Goal: Task Accomplishment & Management: Manage account settings

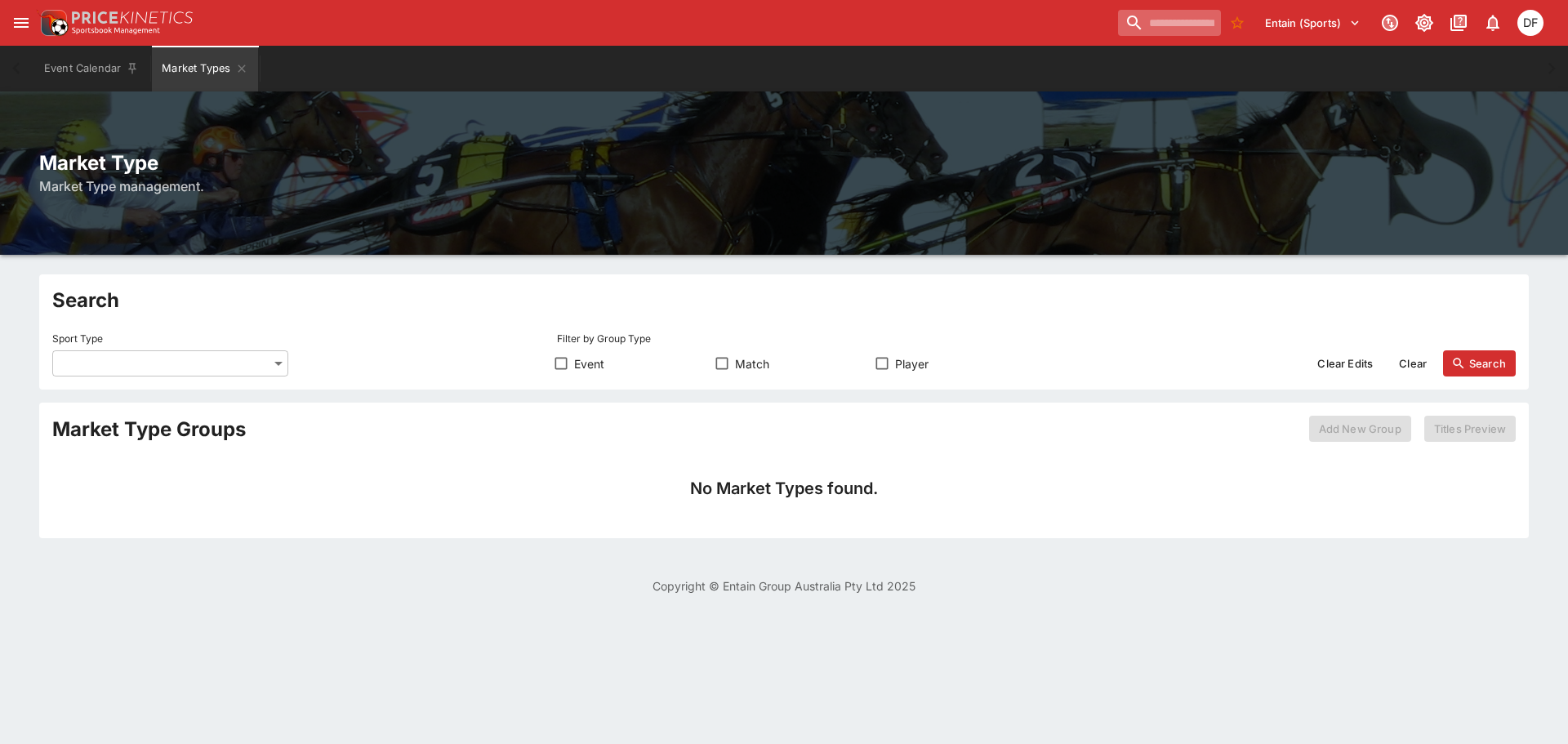
click at [1118, 10] on input "search" at bounding box center [1170, 23] width 103 height 26
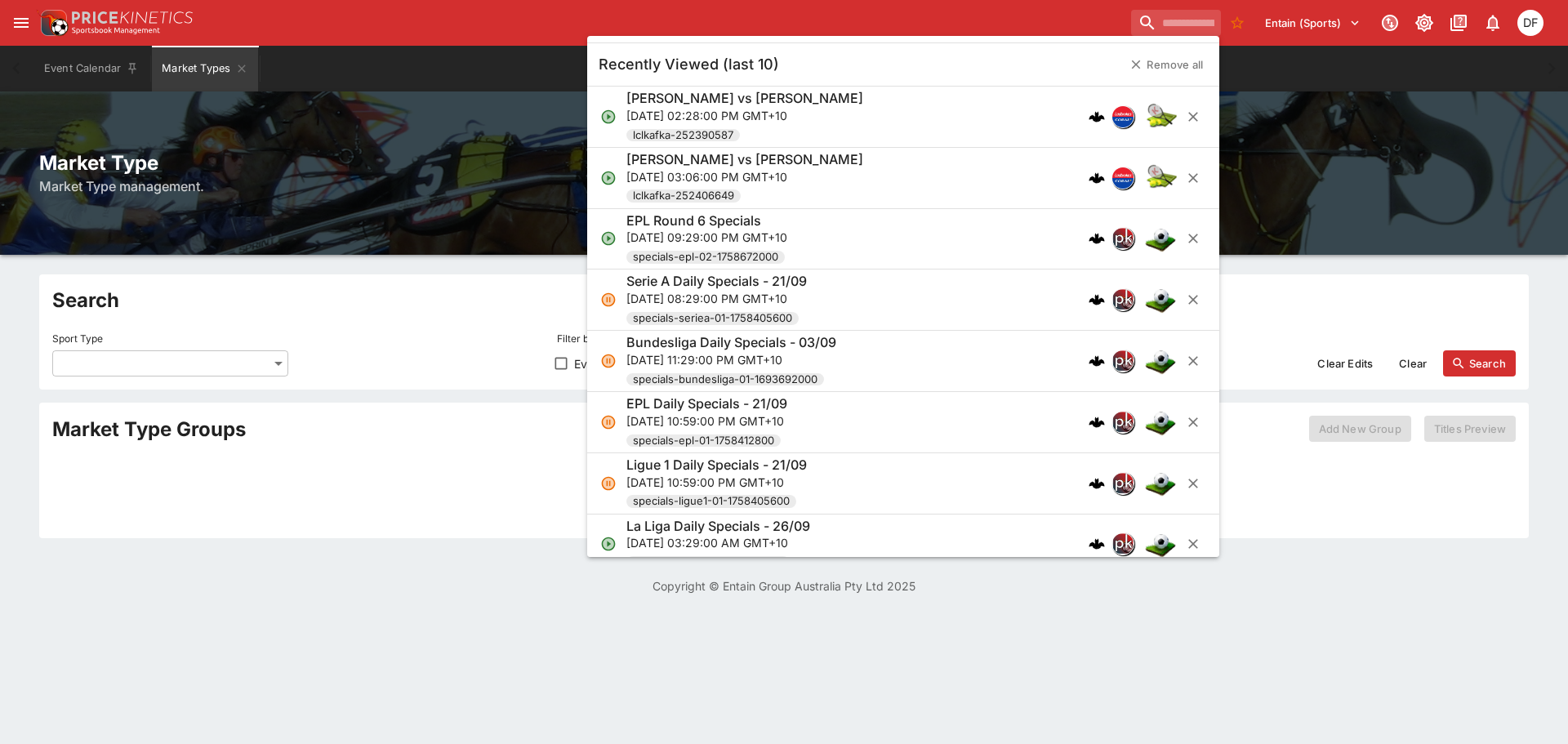
click at [1092, 36] on ul "Recently Viewed (last 10) Remove all Gabriel Diallo vs Taylor Fritz Thu, Sep 25…" at bounding box center [903, 296] width 632 height 521
click at [1118, 25] on input "search" at bounding box center [1170, 23] width 103 height 26
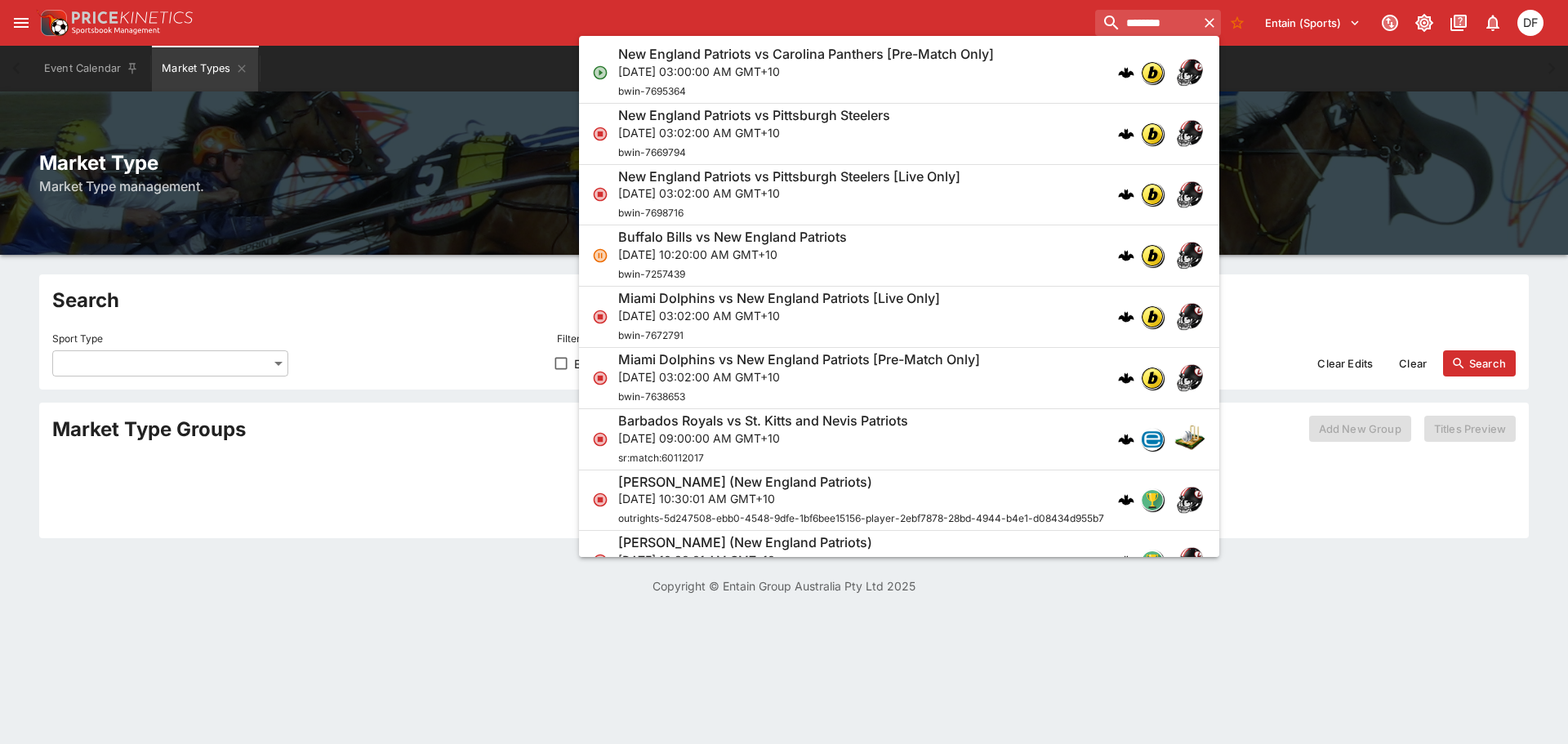
type input "********"
click at [868, 79] on div "New England Patriots vs Carolina Panthers [Pre-Match Only] Mon, Sep 29, 2025, 0…" at bounding box center [806, 73] width 375 height 53
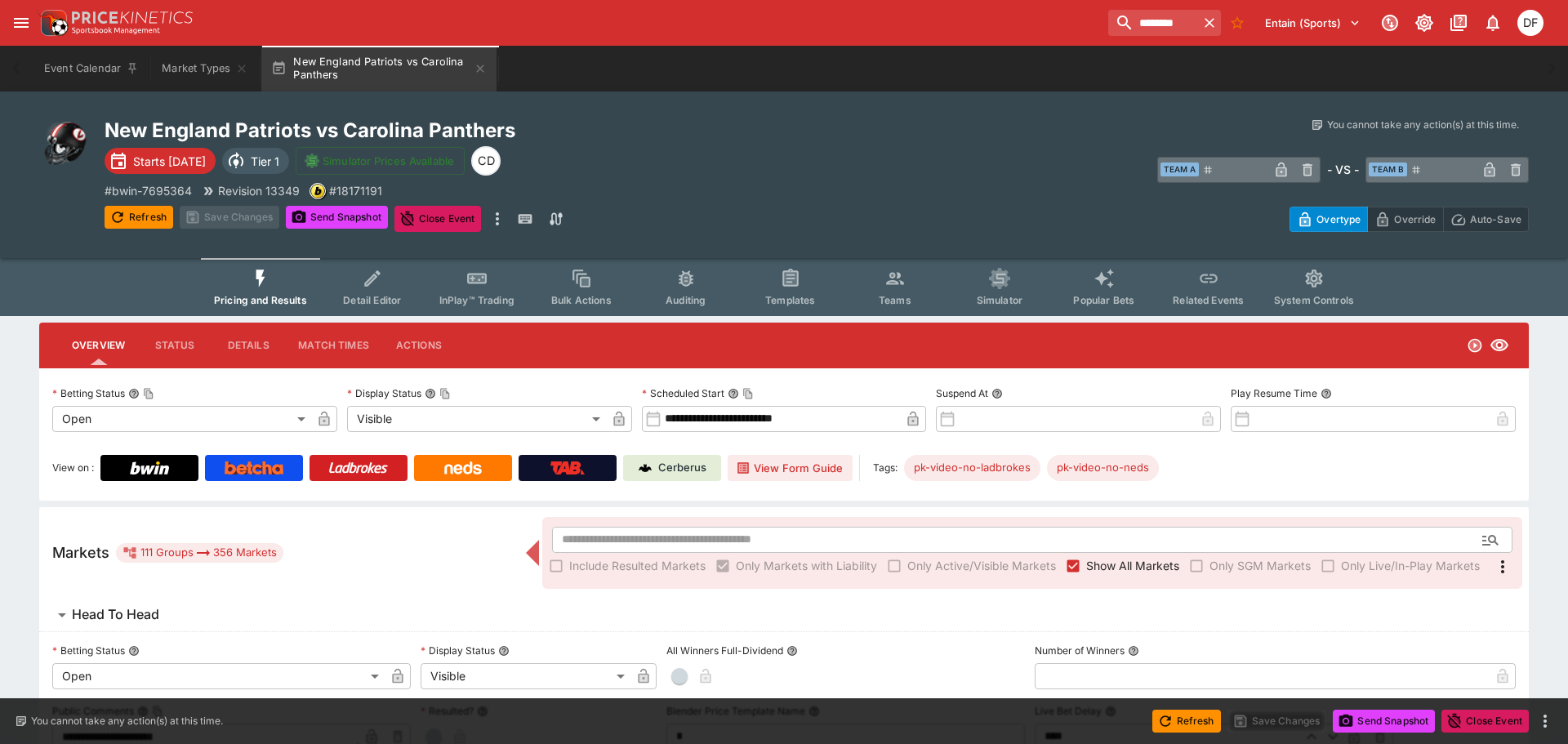
type input "**********"
type input "*******"
type input "**********"
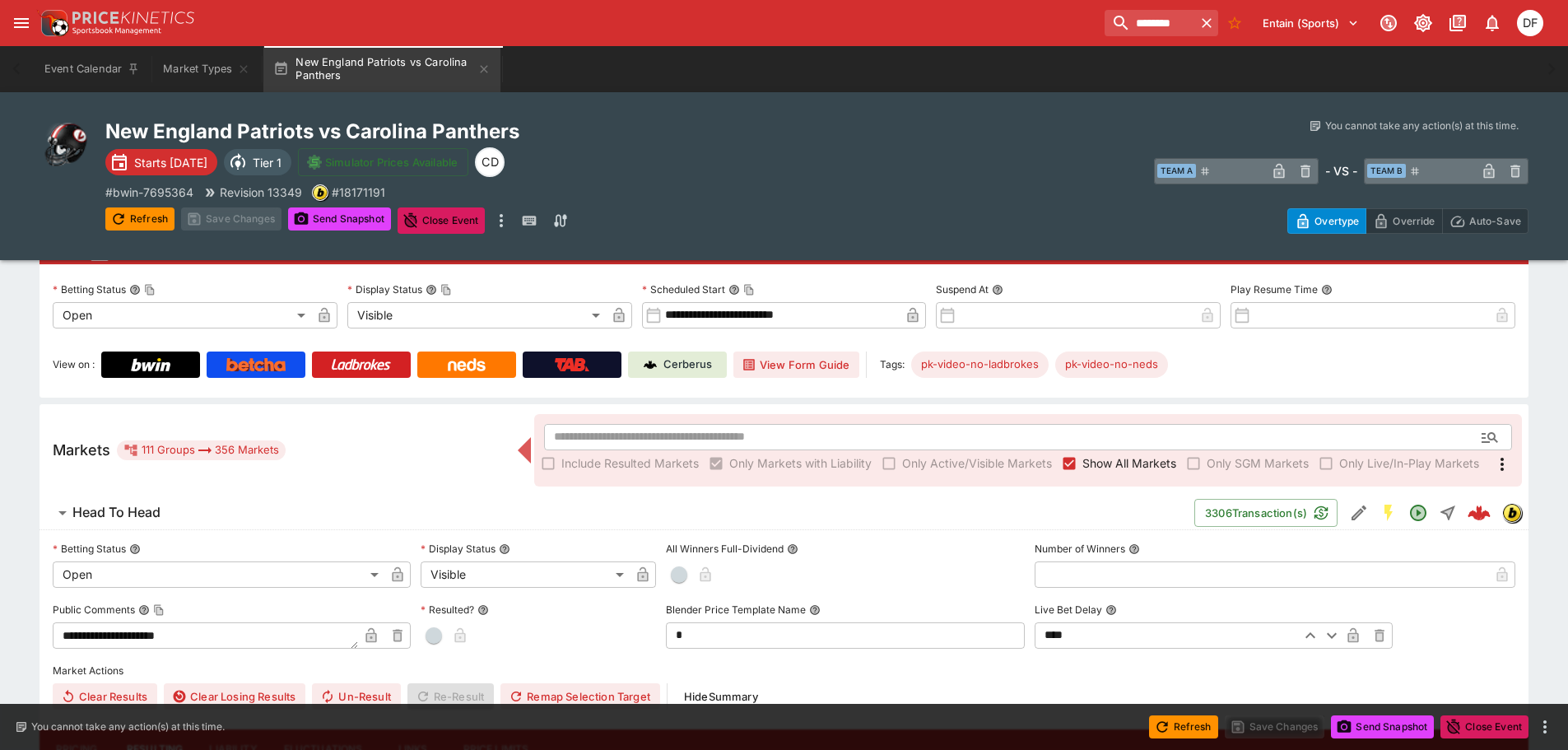
scroll to position [247, 0]
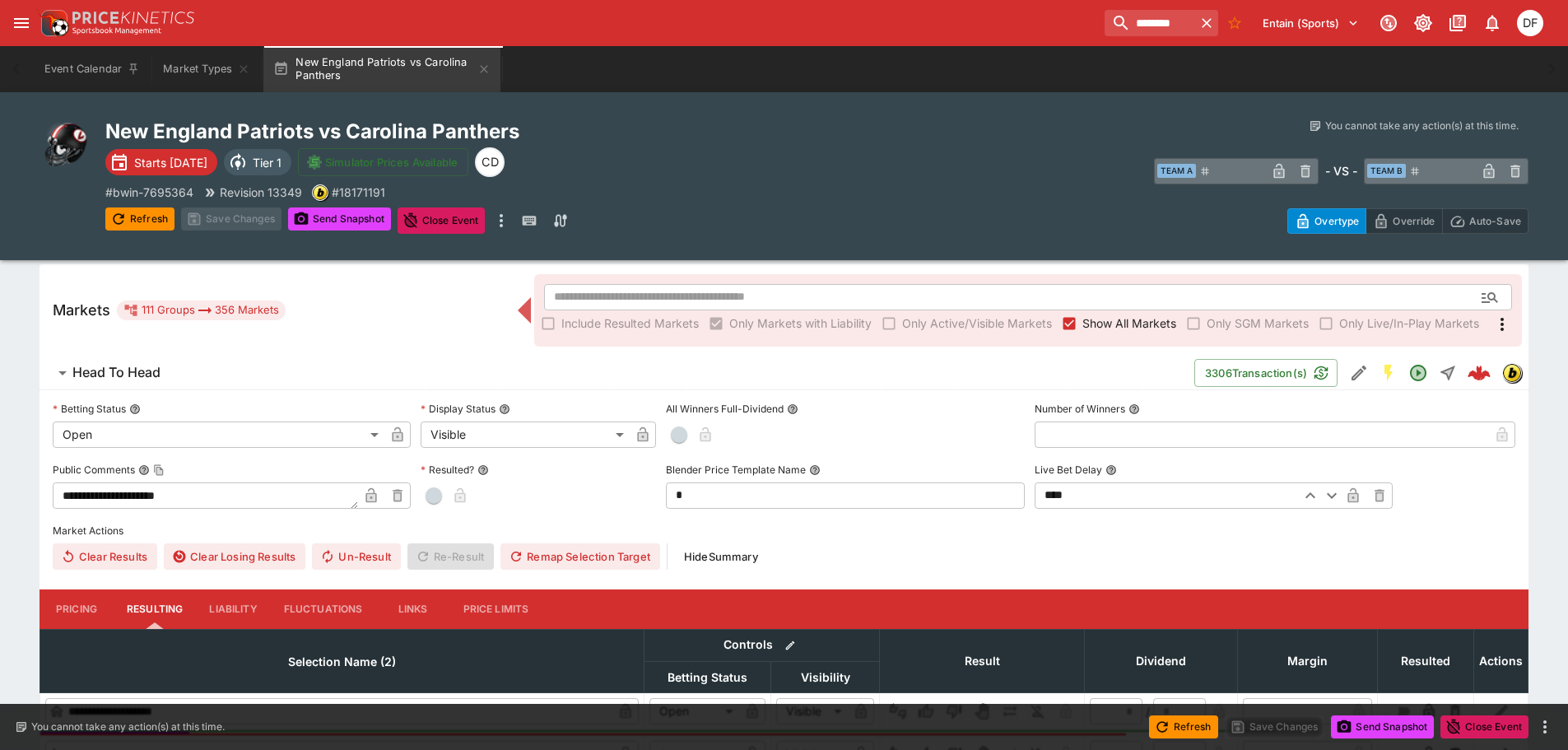
click at [143, 368] on h6 "Head To Head" at bounding box center [116, 373] width 88 height 18
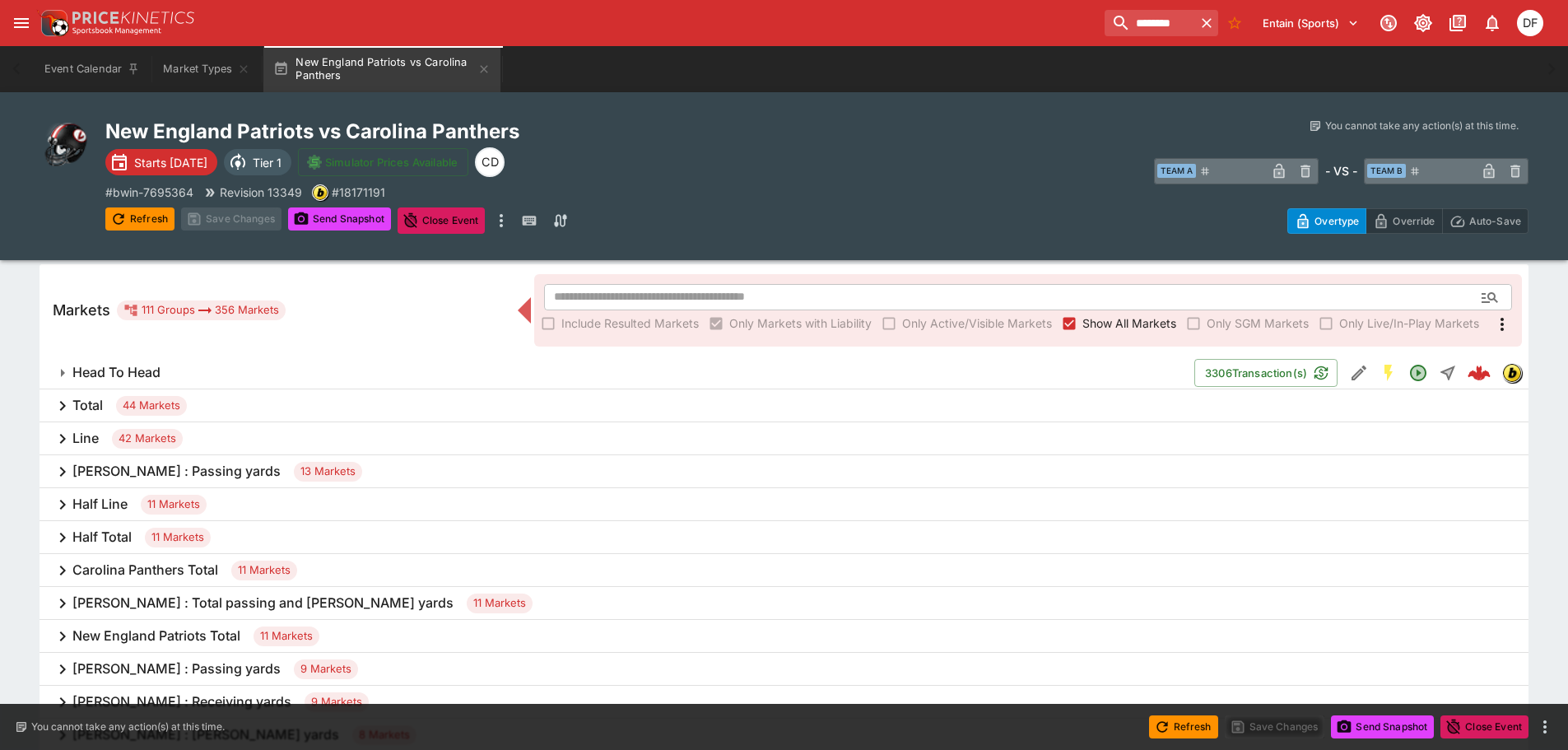
click at [90, 437] on h6 "Line" at bounding box center [86, 438] width 26 height 18
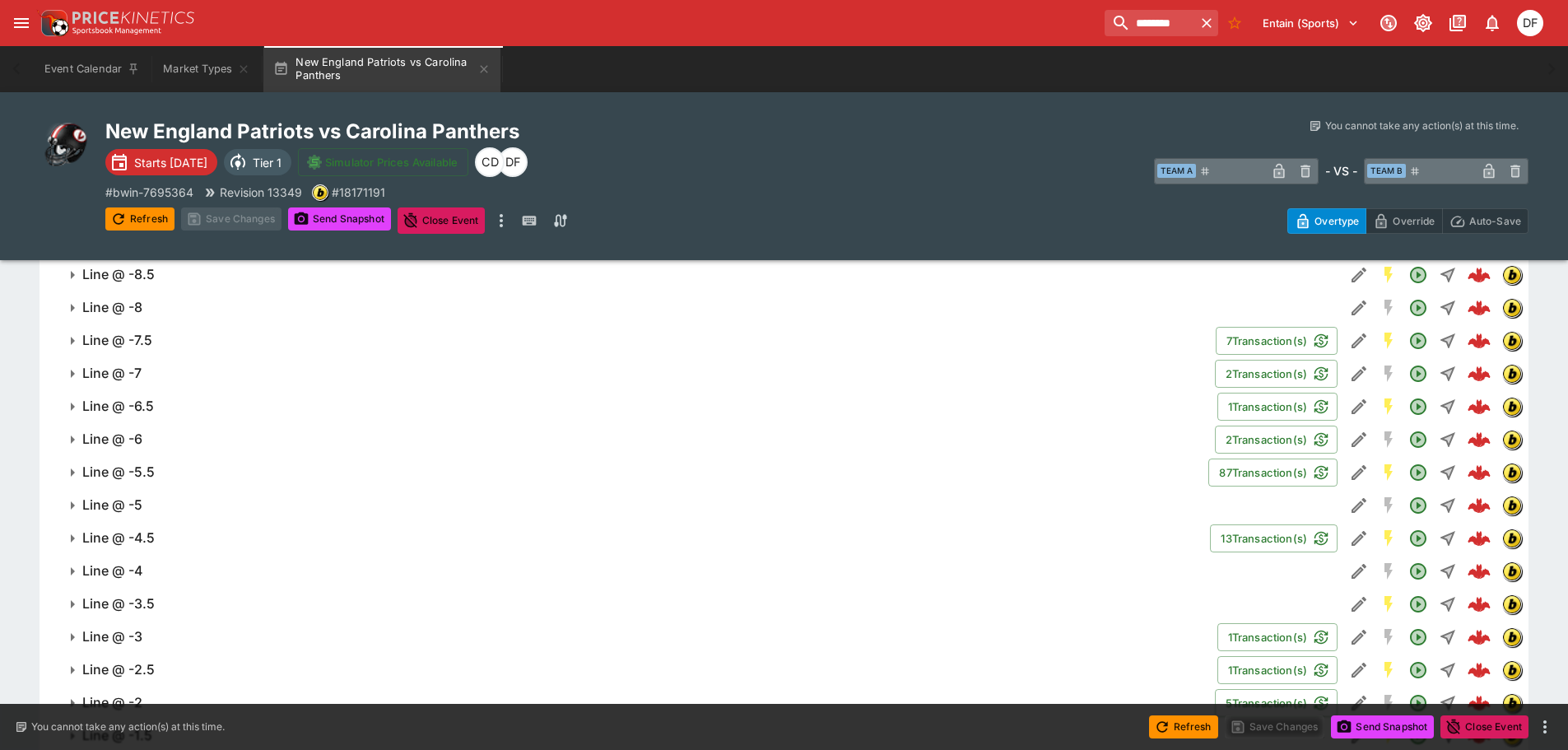
scroll to position [988, 0]
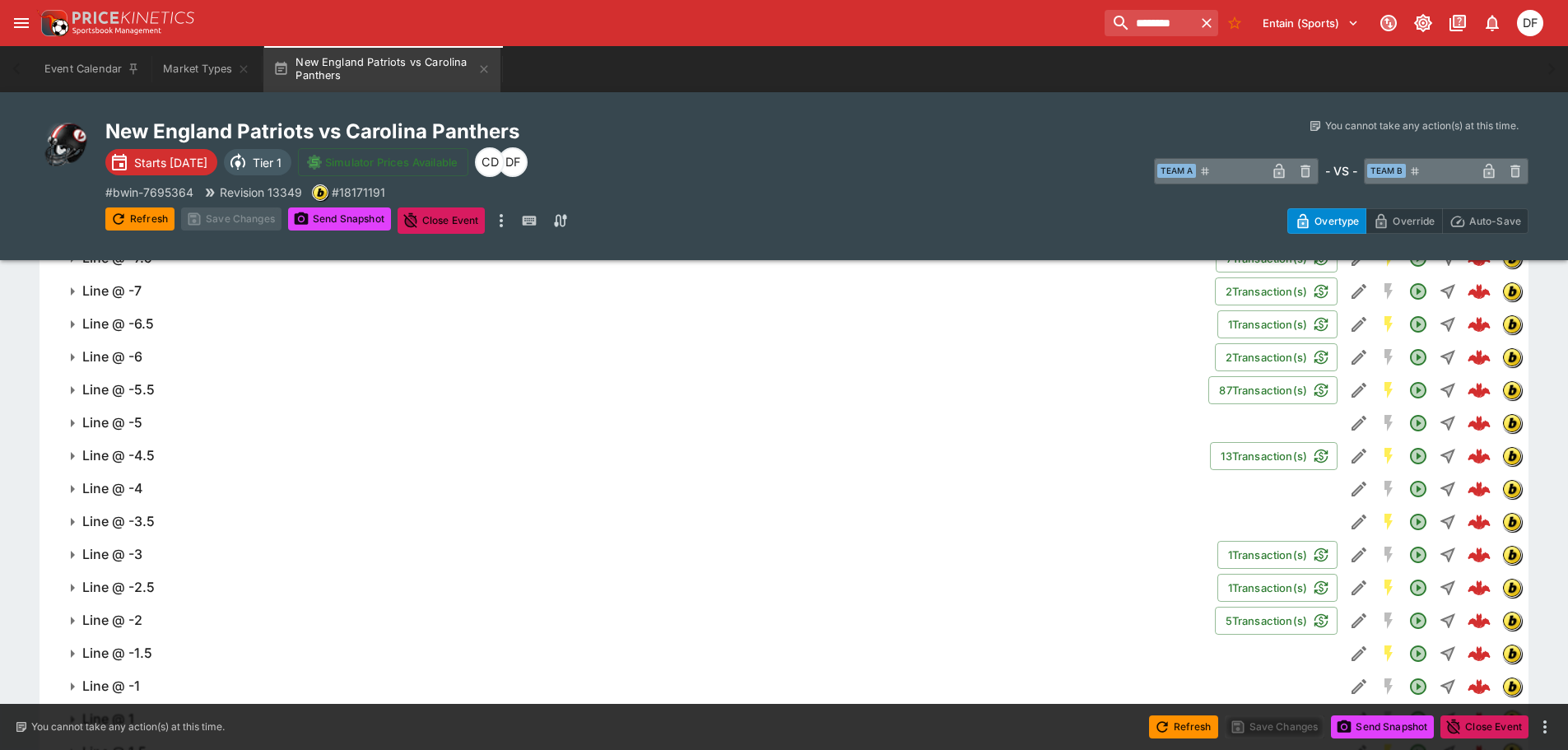
click at [177, 464] on span "Line @ -4.5" at bounding box center [639, 455] width 1114 height 18
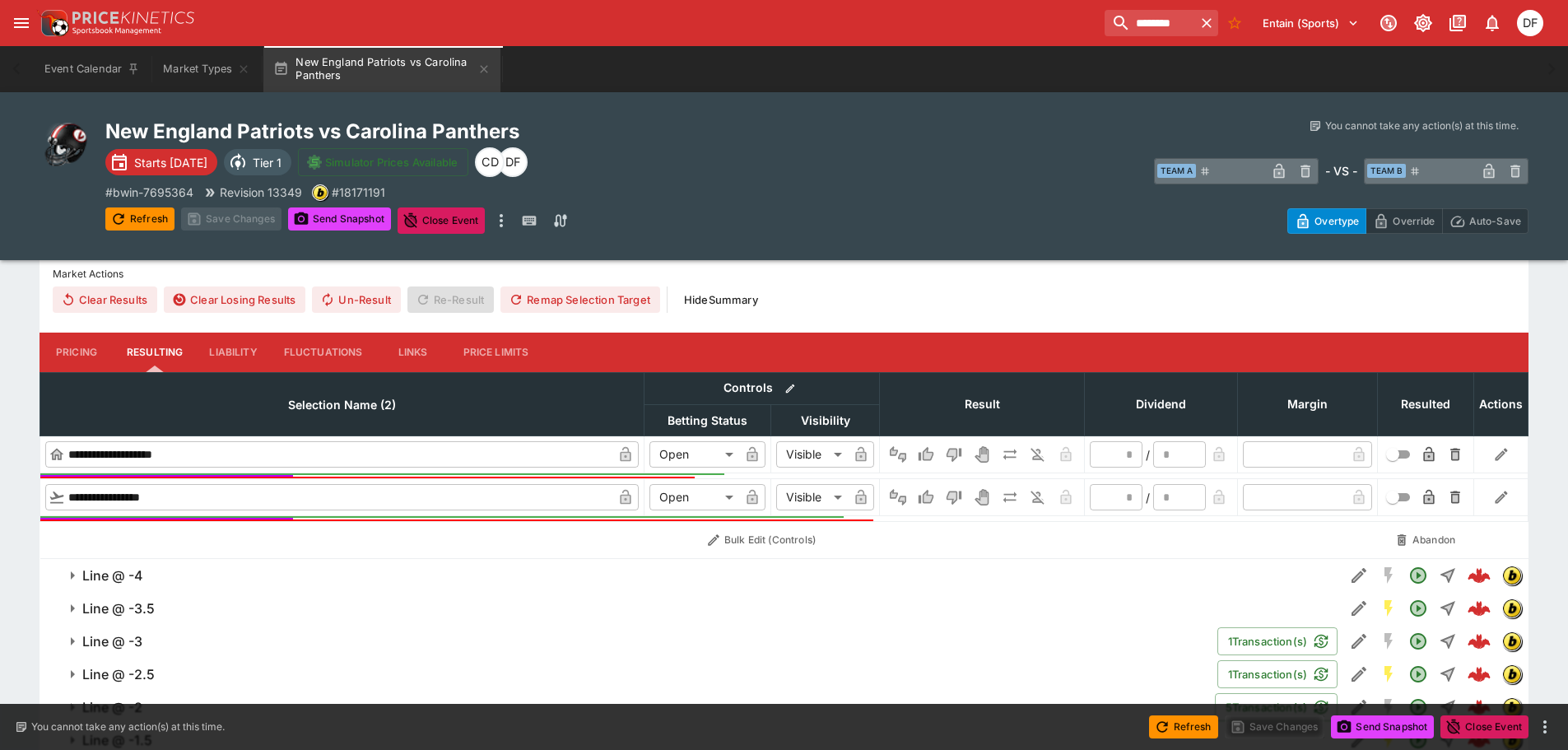
scroll to position [1564, 0]
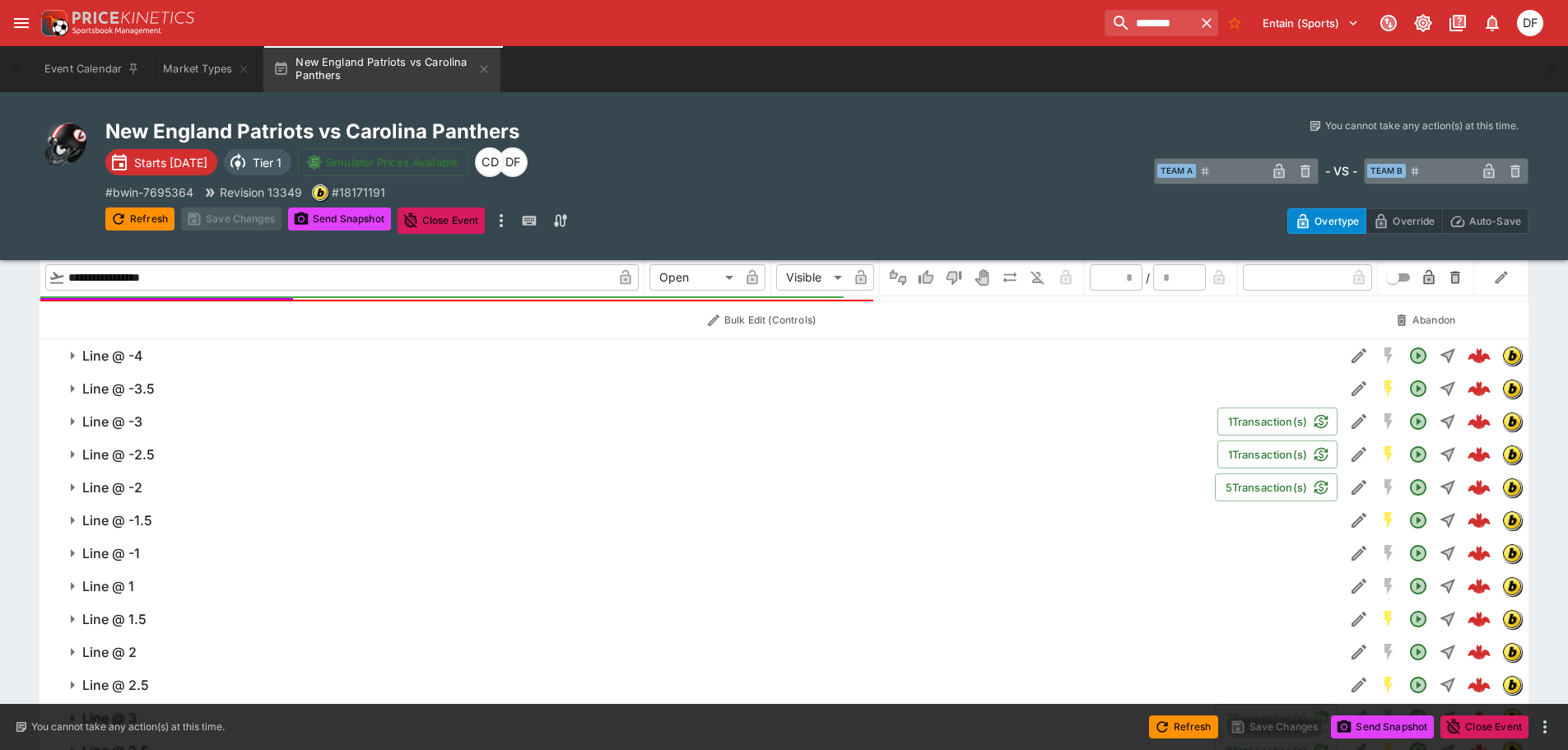
click at [162, 360] on span "Line @ -4" at bounding box center [707, 356] width 1249 height 18
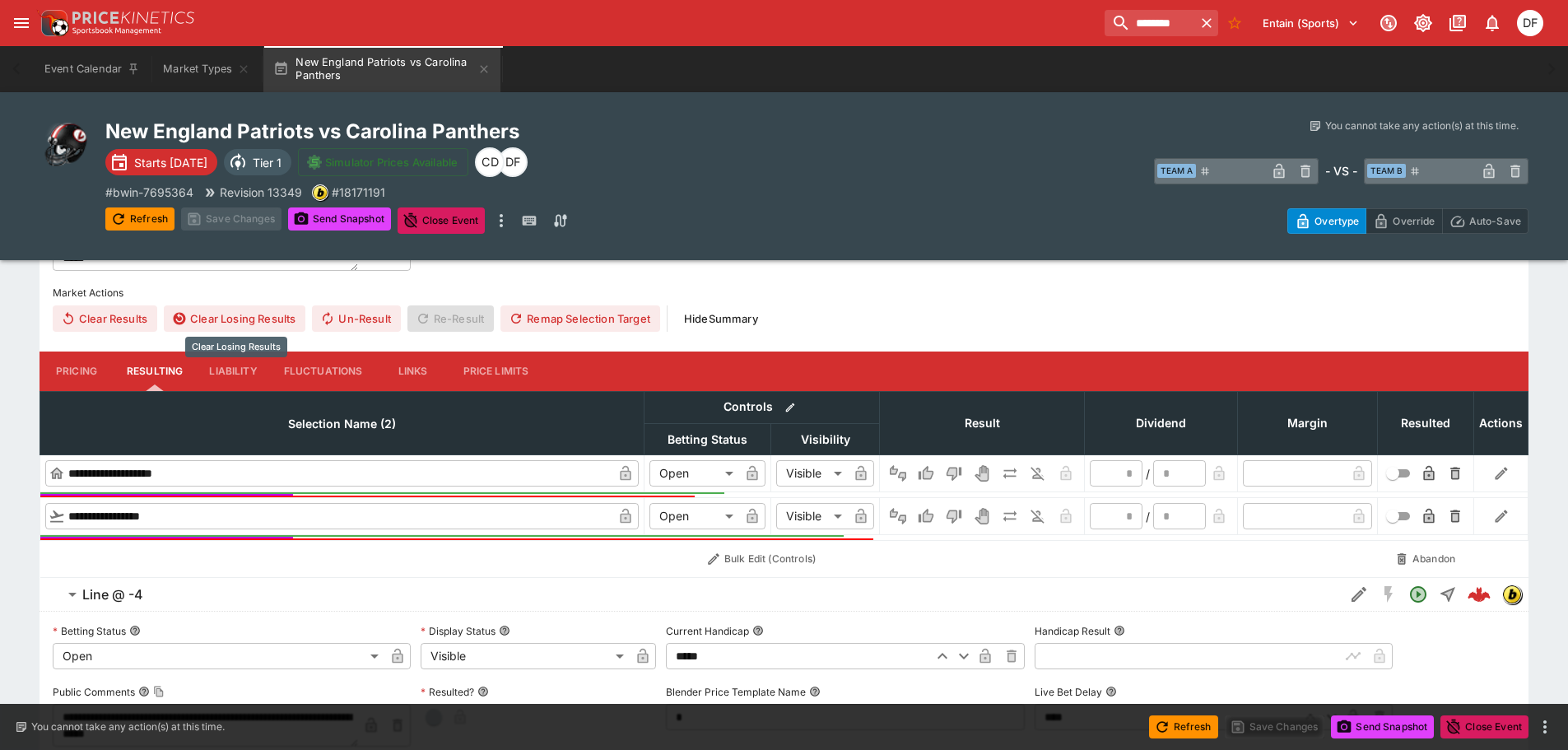
scroll to position [1152, 0]
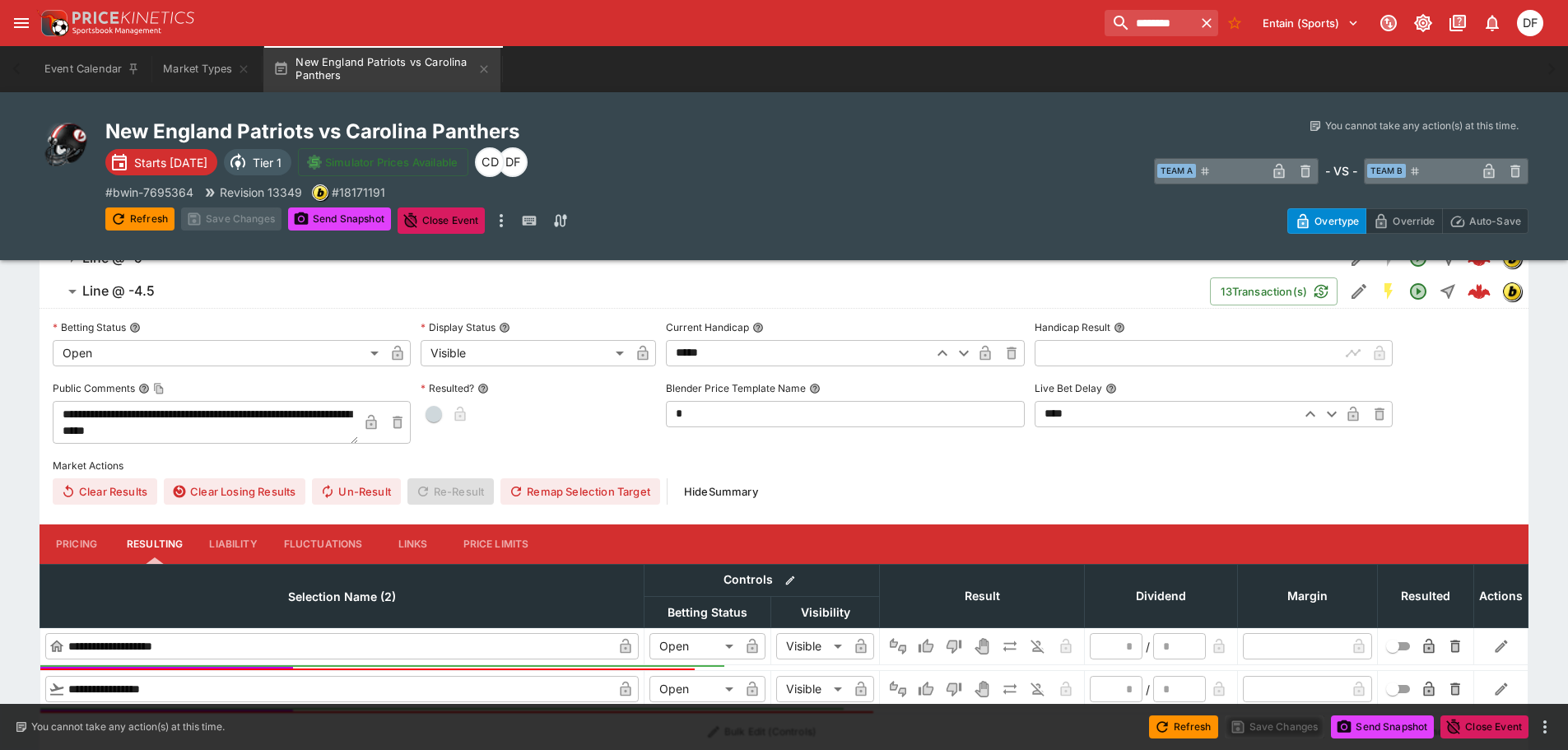
click at [176, 293] on span "Line @ -4.5" at bounding box center [639, 291] width 1114 height 18
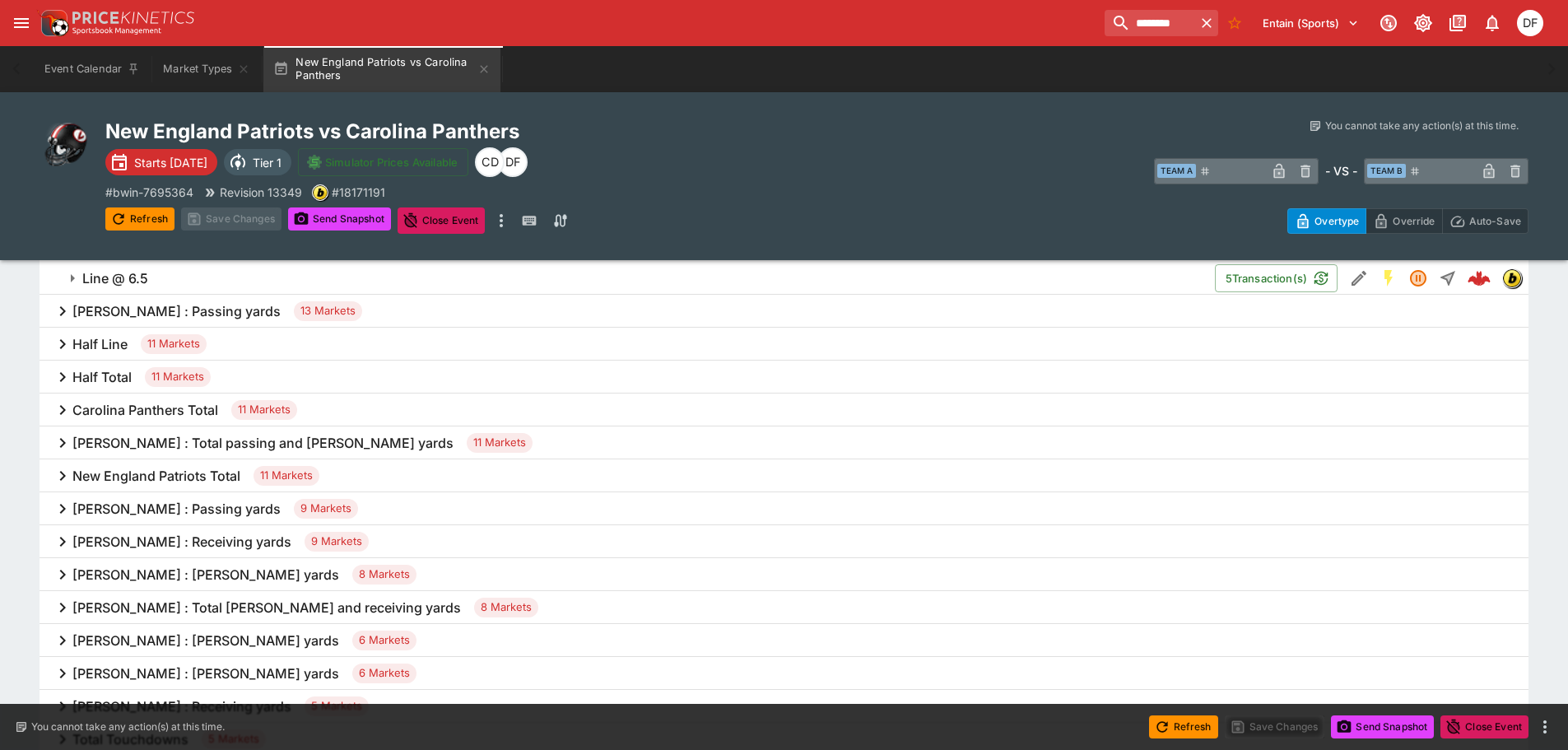
scroll to position [2140, 0]
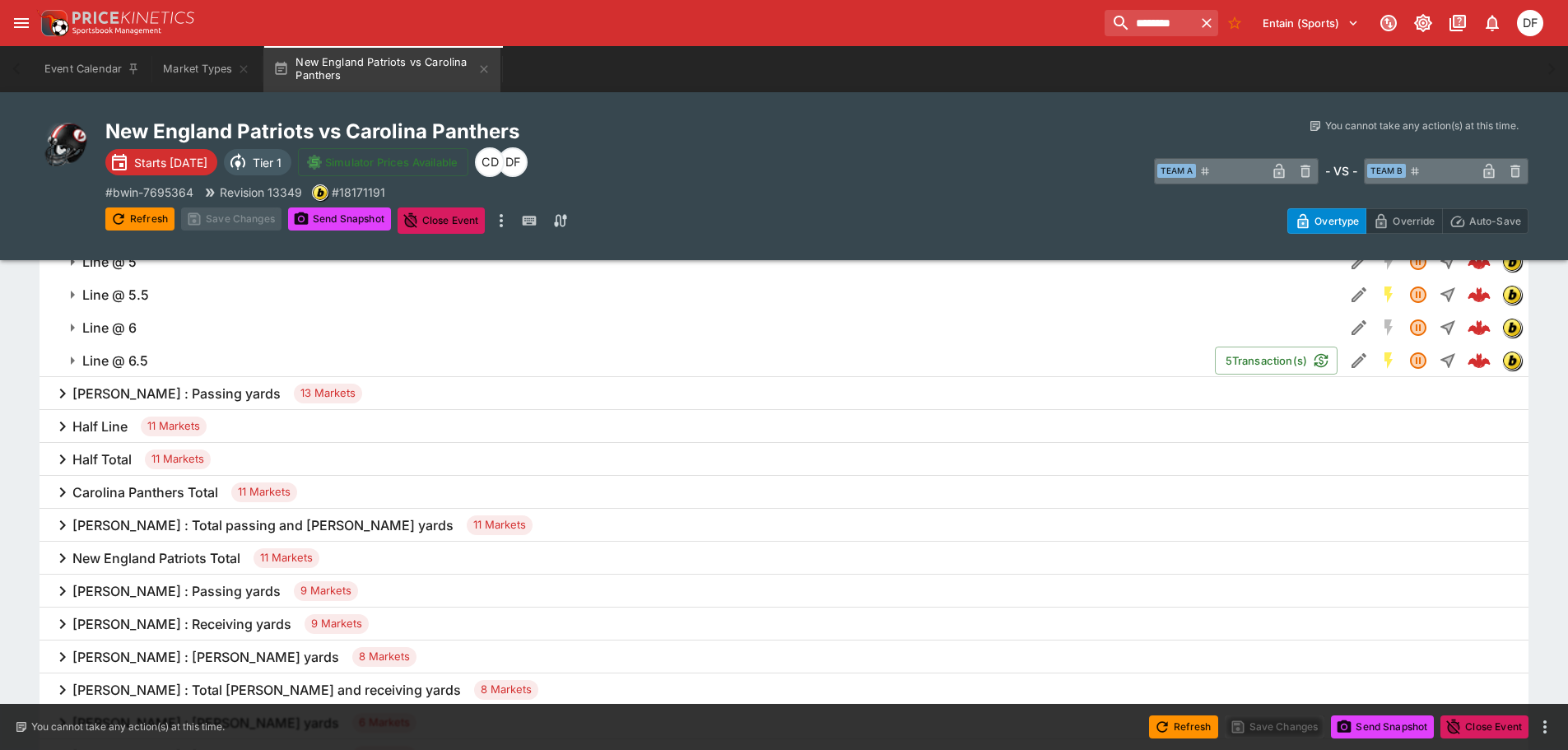
click at [125, 422] on h6 "Half Line" at bounding box center [99, 427] width 55 height 18
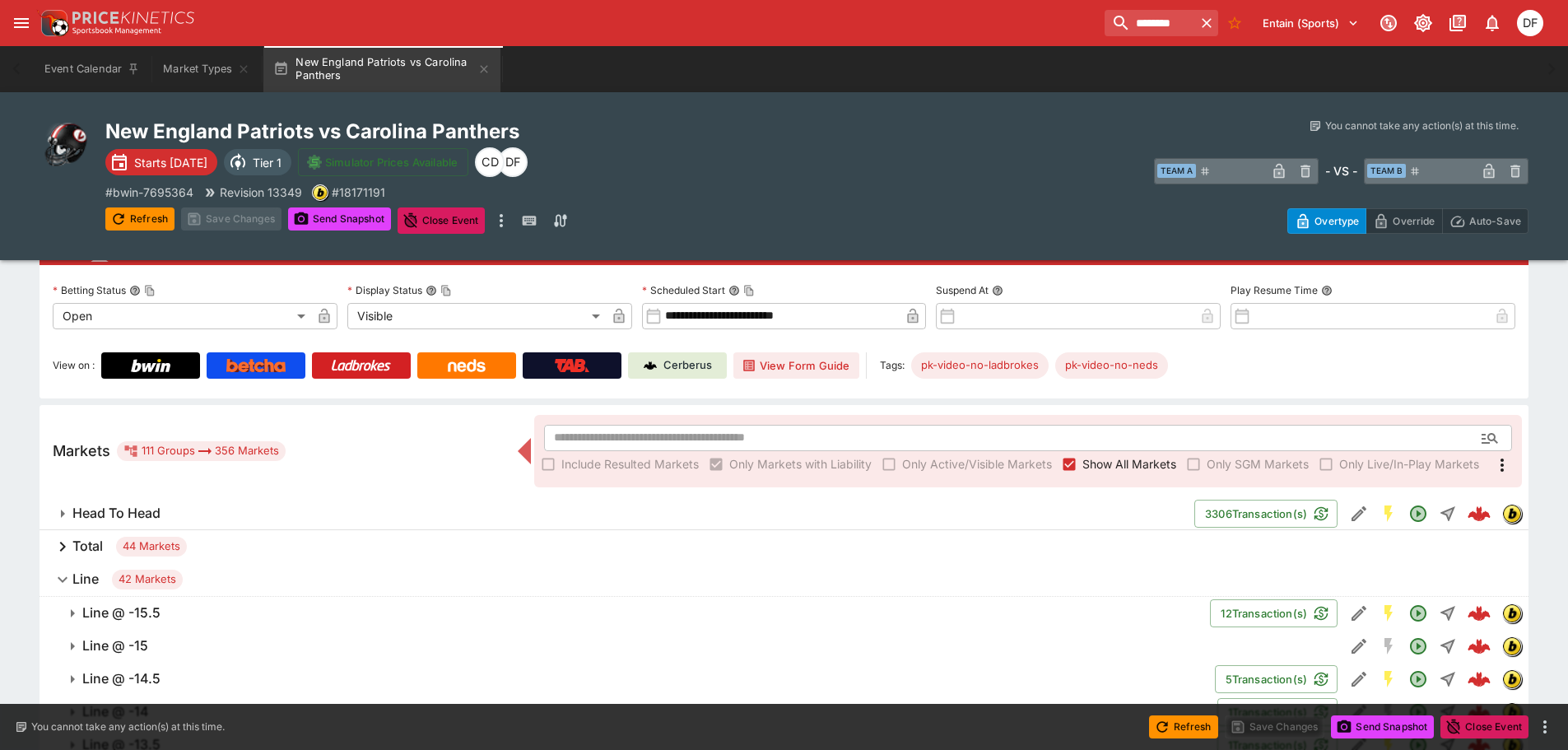
scroll to position [247, 0]
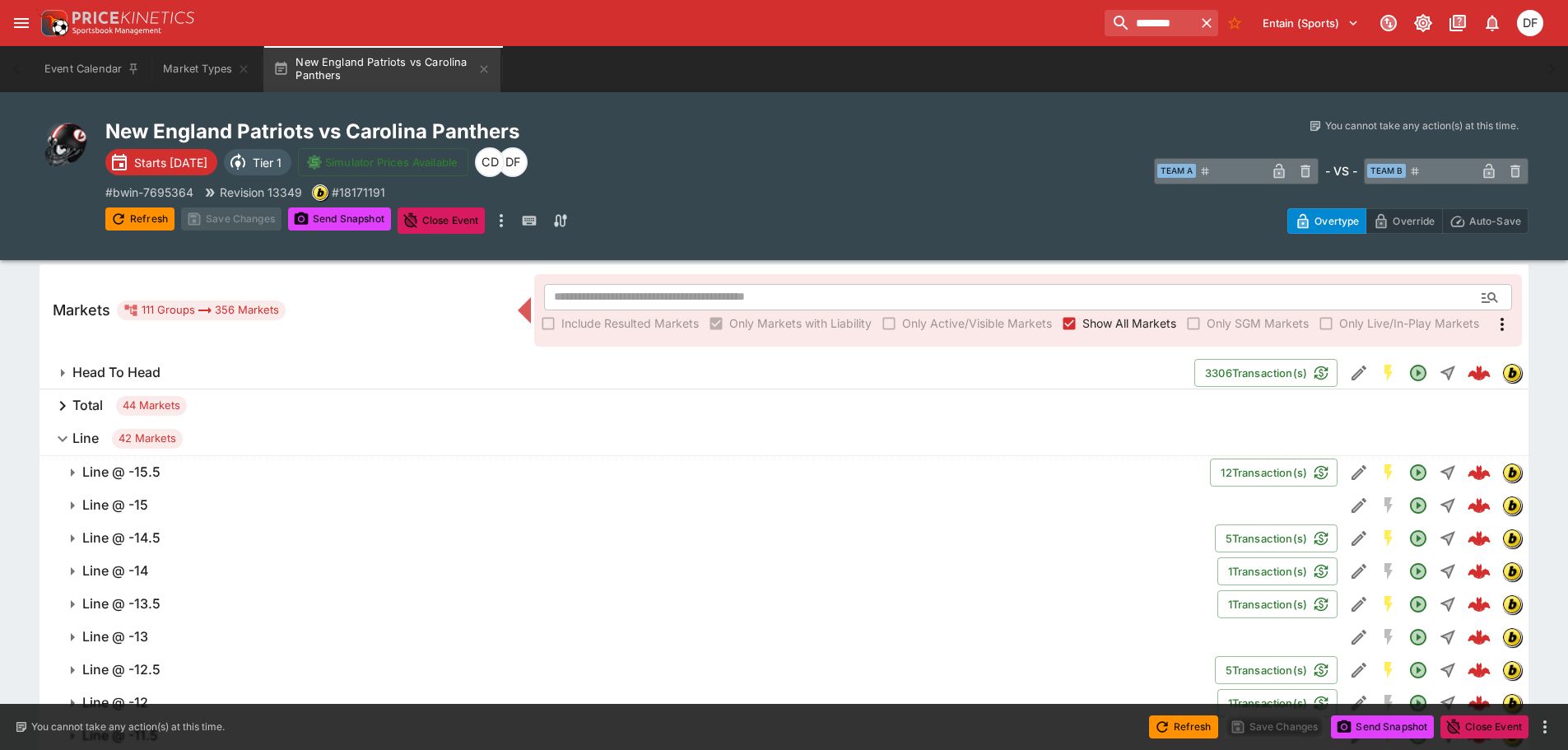
click at [92, 434] on h6 "Line" at bounding box center [86, 438] width 26 height 18
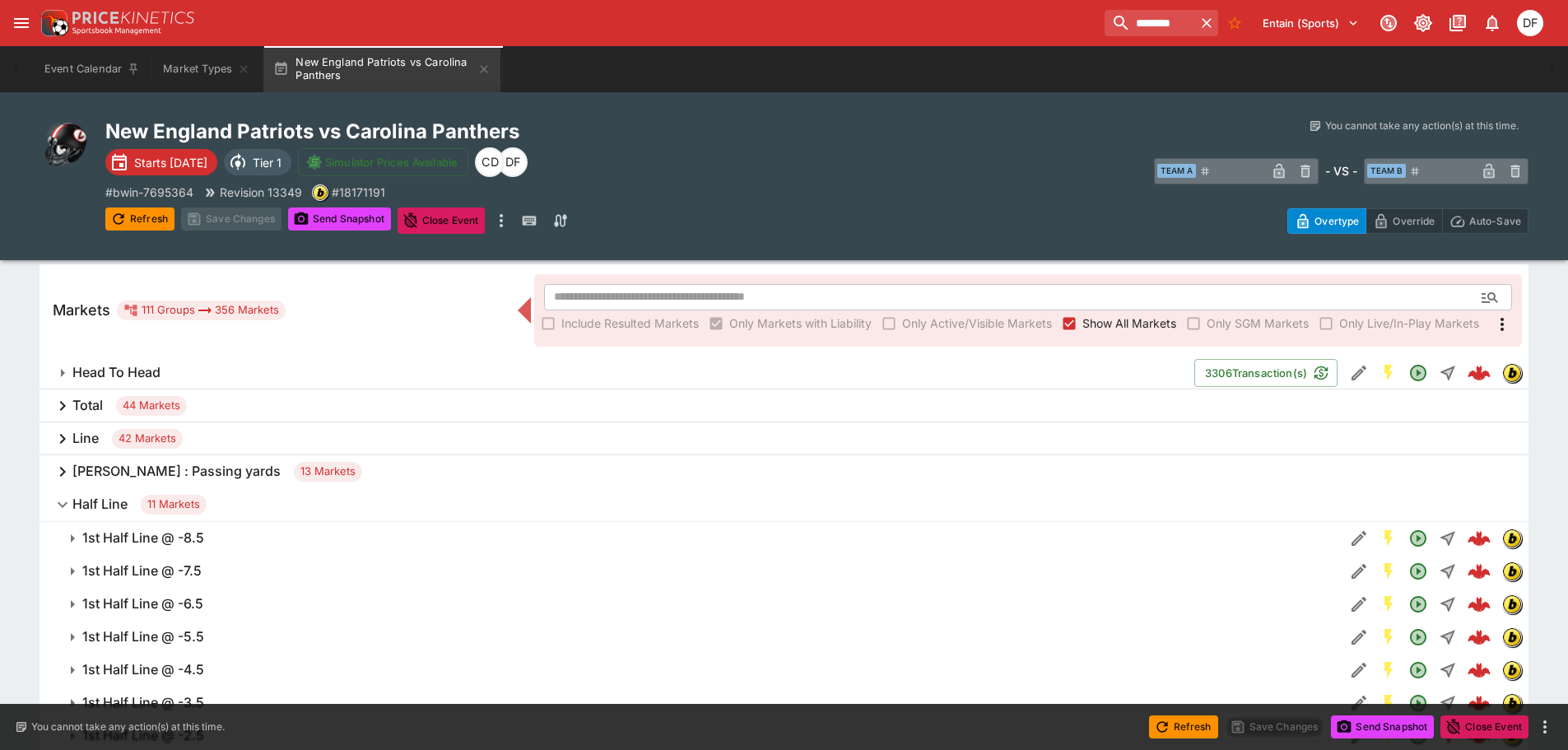
click at [121, 498] on h6 "Half Line" at bounding box center [99, 504] width 55 height 18
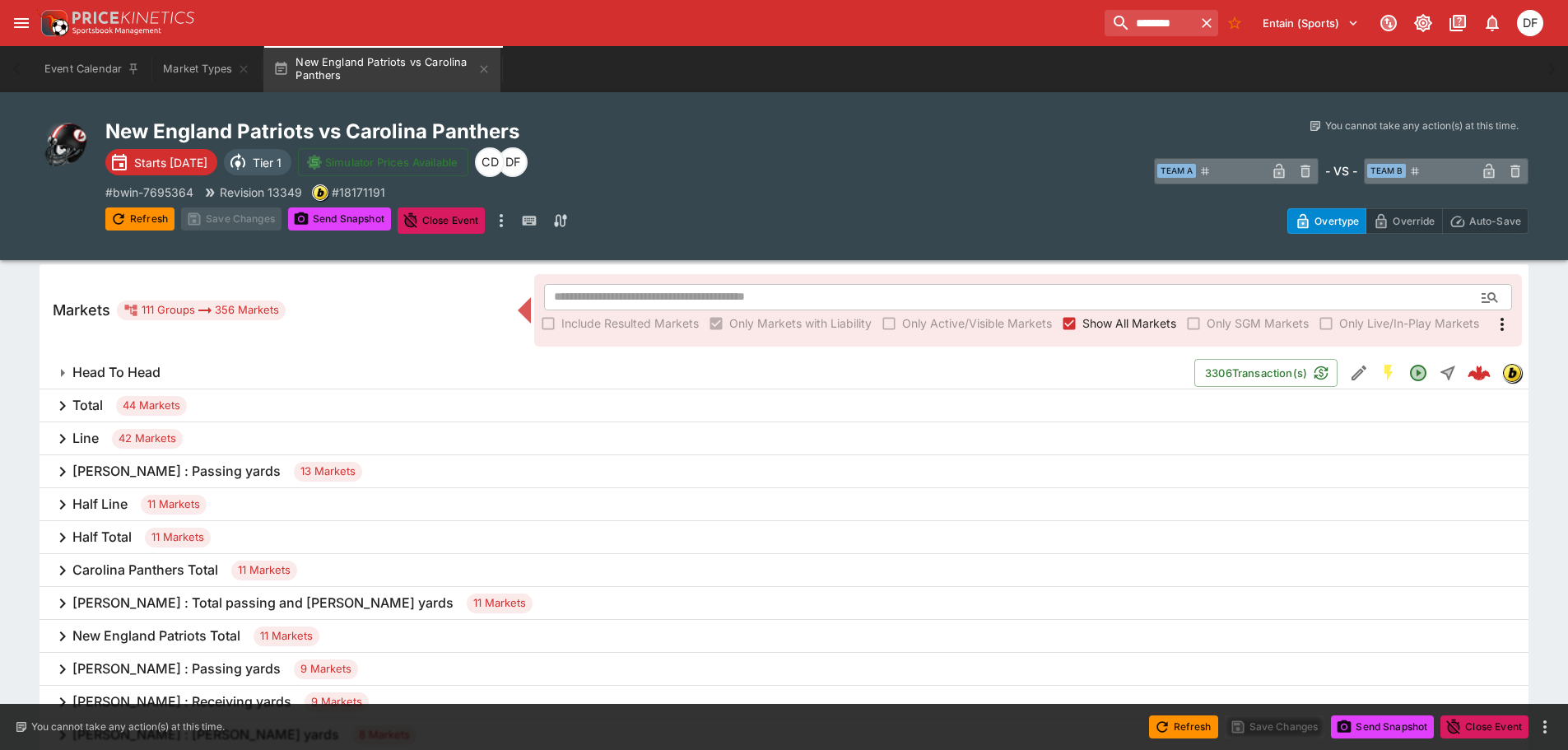
click at [84, 438] on h6 "Line" at bounding box center [86, 438] width 26 height 18
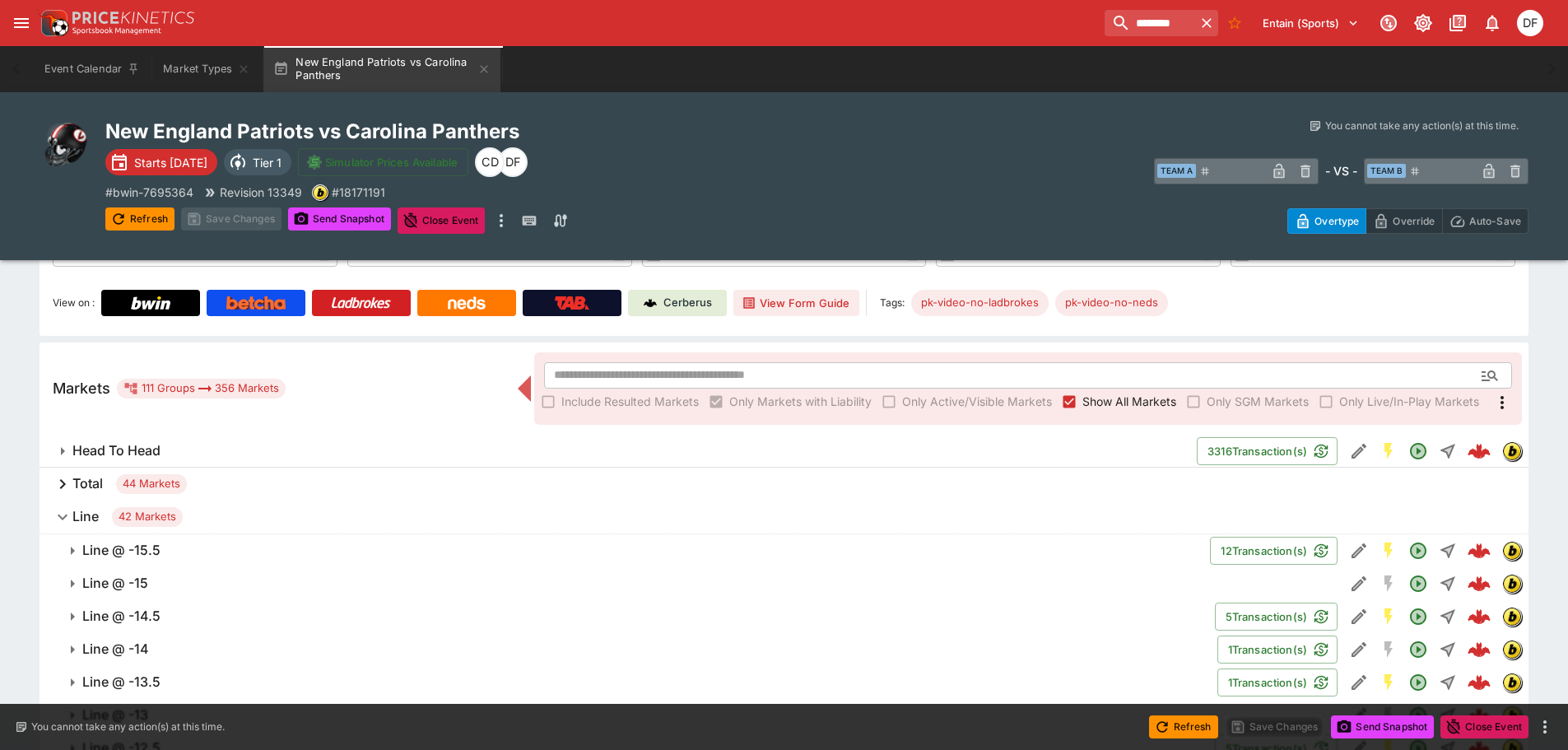
scroll to position [0, 0]
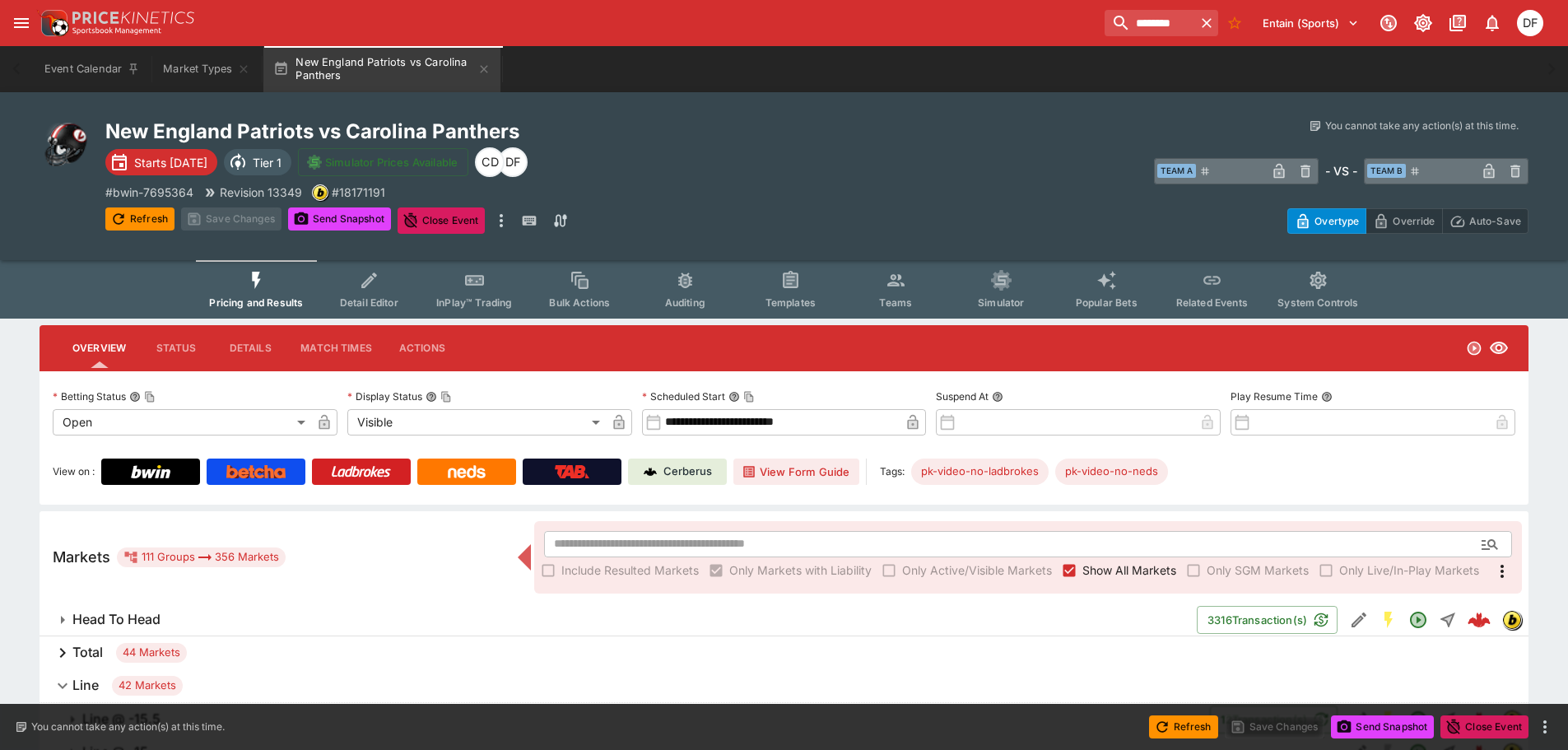
click at [692, 463] on link "Cerberus" at bounding box center [678, 471] width 99 height 26
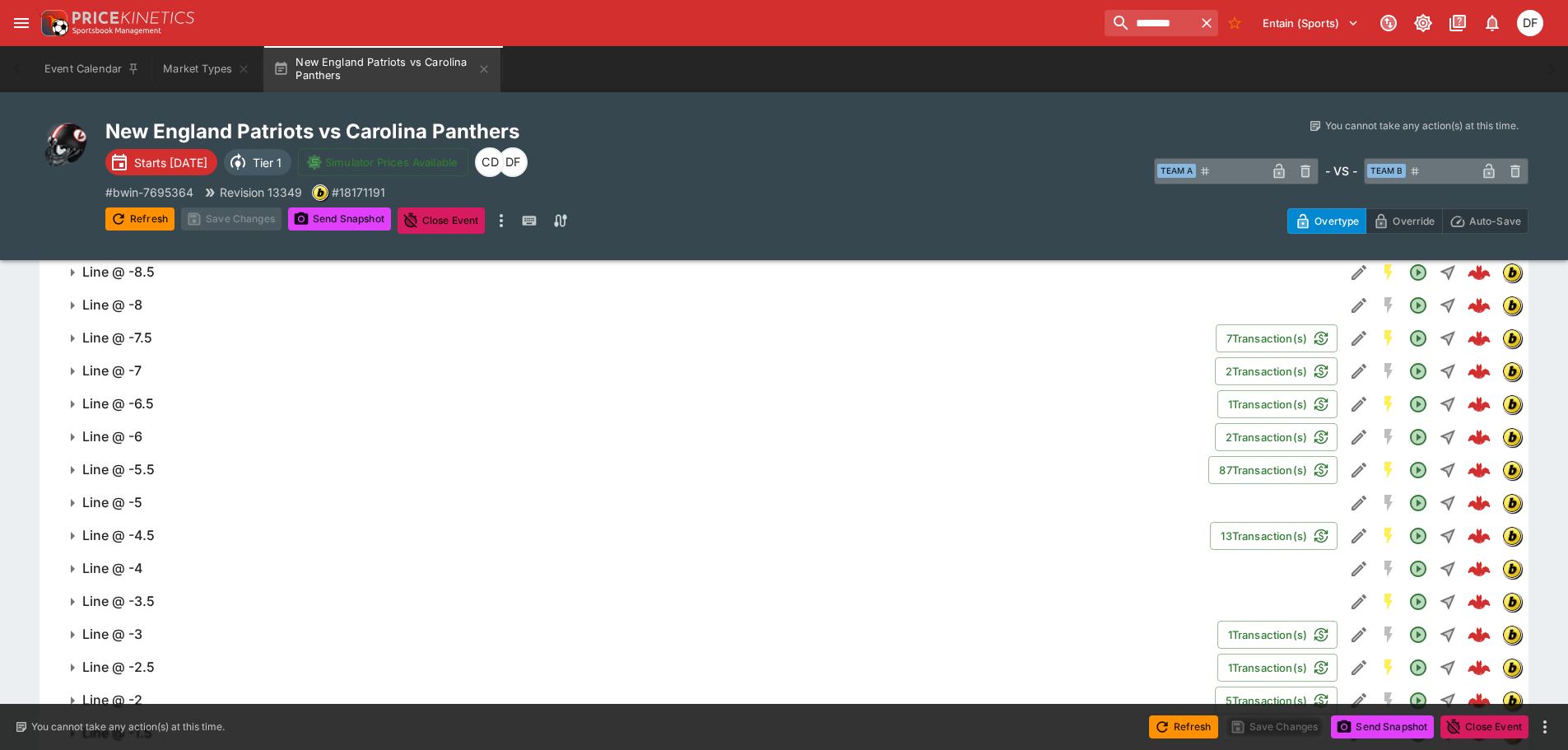
scroll to position [988, 0]
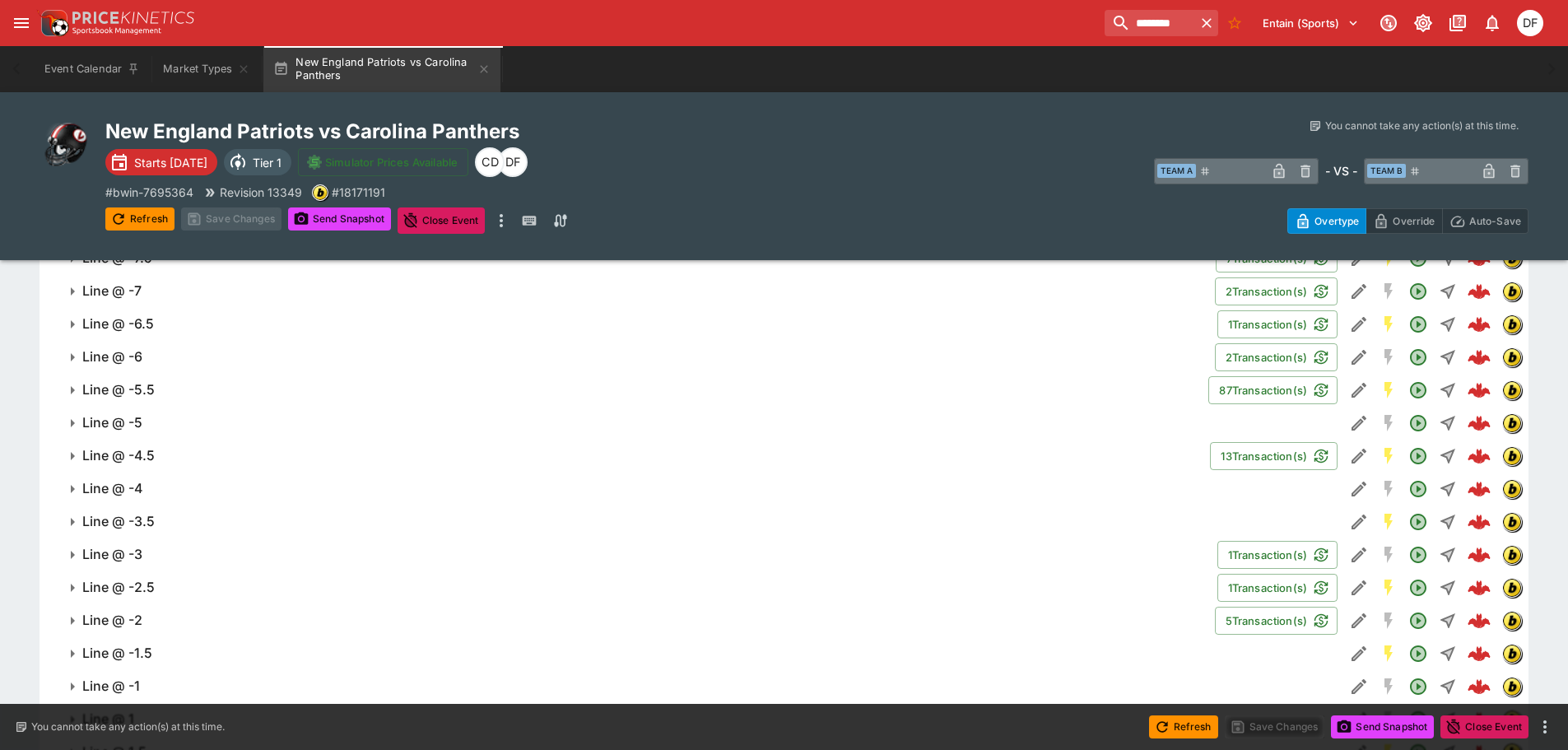
click at [154, 443] on button "Line @ -4.5" at bounding box center [626, 455] width 1171 height 33
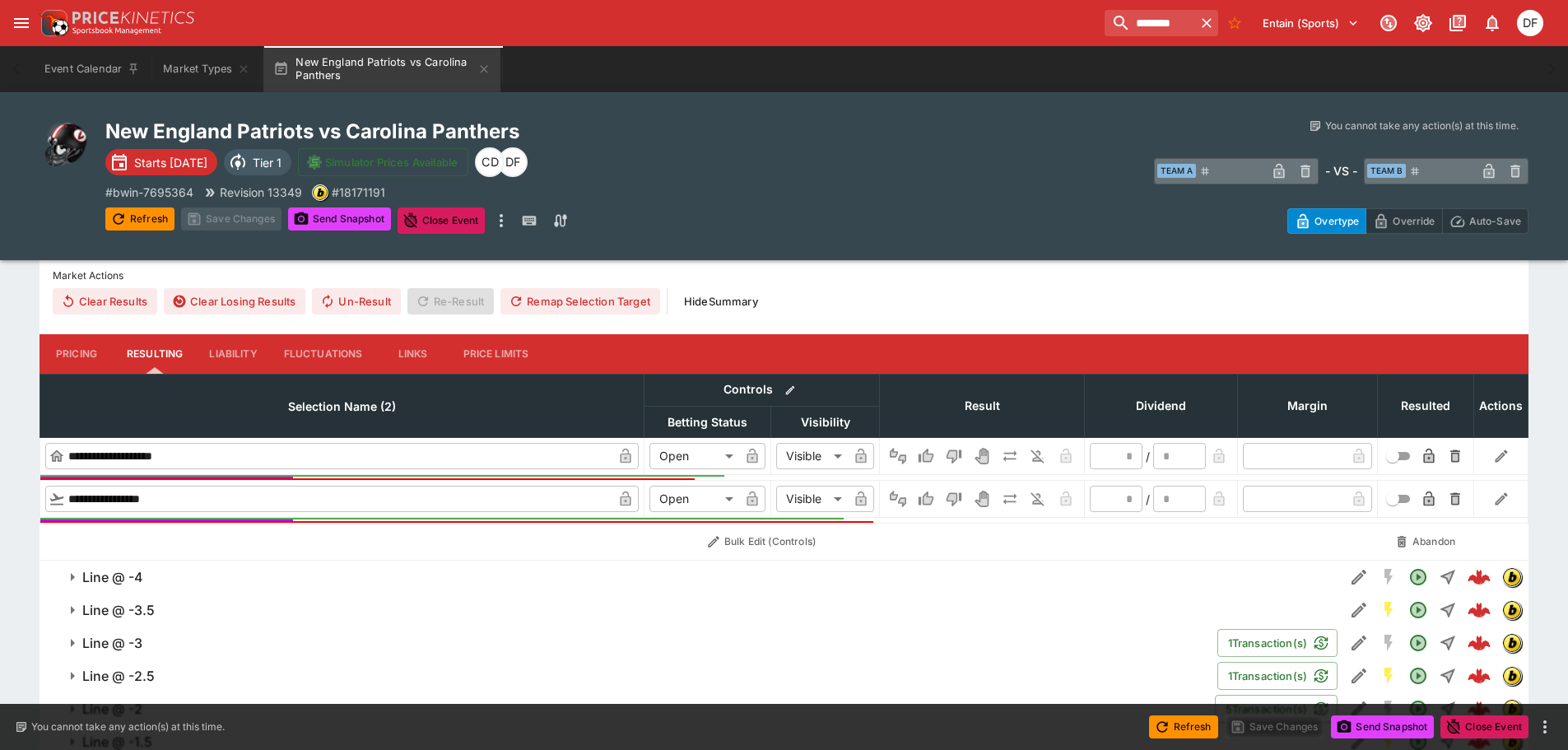
scroll to position [1317, 0]
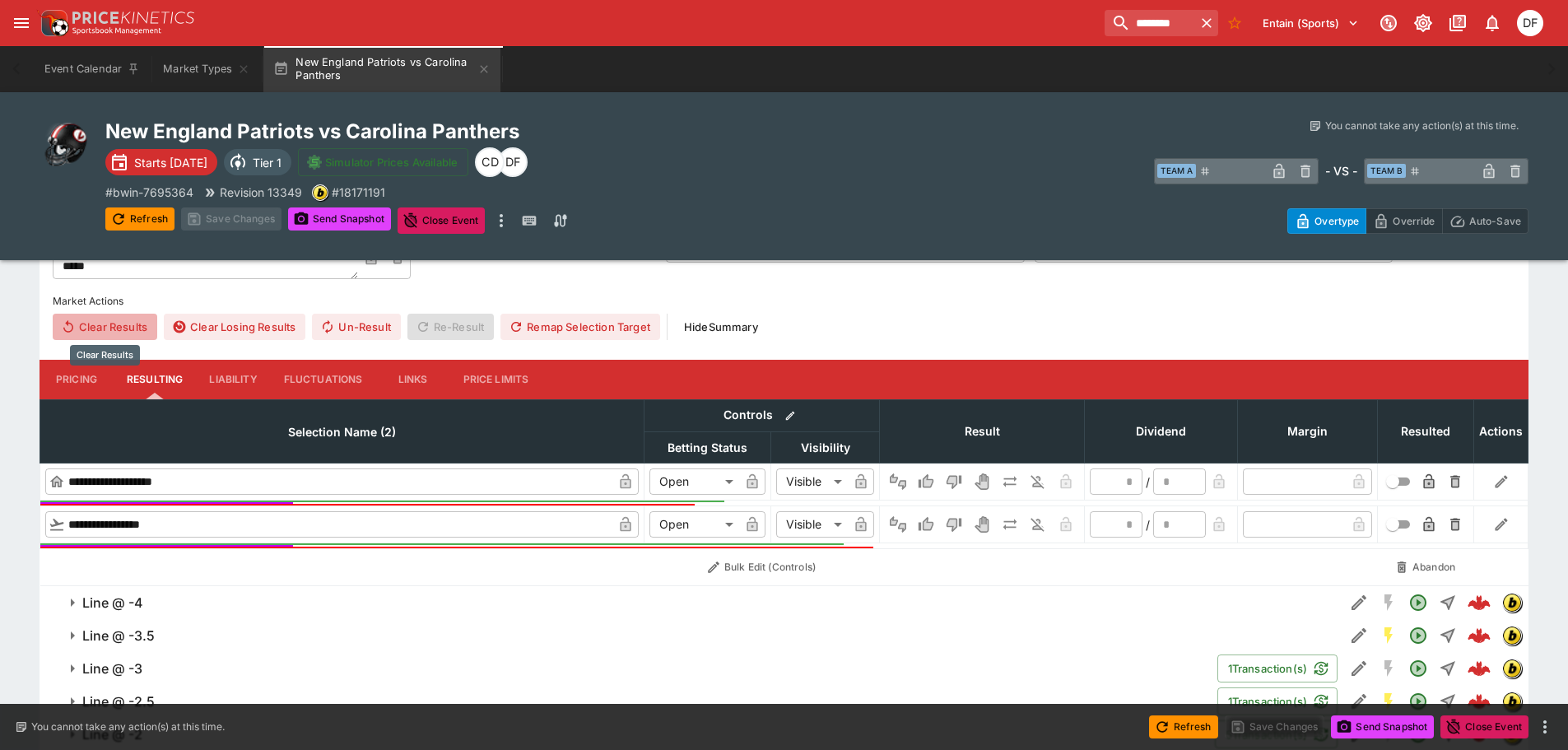
click at [135, 321] on button "Clear Results" at bounding box center [105, 326] width 104 height 26
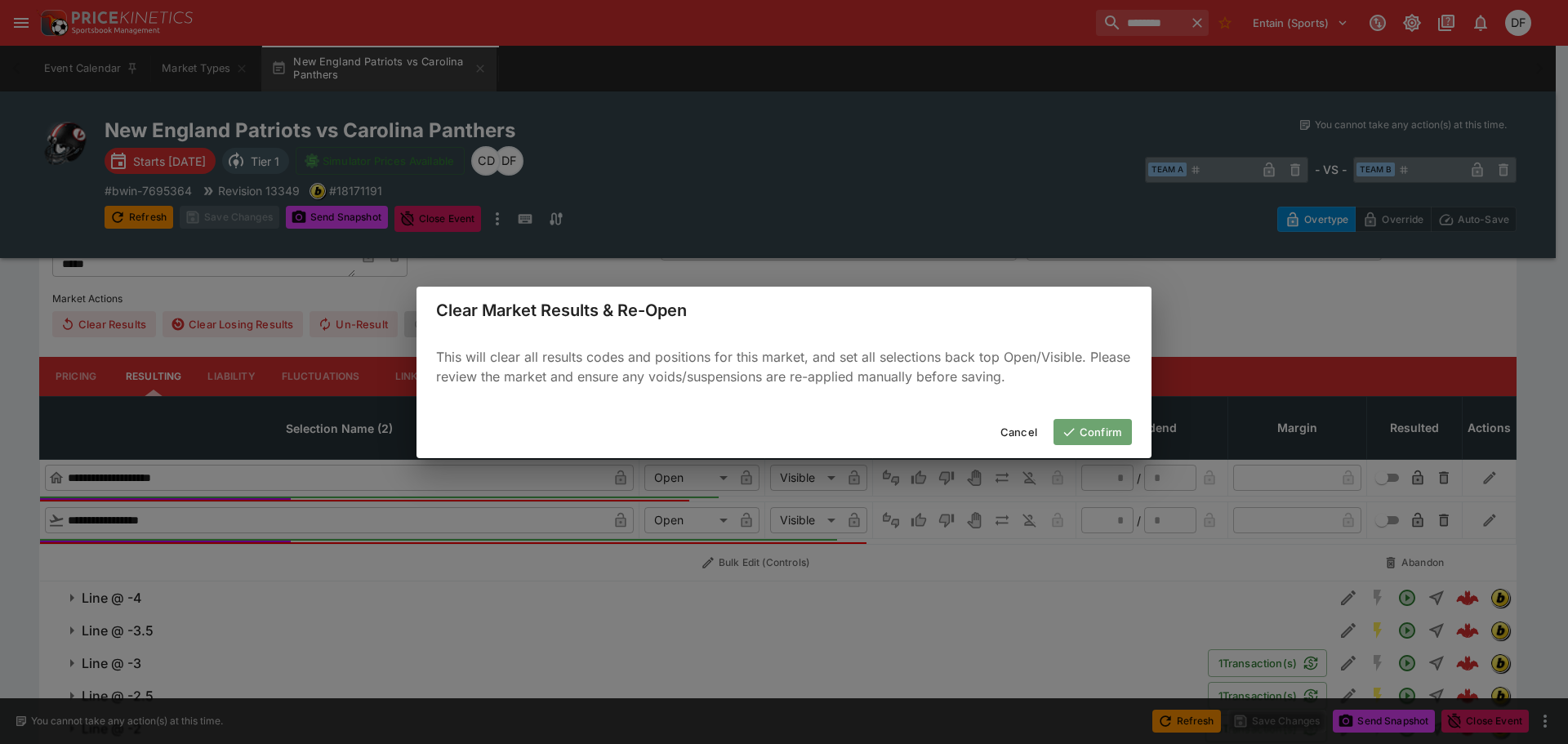
click at [1082, 420] on button "Confirm" at bounding box center [1092, 431] width 78 height 26
type input "*"
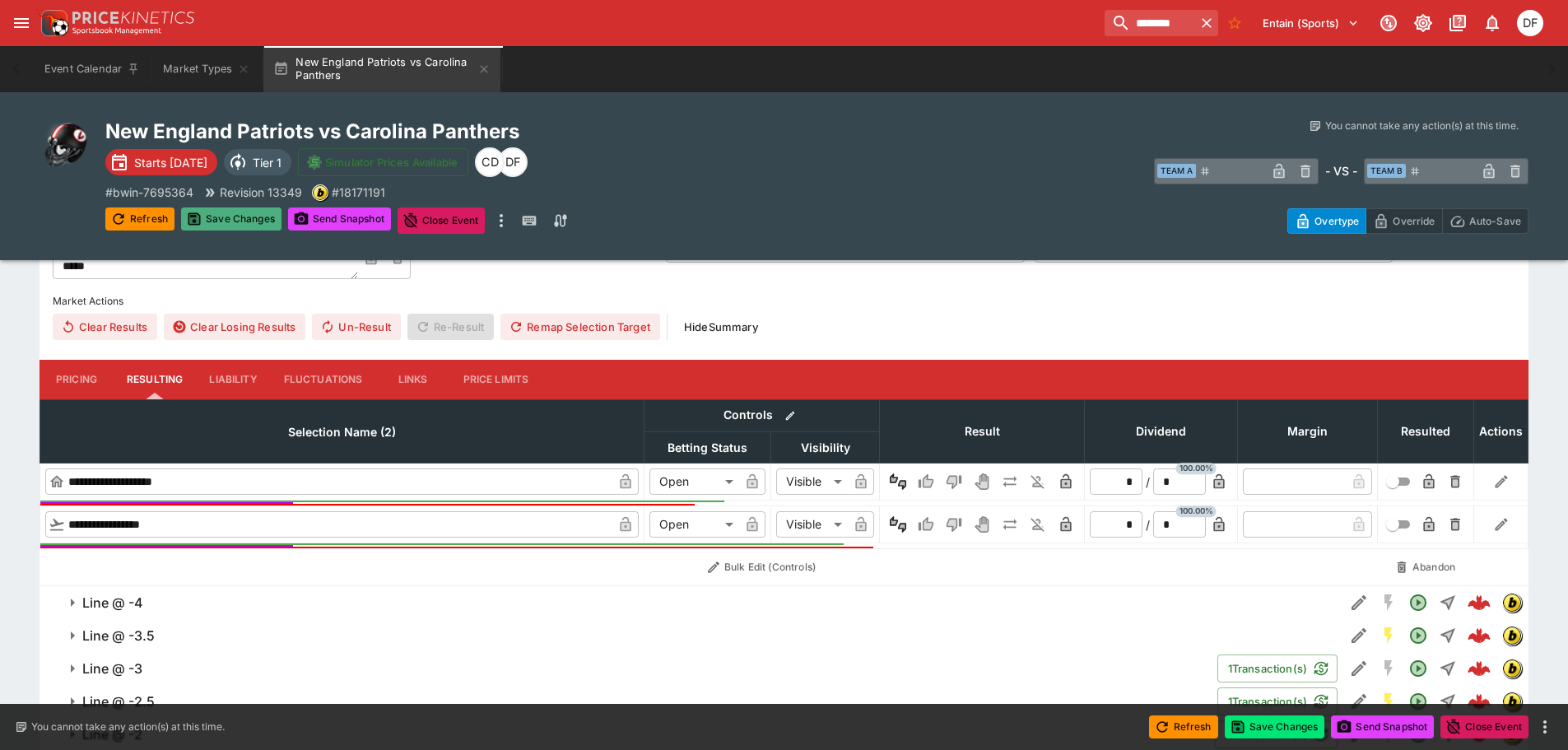
click at [246, 216] on button "Save Changes" at bounding box center [231, 218] width 100 height 23
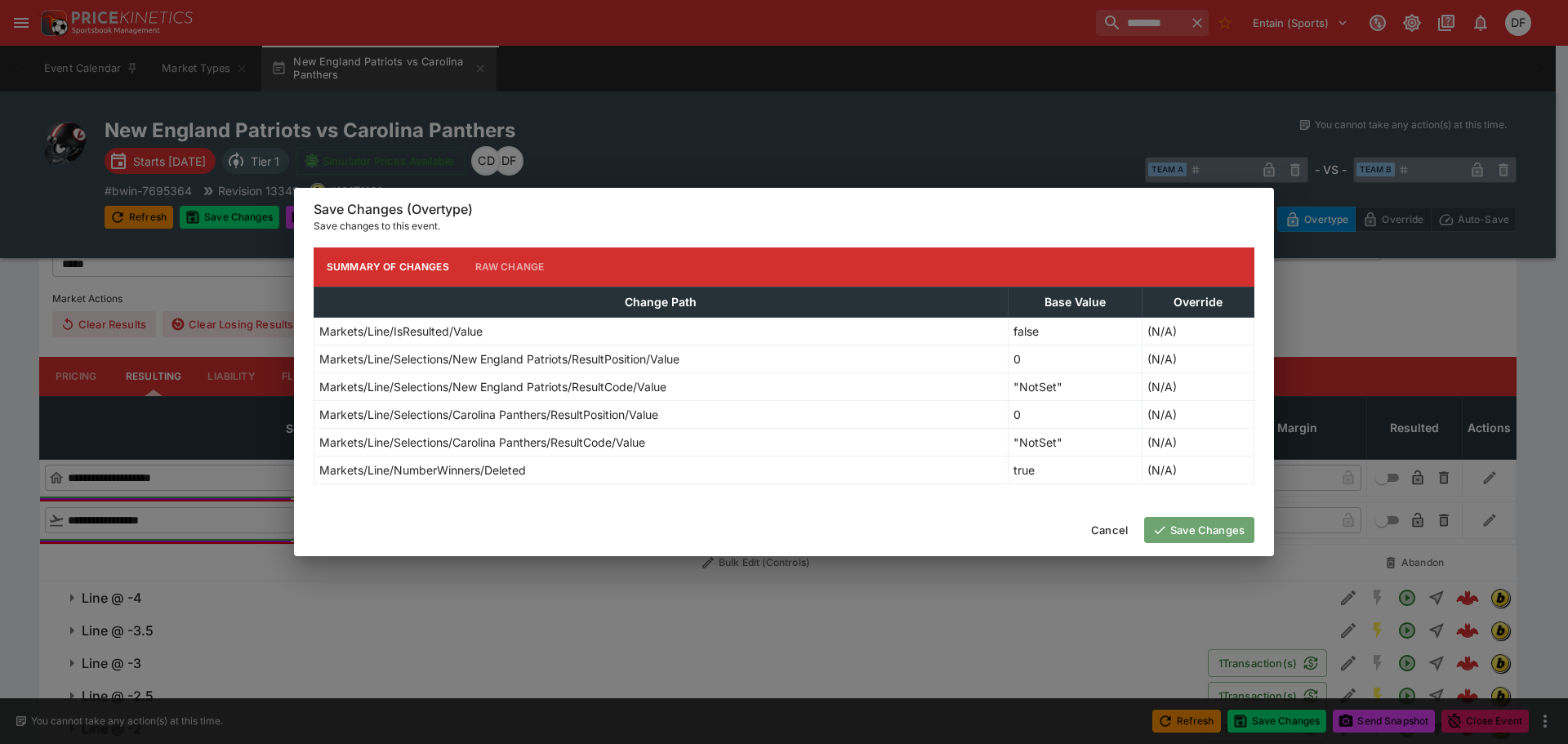
click at [1197, 526] on button "Save Changes" at bounding box center [1199, 530] width 111 height 26
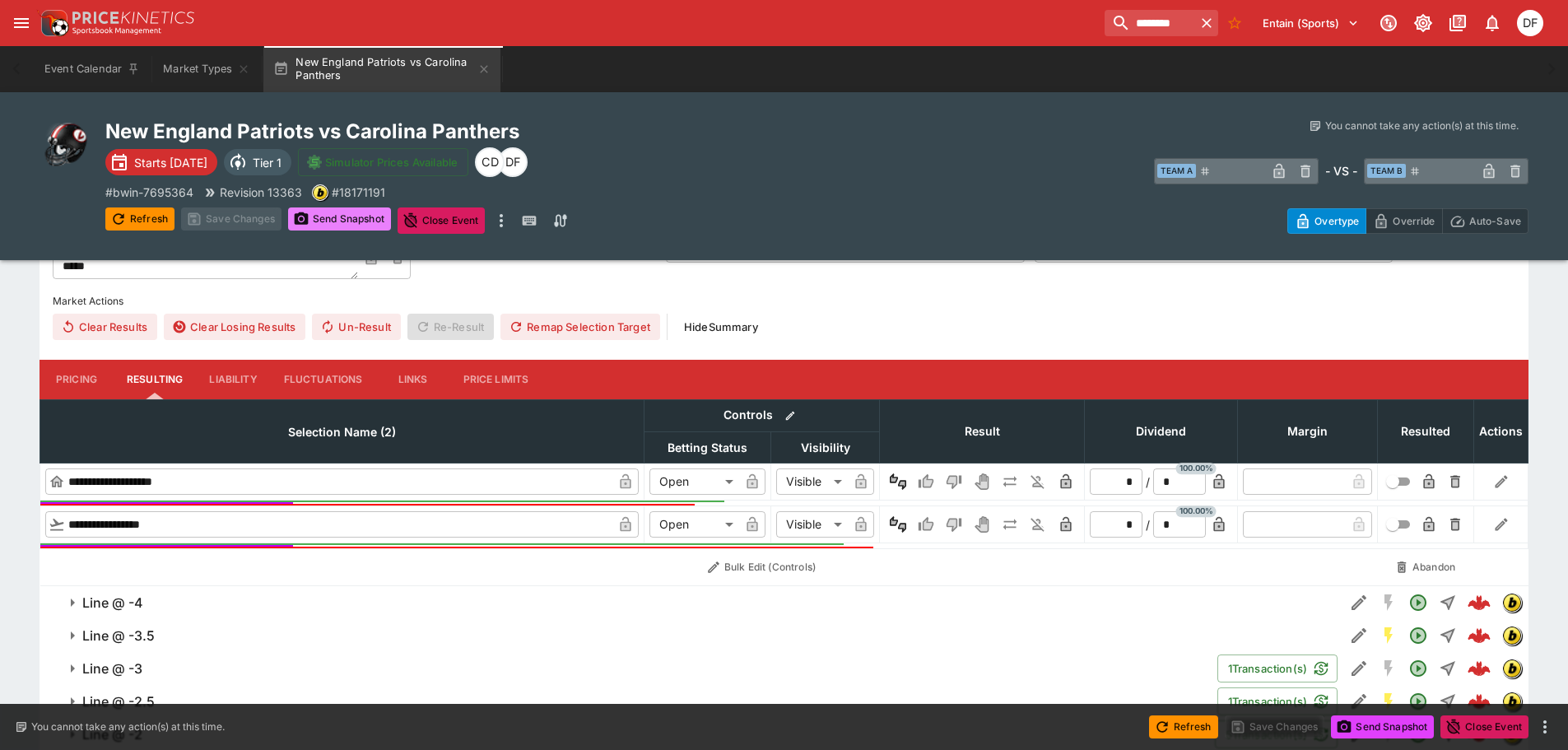
click at [345, 216] on button "Send Snapshot" at bounding box center [339, 218] width 103 height 23
click at [1092, 23] on input "********" at bounding box center [1144, 23] width 104 height 26
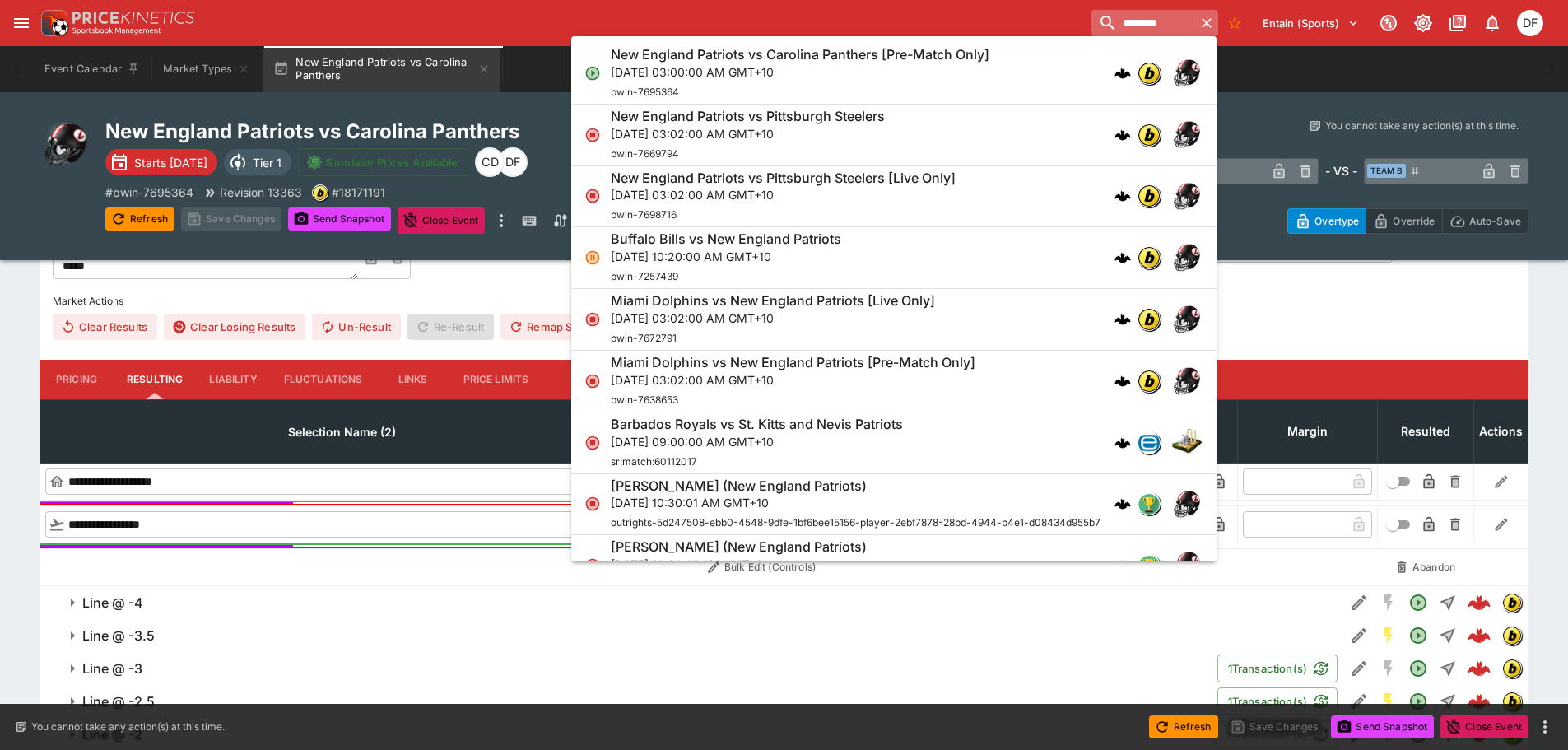
click at [1092, 23] on input "********" at bounding box center [1144, 23] width 104 height 26
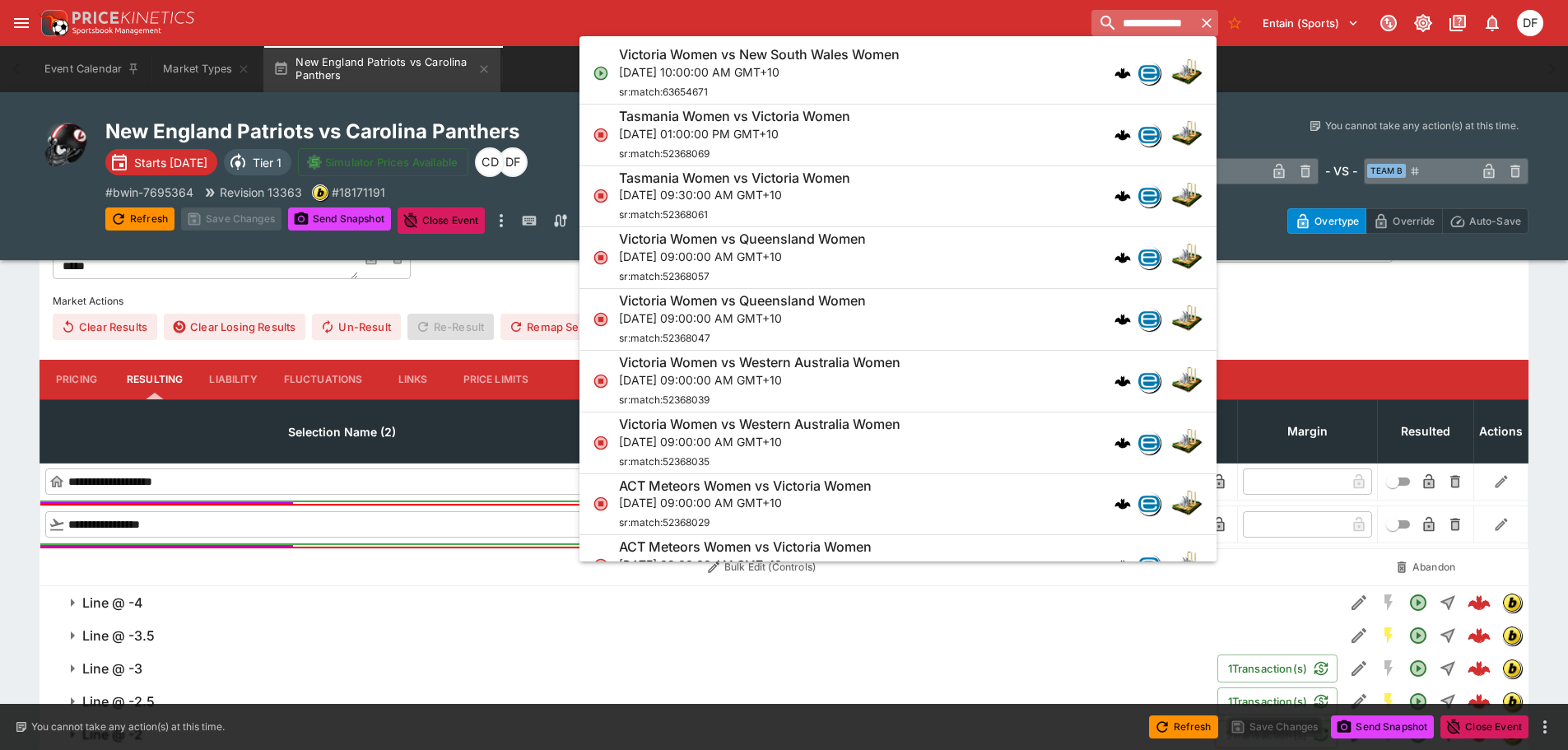
click at [1092, 23] on input "**********" at bounding box center [1144, 23] width 104 height 26
type input "**********"
click at [891, 61] on div "Victoria Women vs New South Wales Women Fri, Sep 26, 2025, 10:00:00 AM GMT+10 s…" at bounding box center [889, 73] width 542 height 54
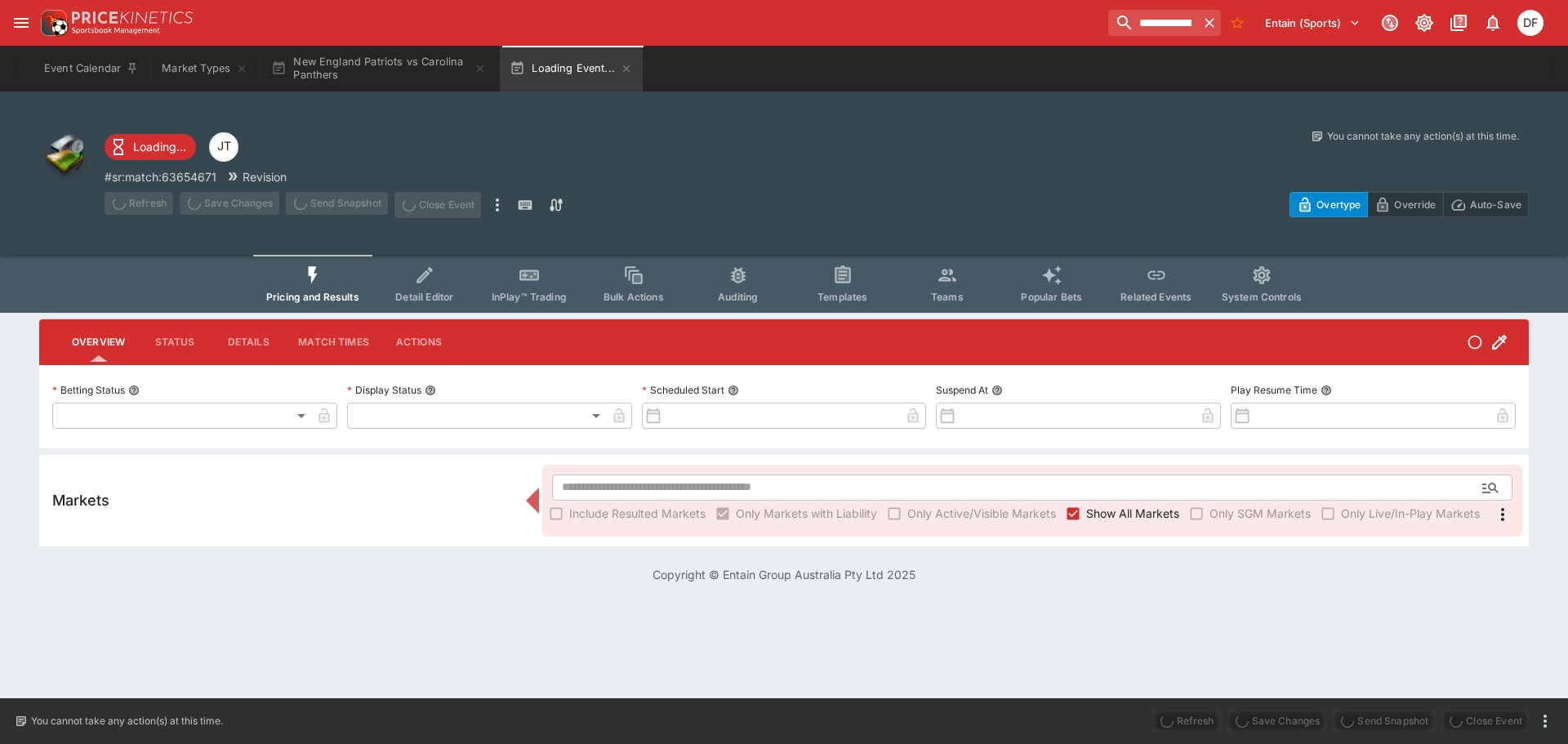
type input "**********"
type input "*******"
type input "**********"
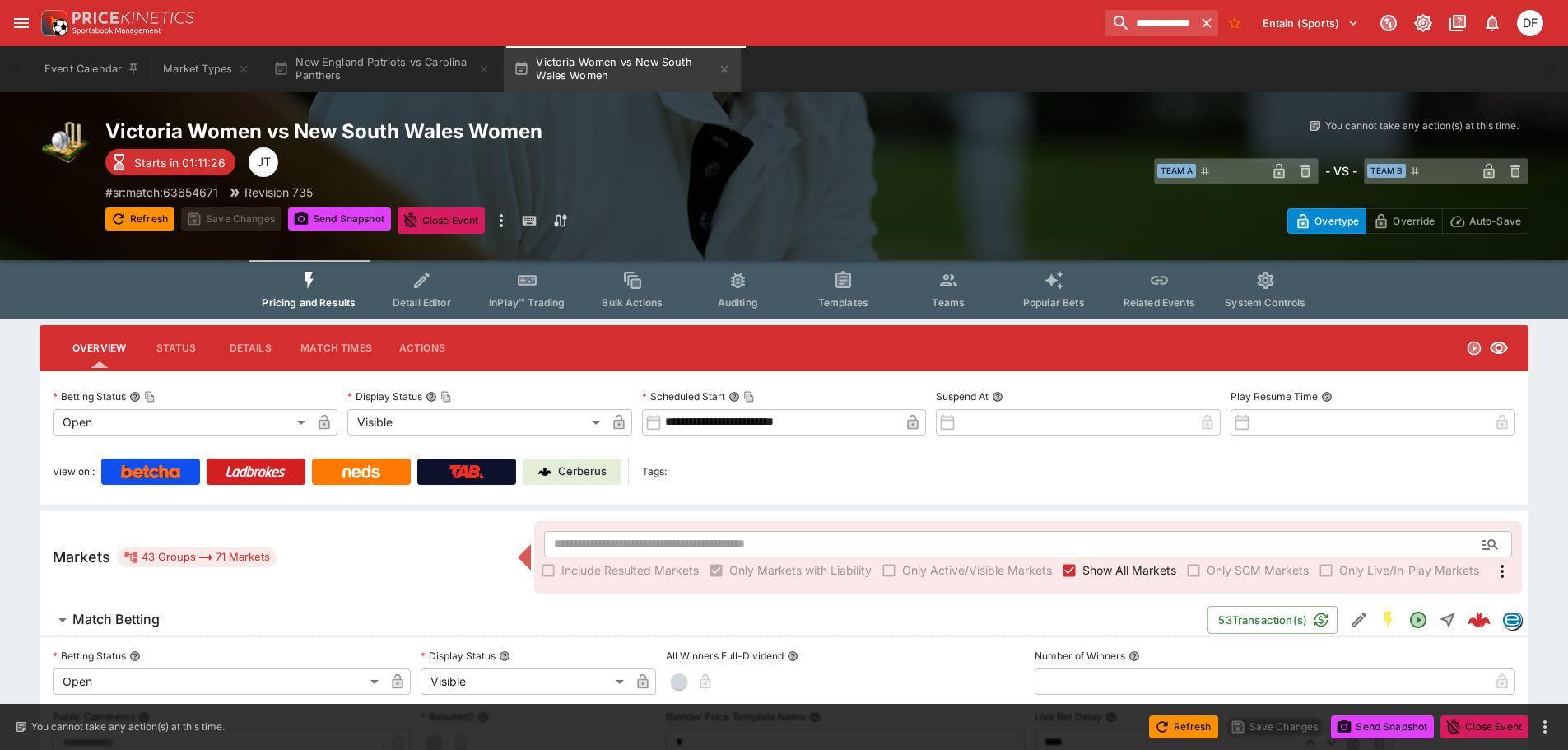
click at [150, 624] on h6 "Match Betting" at bounding box center [116, 619] width 87 height 18
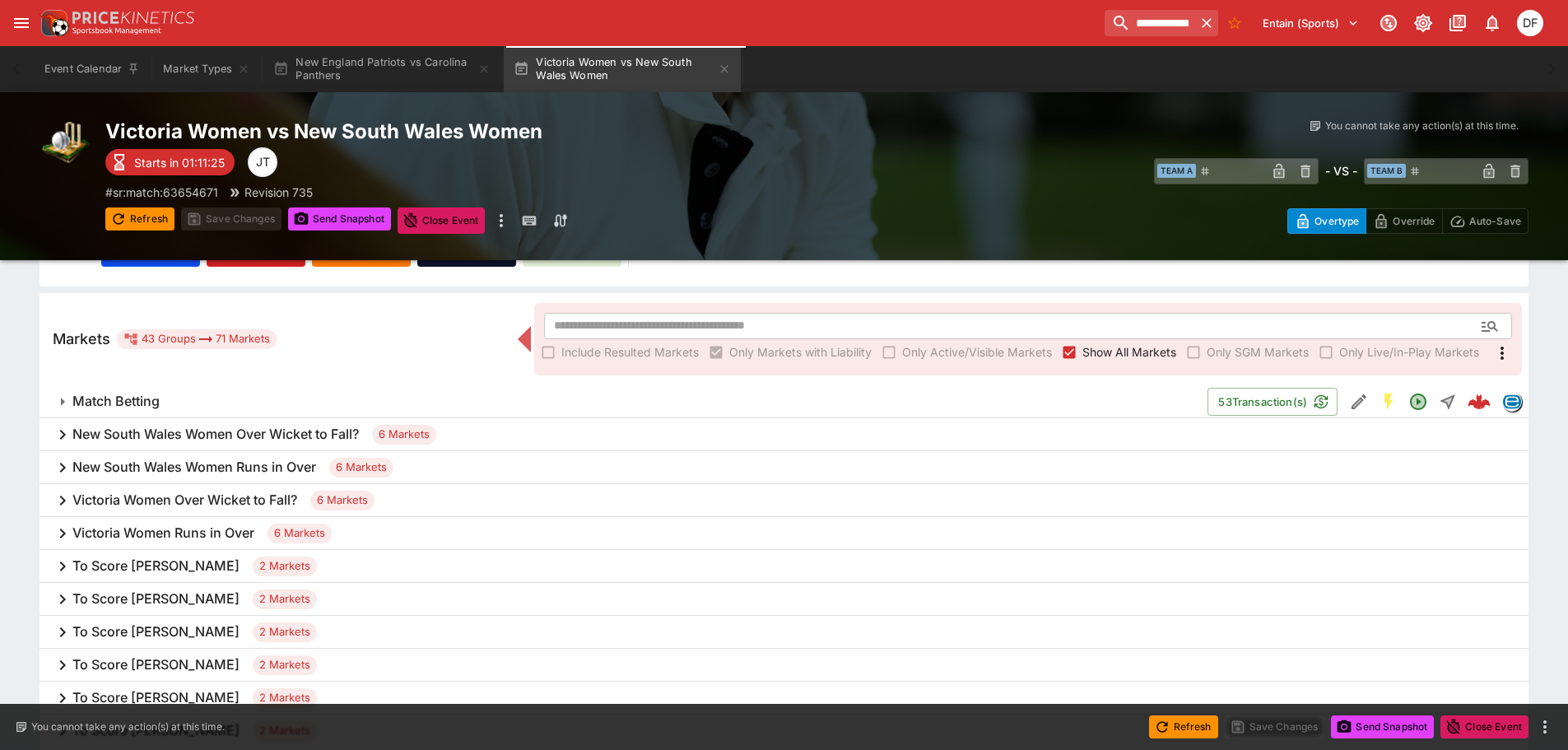
scroll to position [247, 0]
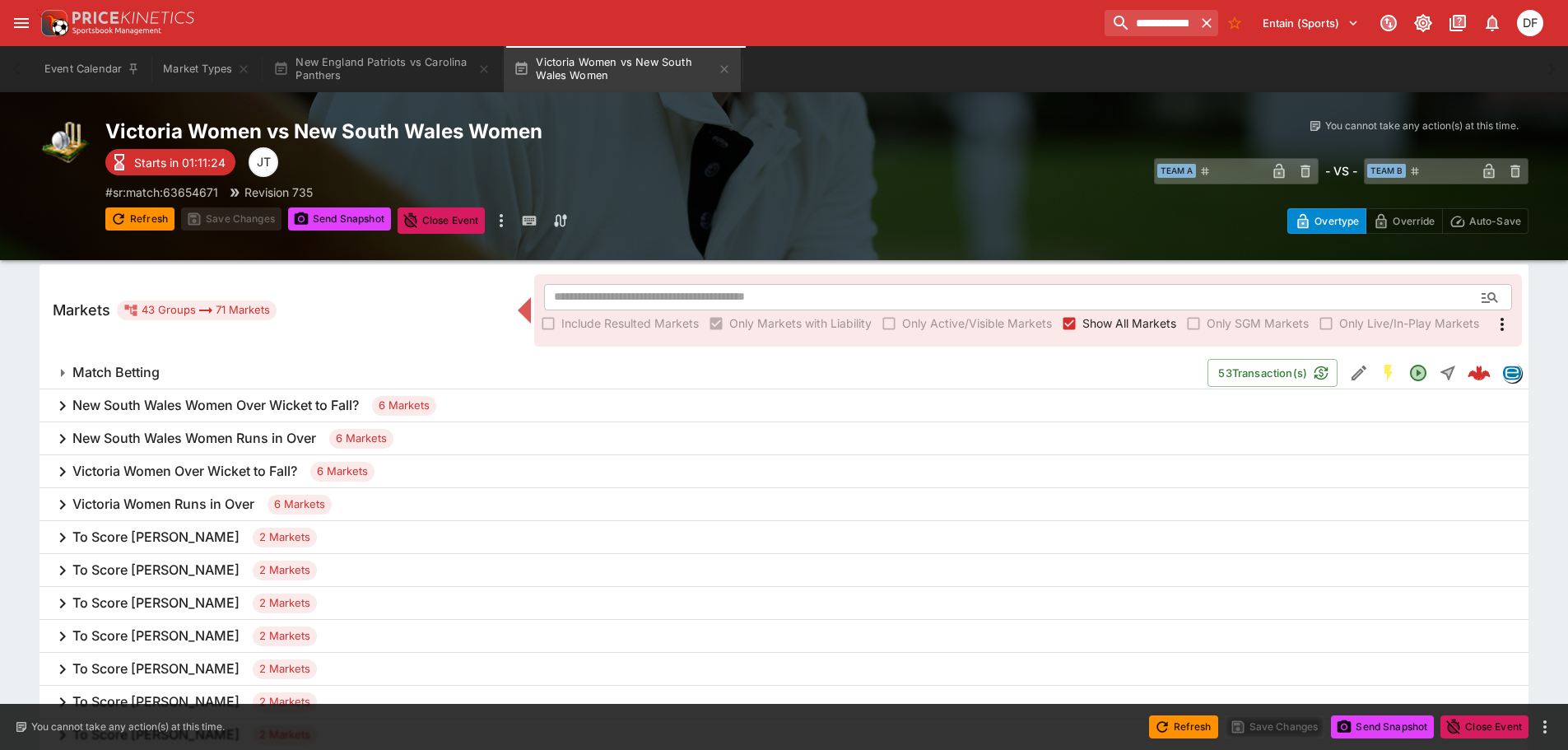
click at [1099, 317] on span "Show All Markets" at bounding box center [1129, 322] width 94 height 18
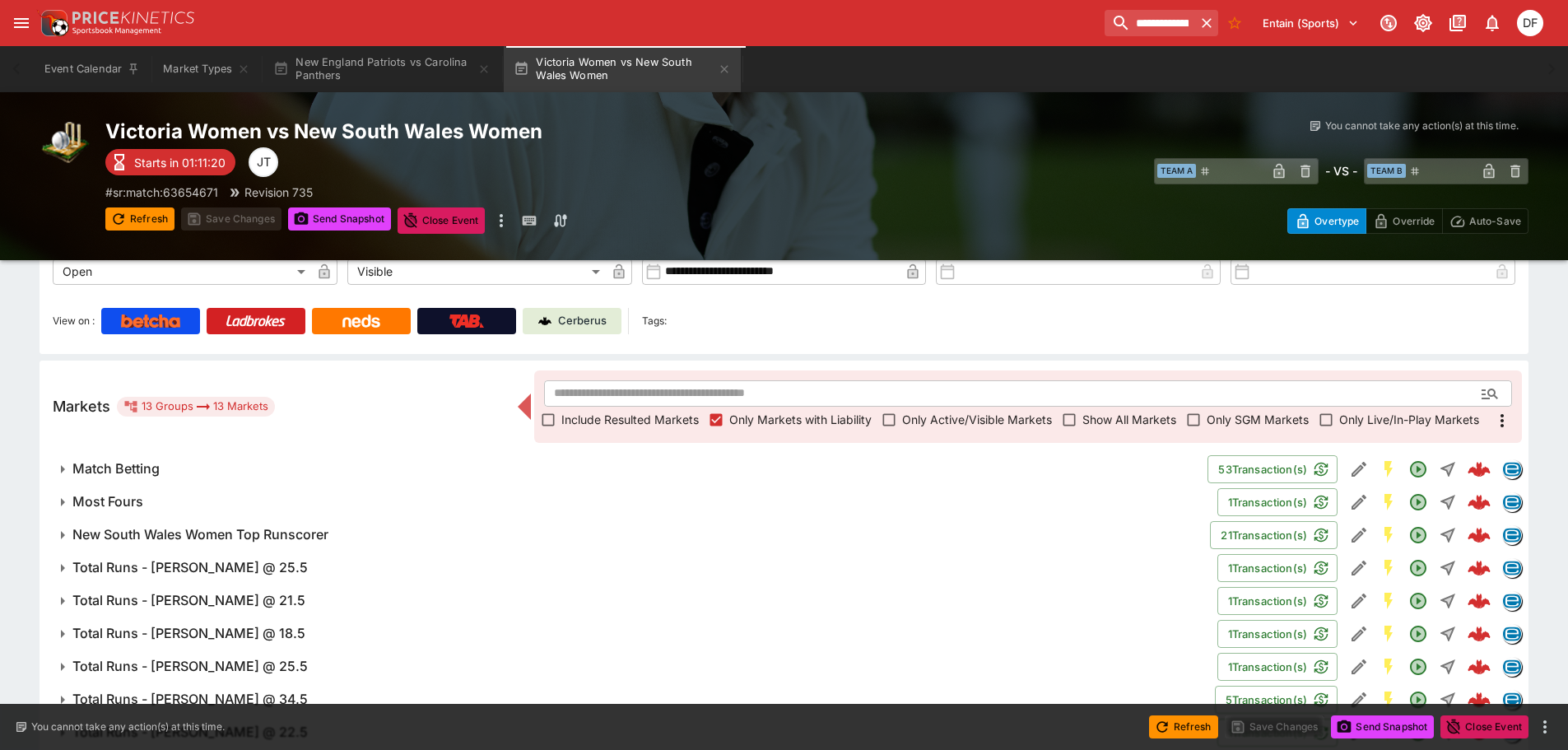
scroll to position [0, 0]
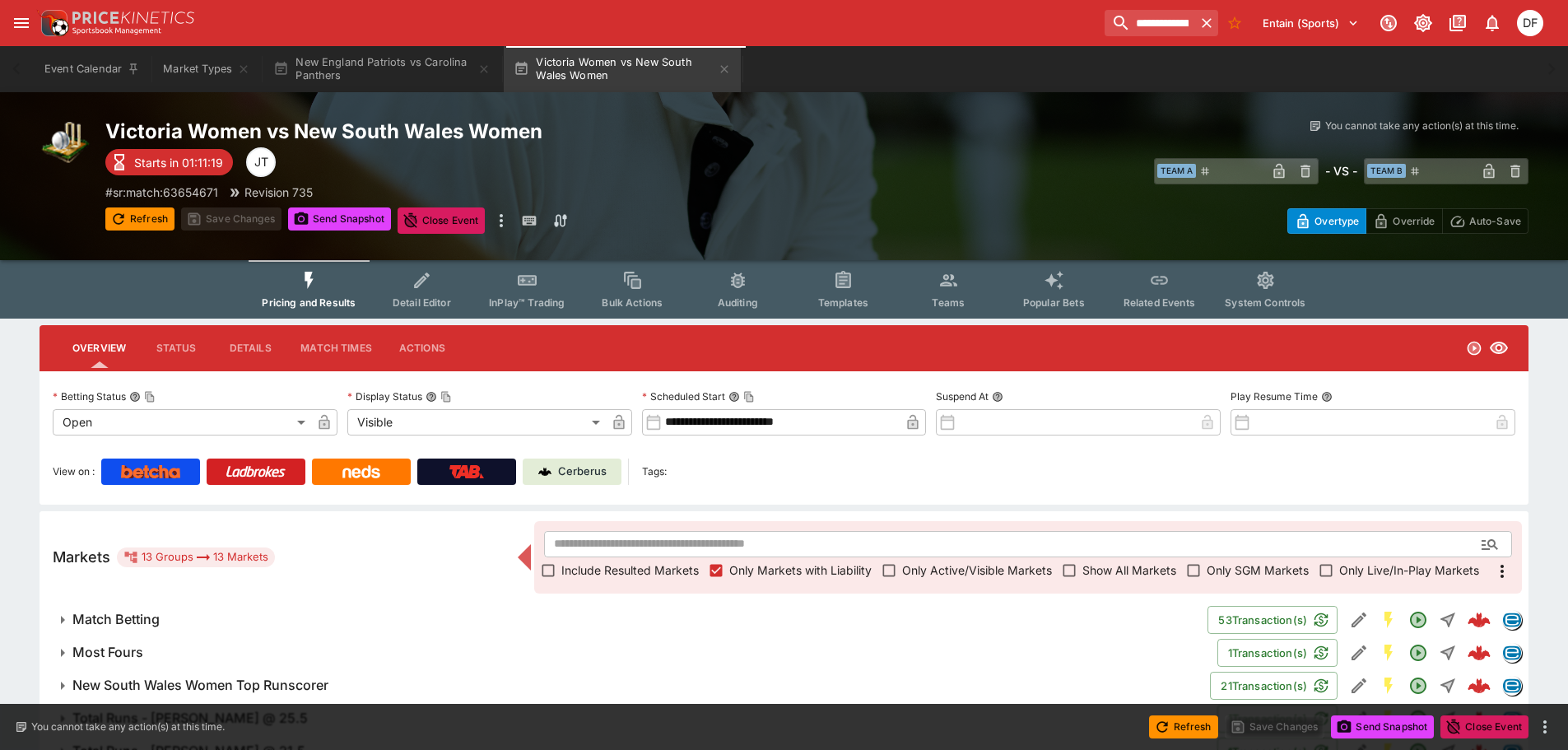
click at [929, 288] on button "Teams" at bounding box center [948, 289] width 105 height 59
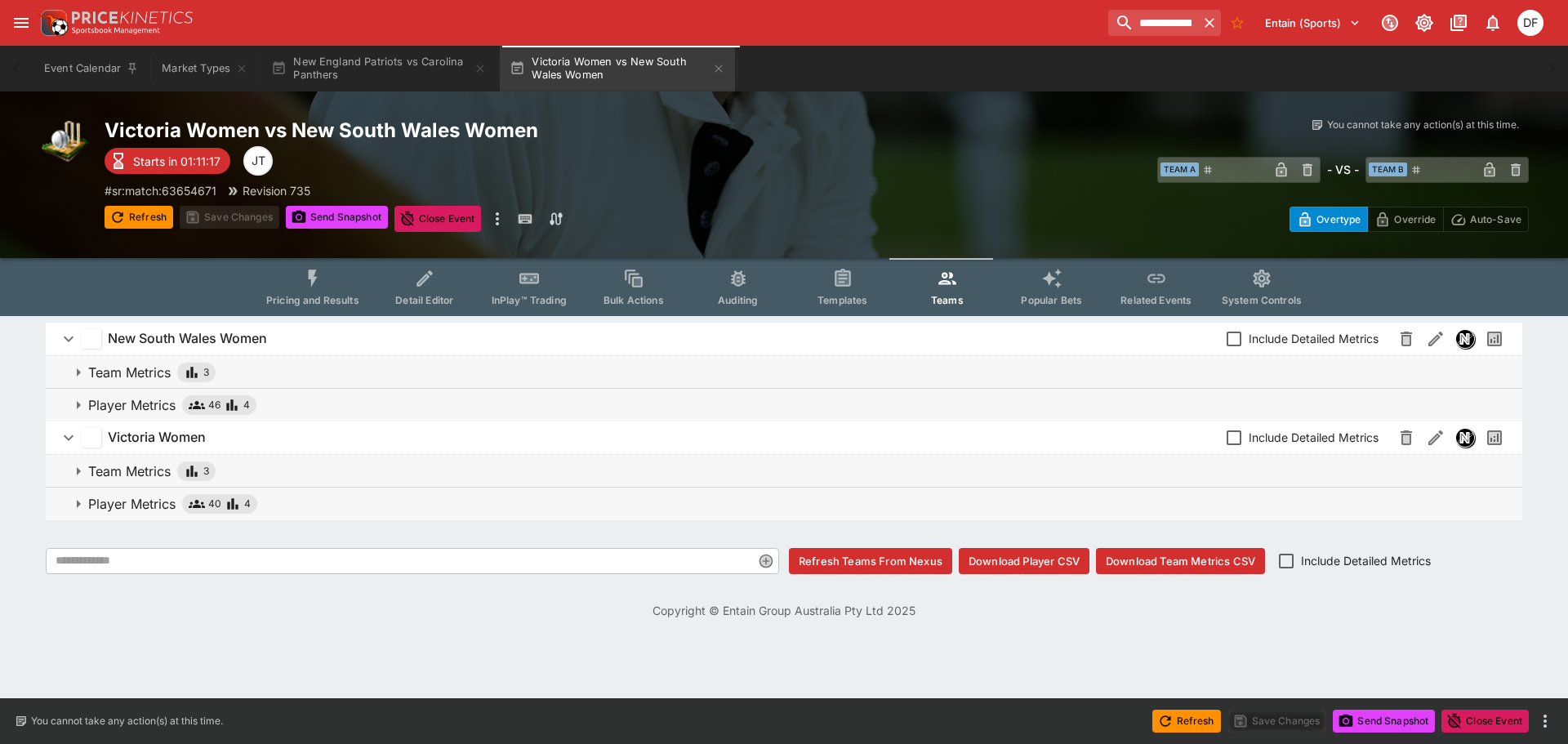
click at [147, 496] on p "Player Metrics" at bounding box center [132, 503] width 88 height 19
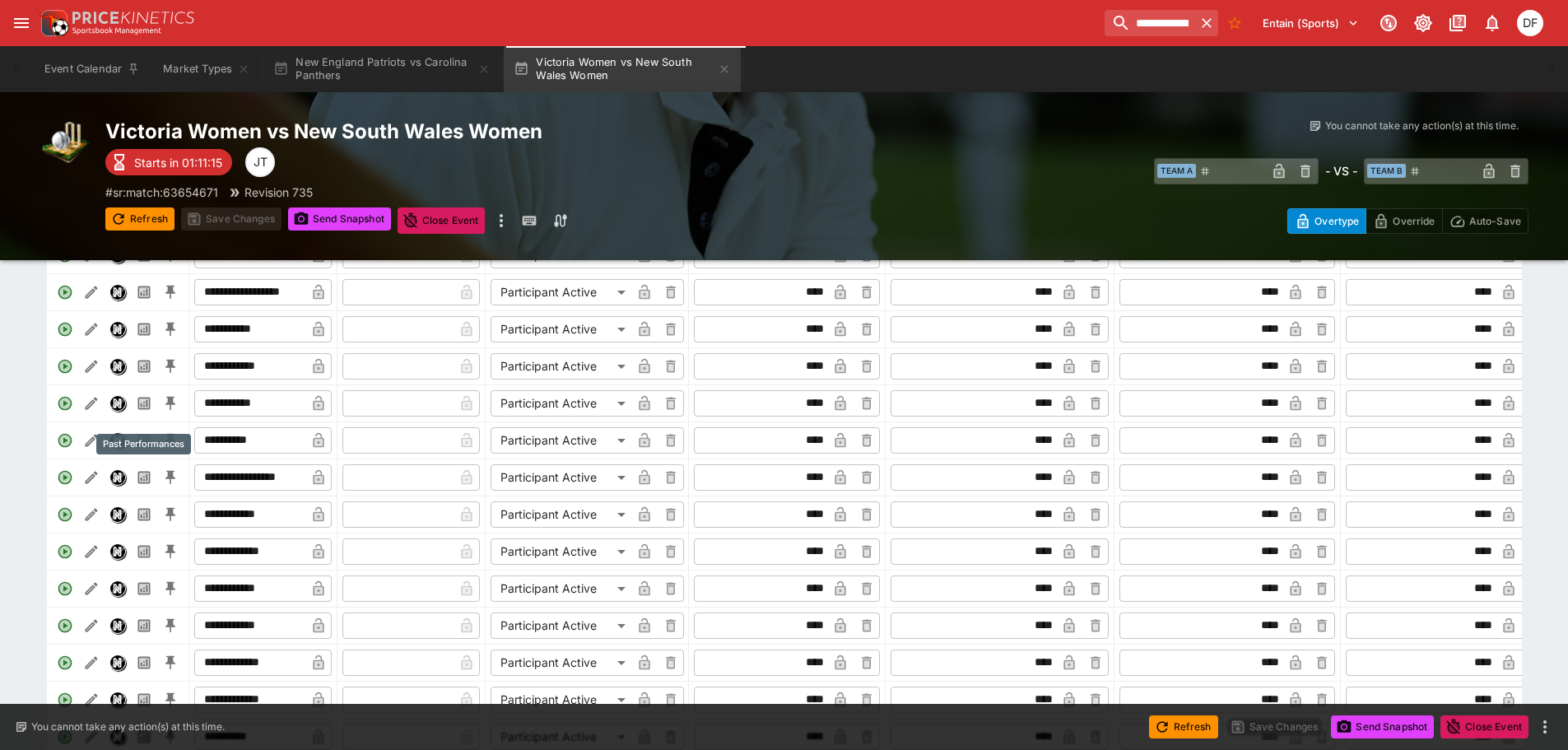
scroll to position [412, 0]
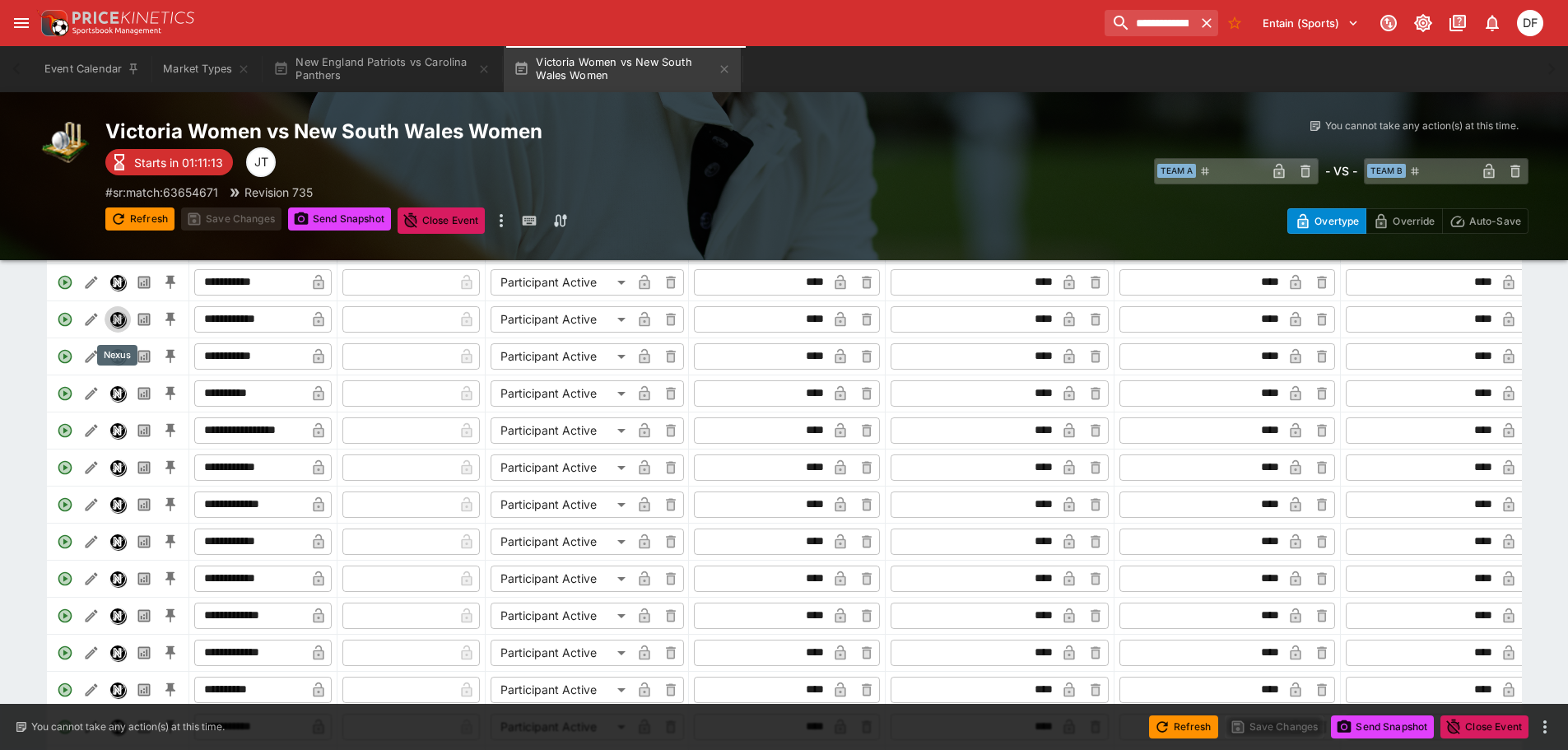
click at [116, 327] on img "Nexus" at bounding box center [118, 320] width 15 height 15
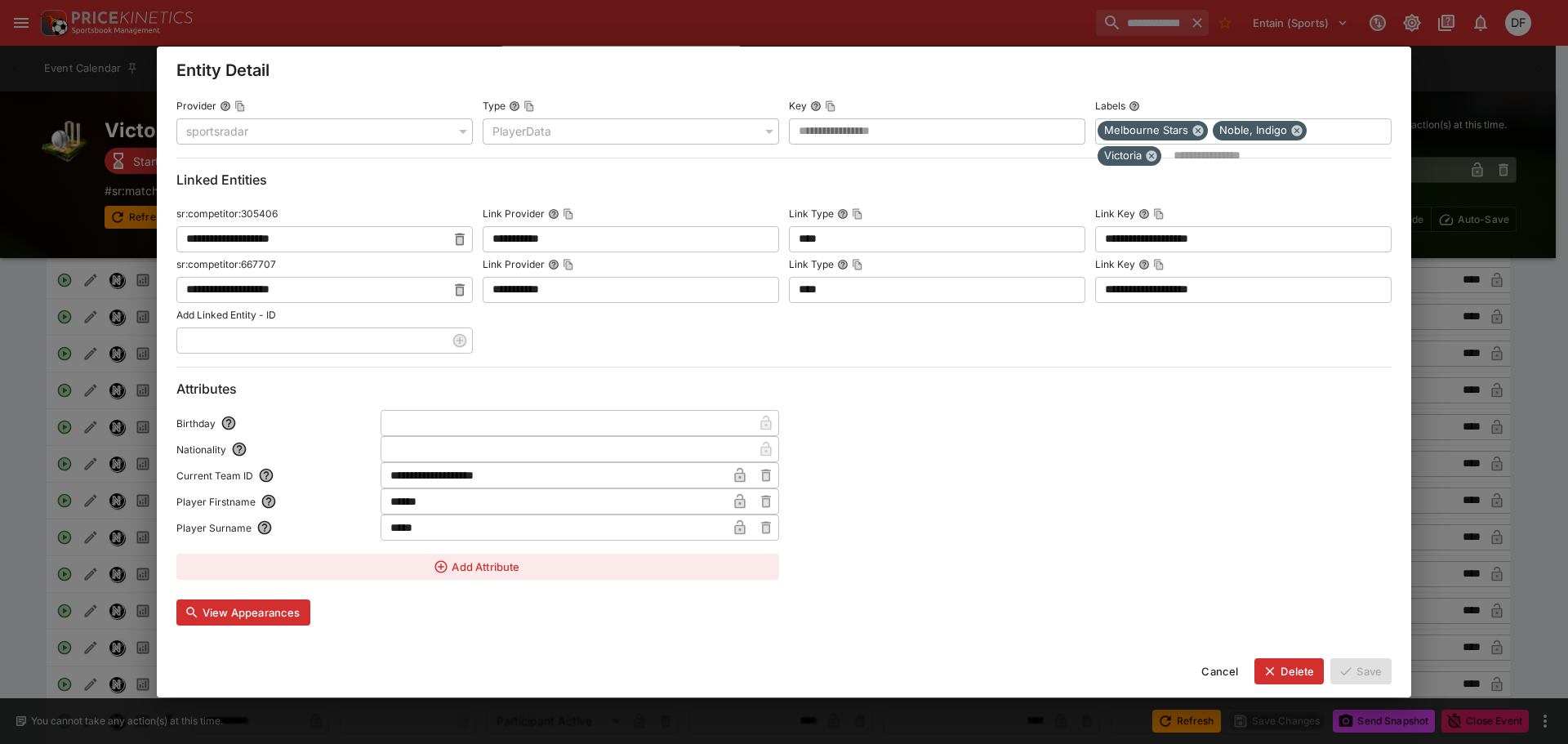
click at [792, 413] on div at bounding box center [1091, 495] width 603 height 170
click at [503, 414] on input "text" at bounding box center [567, 423] width 372 height 26
click at [854, 419] on div at bounding box center [1091, 495] width 603 height 170
drag, startPoint x: 99, startPoint y: 104, endPoint x: 176, endPoint y: 111, distance: 77.3
click at [99, 104] on div "**********" at bounding box center [784, 372] width 1568 height 744
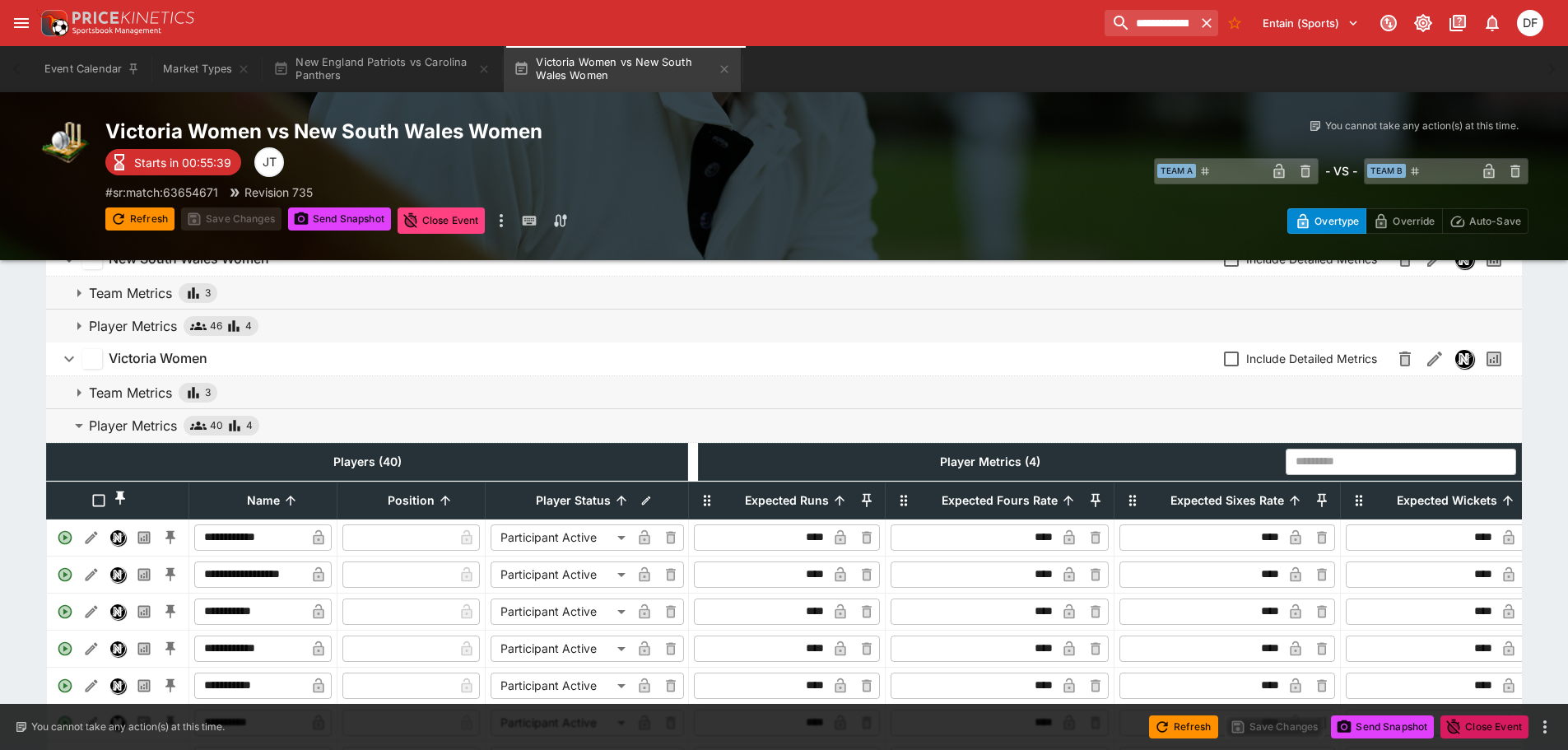
scroll to position [0, 0]
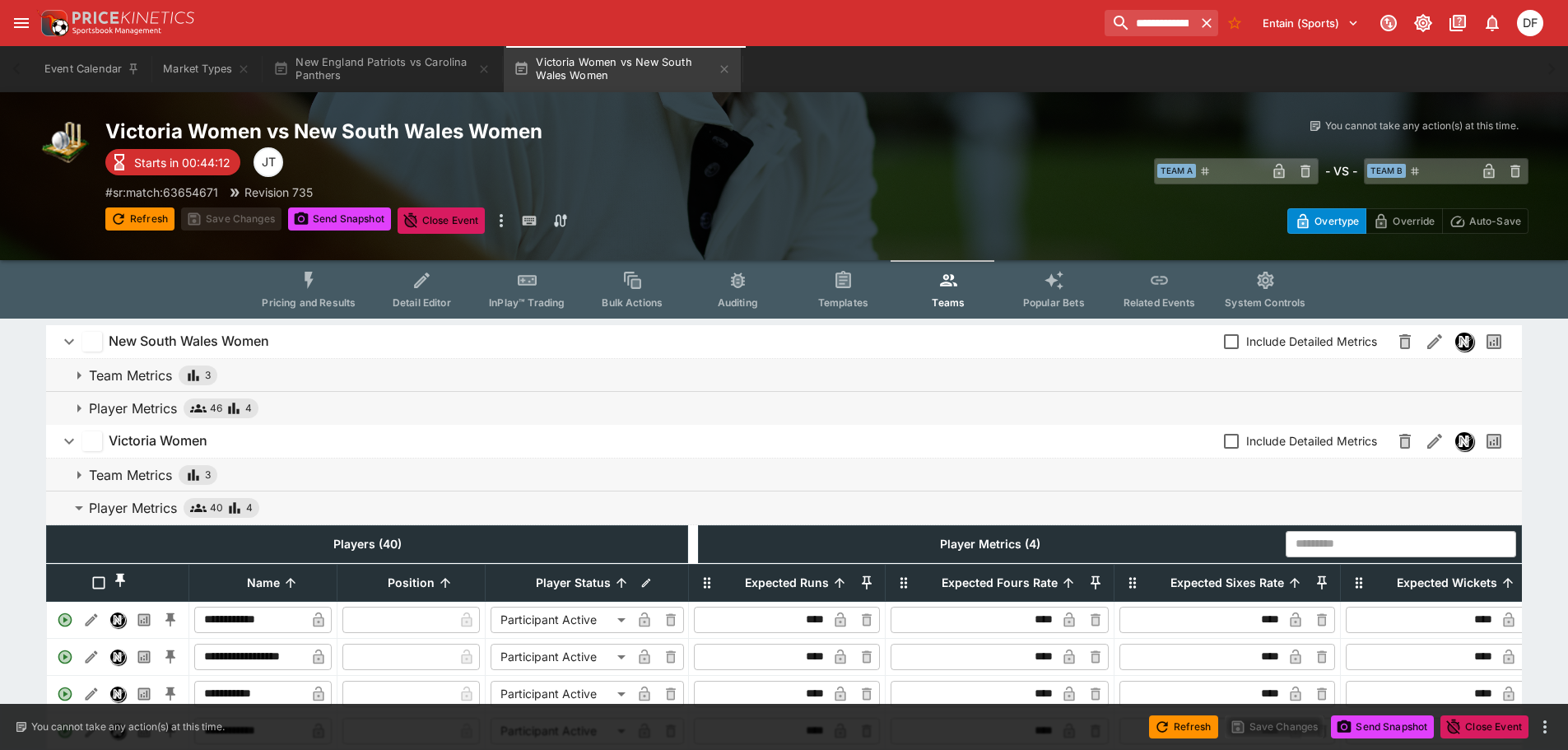
click at [737, 168] on div "Victoria Women vs New South Wales Women Starts in 00:44:12 JT # sr:match:636546…" at bounding box center [461, 177] width 712 height 115
click at [299, 284] on button "Pricing and Results" at bounding box center [309, 289] width 120 height 59
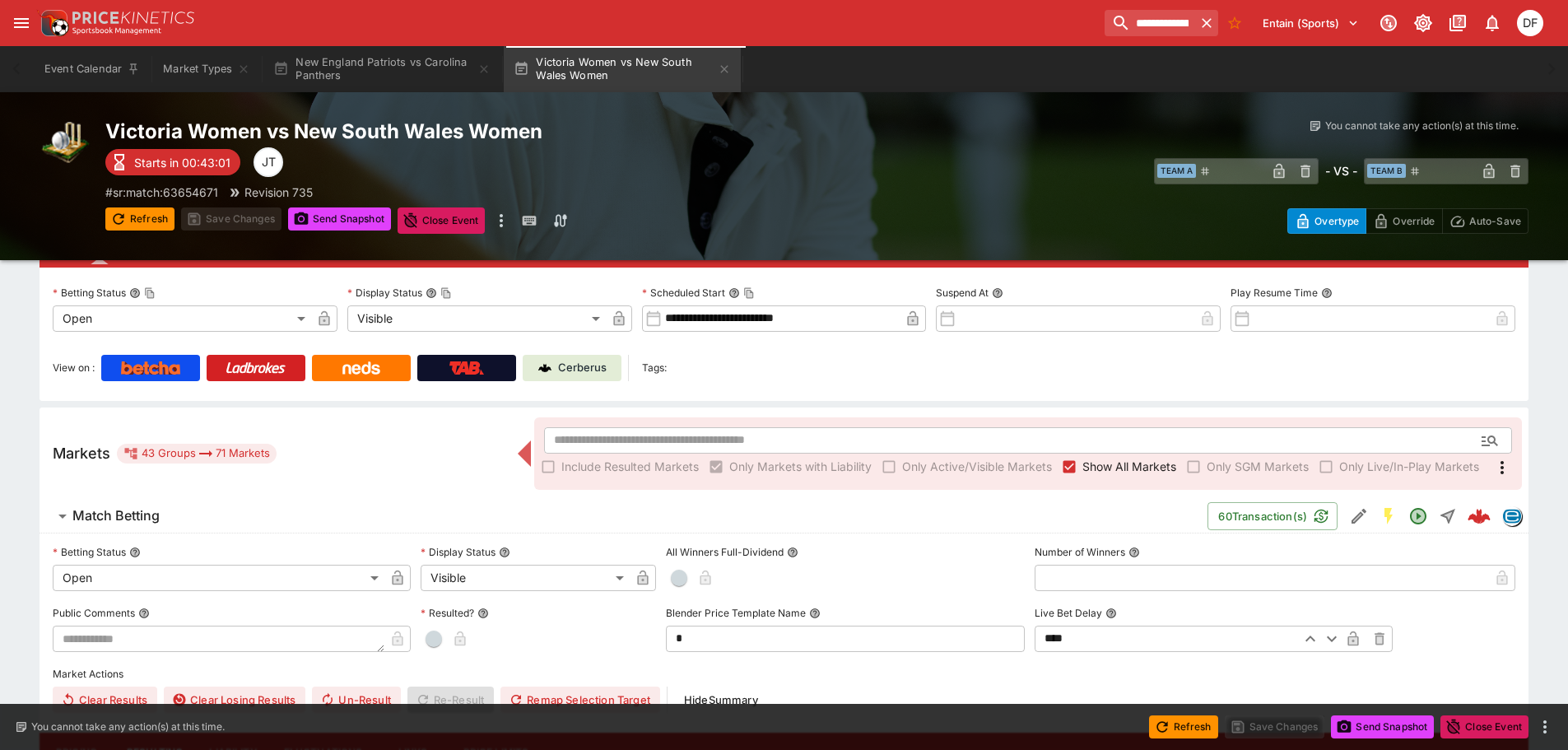
scroll to position [247, 0]
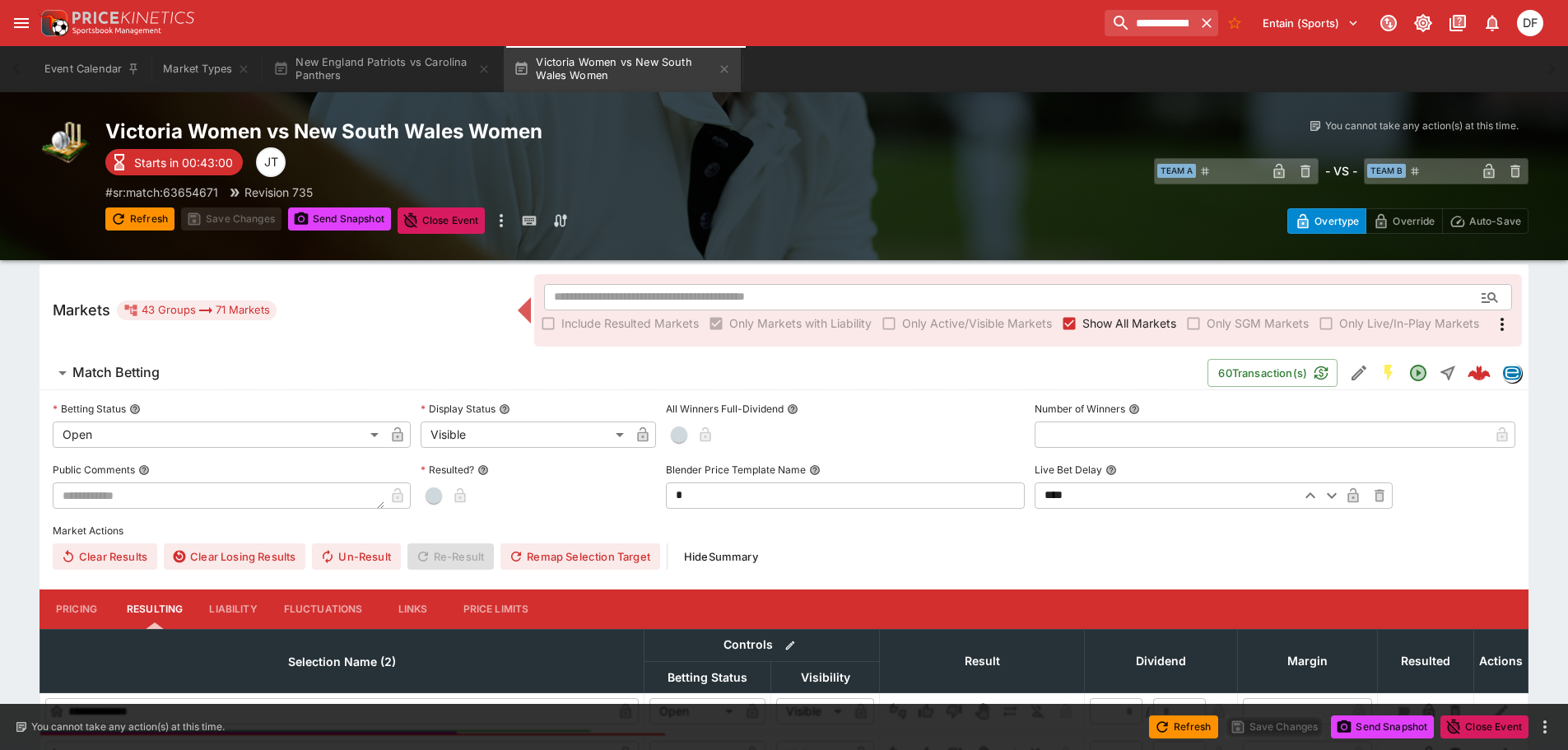
click at [161, 376] on span "Match Betting" at bounding box center [633, 373] width 1122 height 18
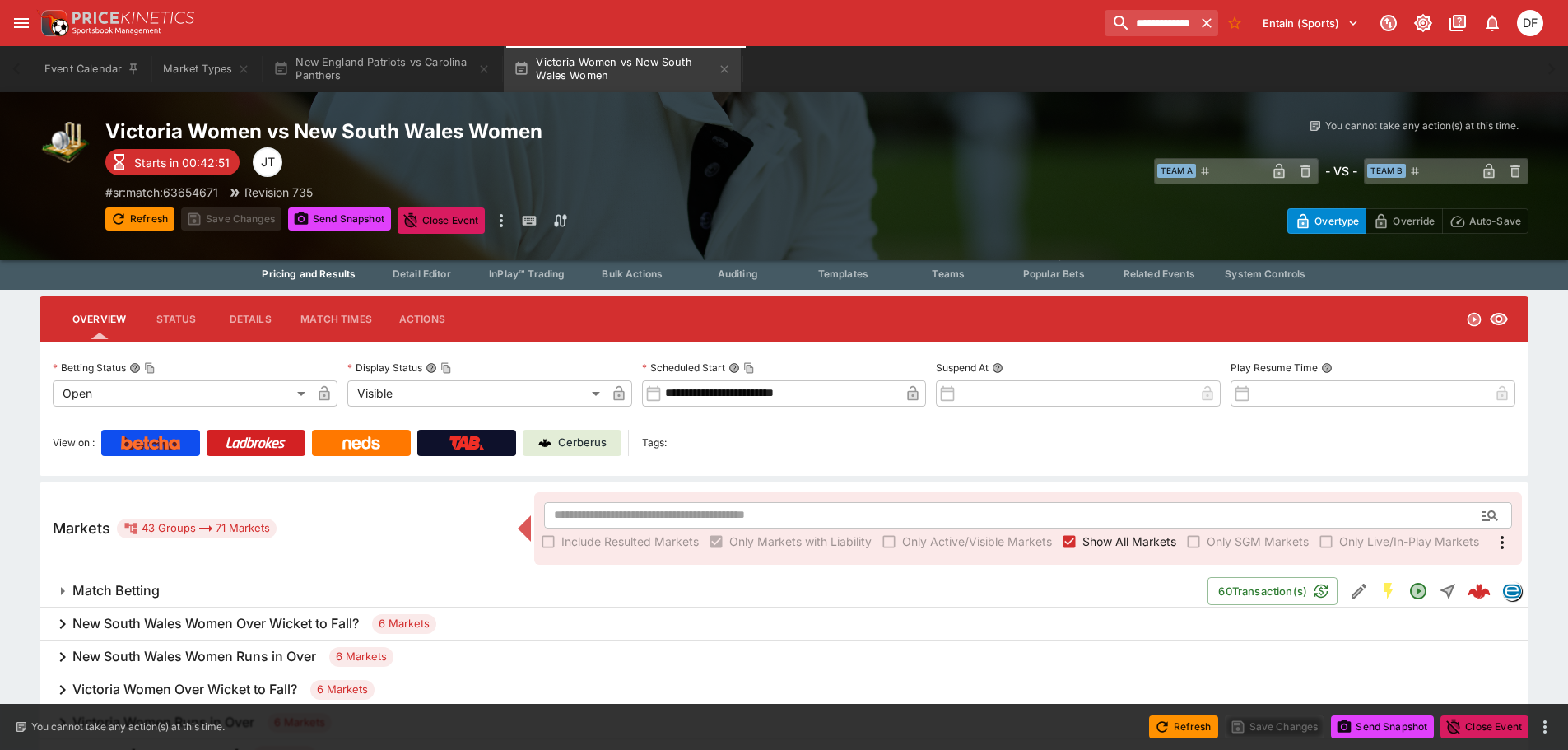
scroll to position [0, 0]
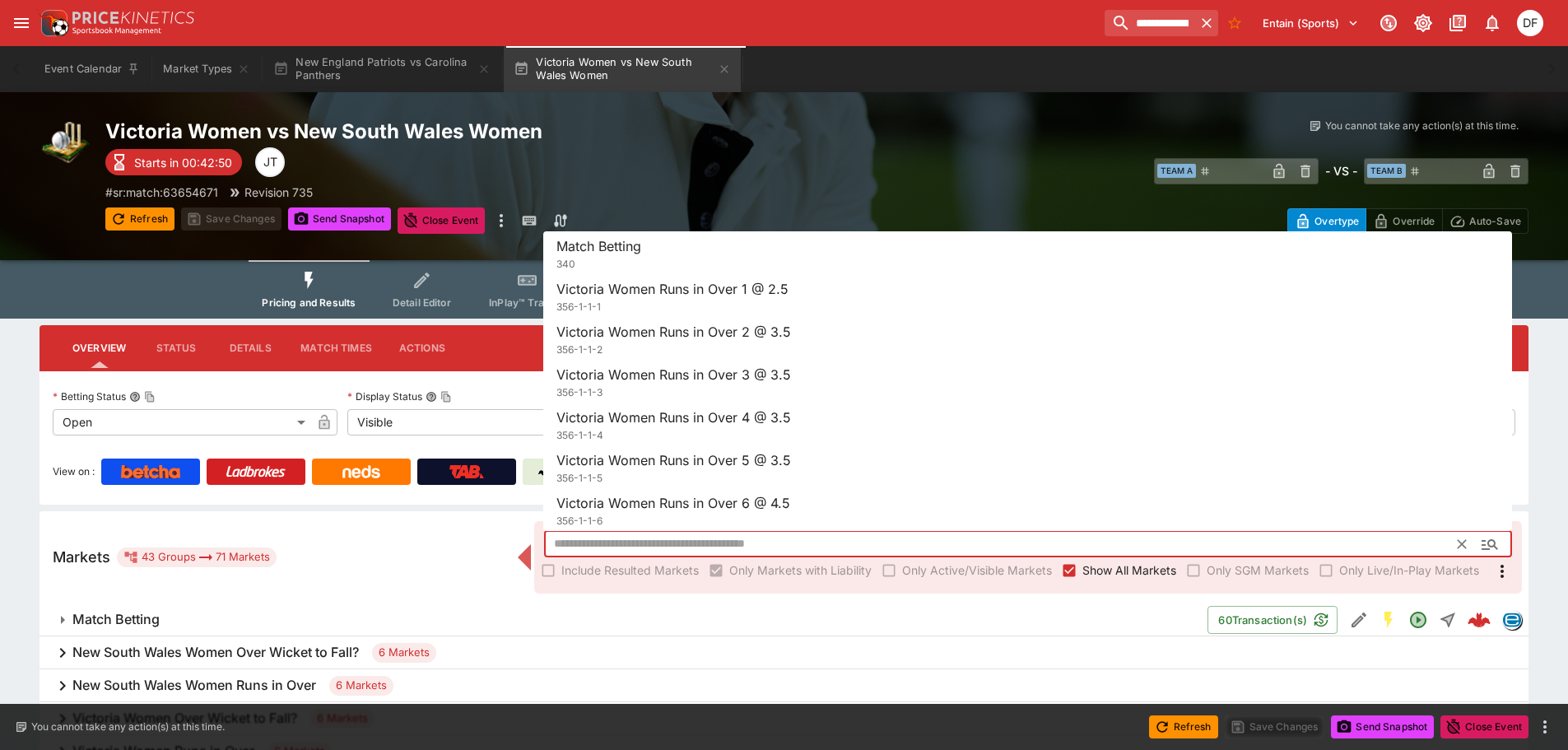
click at [772, 540] on input "text" at bounding box center [1002, 544] width 915 height 26
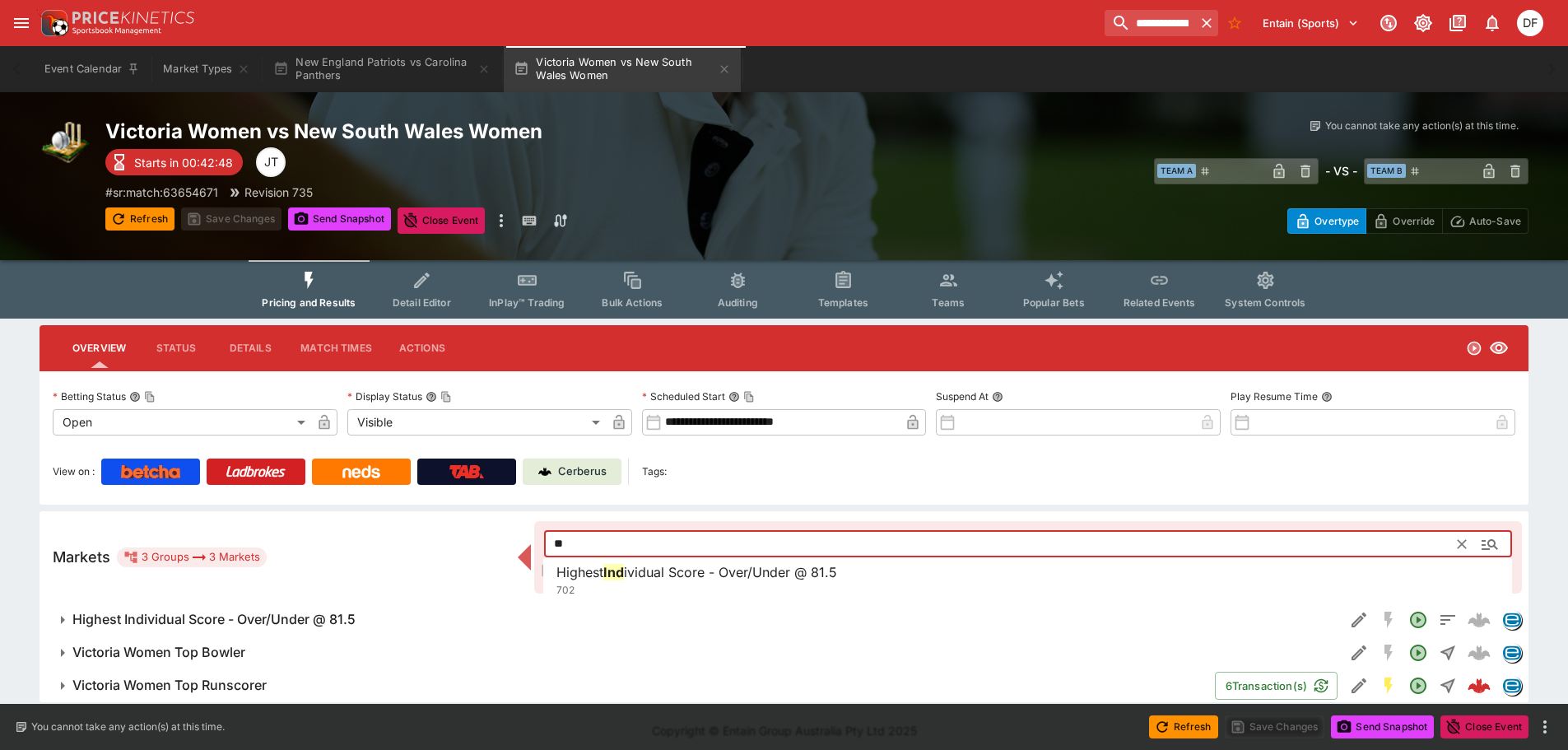
type input "*"
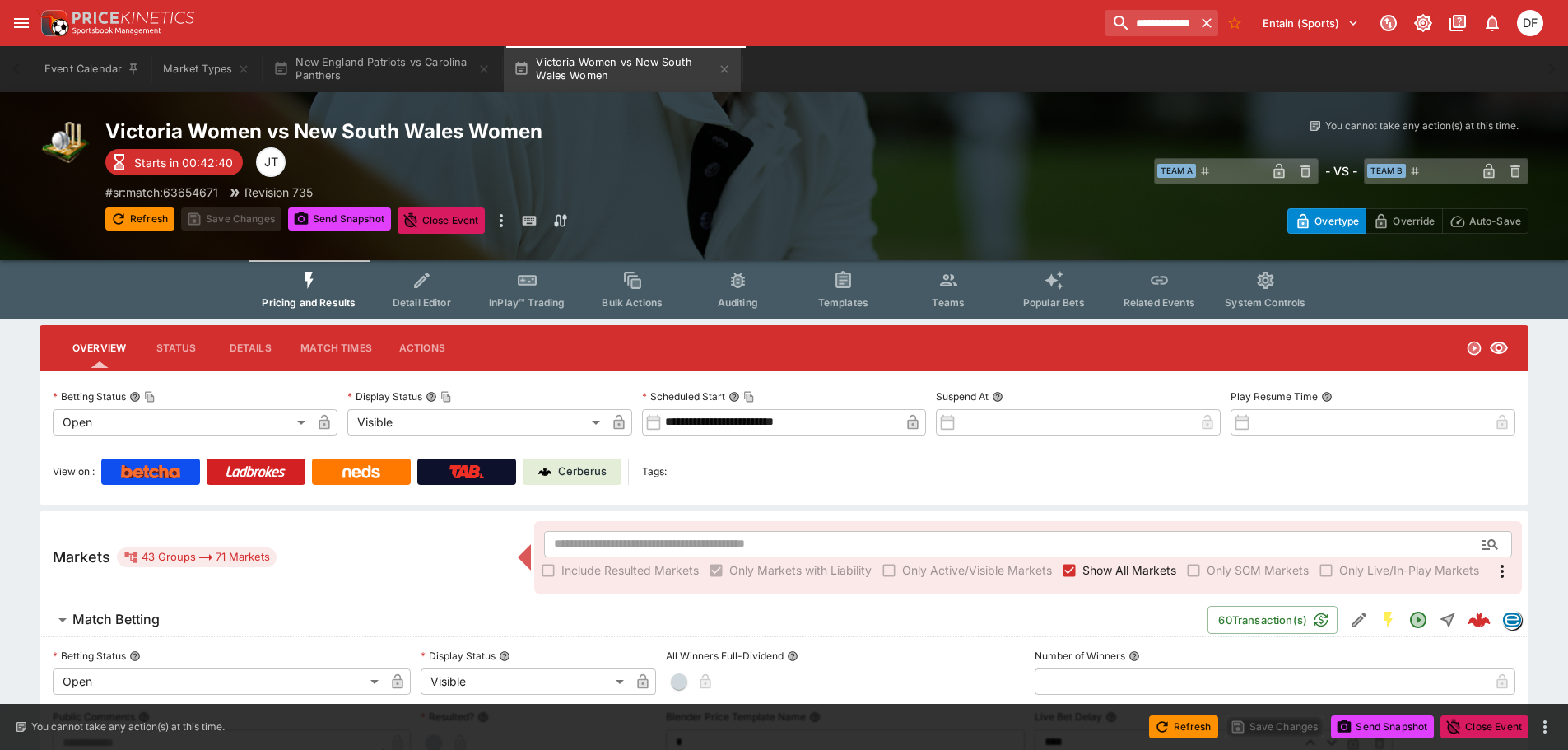
click at [1043, 169] on div "​ Team A ​ - VS - ​ Team B ​" at bounding box center [1174, 170] width 712 height 38
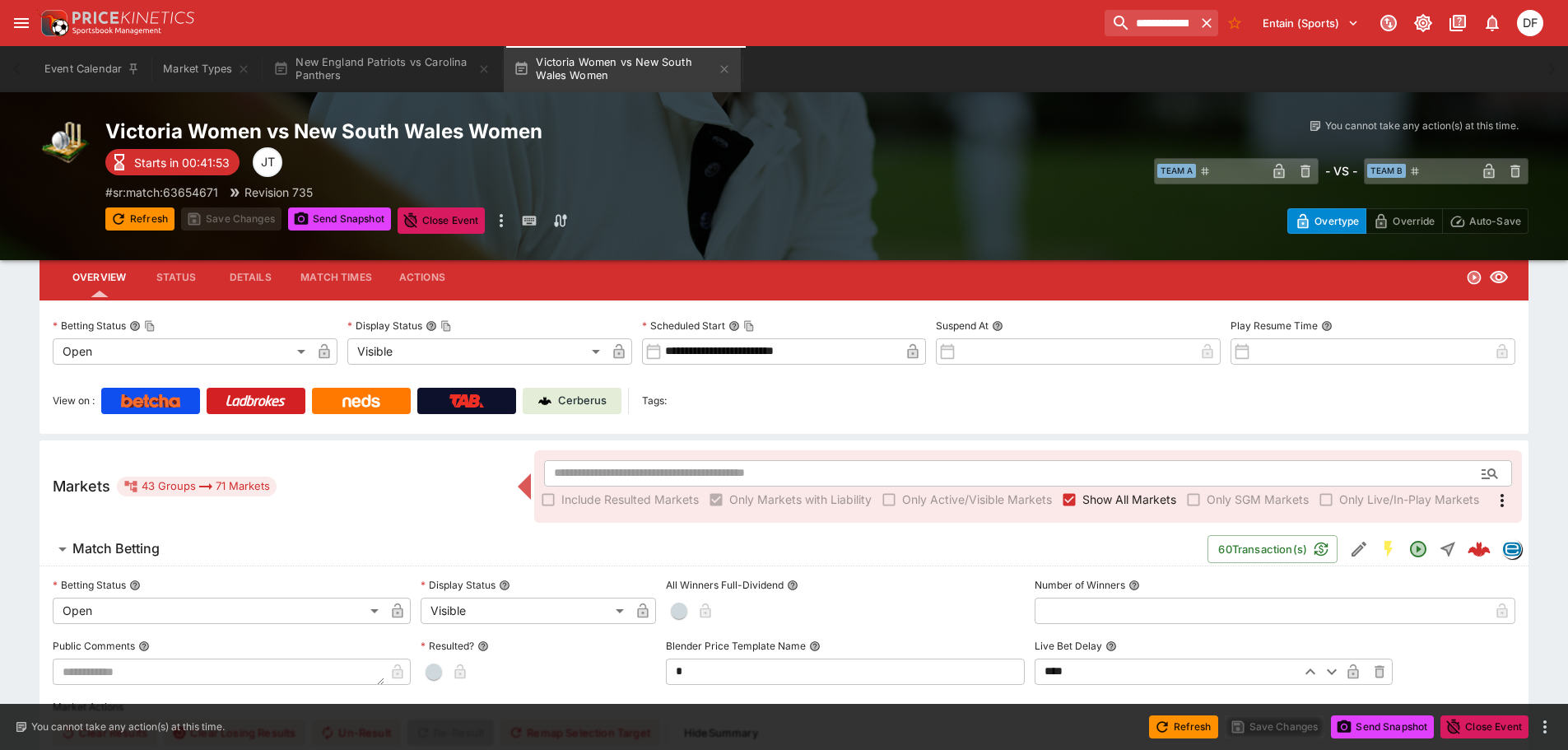
scroll to position [164, 0]
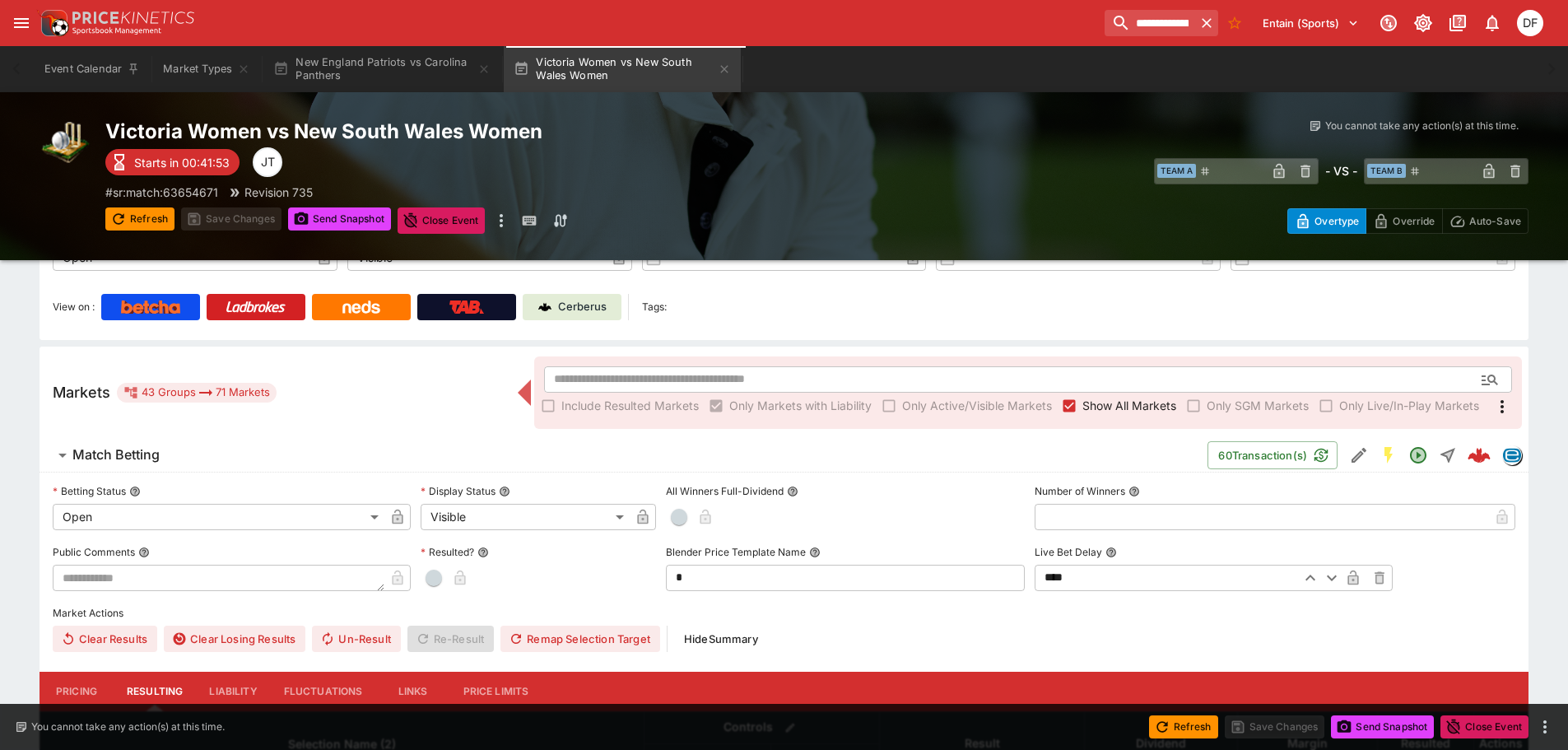
click at [137, 451] on h6 "Match Betting" at bounding box center [116, 454] width 87 height 18
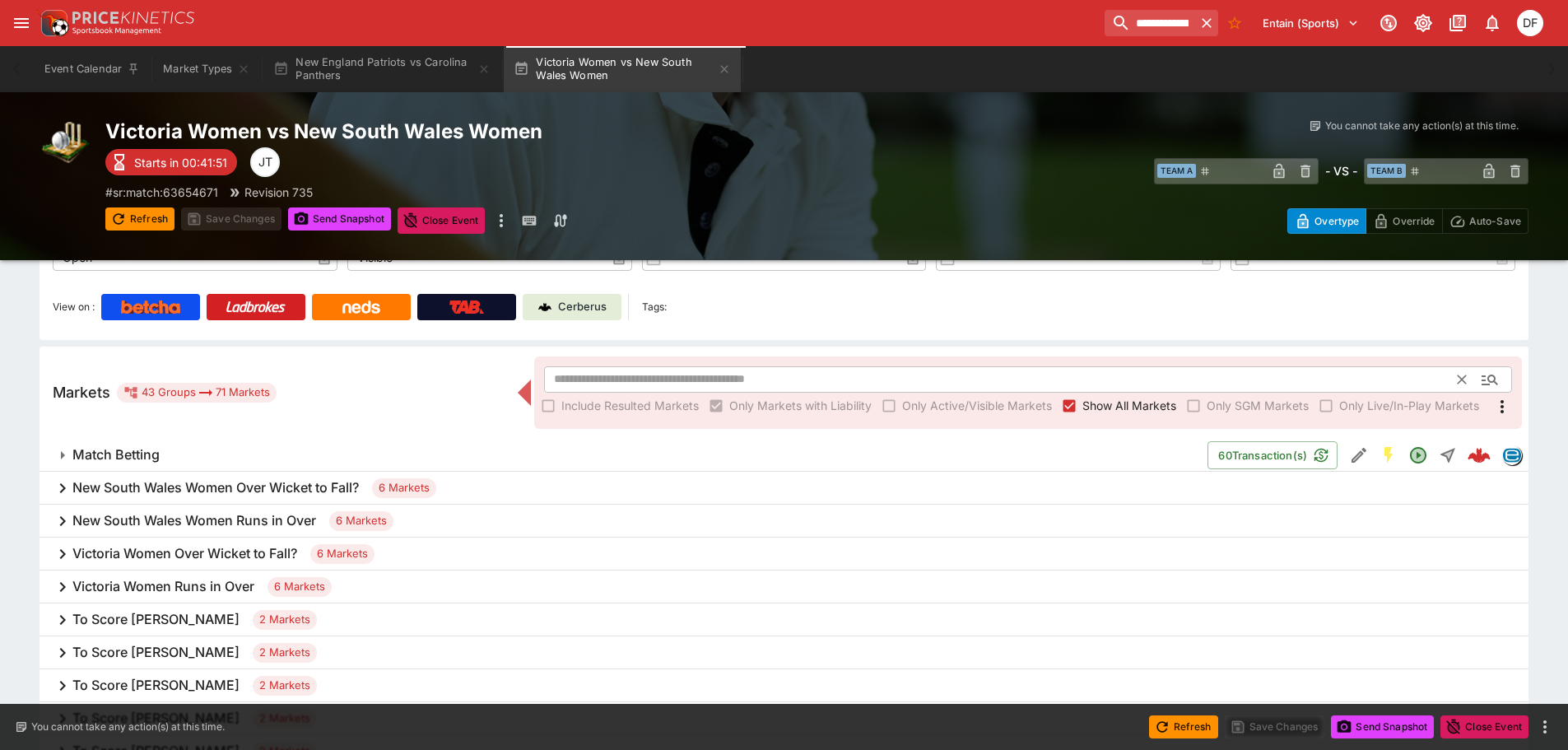
click at [662, 384] on input "text" at bounding box center [1002, 379] width 915 height 26
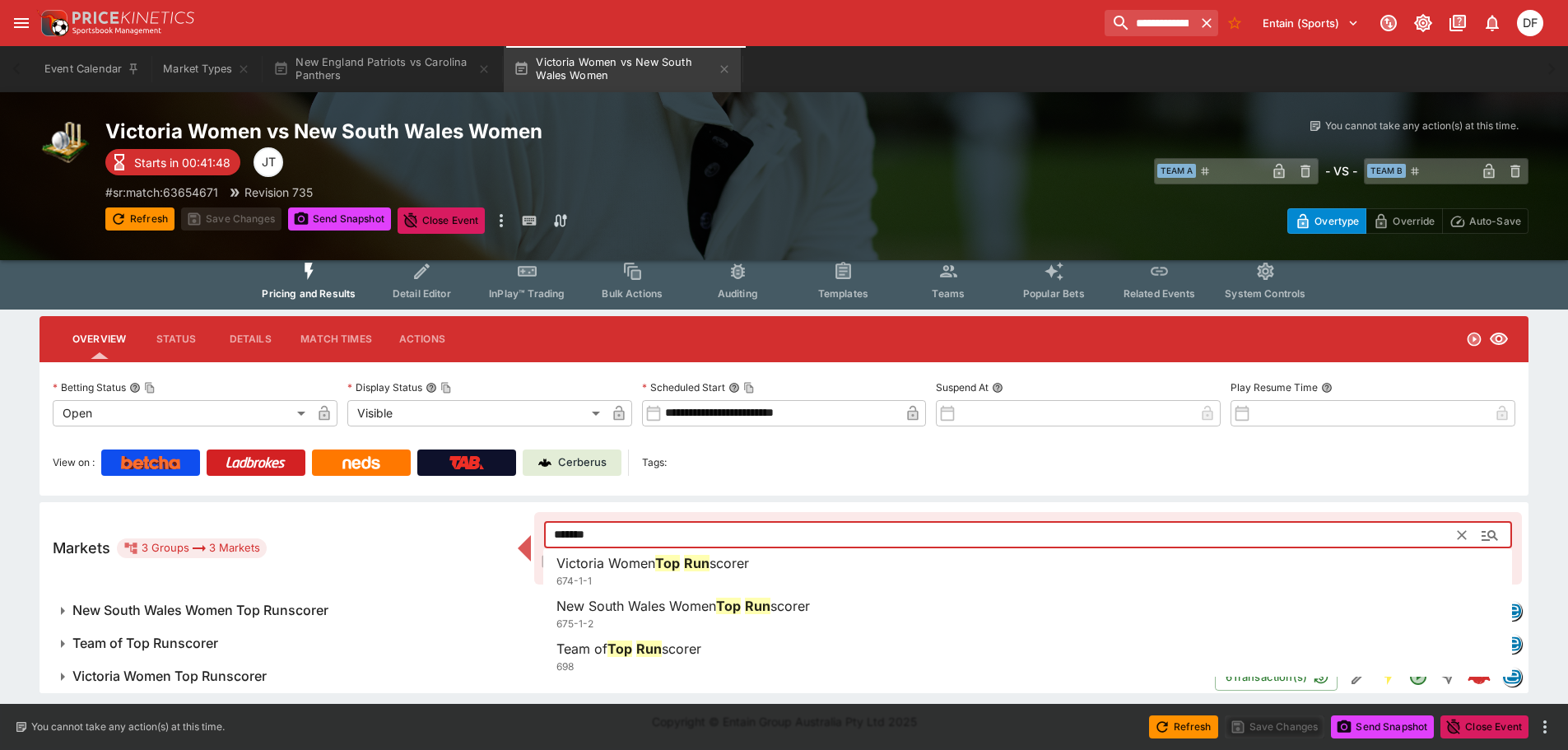
scroll to position [9, 0]
click at [608, 566] on span "Victoria Women" at bounding box center [606, 563] width 99 height 17
type input "**********"
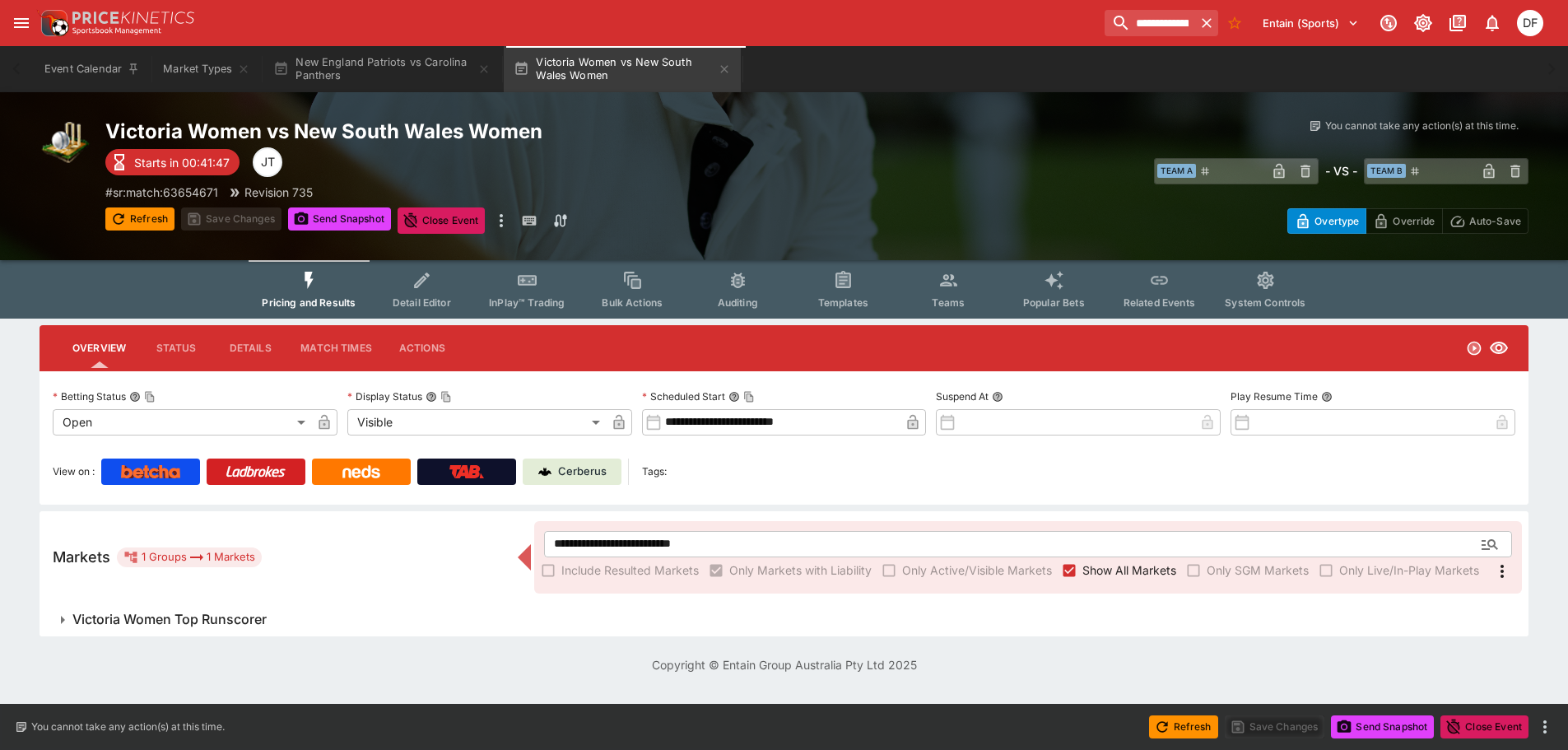
scroll to position [0, 0]
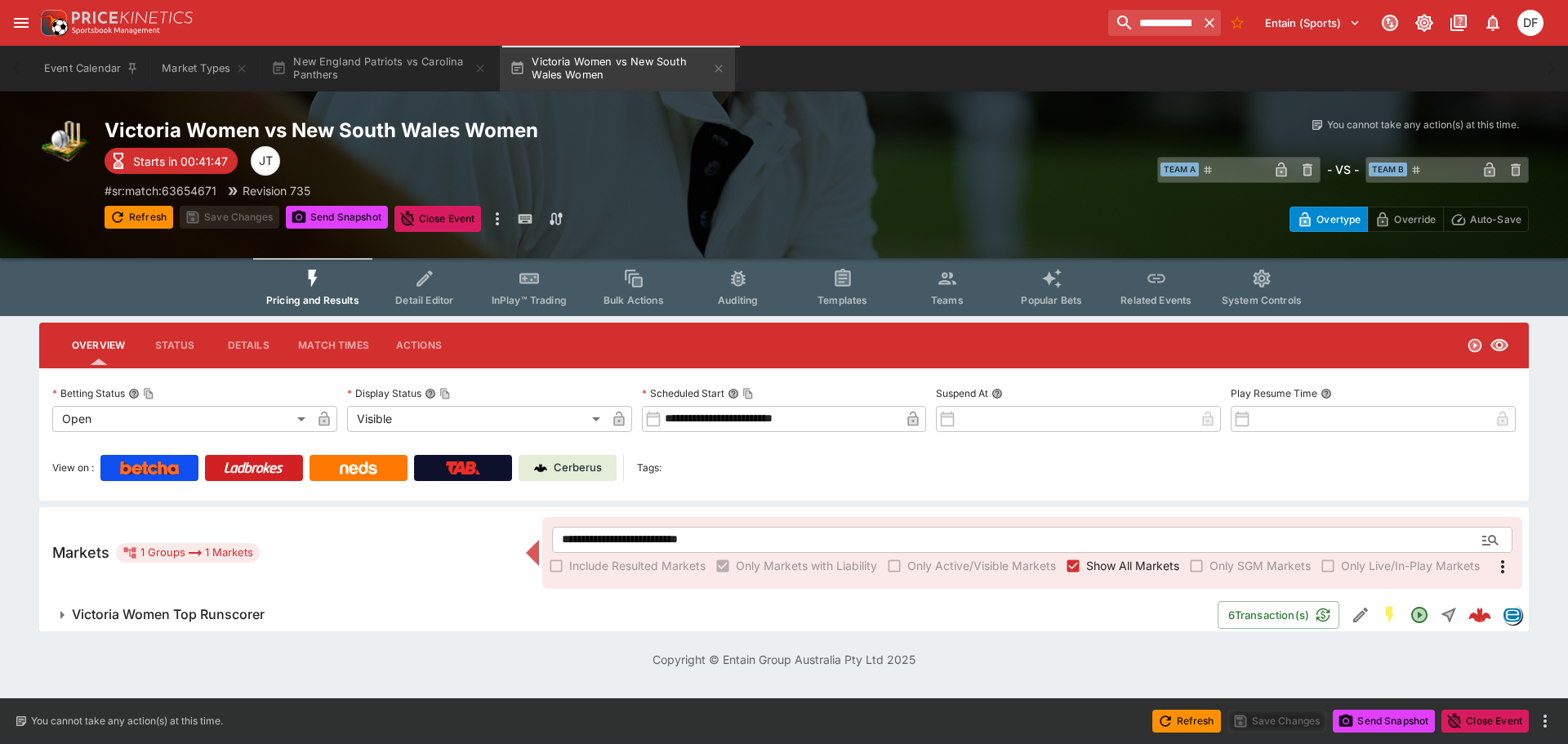
click at [270, 615] on span "Victoria Women Top Runscorer" at bounding box center [638, 614] width 1133 height 18
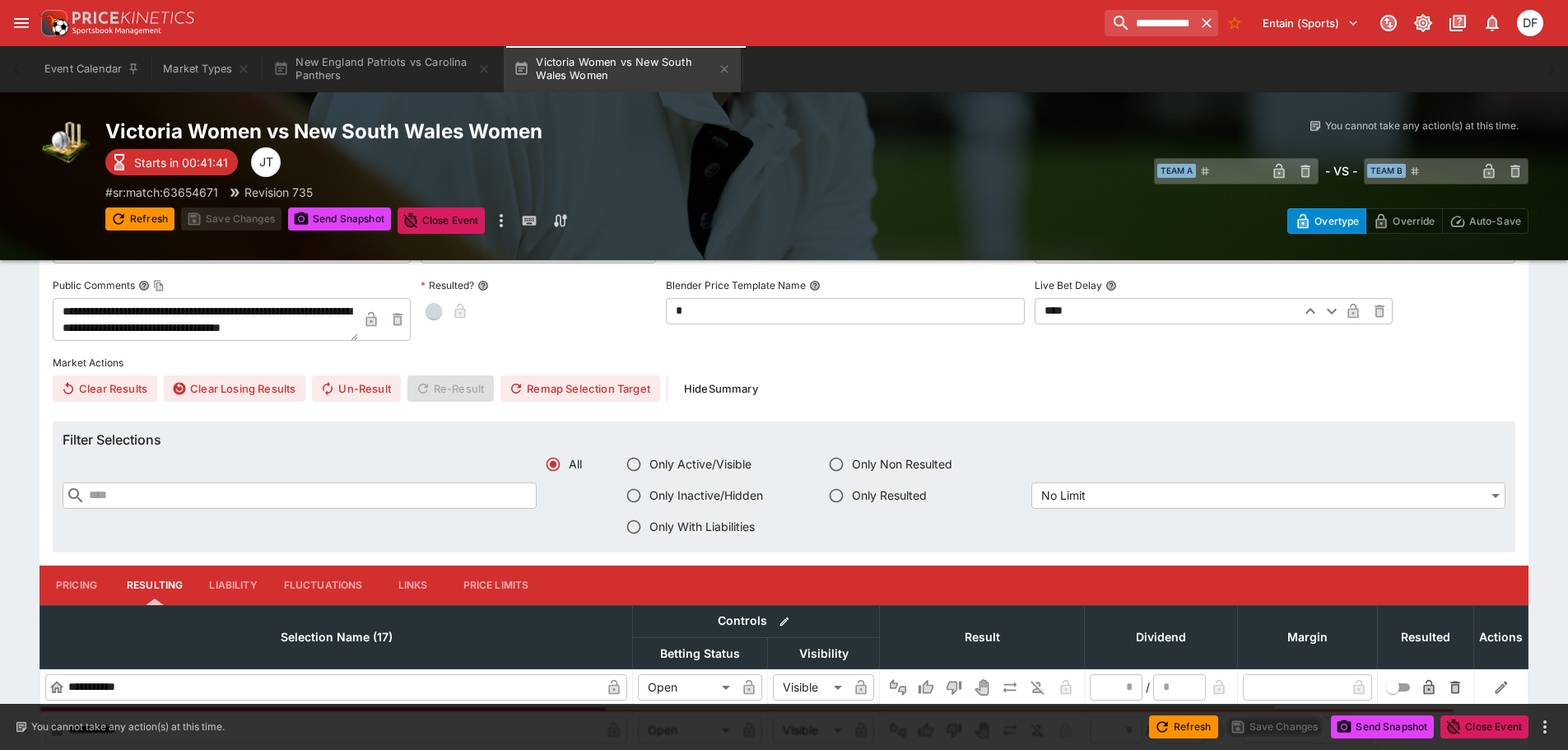
scroll to position [211, 0]
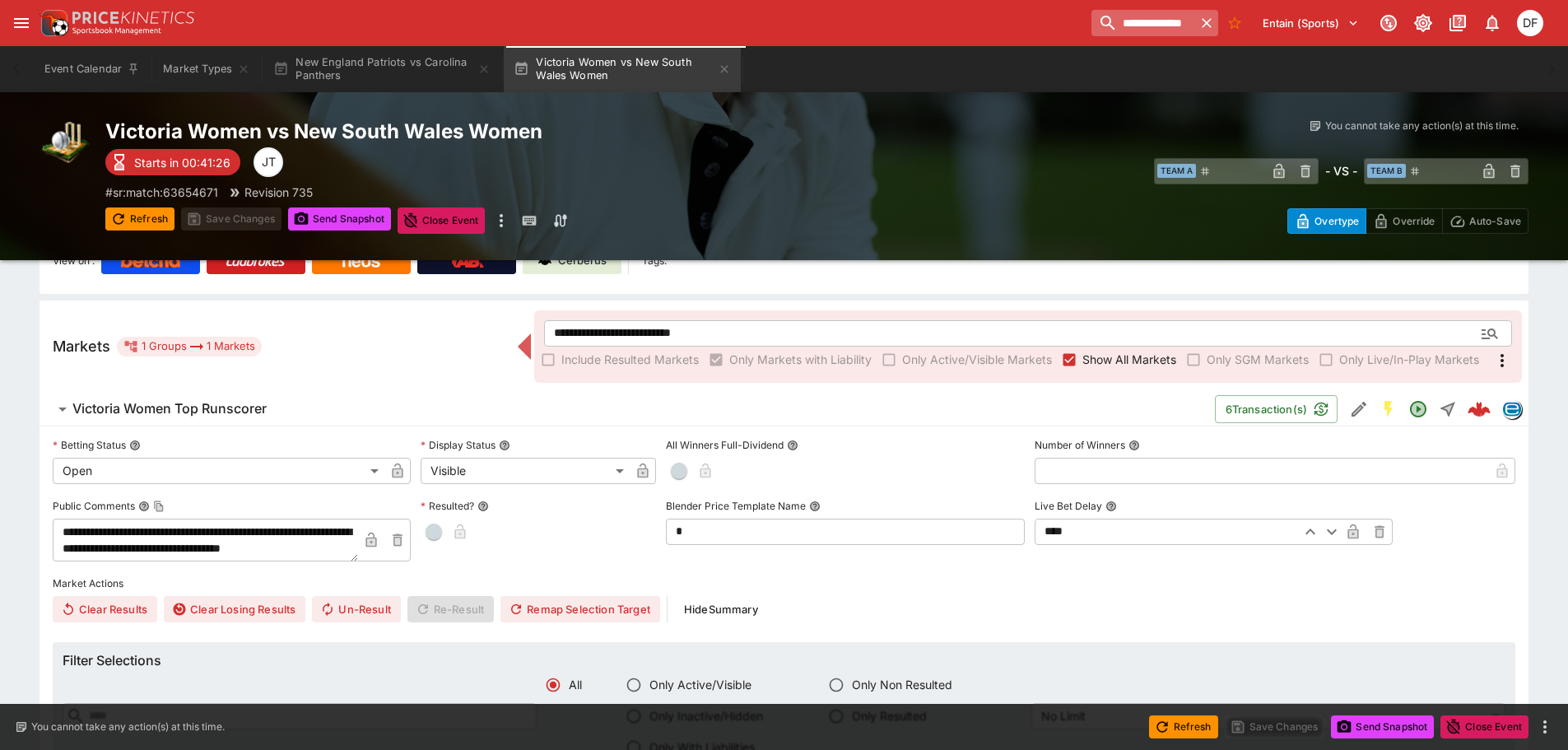
click at [1125, 27] on input "**********" at bounding box center [1144, 23] width 104 height 26
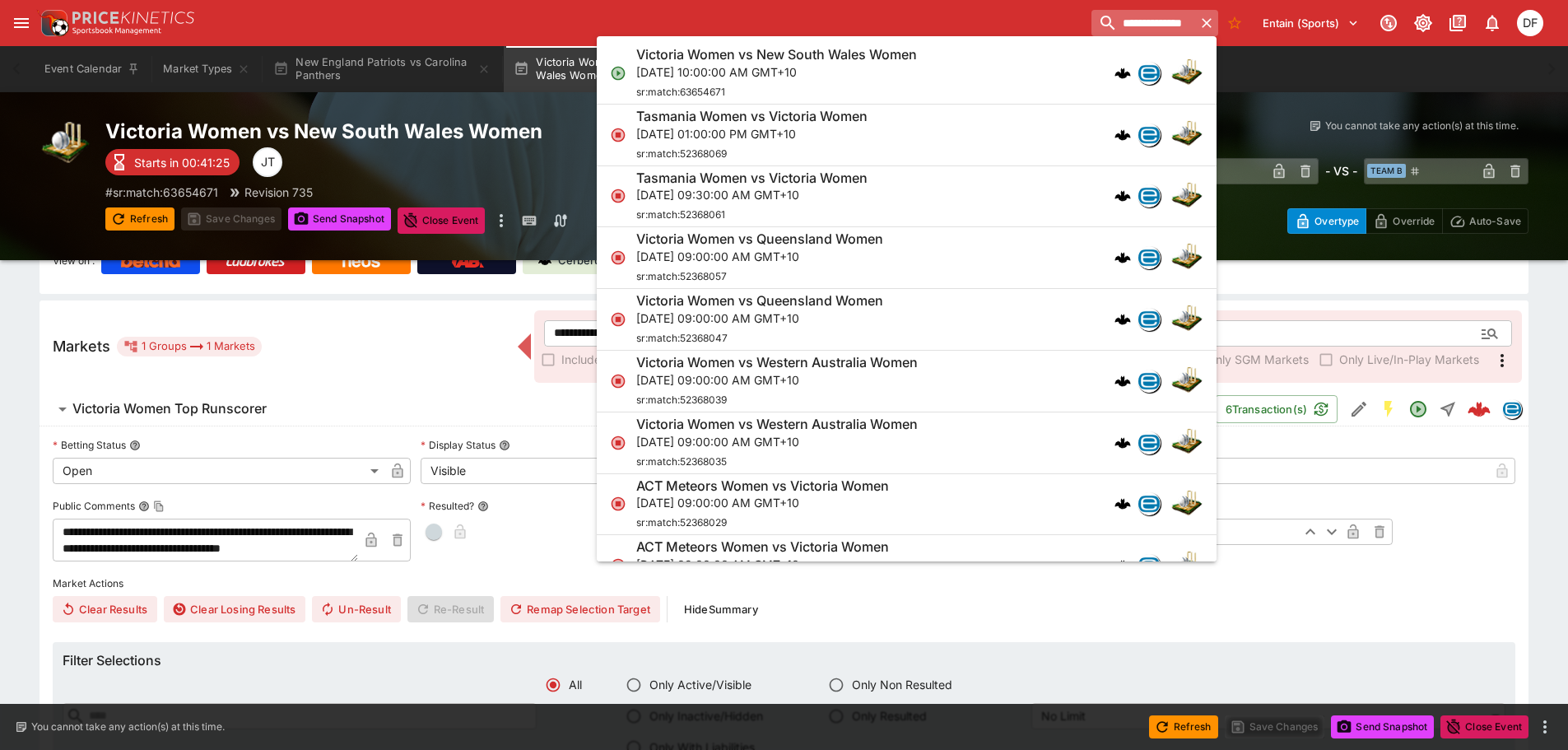
click at [1125, 27] on input "**********" at bounding box center [1144, 23] width 104 height 26
paste input "**********"
type input "**********"
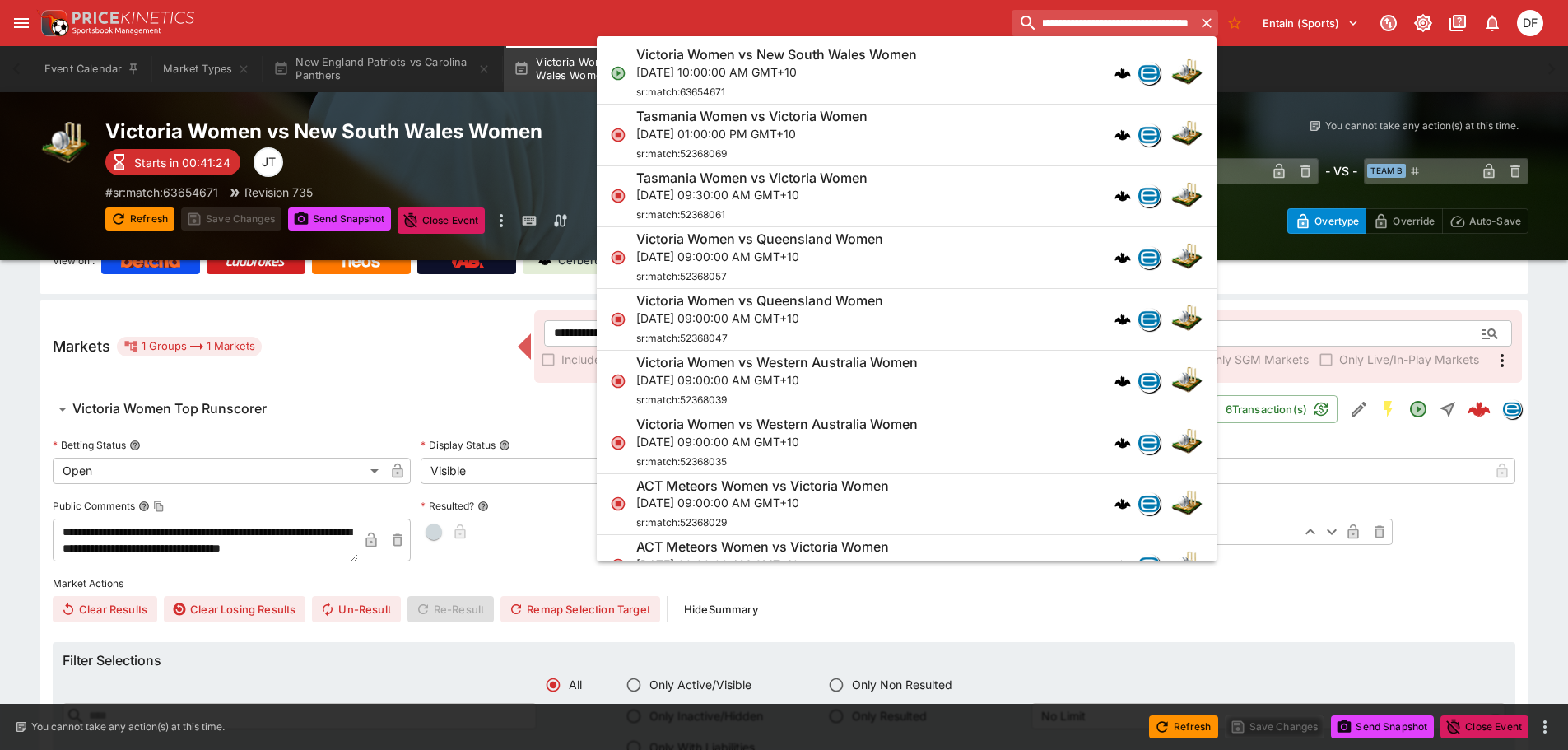
click at [1108, 36] on ul "Victoria Women vs New South Wales Women Fri, Sep 26, 2025, 10:00:00 AM GMT+10 s…" at bounding box center [906, 298] width 620 height 525
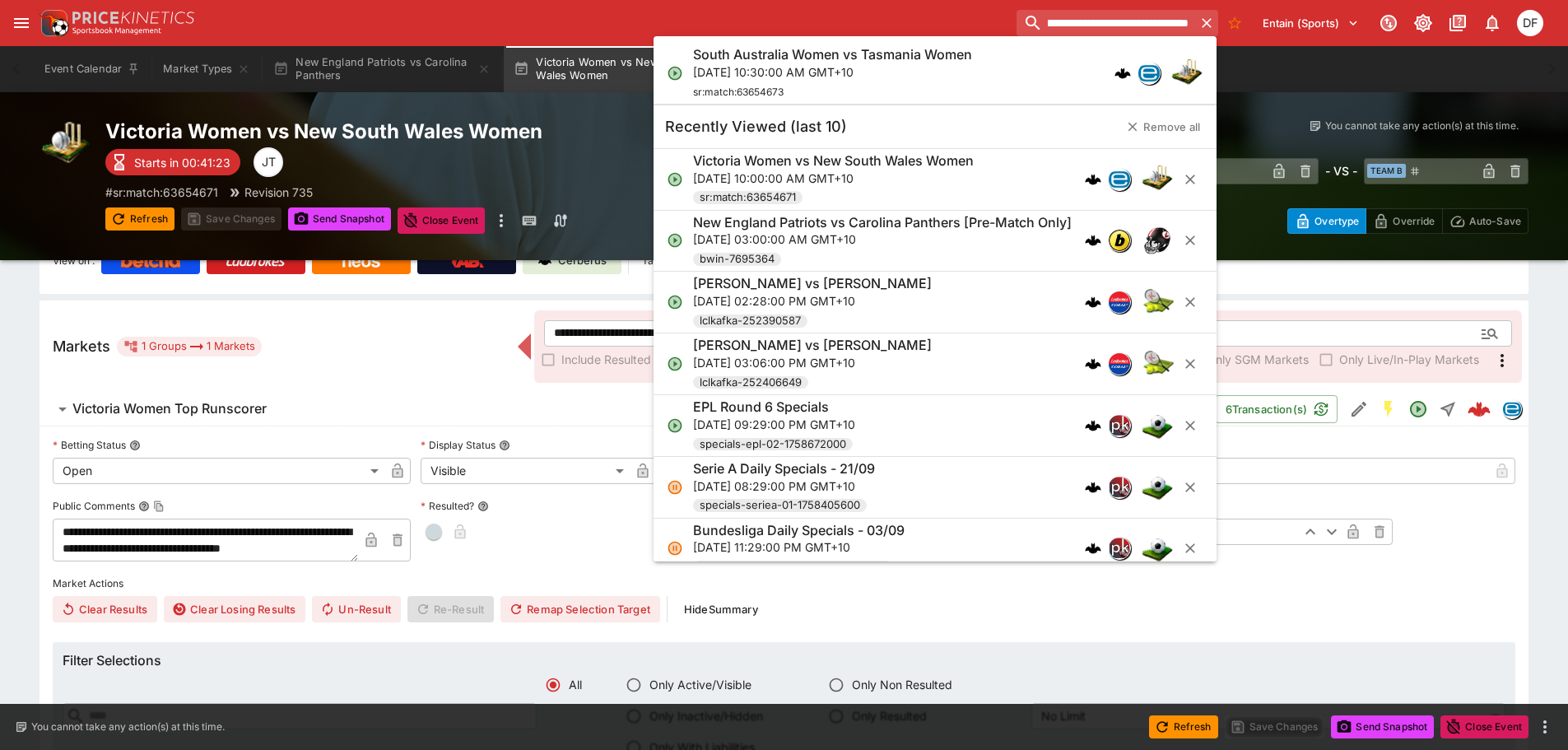
scroll to position [0, 0]
click at [1108, 26] on input "**********" at bounding box center [1117, 23] width 155 height 26
click at [1108, 26] on input "**********" at bounding box center [1104, 23] width 184 height 26
click at [956, 59] on h6 "South Australia Women vs Tasmania Women" at bounding box center [833, 55] width 279 height 18
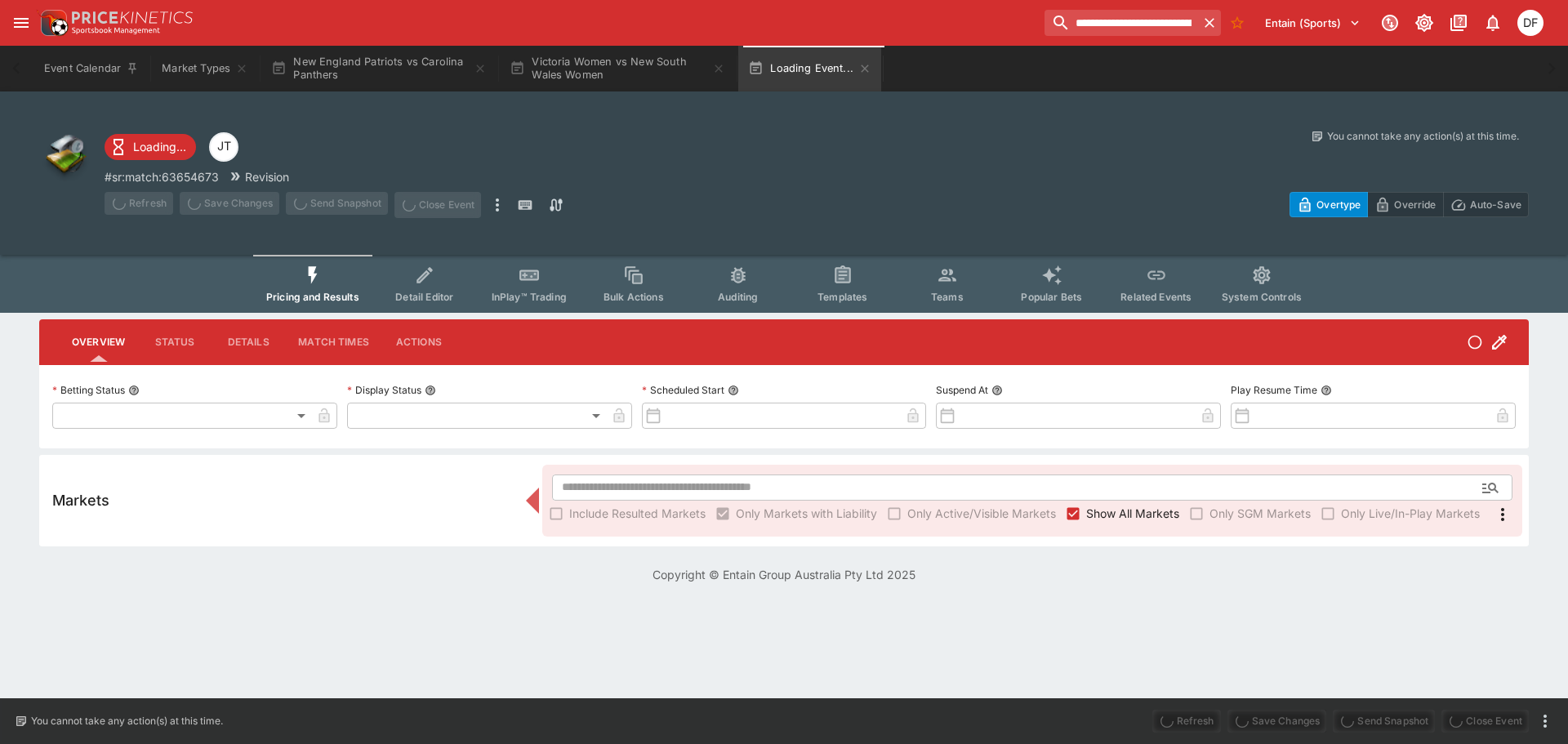
type input "**********"
type input "*******"
type input "**********"
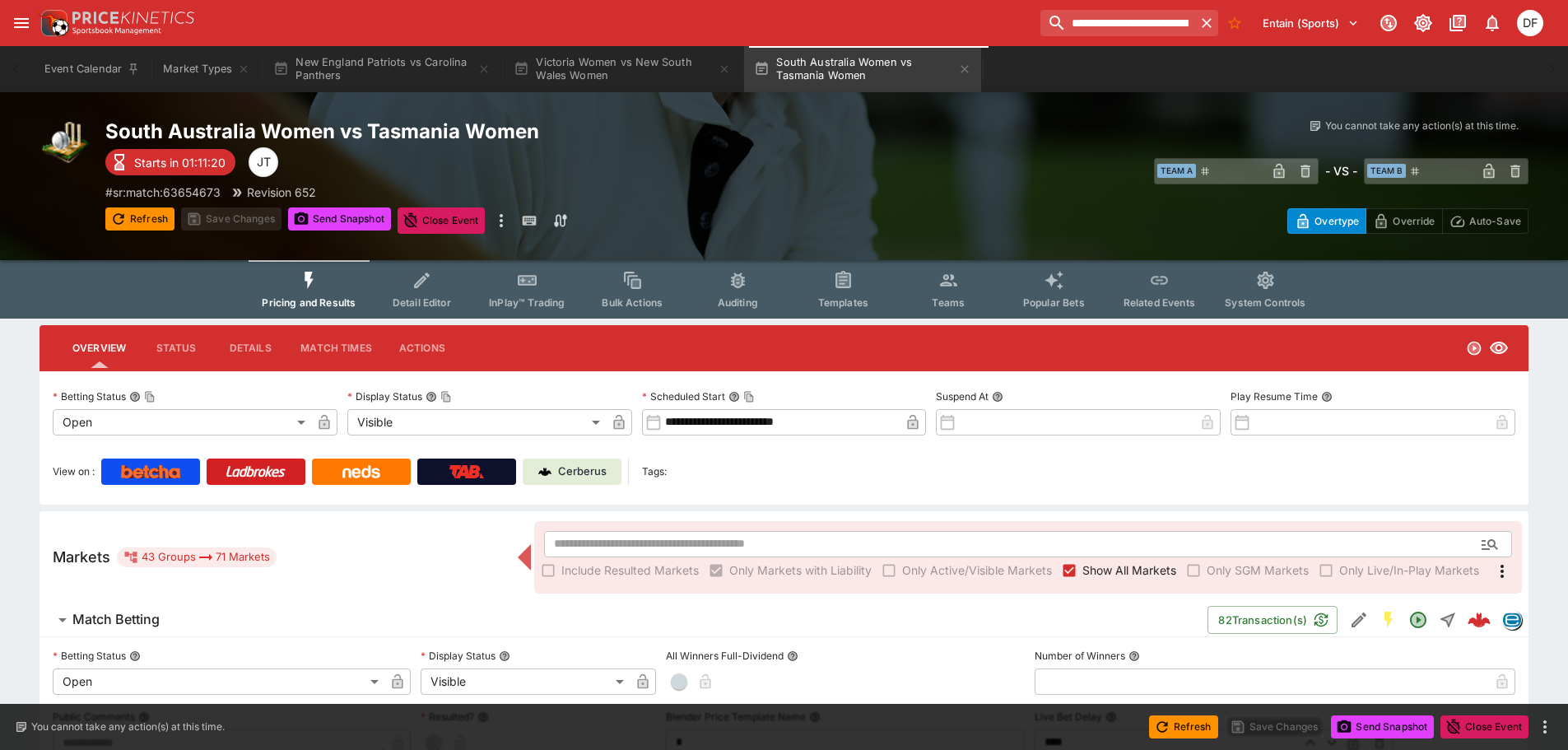
click at [933, 297] on span "Teams" at bounding box center [948, 302] width 33 height 12
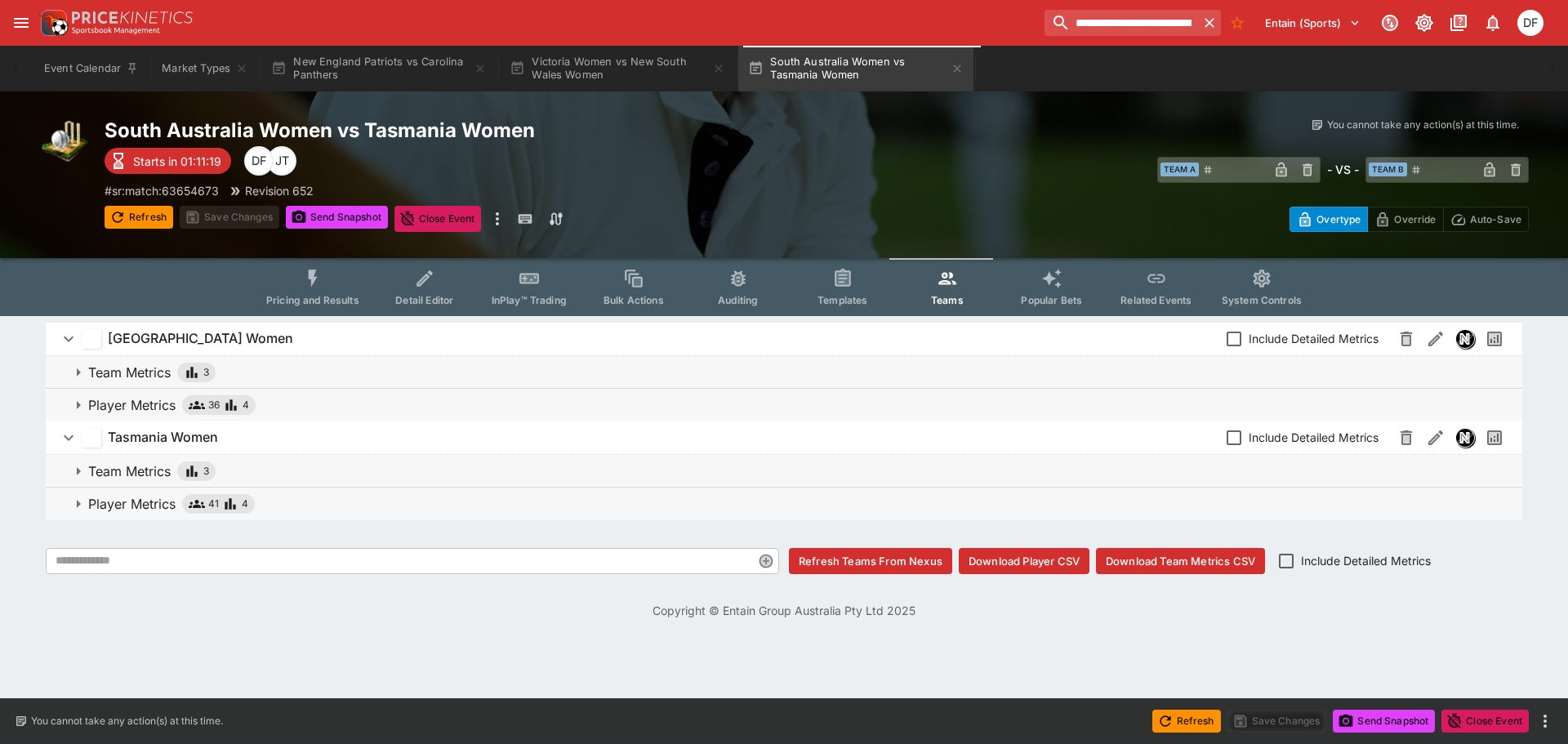
click at [133, 506] on p "Player Metrics" at bounding box center [132, 503] width 88 height 19
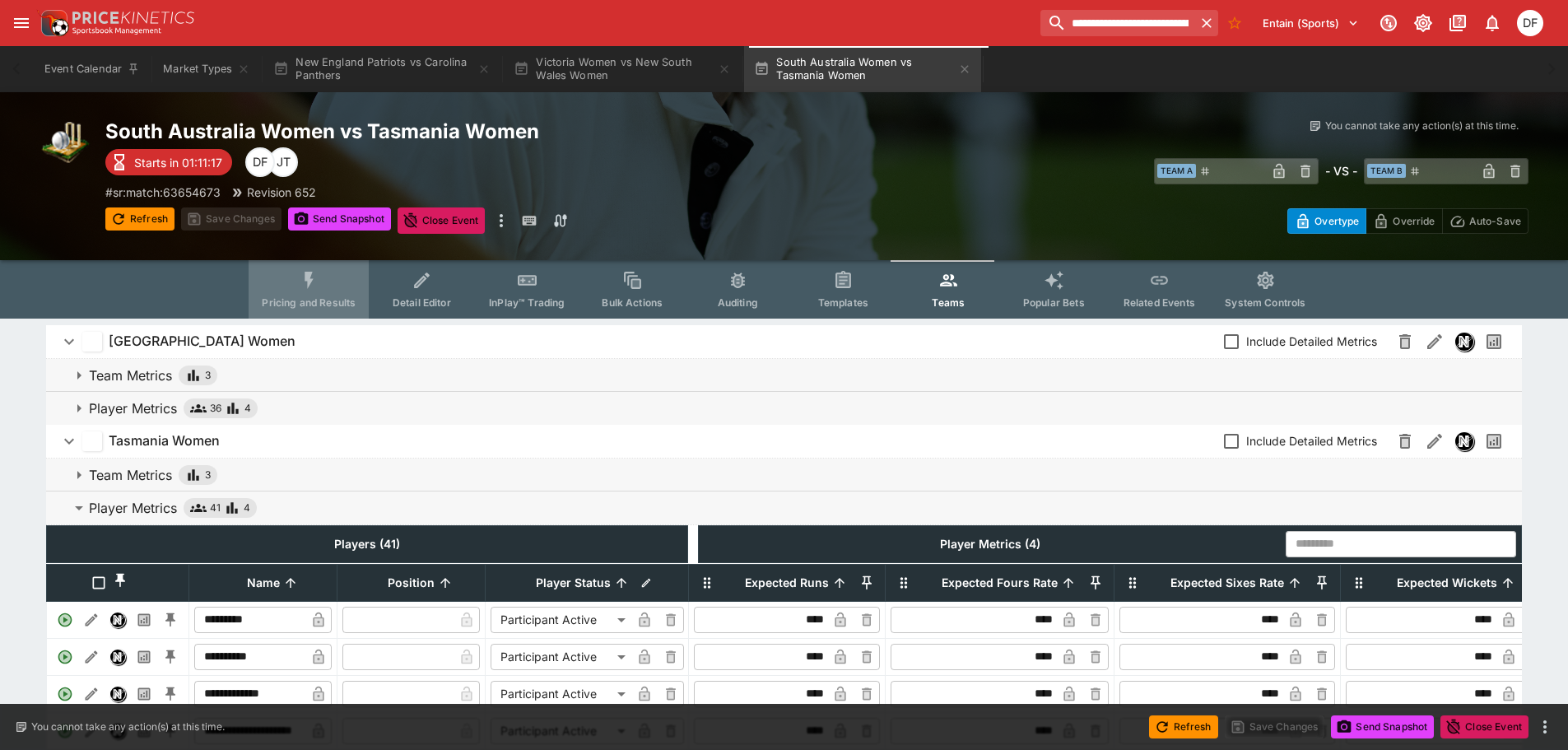
click at [325, 298] on span "Pricing and Results" at bounding box center [309, 302] width 94 height 12
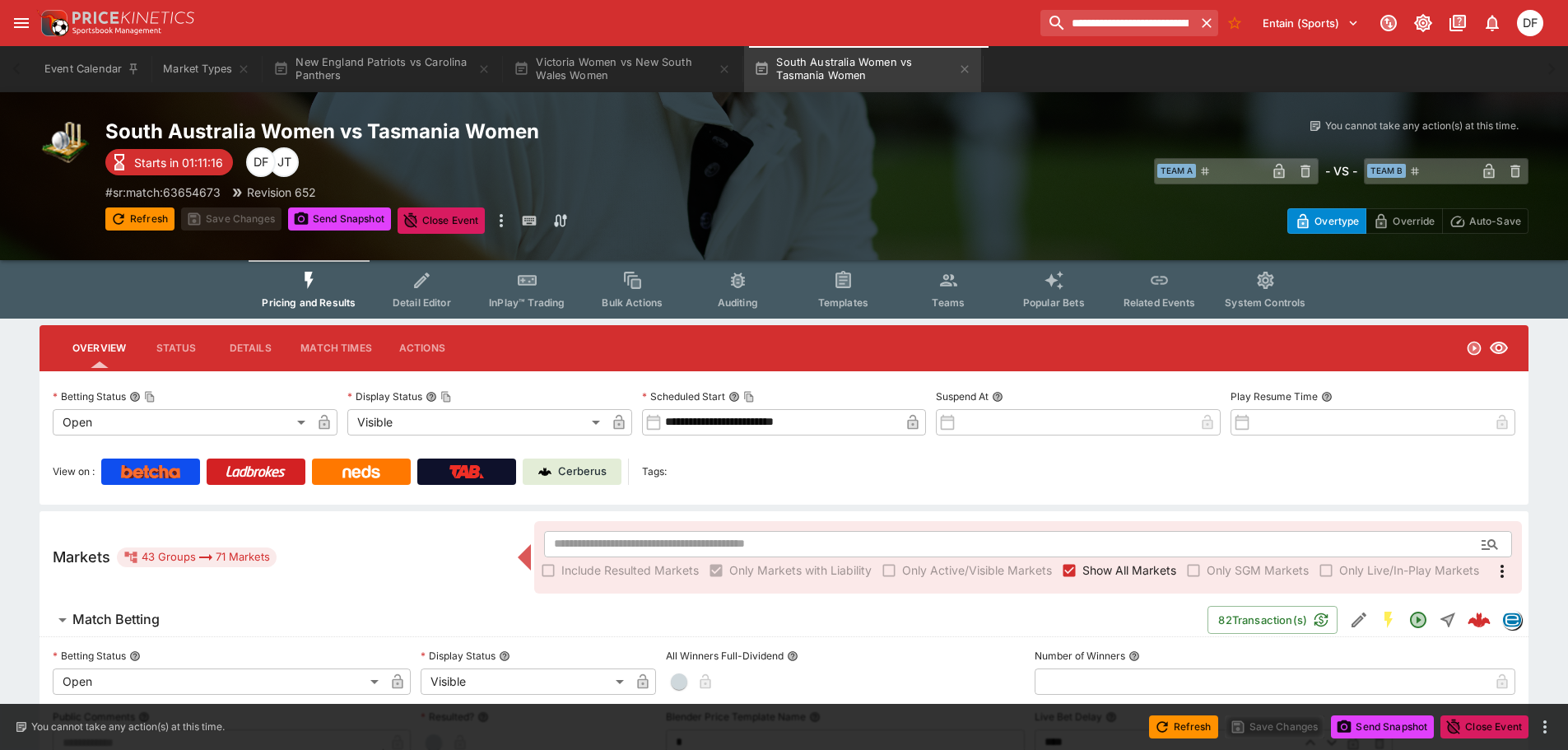
scroll to position [247, 0]
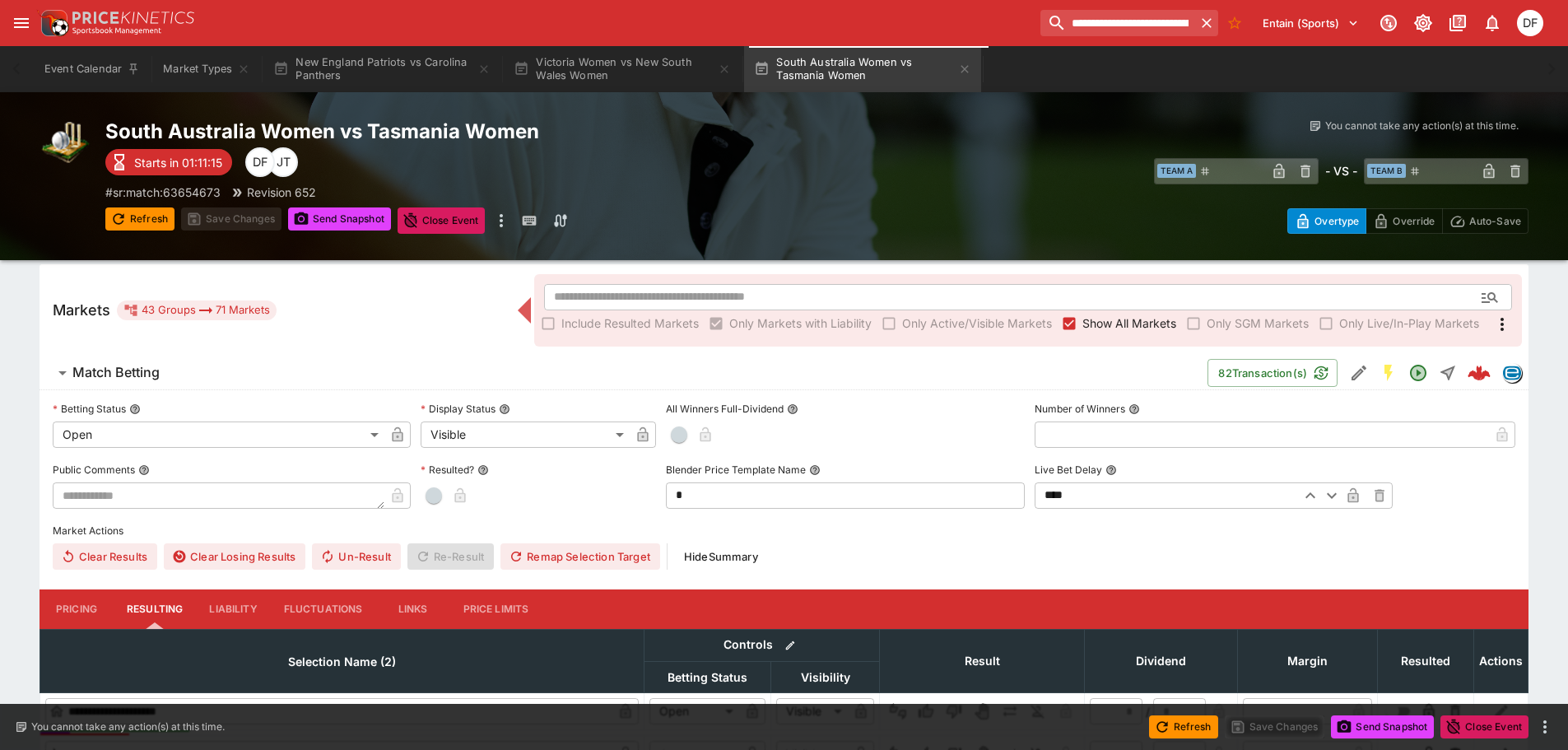
click at [165, 371] on span "Match Betting" at bounding box center [633, 373] width 1122 height 18
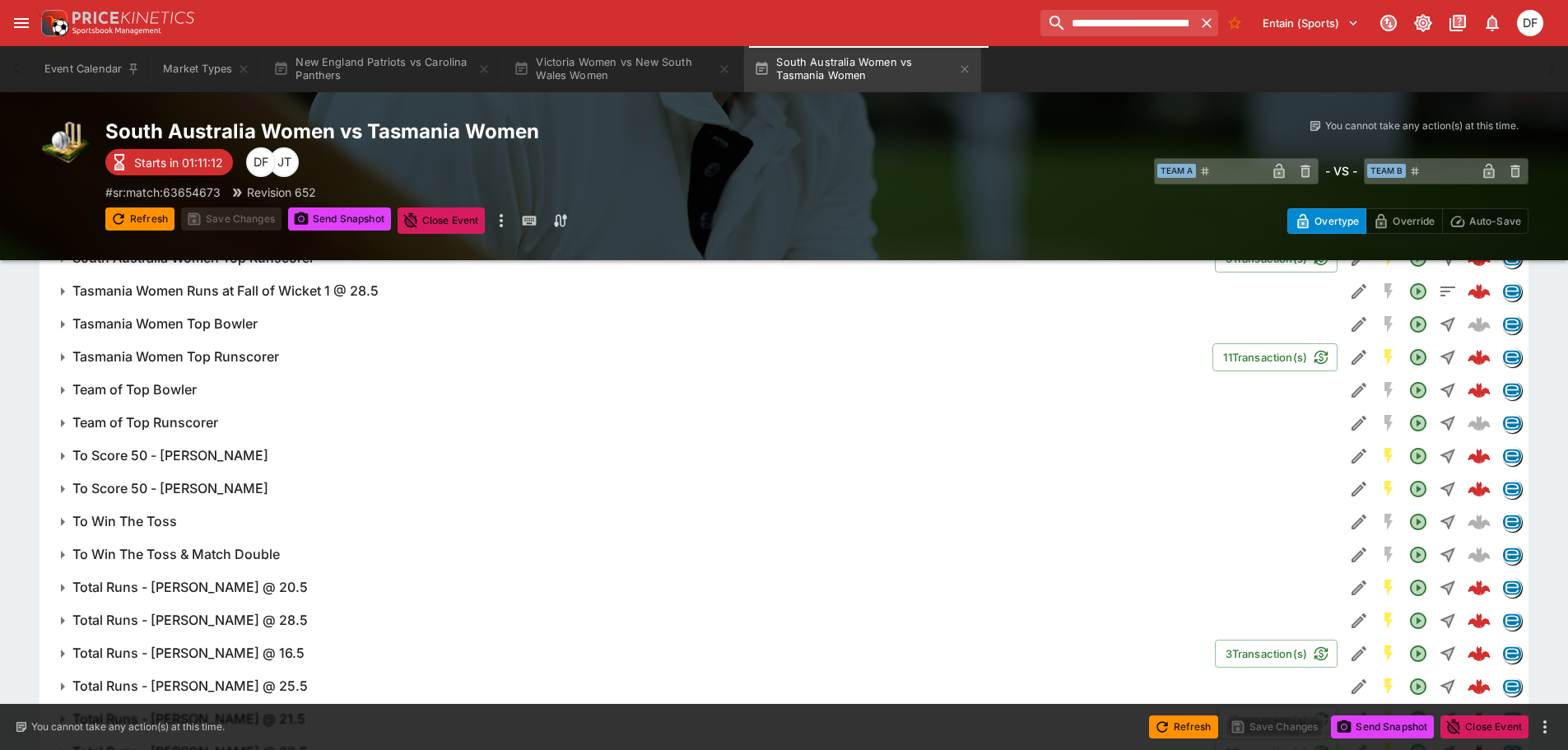
scroll to position [988, 0]
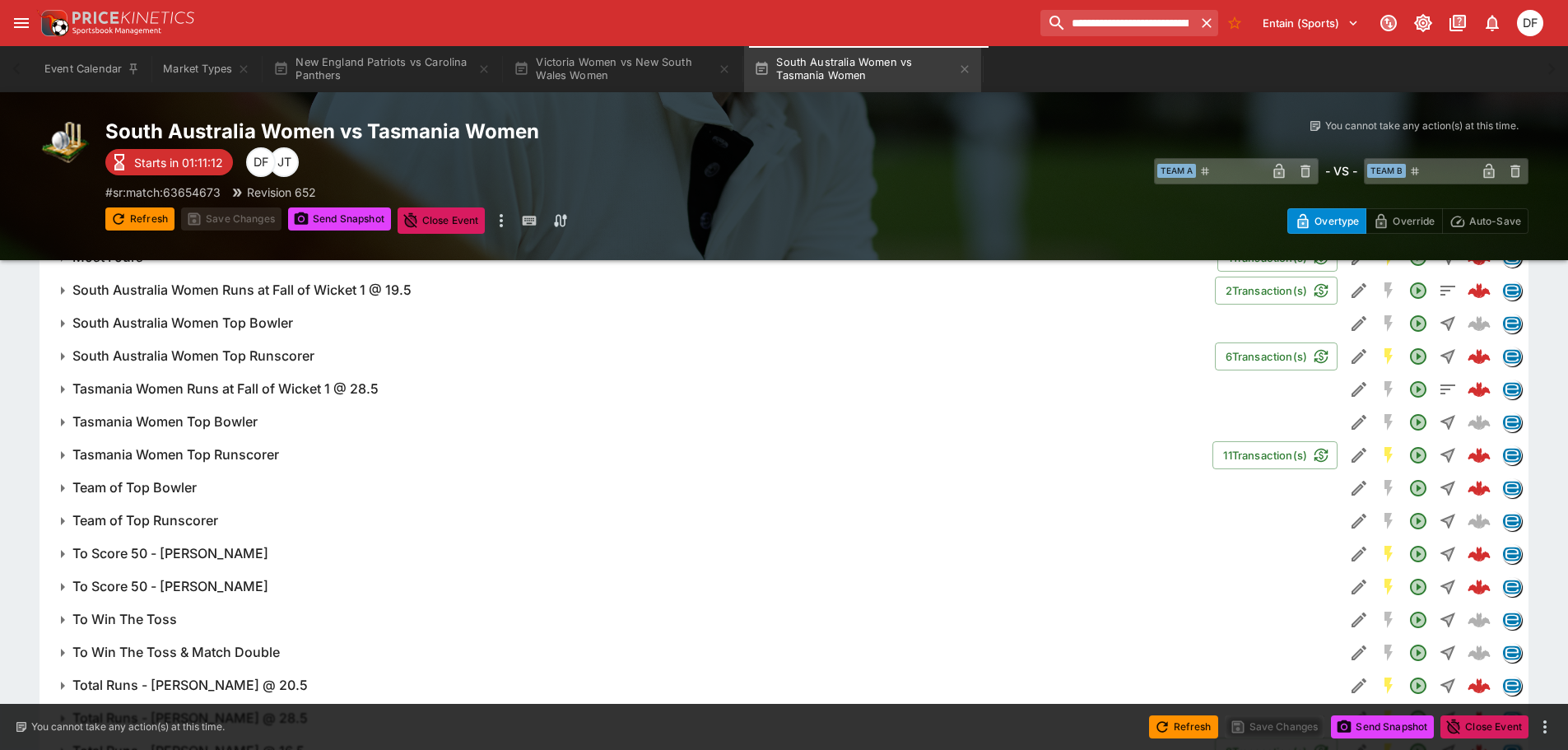
click at [261, 464] on h6 "Tasmania Women Top Runscorer" at bounding box center [176, 454] width 206 height 18
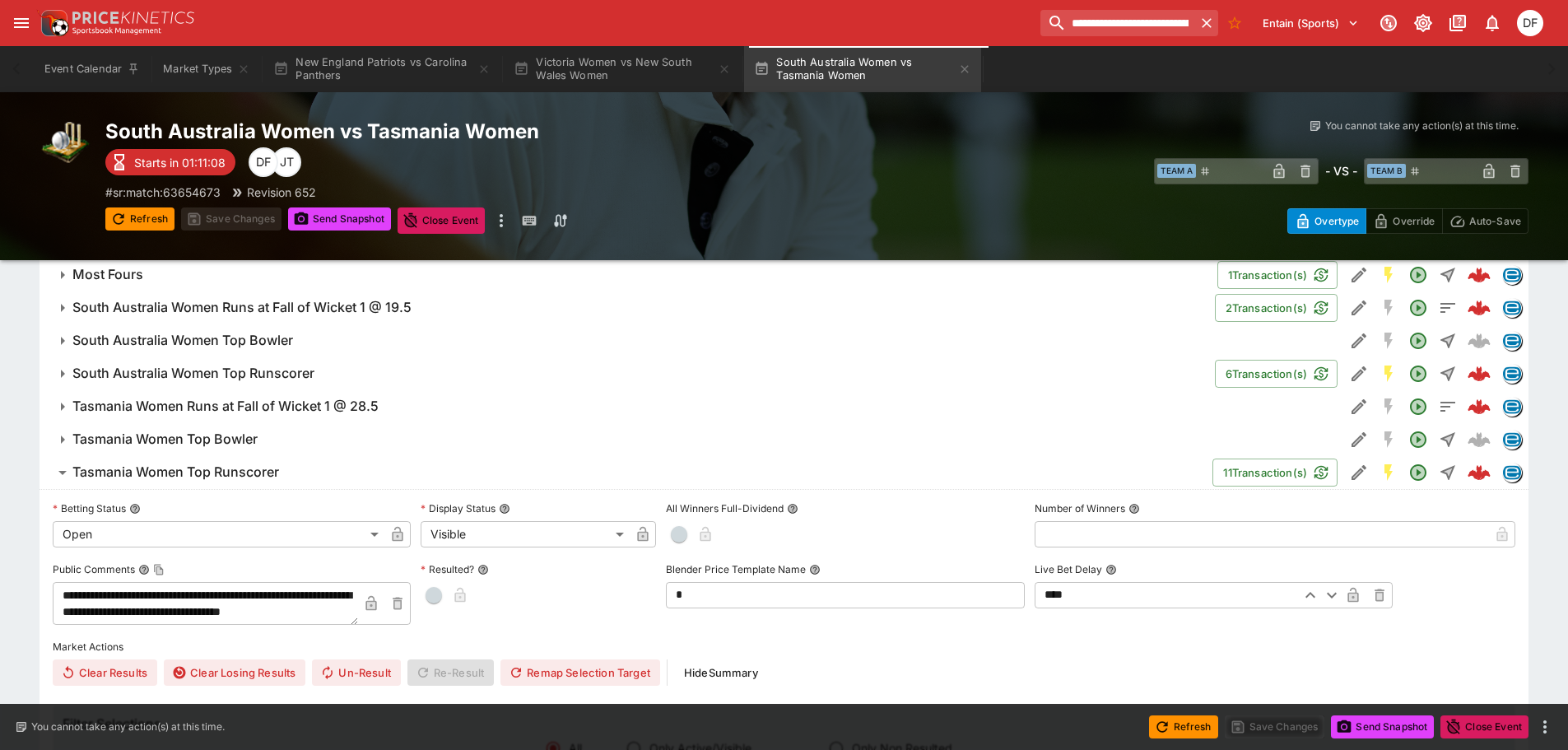
scroll to position [823, 0]
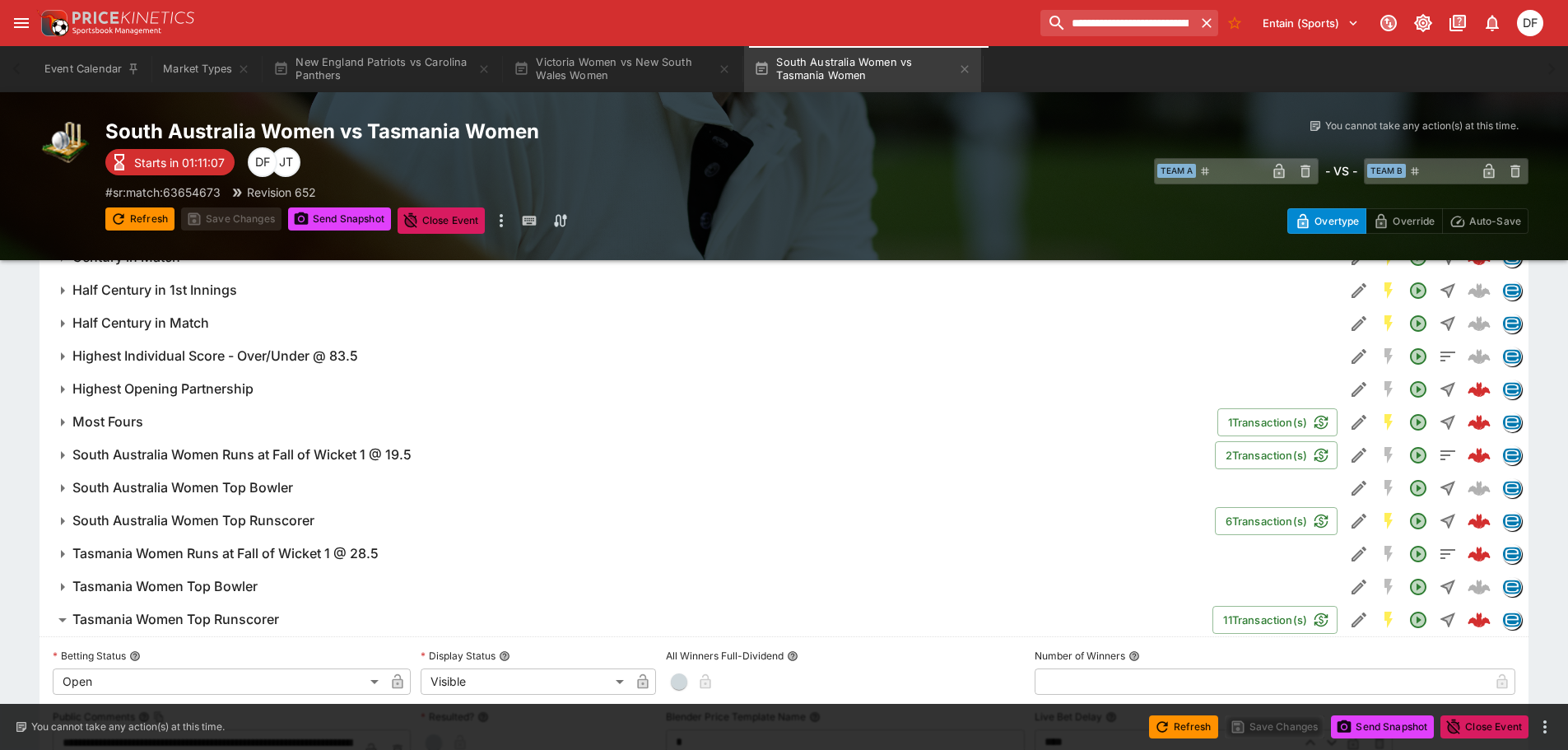
click at [250, 513] on h6 "South Australia Women Top Runscorer" at bounding box center [193, 520] width 242 height 18
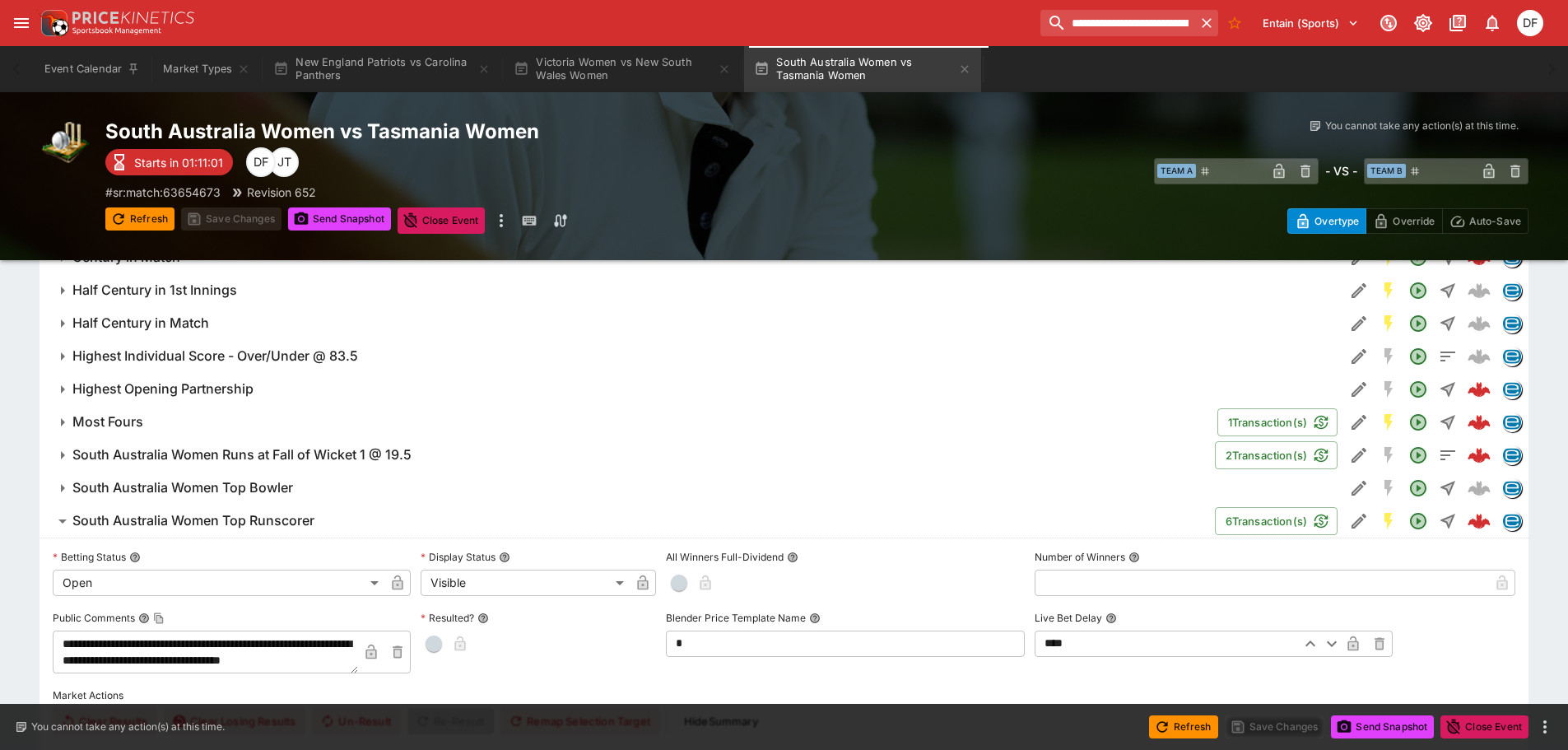
click at [255, 486] on h6 "South Australia Women Top Bowler" at bounding box center [182, 488] width 220 height 18
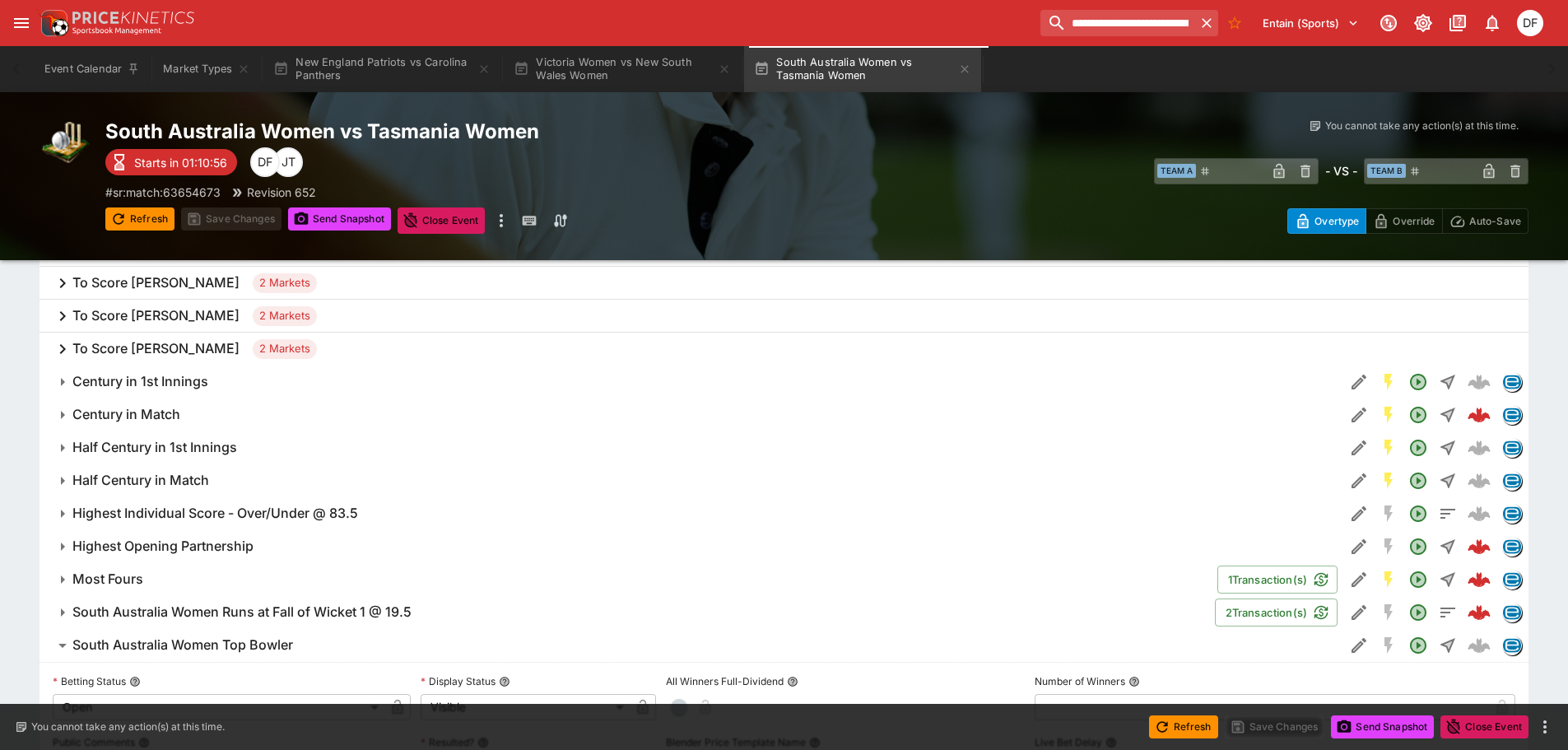
scroll to position [659, 0]
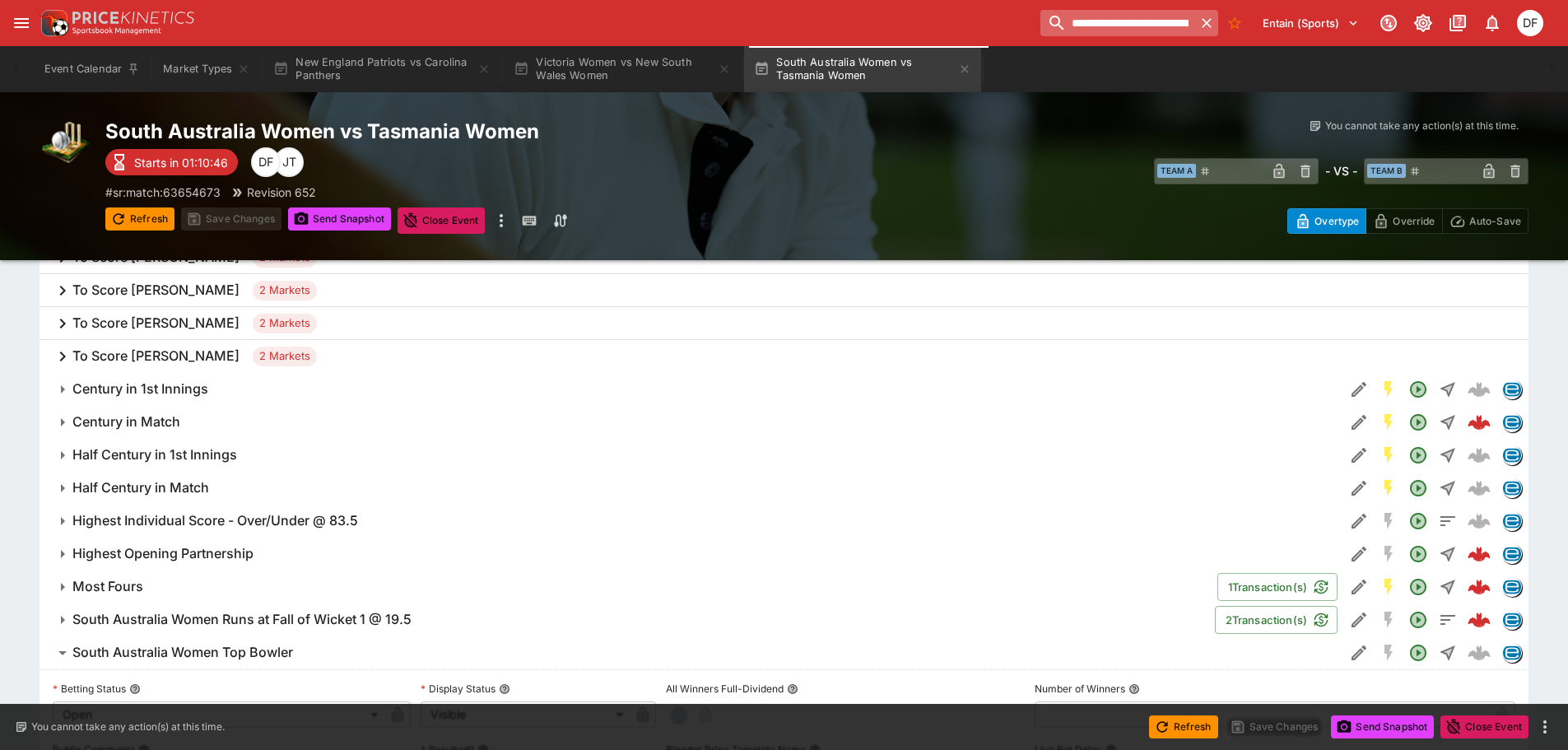
click at [1105, 23] on input "**********" at bounding box center [1118, 23] width 154 height 26
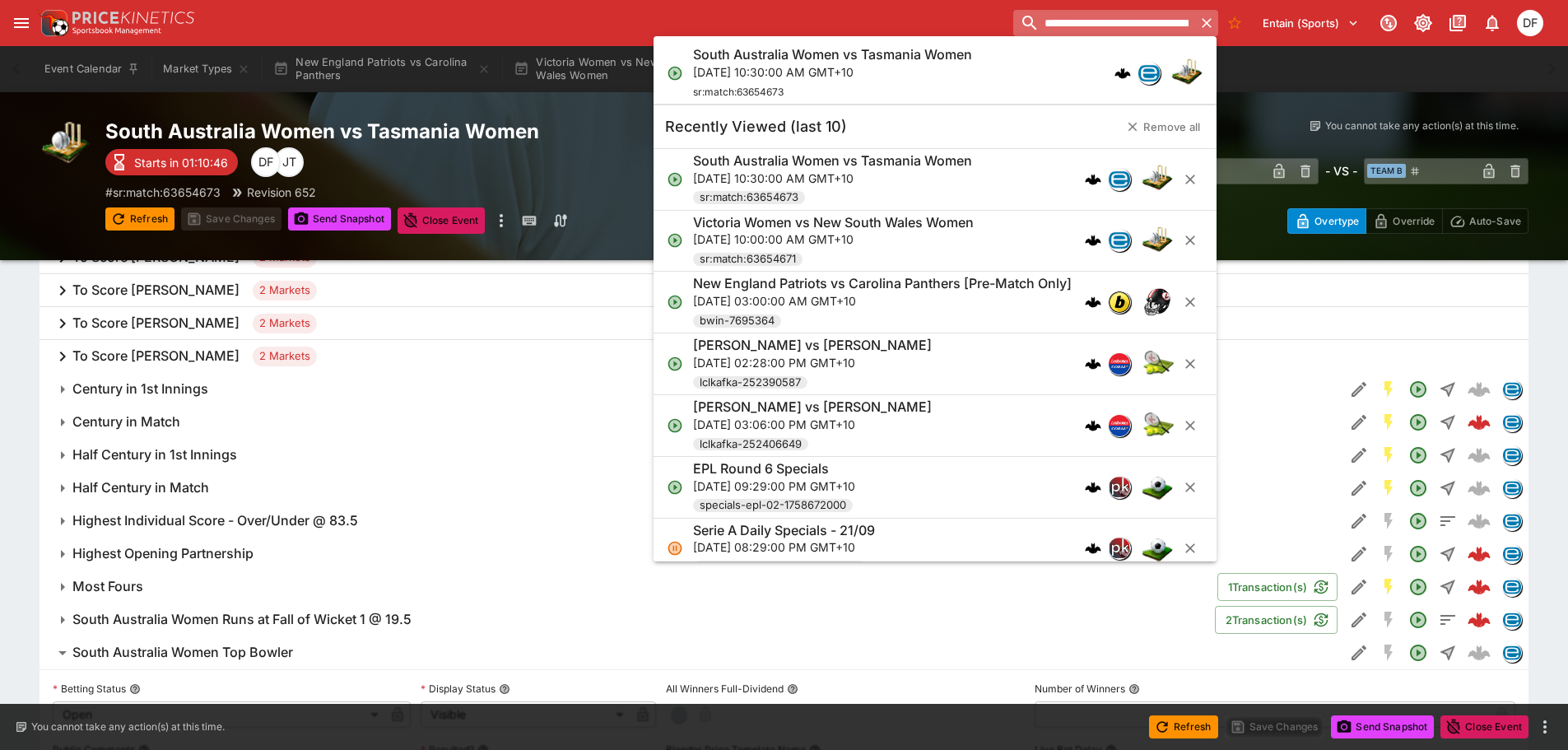
click at [1105, 23] on input "**********" at bounding box center [1104, 23] width 182 height 26
paste input "search"
type input "**********"
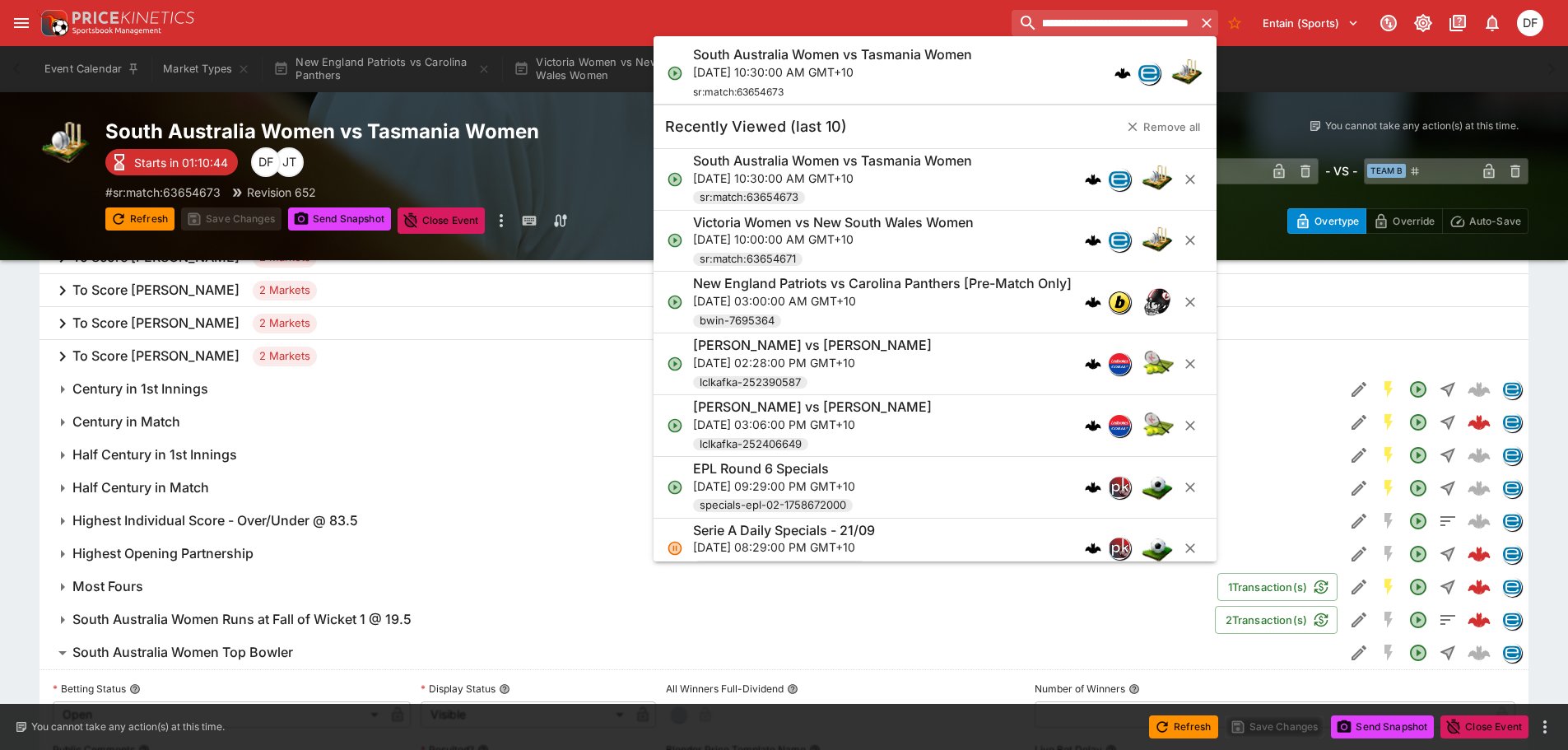
click at [1074, 5] on div "**********" at bounding box center [1277, 22] width 544 height 36
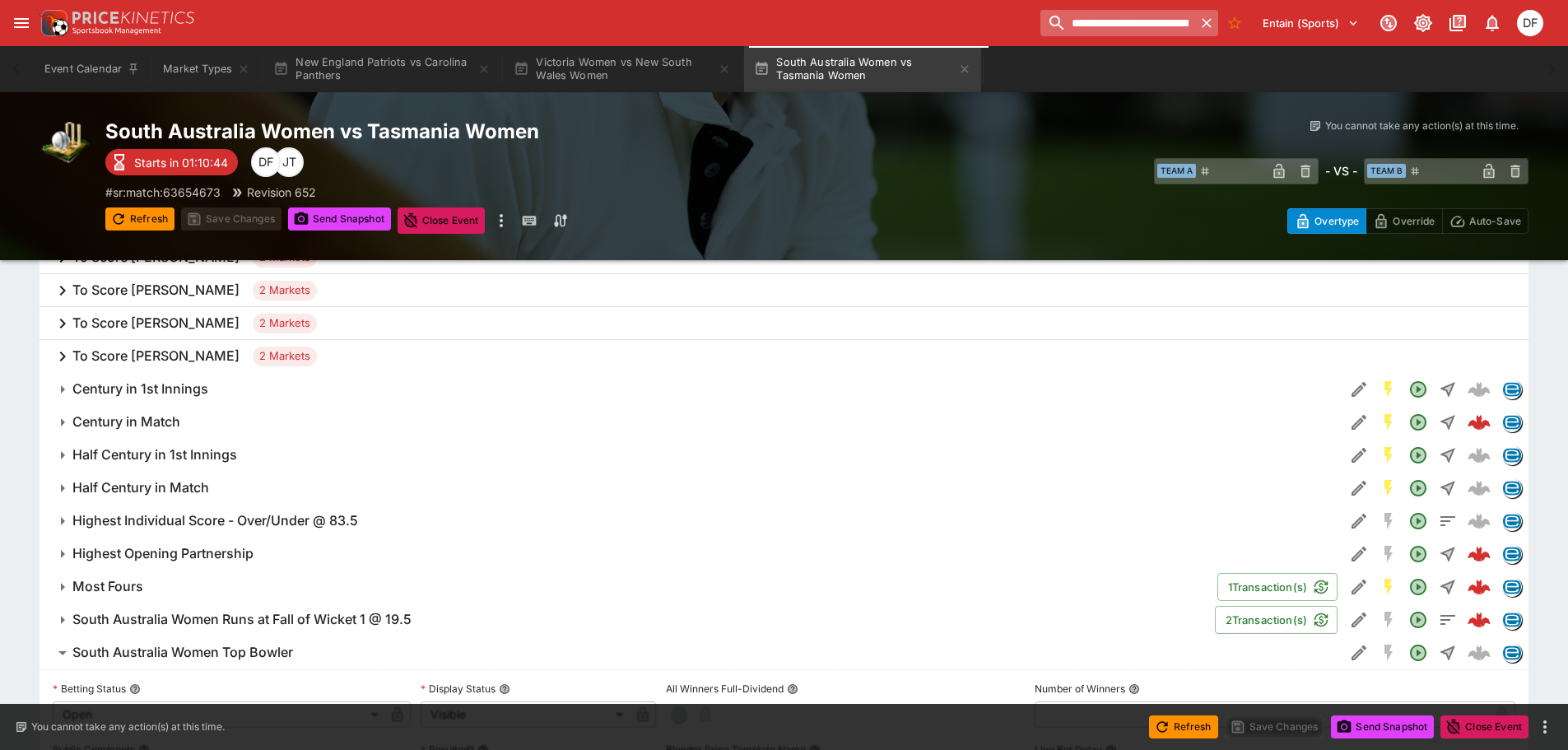
click at [1074, 18] on input "**********" at bounding box center [1118, 23] width 154 height 26
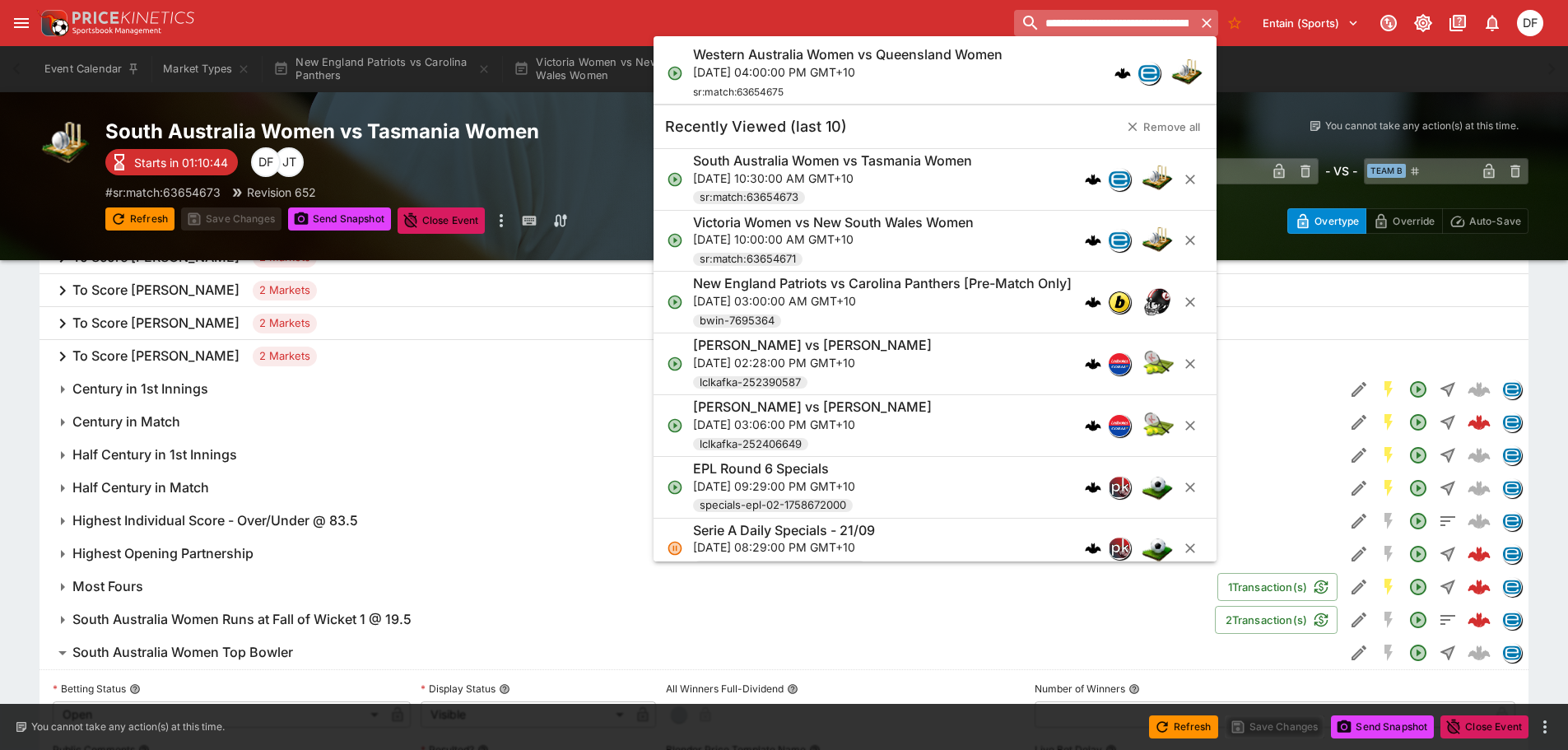
click at [1074, 18] on input "**********" at bounding box center [1104, 23] width 181 height 26
click at [976, 56] on h6 "Western Australia Women vs Queensland Women" at bounding box center [848, 55] width 310 height 18
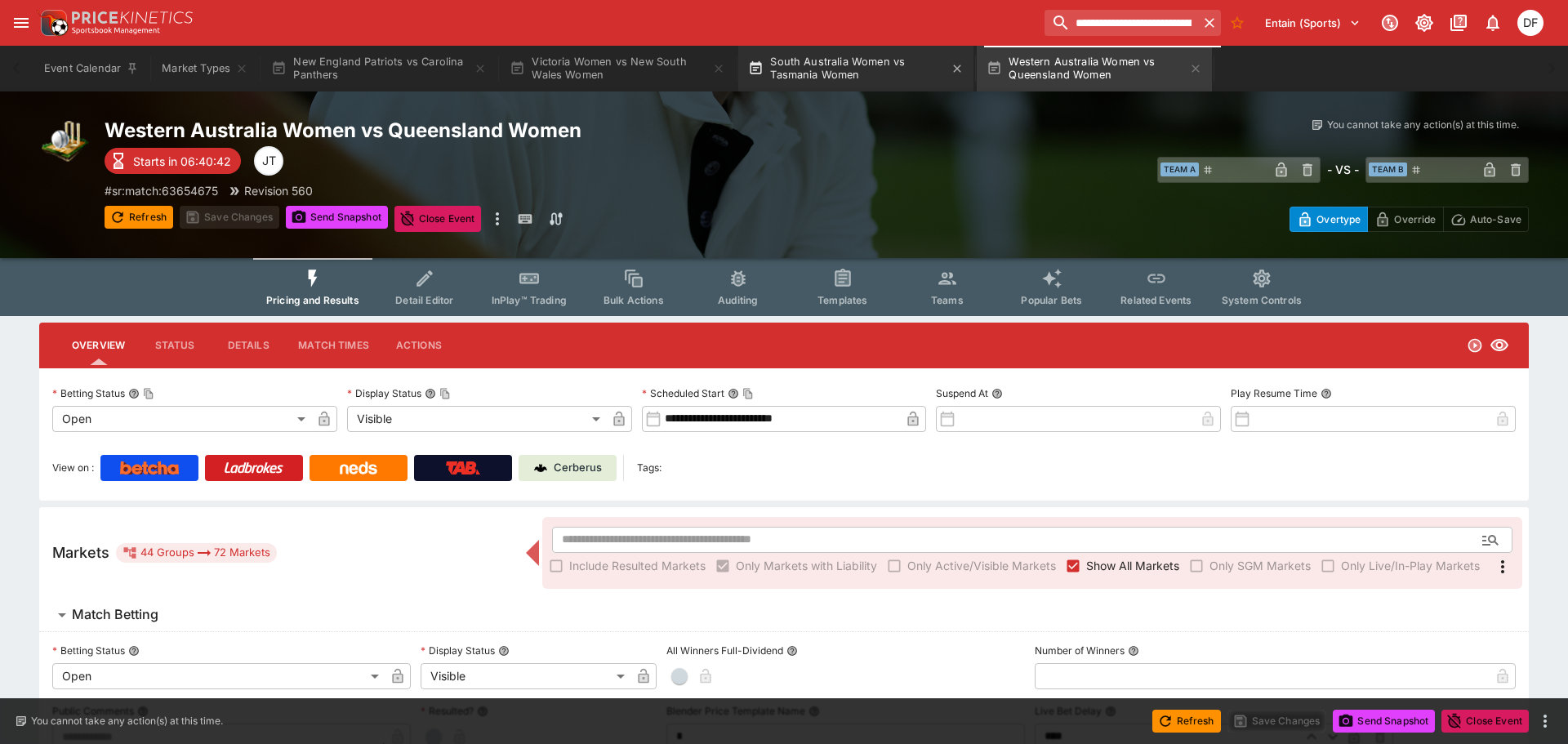
type input "**********"
type input "*******"
type input "**********"
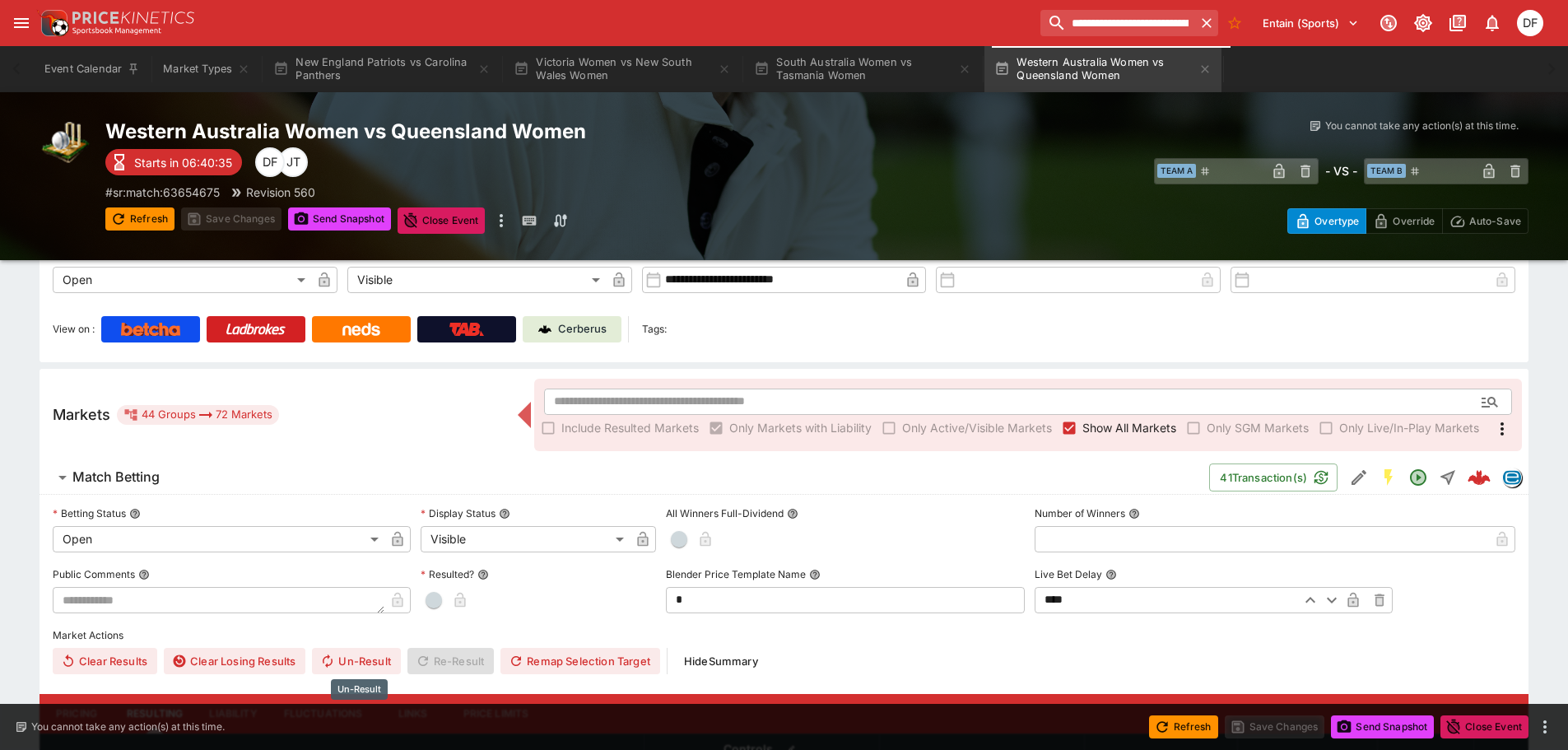
scroll to position [329, 0]
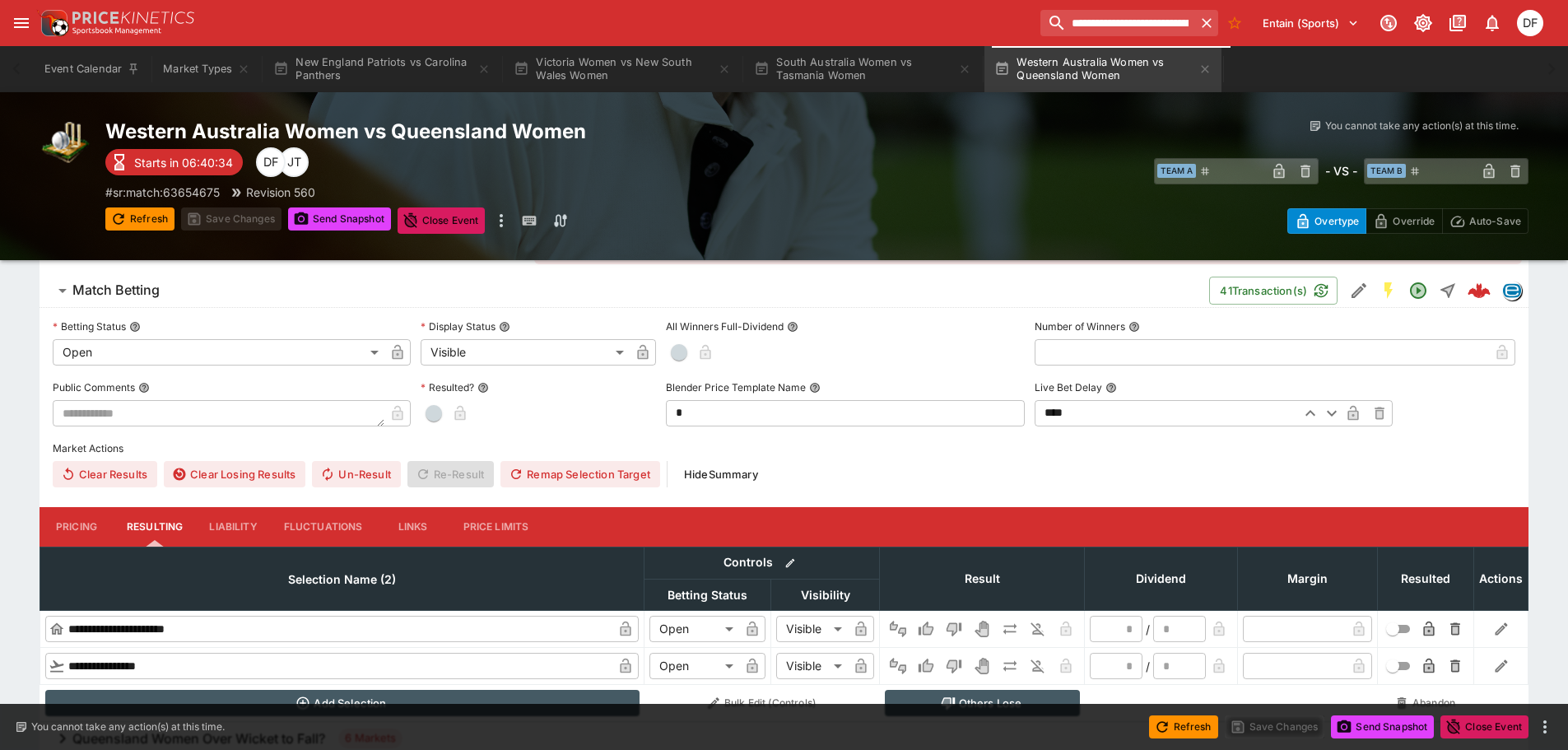
click at [162, 292] on span "Match Betting" at bounding box center [634, 290] width 1124 height 18
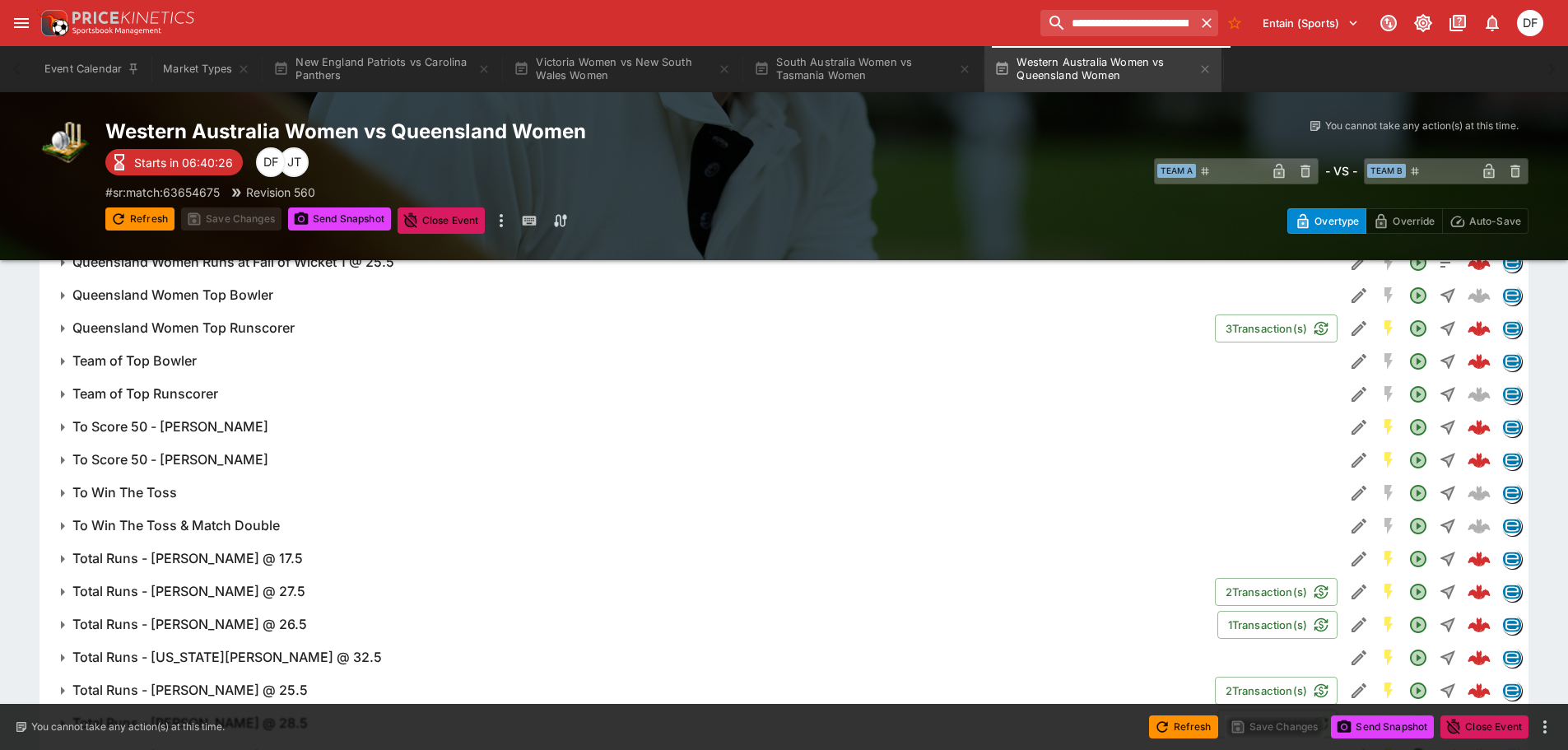
scroll to position [988, 0]
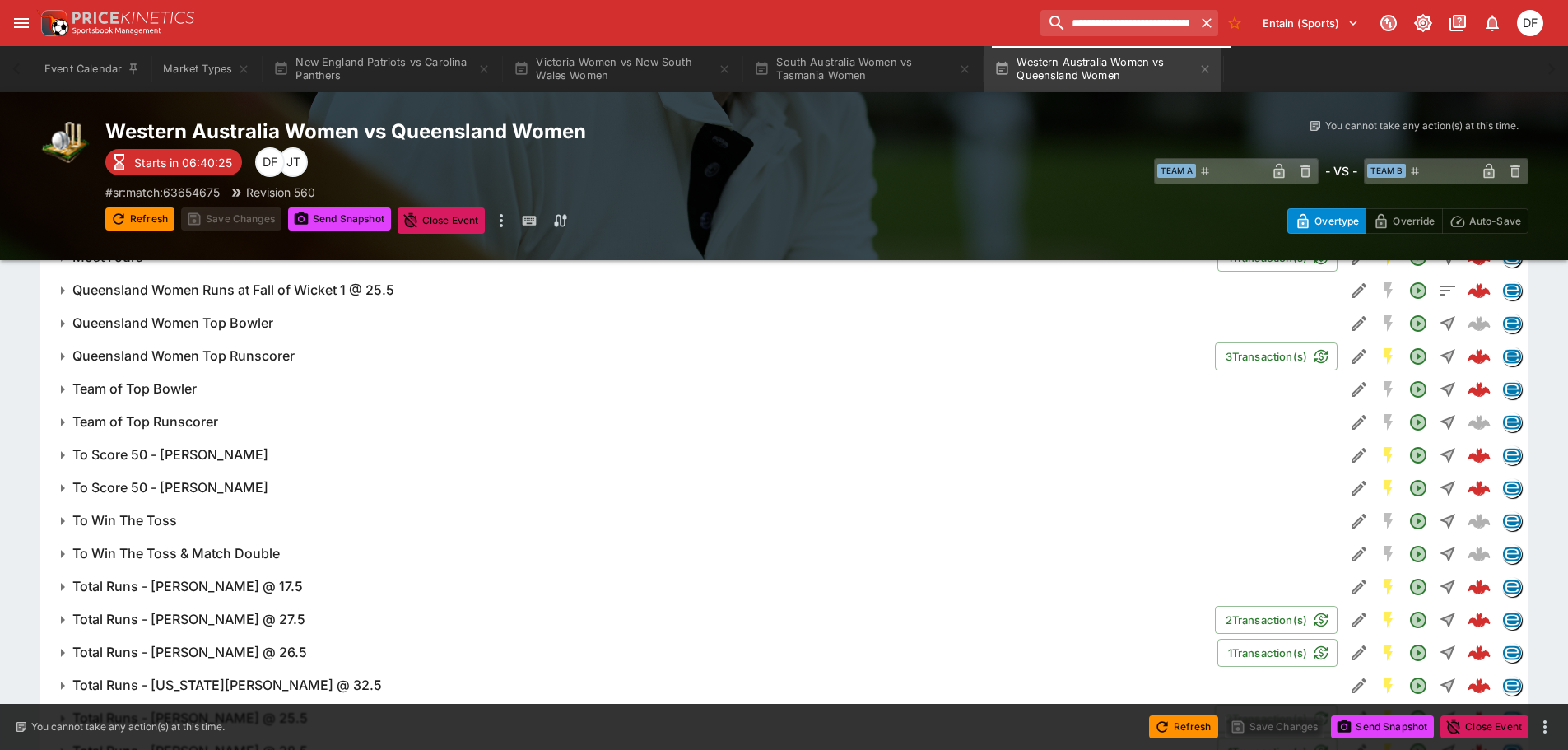
click at [250, 366] on button "Queensland Women Top Runscorer" at bounding box center [627, 356] width 1176 height 33
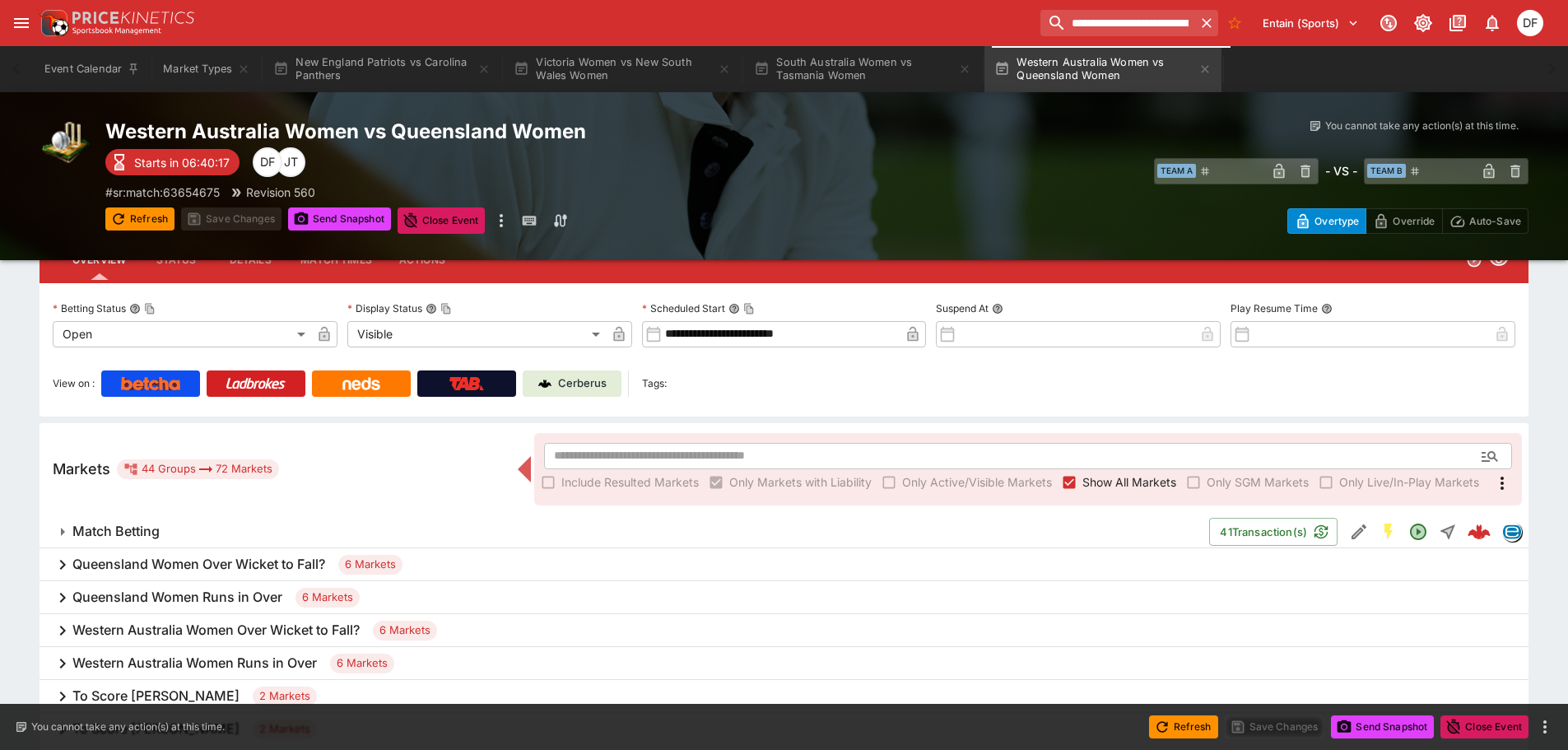
scroll to position [0, 0]
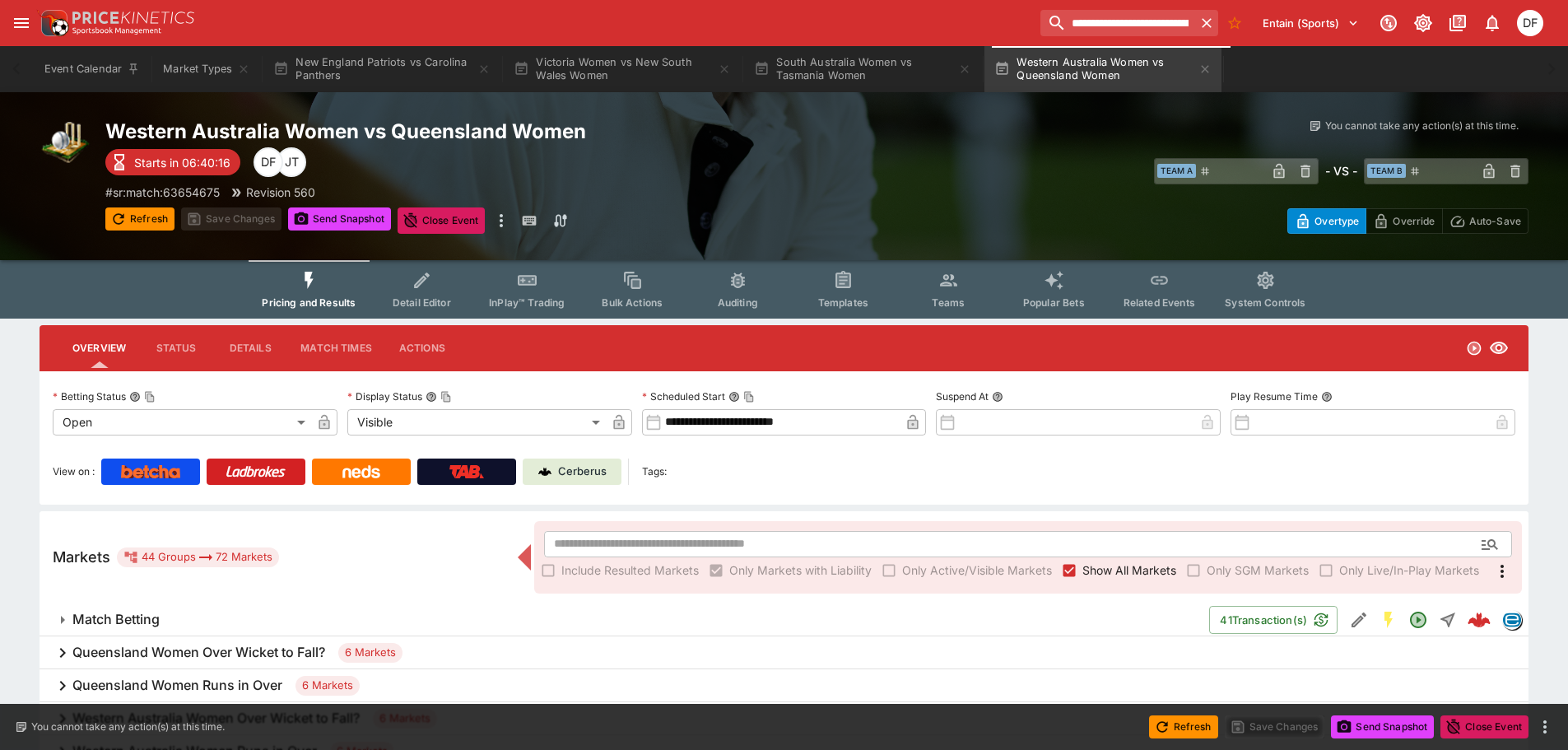
click at [936, 299] on span "Teams" at bounding box center [948, 302] width 33 height 12
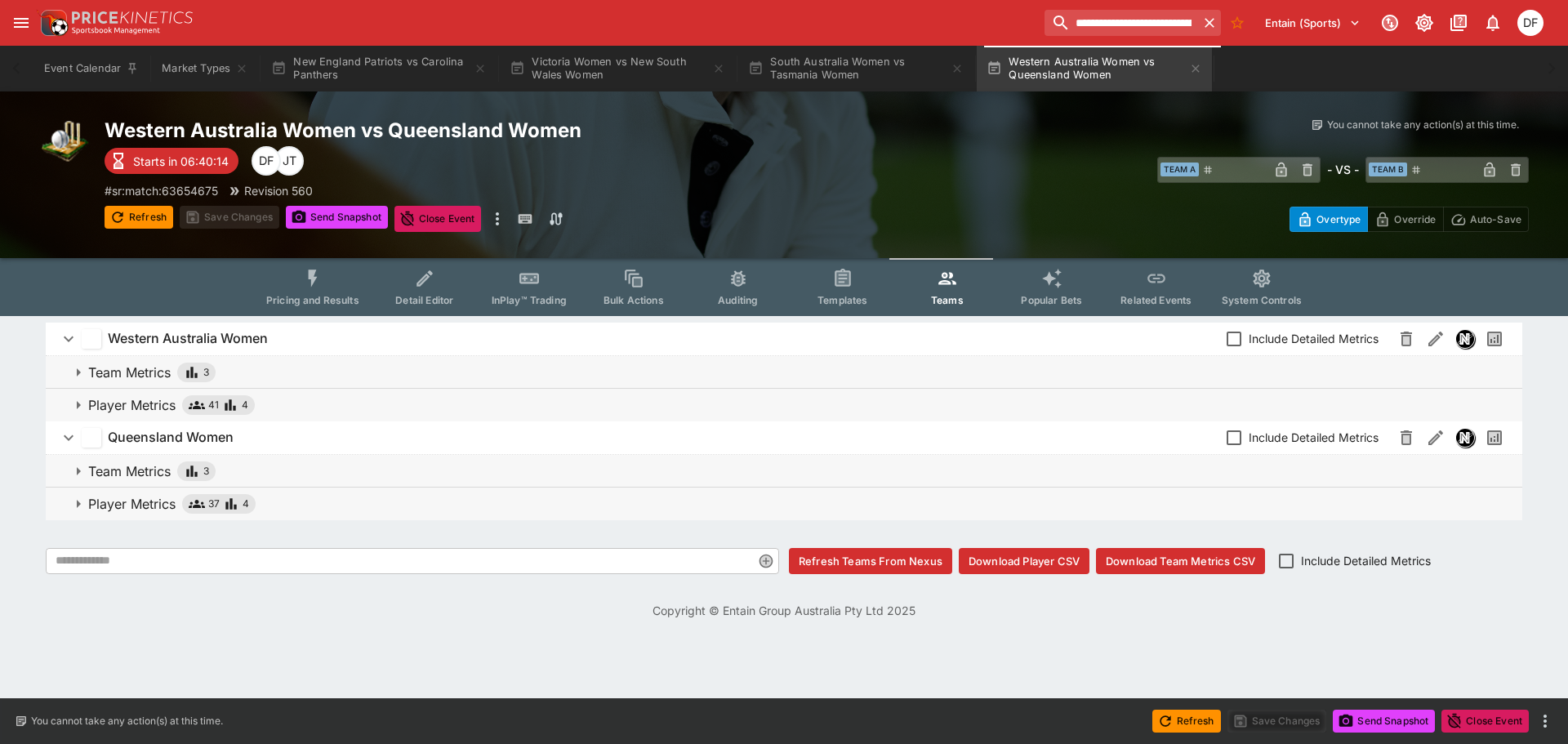
click at [147, 498] on p "Player Metrics" at bounding box center [132, 503] width 88 height 19
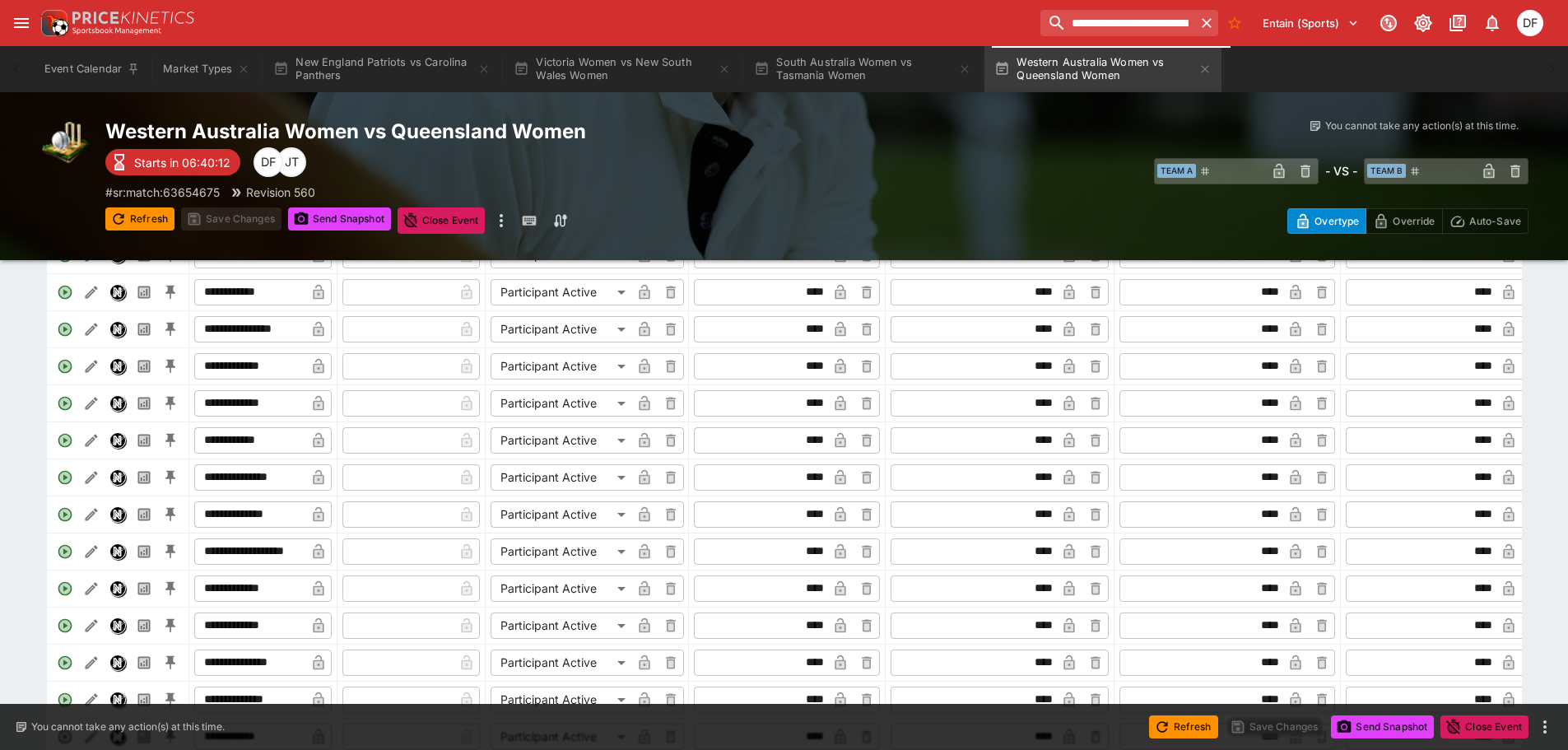
scroll to position [412, 0]
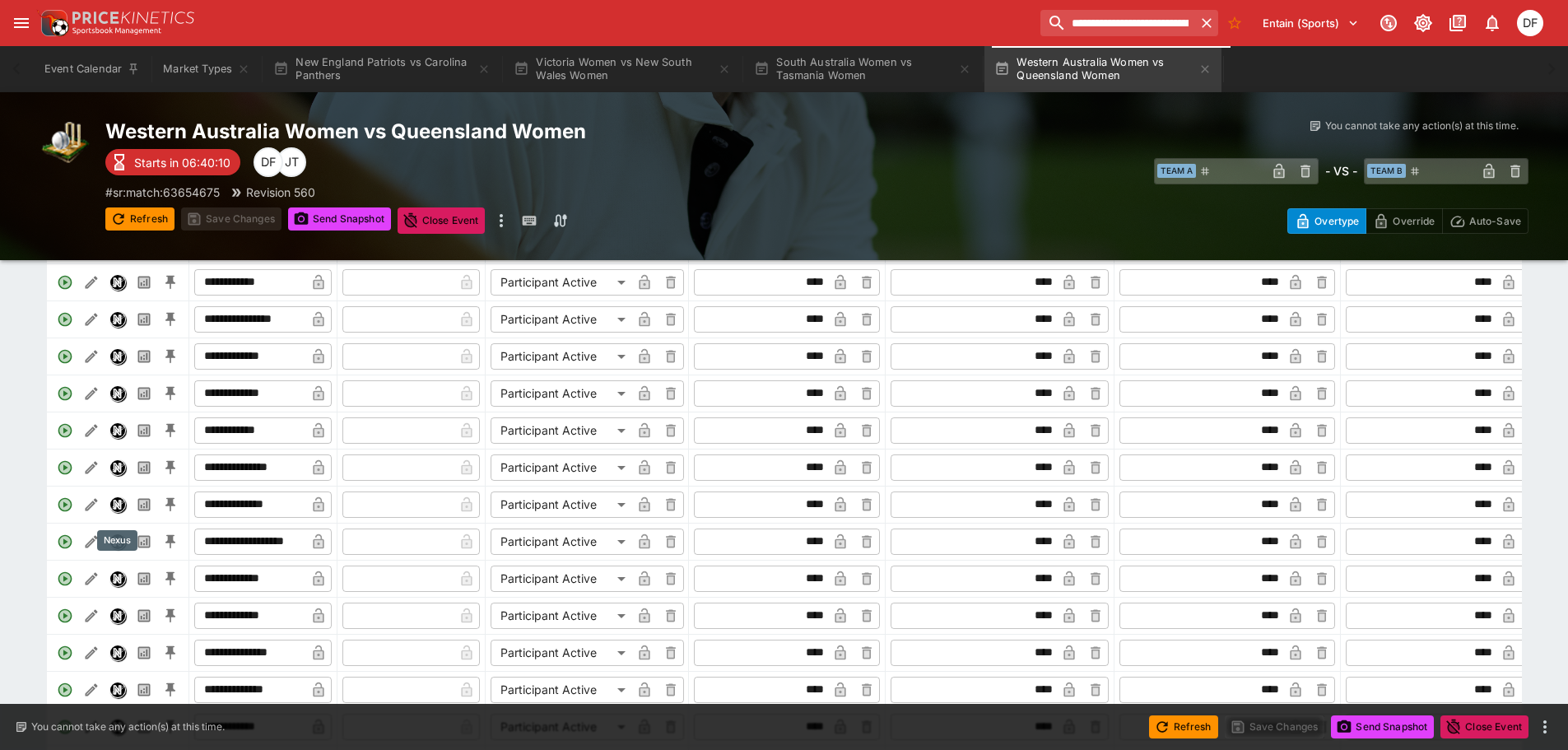
click at [123, 512] on img "Nexus" at bounding box center [118, 505] width 15 height 15
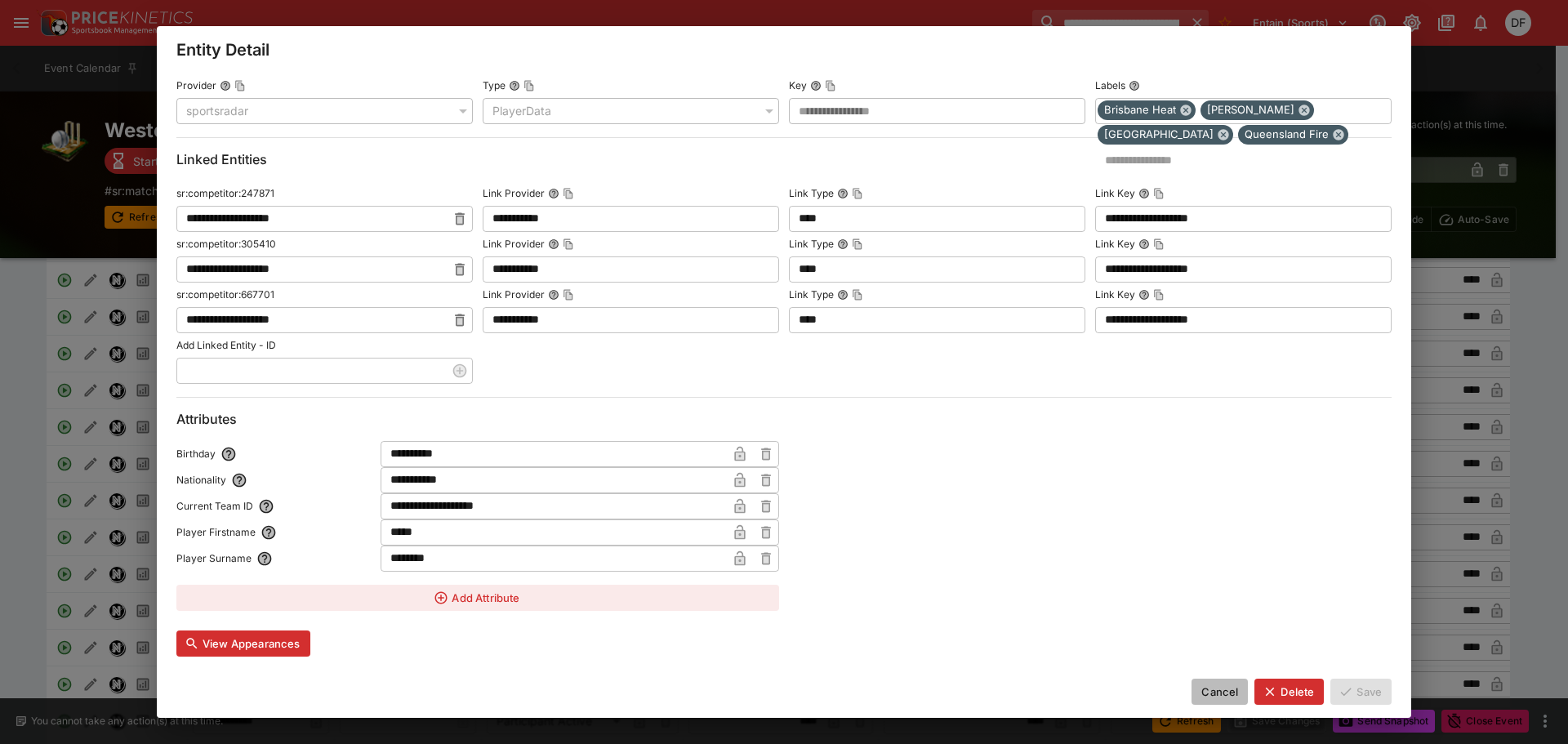
click at [1208, 688] on button "Cancel" at bounding box center [1219, 691] width 56 height 26
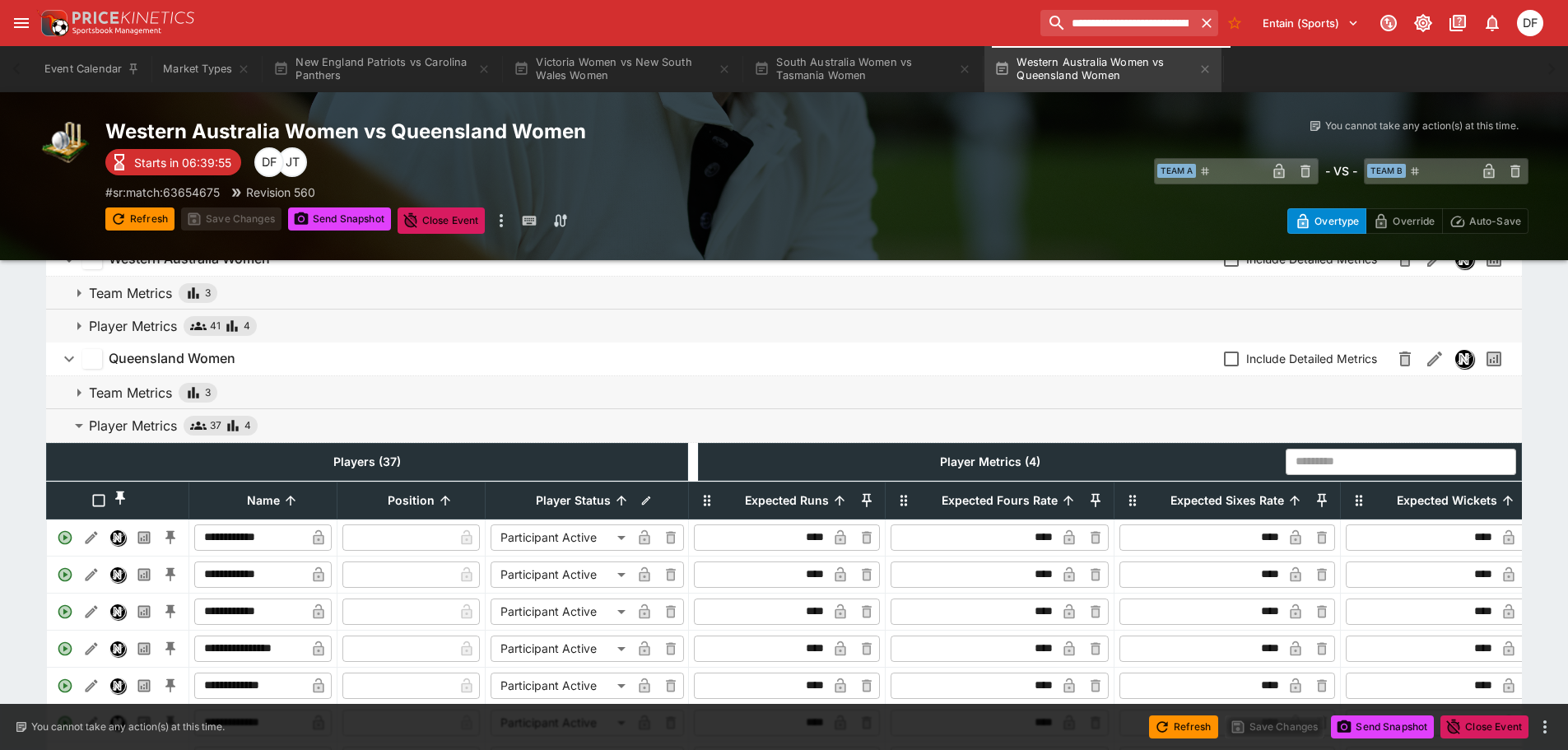
scroll to position [0, 0]
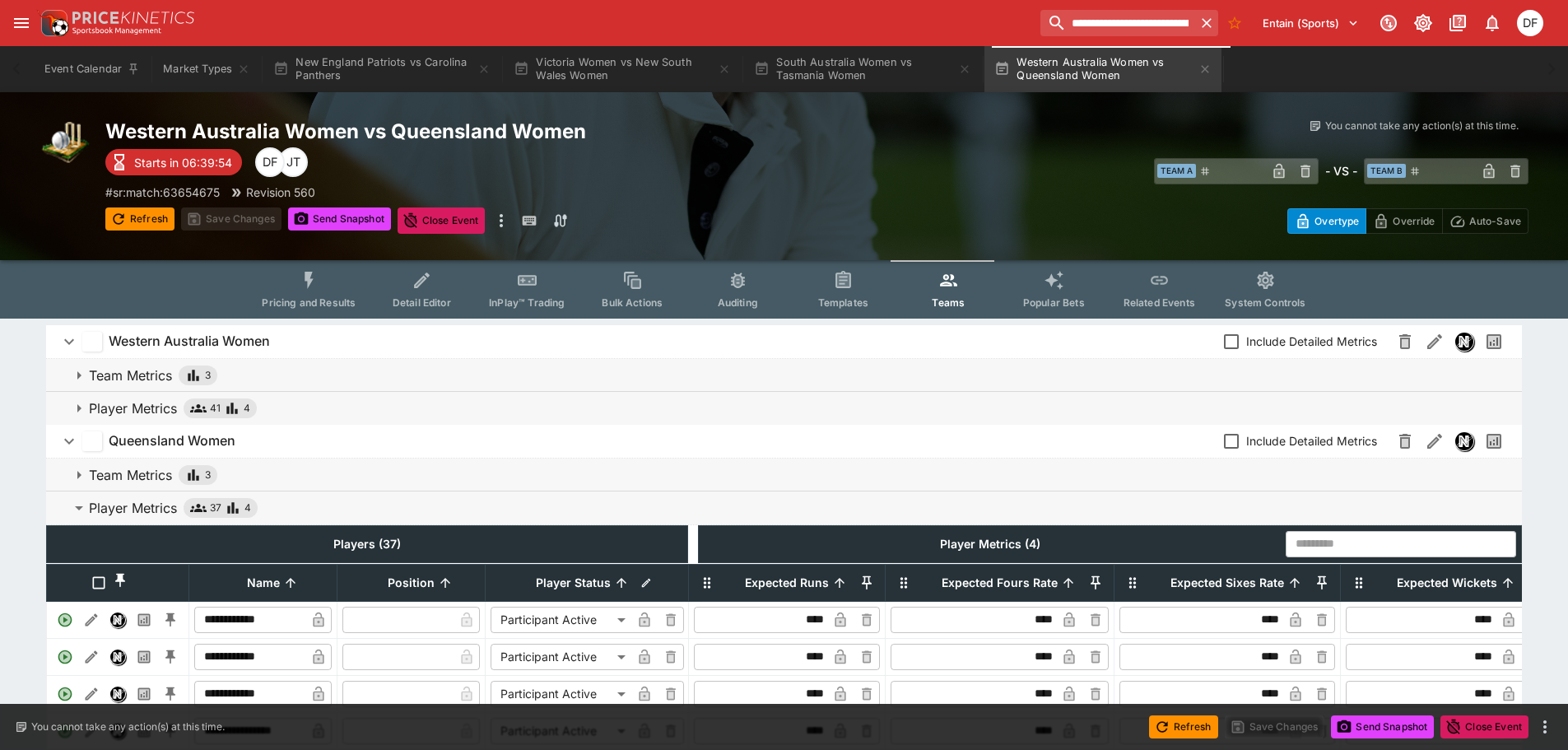
click at [157, 401] on p "Player Metrics" at bounding box center [133, 408] width 88 height 20
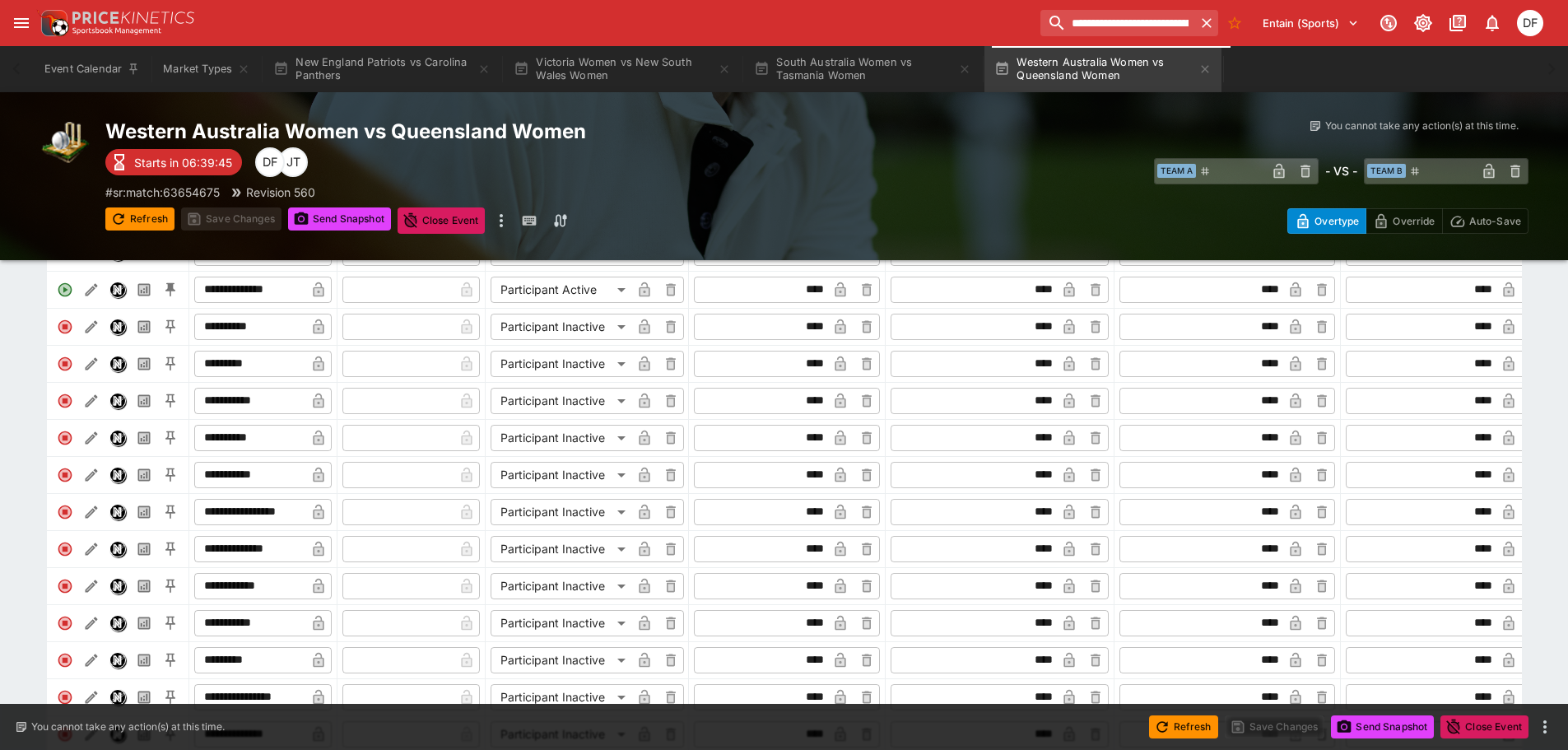
scroll to position [1235, 0]
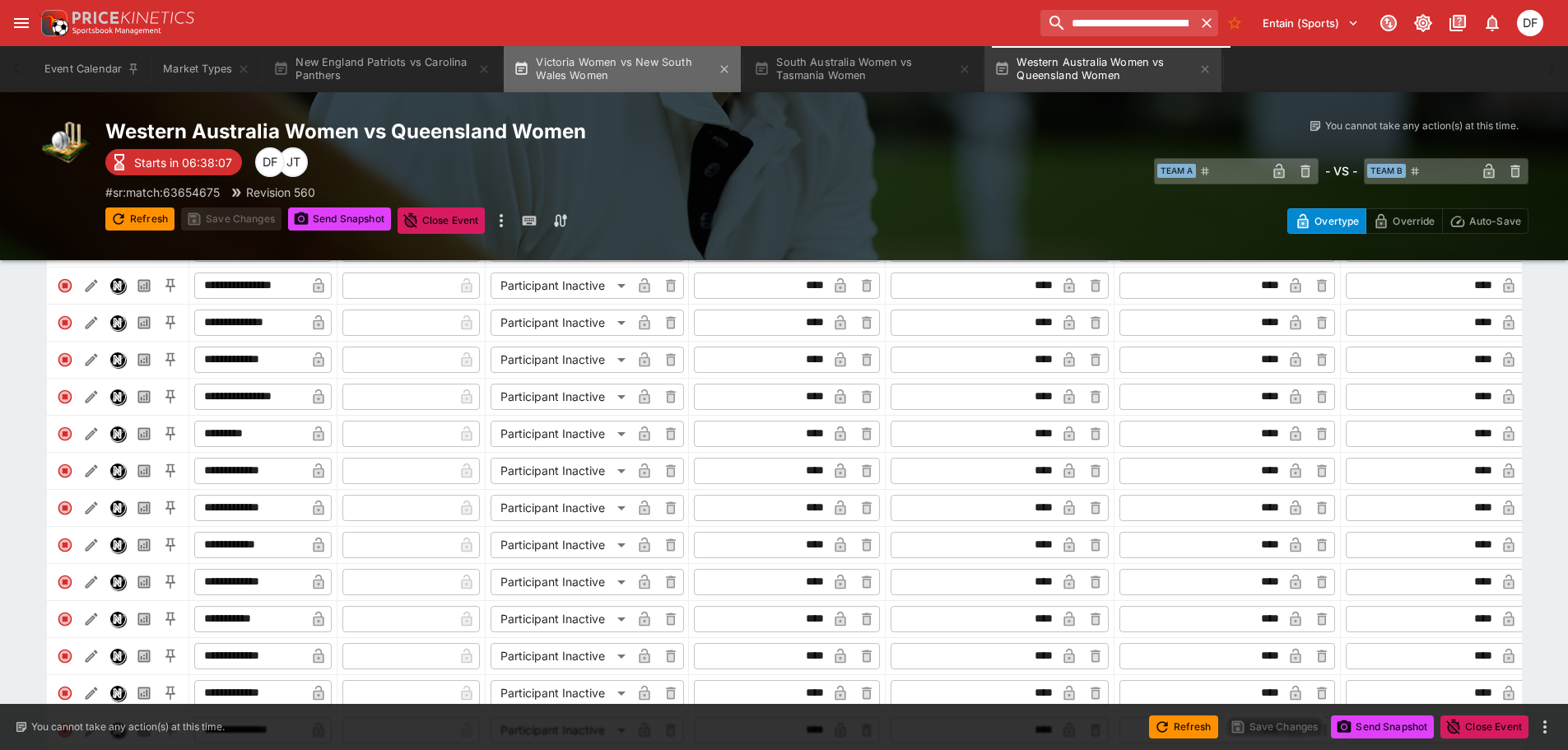
click at [626, 64] on button "Victoria Women vs New South Wales Women" at bounding box center [622, 70] width 237 height 46
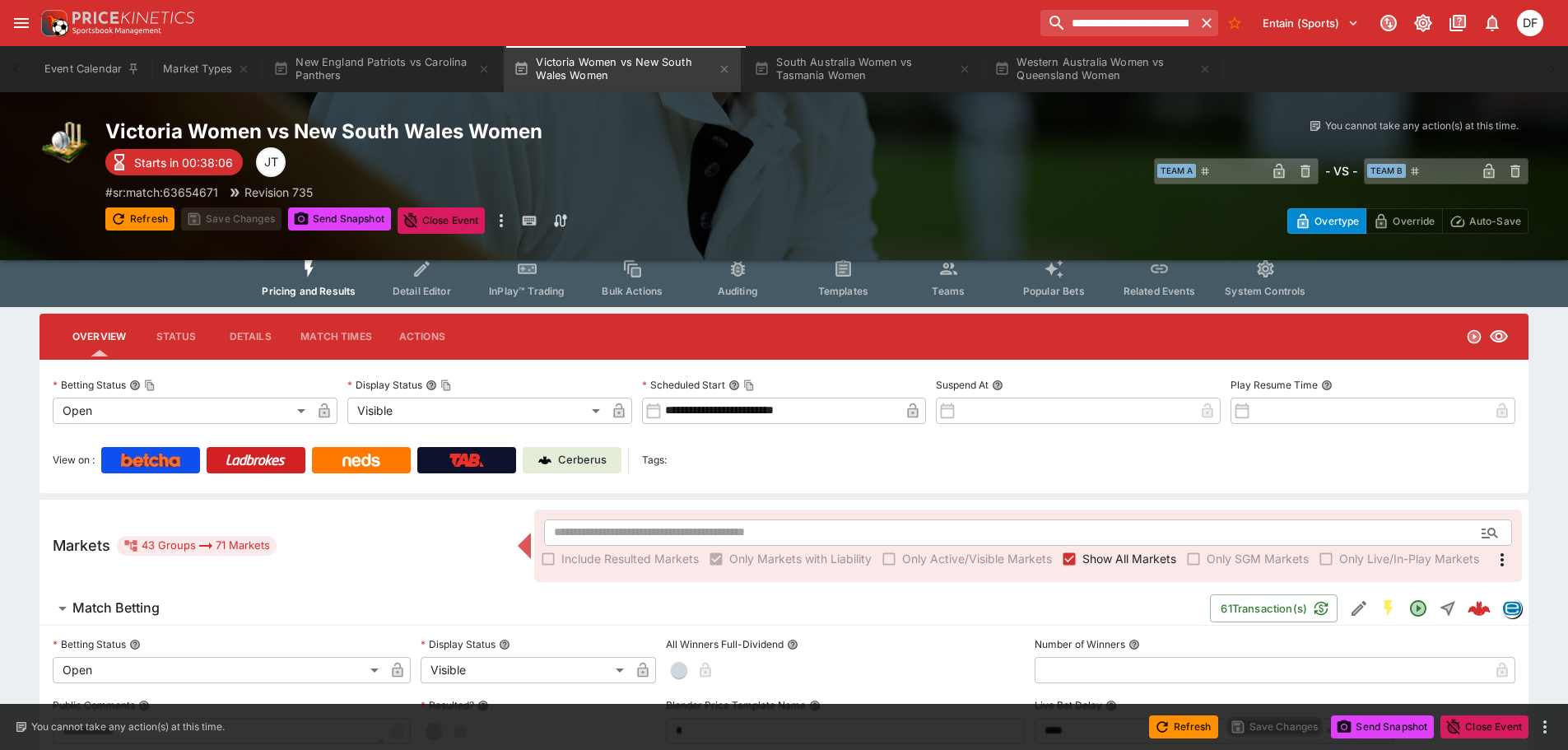
scroll to position [164, 0]
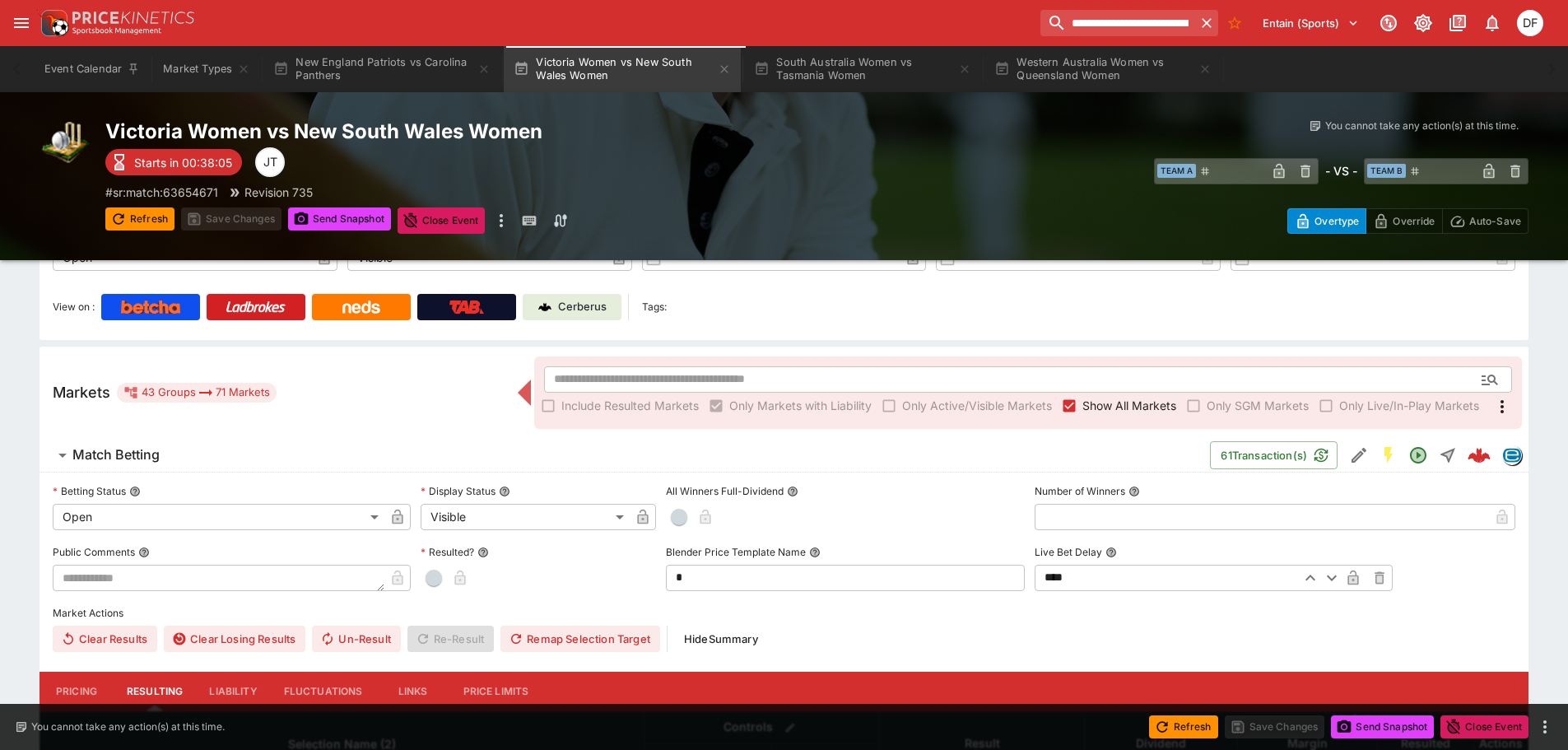
click at [568, 311] on p "Cerberus" at bounding box center [583, 308] width 48 height 17
click at [114, 447] on h6 "Match Betting" at bounding box center [116, 454] width 87 height 18
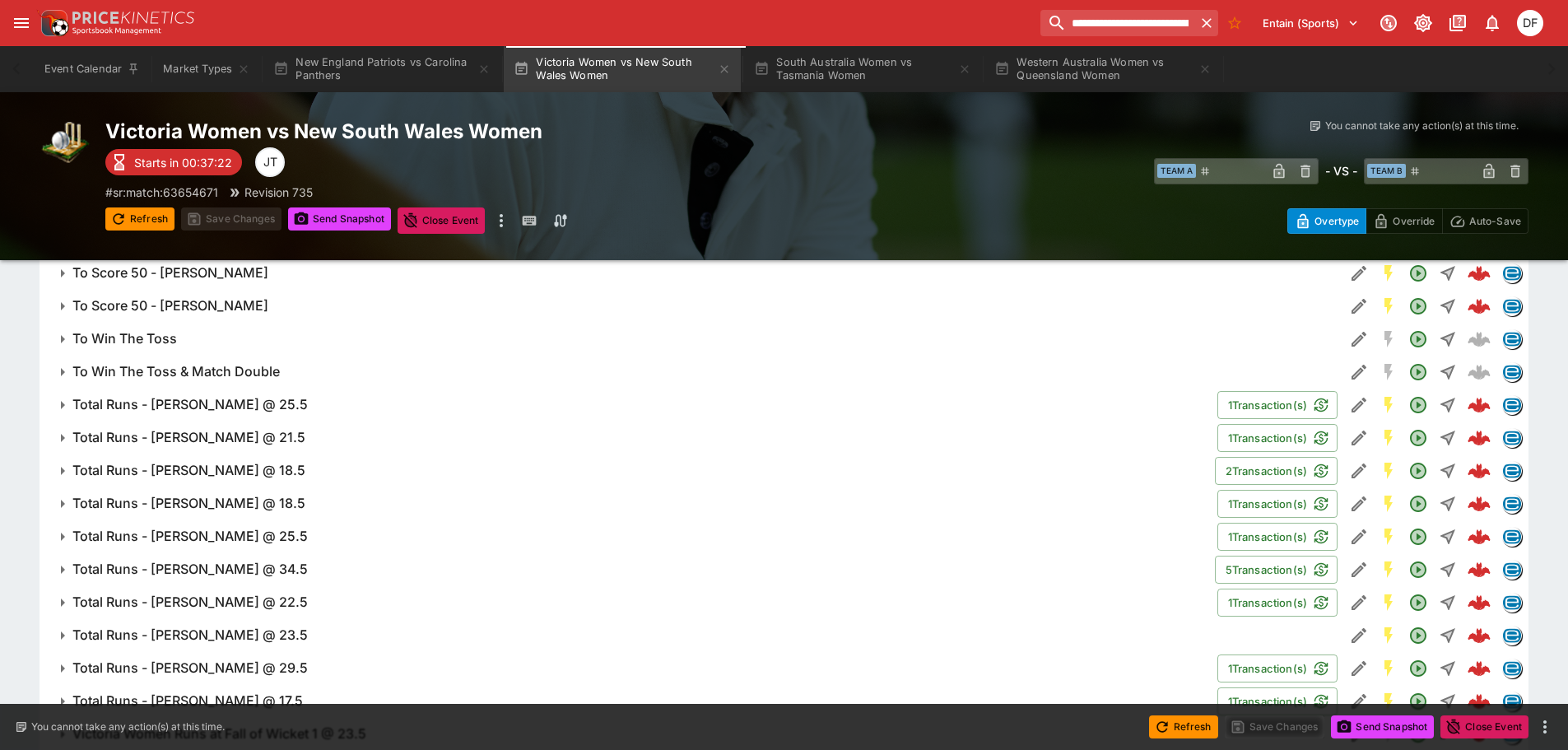
scroll to position [1326, 0]
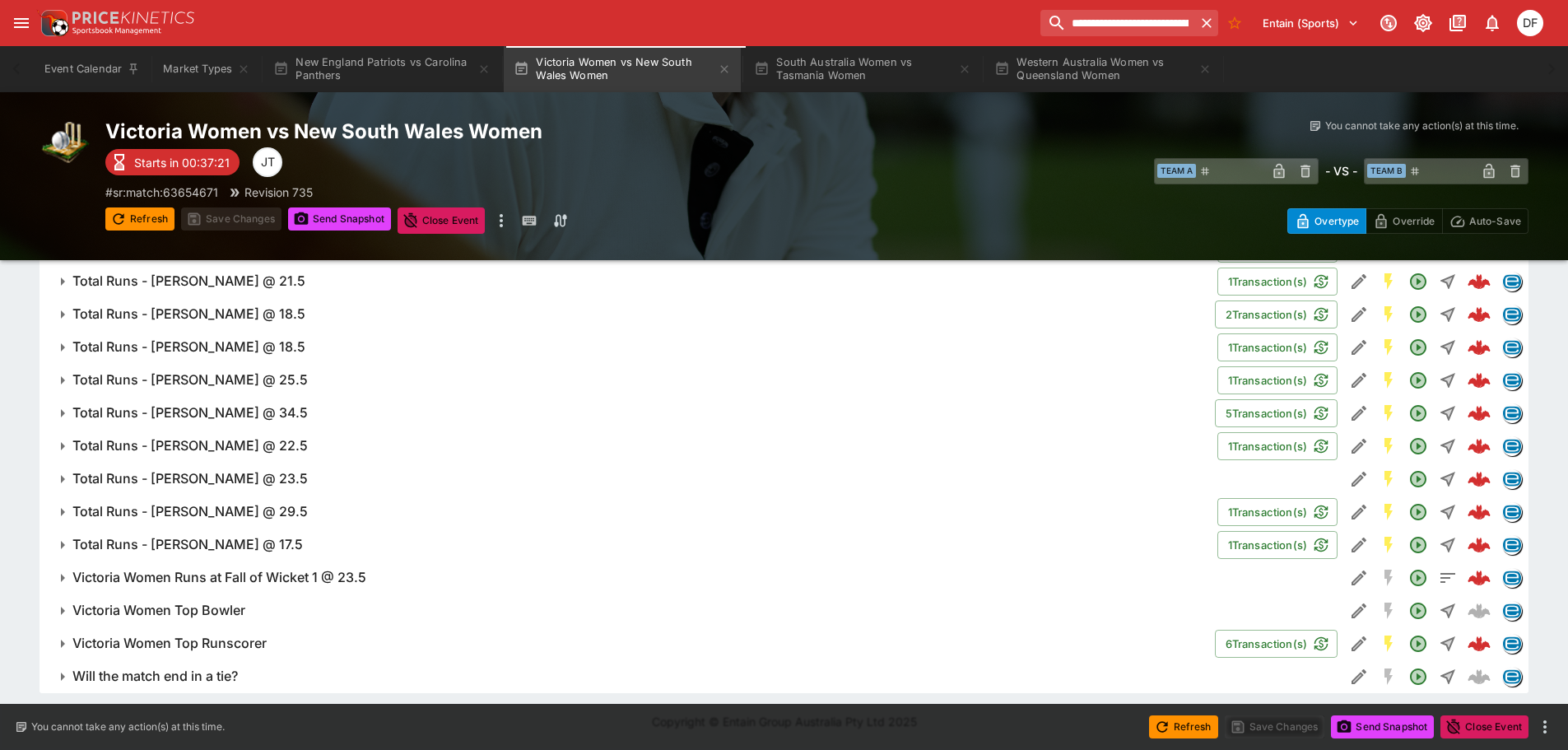
click at [201, 613] on h6 "Victoria Women Top Bowler" at bounding box center [159, 611] width 173 height 18
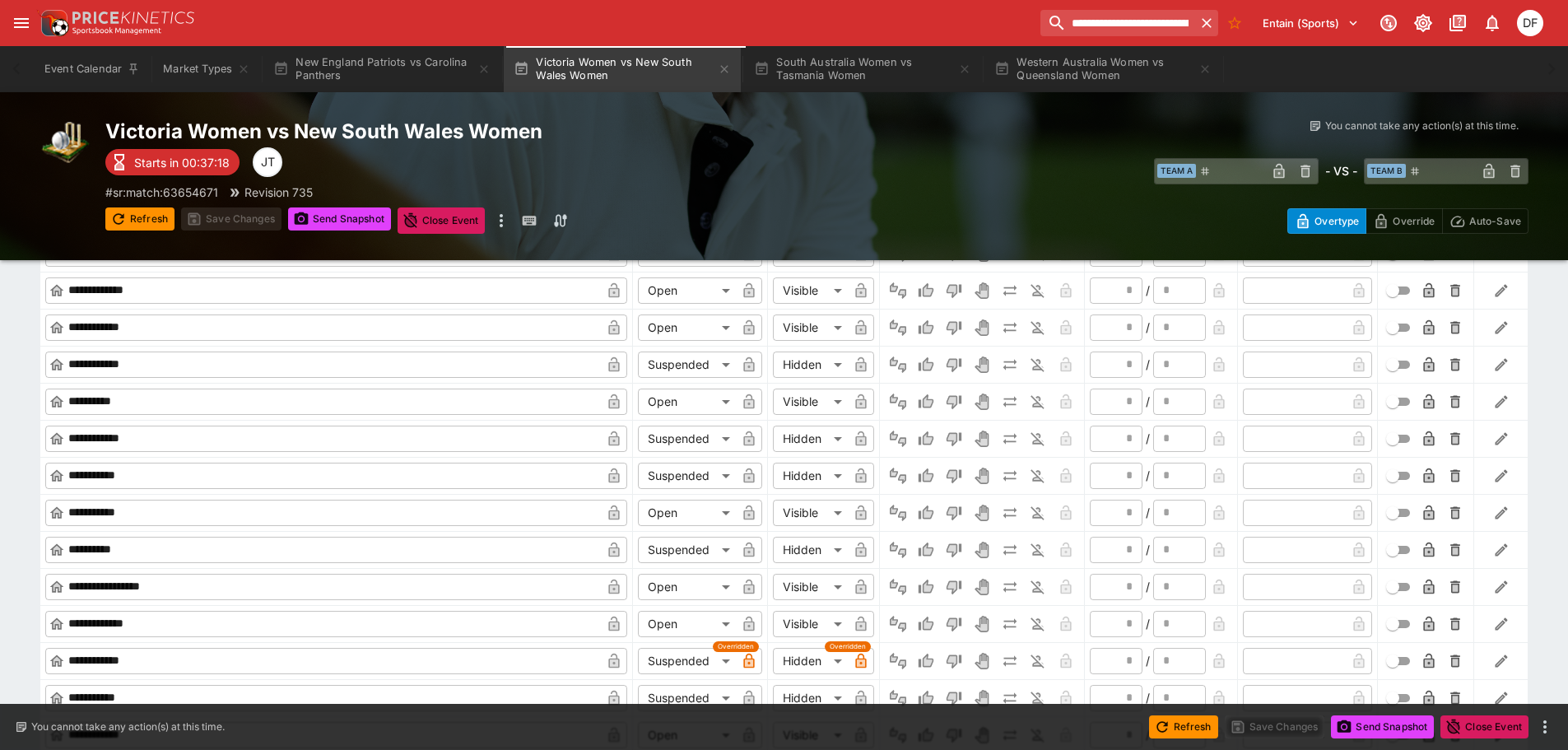
scroll to position [2314, 0]
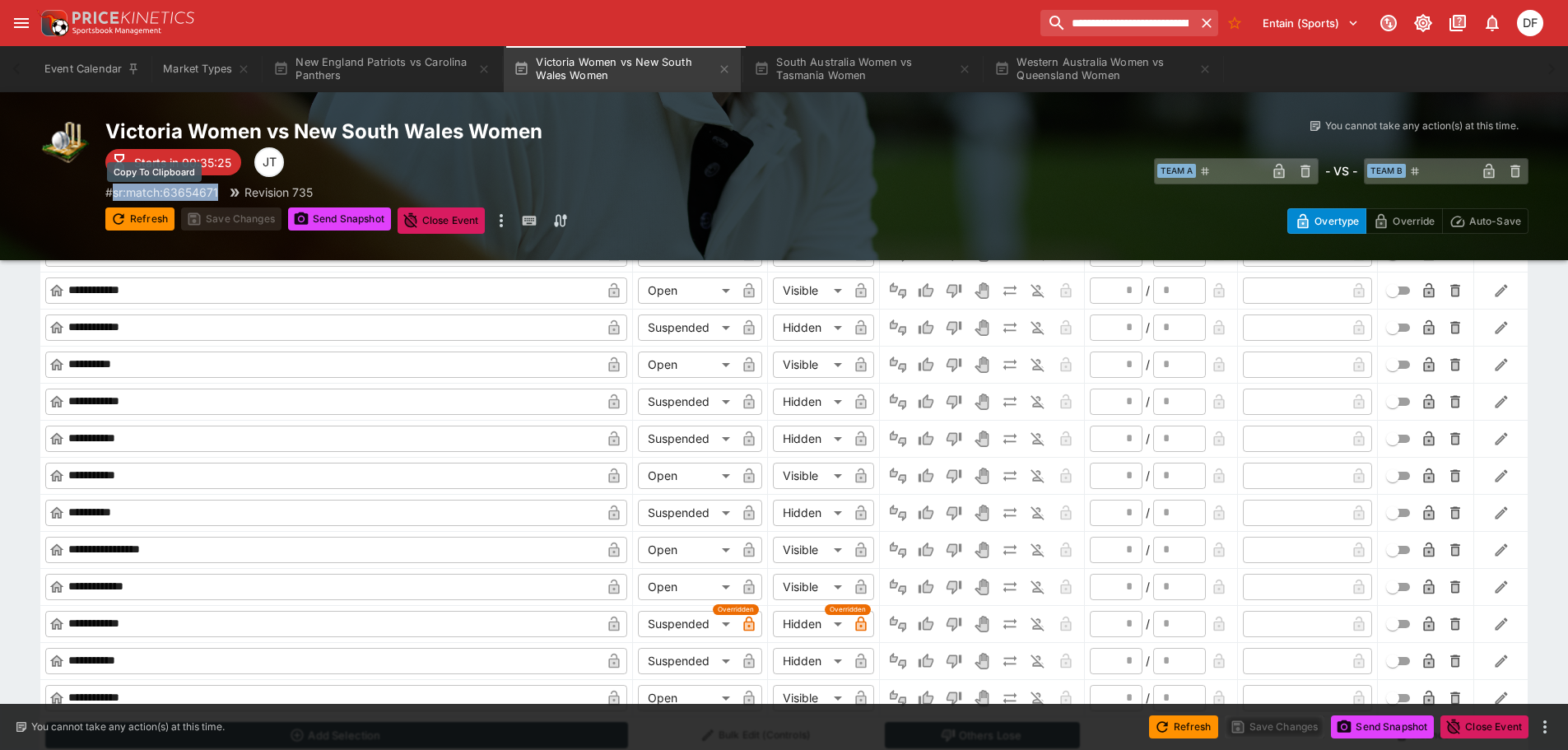
drag, startPoint x: 220, startPoint y: 194, endPoint x: 119, endPoint y: 199, distance: 101.1
click at [119, 199] on p "# sr:match:63654671" at bounding box center [161, 192] width 112 height 18
copy p "sr:match:63654671"
click at [188, 76] on button "Market Types" at bounding box center [206, 70] width 107 height 46
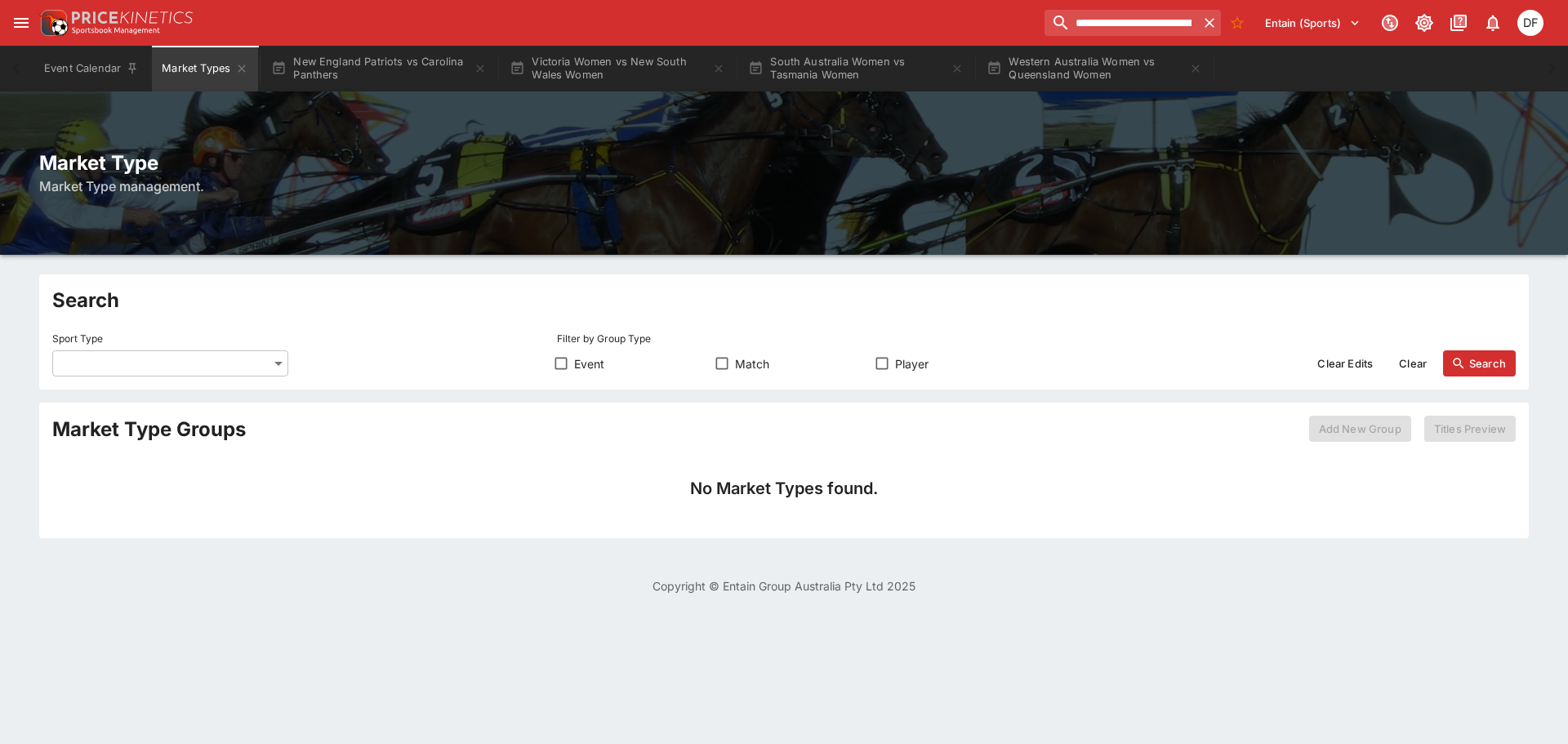
click at [241, 359] on body "**********" at bounding box center [784, 307] width 1568 height 614
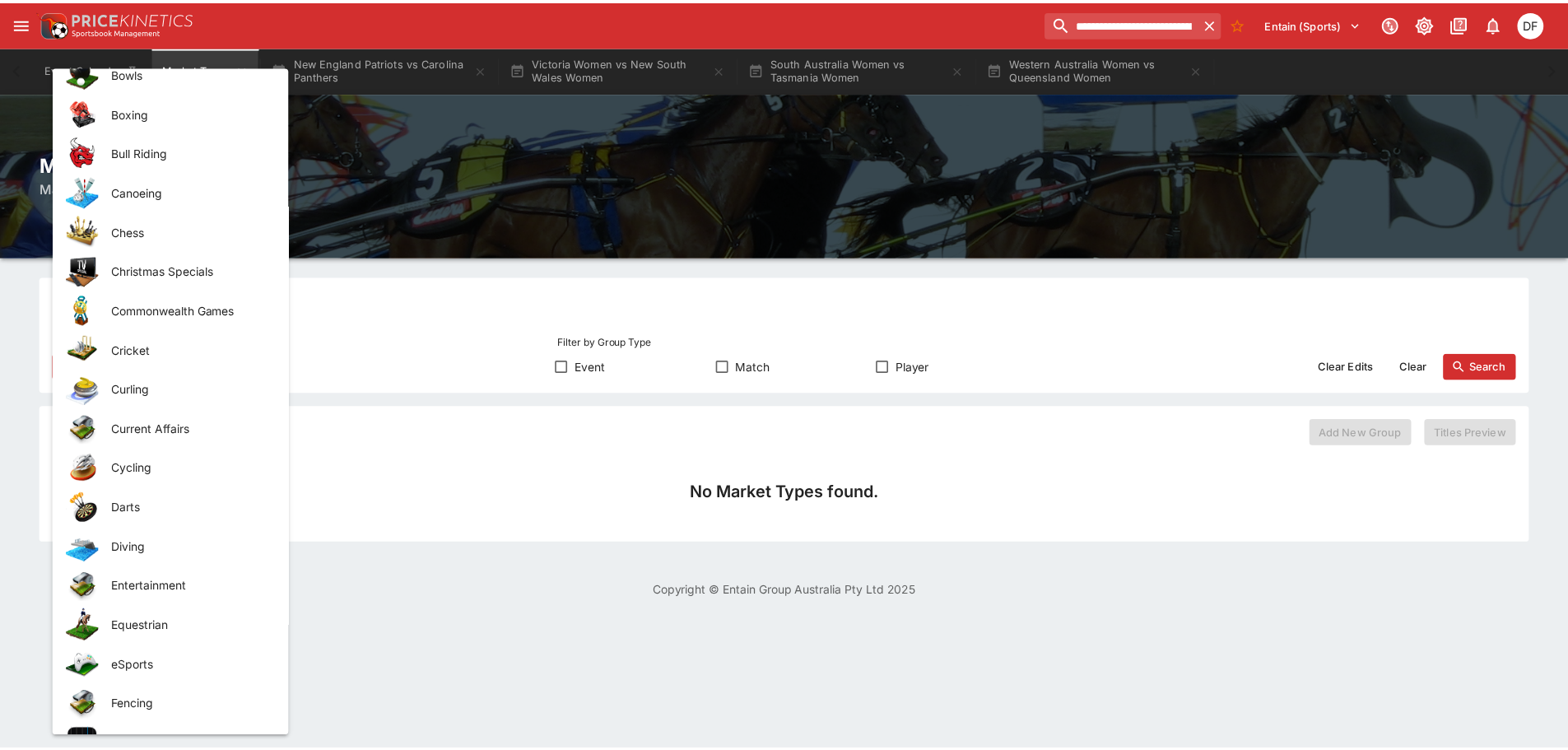
scroll to position [955, 0]
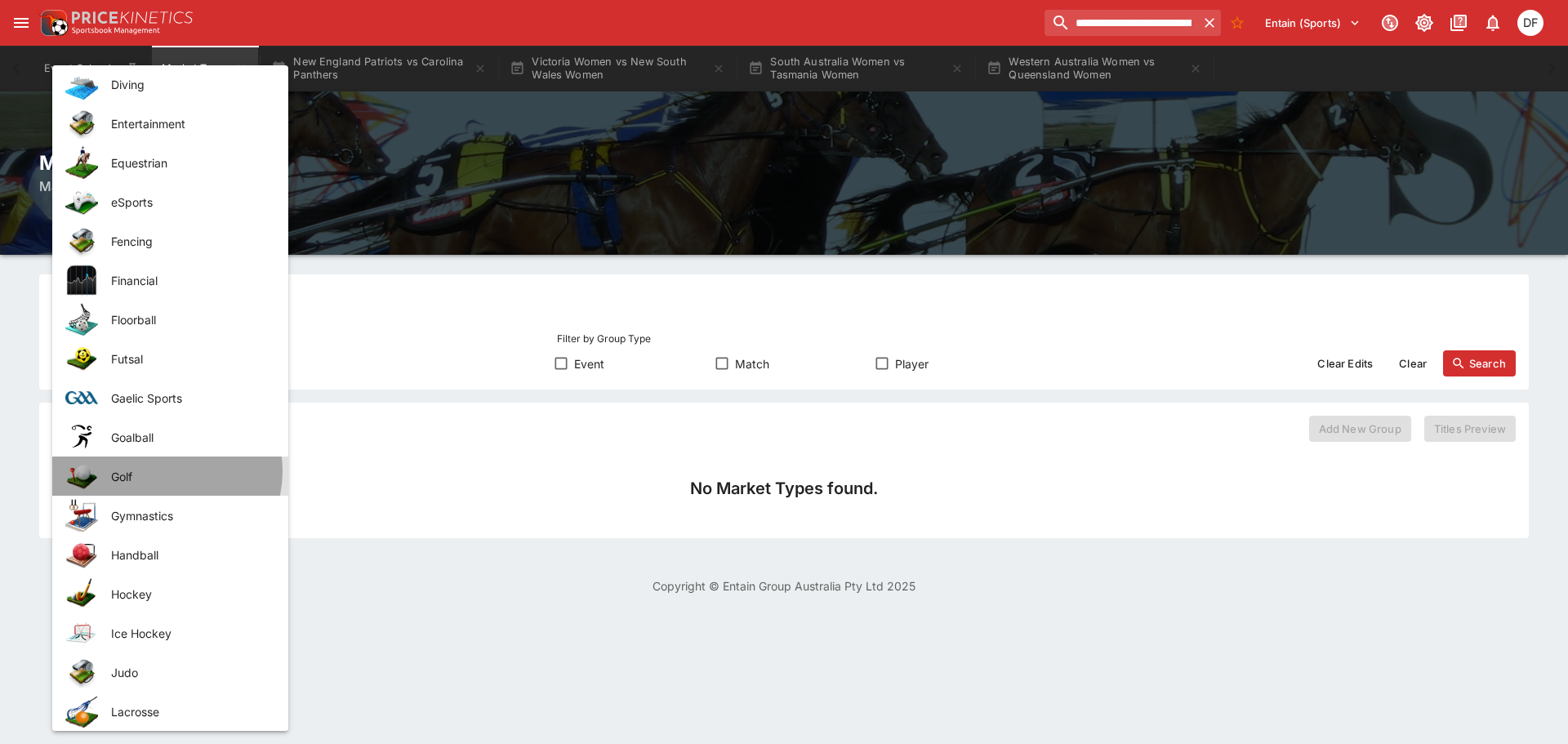
click at [166, 471] on span "Golf" at bounding box center [186, 477] width 151 height 18
type input "****"
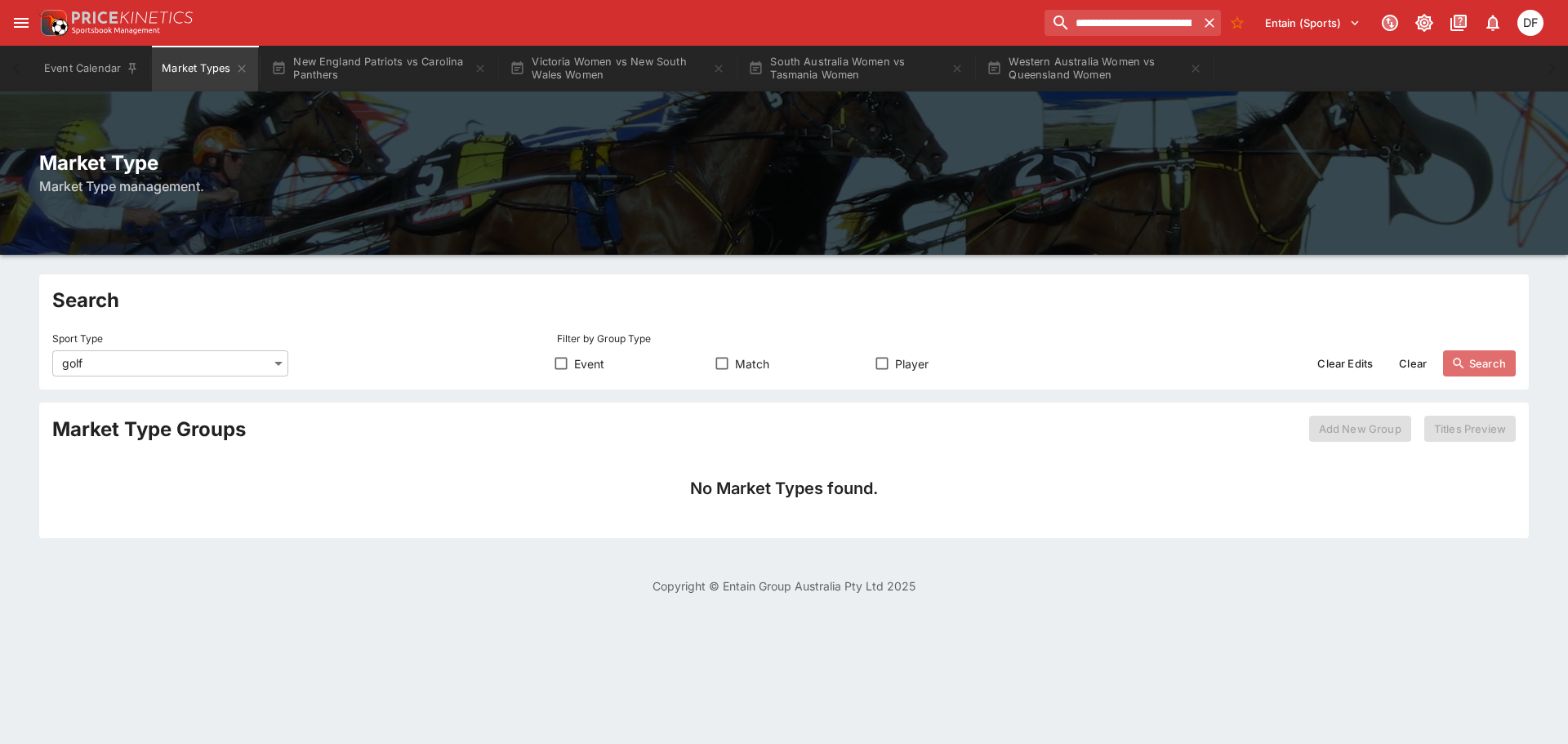
click at [1498, 354] on button "Search" at bounding box center [1479, 363] width 73 height 26
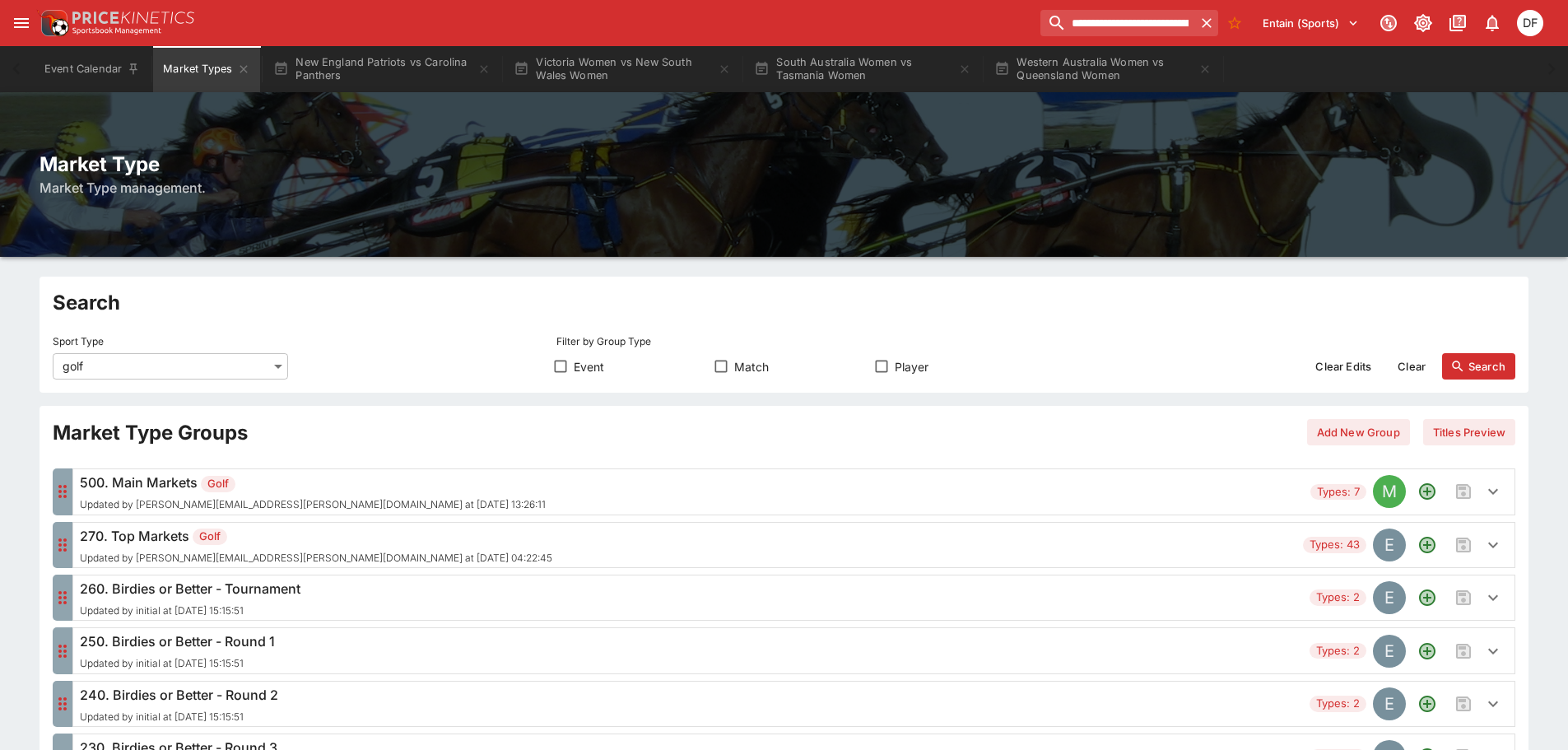
click at [188, 493] on div "500. Main Markets Golf Updated by david.foster@ladbrokes.com.au at 2025-09-16 1…" at bounding box center [312, 491] width 466 height 38
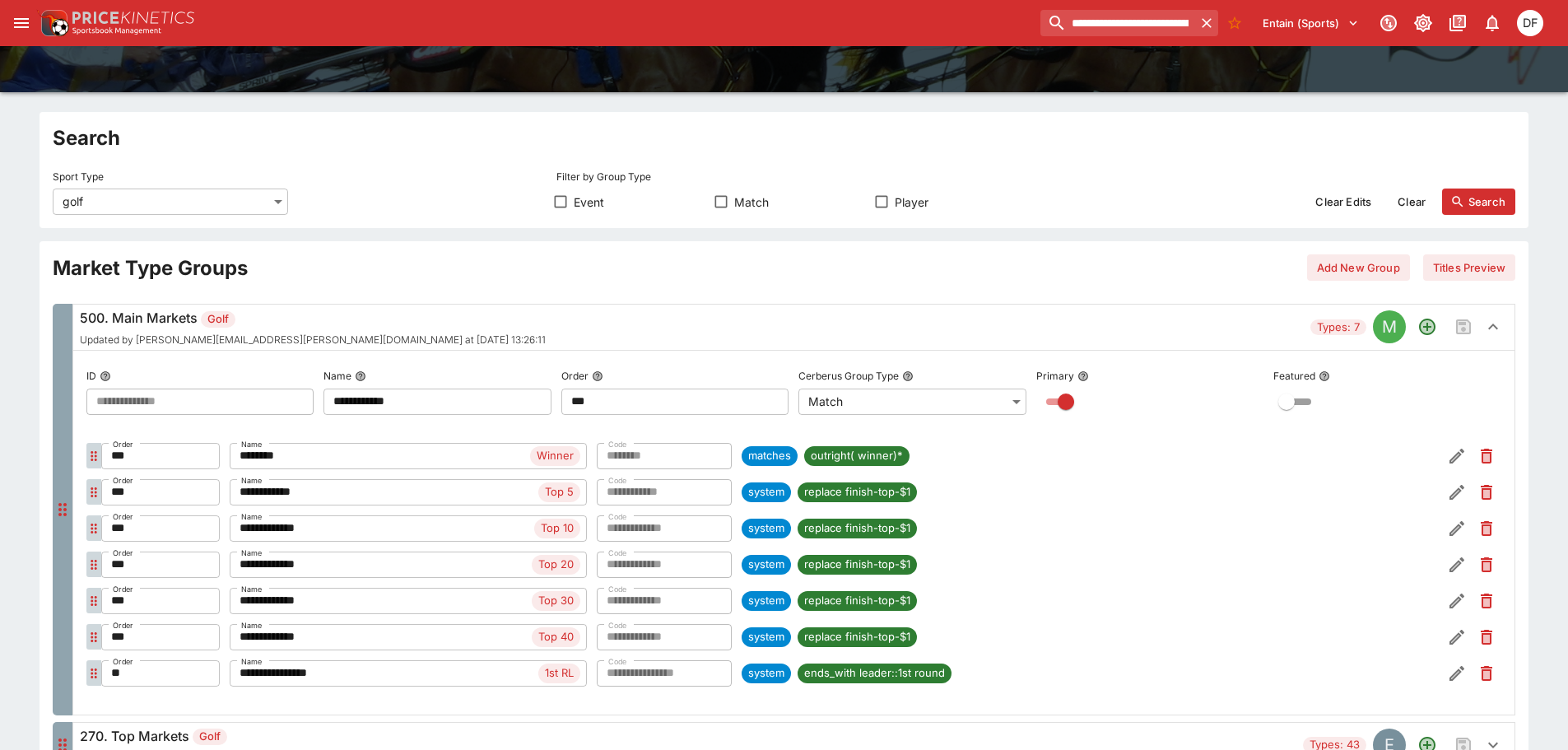
scroll to position [329, 0]
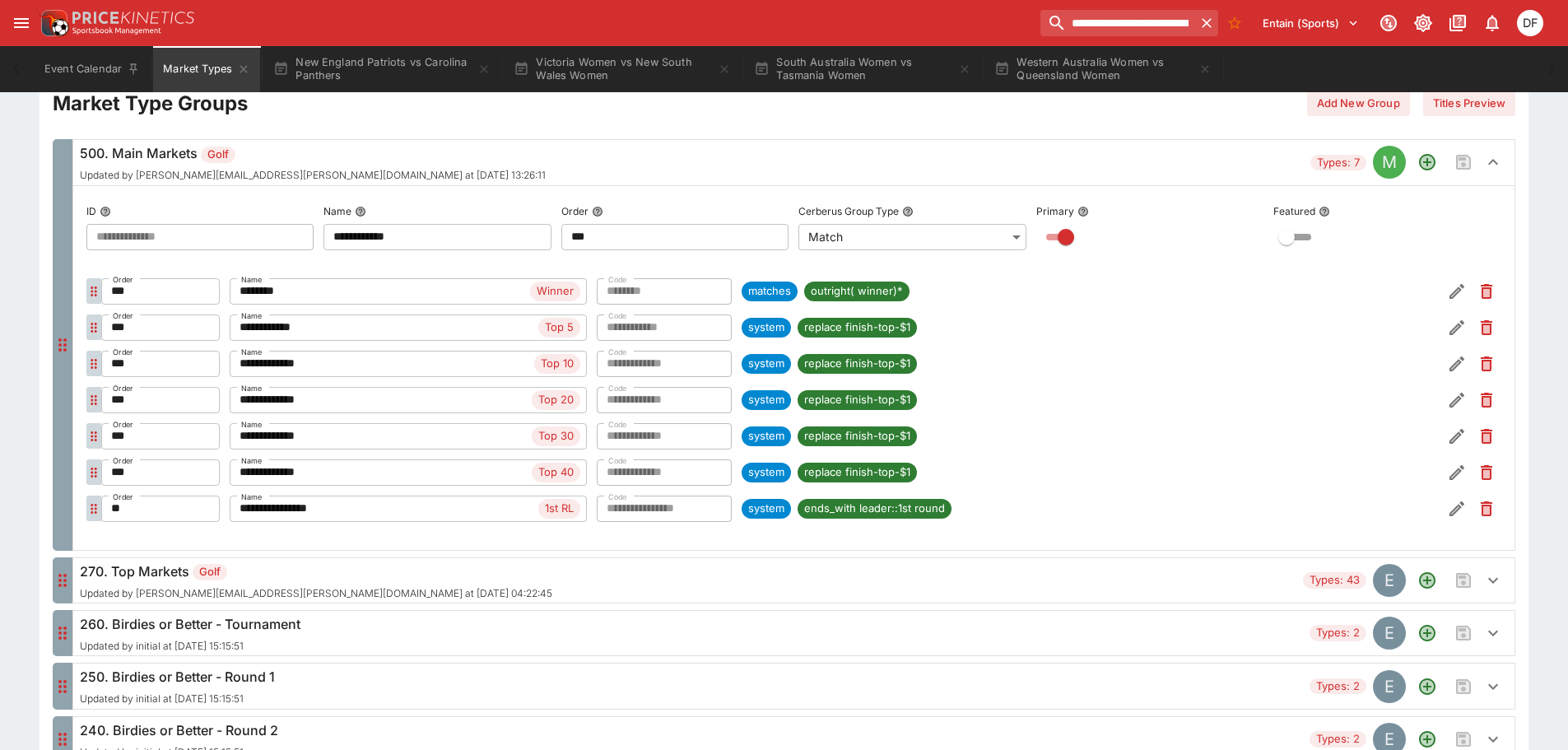
click at [152, 565] on h6 "270. Top Markets Golf" at bounding box center [316, 571] width 472 height 20
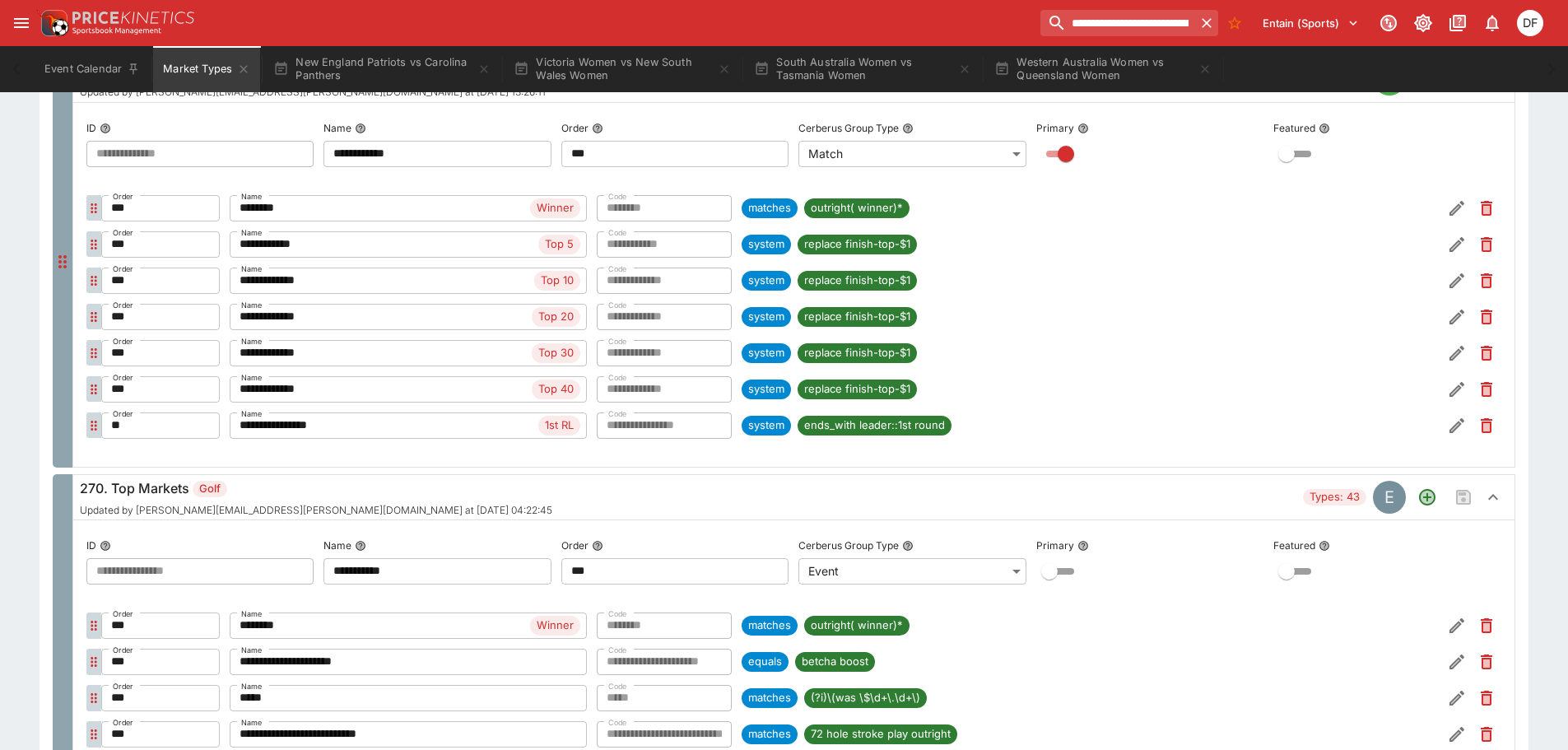
scroll to position [412, 0]
click at [1487, 311] on icon "Remove Market Code from the group" at bounding box center [1487, 318] width 11 height 15
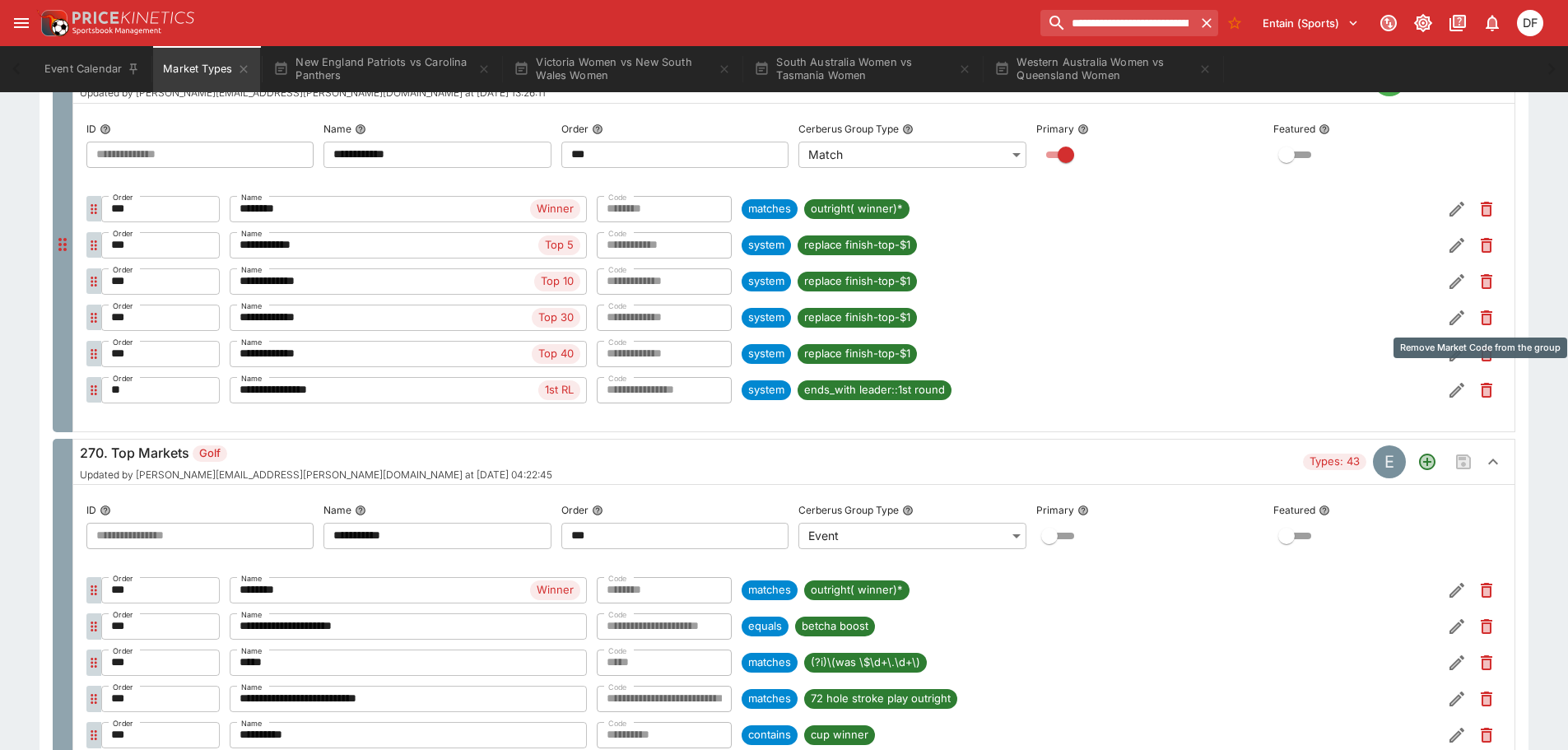
click at [1489, 318] on icon "Remove Market Code from the group" at bounding box center [1486, 319] width 7 height 8
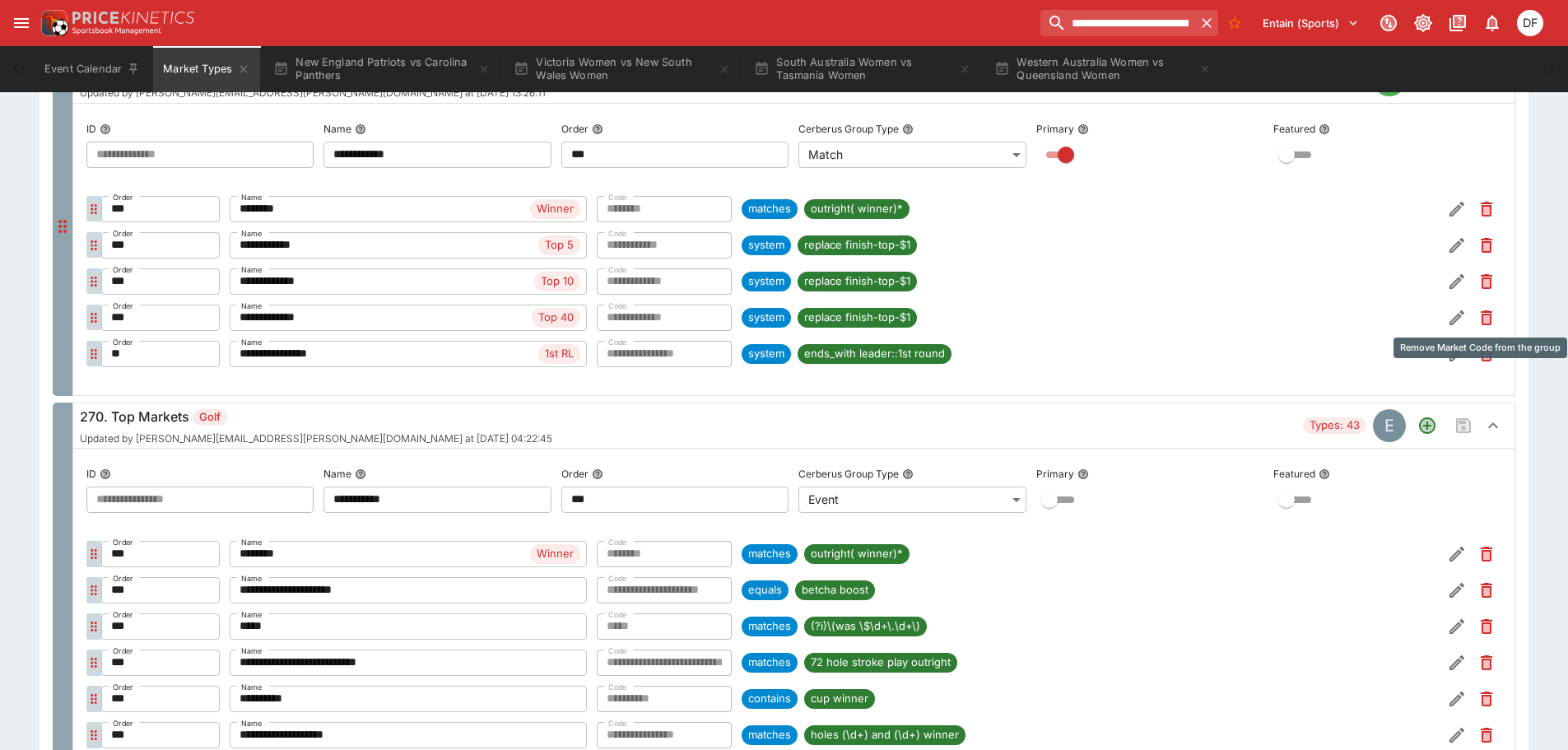
click at [1487, 318] on icon "Remove Market Code from the group" at bounding box center [1486, 319] width 7 height 8
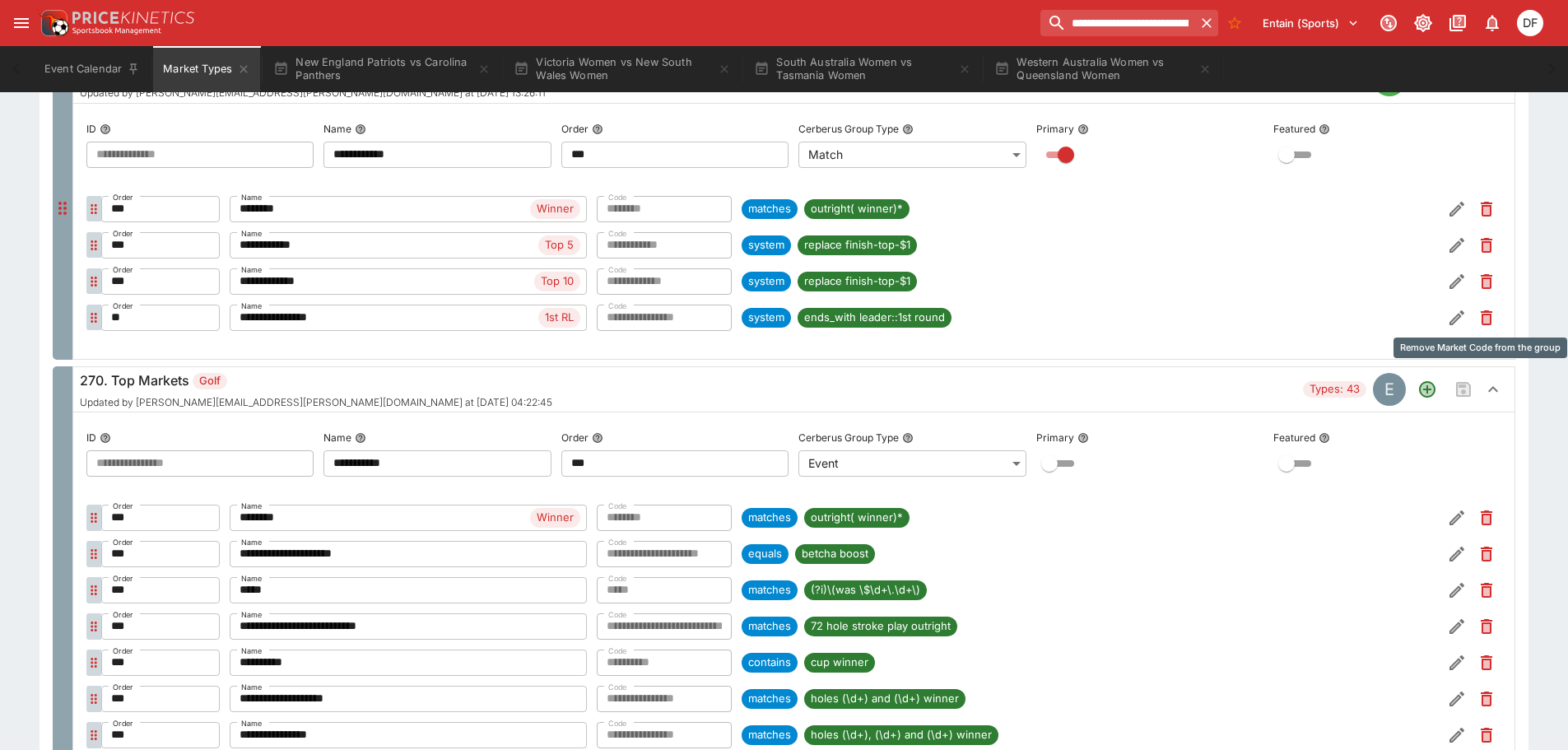
click at [1487, 318] on icon "Remove Market Code from the group" at bounding box center [1486, 319] width 7 height 8
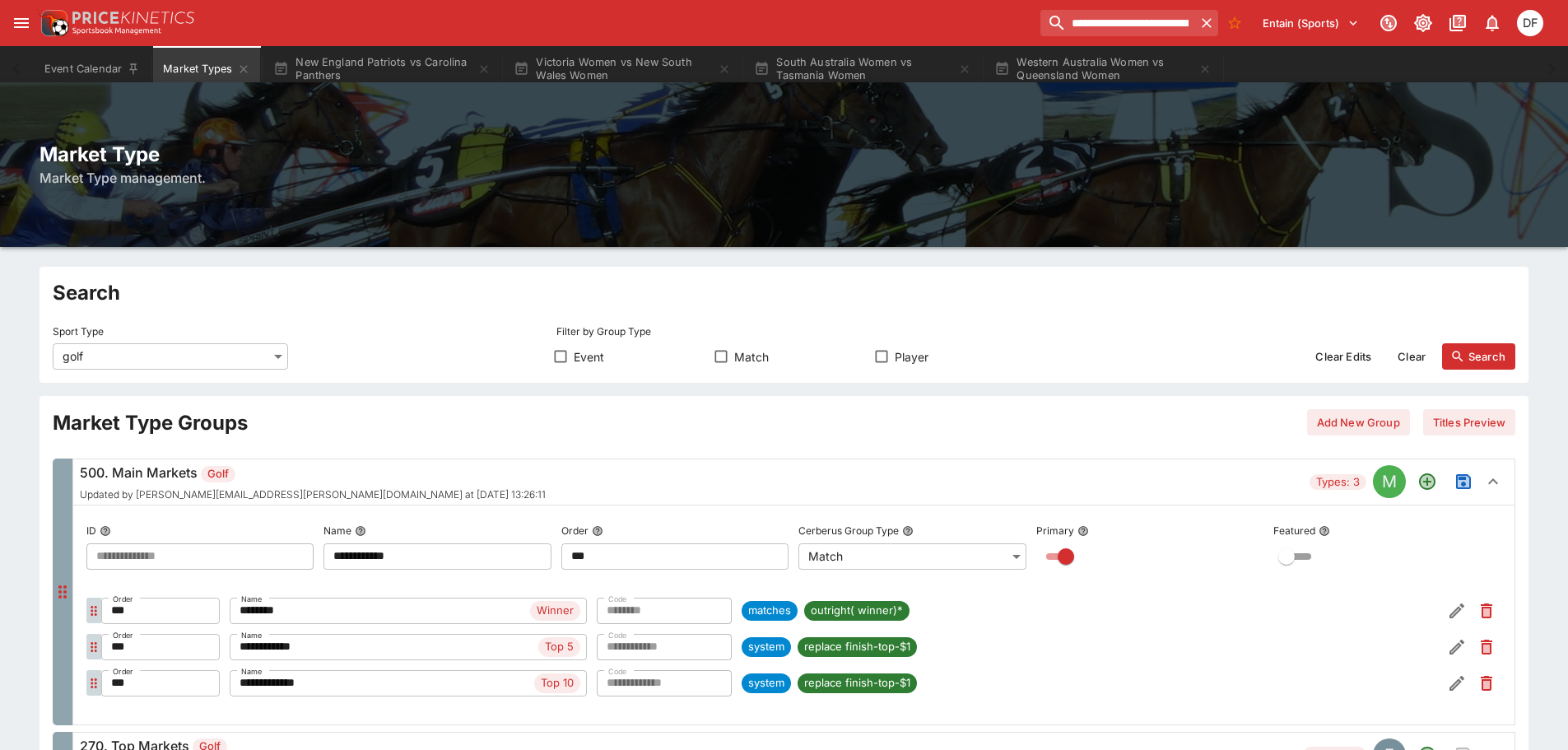
scroll to position [0, 0]
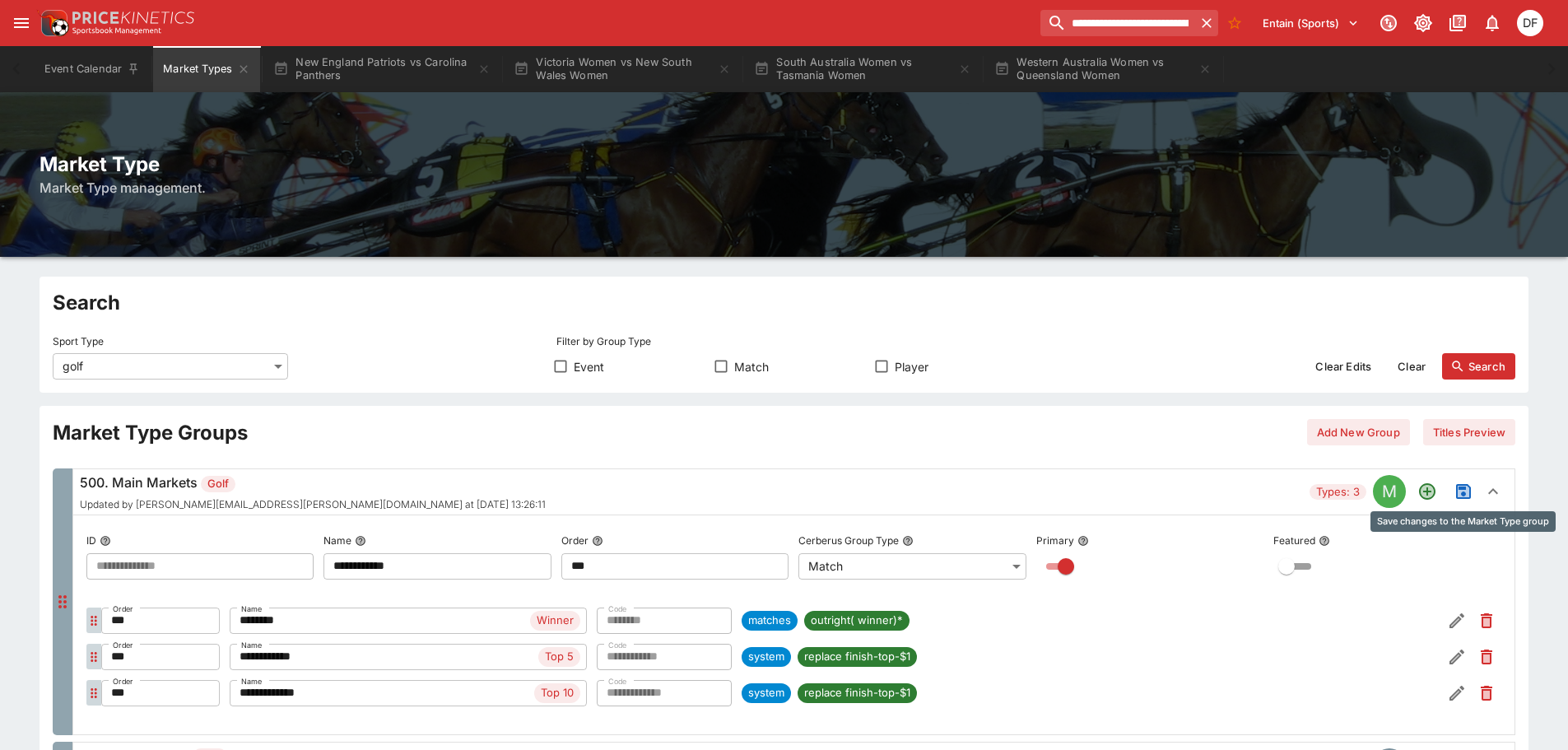
click at [1461, 484] on icon "Save changes to the Market Type group" at bounding box center [1463, 491] width 20 height 20
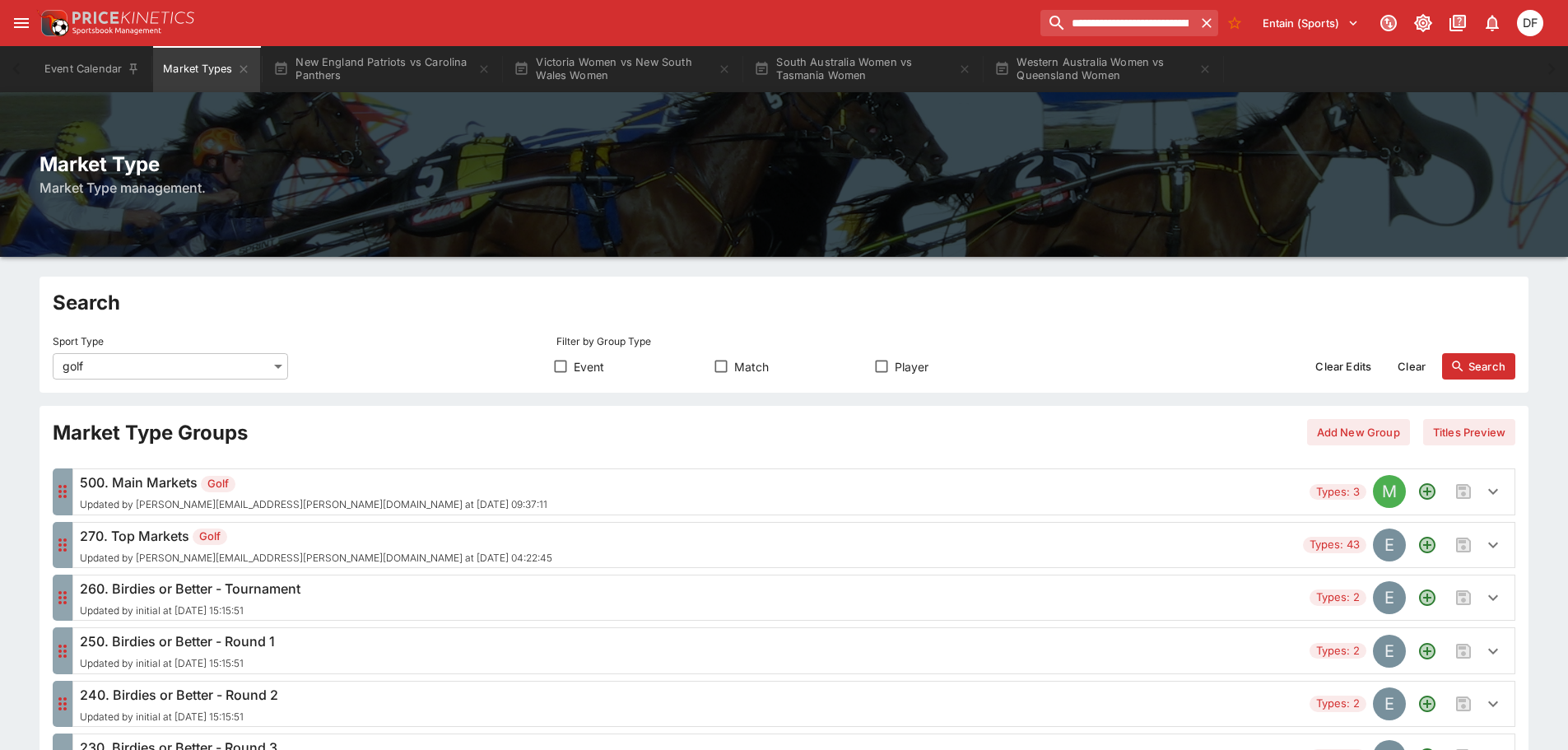
click at [367, 483] on h6 "500. Main Markets Golf" at bounding box center [313, 481] width 468 height 20
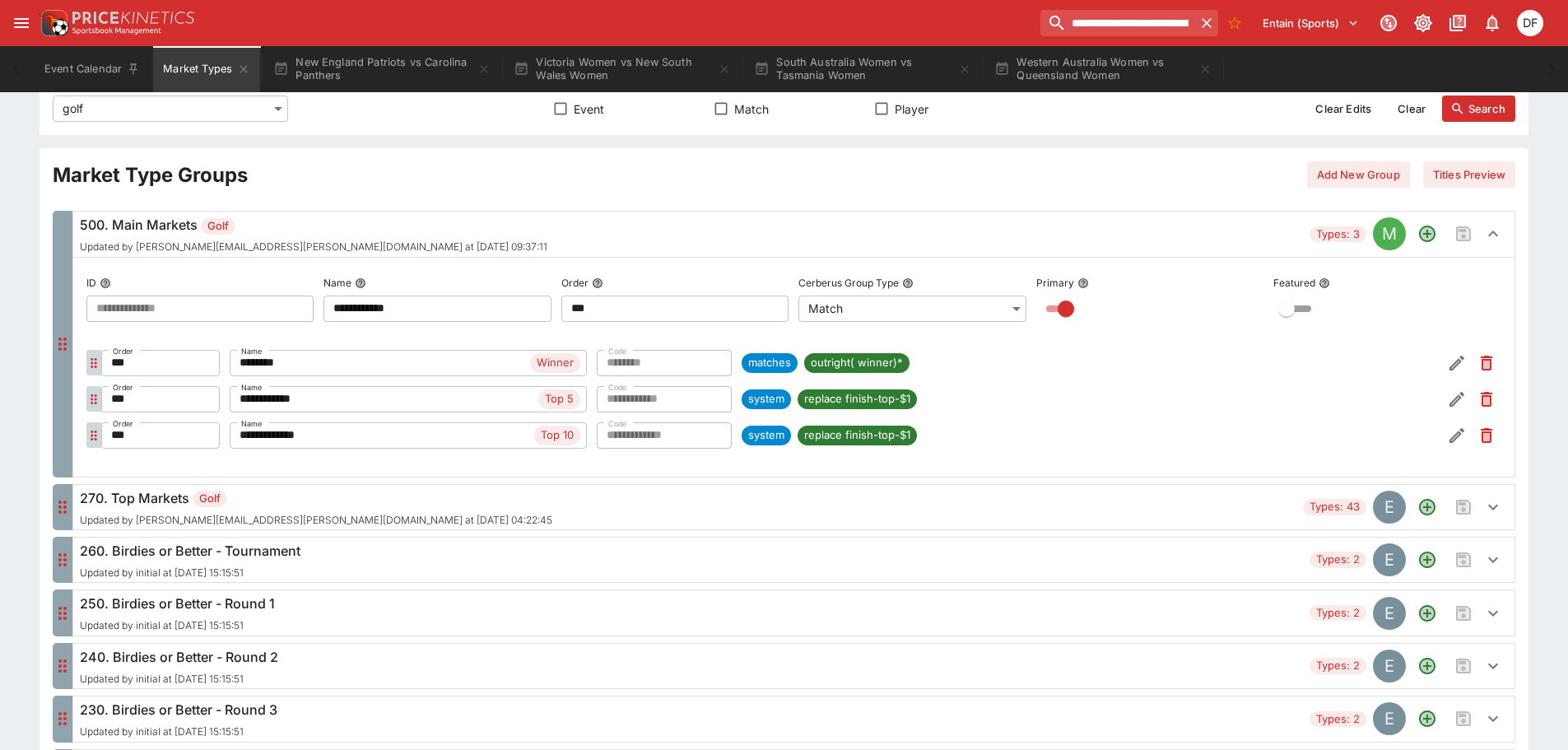
scroll to position [164, 0]
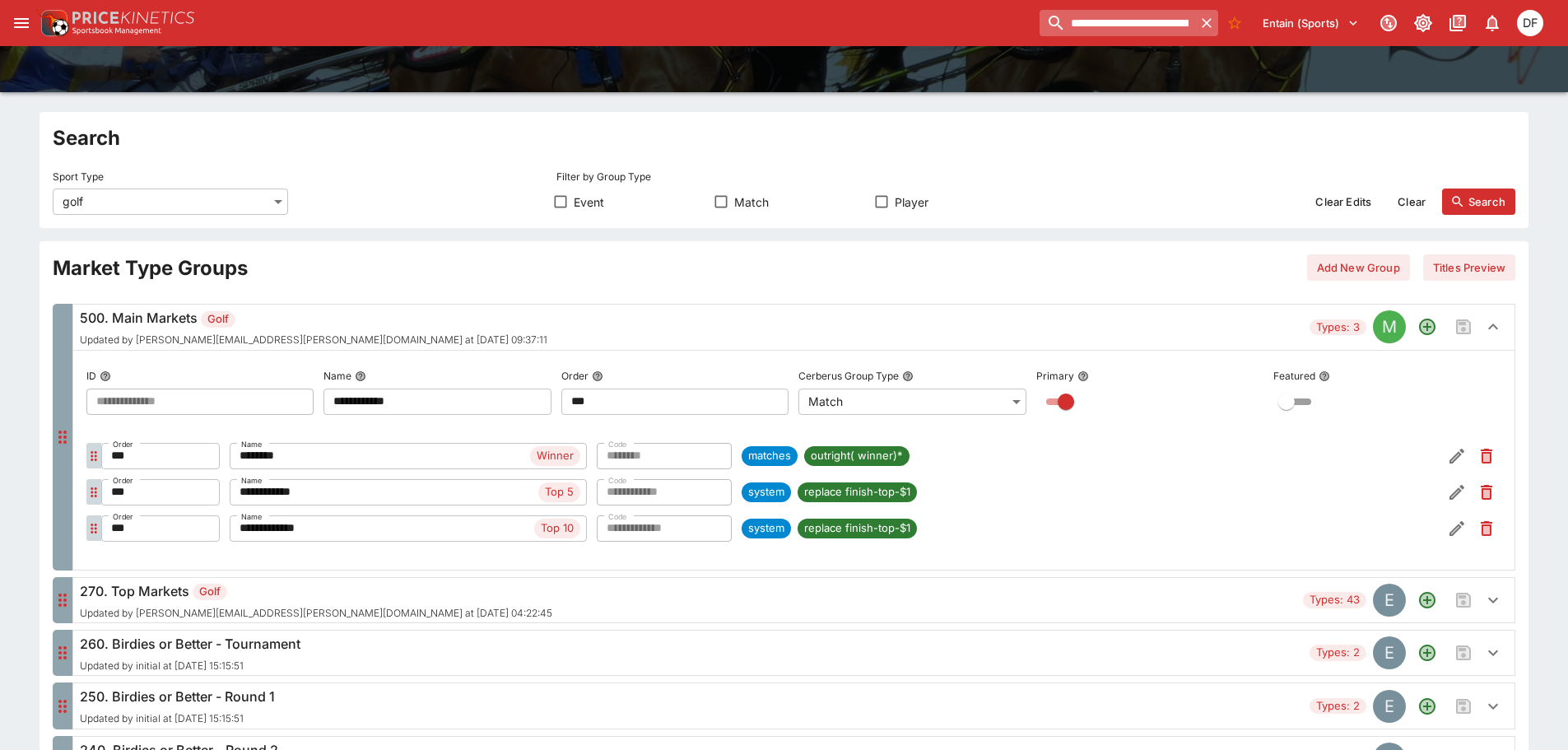
click at [1113, 28] on input "**********" at bounding box center [1117, 23] width 155 height 26
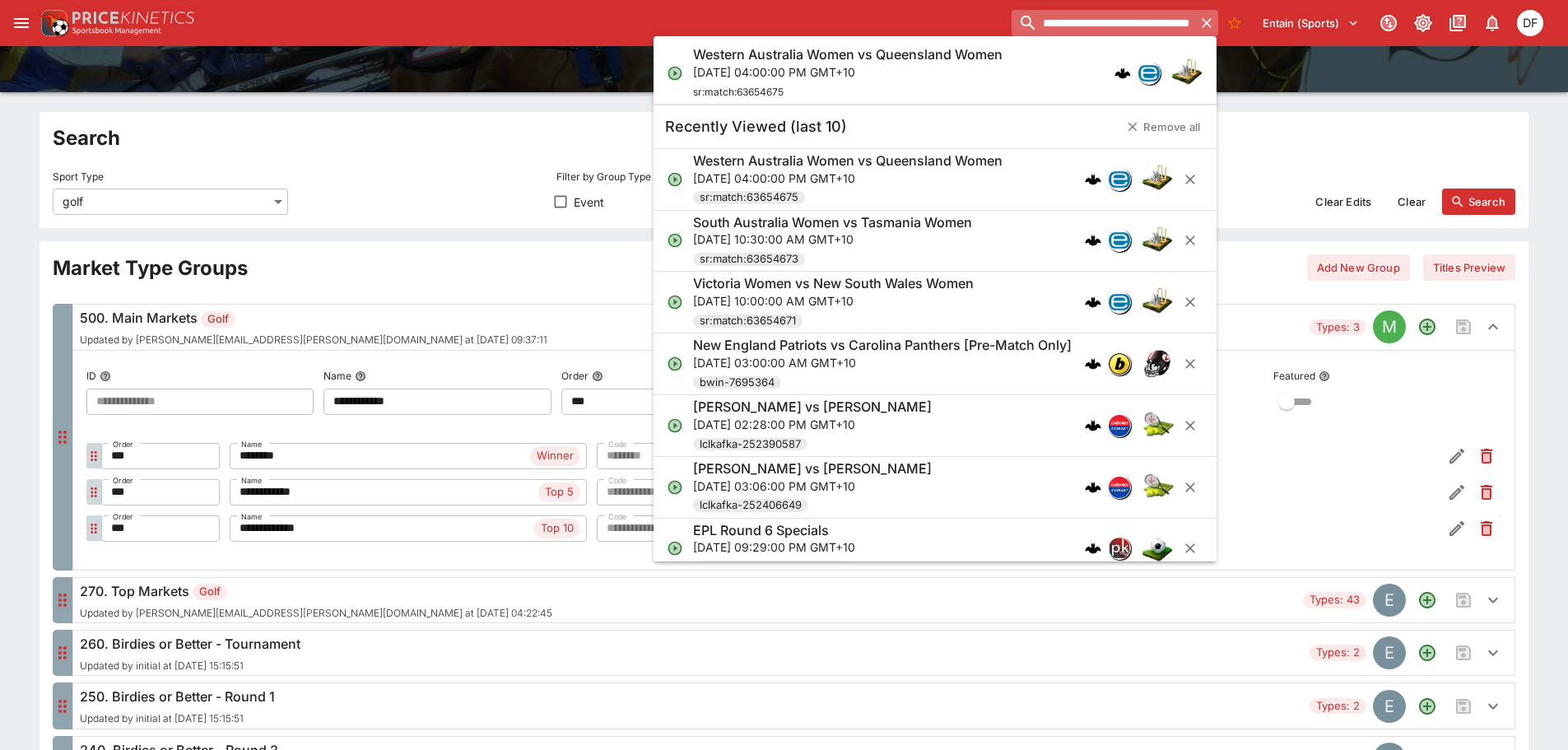
click at [1113, 28] on input "**********" at bounding box center [1104, 23] width 184 height 26
paste input "search"
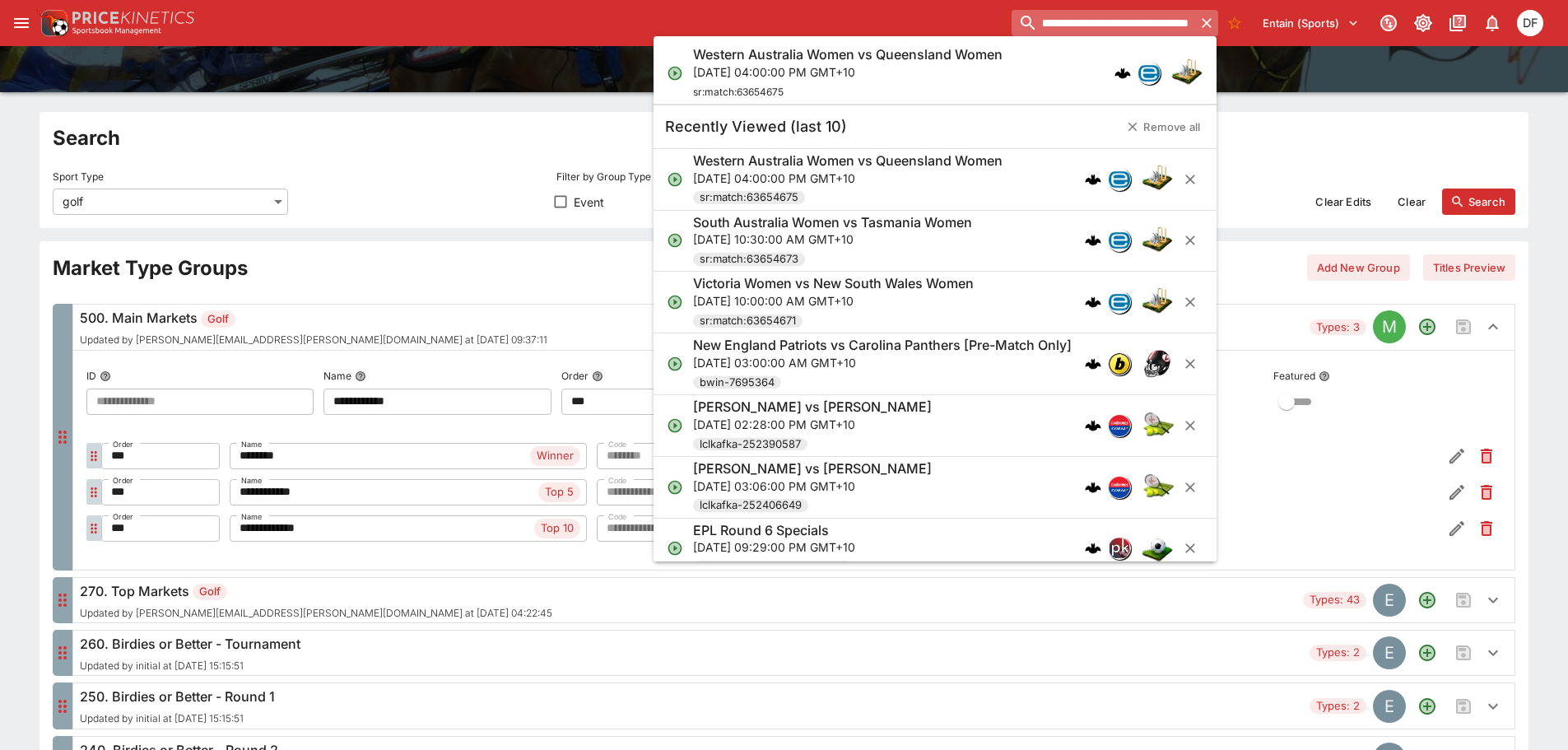
click at [1144, 32] on input "**********" at bounding box center [1104, 23] width 184 height 26
type input "**********"
click at [889, 66] on p "Fri, Sep 26, 2025, 04:00:00 PM GMT+10" at bounding box center [793, 72] width 199 height 18
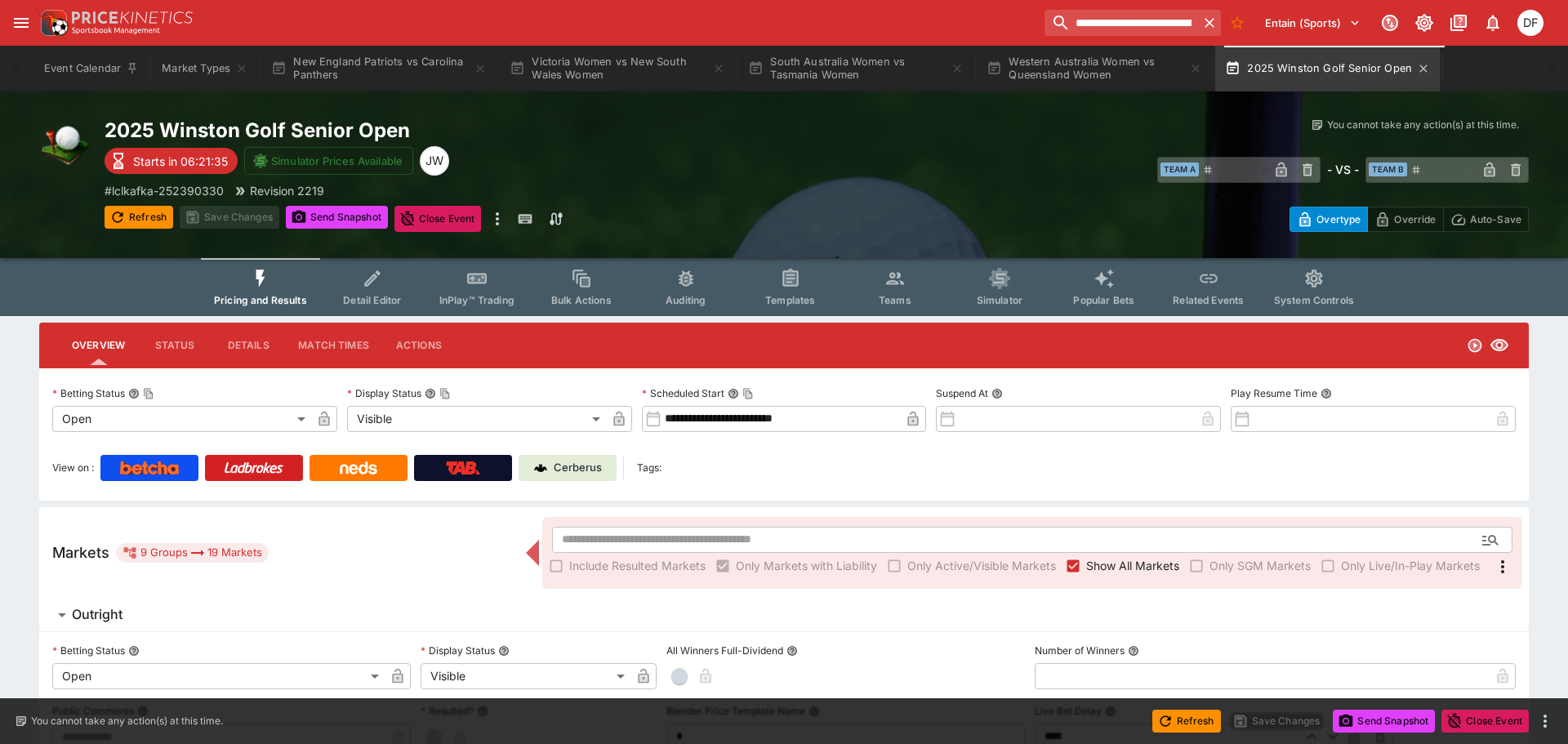
type input "**********"
type input "*******"
type input "**********"
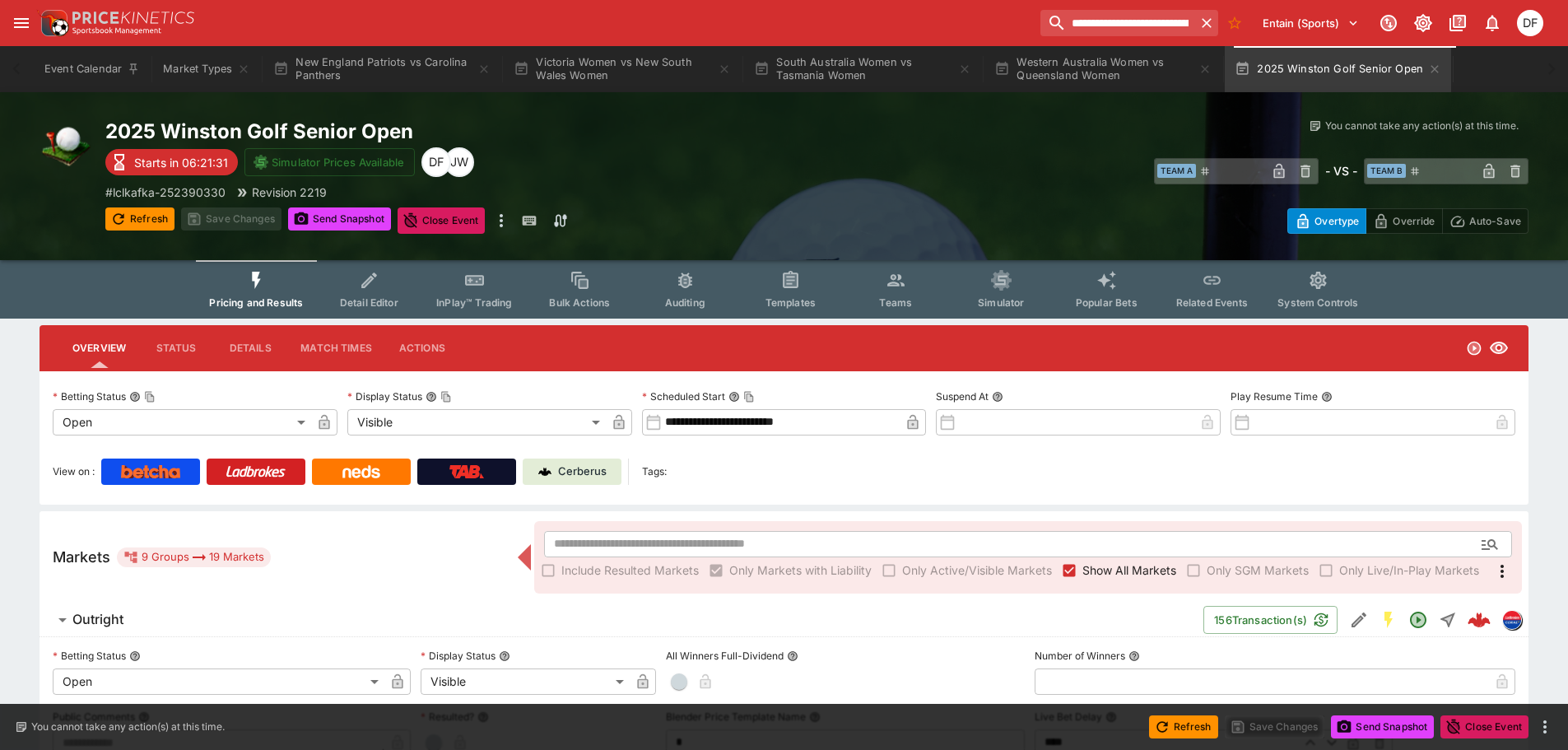
click at [814, 209] on div "Refresh Save Changes Send Snapshot Close Event Refresh Save Changes Send Snapsh…" at bounding box center [461, 220] width 712 height 26
click at [362, 225] on button "Send Snapshot" at bounding box center [339, 218] width 103 height 23
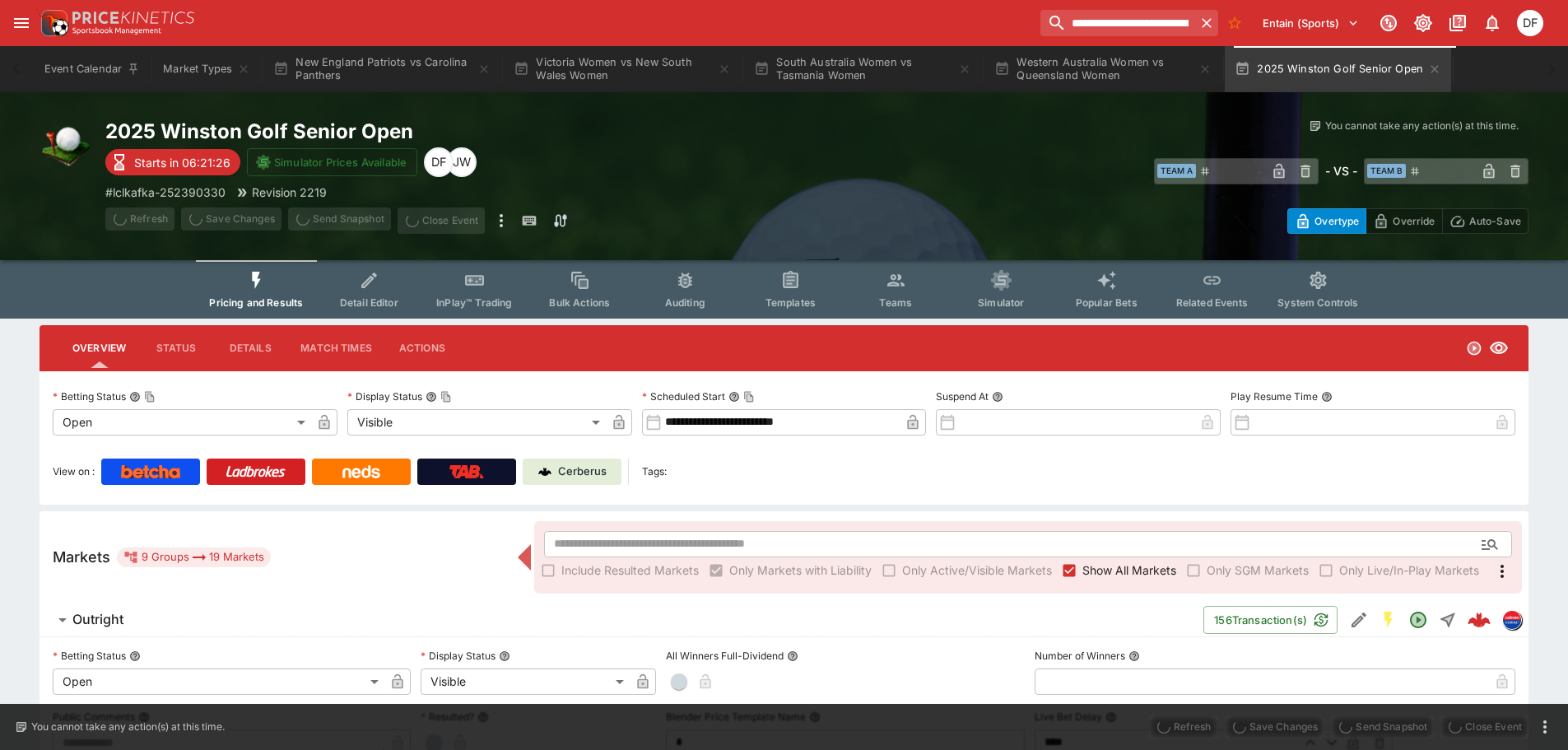
click at [357, 221] on span "Send Snapshot" at bounding box center [339, 220] width 103 height 26
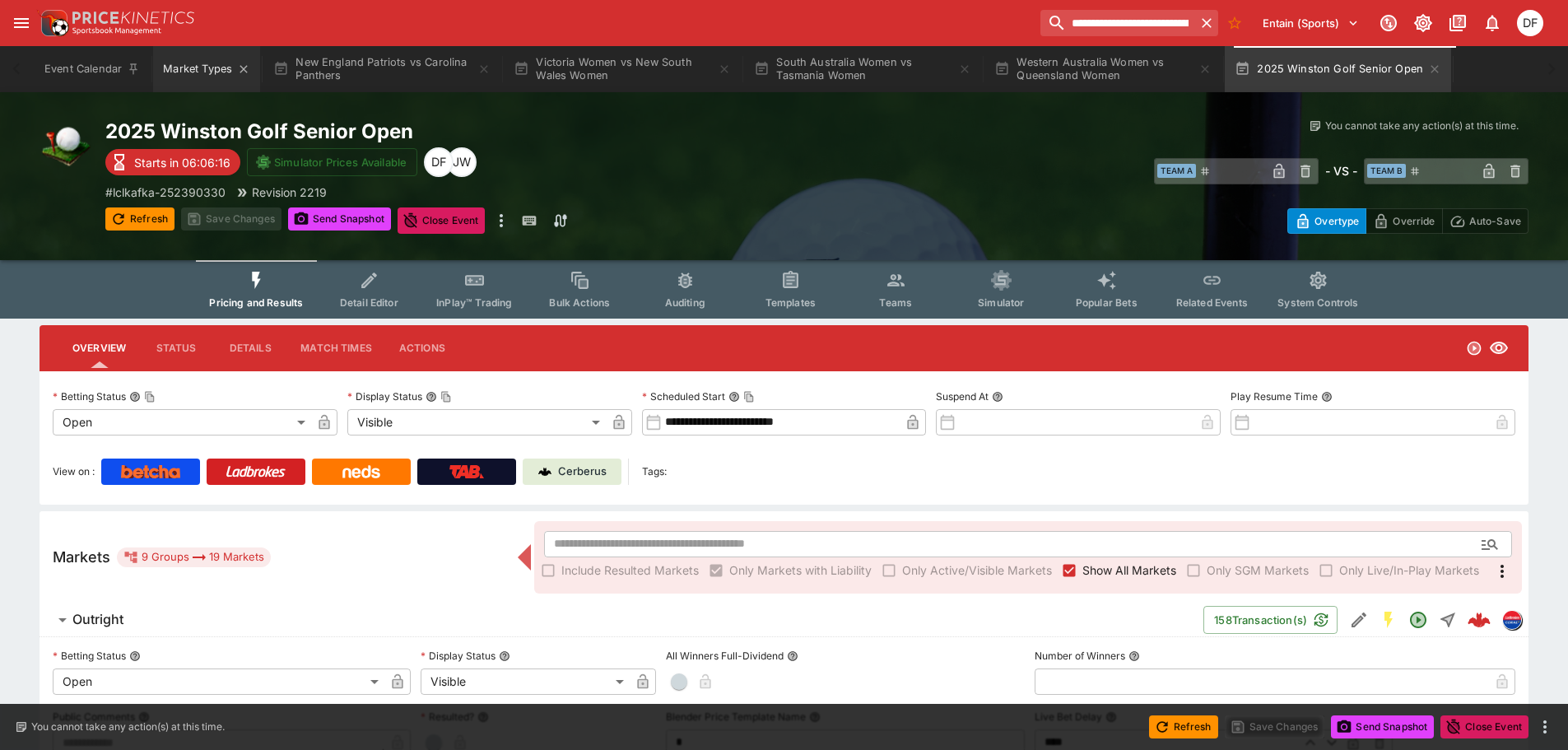
click at [179, 75] on button "Market Types" at bounding box center [206, 70] width 107 height 46
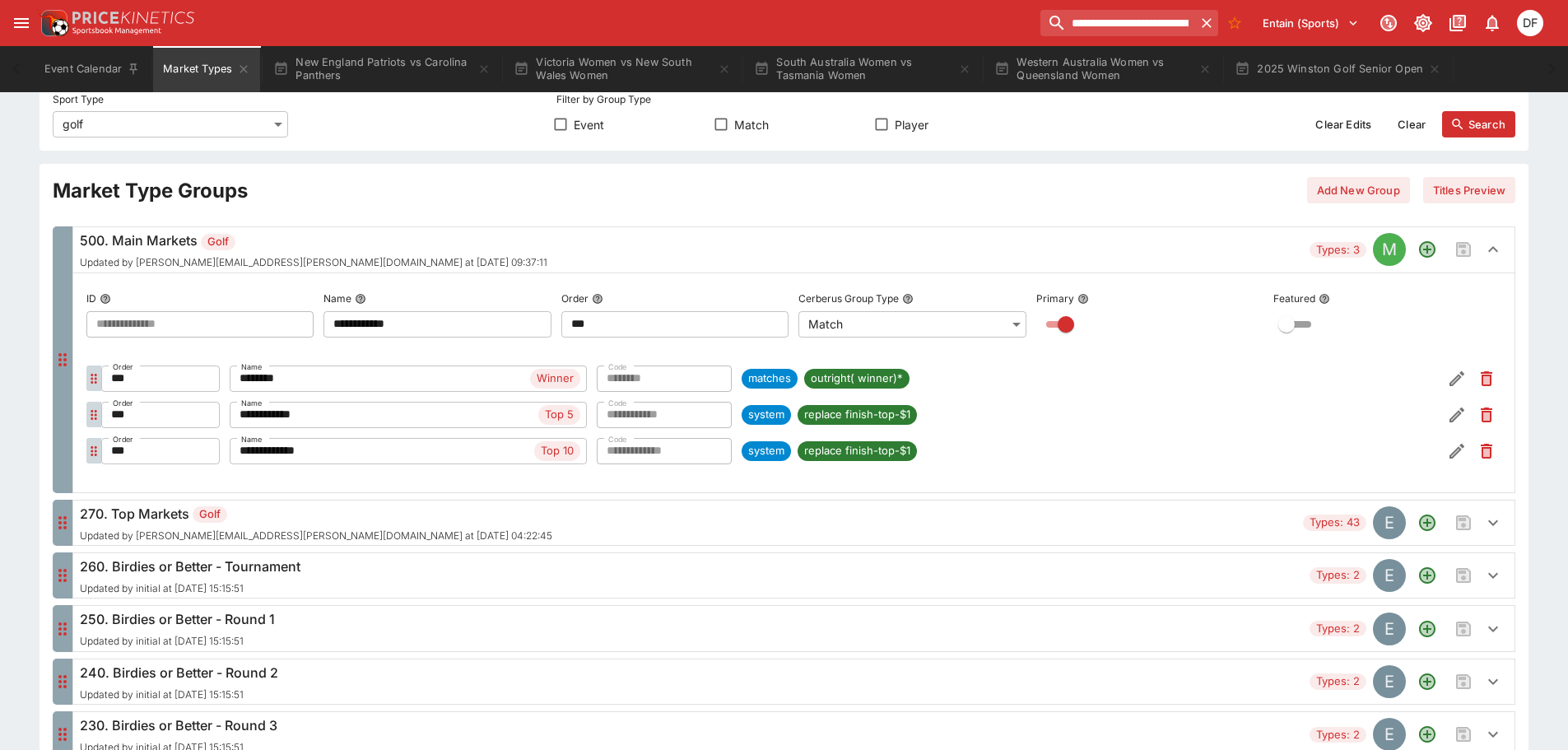
scroll to position [247, 0]
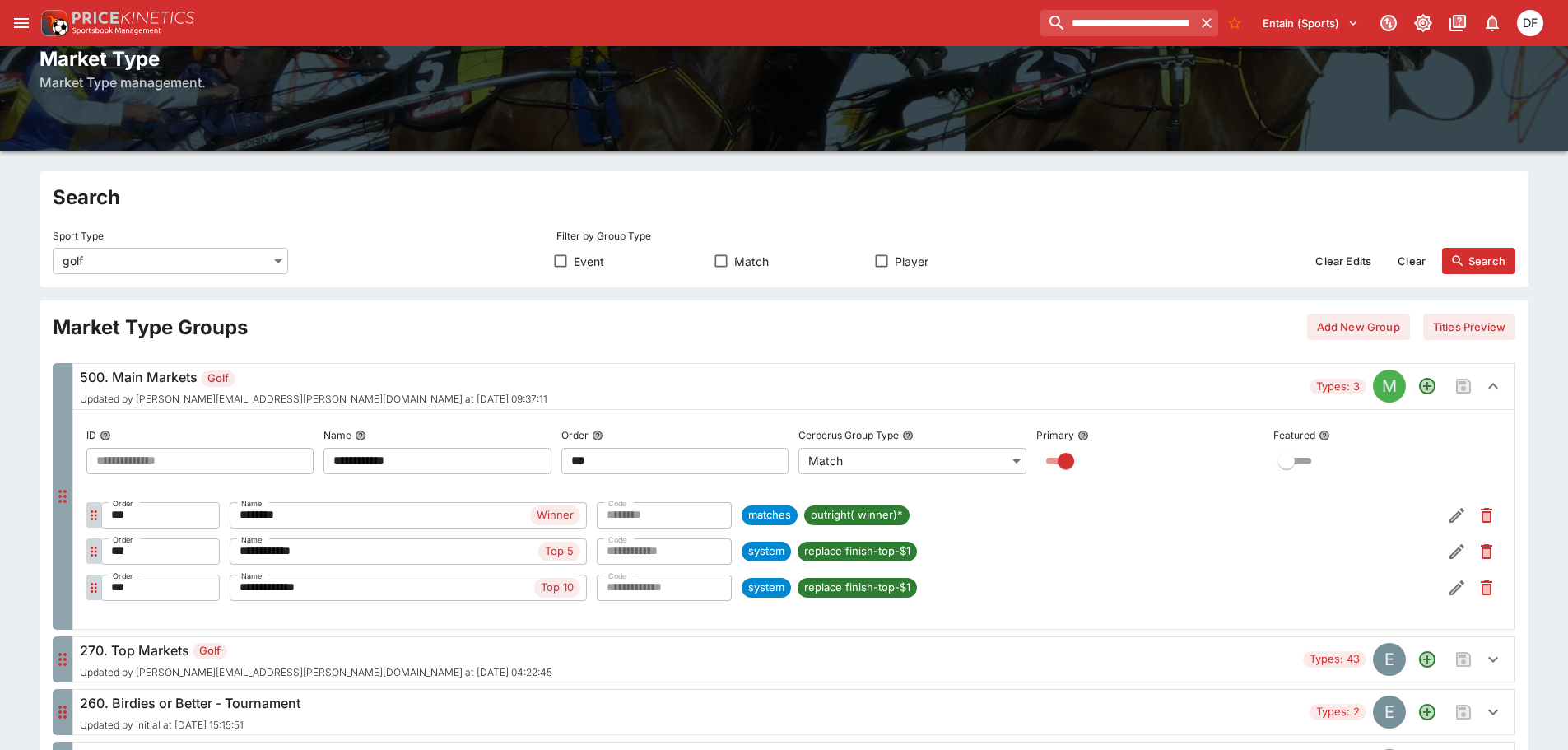
scroll to position [0, 0]
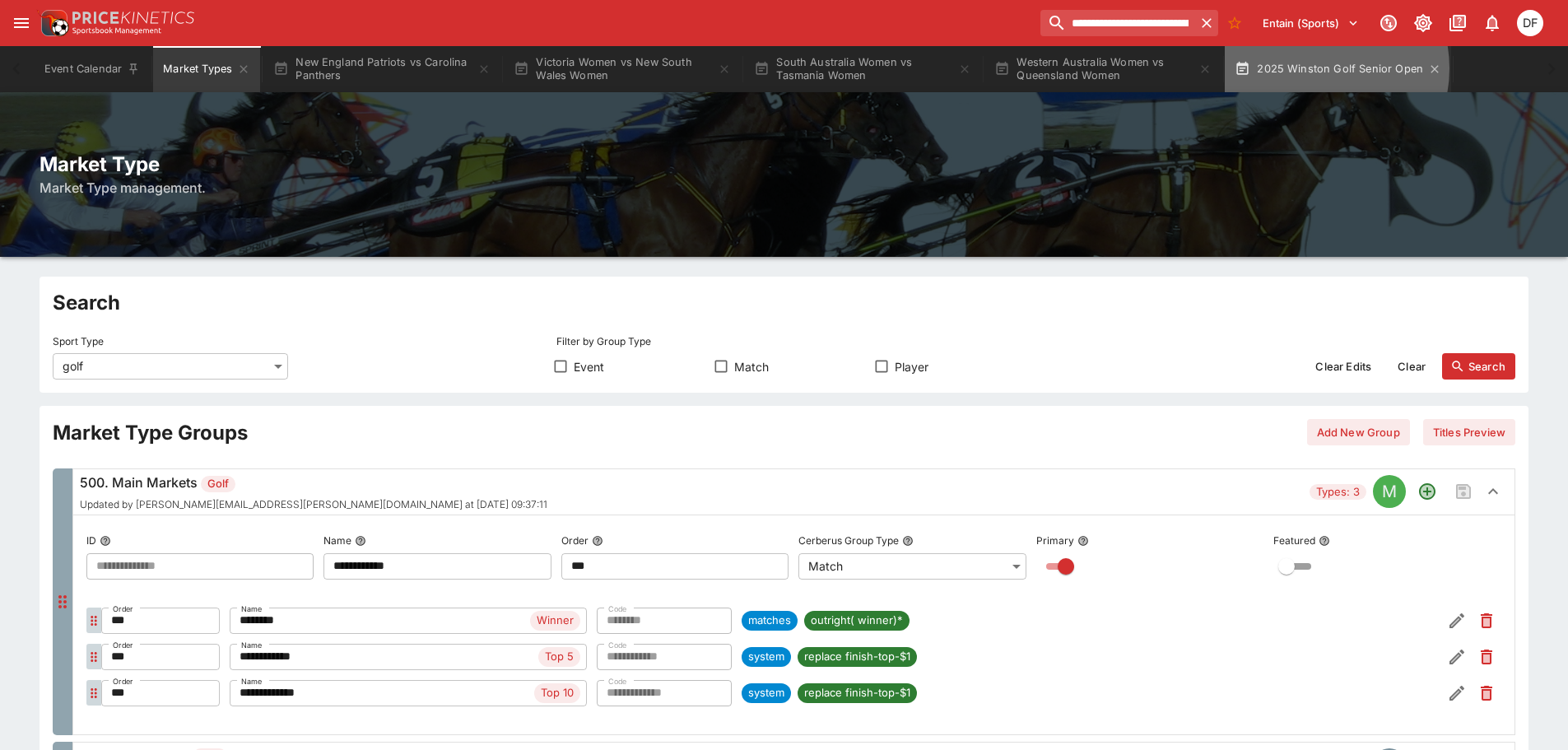
click at [1324, 69] on button "2025 Winston Golf Senior Open" at bounding box center [1338, 70] width 227 height 46
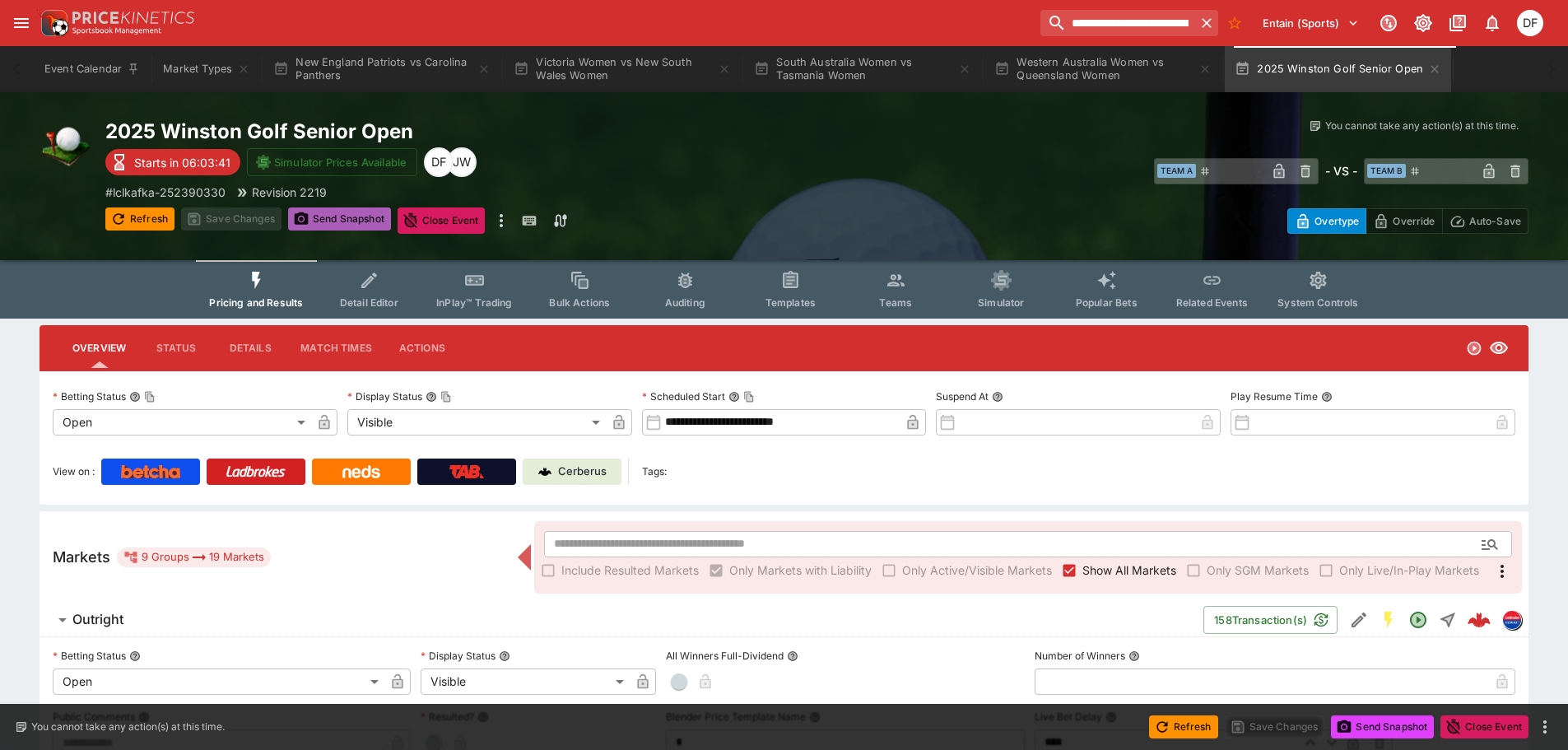
click at [364, 226] on button "Send Snapshot" at bounding box center [339, 218] width 103 height 23
click at [362, 227] on span "Send Snapshot" at bounding box center [339, 220] width 103 height 26
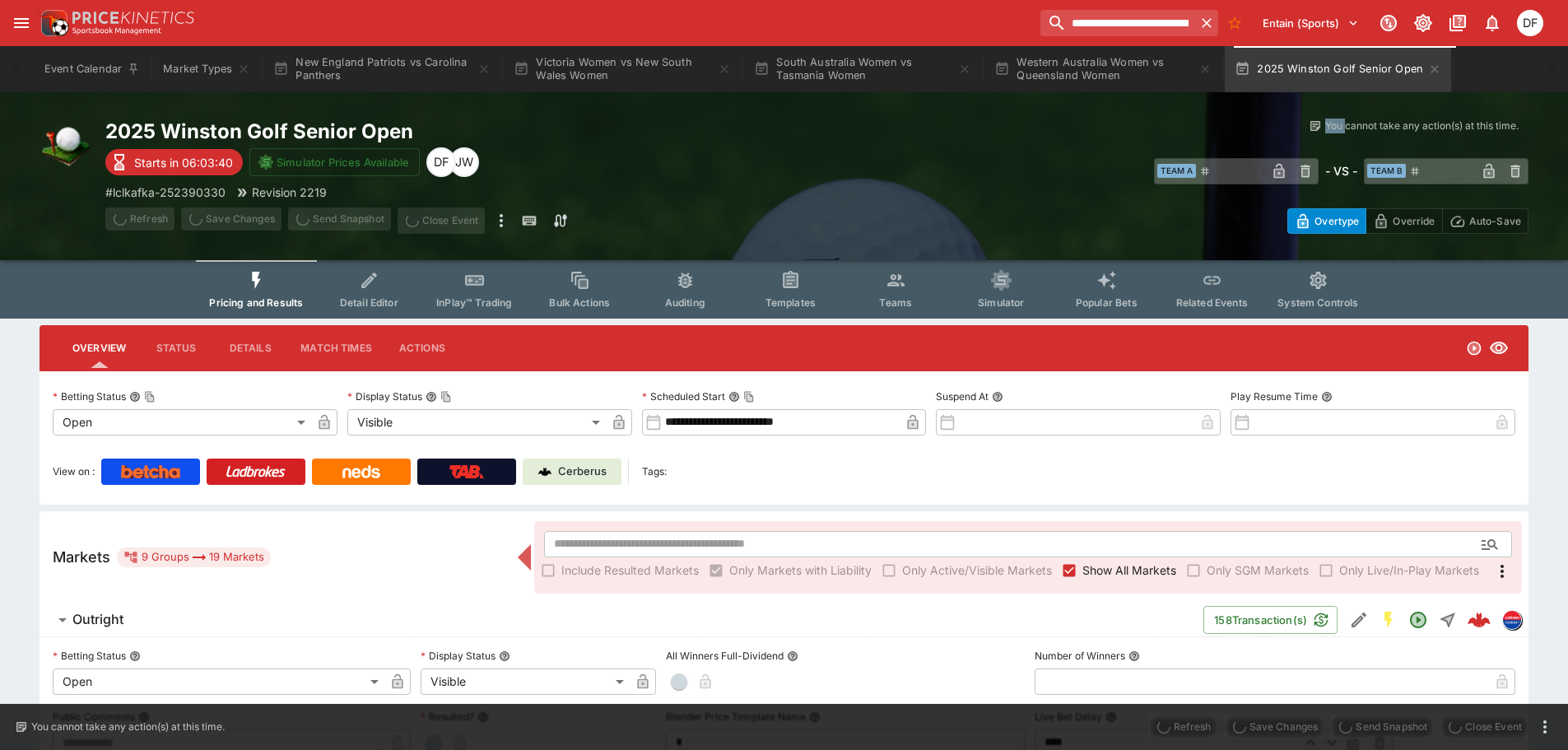
click at [362, 227] on span "Send Snapshot" at bounding box center [339, 220] width 103 height 26
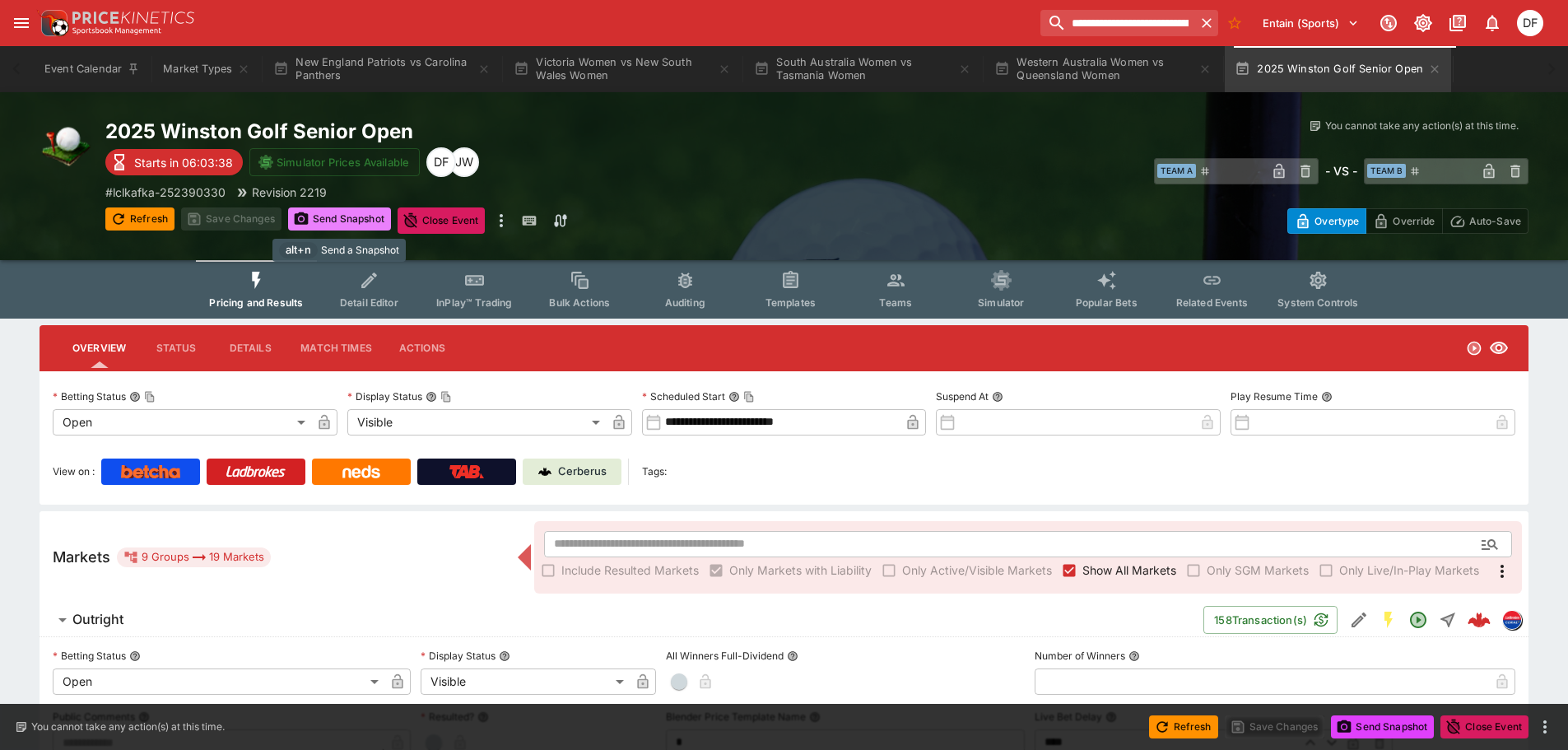
click at [364, 227] on button "Send Snapshot" at bounding box center [339, 218] width 103 height 23
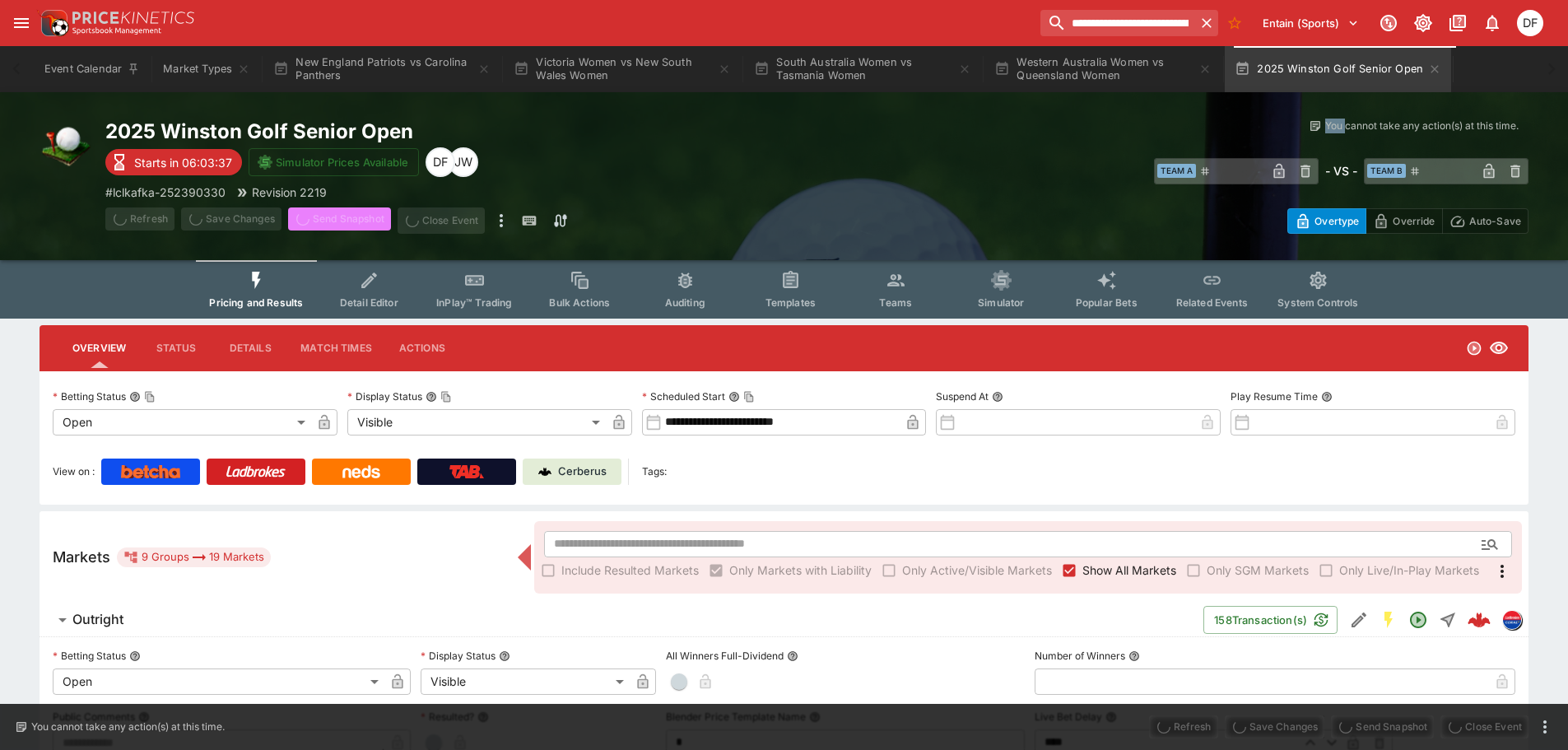
click at [364, 227] on span "Send Snapshot" at bounding box center [339, 220] width 103 height 26
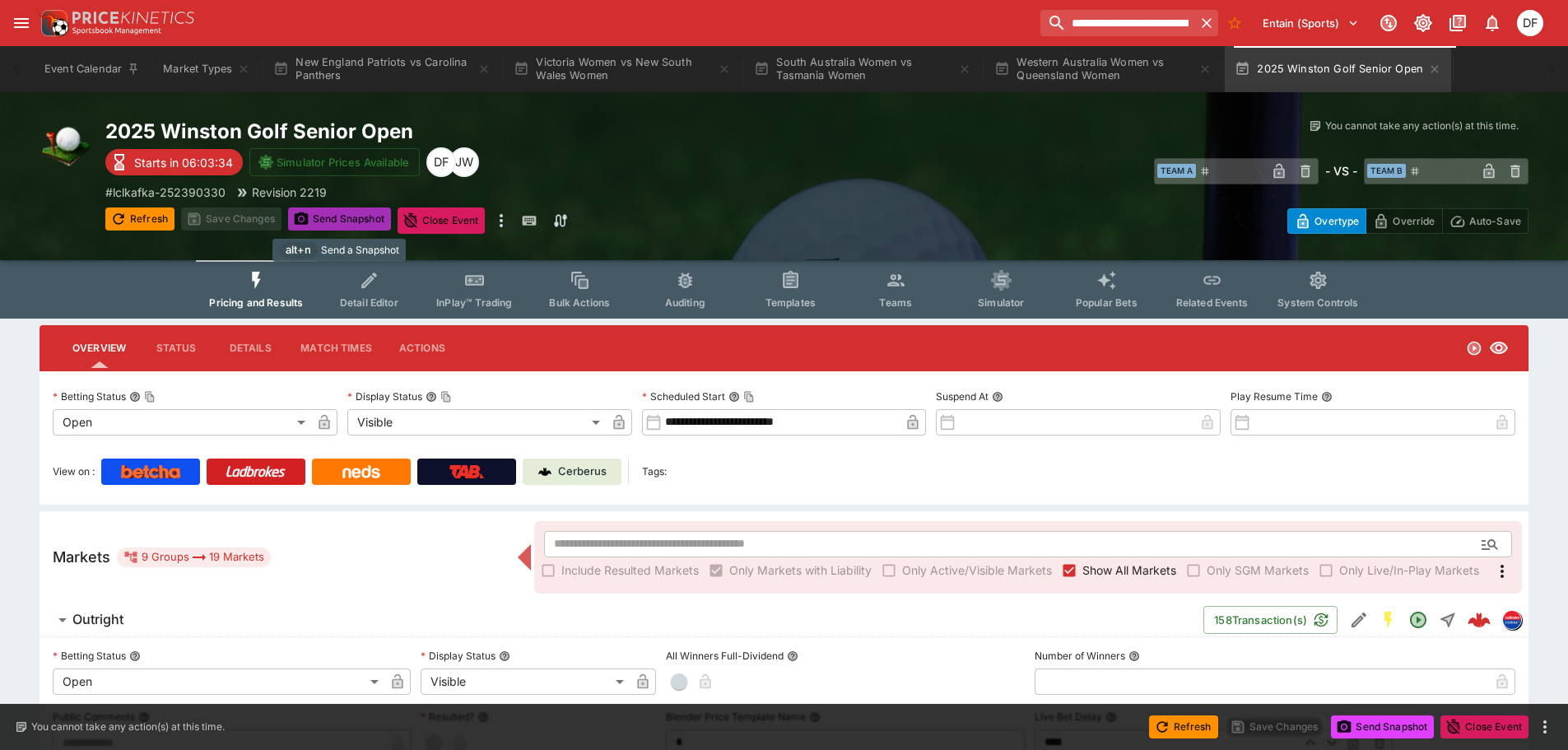
click at [363, 220] on button "Send Snapshot" at bounding box center [339, 218] width 103 height 23
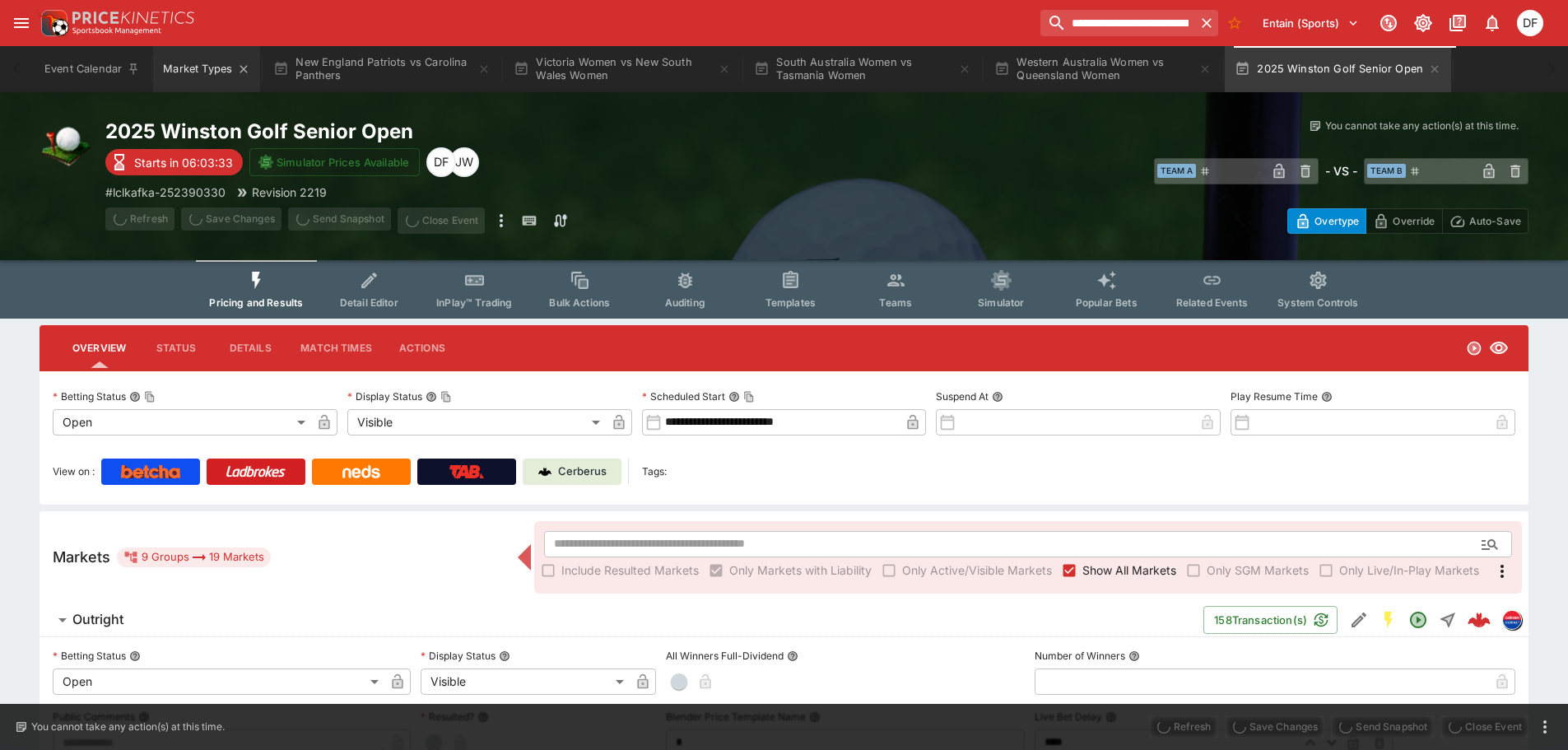
click at [189, 69] on button "Market Types" at bounding box center [206, 70] width 107 height 46
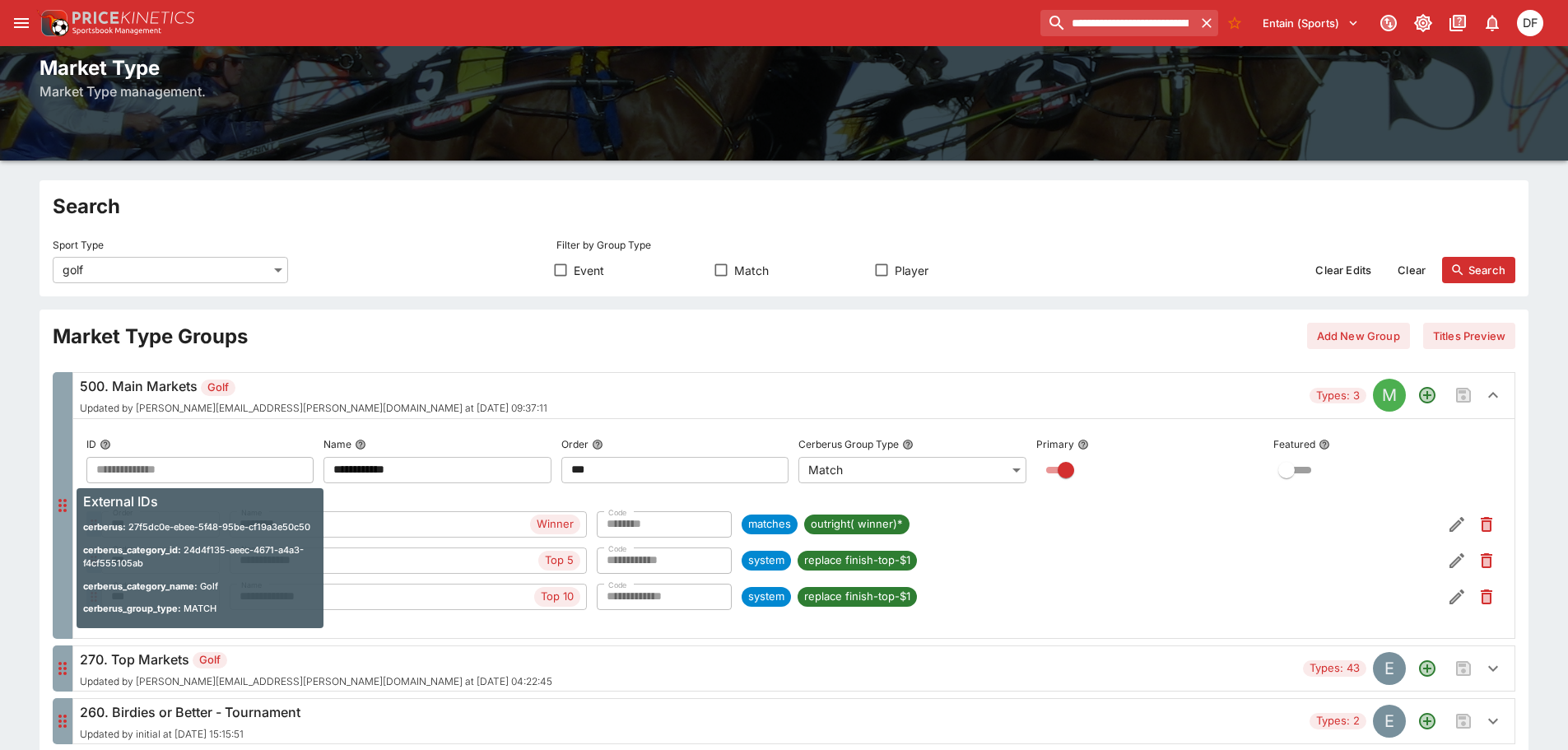
scroll to position [247, 0]
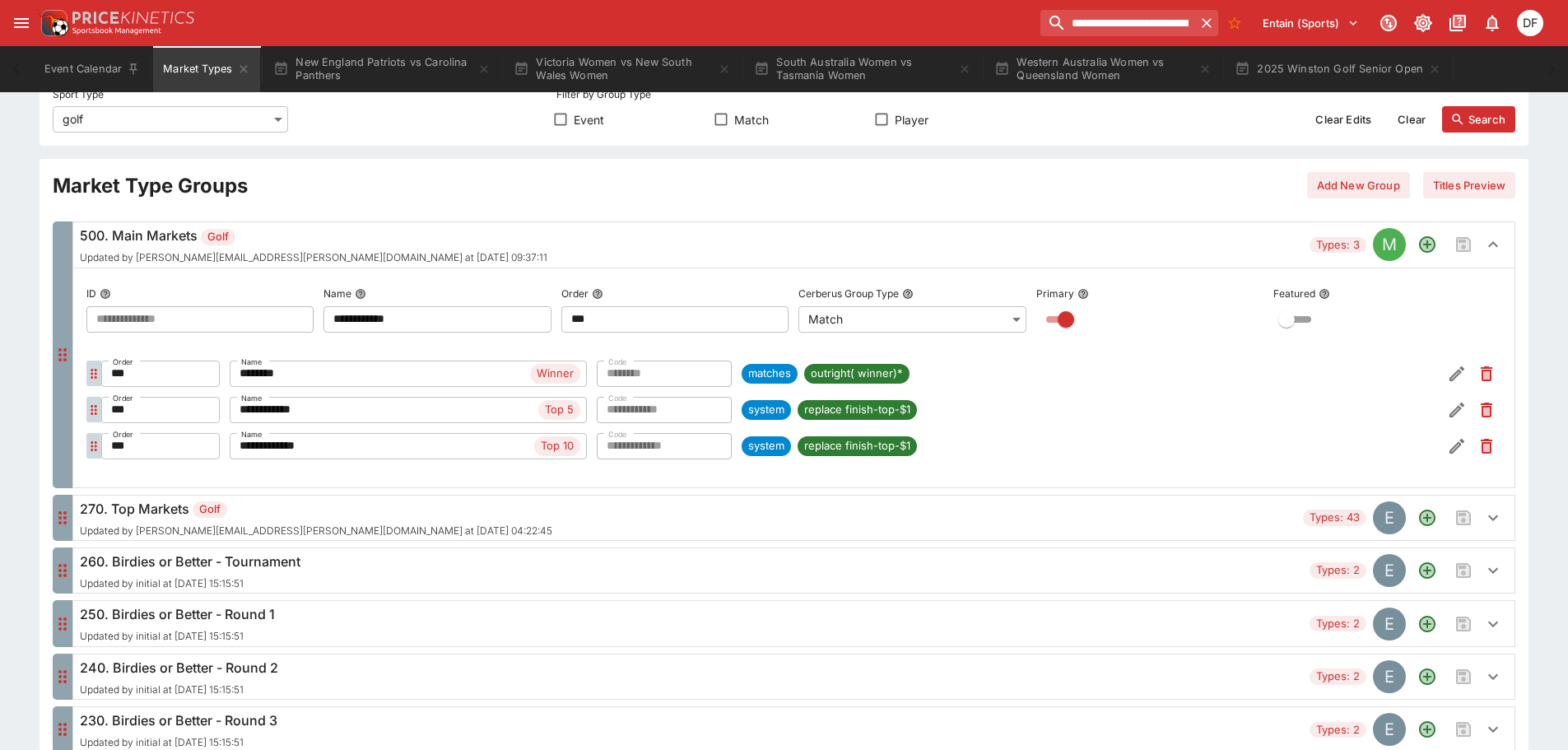
click at [318, 508] on h6 "270. Top Markets Golf" at bounding box center [316, 508] width 472 height 20
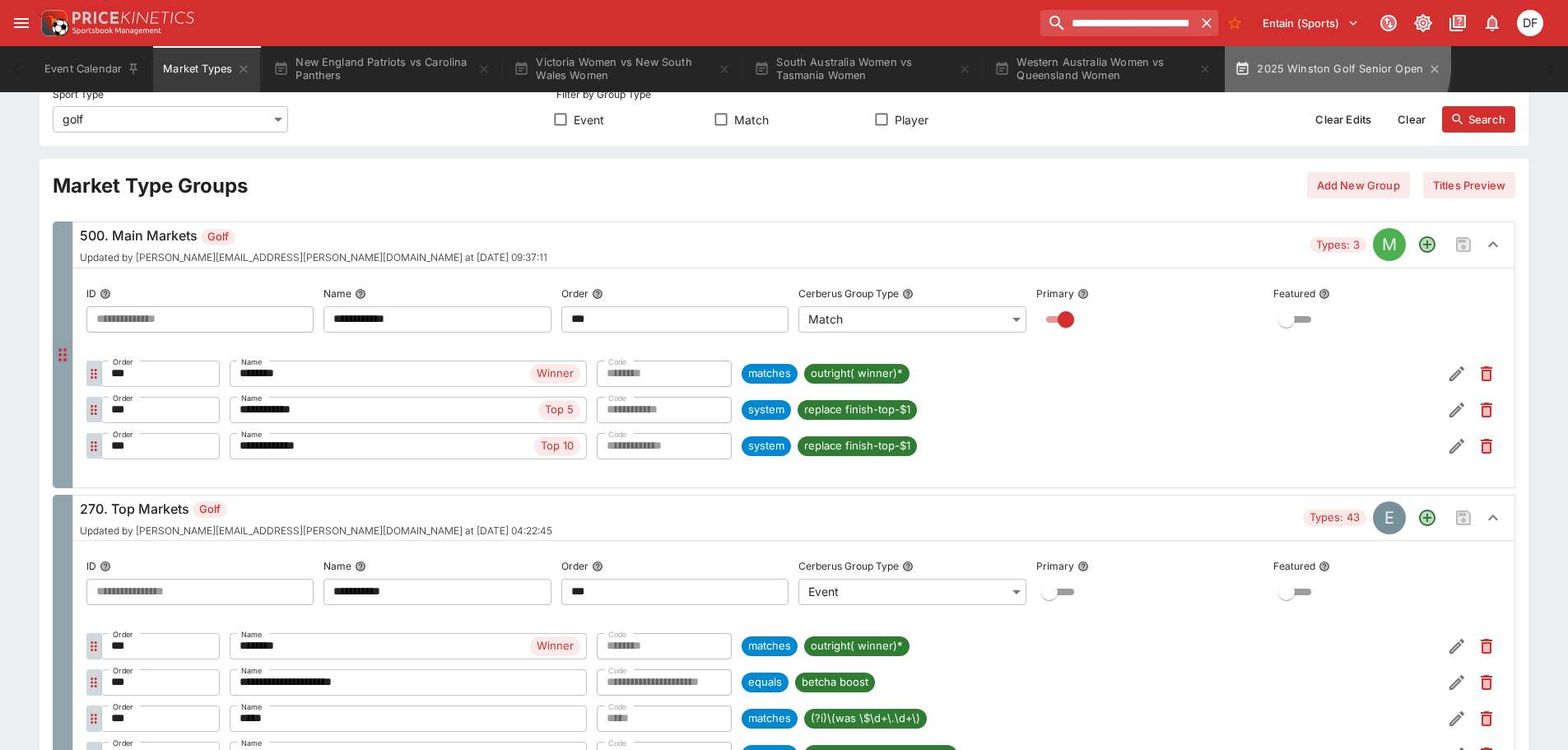
click at [1323, 57] on button "2025 Winston Golf Senior Open" at bounding box center [1338, 70] width 227 height 46
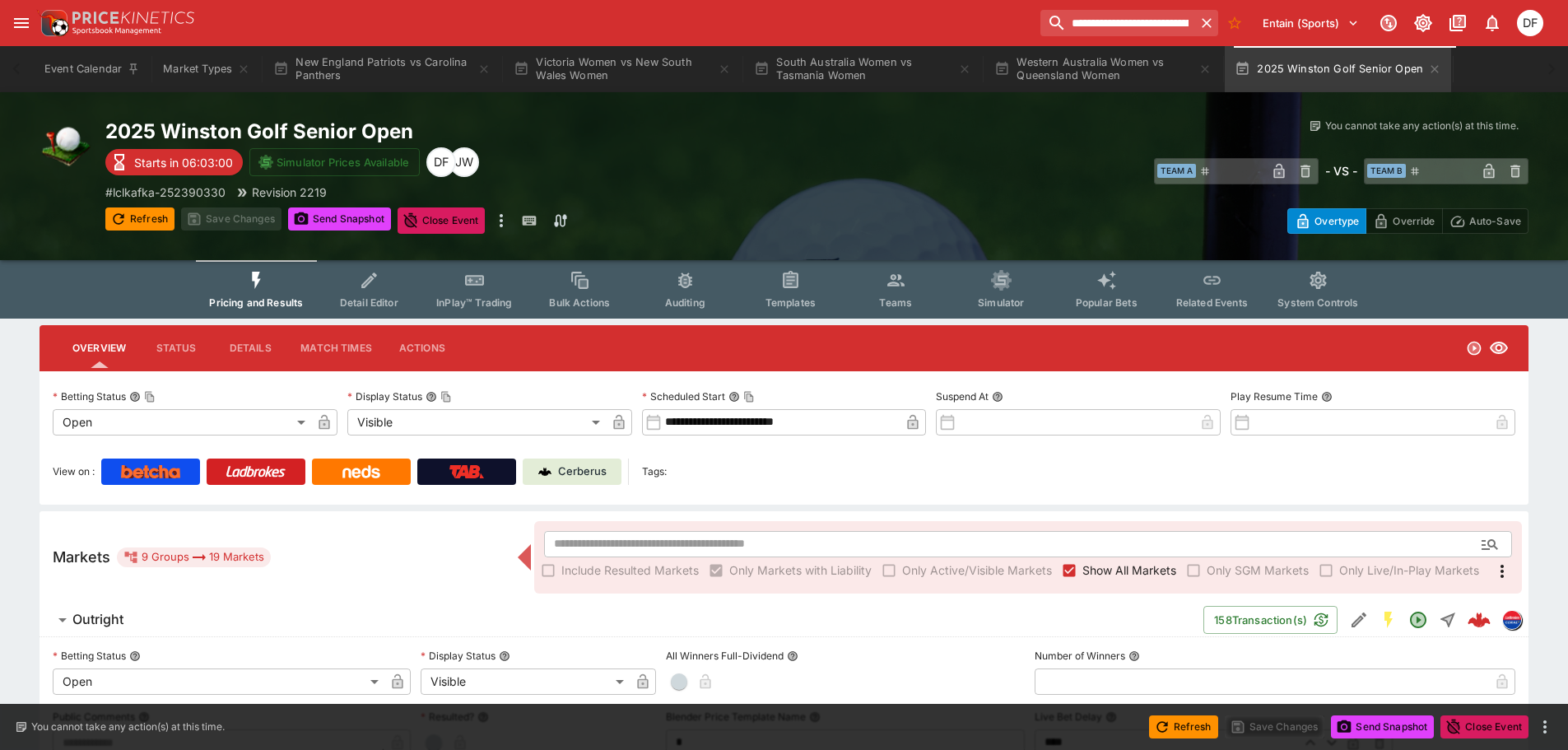
scroll to position [164, 0]
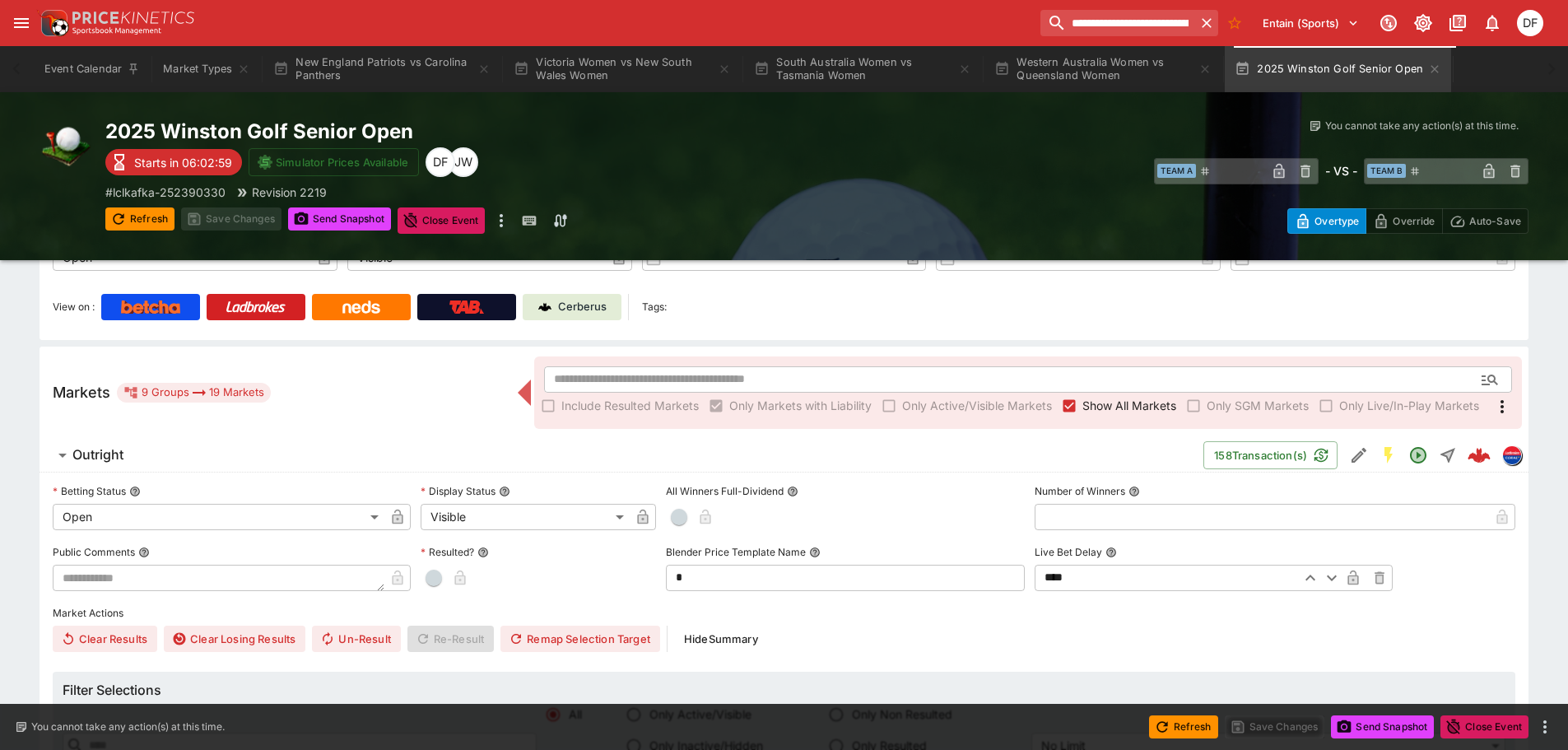
click at [121, 454] on h6 "Outright" at bounding box center [98, 454] width 51 height 18
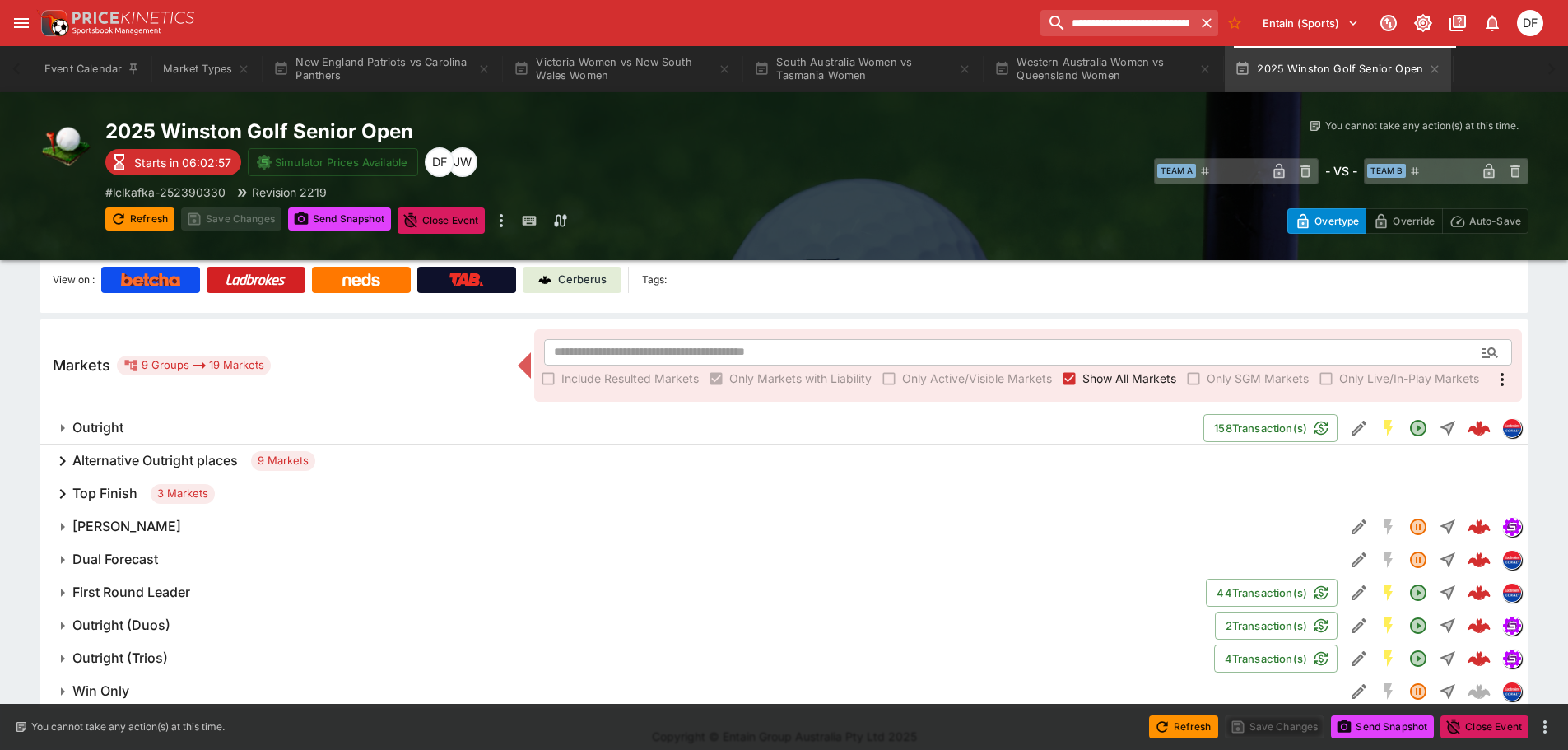
scroll to position [206, 0]
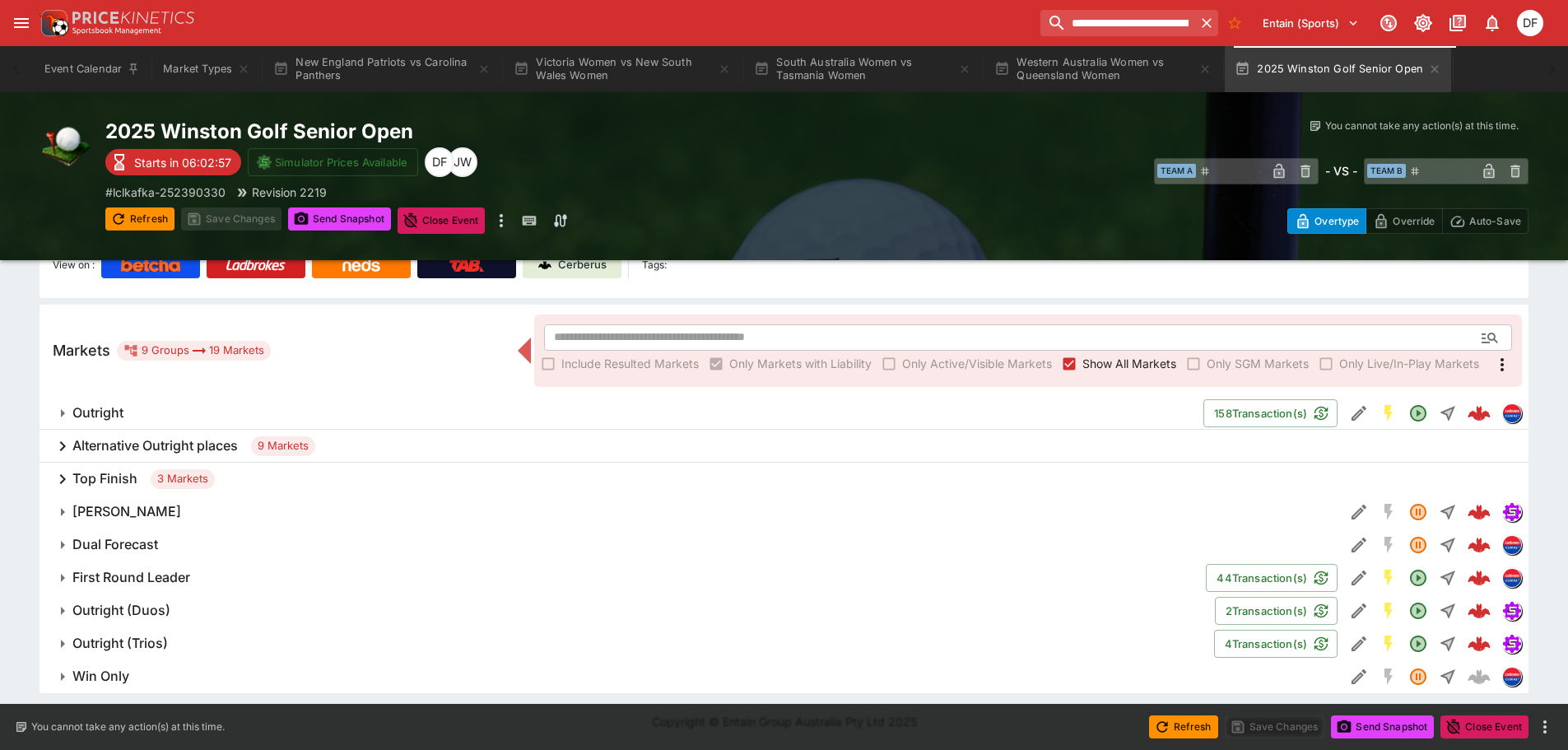
click at [191, 451] on h6 "Alternative Outright places" at bounding box center [155, 445] width 165 height 18
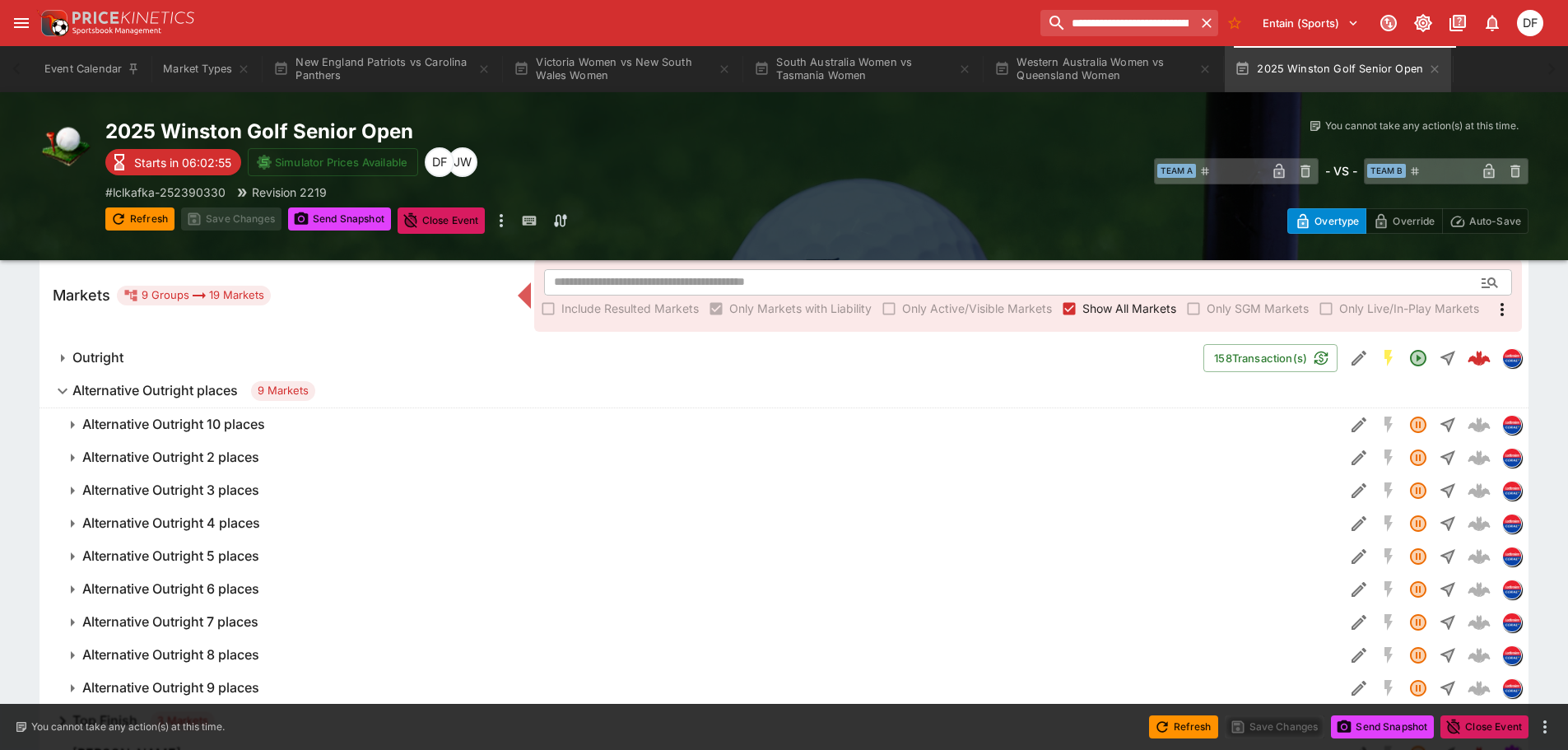
scroll to position [289, 0]
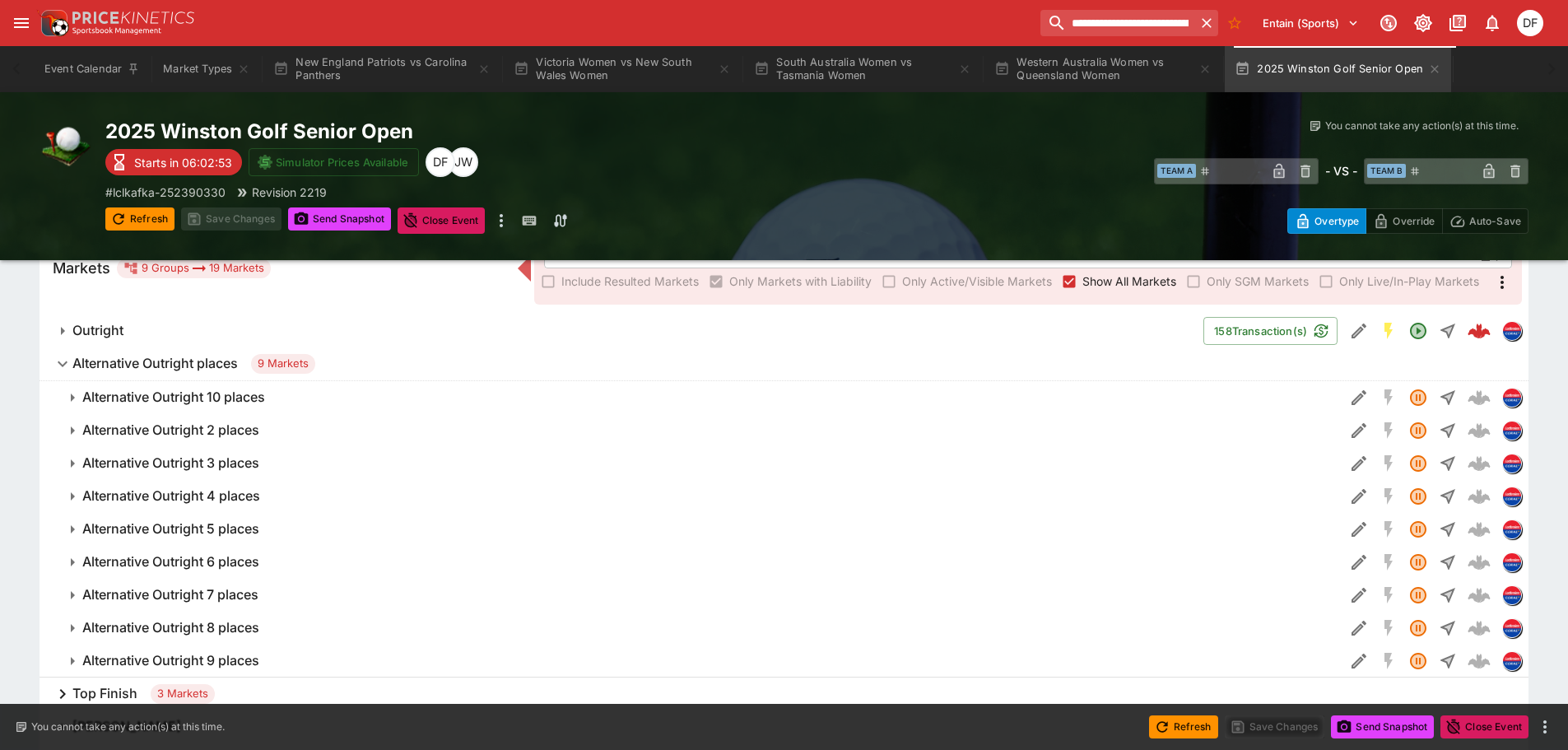
click at [190, 362] on h6 "Alternative Outright places" at bounding box center [155, 363] width 165 height 18
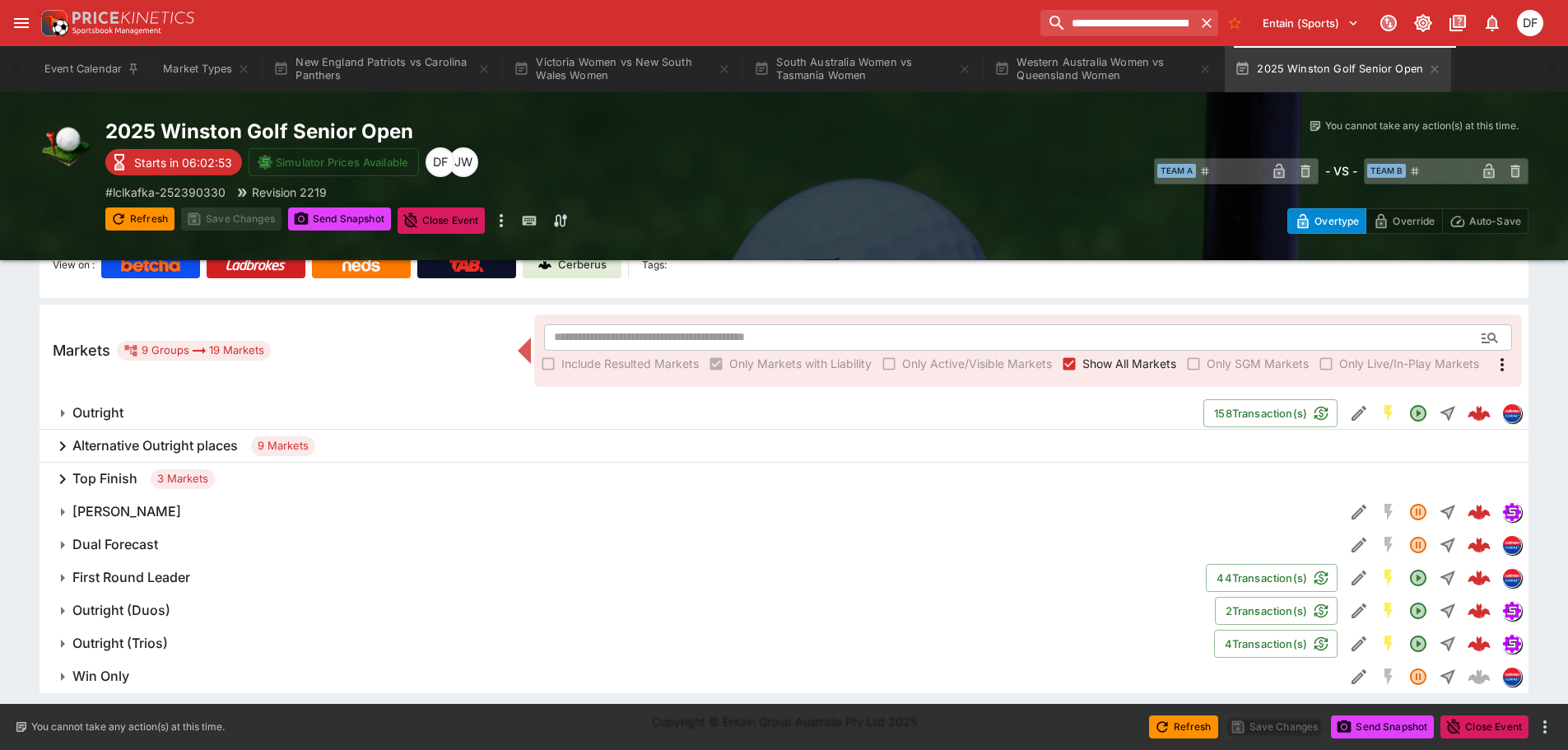
scroll to position [206, 0]
click at [137, 480] on h6 "Top Finish" at bounding box center [105, 479] width 65 height 18
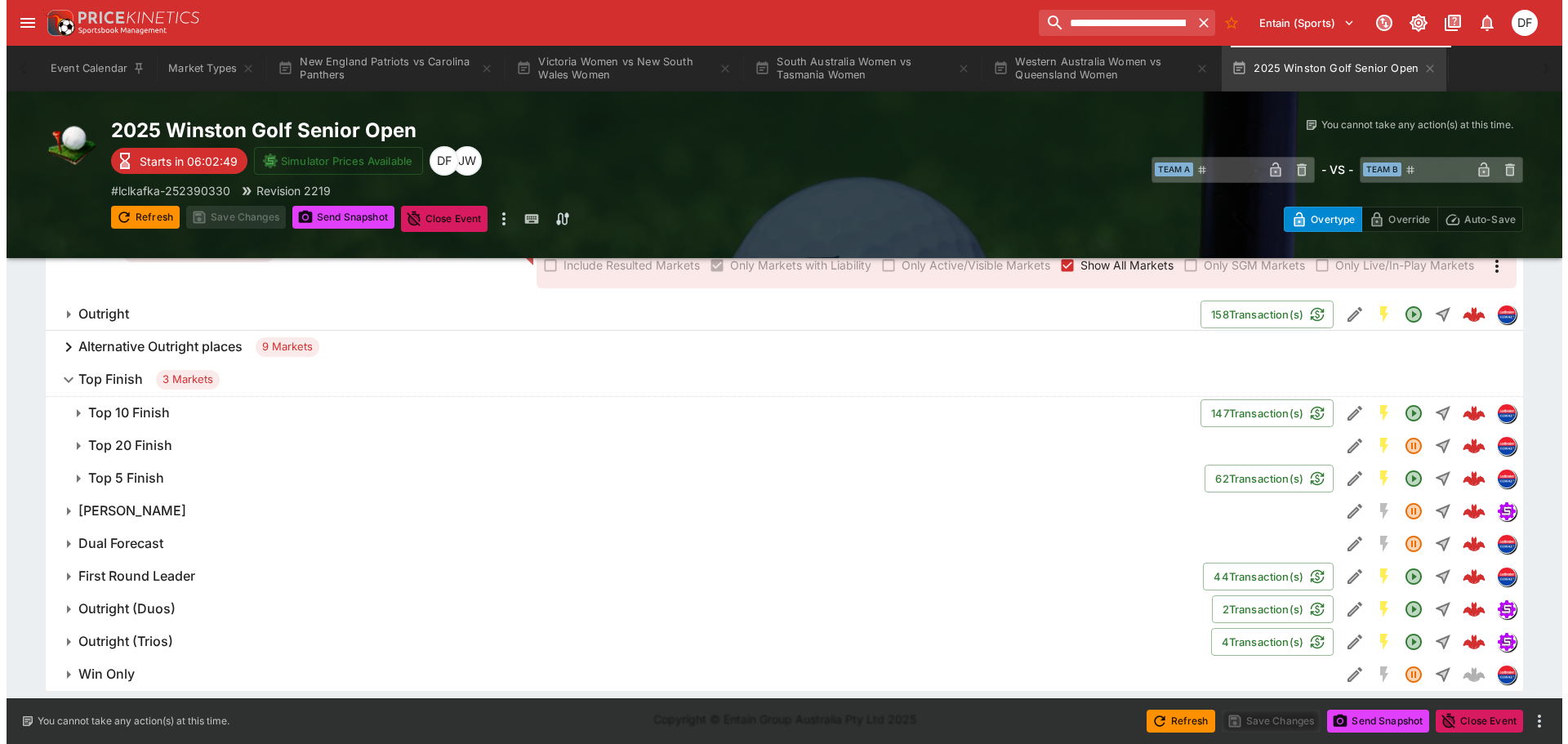
scroll to position [304, 0]
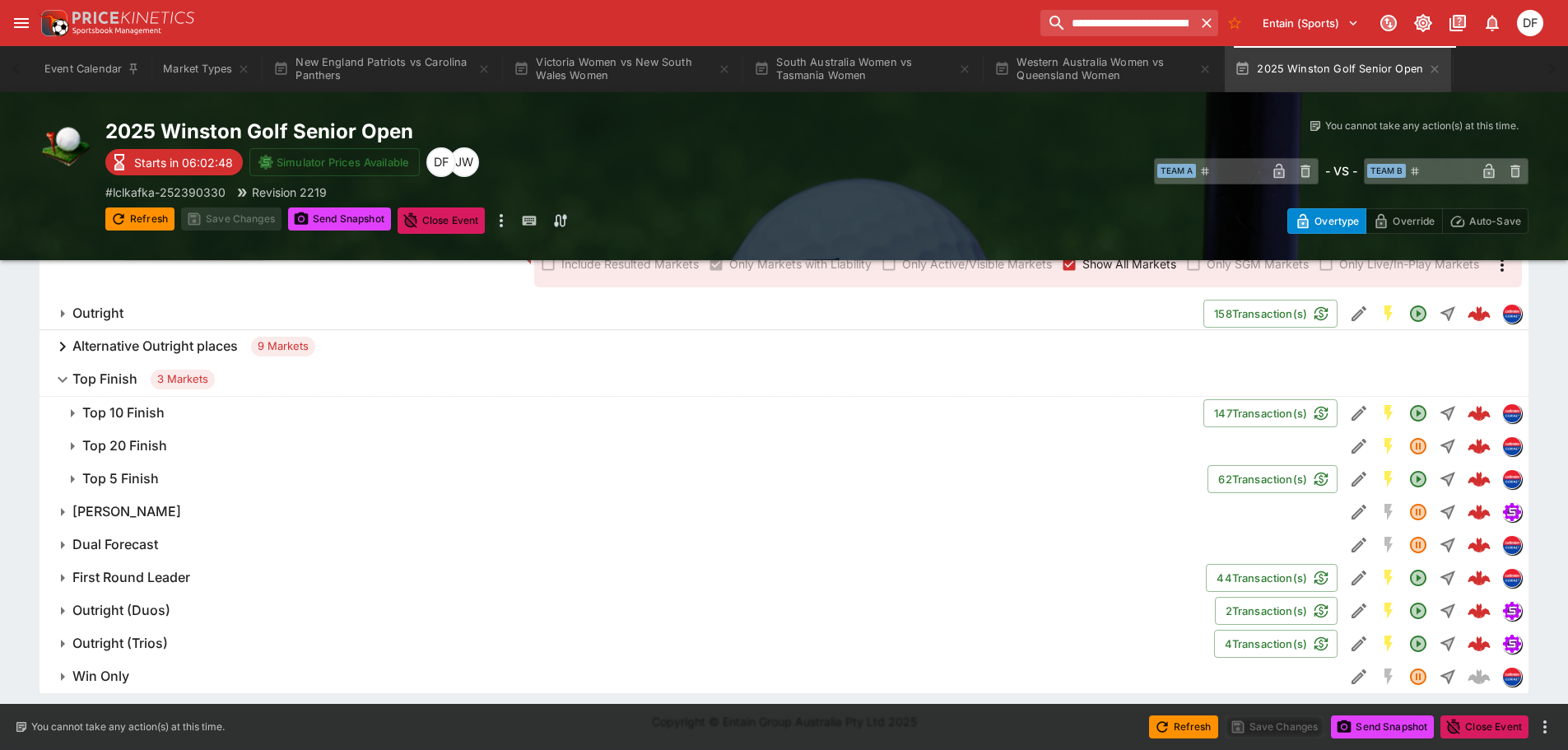
click at [189, 351] on h6 "Alternative Outright places" at bounding box center [155, 346] width 165 height 18
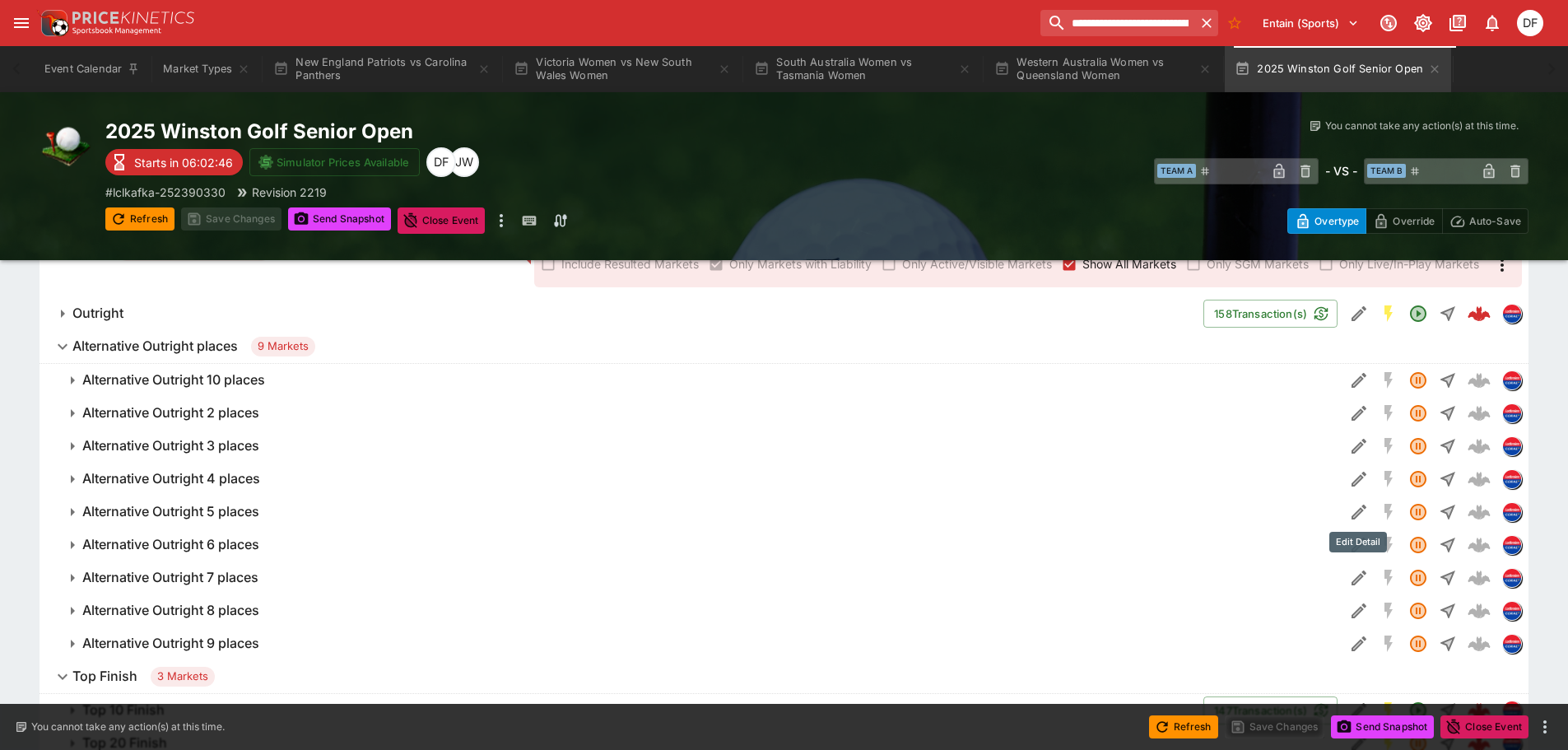
click at [1360, 515] on icon "Edit Detail" at bounding box center [1359, 511] width 20 height 20
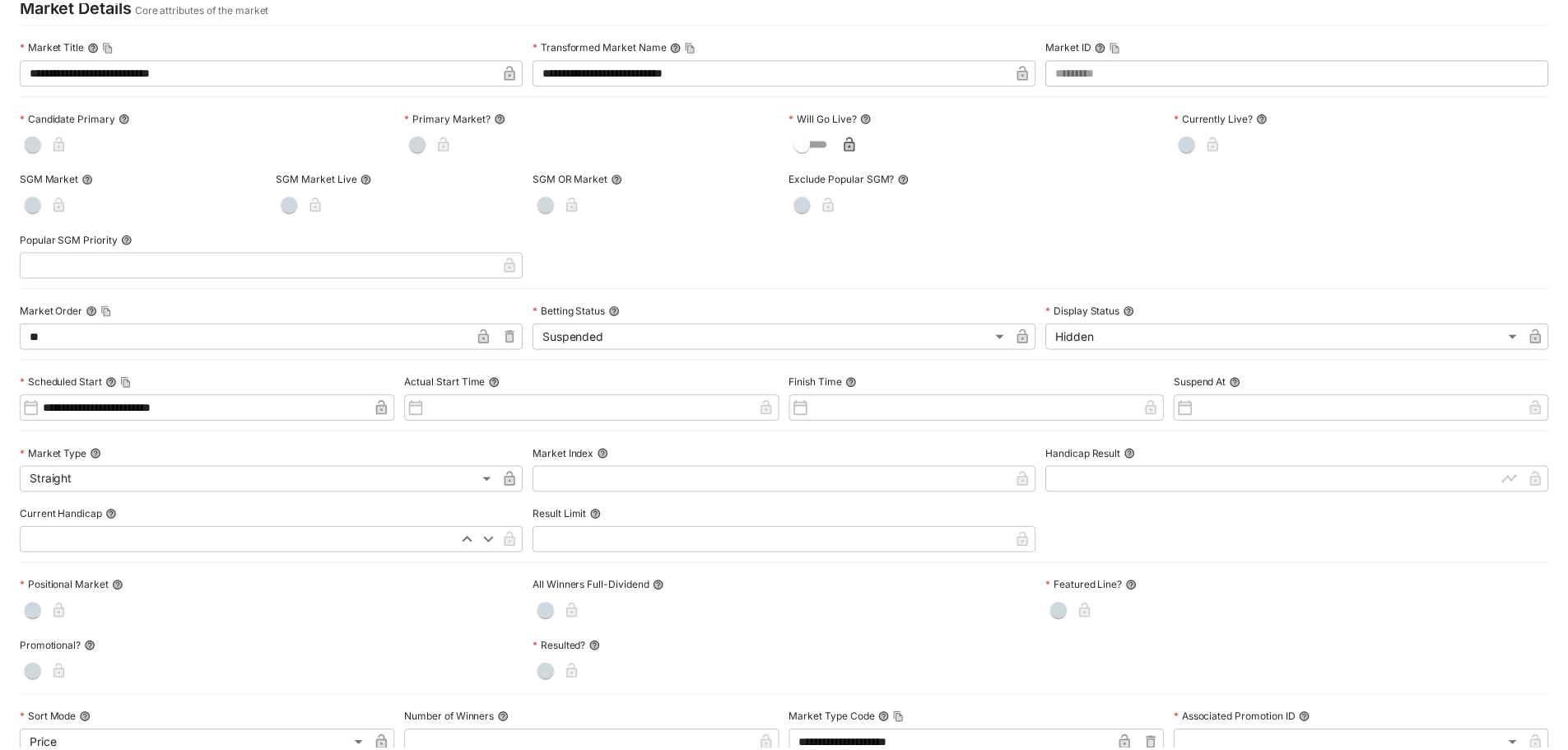
scroll to position [0, 0]
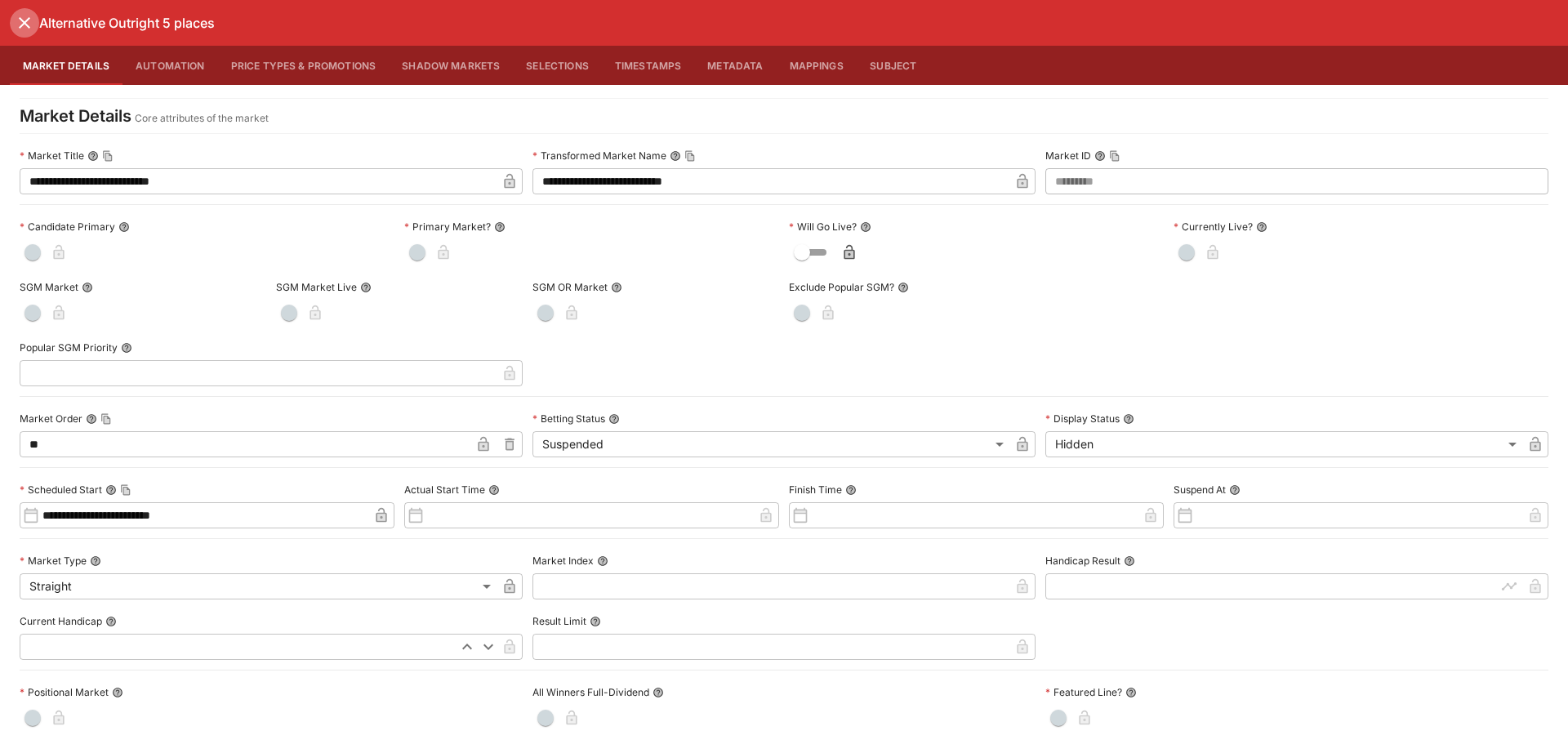
click at [32, 26] on icon "close" at bounding box center [24, 22] width 19 height 19
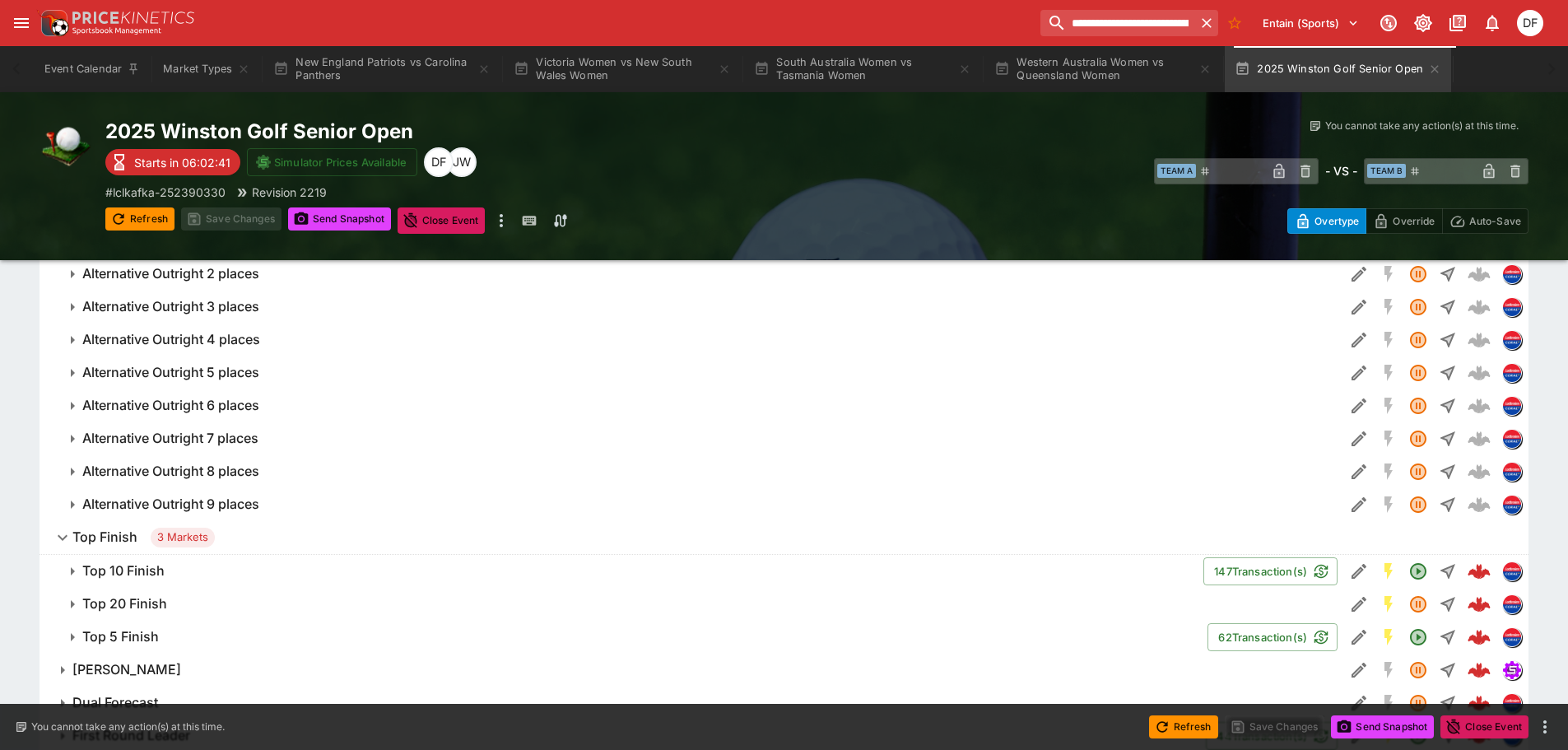
scroll to position [553, 0]
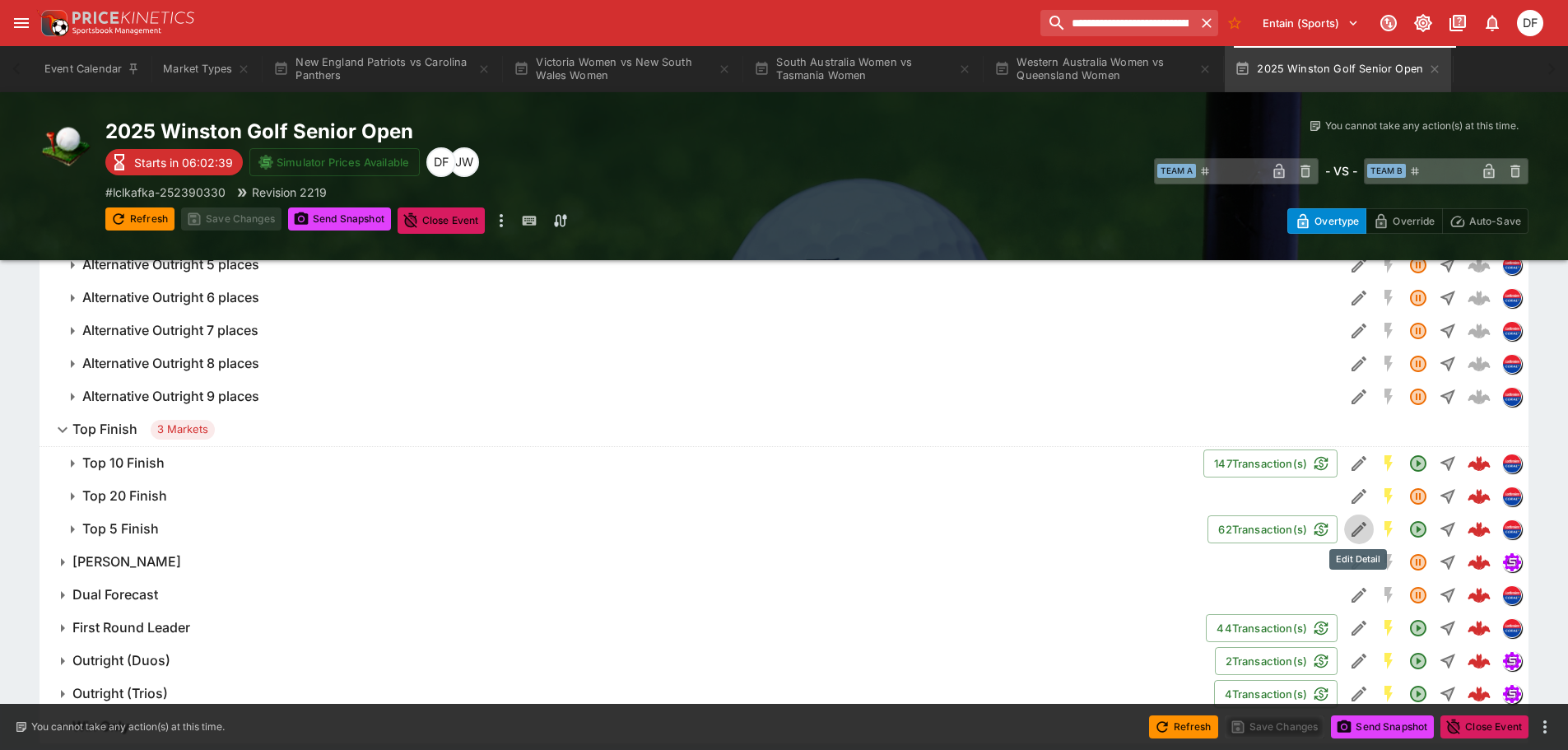
click at [1357, 522] on icon "Edit Detail" at bounding box center [1359, 529] width 20 height 20
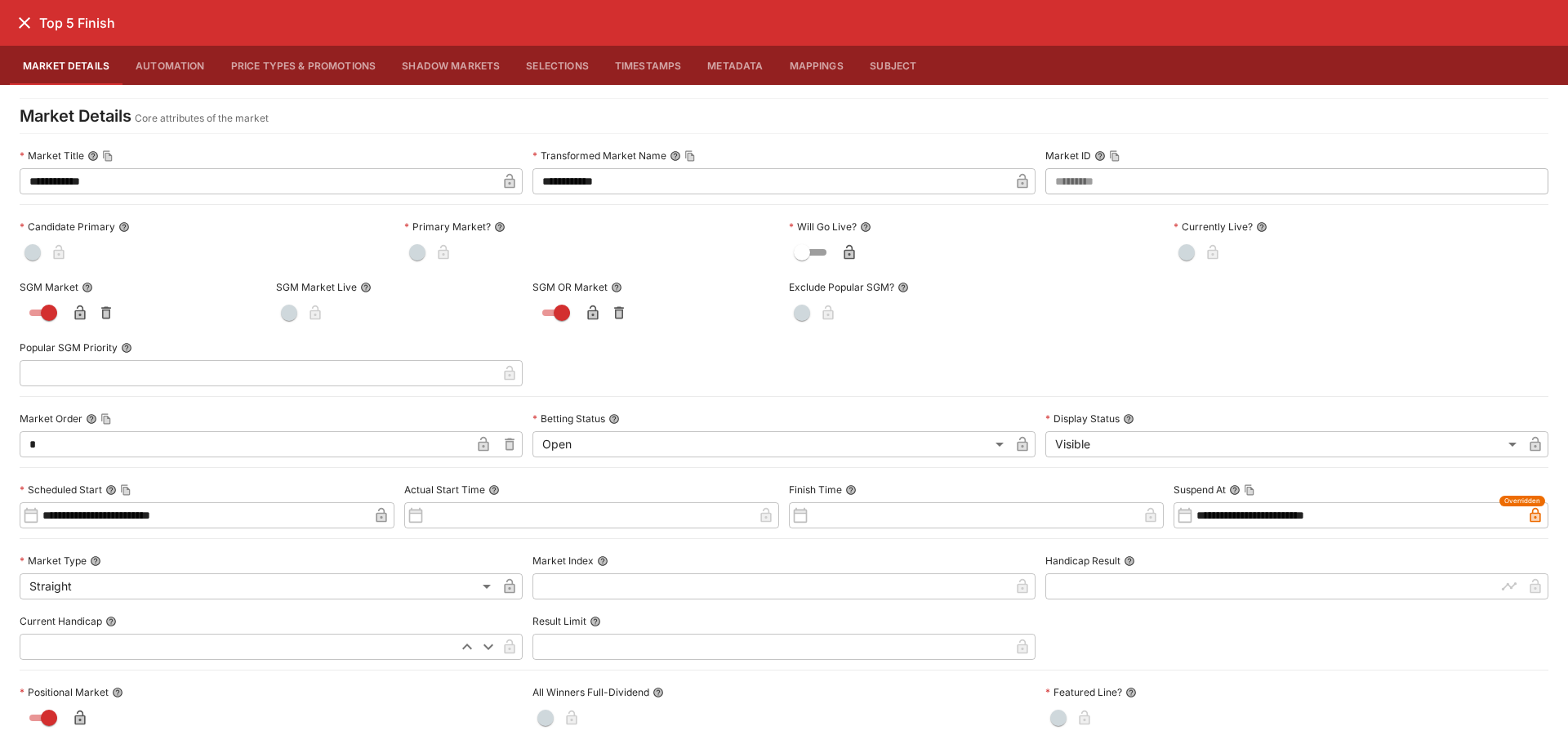
click at [24, 31] on icon "close" at bounding box center [24, 22] width 19 height 19
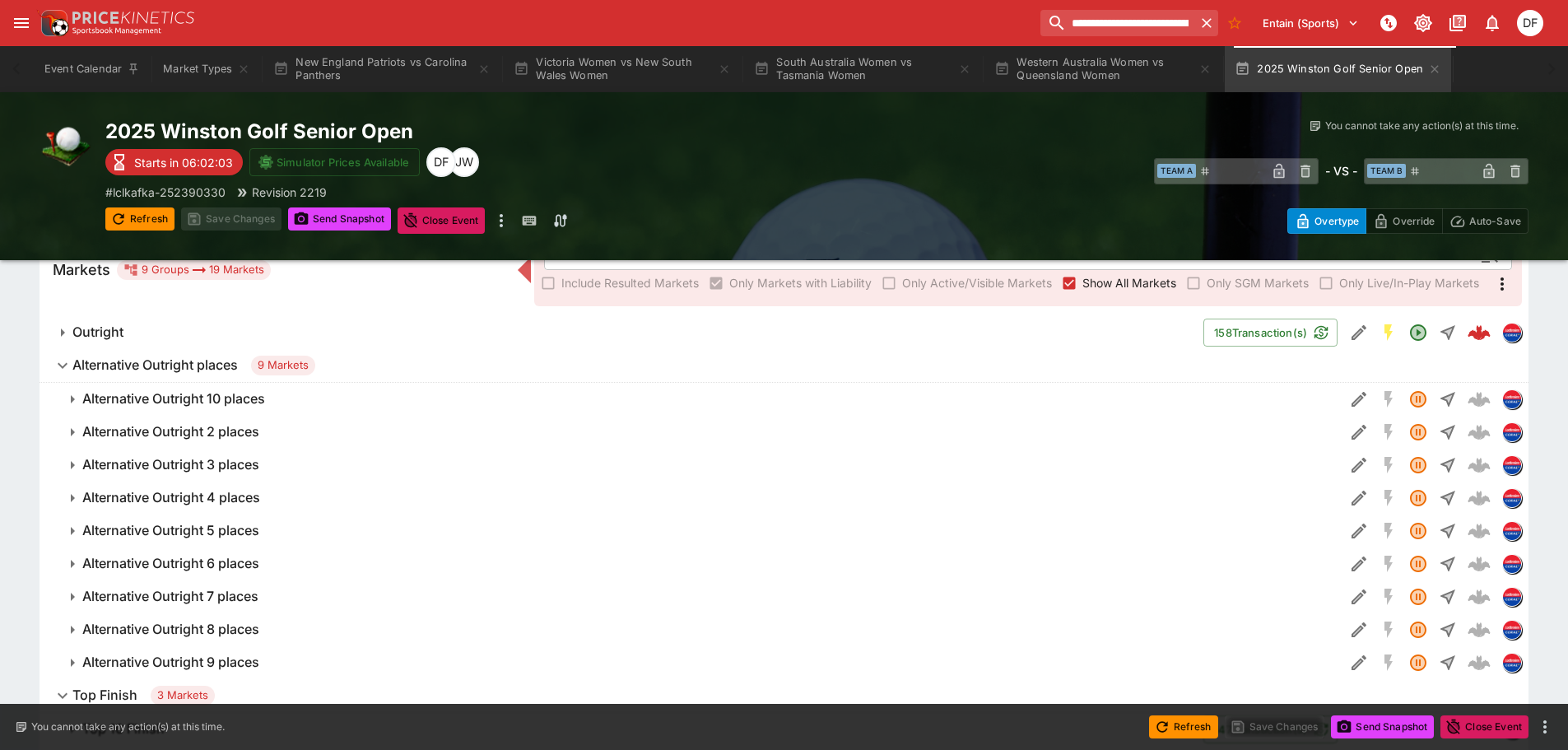
scroll to position [247, 0]
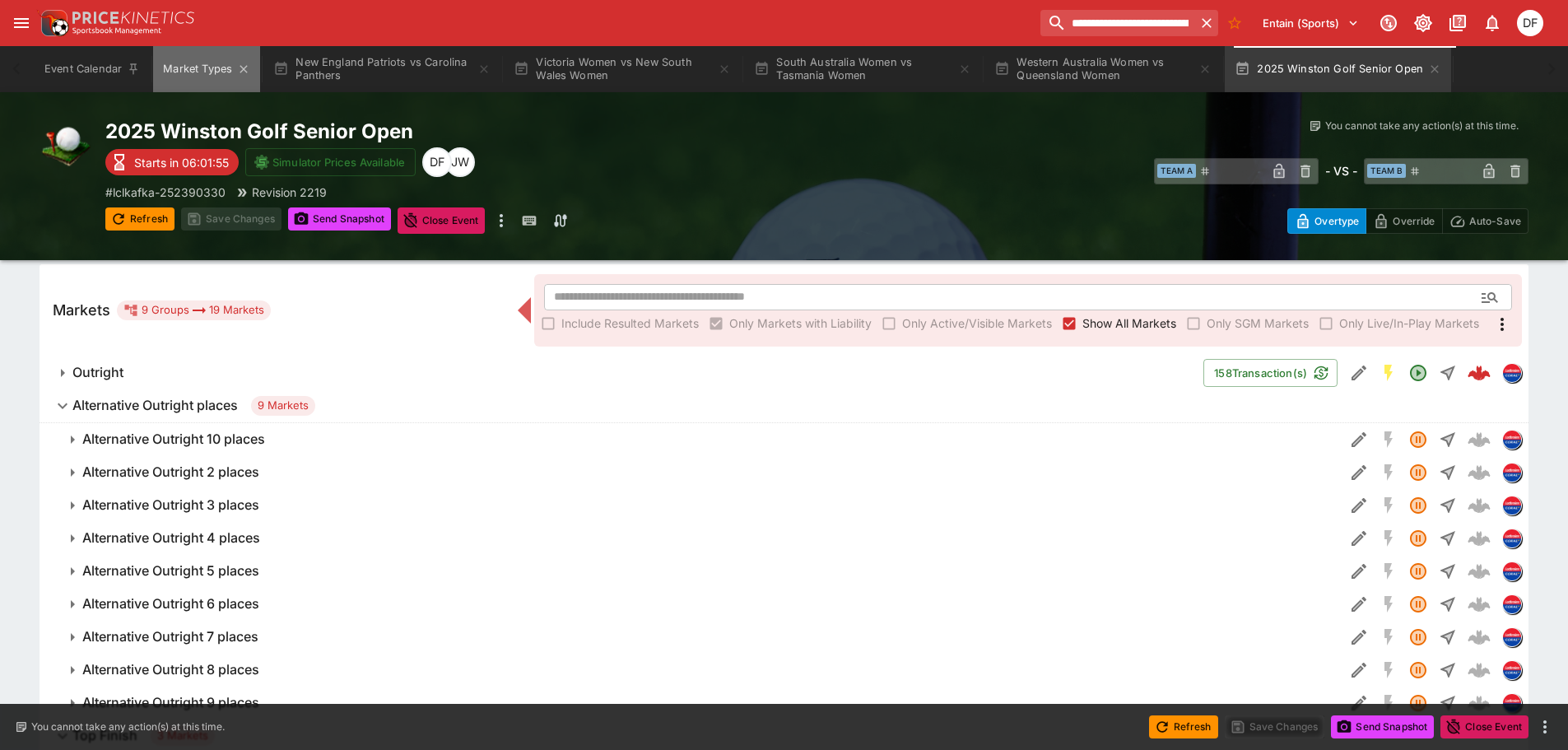
click at [216, 63] on button "Market Types" at bounding box center [206, 70] width 107 height 46
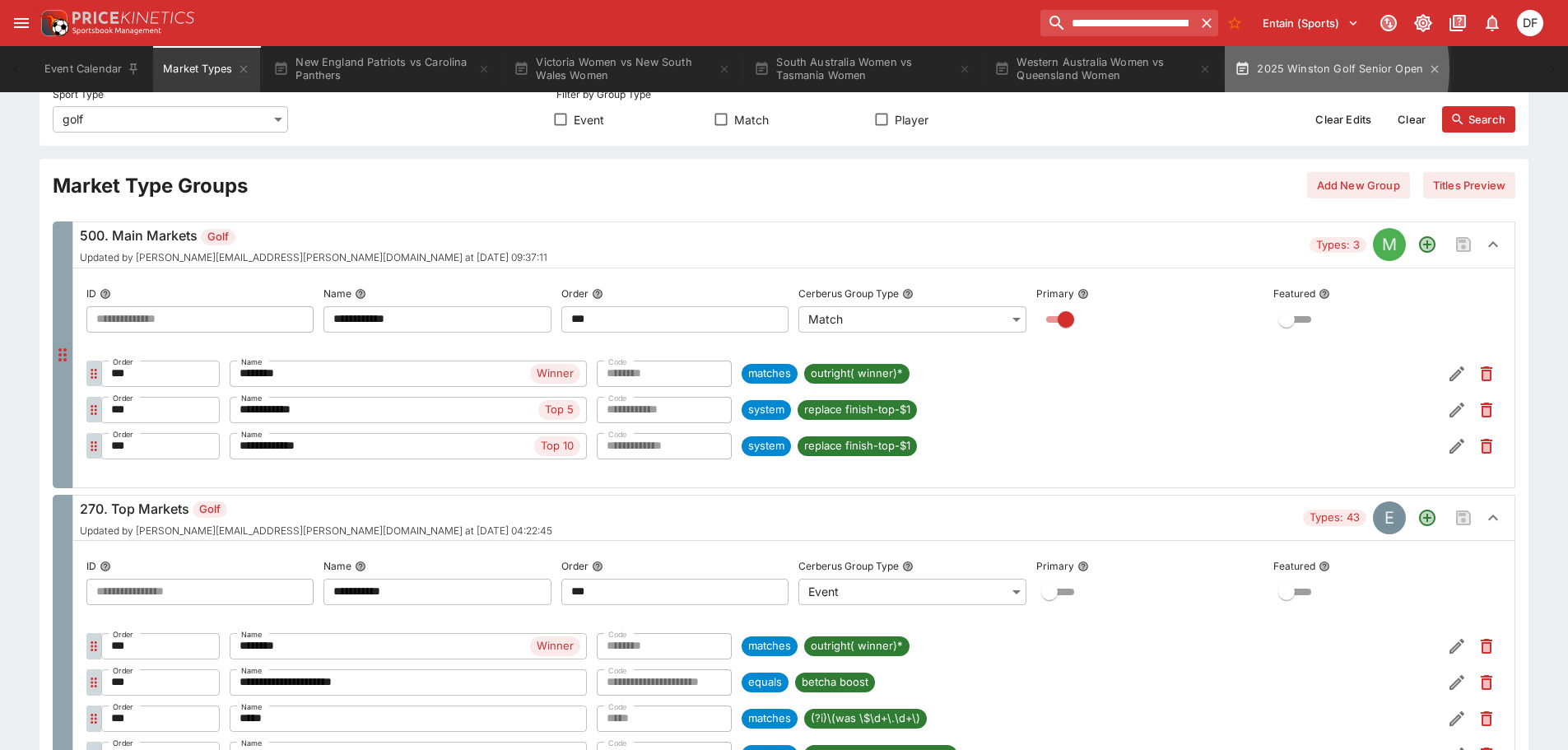
click at [1309, 69] on button "2025 Winston Golf Senior Open" at bounding box center [1338, 70] width 227 height 46
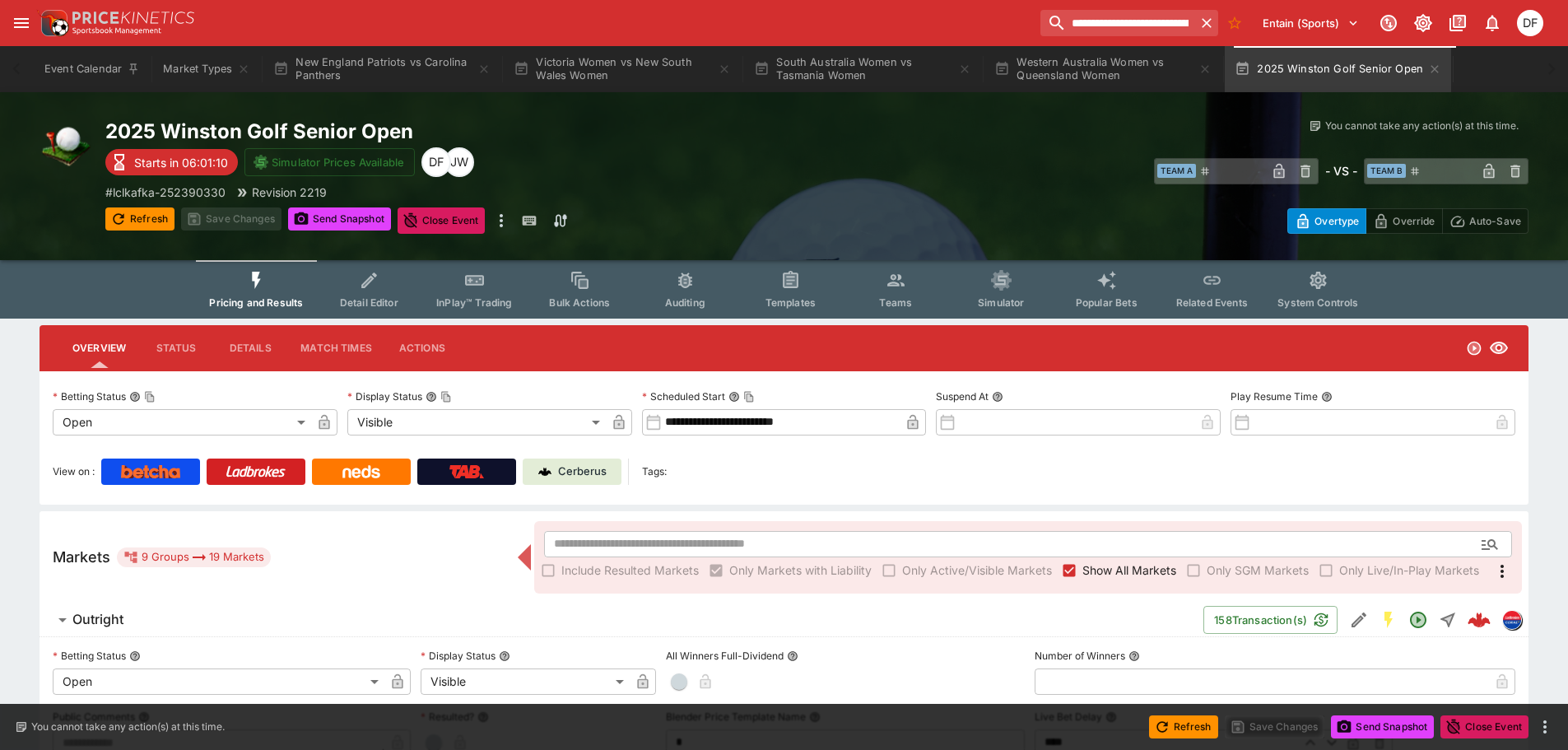
click at [106, 613] on h6 "Outright" at bounding box center [98, 619] width 51 height 18
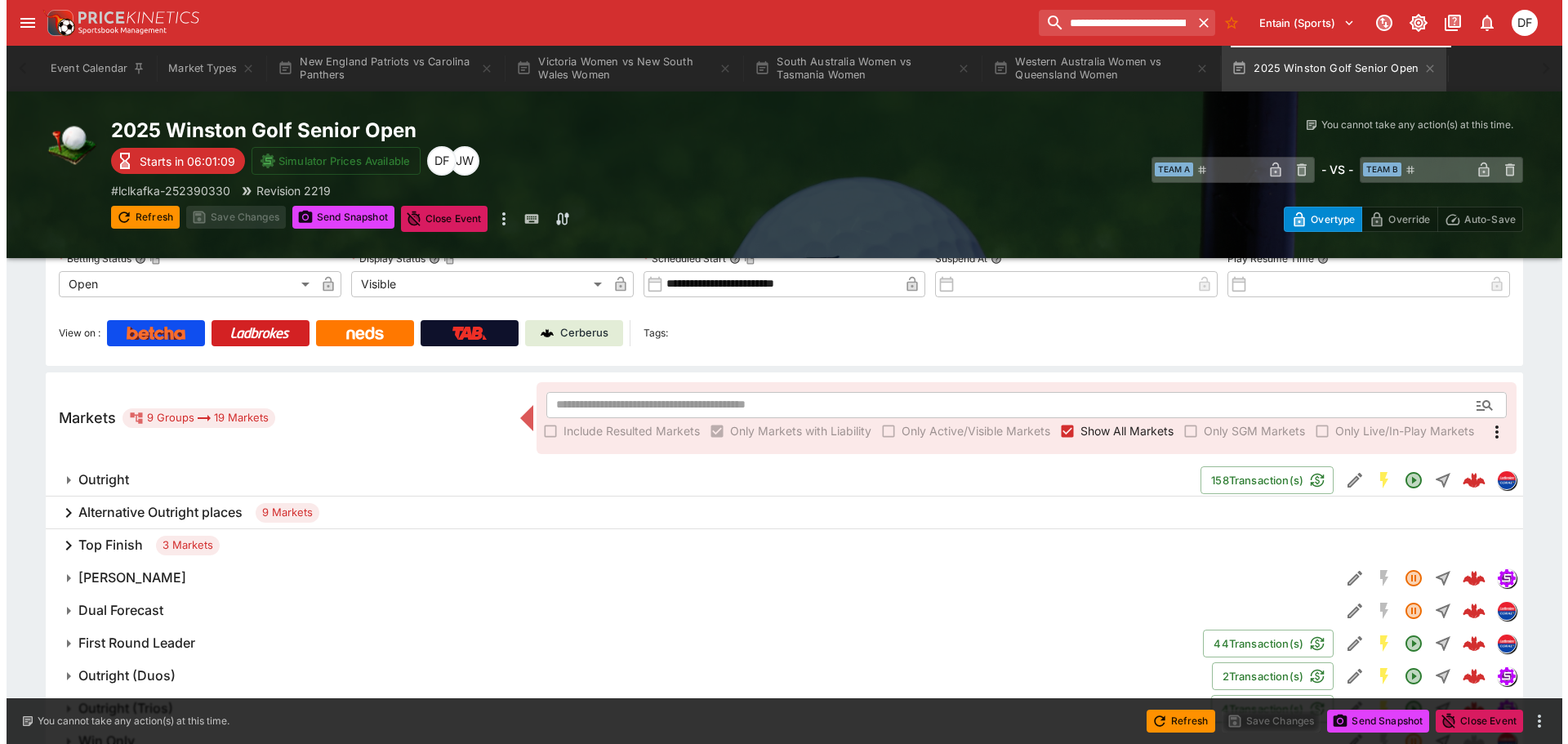
scroll to position [163, 0]
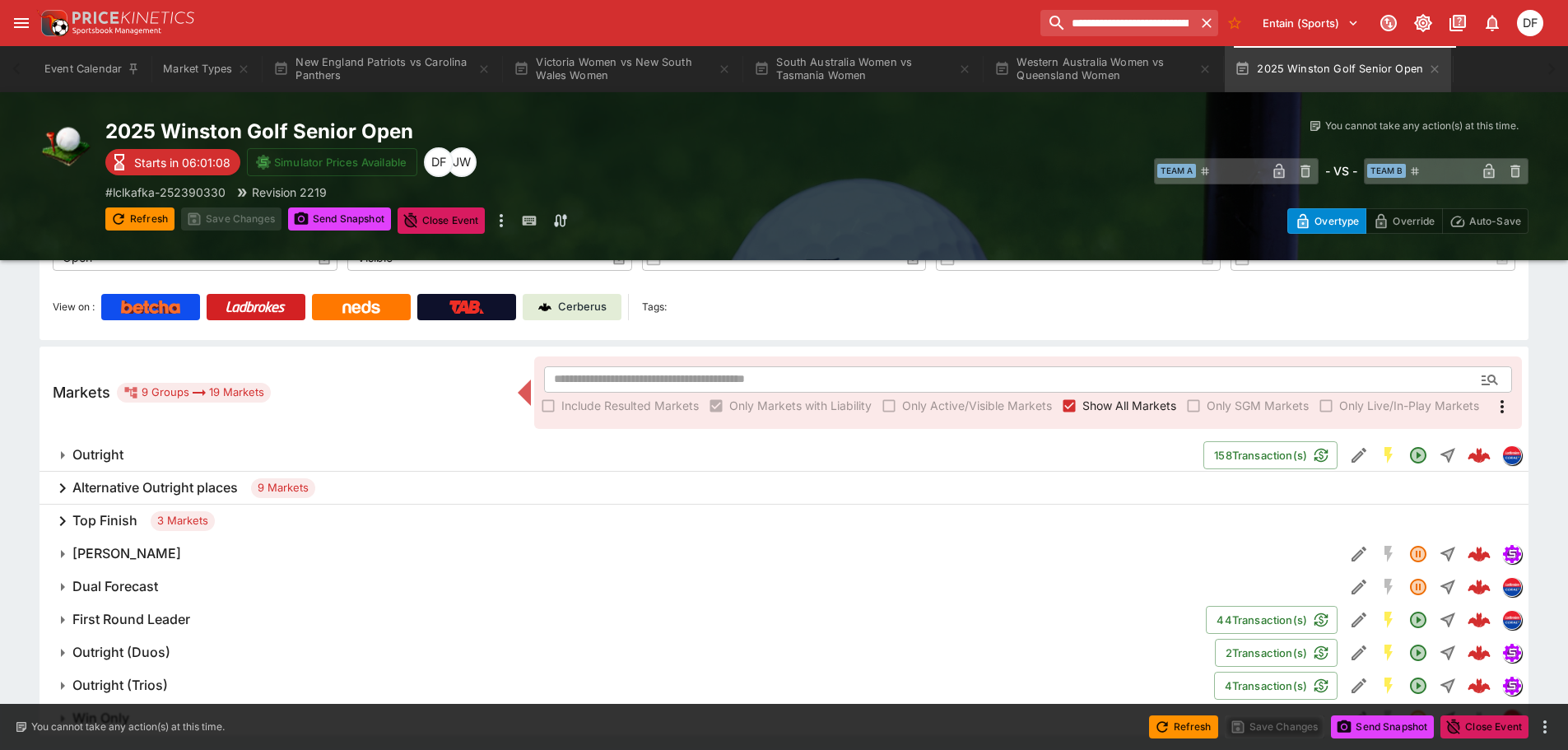
click at [132, 529] on h6 "Top Finish" at bounding box center [105, 520] width 65 height 18
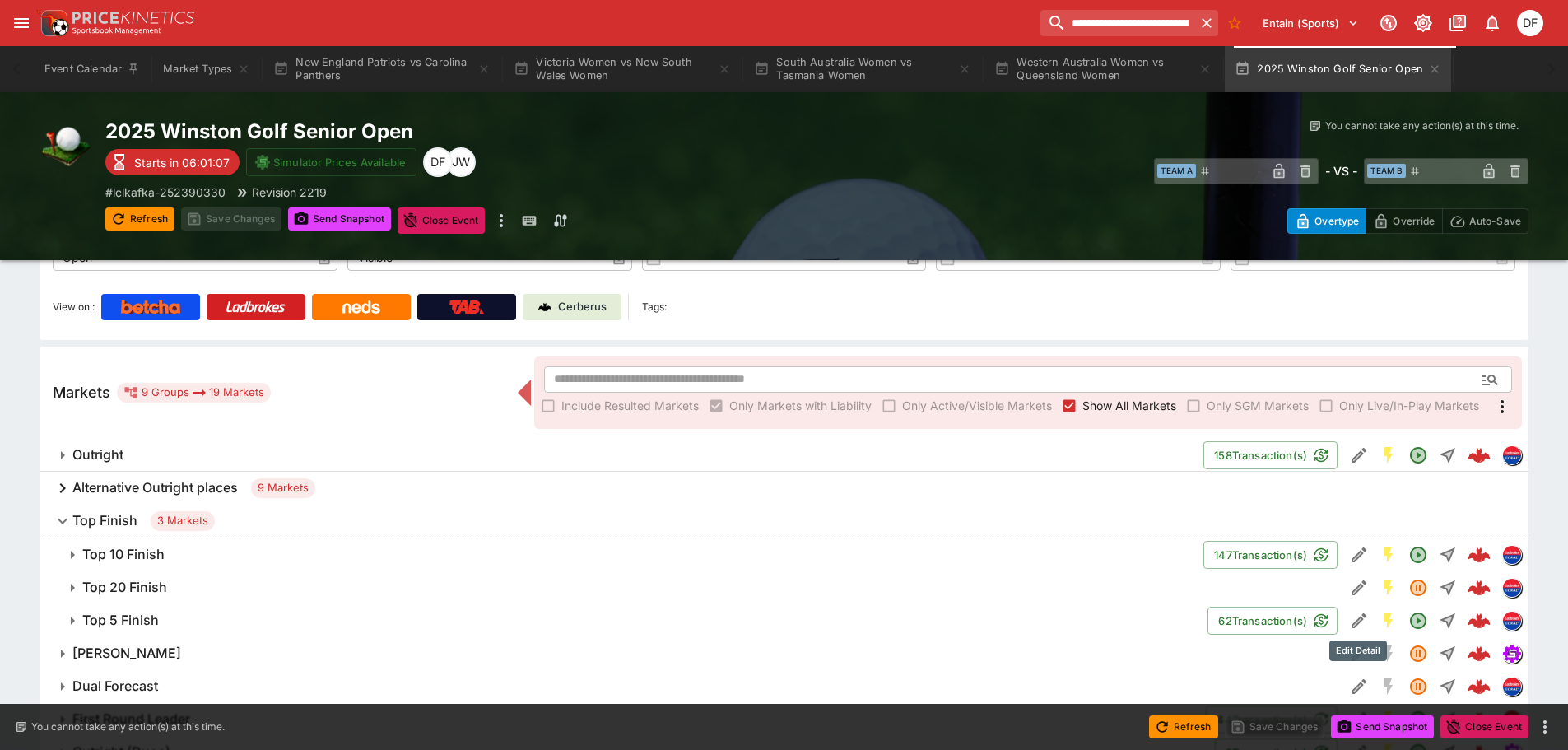
click at [1360, 625] on icon "Edit Detail" at bounding box center [1359, 620] width 20 height 20
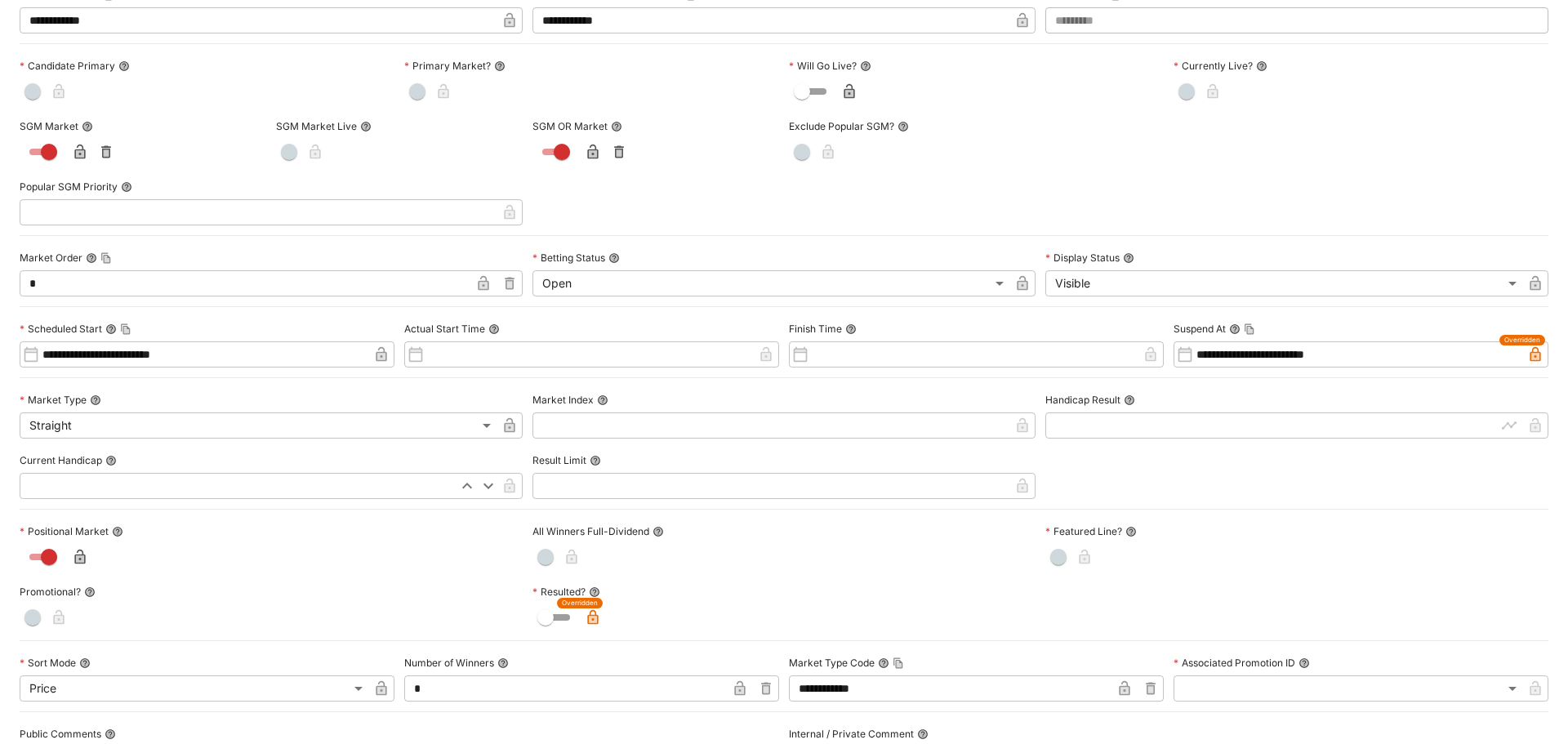
scroll to position [0, 0]
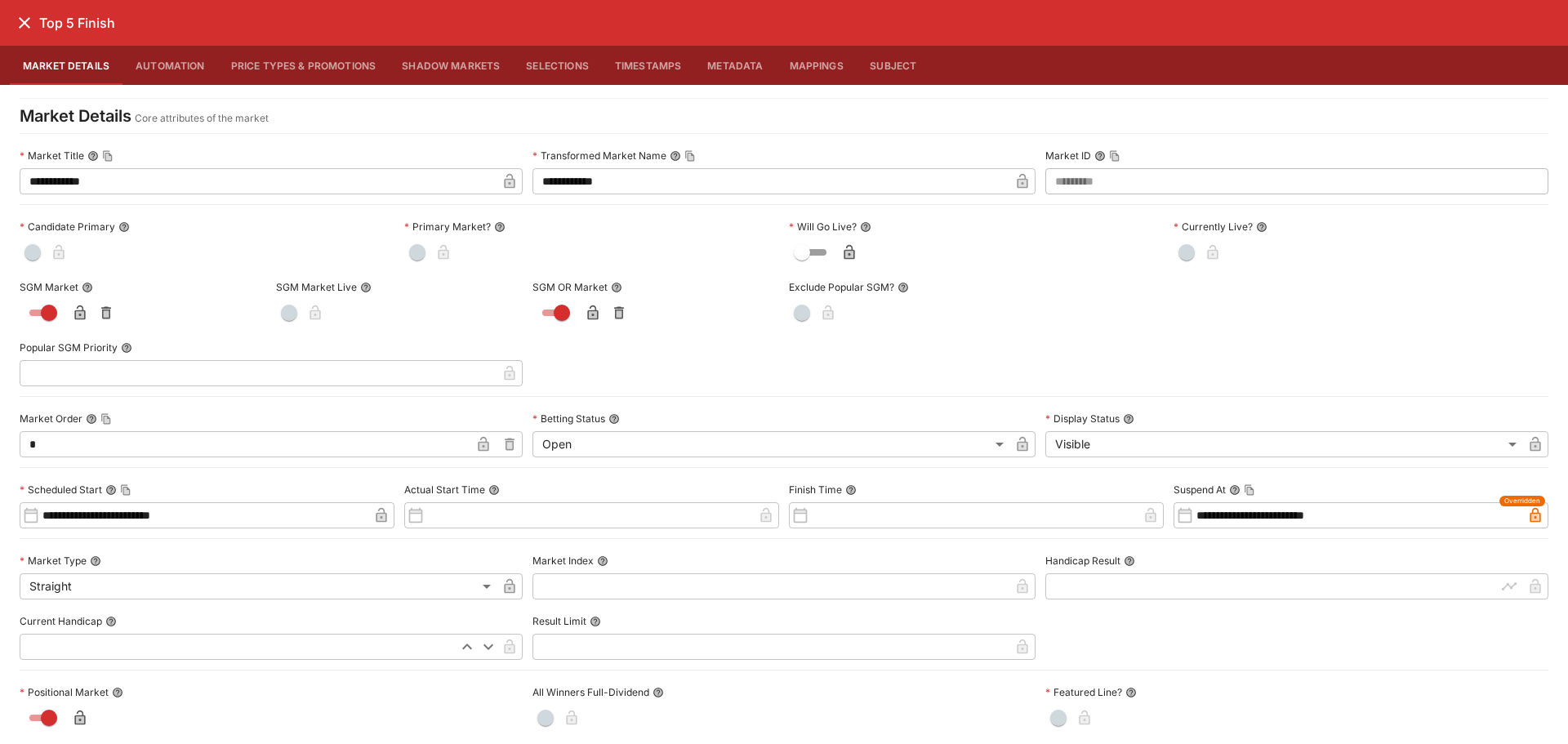
click at [30, 20] on icon "close" at bounding box center [24, 22] width 19 height 19
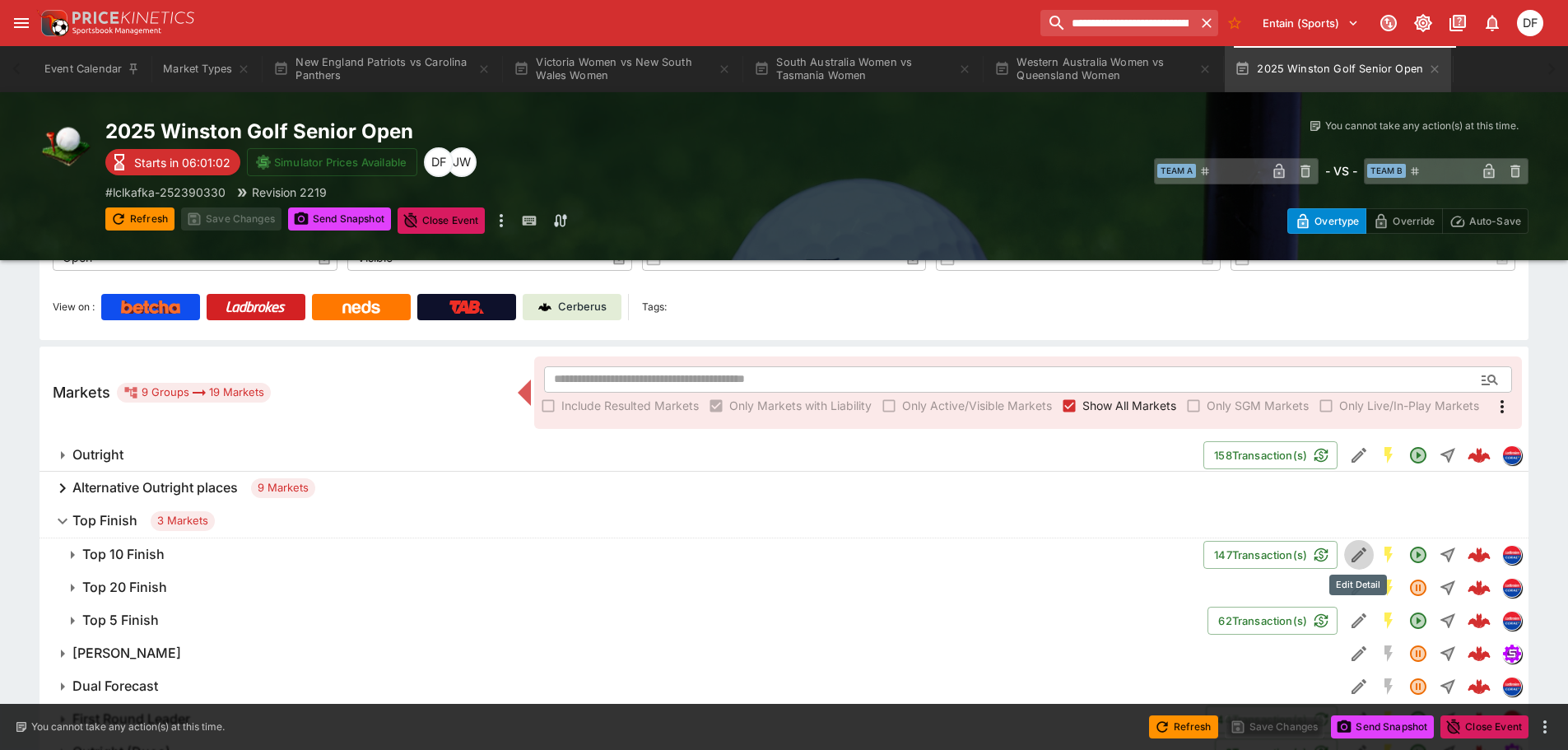
click at [1359, 545] on icon "Edit Detail" at bounding box center [1359, 554] width 20 height 20
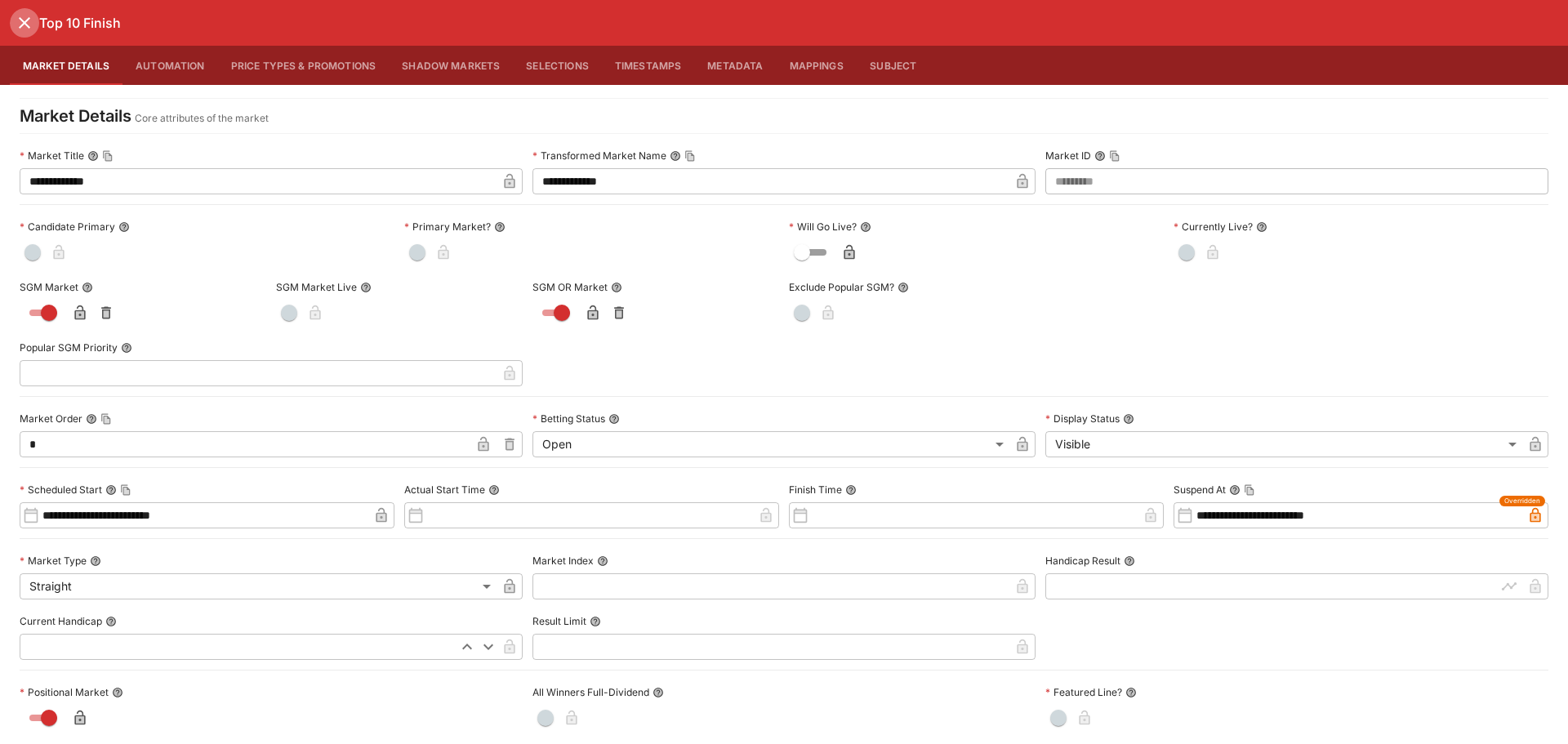
click at [23, 23] on icon "close" at bounding box center [24, 22] width 19 height 19
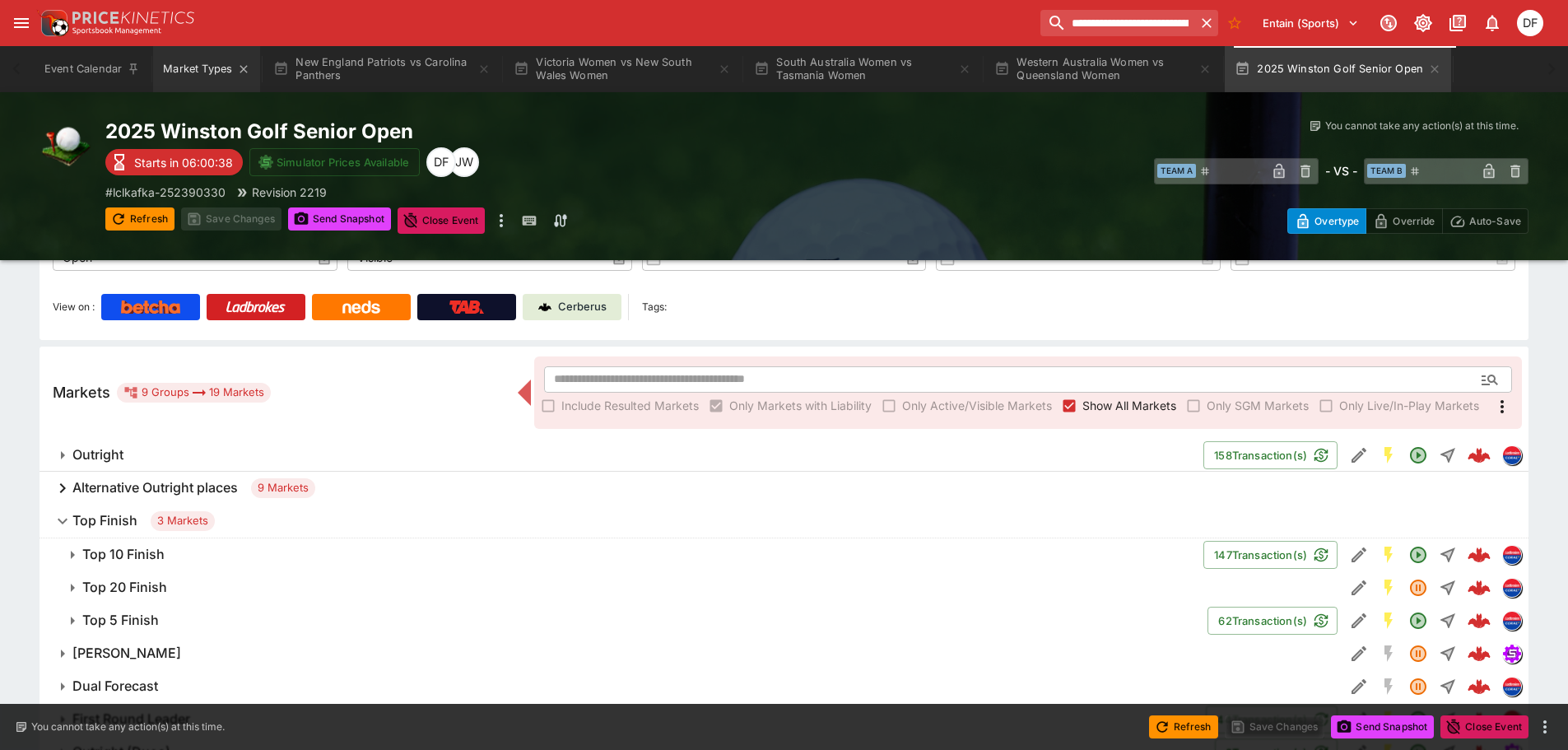
click at [209, 68] on button "Market Types" at bounding box center [206, 70] width 107 height 46
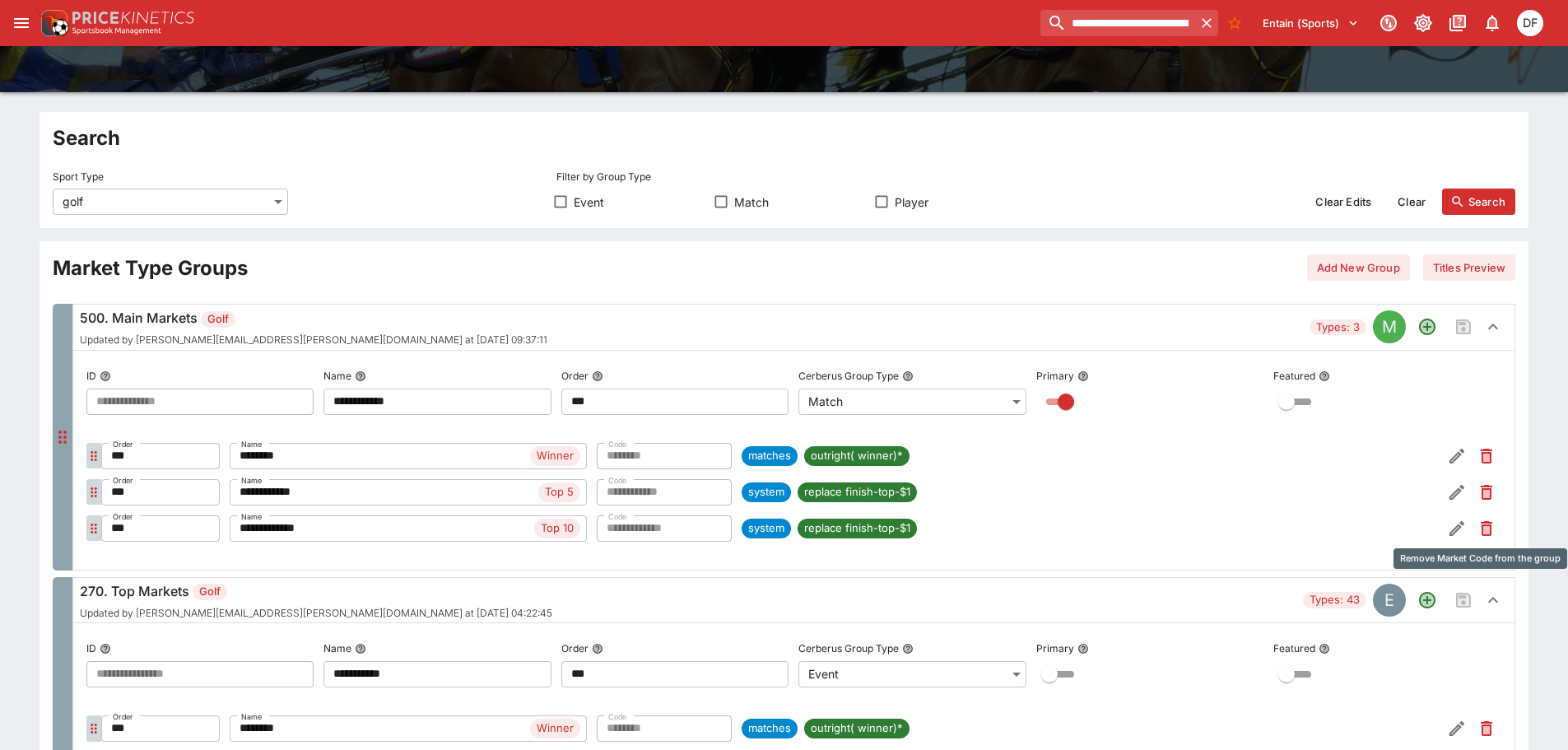
click at [1484, 528] on icon "Remove Market Code from the group" at bounding box center [1486, 530] width 7 height 8
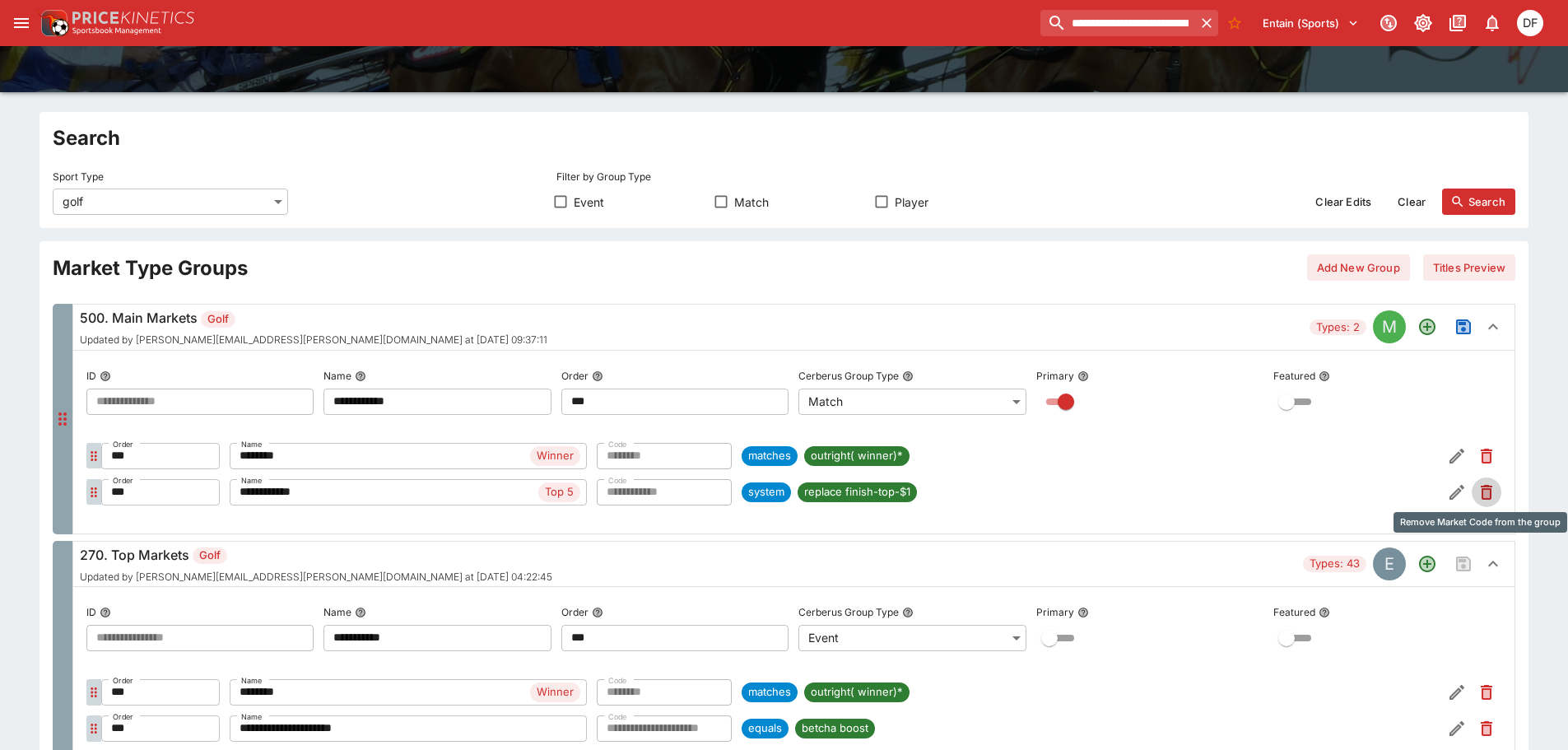
click at [1480, 497] on icon "Remove Market Code from the group" at bounding box center [1486, 492] width 20 height 20
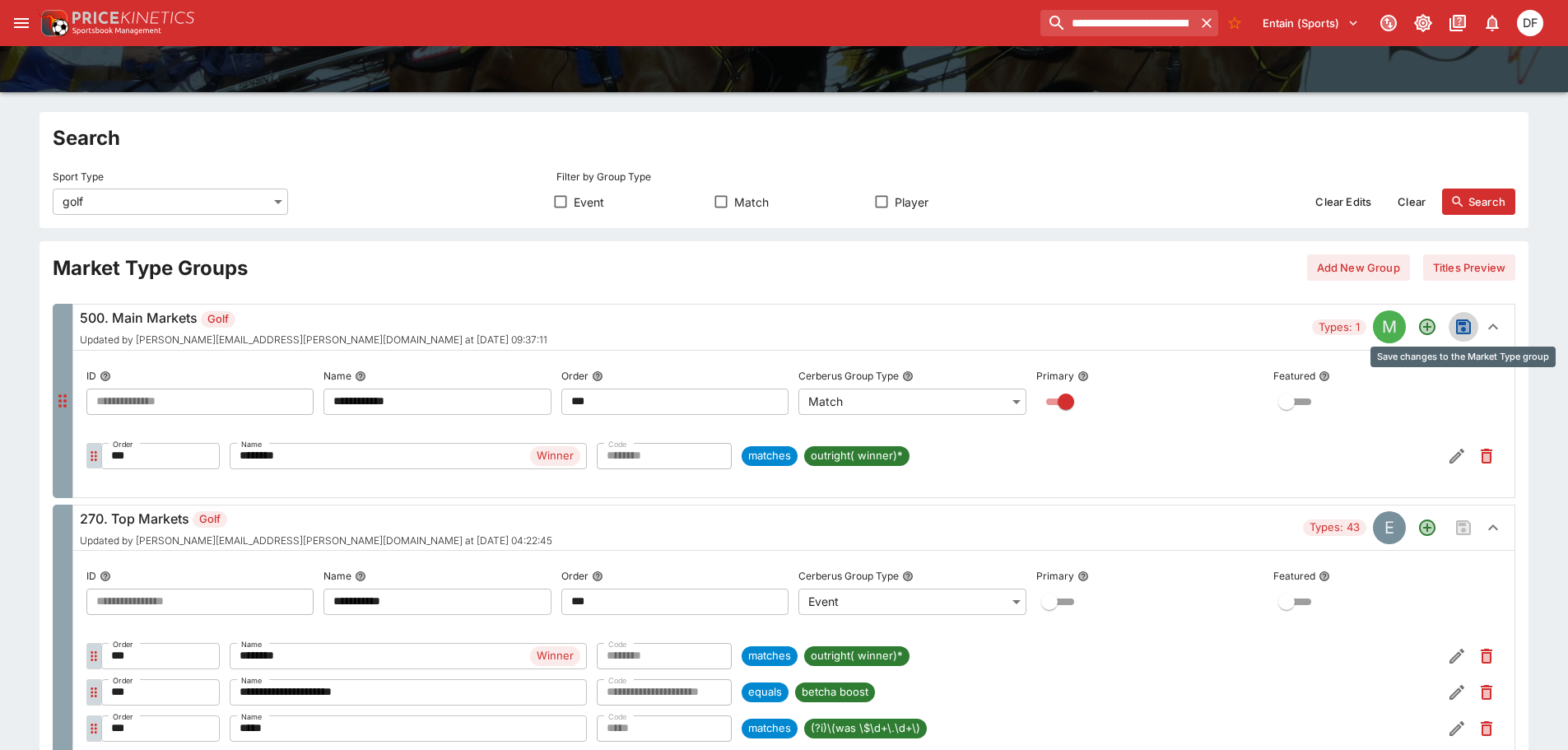
click at [1468, 325] on icon "Save changes to the Market Type group" at bounding box center [1464, 326] width 11 height 11
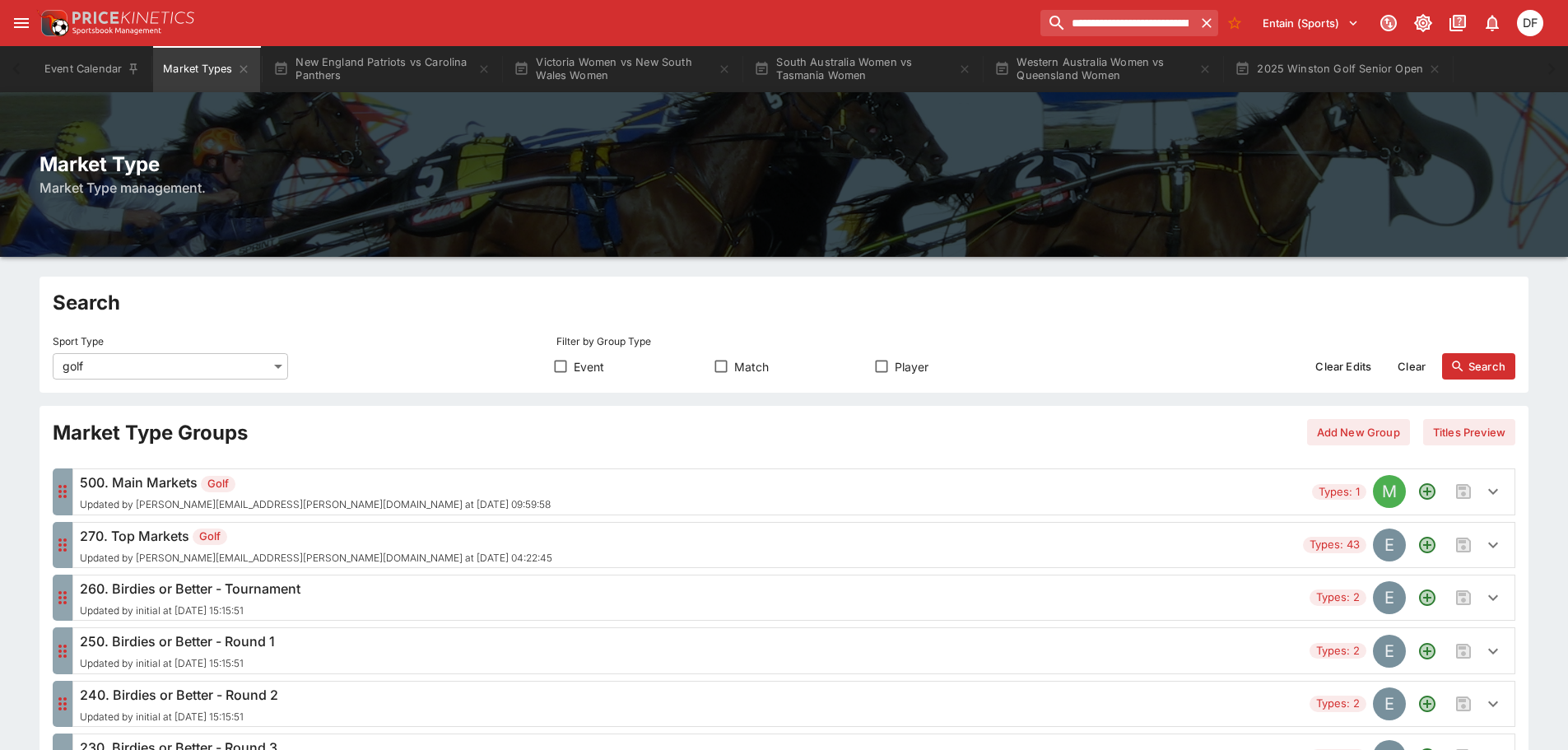
click at [317, 484] on h6 "500. Main Markets Golf" at bounding box center [315, 481] width 471 height 20
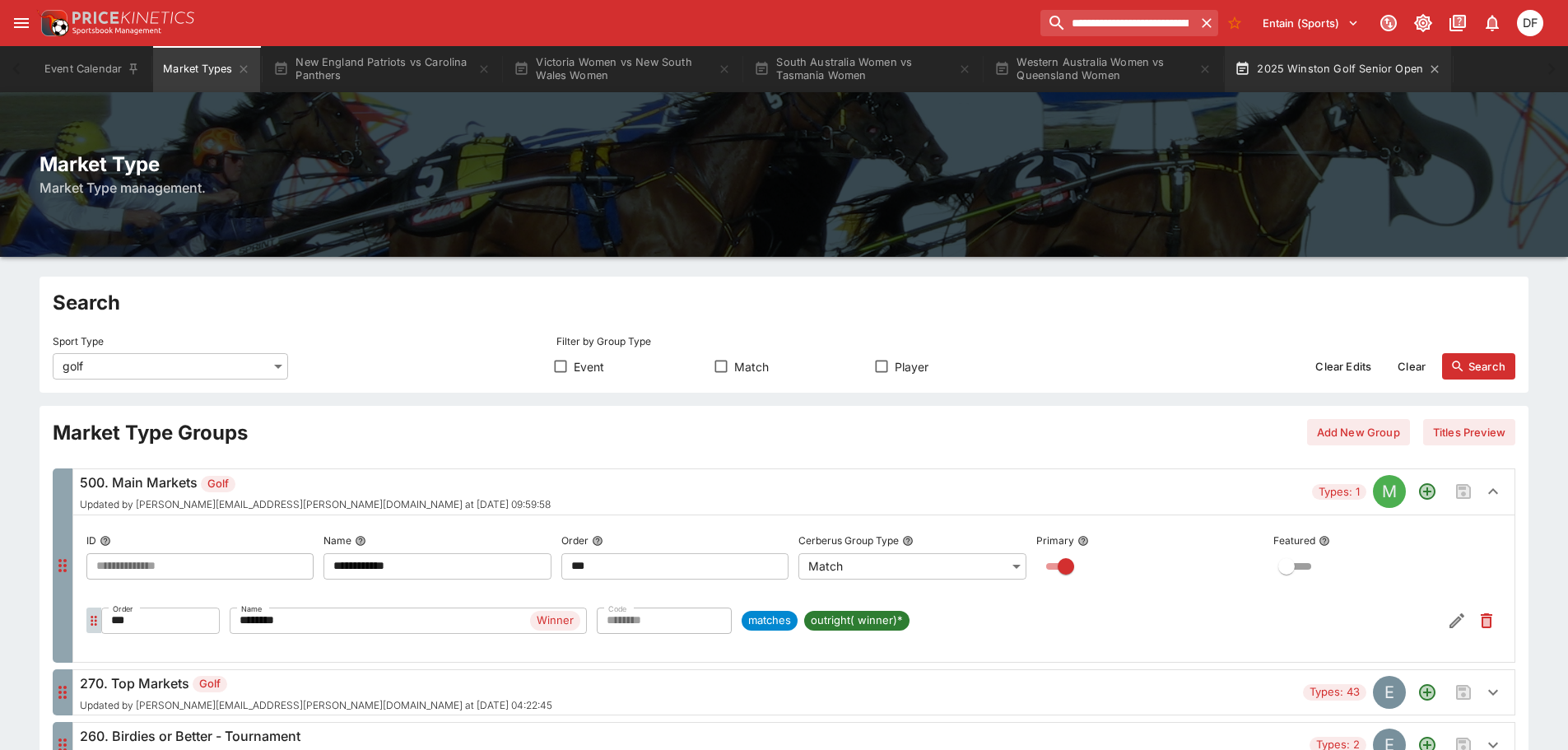
click at [1288, 72] on button "2025 Winston Golf Senior Open" at bounding box center [1338, 70] width 227 height 46
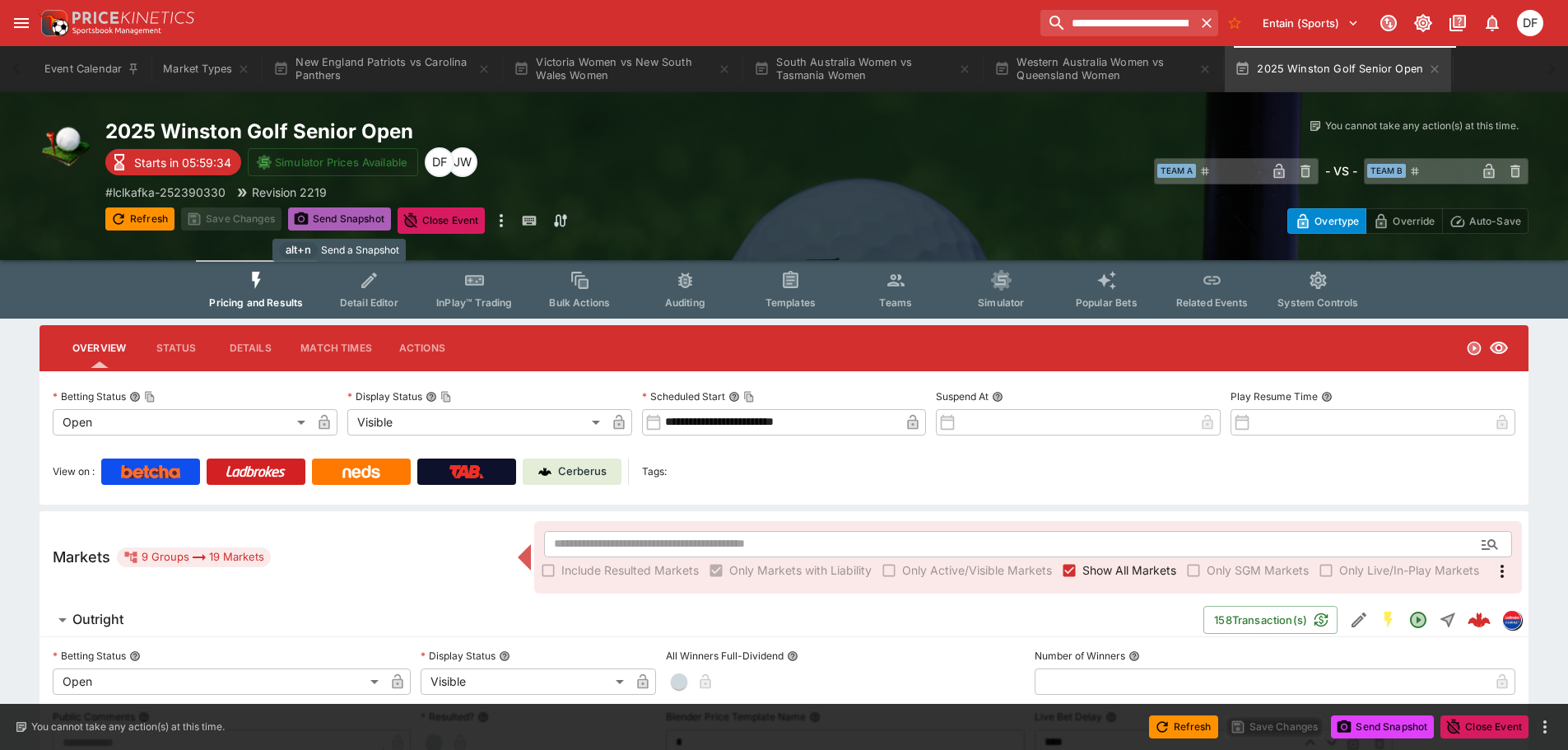
click at [328, 216] on button "Send Snapshot" at bounding box center [339, 218] width 103 height 23
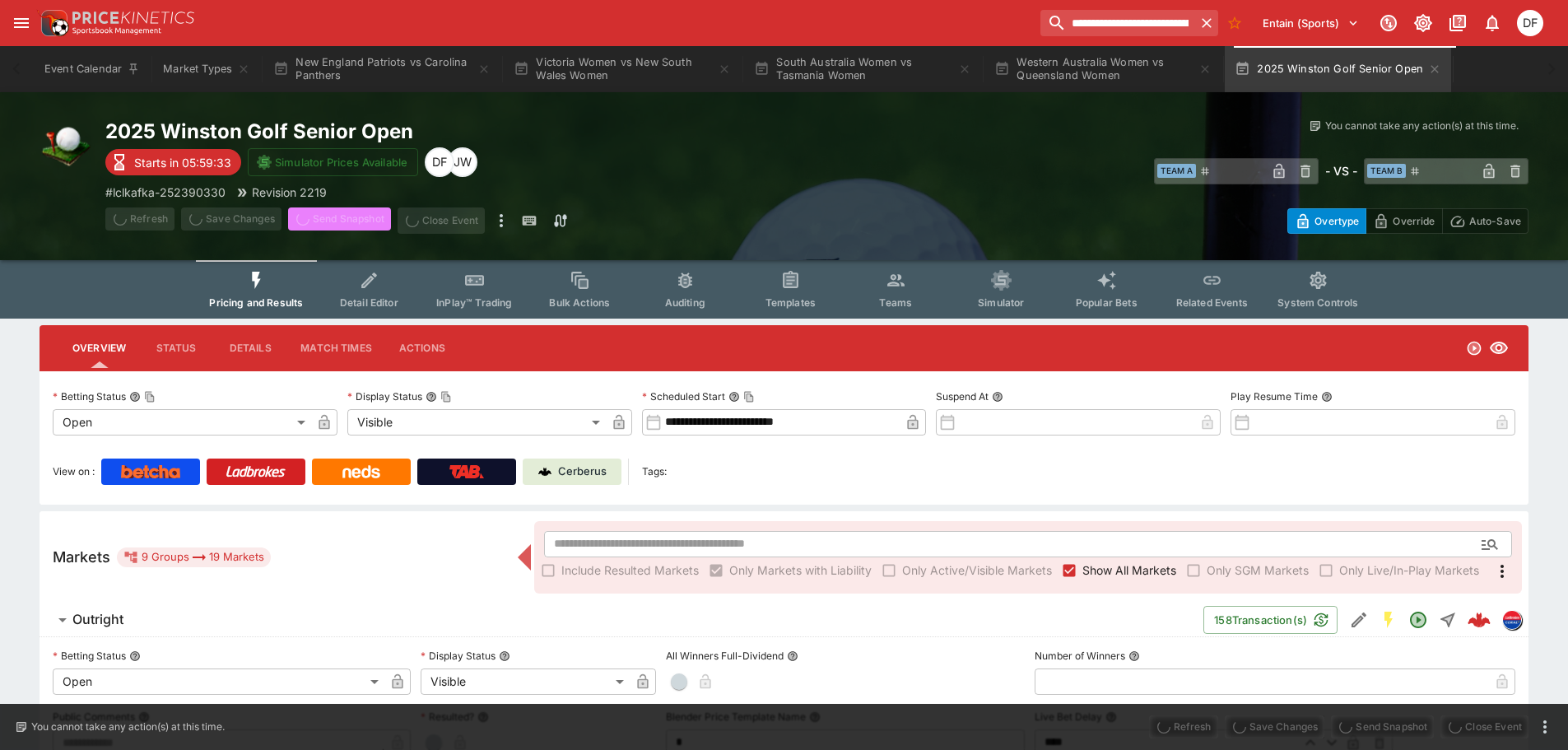
click at [328, 216] on span "Send Snapshot" at bounding box center [339, 220] width 103 height 26
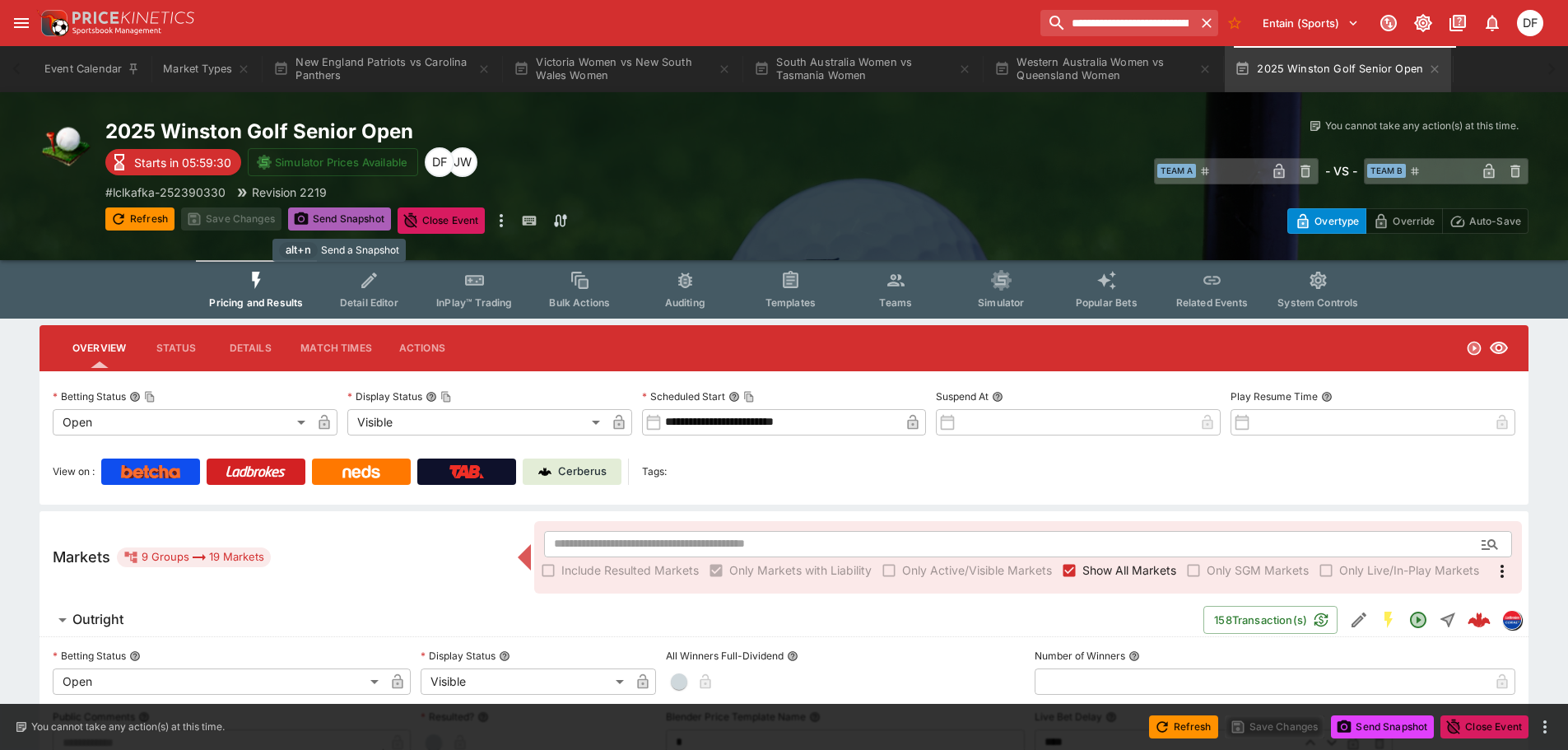
click at [328, 216] on button "Send Snapshot" at bounding box center [339, 218] width 103 height 23
click at [328, 216] on span "Send Snapshot" at bounding box center [339, 220] width 103 height 26
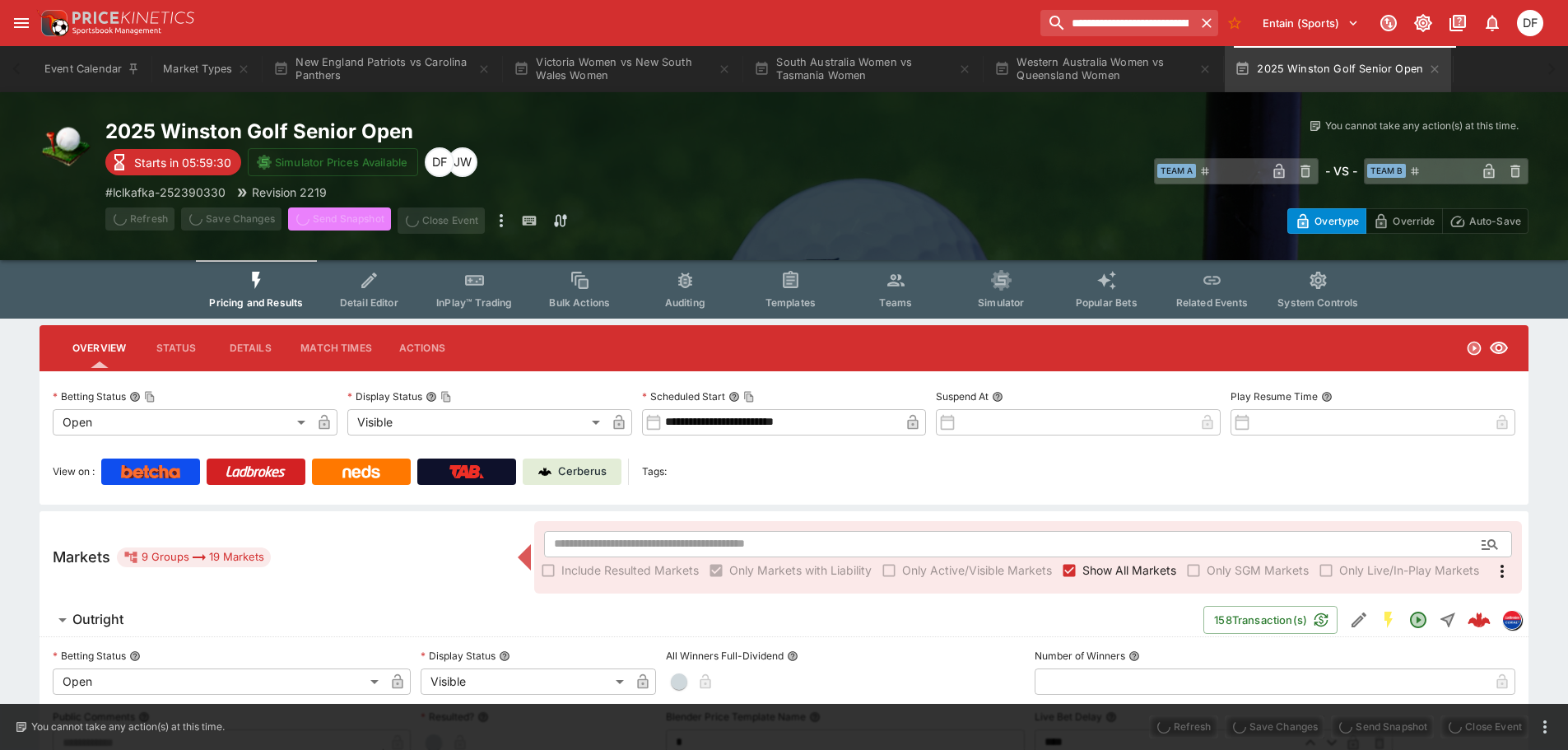
click at [328, 216] on span "Send Snapshot" at bounding box center [339, 220] width 103 height 26
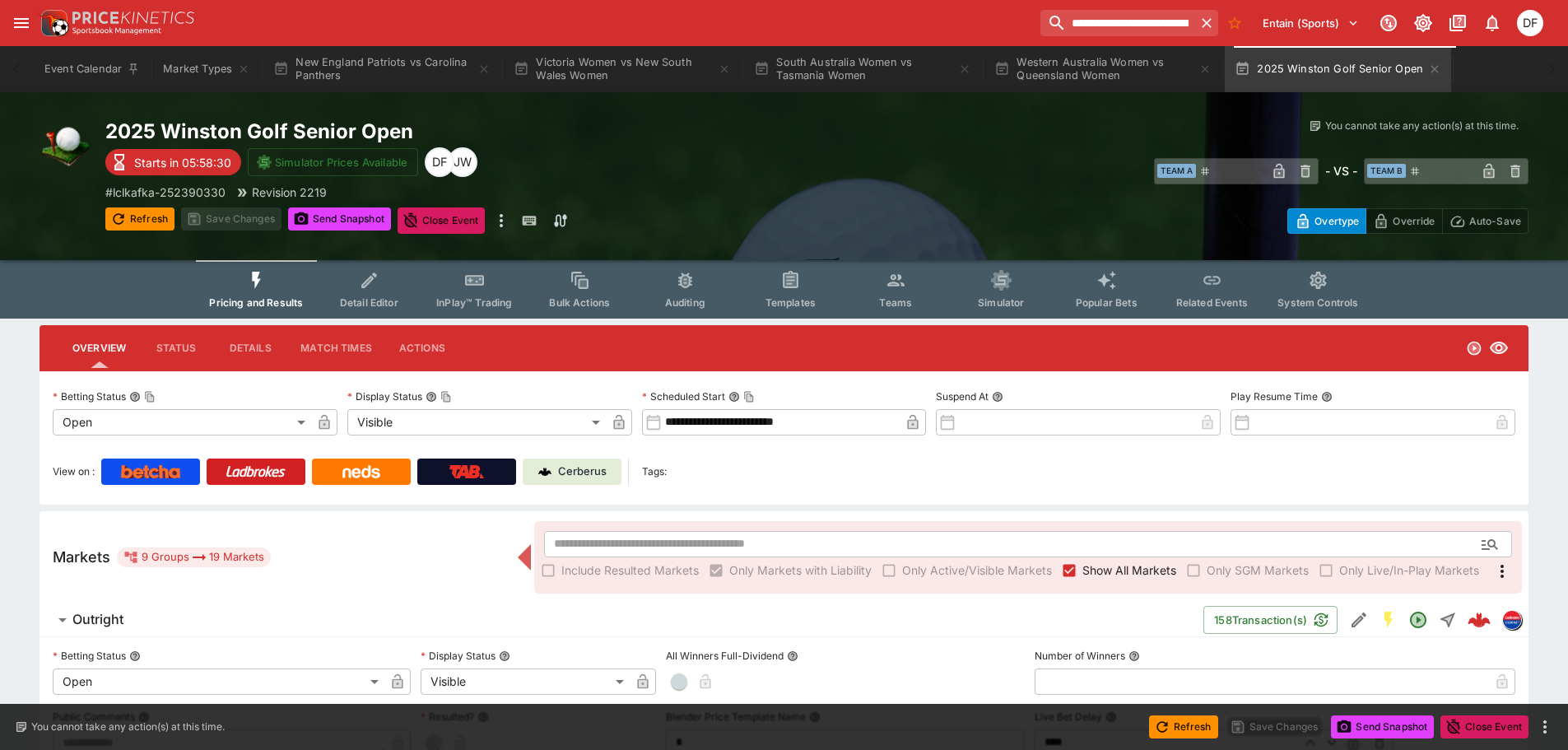
click at [196, 615] on span "Outright" at bounding box center [631, 619] width 1118 height 18
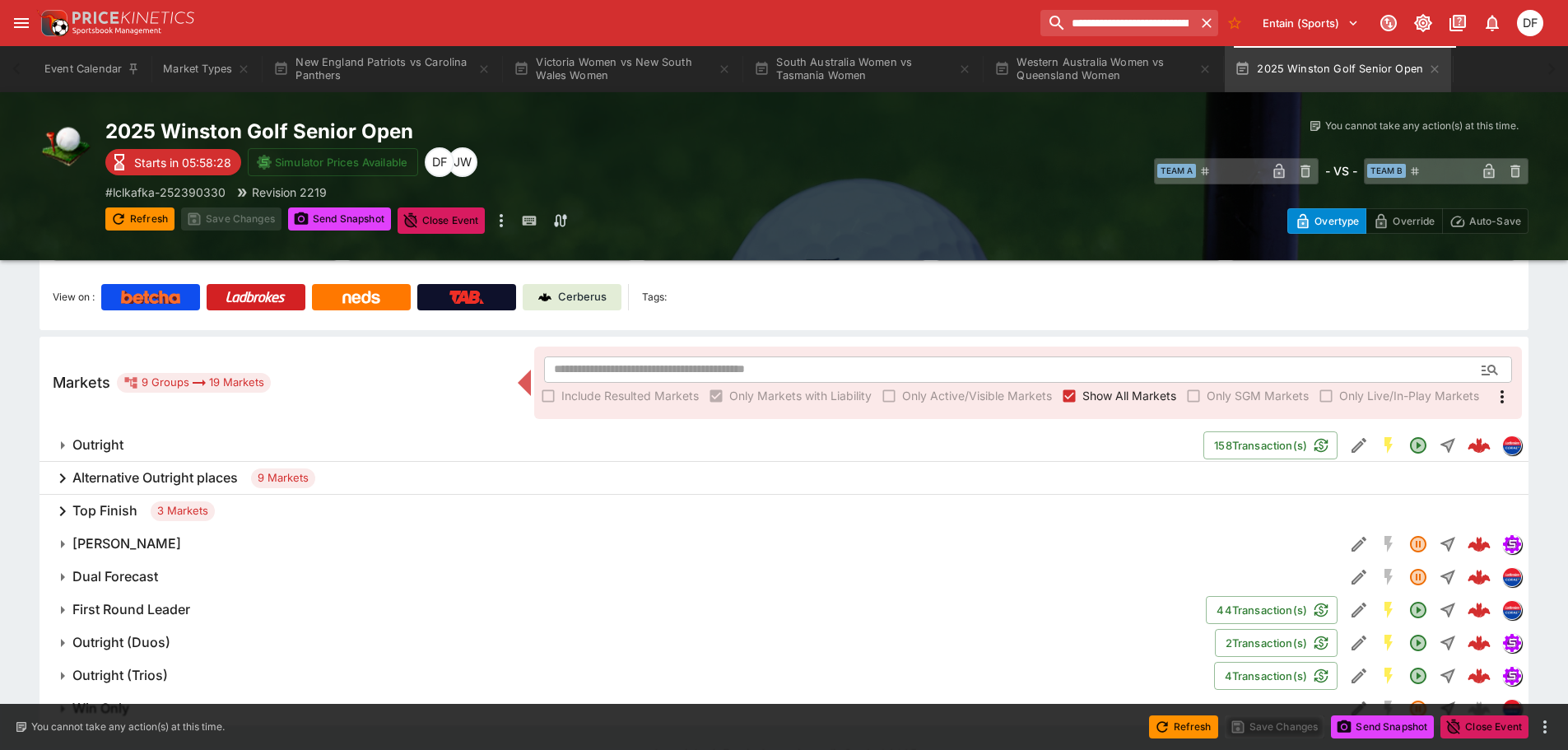
scroll to position [206, 0]
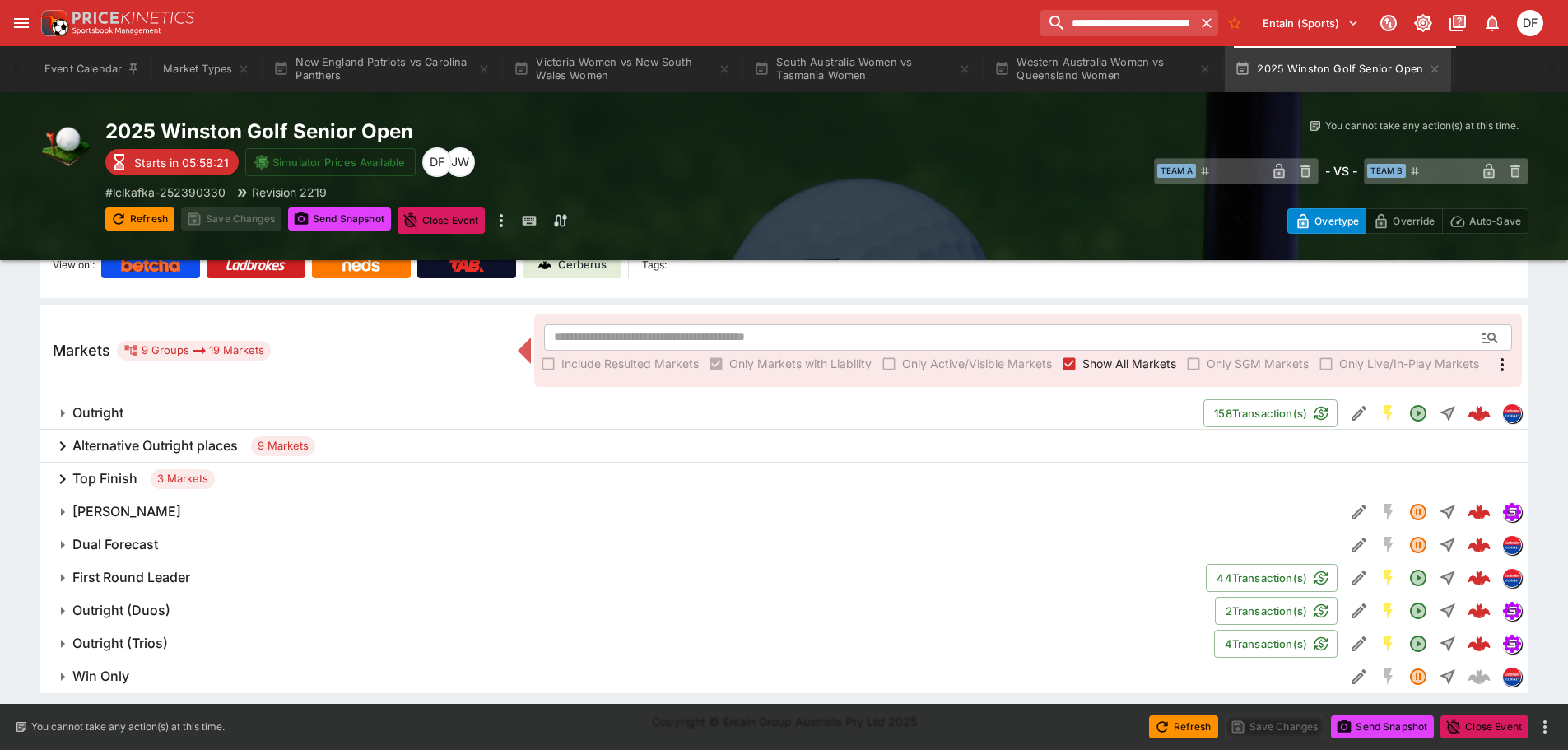
click at [199, 604] on span "Outright (Duos)" at bounding box center [637, 611] width 1129 height 18
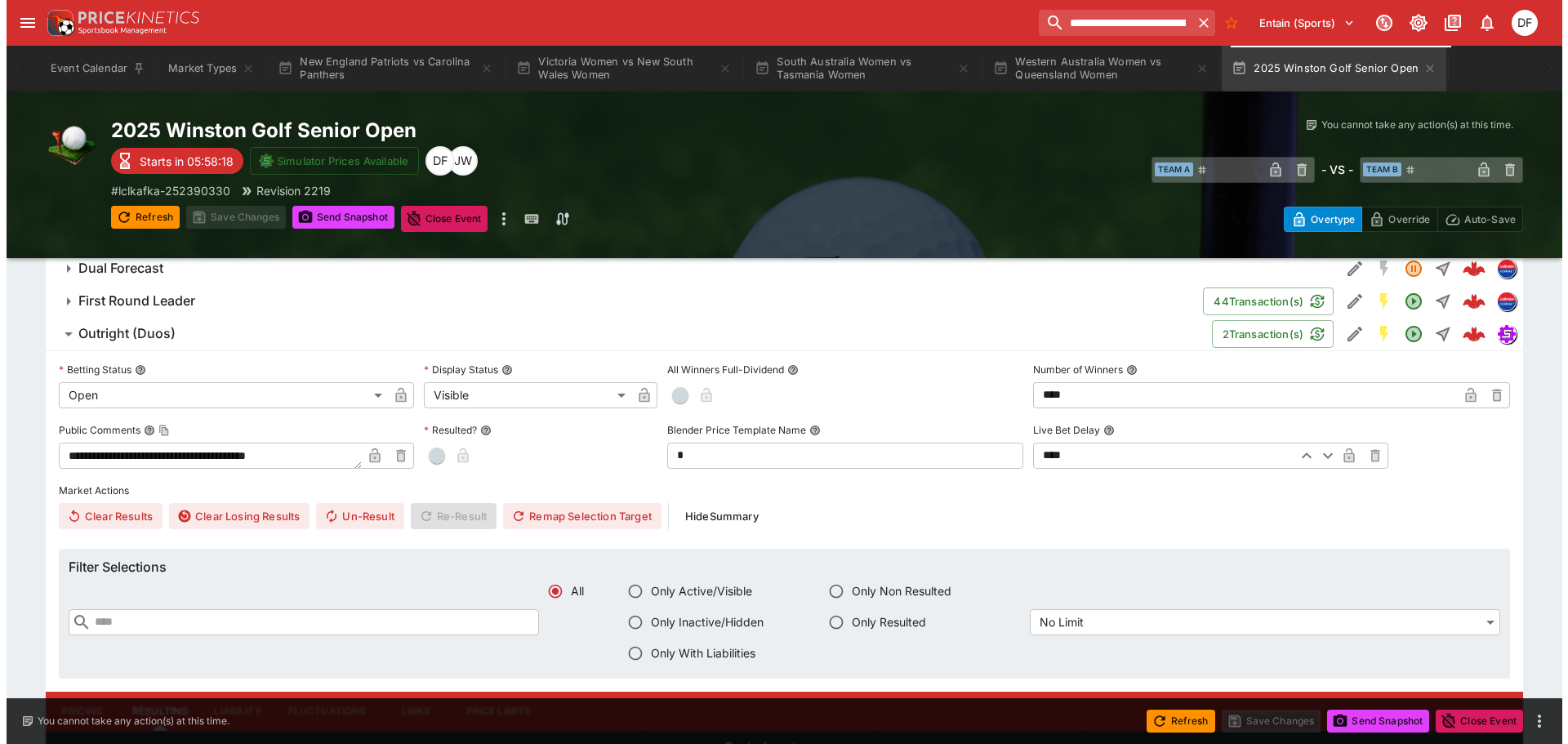
scroll to position [450, 0]
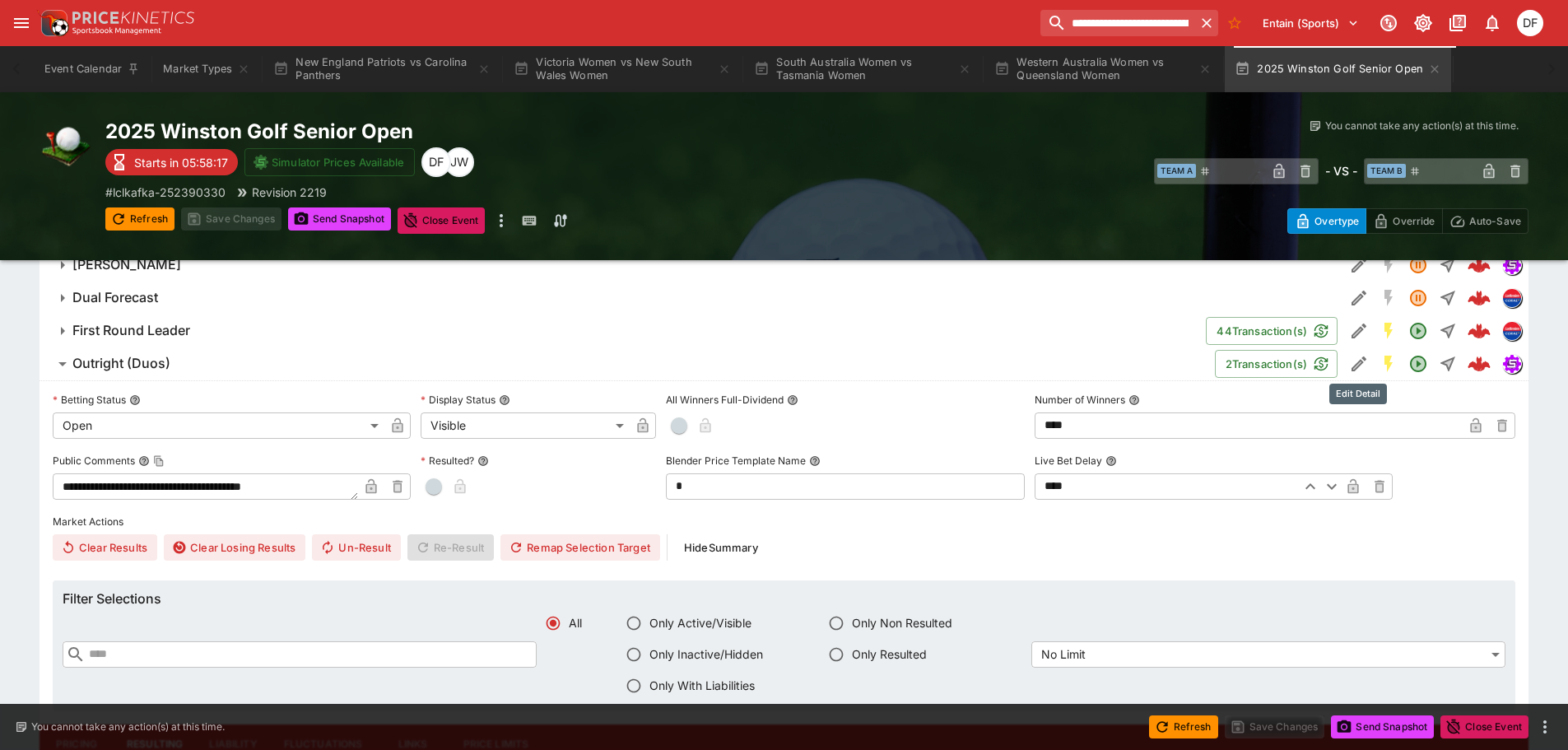
click at [1361, 365] on icon "Edit Detail" at bounding box center [1359, 363] width 20 height 20
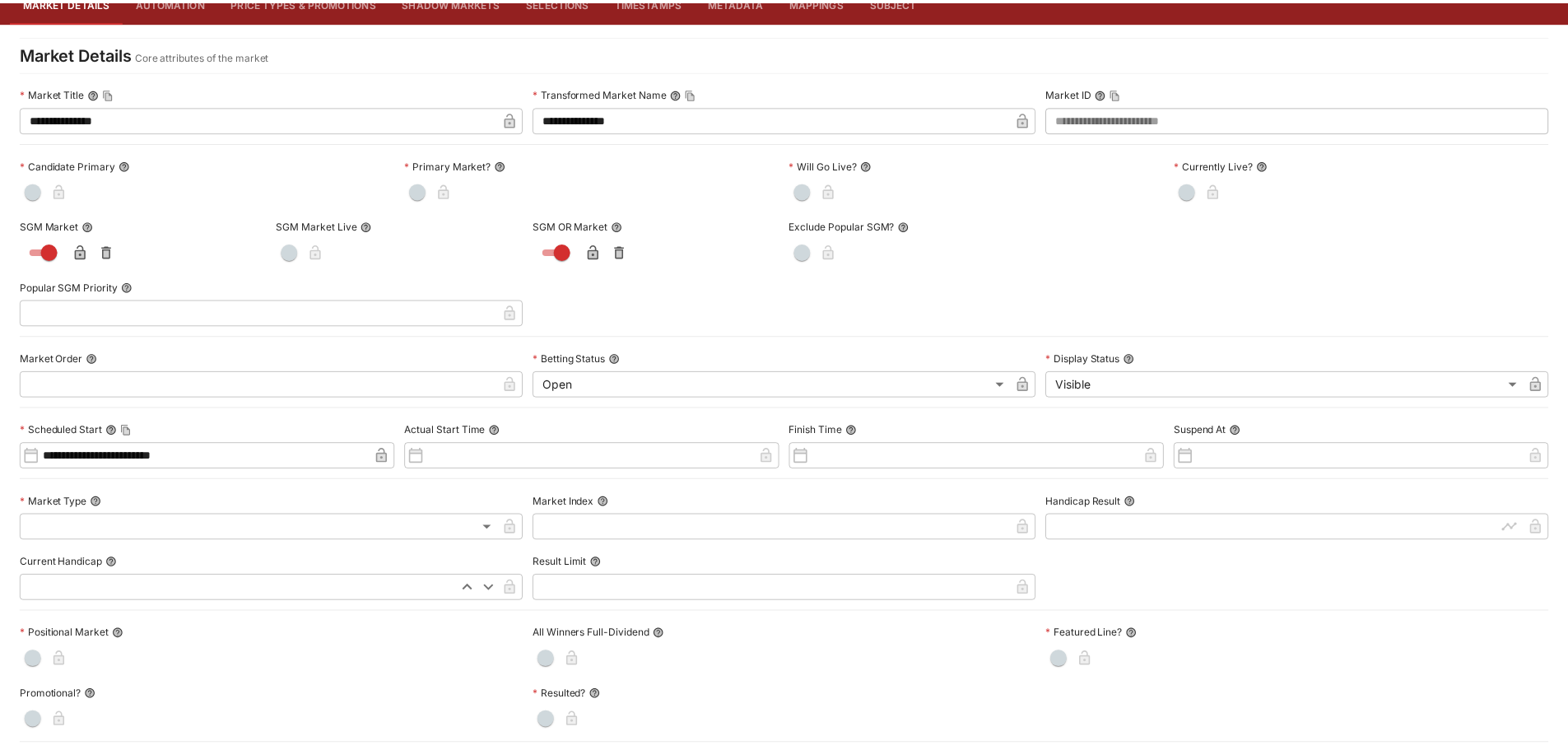
scroll to position [0, 0]
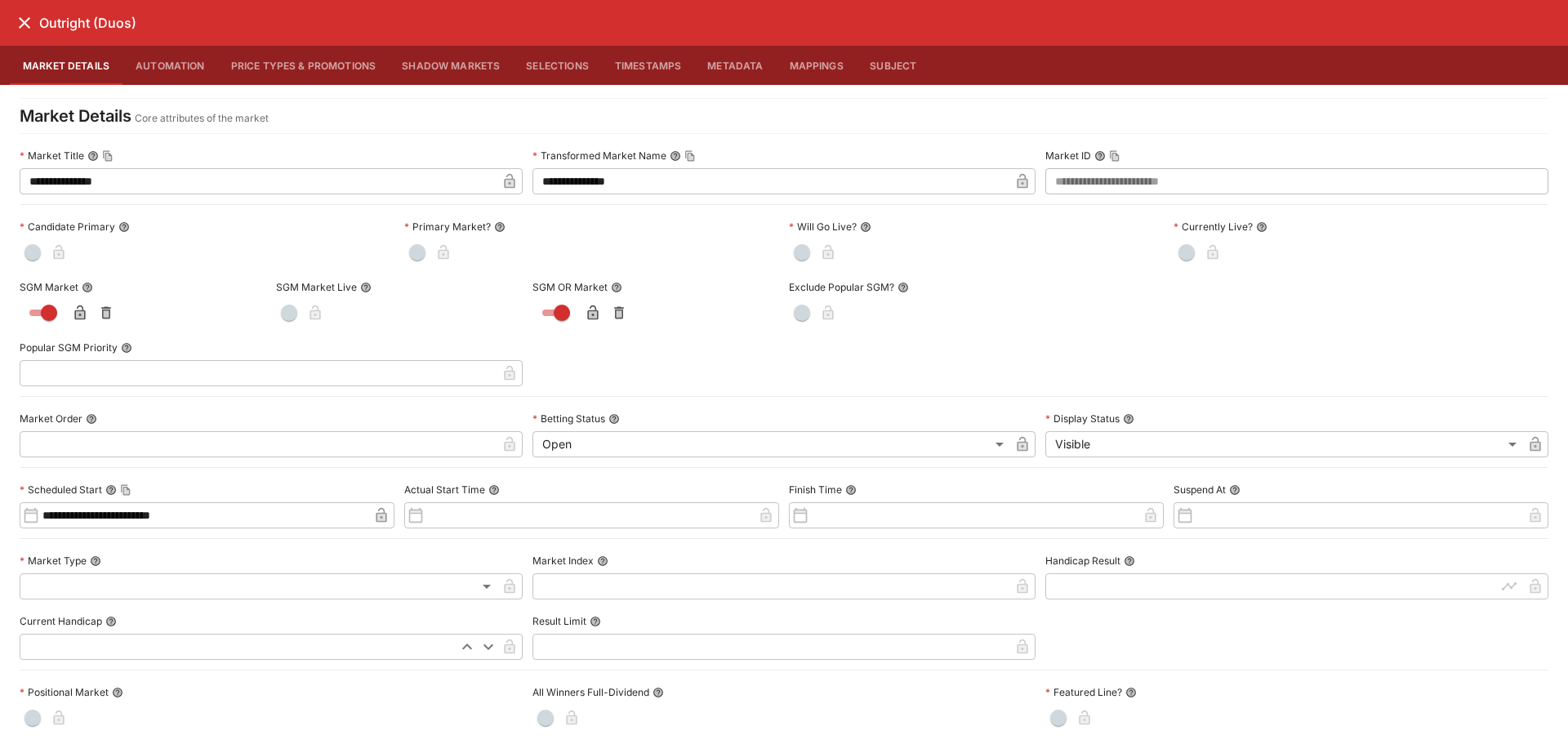
click at [23, 19] on icon "close" at bounding box center [24, 22] width 19 height 19
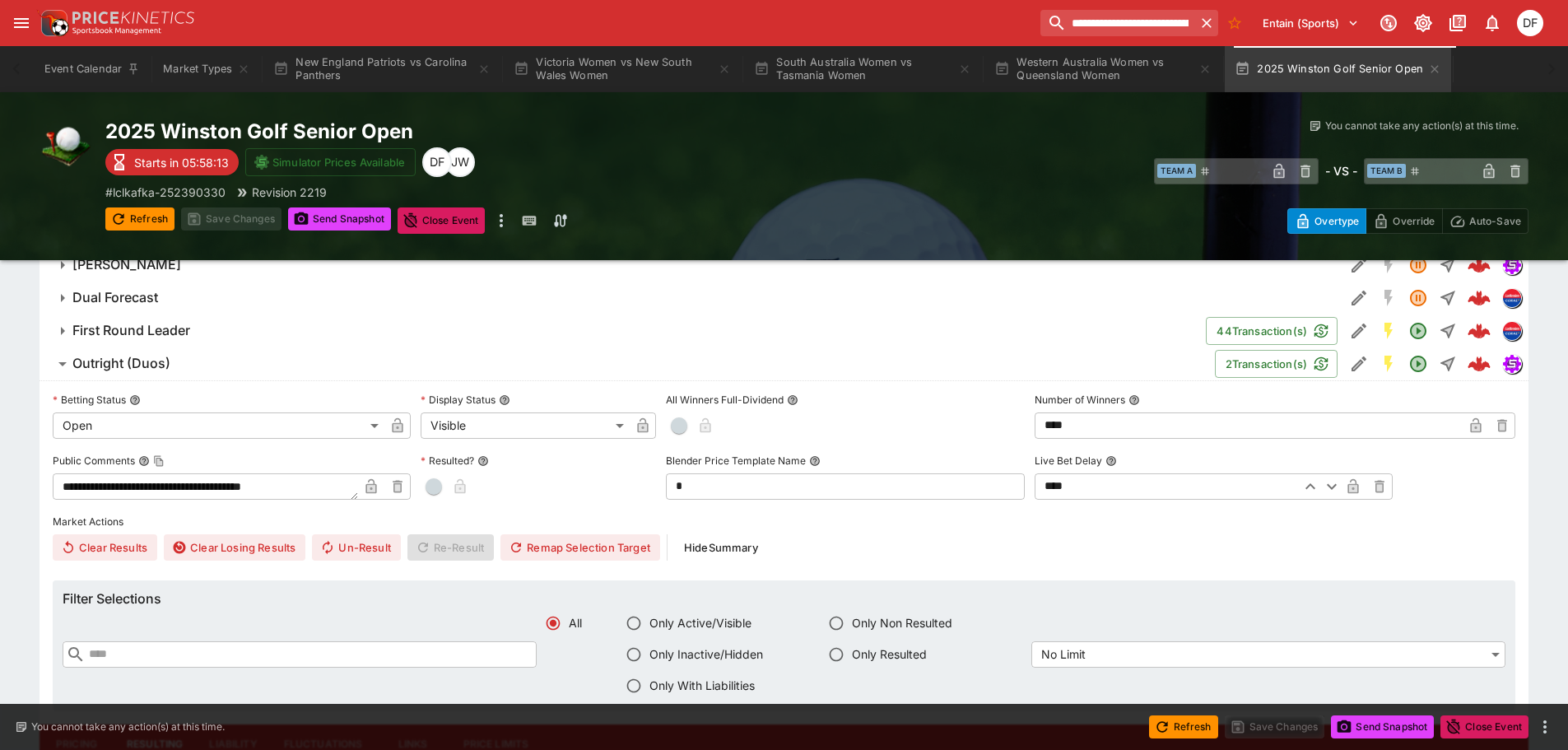
click at [163, 358] on h6 "Outright (Duos)" at bounding box center [121, 363] width 98 height 18
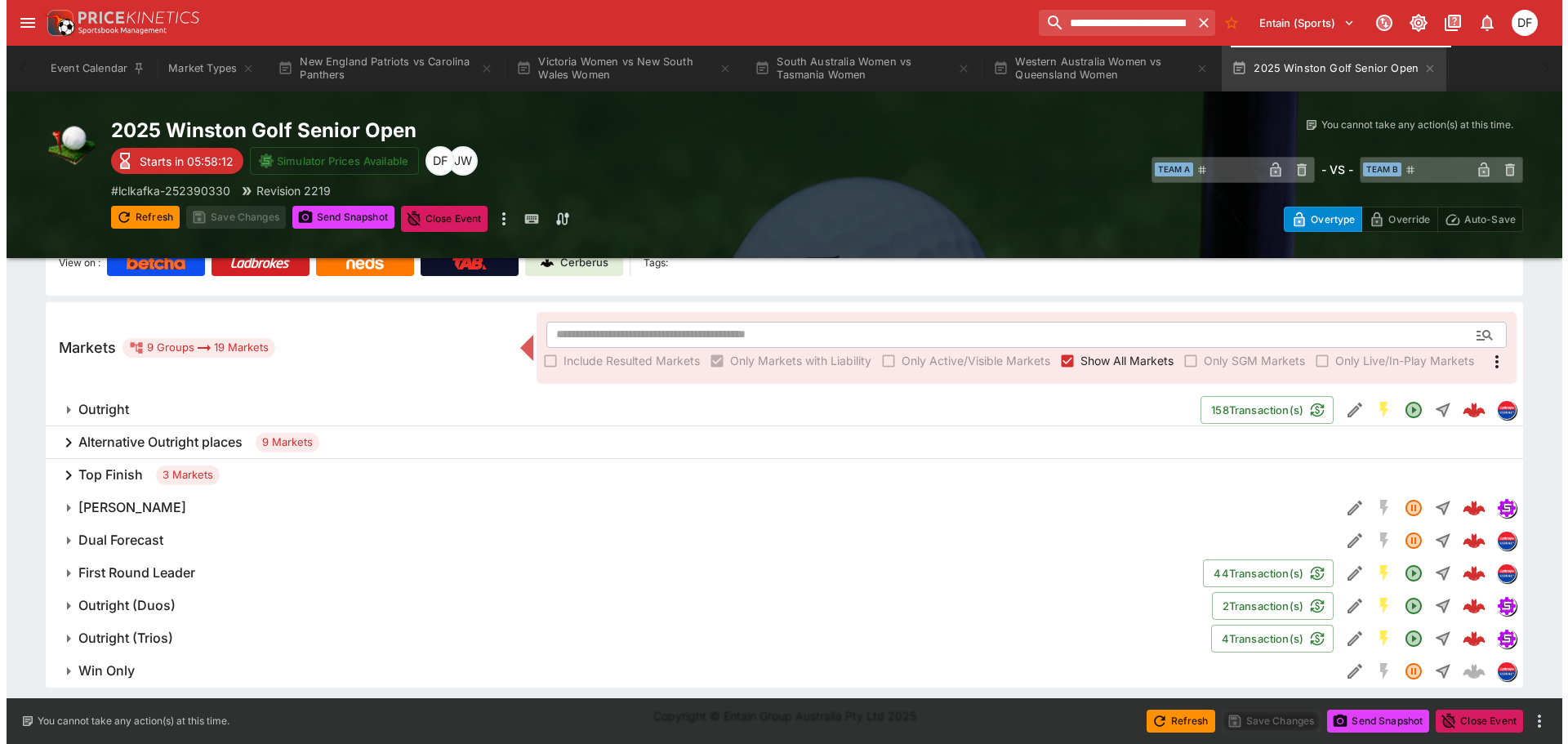
scroll to position [205, 0]
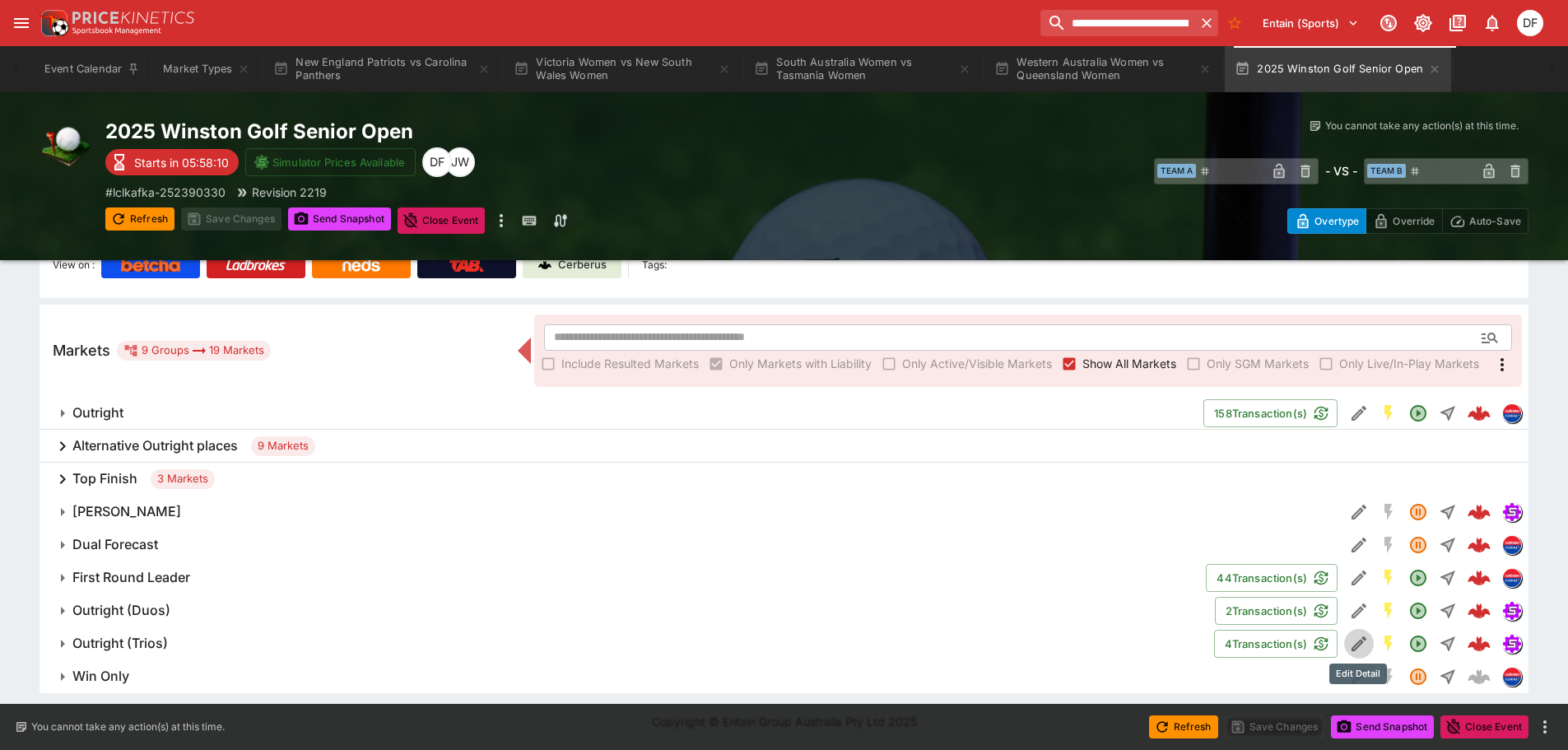
click at [1351, 643] on icon "Edit Detail" at bounding box center [1359, 643] width 20 height 20
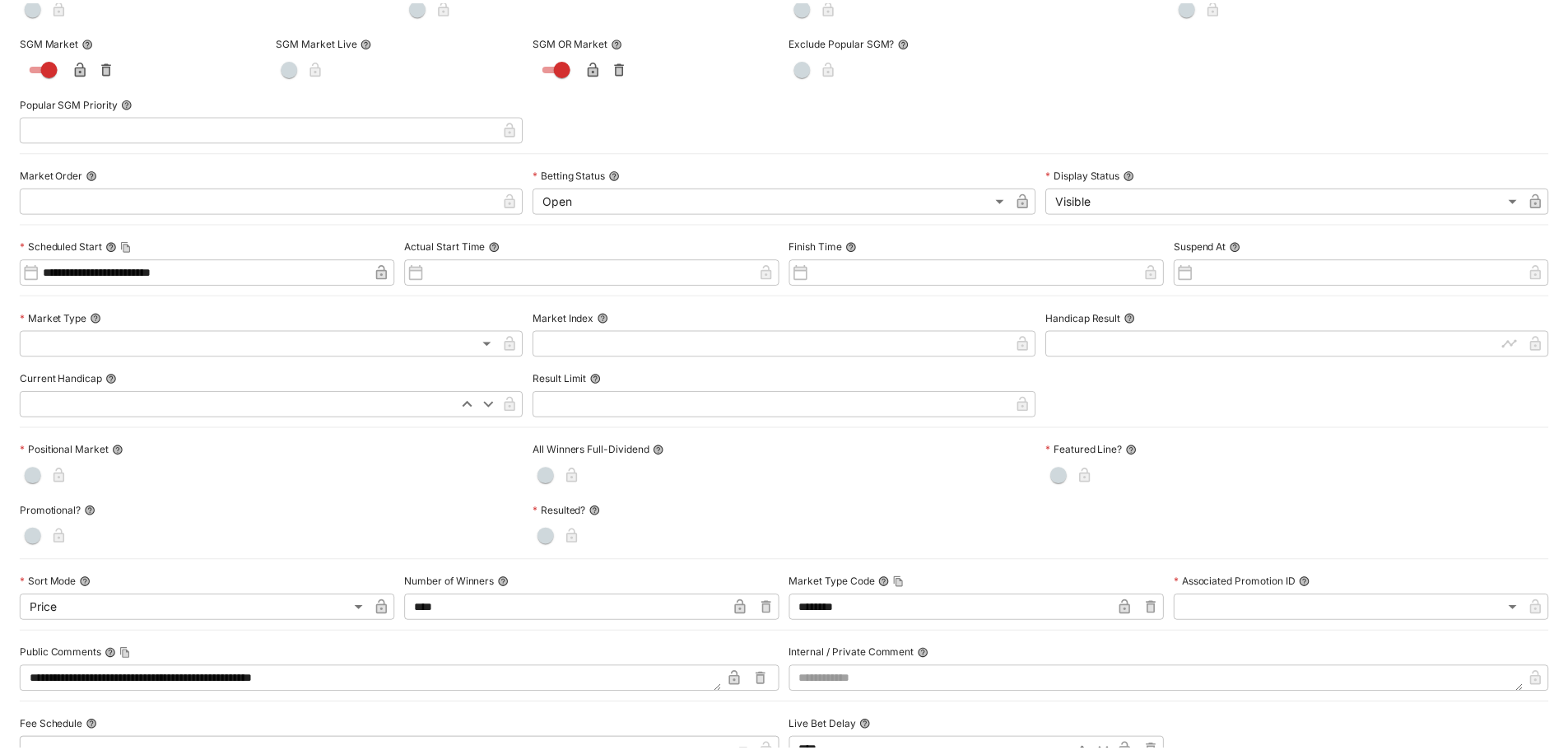
scroll to position [0, 0]
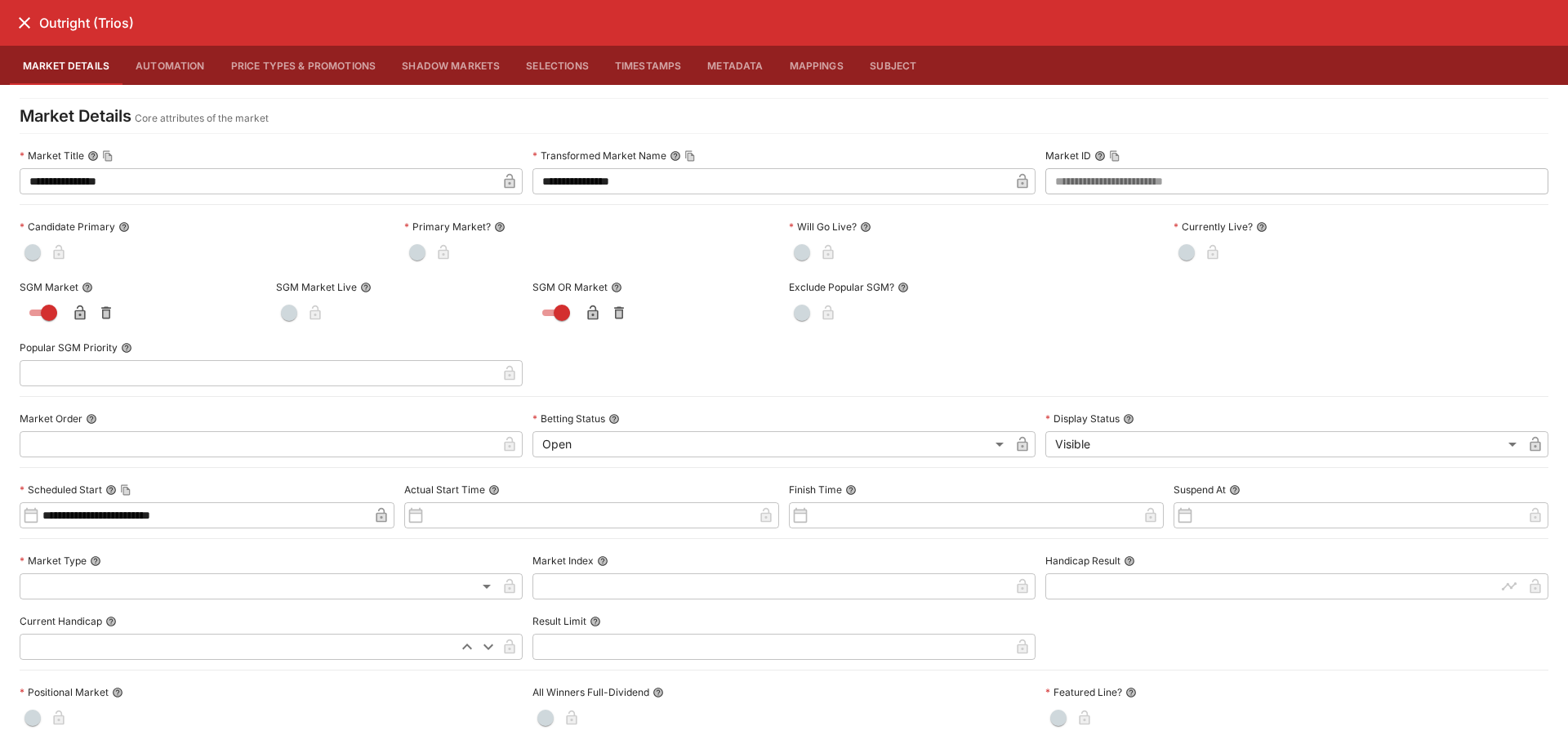
click at [25, 24] on icon "close" at bounding box center [24, 23] width 11 height 11
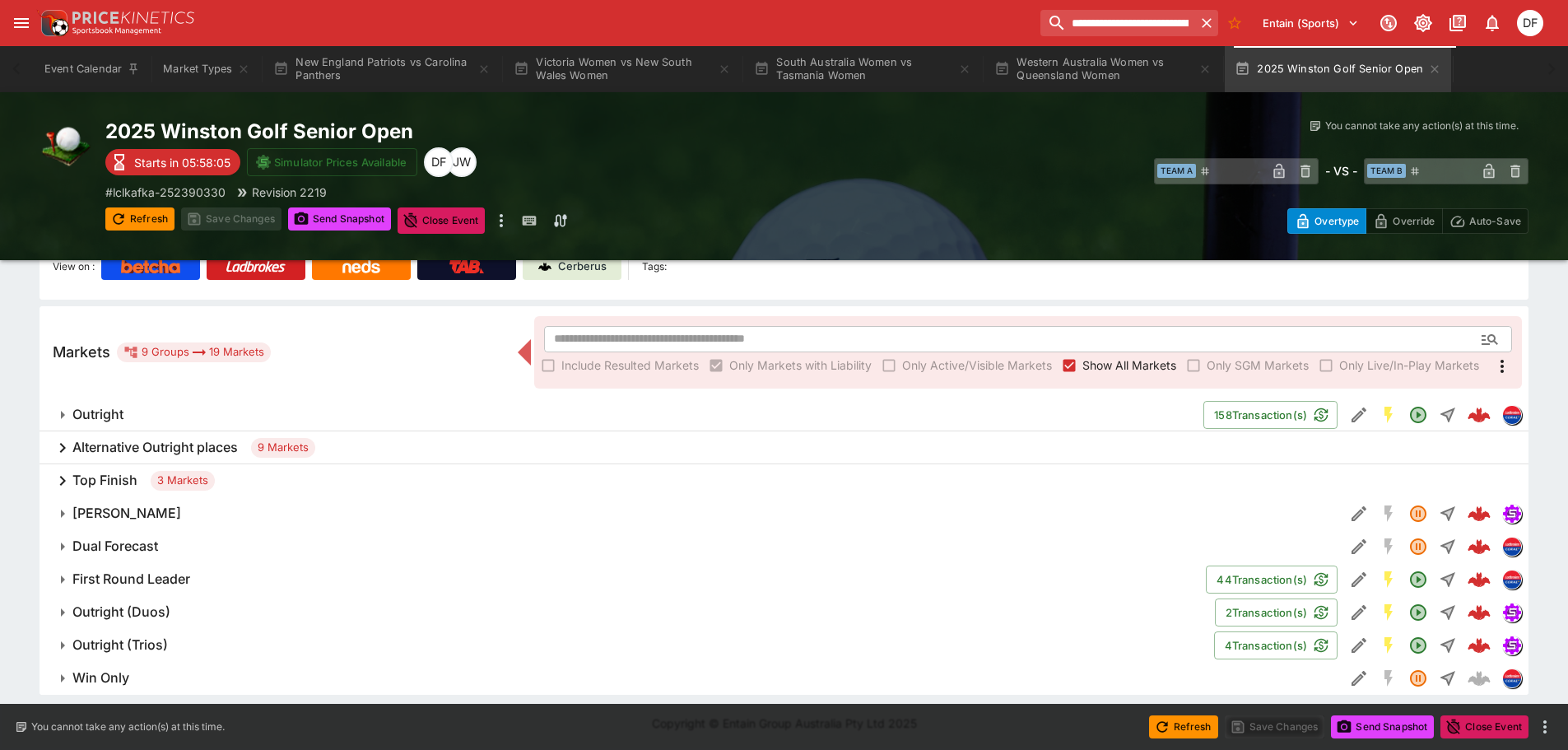
scroll to position [206, 0]
click at [1159, 25] on input "**********" at bounding box center [1109, 23] width 171 height 26
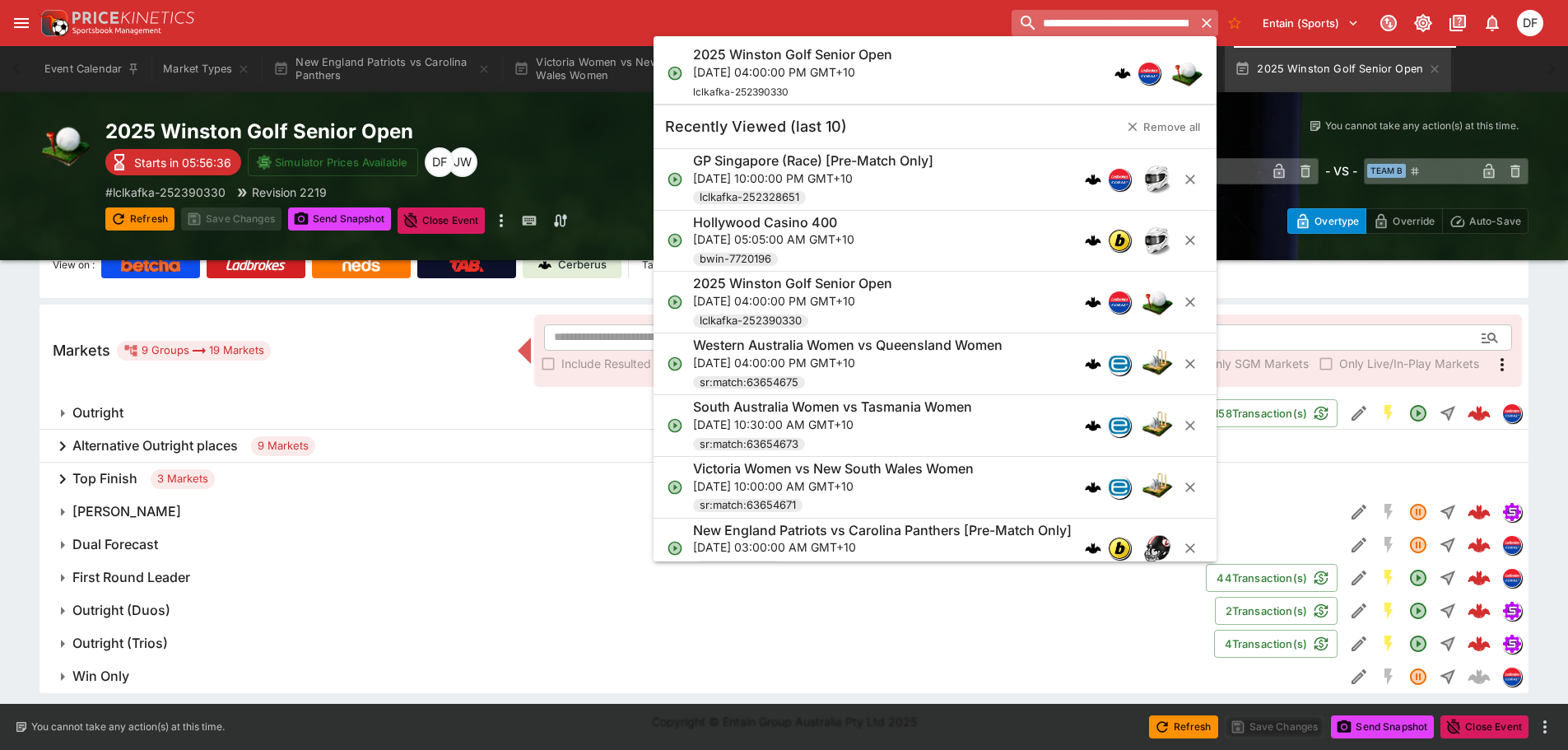
click at [1159, 25] on input "**********" at bounding box center [1104, 23] width 184 height 26
paste input "search"
click at [1136, 33] on input "**********" at bounding box center [1104, 23] width 184 height 26
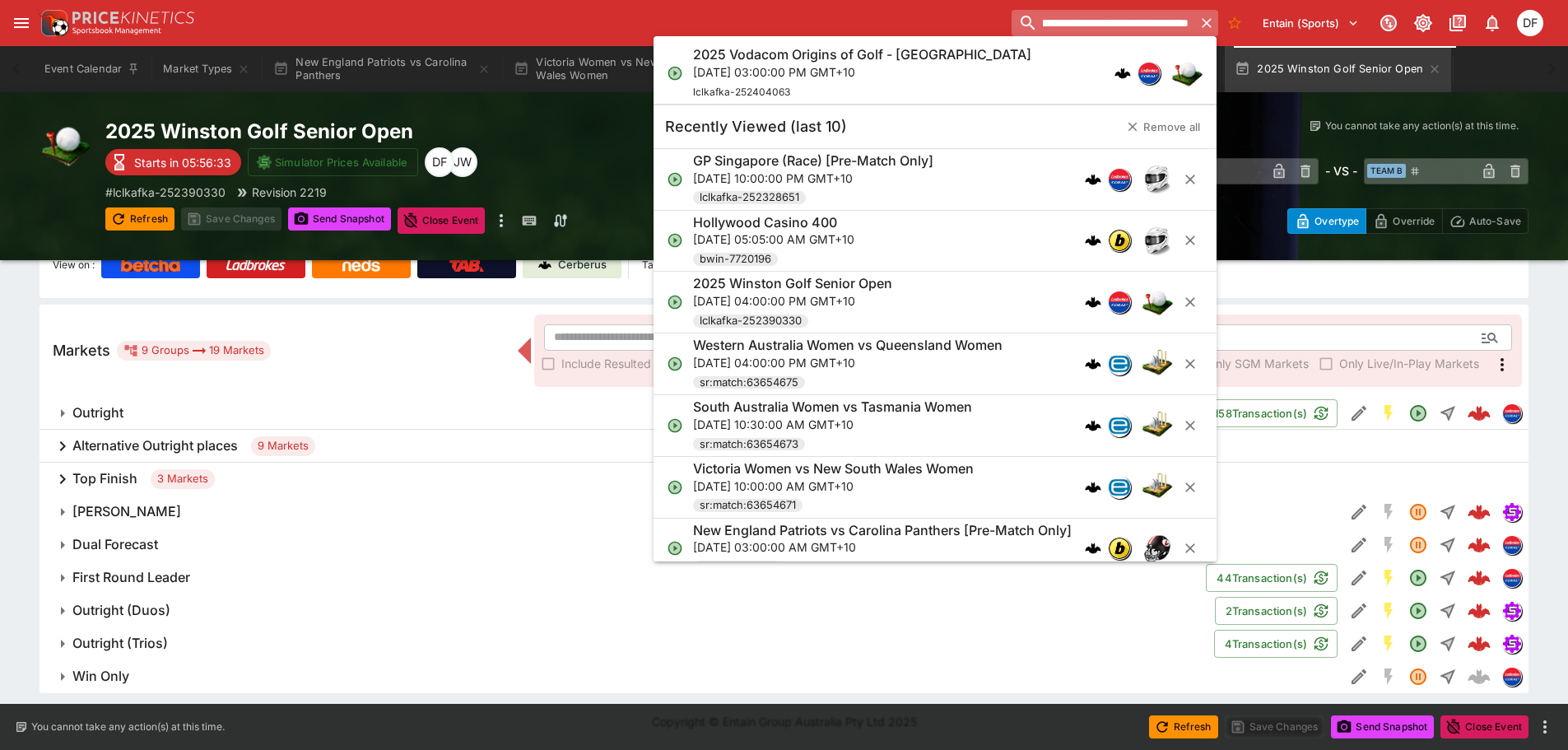
click at [1136, 33] on input "**********" at bounding box center [1104, 23] width 184 height 26
type input "**********"
click at [929, 59] on h6 "2025 Vodacom Origins of Golf - Devonvale" at bounding box center [863, 55] width 338 height 18
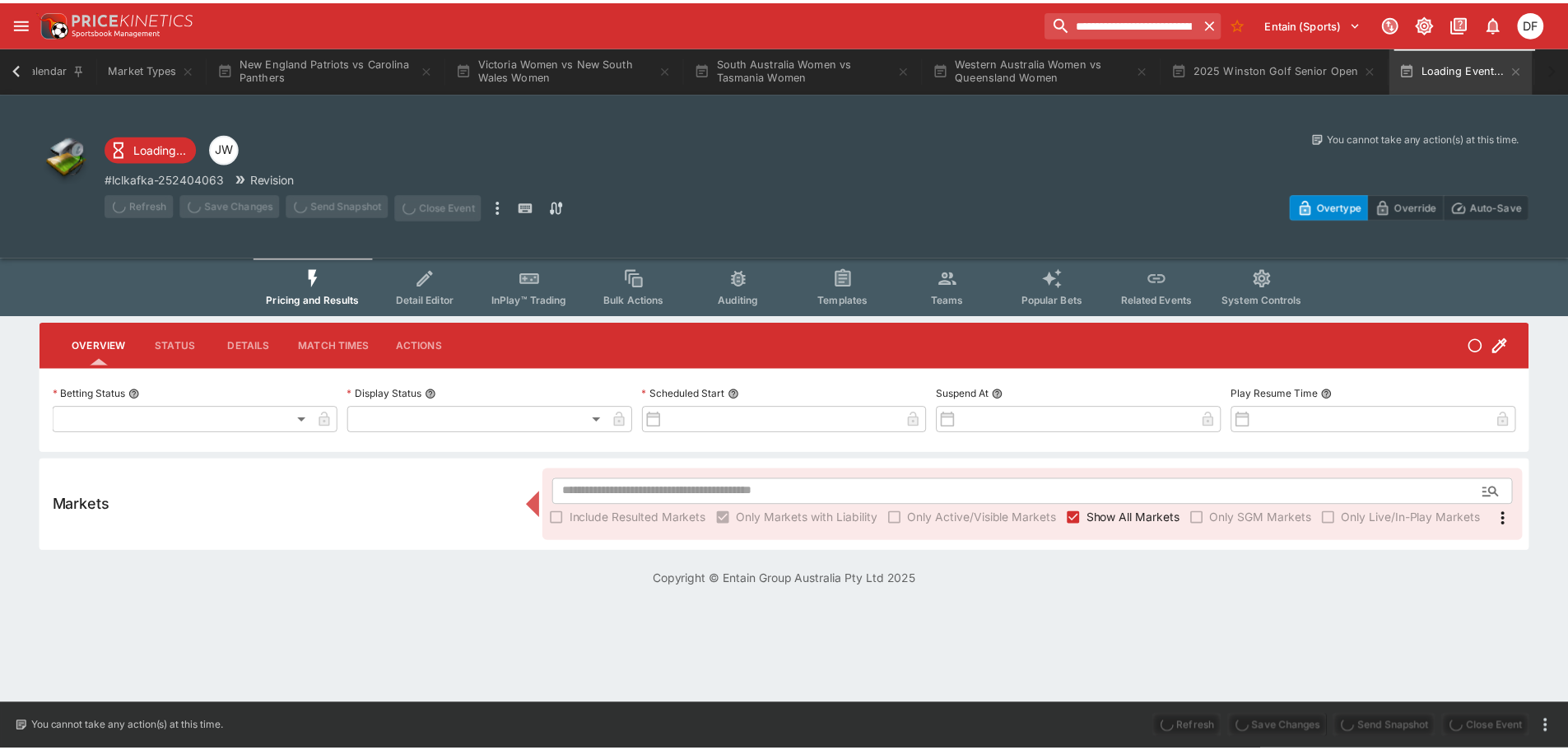
scroll to position [0, 54]
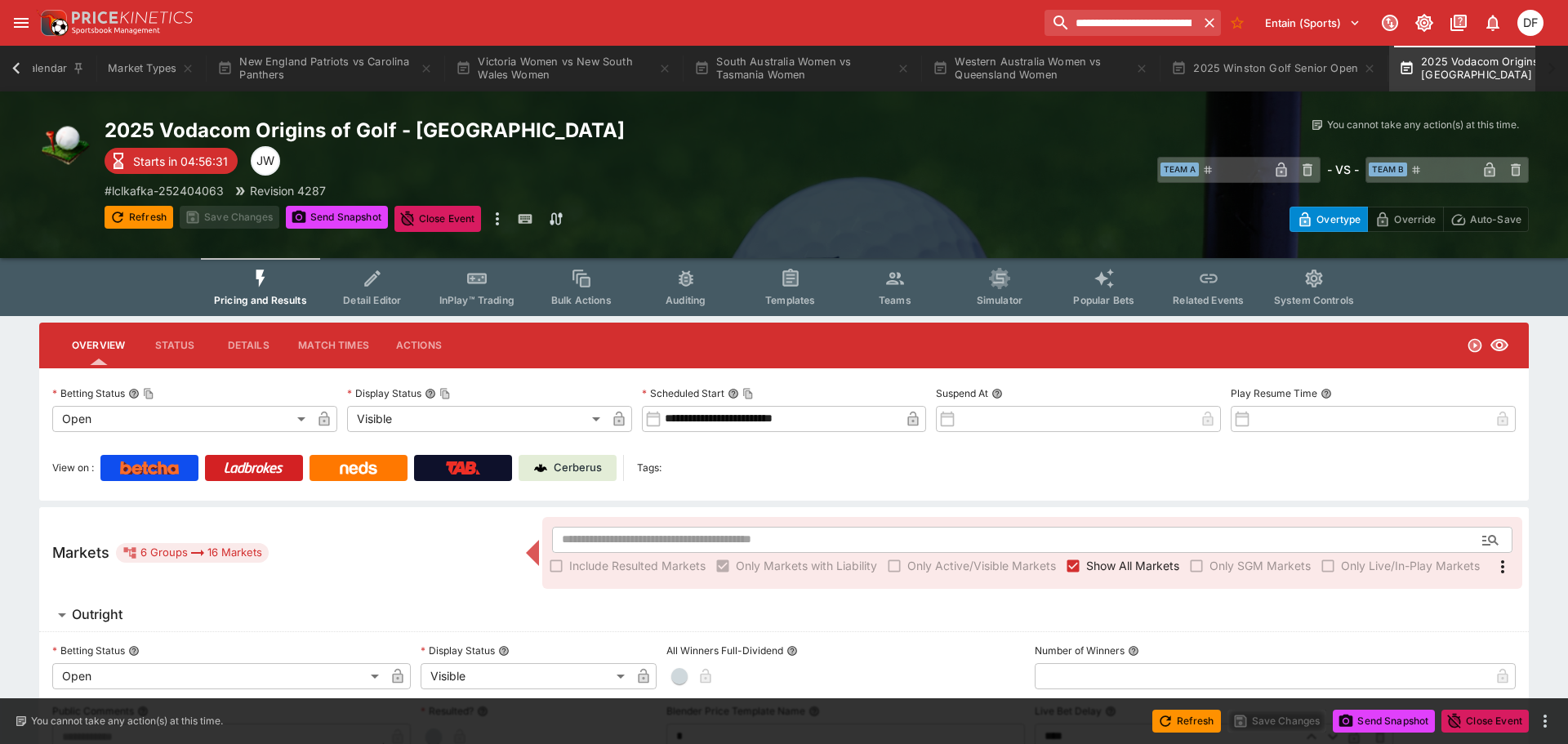
type input "**********"
type input "*******"
type input "**********"
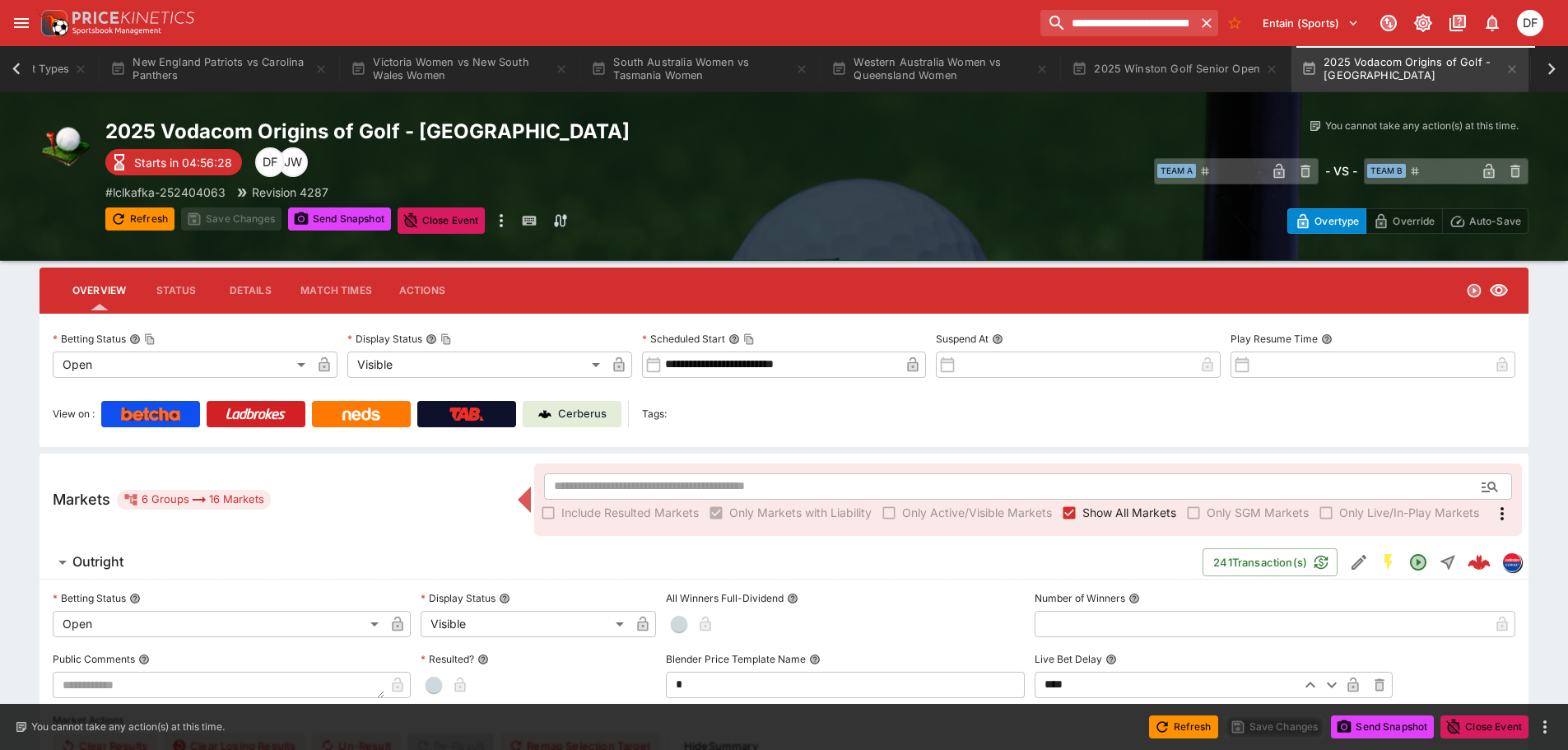
scroll to position [247, 0]
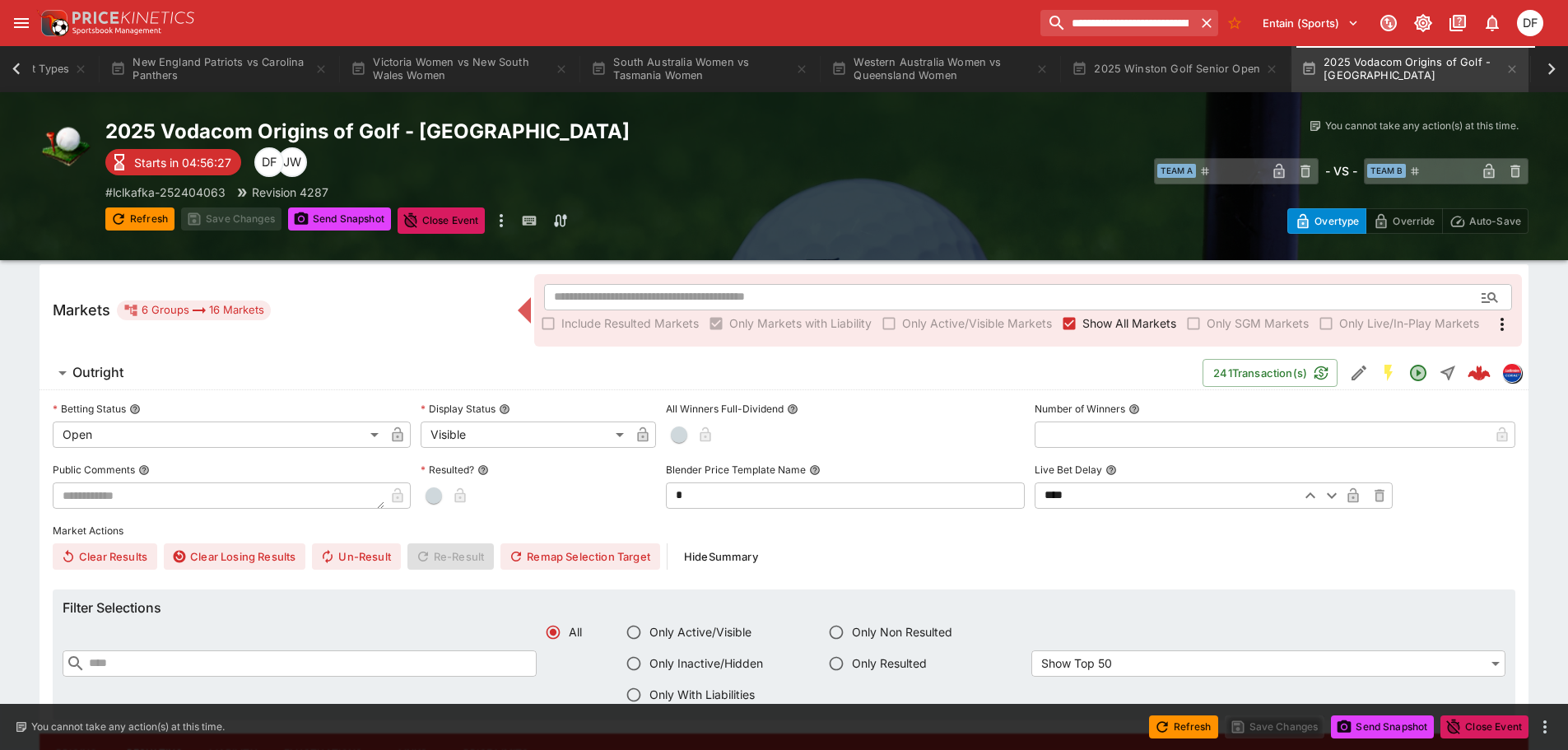
click at [124, 362] on button "Outright" at bounding box center [622, 373] width 1164 height 33
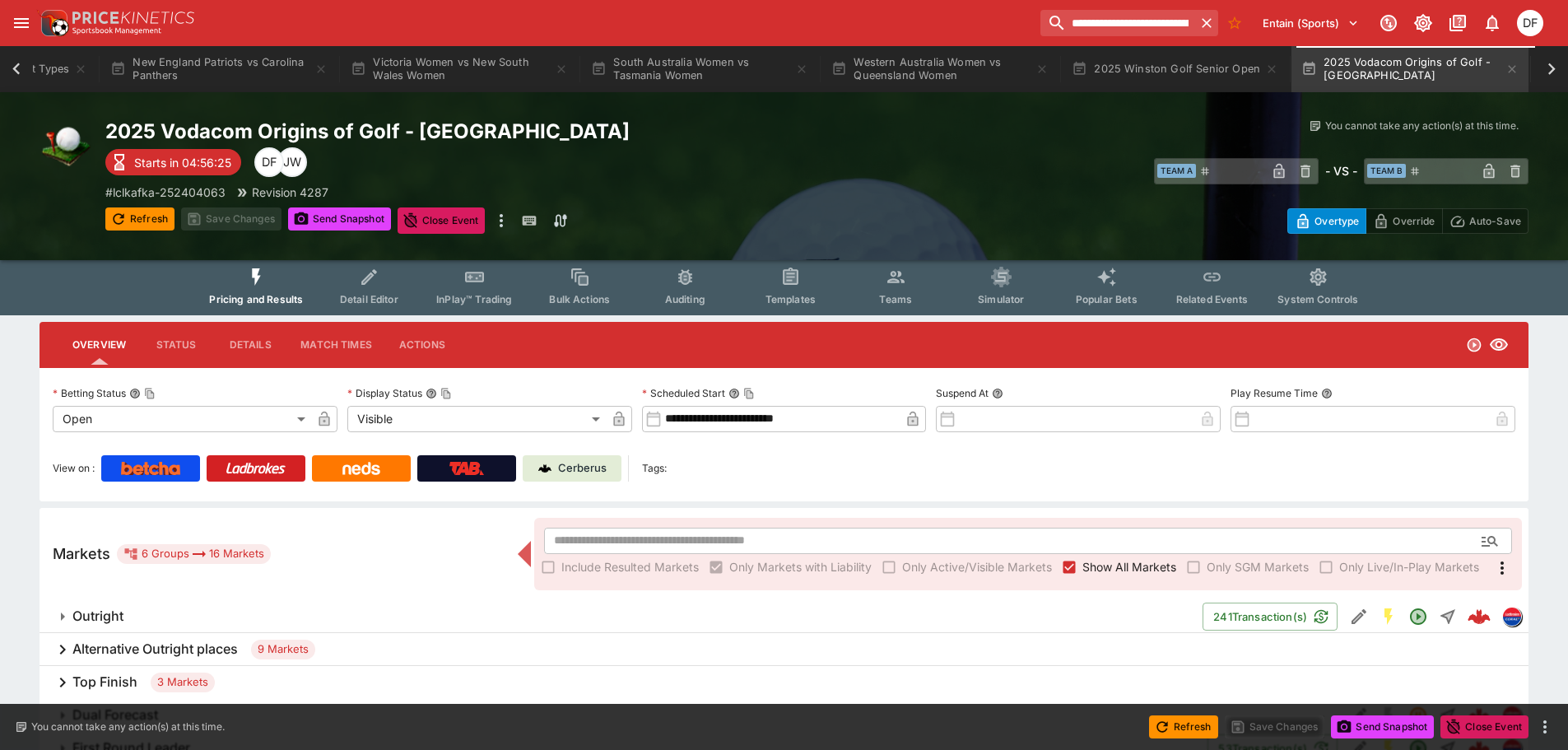
scroll to position [0, 0]
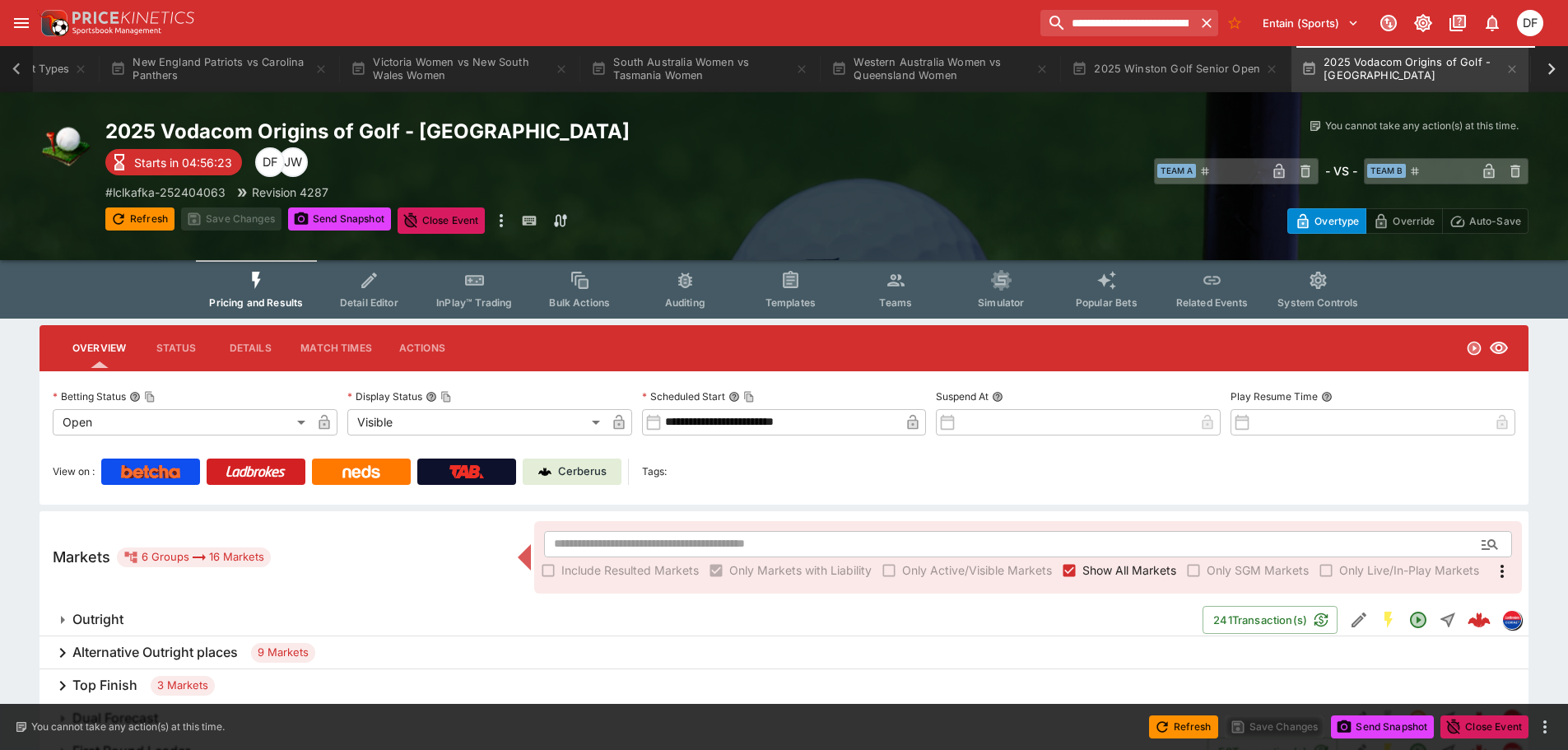
click at [21, 68] on icon at bounding box center [16, 69] width 23 height 23
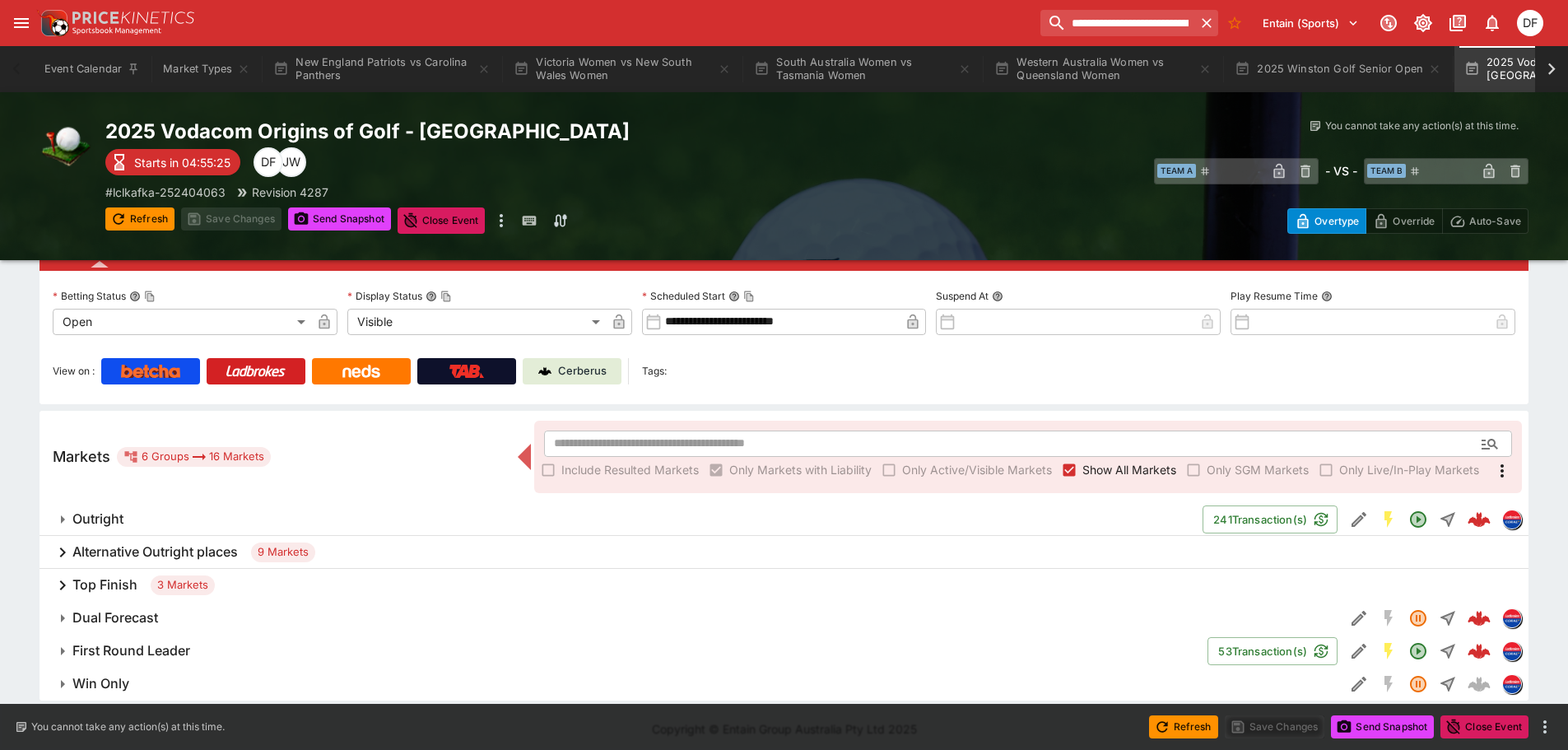
scroll to position [108, 0]
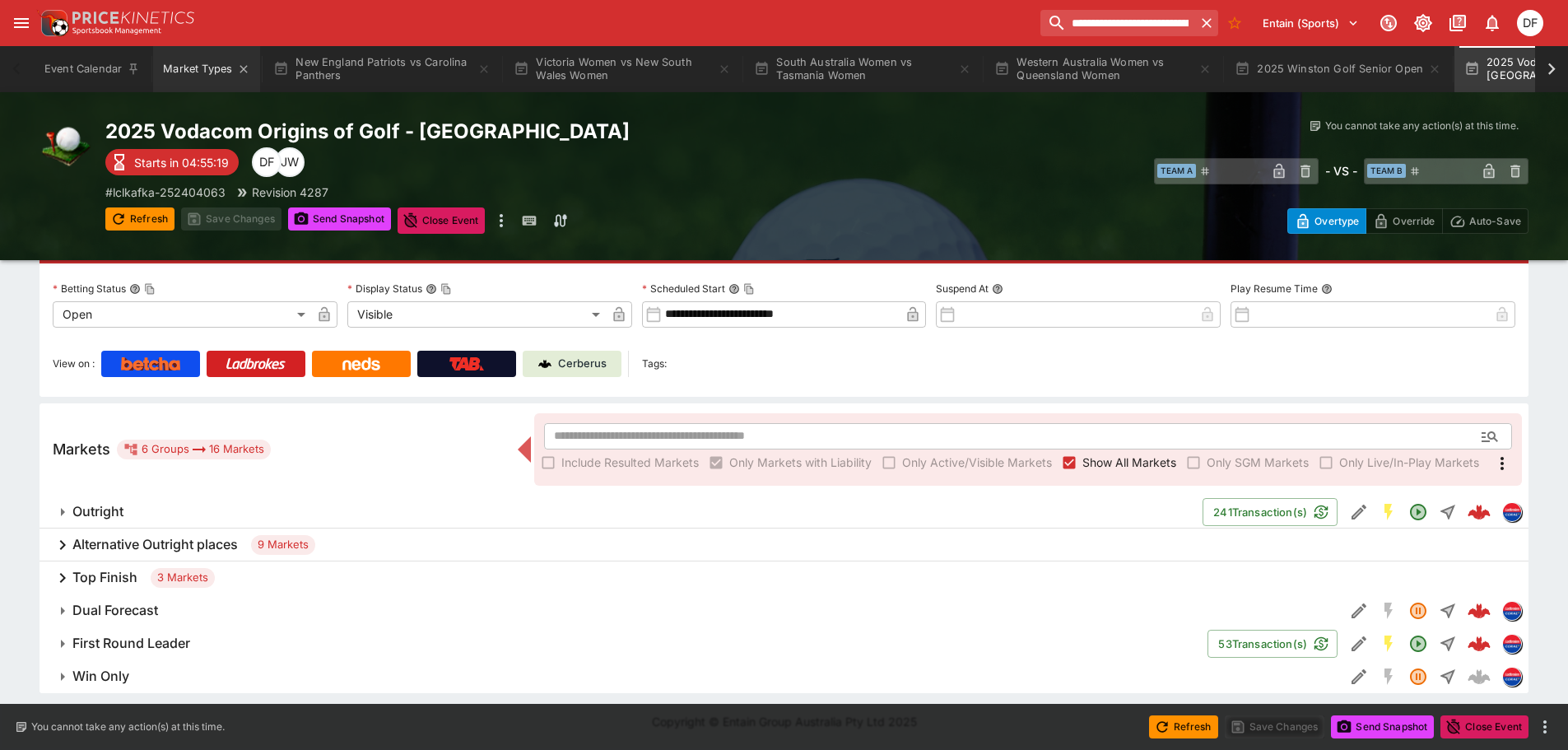
click at [211, 67] on button "Market Types" at bounding box center [206, 70] width 107 height 46
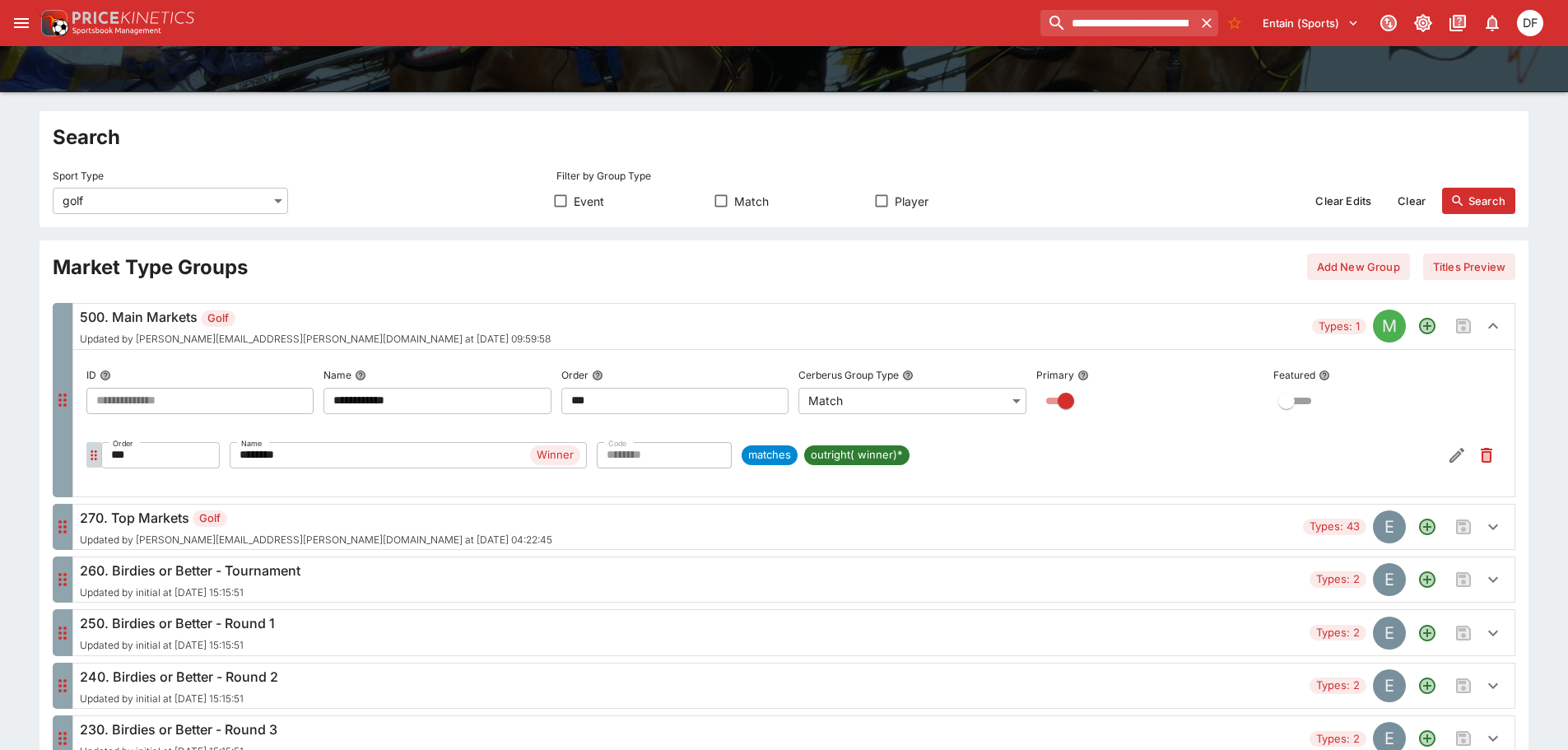
scroll to position [164, 0]
click at [1459, 456] on icon "button" at bounding box center [1457, 456] width 15 height 15
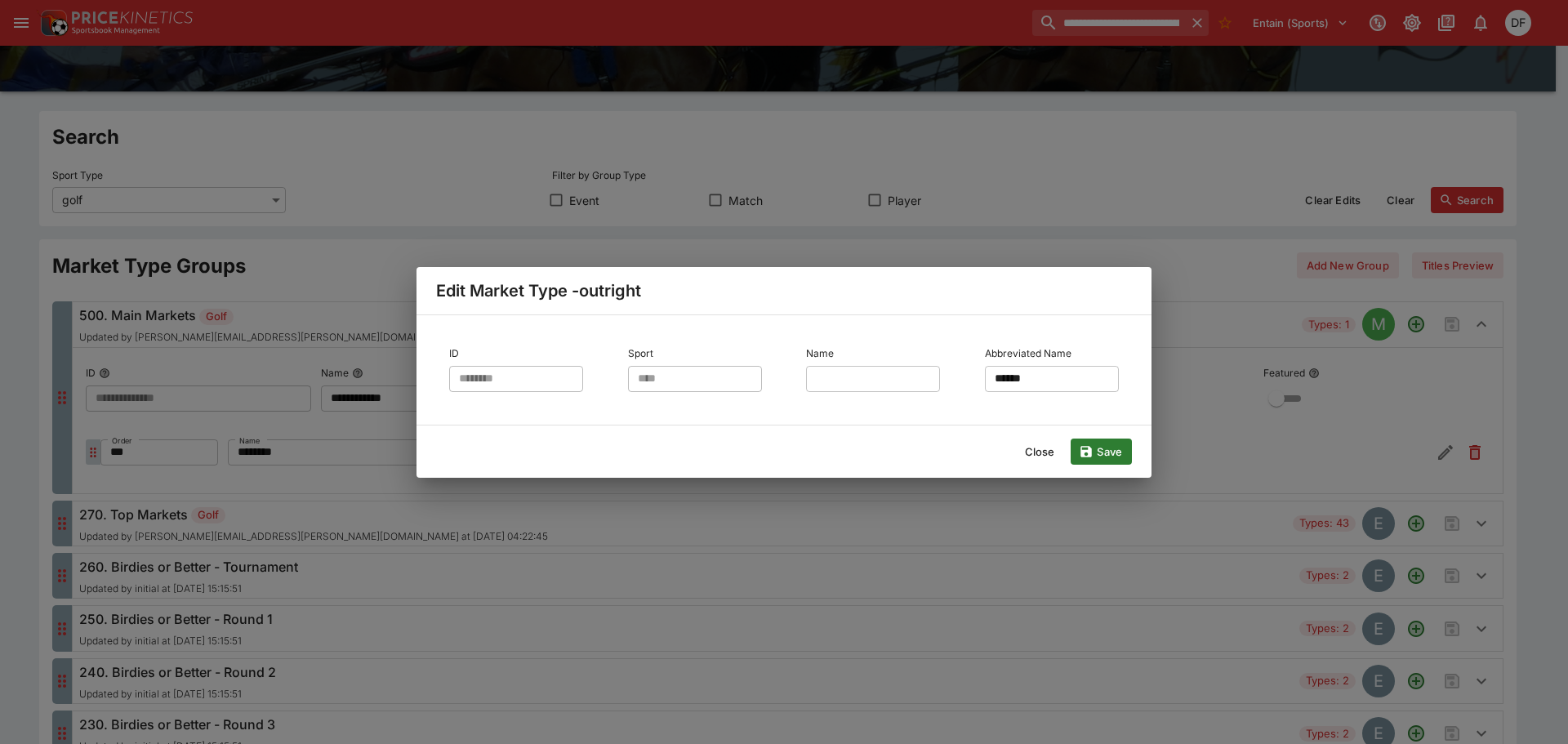
click at [1044, 465] on button "Close" at bounding box center [1040, 452] width 50 height 26
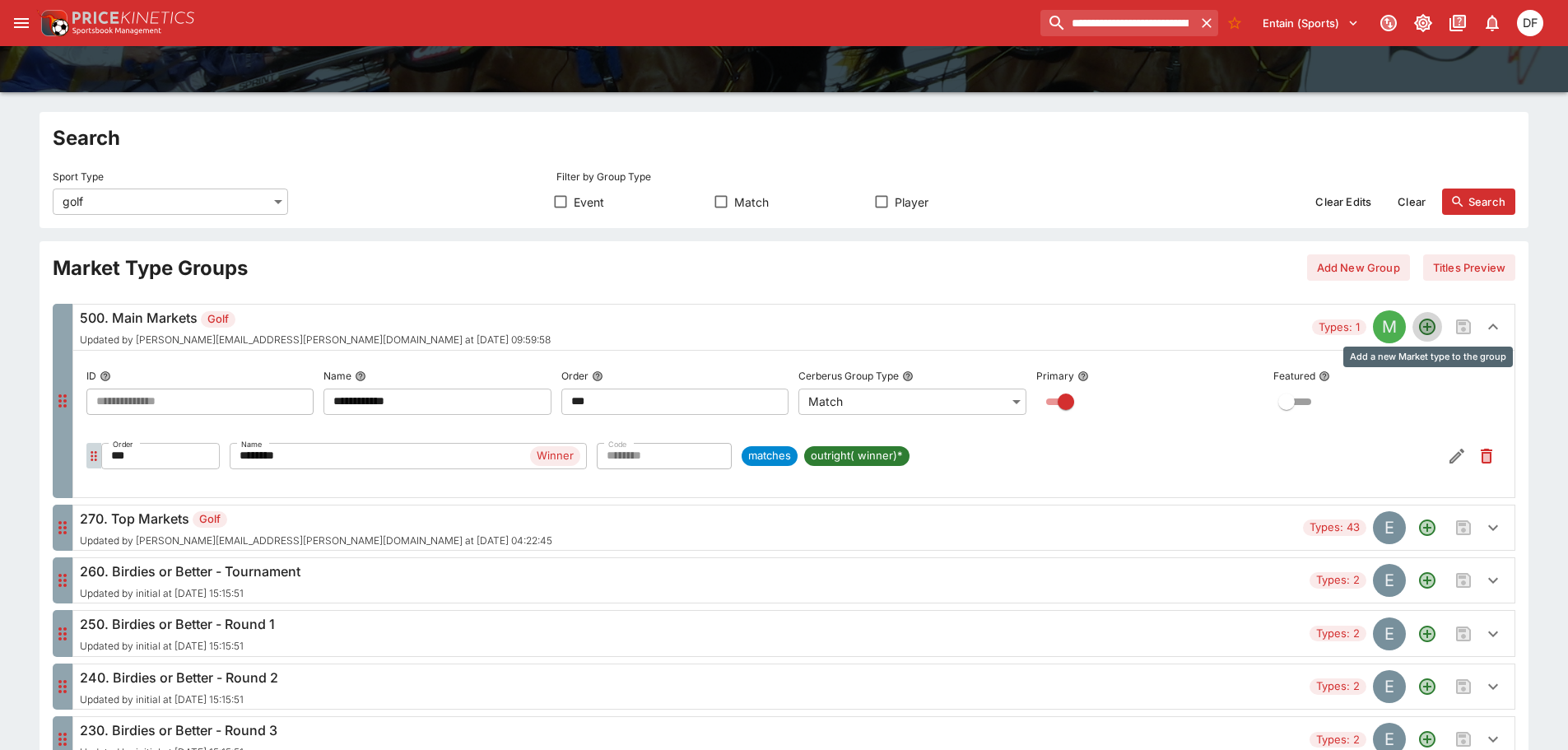
click at [1424, 334] on icon "Add a new Market type to the group" at bounding box center [1428, 327] width 17 height 17
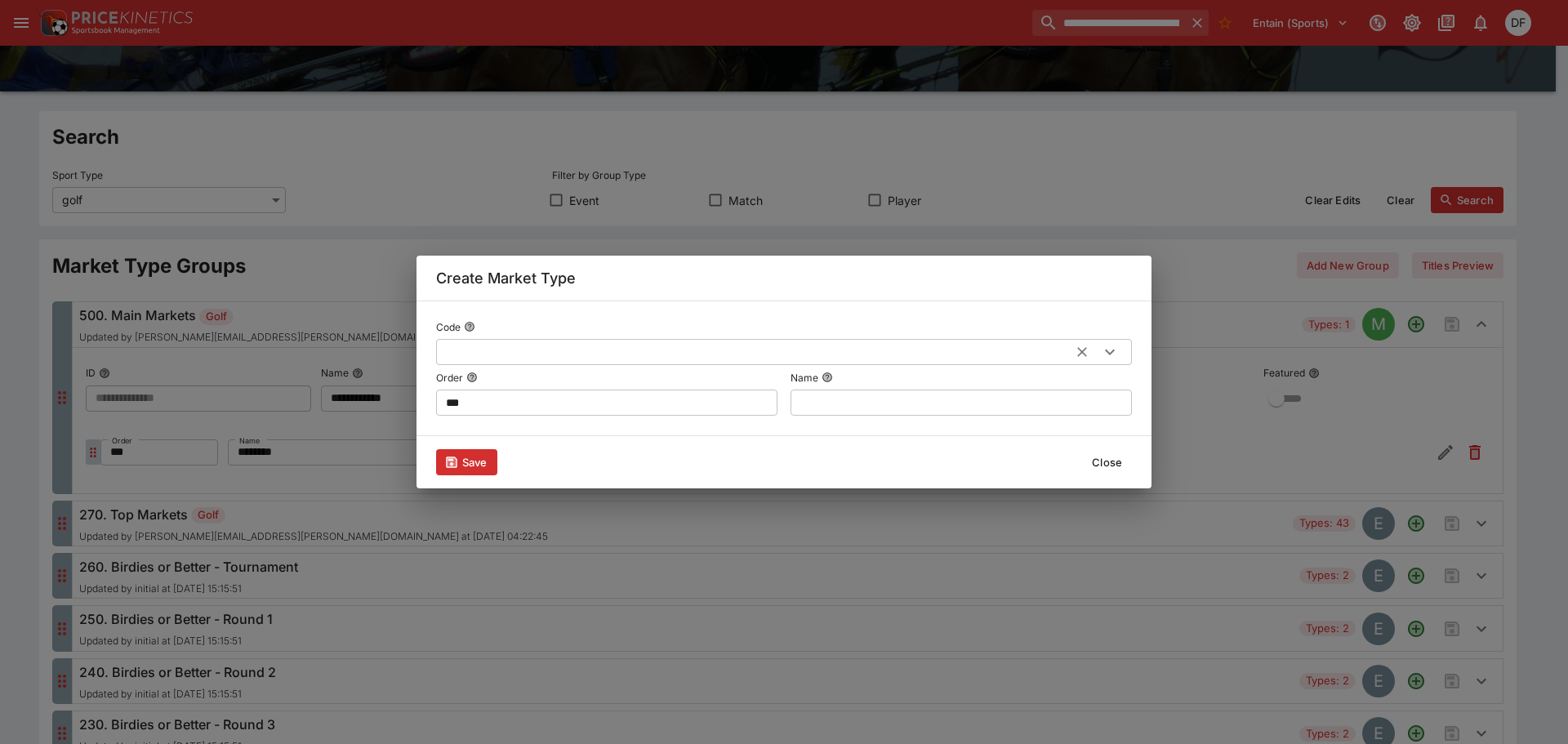
click at [544, 358] on input "text" at bounding box center [757, 352] width 643 height 26
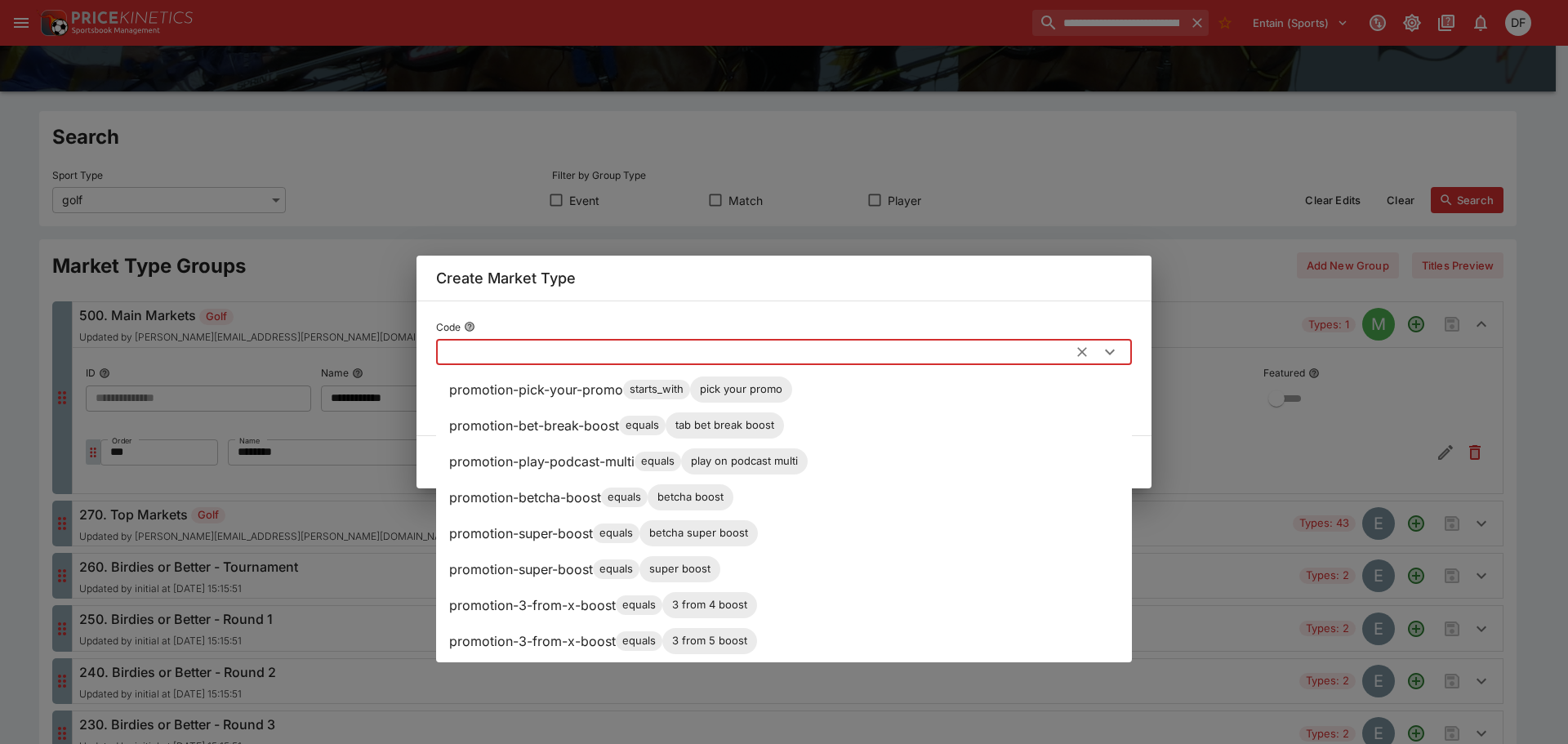
click at [615, 311] on div "Code ​ Order *** ​ Name ​" at bounding box center [784, 368] width 735 height 136
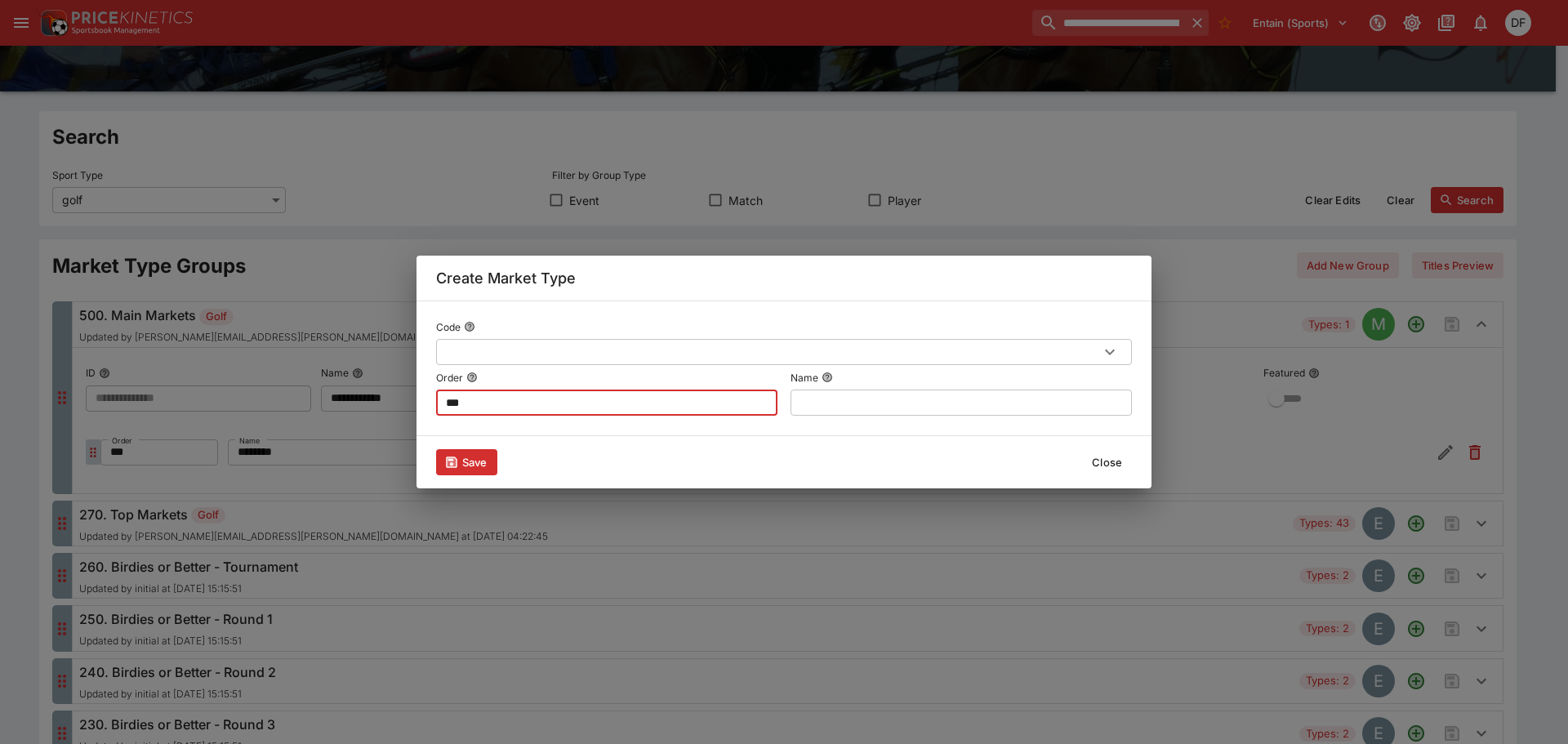
drag, startPoint x: 541, startPoint y: 411, endPoint x: 432, endPoint y: 397, distance: 109.9
click at [432, 397] on div "Code ​ Order *** ​ Name ​" at bounding box center [784, 368] width 735 height 136
type input "***"
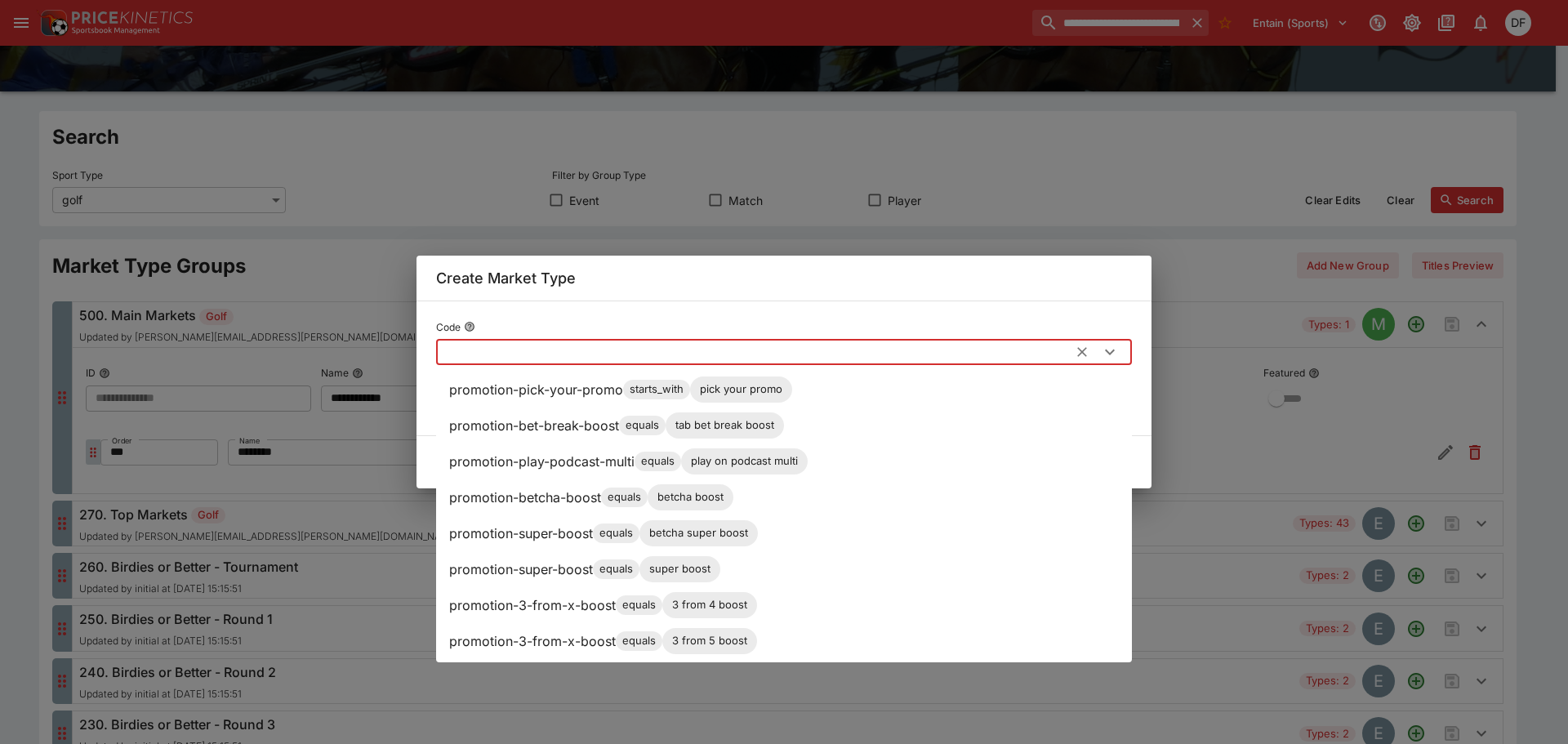
click at [489, 357] on input "text" at bounding box center [757, 352] width 643 height 26
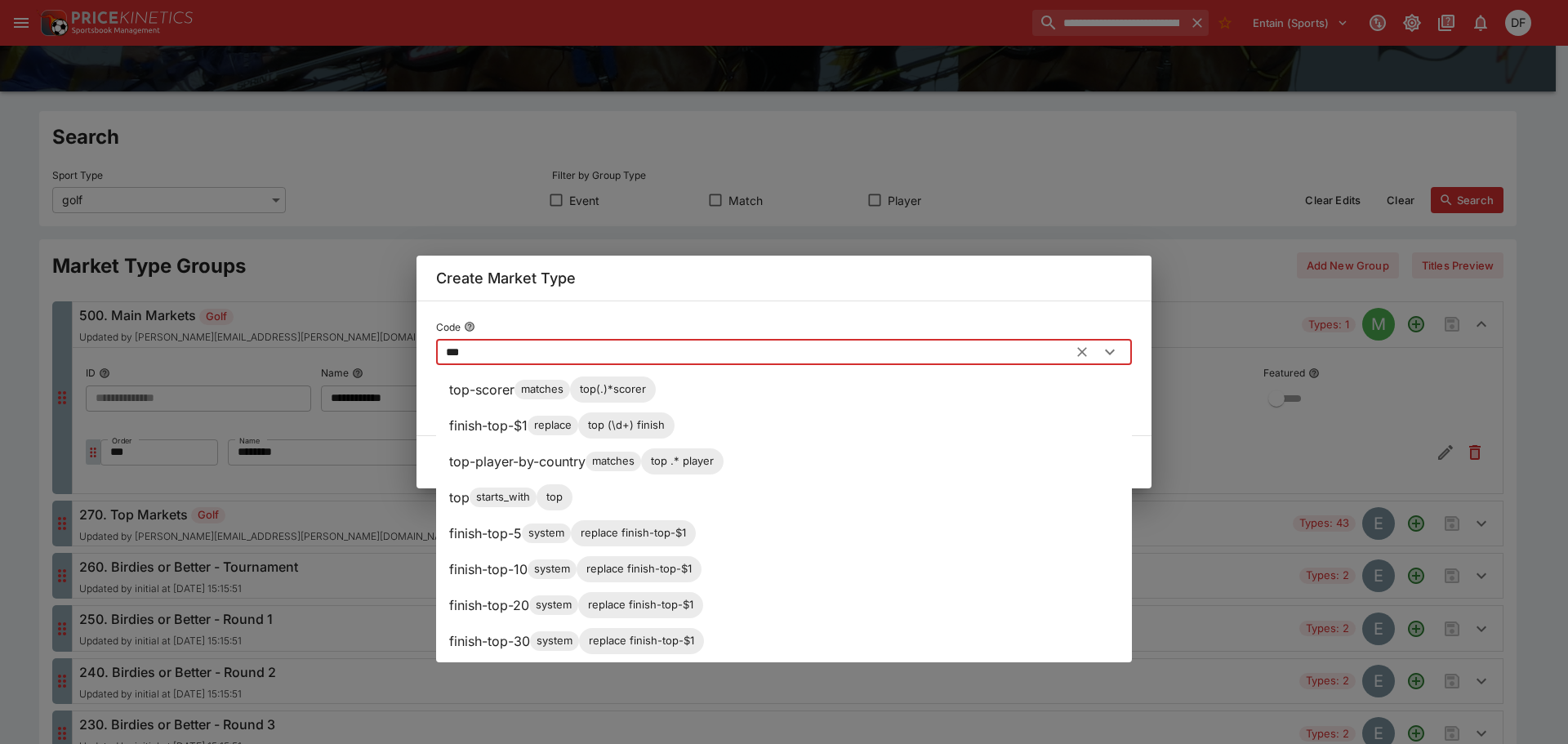
click at [492, 528] on p "finish-top-5" at bounding box center [485, 533] width 73 height 19
type input "**********"
type input "***"
type input "**********"
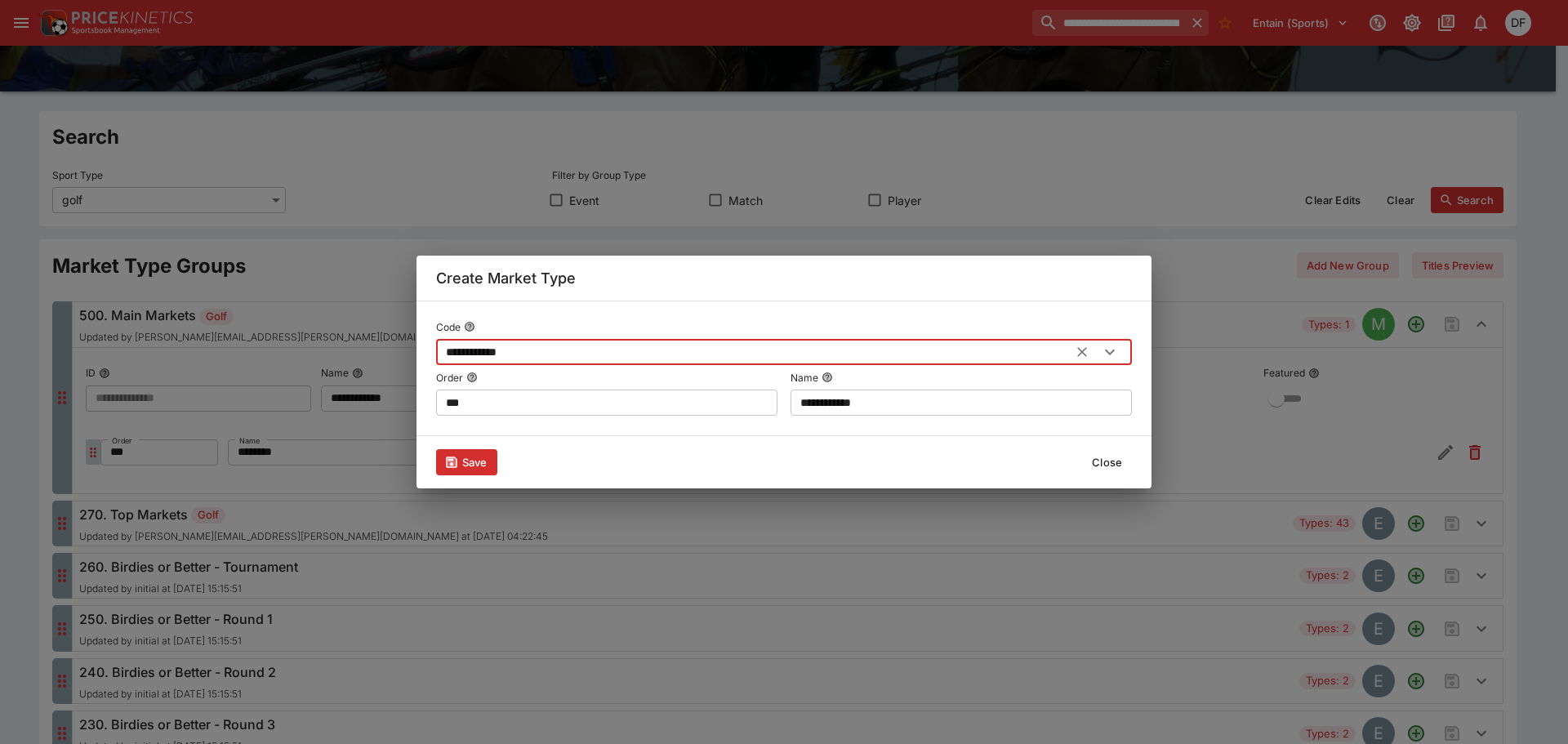
type input "**********"
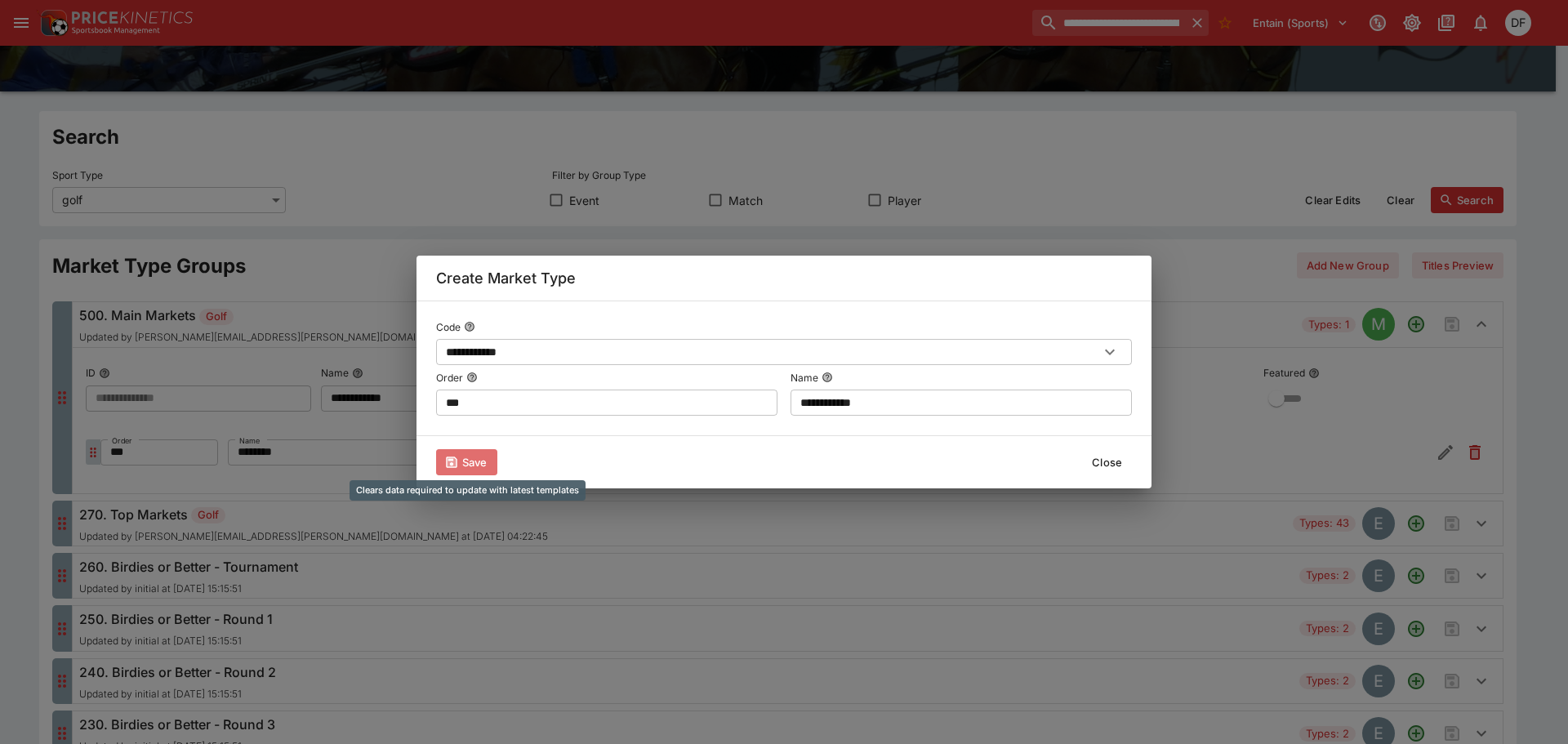
click at [476, 461] on button "Save" at bounding box center [466, 462] width 61 height 26
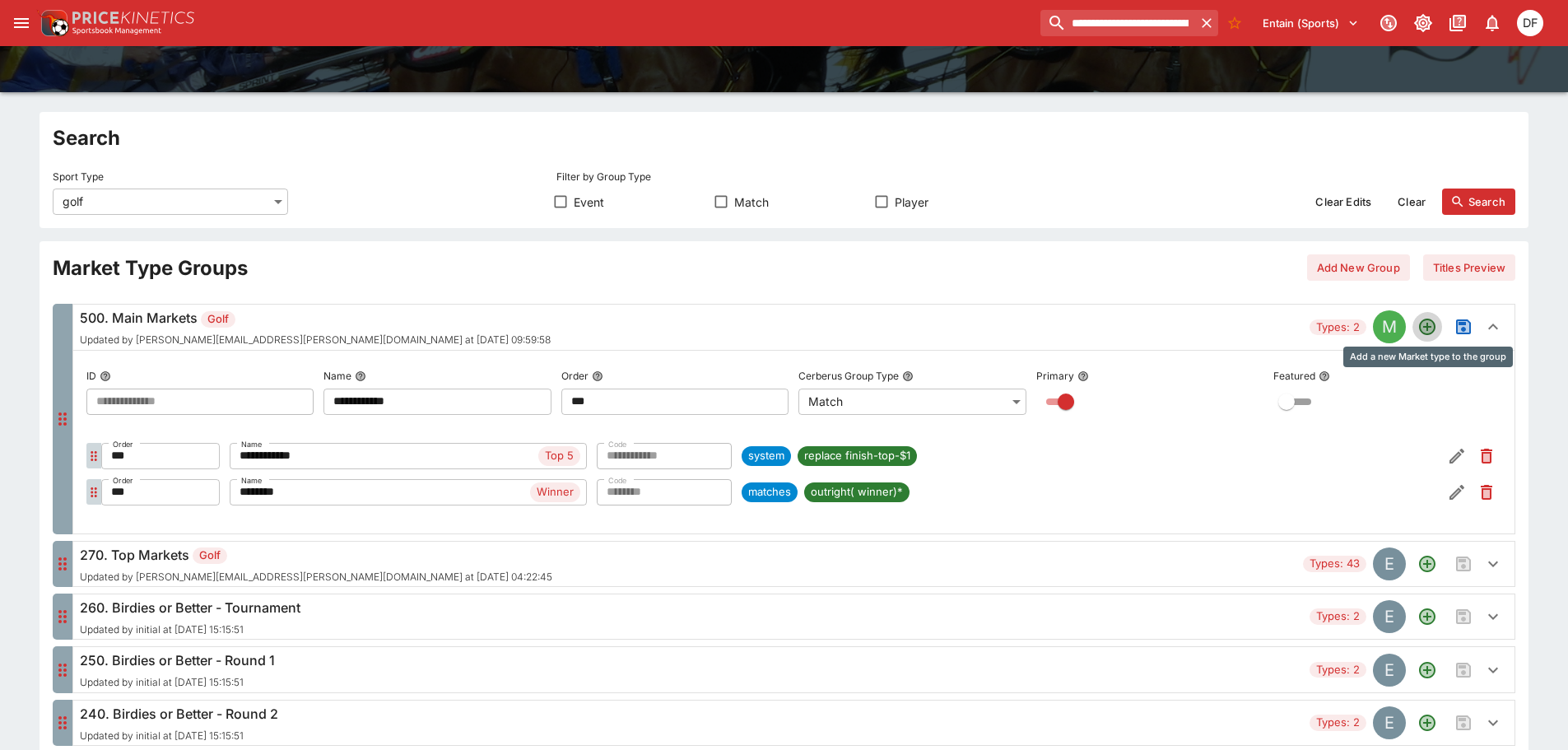
click at [1431, 333] on icon "Add a new Market type to the group" at bounding box center [1428, 327] width 13 height 13
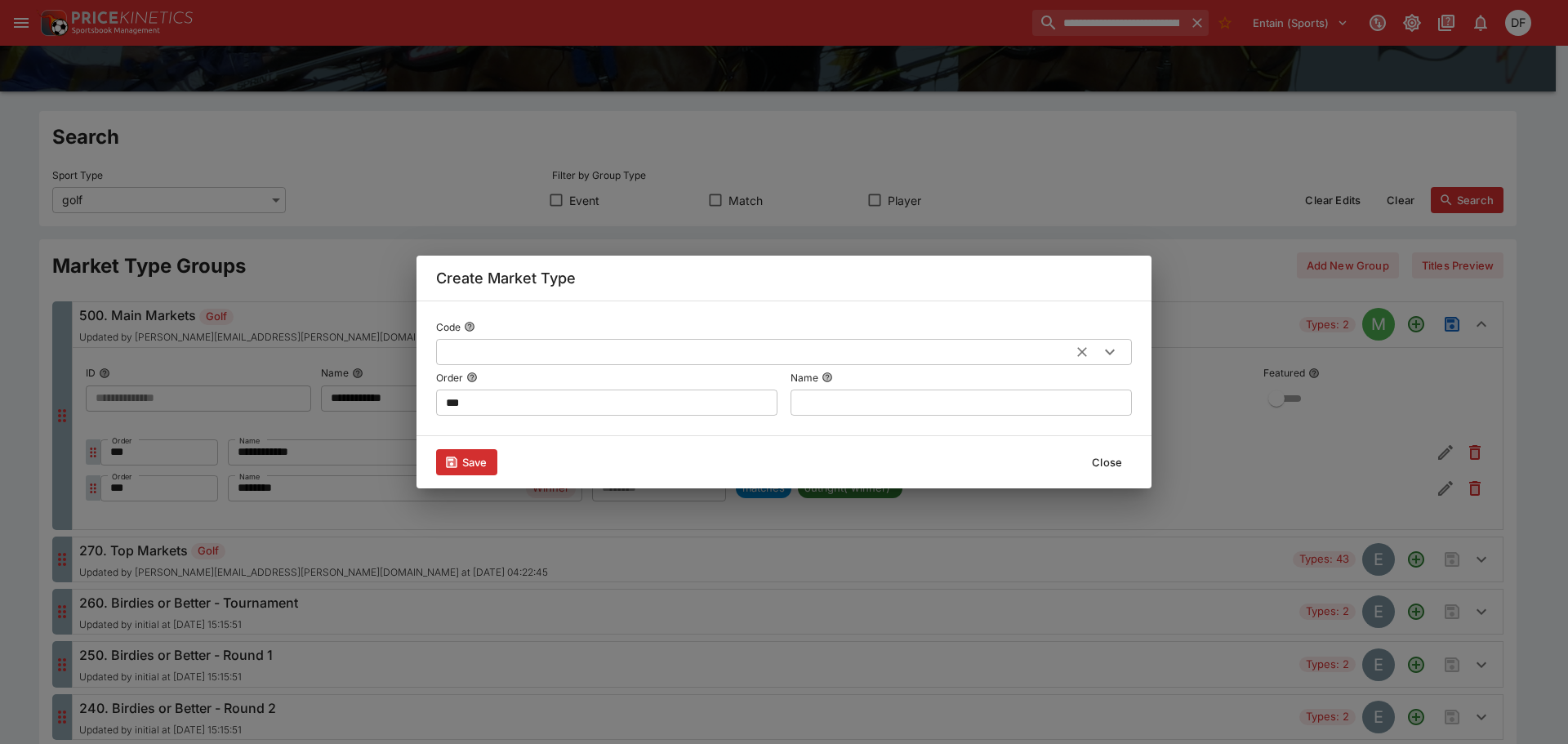
click at [640, 360] on input "text" at bounding box center [757, 352] width 643 height 26
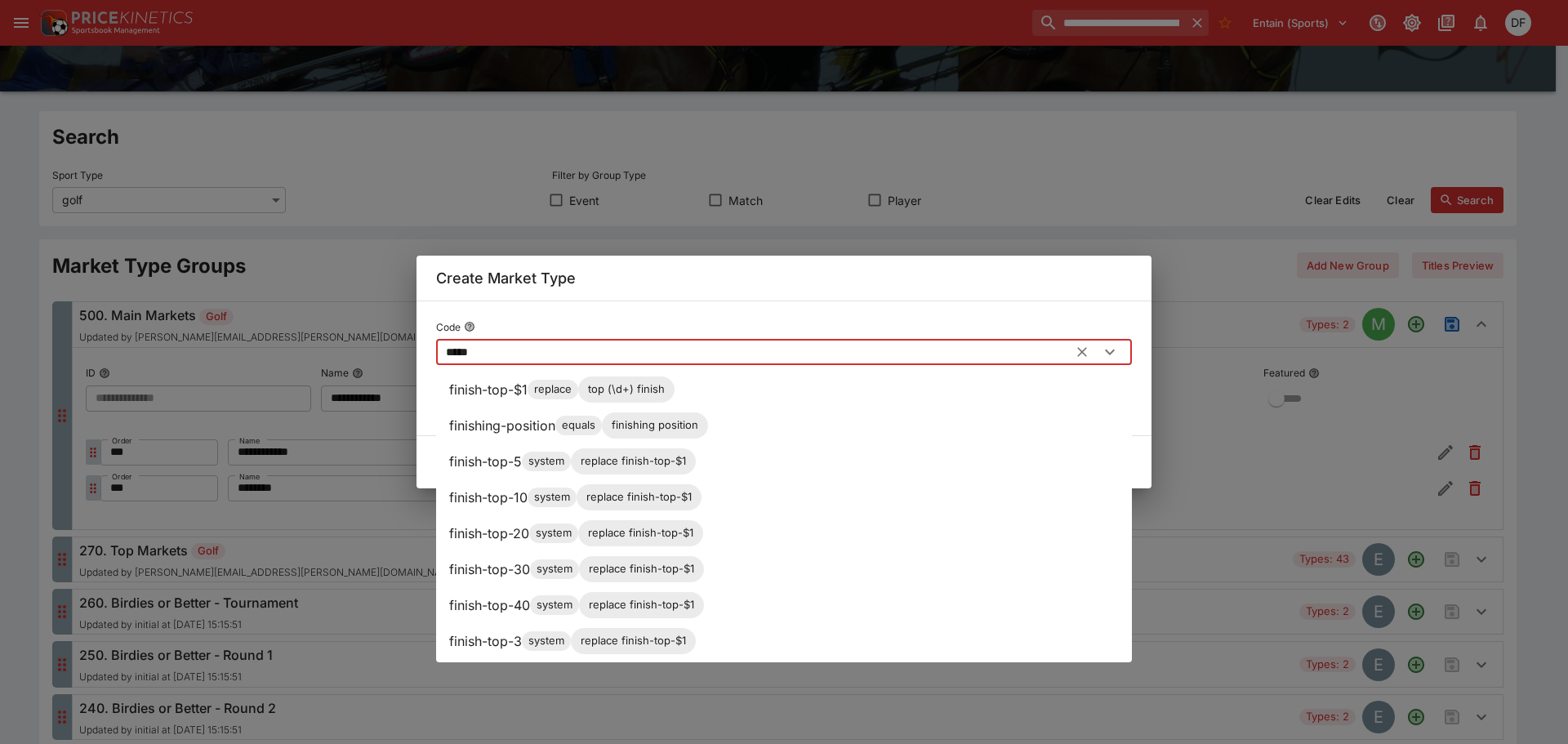
click at [481, 499] on p "finish-top-10" at bounding box center [488, 497] width 78 height 19
type input "**********"
type input "***"
type input "**********"
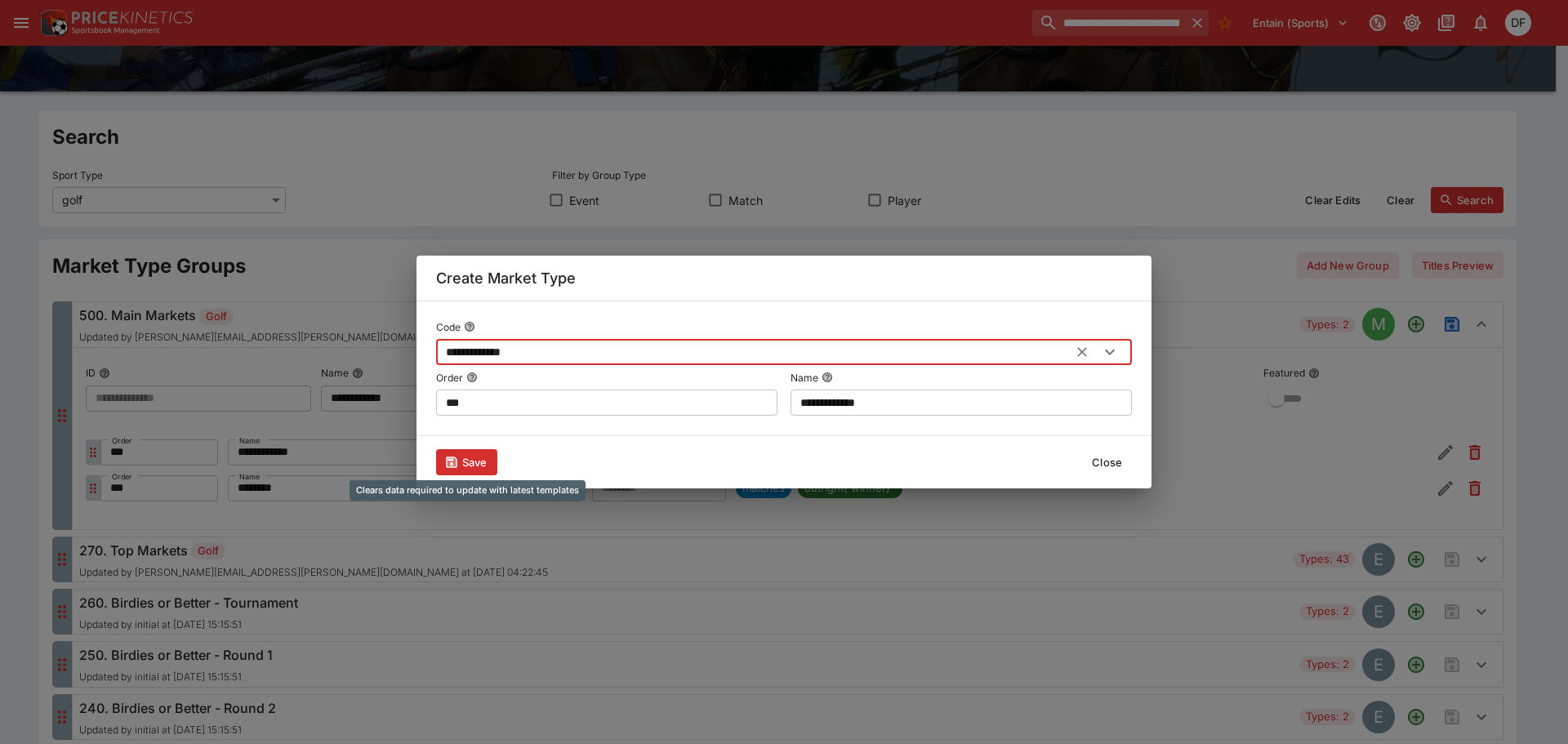
type input "**********"
click at [471, 462] on button "Save" at bounding box center [466, 462] width 61 height 26
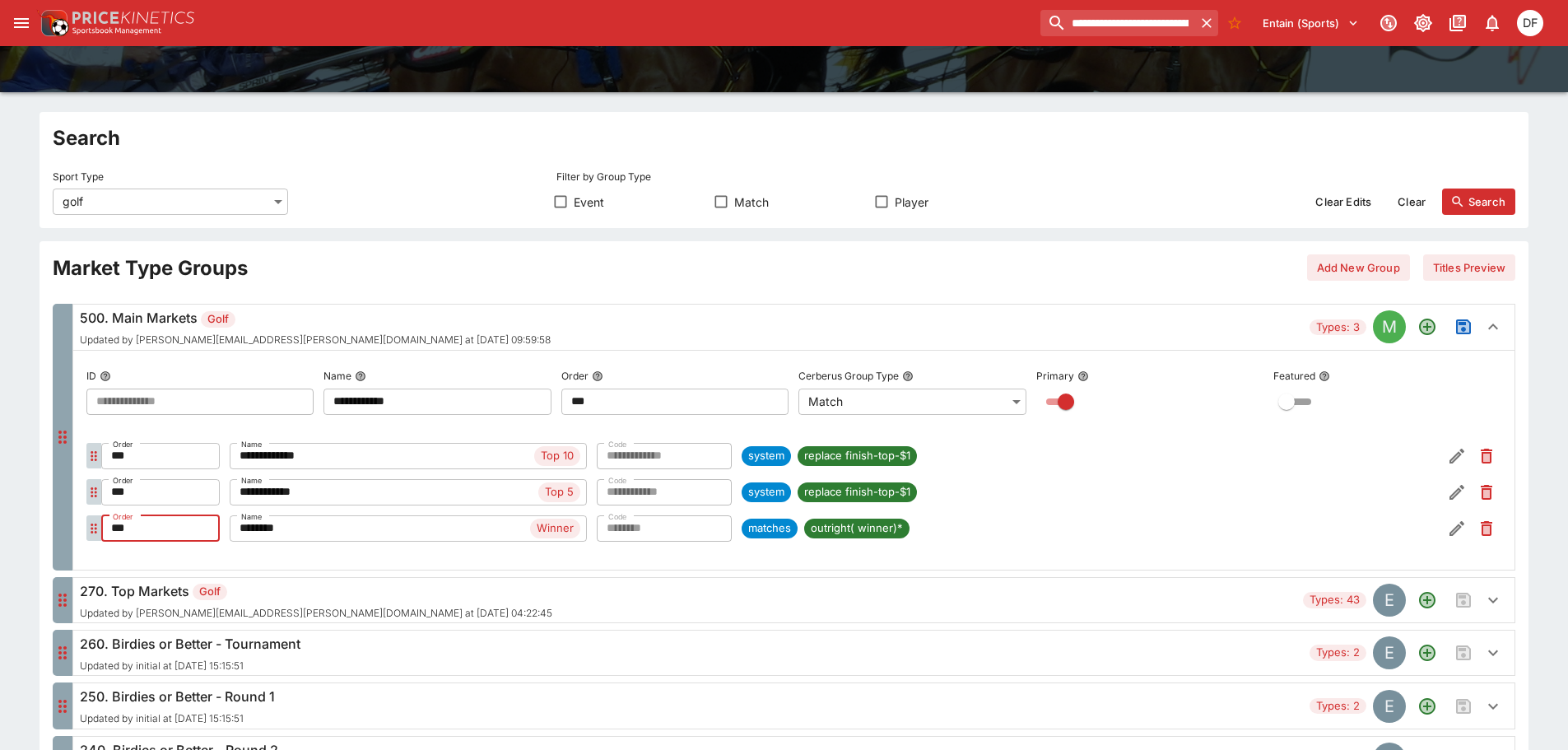
drag, startPoint x: 176, startPoint y: 522, endPoint x: 93, endPoint y: 525, distance: 83.1
click at [93, 525] on div "Order *** Order Name ******** Winner Name Code ******** Code matches outright( …" at bounding box center [794, 529] width 1416 height 30
type input "***"
click at [1460, 327] on icon "Save changes to the Market Type group" at bounding box center [1464, 326] width 11 height 11
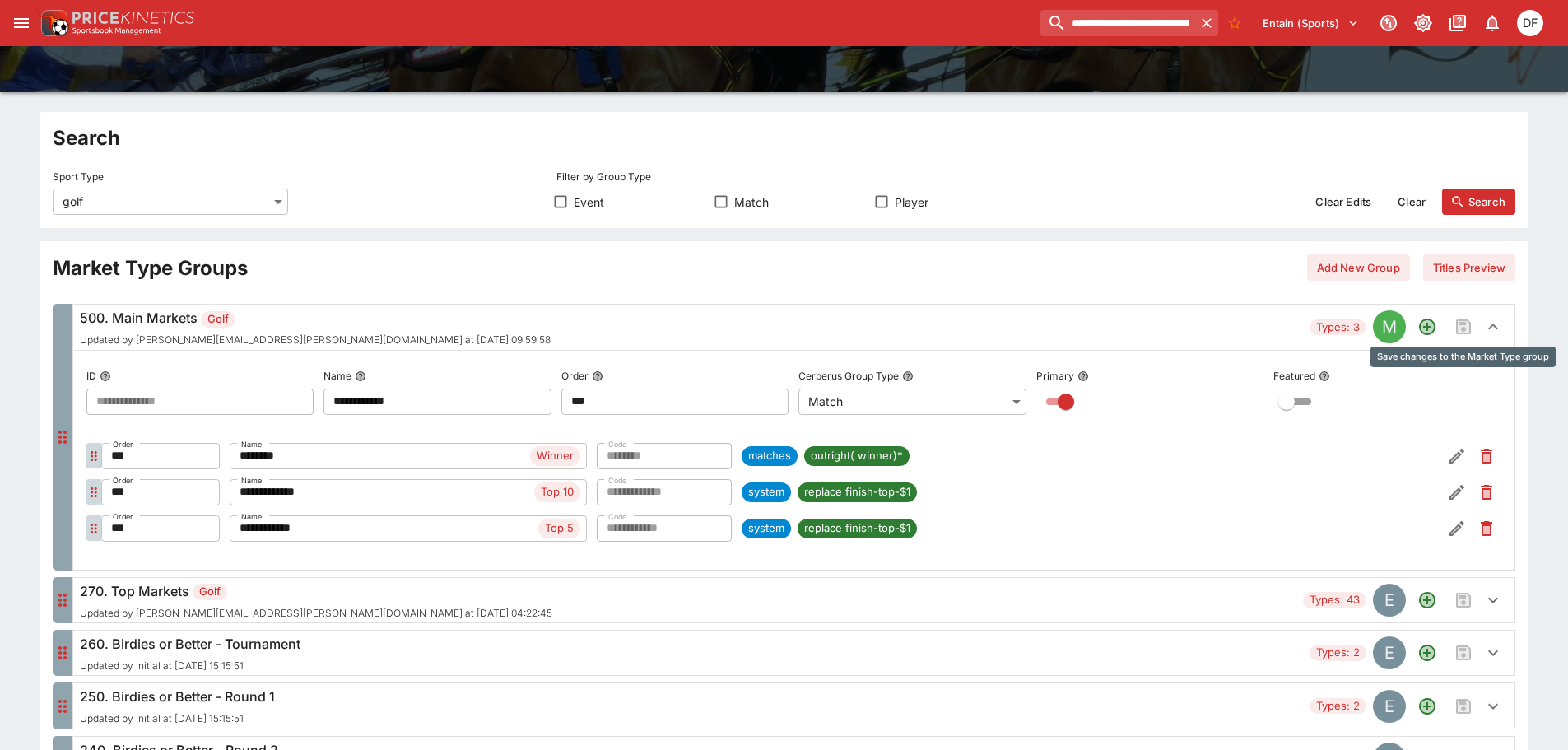
scroll to position [0, 0]
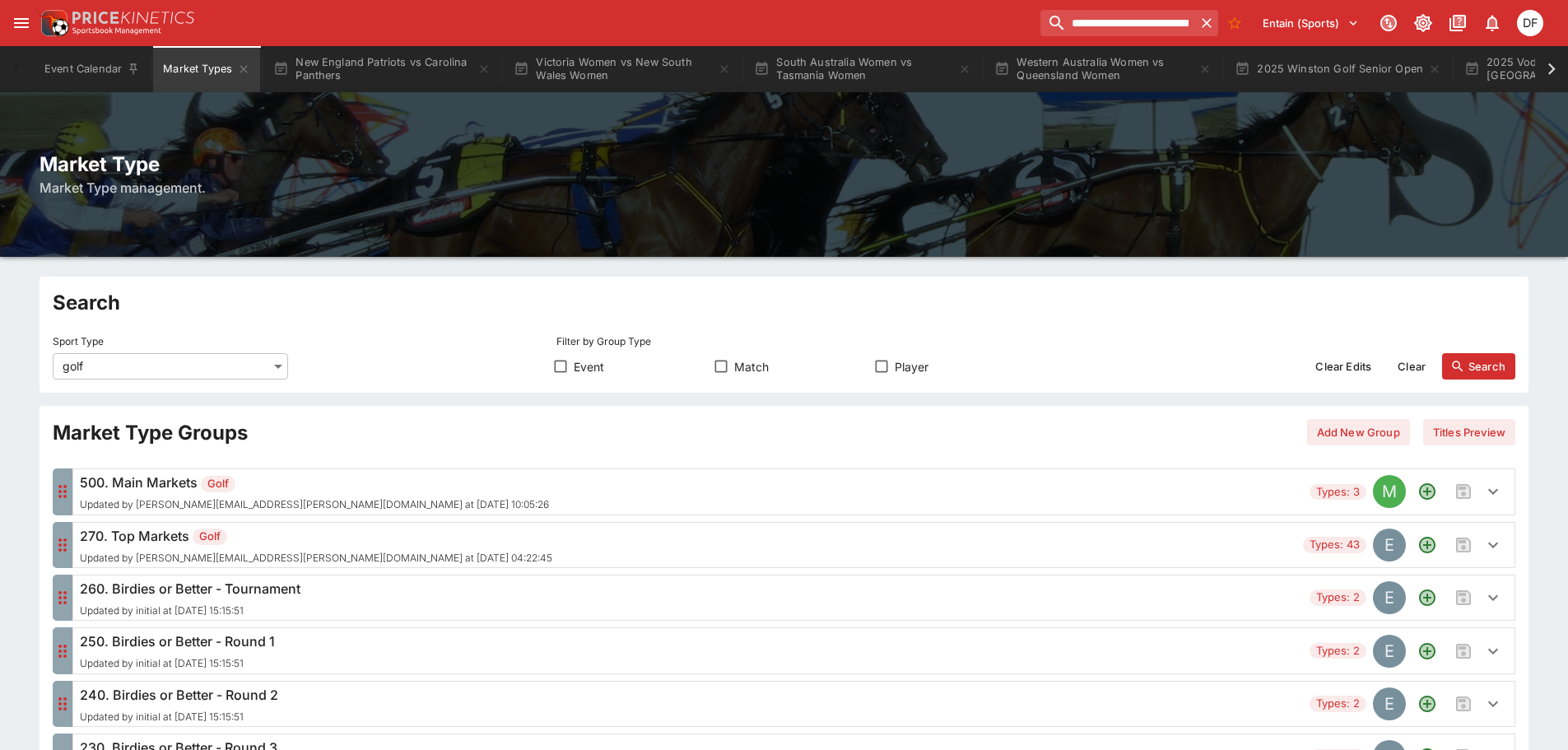
click at [173, 501] on span "Updated by david.foster@ladbrokes.com.au at 2025-09-26 10:05:26" at bounding box center [314, 505] width 469 height 11
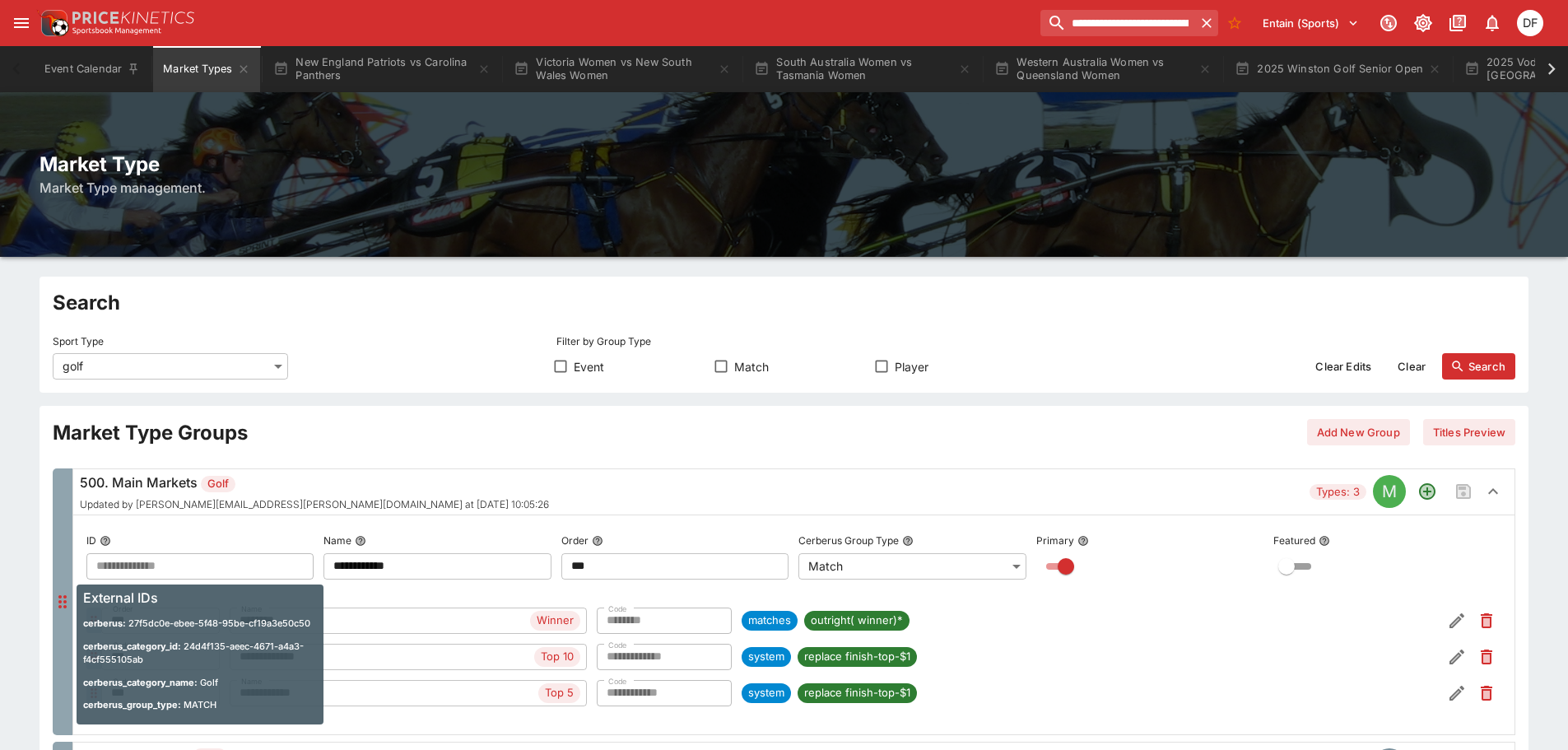
scroll to position [83, 0]
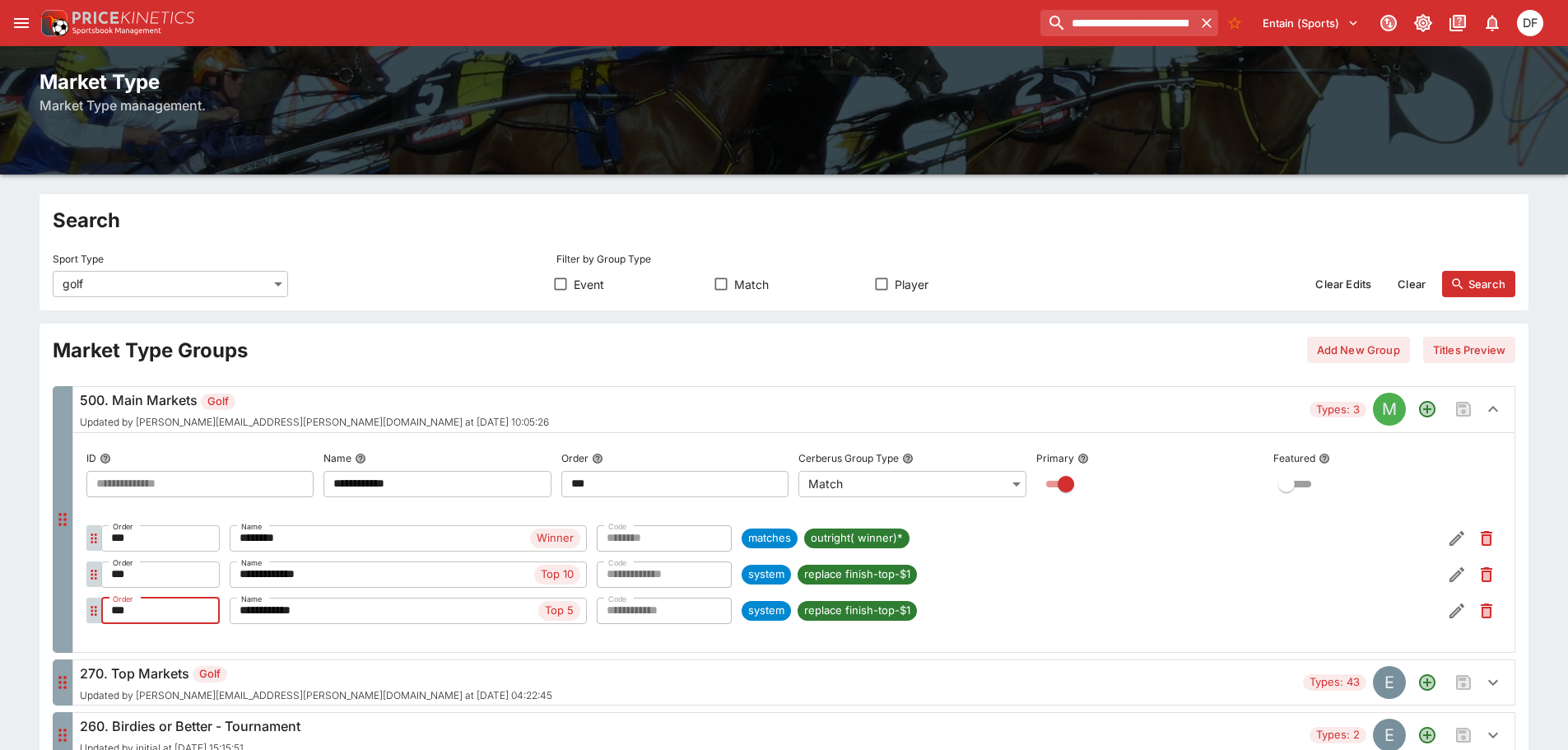
drag, startPoint x: 154, startPoint y: 611, endPoint x: 99, endPoint y: 610, distance: 55.0
click at [99, 610] on div "**********" at bounding box center [794, 611] width 1416 height 30
type input "***"
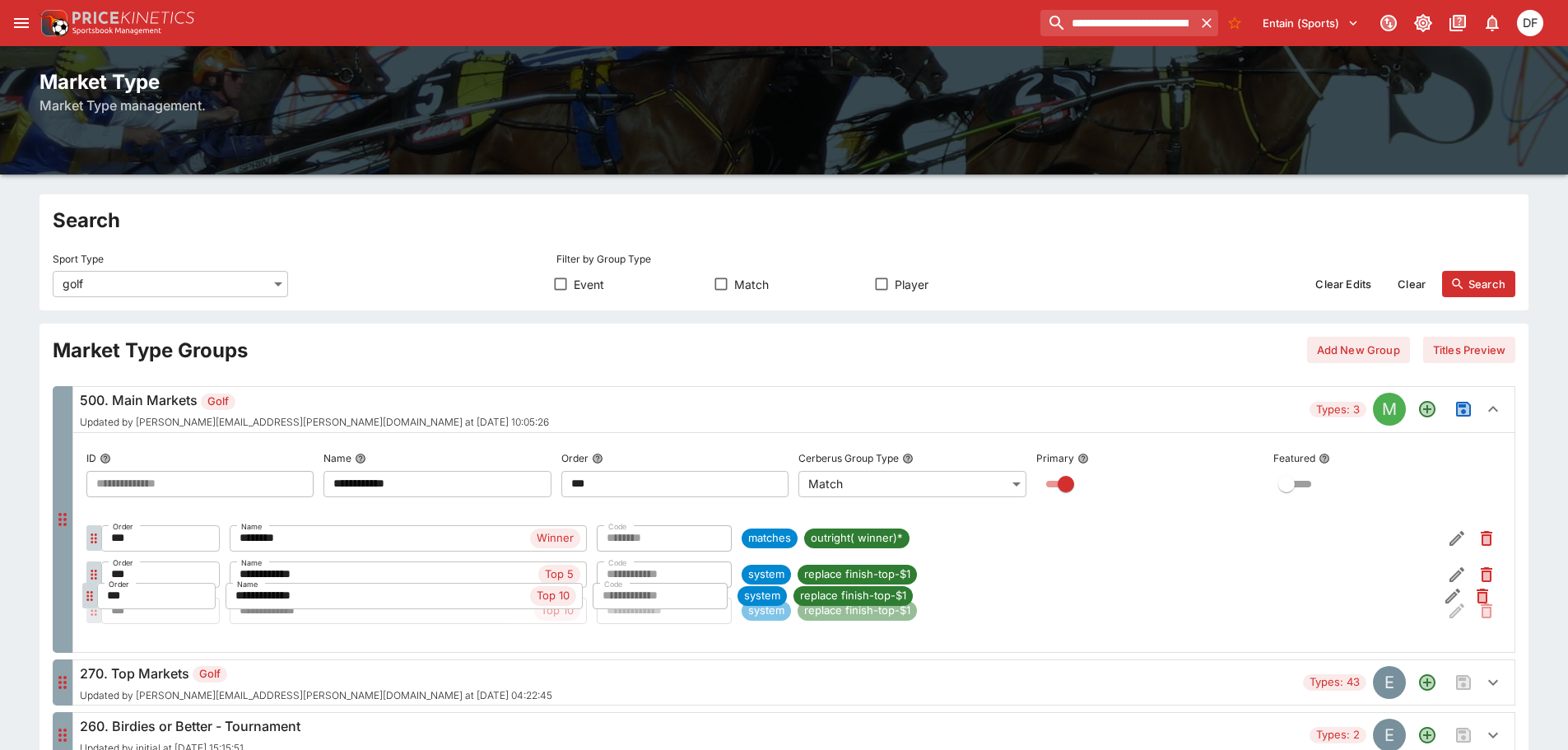
type input "***"
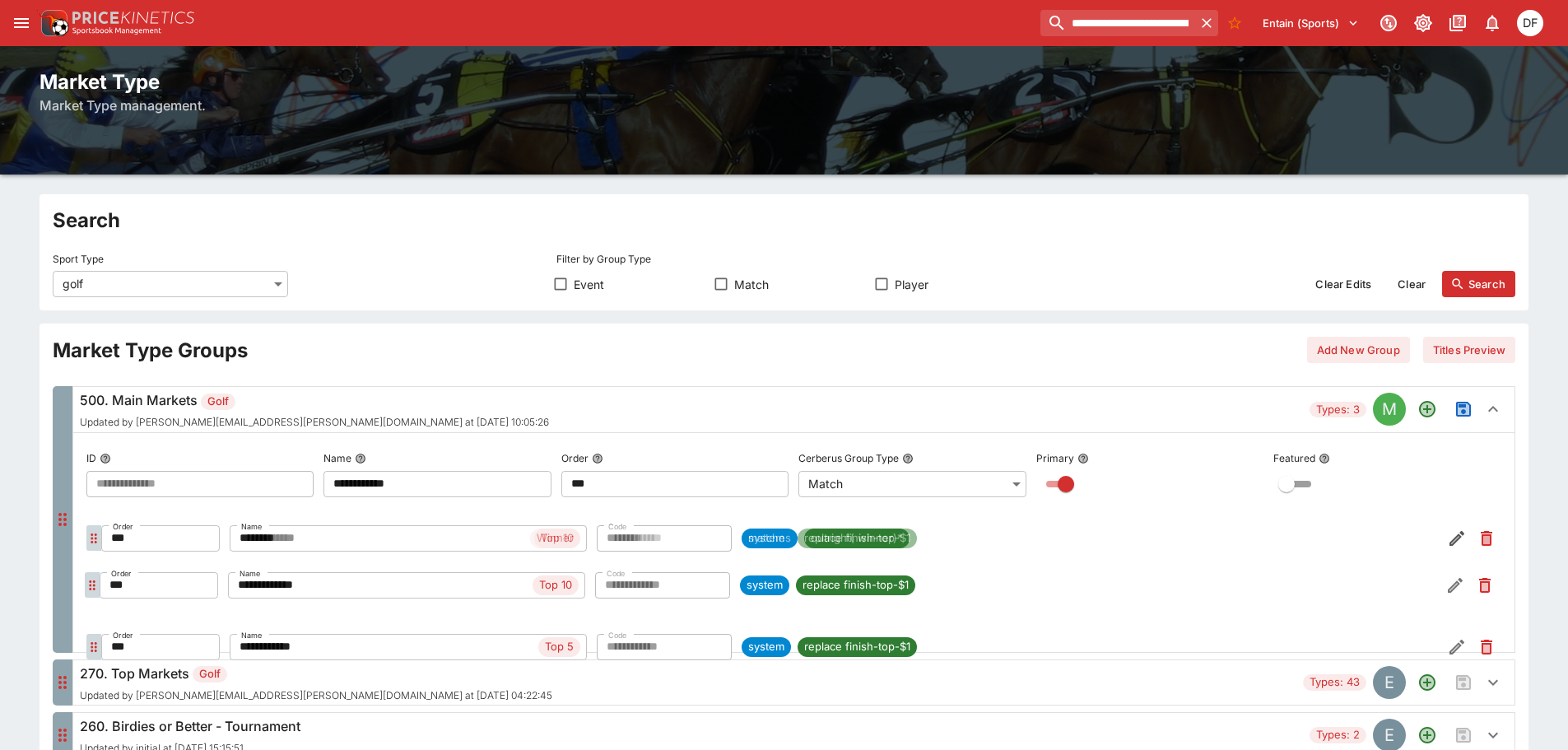
drag, startPoint x: 94, startPoint y: 611, endPoint x: 94, endPoint y: 581, distance: 30.0
click at [94, 581] on ul "**********" at bounding box center [794, 577] width 1416 height 122
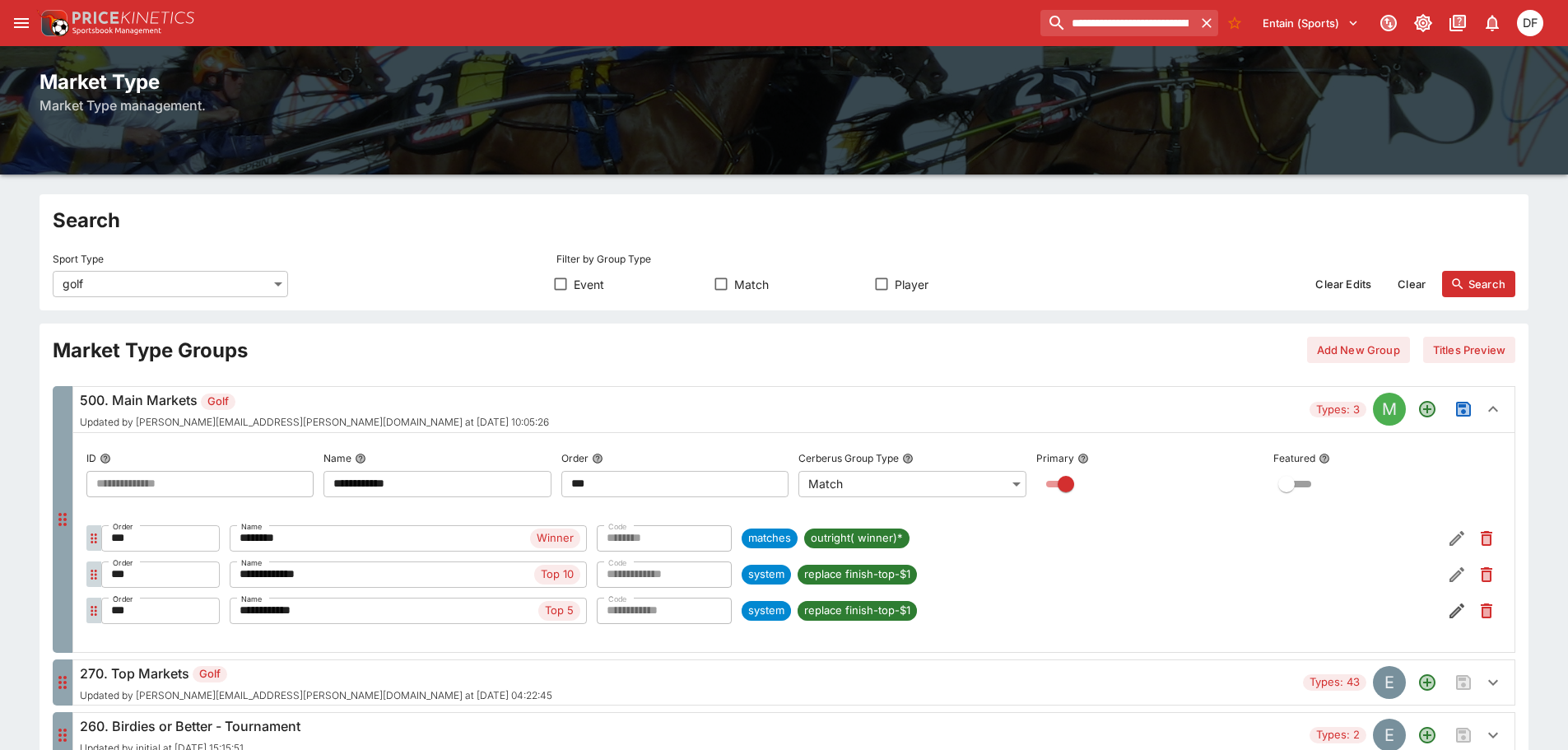
type input "***"
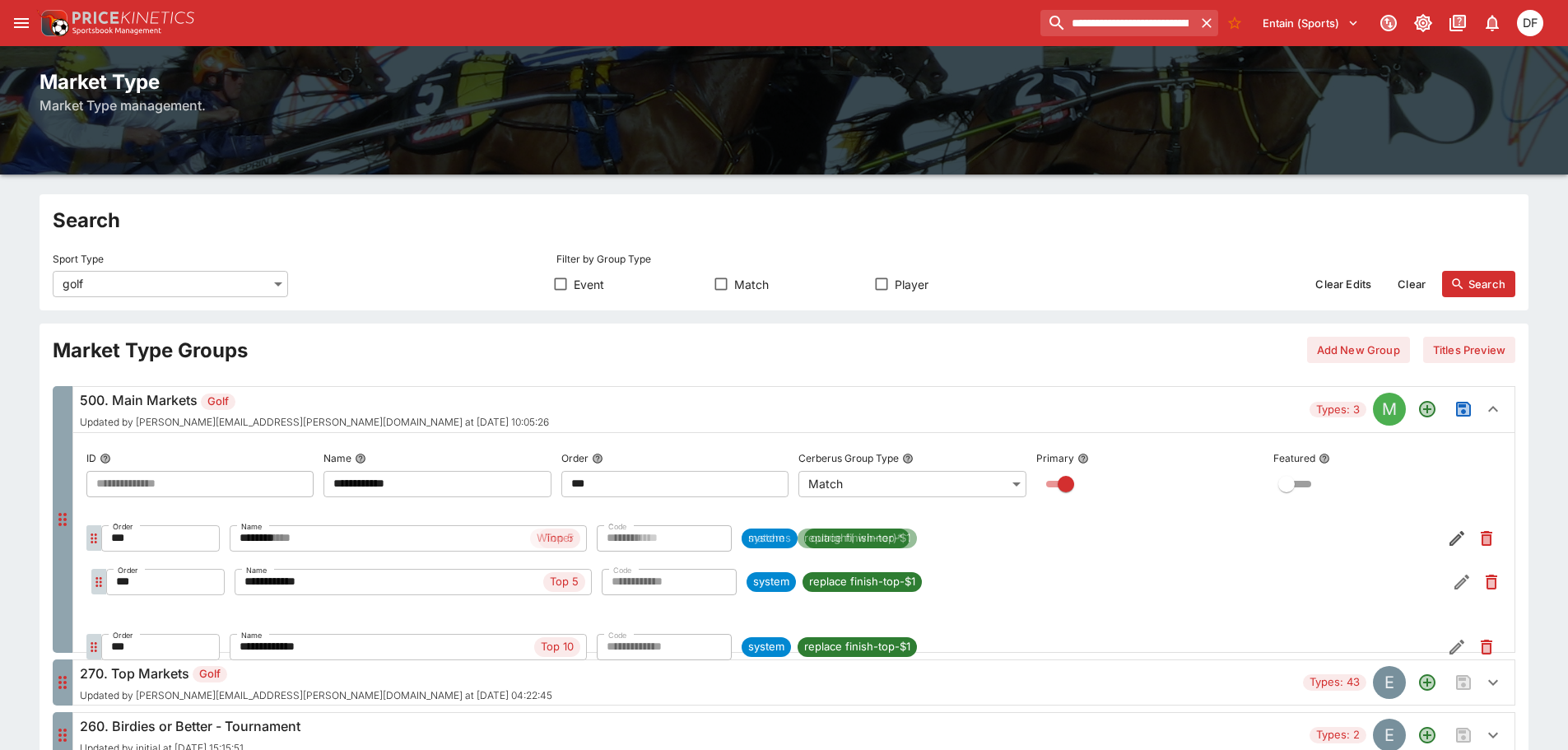
drag, startPoint x: 89, startPoint y: 610, endPoint x: 94, endPoint y: 580, distance: 30.4
click at [94, 580] on ul "**********" at bounding box center [794, 577] width 1416 height 122
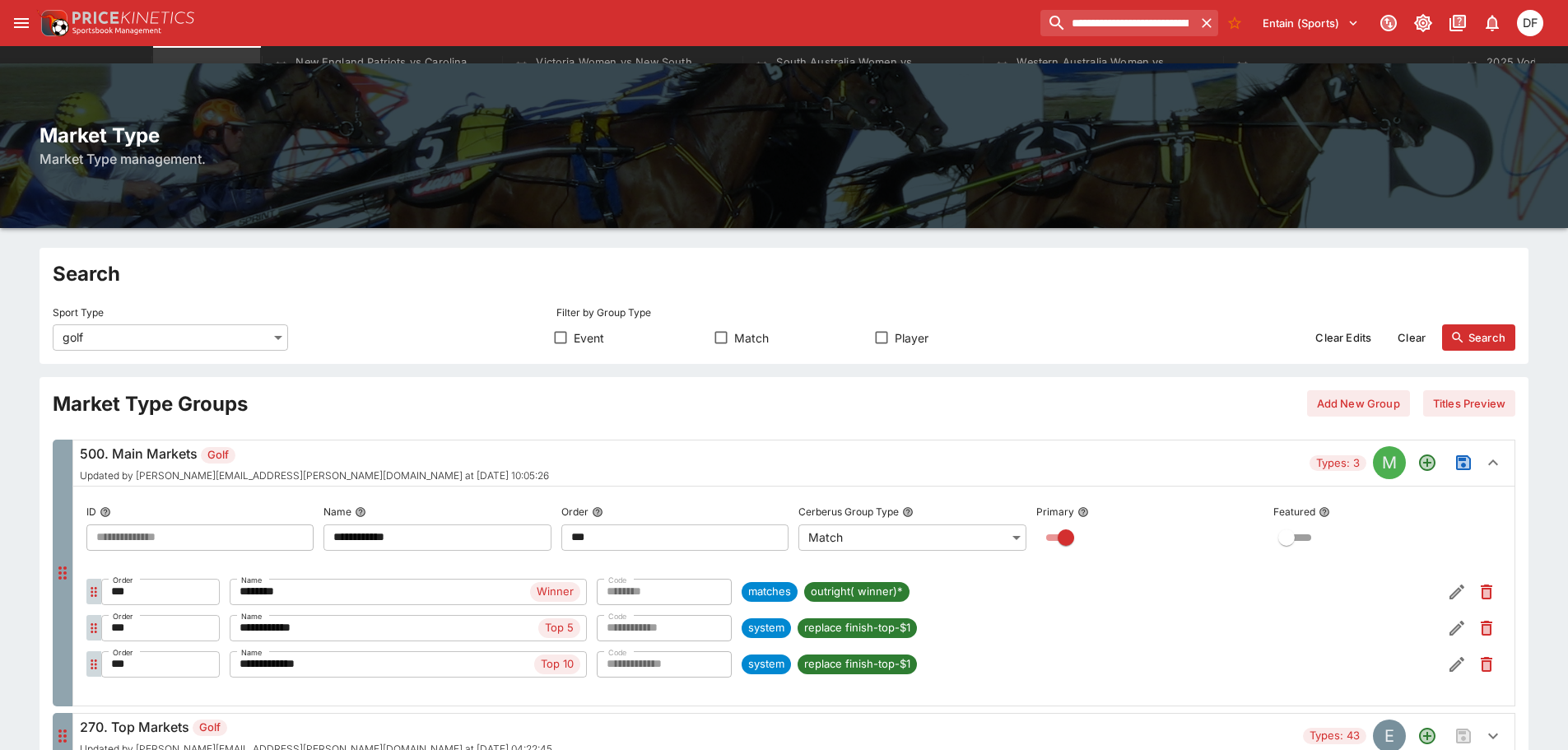
scroll to position [0, 0]
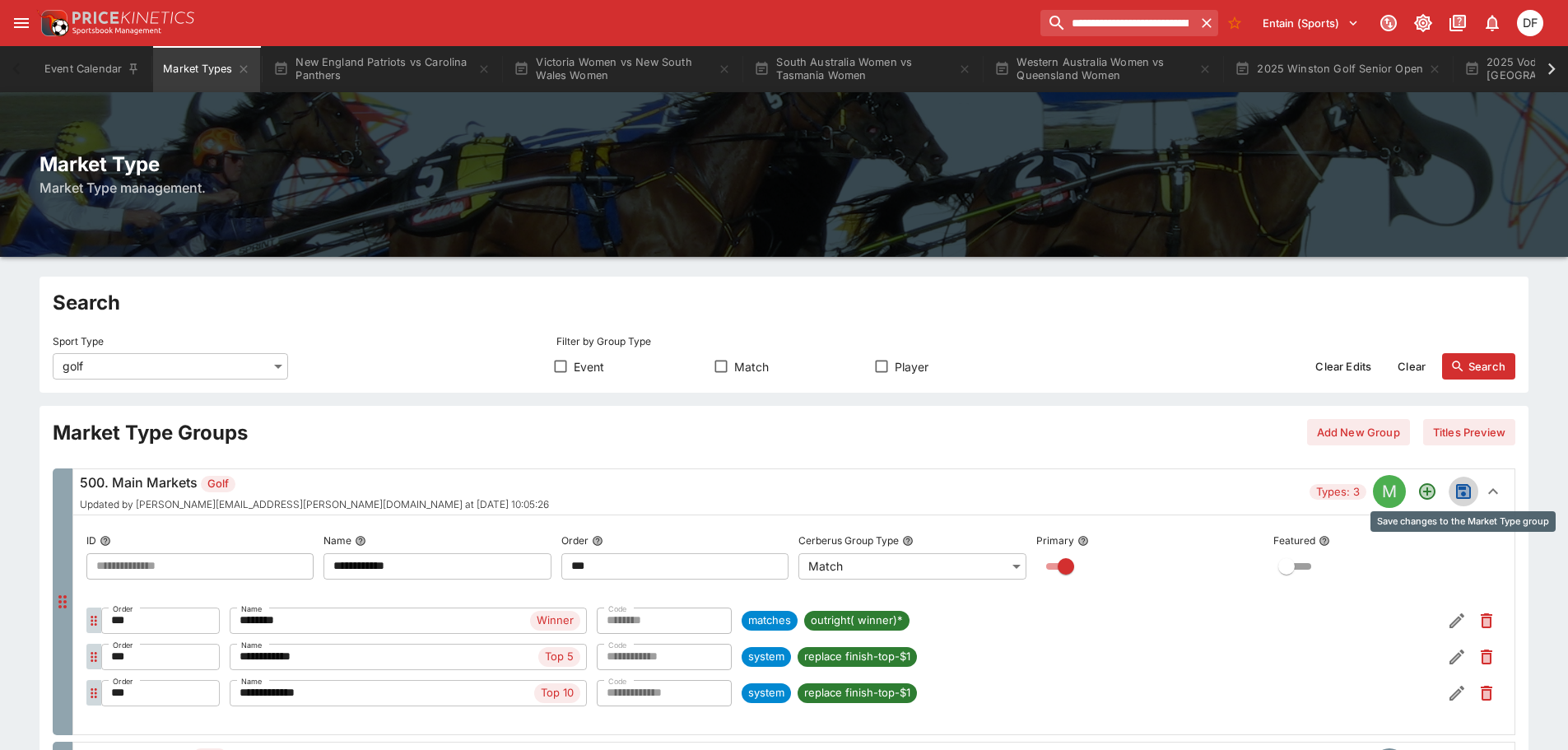
click at [1461, 490] on icon "Save changes to the Market Type group" at bounding box center [1464, 492] width 15 height 15
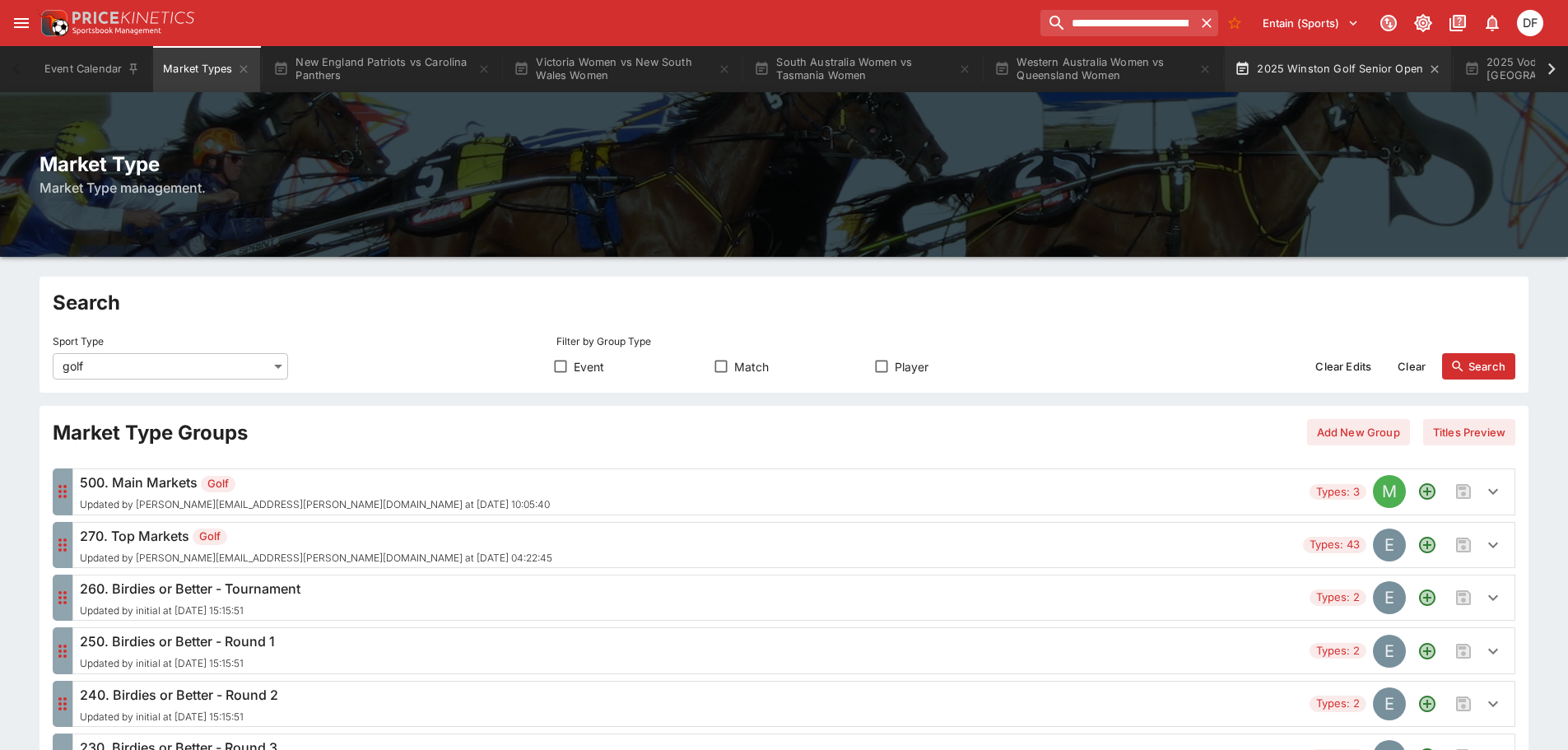
click at [1372, 64] on button "2025 Winston Golf Senior Open" at bounding box center [1338, 70] width 227 height 46
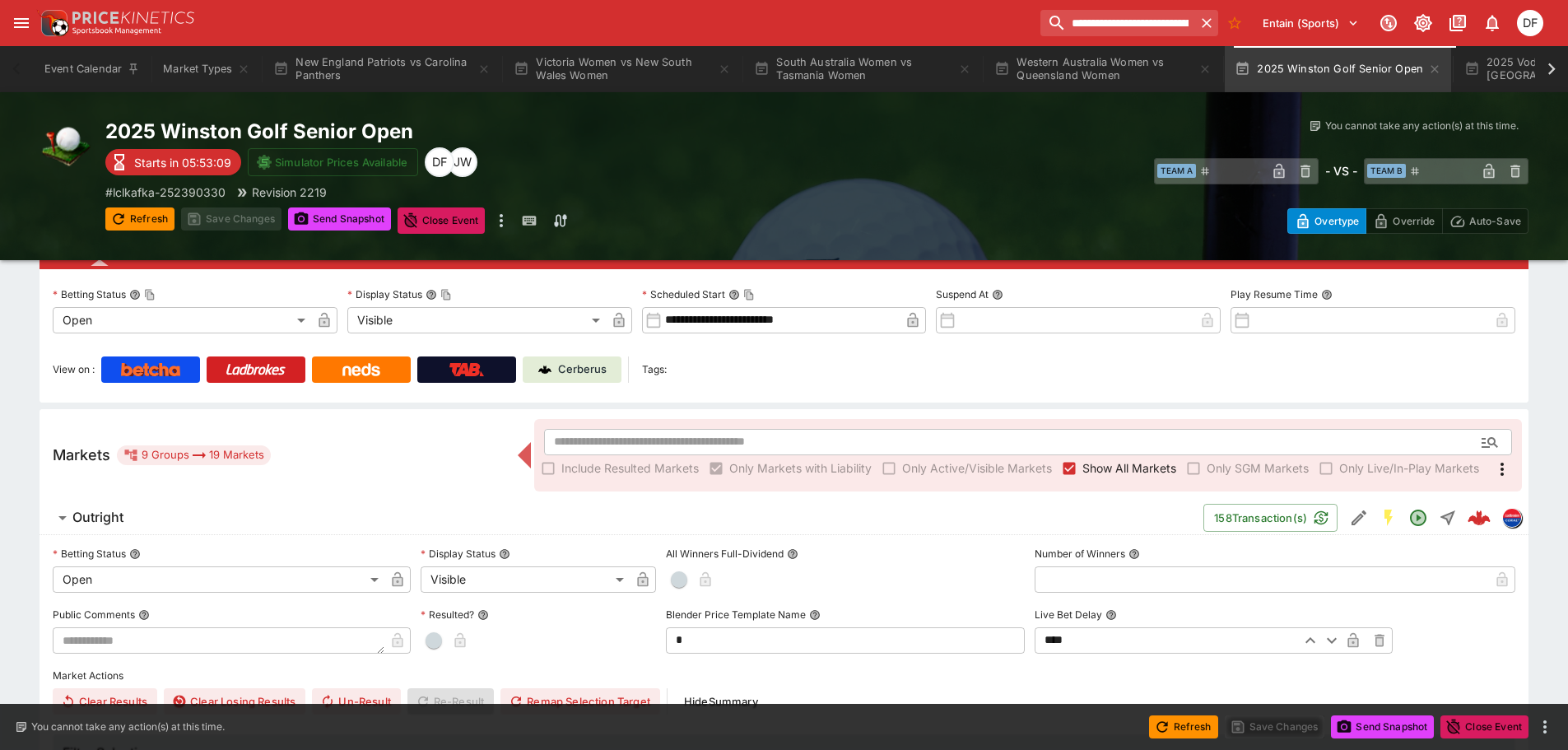
scroll to position [247, 0]
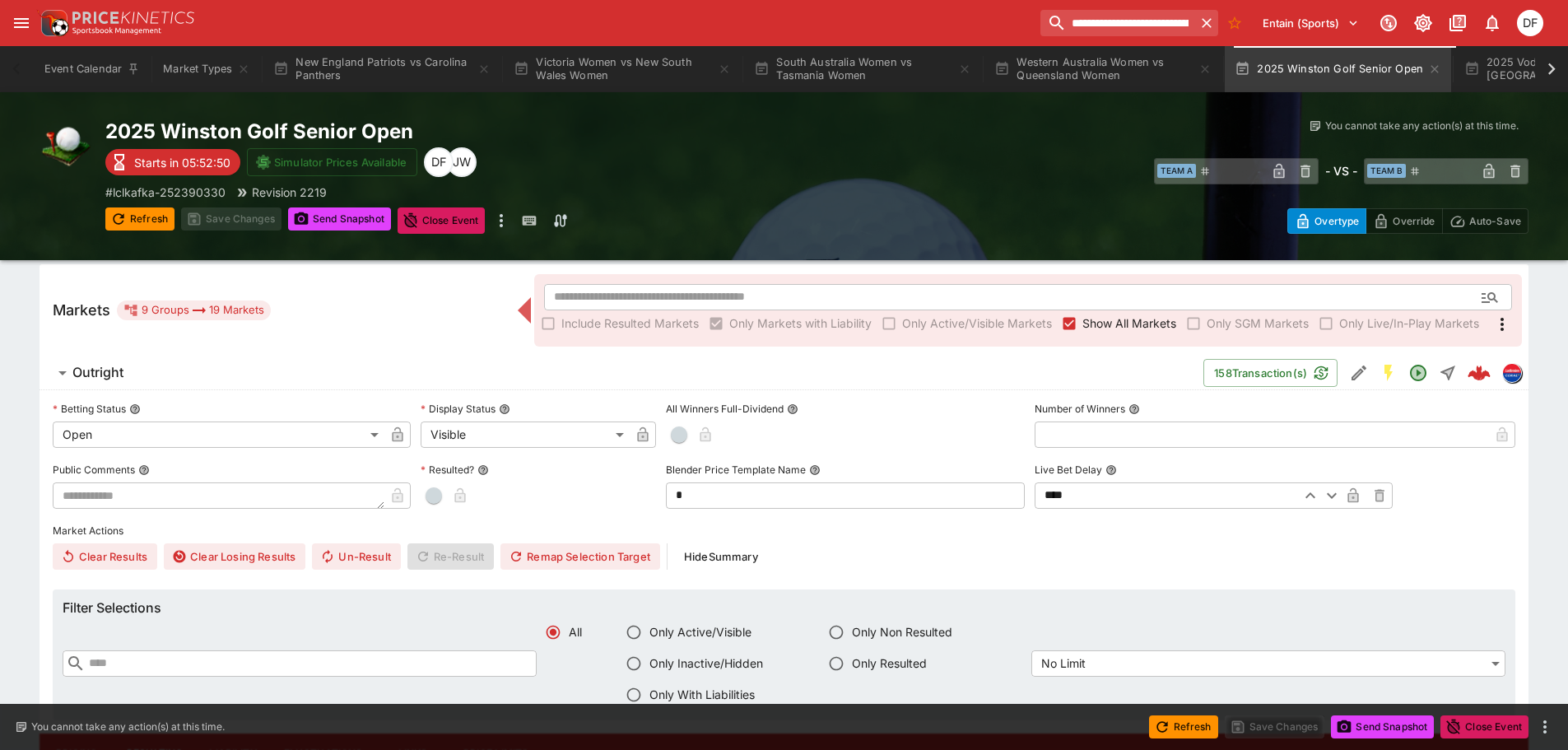
click at [135, 374] on span "Outright" at bounding box center [631, 373] width 1118 height 18
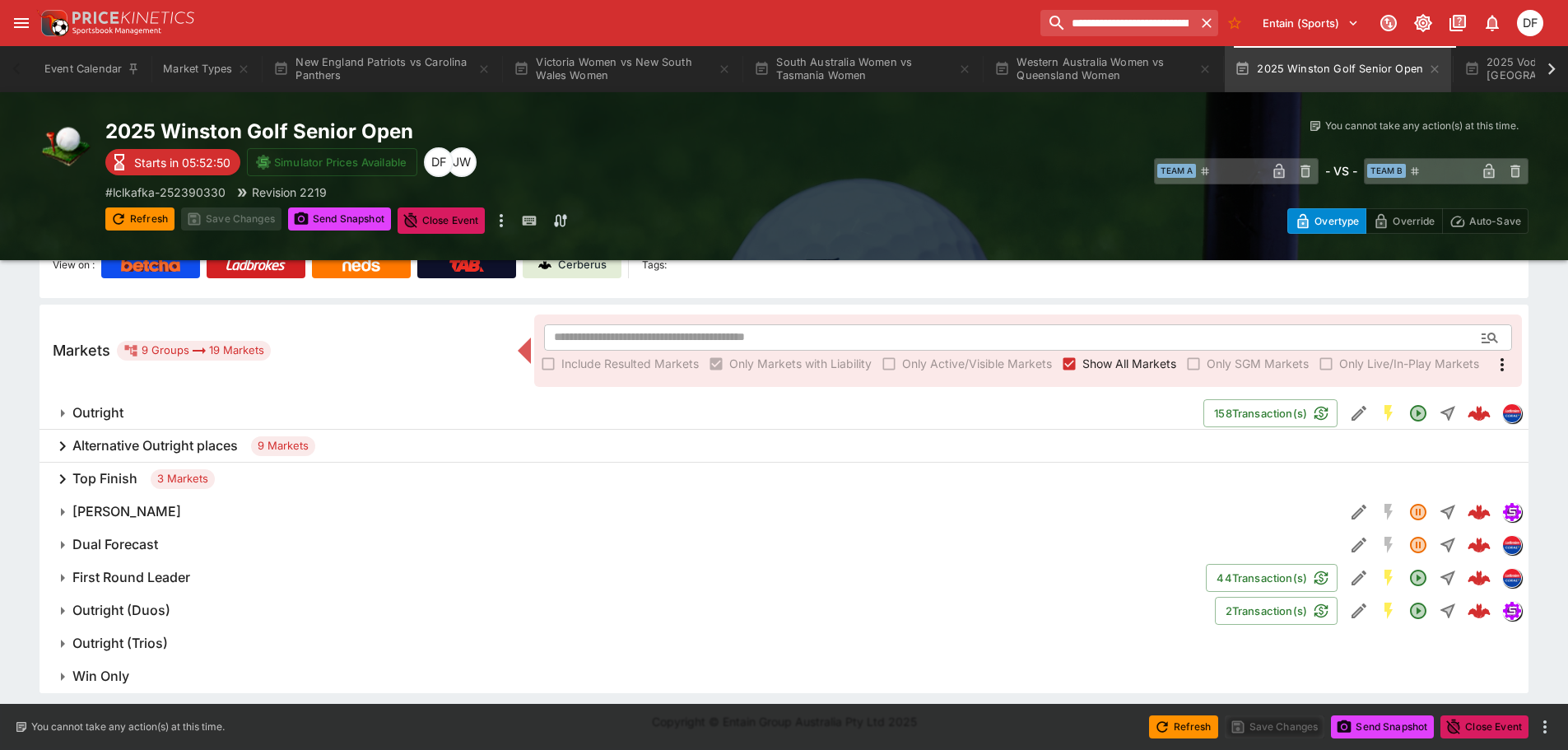
scroll to position [206, 0]
click at [154, 609] on h6 "Outright (Duos)" at bounding box center [121, 611] width 98 height 18
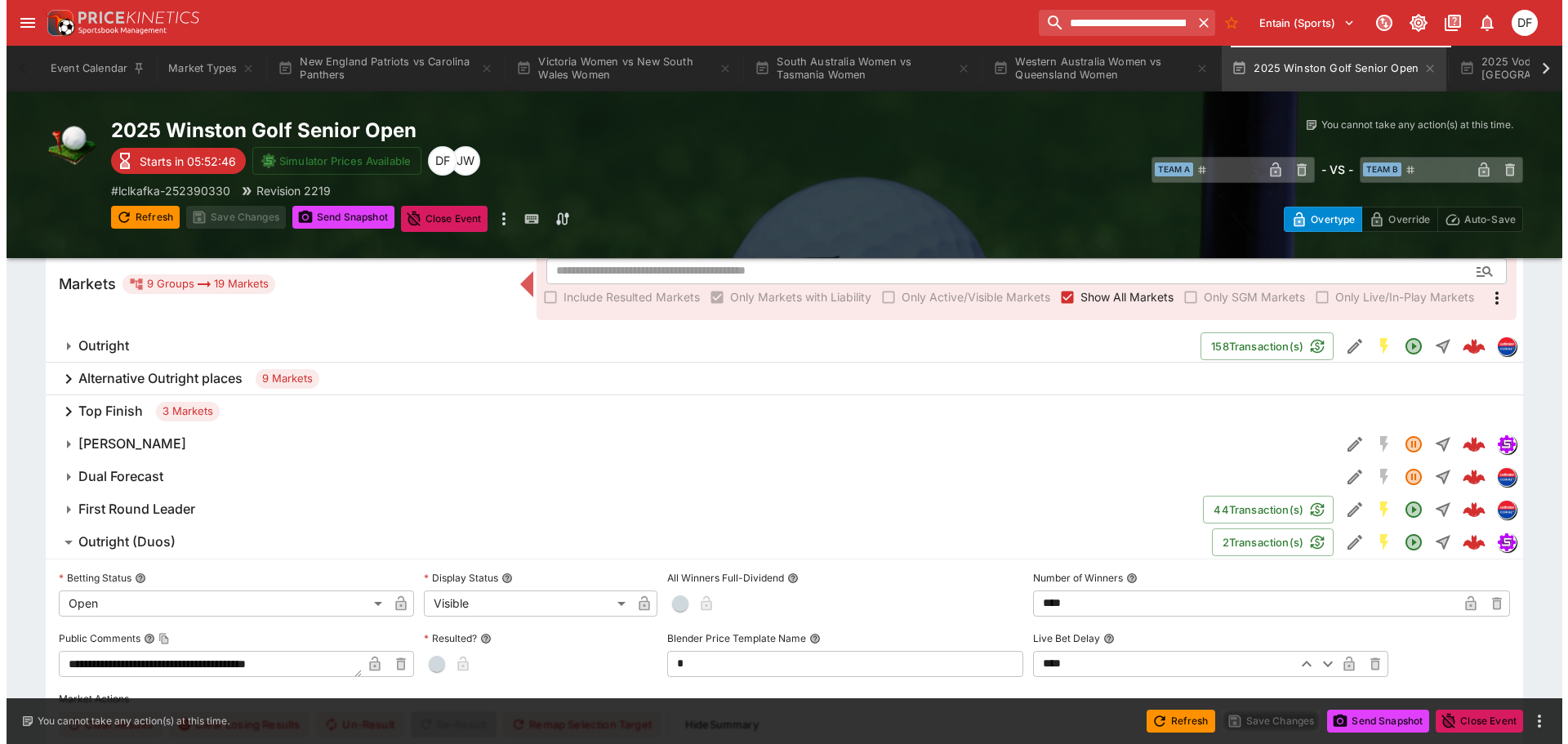
scroll to position [287, 0]
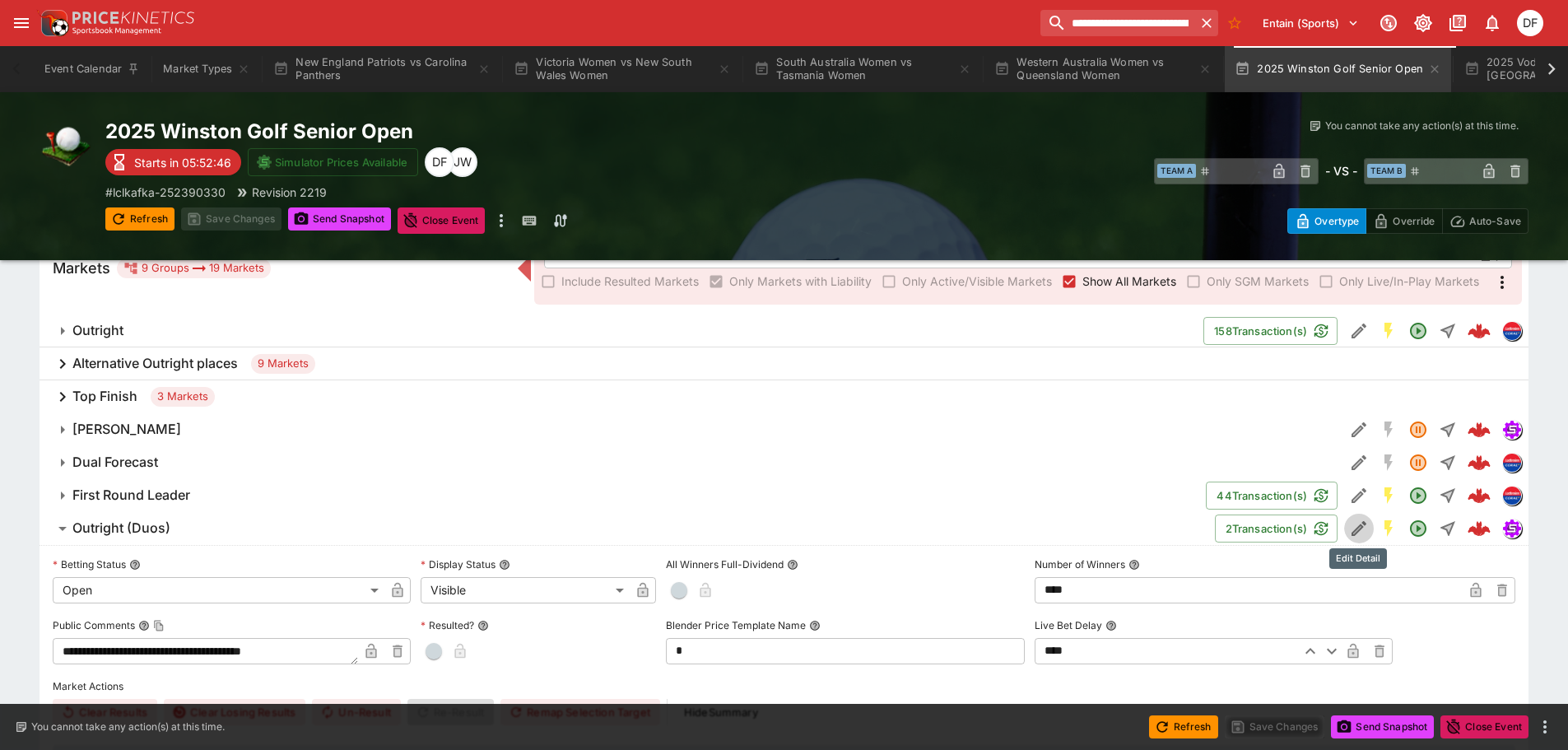
click at [1356, 528] on icon "Edit Detail" at bounding box center [1359, 529] width 15 height 15
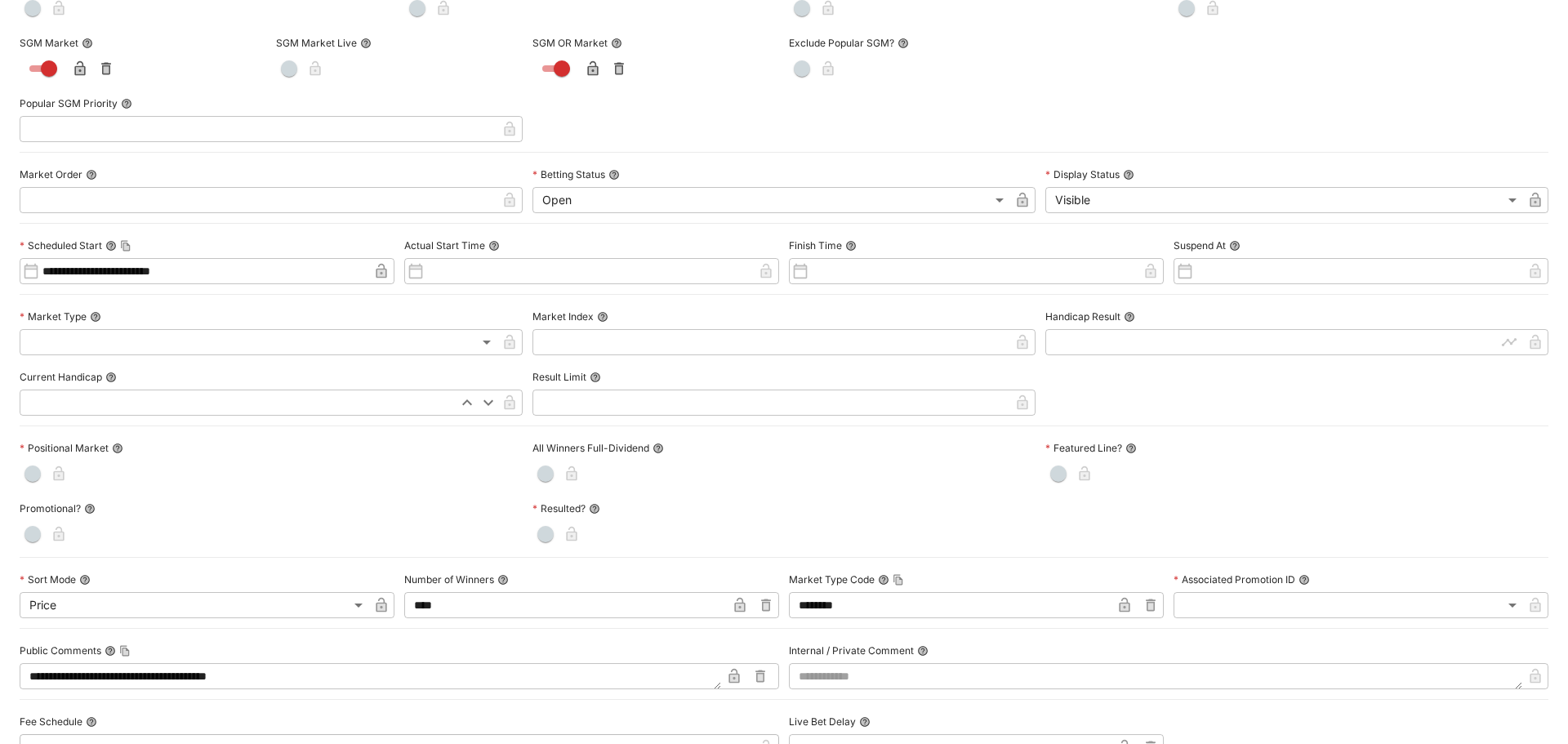
scroll to position [245, 0]
drag, startPoint x: 842, startPoint y: 605, endPoint x: 771, endPoint y: 608, distance: 71.1
click at [771, 608] on div "**********" at bounding box center [784, 329] width 1528 height 861
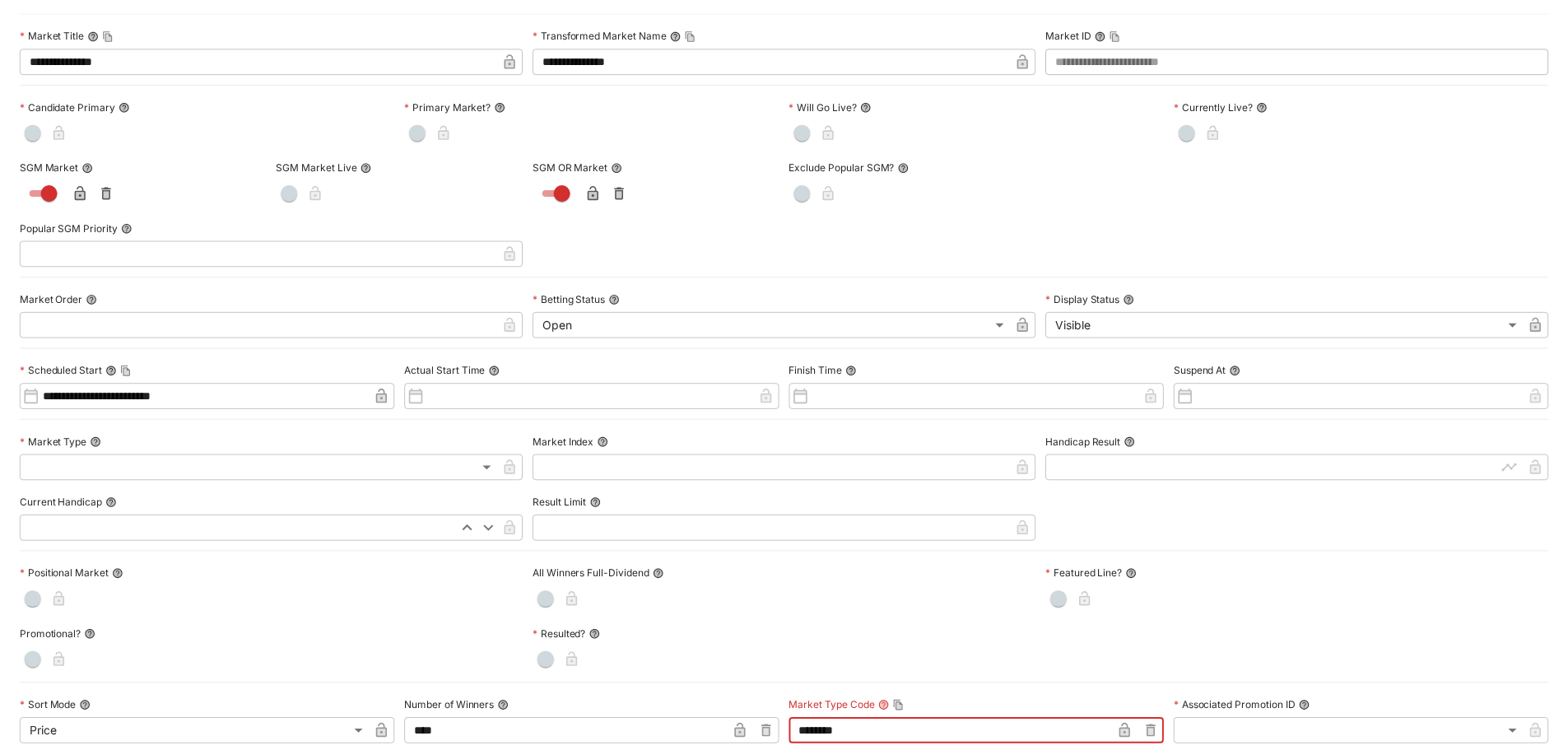
scroll to position [0, 0]
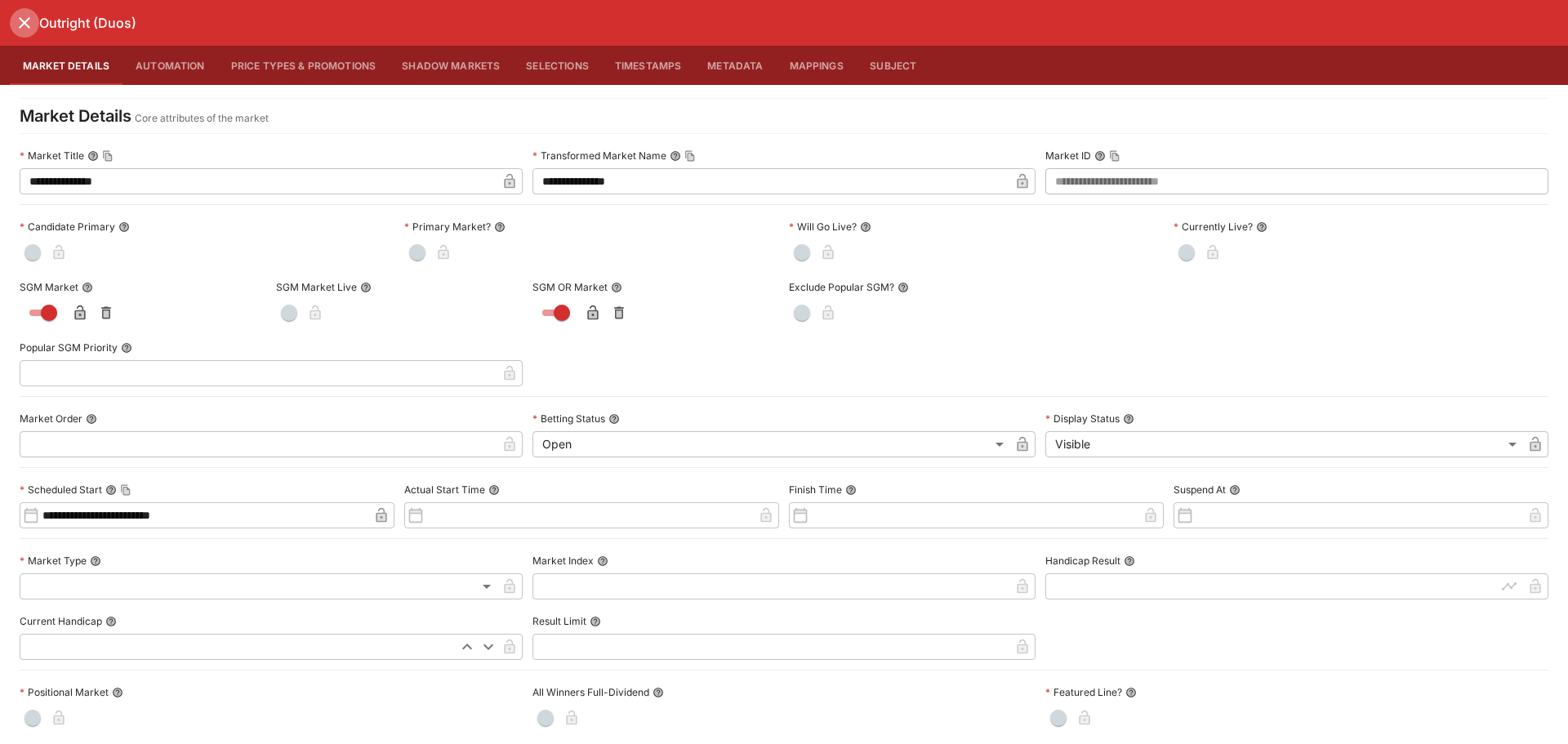
click at [22, 29] on icon "close" at bounding box center [24, 22] width 19 height 19
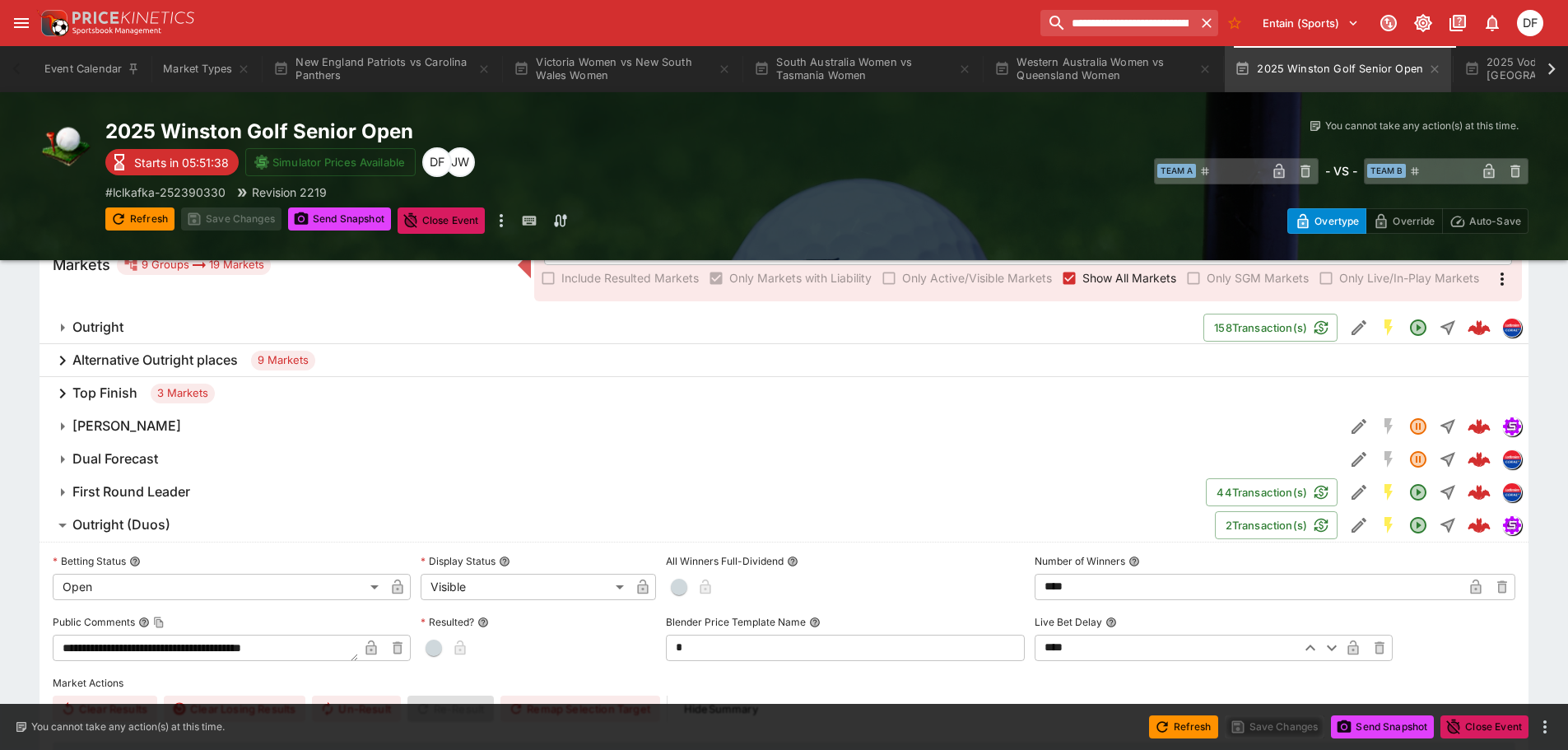
scroll to position [329, 0]
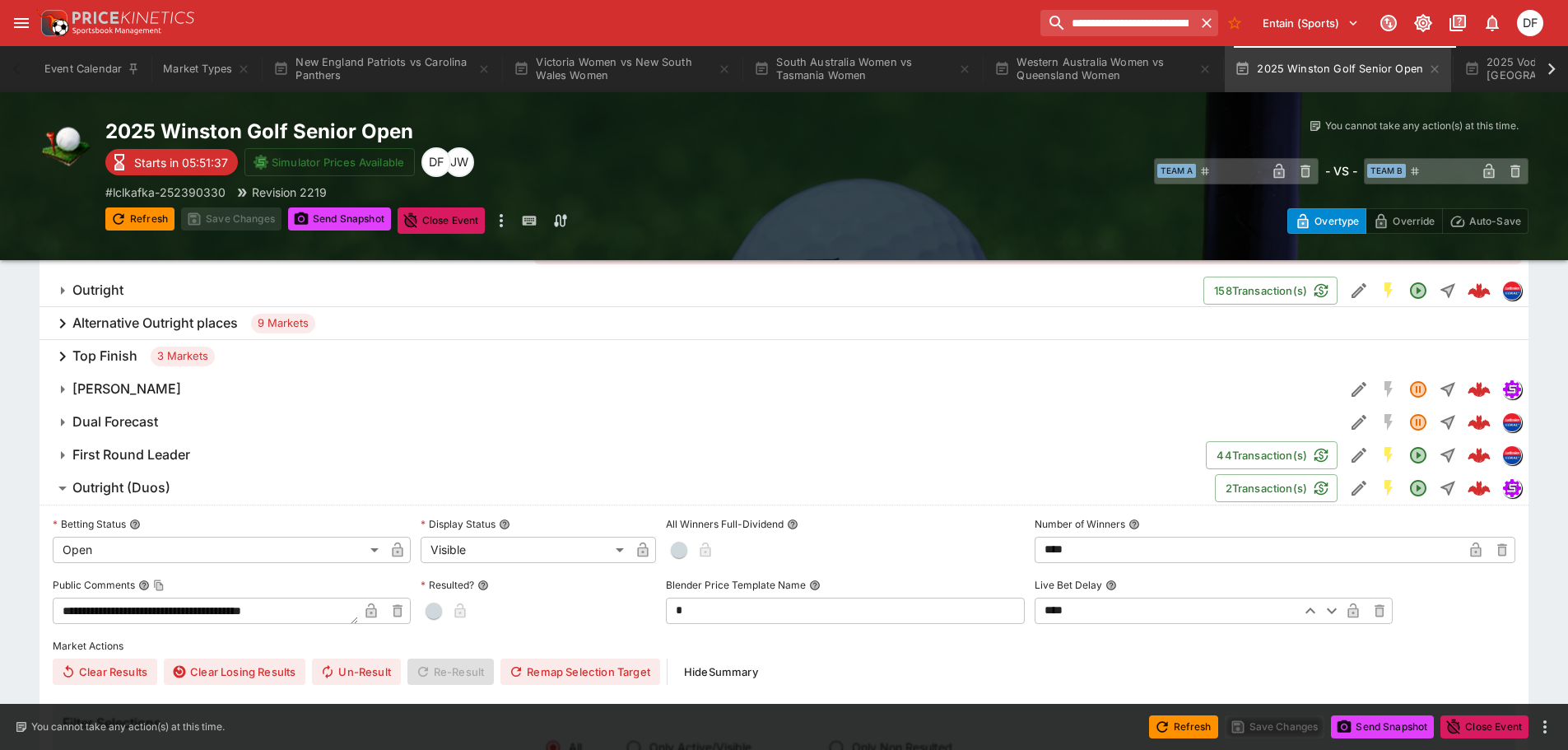
click at [134, 481] on h6 "Outright (Duos)" at bounding box center [121, 488] width 98 height 18
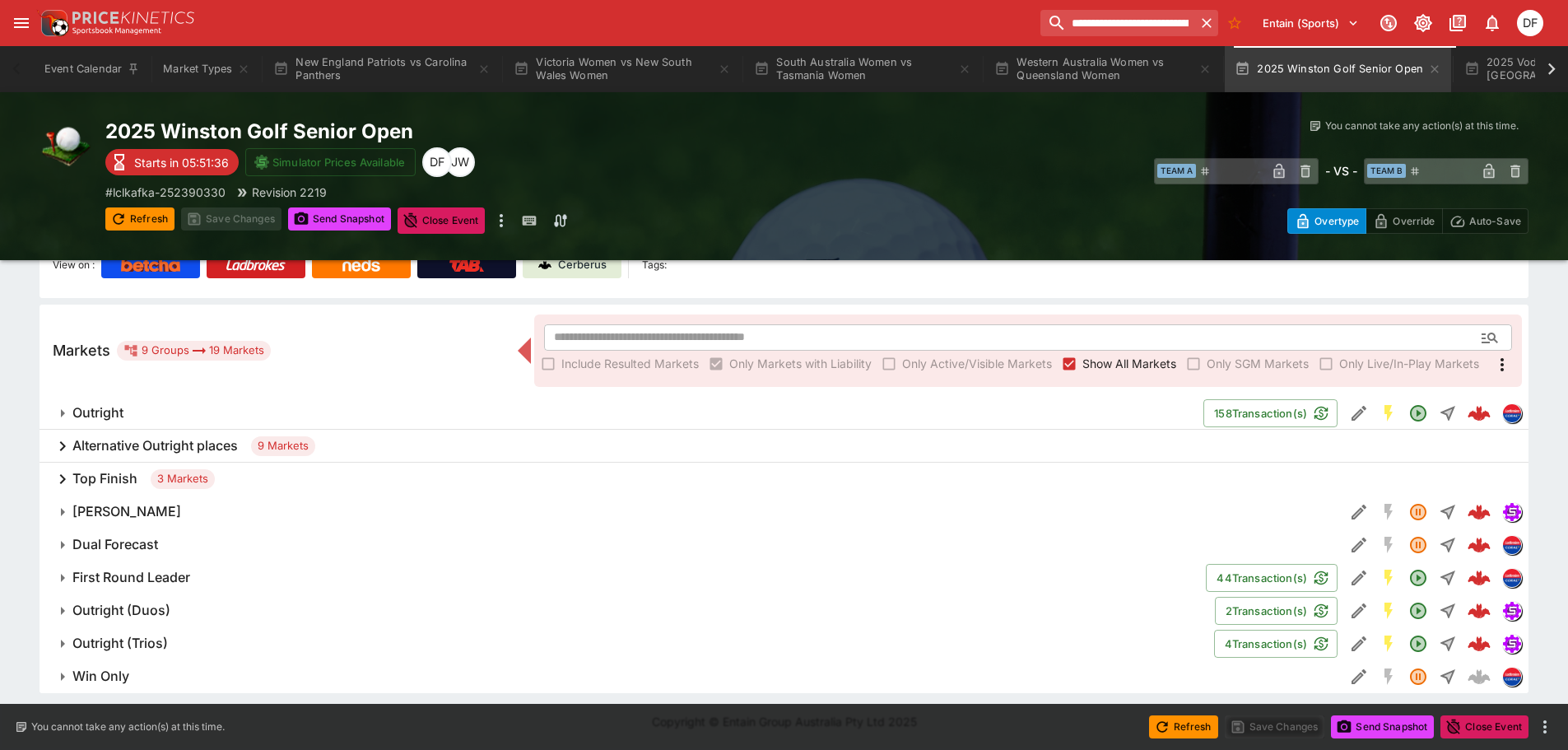
scroll to position [206, 0]
click at [155, 639] on h6 "Outright (Trios)" at bounding box center [120, 643] width 96 height 18
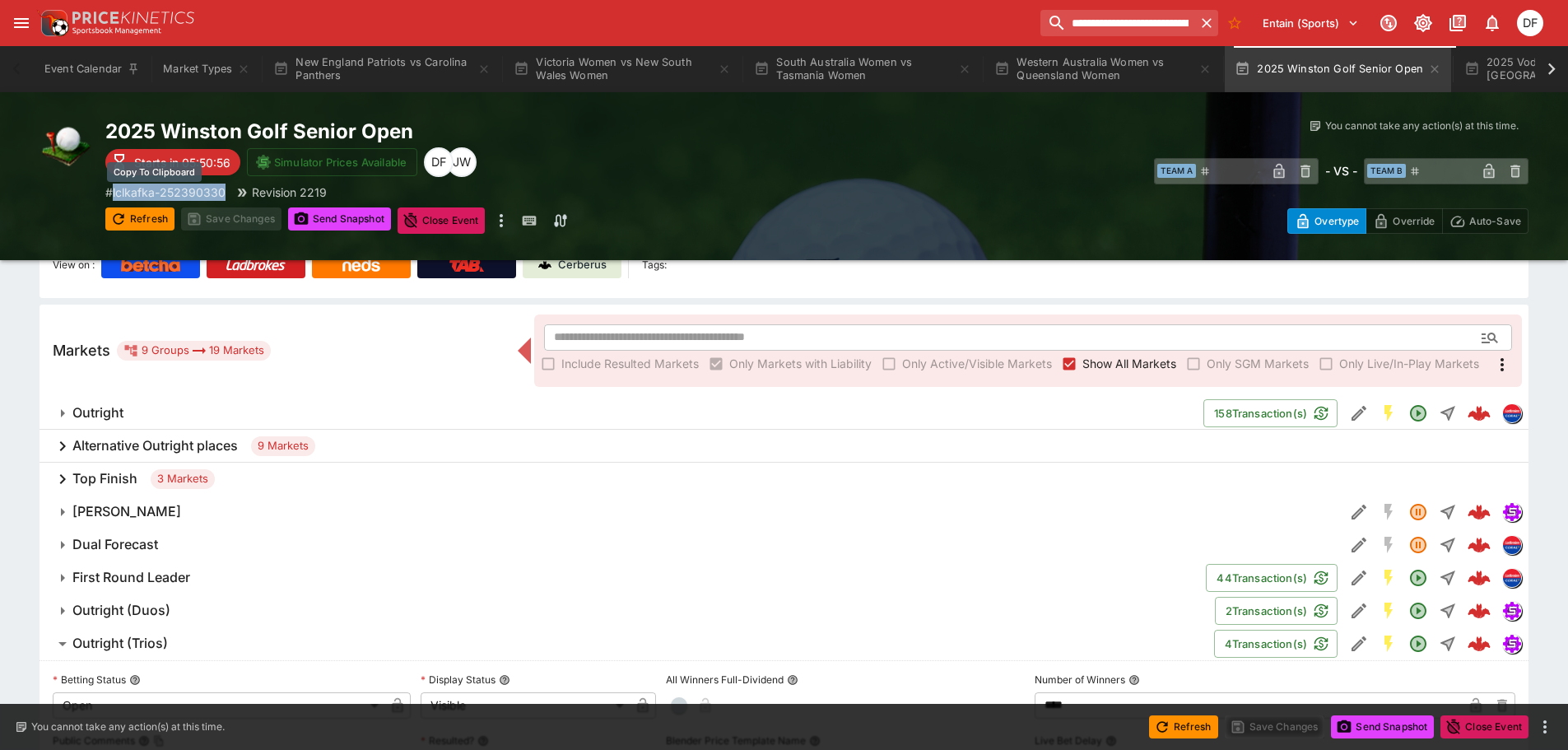
drag, startPoint x: 228, startPoint y: 191, endPoint x: 115, endPoint y: 191, distance: 113.0
click at [115, 191] on div "# lclkafka-252390330 Revision 2219" at bounding box center [461, 192] width 712 height 18
copy p "lclkafka-252390330"
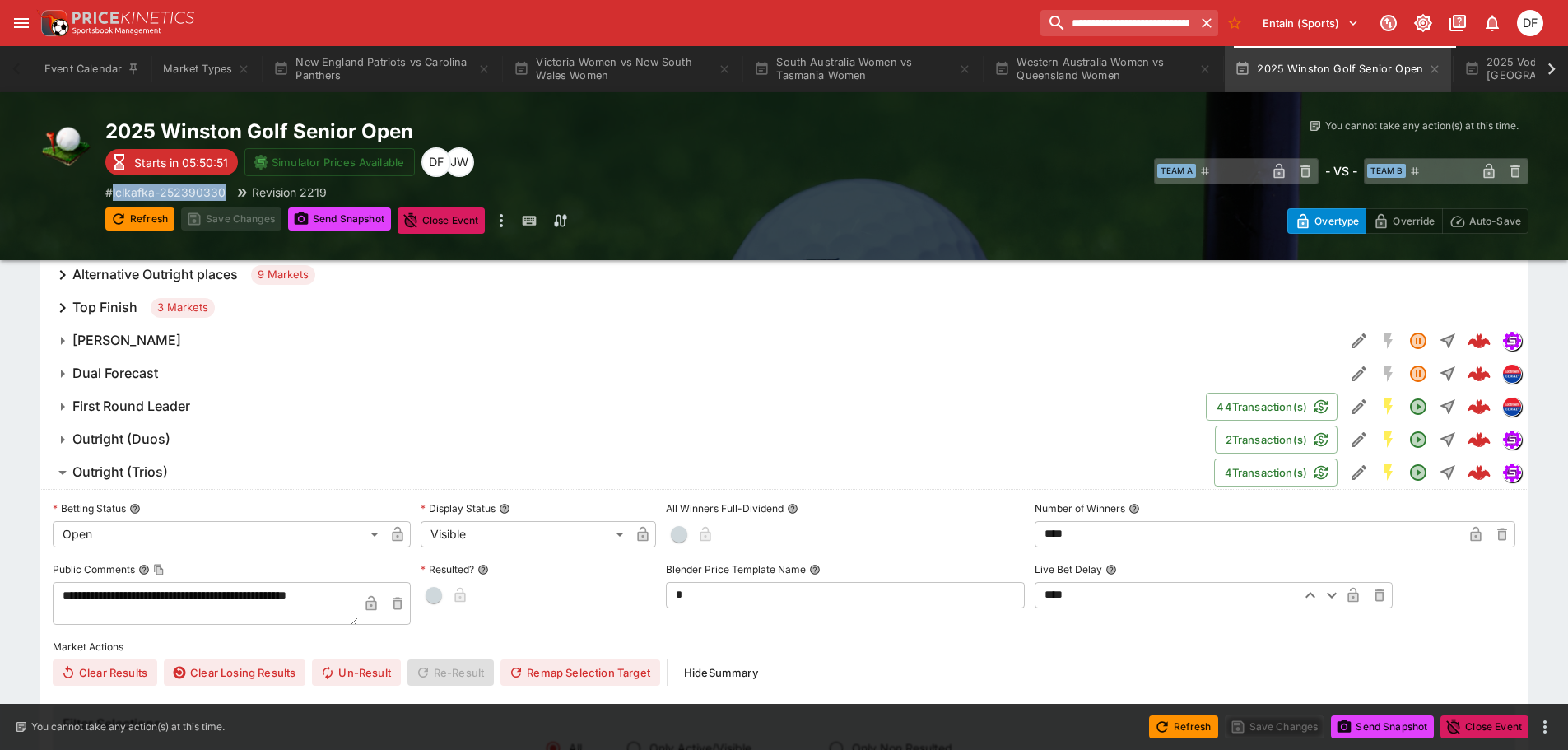
scroll to position [371, 0]
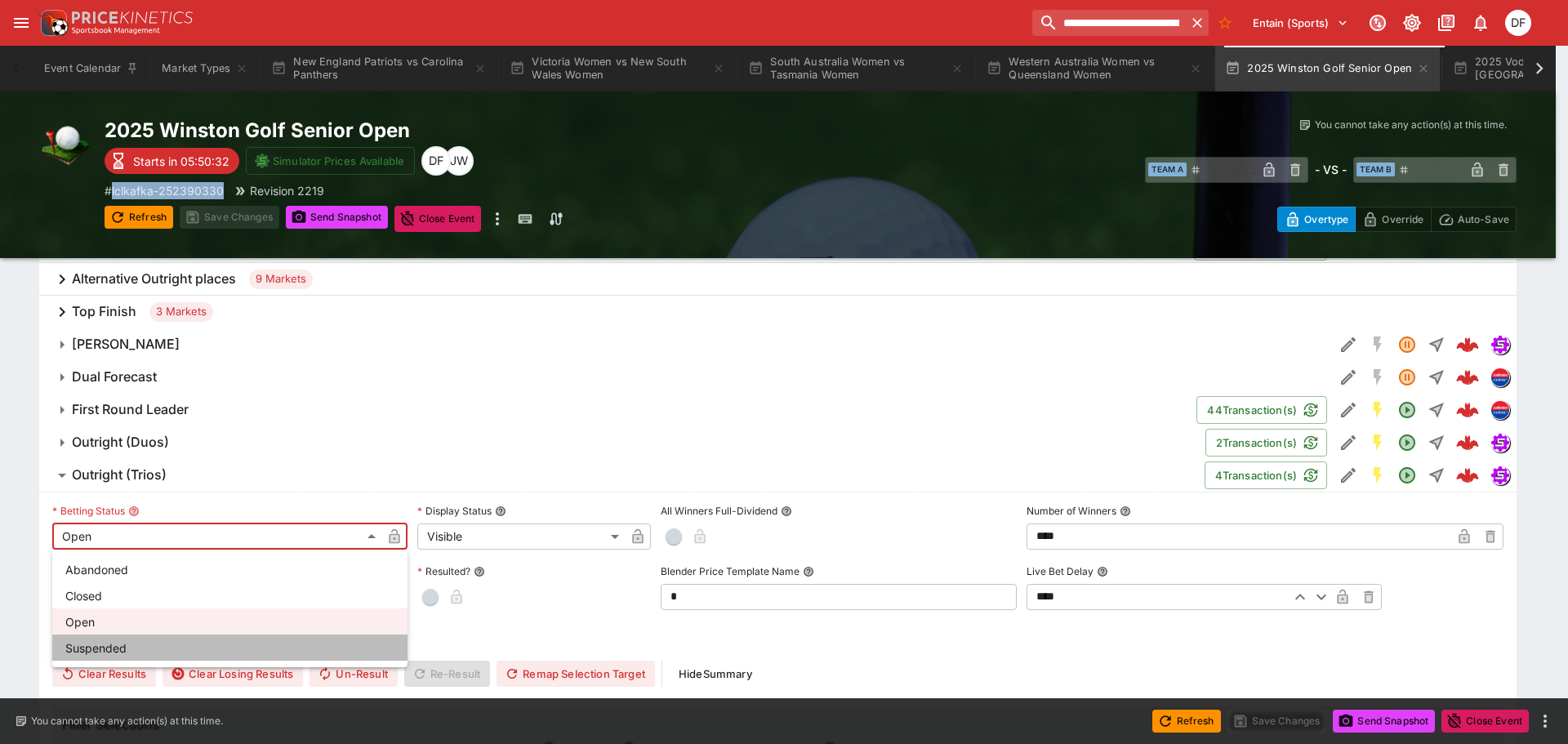
click at [172, 644] on li "Suspended" at bounding box center [230, 647] width 355 height 26
type input "**********"
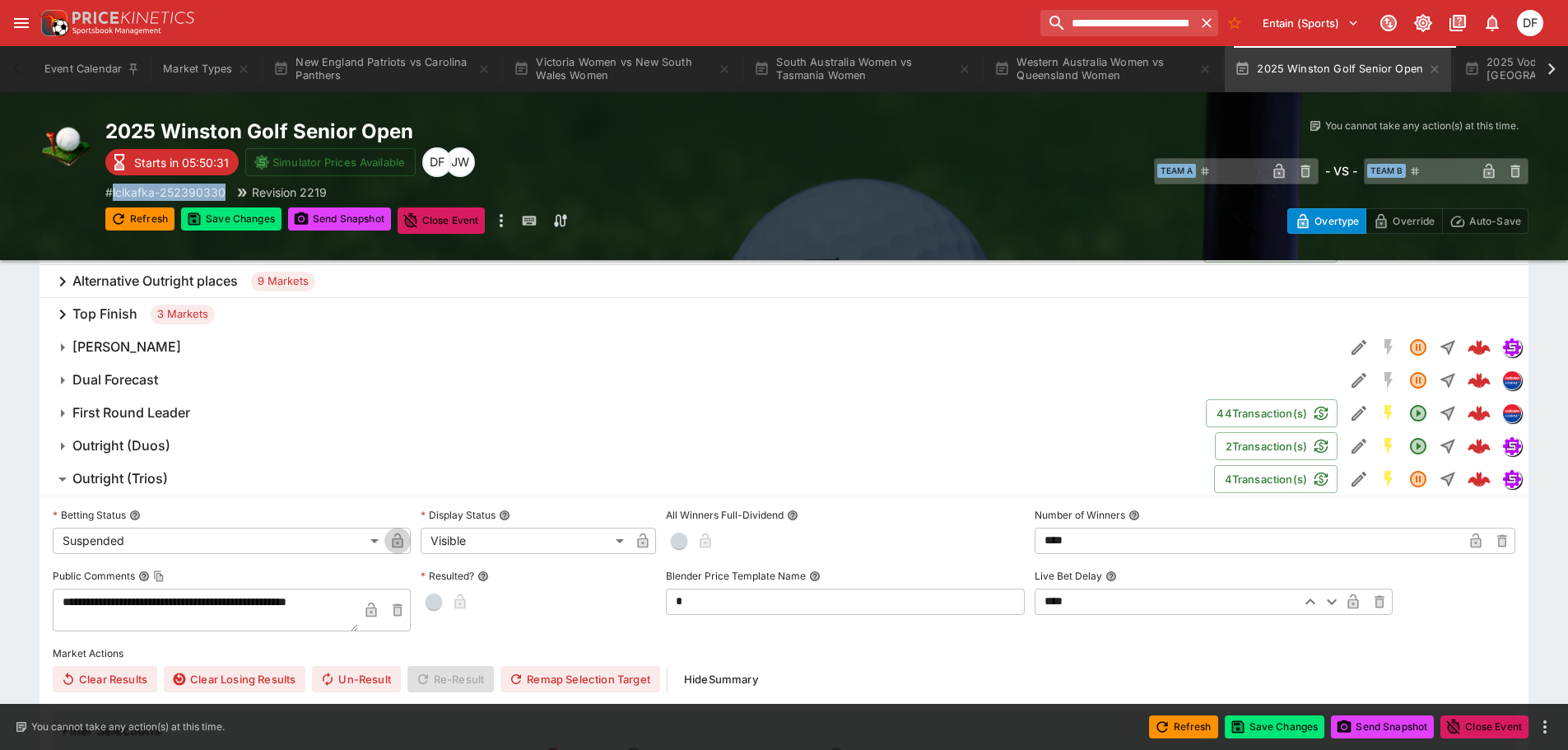
click at [403, 538] on icon "button" at bounding box center [398, 541] width 17 height 17
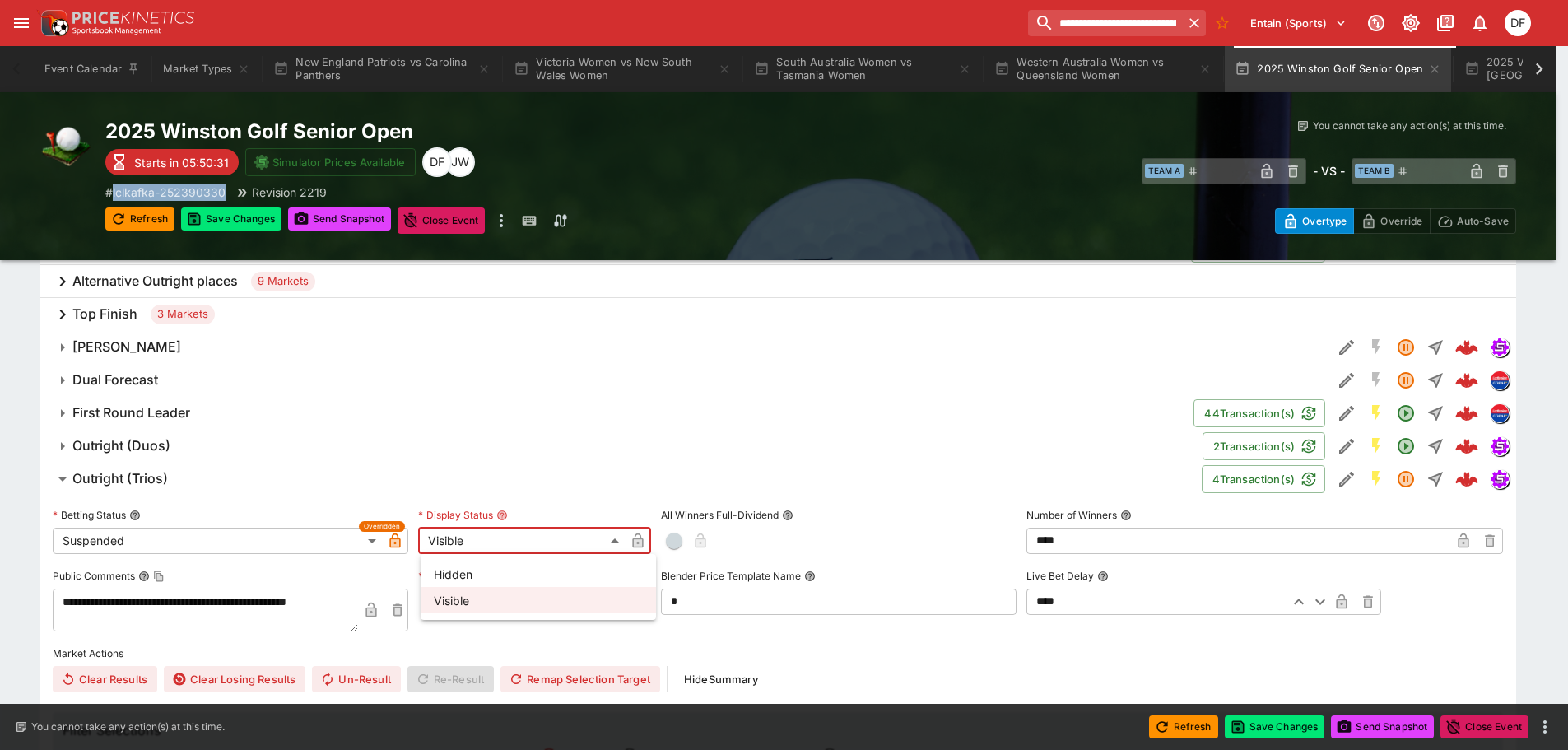
click at [531, 576] on li "Hidden" at bounding box center [538, 573] width 235 height 26
type input "******"
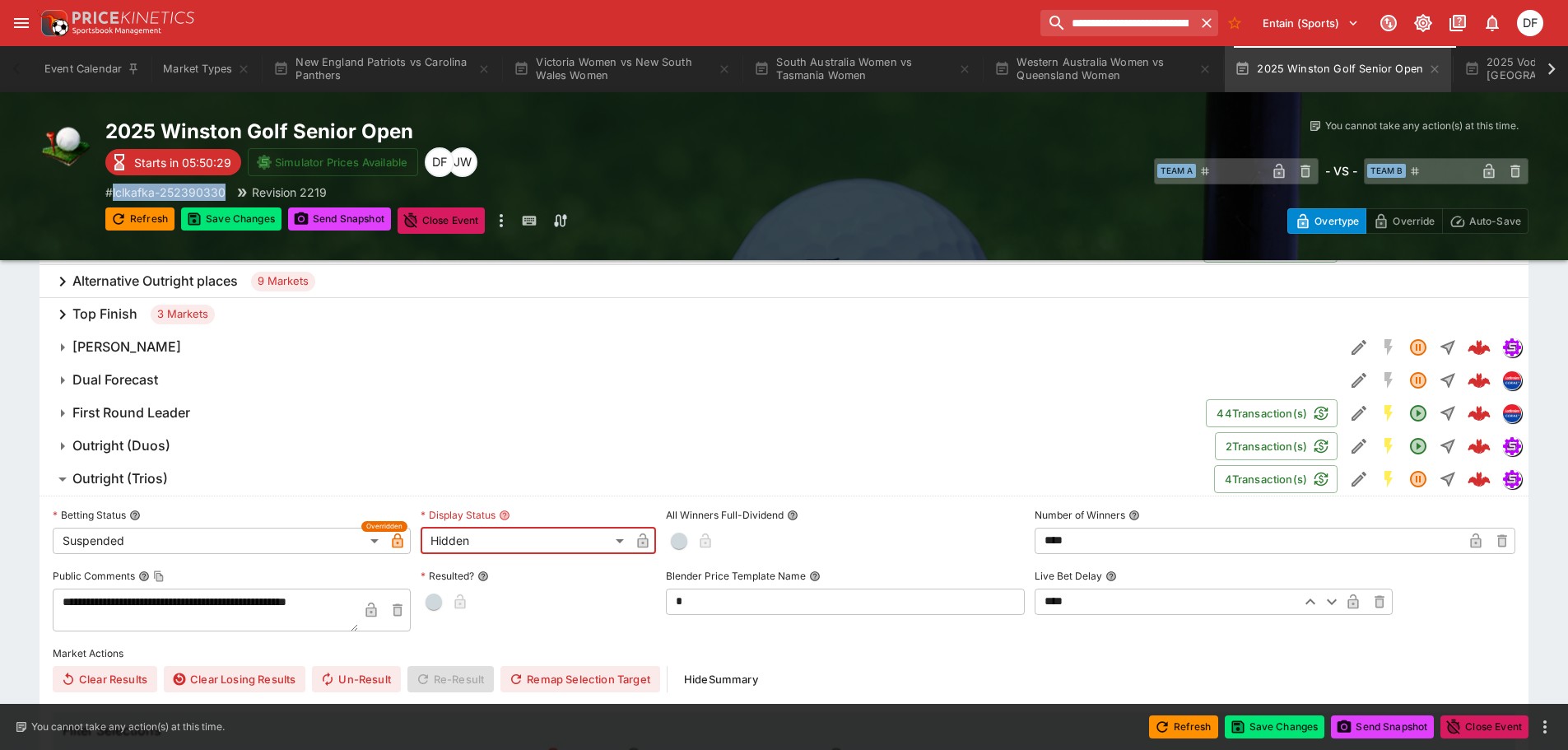
click at [639, 541] on icon "button" at bounding box center [642, 542] width 8 height 7
click at [155, 486] on h6 "Outright (Trios)" at bounding box center [120, 479] width 96 height 18
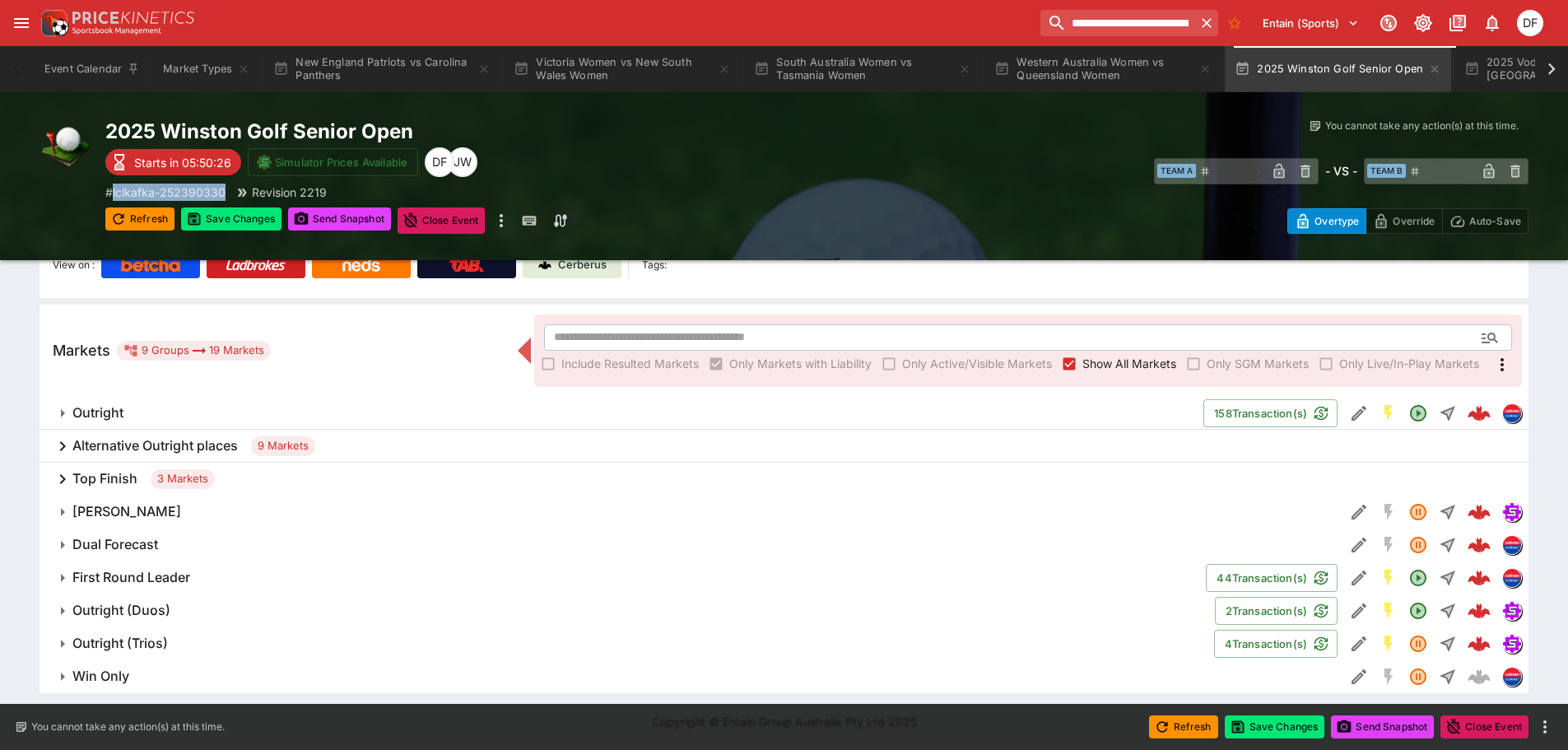
scroll to position [206, 0]
drag, startPoint x: 143, startPoint y: 601, endPoint x: 163, endPoint y: 602, distance: 20.0
click at [143, 602] on button "Outright (Duos)" at bounding box center [627, 611] width 1176 height 33
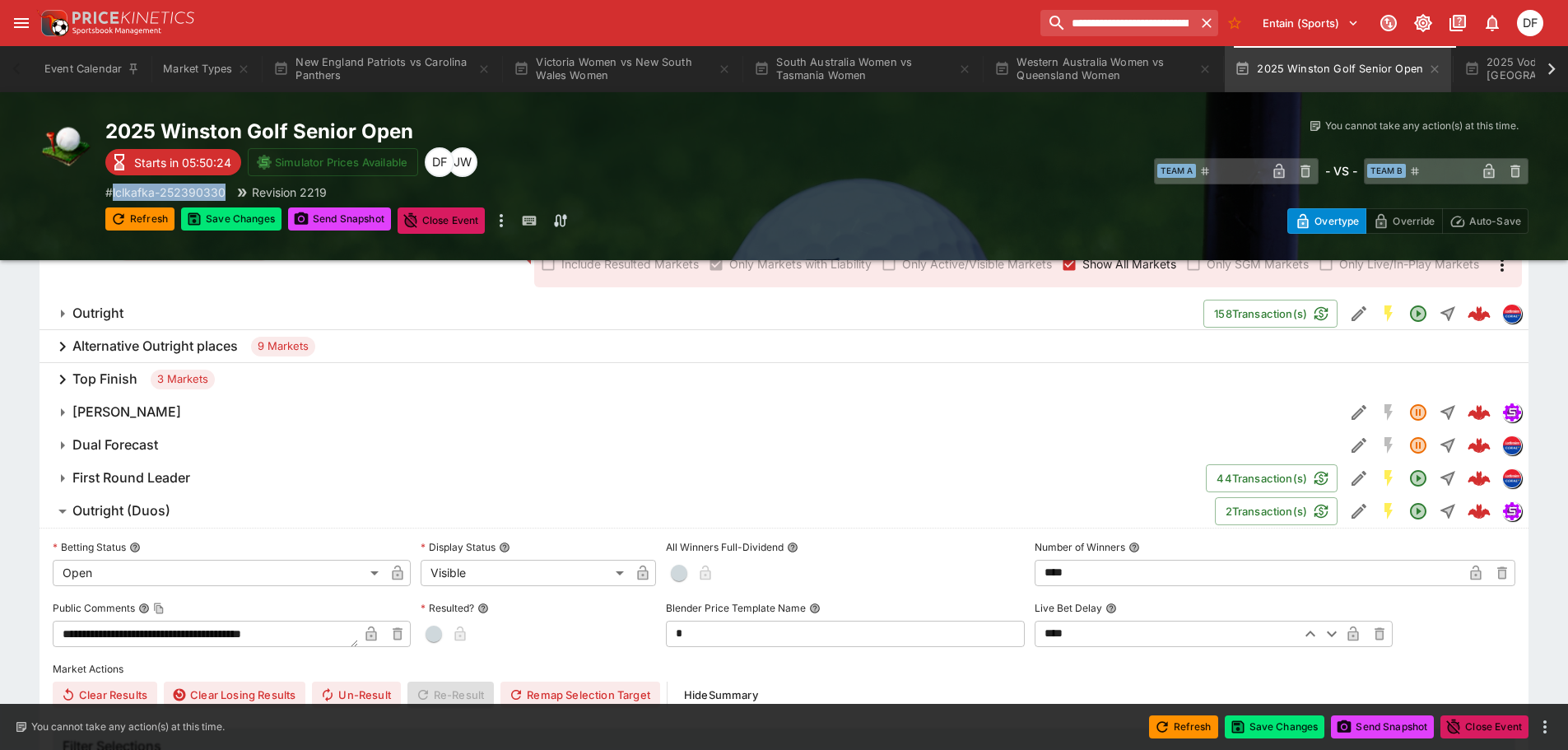
scroll to position [371, 0]
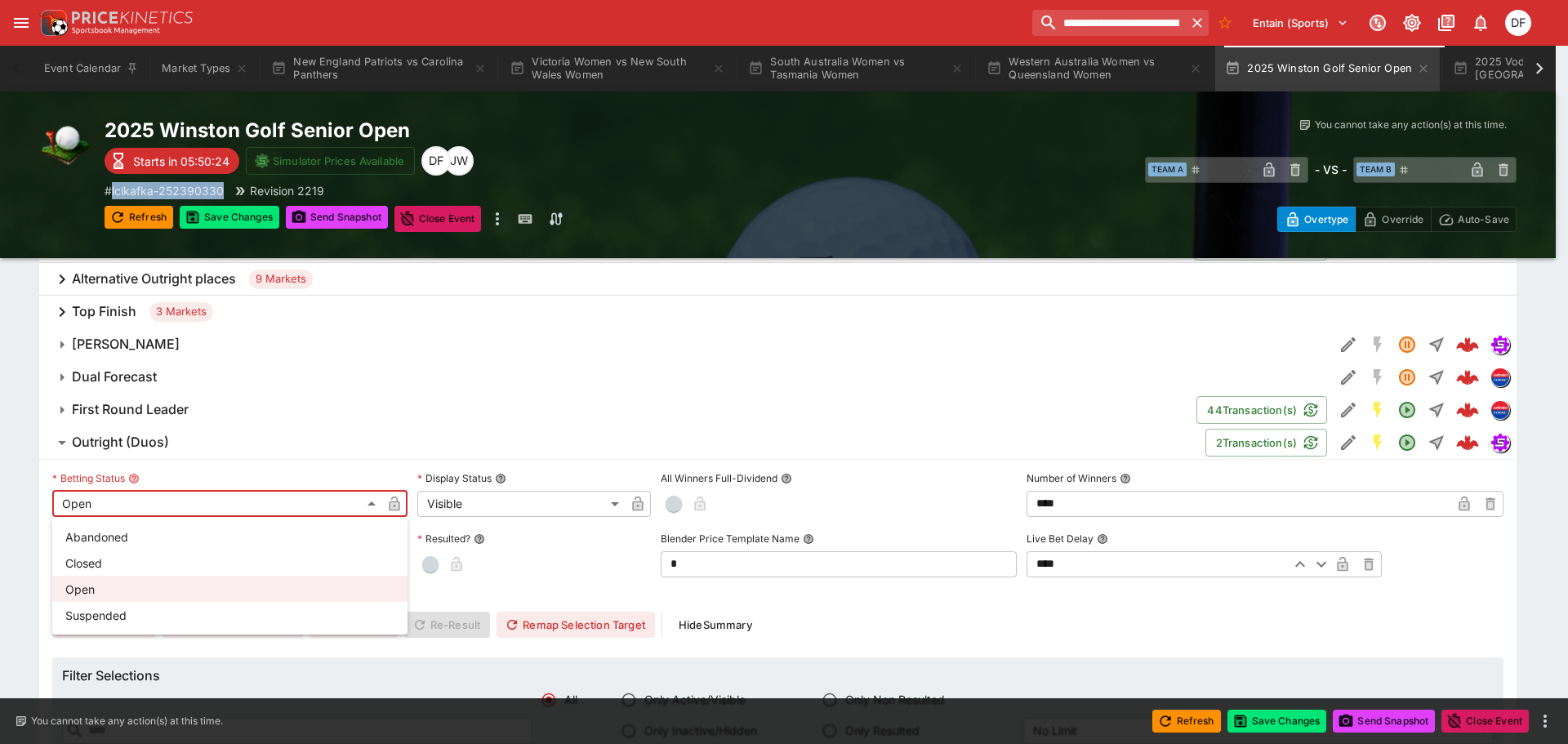
click at [163, 612] on li "Suspended" at bounding box center [230, 615] width 355 height 26
type input "**********"
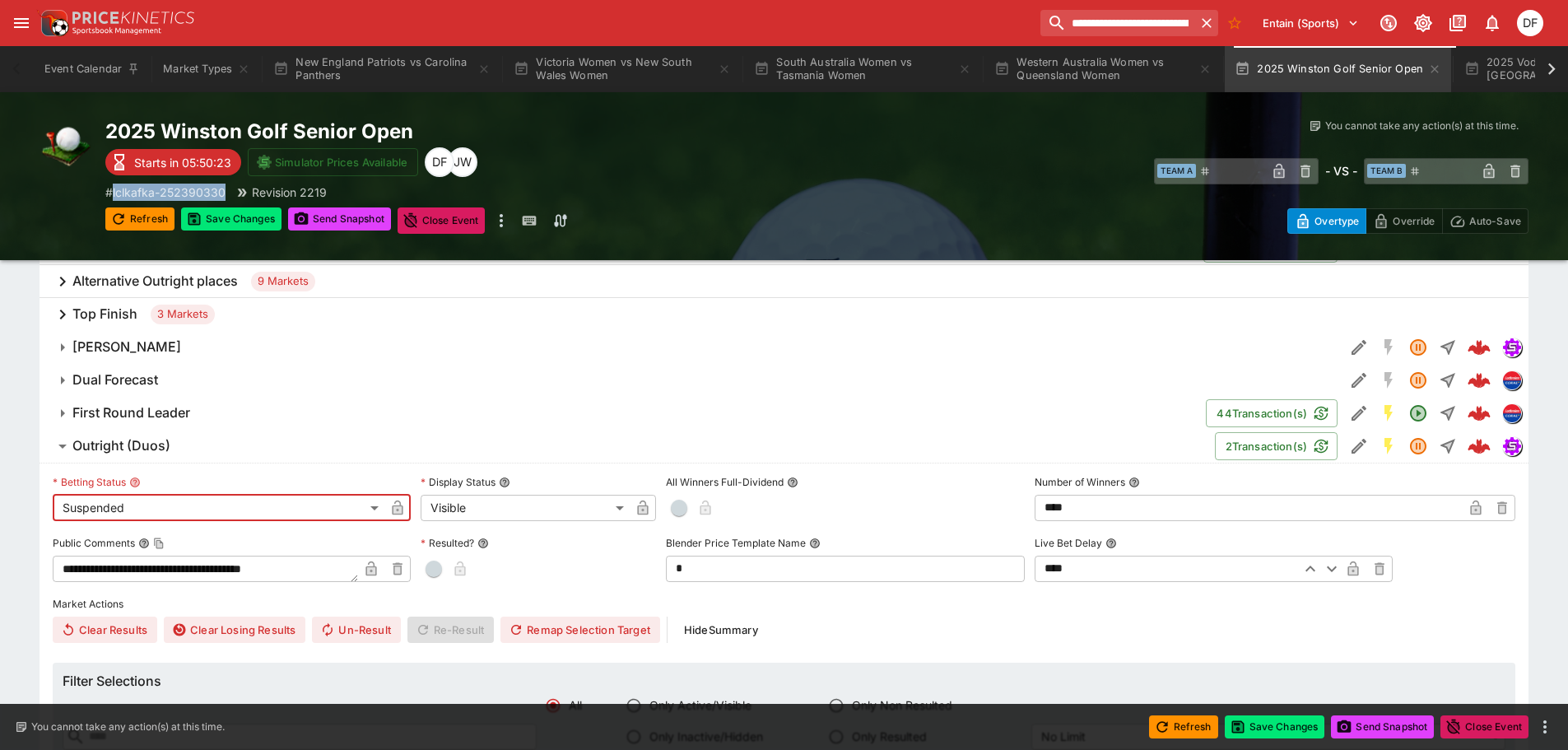
click at [401, 508] on icon "button" at bounding box center [397, 509] width 8 height 7
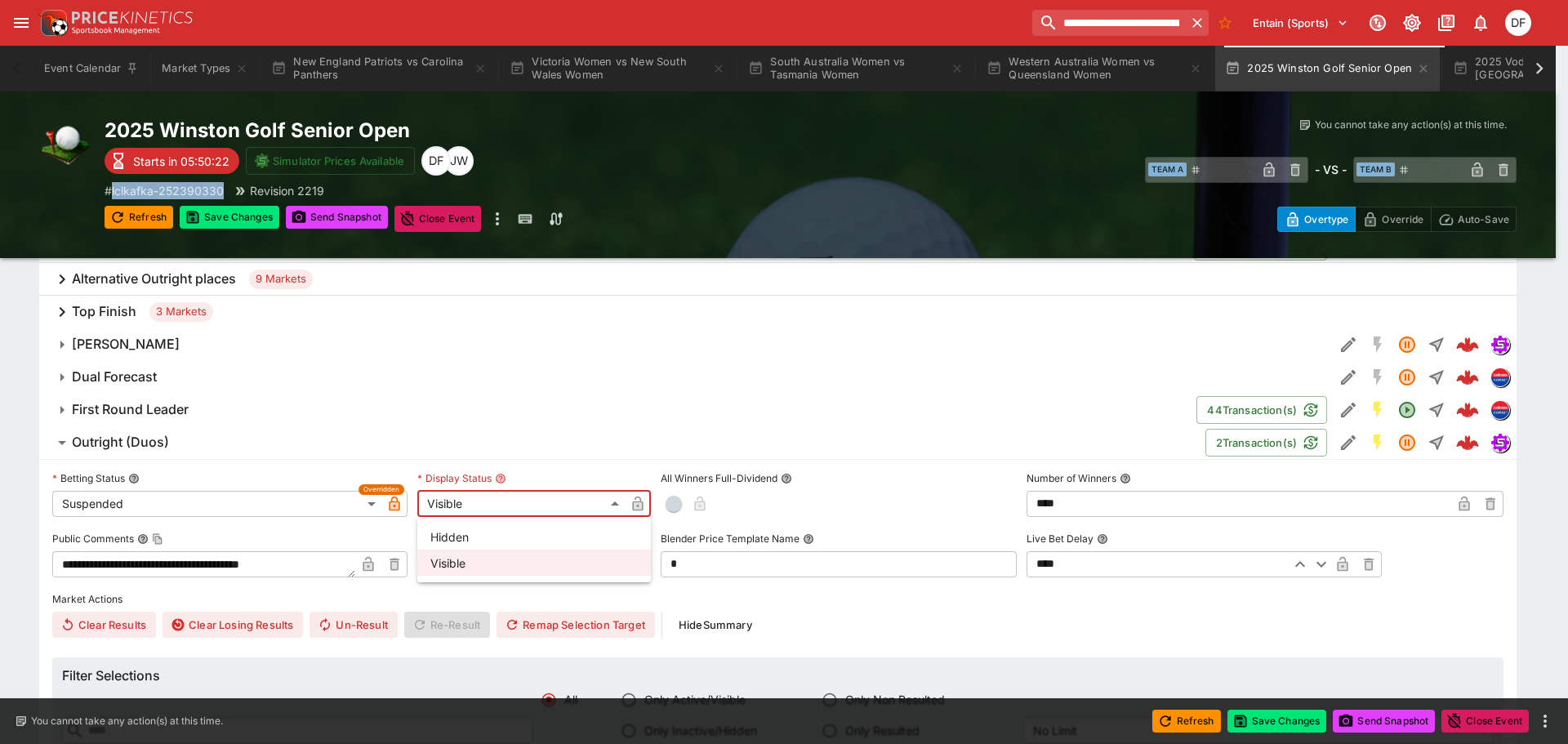
click at [481, 541] on li "Hidden" at bounding box center [534, 537] width 233 height 26
type input "******"
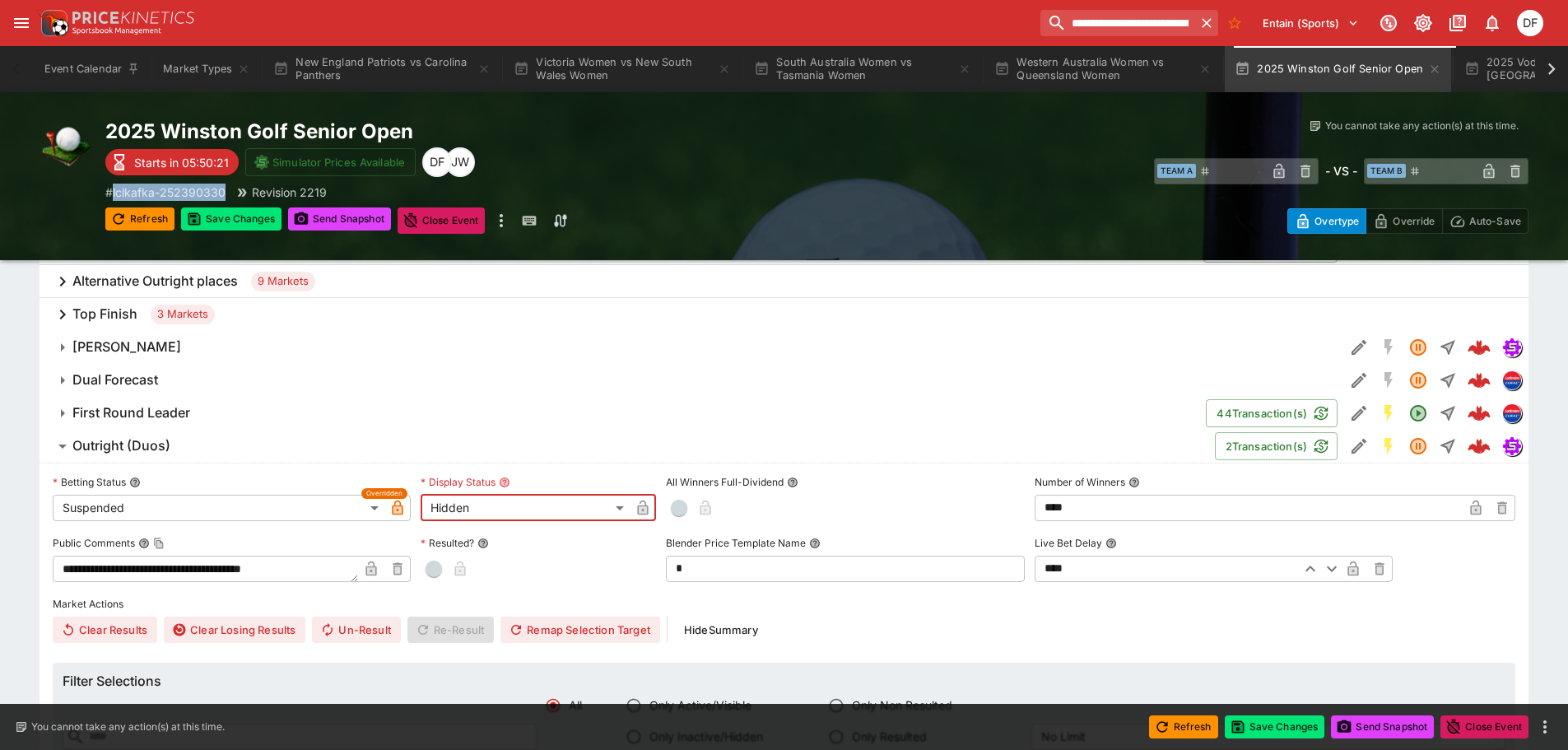
click at [639, 509] on icon "button" at bounding box center [642, 509] width 8 height 7
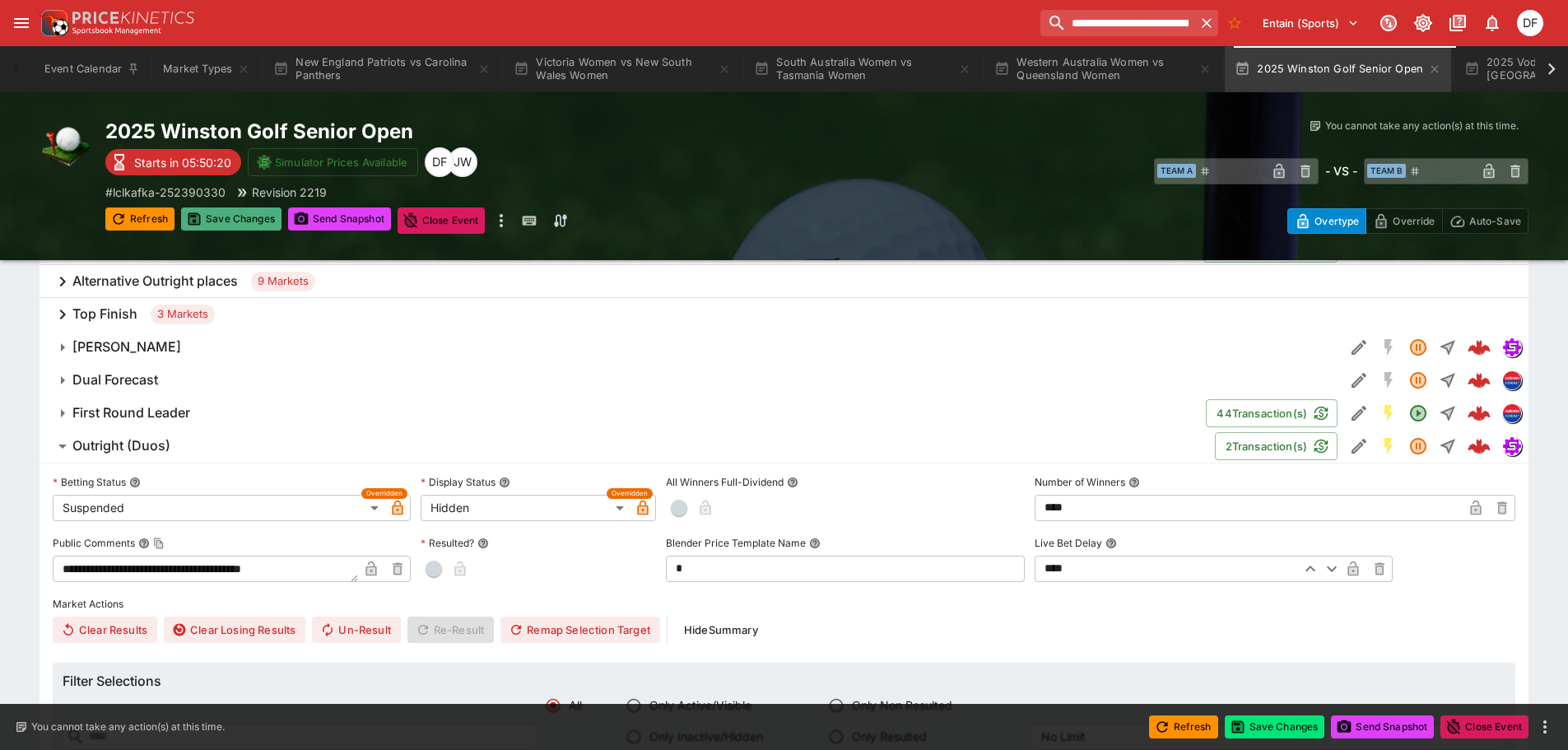
click at [268, 223] on button "Save Changes" at bounding box center [231, 218] width 100 height 23
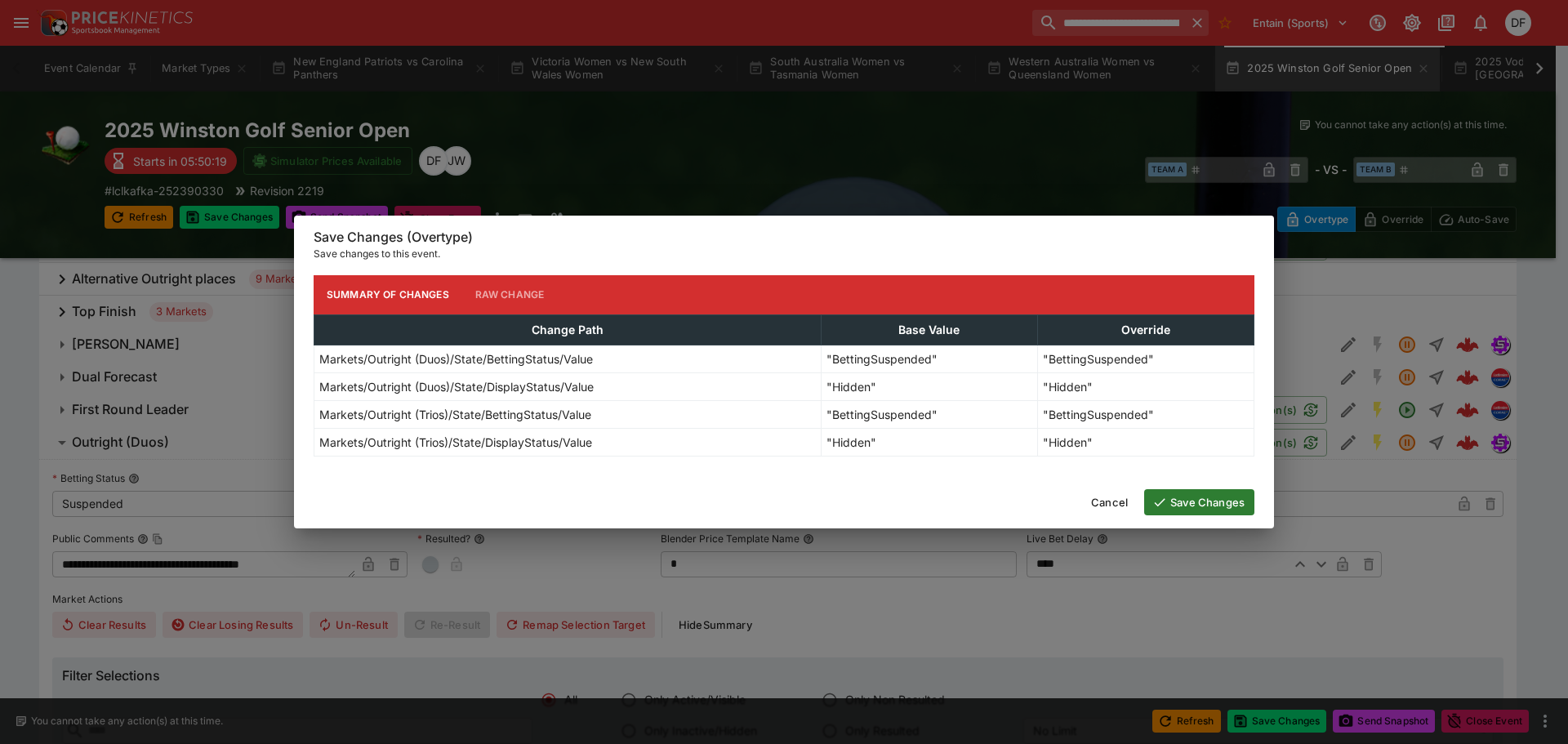
click at [1166, 499] on icon "button" at bounding box center [1160, 502] width 15 height 15
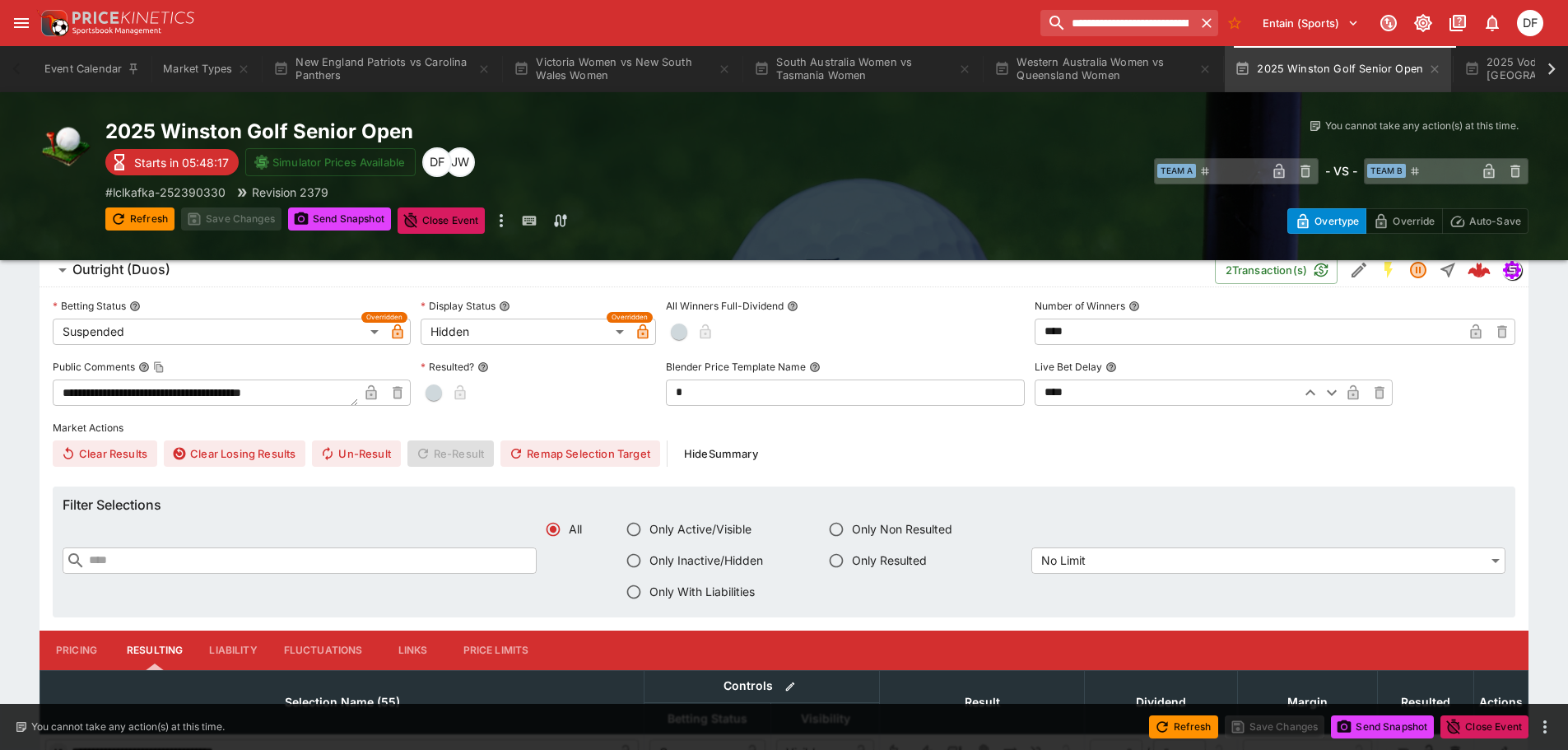
scroll to position [454, 0]
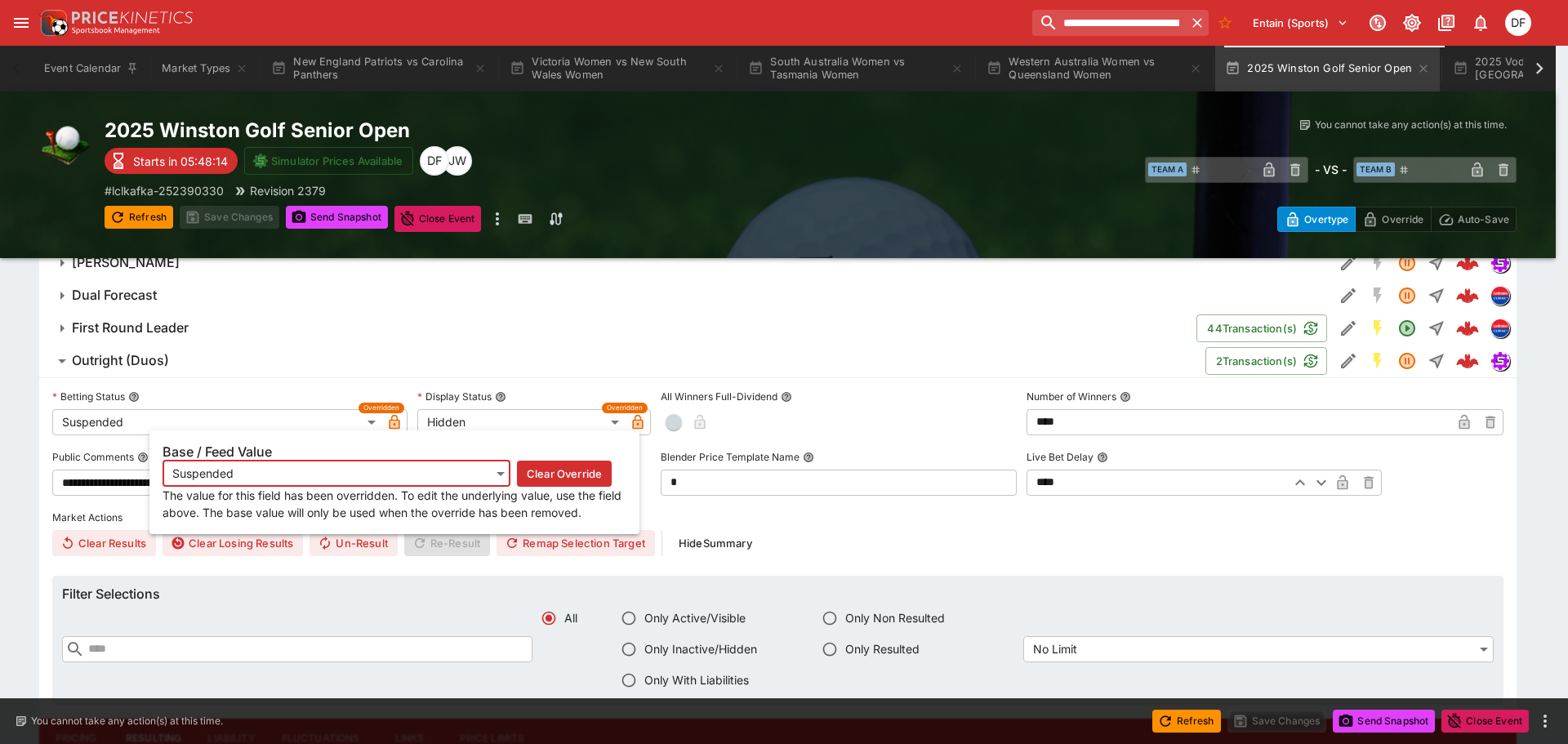
click at [399, 420] on icon "button" at bounding box center [395, 421] width 11 height 14
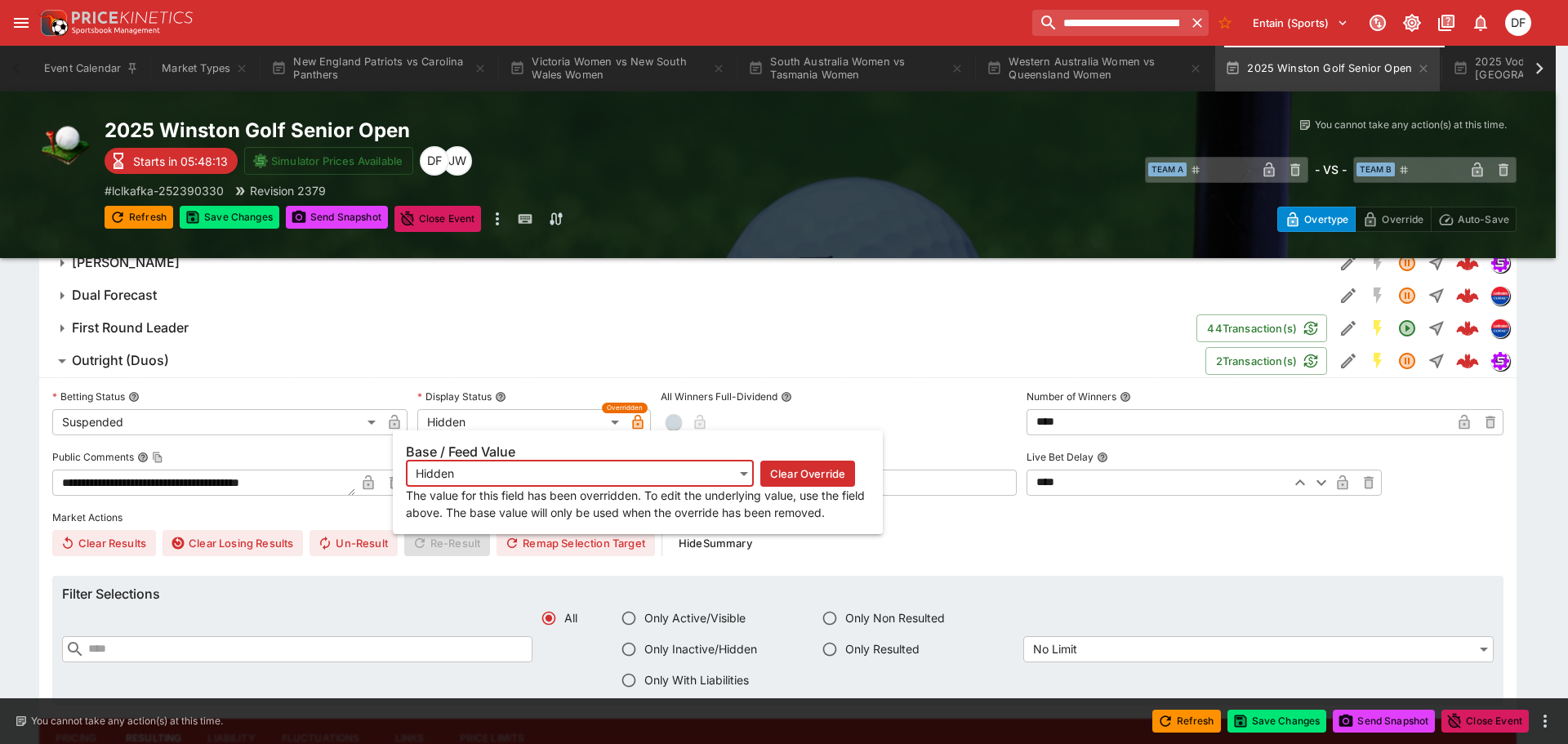
click at [629, 419] on button "button" at bounding box center [638, 422] width 26 height 26
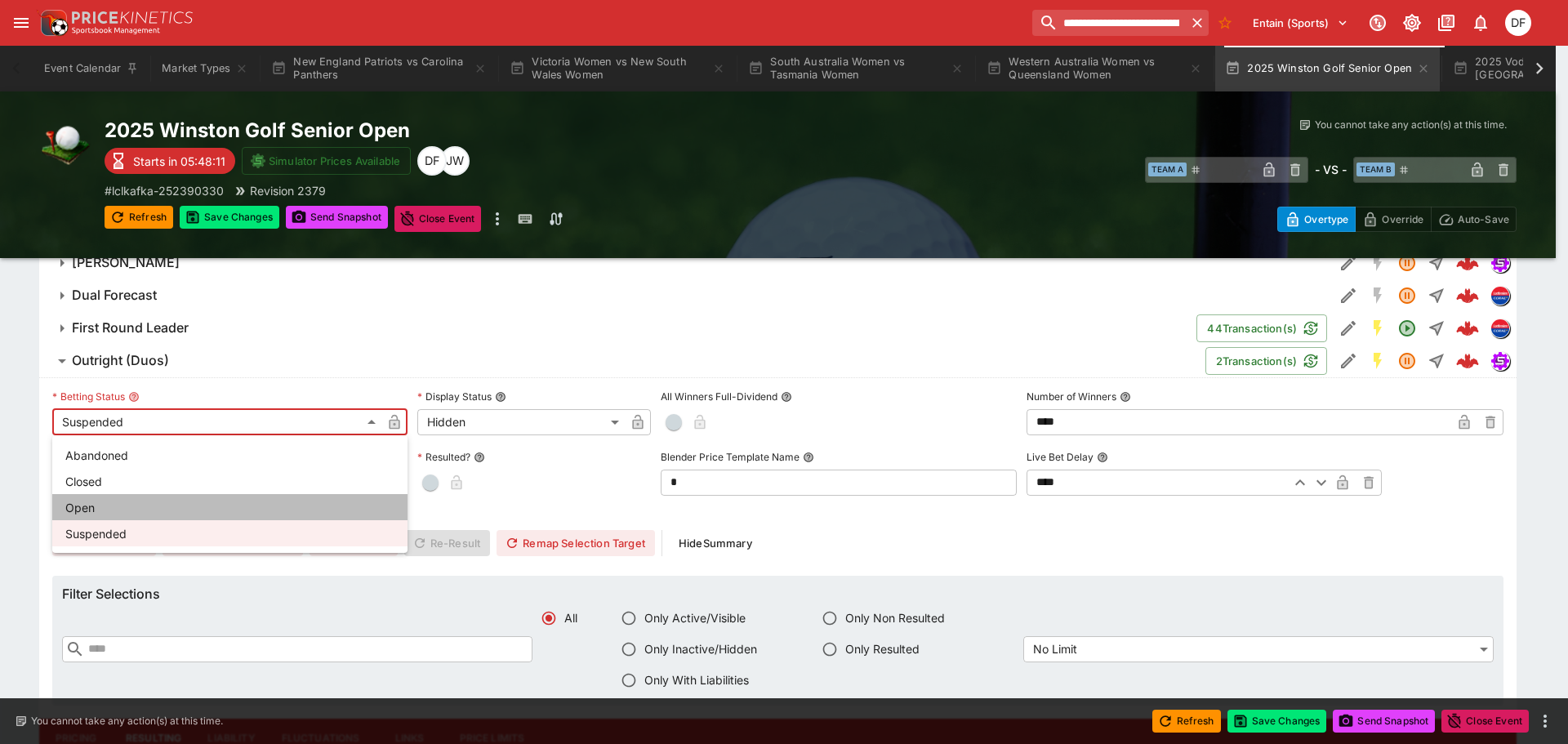
click at [140, 505] on li "Open" at bounding box center [230, 507] width 355 height 26
type input "**********"
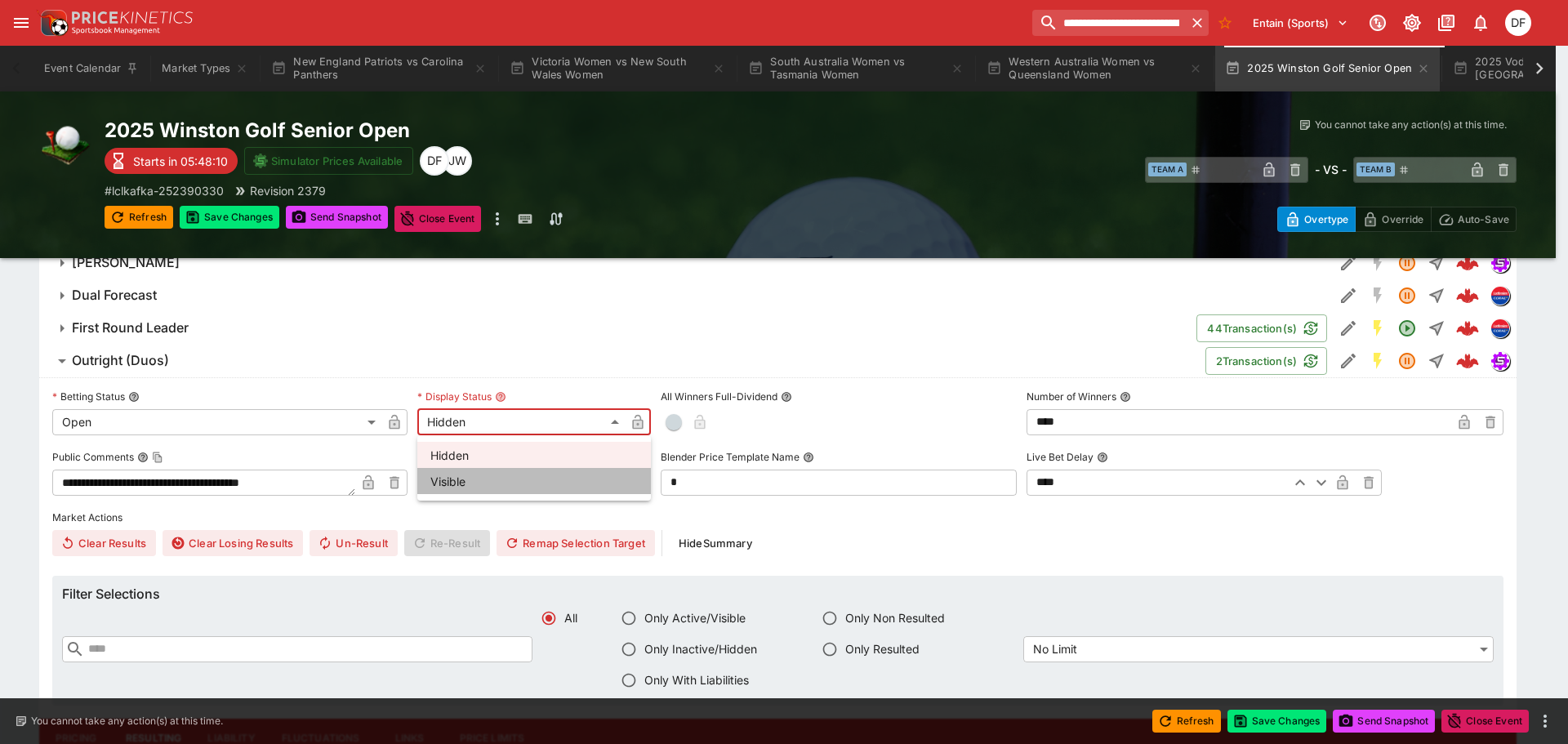
click at [466, 474] on li "Visible" at bounding box center [534, 481] width 233 height 26
type input "*******"
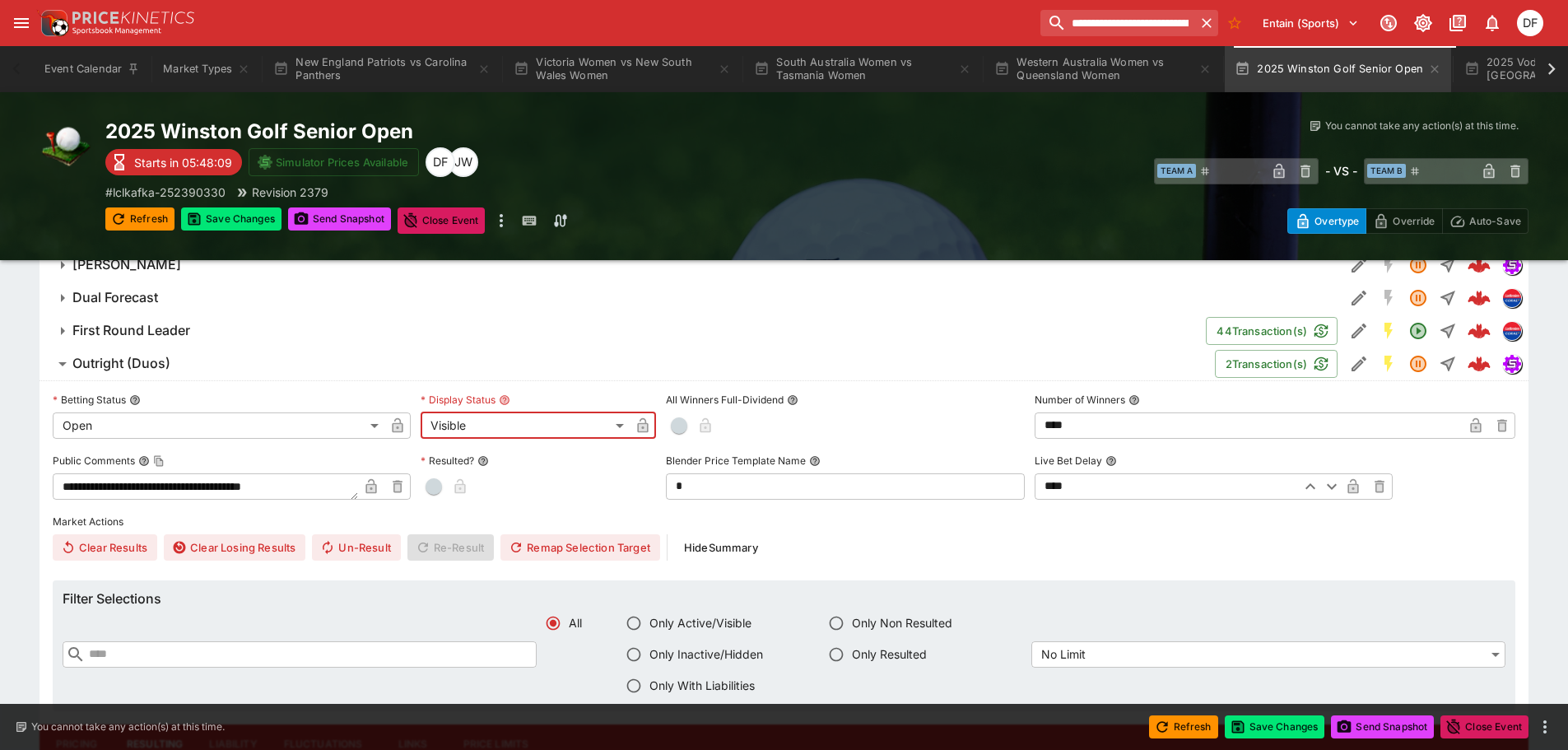
click at [155, 368] on h6 "Outright (Duos)" at bounding box center [121, 363] width 98 height 18
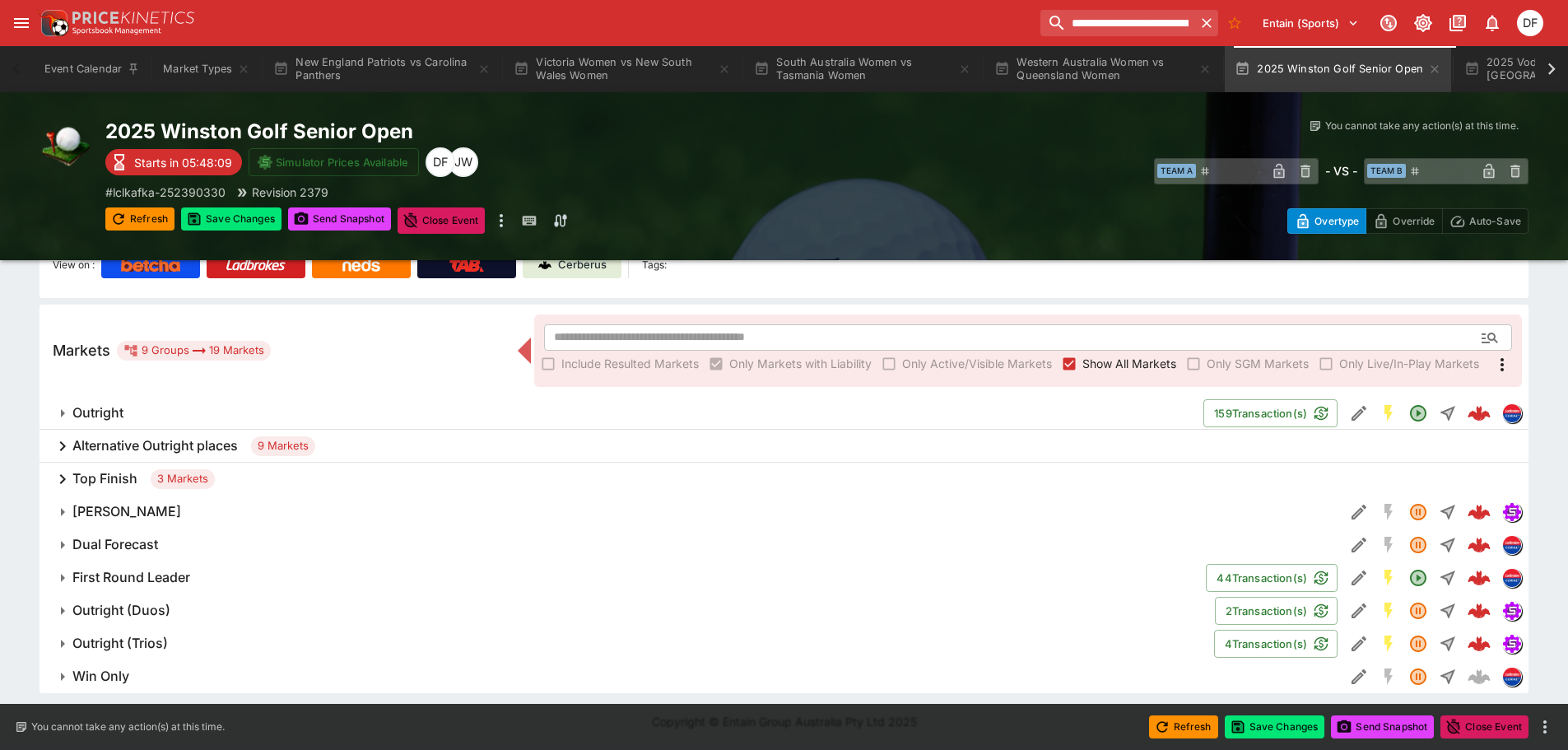
scroll to position [206, 0]
click at [135, 639] on h6 "Outright (Trios)" at bounding box center [120, 643] width 96 height 18
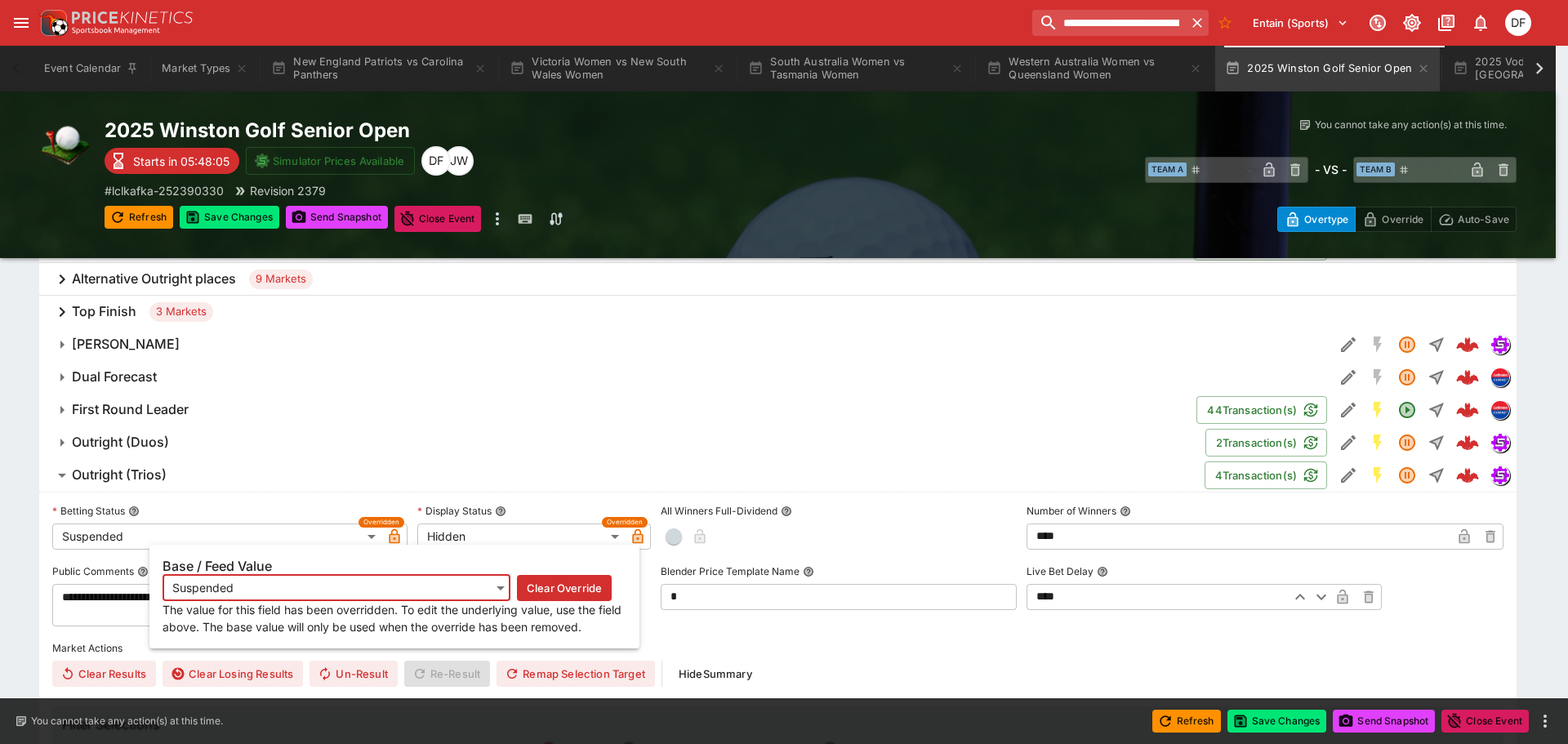
click at [396, 533] on icon "button" at bounding box center [395, 537] width 11 height 15
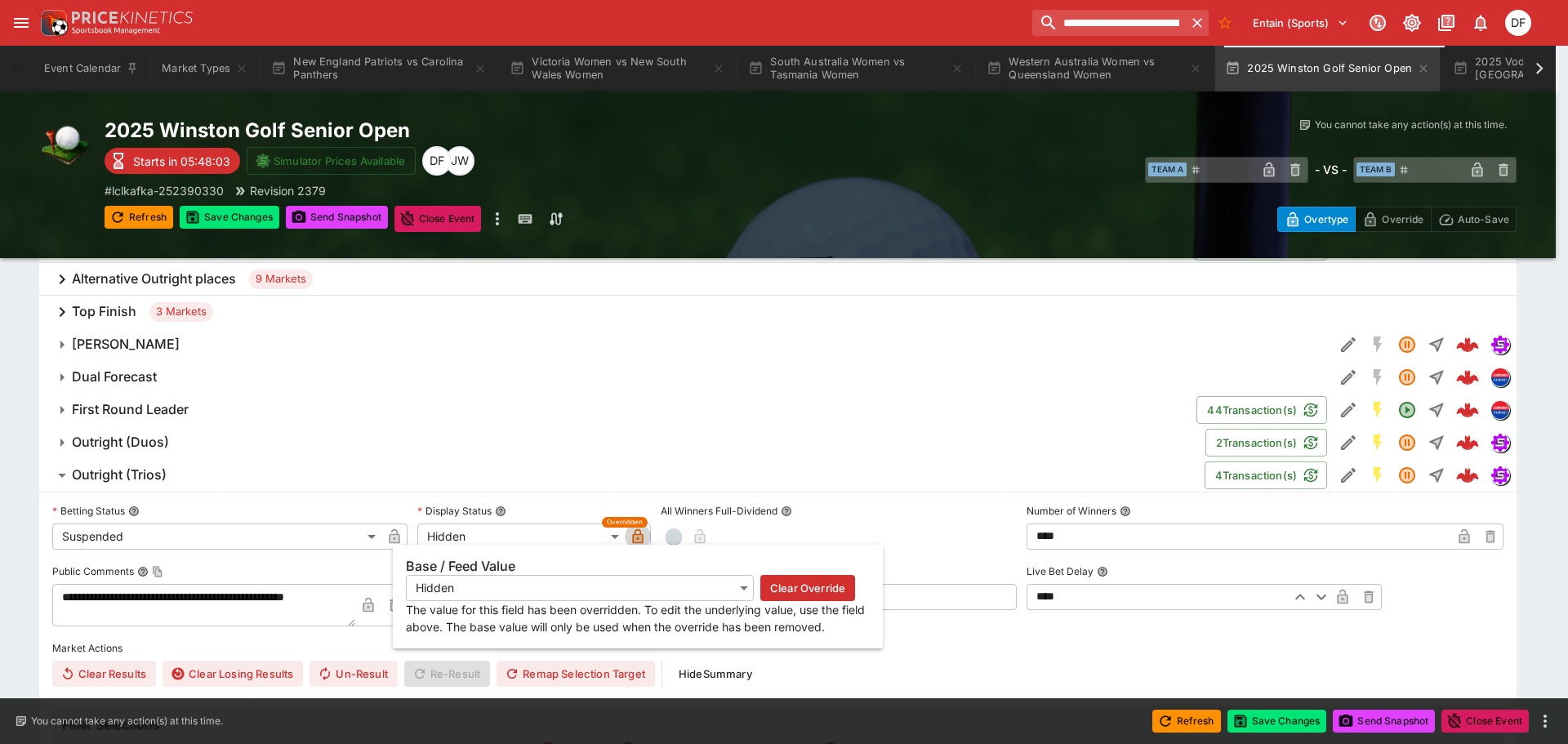
click at [642, 530] on icon "button" at bounding box center [638, 537] width 17 height 17
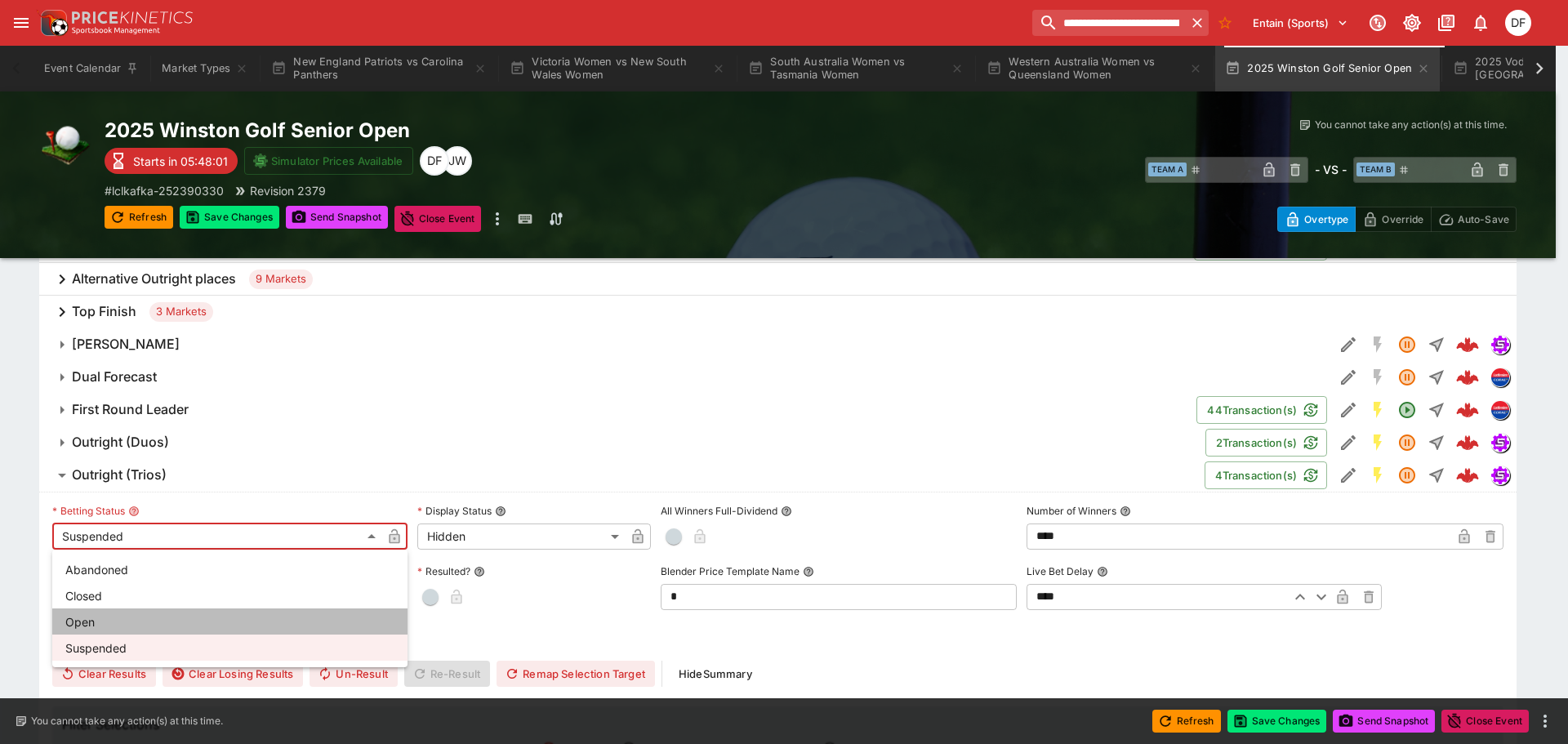
click at [141, 617] on li "Open" at bounding box center [230, 621] width 355 height 26
type input "**********"
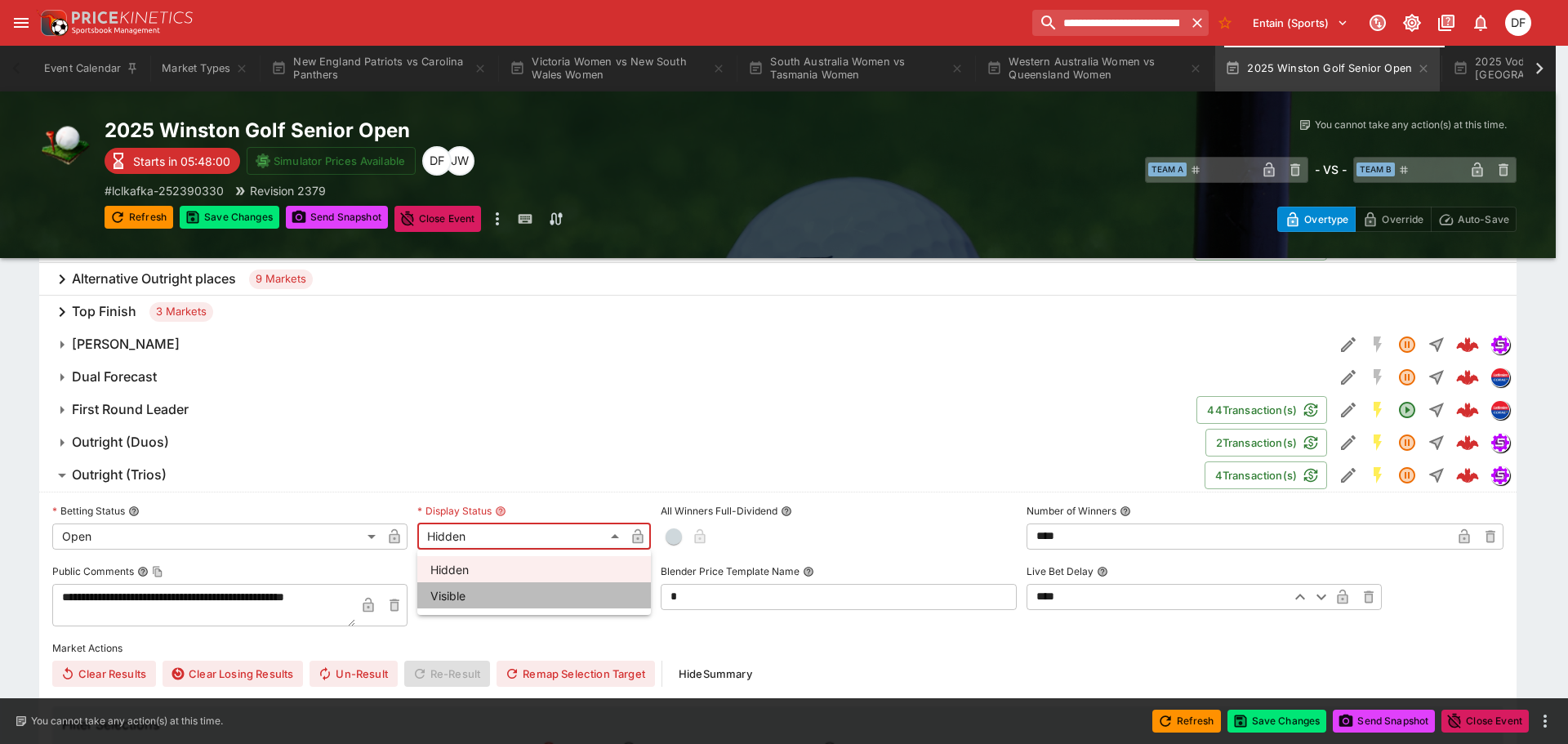
click at [454, 585] on li "Visible" at bounding box center [534, 596] width 233 height 26
type input "*******"
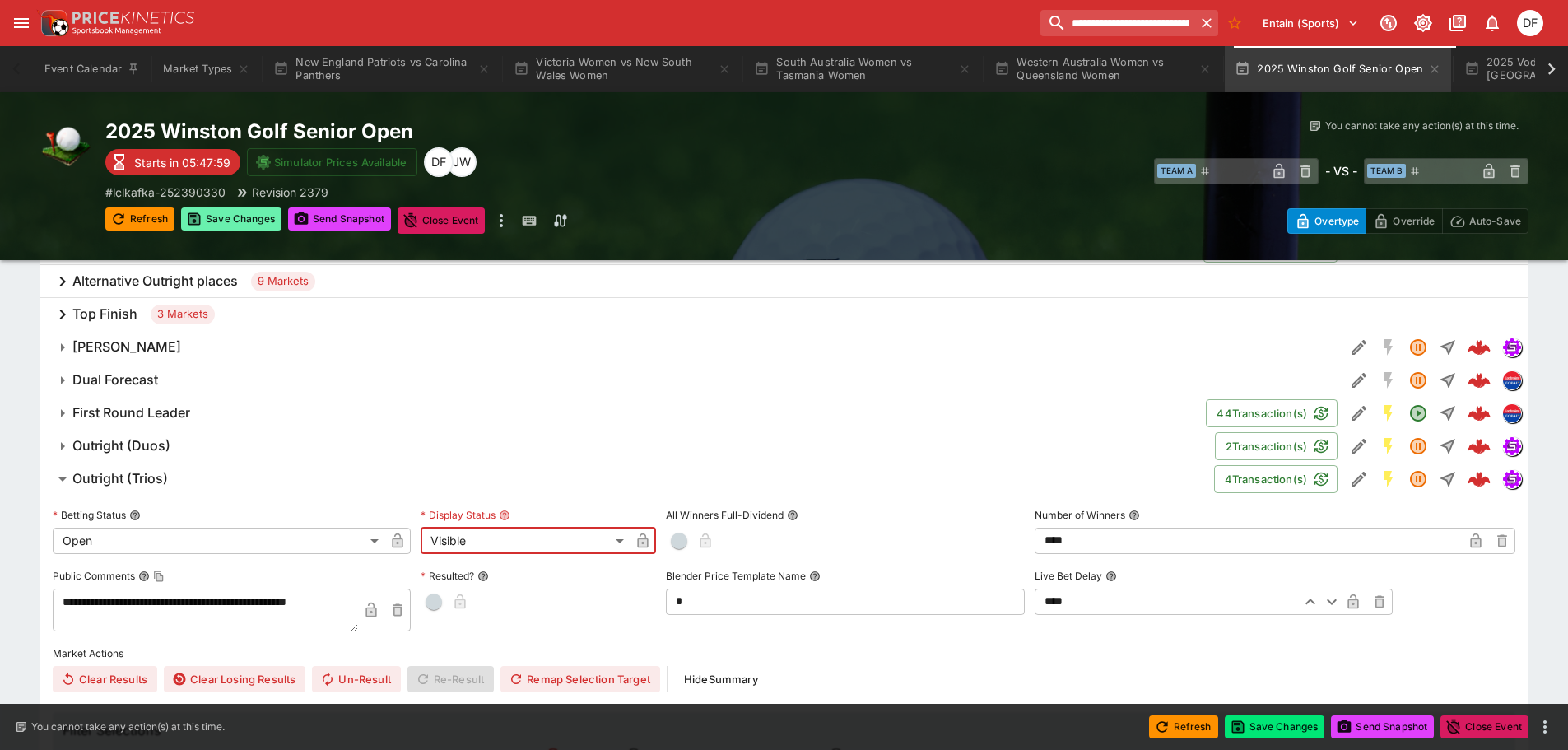
click at [239, 214] on button "Save Changes" at bounding box center [231, 218] width 100 height 23
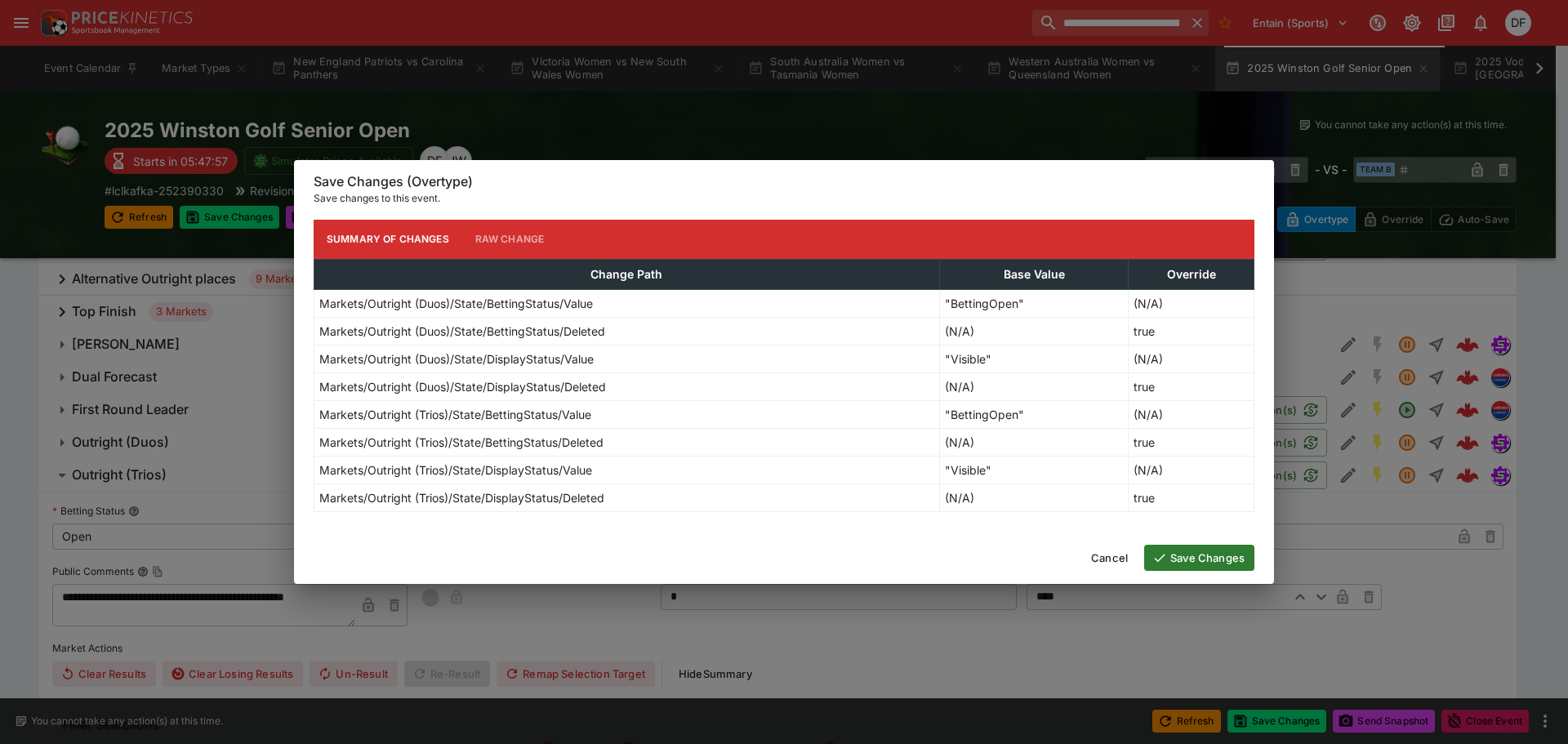
click at [1231, 556] on button "Save Changes" at bounding box center [1199, 558] width 111 height 26
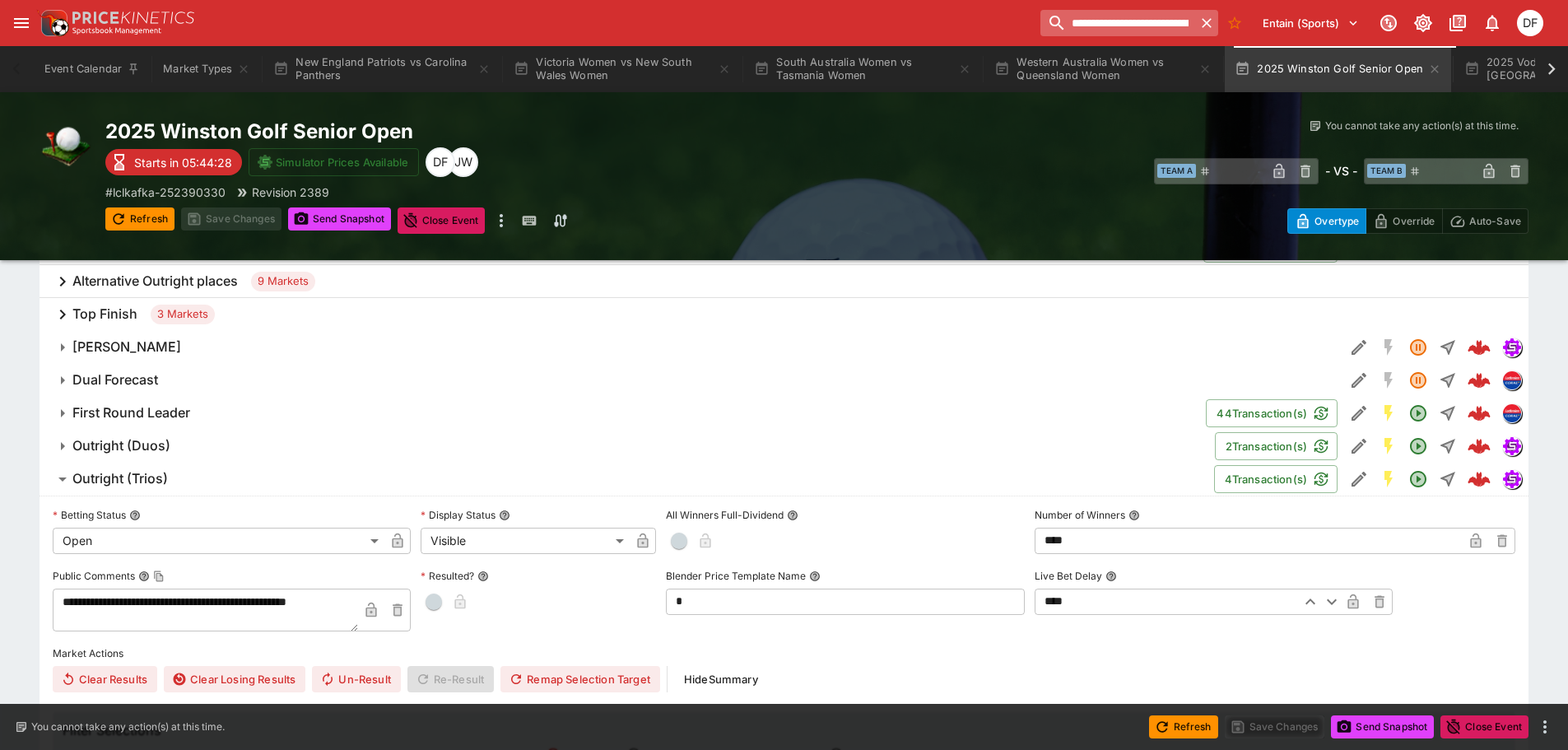
click at [1127, 18] on input "**********" at bounding box center [1118, 23] width 154 height 26
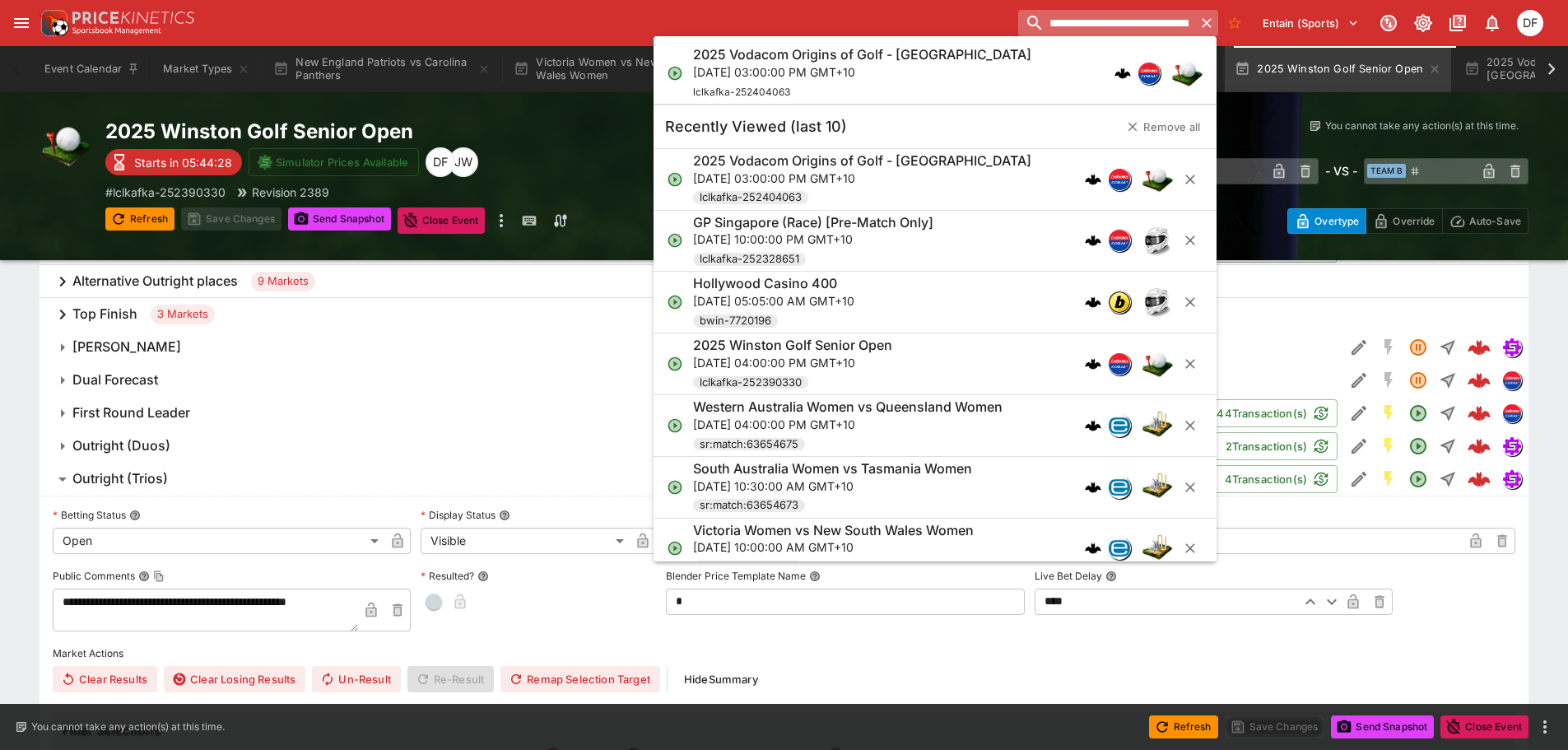
click at [1127, 18] on input "**********" at bounding box center [1107, 23] width 177 height 26
click at [1127, 18] on input "**********" at bounding box center [1104, 23] width 184 height 26
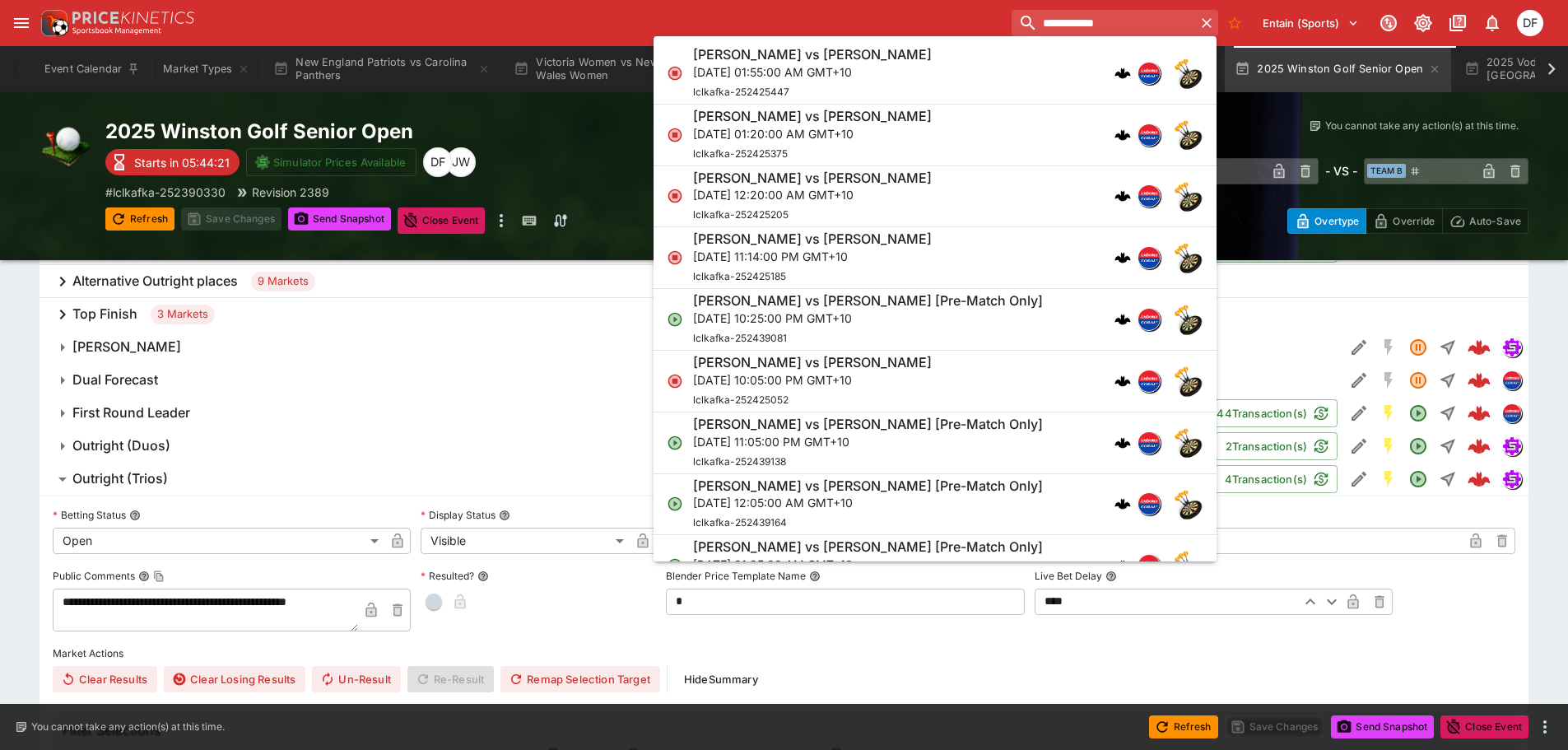
type input "**********"
click at [833, 72] on p "Fri, Sep 26, 2025, 01:55:00 AM GMT+10" at bounding box center [812, 72] width 239 height 18
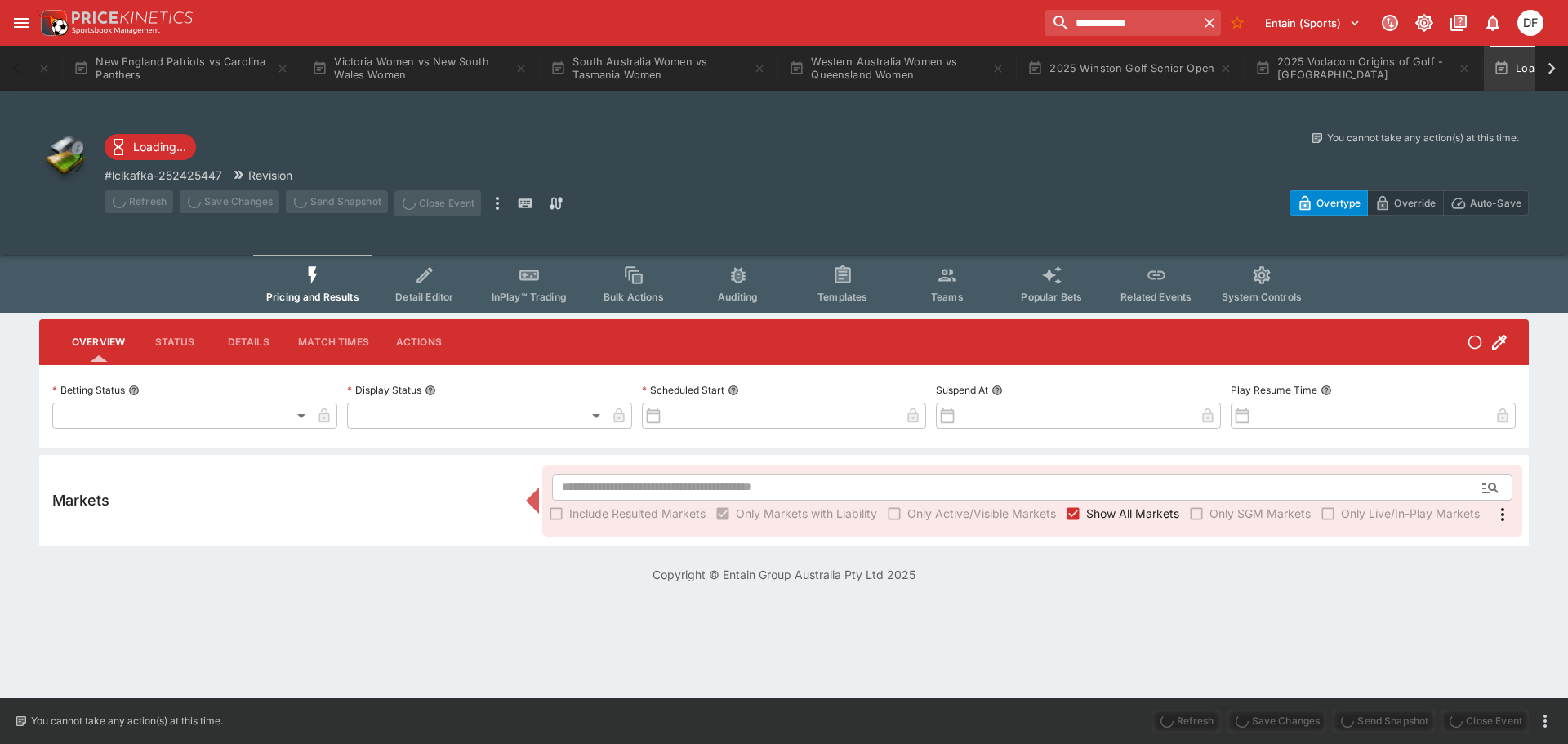
type input "**********"
type input "******"
type input "**********"
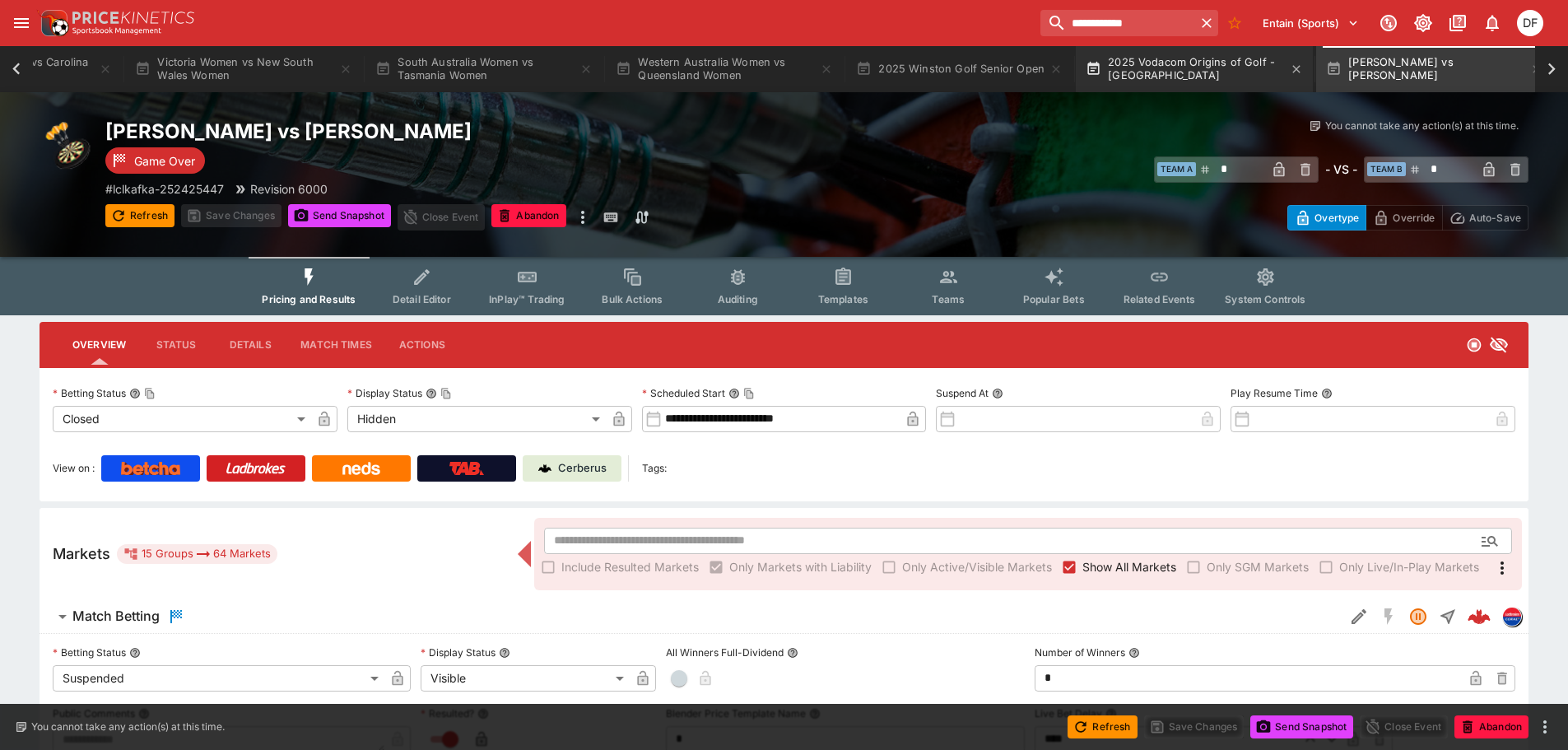
scroll to position [0, 378]
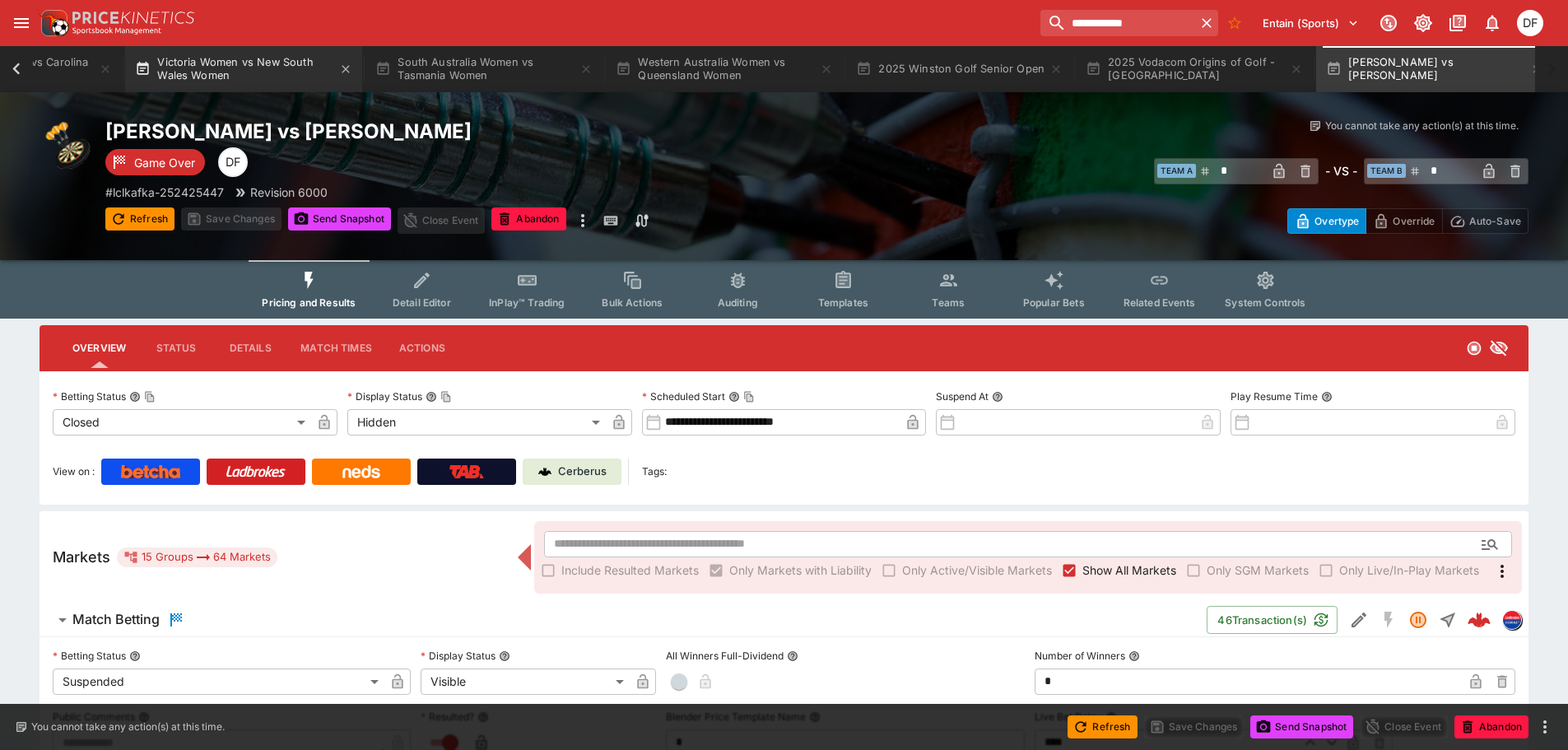
click at [229, 72] on button "Victoria Women vs New South Wales Women" at bounding box center [244, 70] width 237 height 46
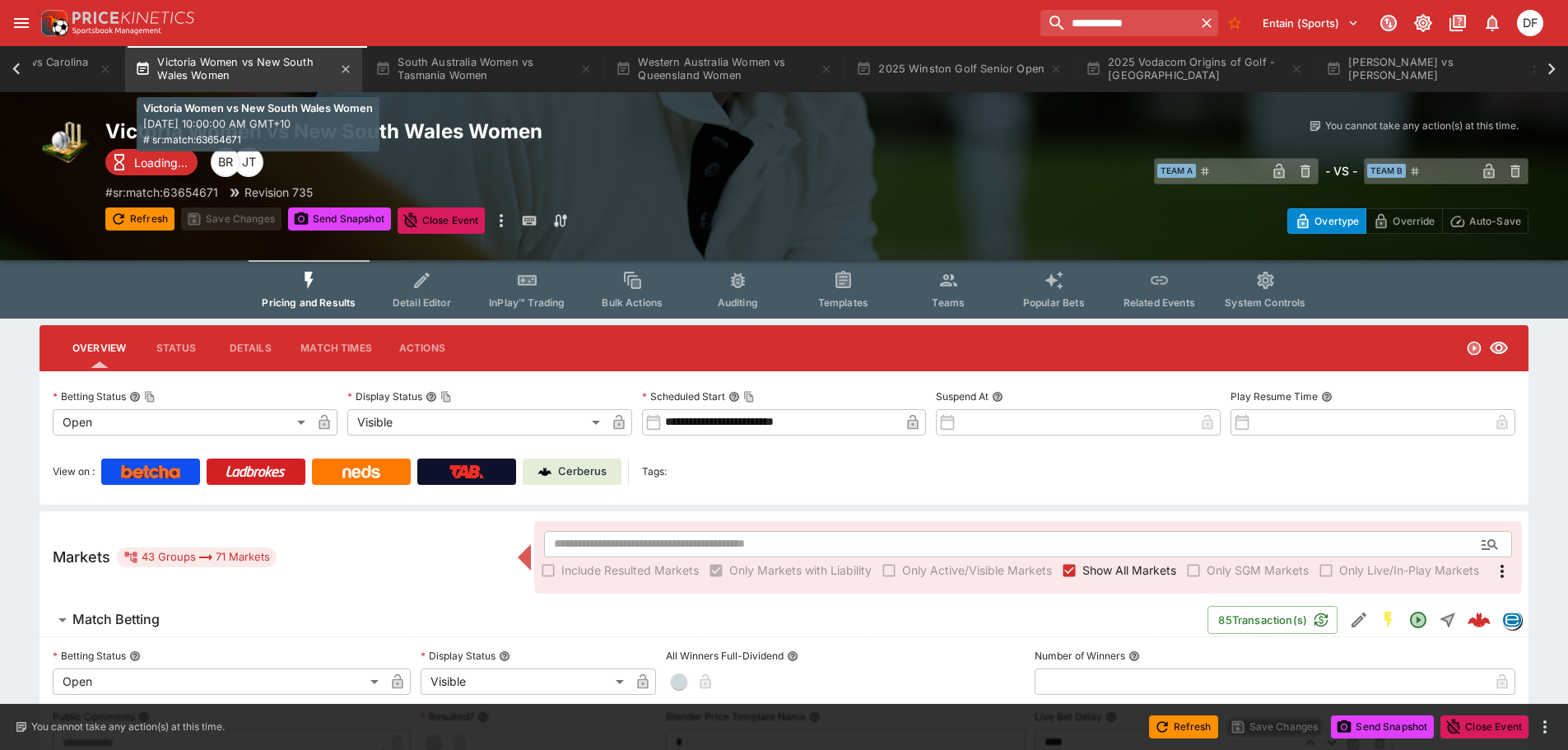
scroll to position [0, 369]
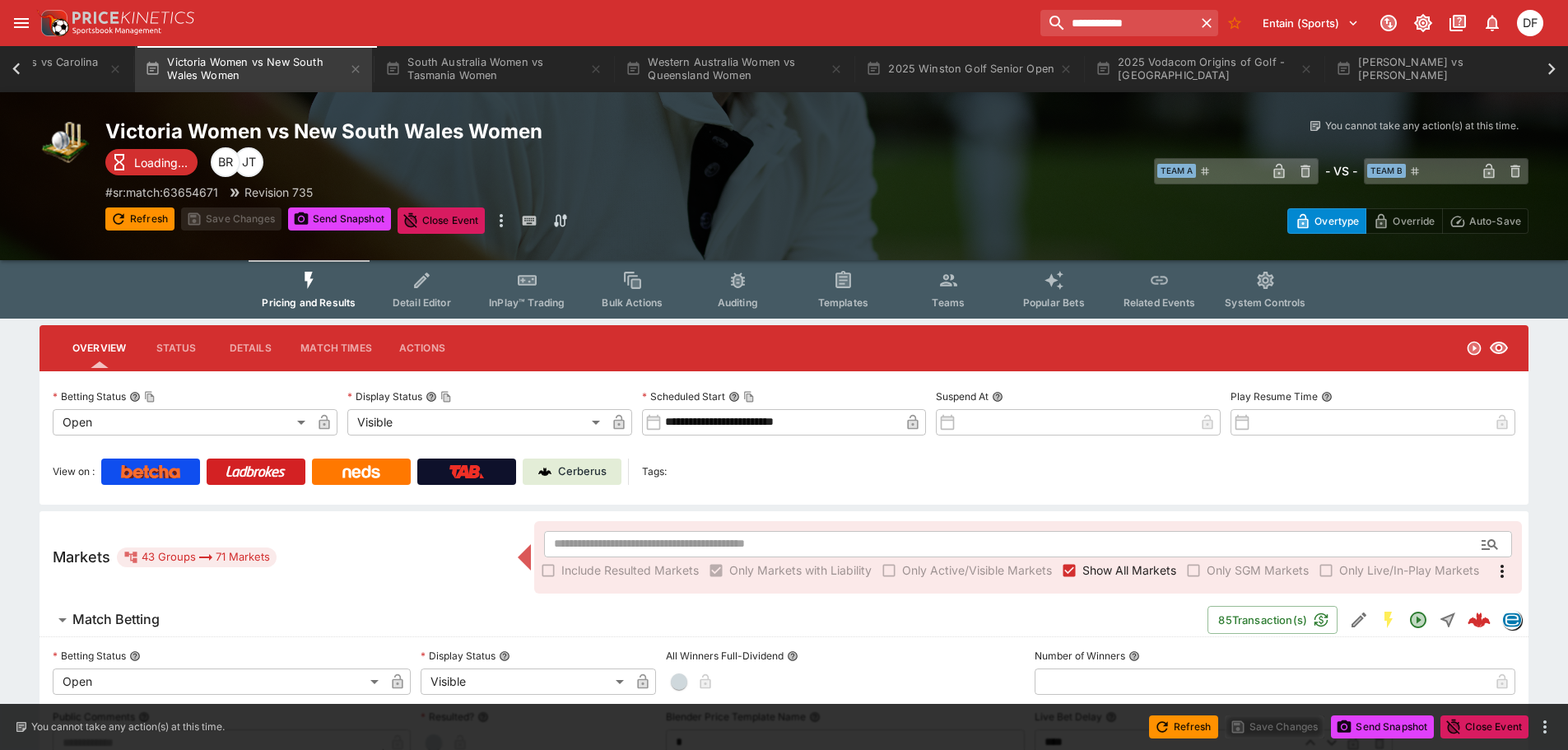
click at [163, 616] on span "Match Betting" at bounding box center [633, 619] width 1122 height 18
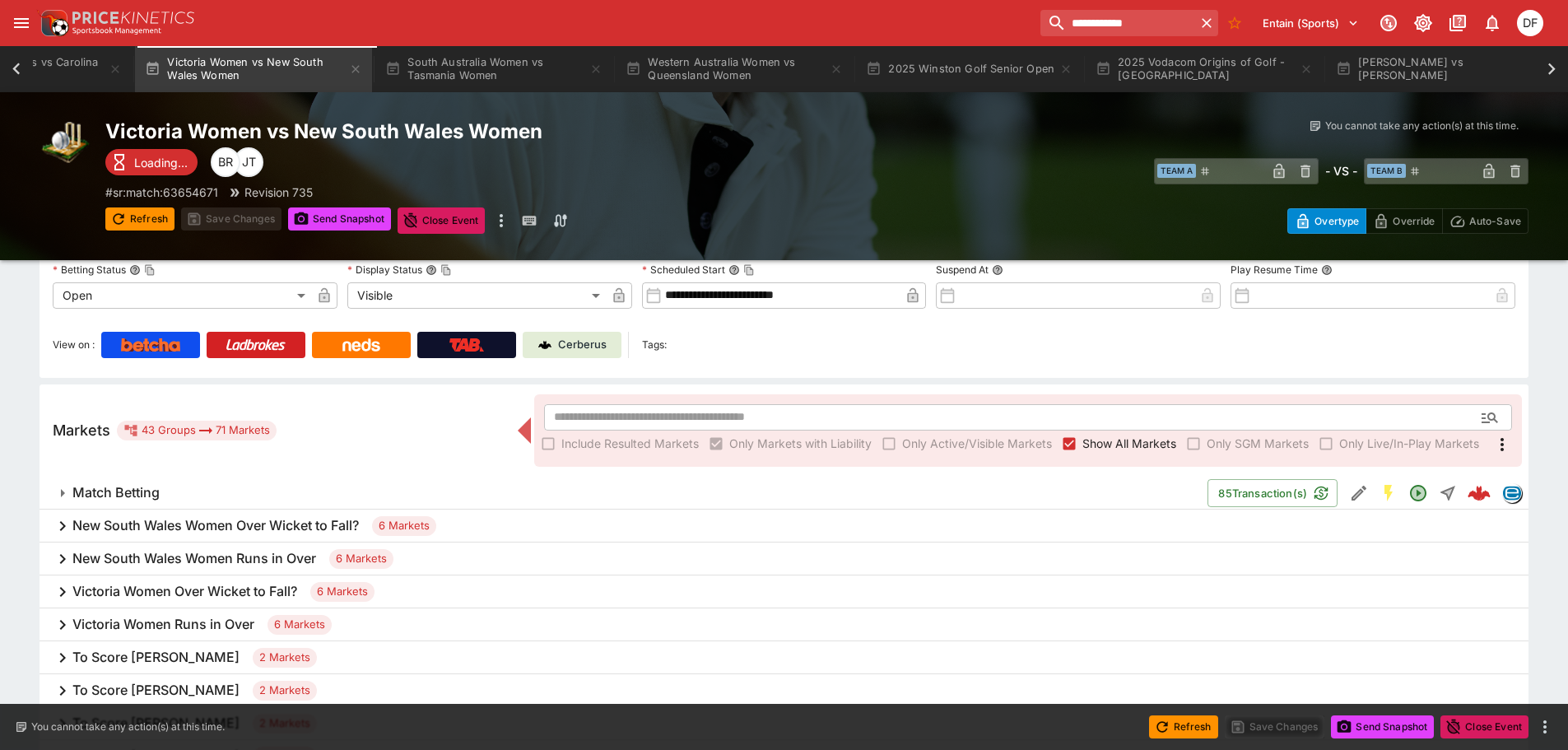
scroll to position [247, 0]
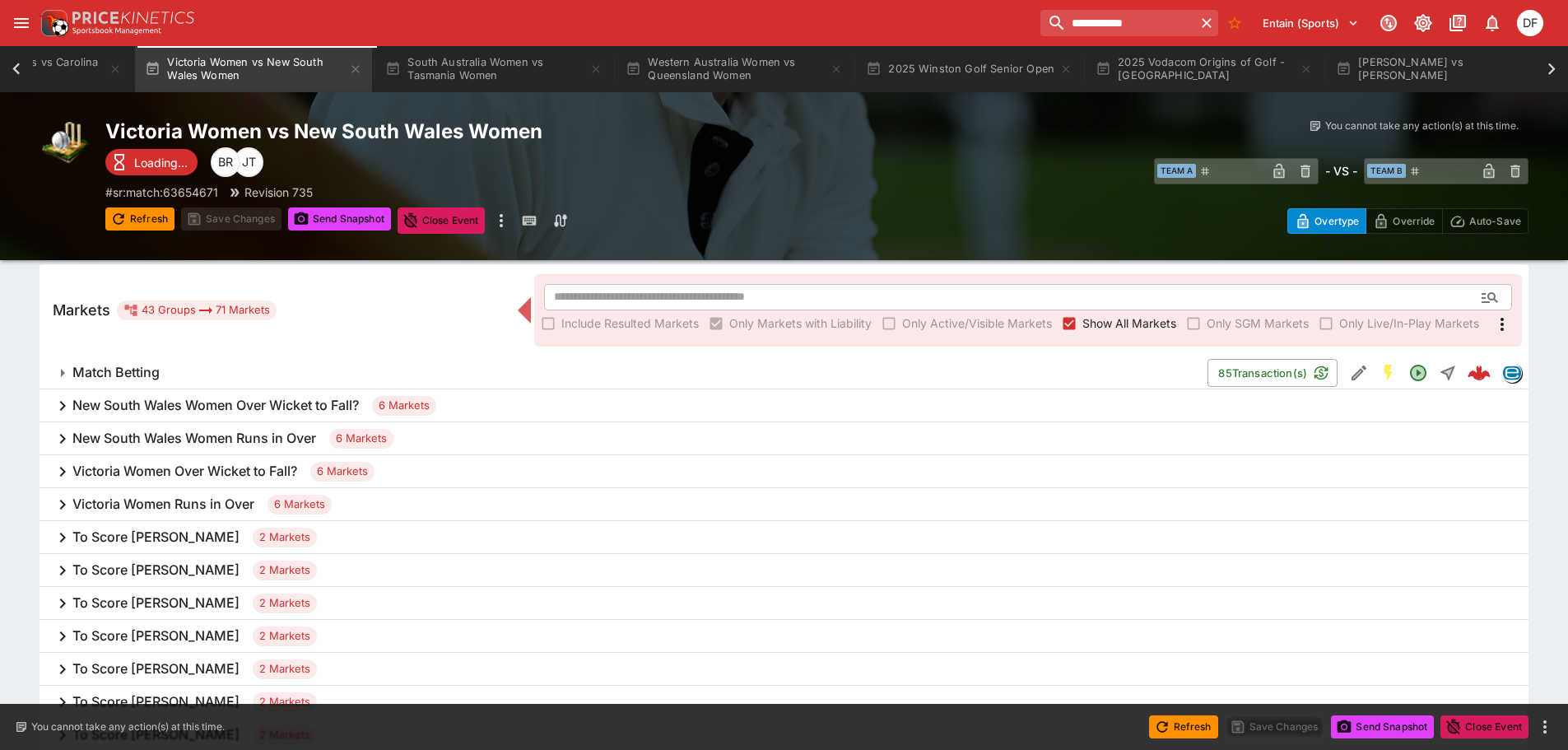
click at [1110, 322] on span "Show All Markets" at bounding box center [1129, 322] width 94 height 18
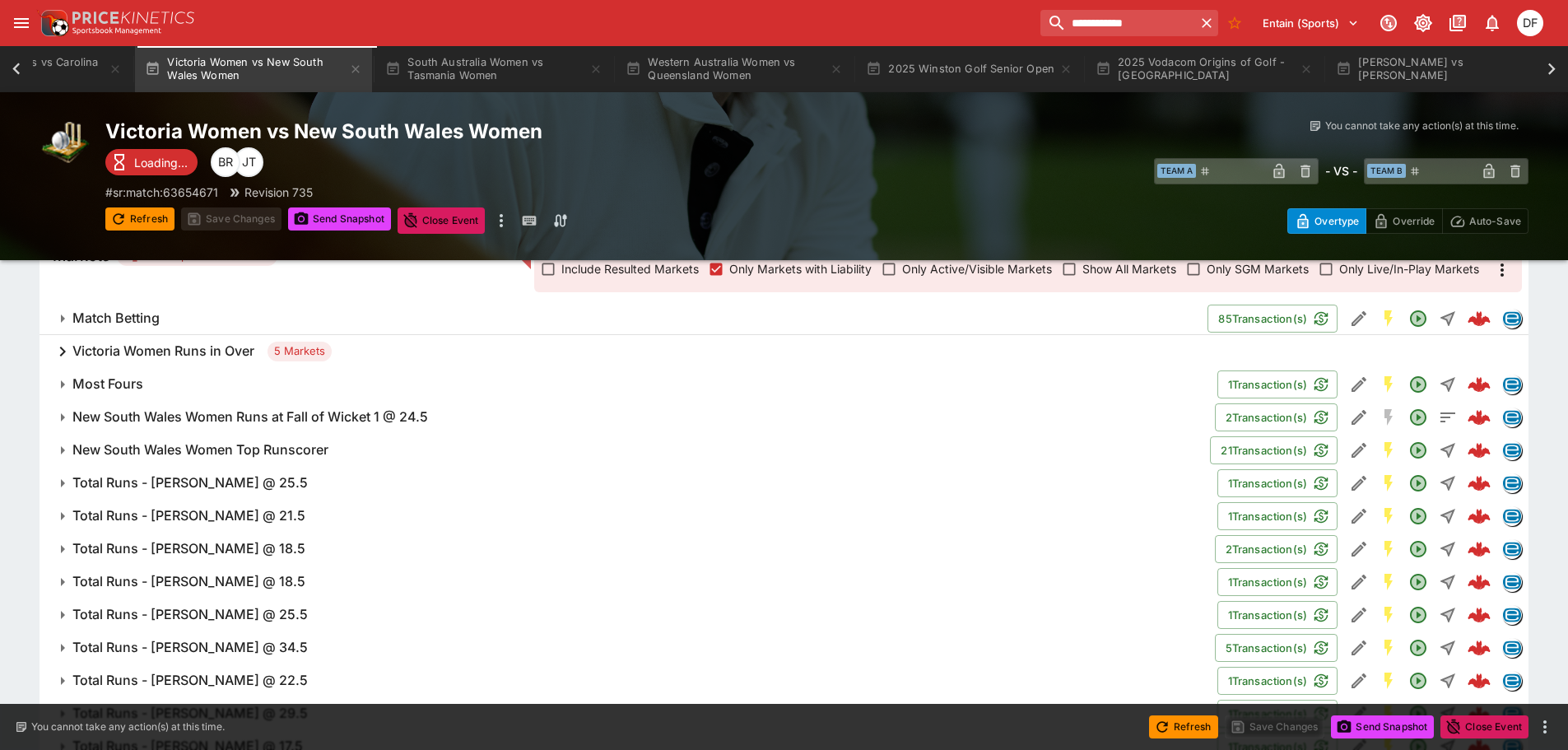
scroll to position [191, 0]
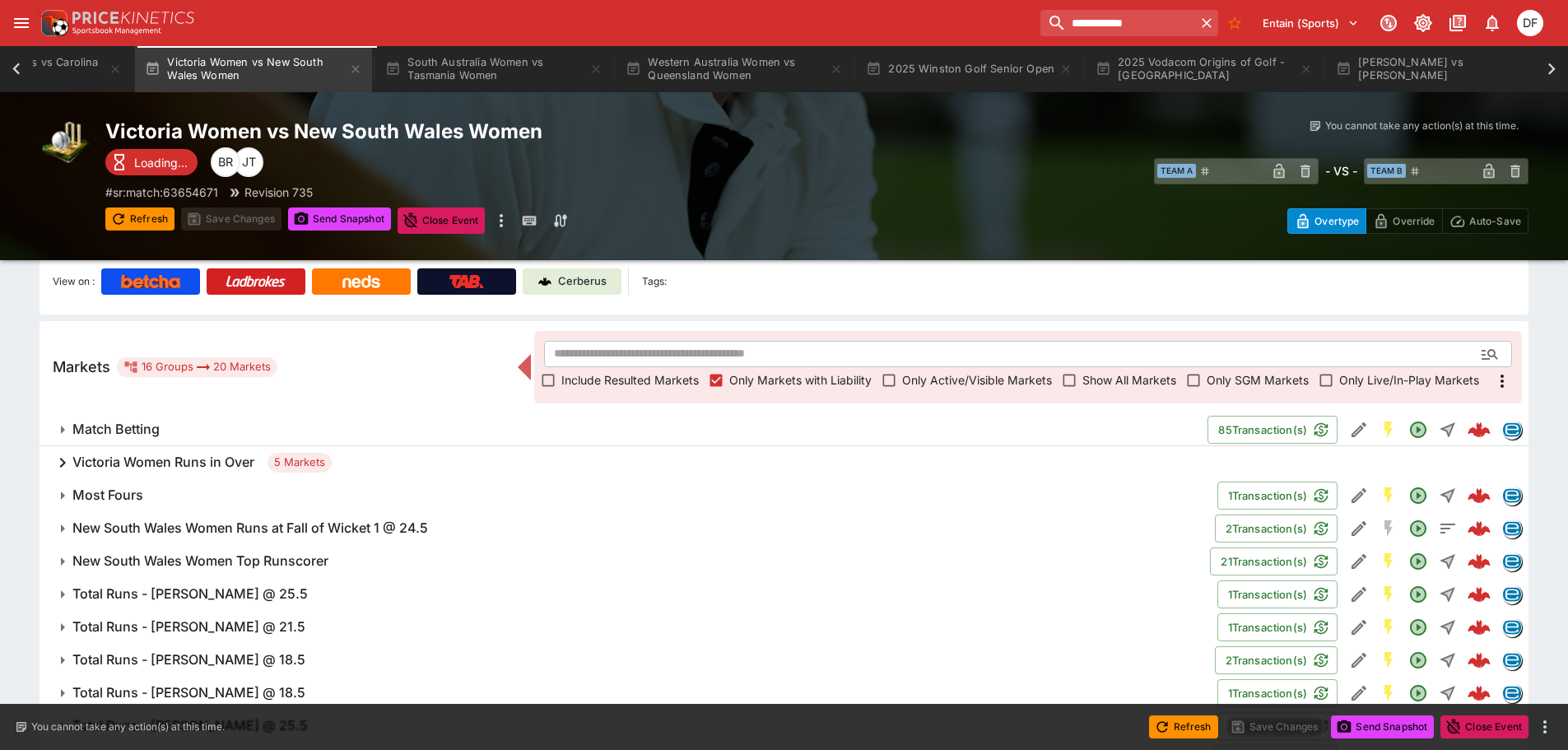
click at [811, 375] on span "Only Markets with Liability" at bounding box center [800, 379] width 142 height 18
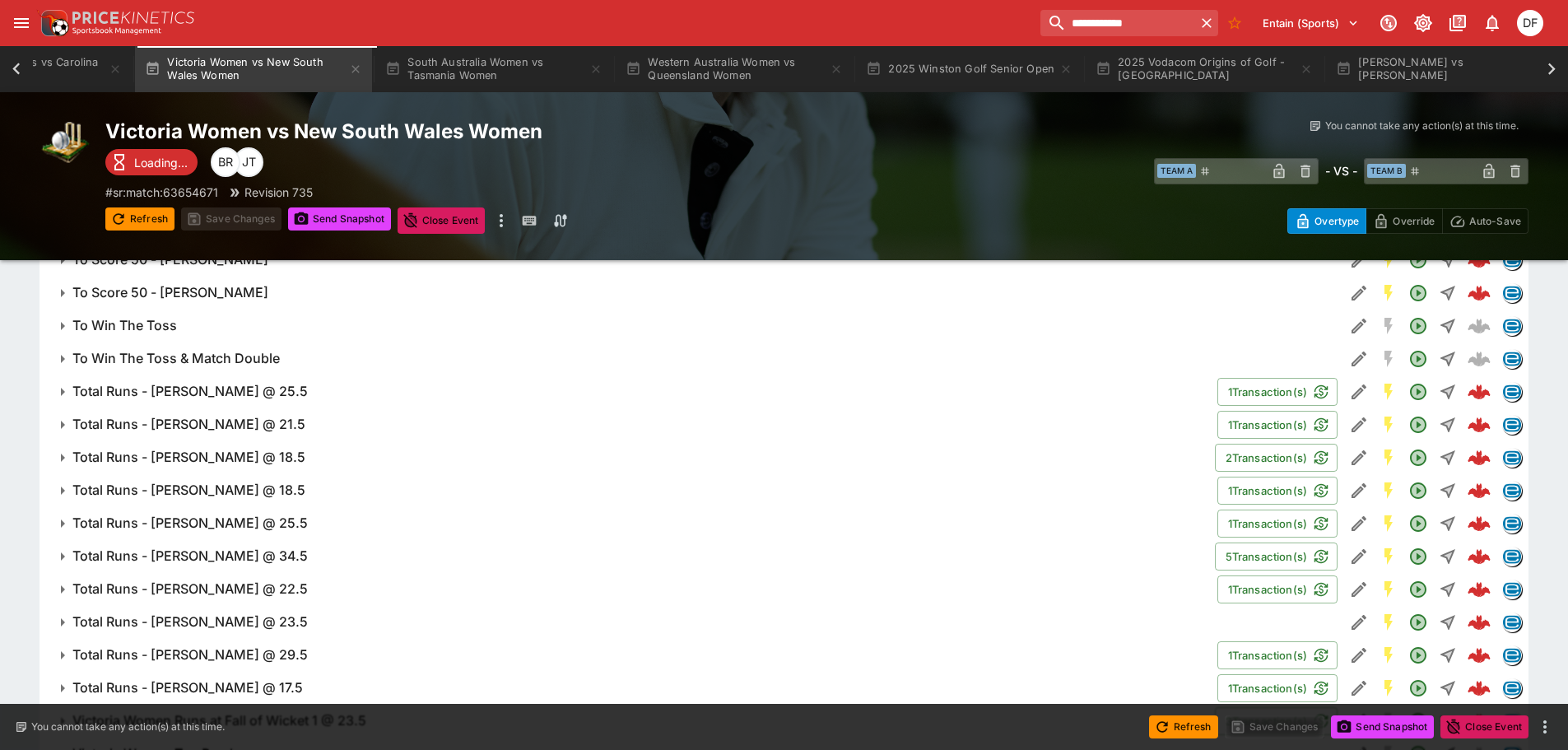
scroll to position [1326, 0]
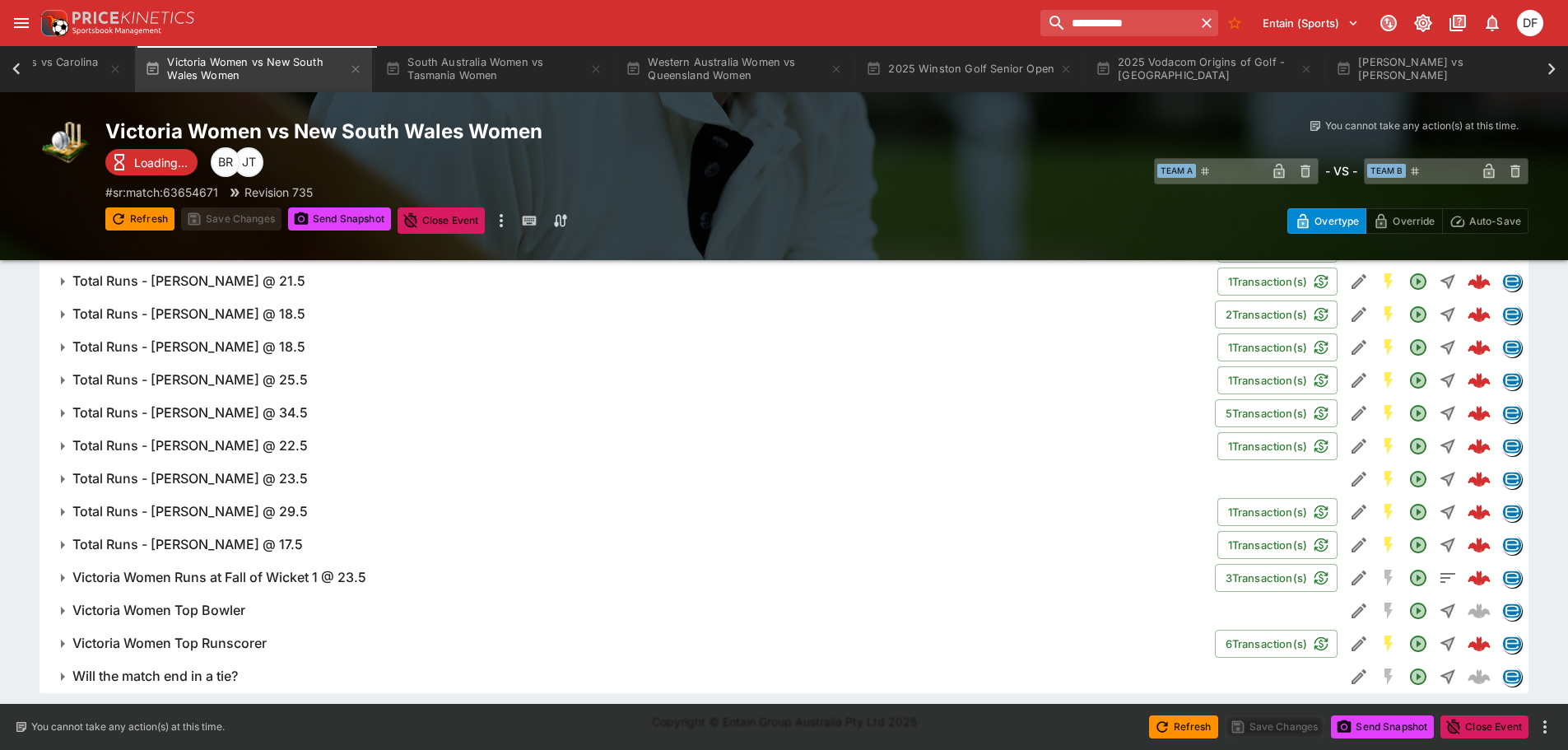
click at [234, 608] on h6 "Victoria Women Top Bowler" at bounding box center [159, 611] width 173 height 18
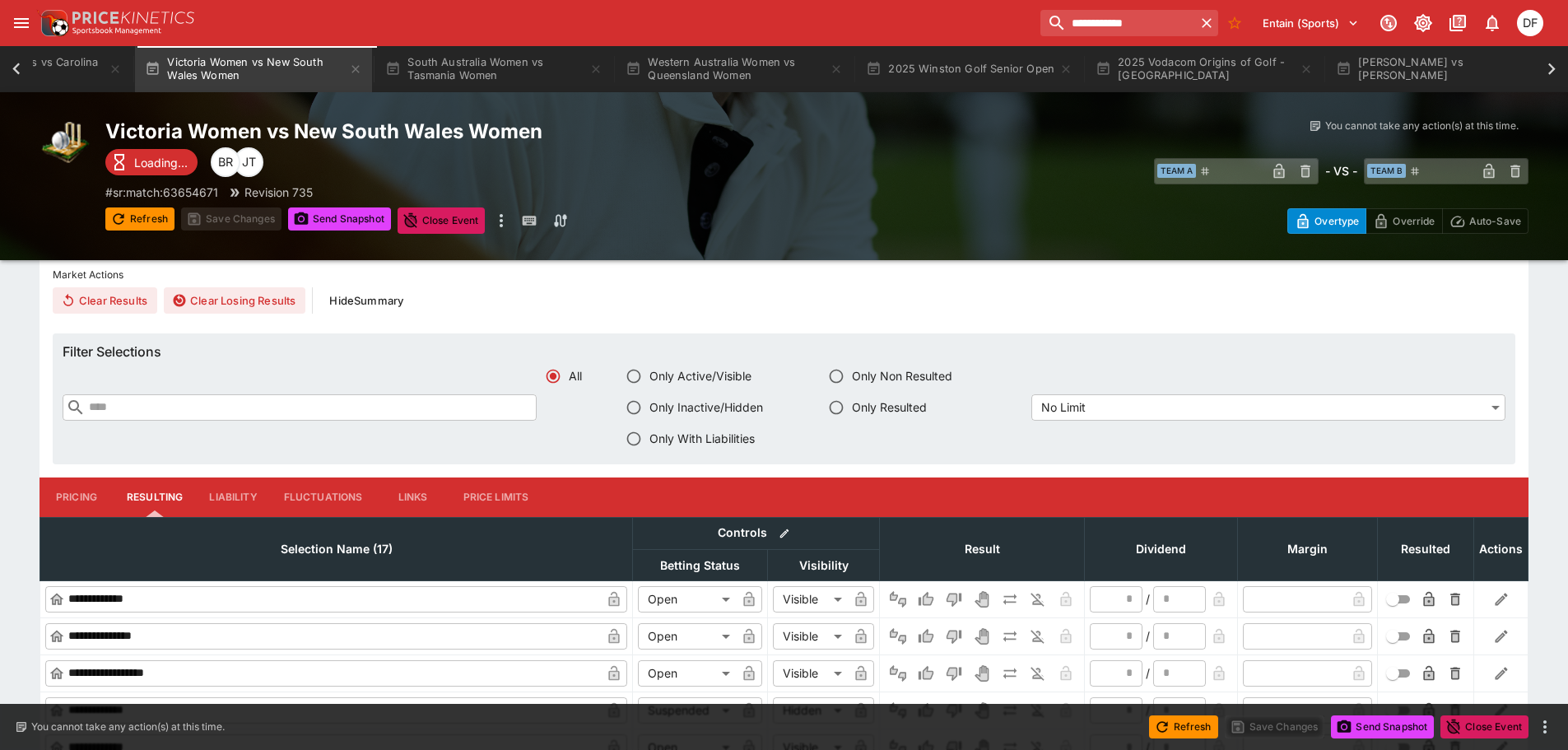
scroll to position [1655, 0]
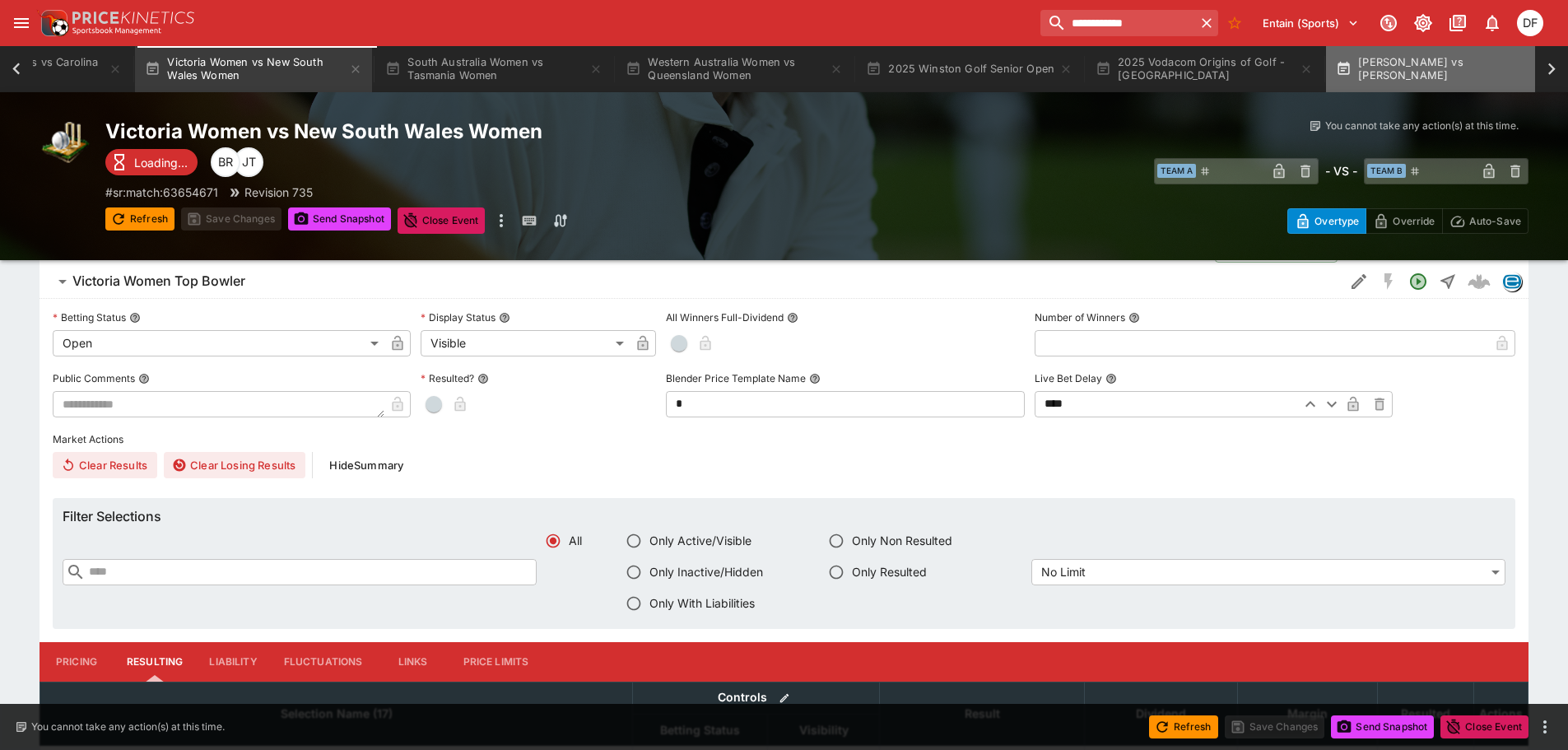
click at [1441, 81] on button "Henry Coates vs David Pallett" at bounding box center [1444, 70] width 237 height 46
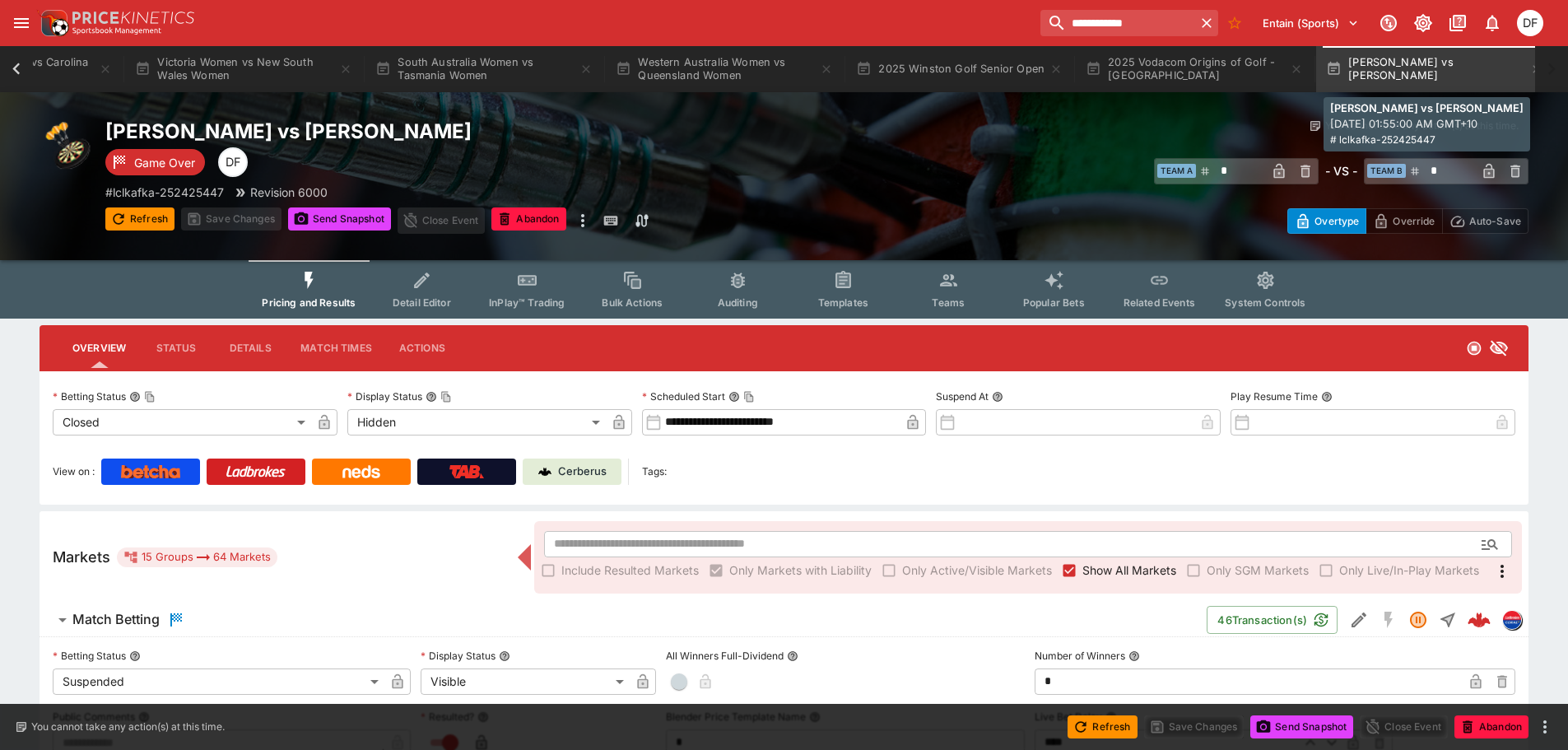
scroll to position [0, 378]
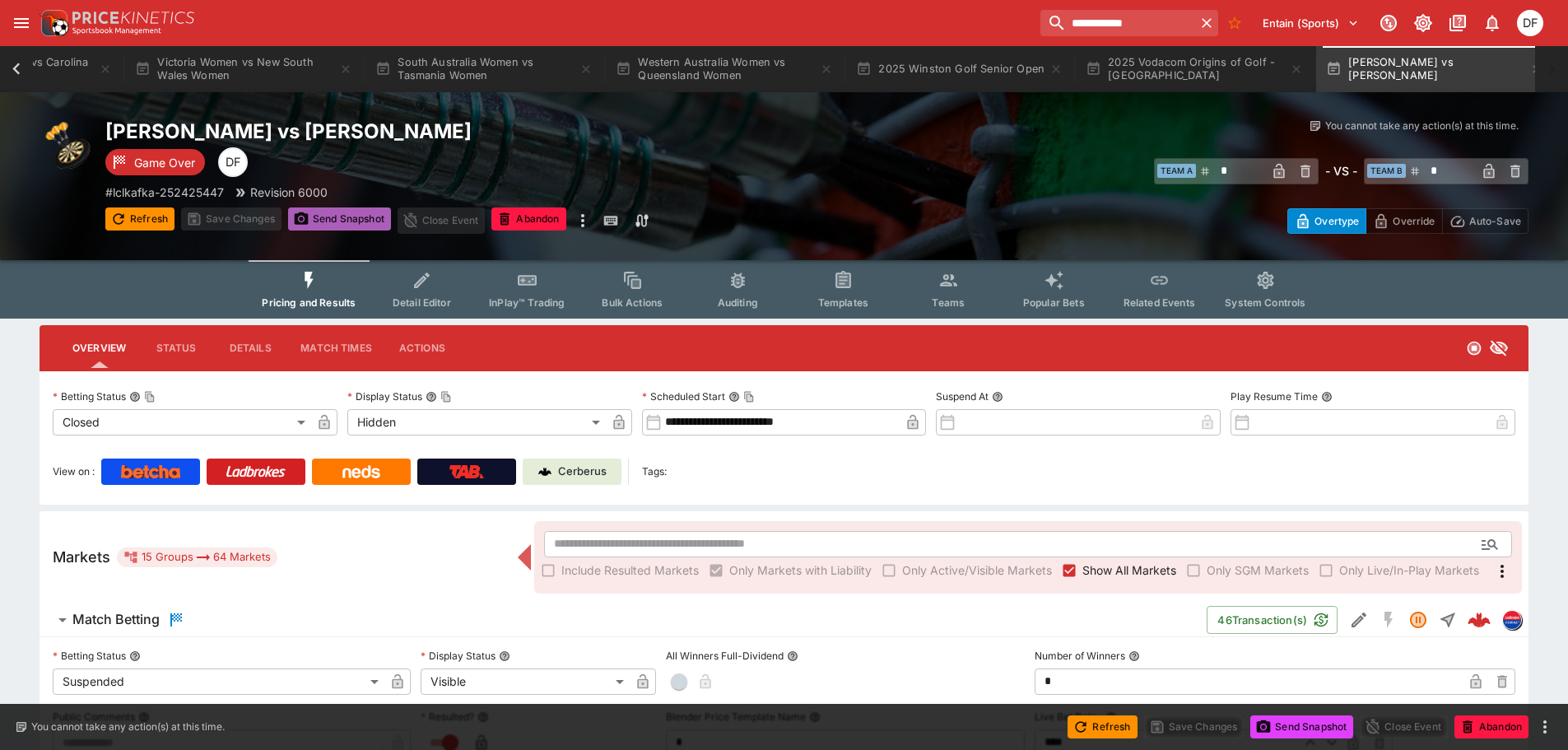
click at [349, 220] on button "Send Snapshot" at bounding box center [339, 218] width 103 height 23
click at [349, 220] on span "Send Snapshot" at bounding box center [339, 220] width 103 height 26
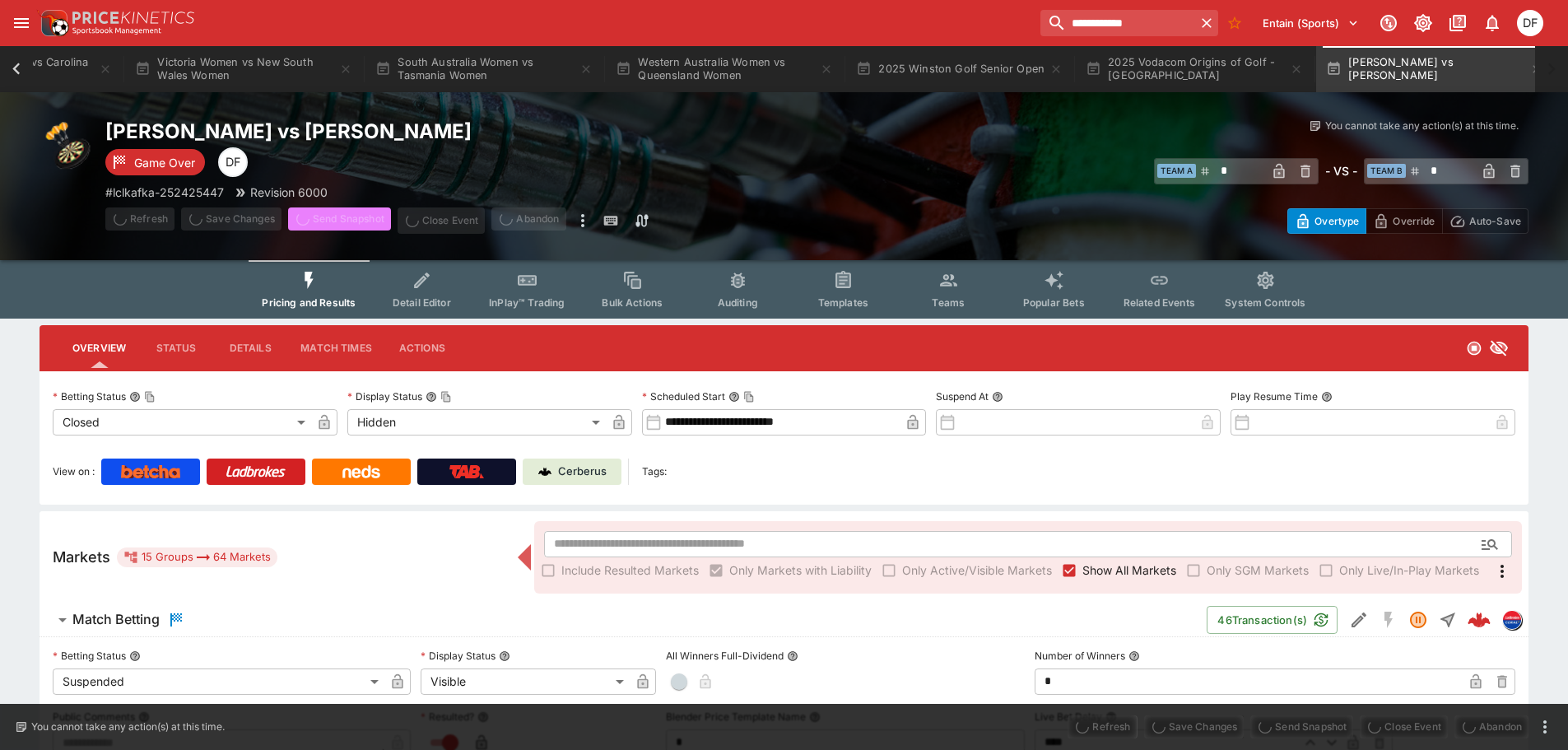
click at [349, 220] on span "Send Snapshot" at bounding box center [339, 220] width 103 height 26
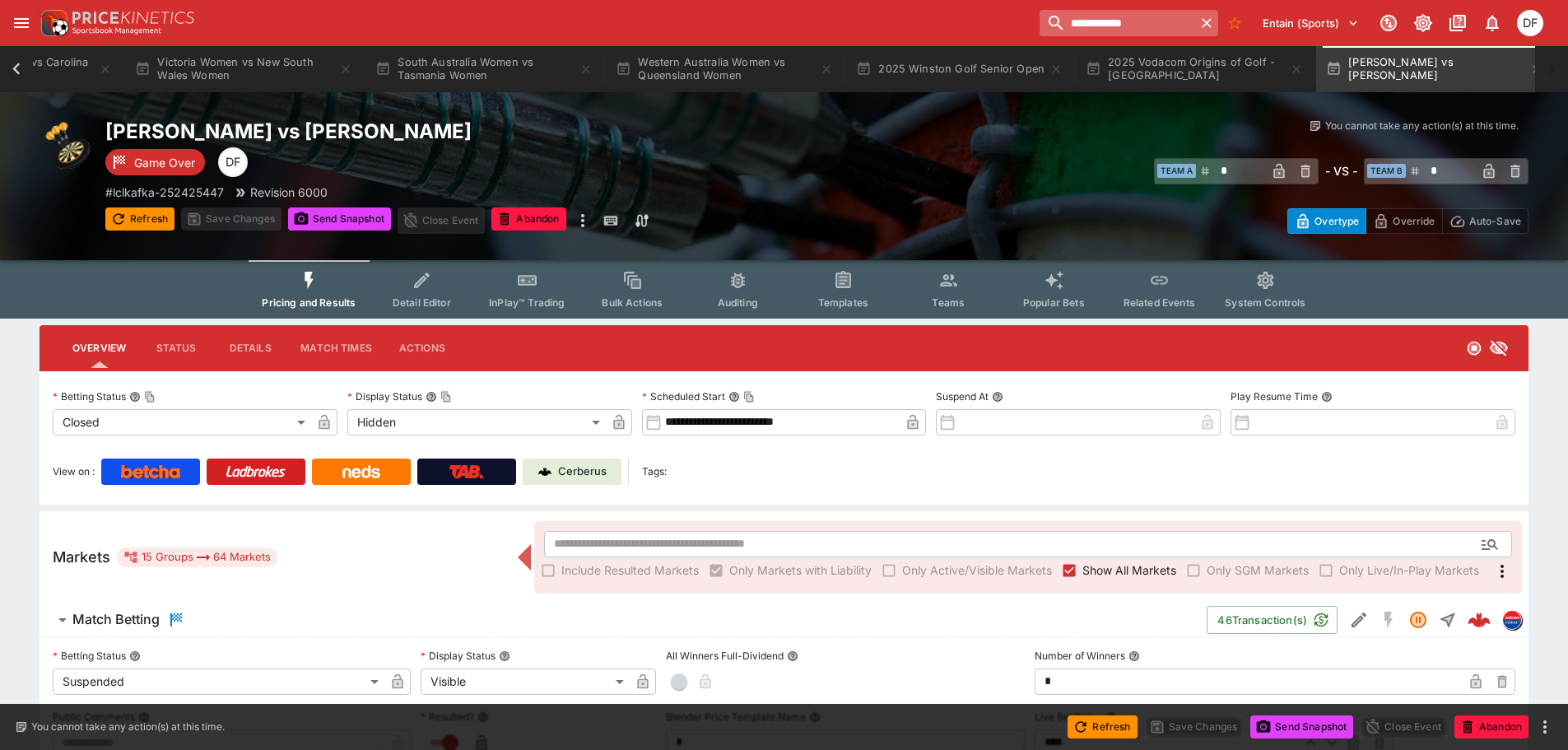
click at [1116, 19] on input "**********" at bounding box center [1117, 23] width 155 height 26
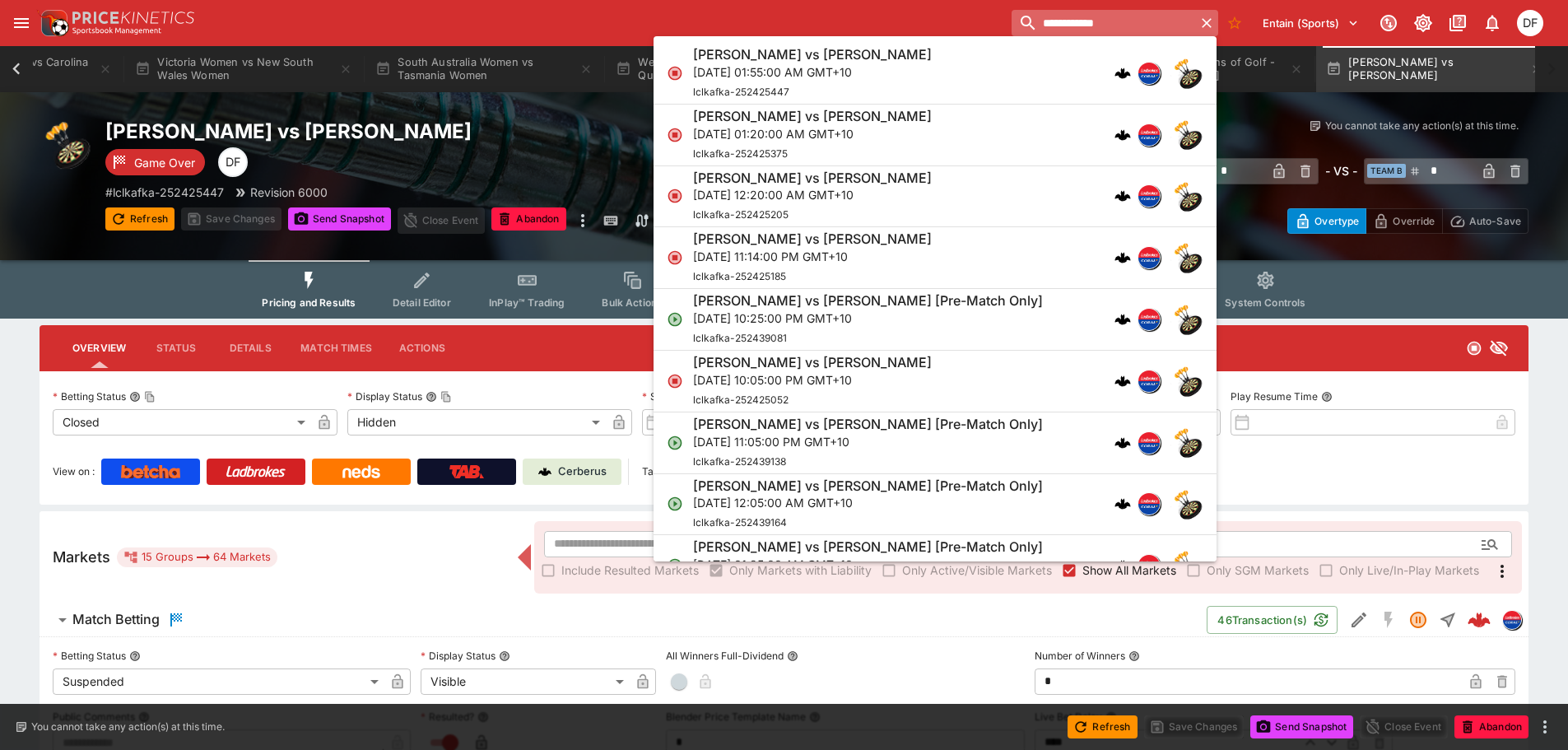
click at [1116, 19] on input "**********" at bounding box center [1104, 23] width 184 height 26
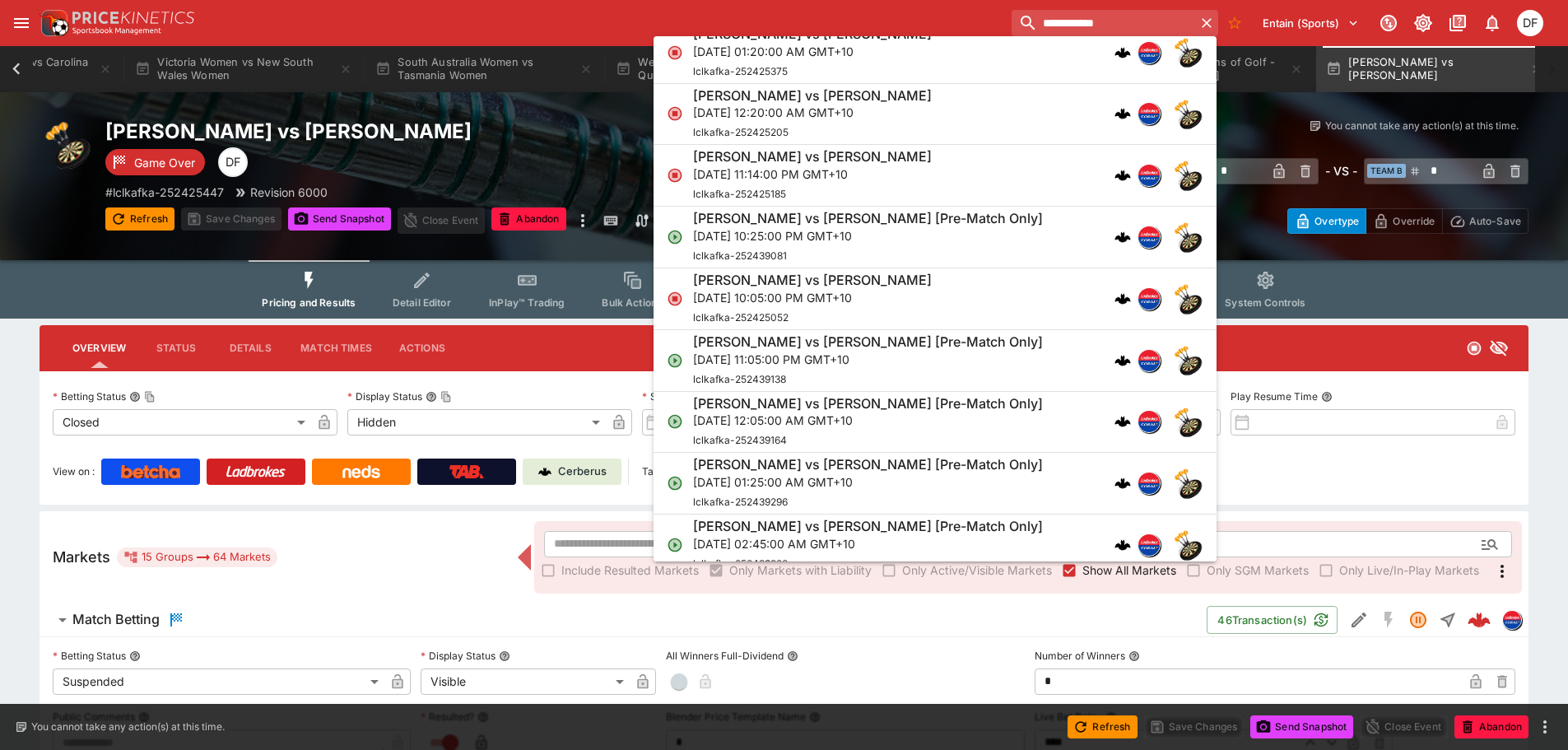
click at [818, 367] on p "Fri, Sep 26, 2025, 11:05:00 PM GMT+10" at bounding box center [868, 359] width 349 height 18
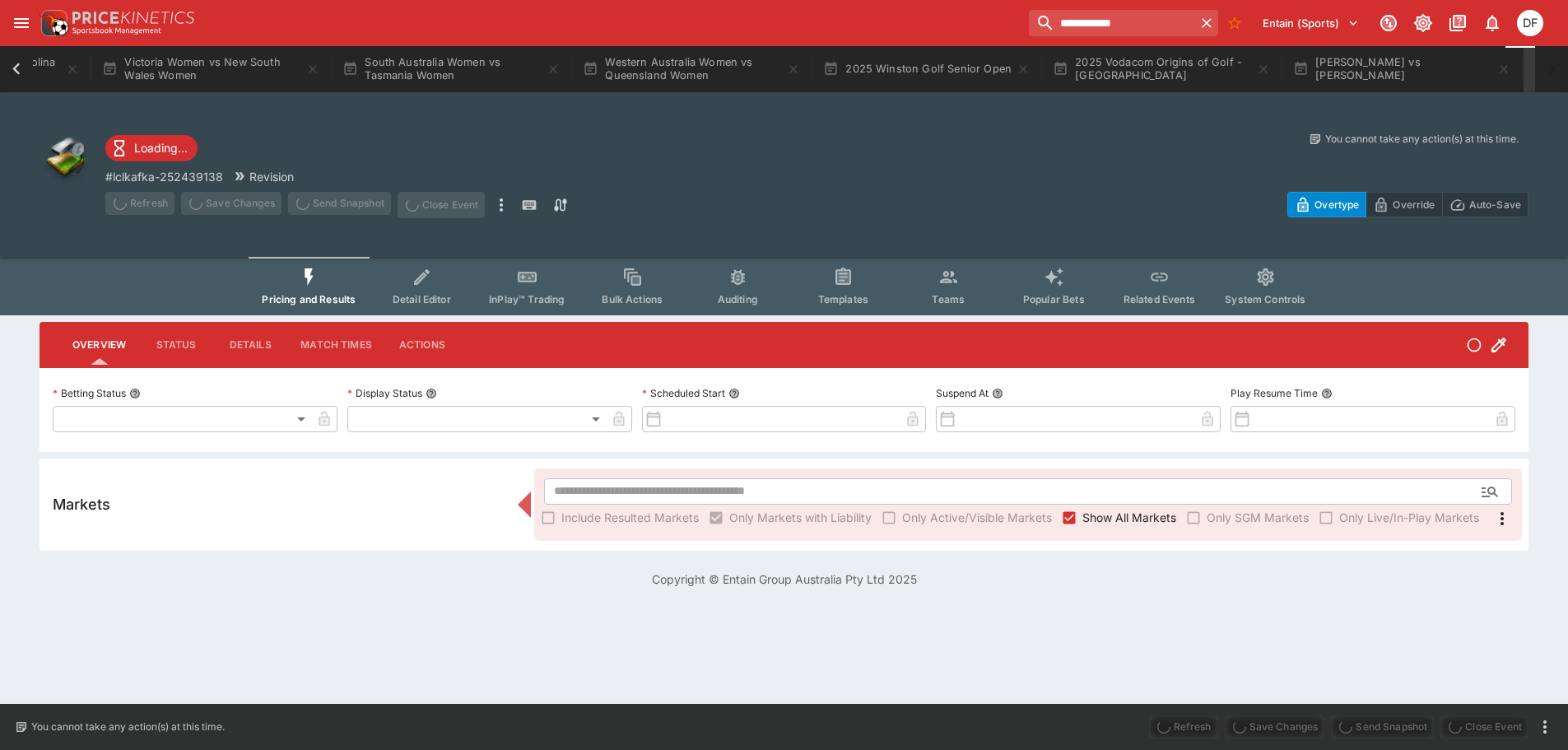
type input "**********"
type input "*******"
type input "**********"
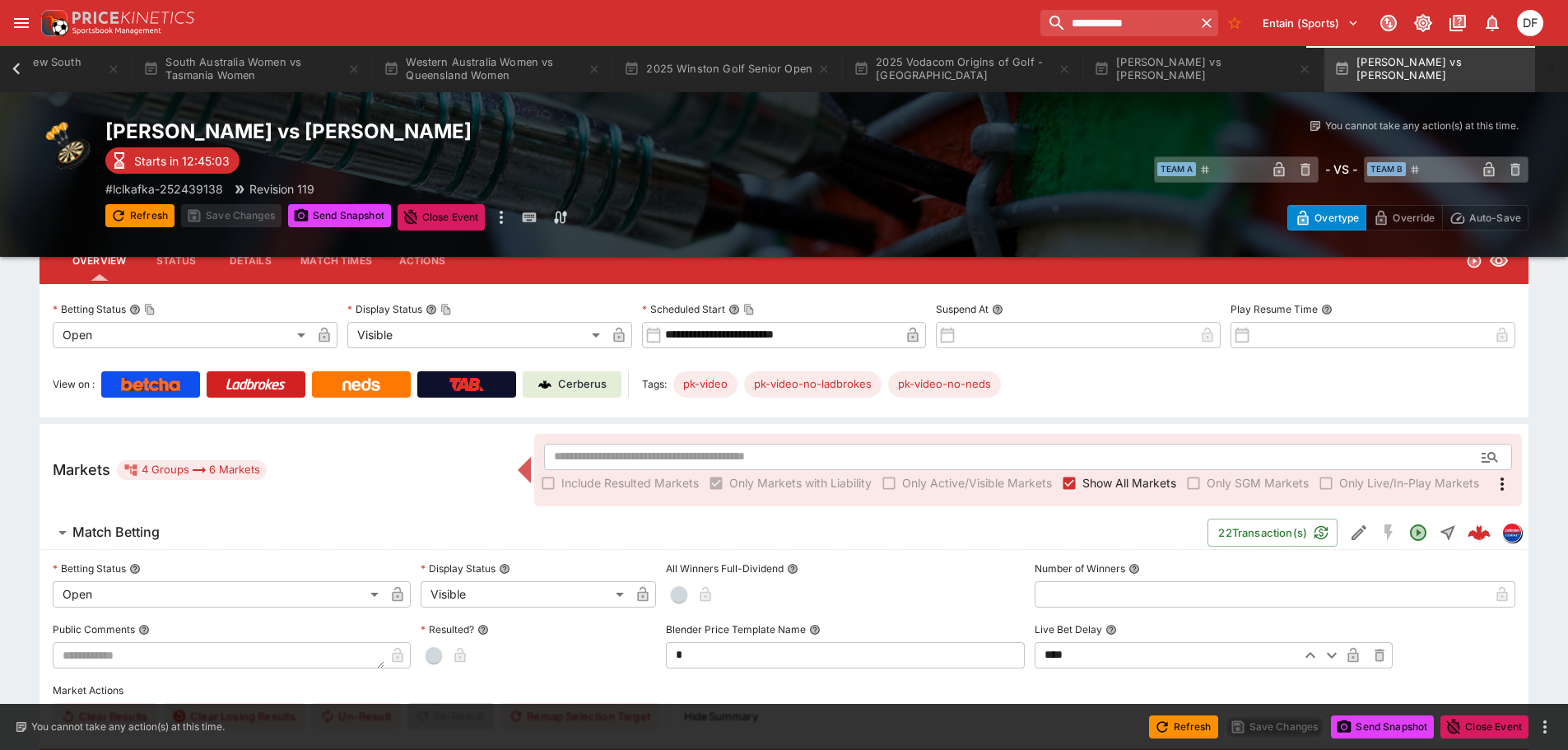
scroll to position [164, 0]
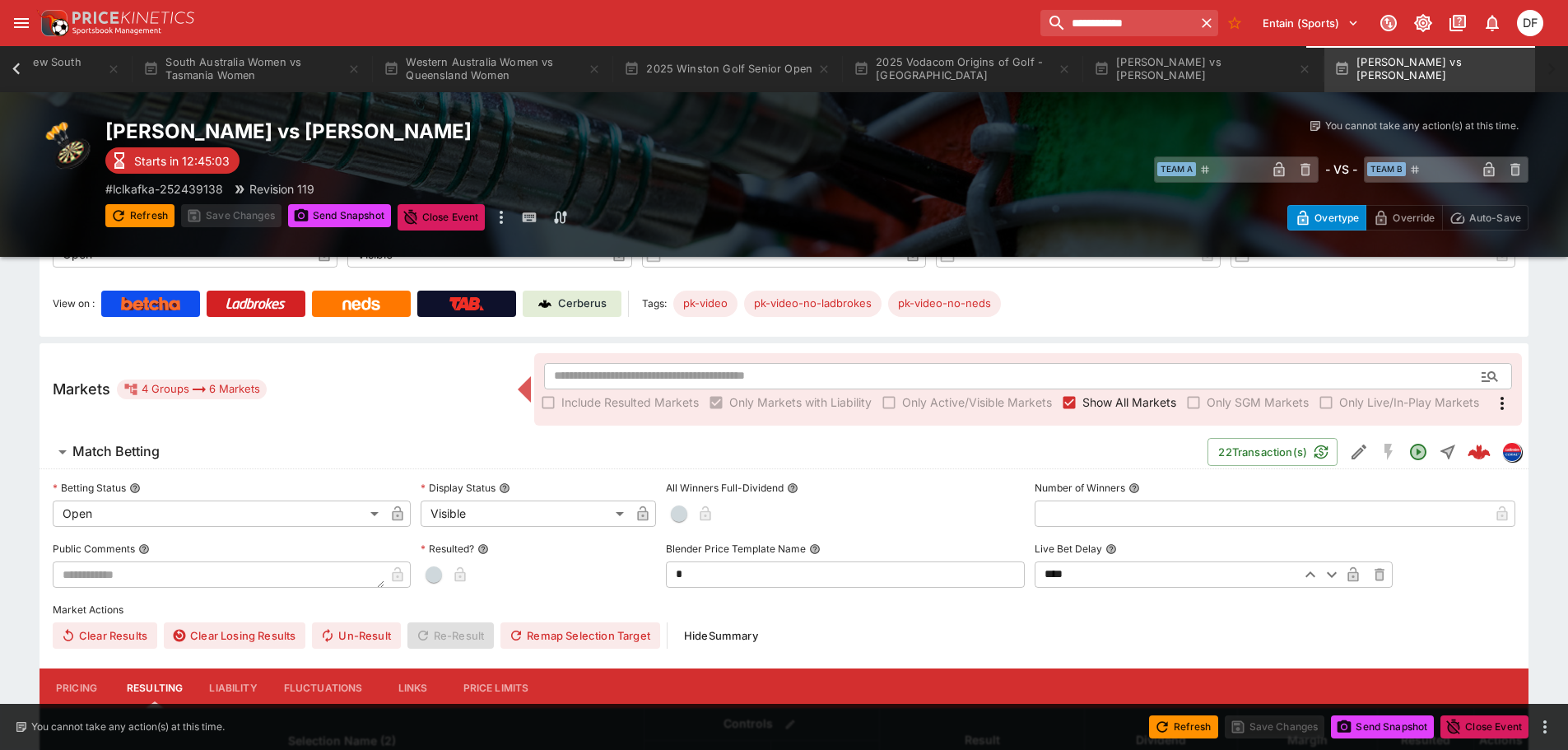
click at [144, 447] on h6 "Match Betting" at bounding box center [116, 452] width 87 height 18
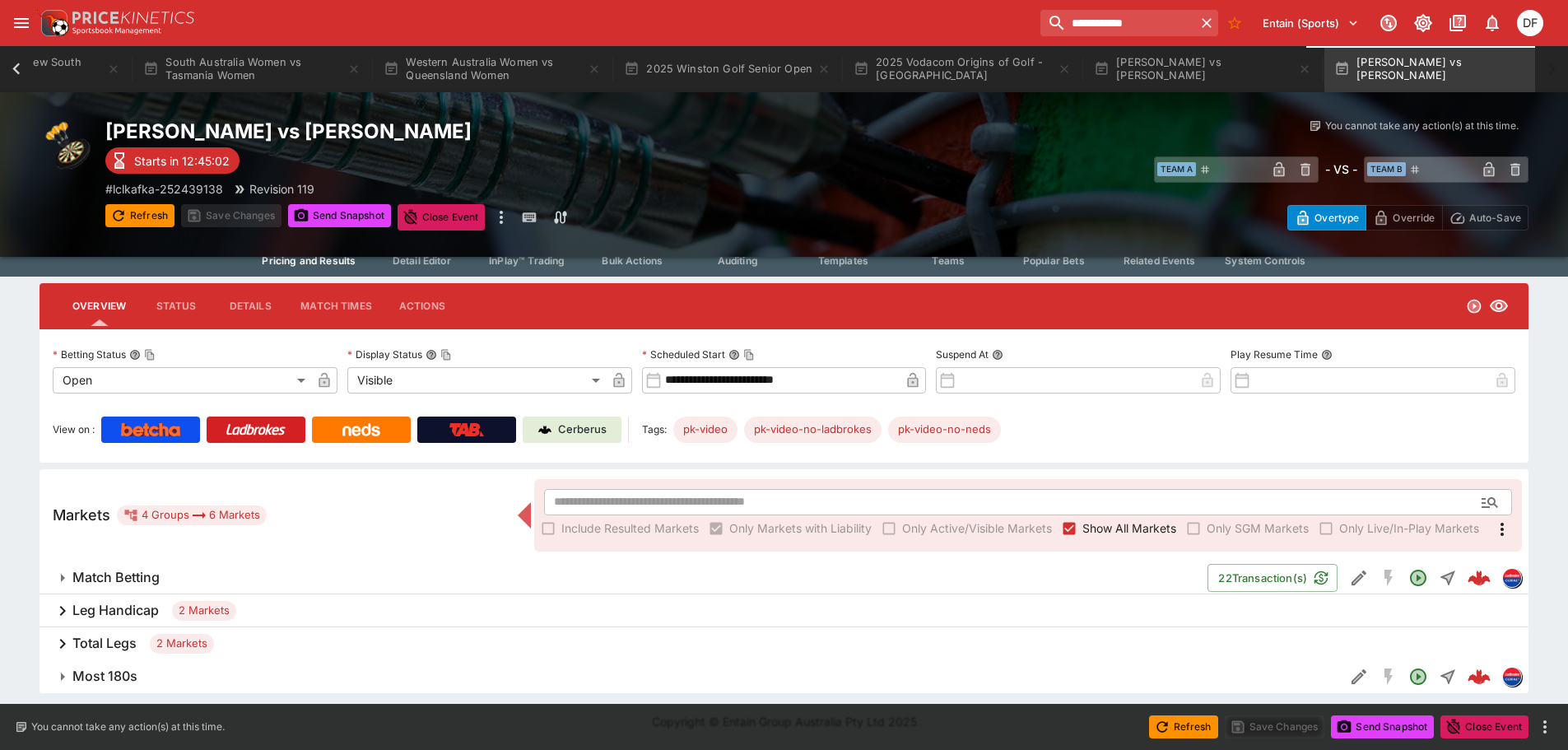
scroll to position [39, 0]
click at [146, 610] on h6 "Leg Handicap" at bounding box center [115, 611] width 86 height 18
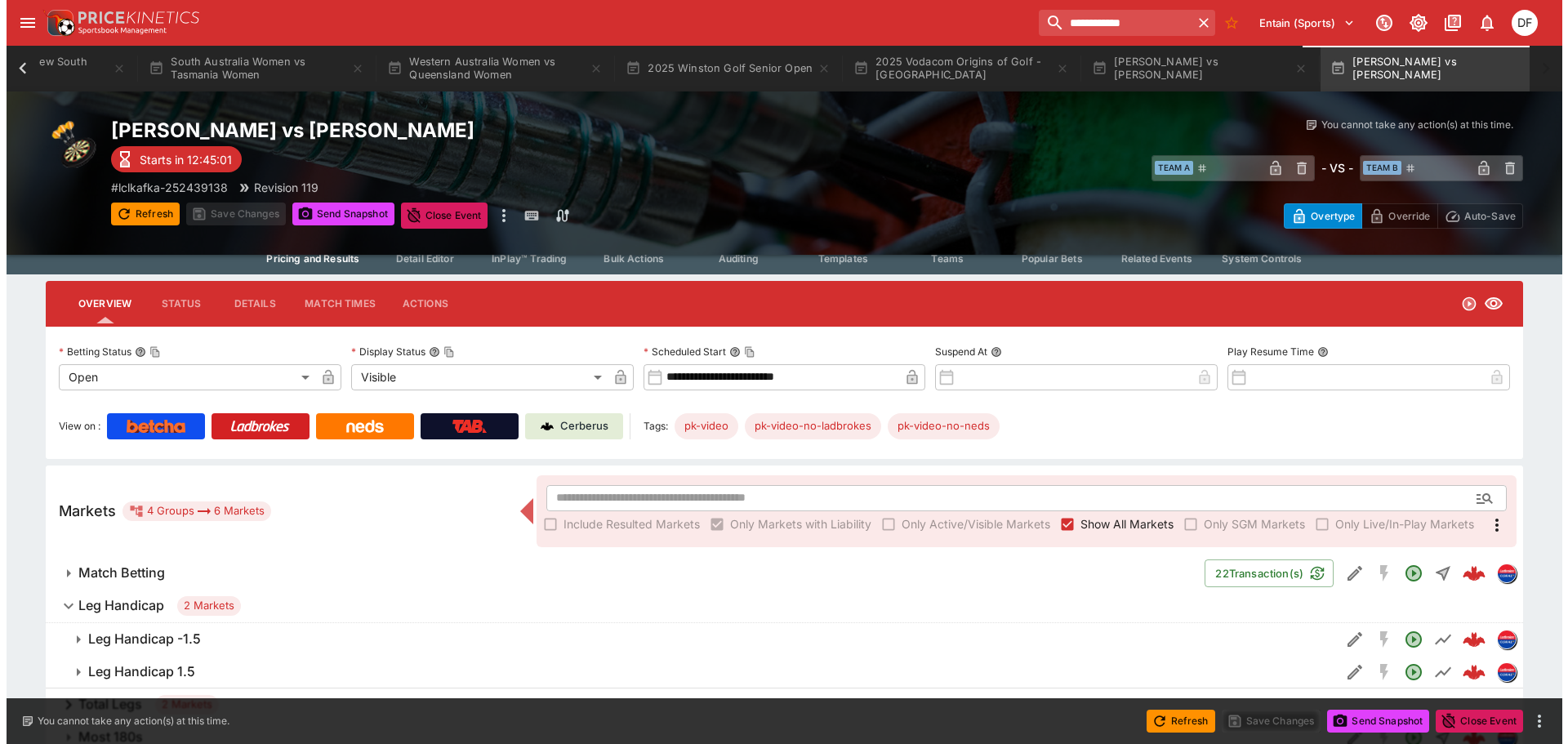
scroll to position [104, 0]
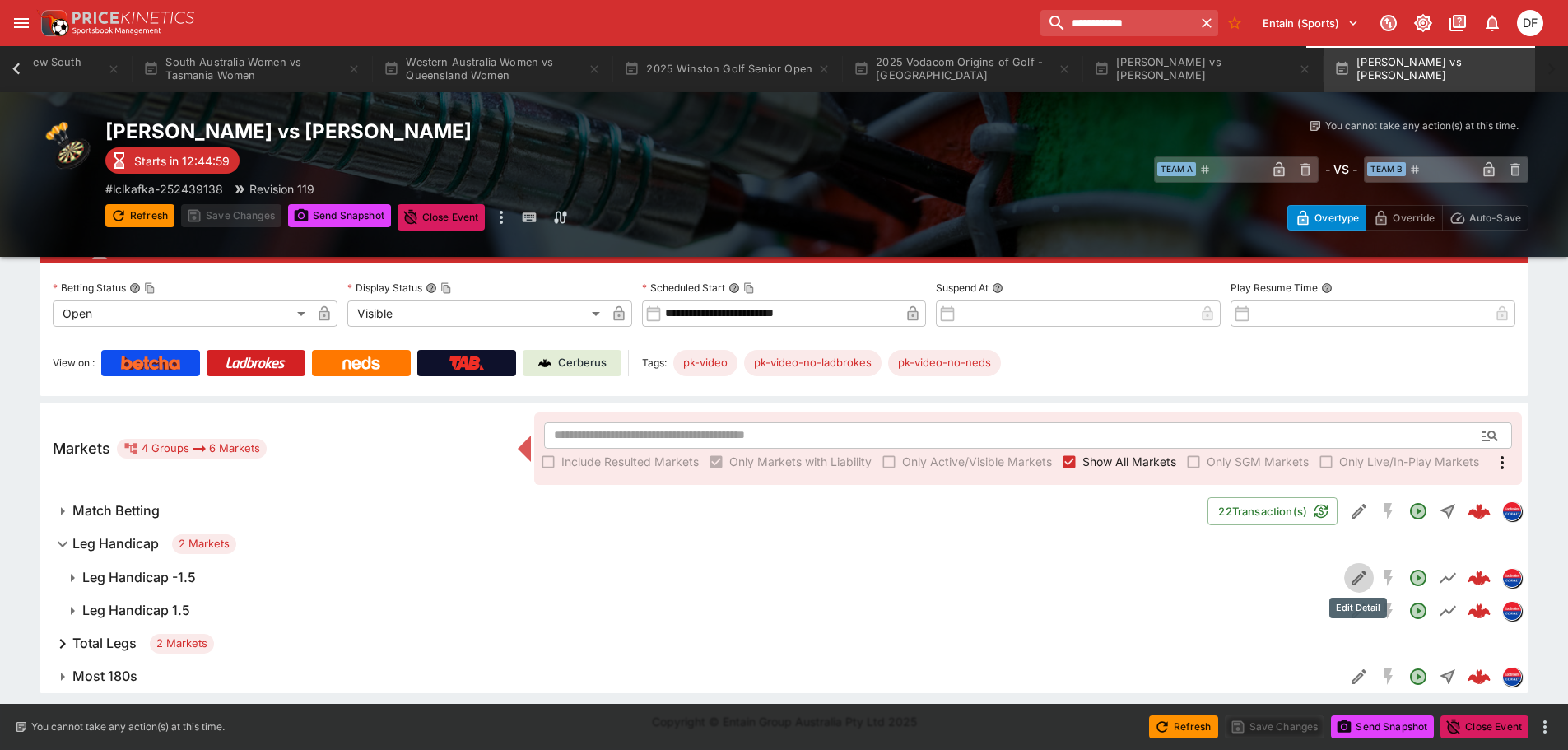
click at [1355, 574] on icon "Edit Detail" at bounding box center [1359, 577] width 20 height 20
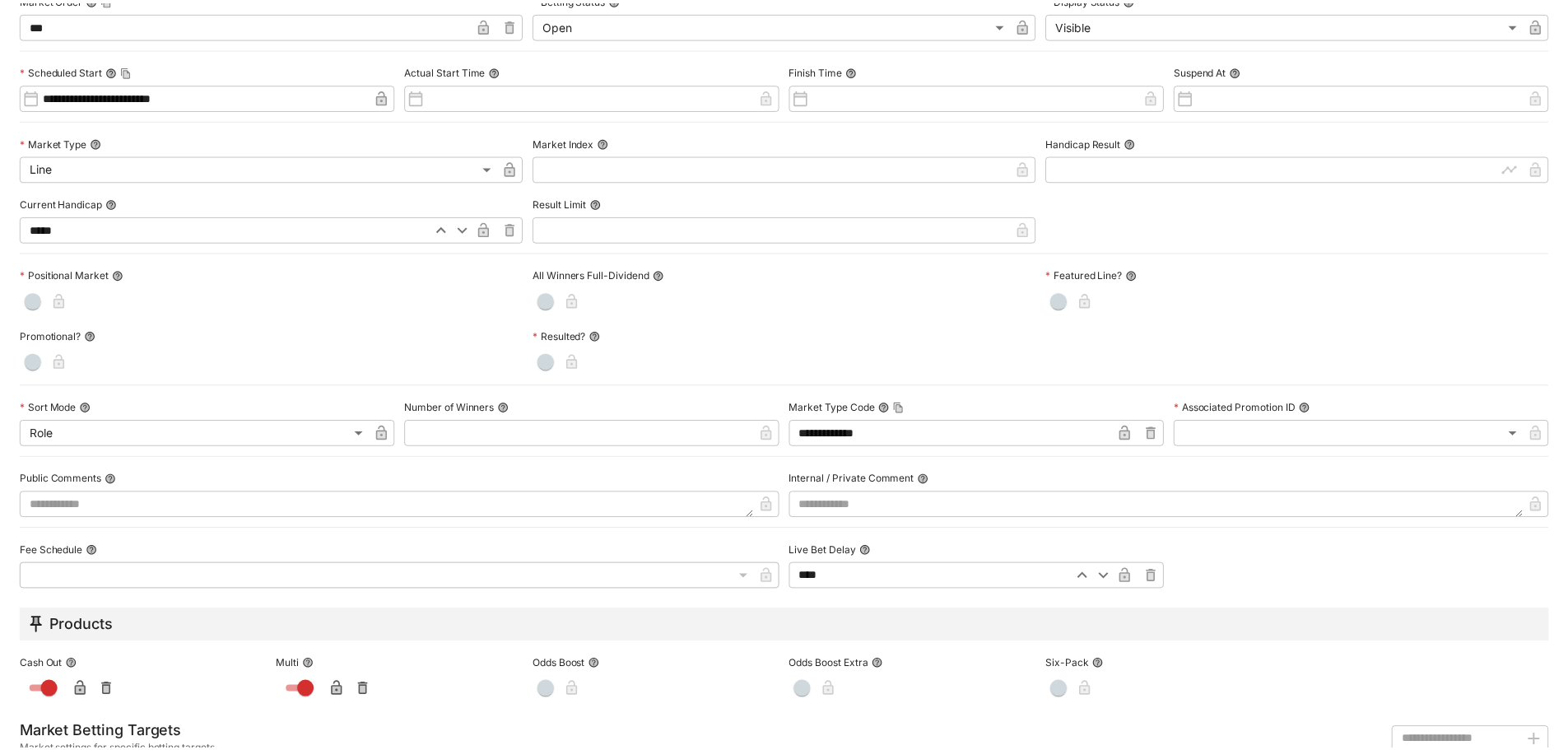
scroll to position [0, 0]
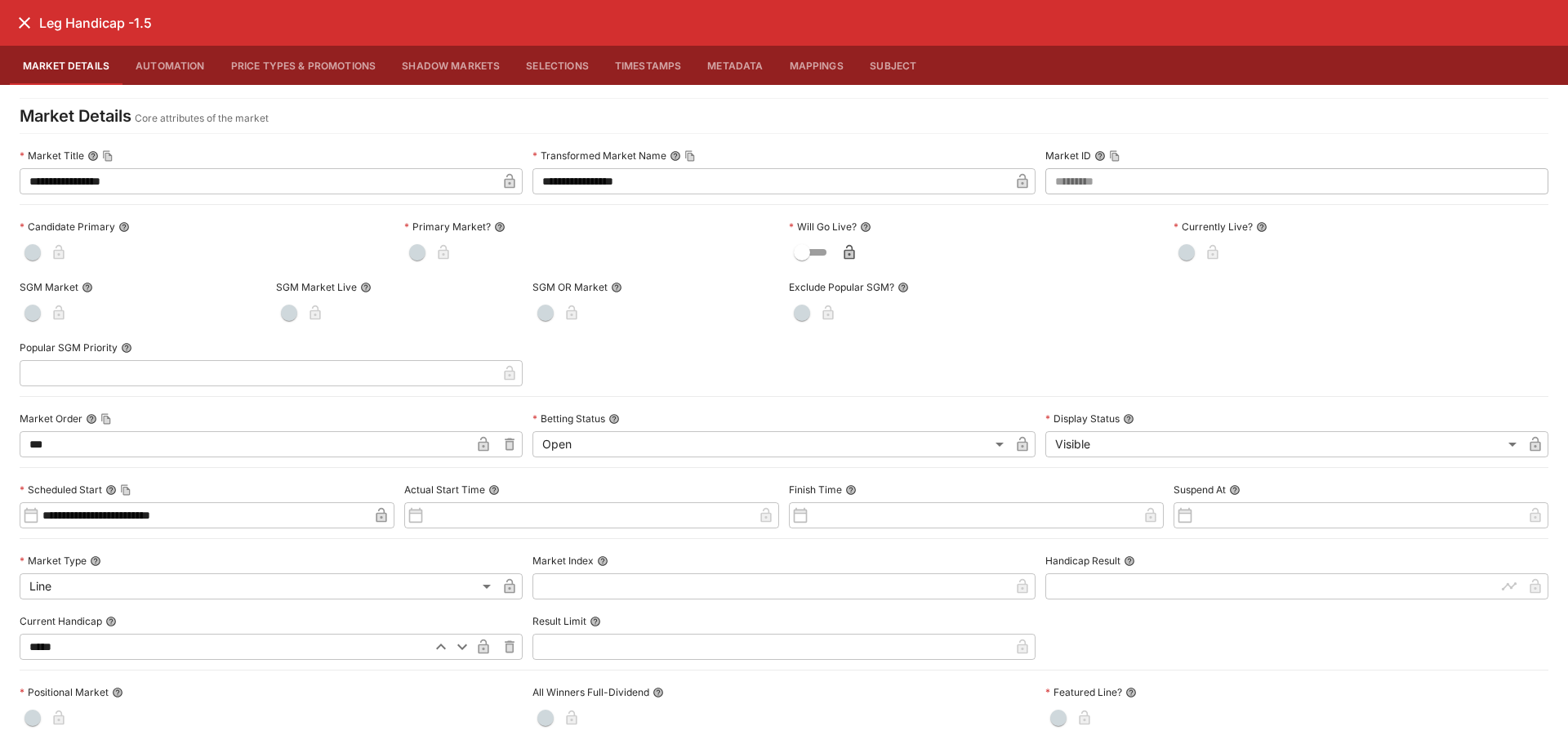
click at [24, 29] on icon "close" at bounding box center [24, 22] width 19 height 19
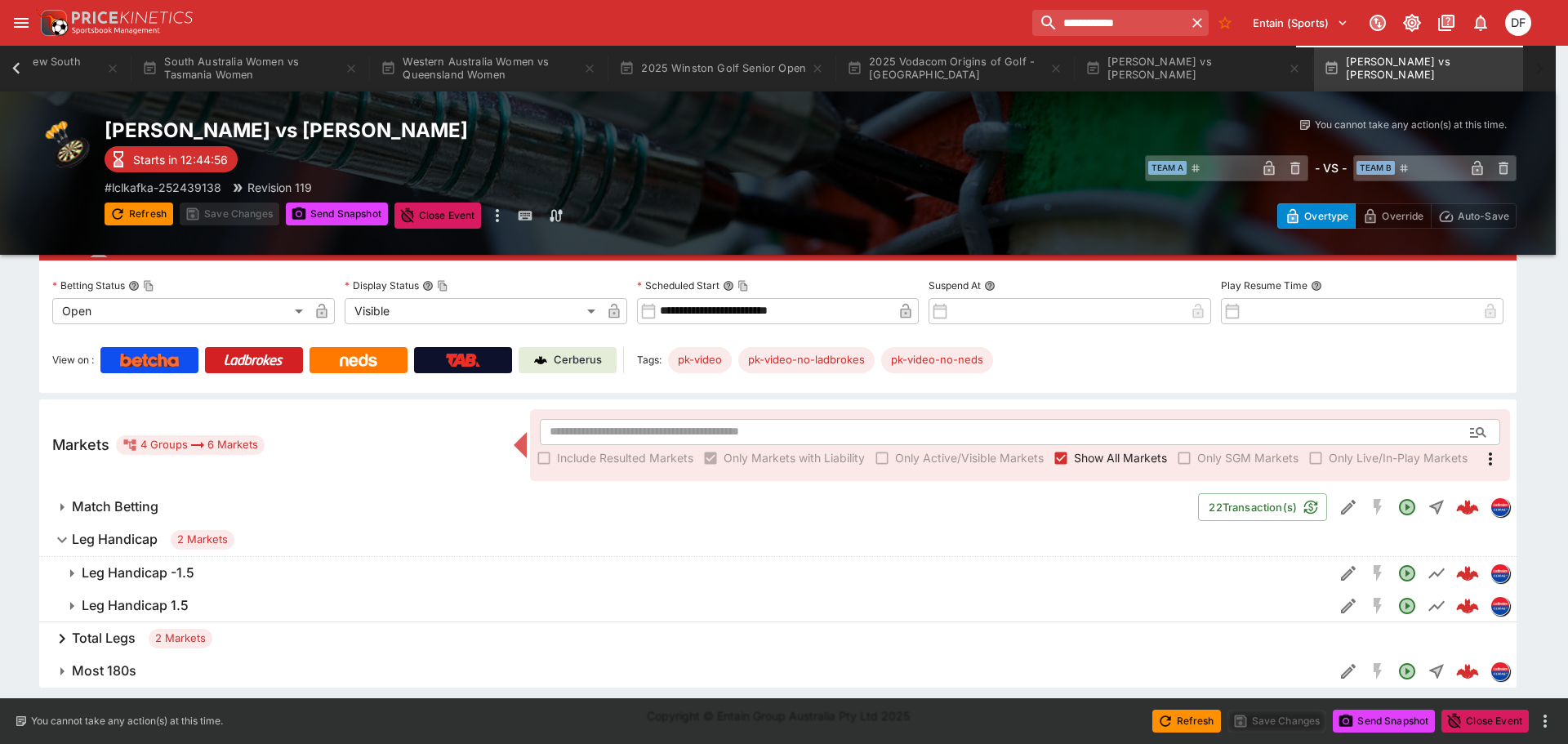
scroll to position [0, 596]
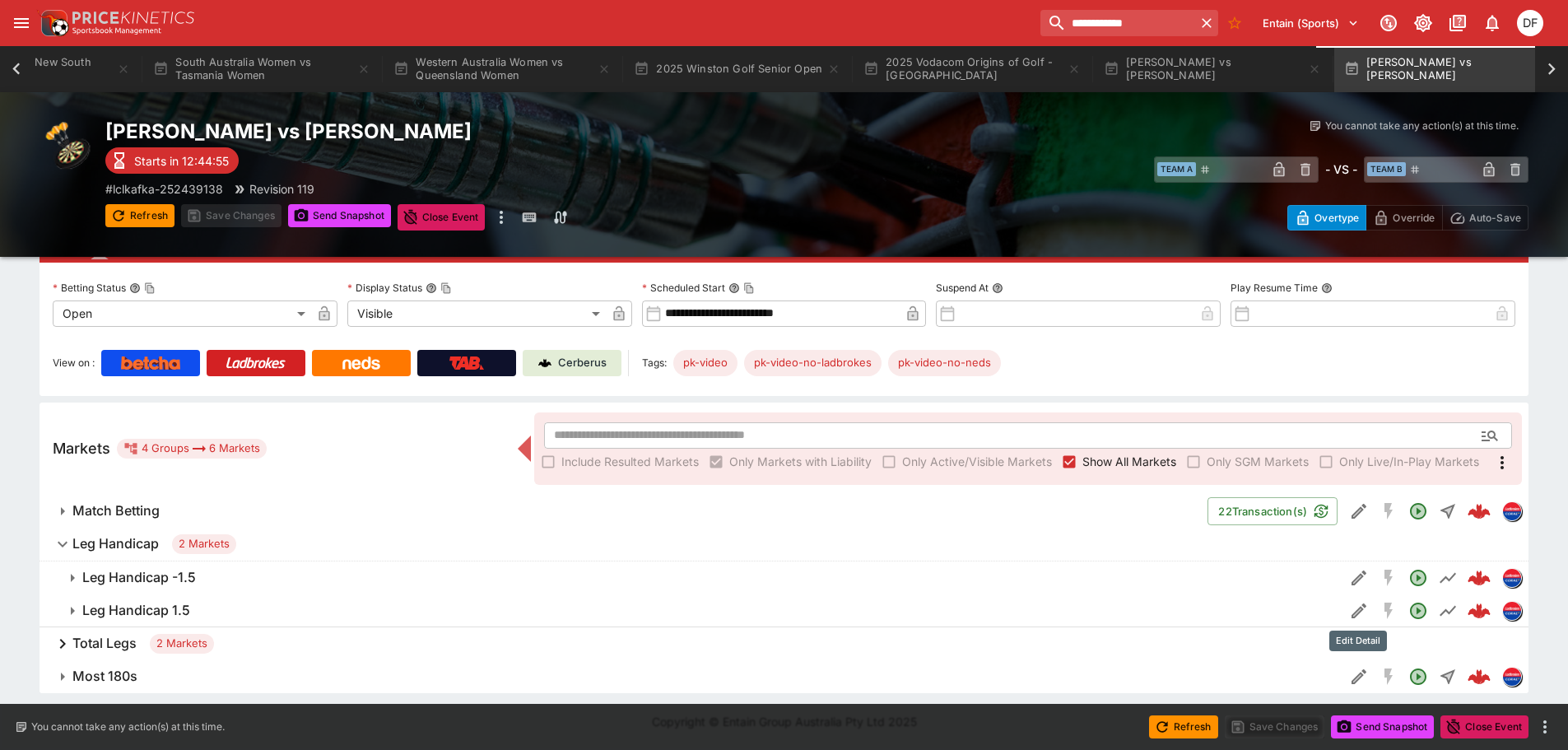
click at [1359, 611] on icon "Edit Detail" at bounding box center [1359, 611] width 15 height 15
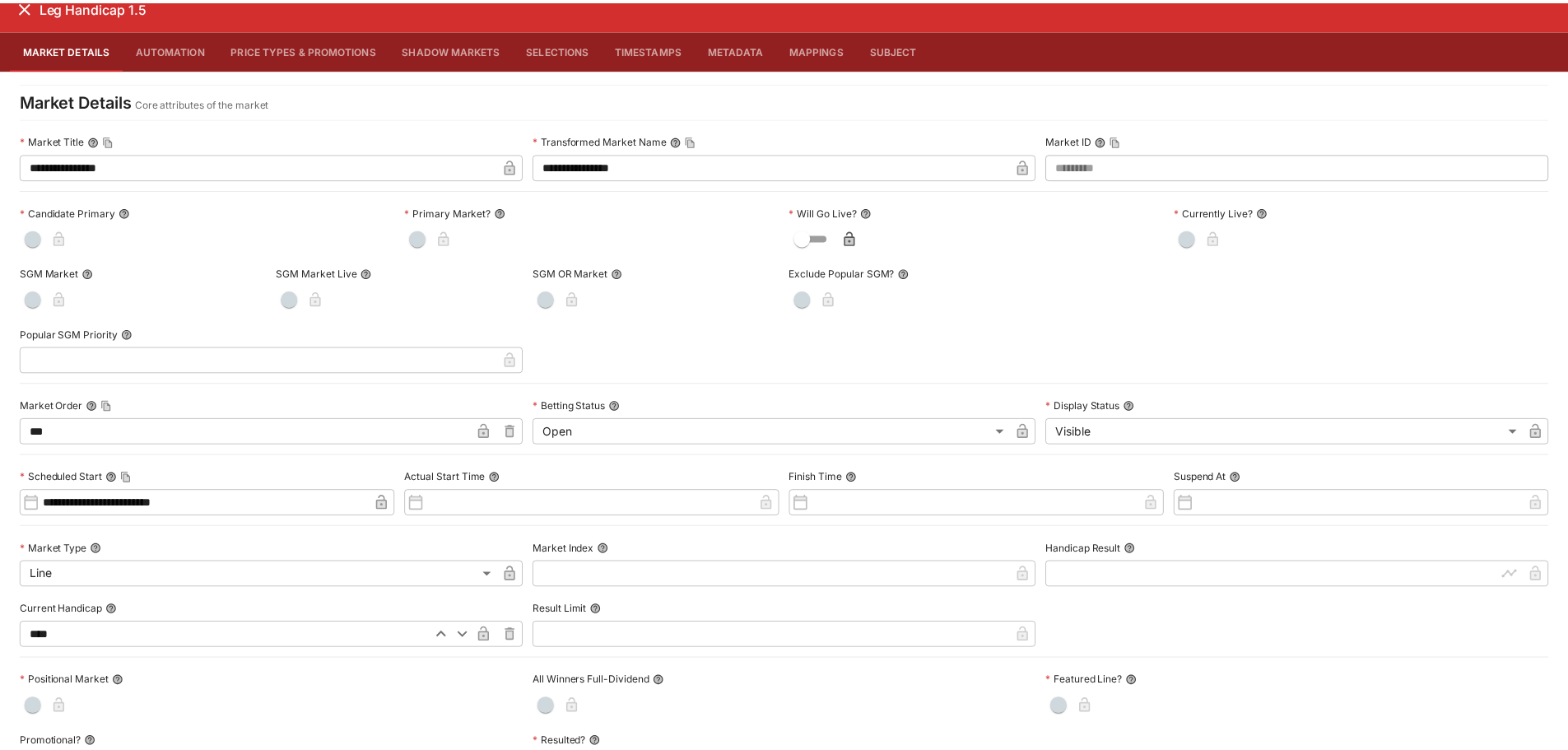
scroll to position [0, 0]
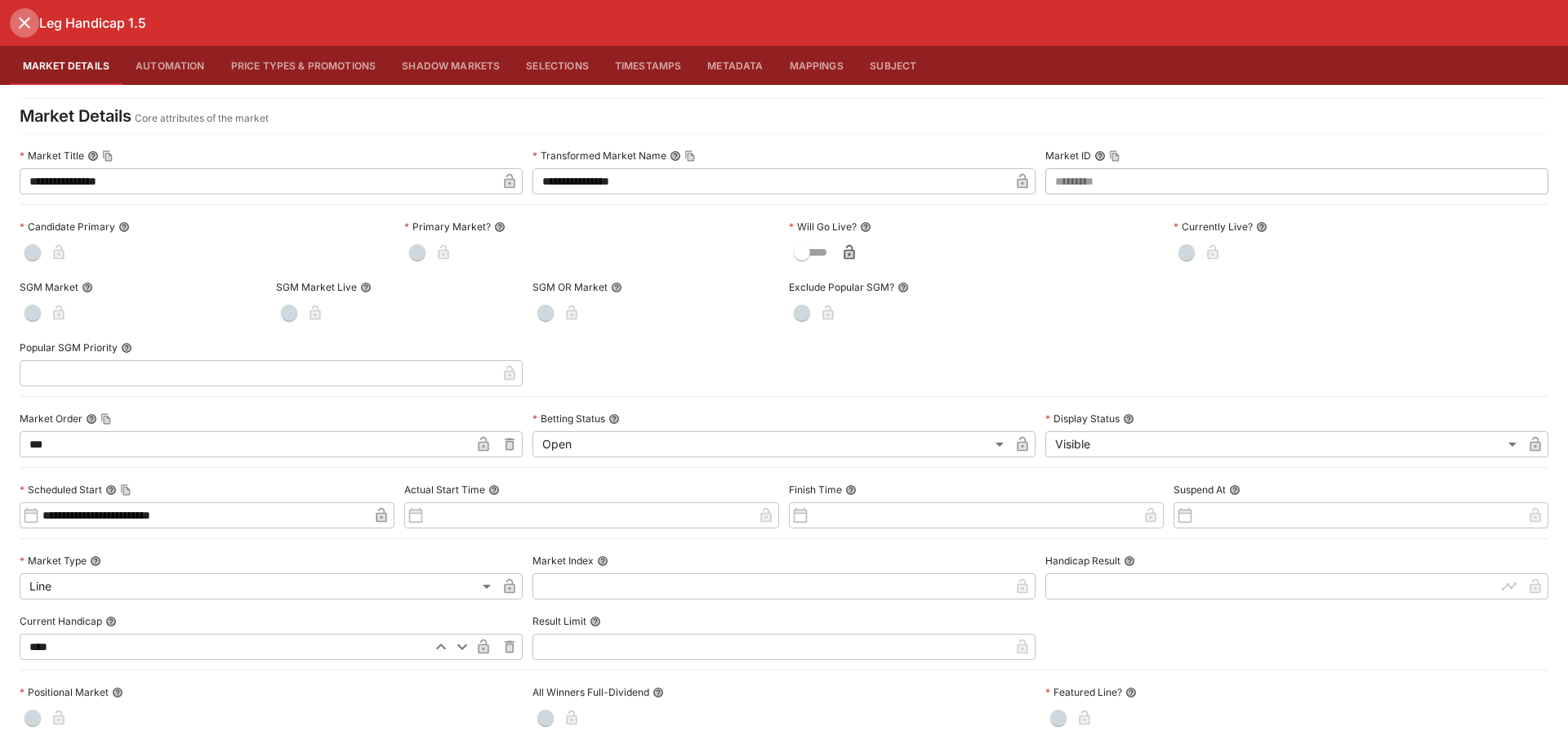
click at [21, 30] on icon "close" at bounding box center [24, 22] width 19 height 19
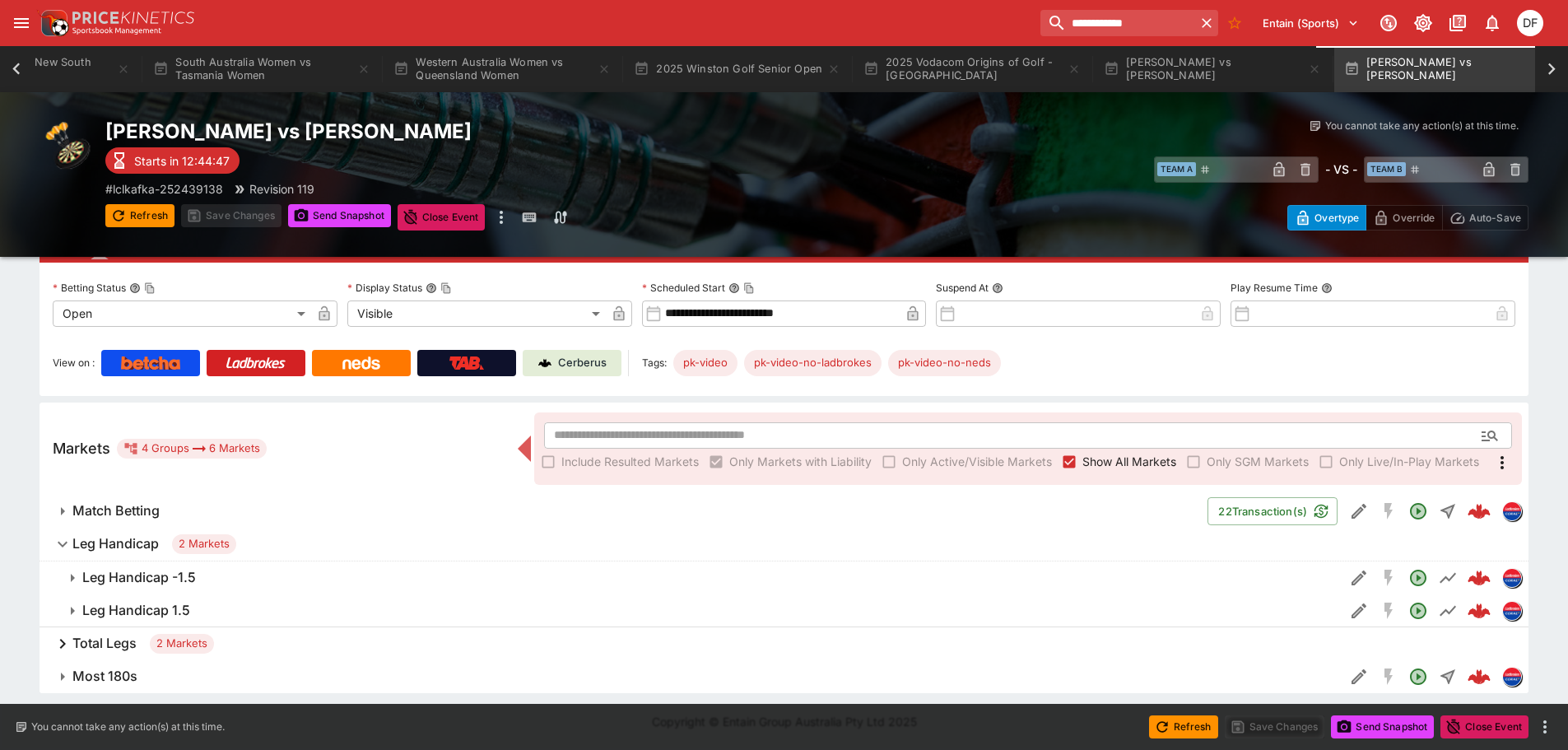
click at [202, 599] on button "Leg Handicap 1.5" at bounding box center [692, 611] width 1305 height 33
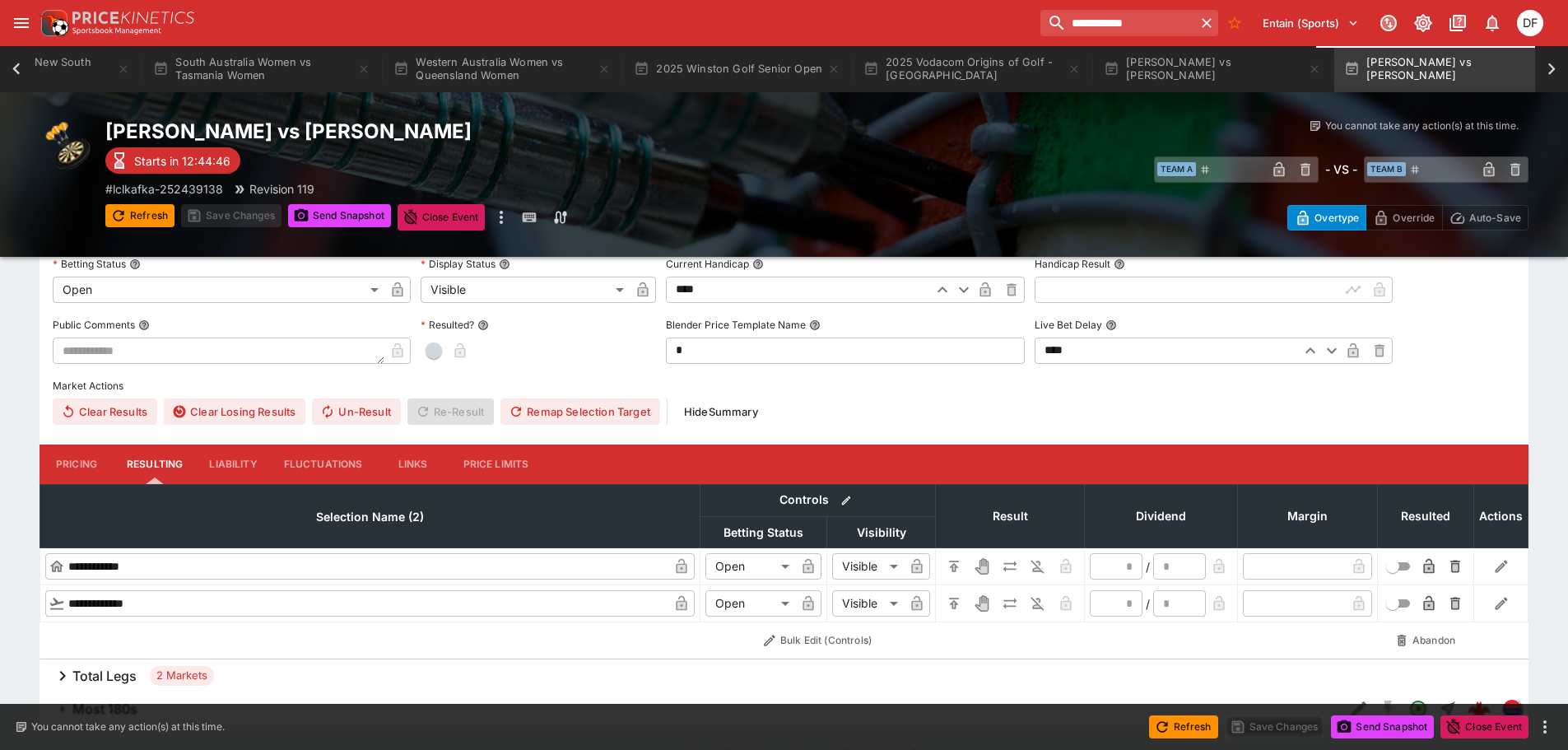
scroll to position [517, 0]
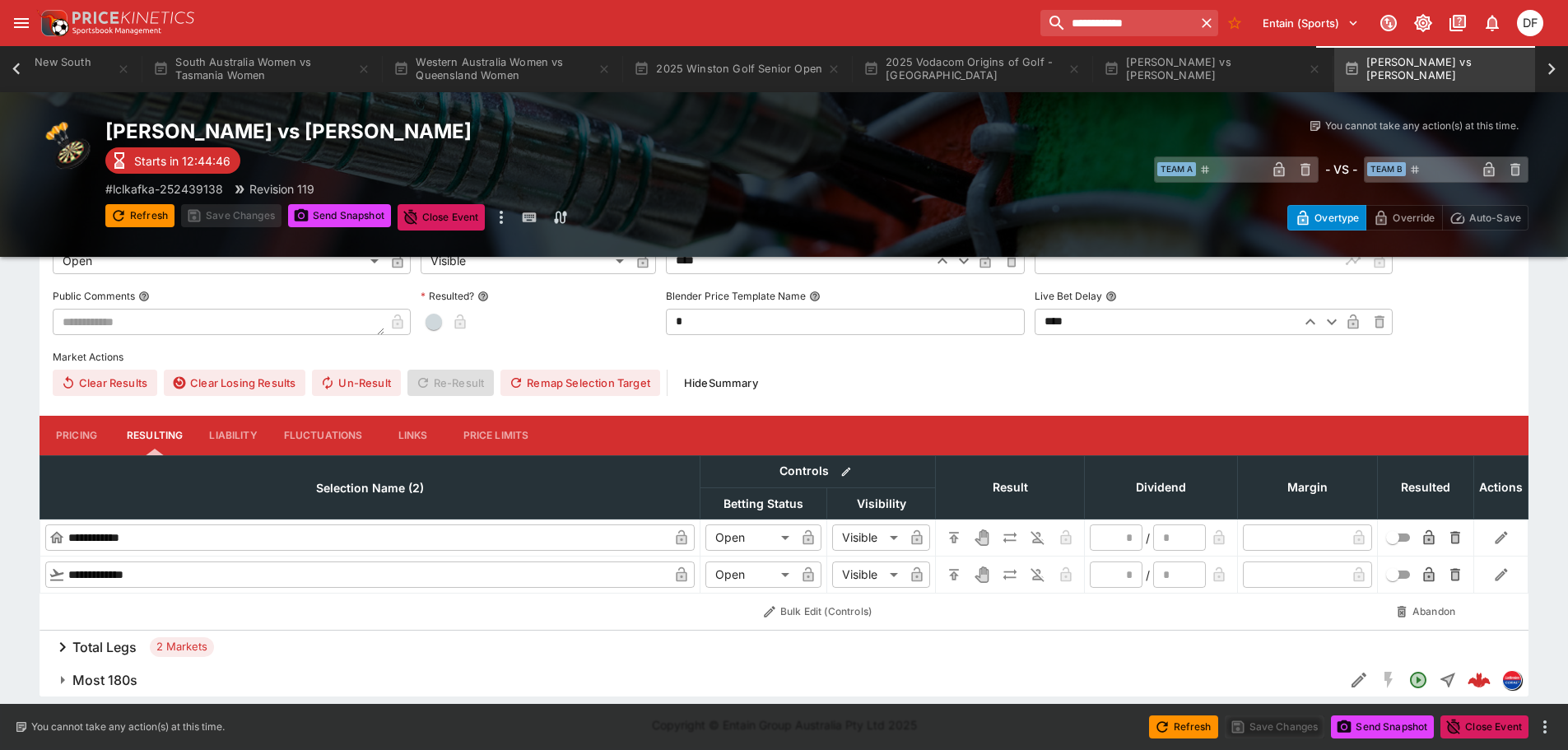
click at [53, 447] on button "Pricing" at bounding box center [77, 435] width 74 height 40
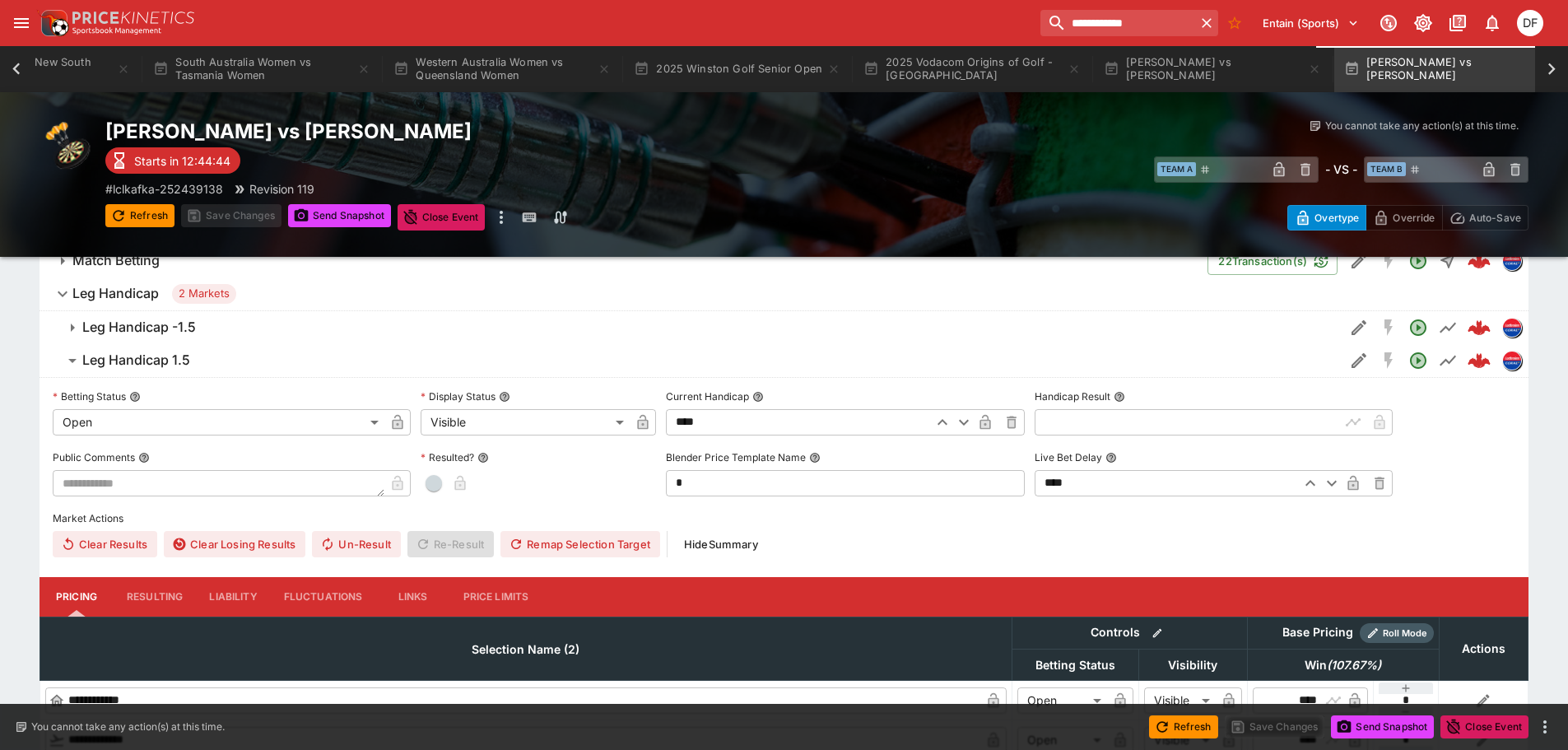
scroll to position [352, 0]
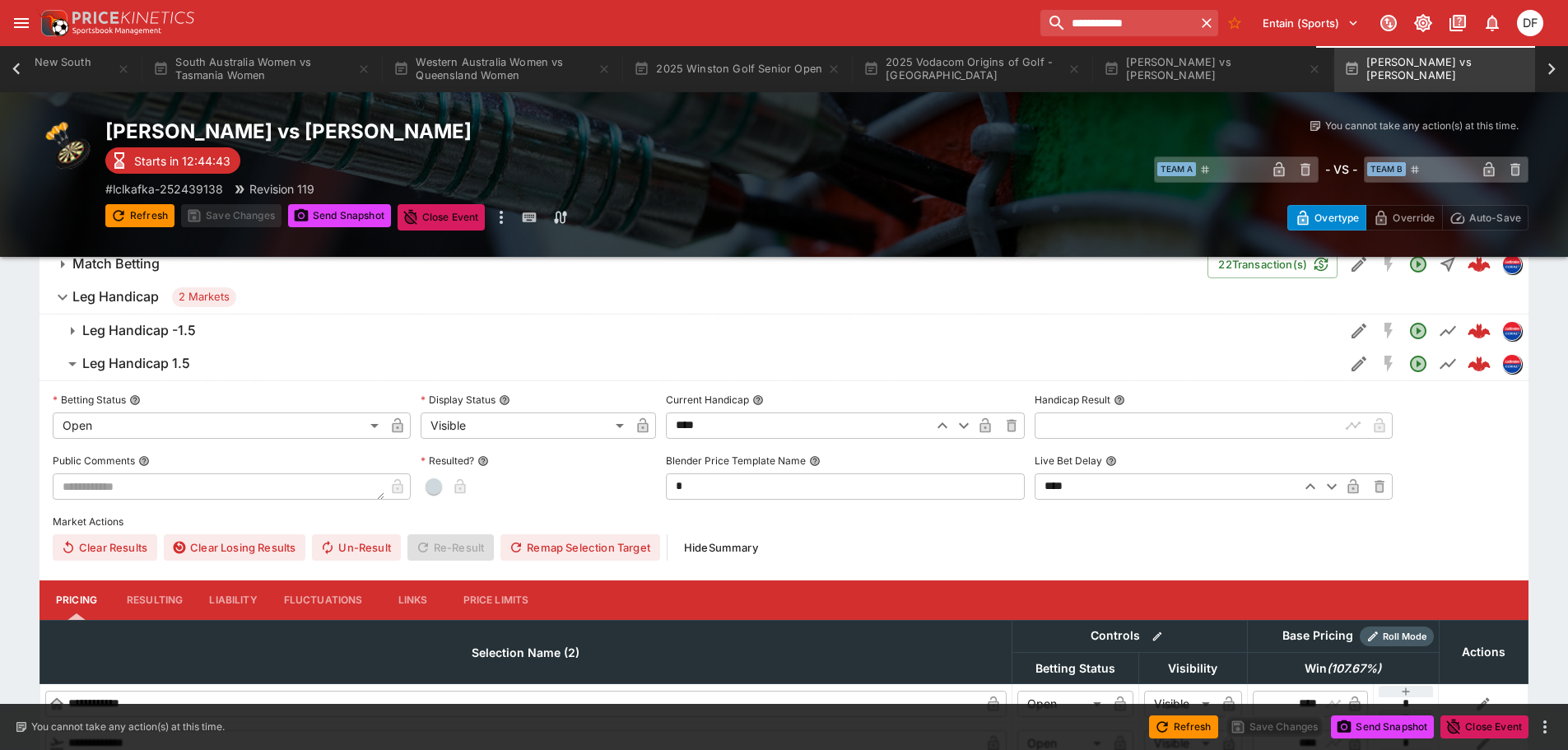
click at [160, 336] on h6 "Leg Handicap -1.5" at bounding box center [139, 330] width 113 height 18
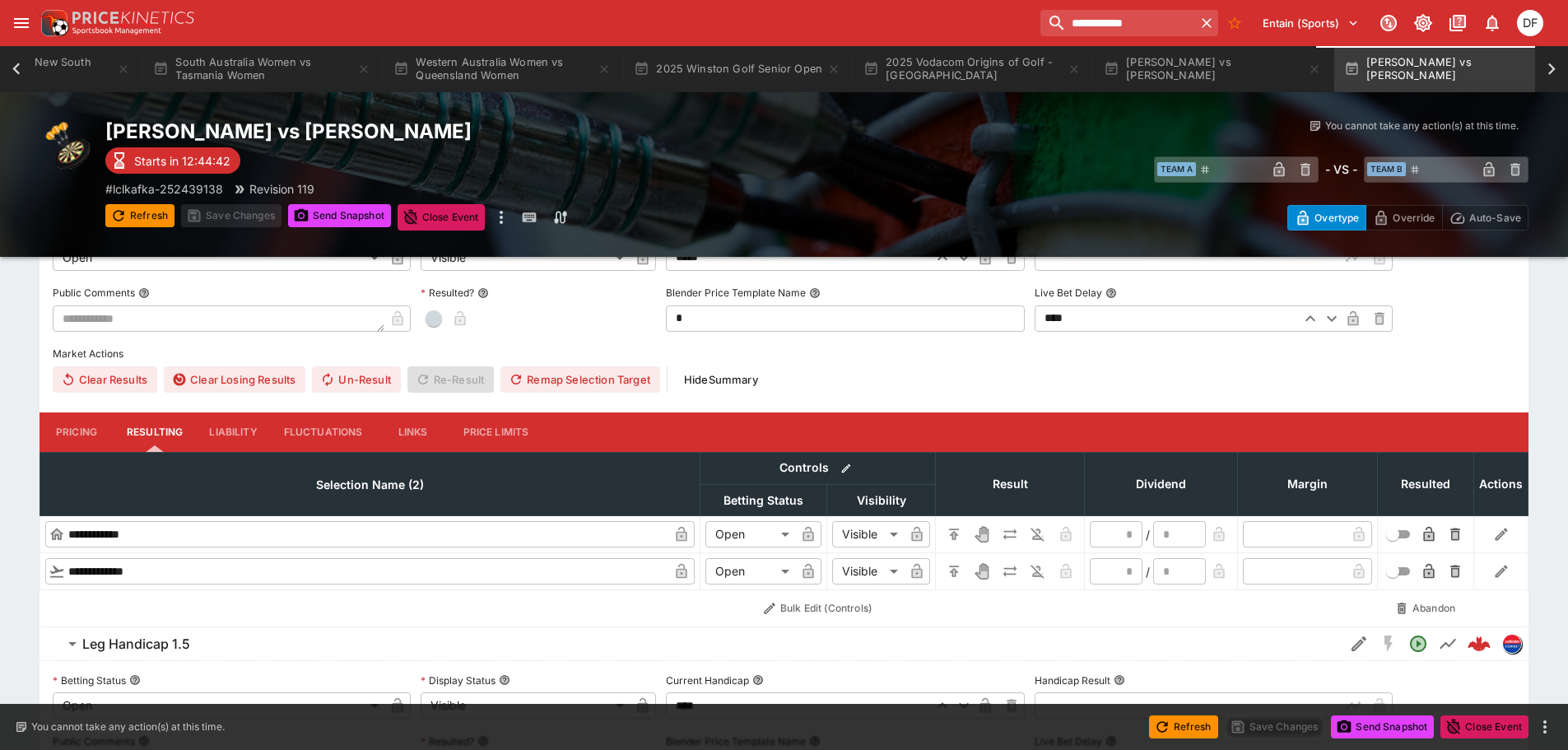
scroll to position [517, 0]
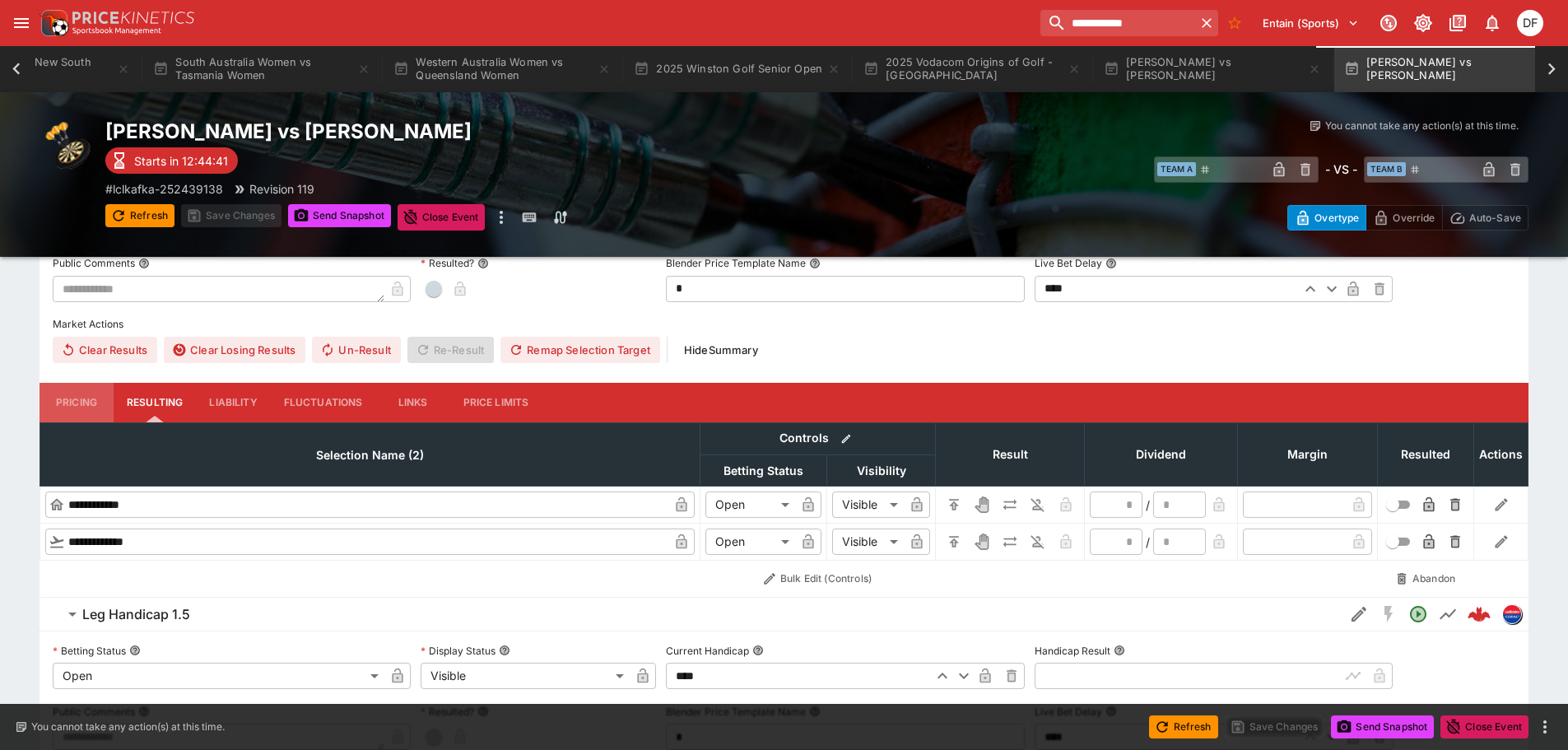
click at [77, 396] on button "Pricing" at bounding box center [77, 402] width 74 height 40
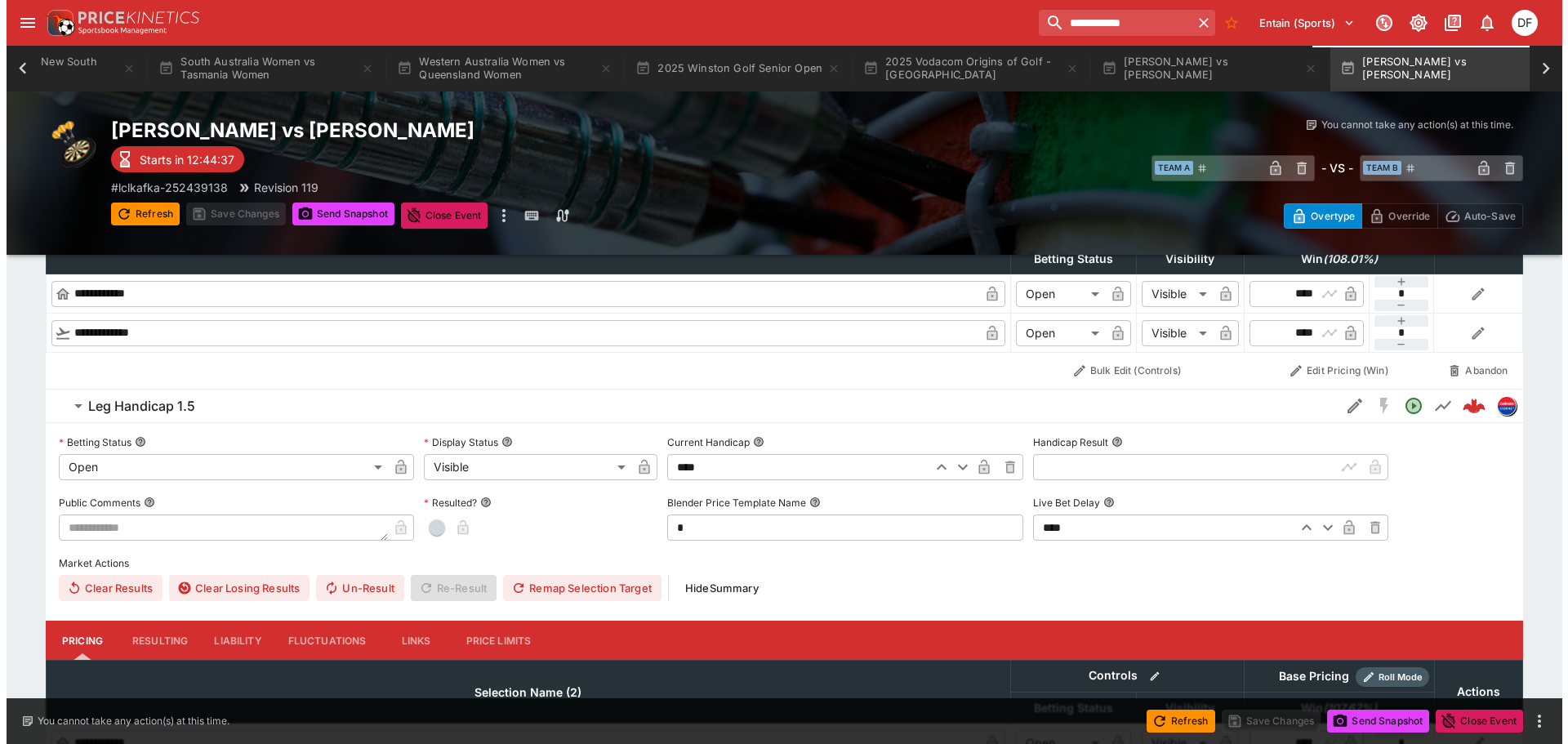
scroll to position [692, 0]
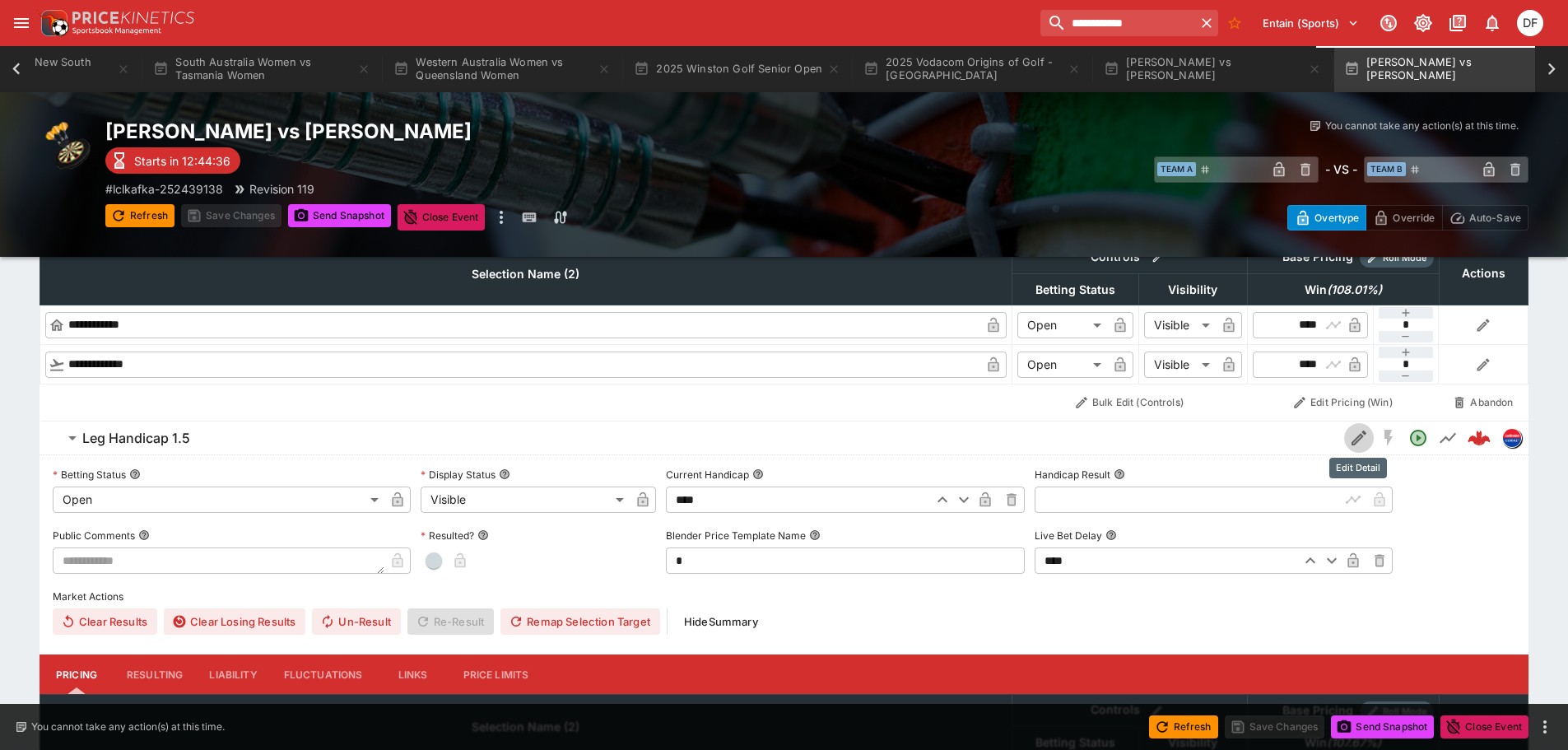
click at [1352, 440] on icon "Edit Detail" at bounding box center [1359, 438] width 20 height 20
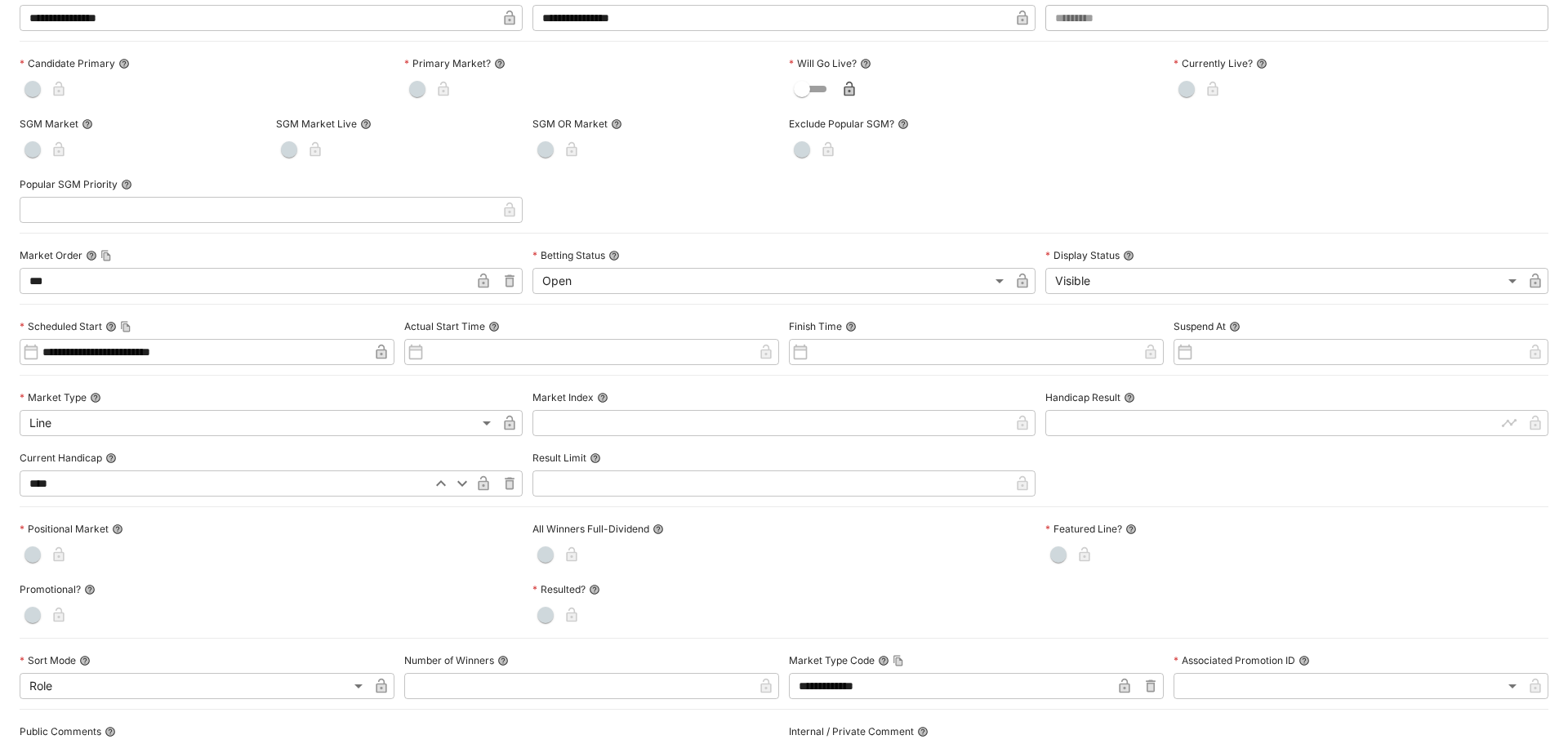
scroll to position [408, 0]
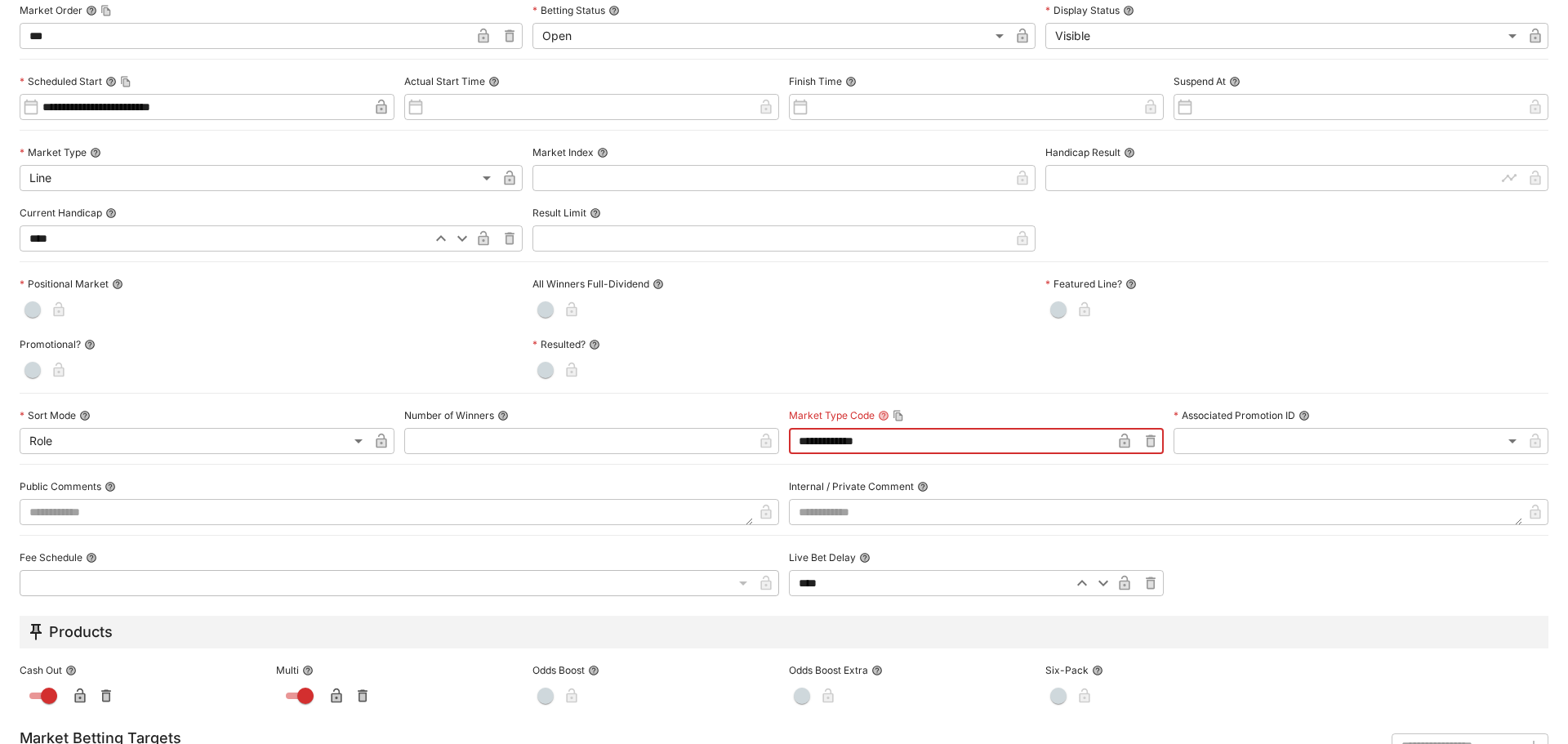
drag, startPoint x: 812, startPoint y: 443, endPoint x: 999, endPoint y: 432, distance: 187.3
click at [999, 432] on input "**********" at bounding box center [950, 441] width 323 height 26
type input "****"
click at [1119, 442] on icon "button" at bounding box center [1125, 441] width 11 height 15
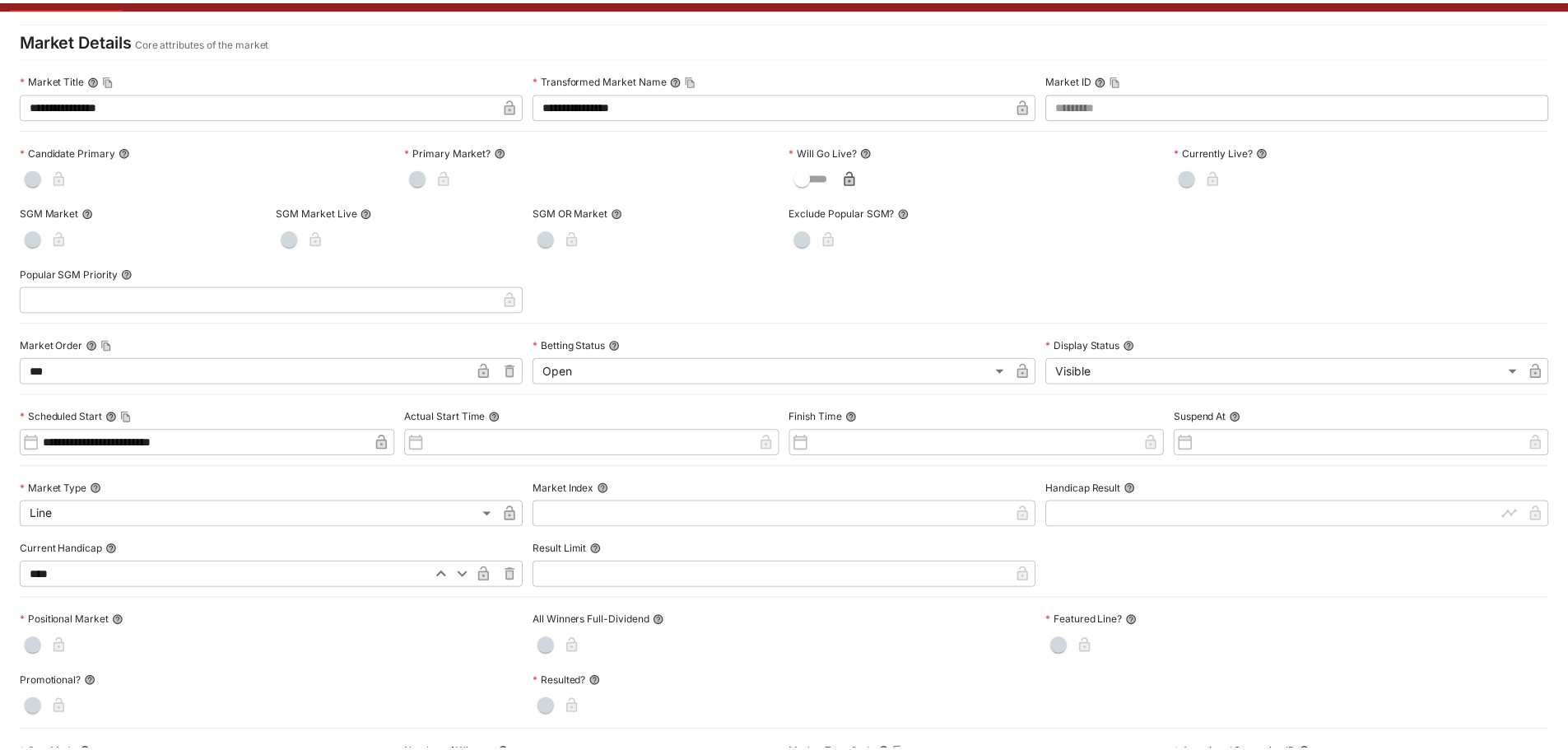
scroll to position [0, 0]
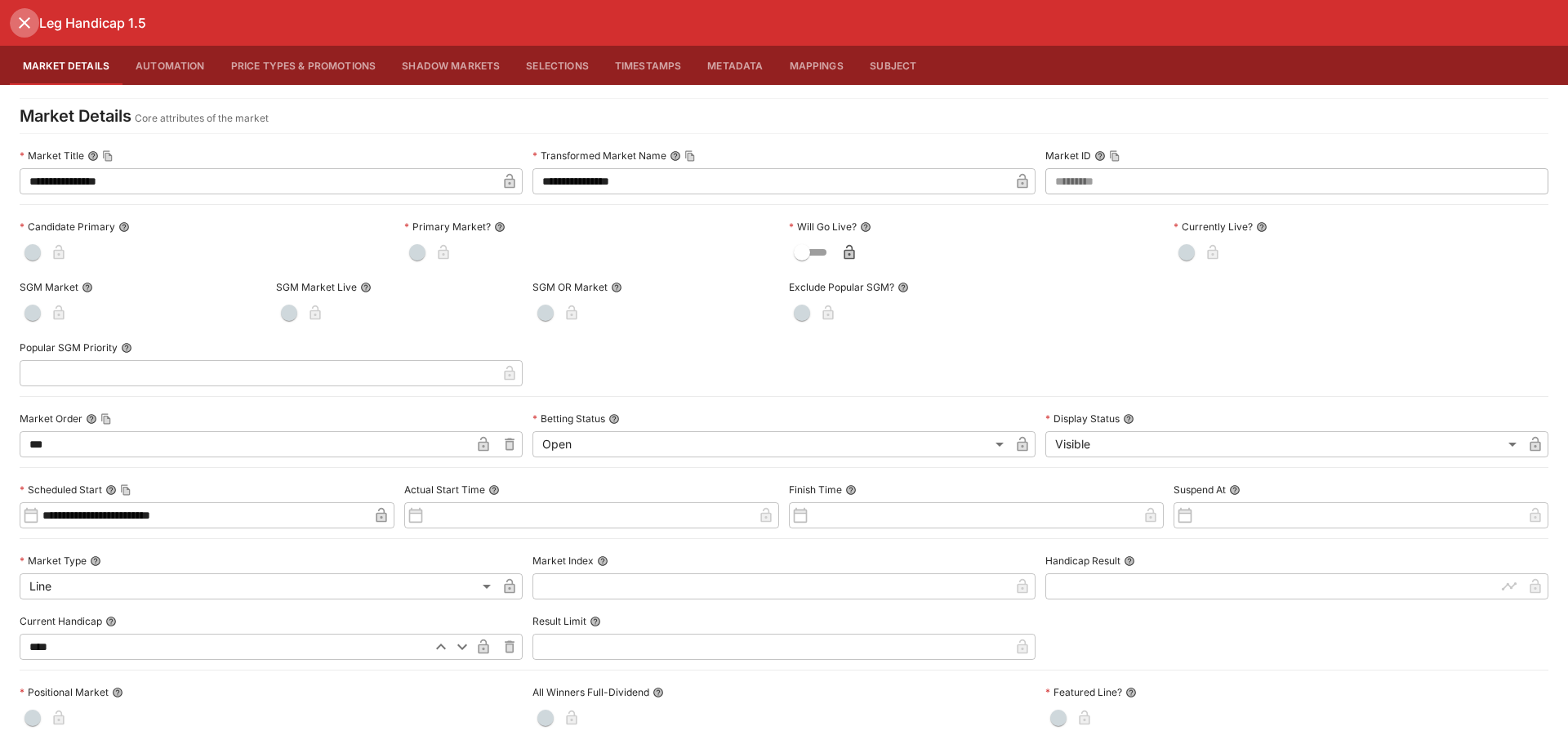
click at [18, 23] on icon "close" at bounding box center [24, 22] width 19 height 19
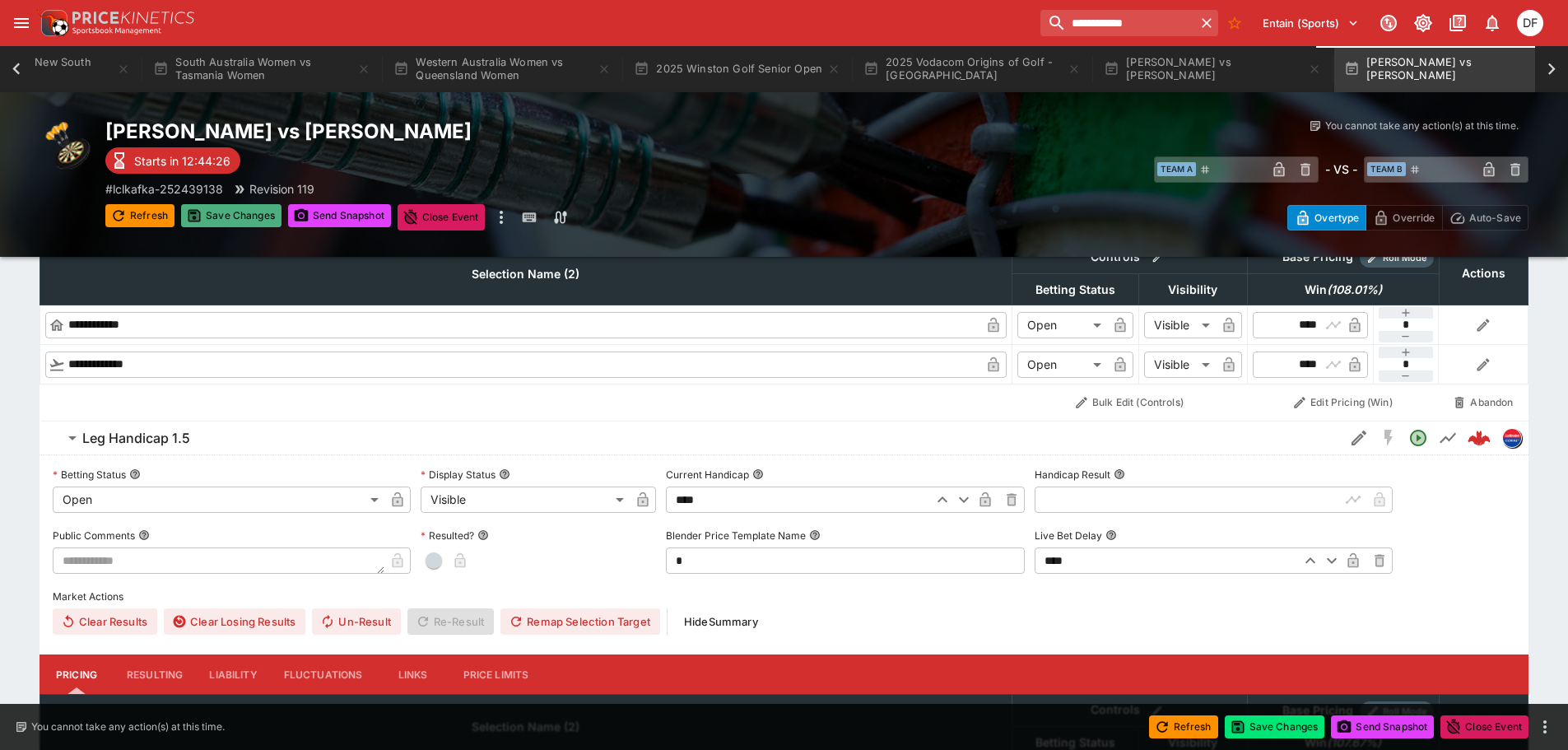
click at [238, 216] on button "Save Changes" at bounding box center [231, 216] width 100 height 23
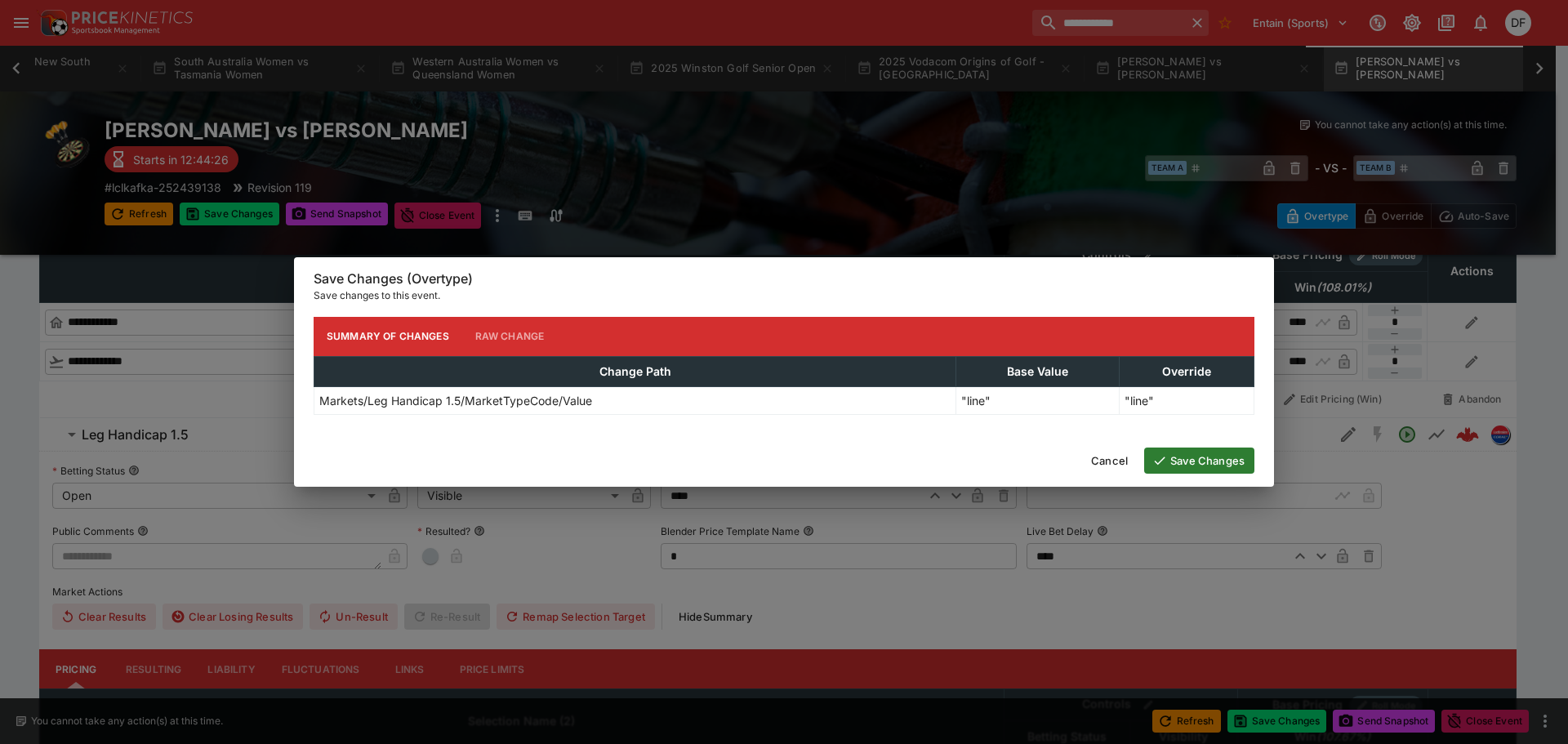
click at [1184, 455] on button "Save Changes" at bounding box center [1199, 460] width 111 height 26
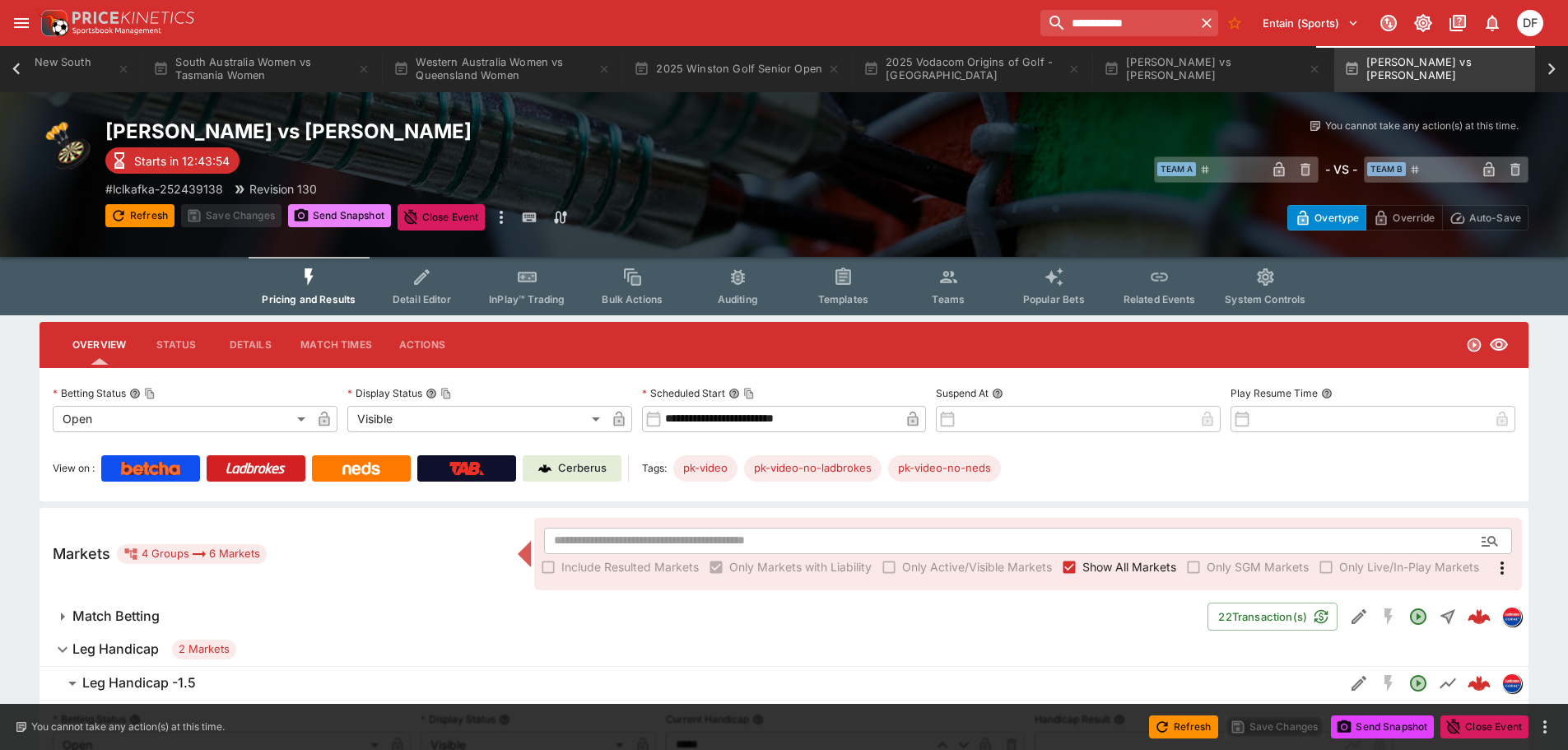
click at [371, 208] on button "Send Snapshot" at bounding box center [339, 216] width 103 height 23
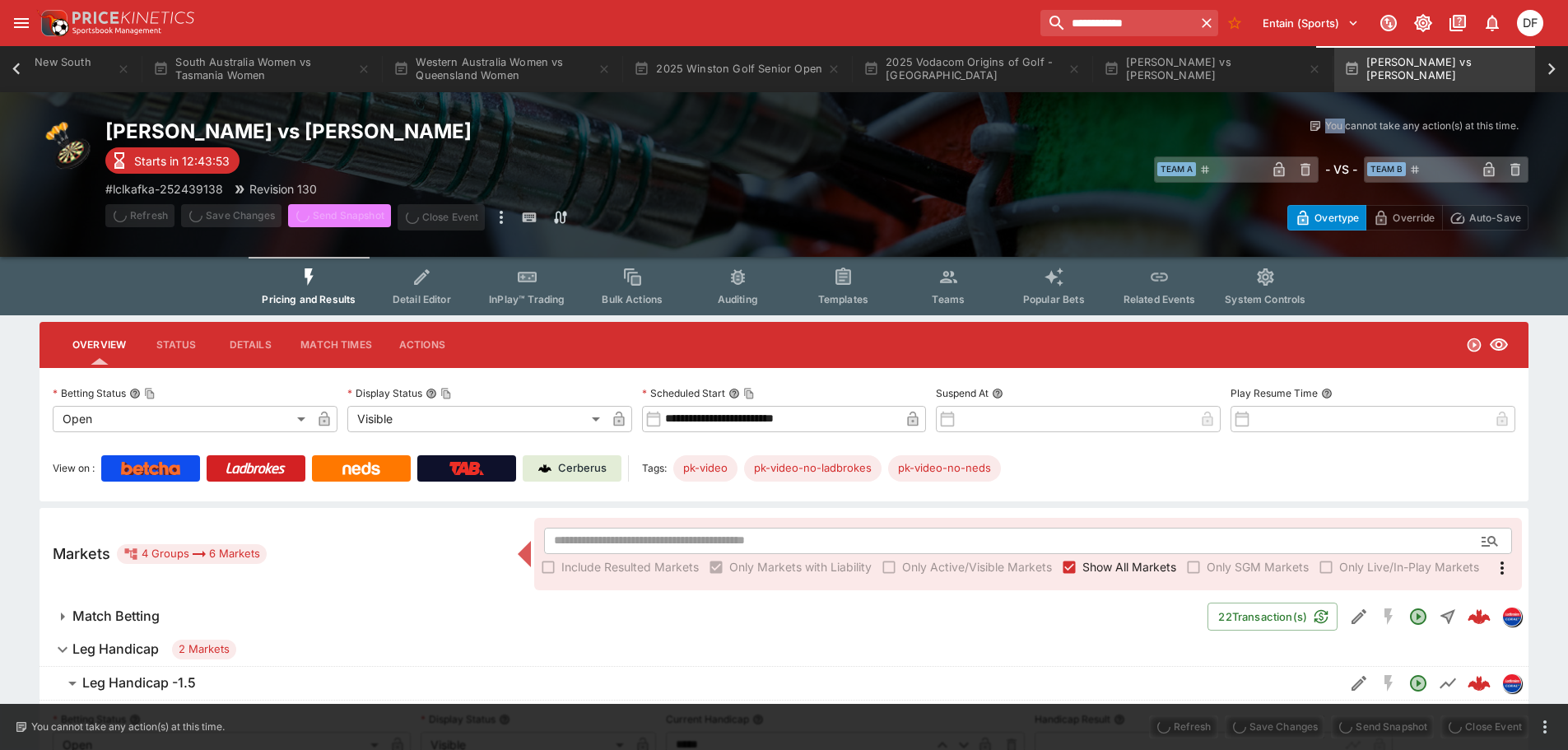
click at [371, 208] on span "Send Snapshot" at bounding box center [339, 217] width 103 height 26
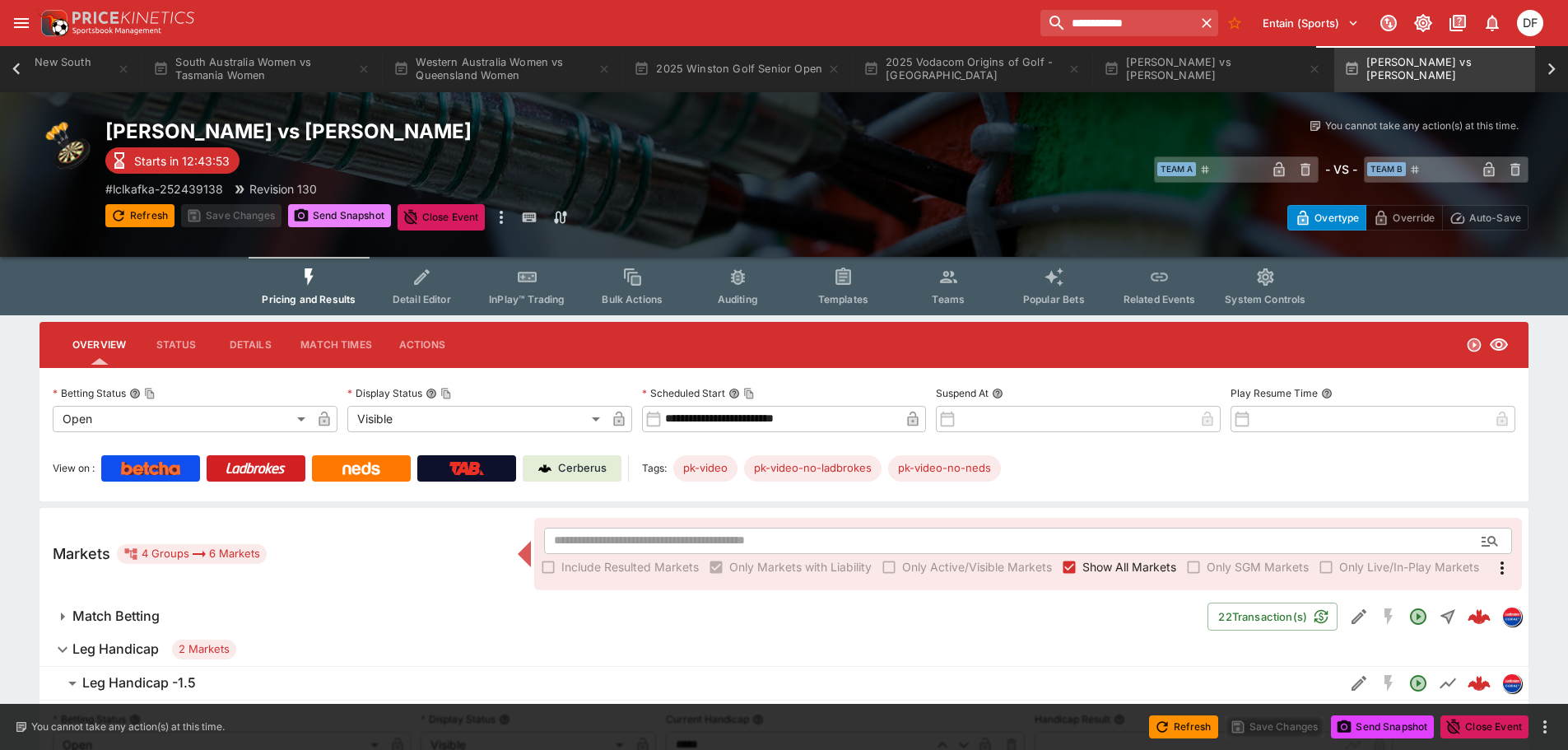
click at [371, 208] on span "Send Snapshot" at bounding box center [339, 217] width 103 height 26
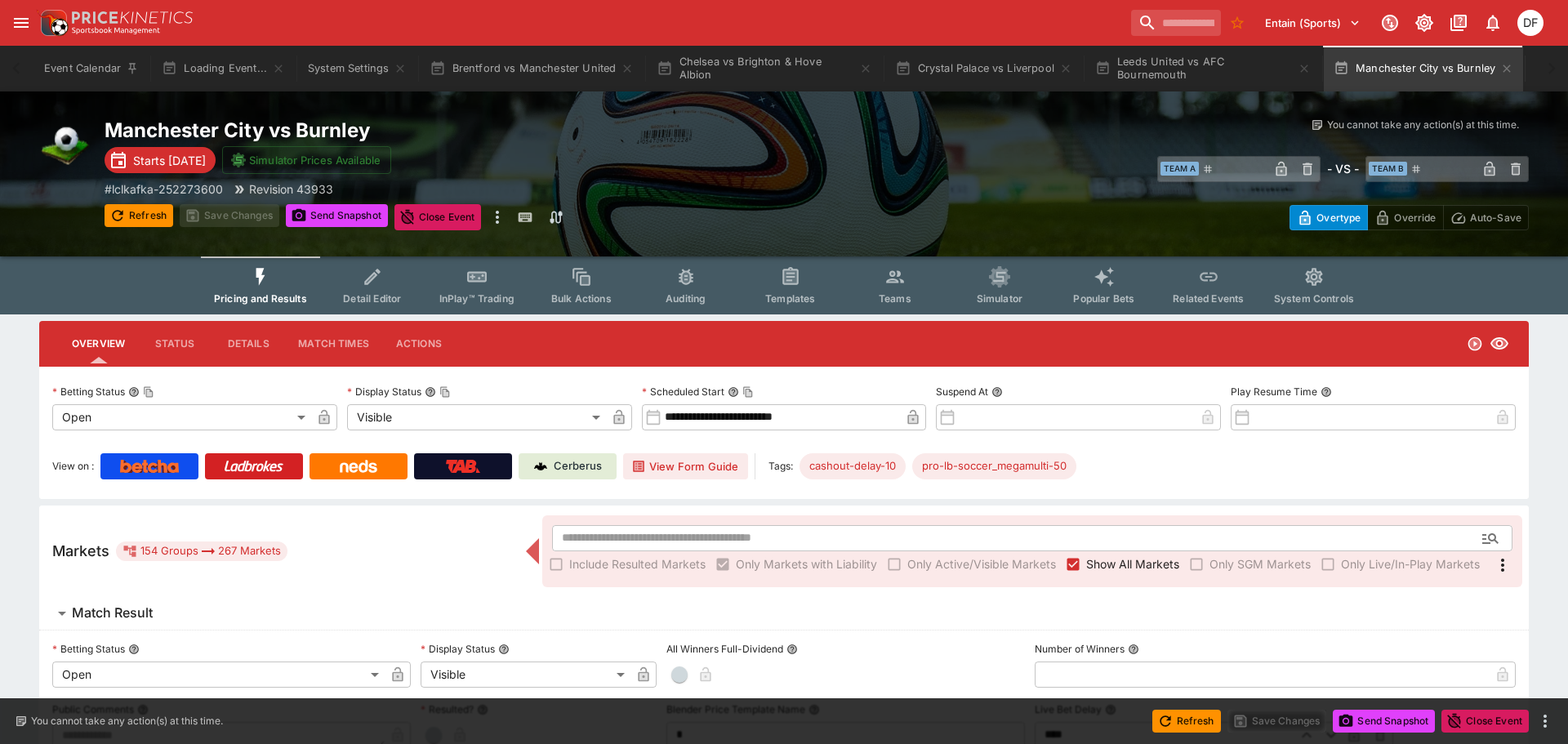
type input "**********"
type input "*******"
type input "**********"
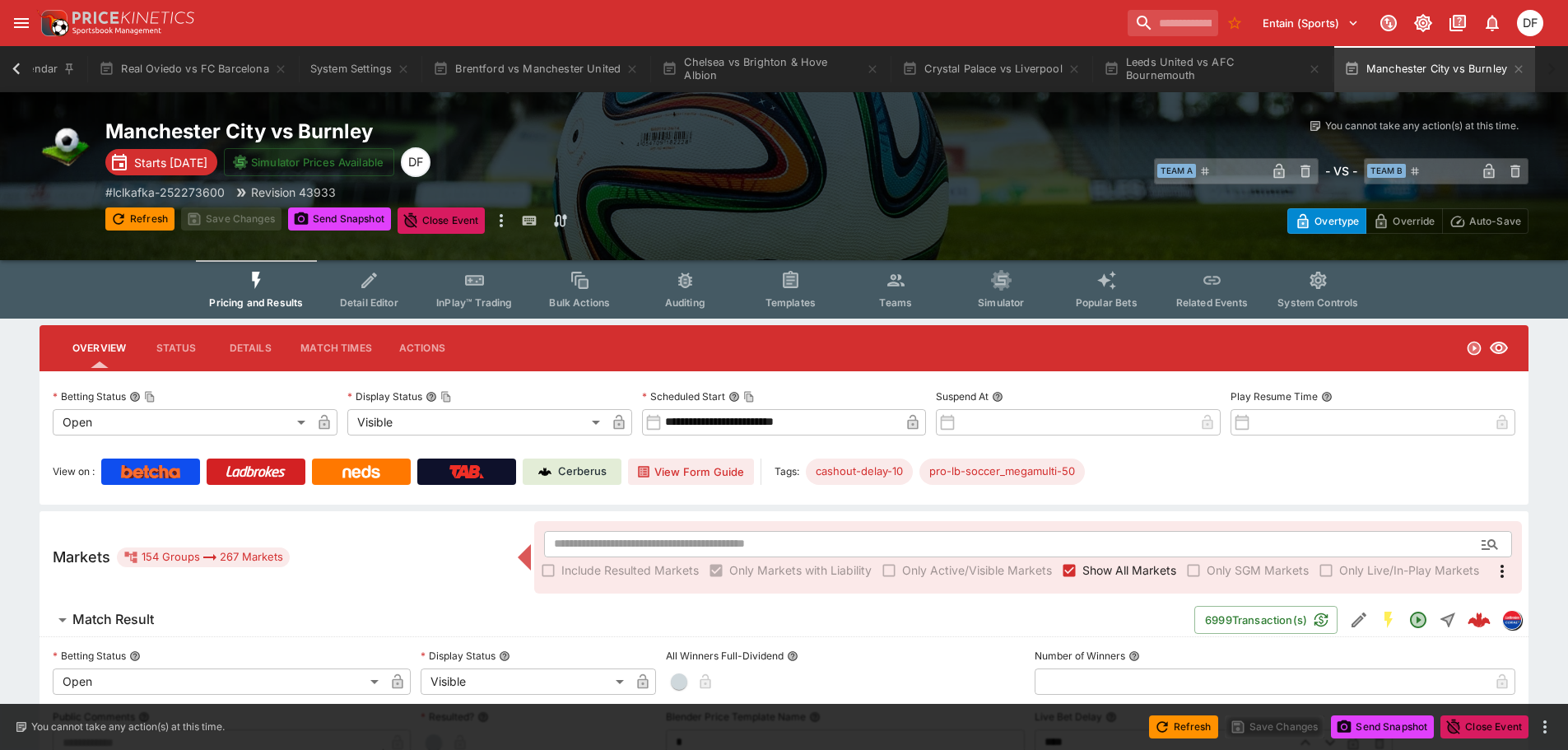
scroll to position [0, 64]
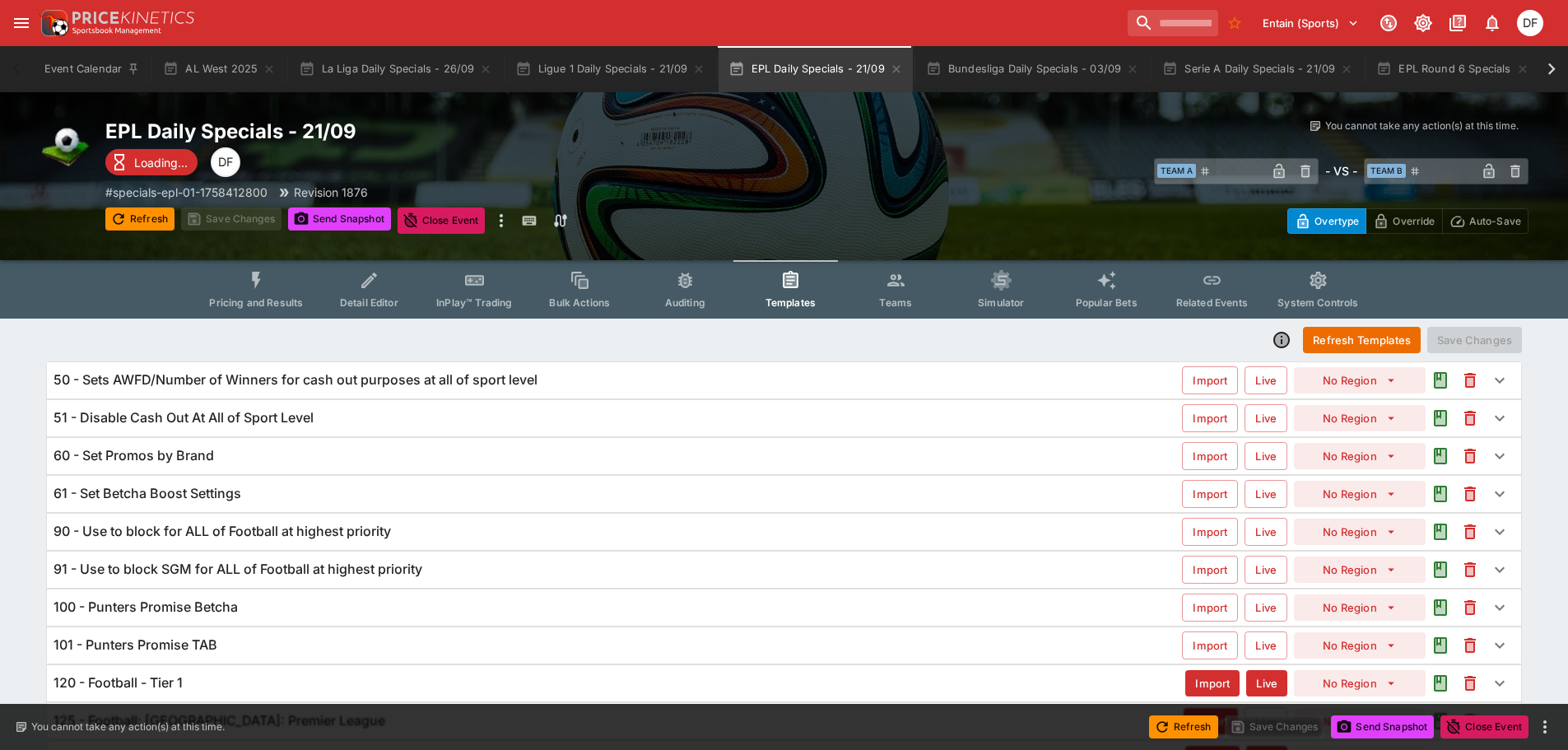
click at [1561, 71] on icon at bounding box center [1551, 69] width 23 height 23
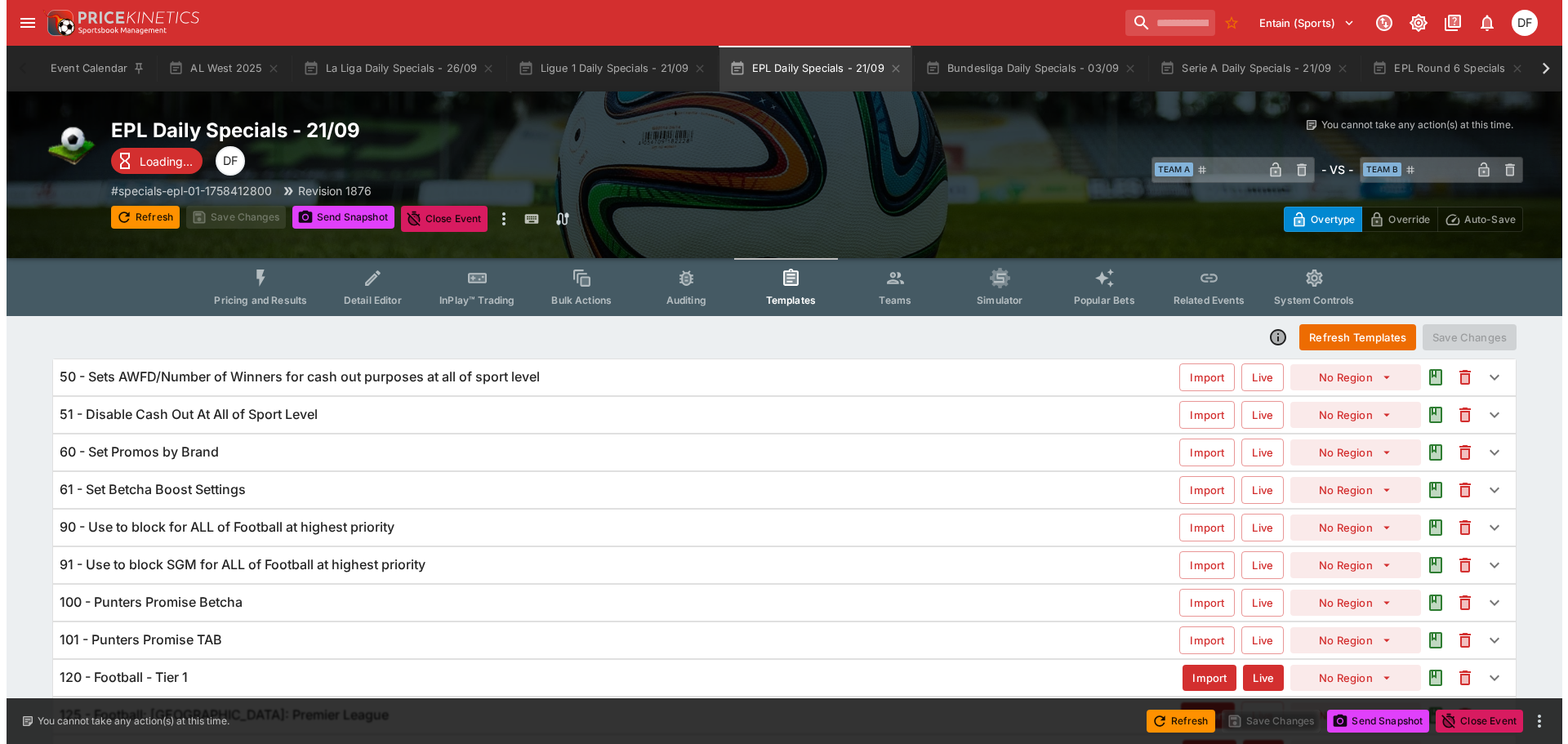
scroll to position [0, 113]
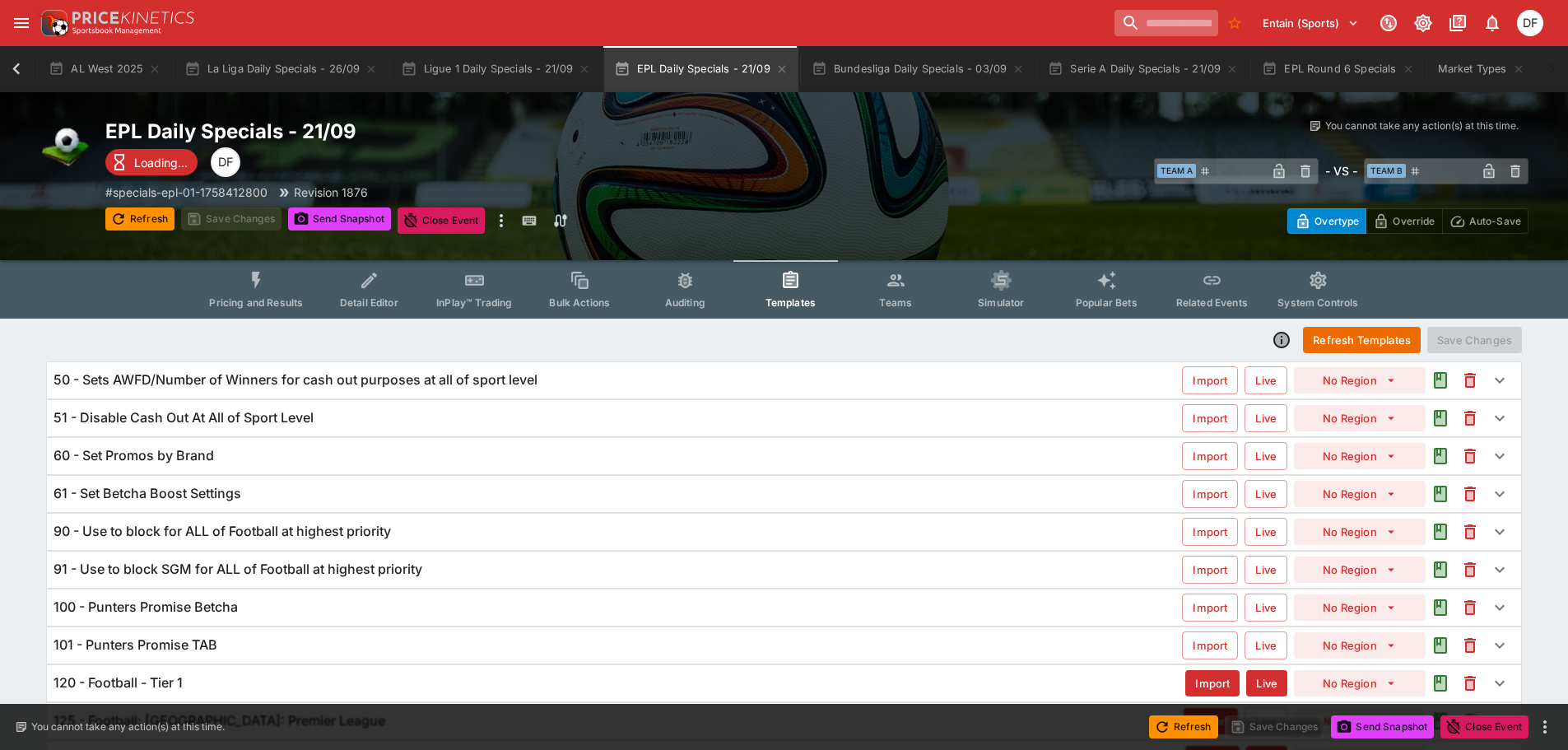
click at [1124, 20] on input "search" at bounding box center [1166, 23] width 104 height 26
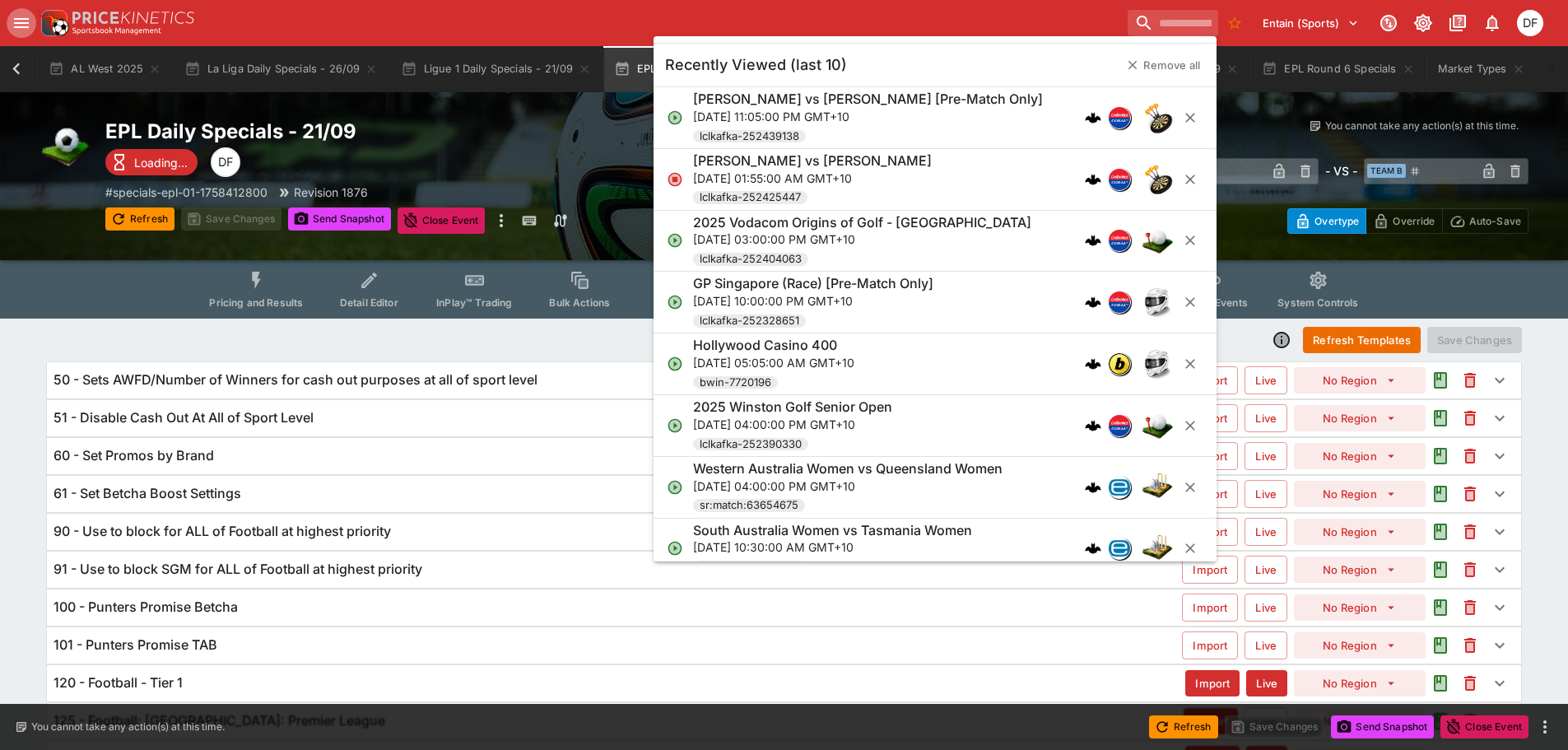
click at [14, 29] on icon "open drawer" at bounding box center [20, 22] width 20 height 20
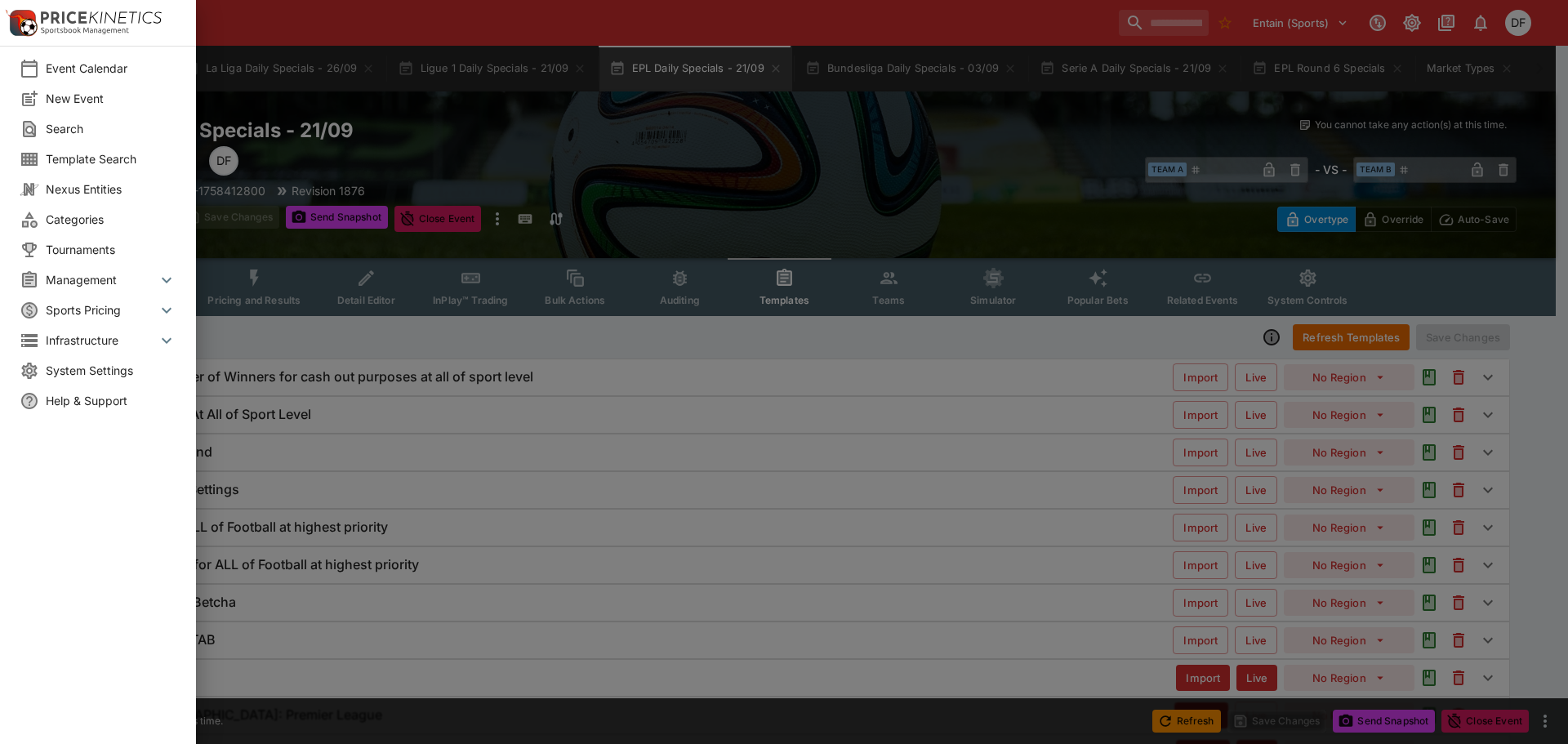
click at [108, 366] on span "System Settings" at bounding box center [112, 370] width 131 height 18
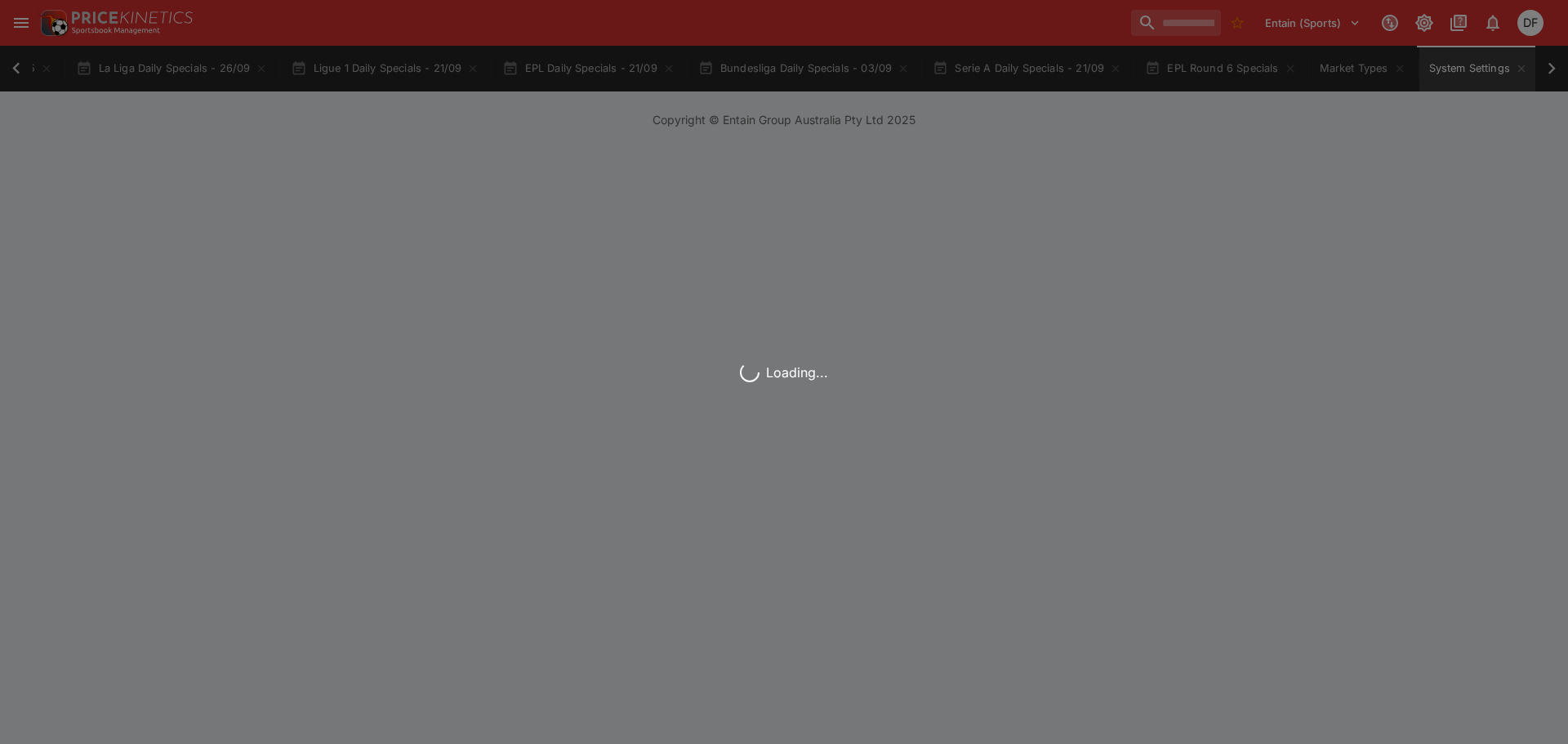
scroll to position [0, 221]
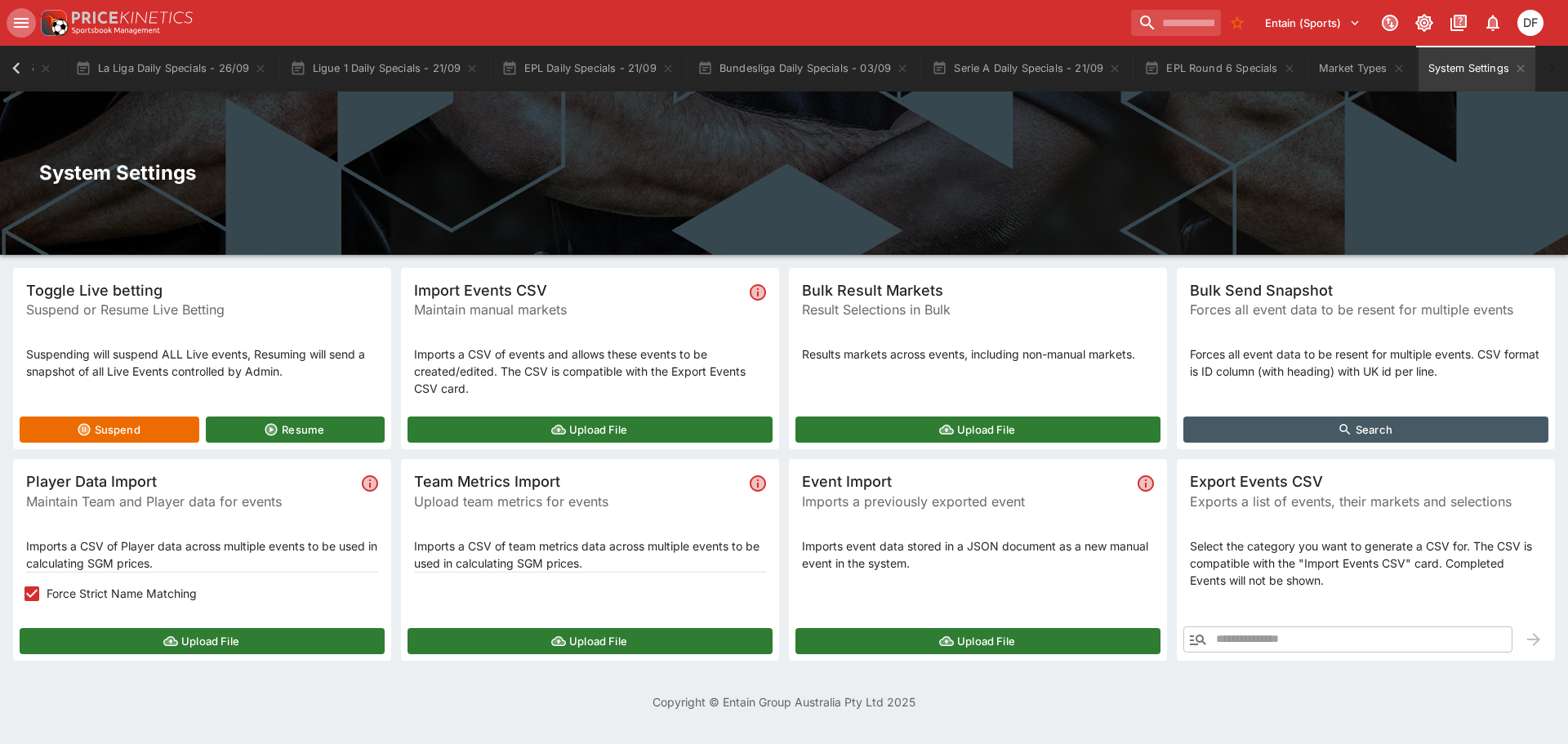
click at [25, 21] on icon "open drawer" at bounding box center [20, 22] width 19 height 19
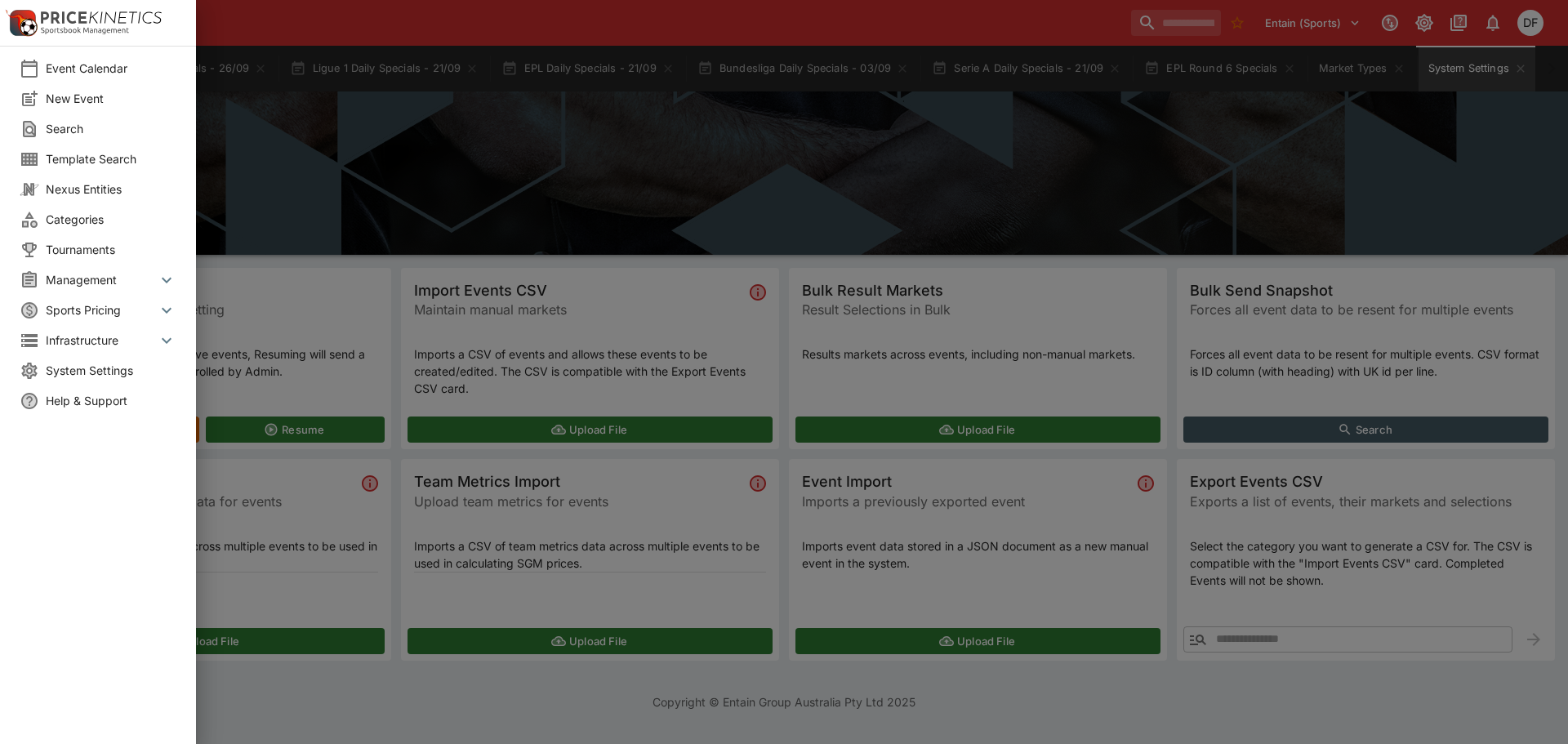
click at [119, 163] on span "Template Search" at bounding box center [112, 159] width 131 height 18
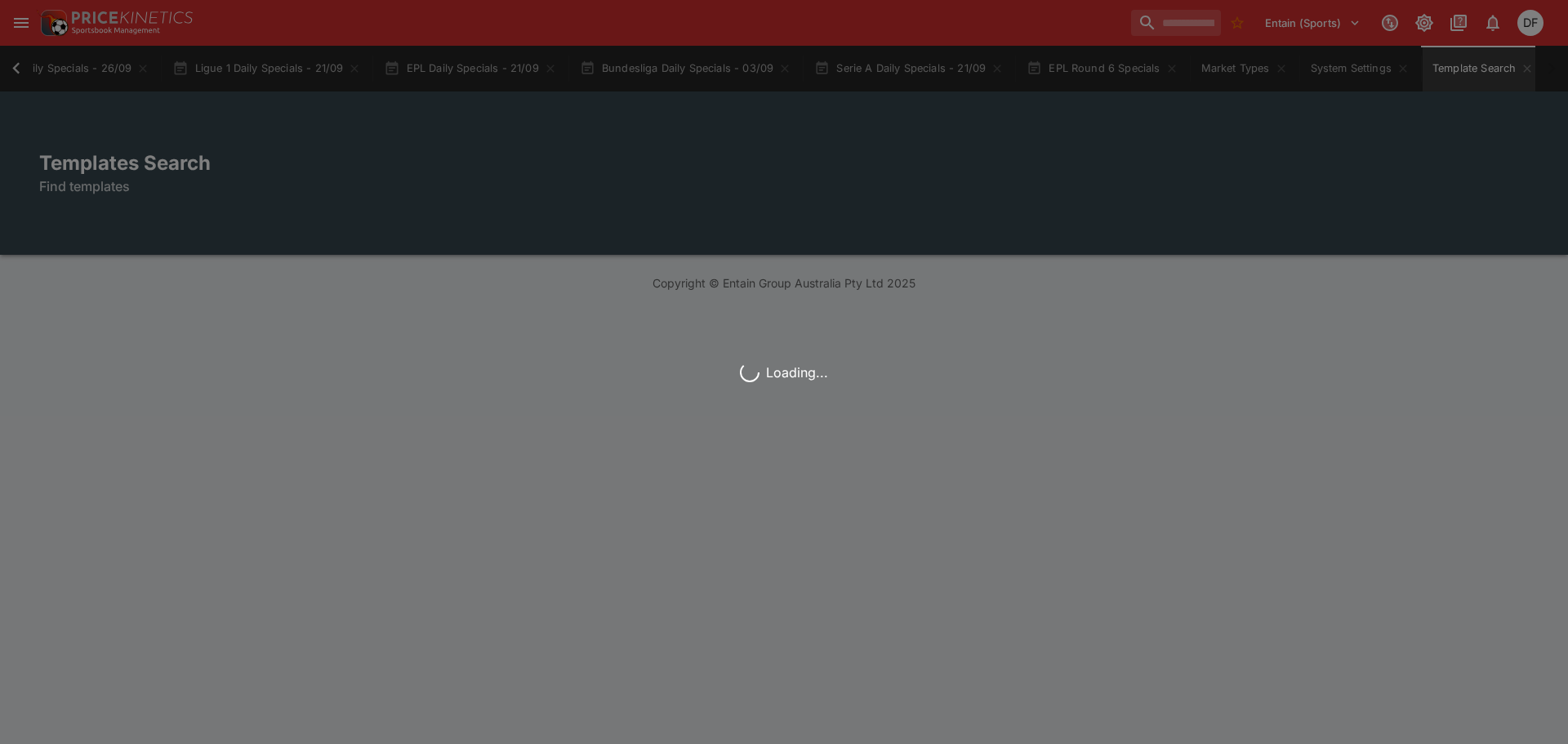
scroll to position [0, 347]
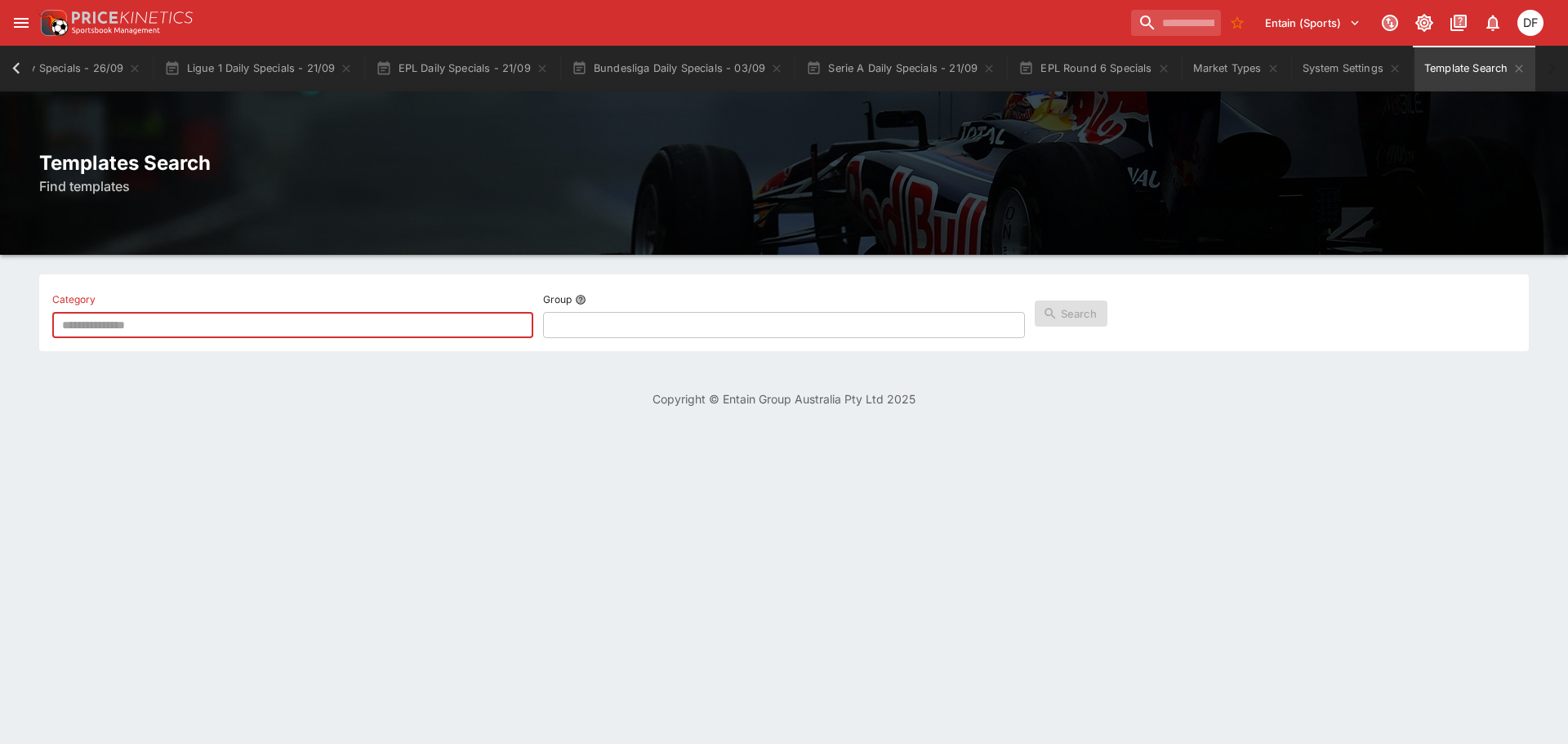
click at [315, 337] on input "text" at bounding box center [293, 325] width 481 height 26
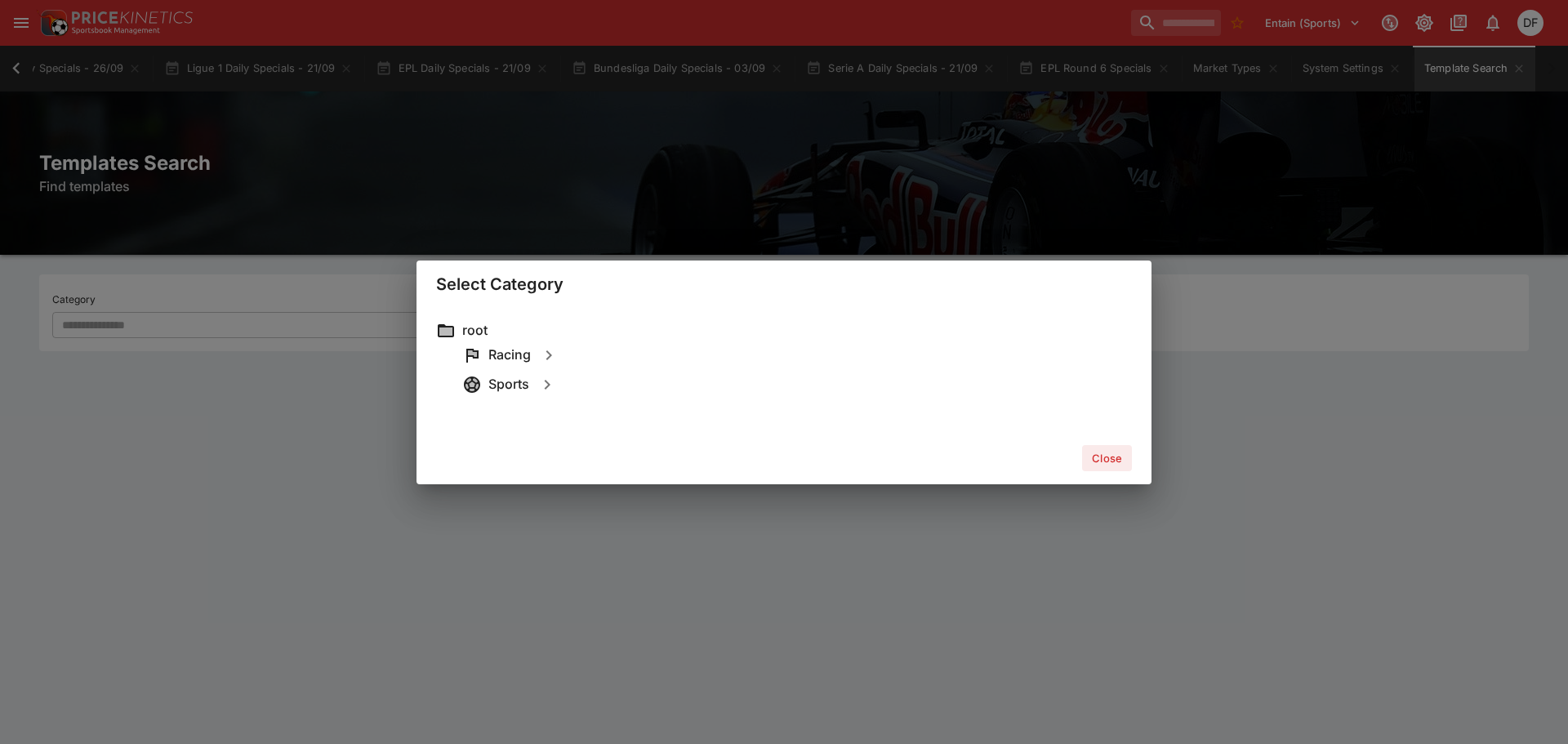
click at [324, 252] on div "Select Category root Racing Sports Close" at bounding box center [784, 372] width 1568 height 744
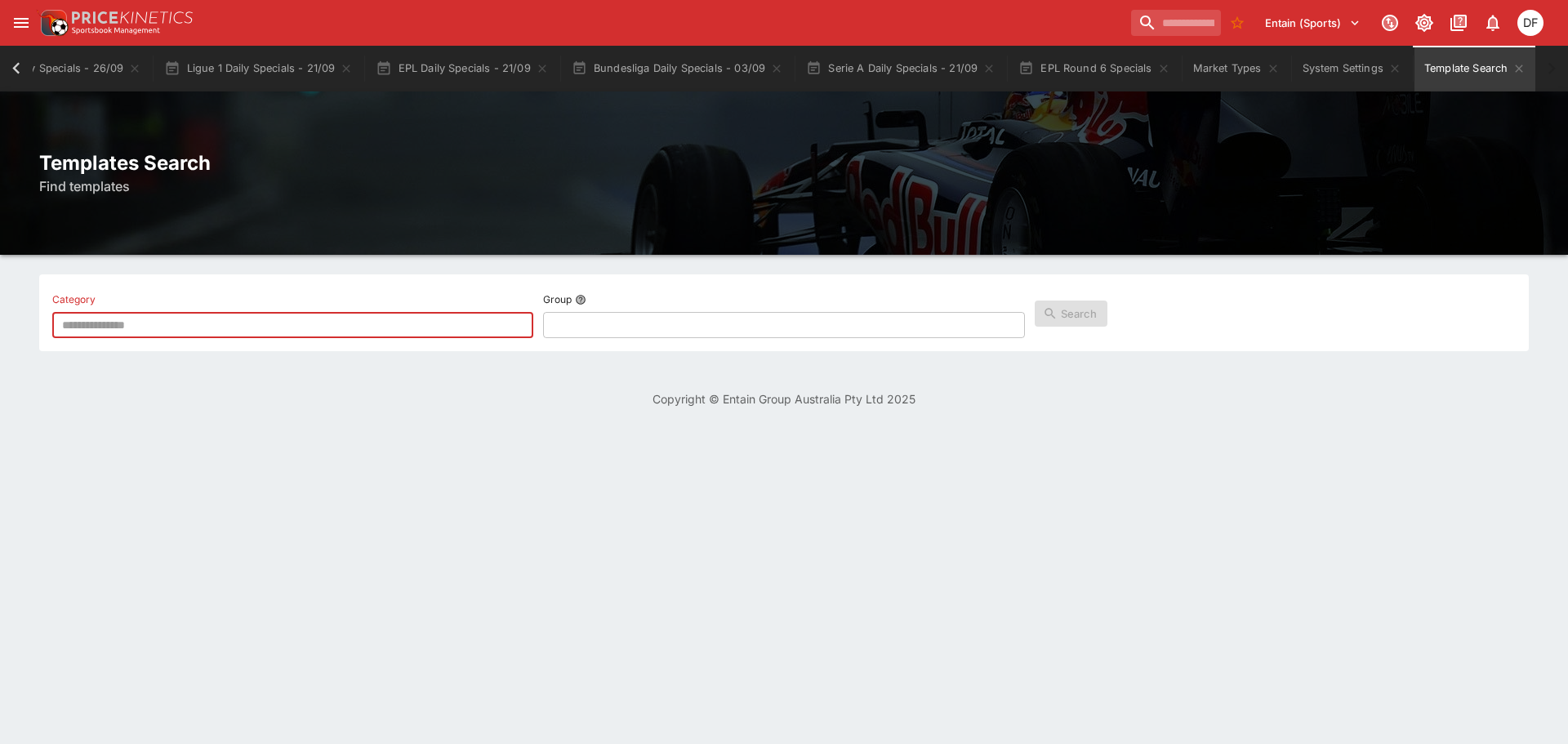
click at [685, 339] on div "Category ​ Group ​ Search" at bounding box center [784, 313] width 1490 height 77
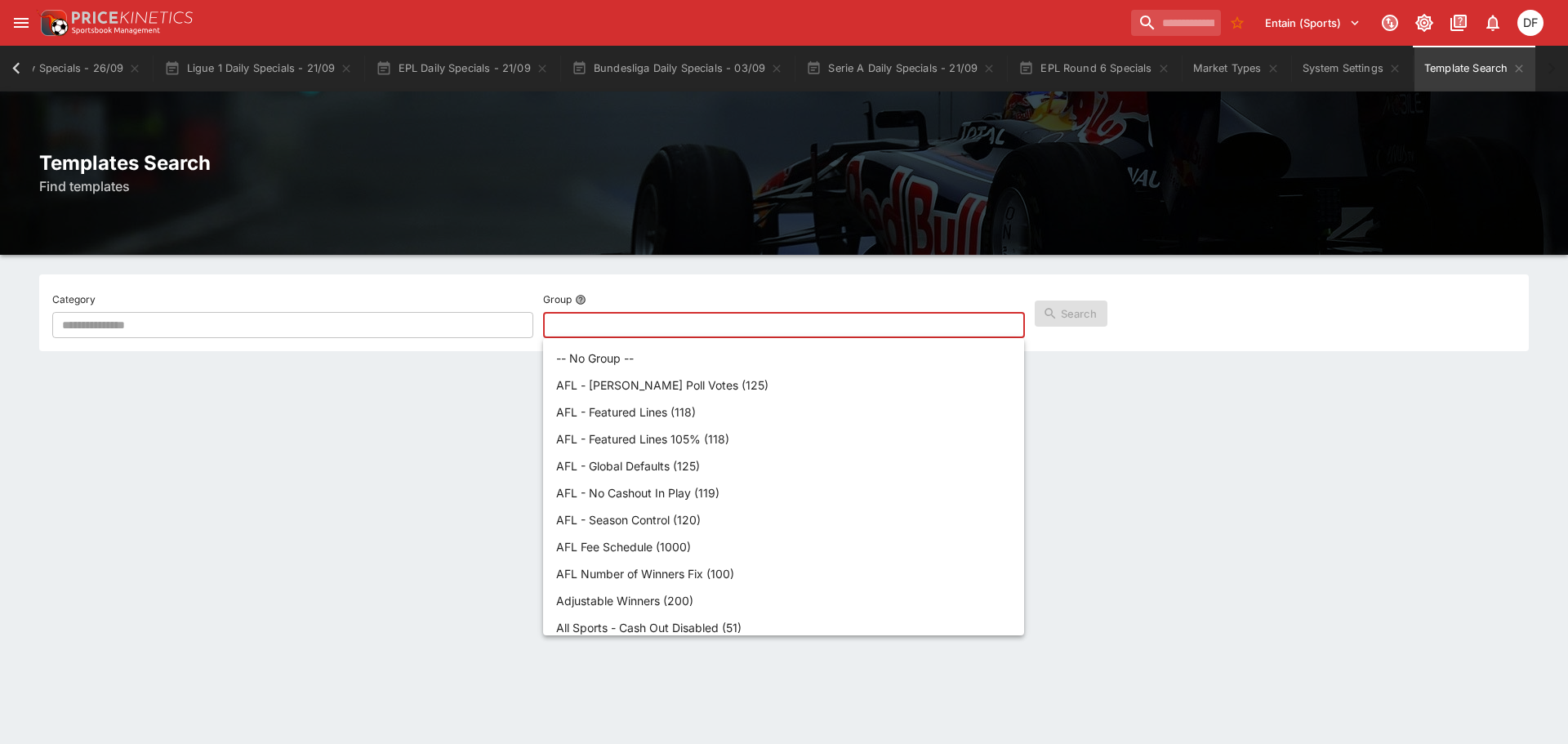
click at [677, 331] on input "text" at bounding box center [770, 325] width 454 height 26
type input "*"
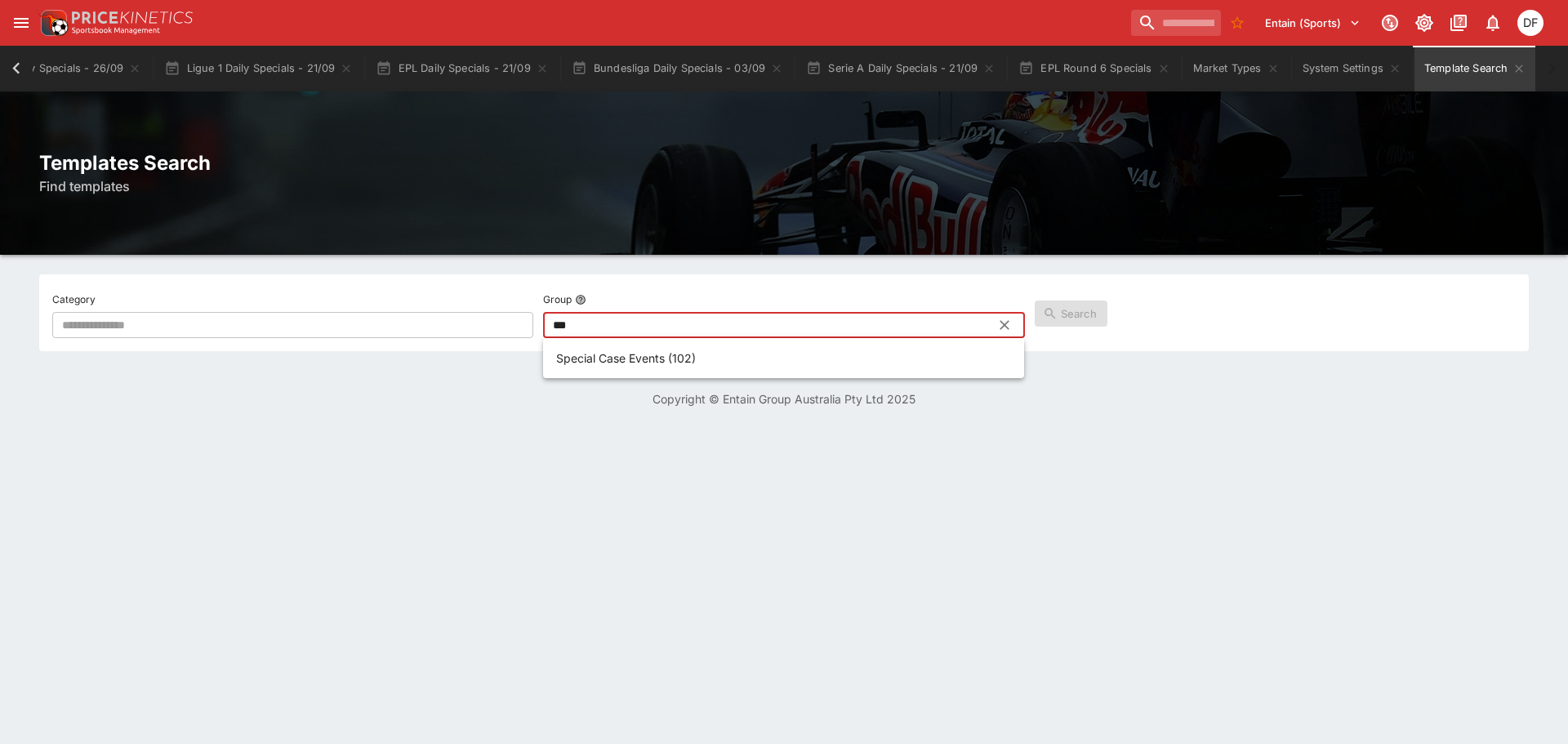
click at [653, 360] on p "Special Case Events (102)" at bounding box center [625, 358] width 139 height 18
type input "**********"
click at [1062, 320] on button "Search" at bounding box center [1070, 313] width 73 height 26
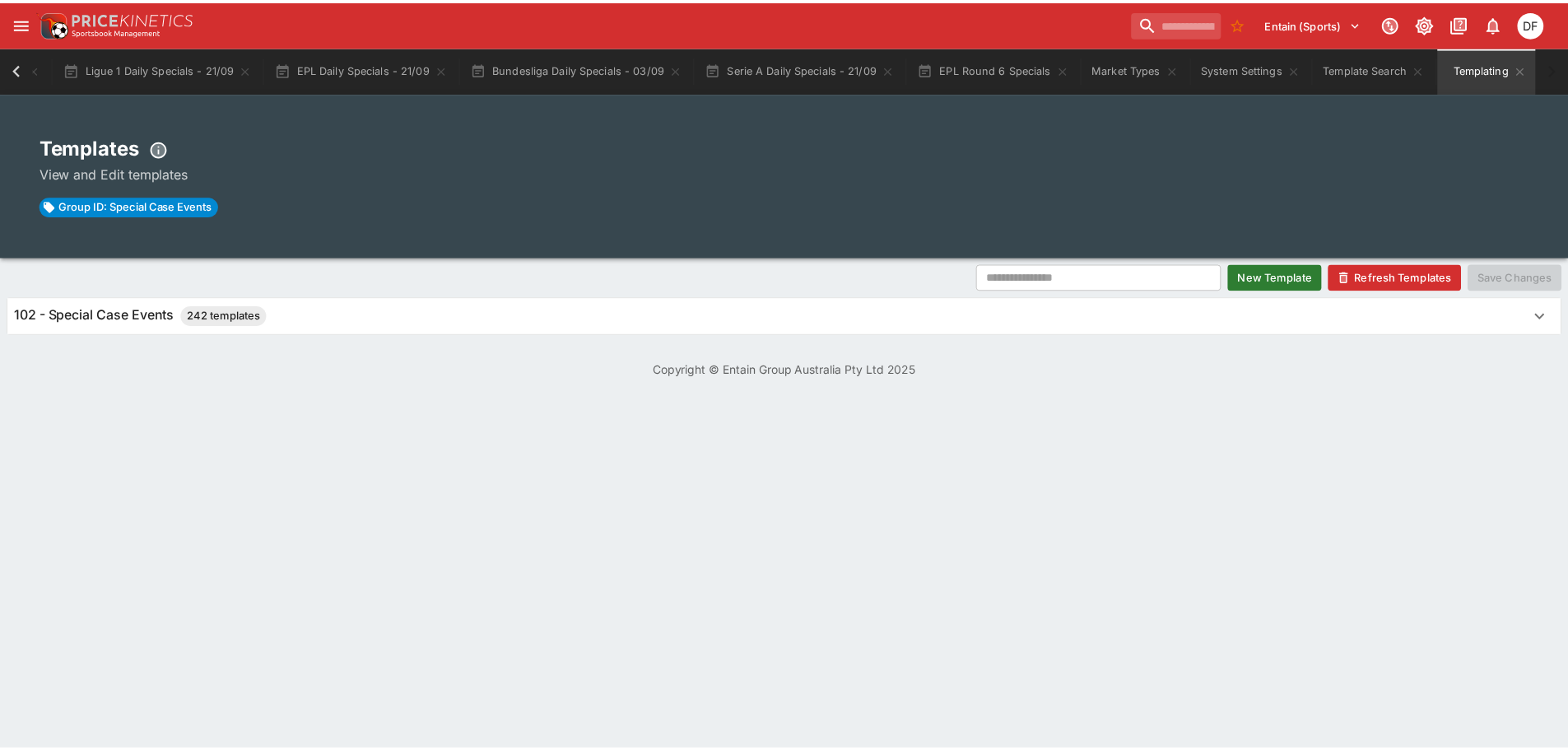
scroll to position [0, 459]
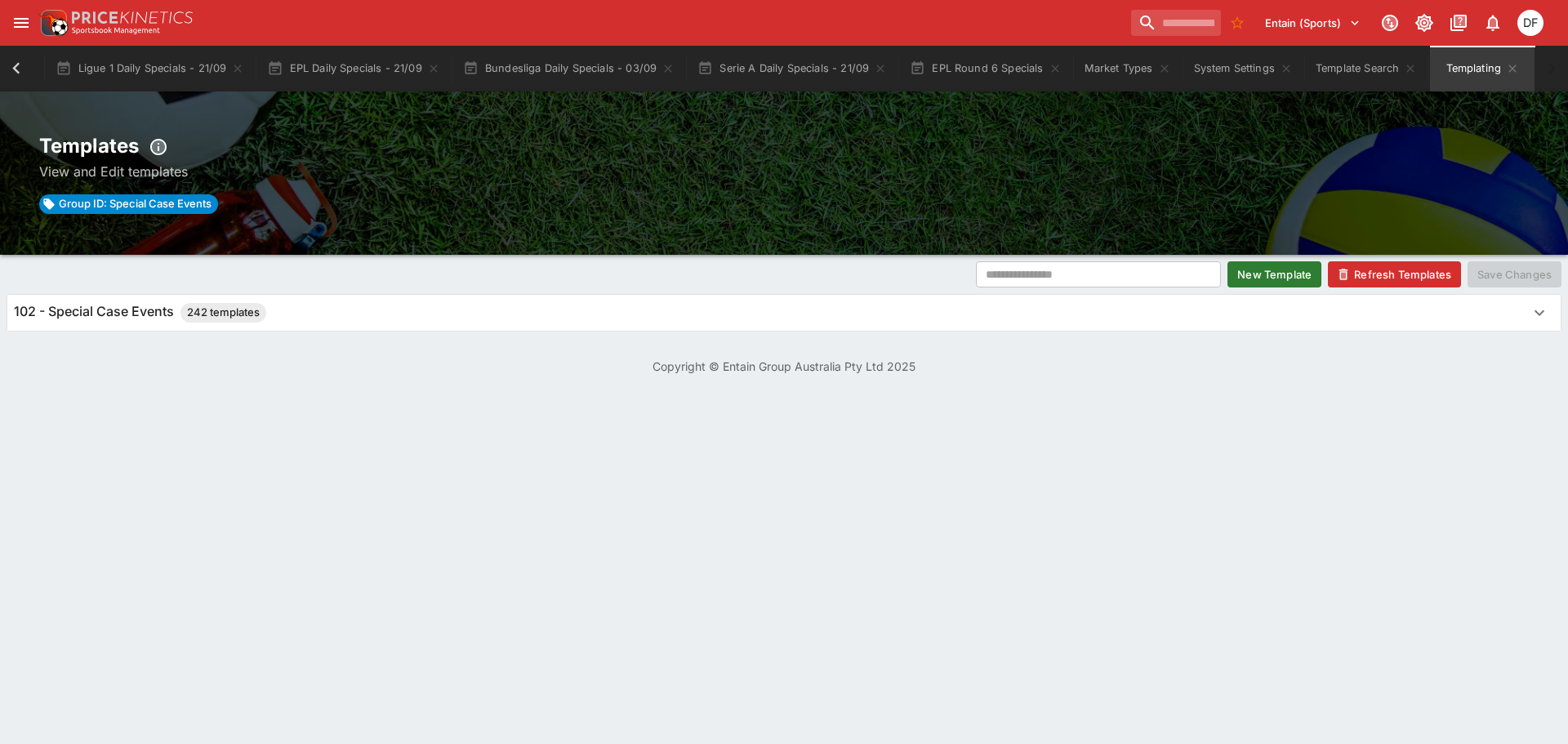
click at [744, 322] on div "102 - Special Case Events 242 templates" at bounding box center [769, 313] width 1511 height 19
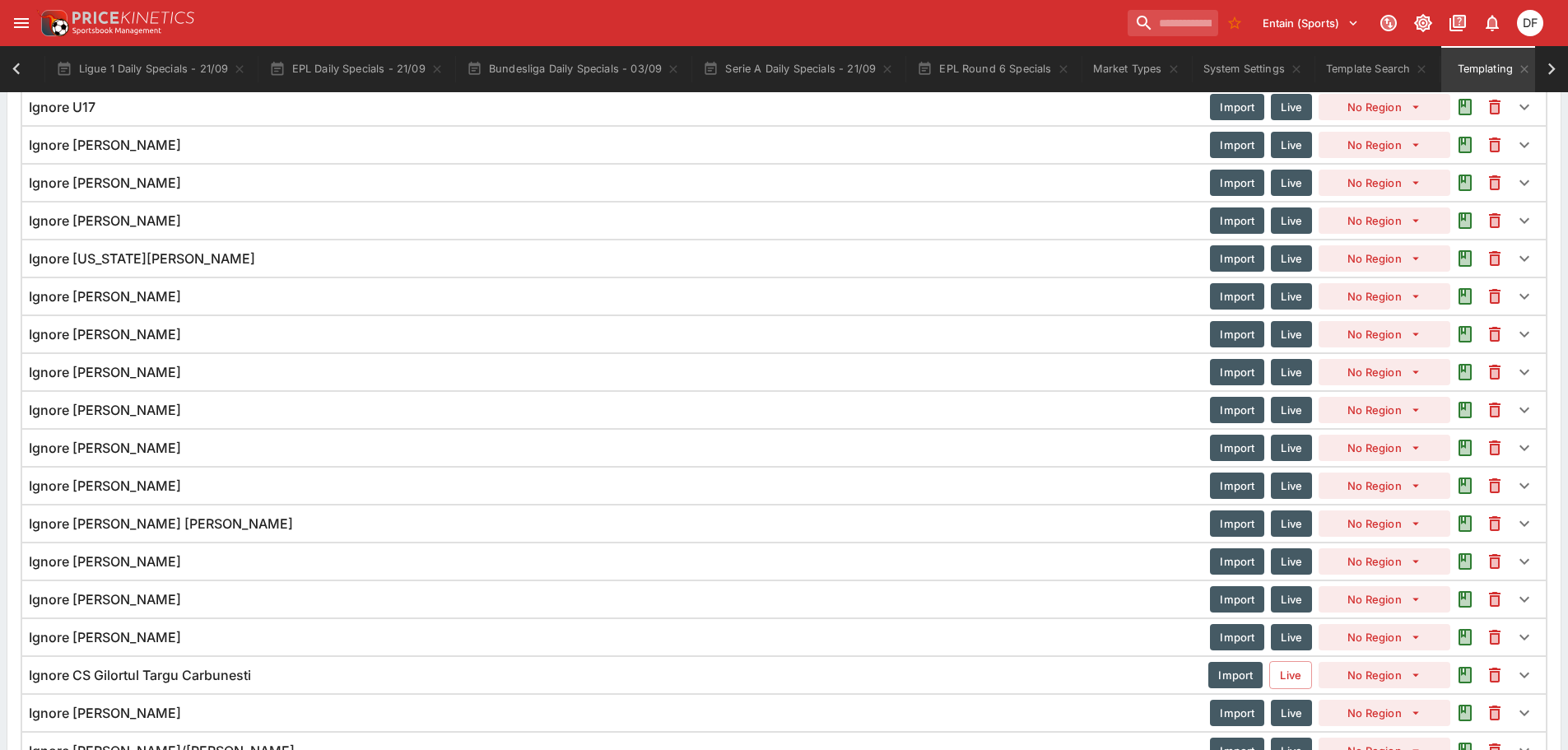
scroll to position [5668, 0]
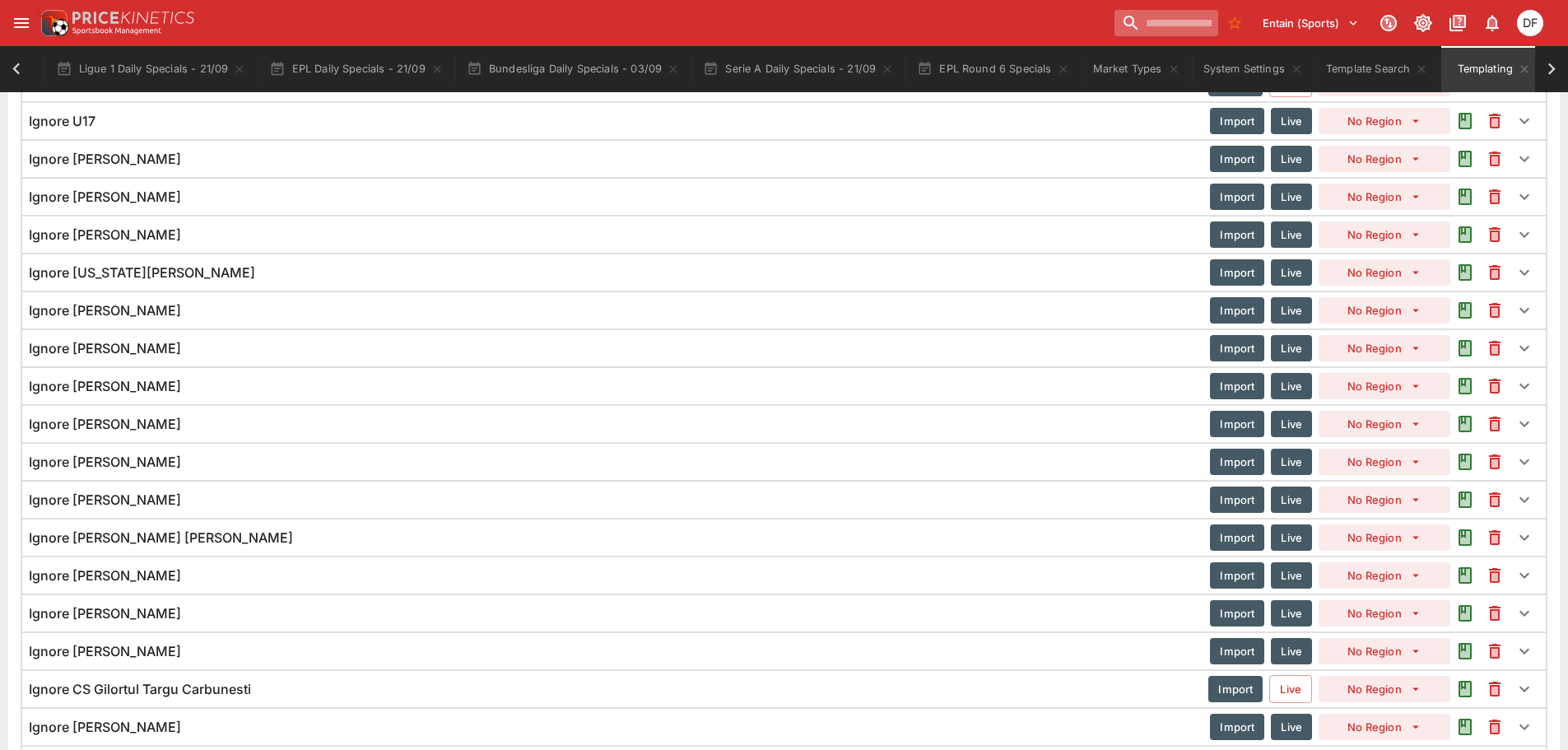
click at [1136, 18] on input "search" at bounding box center [1166, 23] width 104 height 26
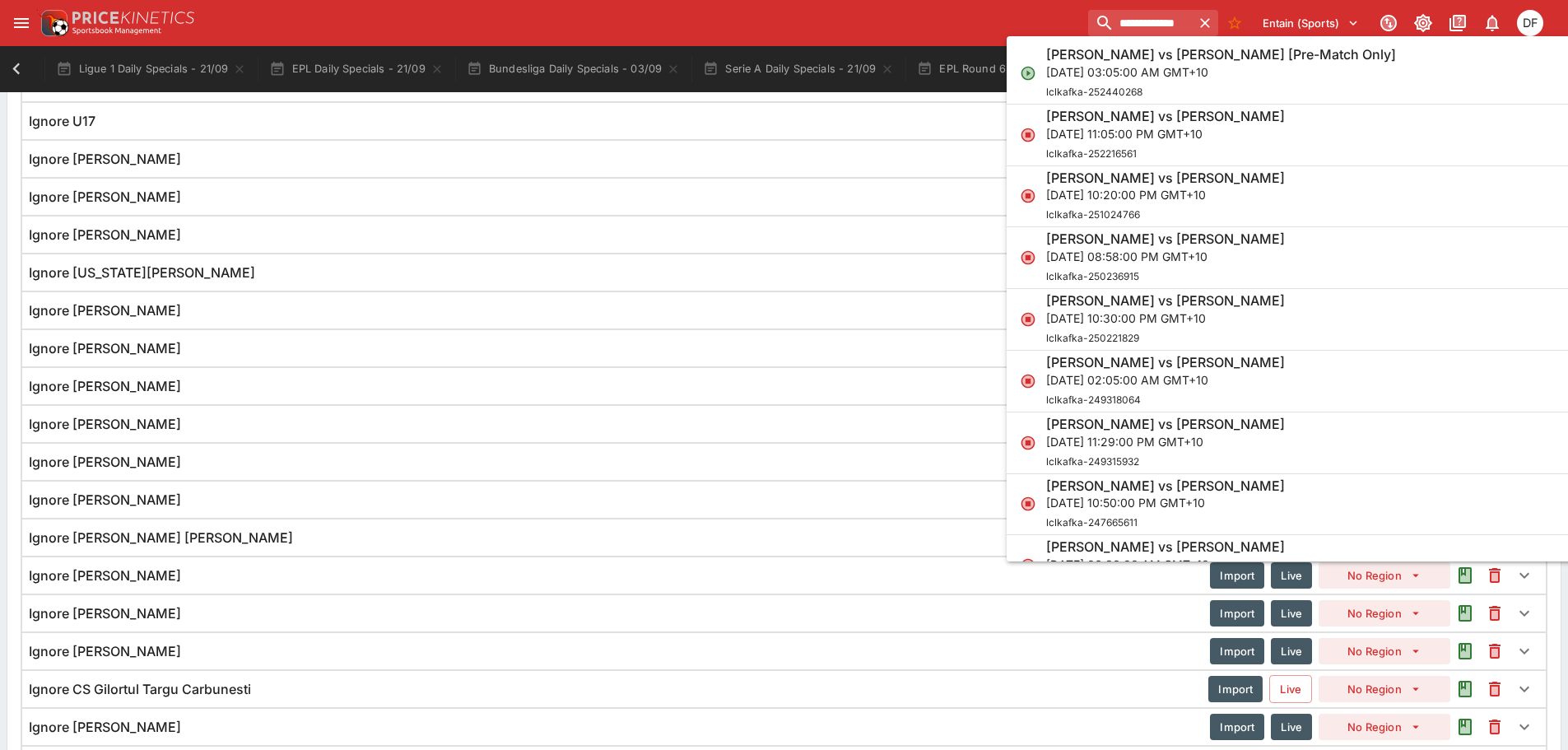
type input "**********"
click at [1135, 75] on p "Sat, Sep 27, 2025, 03:05:00 AM GMT+10" at bounding box center [1221, 72] width 349 height 18
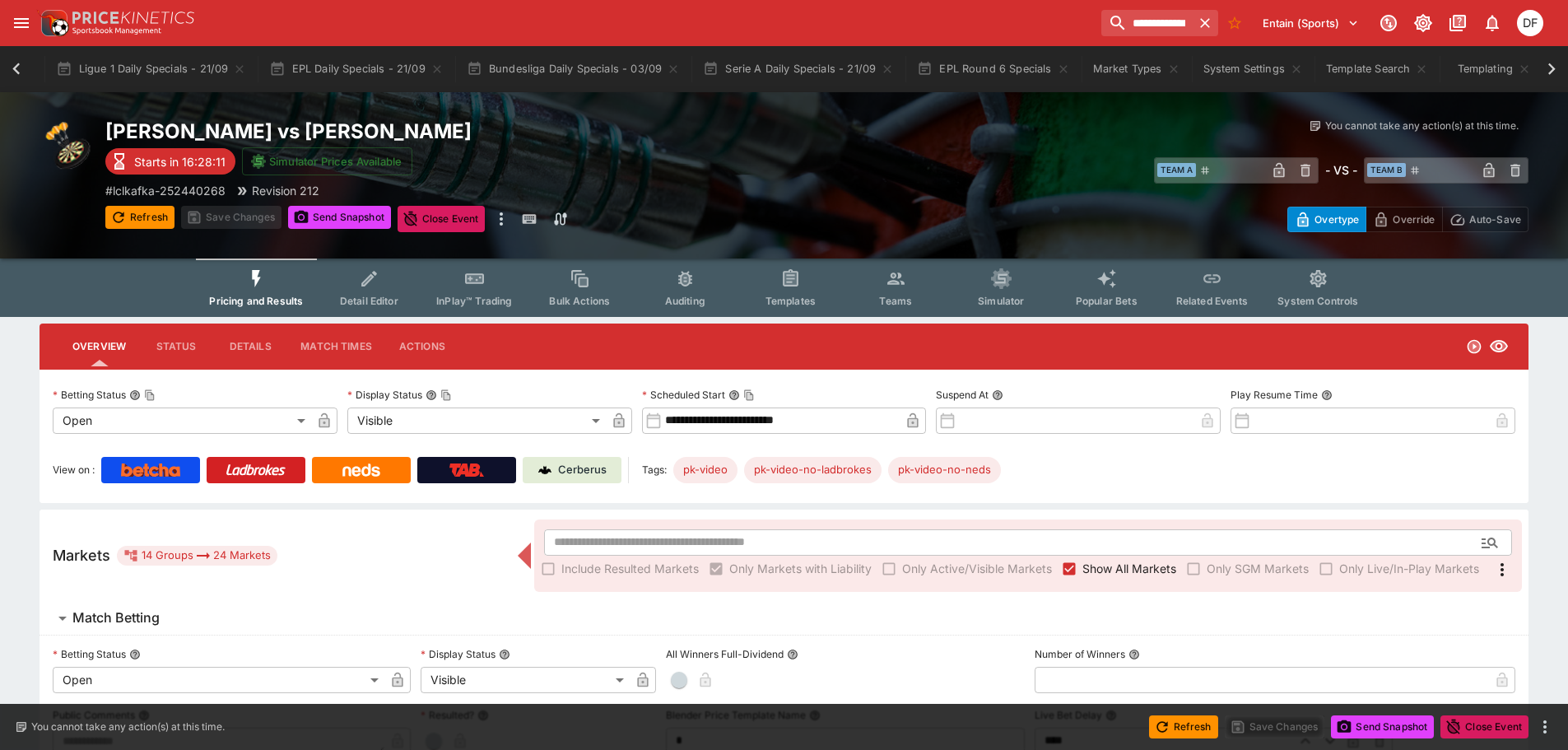
type input "**********"
type input "*******"
type input "**********"
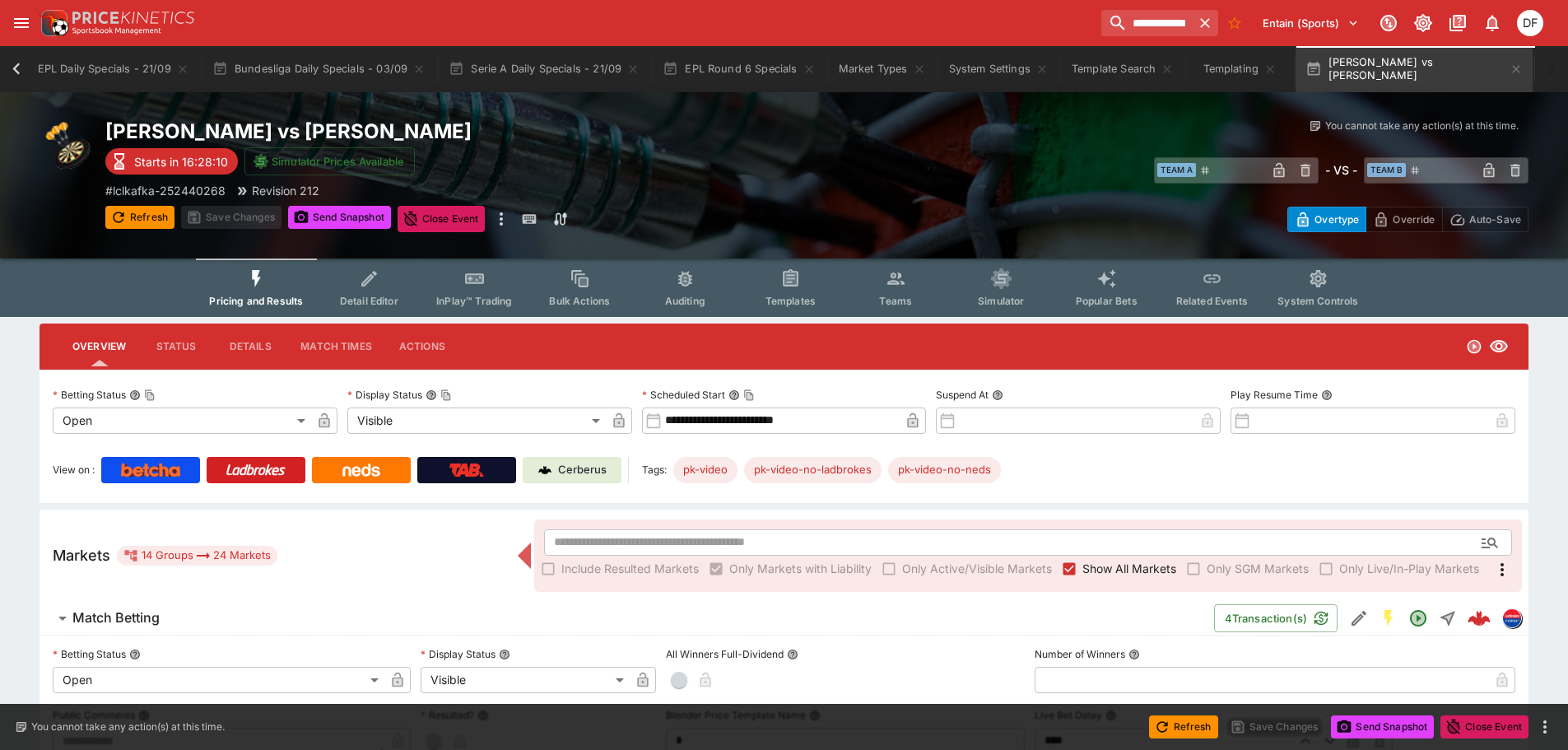
click at [179, 609] on button "Match Betting" at bounding box center [627, 618] width 1175 height 33
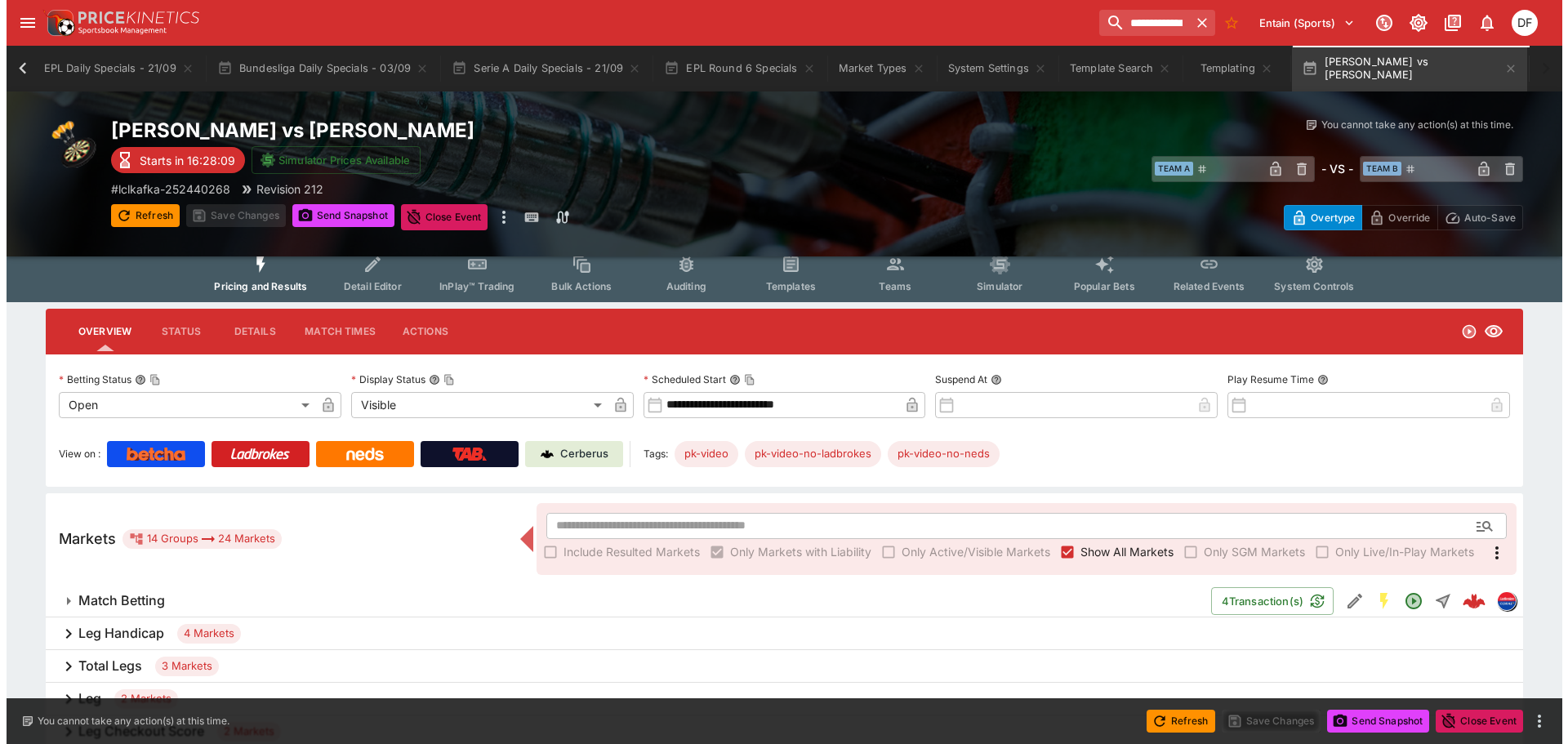
scroll to position [247, 0]
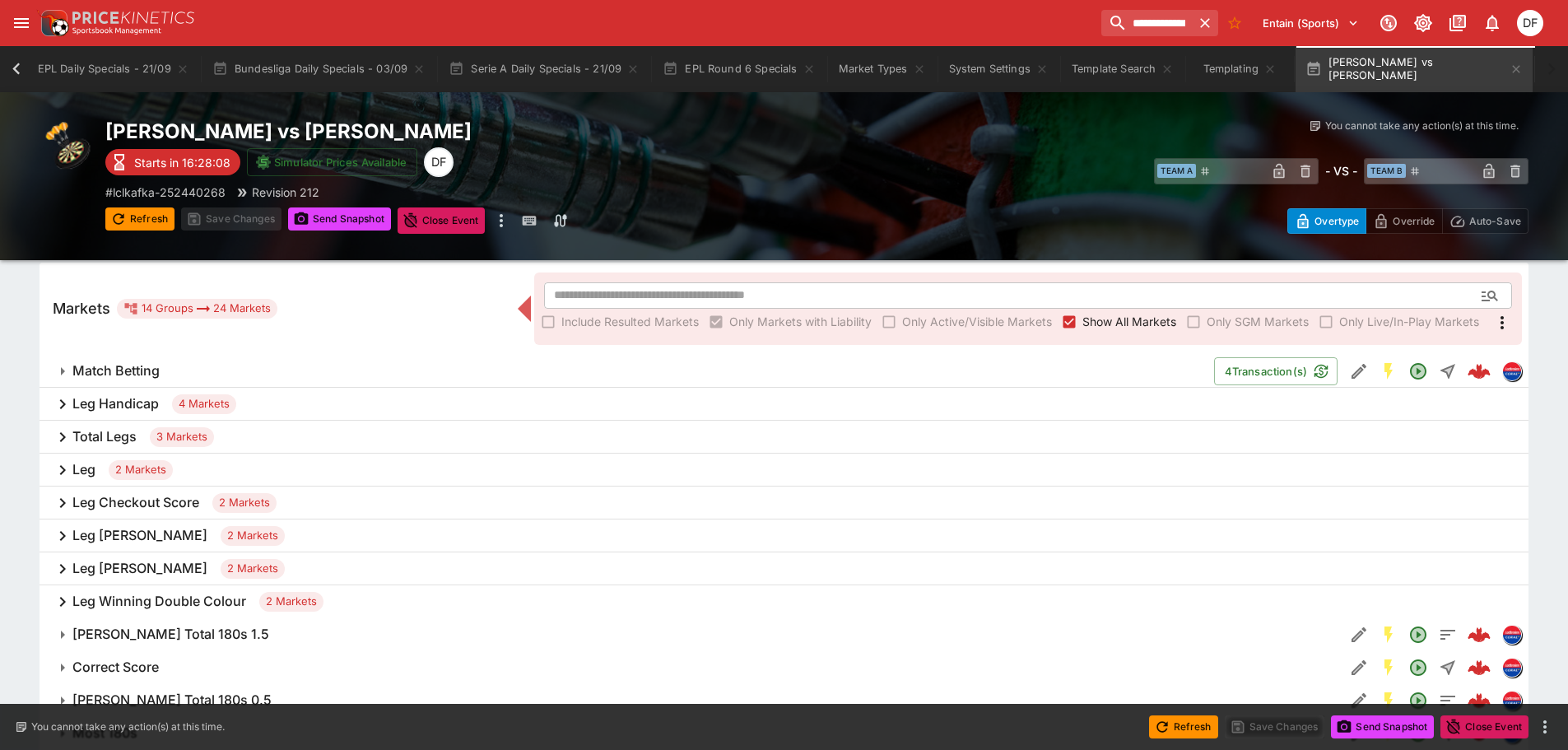
click at [146, 409] on h6 "Leg Handicap" at bounding box center [115, 403] width 86 height 18
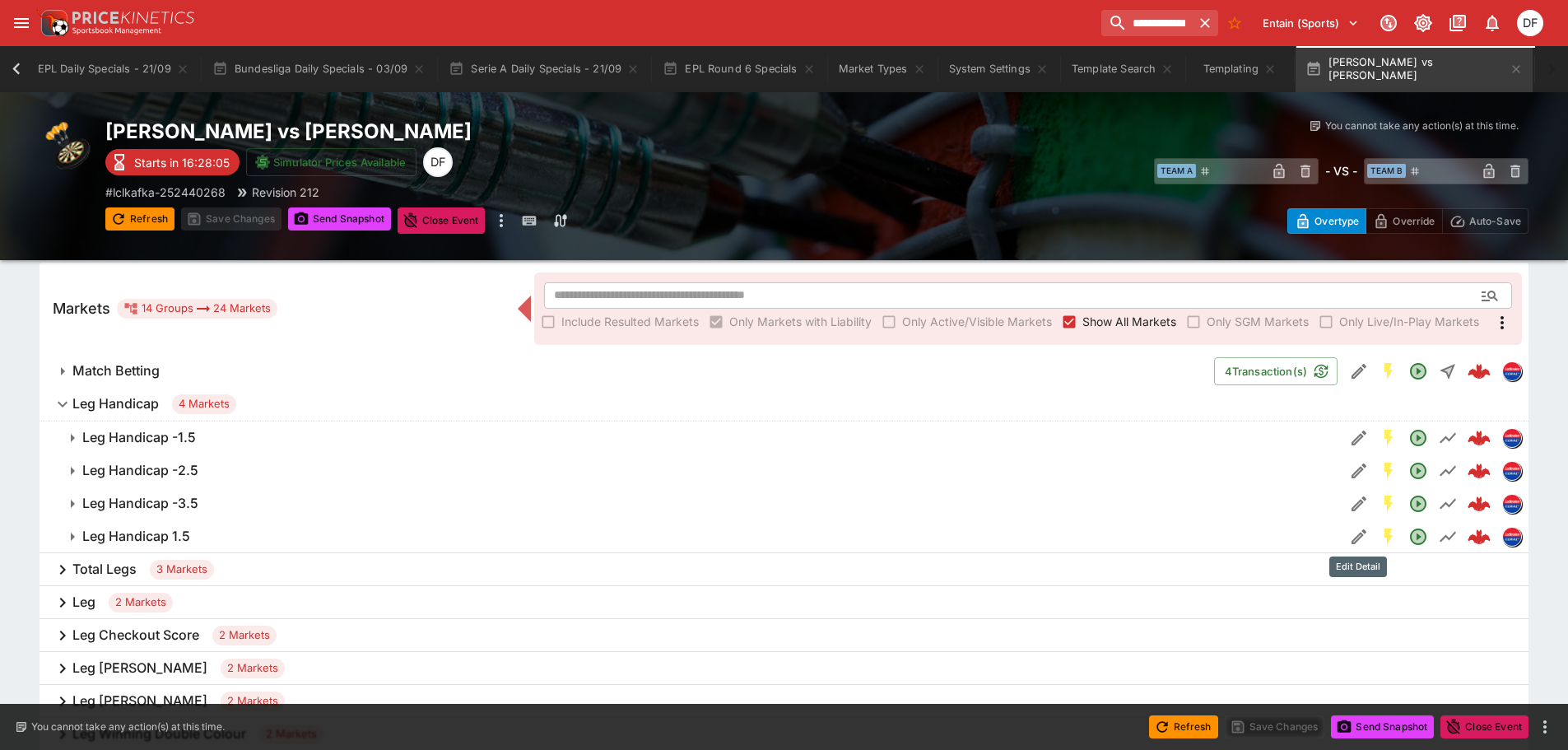
click at [1350, 543] on icon "Edit Detail" at bounding box center [1359, 536] width 20 height 20
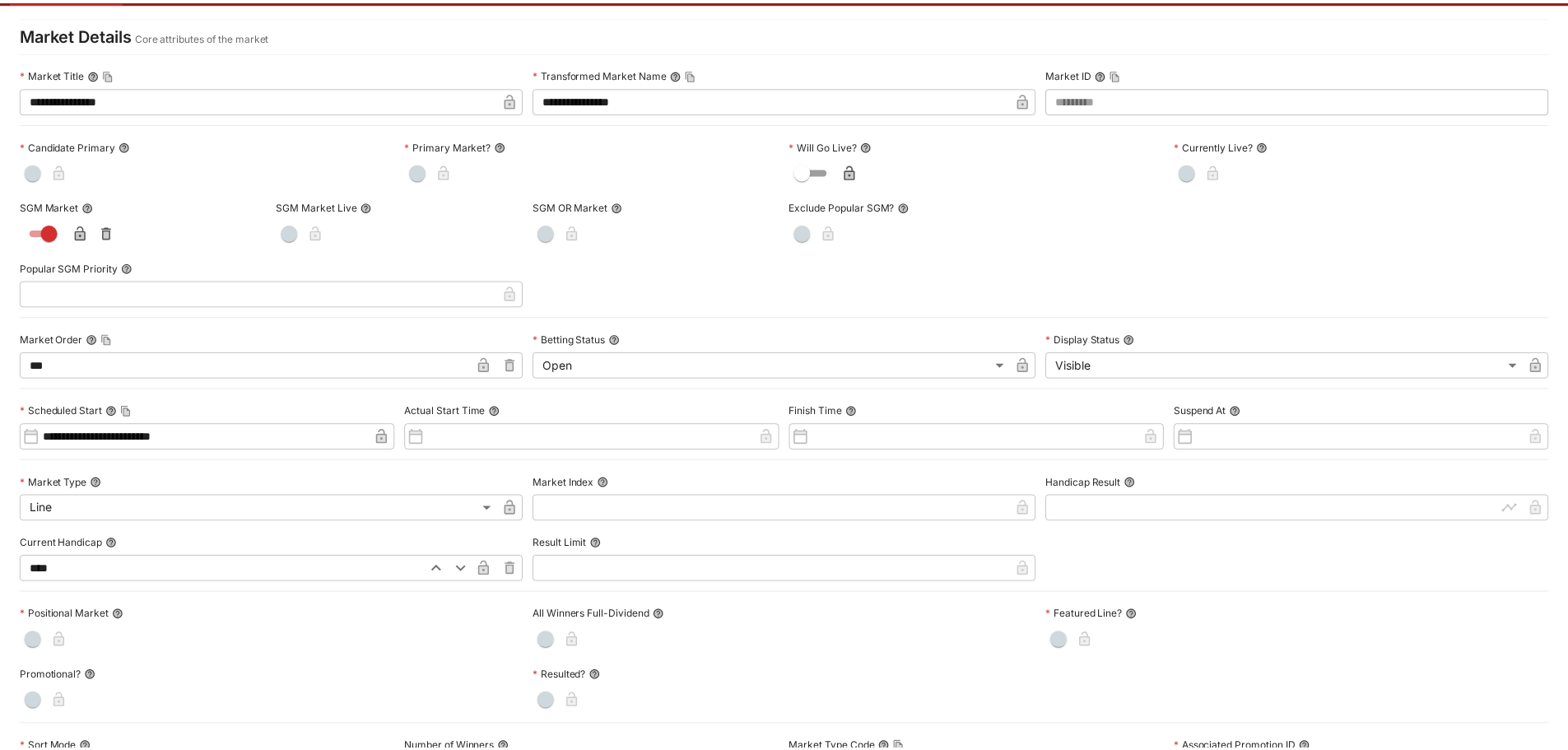
scroll to position [0, 0]
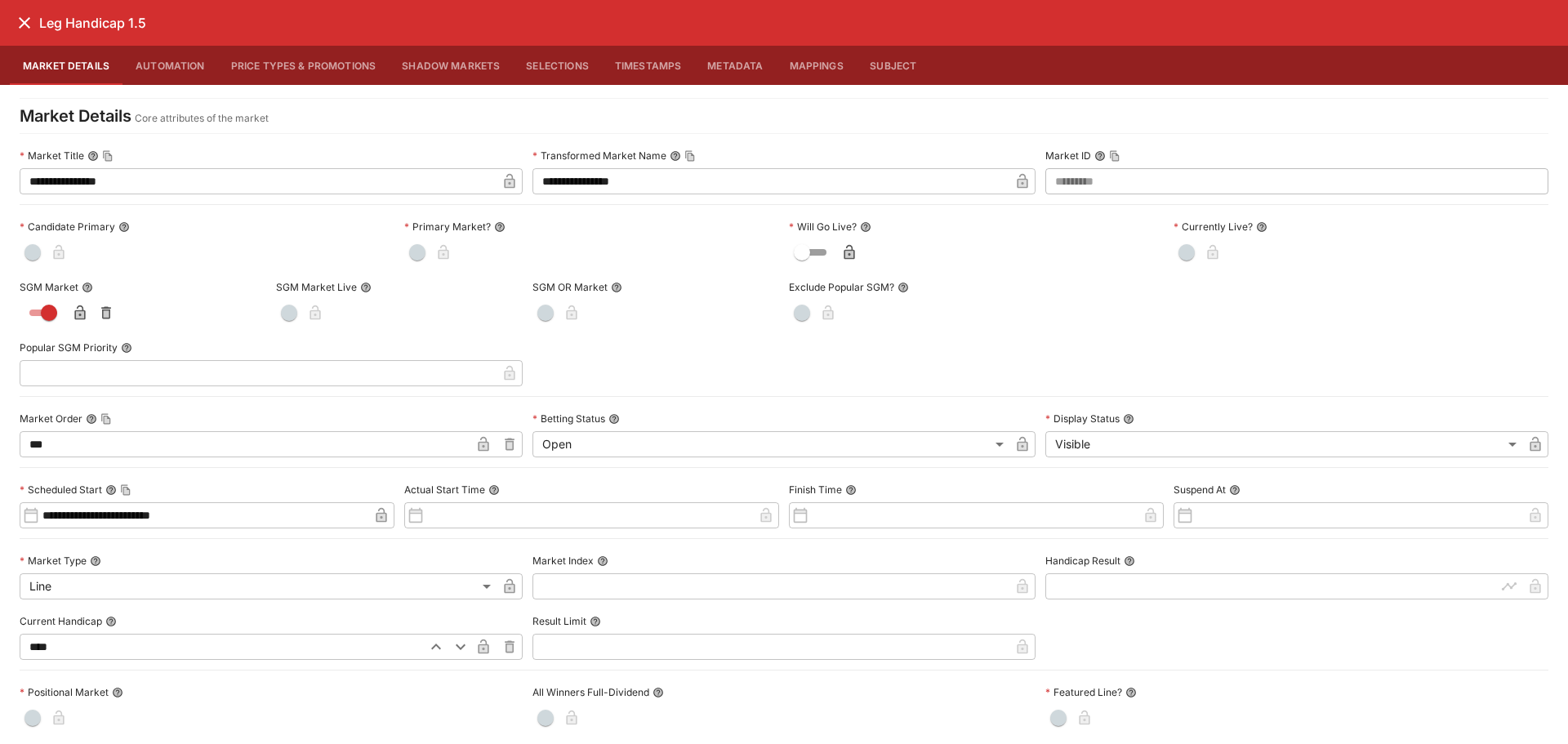
click at [28, 27] on icon "close" at bounding box center [24, 23] width 11 height 11
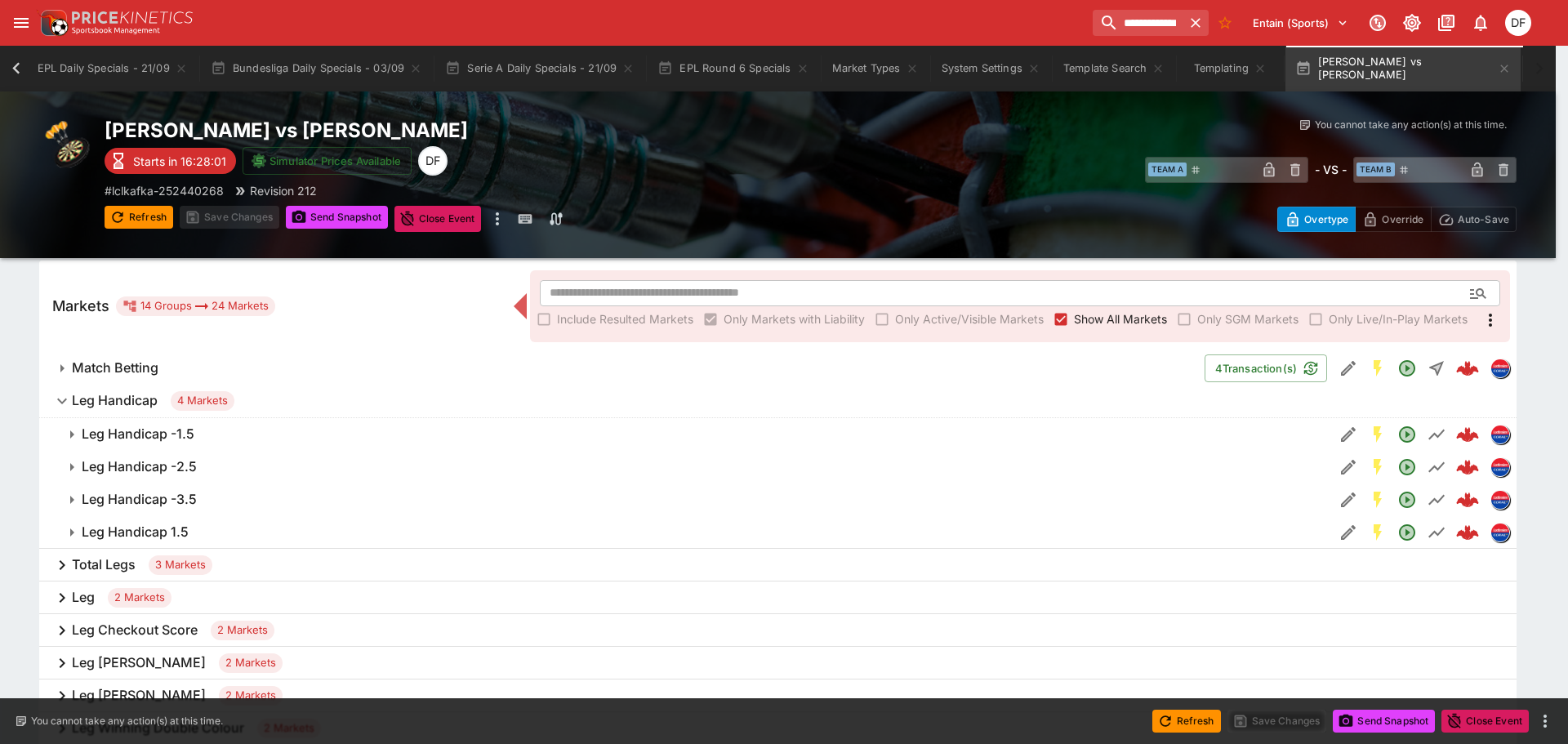
scroll to position [0, 698]
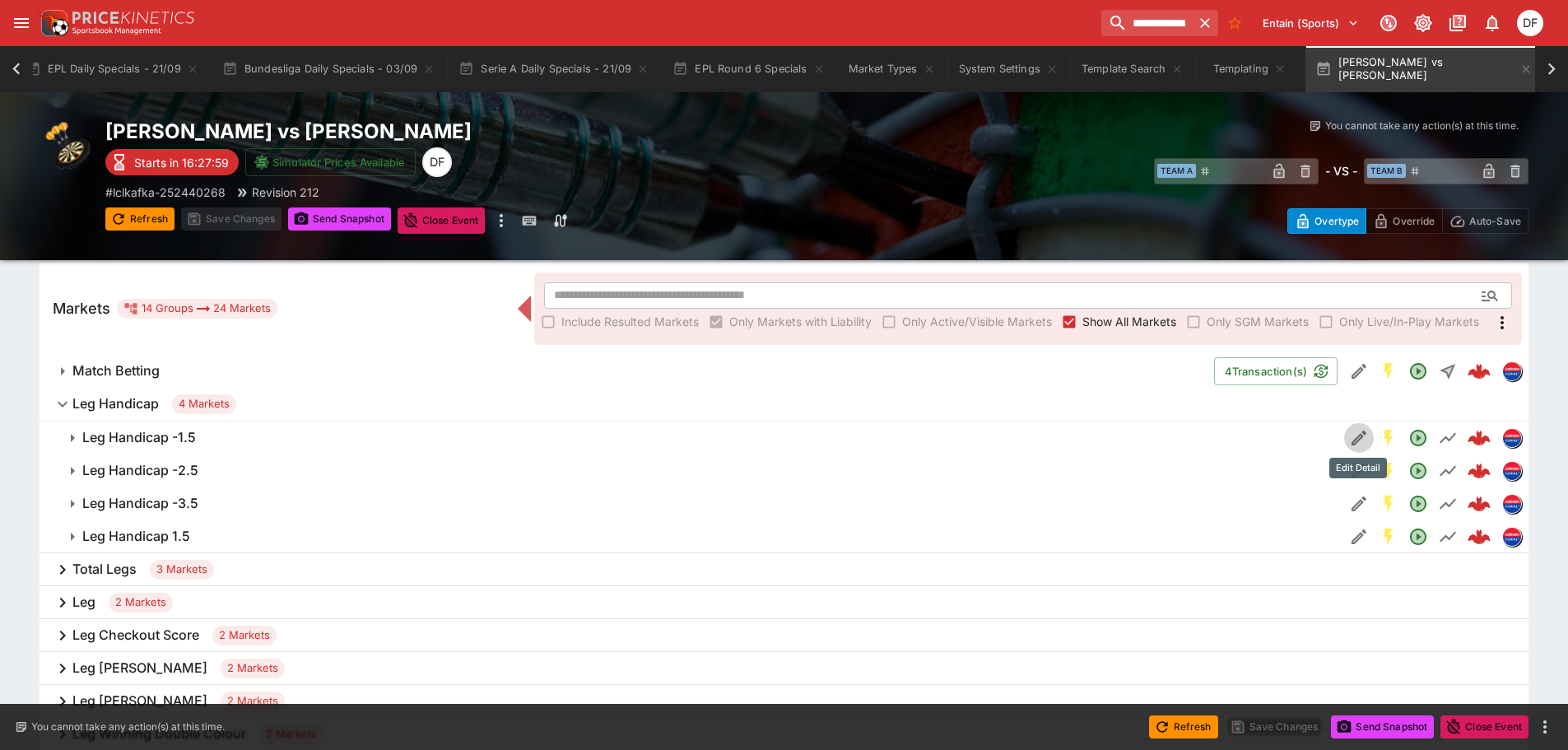
click at [1347, 436] on button "Edit Detail" at bounding box center [1360, 438] width 30 height 30
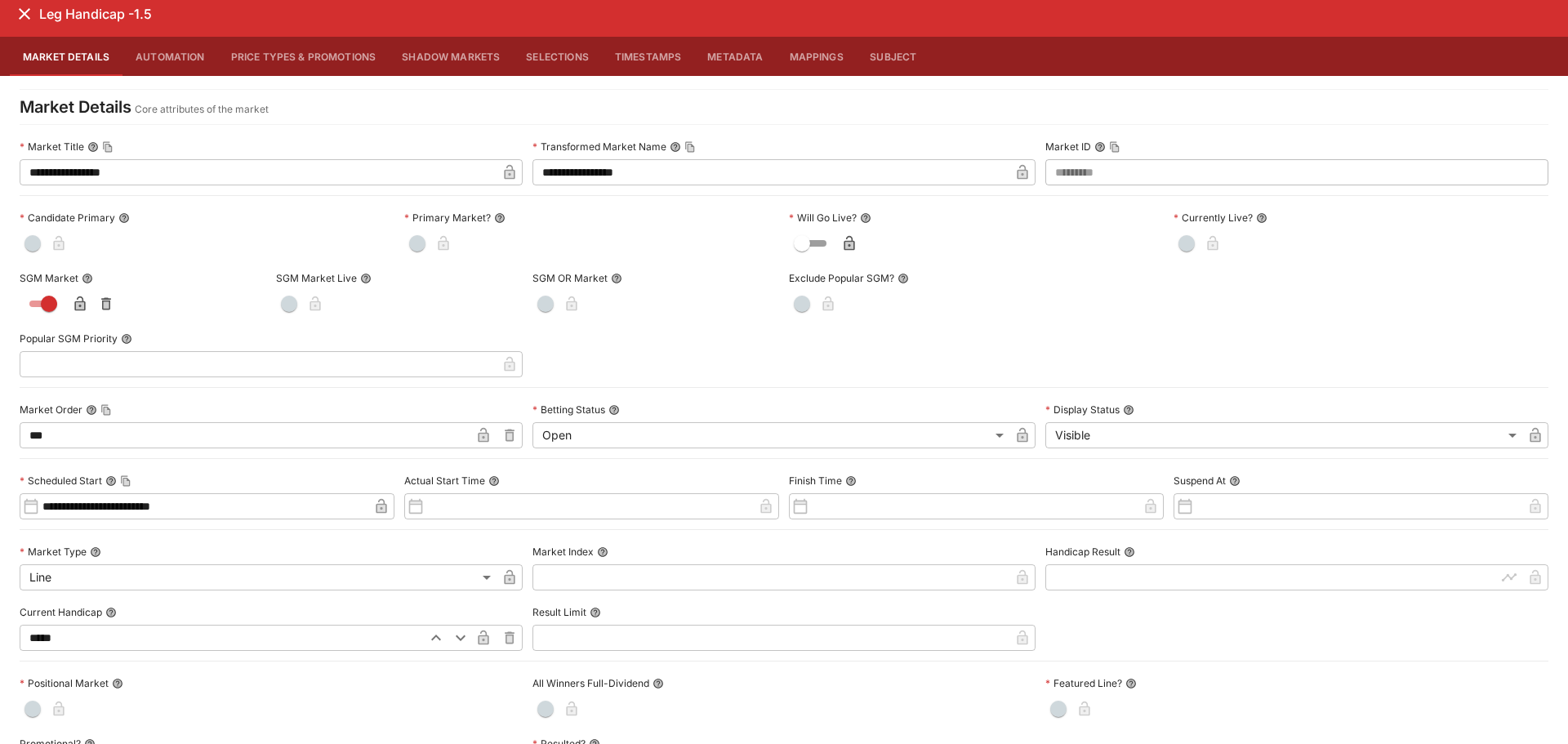
scroll to position [0, 0]
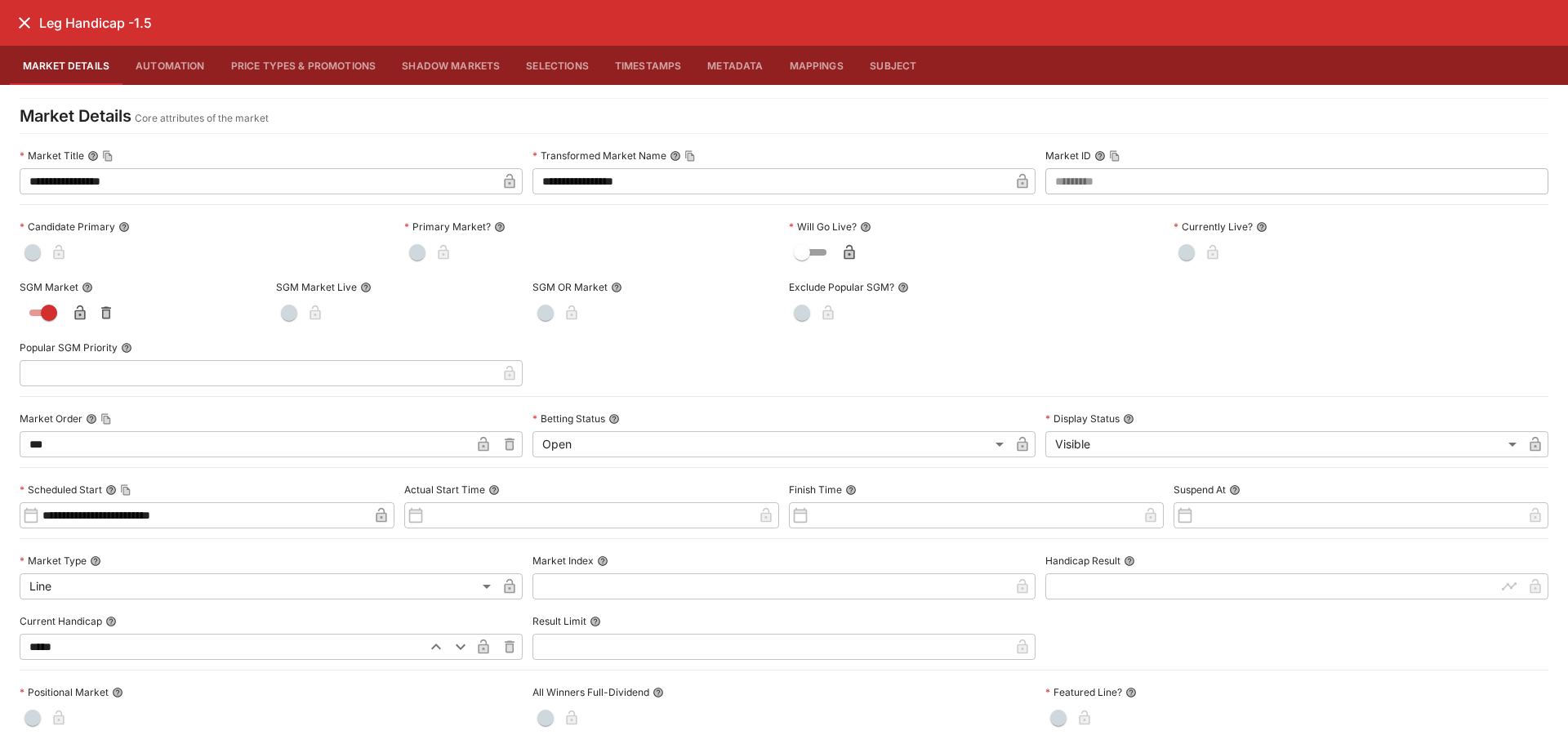
click at [22, 24] on icon "close" at bounding box center [24, 22] width 19 height 19
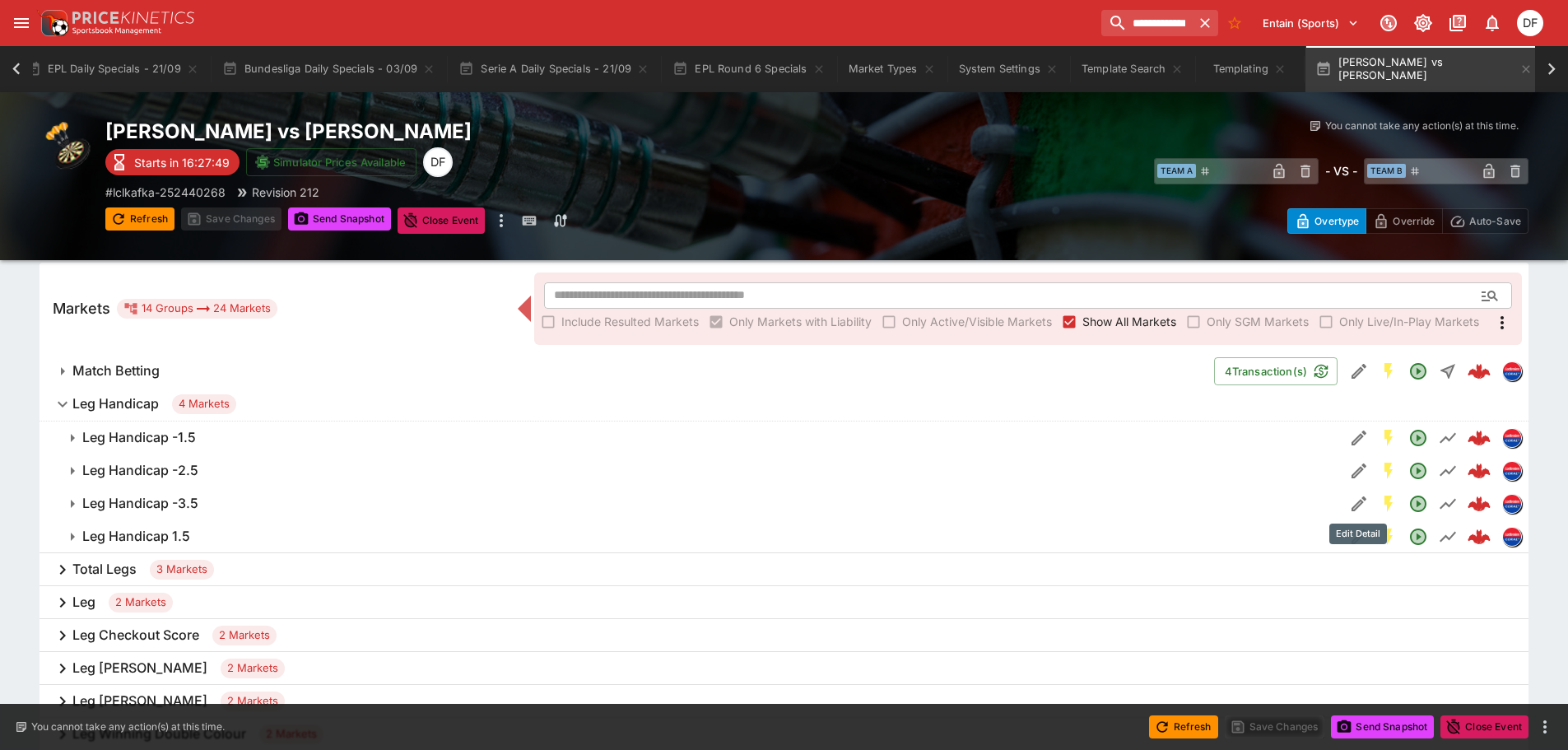
click at [1359, 500] on icon "Edit Detail" at bounding box center [1359, 503] width 20 height 20
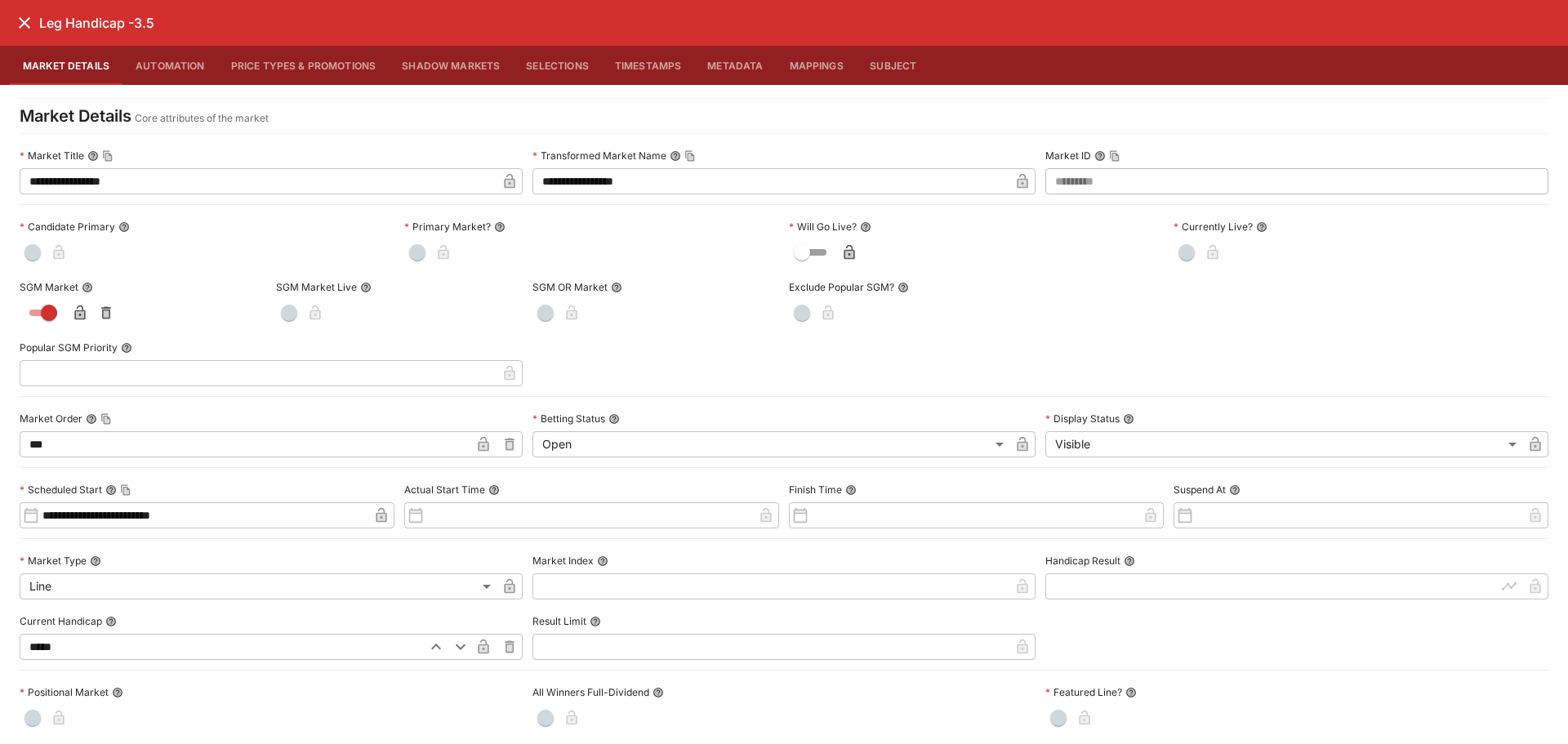
click at [29, 30] on icon "close" at bounding box center [24, 22] width 19 height 19
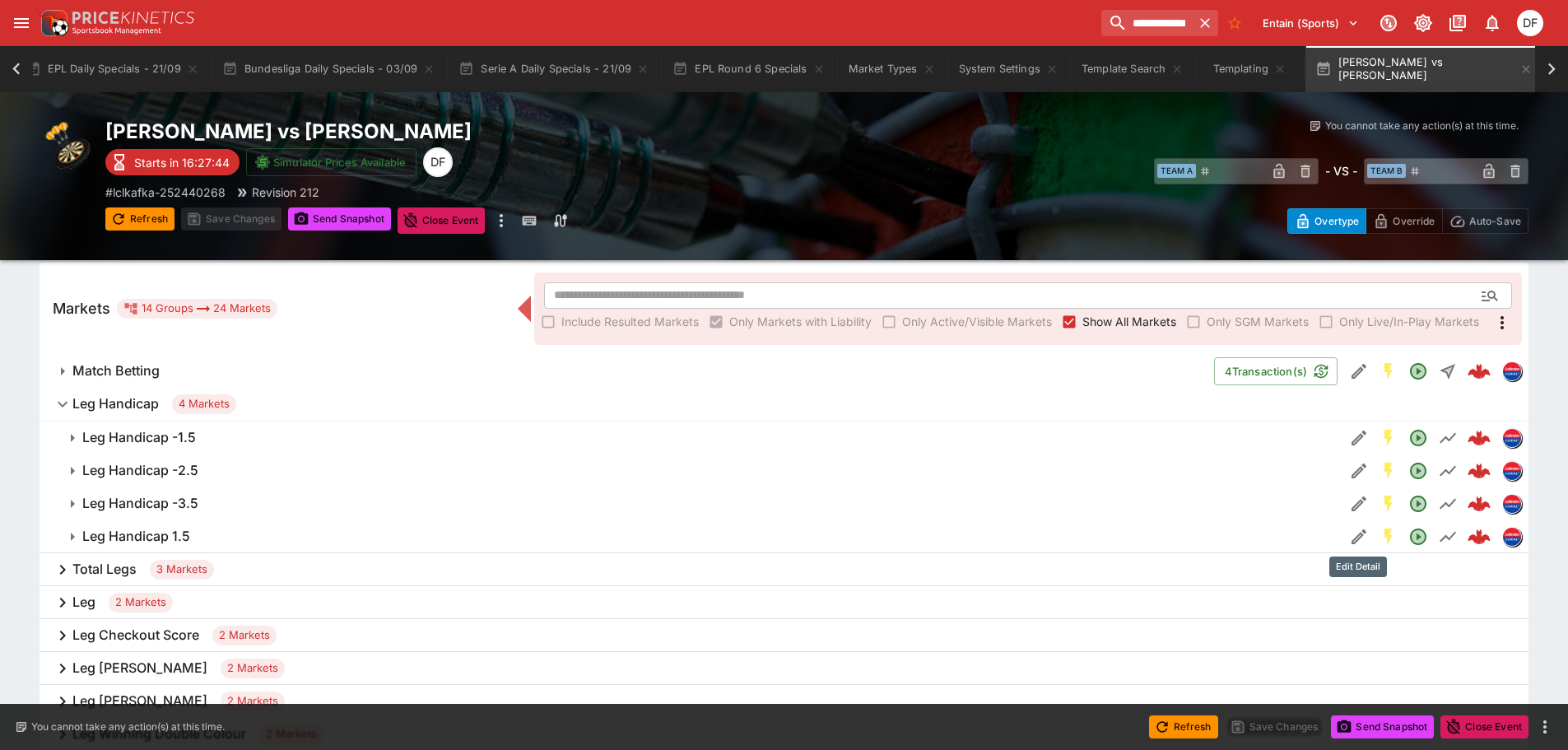
click at [1358, 541] on icon "Edit Detail" at bounding box center [1359, 536] width 20 height 20
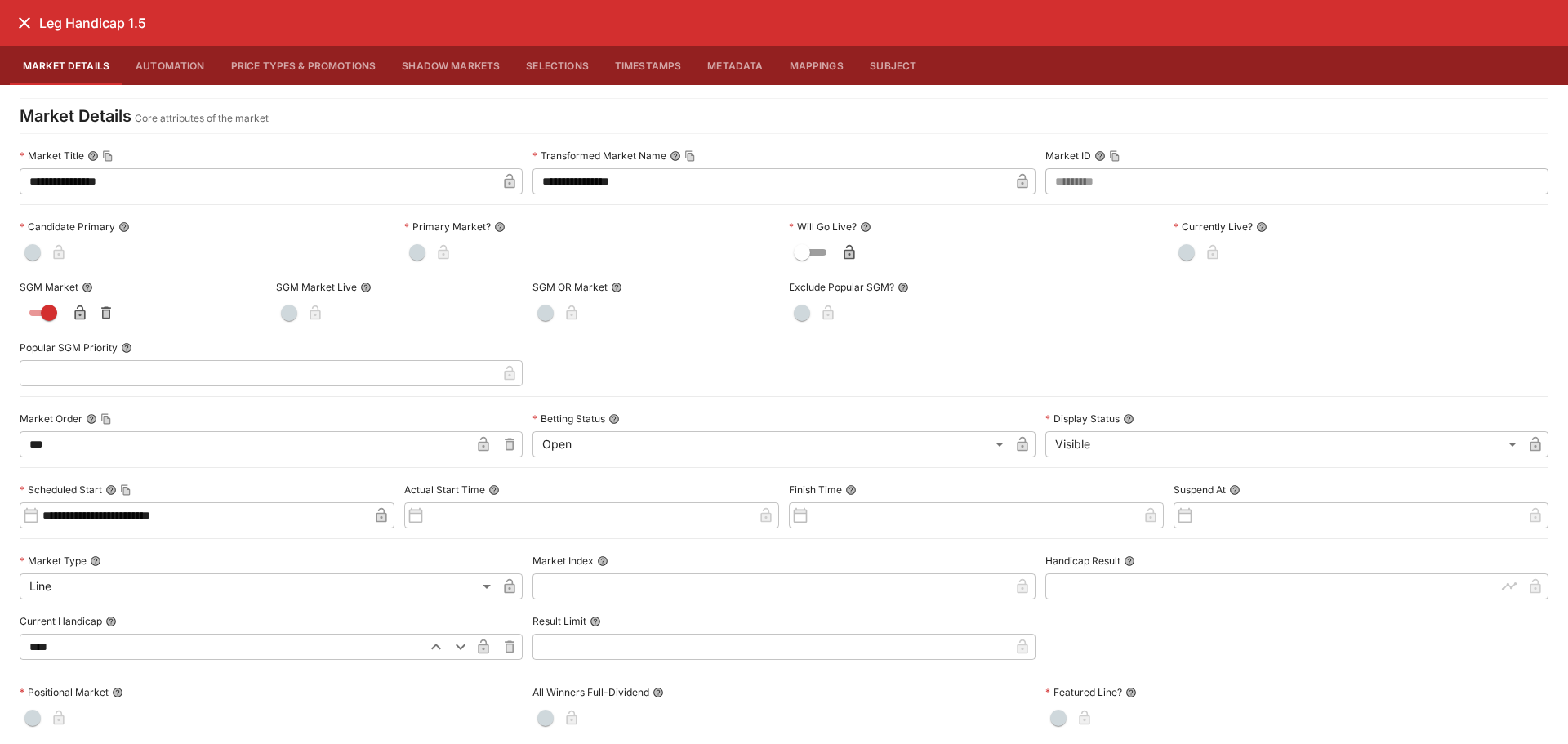
click at [25, 27] on icon "close" at bounding box center [24, 22] width 19 height 19
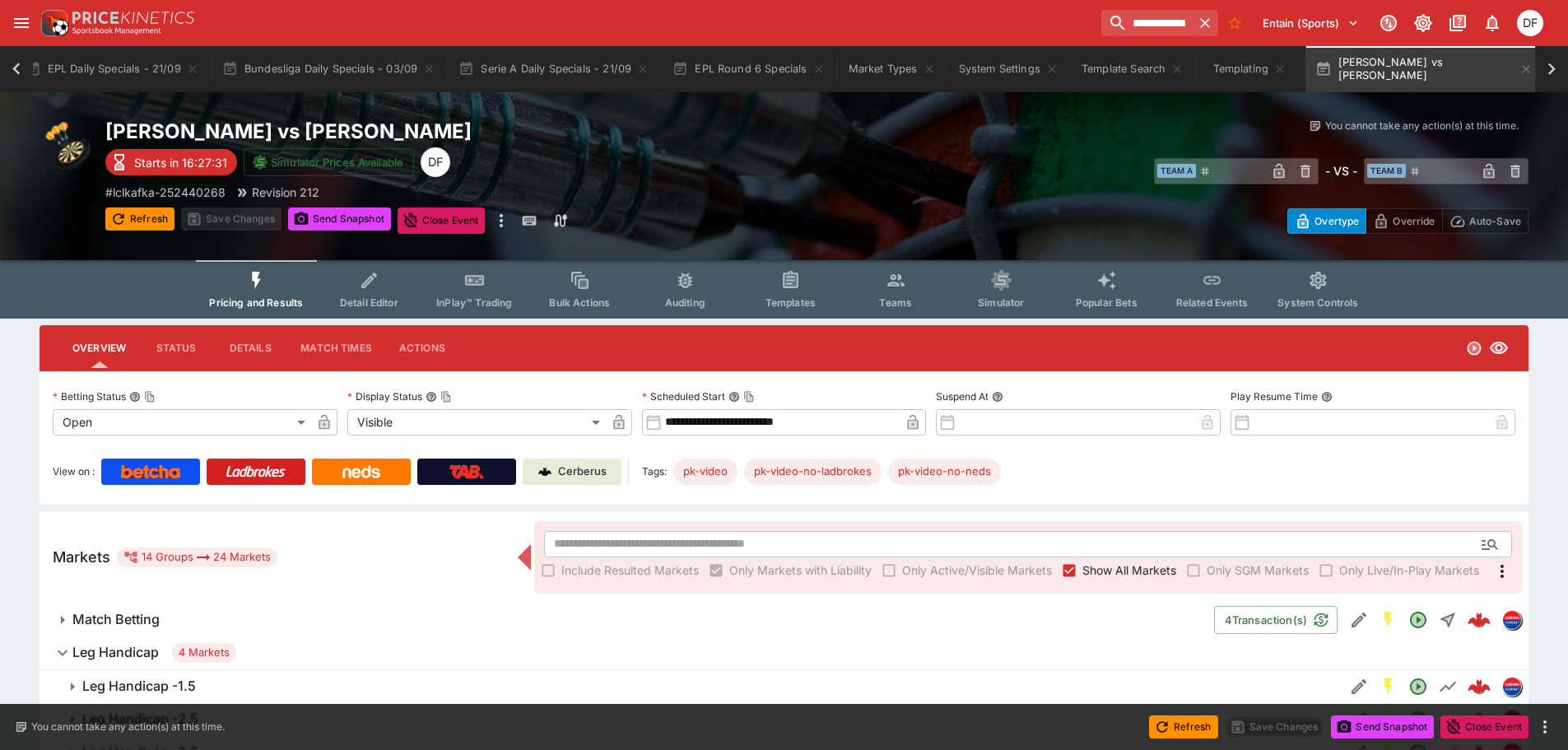
click at [787, 300] on span "Templates" at bounding box center [791, 302] width 50 height 12
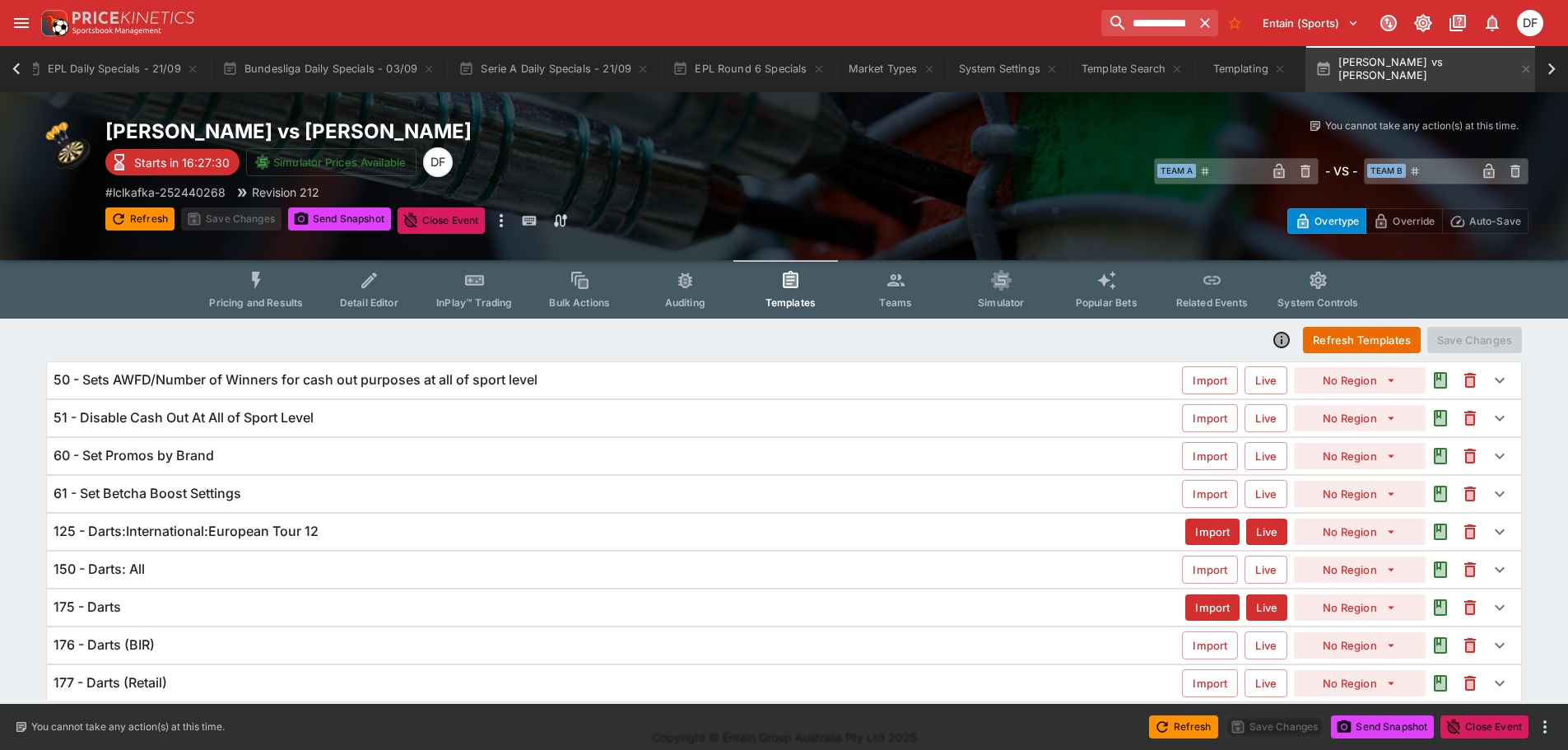
scroll to position [16, 0]
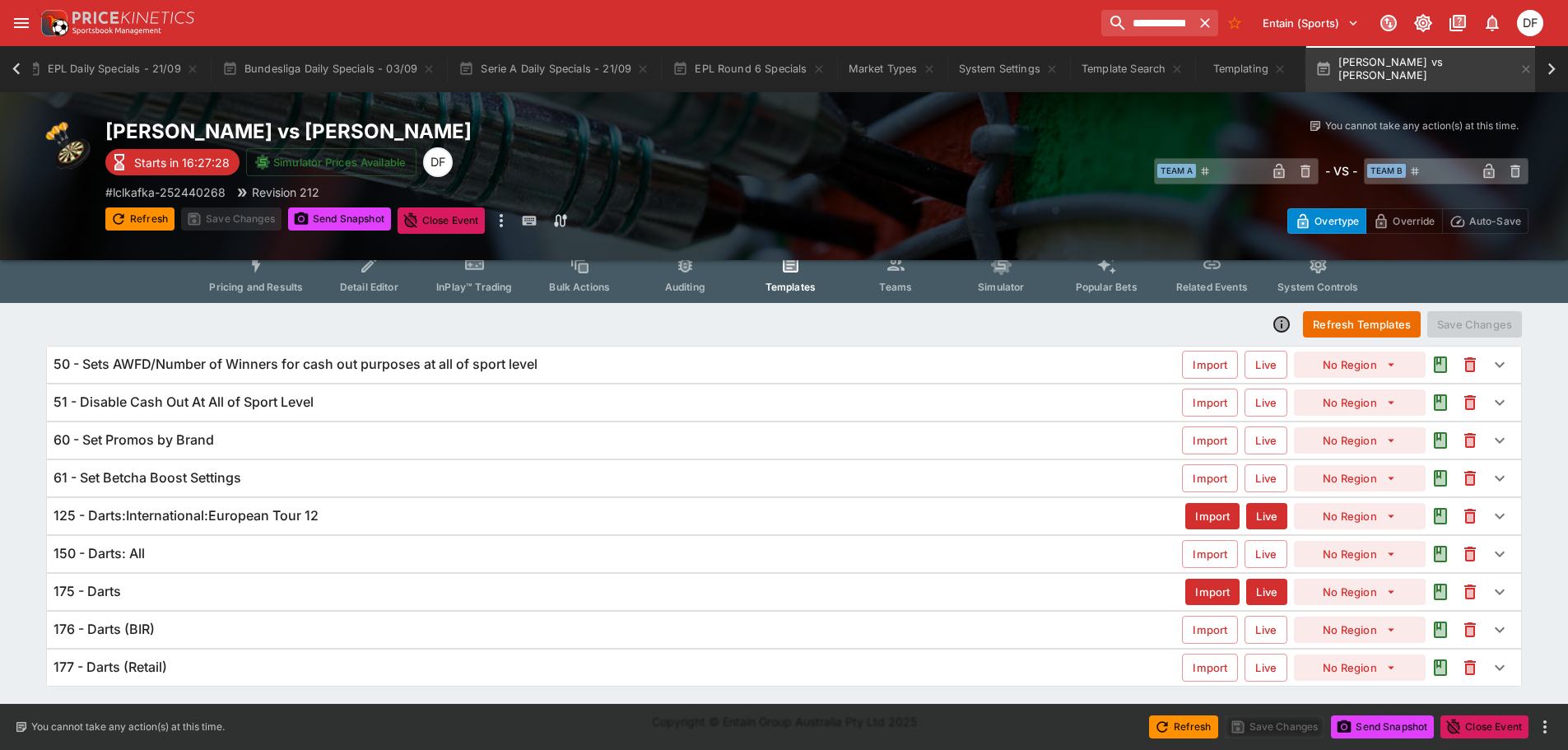
click at [221, 559] on div "150 - Darts: All" at bounding box center [618, 553] width 1128 height 18
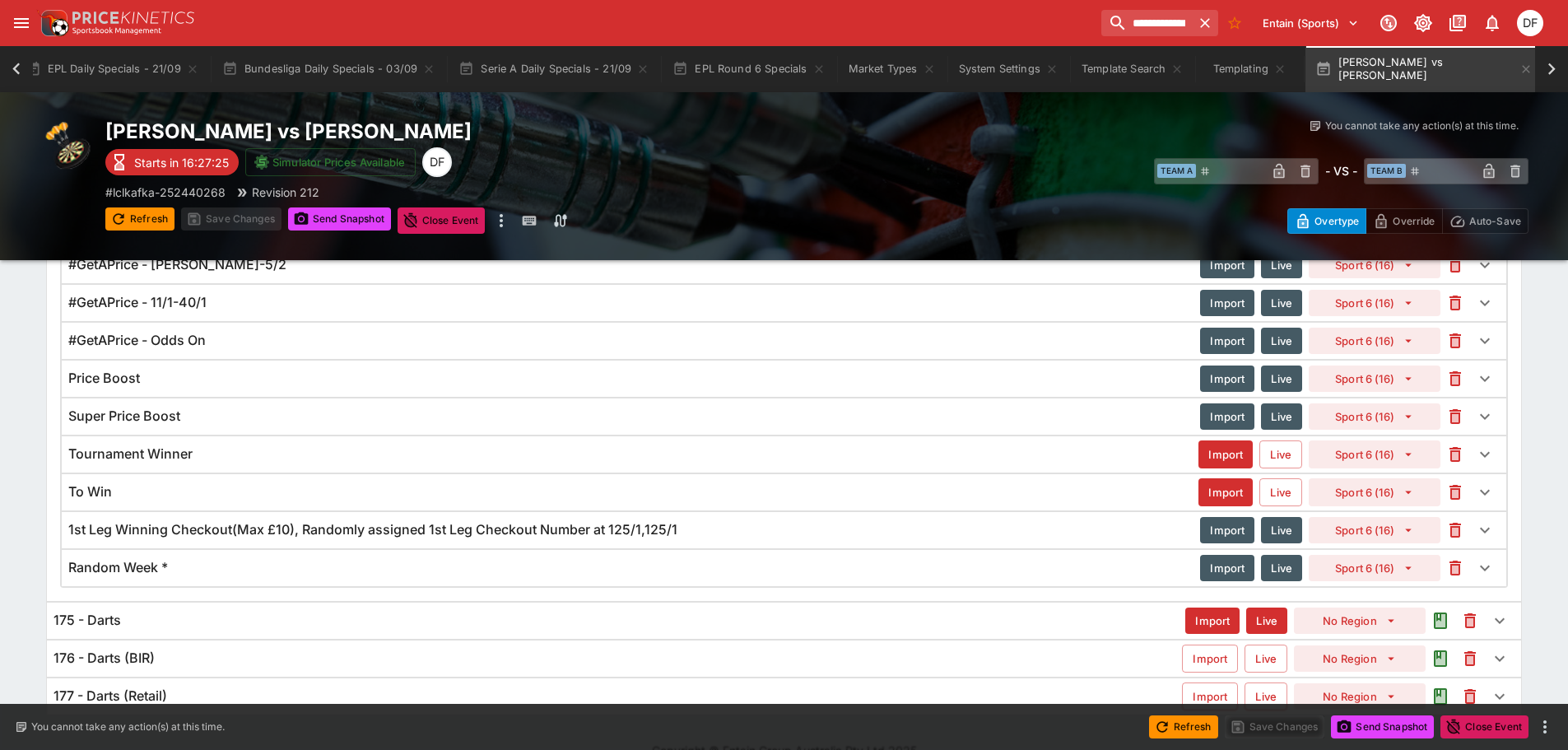
scroll to position [907, 0]
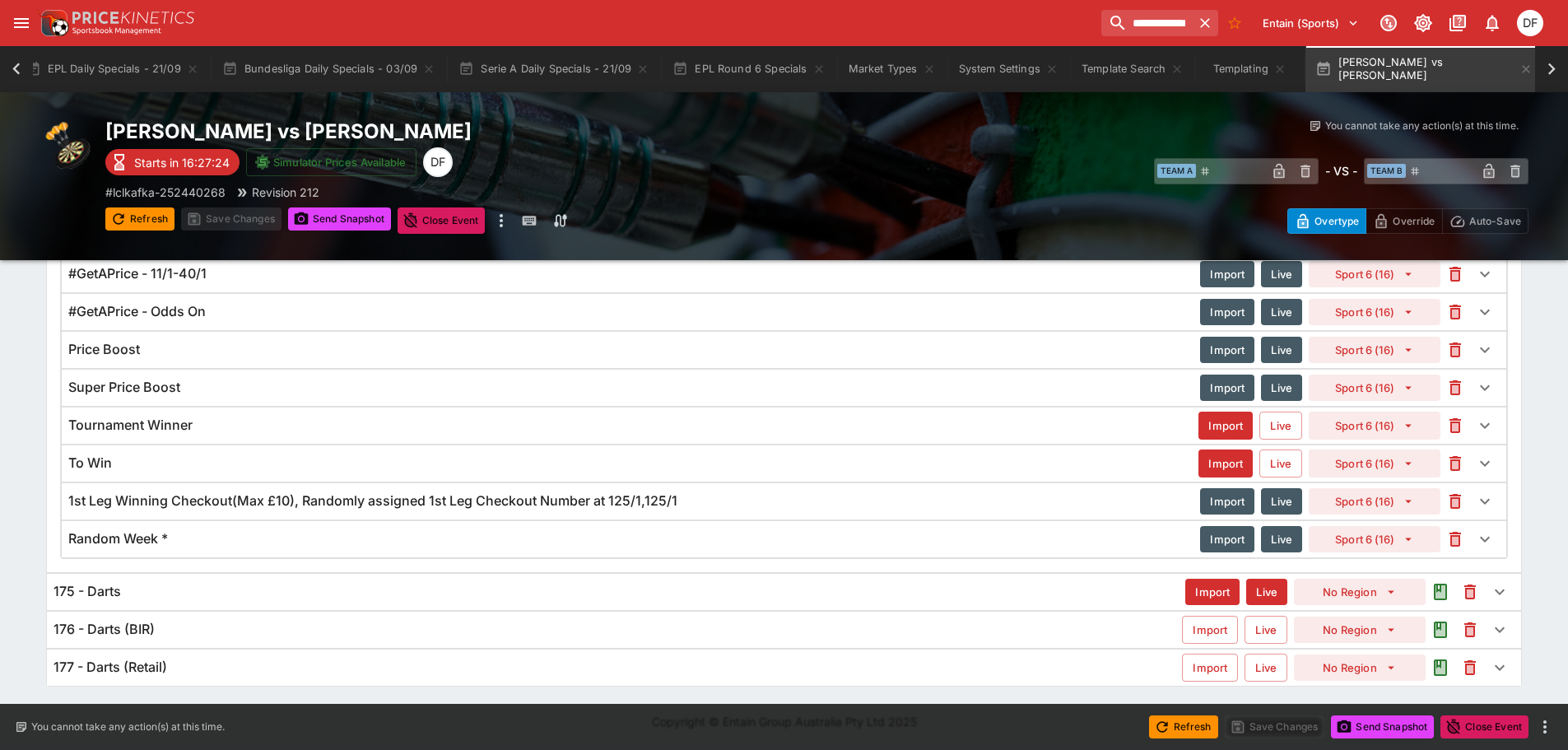
click at [233, 595] on div "175 - Darts" at bounding box center [620, 591] width 1132 height 18
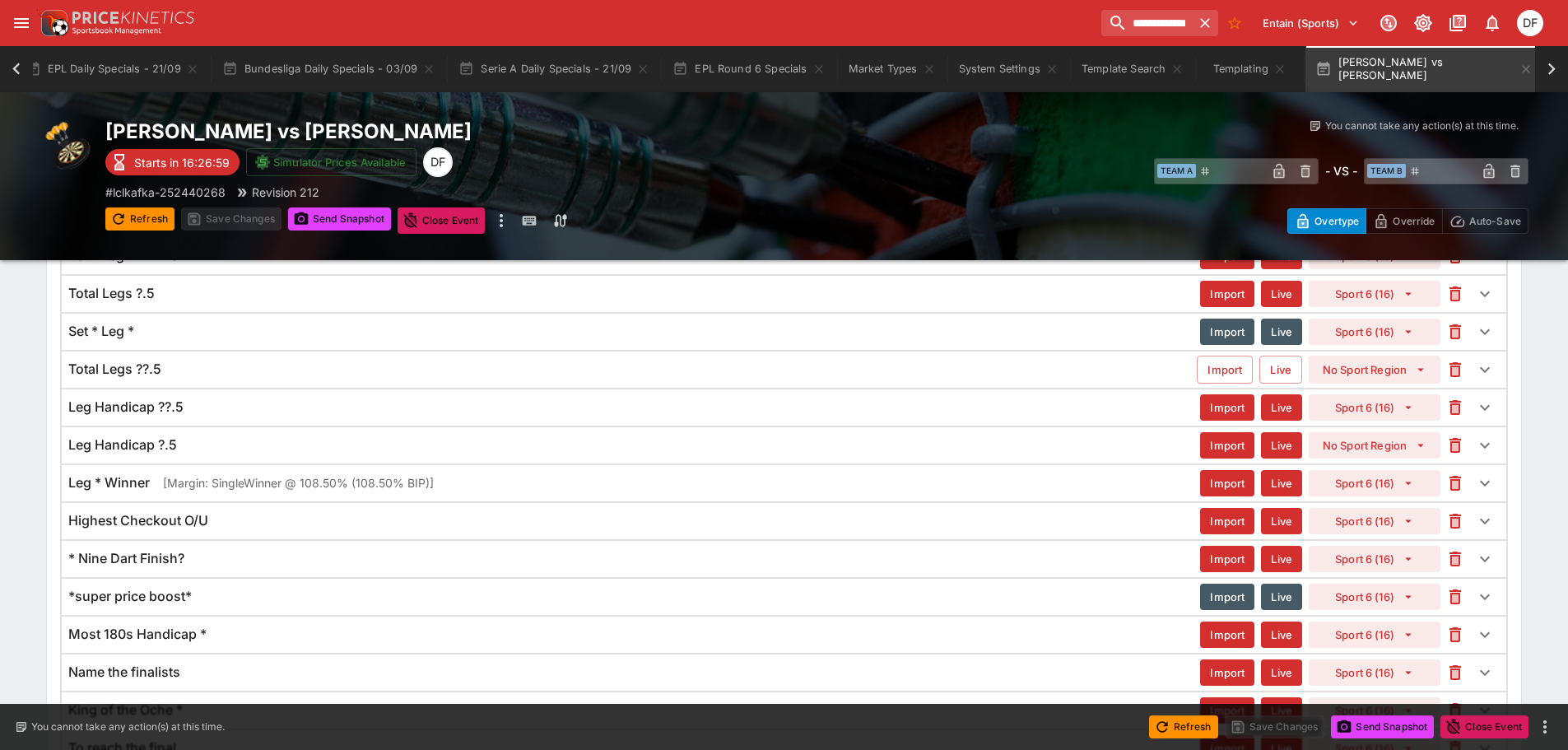
scroll to position [749, 0]
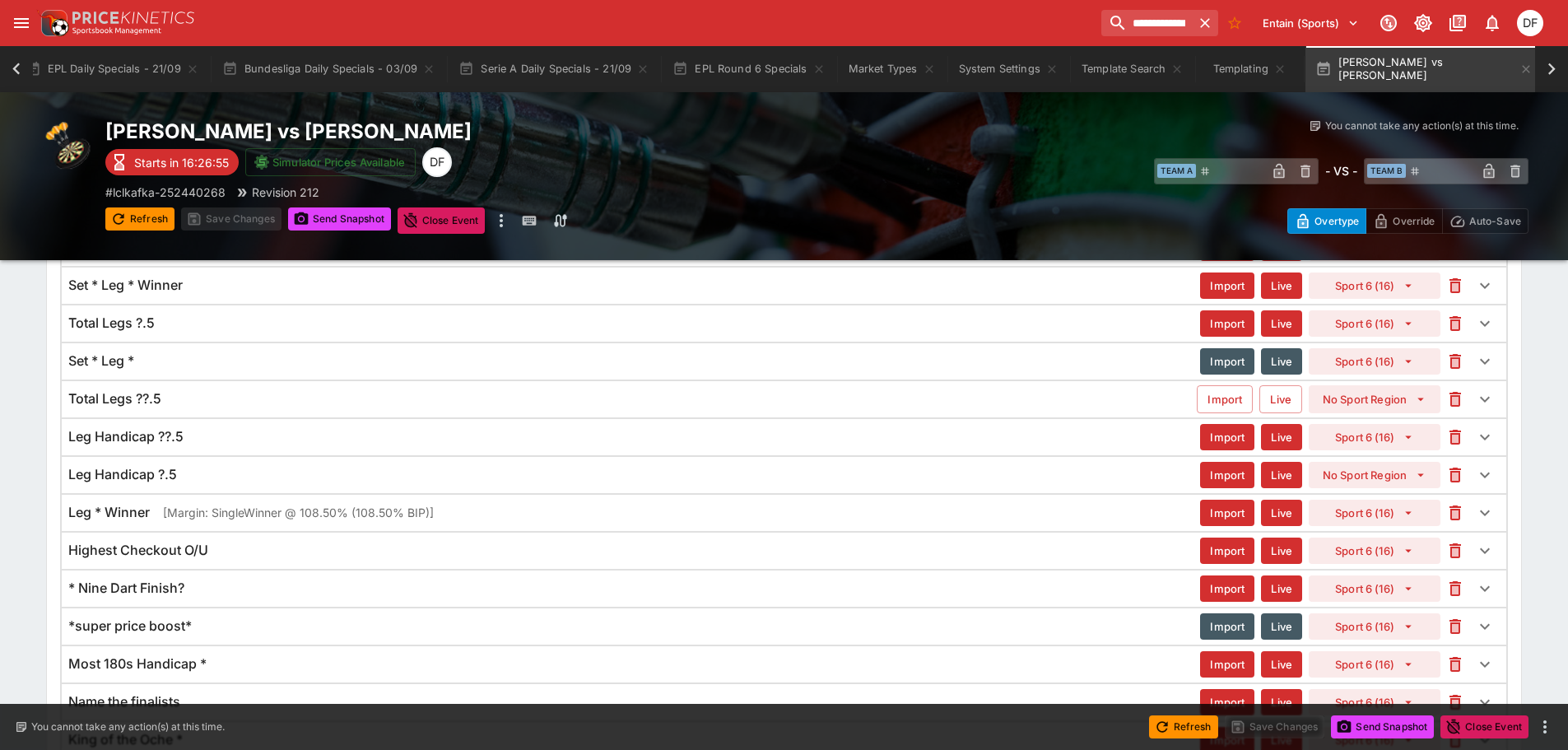
click at [222, 471] on div "Leg Handicap ?.5" at bounding box center [635, 474] width 1132 height 18
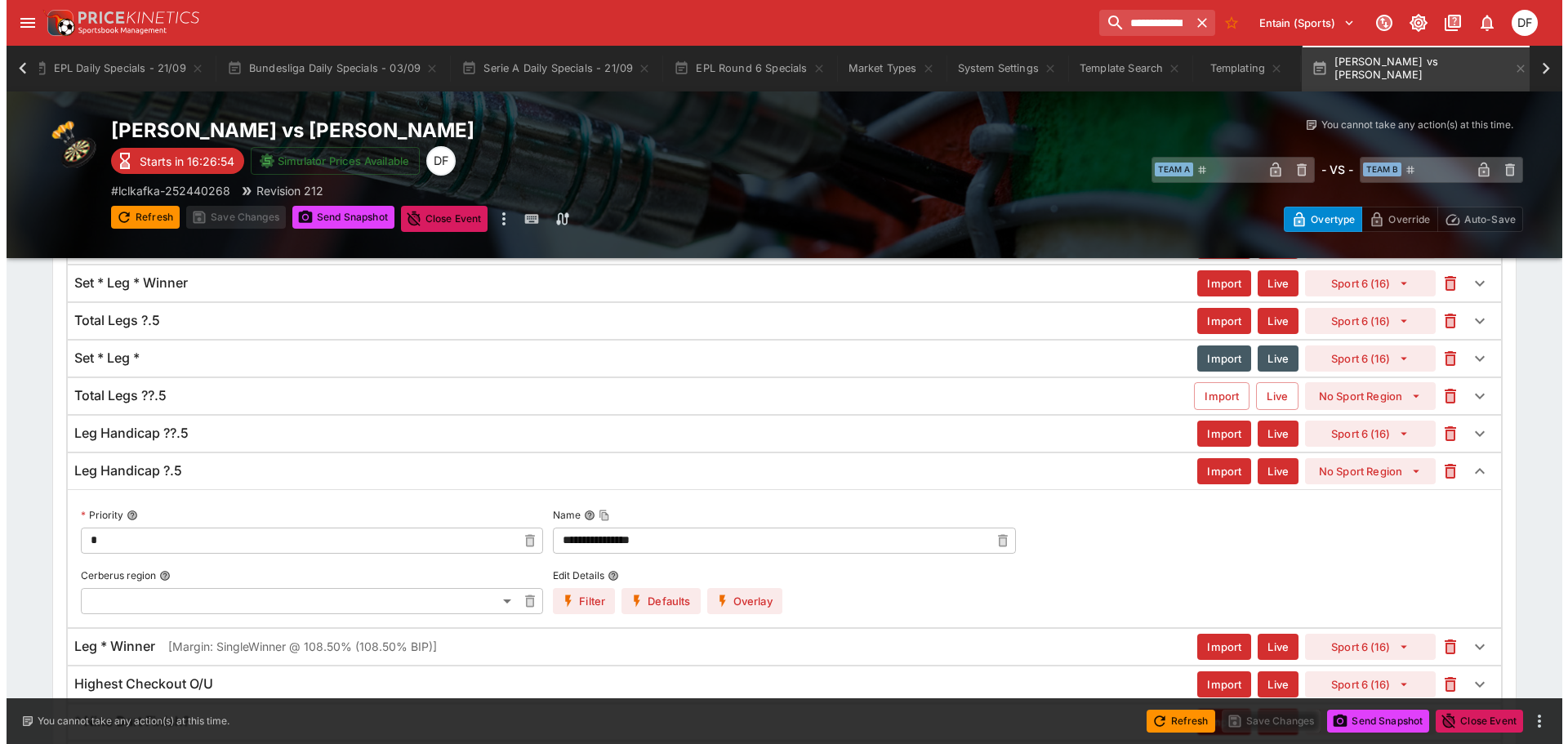
scroll to position [906, 0]
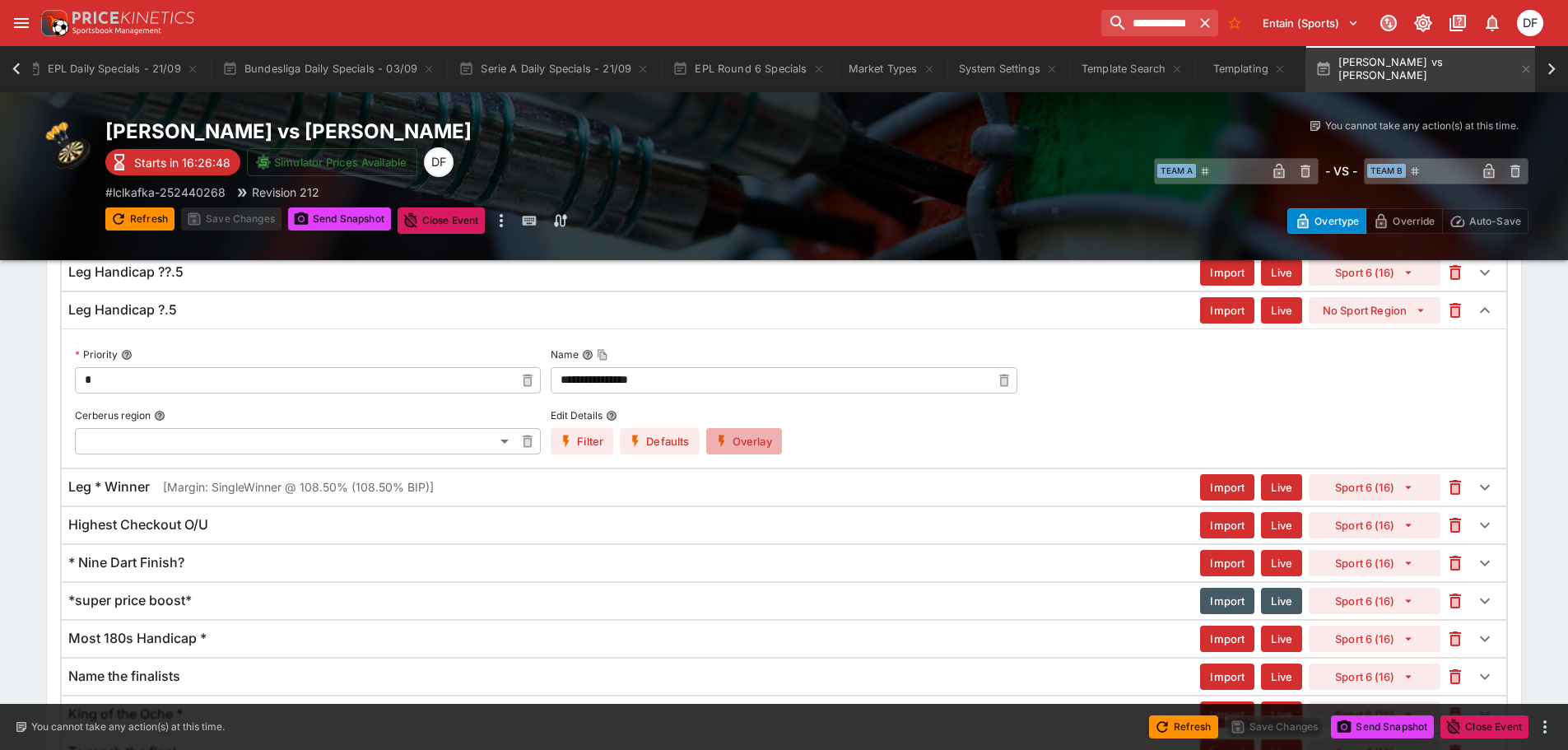
click at [750, 435] on button "Overlay" at bounding box center [744, 441] width 75 height 26
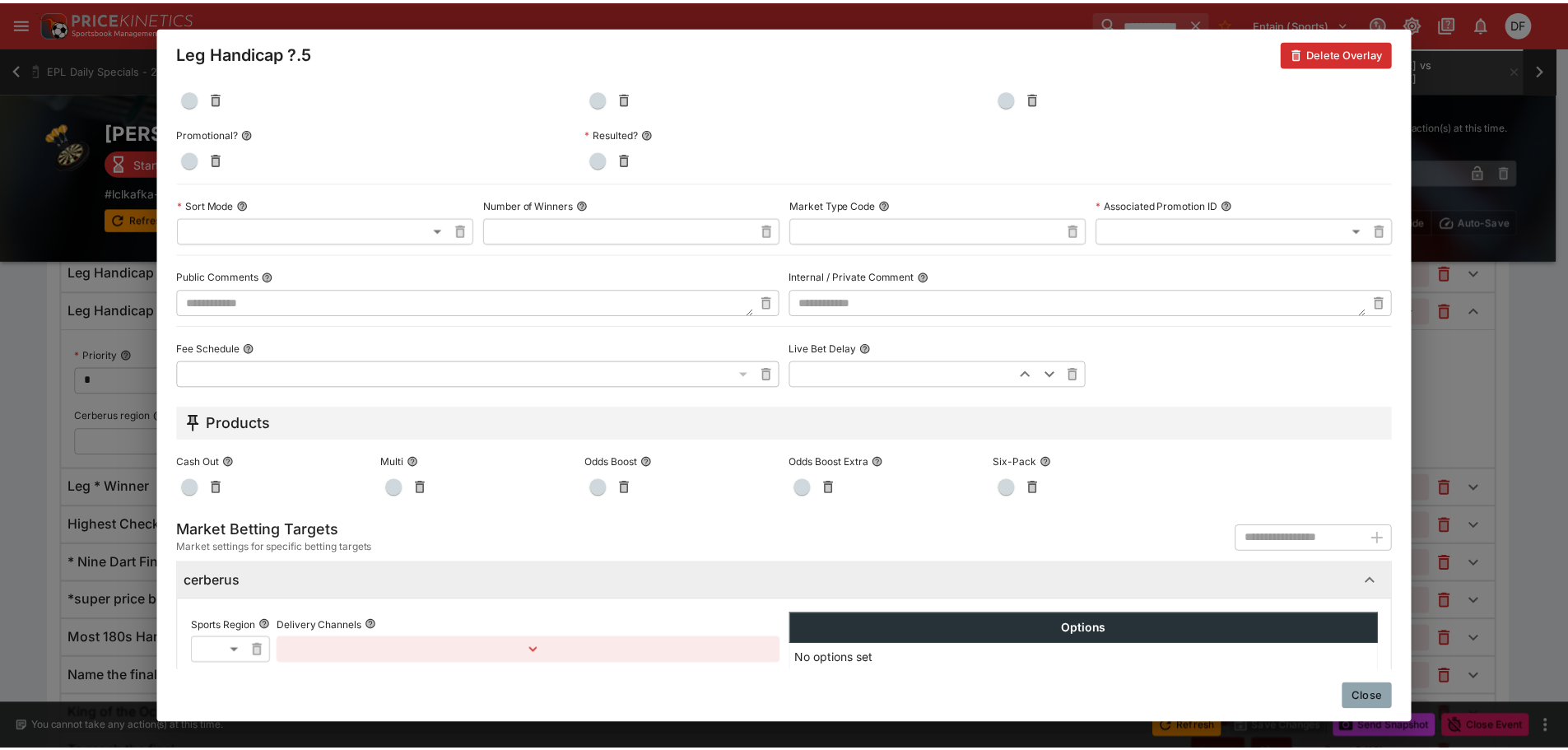
scroll to position [804, 0]
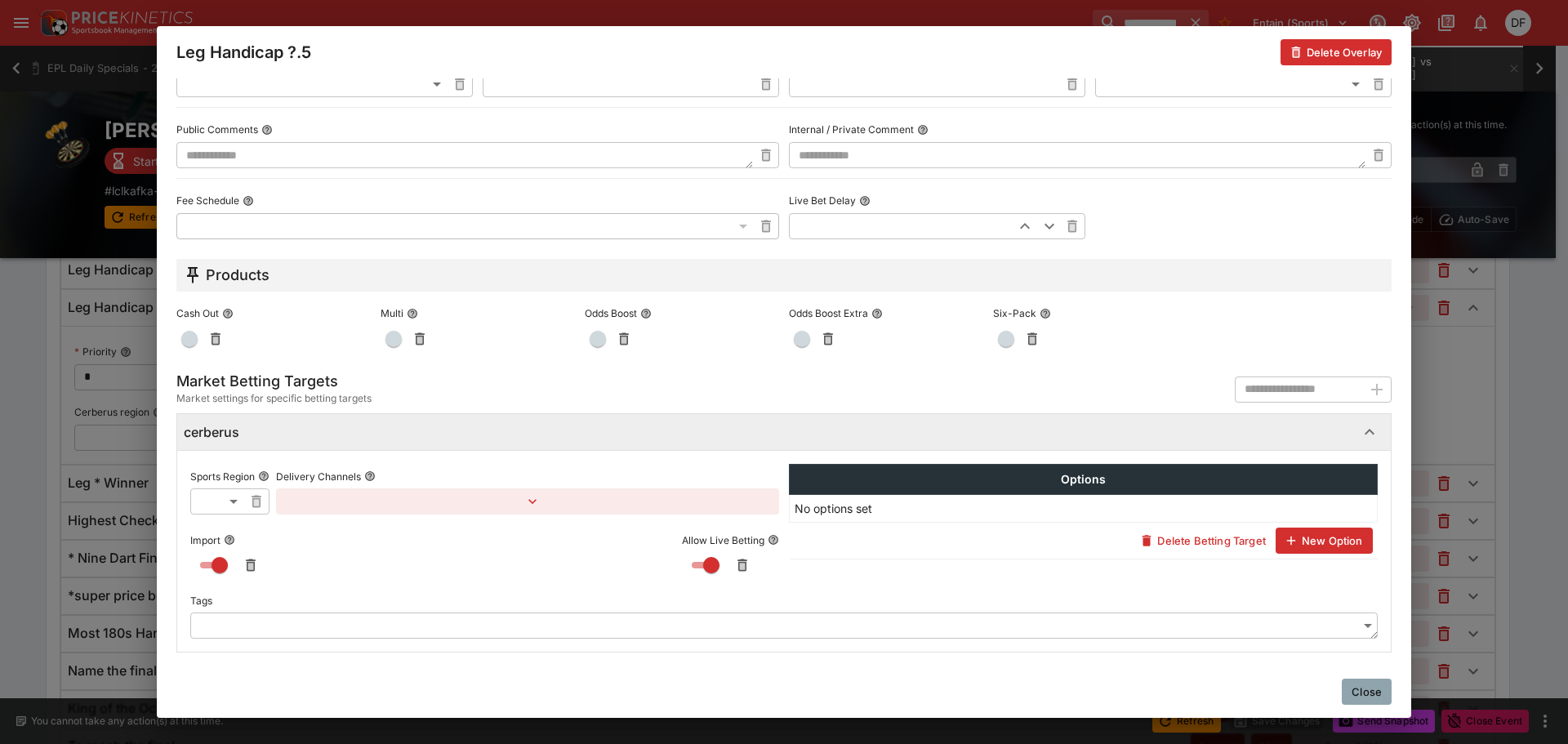
click at [1361, 682] on button "Close" at bounding box center [1366, 691] width 50 height 26
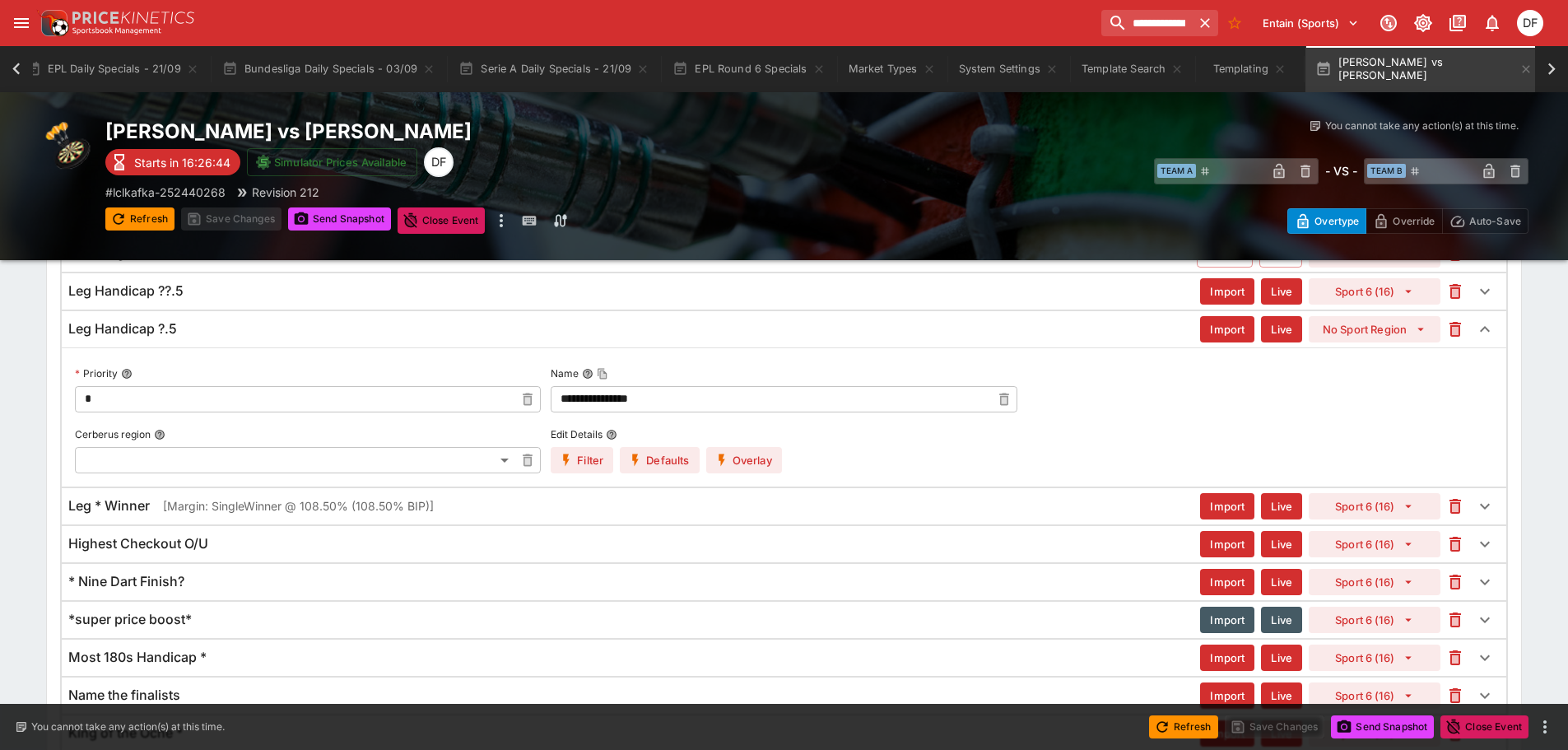
scroll to position [749, 0]
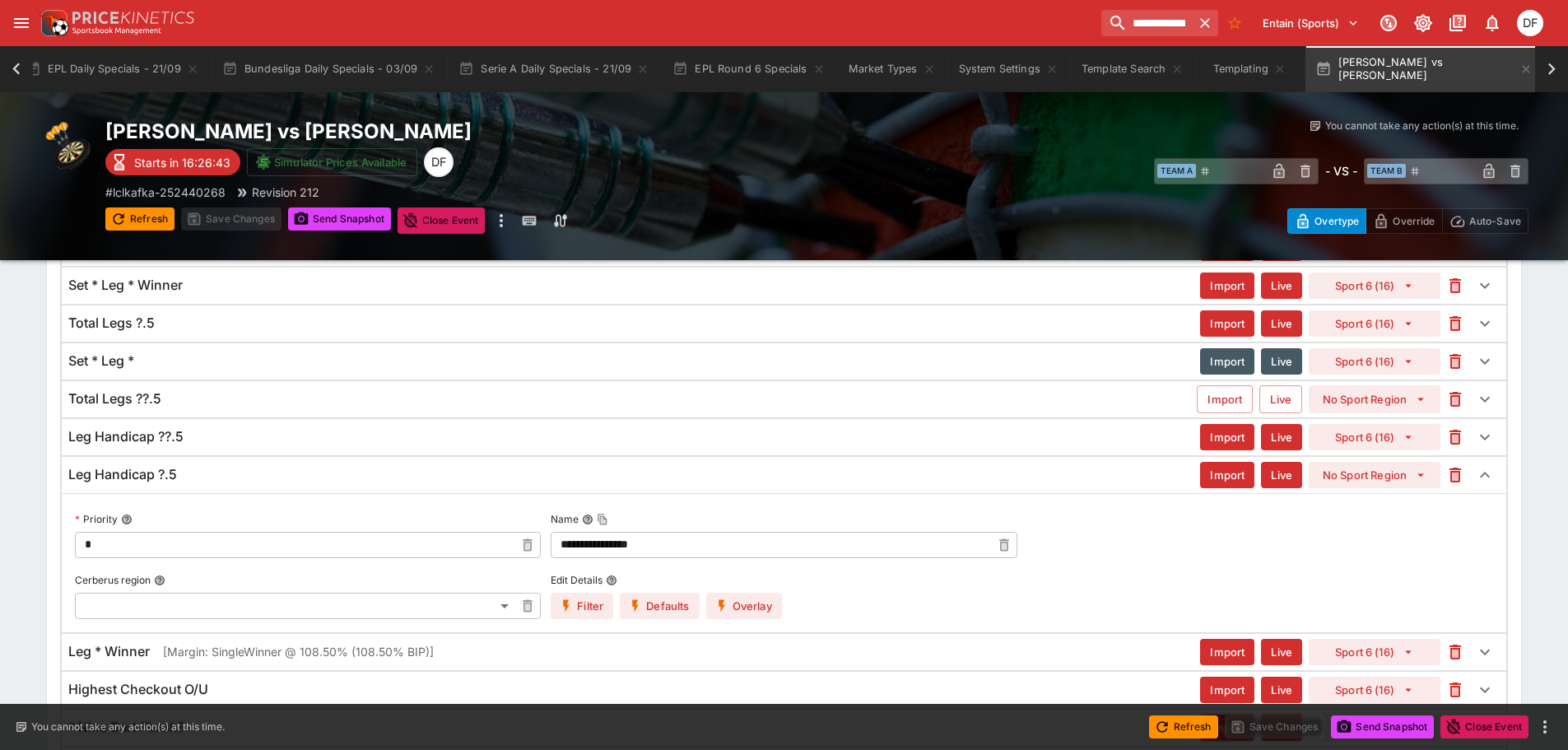
click at [279, 428] on div "Leg Handicap ??.5" at bounding box center [635, 437] width 1132 height 18
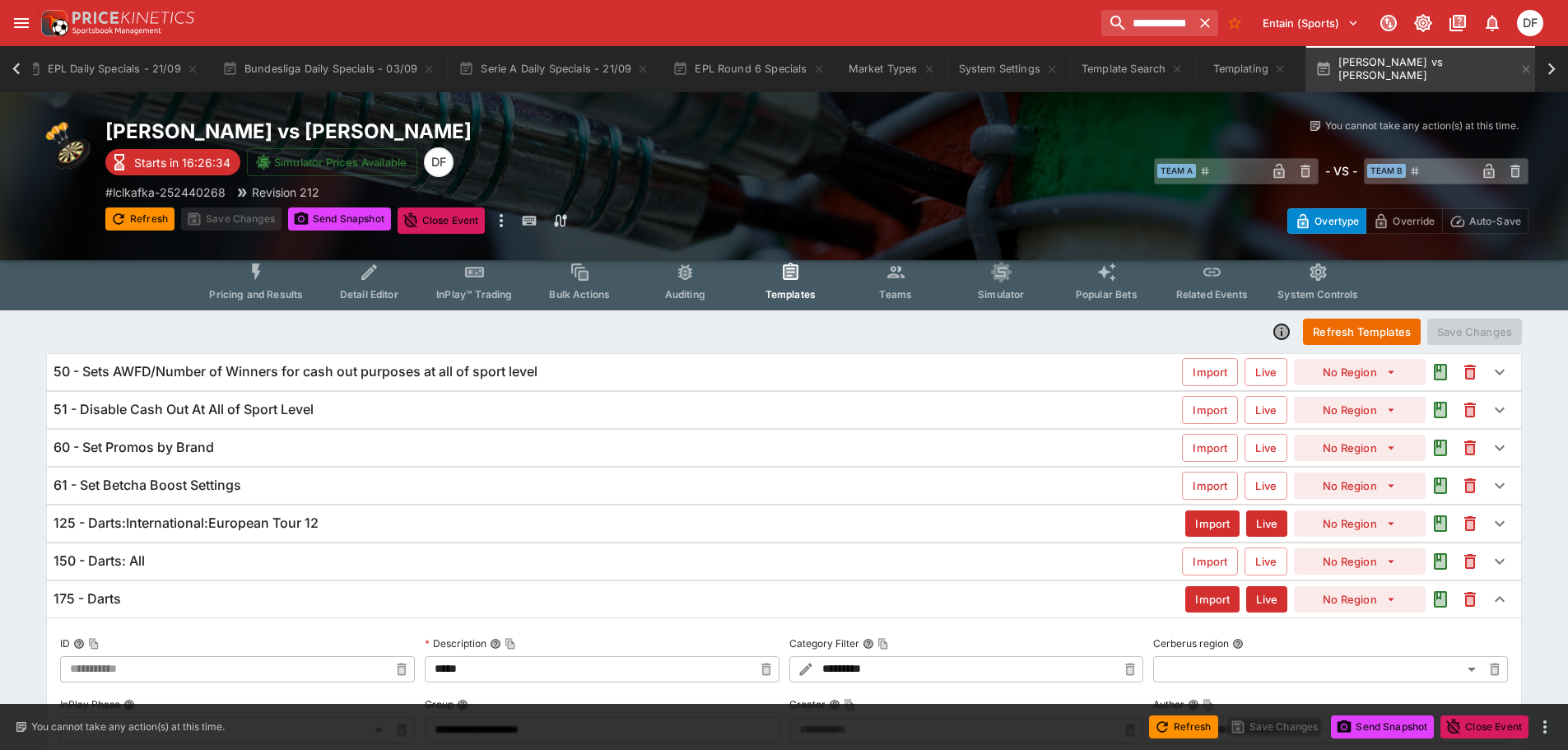
scroll to position [0, 0]
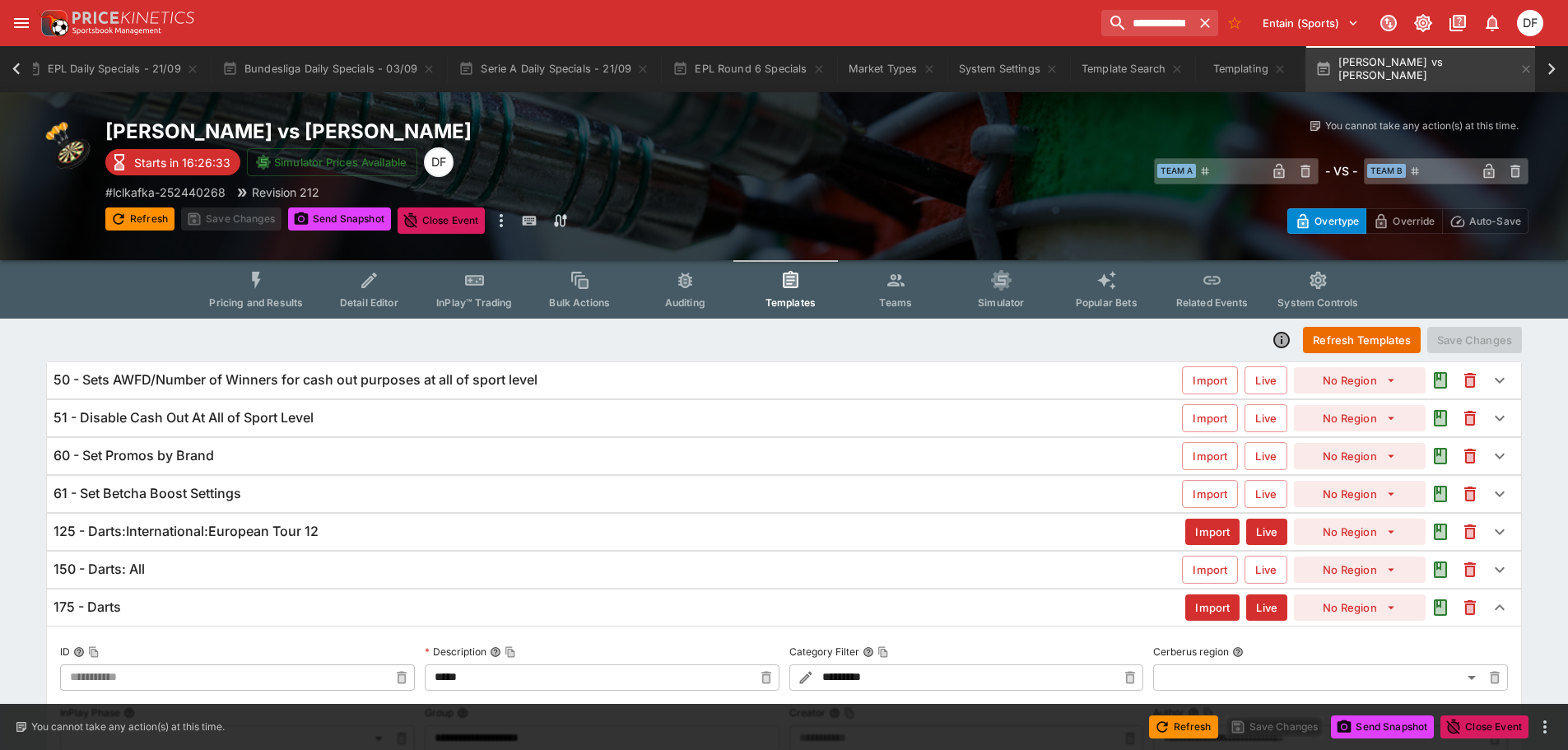
click at [613, 180] on div "Chris Landman vs Denis Schnetzer Starts in 16:26:33 Simulator Prices Available …" at bounding box center [461, 177] width 712 height 115
click at [1088, 22] on input "**********" at bounding box center [1140, 23] width 104 height 26
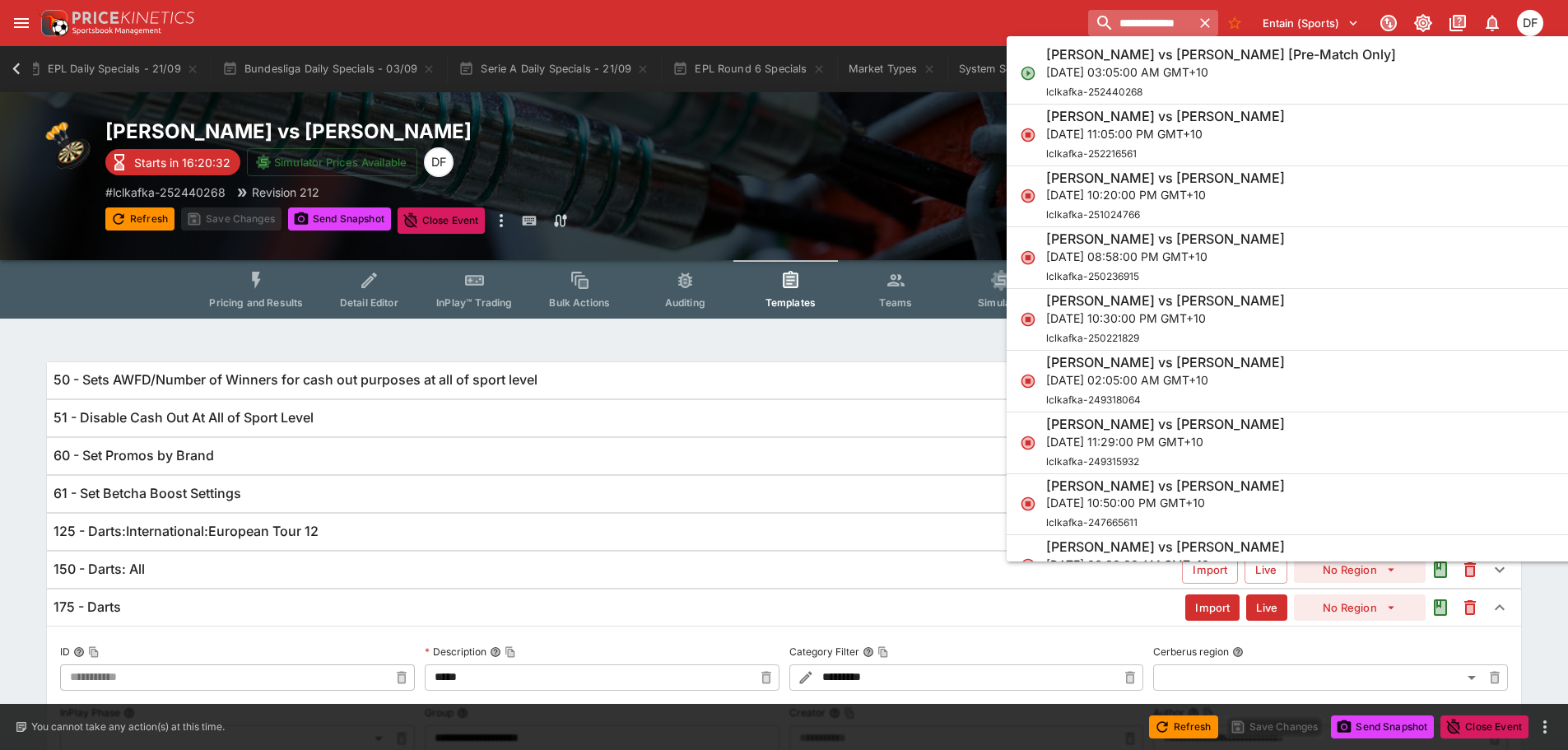
click at [1088, 22] on input "**********" at bounding box center [1140, 23] width 104 height 26
paste input "**********"
click at [1095, 24] on input "**********" at bounding box center [1100, 23] width 184 height 26
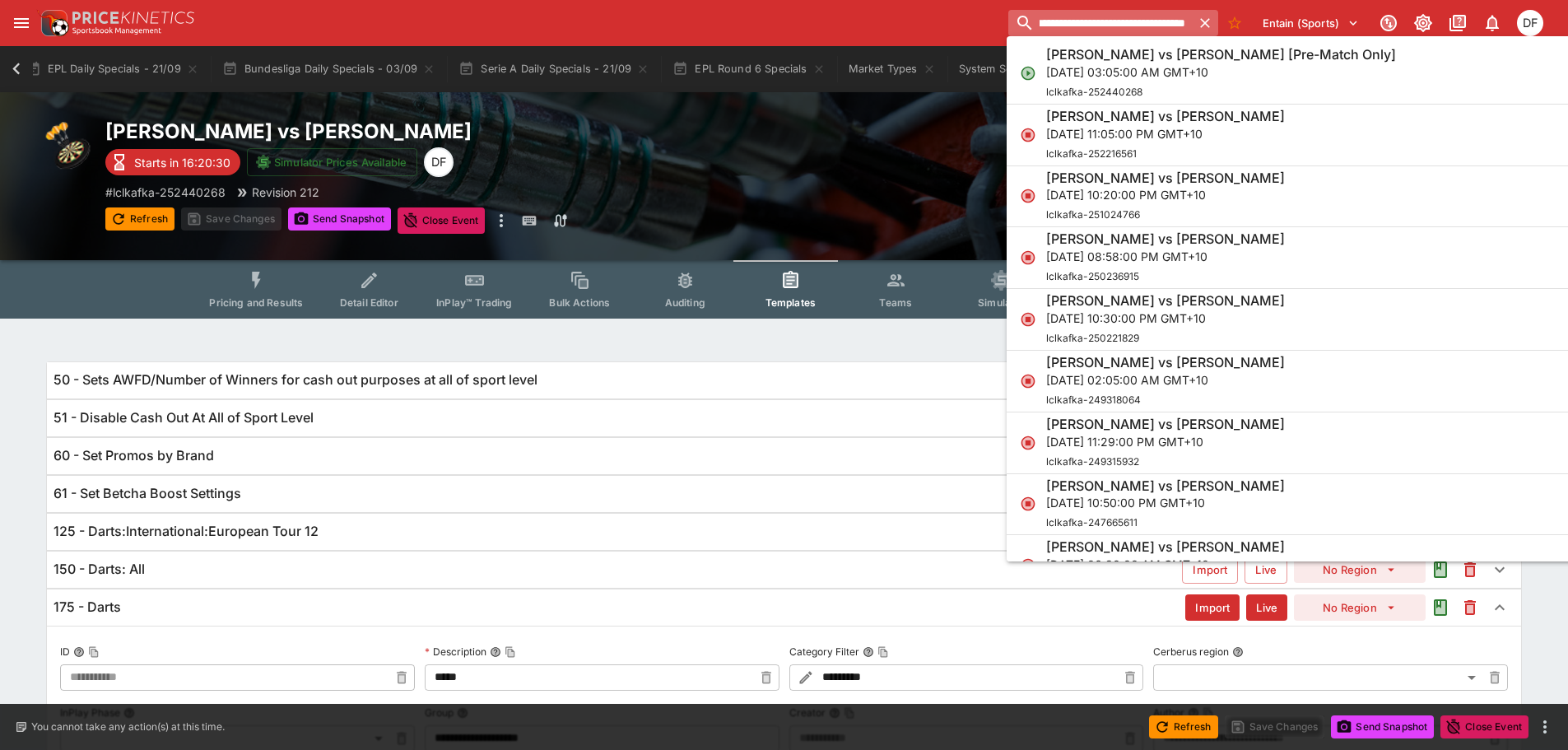
click at [1095, 24] on input "**********" at bounding box center [1100, 23] width 184 height 26
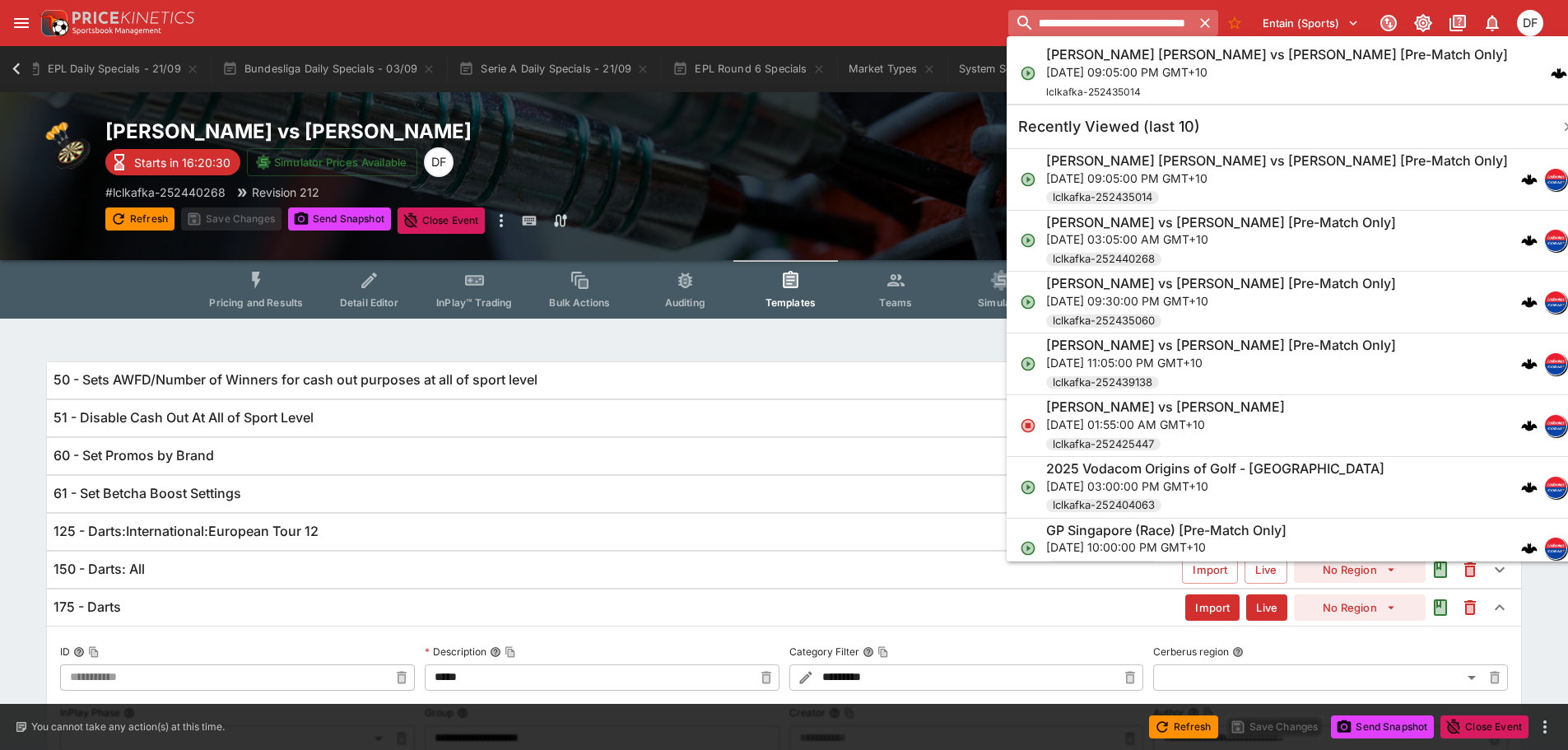
click at [1095, 24] on input "**********" at bounding box center [1100, 23] width 184 height 26
type input "**********"
click at [1089, 55] on h6 "Connor Scutt vs Callan Rydz [Pre-Match Only]" at bounding box center [1277, 55] width 462 height 18
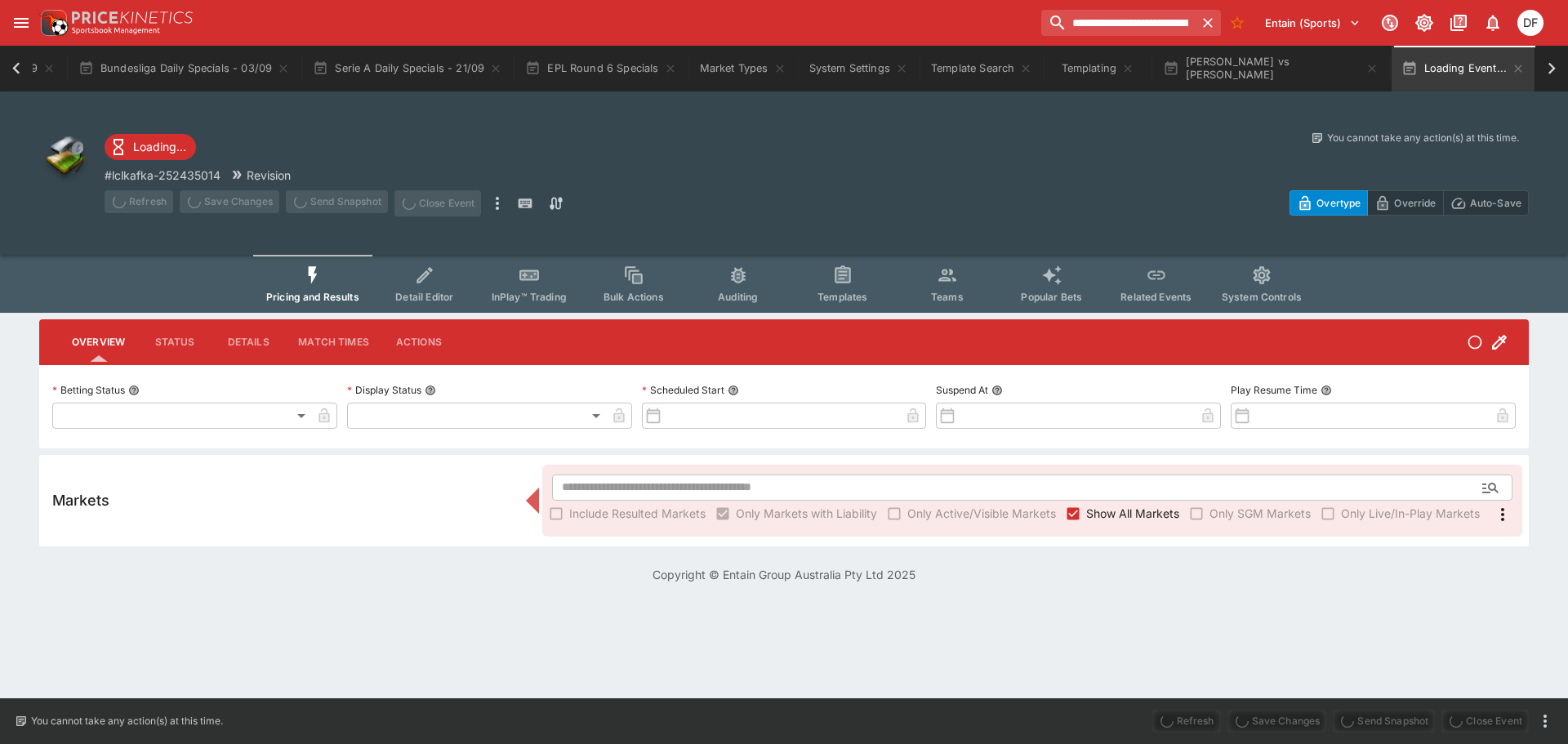
type input "**********"
type input "*******"
type input "**********"
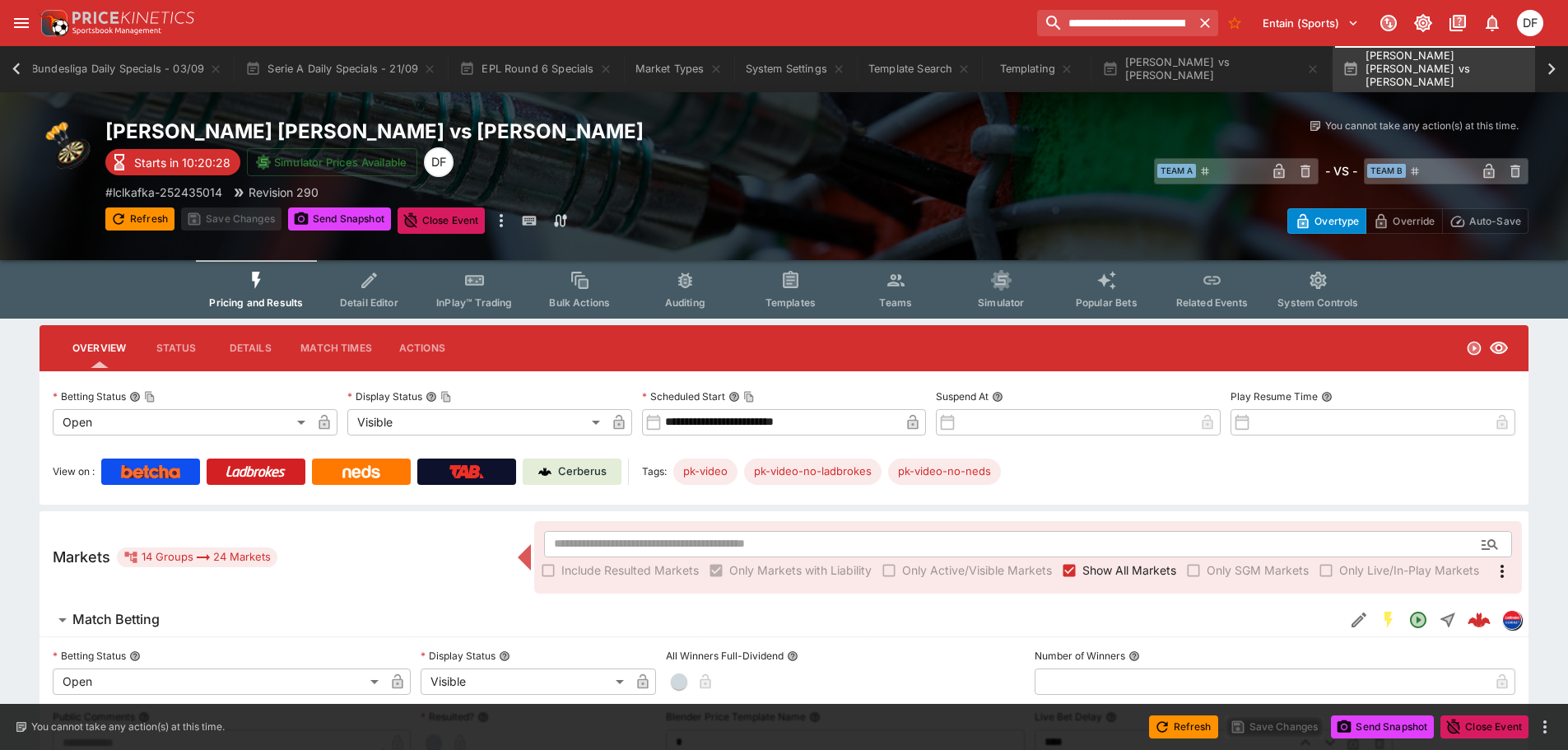
scroll to position [0, 923]
click at [154, 619] on h6 "Match Betting" at bounding box center [116, 619] width 87 height 18
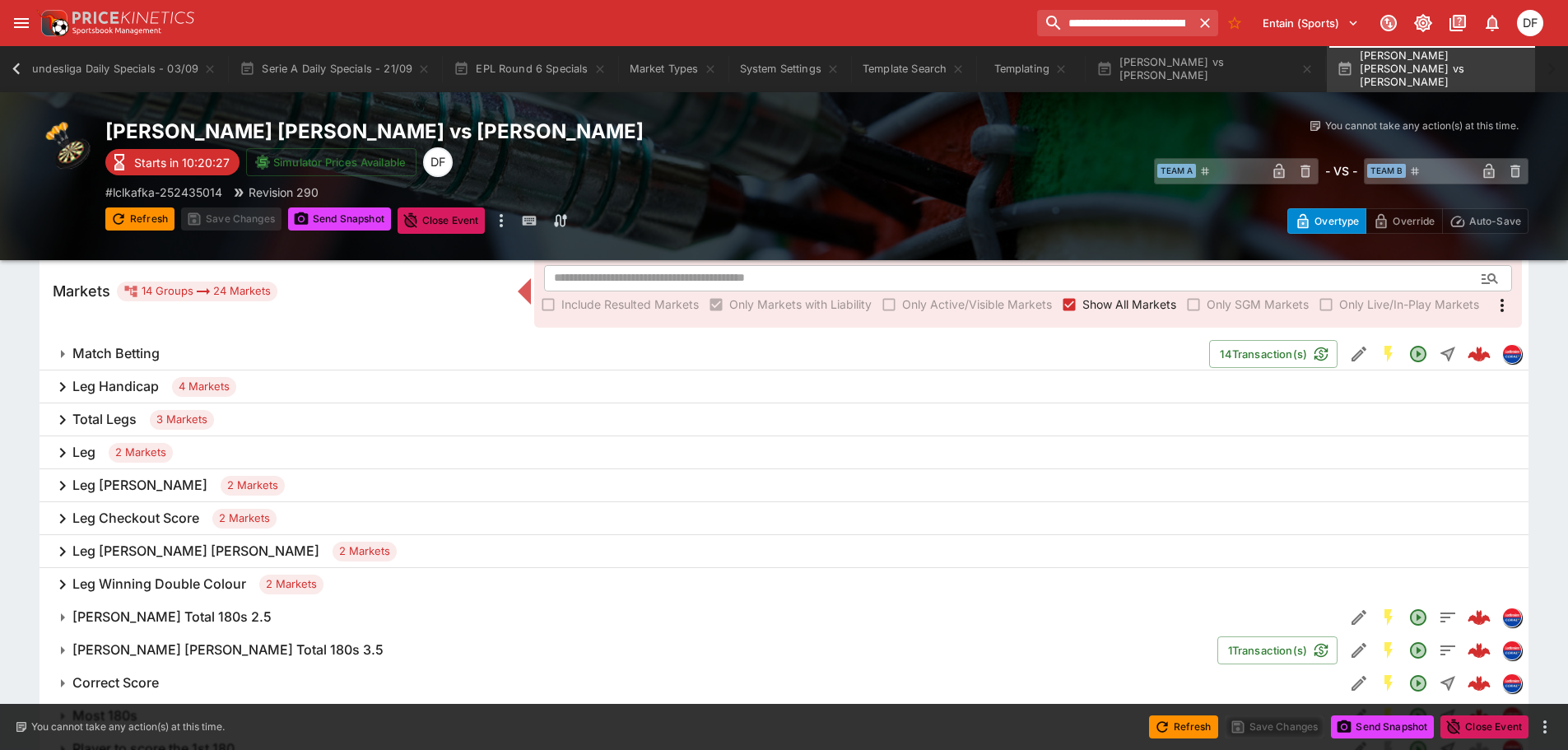
scroll to position [329, 0]
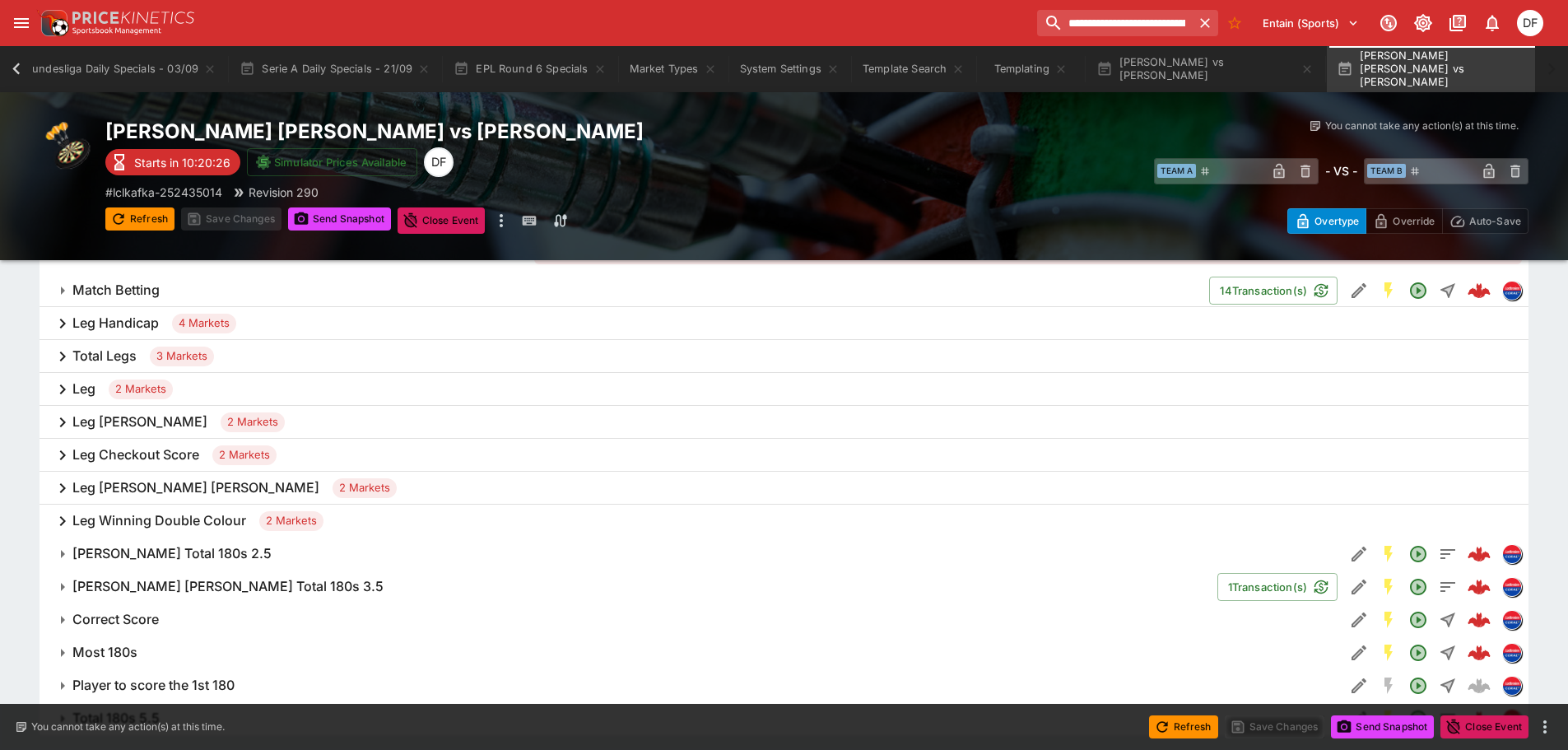
click at [136, 321] on h6 "Leg Handicap" at bounding box center [115, 322] width 86 height 18
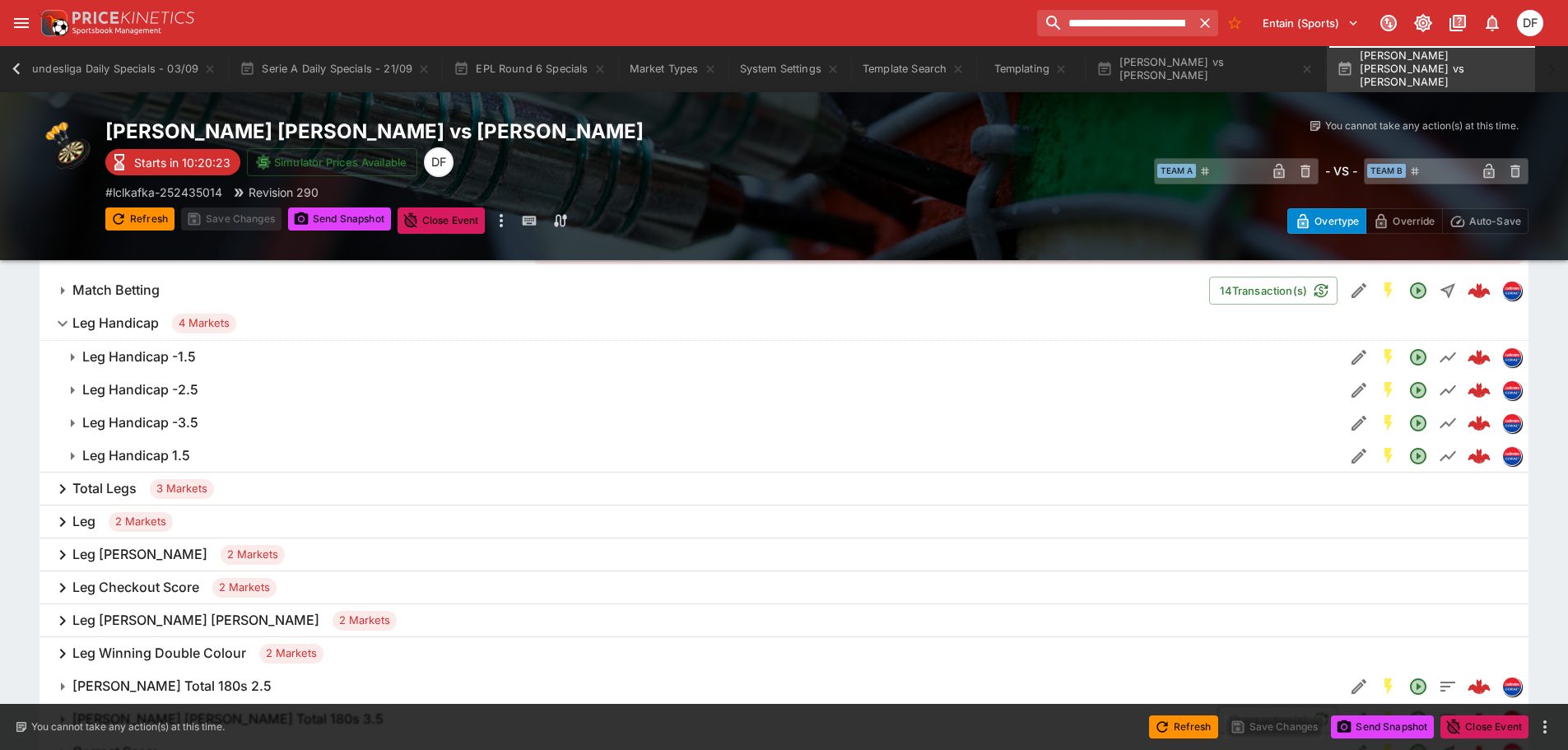
click at [93, 487] on h6 "Total Legs" at bounding box center [104, 488] width 64 height 18
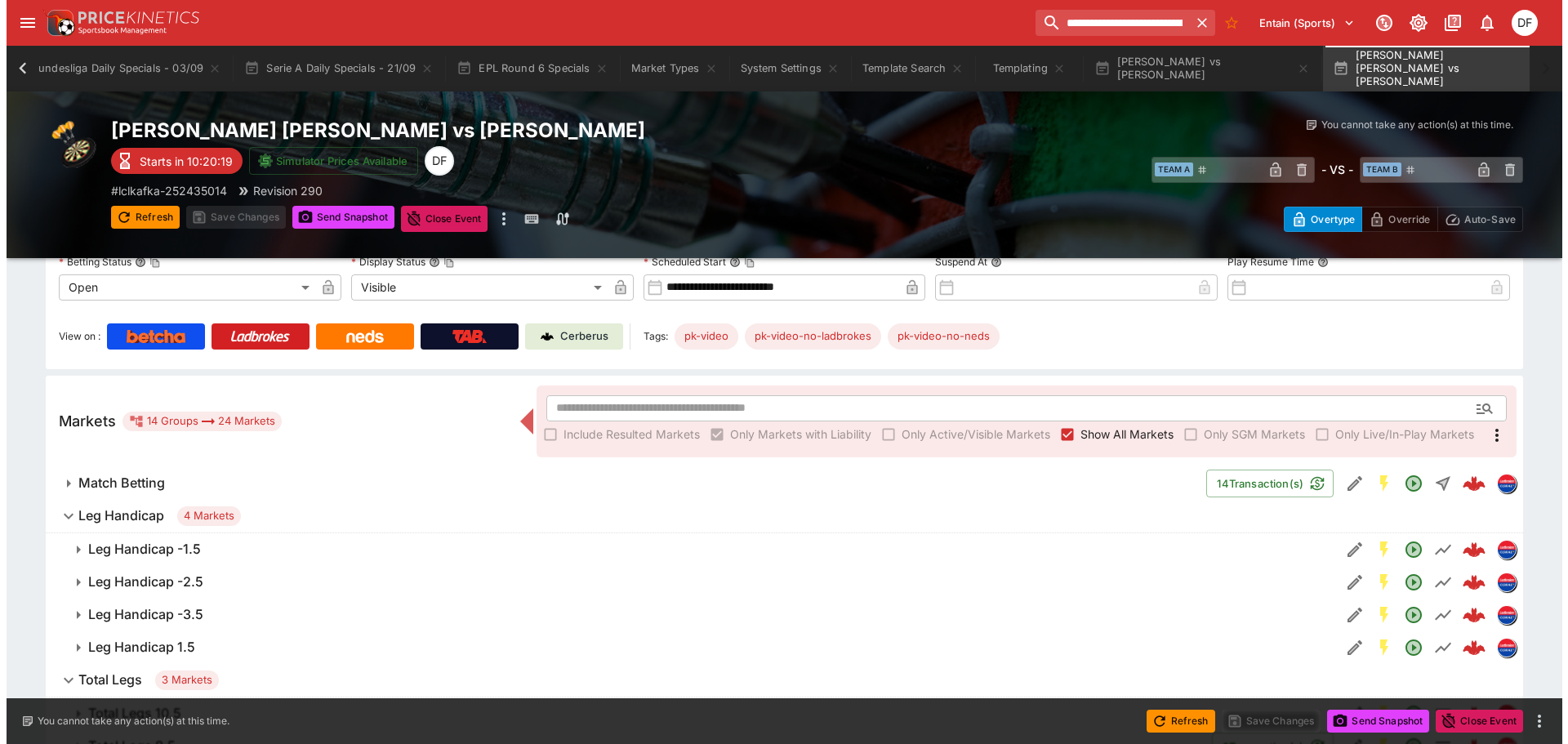
scroll to position [0, 0]
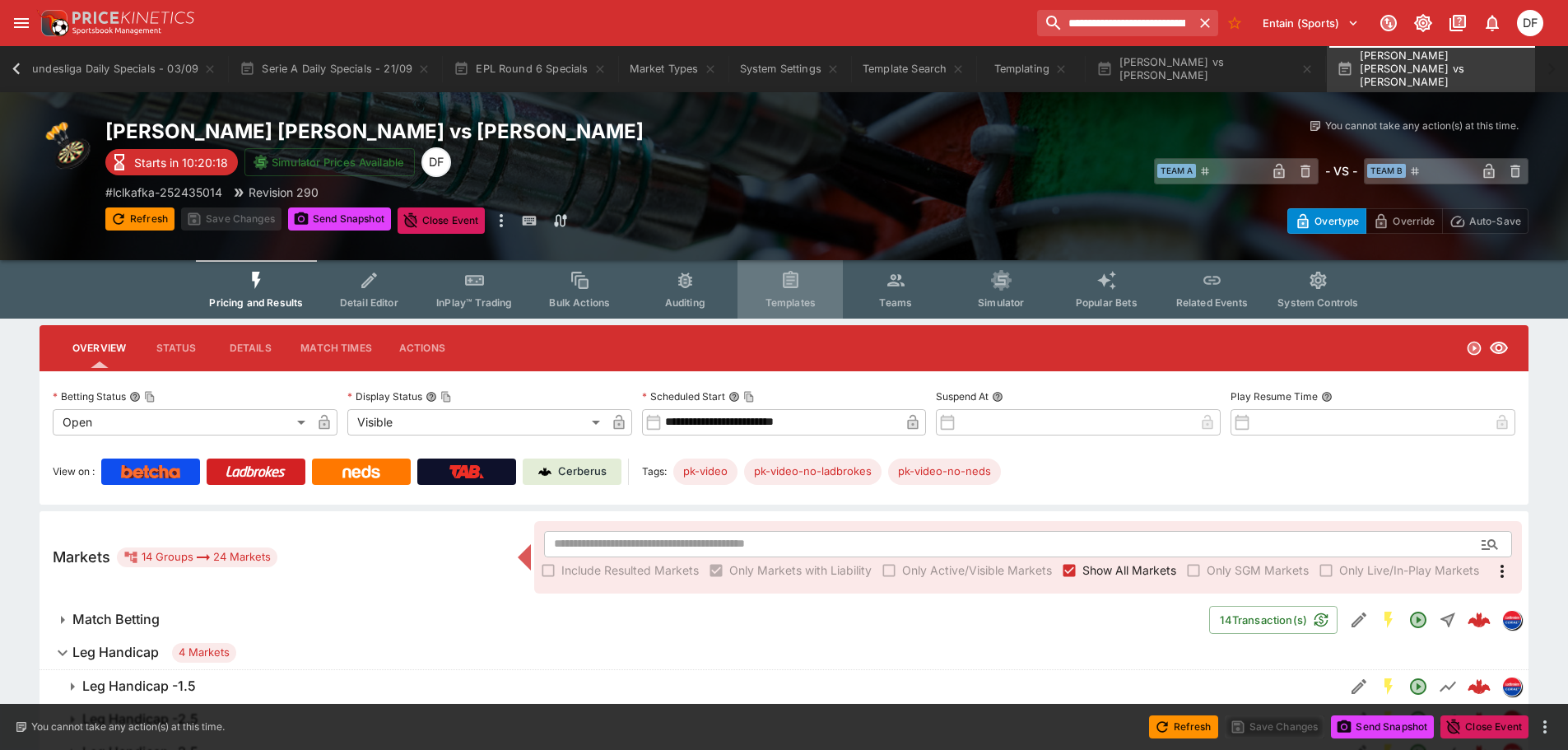
click at [796, 304] on span "Templates" at bounding box center [791, 302] width 50 height 12
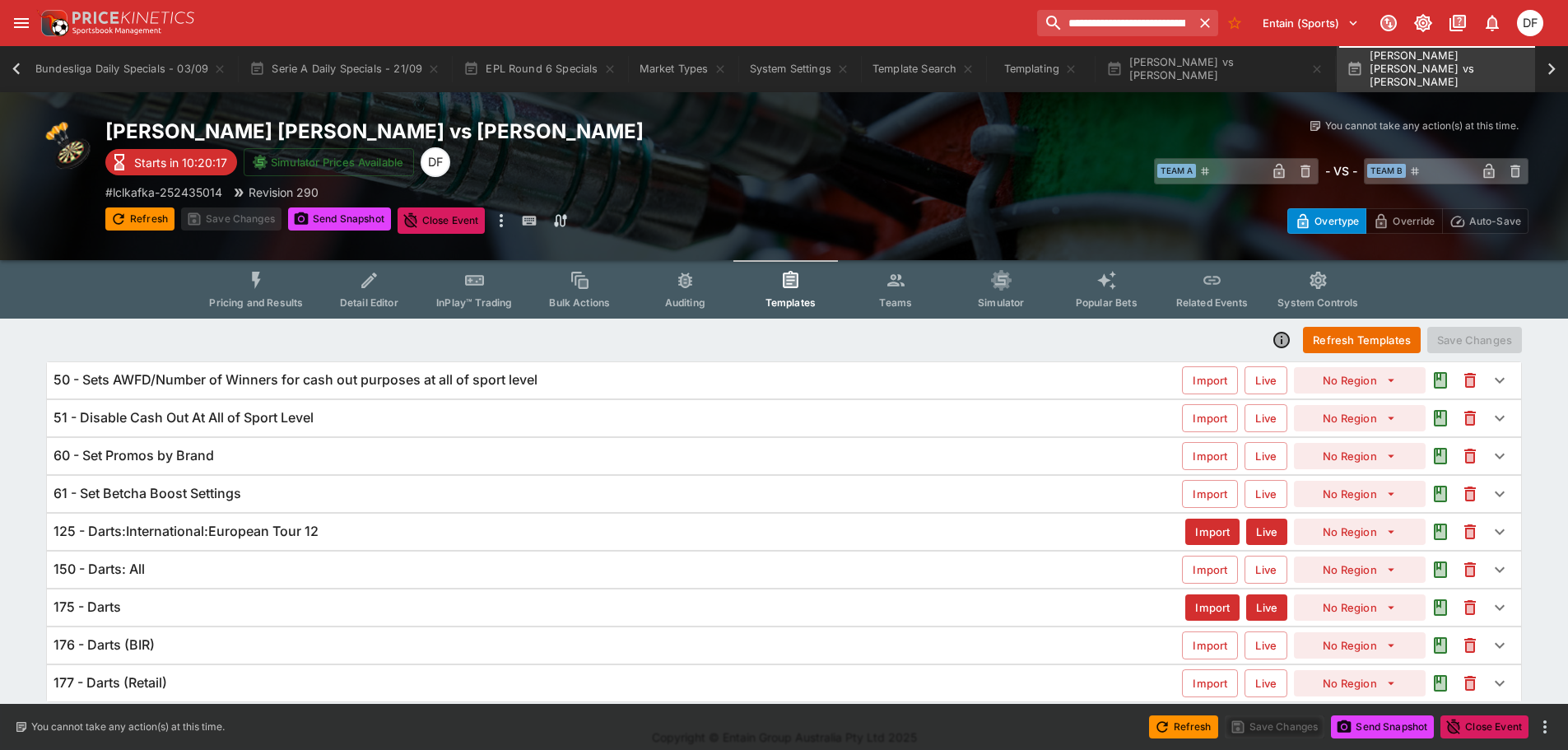
scroll to position [16, 0]
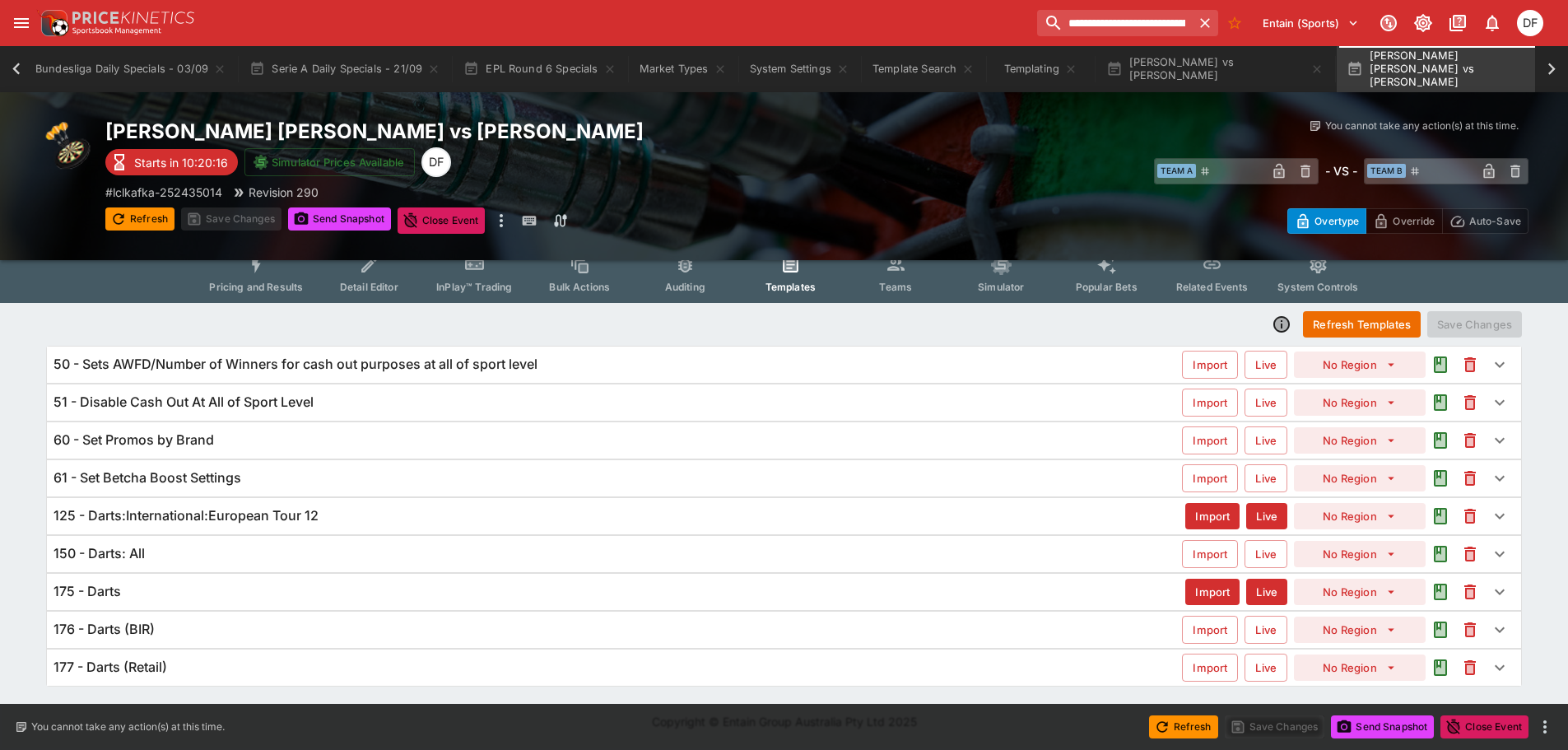
click at [166, 597] on div "175 - Darts" at bounding box center [620, 591] width 1132 height 18
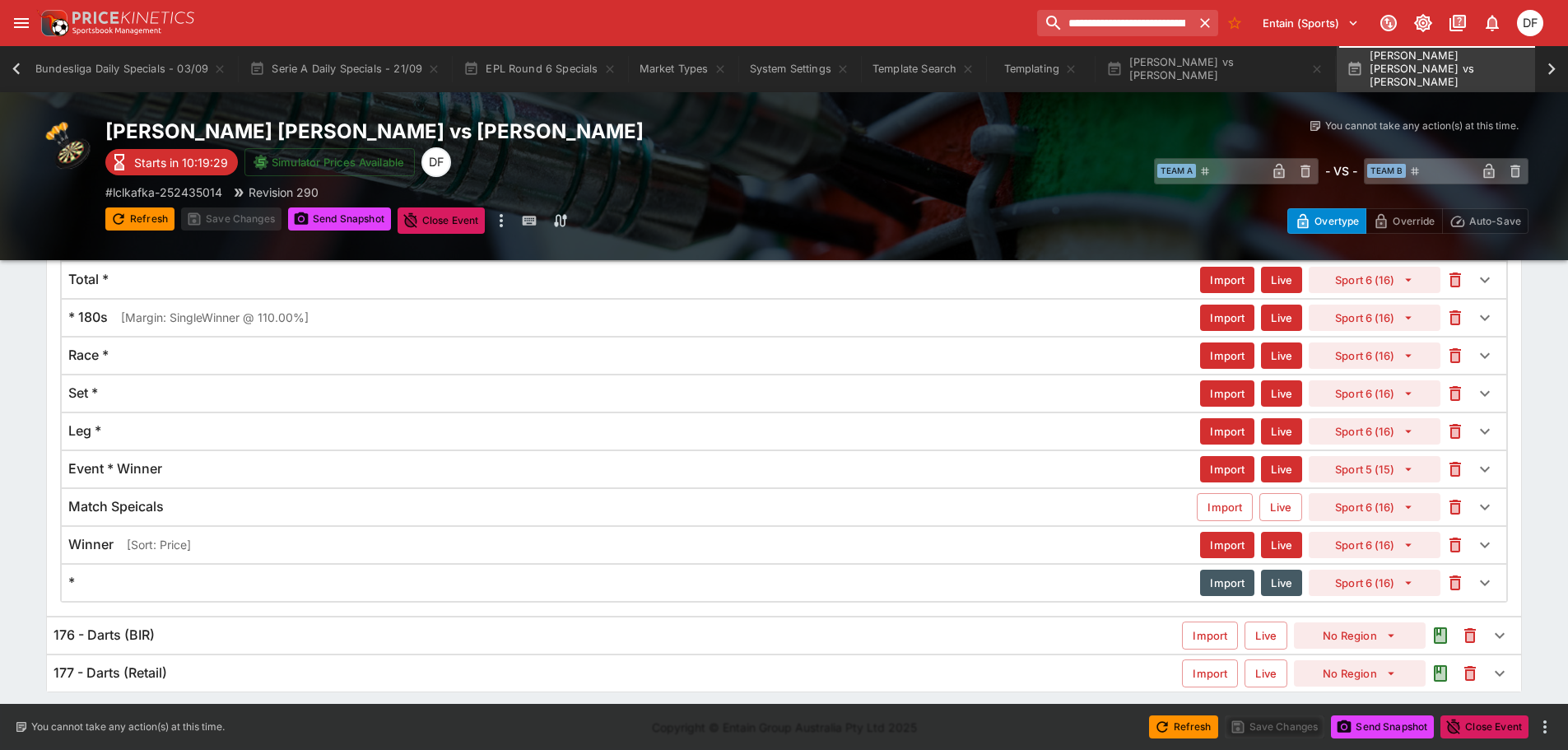
scroll to position [697, 0]
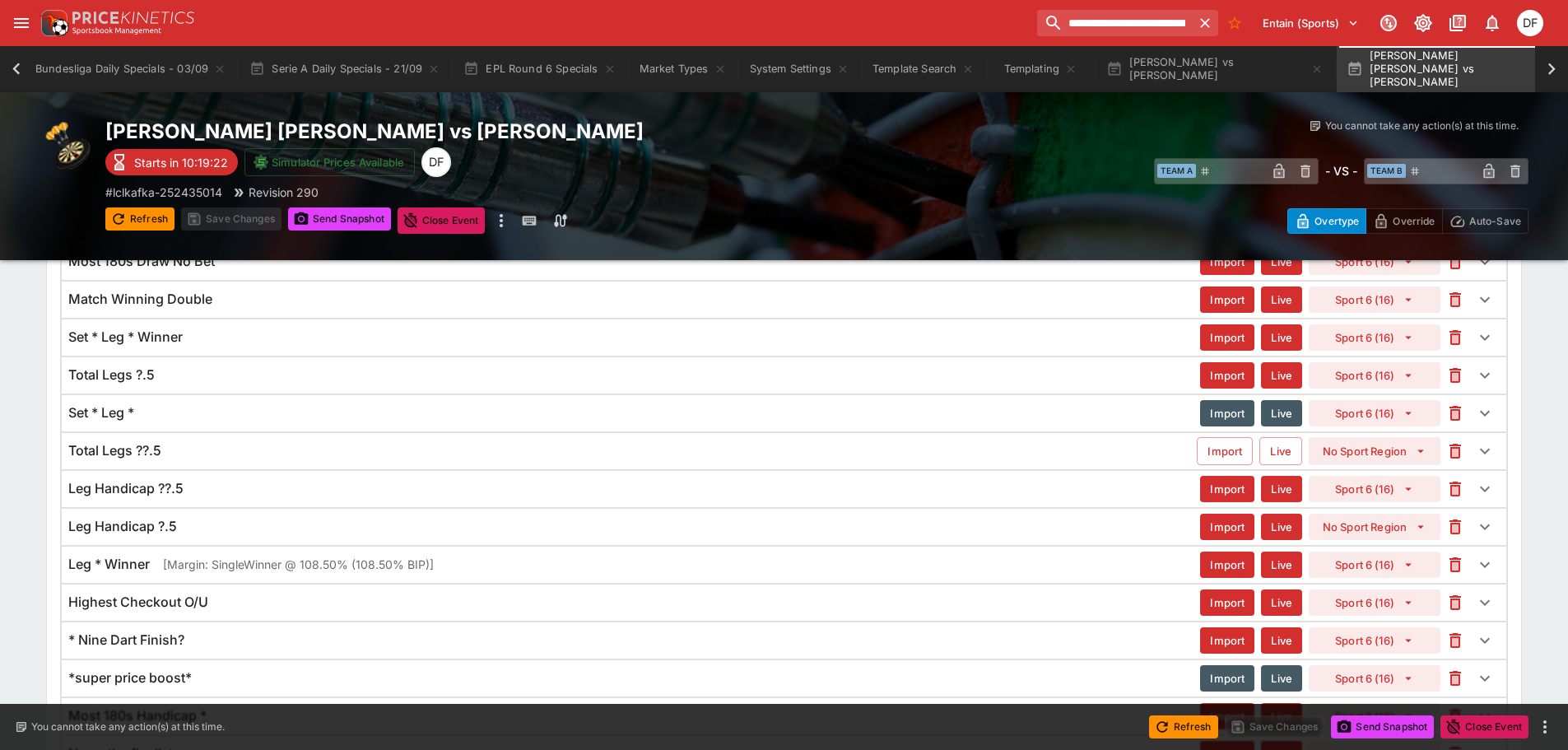
click at [1221, 454] on button "Import" at bounding box center [1225, 451] width 56 height 28
click at [1221, 454] on button "Import" at bounding box center [1226, 451] width 54 height 28
click at [1264, 449] on button "Live" at bounding box center [1281, 451] width 43 height 28
click at [1264, 449] on button "Live" at bounding box center [1282, 451] width 41 height 26
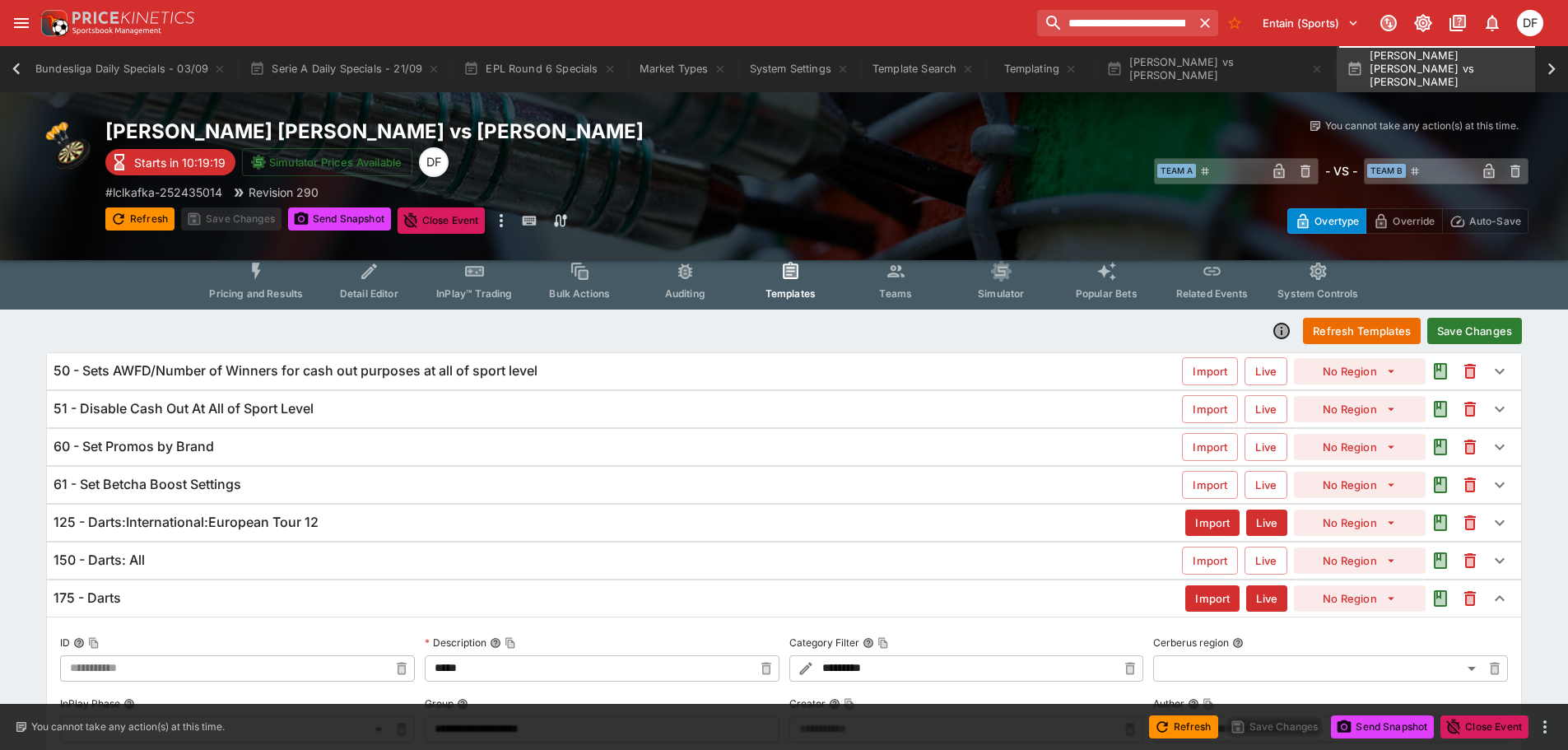
scroll to position [0, 0]
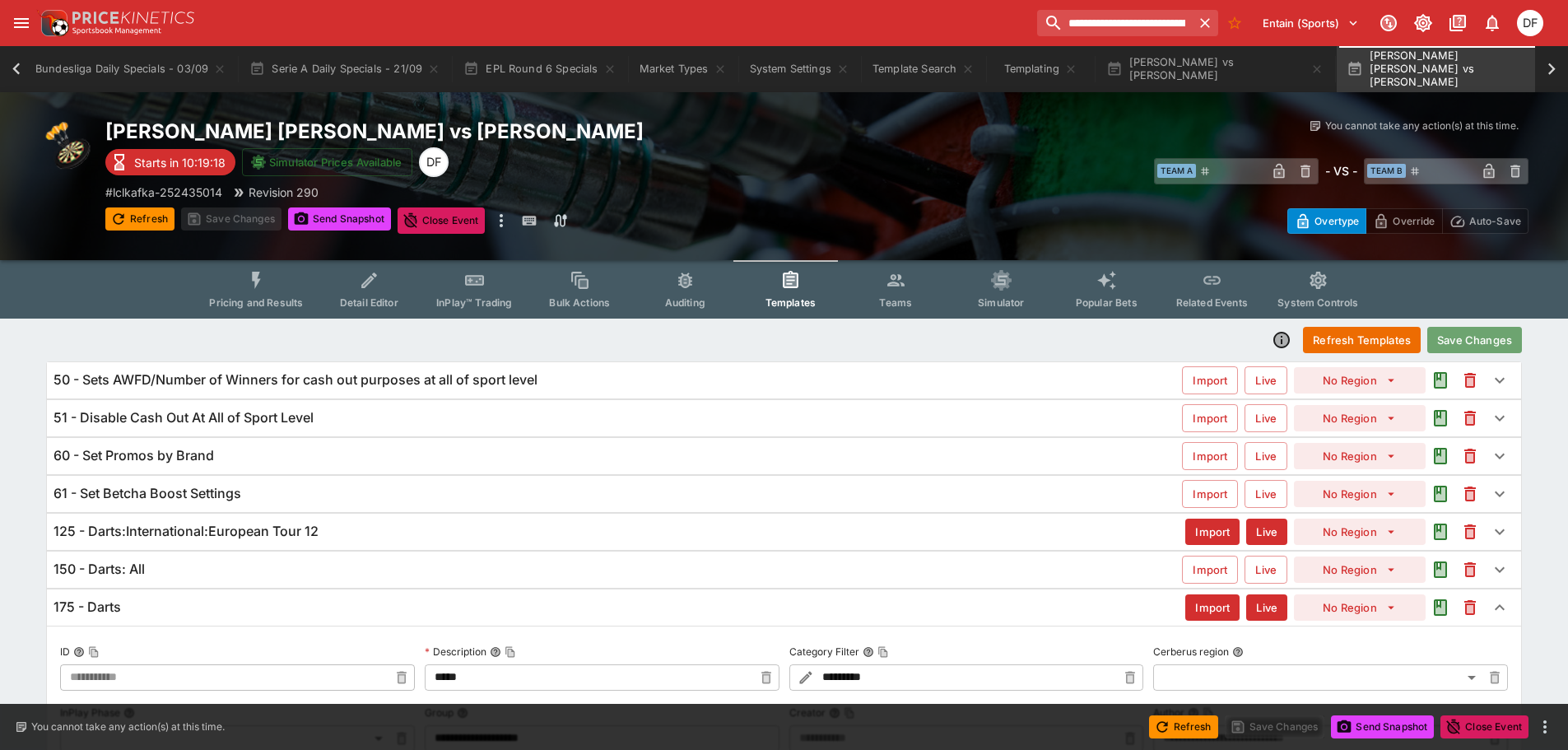
click at [1480, 347] on button "Save Changes" at bounding box center [1475, 340] width 95 height 26
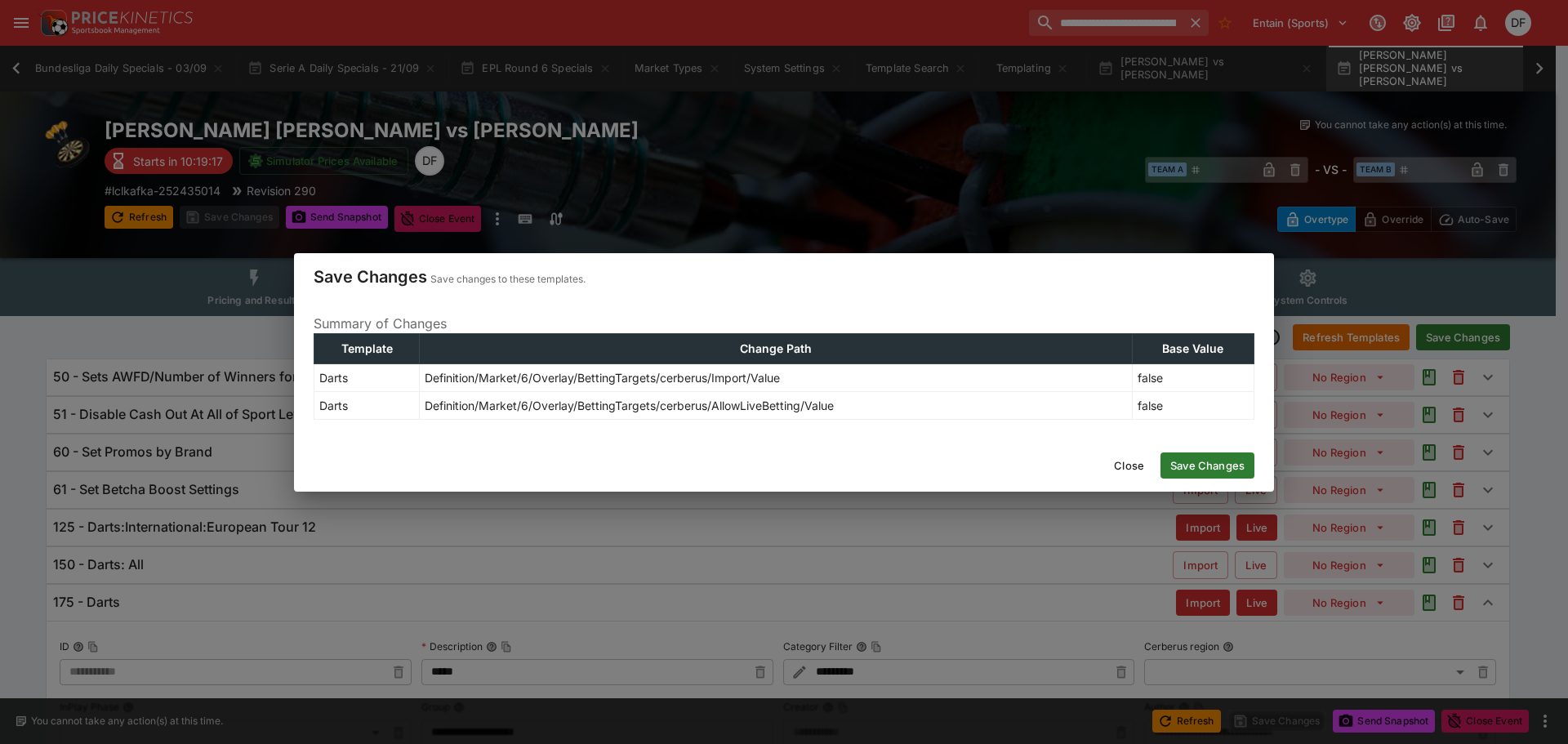
click at [1213, 460] on button "Save Changes" at bounding box center [1208, 466] width 94 height 26
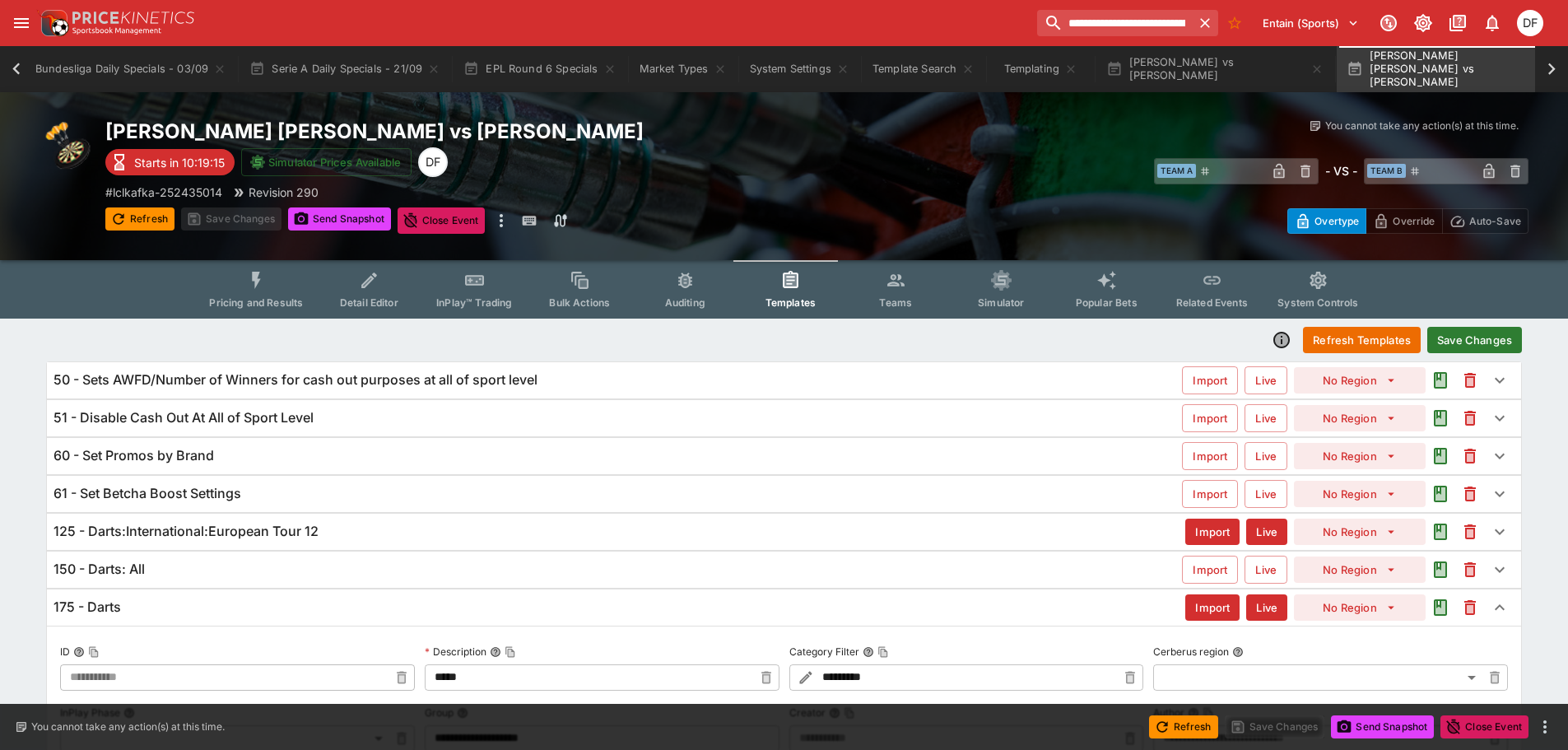
type input "**********"
click at [349, 220] on button "Send Snapshot" at bounding box center [339, 218] width 103 height 23
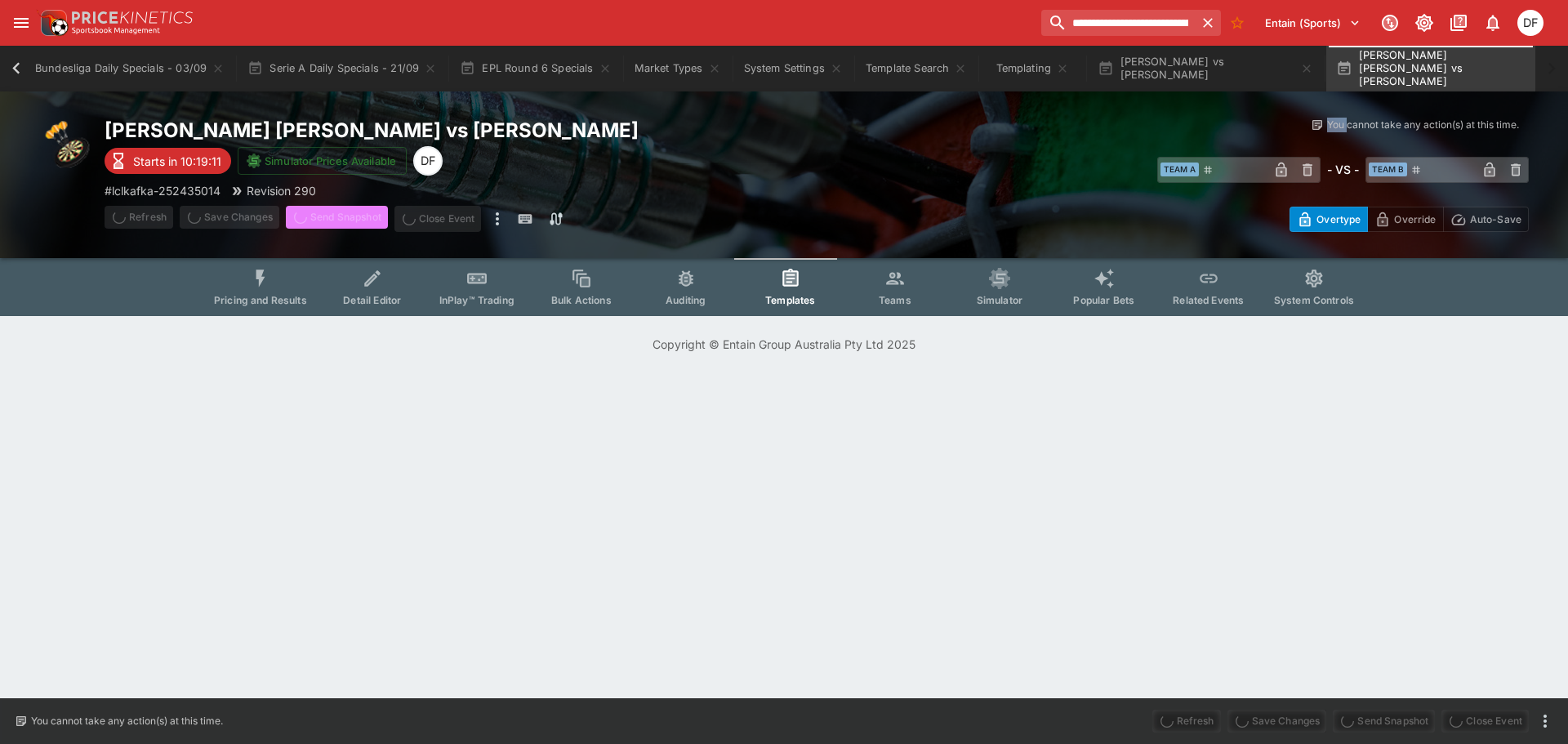
click at [347, 218] on span "Send Snapshot" at bounding box center [336, 218] width 102 height 26
click at [347, 218] on div "Connor Scutt vs Callan Rydz Starts in 10:19:11 Simulator Prices Available DF # …" at bounding box center [784, 204] width 1568 height 225
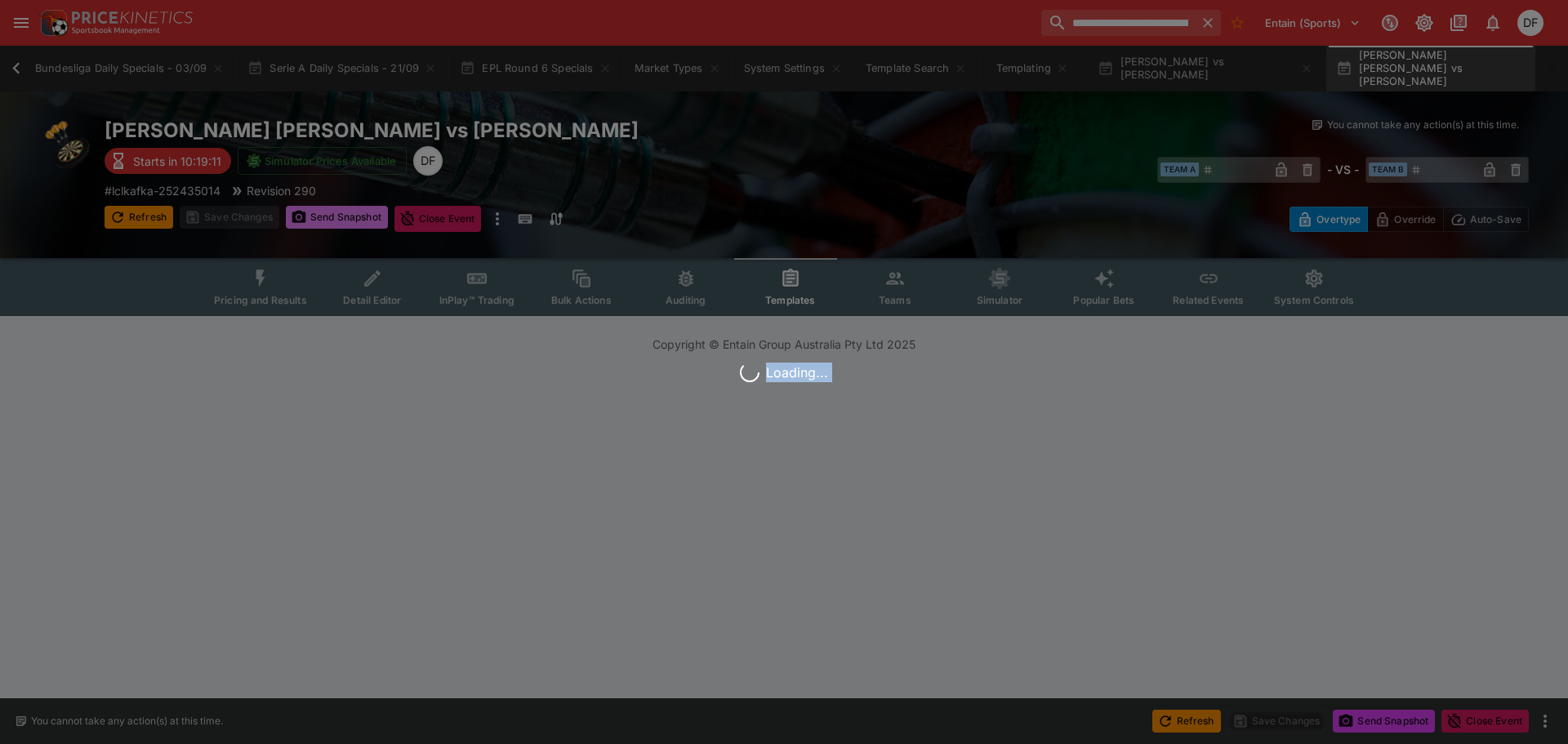
click at [347, 218] on div "Loading..." at bounding box center [784, 372] width 1568 height 744
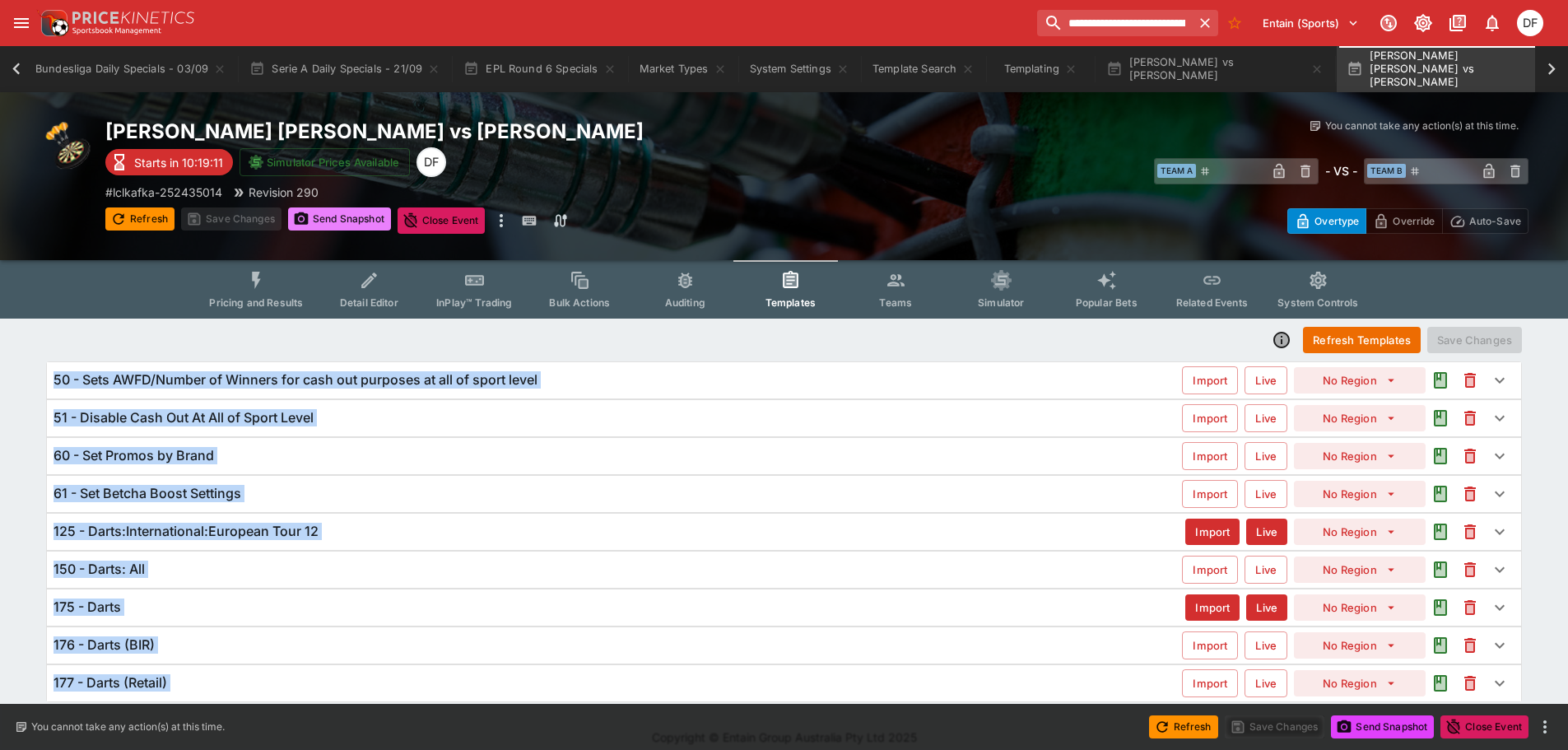
click at [367, 217] on button "Send Snapshot" at bounding box center [339, 218] width 103 height 23
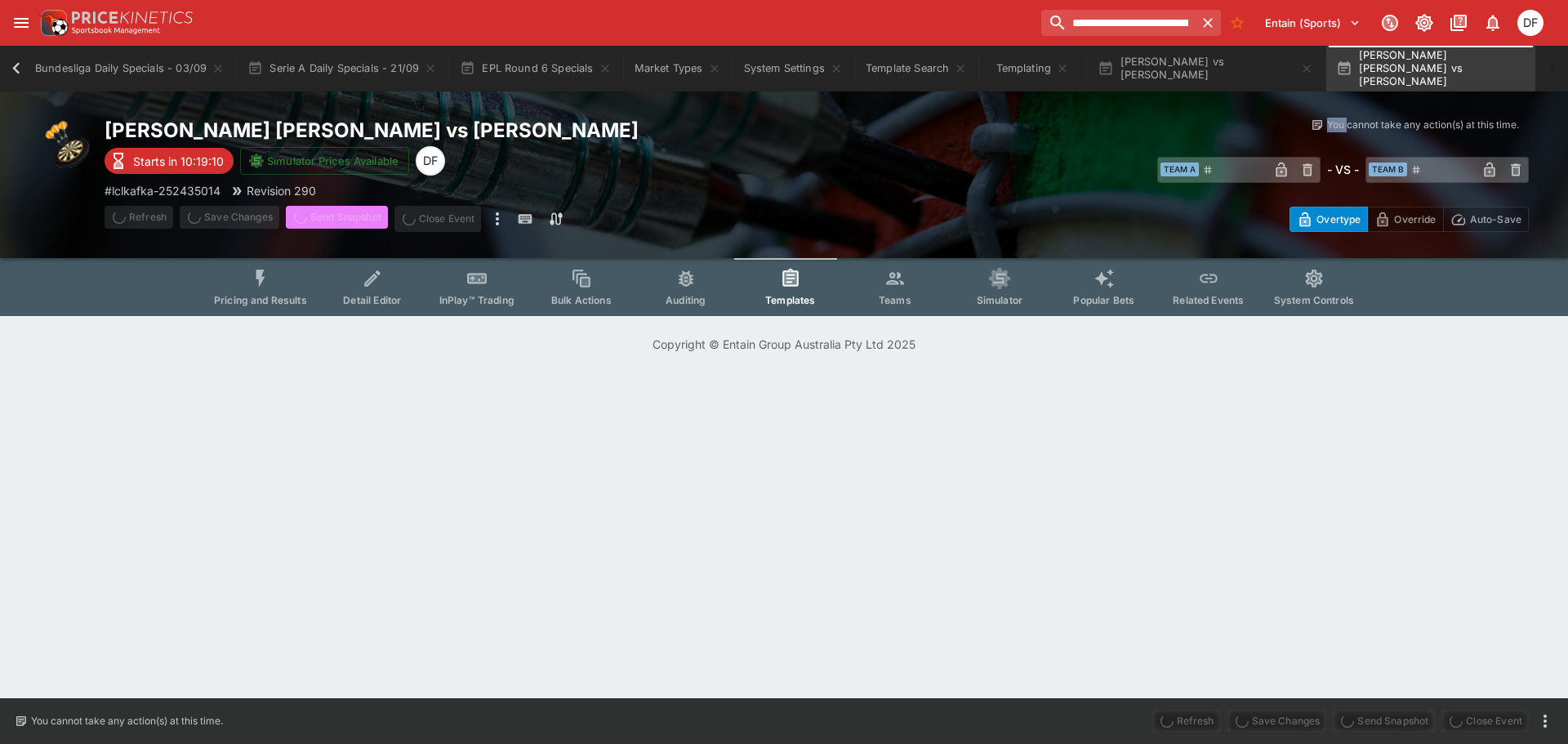
click at [364, 216] on span "Send Snapshot" at bounding box center [336, 218] width 102 height 26
click at [364, 216] on div "Connor Scutt vs Callan Rydz Starts in 10:19:10 Simulator Prices Available DF # …" at bounding box center [784, 204] width 1568 height 225
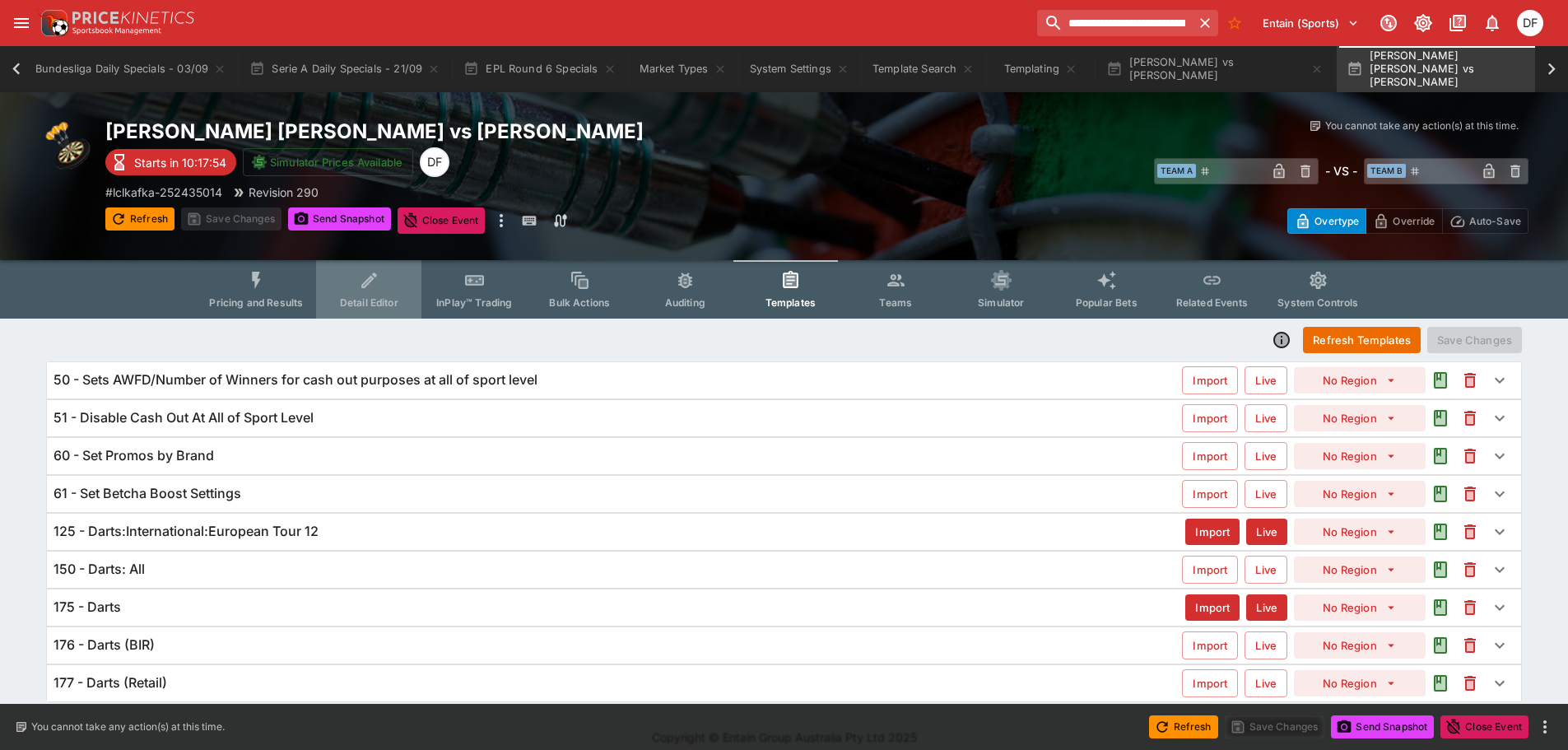
click at [362, 274] on button "Detail Editor" at bounding box center [368, 289] width 105 height 59
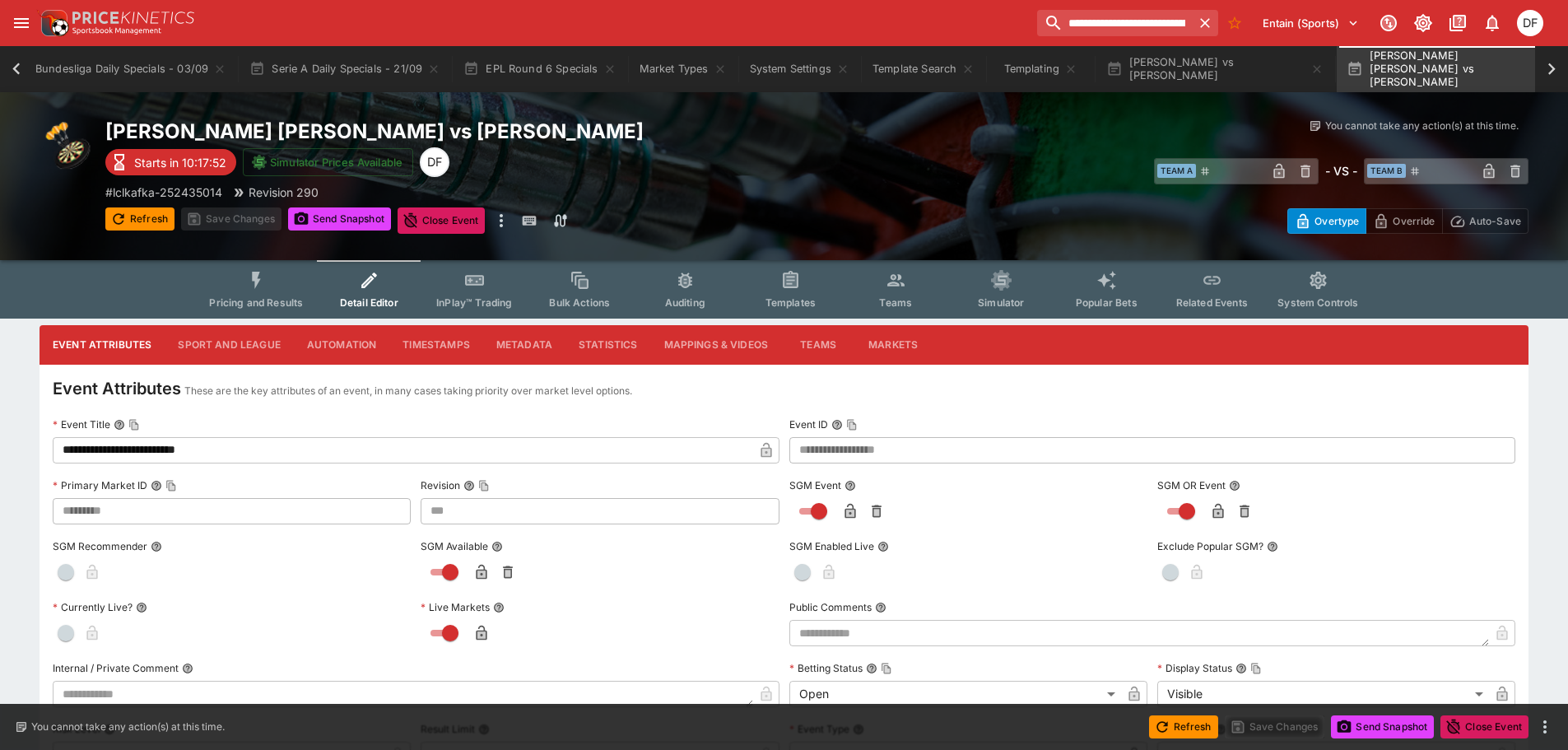
click at [250, 356] on button "Sport and League" at bounding box center [229, 345] width 128 height 40
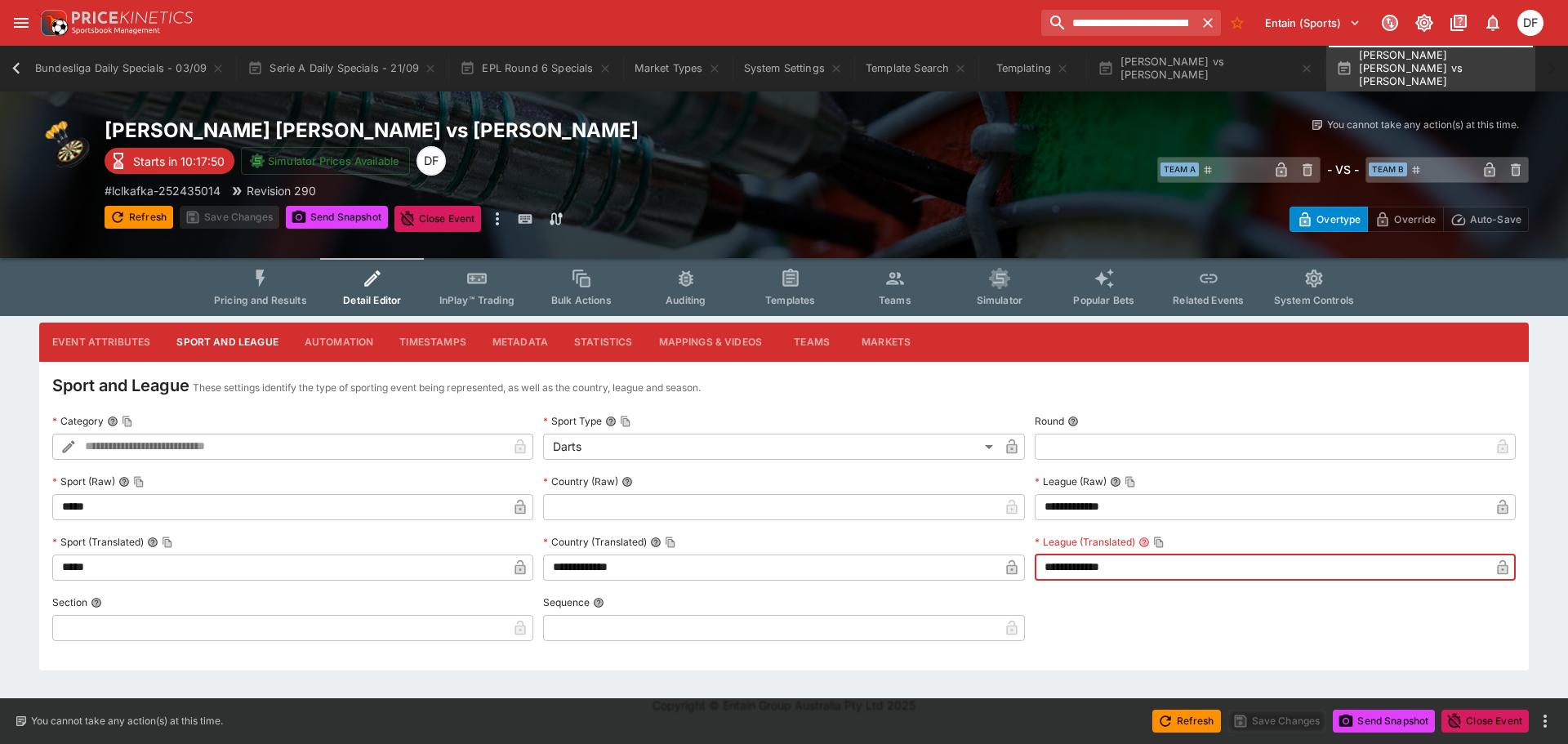
drag, startPoint x: 1133, startPoint y: 562, endPoint x: 946, endPoint y: 564, distance: 187.0
click at [909, 572] on div "**********" at bounding box center [784, 530] width 1463 height 242
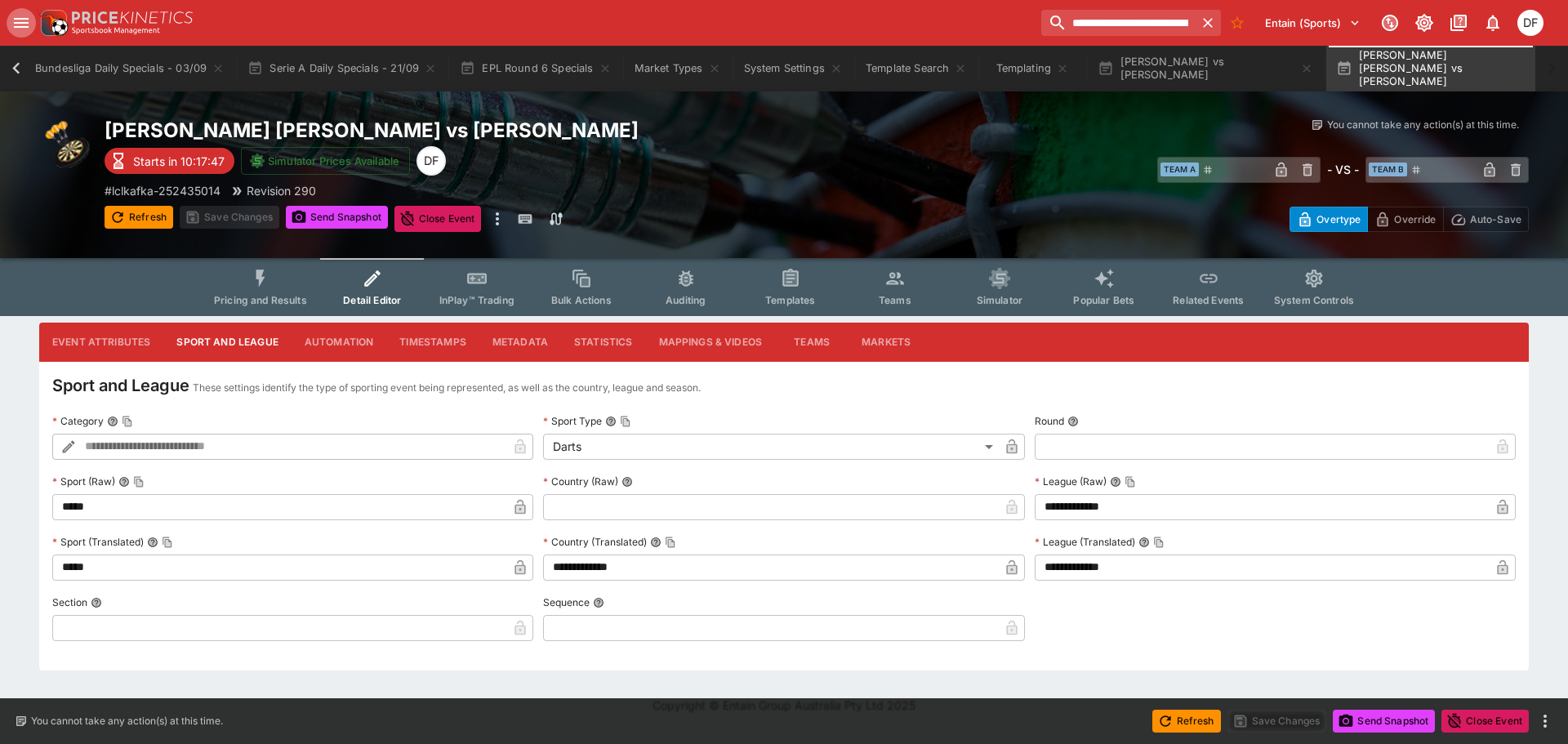
click at [8, 16] on button "open drawer" at bounding box center [21, 23] width 29 height 30
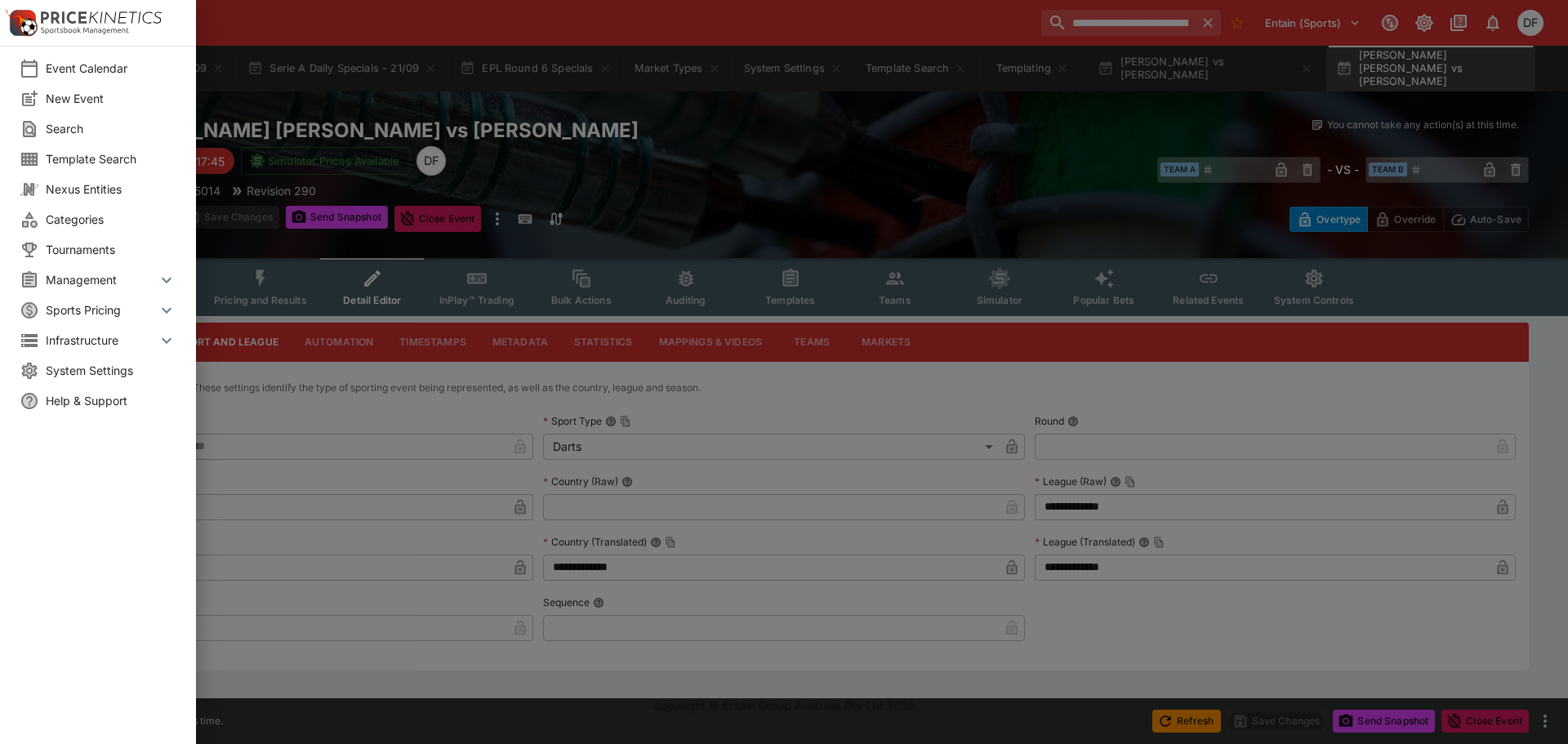
click at [102, 372] on span "System Settings" at bounding box center [112, 370] width 131 height 18
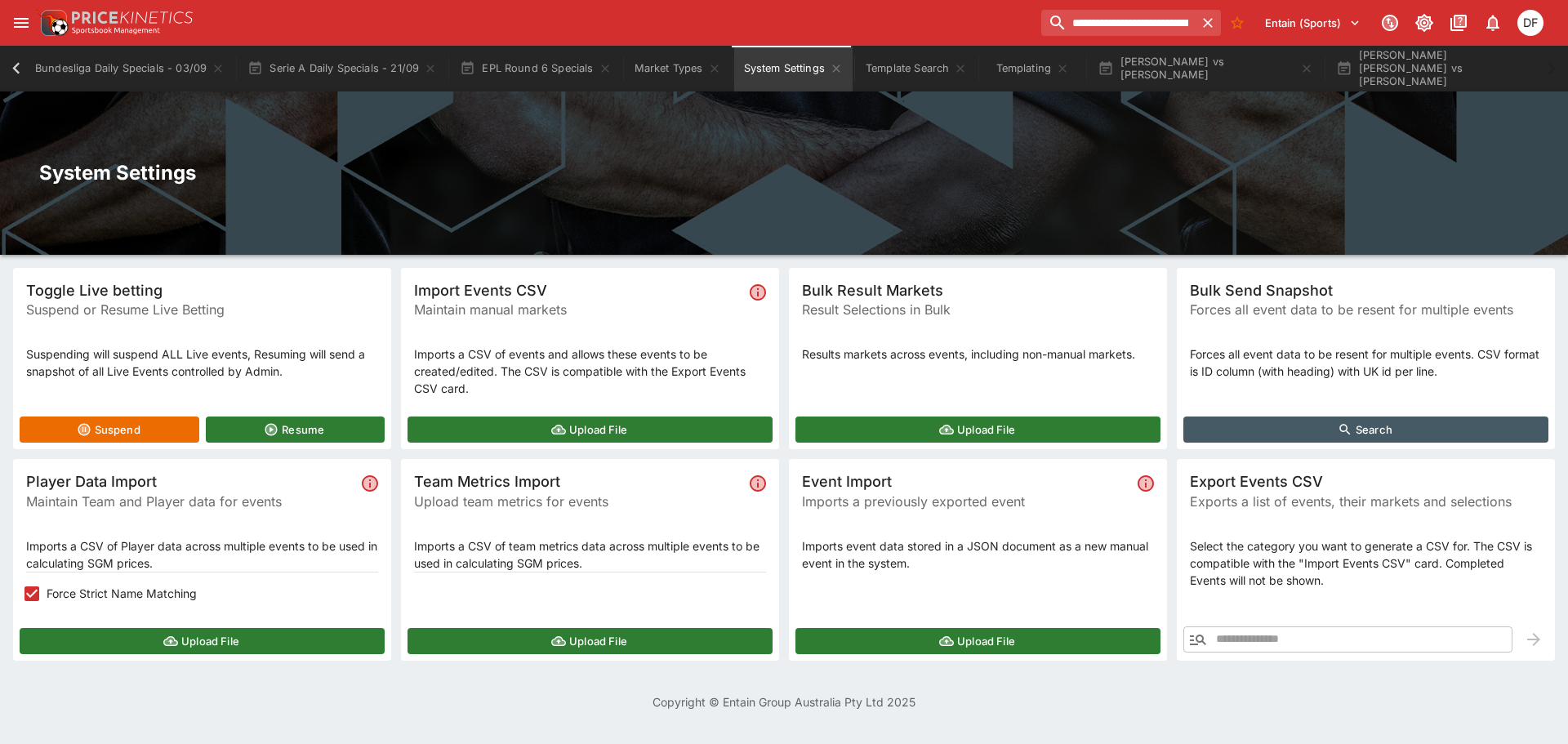
click at [1362, 423] on button "Search" at bounding box center [1366, 430] width 365 height 26
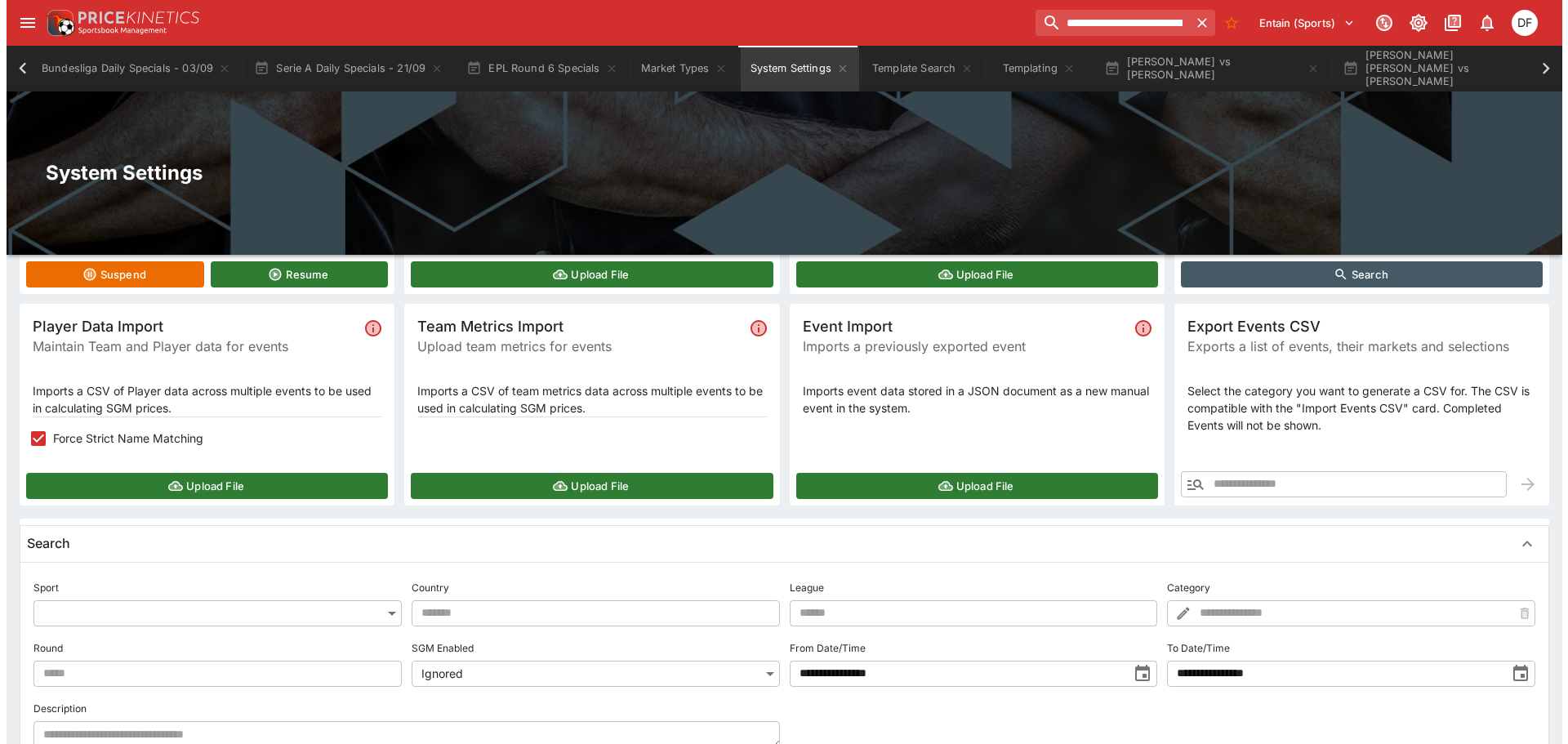
scroll to position [245, 0]
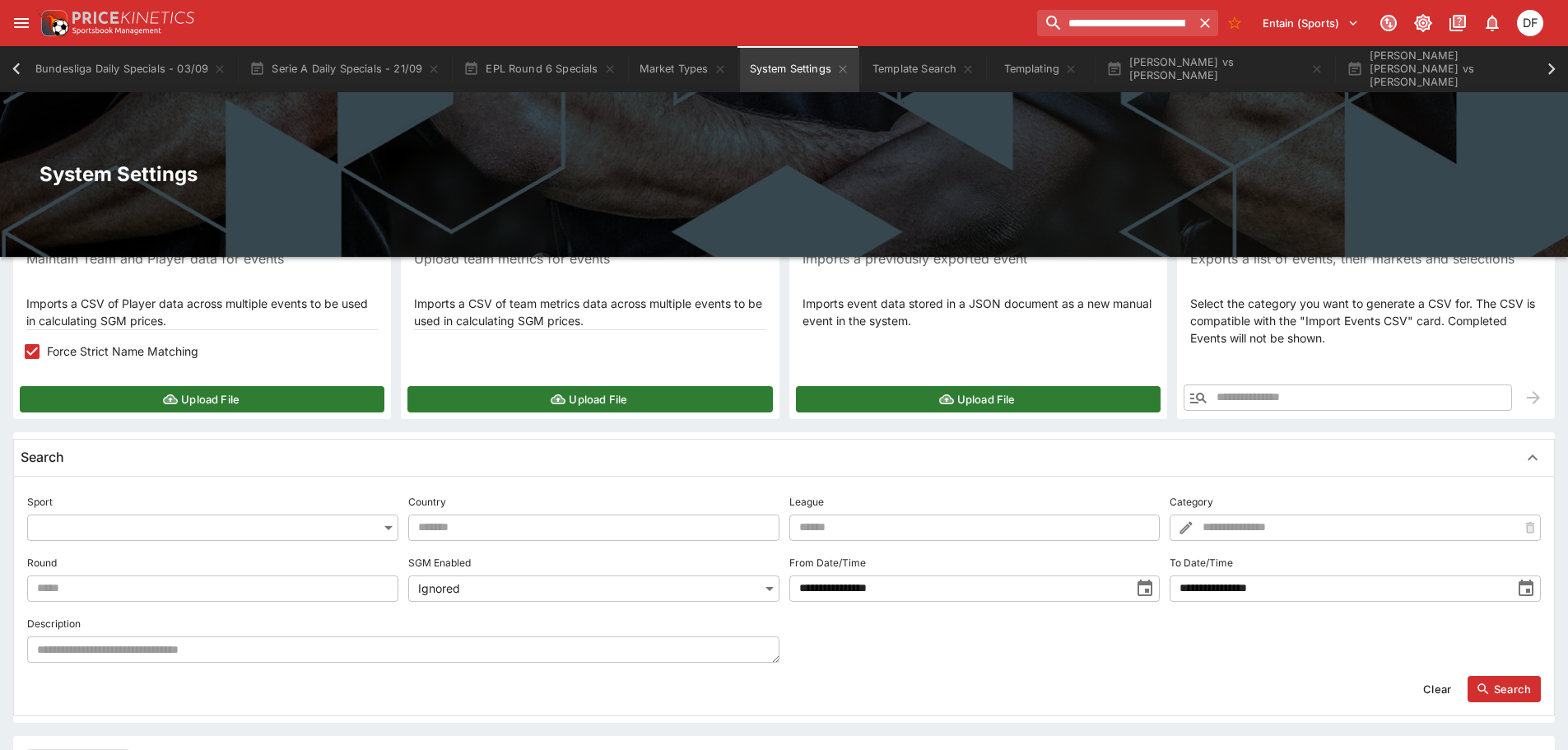
click at [238, 530] on body "**********" at bounding box center [784, 355] width 1568 height 1204
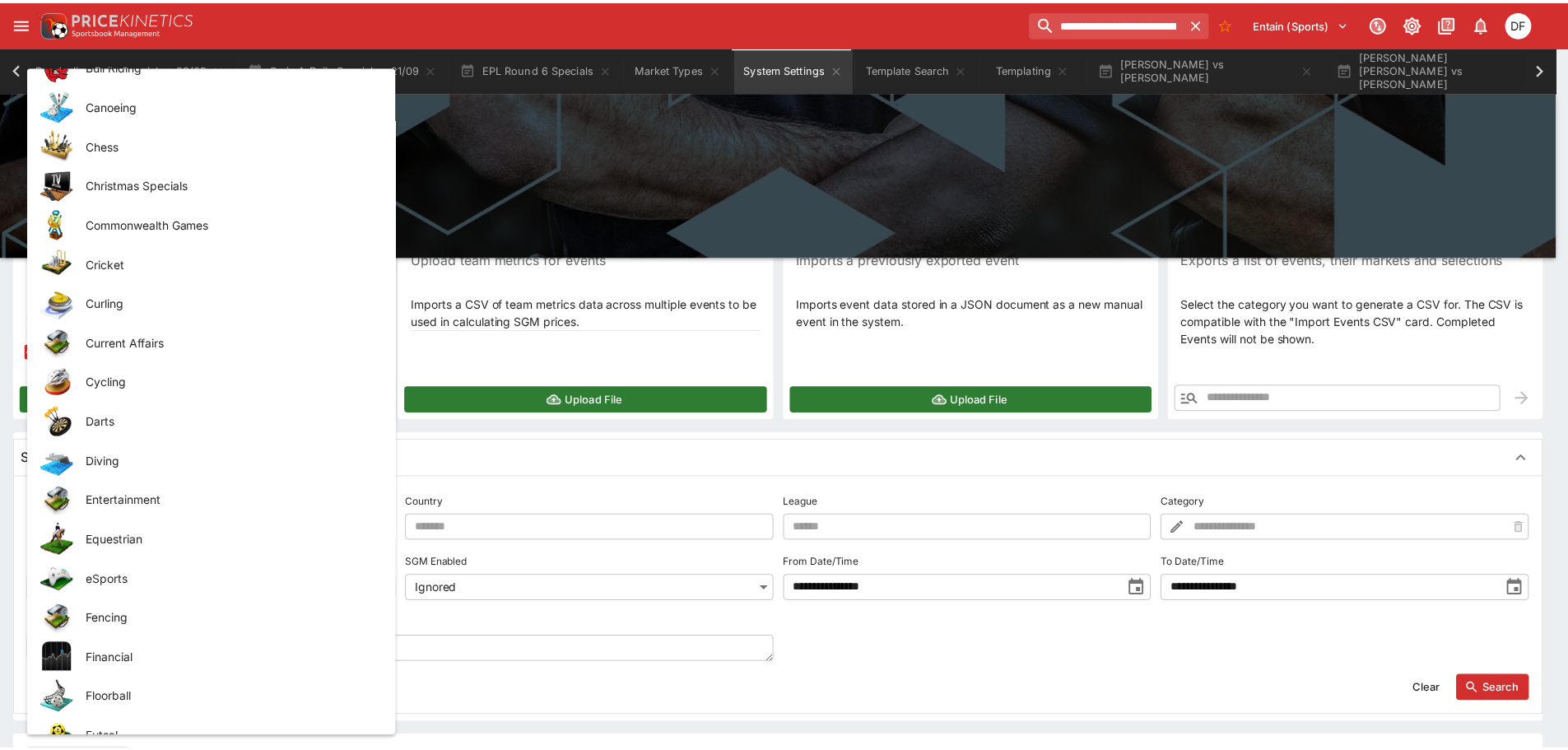
scroll to position [741, 0]
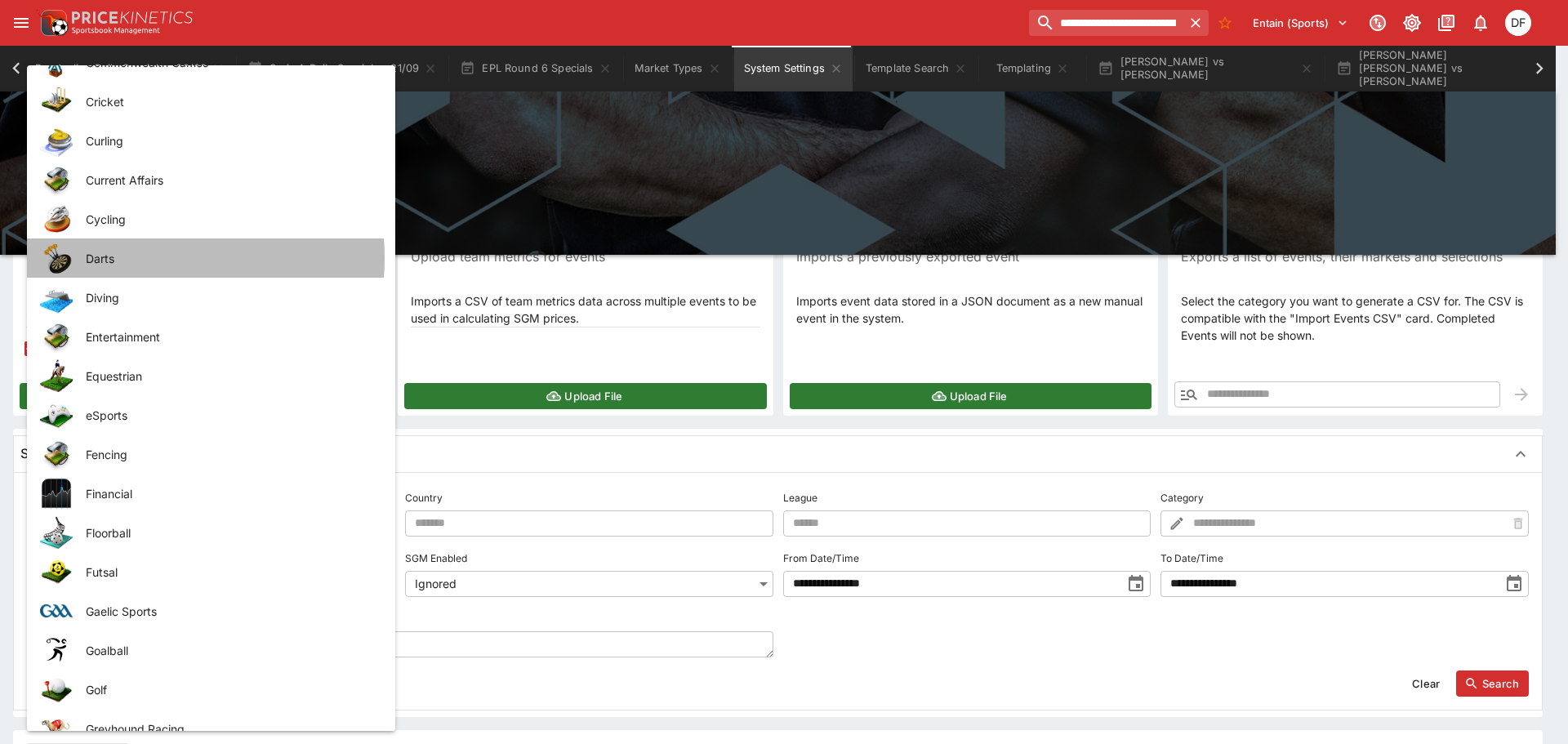
click at [122, 258] on span "Darts" at bounding box center [227, 258] width 283 height 18
type input "*****"
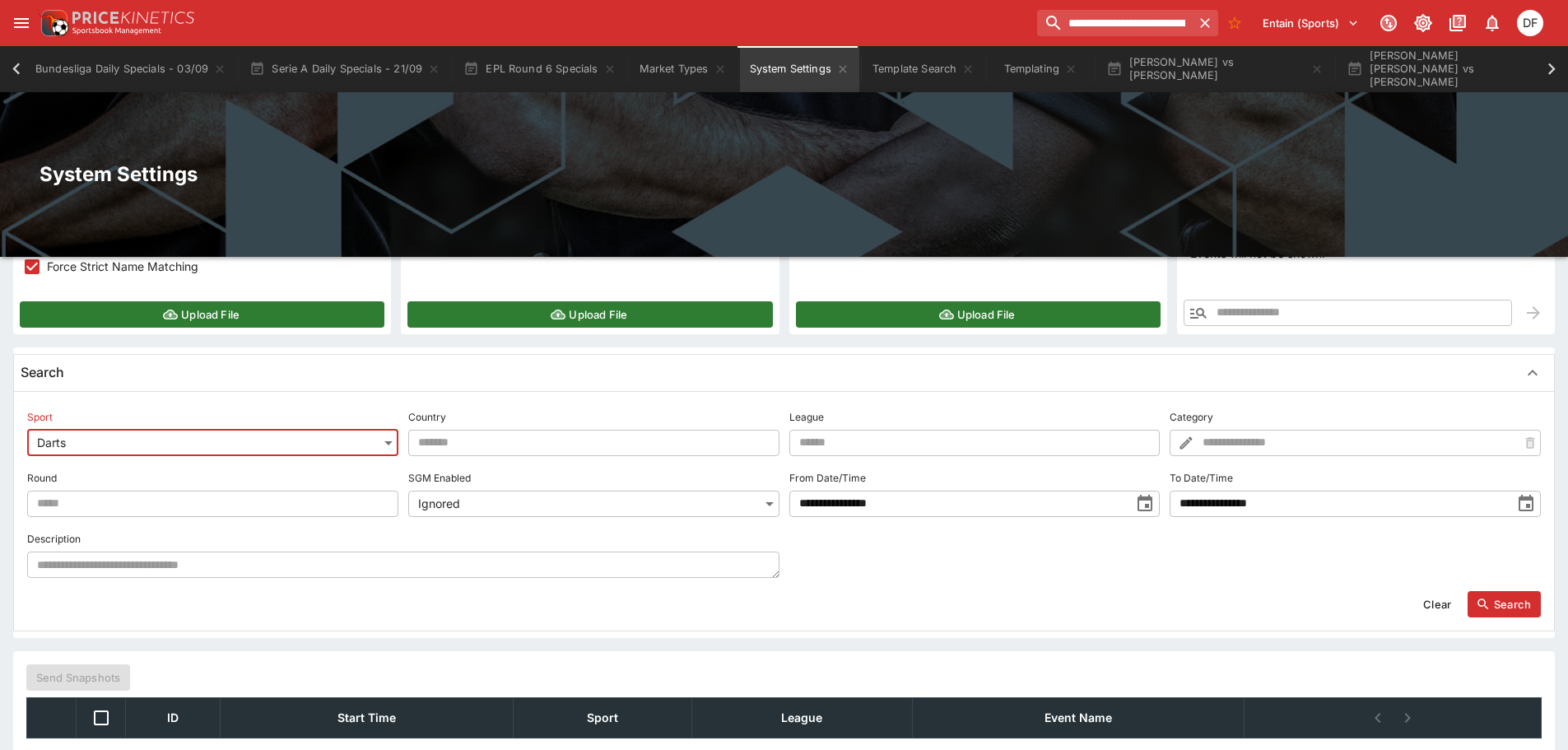
scroll to position [412, 0]
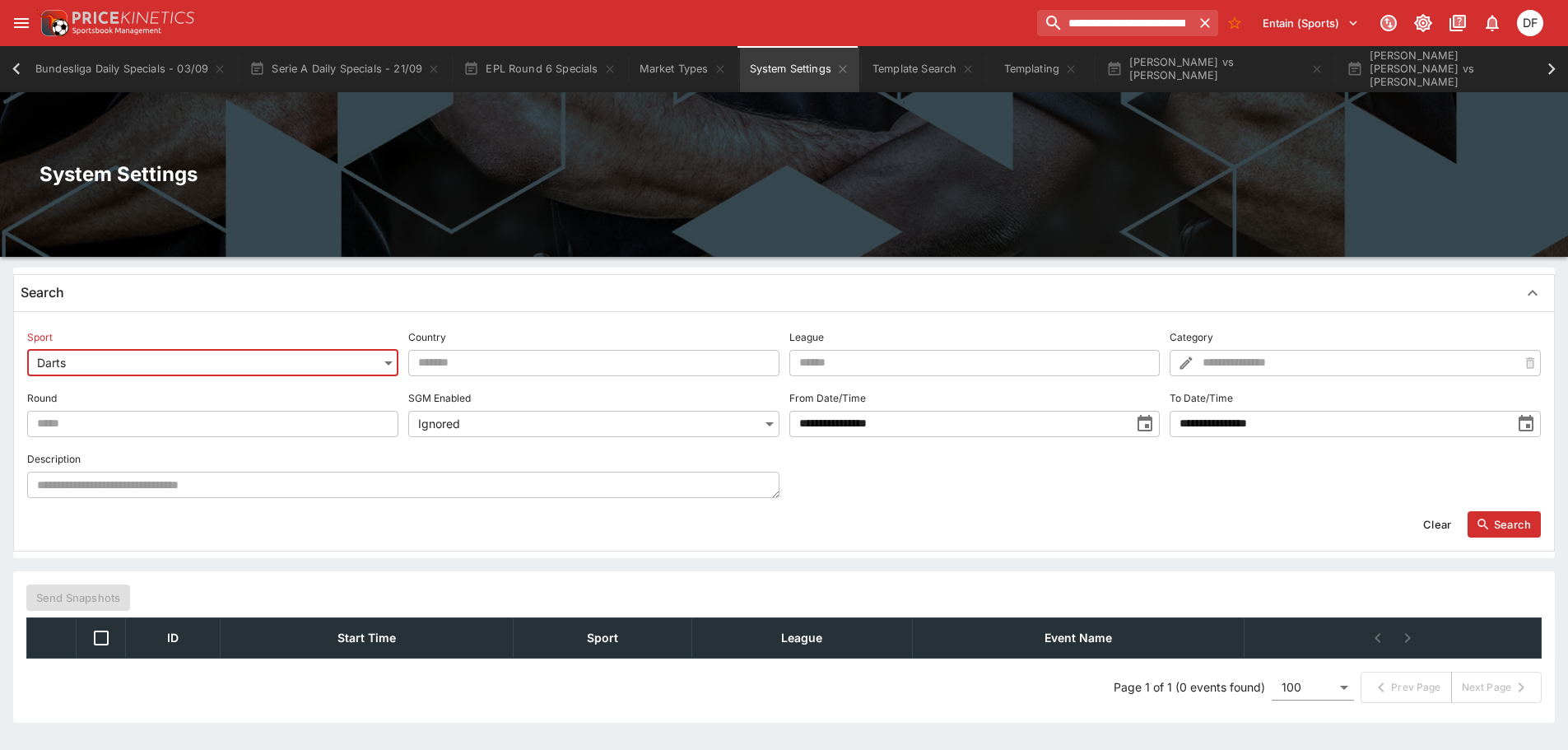
click at [1366, 420] on input "**********" at bounding box center [1341, 424] width 342 height 26
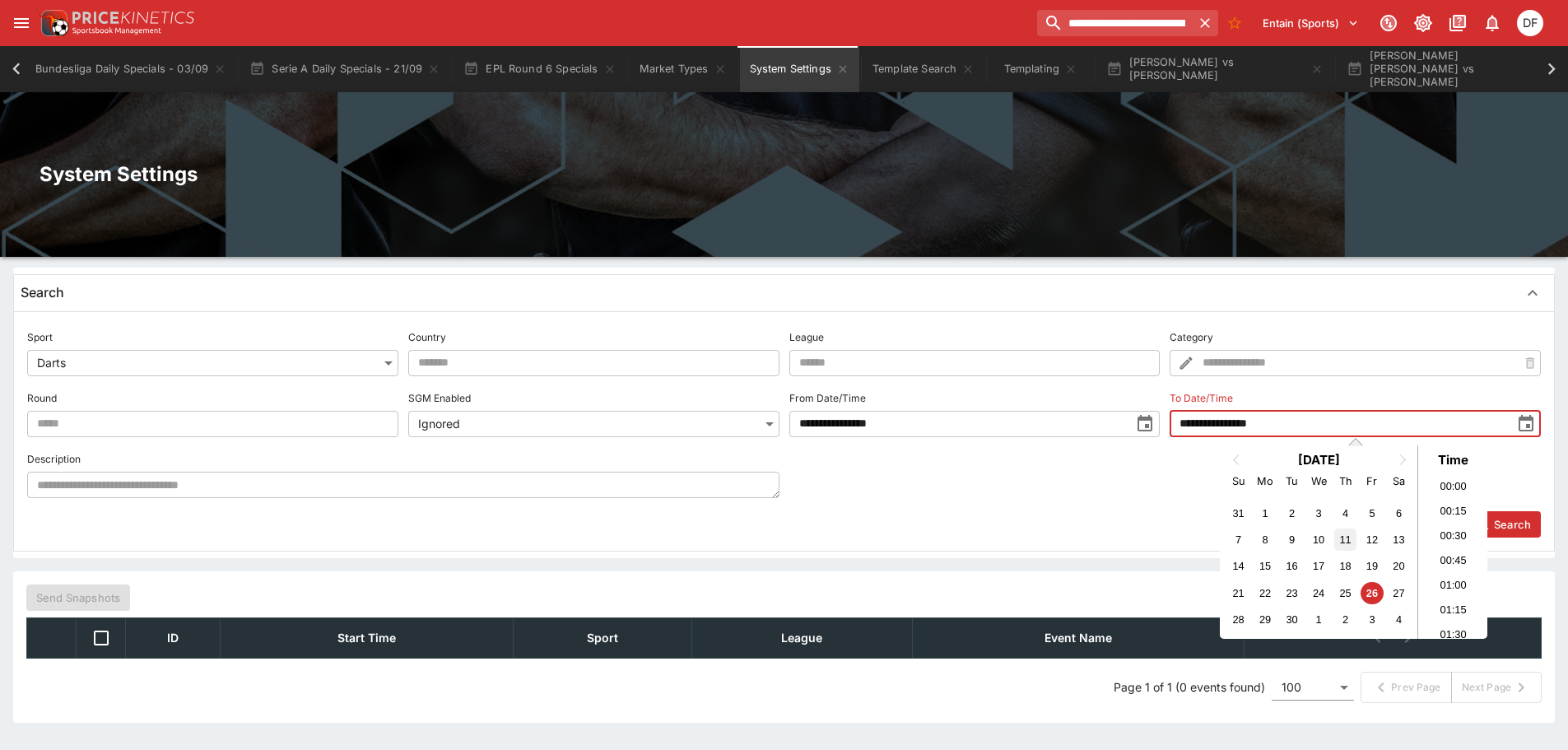
scroll to position [1585, 0]
click at [1403, 459] on span "Next Month" at bounding box center [1403, 460] width 0 height 19
click at [1399, 612] on div "1" at bounding box center [1399, 620] width 22 height 22
type input "**********"
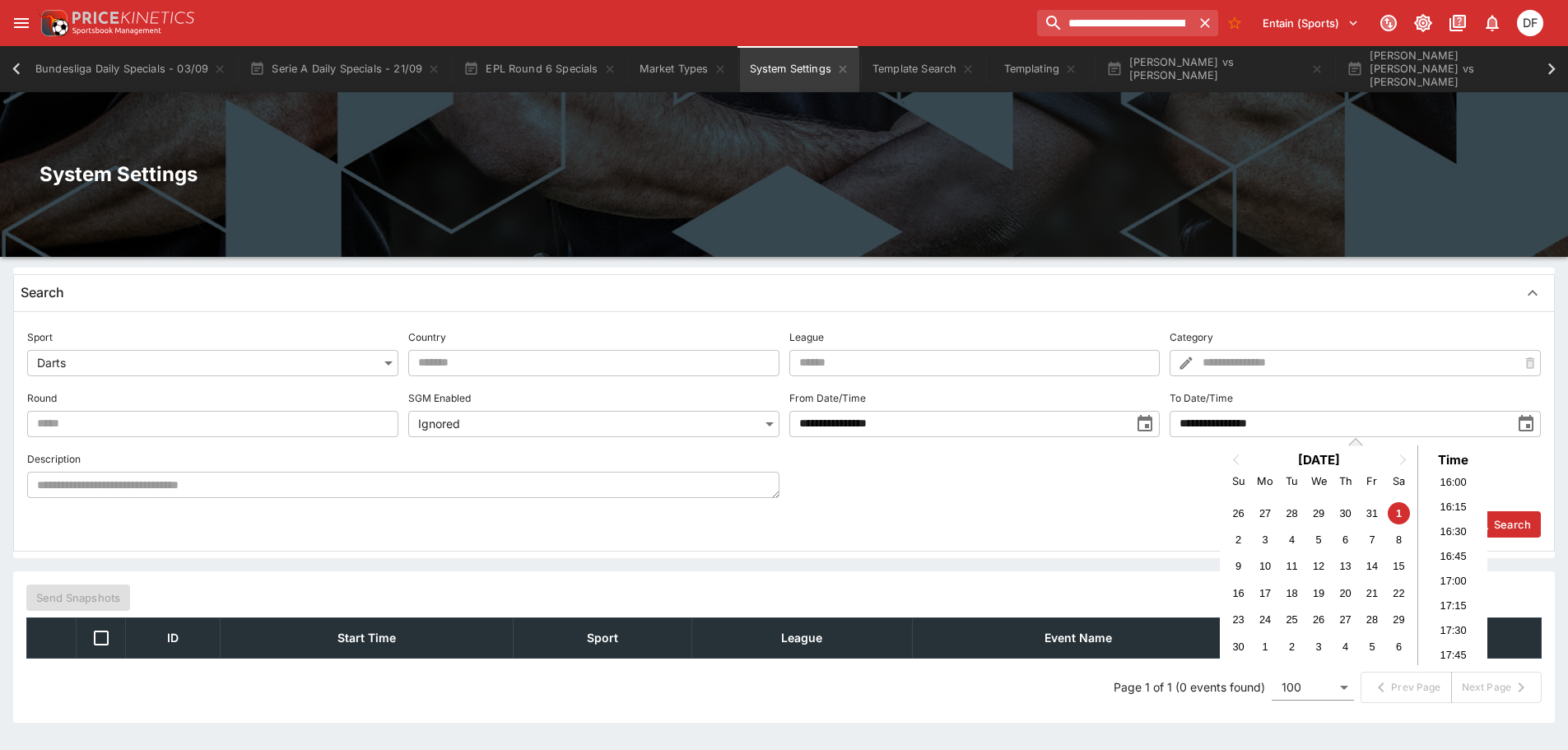
click at [1202, 546] on div "**********" at bounding box center [784, 431] width 1540 height 240
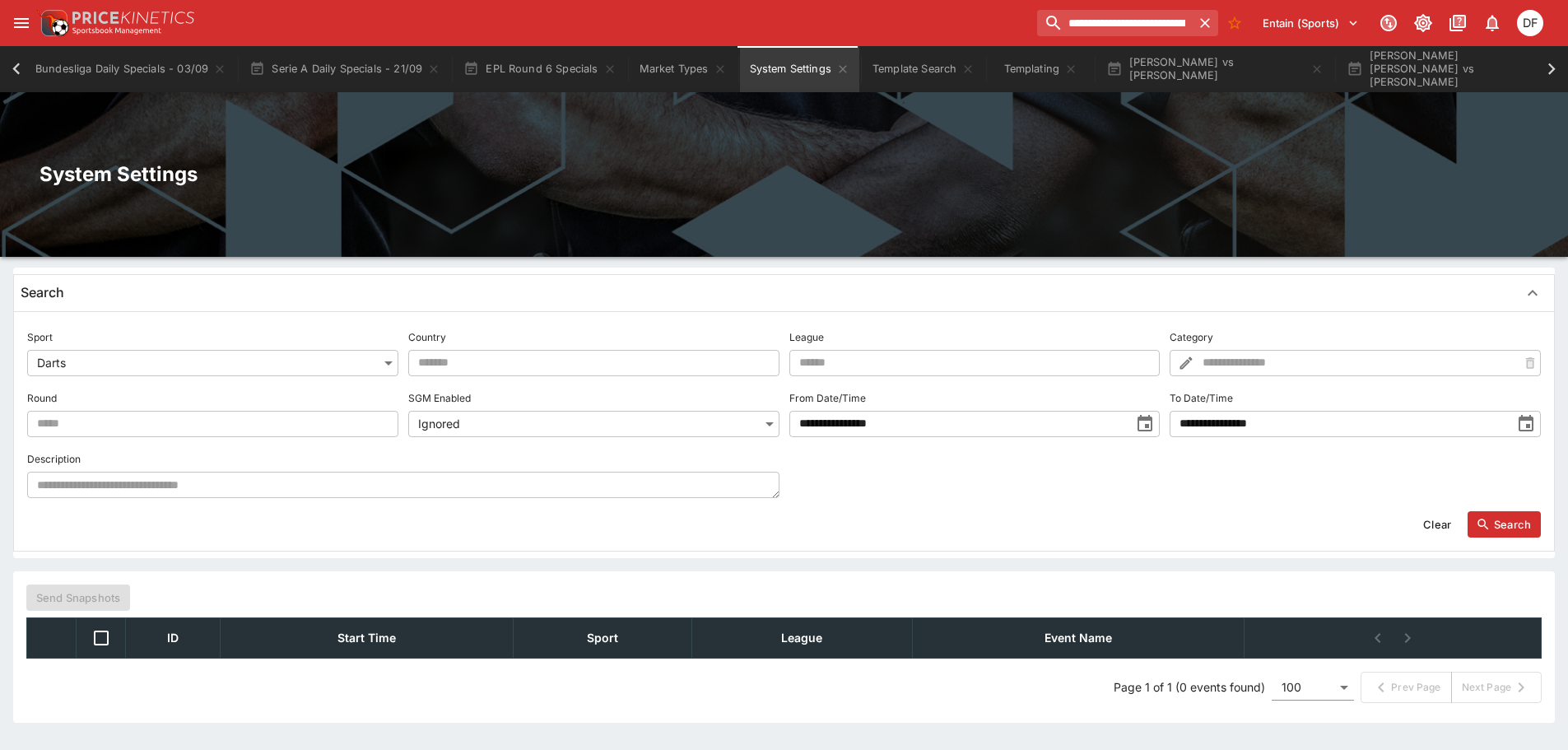
click at [1520, 522] on button "Search" at bounding box center [1504, 524] width 73 height 26
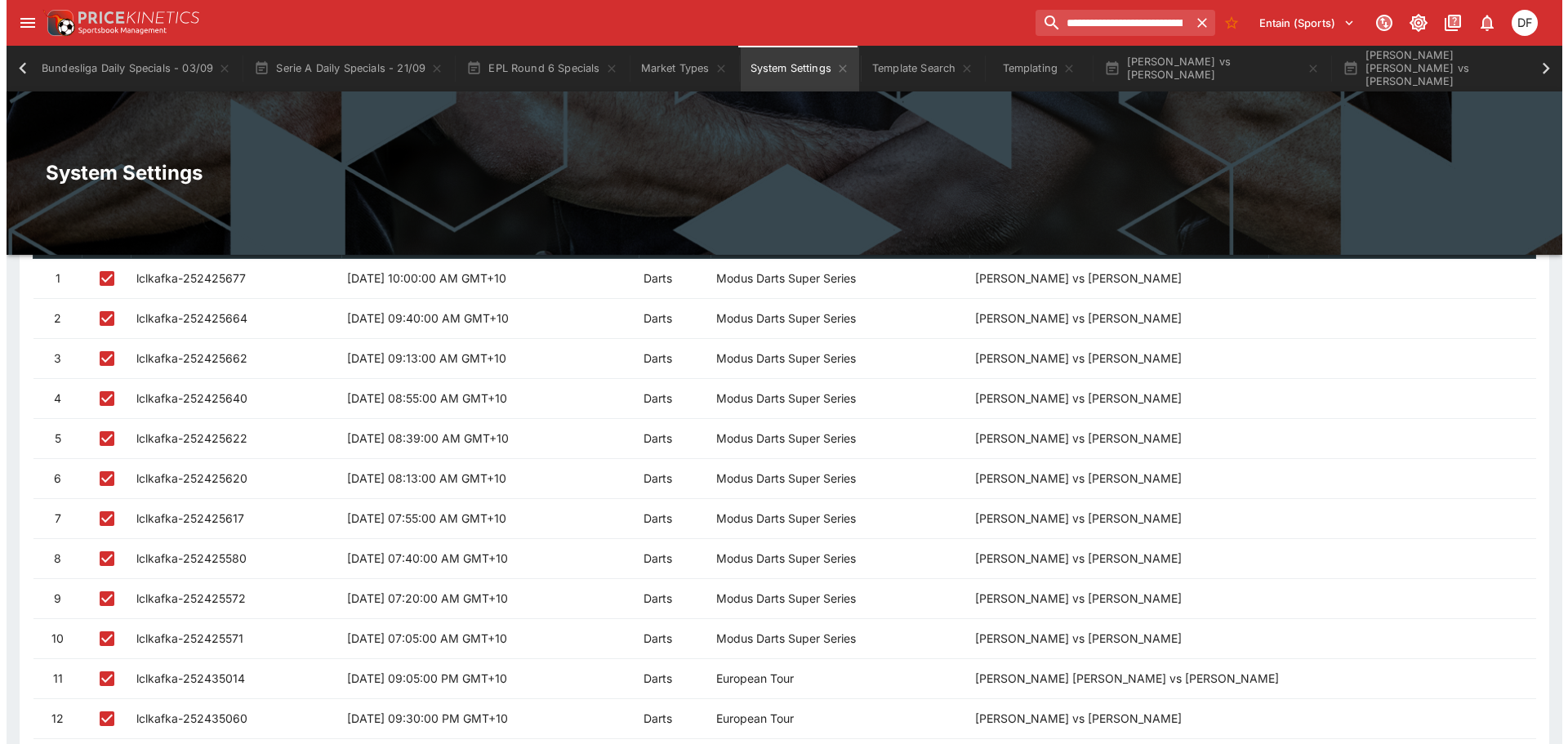
scroll to position [572, 0]
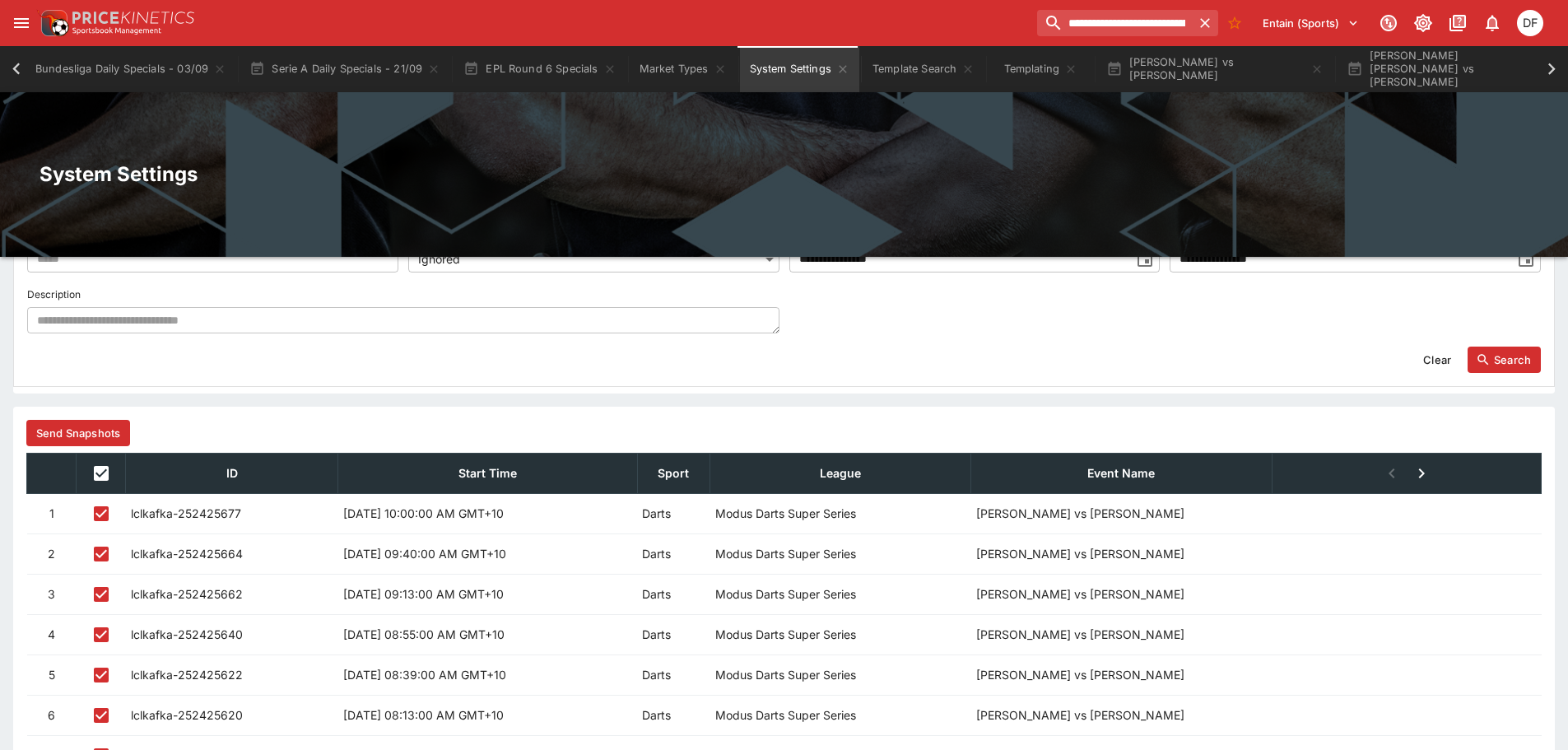
click at [104, 432] on button "Send Snapshots" at bounding box center [78, 433] width 104 height 26
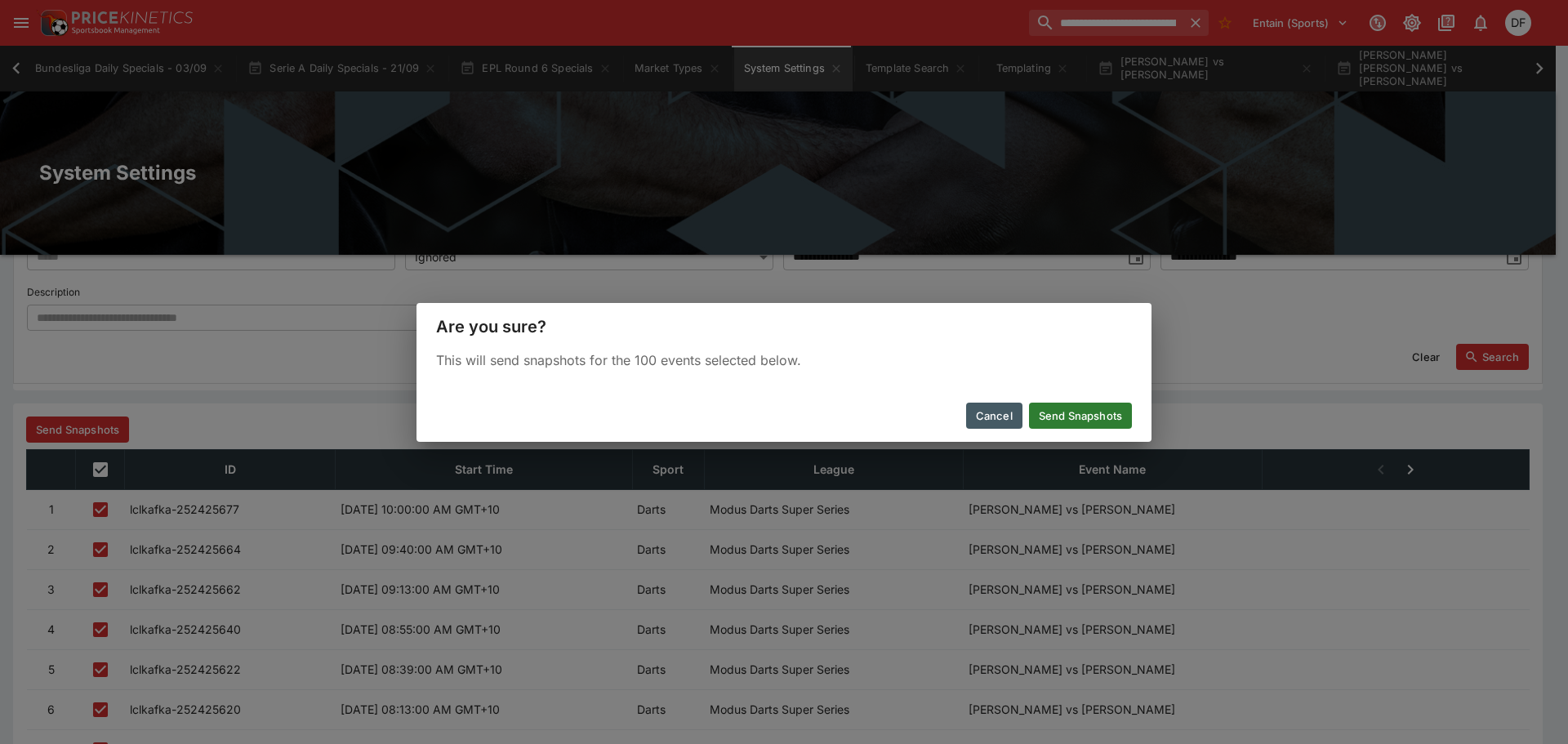
click at [1055, 420] on button "Send Snapshots" at bounding box center [1080, 416] width 103 height 26
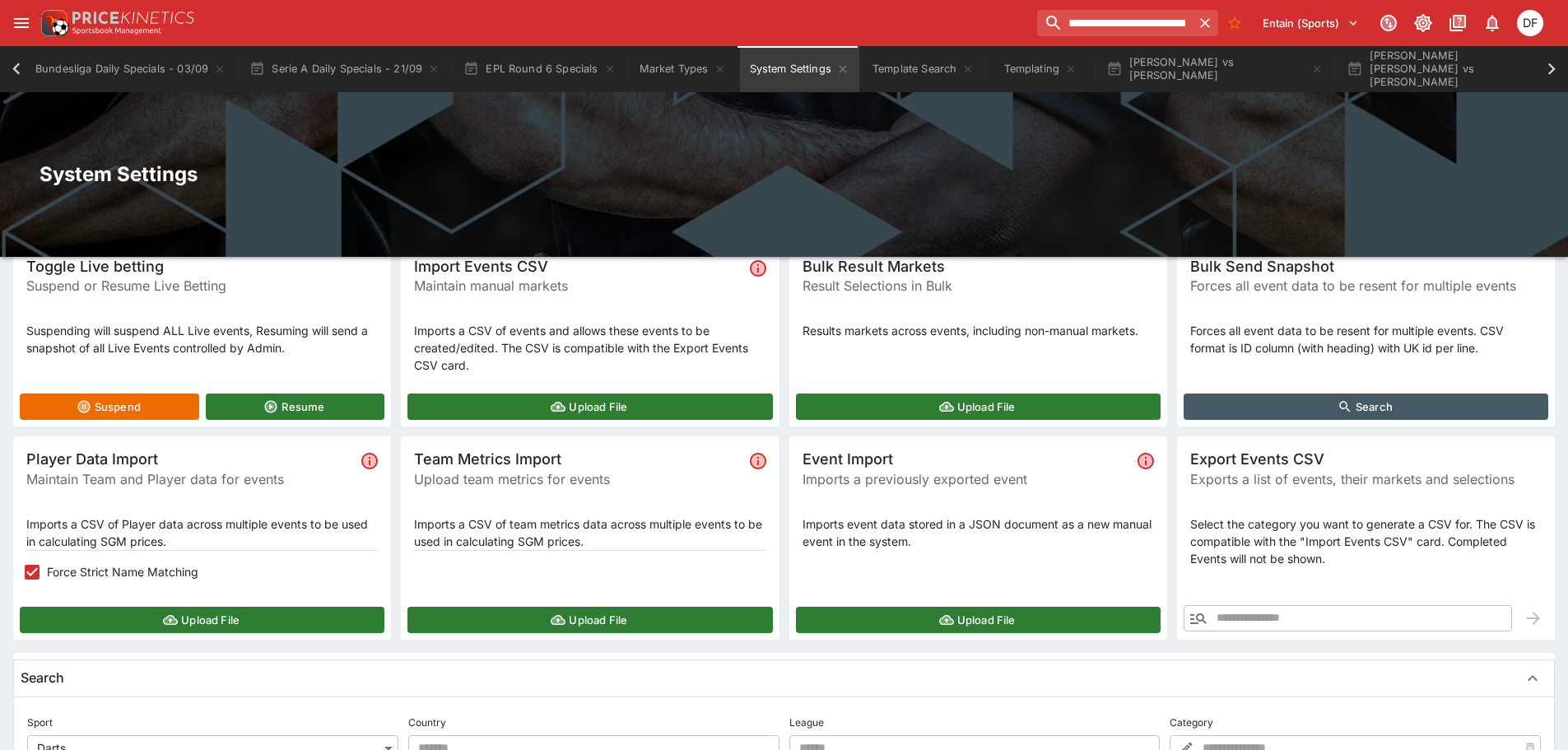
scroll to position [0, 0]
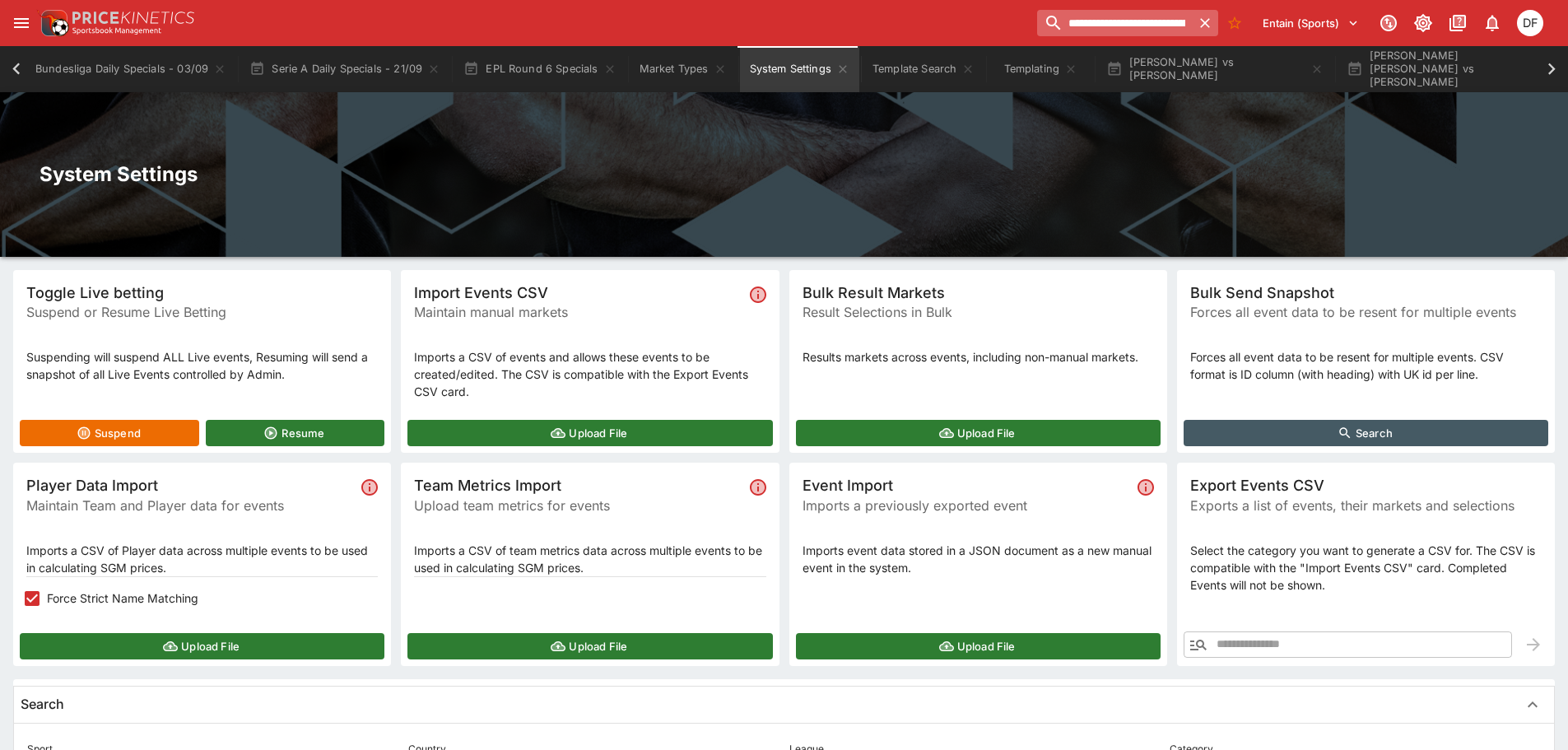
click at [1083, 32] on input "**********" at bounding box center [1114, 23] width 154 height 26
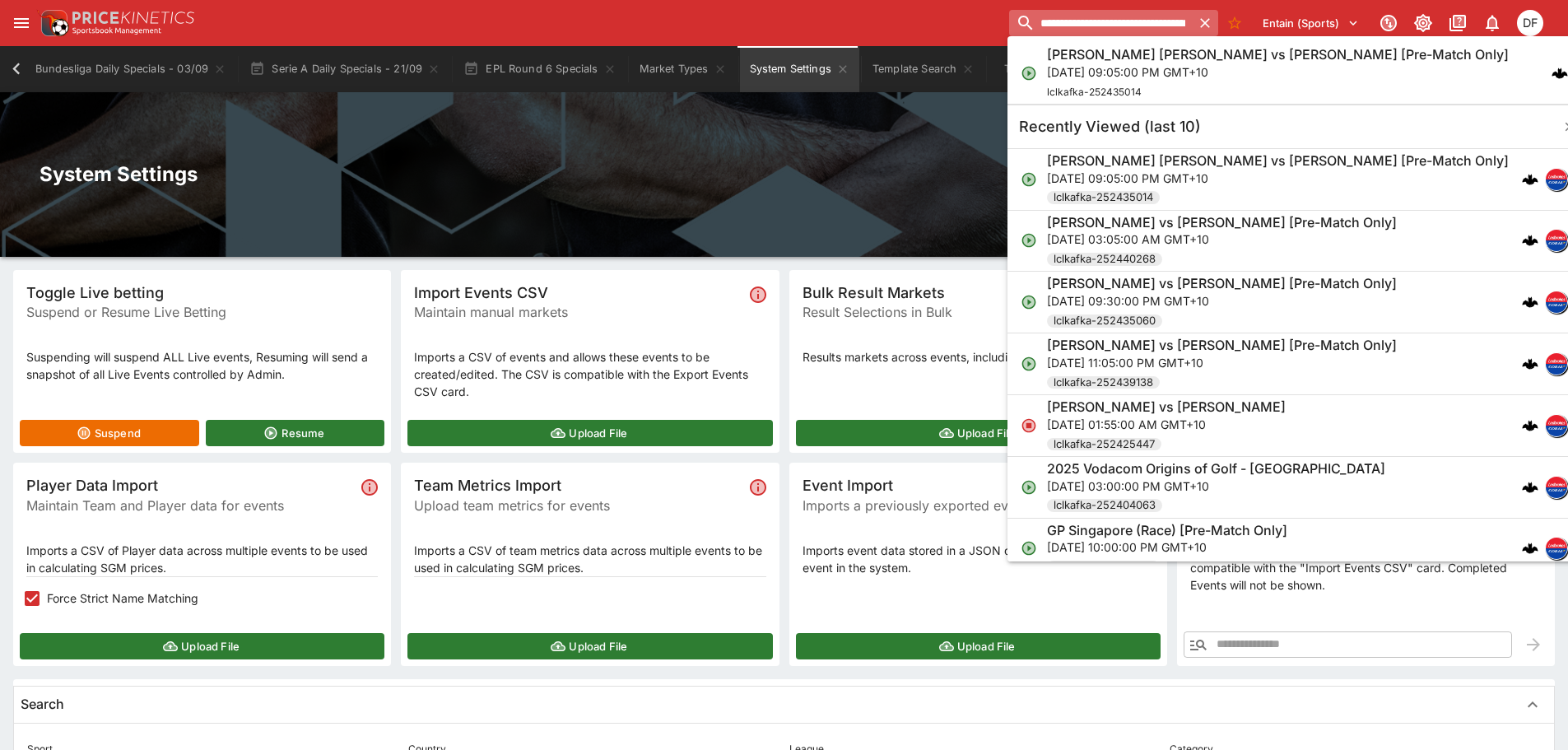
click at [1083, 32] on input "**********" at bounding box center [1100, 23] width 183 height 26
paste input "search"
click at [1118, 34] on input "**********" at bounding box center [1100, 23] width 184 height 26
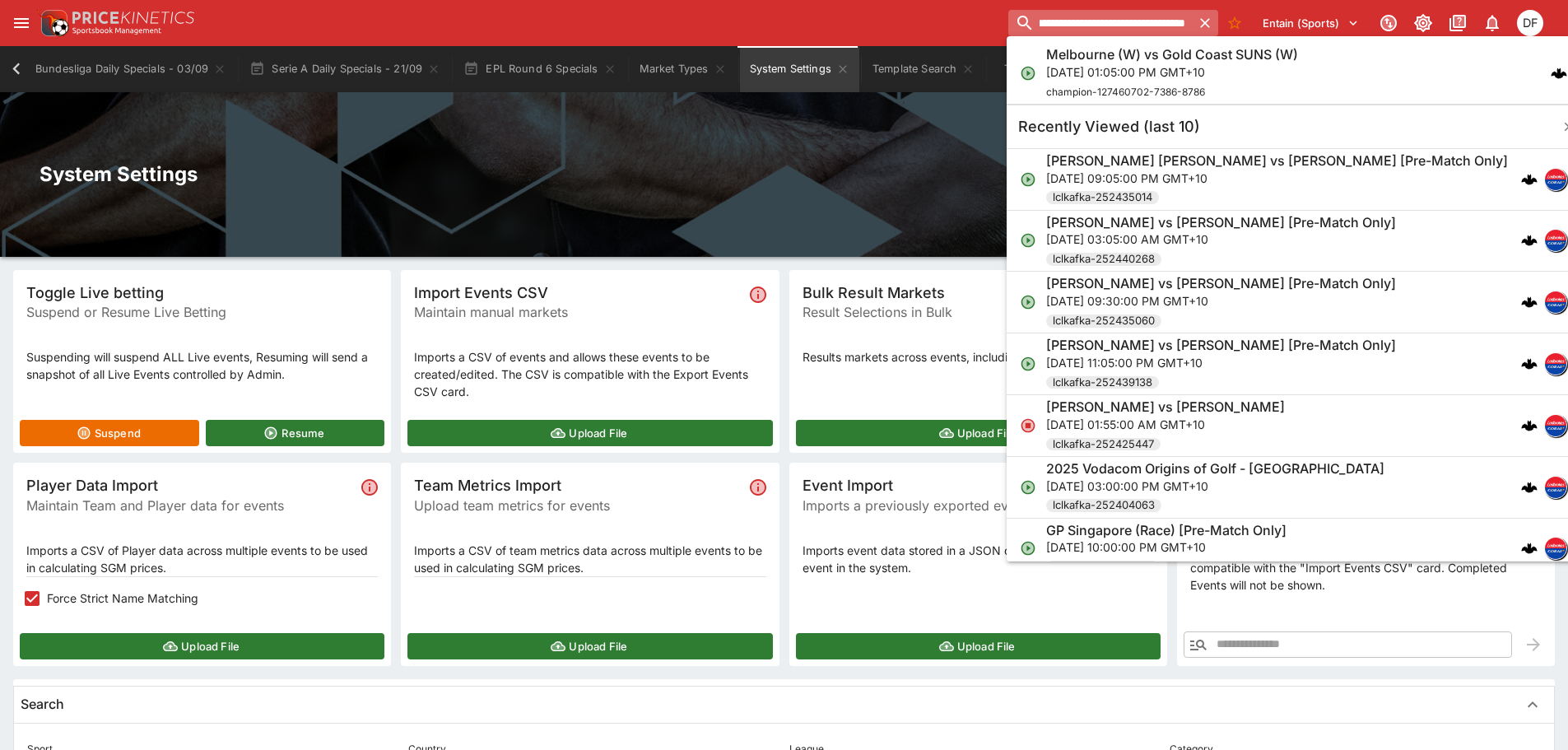
click at [1118, 34] on input "**********" at bounding box center [1100, 23] width 184 height 26
type input "**********"
click at [1104, 64] on p "Fri, Sep 26, 2025, 01:05:00 PM GMT+10" at bounding box center [1172, 72] width 252 height 18
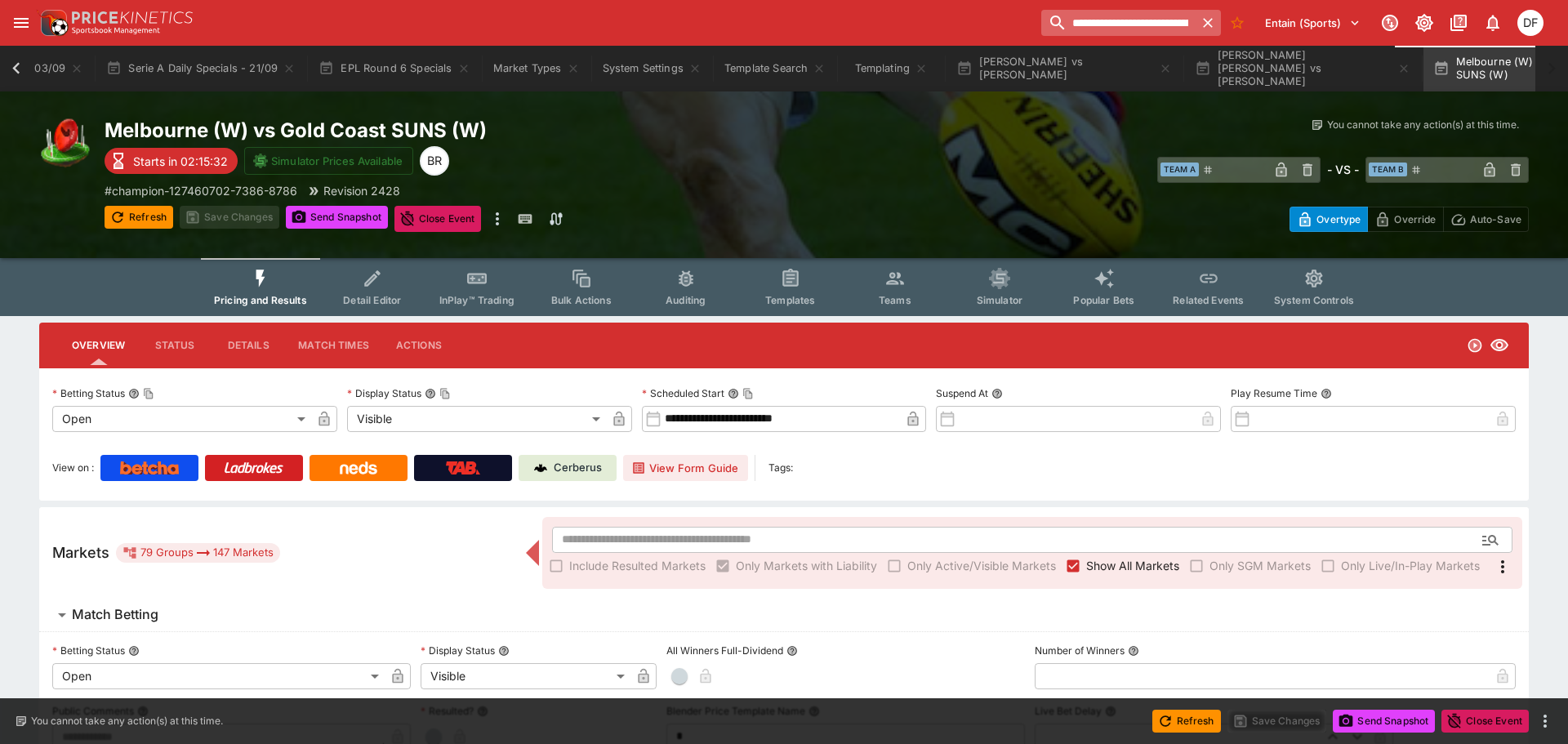
type input "**********"
type input "*******"
type input "**********"
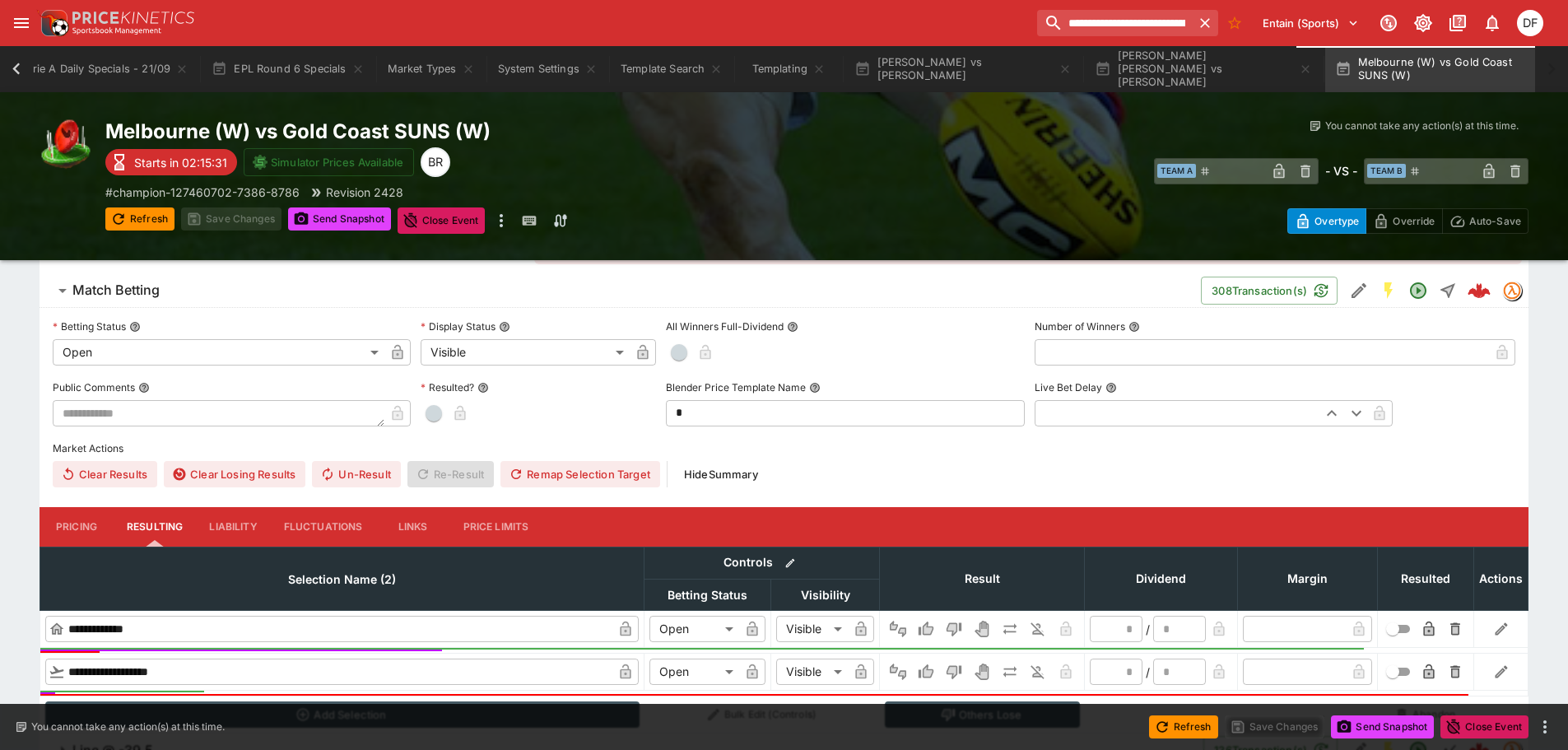
scroll to position [164, 0]
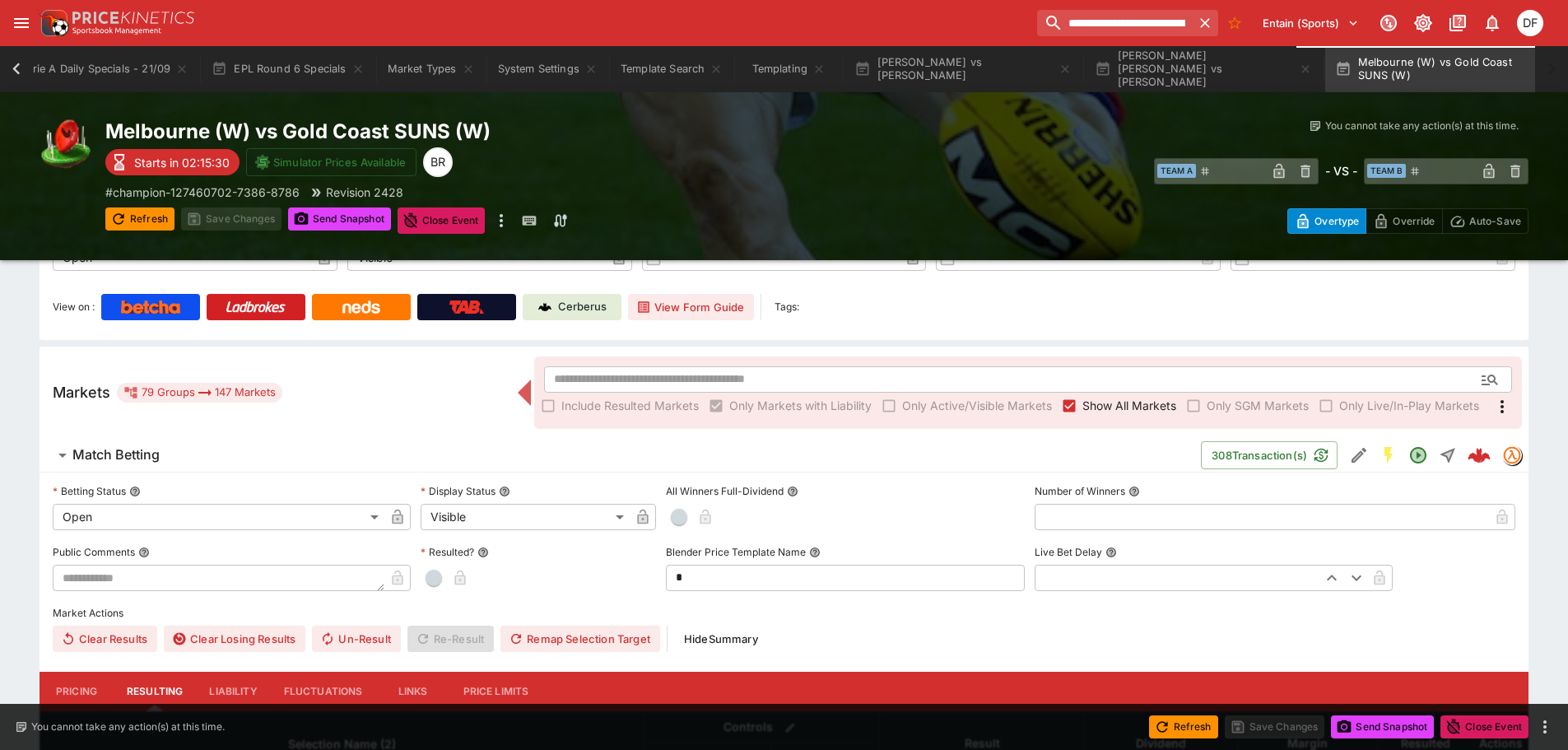
click at [152, 443] on button "Match Betting" at bounding box center [621, 454] width 1162 height 33
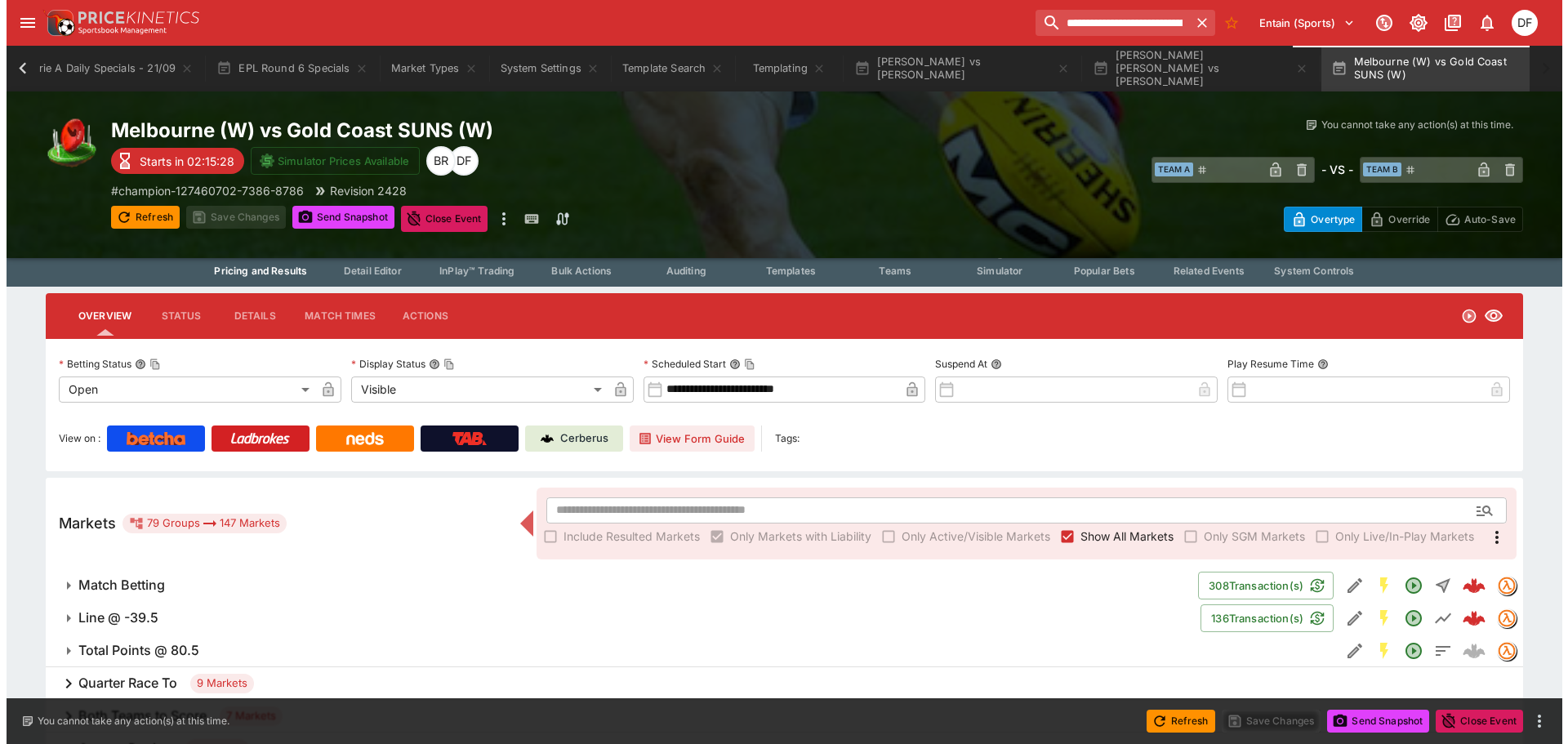
scroll to position [0, 0]
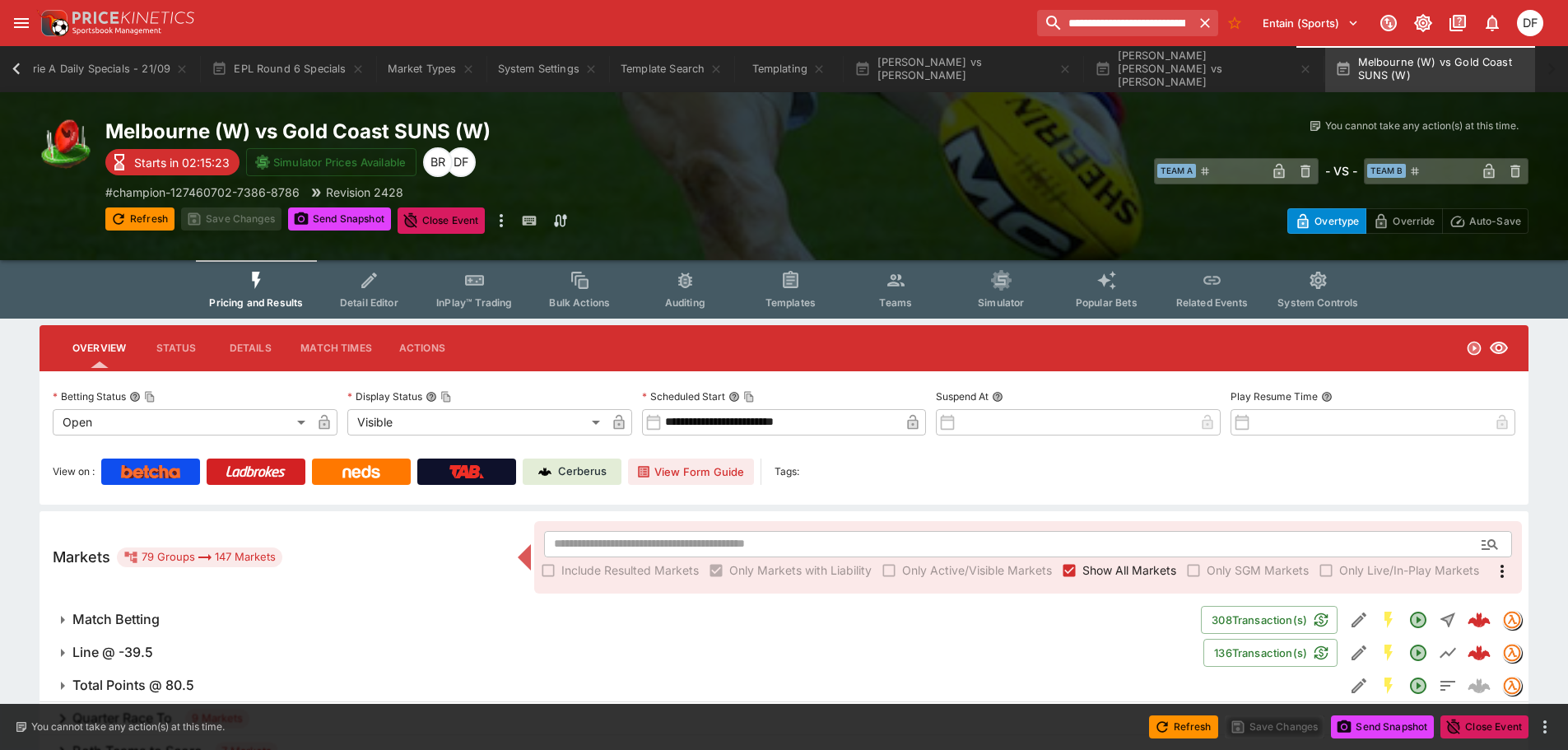
click at [870, 299] on button "Teams" at bounding box center [895, 289] width 105 height 59
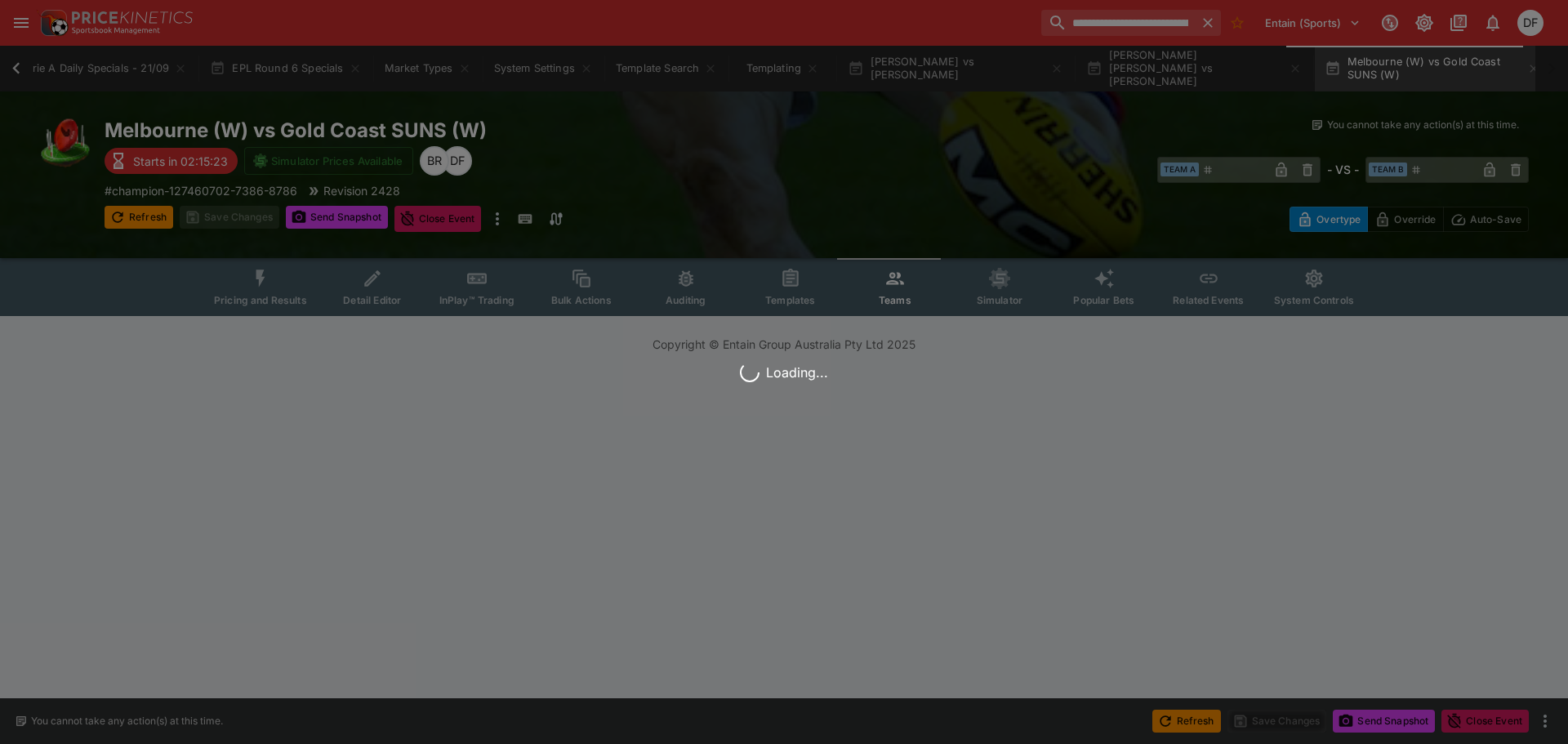
scroll to position [0, 1146]
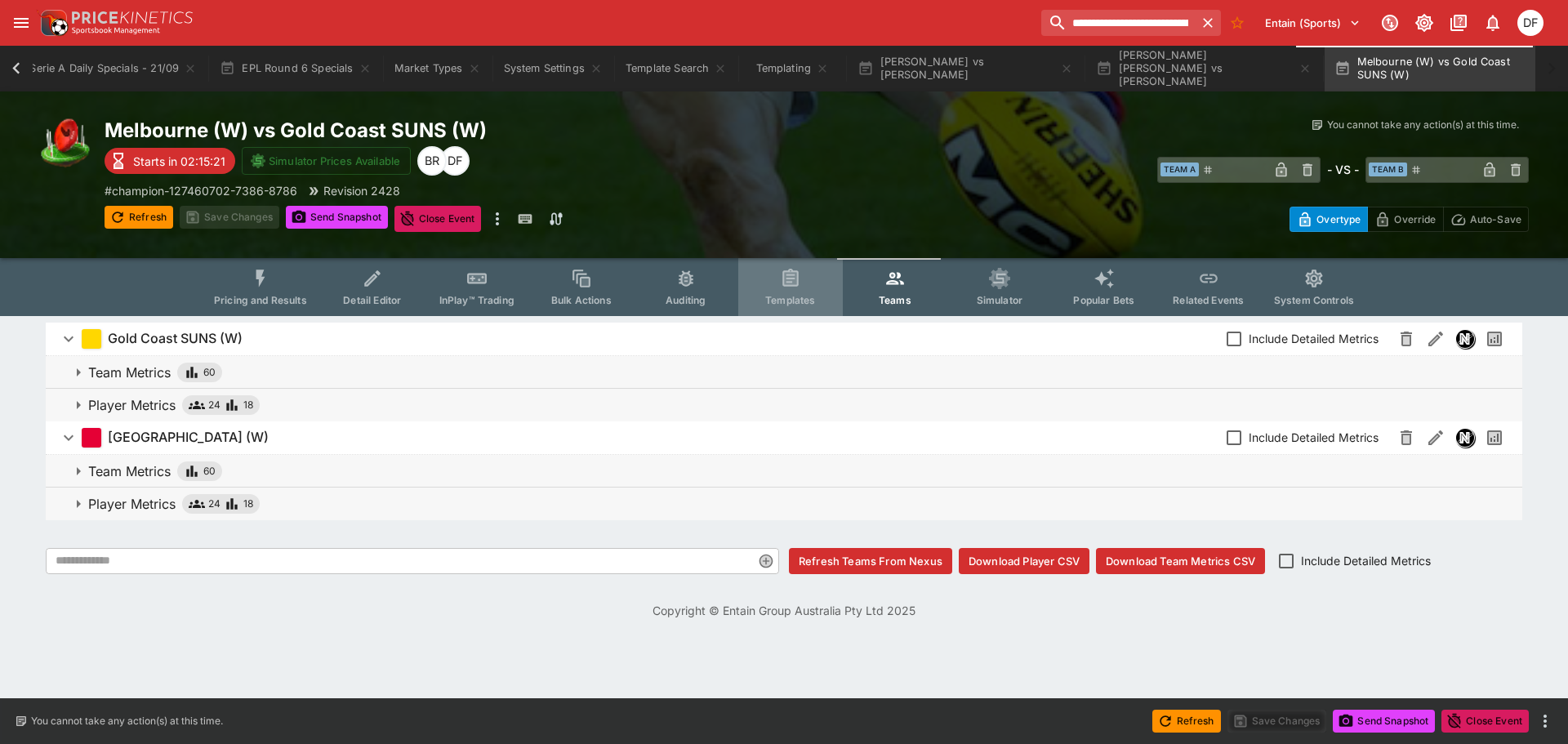
click at [787, 298] on span "Templates" at bounding box center [790, 300] width 50 height 12
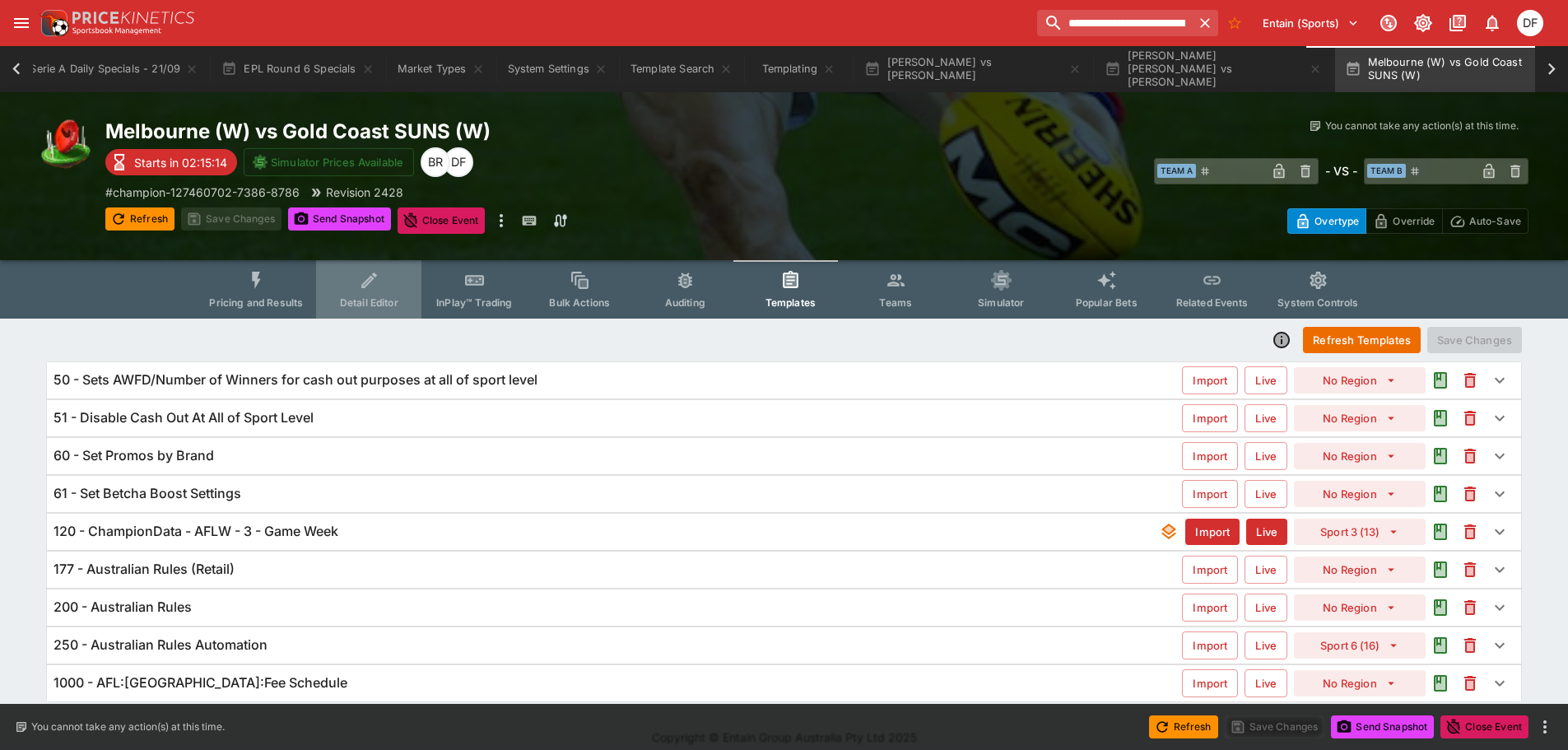
click at [392, 296] on span "Detail Editor" at bounding box center [369, 302] width 59 height 12
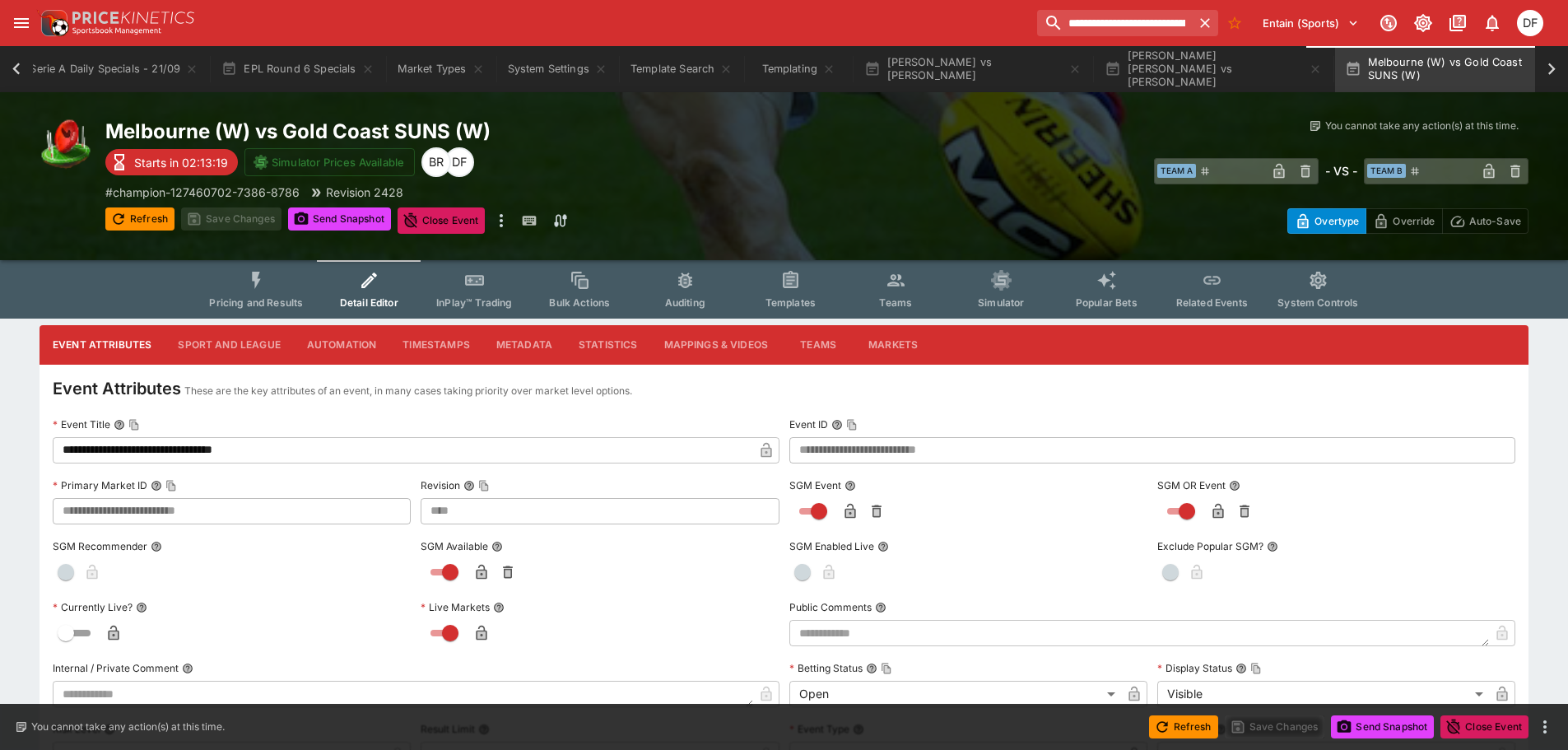
click at [451, 293] on button "InPlay™ Trading" at bounding box center [474, 289] width 105 height 59
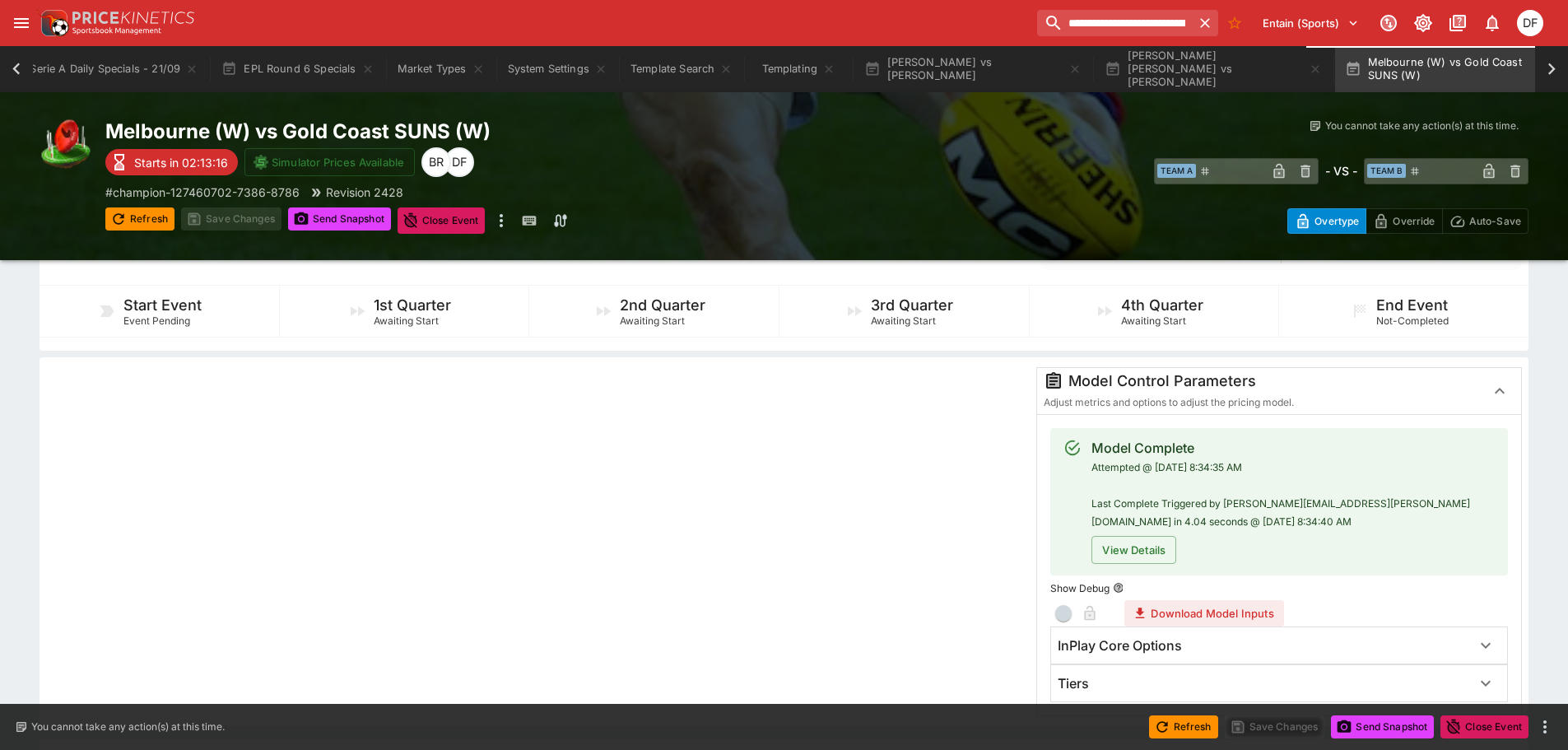
scroll to position [329, 0]
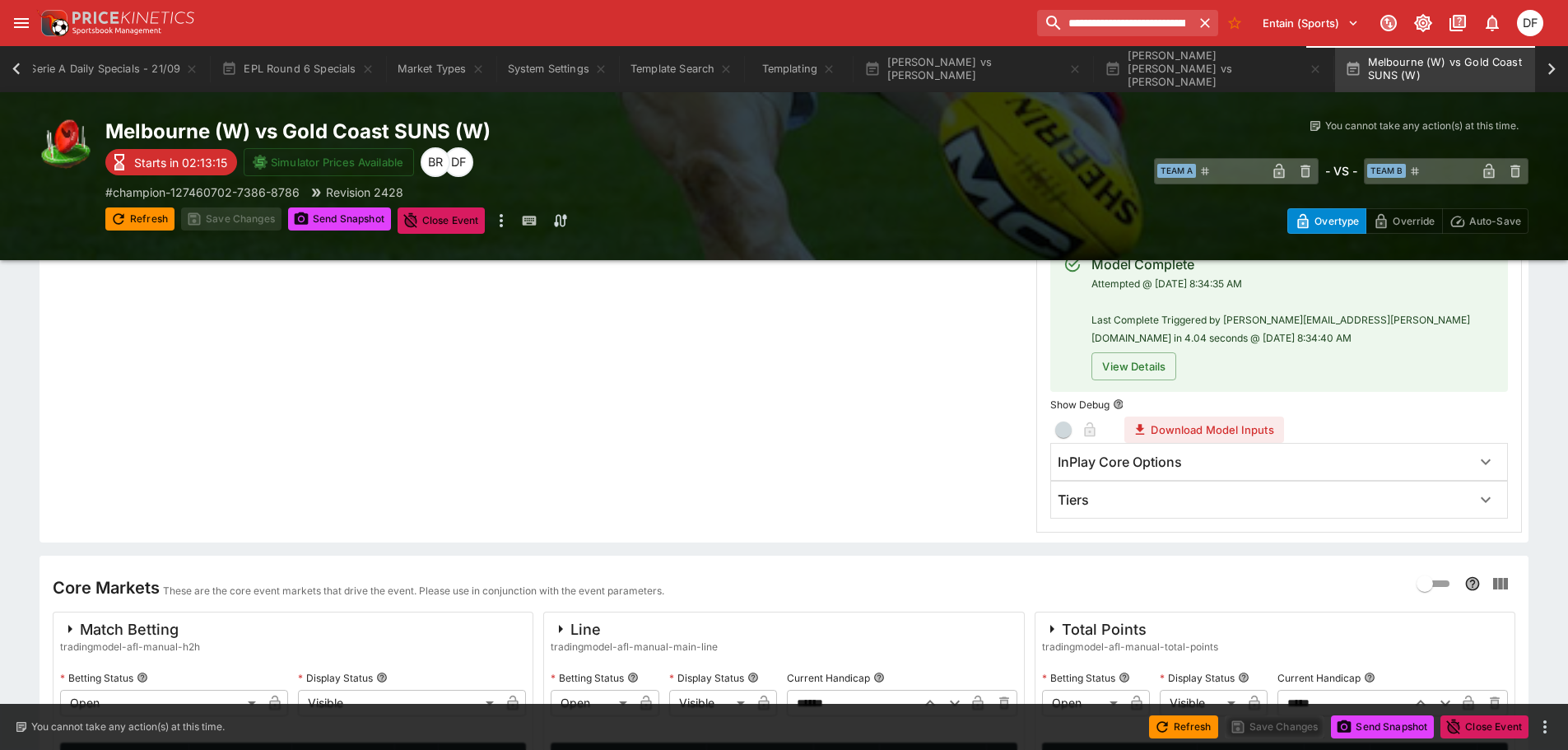
click at [1129, 467] on h6 "InPlay Core Options" at bounding box center [1120, 462] width 125 height 18
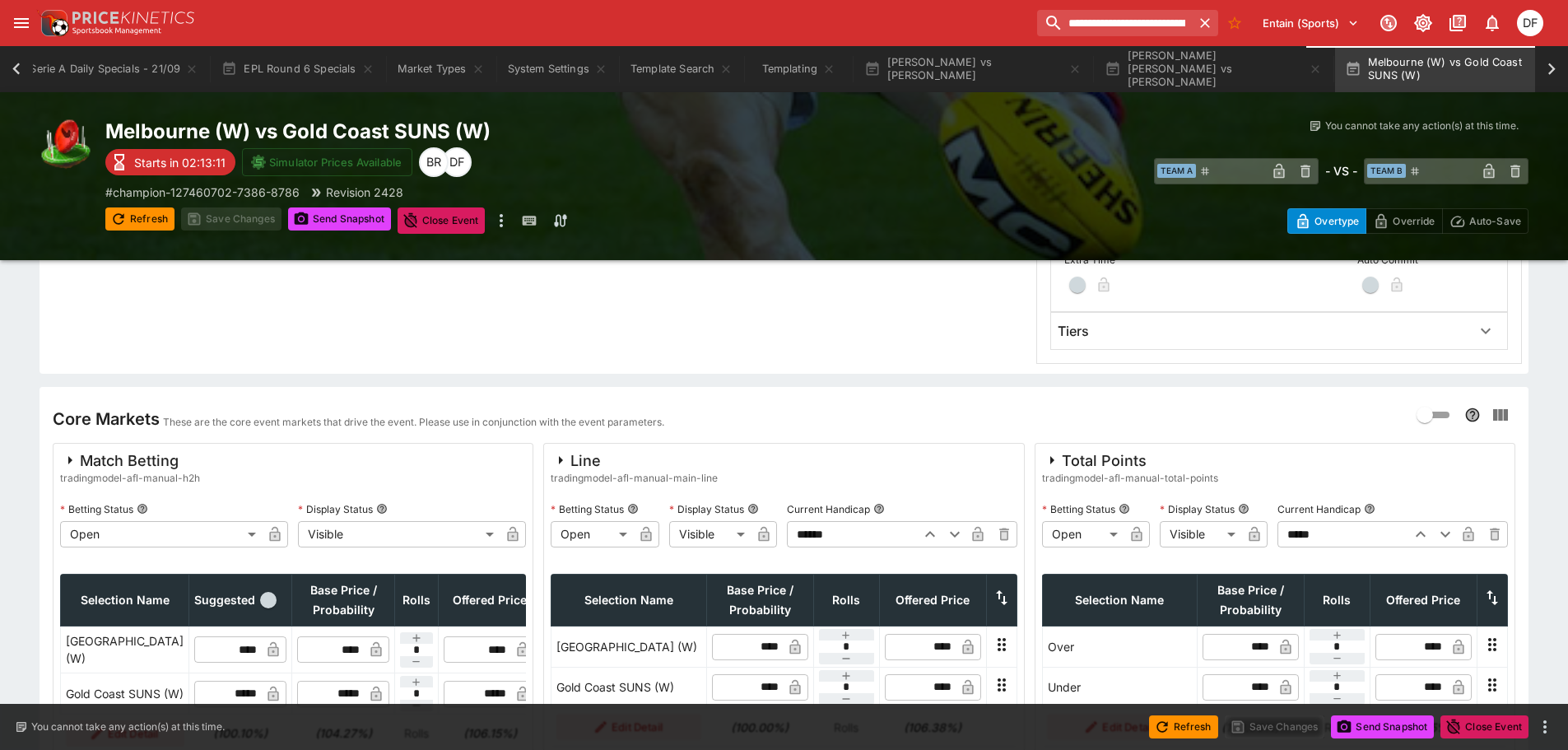
scroll to position [659, 0]
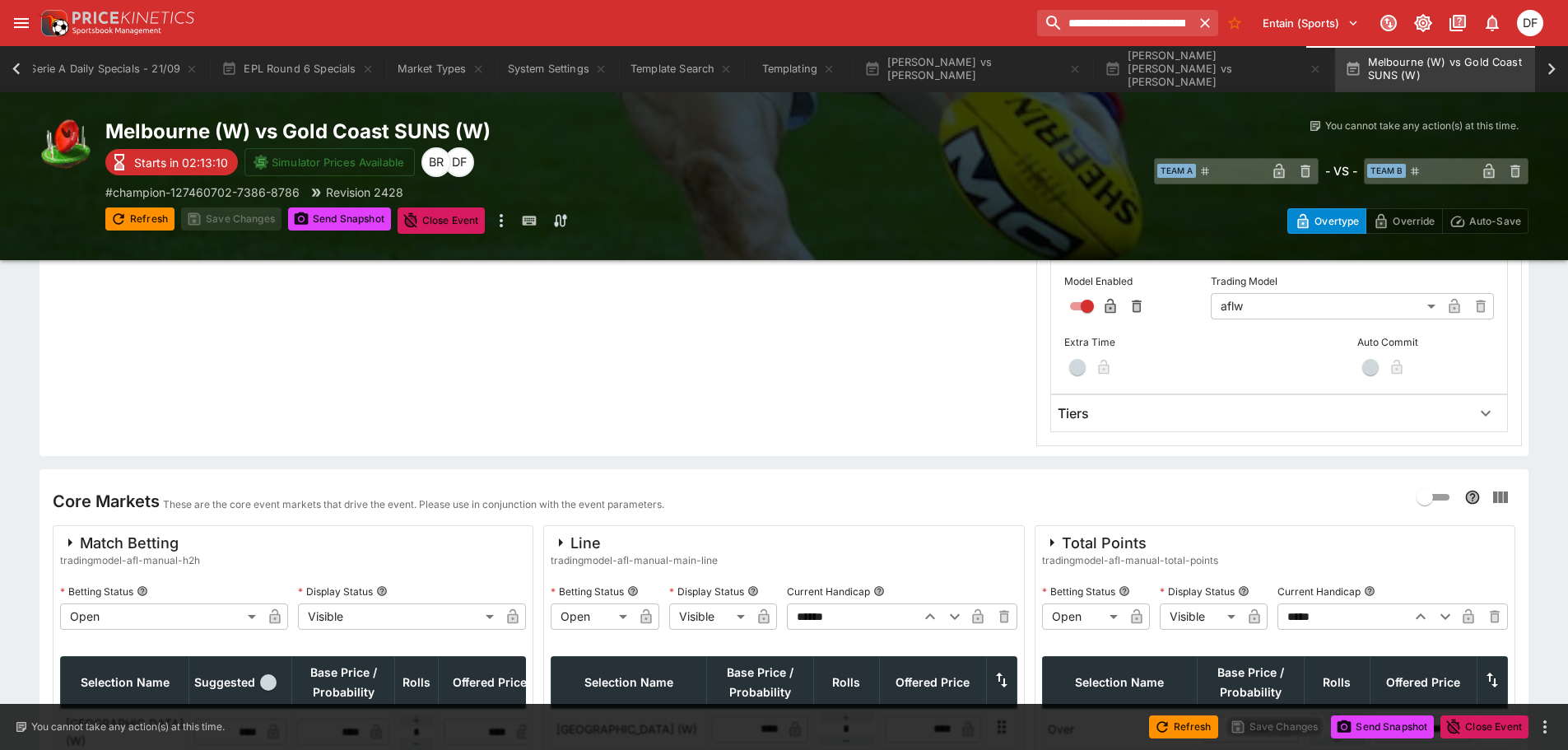
click at [1135, 413] on div "Tiers" at bounding box center [1264, 414] width 414 height 18
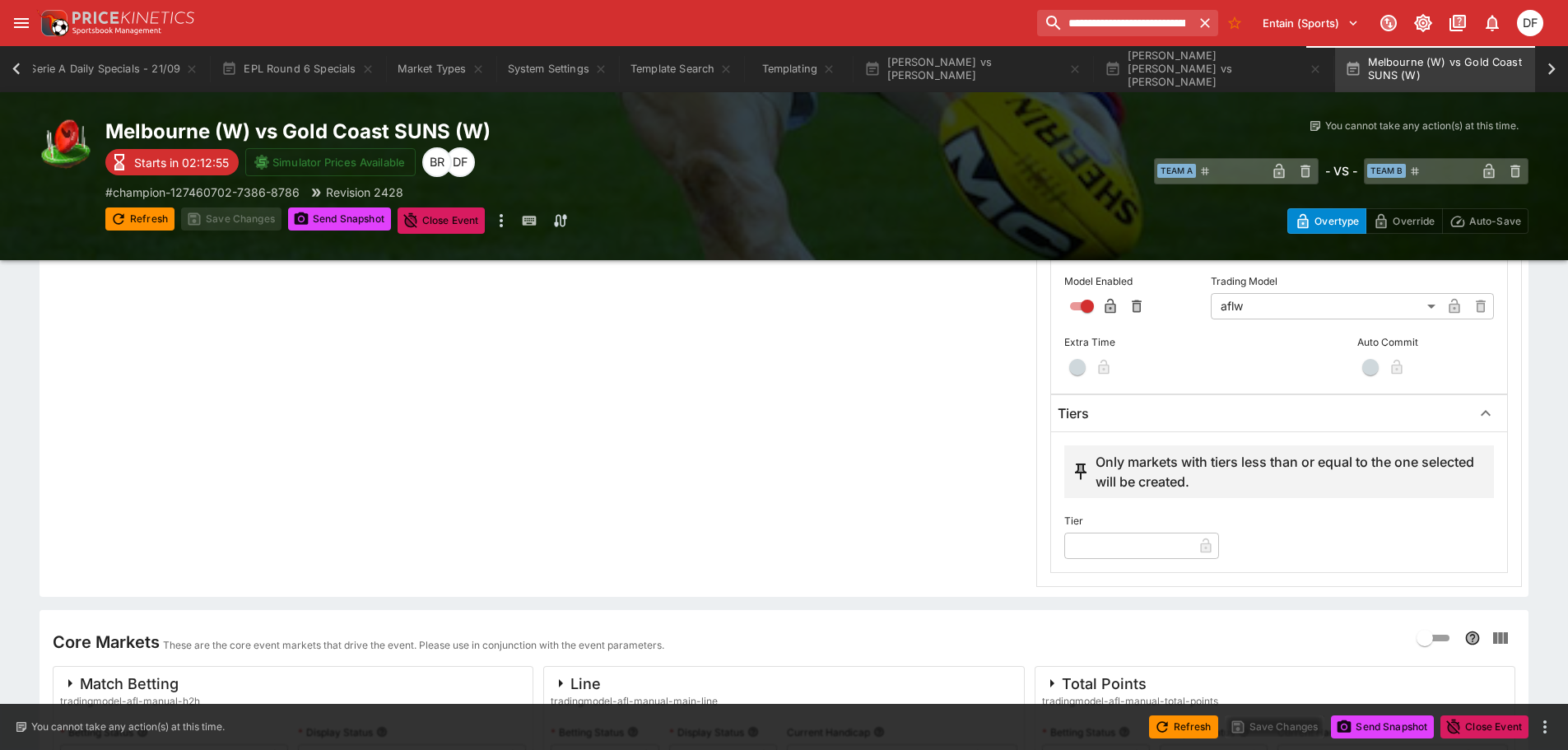
click at [1129, 559] on input "text" at bounding box center [1128, 546] width 128 height 26
click at [1143, 545] on input "text" at bounding box center [1128, 546] width 128 height 26
click at [1165, 544] on input "text" at bounding box center [1128, 546] width 128 height 26
click at [1096, 33] on input "**********" at bounding box center [1114, 23] width 154 height 26
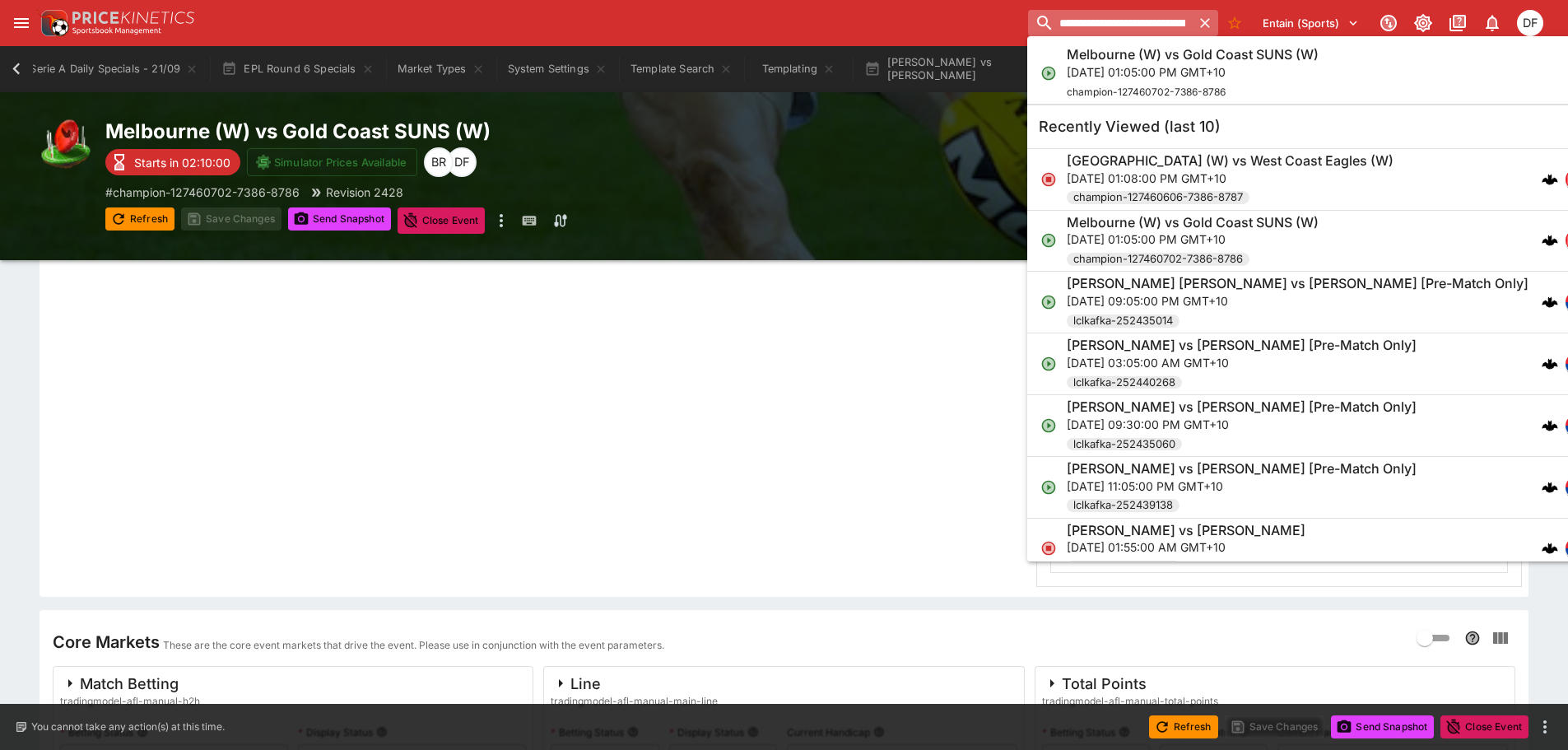
click at [1096, 33] on input "**********" at bounding box center [1109, 23] width 163 height 26
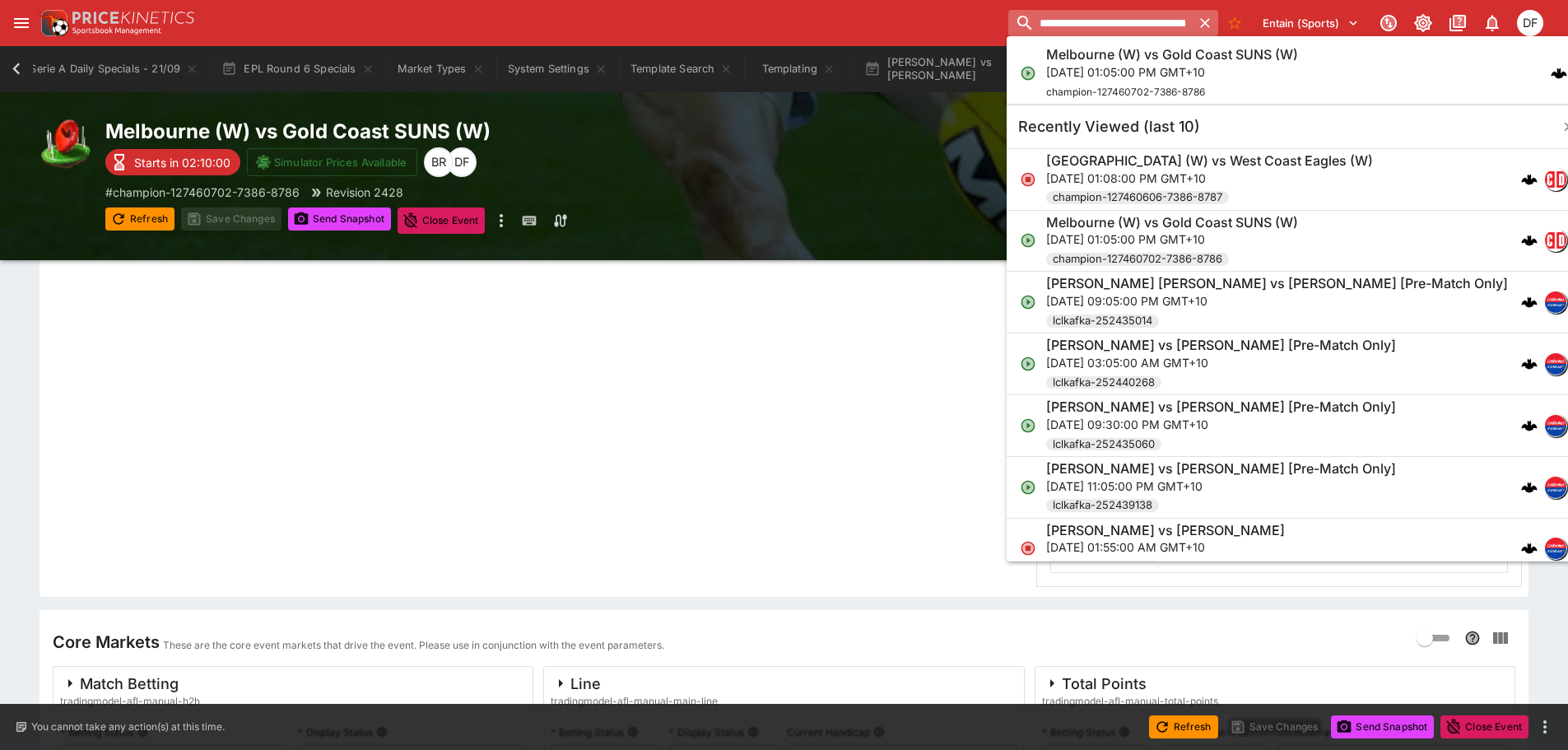
click at [1096, 33] on input "**********" at bounding box center [1100, 23] width 184 height 26
paste input "search"
click at [1128, 25] on input "**********" at bounding box center [1100, 23] width 184 height 26
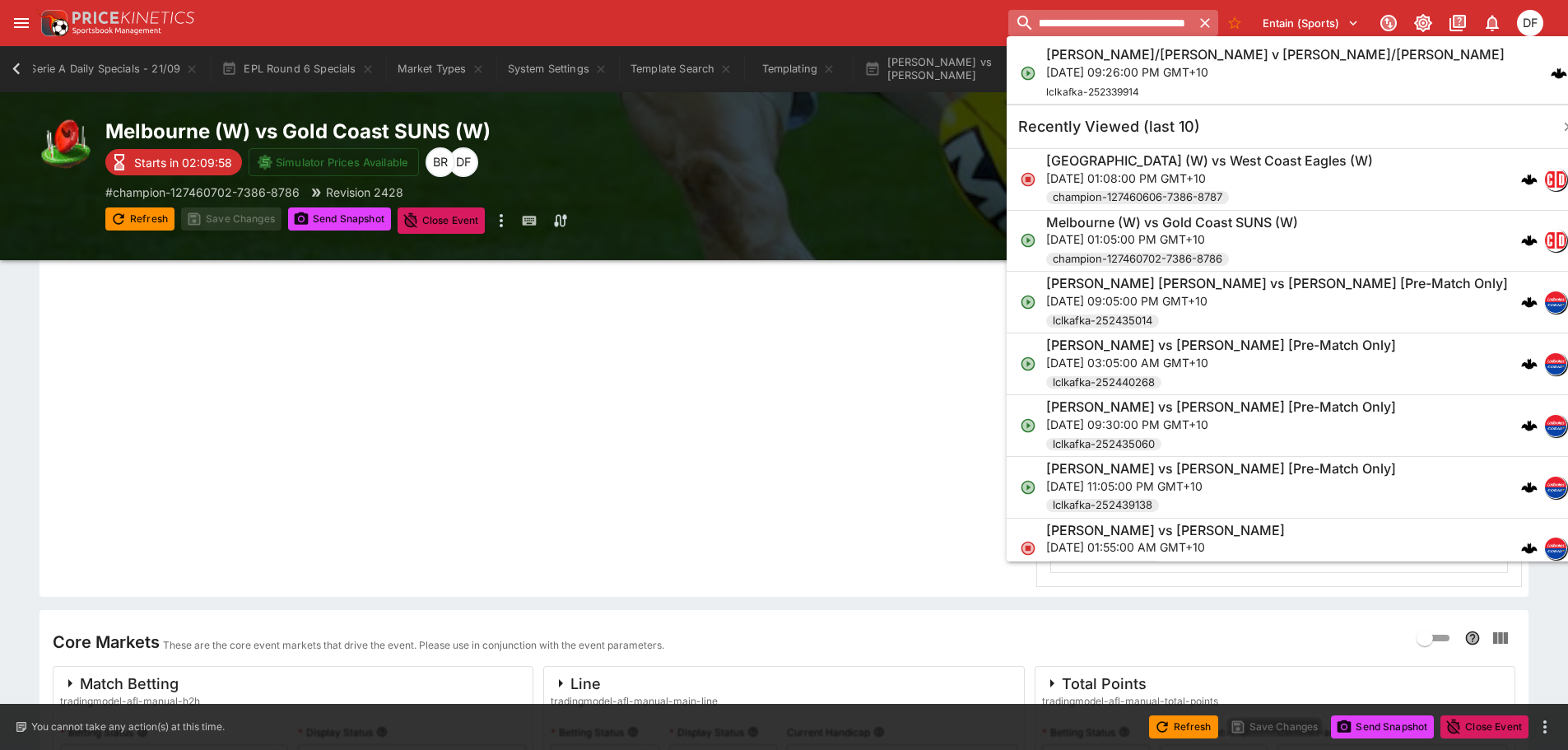
click at [1128, 25] on input "**********" at bounding box center [1100, 23] width 184 height 26
type input "**********"
click at [1128, 56] on h6 "[PERSON_NAME]/[PERSON_NAME] v [PERSON_NAME]/[PERSON_NAME]" at bounding box center [1275, 55] width 458 height 18
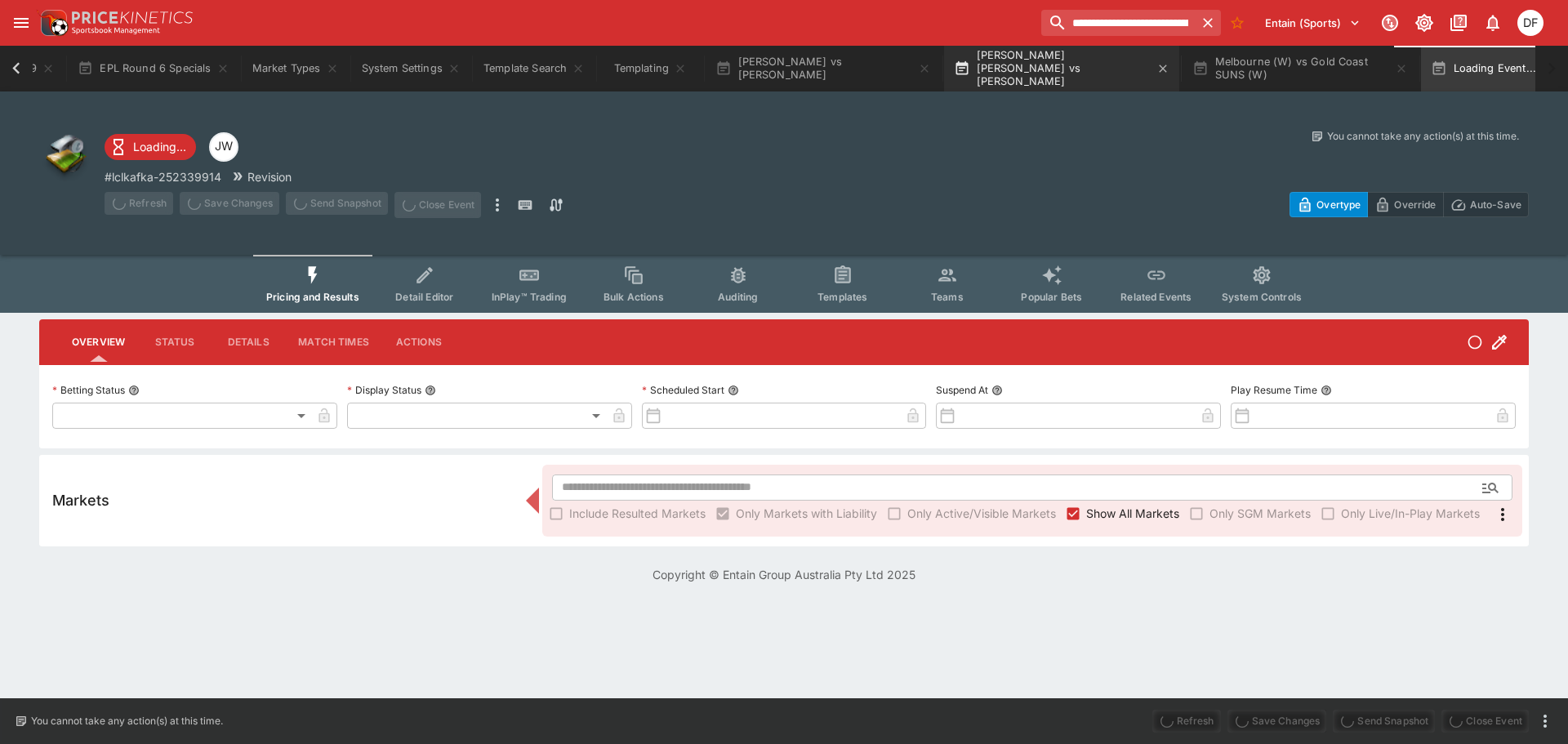
type input "**********"
type input "*******"
type input "**********"
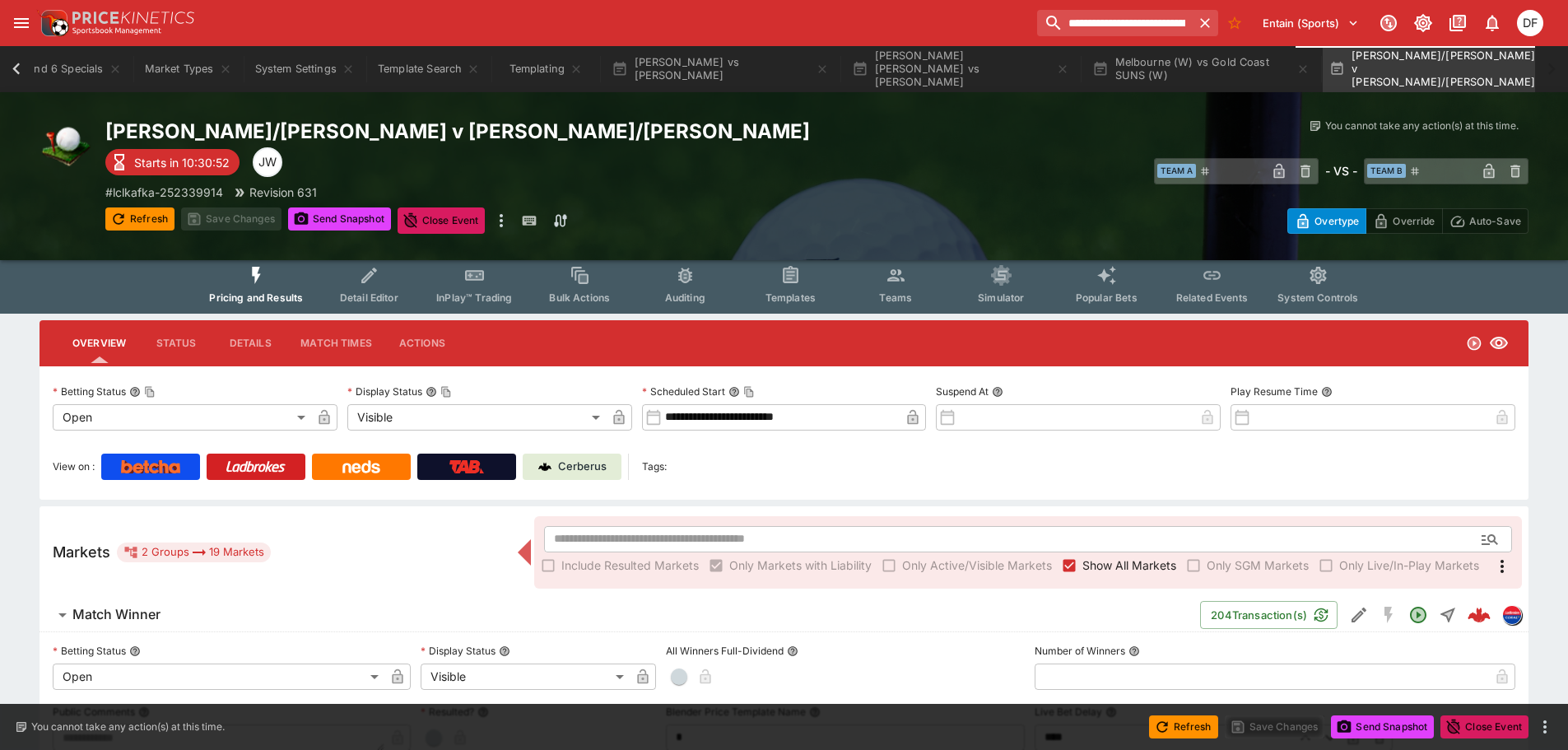
scroll to position [164, 0]
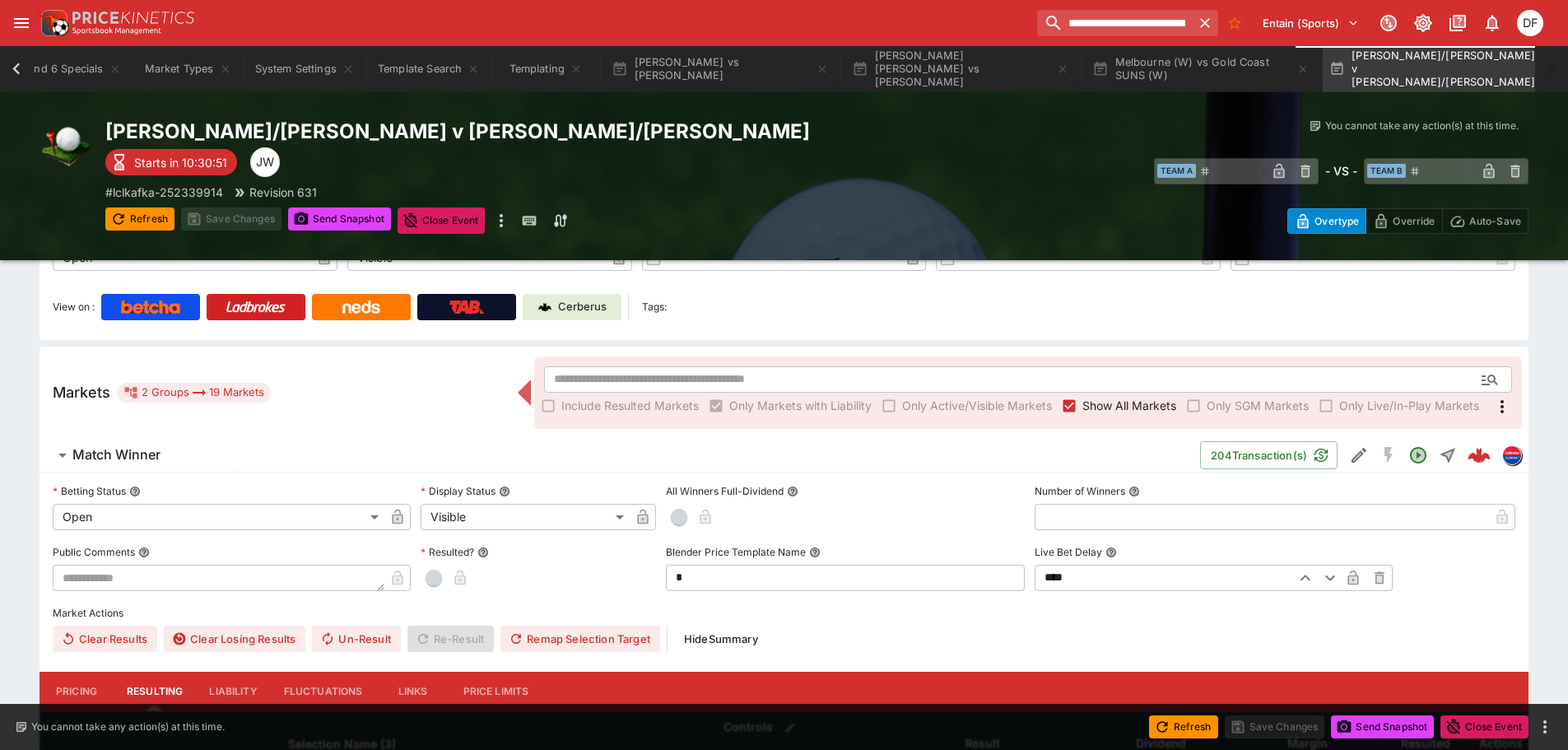
click at [138, 452] on h6 "Match Winner" at bounding box center [116, 454] width 88 height 18
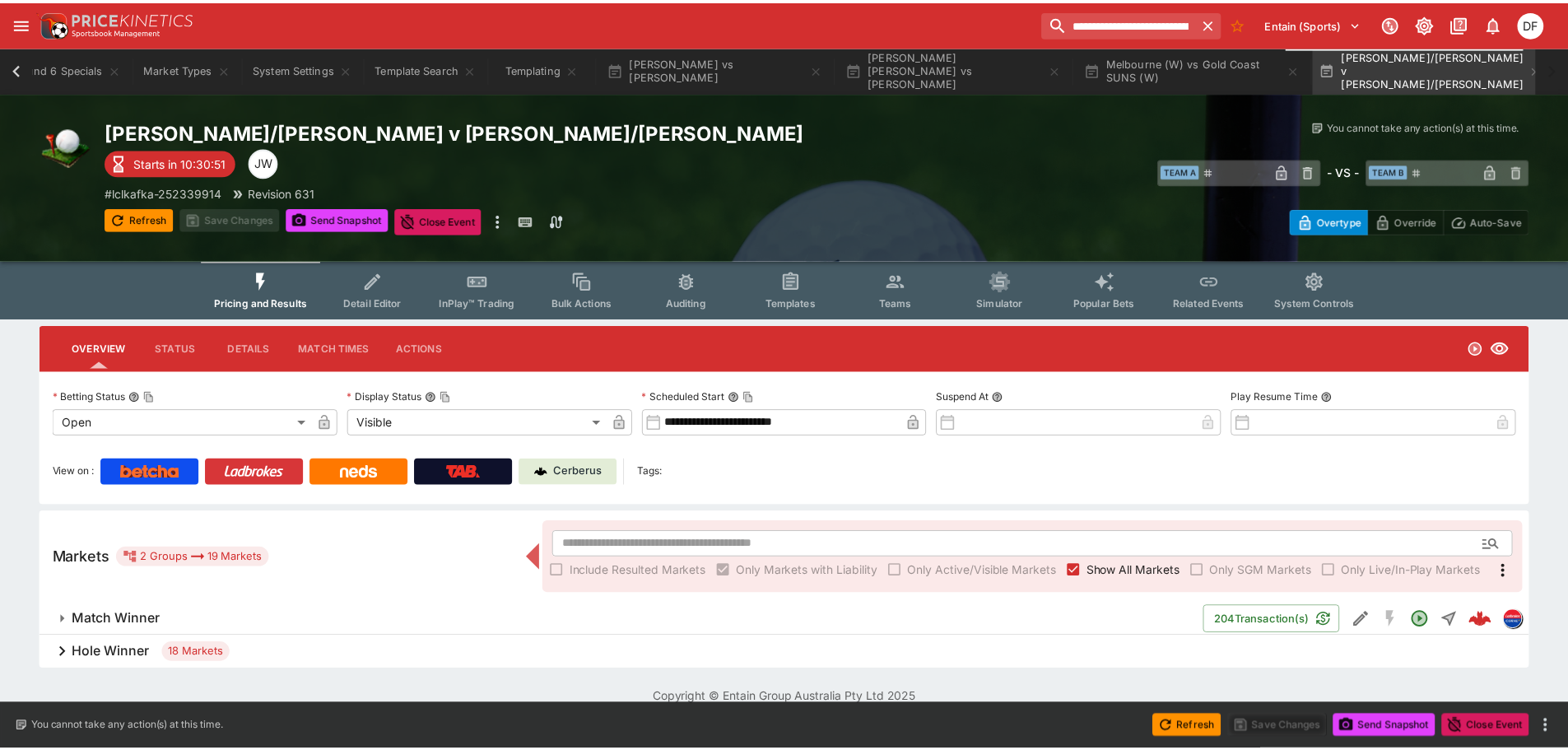
scroll to position [0, 1398]
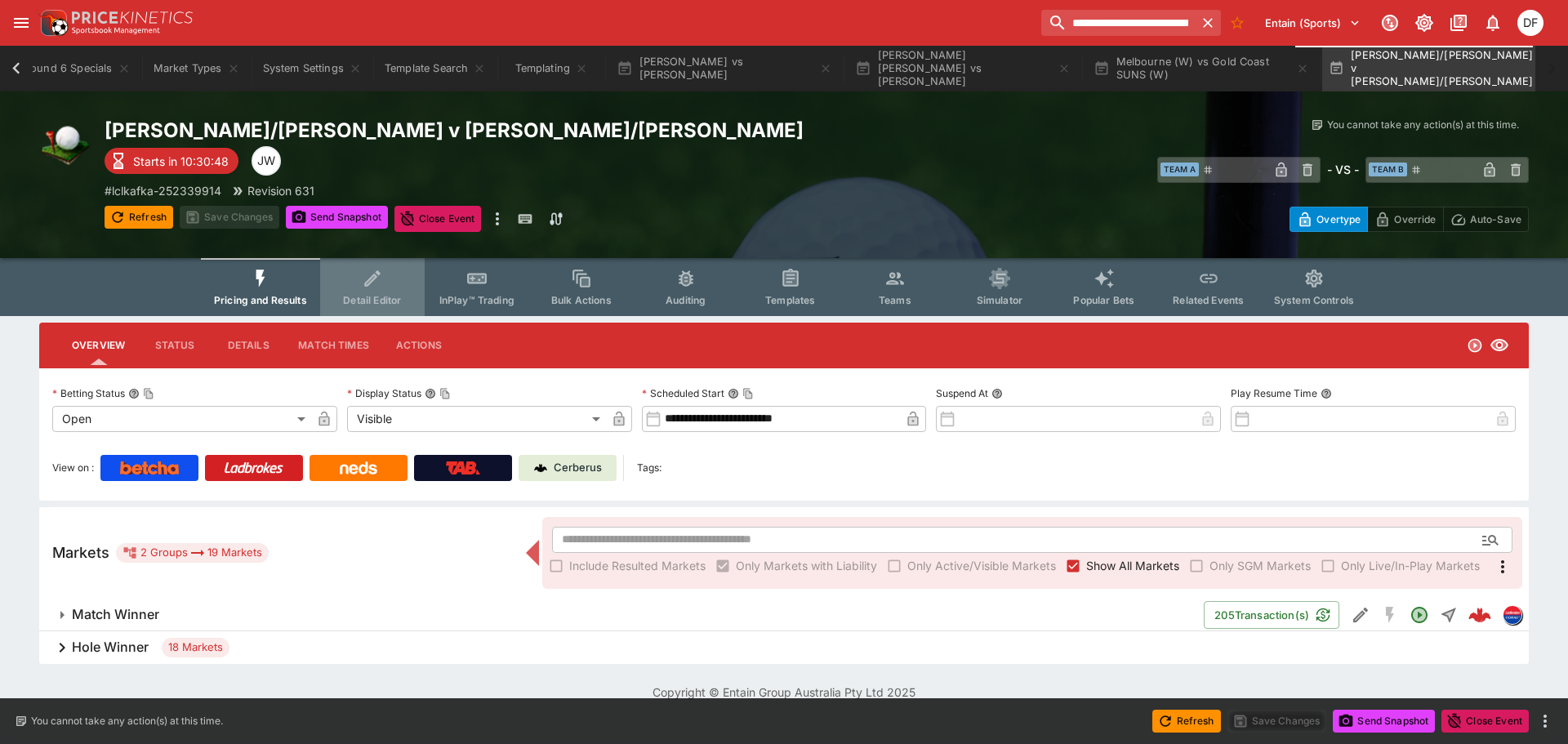
click at [378, 296] on span "Detail Editor" at bounding box center [371, 300] width 58 height 12
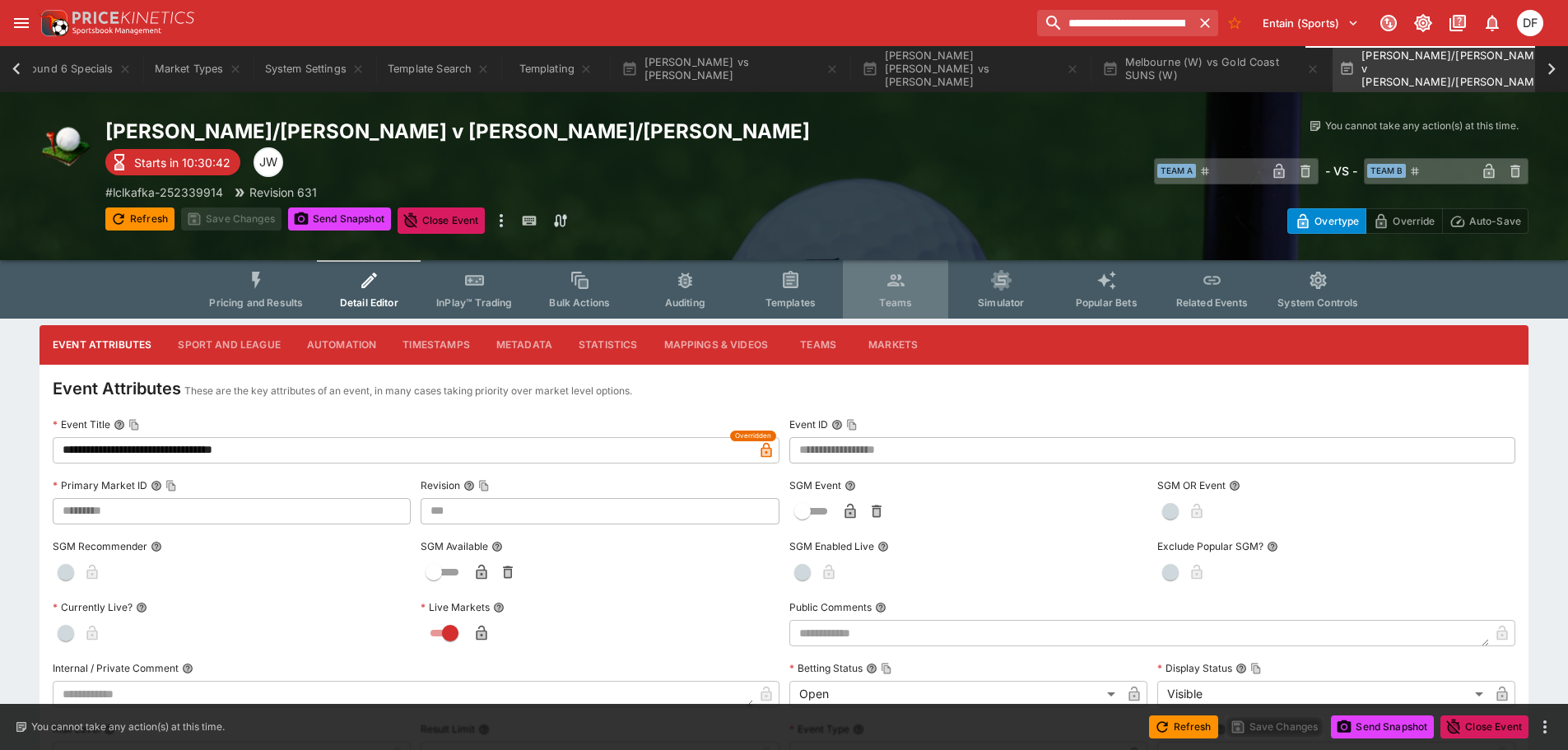
click at [903, 287] on icon "Event type filters" at bounding box center [896, 281] width 21 height 21
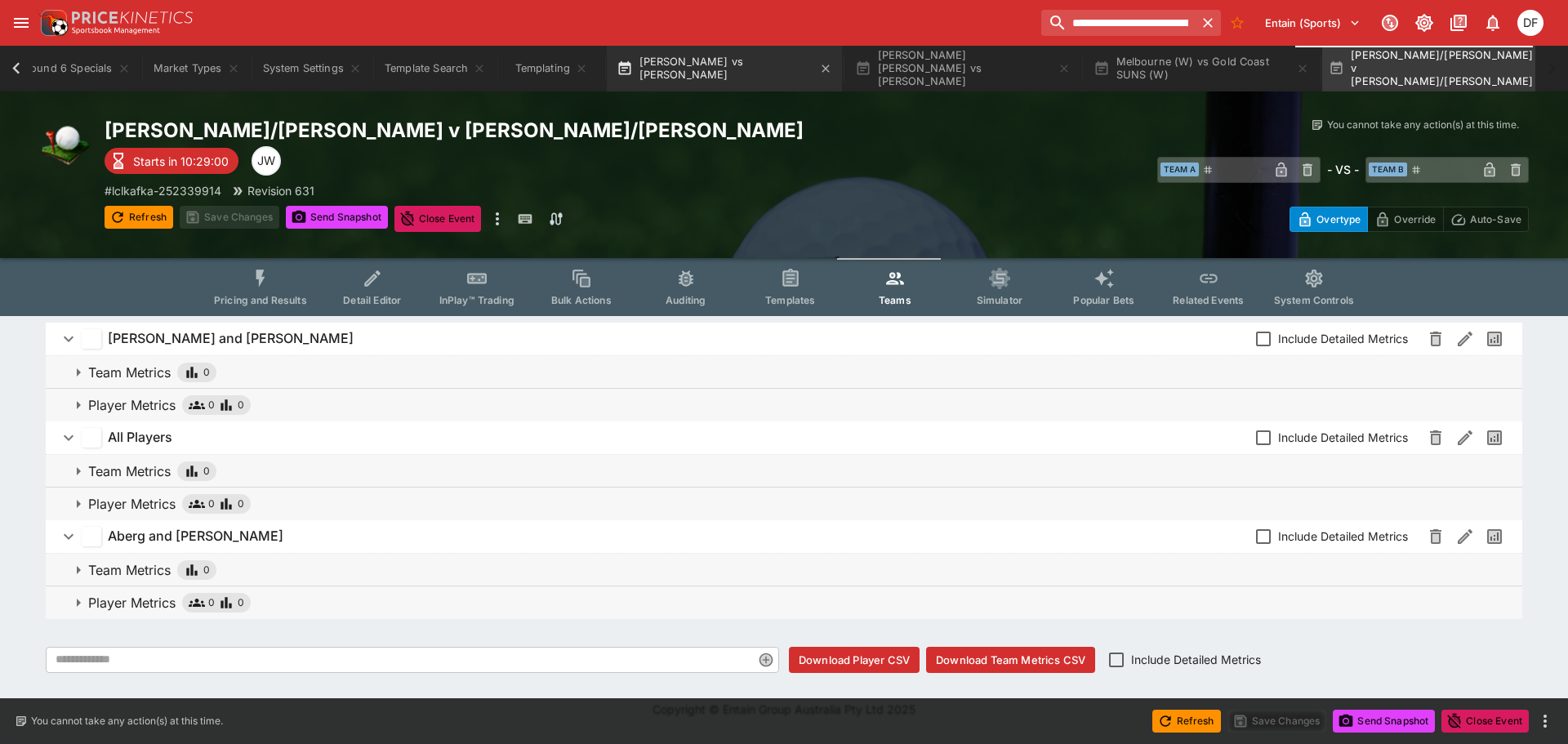
click at [754, 71] on button "Chris Landman vs Denis Schnetzer" at bounding box center [724, 69] width 235 height 46
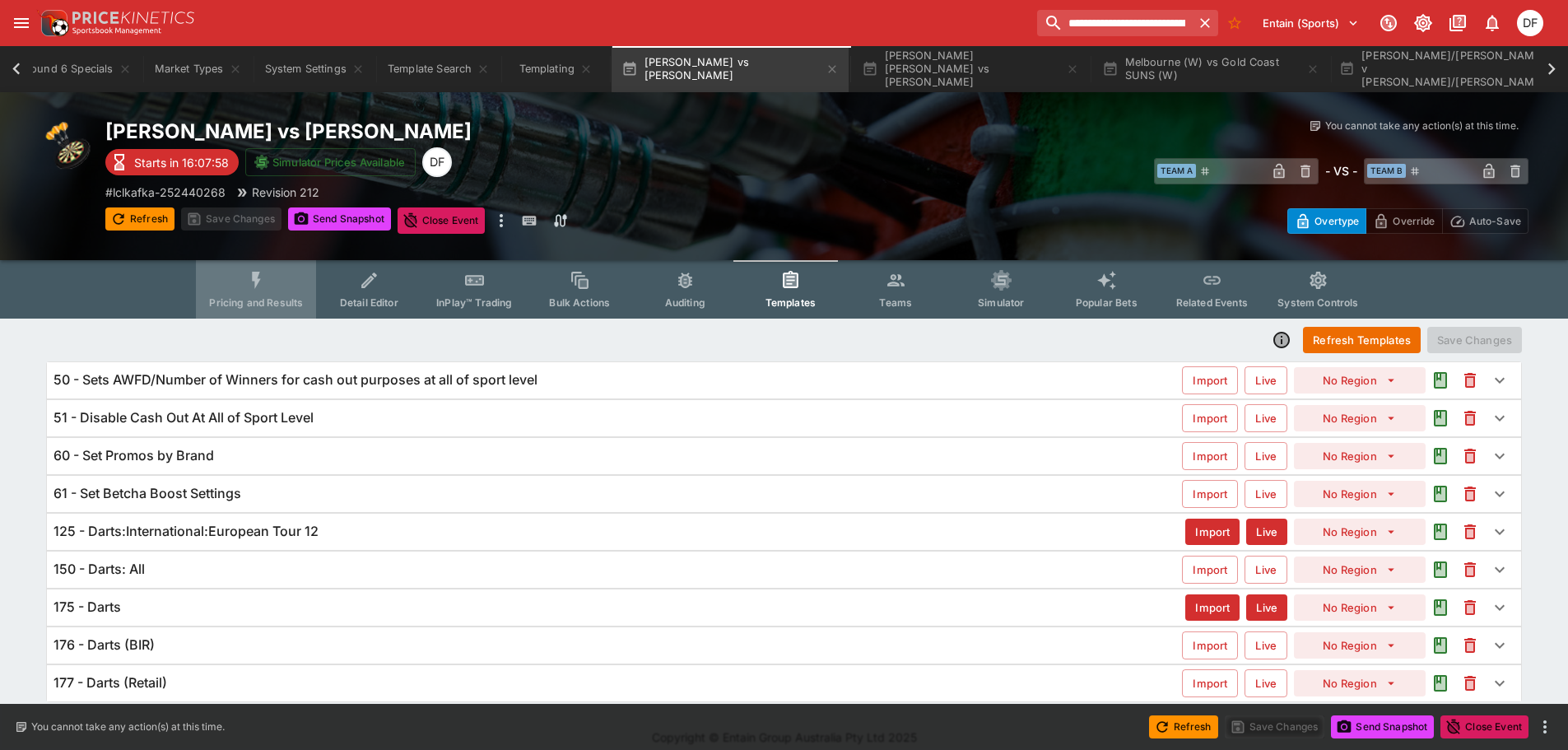
click at [231, 281] on button "Pricing and Results" at bounding box center [256, 289] width 120 height 59
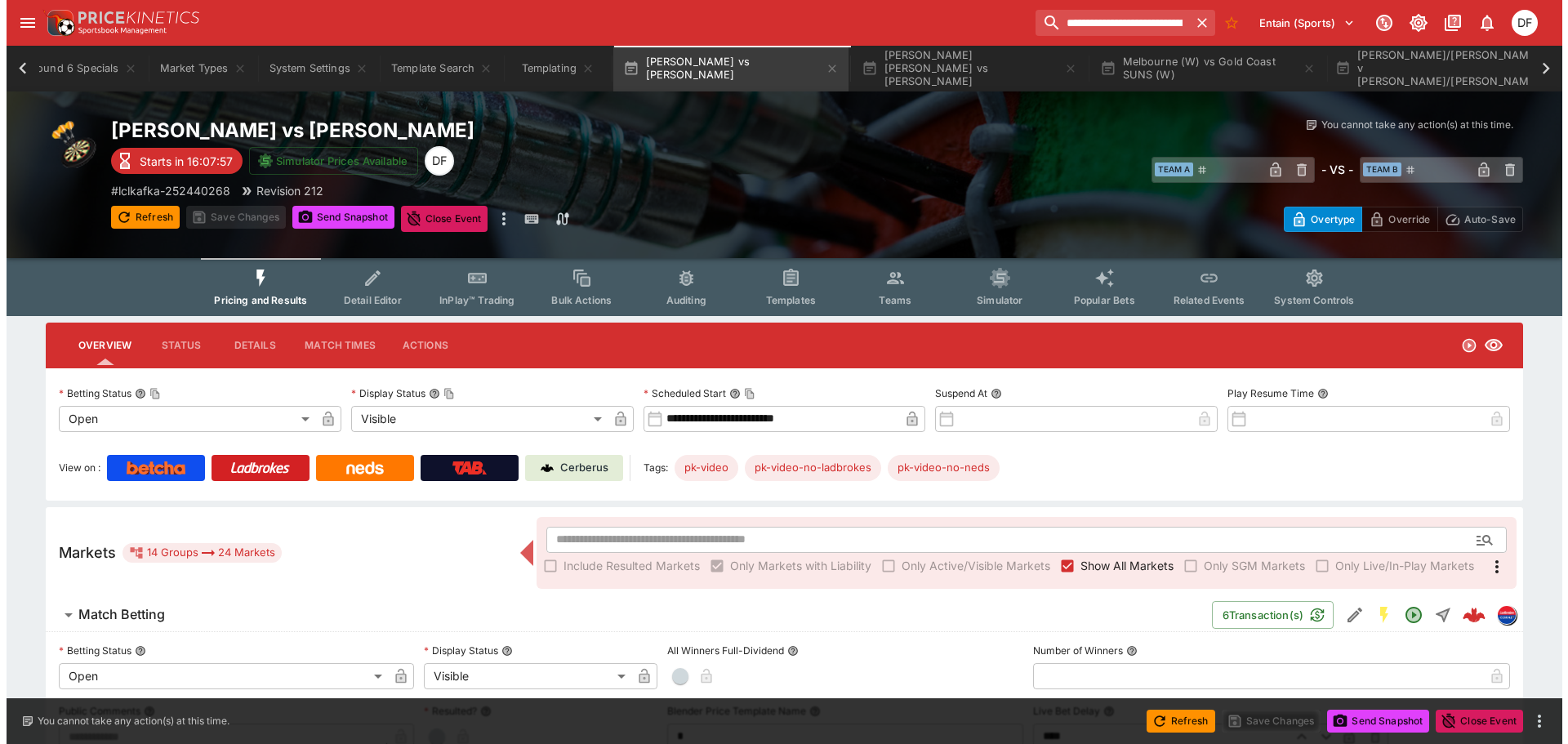
scroll to position [245, 0]
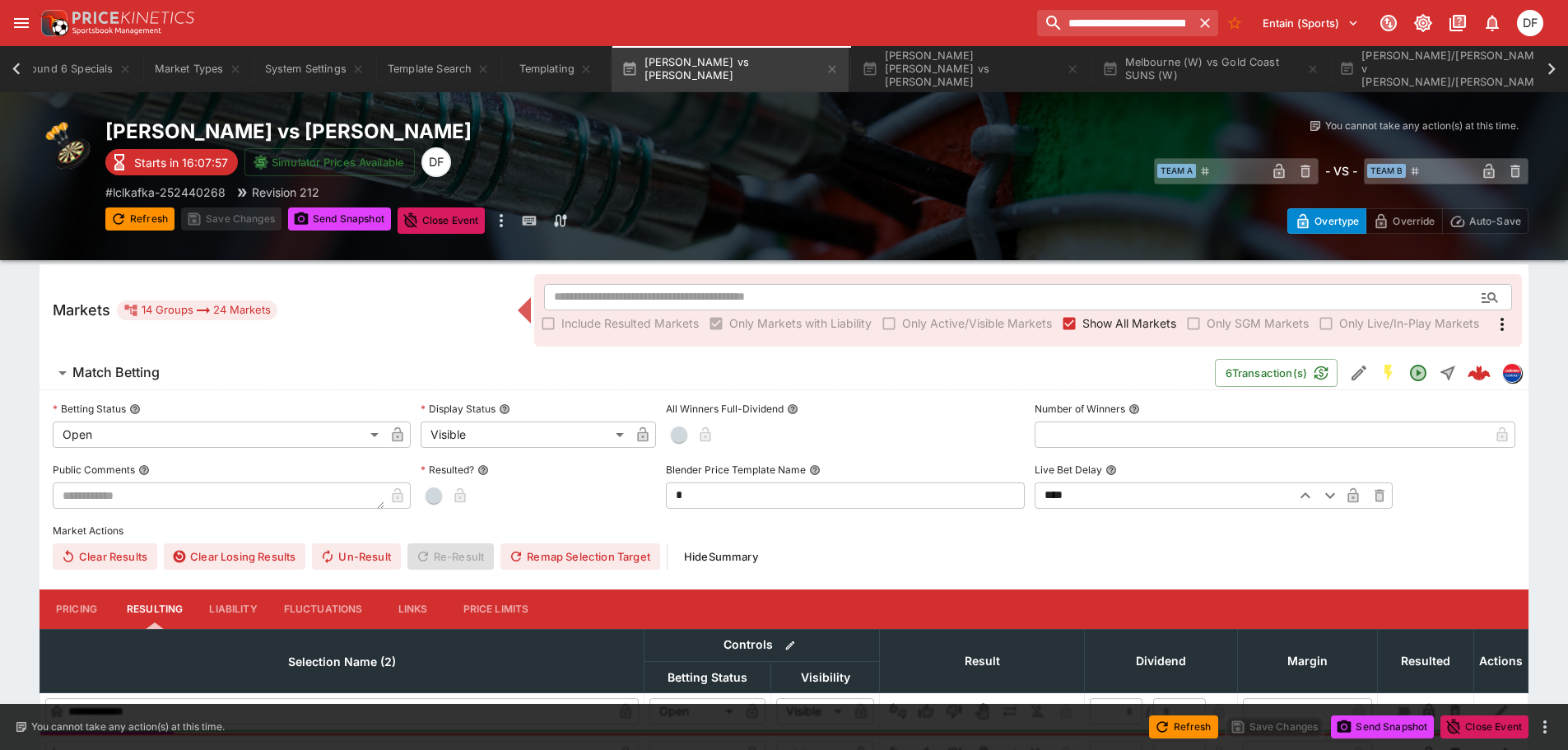
click at [145, 369] on h6 "Match Betting" at bounding box center [116, 373] width 87 height 18
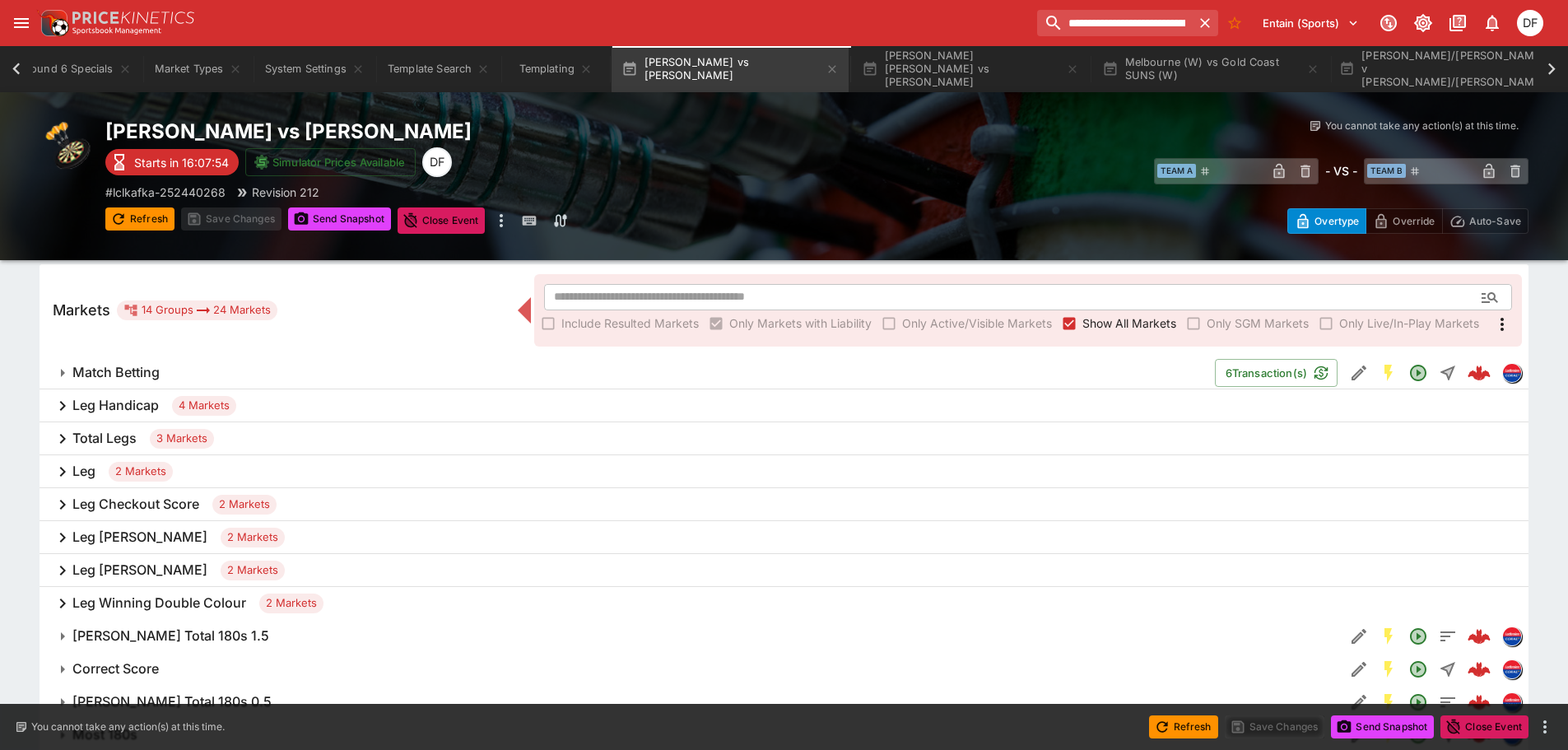
click at [127, 407] on h6 "Leg Handicap" at bounding box center [115, 405] width 86 height 18
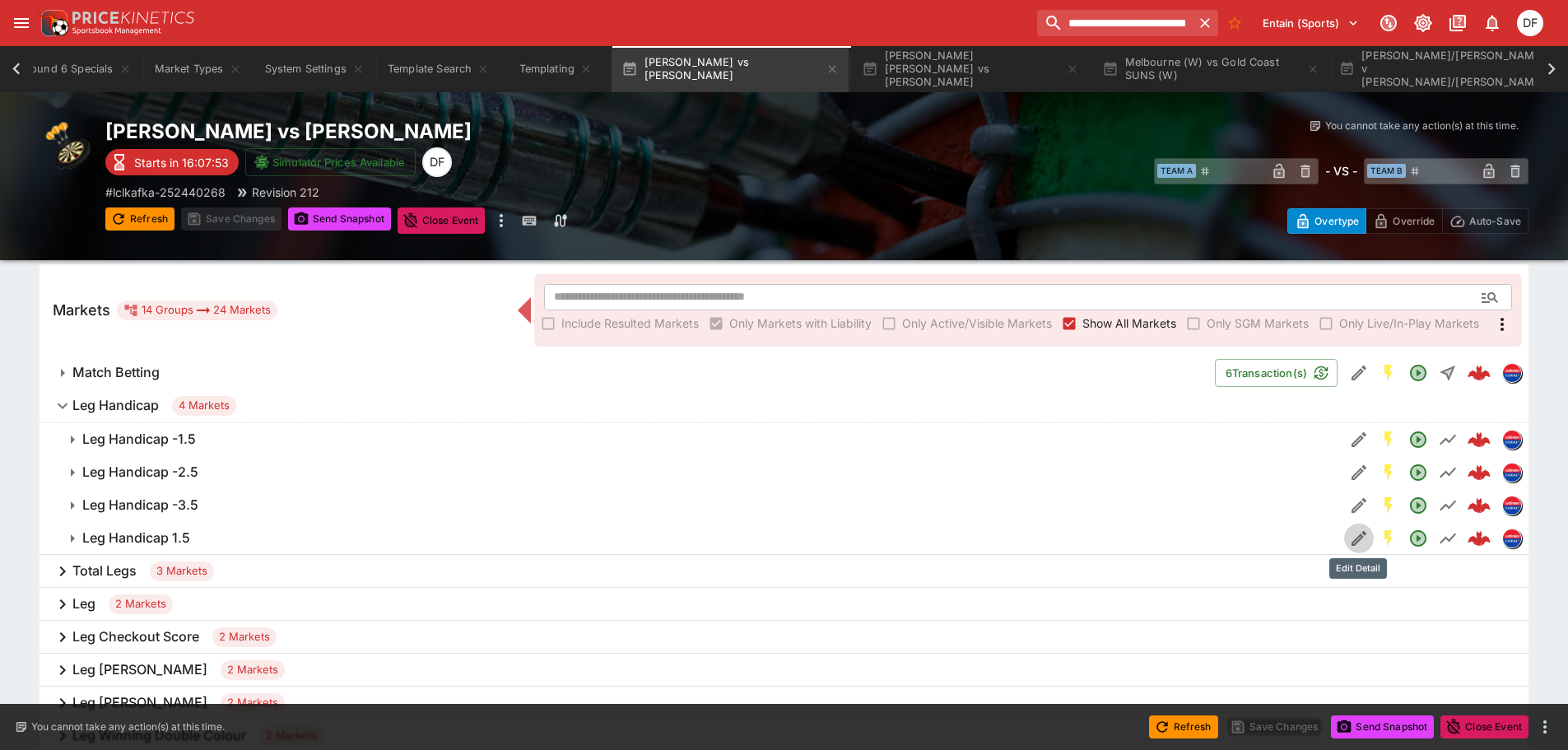
click at [1353, 538] on icon "Edit Detail" at bounding box center [1359, 538] width 20 height 20
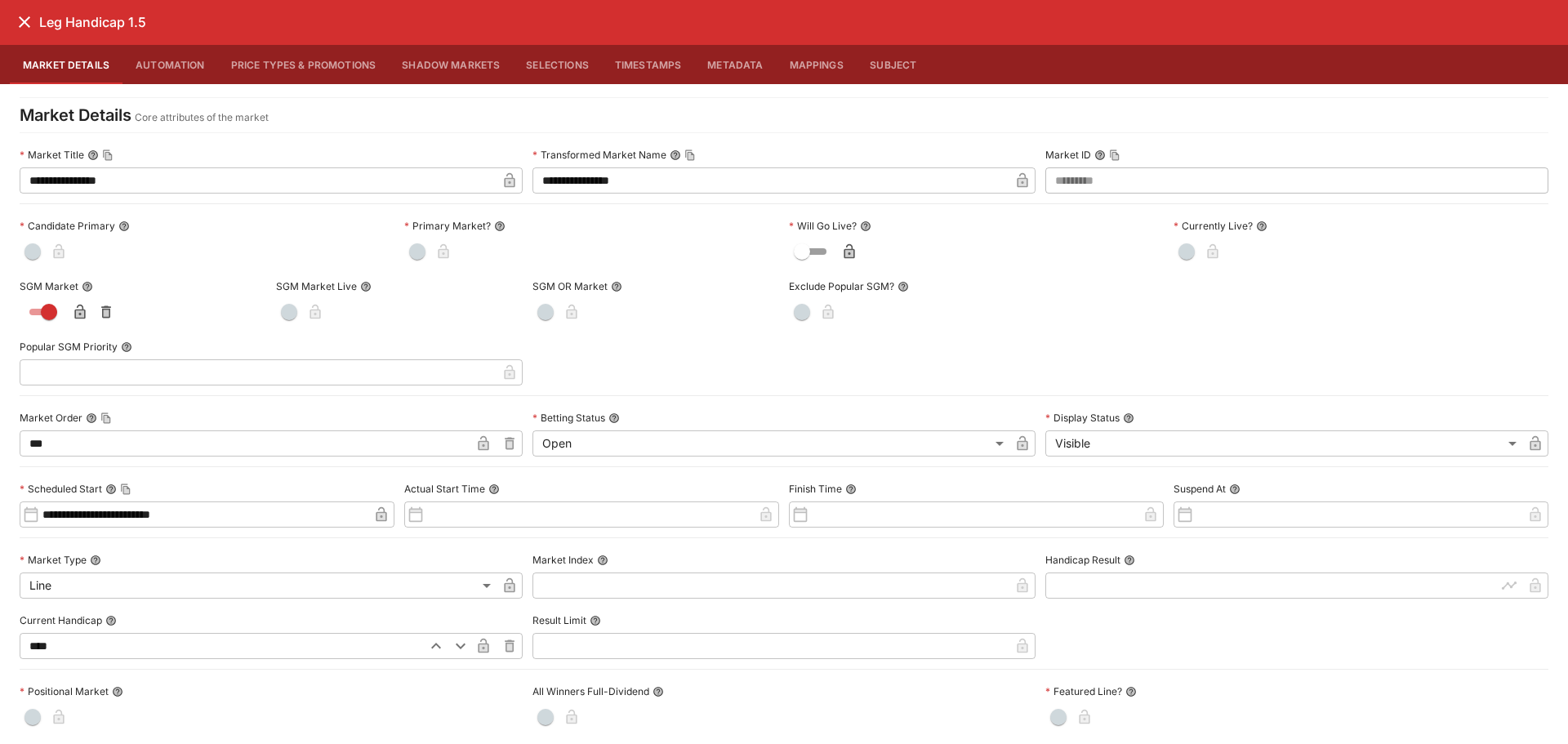
scroll to position [0, 0]
click at [18, 24] on icon "close" at bounding box center [24, 22] width 19 height 19
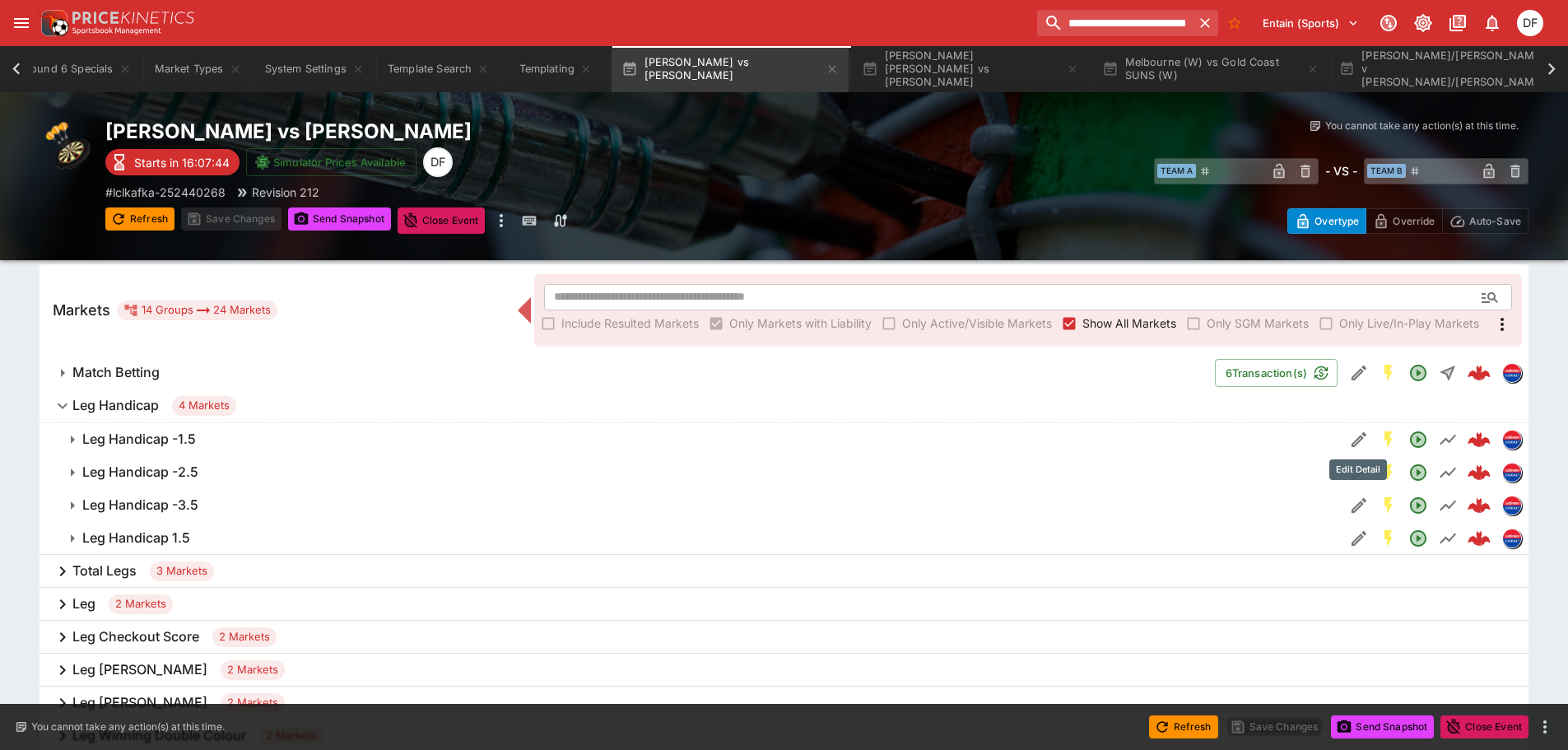
click at [1354, 437] on icon "Edit Detail" at bounding box center [1359, 439] width 20 height 20
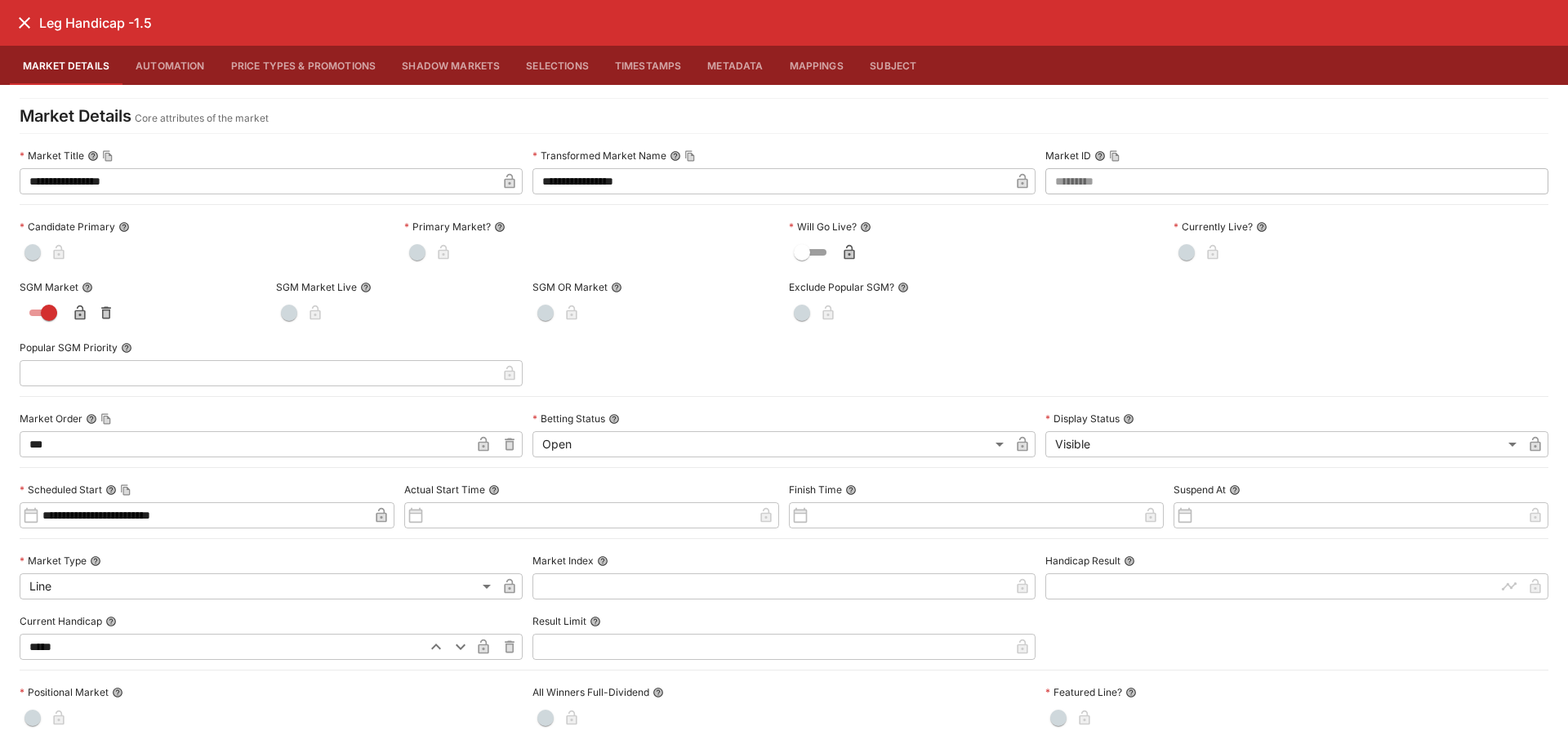
click at [14, 33] on button "close" at bounding box center [25, 23] width 29 height 30
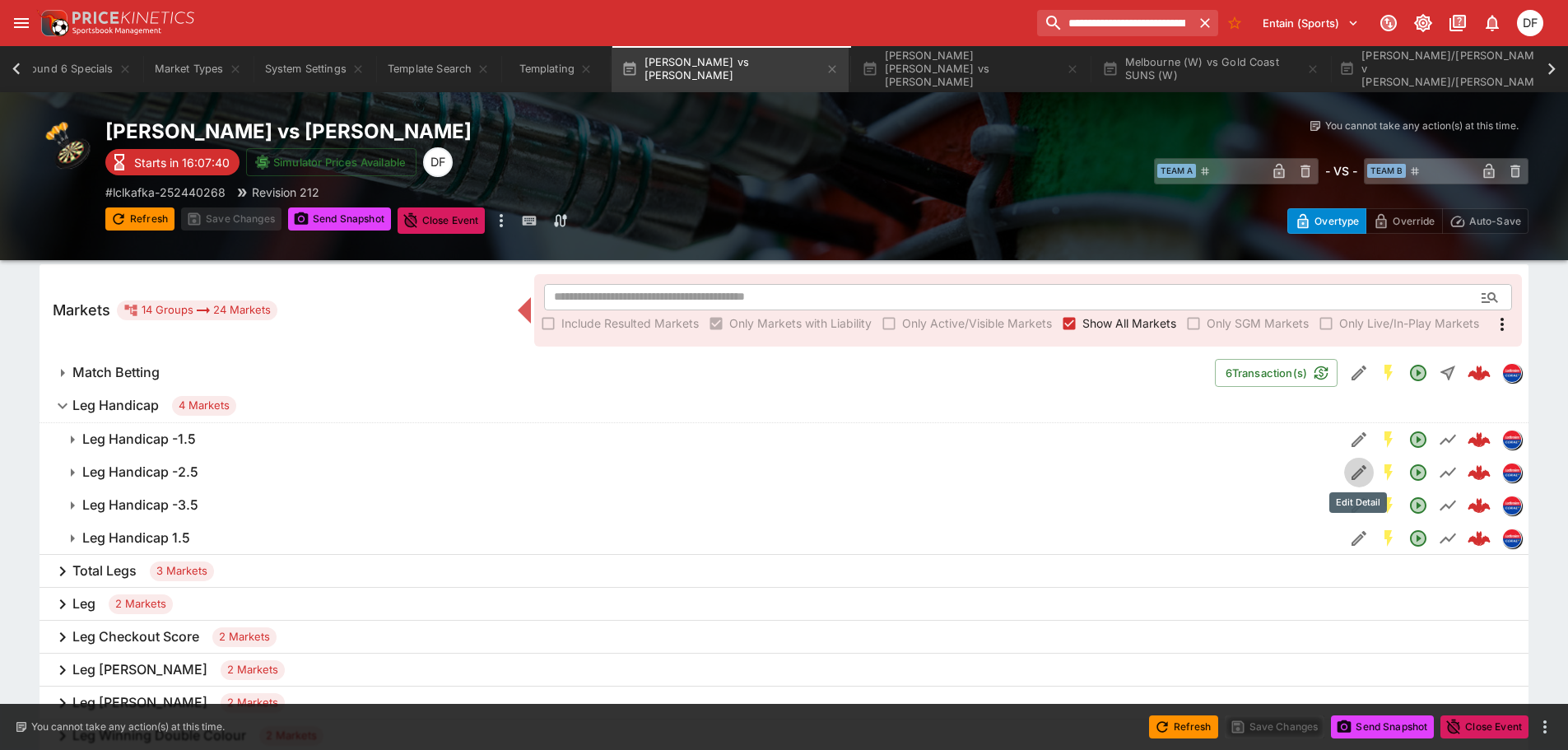
click at [1345, 477] on button "Edit Detail" at bounding box center [1360, 473] width 30 height 30
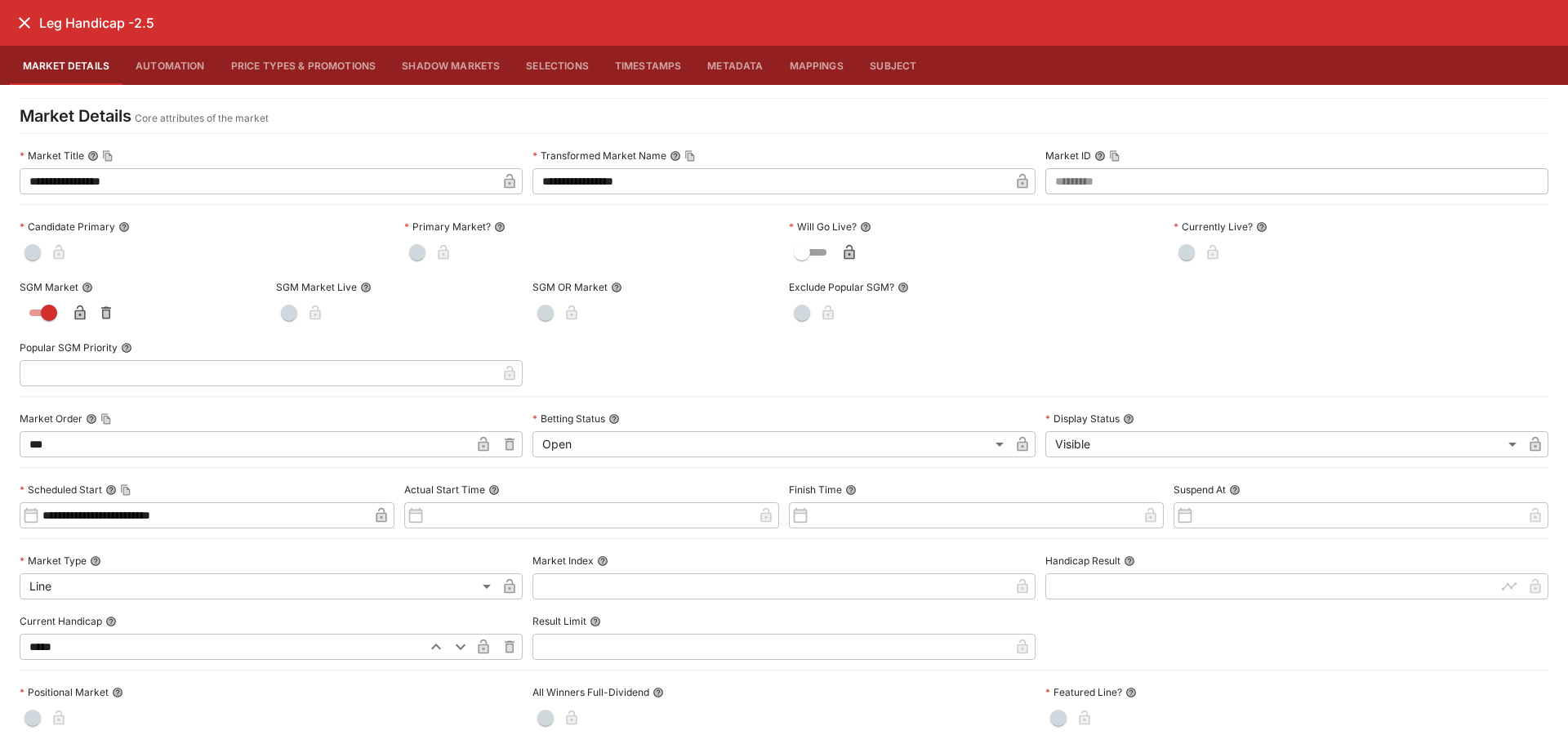
click at [22, 22] on icon "close" at bounding box center [24, 22] width 19 height 19
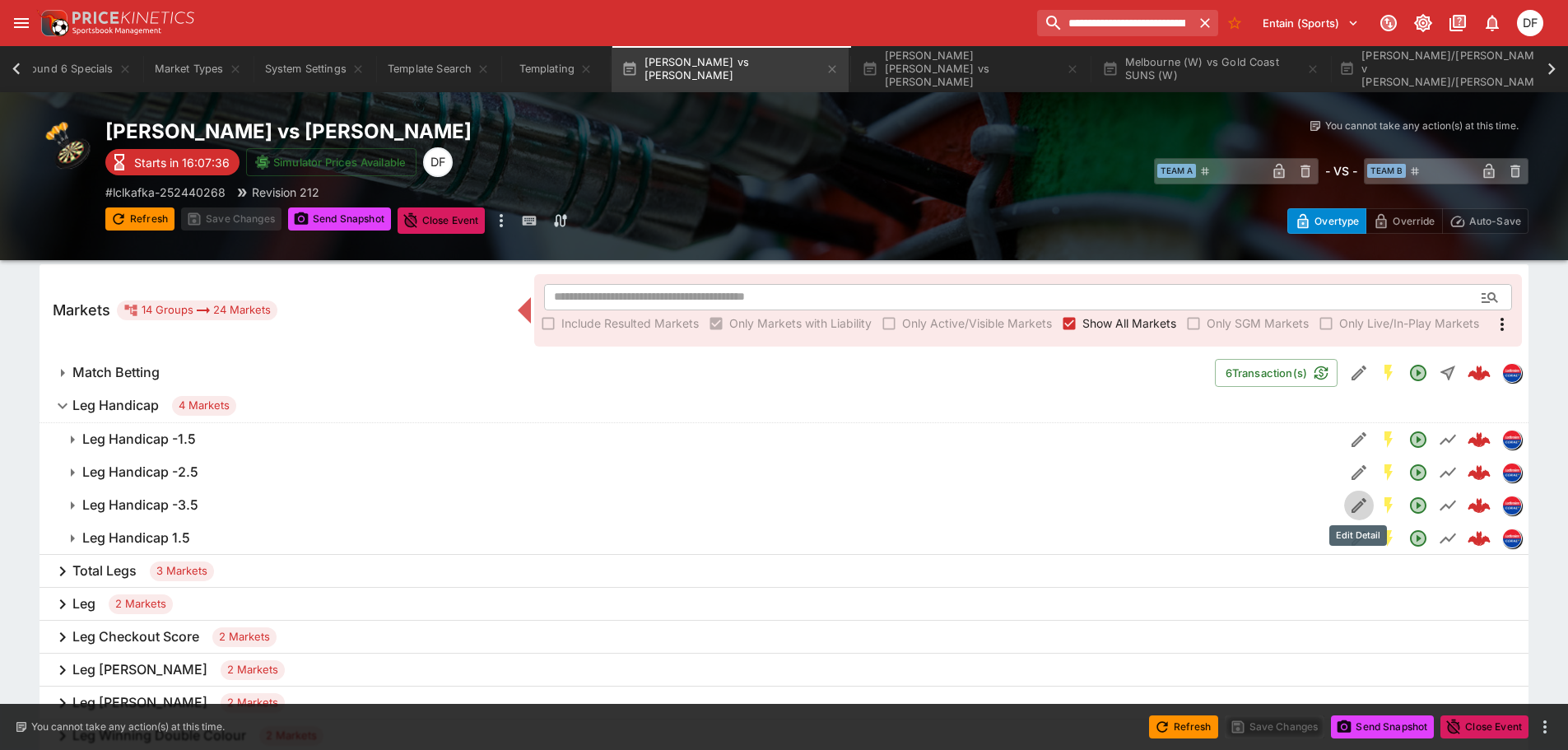
click at [1359, 500] on icon "Edit Detail" at bounding box center [1359, 505] width 20 height 20
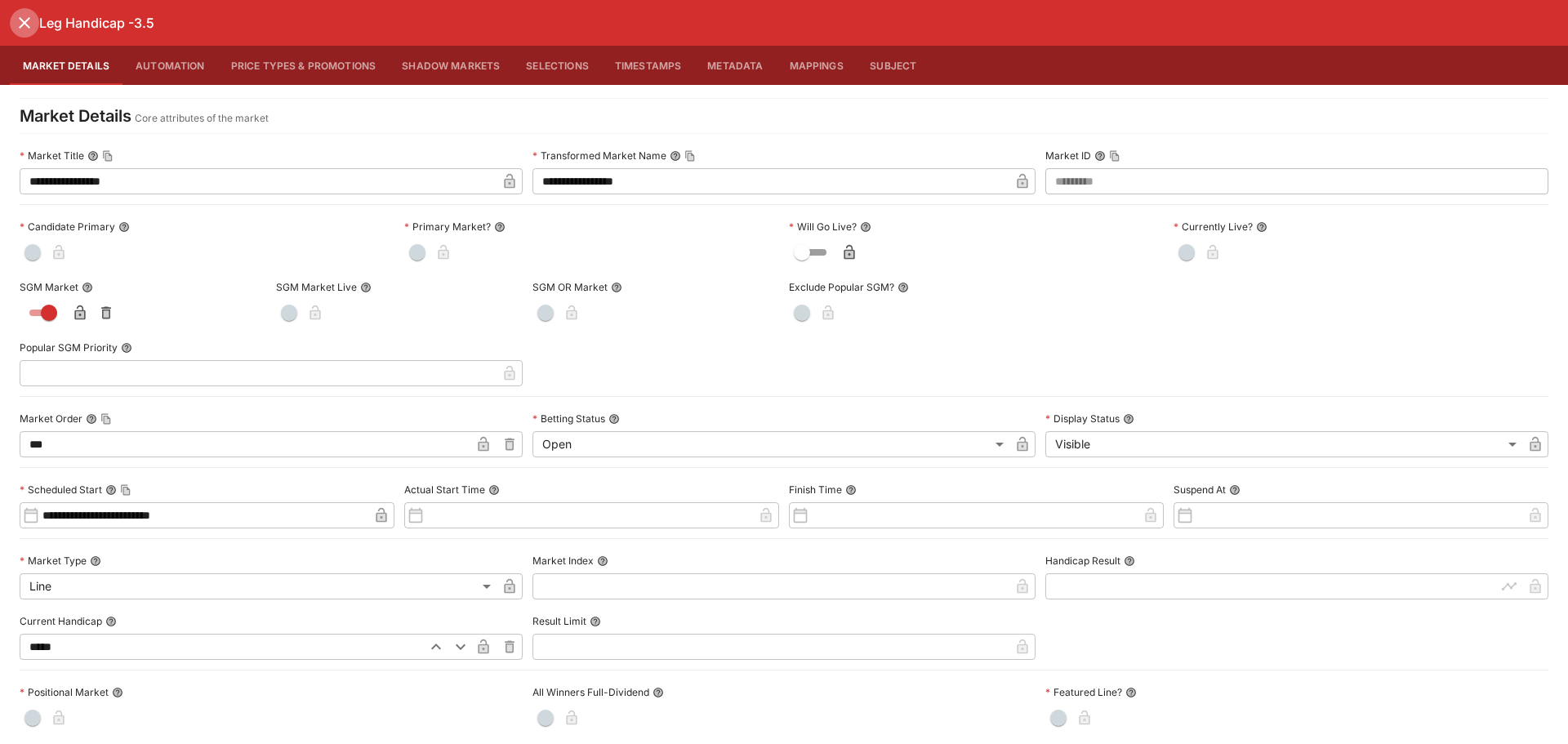
click at [22, 29] on icon "close" at bounding box center [24, 22] width 19 height 19
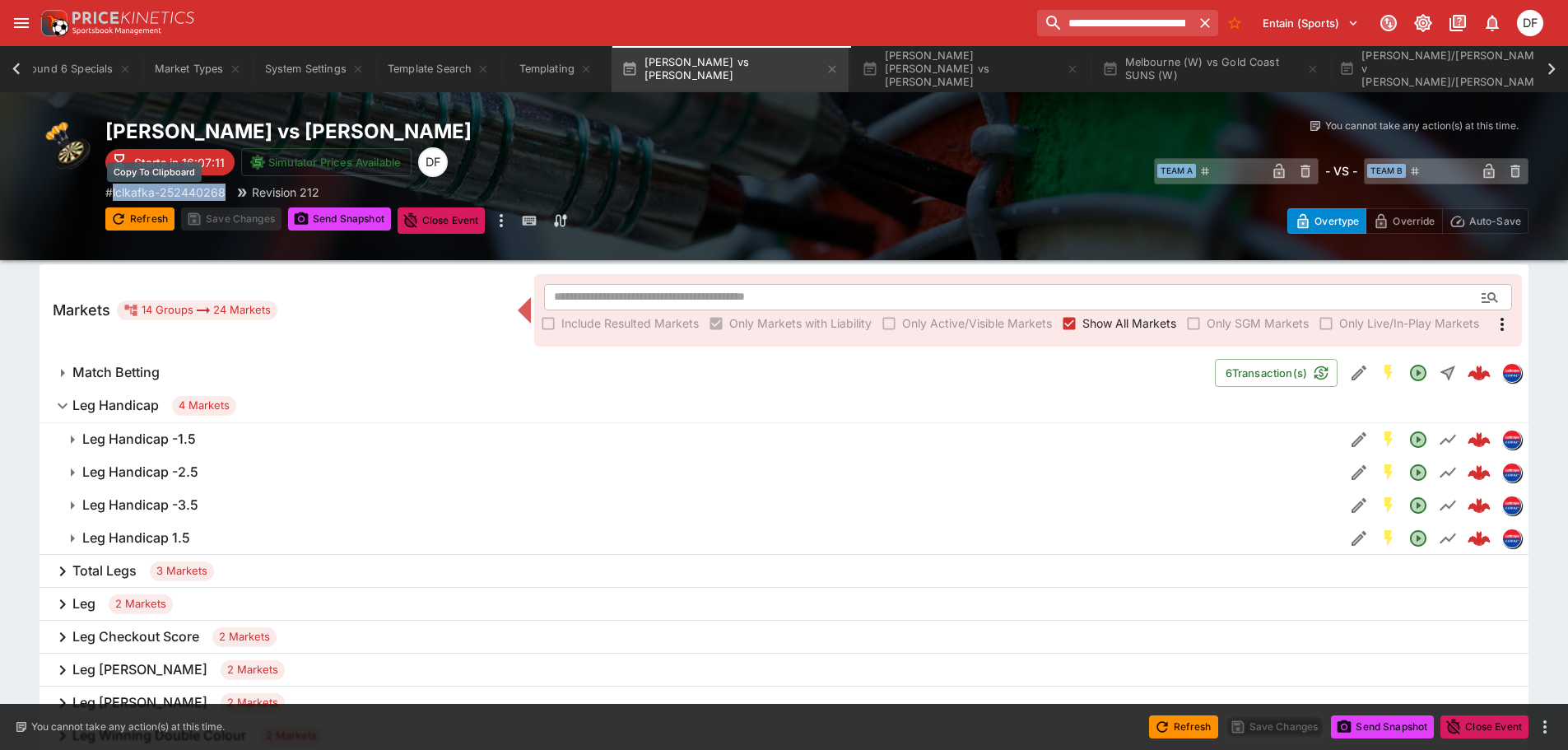
drag, startPoint x: 232, startPoint y: 185, endPoint x: 116, endPoint y: 193, distance: 116.3
click at [116, 193] on div "# lclkafka-252440268 Revision 212" at bounding box center [461, 192] width 712 height 18
copy div "lclkafka-252440268"
click at [458, 541] on span "Leg Handicap 1.5" at bounding box center [707, 538] width 1249 height 18
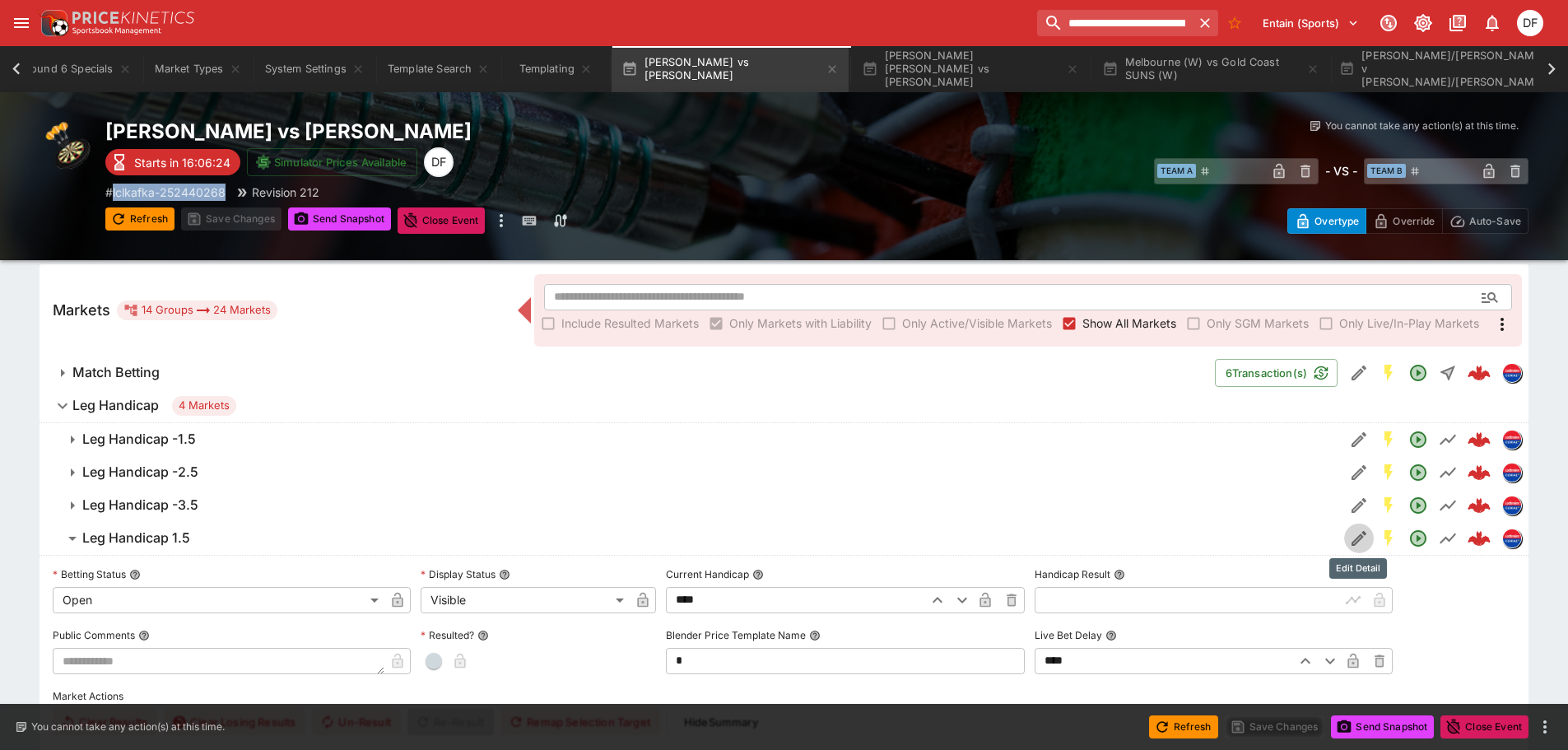
click at [1361, 541] on icon "Edit Detail" at bounding box center [1359, 538] width 20 height 20
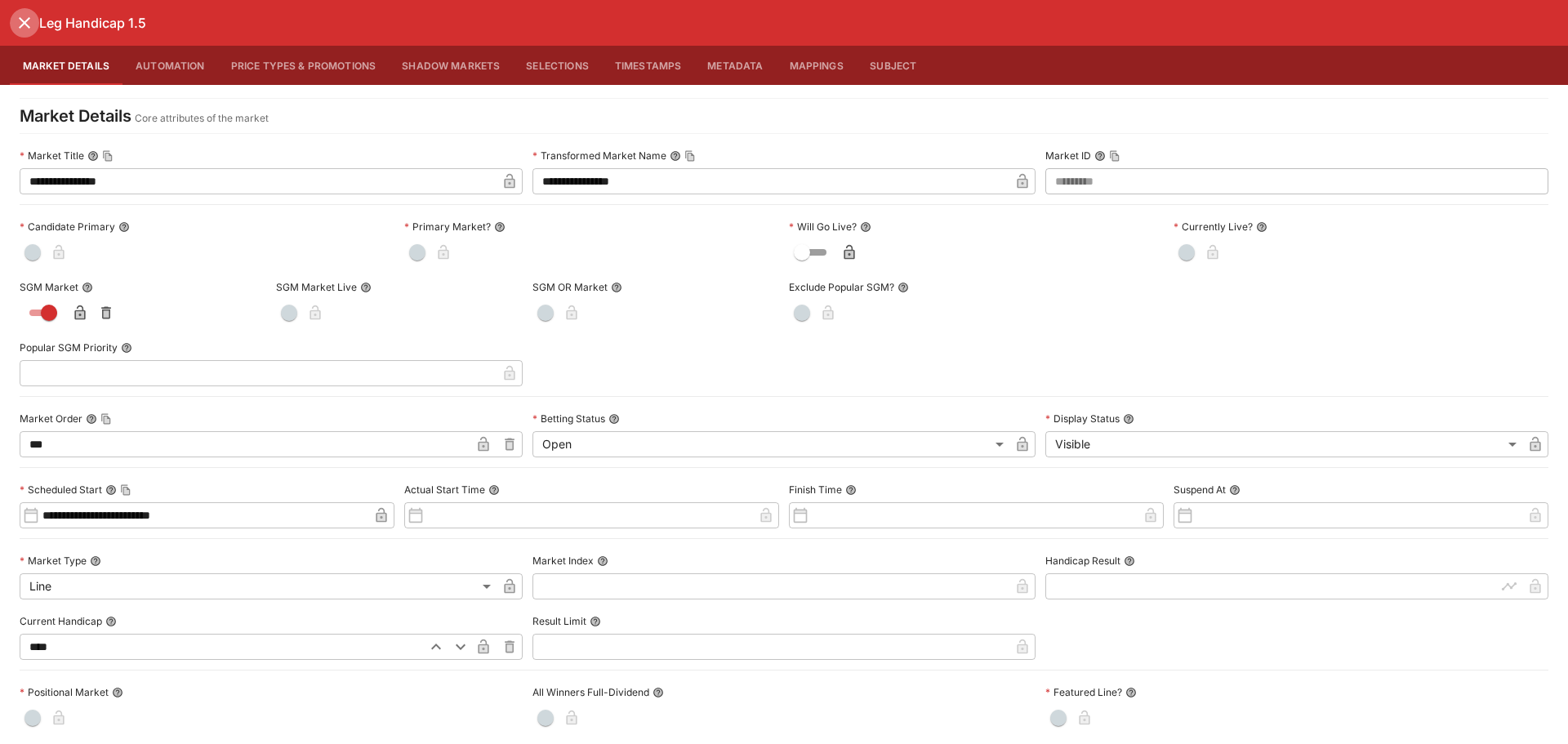
click at [23, 29] on icon "close" at bounding box center [24, 22] width 19 height 19
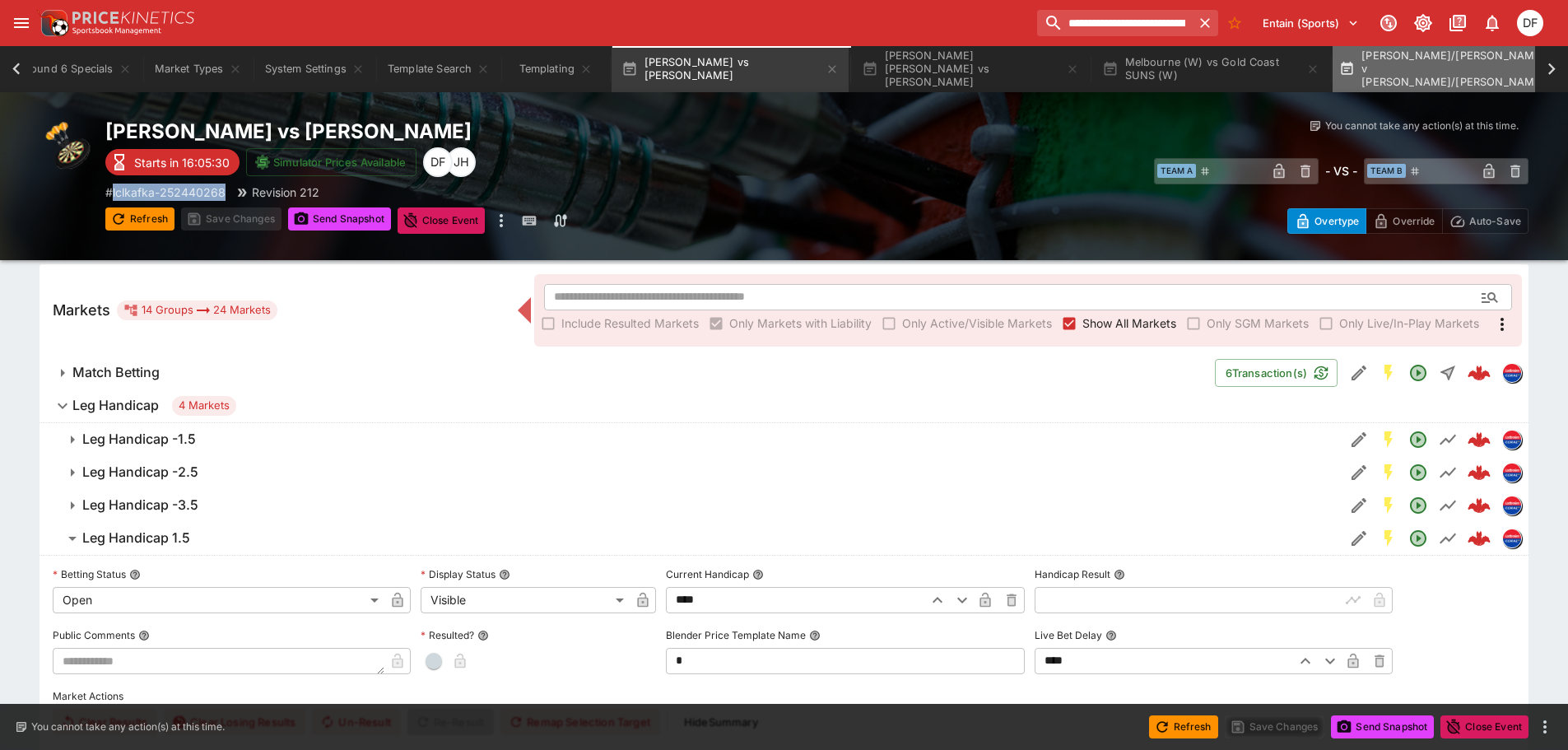
click at [1385, 61] on button "[PERSON_NAME]/[PERSON_NAME] v [PERSON_NAME]/[PERSON_NAME]" at bounding box center [1451, 70] width 237 height 46
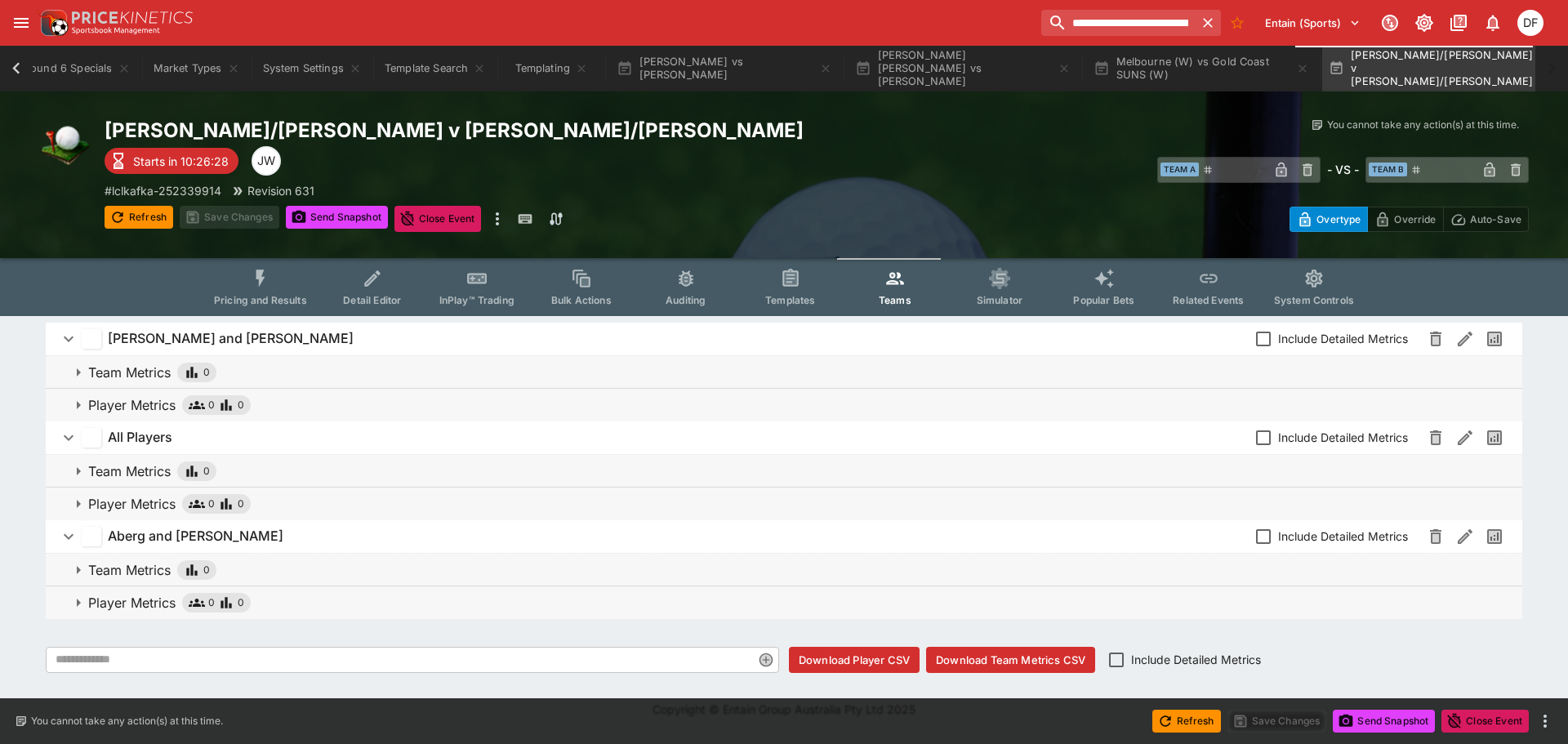
click at [293, 294] on span "Pricing and Results" at bounding box center [260, 300] width 93 height 12
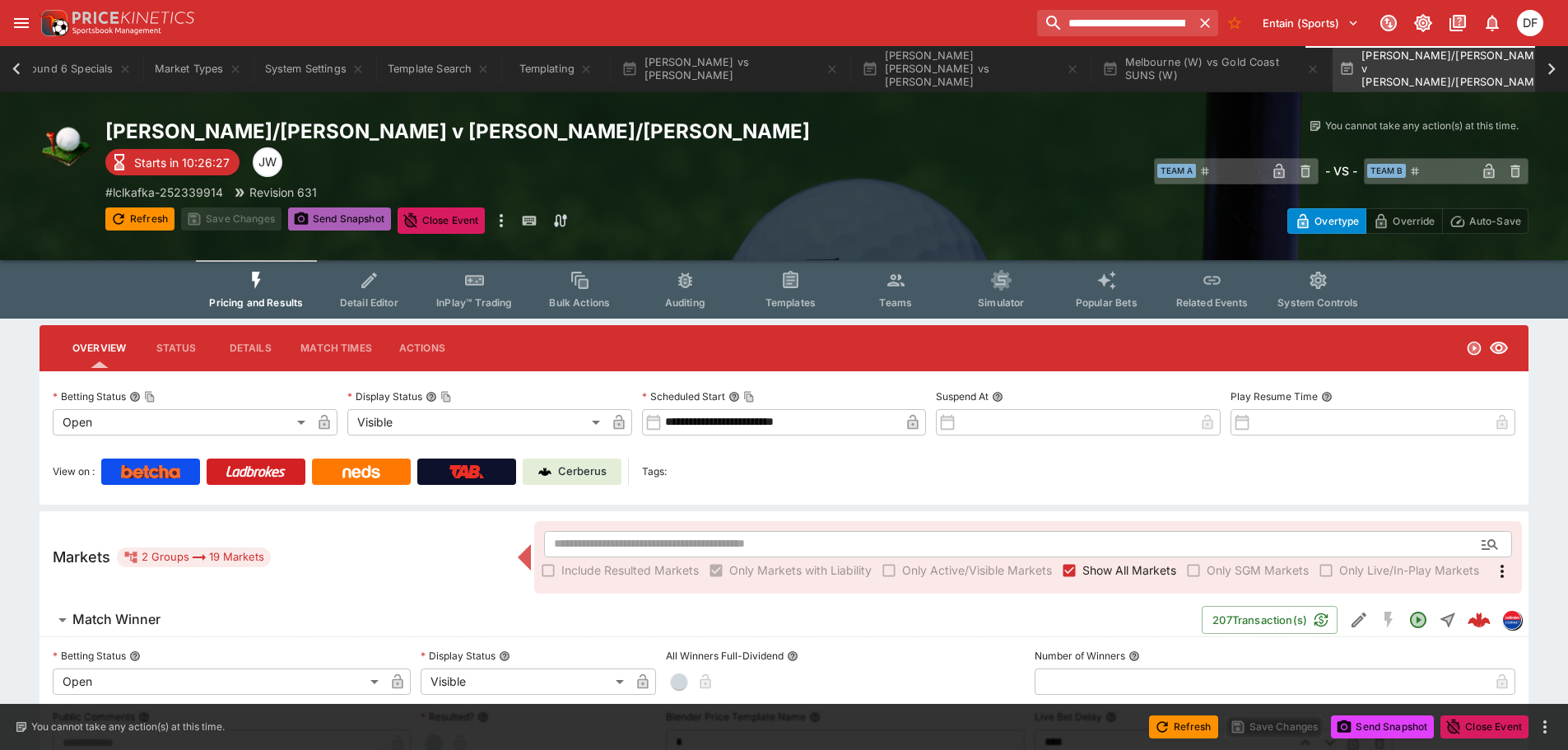
click at [340, 224] on button "Send Snapshot" at bounding box center [339, 218] width 103 height 23
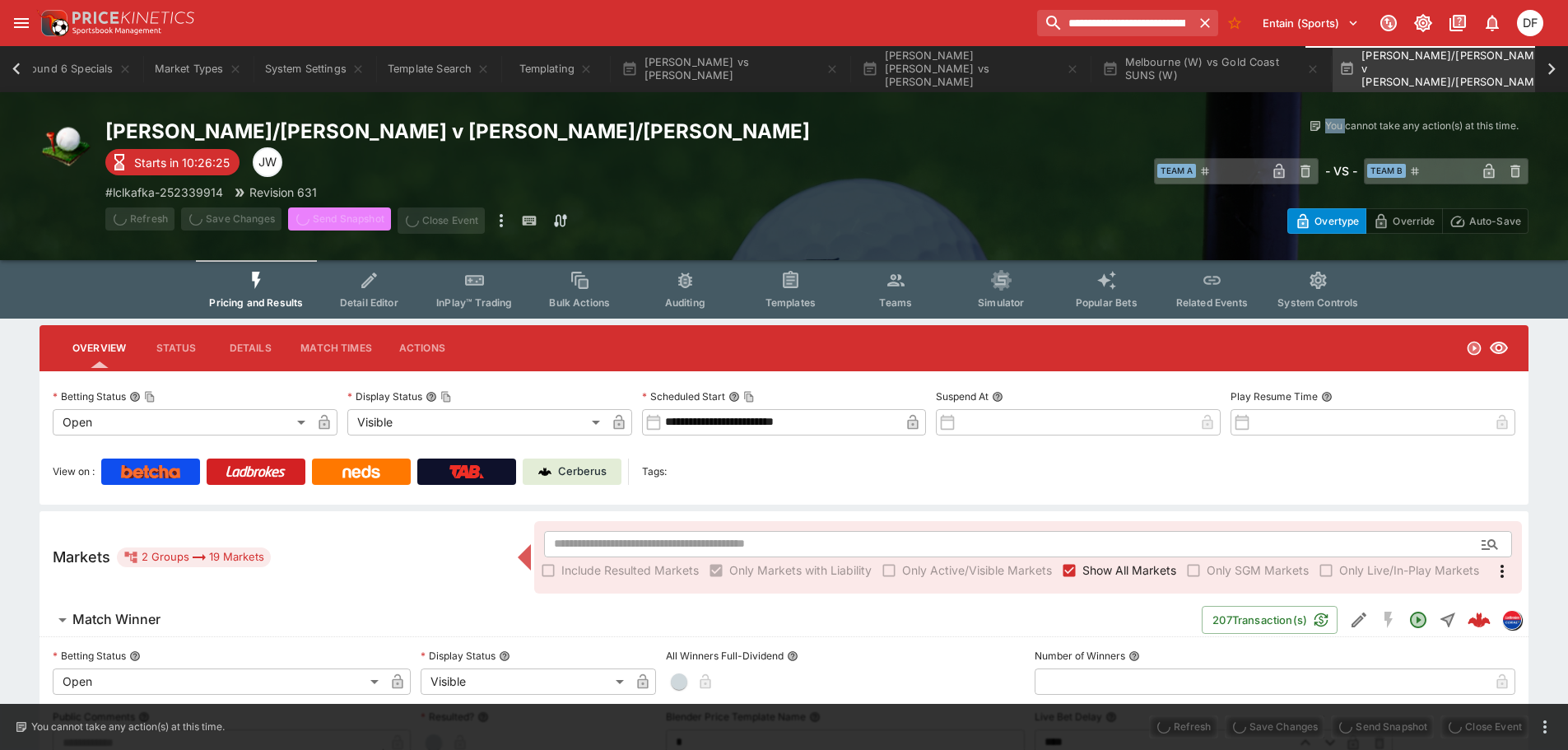
click at [340, 224] on span "Send Snapshot" at bounding box center [339, 220] width 103 height 26
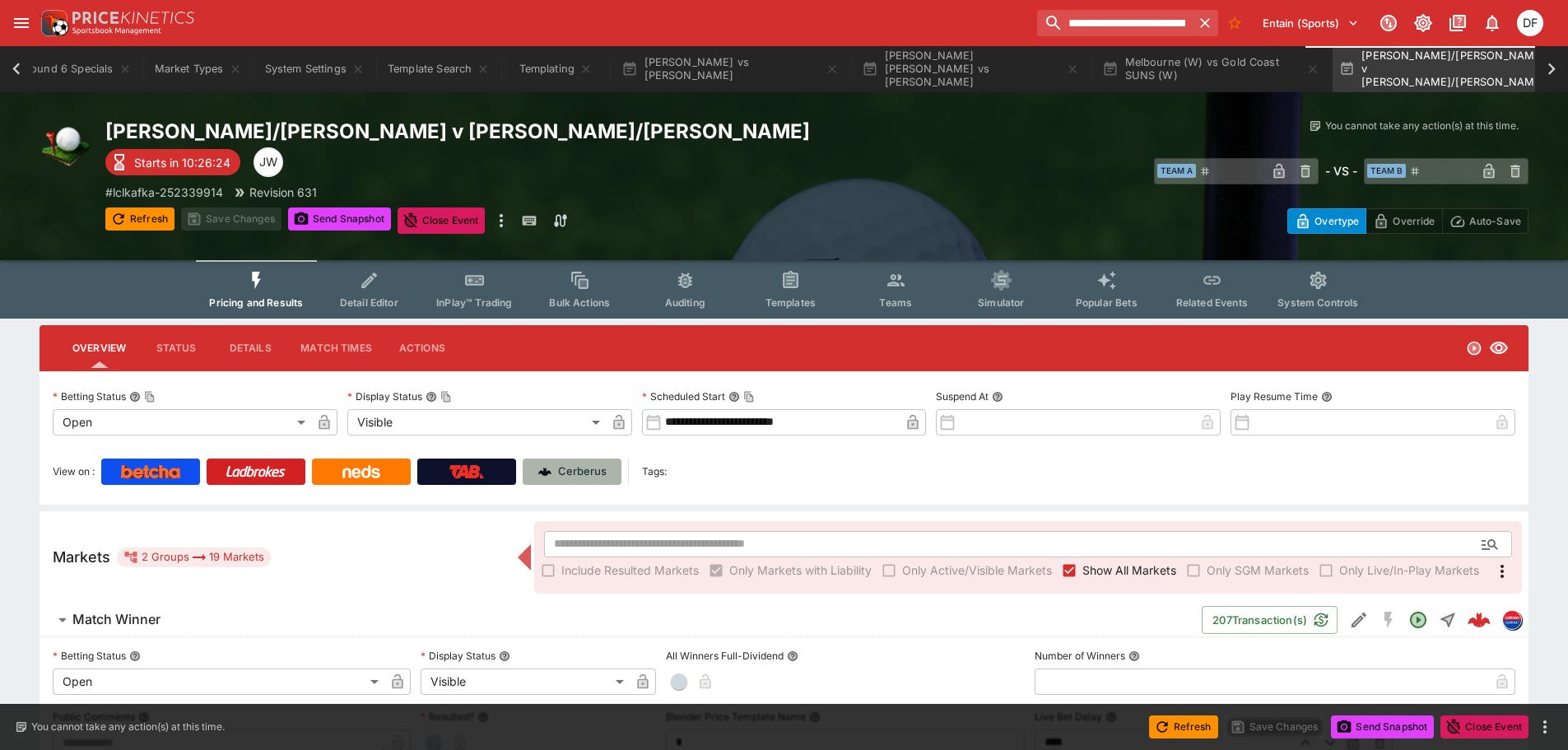
click at [564, 476] on p "Cerberus" at bounding box center [583, 472] width 48 height 17
click at [876, 301] on button "Teams" at bounding box center [895, 289] width 105 height 59
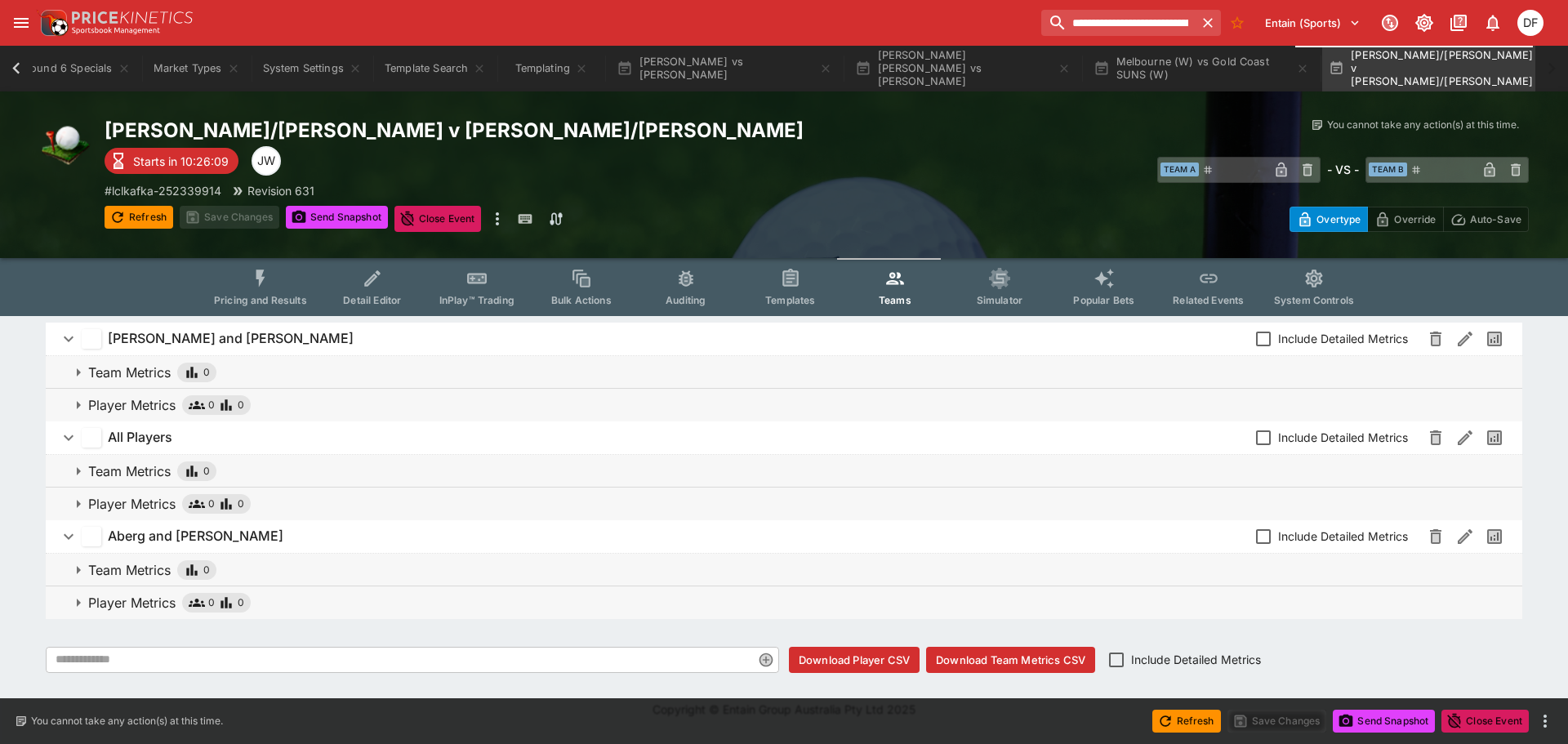
click at [149, 403] on p "Player Metrics" at bounding box center [132, 405] width 88 height 19
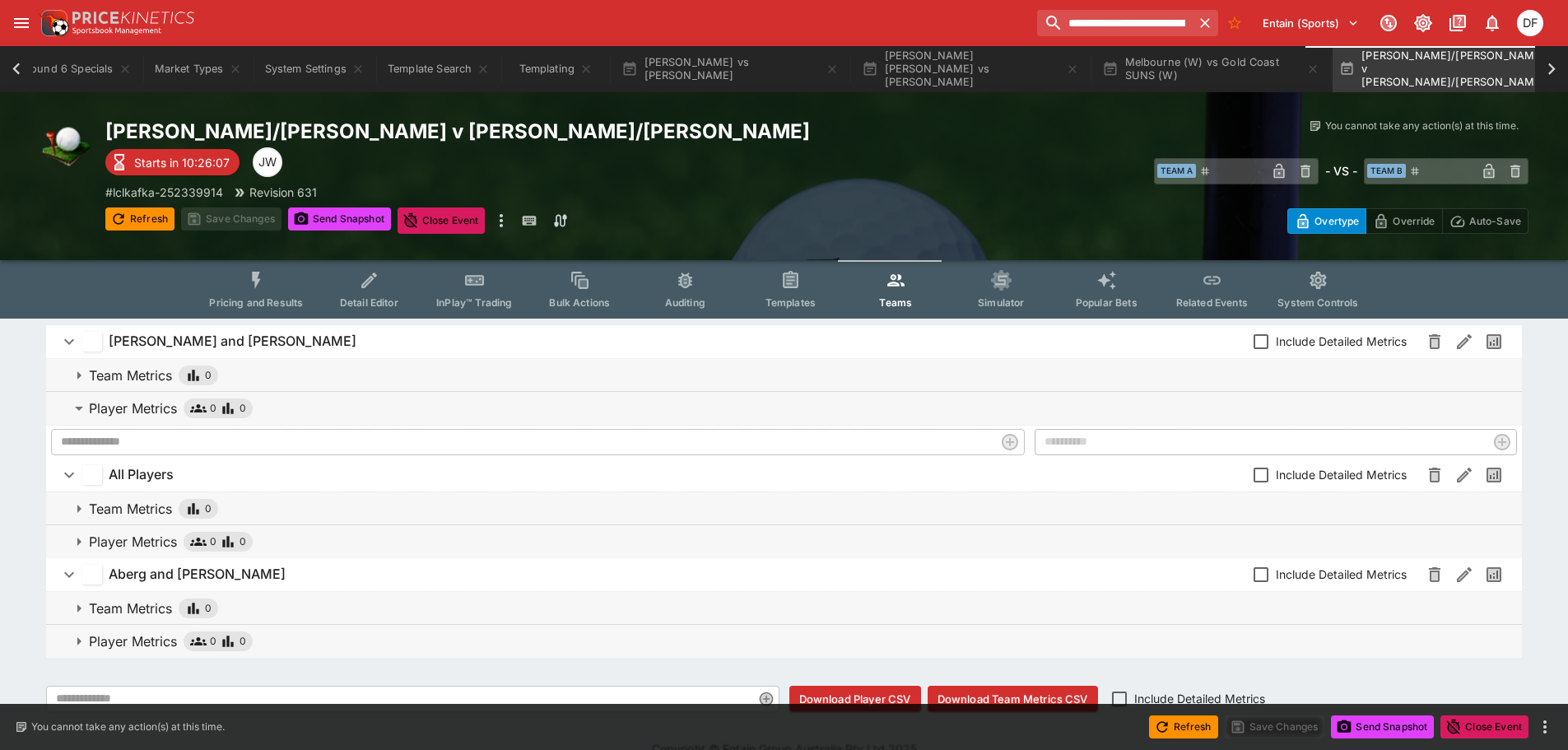
click at [155, 381] on p "Team Metrics" at bounding box center [130, 375] width 83 height 20
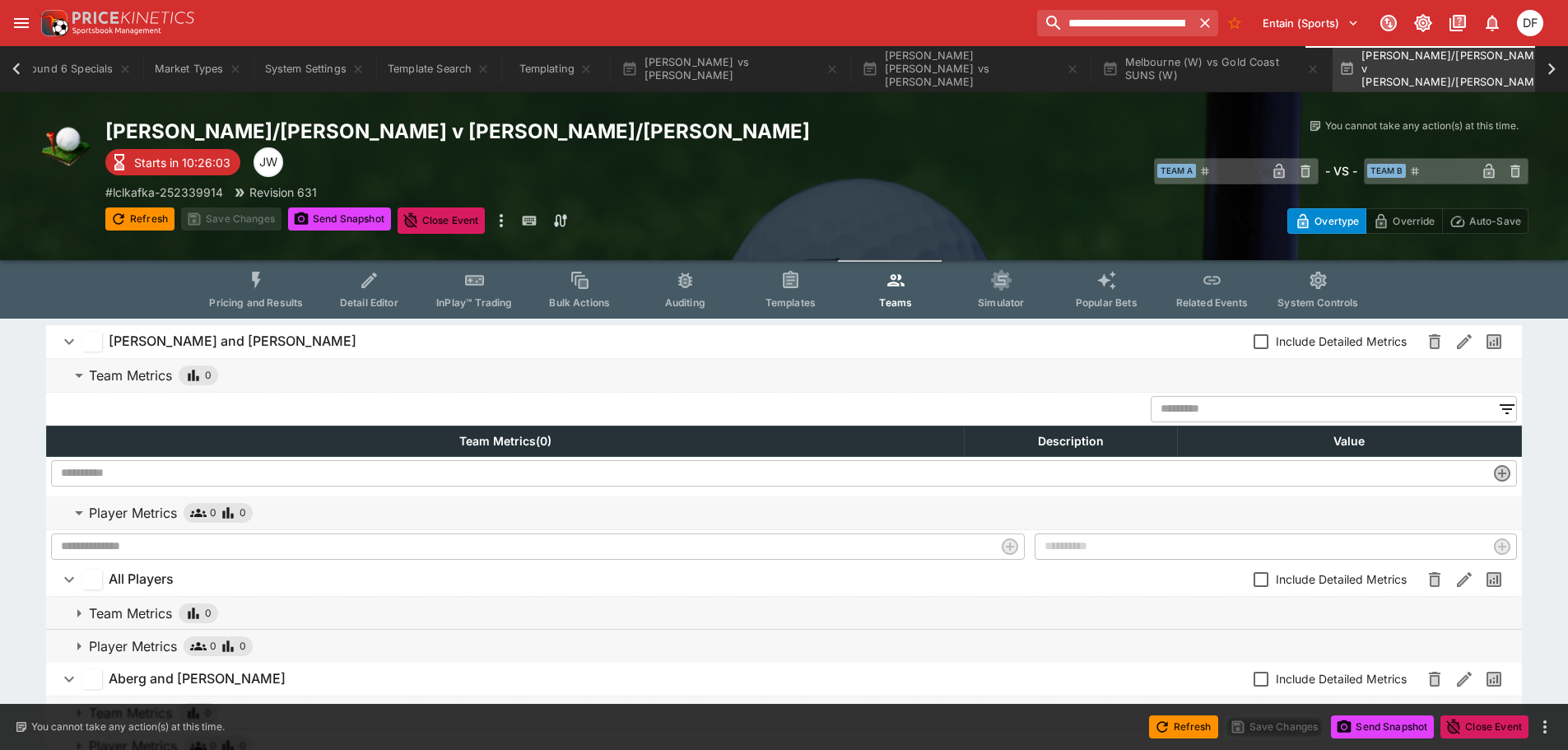
click at [138, 612] on p "Team Metrics" at bounding box center [130, 612] width 83 height 20
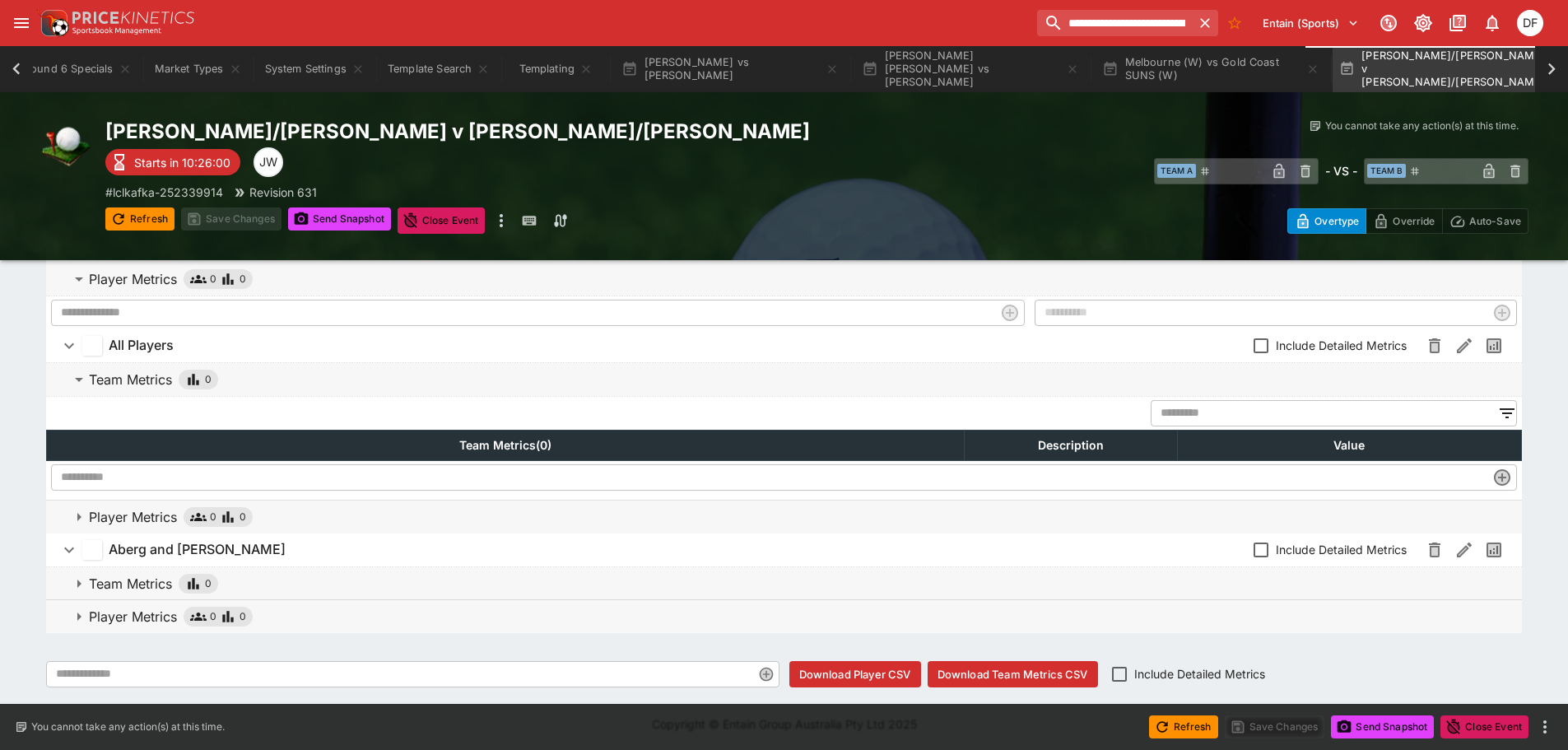
scroll to position [236, 0]
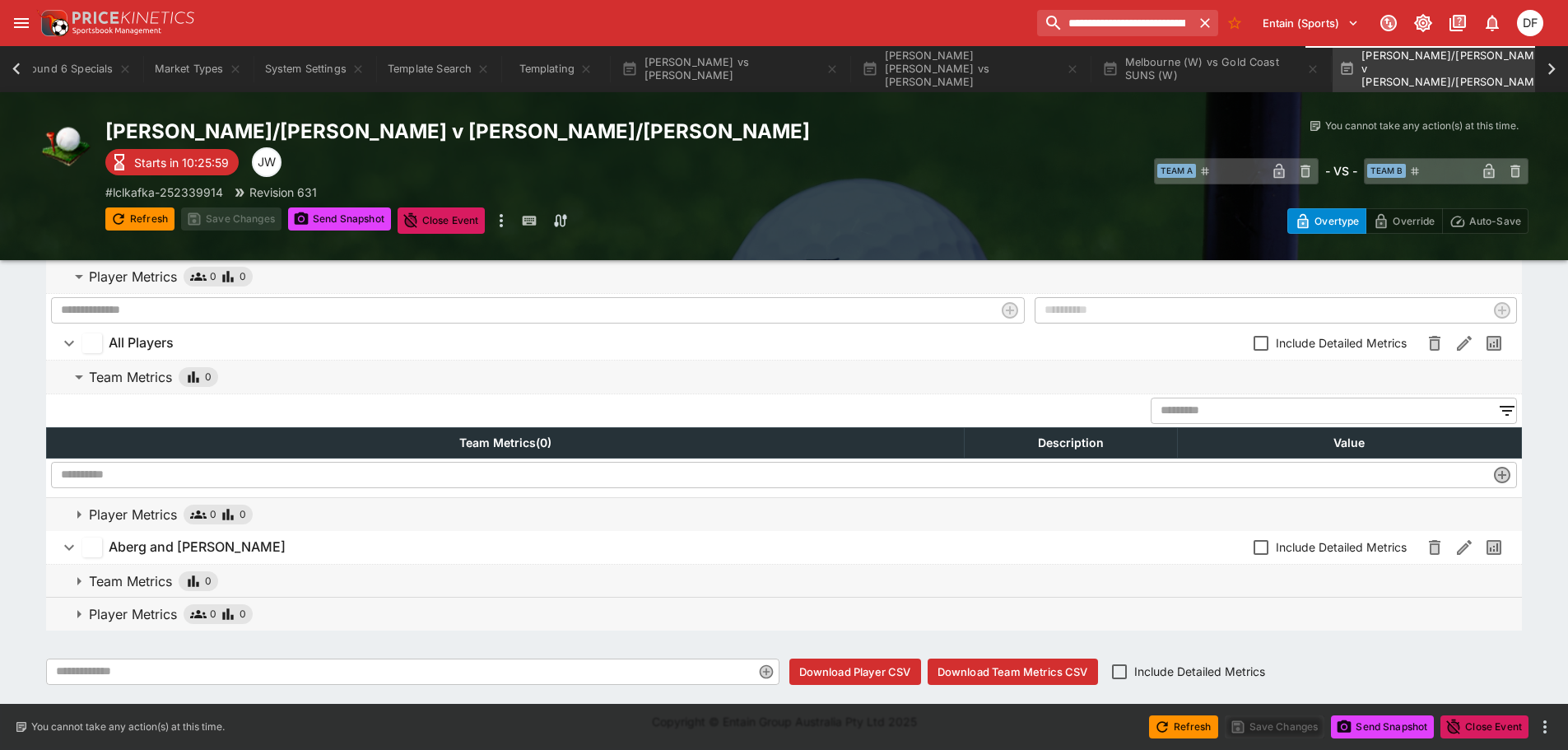
click at [155, 508] on p "Player Metrics" at bounding box center [133, 514] width 88 height 20
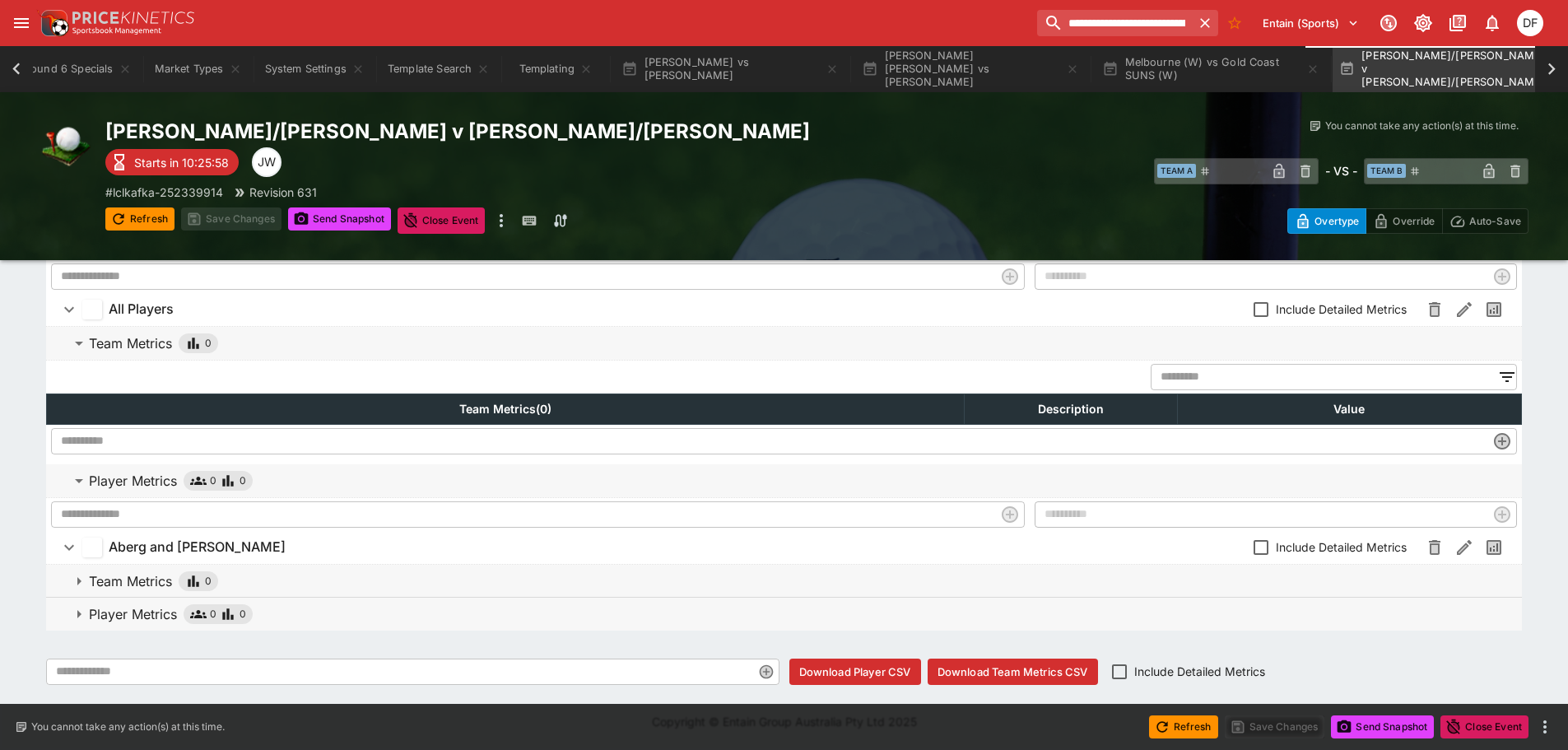
click at [161, 578] on p "Team Metrics" at bounding box center [130, 581] width 83 height 20
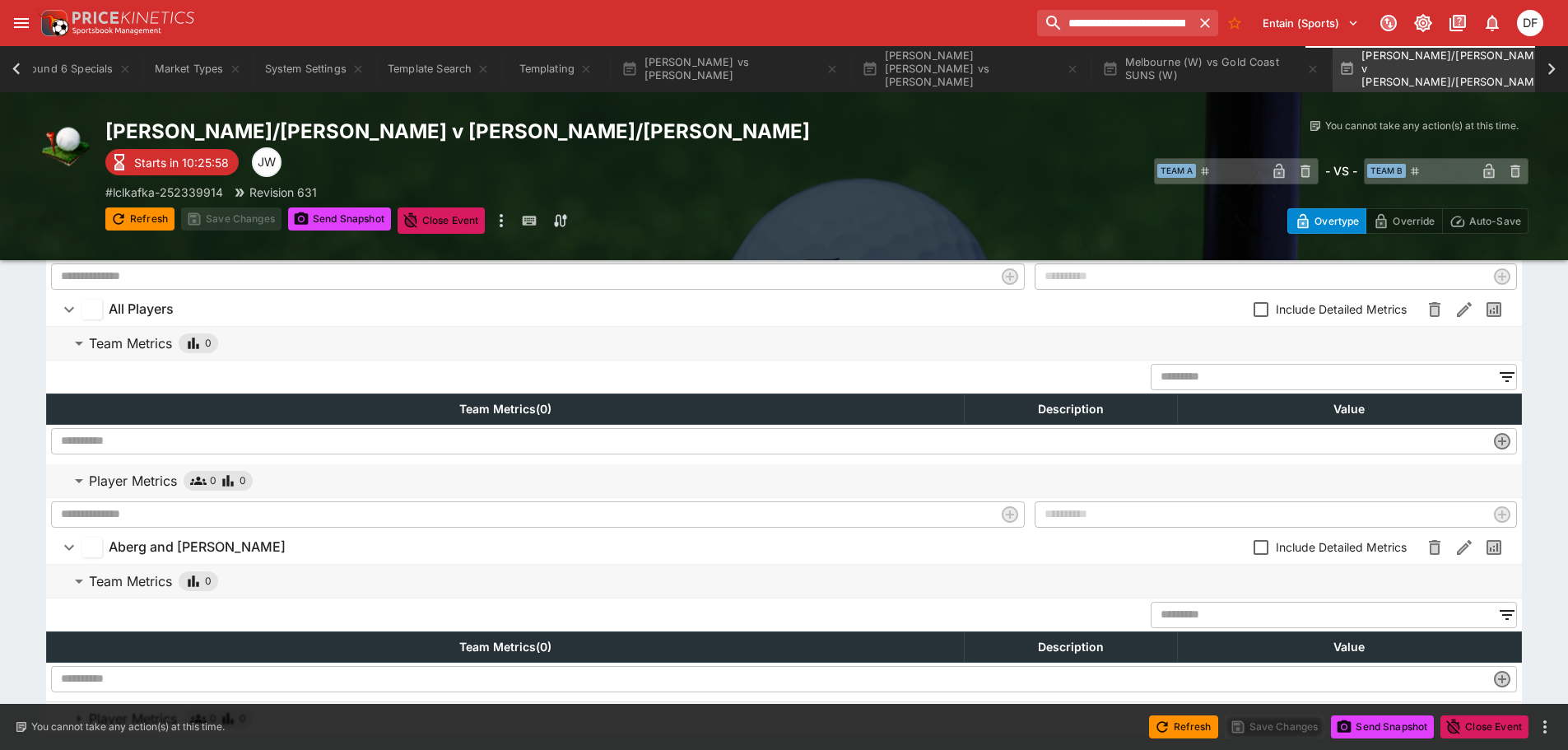
scroll to position [375, 0]
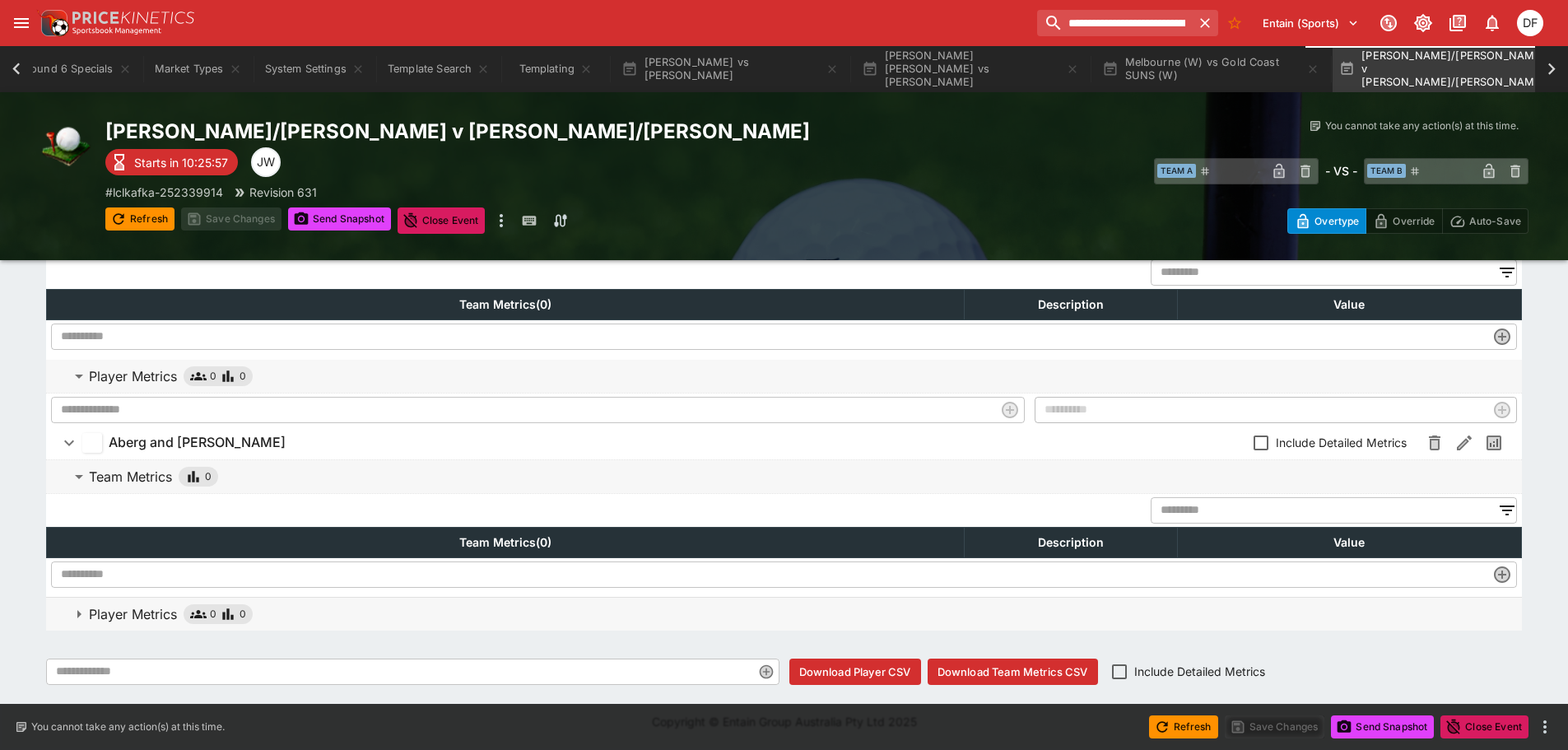
click at [163, 609] on p "Player Metrics" at bounding box center [133, 613] width 88 height 20
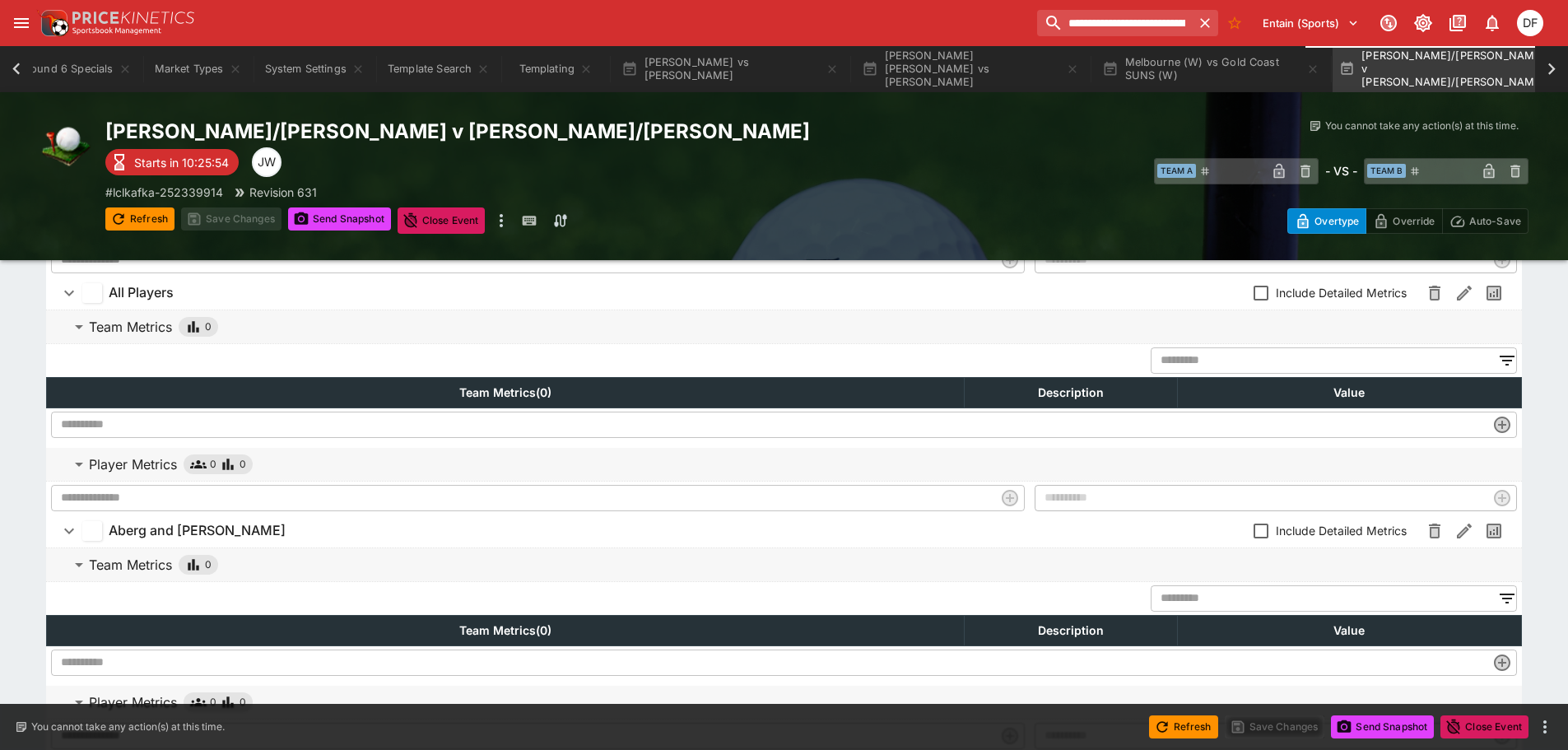
scroll to position [0, 0]
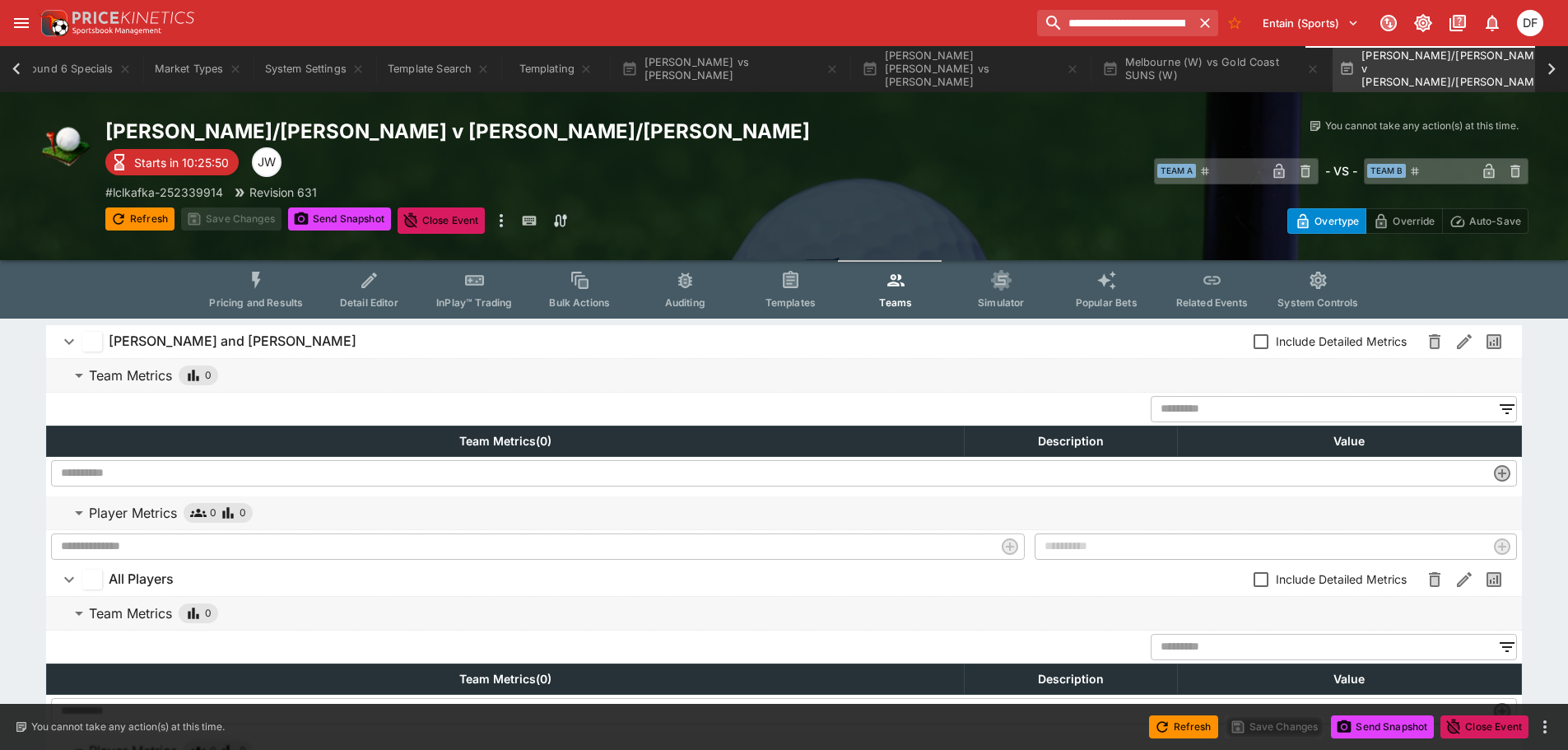
click at [241, 280] on button "Pricing and Results" at bounding box center [256, 289] width 120 height 59
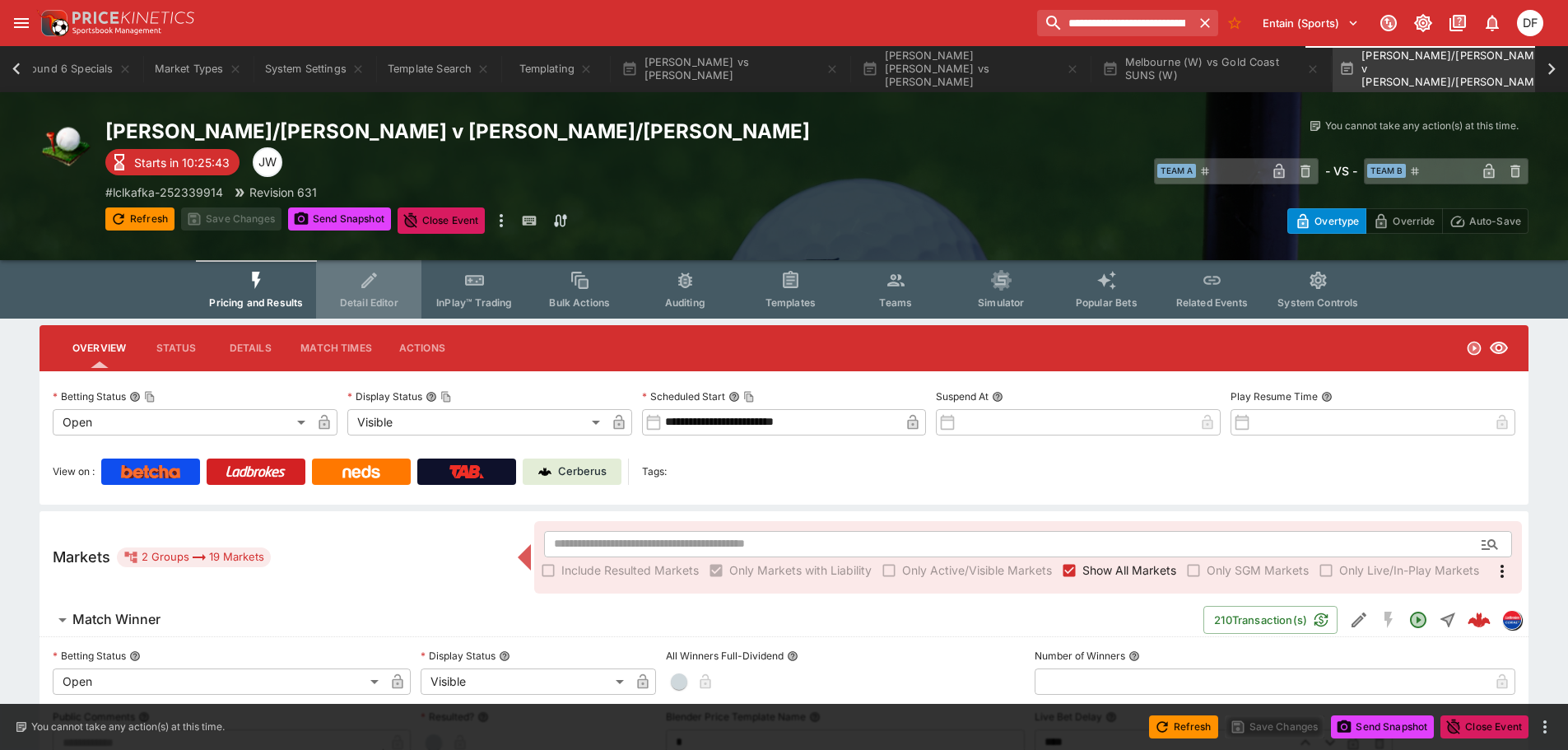
click at [371, 295] on button "Detail Editor" at bounding box center [368, 289] width 105 height 59
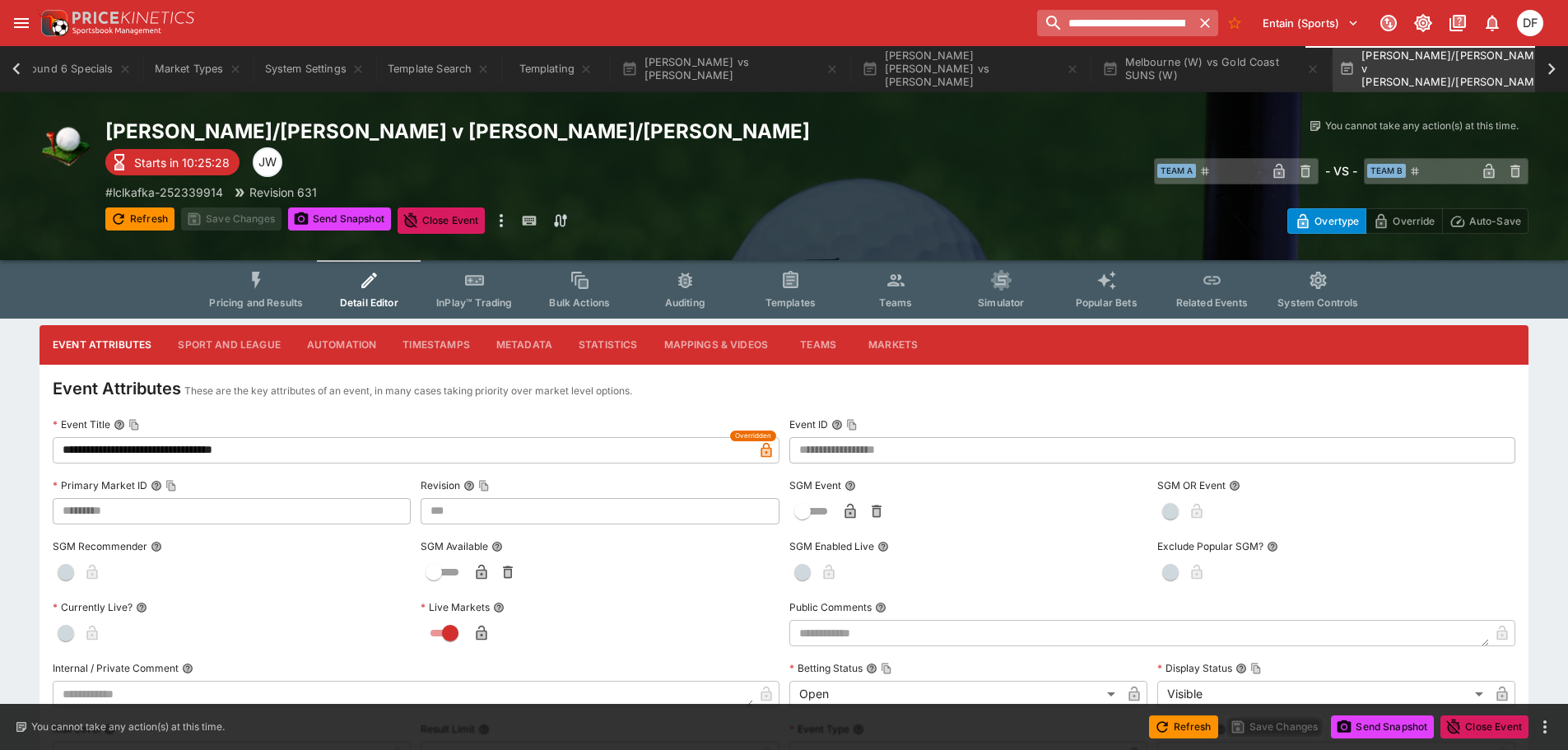
click at [1140, 25] on input "**********" at bounding box center [1114, 23] width 154 height 26
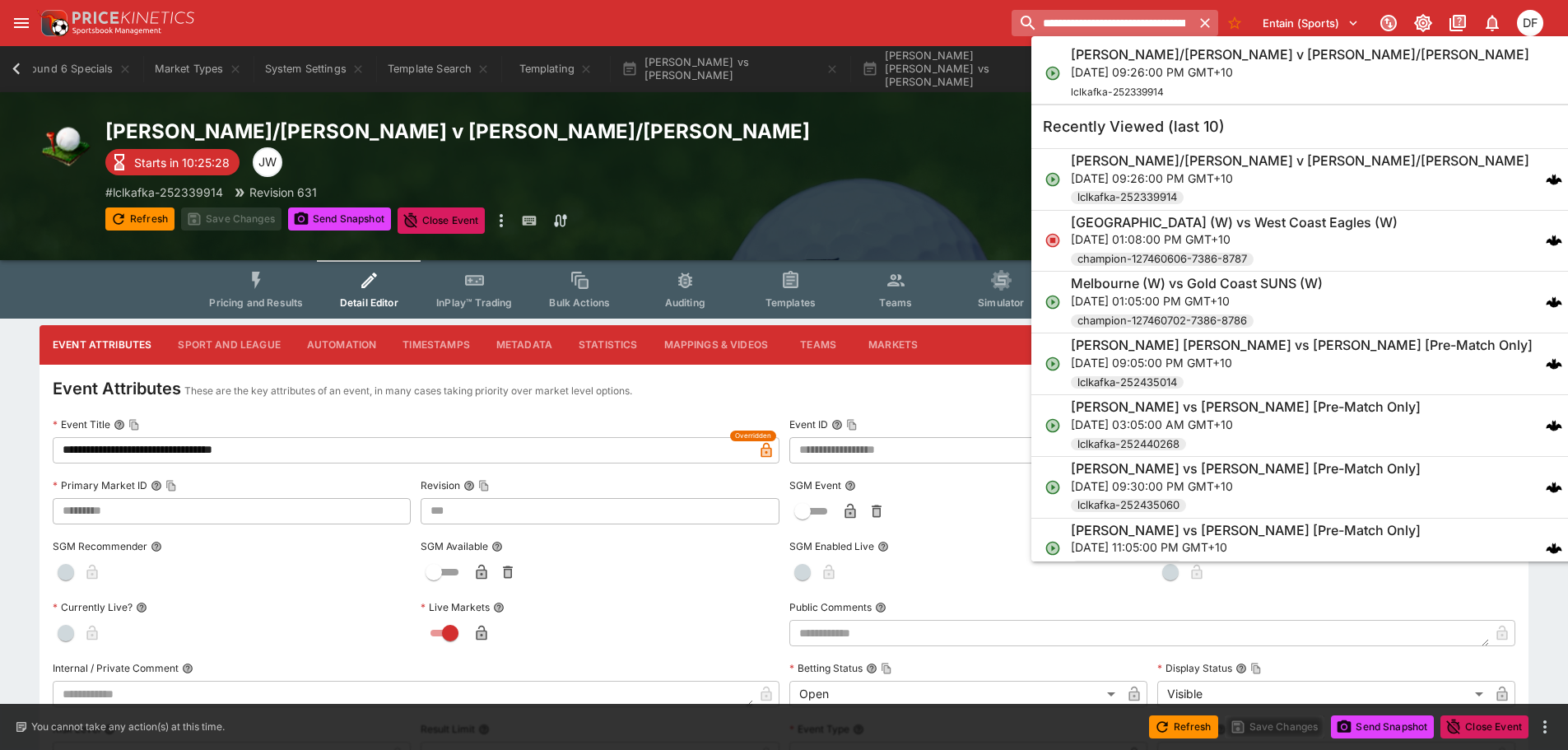
click at [1140, 25] on input "**********" at bounding box center [1102, 23] width 180 height 26
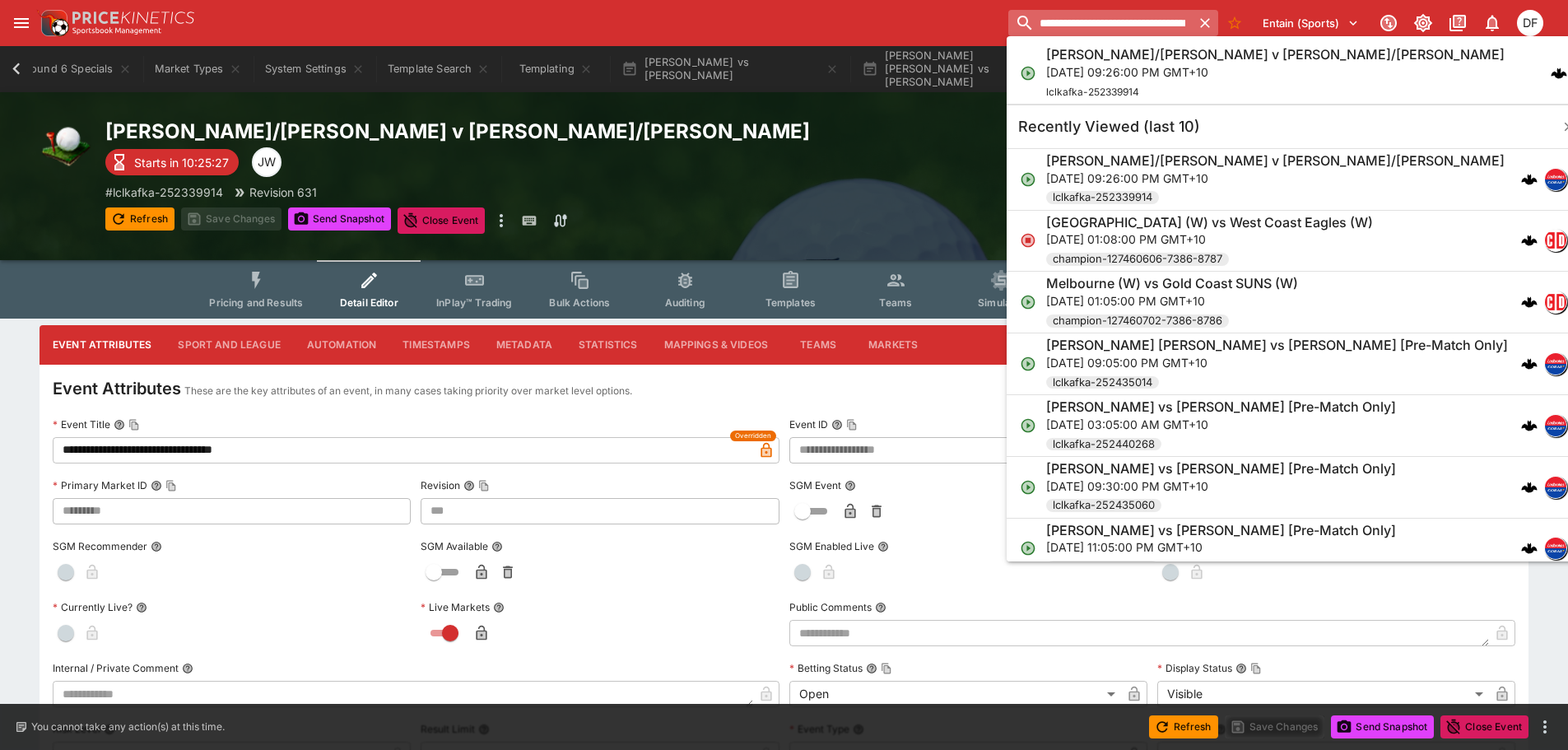
paste input "search"
click at [1112, 18] on input "**********" at bounding box center [1100, 23] width 184 height 26
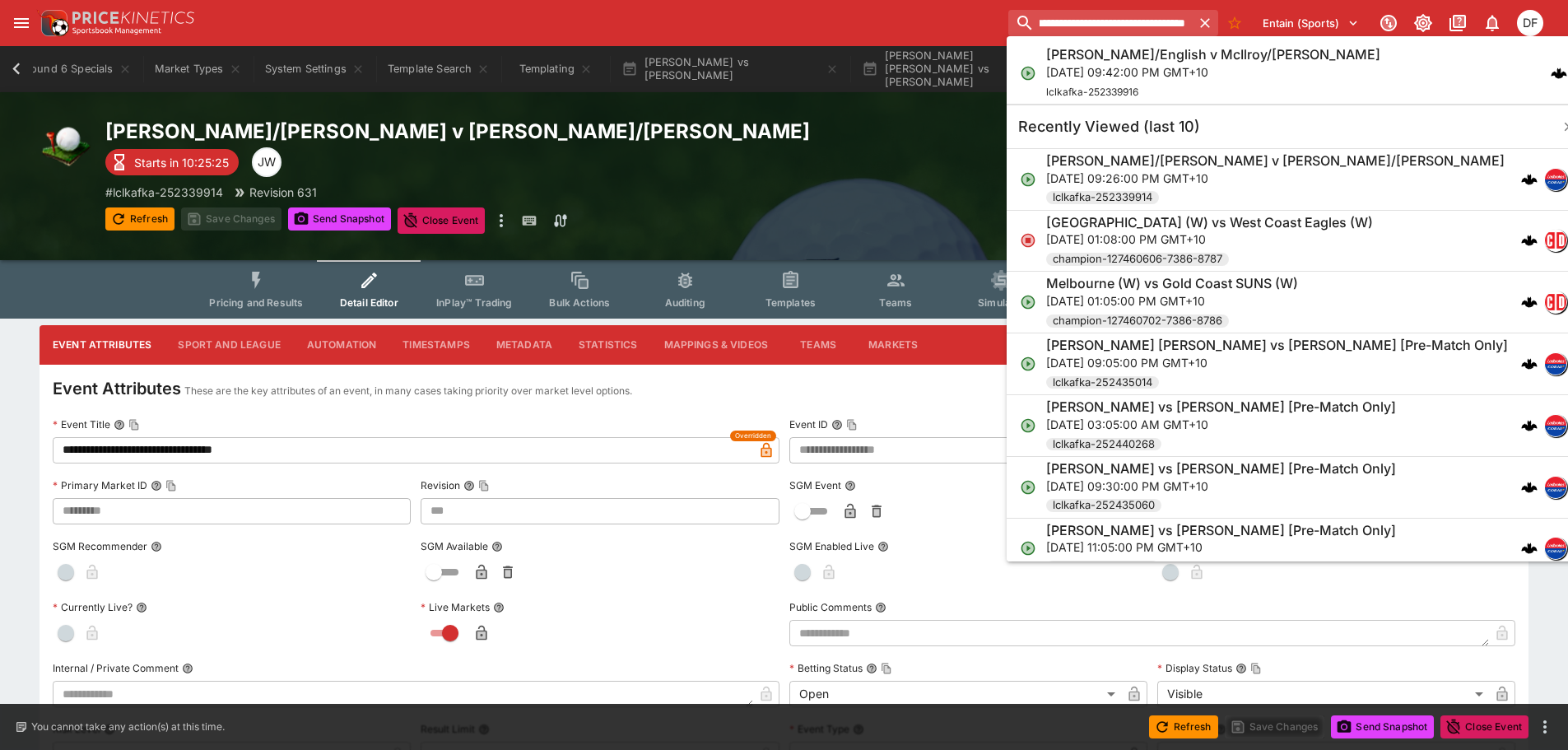
type input "**********"
click at [1109, 59] on h6 "[PERSON_NAME]/English v McIlroy/[PERSON_NAME]" at bounding box center [1214, 55] width 335 height 18
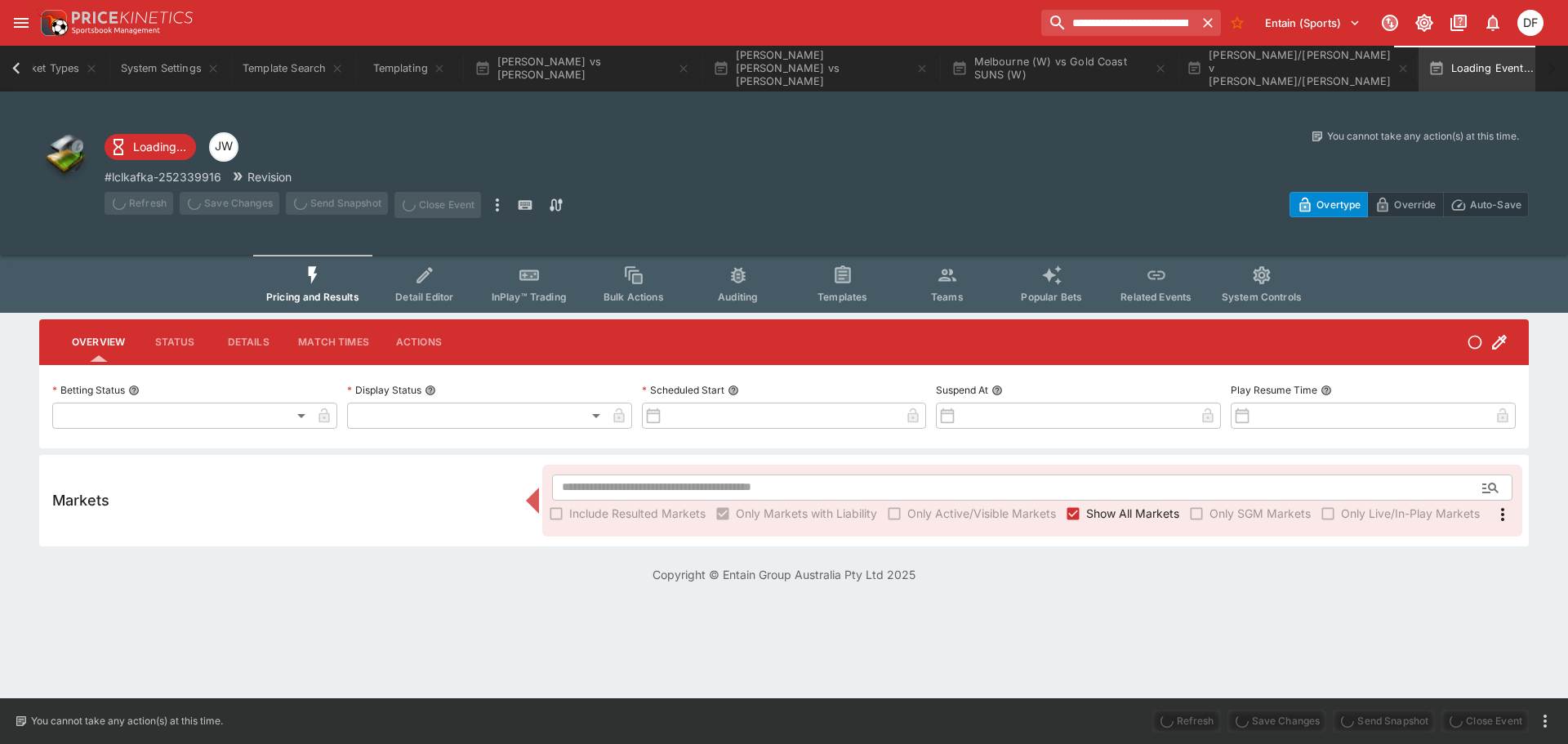
type input "**********"
type input "*******"
type input "**********"
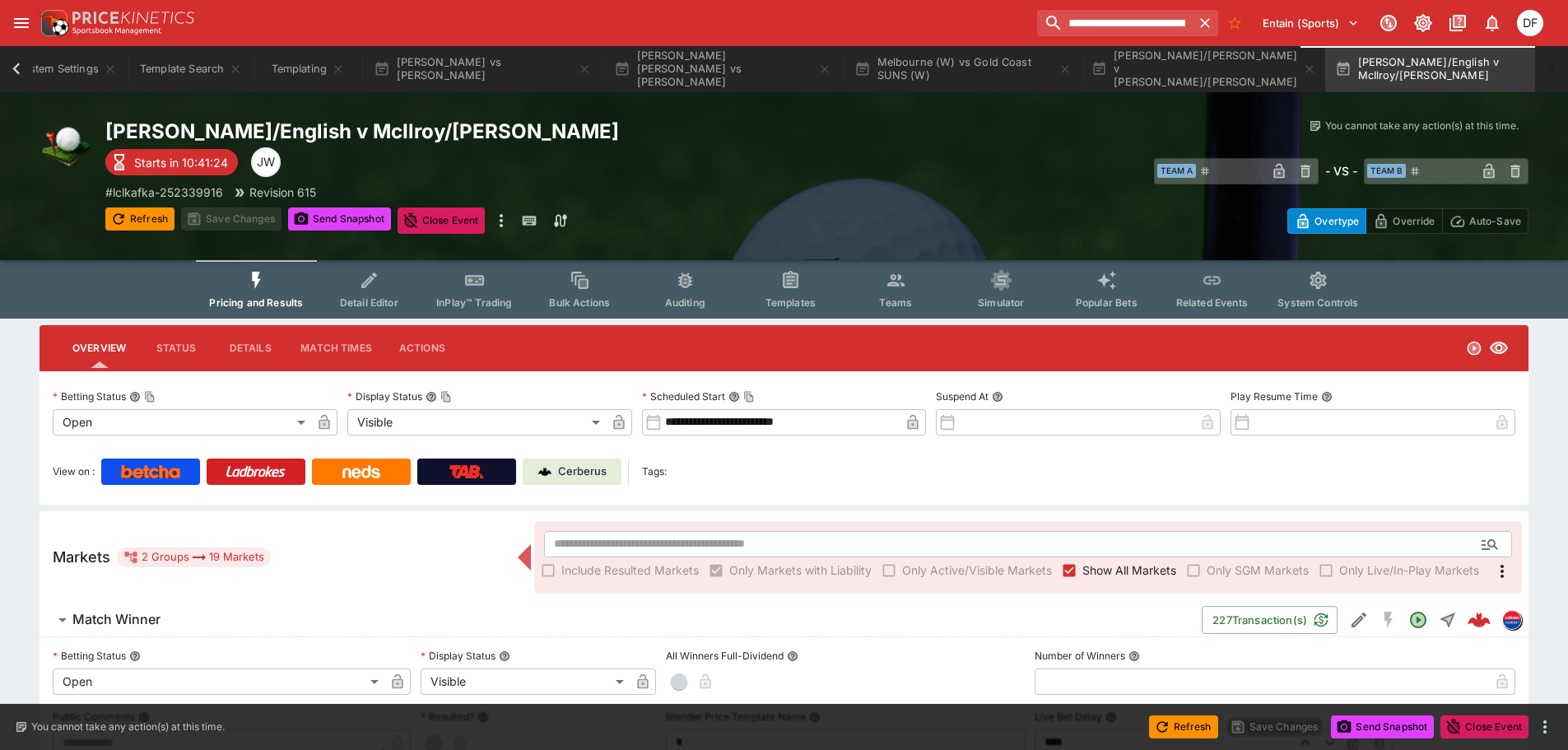
scroll to position [0, 1651]
click at [371, 297] on span "Detail Editor" at bounding box center [369, 302] width 59 height 12
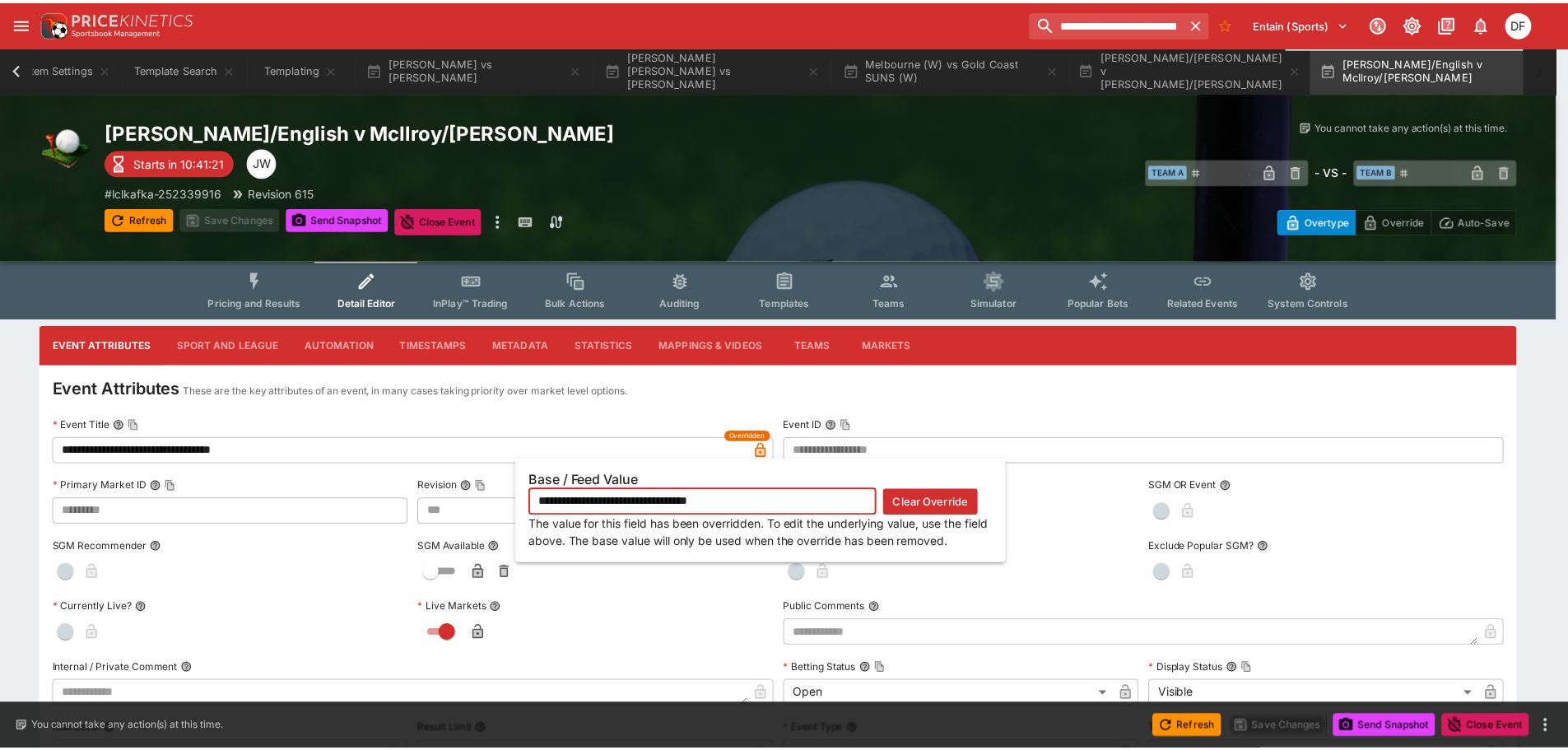
scroll to position [0, 1640]
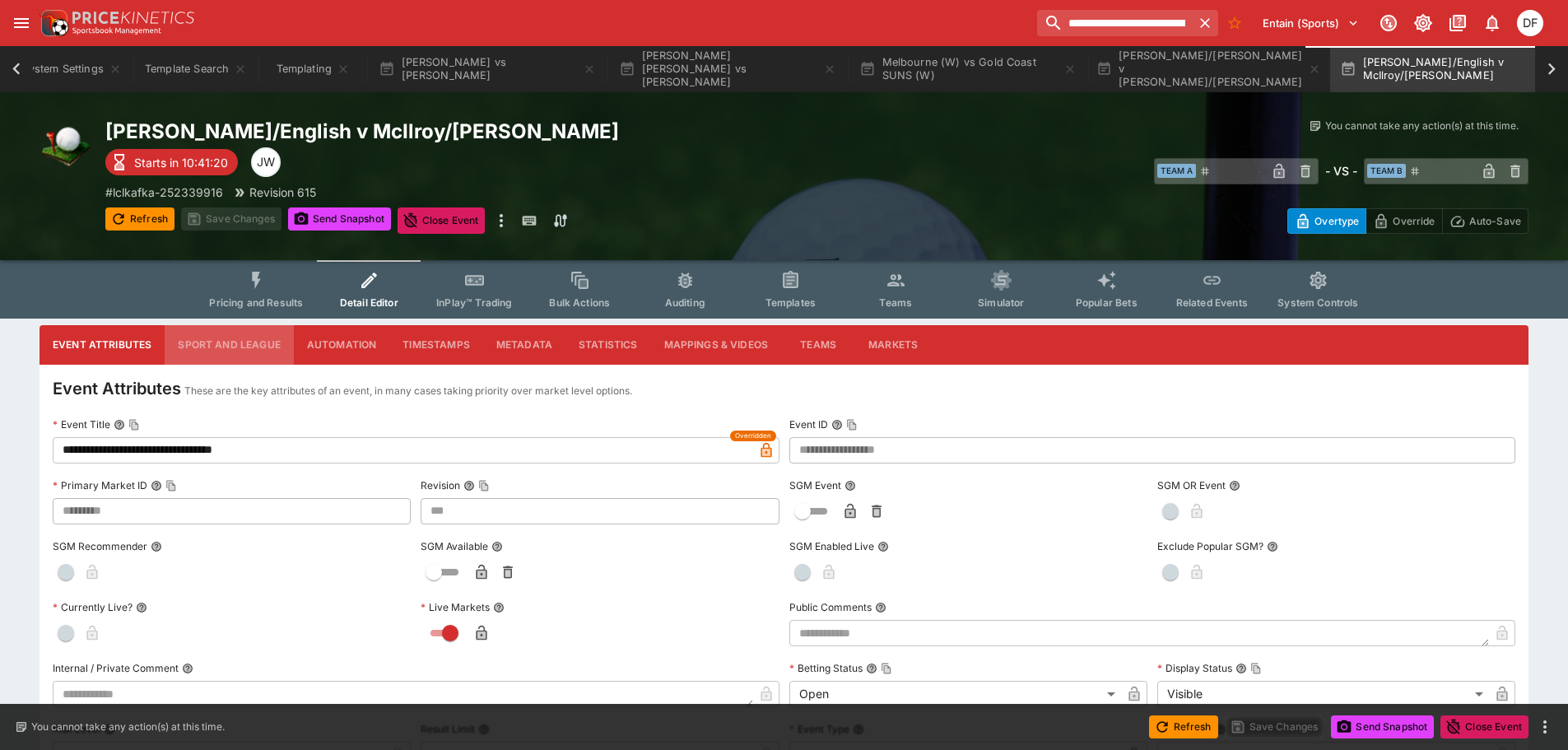
click at [247, 359] on button "Sport and League" at bounding box center [229, 345] width 128 height 40
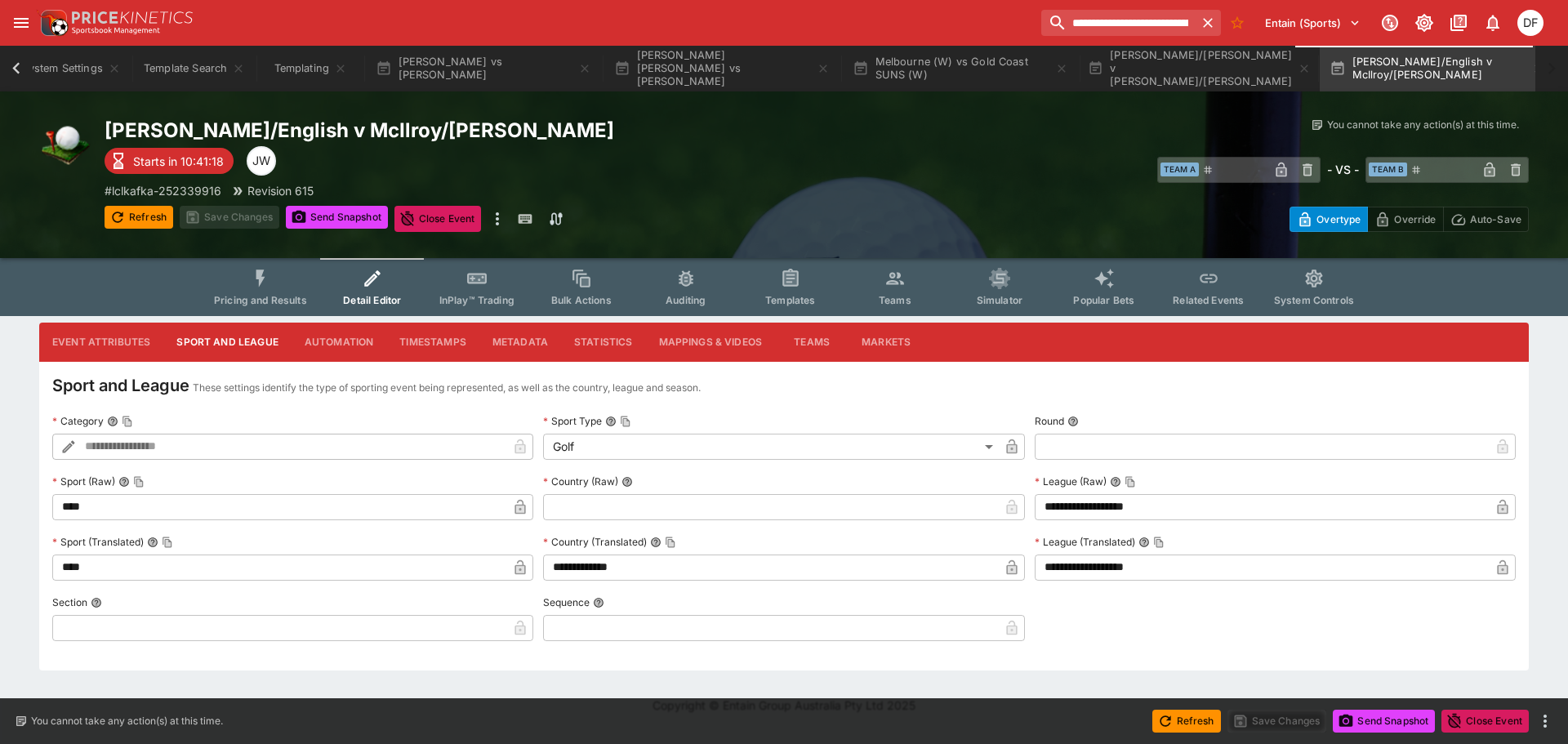
click at [263, 305] on span "Pricing and Results" at bounding box center [260, 300] width 93 height 12
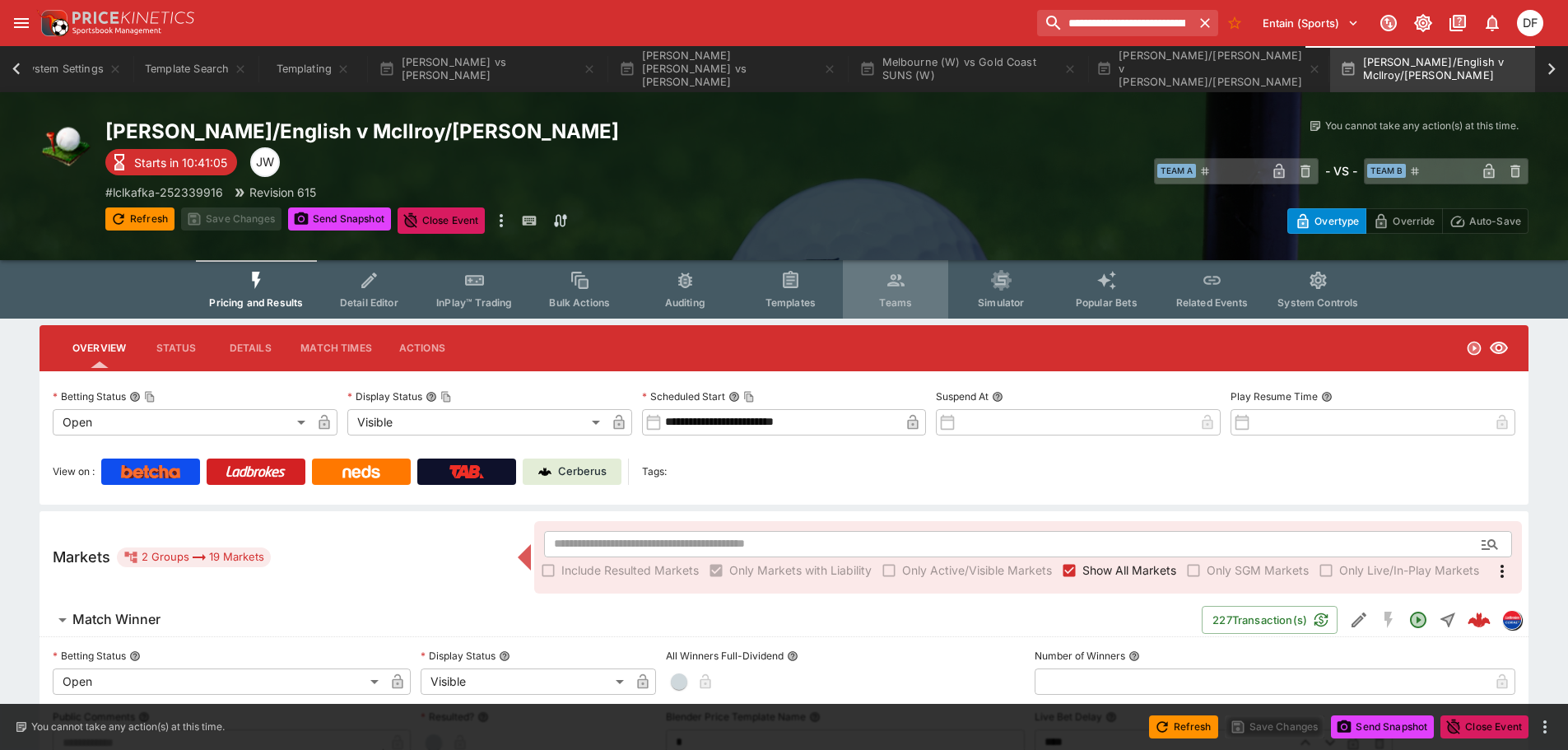
click at [884, 296] on span "Teams" at bounding box center [895, 302] width 33 height 12
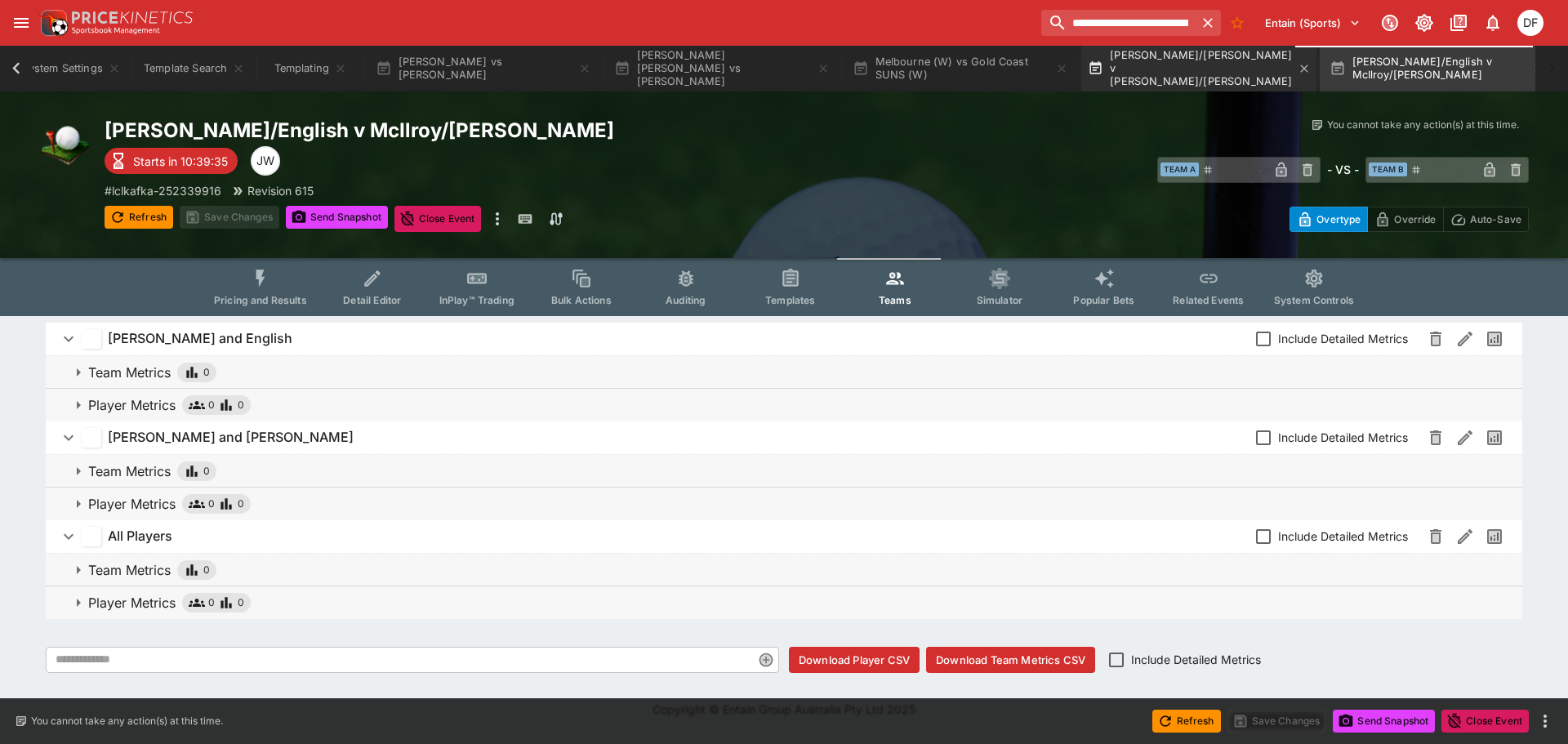
click at [1112, 73] on button "[PERSON_NAME]/[PERSON_NAME] v [PERSON_NAME]/[PERSON_NAME]" at bounding box center [1198, 69] width 235 height 46
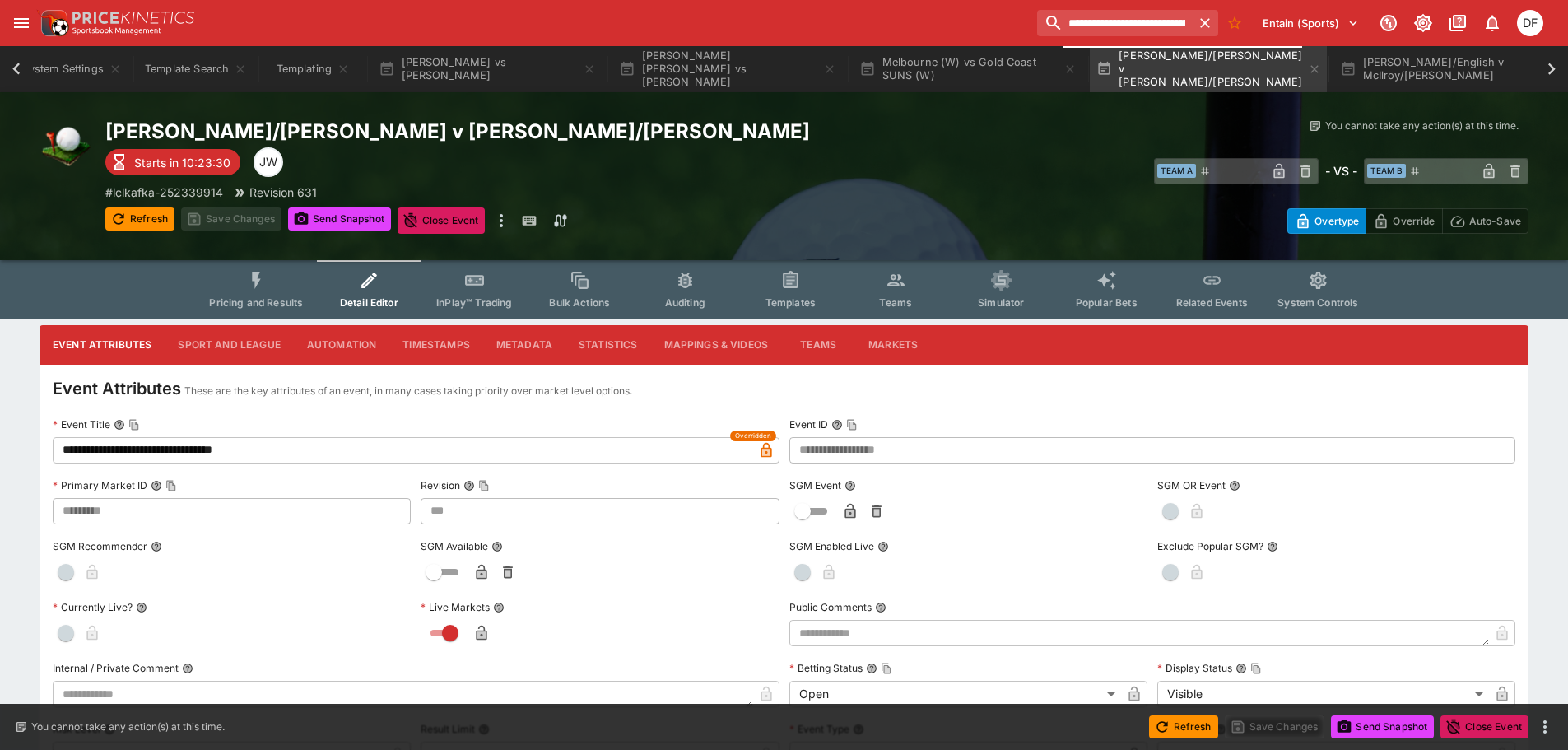
click at [1549, 71] on icon at bounding box center [1551, 69] width 23 height 23
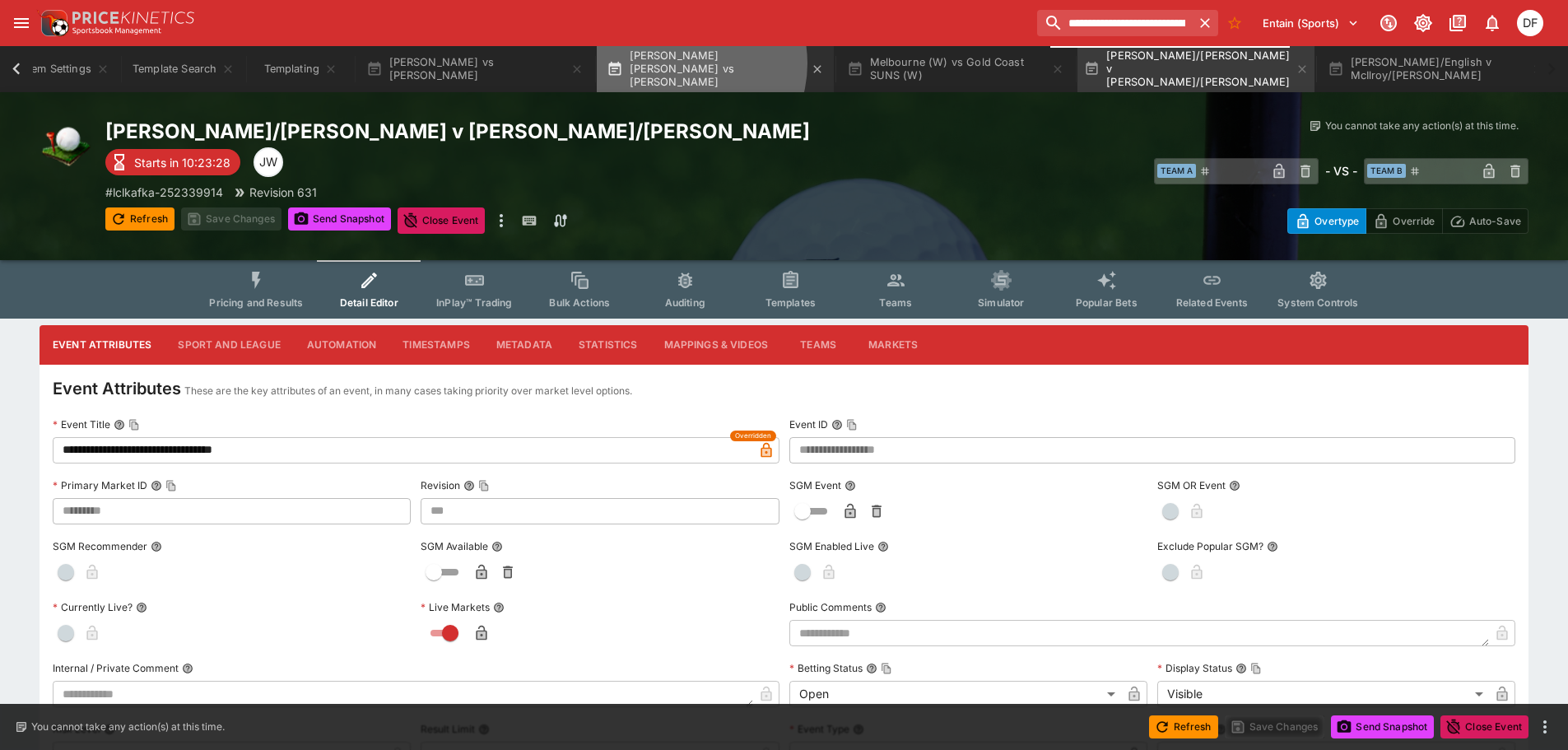
click at [682, 63] on button "Connor Scutt vs Callan Rydz" at bounding box center [715, 70] width 237 height 46
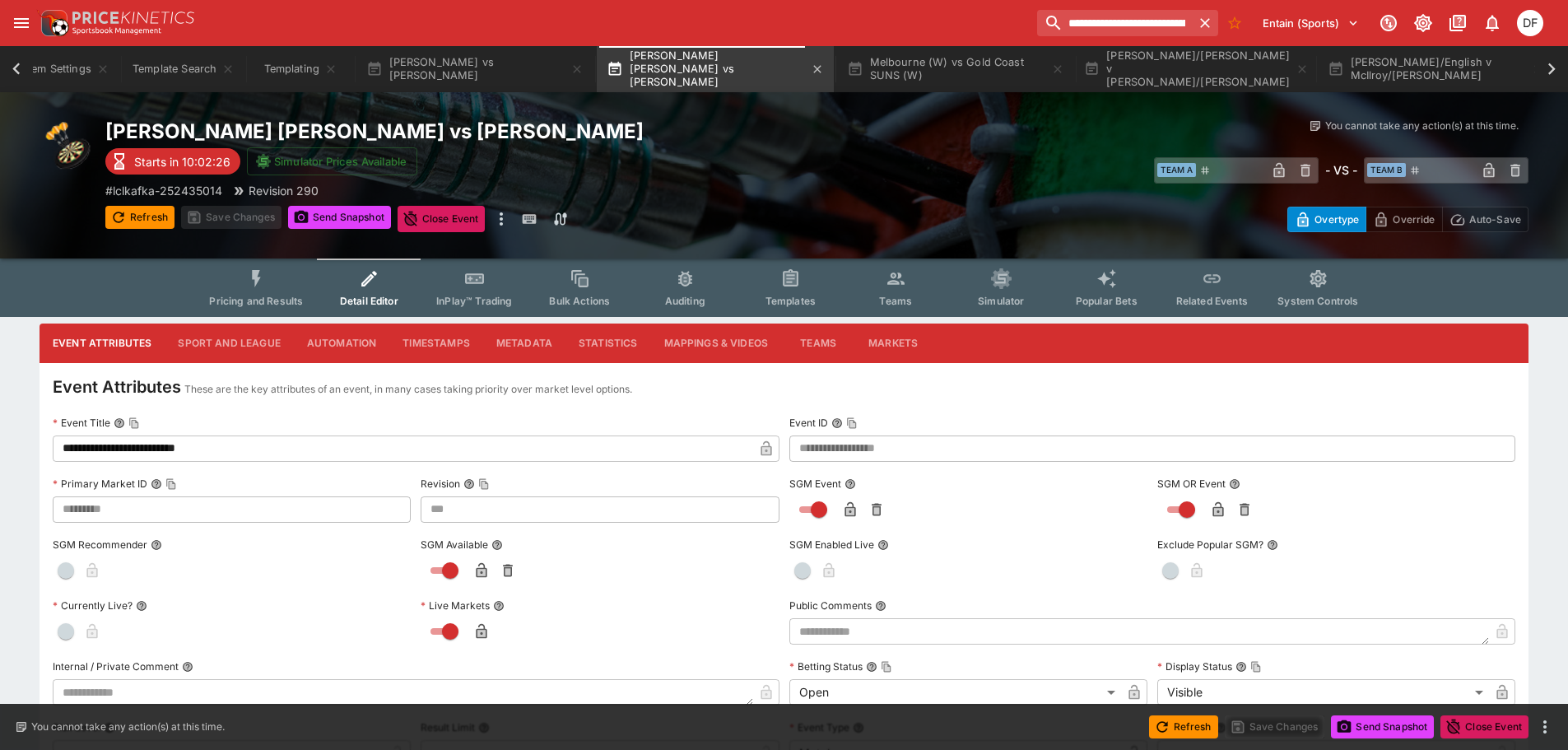
scroll to position [0, 1640]
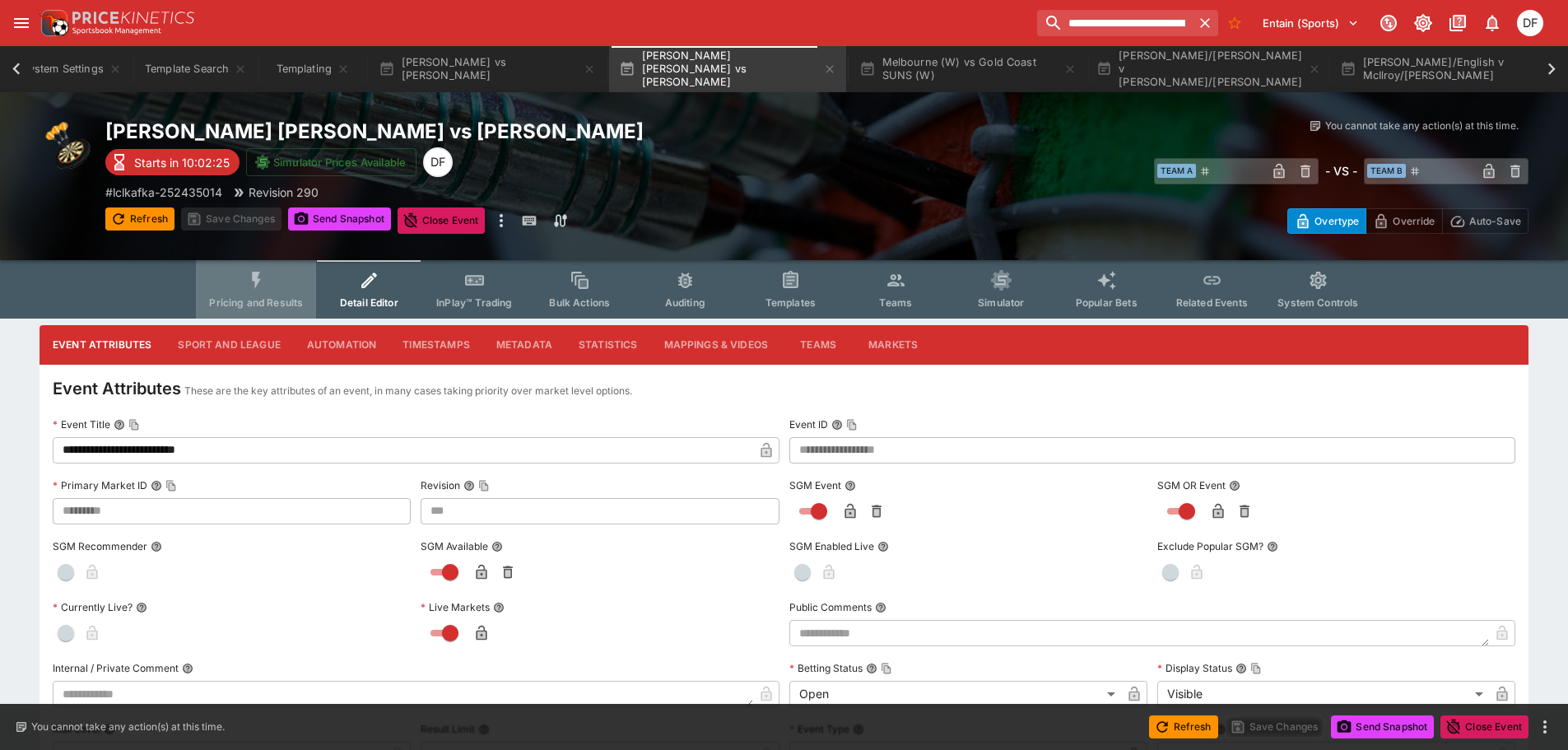
click at [247, 296] on span "Pricing and Results" at bounding box center [256, 302] width 94 height 12
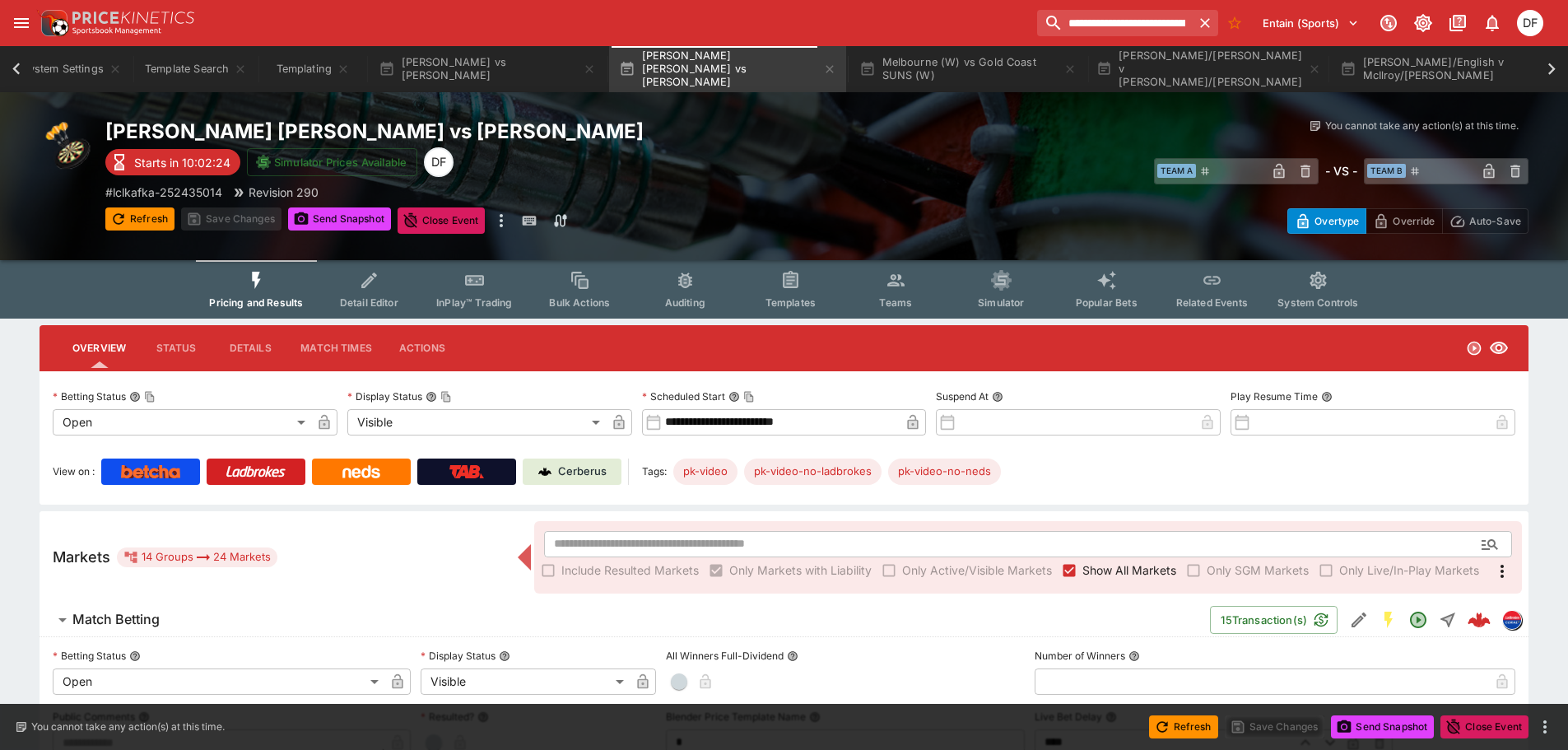
click at [150, 614] on h6 "Match Betting" at bounding box center [116, 619] width 87 height 18
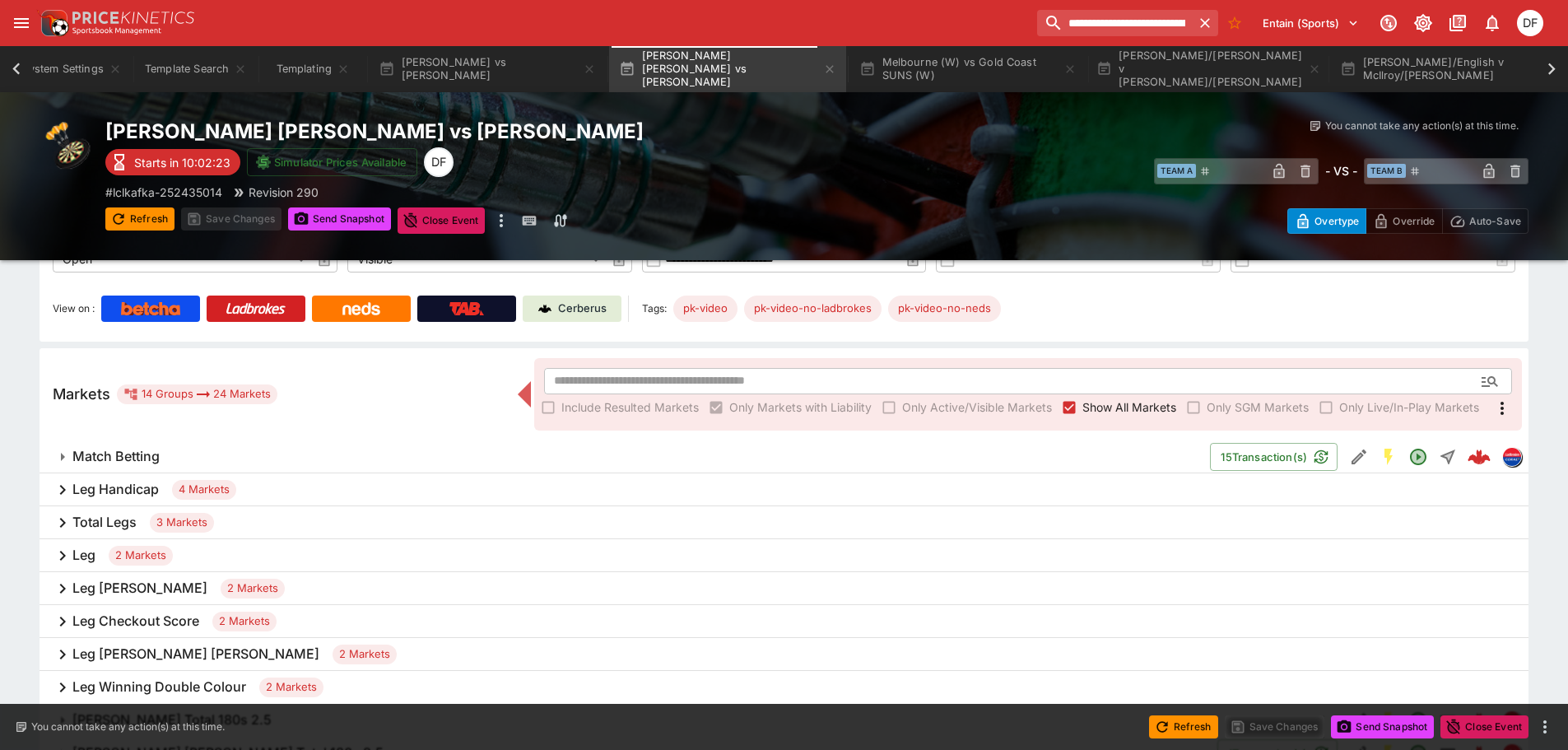
scroll to position [164, 0]
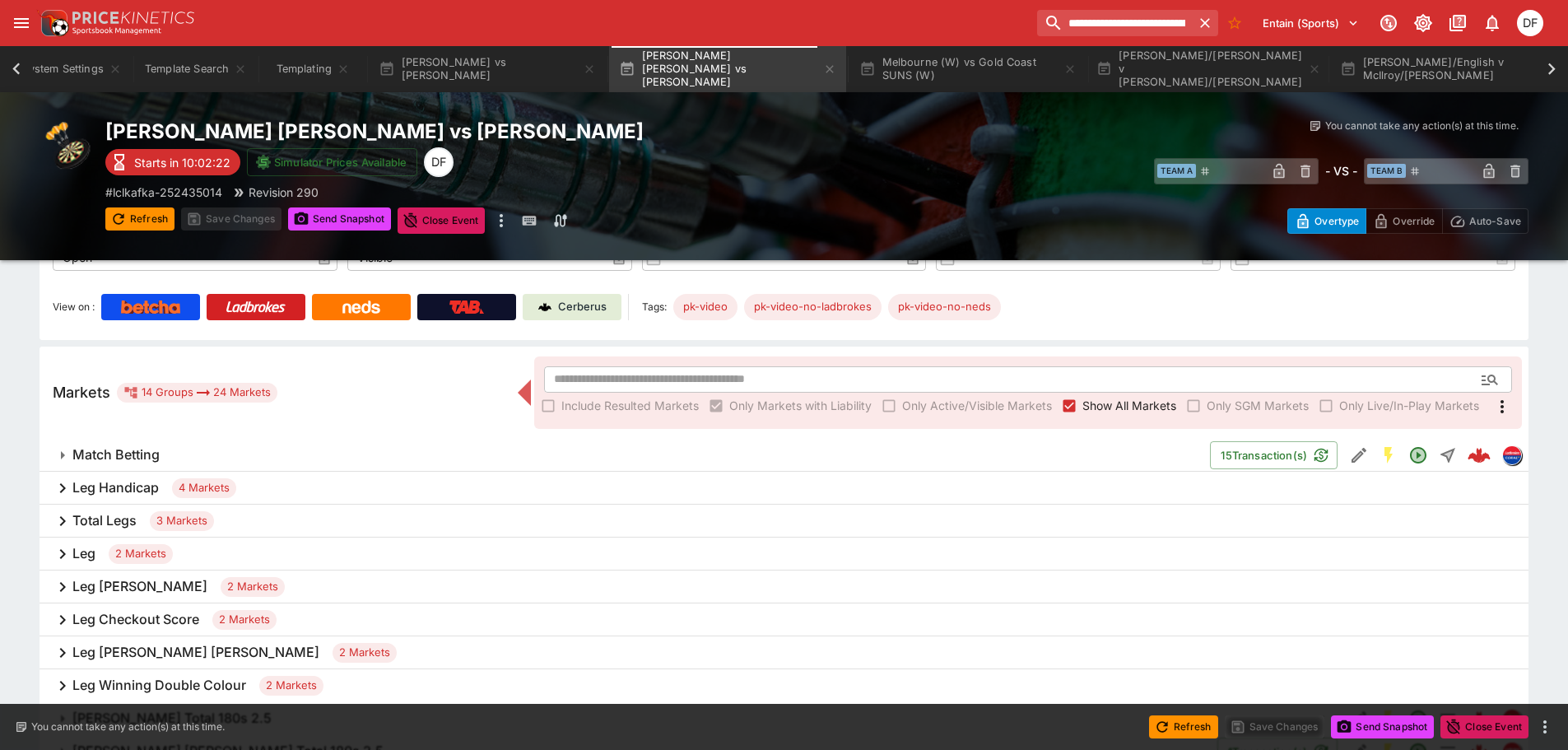
click at [148, 496] on h6 "Leg Handicap" at bounding box center [115, 488] width 86 height 18
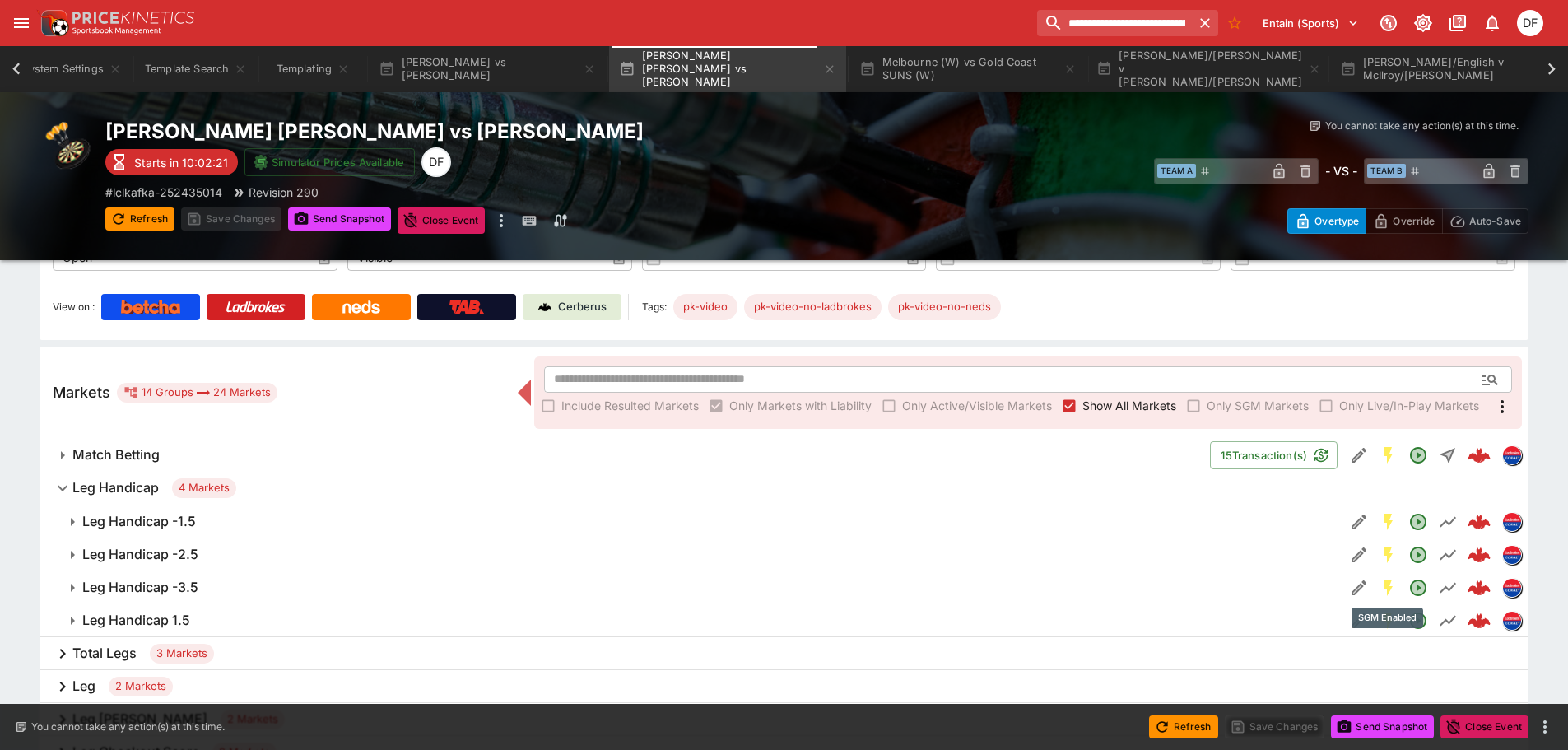
click at [1354, 625] on div "SGM Enabled" at bounding box center [1387, 618] width 72 height 20
click at [473, 82] on button "Chris Landman vs Denis Schnetzer" at bounding box center [487, 70] width 237 height 46
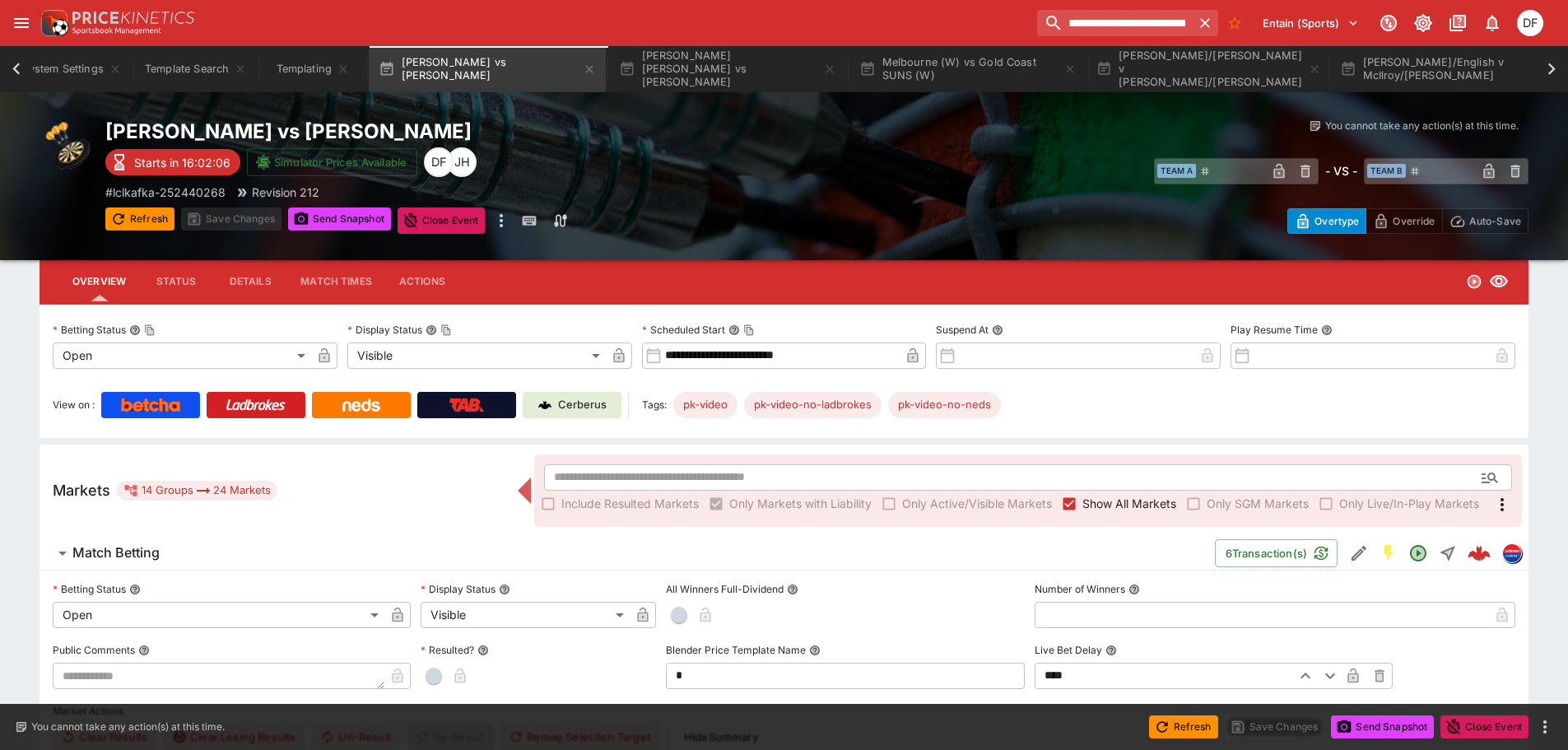
scroll to position [164, 0]
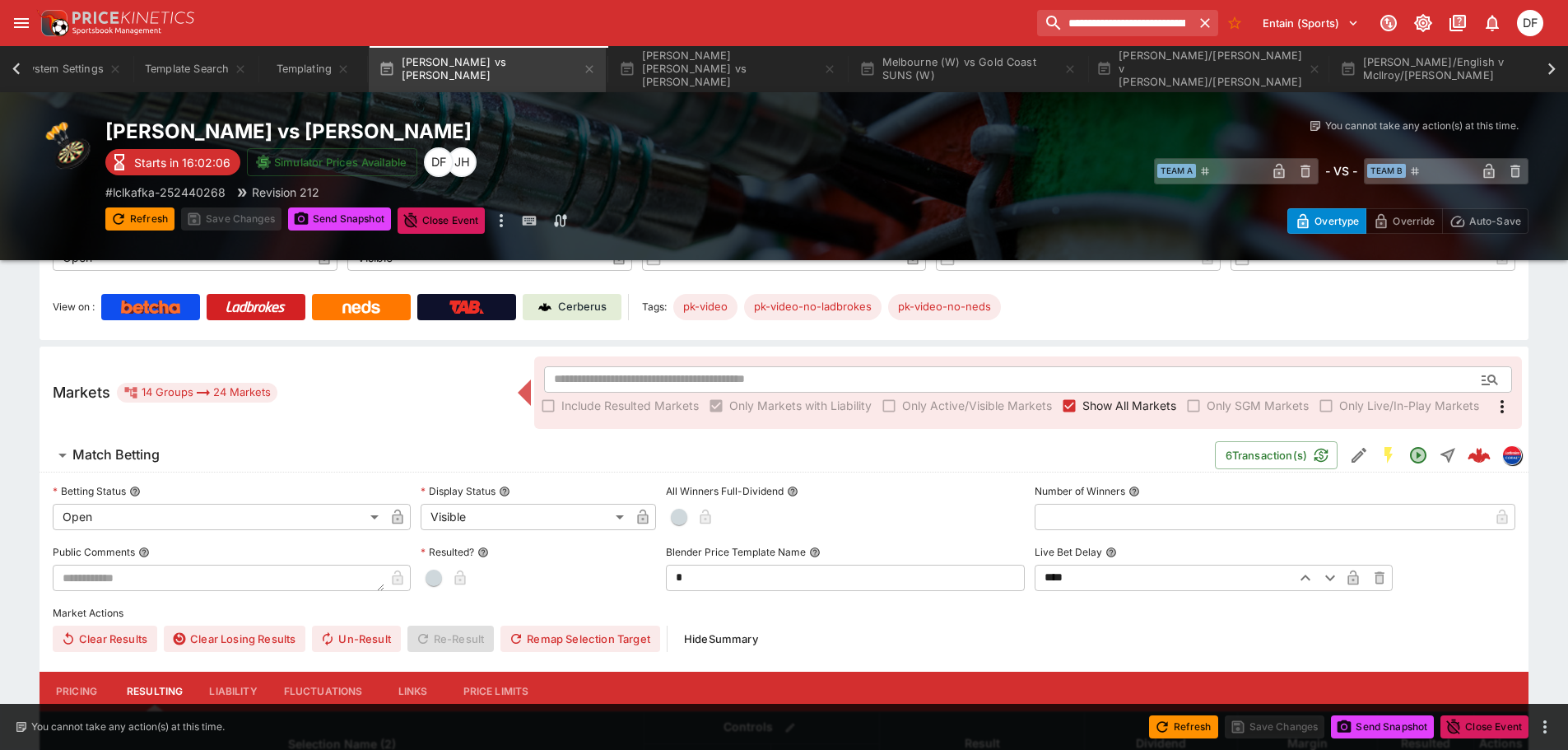
click at [153, 454] on h6 "Match Betting" at bounding box center [116, 454] width 87 height 18
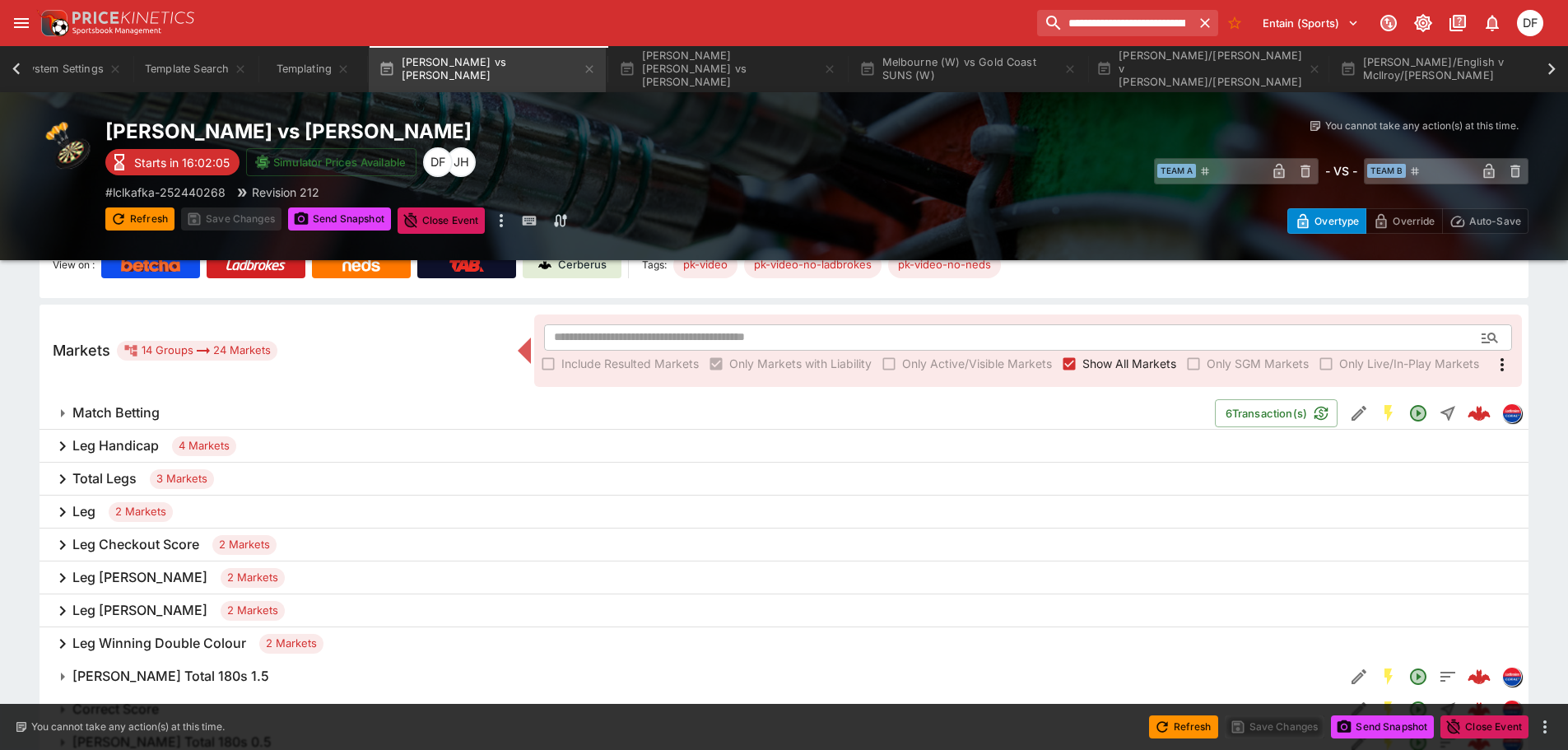
scroll to position [247, 0]
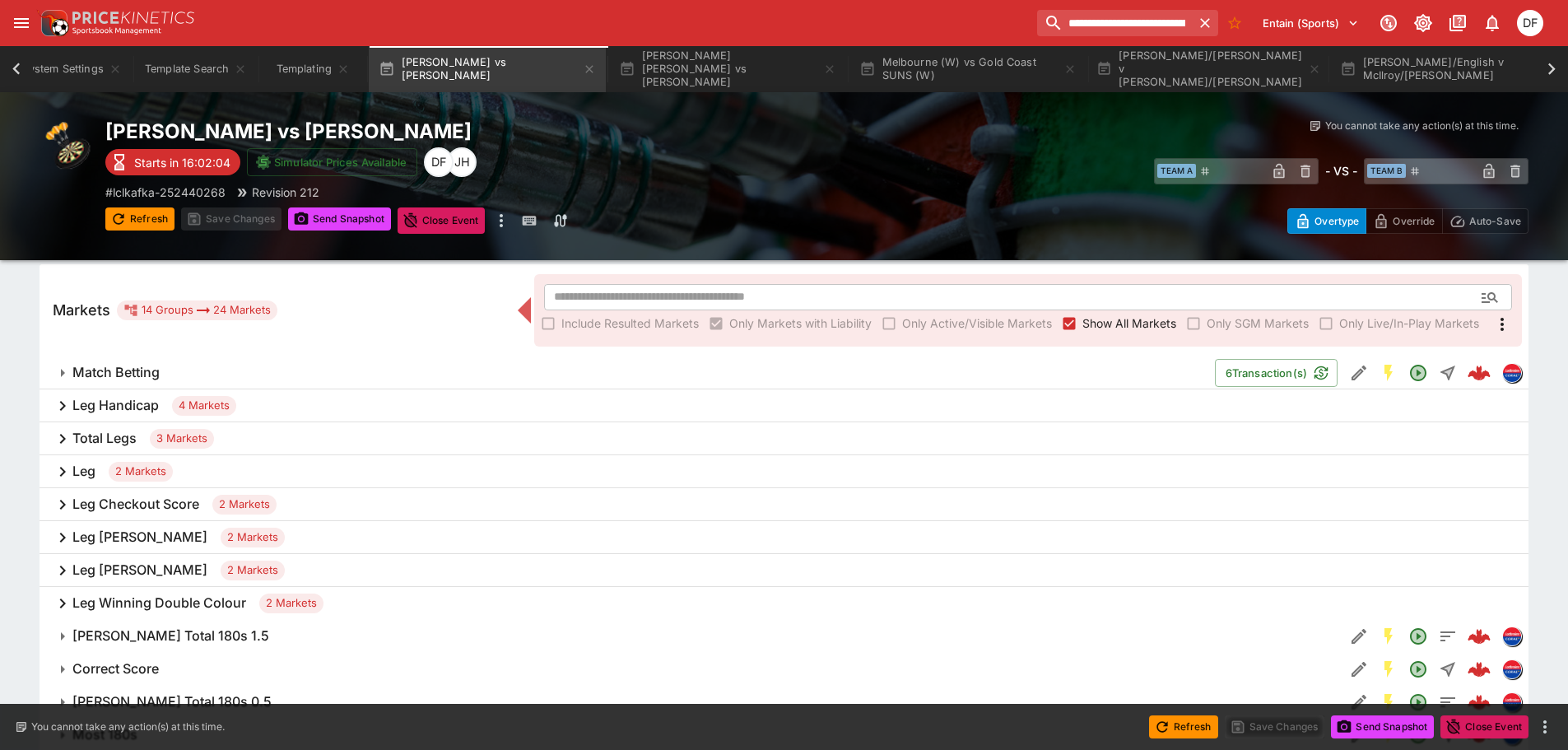
click at [148, 409] on h6 "Leg Handicap" at bounding box center [115, 405] width 86 height 18
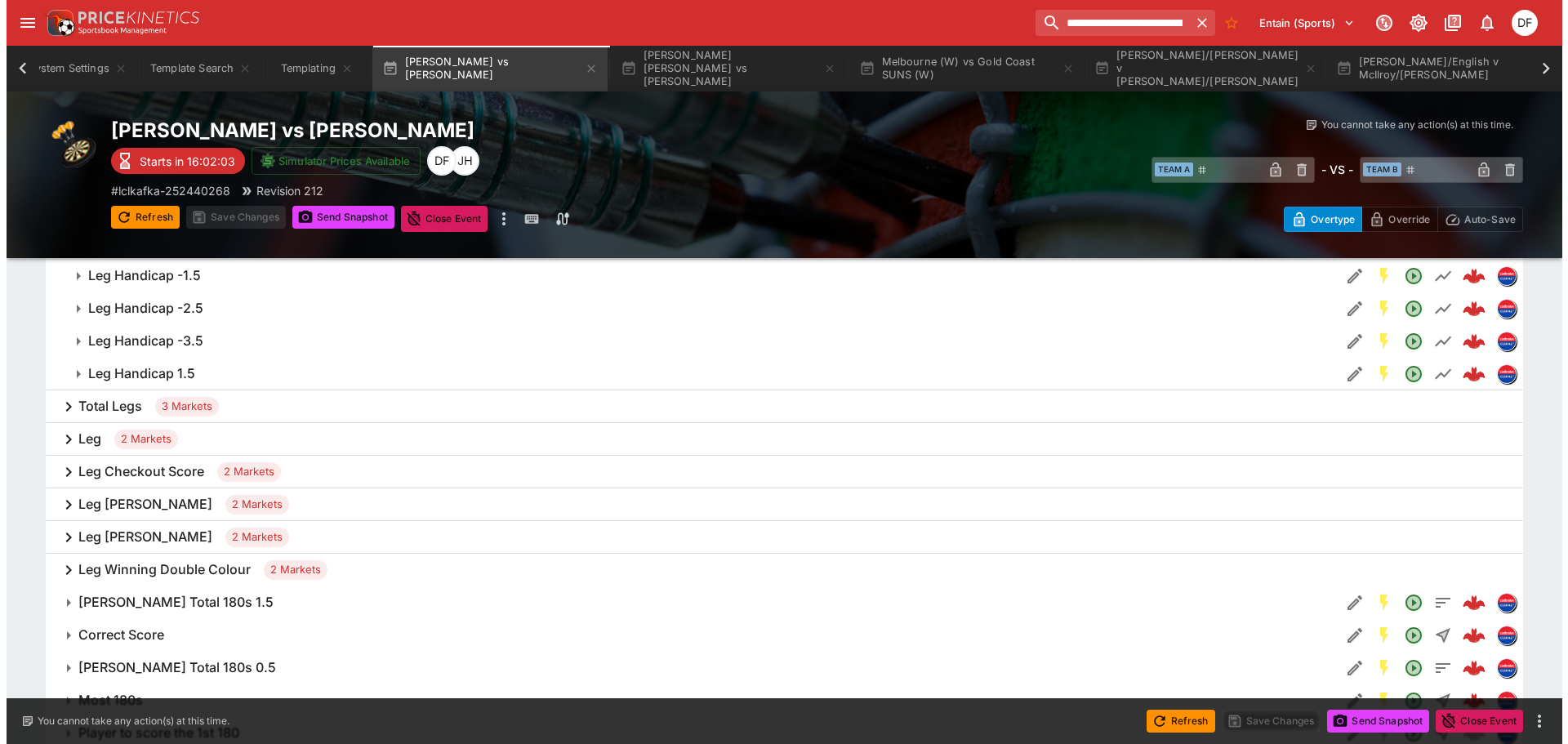
scroll to position [408, 0]
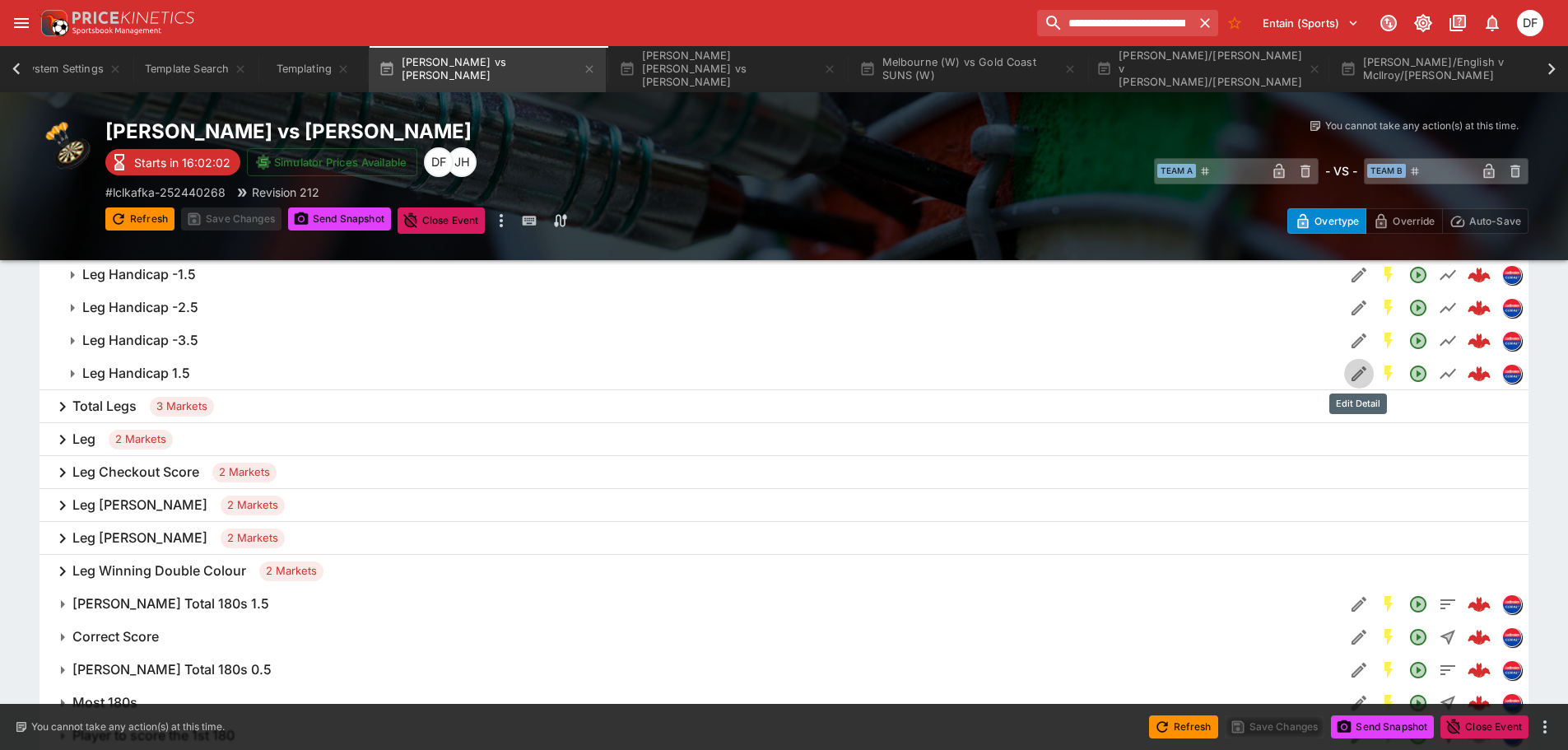
click at [1353, 373] on icon "Edit Detail" at bounding box center [1359, 374] width 20 height 20
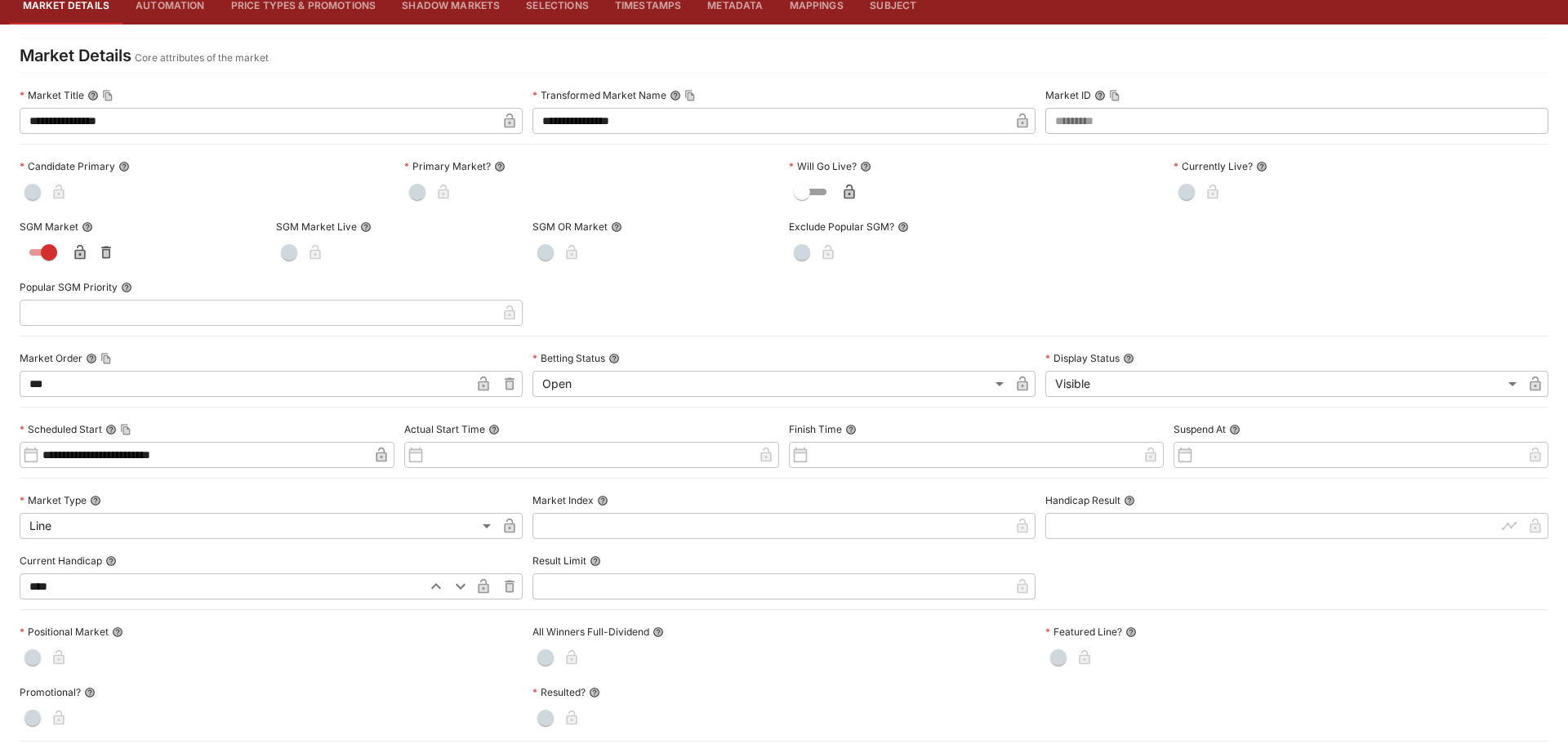
scroll to position [0, 0]
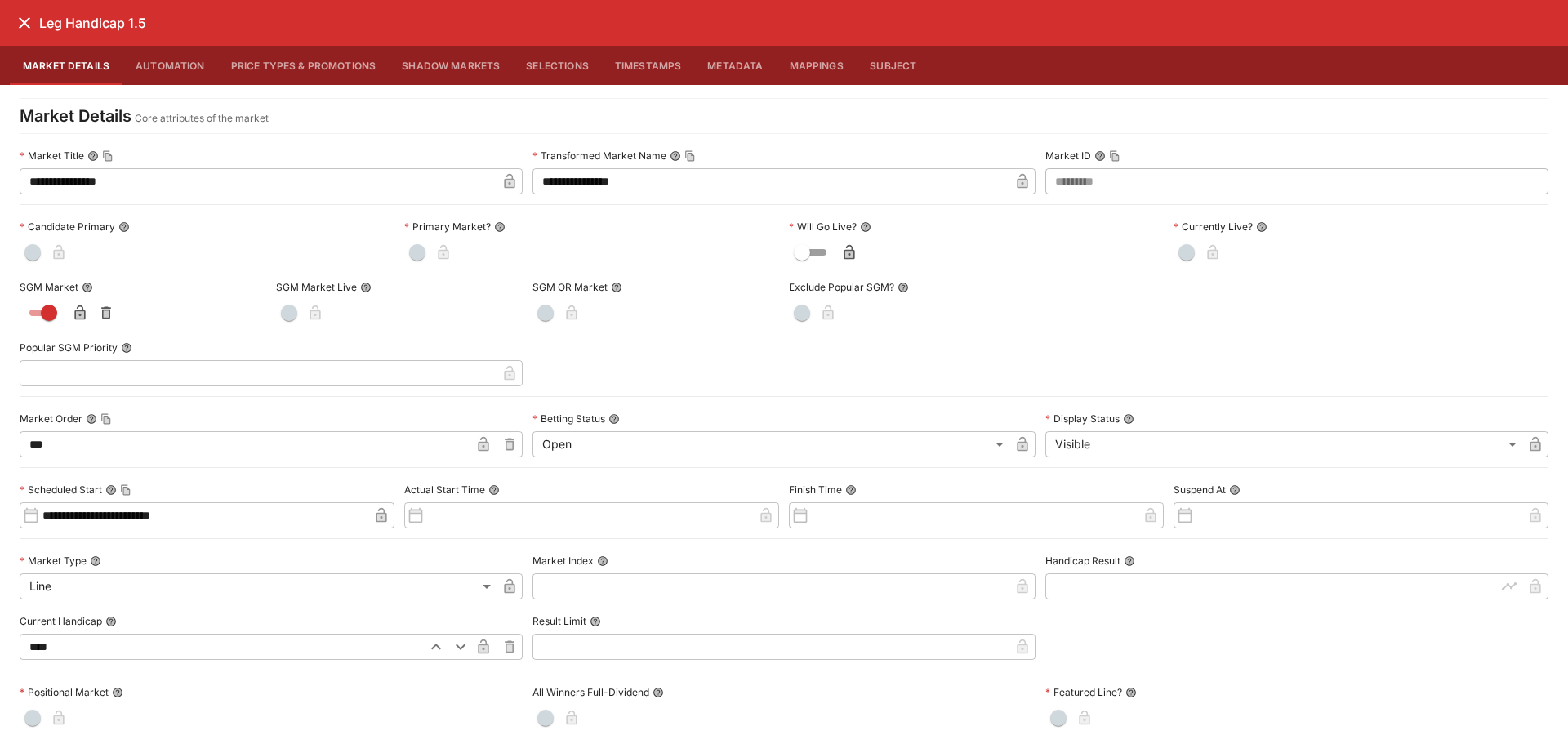
click at [27, 25] on icon "close" at bounding box center [24, 23] width 11 height 11
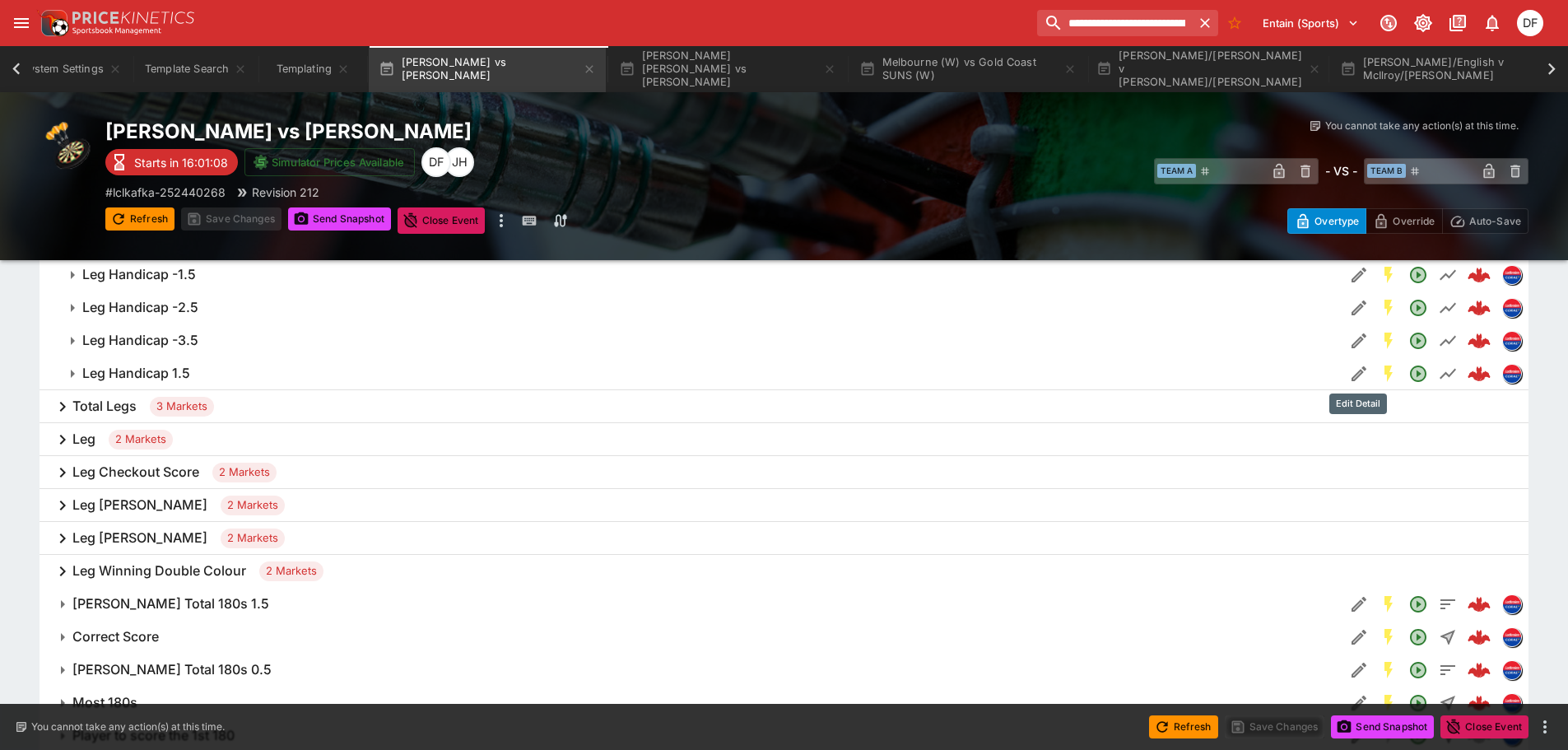
click at [1350, 371] on icon "Edit Detail" at bounding box center [1359, 374] width 20 height 20
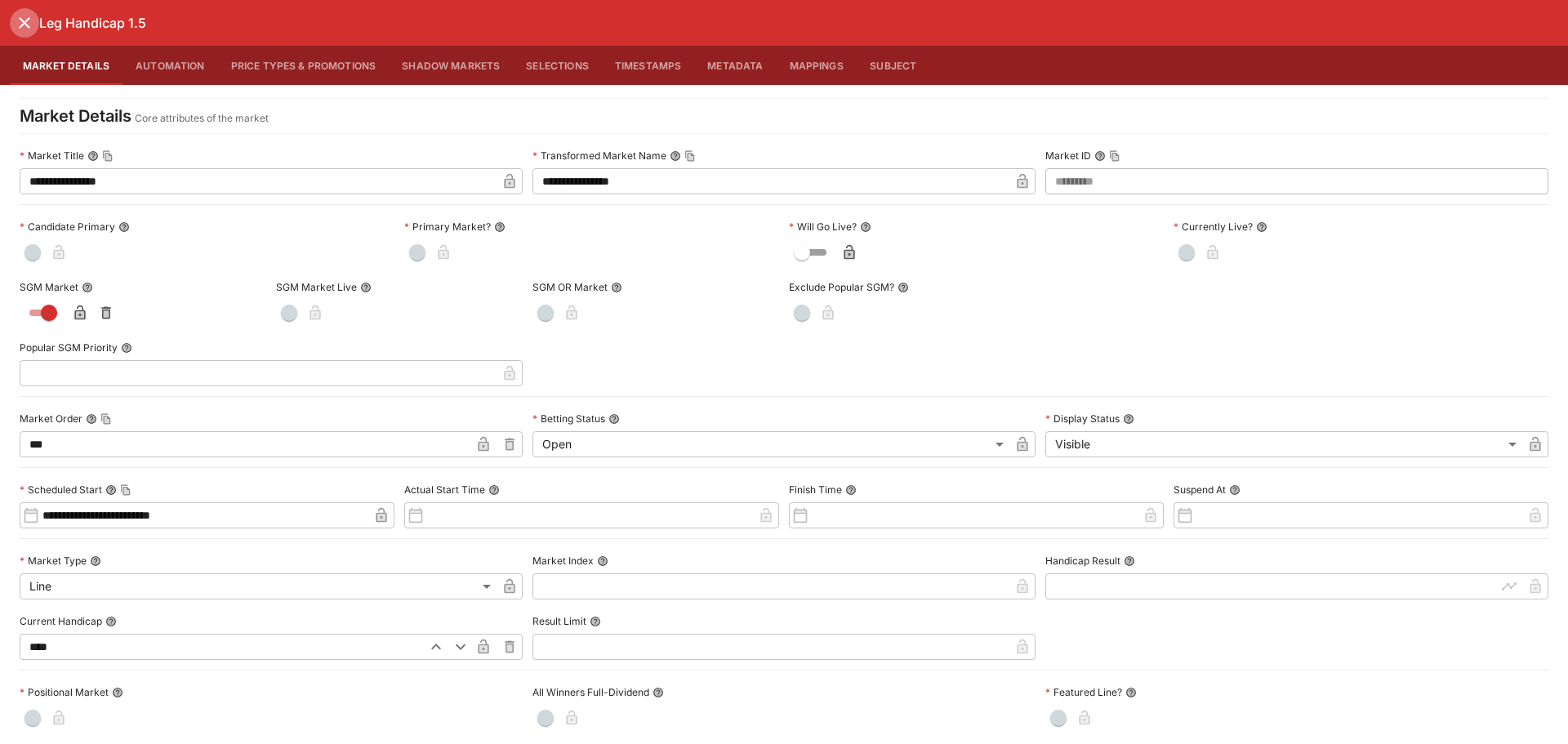
click at [25, 30] on icon "close" at bounding box center [24, 22] width 19 height 19
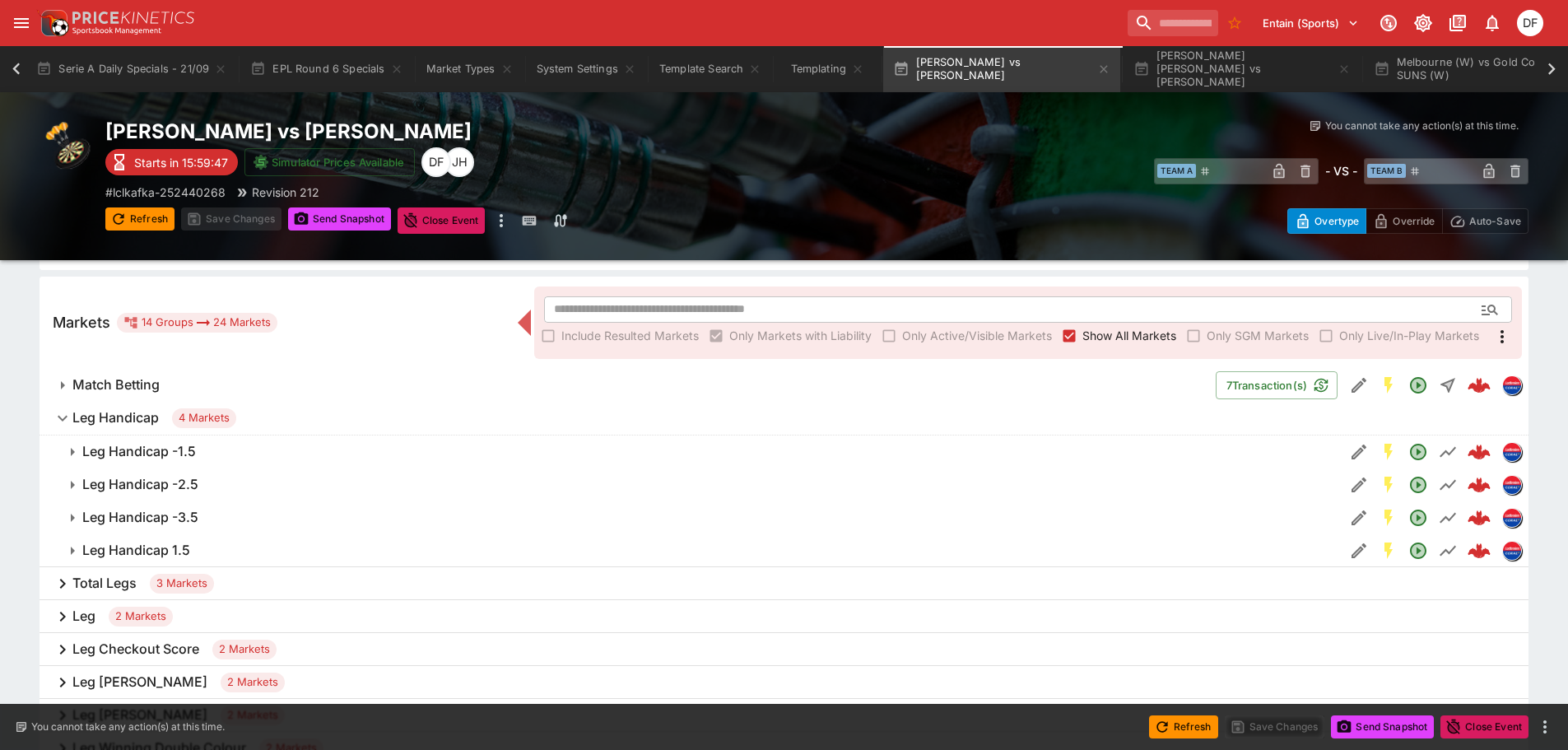
scroll to position [264, 0]
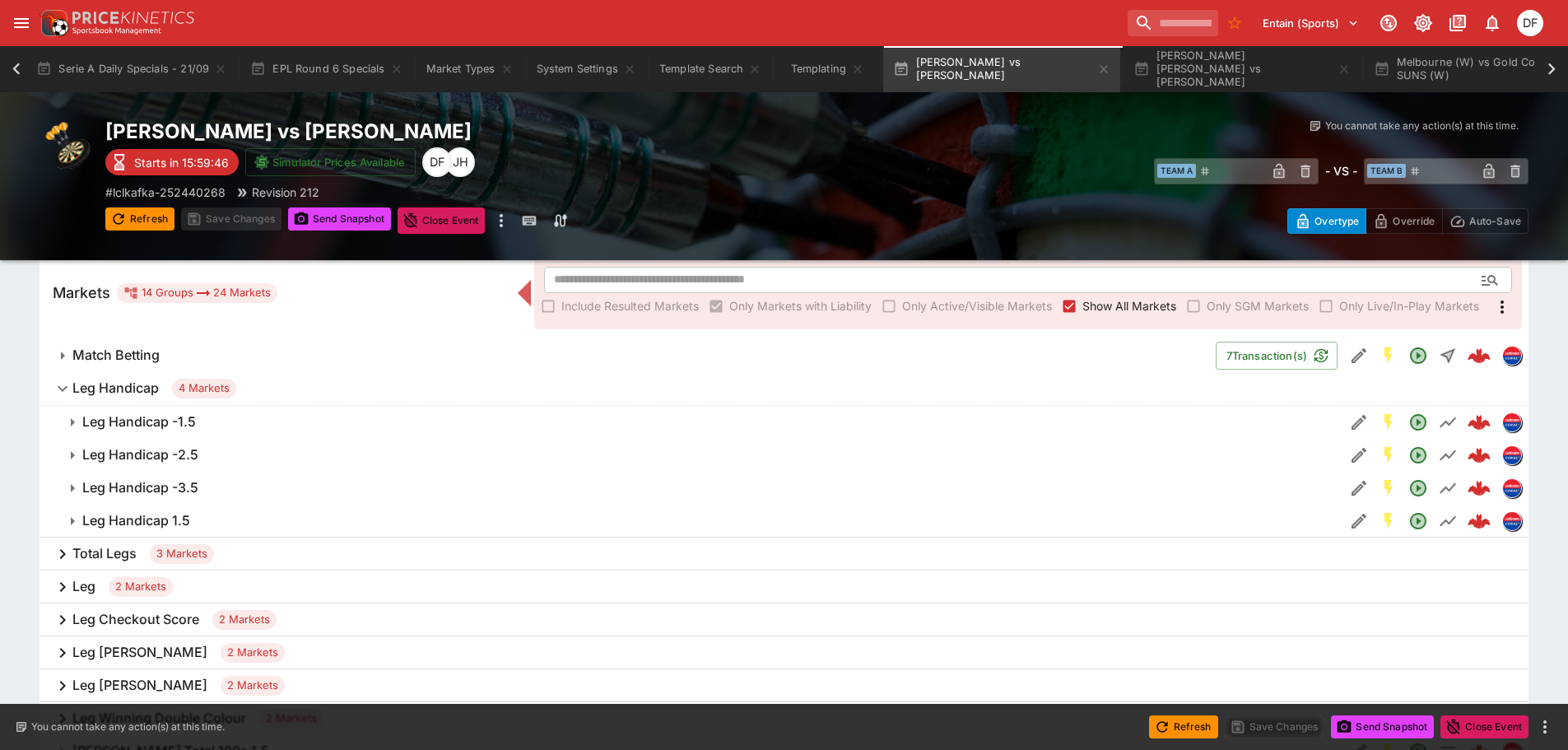
click at [126, 556] on h6 "Total Legs" at bounding box center [104, 553] width 64 height 18
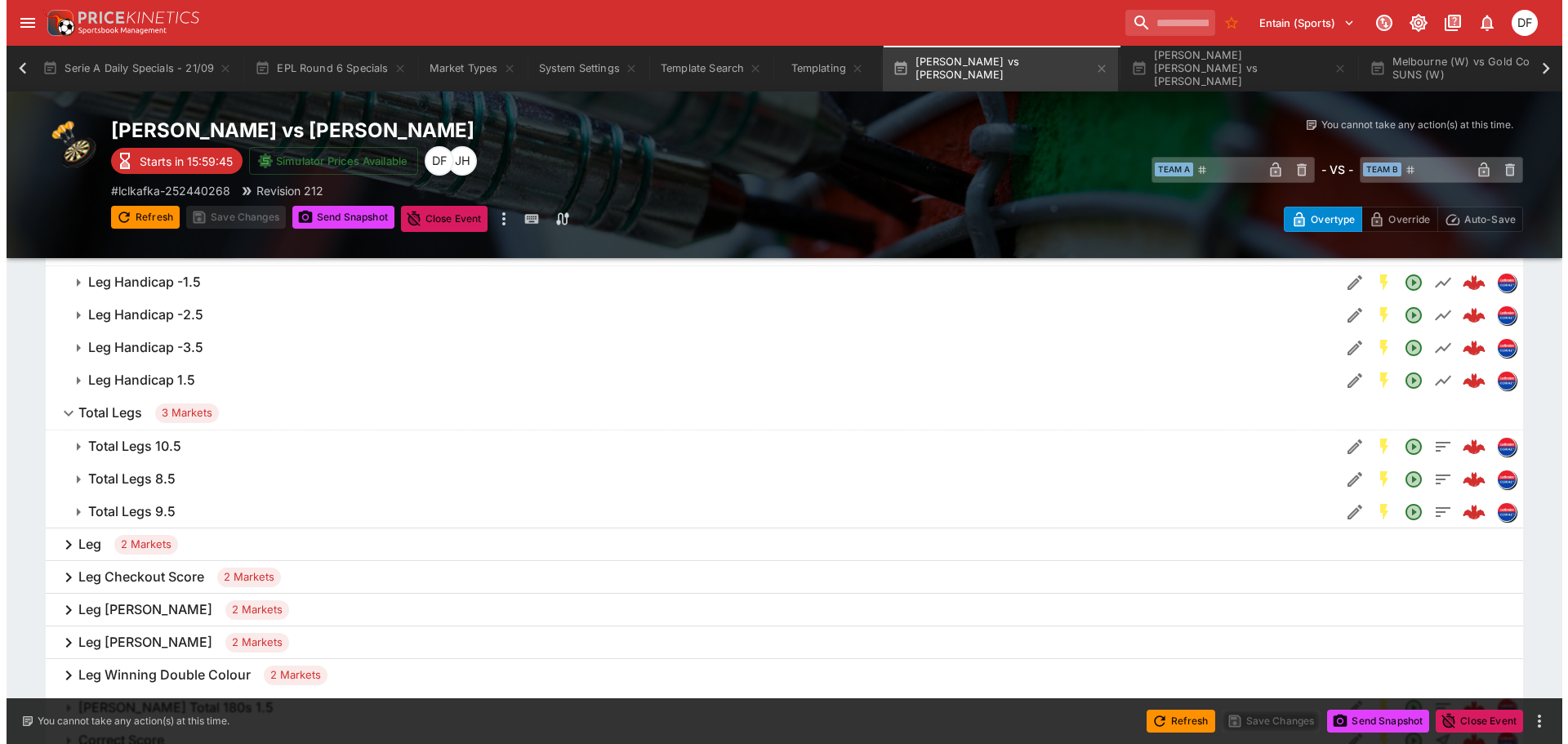
scroll to position [425, 0]
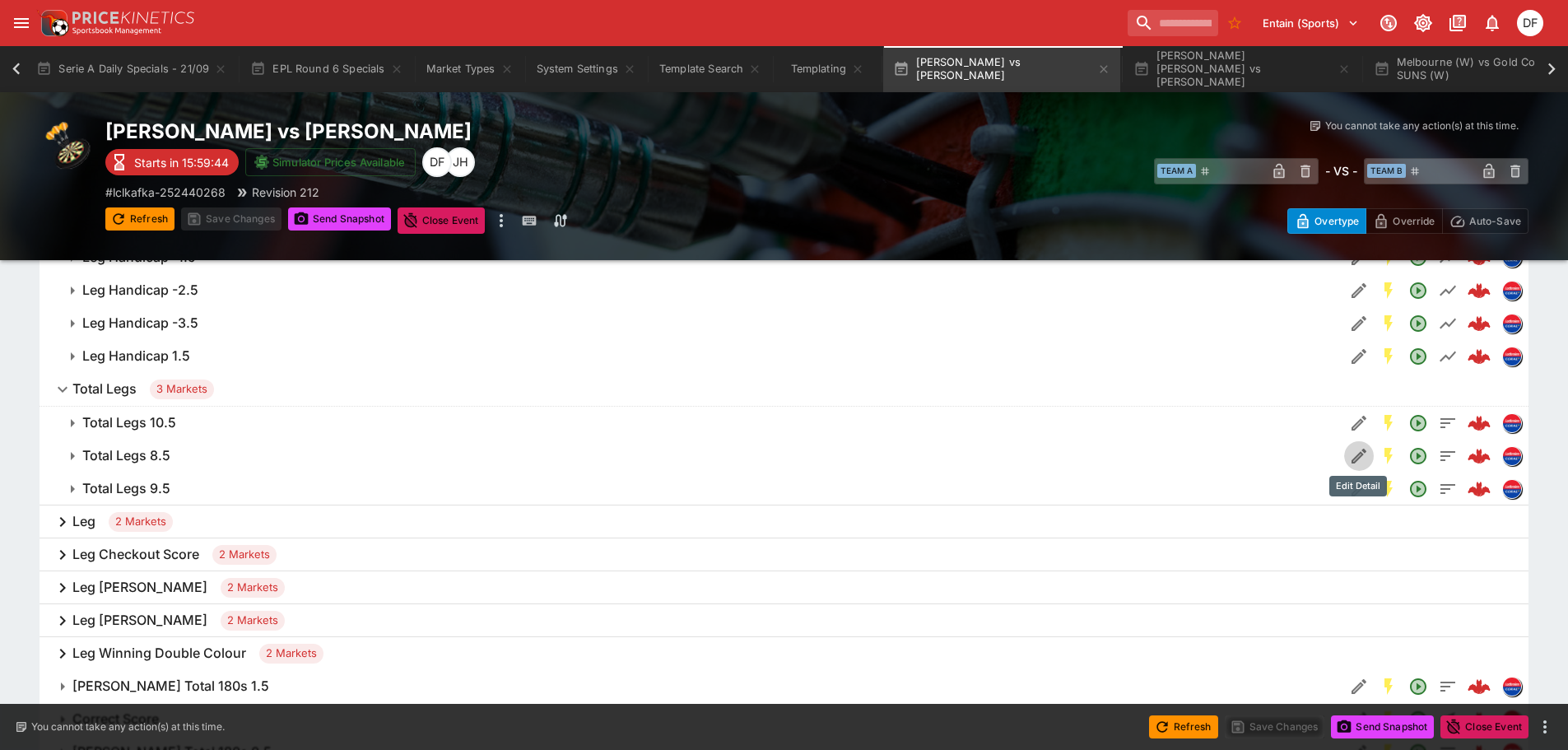
click at [1354, 451] on icon "Edit Detail" at bounding box center [1359, 455] width 20 height 20
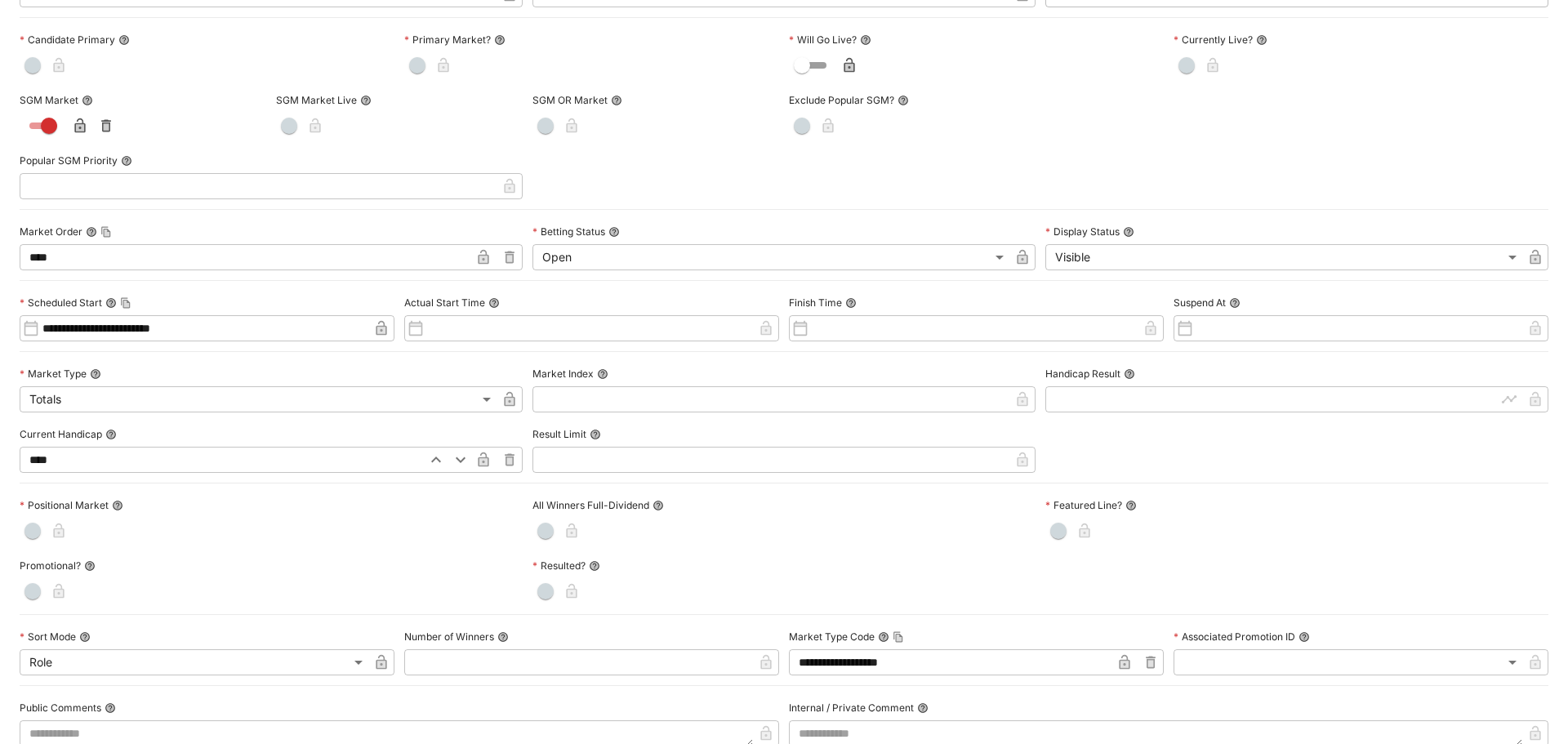
scroll to position [0, 0]
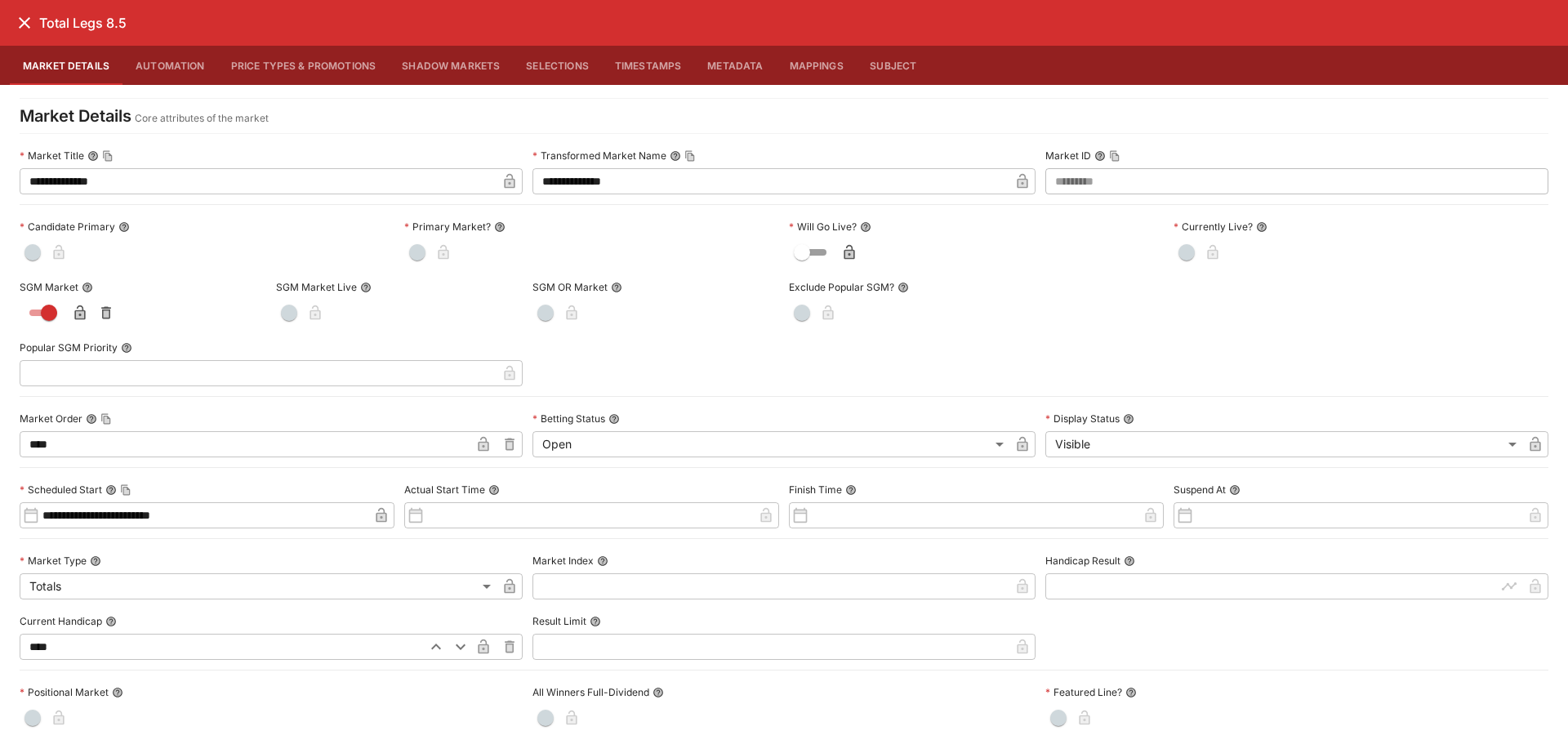
click at [24, 29] on icon "close" at bounding box center [24, 22] width 19 height 19
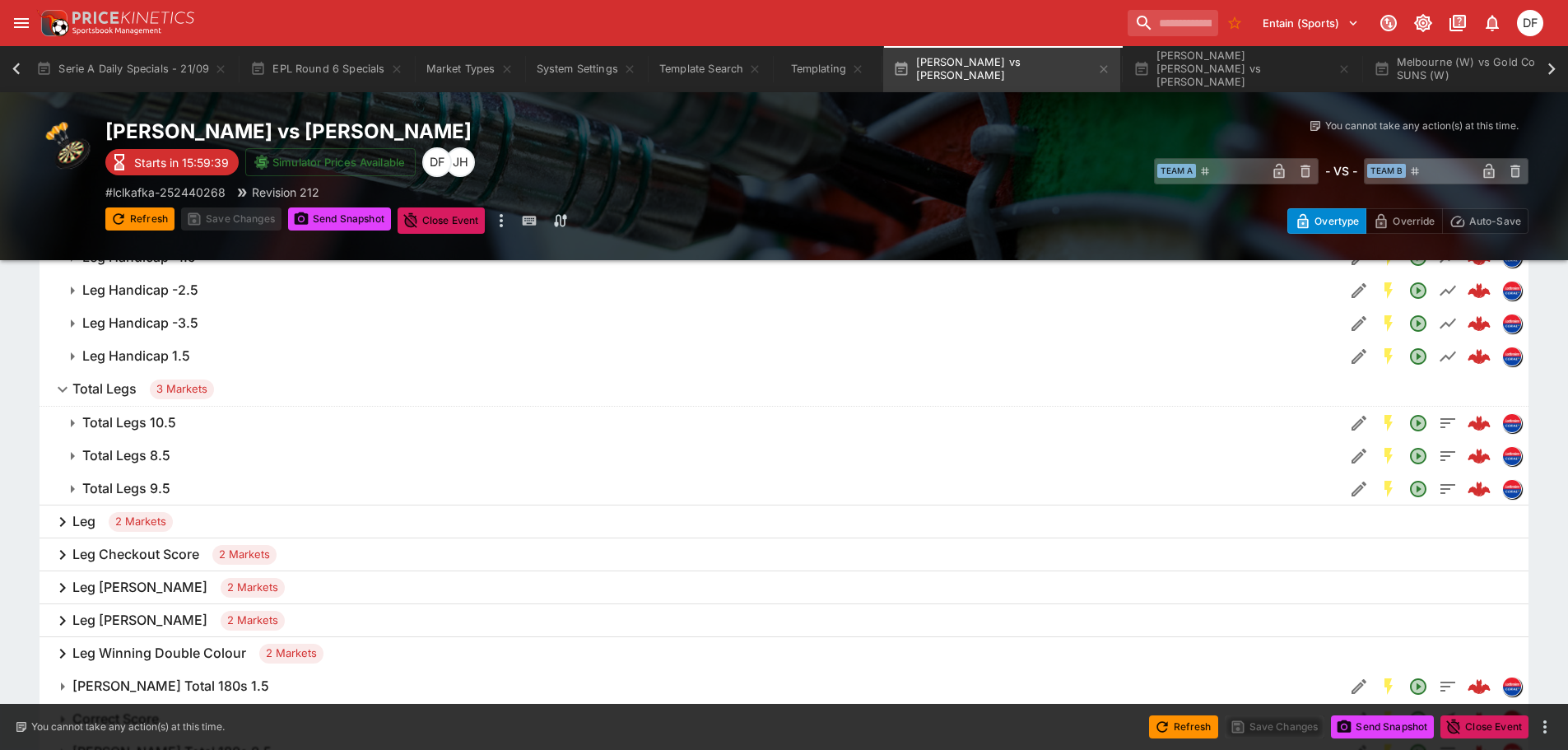
click at [1355, 428] on icon "Edit Detail" at bounding box center [1359, 423] width 15 height 15
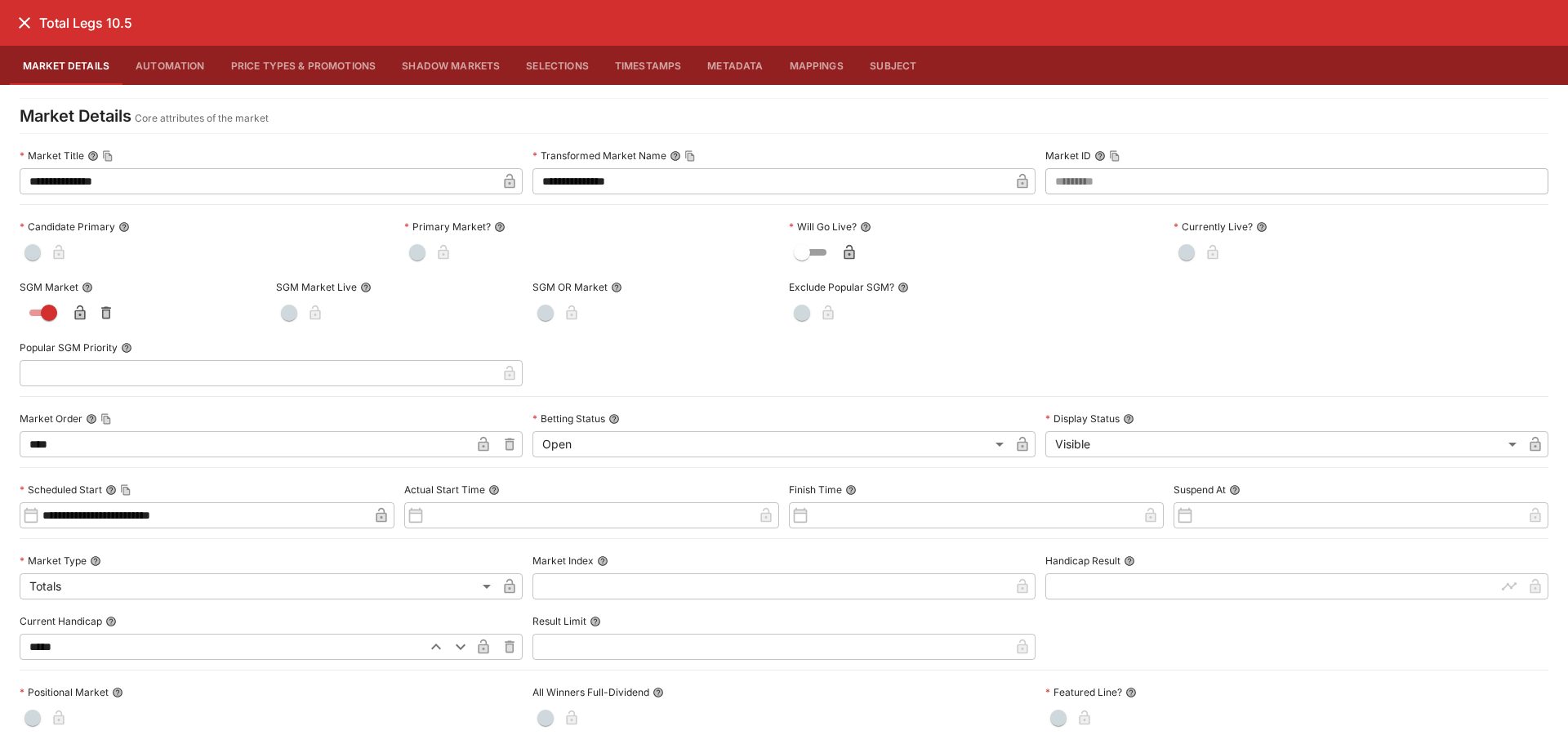
click at [22, 18] on icon "close" at bounding box center [24, 22] width 19 height 19
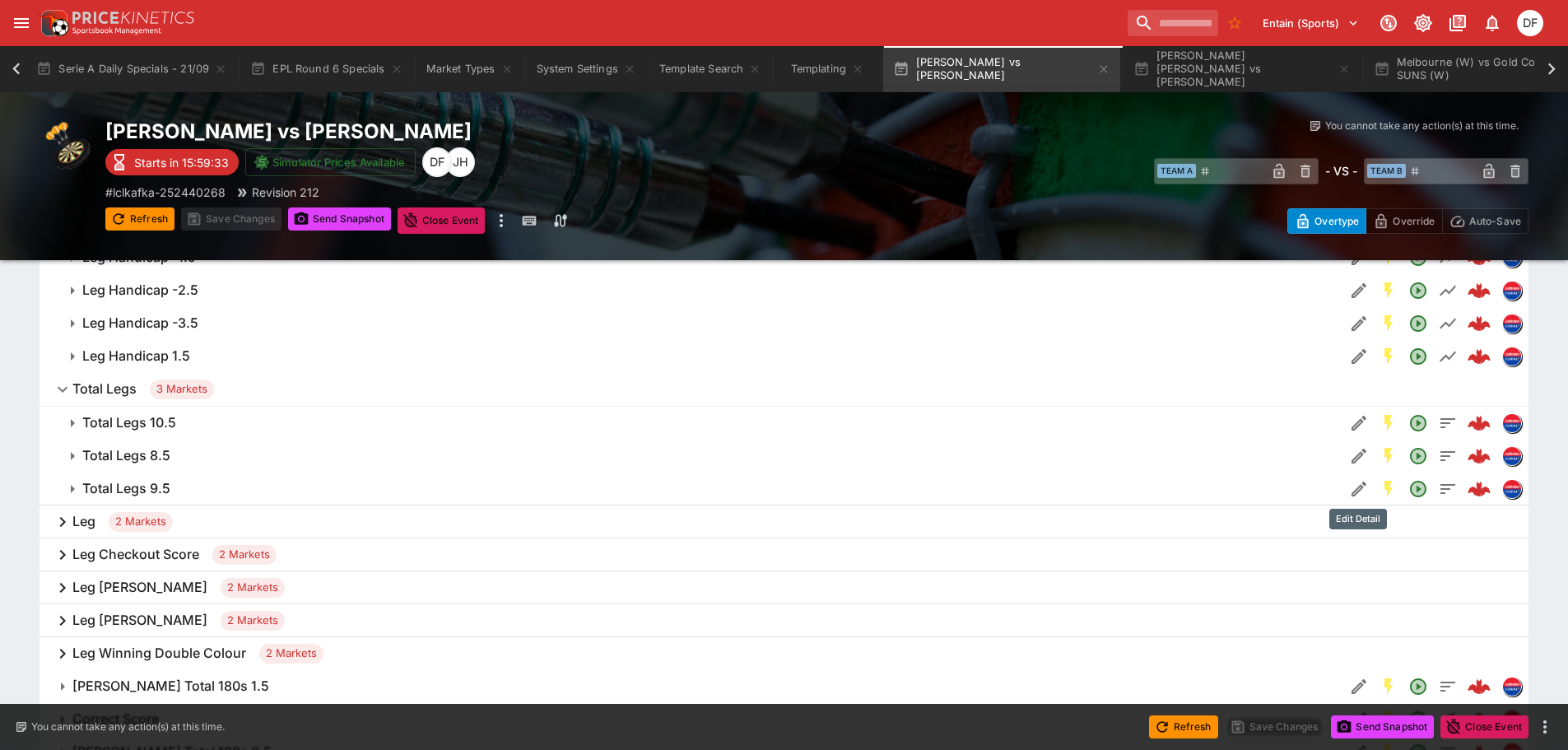
click at [1357, 493] on icon "Edit Detail" at bounding box center [1359, 489] width 15 height 15
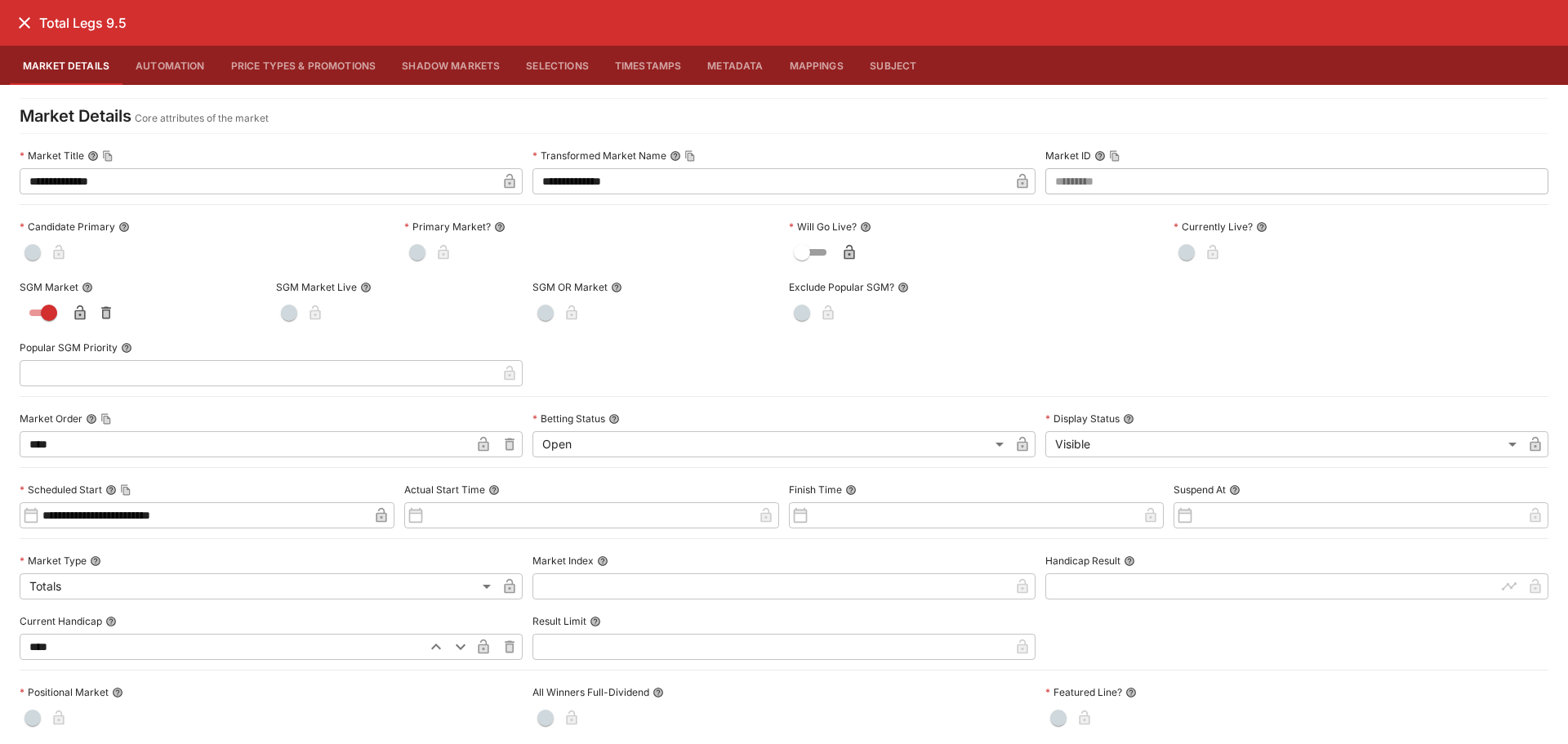
click at [30, 26] on icon "close" at bounding box center [24, 22] width 19 height 19
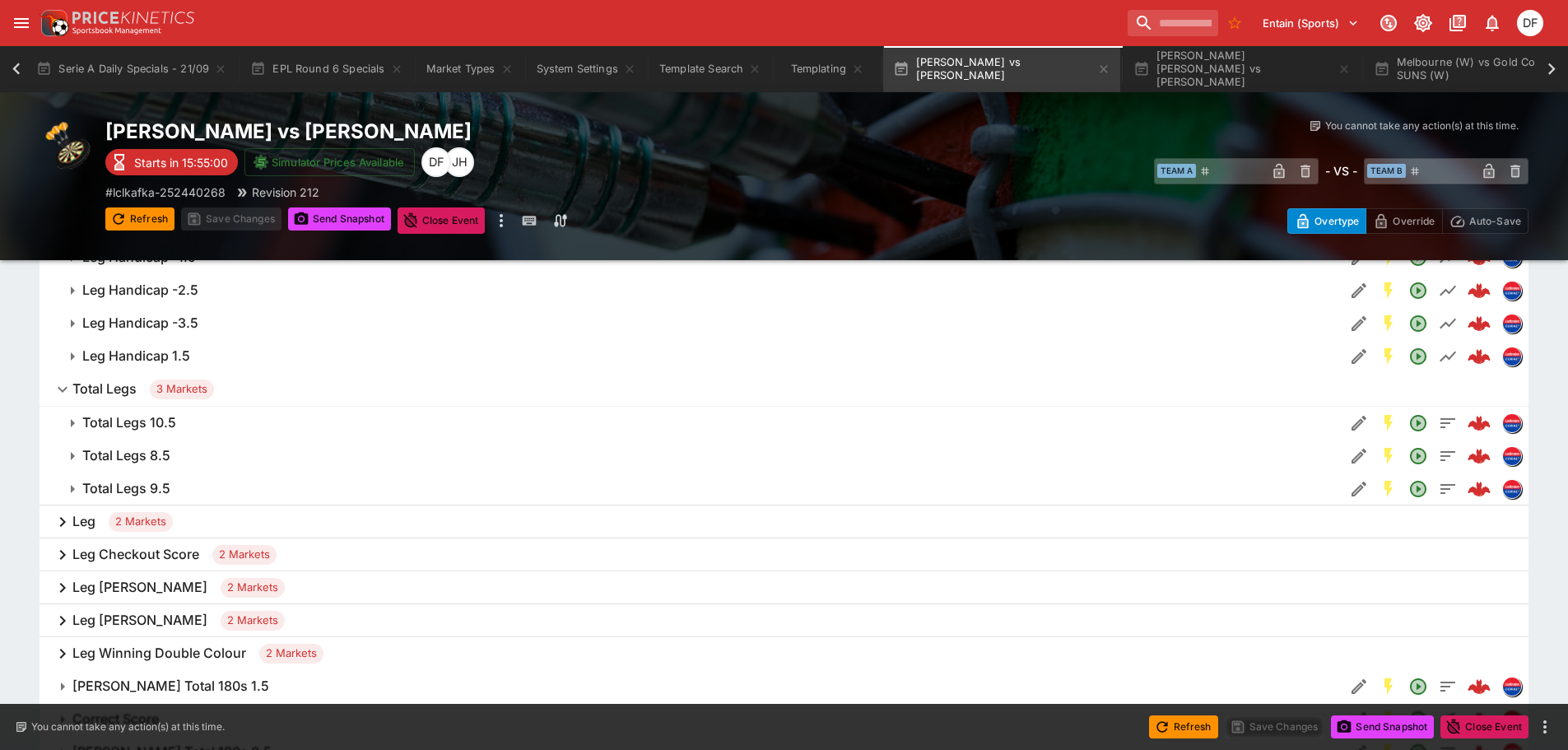
click at [872, 162] on div "​ Team A ​ - VS - ​ Team B ​" at bounding box center [1174, 170] width 712 height 38
click at [18, 24] on icon "open drawer" at bounding box center [21, 22] width 15 height 10
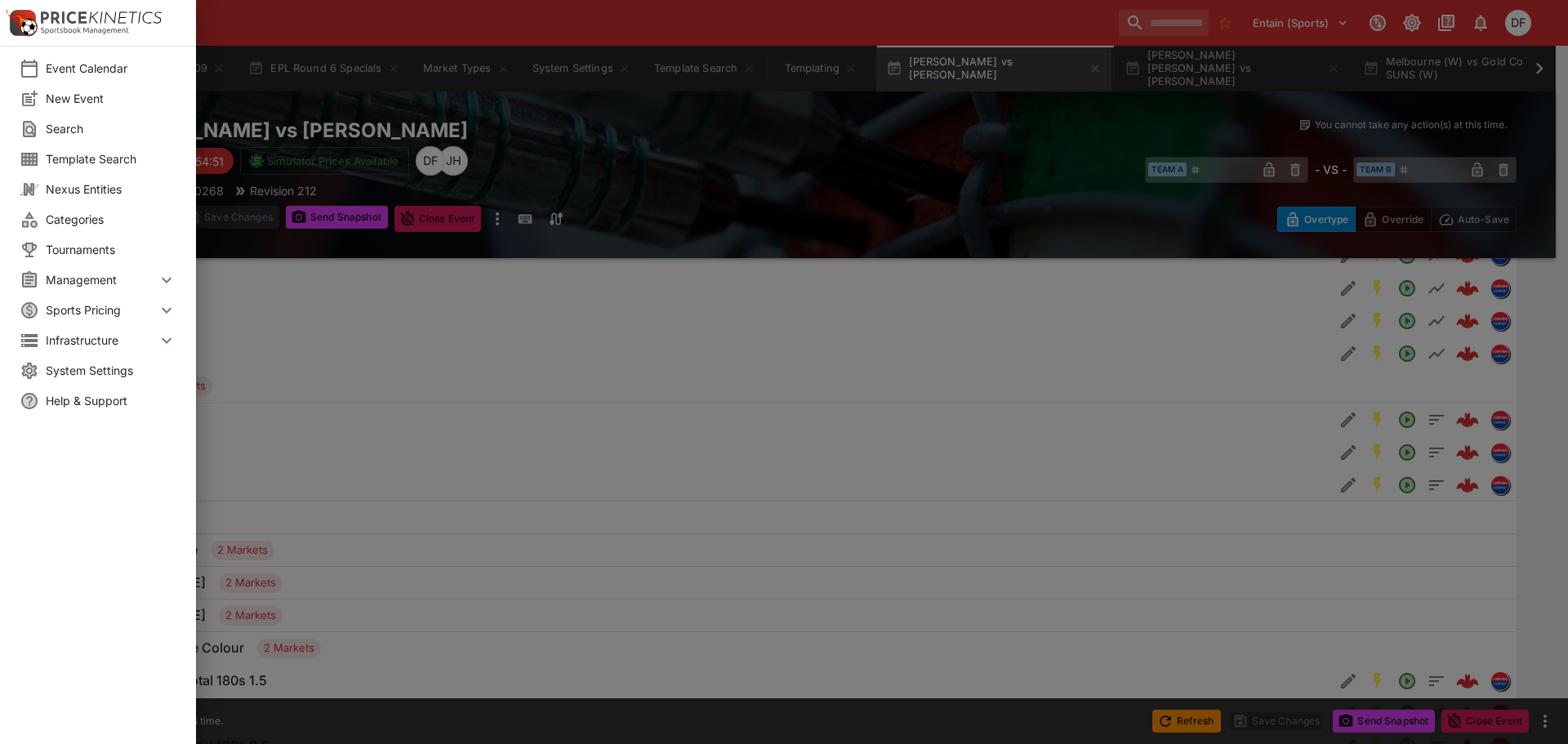
click at [102, 372] on span "System Settings" at bounding box center [112, 370] width 131 height 18
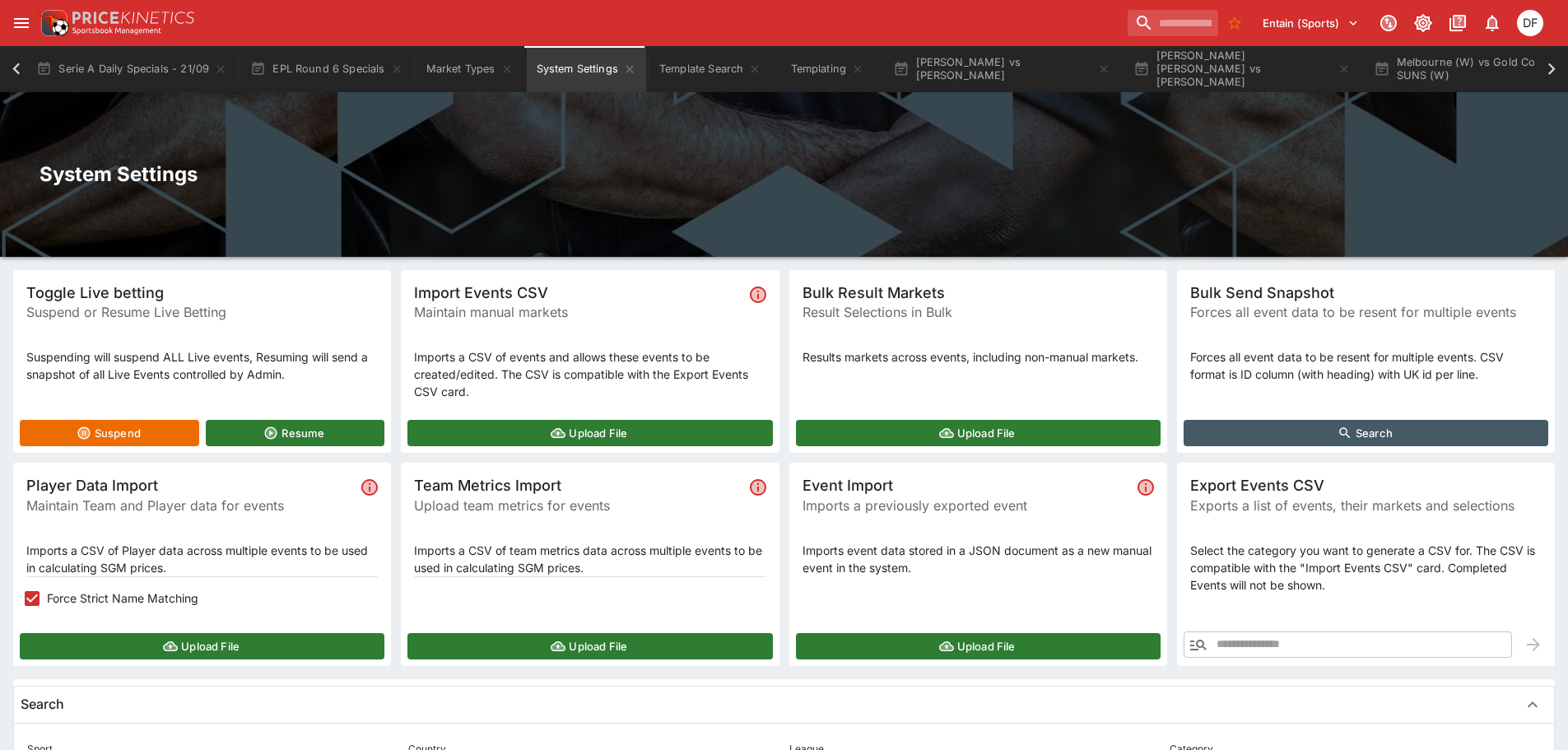
click at [1337, 426] on icon "button" at bounding box center [1345, 433] width 15 height 15
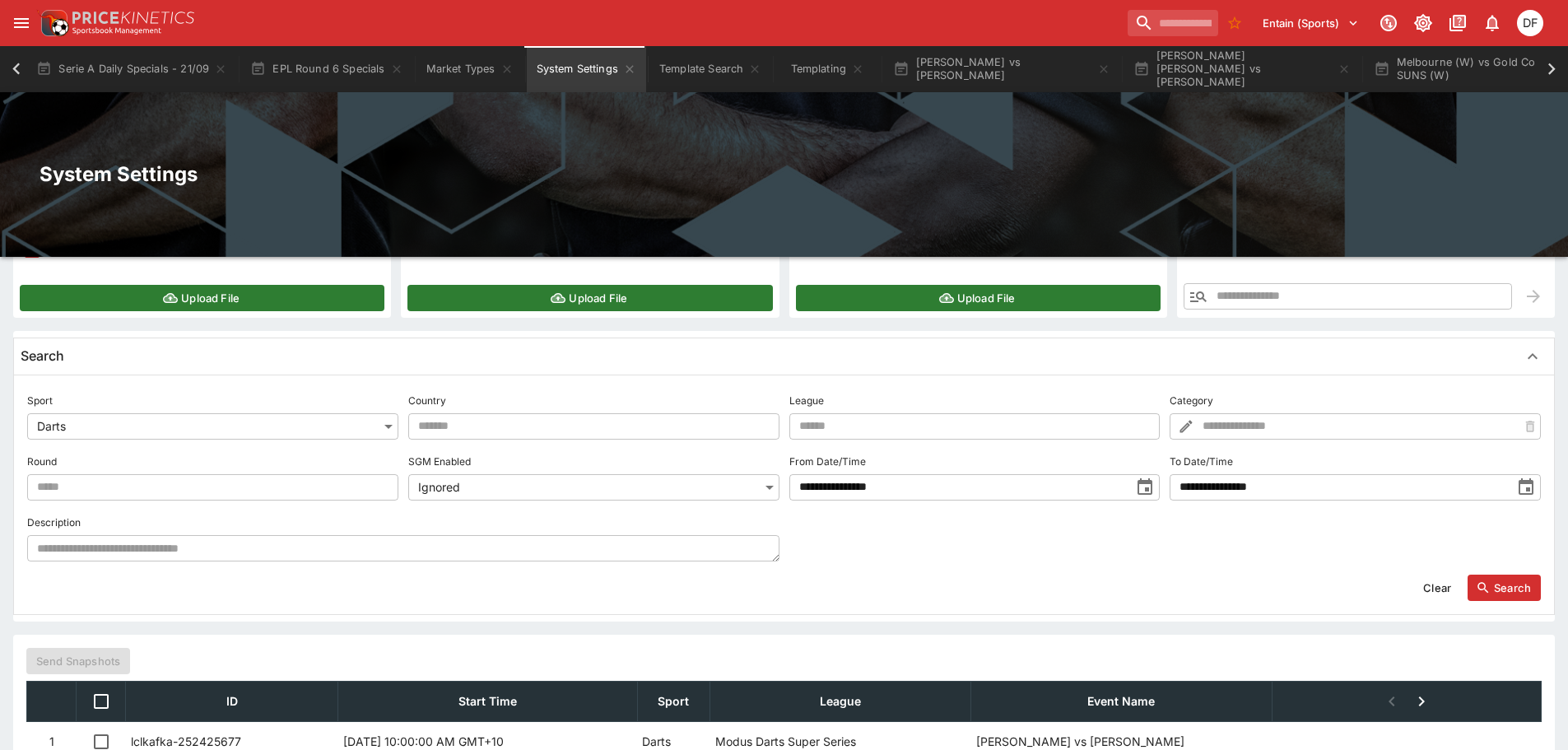
scroll to position [412, 0]
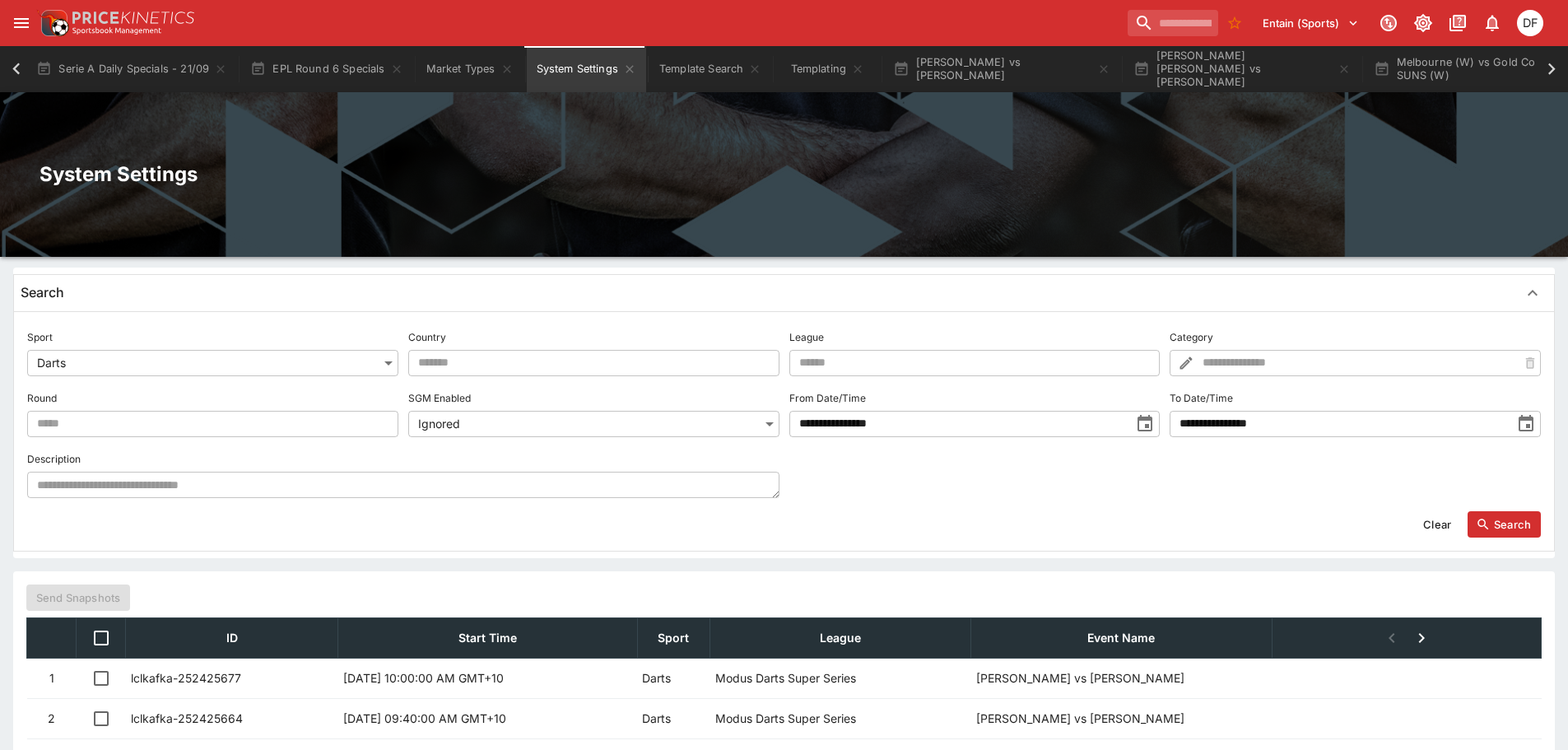
click at [1006, 363] on input "text" at bounding box center [974, 362] width 371 height 26
type input "**********"
click at [1497, 522] on button "Search" at bounding box center [1504, 524] width 73 height 26
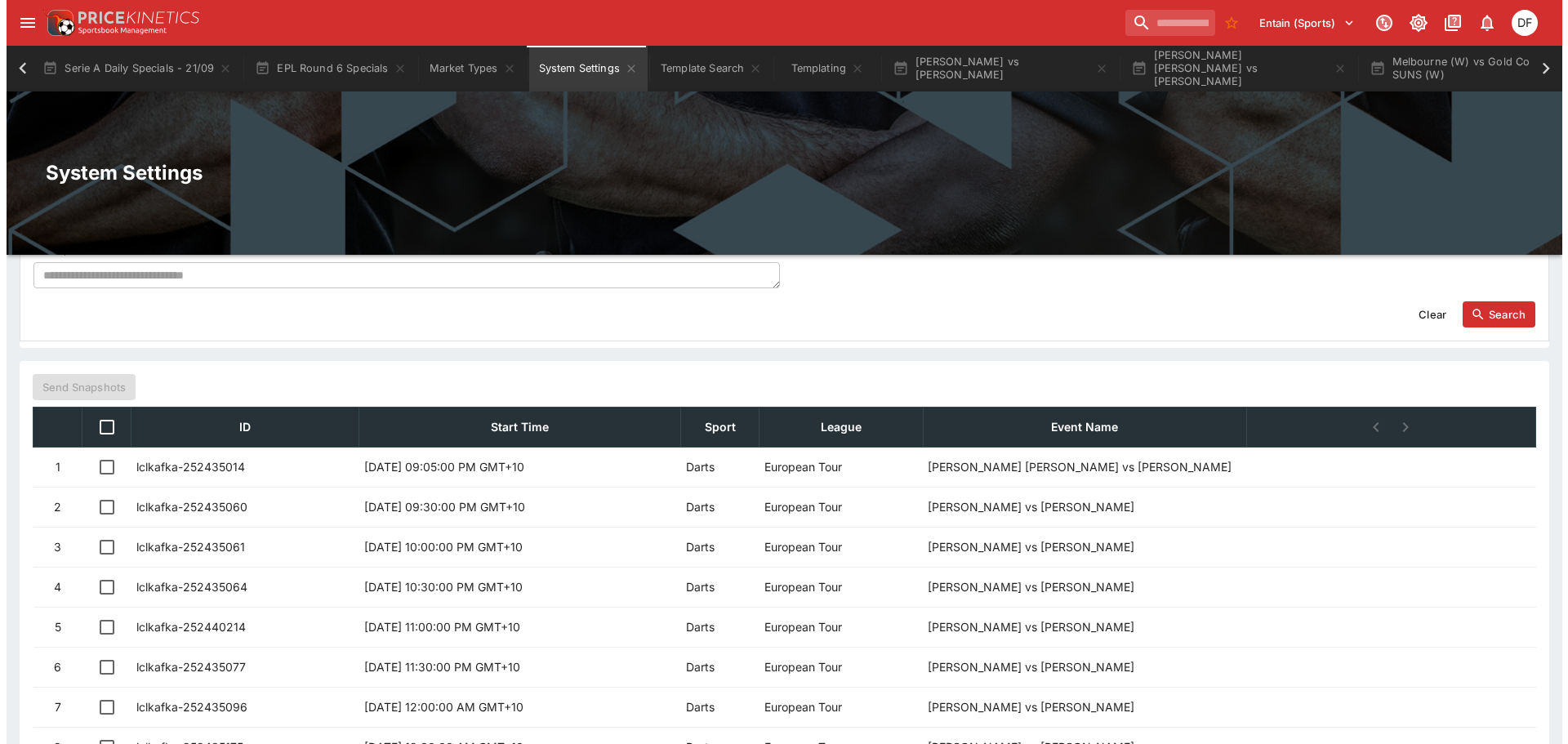
scroll to position [735, 0]
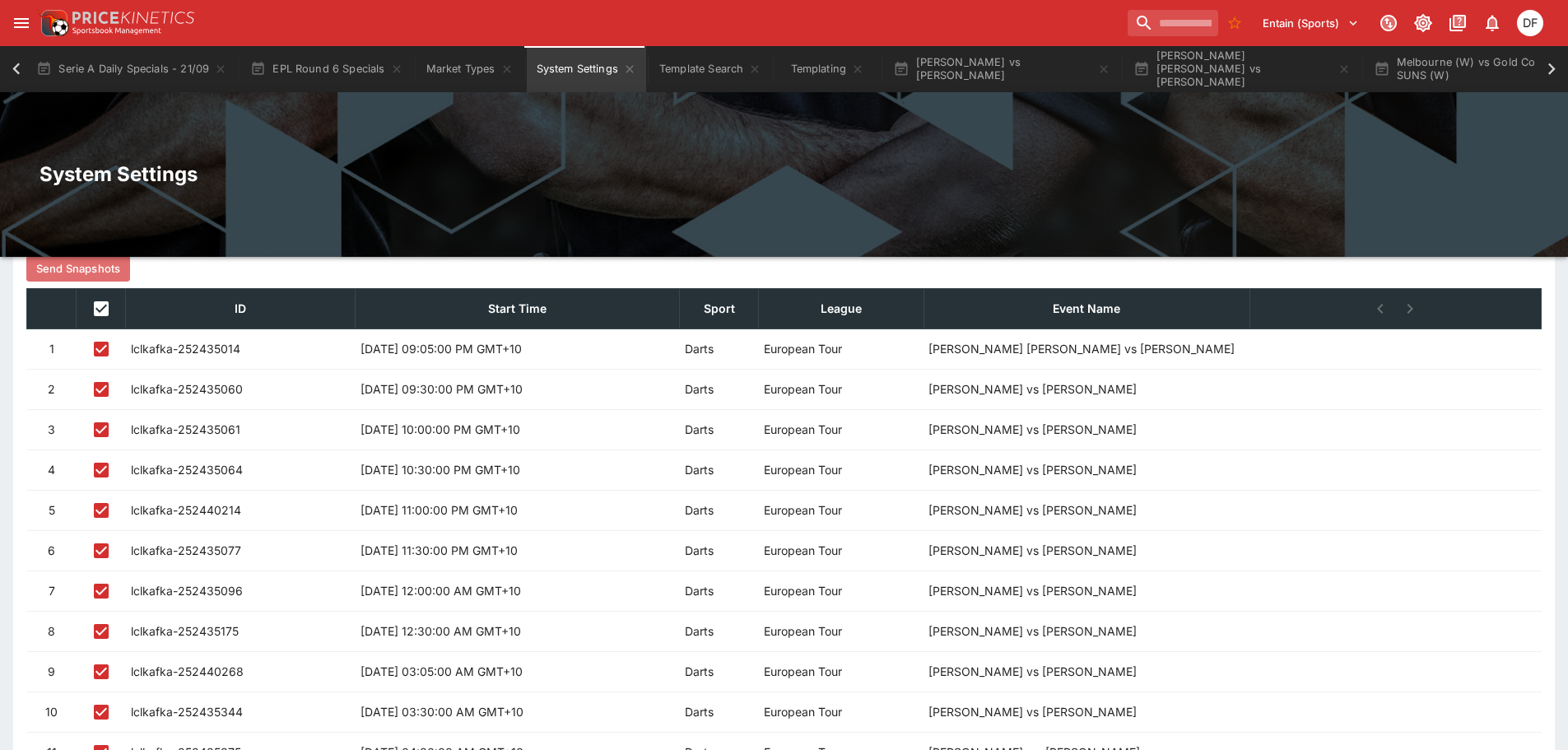
click at [109, 260] on button "Send Snapshots" at bounding box center [78, 269] width 104 height 26
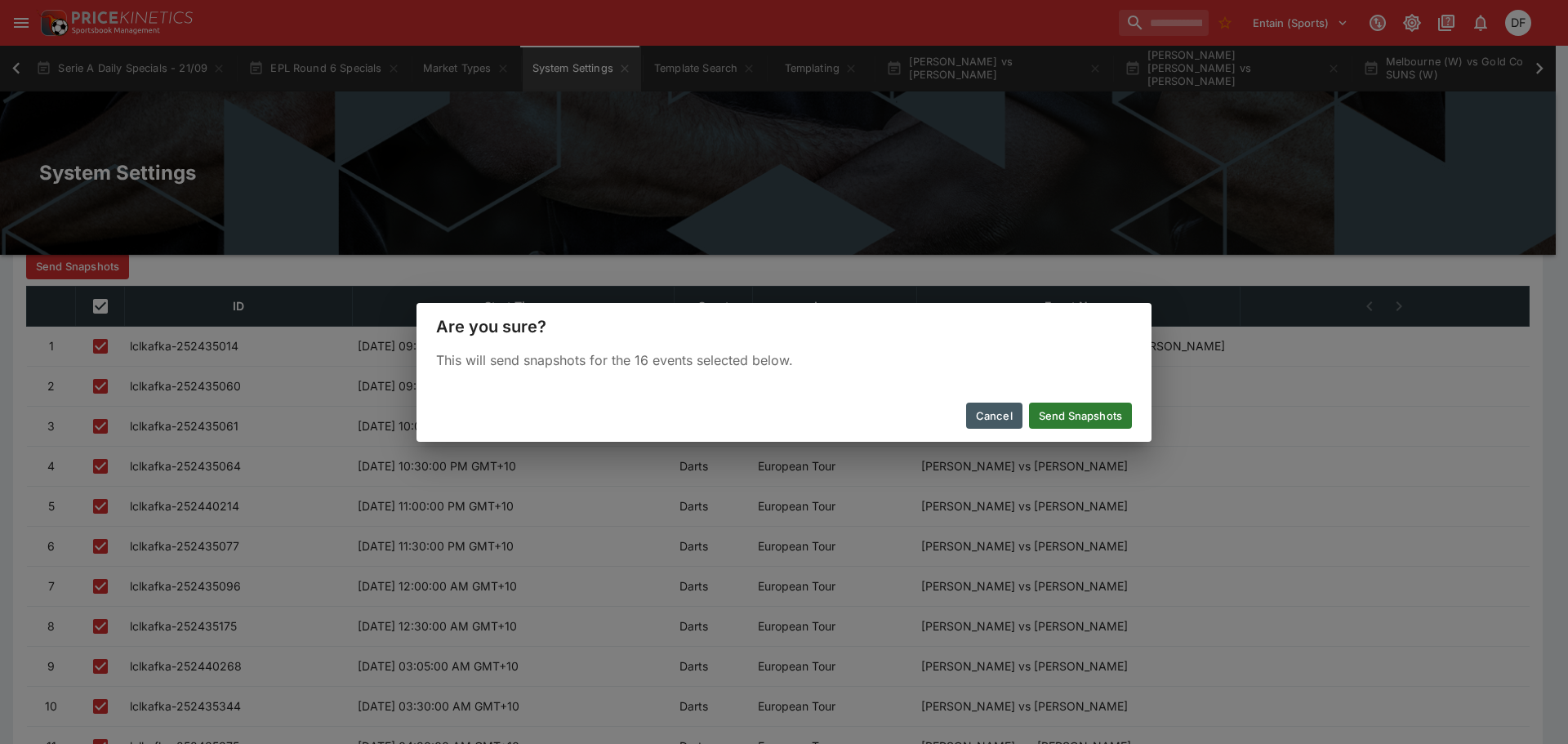
click at [1090, 419] on button "Send Snapshots" at bounding box center [1080, 416] width 103 height 26
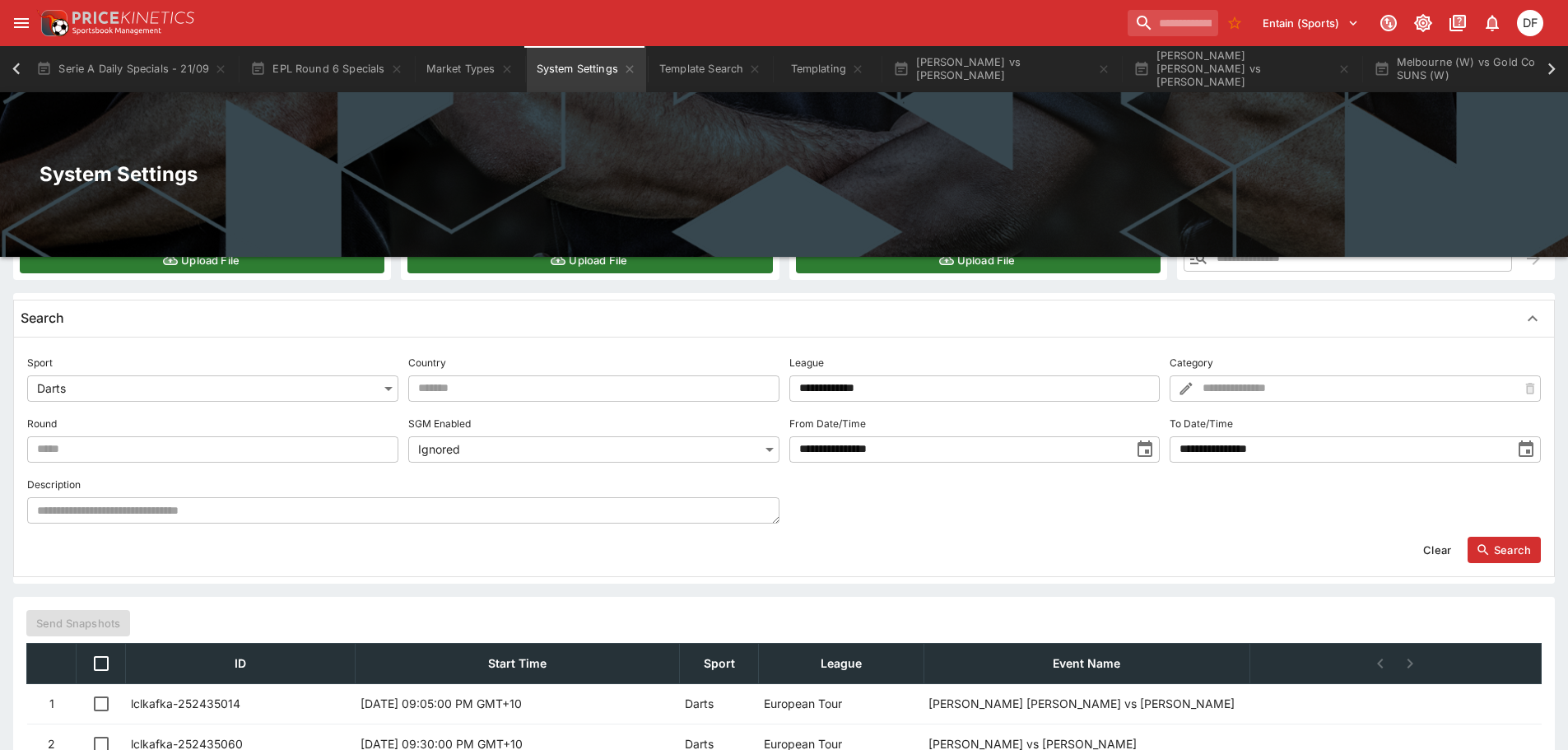
scroll to position [491, 0]
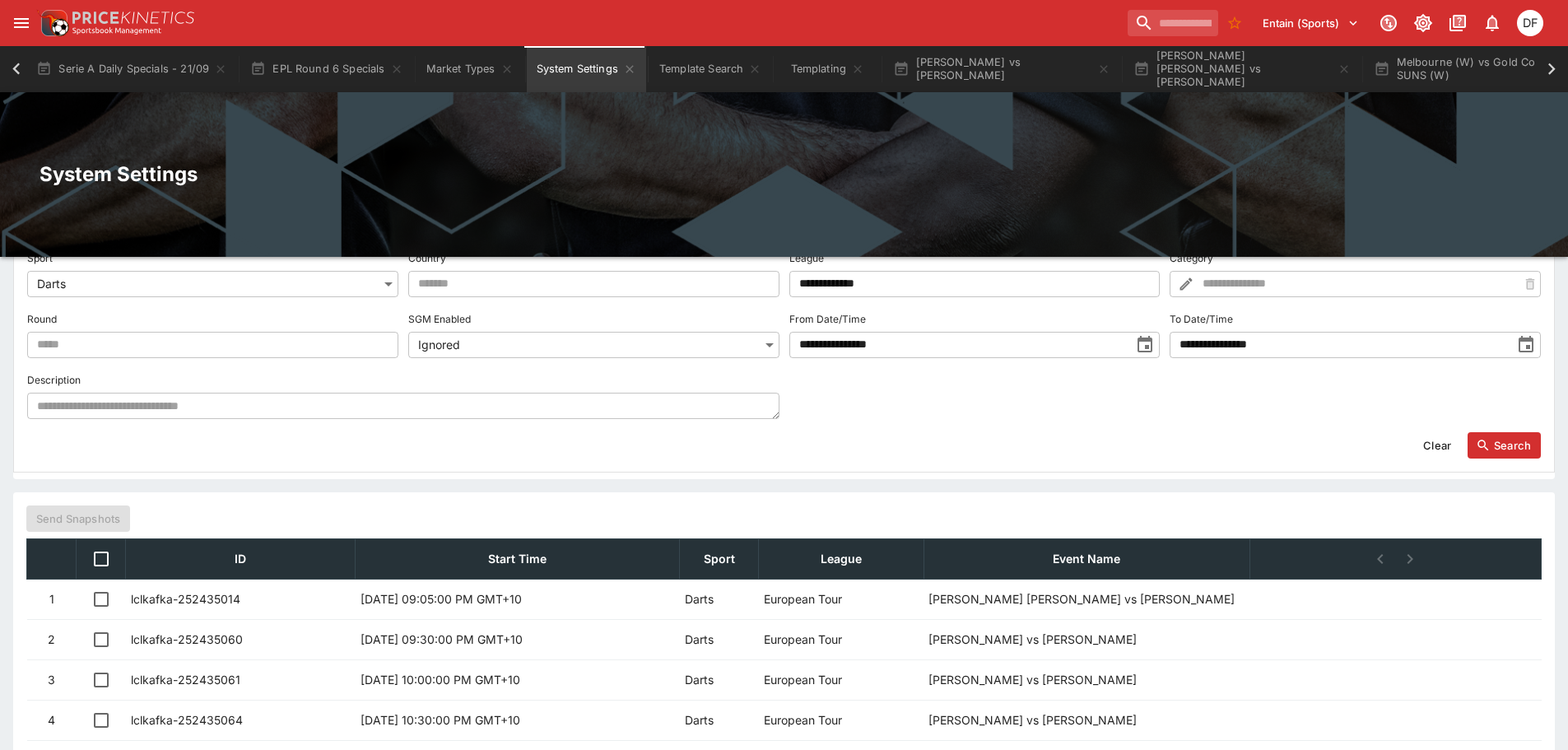
click at [463, 597] on td "Fri, Sep 26, 2025, 09:05:00 PM GMT+10" at bounding box center [518, 599] width 324 height 40
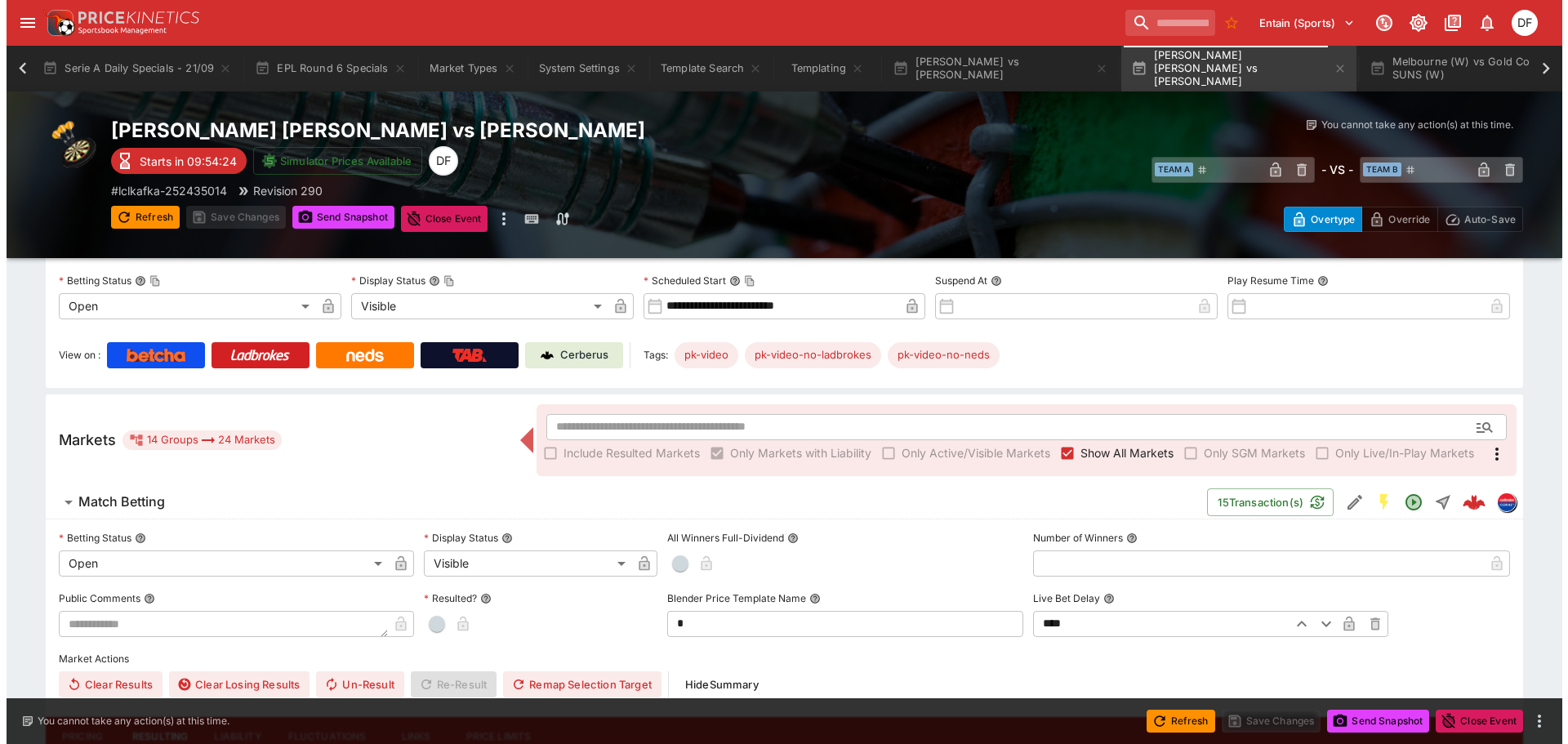
scroll to position [163, 0]
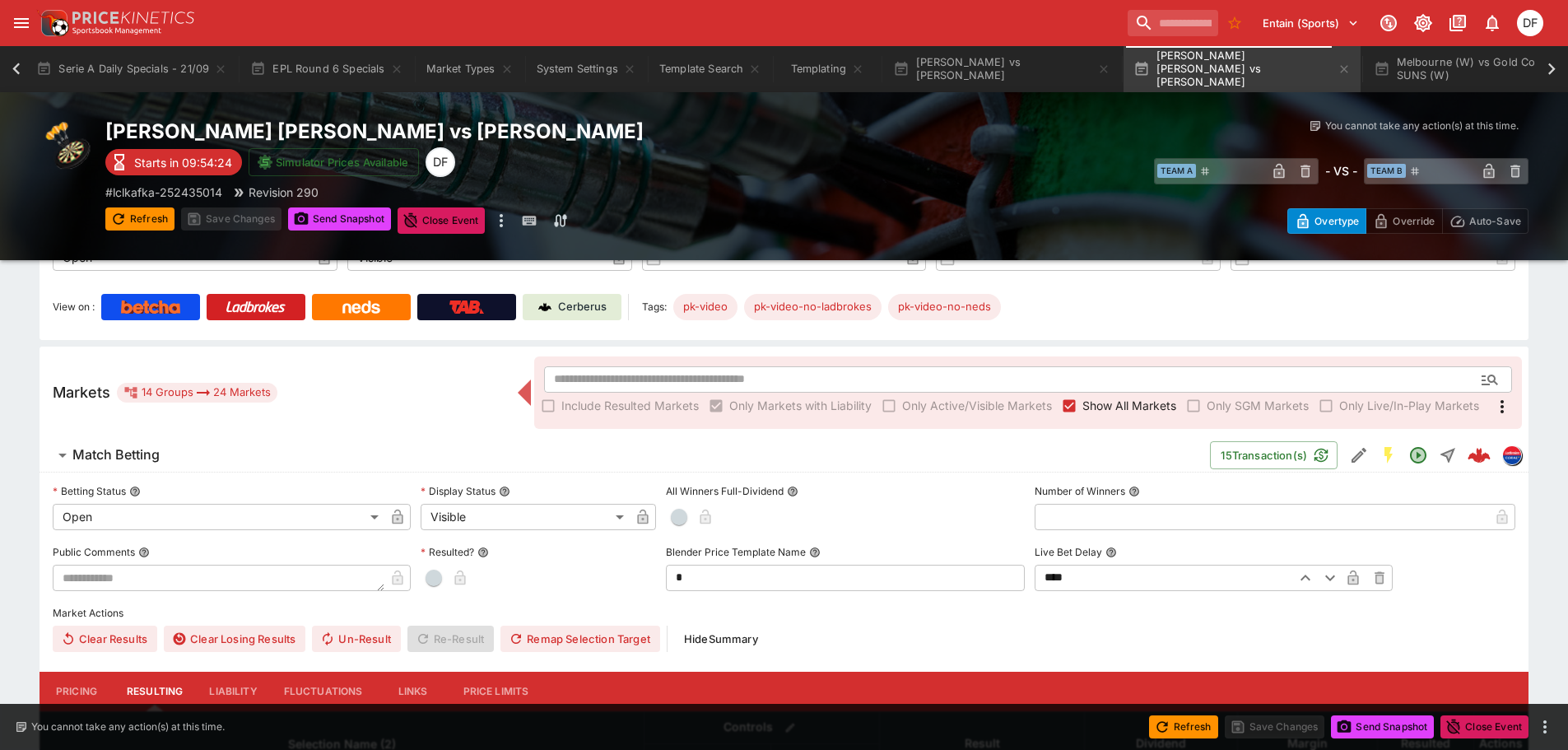
click at [130, 459] on h6 "Match Betting" at bounding box center [116, 454] width 87 height 18
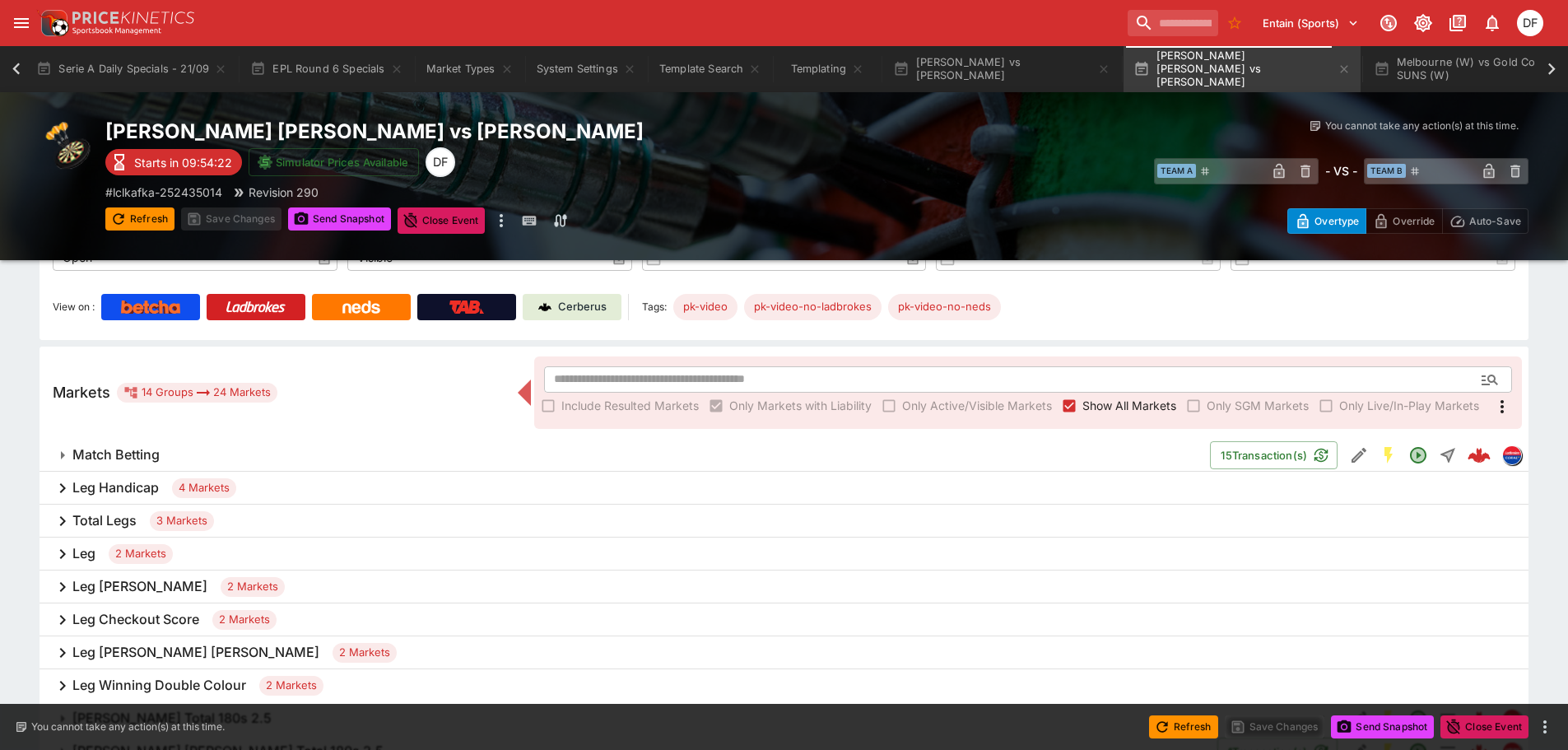
click at [137, 493] on h6 "Leg Handicap" at bounding box center [115, 488] width 86 height 18
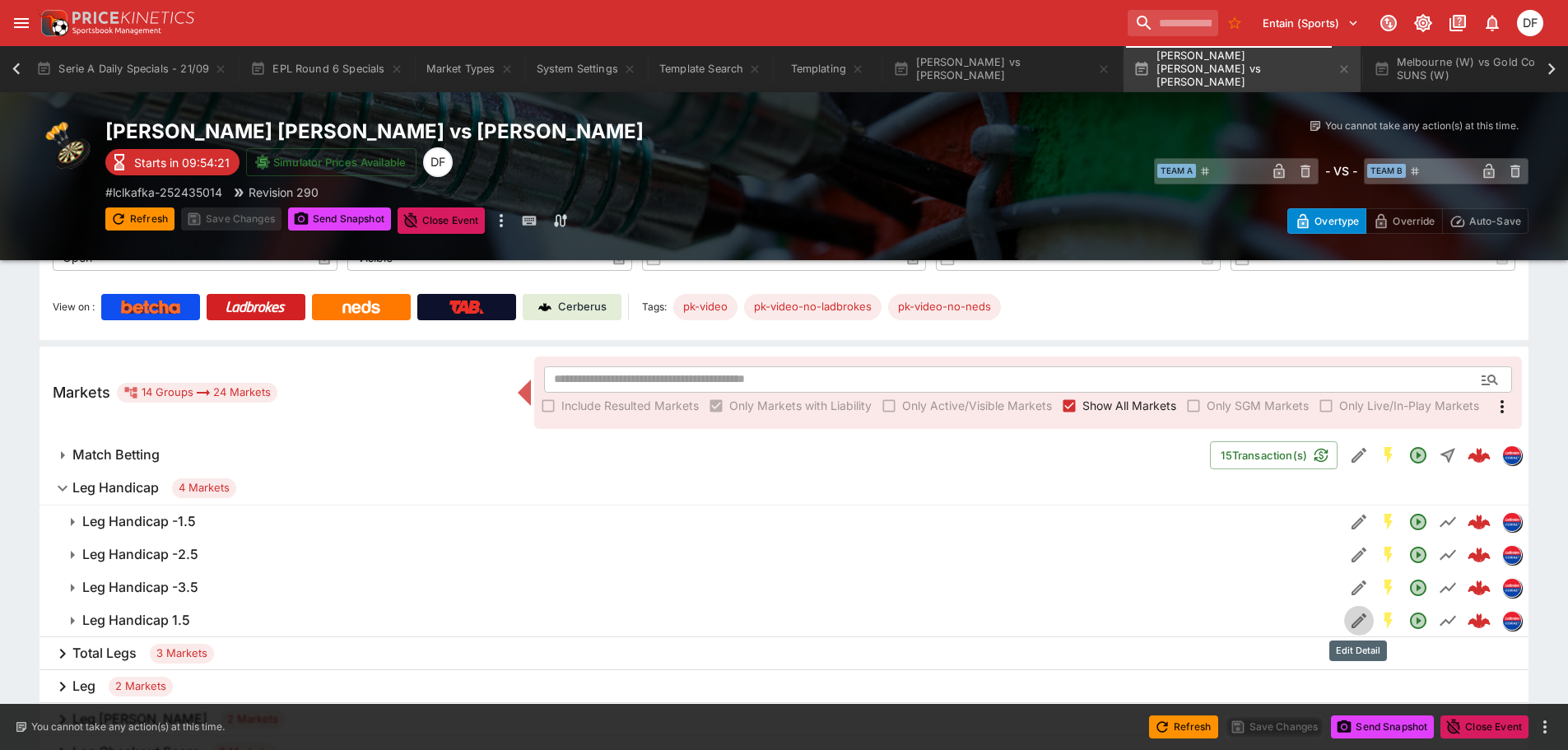
click at [1354, 626] on icon "Edit Detail" at bounding box center [1359, 621] width 15 height 15
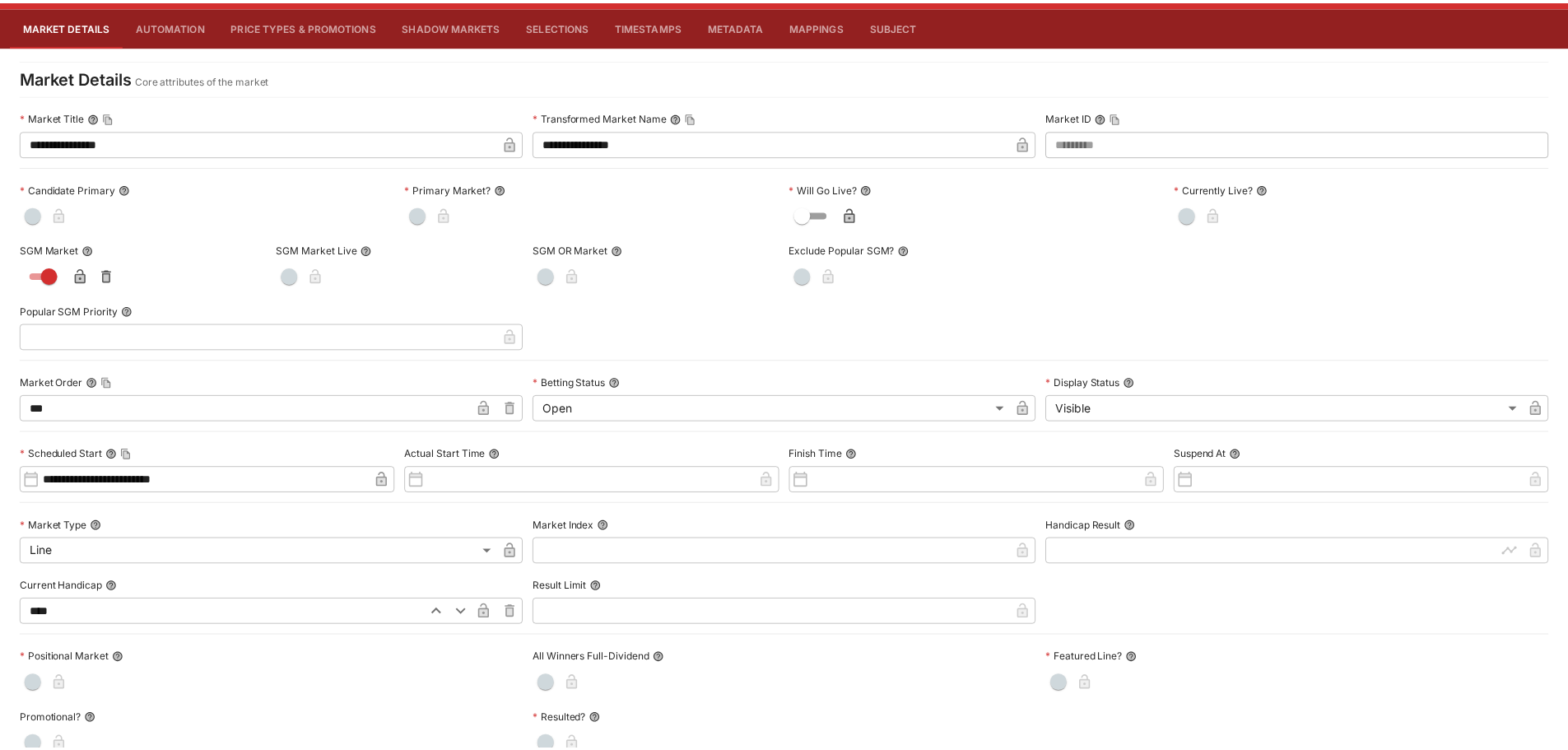
scroll to position [0, 0]
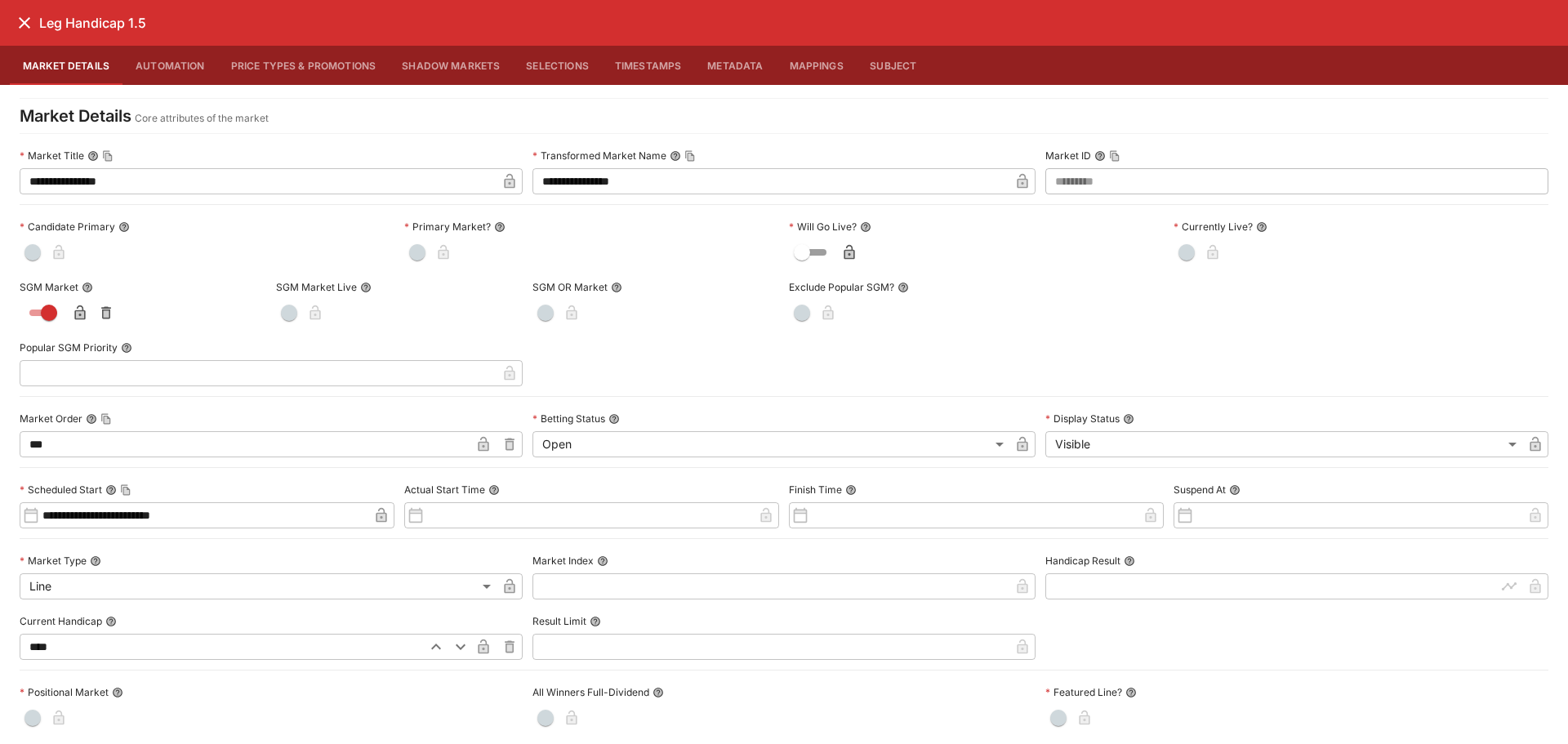
click at [19, 30] on icon "close" at bounding box center [24, 22] width 19 height 19
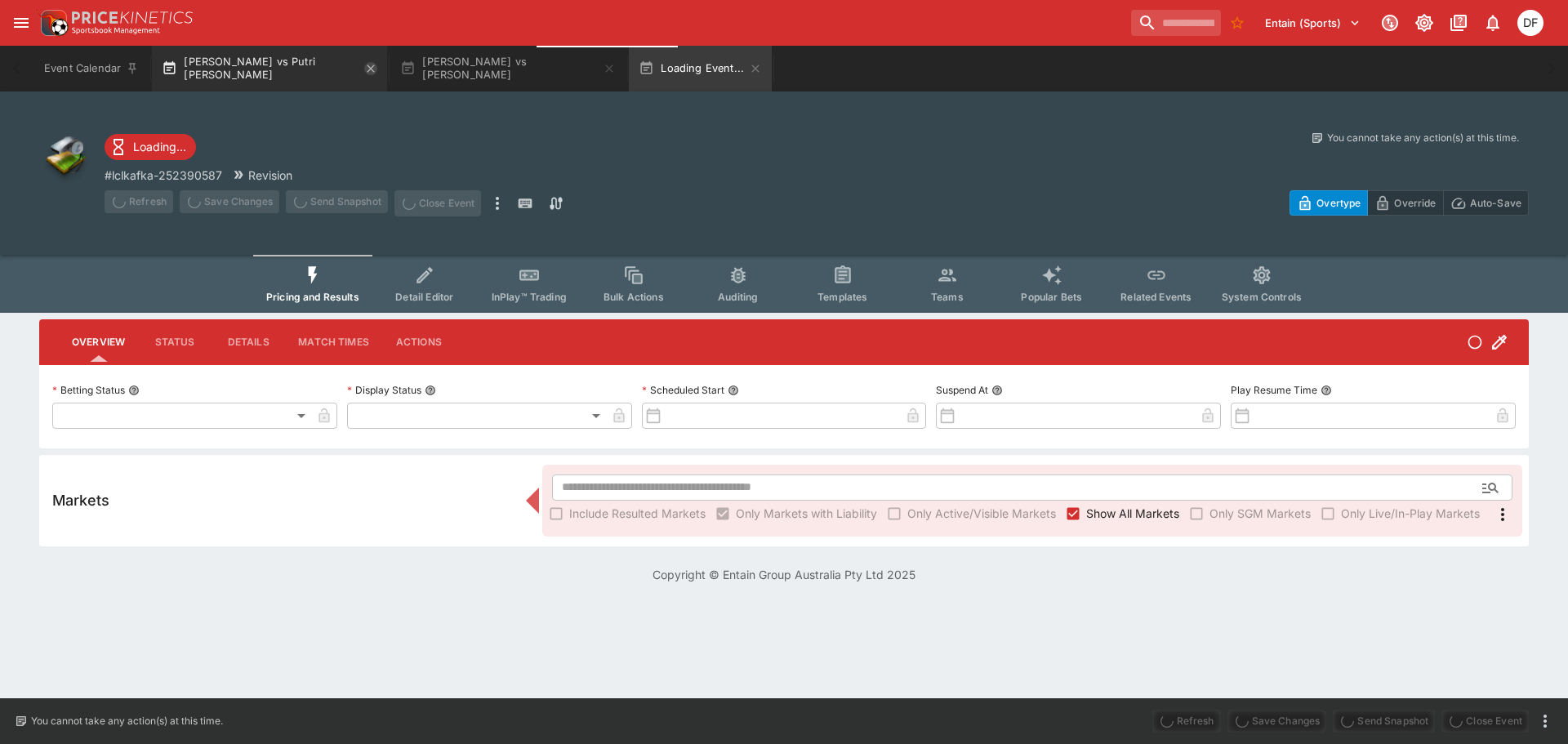
click at [369, 66] on icon "button" at bounding box center [371, 68] width 13 height 13
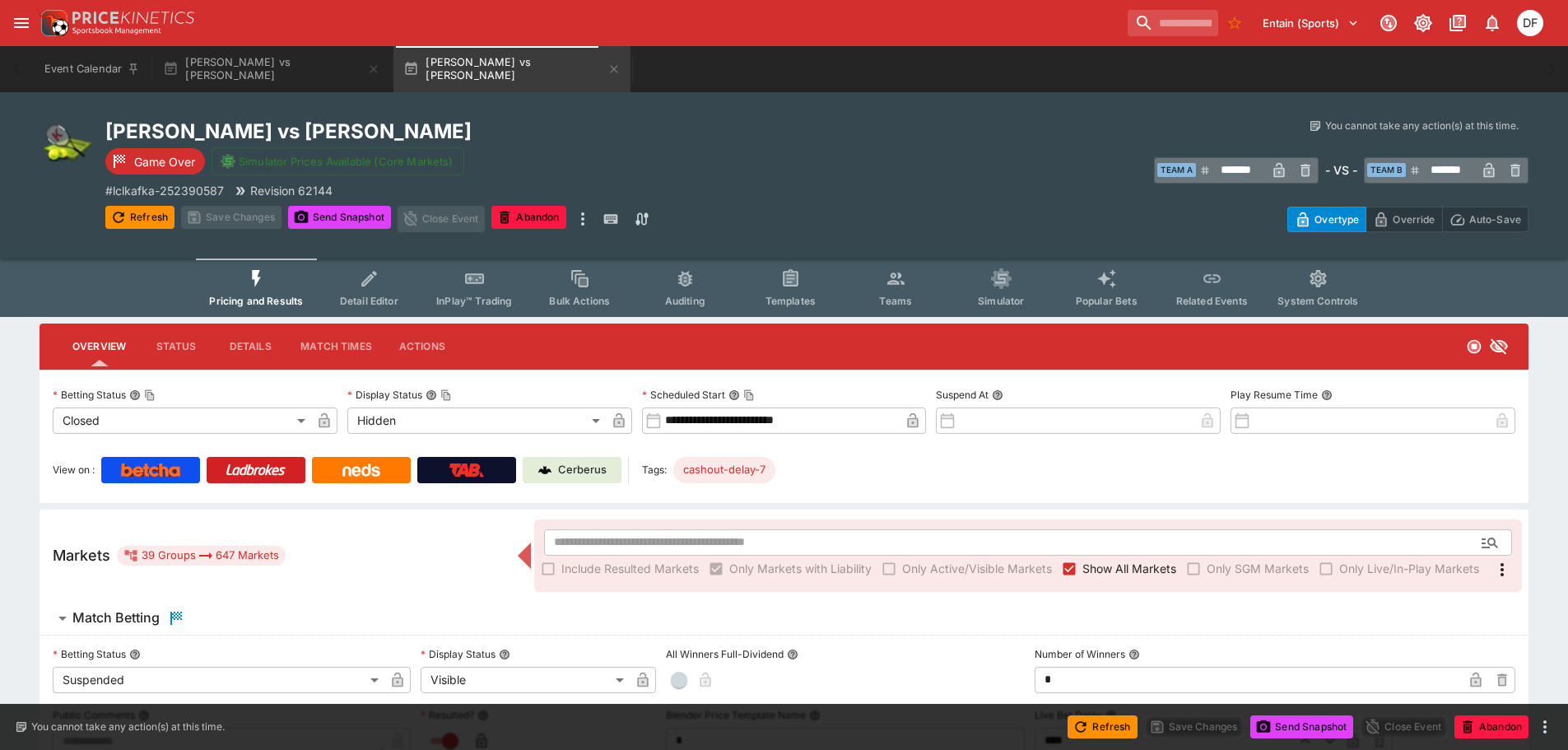
type input "**********"
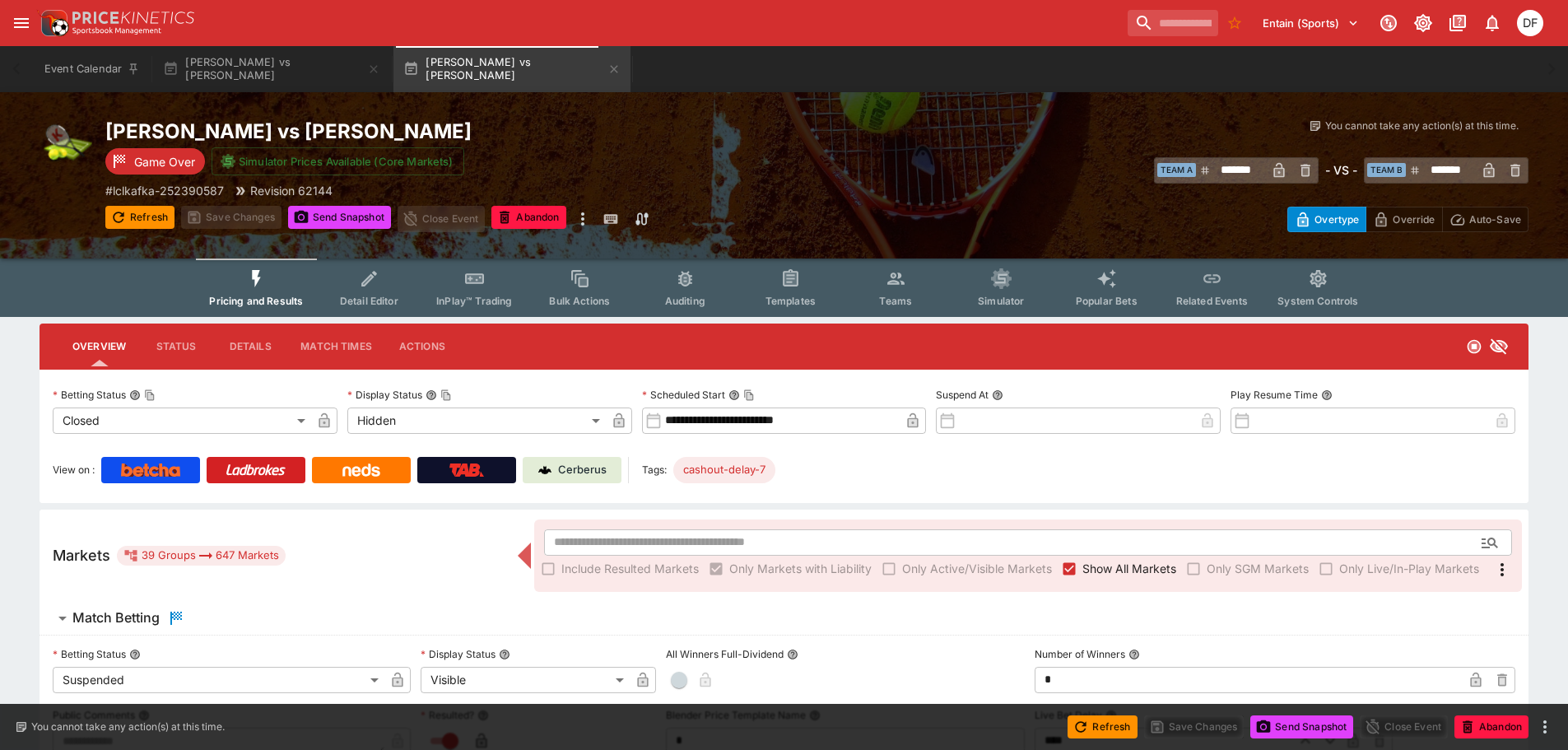
type input "******"
type input "**********"
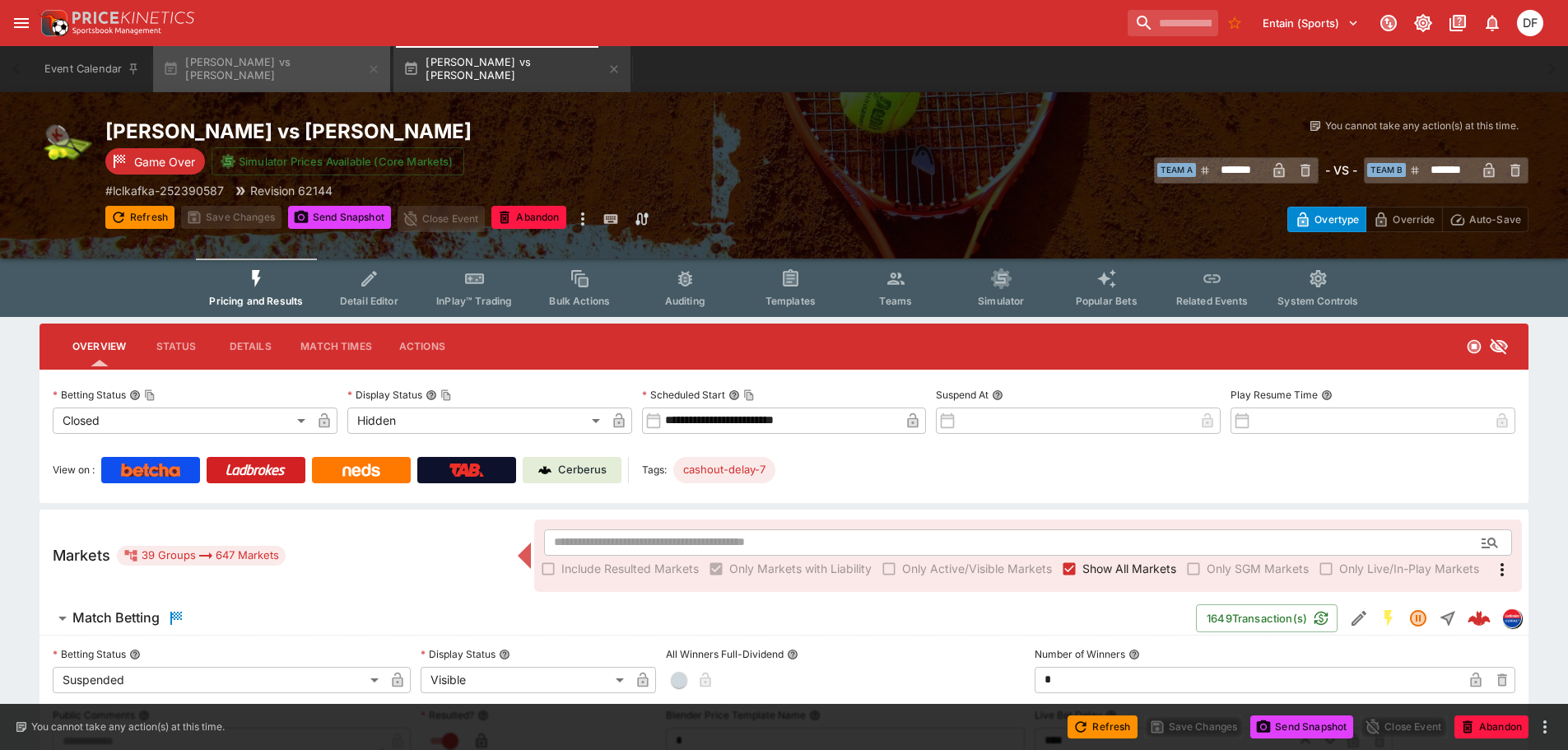
click at [372, 67] on icon "button" at bounding box center [374, 69] width 13 height 13
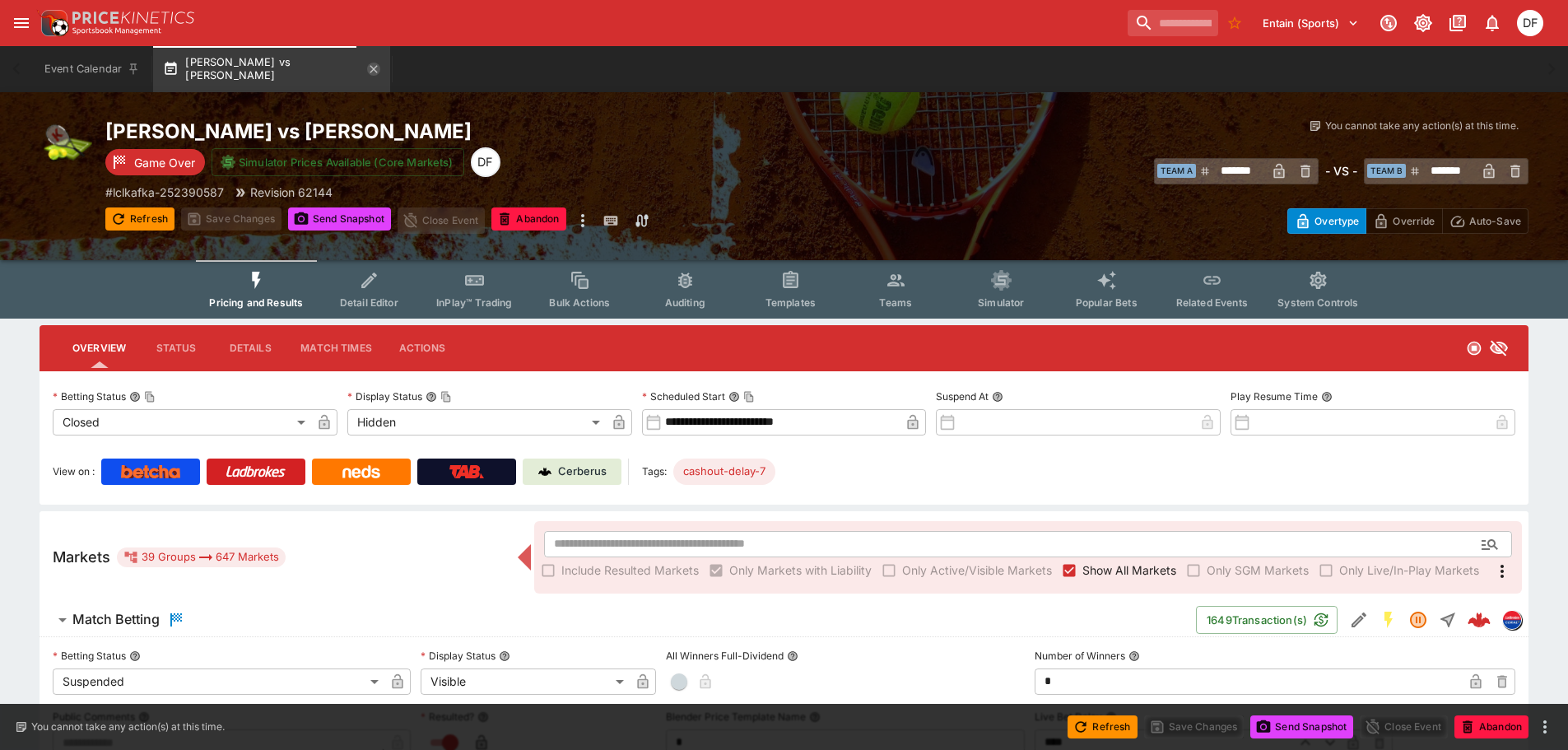
click at [367, 70] on icon "button" at bounding box center [374, 69] width 13 height 13
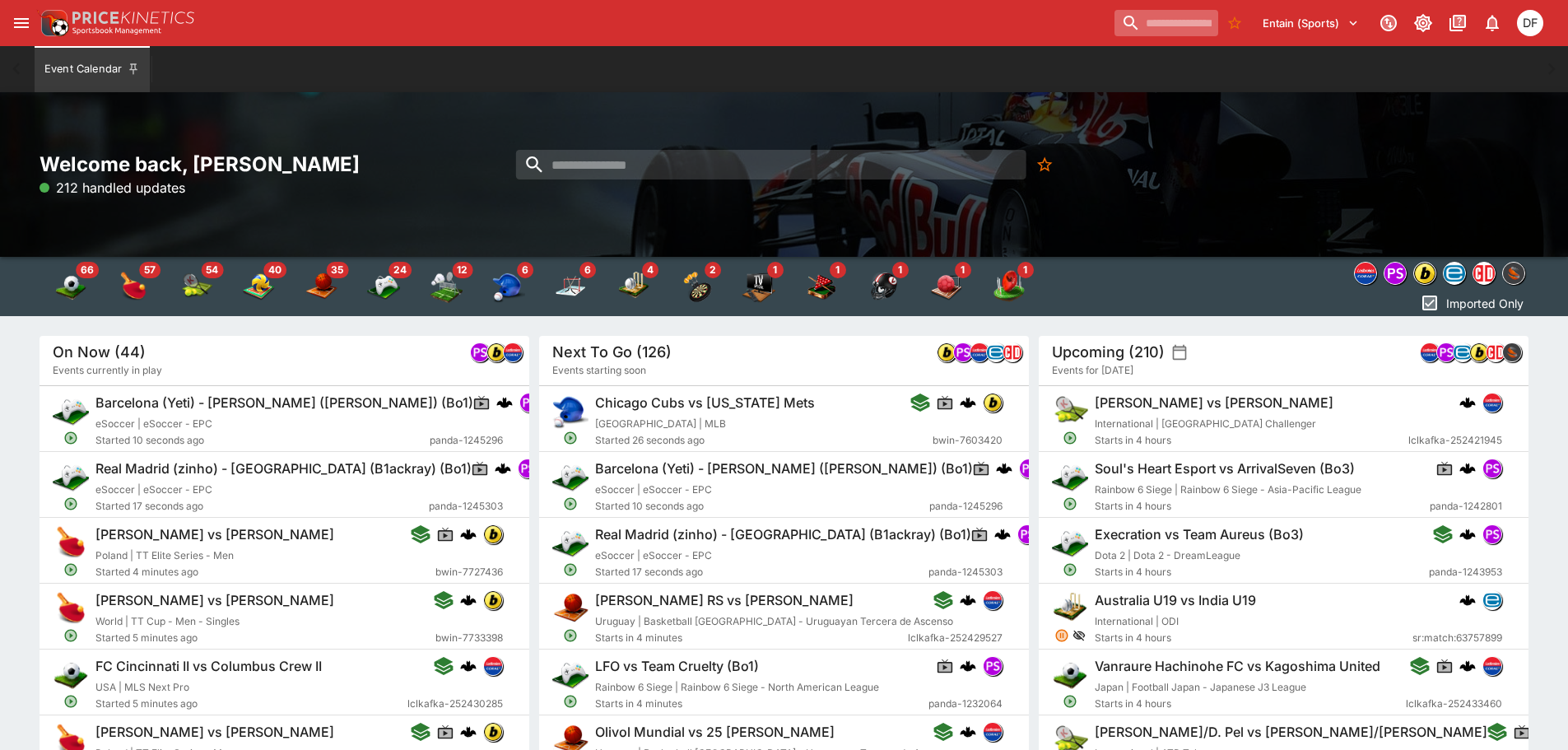
click at [1114, 27] on input "search" at bounding box center [1166, 23] width 104 height 26
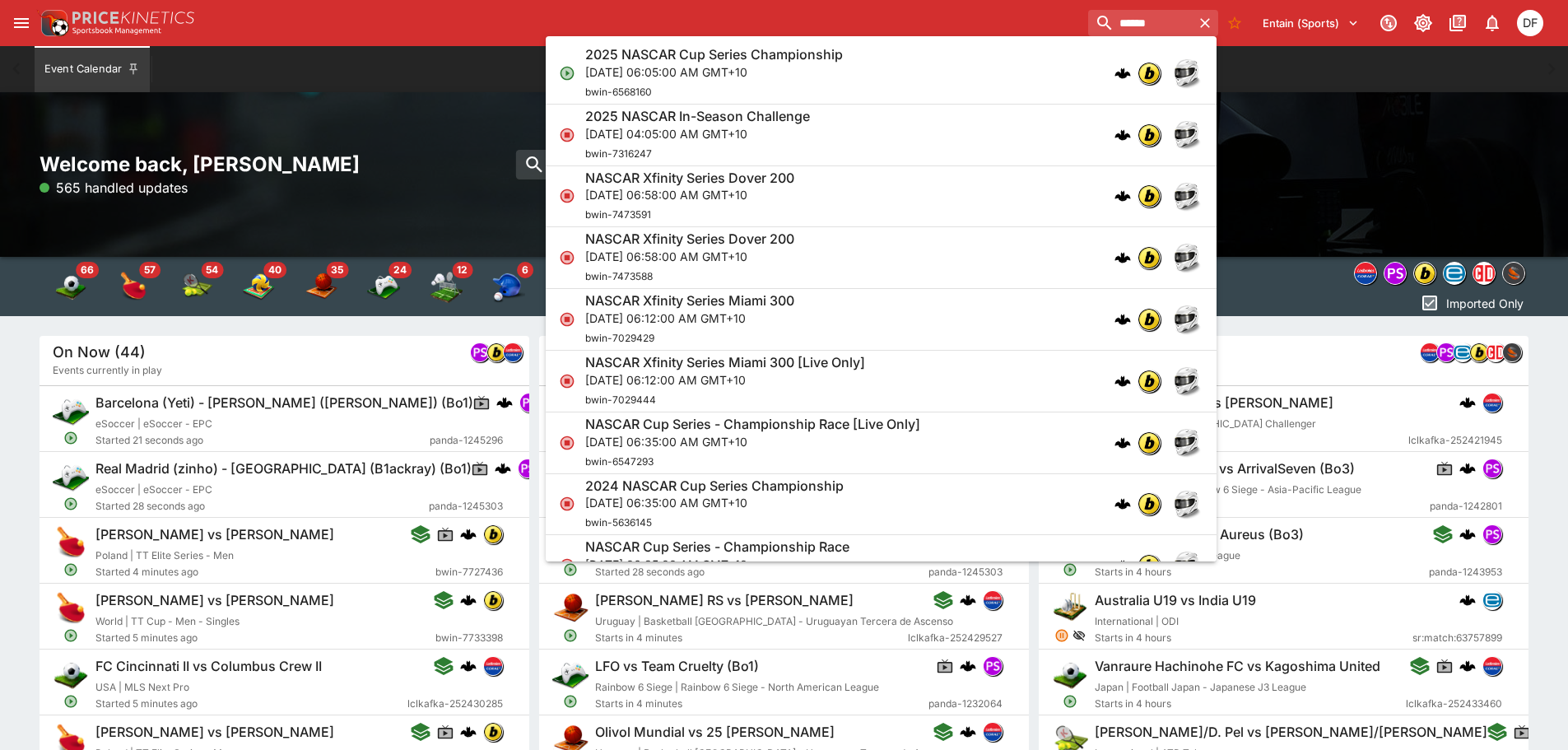
type input "******"
click at [432, 86] on div "Event Calendar" at bounding box center [784, 70] width 1503 height 46
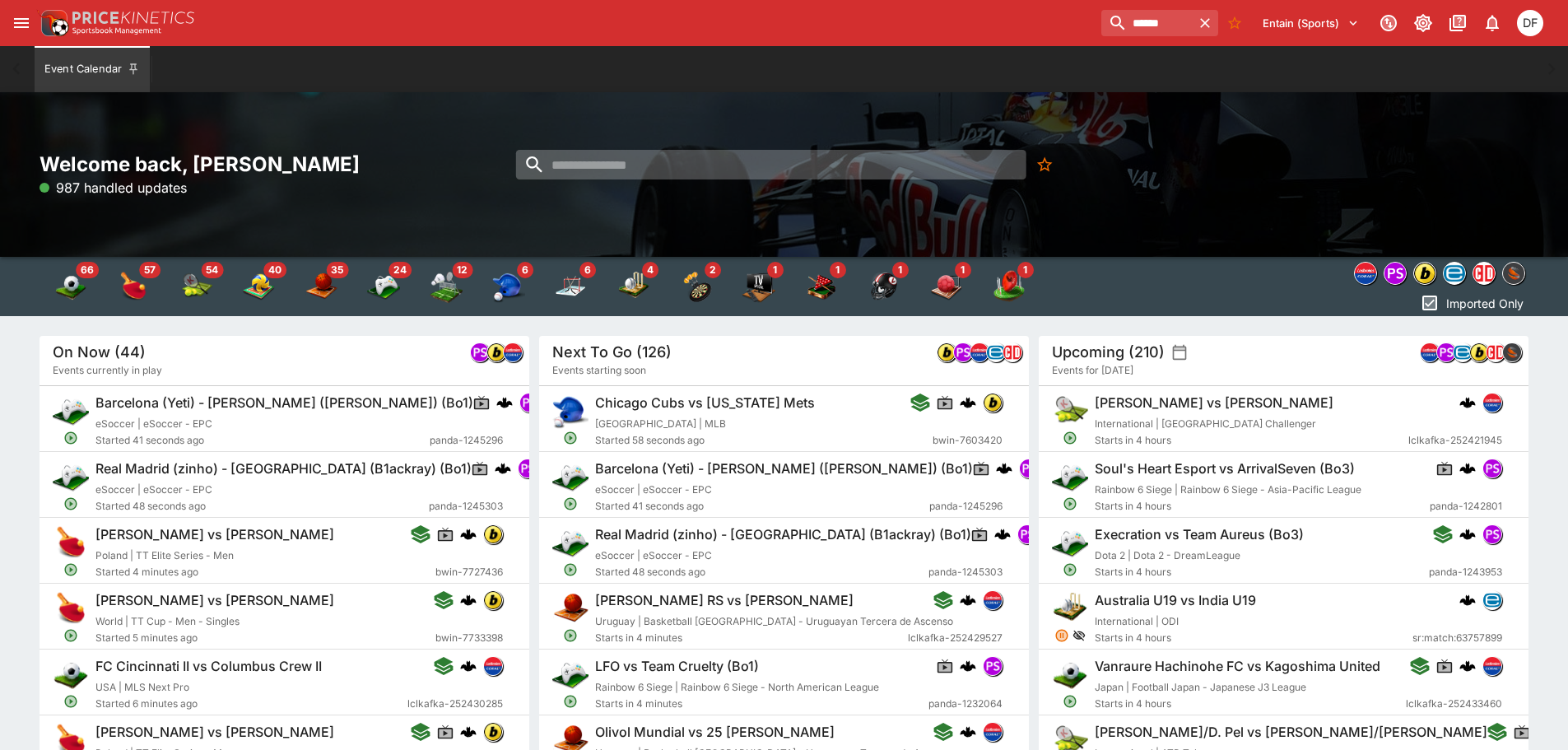
paste input "**********"
click at [699, 164] on input "**********" at bounding box center [756, 164] width 481 height 30
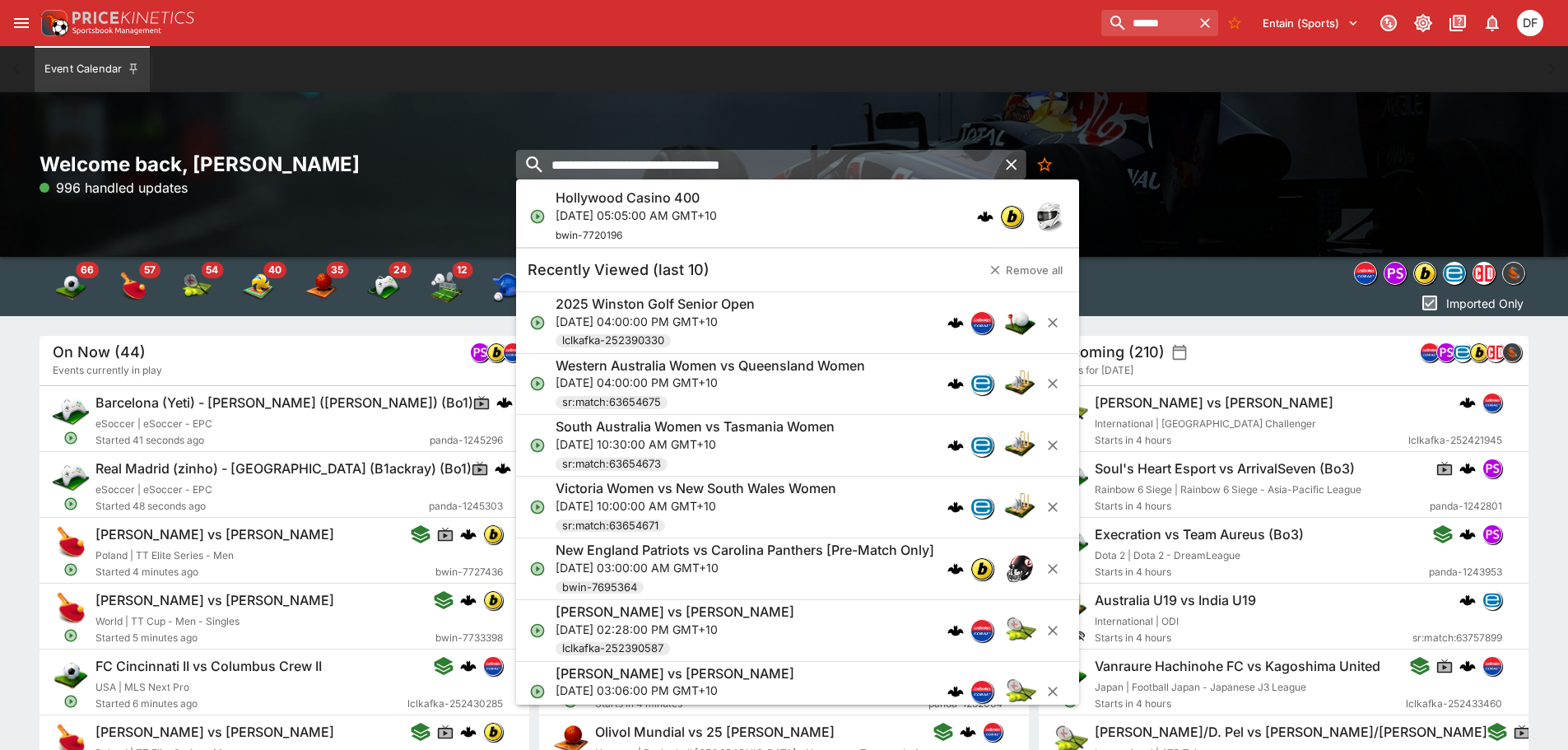
click at [699, 164] on input "**********" at bounding box center [756, 164] width 481 height 30
type input "**********"
click at [691, 196] on h6 "Hollywood Casino 400" at bounding box center [627, 198] width 144 height 18
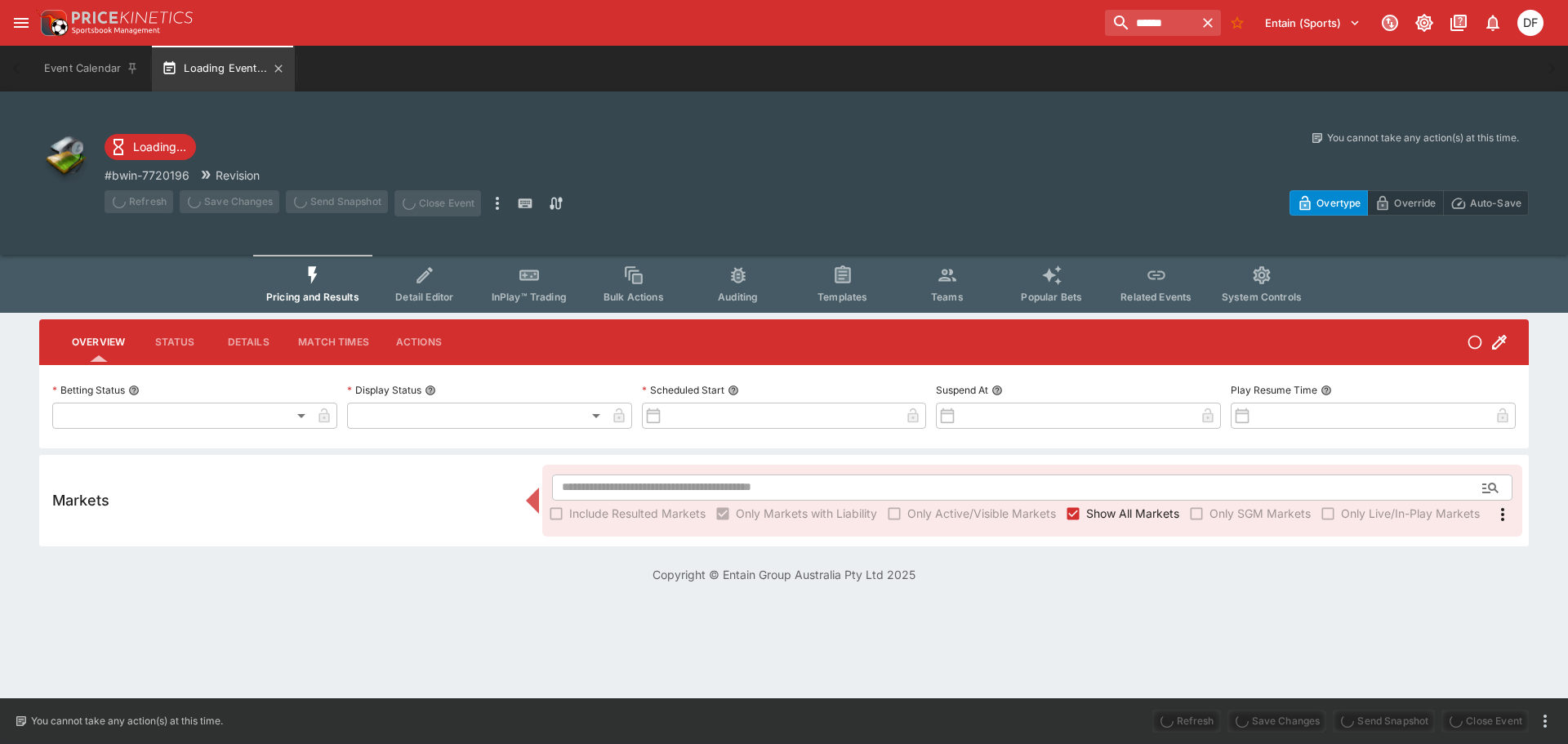
type input "**********"
type input "*******"
type input "**********"
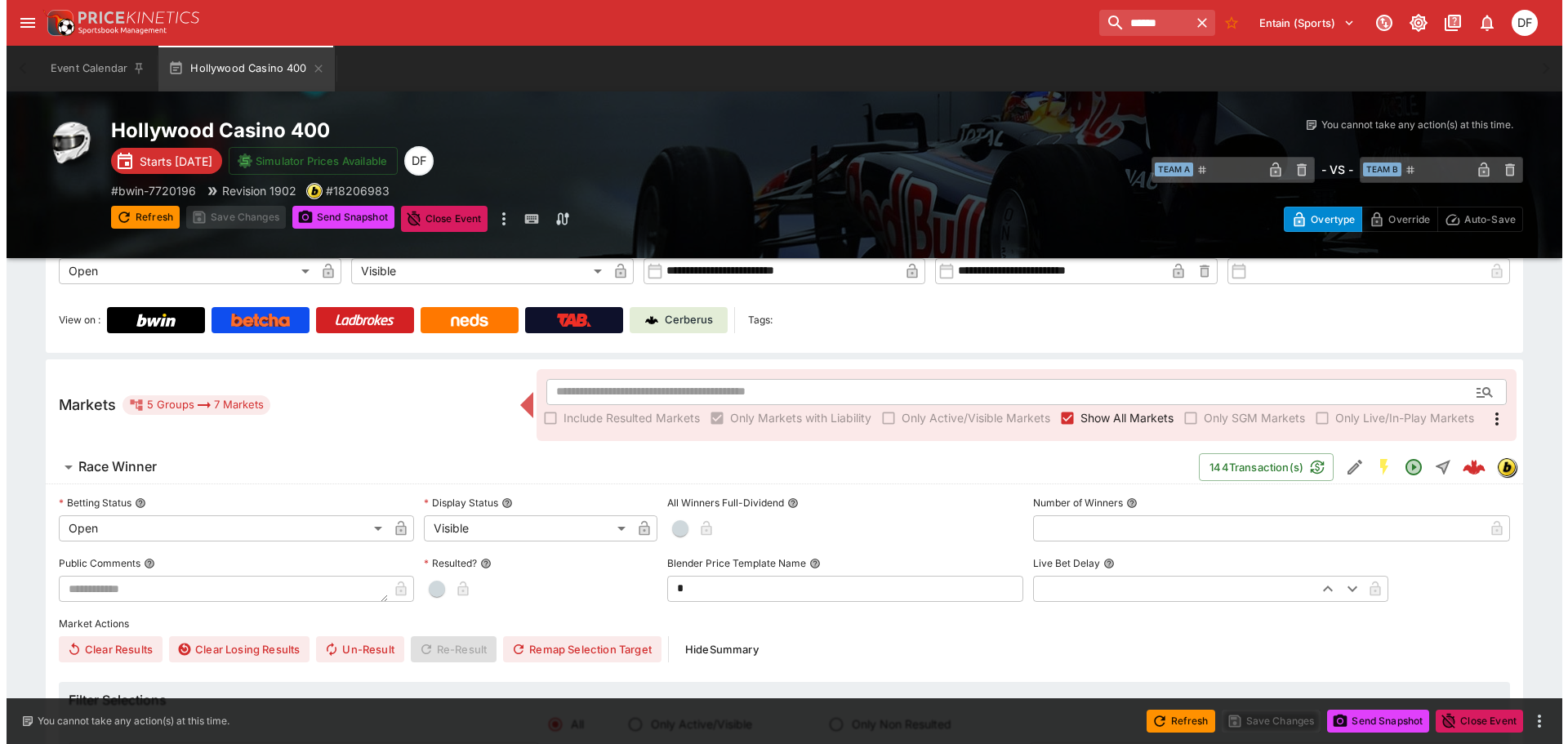
scroll to position [163, 0]
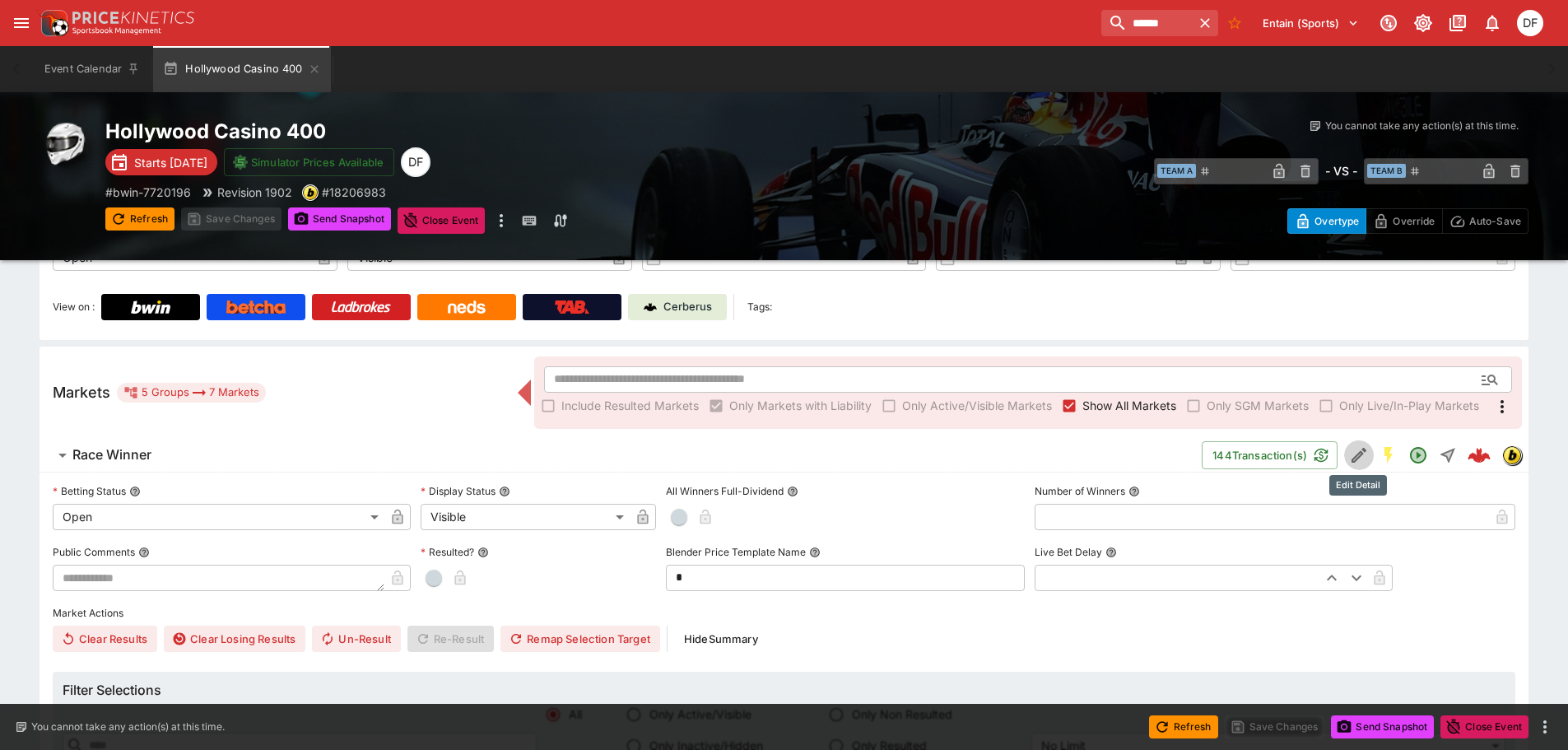
click at [1356, 458] on icon "Edit Detail" at bounding box center [1359, 455] width 15 height 15
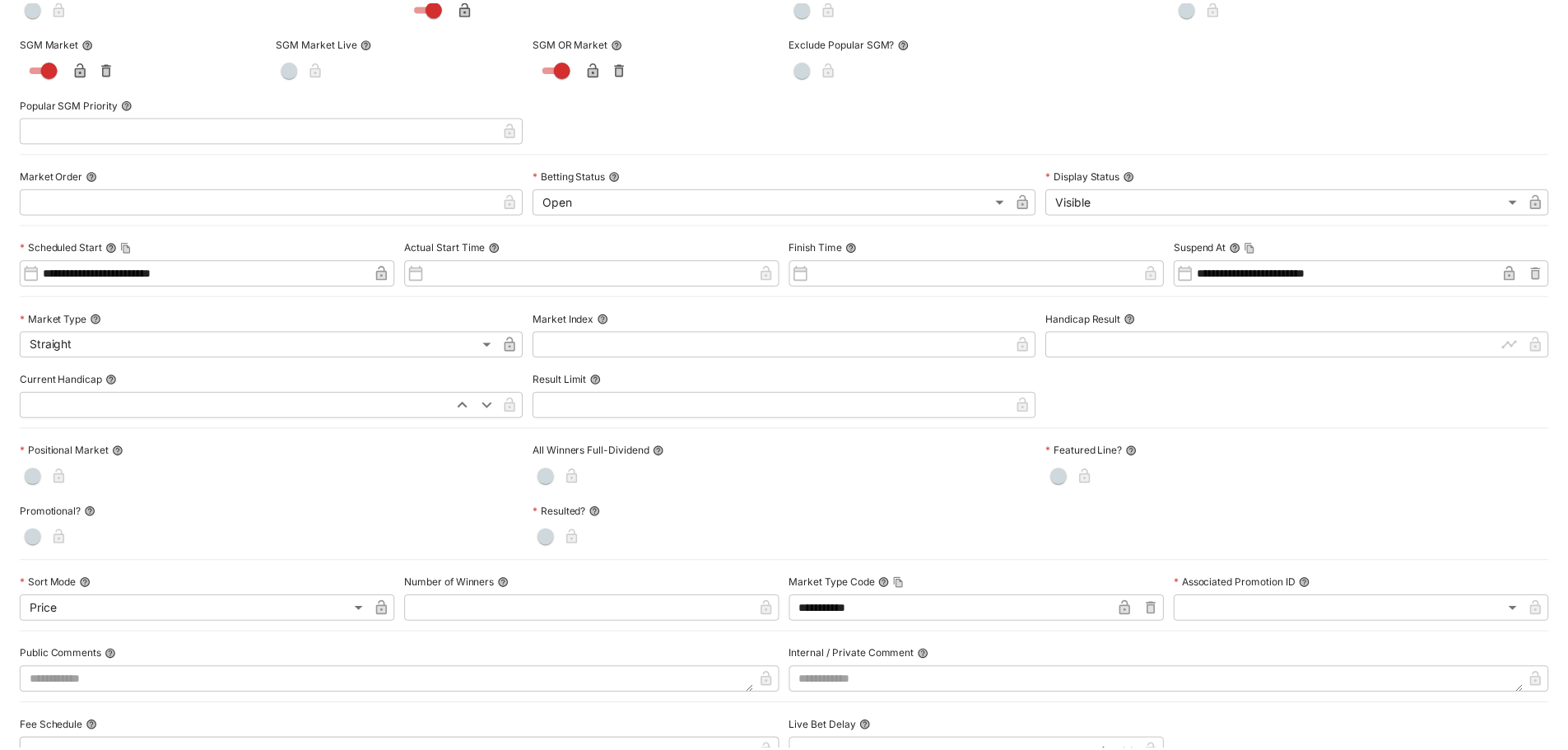
scroll to position [0, 0]
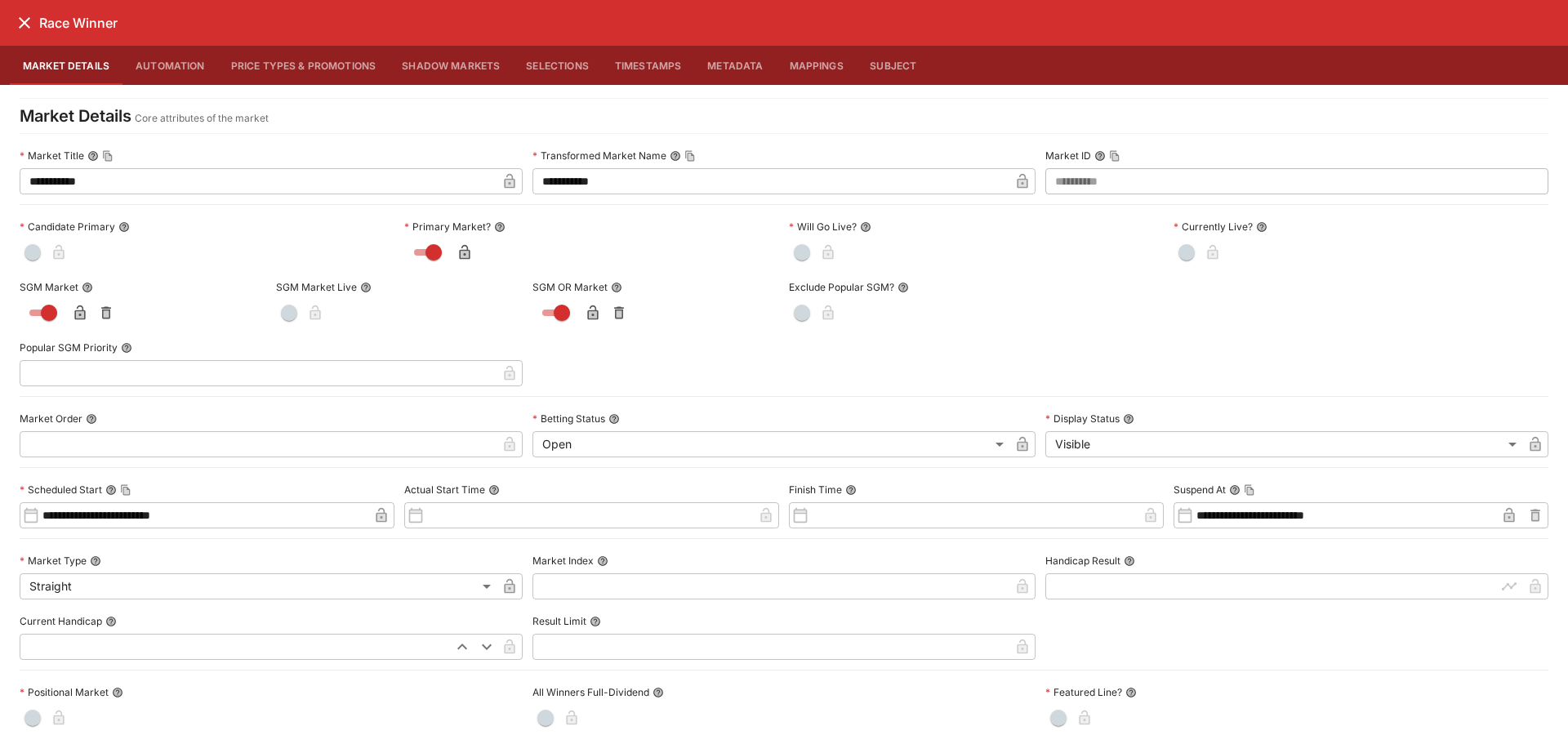
click at [29, 25] on icon "close" at bounding box center [24, 22] width 19 height 19
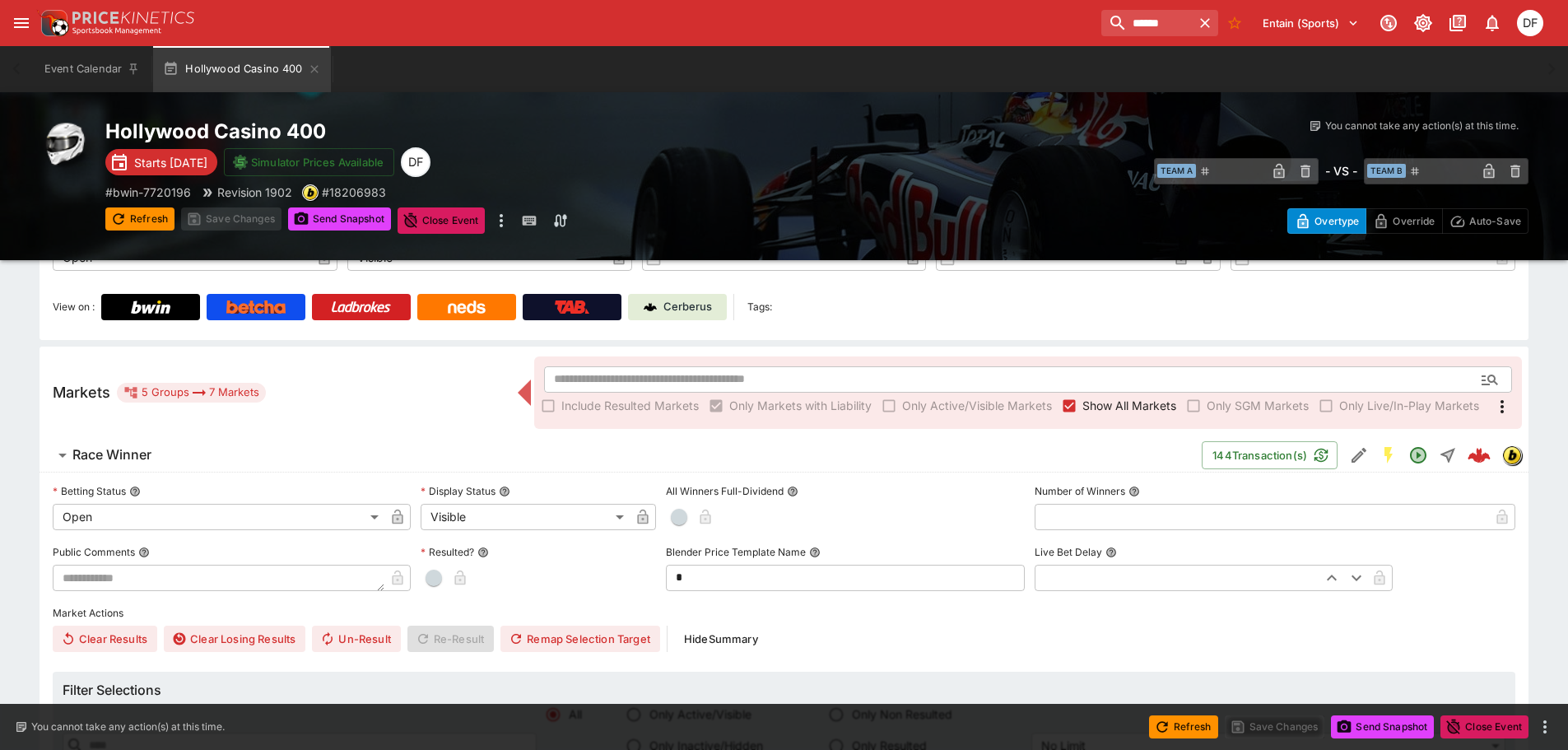
click at [131, 448] on h6 "Race Winner" at bounding box center [112, 454] width 79 height 18
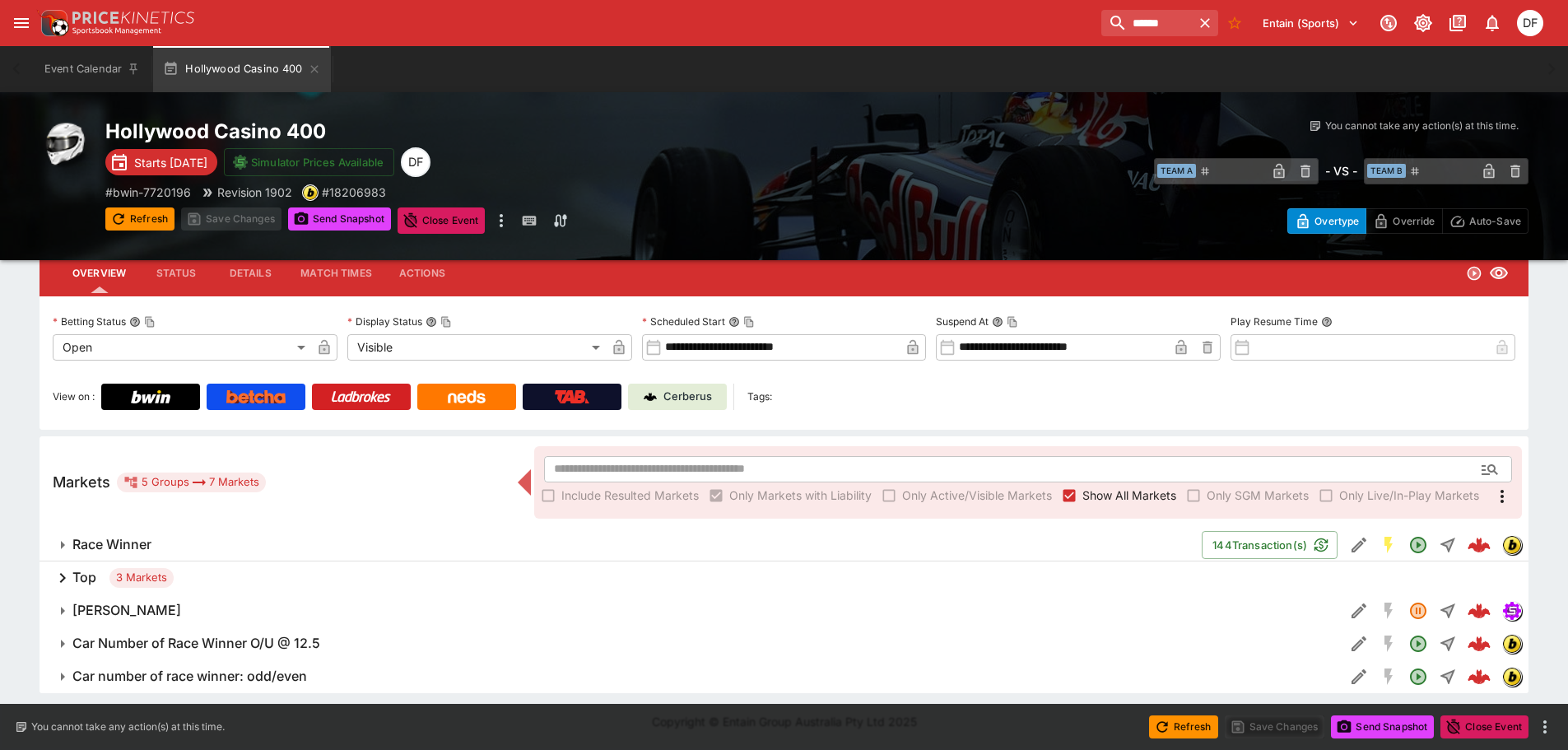
scroll to position [75, 0]
click at [90, 577] on h6 "Top" at bounding box center [85, 577] width 24 height 18
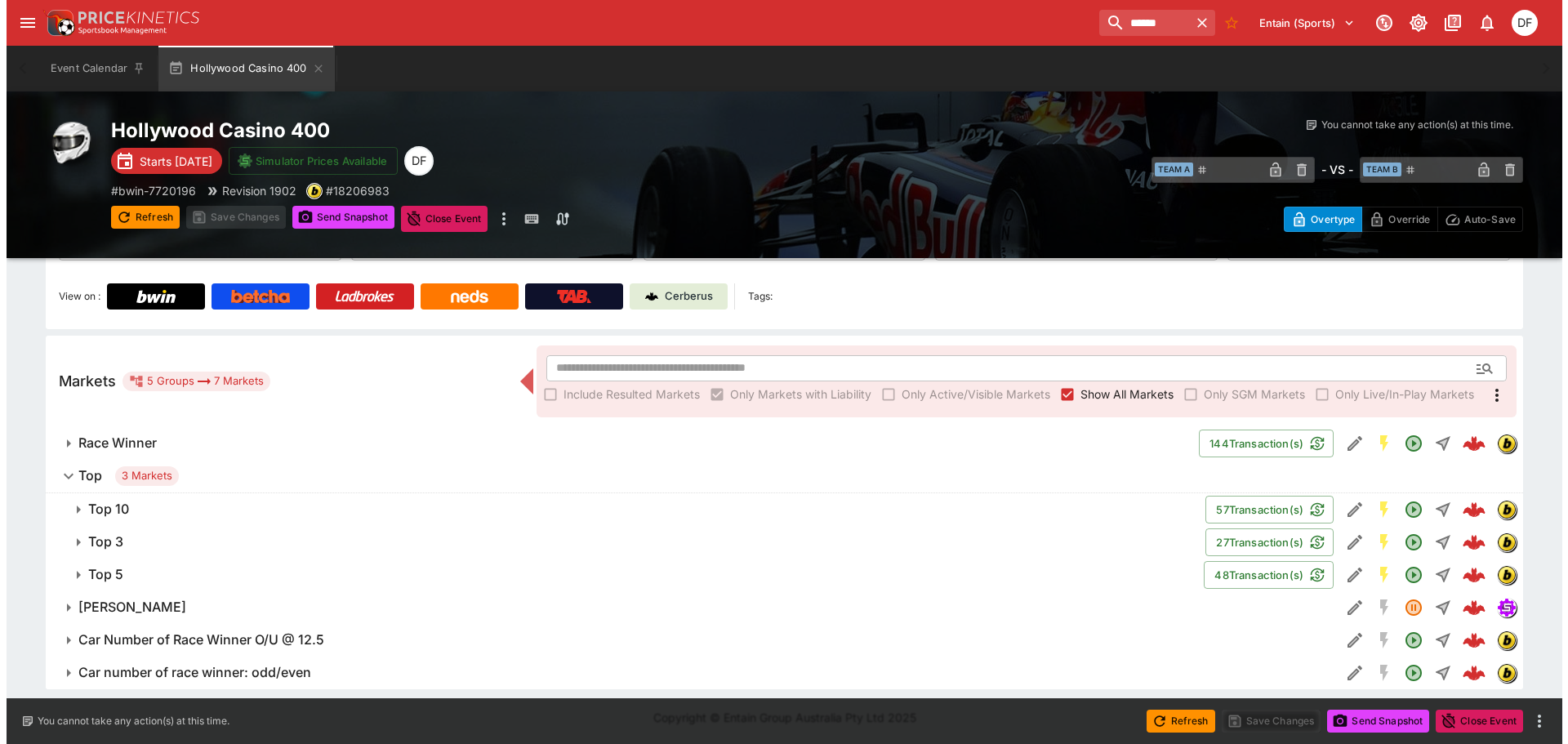
scroll to position [173, 0]
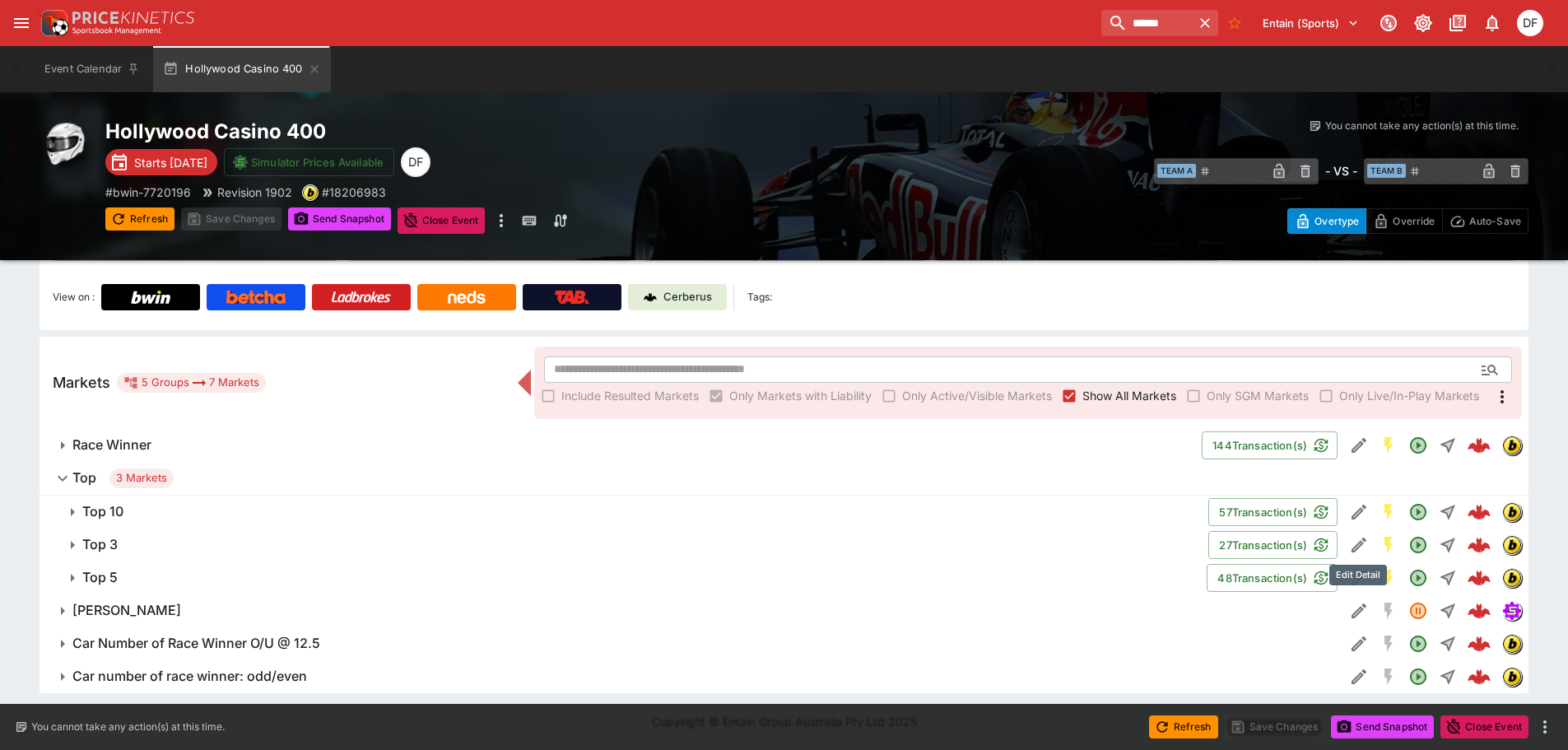
click at [1352, 544] on icon "Edit Detail" at bounding box center [1359, 545] width 20 height 20
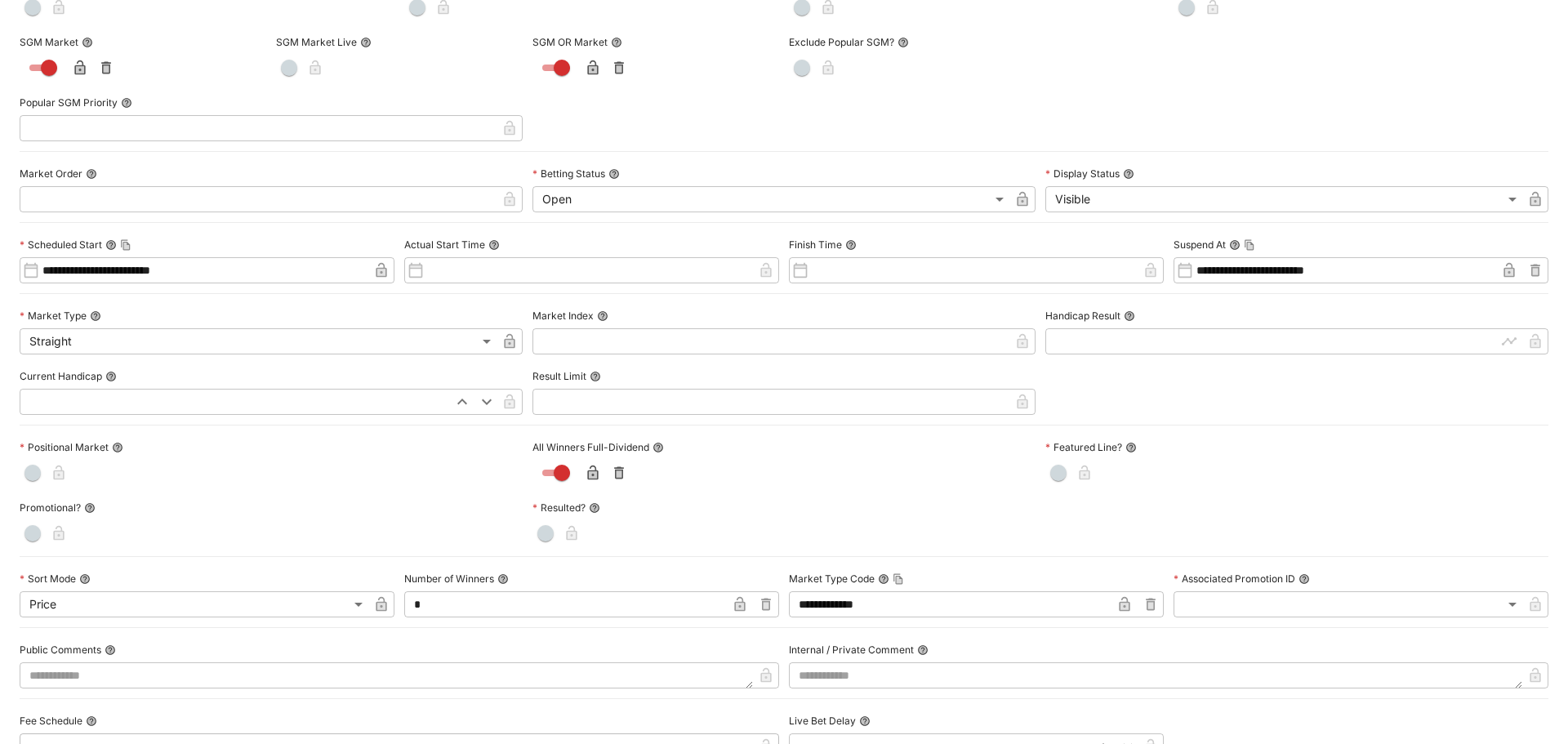
scroll to position [0, 0]
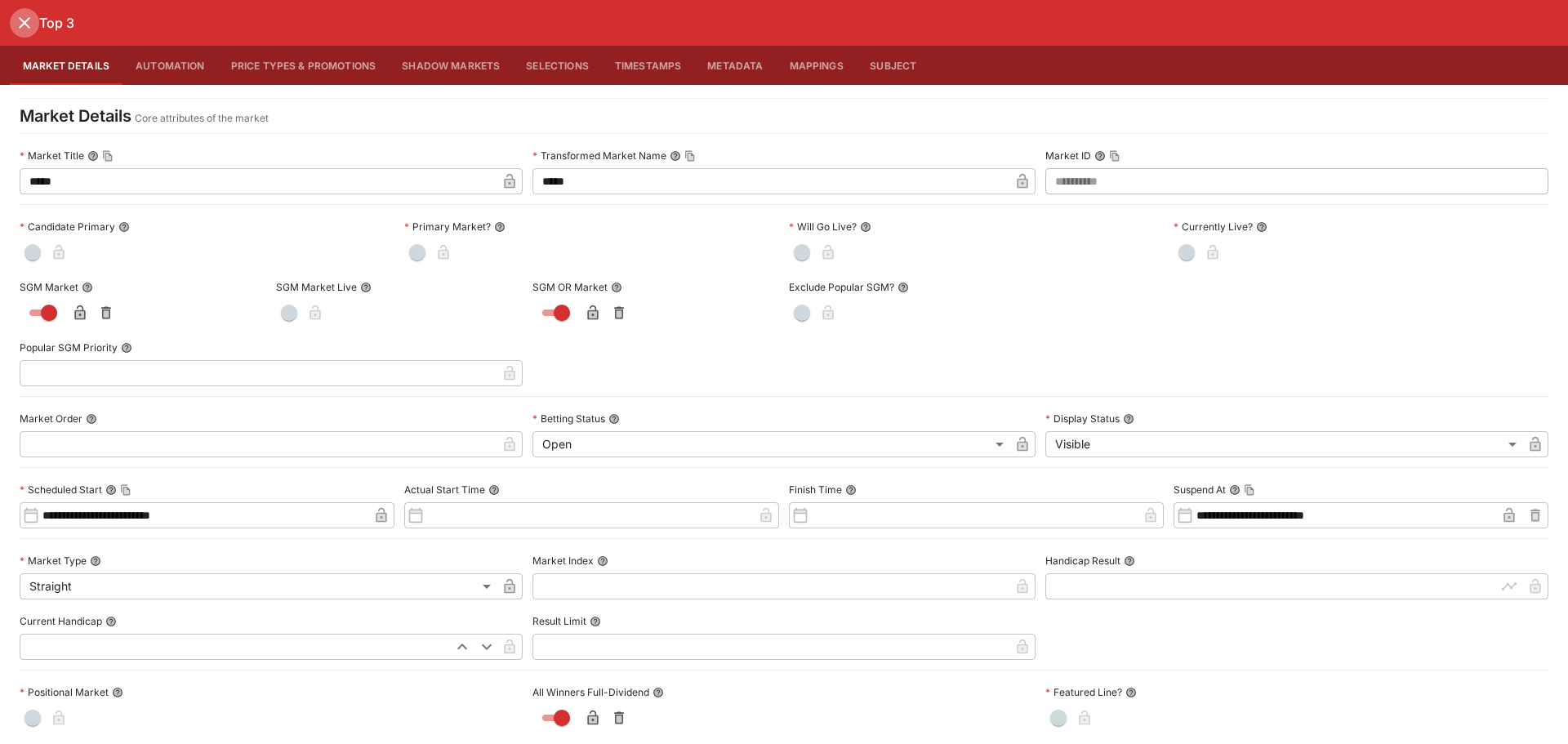
click at [28, 27] on icon "close" at bounding box center [24, 23] width 11 height 11
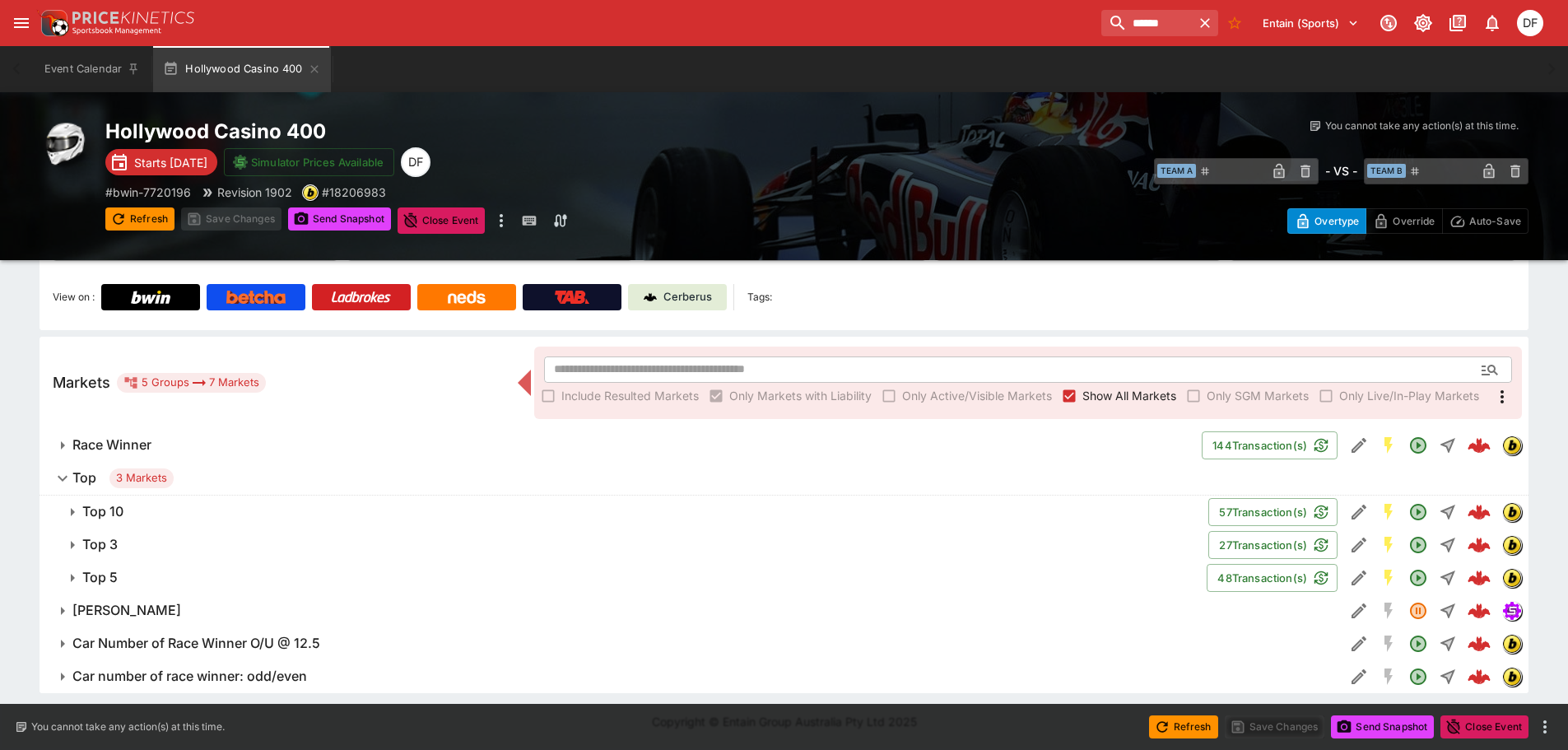
click at [15, 25] on icon "open drawer" at bounding box center [20, 22] width 20 height 20
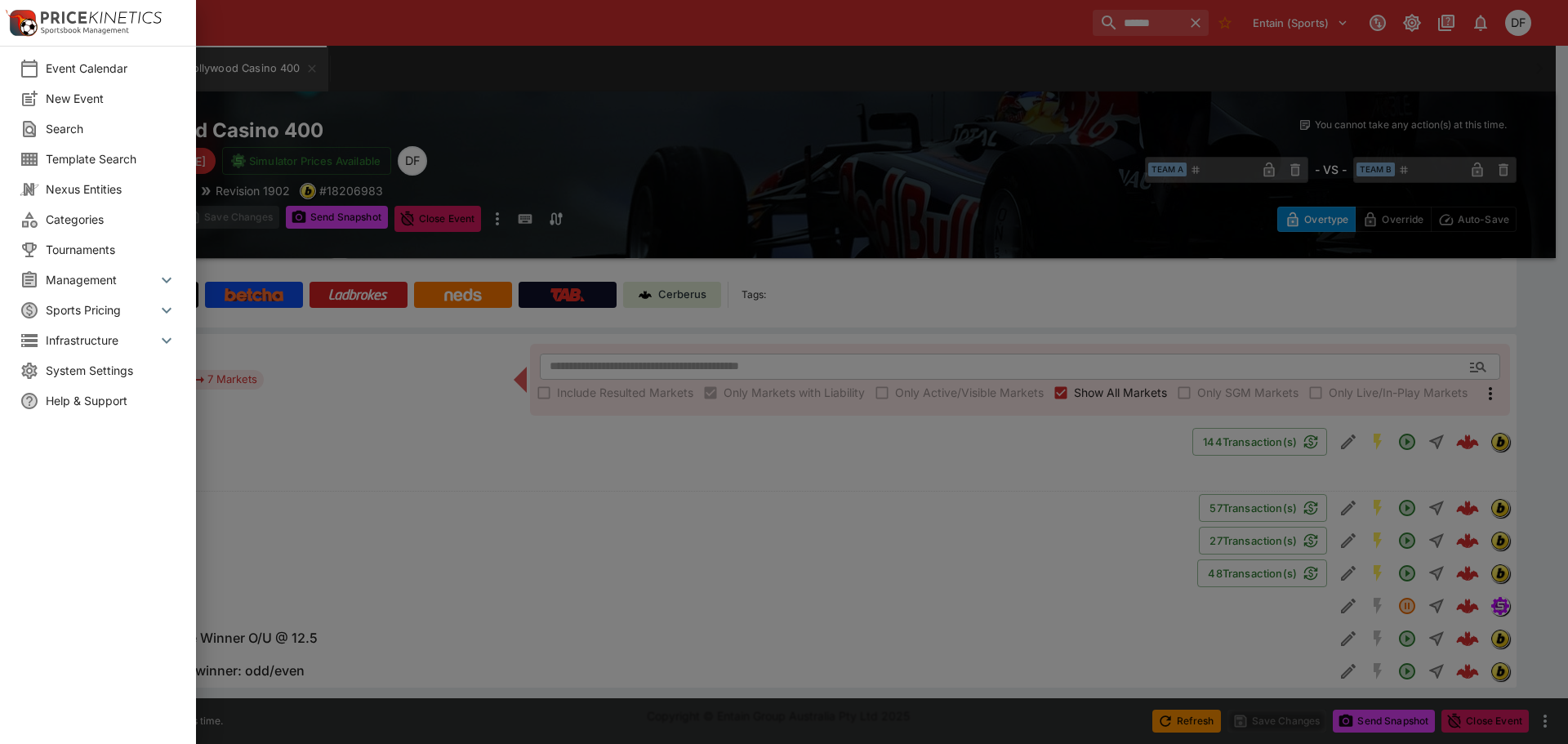
click at [100, 286] on span "Management" at bounding box center [101, 279] width 111 height 18
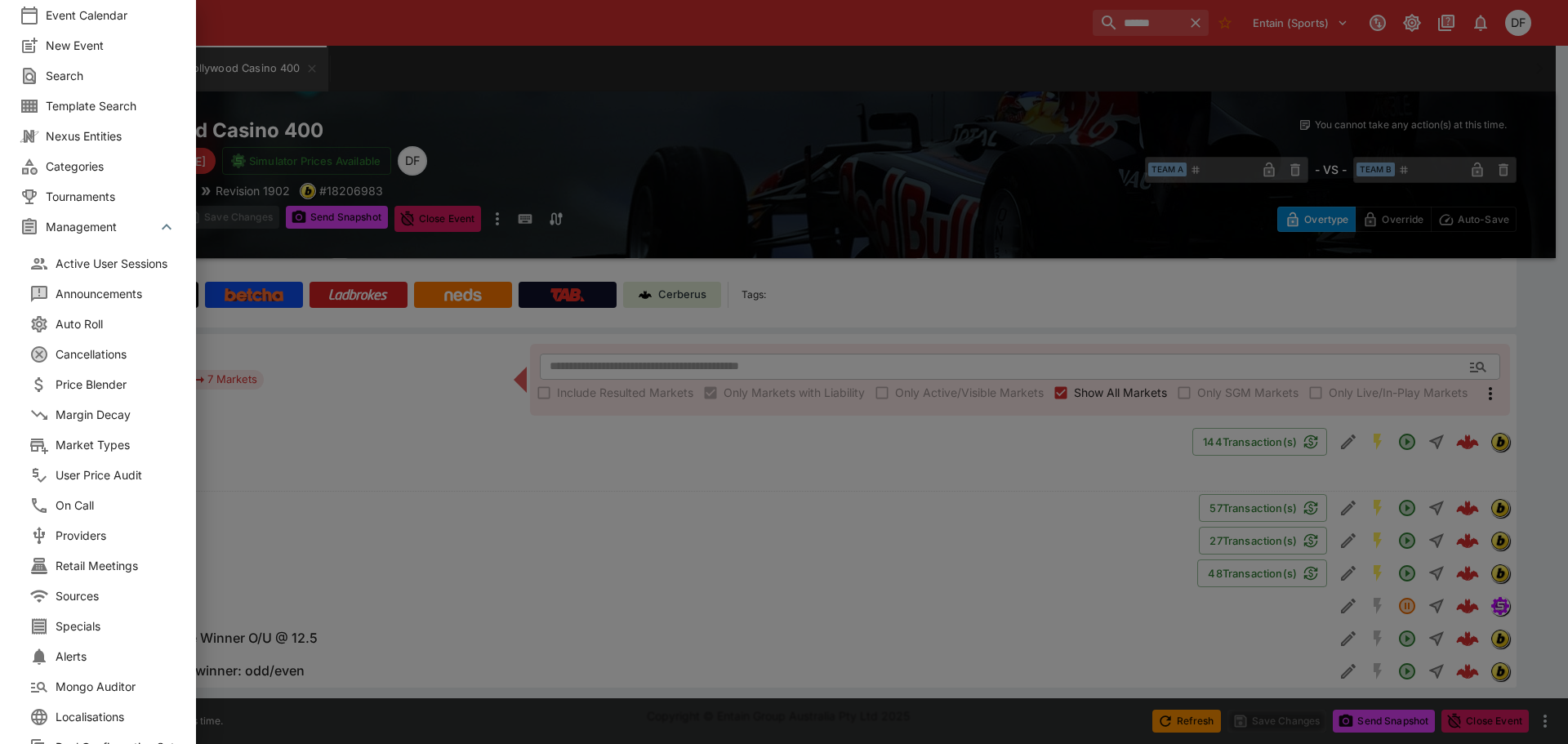
scroll to position [82, 0]
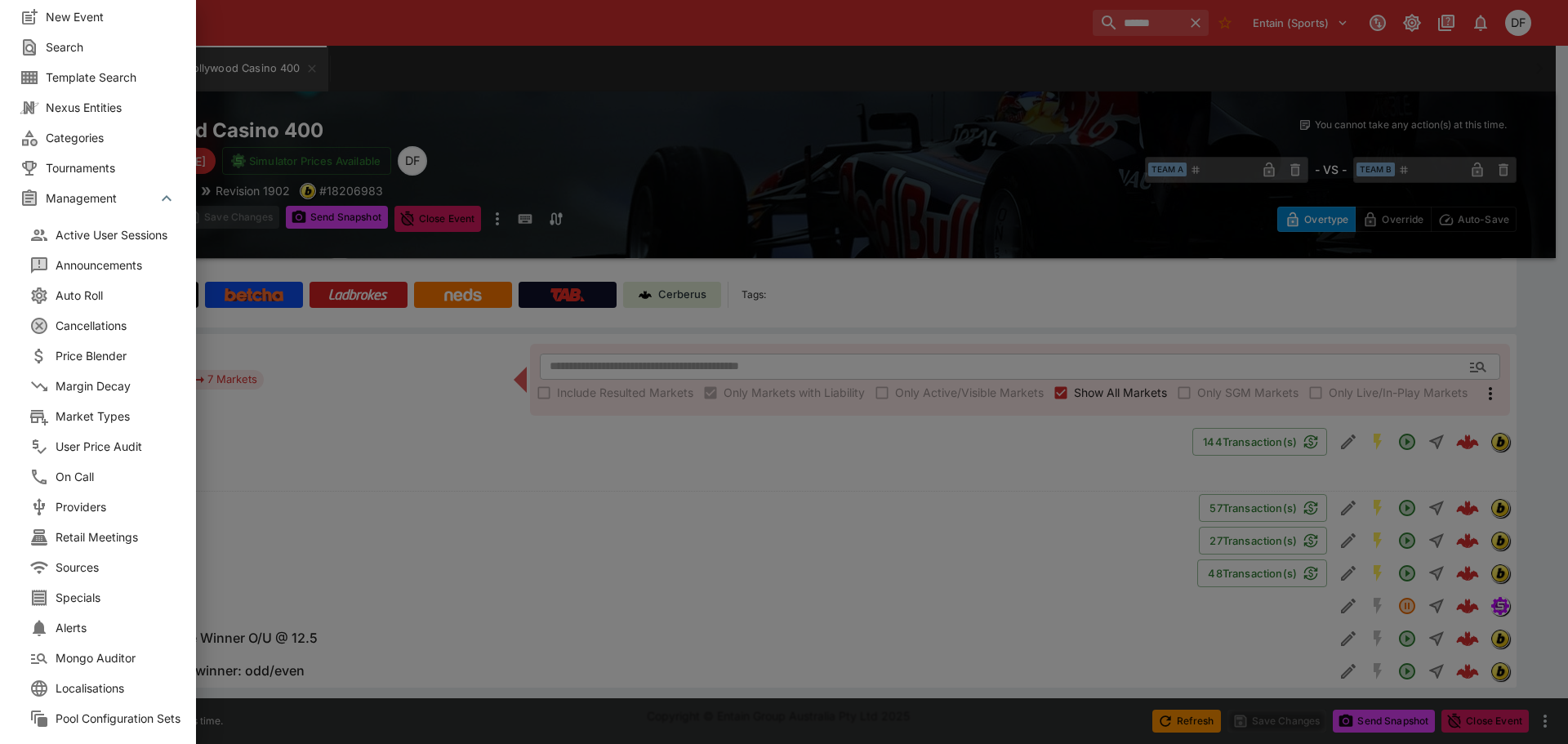
click at [114, 409] on span "Market Types" at bounding box center [121, 416] width 131 height 18
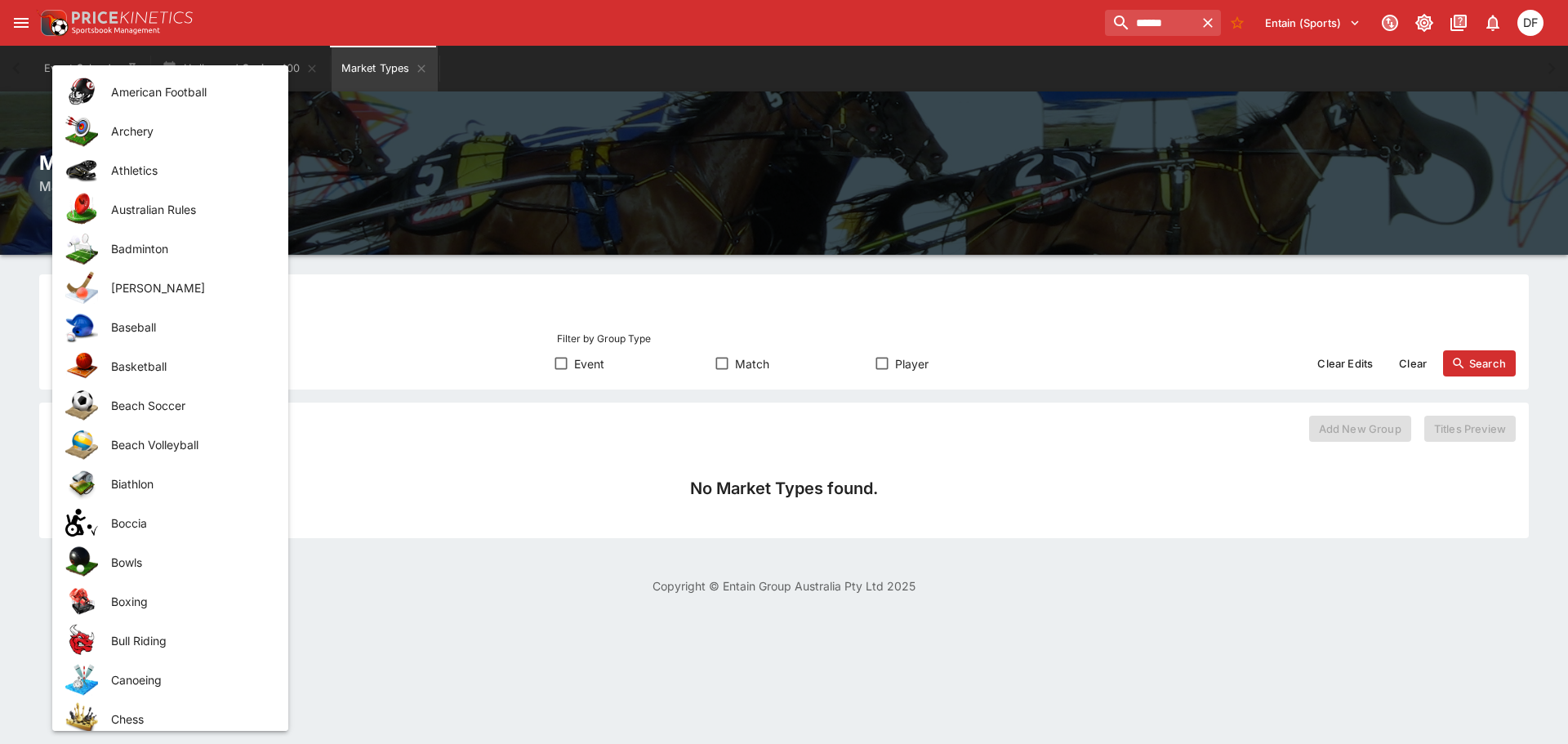
click at [242, 365] on body "**********" at bounding box center [784, 307] width 1568 height 614
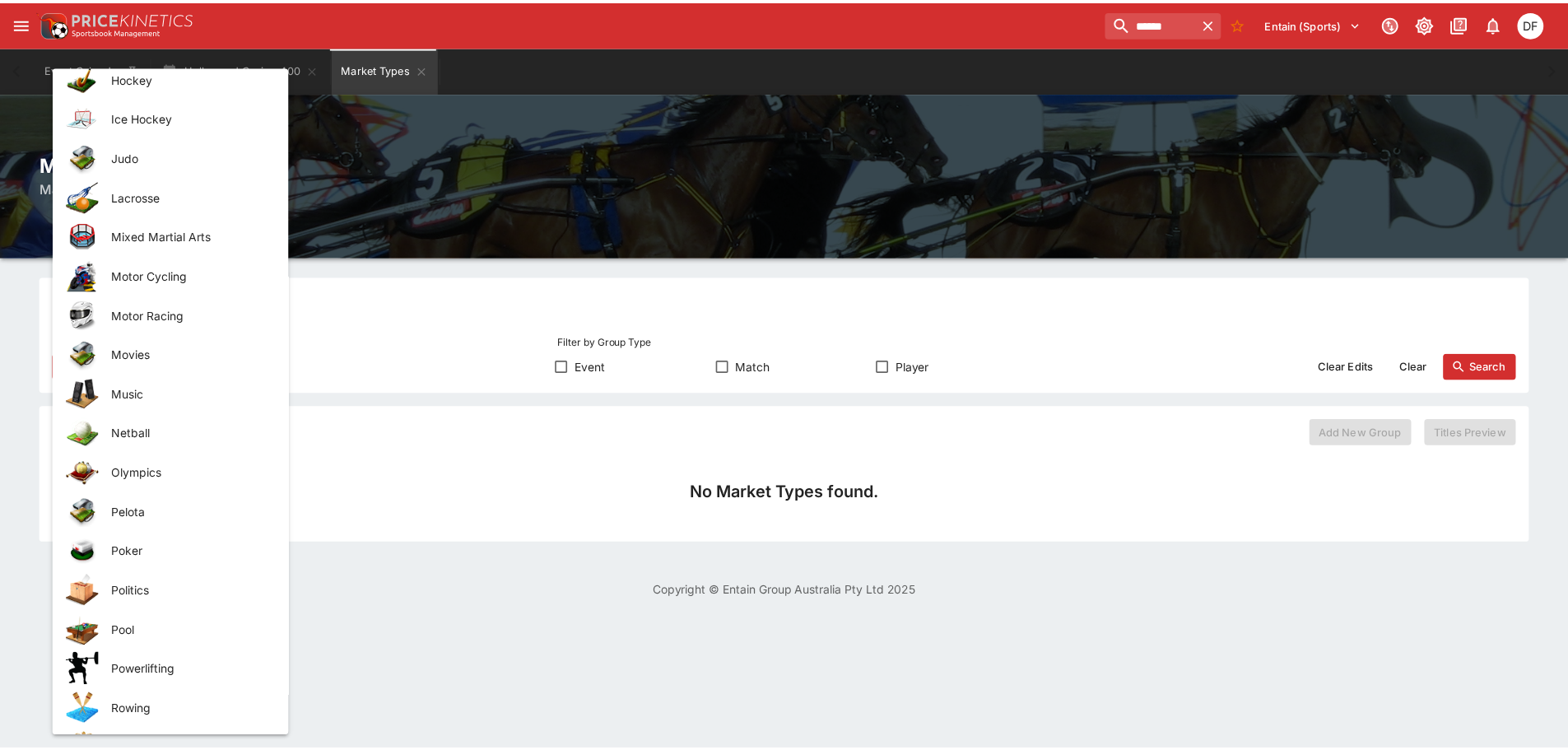
scroll to position [1481, 0]
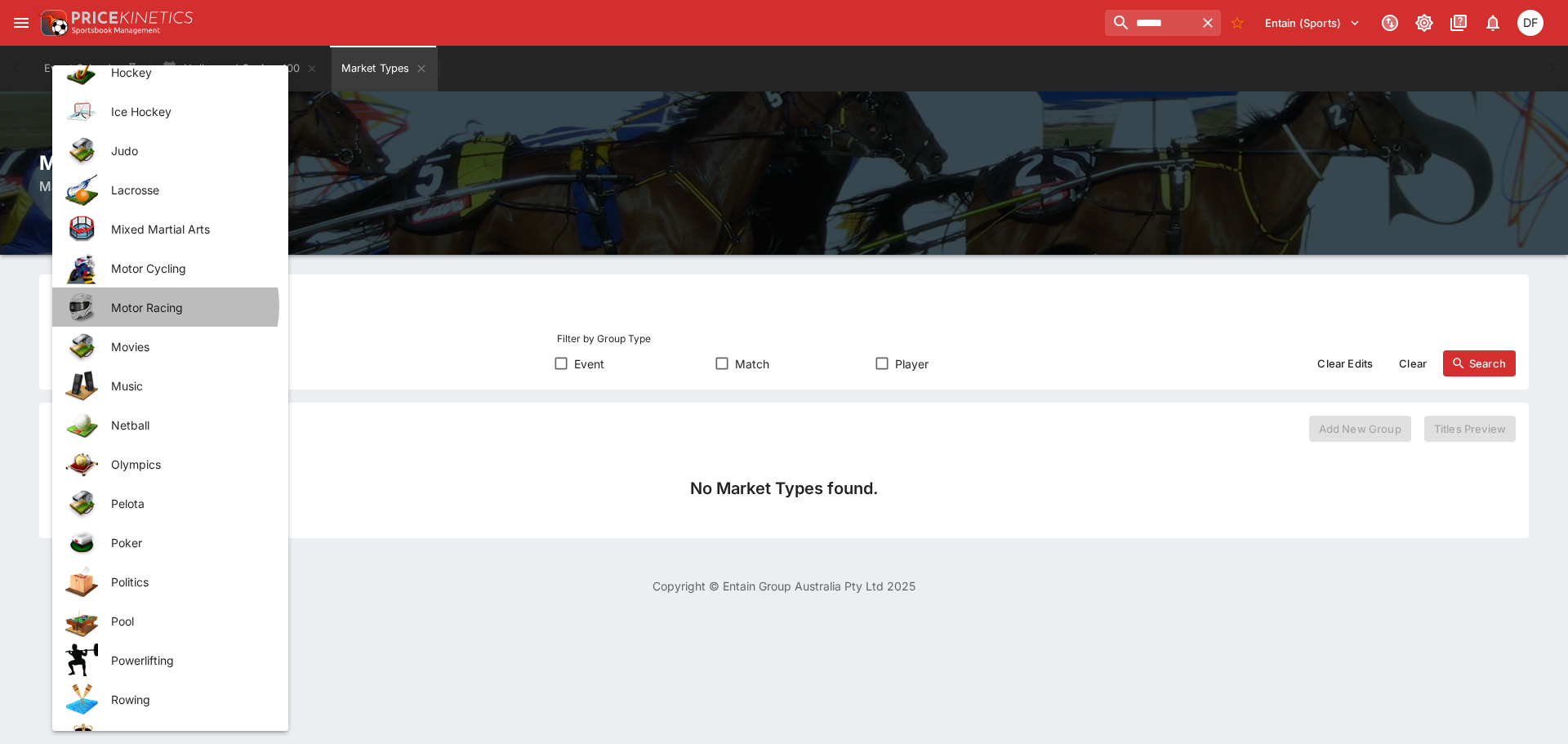
click at [159, 305] on span "Motor Racing" at bounding box center [186, 307] width 151 height 18
type input "**********"
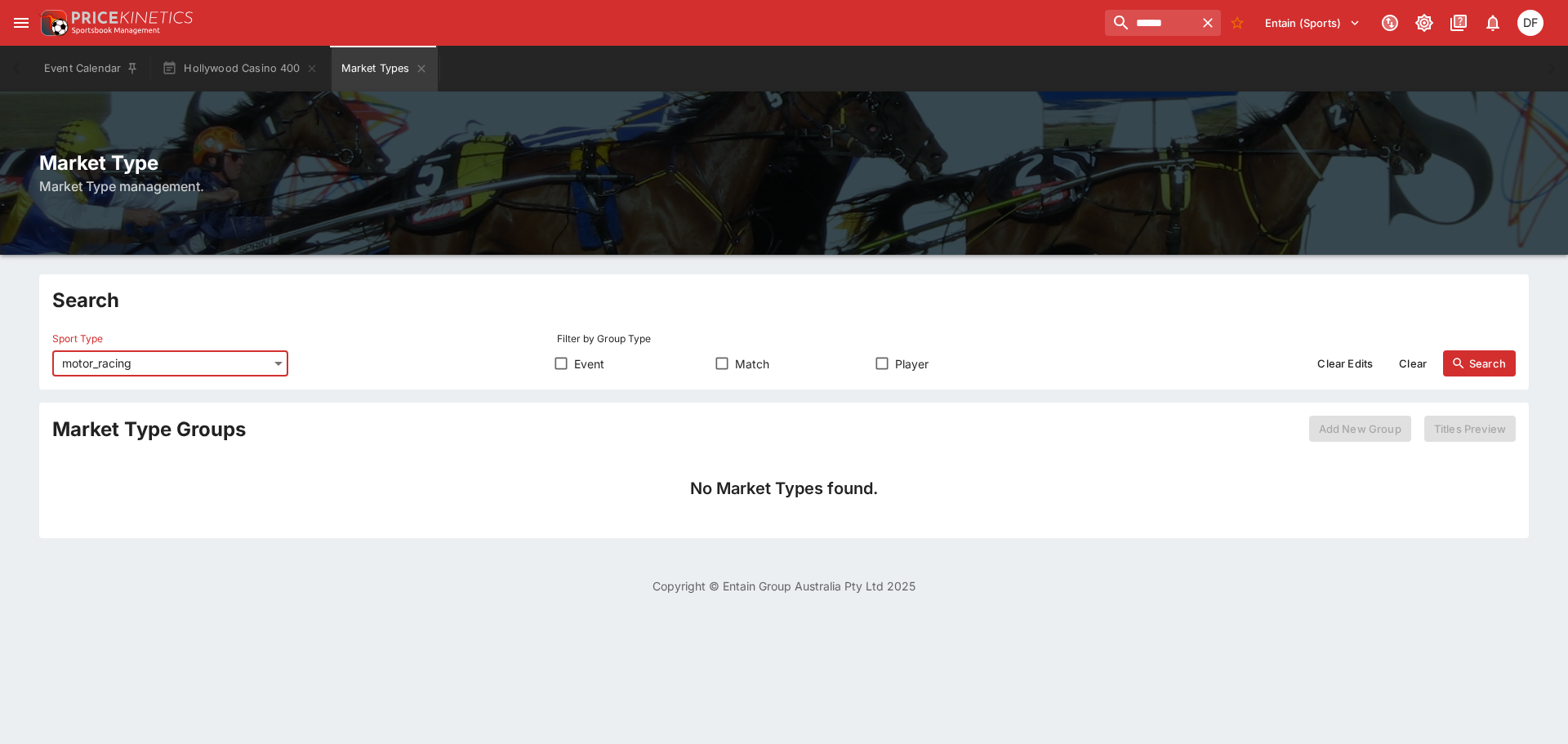
click at [1480, 361] on button "Search" at bounding box center [1479, 363] width 73 height 26
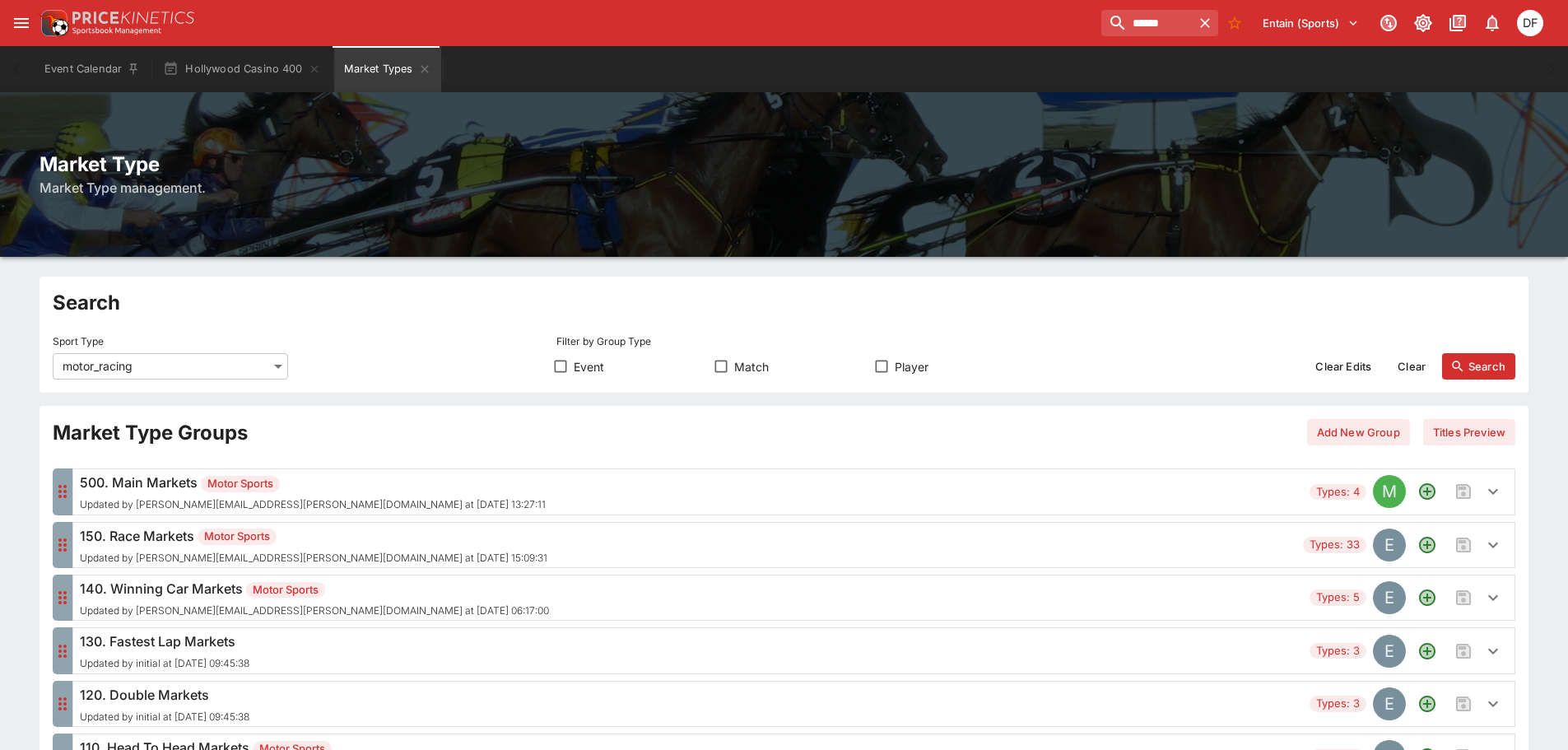
click at [352, 500] on span "Updated by david.foster@ladbrokes.com.au at 2025-09-16 13:27:11" at bounding box center [312, 505] width 466 height 11
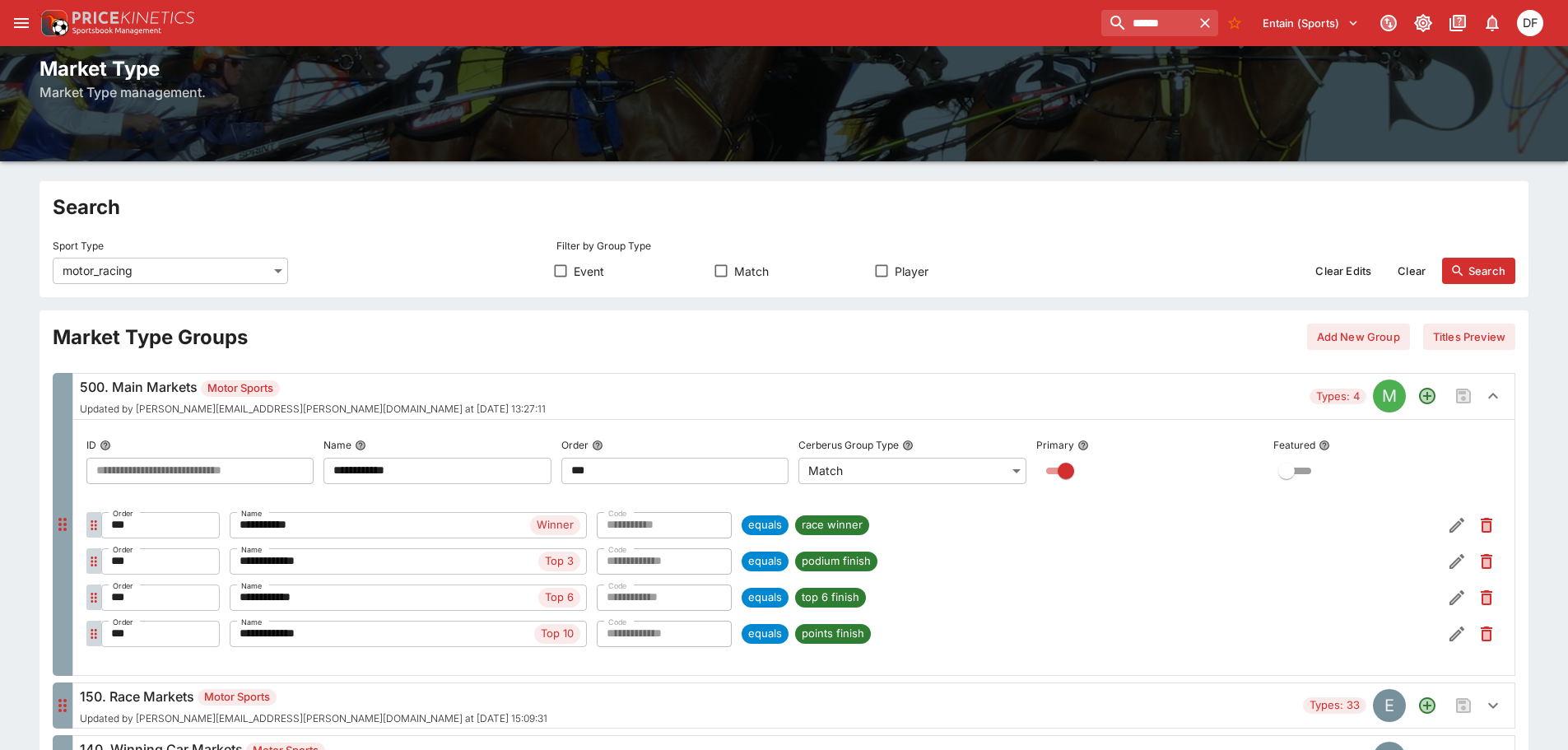
scroll to position [247, 0]
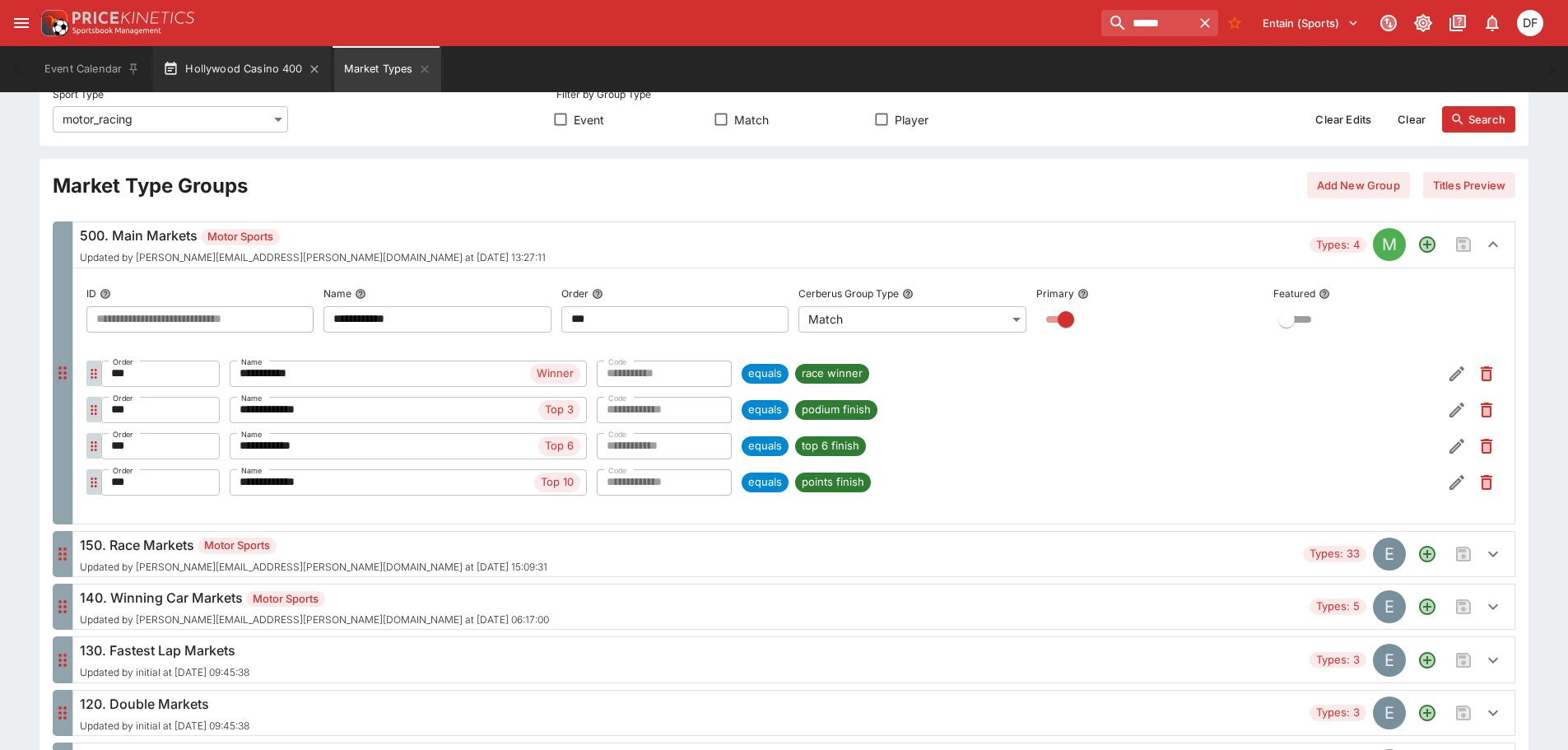
click at [275, 65] on button "Hollywood Casino 400" at bounding box center [242, 70] width 177 height 46
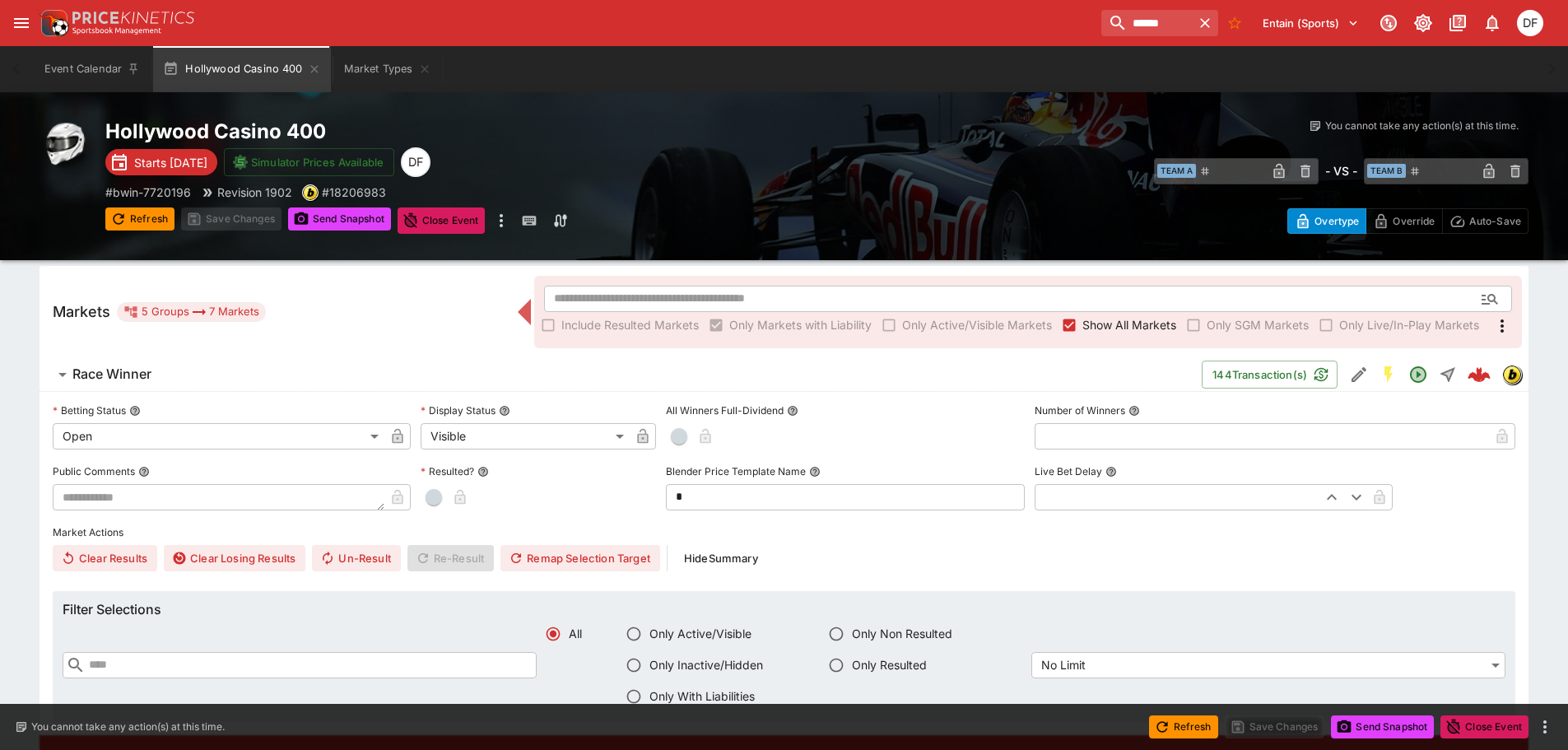
scroll to position [247, 0]
click at [142, 378] on h6 "Race Winner" at bounding box center [112, 373] width 79 height 18
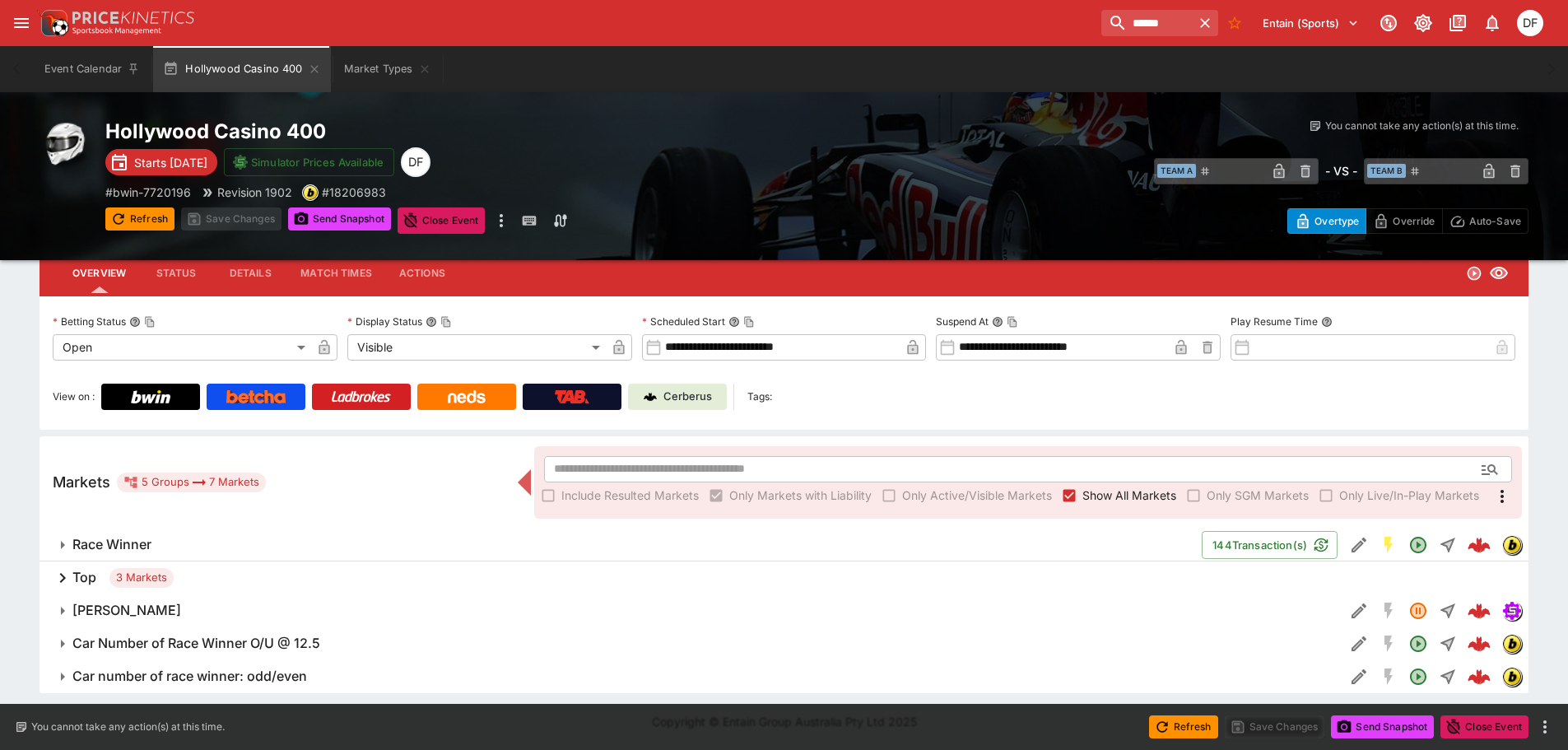
scroll to position [75, 0]
click at [105, 580] on div "Top 3 Markets" at bounding box center [784, 577] width 1489 height 33
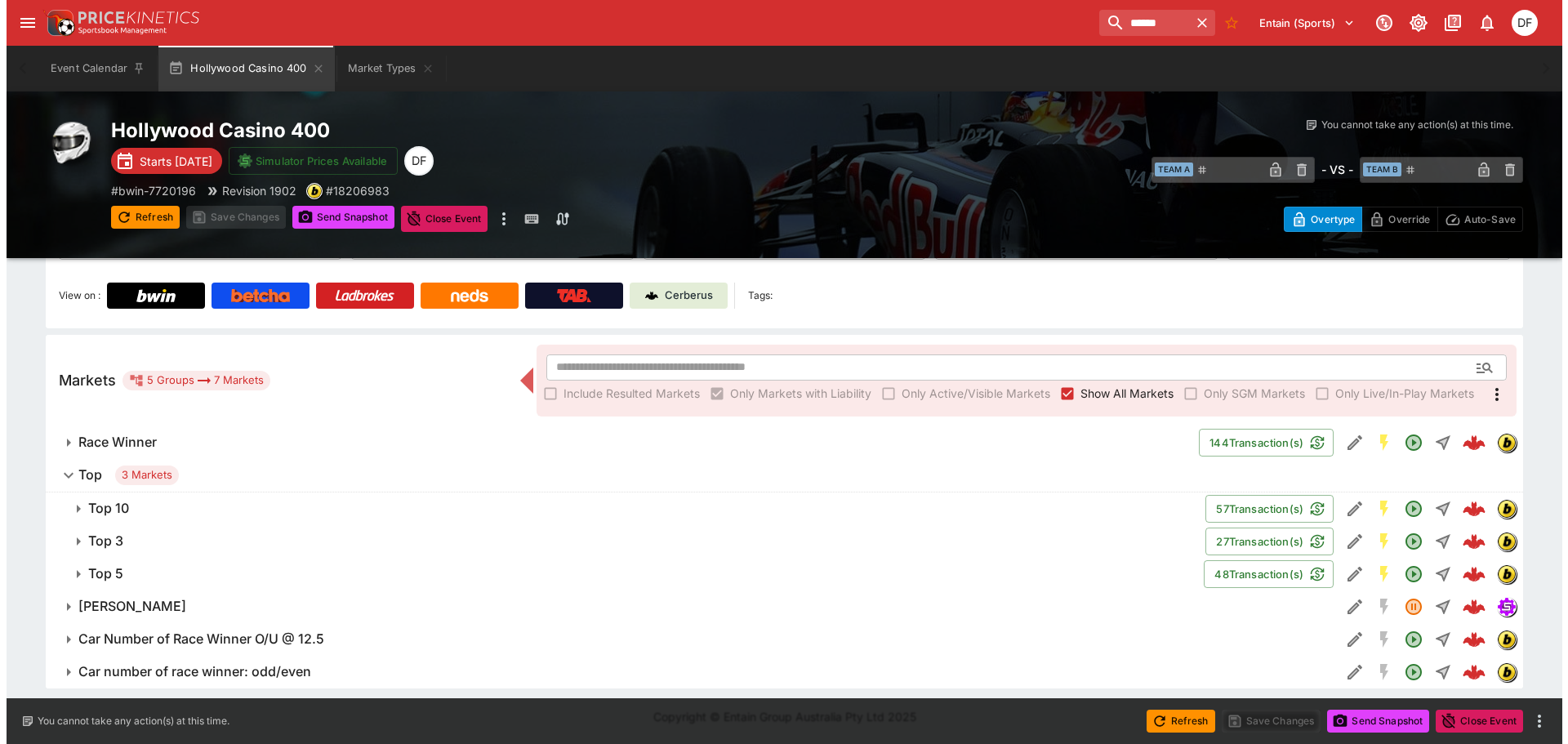
scroll to position [173, 0]
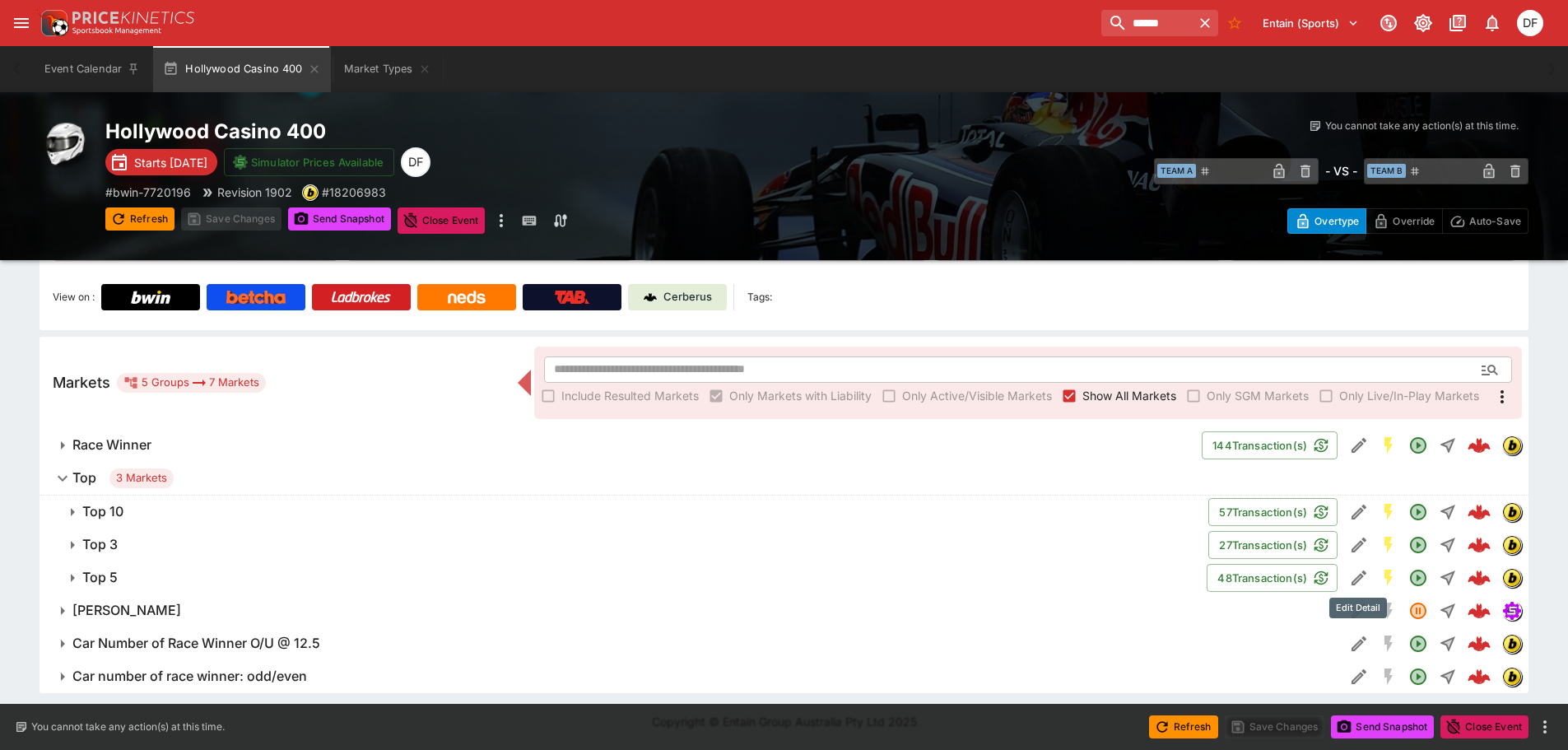
click at [1350, 574] on icon "Edit Detail" at bounding box center [1359, 577] width 20 height 20
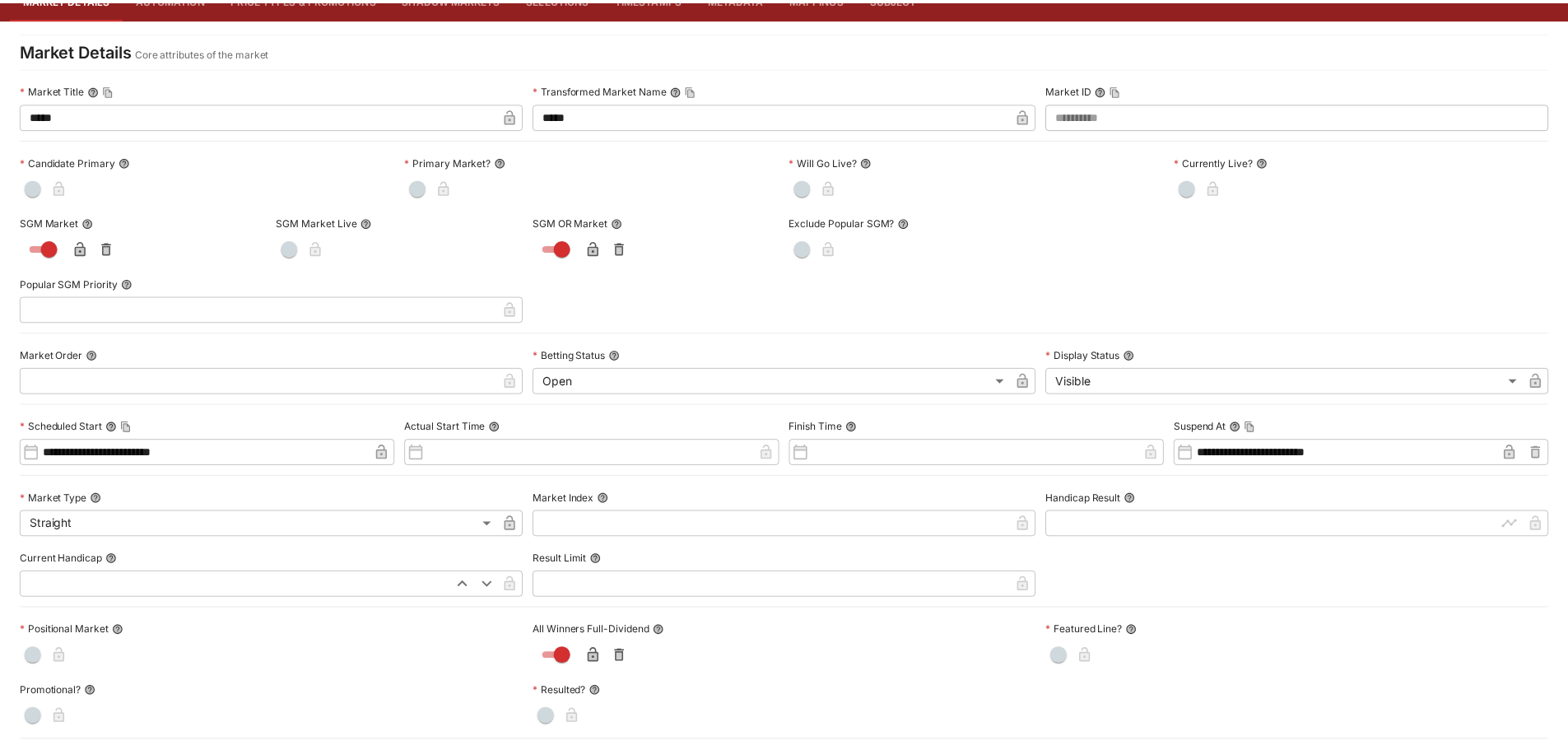
scroll to position [0, 0]
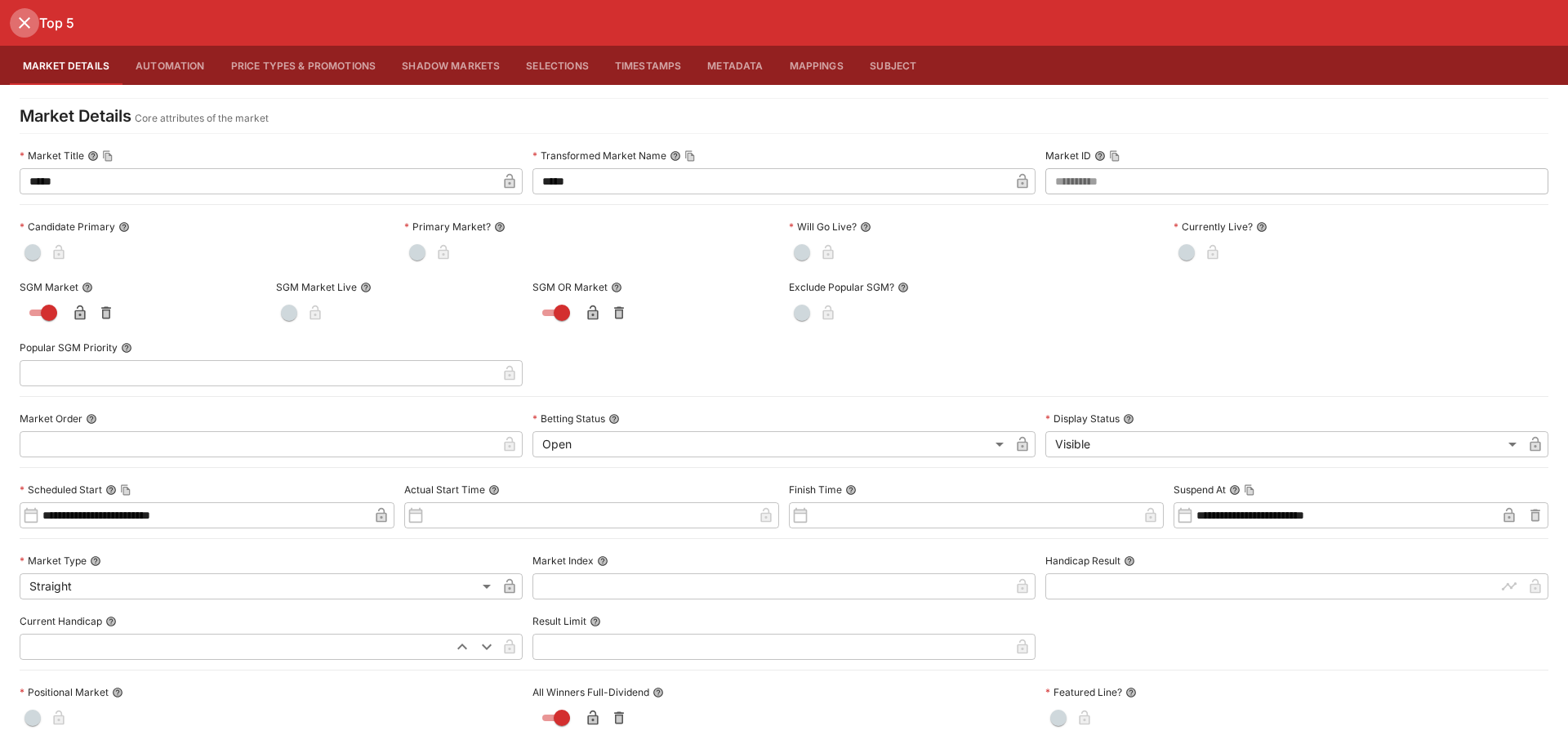
click at [19, 28] on icon "close" at bounding box center [24, 23] width 11 height 11
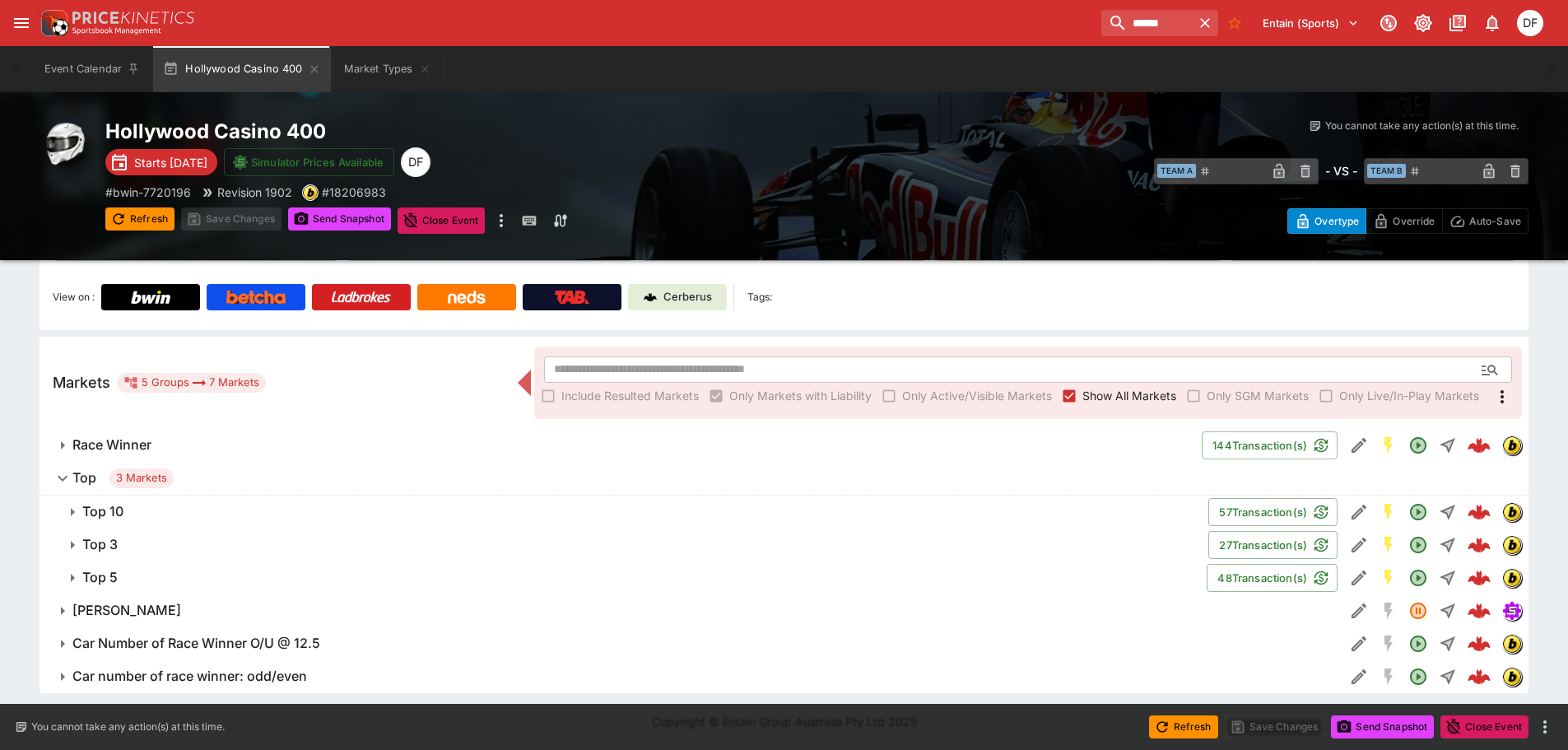
click at [133, 507] on span "Top 10" at bounding box center [639, 511] width 1113 height 18
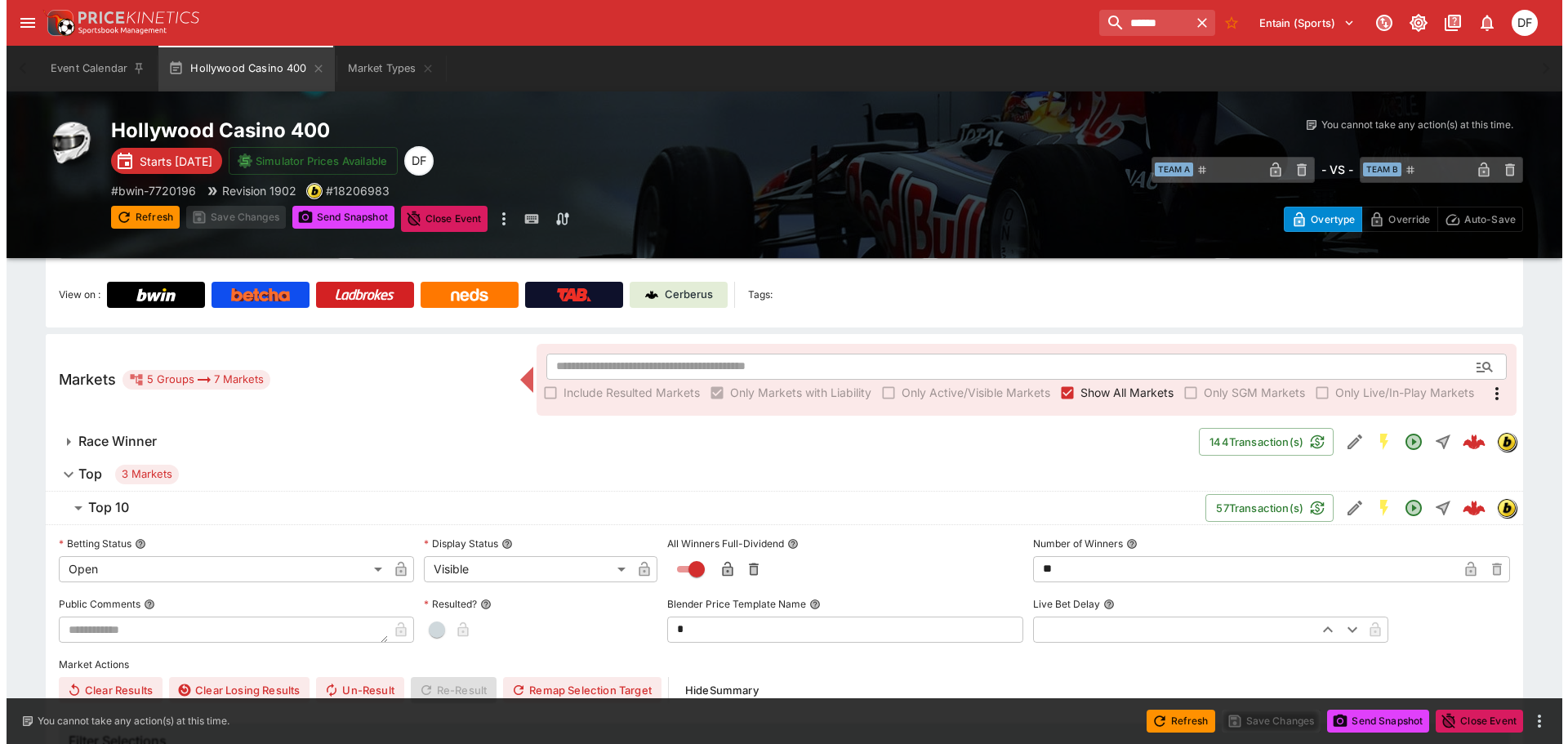
scroll to position [254, 0]
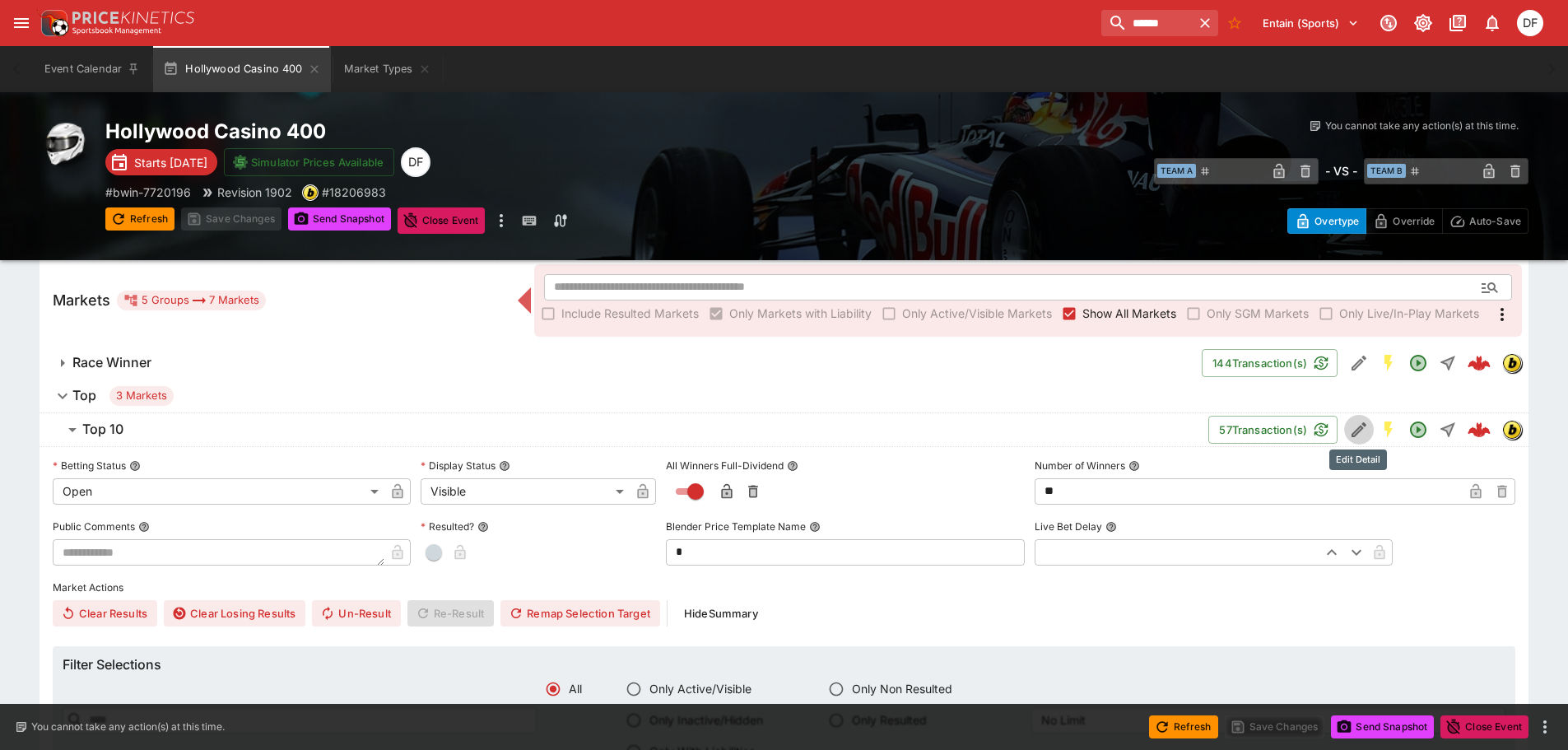
click at [1353, 427] on icon "Edit Detail" at bounding box center [1359, 429] width 20 height 20
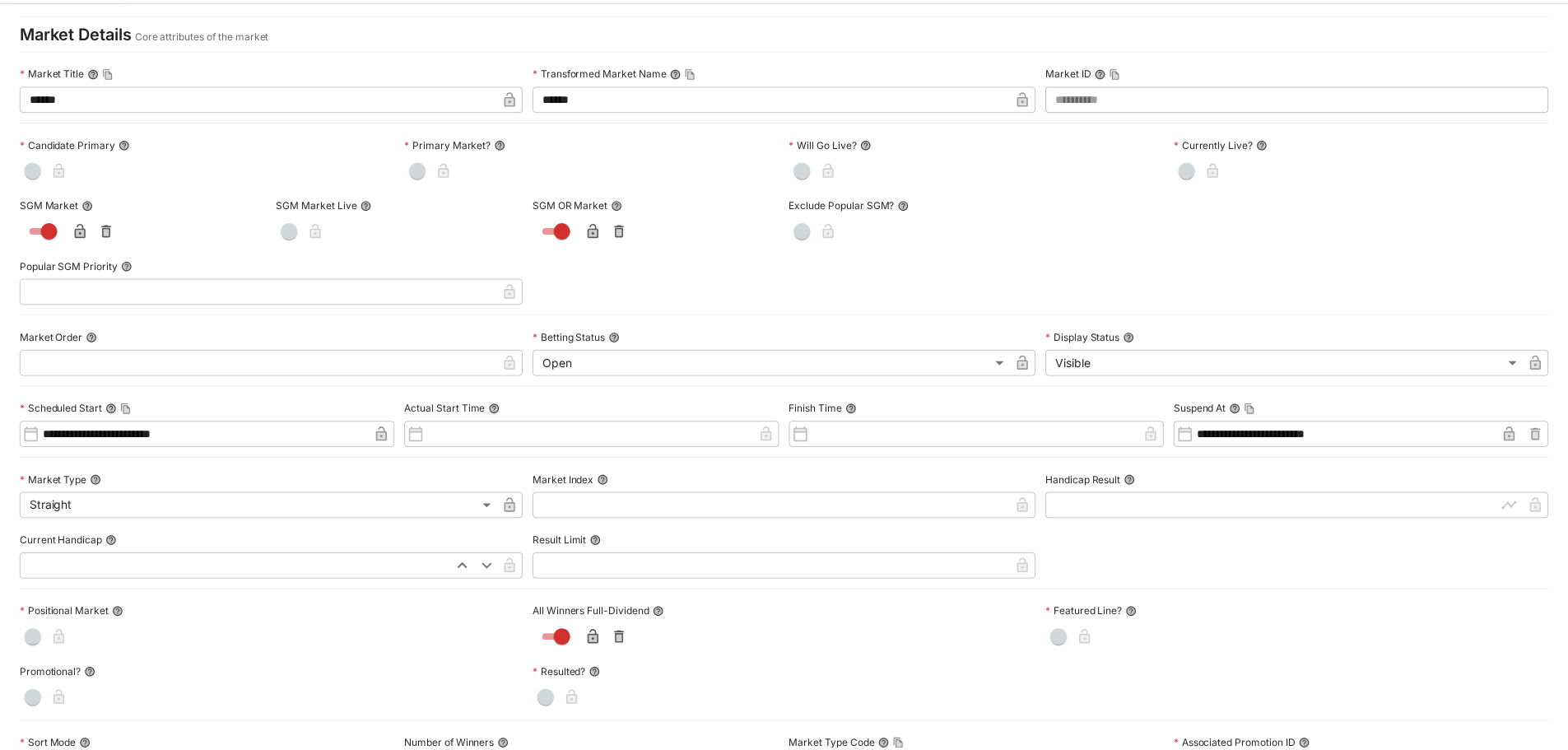
scroll to position [0, 0]
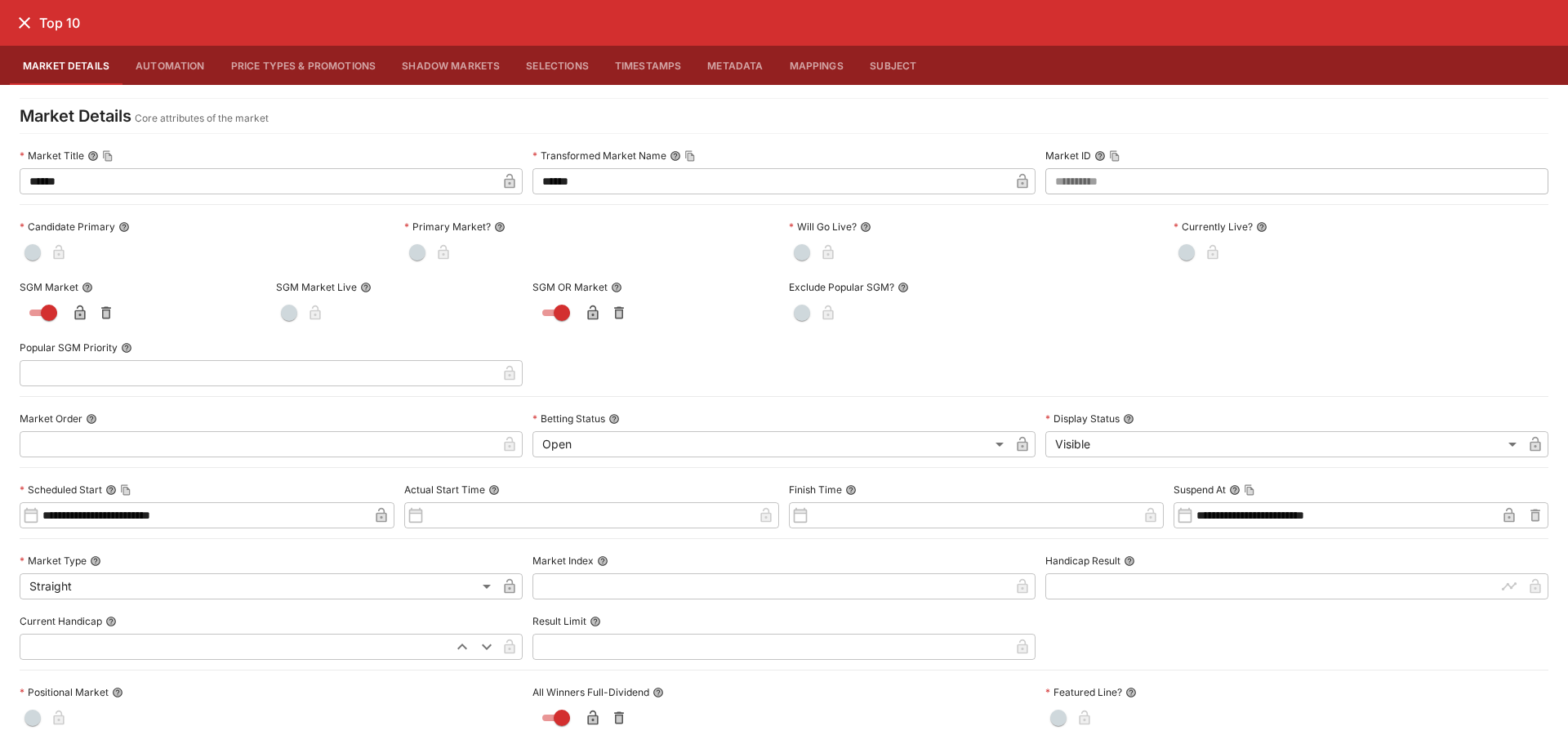
click at [28, 32] on button "close" at bounding box center [25, 23] width 29 height 30
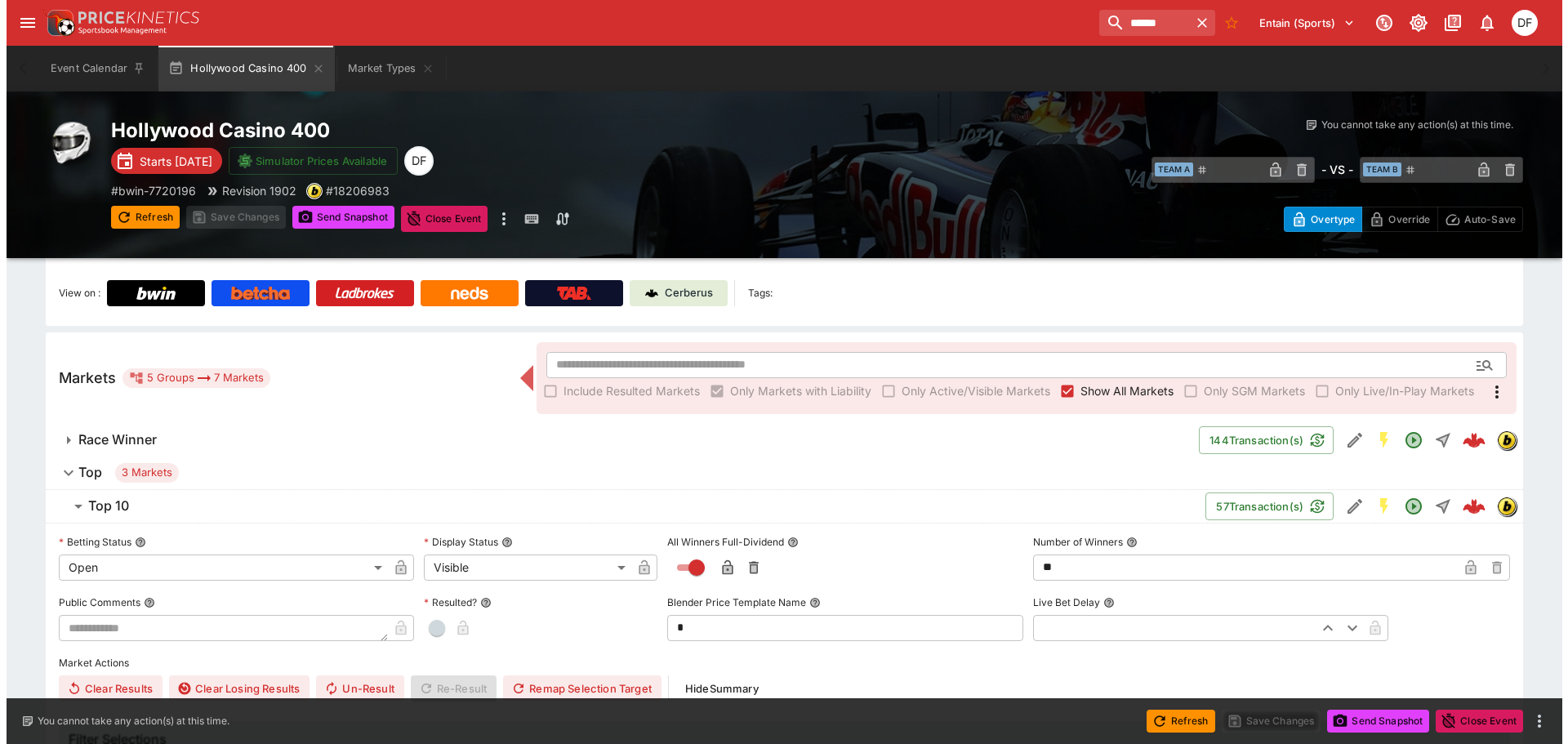
scroll to position [173, 0]
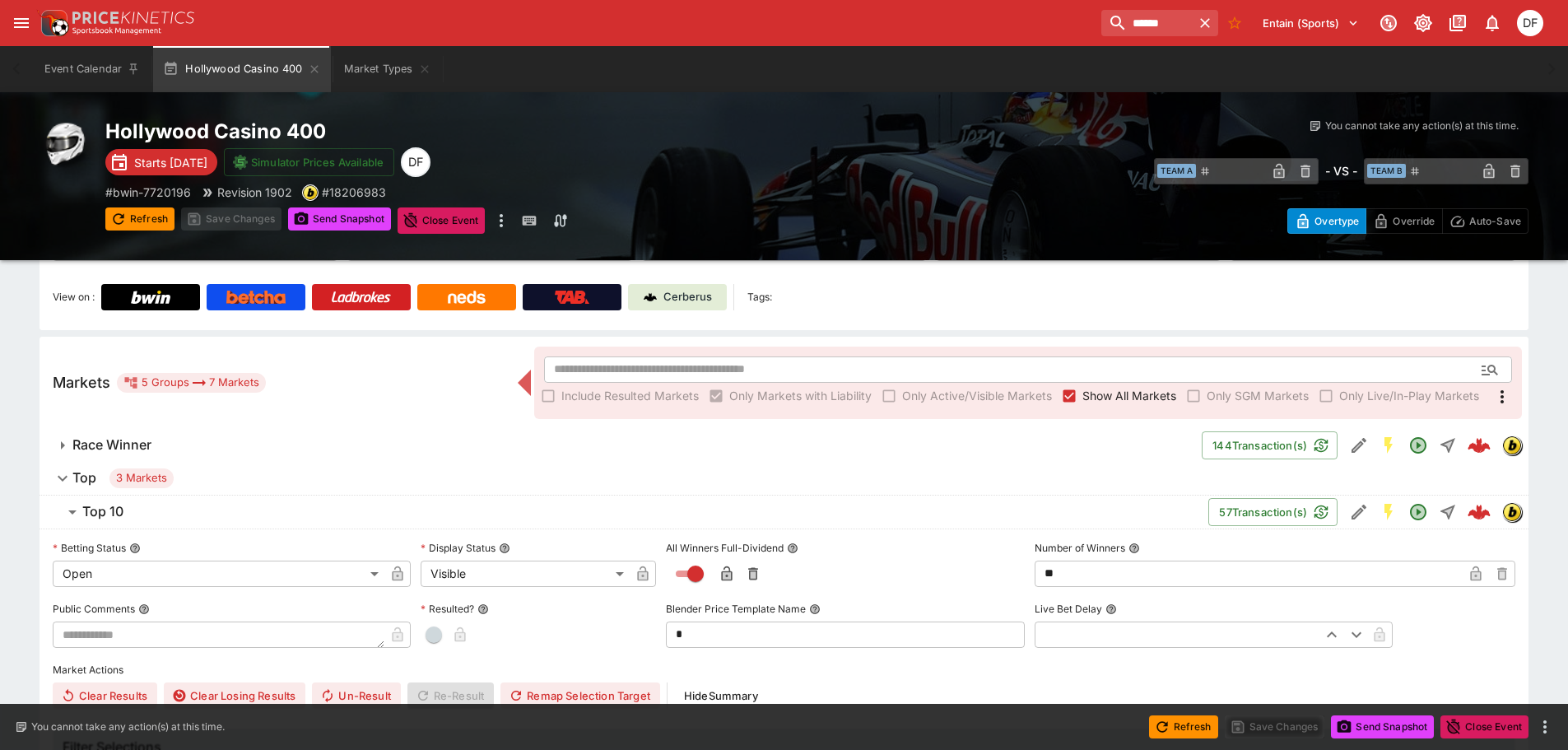
click at [133, 517] on span "Top 10" at bounding box center [639, 511] width 1113 height 18
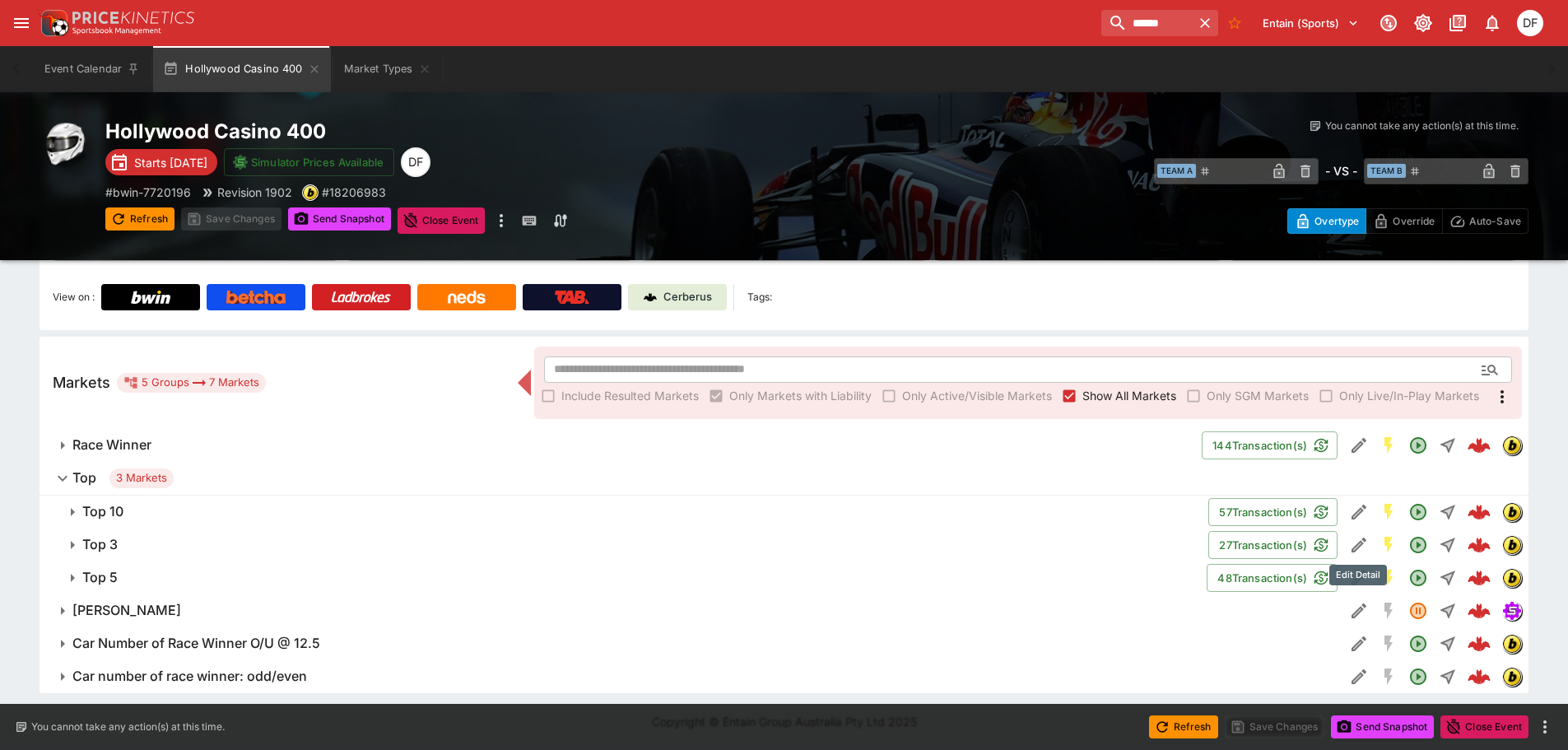
click at [1356, 550] on icon "Edit Detail" at bounding box center [1359, 545] width 20 height 20
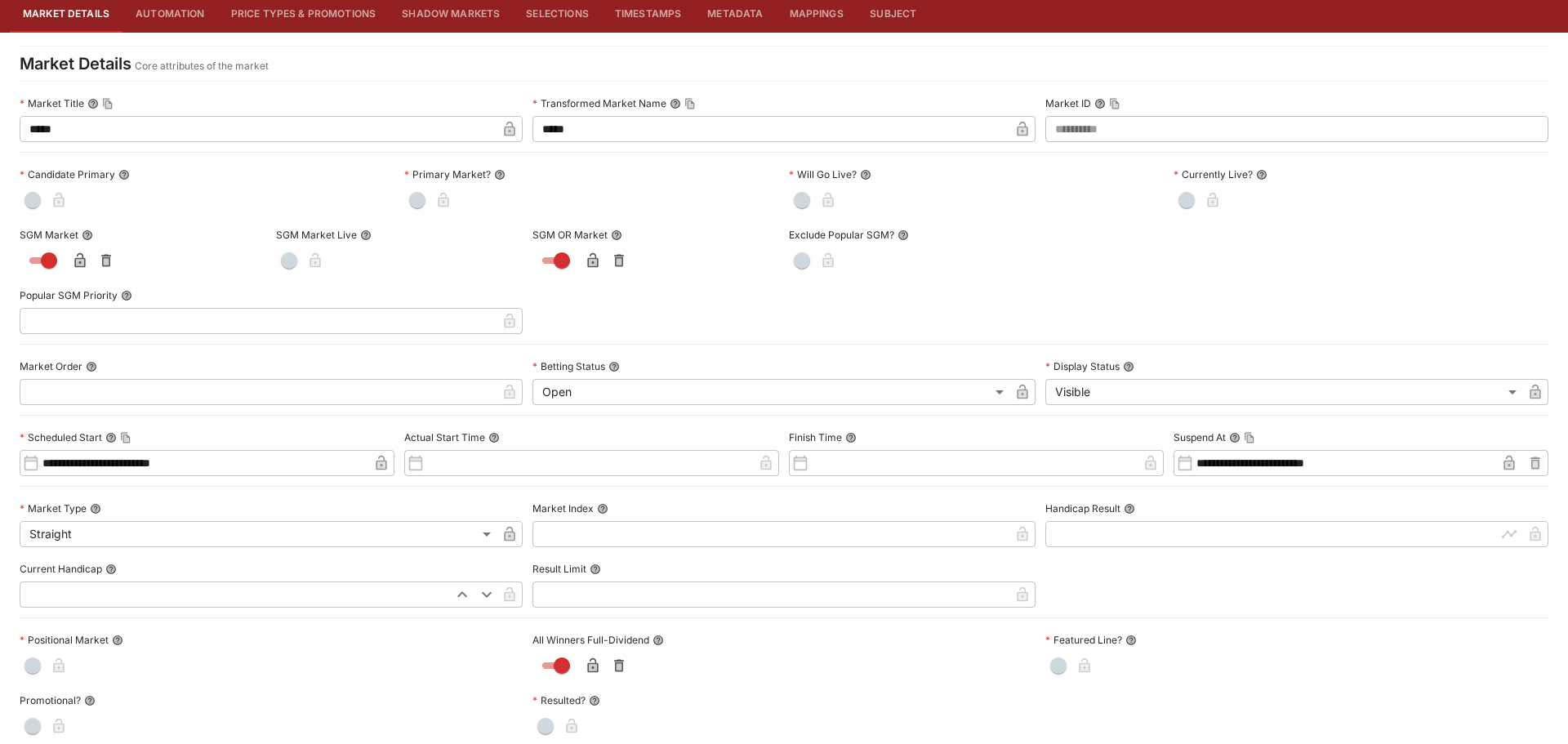
scroll to position [0, 0]
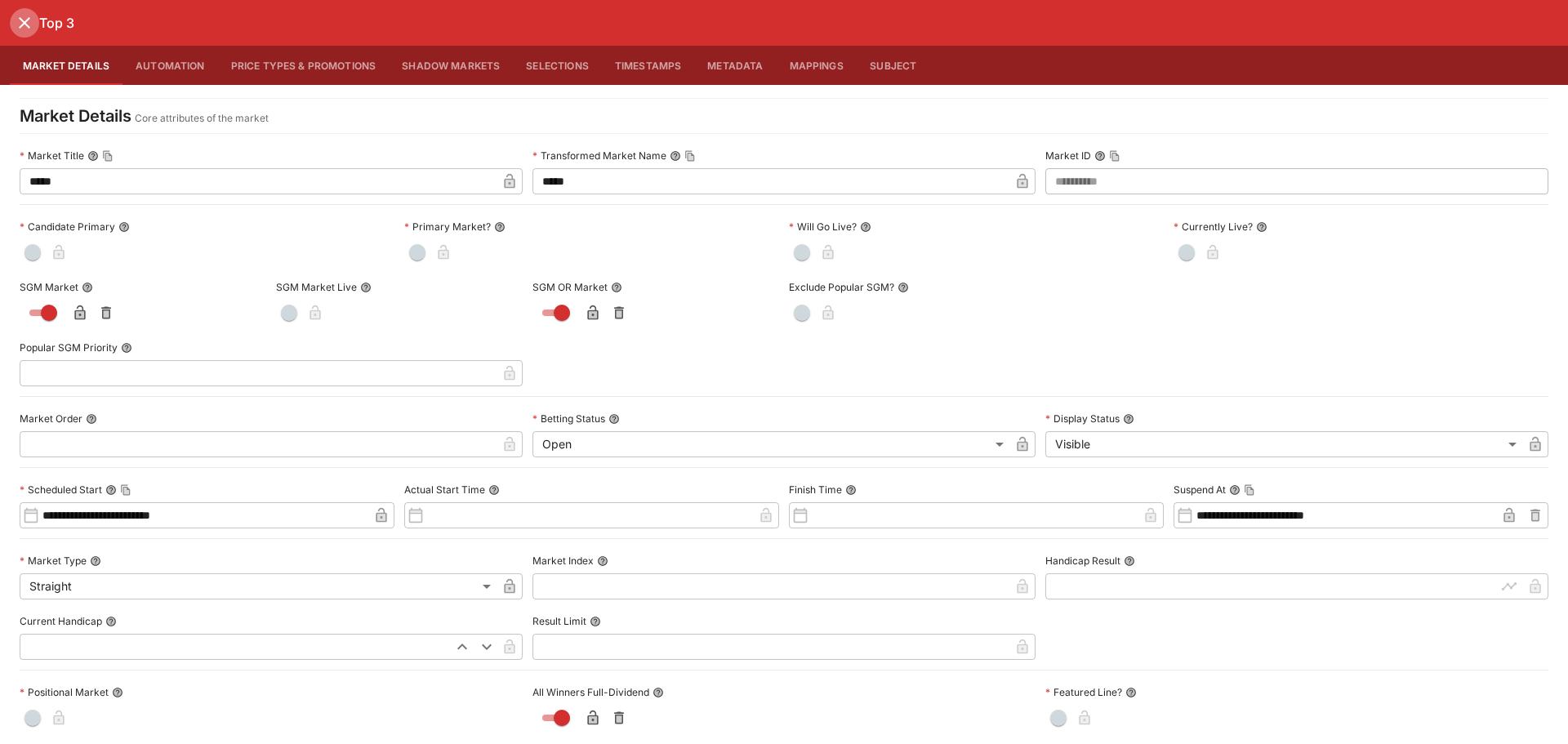
drag, startPoint x: 18, startPoint y: 28, endPoint x: 40, endPoint y: 65, distance: 43.0
click at [18, 27] on icon "close" at bounding box center [24, 22] width 19 height 19
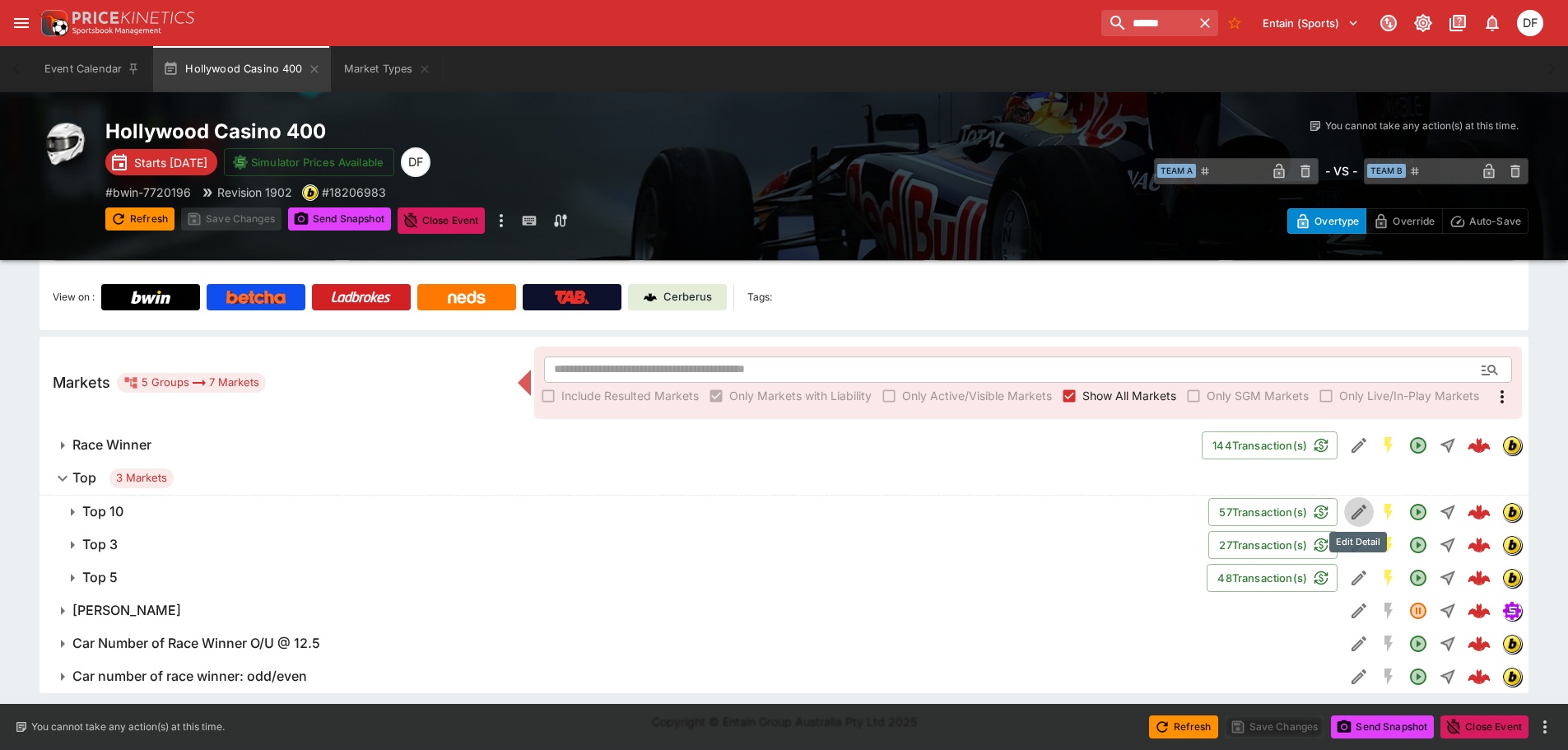
click at [1351, 509] on icon "Edit Detail" at bounding box center [1359, 511] width 20 height 20
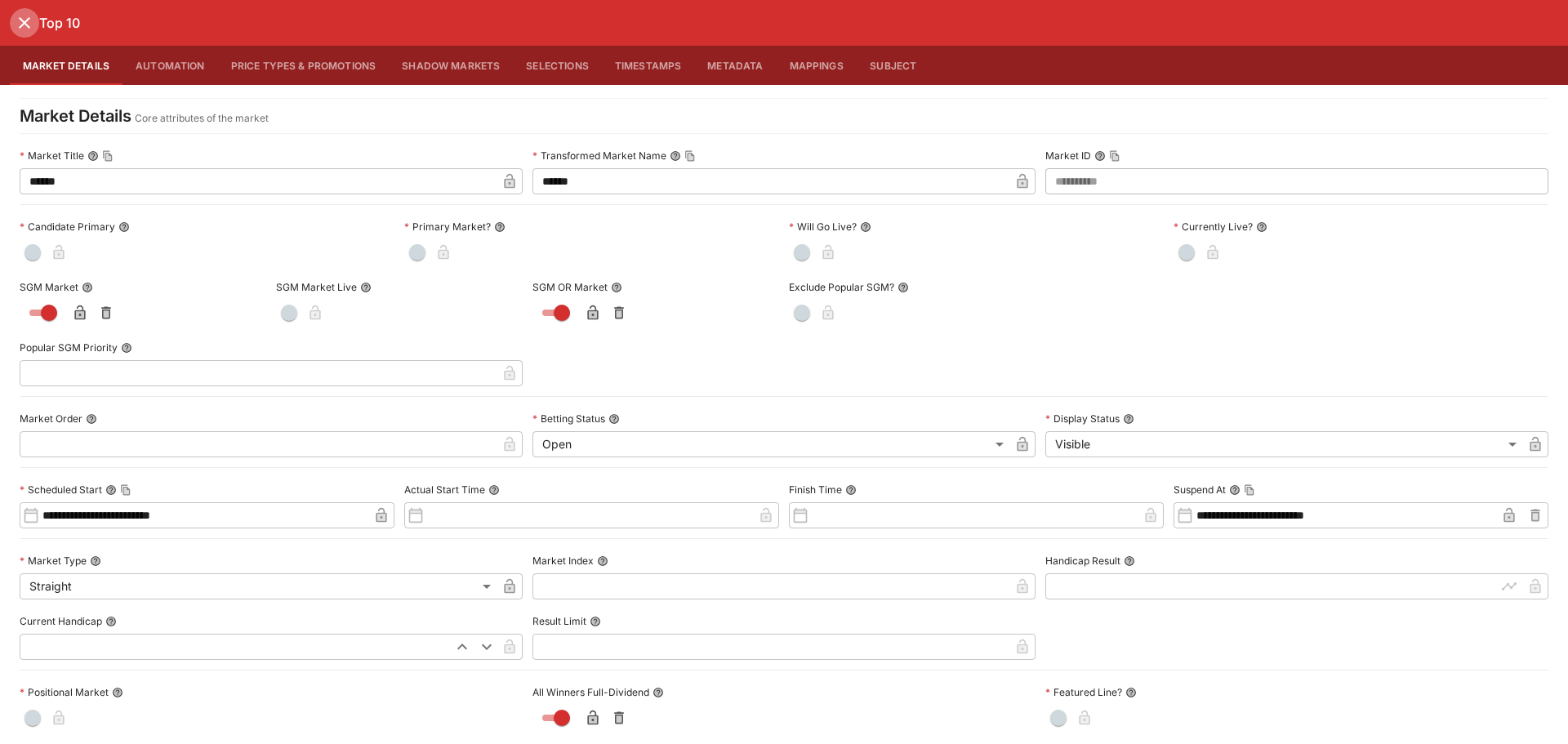
click at [22, 25] on icon "close" at bounding box center [24, 23] width 11 height 11
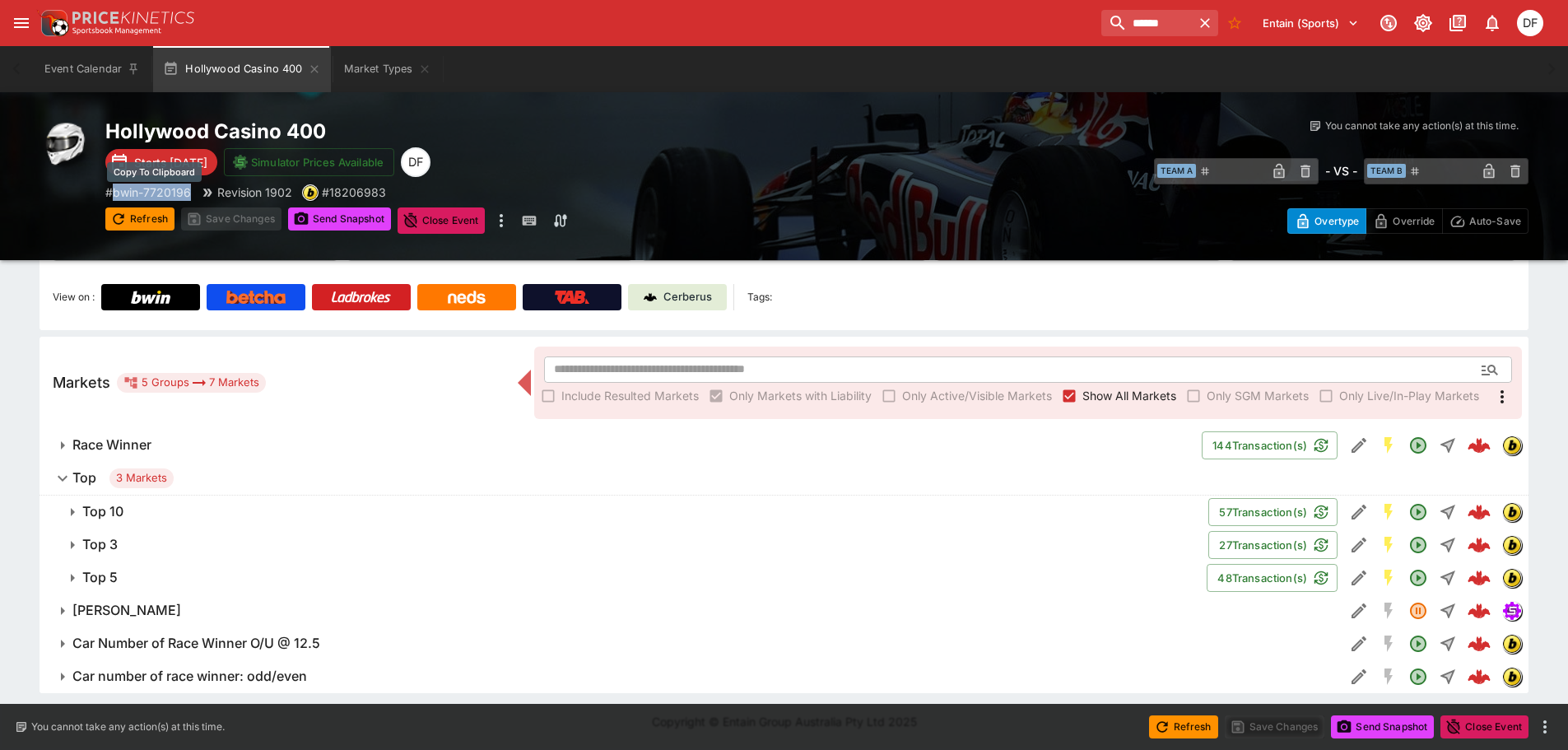
drag, startPoint x: 191, startPoint y: 193, endPoint x: 115, endPoint y: 198, distance: 76.2
click at [115, 198] on p "# bwin-7720196" at bounding box center [148, 192] width 86 height 18
copy p "bwin-7720196"
click at [1352, 574] on icon "Edit Detail" at bounding box center [1359, 577] width 20 height 20
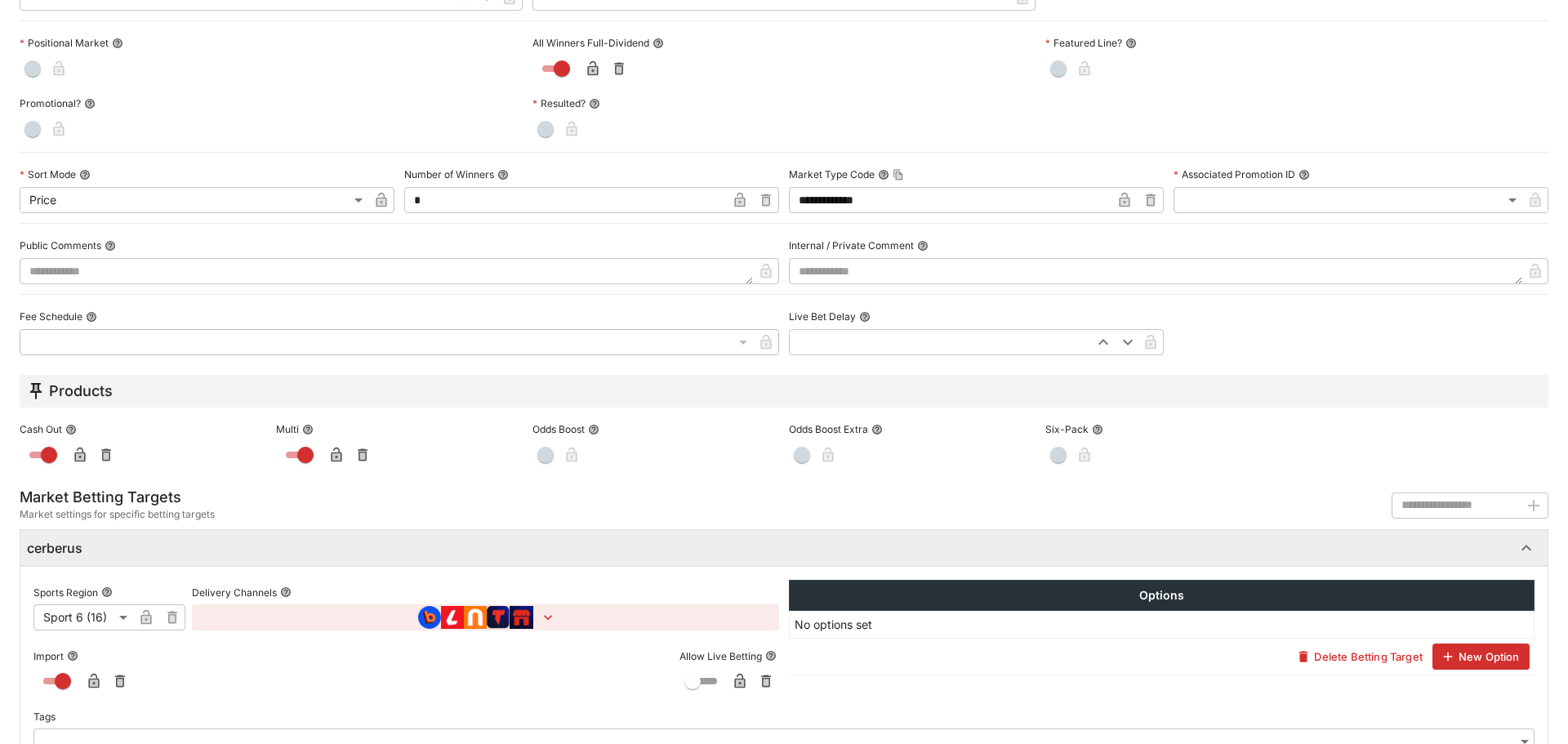
scroll to position [654, 0]
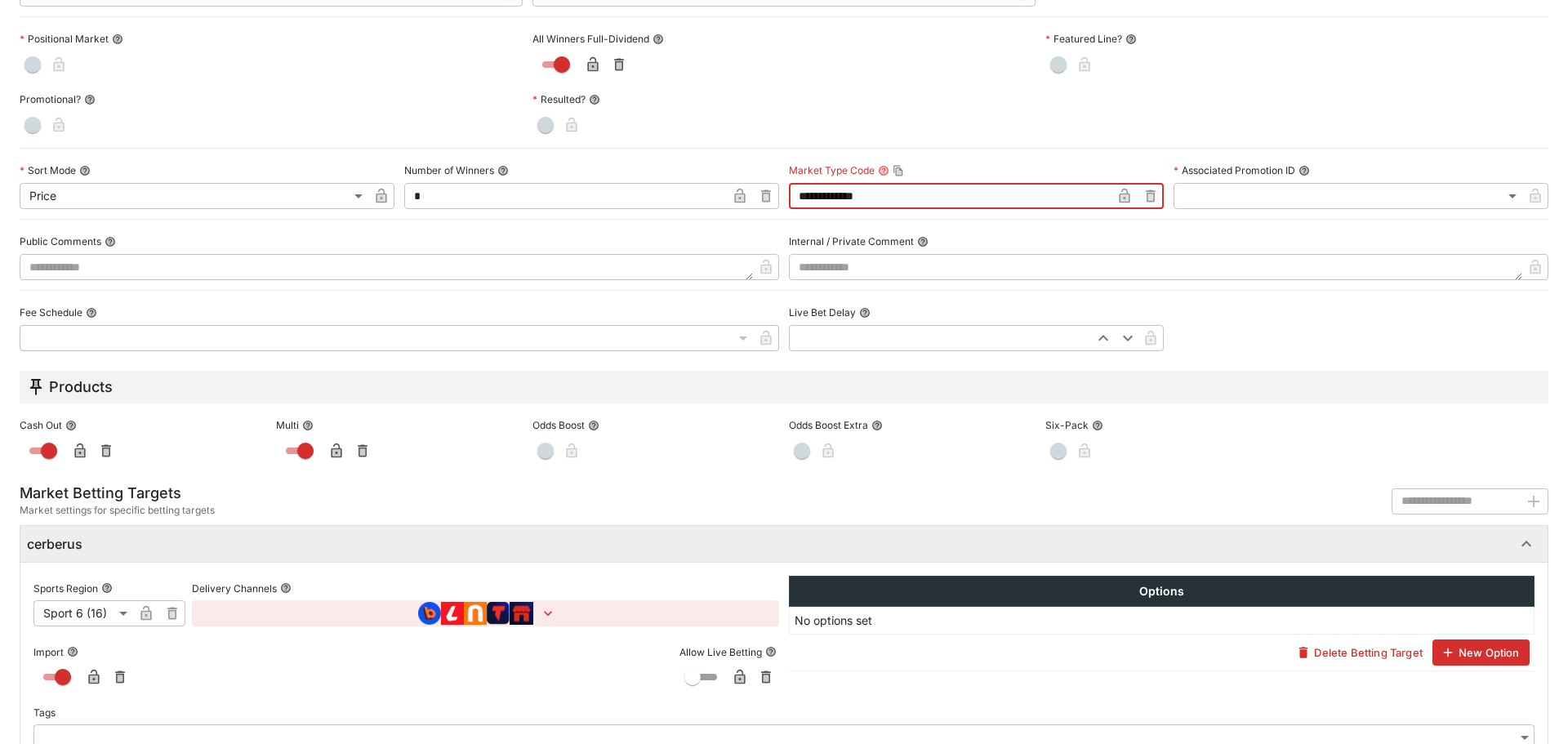
drag, startPoint x: 895, startPoint y: 197, endPoint x: 776, endPoint y: 204, distance: 119.2
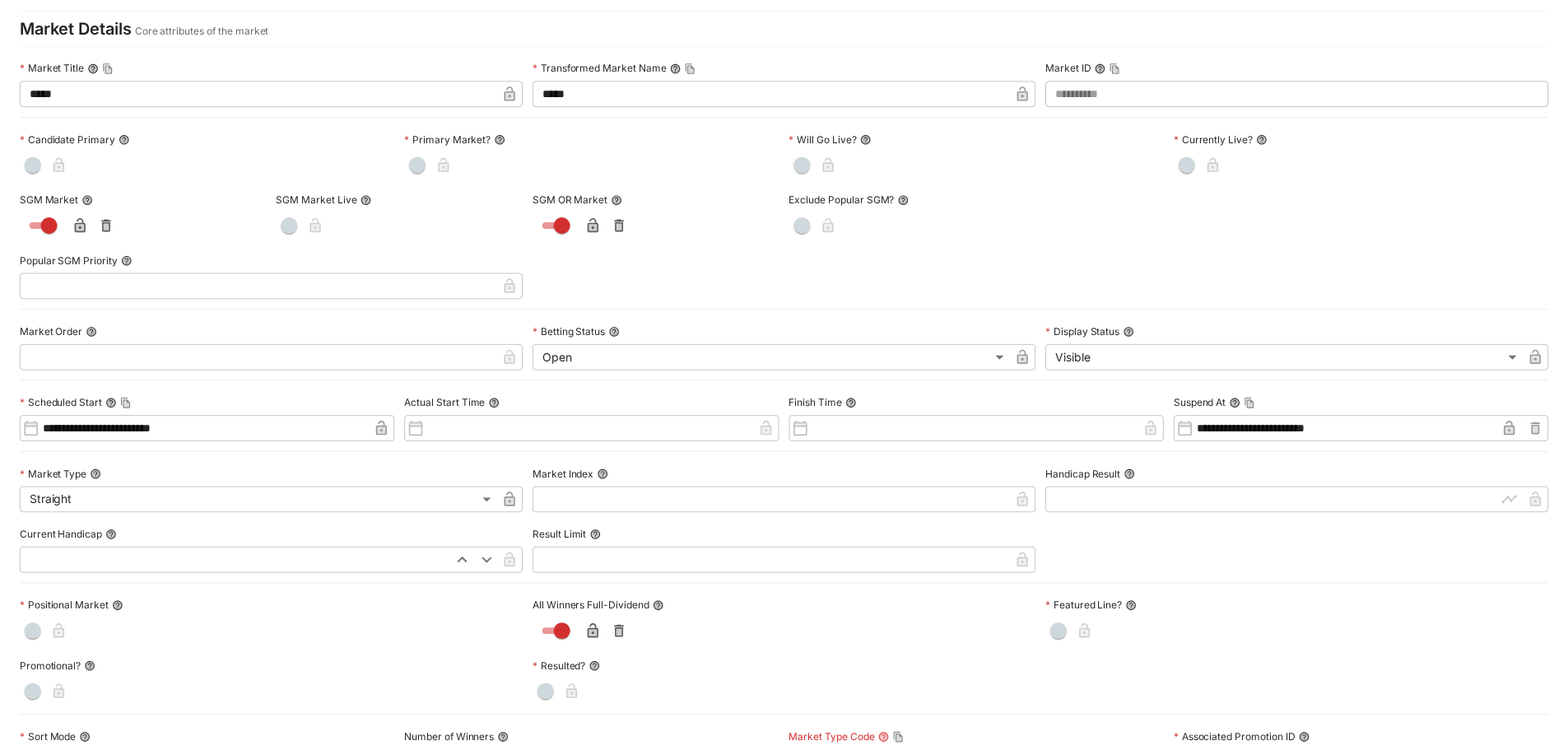
scroll to position [0, 0]
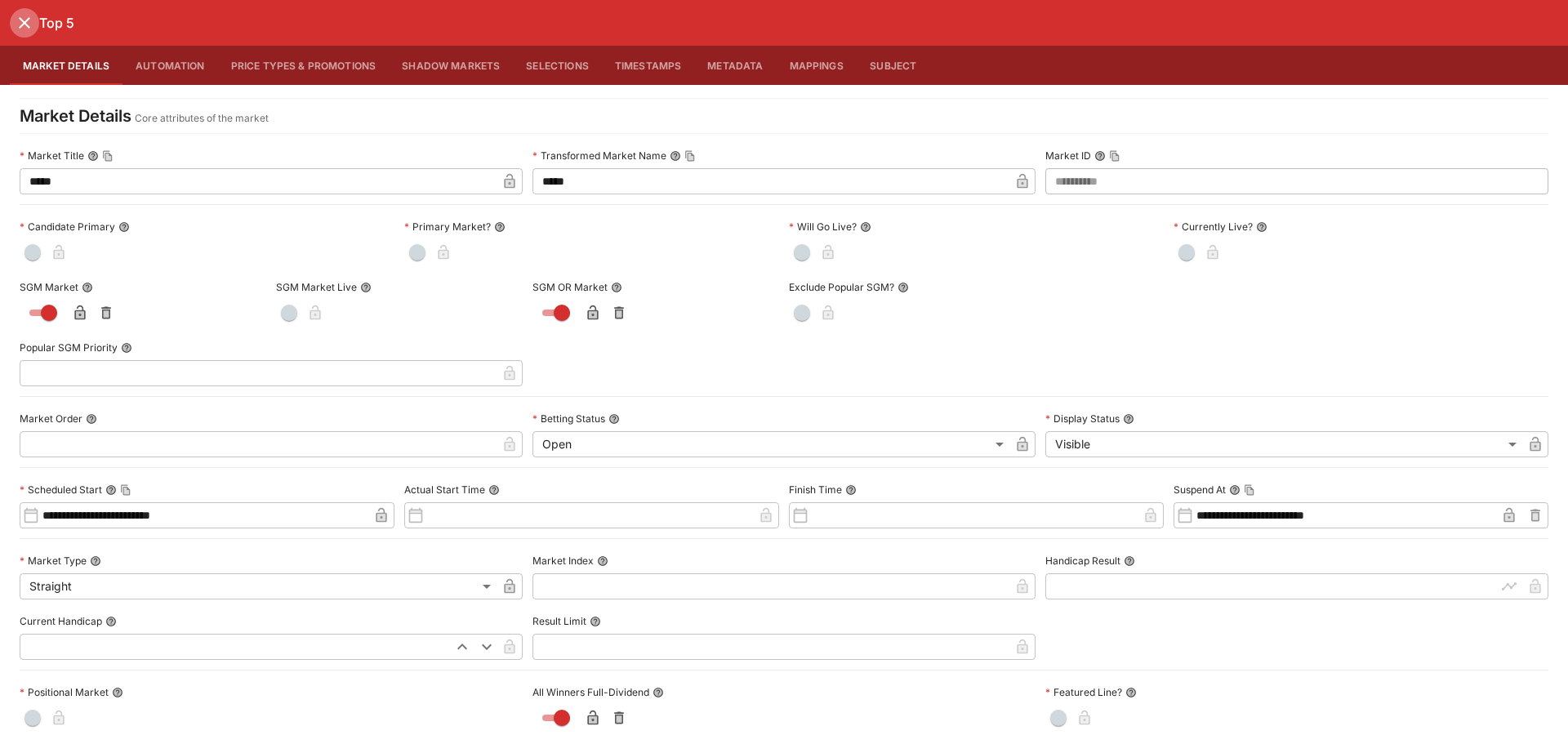
click at [21, 25] on icon "close" at bounding box center [24, 23] width 11 height 11
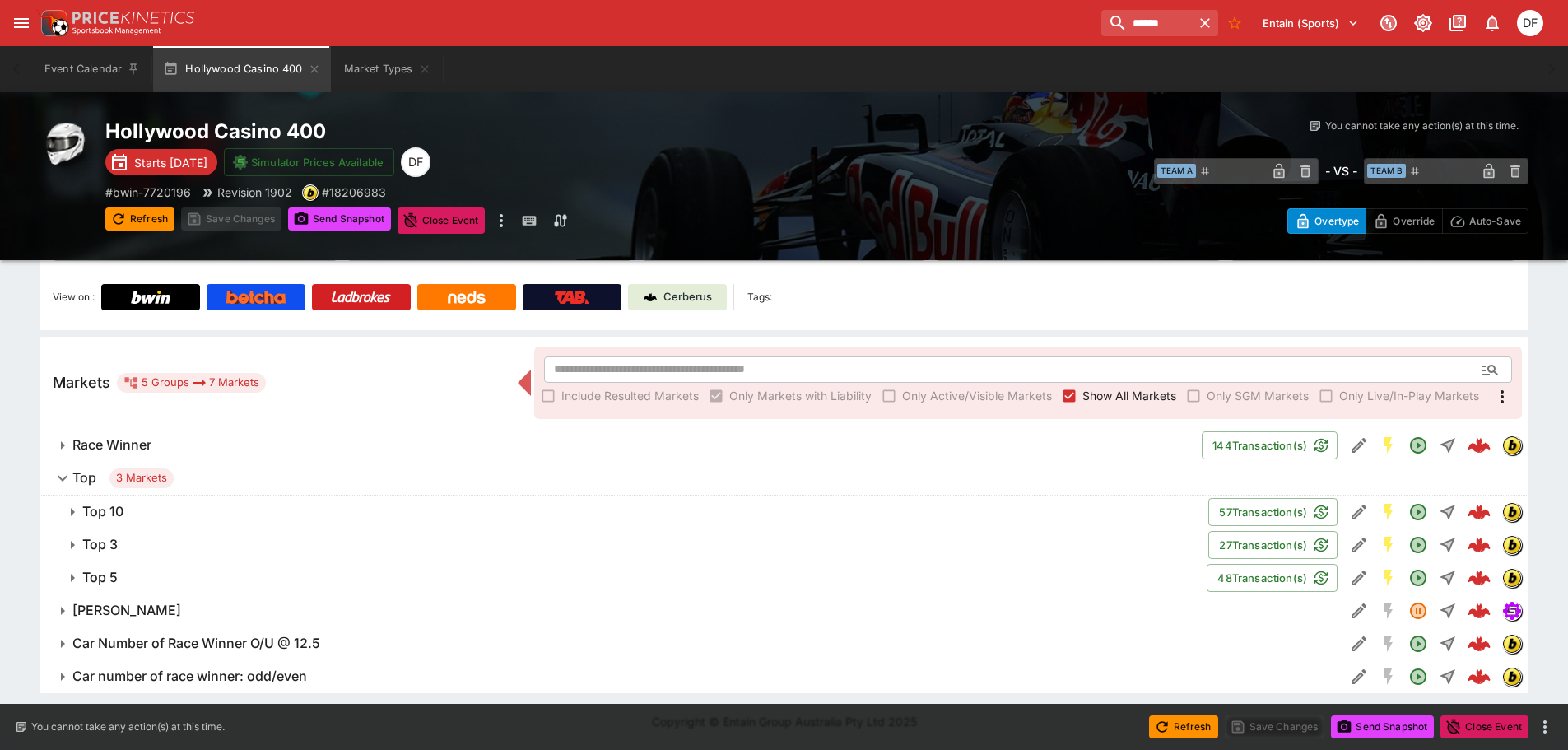
click at [150, 572] on span "Top 5" at bounding box center [639, 577] width 1112 height 18
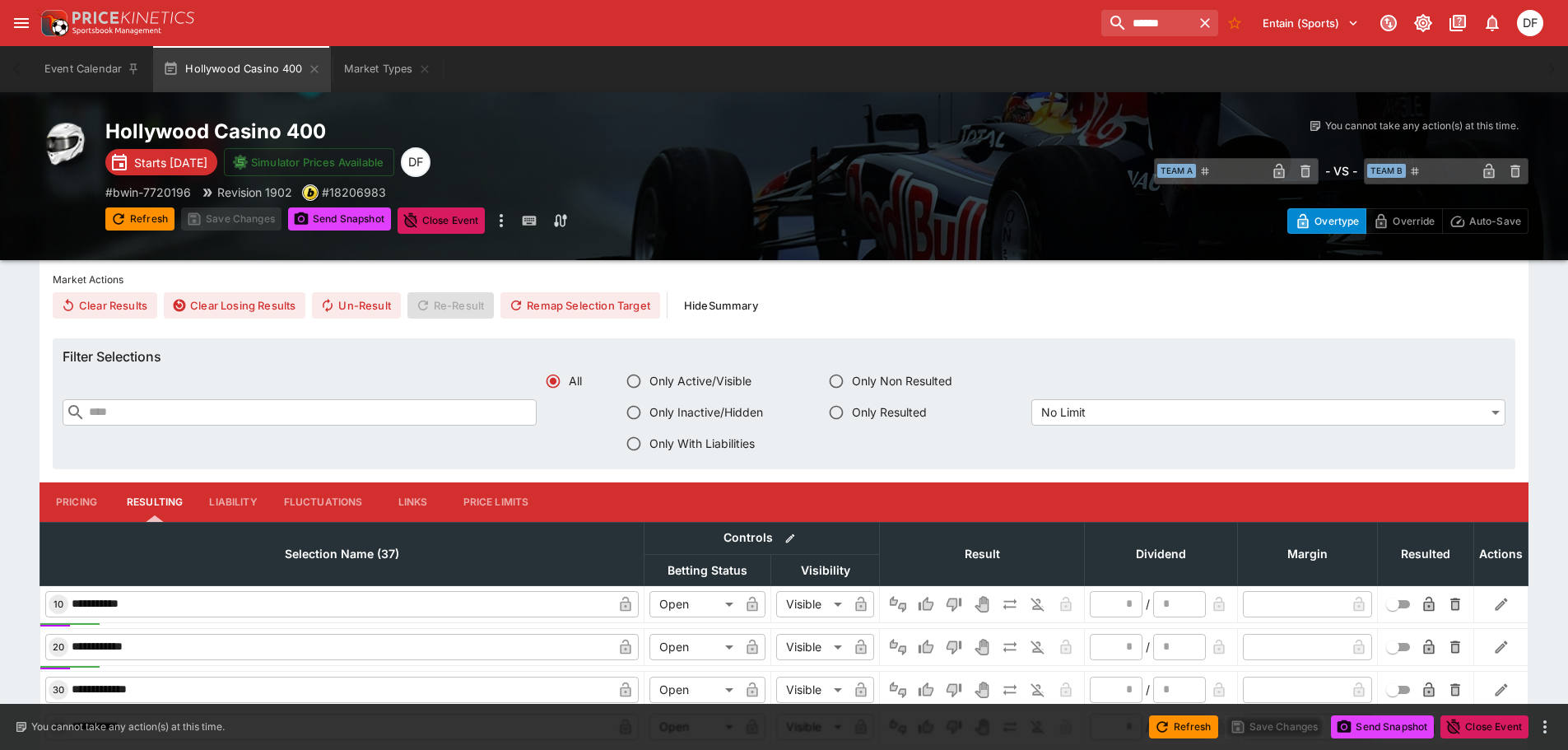
scroll to position [751, 0]
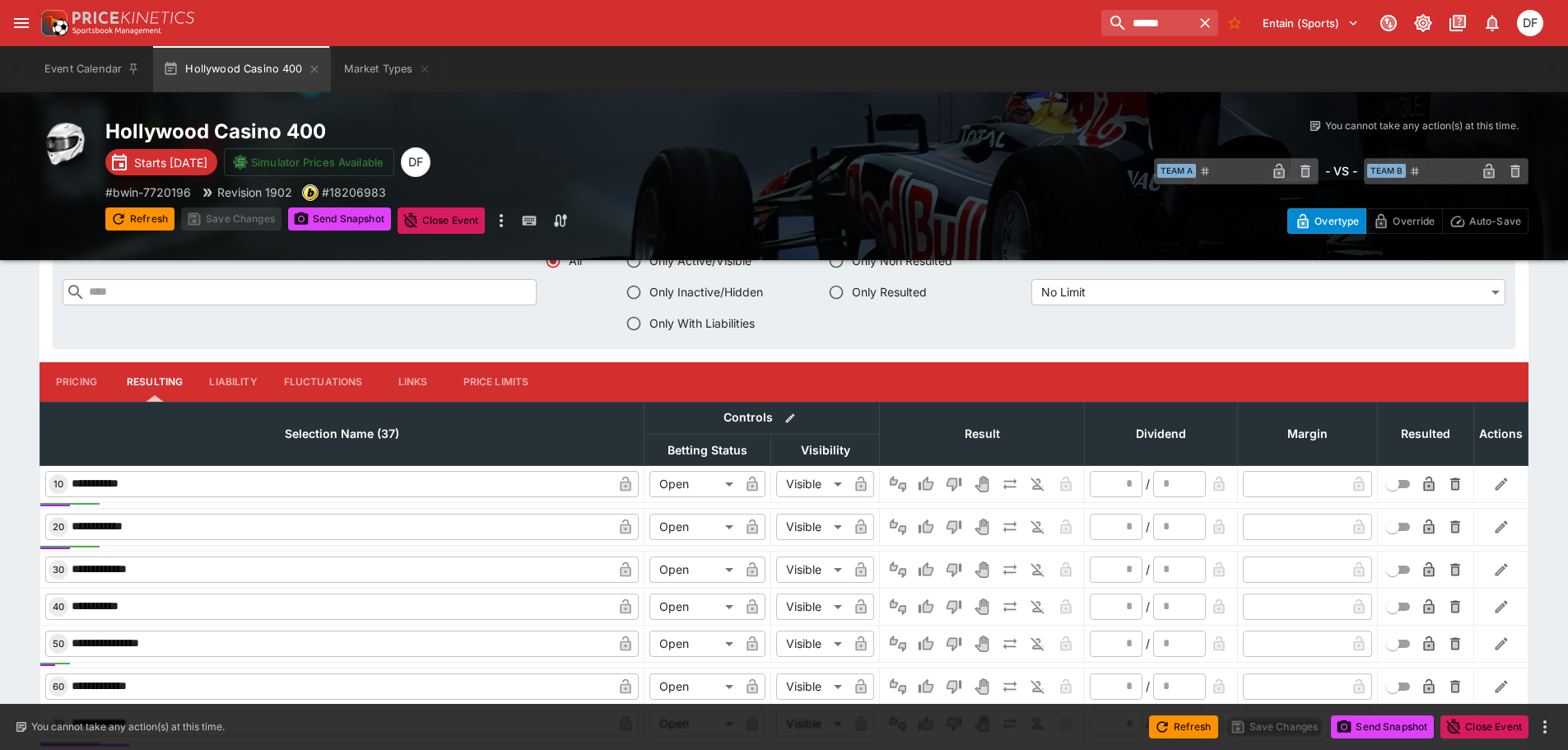
click at [66, 380] on button "Pricing" at bounding box center [77, 382] width 74 height 40
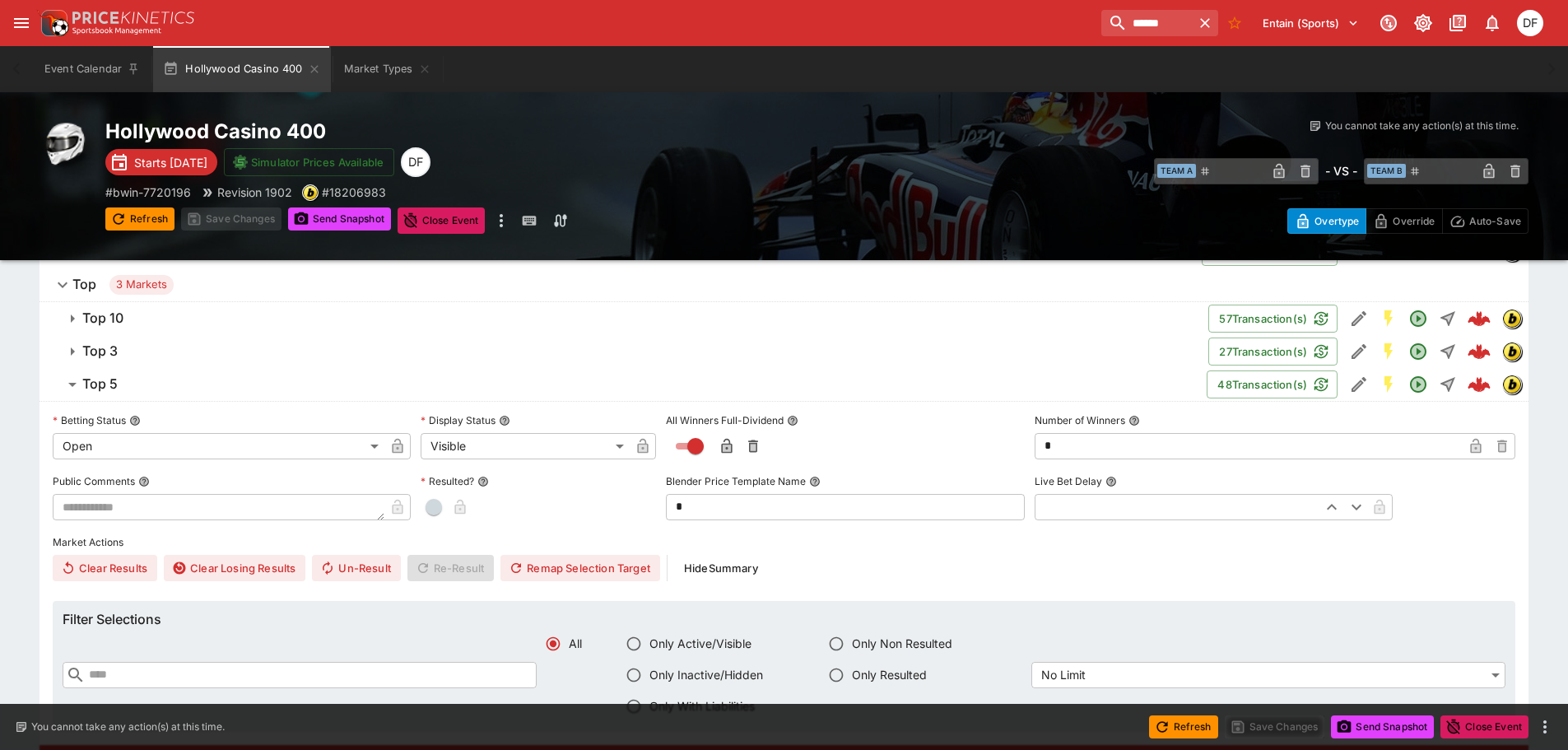
scroll to position [339, 0]
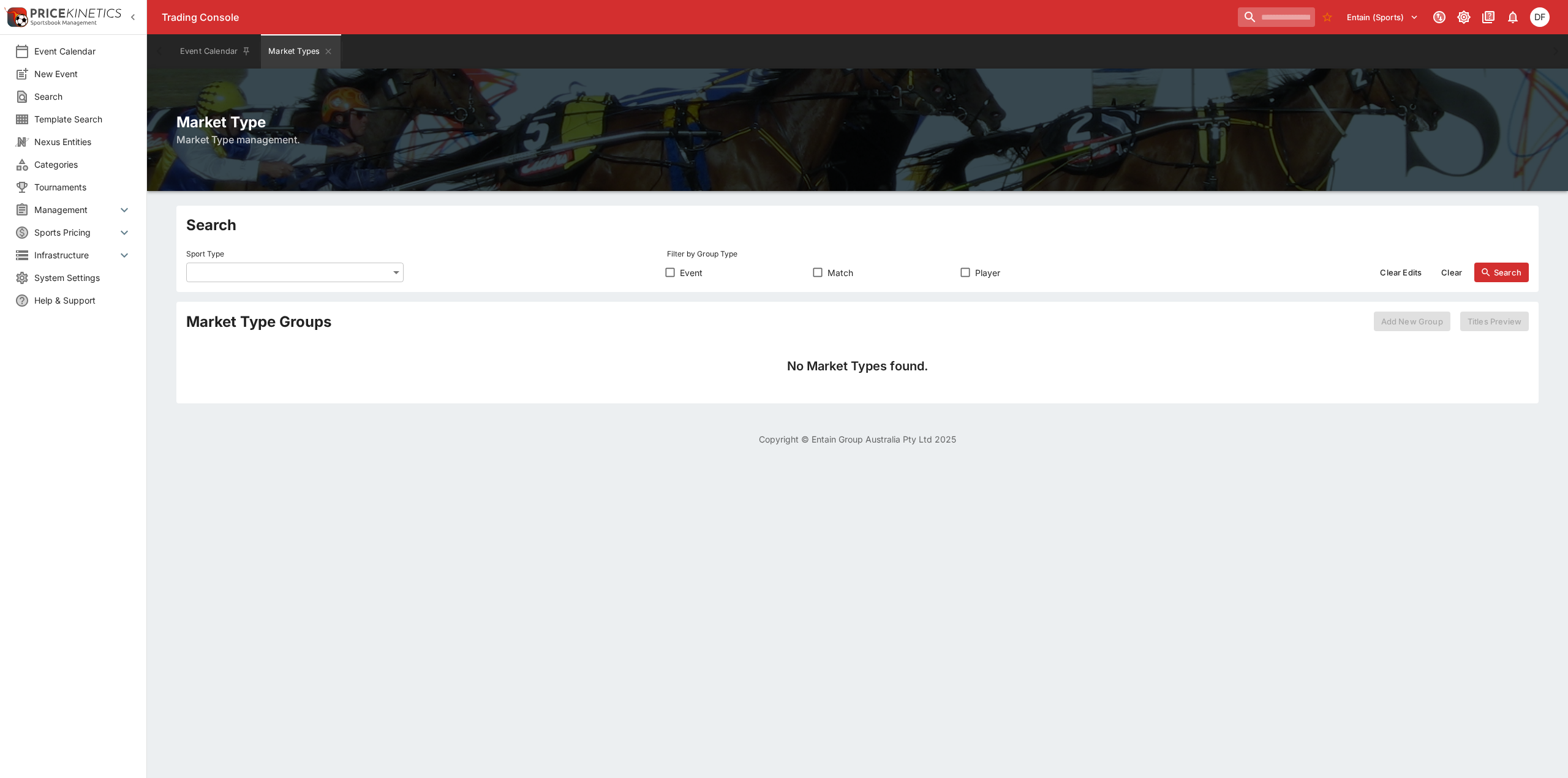
click at [1238, 21] on input "search" at bounding box center [1276, 17] width 77 height 19
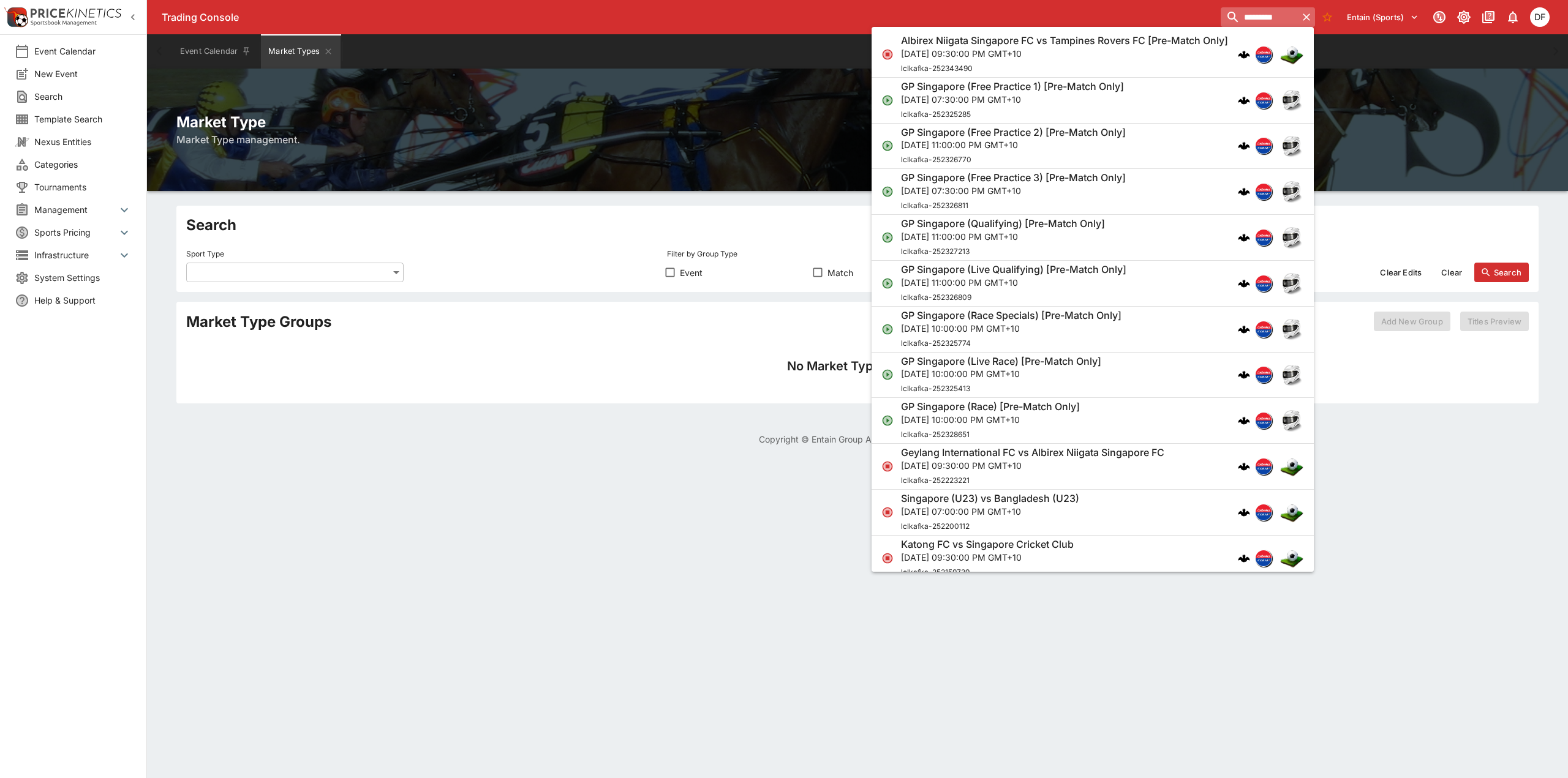
click at [1225, 24] on input "*********" at bounding box center [1259, 17] width 77 height 19
type input "*********"
click at [1014, 426] on p "[DATE] 10:00:00 PM GMT+10" at bounding box center [990, 419] width 179 height 13
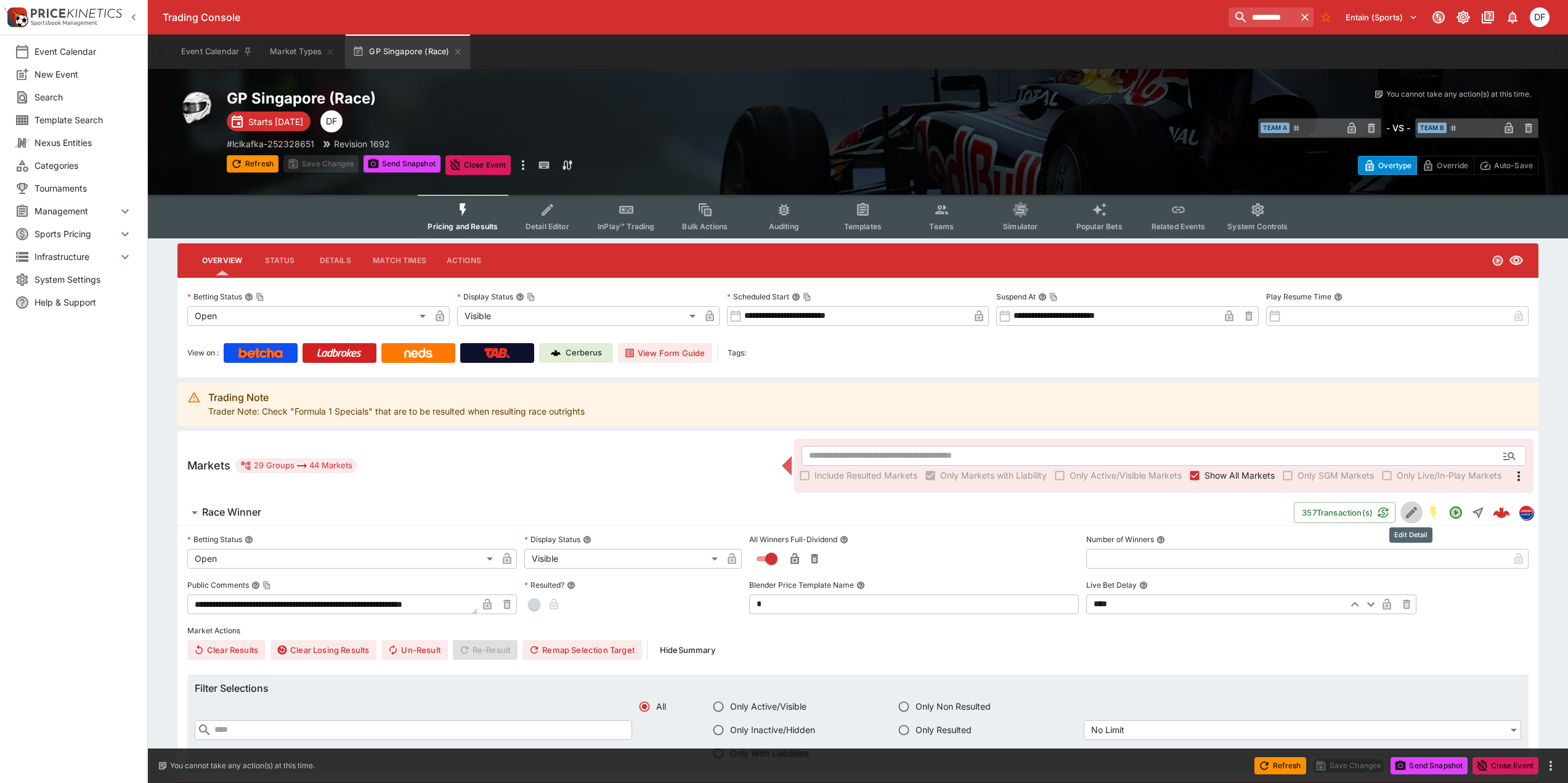
click at [1411, 513] on icon "Edit Detail" at bounding box center [1411, 512] width 11 height 11
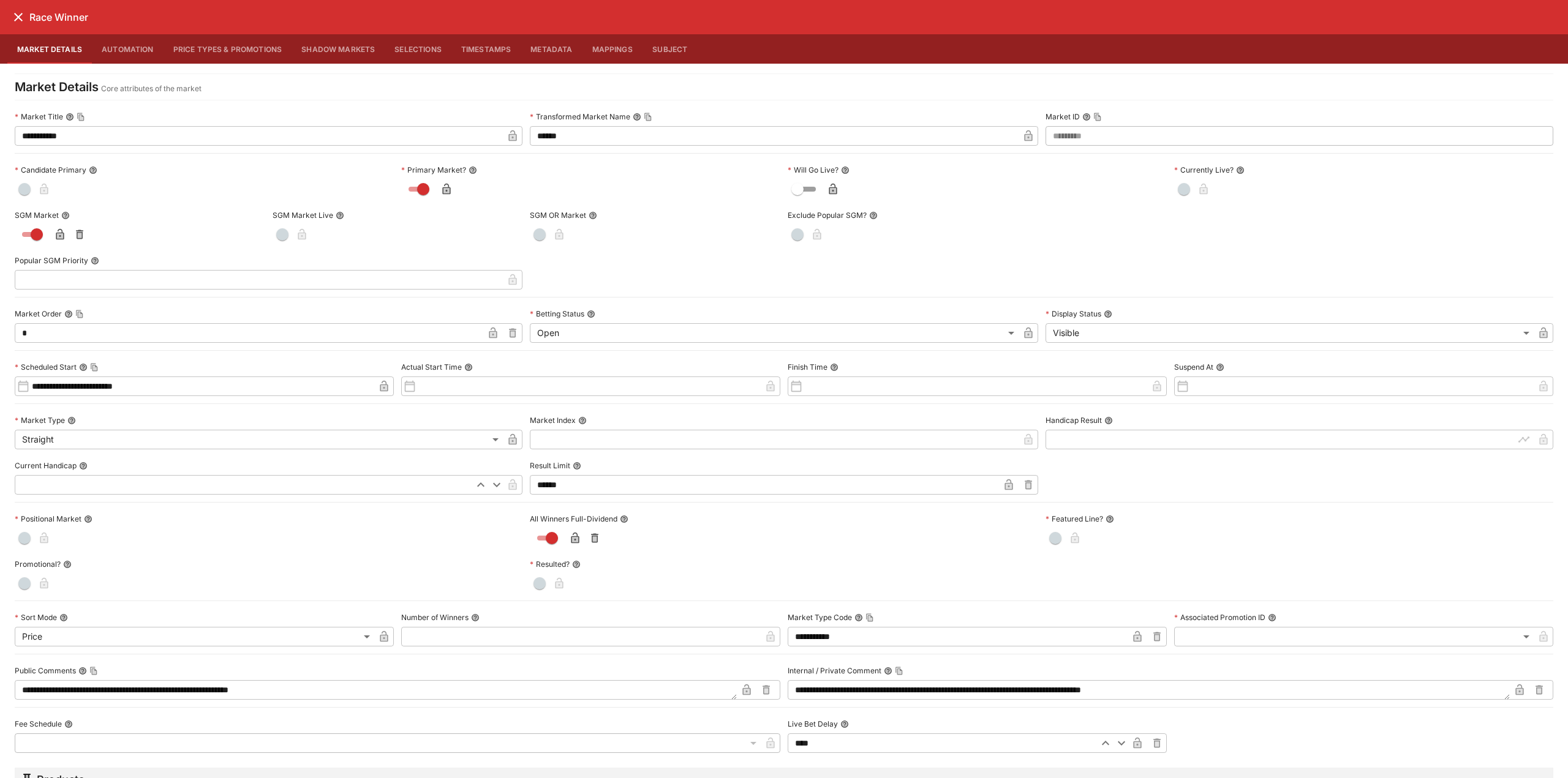
click at [22, 24] on icon "close" at bounding box center [18, 17] width 15 height 15
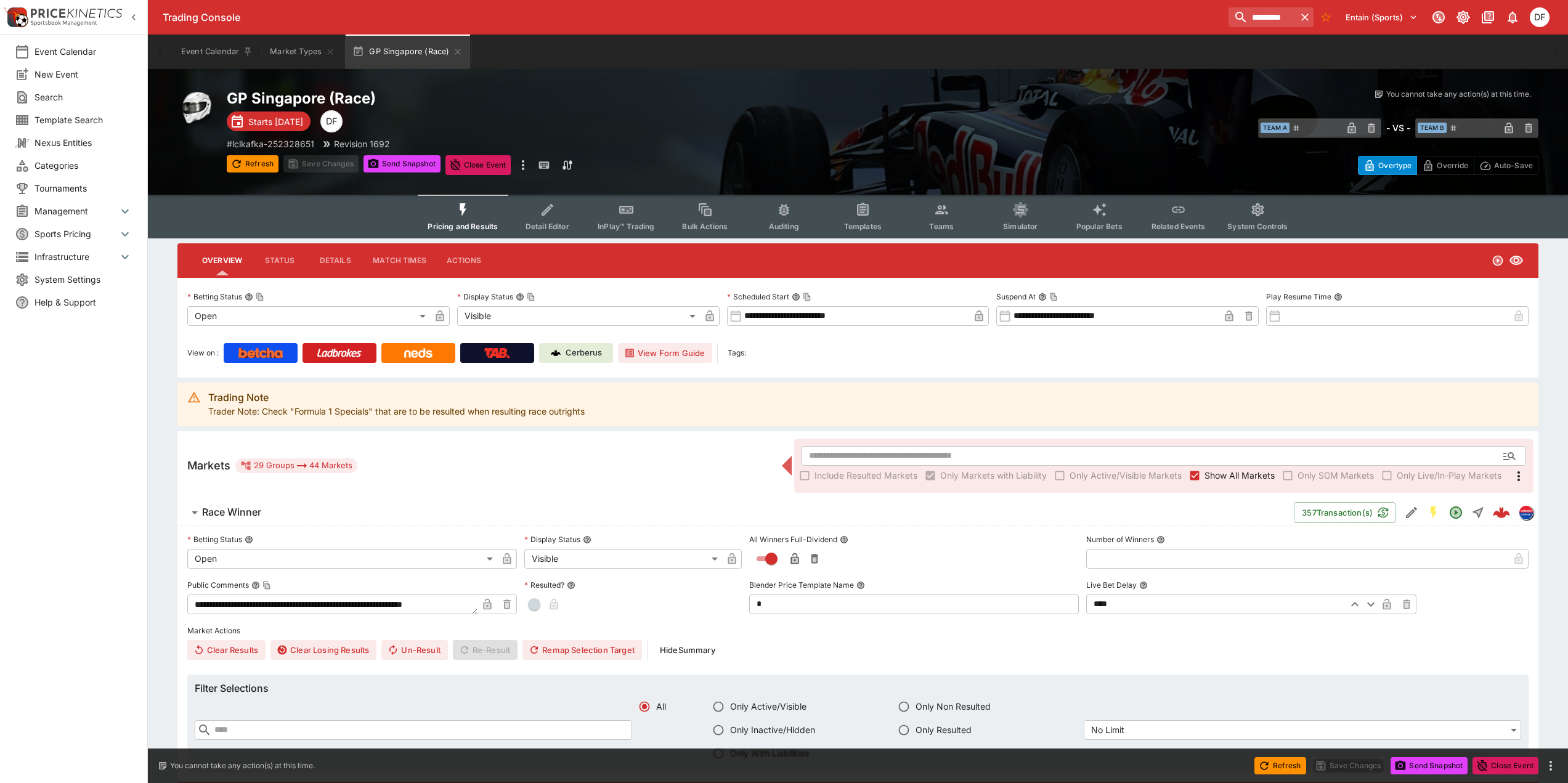
click at [256, 508] on h6 "Race Winner" at bounding box center [232, 512] width 59 height 13
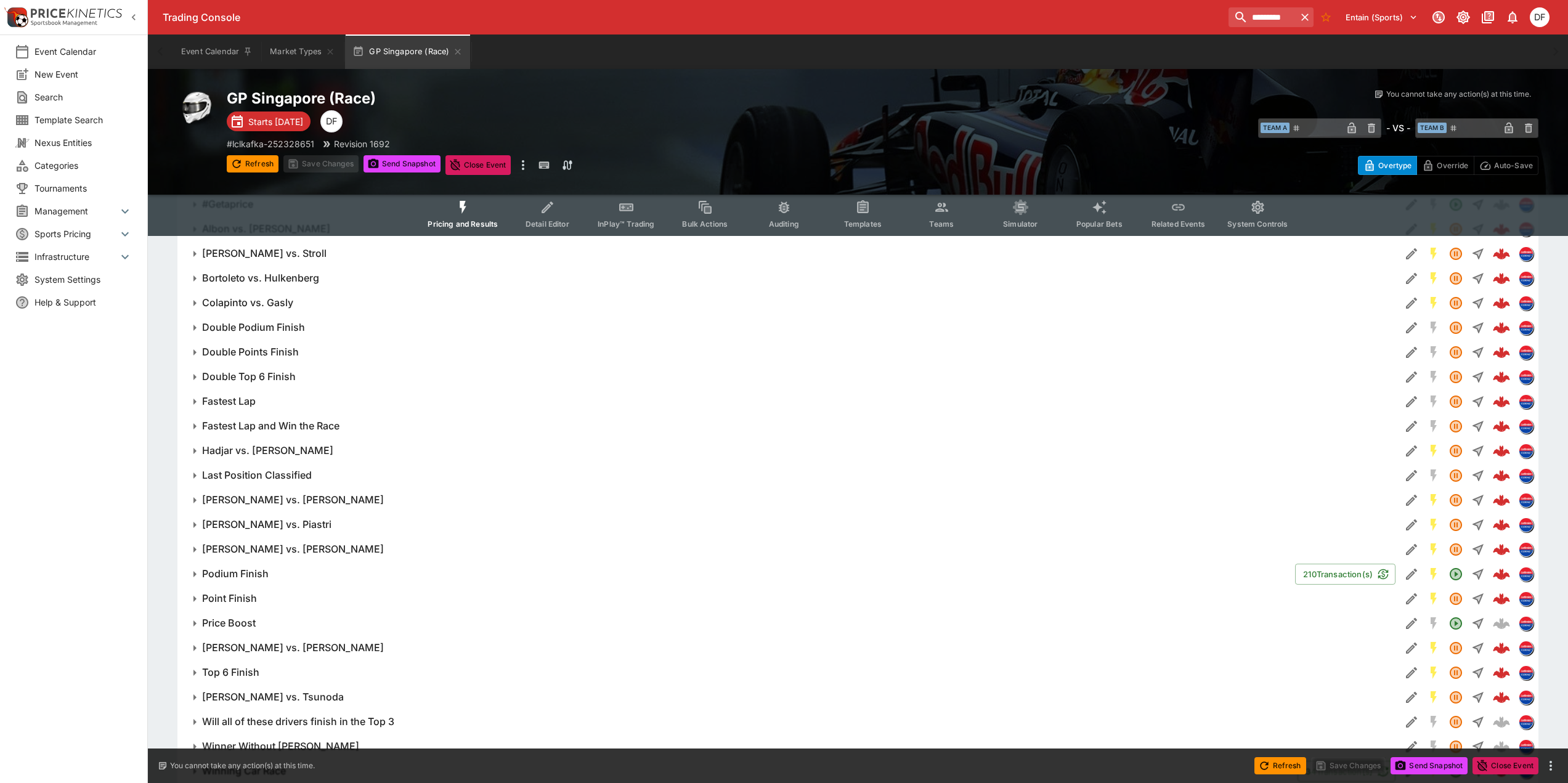
scroll to position [474, 0]
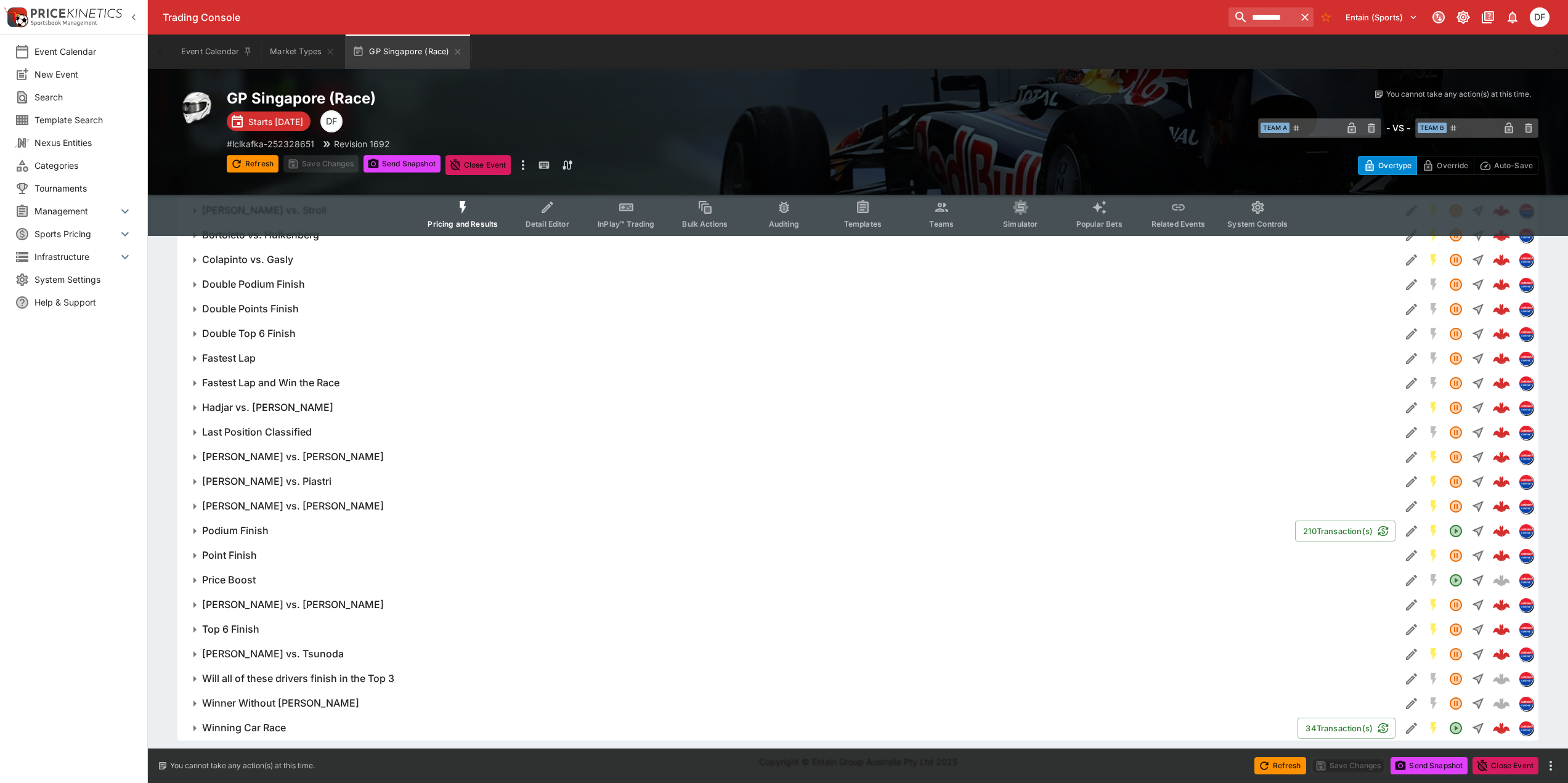
click at [262, 532] on h6 "Podium Finish" at bounding box center [236, 531] width 67 height 13
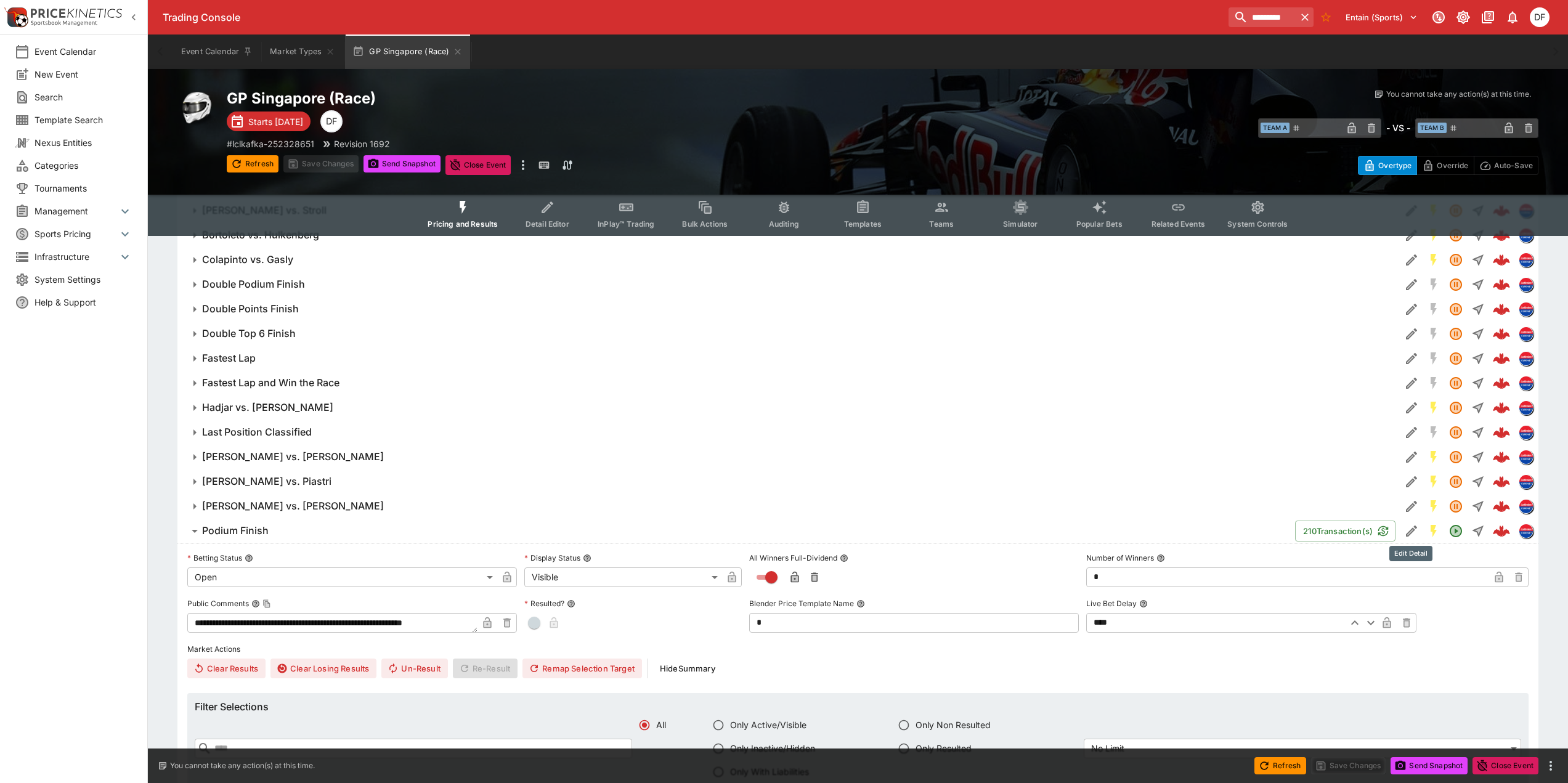
click at [1414, 533] on icon "Edit Detail" at bounding box center [1411, 531] width 15 height 15
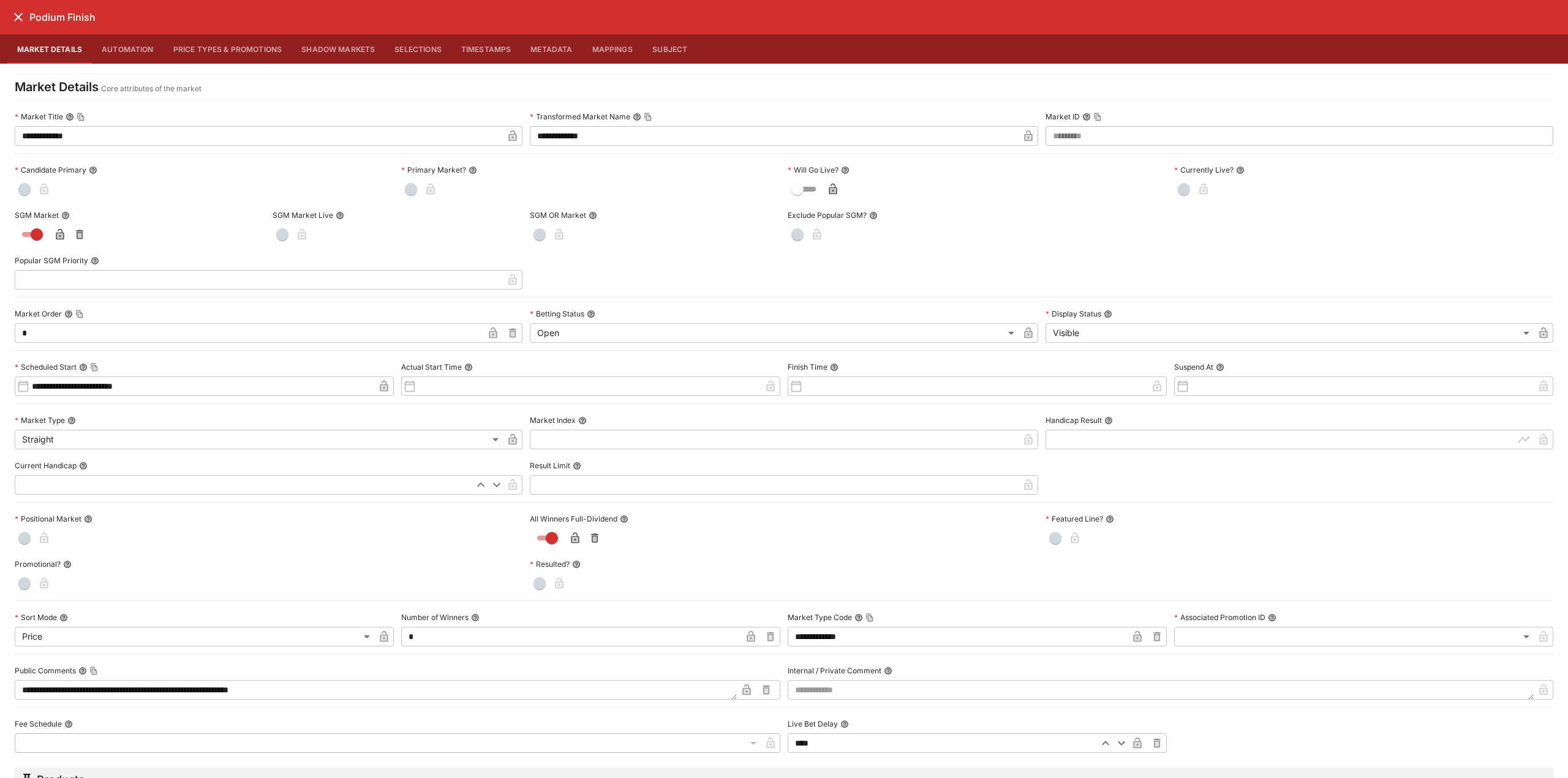
click at [13, 23] on icon "close" at bounding box center [18, 17] width 15 height 15
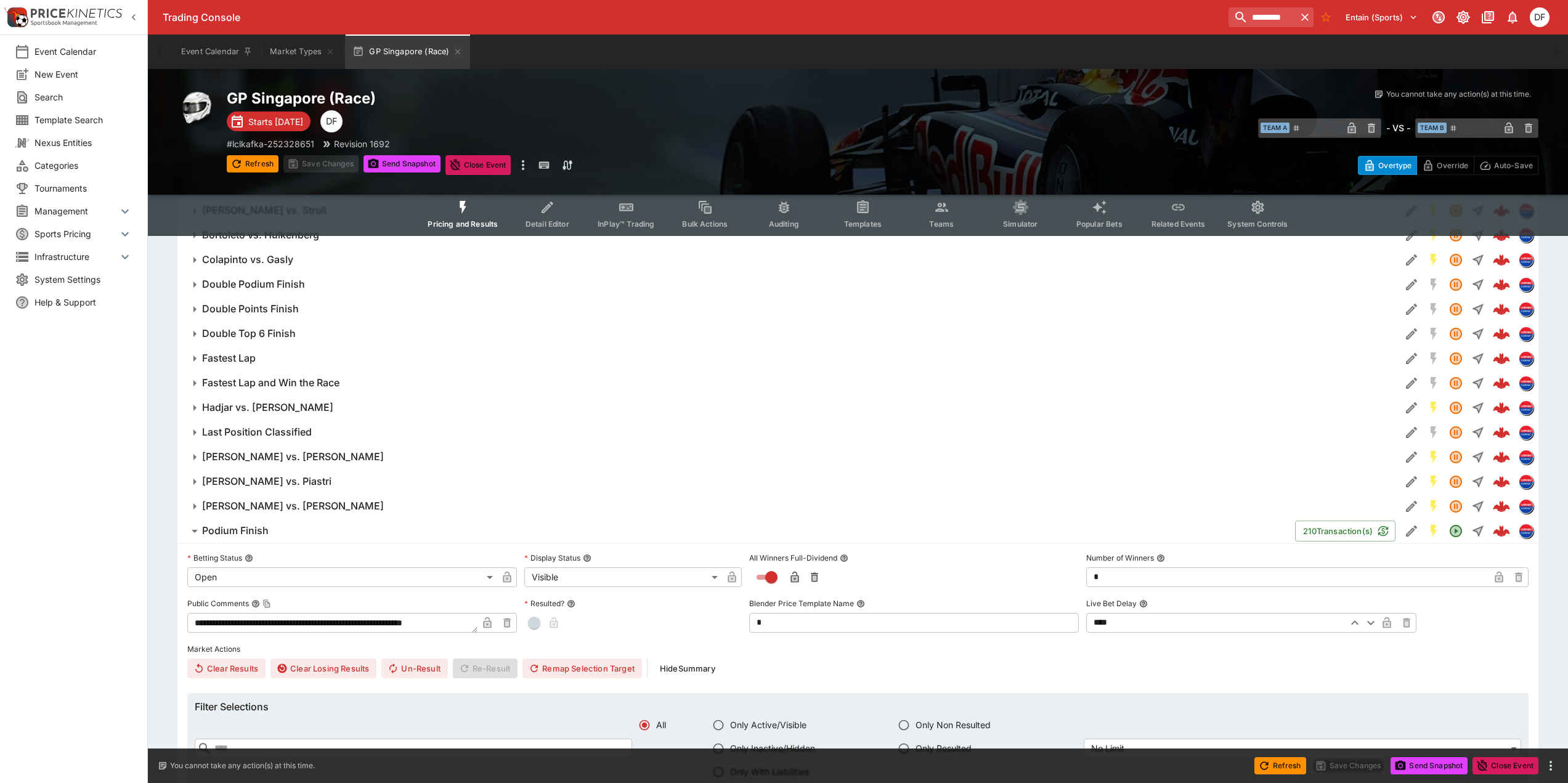
click at [249, 529] on h6 "Podium Finish" at bounding box center [236, 531] width 67 height 13
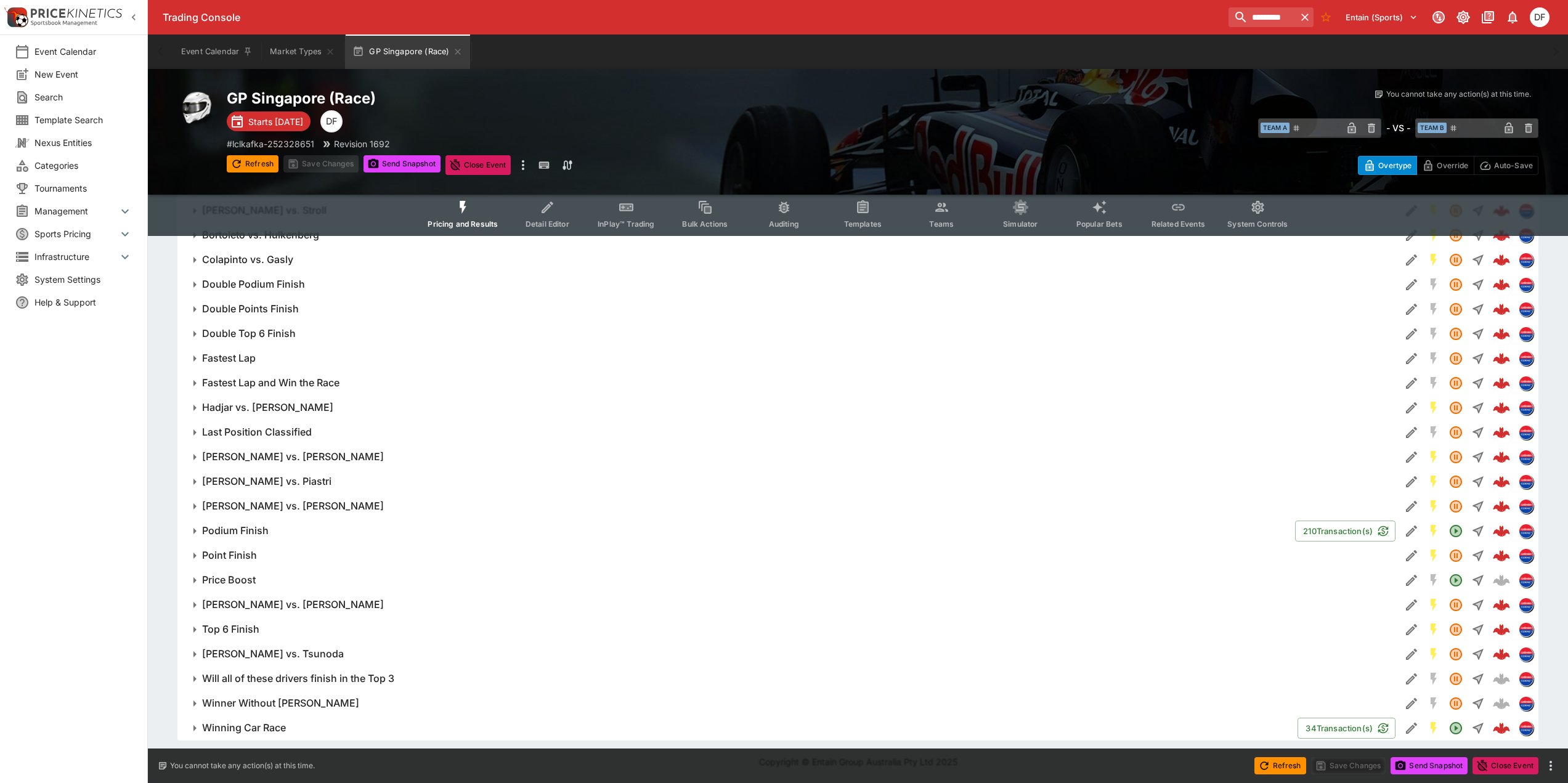
drag, startPoint x: 274, startPoint y: 625, endPoint x: 394, endPoint y: 633, distance: 120.3
click at [274, 625] on span "Top 6 Finish" at bounding box center [797, 629] width 1189 height 13
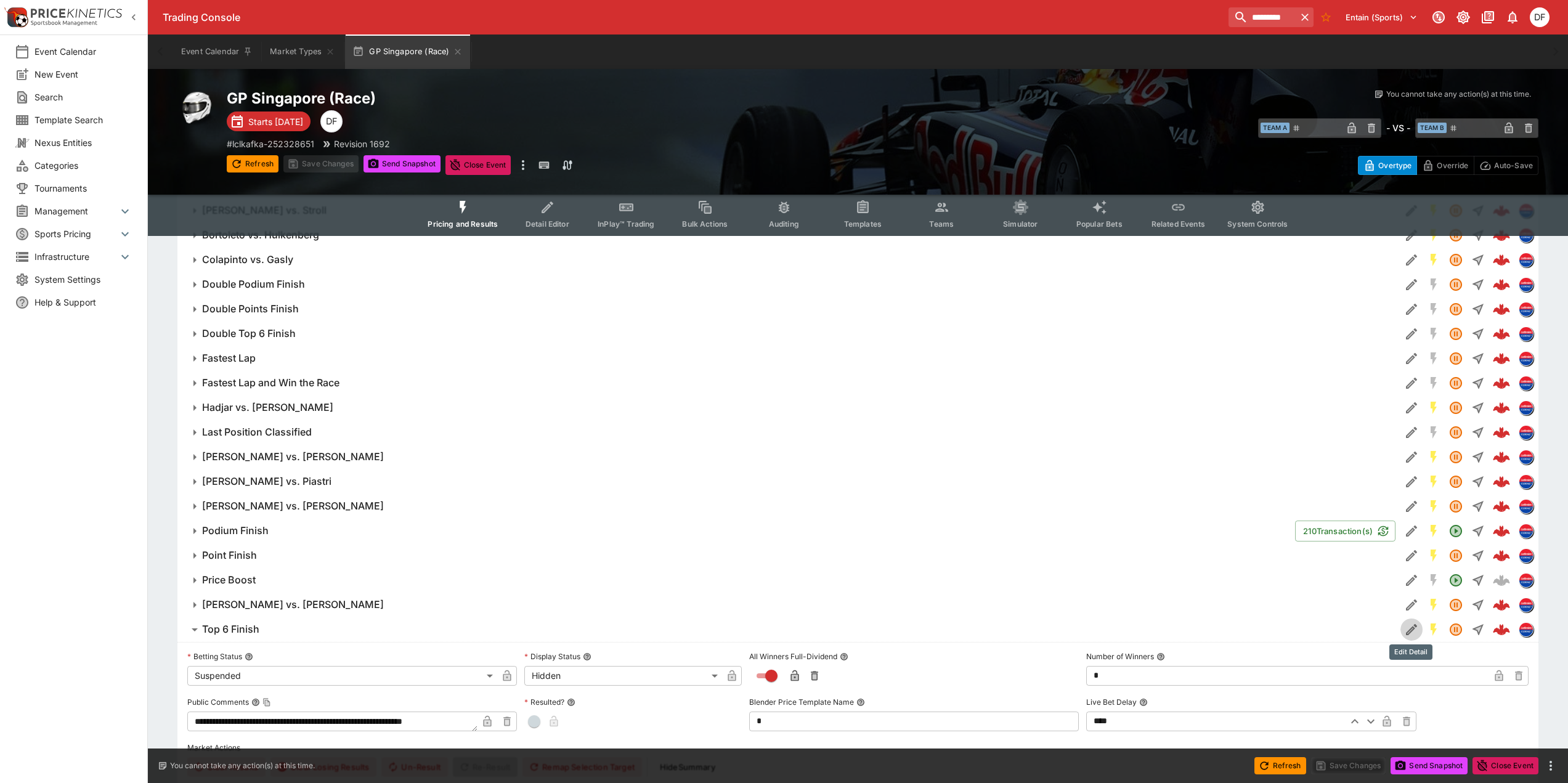
click at [1412, 633] on icon "Edit Detail" at bounding box center [1411, 629] width 15 height 15
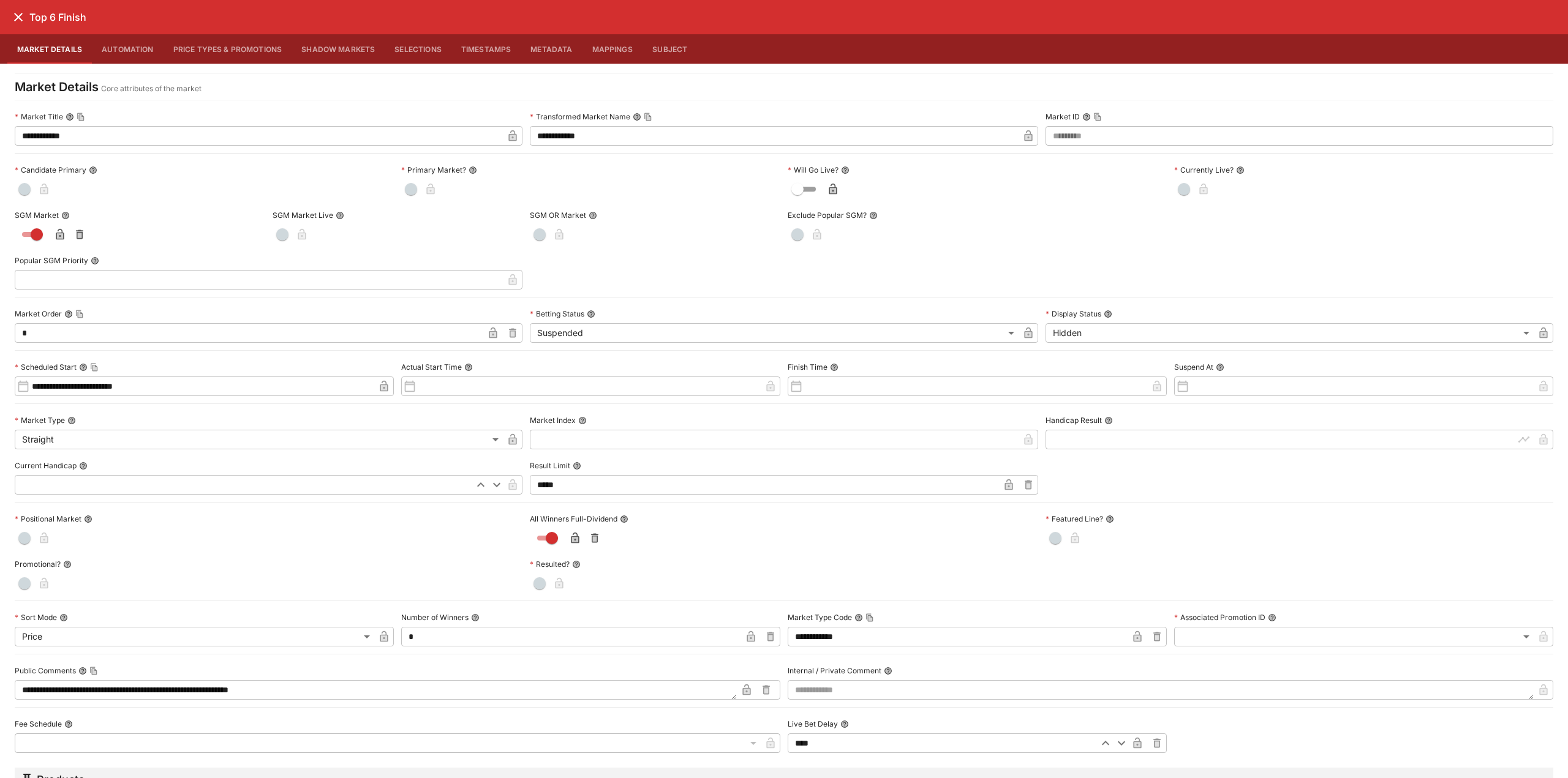
click at [14, 22] on icon "close" at bounding box center [18, 17] width 15 height 15
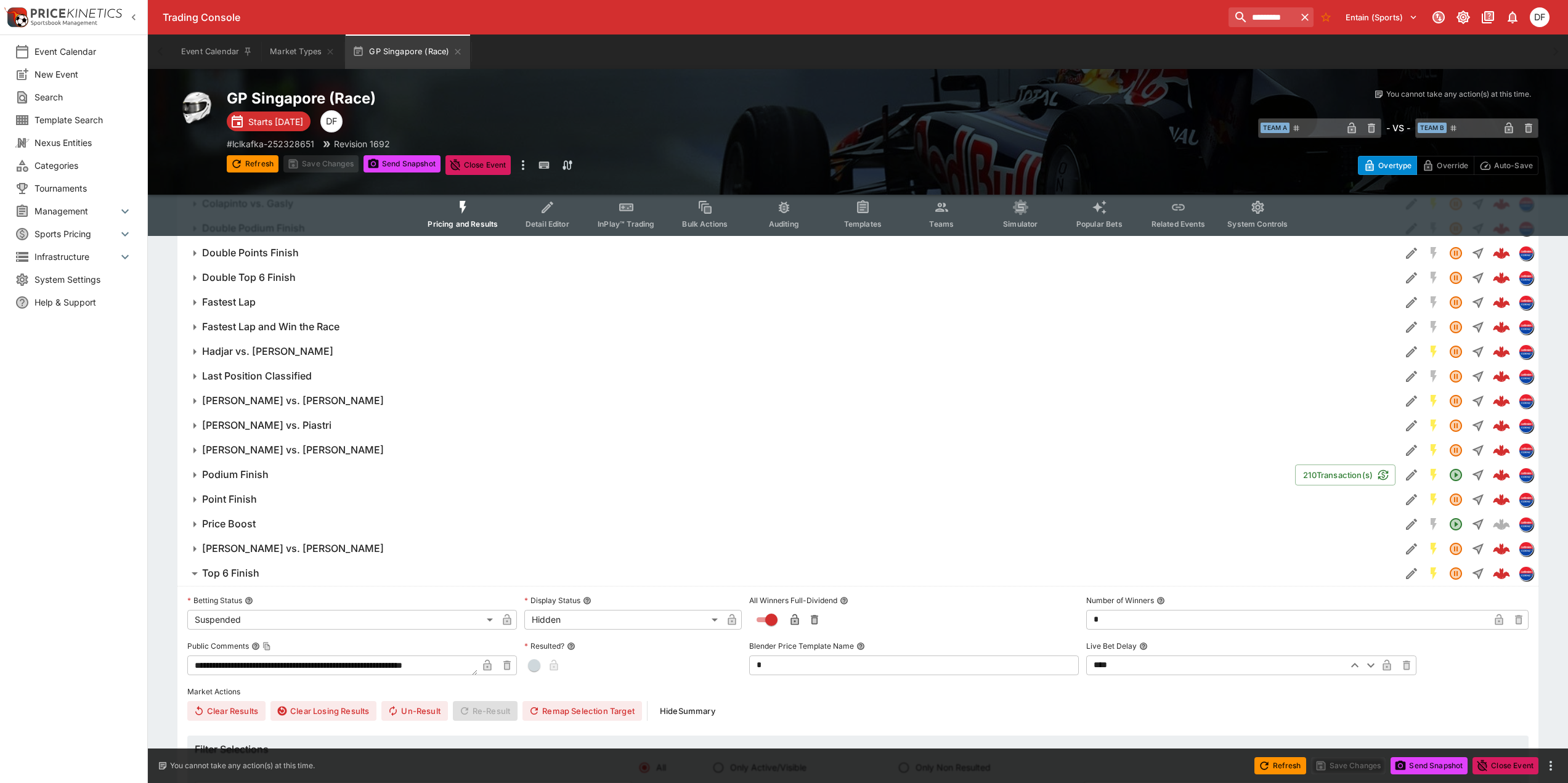
scroll to position [597, 0]
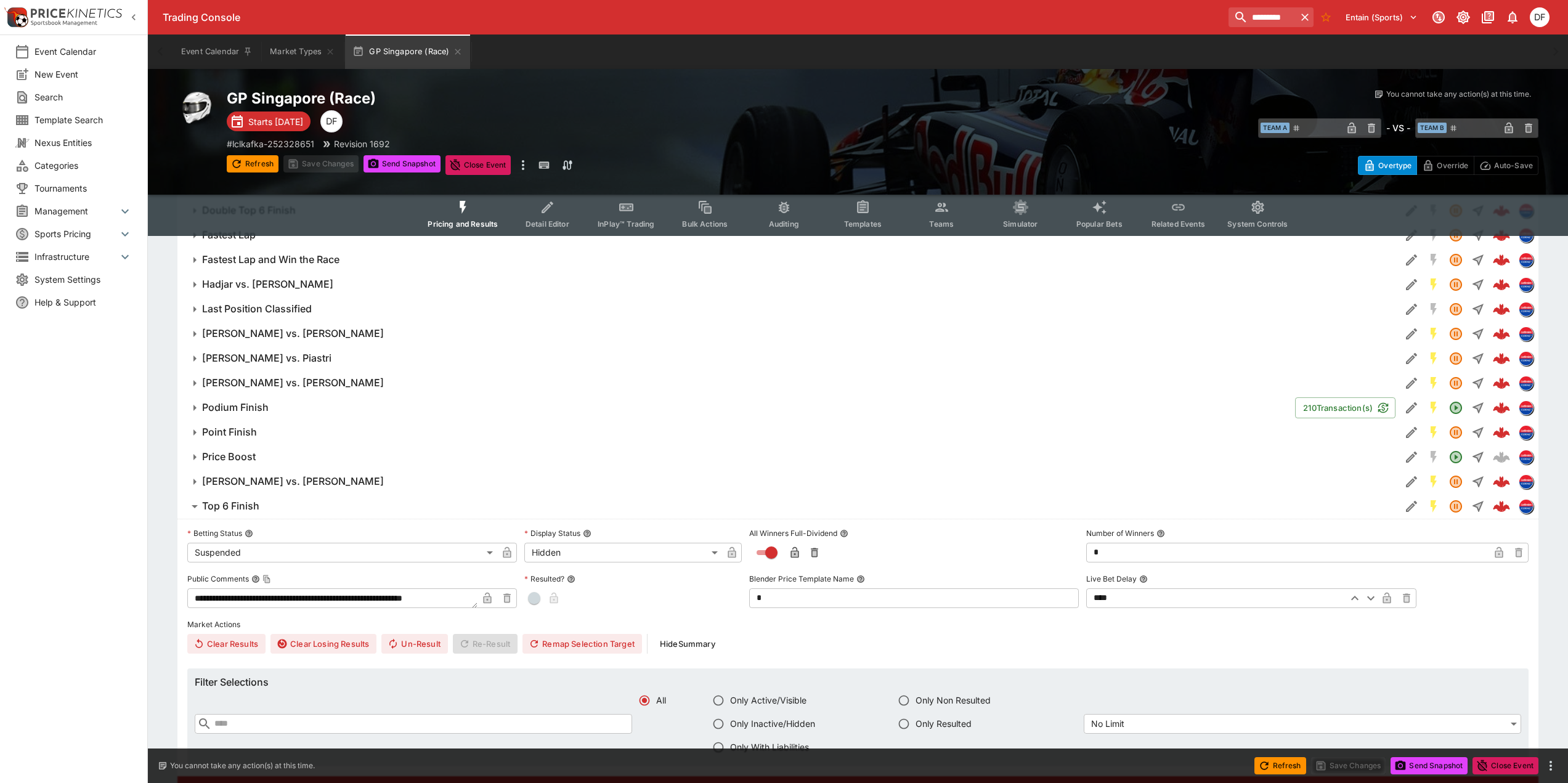
click at [246, 503] on h6 "Top 6 Finish" at bounding box center [231, 506] width 57 height 13
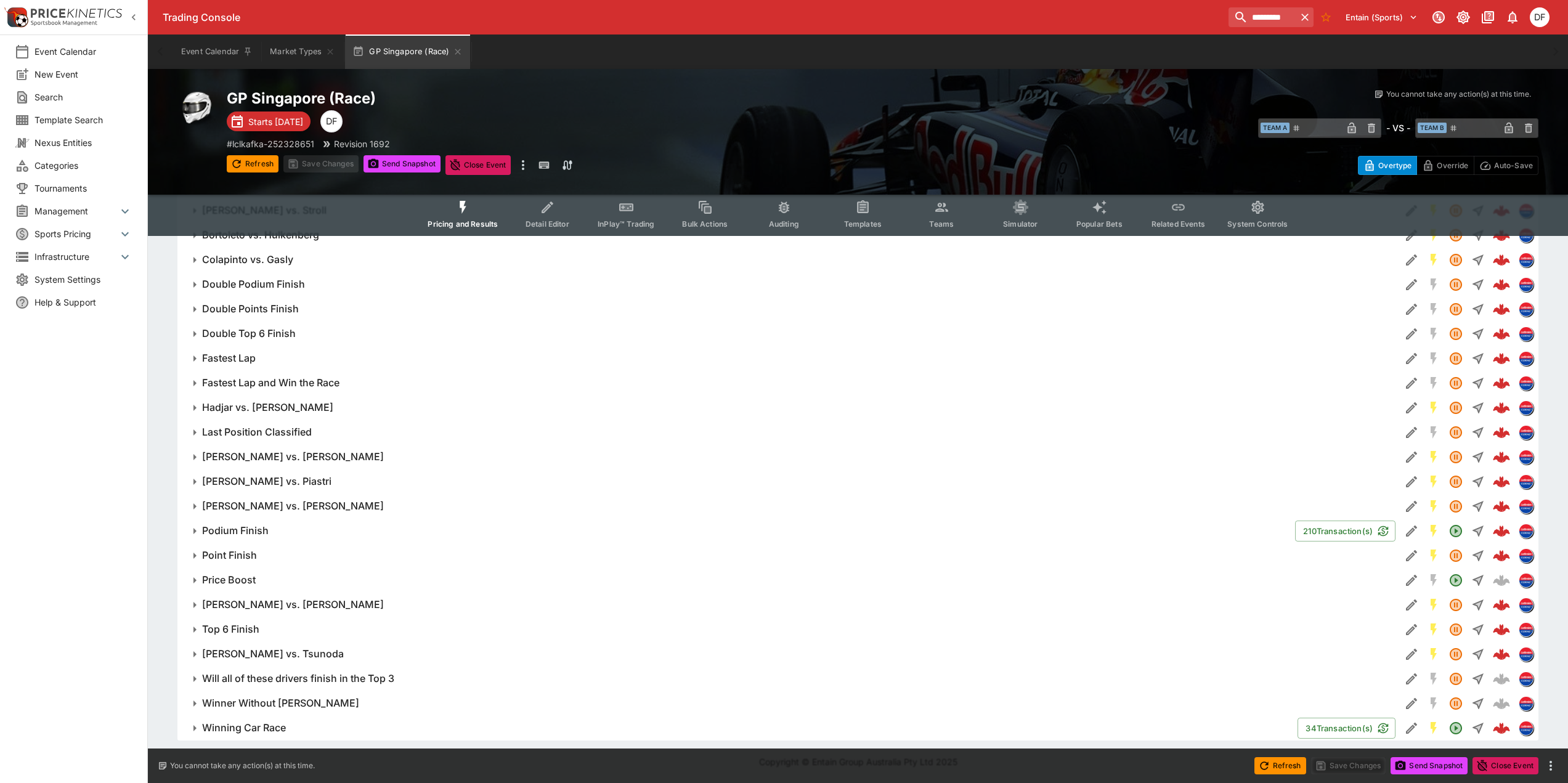
scroll to position [474, 0]
click at [1411, 630] on icon "Edit Detail" at bounding box center [1411, 629] width 11 height 11
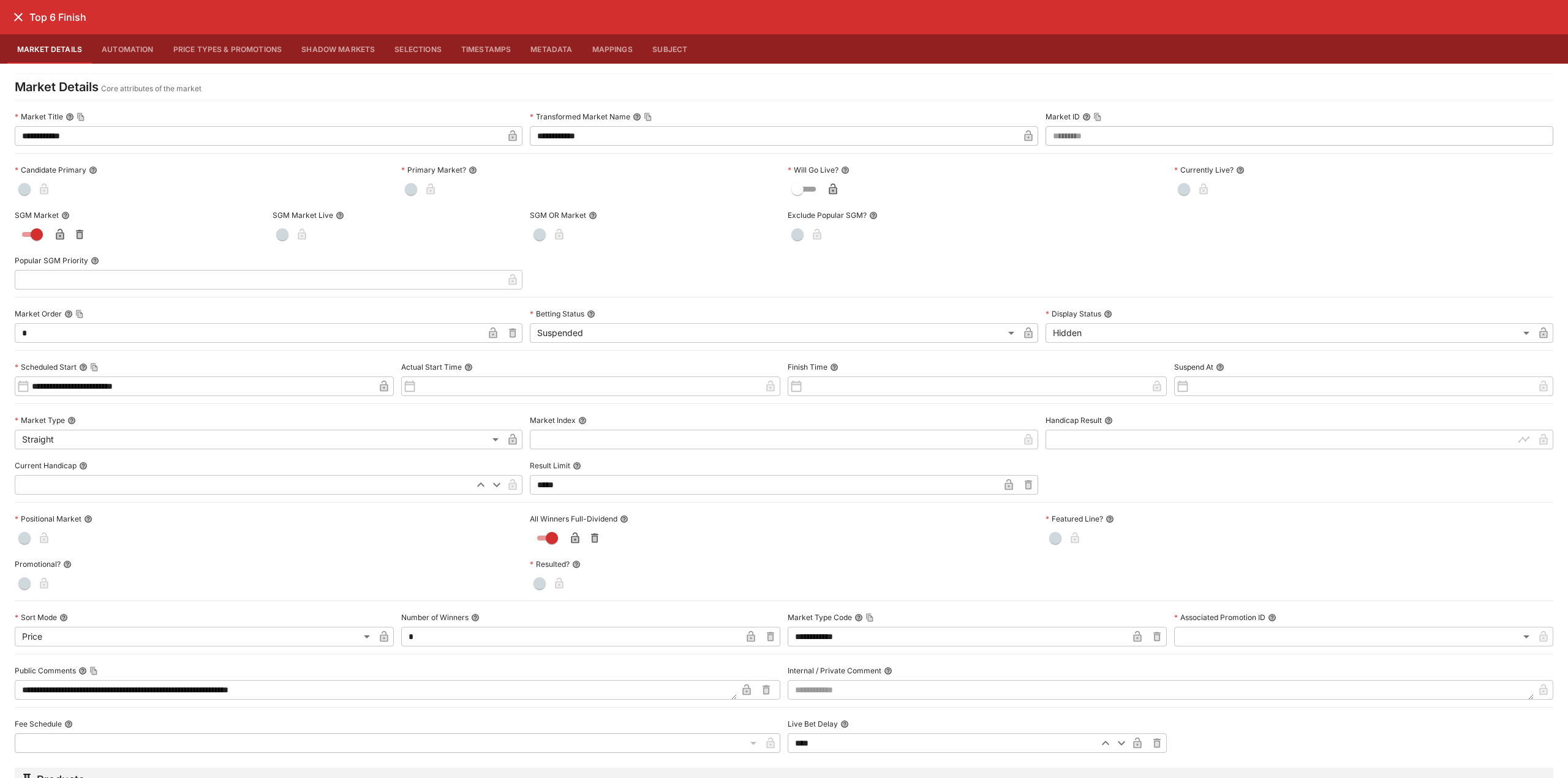
click at [16, 19] on icon "close" at bounding box center [18, 17] width 8 height 8
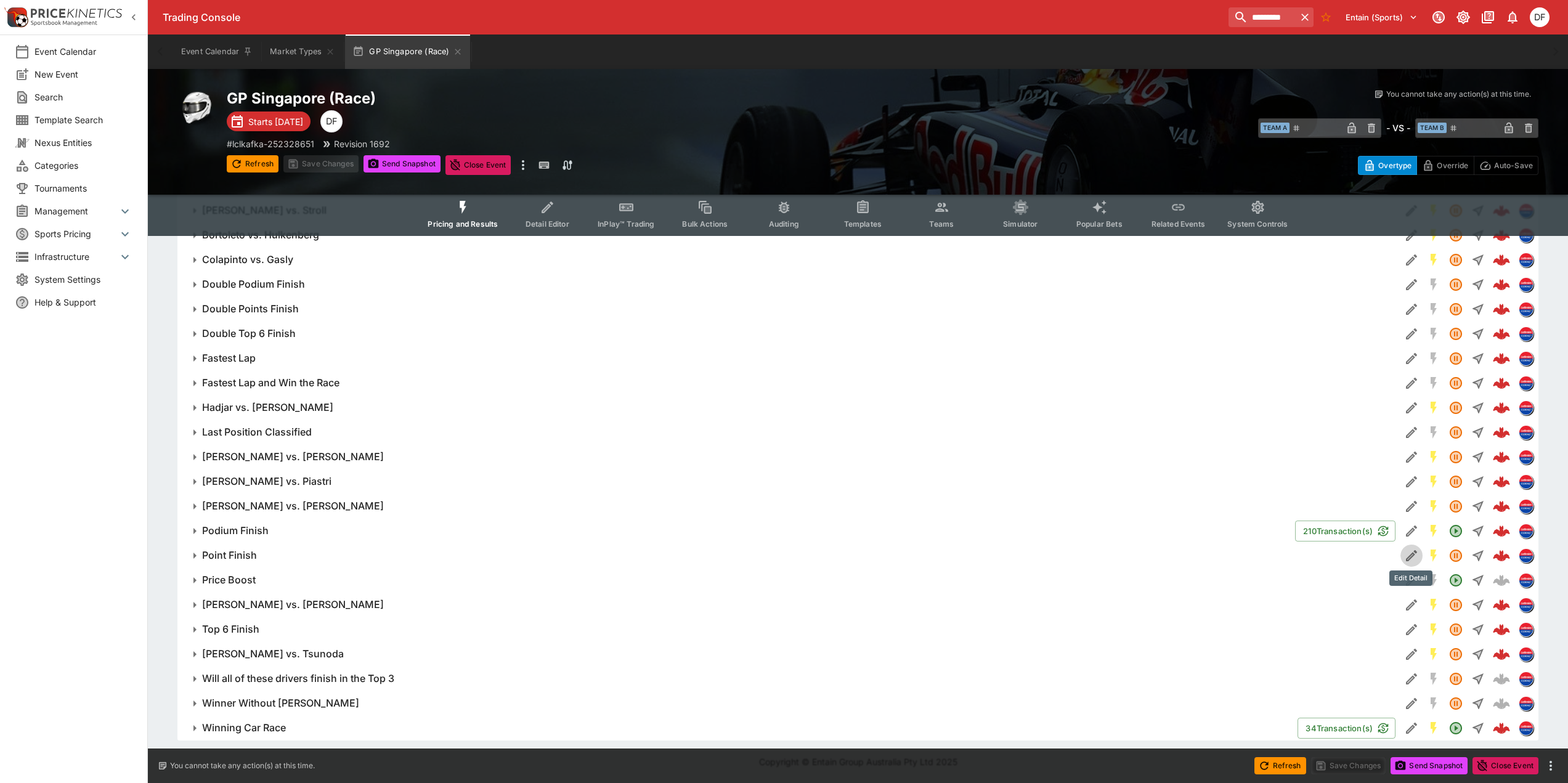
click at [1411, 553] on icon "Edit Detail" at bounding box center [1411, 556] width 11 height 11
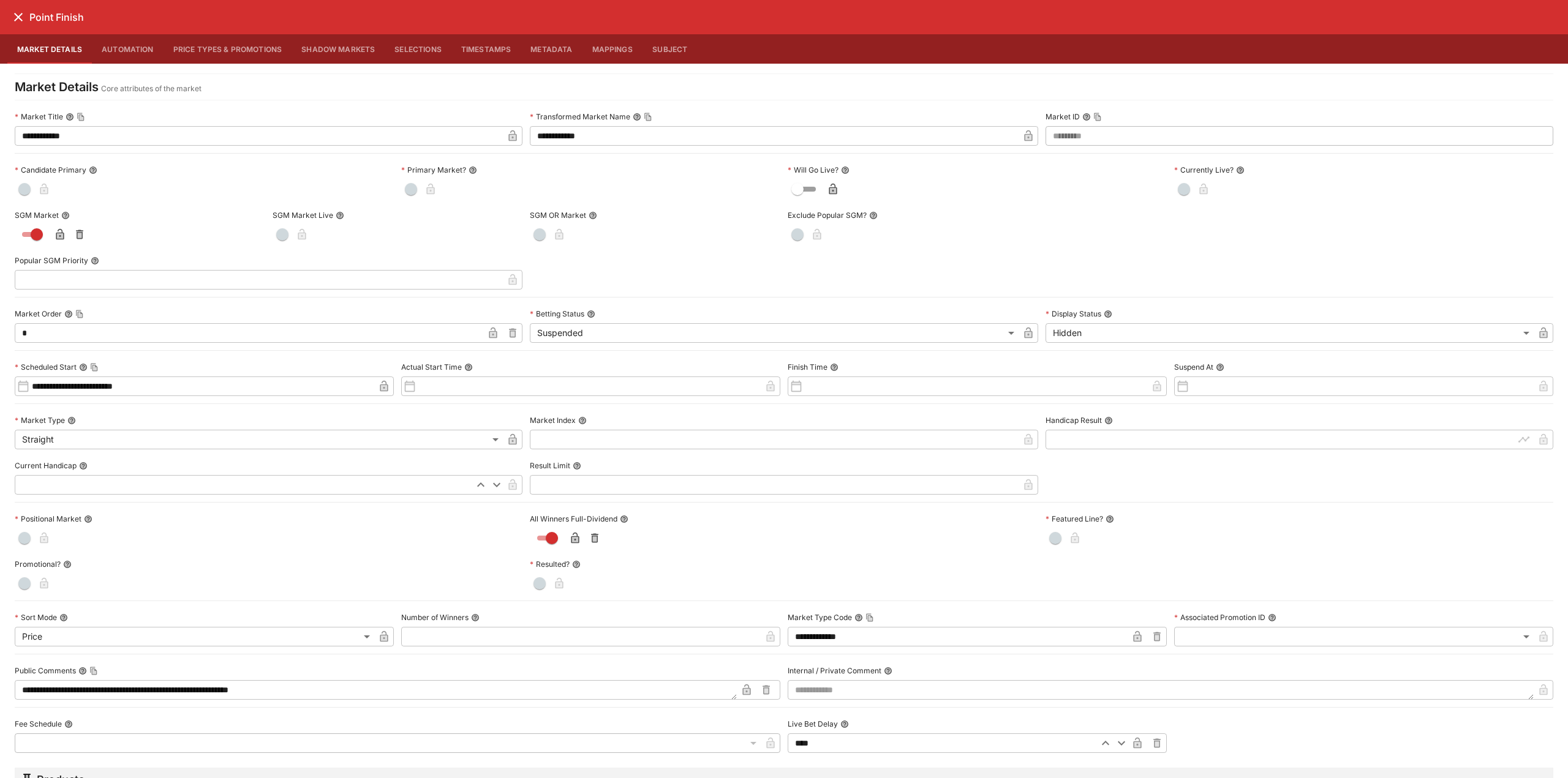
click at [22, 16] on icon "close" at bounding box center [18, 17] width 15 height 15
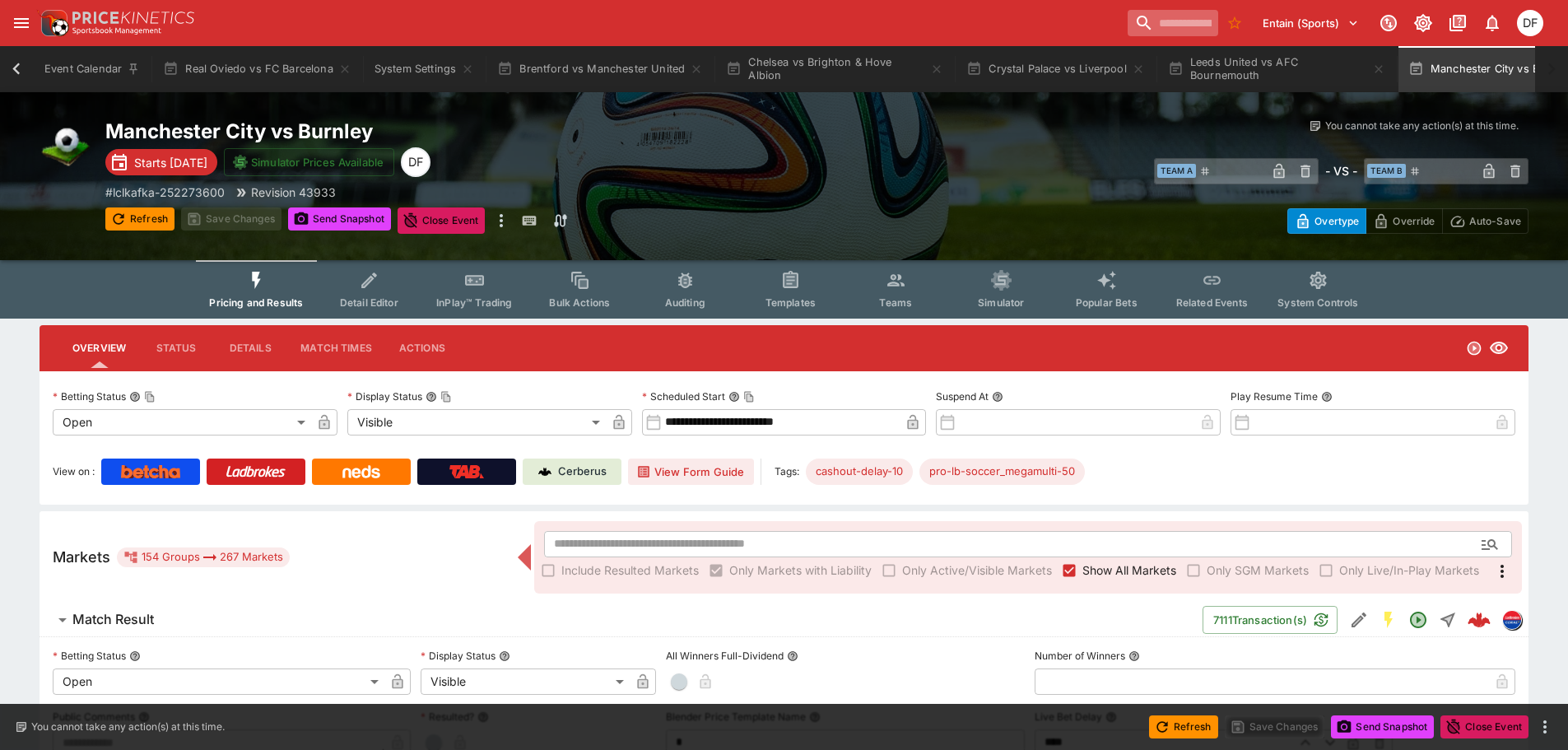
scroll to position [0, 64]
click at [1114, 29] on input "search" at bounding box center [1166, 23] width 104 height 26
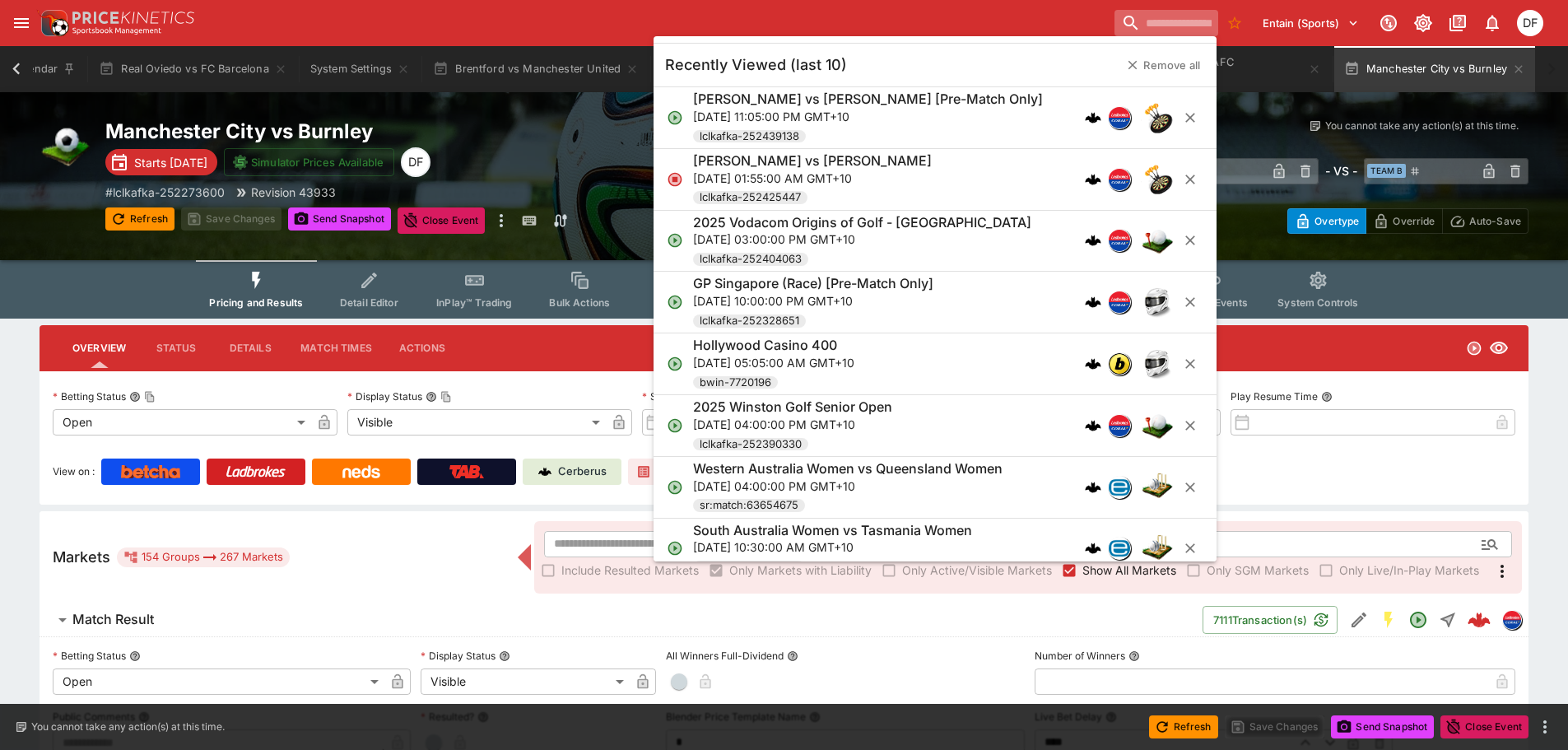
paste input "**********"
click at [1093, 27] on input "**********" at bounding box center [1100, 23] width 184 height 26
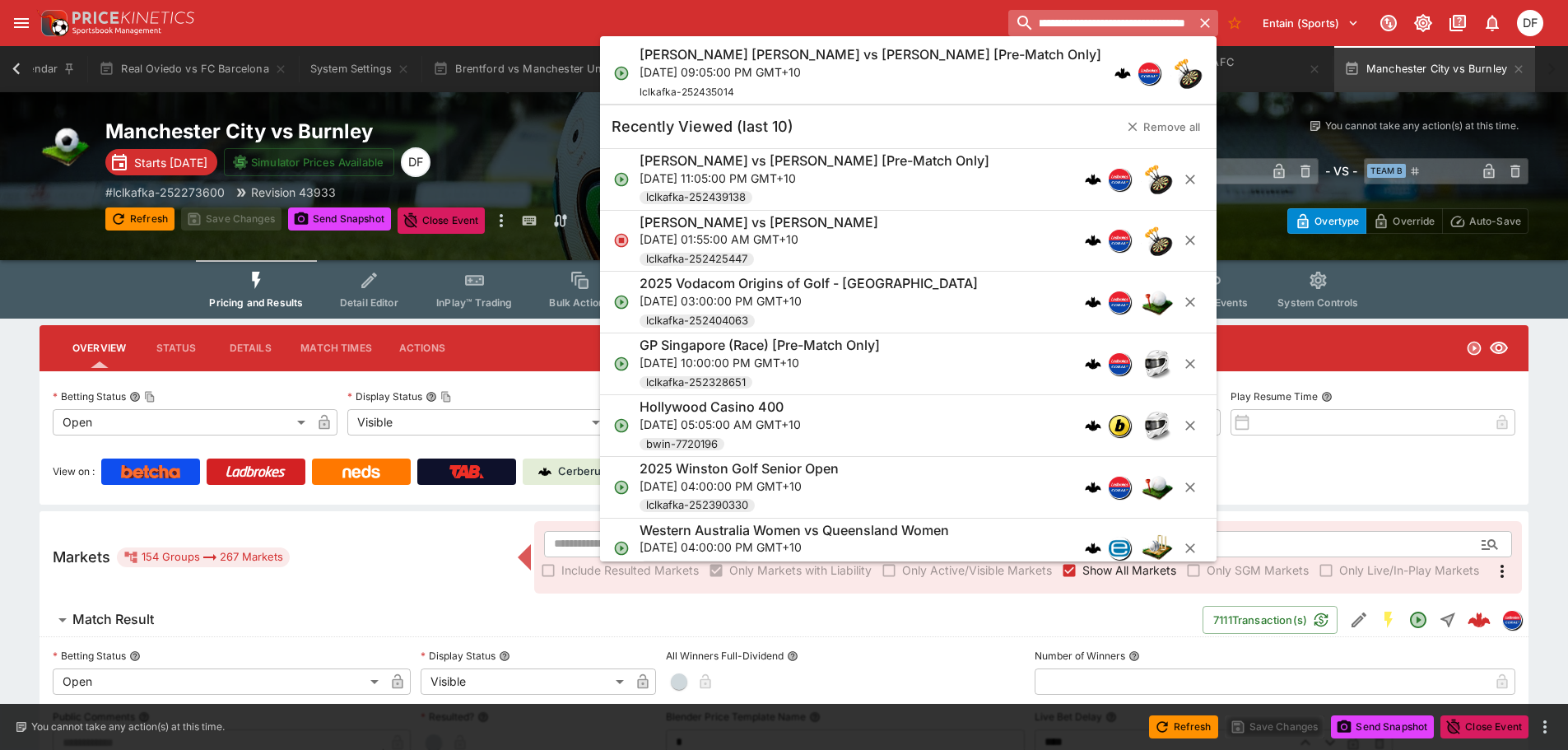
click at [1093, 27] on input "**********" at bounding box center [1100, 23] width 184 height 26
type input "**********"
click at [910, 72] on p "Fri, Sep 26, 2025, 09:05:00 PM GMT+10" at bounding box center [870, 72] width 462 height 18
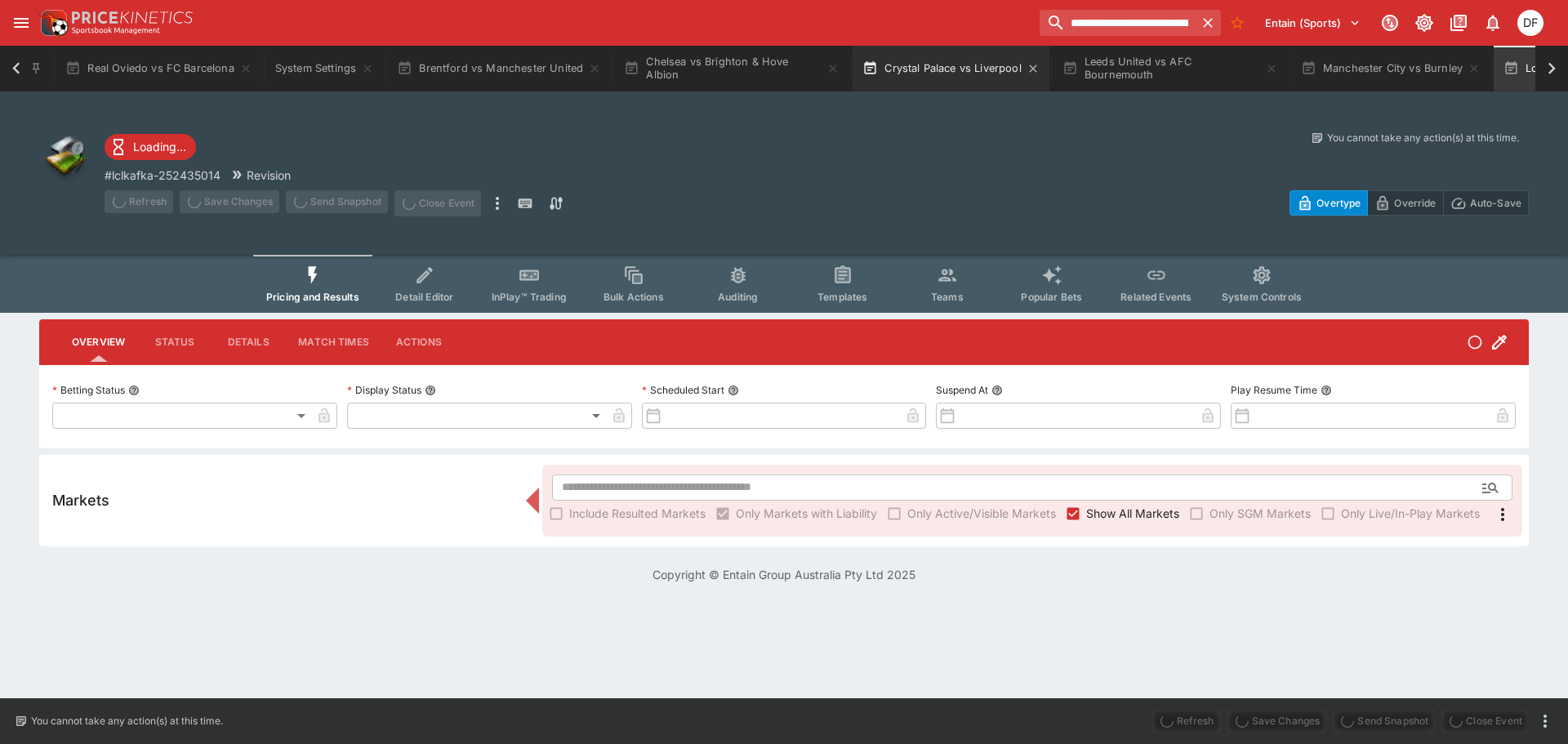
type input "**********"
type input "*******"
type input "**********"
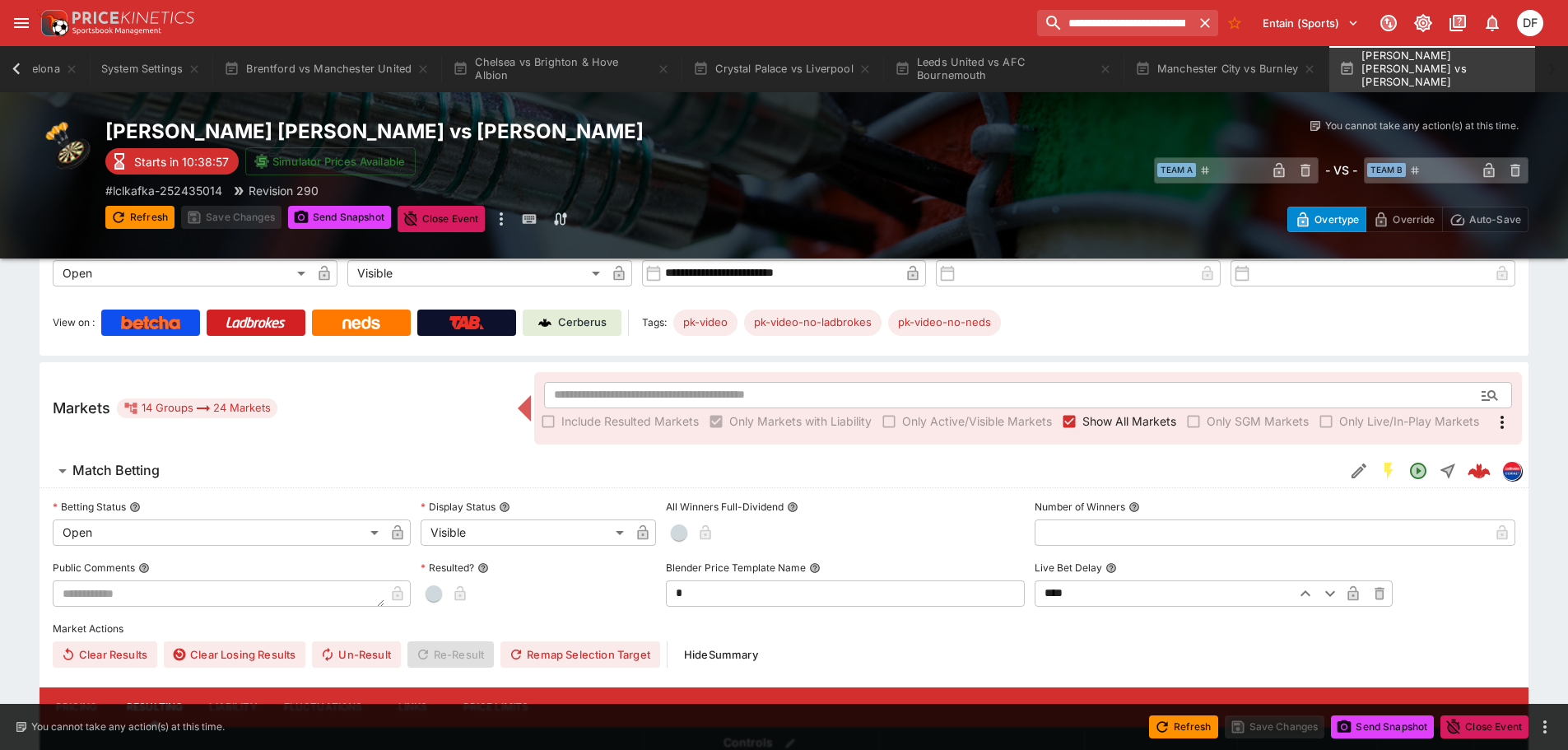
scroll to position [329, 0]
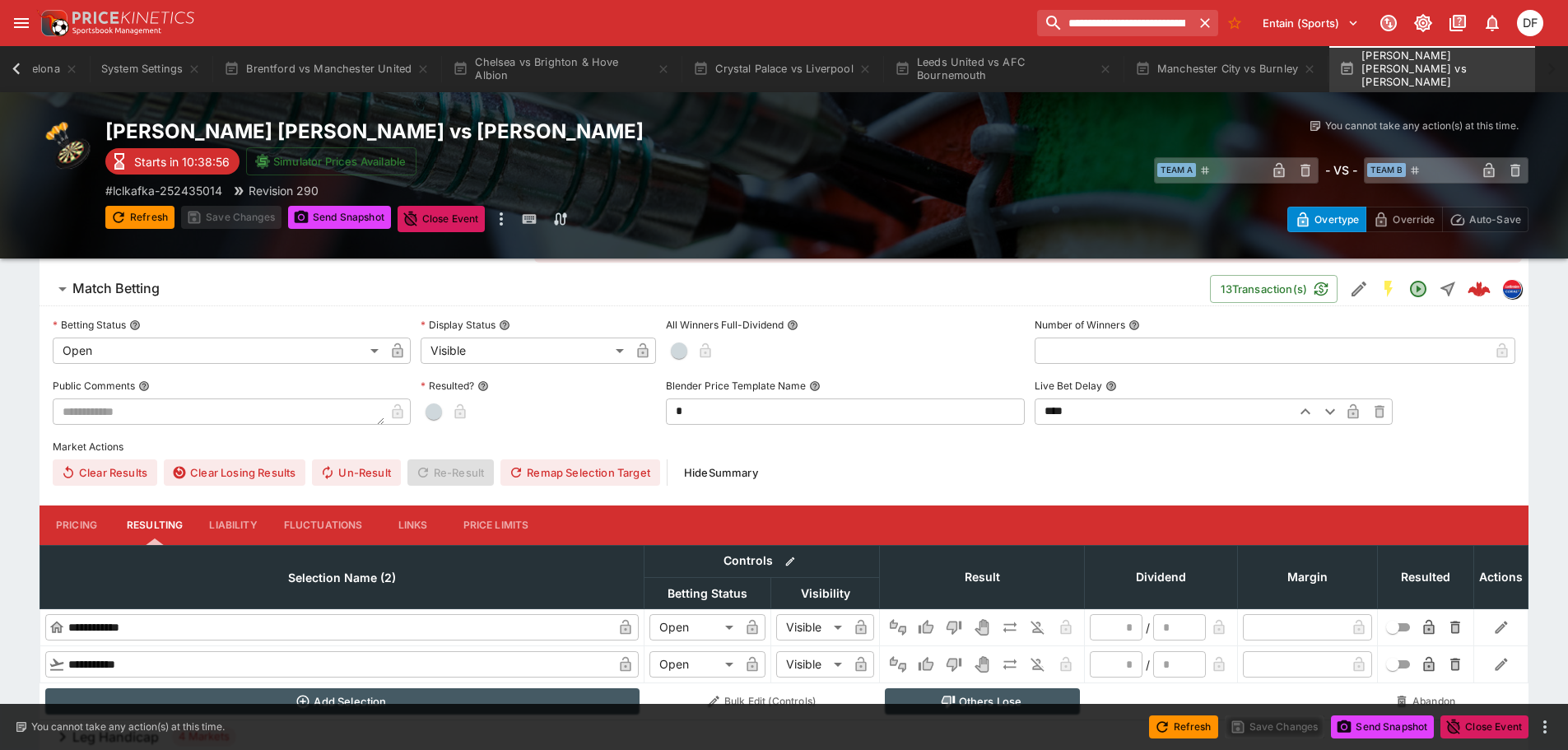
click at [154, 299] on button "Match Betting" at bounding box center [626, 288] width 1171 height 33
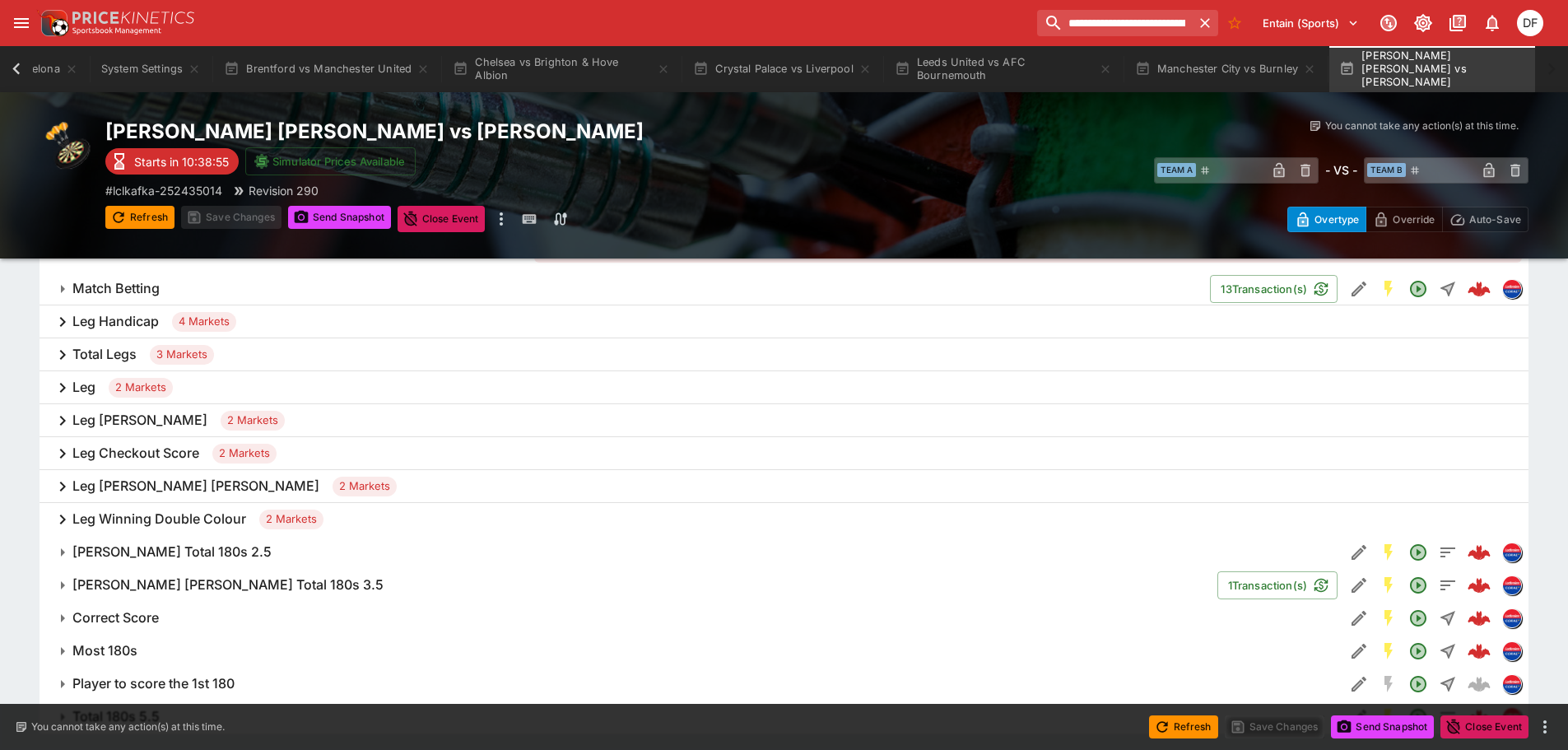
click at [152, 334] on div "Leg Handicap 4 Markets" at bounding box center [784, 322] width 1489 height 33
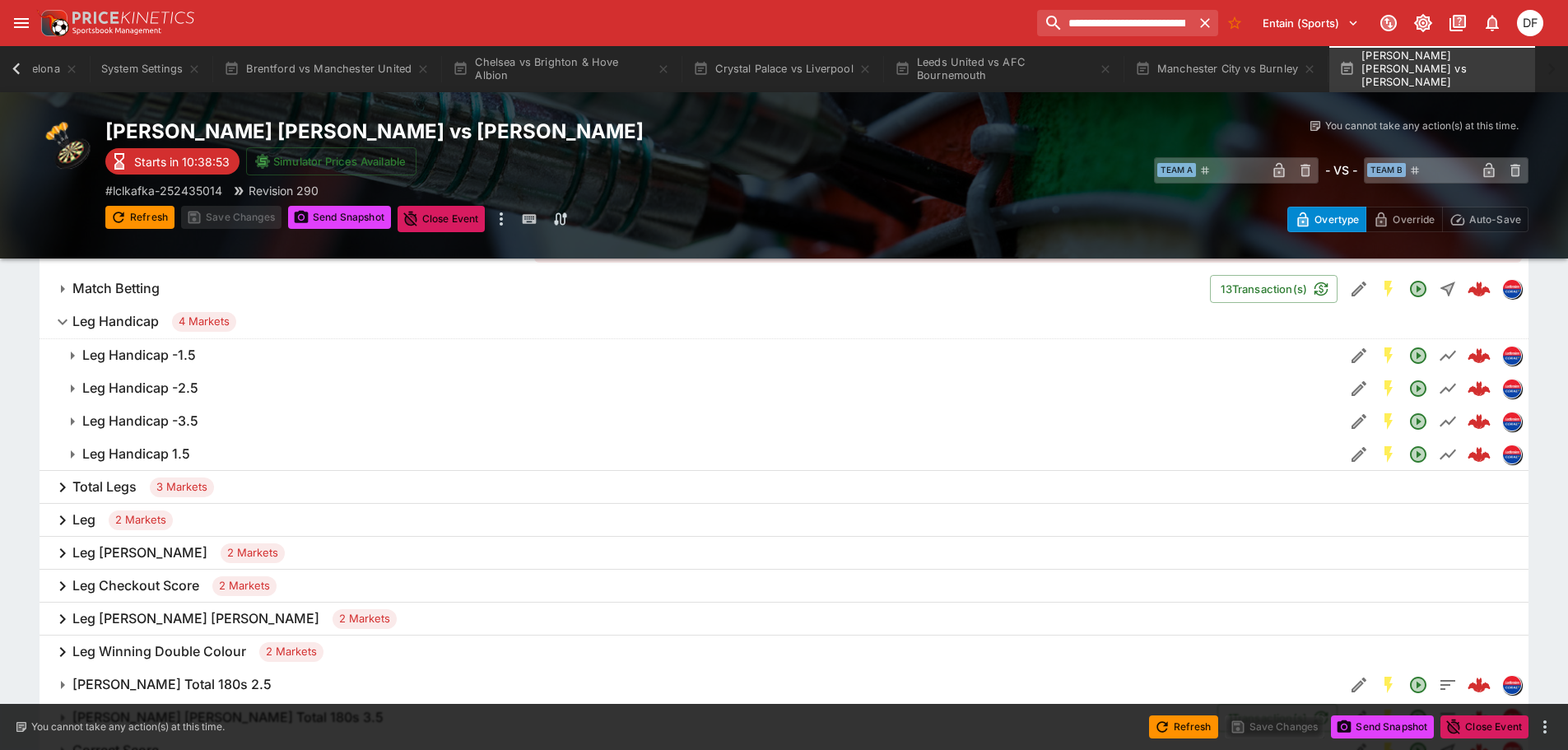
click at [201, 362] on span "Leg Handicap -1.5" at bounding box center [707, 355] width 1249 height 18
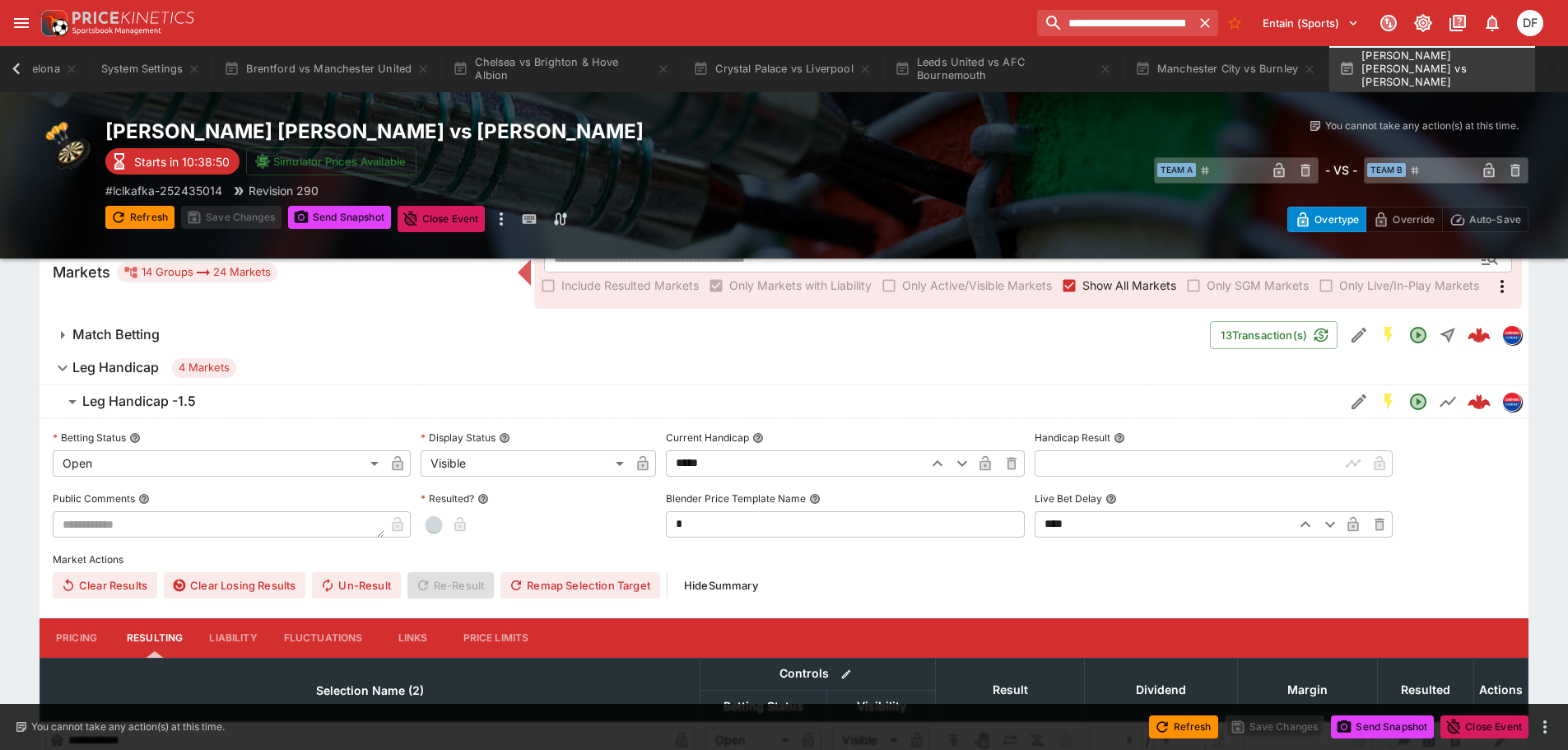
scroll to position [247, 0]
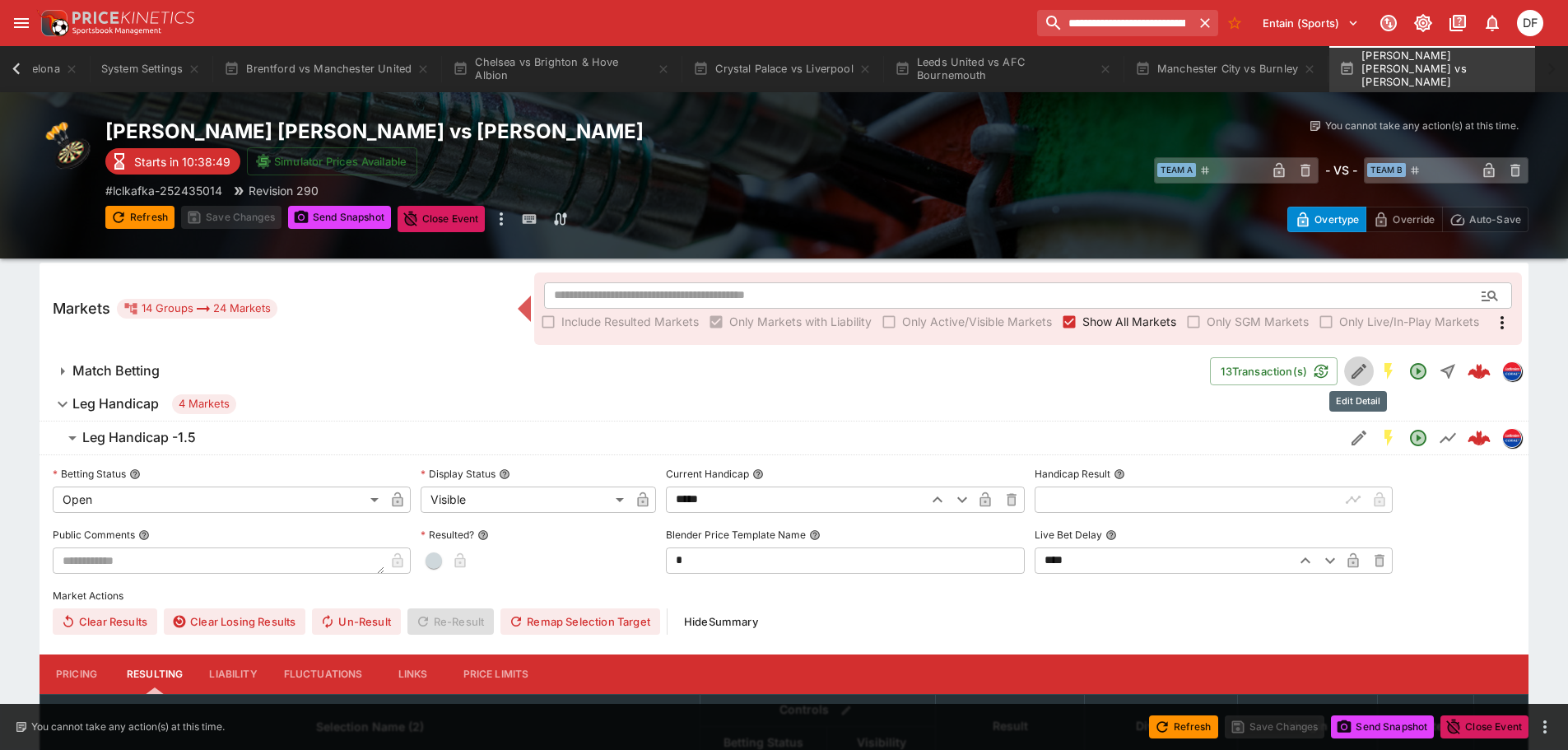
click at [1356, 372] on icon "Edit Detail" at bounding box center [1357, 373] width 8 height 8
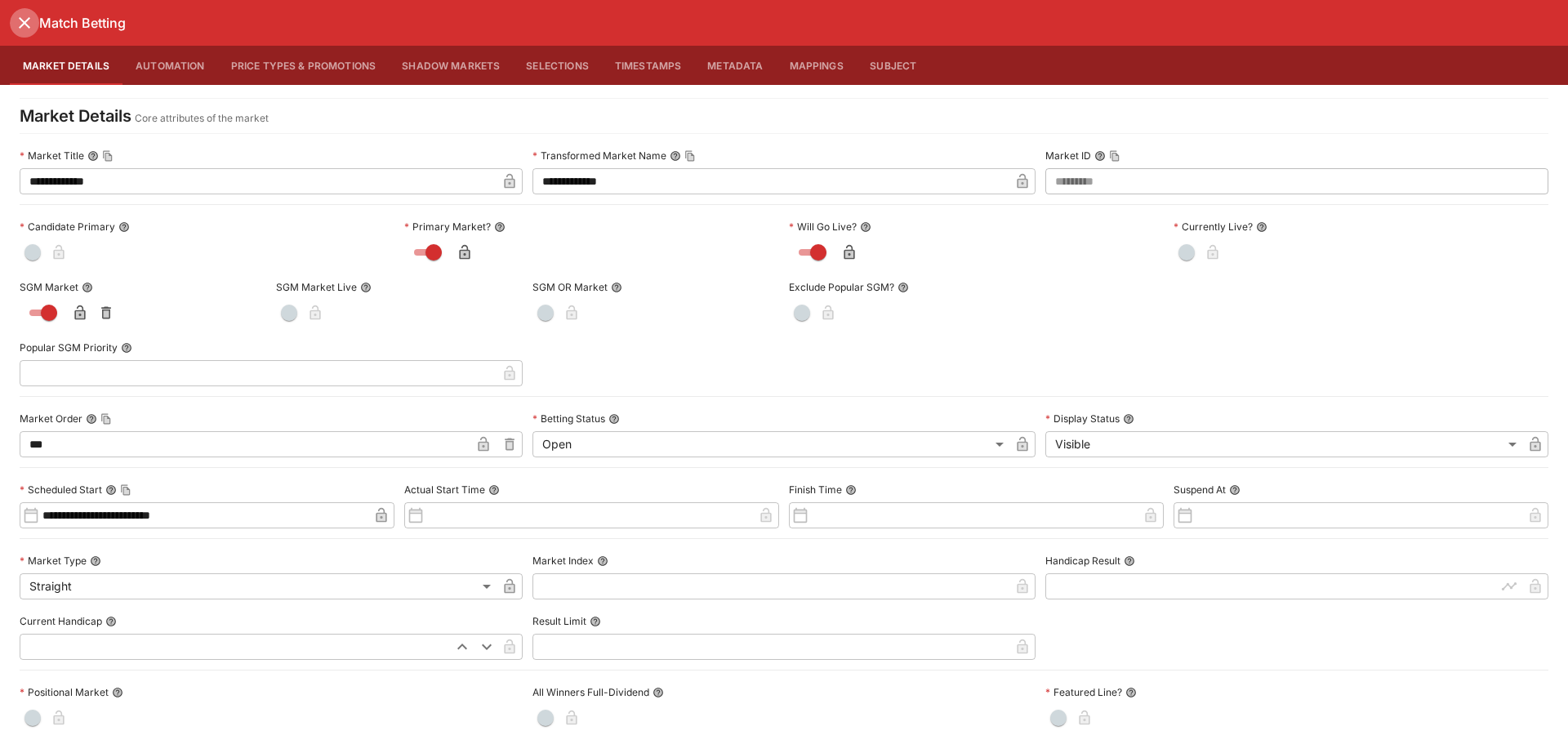
click at [18, 18] on icon "close" at bounding box center [24, 22] width 19 height 19
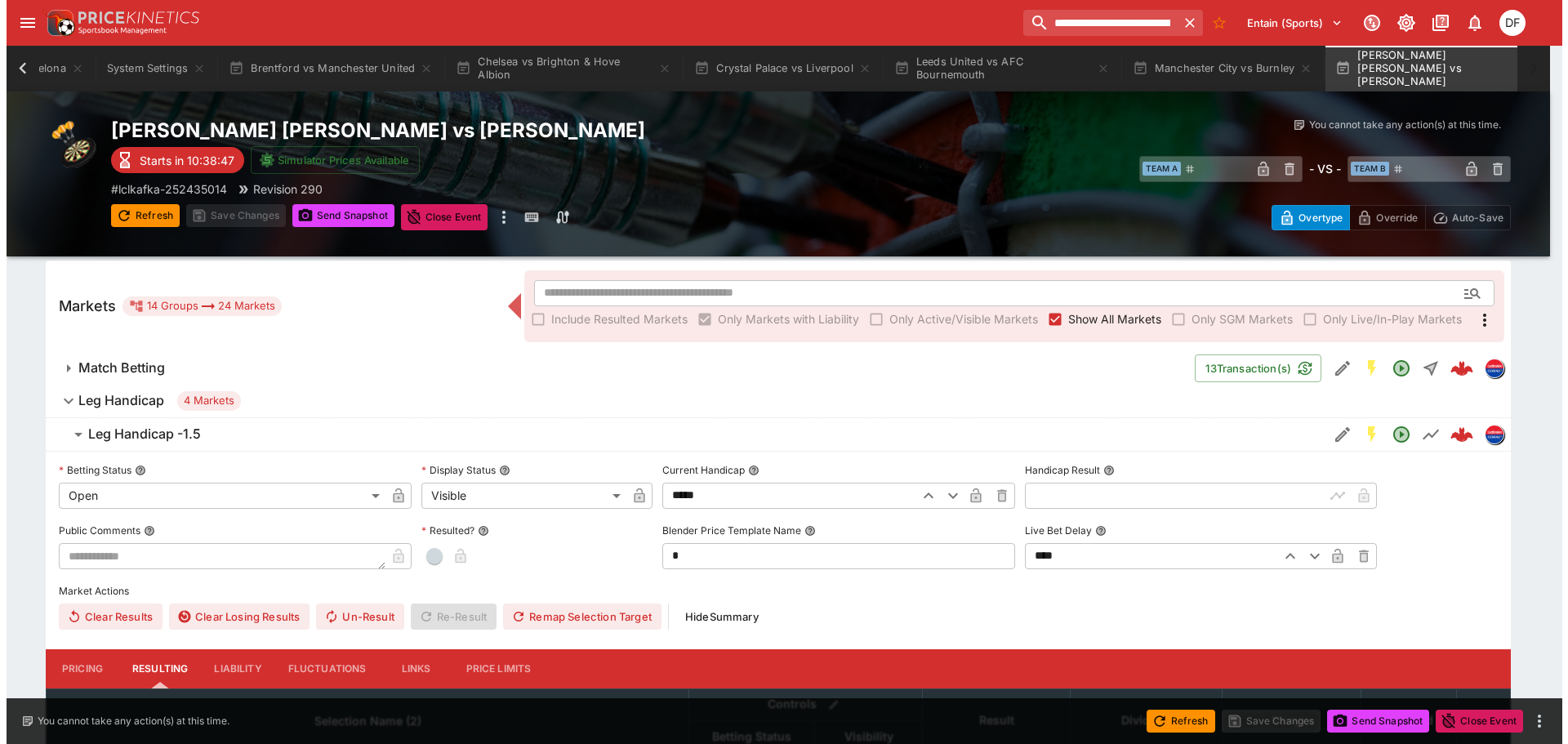
scroll to position [0, 261]
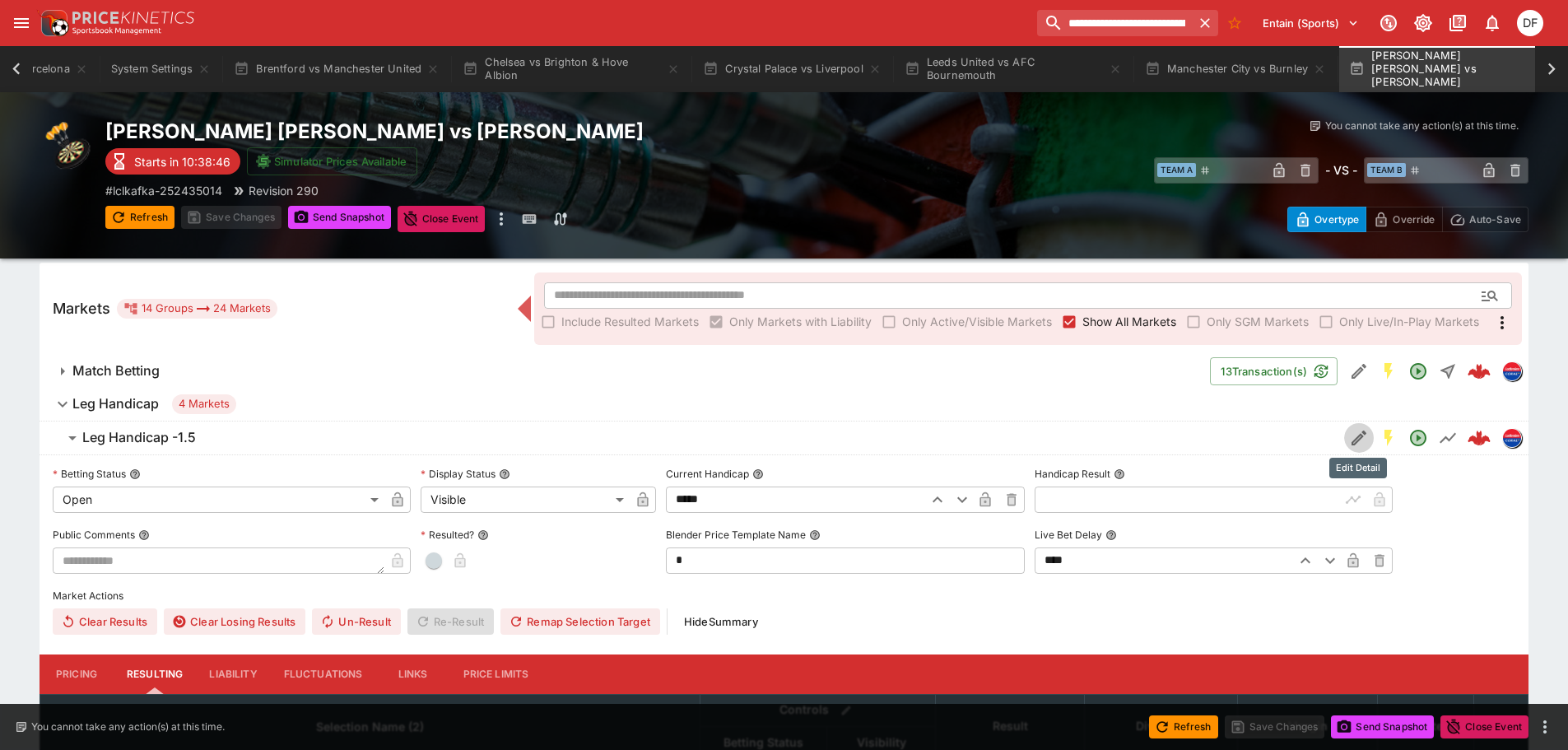
click at [1351, 439] on icon "Edit Detail" at bounding box center [1359, 438] width 20 height 20
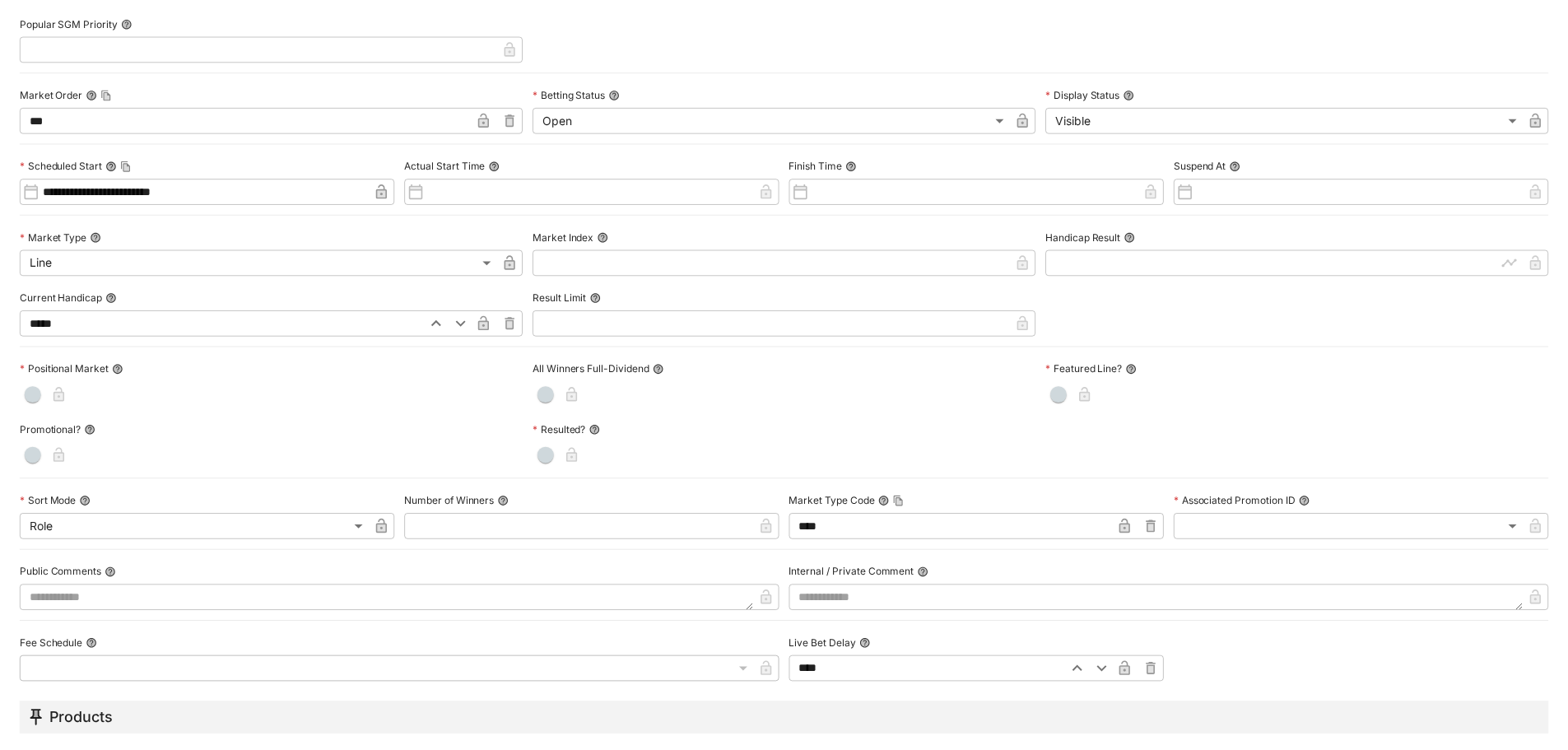
scroll to position [0, 0]
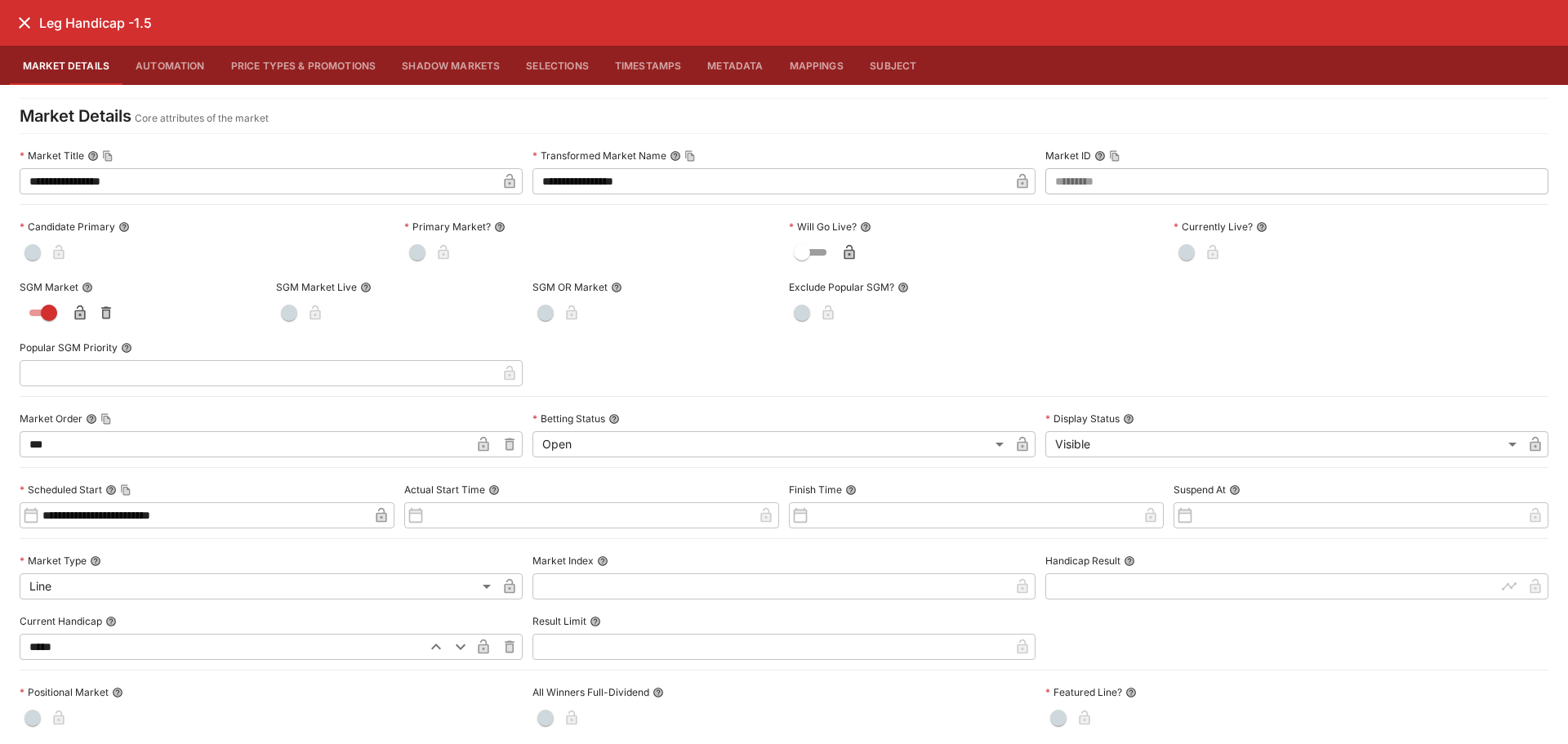
click at [21, 24] on icon "close" at bounding box center [24, 22] width 19 height 19
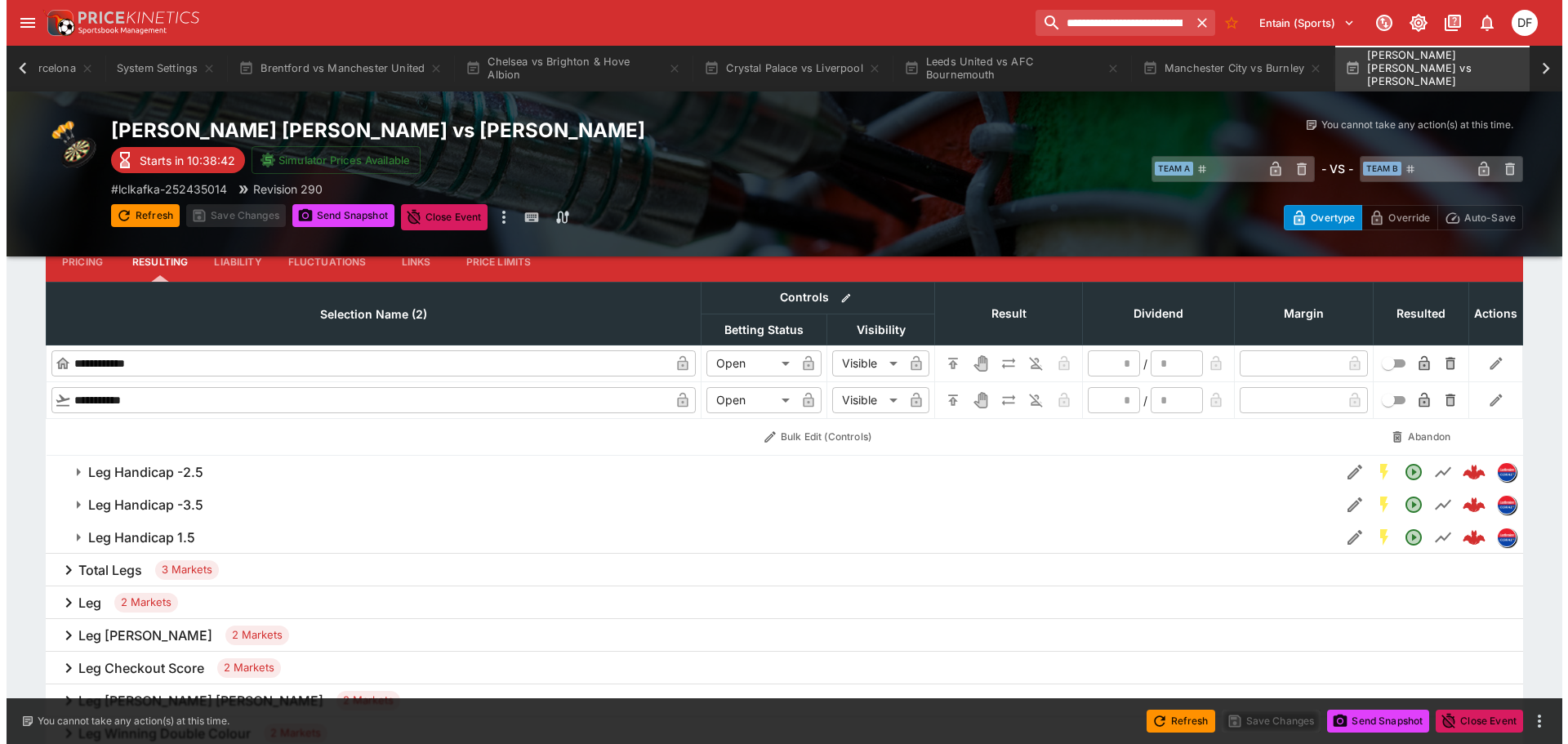
scroll to position [654, 0]
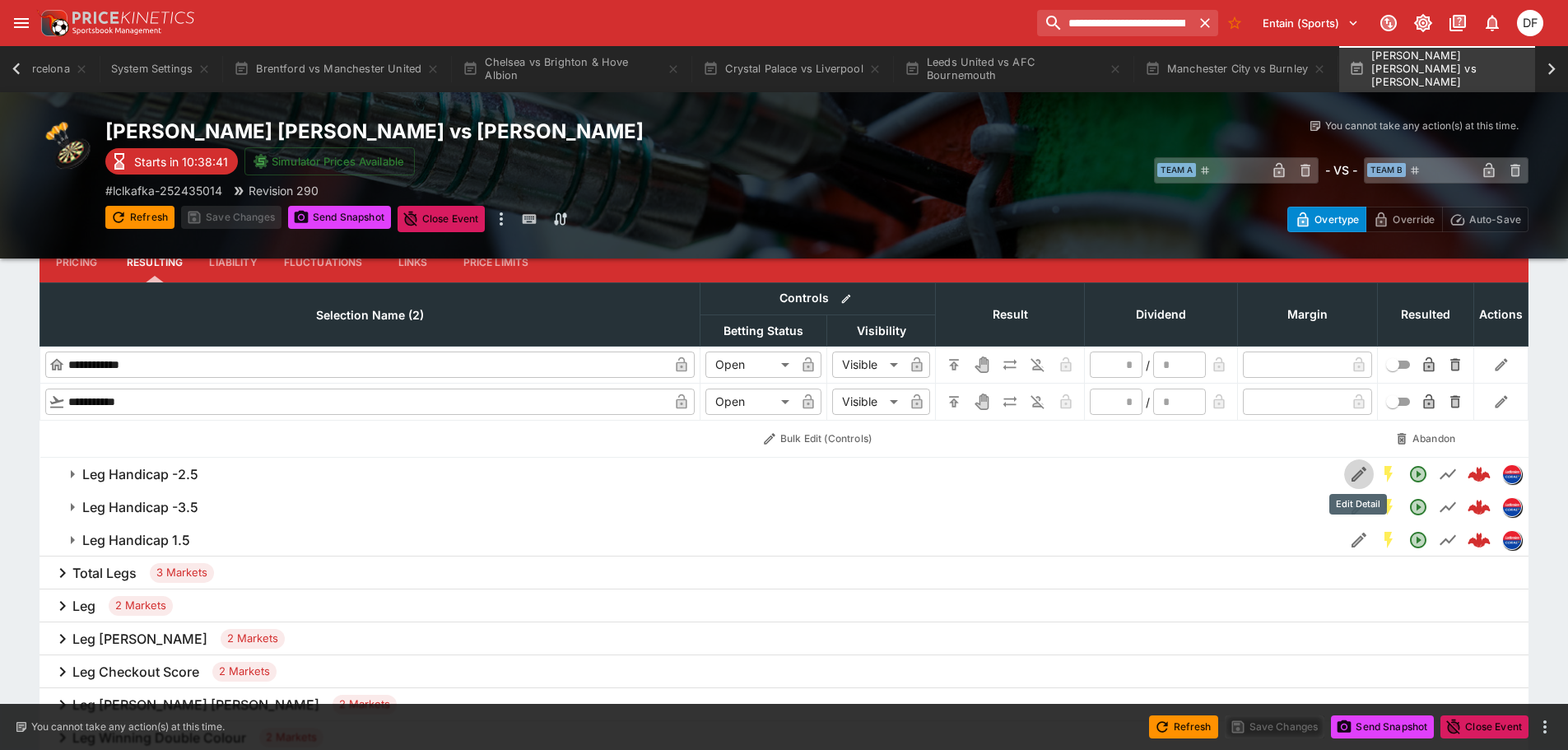
click at [1361, 472] on icon "Edit Detail" at bounding box center [1359, 474] width 15 height 15
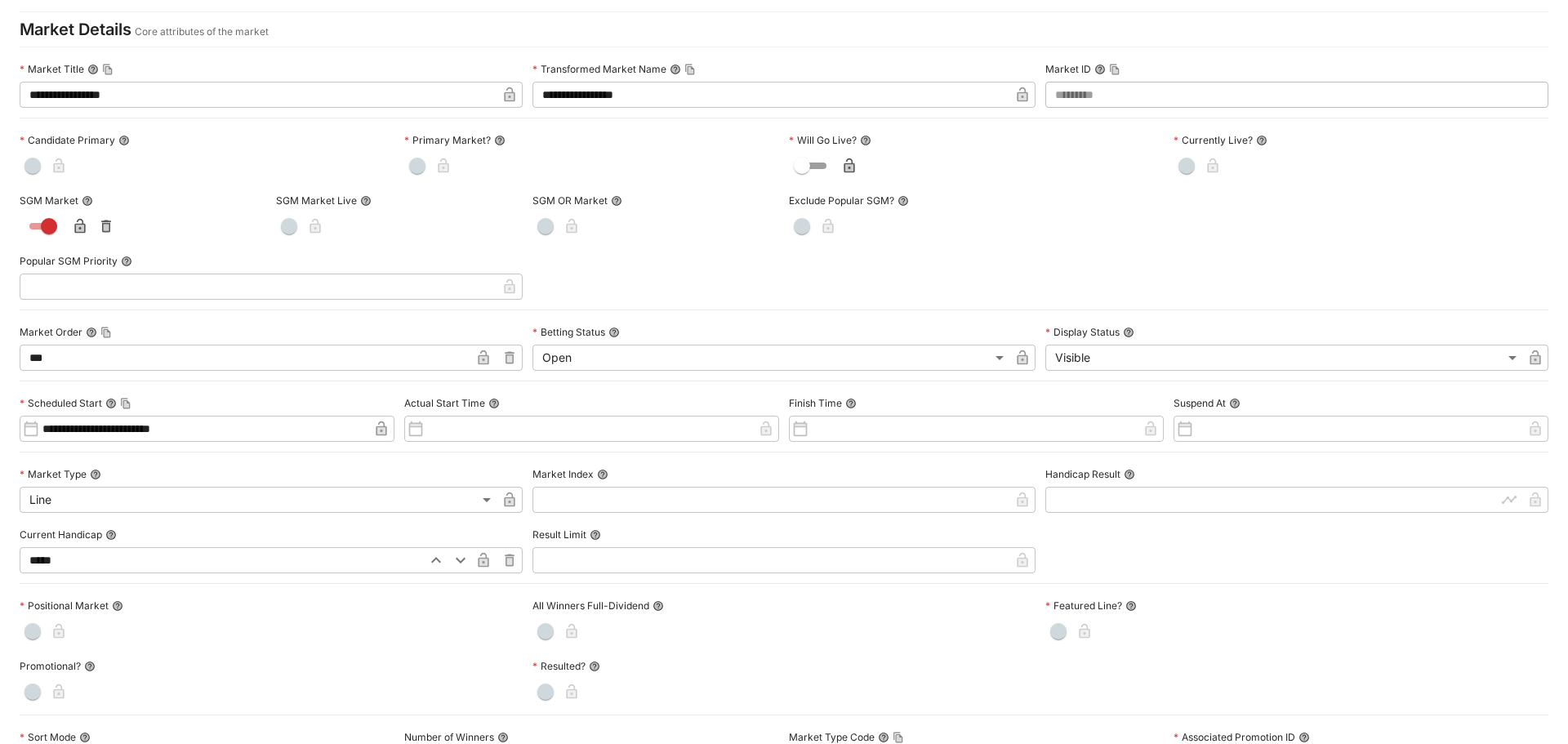
scroll to position [0, 0]
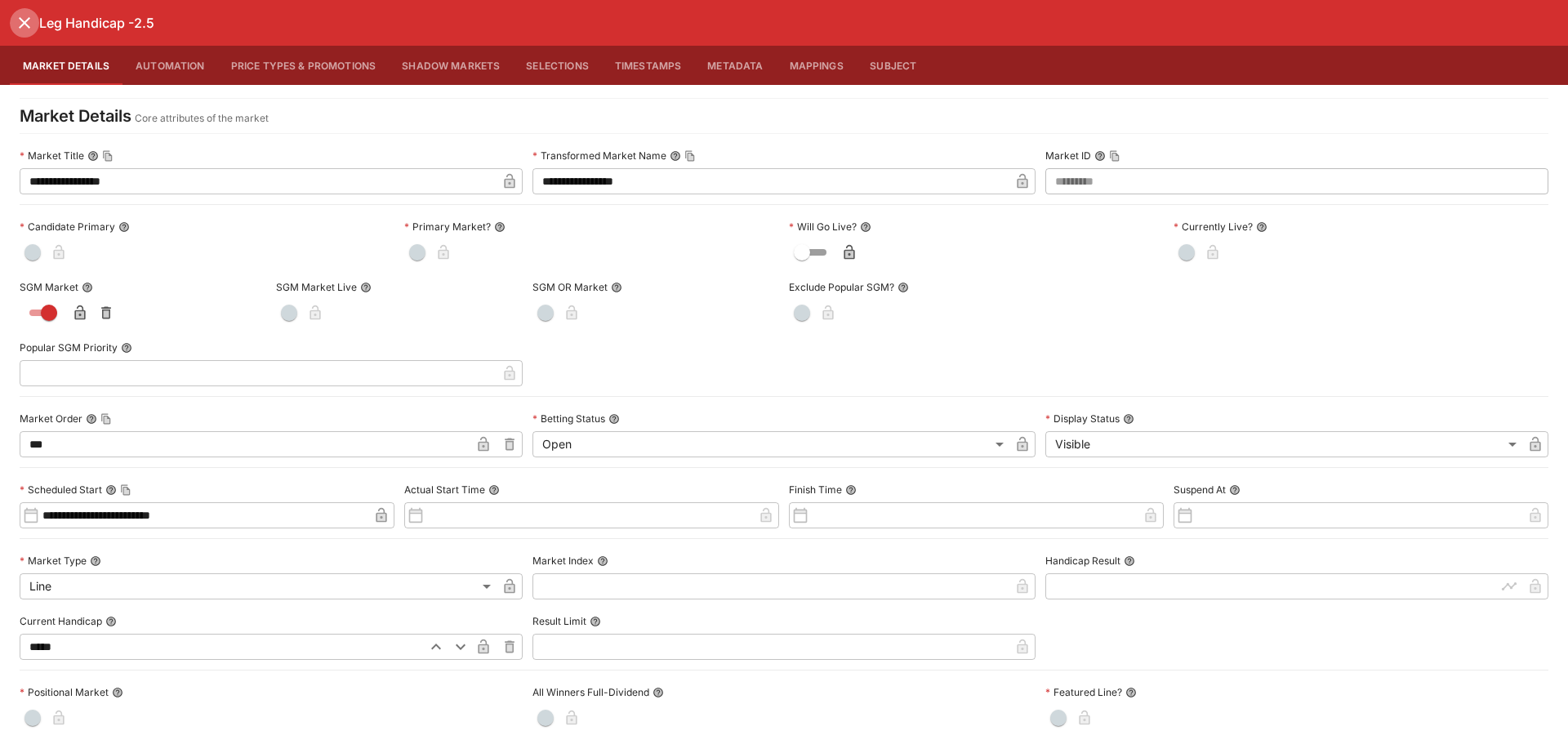
click at [18, 30] on icon "close" at bounding box center [24, 22] width 19 height 19
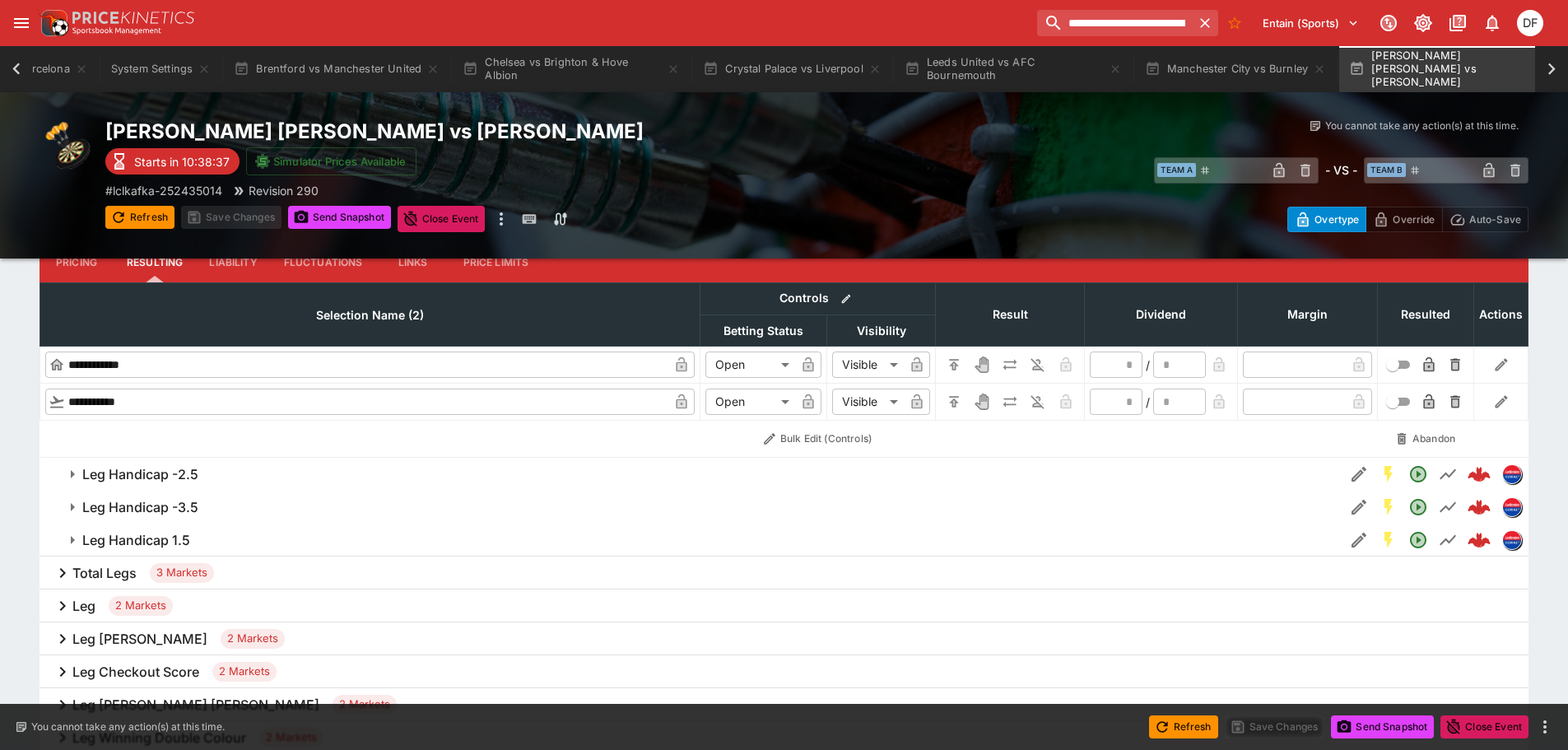
click at [1363, 511] on icon "Edit Detail" at bounding box center [1359, 507] width 20 height 20
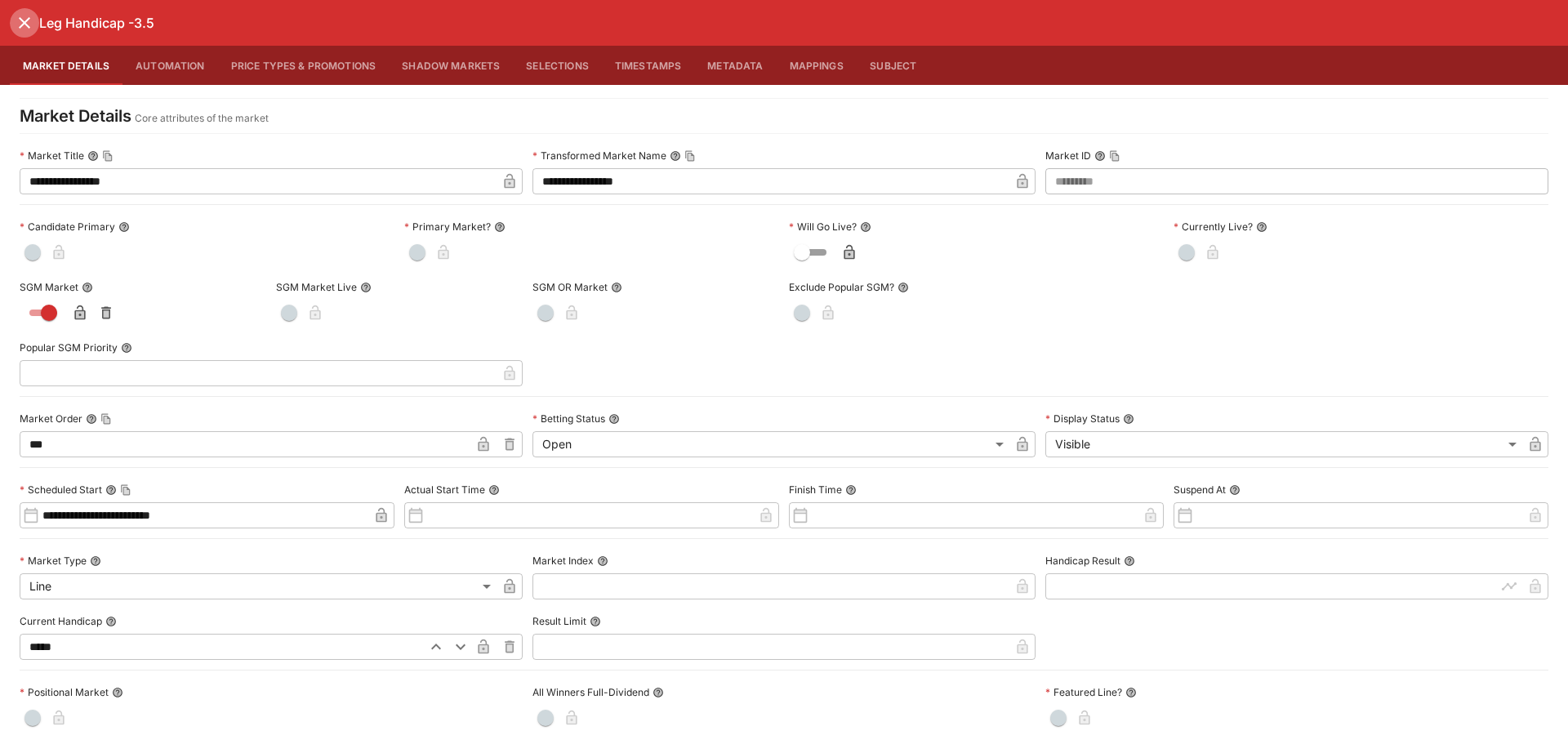
click at [28, 31] on icon "close" at bounding box center [24, 22] width 19 height 19
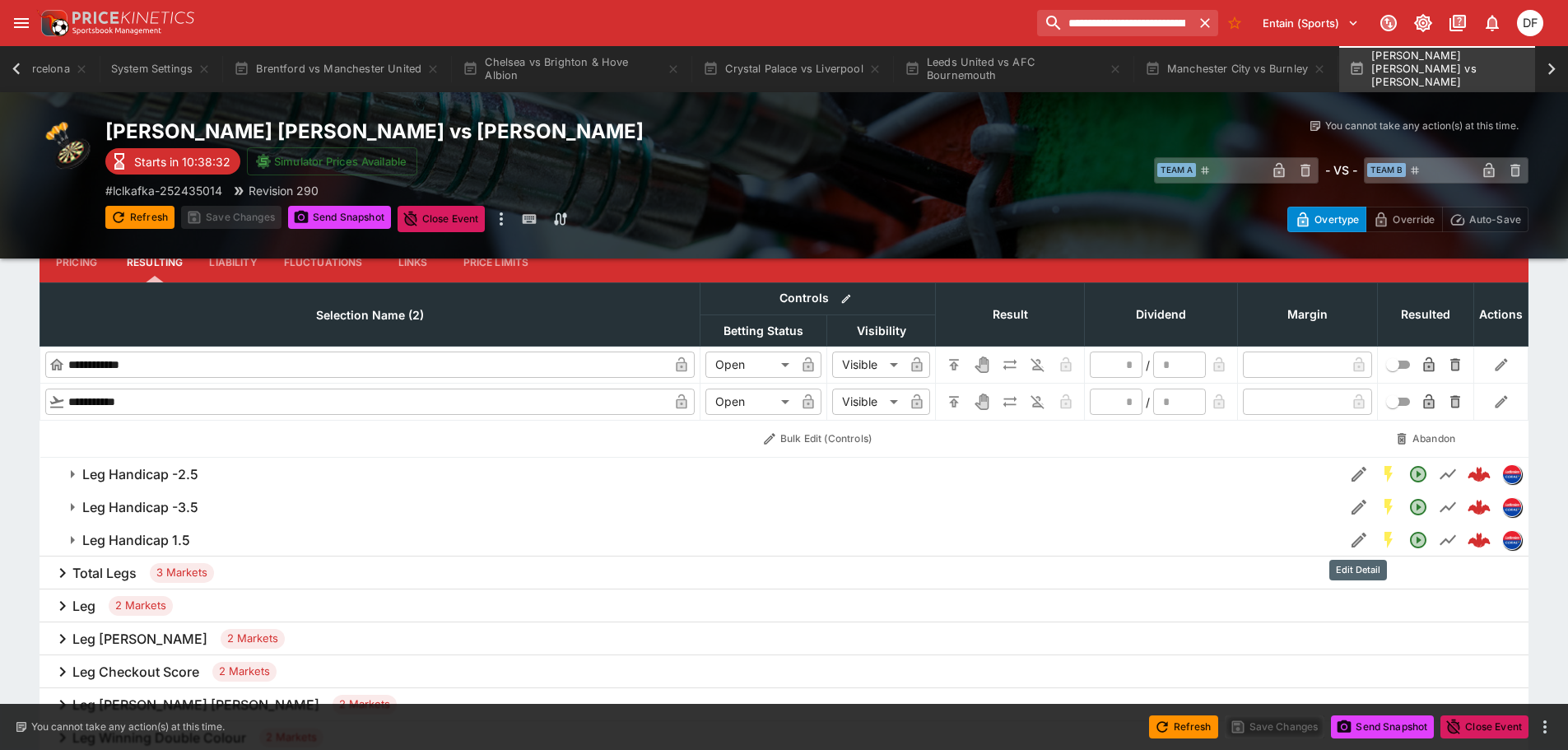
click at [1356, 538] on icon "Edit Detail" at bounding box center [1359, 539] width 20 height 20
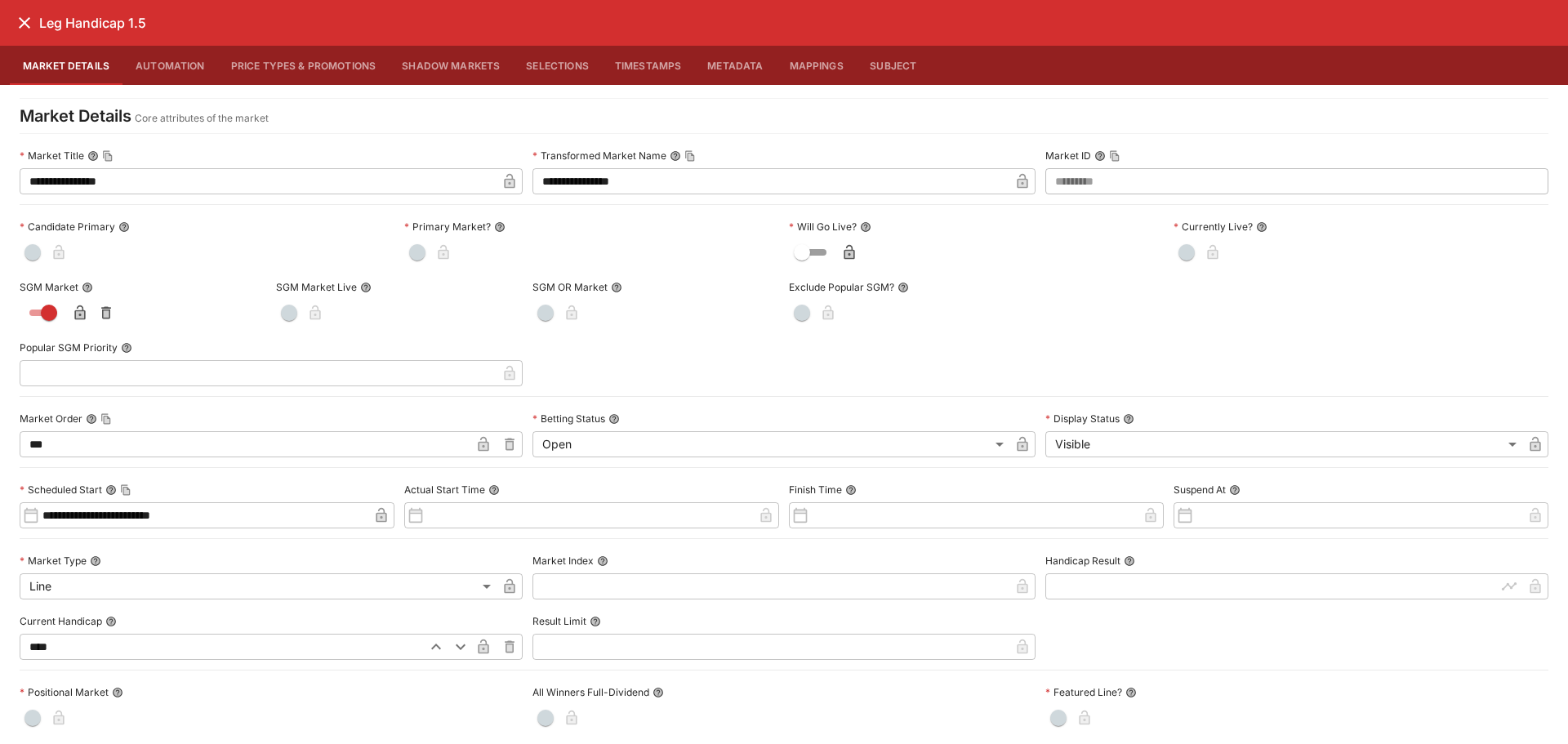
click at [19, 21] on icon "close" at bounding box center [24, 22] width 19 height 19
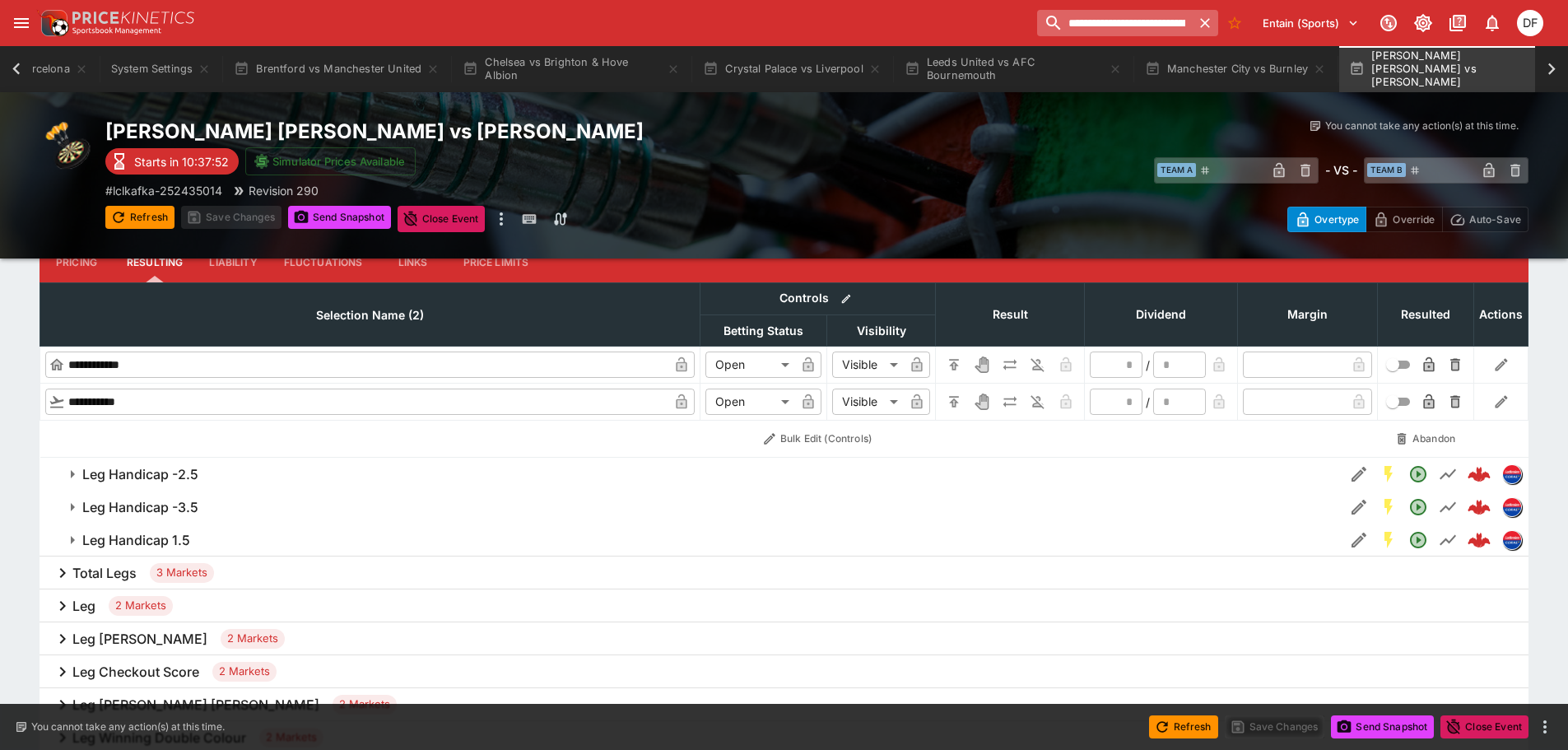
click at [1150, 21] on input "**********" at bounding box center [1114, 23] width 154 height 26
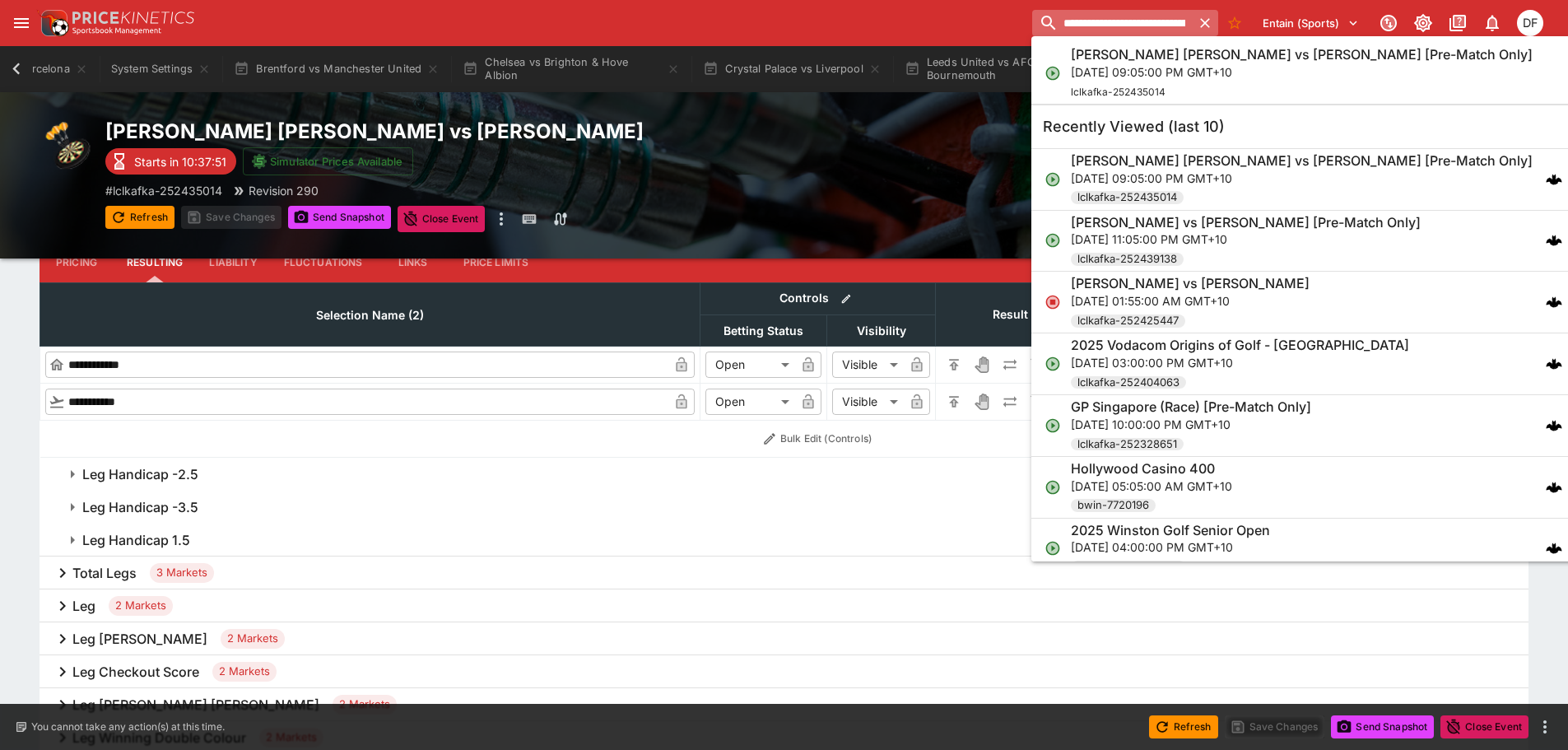
click at [1150, 21] on input "**********" at bounding box center [1112, 23] width 159 height 26
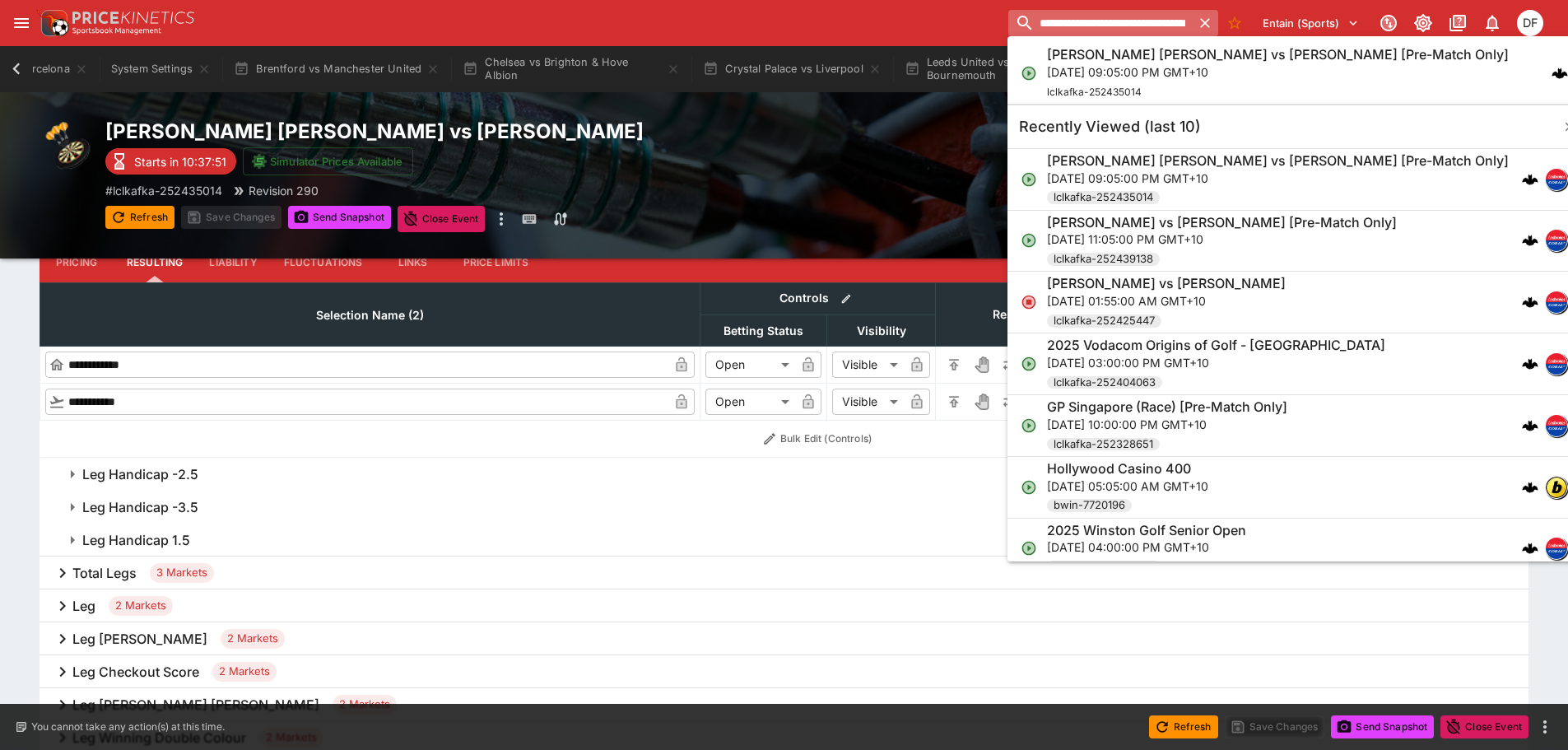
click at [1150, 21] on input "**********" at bounding box center [1100, 23] width 184 height 26
paste input "search"
click at [1137, 32] on input "**********" at bounding box center [1100, 23] width 184 height 26
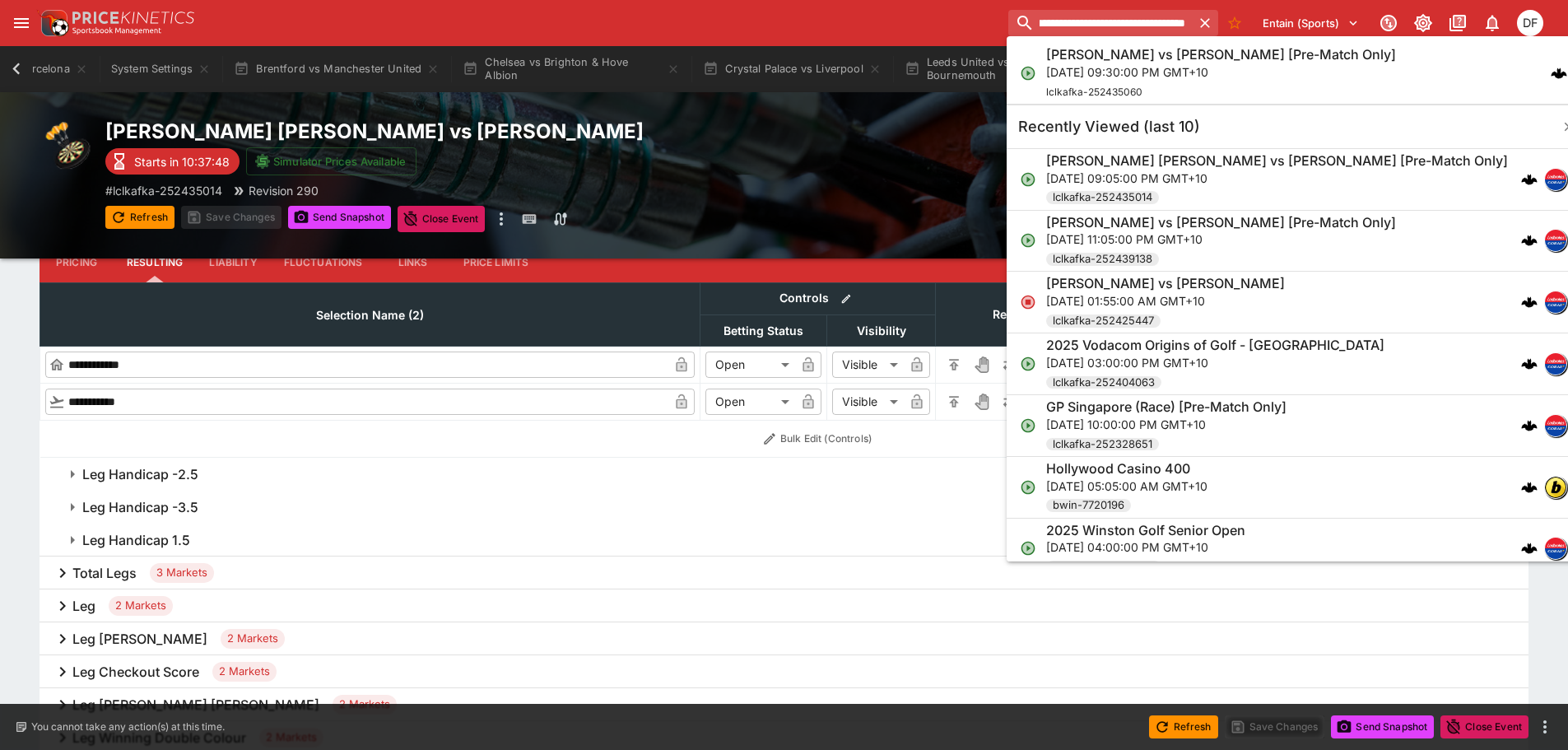
type input "**********"
click at [1137, 63] on p "[DATE] 09:30:00 PM GMT+10" at bounding box center [1221, 72] width 349 height 18
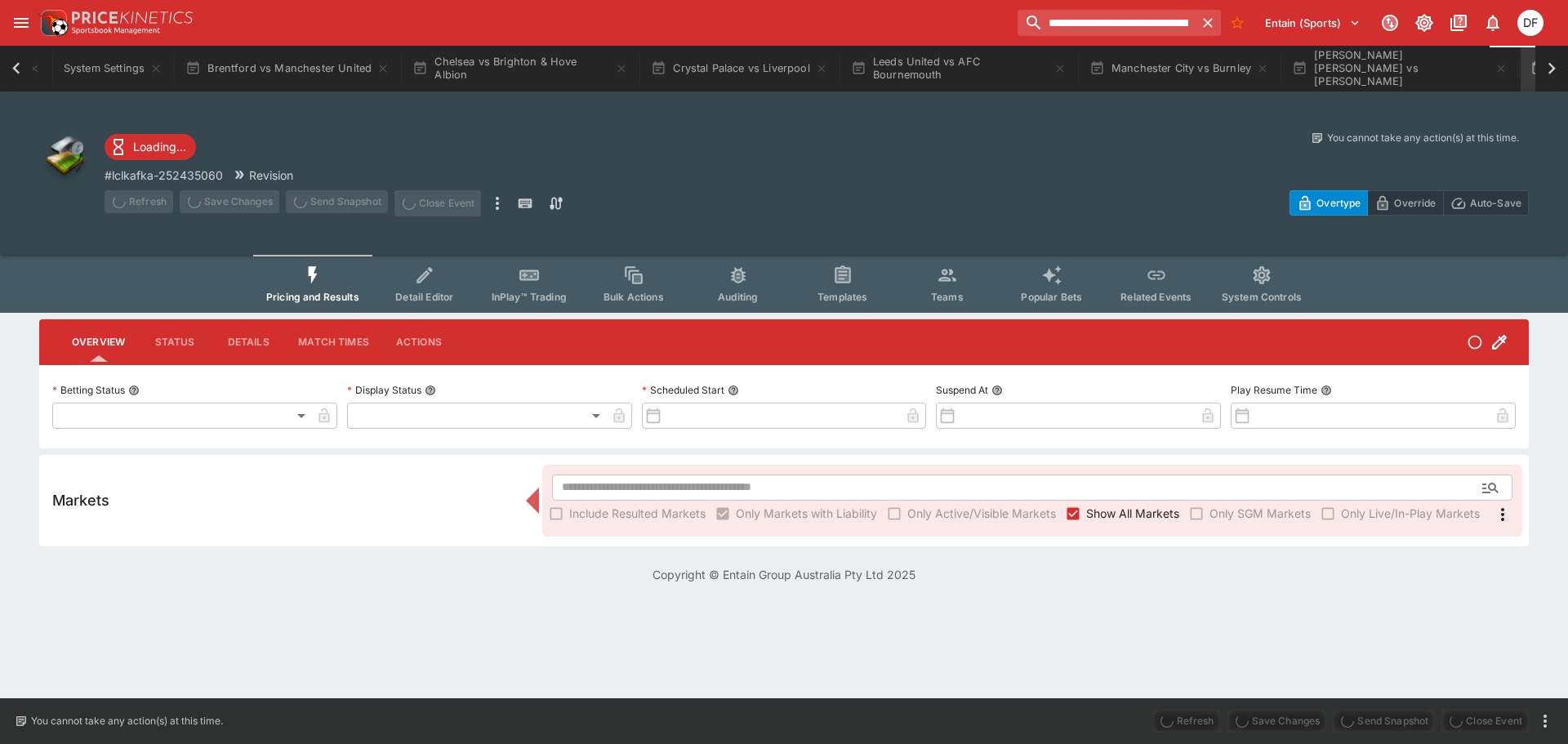
type input "**********"
type input "*******"
type input "**********"
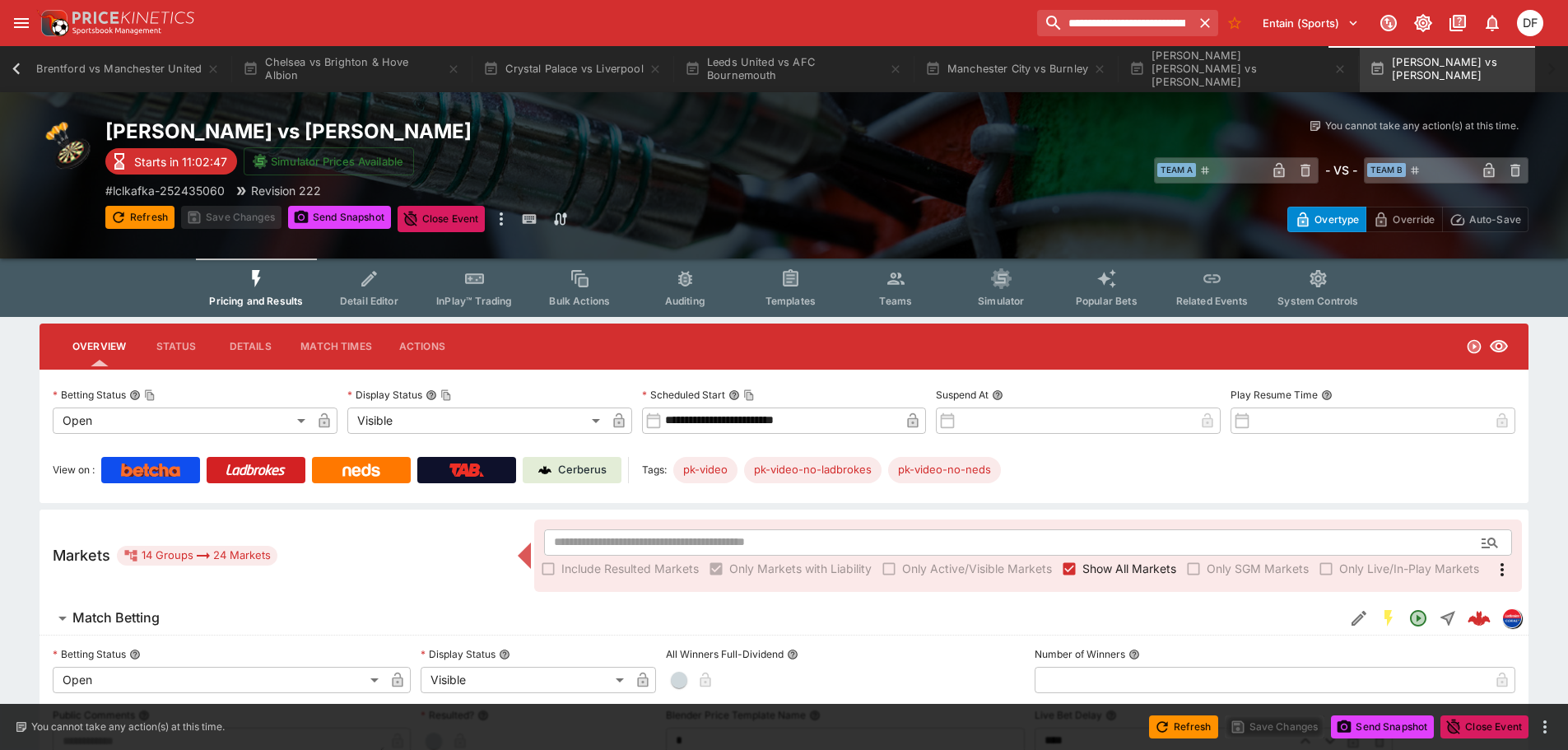
scroll to position [0, 509]
click at [165, 613] on span "Match Betting" at bounding box center [633, 617] width 1122 height 18
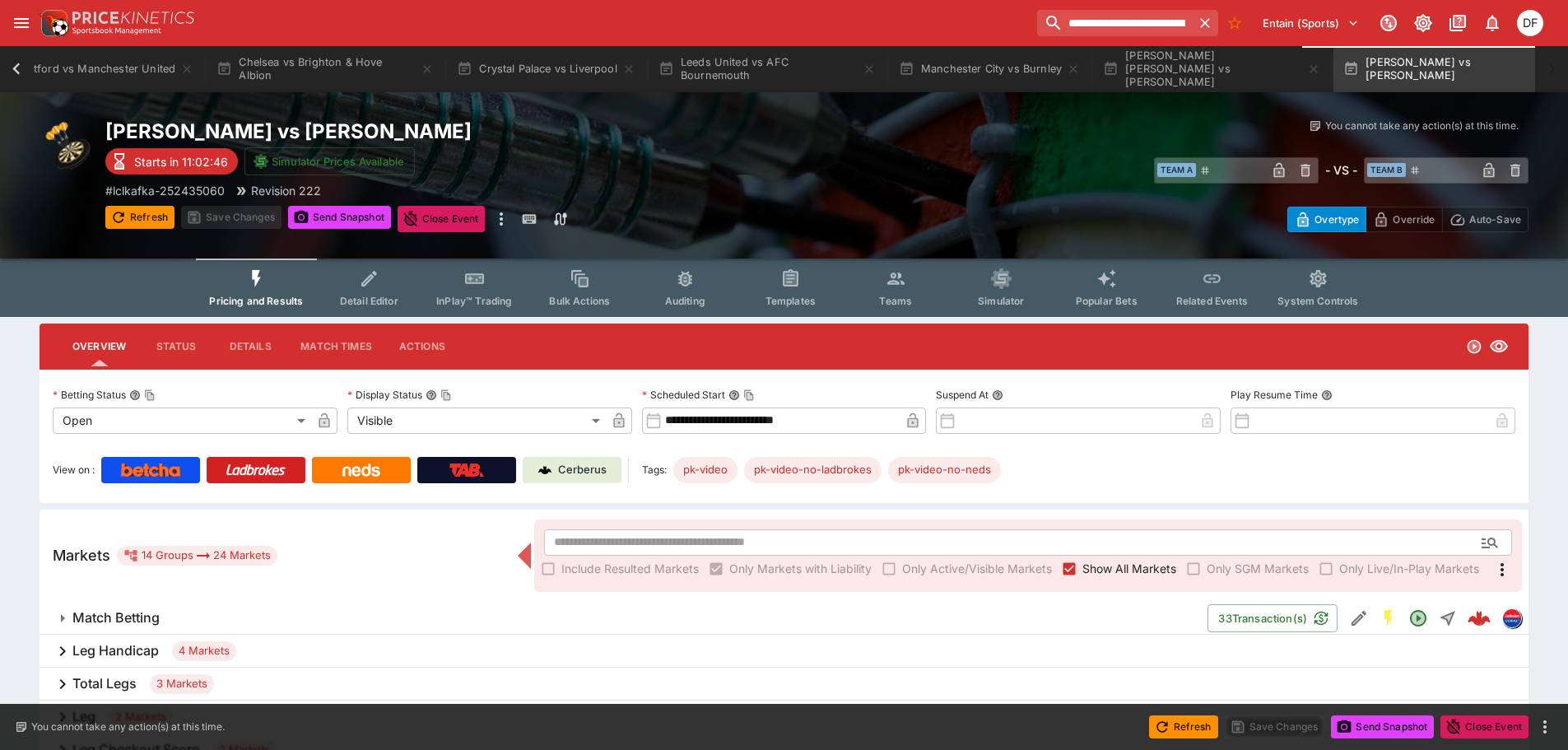
scroll to position [247, 0]
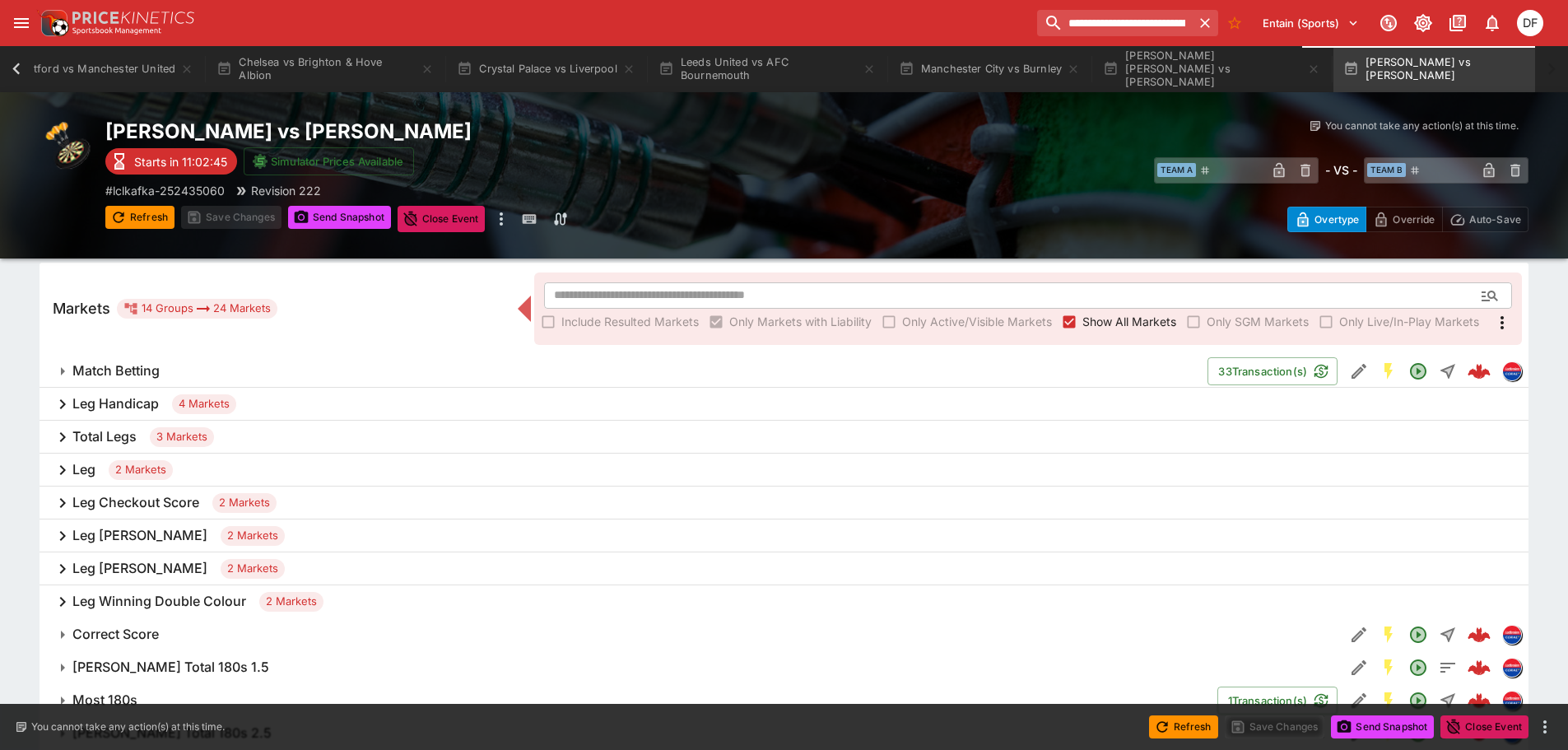
click at [141, 409] on h6 "Leg Handicap" at bounding box center [115, 403] width 86 height 18
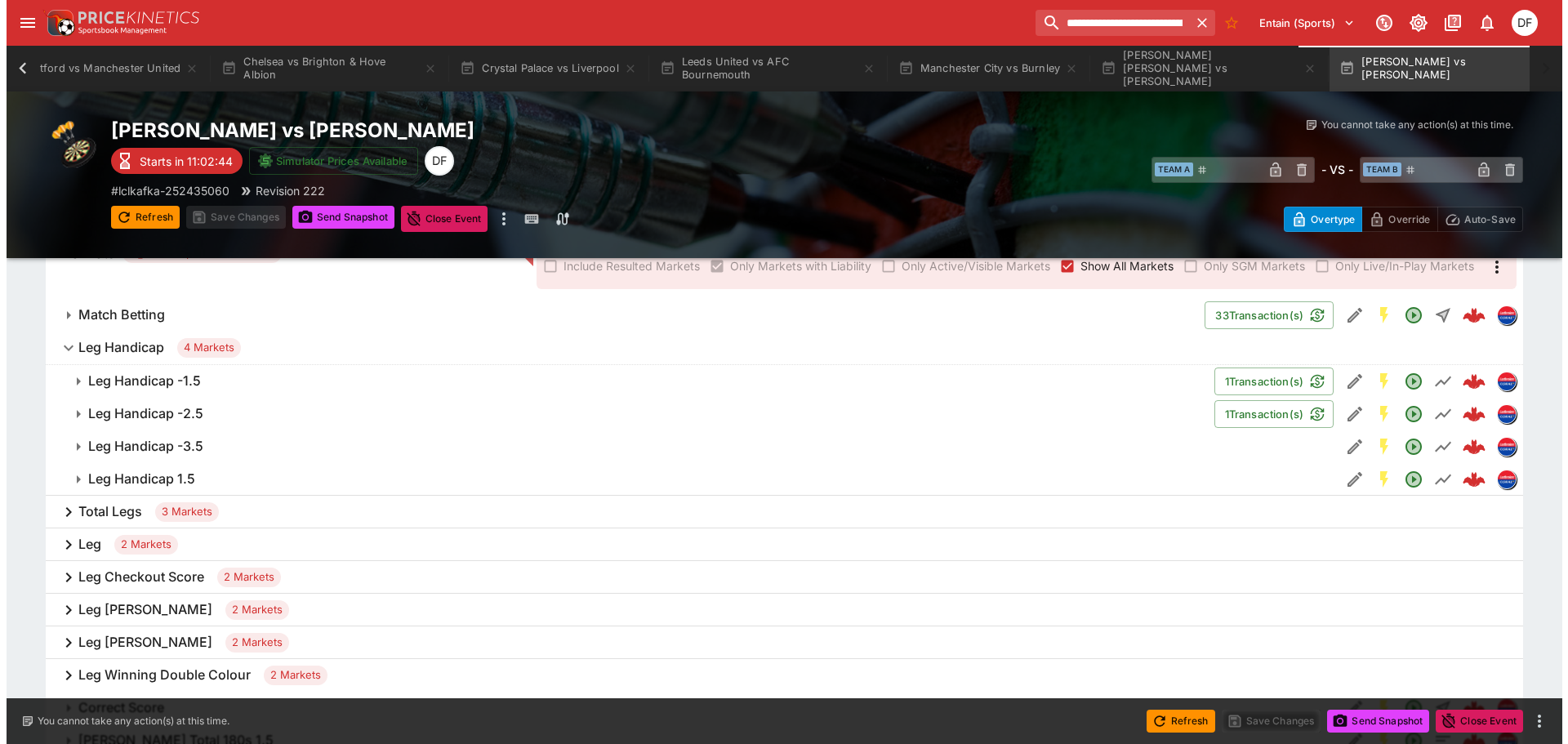
scroll to position [328, 0]
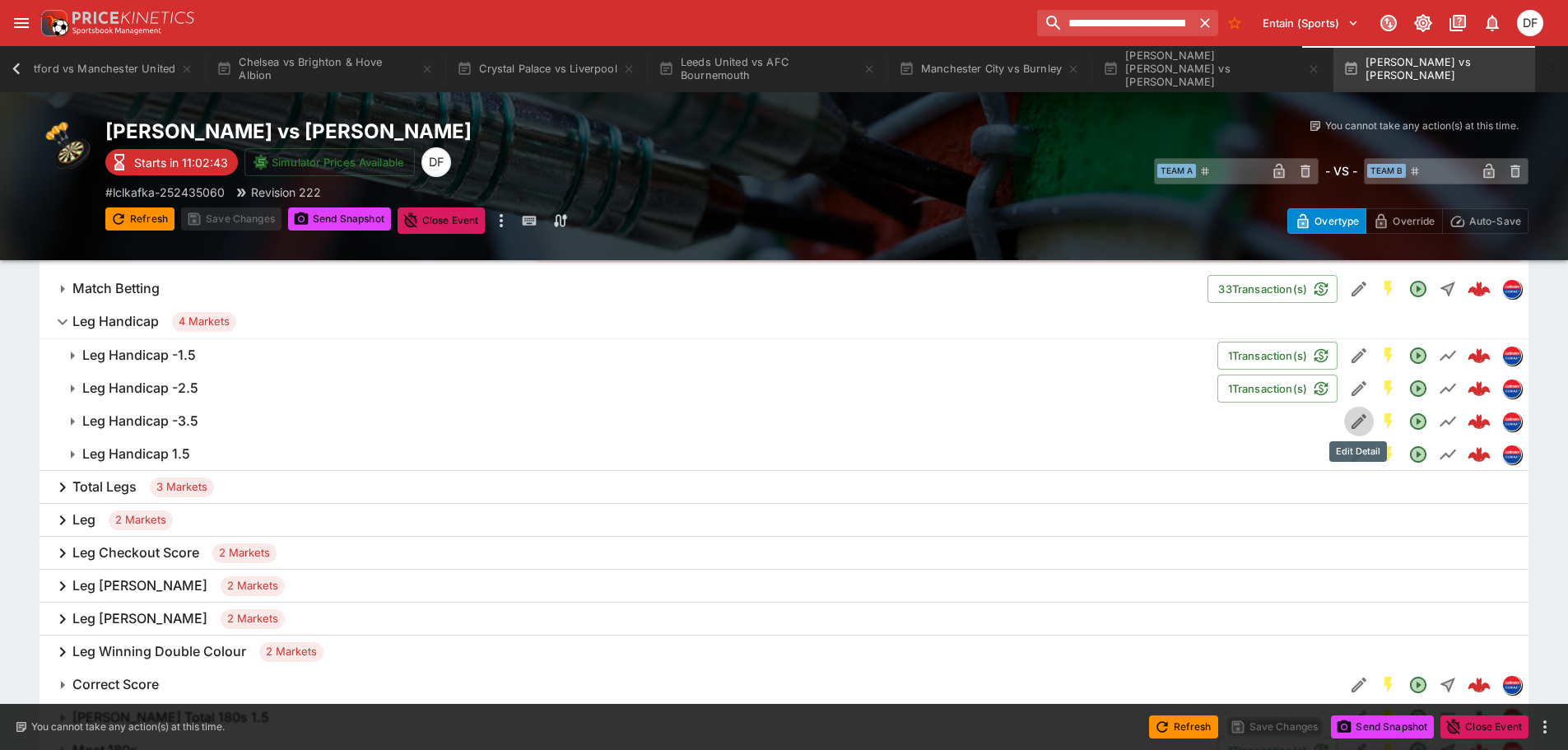
click at [1363, 417] on icon "Edit Detail" at bounding box center [1359, 422] width 15 height 15
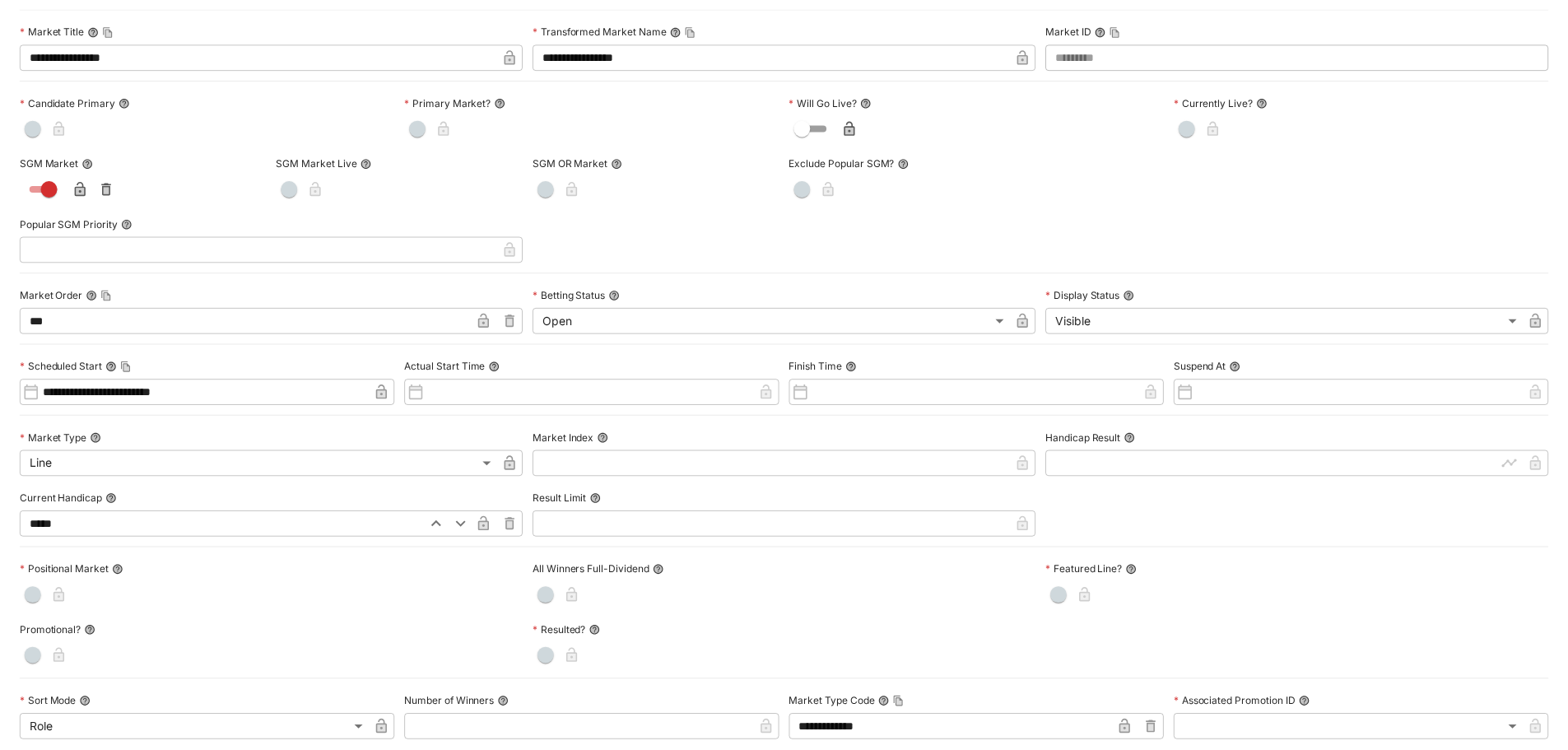
scroll to position [0, 0]
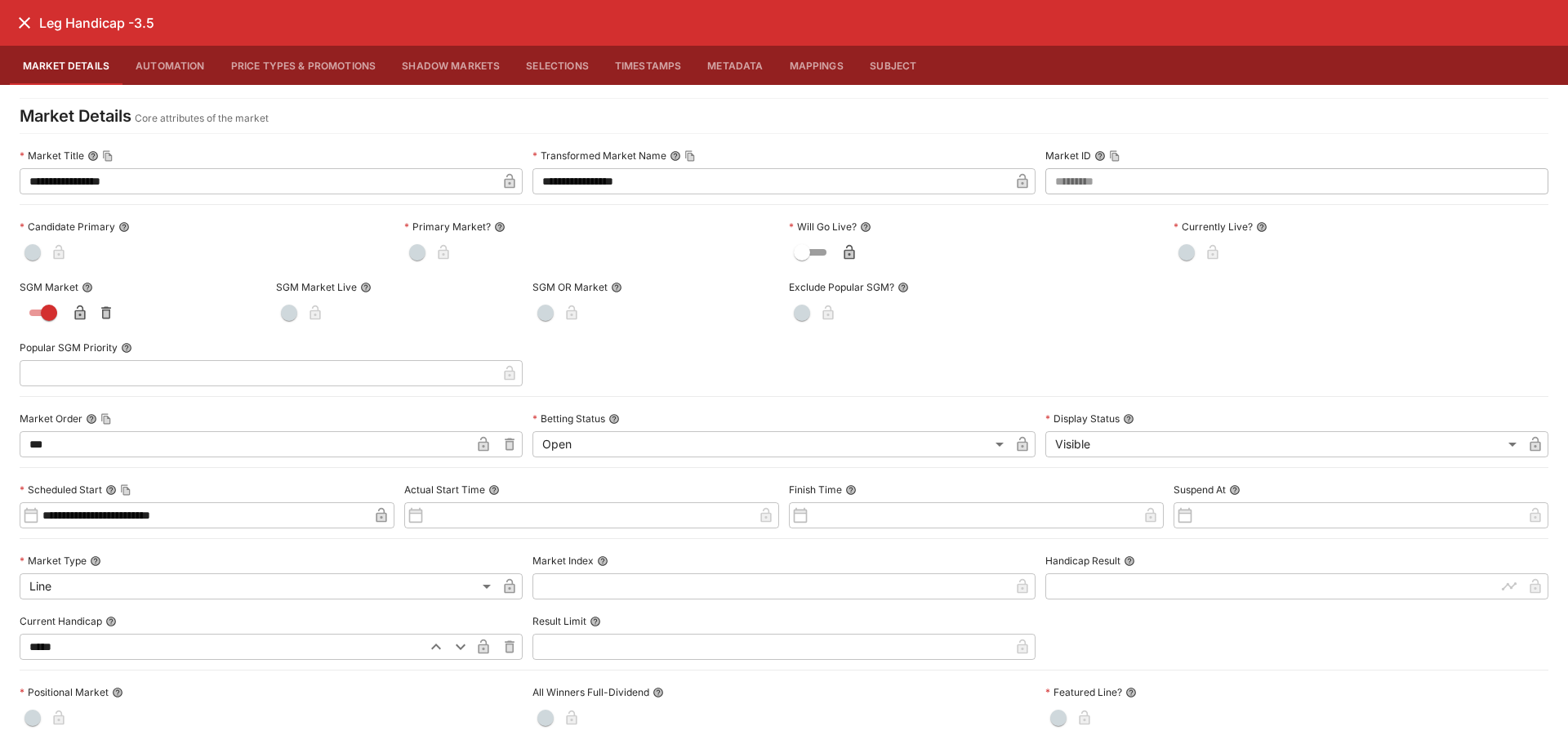
click at [25, 21] on icon "close" at bounding box center [24, 23] width 11 height 11
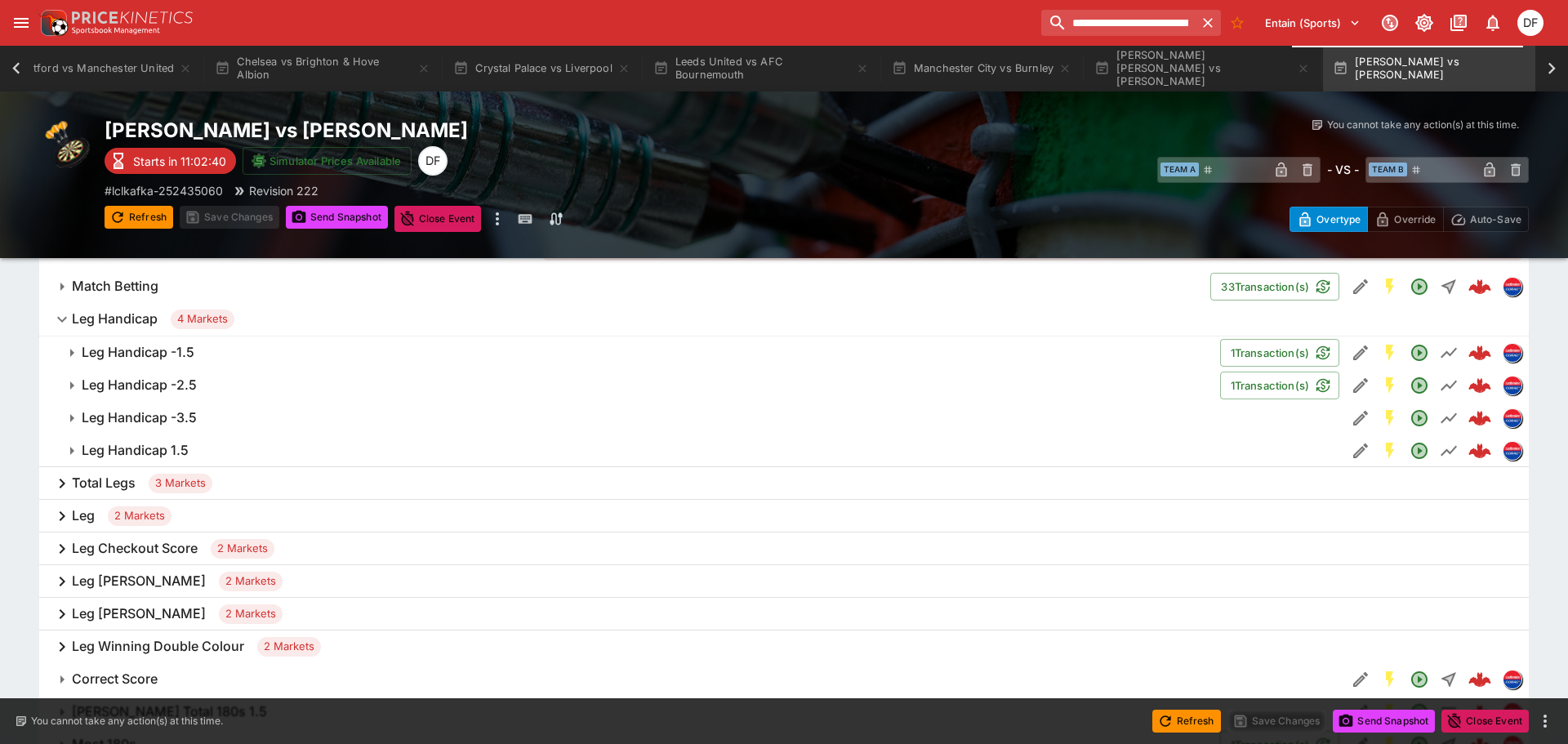
scroll to position [0, 496]
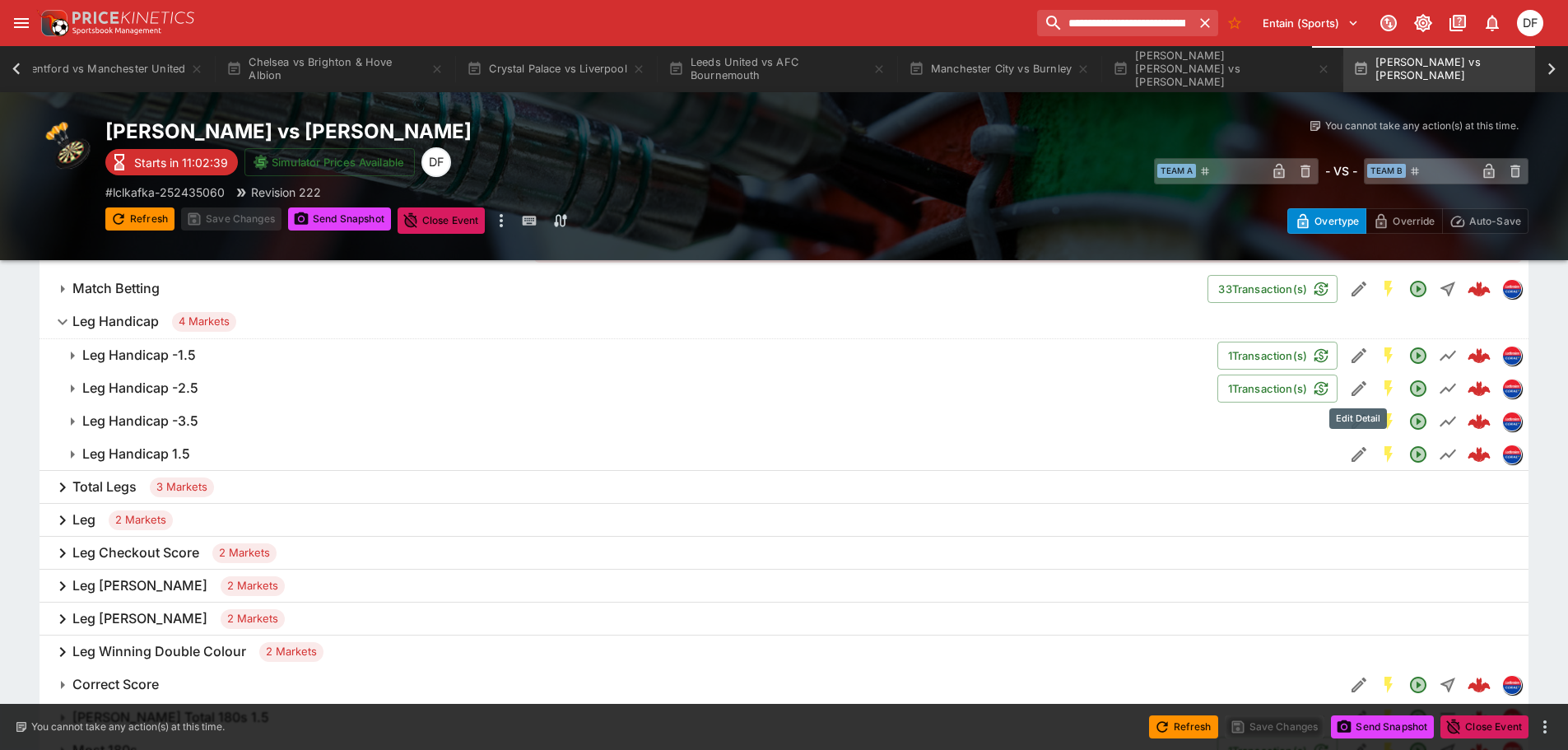
click at [1351, 386] on icon "Edit Detail" at bounding box center [1359, 388] width 20 height 20
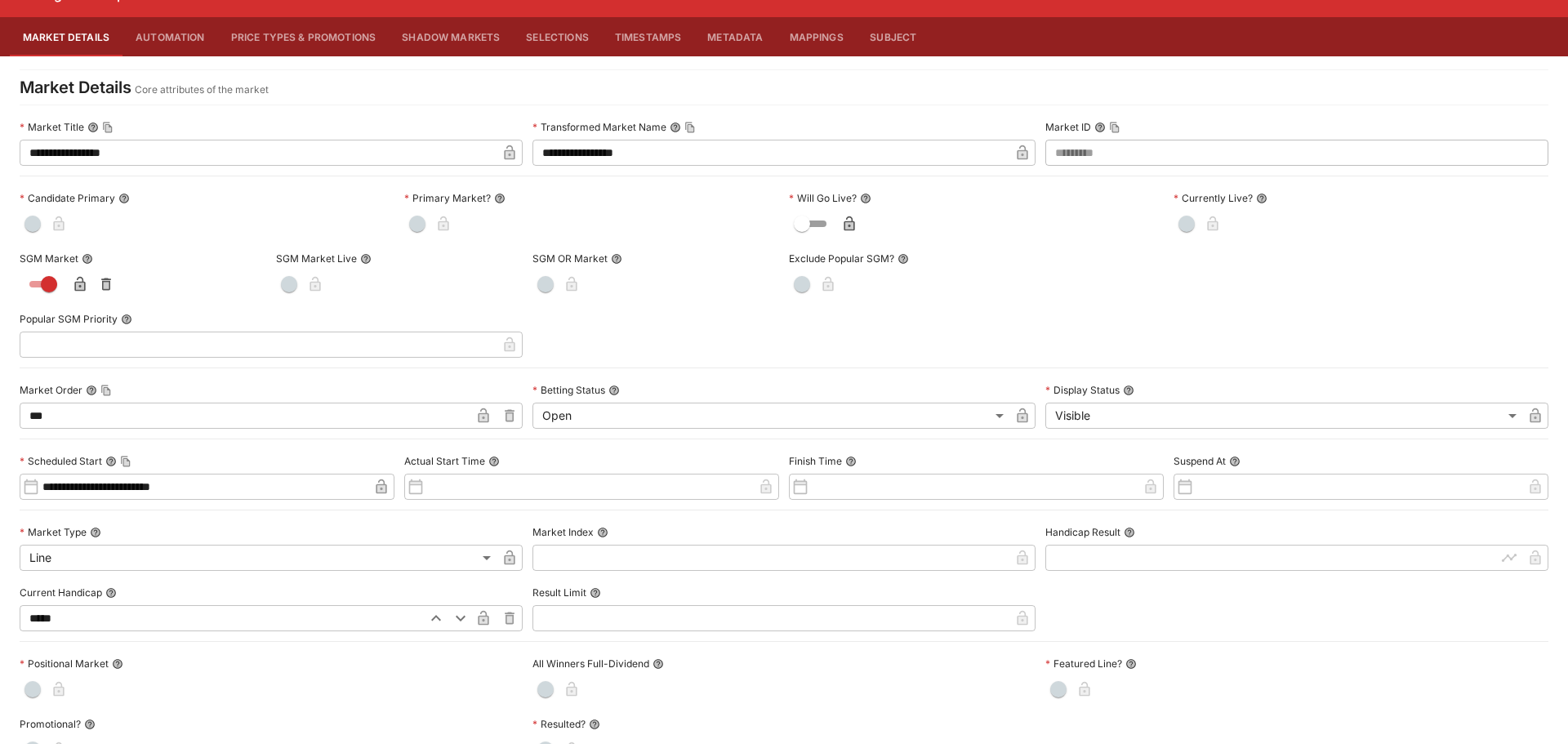
scroll to position [0, 0]
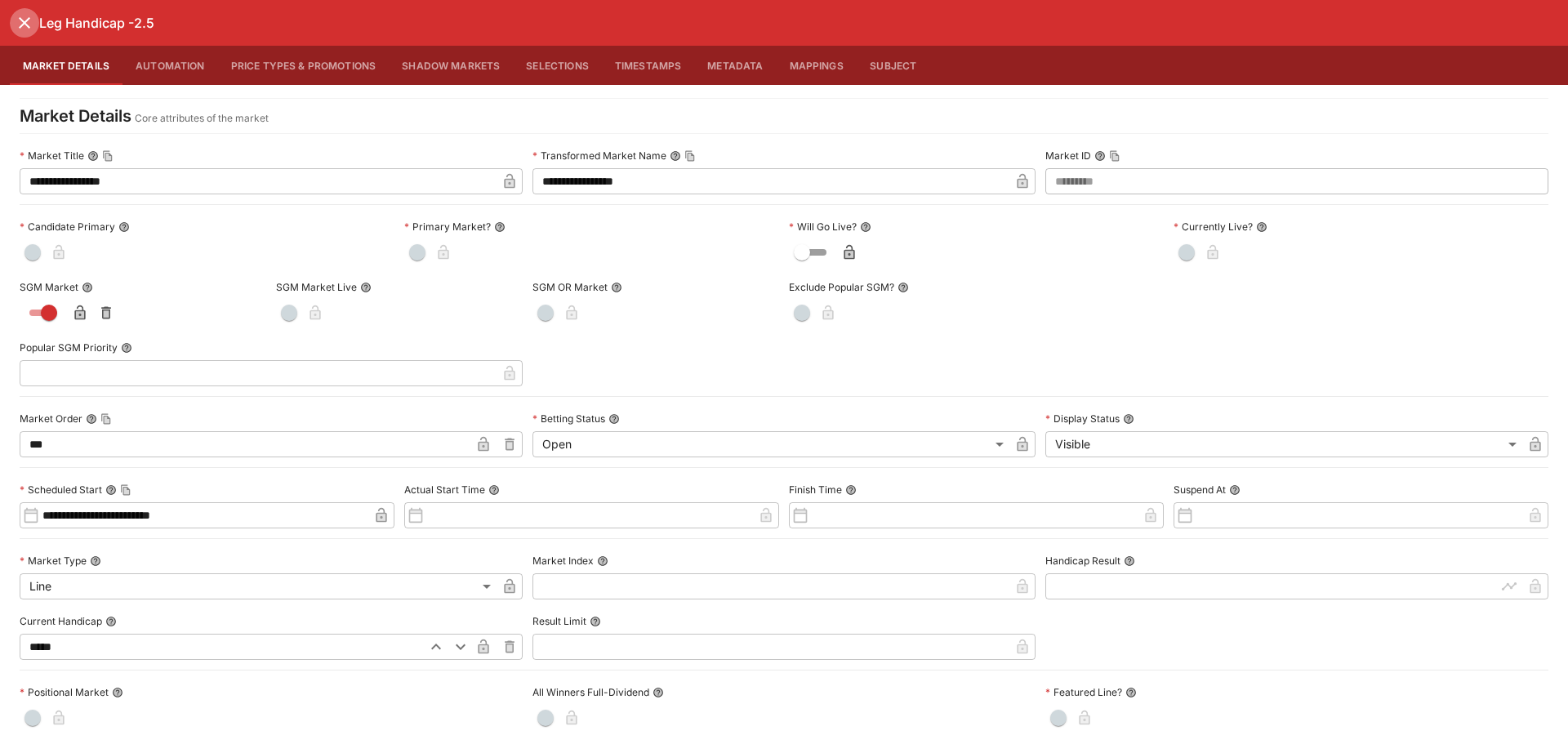
click at [22, 28] on icon "close" at bounding box center [24, 22] width 19 height 19
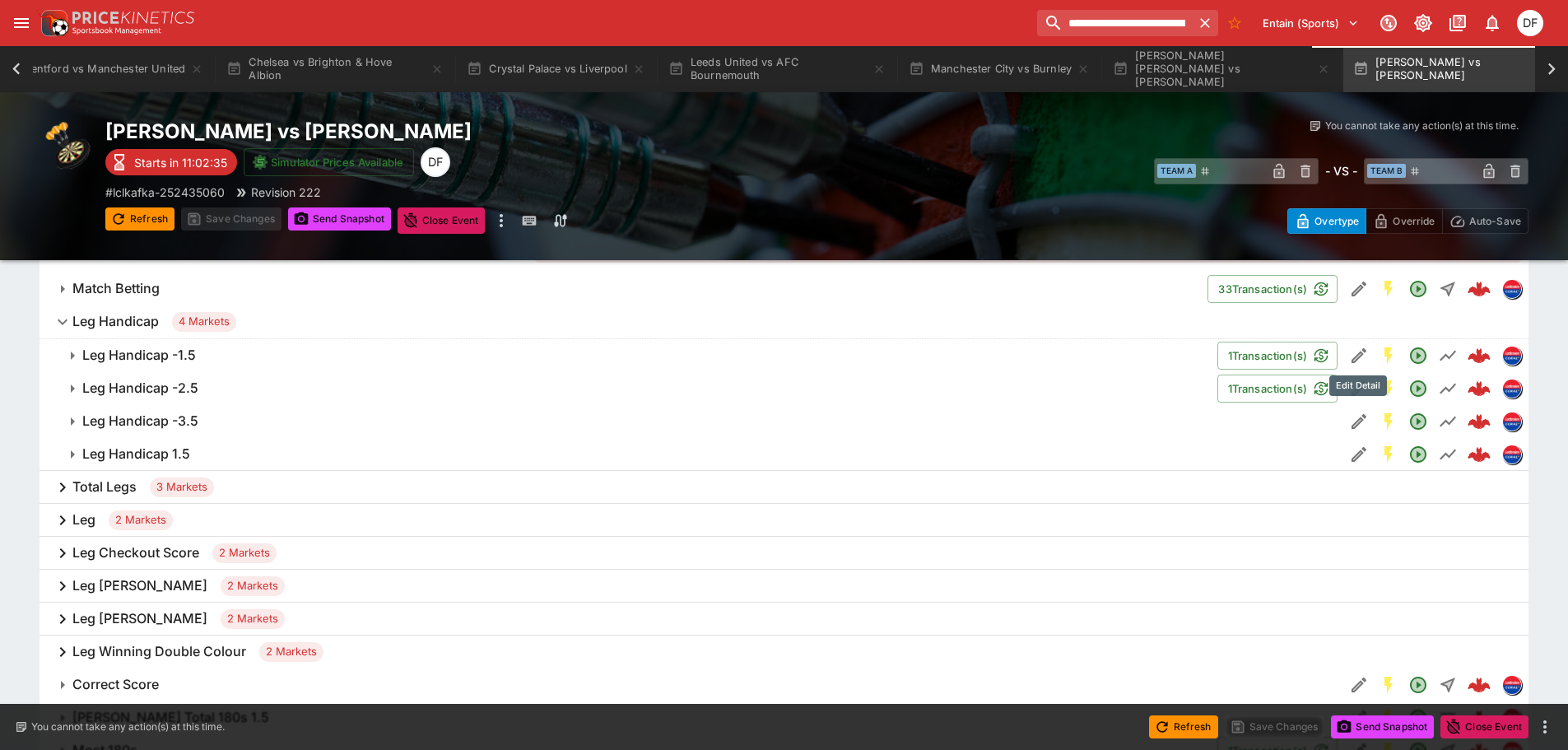
click at [1351, 359] on icon "Edit Detail" at bounding box center [1359, 355] width 20 height 20
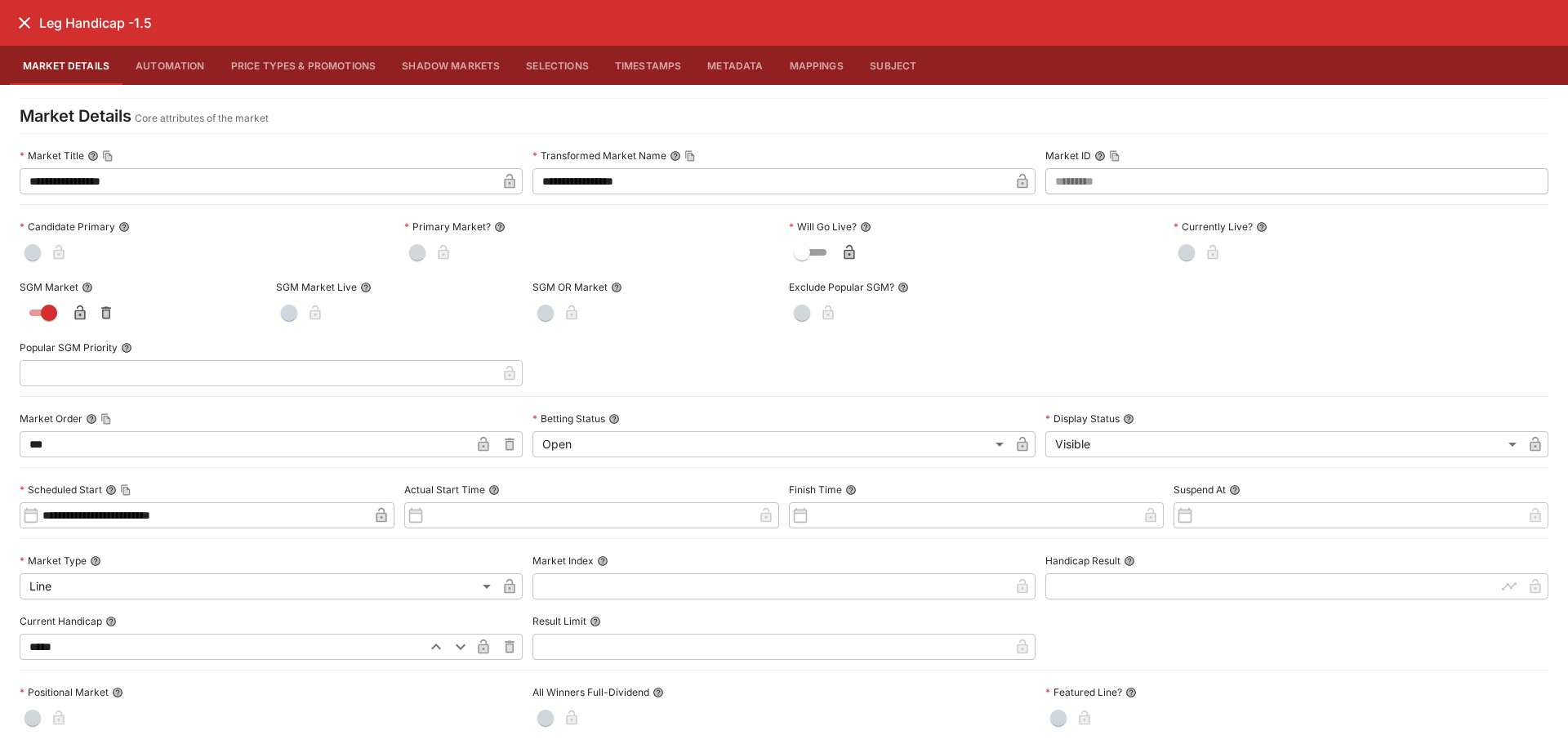
click at [21, 28] on icon "close" at bounding box center [24, 22] width 19 height 19
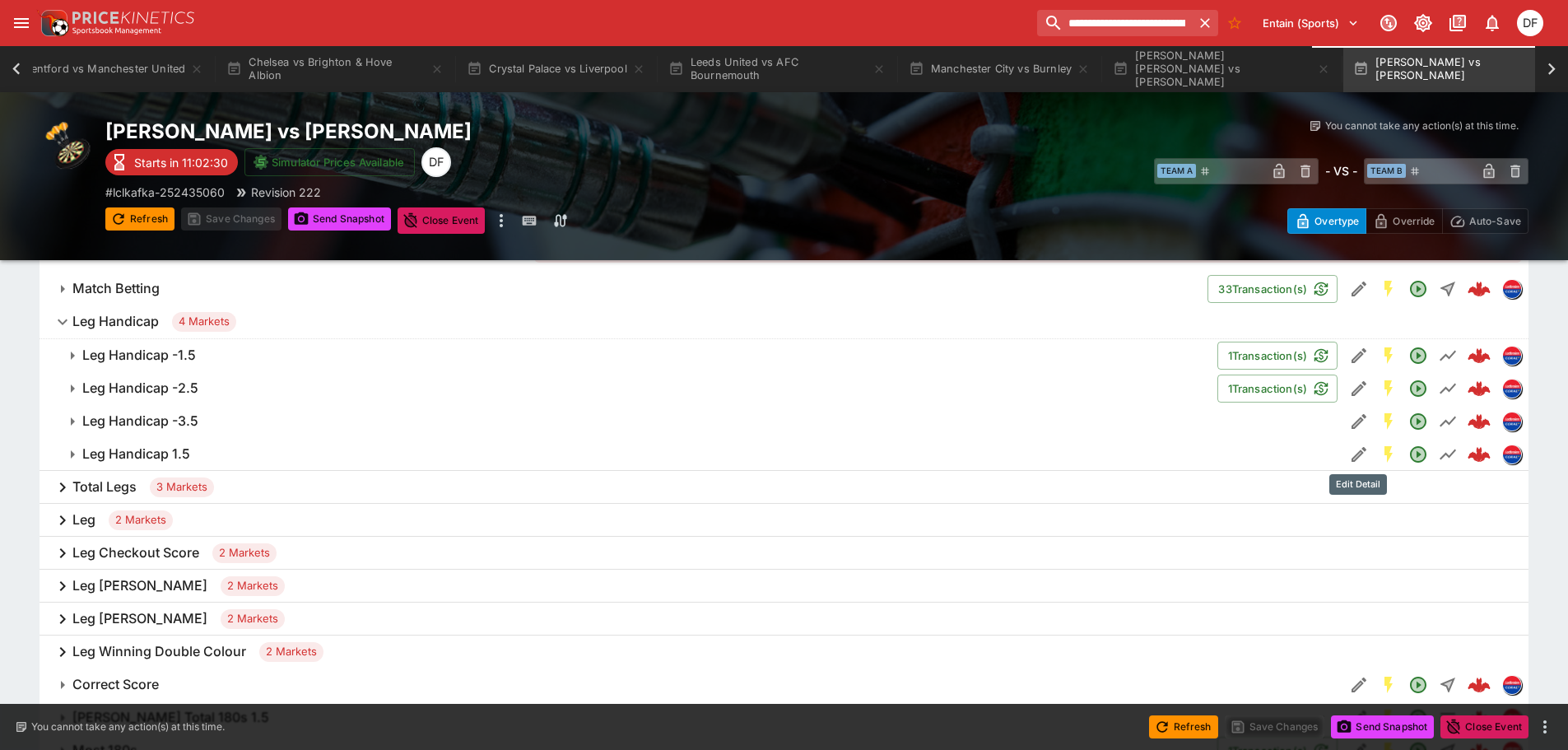
click at [1357, 453] on icon "Edit Detail" at bounding box center [1359, 454] width 15 height 15
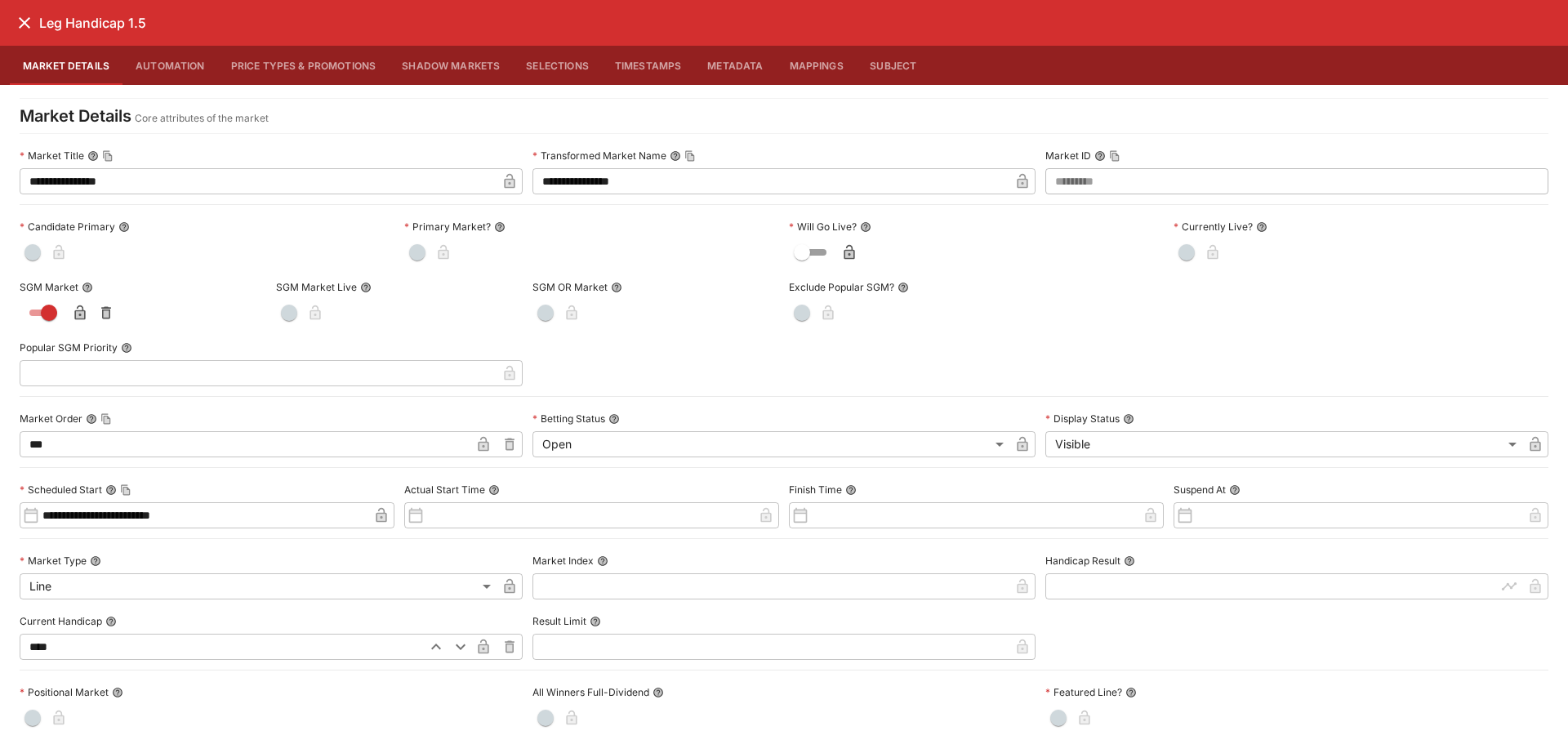
click at [26, 23] on icon "close" at bounding box center [24, 22] width 19 height 19
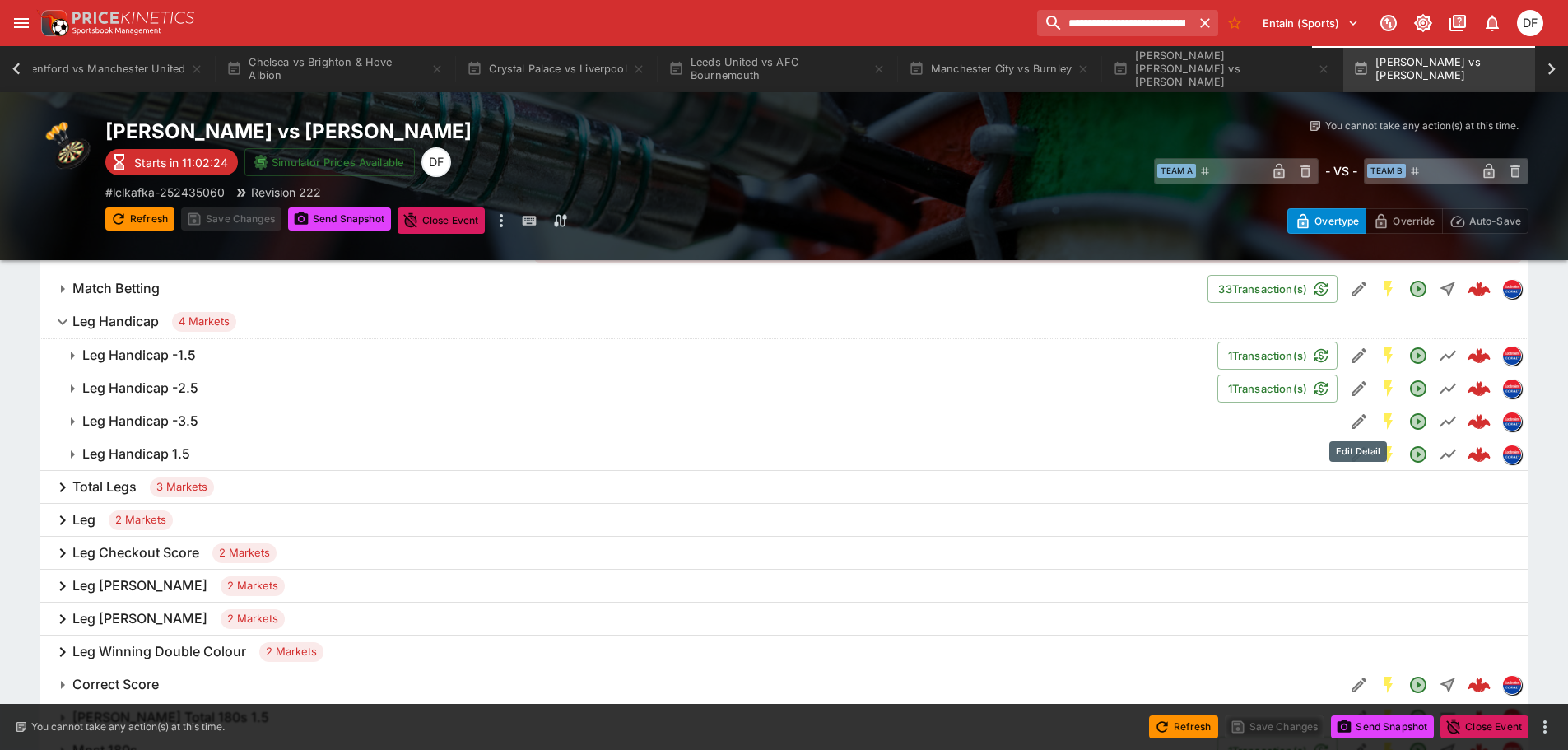
click at [1350, 416] on icon "Edit Detail" at bounding box center [1359, 421] width 20 height 20
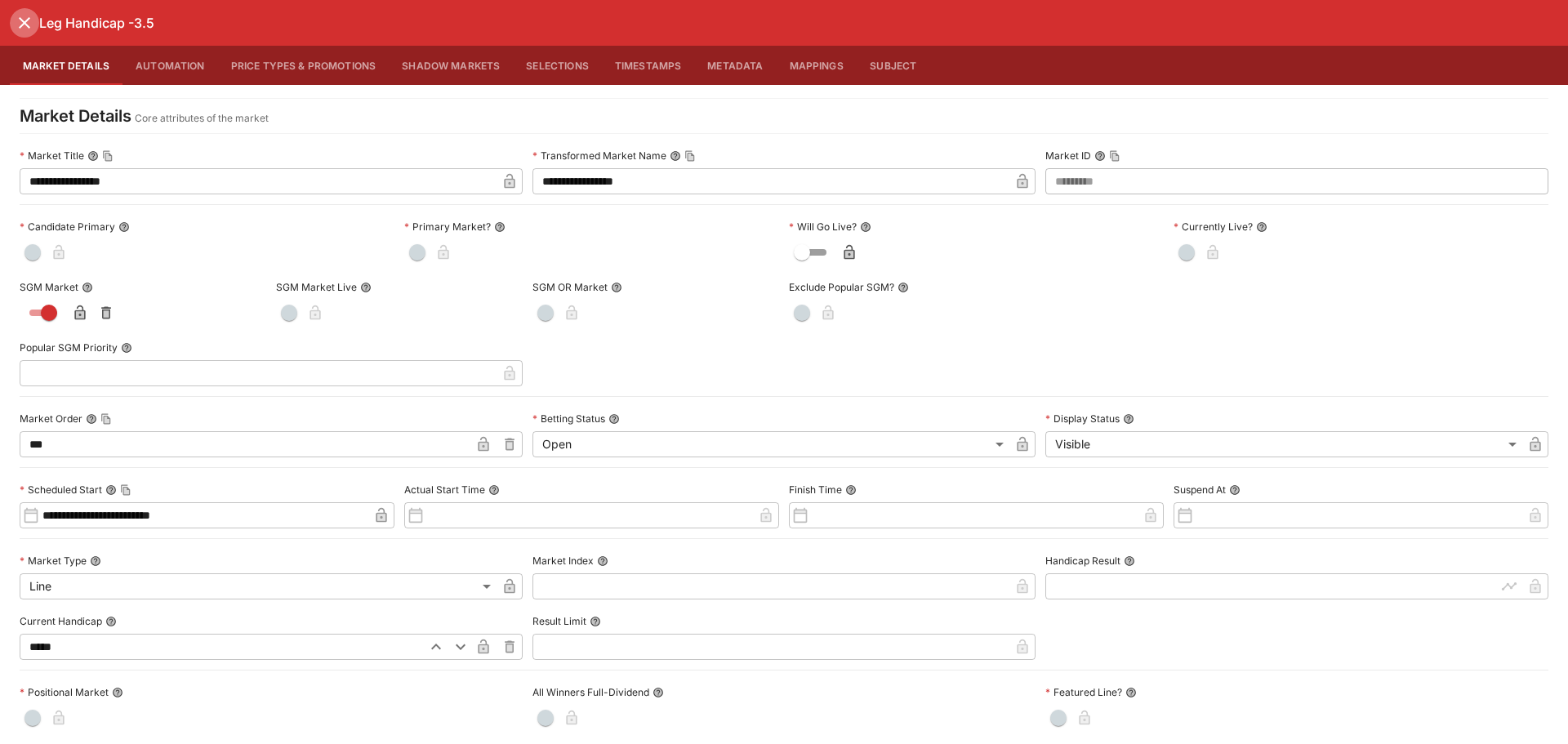
click at [25, 22] on icon "close" at bounding box center [24, 23] width 11 height 11
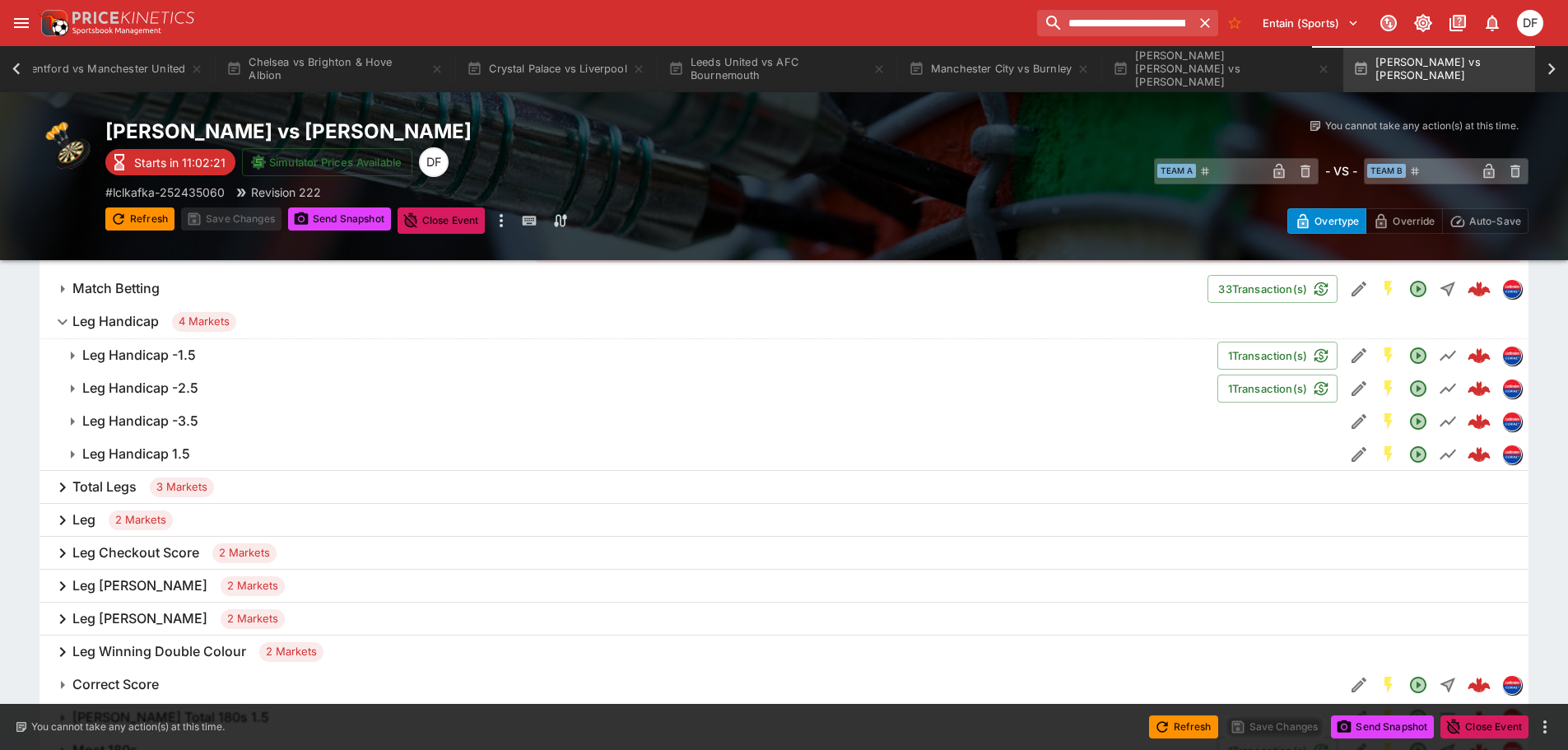
click at [166, 411] on button "Leg Handicap -3.5" at bounding box center [692, 421] width 1305 height 33
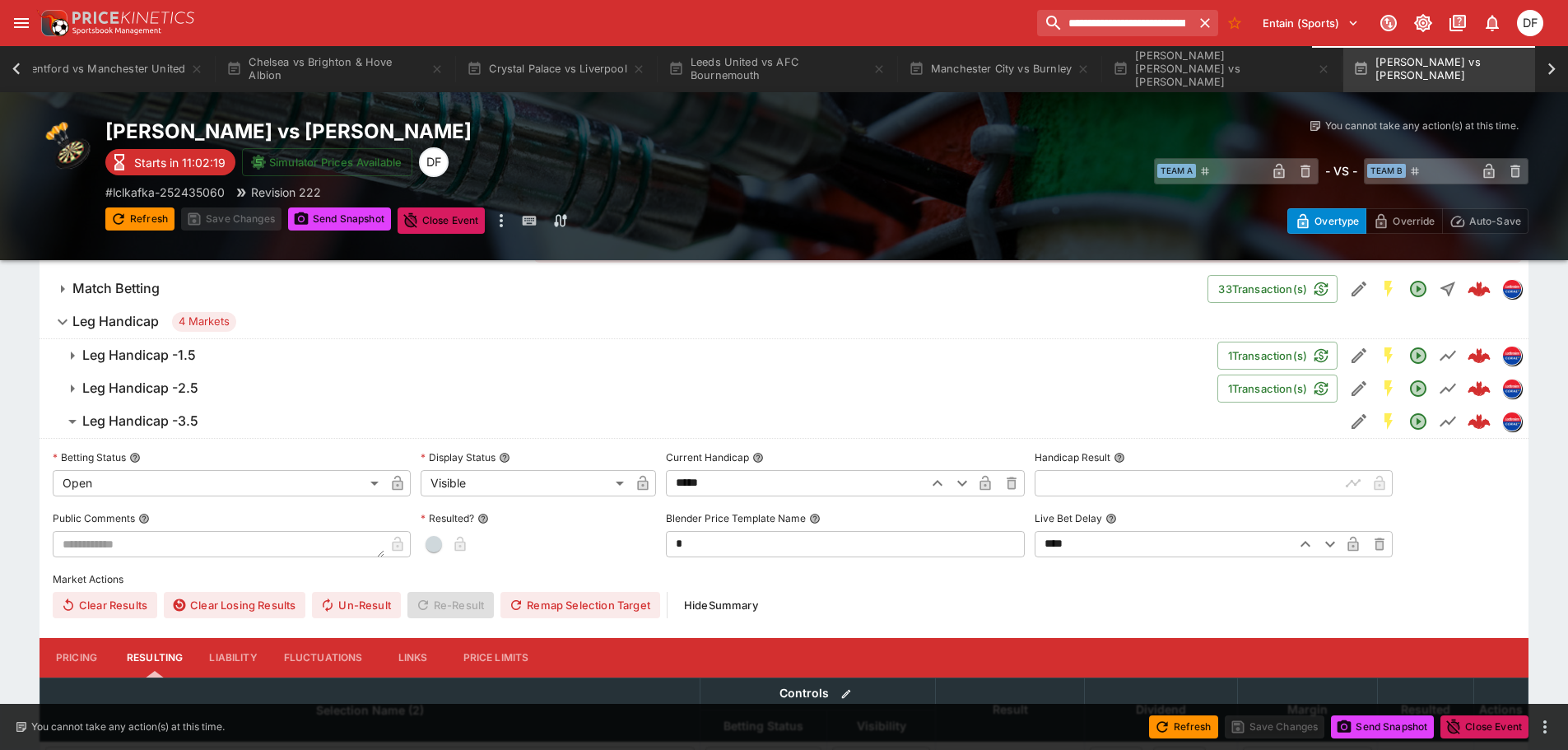
click at [173, 385] on h6 "Leg Handicap -2.5" at bounding box center [140, 388] width 116 height 18
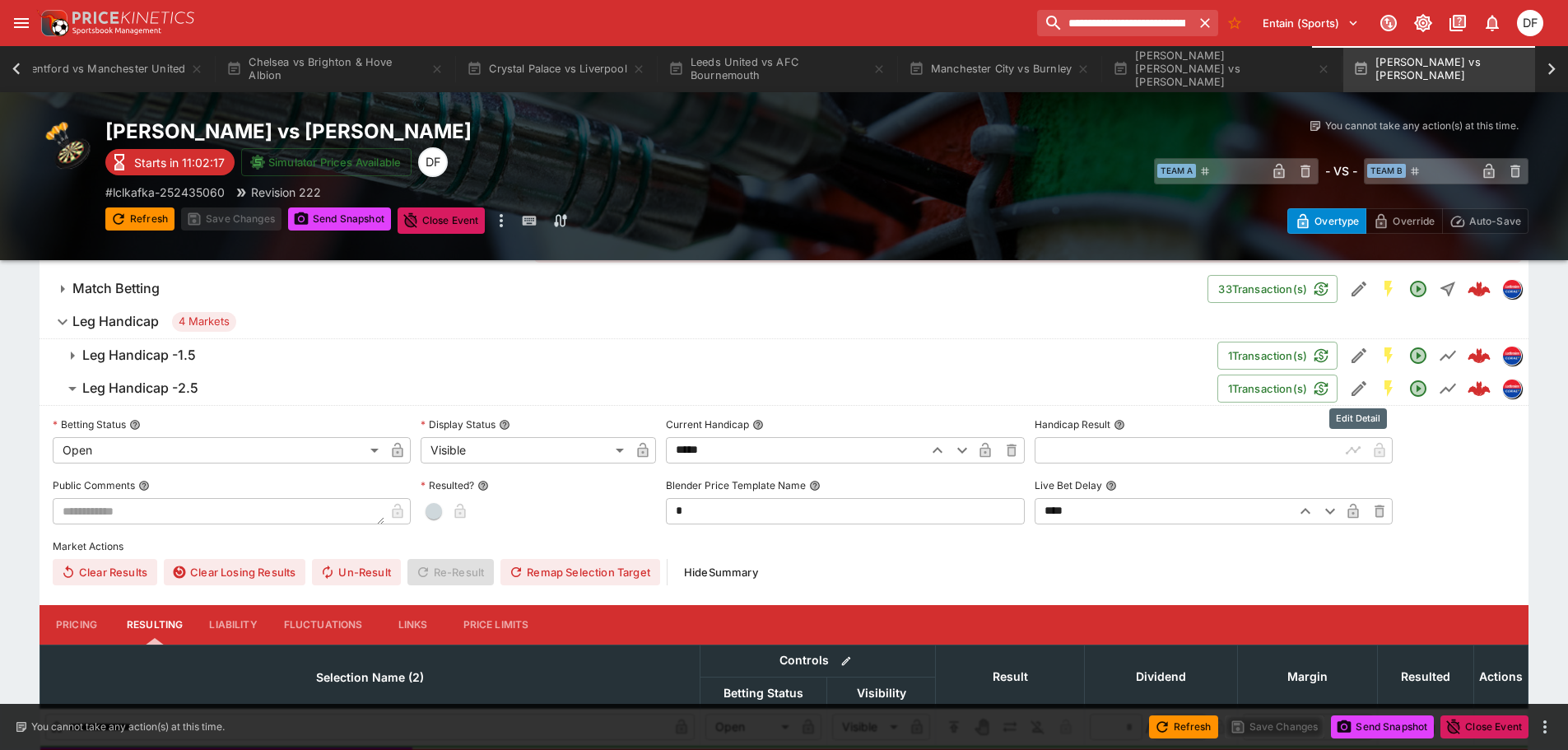
click at [1359, 389] on icon "Edit Detail" at bounding box center [1359, 388] width 15 height 15
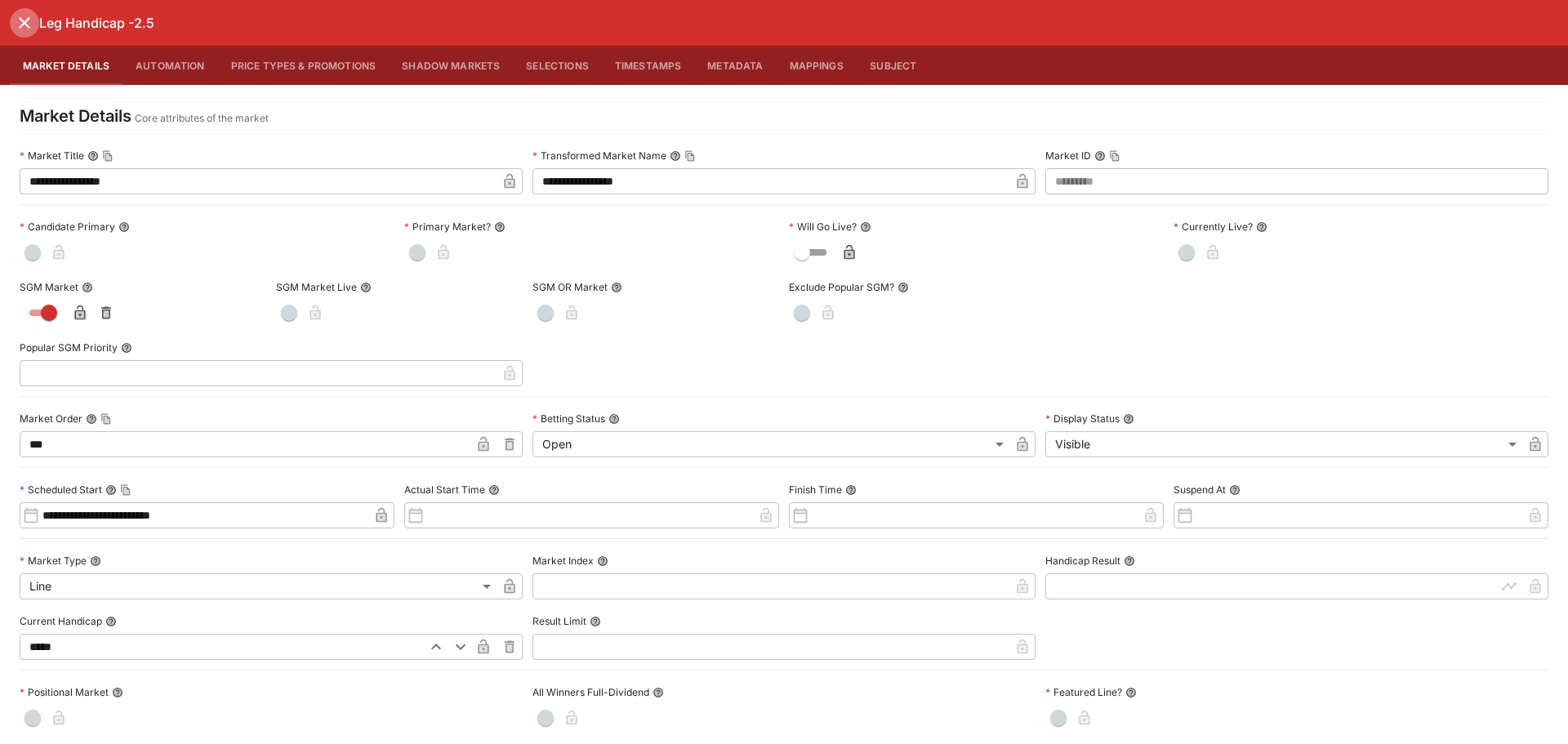
click at [25, 29] on icon "close" at bounding box center [24, 22] width 19 height 19
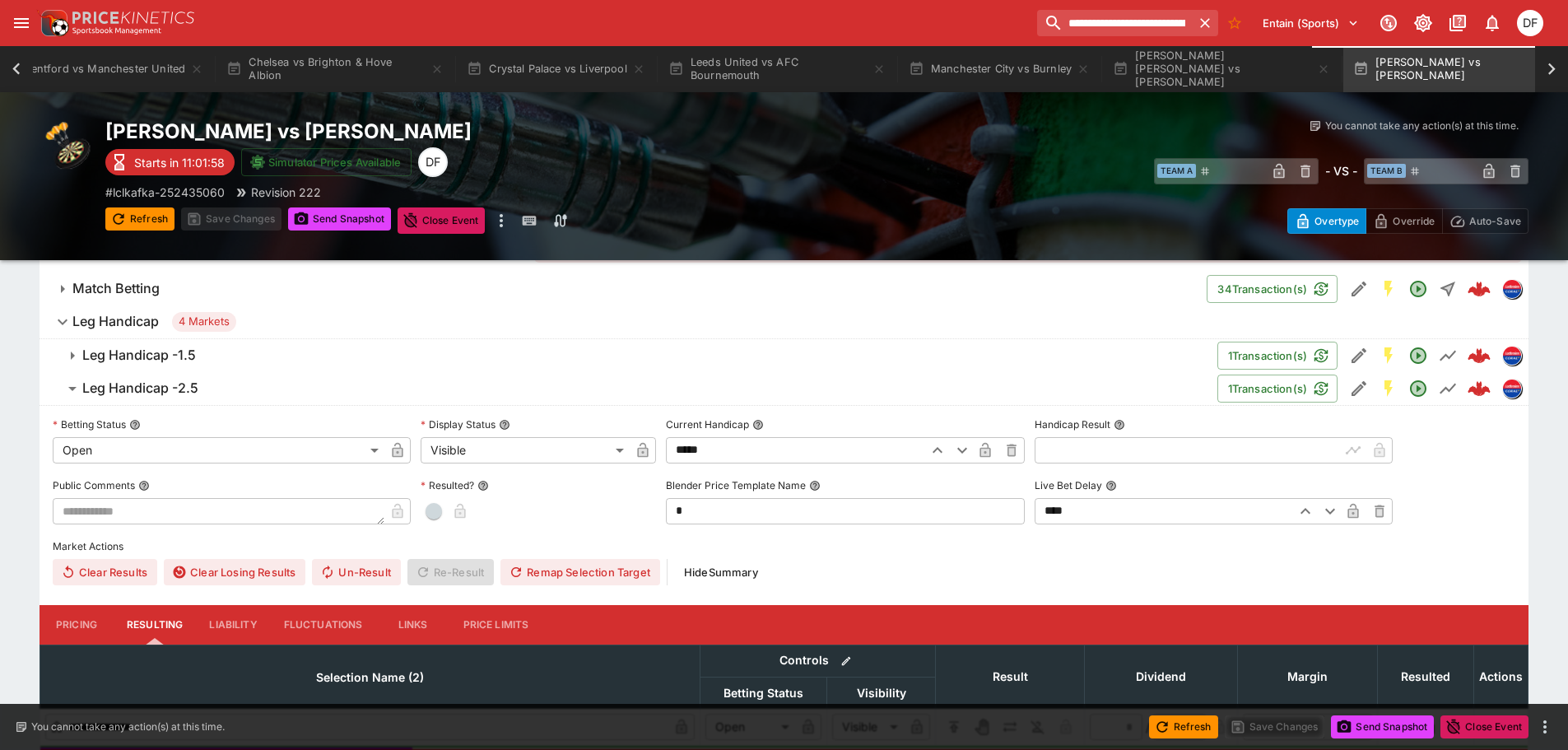
click at [127, 323] on h6 "Leg Handicap" at bounding box center [115, 322] width 86 height 18
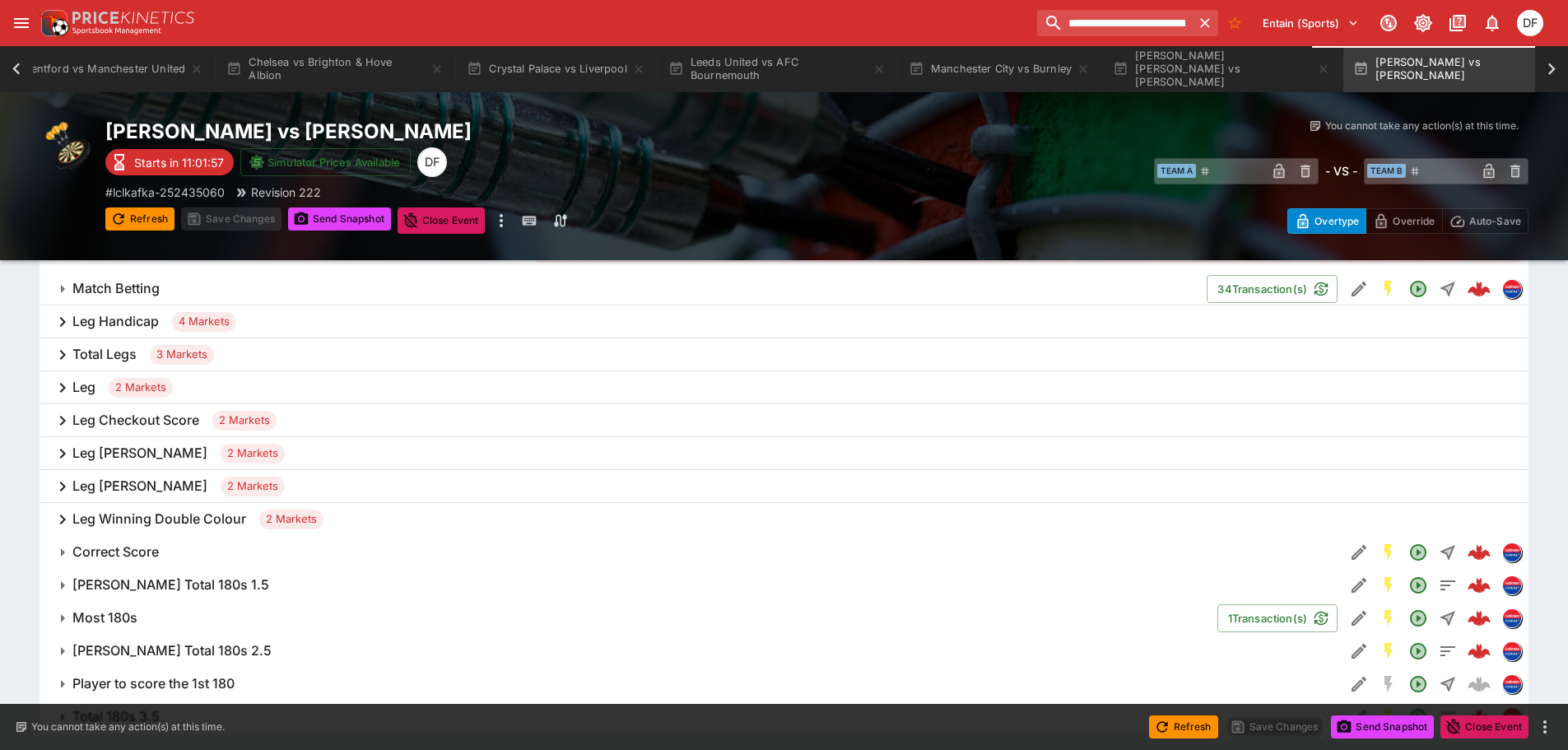
click at [123, 357] on h6 "Total Legs" at bounding box center [104, 354] width 64 height 18
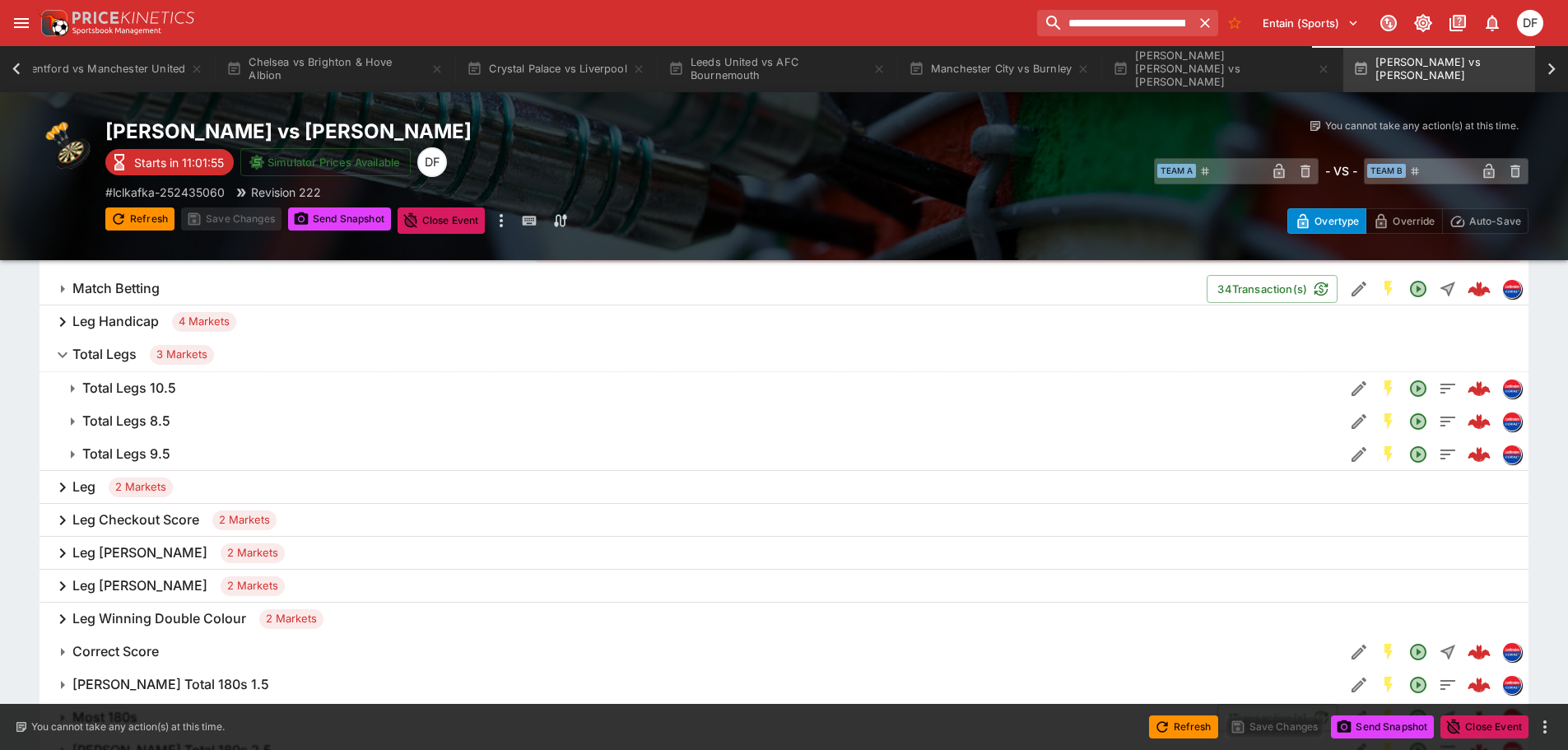
click at [172, 390] on h6 "Total Legs 10.5" at bounding box center [129, 388] width 94 height 18
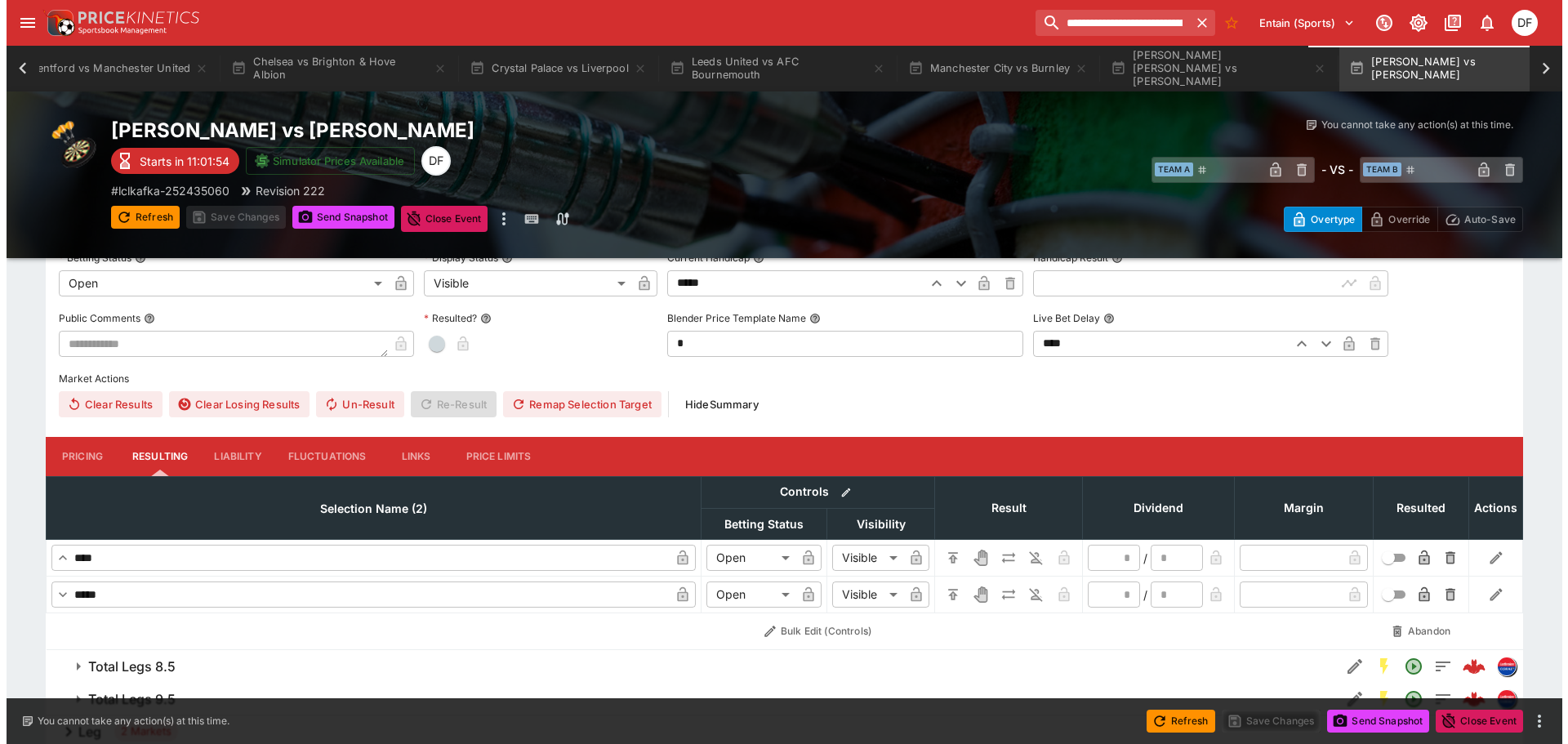
scroll to position [247, 0]
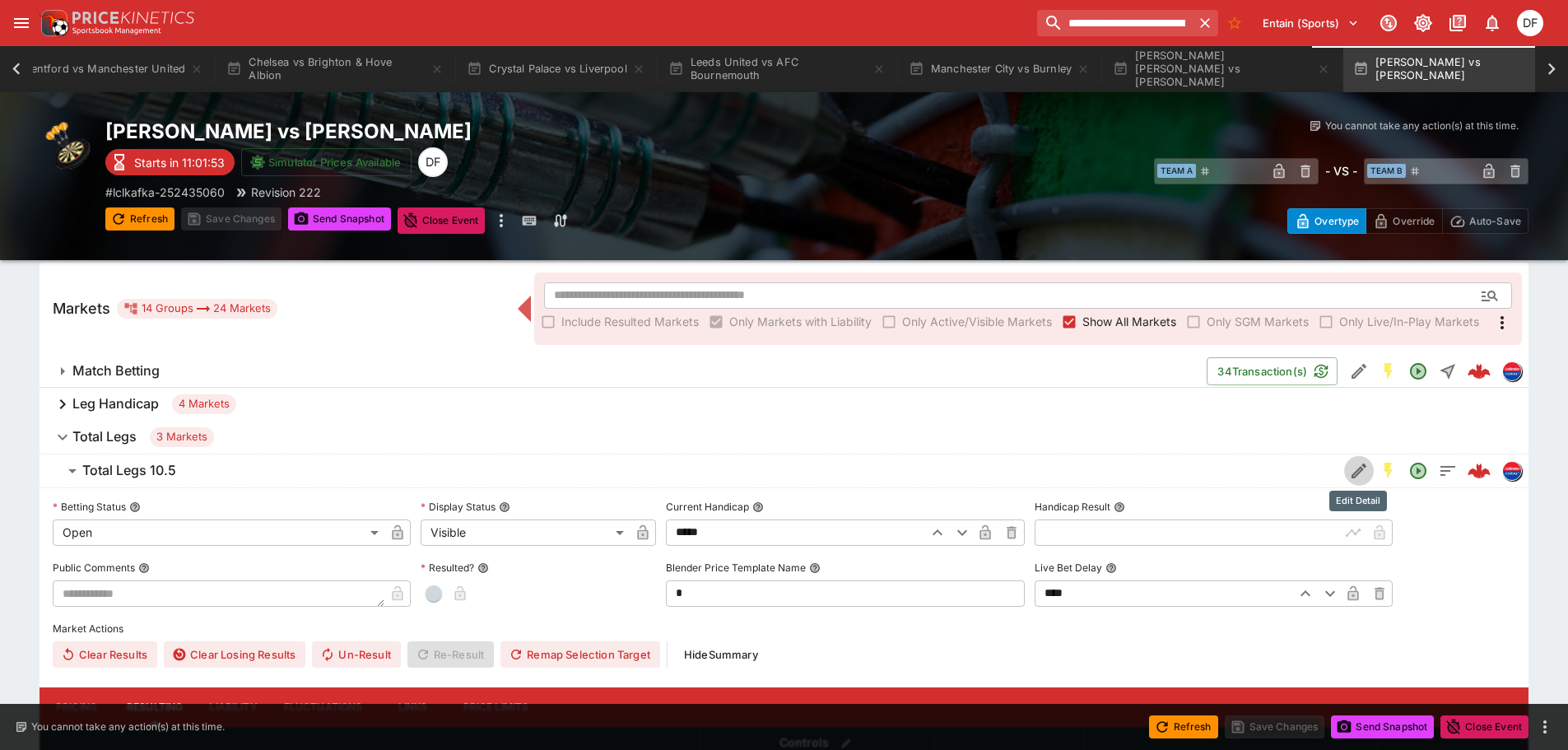
click at [1346, 480] on button "Edit Detail" at bounding box center [1360, 471] width 30 height 30
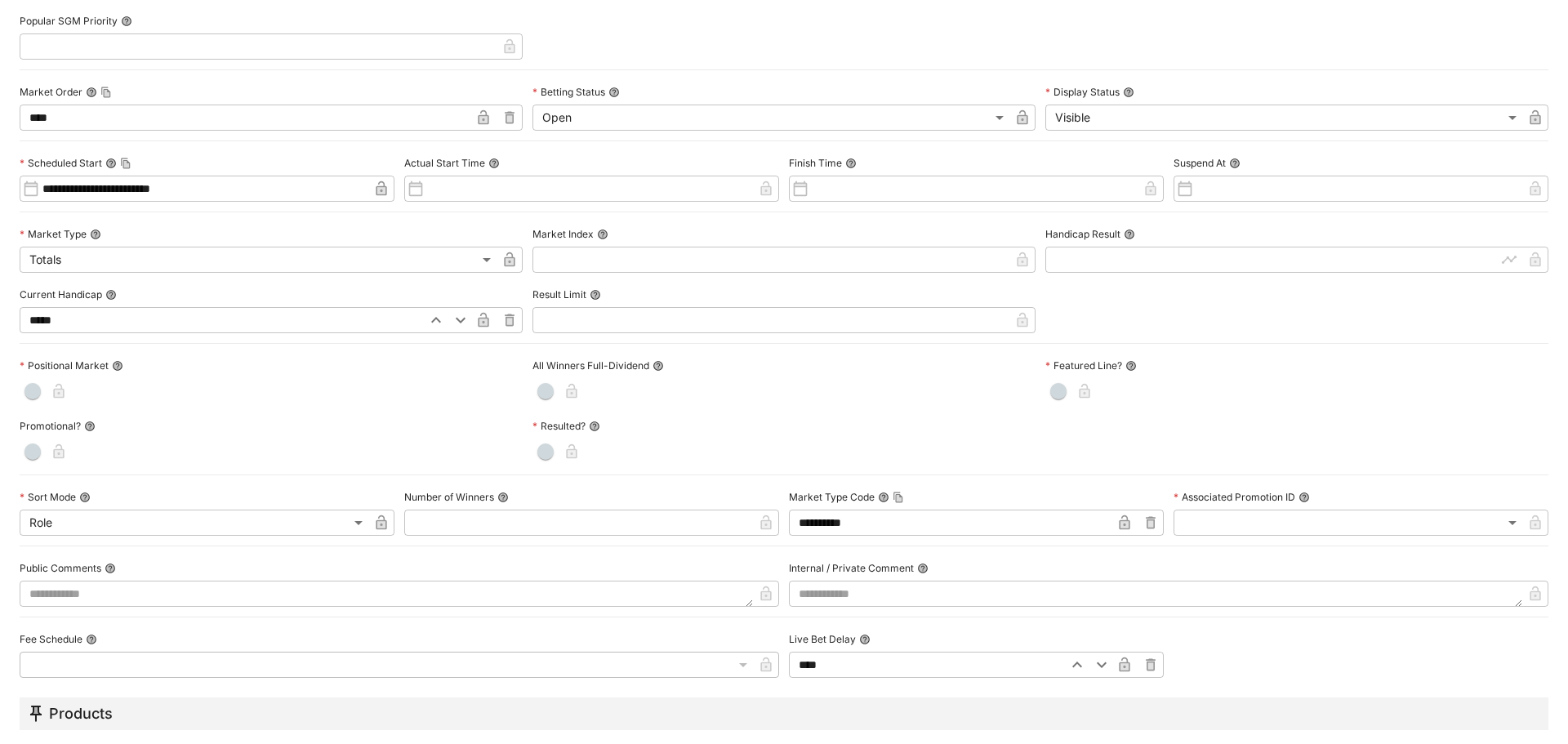
scroll to position [0, 0]
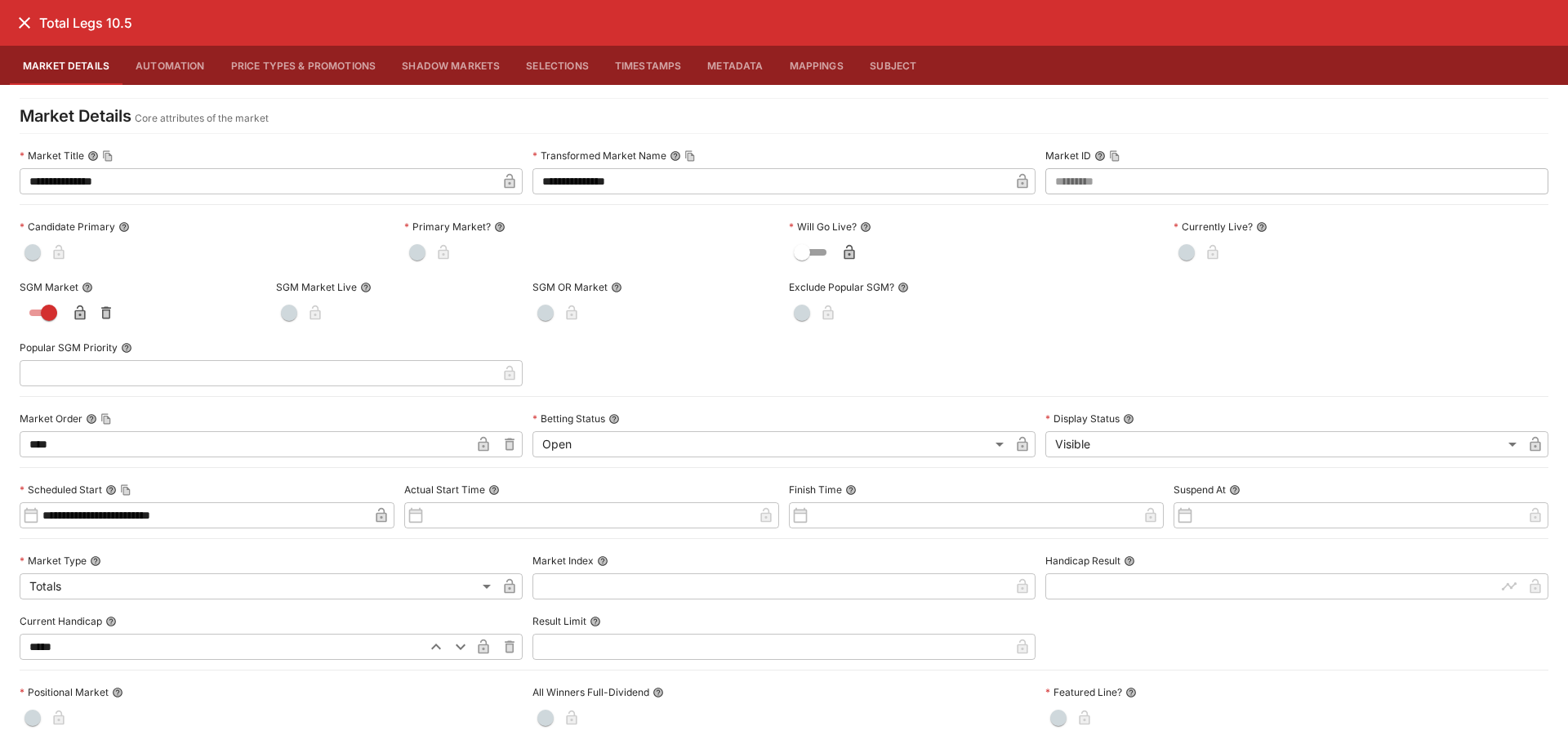
click at [21, 18] on icon "close" at bounding box center [24, 23] width 11 height 11
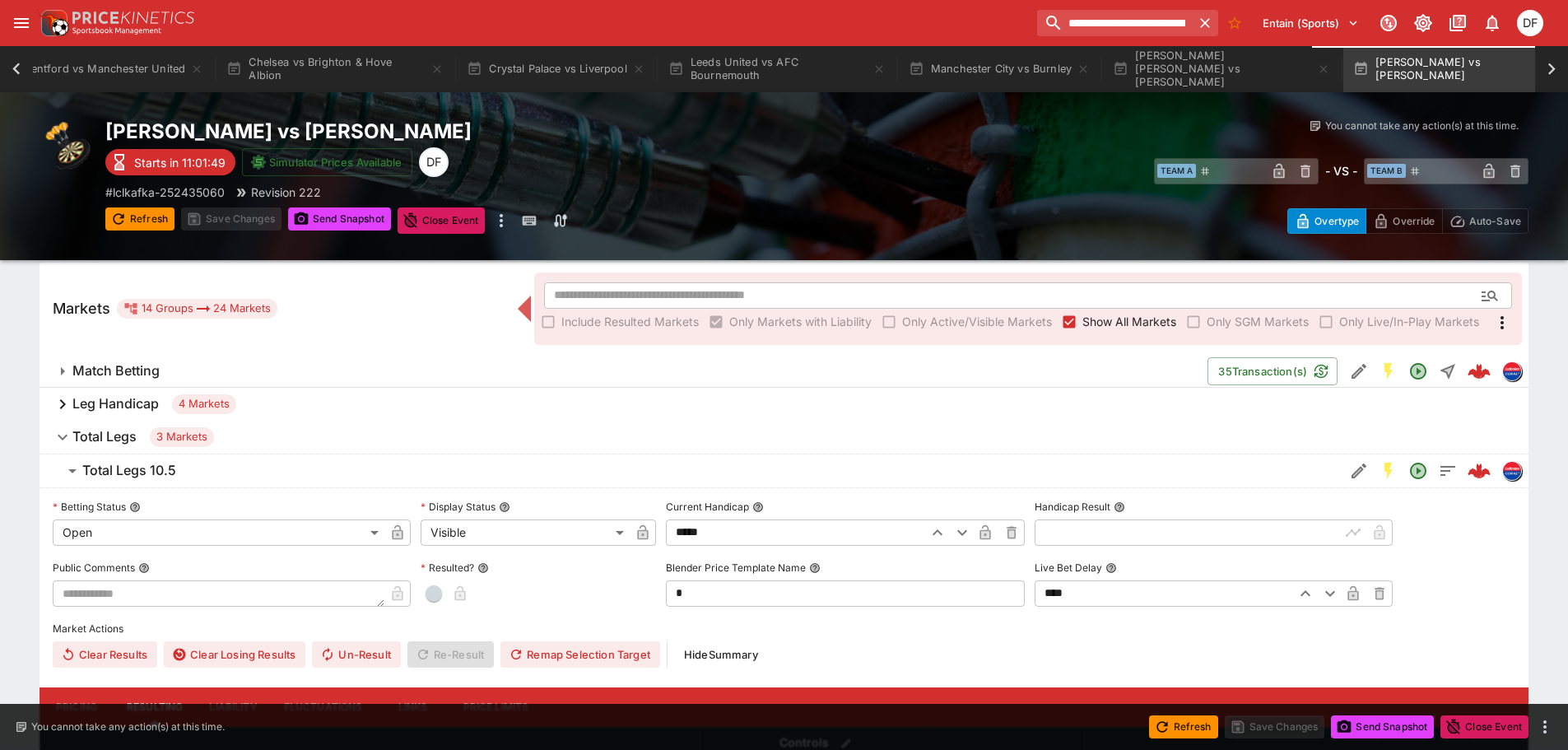
click at [177, 477] on span "Total Legs 10.5" at bounding box center [707, 470] width 1249 height 18
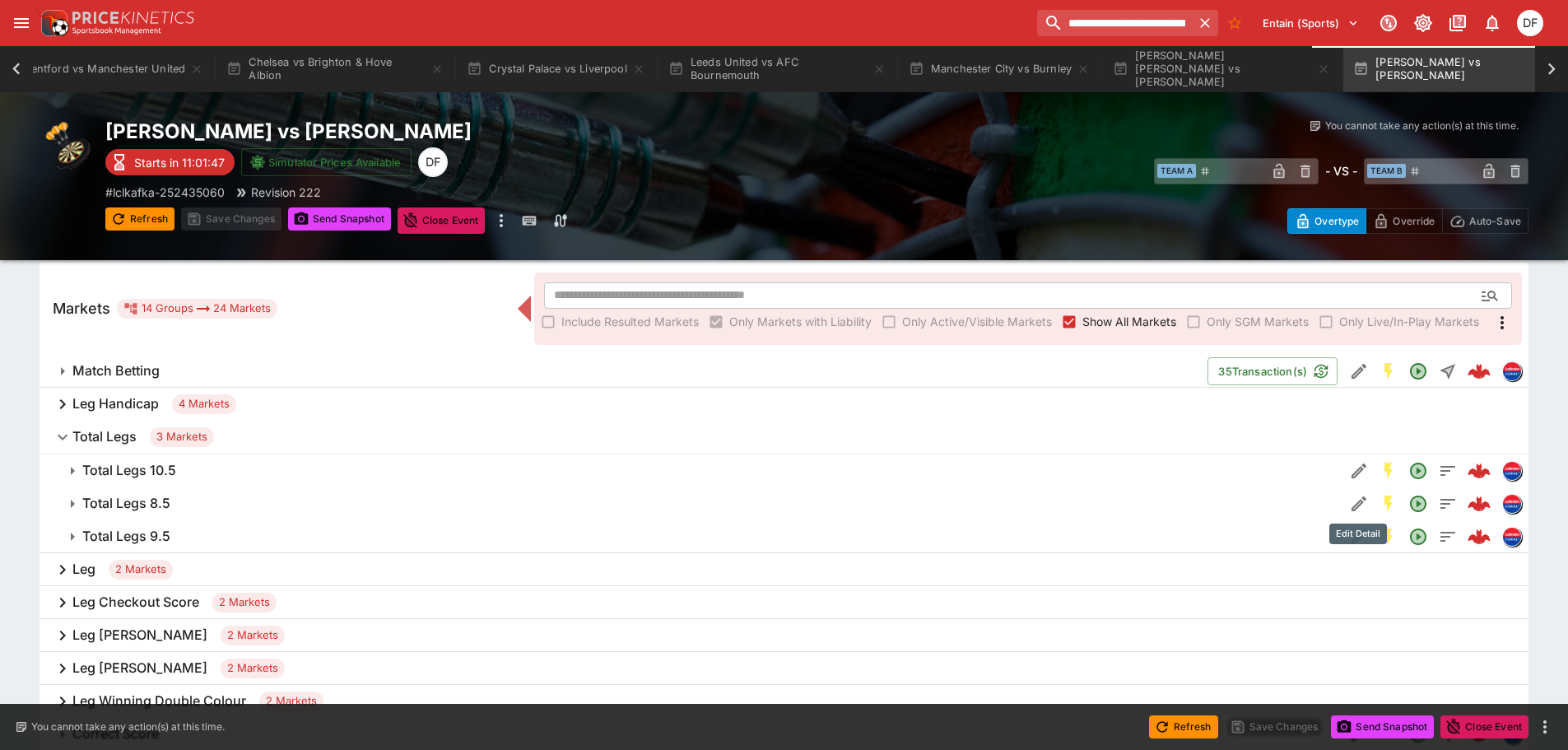
click at [1359, 506] on icon "Edit Detail" at bounding box center [1359, 503] width 20 height 20
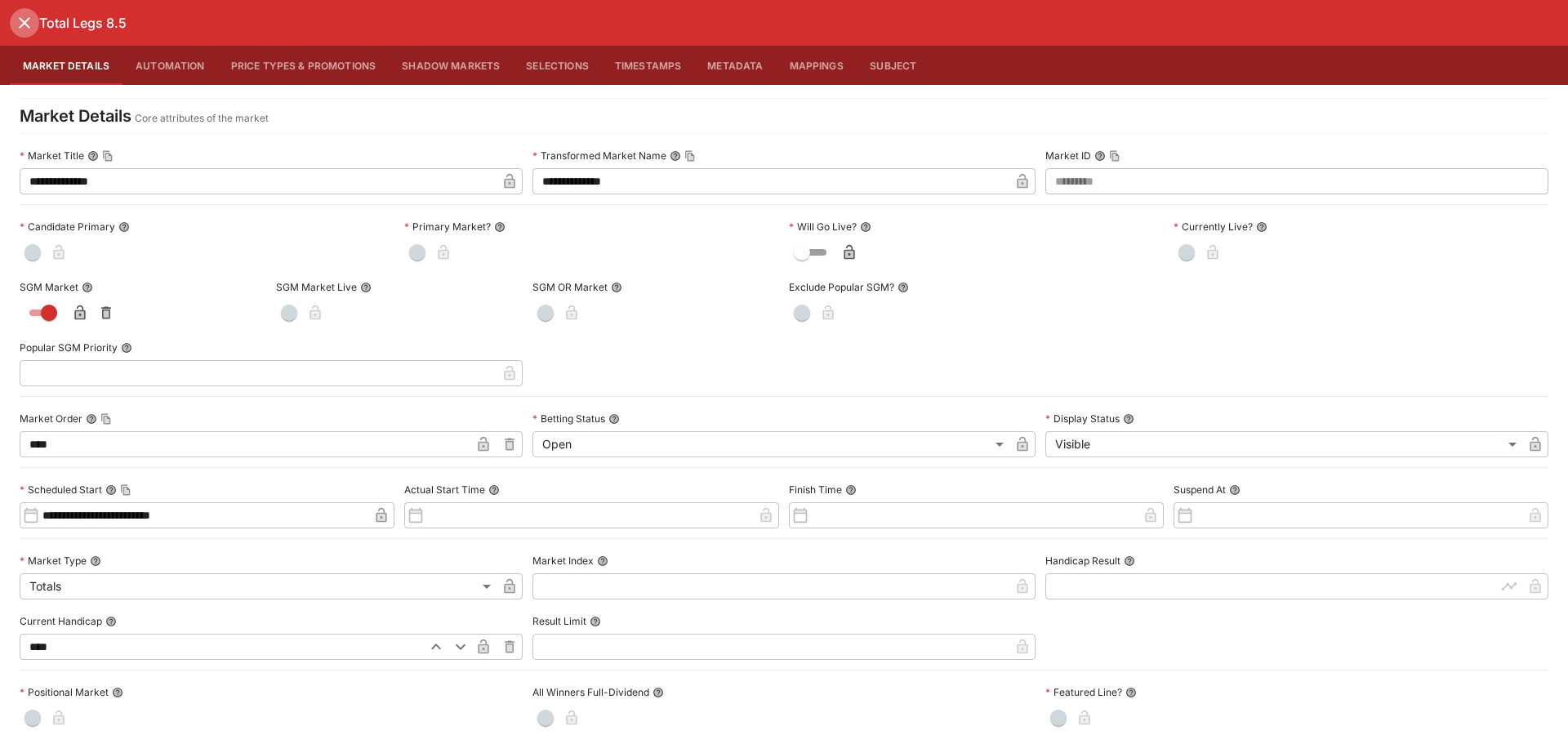
click at [18, 28] on icon "close" at bounding box center [24, 22] width 19 height 19
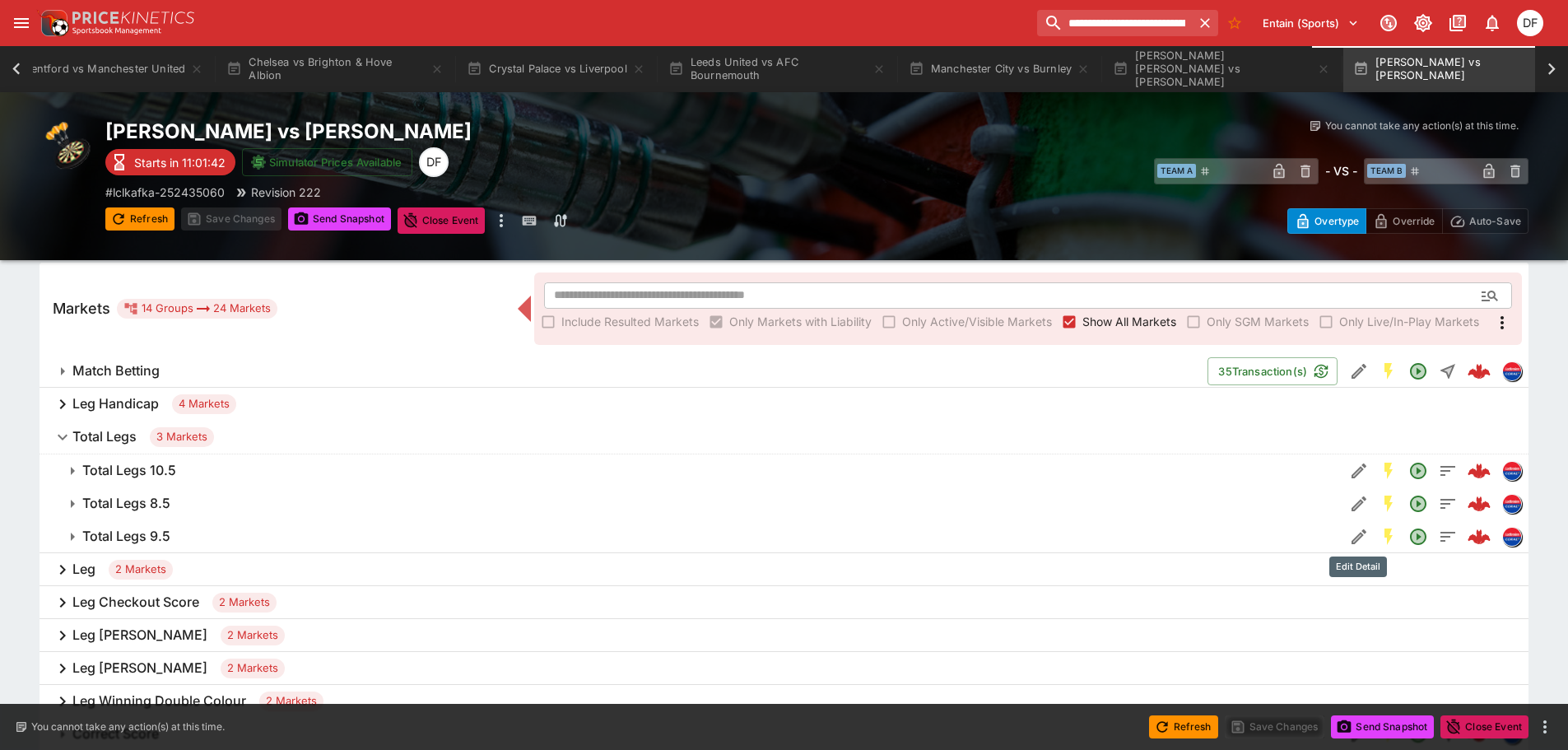
click at [1359, 528] on icon "Edit Detail" at bounding box center [1359, 536] width 20 height 20
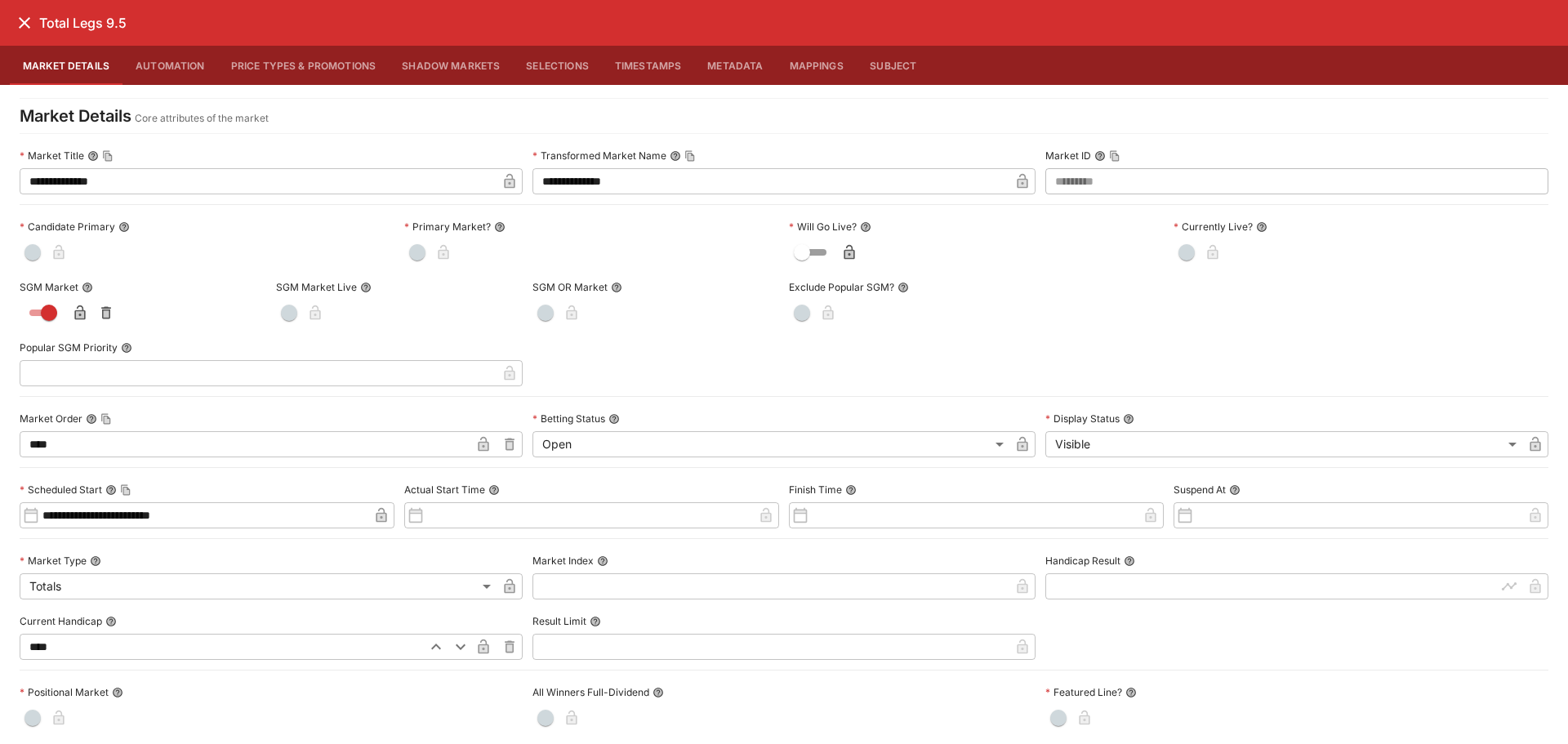
click at [16, 28] on icon "close" at bounding box center [24, 22] width 19 height 19
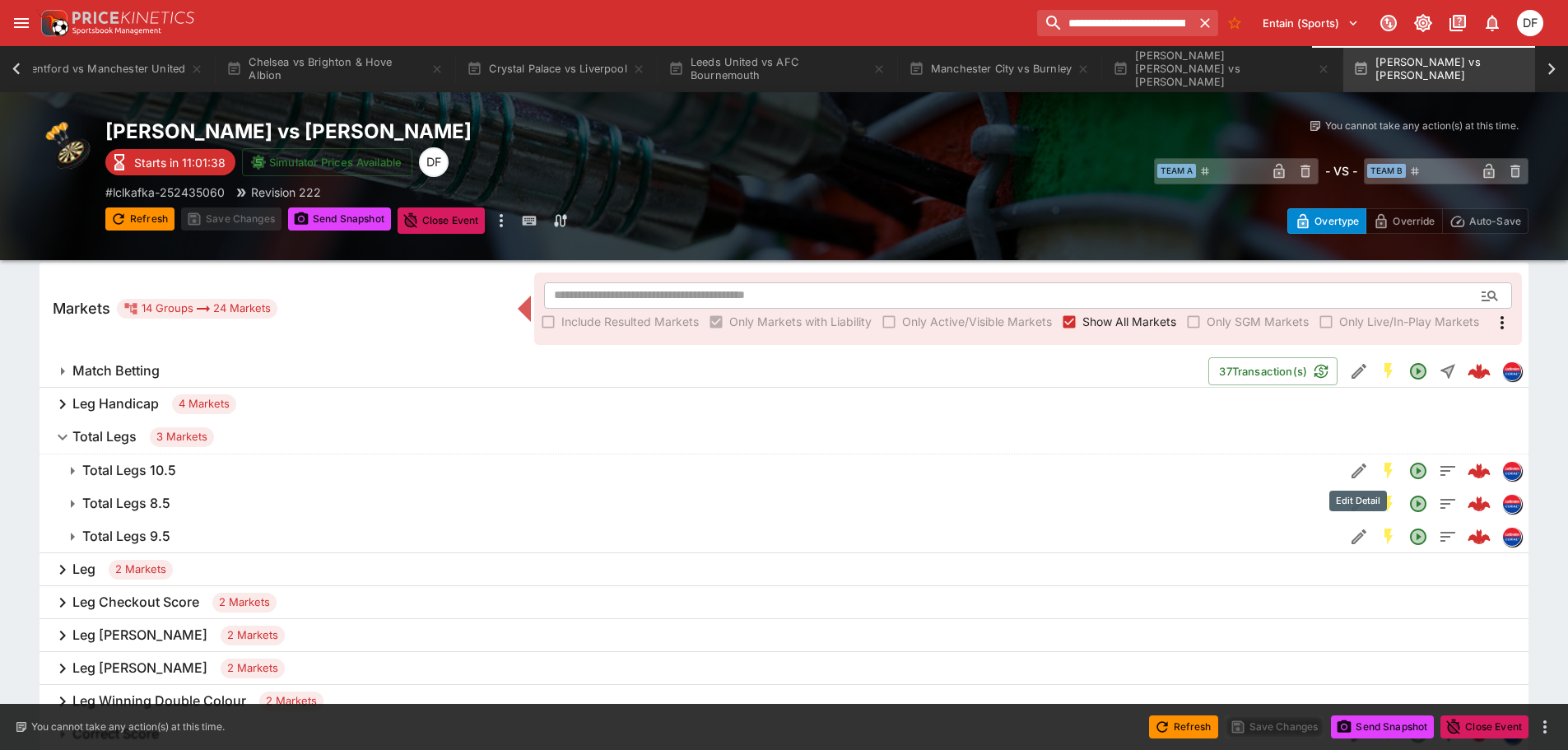
click at [1351, 474] on icon "Edit Detail" at bounding box center [1359, 471] width 15 height 15
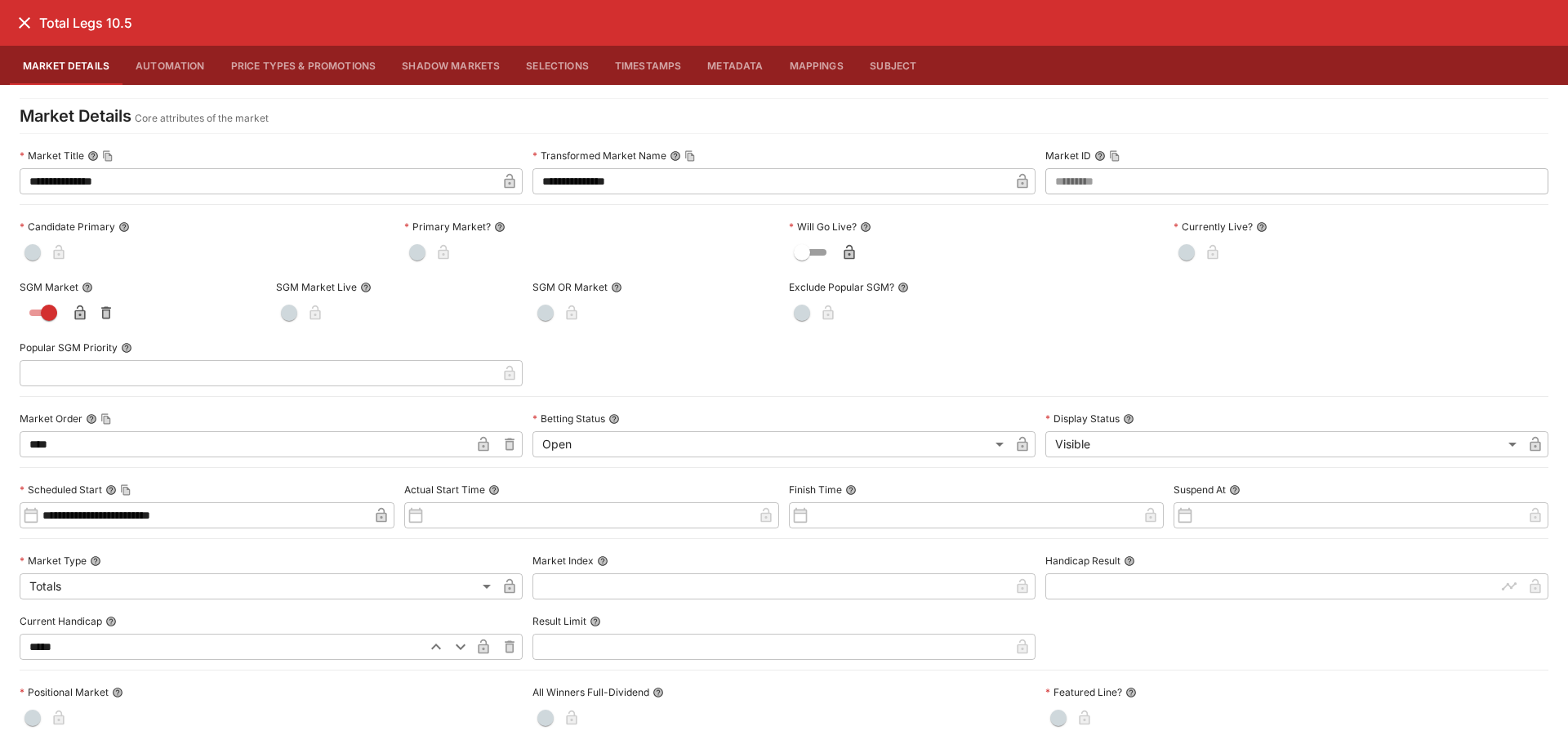
click at [26, 27] on icon "close" at bounding box center [24, 22] width 19 height 19
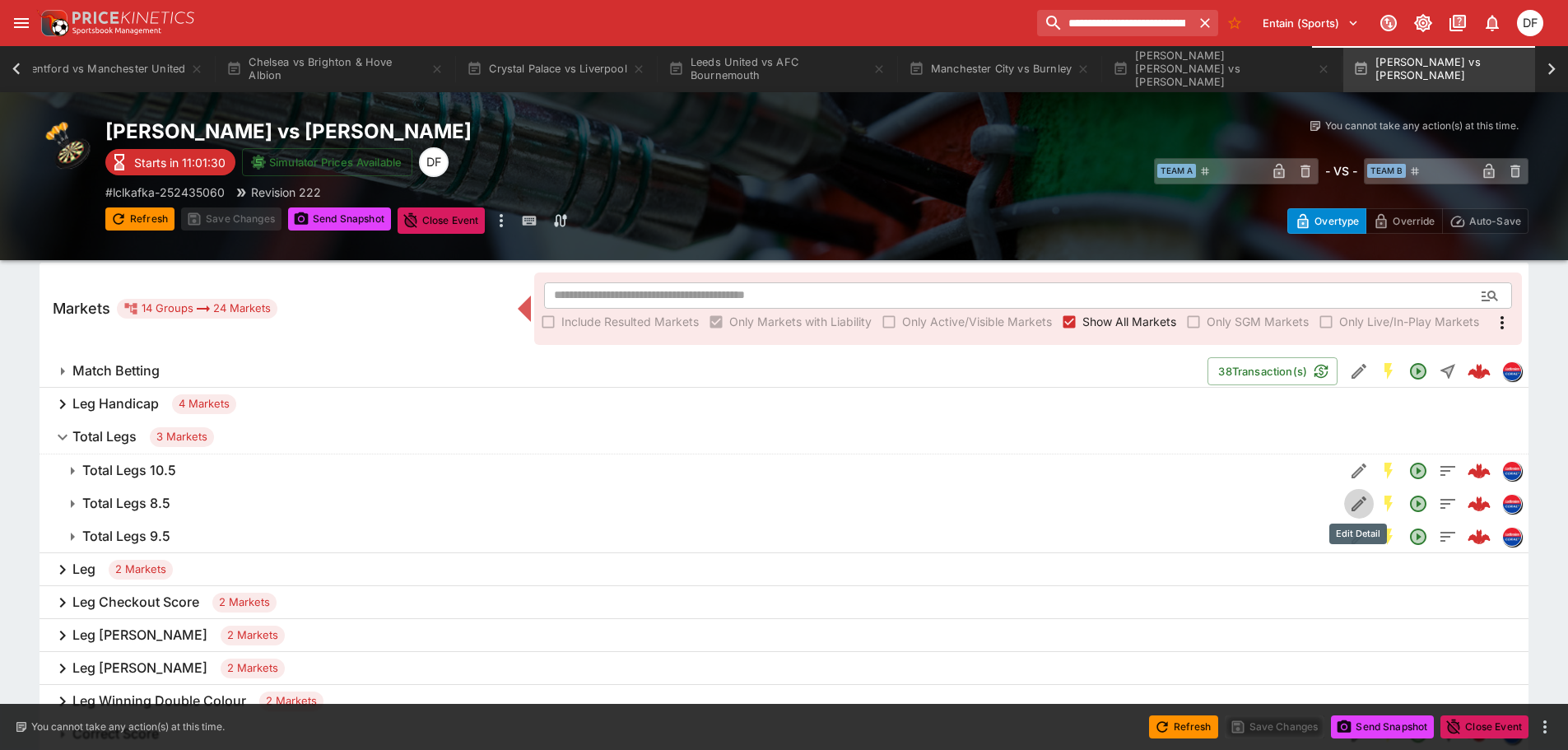
click at [1347, 508] on button "Edit Detail" at bounding box center [1360, 504] width 30 height 30
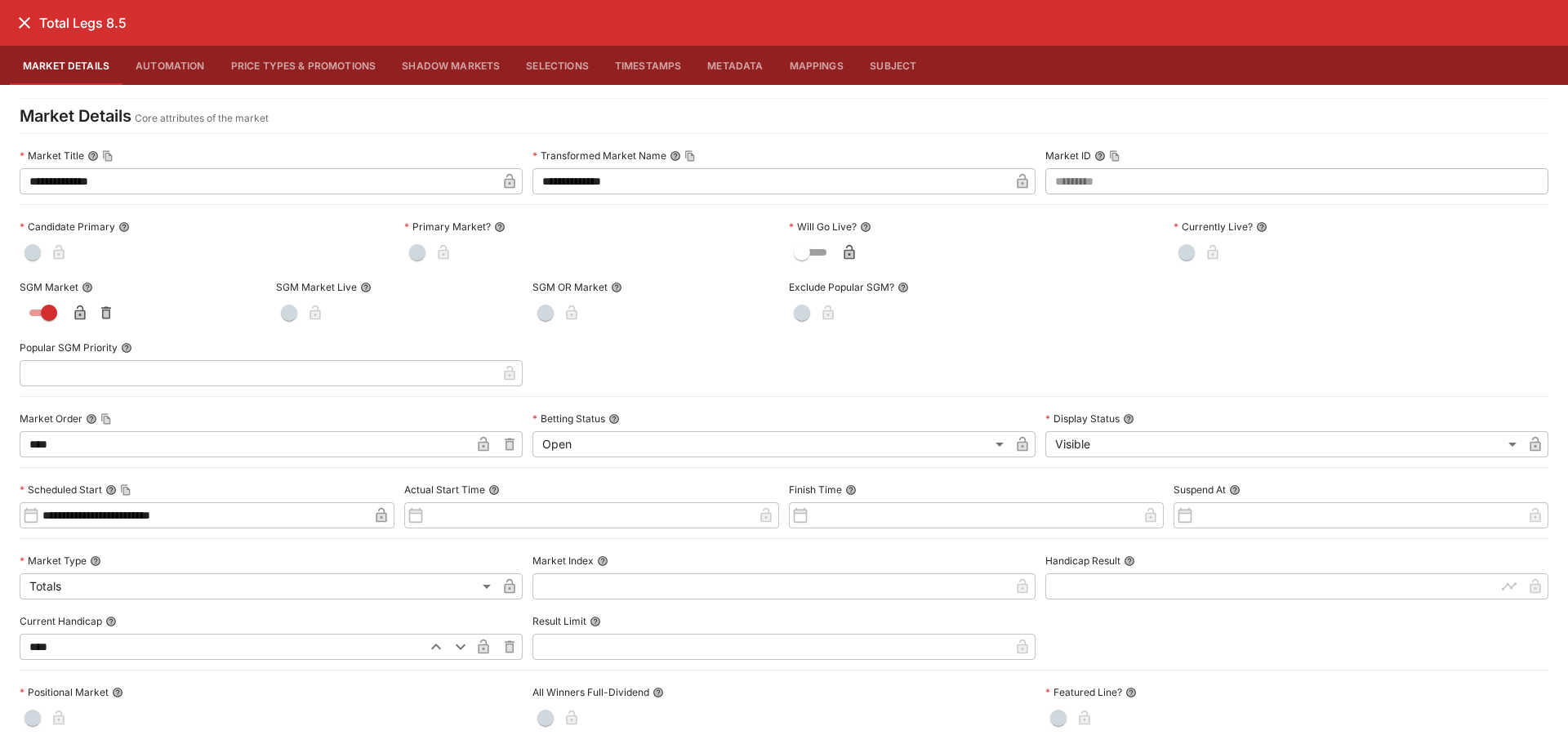
click at [25, 18] on icon "close" at bounding box center [24, 22] width 19 height 19
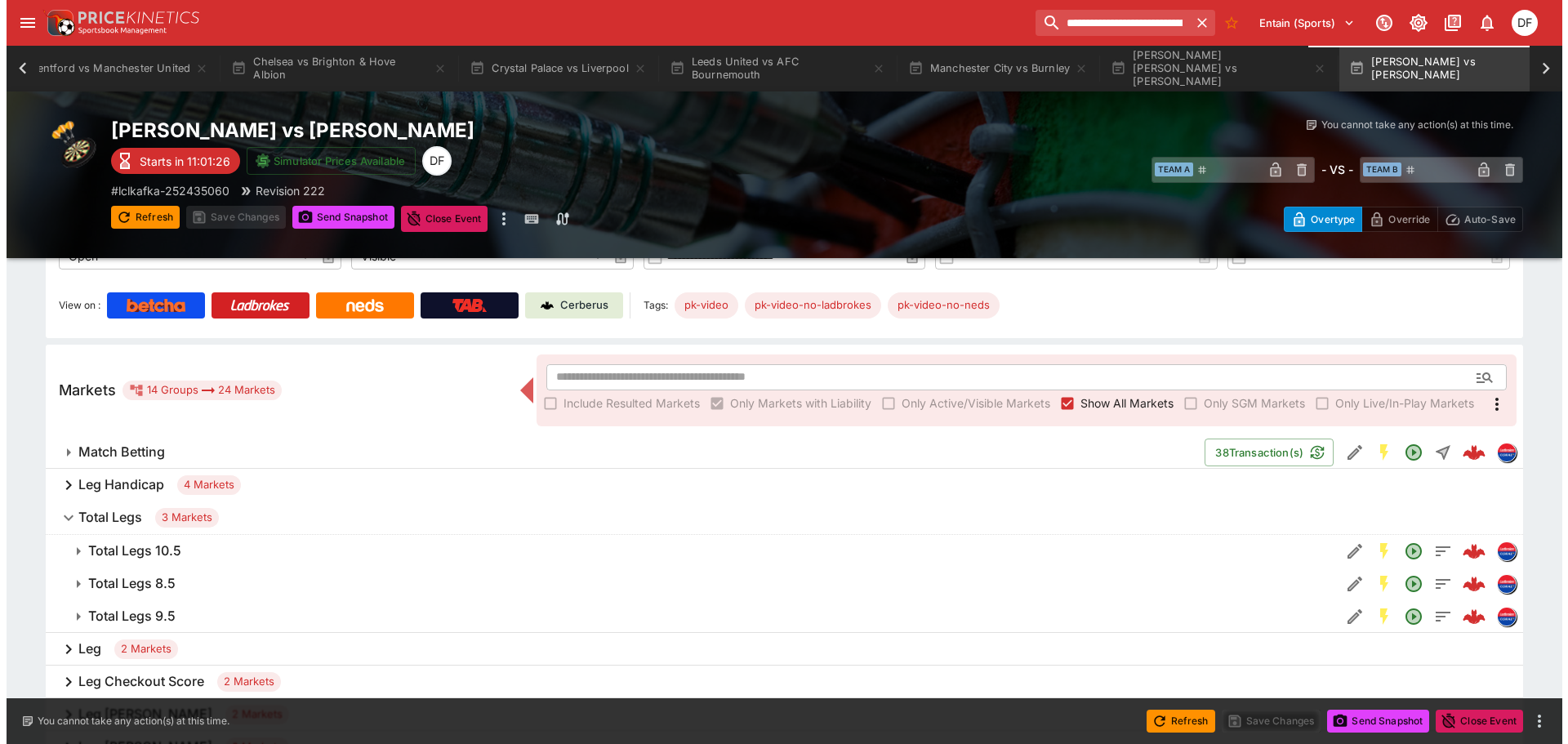
scroll to position [83, 0]
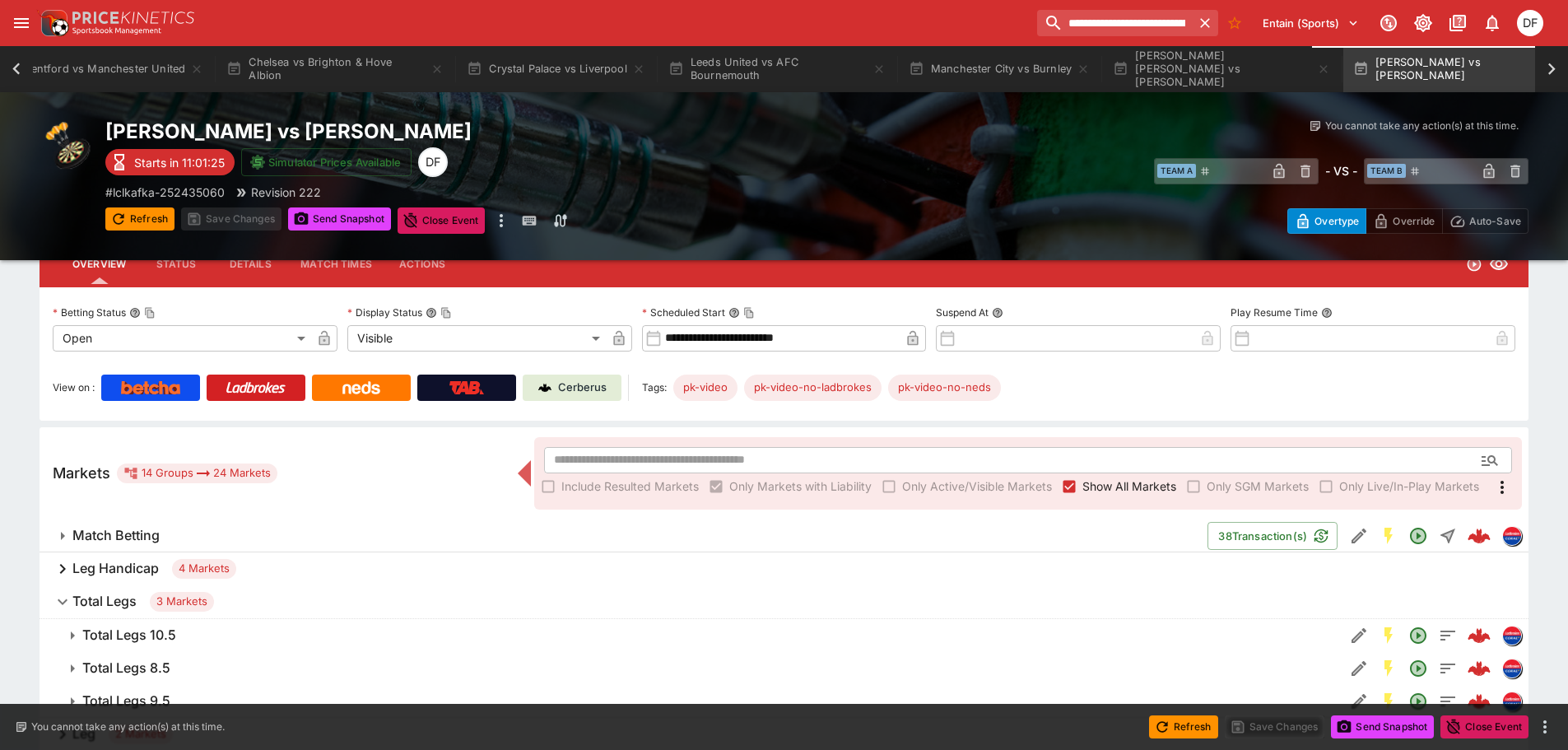
click at [18, 30] on icon "open drawer" at bounding box center [20, 22] width 20 height 20
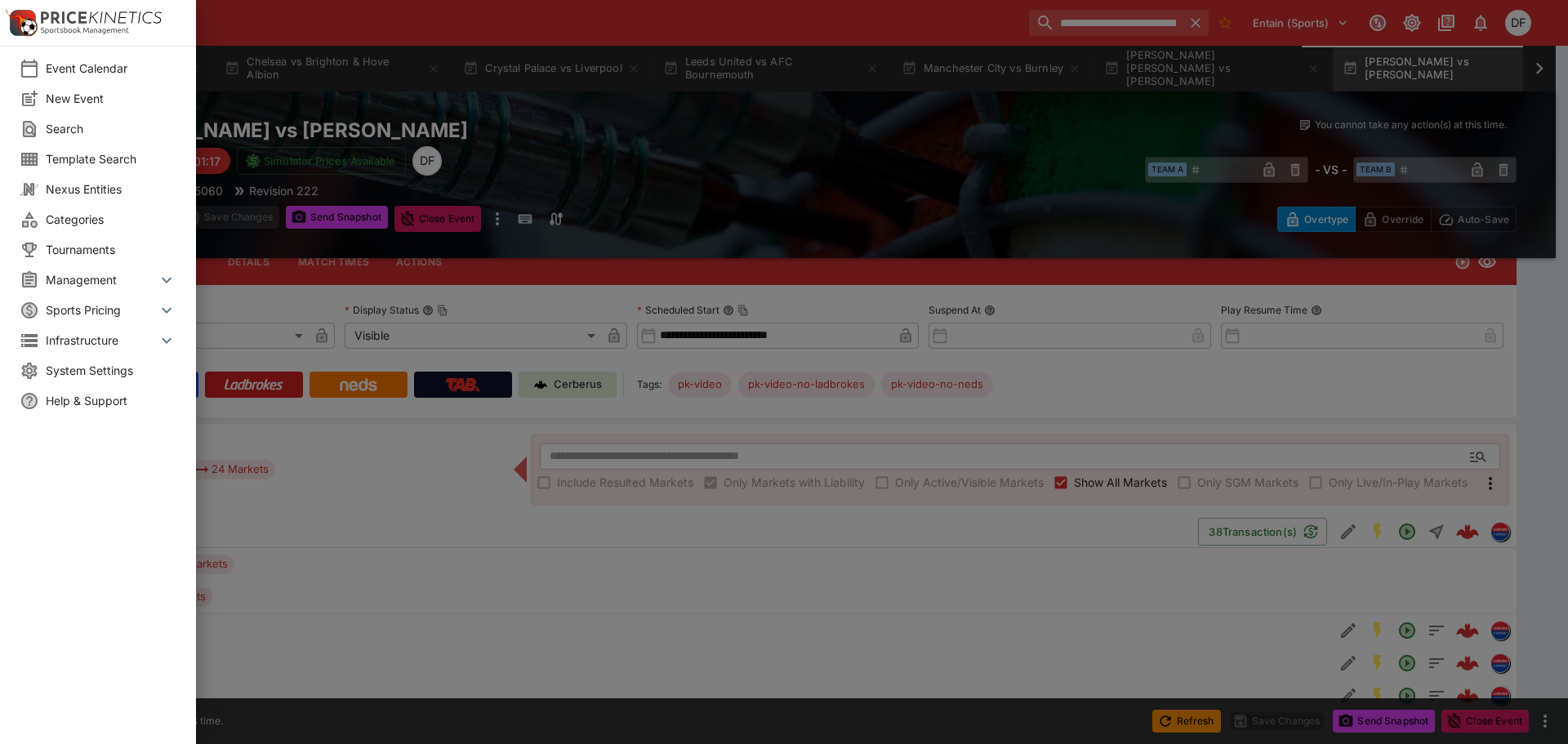
click at [106, 308] on span "Sports Pricing" at bounding box center [101, 310] width 111 height 18
click at [105, 278] on span "Management" at bounding box center [101, 279] width 111 height 18
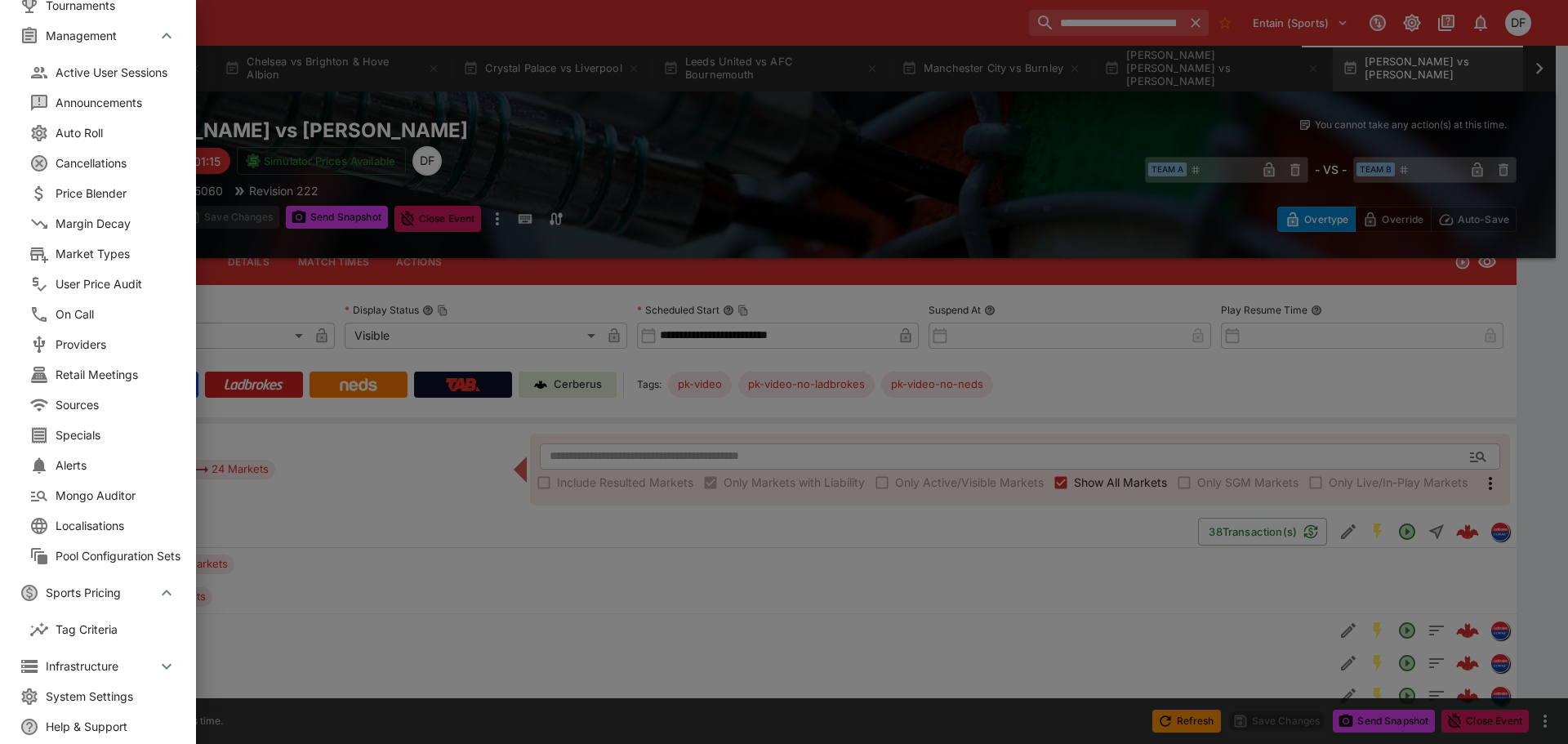
scroll to position [245, 0]
click at [111, 265] on li "Market Types" at bounding box center [108, 253] width 196 height 30
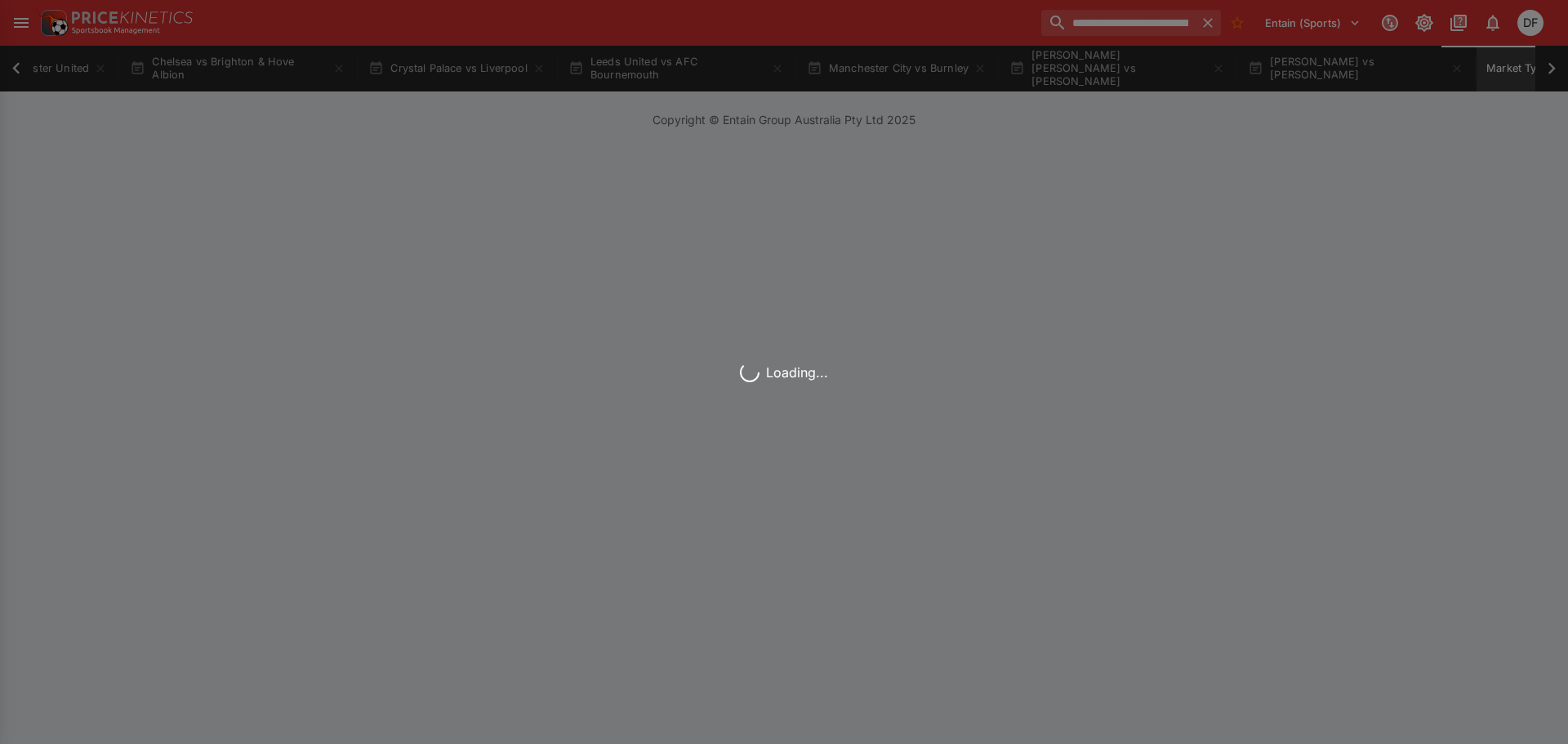
scroll to position [0, 604]
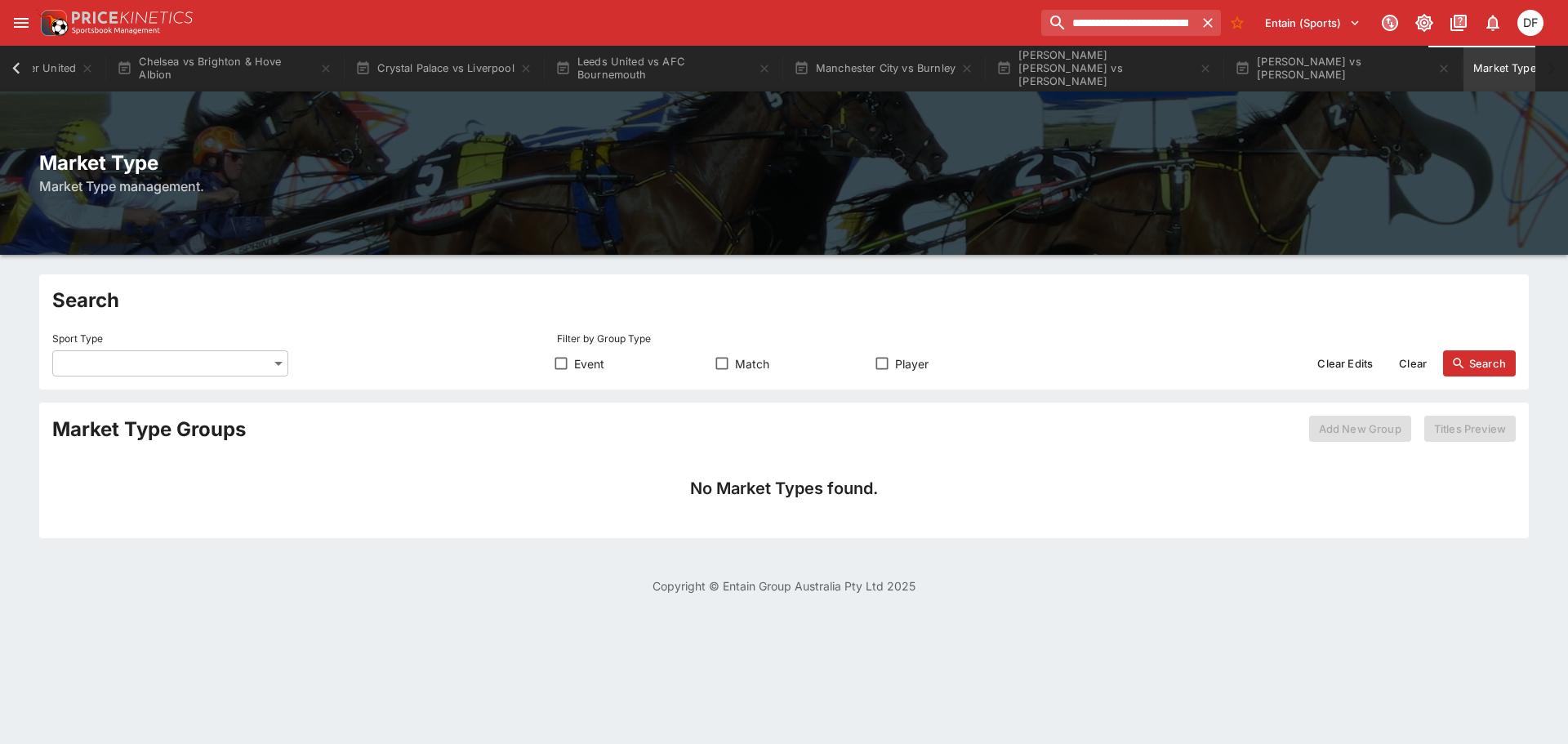
click at [208, 349] on label "Sport Type" at bounding box center [171, 337] width 236 height 25
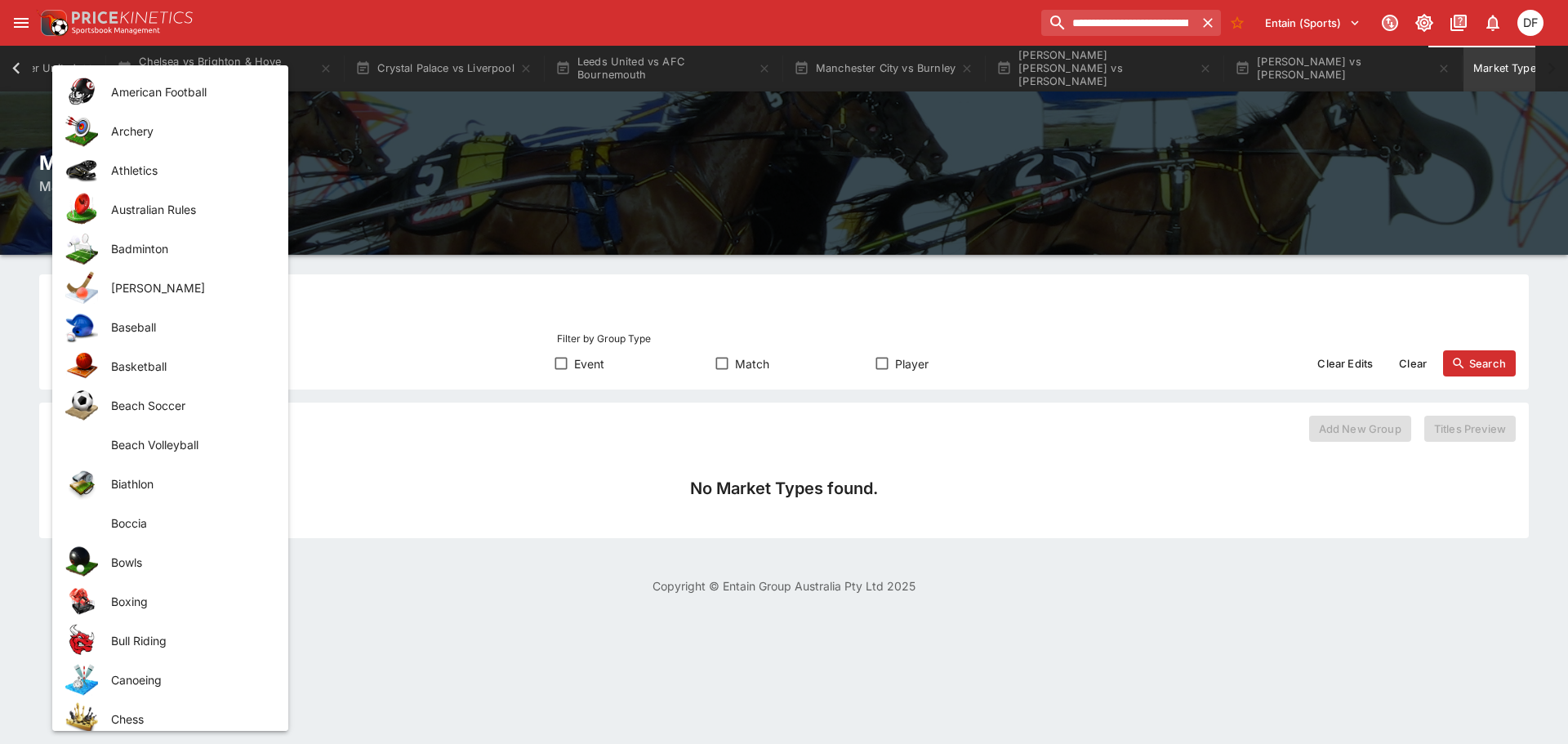
click at [208, 355] on body "**********" at bounding box center [784, 307] width 1568 height 614
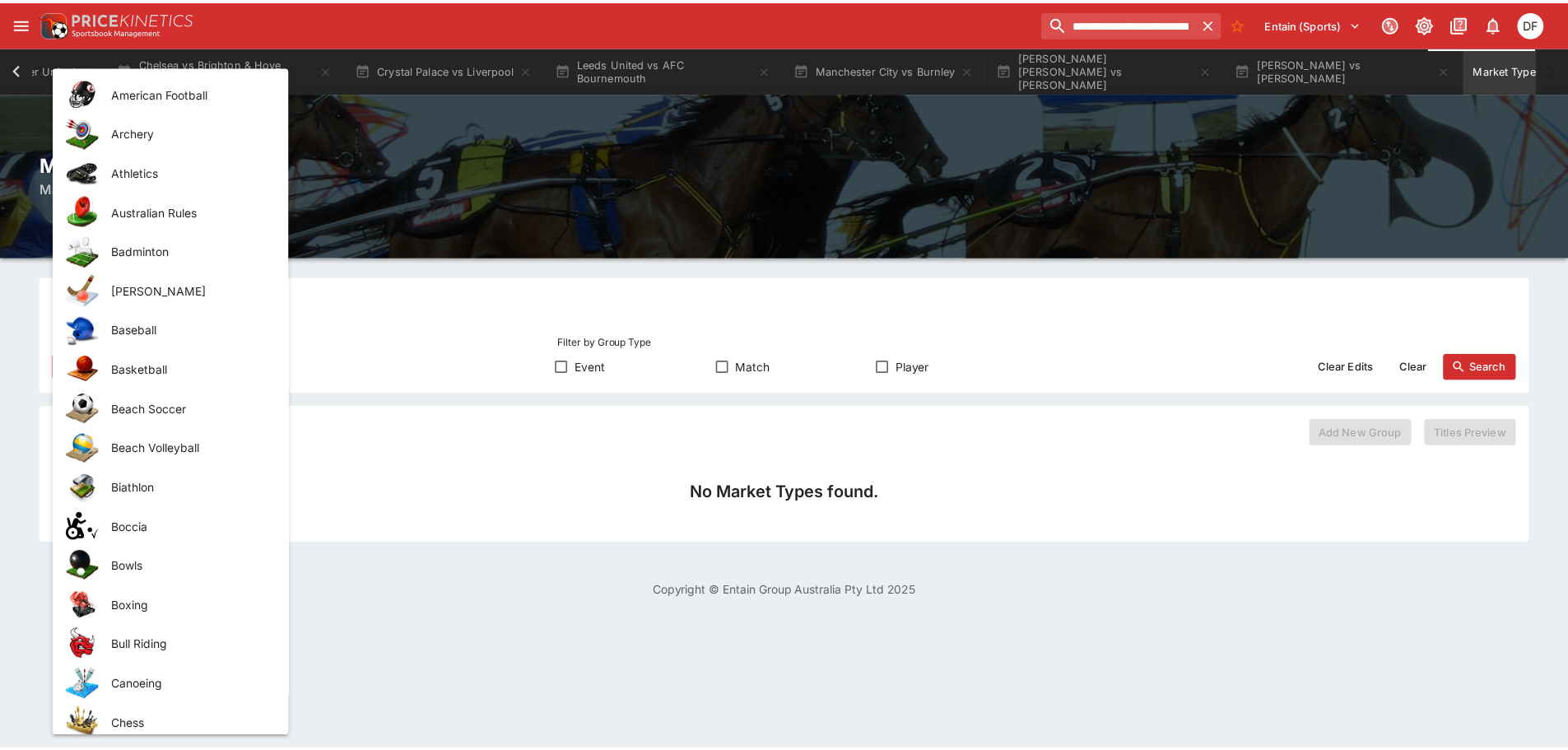
scroll to position [329, 0]
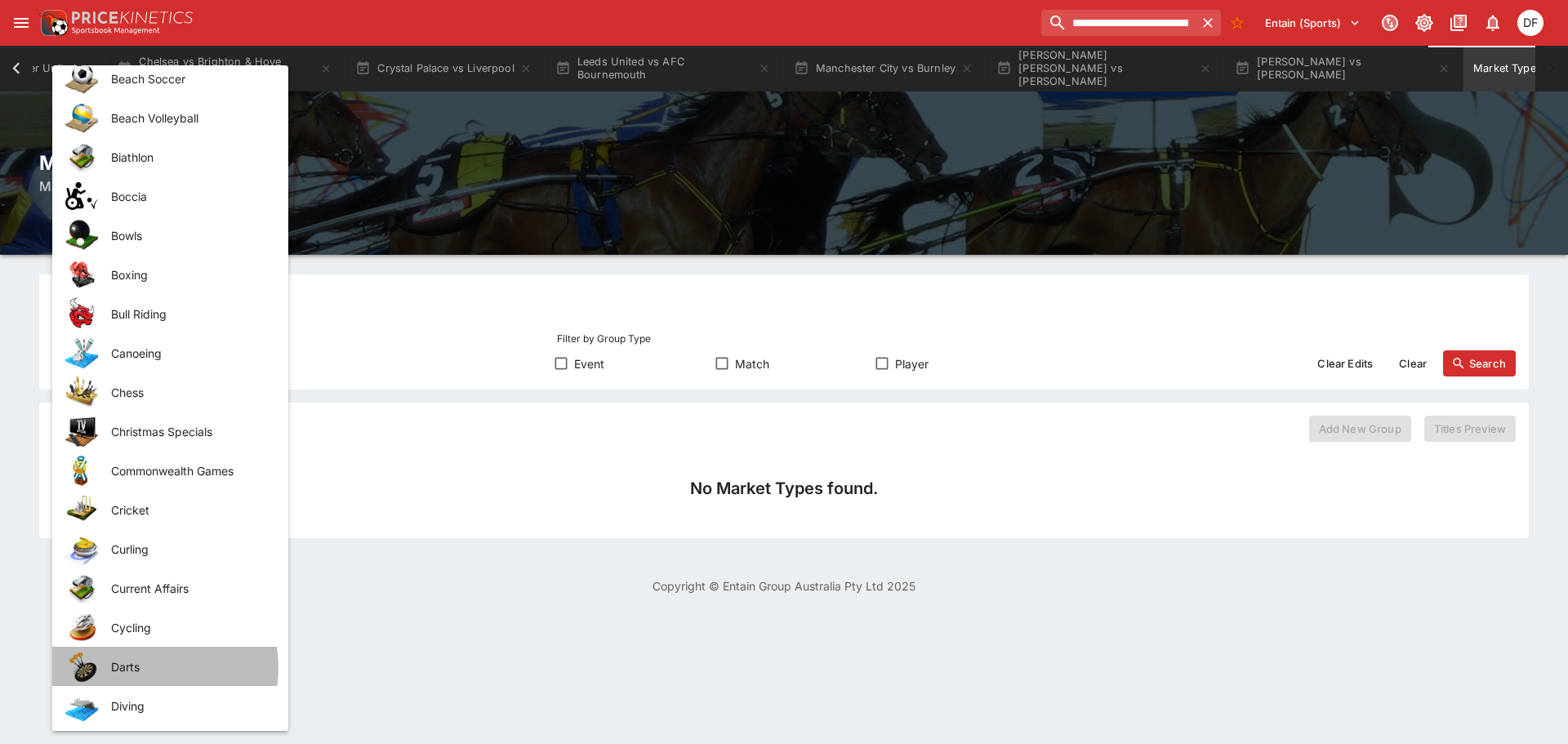
click at [147, 668] on span "Darts" at bounding box center [186, 667] width 151 height 18
type input "*****"
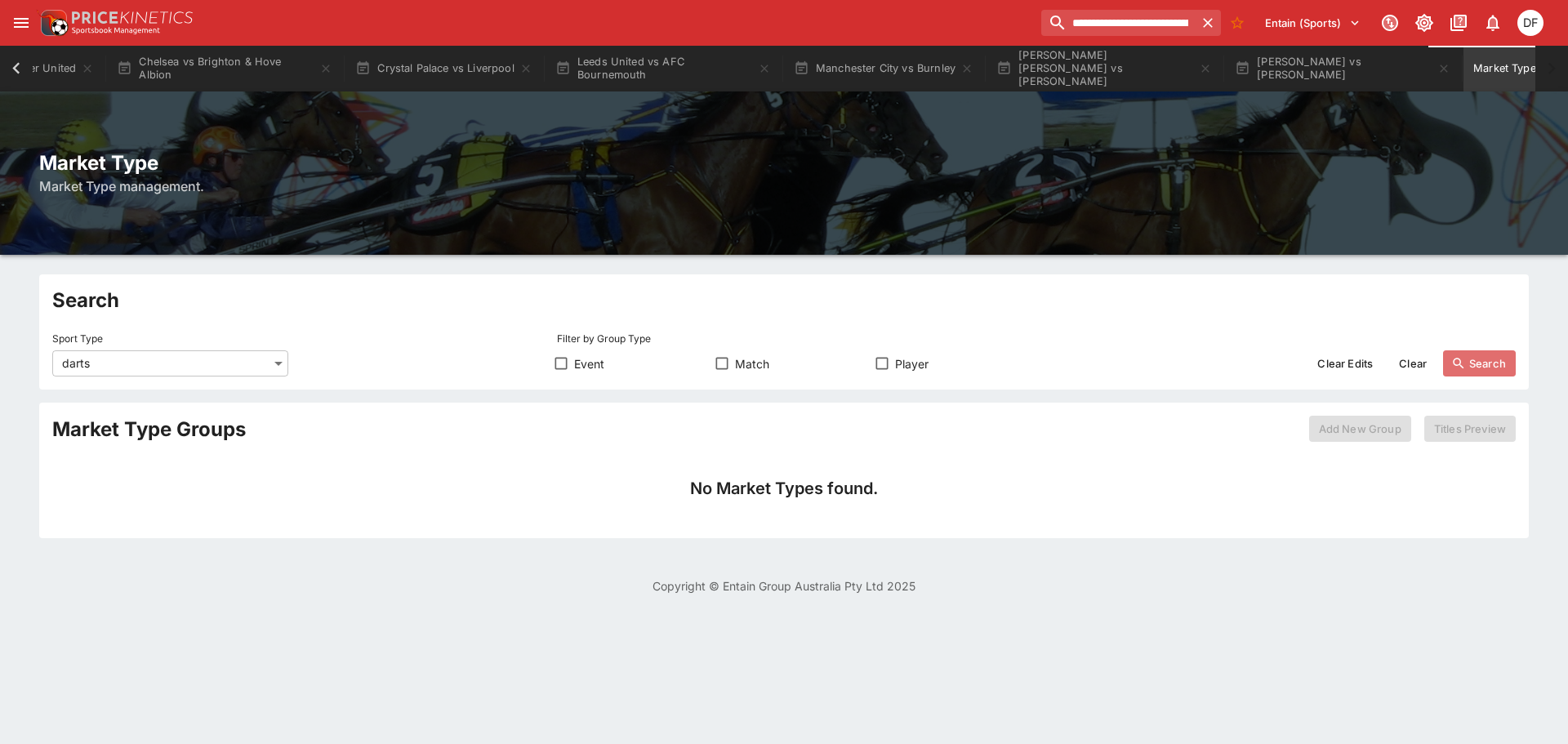
click at [1476, 361] on button "Search" at bounding box center [1479, 363] width 73 height 26
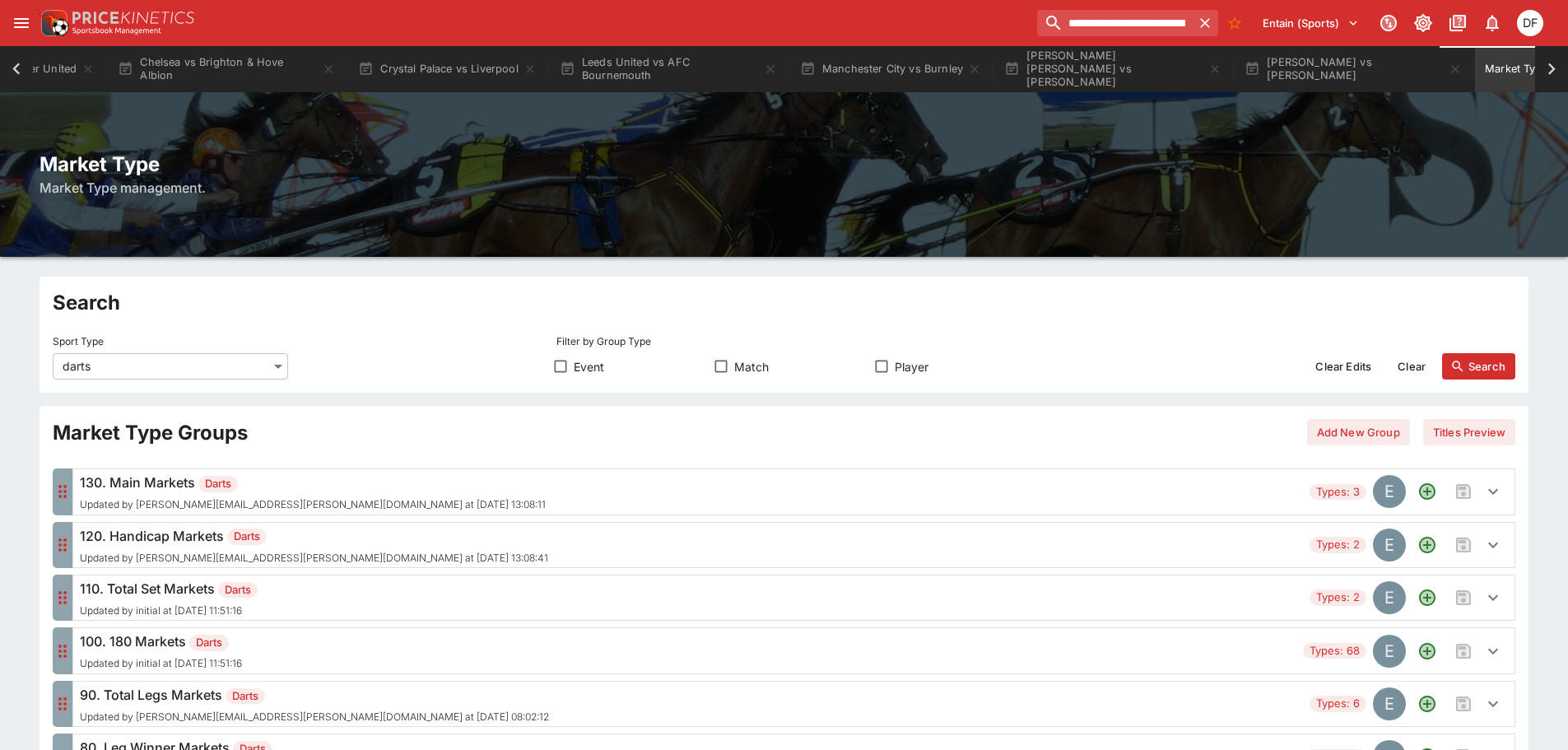
click at [292, 493] on h6 "130. Main Markets Darts" at bounding box center [312, 481] width 466 height 20
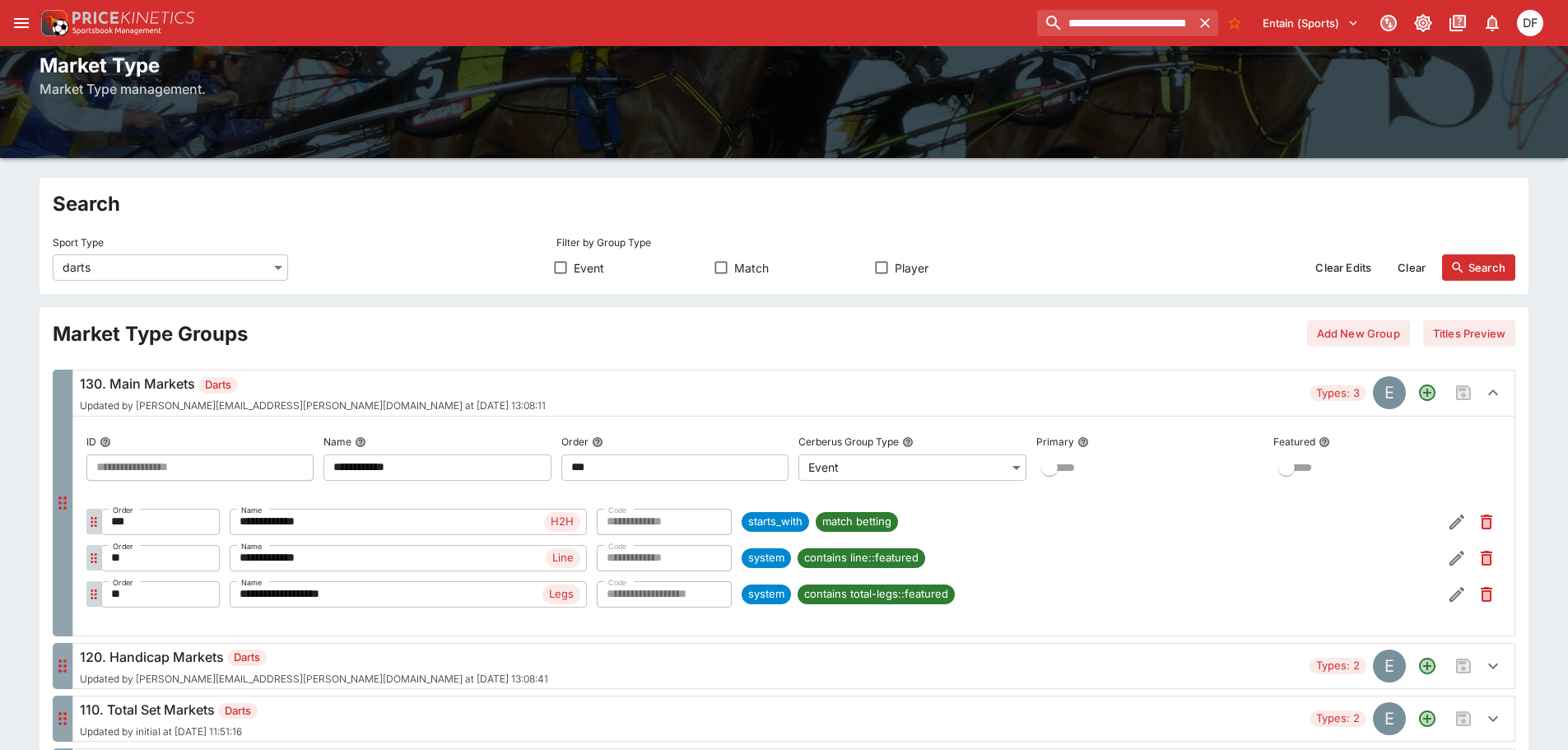
scroll to position [0, 0]
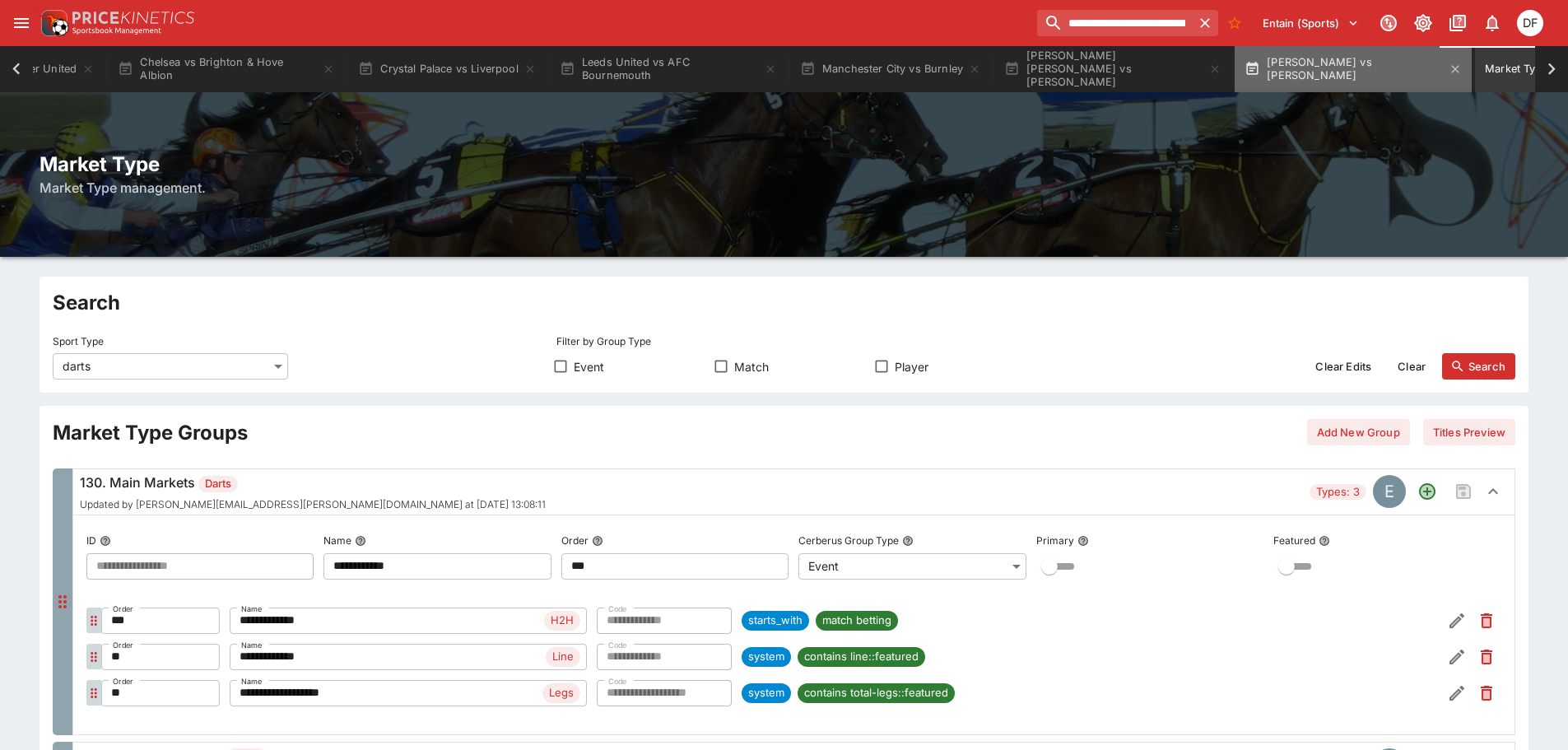
click at [1324, 72] on button "Niels Zonneveld vs Dalibor Smolik" at bounding box center [1353, 70] width 237 height 46
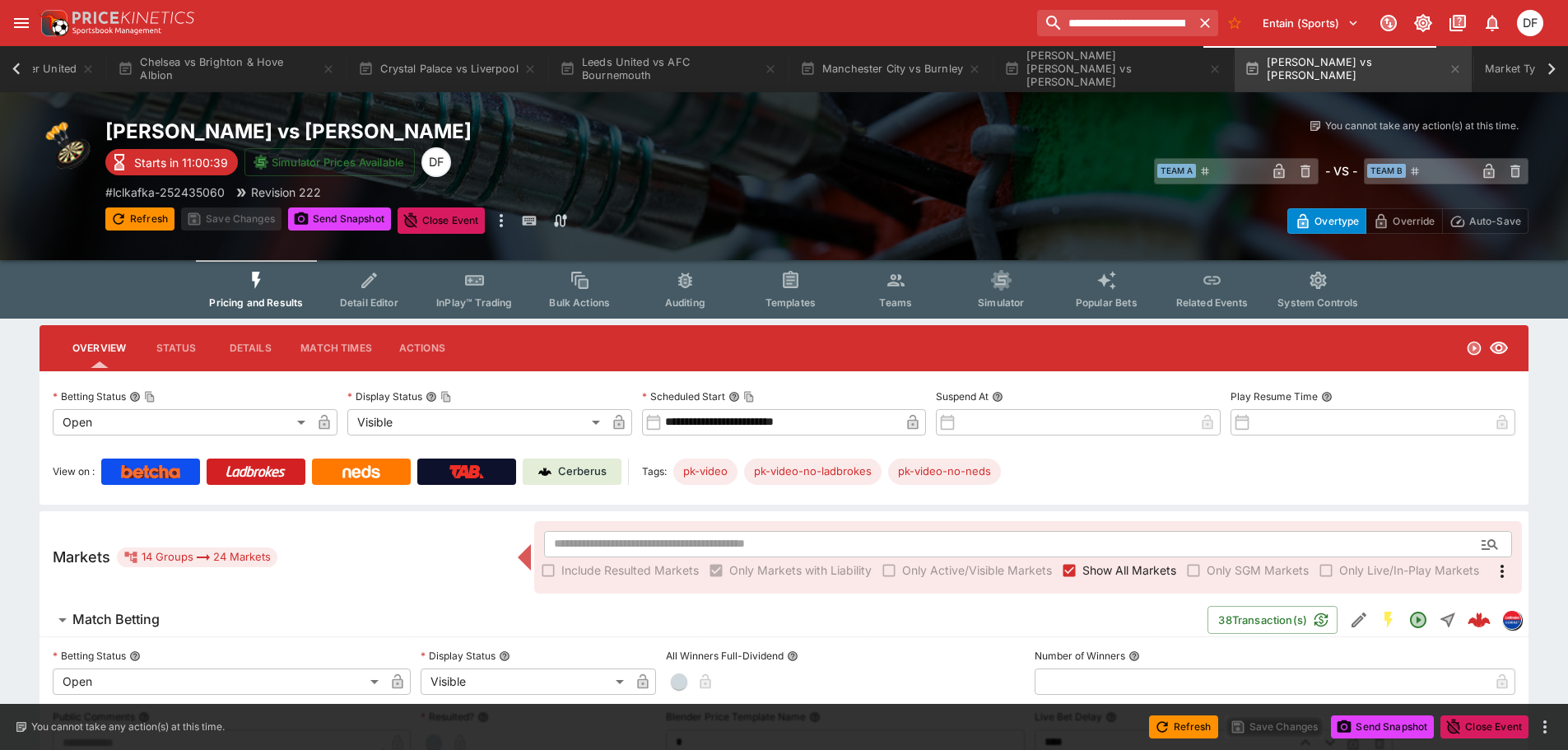
click at [130, 634] on button "Match Betting" at bounding box center [624, 619] width 1168 height 33
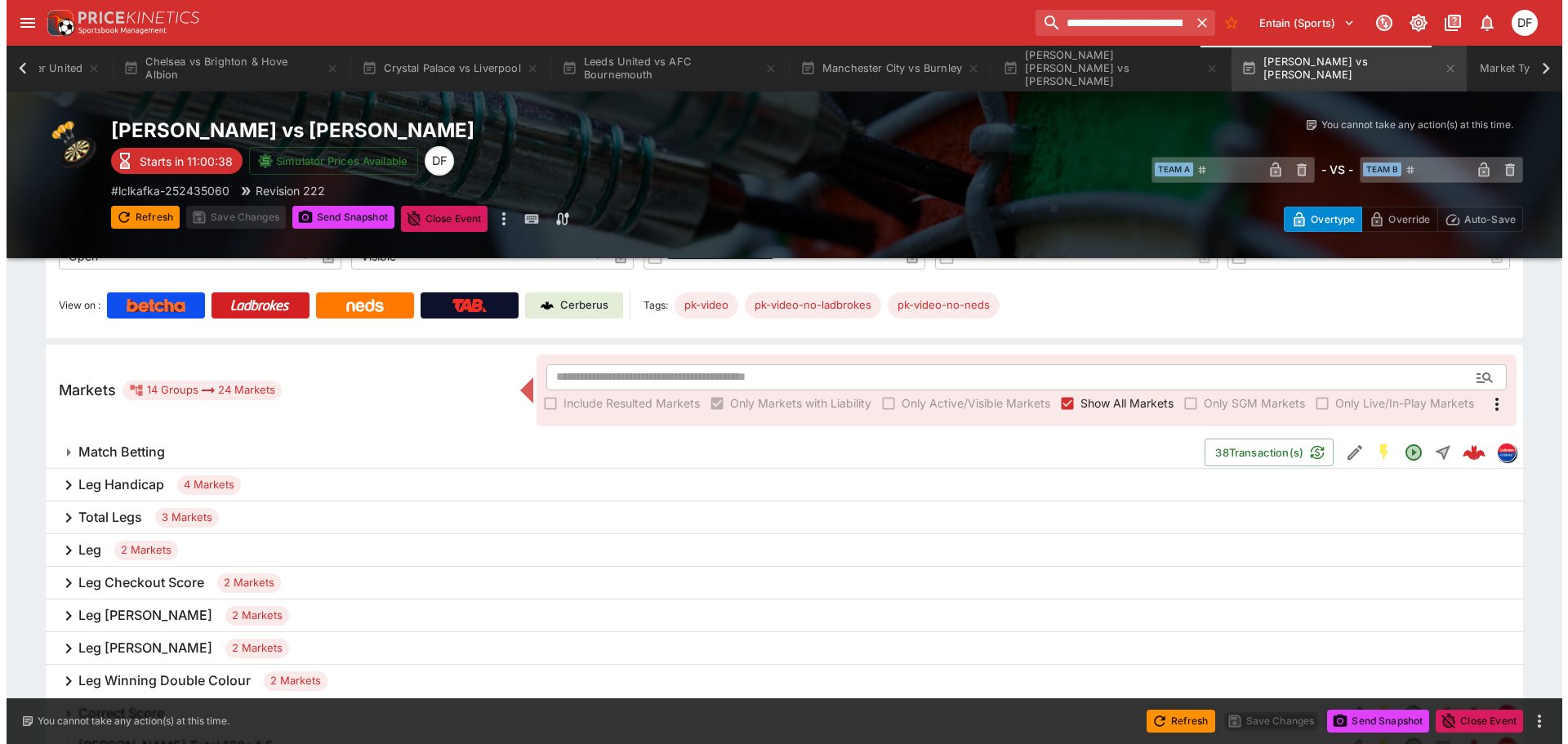
scroll to position [163, 0]
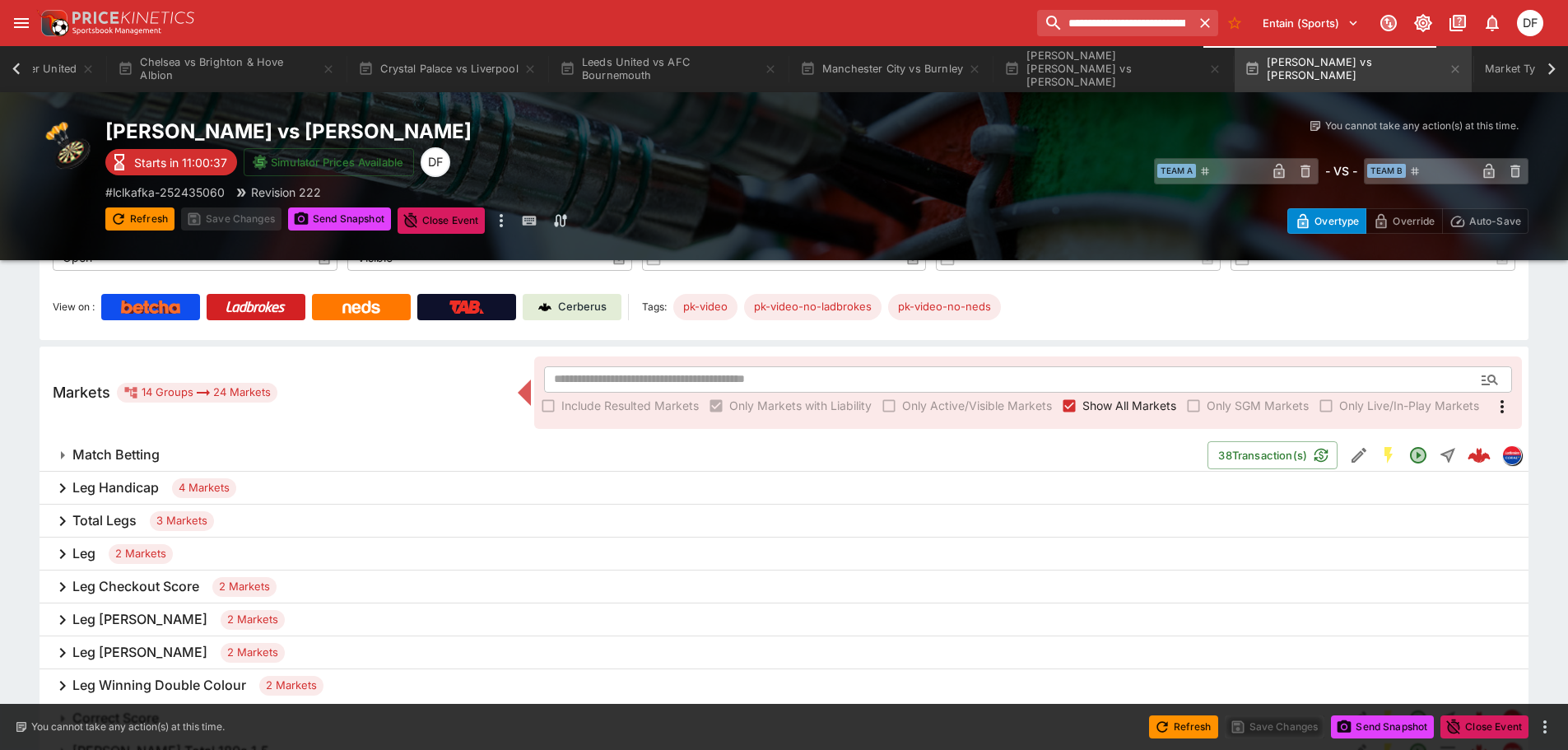
click at [136, 517] on h6 "Total Legs" at bounding box center [104, 520] width 64 height 18
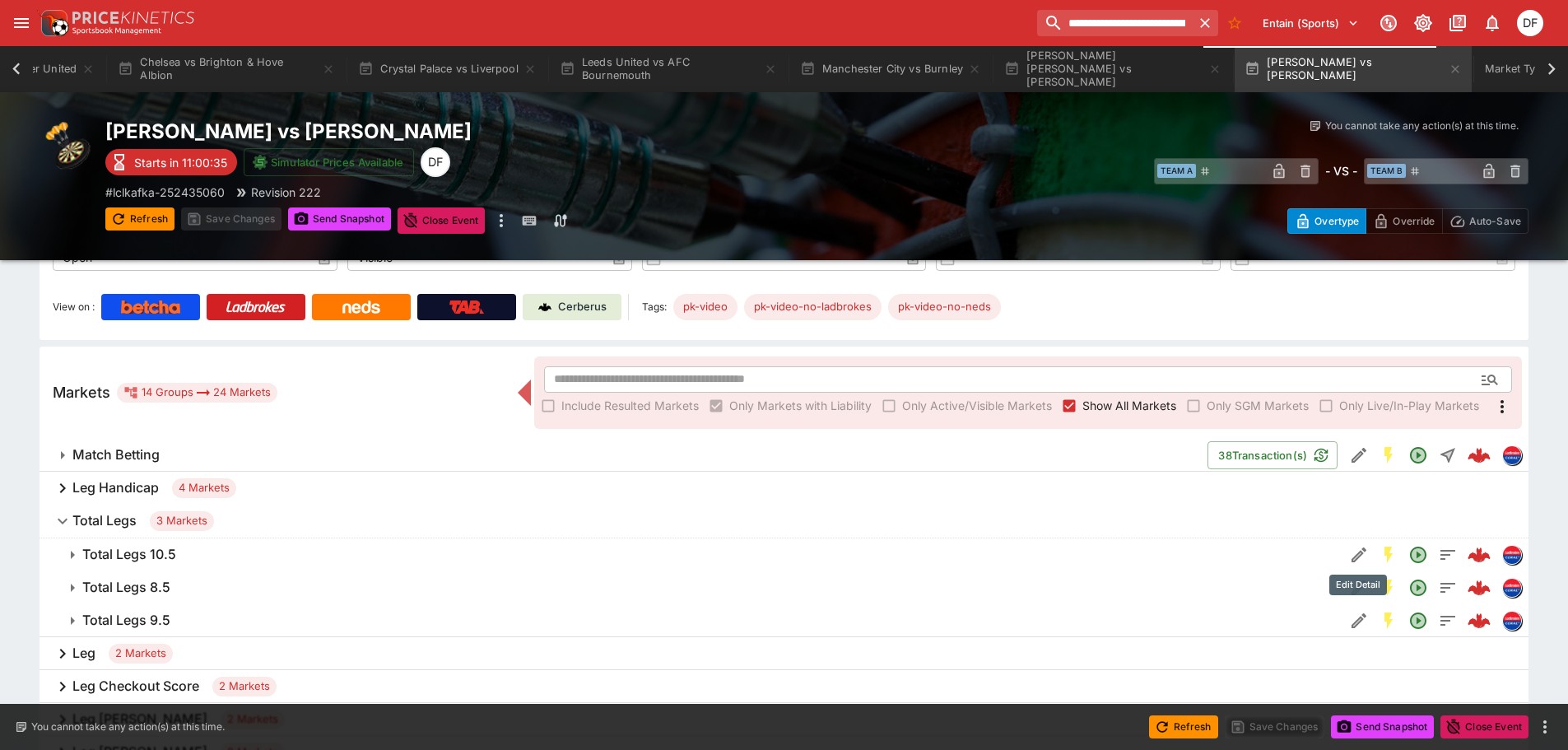
click at [1357, 557] on icon "Edit Detail" at bounding box center [1359, 555] width 15 height 15
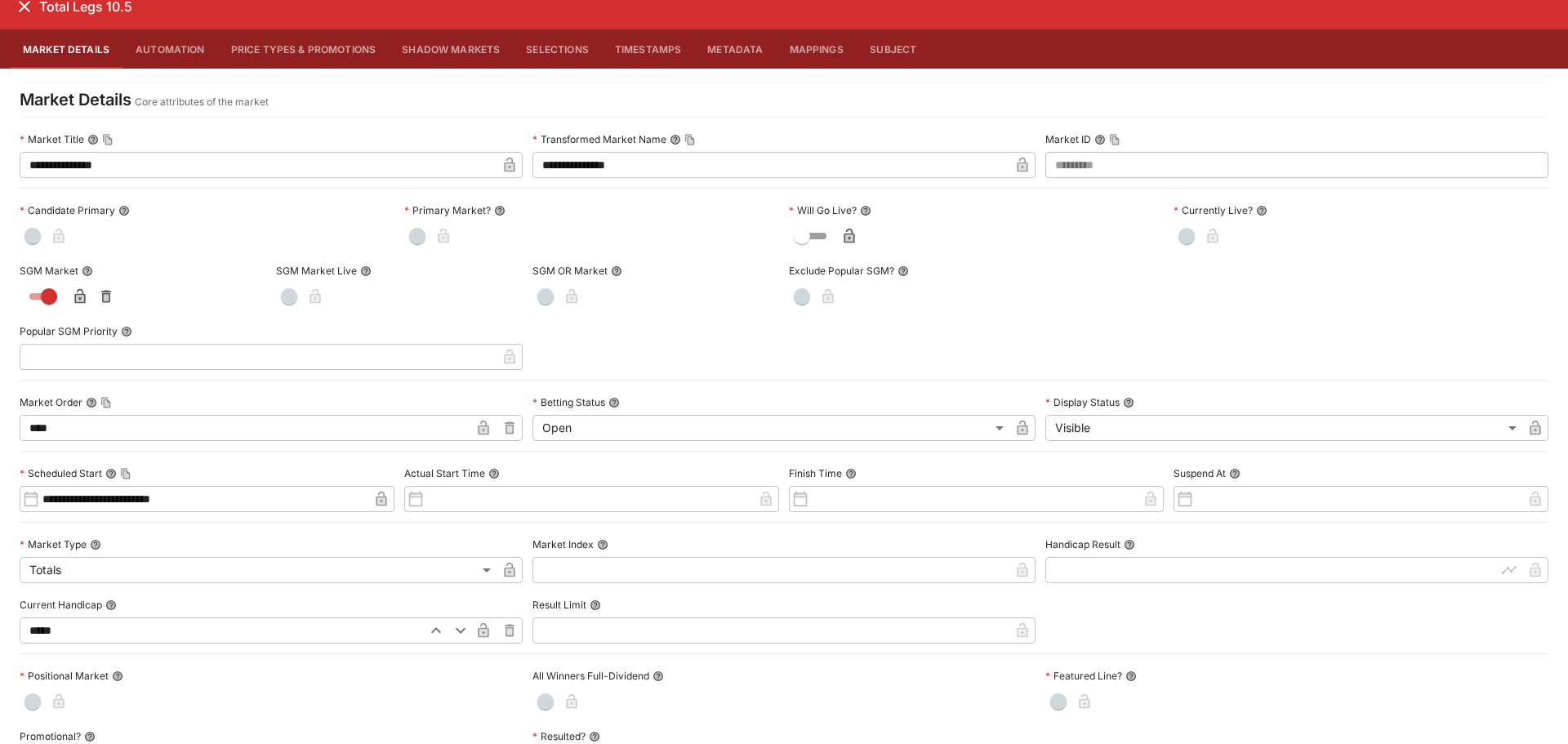
scroll to position [0, 0]
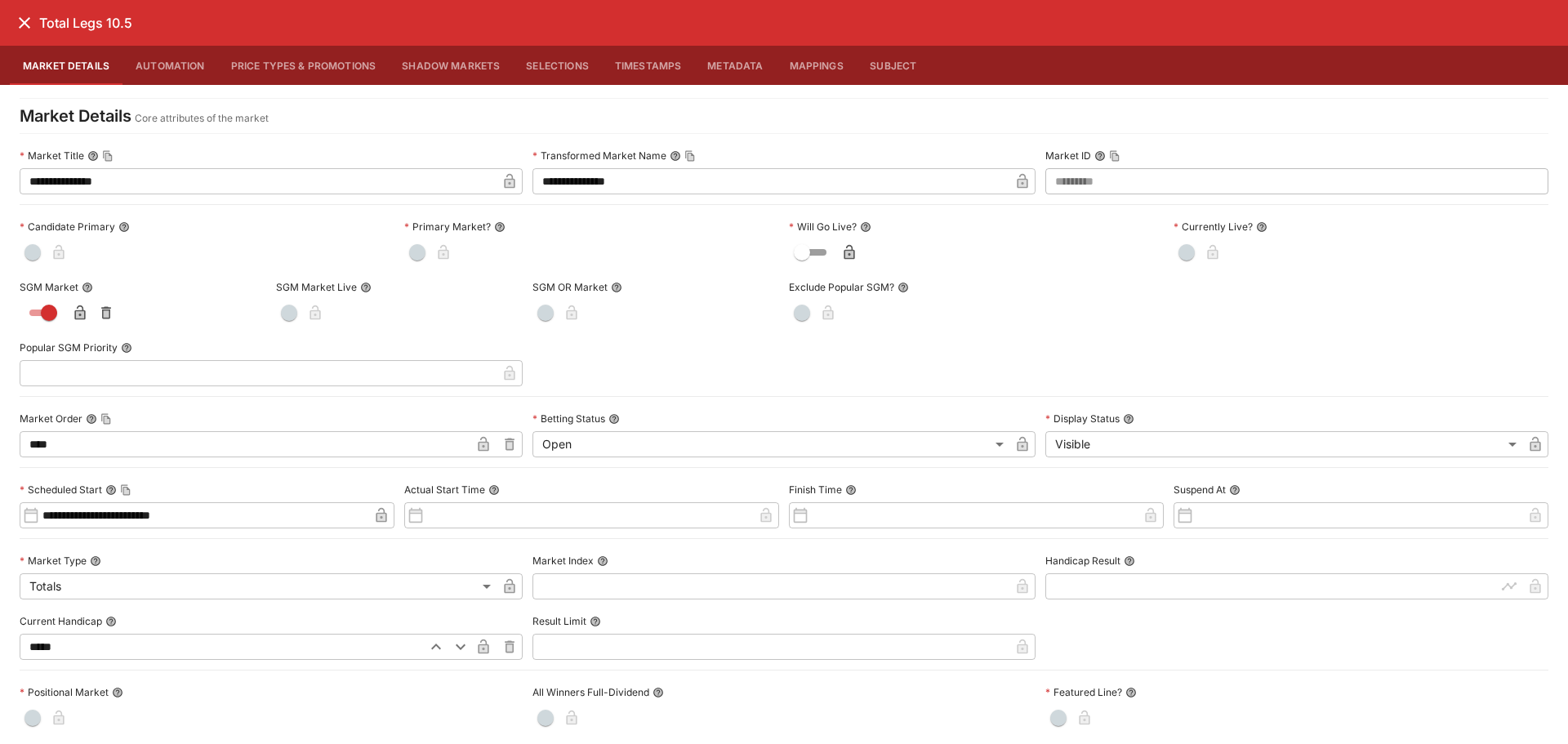
click at [15, 32] on icon "close" at bounding box center [24, 22] width 19 height 19
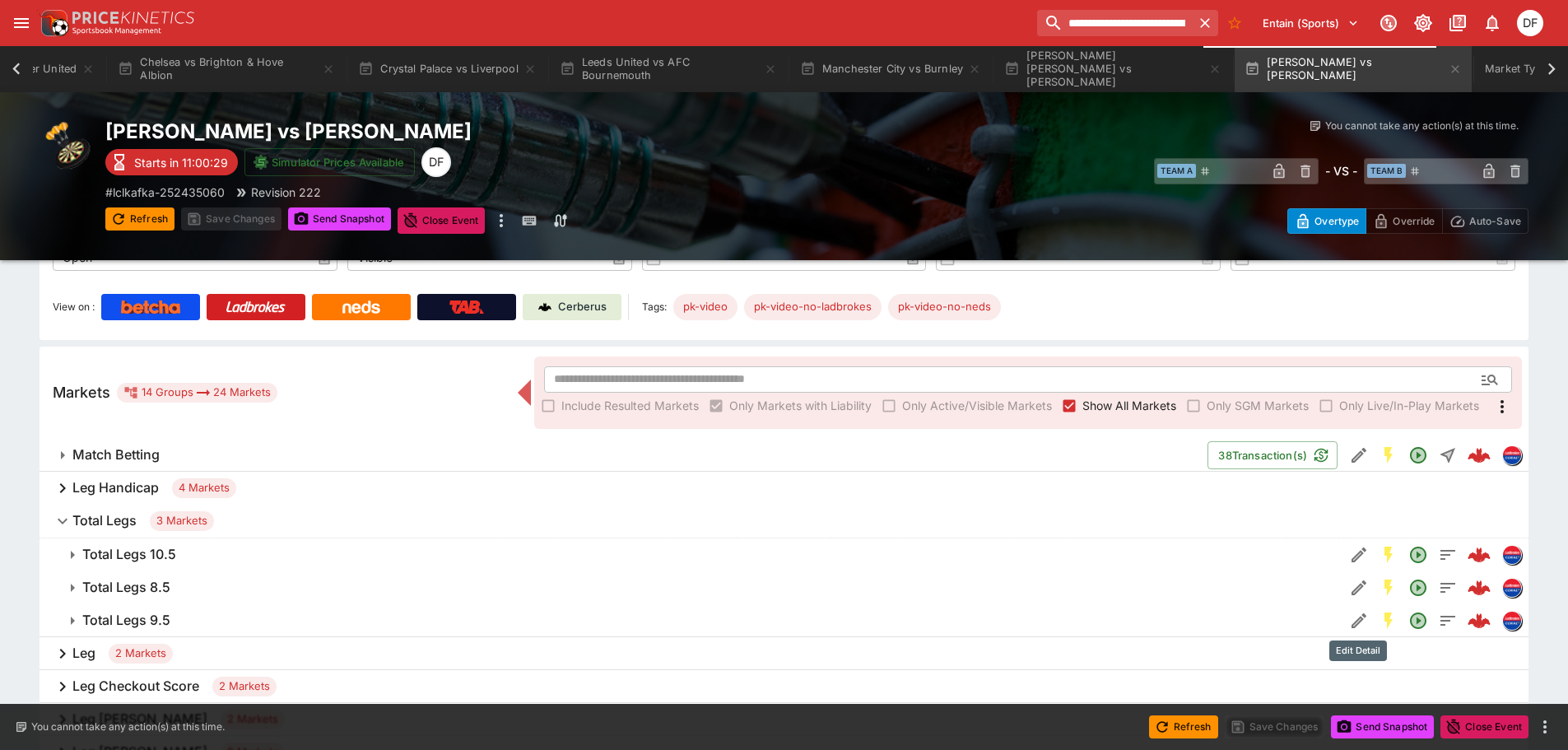
click at [1364, 616] on icon "Edit Detail" at bounding box center [1359, 621] width 15 height 15
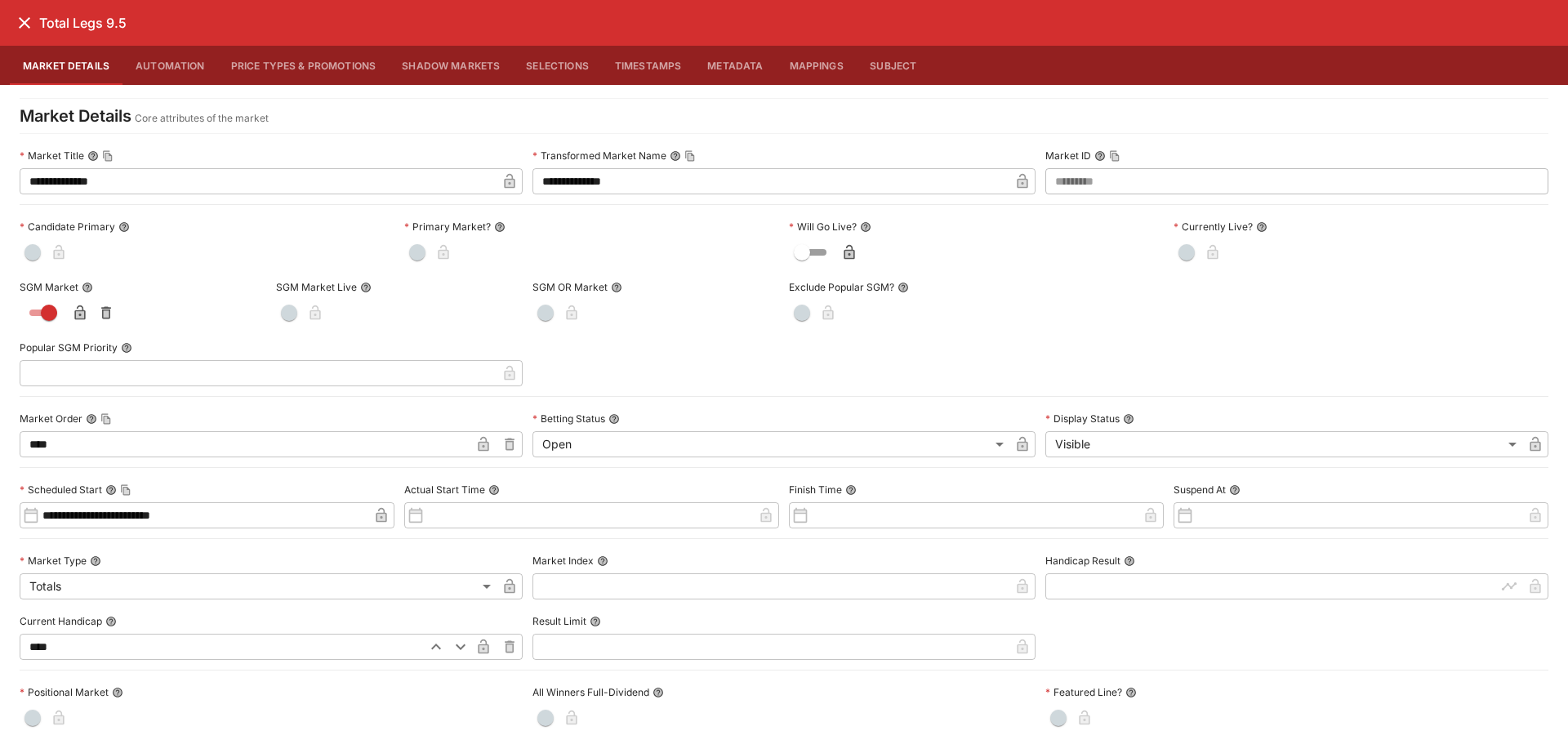
click at [21, 27] on icon "close" at bounding box center [24, 23] width 11 height 11
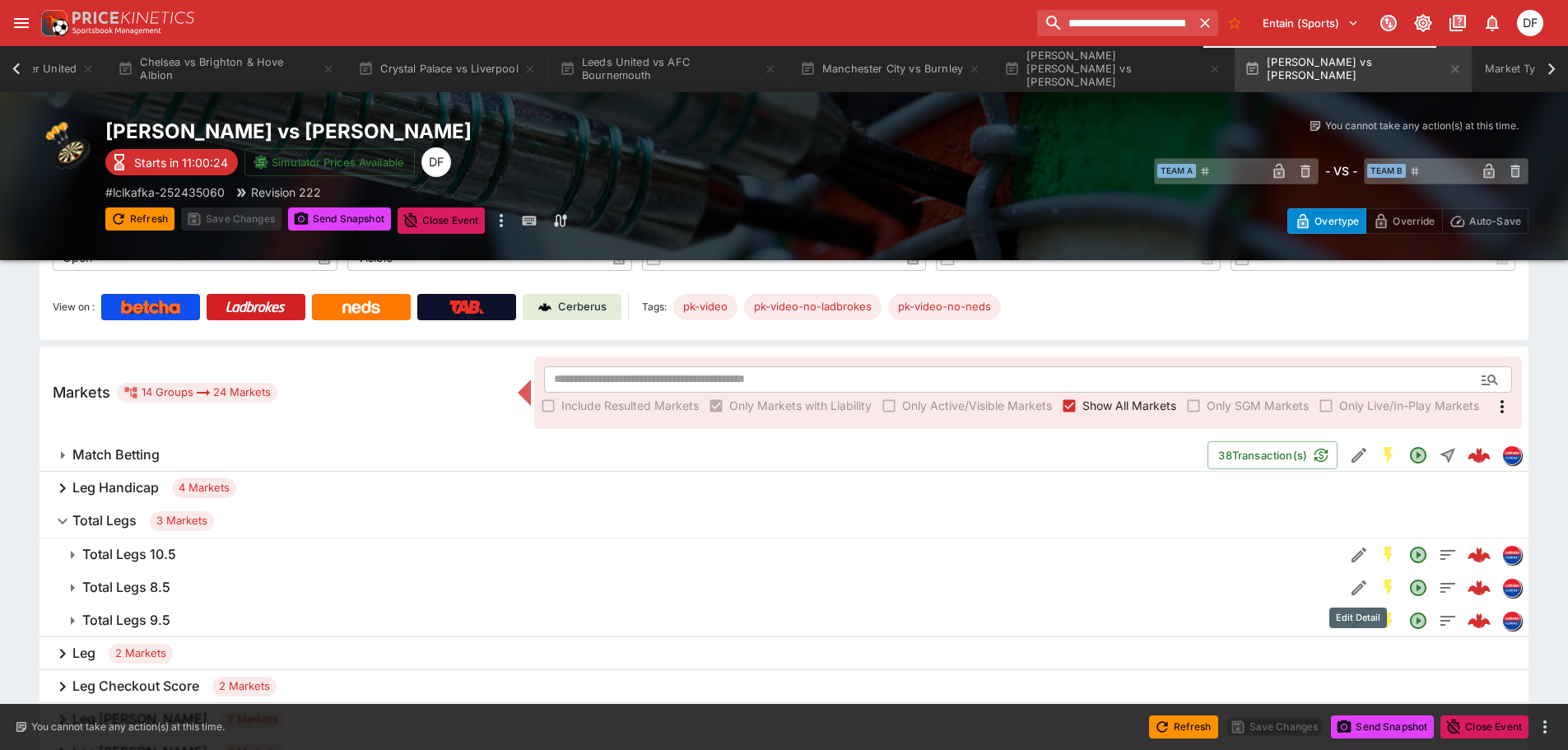
click at [1359, 587] on icon "Edit Detail" at bounding box center [1359, 587] width 15 height 15
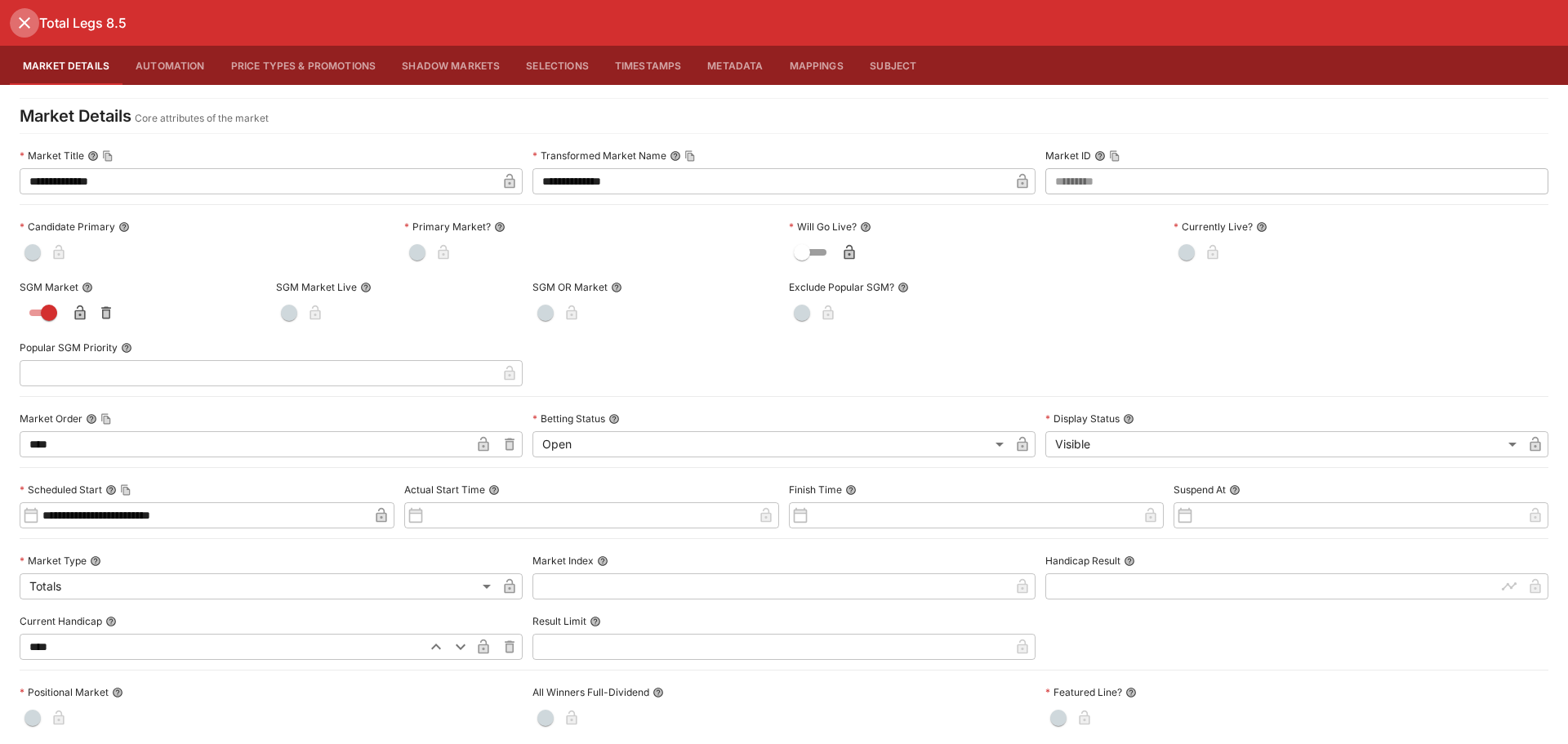
click at [24, 25] on icon "close" at bounding box center [24, 22] width 19 height 19
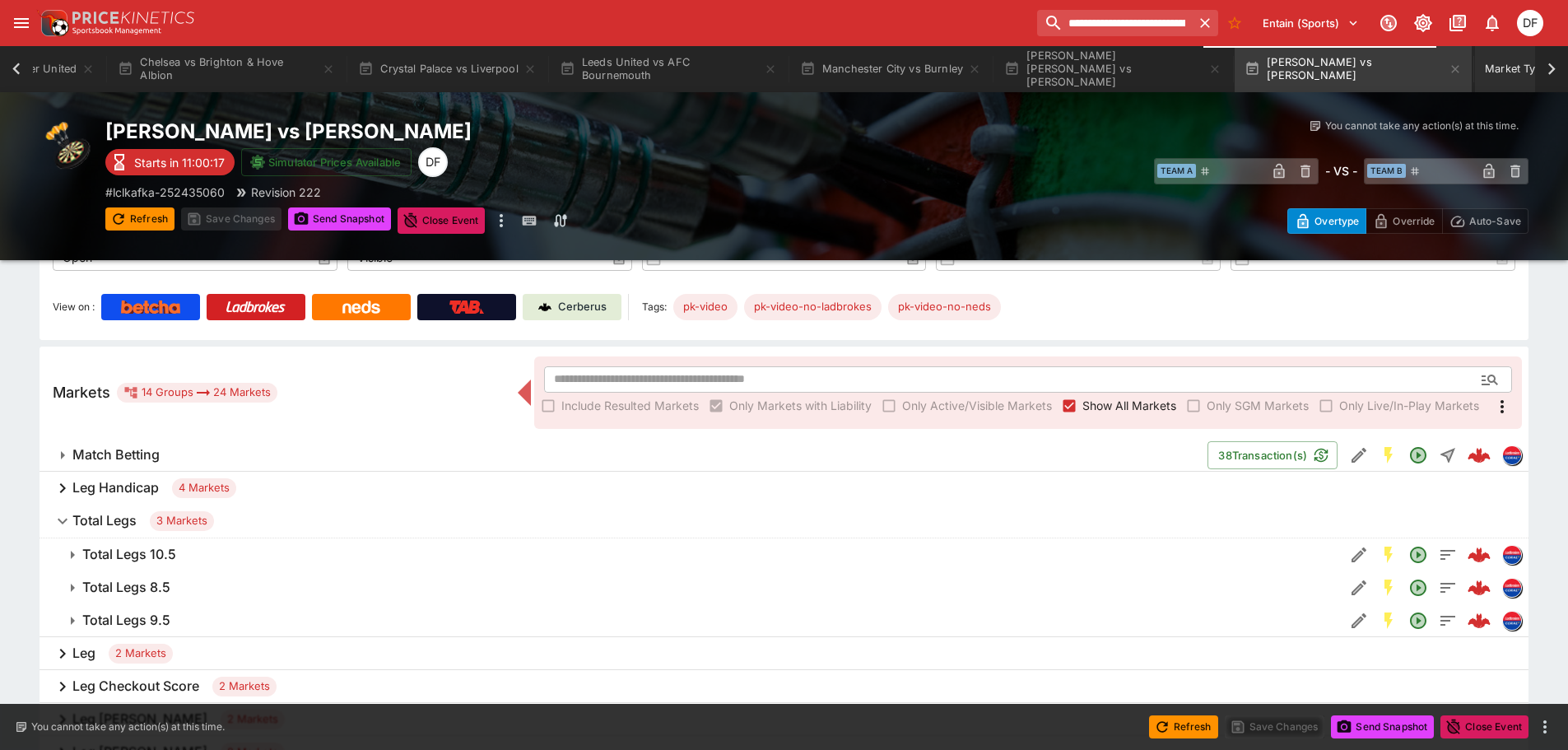
click at [1482, 72] on button "Market Types" at bounding box center [1528, 70] width 107 height 46
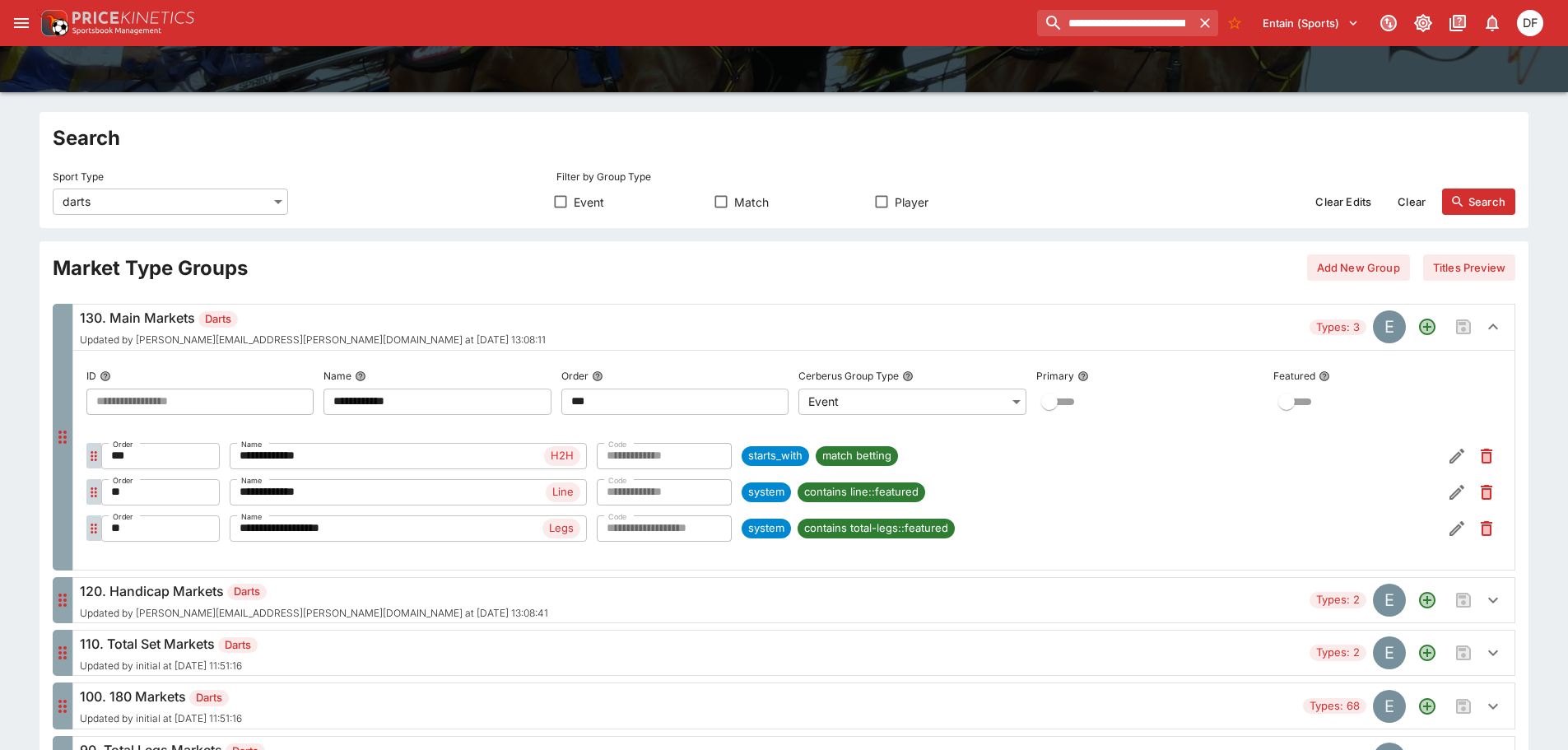
scroll to position [0, 621]
click at [1490, 528] on icon "Remove Market Code from the group" at bounding box center [1487, 529] width 11 height 15
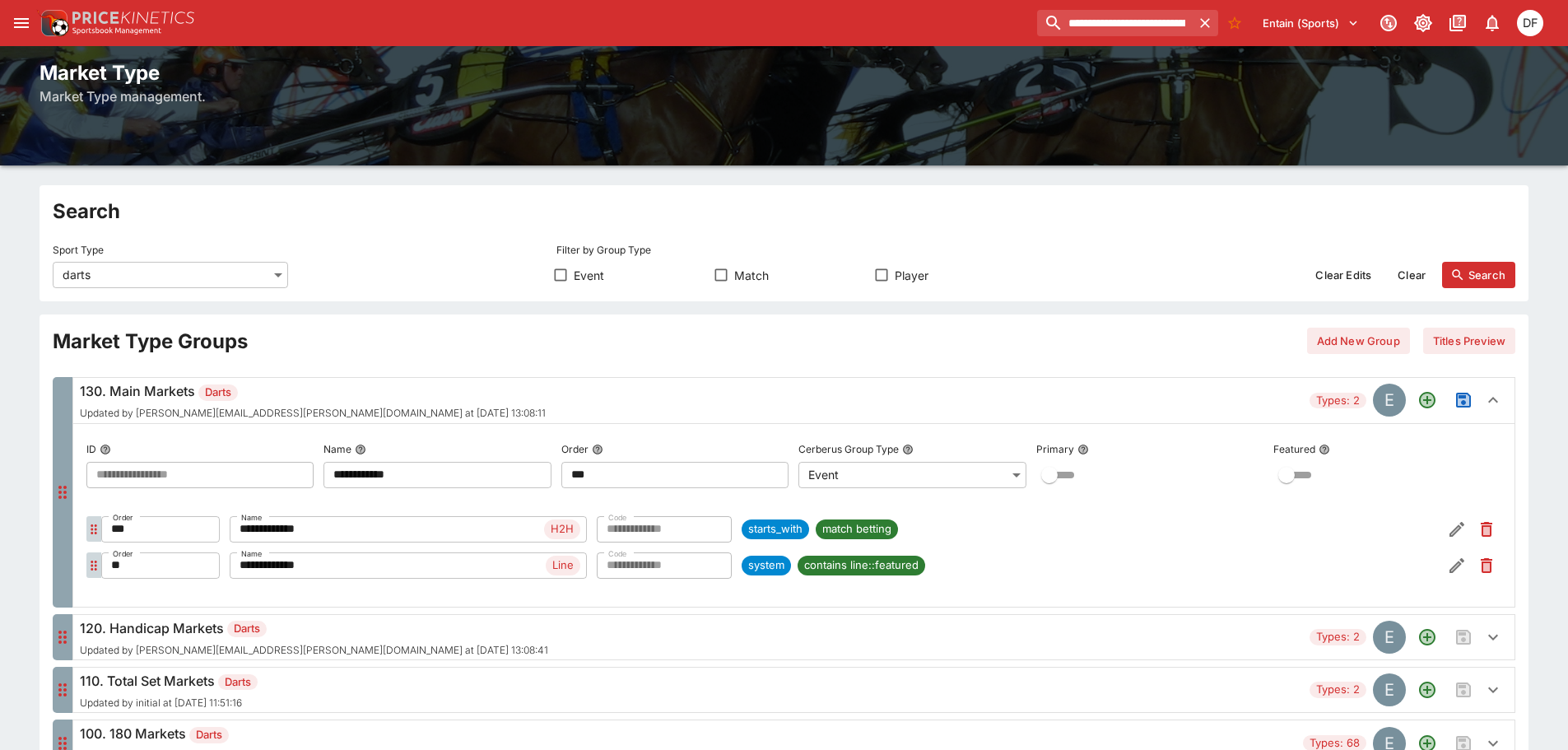
scroll to position [0, 0]
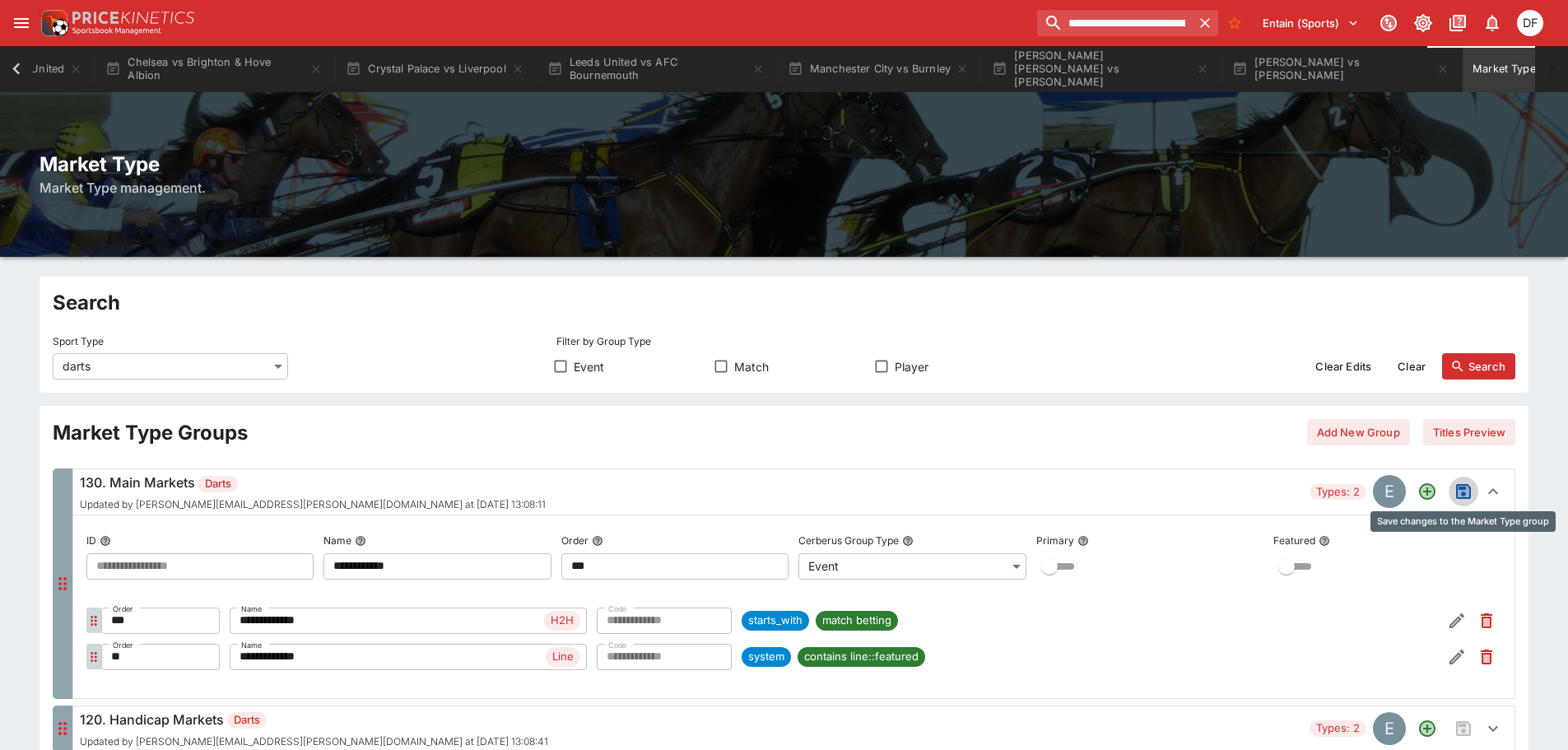
click at [1460, 487] on icon "Save changes to the Market Type group" at bounding box center [1464, 492] width 15 height 15
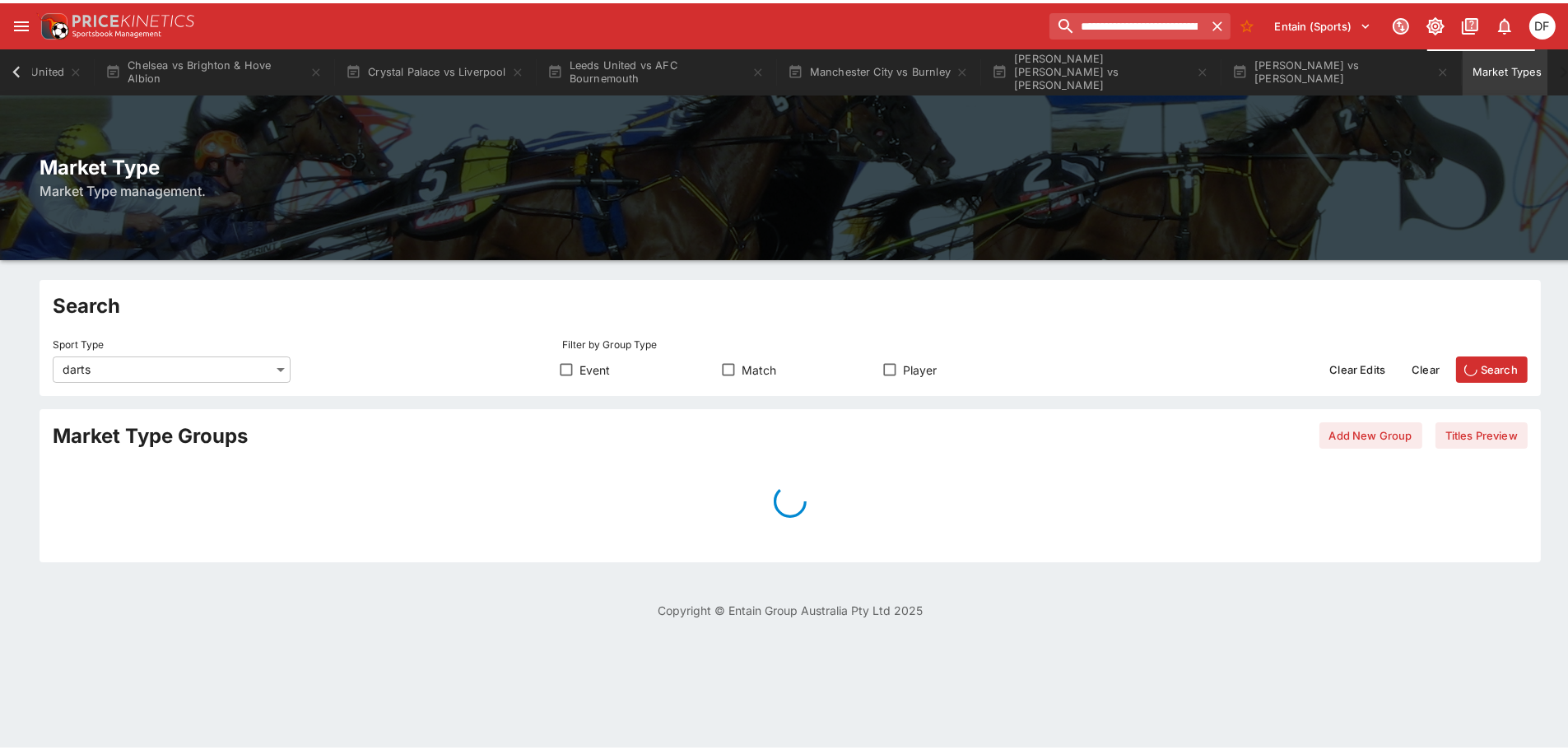
scroll to position [0, 611]
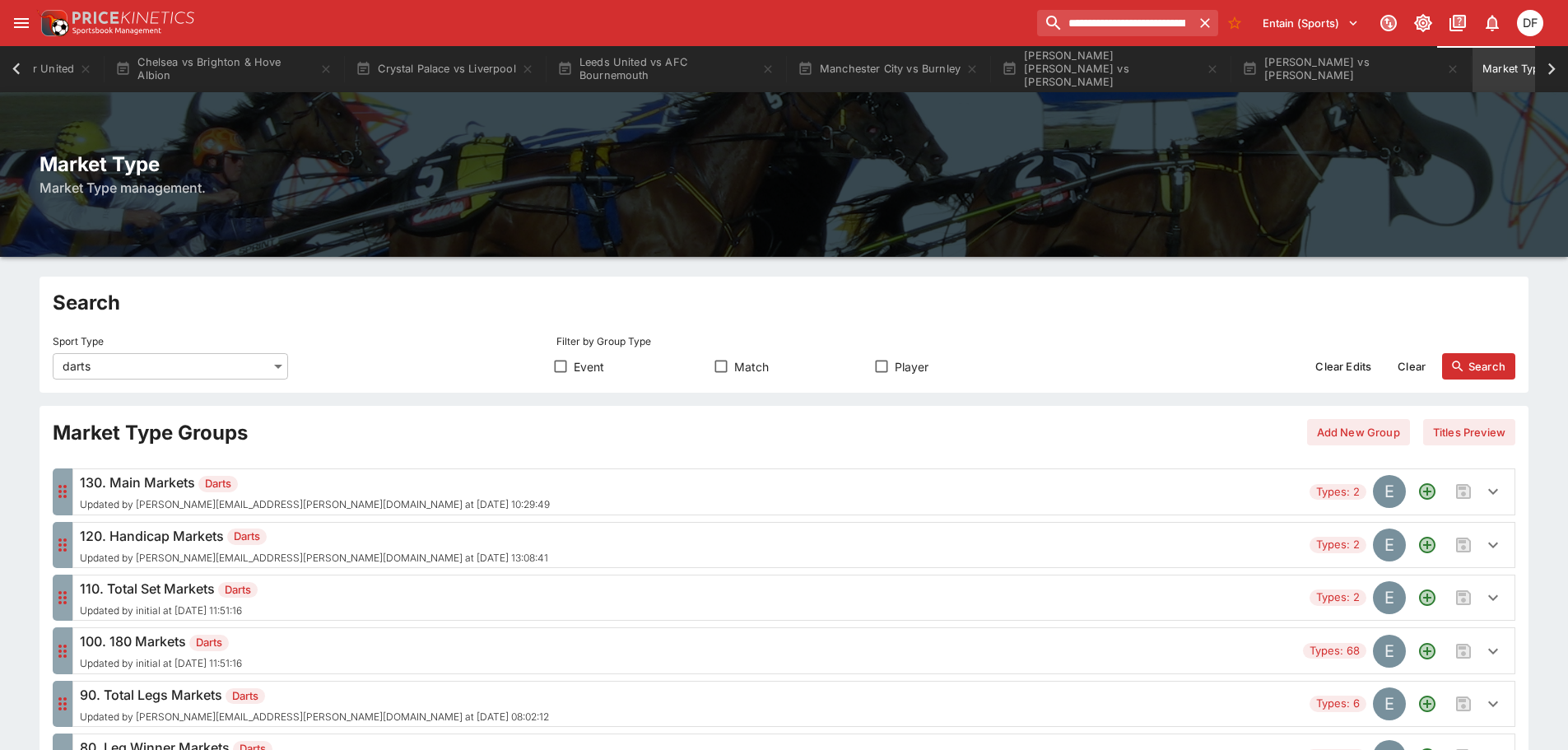
click at [436, 495] on div "130. Main Markets Darts Updated by david.foster@ladbrokes.com.au at 2025-09-26 …" at bounding box center [692, 491] width 1223 height 38
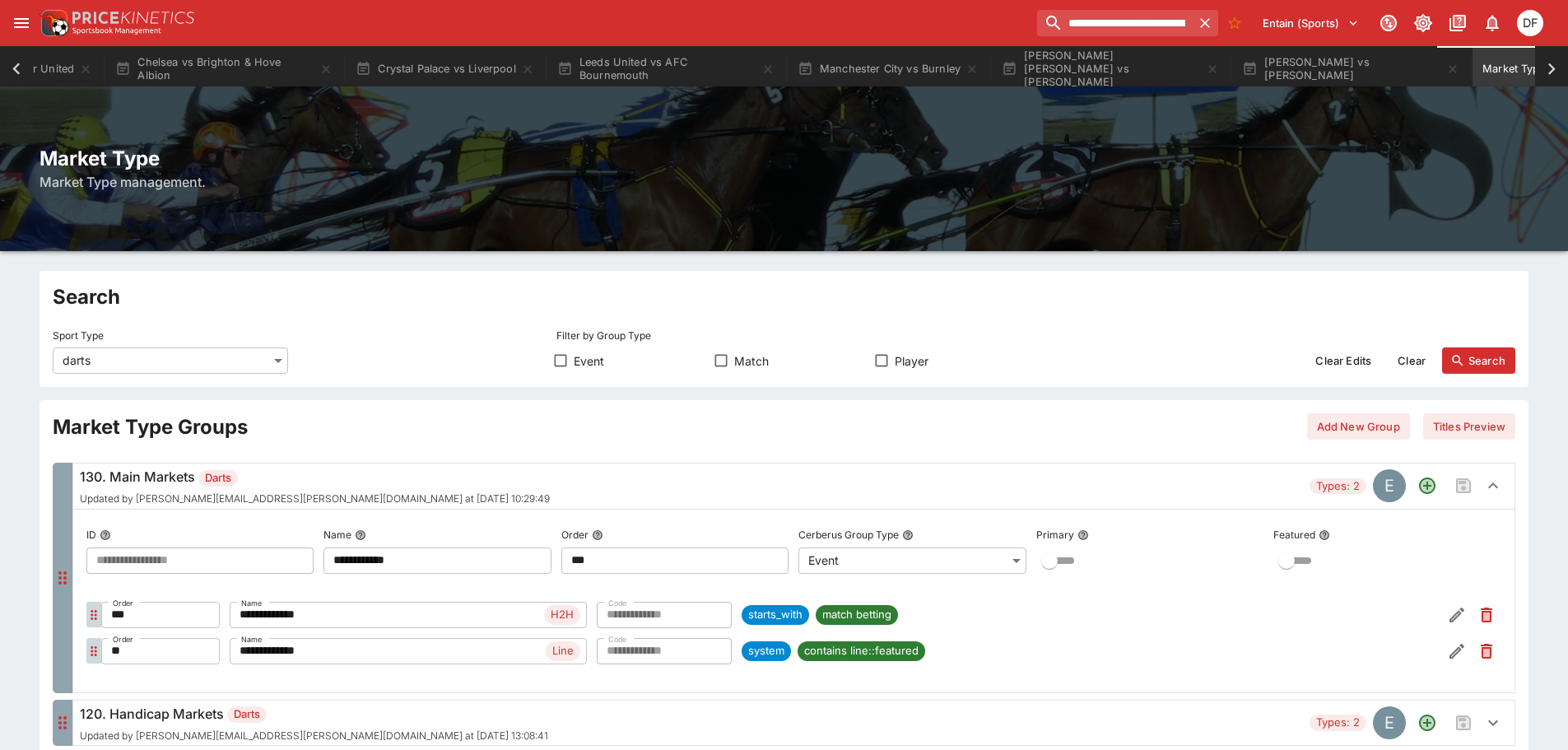
scroll to position [0, 0]
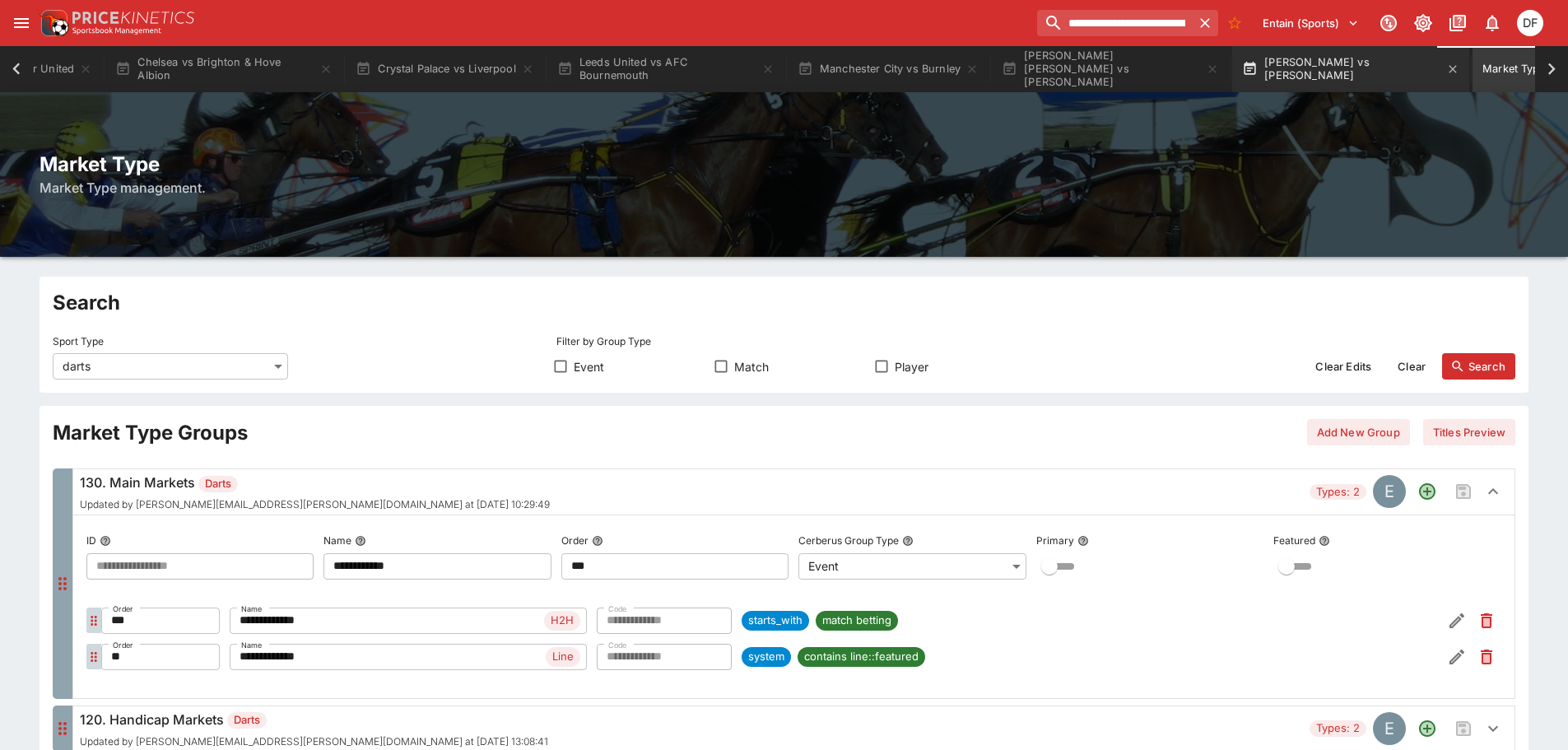
click at [1289, 74] on button "Niels Zonneveld vs Dalibor Smolik" at bounding box center [1351, 70] width 237 height 46
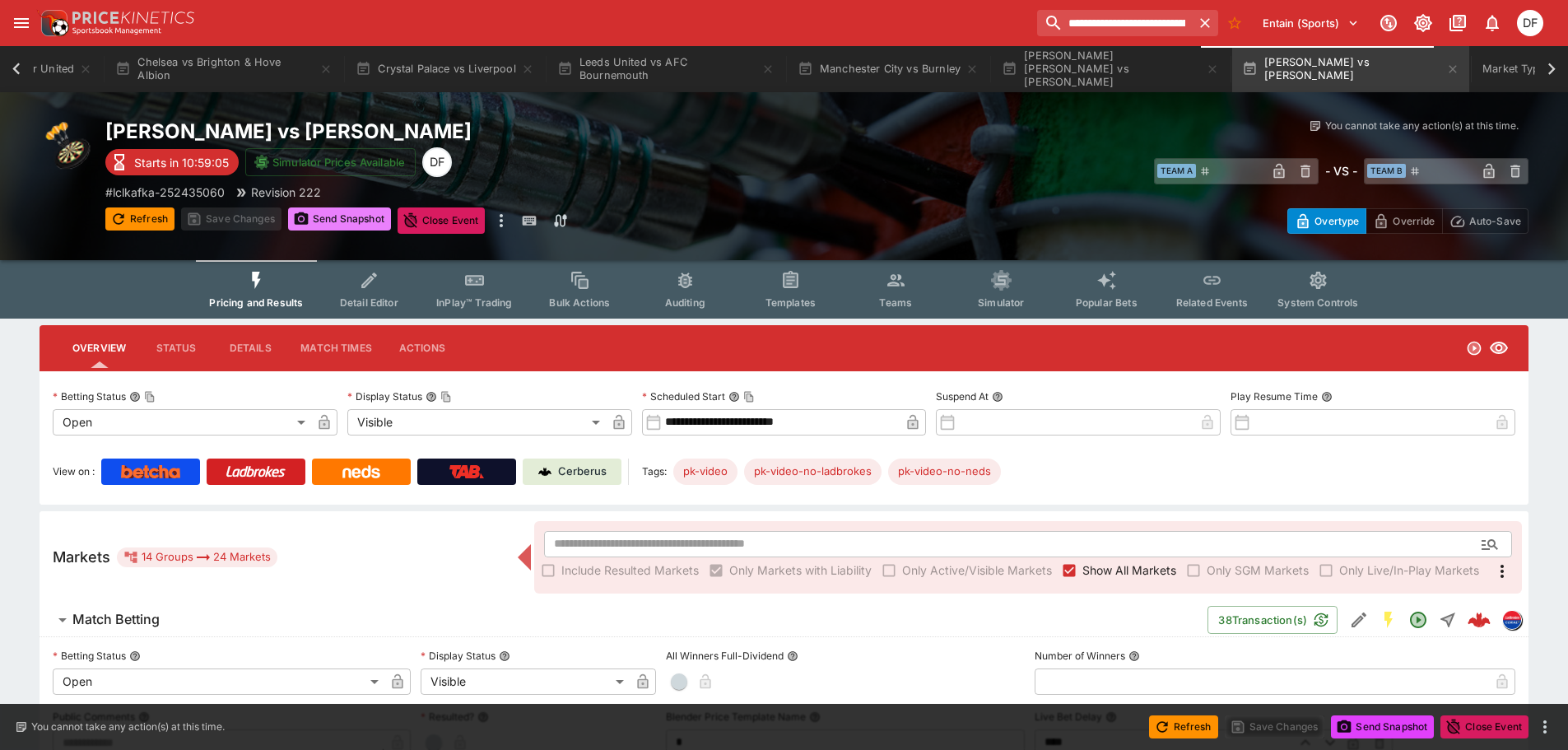
click at [360, 223] on button "Send Snapshot" at bounding box center [339, 218] width 103 height 23
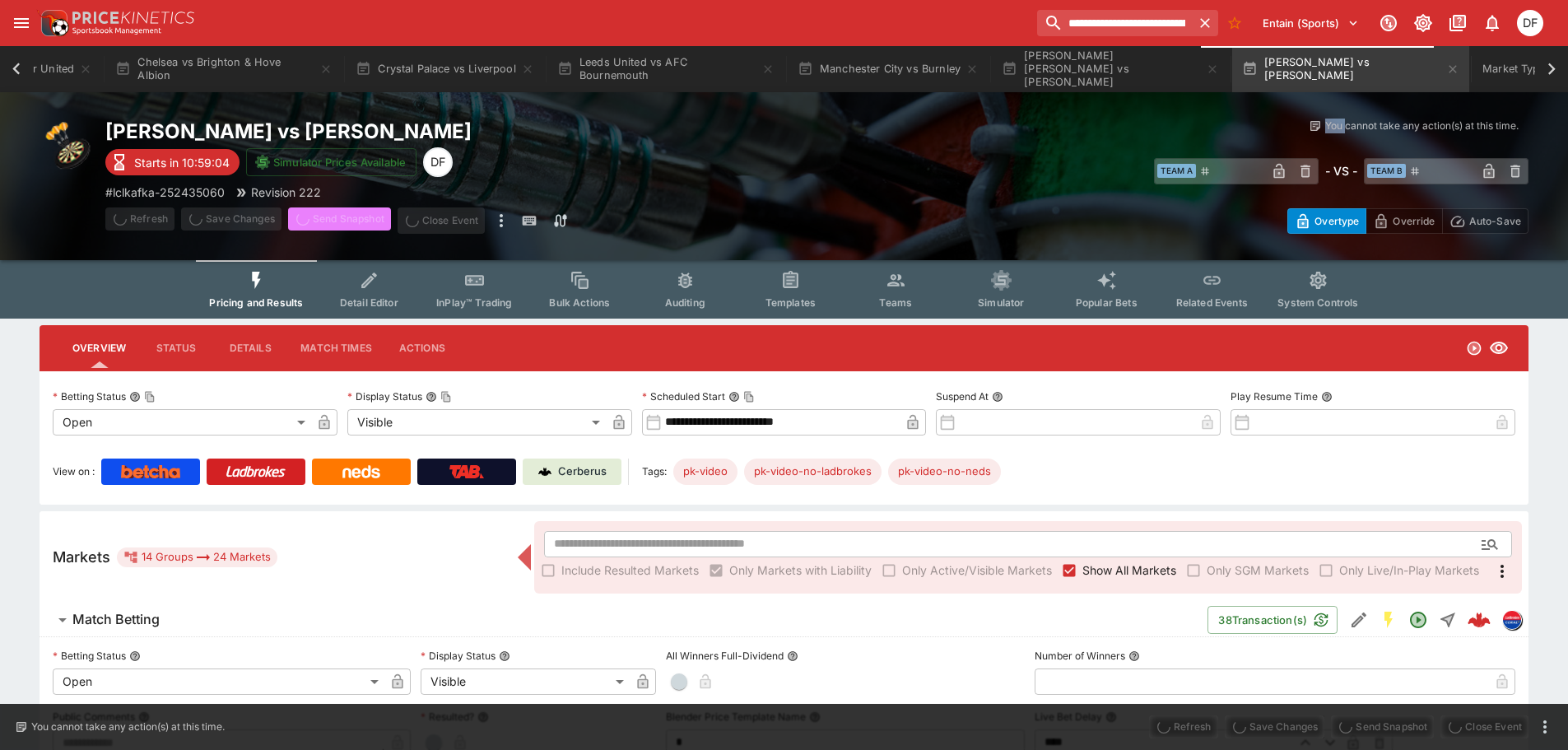
click at [360, 223] on span "Send Snapshot" at bounding box center [339, 220] width 103 height 26
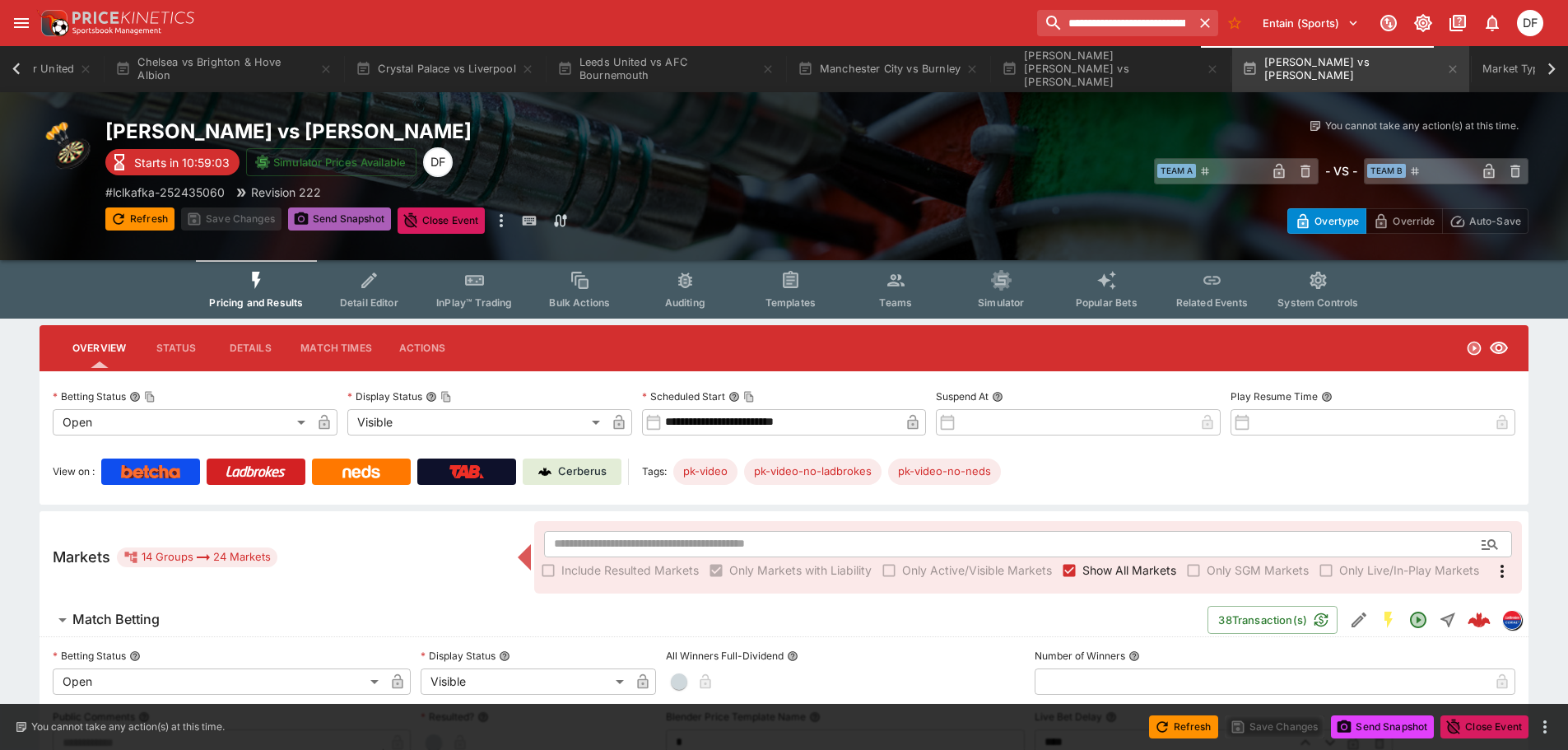
click at [360, 223] on button "Send Snapshot" at bounding box center [339, 218] width 103 height 23
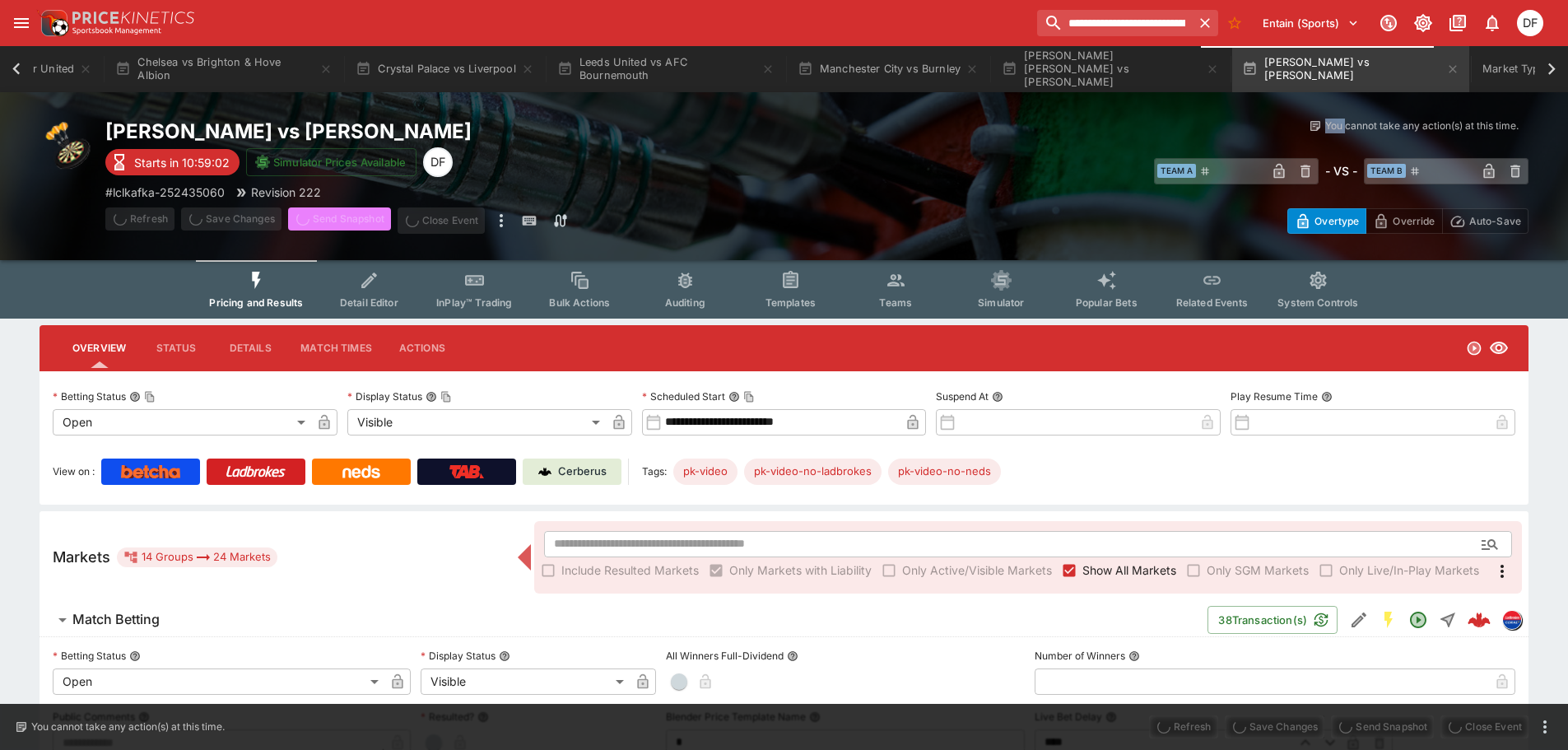
click at [360, 223] on span "Send Snapshot" at bounding box center [339, 220] width 103 height 26
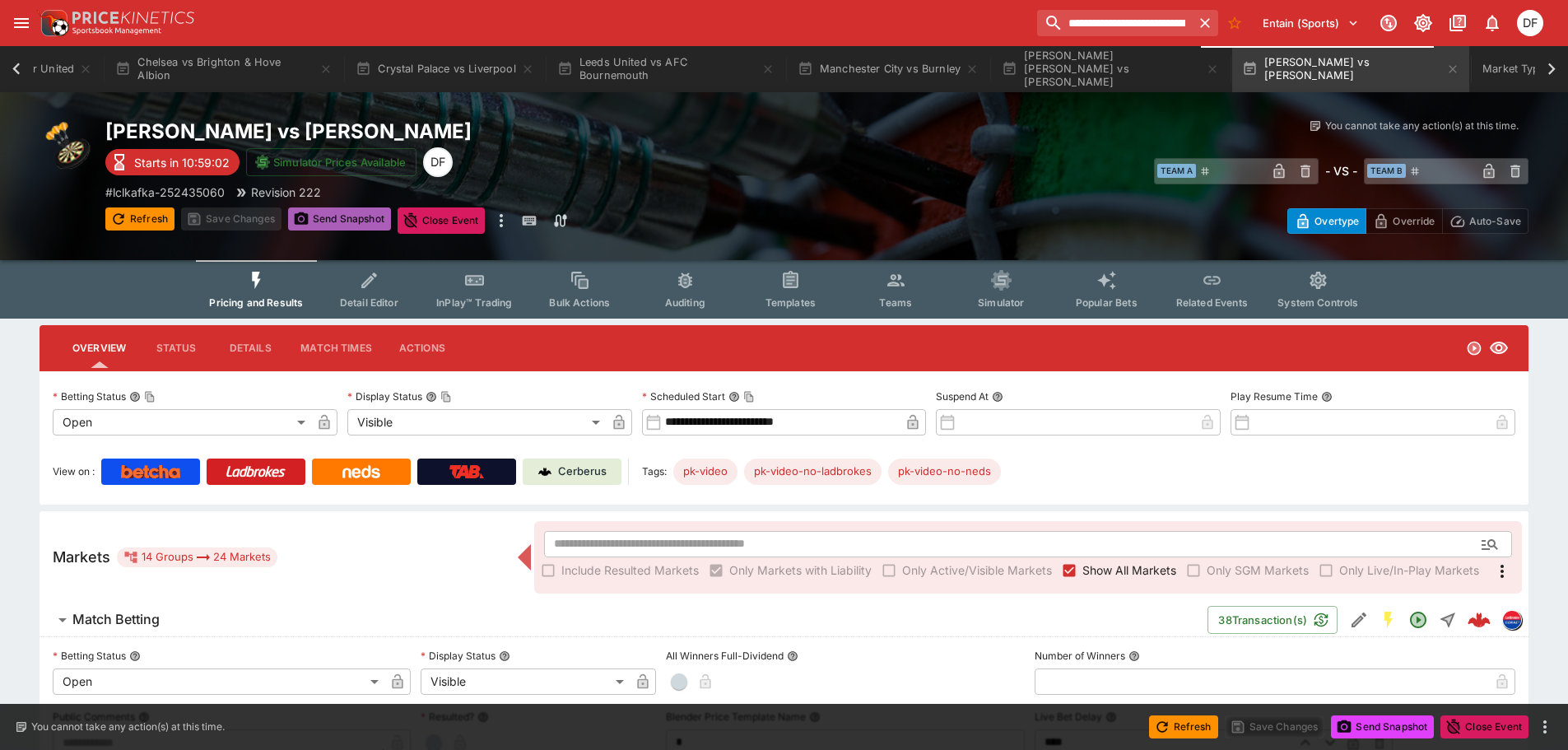
click at [360, 223] on button "Send Snapshot" at bounding box center [339, 218] width 103 height 23
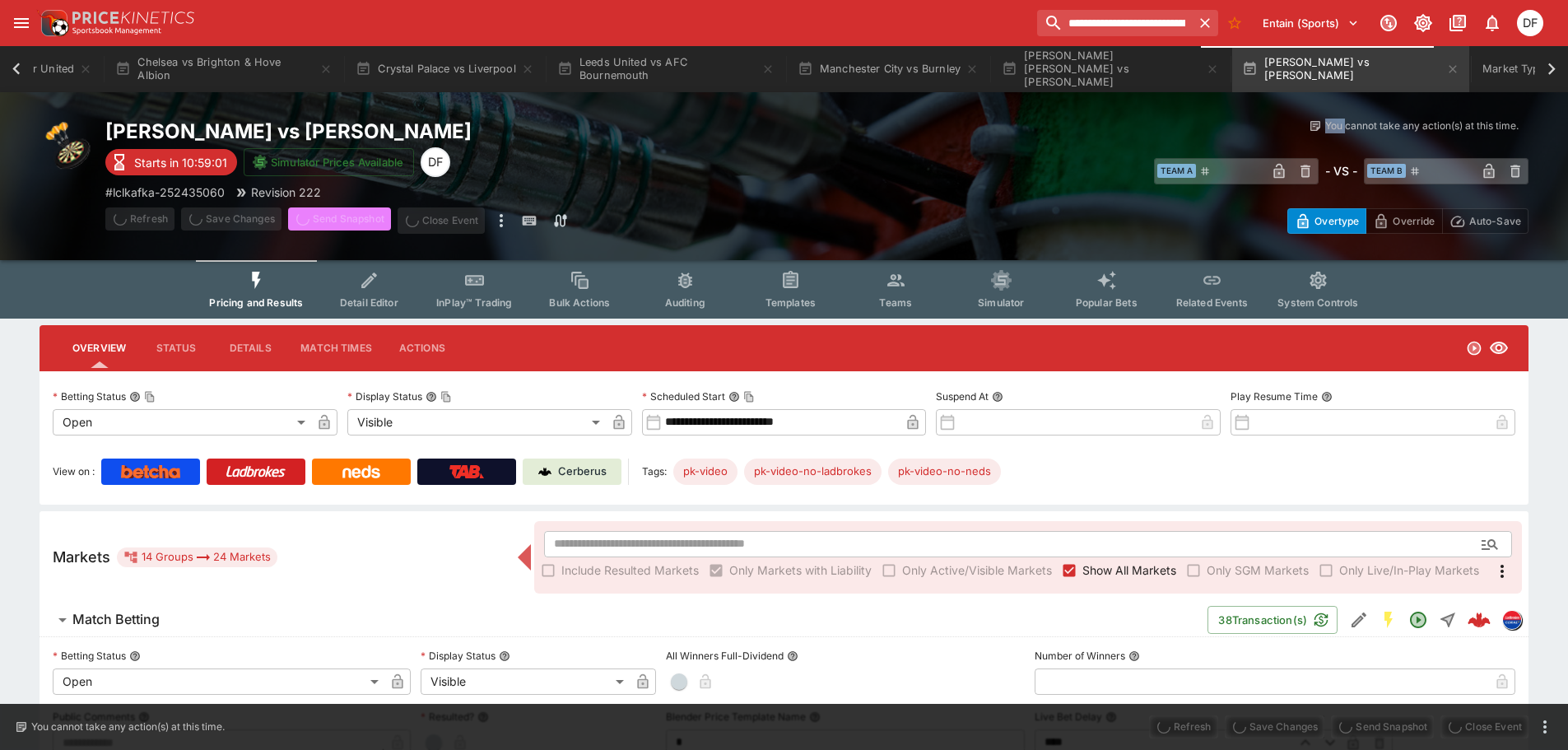
click at [360, 223] on span "Send Snapshot" at bounding box center [339, 220] width 103 height 26
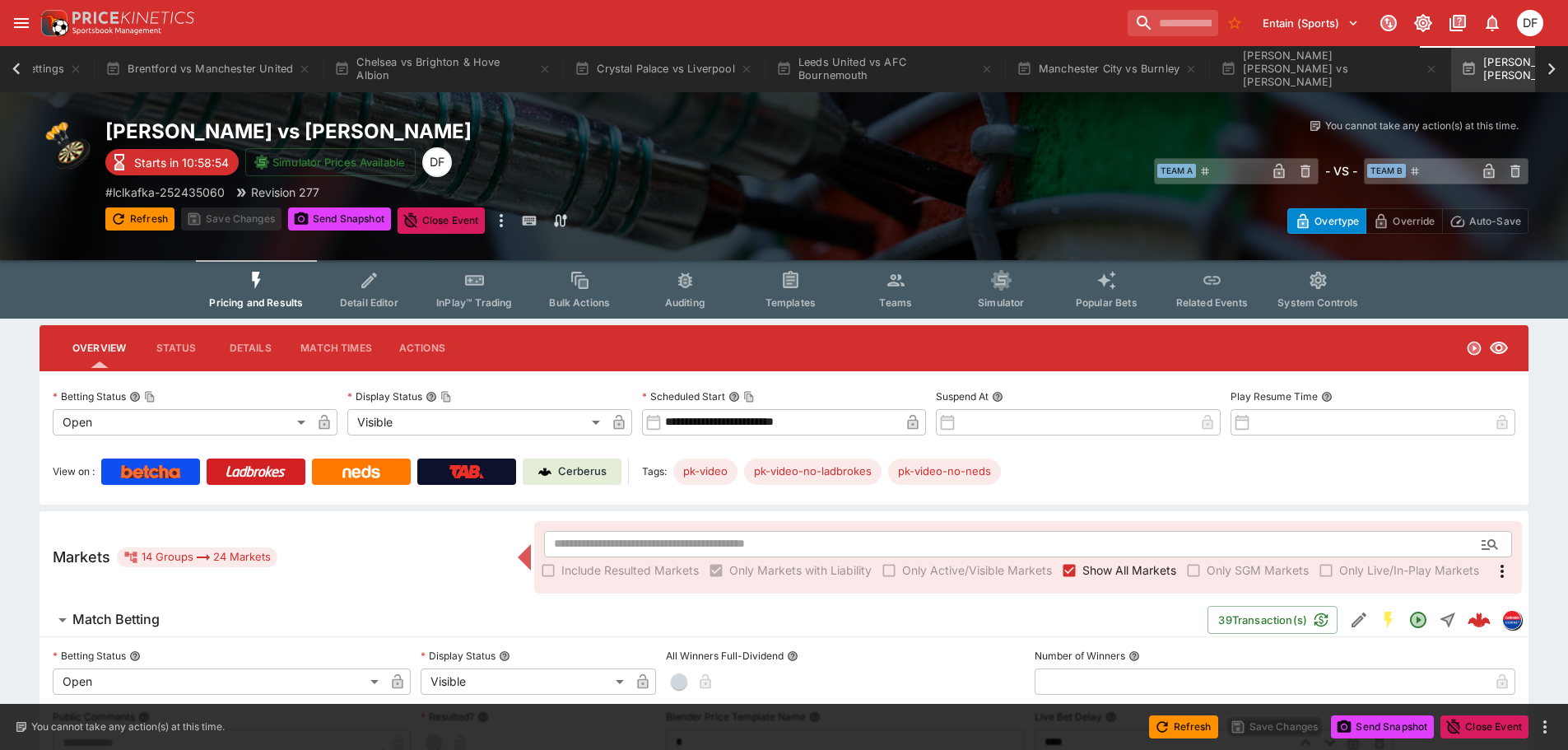
scroll to position [0, 509]
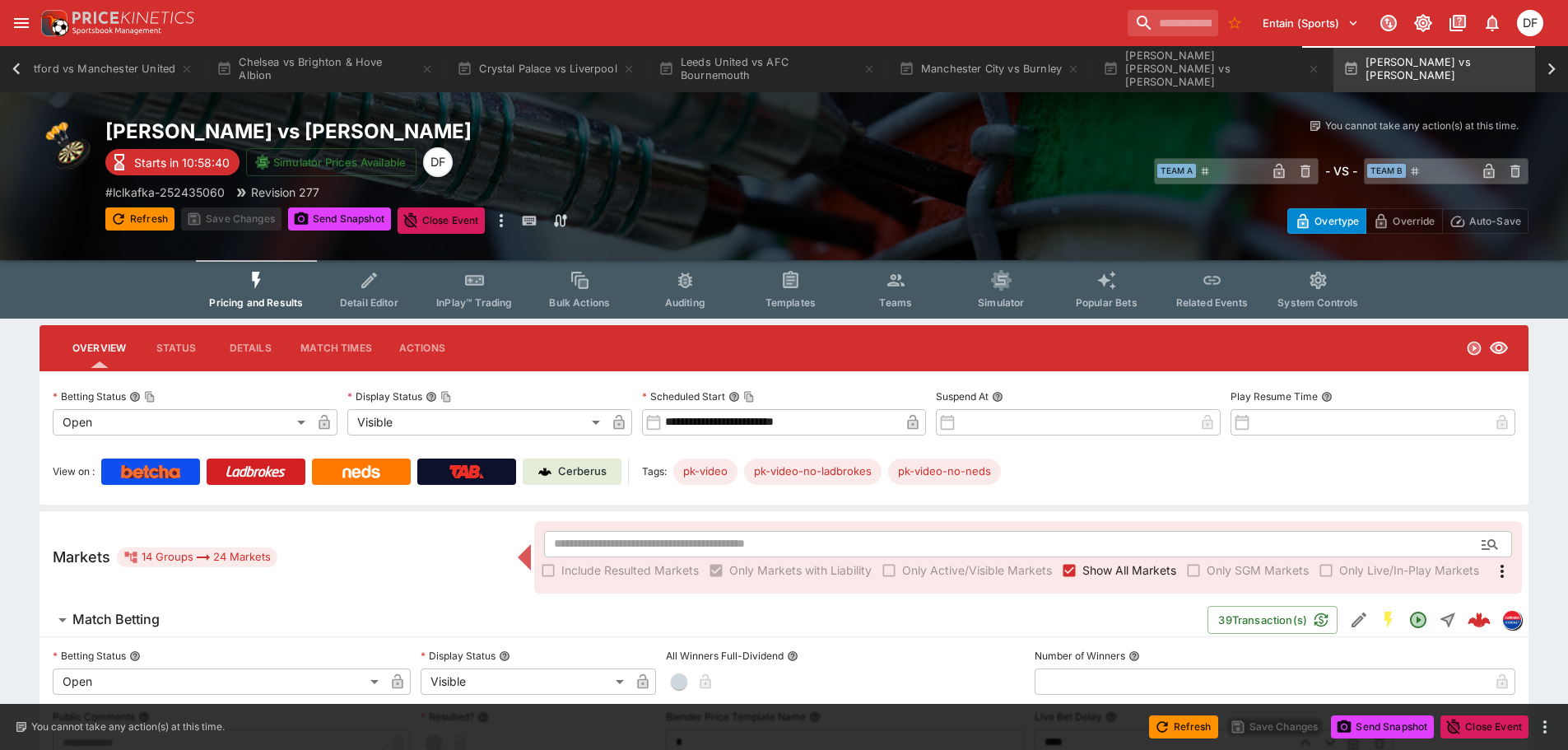
click at [170, 622] on span "Match Betting" at bounding box center [633, 619] width 1122 height 18
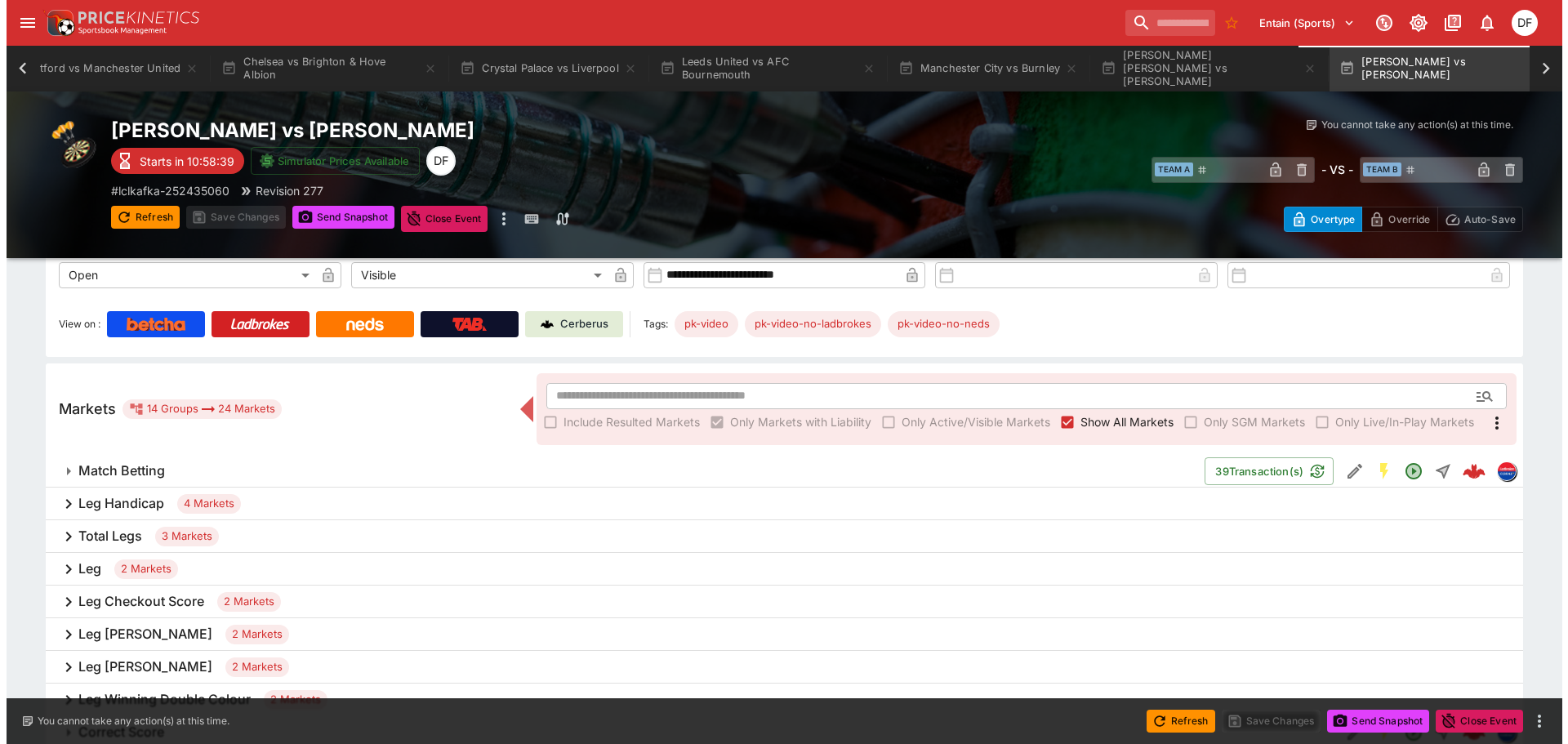
scroll to position [163, 0]
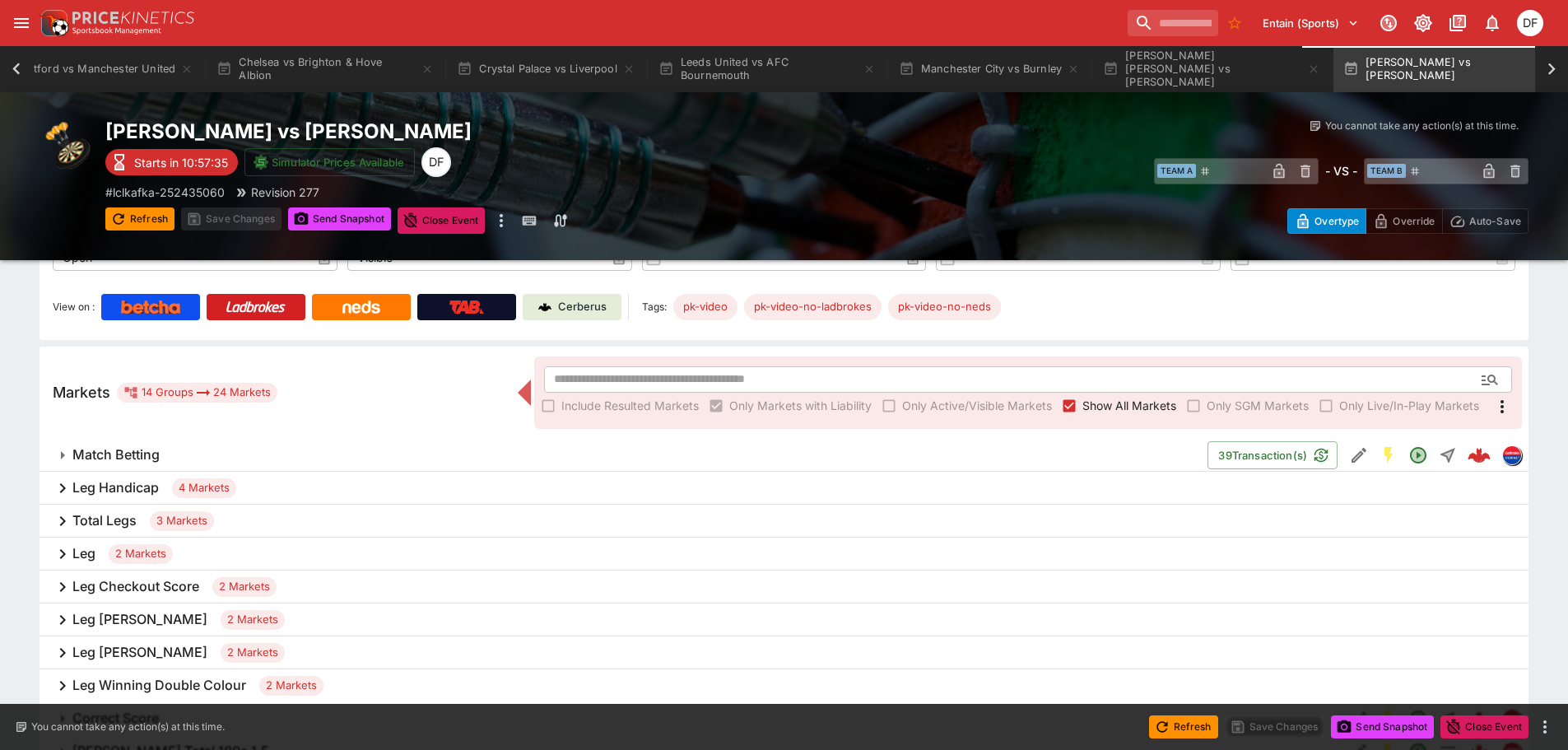
click at [128, 492] on h6 "Leg Handicap" at bounding box center [115, 488] width 86 height 18
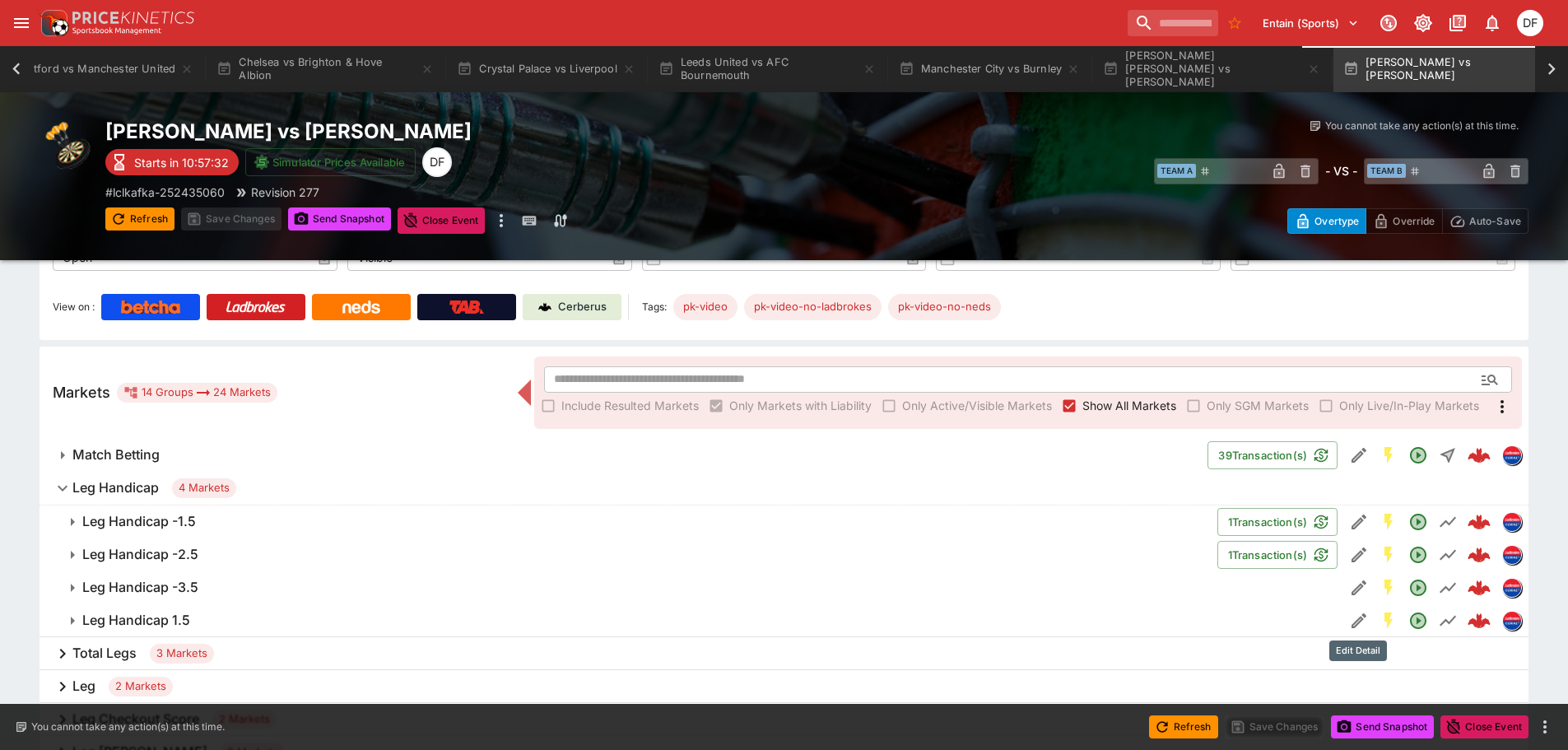
click at [1345, 620] on button "Edit Detail" at bounding box center [1360, 621] width 30 height 30
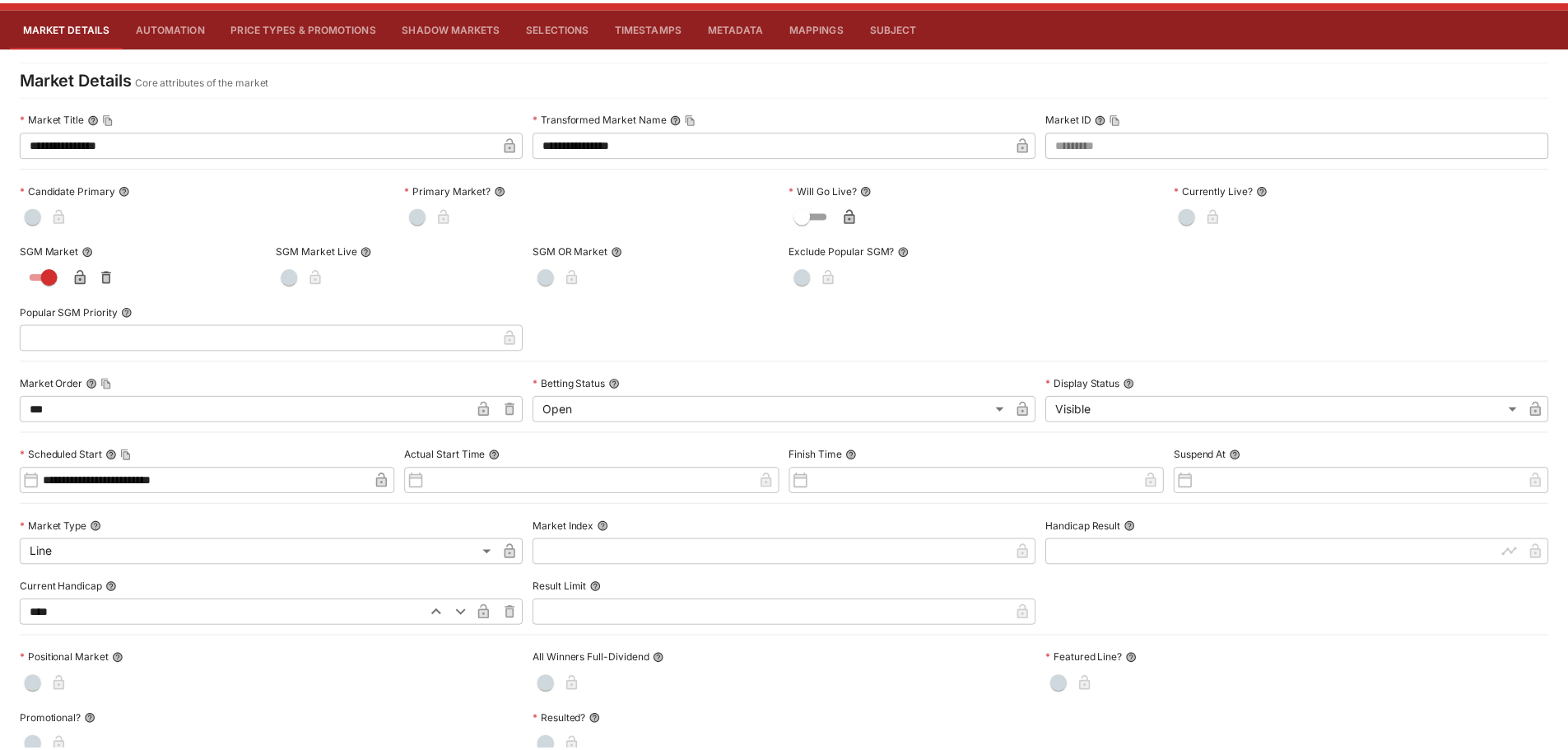
scroll to position [0, 0]
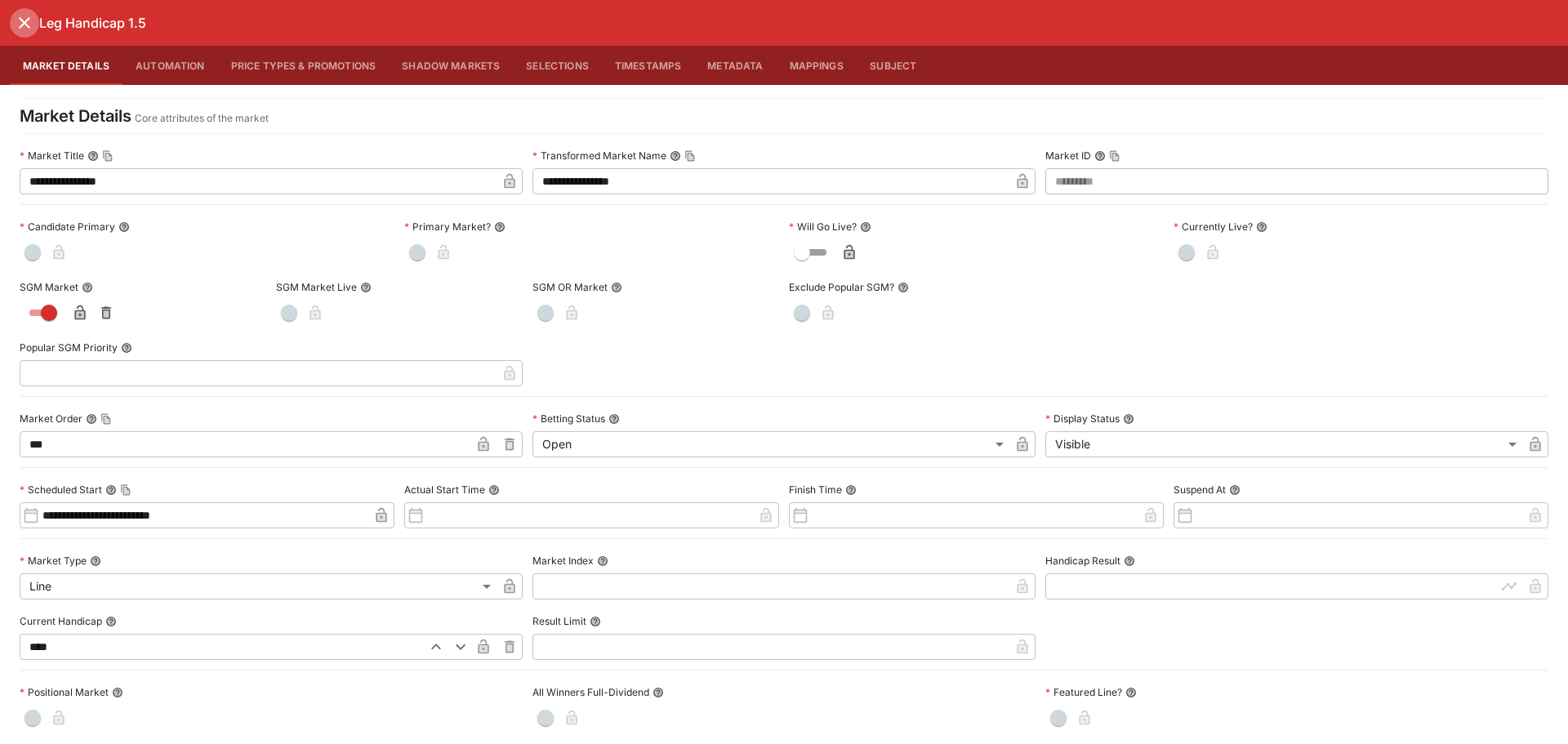
click at [18, 23] on icon "close" at bounding box center [24, 22] width 19 height 19
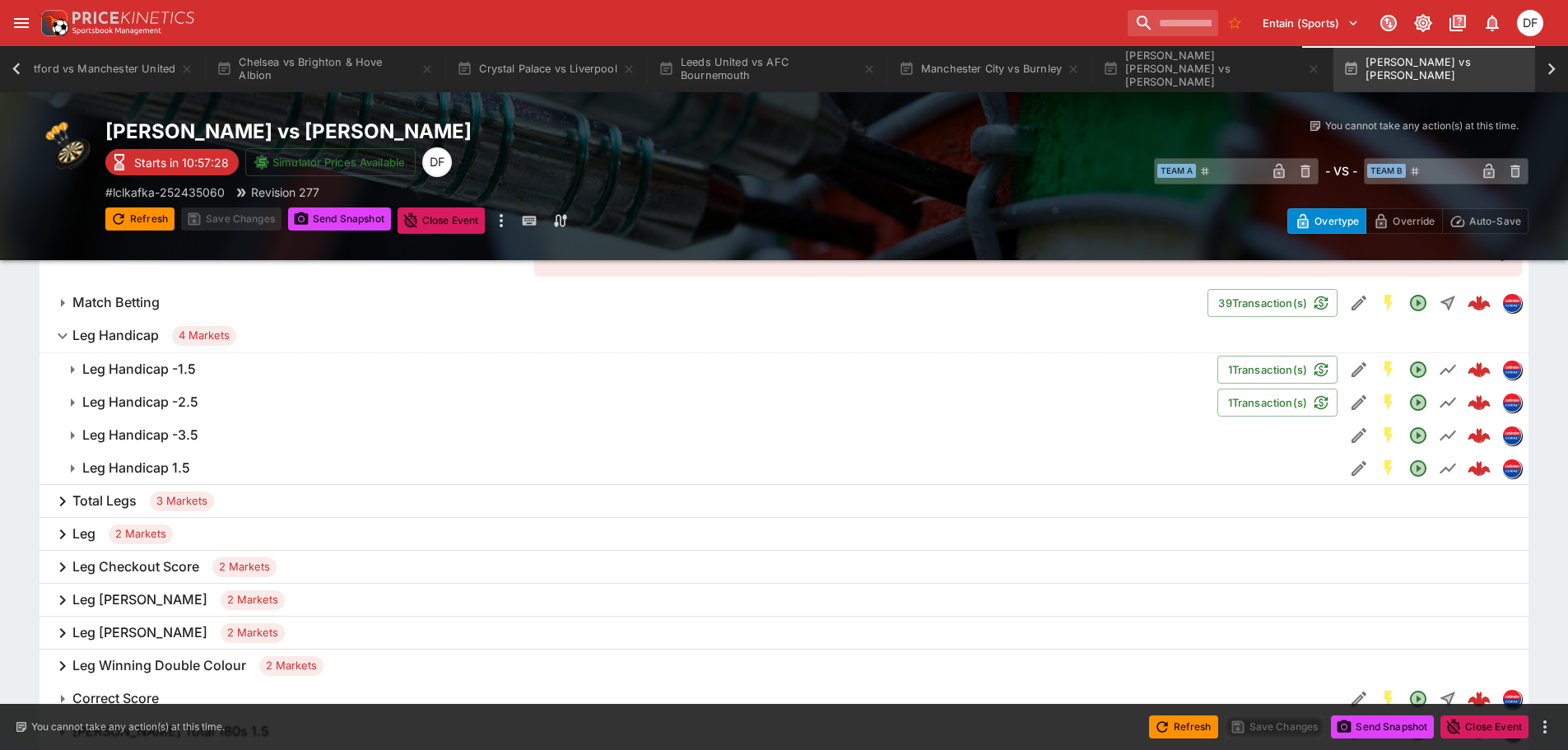
scroll to position [329, 0]
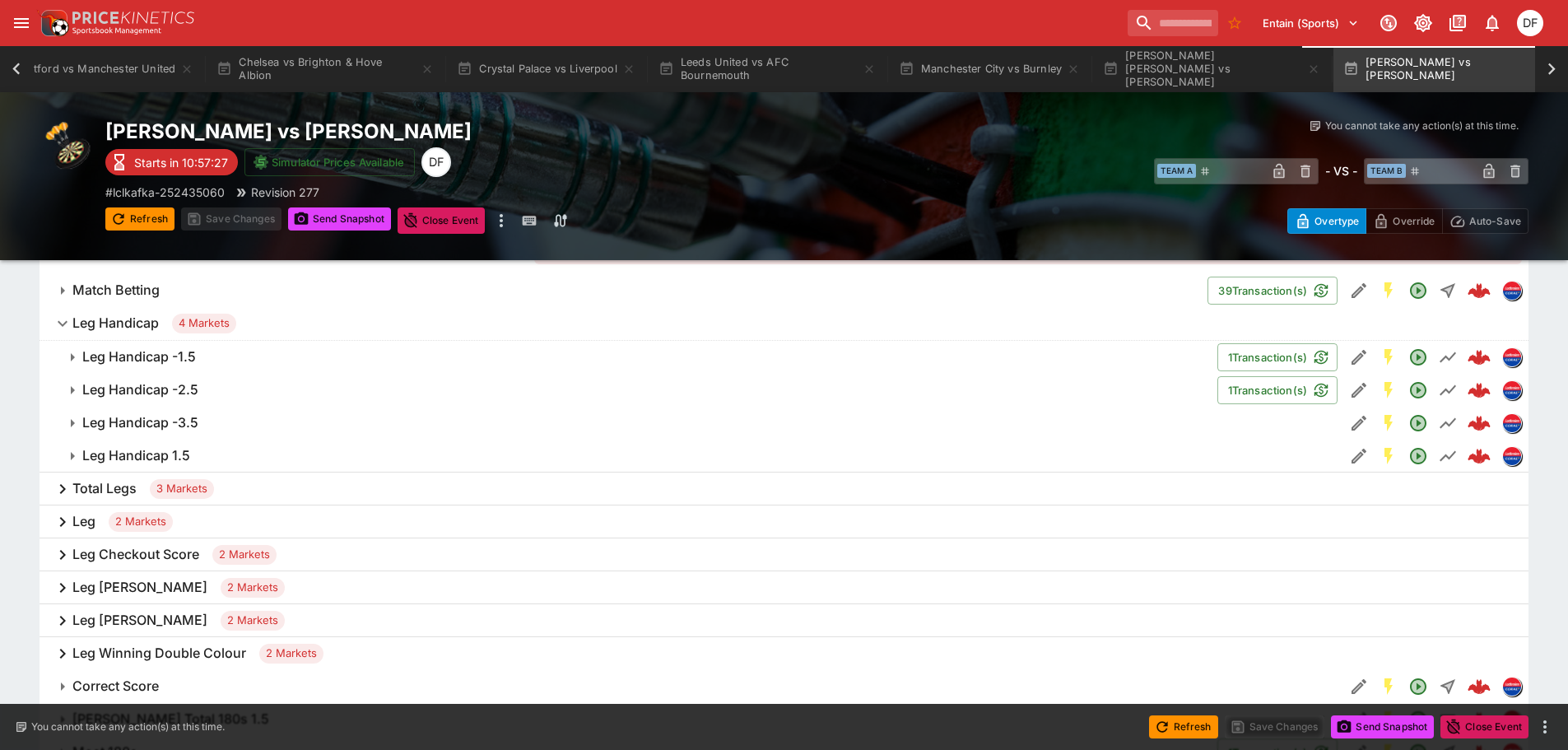
click at [133, 480] on h6 "Total Legs" at bounding box center [104, 488] width 64 height 18
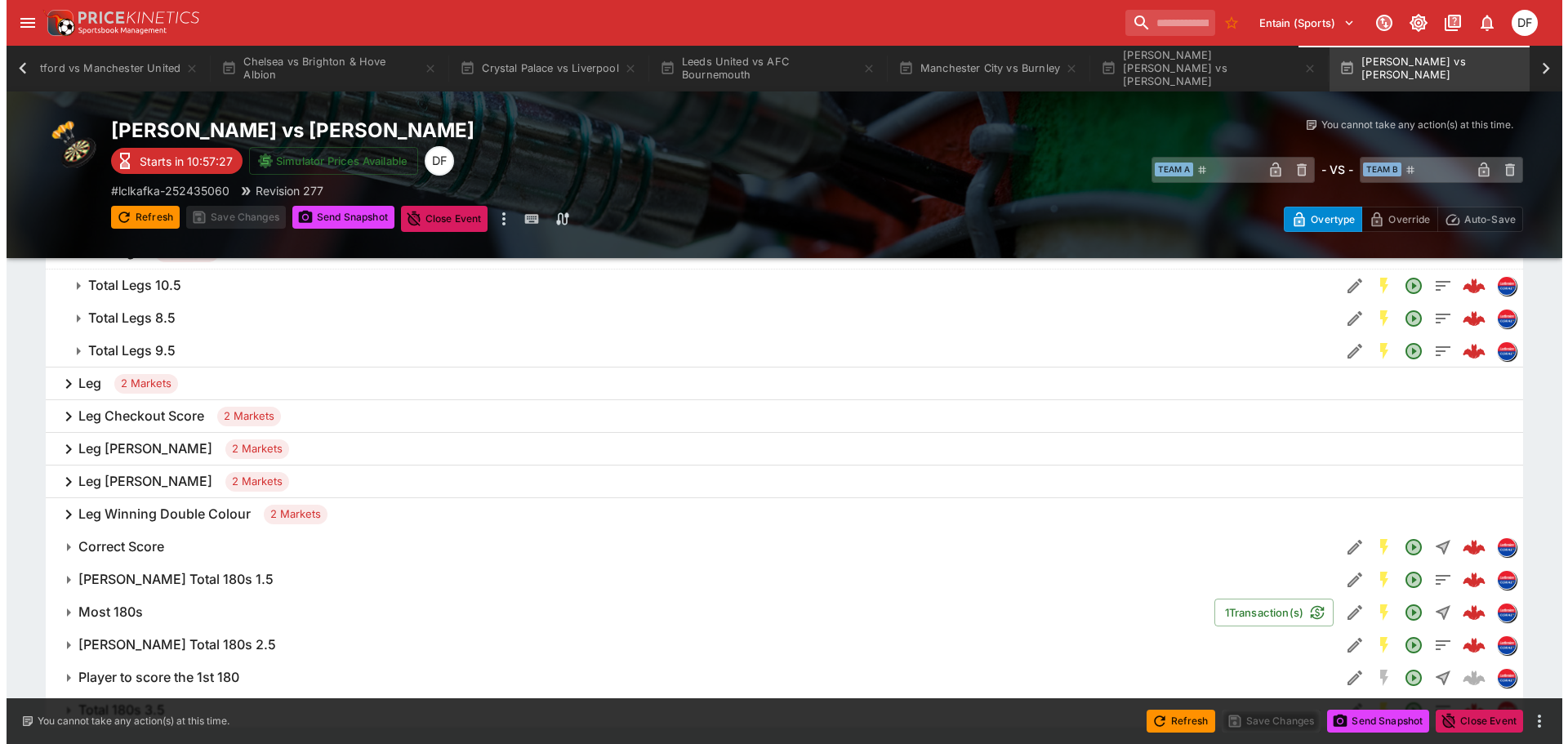
scroll to position [572, 0]
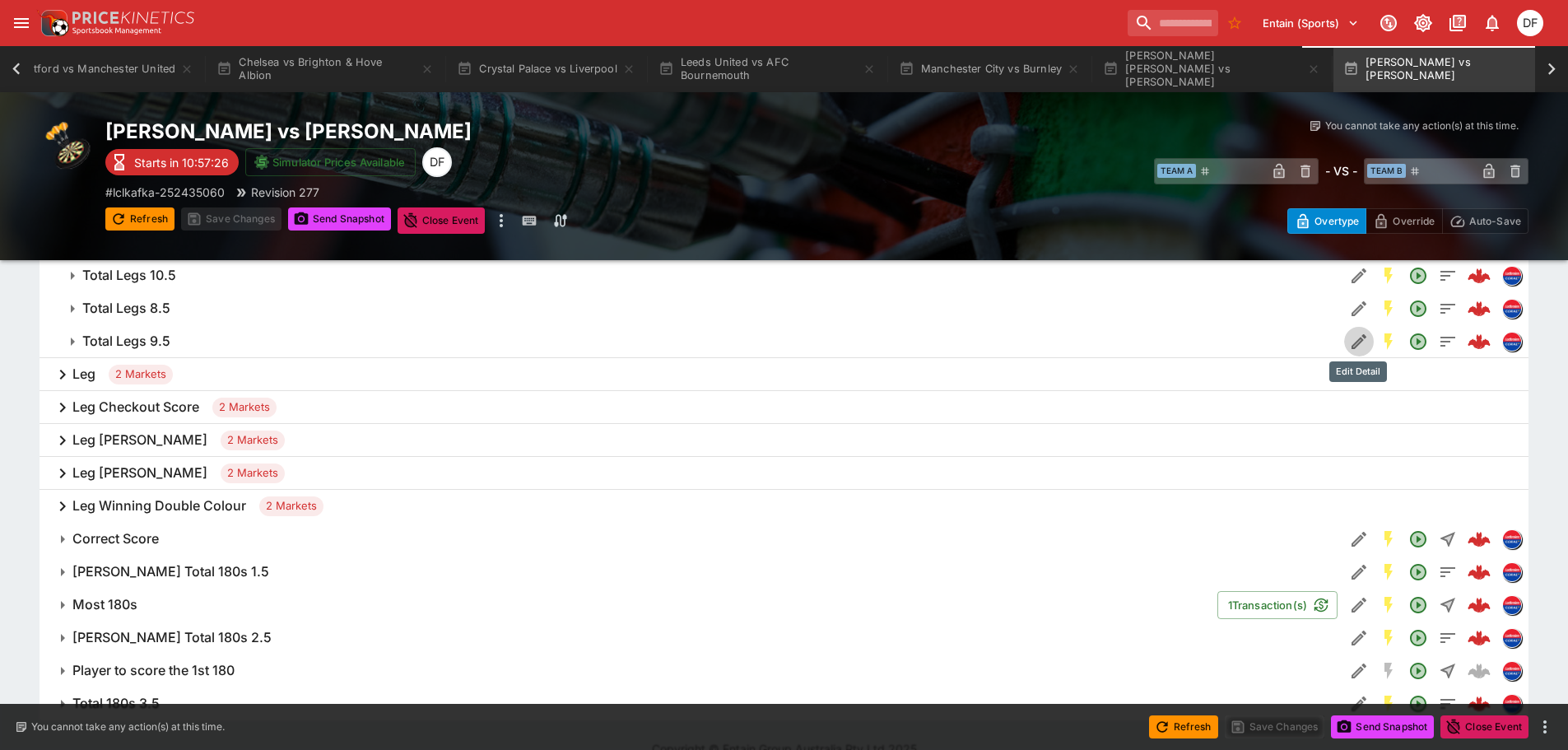
click at [1359, 341] on icon "Edit Detail" at bounding box center [1357, 343] width 8 height 8
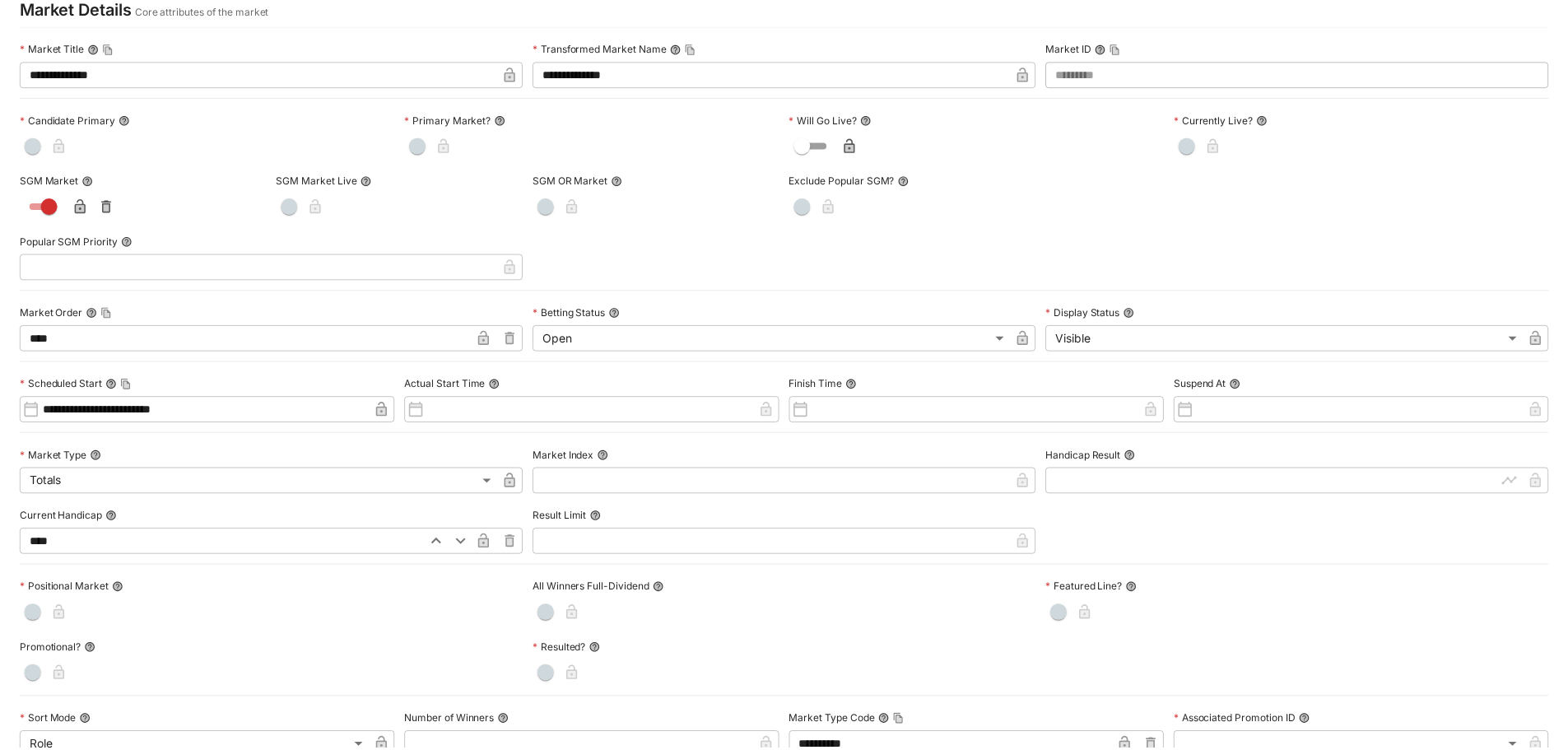
scroll to position [0, 0]
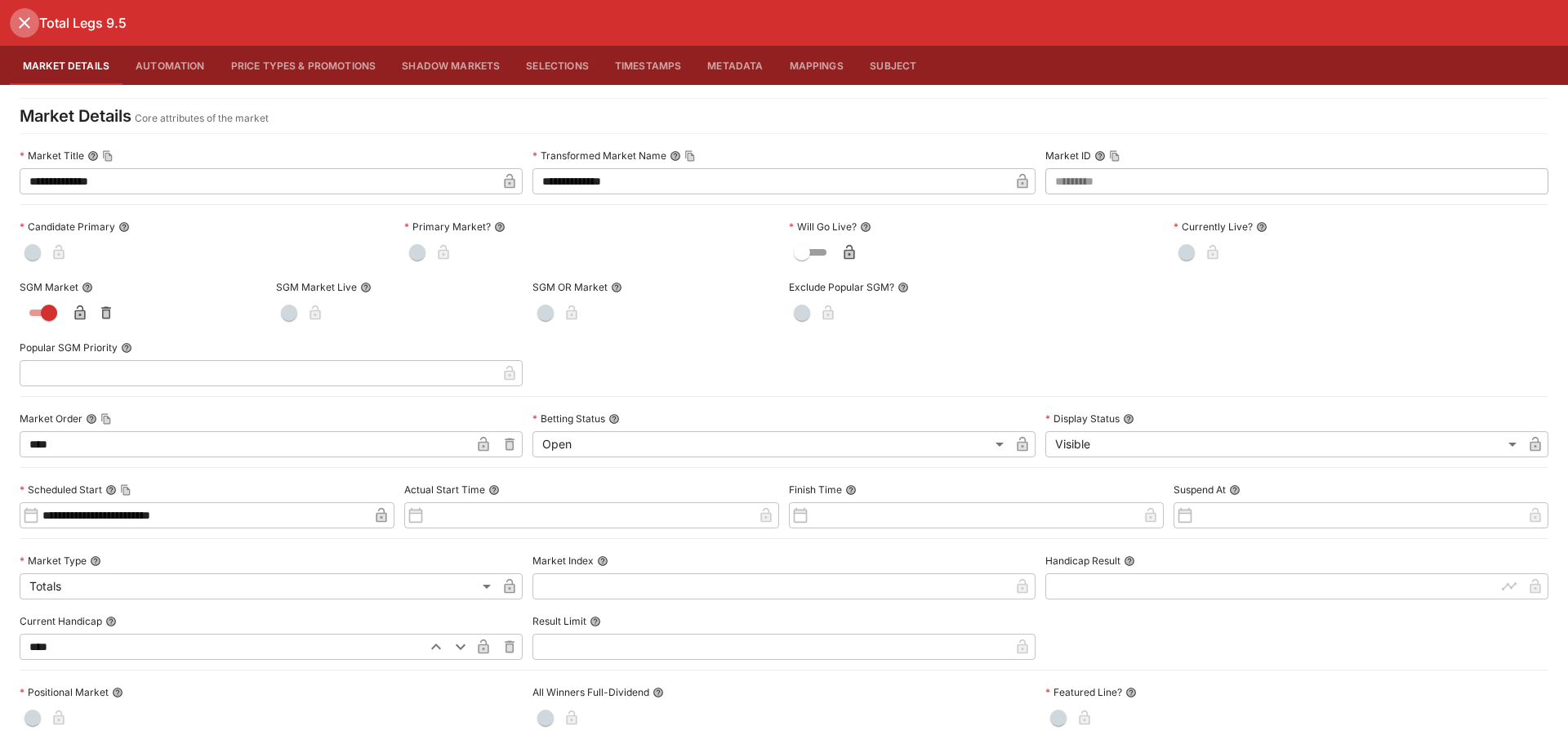
click at [22, 18] on icon "close" at bounding box center [24, 22] width 19 height 19
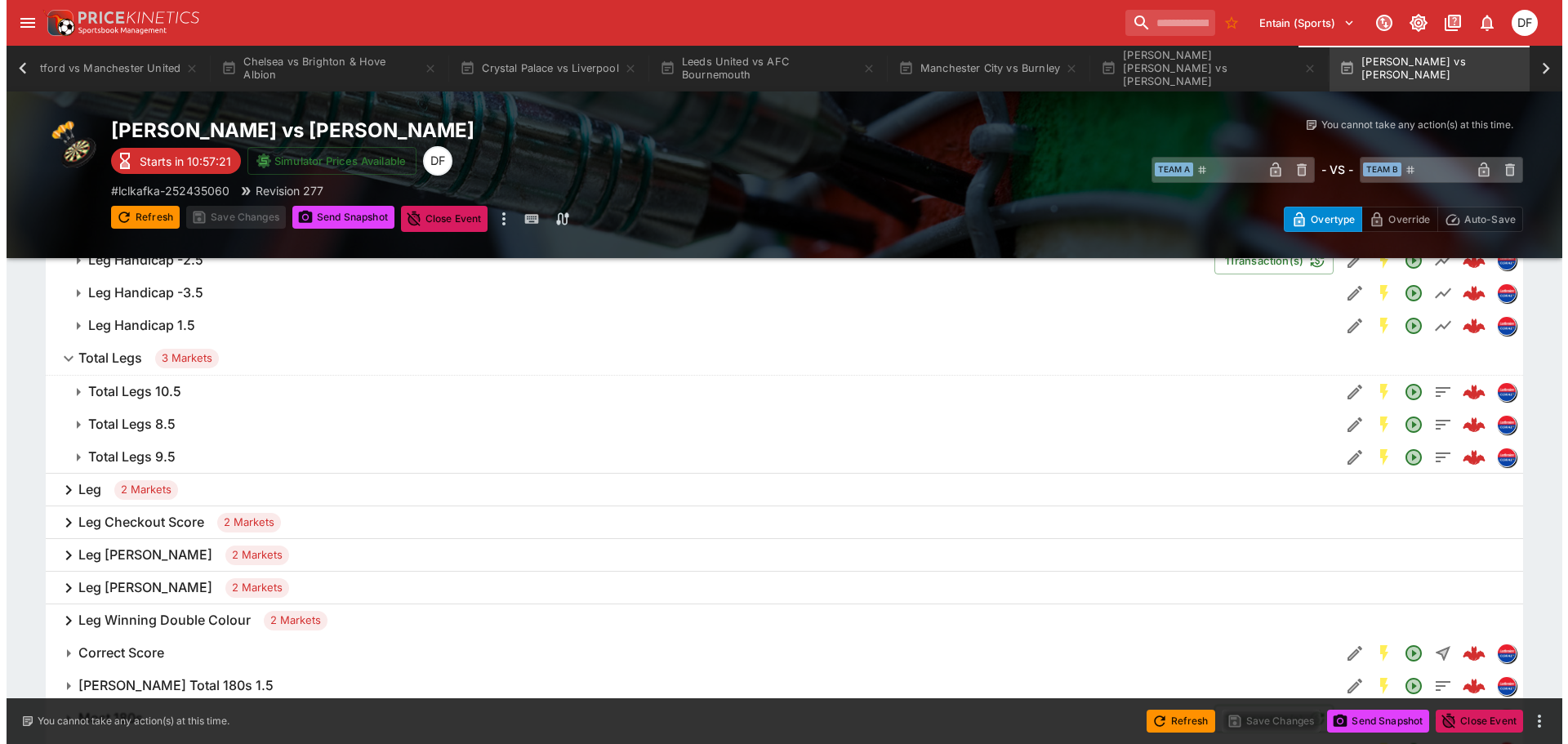
scroll to position [408, 0]
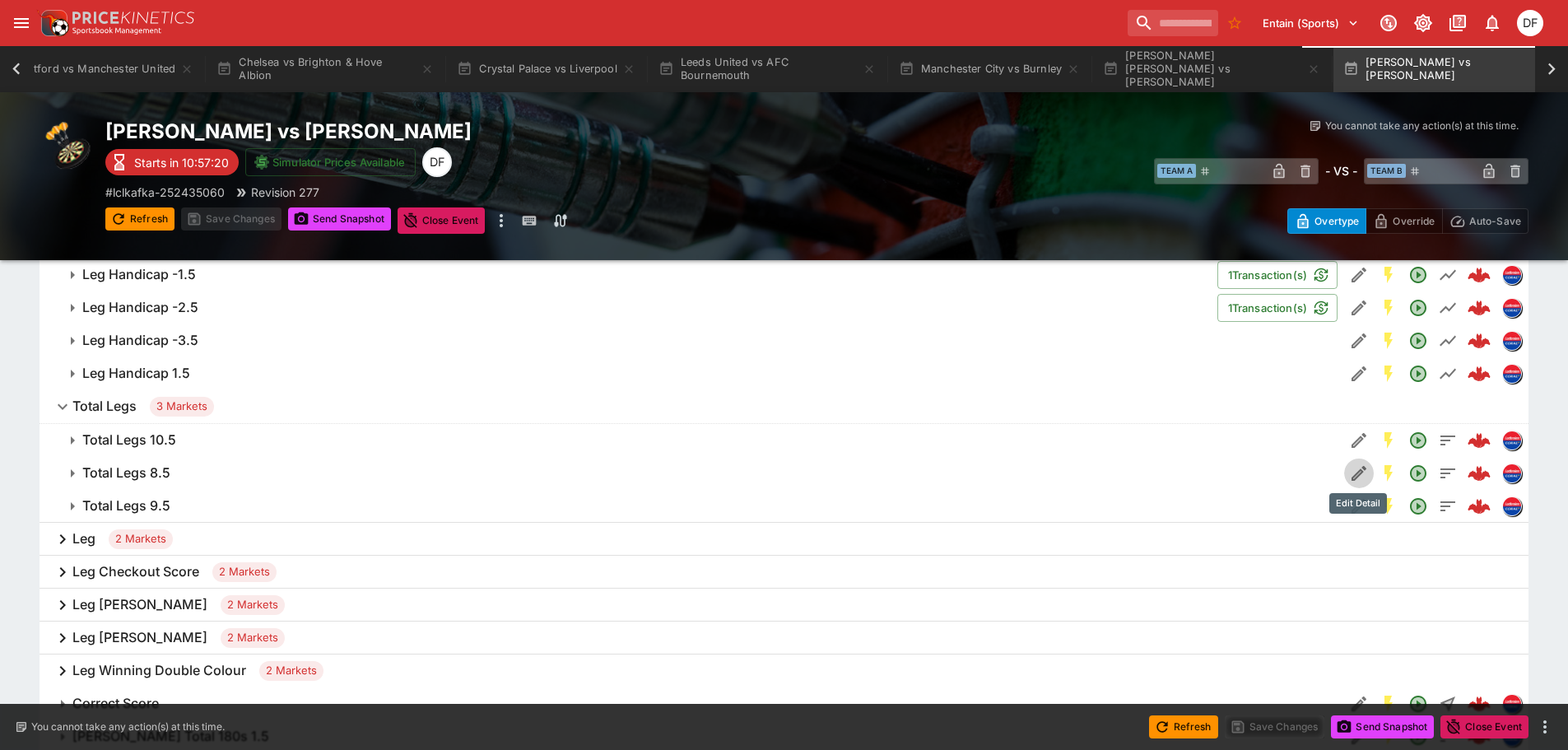
click at [1351, 473] on icon "Edit Detail" at bounding box center [1359, 473] width 20 height 20
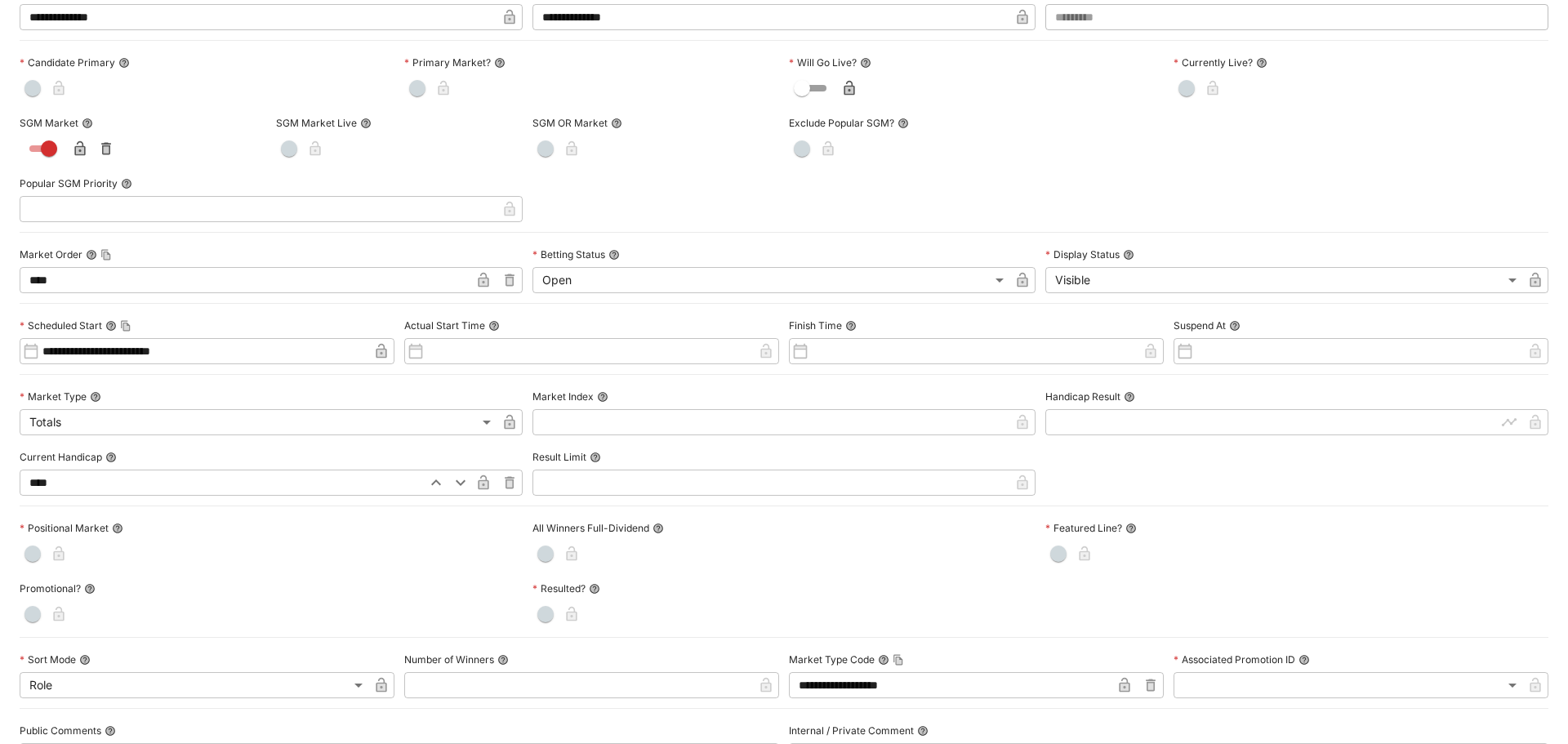
scroll to position [326, 0]
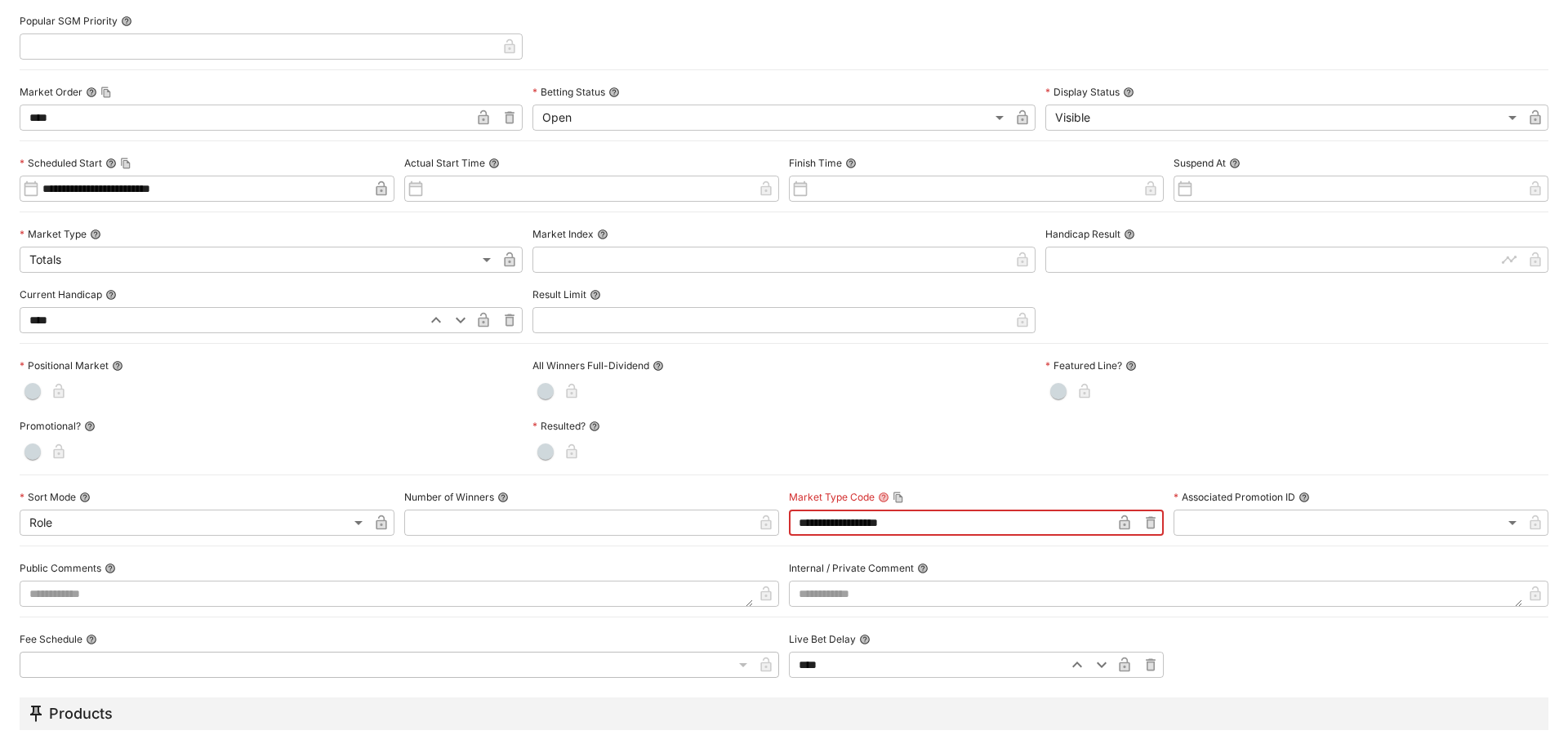
drag, startPoint x: 917, startPoint y: 524, endPoint x: 716, endPoint y: 512, distance: 201.4
click at [716, 512] on div "**********" at bounding box center [784, 248] width 1528 height 861
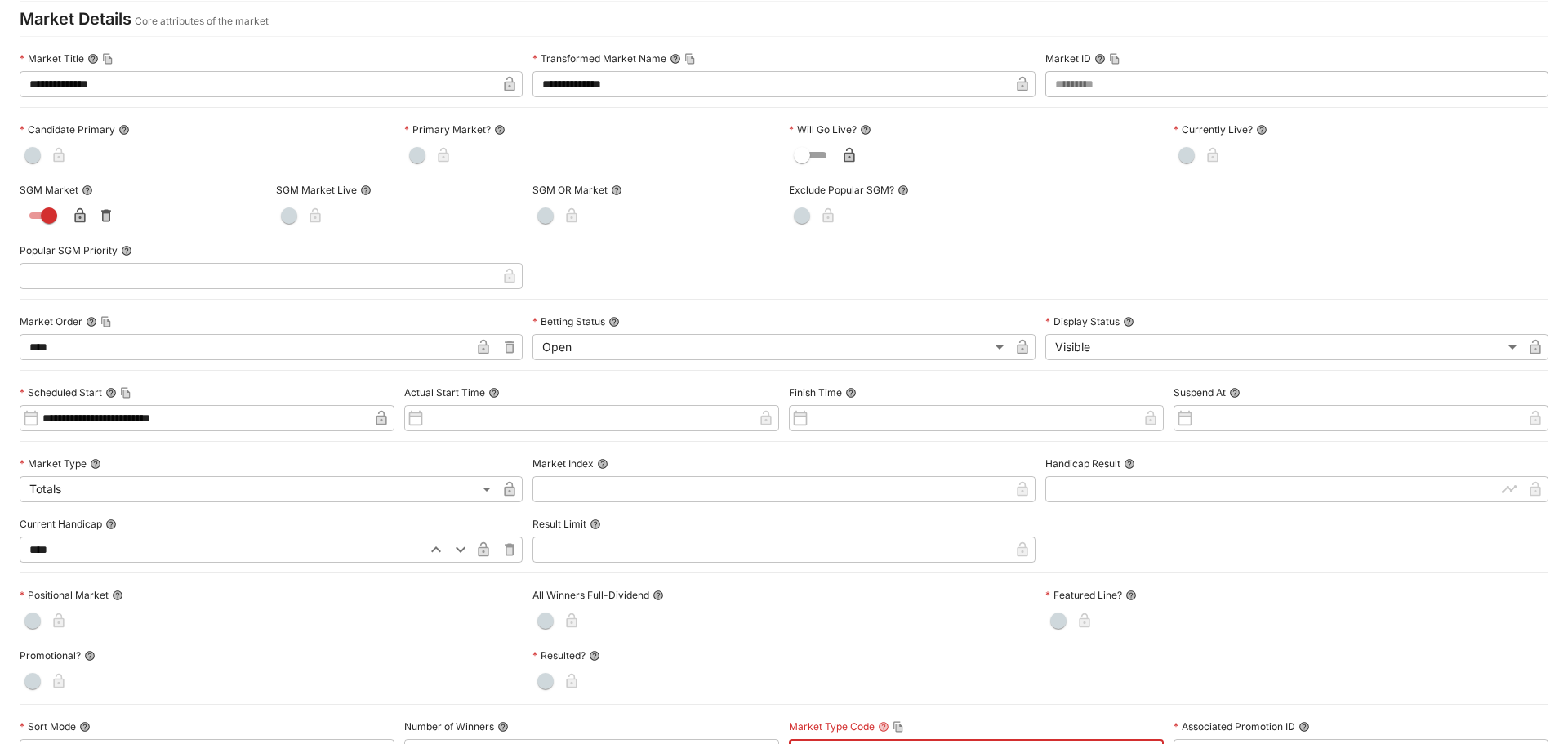
scroll to position [0, 0]
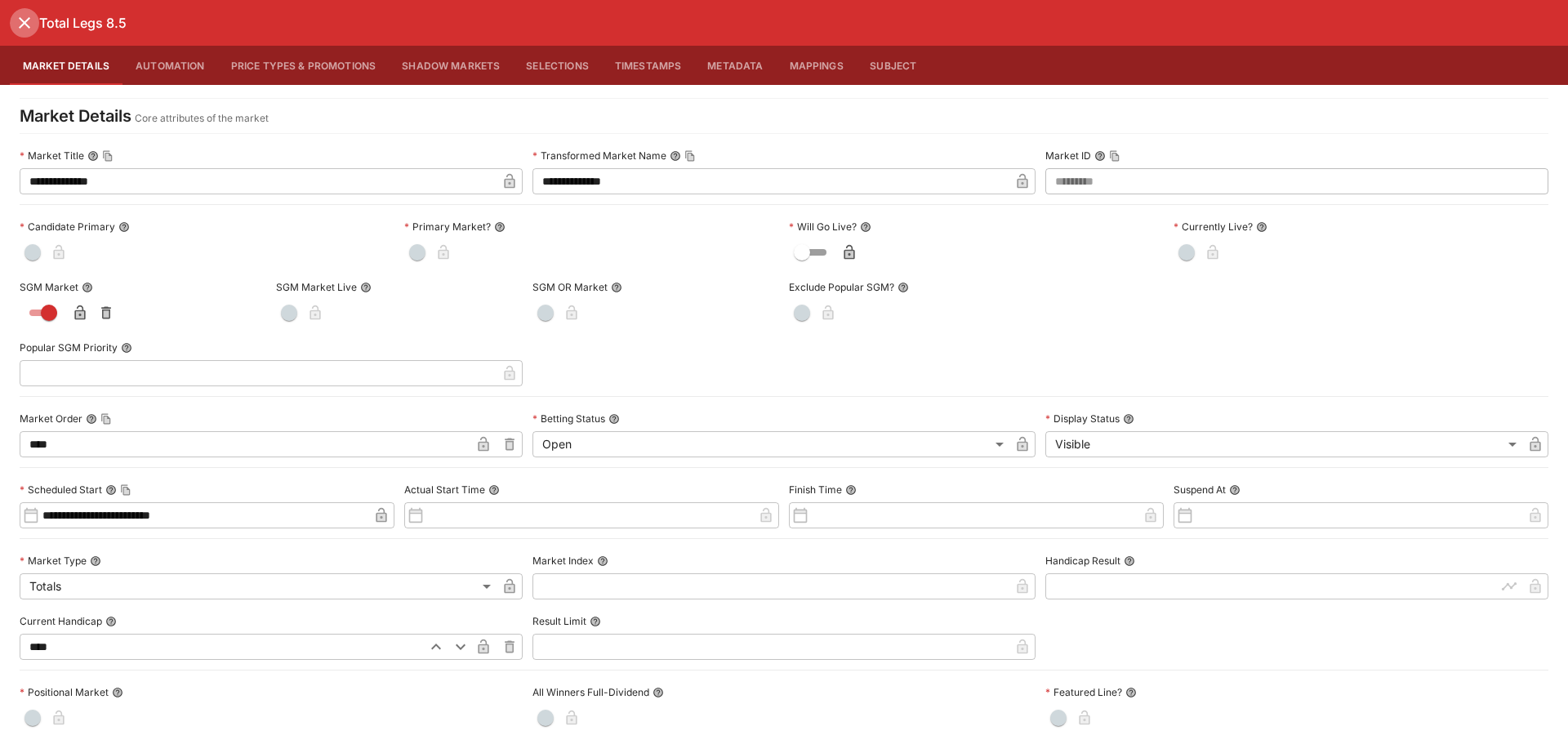
drag, startPoint x: 18, startPoint y: 27, endPoint x: 67, endPoint y: 82, distance: 73.7
click at [18, 26] on icon "close" at bounding box center [24, 22] width 19 height 19
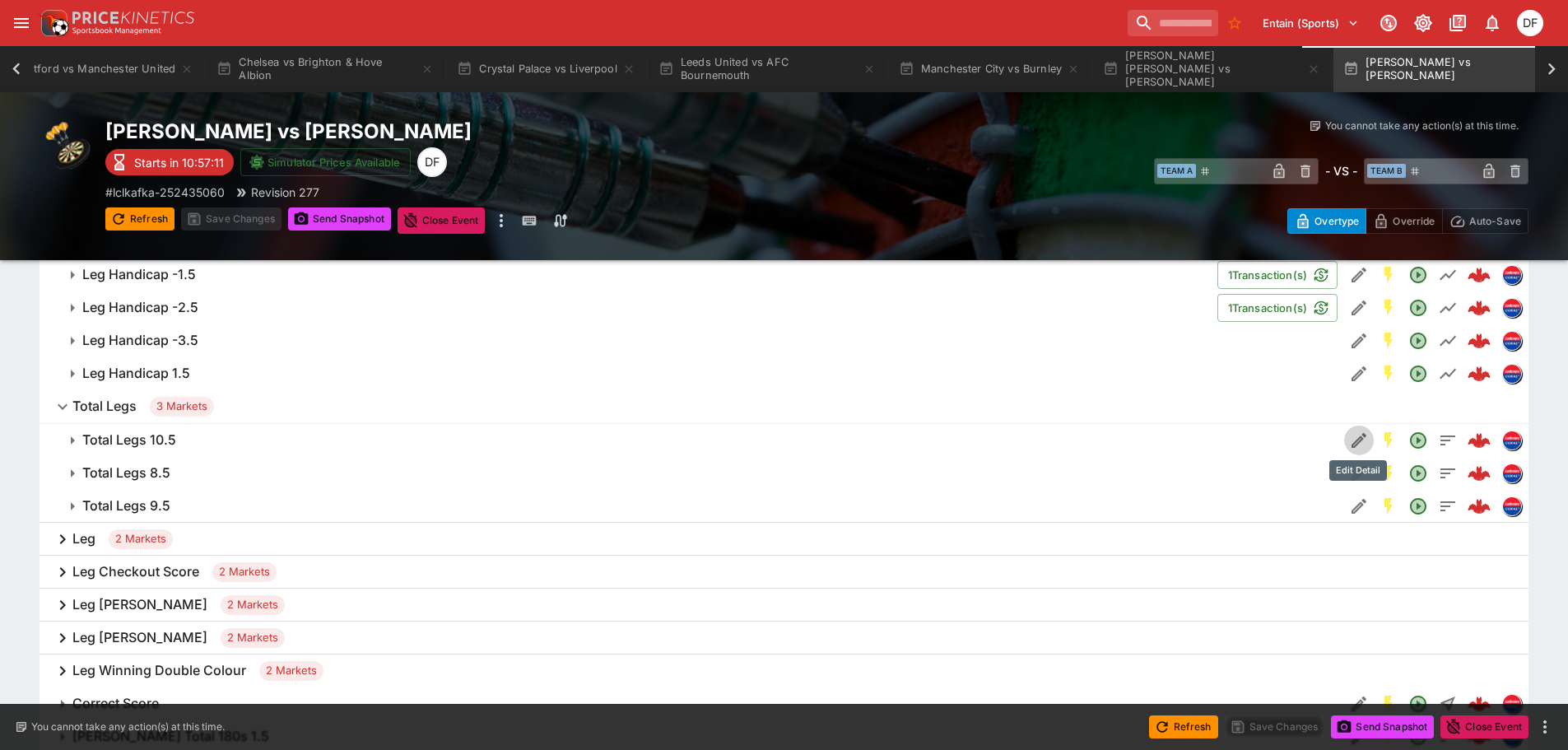
click at [1346, 436] on button "Edit Detail" at bounding box center [1360, 441] width 30 height 30
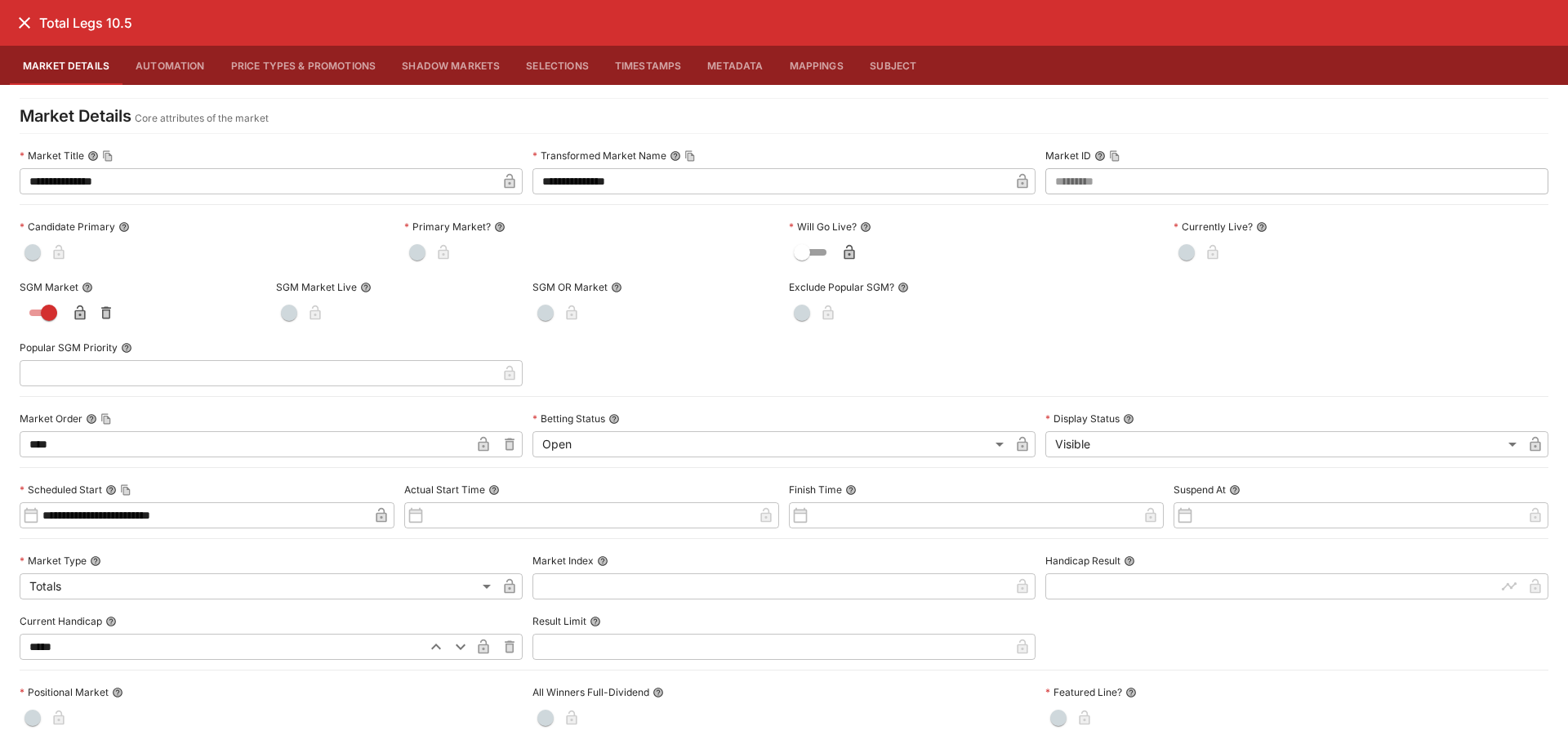
click at [19, 29] on icon "close" at bounding box center [24, 22] width 19 height 19
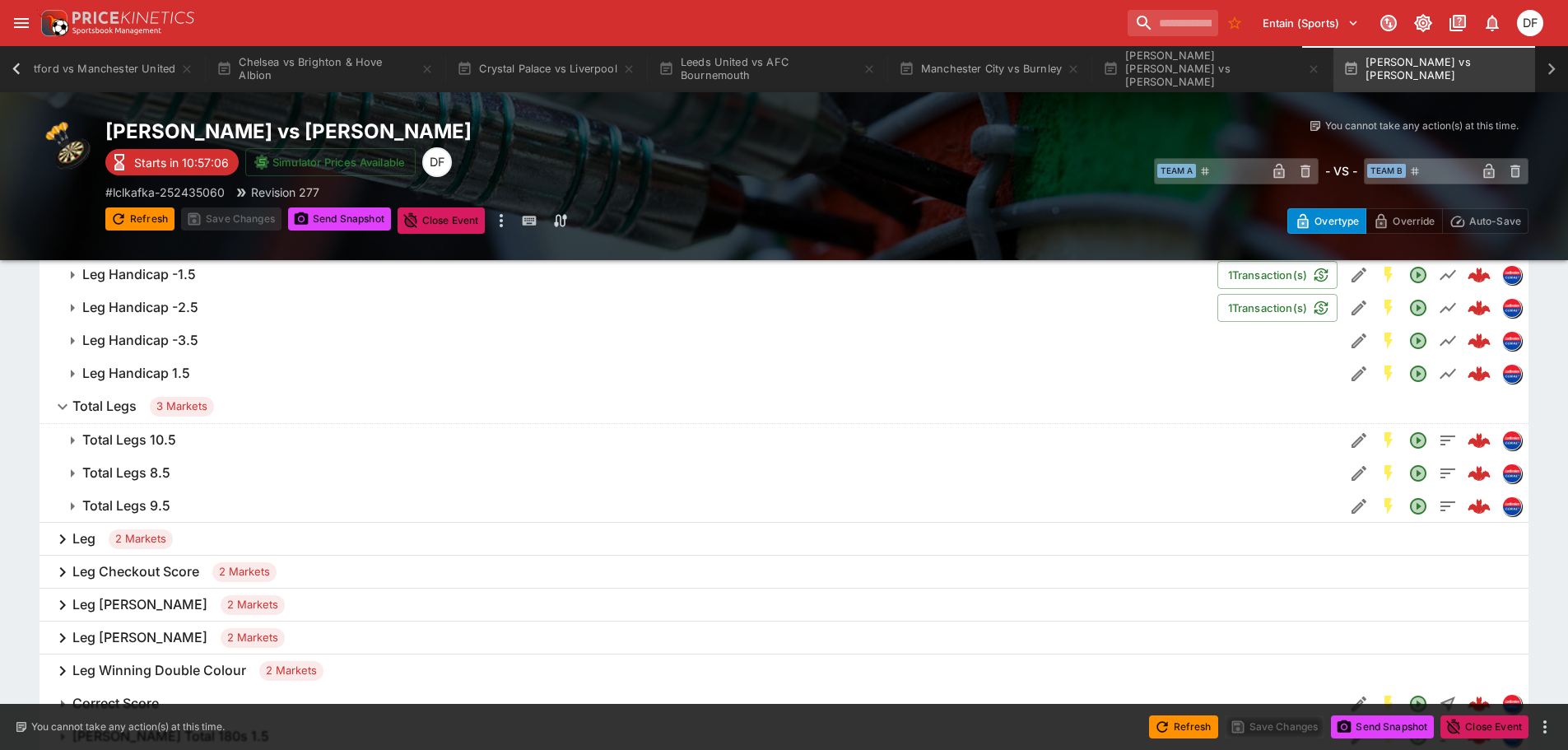
click at [1543, 67] on icon at bounding box center [1551, 69] width 23 height 23
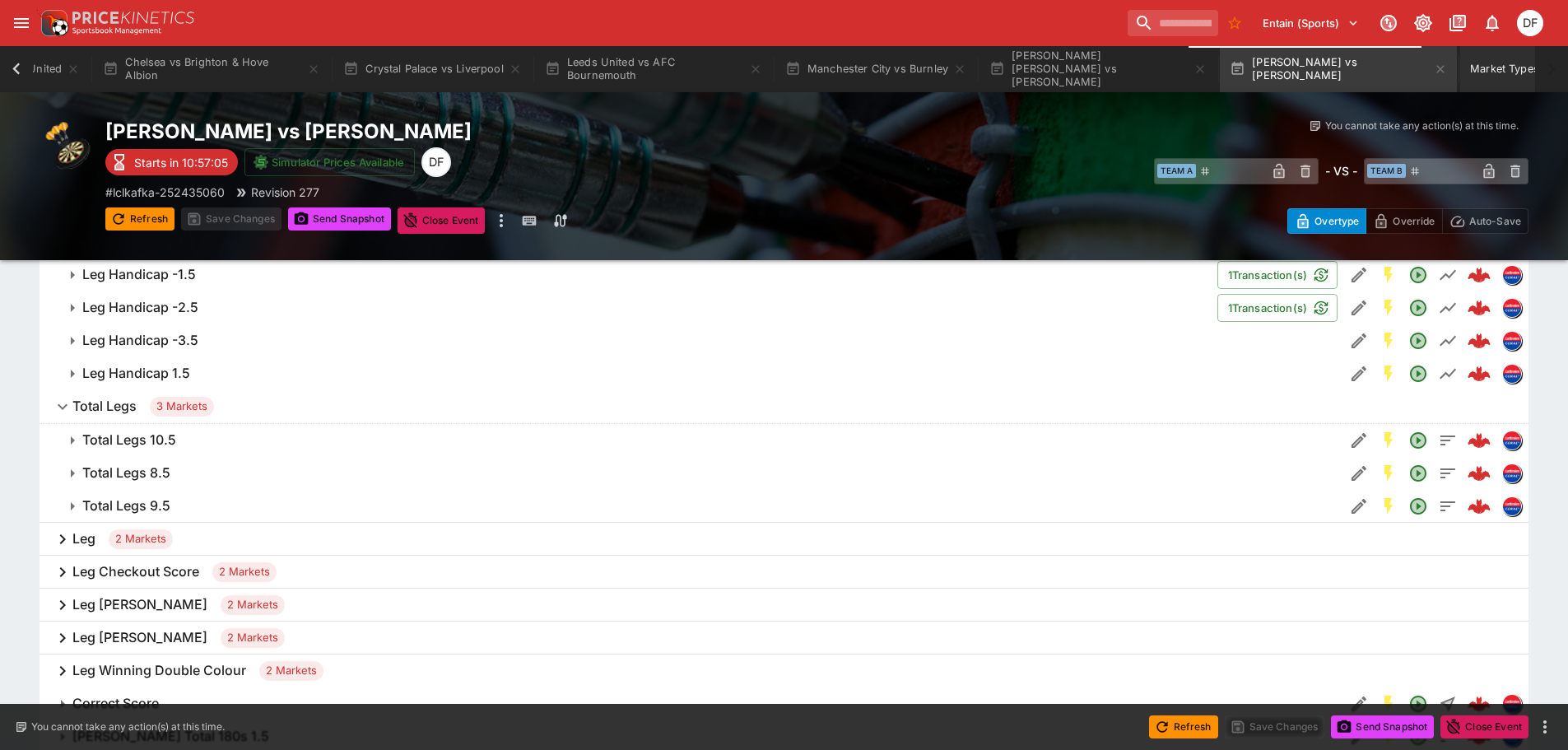
click at [1483, 68] on button "Market Types" at bounding box center [1513, 70] width 107 height 46
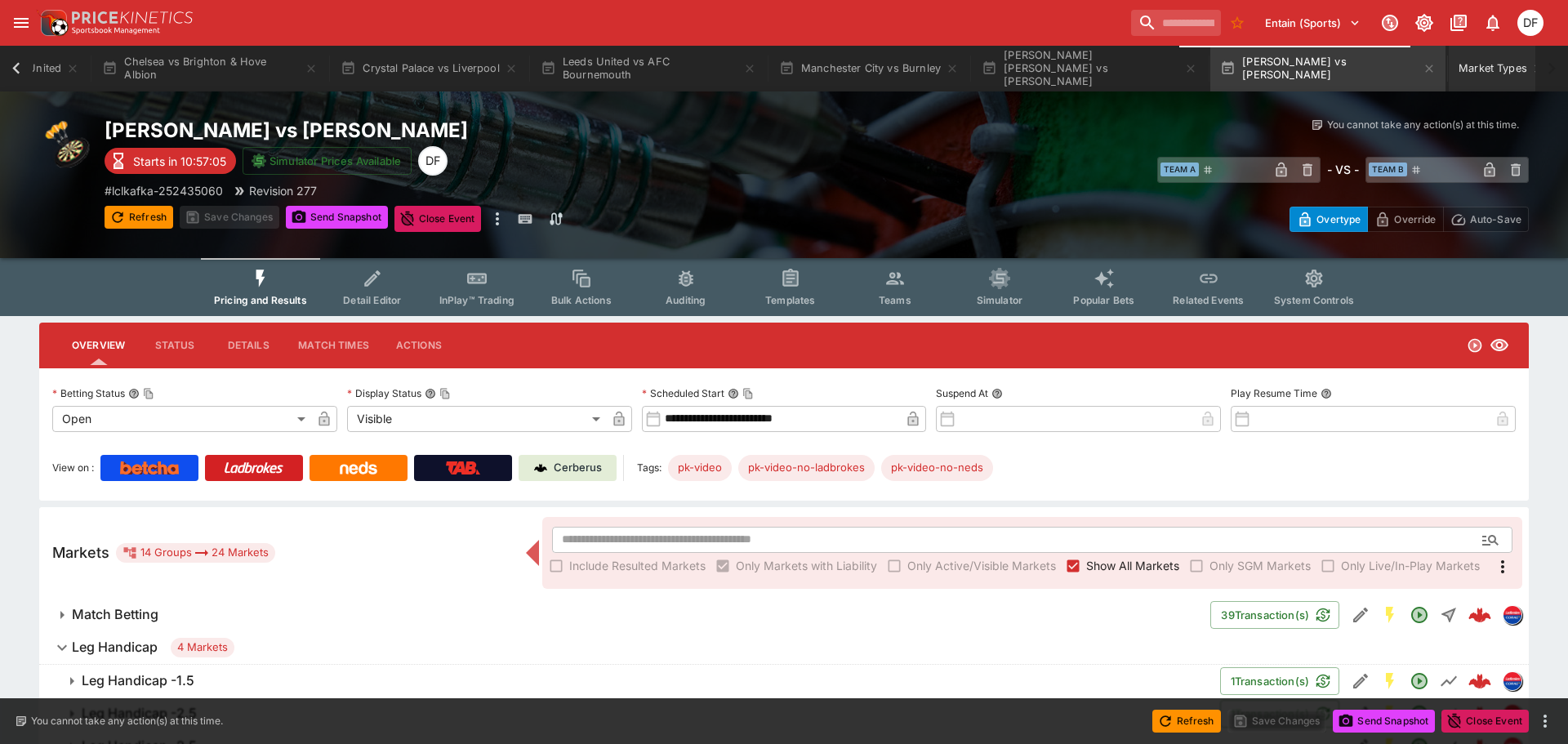
scroll to position [0, 606]
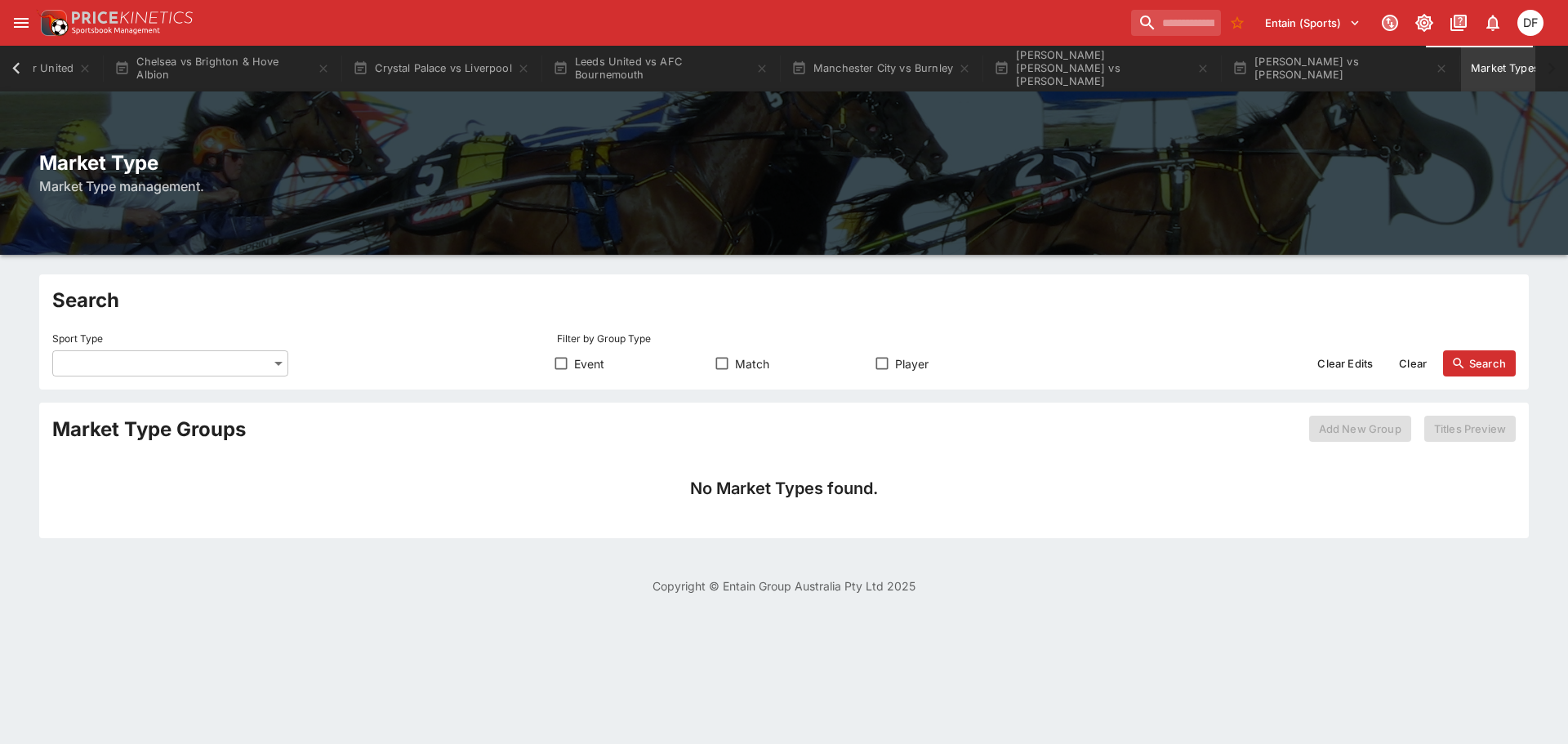
click at [225, 354] on body "Entain (Sports) 1 DF Event Calendar Real Oviedo vs FC Barcelona System Settings…" at bounding box center [784, 307] width 1568 height 614
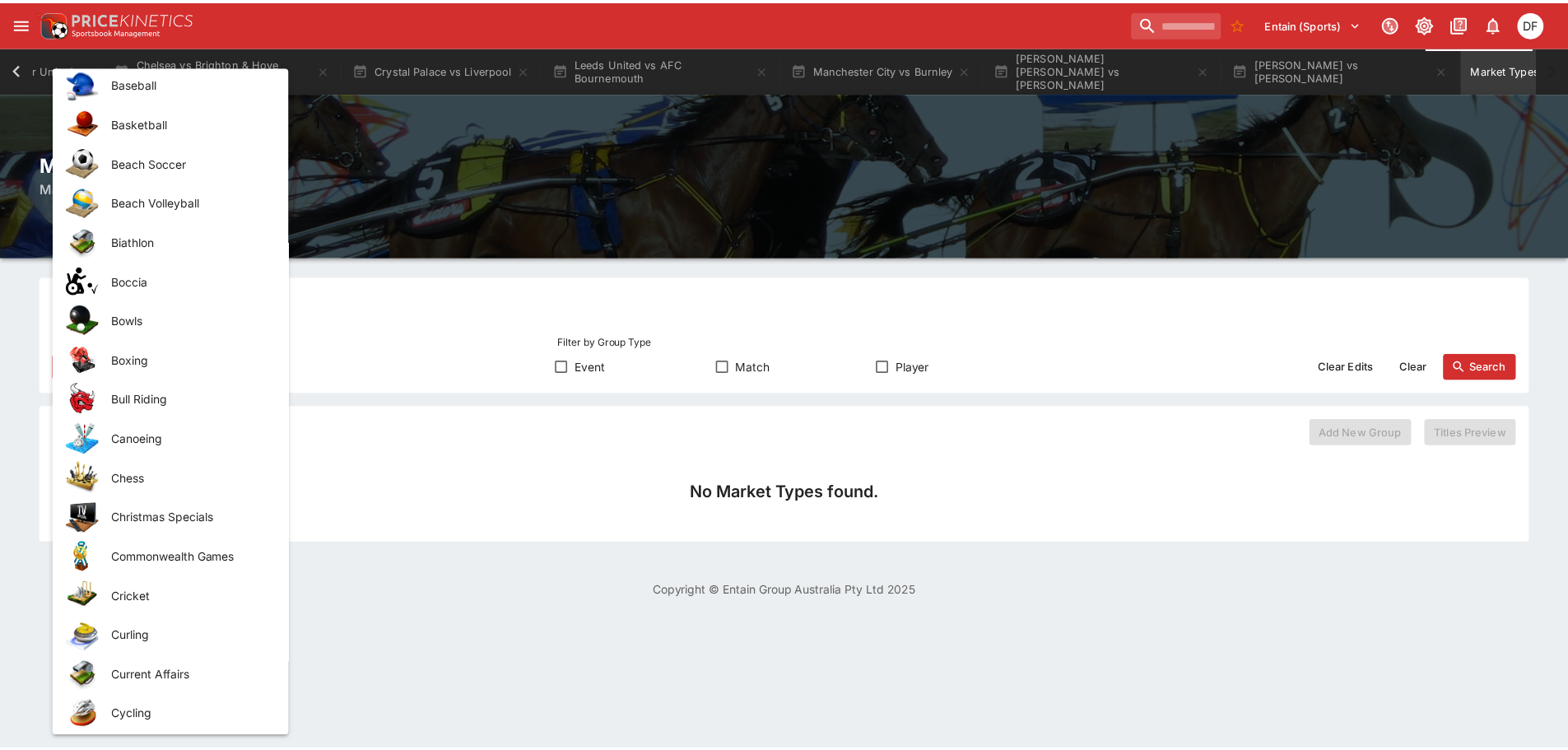
scroll to position [576, 0]
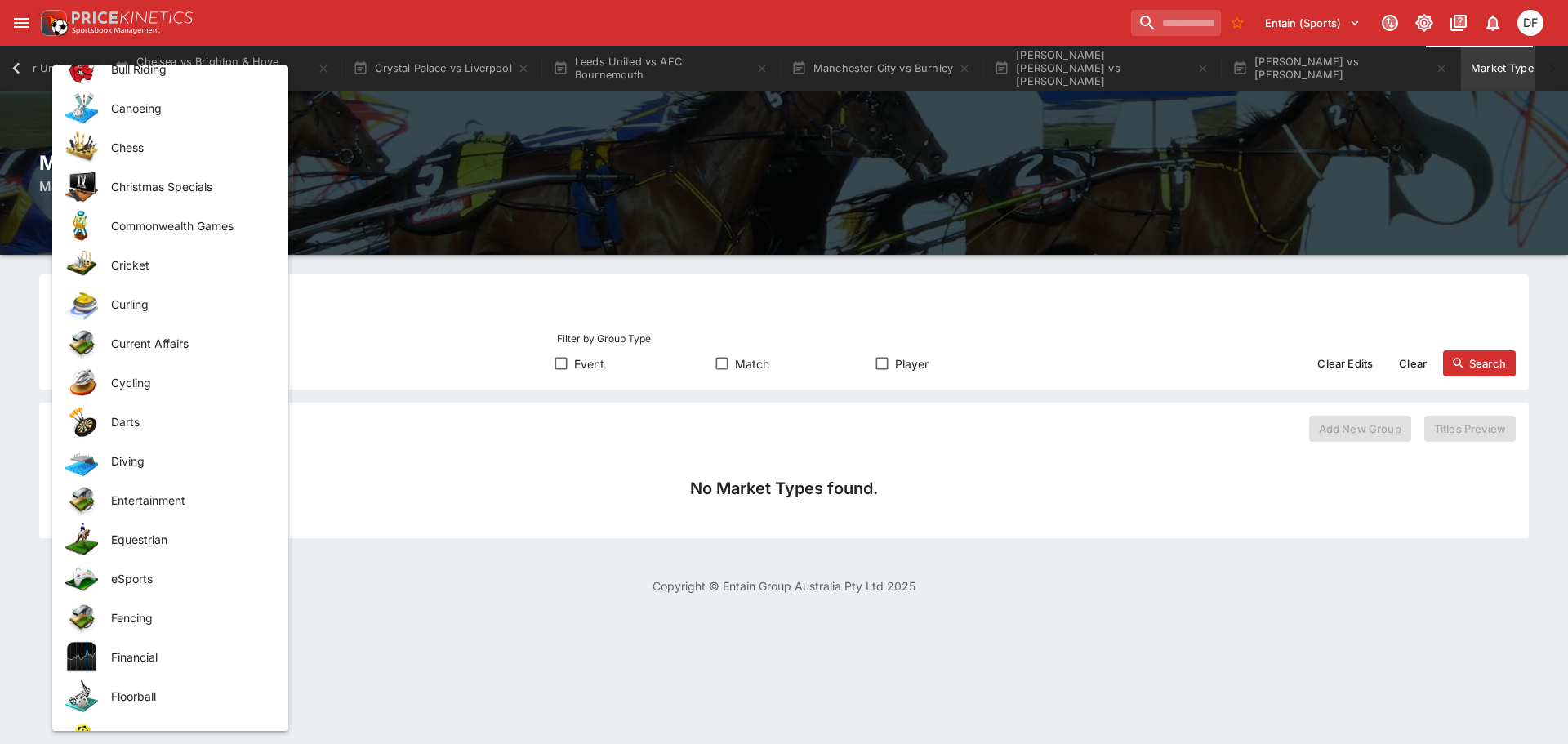
click at [166, 423] on span "Darts" at bounding box center [186, 421] width 151 height 18
type input "*****"
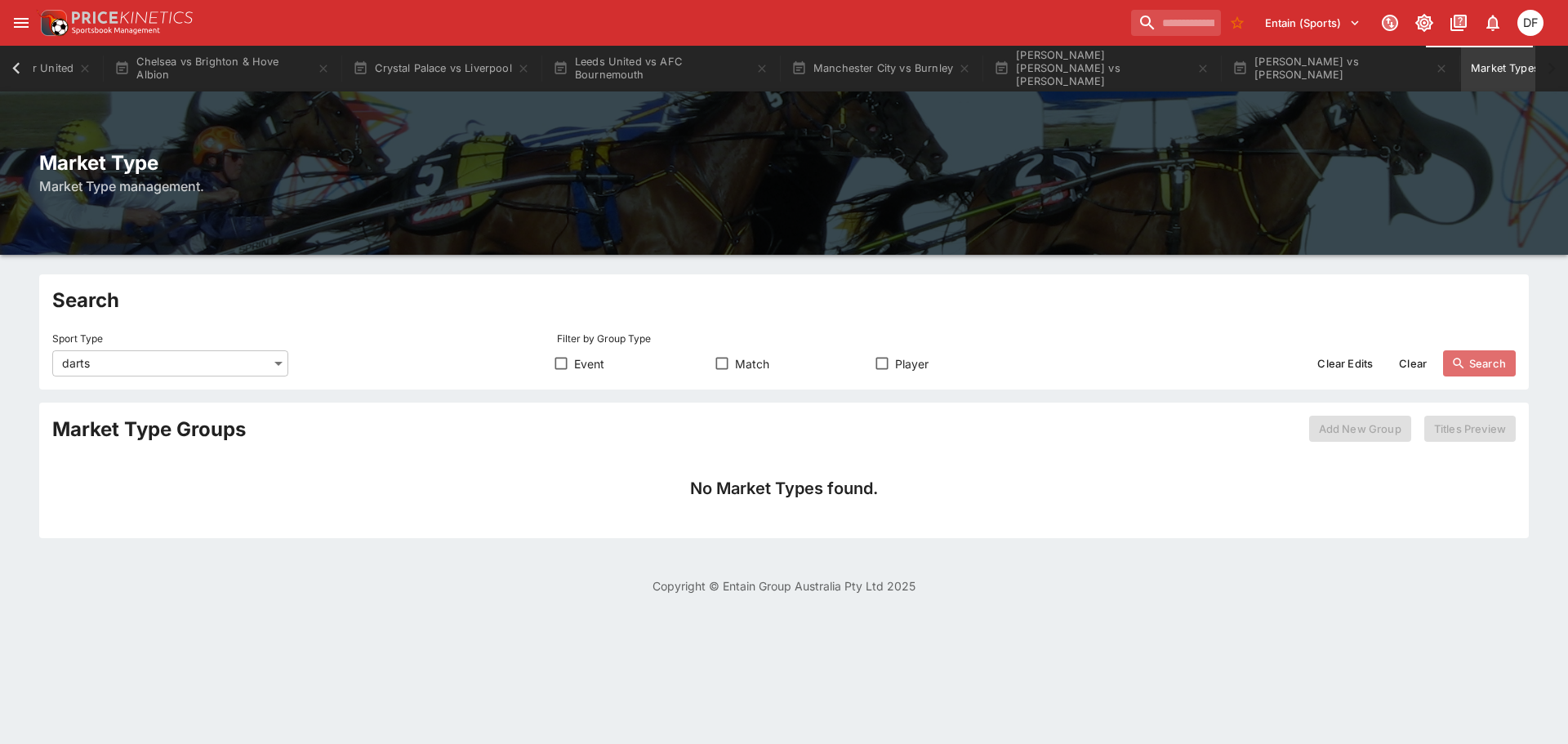
click at [1480, 368] on button "Search" at bounding box center [1479, 363] width 73 height 26
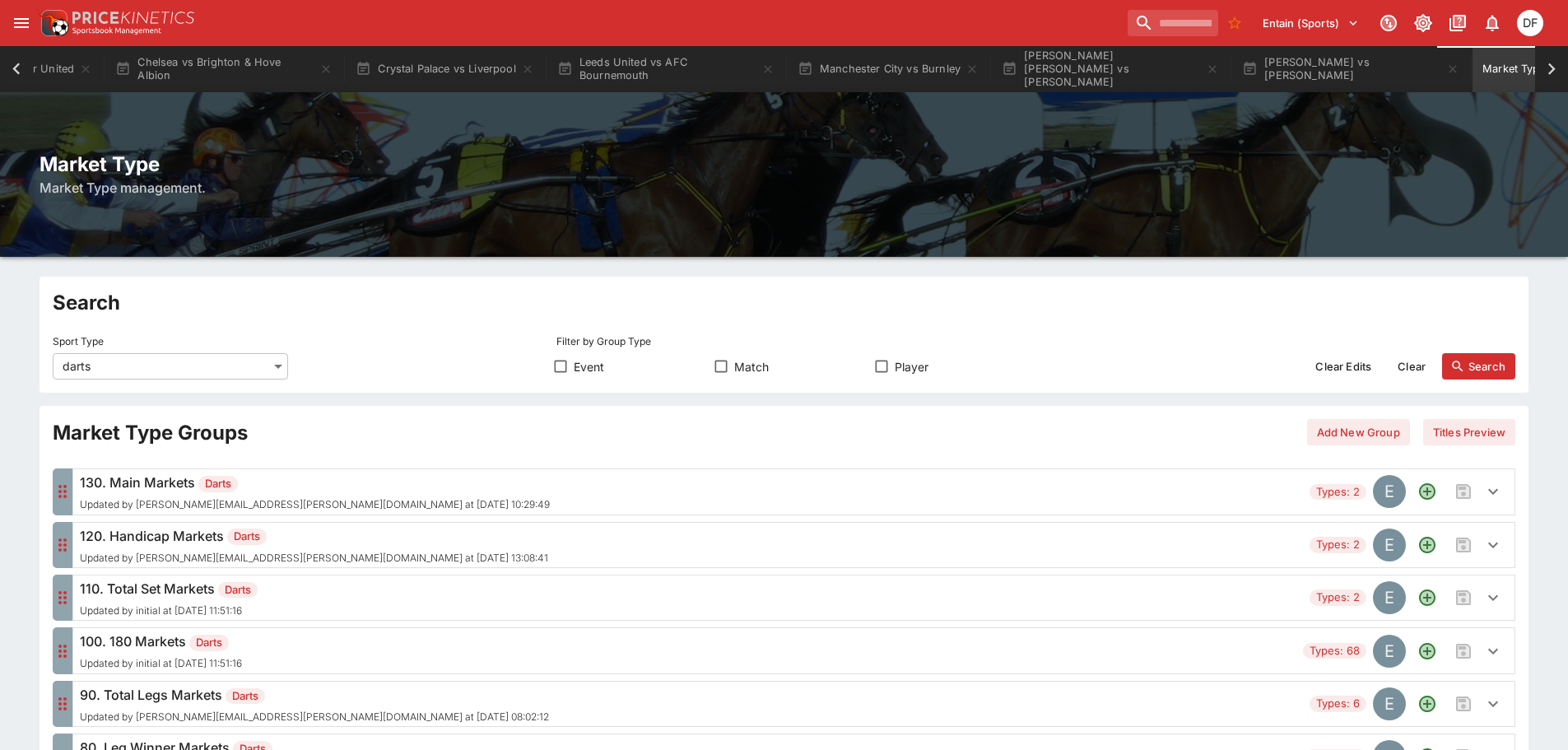
click at [341, 485] on h6 "130. Main Markets Darts" at bounding box center [315, 481] width 470 height 20
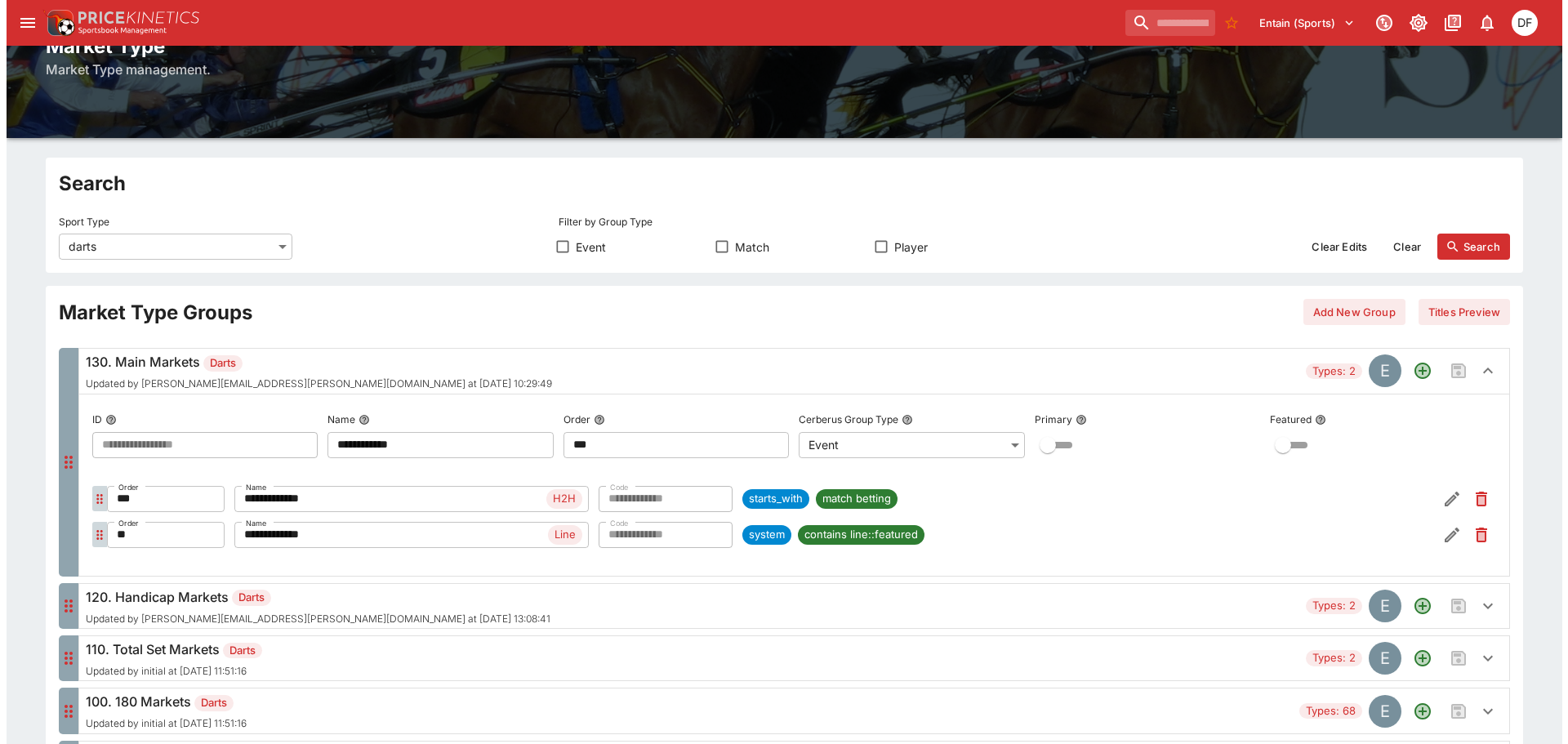
scroll to position [245, 0]
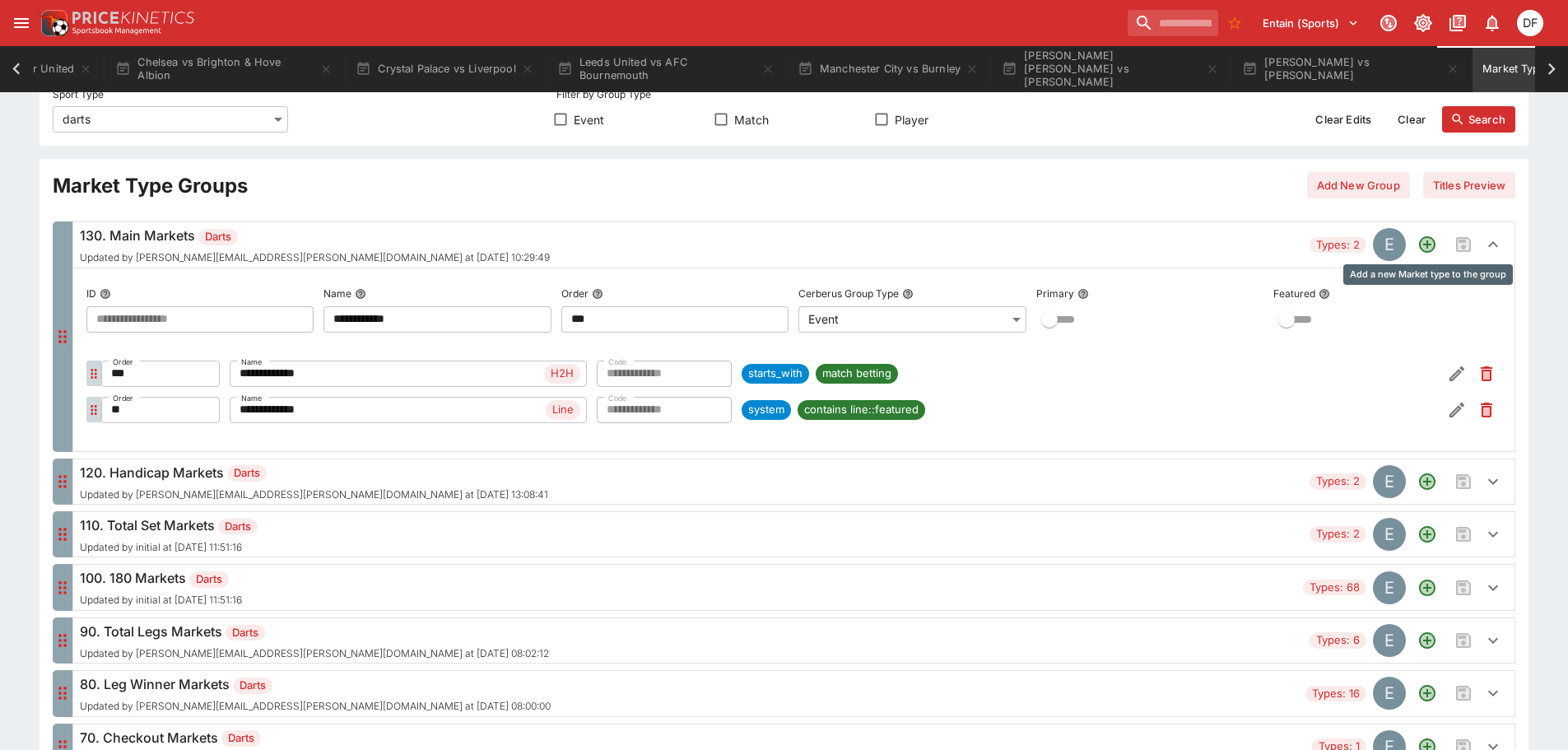
click at [1430, 244] on icon "Add a new Market type to the group" at bounding box center [1428, 244] width 17 height 17
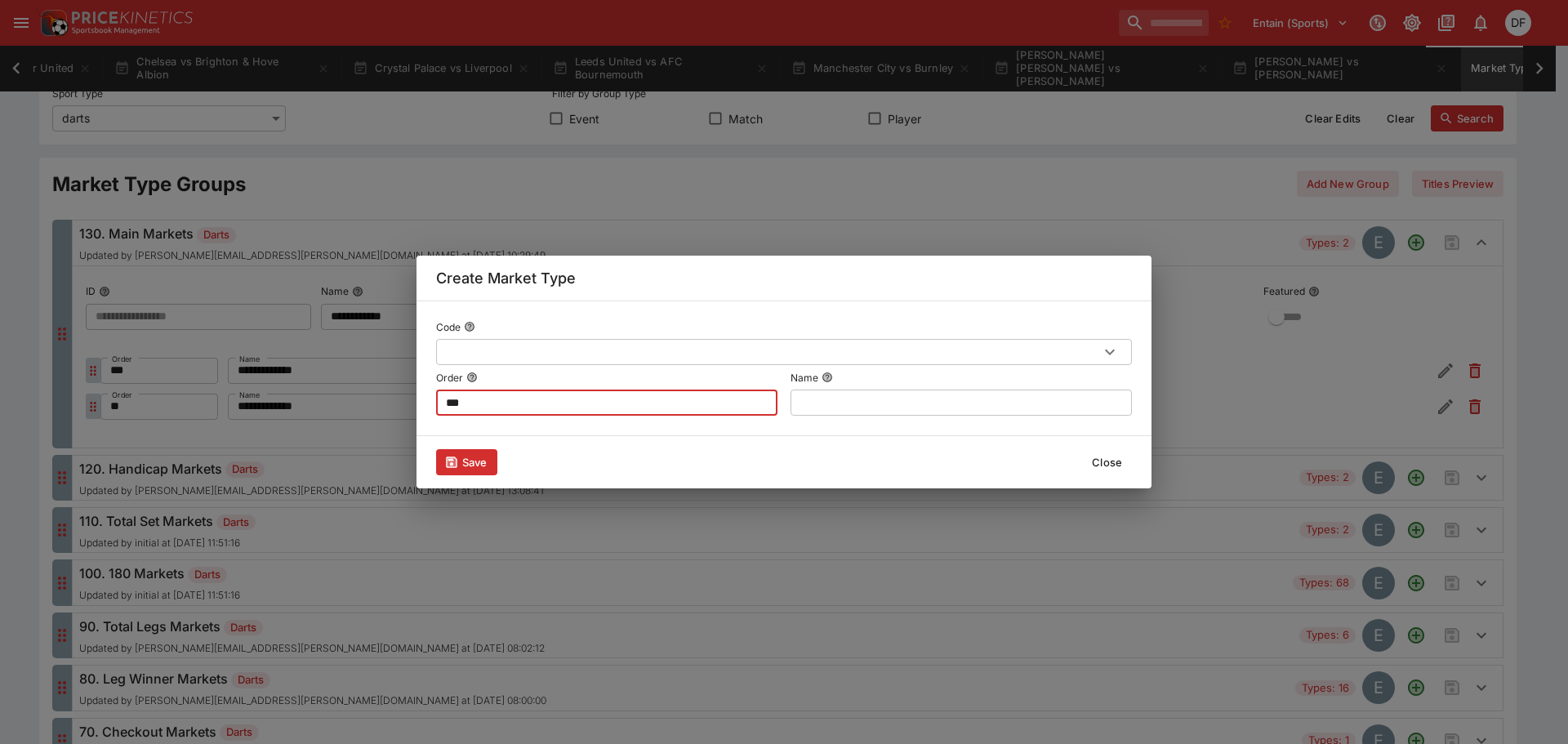
drag, startPoint x: 503, startPoint y: 400, endPoint x: 418, endPoint y: 393, distance: 85.3
click at [418, 393] on div "Code ​ Order *** ​ Name ​" at bounding box center [784, 368] width 735 height 136
type input "**"
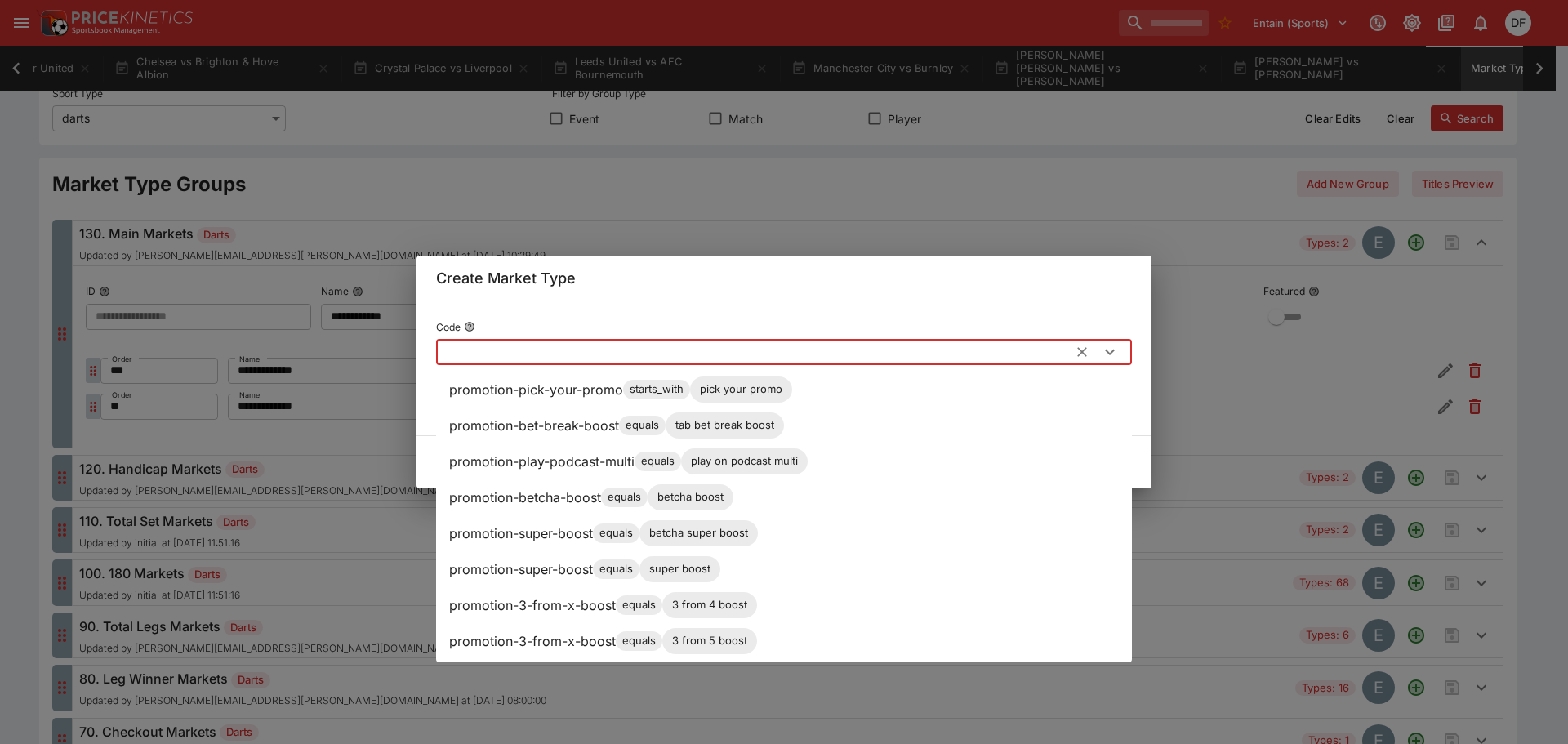
click at [608, 345] on input "text" at bounding box center [757, 352] width 643 height 26
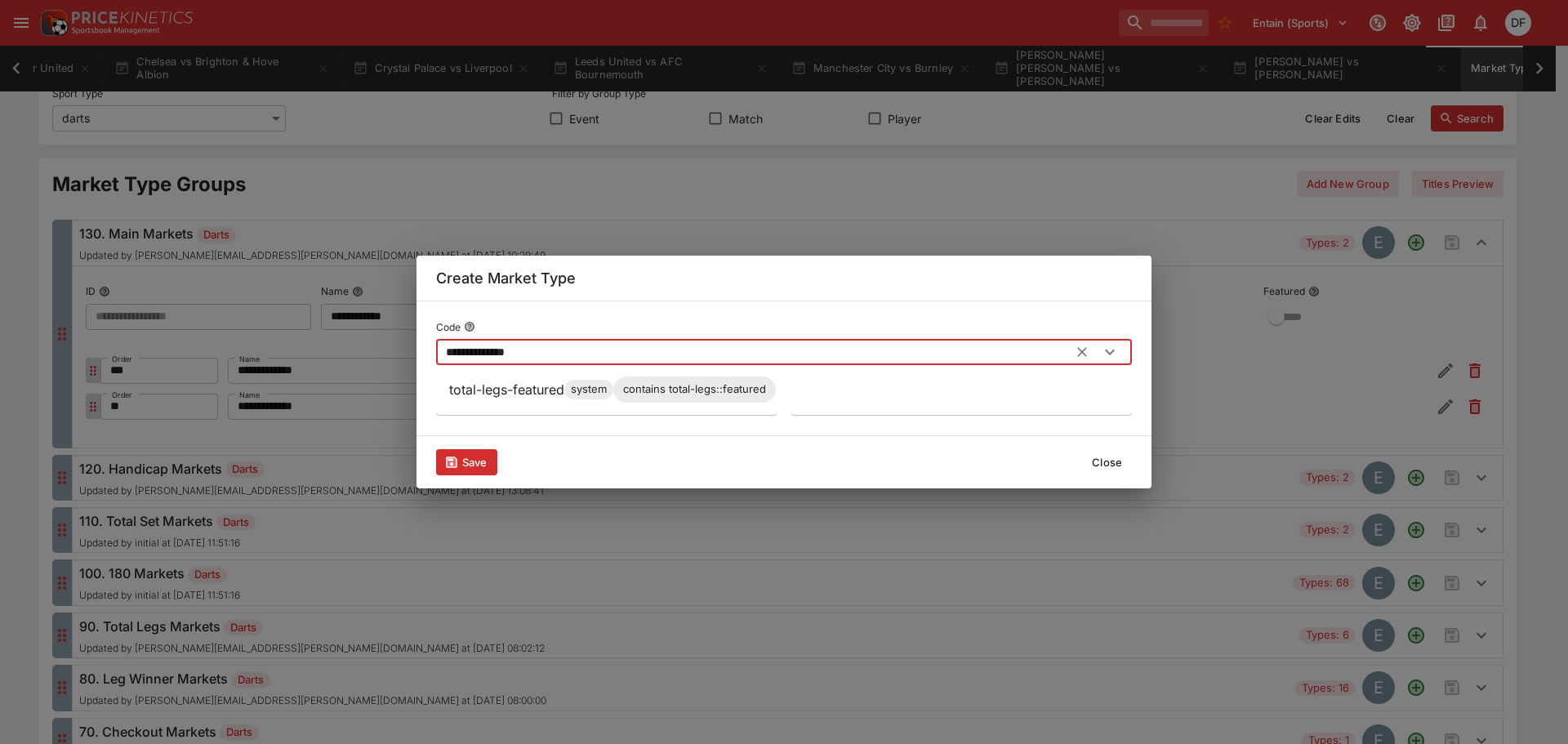
click at [535, 391] on p "total-legs-featured" at bounding box center [506, 389] width 115 height 19
type input "**********"
type input "***"
type input "**********"
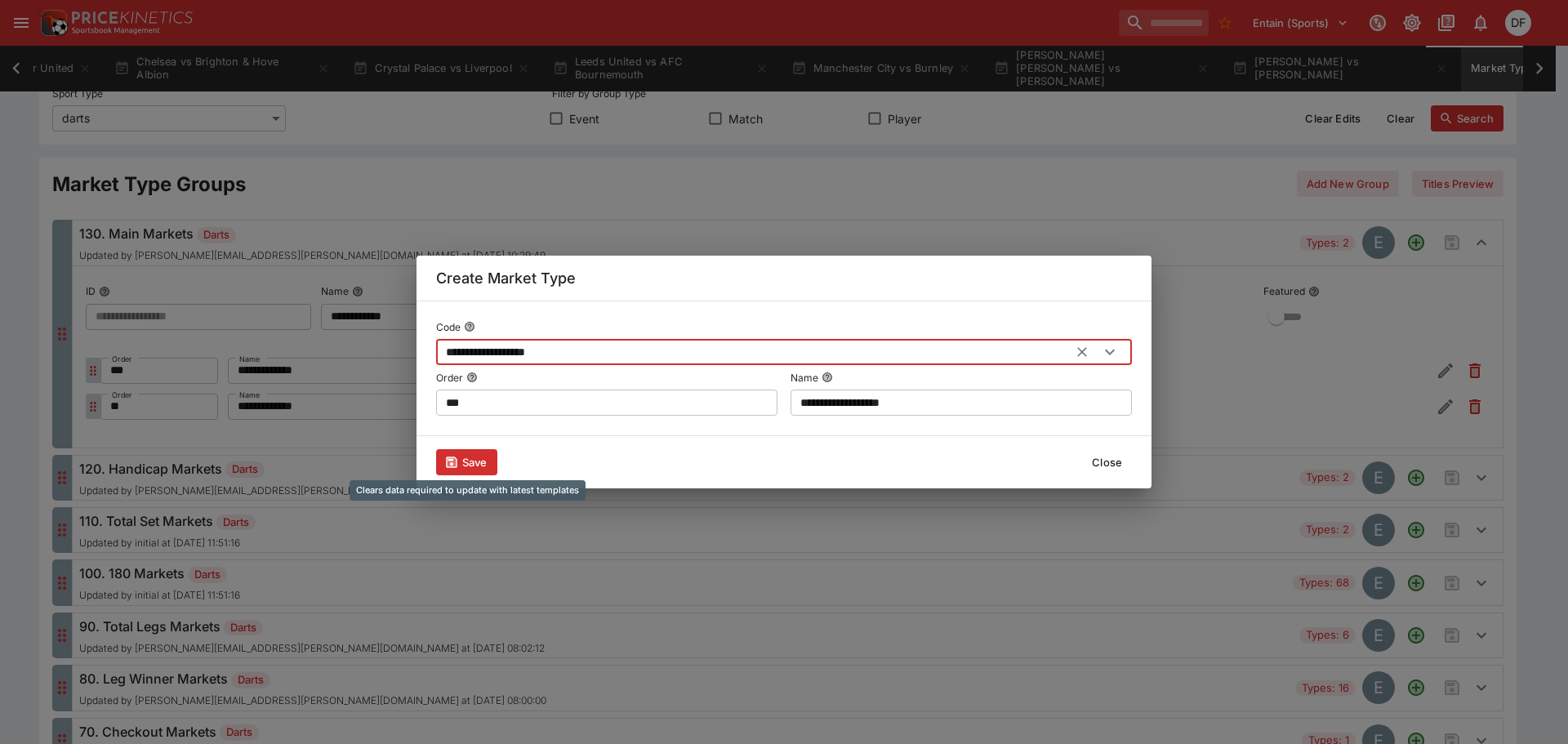
type input "**********"
click at [476, 461] on button "Save" at bounding box center [466, 462] width 61 height 26
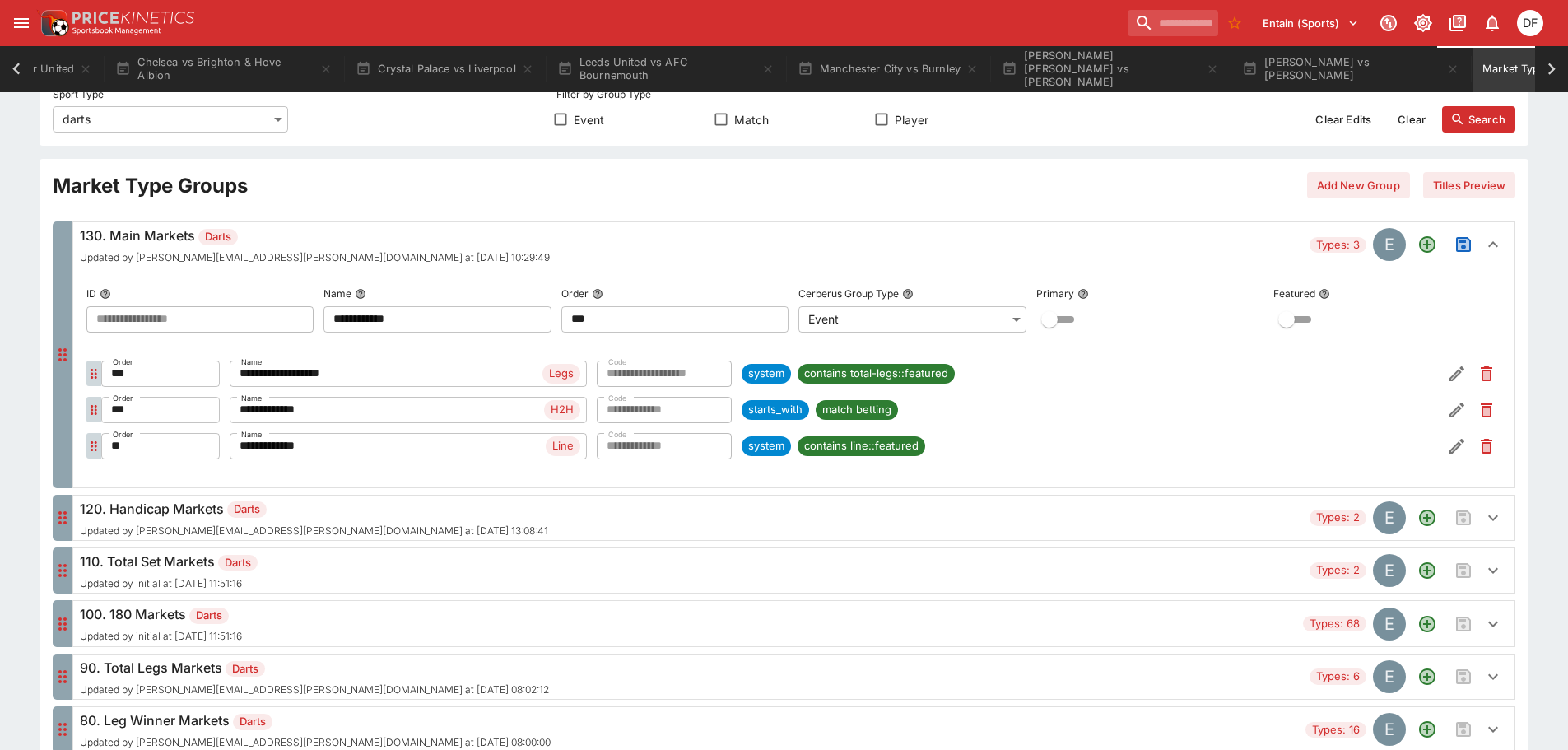
click at [549, 374] on span "Legs" at bounding box center [561, 374] width 38 height 17
click at [1464, 376] on icon "button" at bounding box center [1456, 374] width 20 height 20
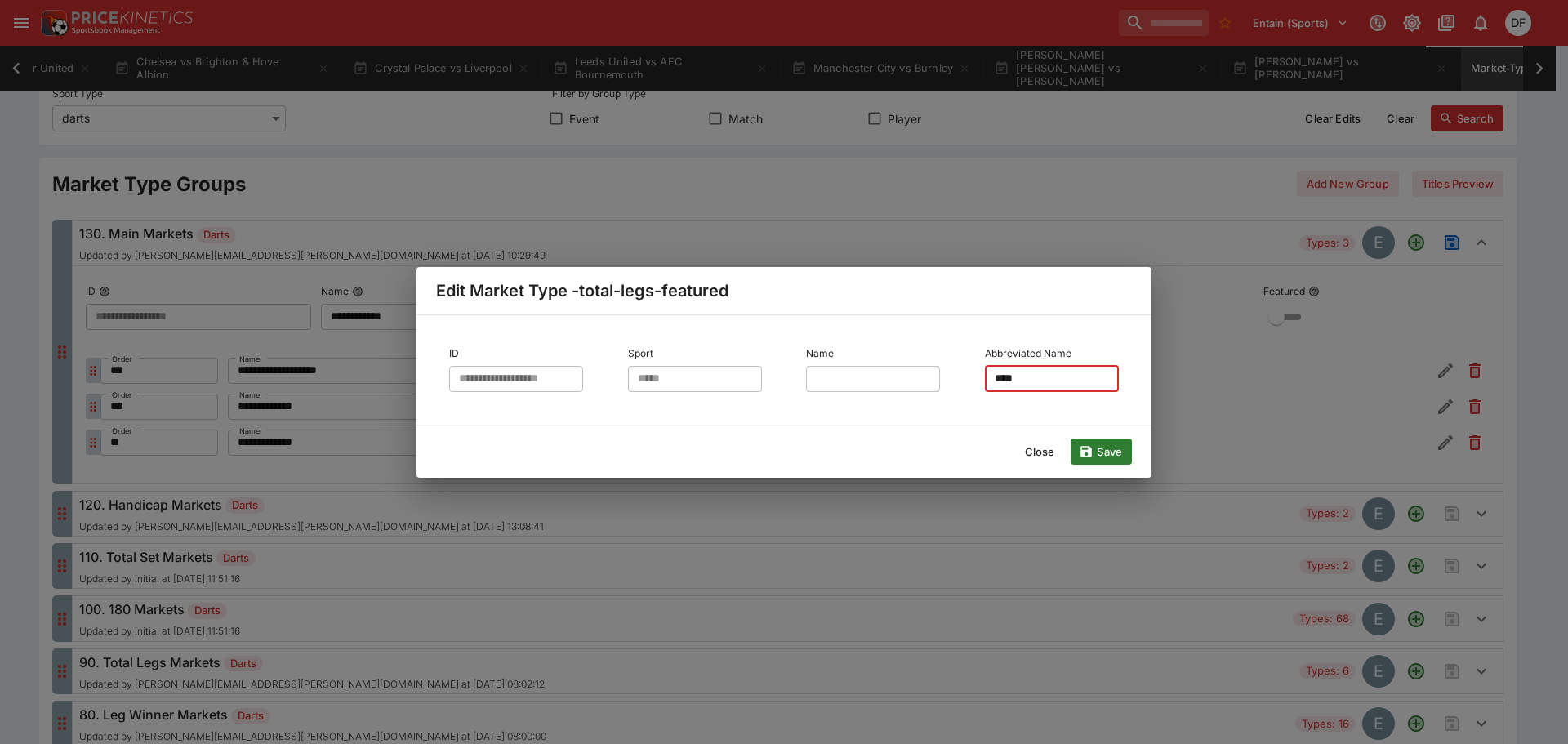
drag, startPoint x: 540, startPoint y: 419, endPoint x: 385, endPoint y: 413, distance: 155.1
click at [385, 413] on div "**********" at bounding box center [784, 372] width 1568 height 744
type input "*****"
click at [1108, 465] on button "Save" at bounding box center [1101, 452] width 61 height 26
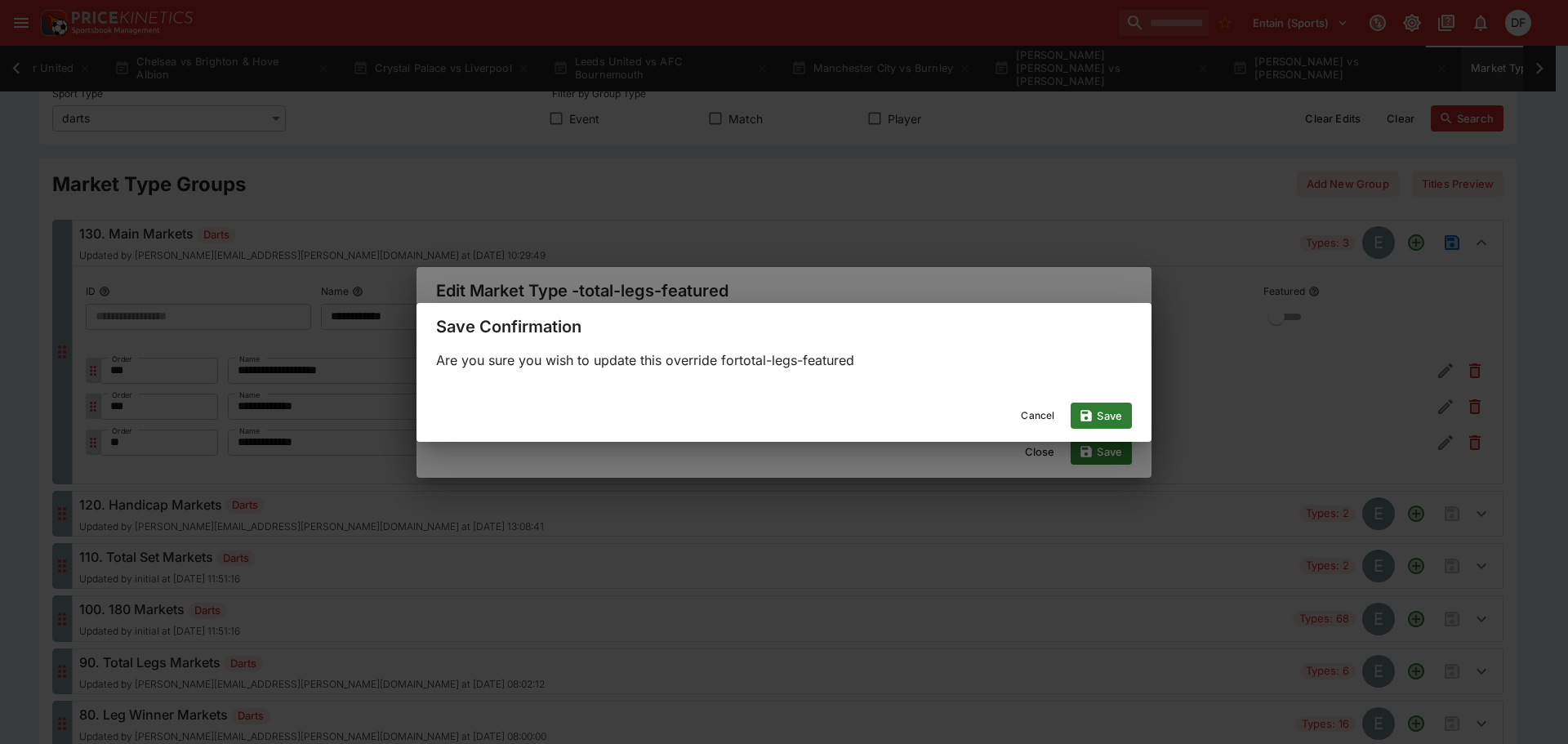
click at [1073, 410] on button "Save" at bounding box center [1101, 416] width 61 height 26
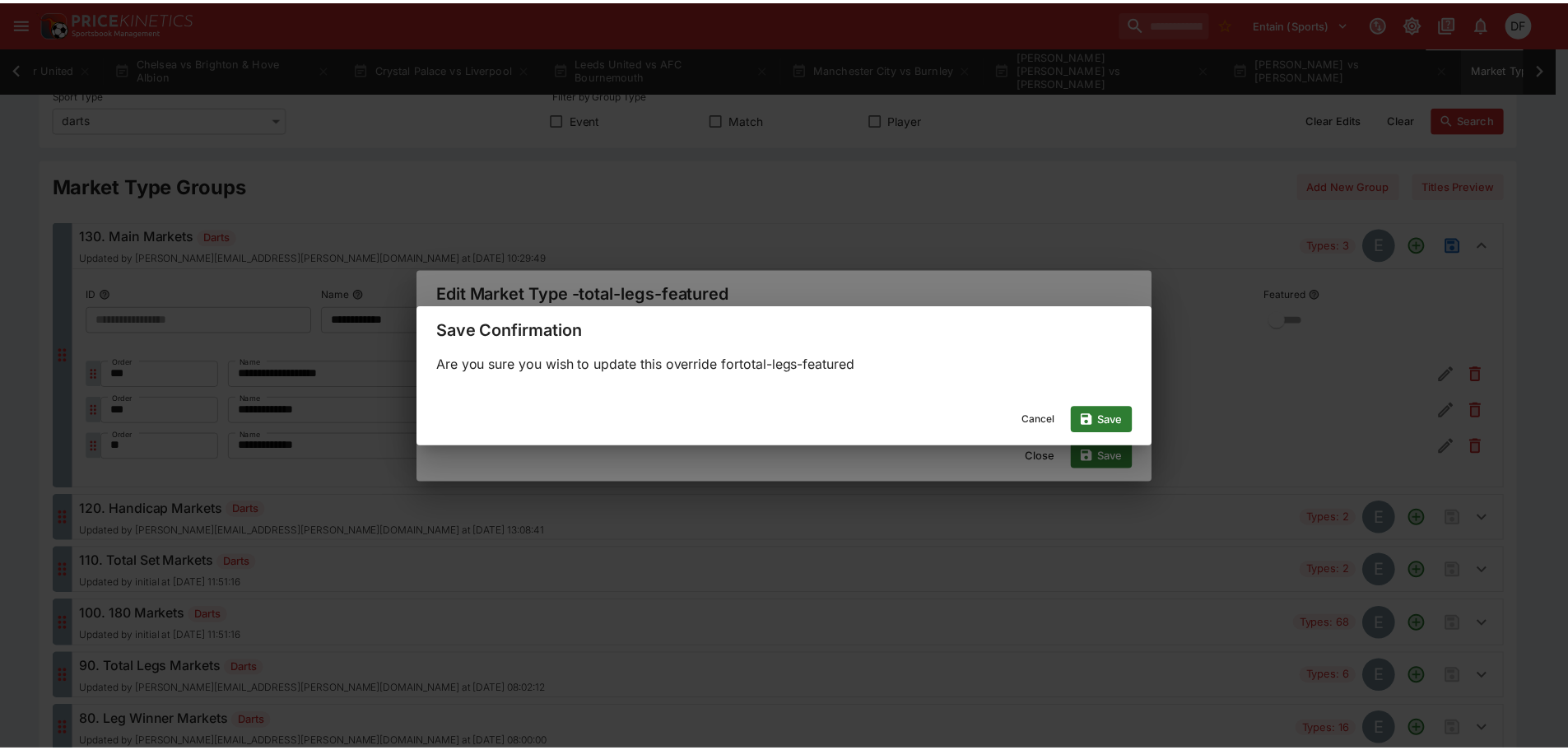
scroll to position [0, 0]
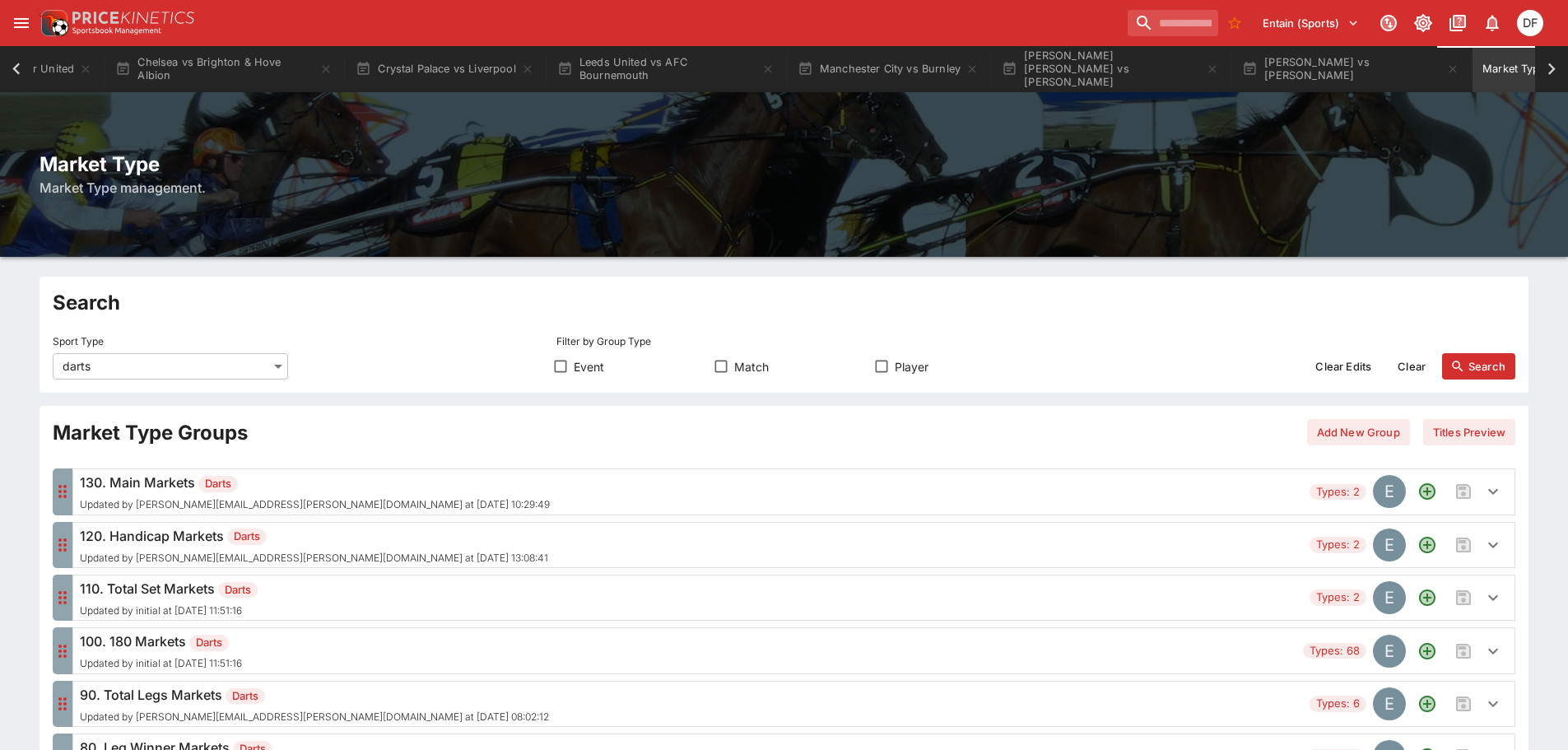
click at [309, 490] on h6 "130. Main Markets Darts" at bounding box center [315, 481] width 470 height 20
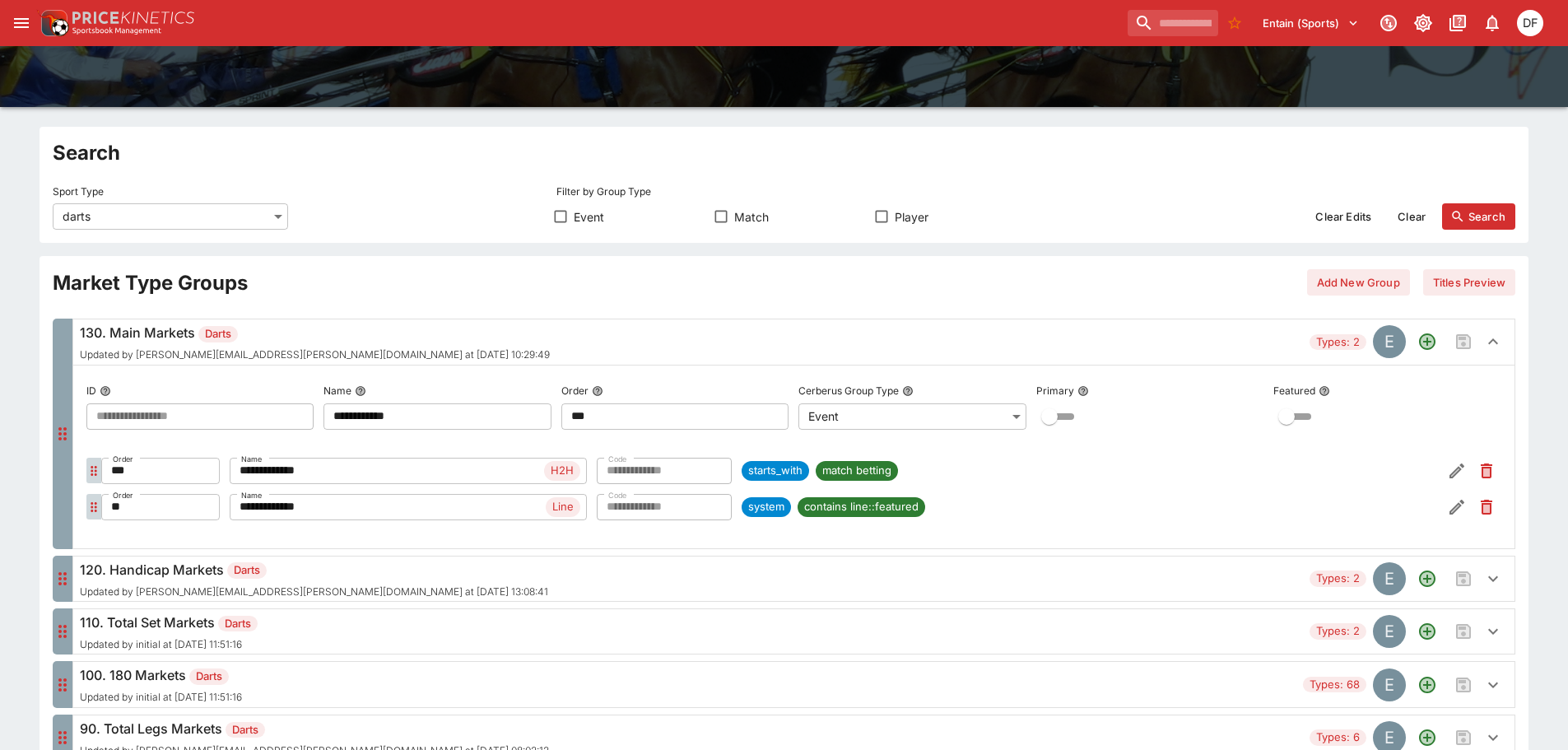
scroll to position [329, 0]
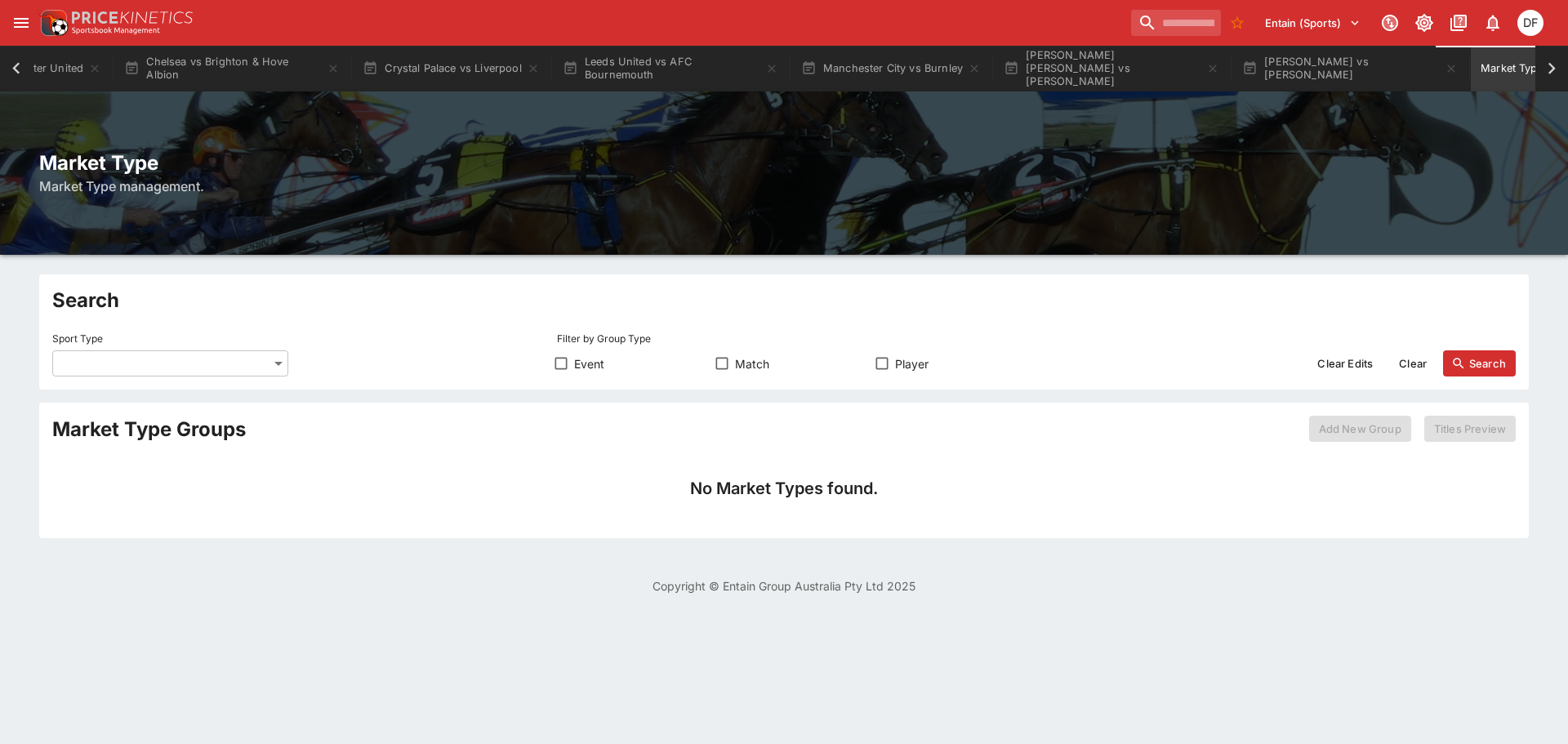
scroll to position [0, 604]
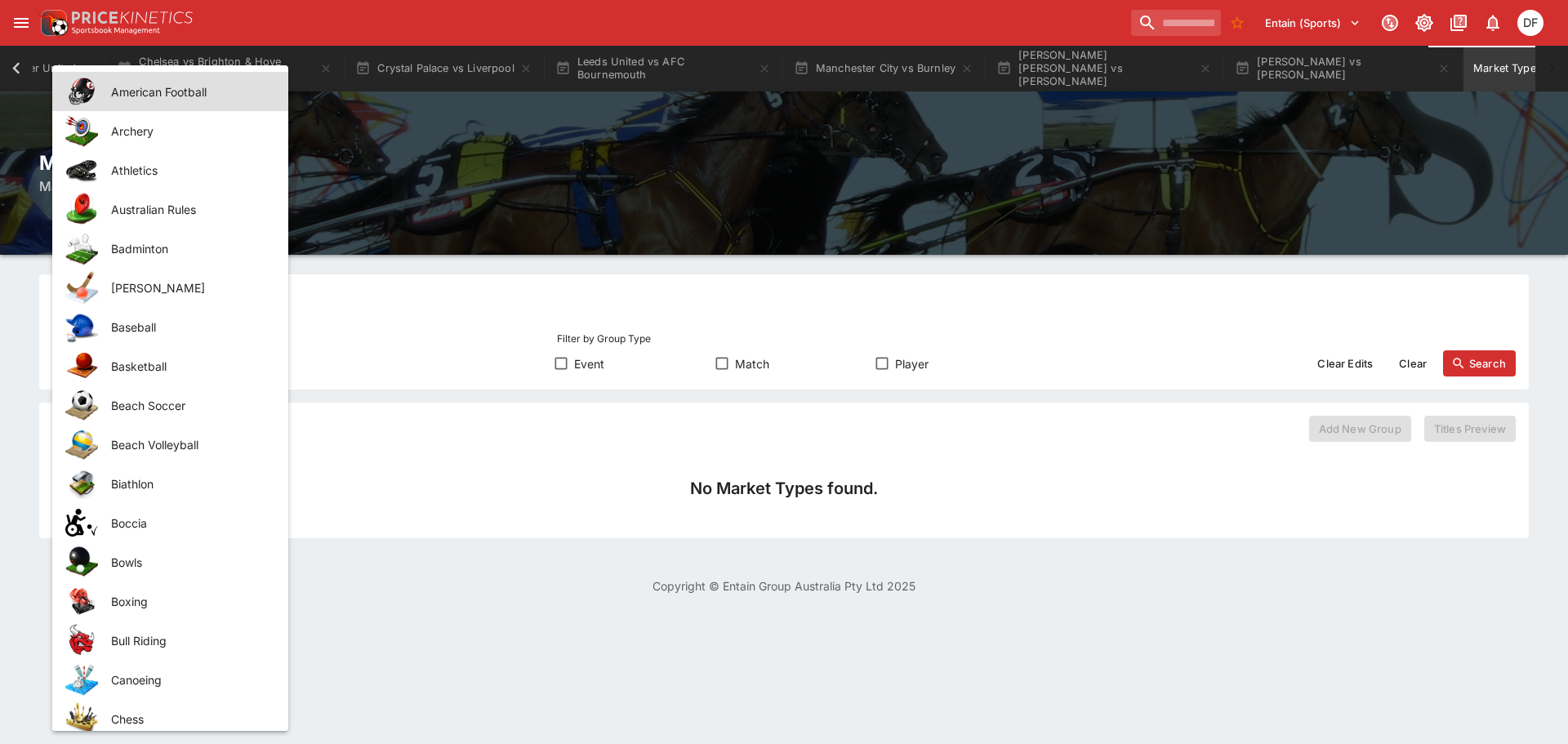
click at [122, 355] on body "Entain (Sports) 1 DF Event Calendar Real Oviedo vs FC Barcelona System Settings…" at bounding box center [784, 307] width 1568 height 614
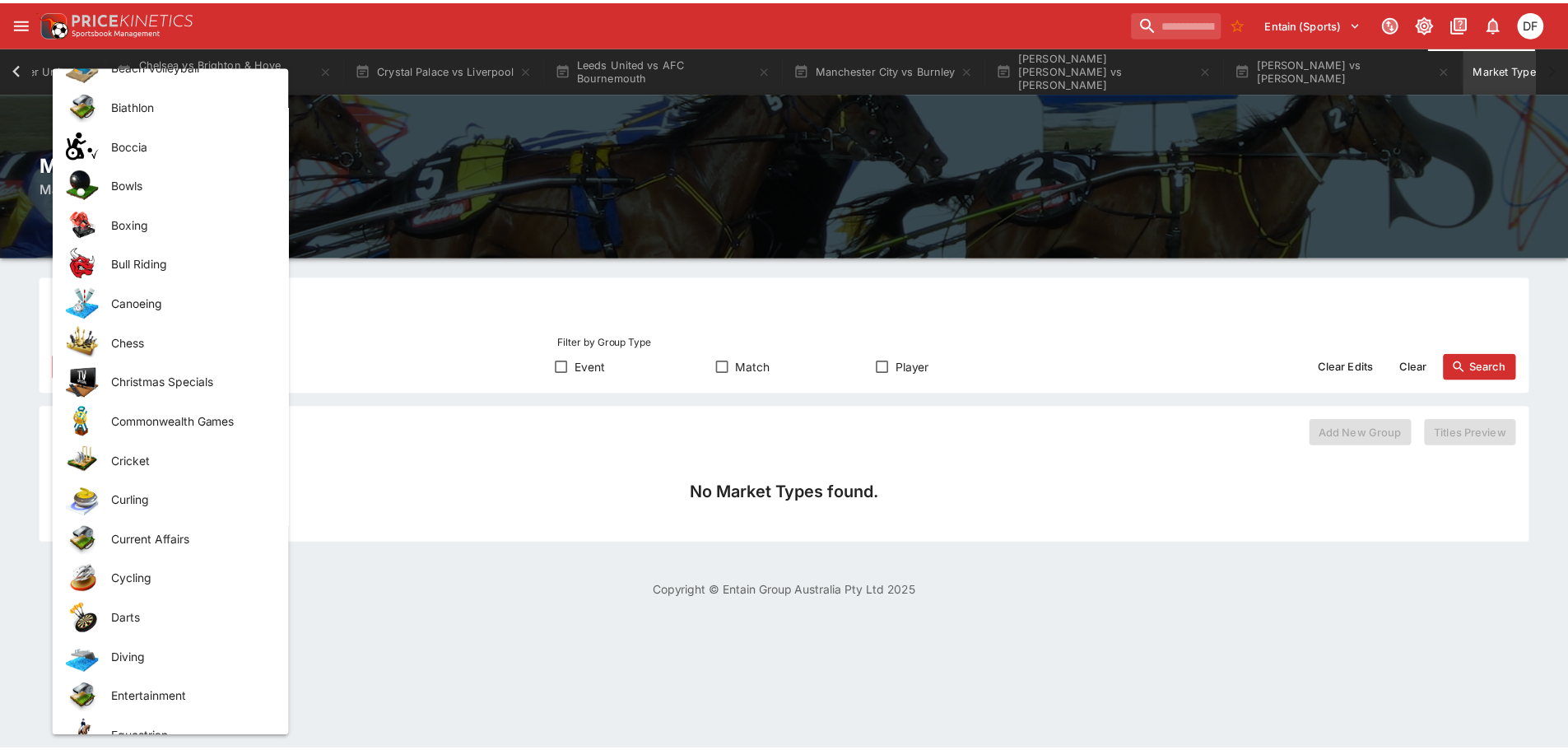
scroll to position [412, 0]
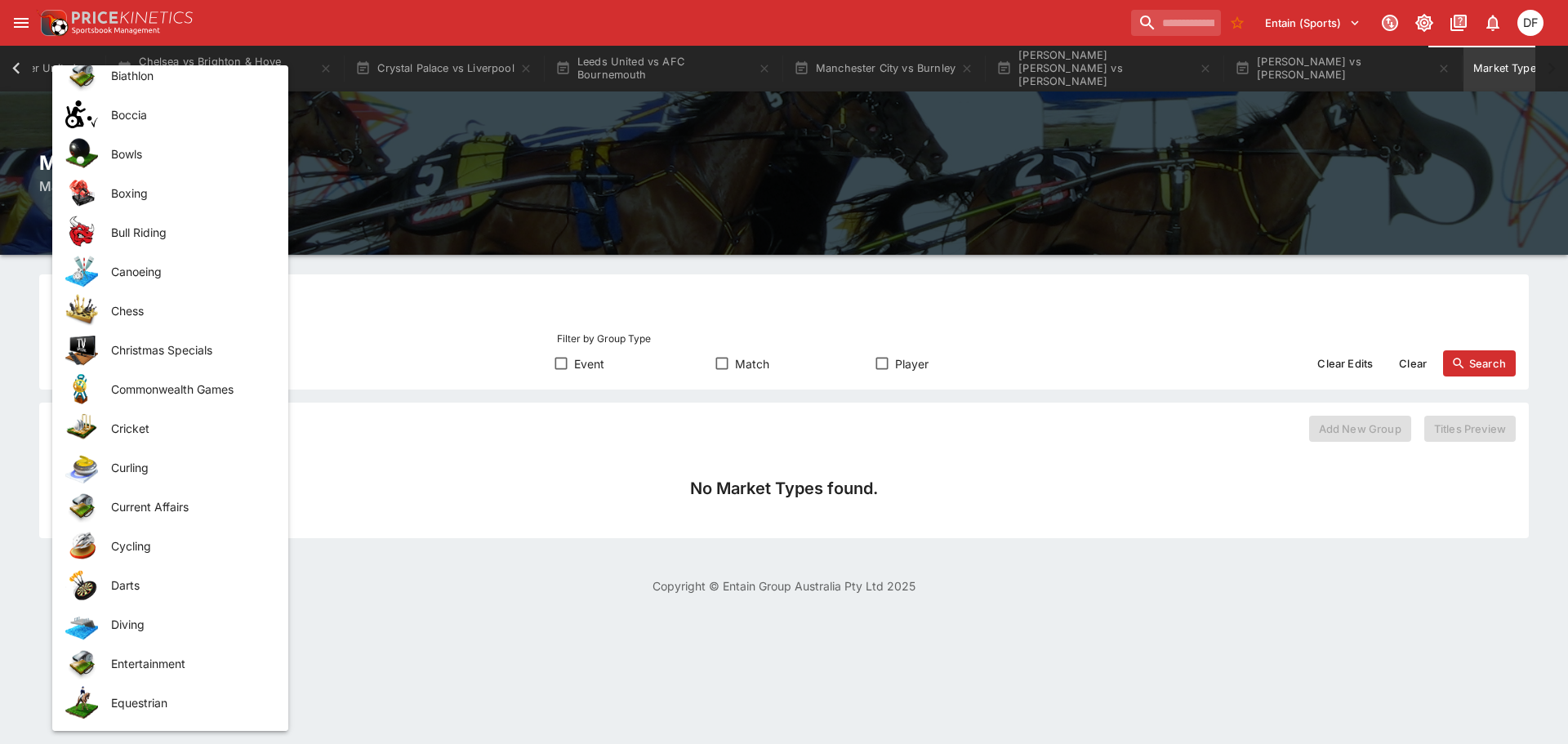
click at [151, 583] on span "Darts" at bounding box center [186, 585] width 151 height 18
type input "*****"
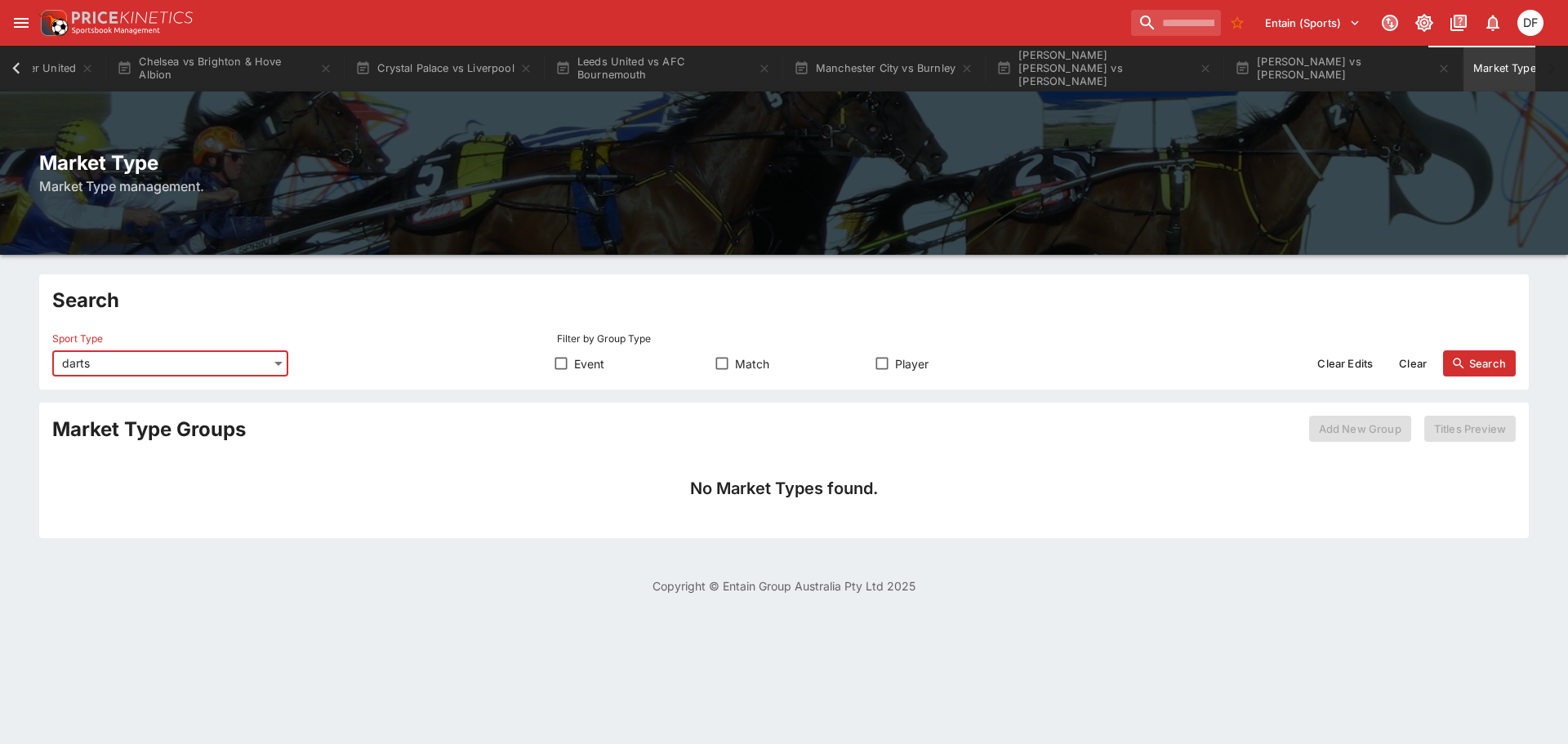
click at [1479, 371] on button "Search" at bounding box center [1479, 363] width 73 height 26
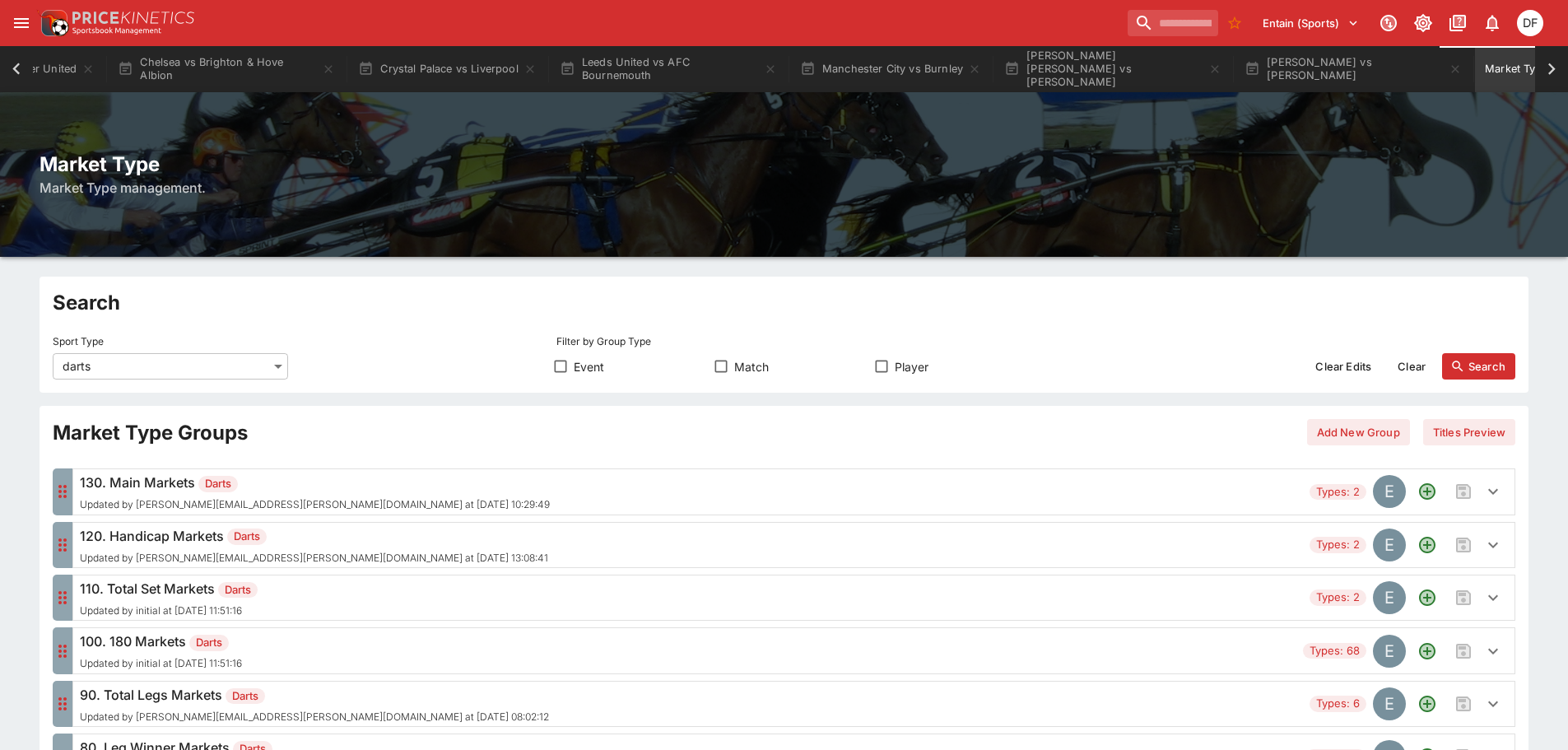
click at [179, 501] on span "Updated by [PERSON_NAME][EMAIL_ADDRESS][PERSON_NAME][DOMAIN_NAME] at [DATE] 10:…" at bounding box center [315, 505] width 470 height 11
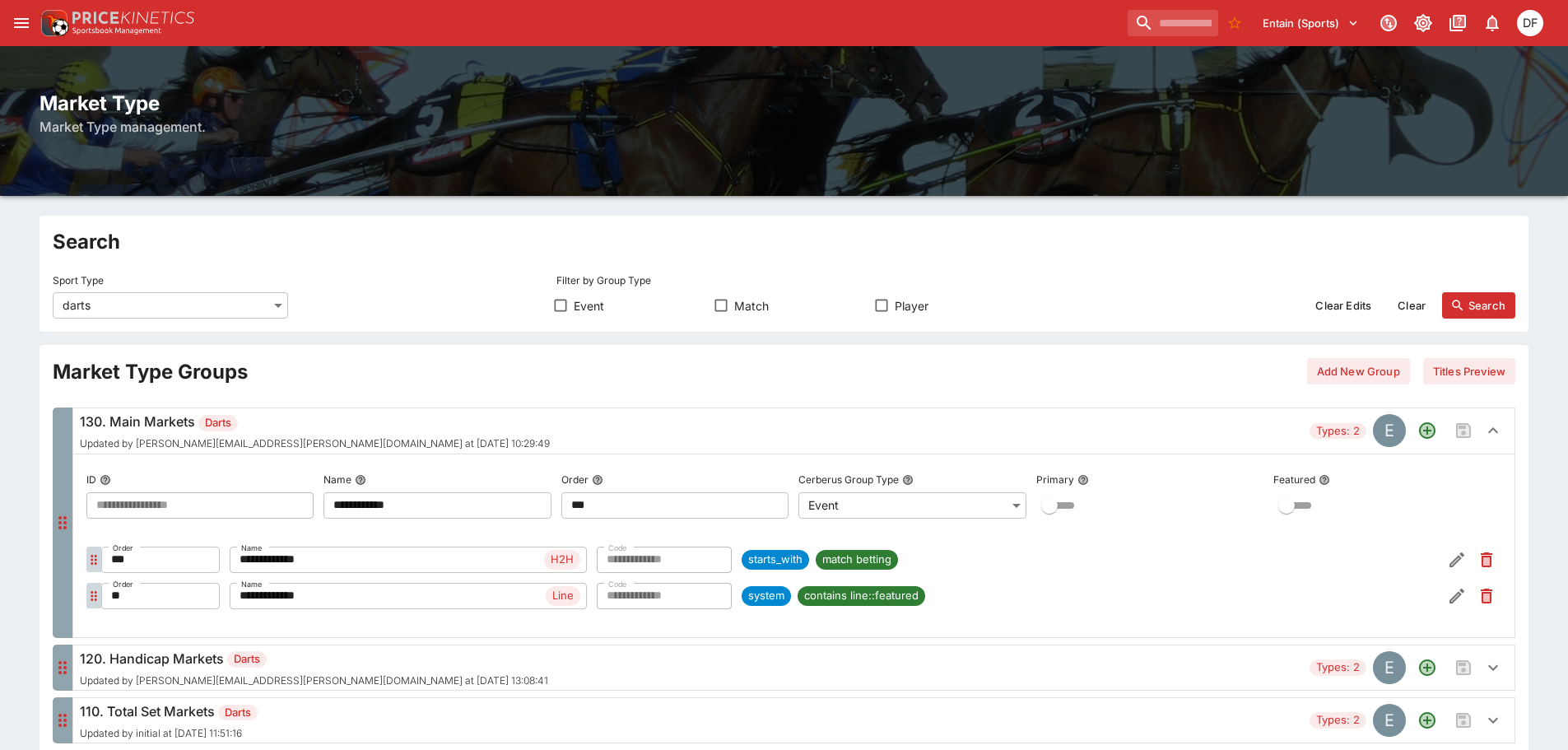
scroll to position [164, 0]
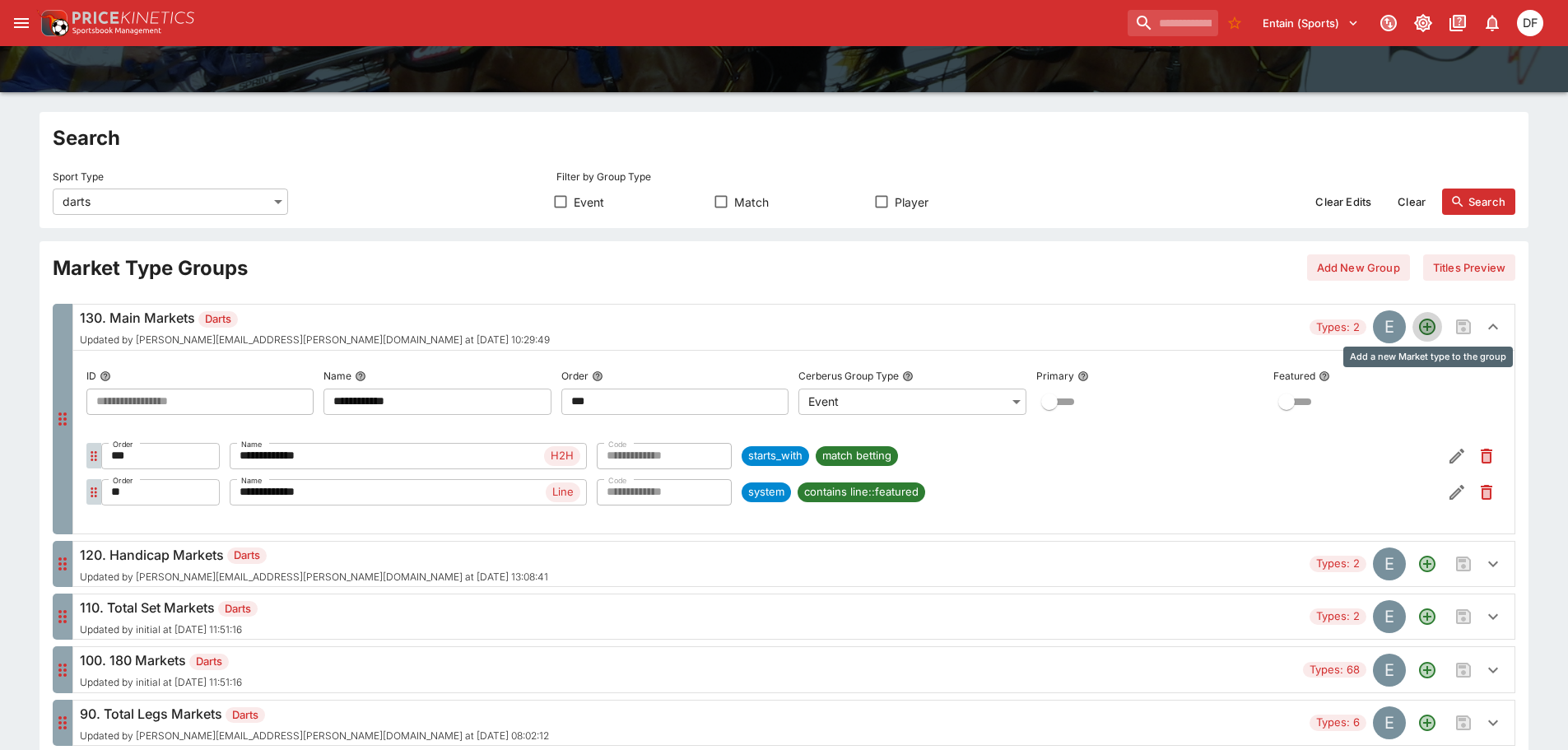
click at [1428, 331] on icon "Add a new Market type to the group" at bounding box center [1428, 327] width 17 height 17
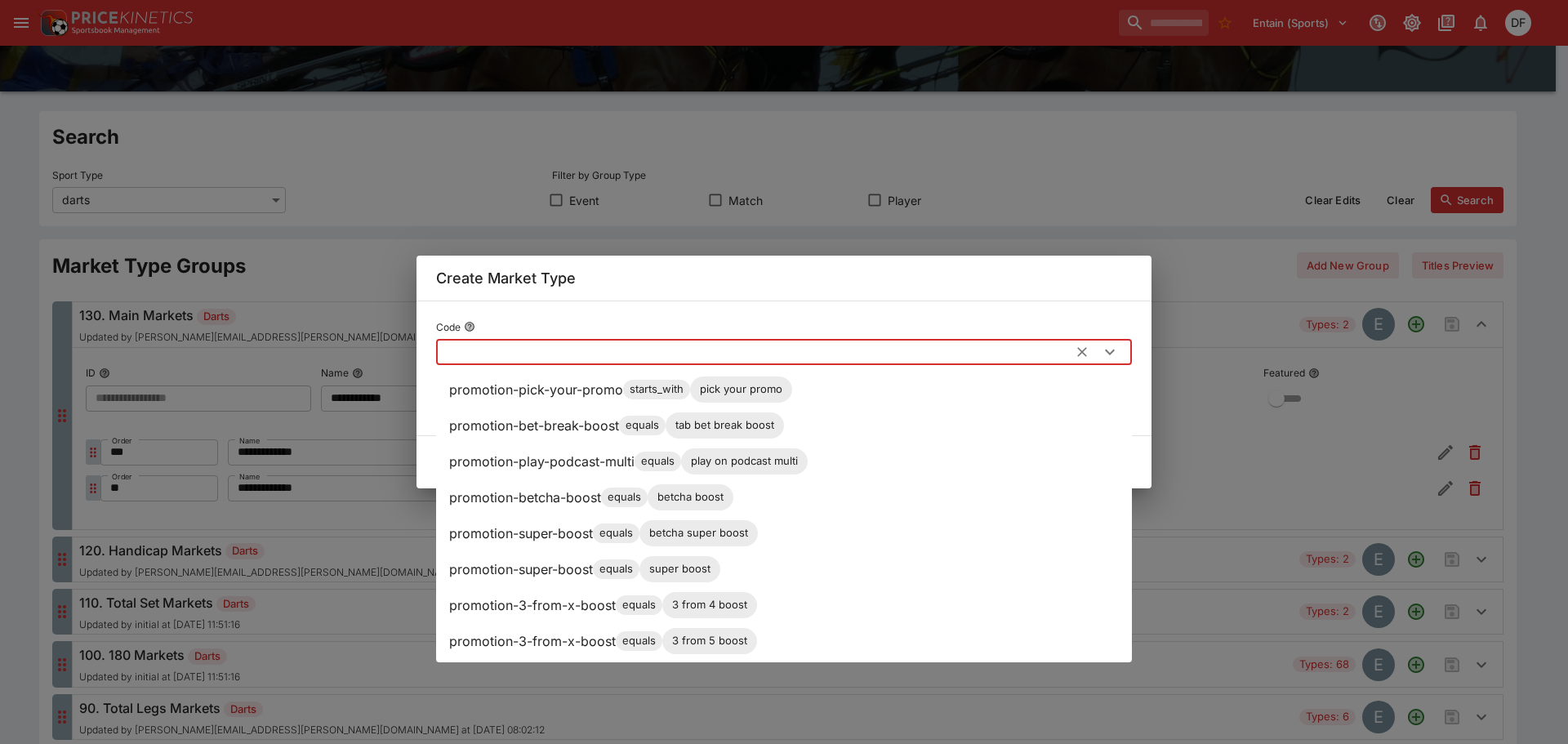
click at [487, 352] on input "text" at bounding box center [757, 352] width 643 height 26
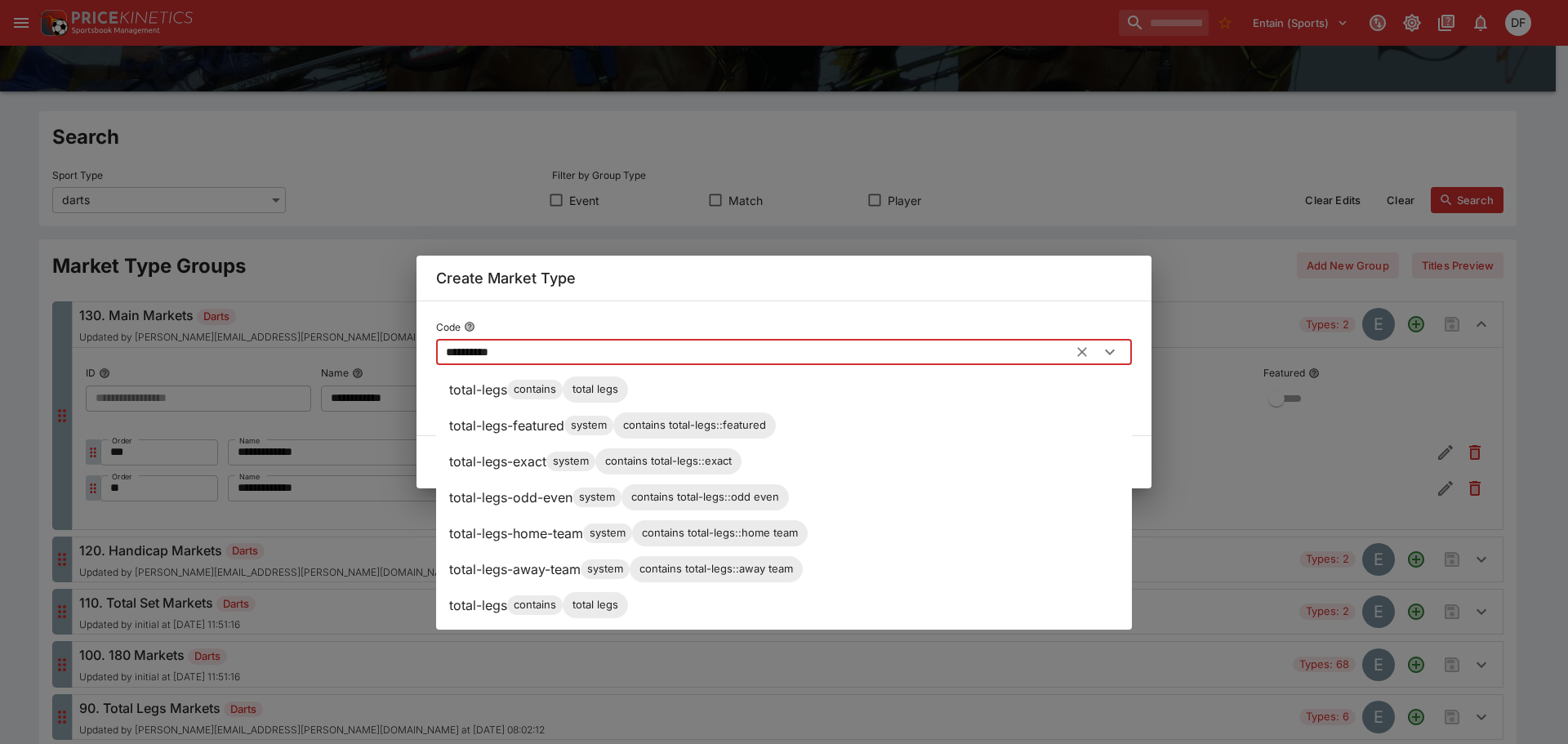
click at [507, 432] on p "total-legs-featured" at bounding box center [506, 425] width 115 height 19
type input "**********"
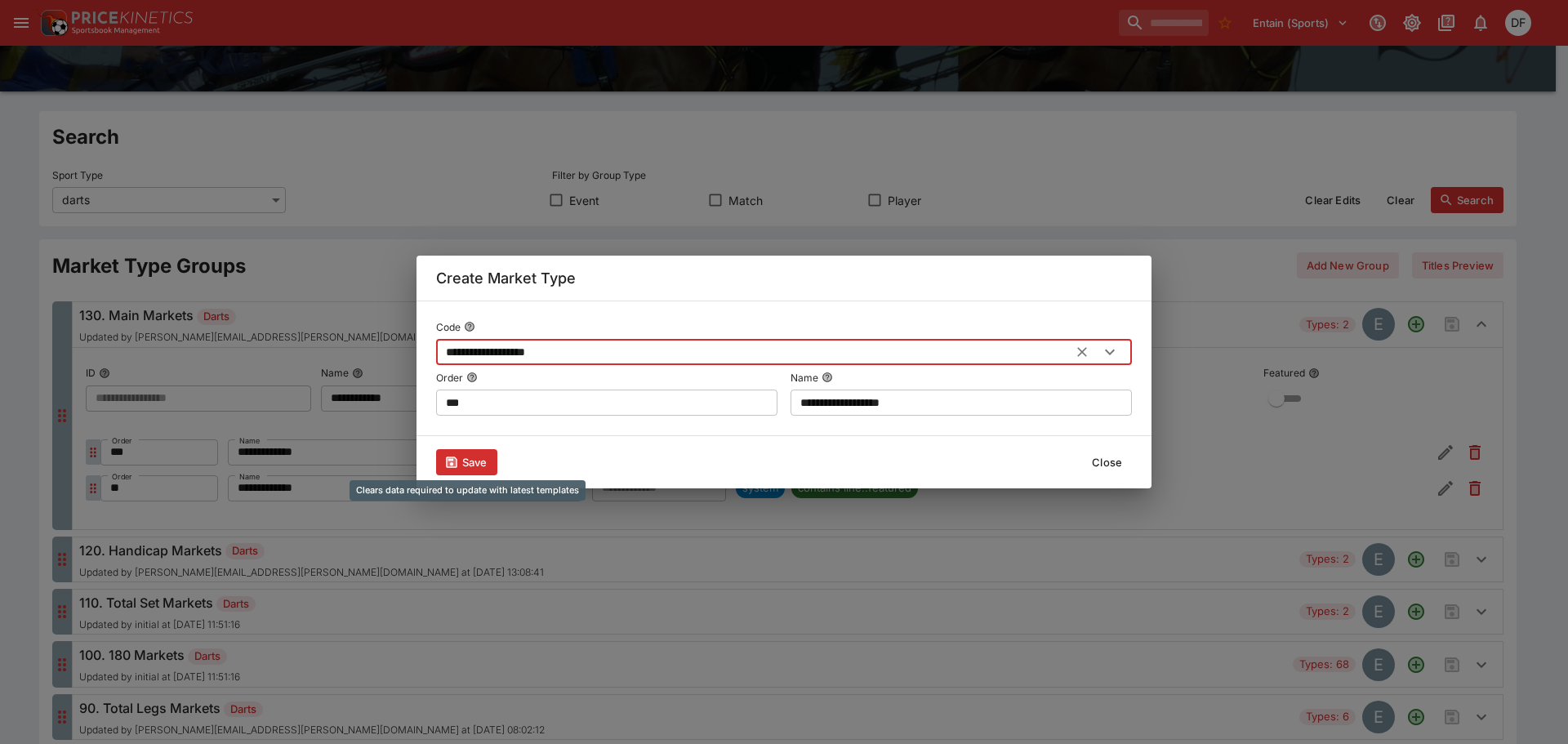
type input "**********"
click at [483, 454] on button "Save" at bounding box center [466, 462] width 61 height 26
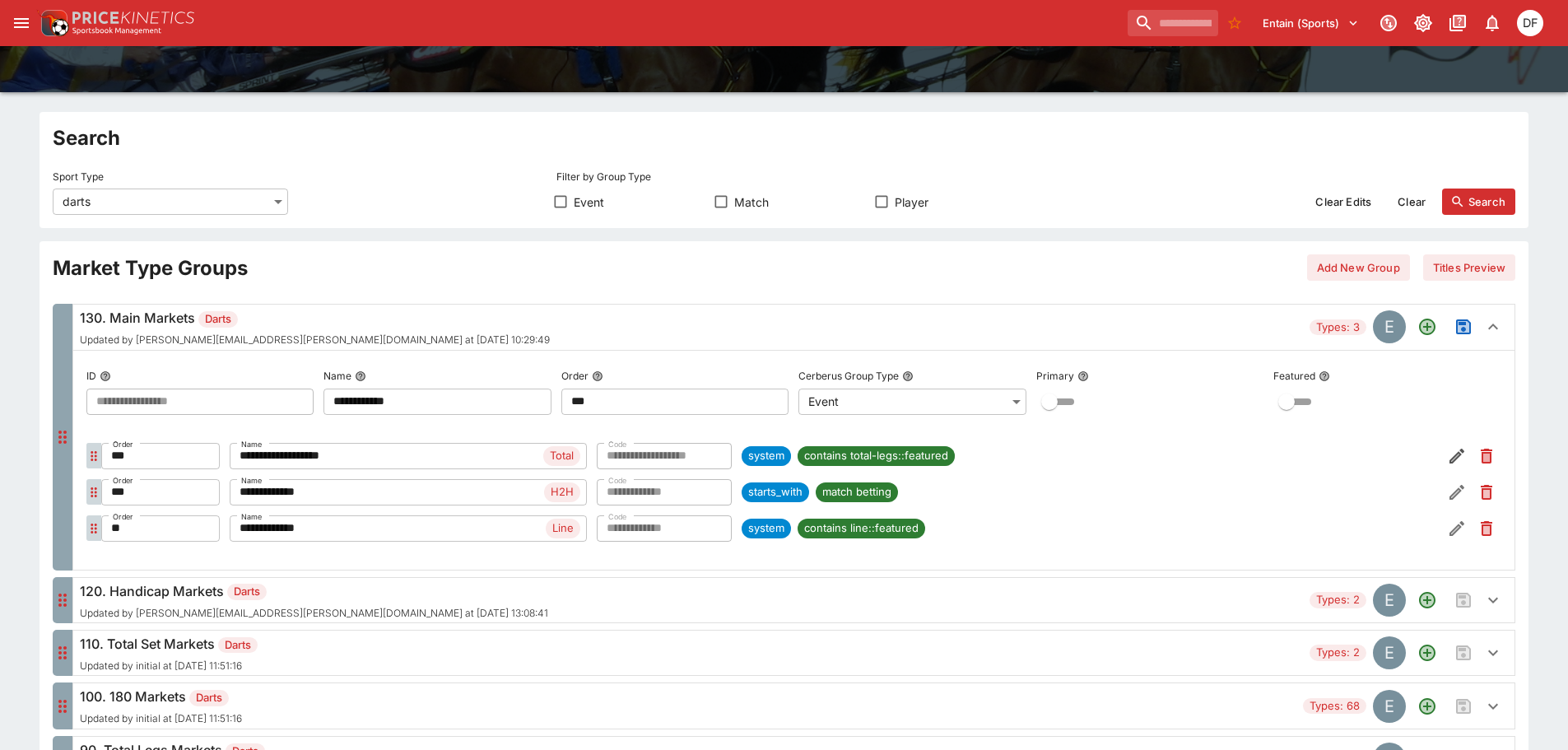
type input "***"
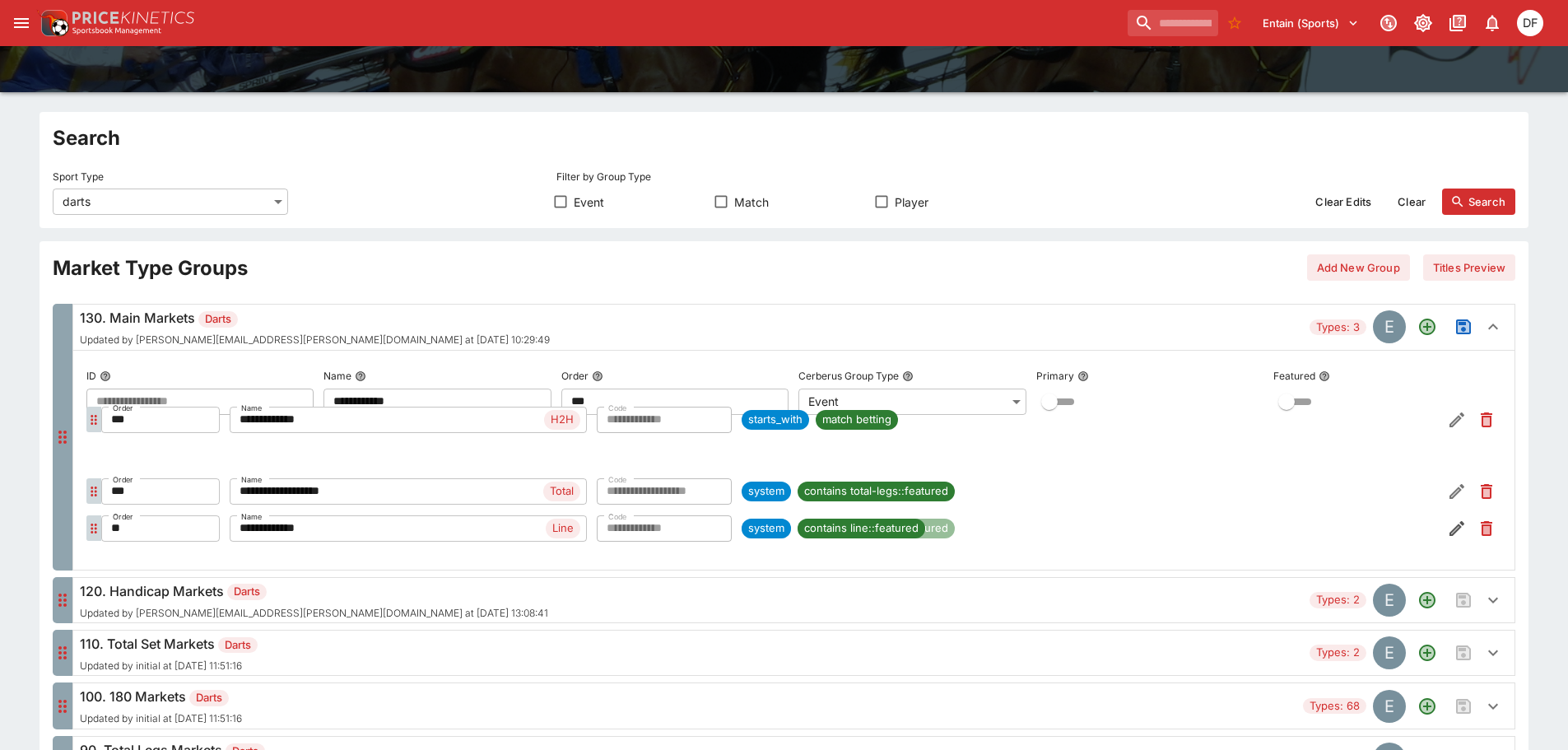
type input "***"
type input "**"
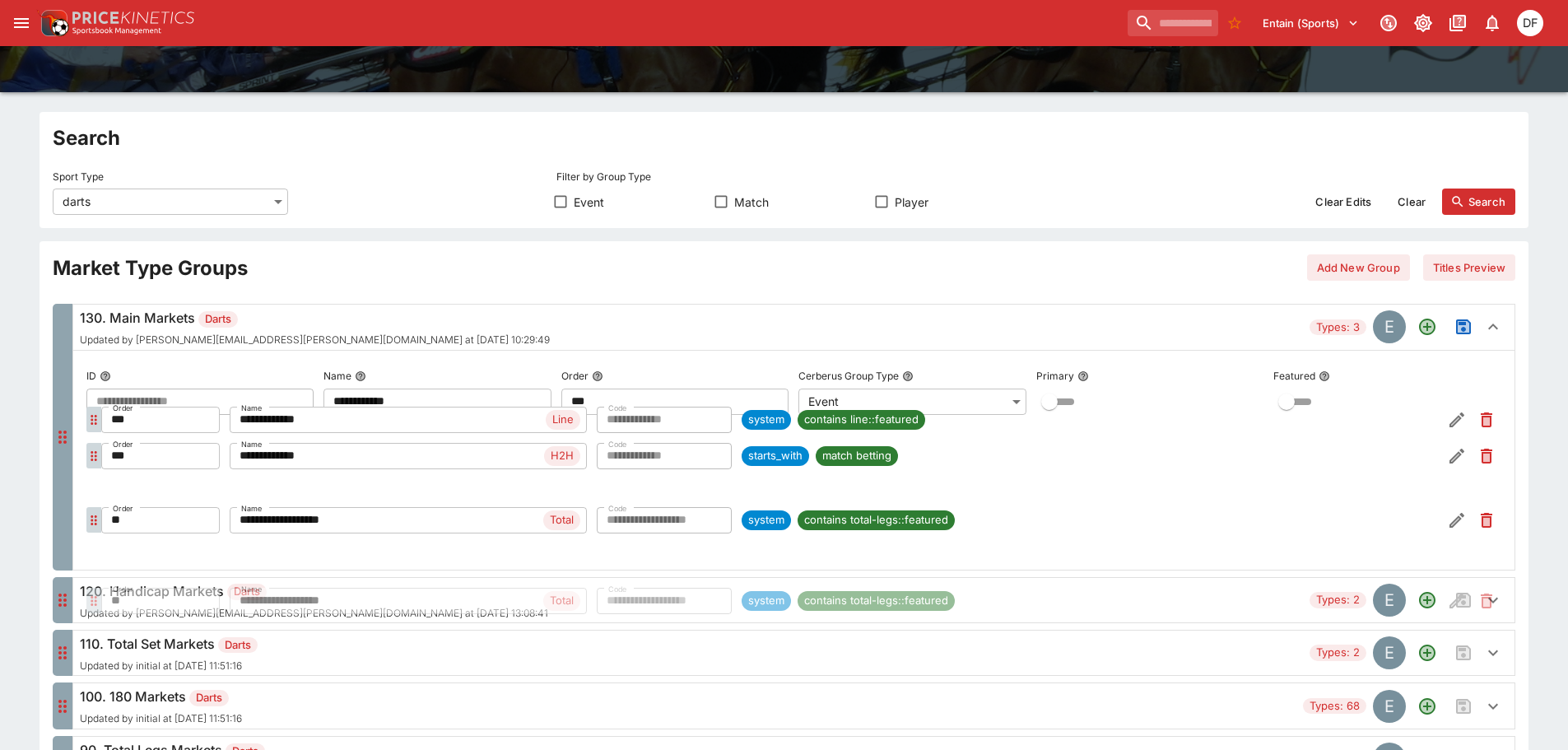
drag, startPoint x: 97, startPoint y: 456, endPoint x: 97, endPoint y: 520, distance: 64.0
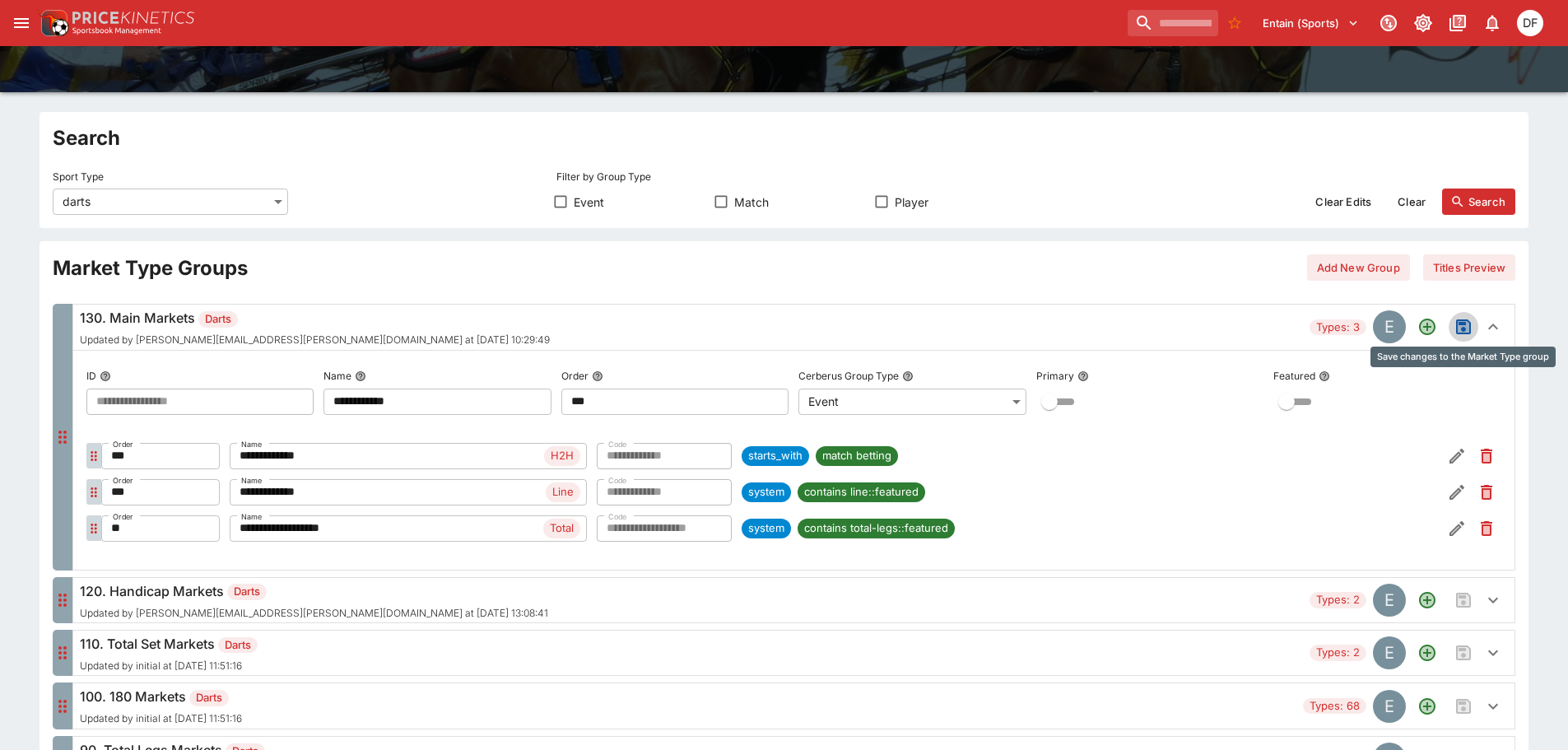
click at [1453, 324] on button "Save changes to the Market Type group" at bounding box center [1464, 327] width 30 height 30
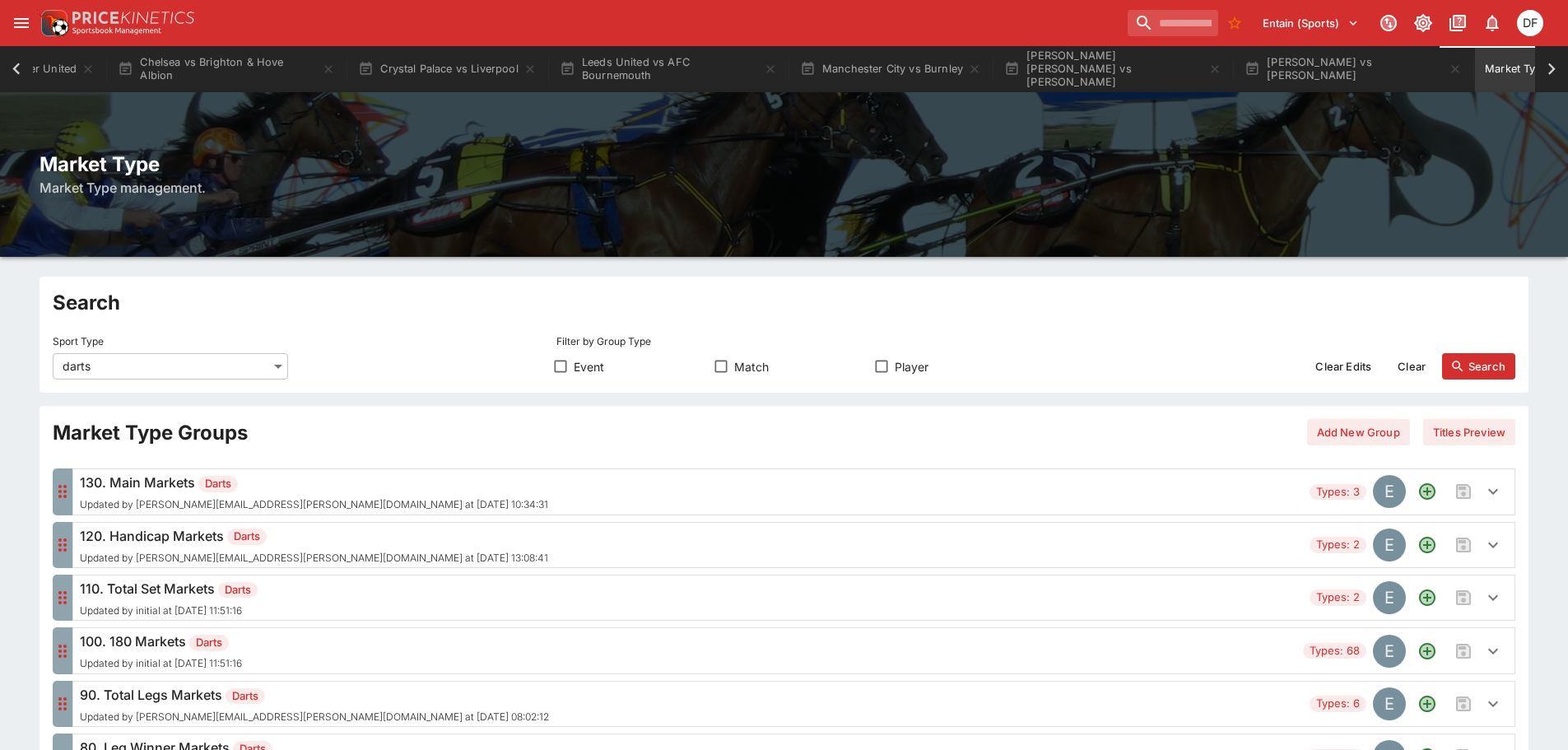
click at [293, 485] on h6 "130. Main Markets Darts" at bounding box center [314, 481] width 468 height 20
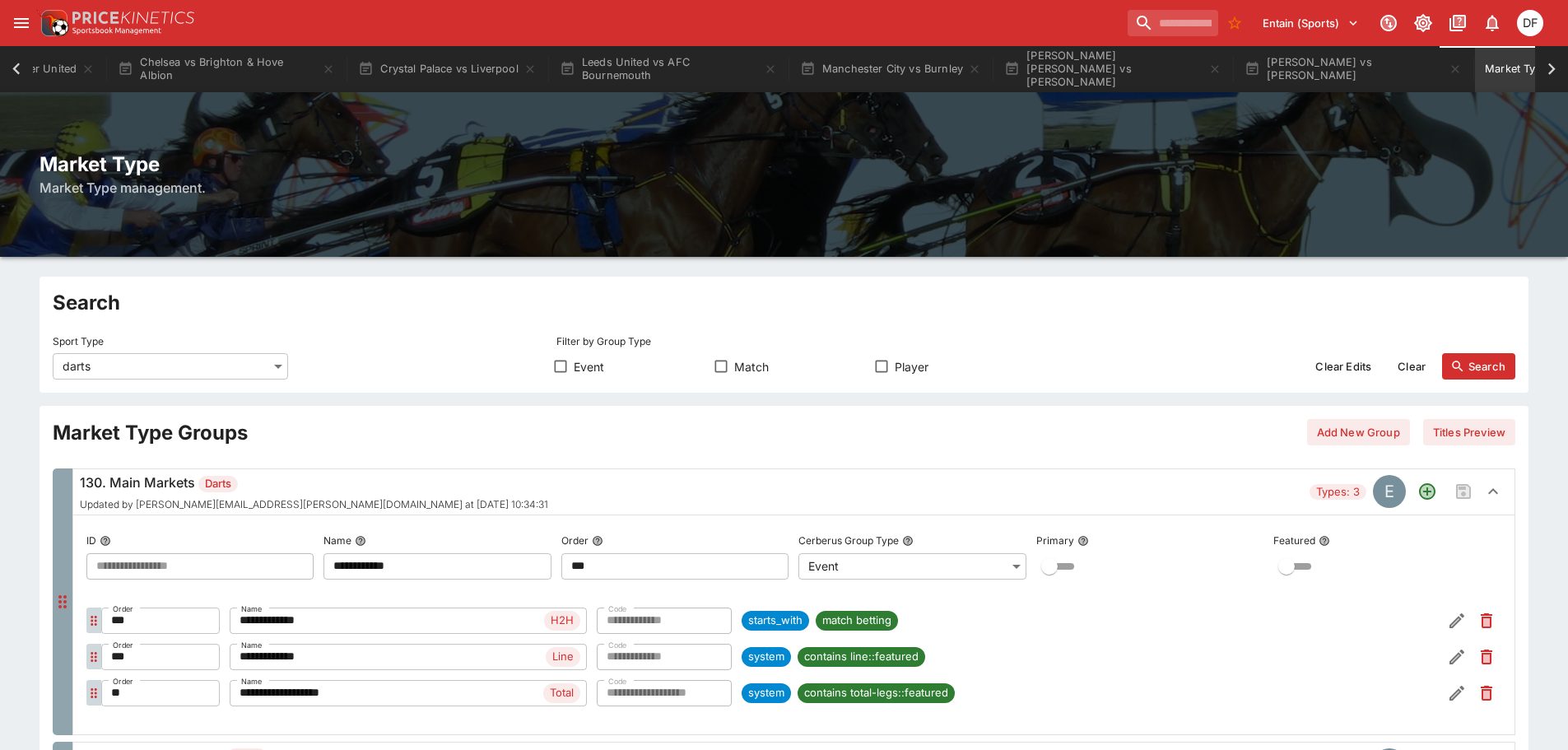
click at [545, 18] on div "Entain (Sports) 1 DF" at bounding box center [792, 22] width 1512 height 36
click at [1114, 25] on input "search" at bounding box center [1166, 23] width 104 height 26
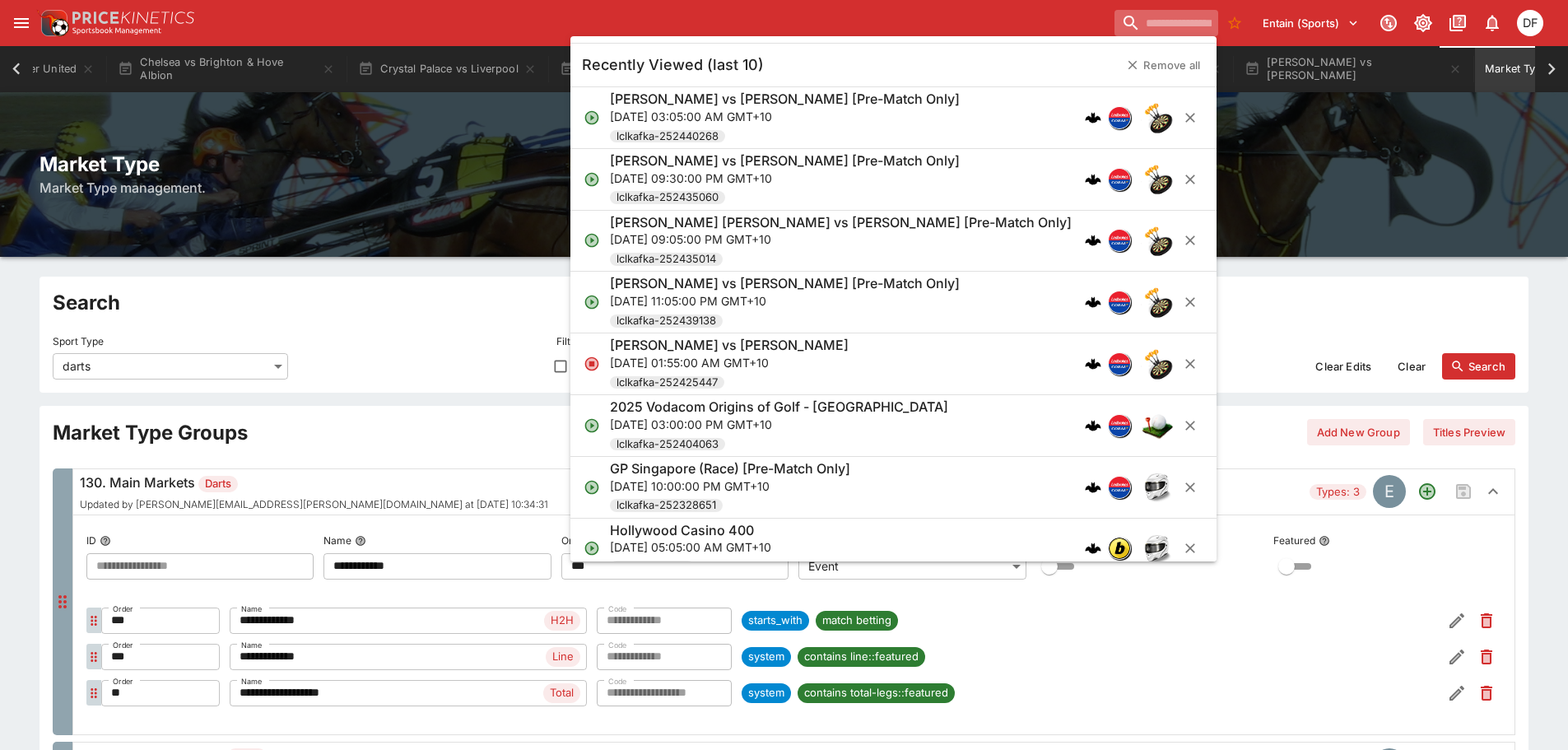
paste input "**********"
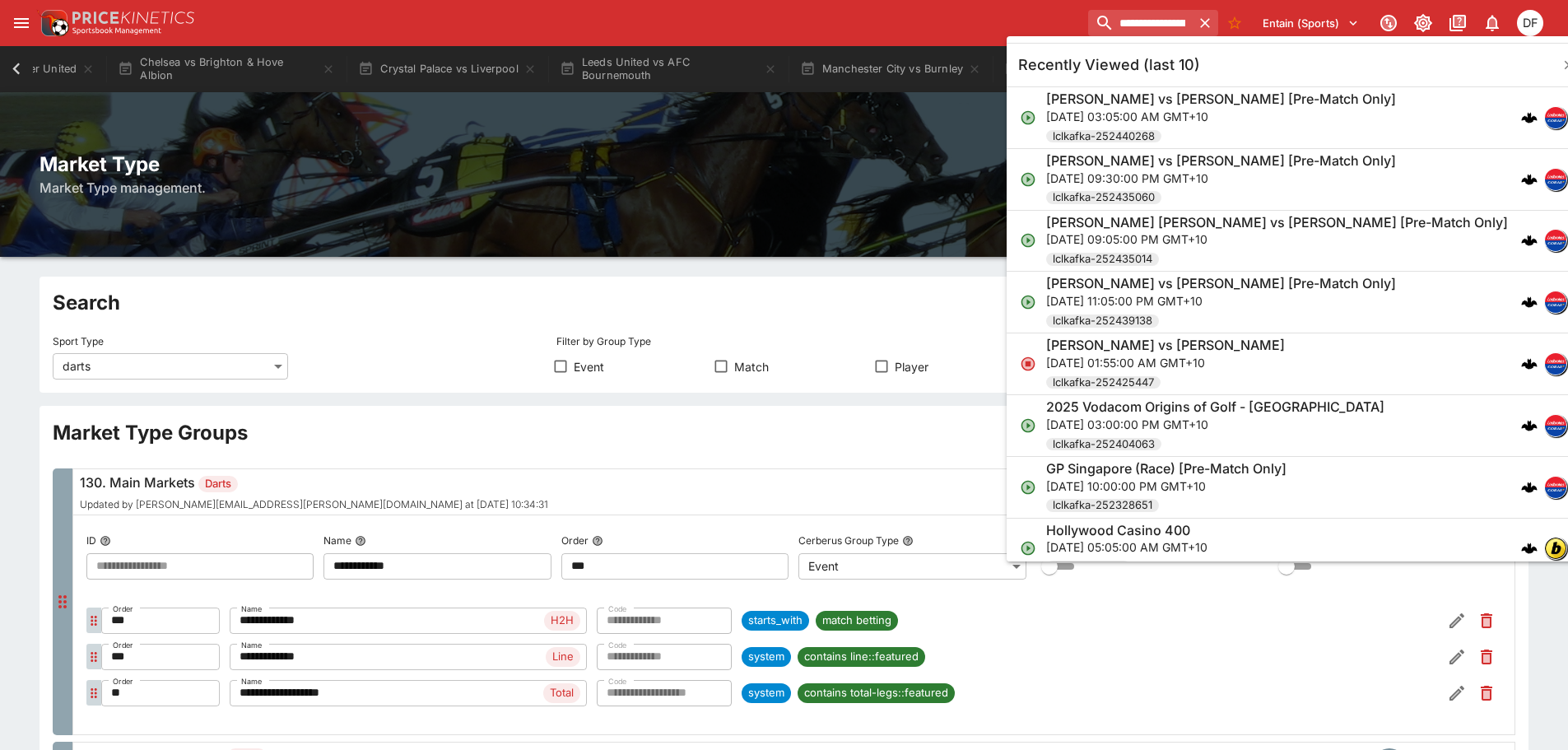
scroll to position [0, 98]
click at [1123, 18] on input "**********" at bounding box center [1100, 23] width 184 height 26
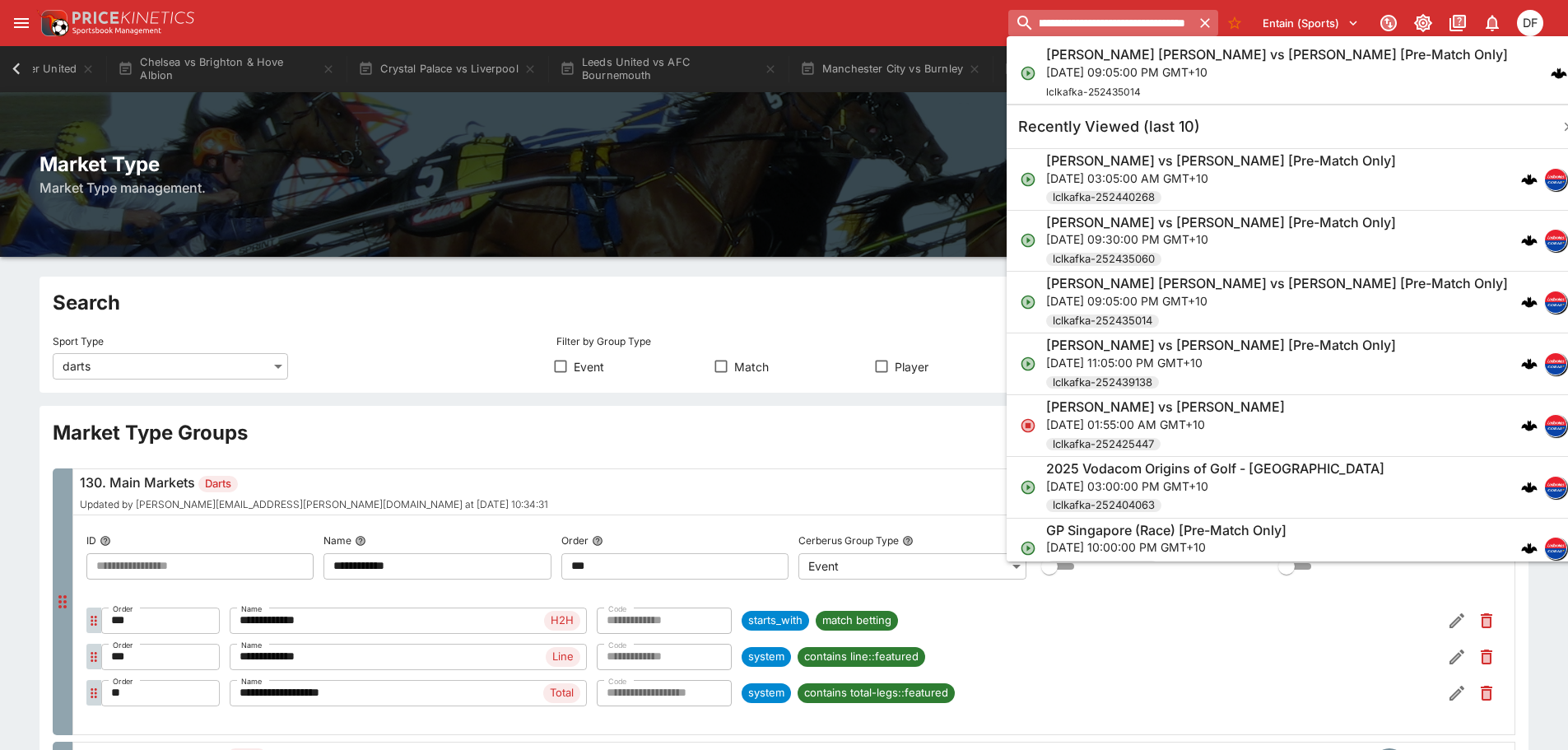
click at [1123, 18] on input "**********" at bounding box center [1100, 23] width 184 height 26
type input "**********"
click at [1127, 46] on li "[PERSON_NAME] [PERSON_NAME] vs [PERSON_NAME] [Pre-Match Only] [DATE] 09:05:00 P…" at bounding box center [1329, 73] width 646 height 61
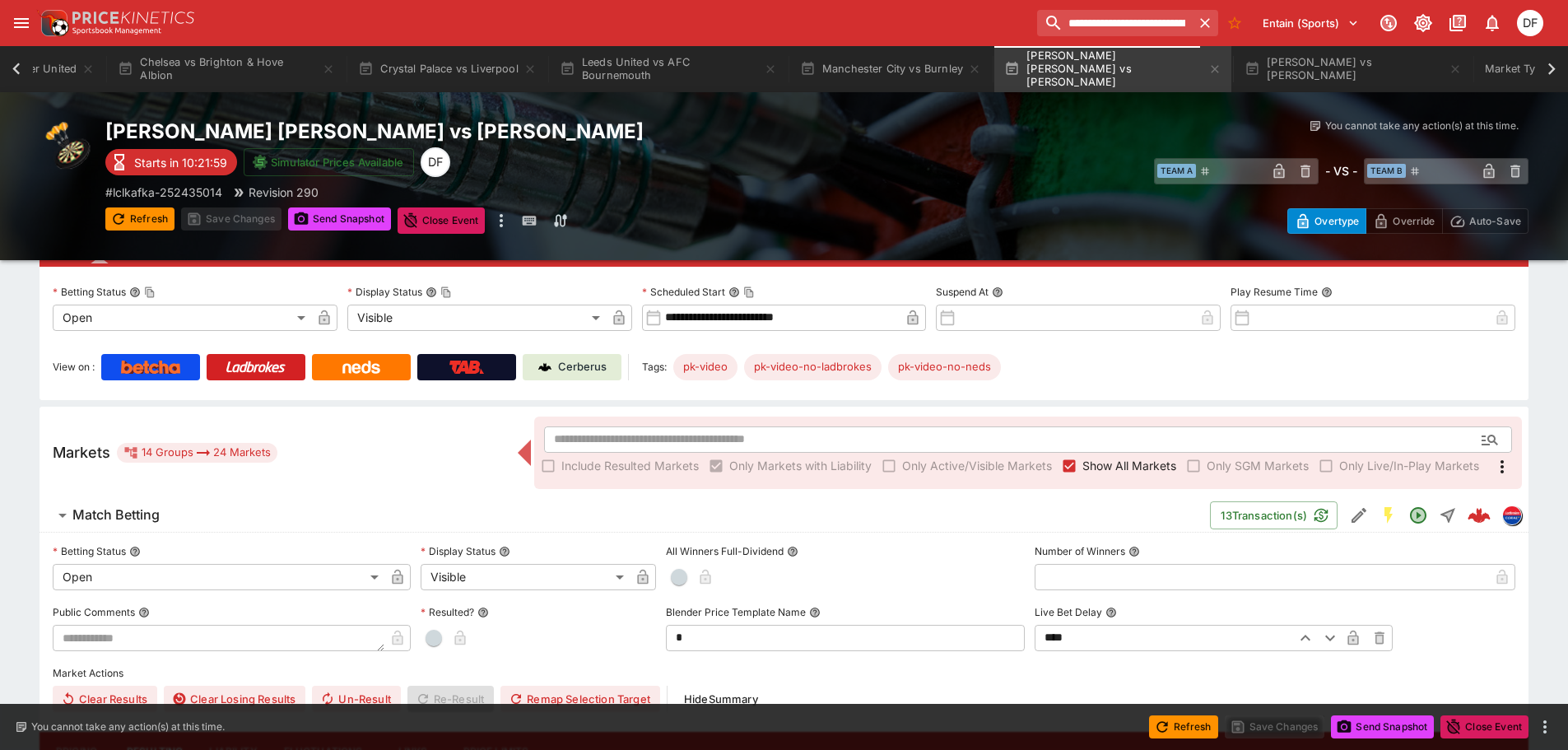
scroll to position [247, 0]
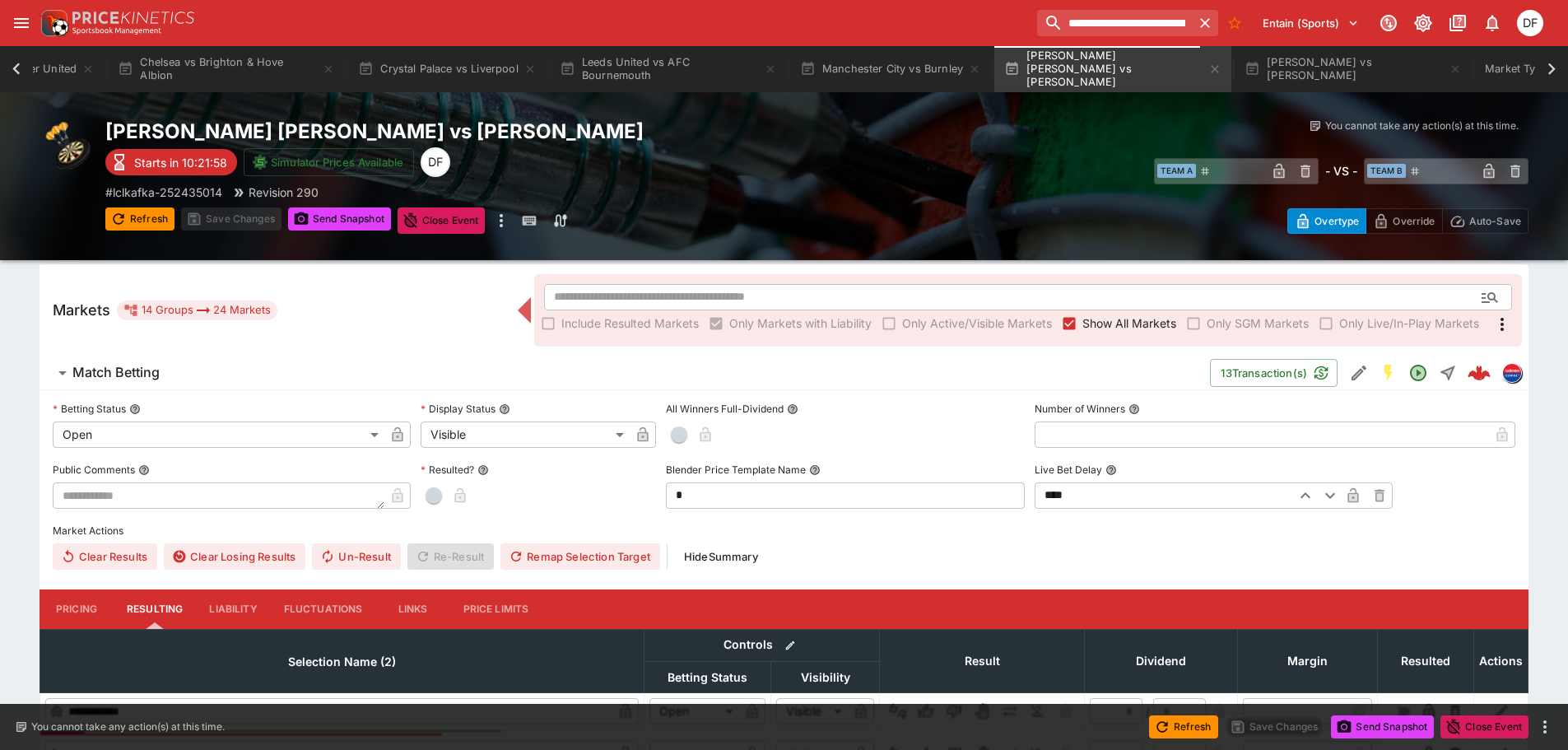
click at [155, 385] on button "Match Betting" at bounding box center [626, 373] width 1171 height 33
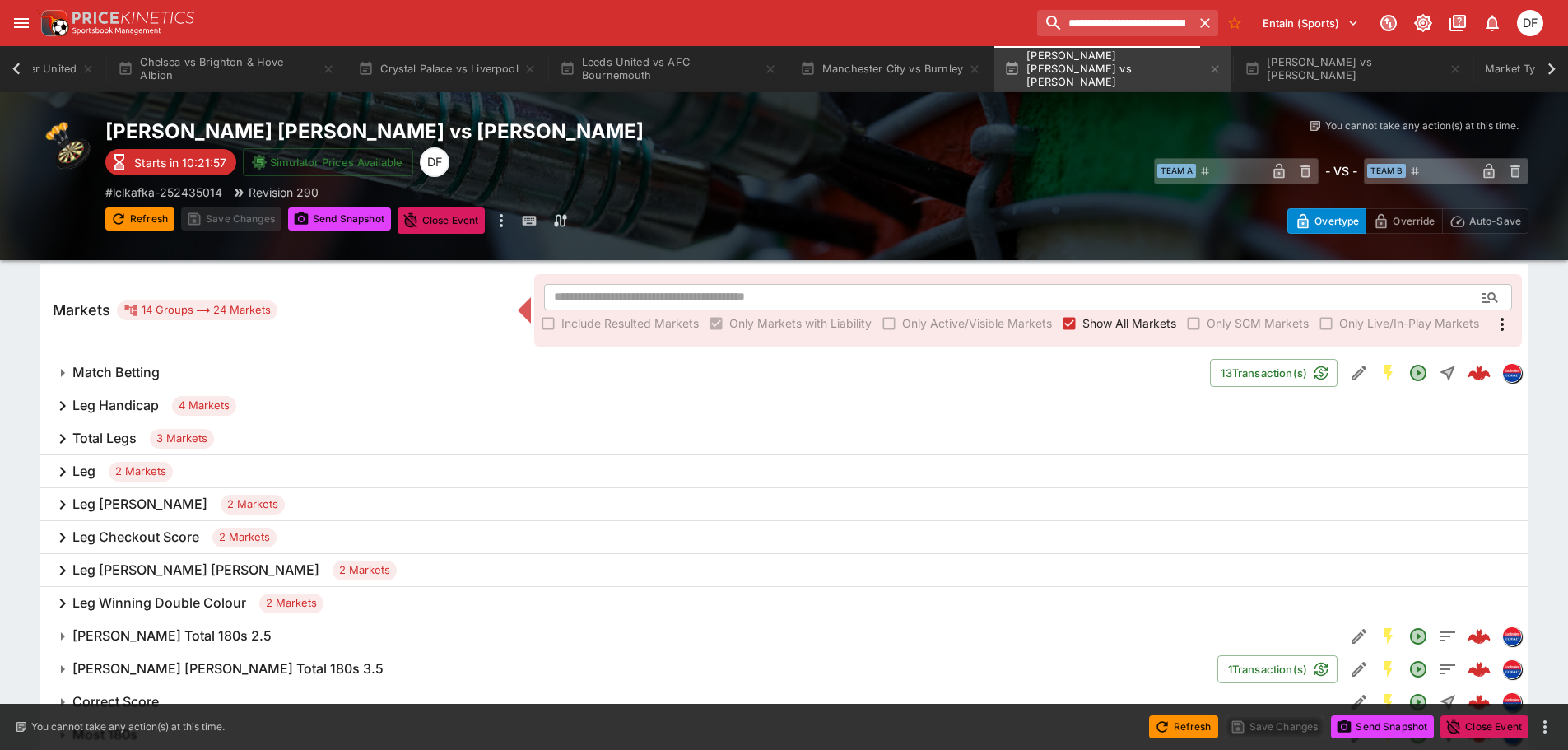
click at [139, 436] on div "Total Legs 3 Markets" at bounding box center [784, 438] width 1489 height 33
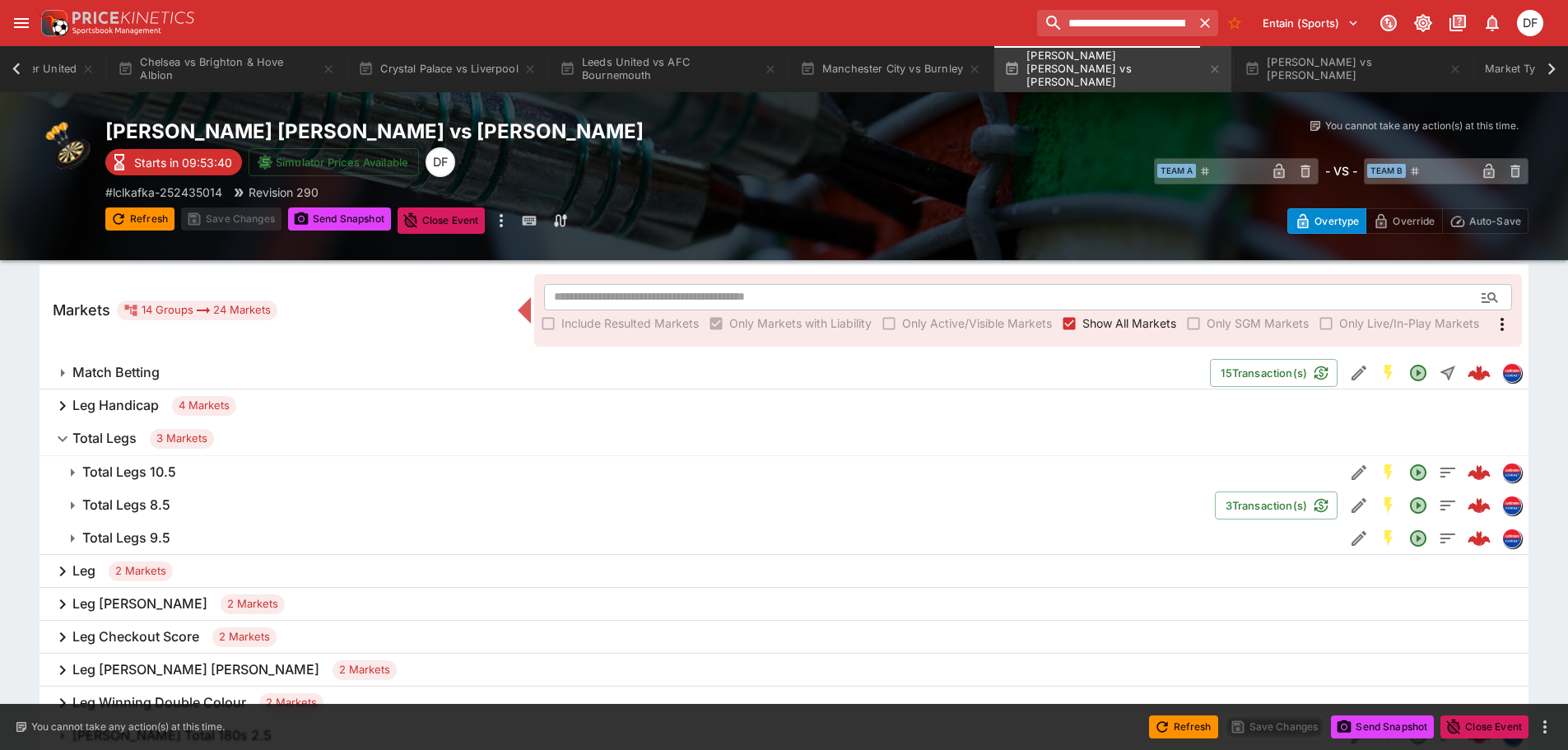
click at [1548, 62] on icon at bounding box center [1551, 69] width 23 height 23
click at [163, 501] on h6 "Total Legs 8.5" at bounding box center [126, 505] width 88 height 18
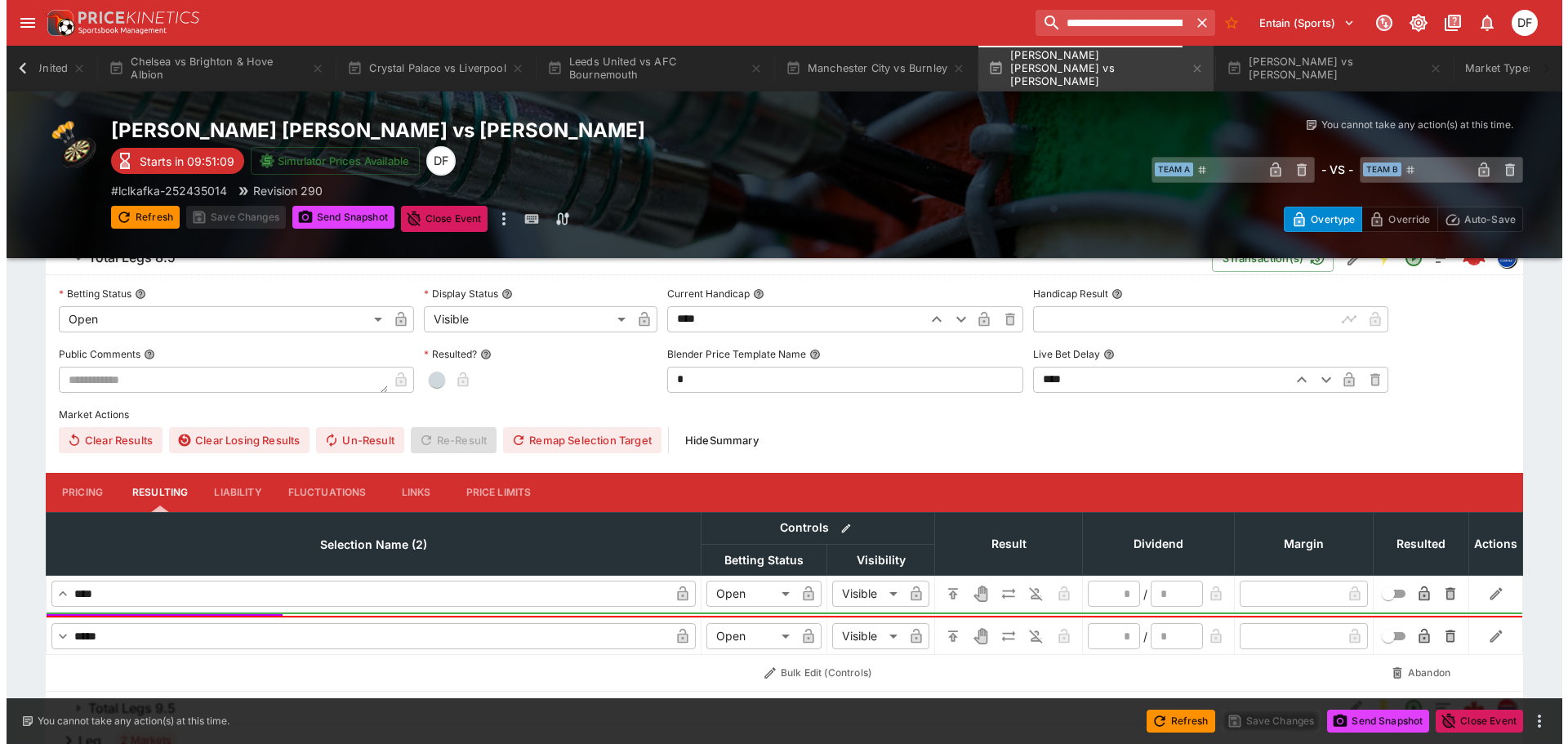
scroll to position [408, 0]
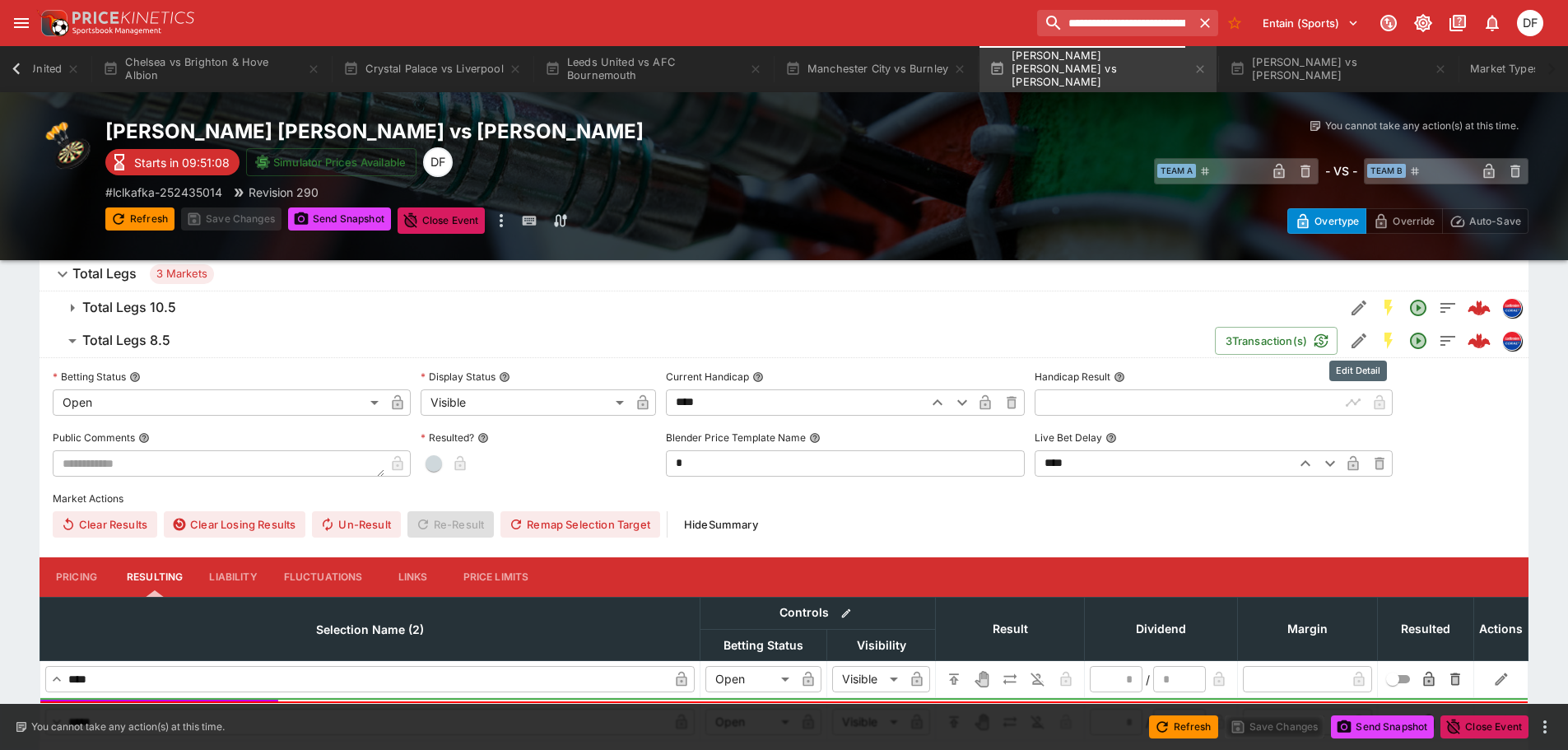
click at [1364, 341] on icon "Edit Detail" at bounding box center [1359, 340] width 20 height 20
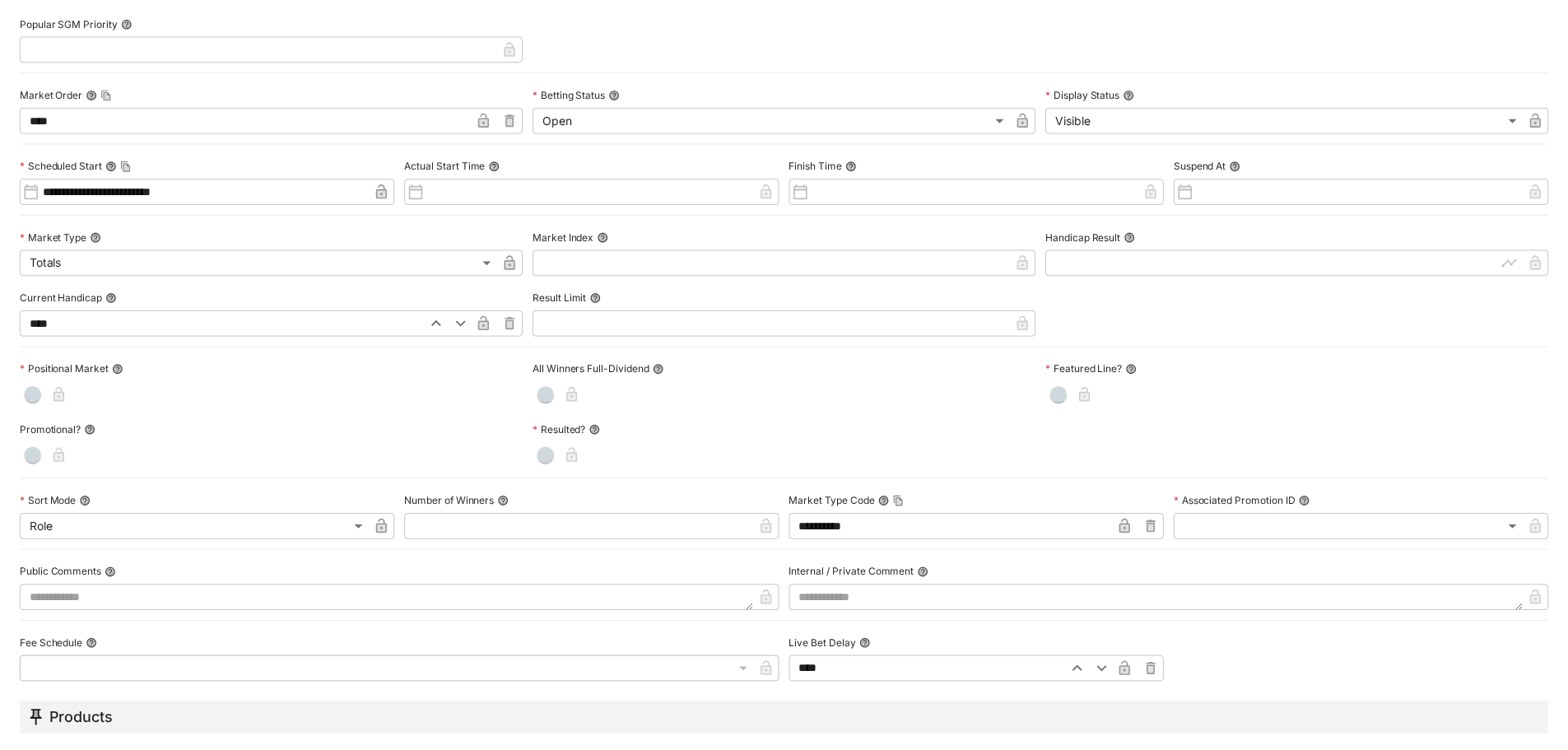
scroll to position [0, 0]
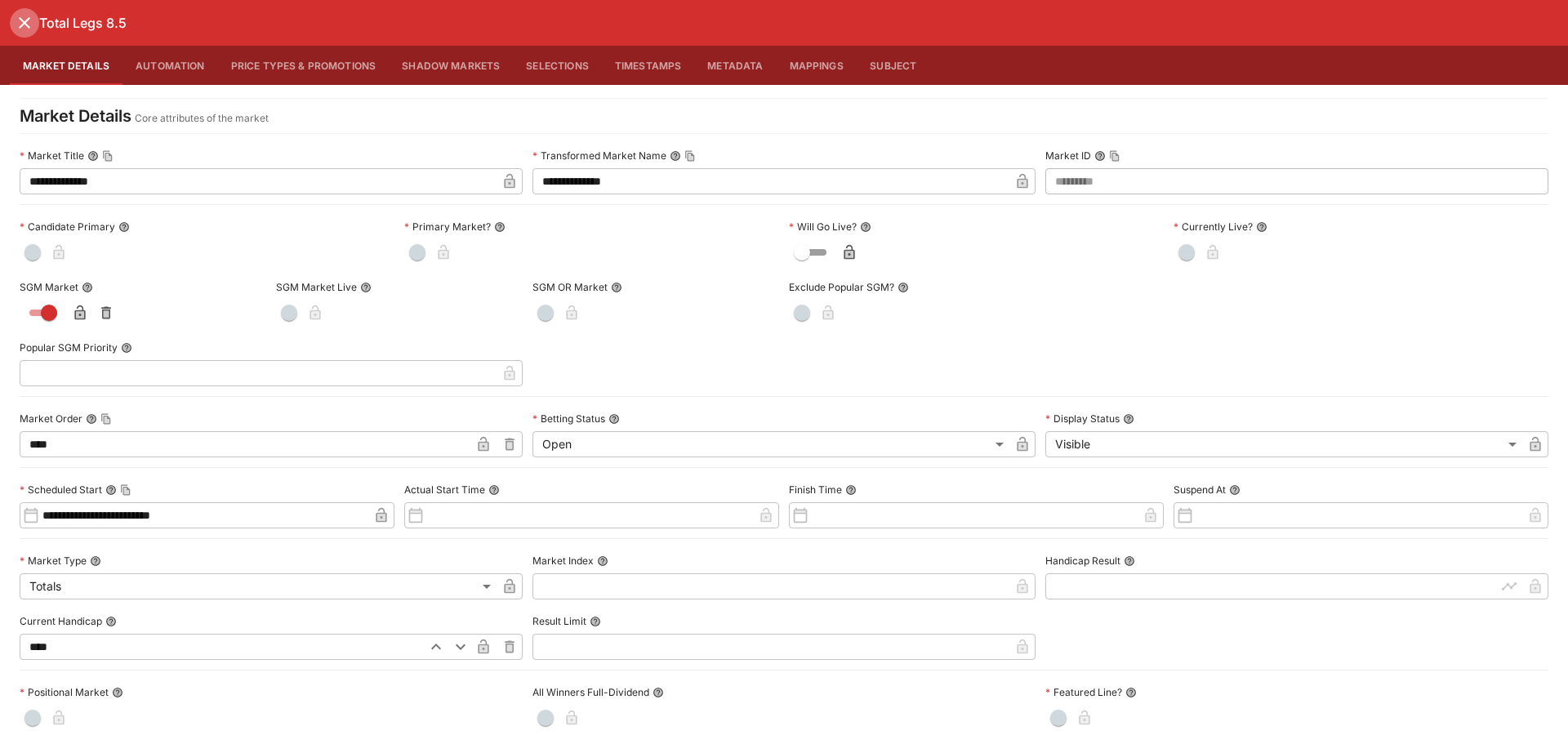
click at [28, 31] on icon "close" at bounding box center [24, 22] width 19 height 19
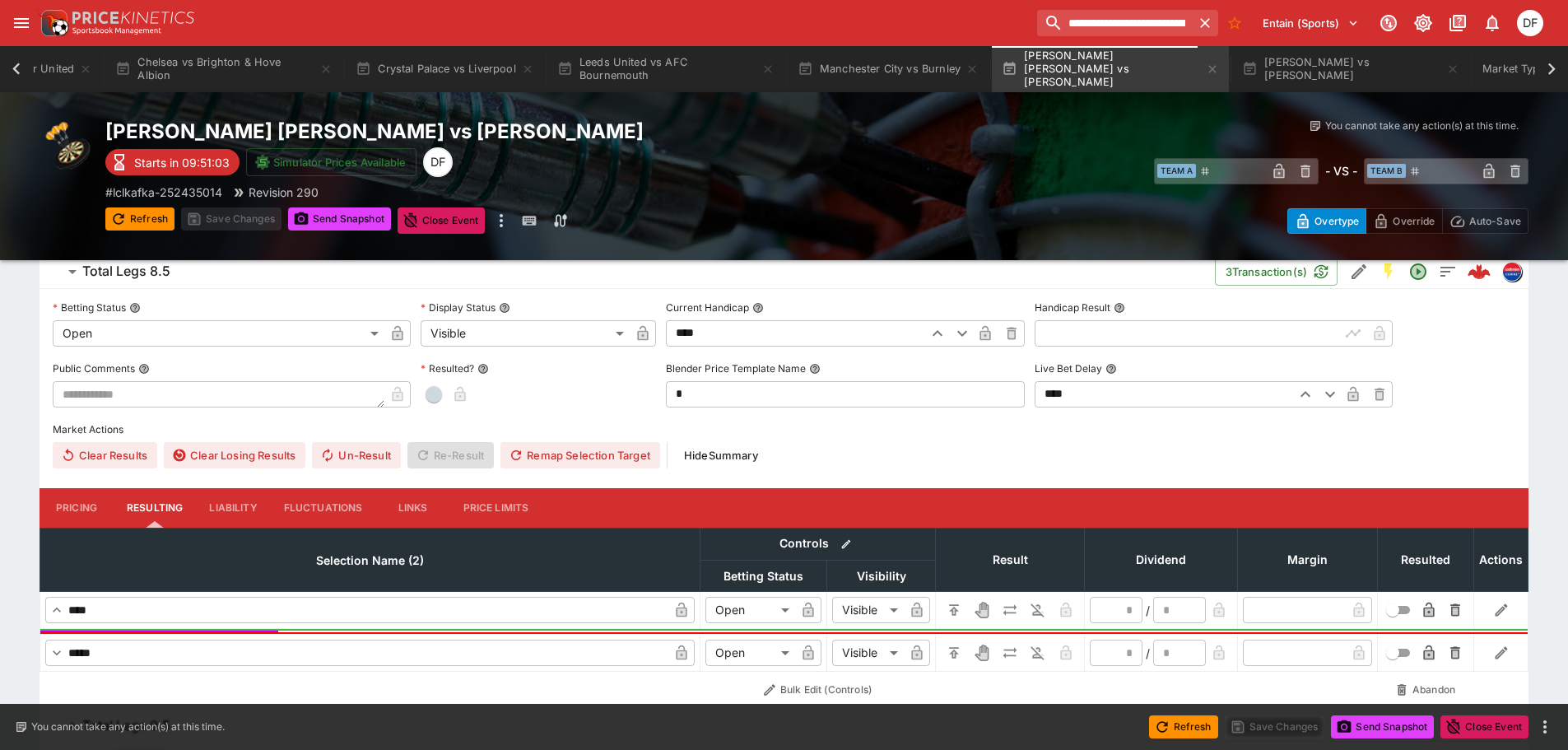
scroll to position [576, 0]
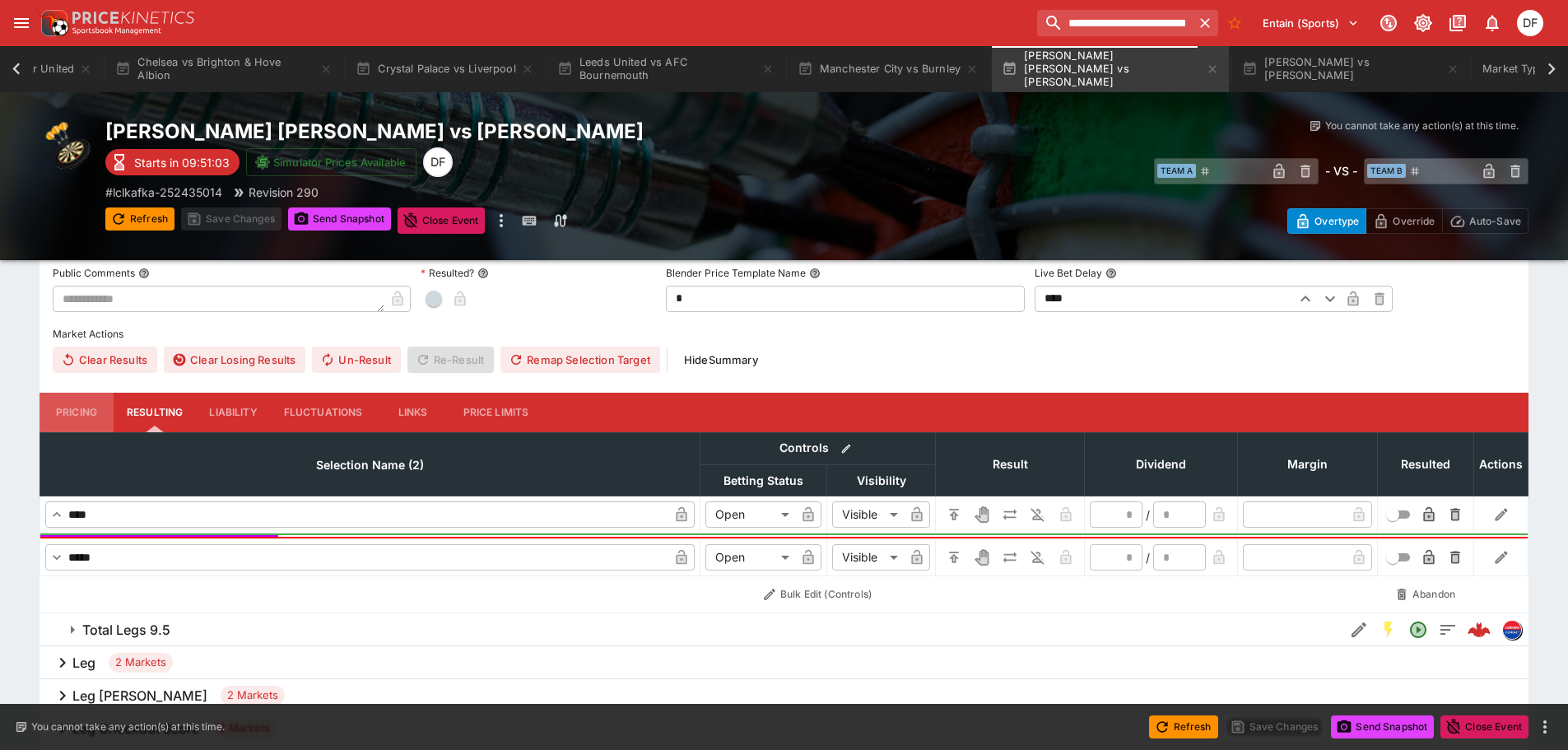
click at [84, 402] on button "Pricing" at bounding box center [77, 413] width 74 height 40
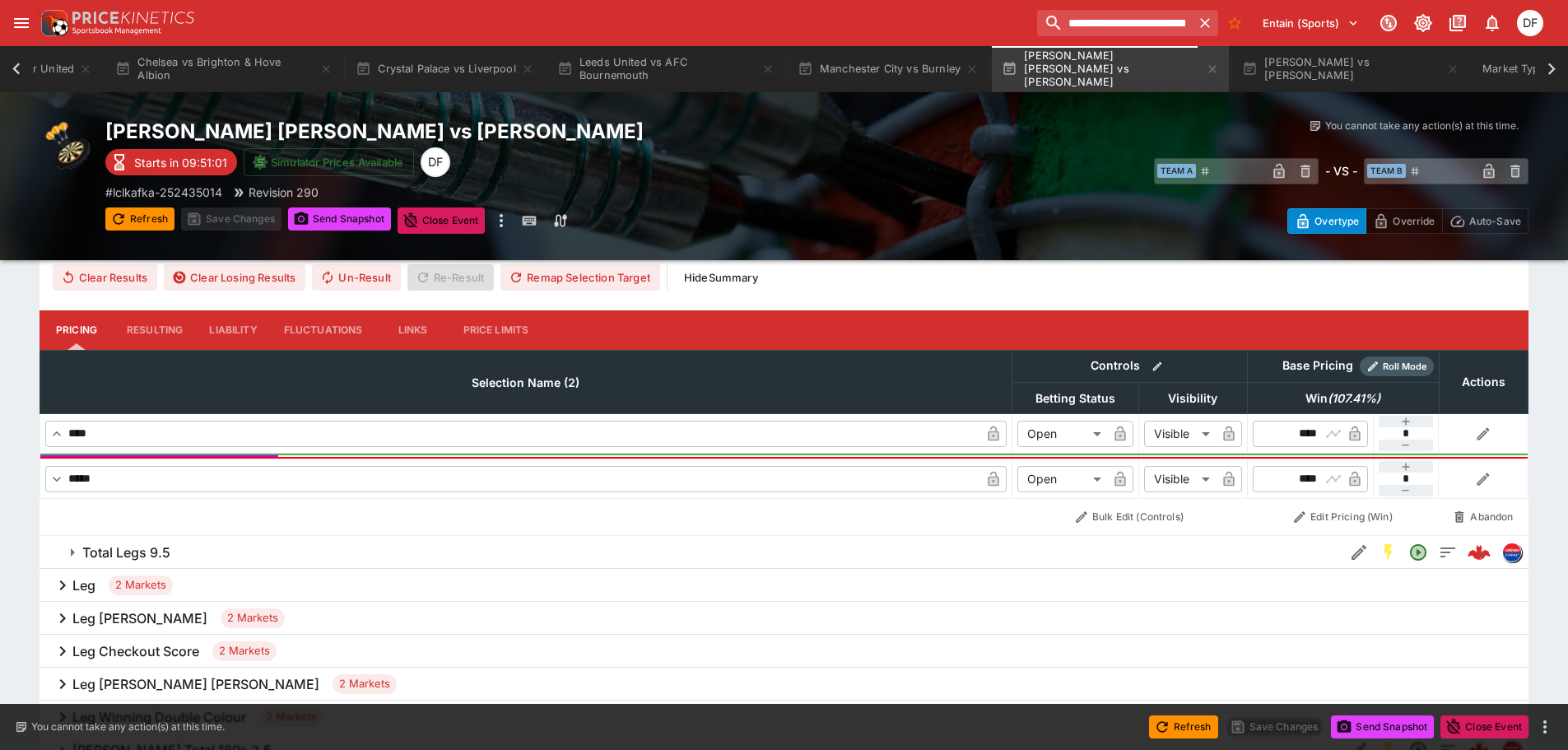
click at [164, 545] on h6 "Total Legs 9.5" at bounding box center [126, 553] width 88 height 18
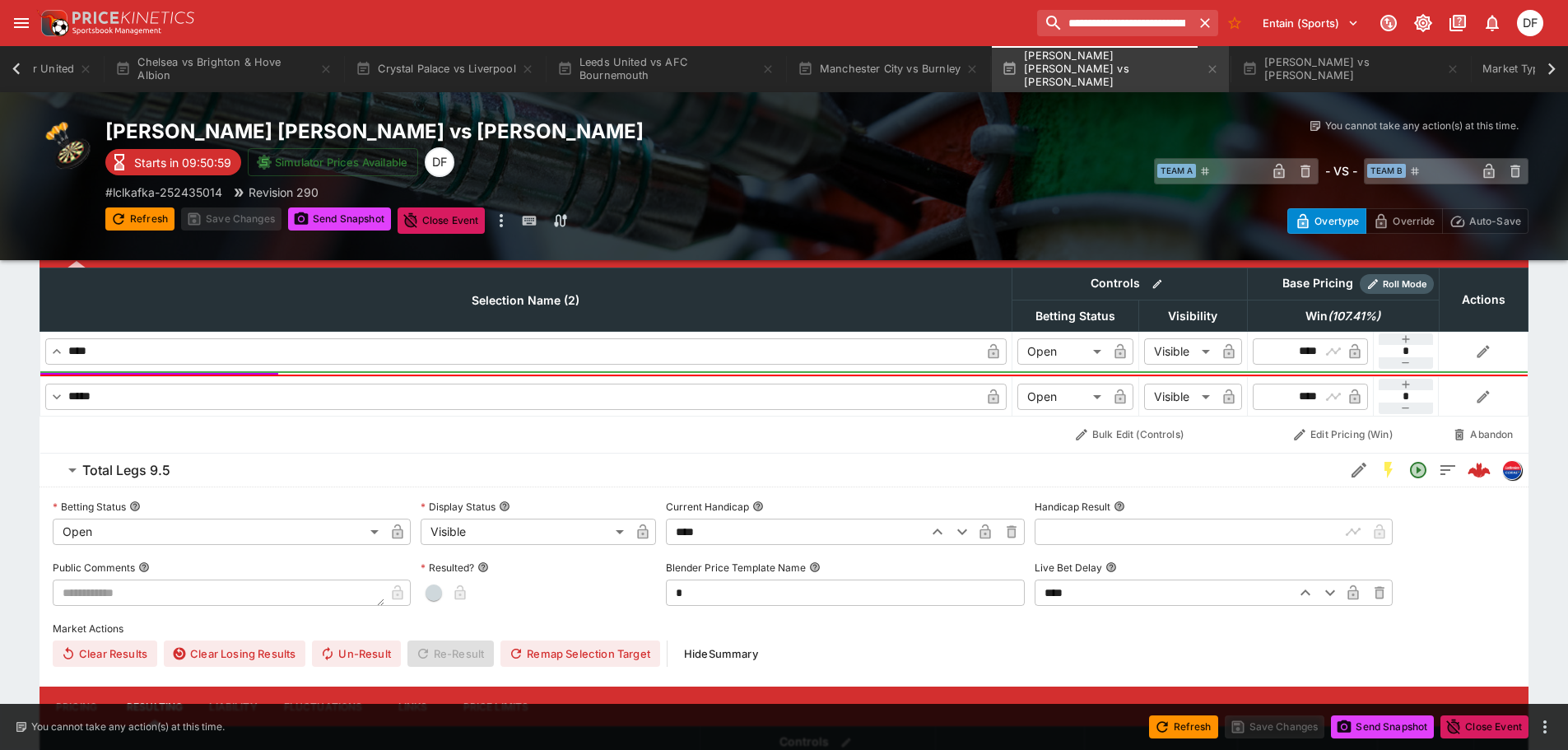
scroll to position [905, 0]
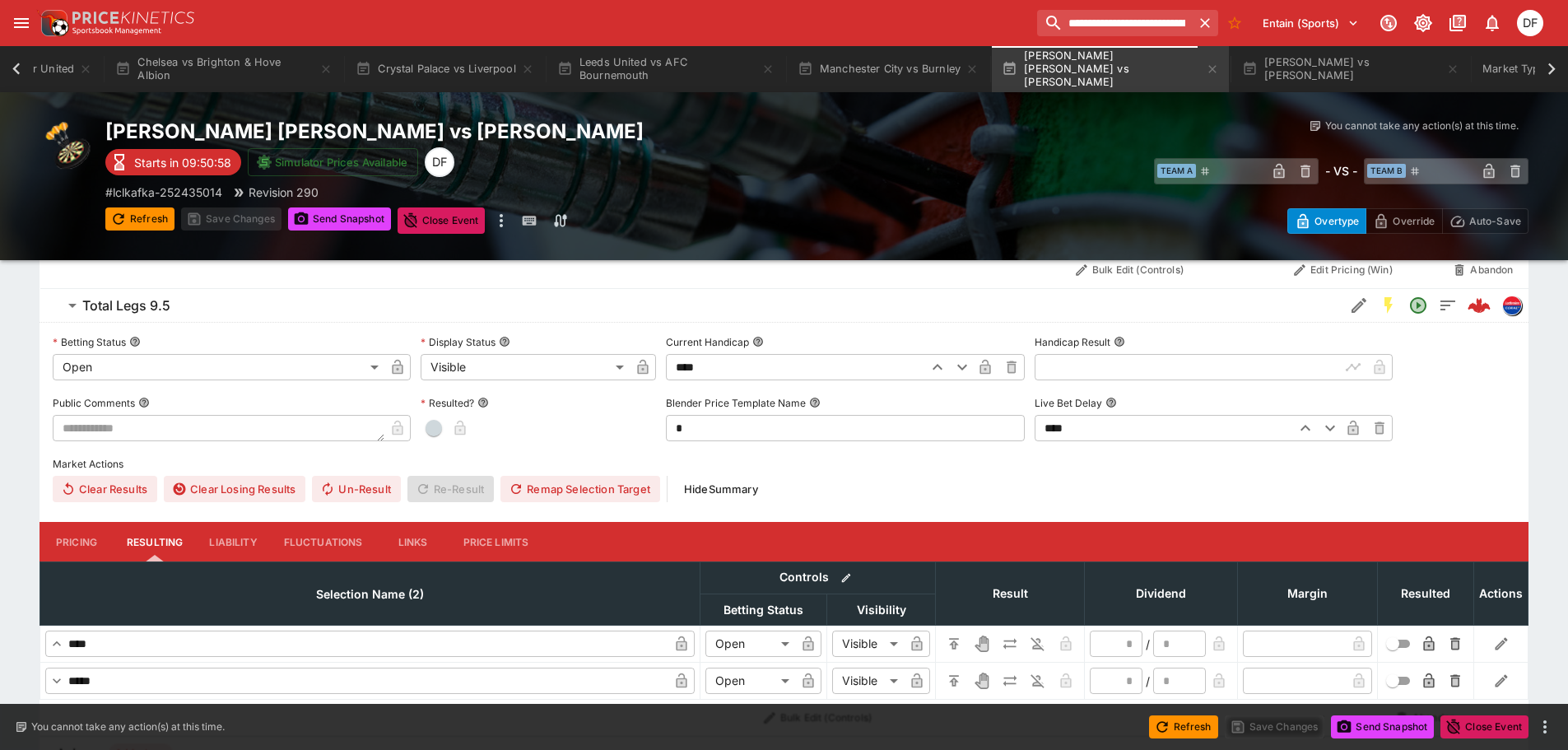
click at [76, 546] on button "Pricing" at bounding box center [77, 542] width 74 height 40
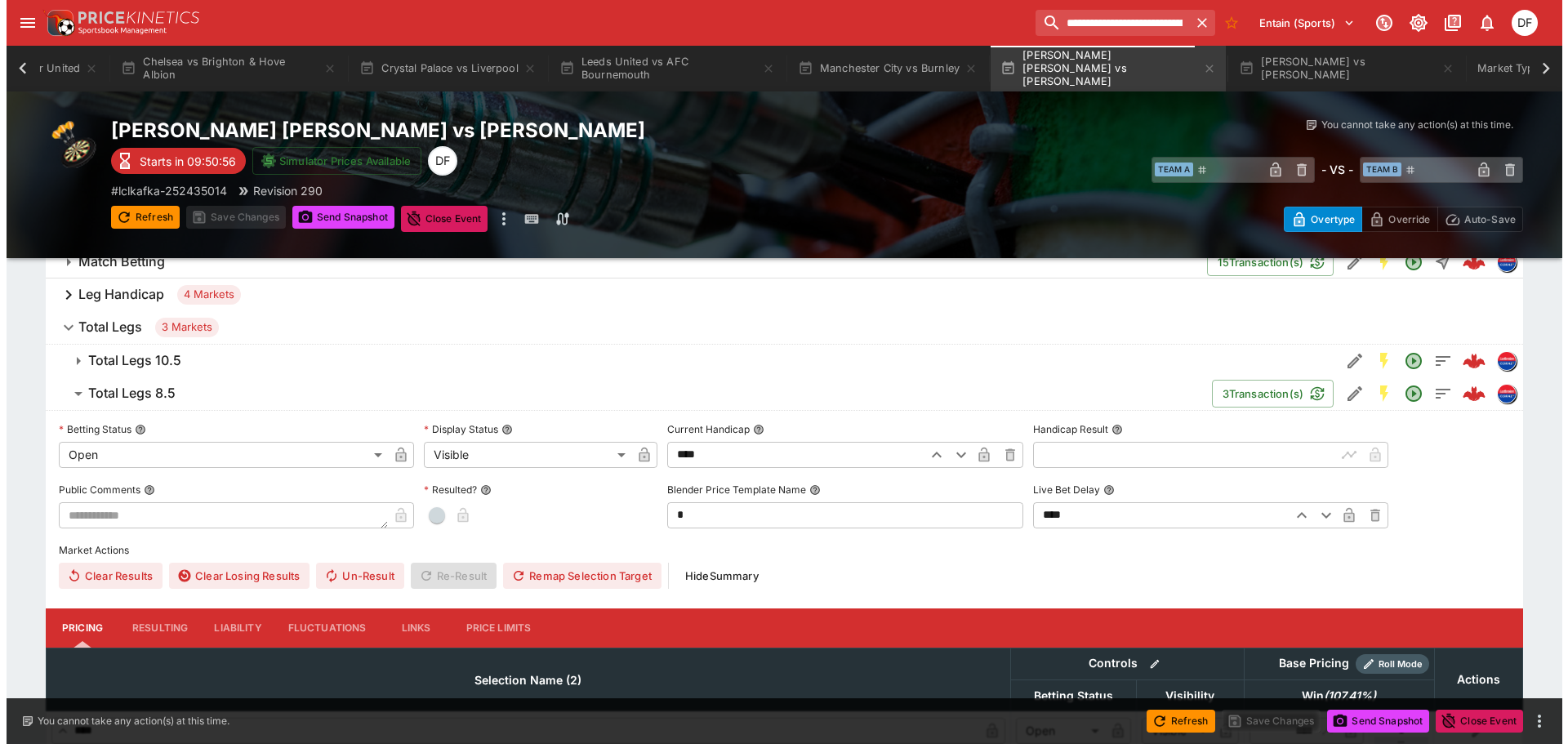
scroll to position [326, 0]
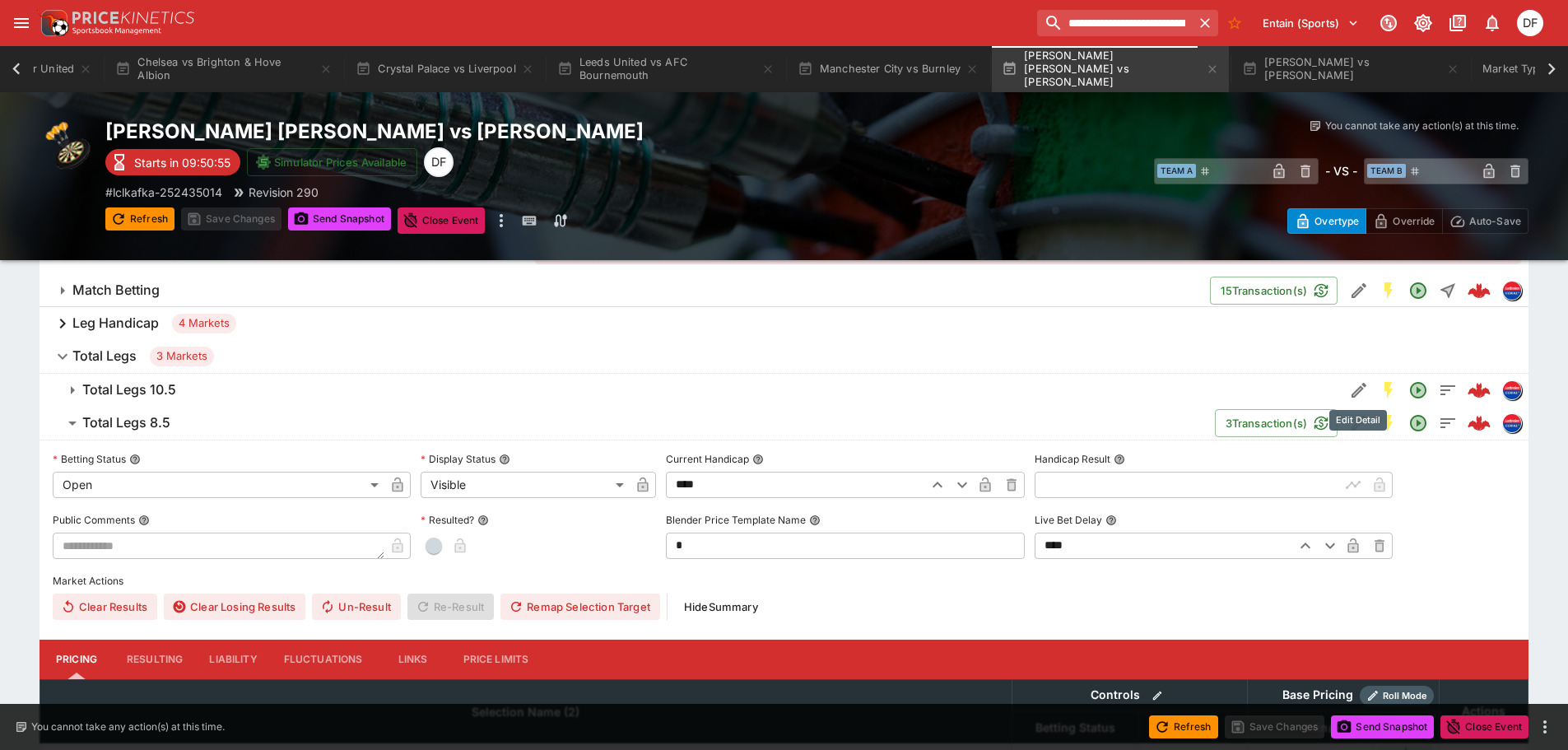
click at [1345, 386] on button "Edit Detail" at bounding box center [1360, 390] width 30 height 30
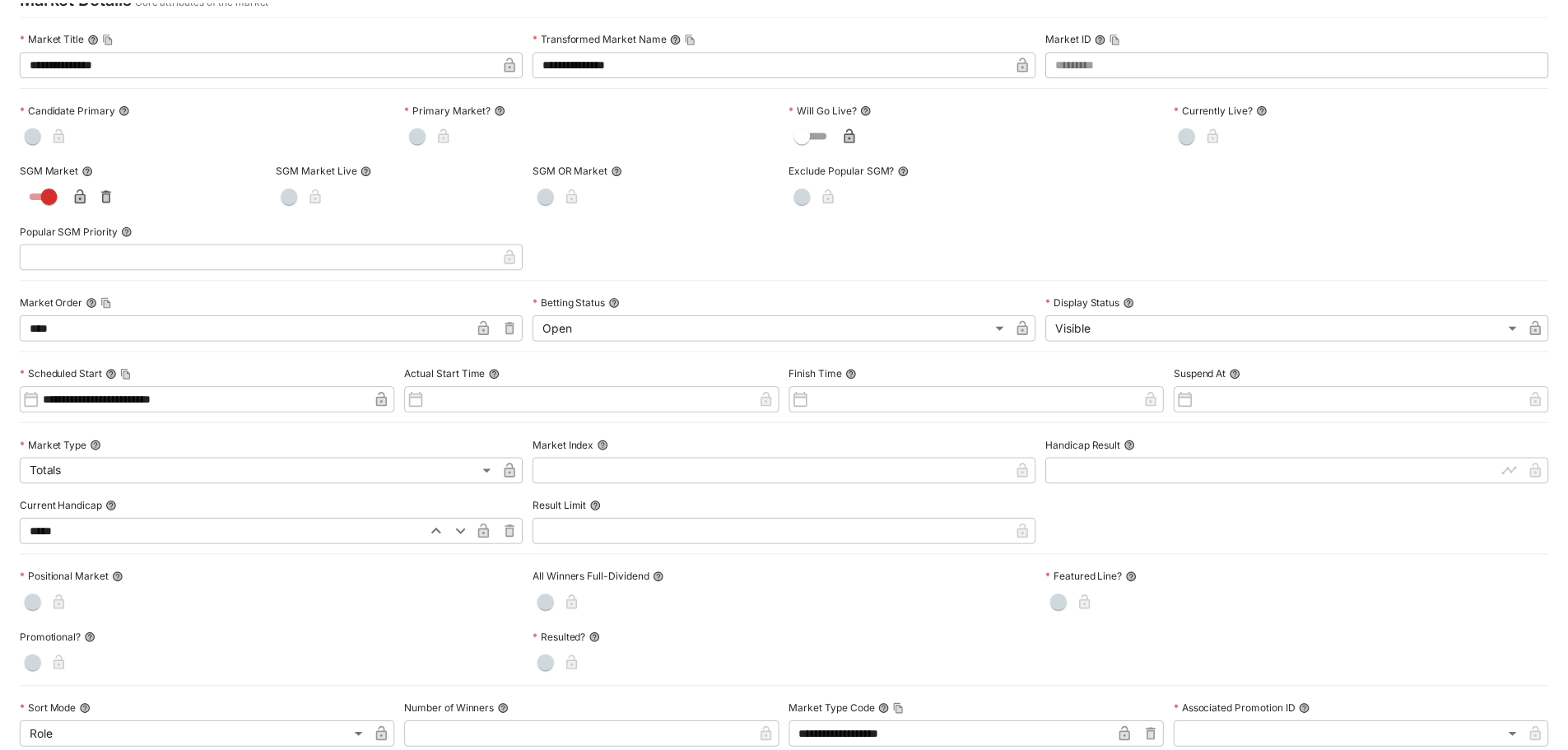
scroll to position [0, 0]
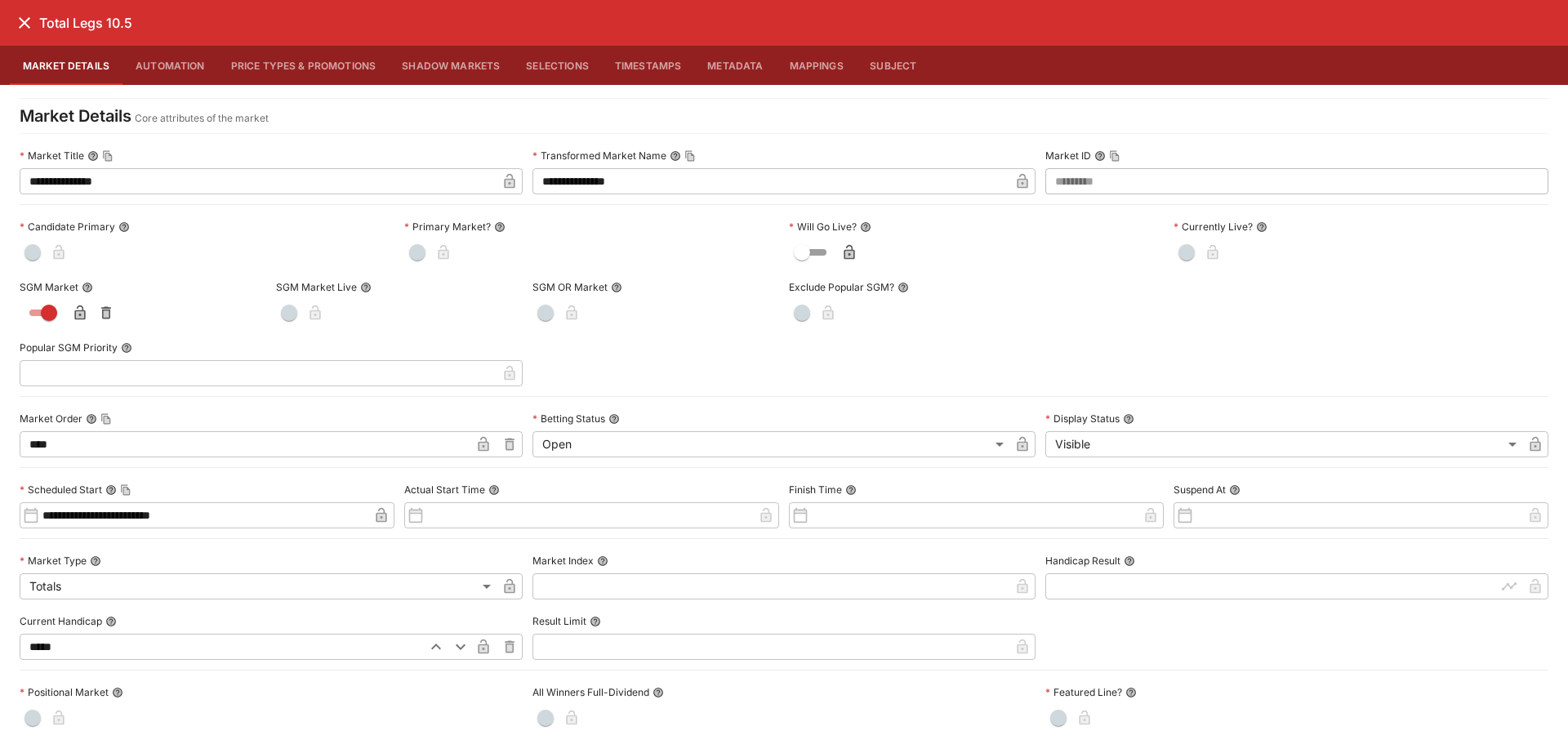
click at [30, 21] on icon "close" at bounding box center [24, 22] width 19 height 19
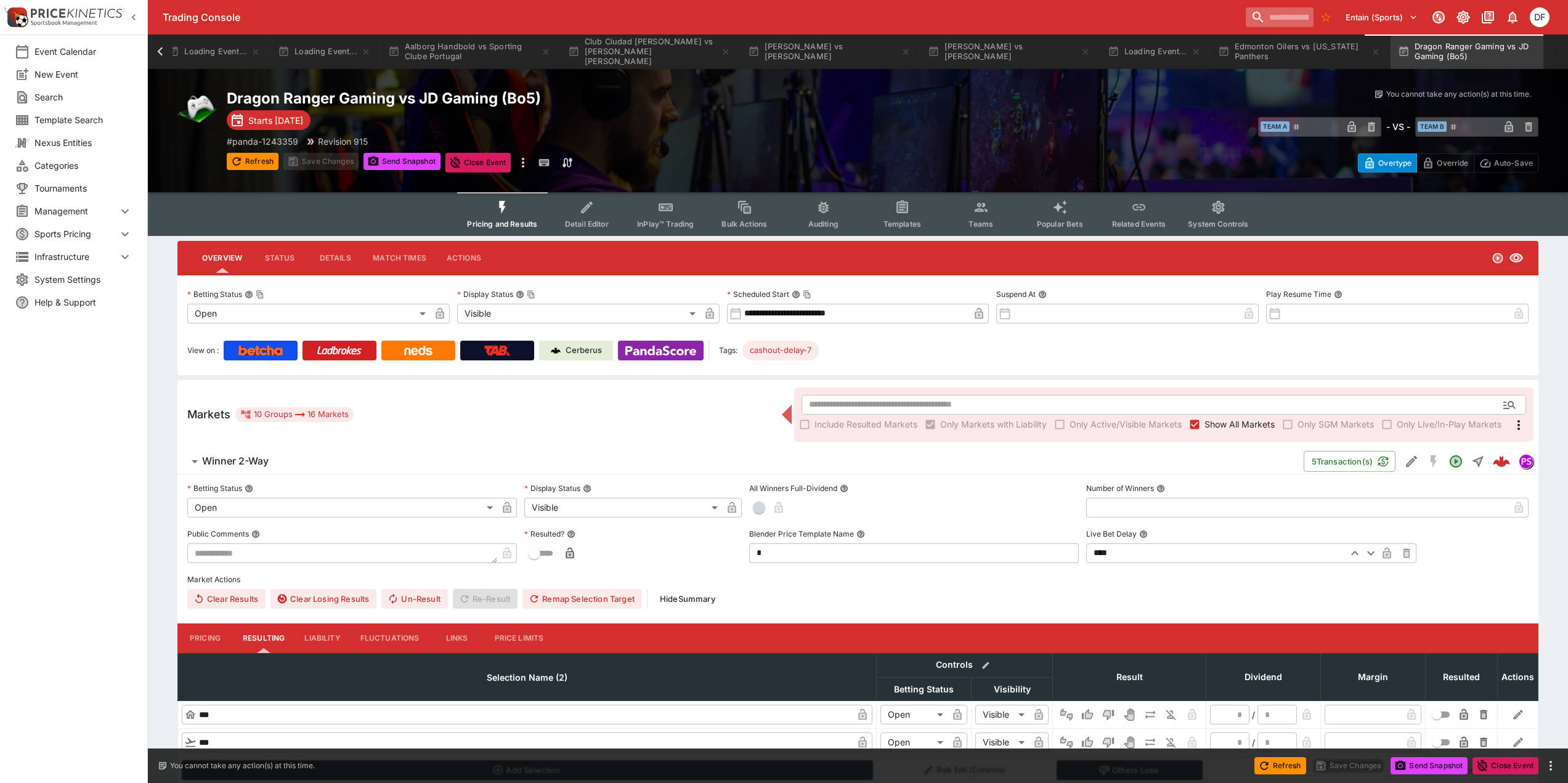
scroll to position [0, 103]
click at [1261, 22] on input "search" at bounding box center [1275, 17] width 78 height 19
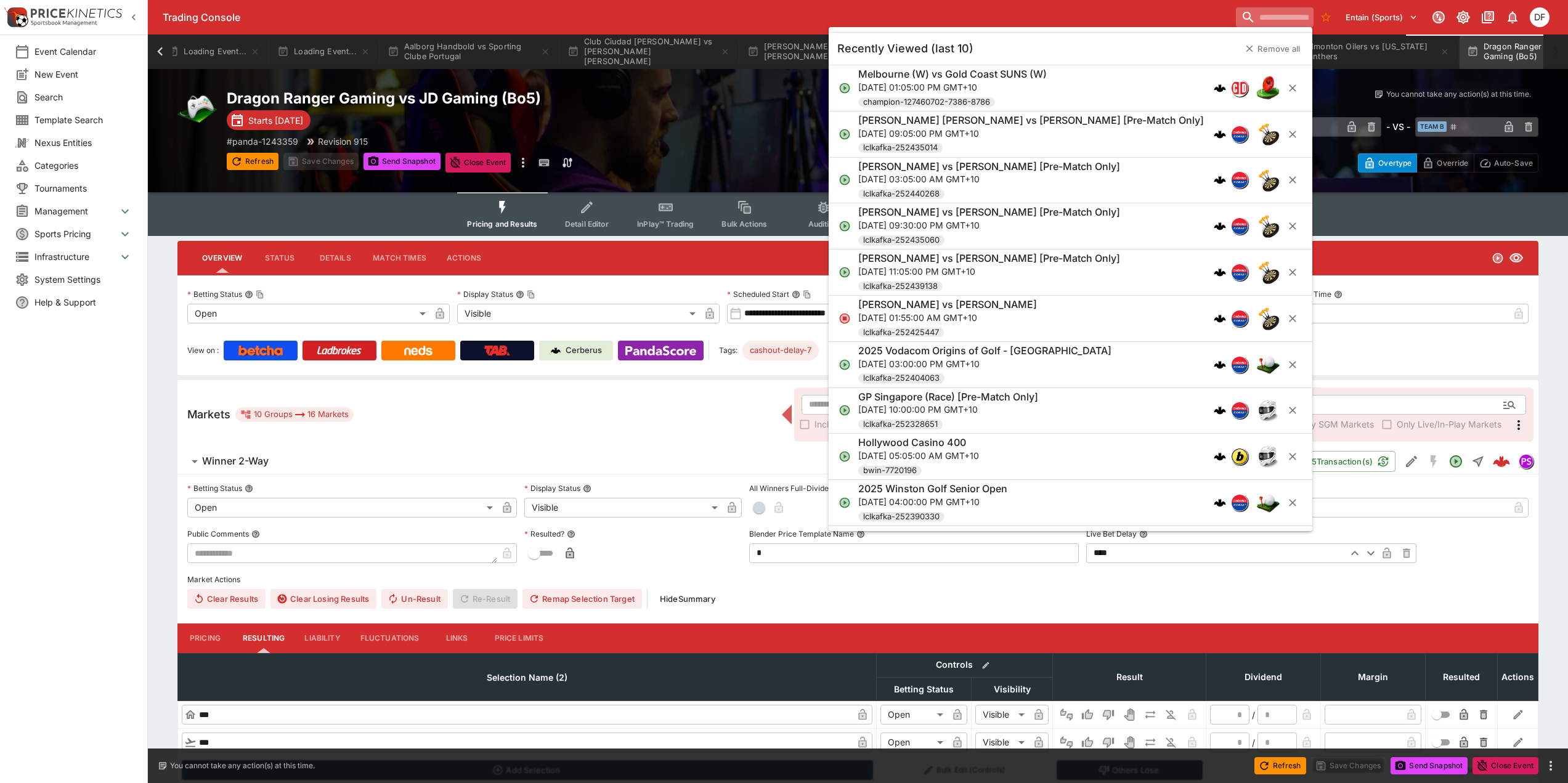
click at [1261, 22] on input "search" at bounding box center [1275, 17] width 78 height 19
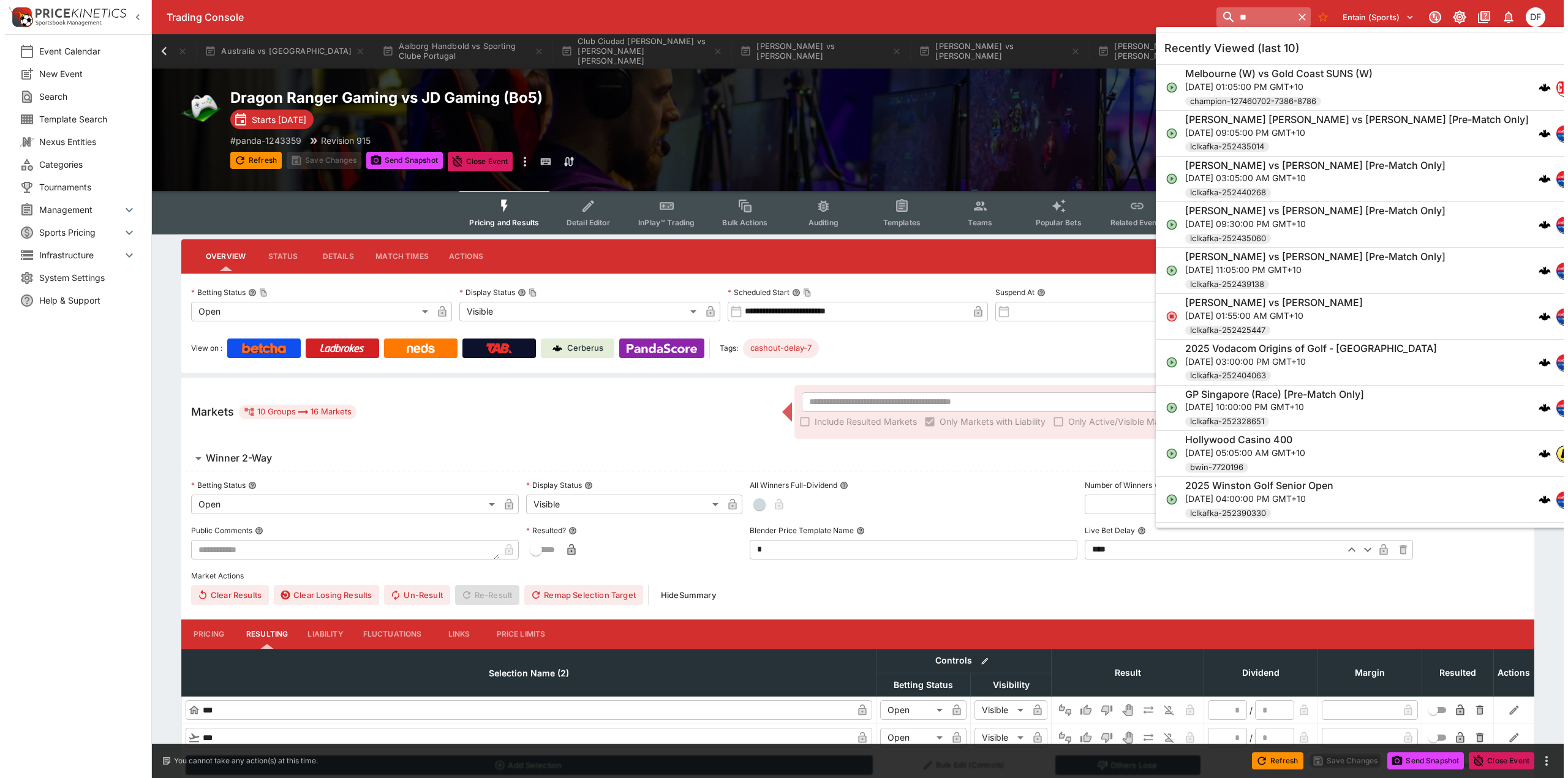
scroll to position [0, 249]
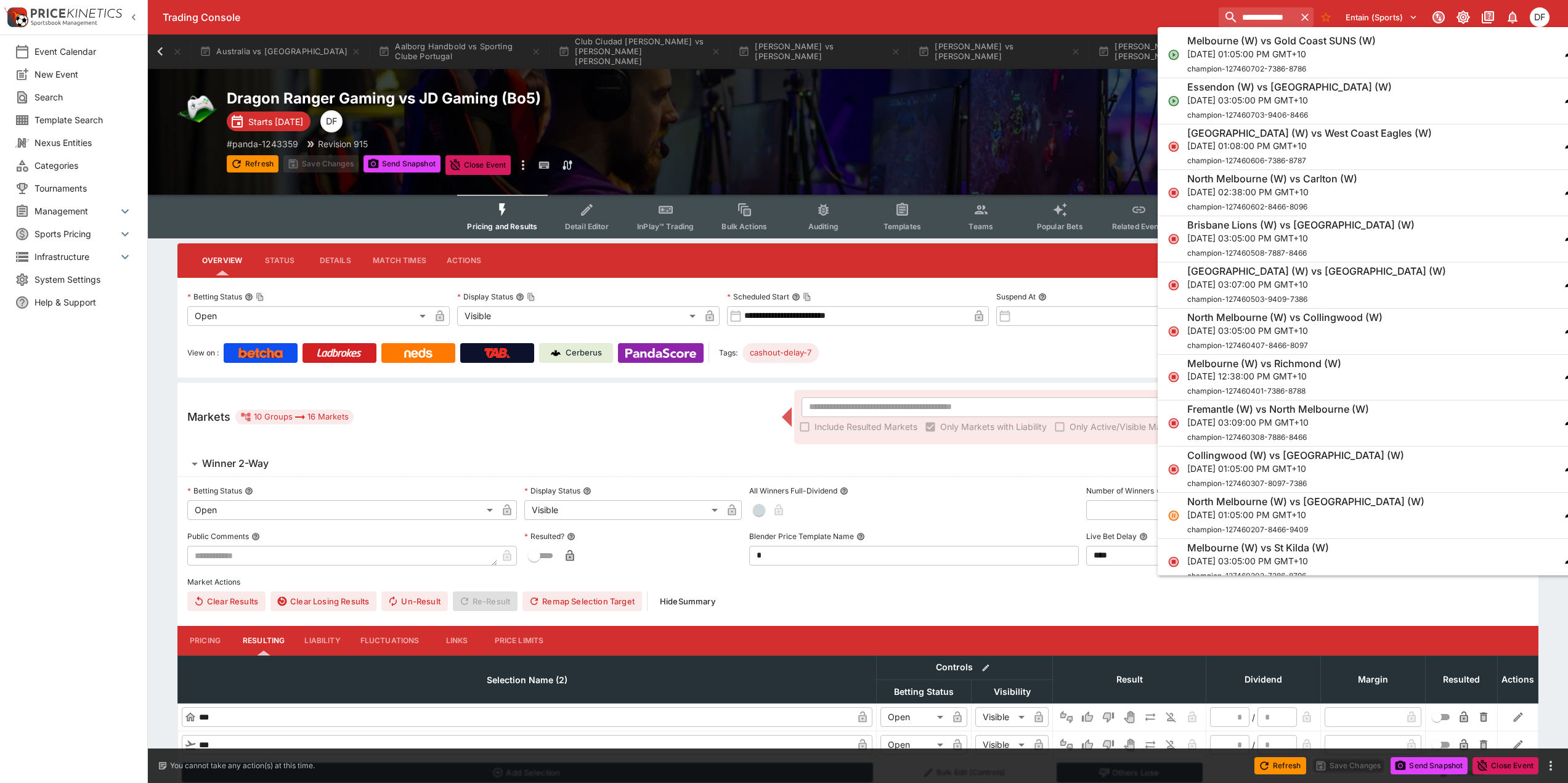
type input "**********"
click at [1229, 143] on p "[DATE] 01:08:00 PM GMT+10" at bounding box center [1310, 145] width 245 height 13
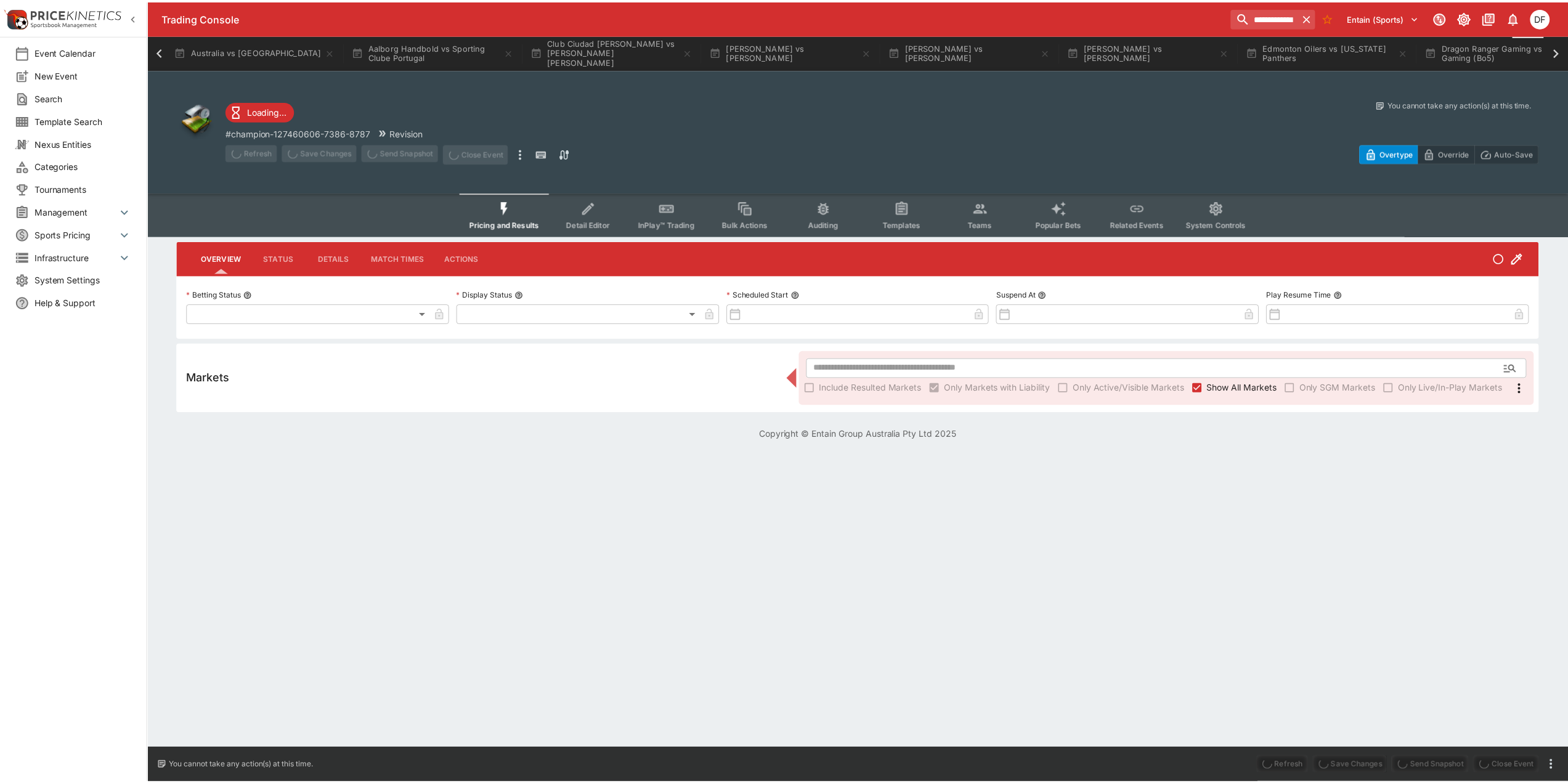
scroll to position [0, 350]
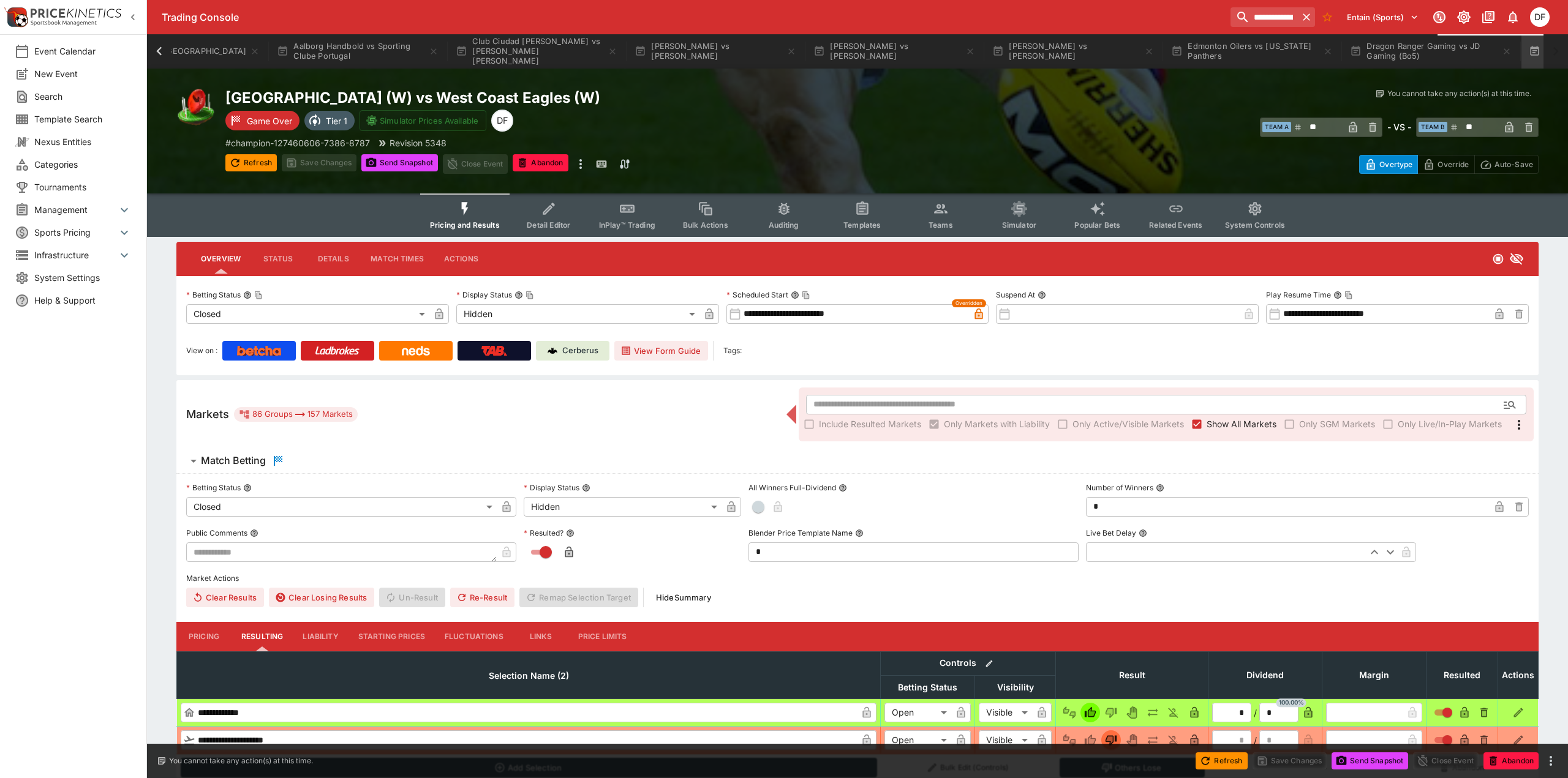
type input "**********"
type input "******"
type input "**********"
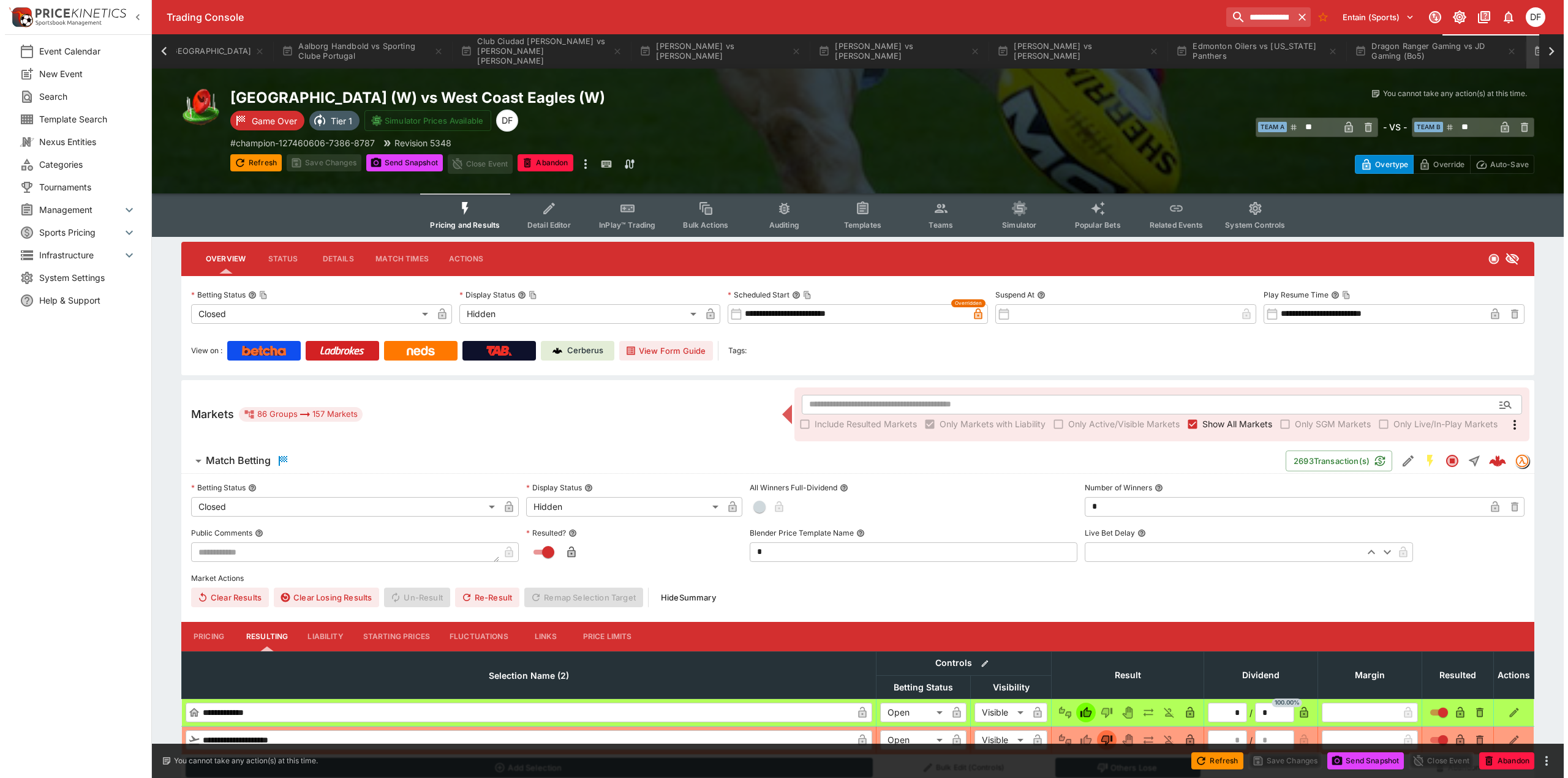
scroll to position [0, 429]
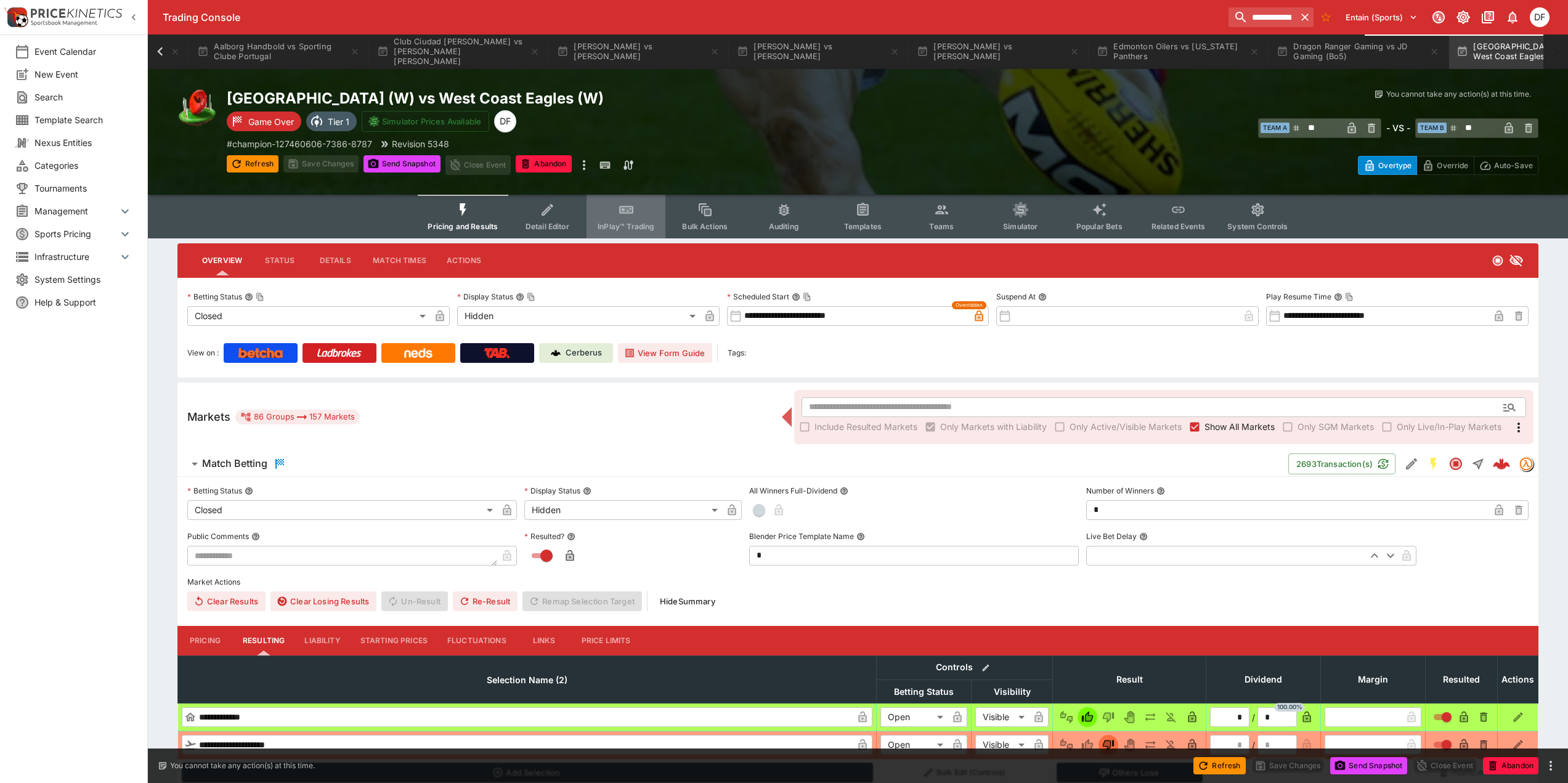
click at [632, 228] on span "InPlay™ Trading" at bounding box center [625, 226] width 56 height 9
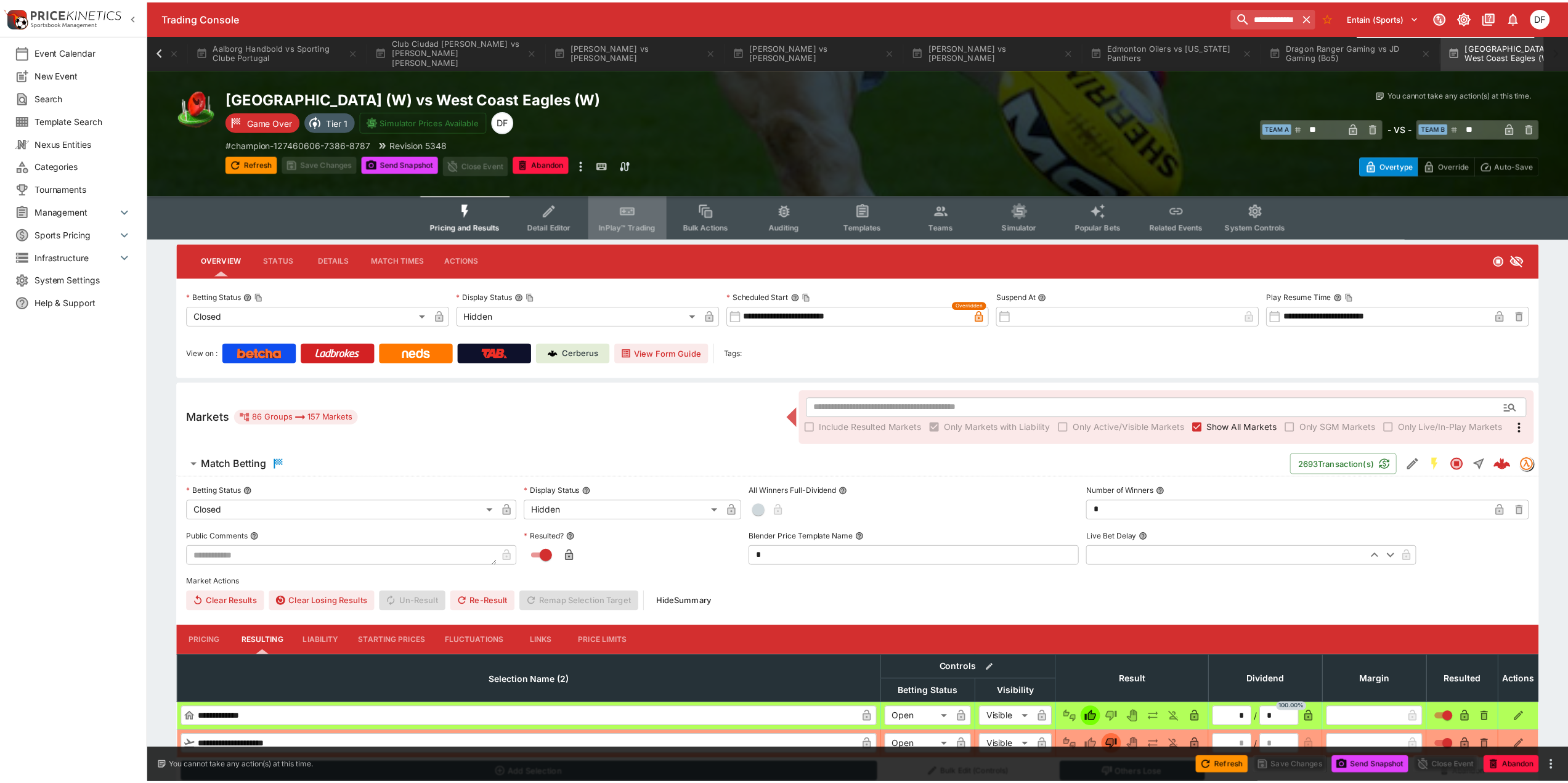
scroll to position [0, 424]
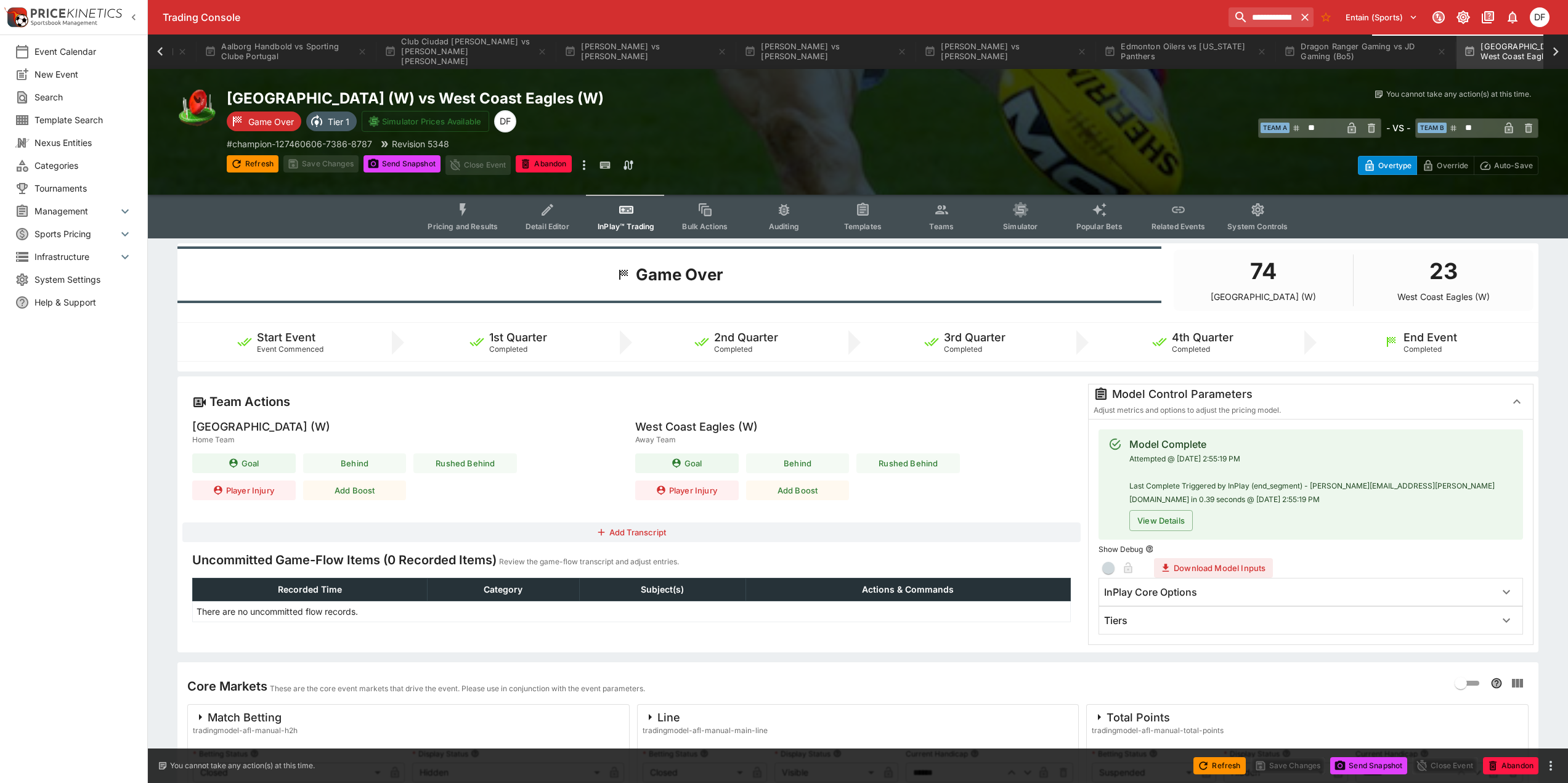
click at [1185, 596] on h6 "InPlay Core Options" at bounding box center [1151, 592] width 93 height 13
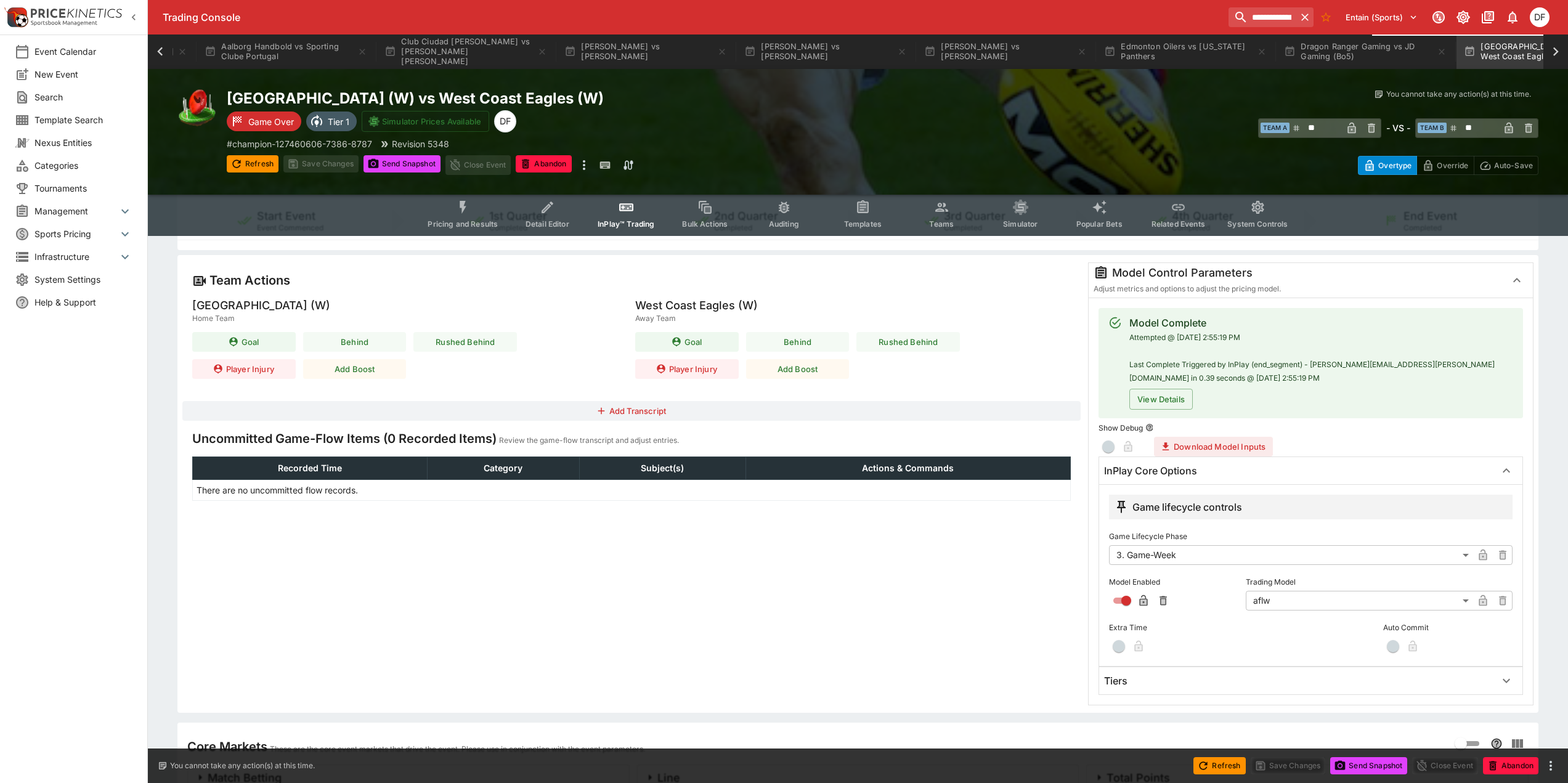
scroll to position [246, 0]
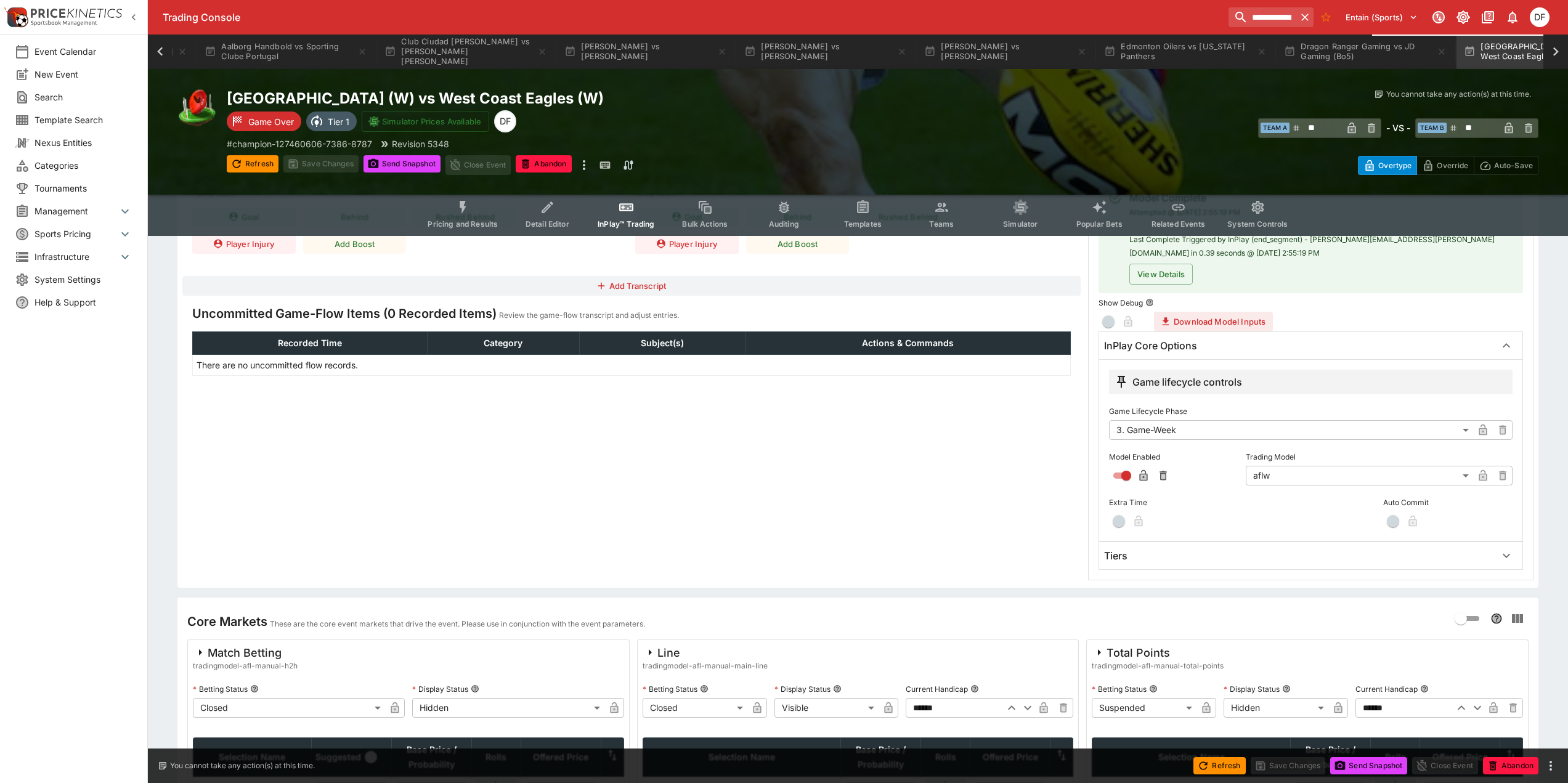
click at [1172, 558] on div "Tiers" at bounding box center [1299, 556] width 391 height 13
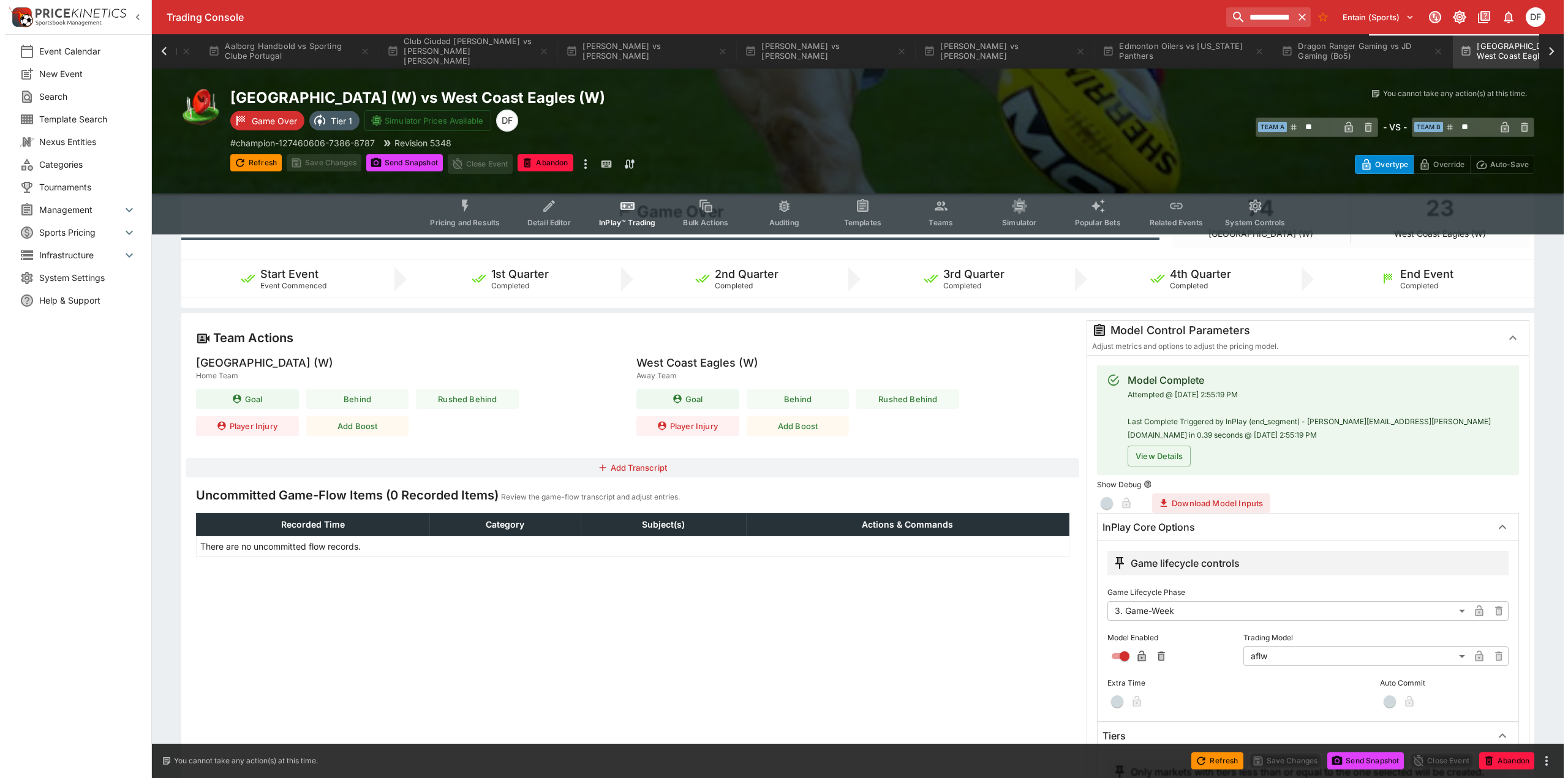
scroll to position [0, 0]
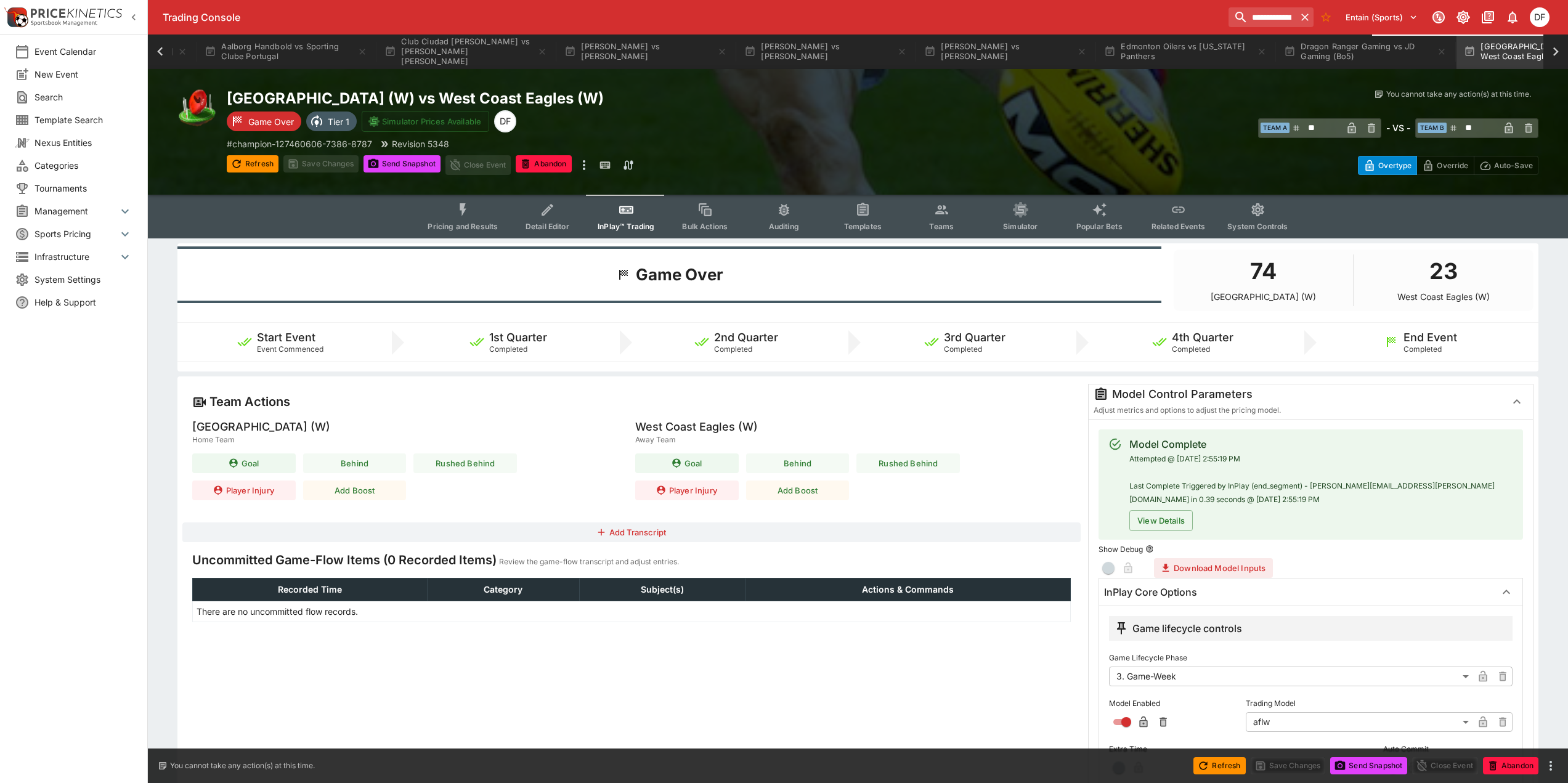
click at [470, 225] on span "Pricing and Results" at bounding box center [463, 226] width 70 height 9
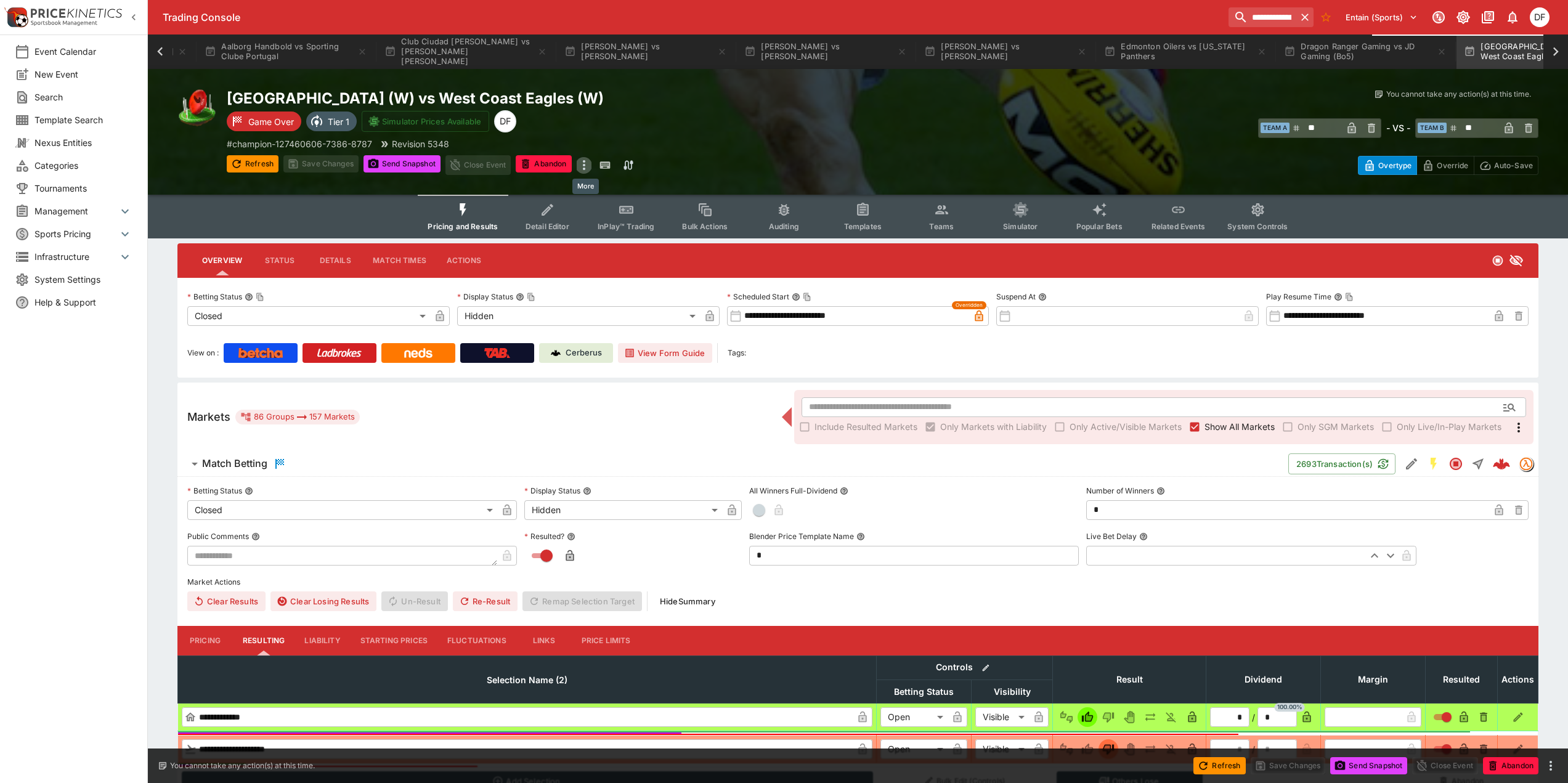
click at [589, 161] on icon "more" at bounding box center [584, 165] width 15 height 15
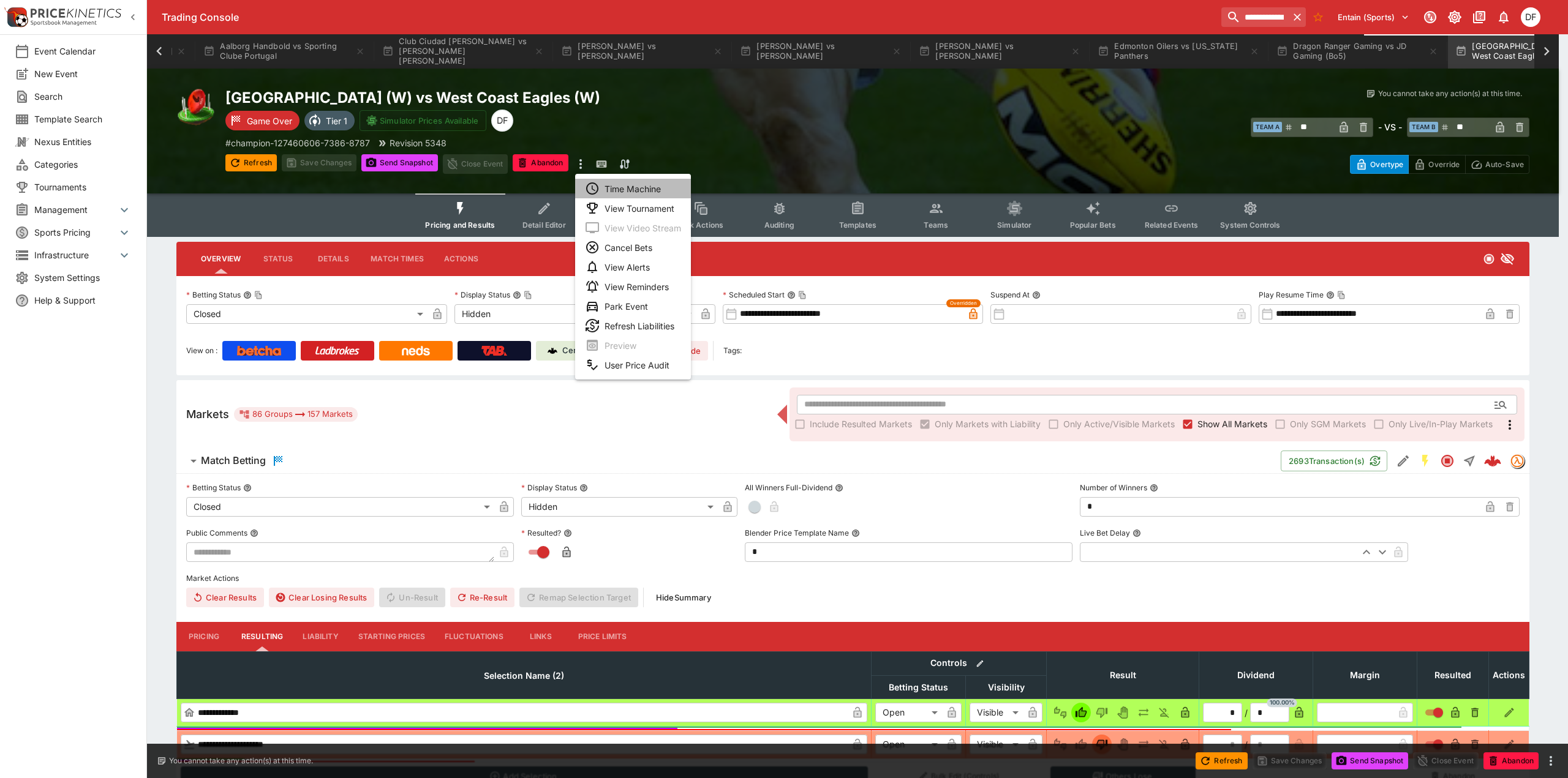
click at [655, 182] on li "Time Machine" at bounding box center [633, 189] width 115 height 19
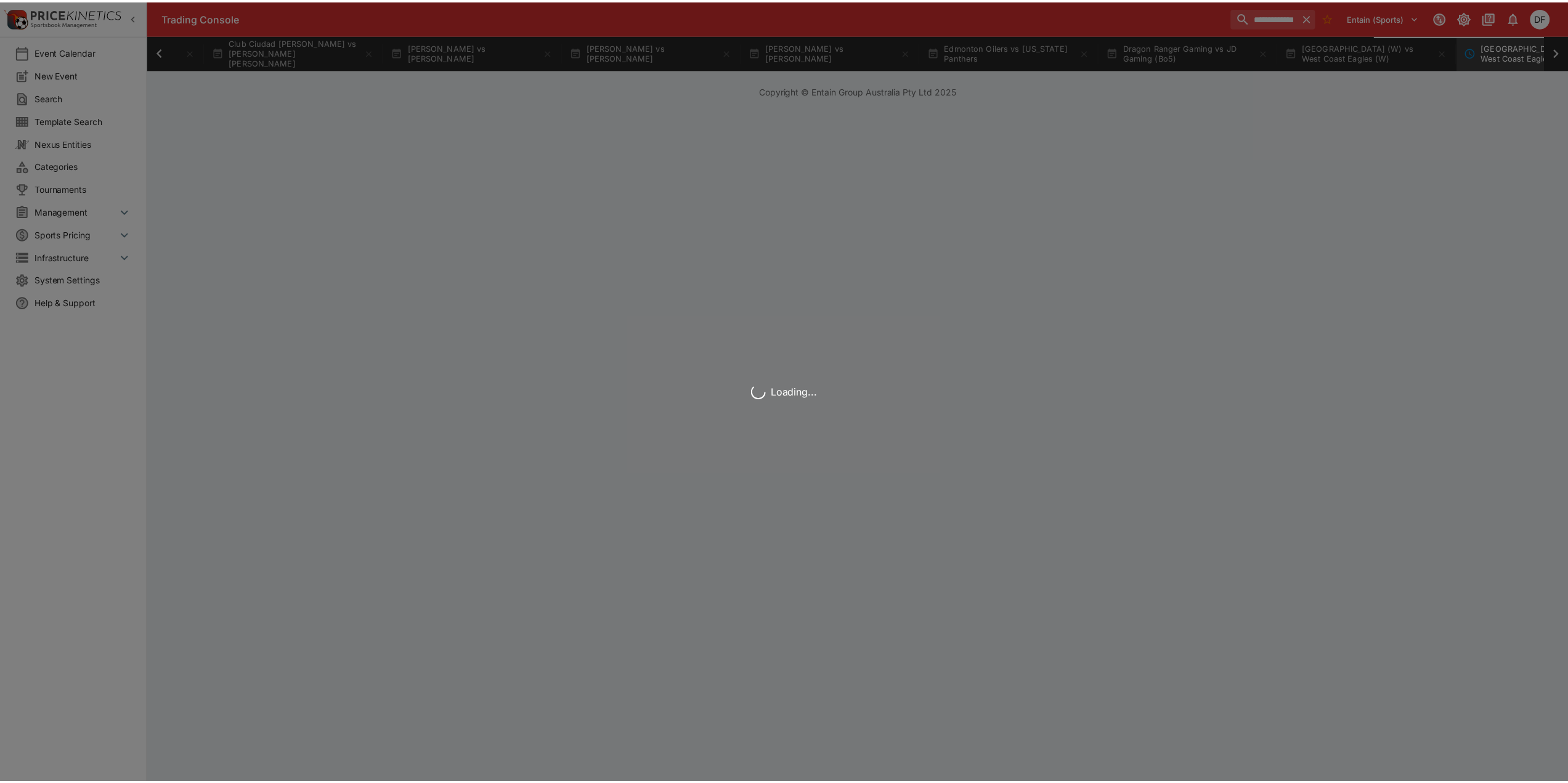
scroll to position [0, 604]
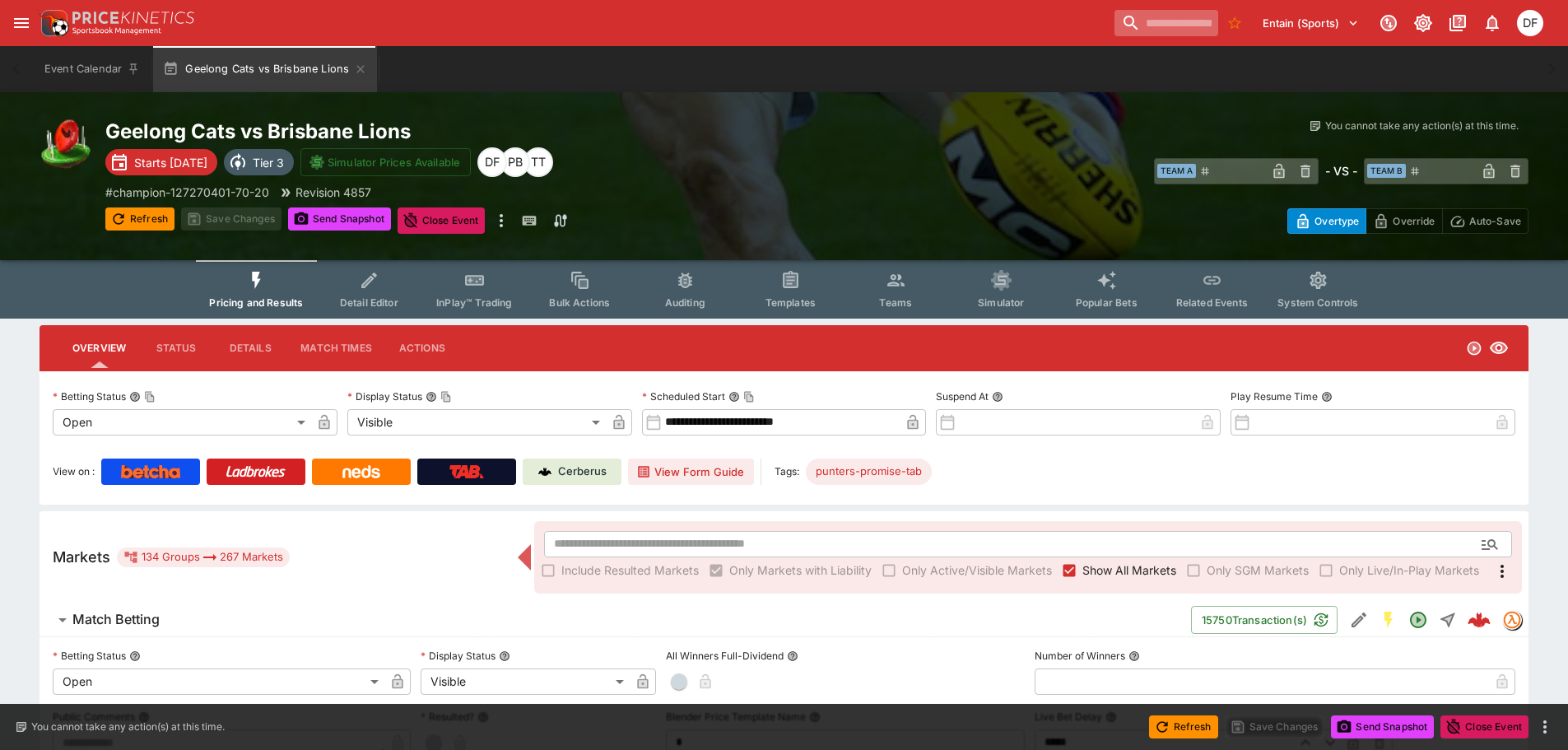
click at [1154, 32] on input "search" at bounding box center [1166, 23] width 104 height 26
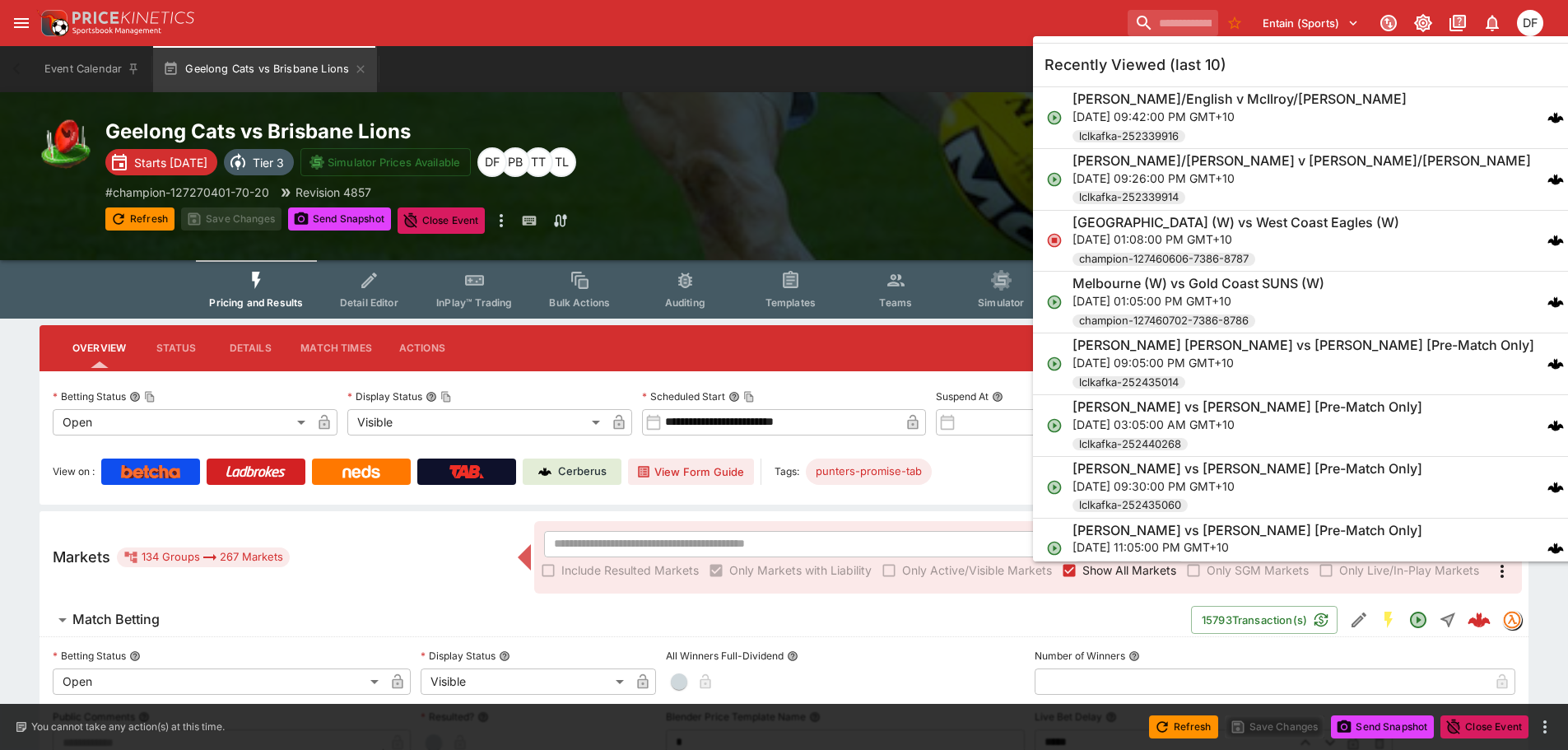
click at [652, 68] on div "Event Calendar Geelong Cats vs Brisbane Lions" at bounding box center [784, 70] width 1503 height 46
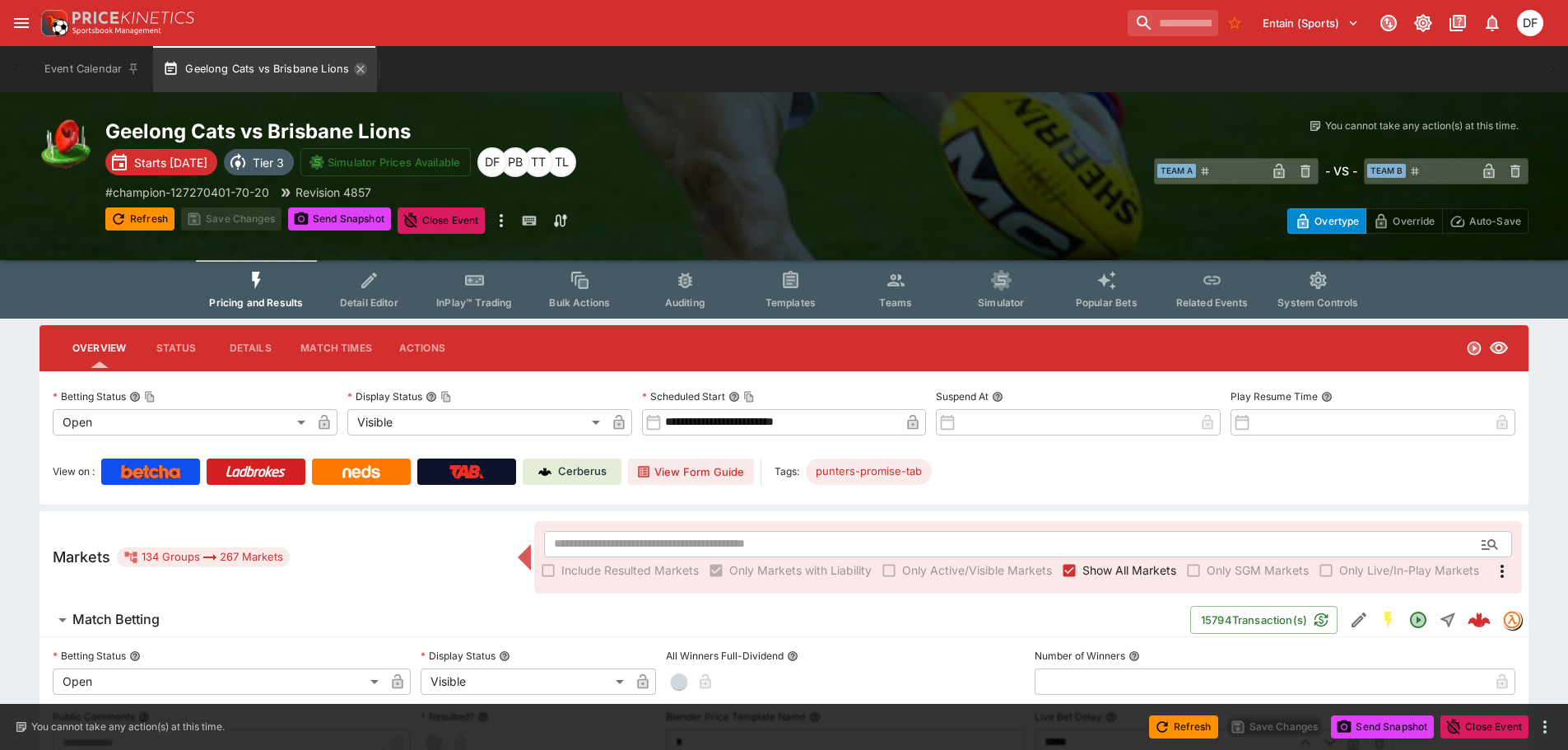
click at [357, 68] on icon "button" at bounding box center [361, 69] width 7 height 7
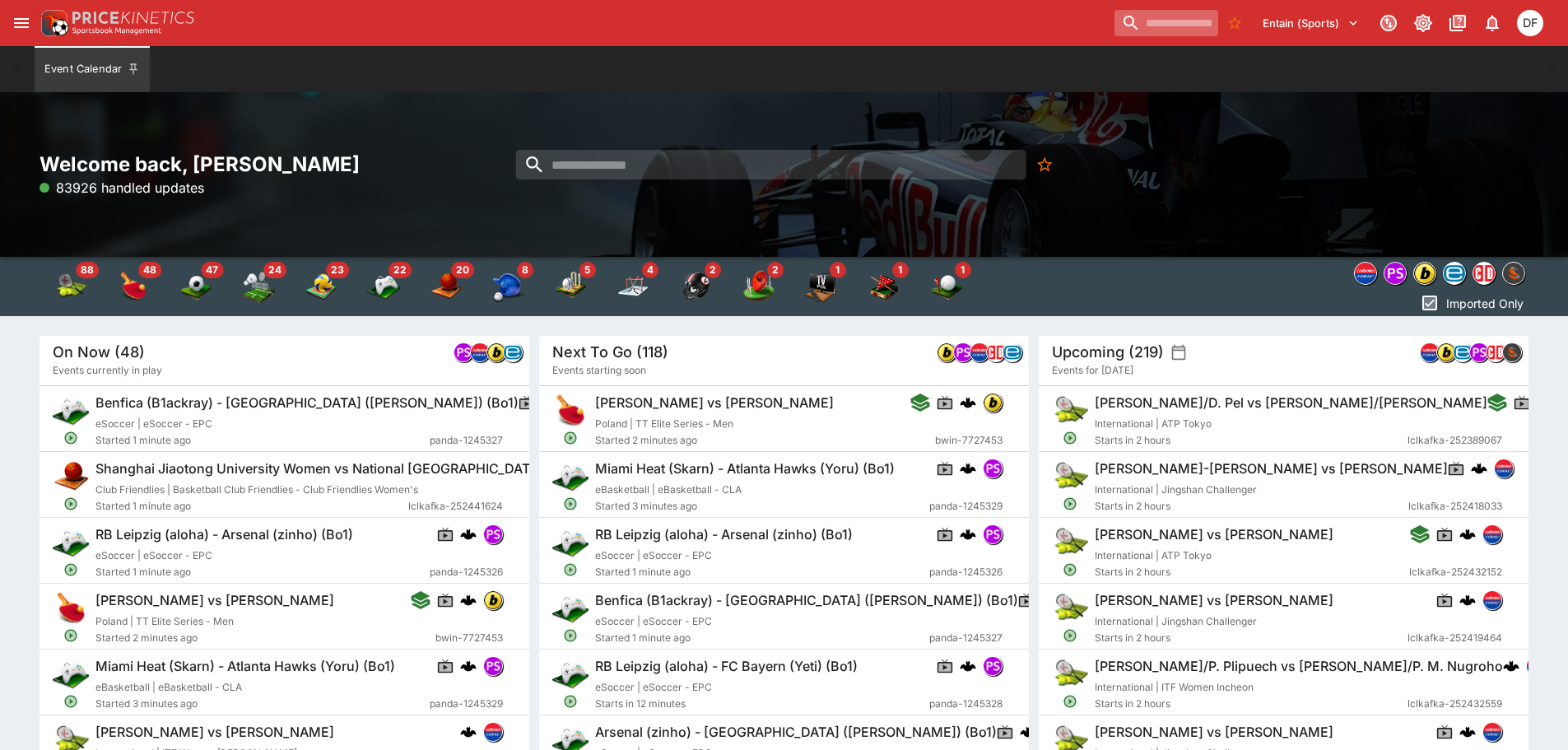
click at [1114, 33] on input "search" at bounding box center [1166, 23] width 104 height 26
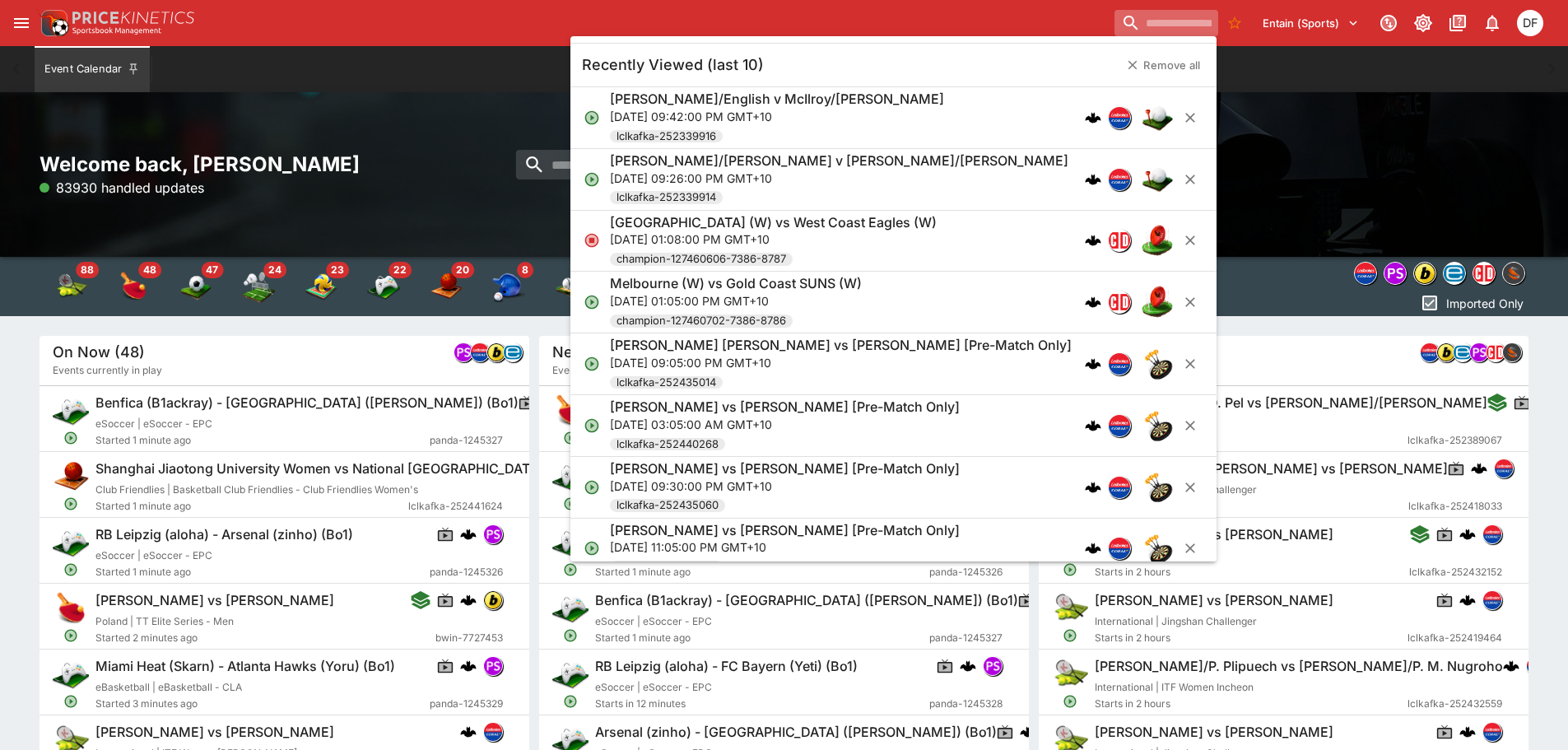
click at [1114, 33] on input "search" at bounding box center [1166, 23] width 104 height 26
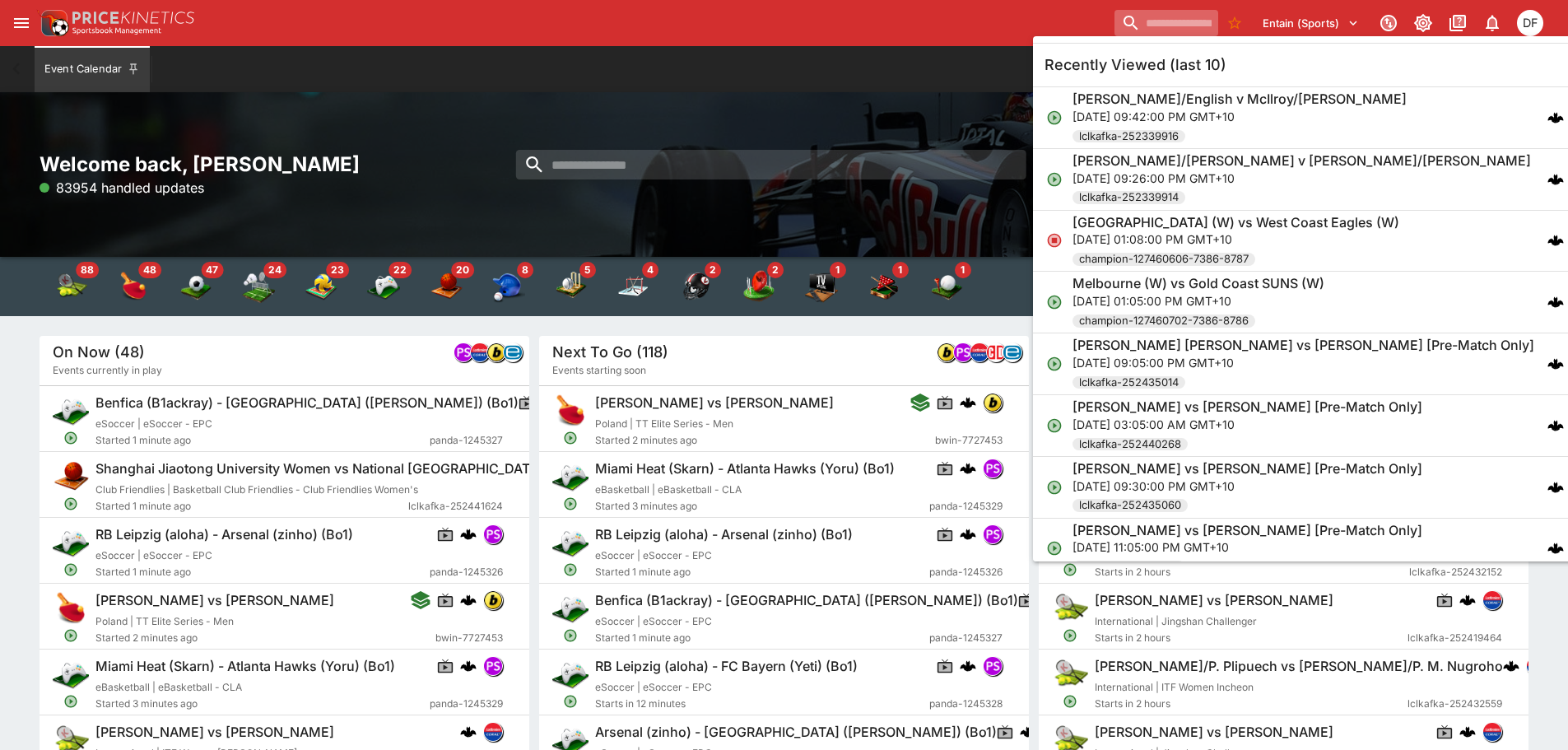
click at [1114, 33] on input "search" at bounding box center [1166, 23] width 104 height 26
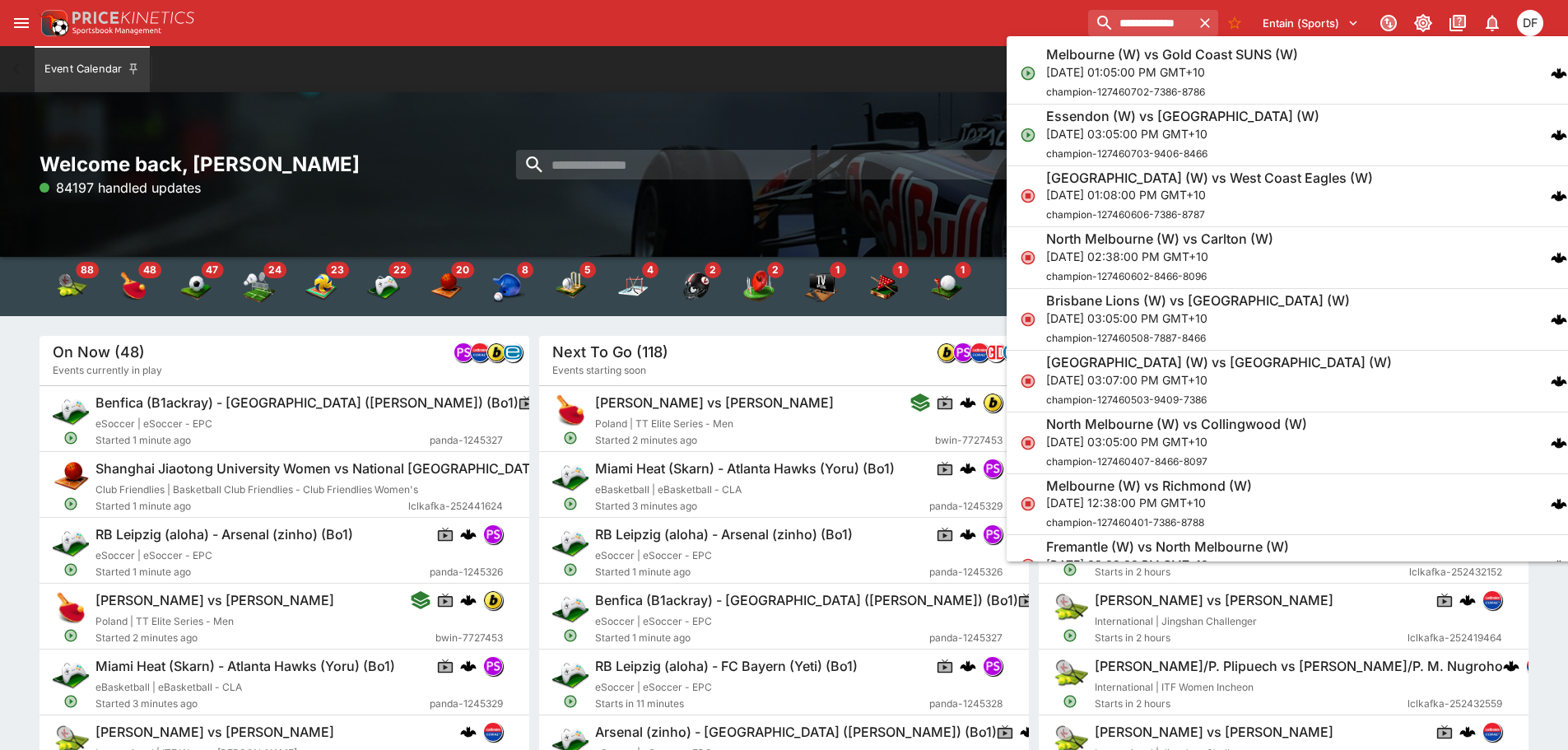
type input "**********"
click at [1166, 68] on p "[DATE] 01:05:00 PM GMT+10" at bounding box center [1172, 72] width 252 height 18
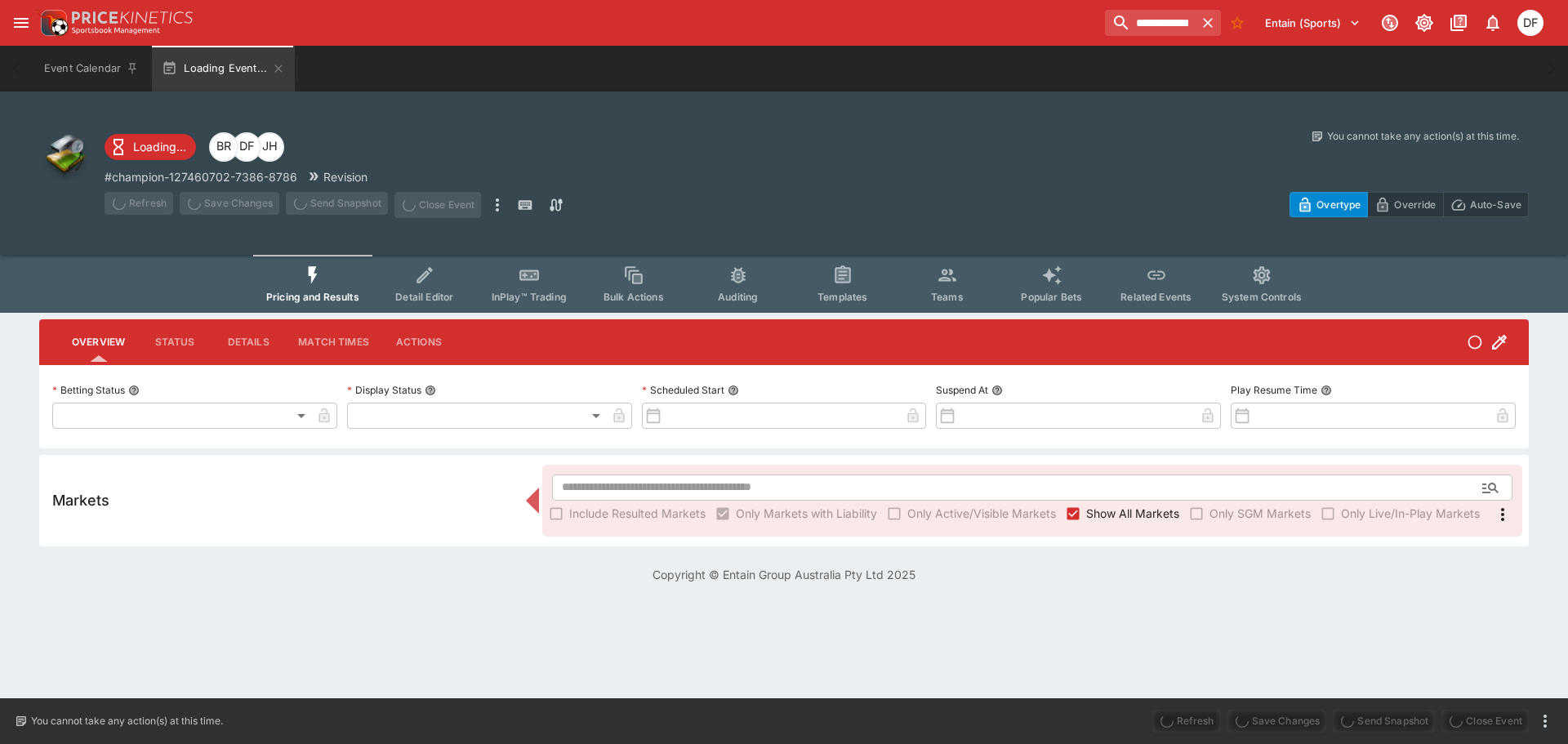
type input "**********"
type input "*******"
type input "**********"
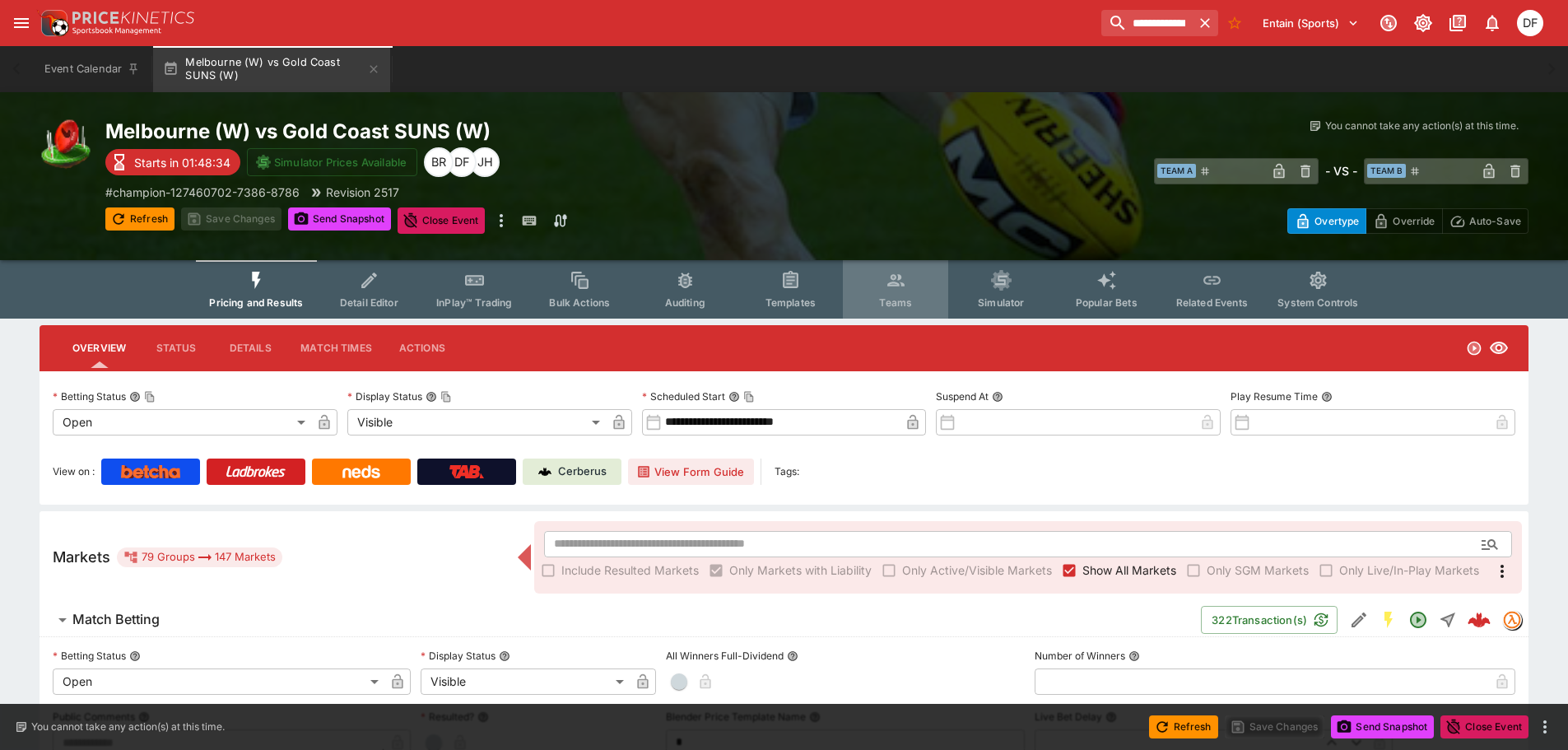
click at [903, 292] on button "Teams" at bounding box center [895, 289] width 105 height 59
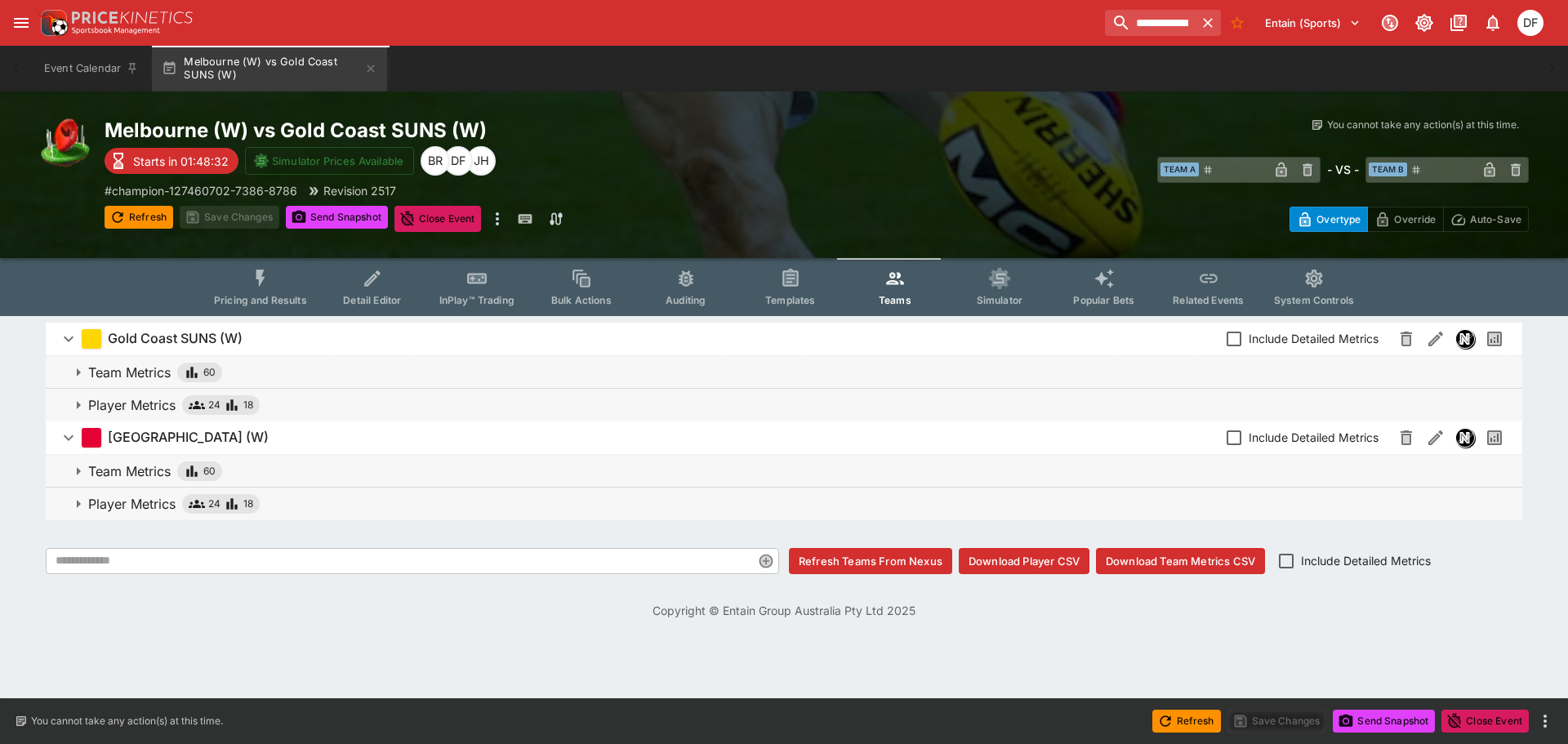
click at [982, 294] on span "Simulator" at bounding box center [999, 300] width 46 height 12
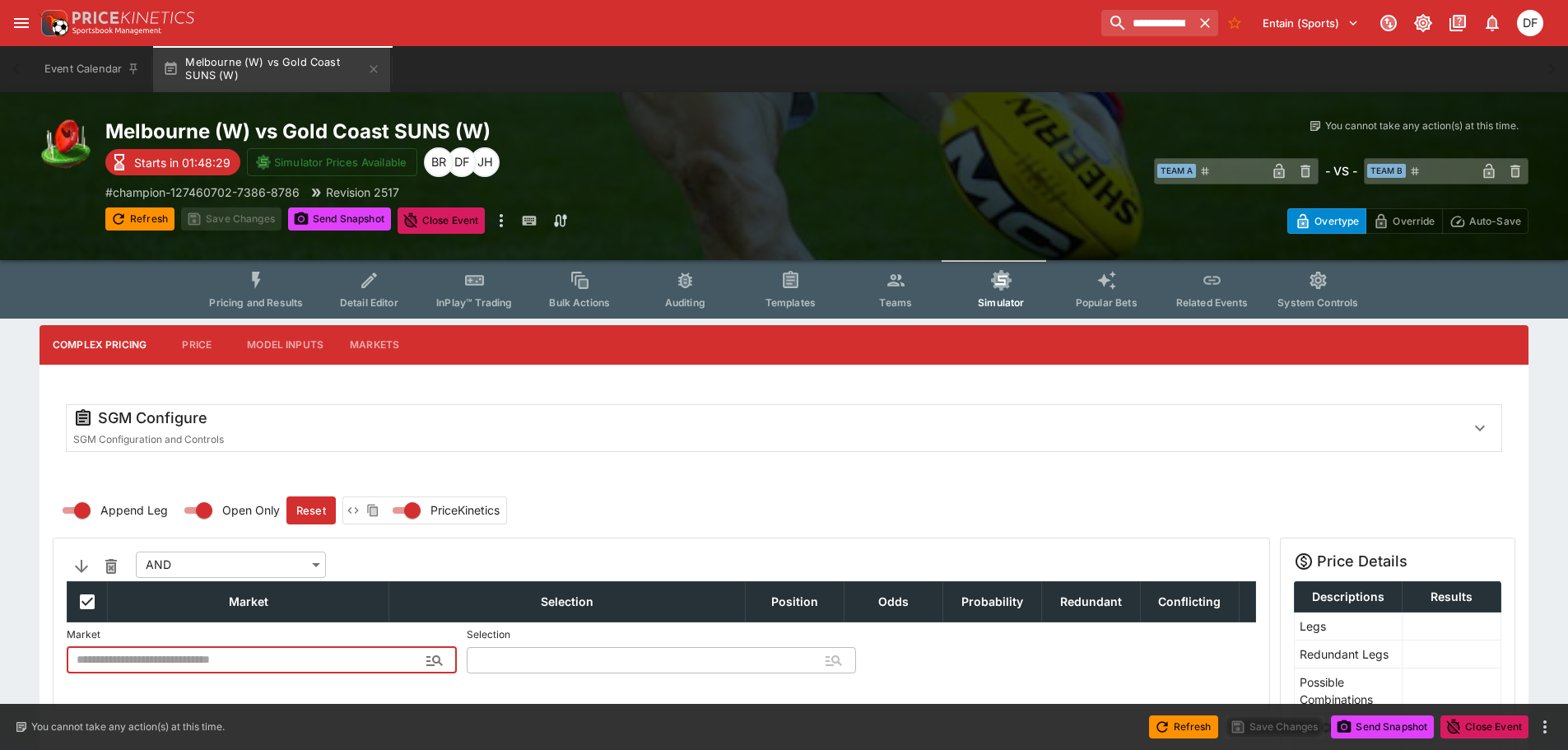
click at [451, 294] on button "InPlay™ Trading" at bounding box center [474, 289] width 105 height 59
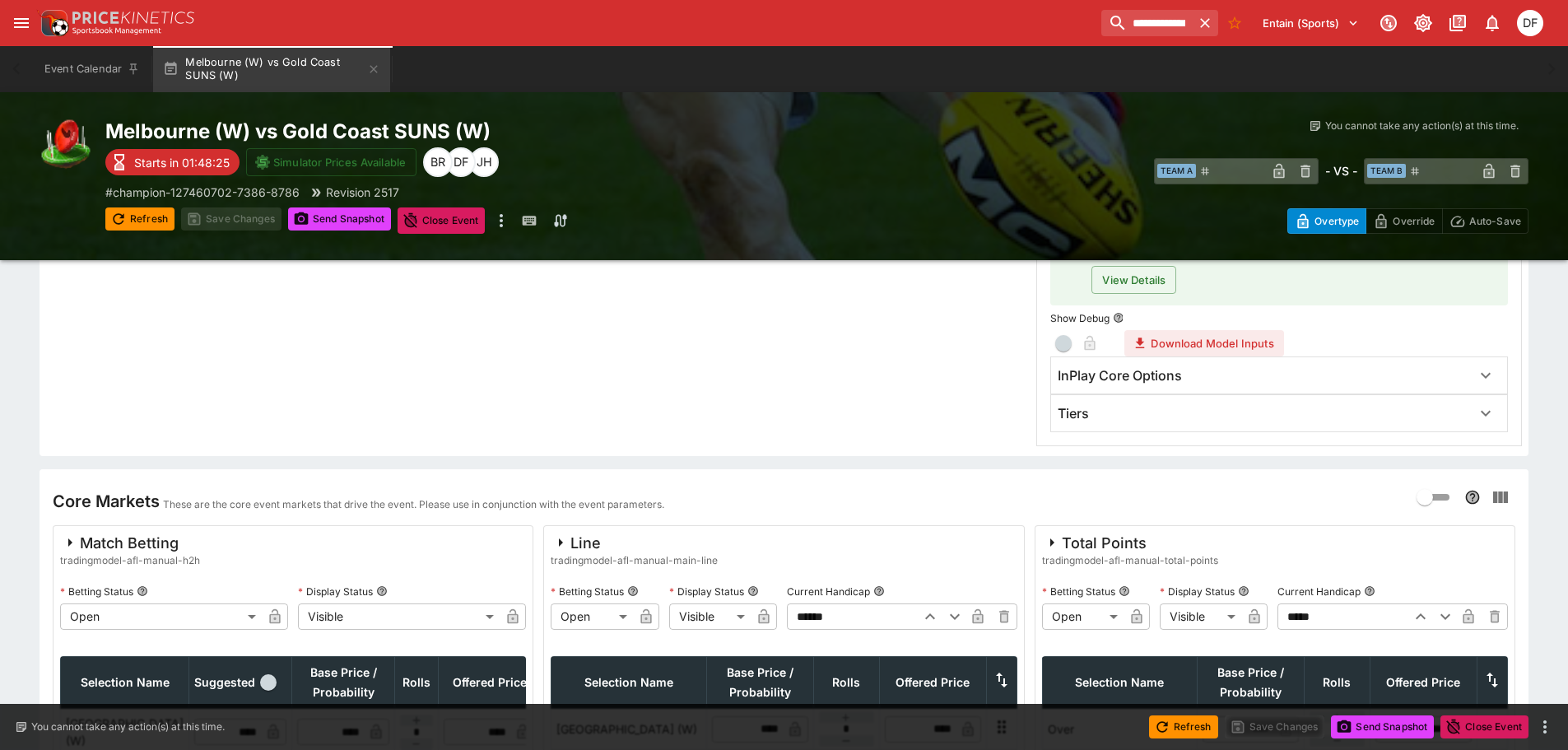
scroll to position [412, 0]
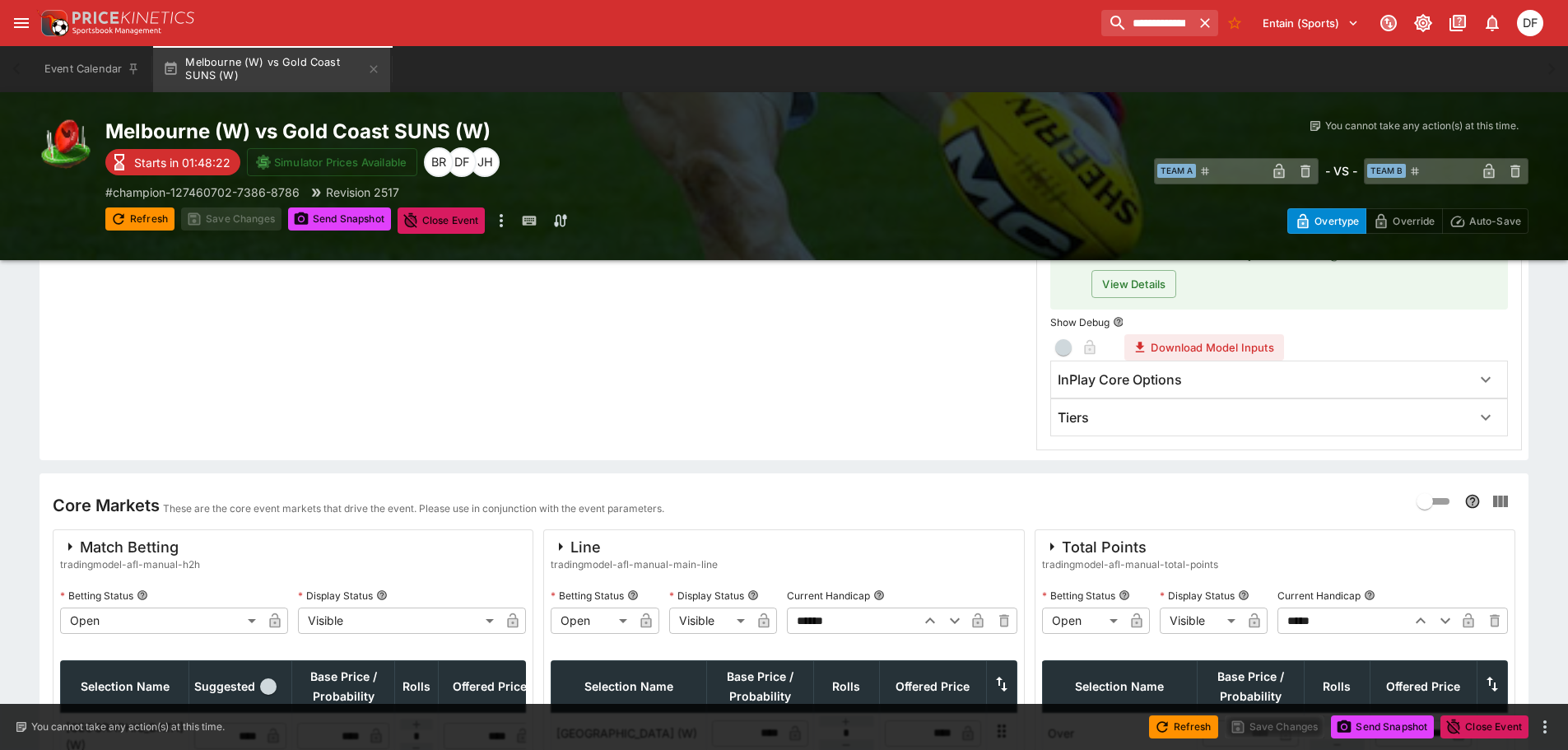
click at [1085, 422] on h6 "Tiers" at bounding box center [1074, 417] width 32 height 18
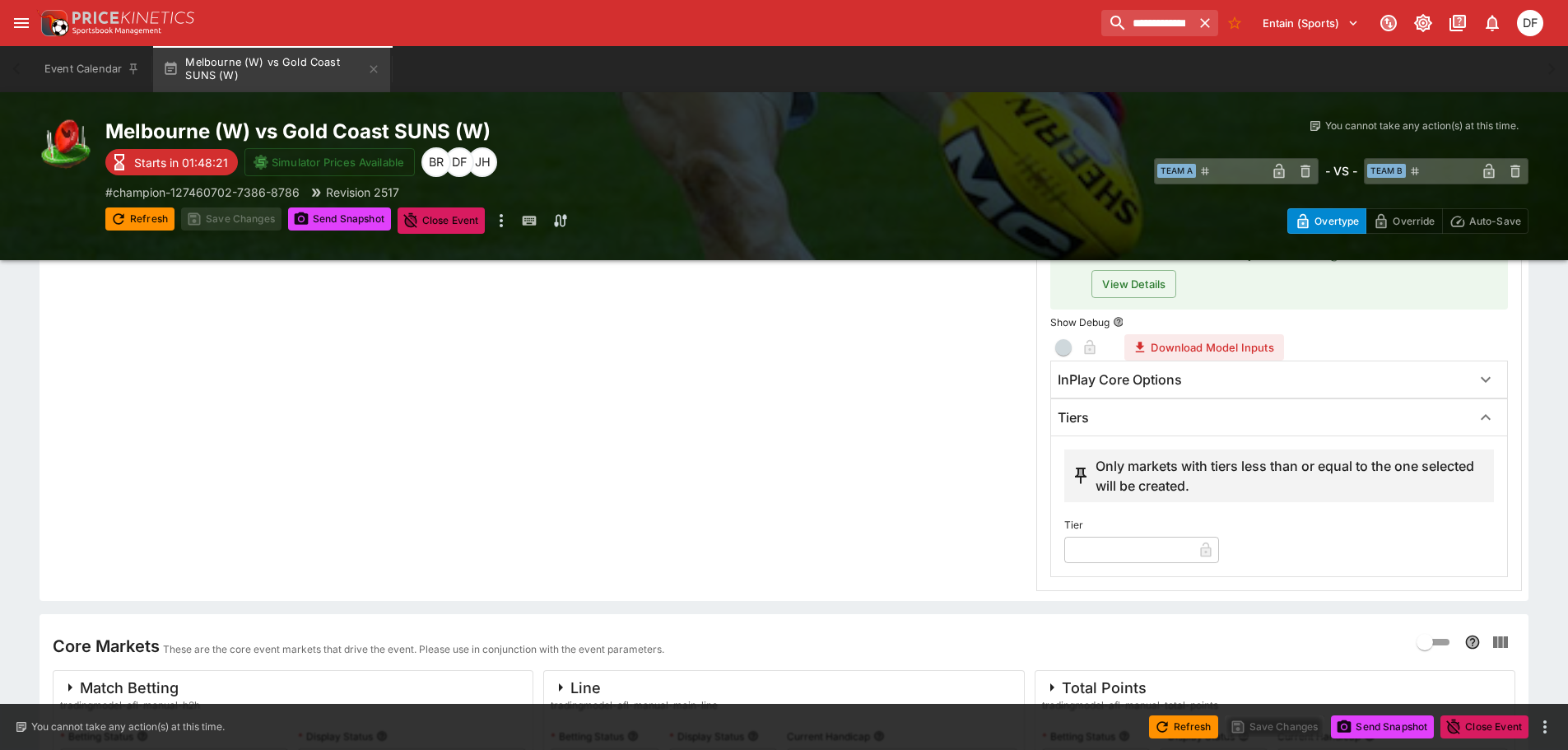
click at [1103, 545] on input "text" at bounding box center [1128, 550] width 128 height 26
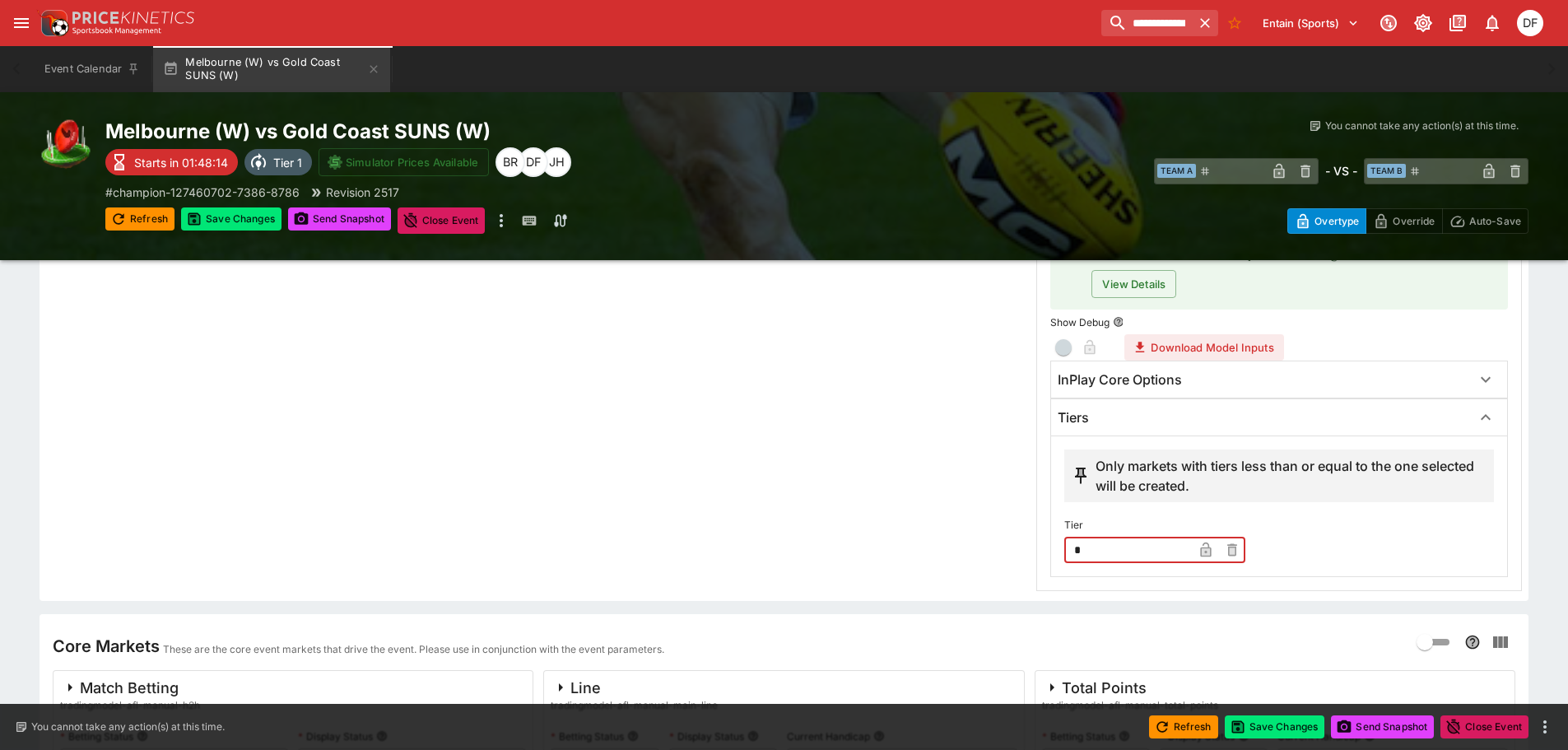
type input "*"
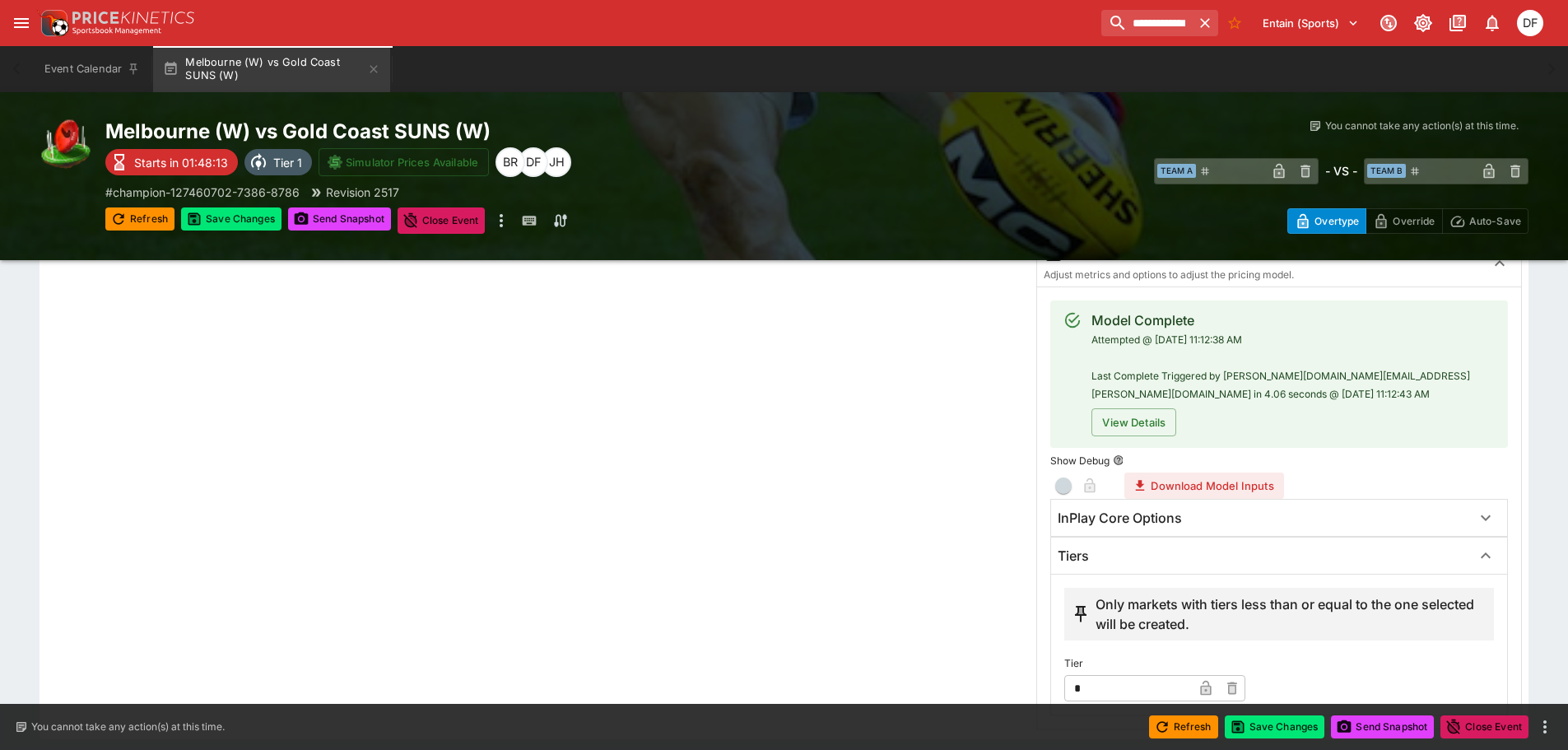
scroll to position [0, 0]
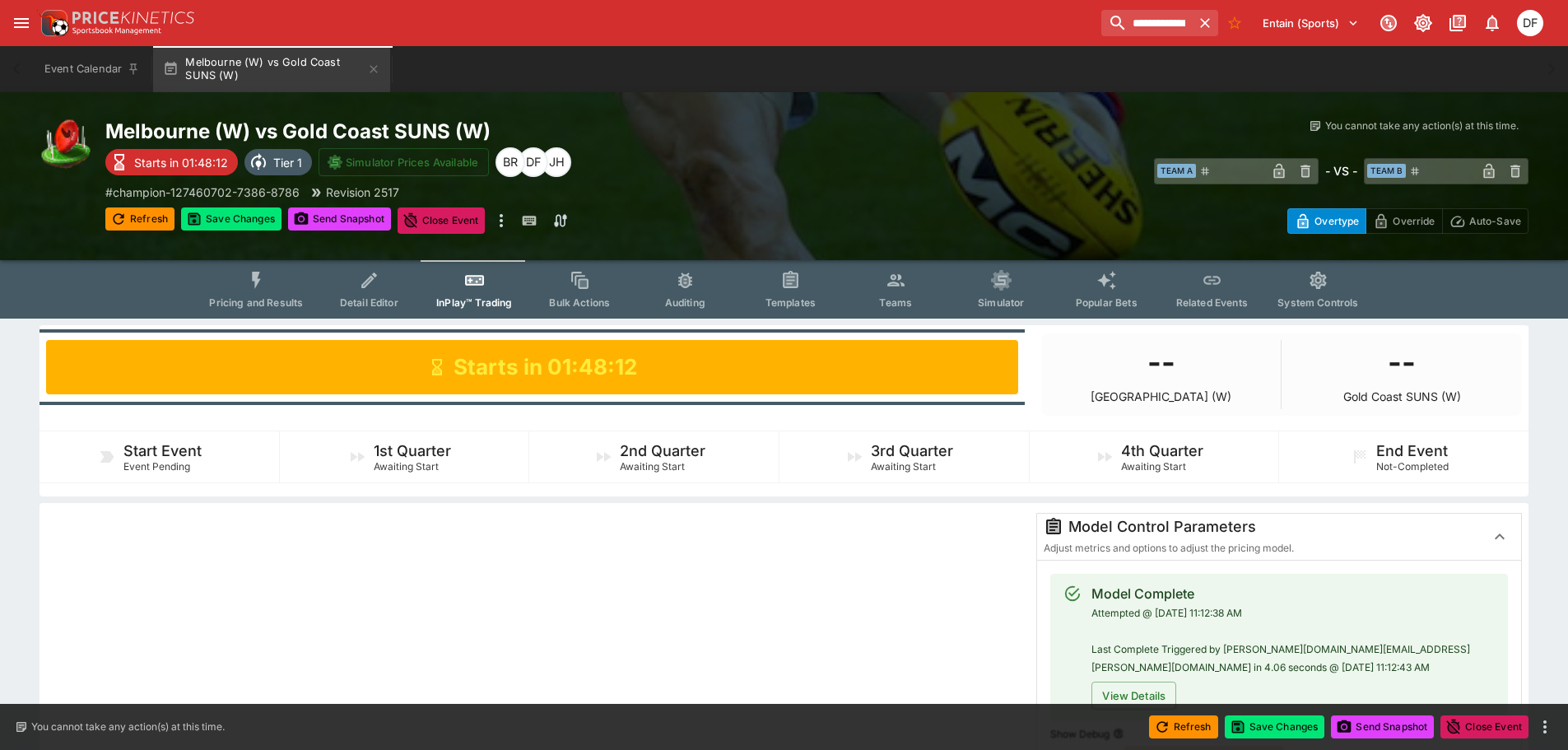
click at [886, 287] on icon "Event type filters" at bounding box center [896, 281] width 21 height 21
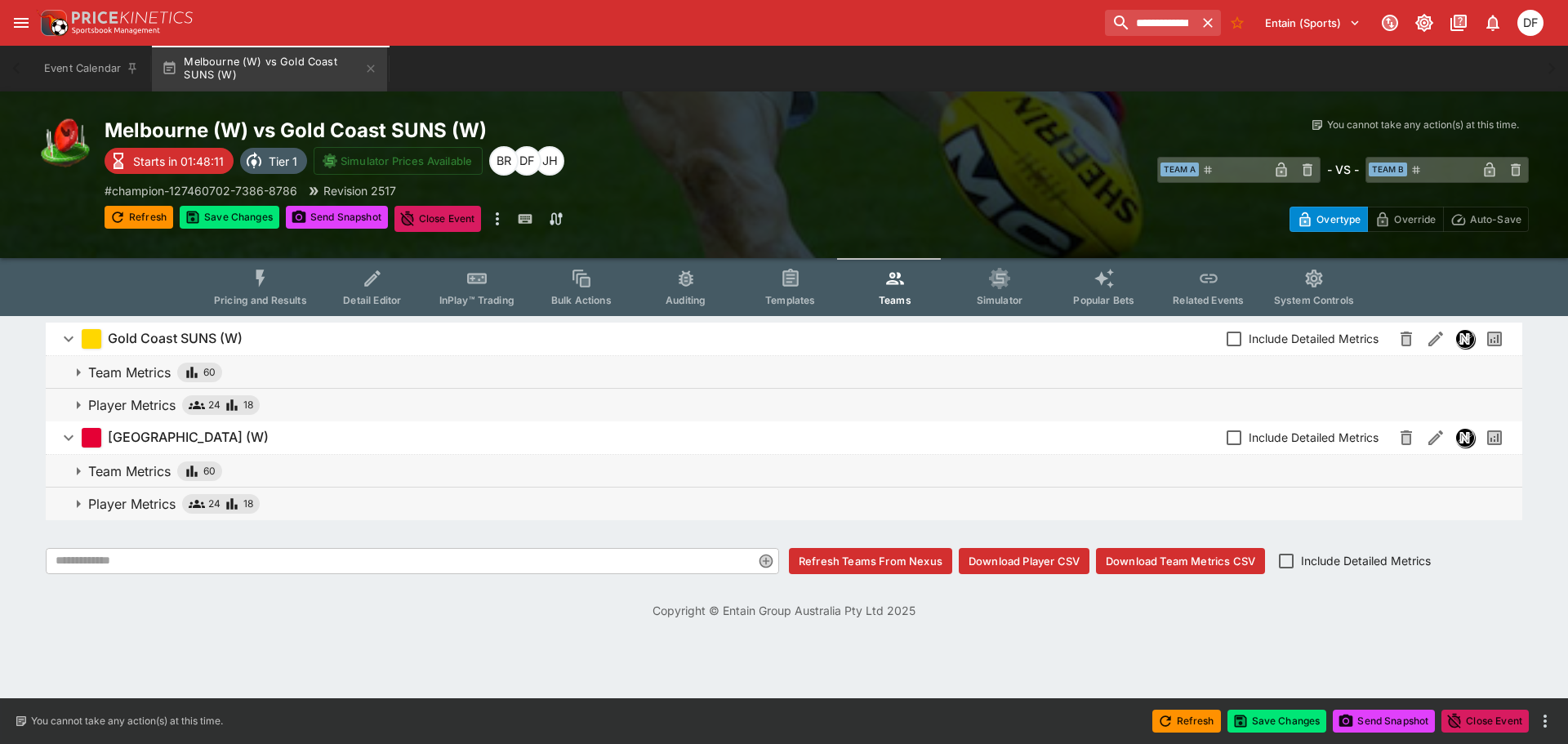
click at [144, 512] on p "Player Metrics" at bounding box center [132, 503] width 88 height 19
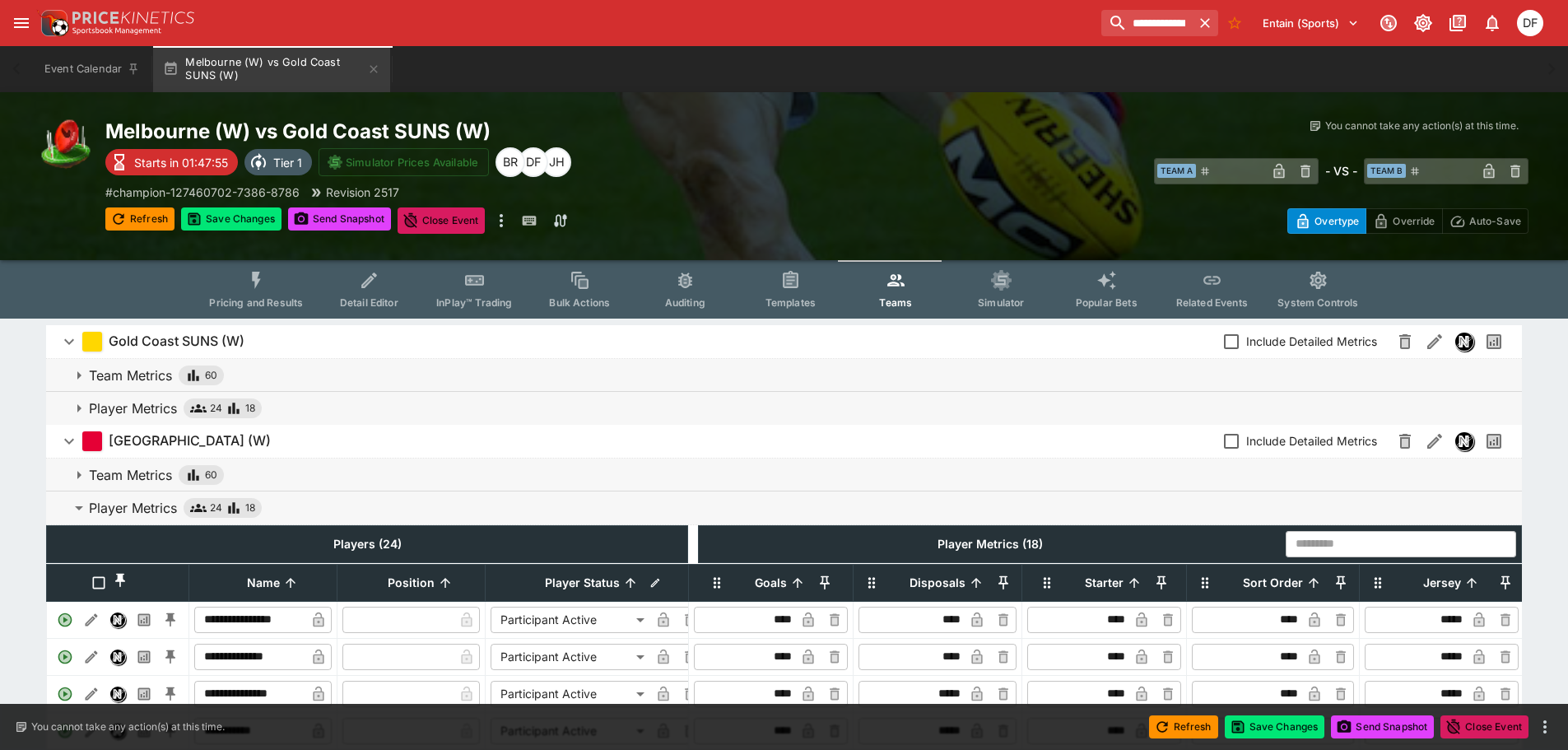
click at [231, 287] on button "Pricing and Results" at bounding box center [256, 289] width 120 height 59
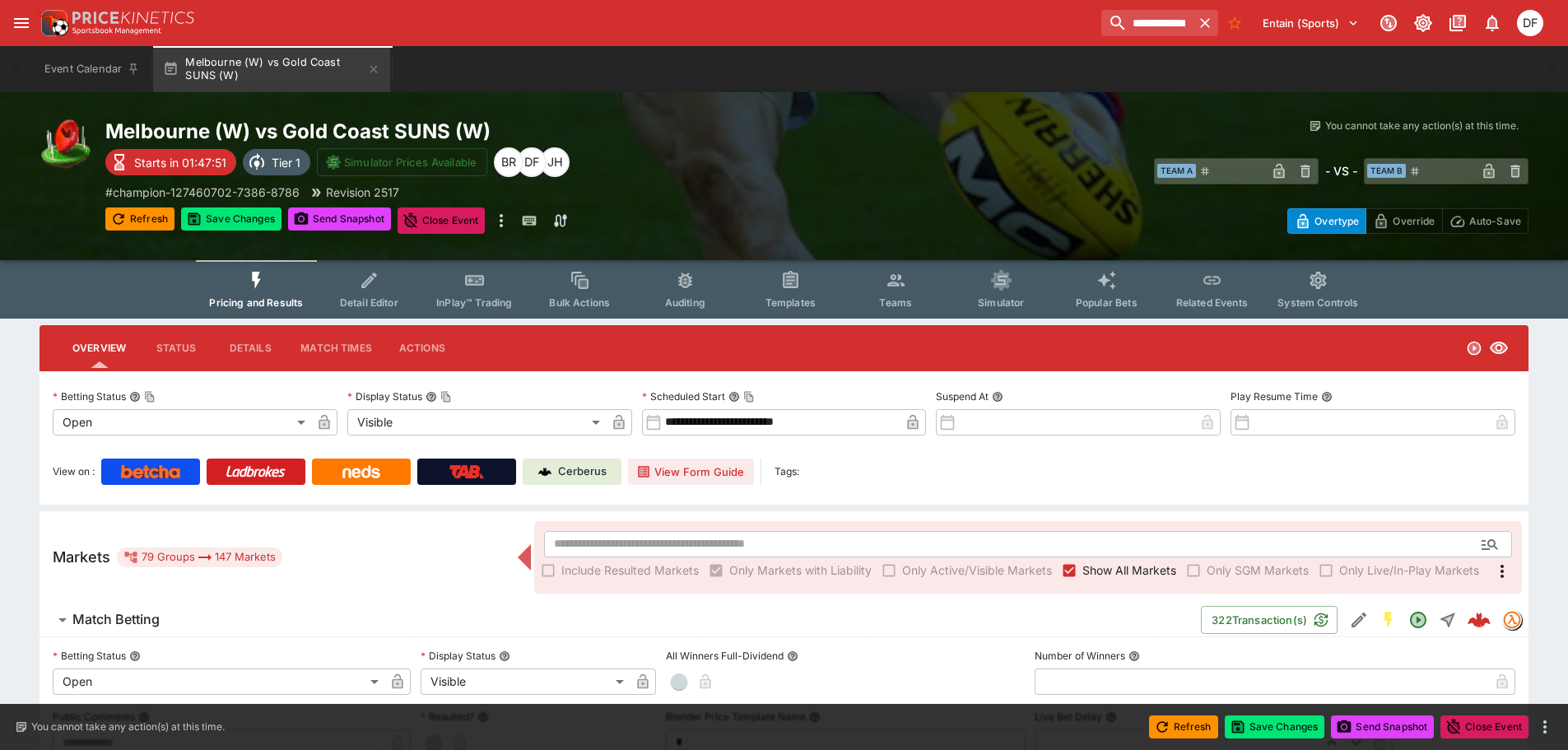
click at [392, 287] on button "Detail Editor" at bounding box center [368, 289] width 105 height 59
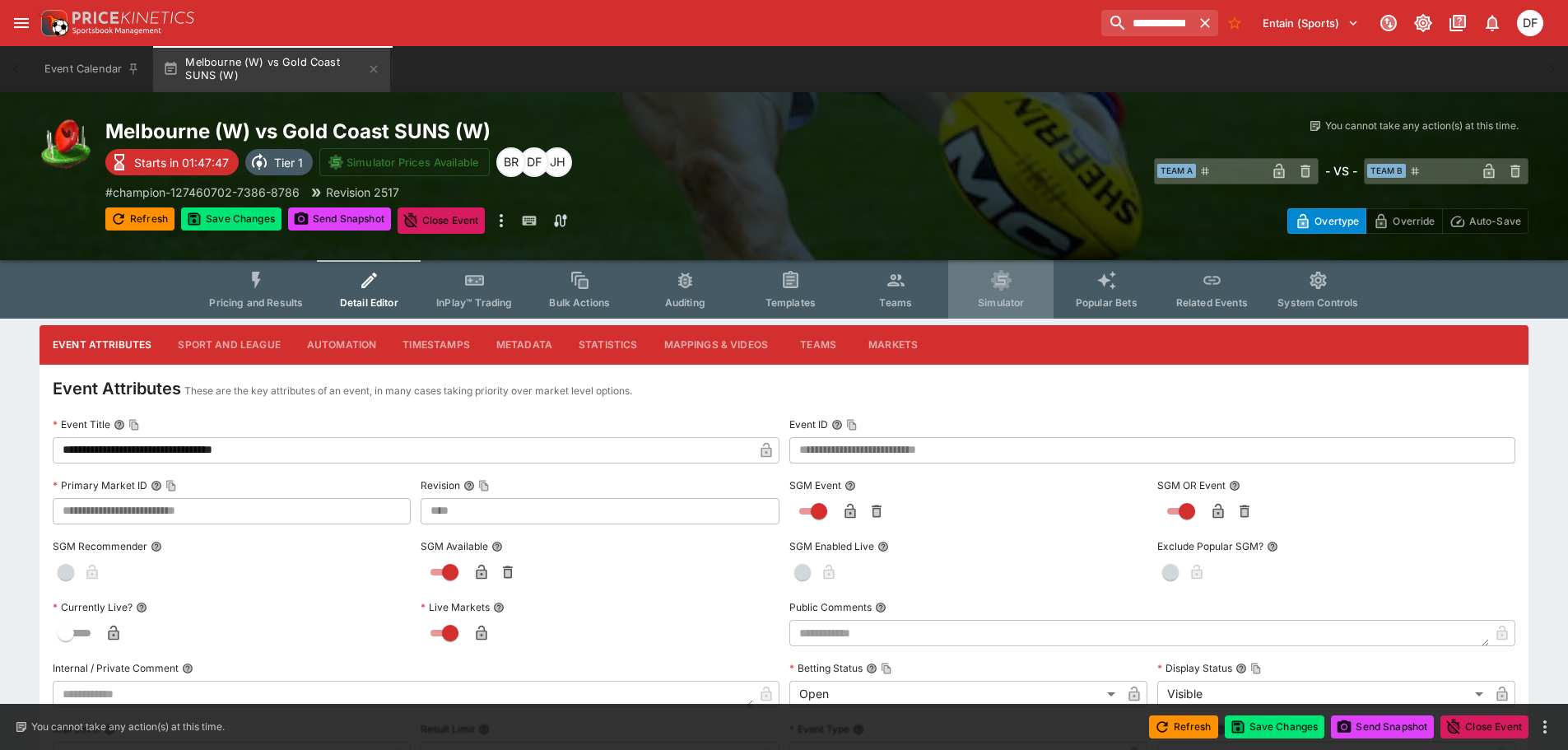
click at [986, 301] on span "Simulator" at bounding box center [1001, 302] width 46 height 12
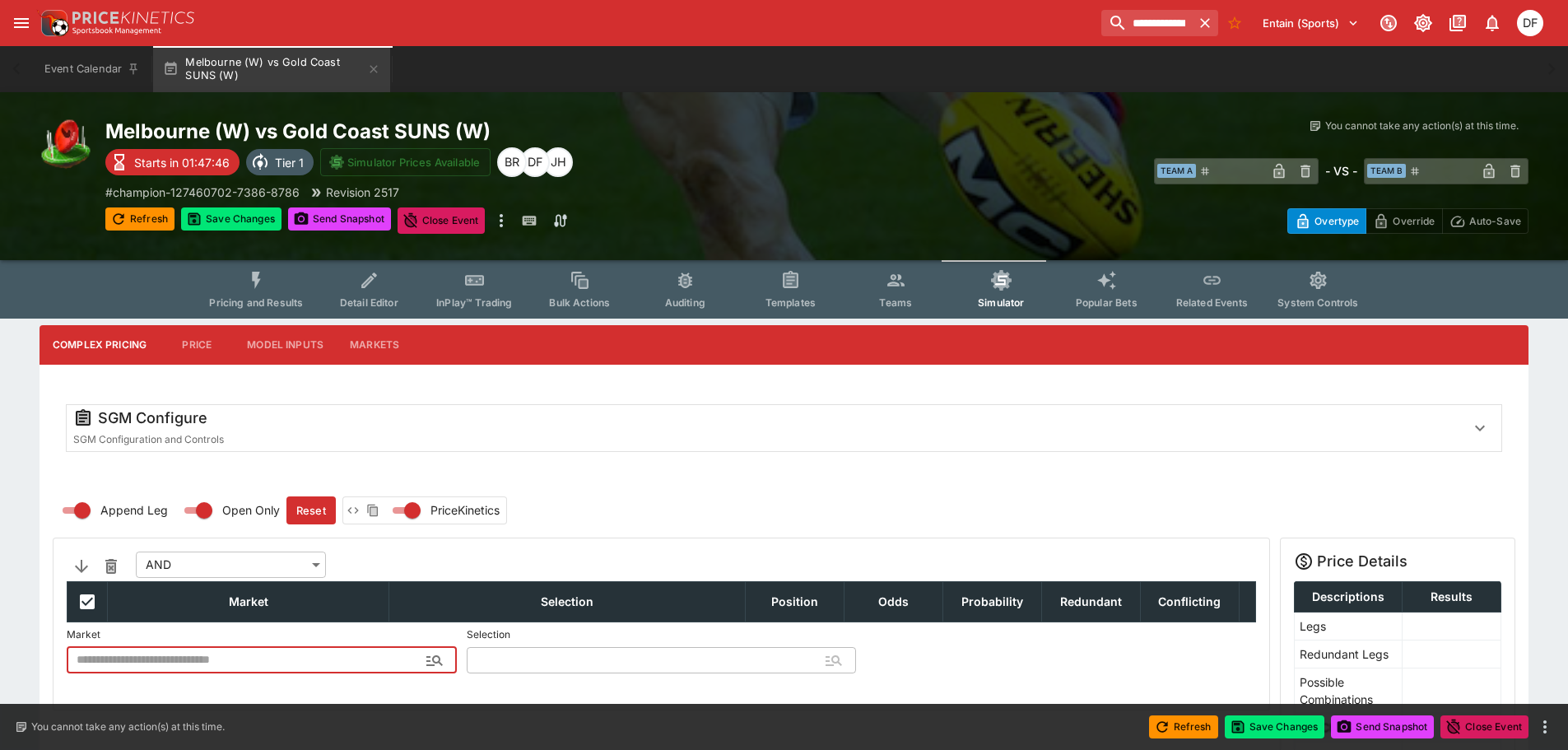
type input "**********"
click at [496, 294] on button "InPlay™ Trading" at bounding box center [474, 289] width 105 height 59
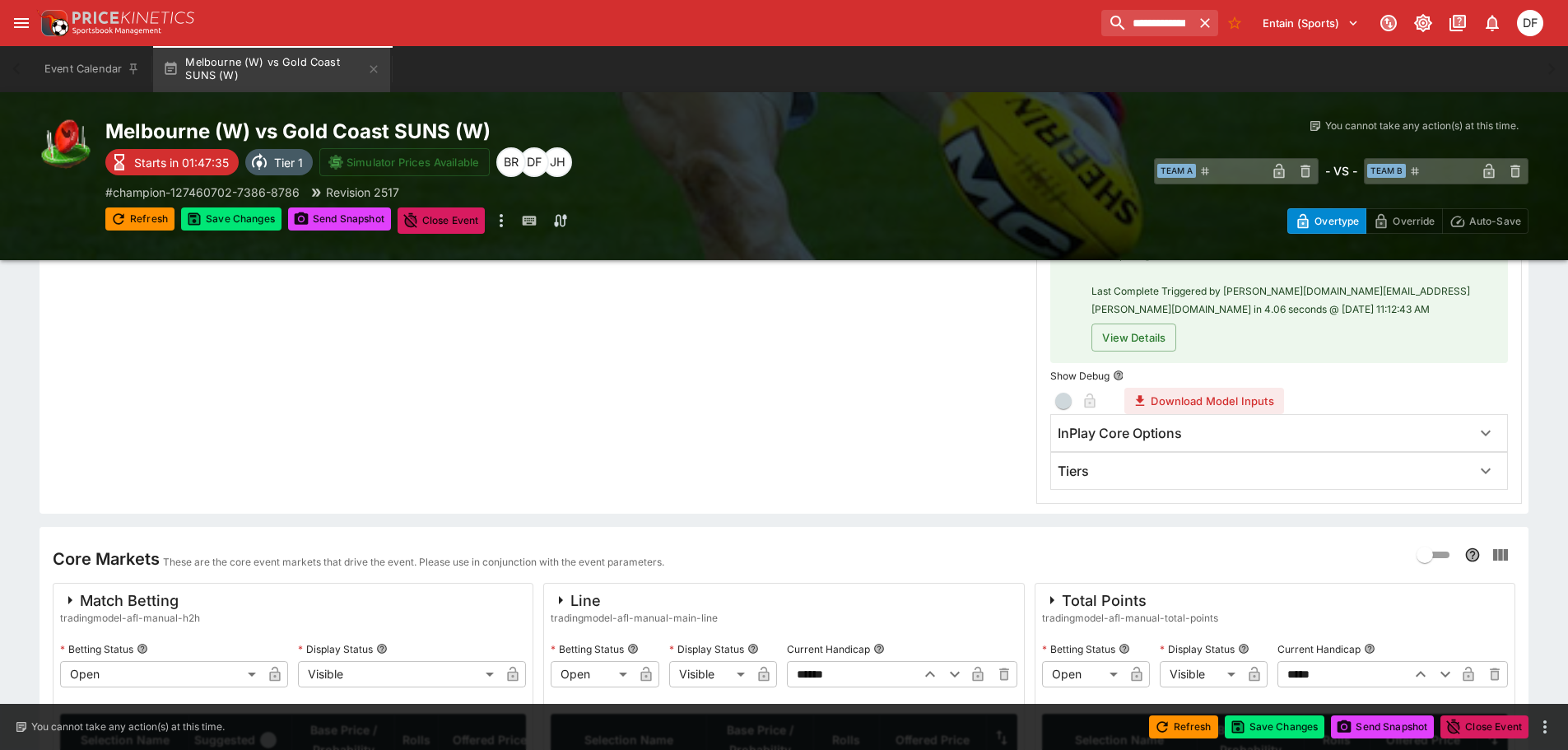
scroll to position [329, 0]
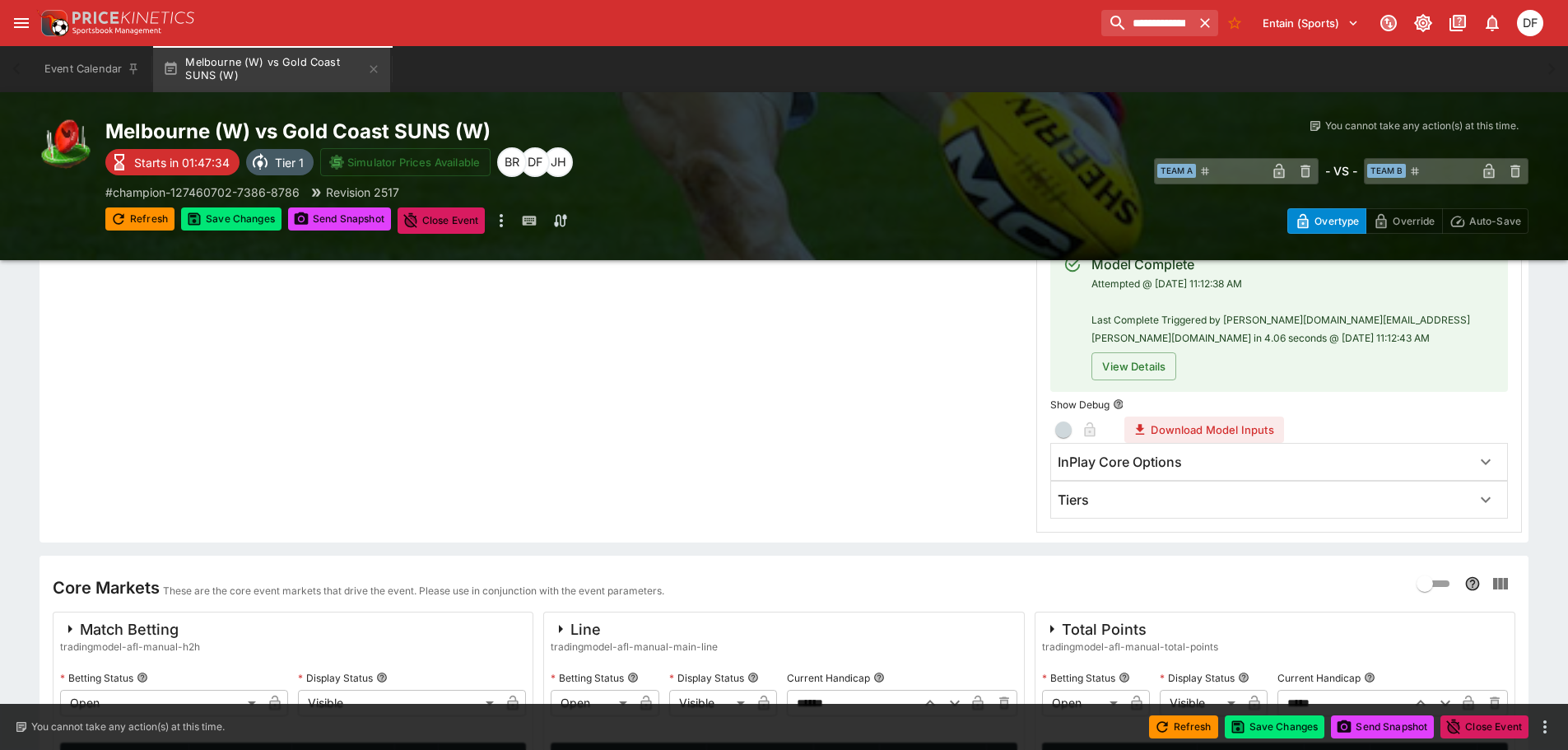
click at [1127, 496] on div "Tiers" at bounding box center [1264, 500] width 414 height 18
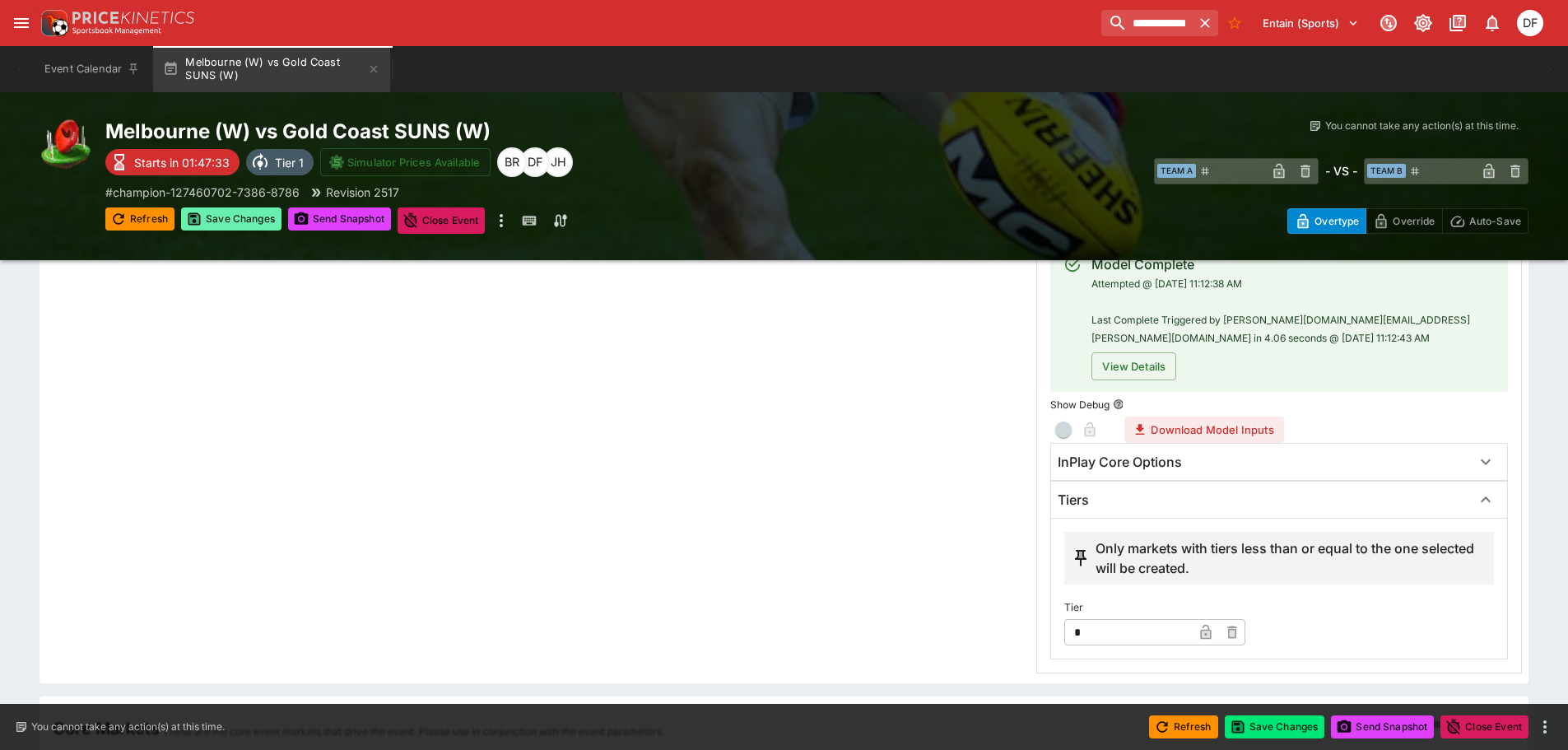
click at [239, 211] on button "Save Changes" at bounding box center [231, 218] width 100 height 23
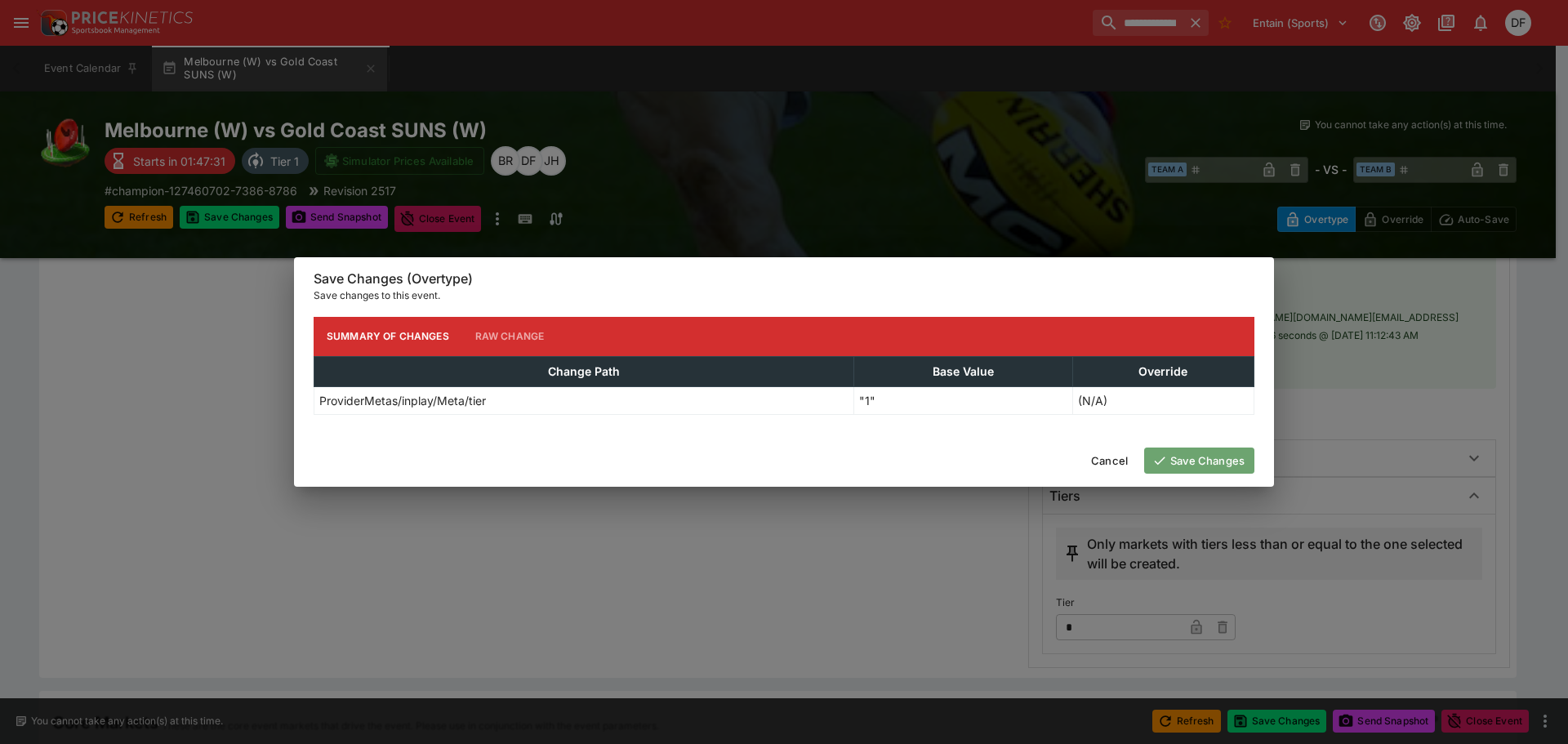
click at [1187, 455] on button "Save Changes" at bounding box center [1199, 460] width 111 height 26
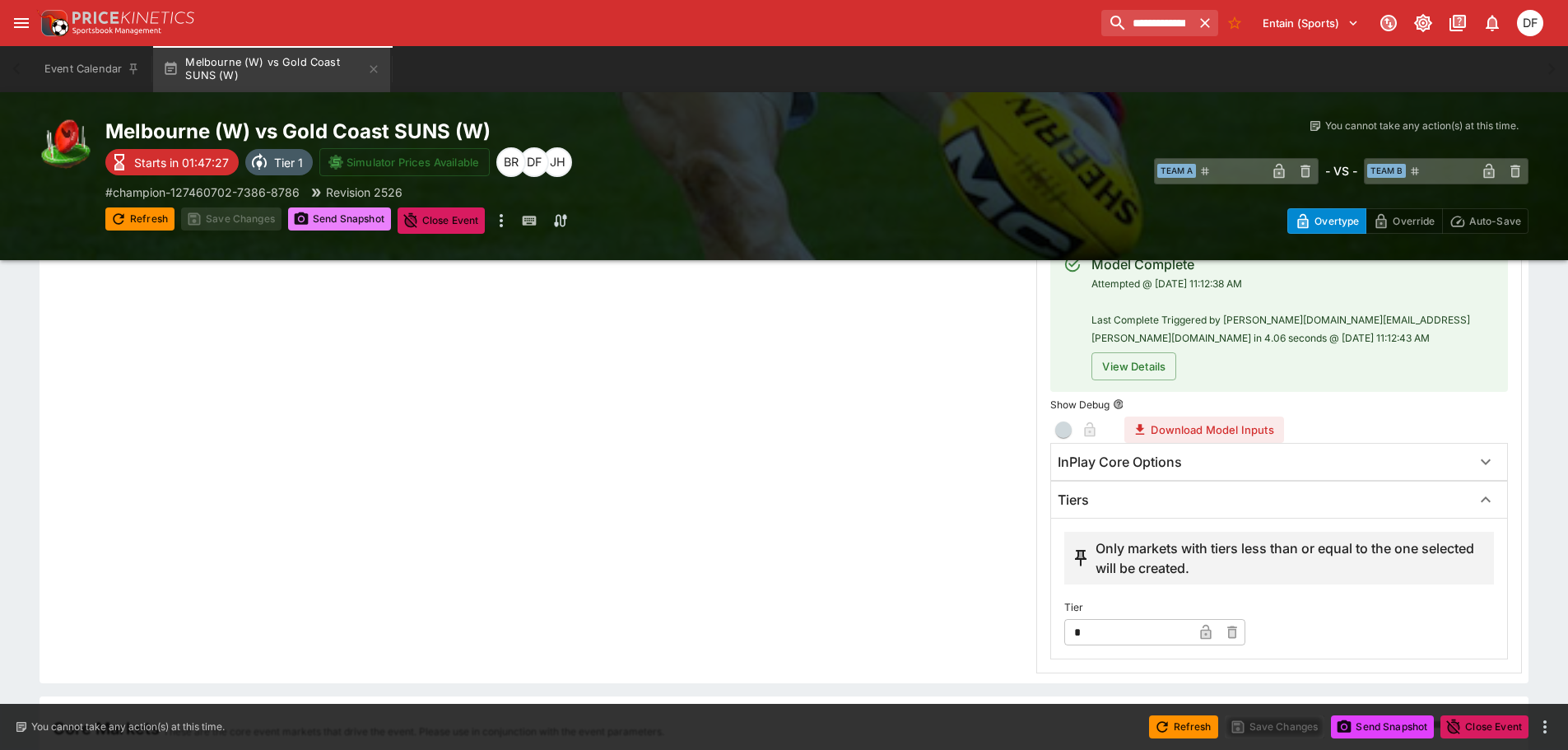
click at [355, 214] on button "Send Snapshot" at bounding box center [339, 218] width 103 height 23
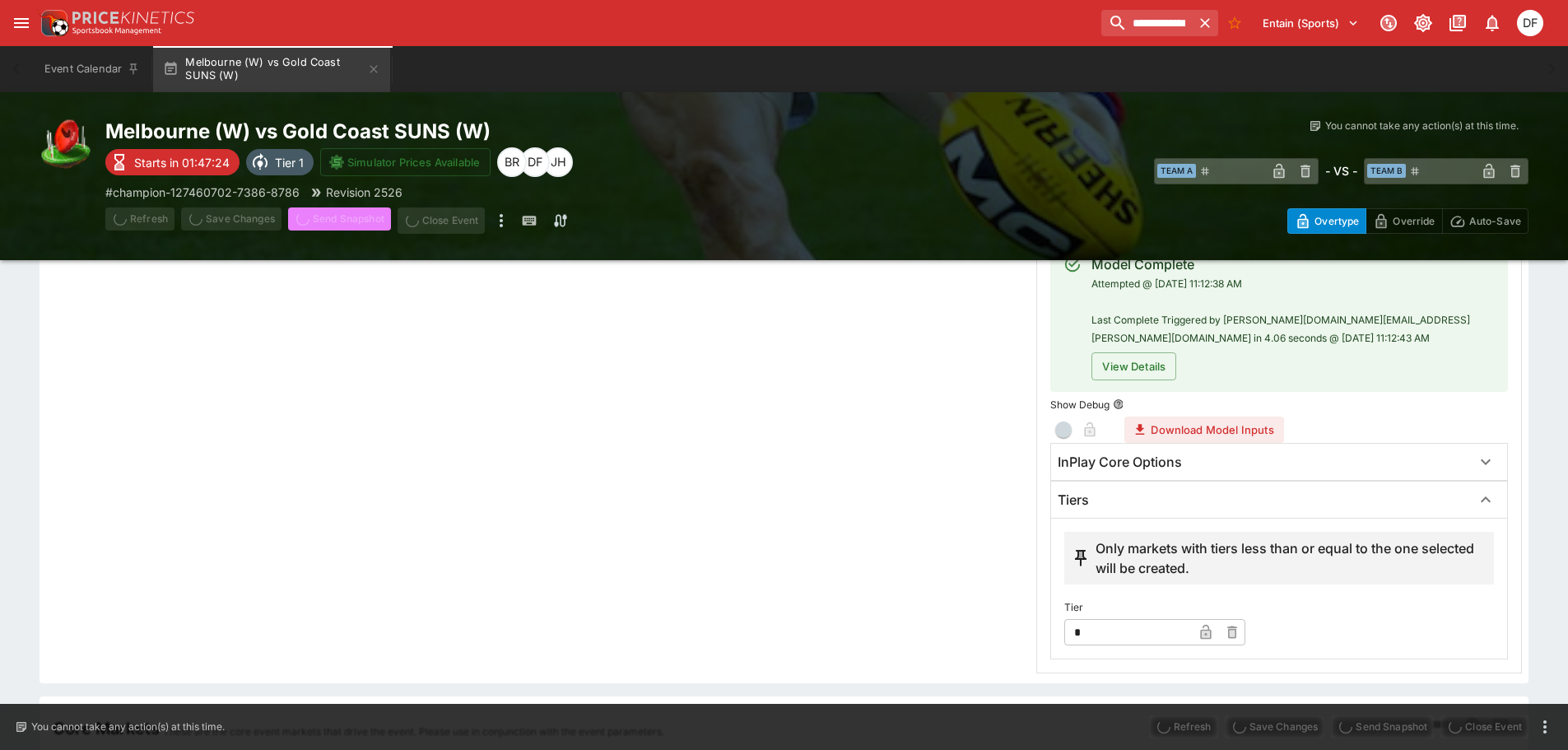
click at [355, 214] on span "Send Snapshot" at bounding box center [339, 220] width 103 height 26
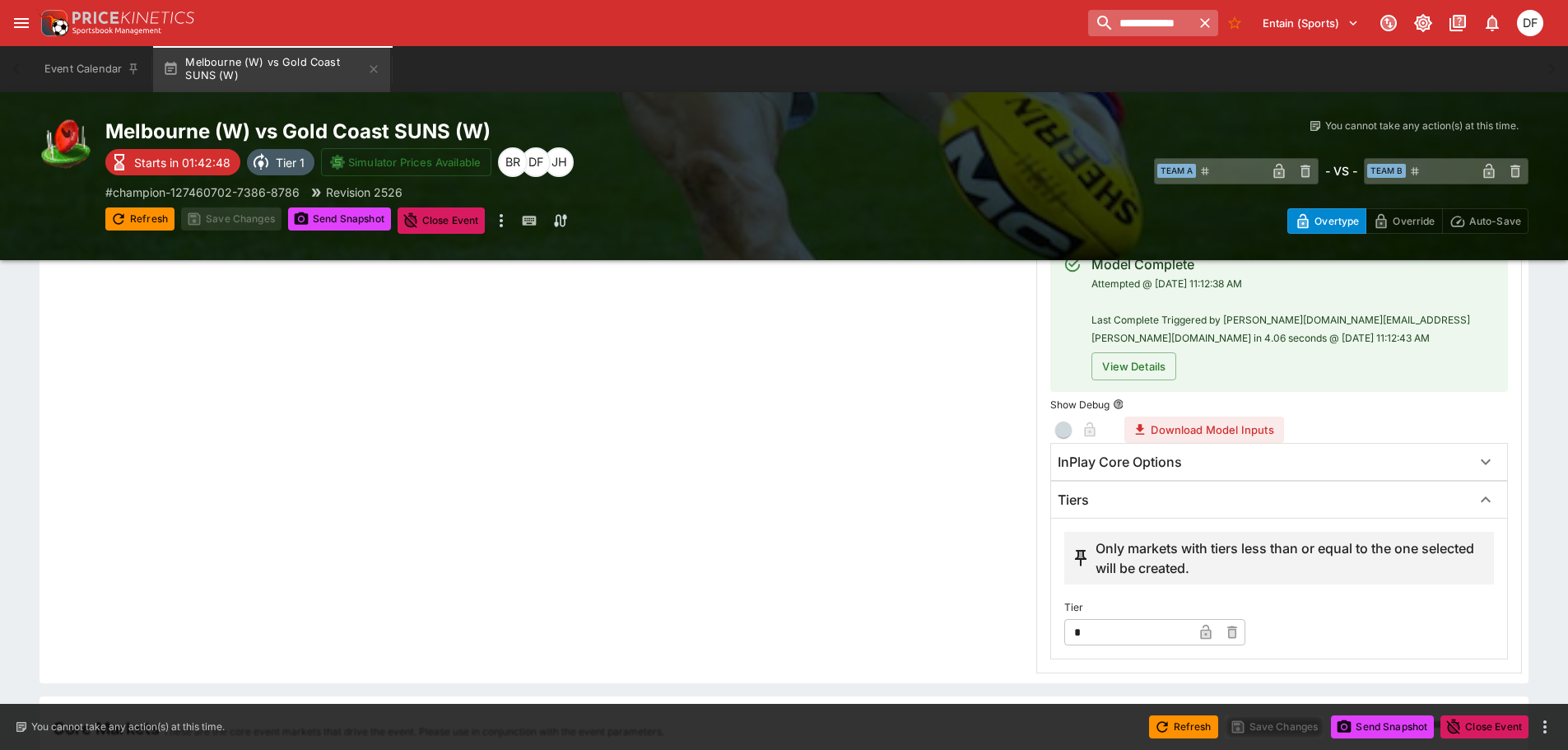
click at [1155, 25] on input "**********" at bounding box center [1140, 23] width 104 height 26
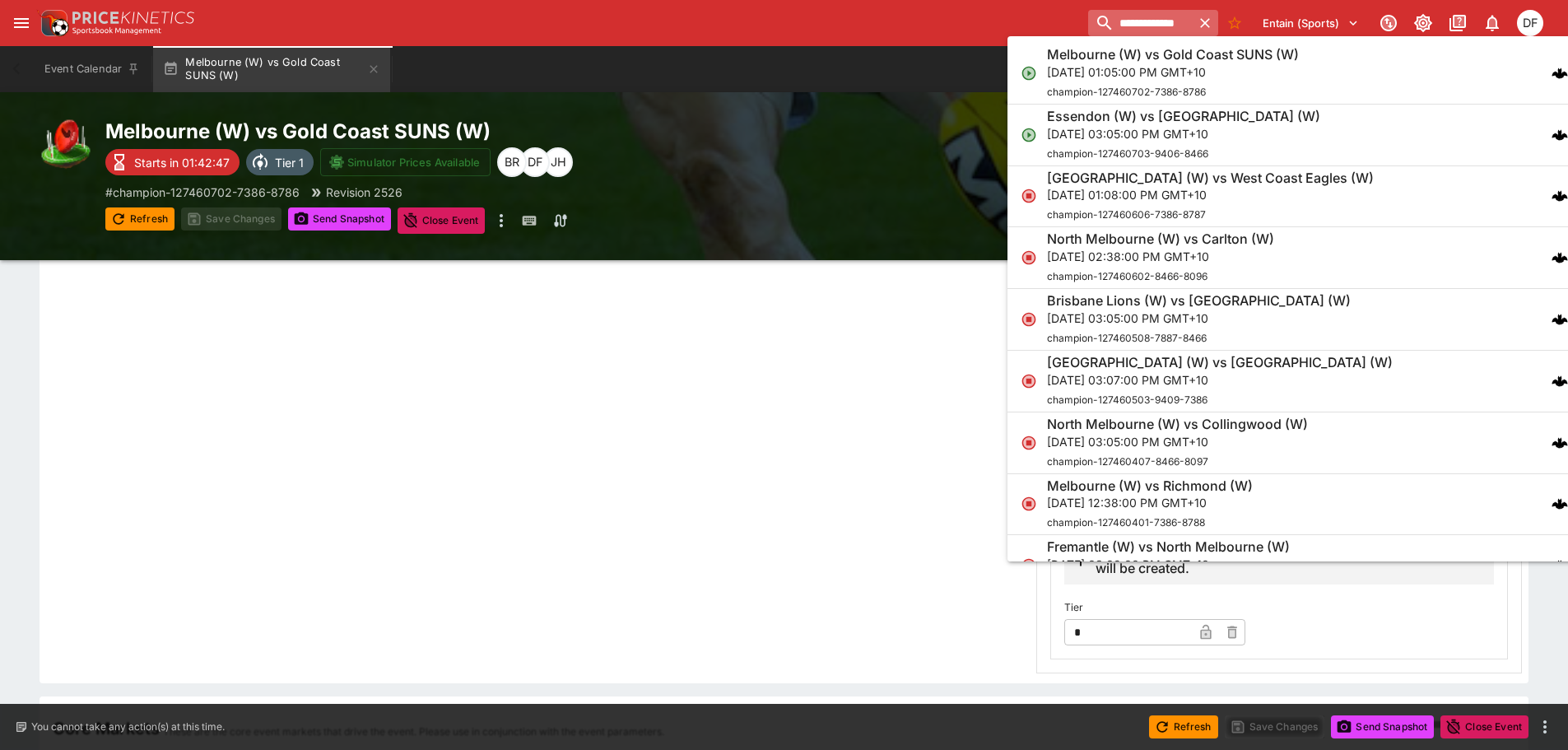
click at [1155, 25] on input "**********" at bounding box center [1140, 23] width 104 height 26
paste input "**********"
type input "**********"
click at [1125, 40] on ul "[GEOGRAPHIC_DATA] (W) vs Gold Coast SUNS (W) [DATE] 01:05:00 PM GMT+10 champion…" at bounding box center [1329, 298] width 646 height 525
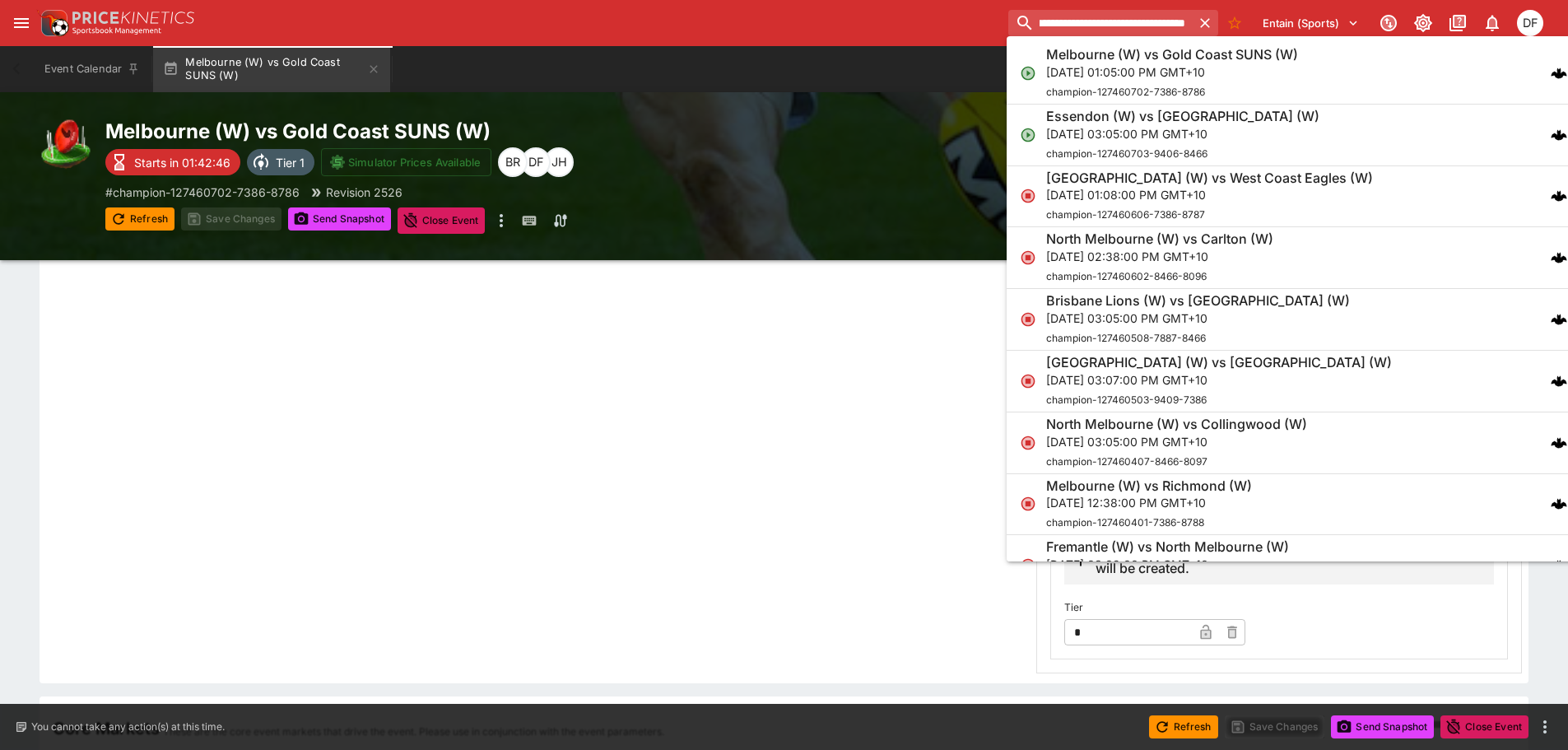
scroll to position [0, 0]
click at [1125, 40] on ul "[GEOGRAPHIC_DATA] (W) vs Gold Coast SUNS (W) [DATE] 01:05:00 PM GMT+10 champion…" at bounding box center [1329, 298] width 646 height 525
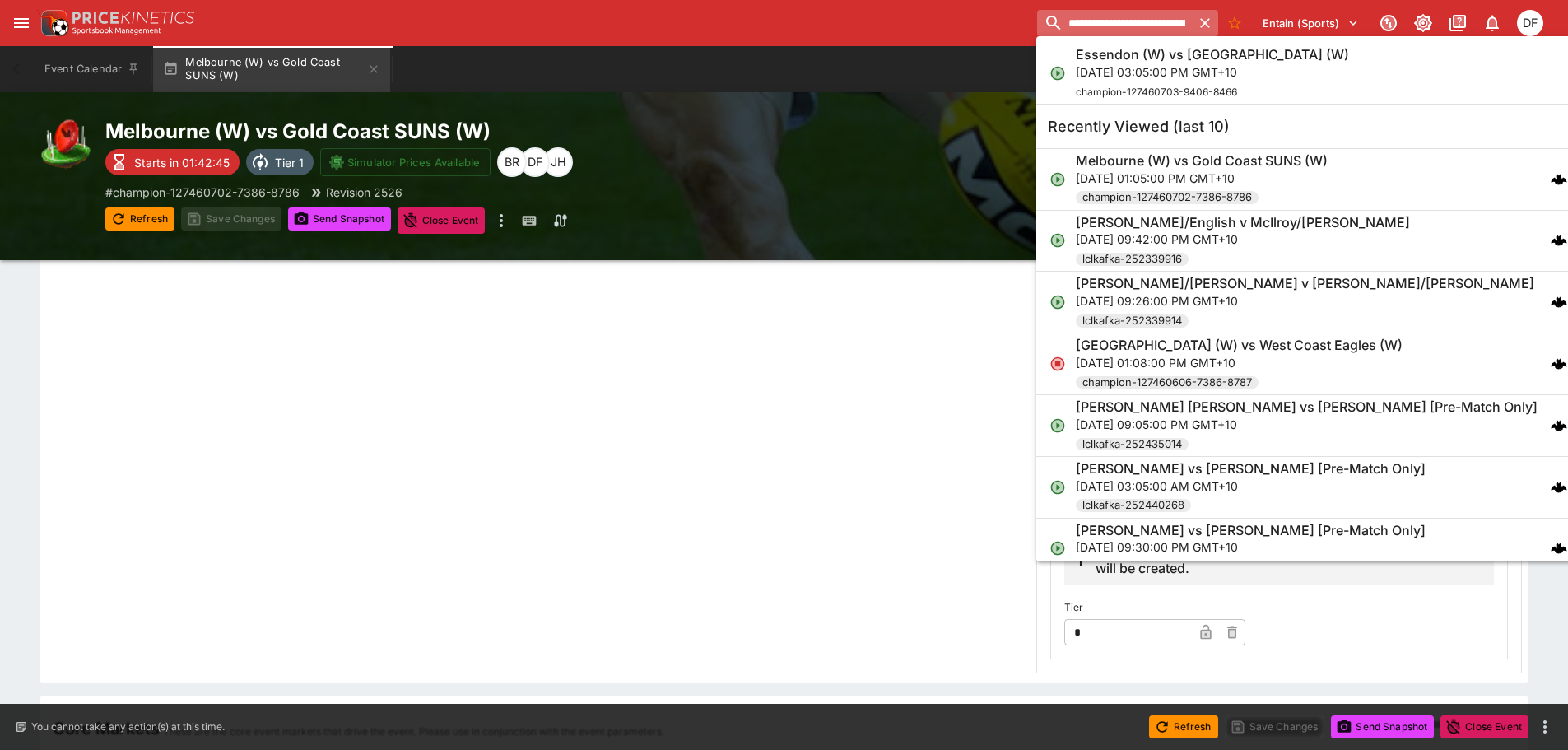
click at [1124, 28] on input "**********" at bounding box center [1114, 23] width 154 height 26
click at [1124, 28] on input "**********" at bounding box center [1105, 23] width 171 height 26
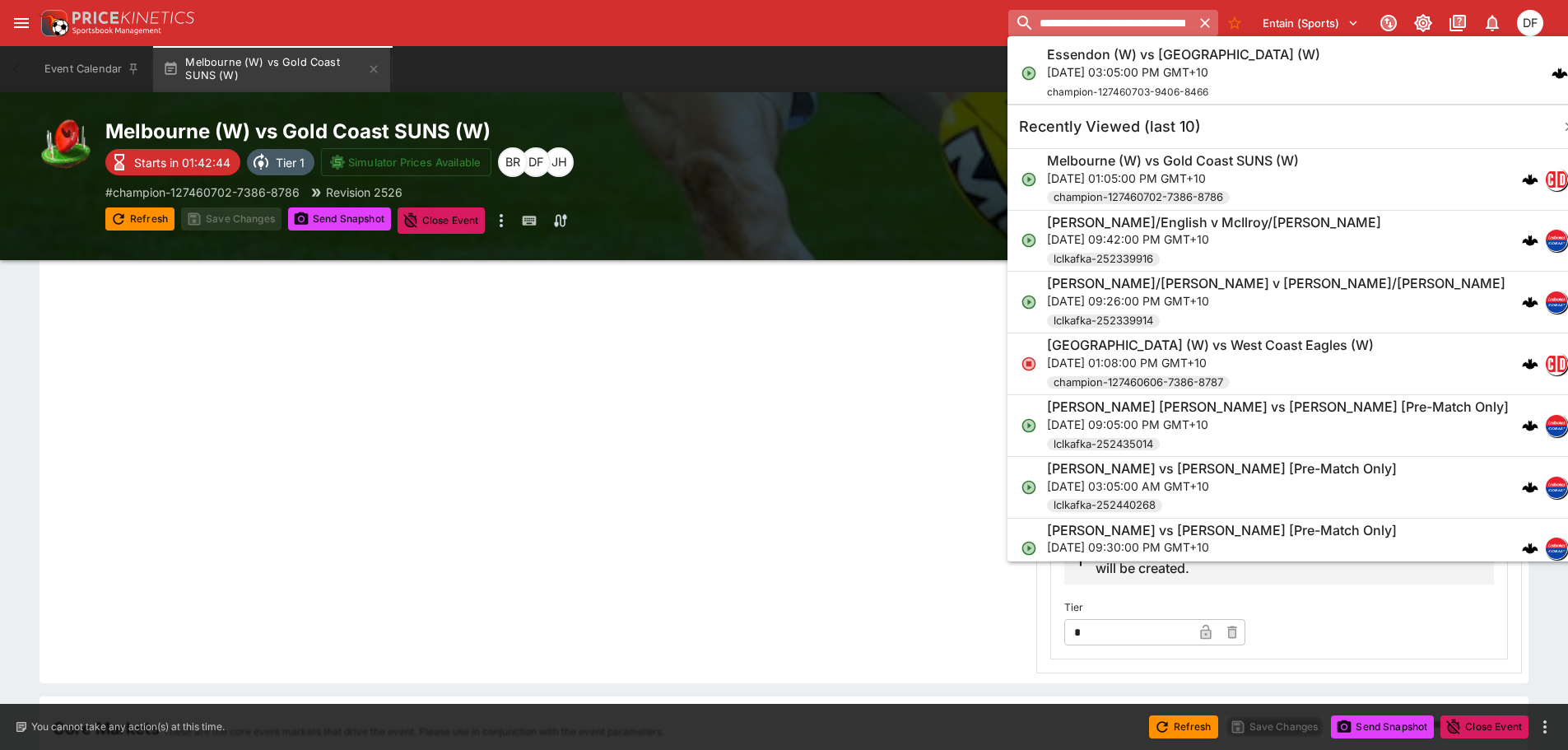
click at [1124, 28] on input "**********" at bounding box center [1100, 23] width 184 height 26
click at [1117, 72] on p "[DATE] 03:05:00 PM GMT+10" at bounding box center [1183, 72] width 273 height 18
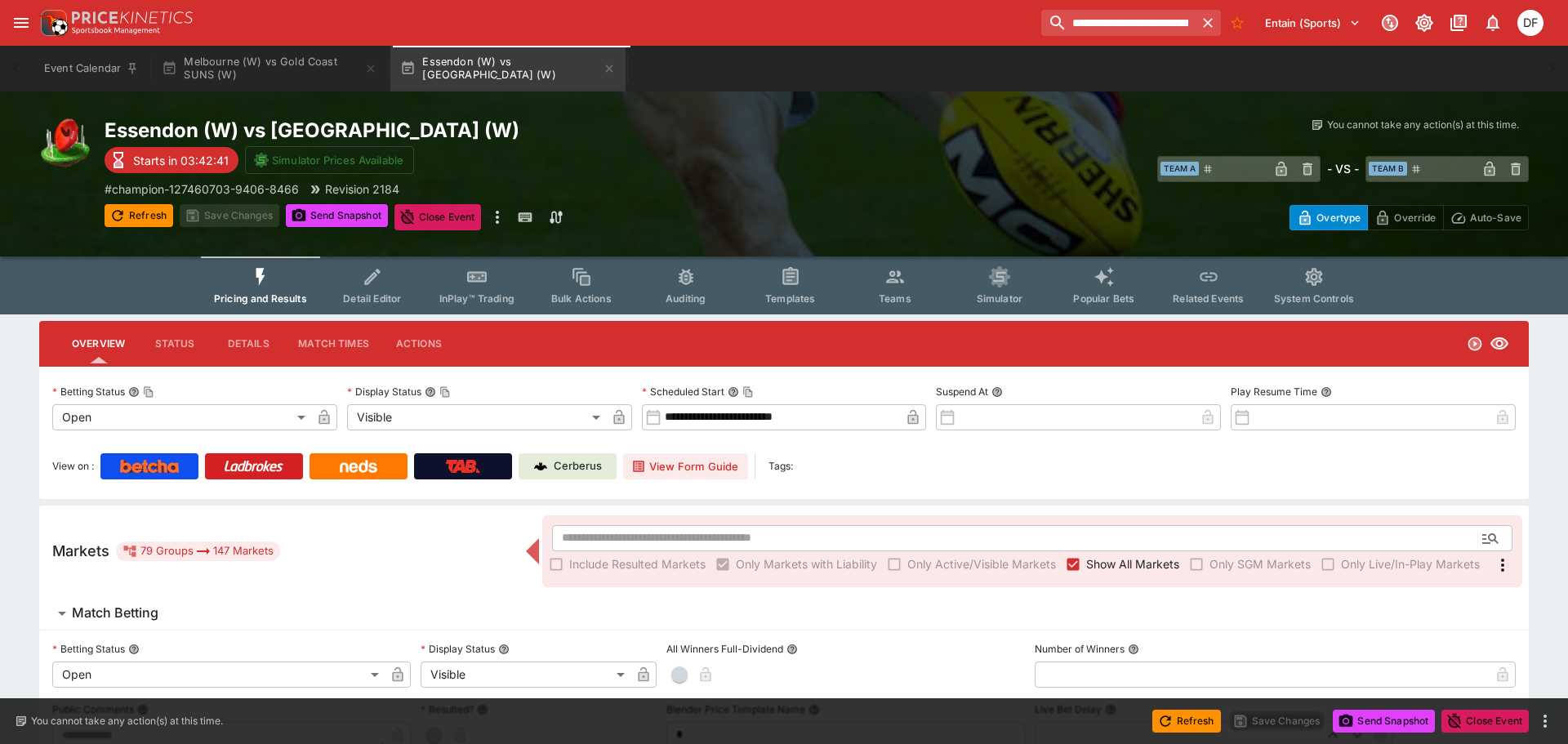
type input "**********"
type input "*******"
type input "**********"
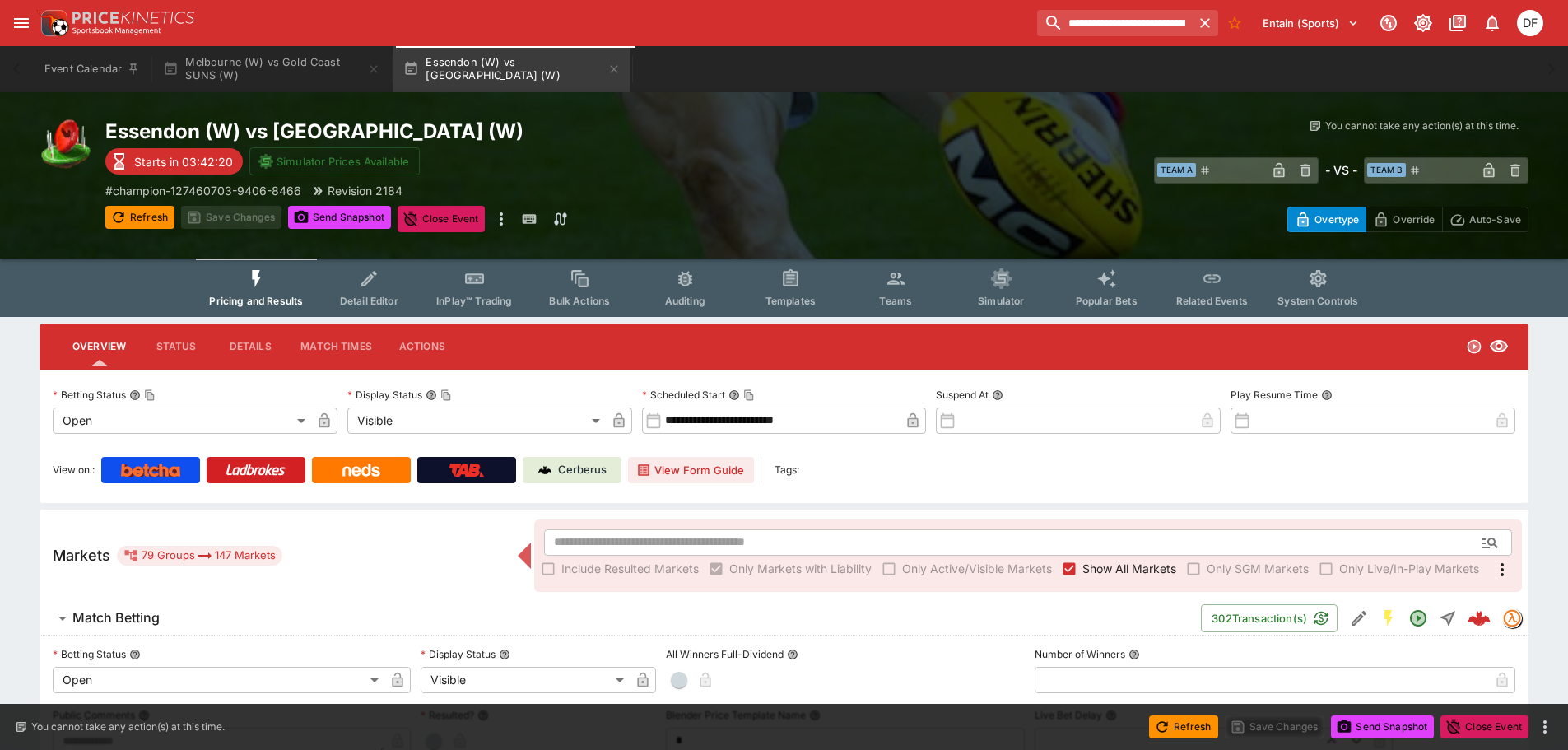
click at [458, 295] on span "InPlay™ Trading" at bounding box center [473, 300] width 75 height 12
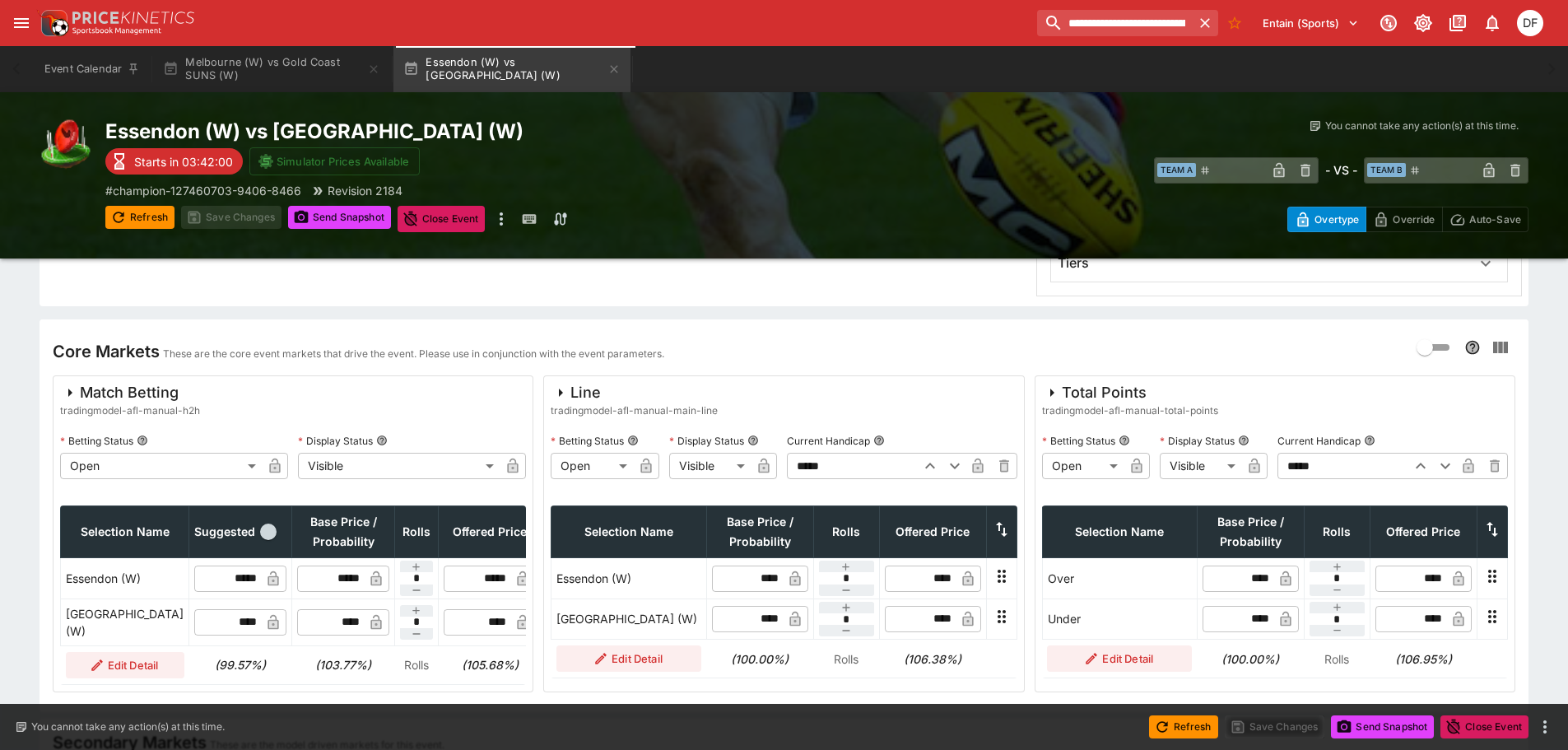
scroll to position [412, 0]
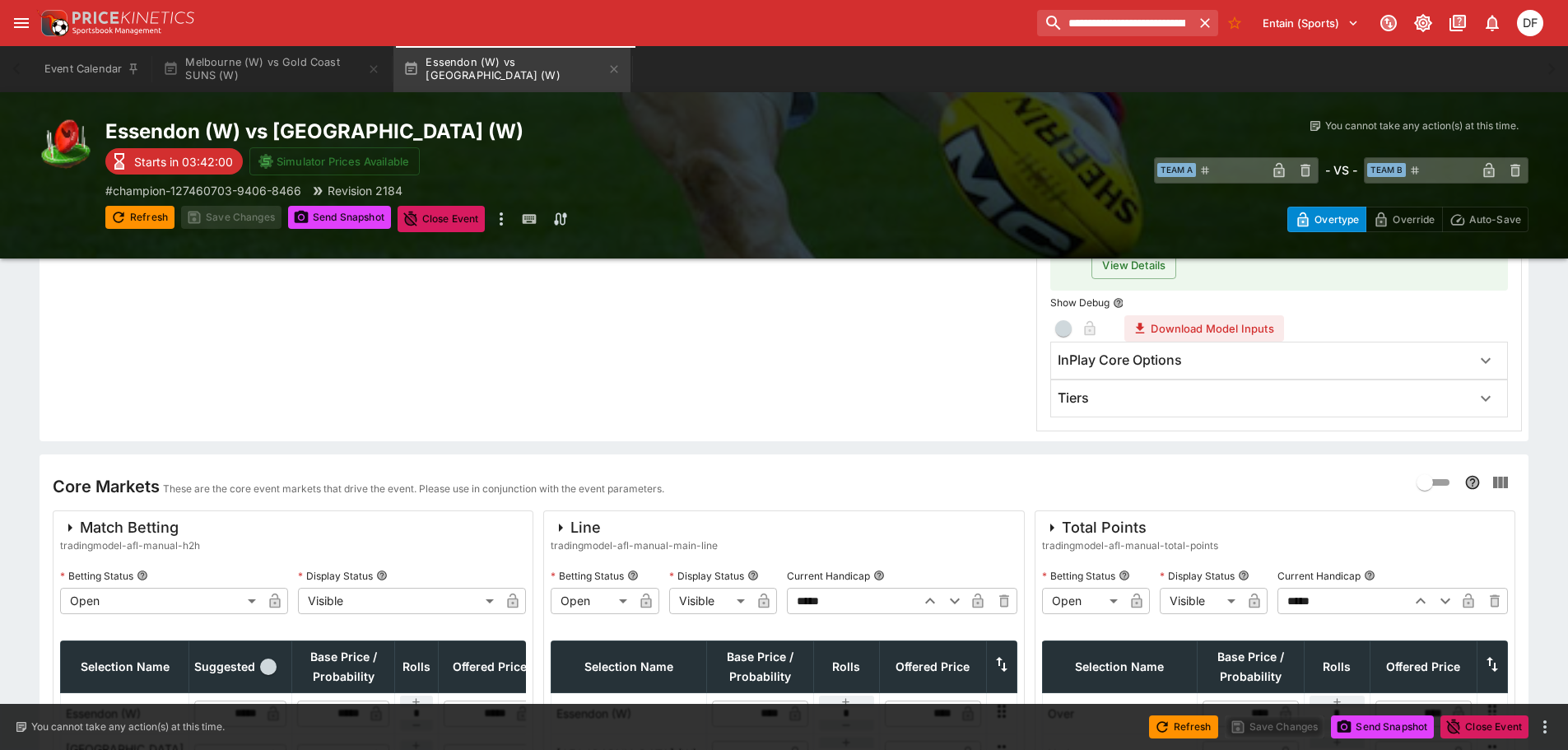
click at [1100, 393] on div "Tiers" at bounding box center [1264, 398] width 414 height 18
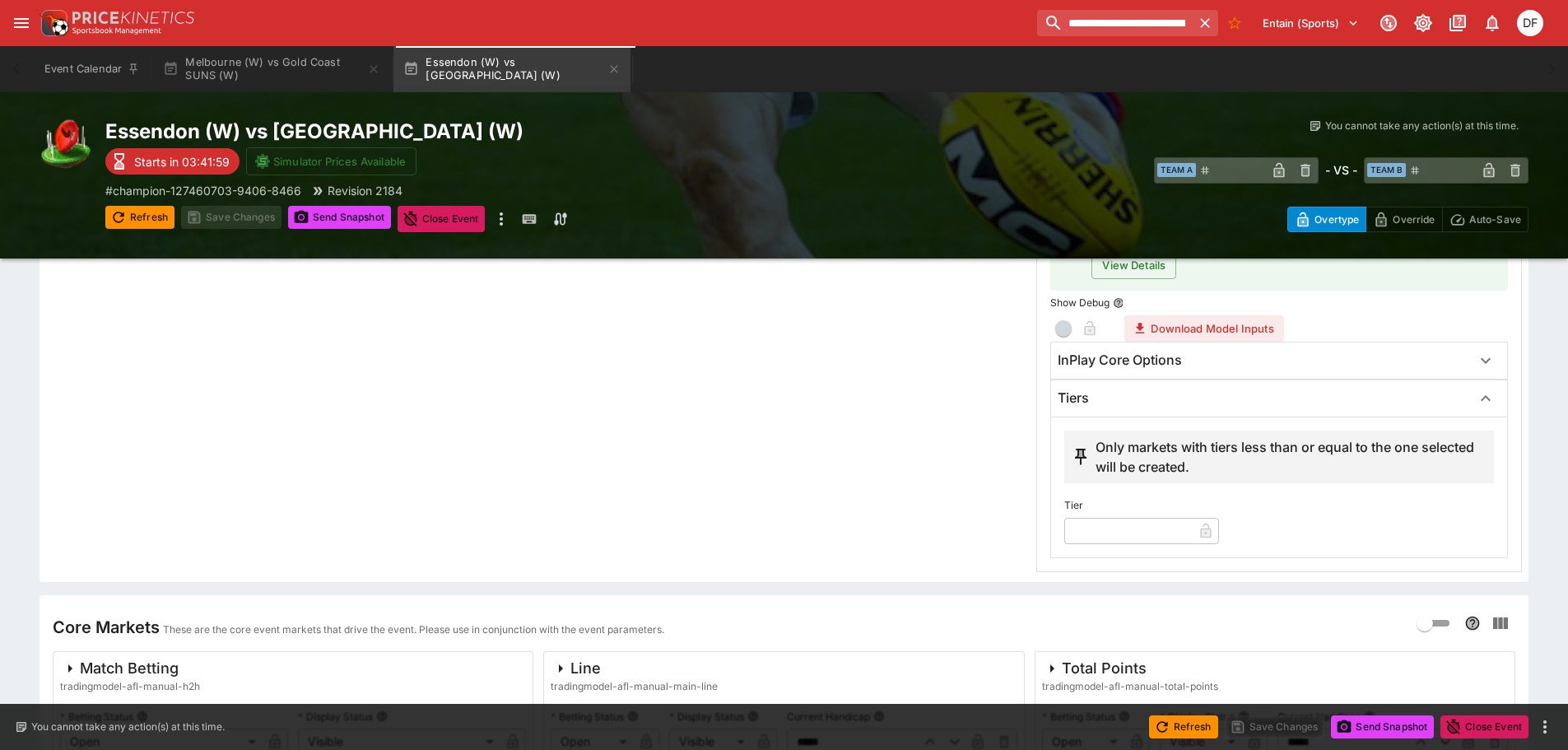
click at [1119, 535] on input "text" at bounding box center [1128, 530] width 128 height 26
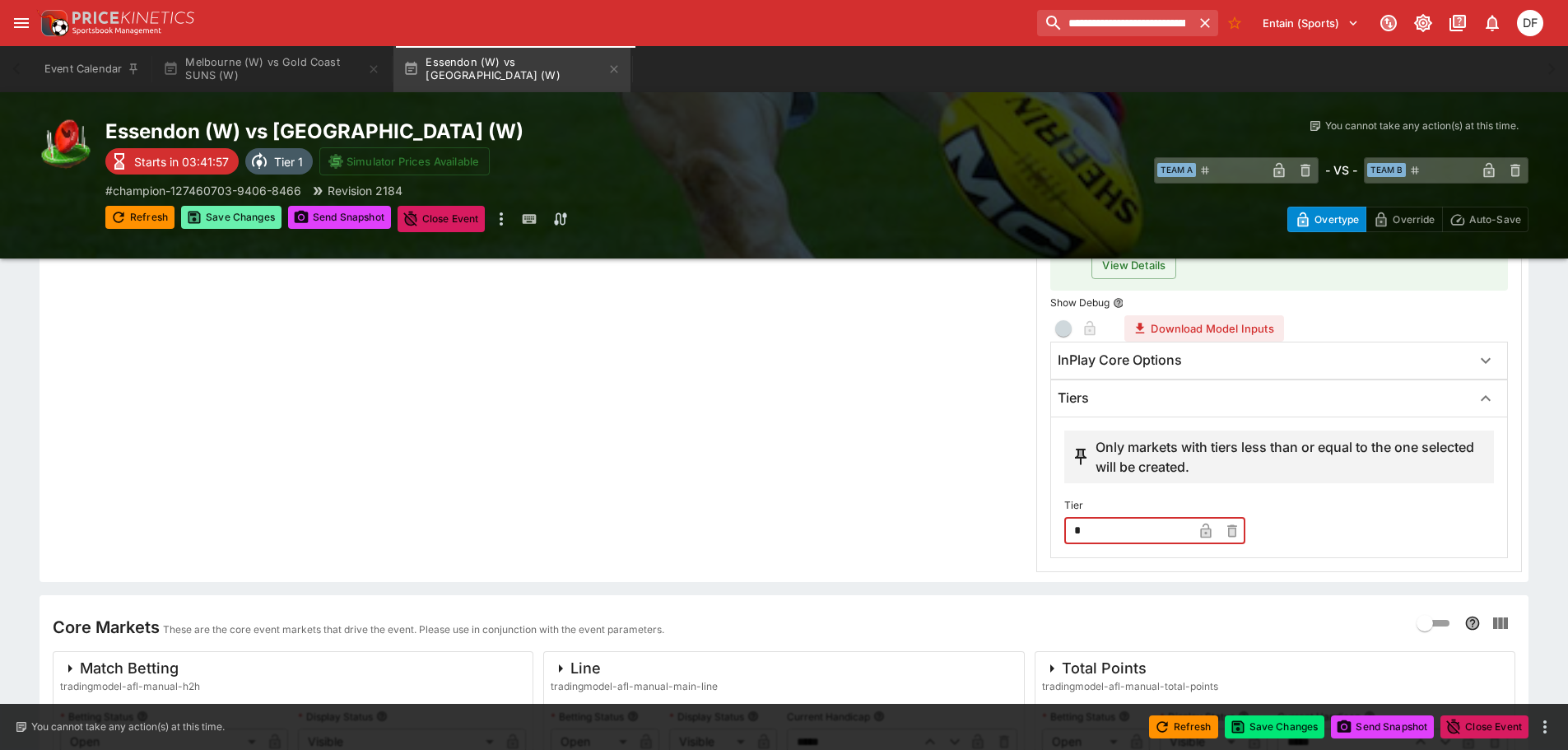
type input "*"
click at [243, 220] on button "Save Changes" at bounding box center [231, 217] width 100 height 23
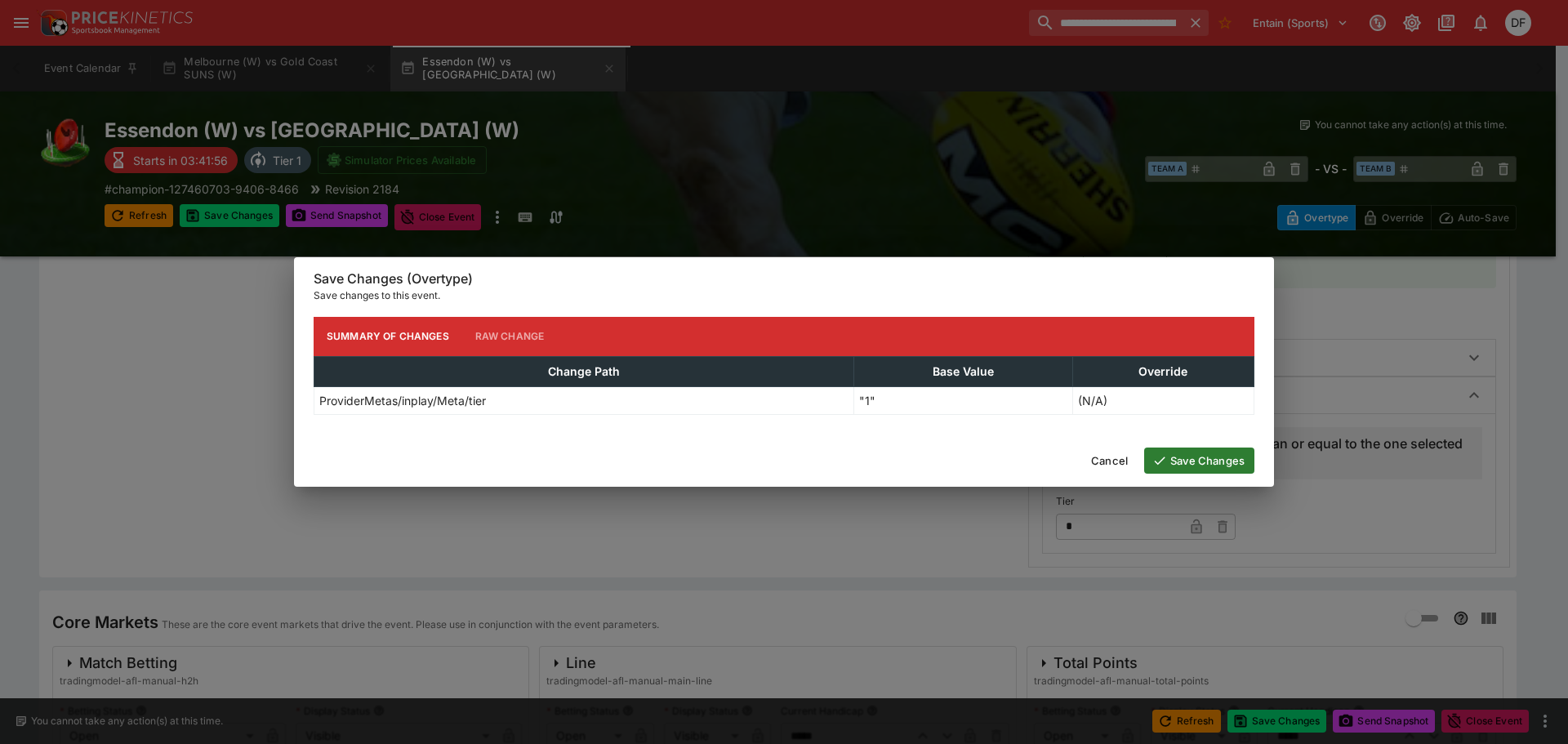
click at [1170, 458] on button "Save Changes" at bounding box center [1199, 460] width 111 height 26
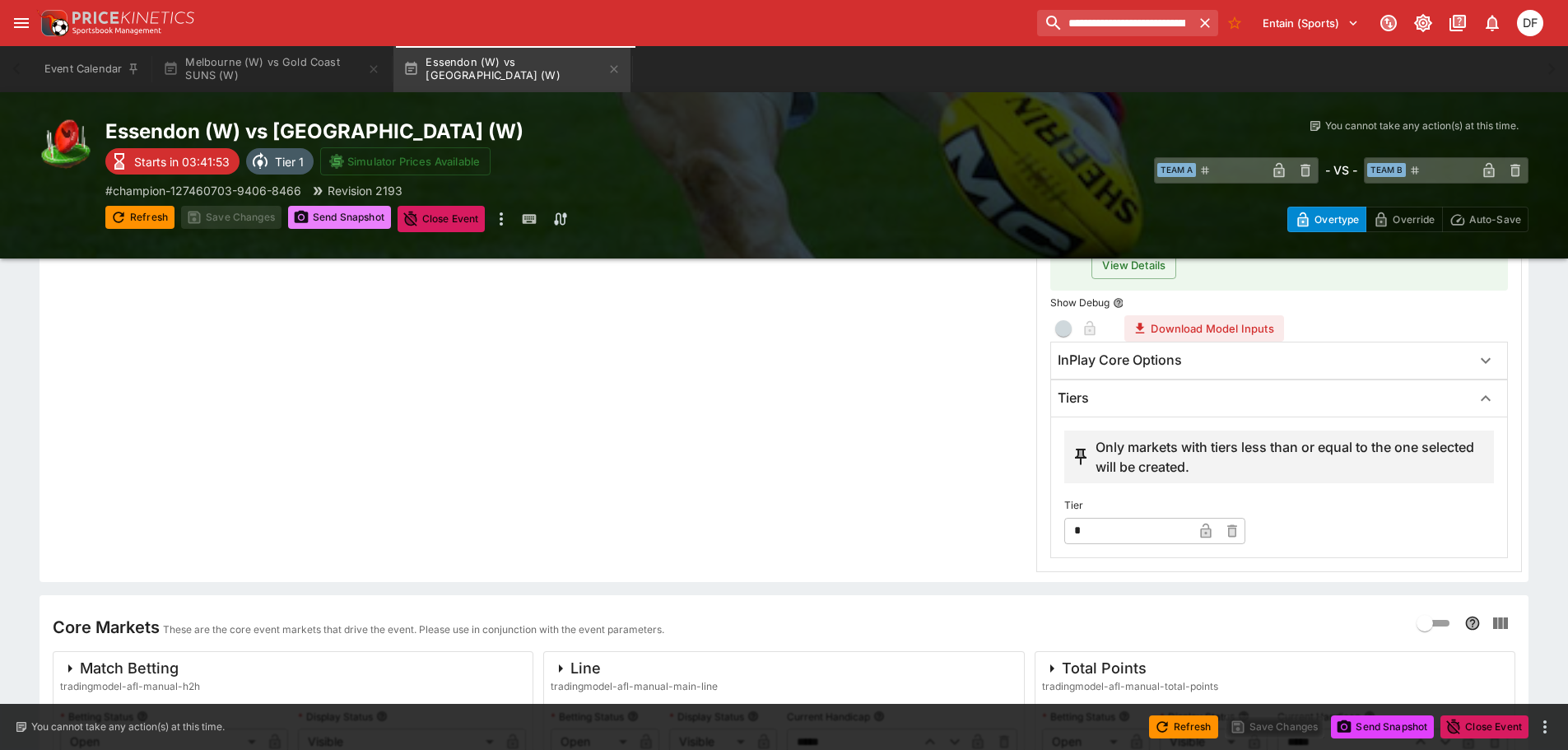
click at [359, 220] on button "Send Snapshot" at bounding box center [339, 217] width 103 height 23
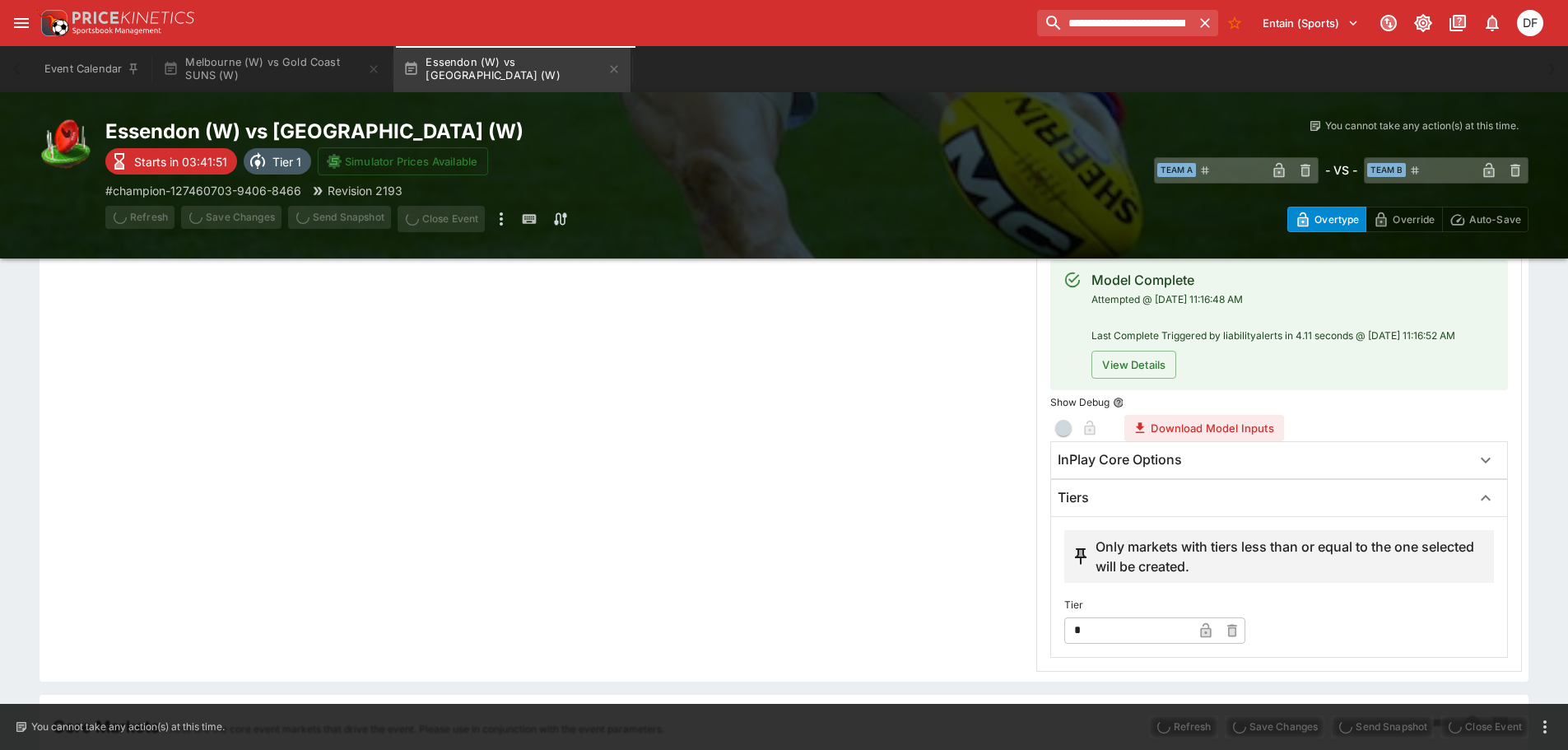
scroll to position [164, 0]
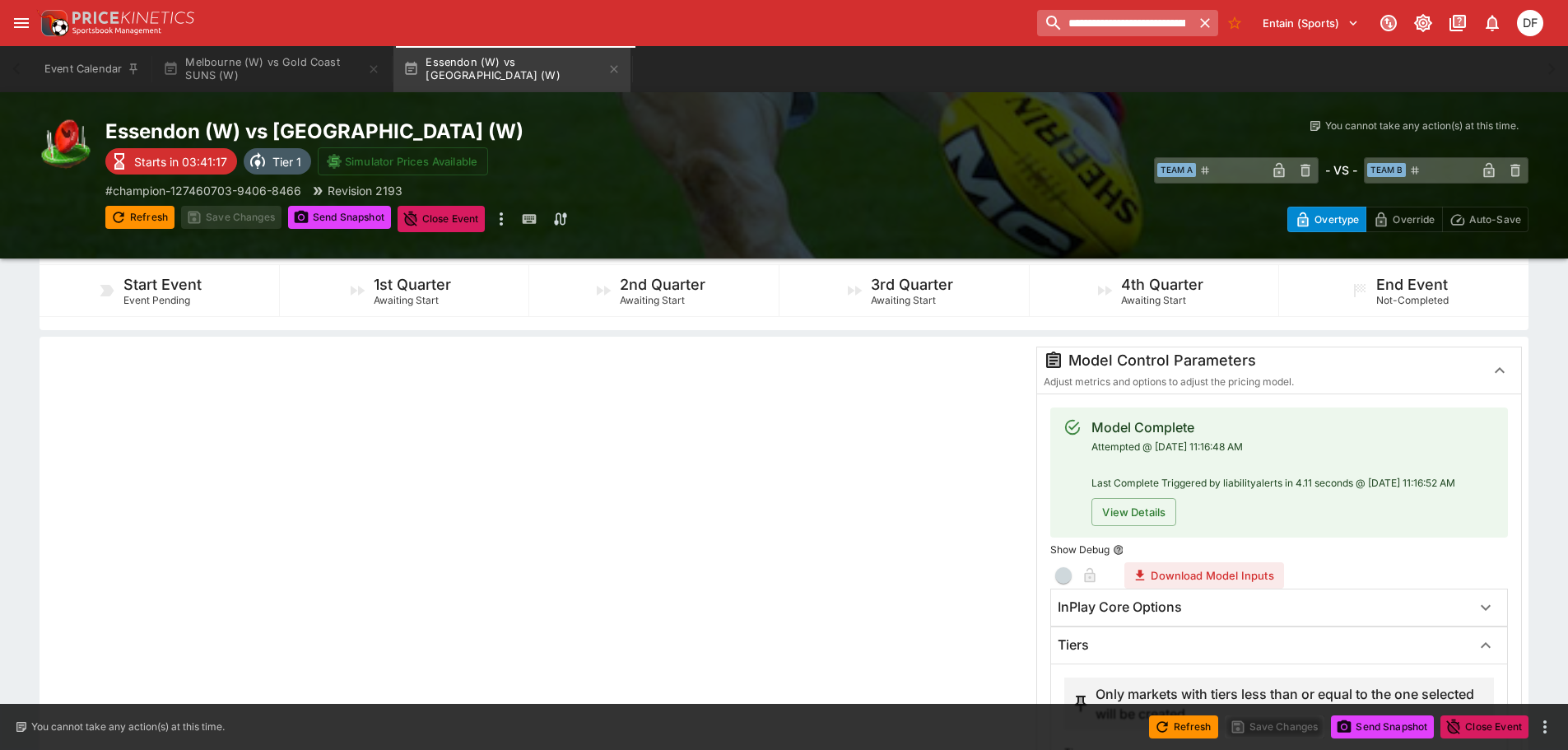
click at [1085, 23] on input "**********" at bounding box center [1114, 23] width 154 height 26
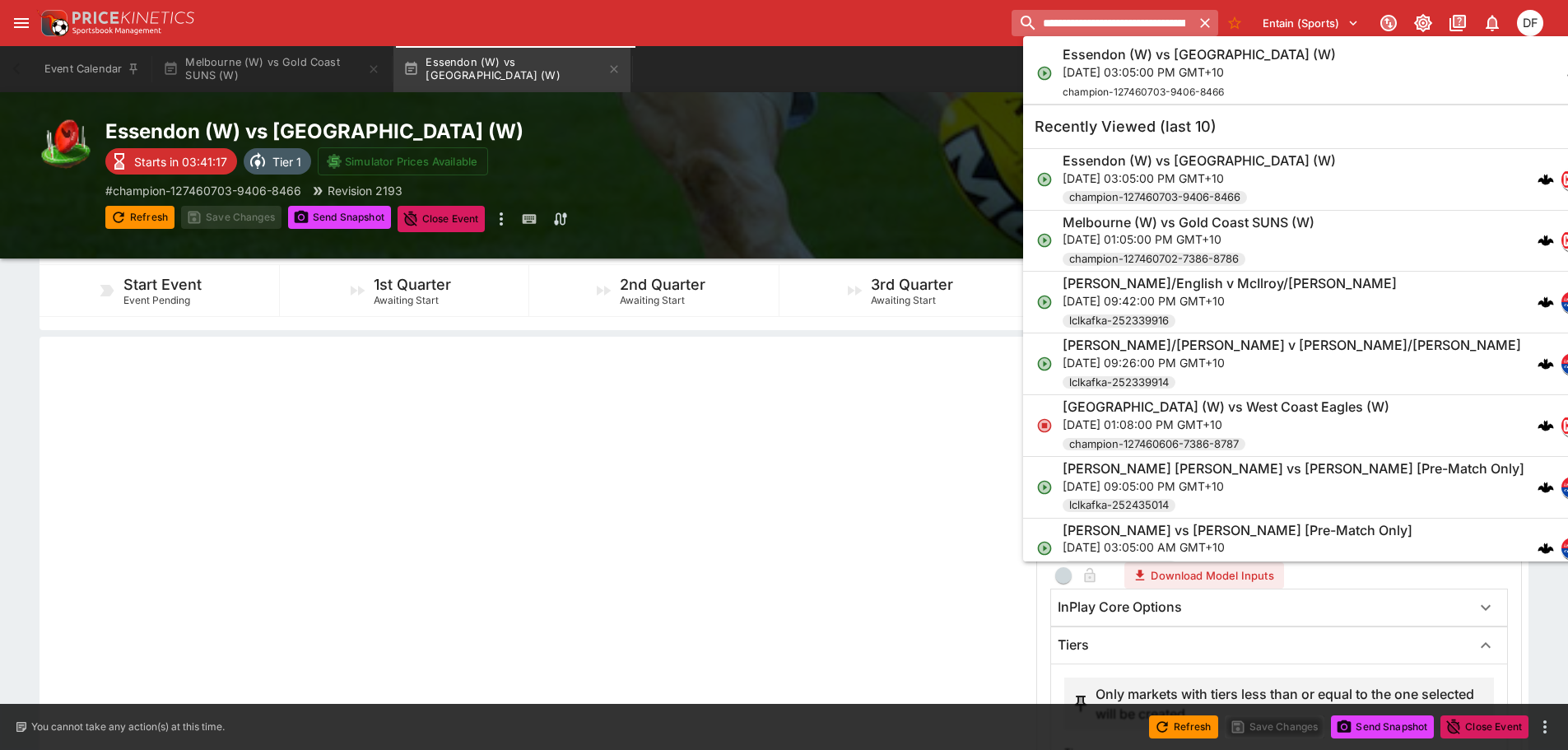
click at [1085, 23] on input "**********" at bounding box center [1102, 23] width 180 height 26
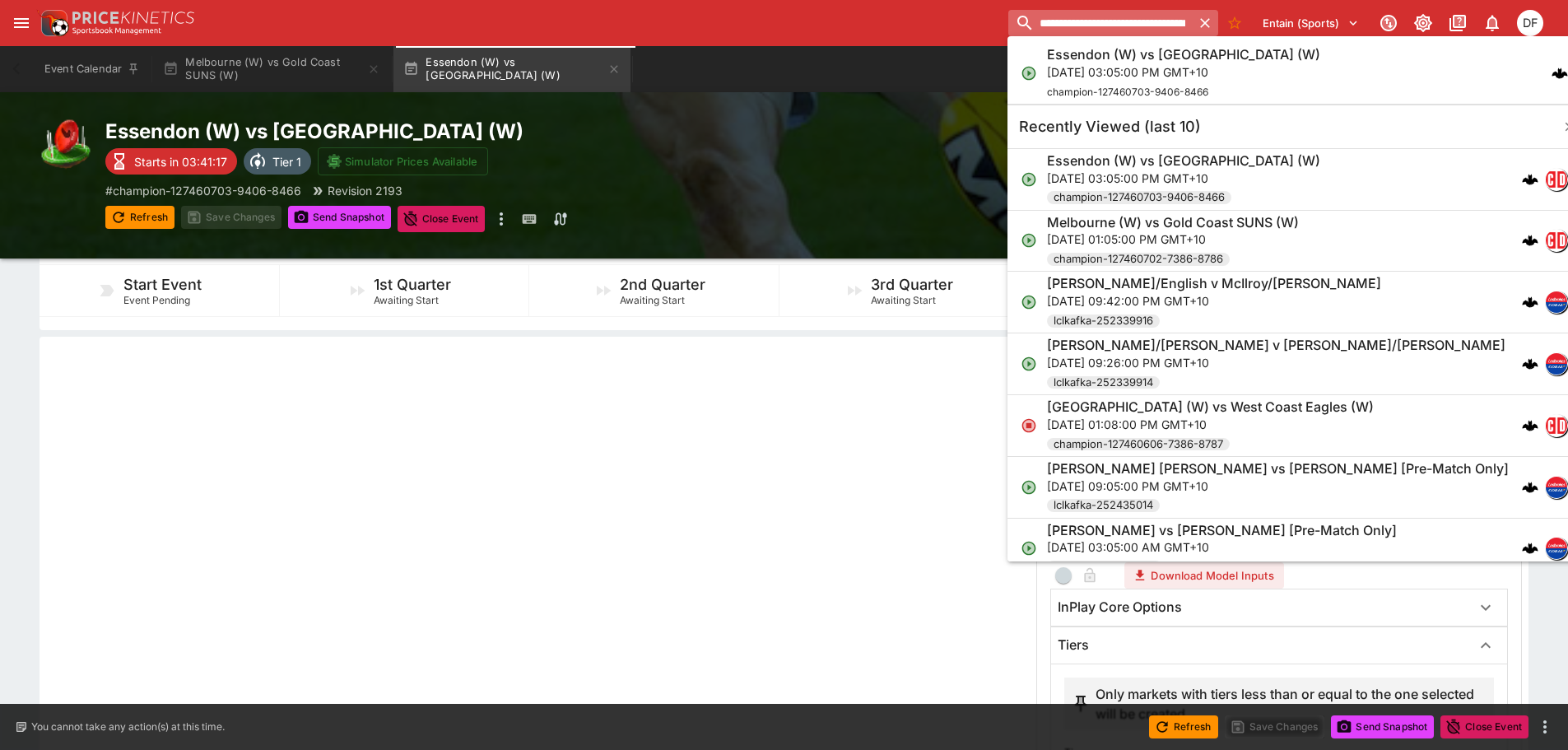
click at [1085, 23] on input "**********" at bounding box center [1100, 23] width 184 height 26
paste input "search"
click at [1151, 32] on input "**********" at bounding box center [1100, 23] width 184 height 26
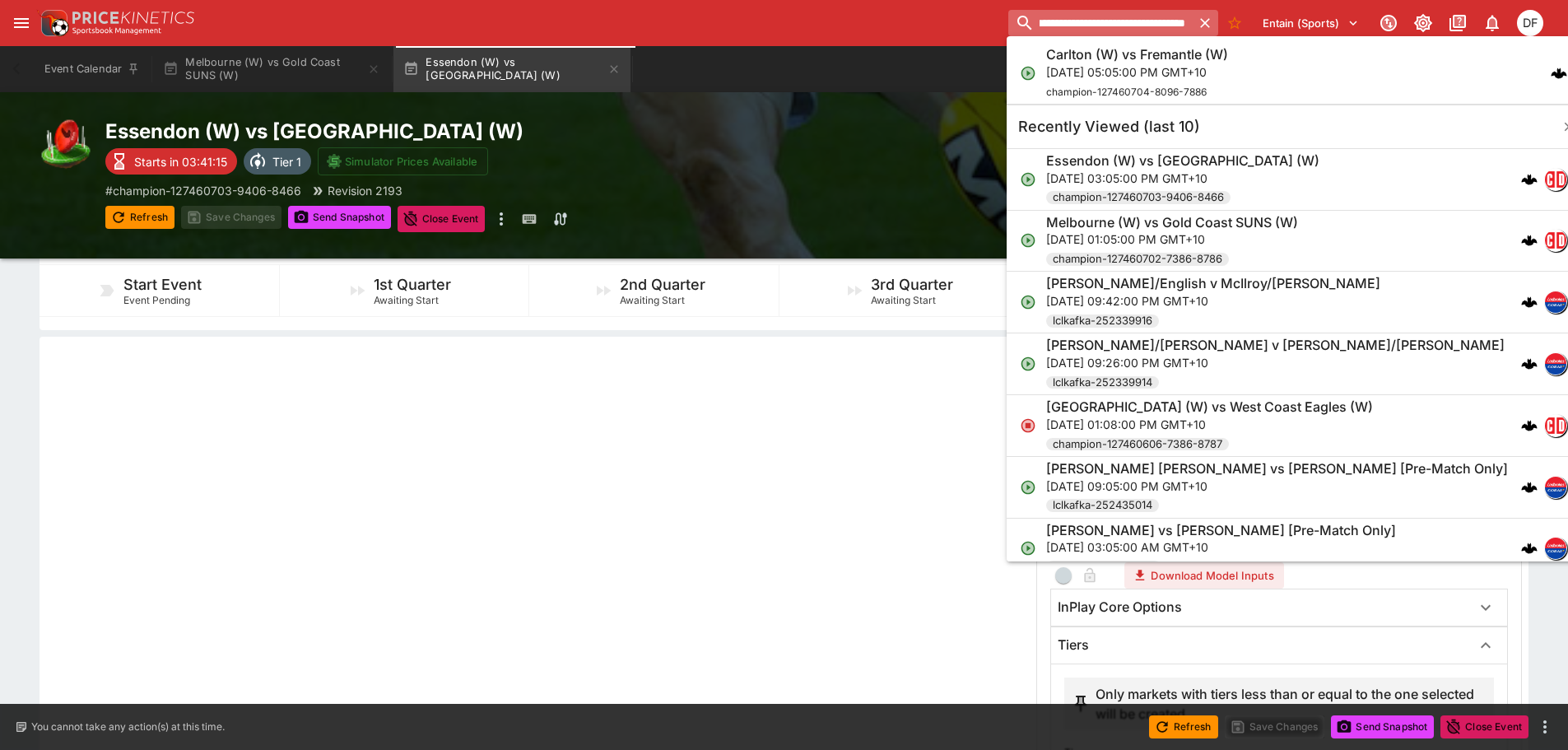
click at [1151, 32] on input "**********" at bounding box center [1100, 23] width 184 height 26
type input "**********"
click at [1133, 59] on h6 "Carlton (W) vs Fremantle (W)" at bounding box center [1138, 55] width 182 height 18
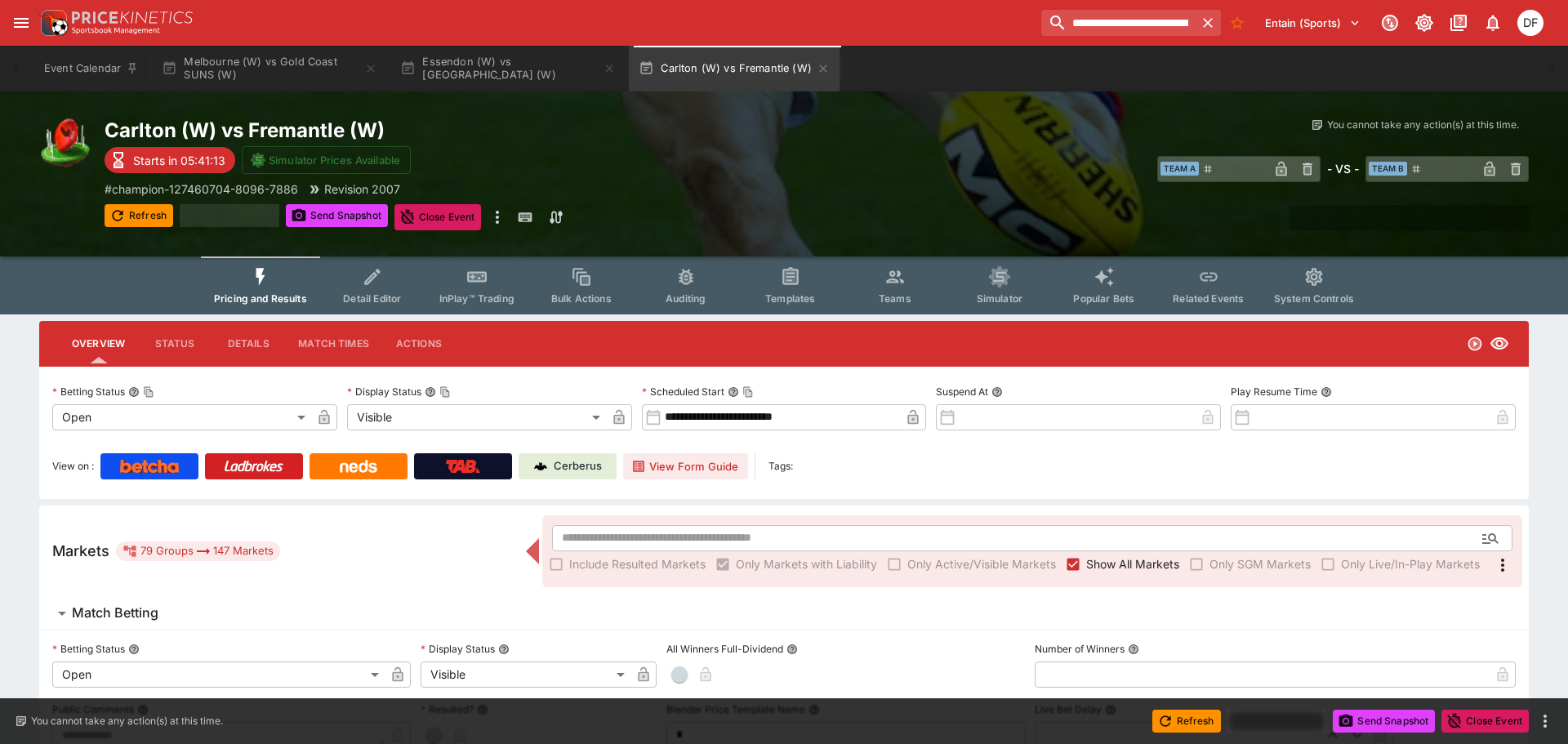
type input "**********"
type input "*******"
type input "**********"
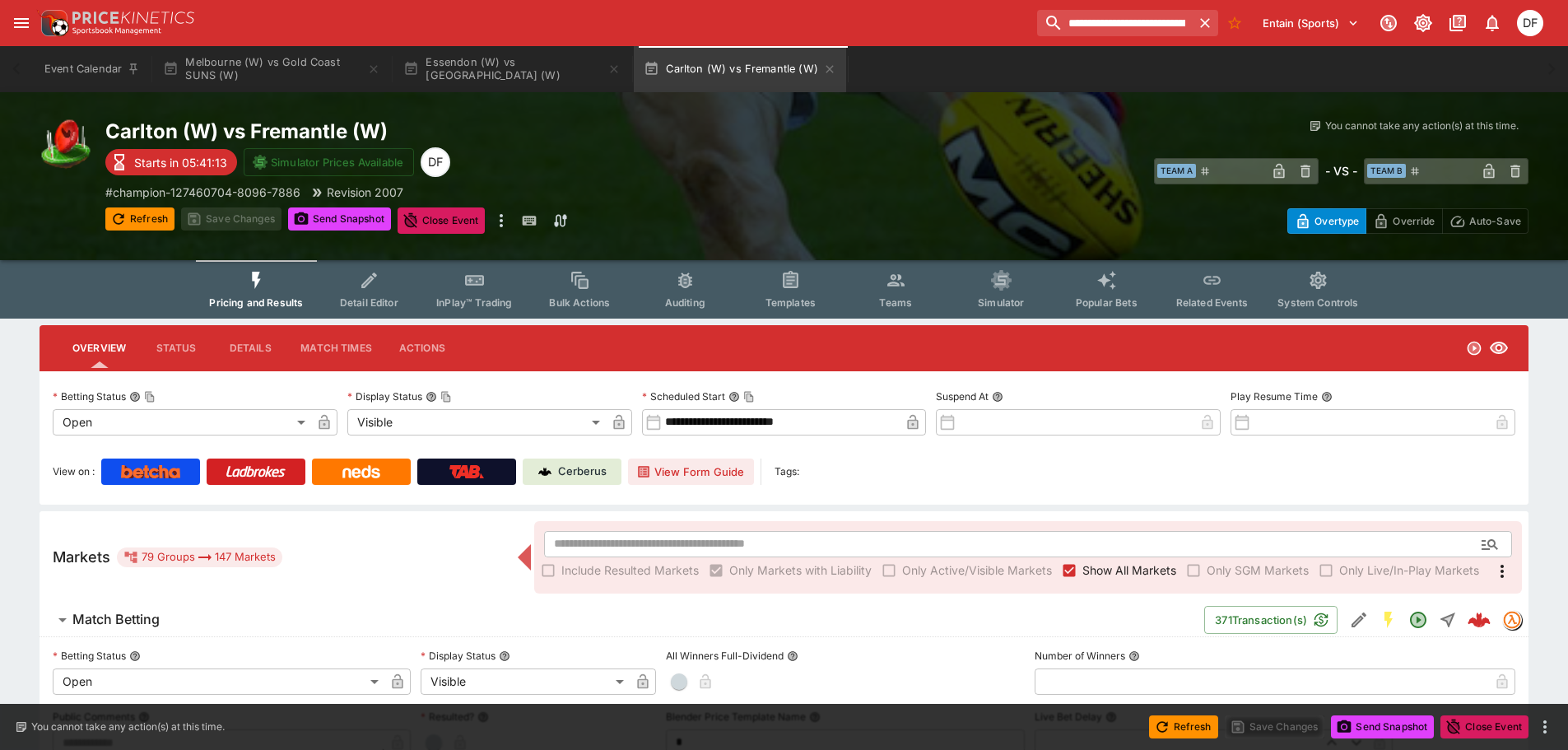
click at [467, 295] on button "InPlay™ Trading" at bounding box center [474, 289] width 105 height 59
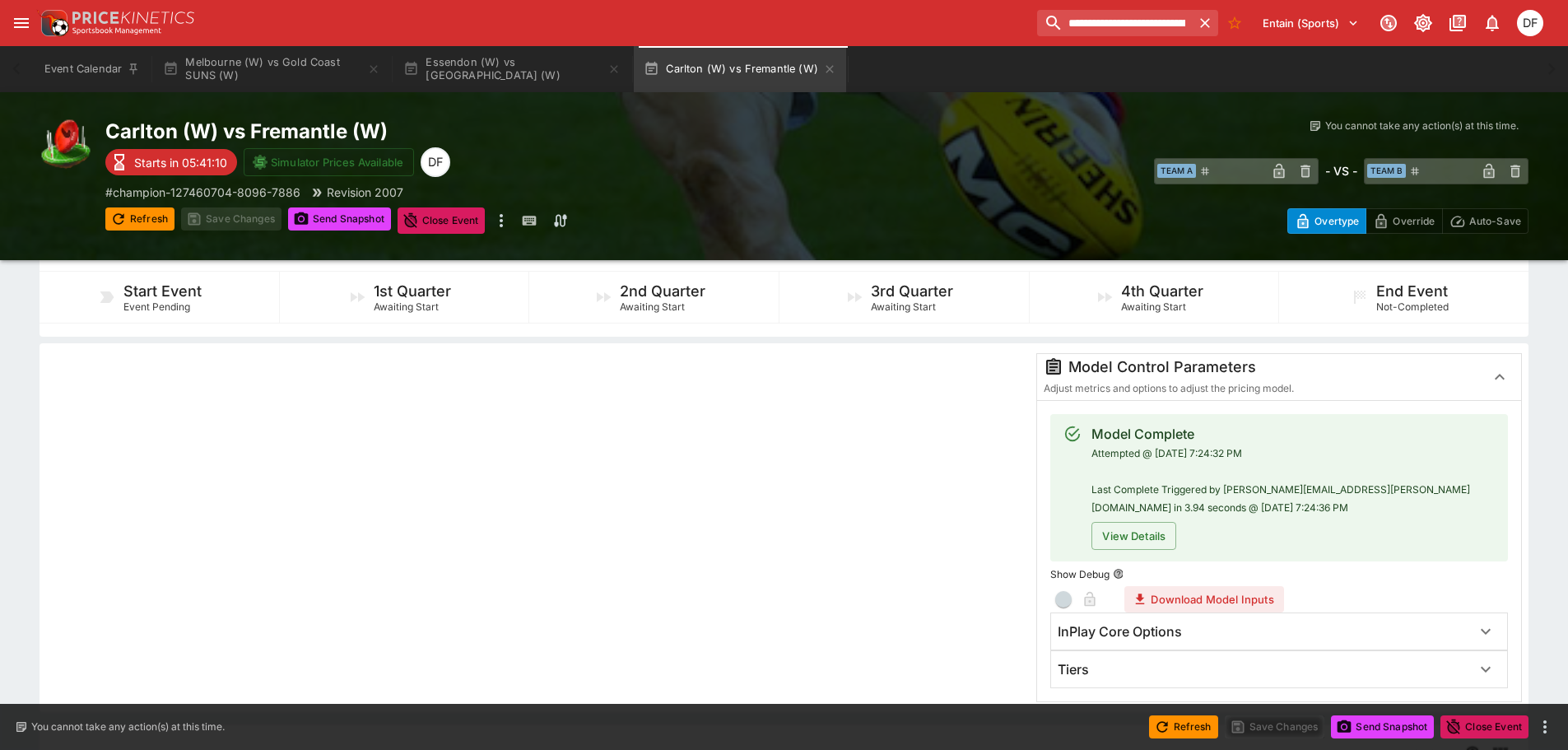
scroll to position [329, 0]
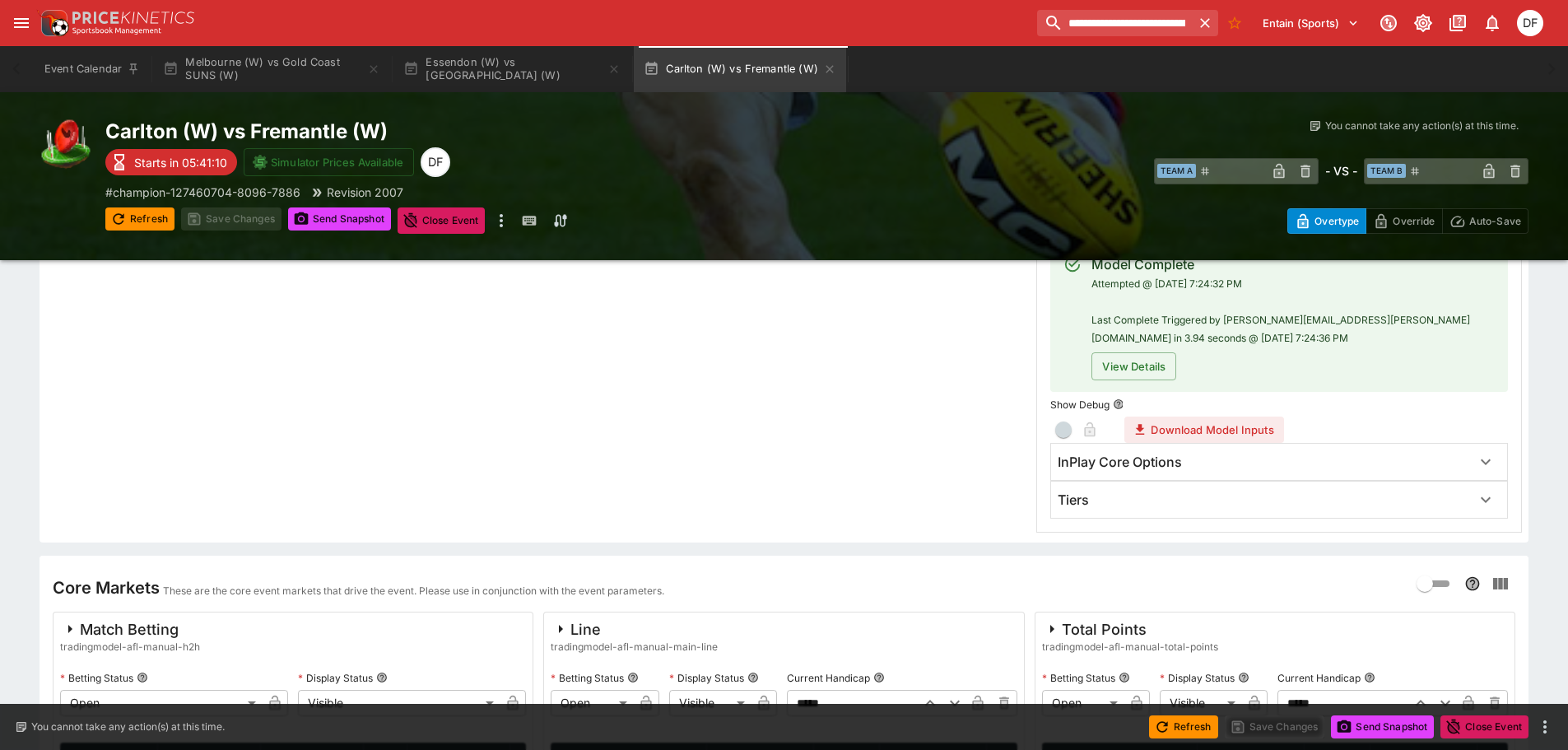
click at [1089, 496] on h6 "Tiers" at bounding box center [1074, 500] width 32 height 18
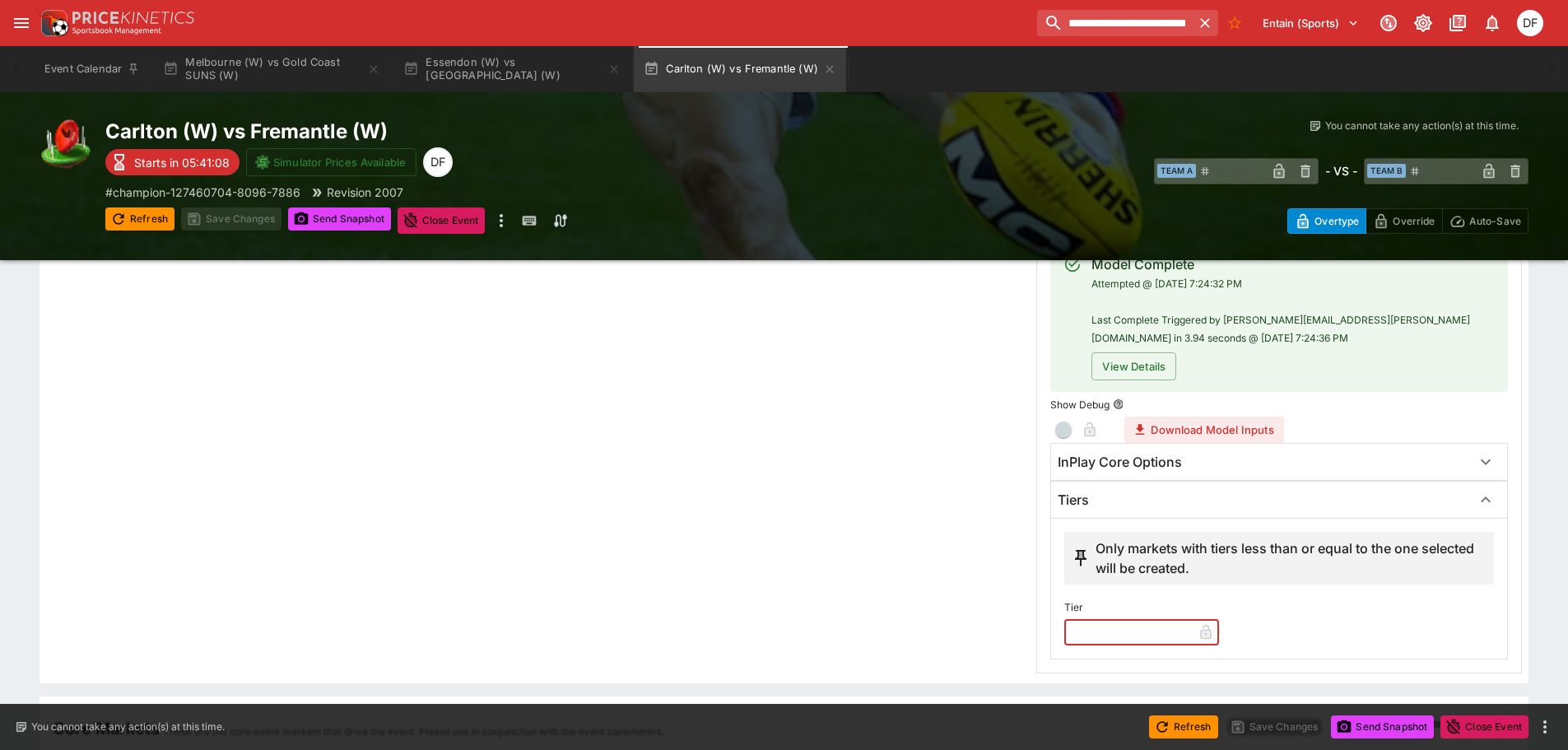
click at [1108, 624] on input "text" at bounding box center [1128, 632] width 128 height 26
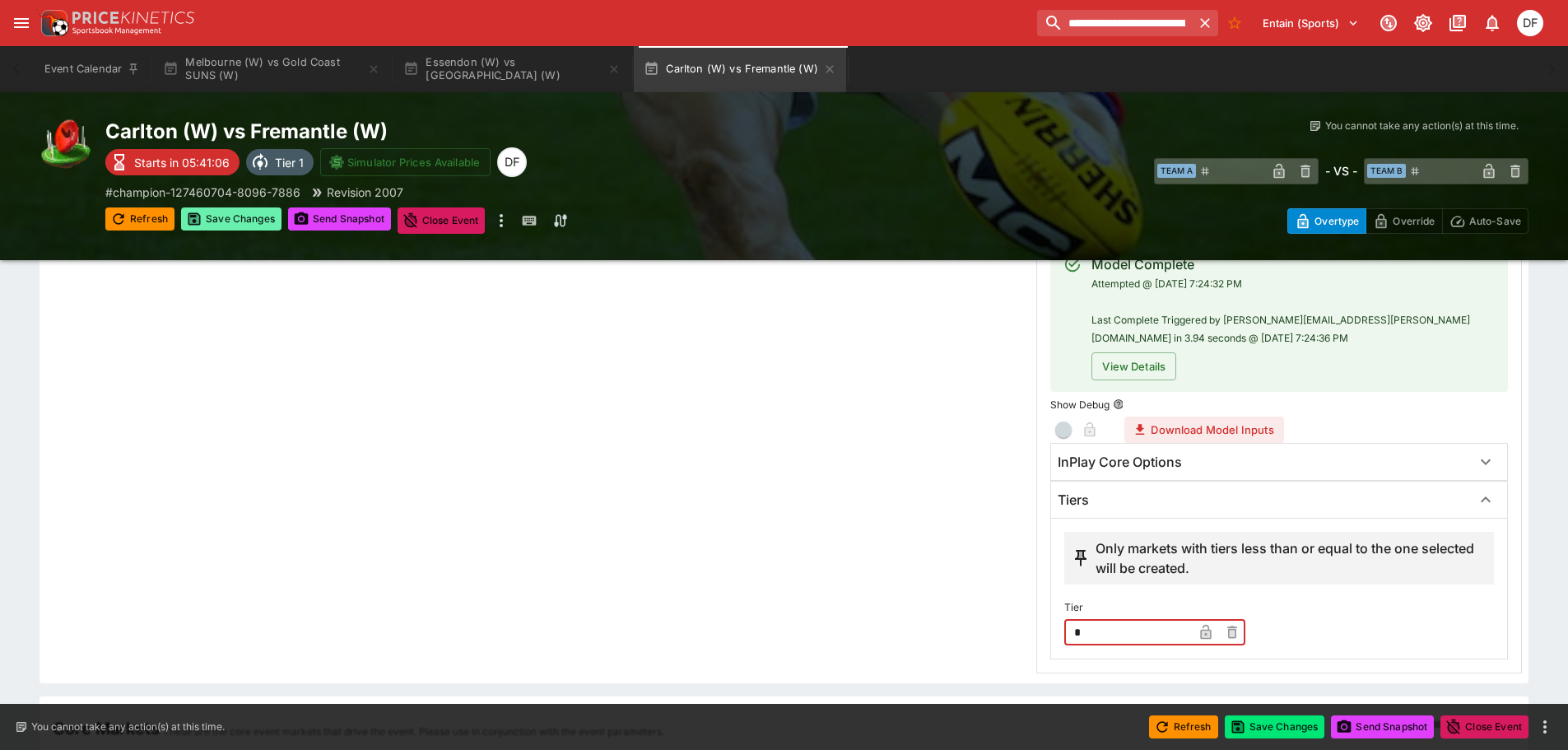
type input "*"
click at [253, 221] on button "Save Changes" at bounding box center [231, 218] width 100 height 23
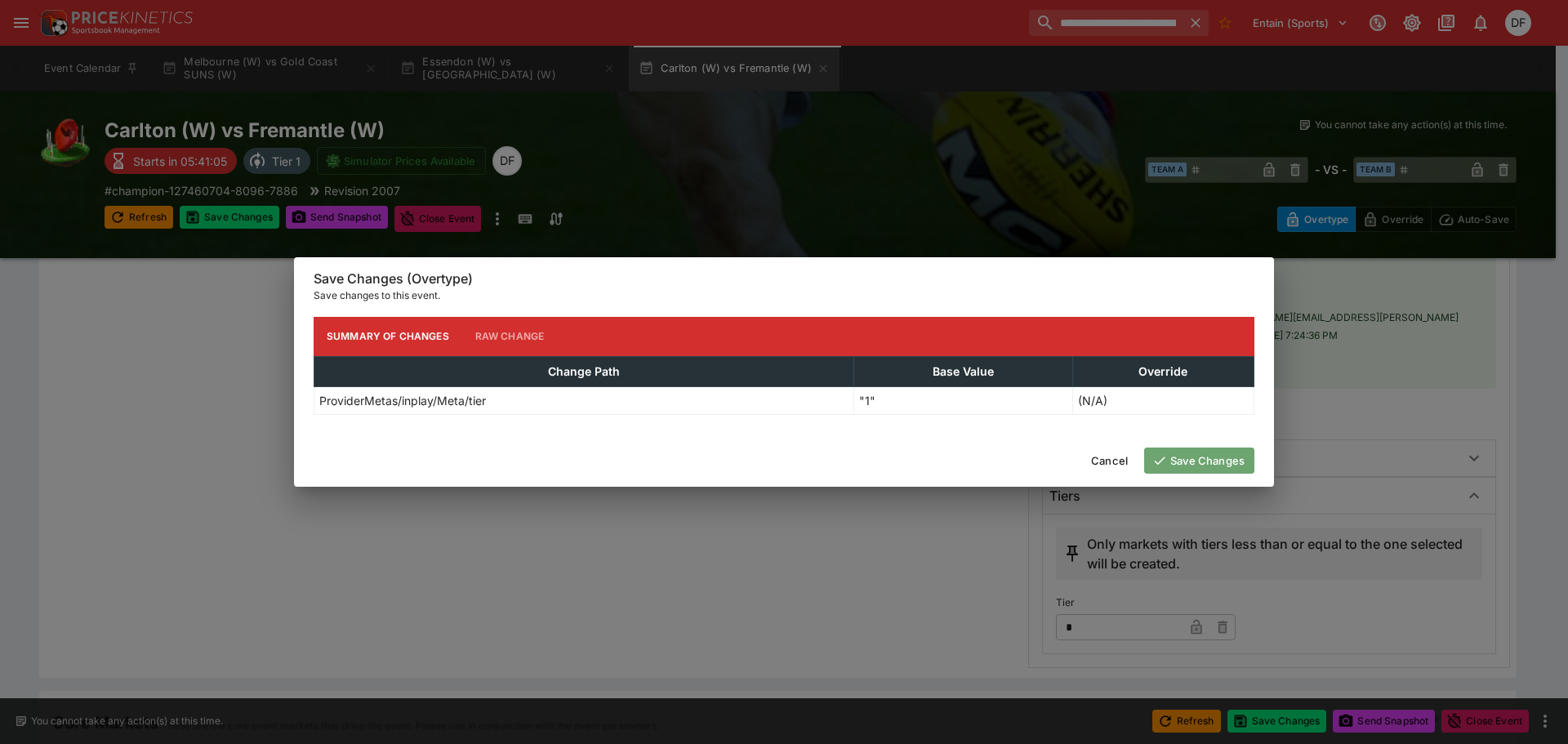
click at [1184, 449] on button "Save Changes" at bounding box center [1199, 460] width 111 height 26
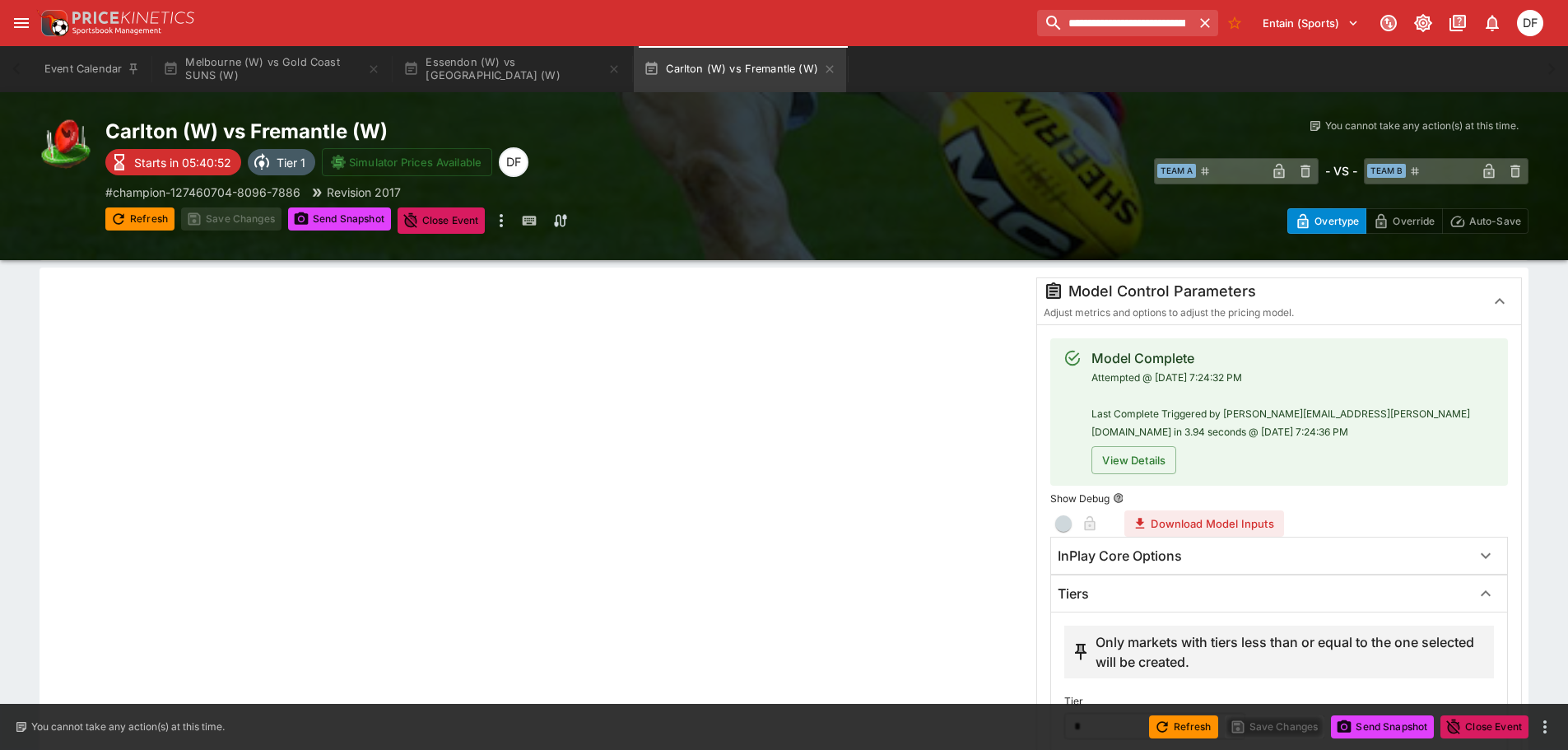
scroll to position [0, 0]
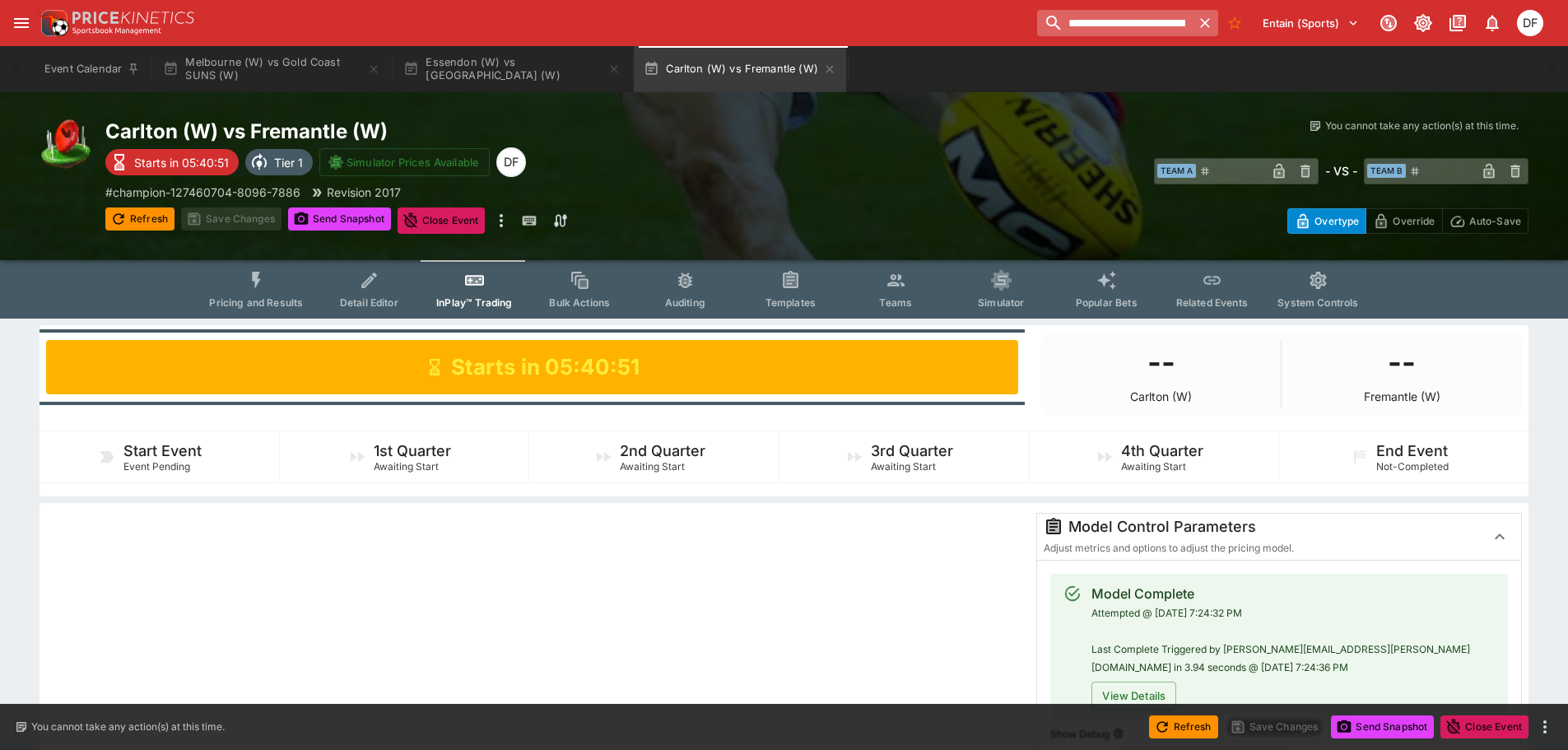
click at [1141, 31] on input "**********" at bounding box center [1114, 23] width 154 height 26
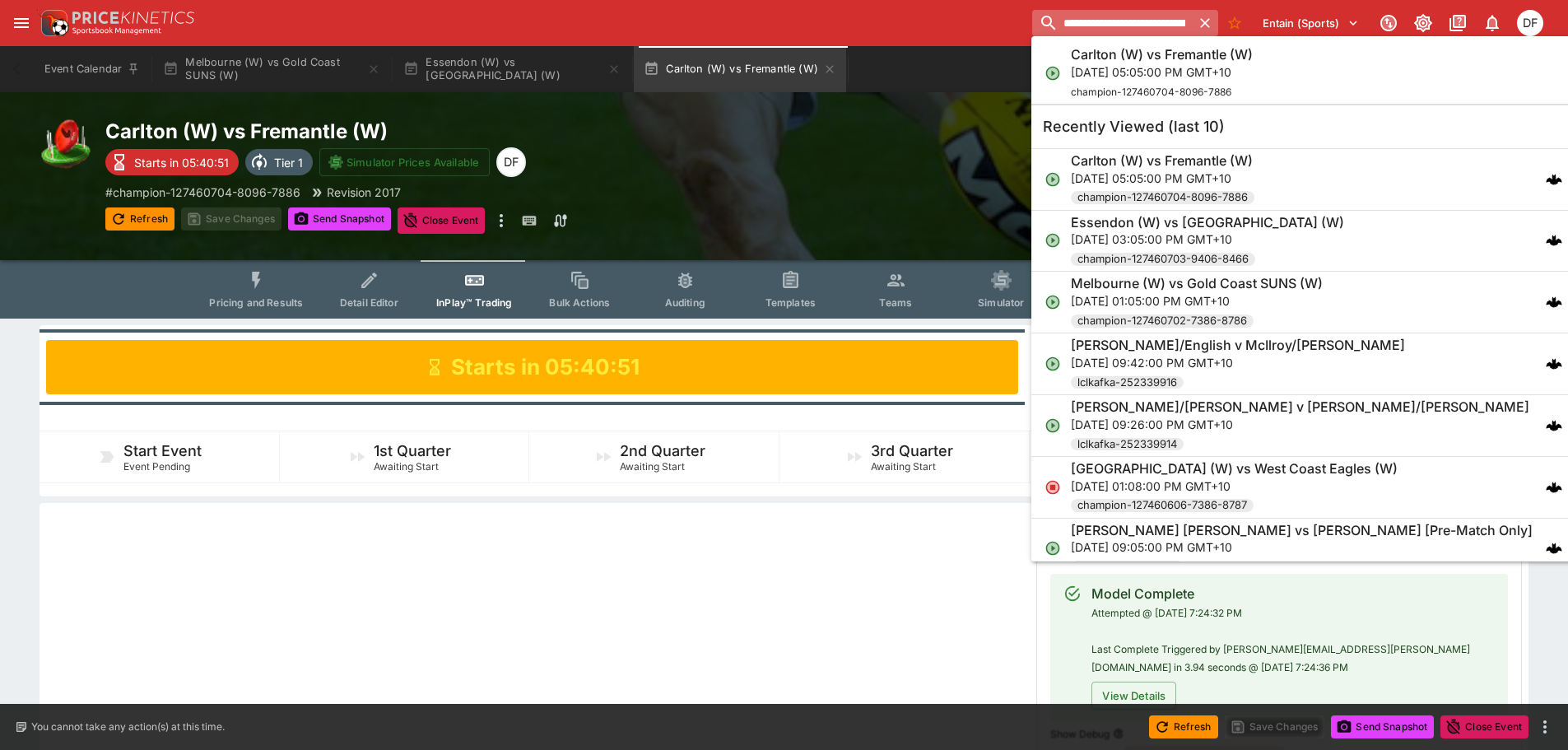
click at [1141, 31] on input "**********" at bounding box center [1113, 23] width 160 height 26
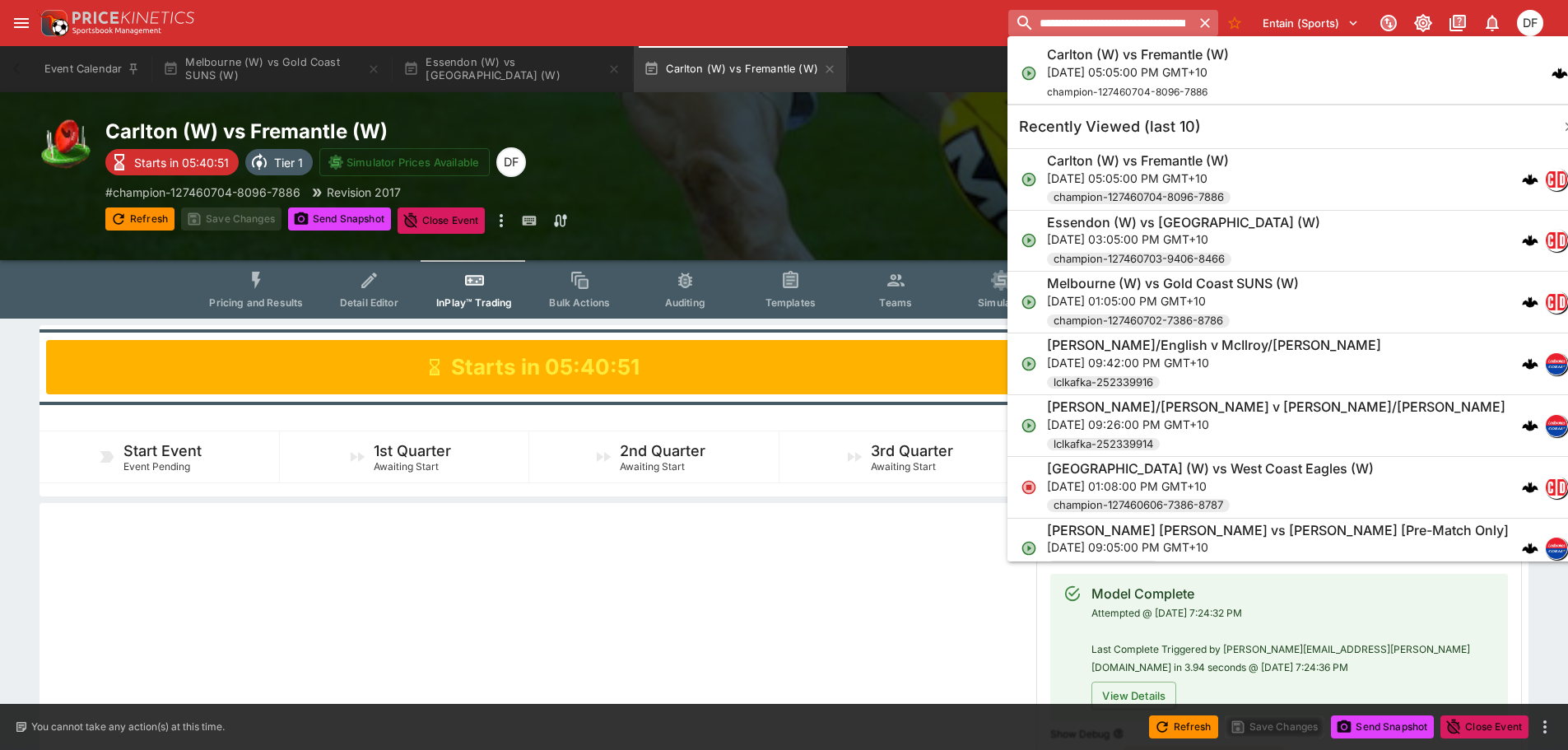
click at [1141, 31] on input "**********" at bounding box center [1100, 23] width 184 height 26
paste input "search"
click at [1115, 10] on input "**********" at bounding box center [1100, 23] width 184 height 26
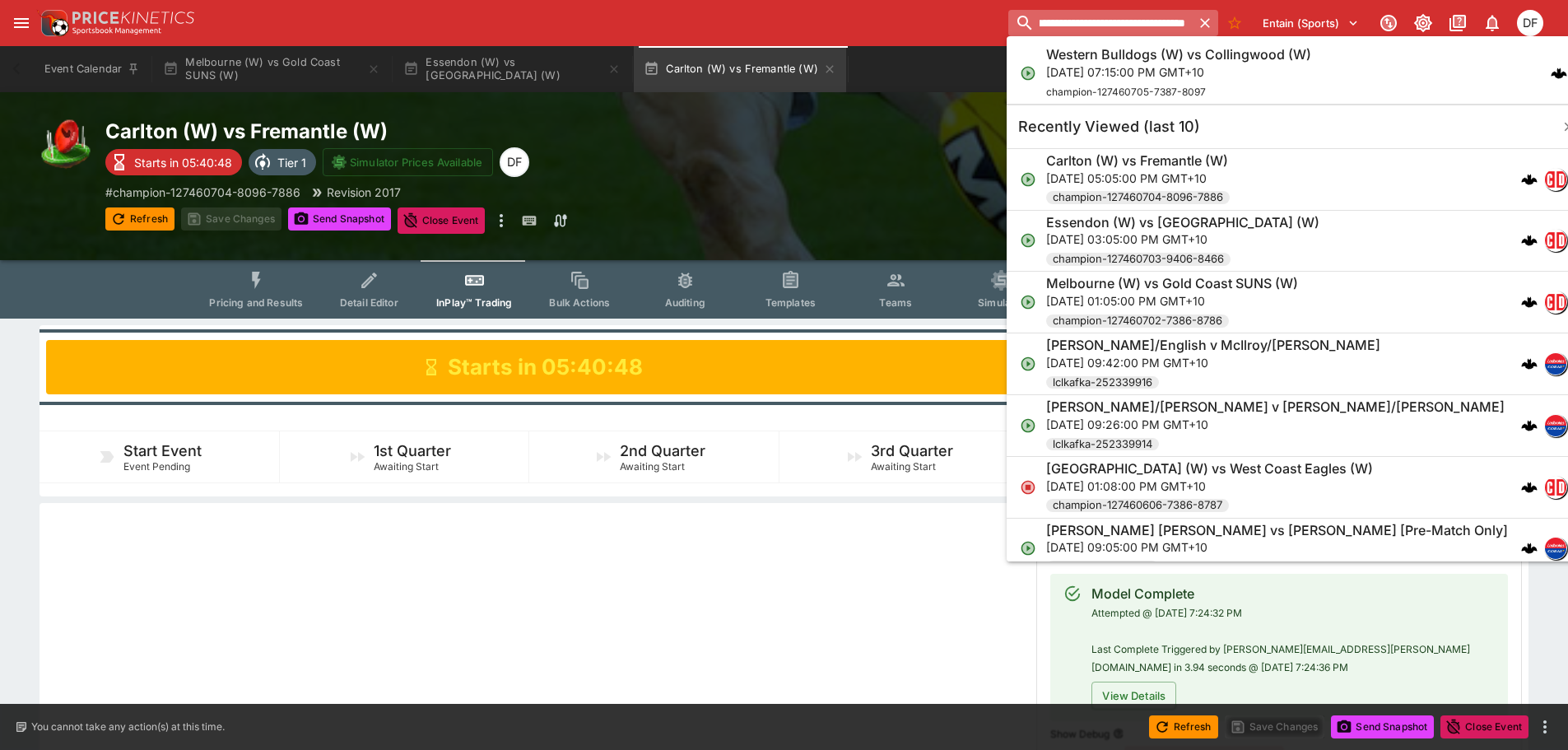
click at [1115, 10] on input "**********" at bounding box center [1100, 23] width 184 height 26
type input "**********"
click at [1122, 69] on p "[DATE] 07:15:00 PM GMT+10" at bounding box center [1179, 72] width 265 height 18
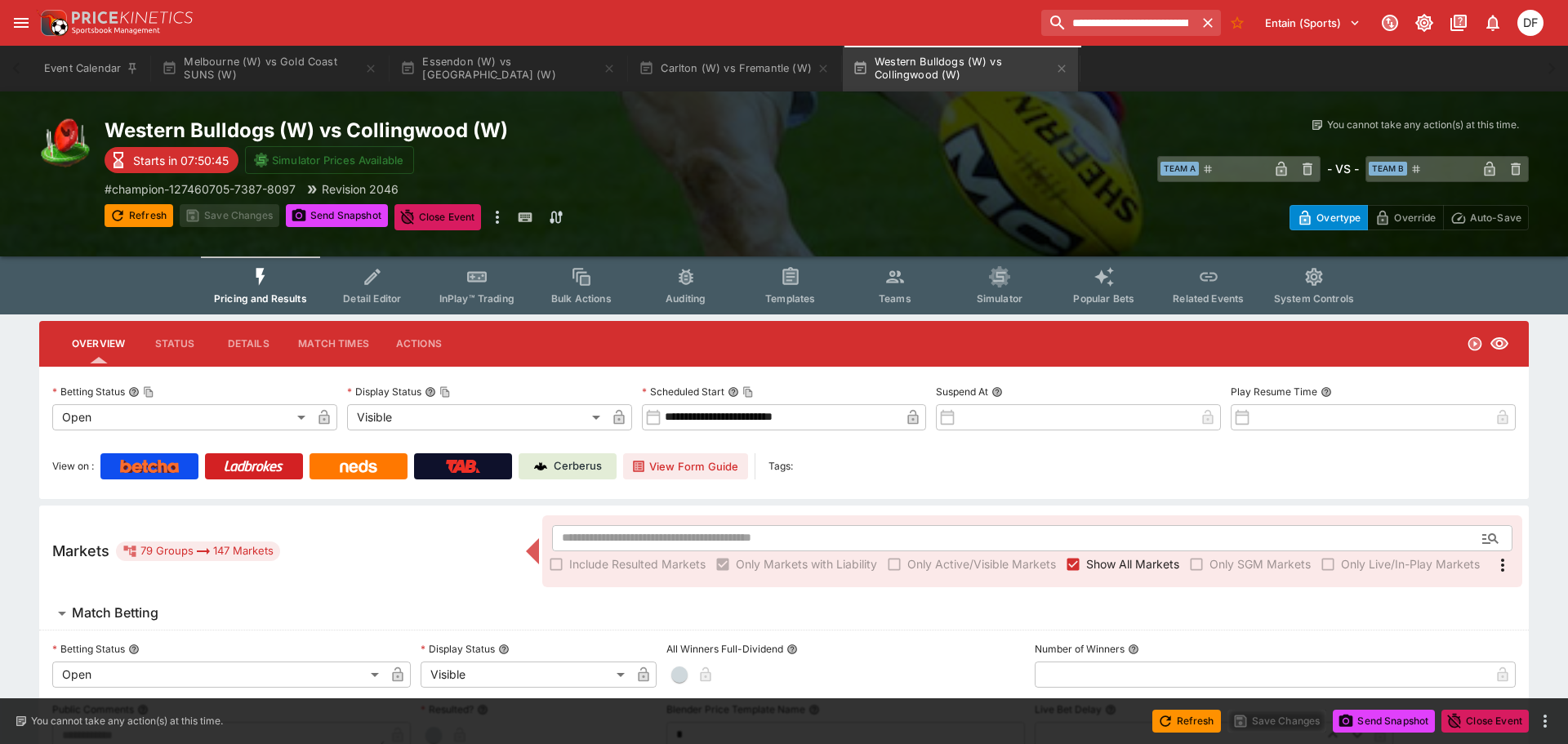
type input "**********"
type input "*******"
type input "**********"
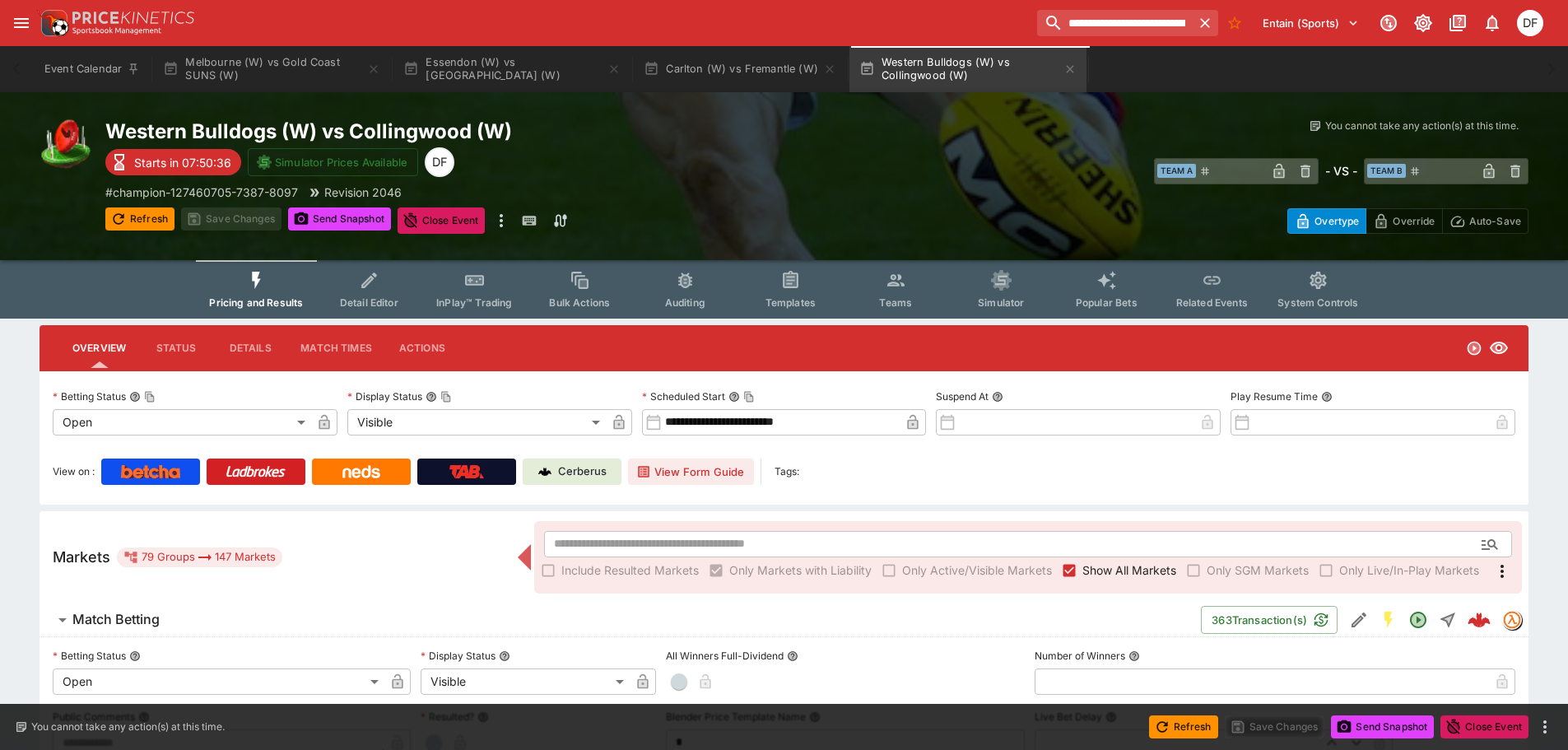
click at [396, 297] on span "Detail Editor" at bounding box center [369, 302] width 59 height 12
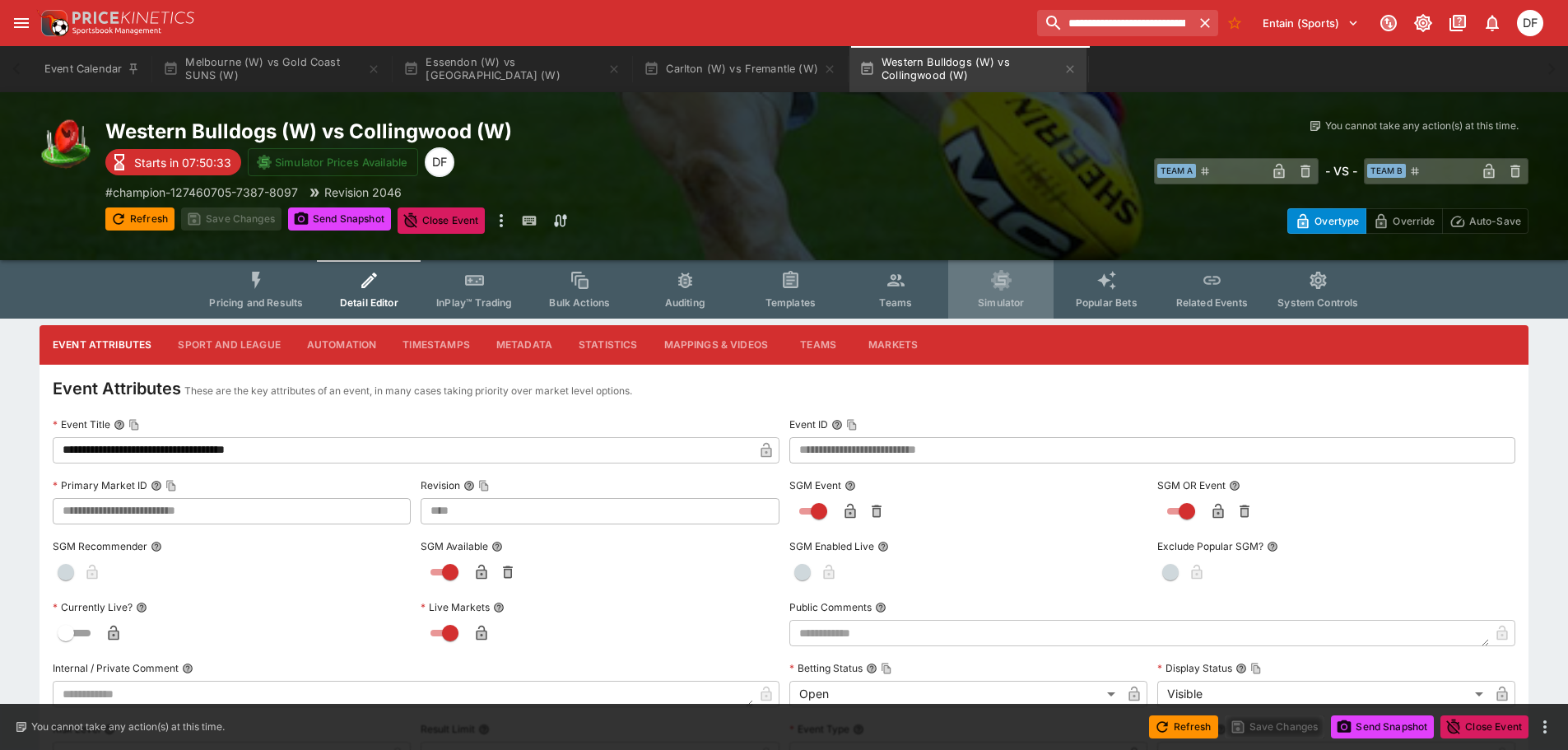
click at [1003, 293] on button "Simulator" at bounding box center [1000, 289] width 105 height 59
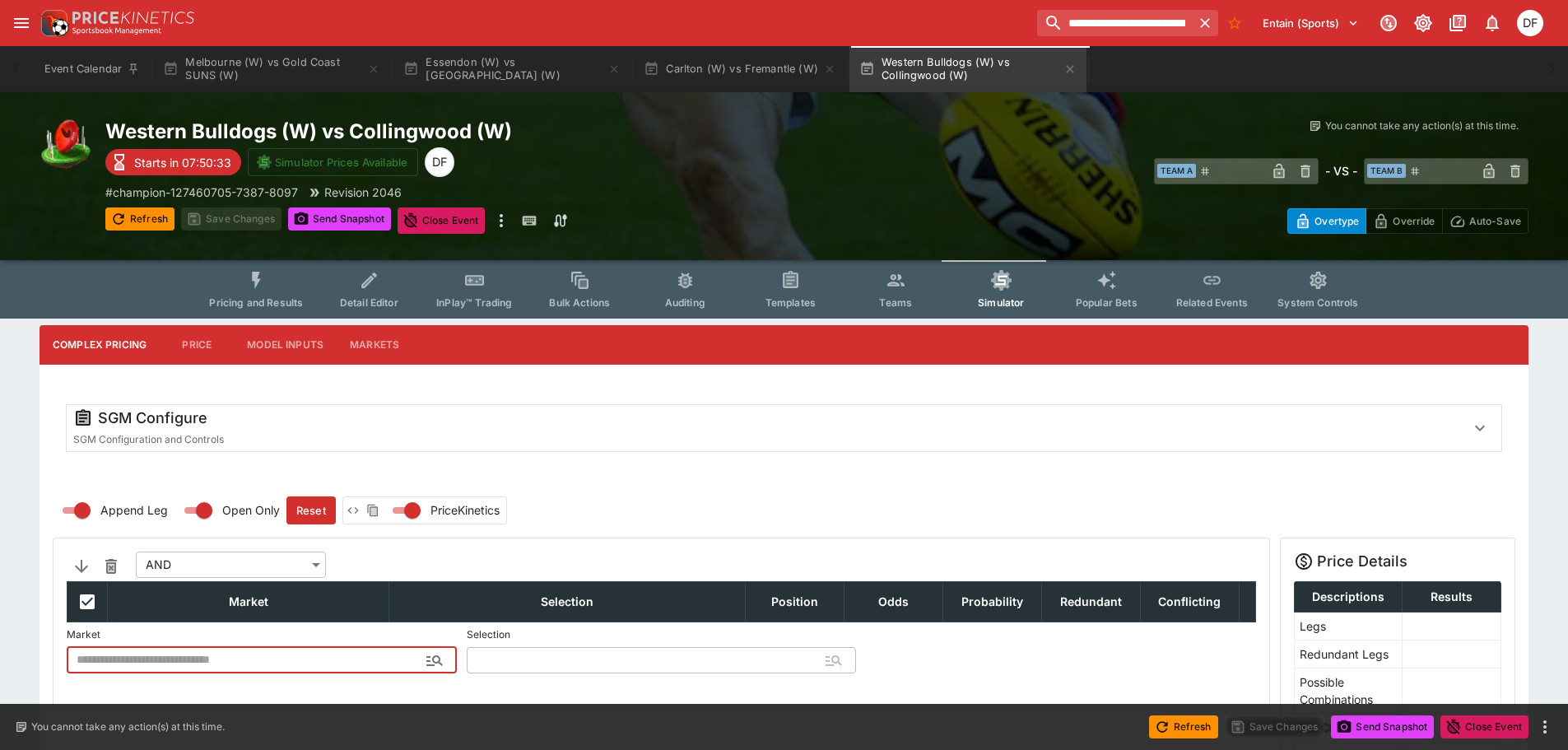
type input "**********"
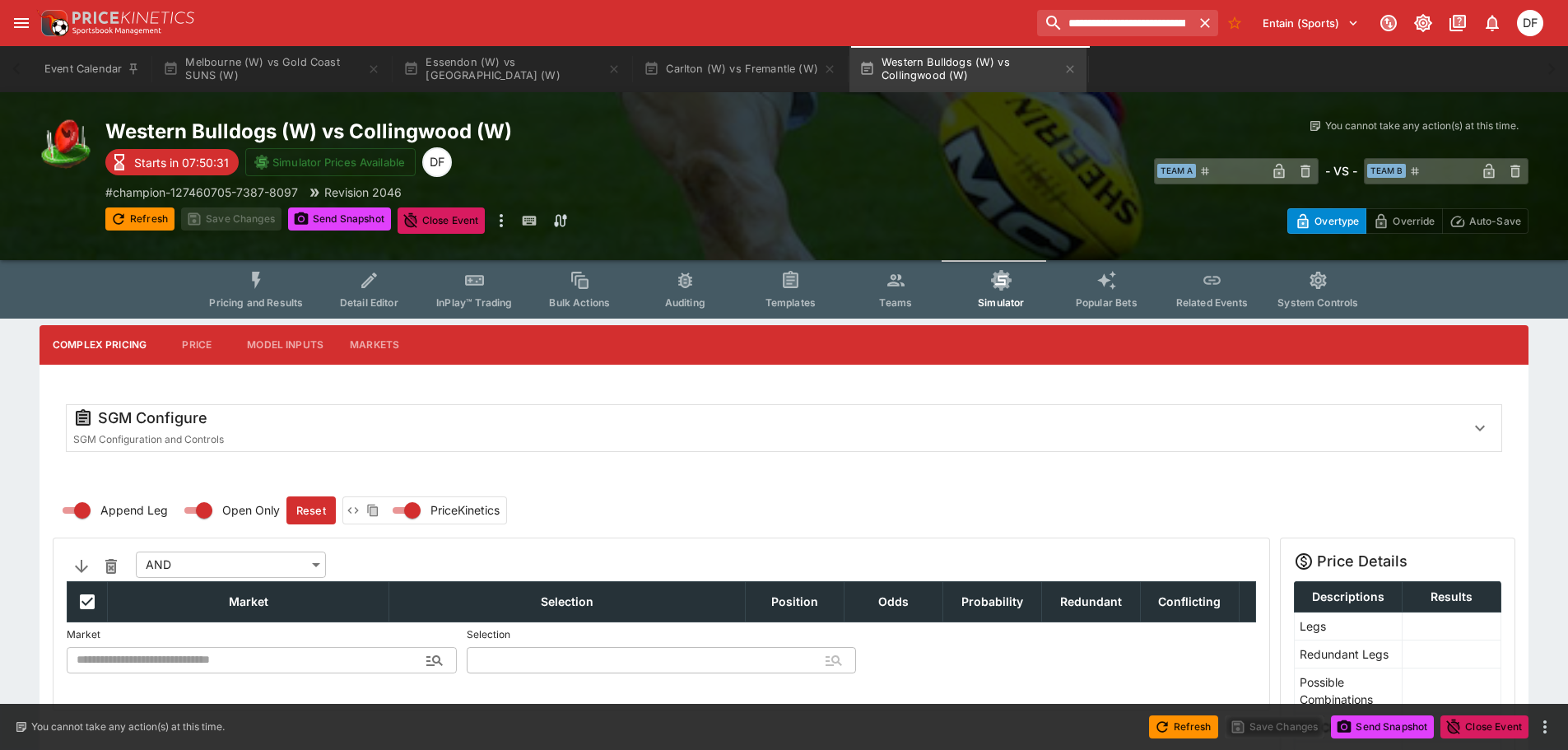
click at [197, 444] on span "SGM Configuration and Controls" at bounding box center [149, 439] width 151 height 12
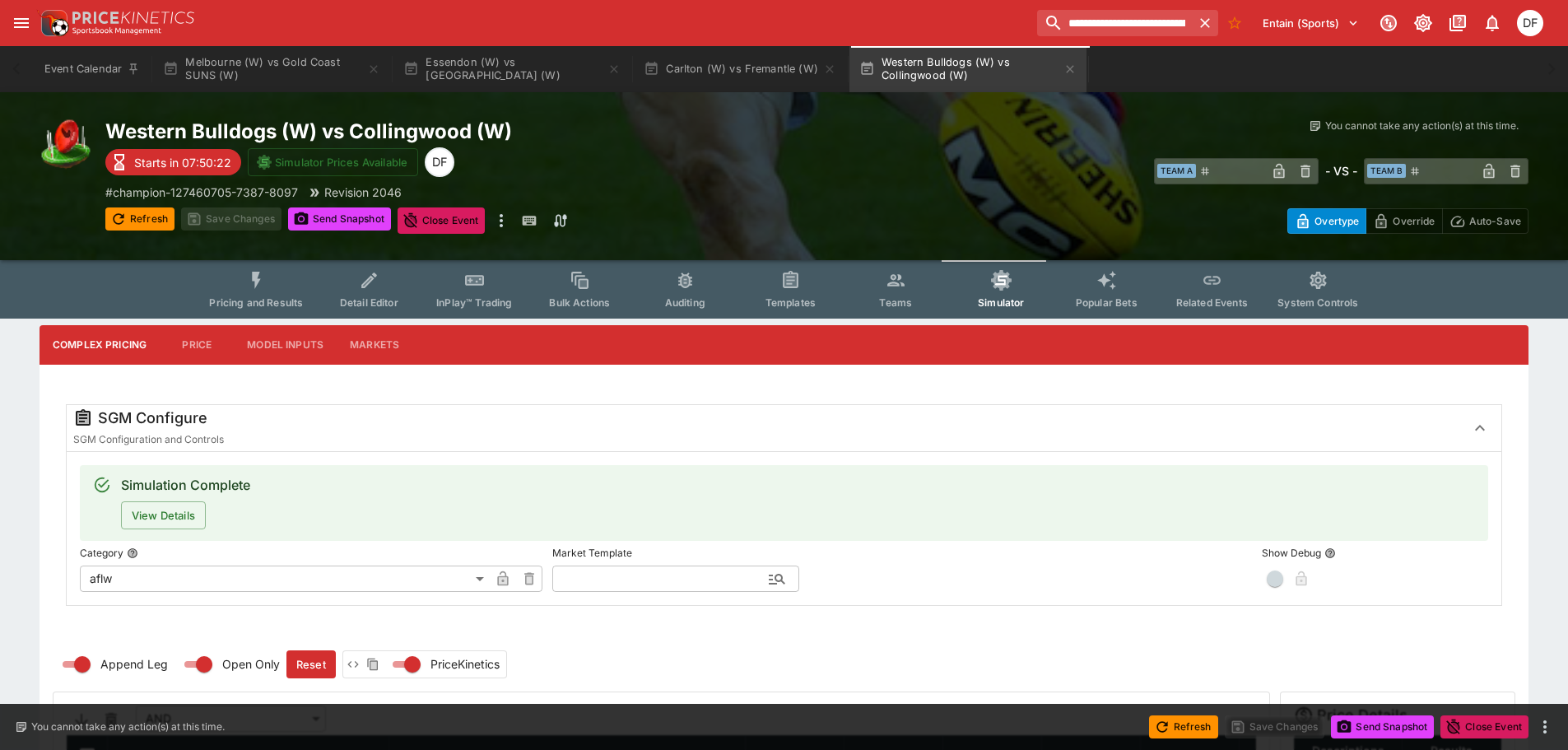
click at [265, 345] on button "Model Inputs" at bounding box center [285, 345] width 103 height 40
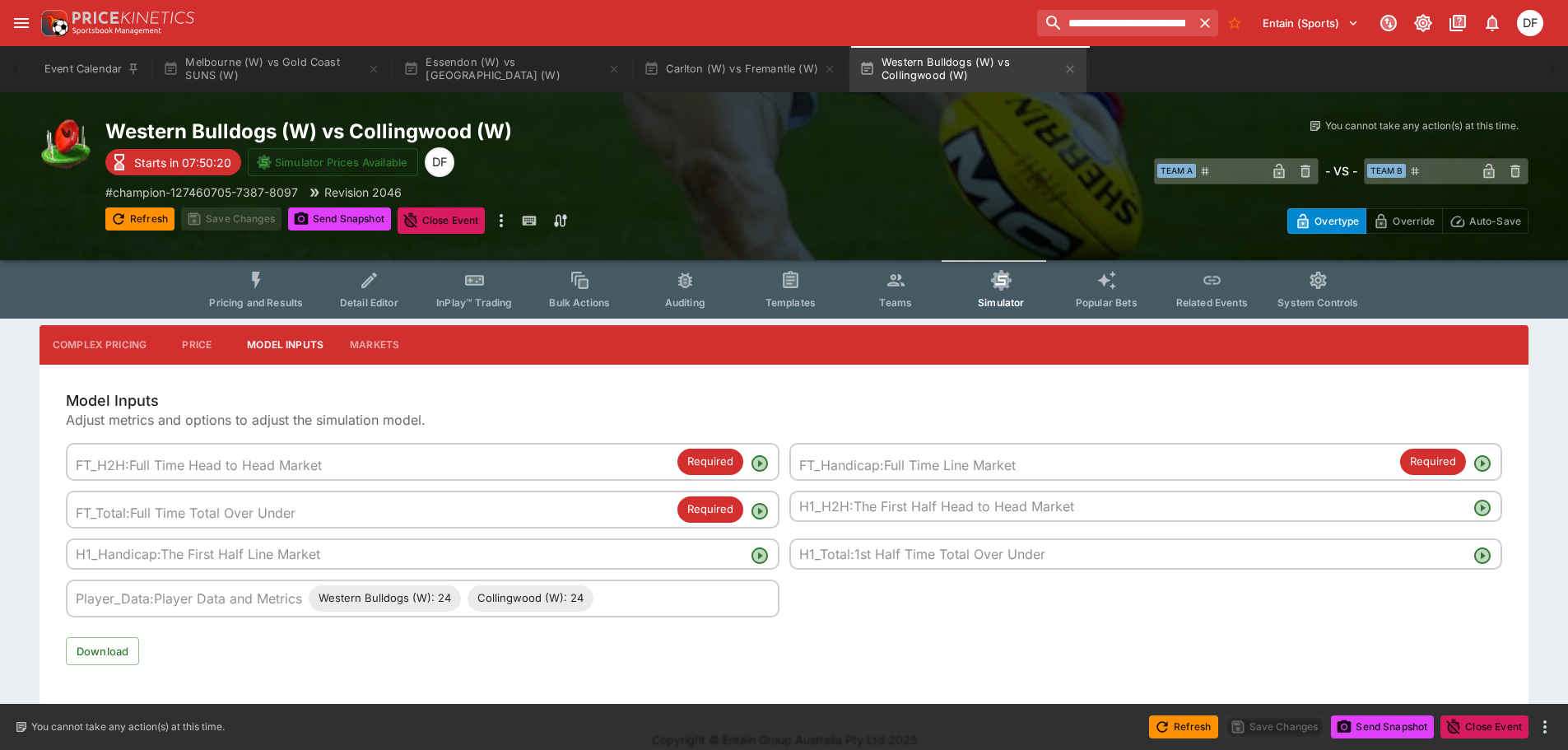
click at [185, 335] on button "Price" at bounding box center [197, 345] width 74 height 40
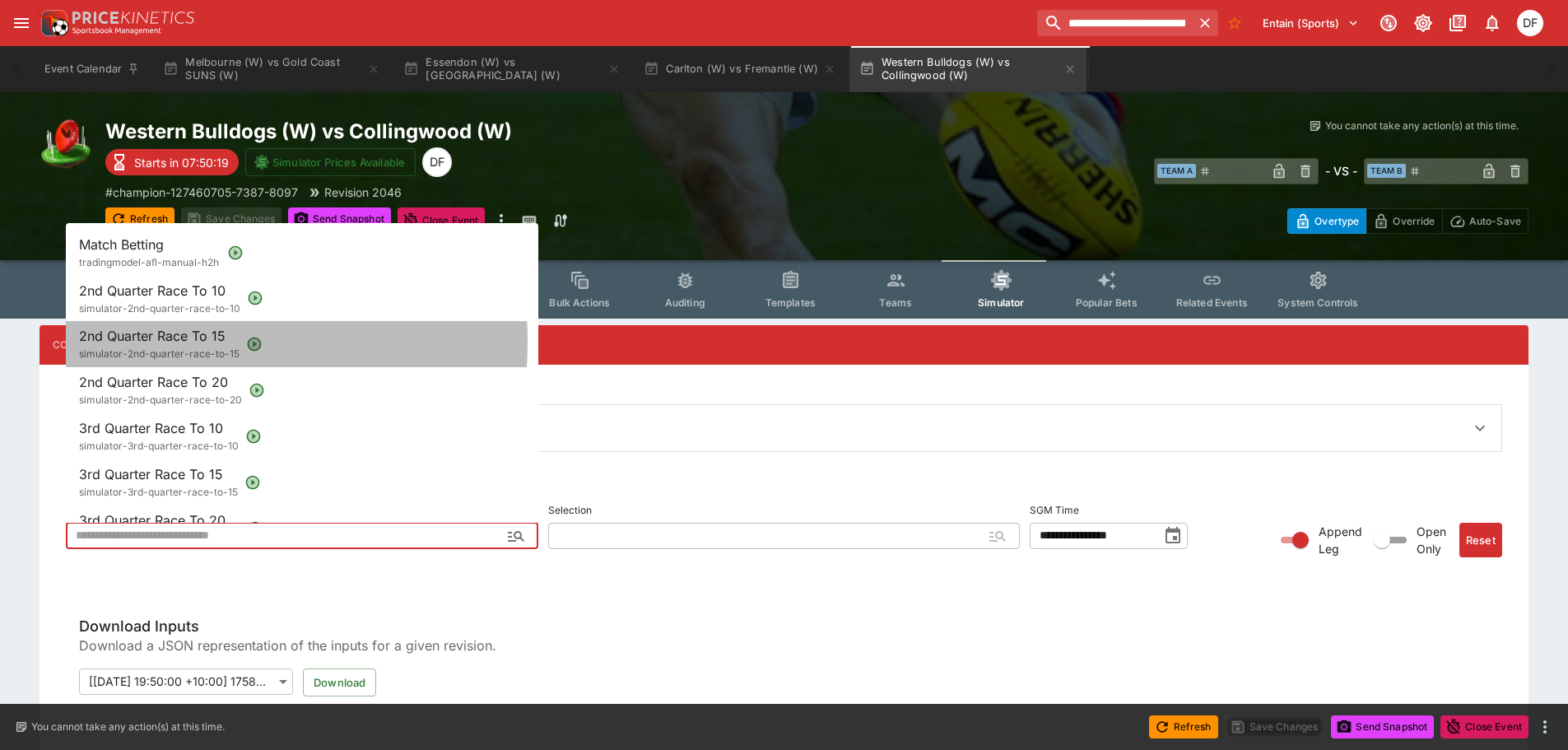
click at [105, 342] on span "2nd Quarter Race To 15" at bounding box center [152, 336] width 147 height 17
type input "**********"
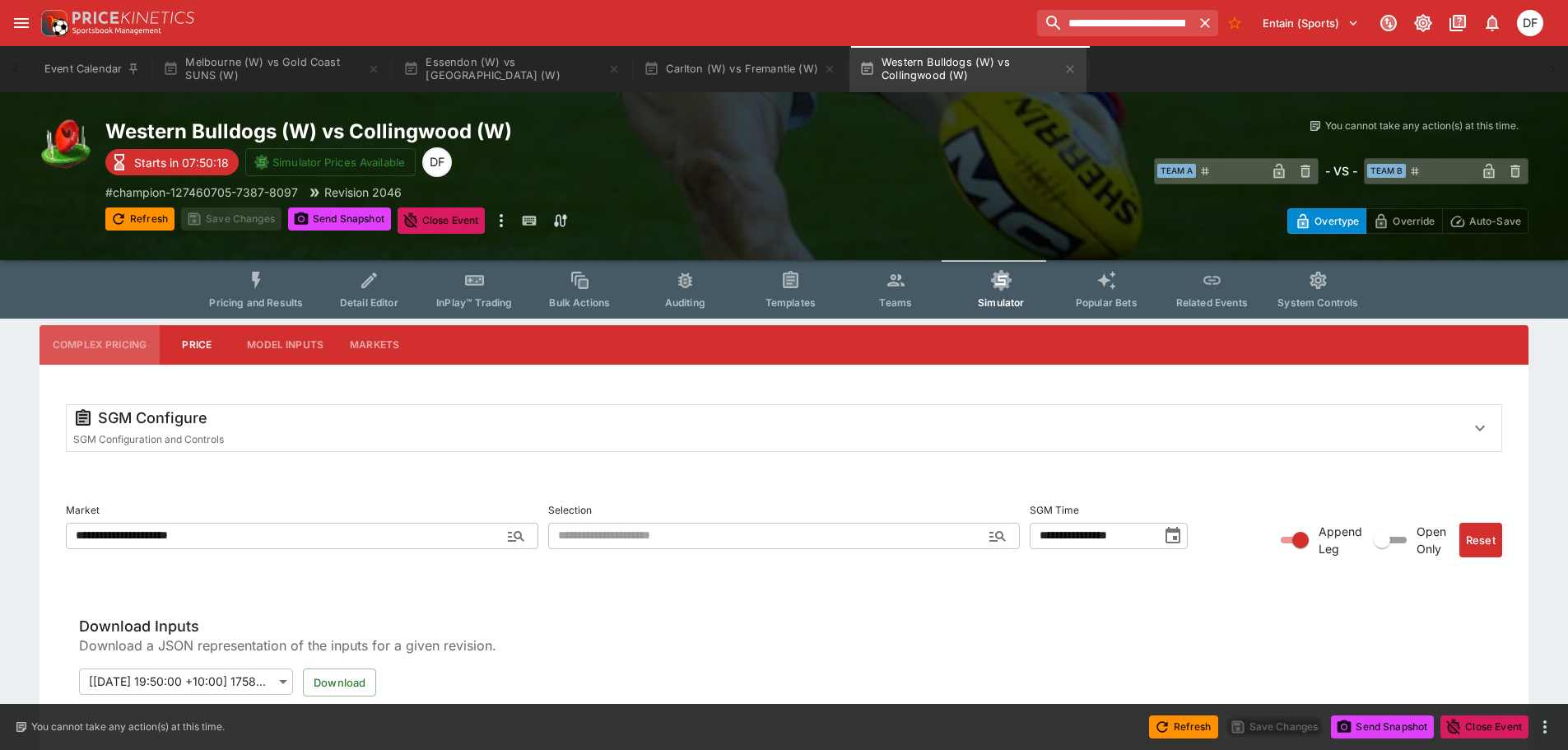
click at [105, 342] on button "Complex Pricing" at bounding box center [99, 345] width 120 height 40
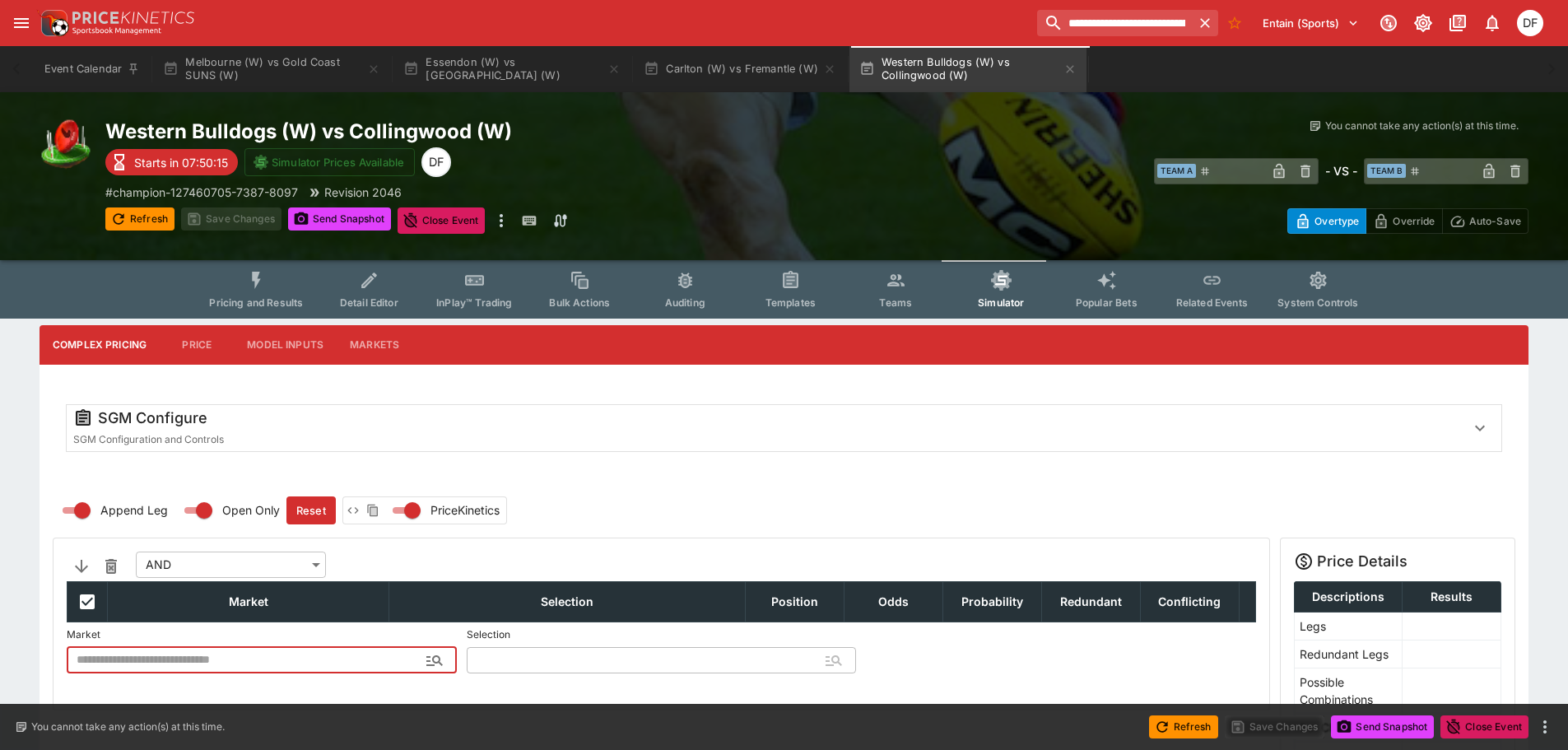
click at [458, 301] on span "InPlay™ Trading" at bounding box center [473, 302] width 75 height 12
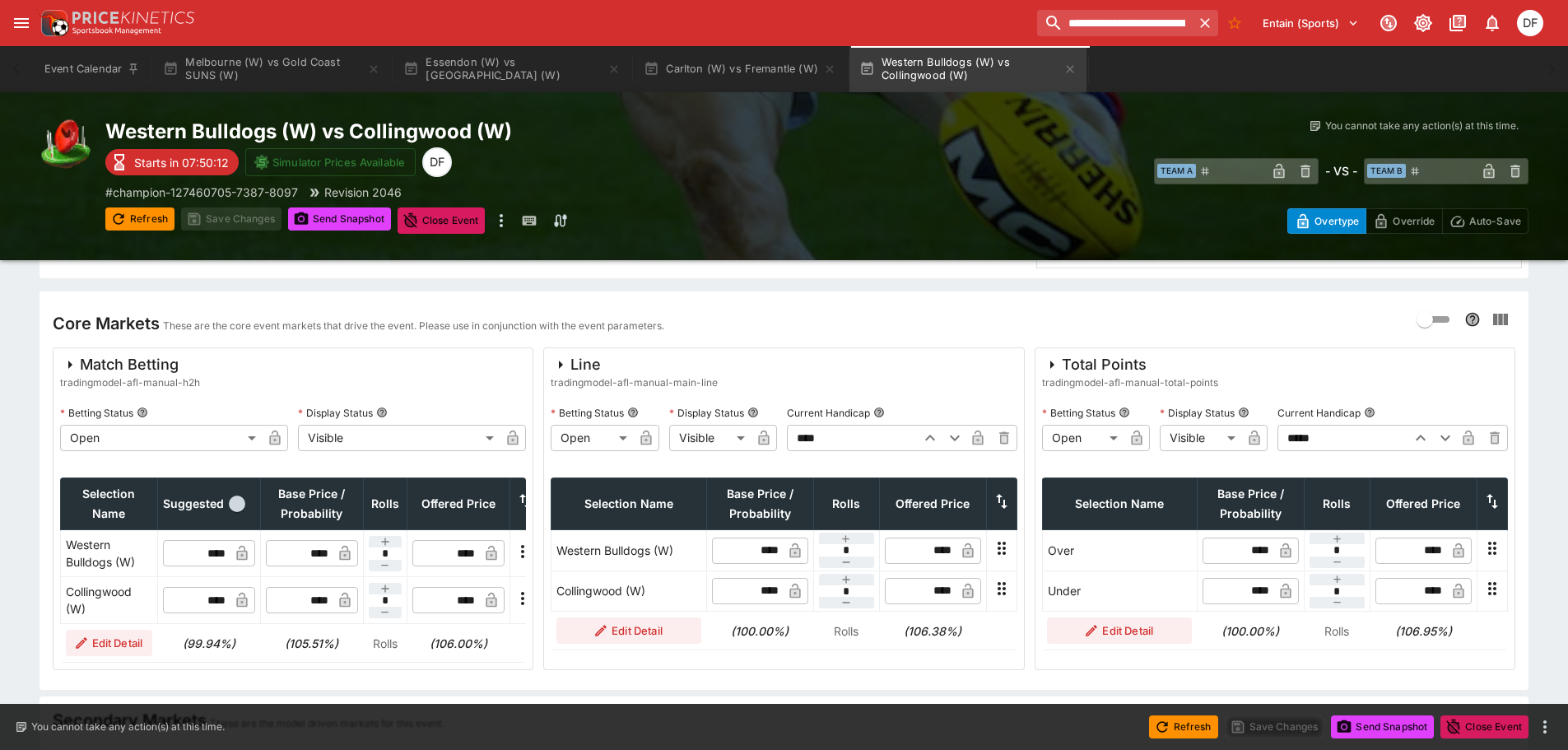
scroll to position [329, 0]
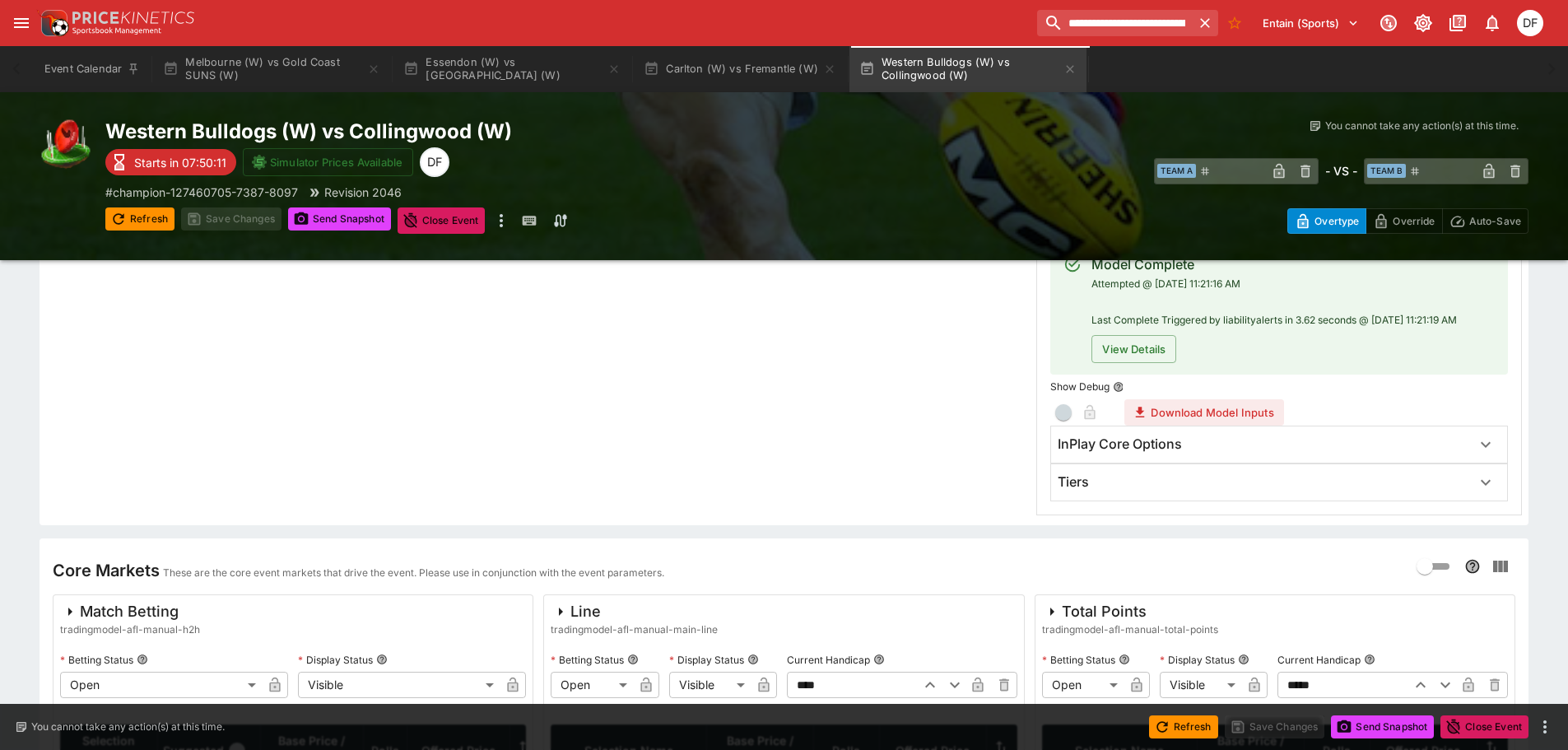
click at [1092, 493] on div "Tiers" at bounding box center [1279, 482] width 456 height 36
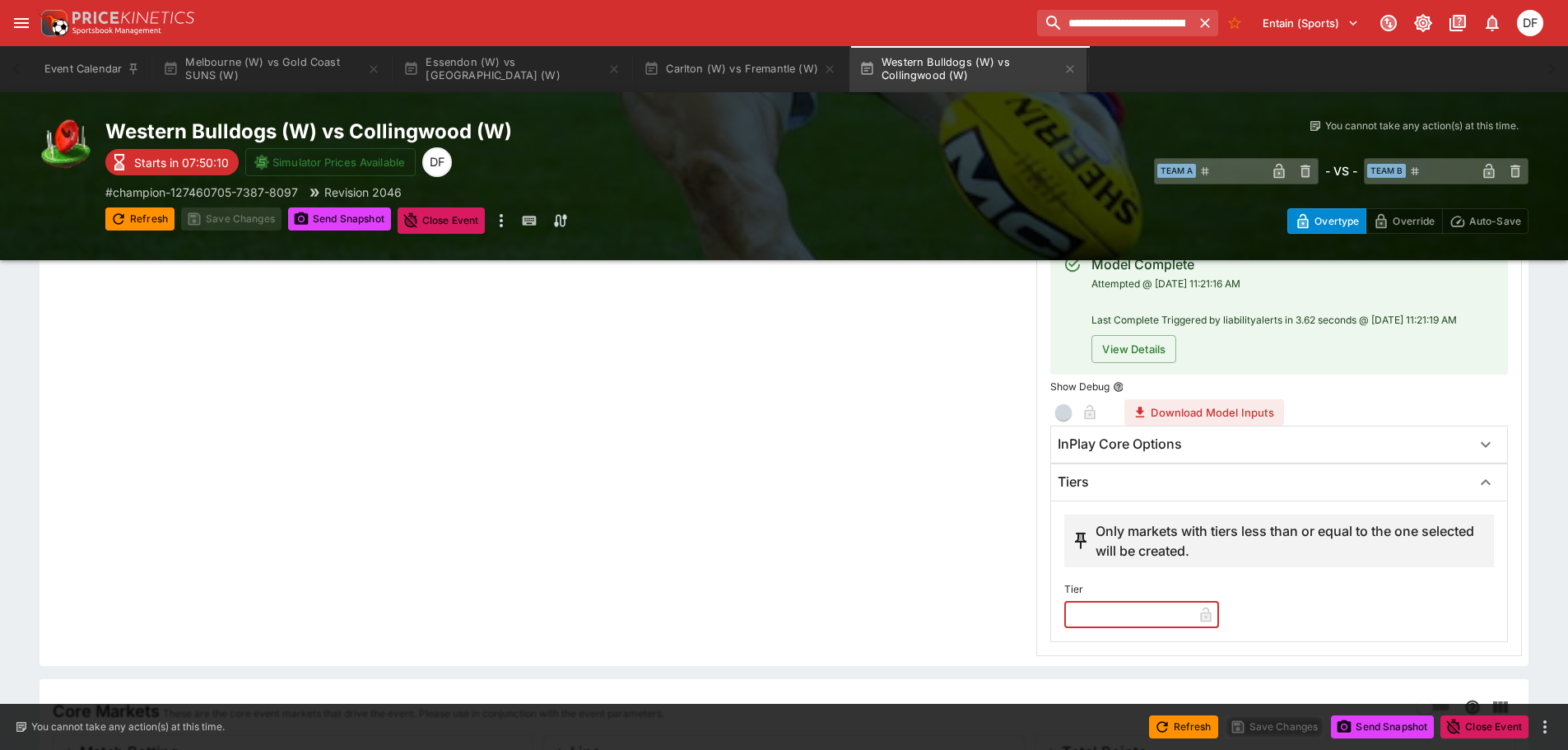
click at [1088, 608] on input "text" at bounding box center [1128, 614] width 128 height 26
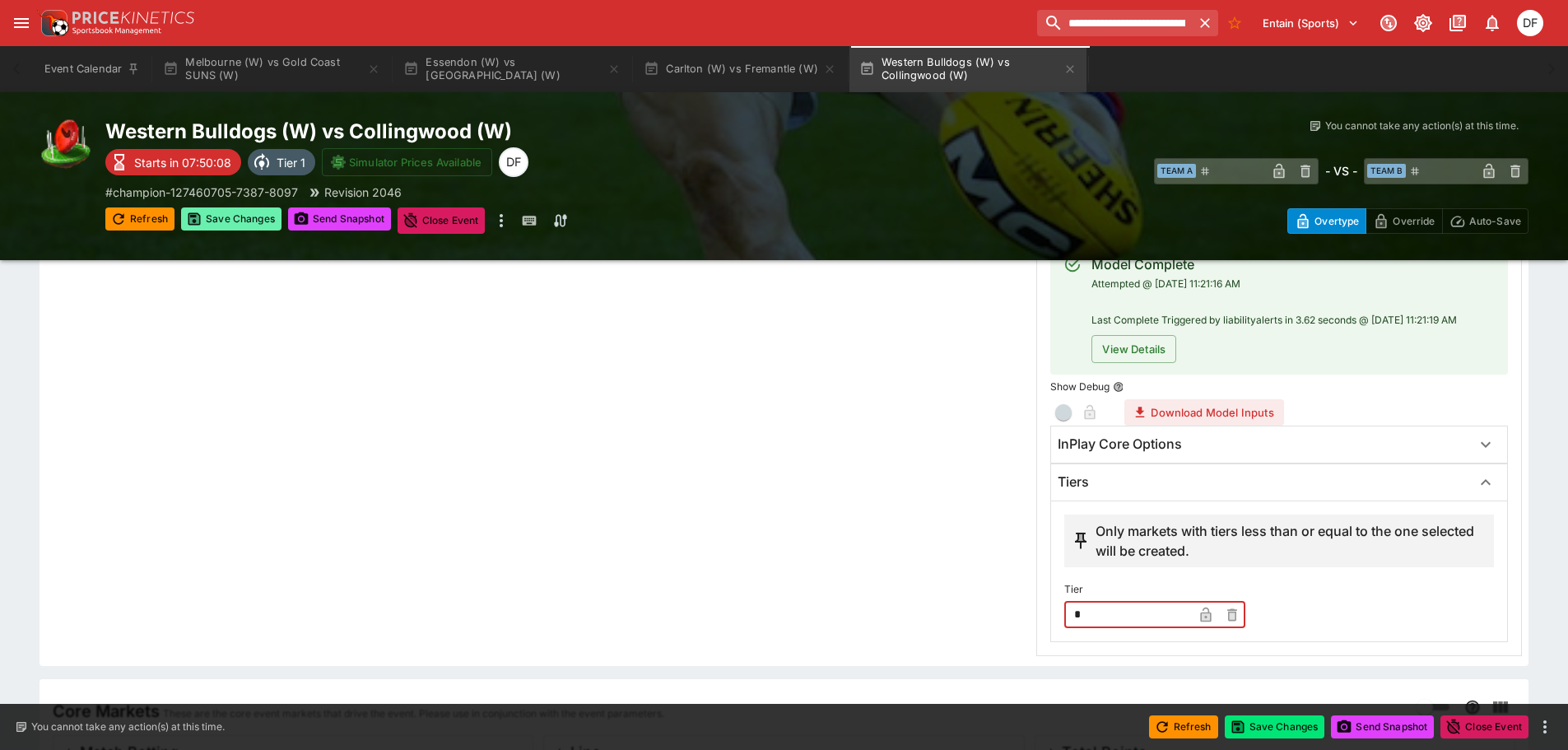
type input "*"
click at [237, 216] on button "Save Changes" at bounding box center [231, 218] width 100 height 23
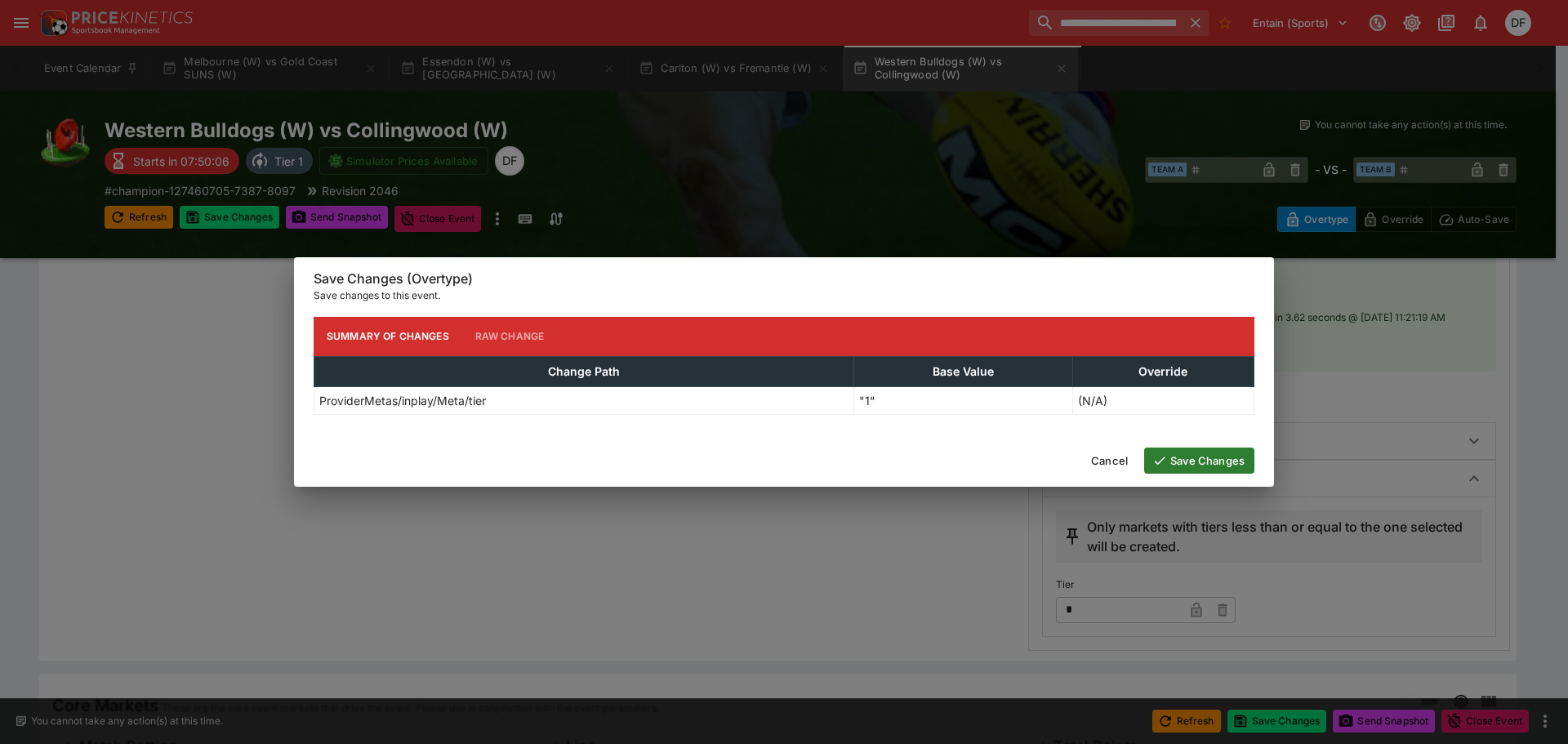
click at [1212, 455] on button "Save Changes" at bounding box center [1199, 460] width 111 height 26
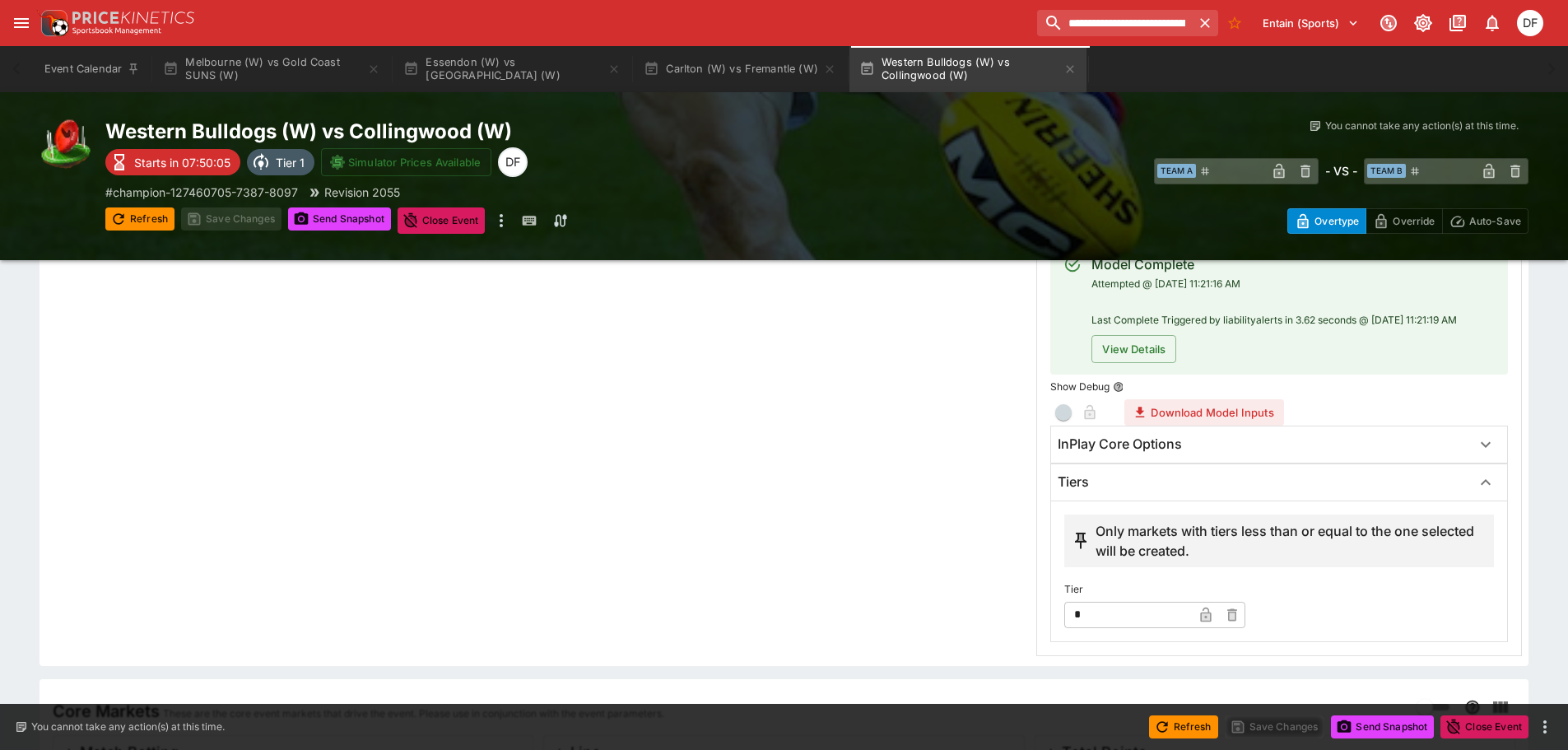
click at [356, 222] on button "Send Snapshot" at bounding box center [339, 218] width 103 height 23
click at [241, 62] on button "Melbourne (W) vs Gold Coast SUNS (W)" at bounding box center [271, 70] width 237 height 46
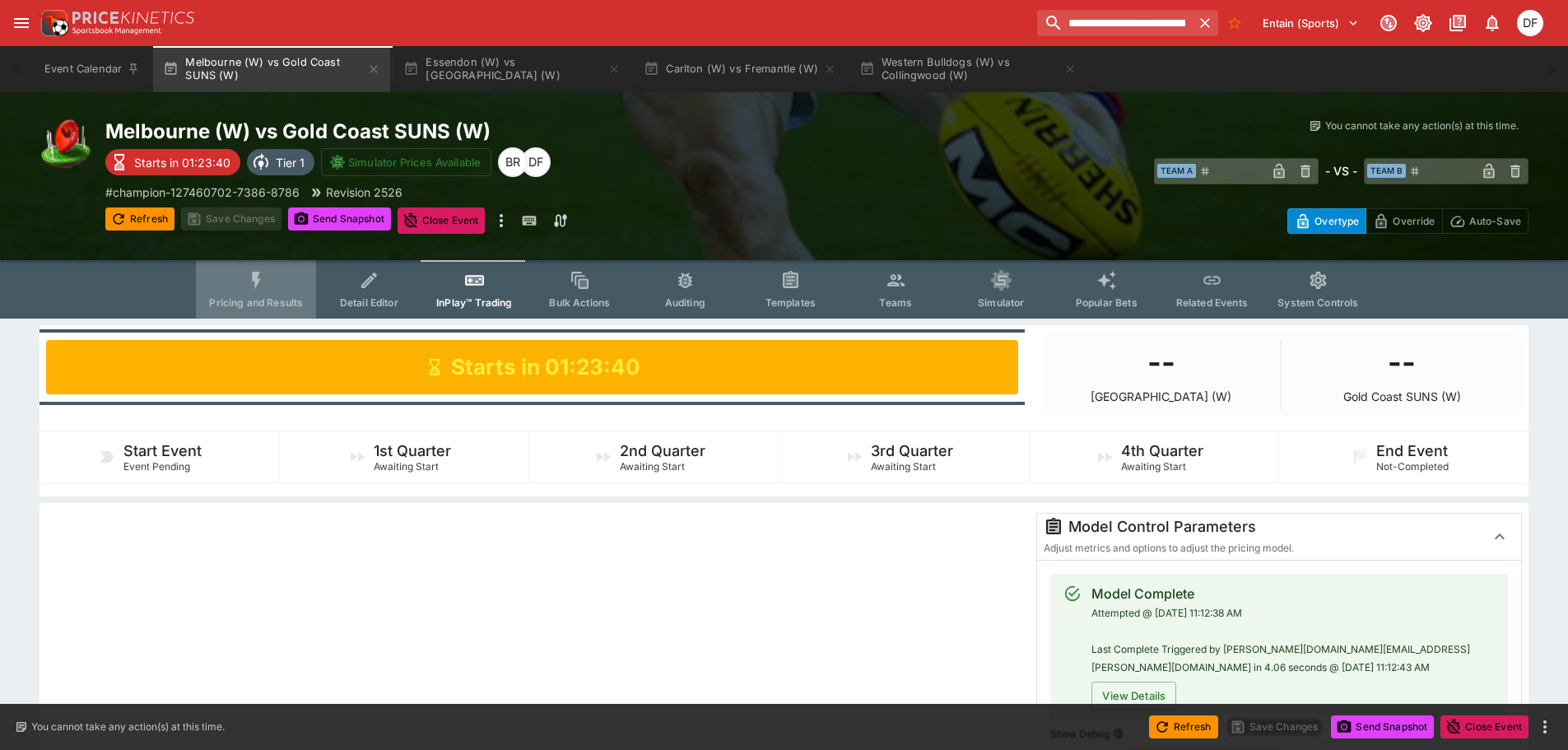
click at [257, 296] on span "Pricing and Results" at bounding box center [256, 302] width 94 height 12
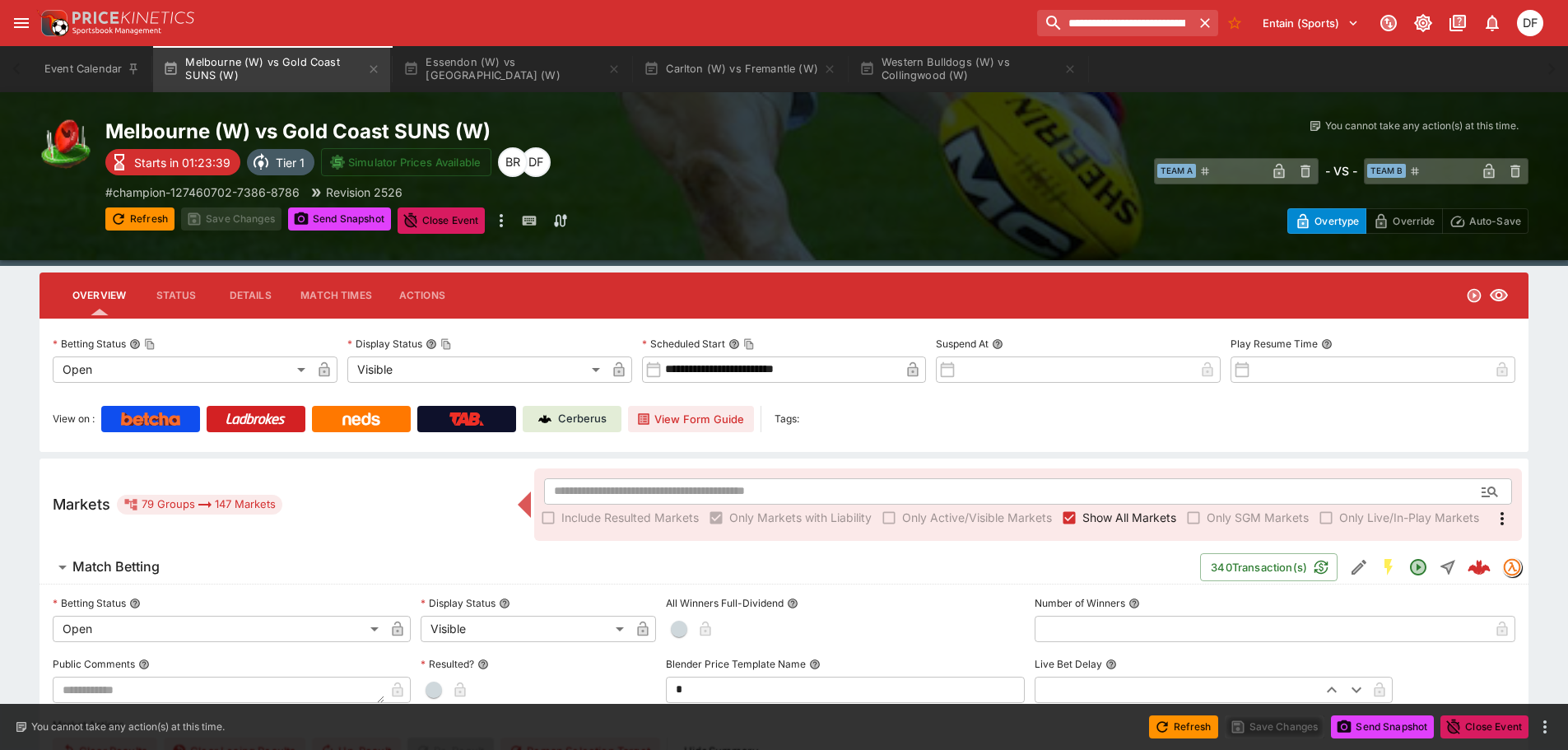
scroll to position [83, 0]
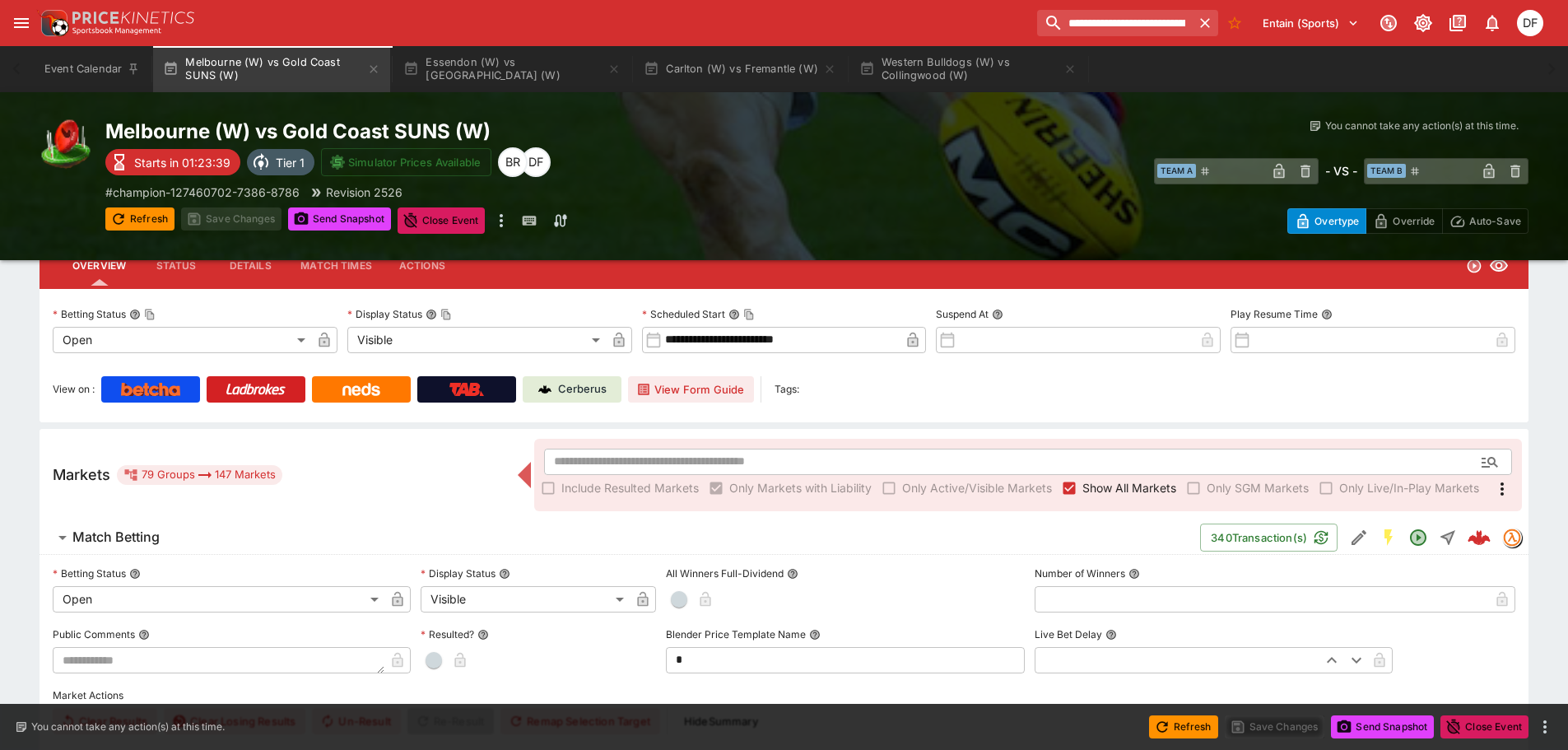
click at [144, 537] on h6 "Match Betting" at bounding box center [116, 537] width 87 height 18
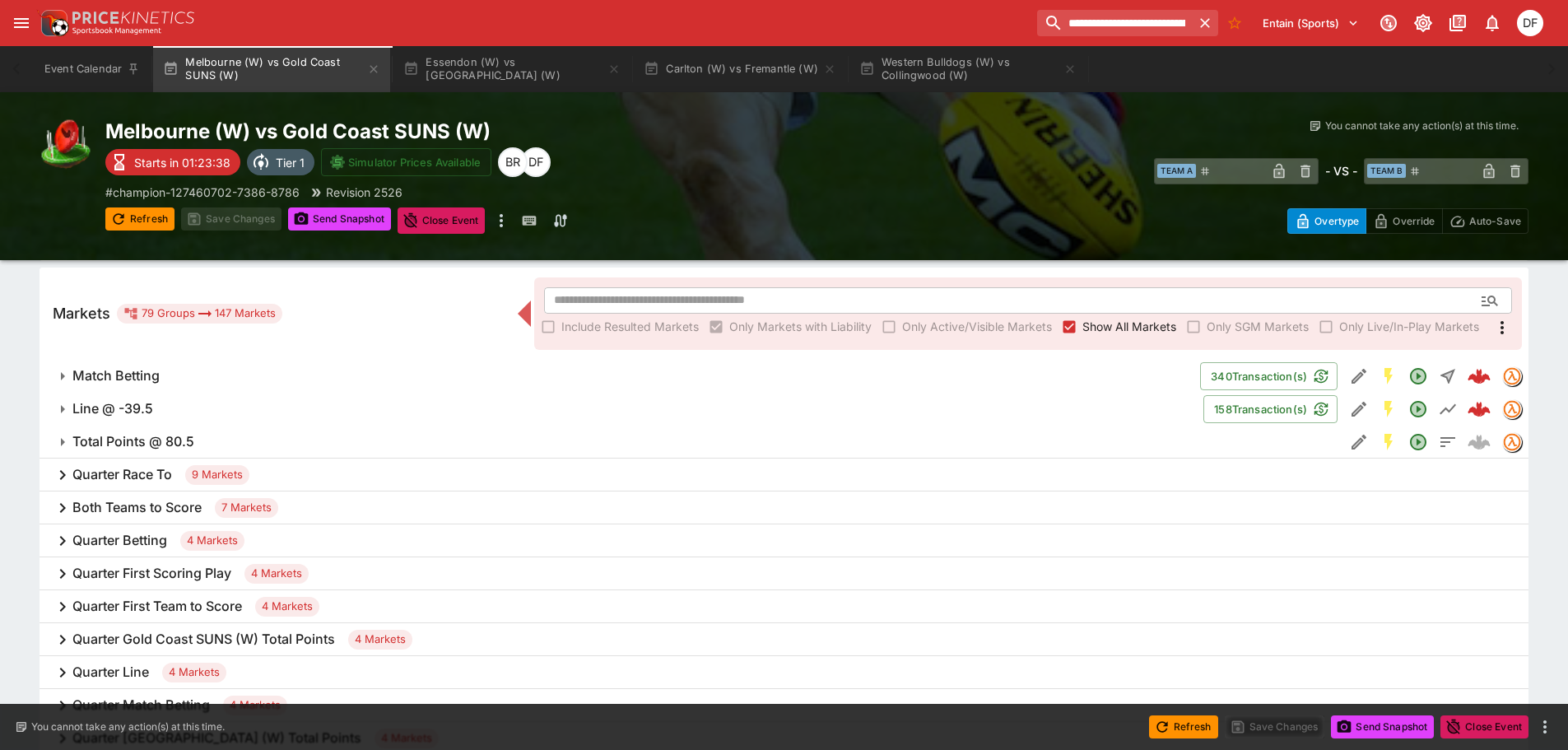
scroll to position [247, 0]
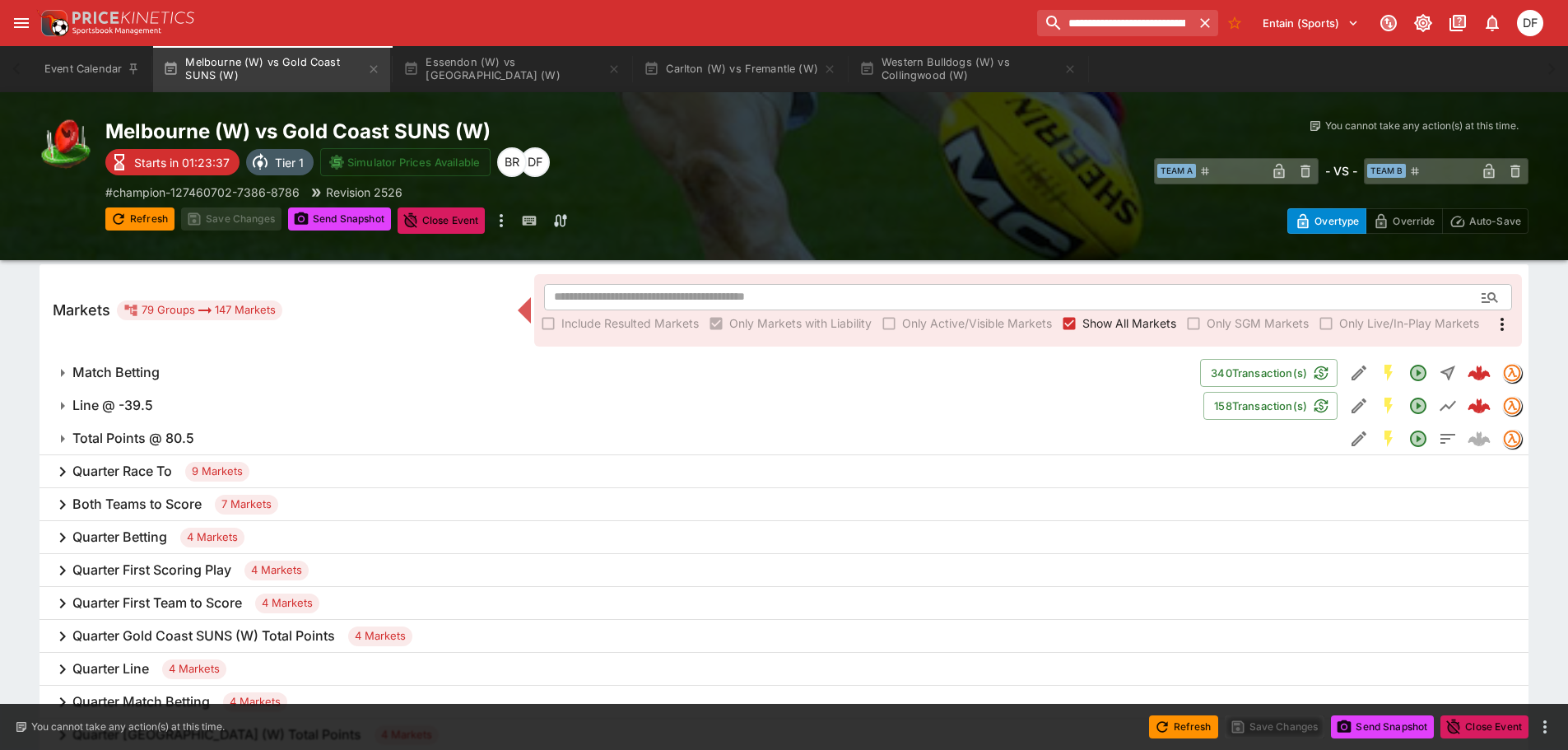
click at [168, 436] on h6 "Total Points @ 80.5" at bounding box center [133, 438] width 122 height 18
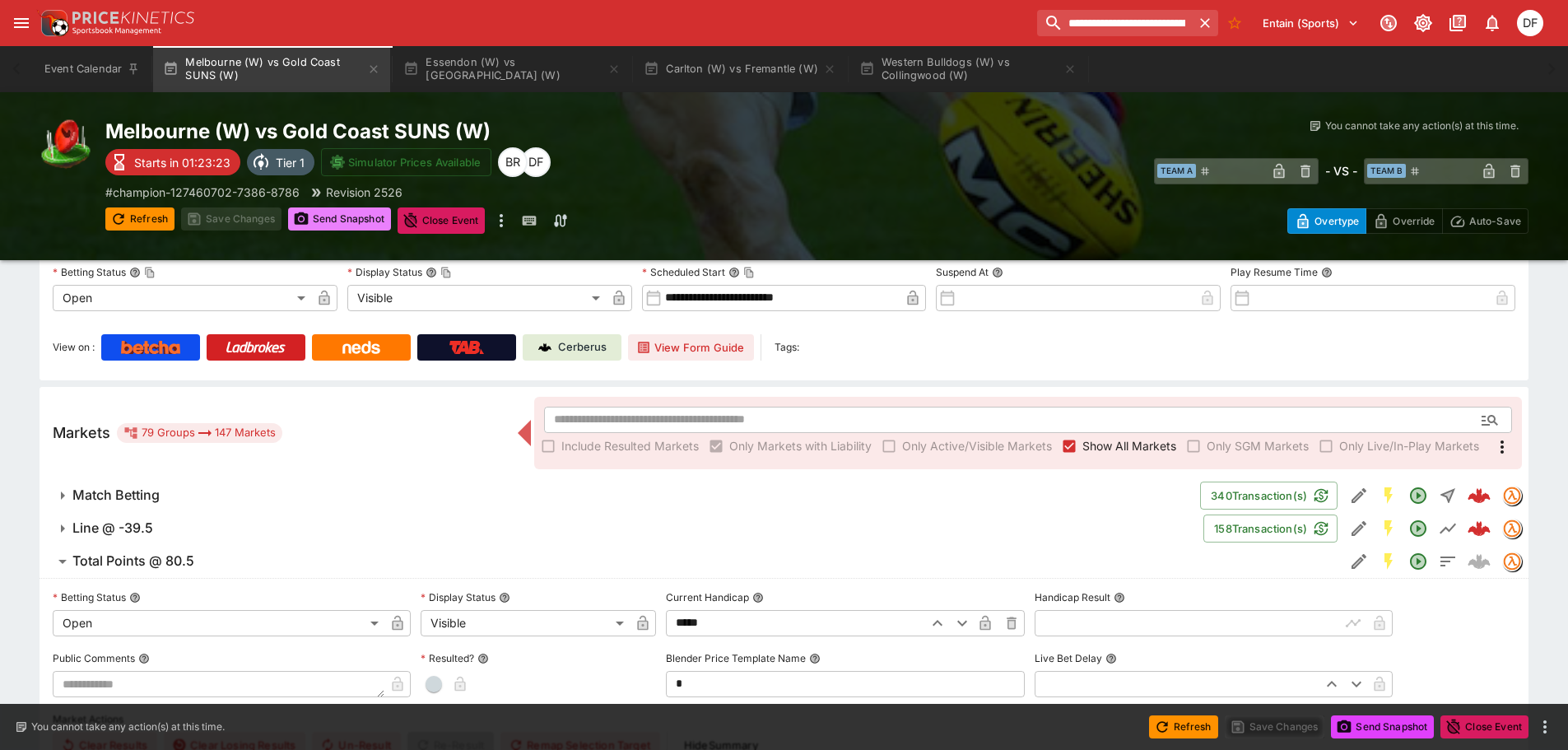
scroll to position [0, 0]
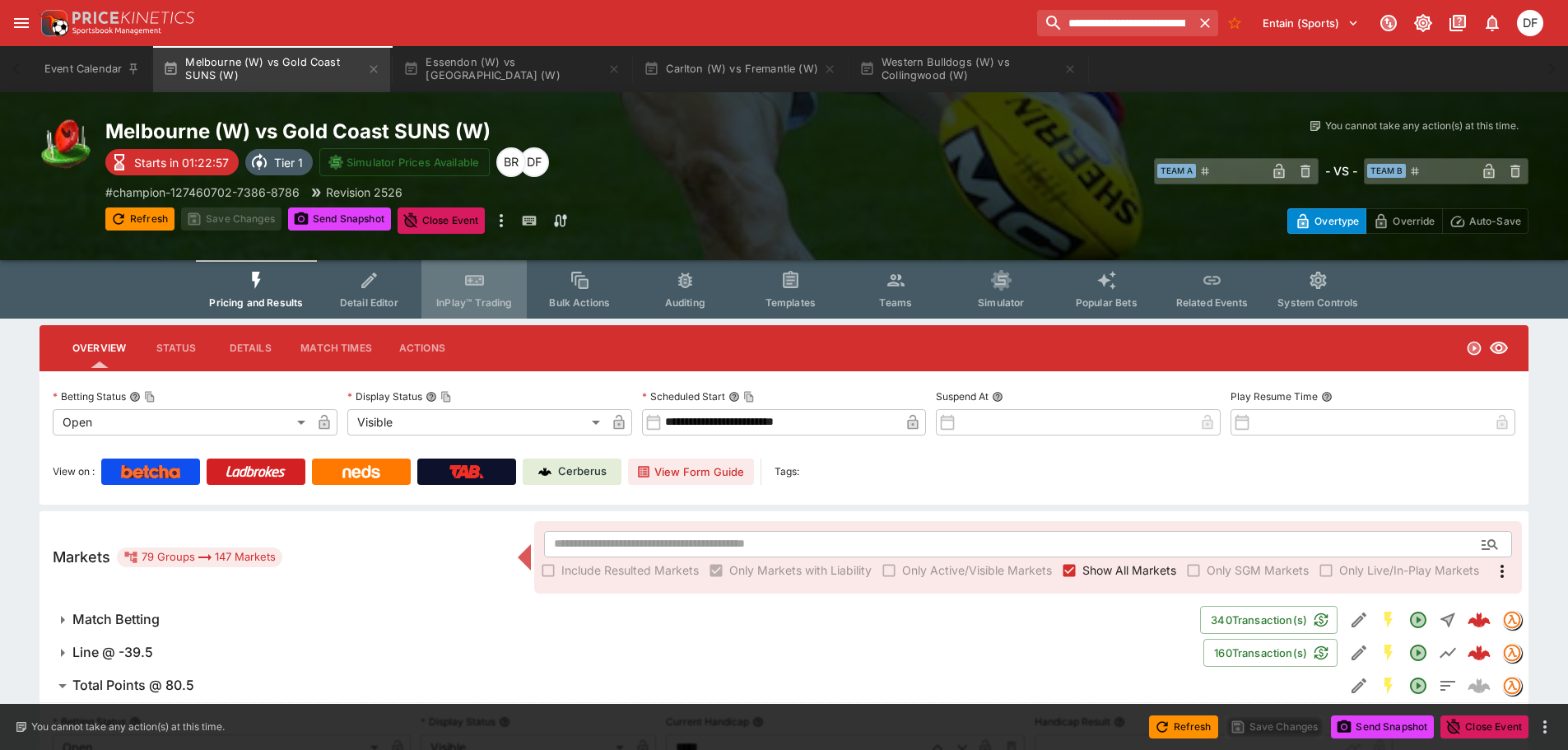
click at [481, 294] on button "InPlay™ Trading" at bounding box center [474, 289] width 105 height 59
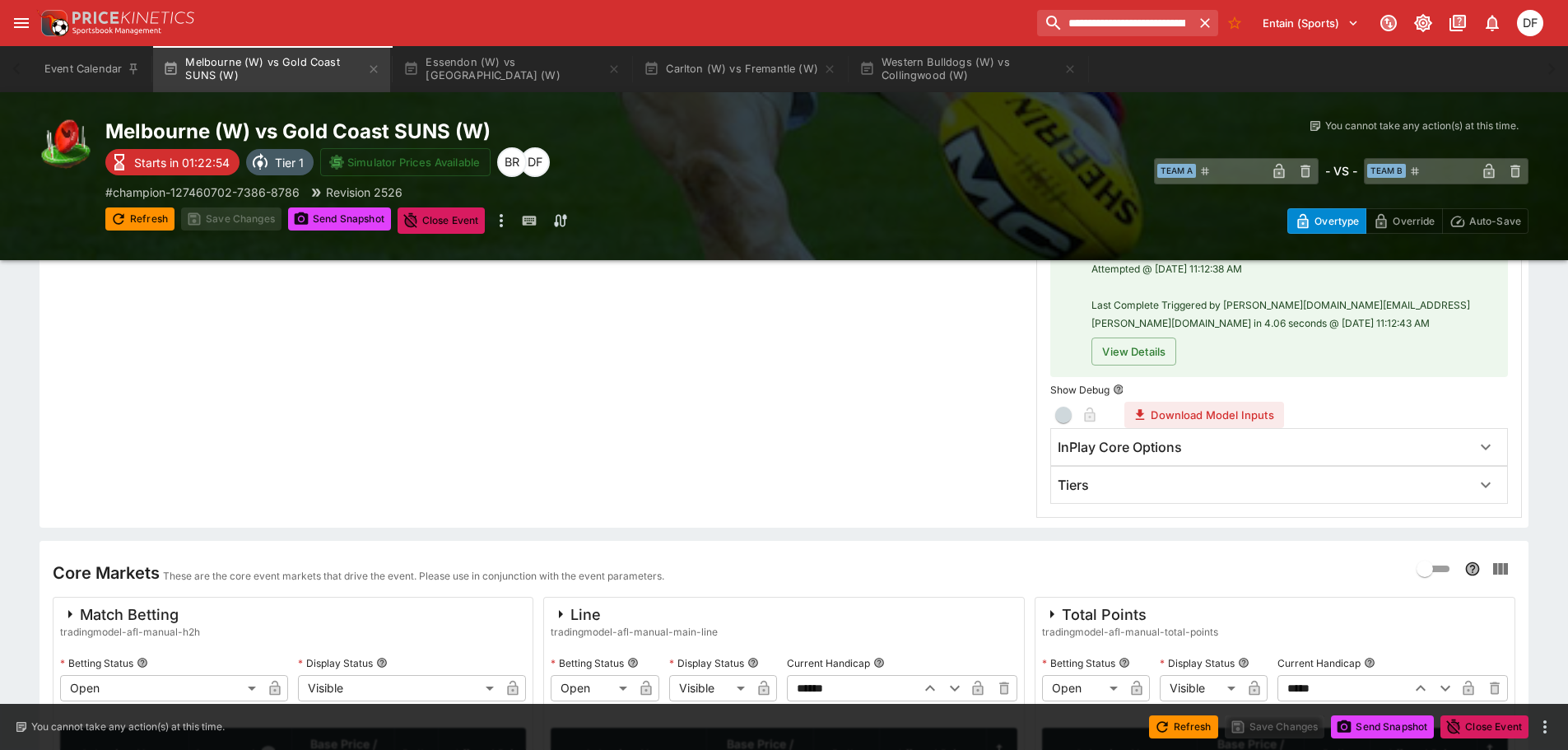
scroll to position [493, 0]
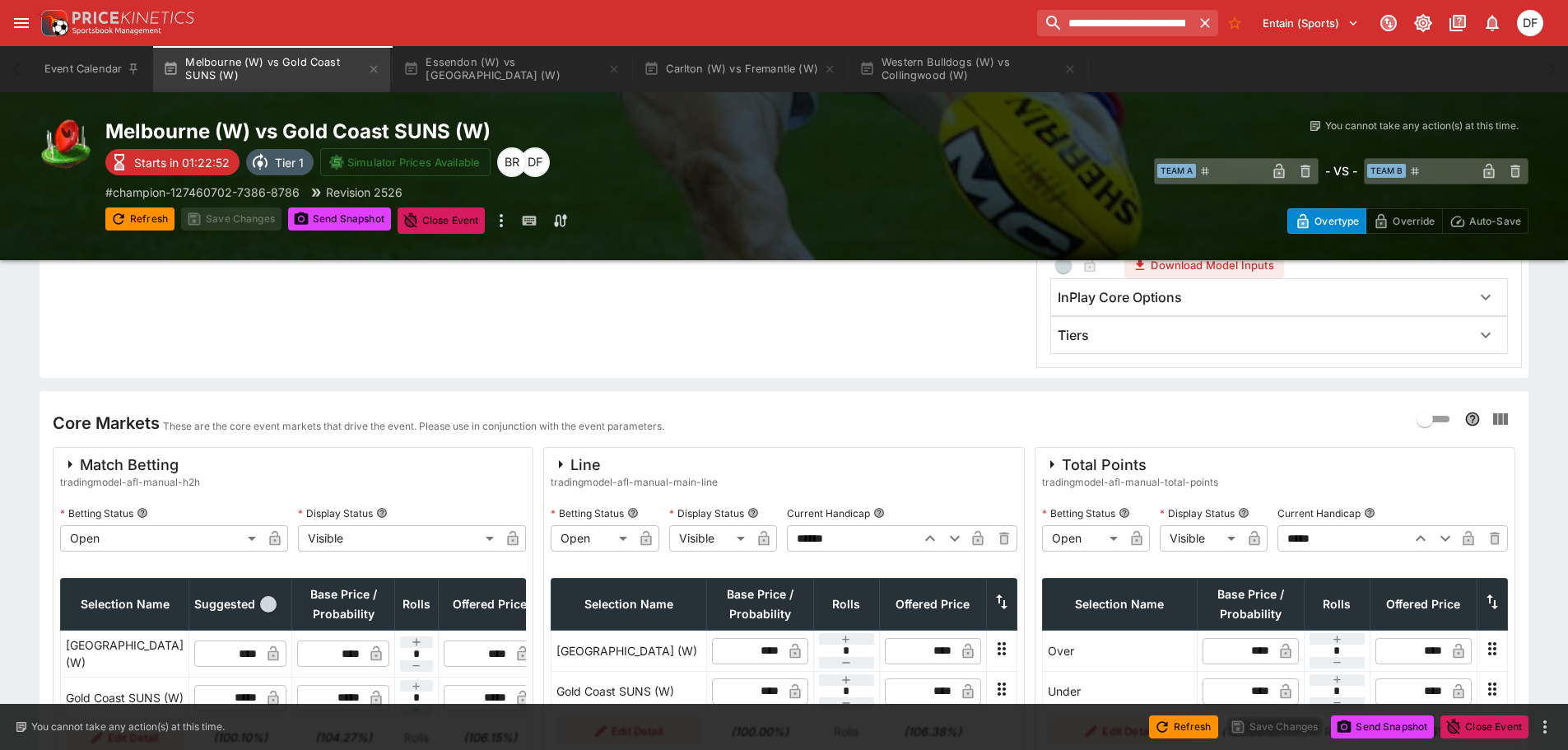
click at [1278, 537] on input "*****" at bounding box center [1342, 538] width 128 height 26
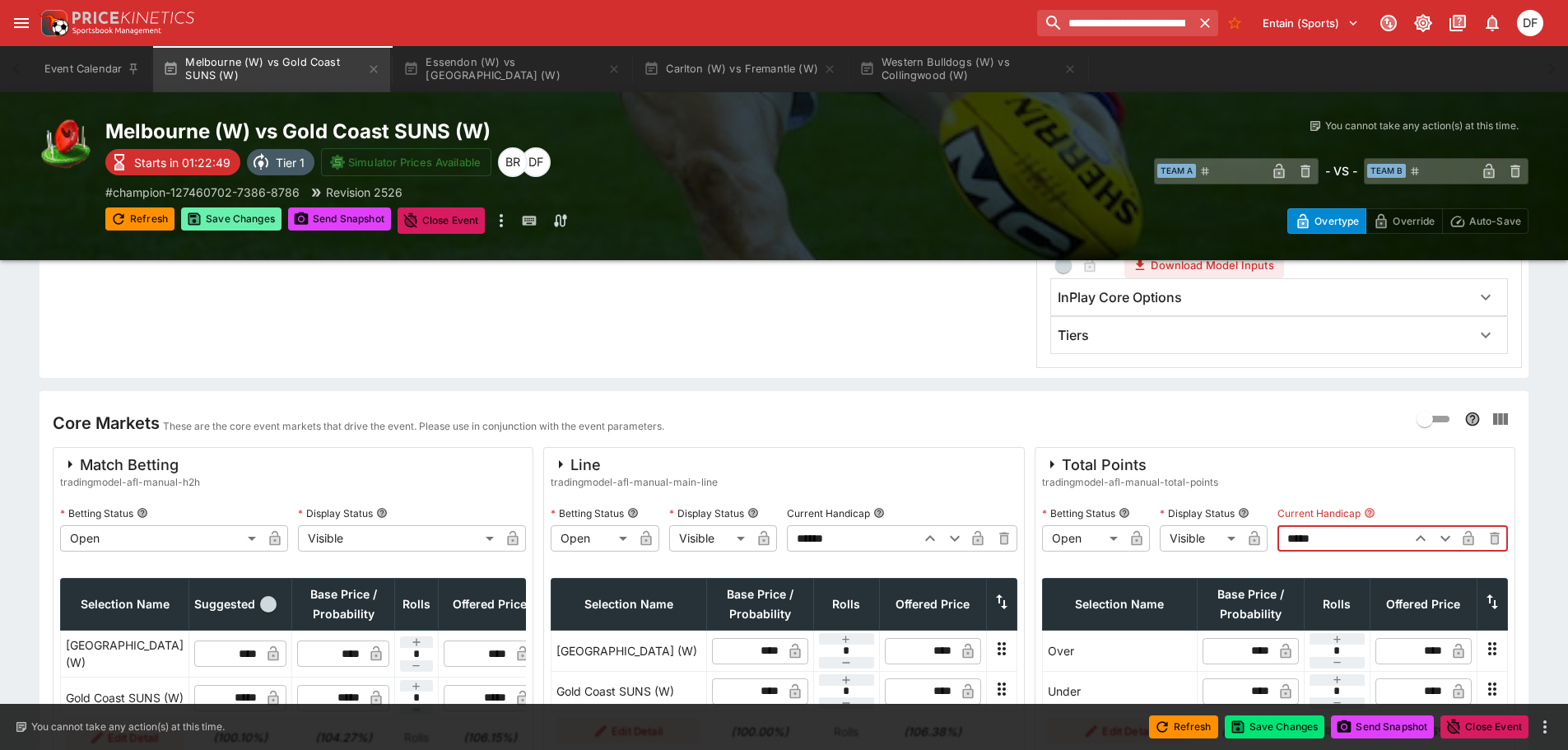
type input "*****"
click at [251, 223] on button "Save Changes" at bounding box center [231, 218] width 100 height 23
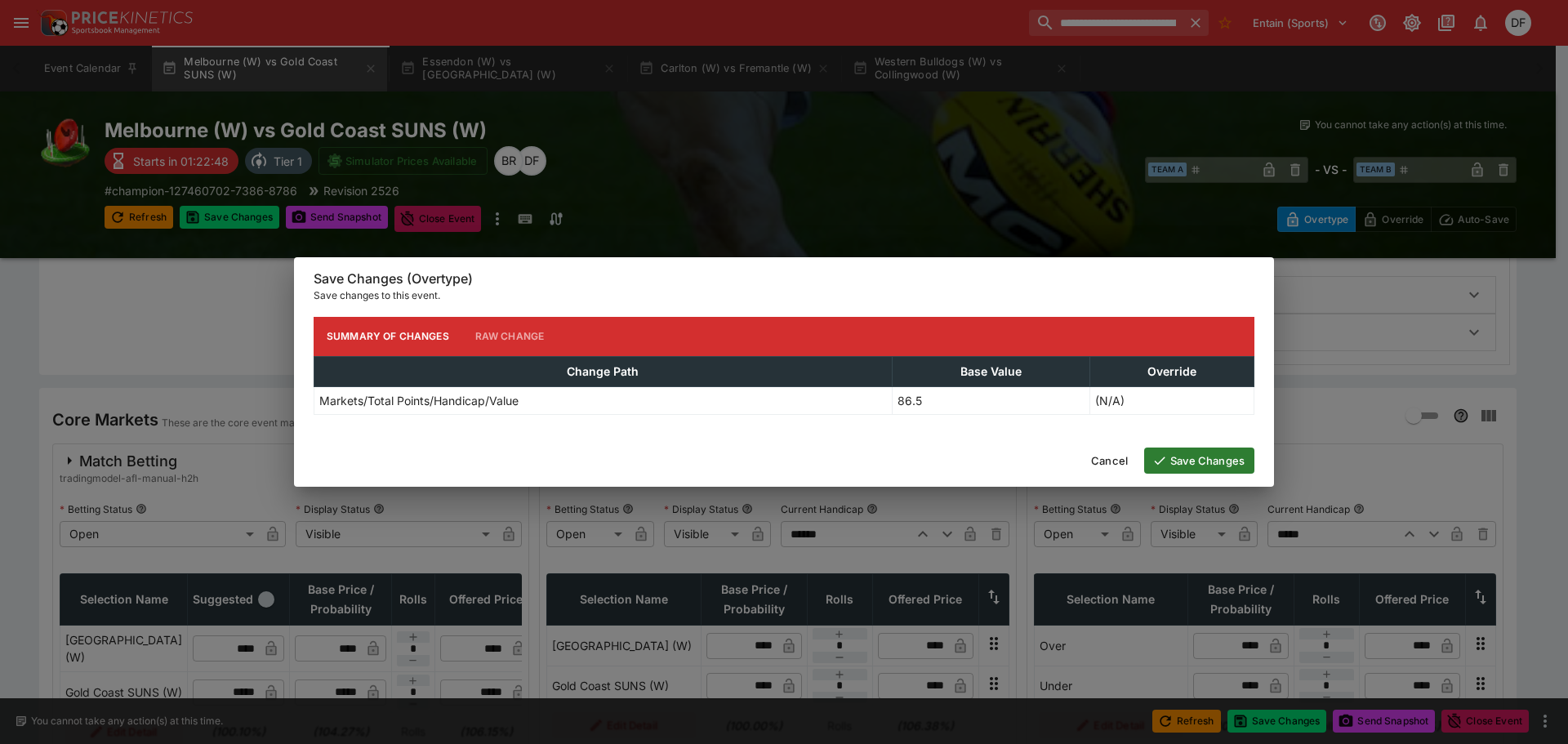
click at [1197, 463] on button "Save Changes" at bounding box center [1199, 460] width 111 height 26
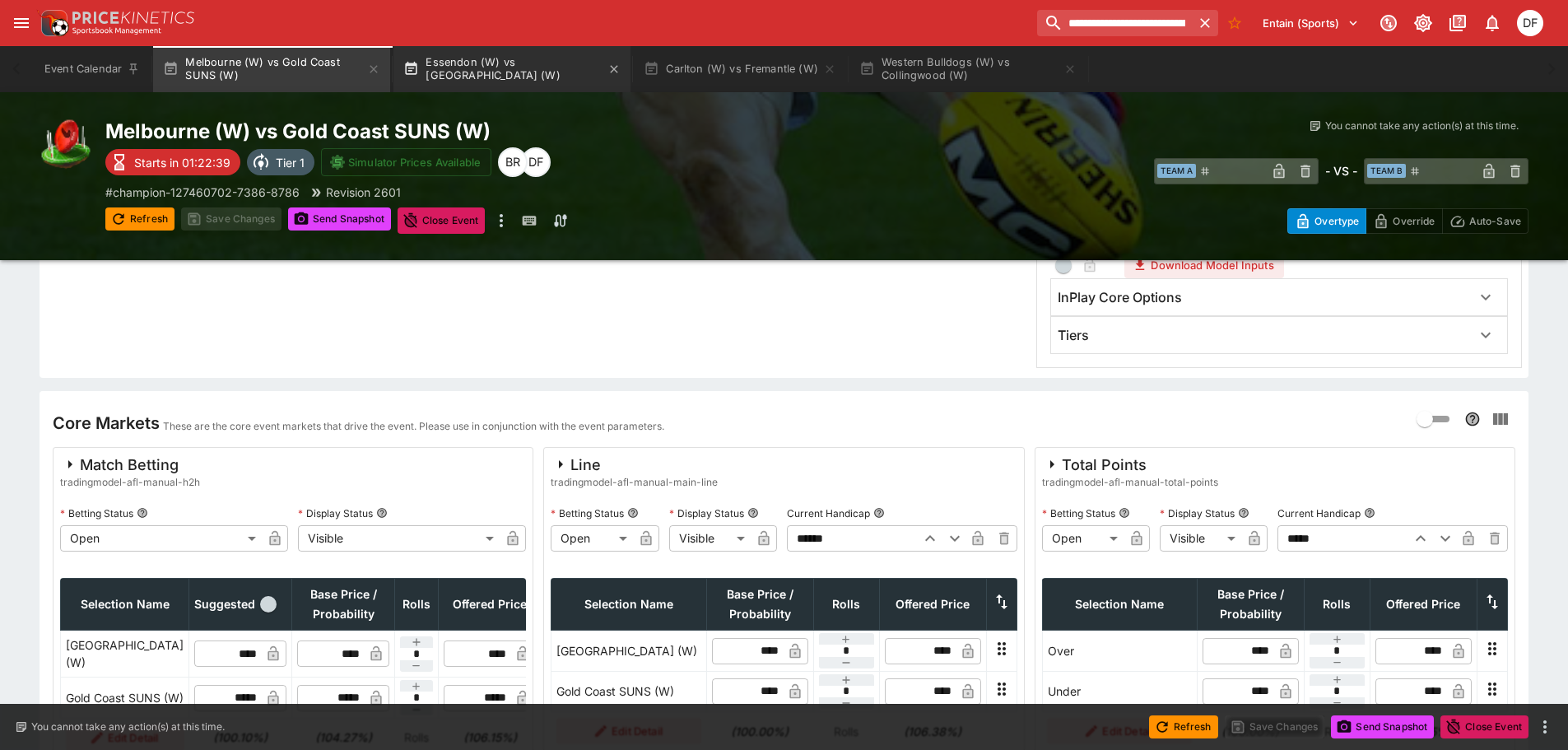
click at [524, 70] on button "Essendon (W) vs [GEOGRAPHIC_DATA] (W)" at bounding box center [511, 70] width 237 height 46
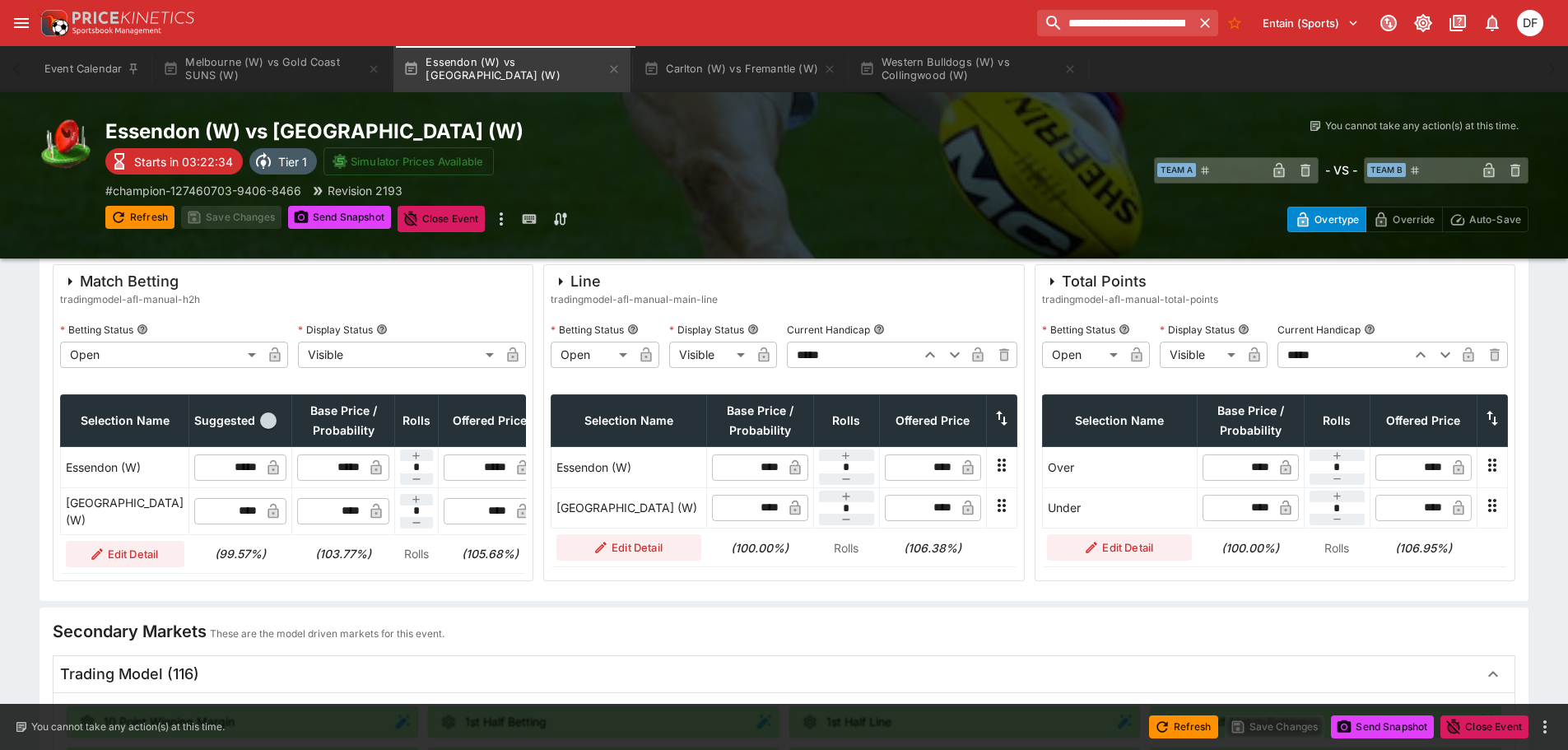
scroll to position [659, 0]
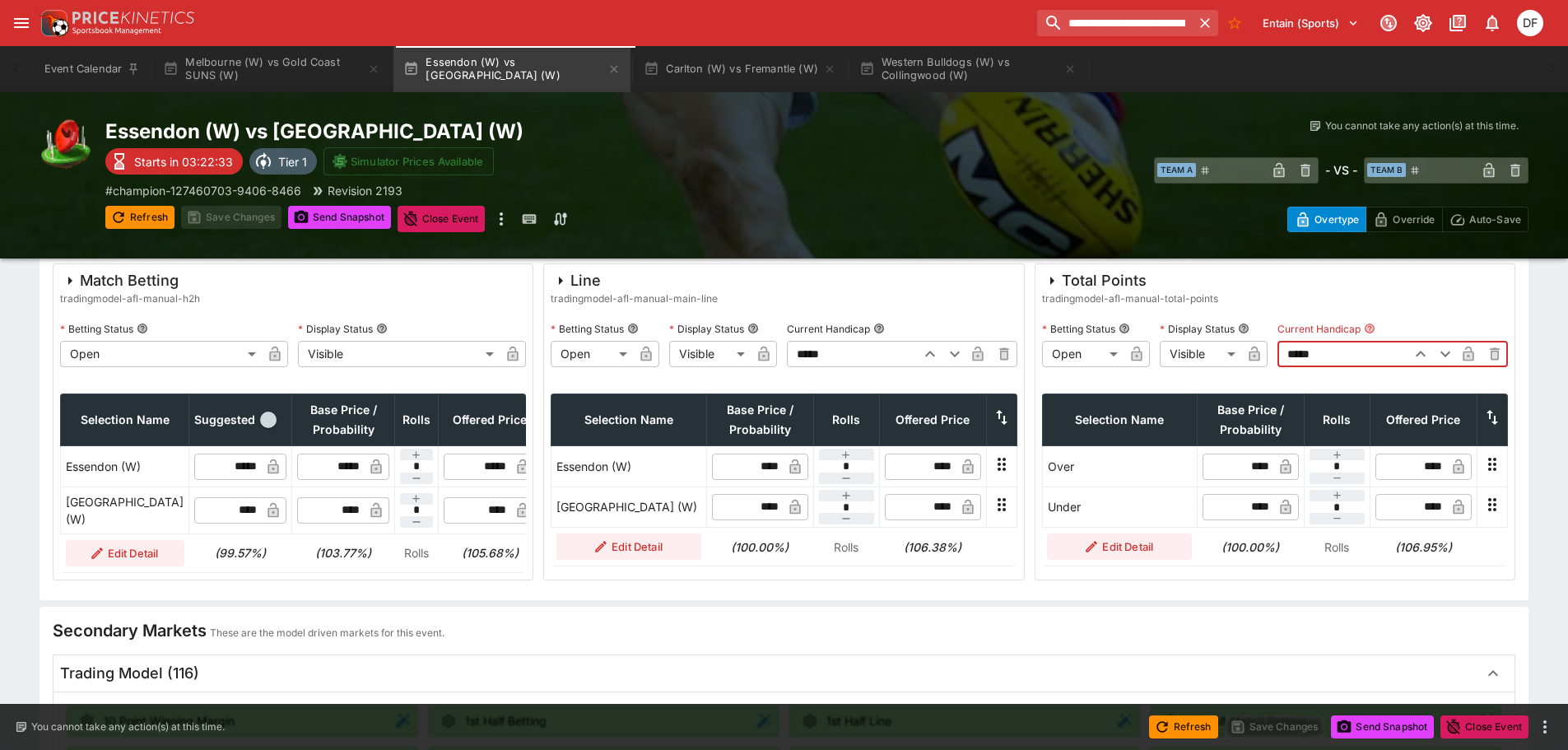
click at [1278, 349] on input "*****" at bounding box center [1342, 354] width 128 height 26
type input "*****"
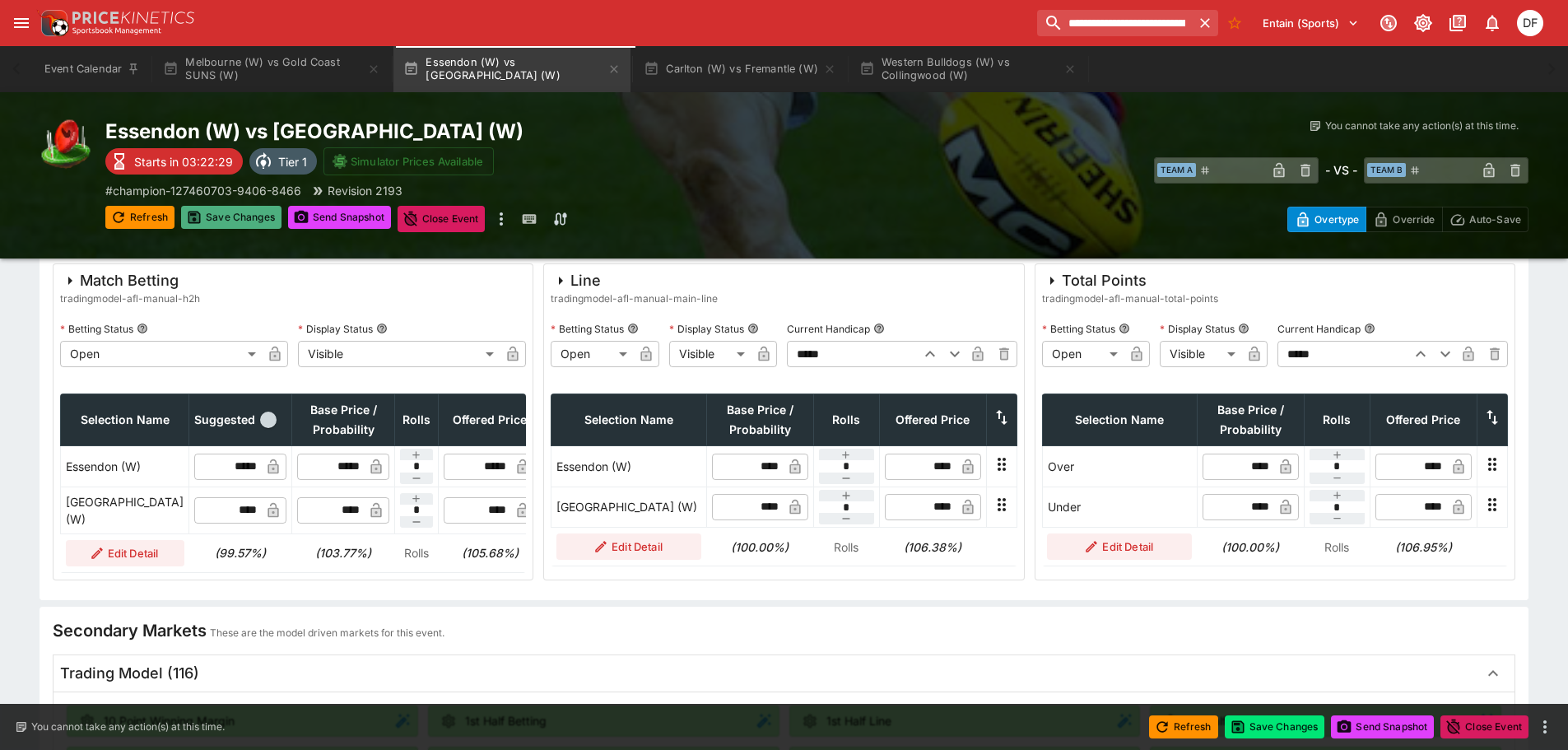
click at [258, 212] on button "Save Changes" at bounding box center [231, 217] width 100 height 23
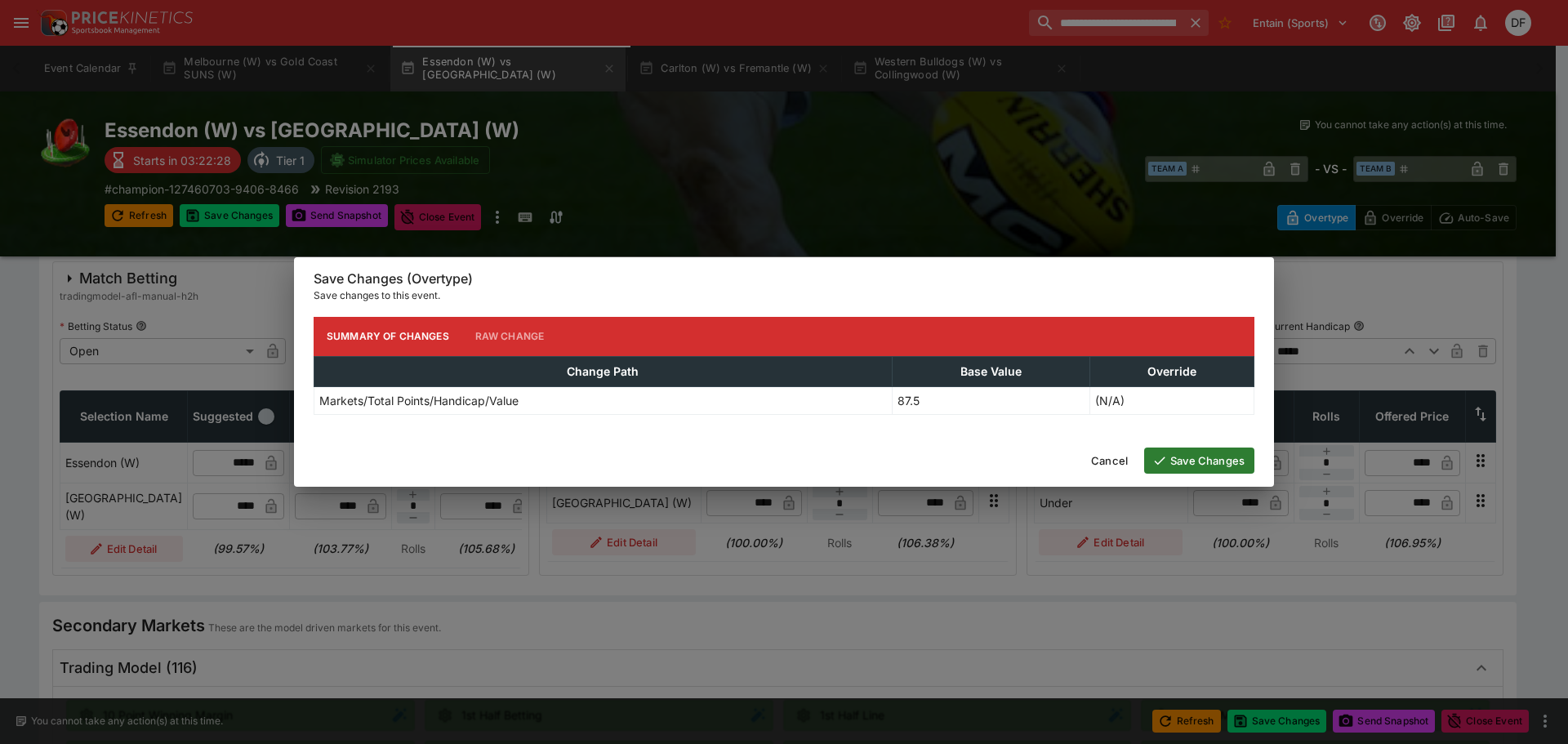
click at [1214, 461] on button "Save Changes" at bounding box center [1199, 460] width 111 height 26
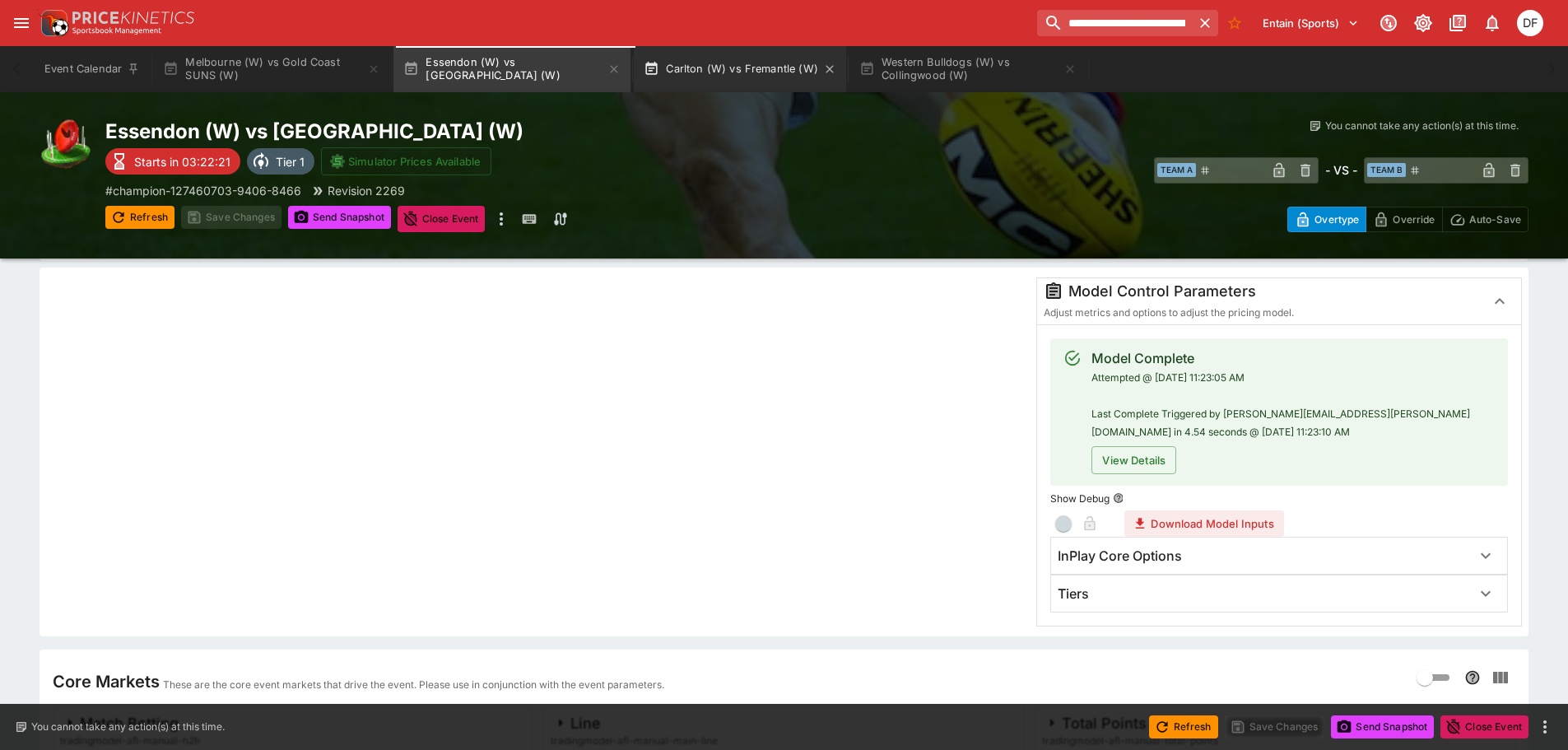
scroll to position [83, 0]
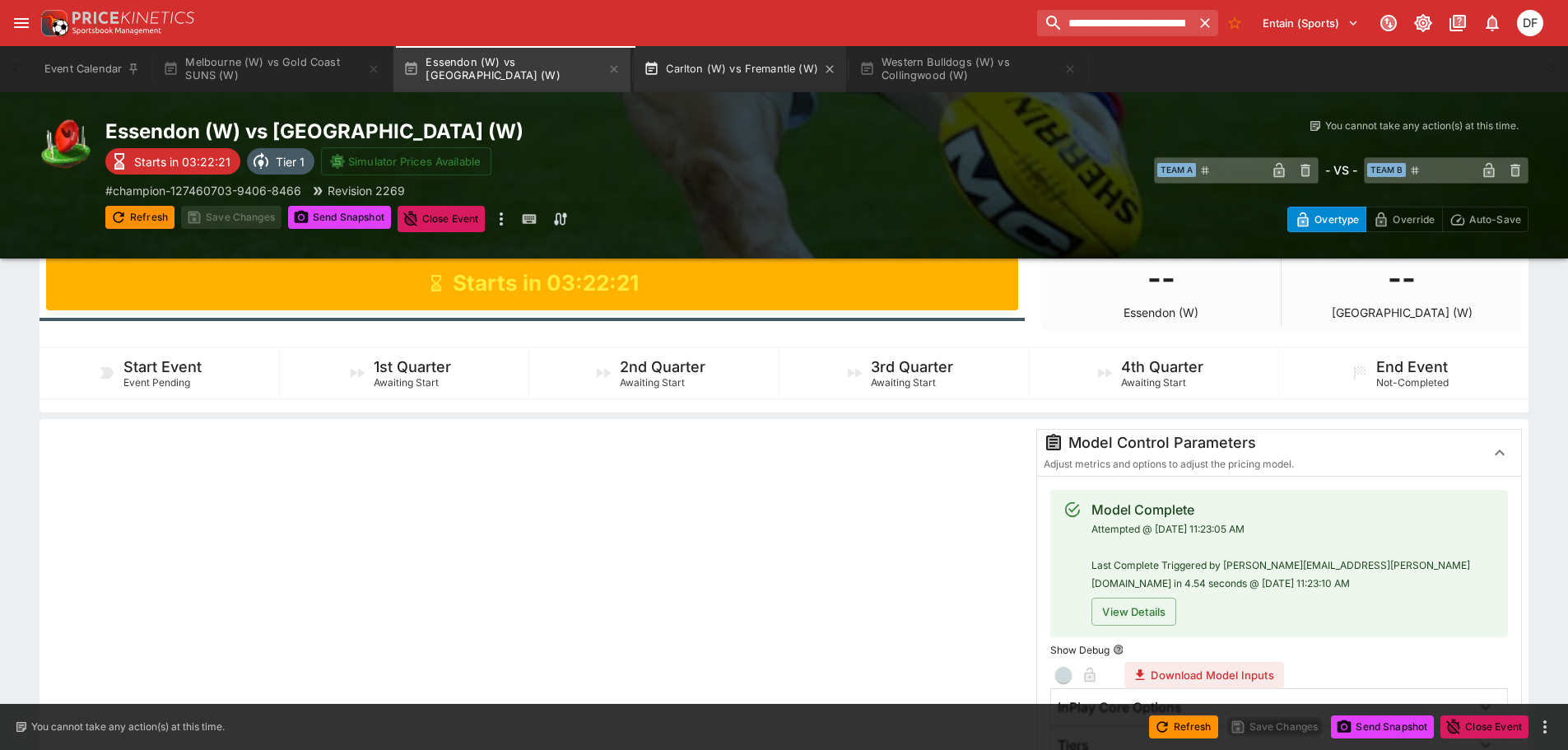
click at [725, 77] on button "Carlton (W) vs Fremantle (W)" at bounding box center [740, 70] width 213 height 46
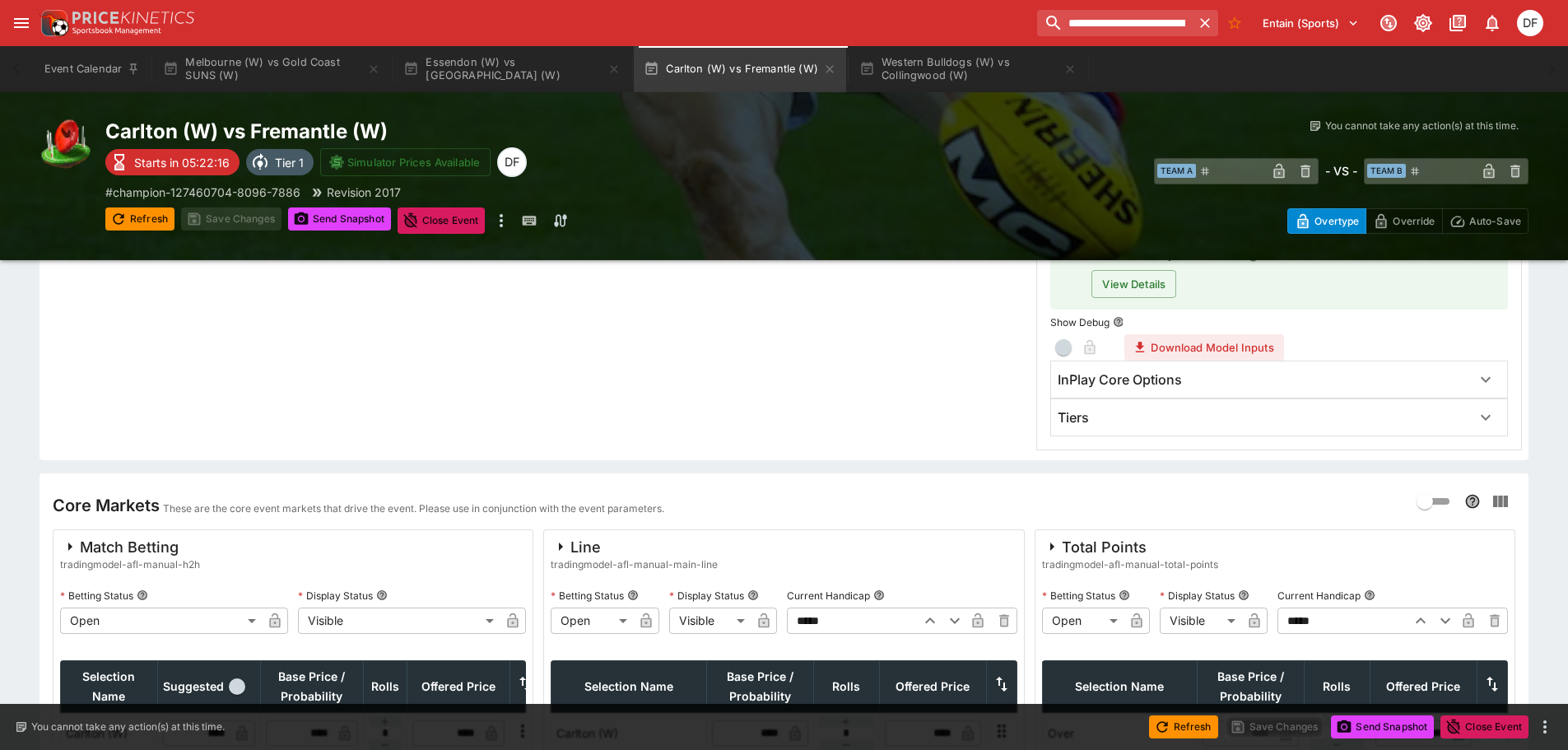
scroll to position [493, 0]
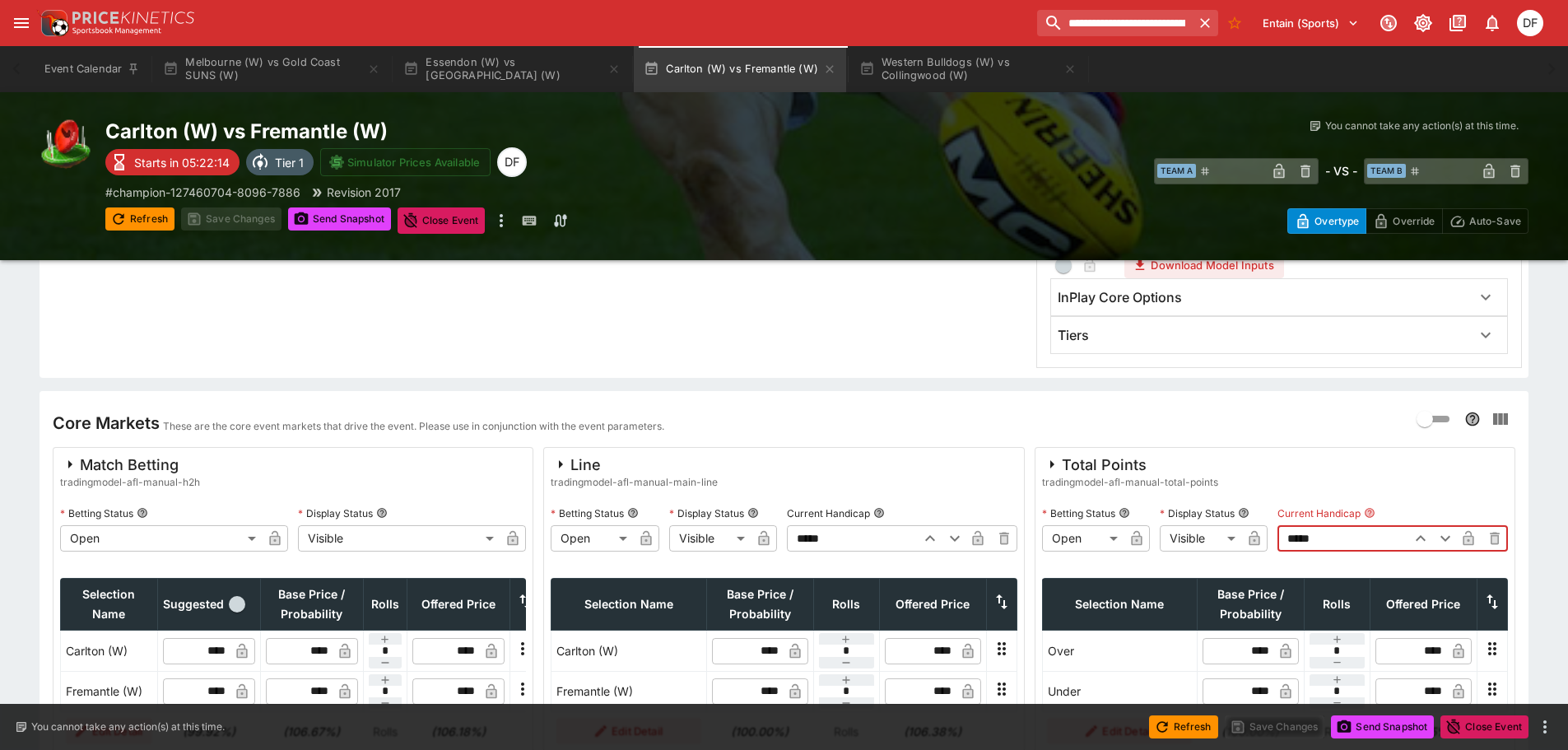
drag, startPoint x: 1258, startPoint y: 538, endPoint x: 1228, endPoint y: 539, distance: 30.0
click at [1228, 539] on div "**********" at bounding box center [1274, 526] width 466 height 51
type input "*****"
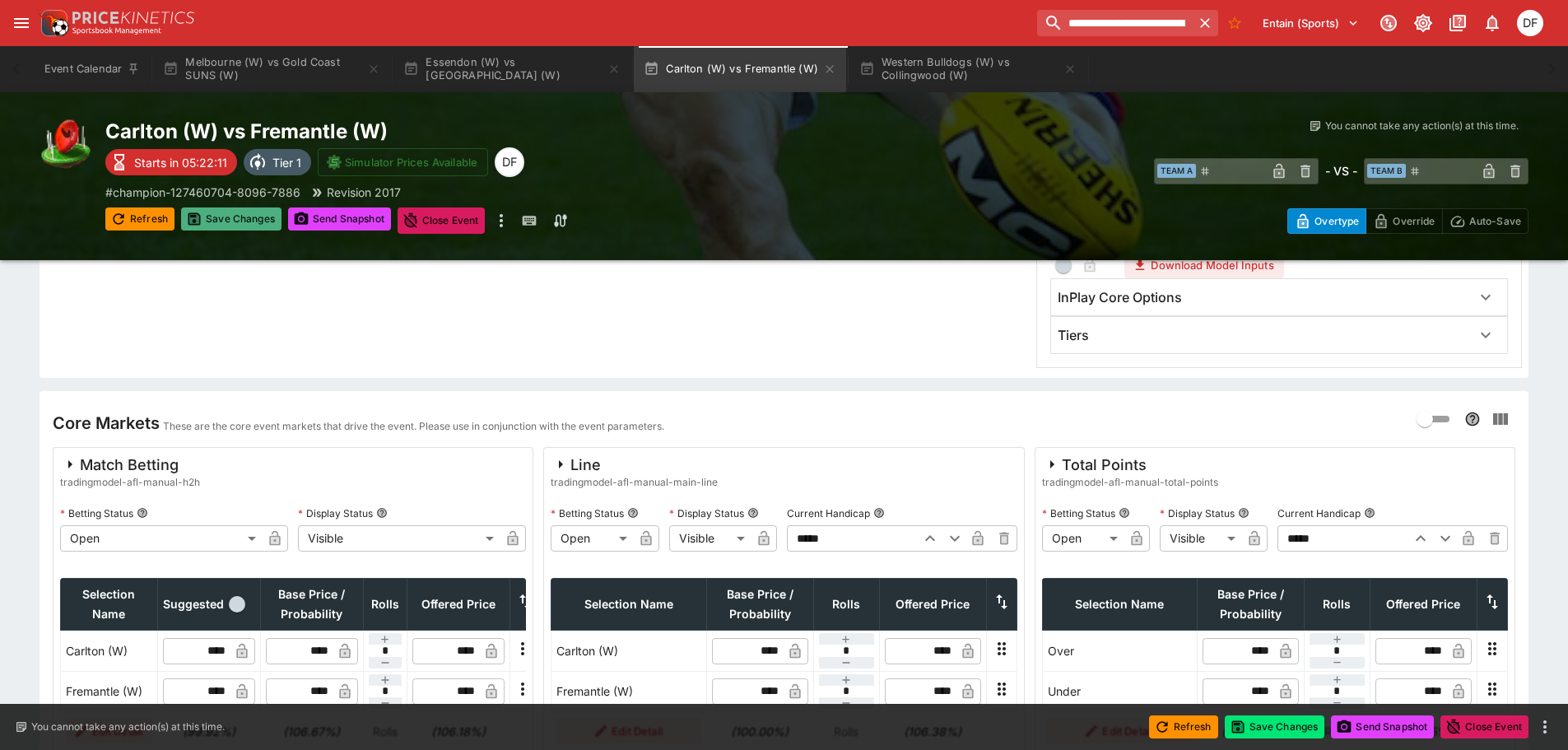
click at [234, 215] on button "Save Changes" at bounding box center [231, 218] width 100 height 23
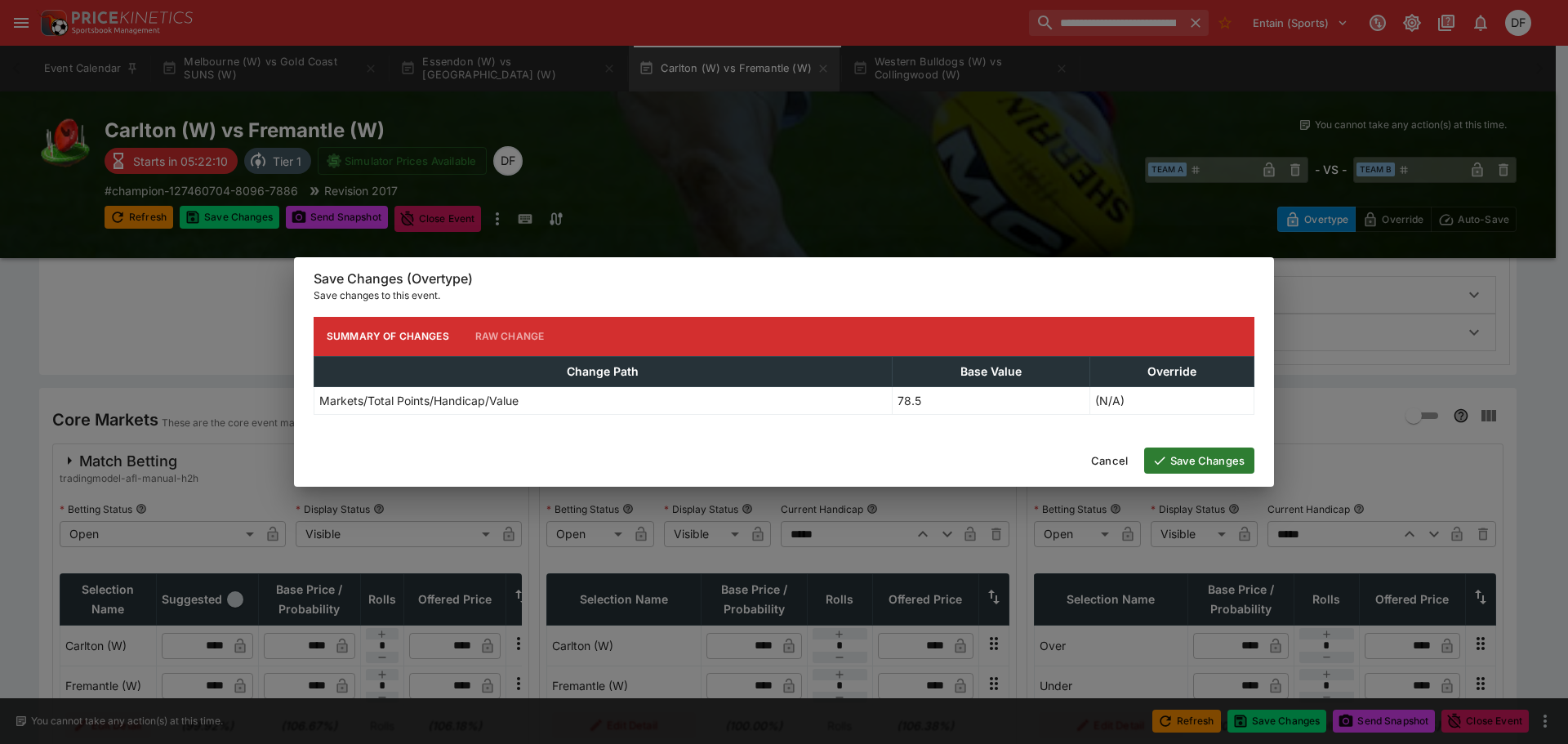
click at [1192, 466] on button "Save Changes" at bounding box center [1199, 460] width 111 height 26
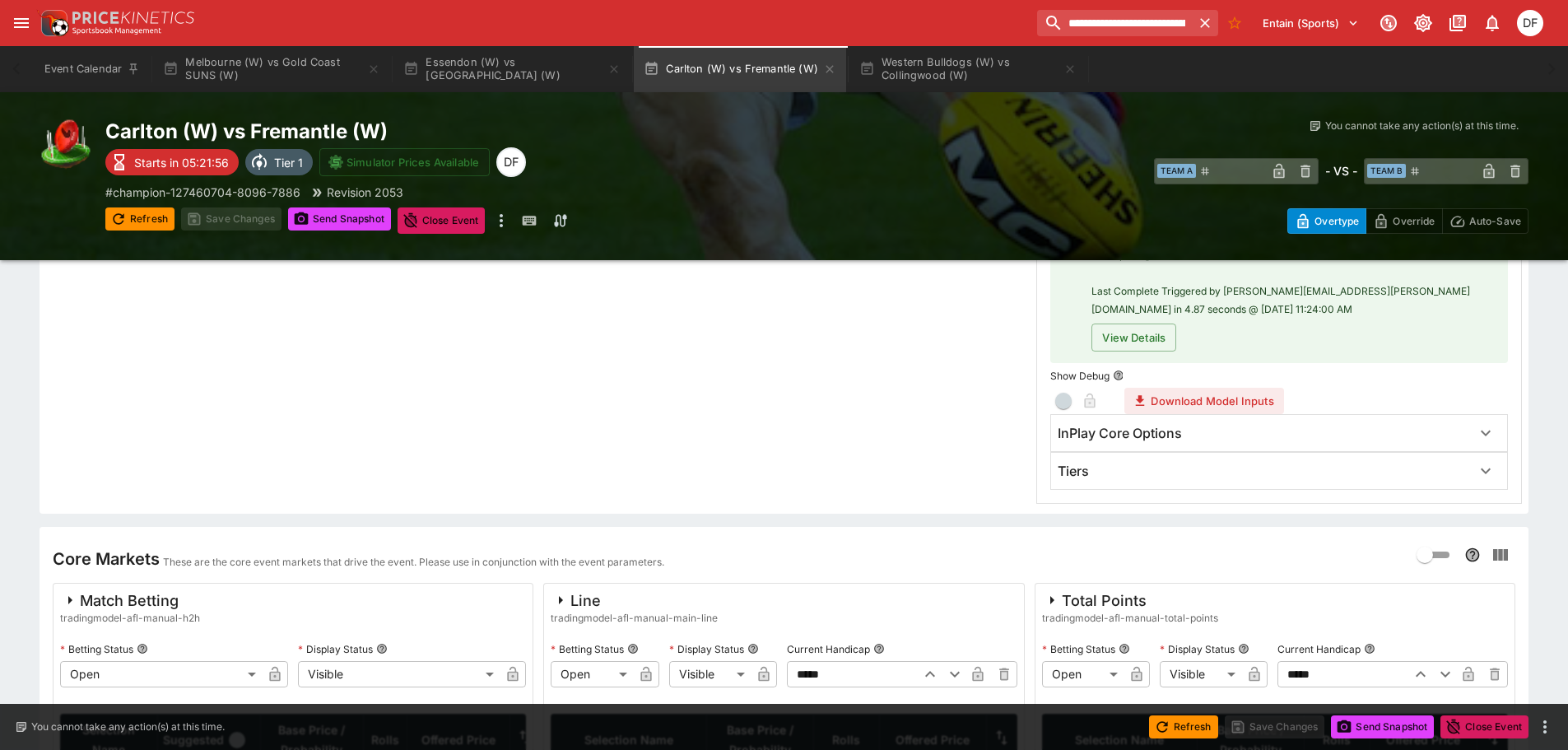
scroll to position [329, 0]
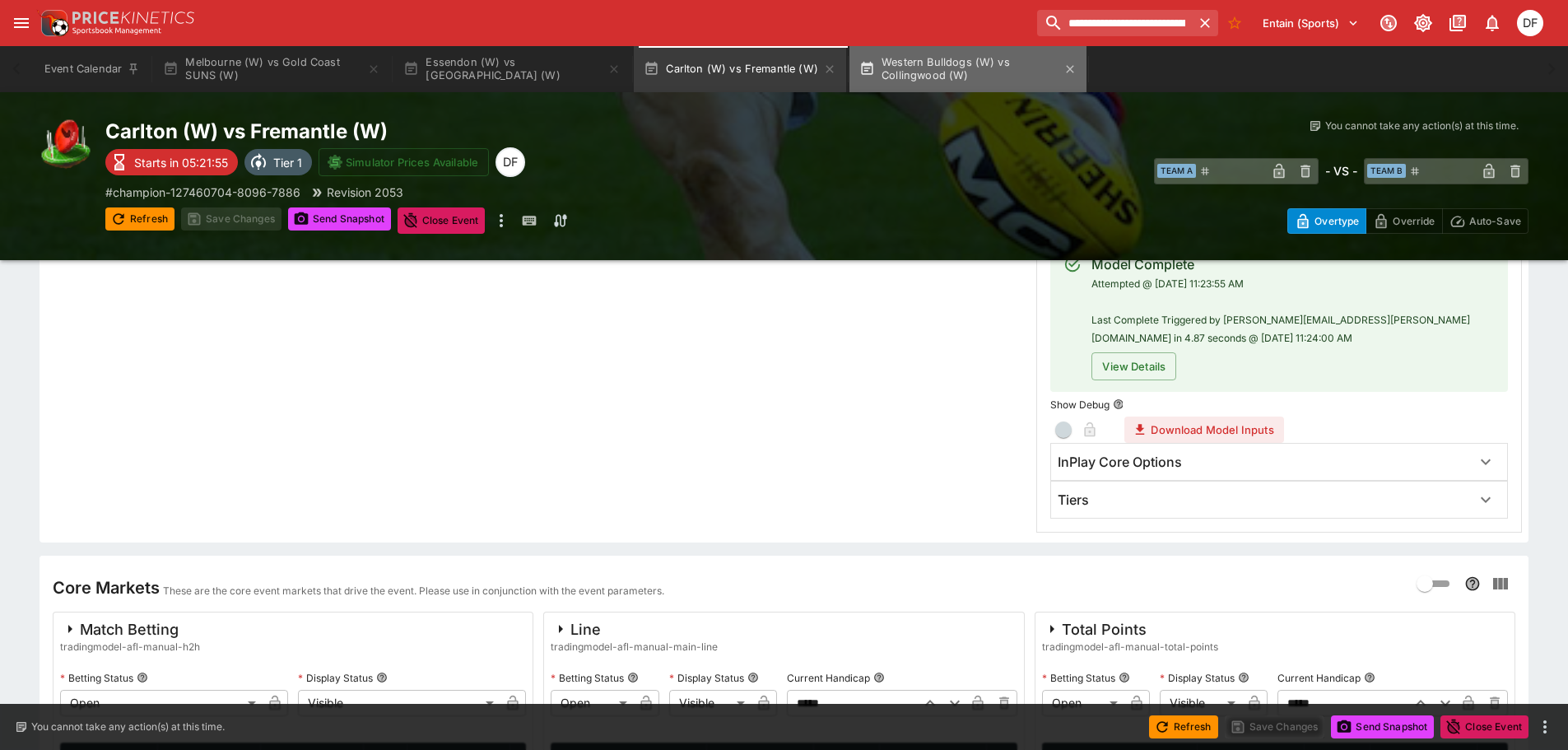
click at [934, 53] on button "Western Bulldogs (W) vs Collingwood (W)" at bounding box center [968, 70] width 237 height 46
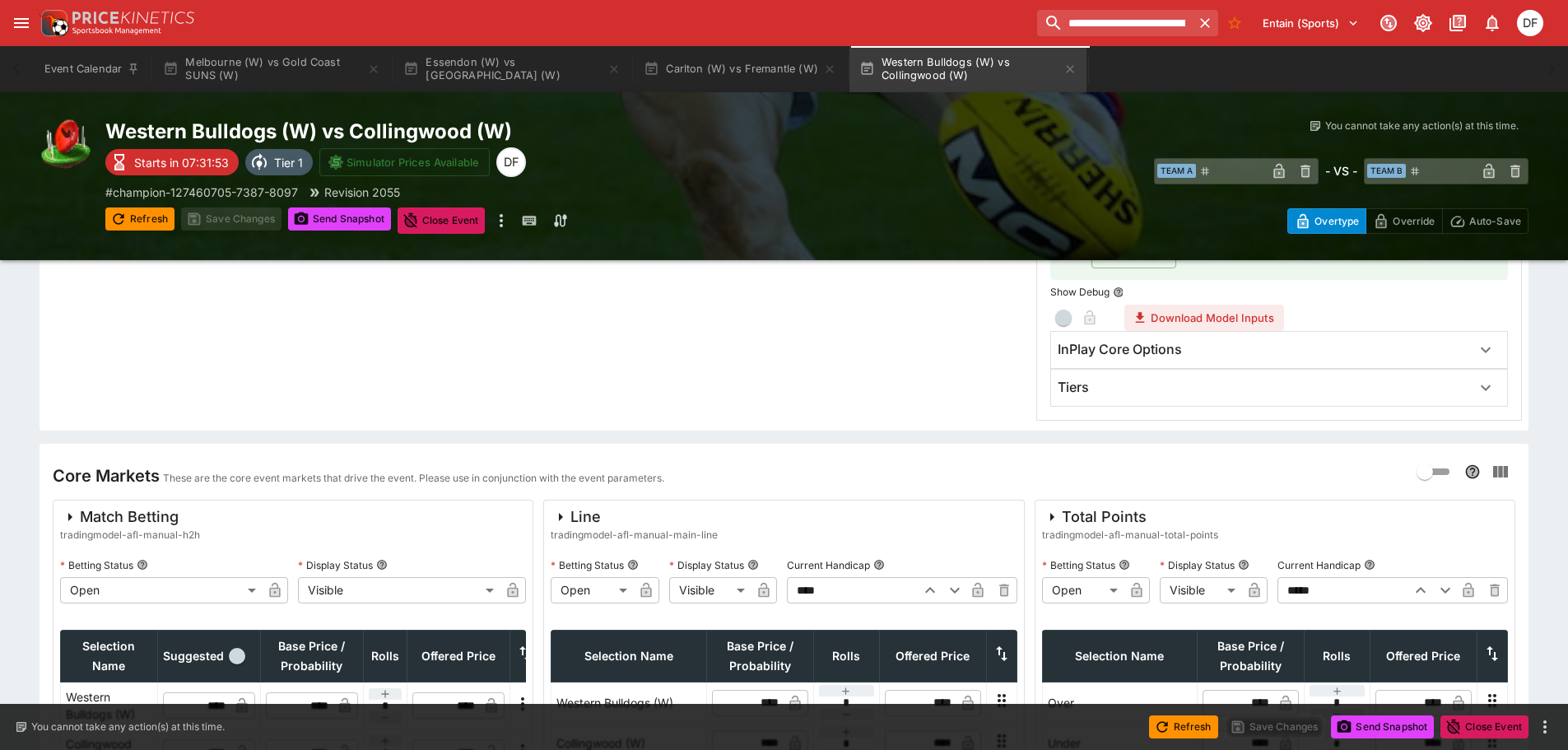
scroll to position [576, 0]
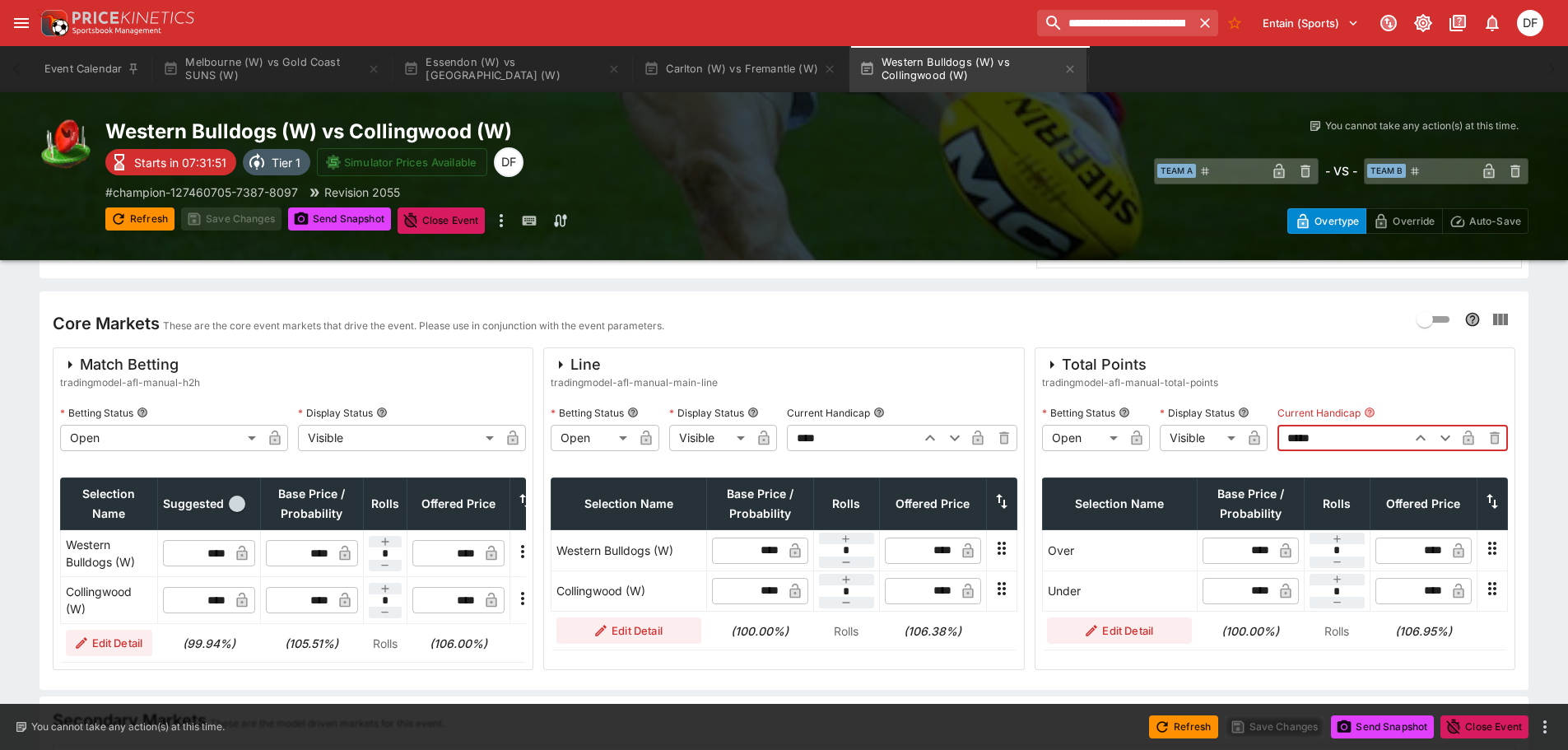
drag, startPoint x: 1258, startPoint y: 439, endPoint x: 1224, endPoint y: 437, distance: 34.1
click at [1224, 437] on div "**********" at bounding box center [1274, 425] width 466 height 51
type input "*****"
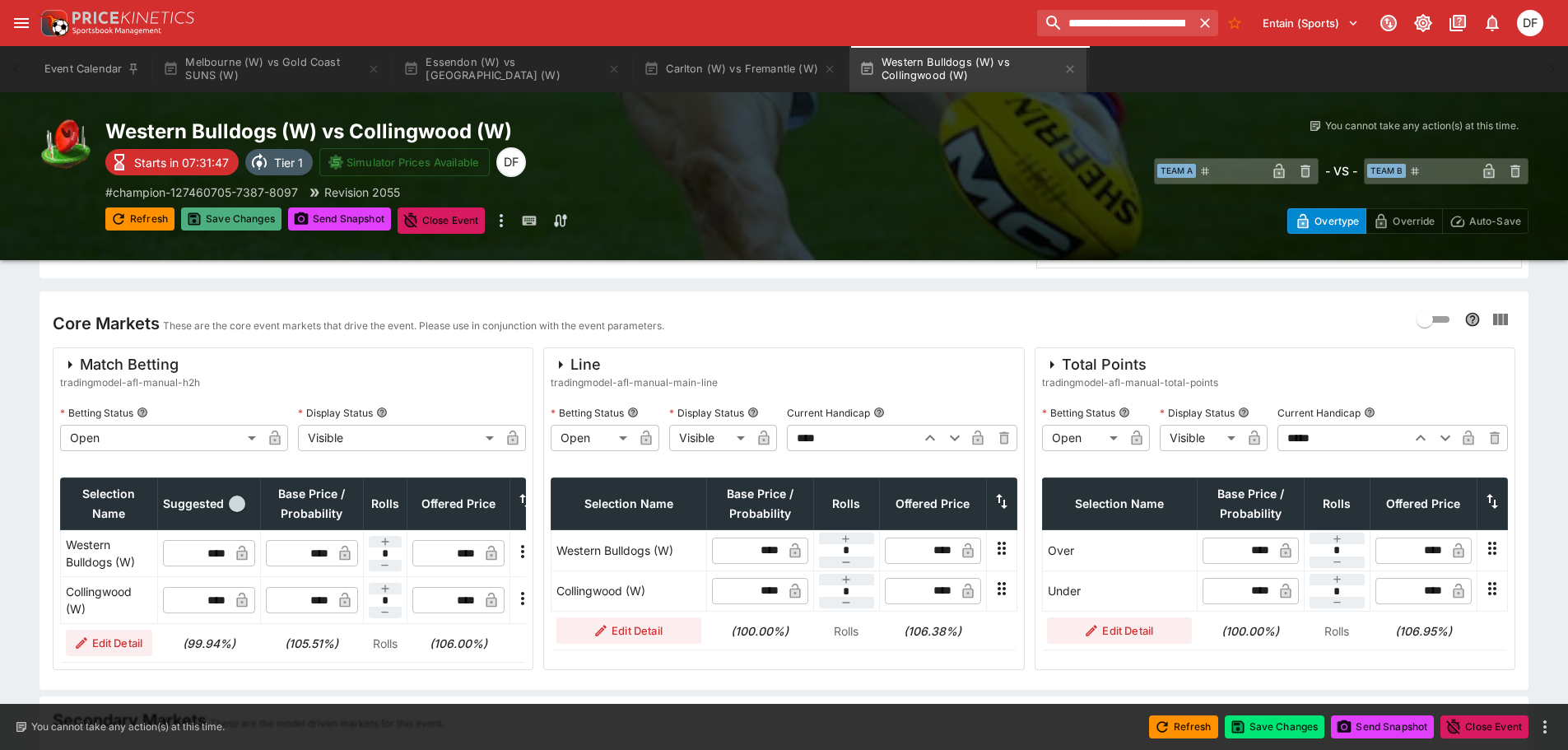
click at [255, 223] on button "Save Changes" at bounding box center [231, 218] width 100 height 23
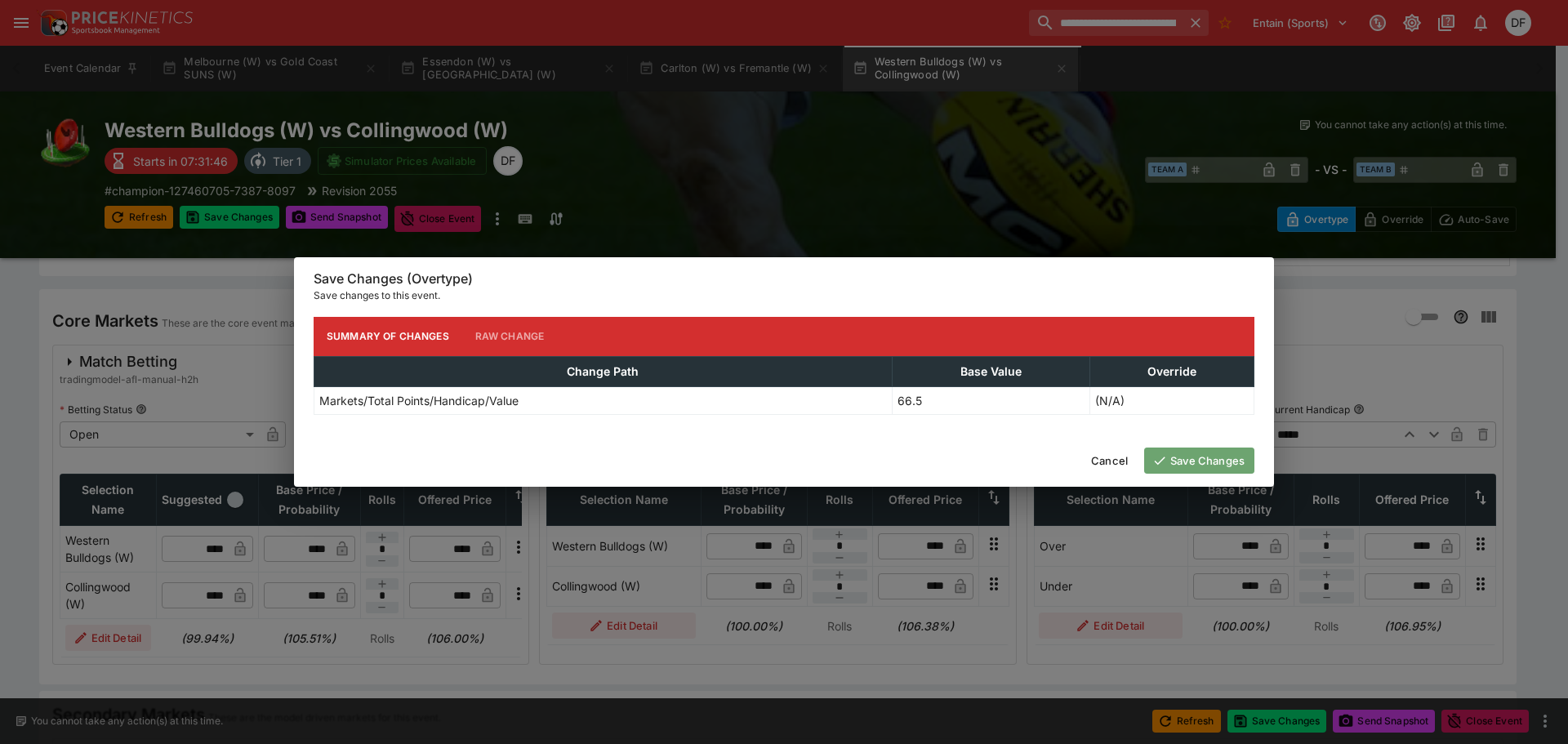
click at [1201, 468] on button "Save Changes" at bounding box center [1199, 460] width 111 height 26
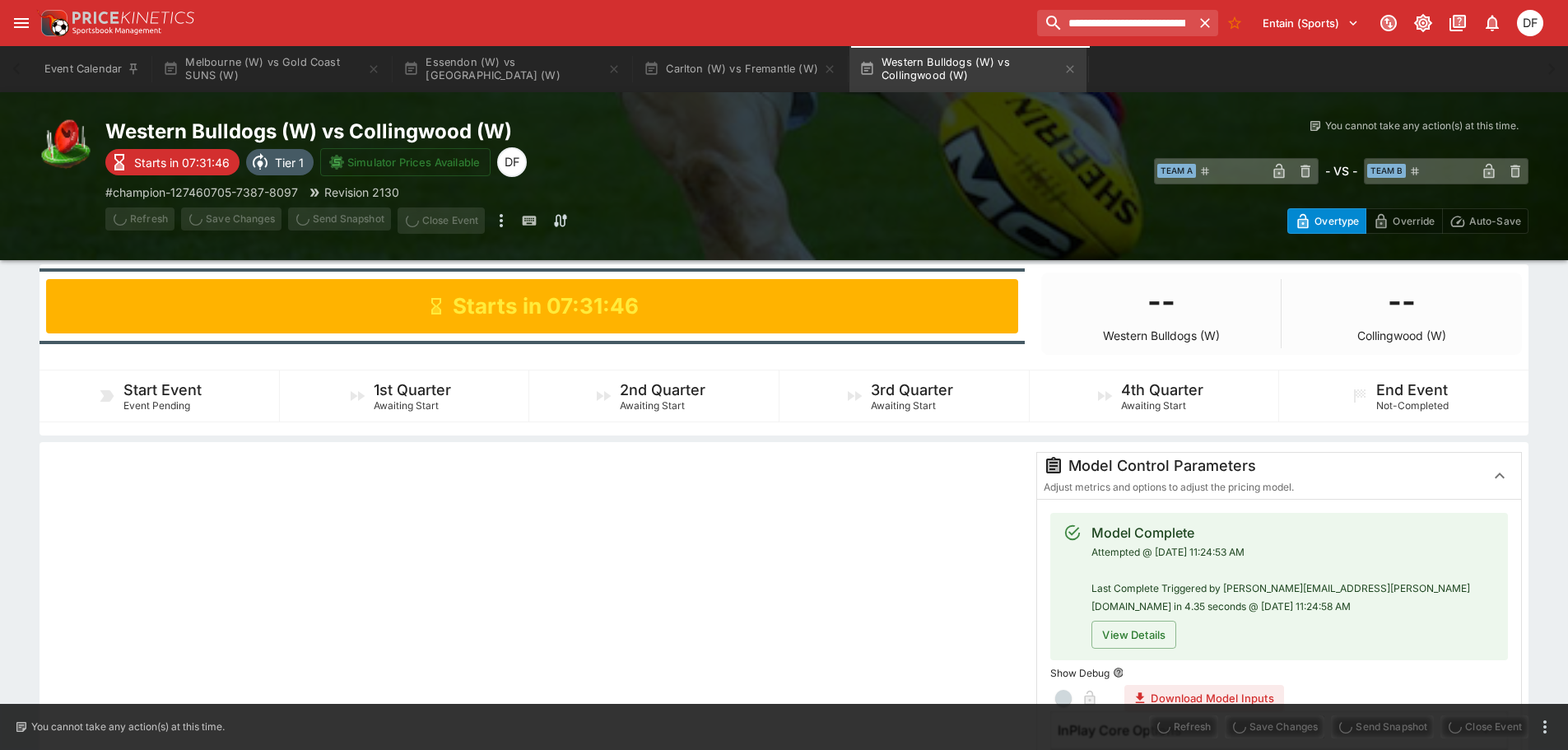
scroll to position [0, 0]
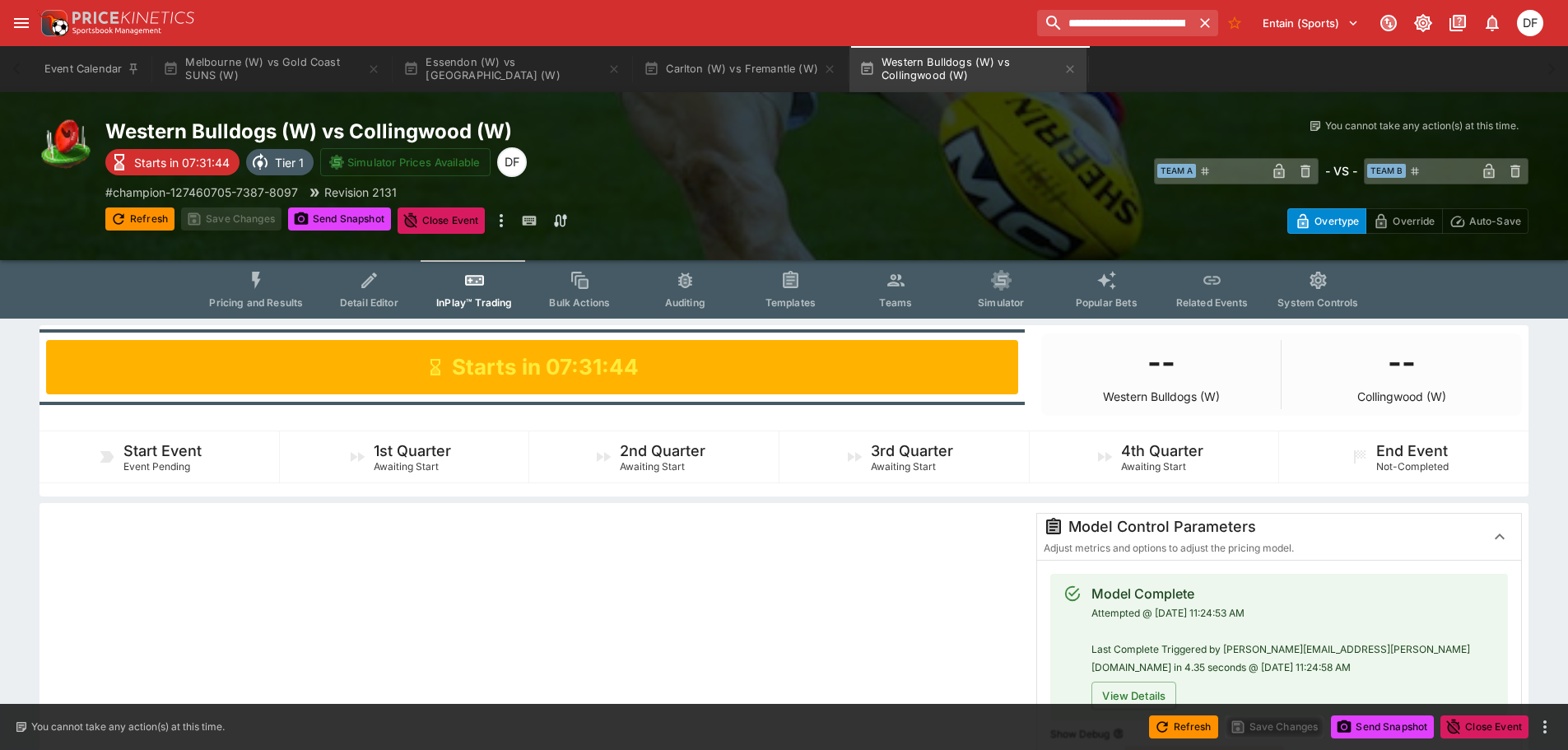
click at [283, 295] on button "Pricing and Results" at bounding box center [256, 289] width 120 height 59
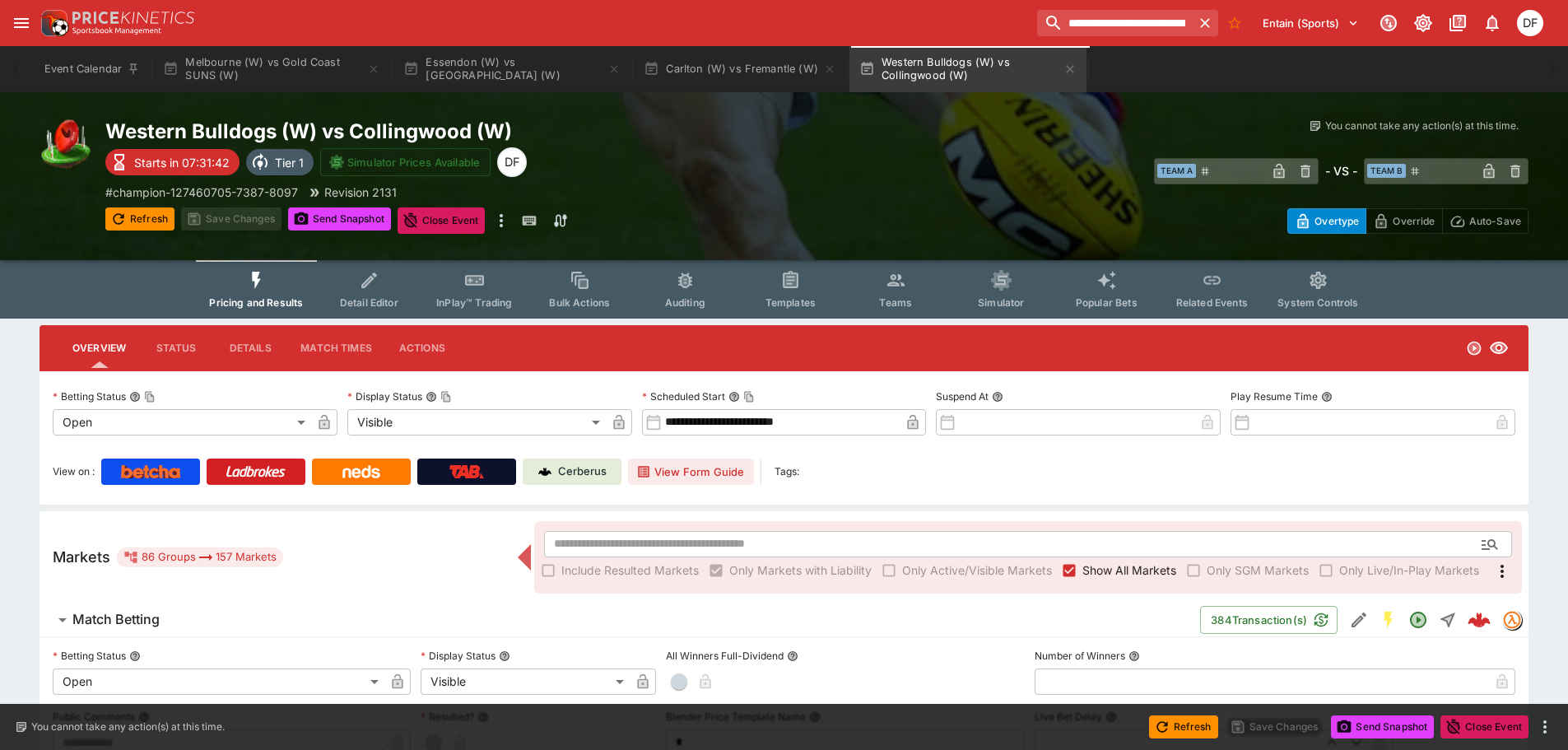
click at [777, 302] on span "Templates" at bounding box center [791, 302] width 50 height 12
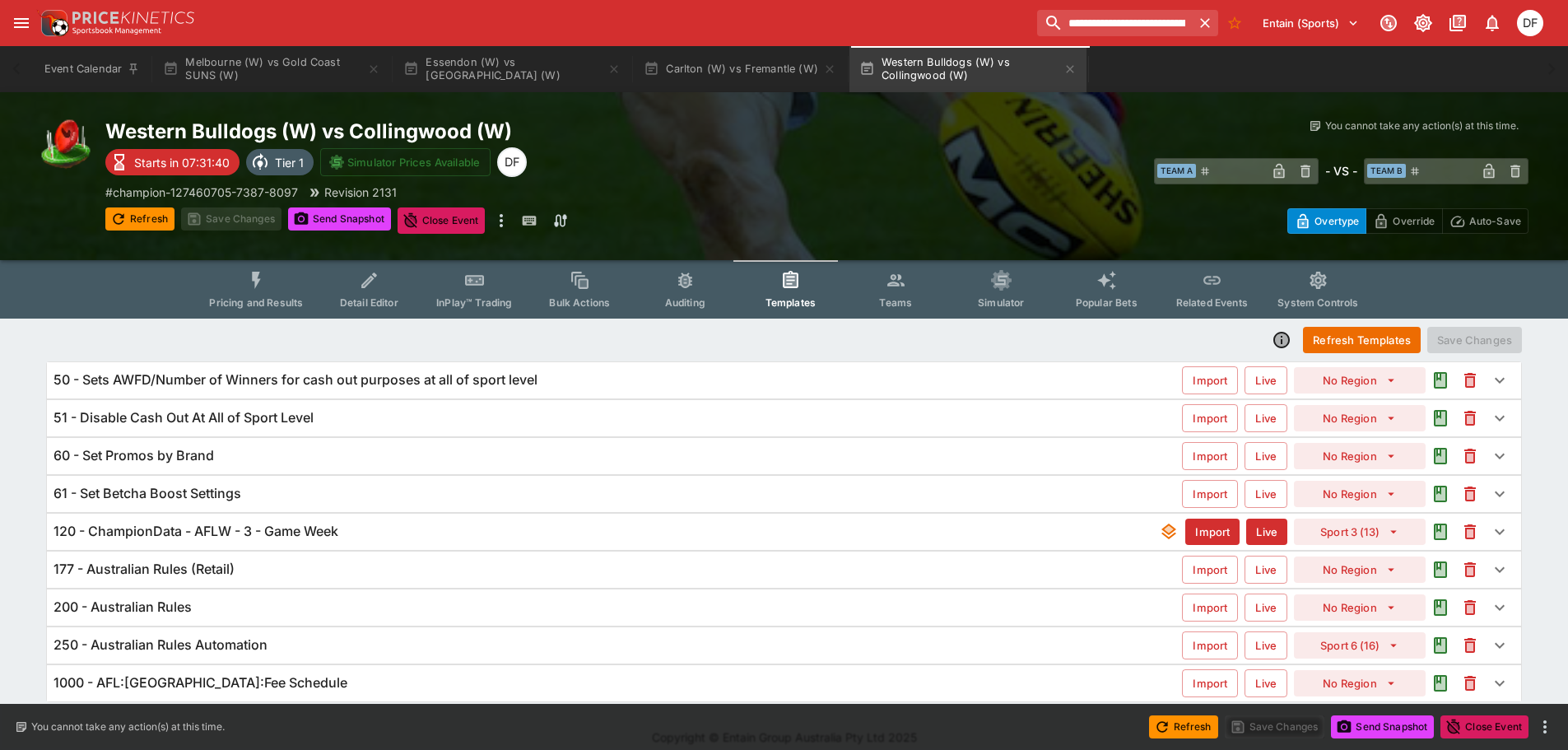
click at [307, 528] on h6 "120 - ChampionData - AFLW - 3 - Game Week" at bounding box center [196, 531] width 284 height 18
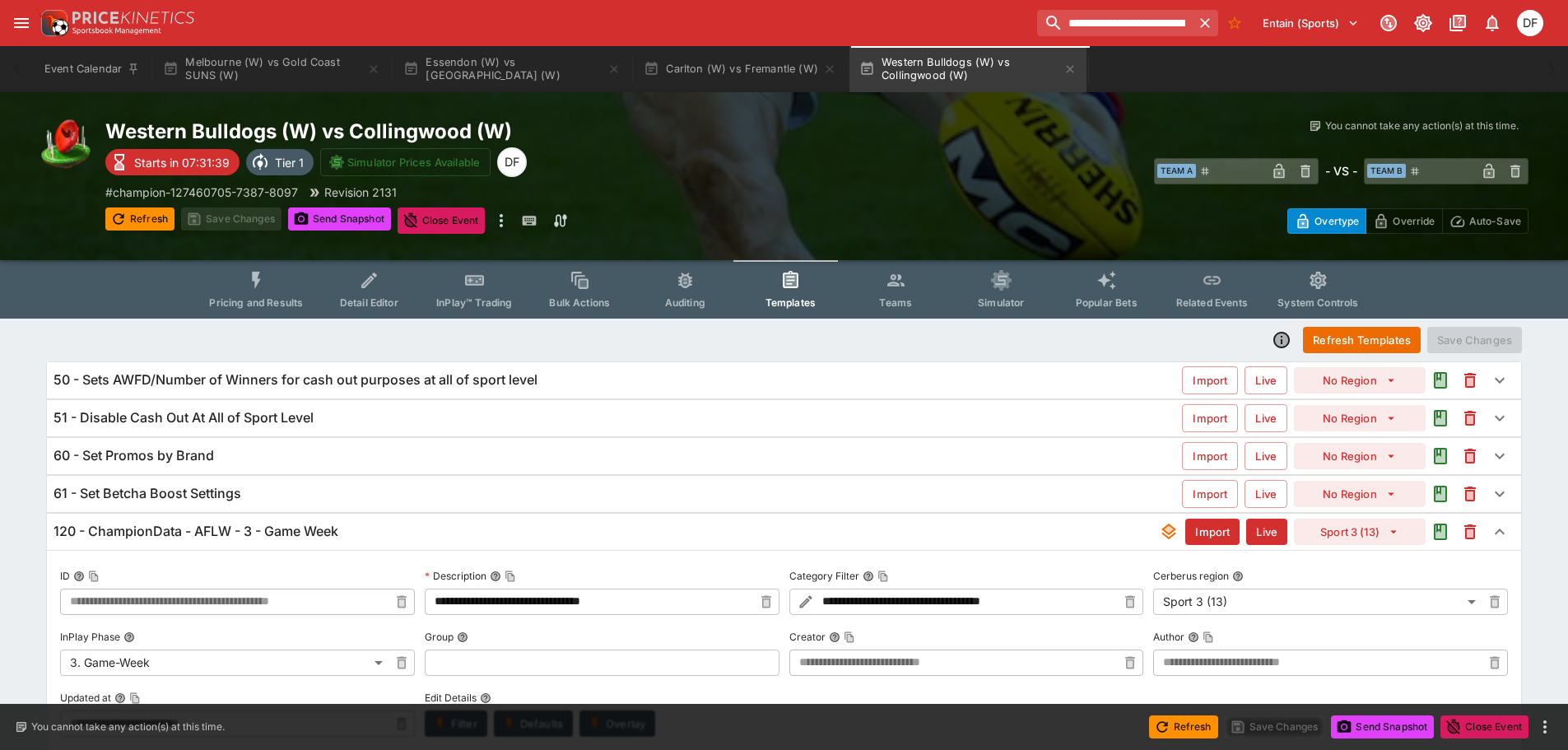
type input "**********"
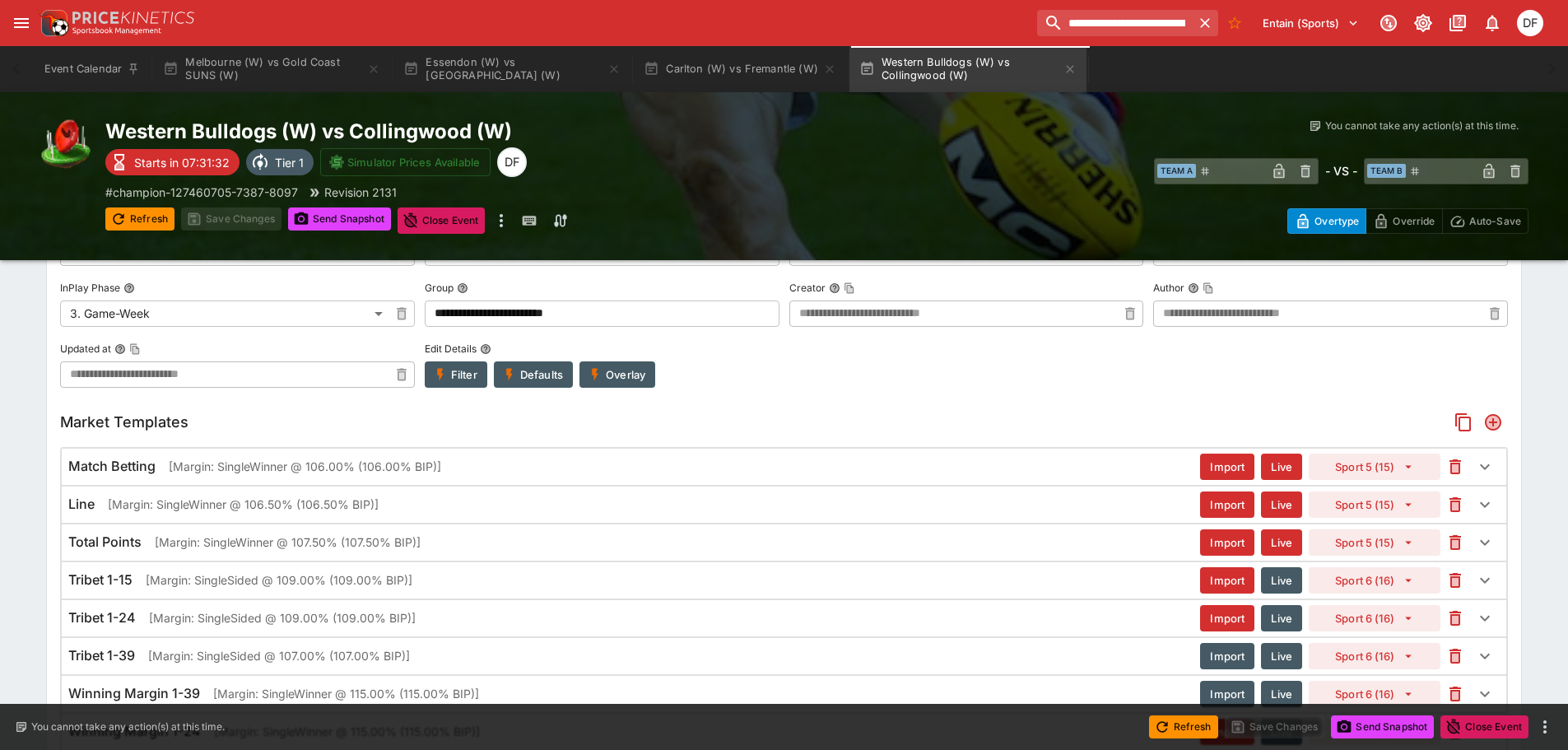
scroll to position [102, 0]
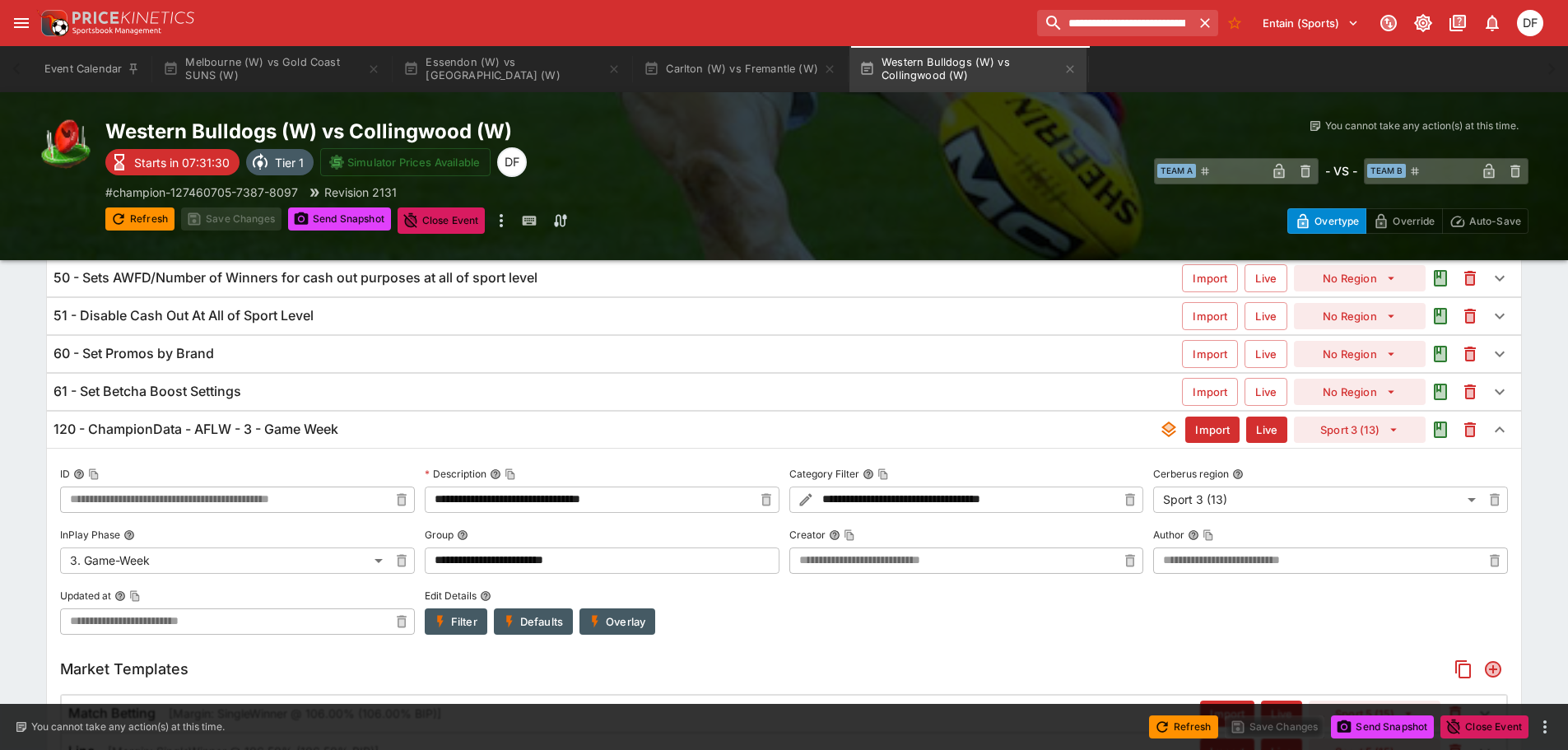
click at [321, 433] on h6 "120 - ChampionData - AFLW - 3 - Game Week" at bounding box center [196, 429] width 284 height 18
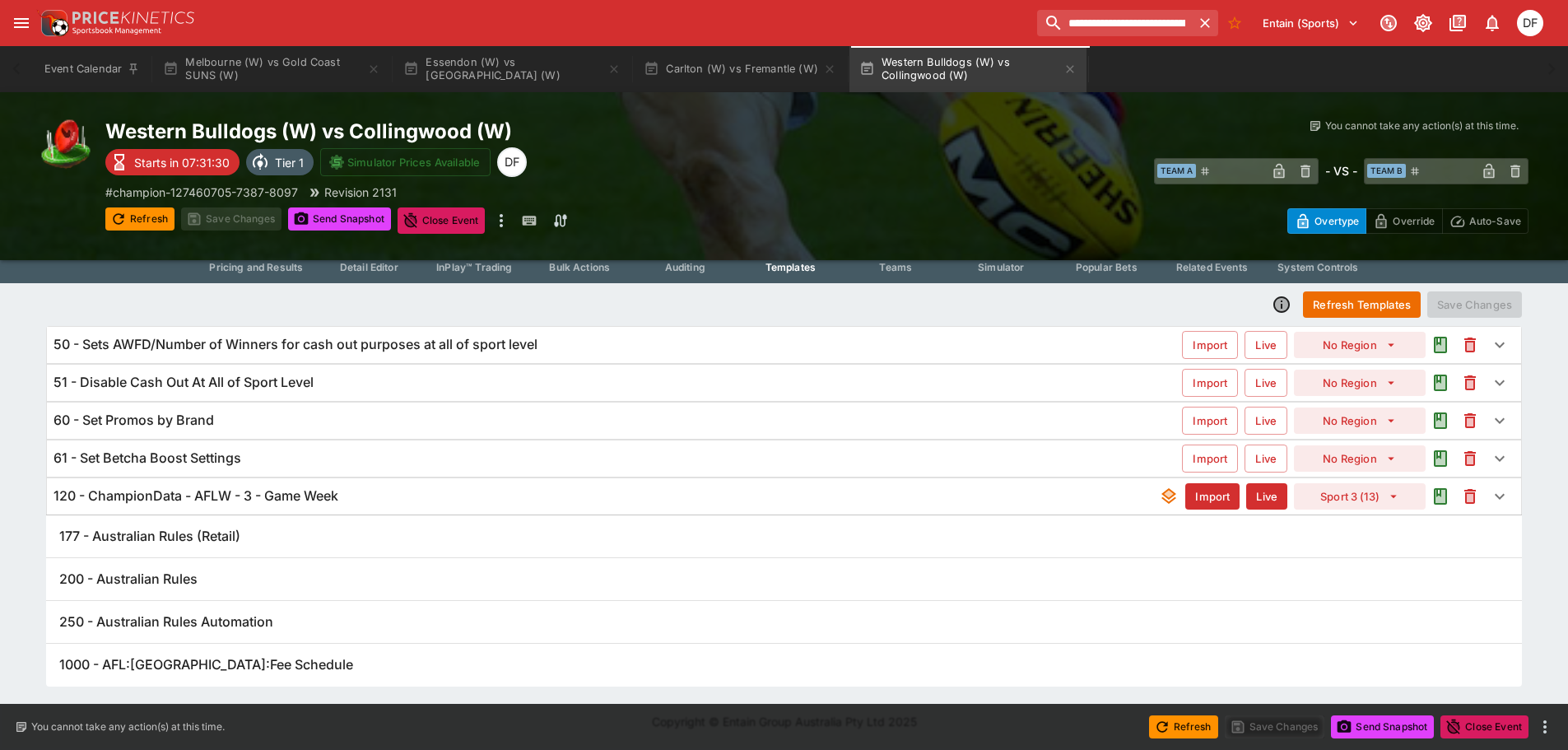
scroll to position [16, 0]
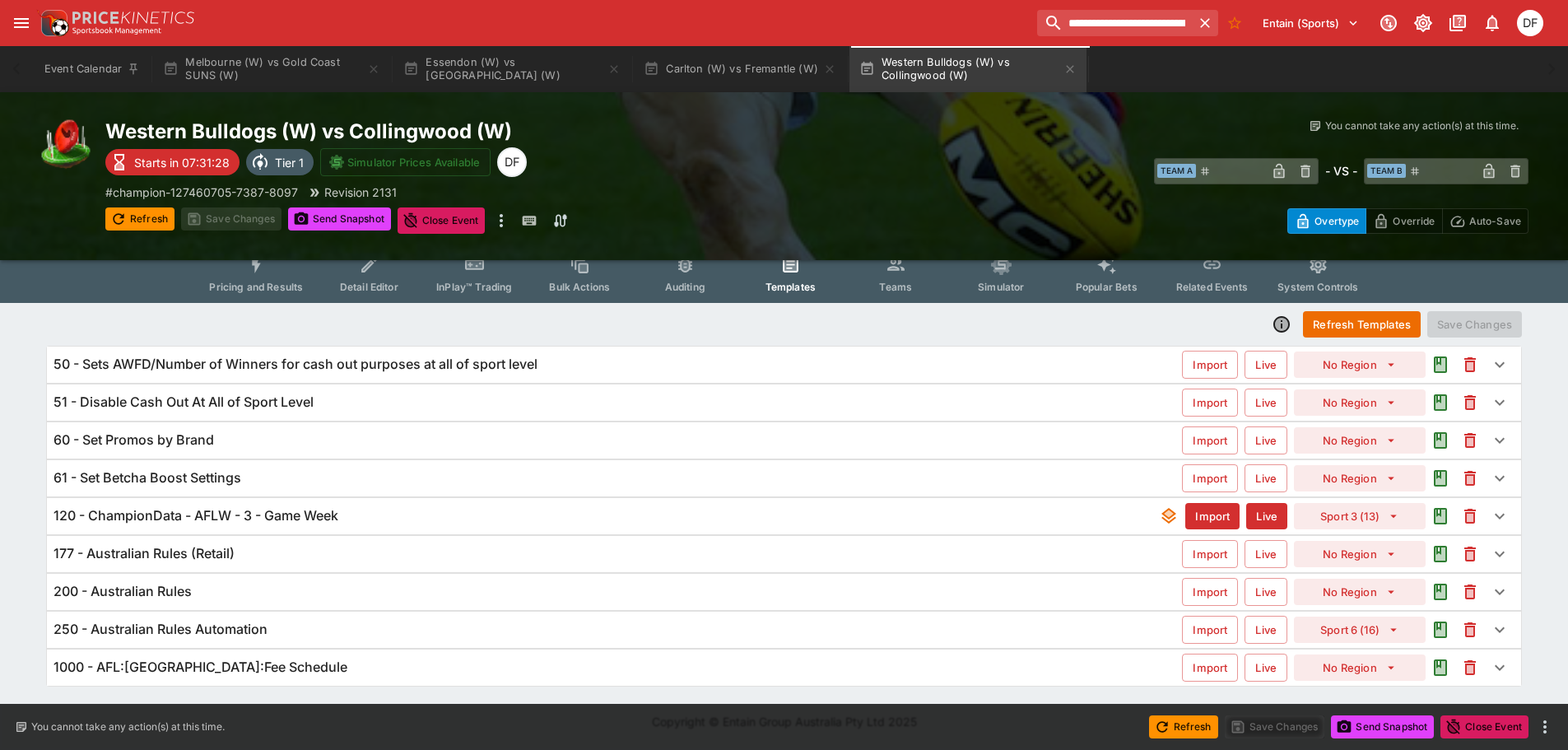
click at [278, 276] on button "Pricing and Results" at bounding box center [256, 273] width 120 height 59
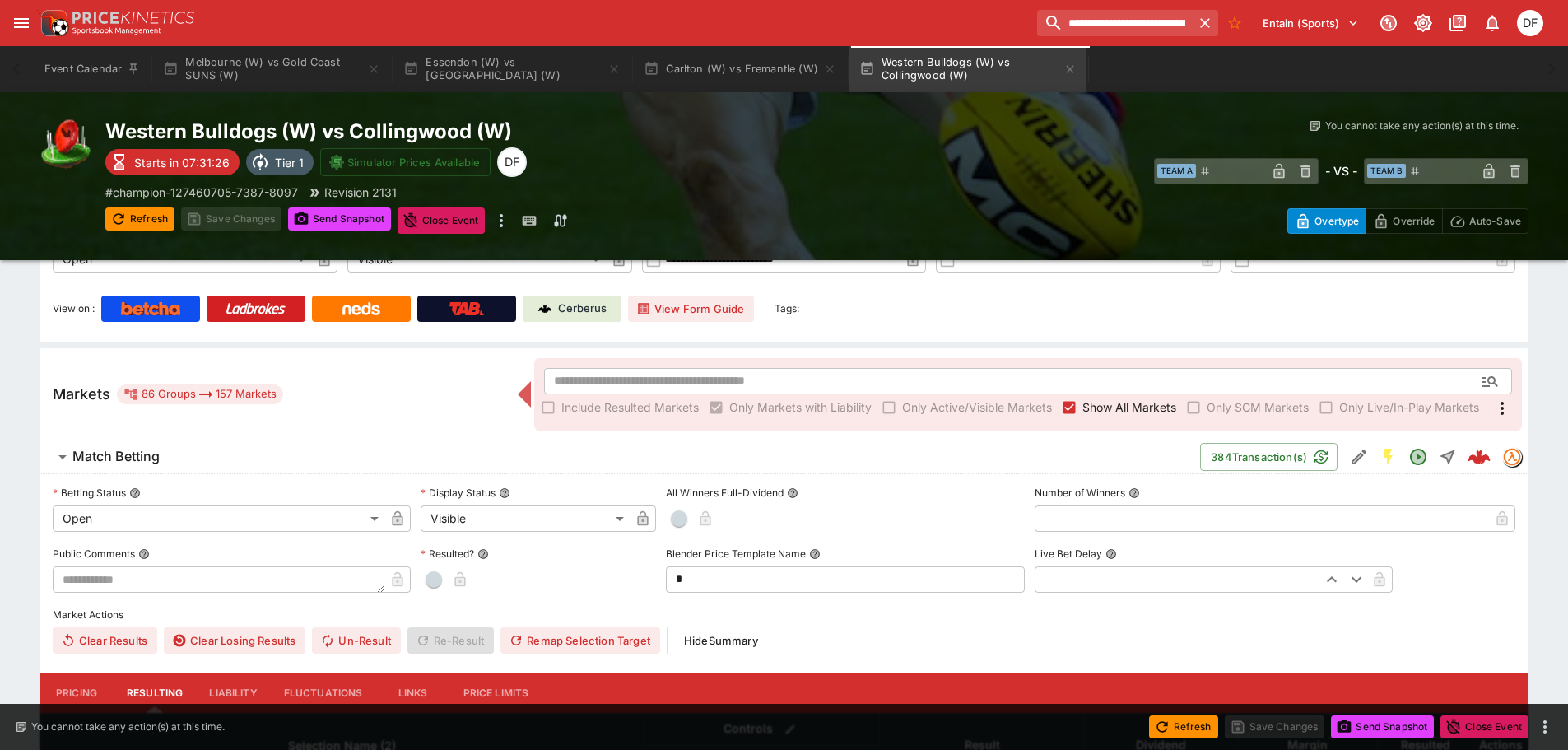
scroll to position [164, 0]
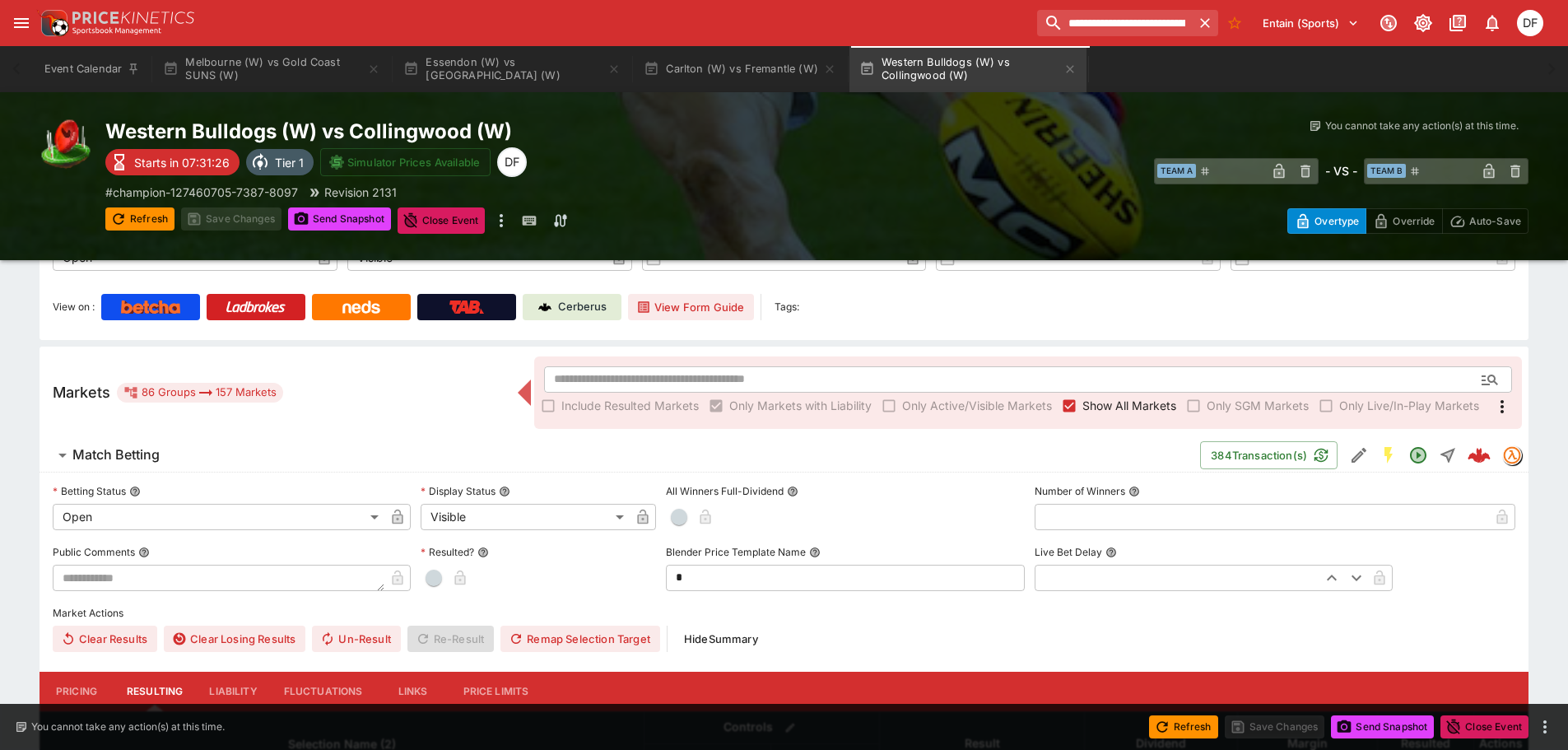
click at [154, 450] on h6 "Match Betting" at bounding box center [116, 454] width 87 height 18
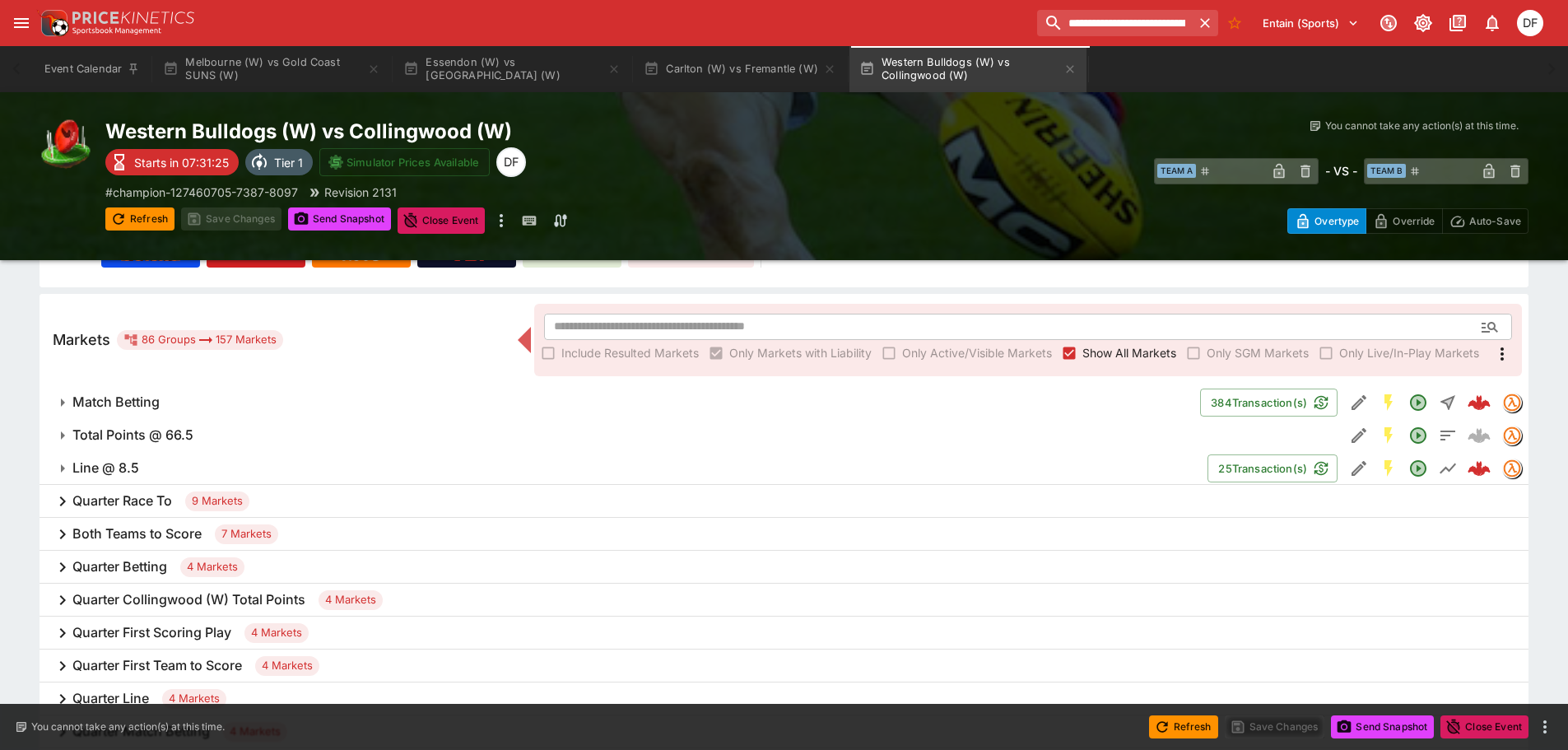
scroll to position [247, 0]
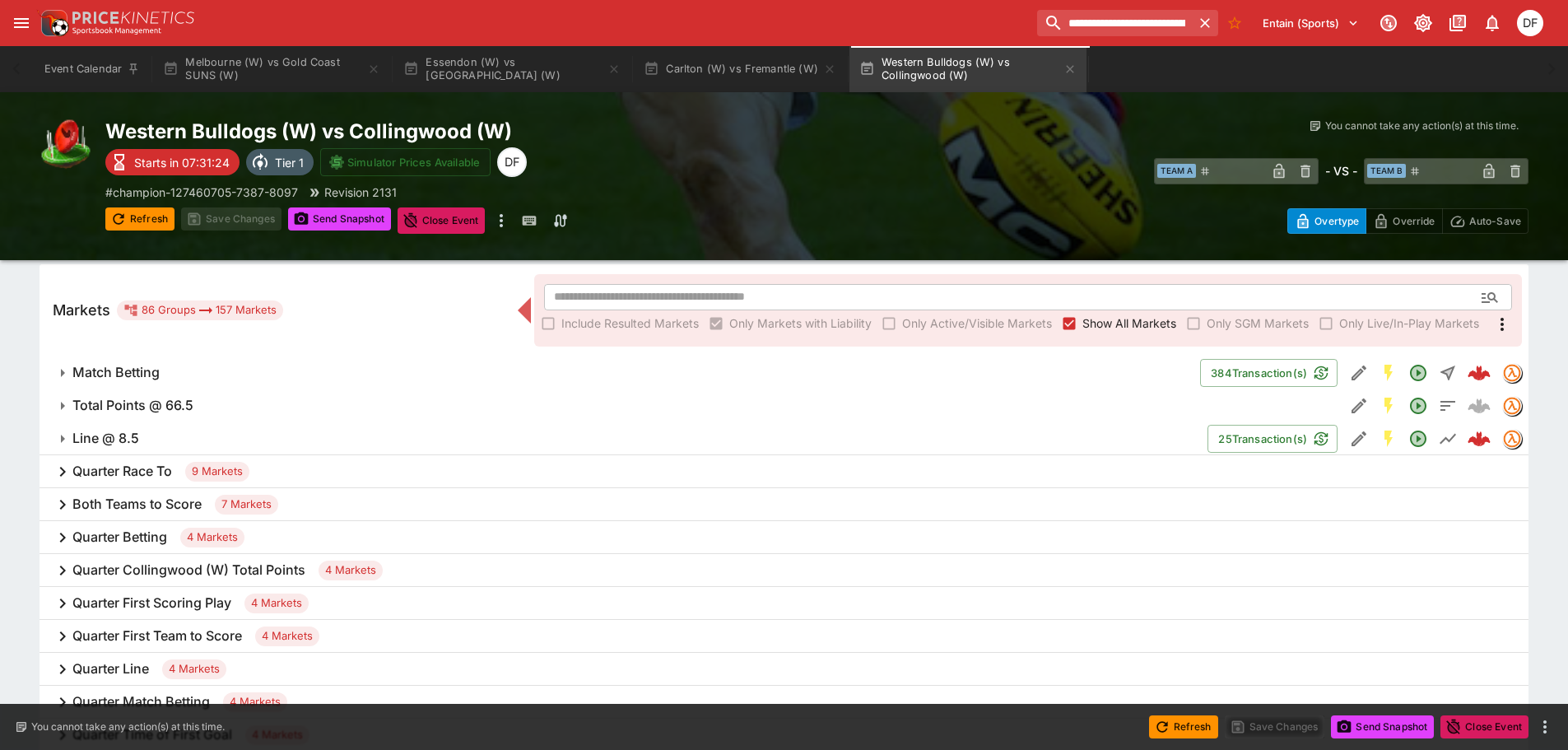
click at [168, 407] on h6 "Total Points @ 66.5" at bounding box center [133, 405] width 121 height 18
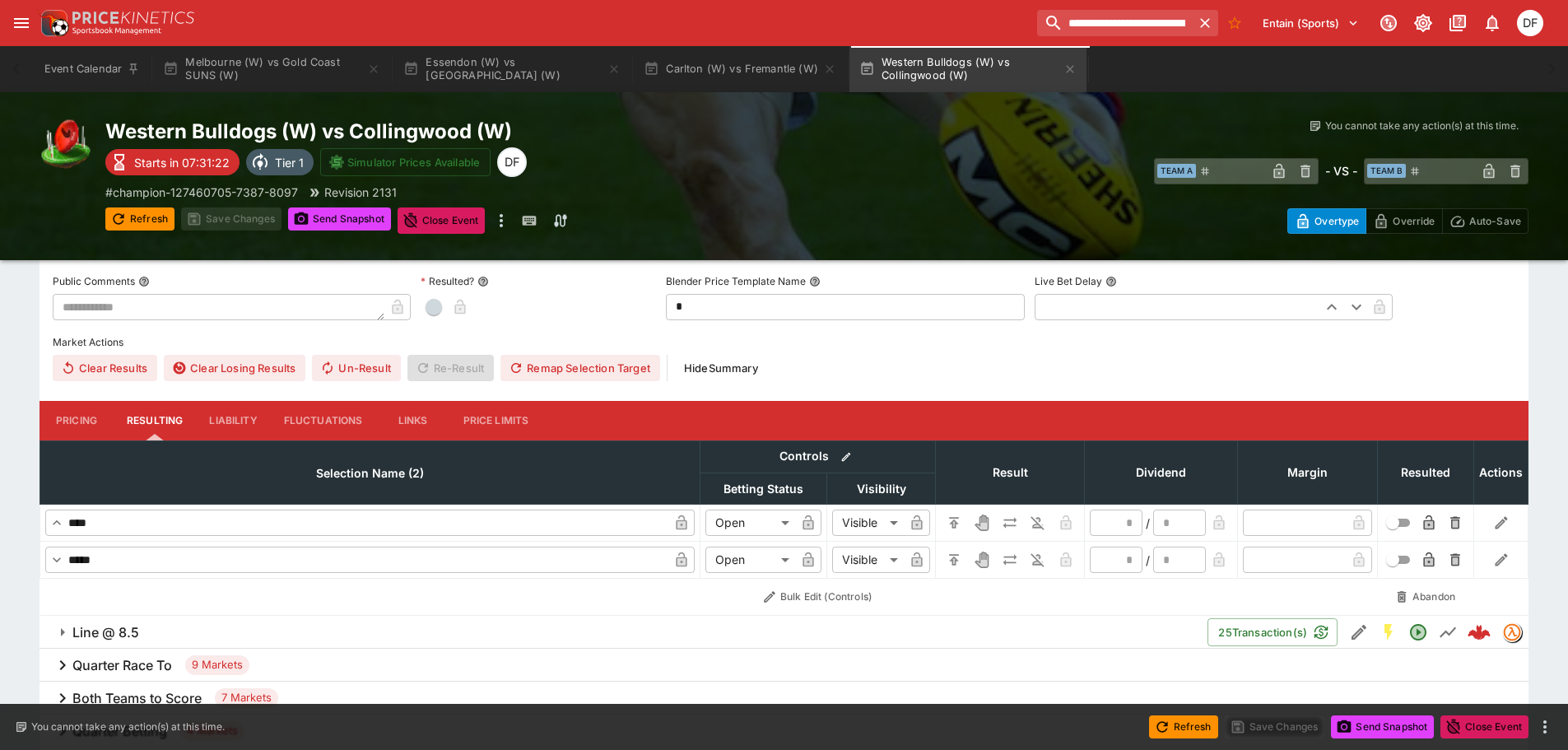
scroll to position [493, 0]
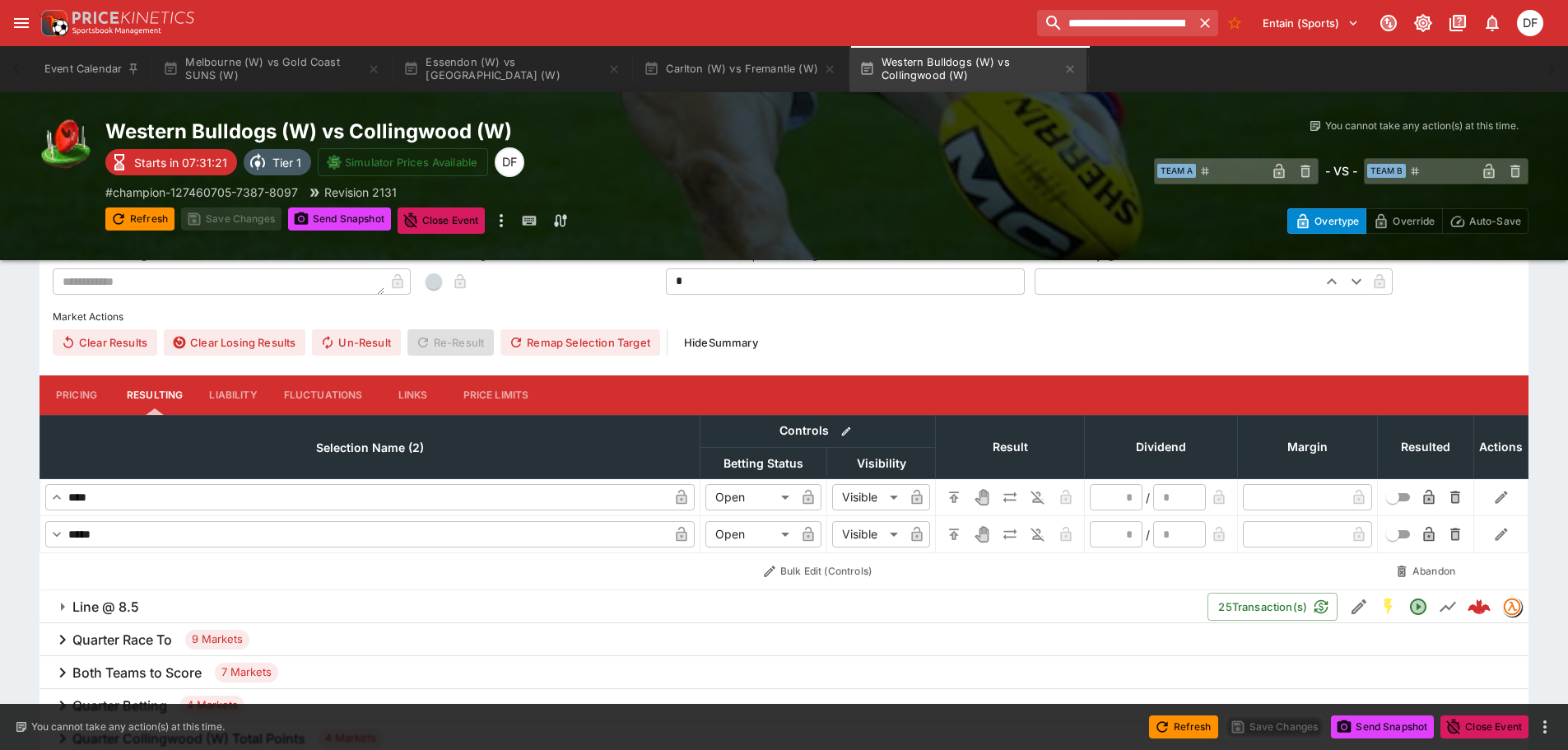
click at [105, 398] on button "Pricing" at bounding box center [77, 395] width 74 height 40
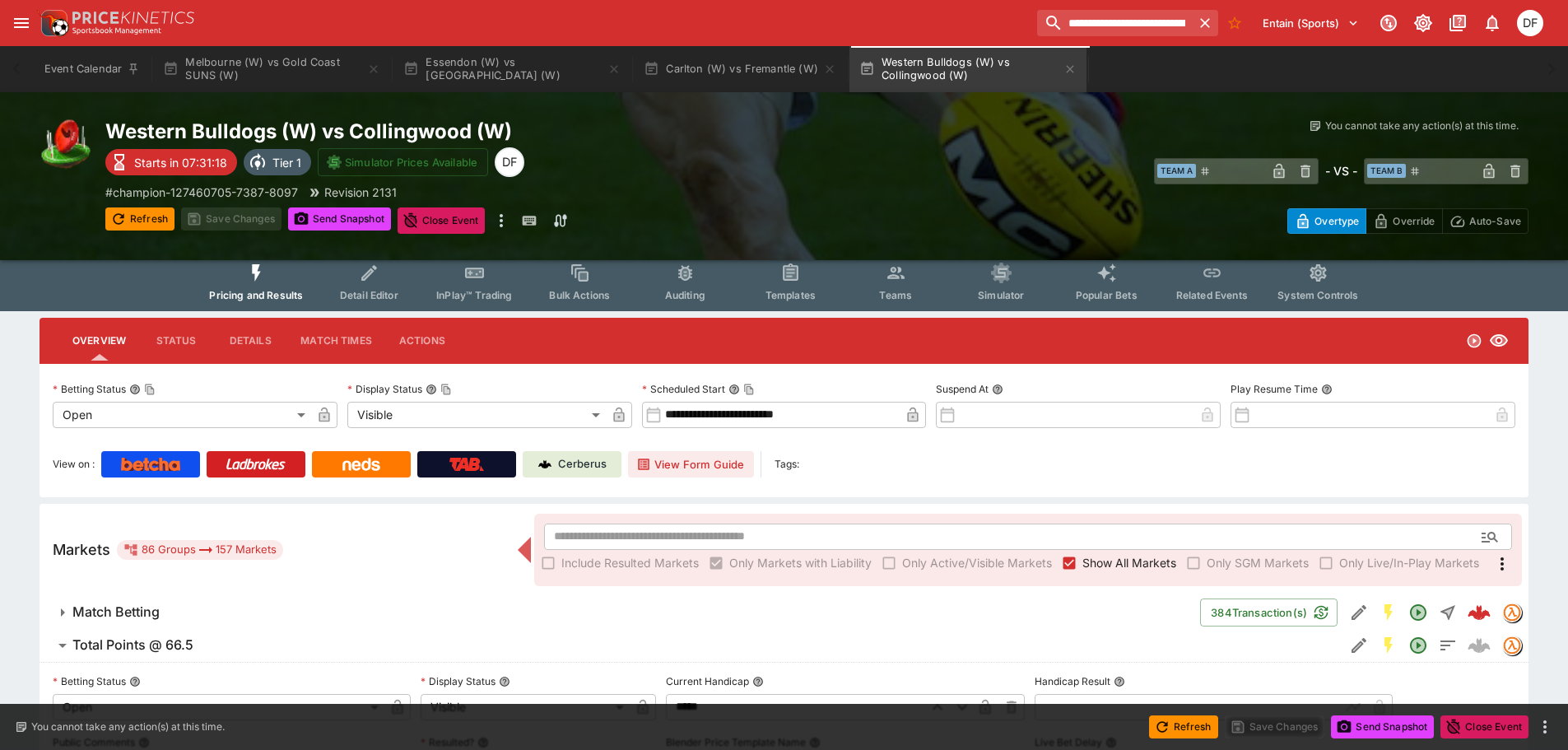
scroll to position [0, 0]
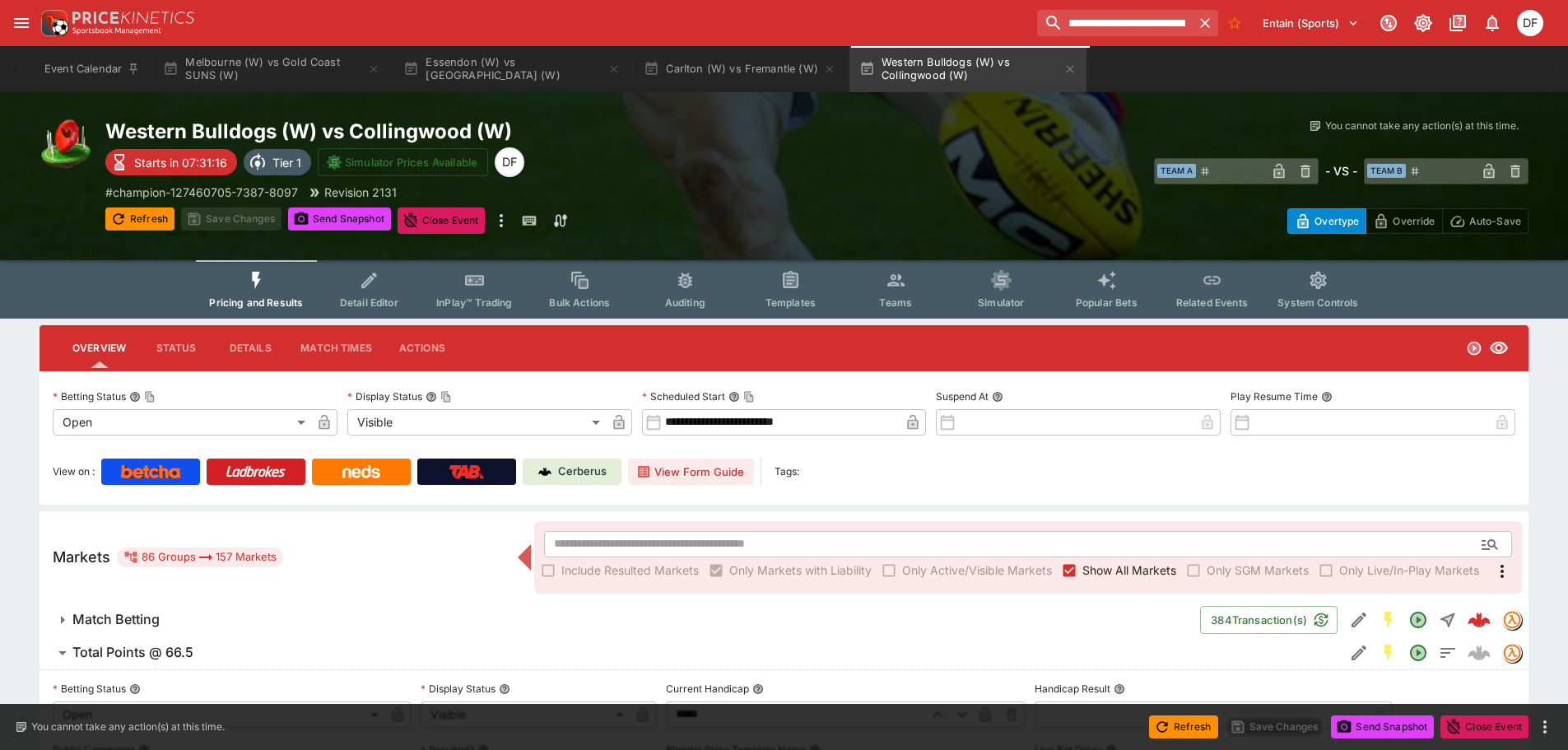
click at [781, 283] on icon "Event type filters" at bounding box center [791, 281] width 21 height 21
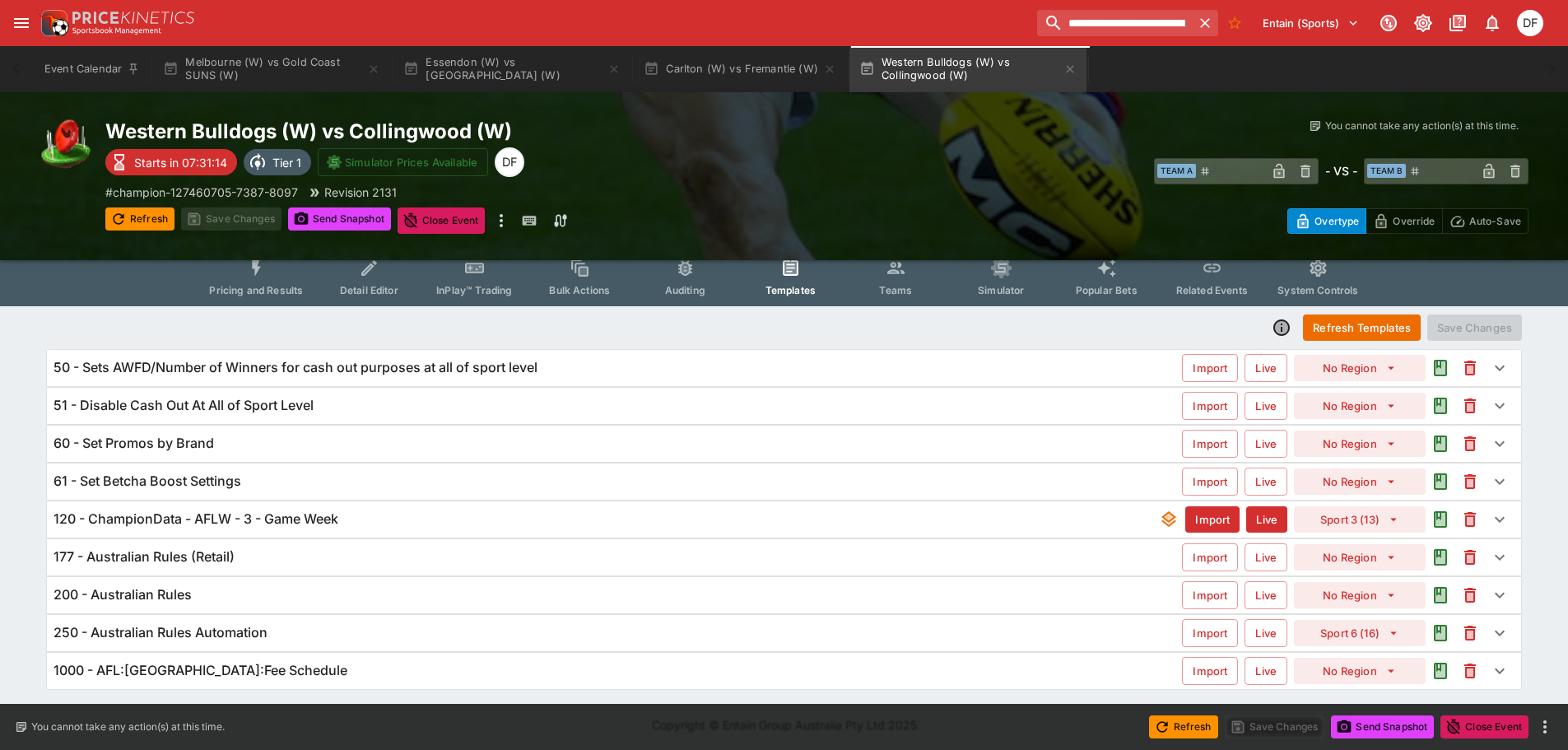
scroll to position [16, 0]
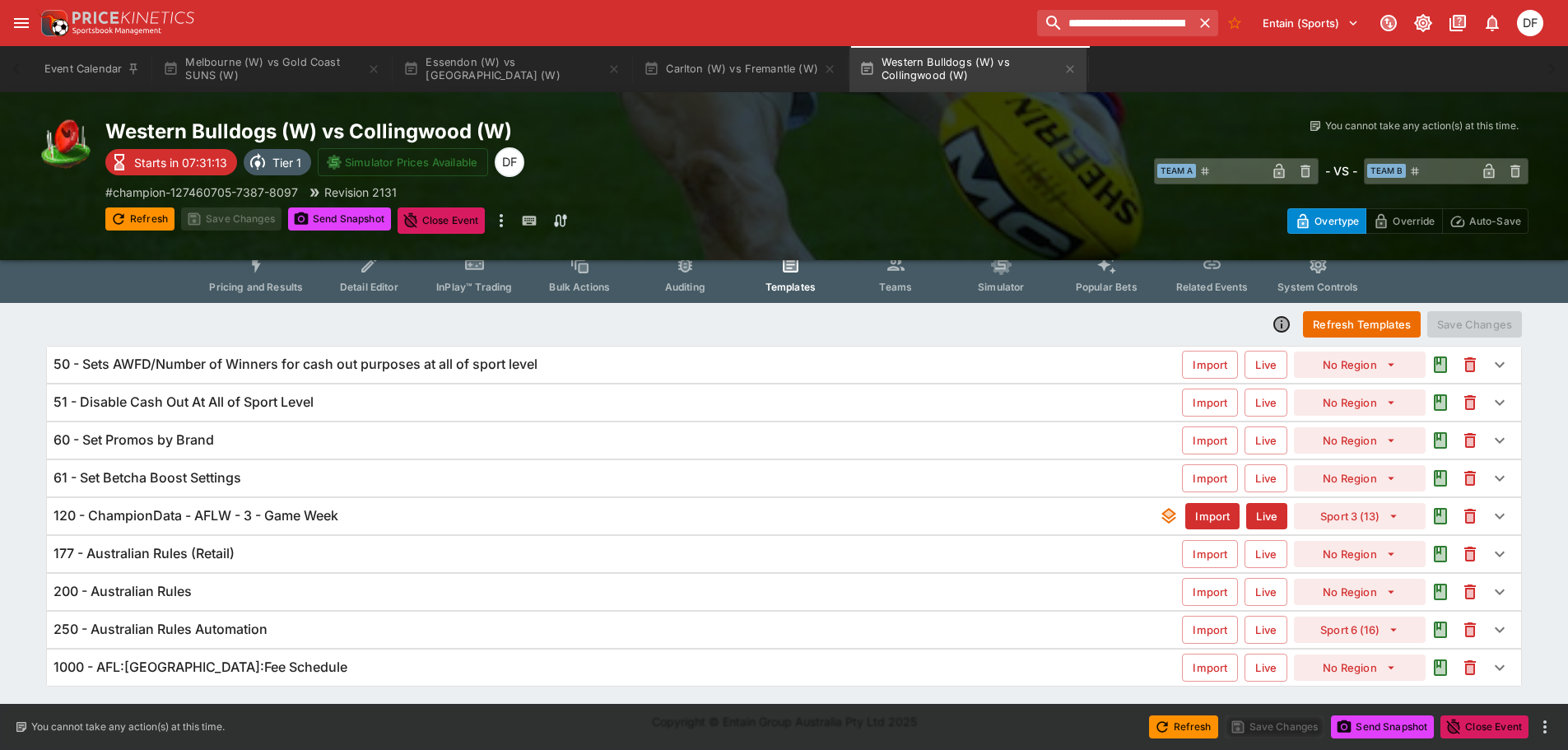
click at [227, 516] on h6 "120 - ChampionData - AFLW - 3 - Game Week" at bounding box center [196, 516] width 284 height 18
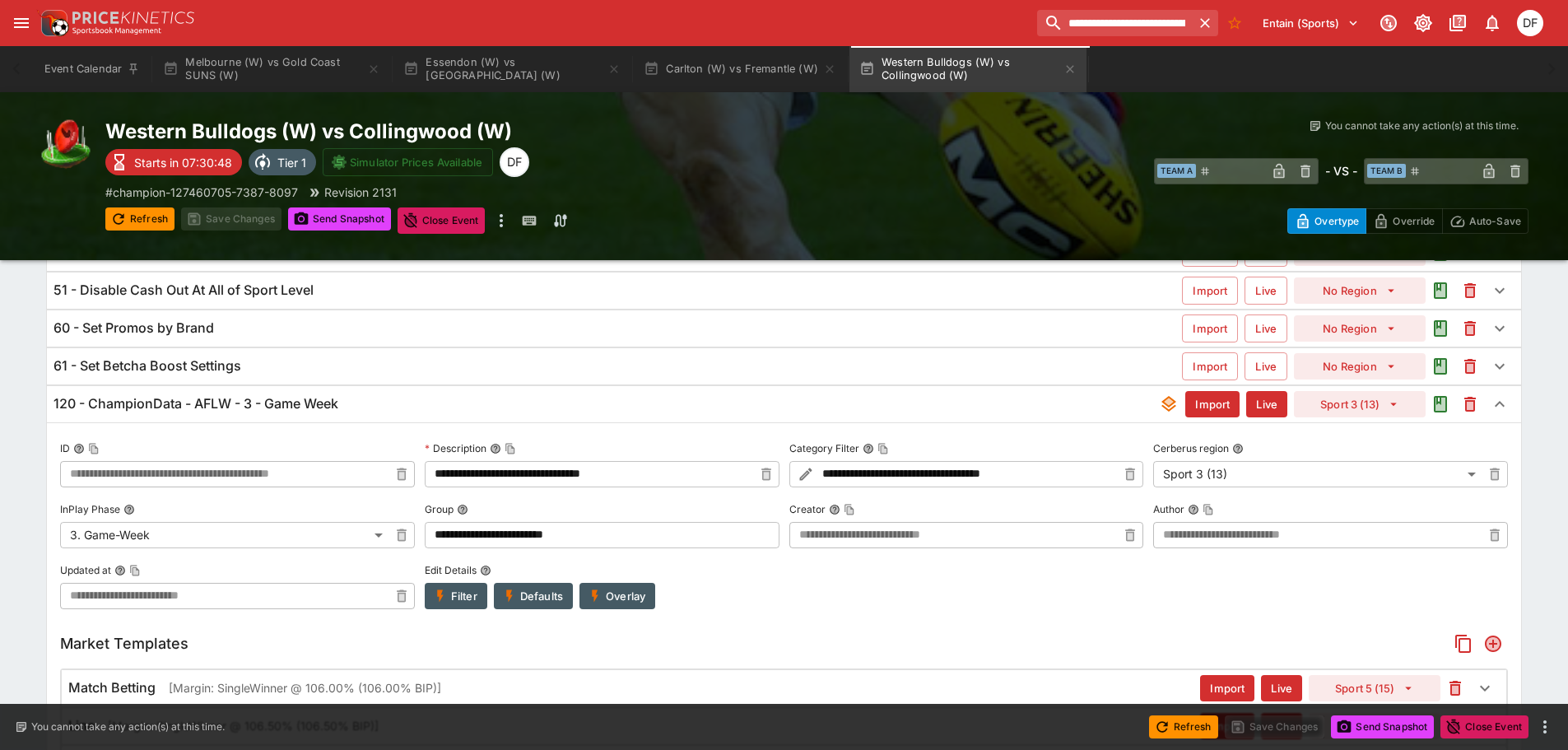
scroll to position [2, 0]
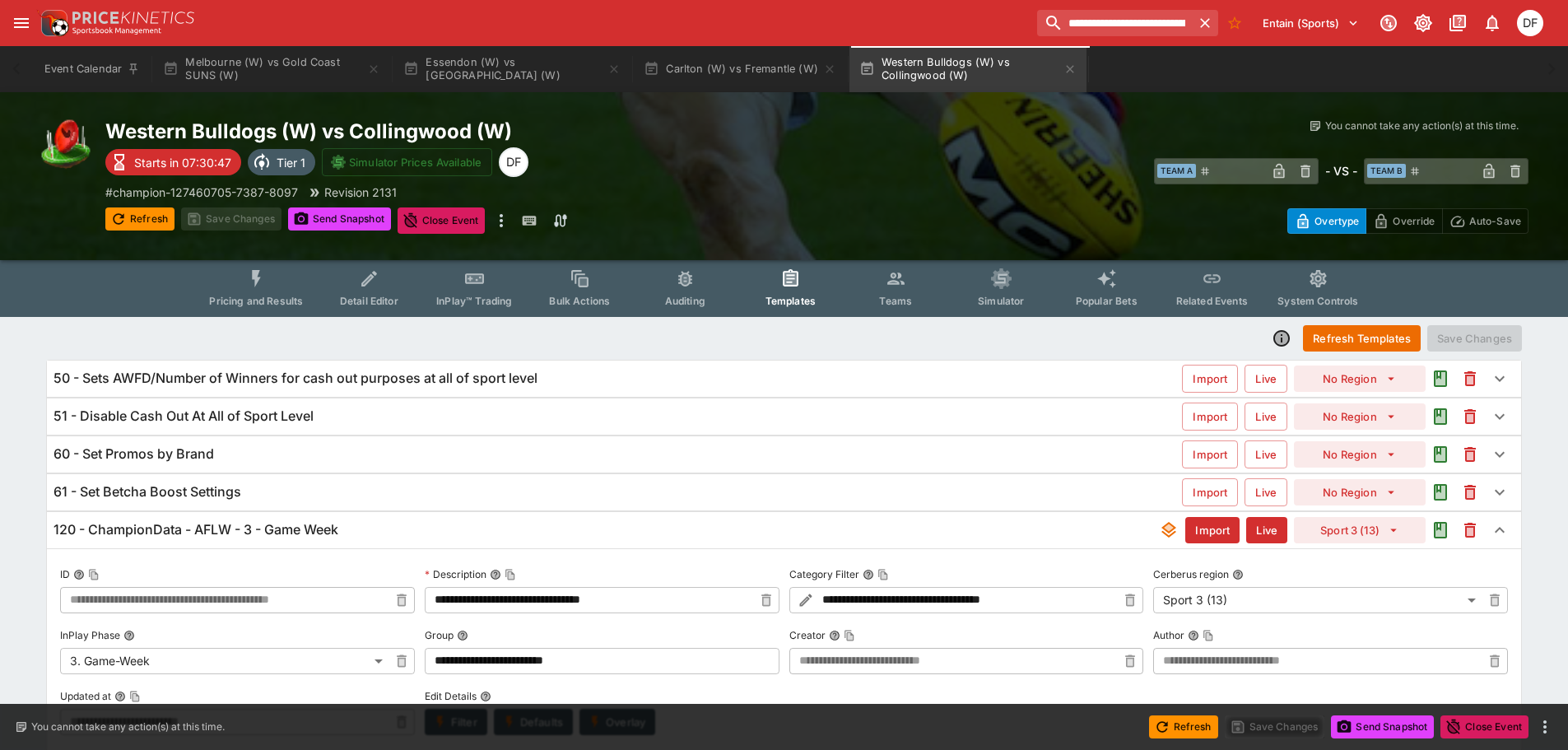
click at [256, 522] on h6 "120 - ChampionData - AFLW - 3 - Game Week" at bounding box center [196, 530] width 284 height 18
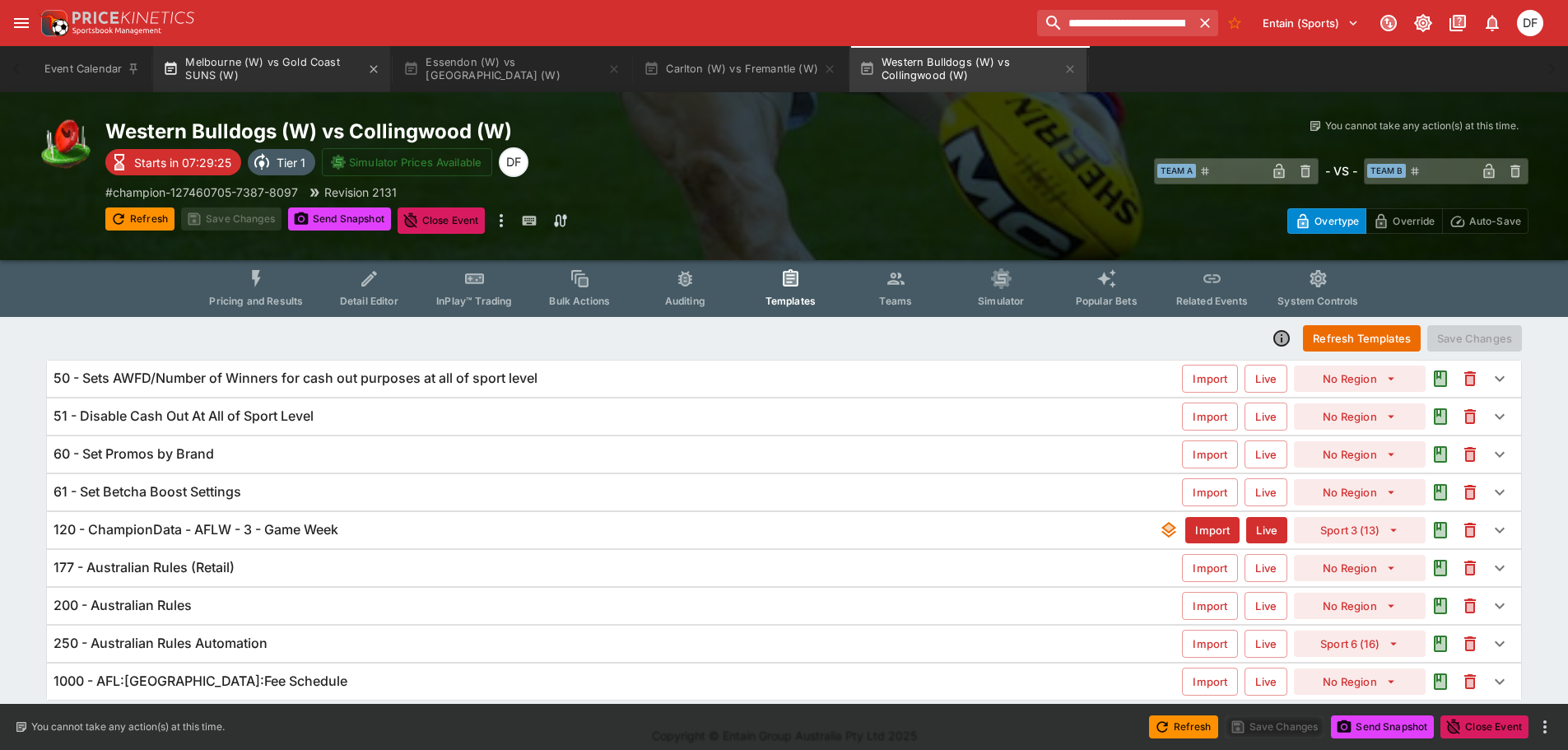
click at [285, 69] on button "Melbourne (W) vs Gold Coast SUNS (W)" at bounding box center [271, 70] width 237 height 46
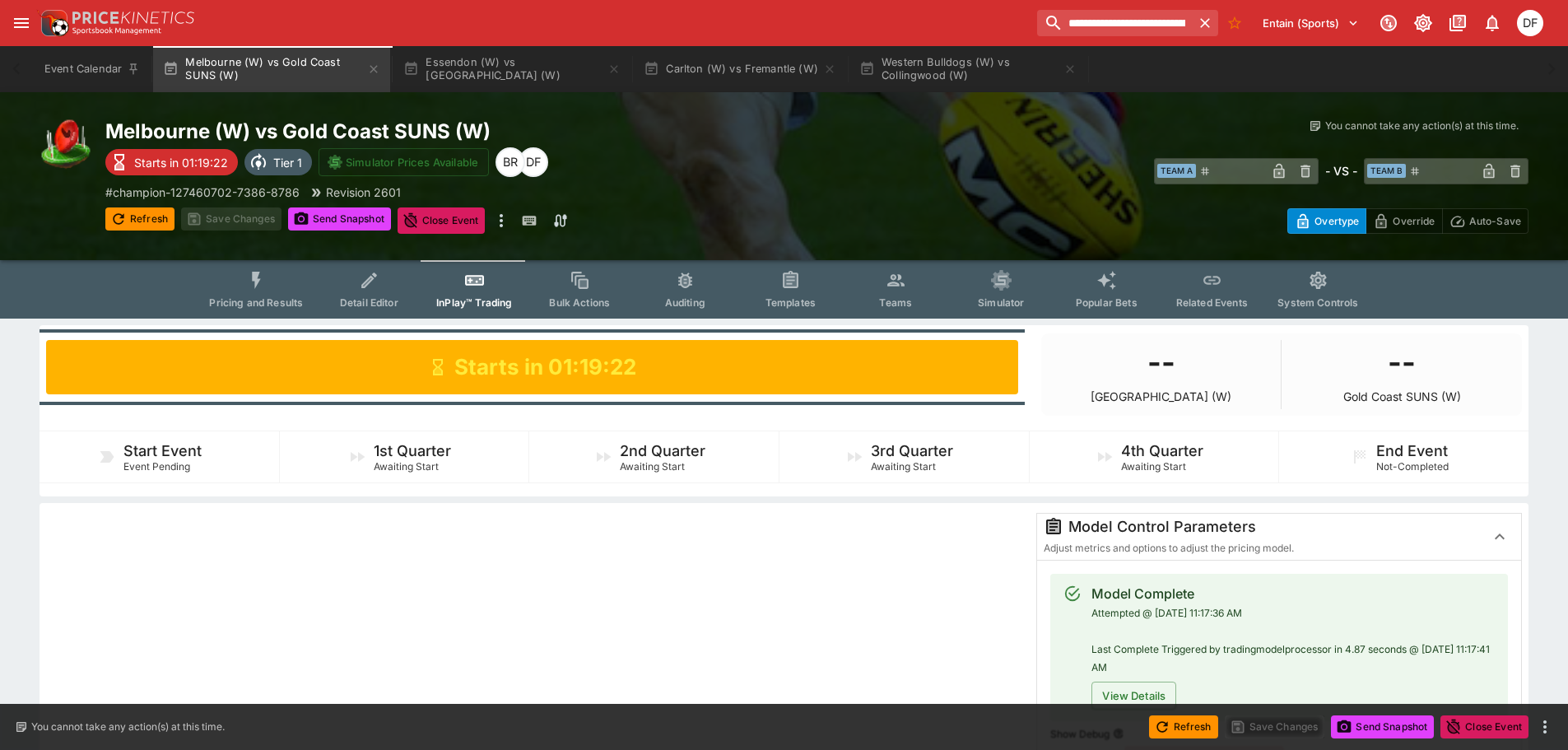
click at [263, 298] on span "Pricing and Results" at bounding box center [256, 302] width 94 height 12
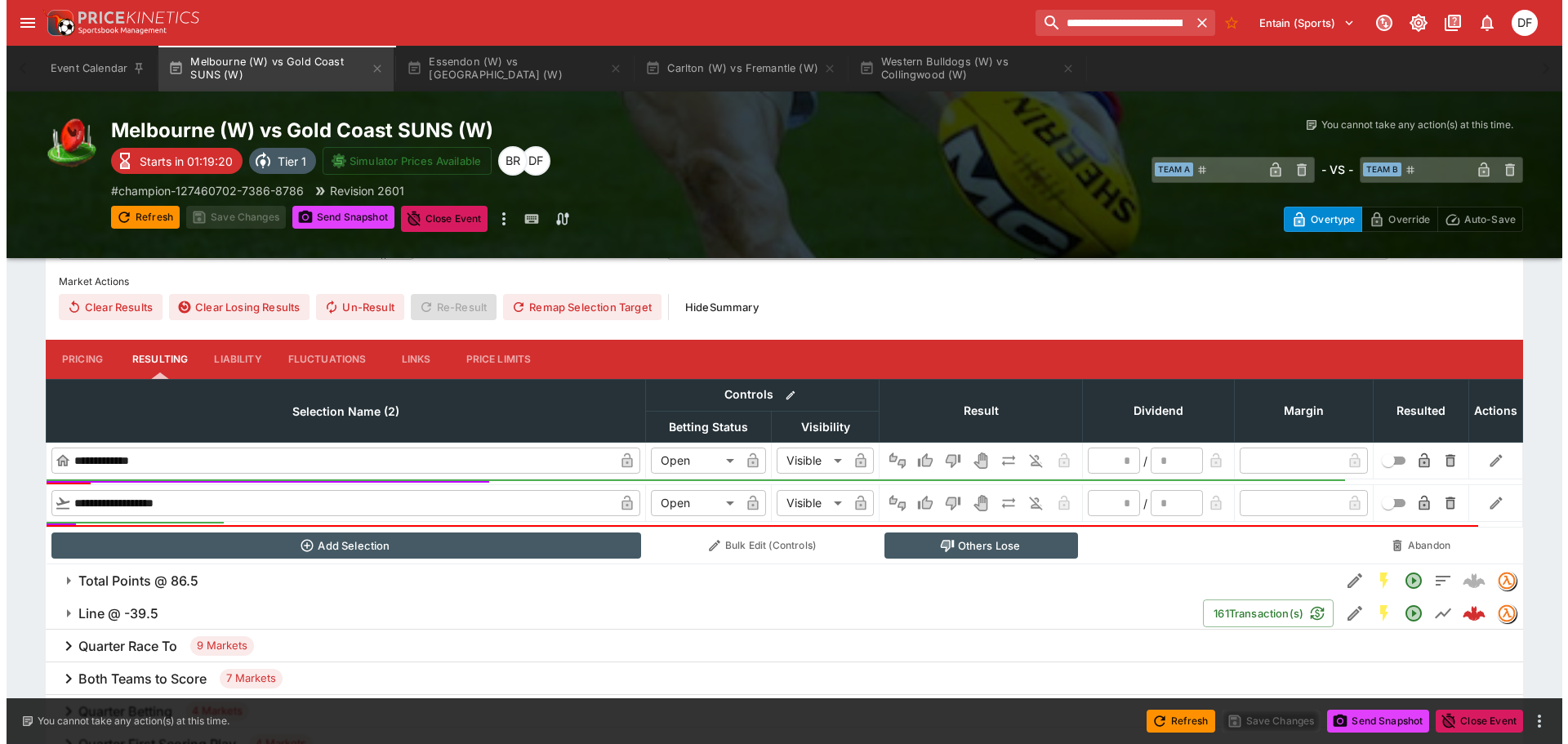
scroll to position [572, 0]
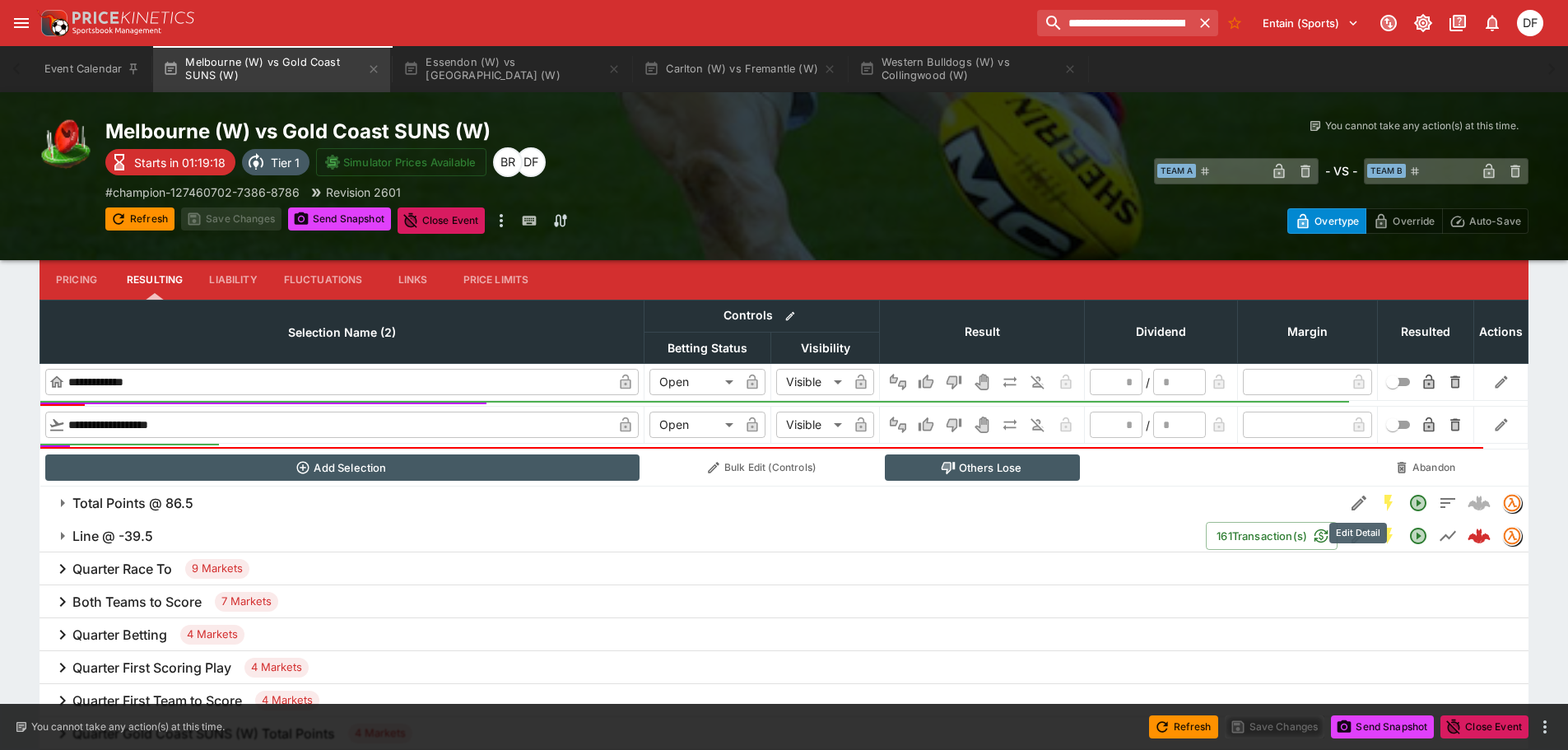
click at [1358, 508] on icon "Edit Detail" at bounding box center [1359, 503] width 20 height 20
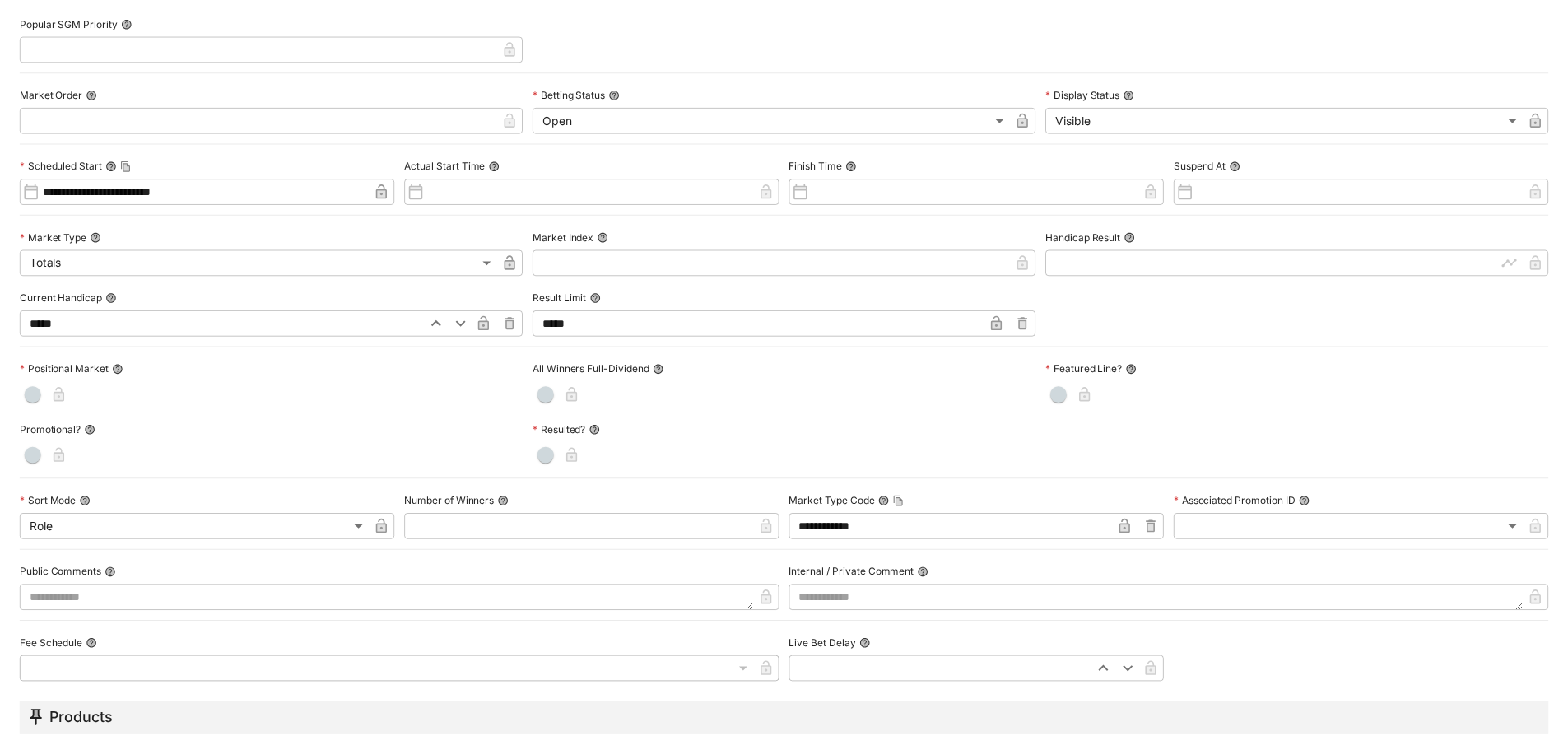
scroll to position [0, 0]
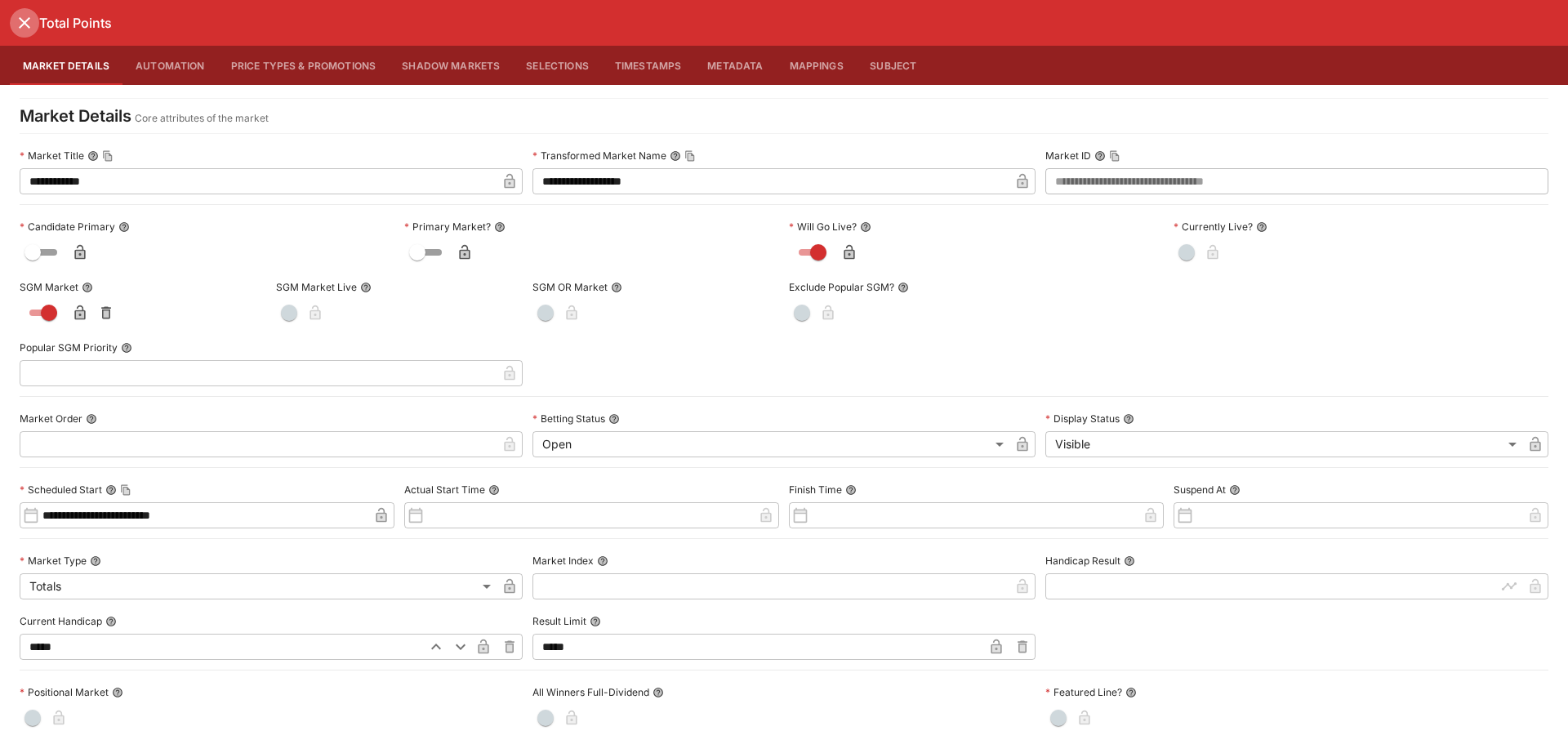
click at [14, 18] on button "close" at bounding box center [25, 23] width 29 height 30
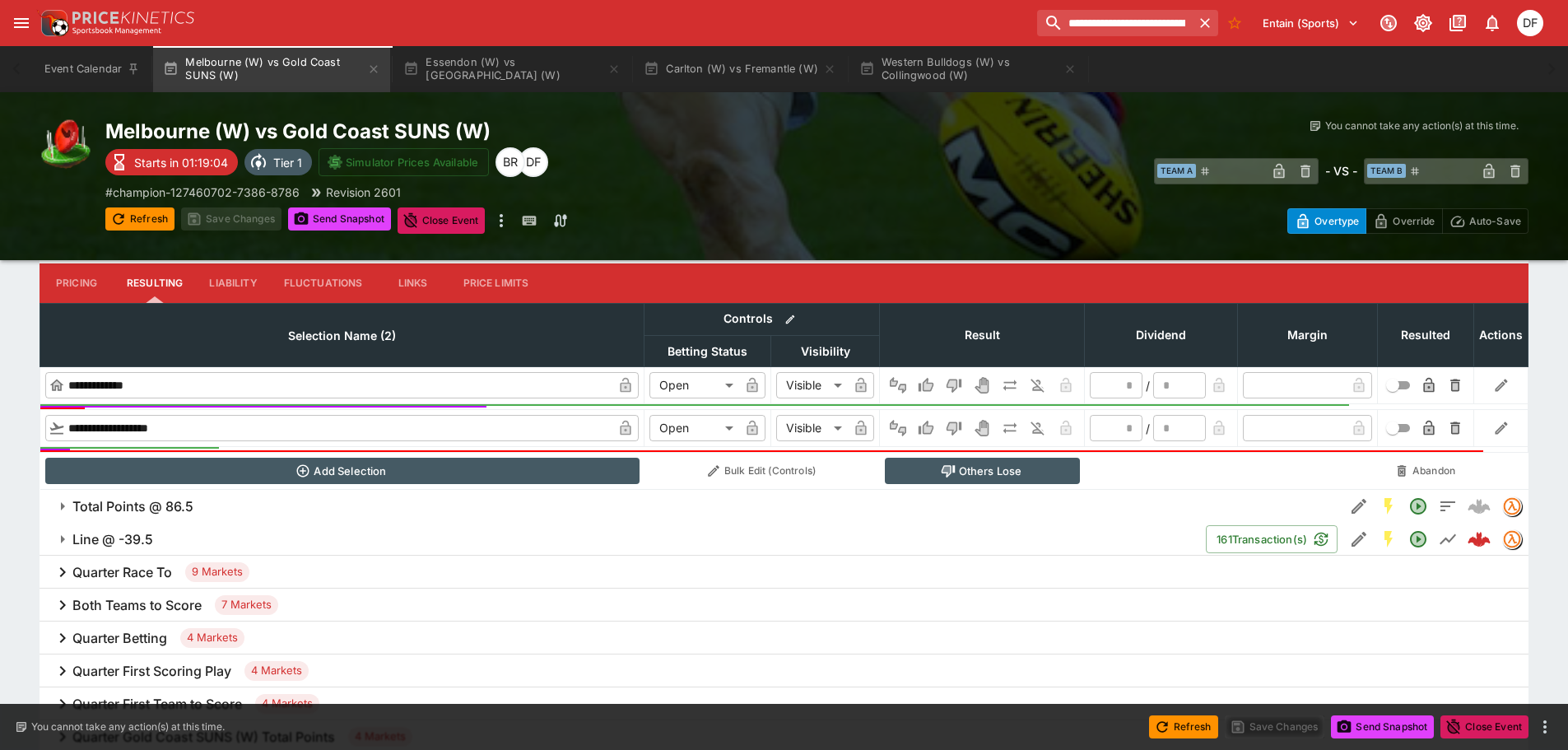
scroll to position [576, 0]
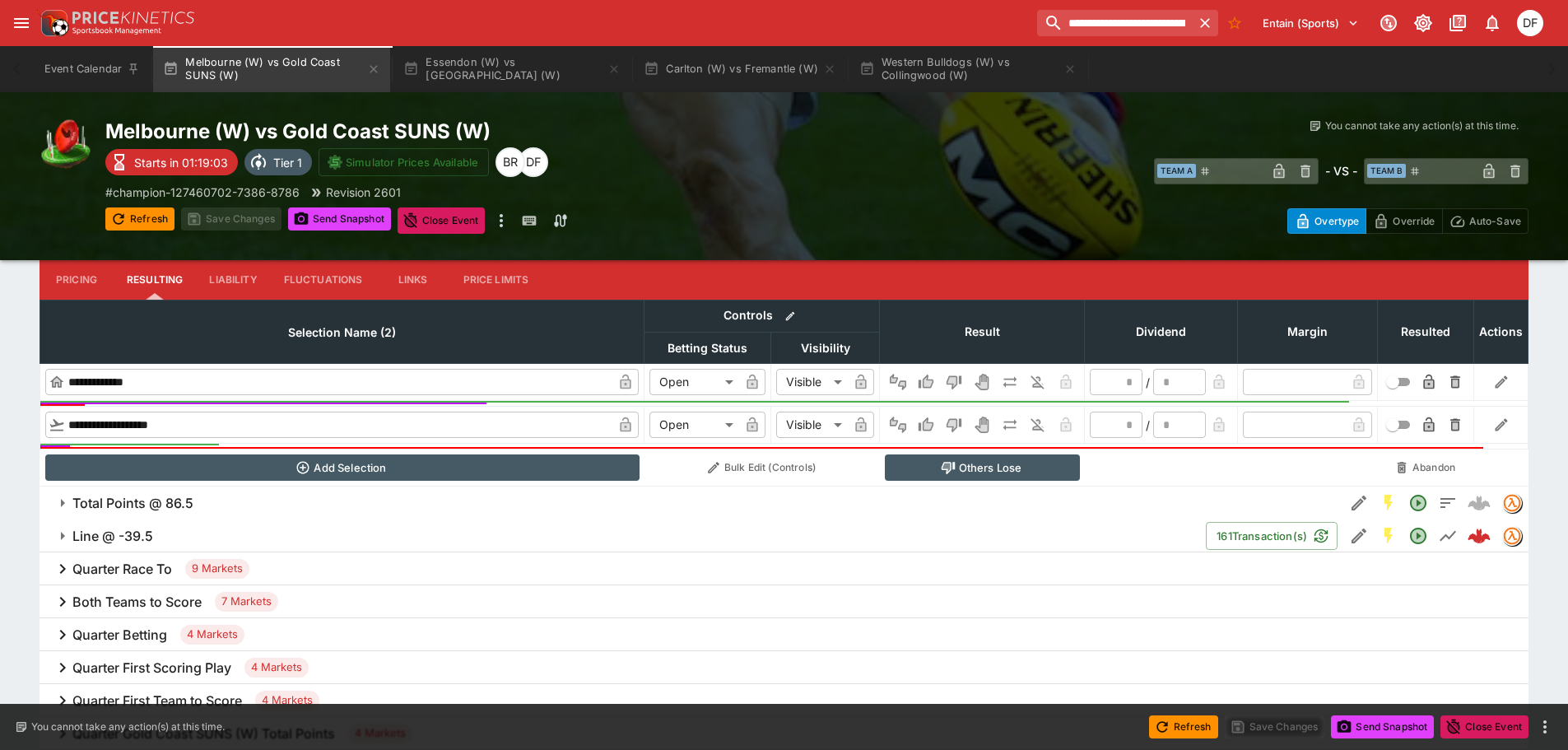
click at [213, 492] on button "Total Points @ 86.5" at bounding box center [692, 503] width 1305 height 33
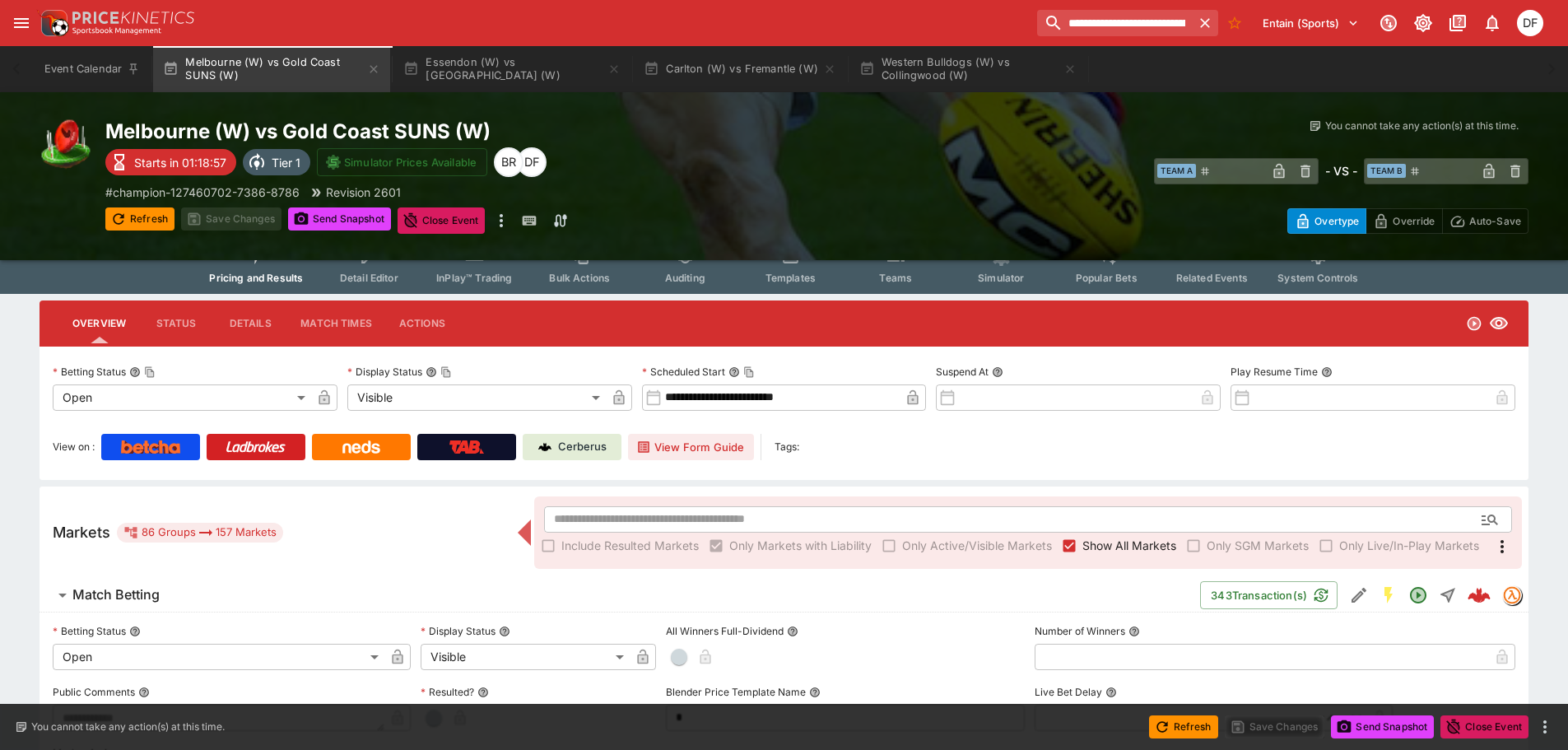
scroll to position [0, 0]
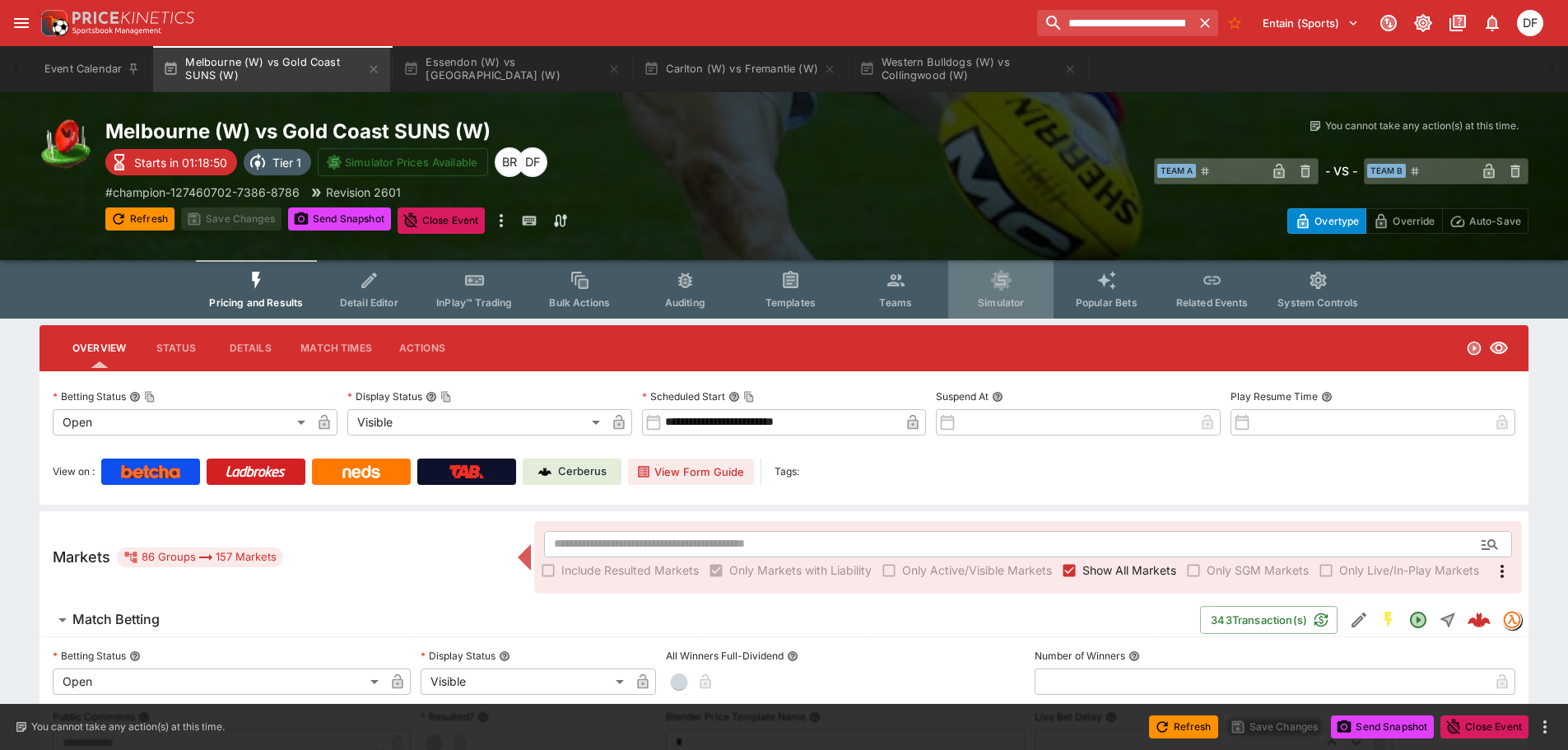
click at [973, 300] on button "Simulator" at bounding box center [1000, 289] width 105 height 59
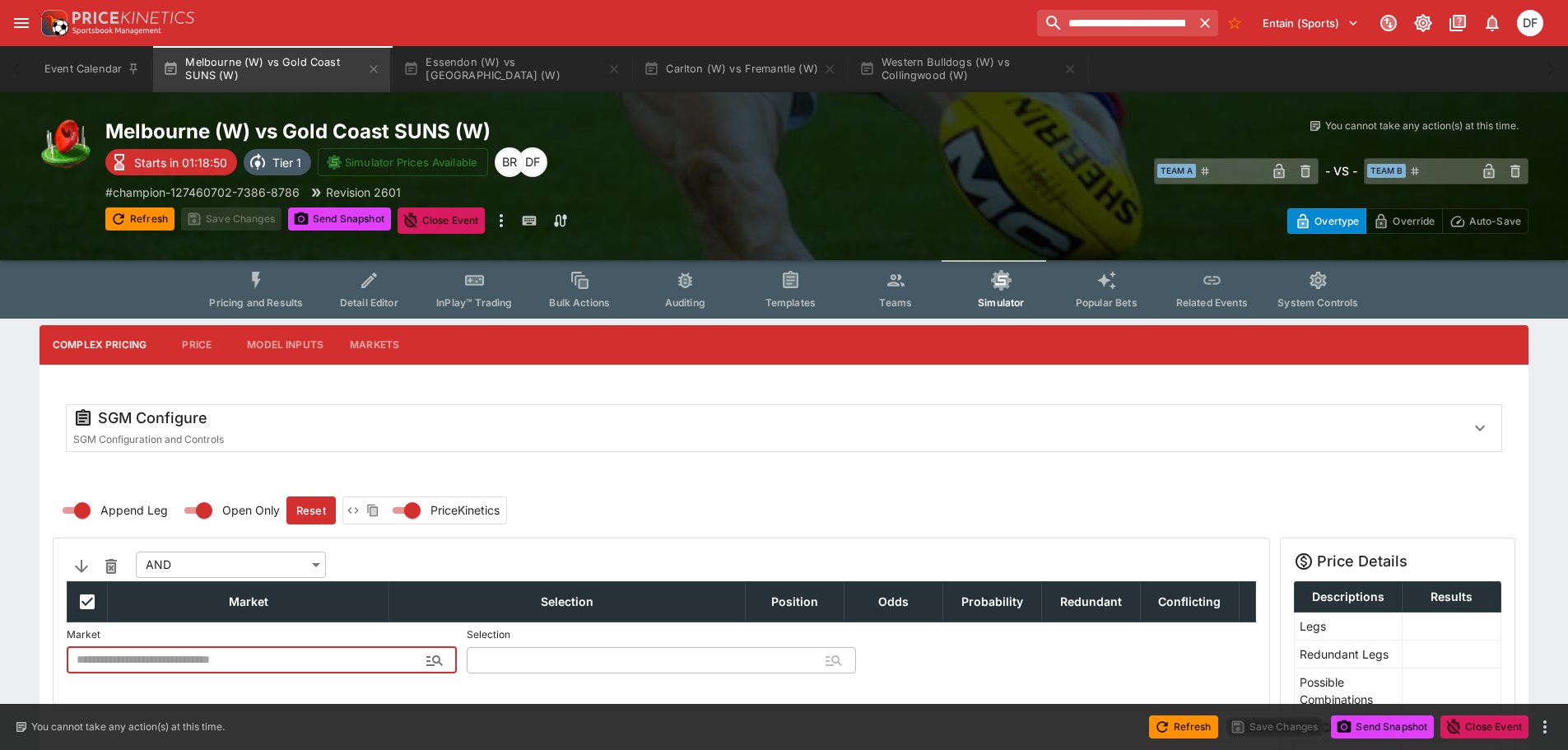
type input "**********"
click at [367, 349] on button "Markets" at bounding box center [374, 345] width 75 height 40
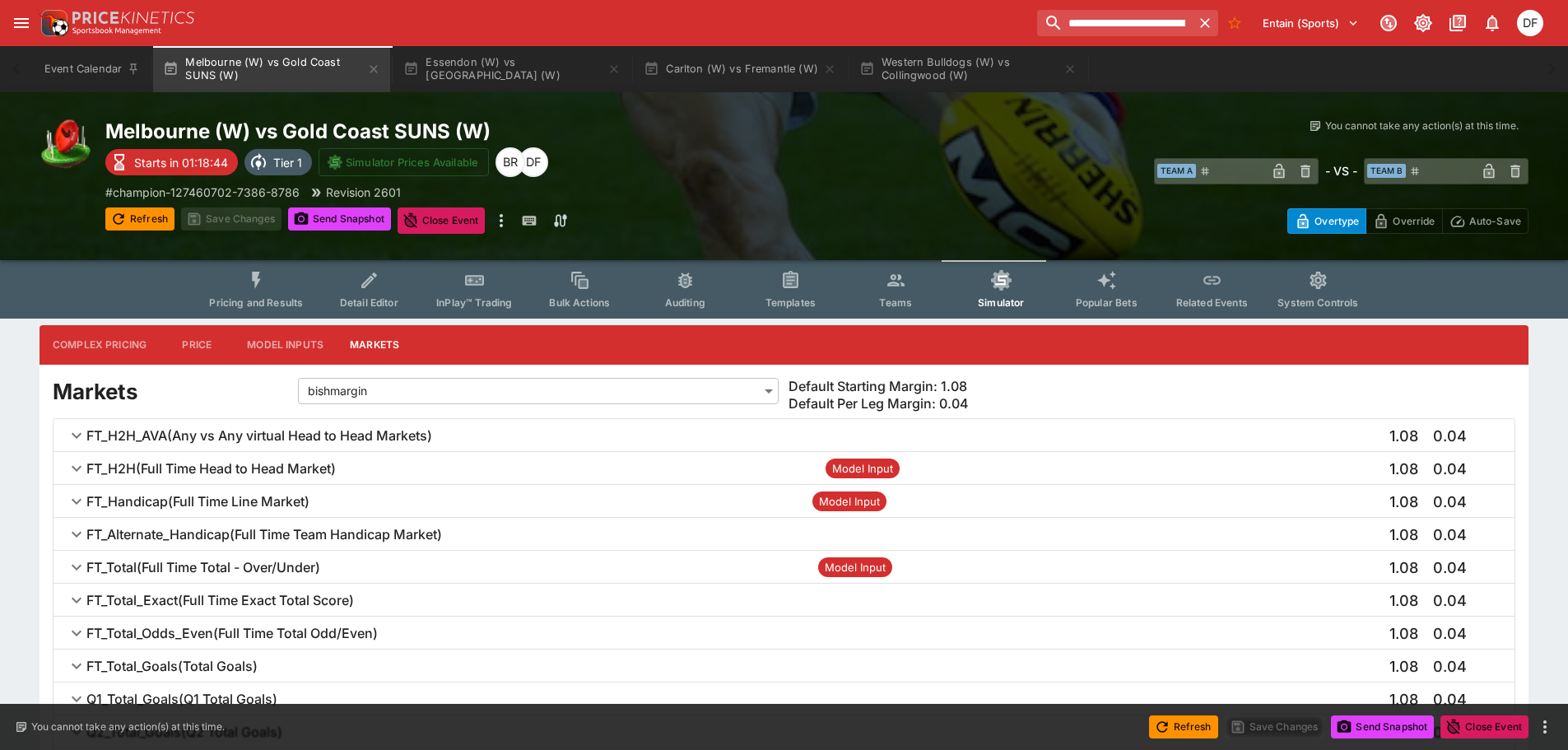
click at [362, 566] on div "FT_Total ( Full Time Total - Over/Under ) Model Input 1.08 0.04" at bounding box center [794, 567] width 1416 height 20
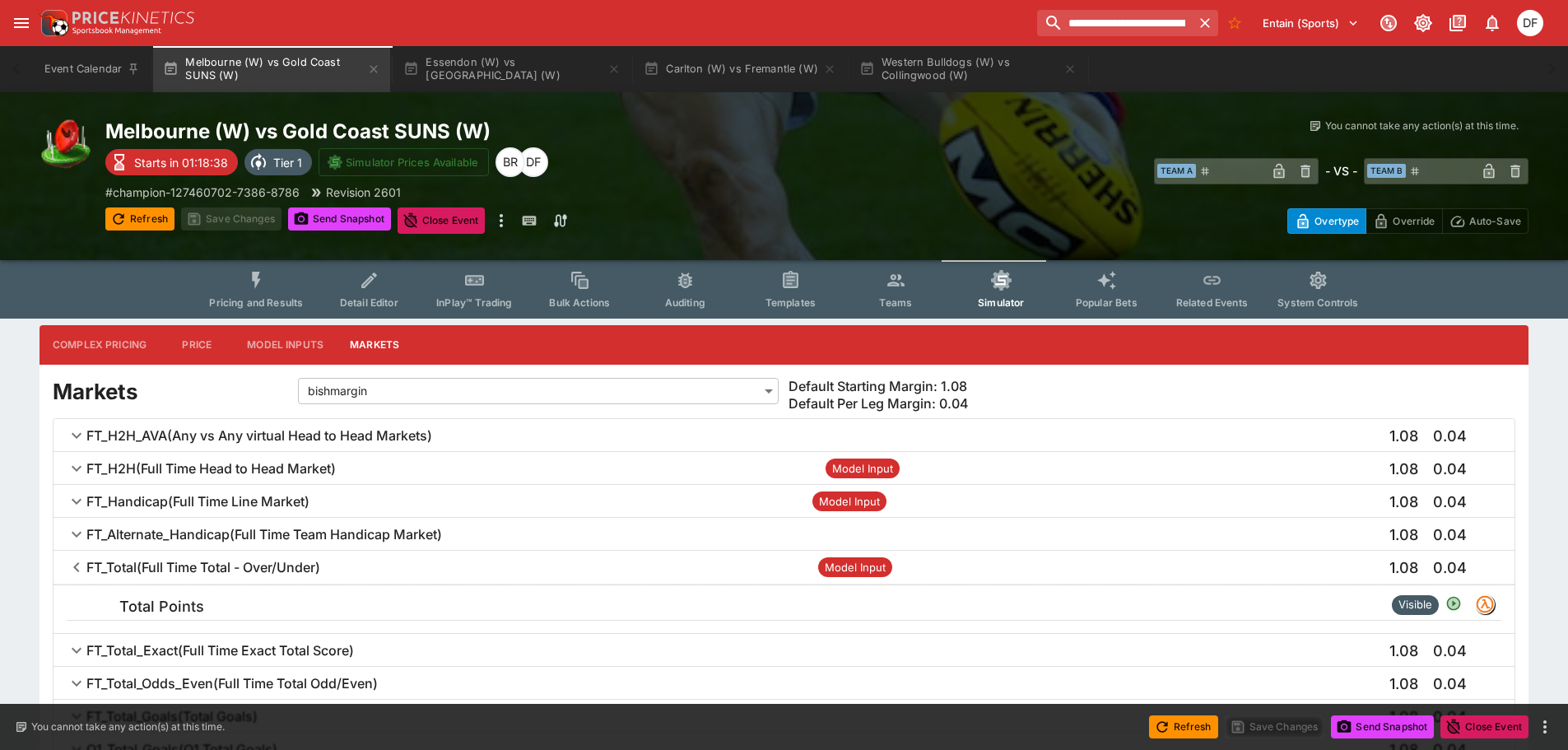
click at [1341, 565] on div "FT_Total ( Full Time Total - Over/Under ) Model Input 1.08 0.04" at bounding box center [794, 567] width 1416 height 20
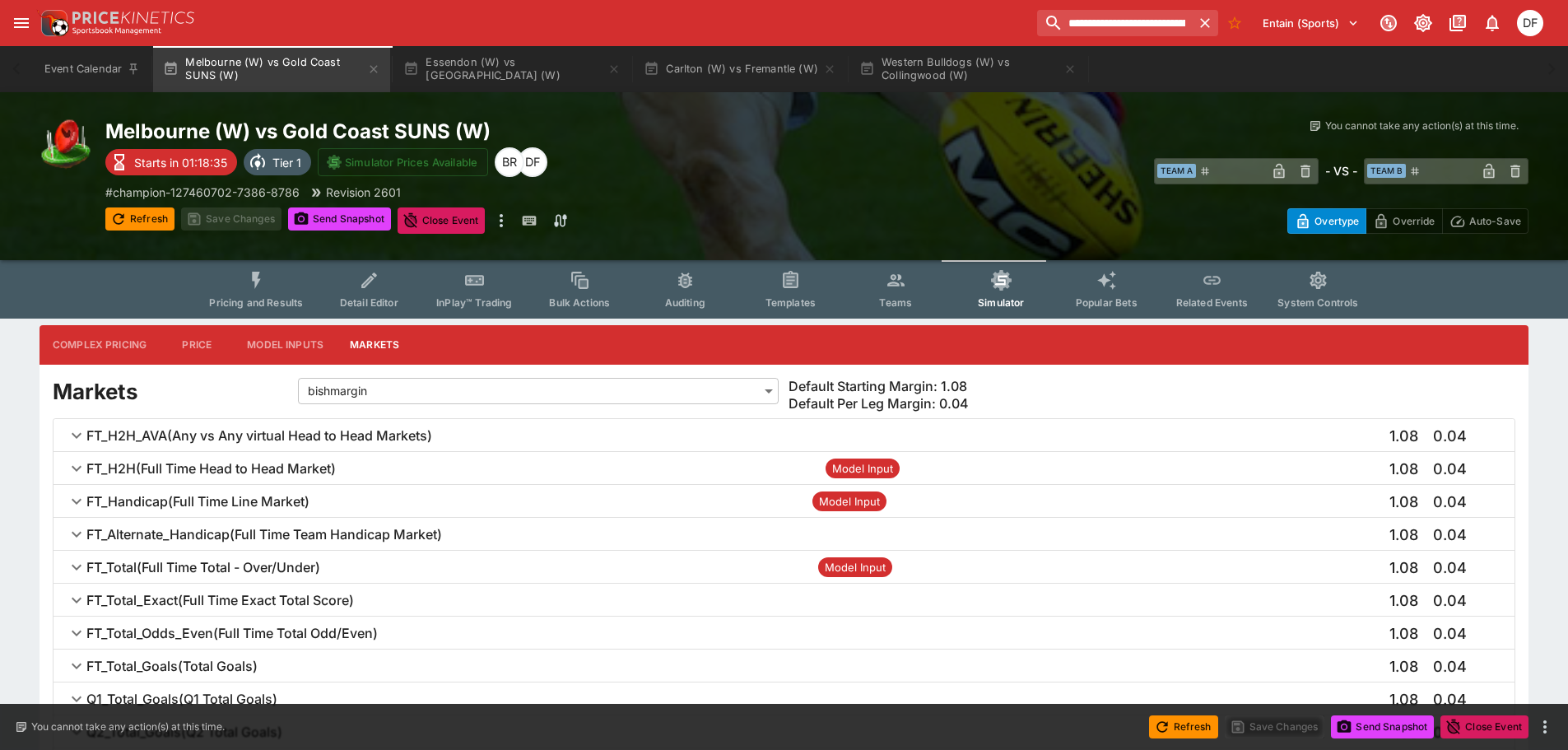
click at [443, 459] on div "FT_H2H ( Full Time Head to Head Market ) Model Input 1.08 0.04" at bounding box center [794, 467] width 1416 height 20
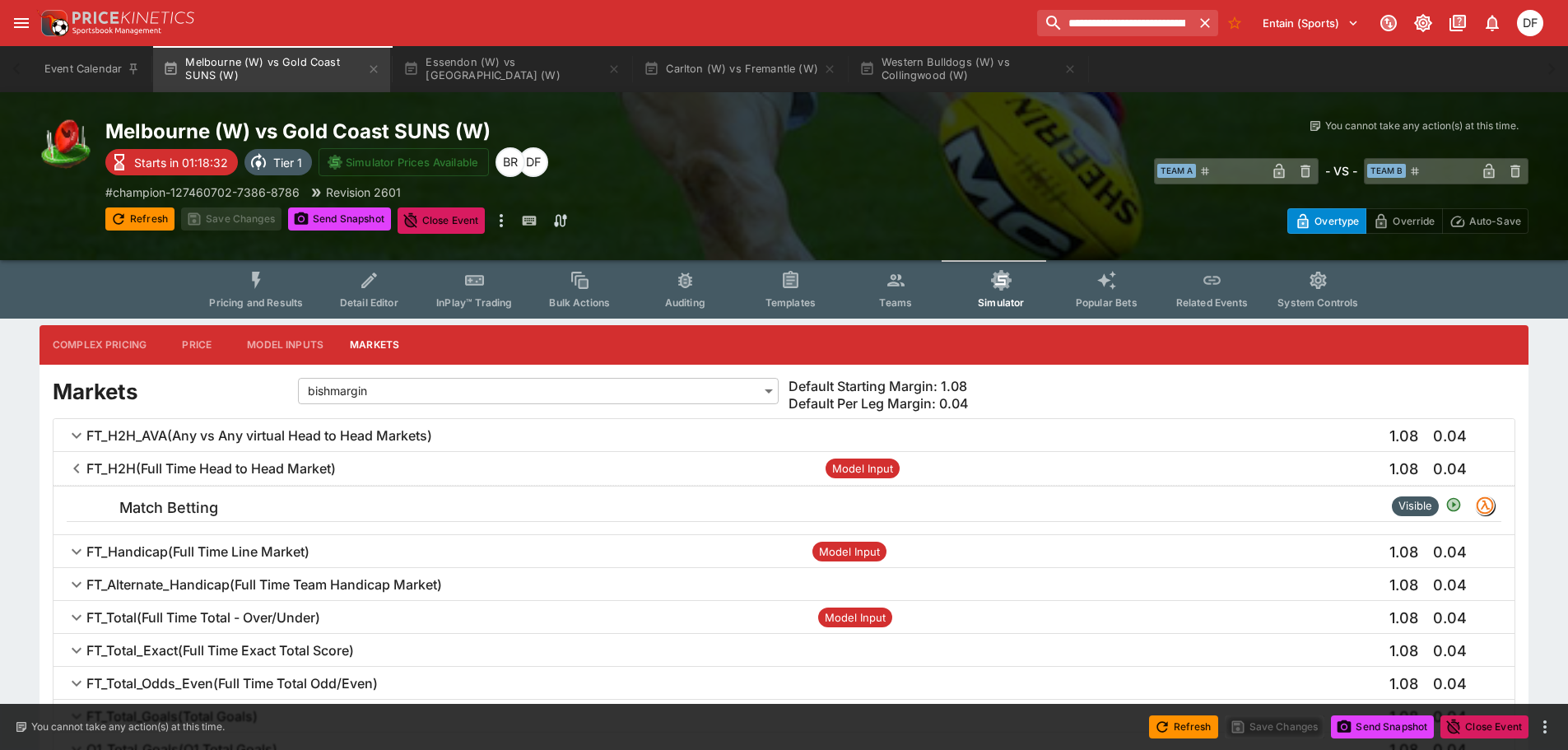
click at [307, 466] on h6 "FT_H2H ( Full Time Head to Head Market )" at bounding box center [211, 468] width 249 height 18
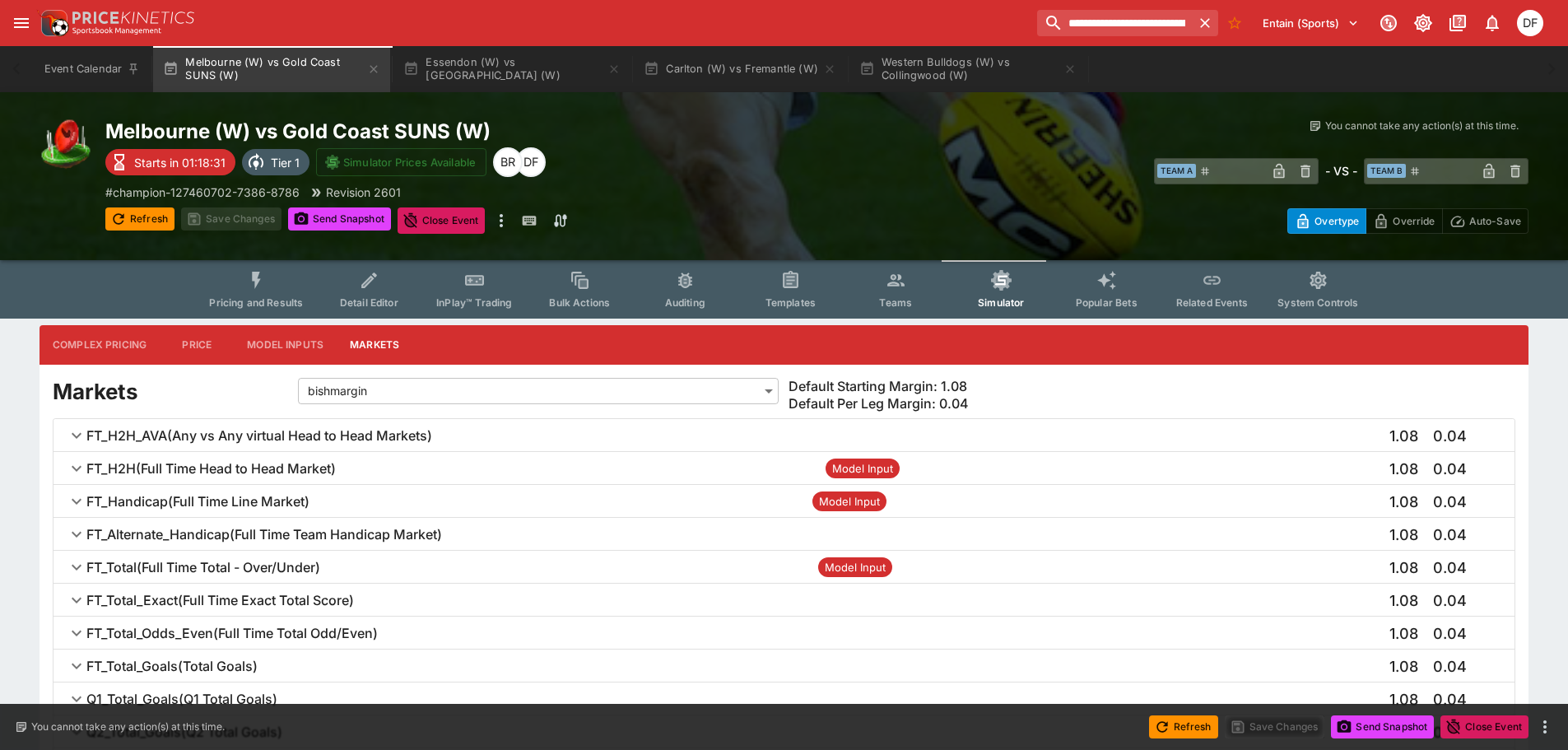
click at [319, 566] on h6 "FT_Total ( Full Time Total - Over/Under )" at bounding box center [204, 567] width 234 height 18
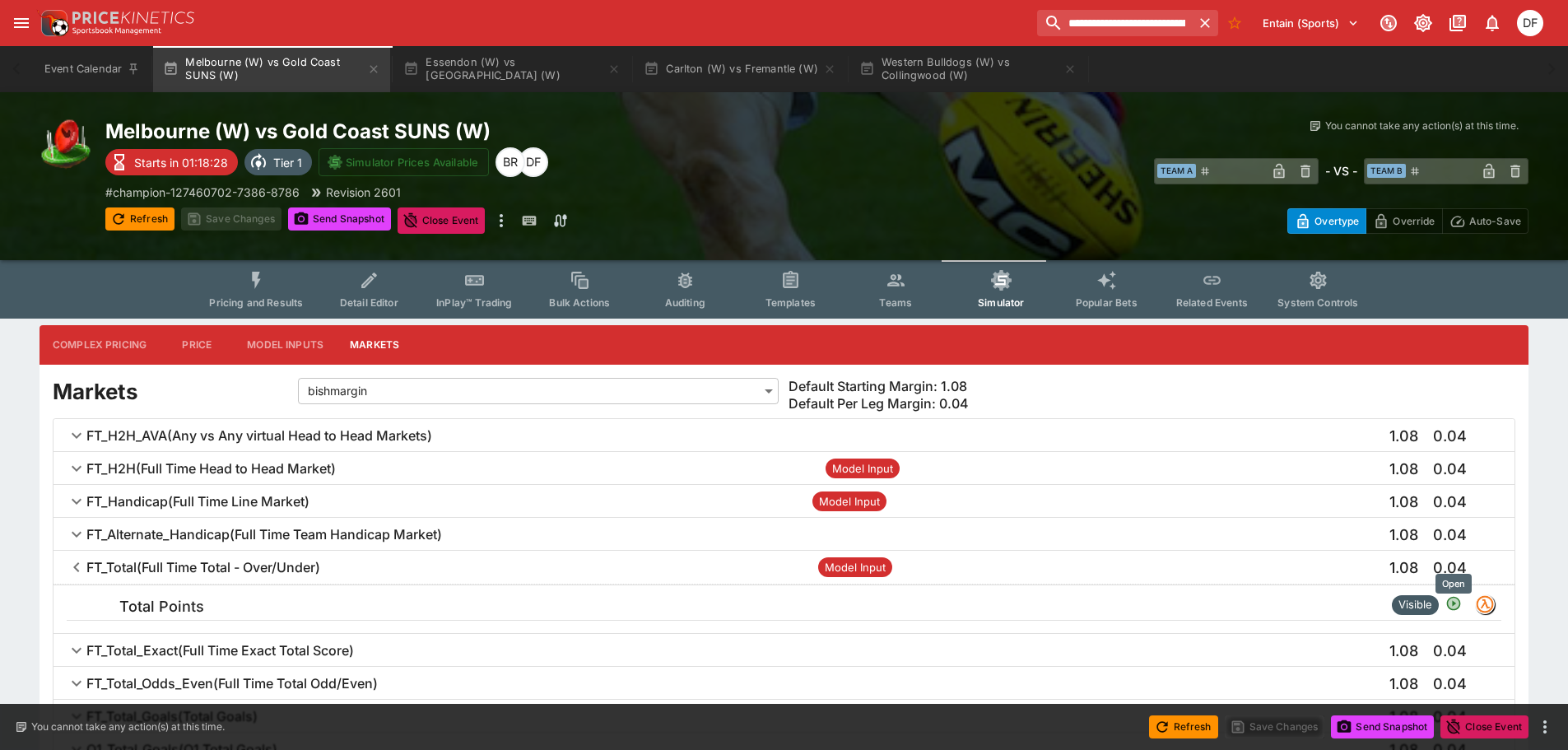
click at [1456, 604] on icon "Open" at bounding box center [1454, 604] width 11 height 11
click at [205, 597] on h5 "Total Points" at bounding box center [569, 606] width 901 height 19
click at [776, 292] on button "Templates" at bounding box center [790, 289] width 105 height 59
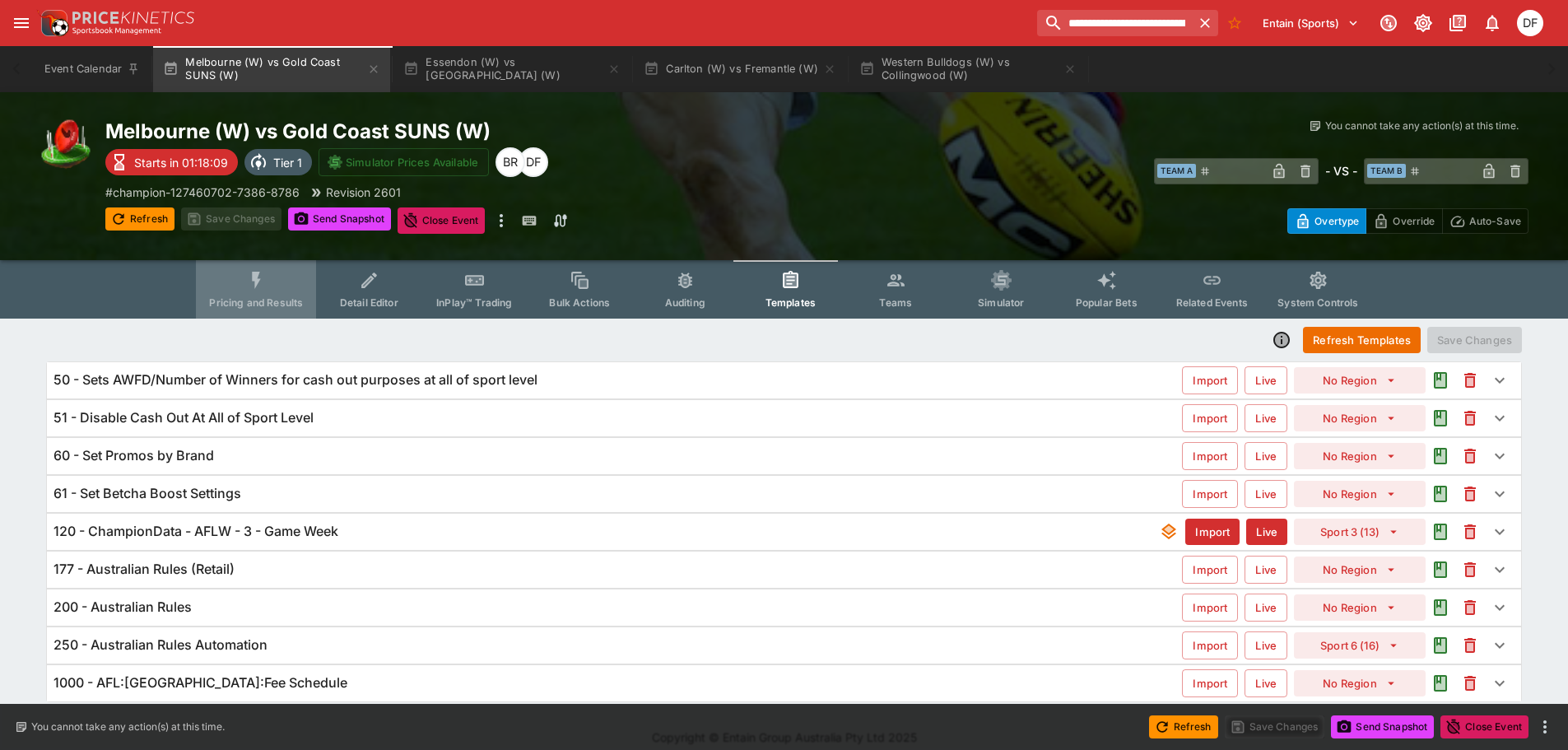
click at [291, 283] on button "Pricing and Results" at bounding box center [256, 289] width 120 height 59
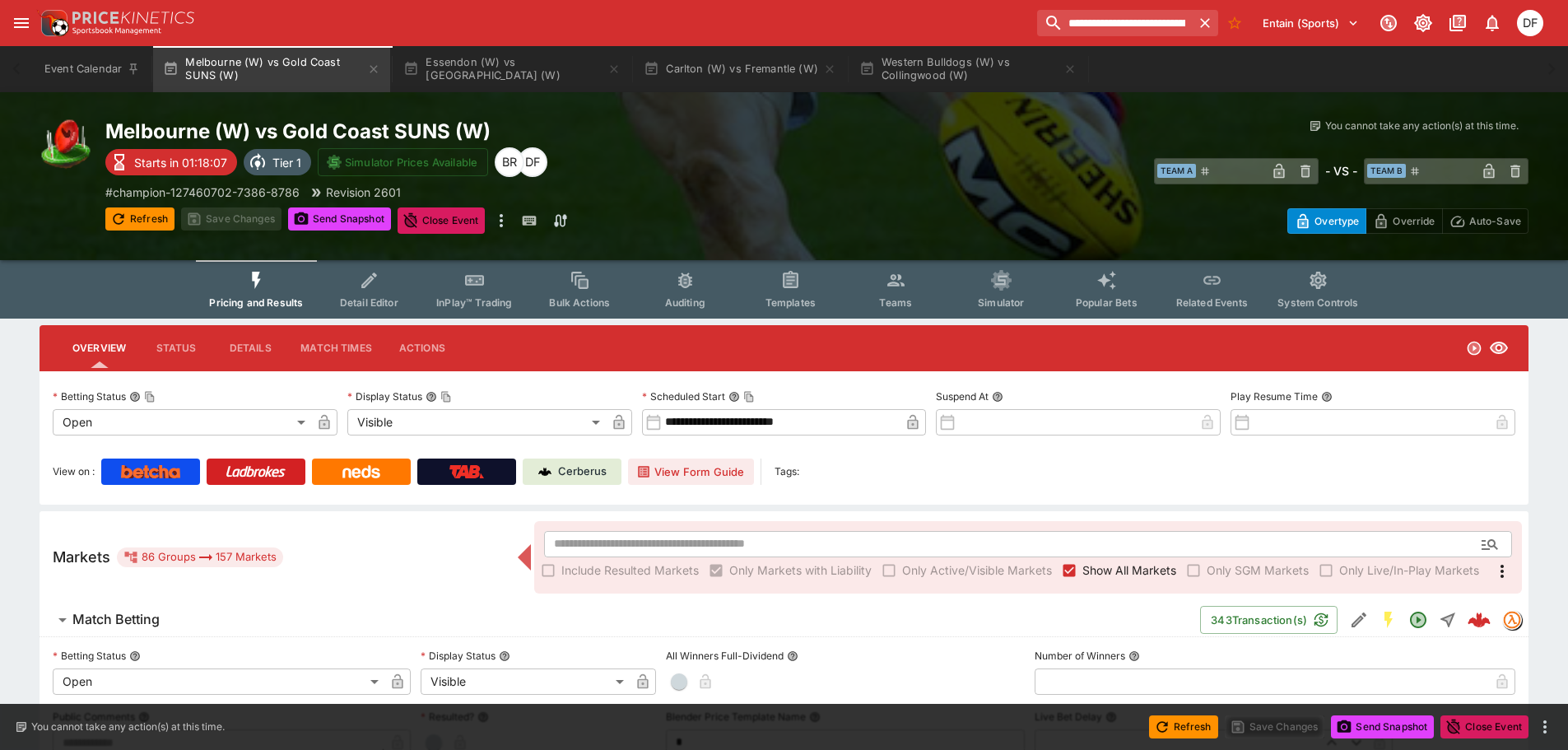
click at [151, 623] on h6 "Match Betting" at bounding box center [116, 619] width 87 height 18
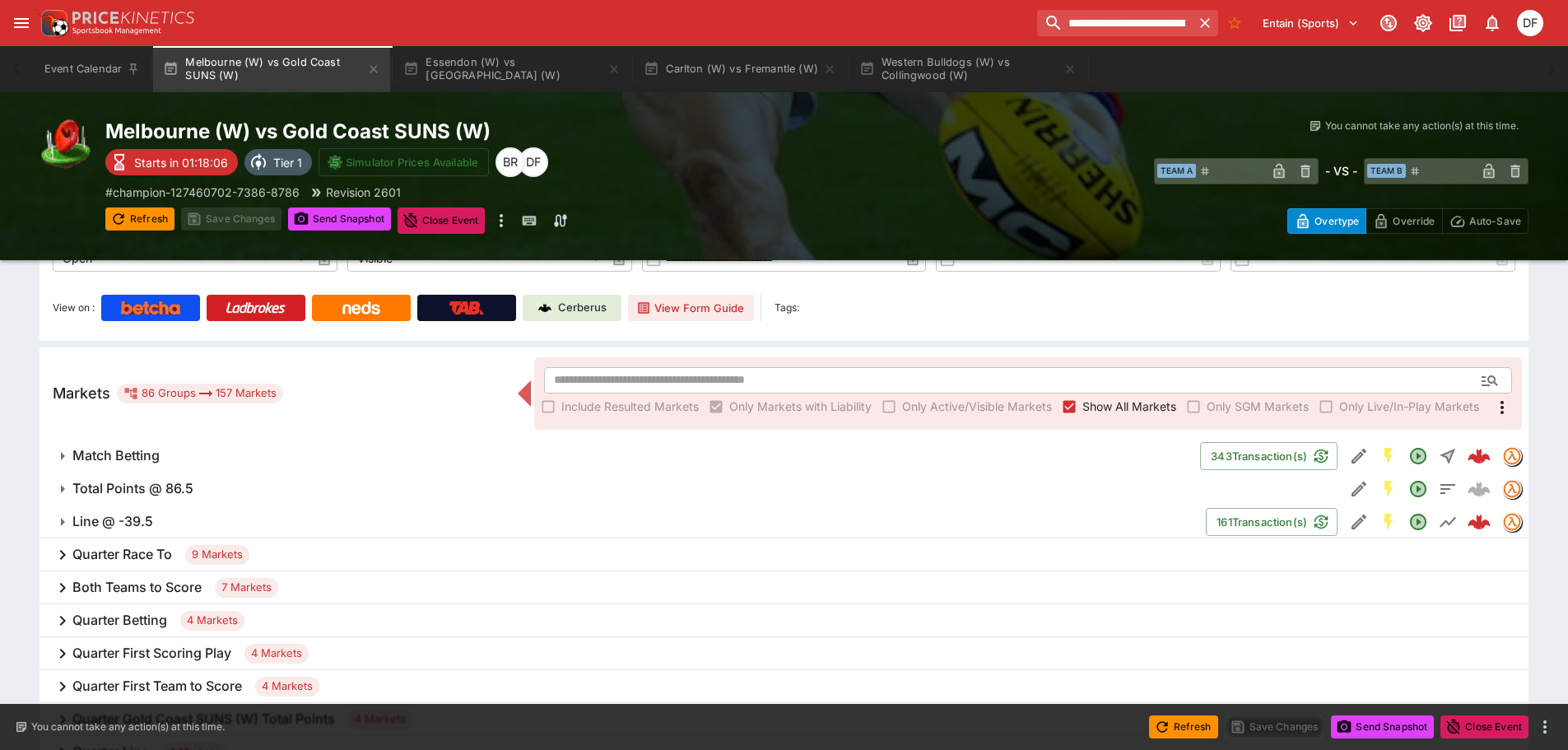
scroll to position [164, 0]
click at [190, 491] on h6 "Total Points @ 86.5" at bounding box center [133, 488] width 121 height 18
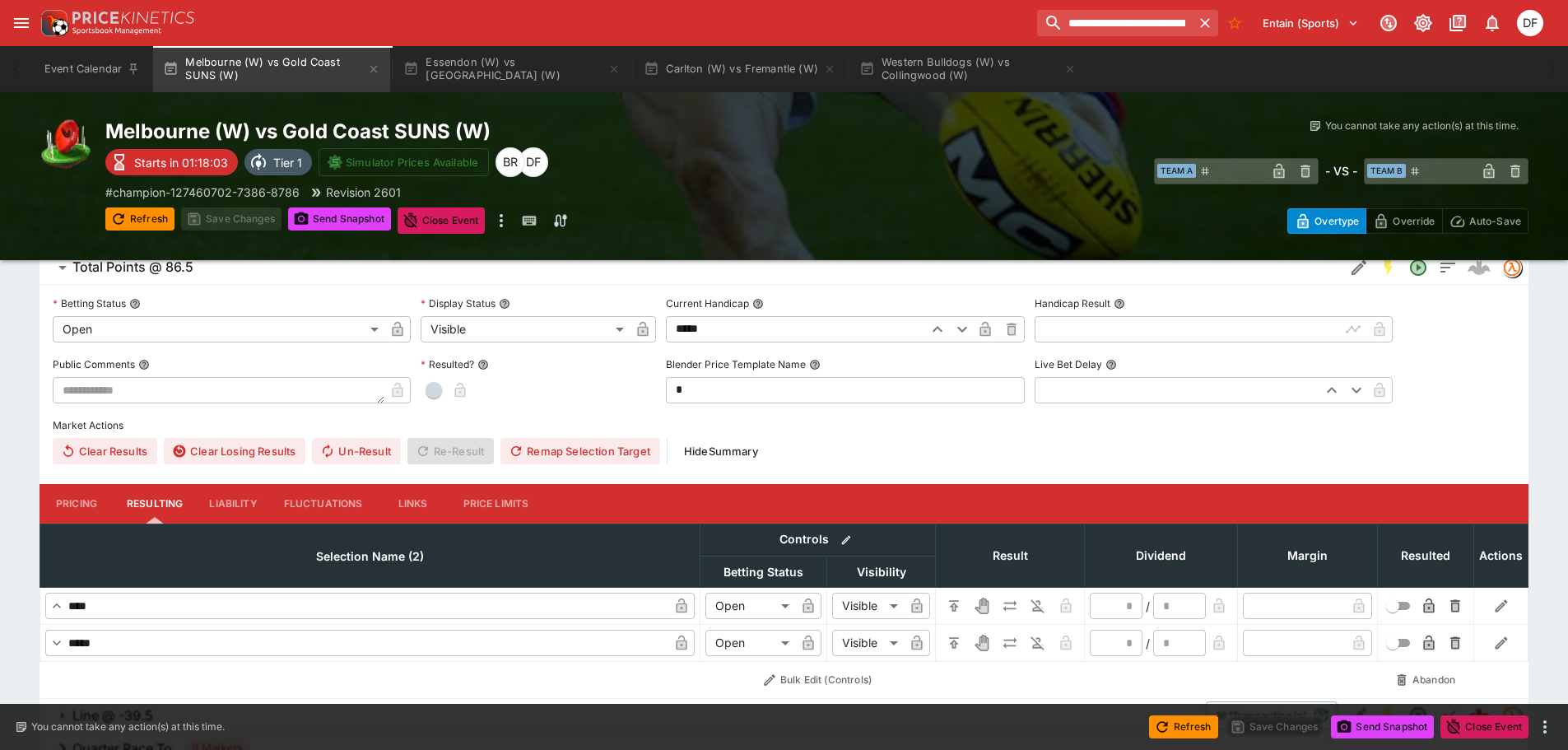
scroll to position [412, 0]
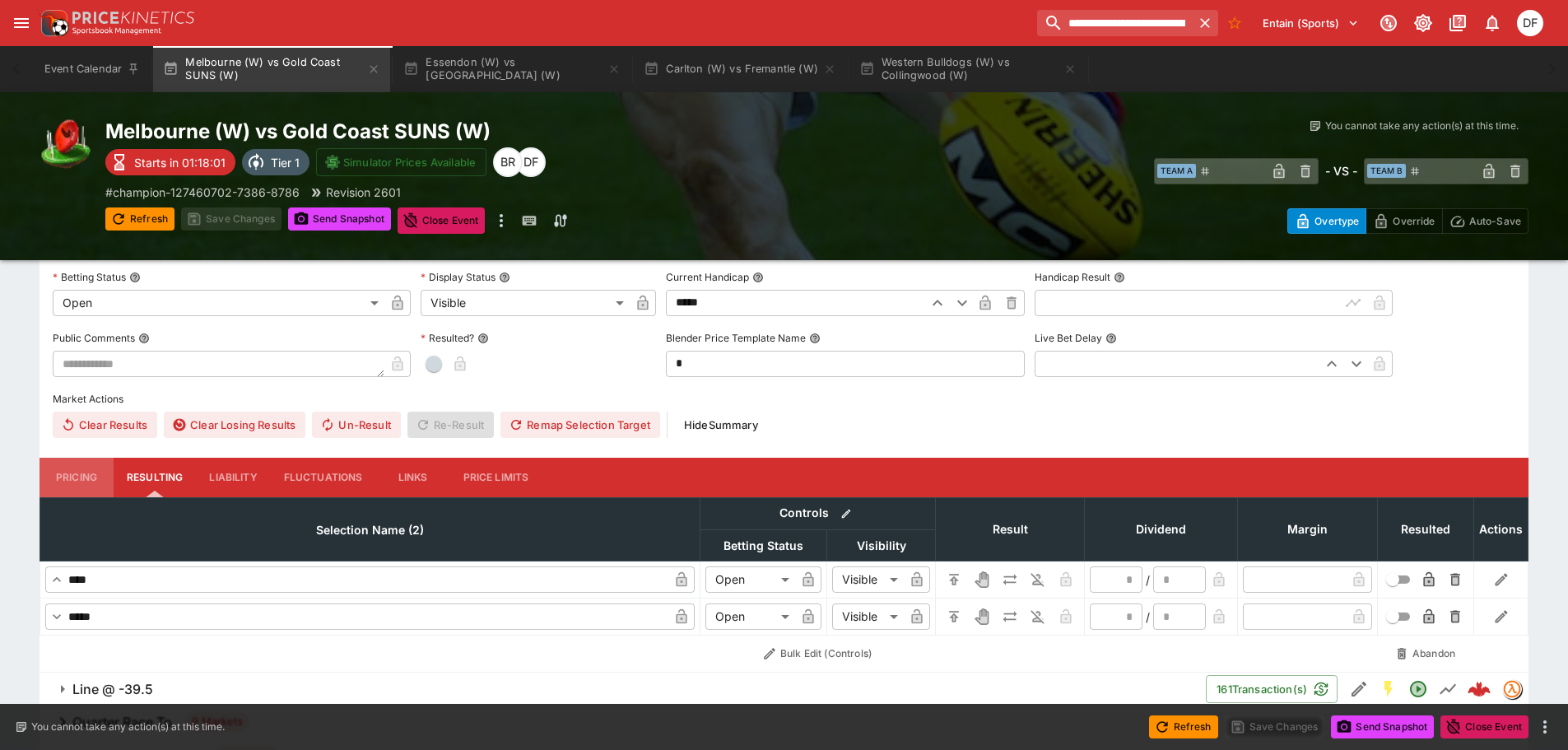
click at [98, 480] on button "Pricing" at bounding box center [77, 478] width 74 height 40
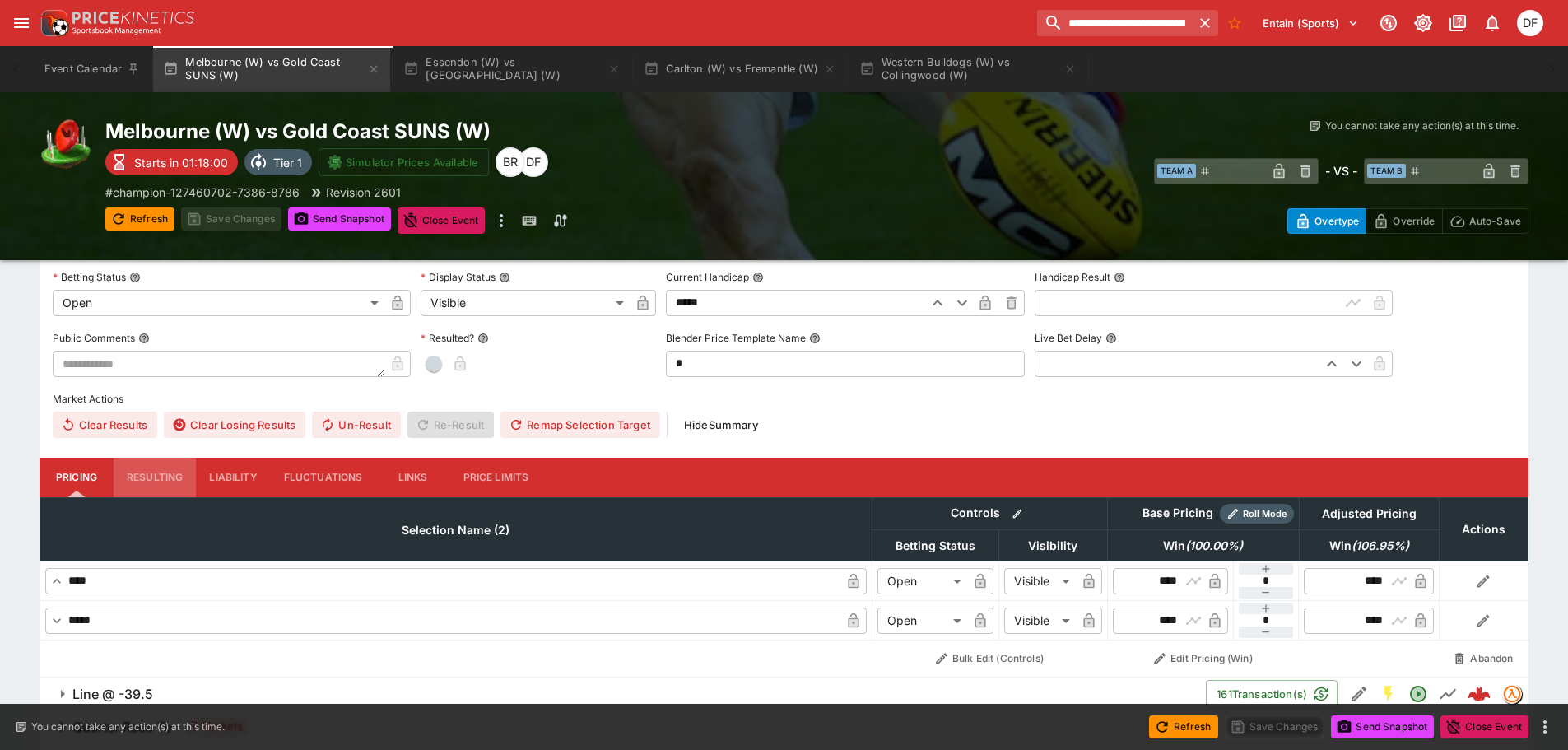
click at [149, 479] on button "Resulting" at bounding box center [154, 478] width 83 height 40
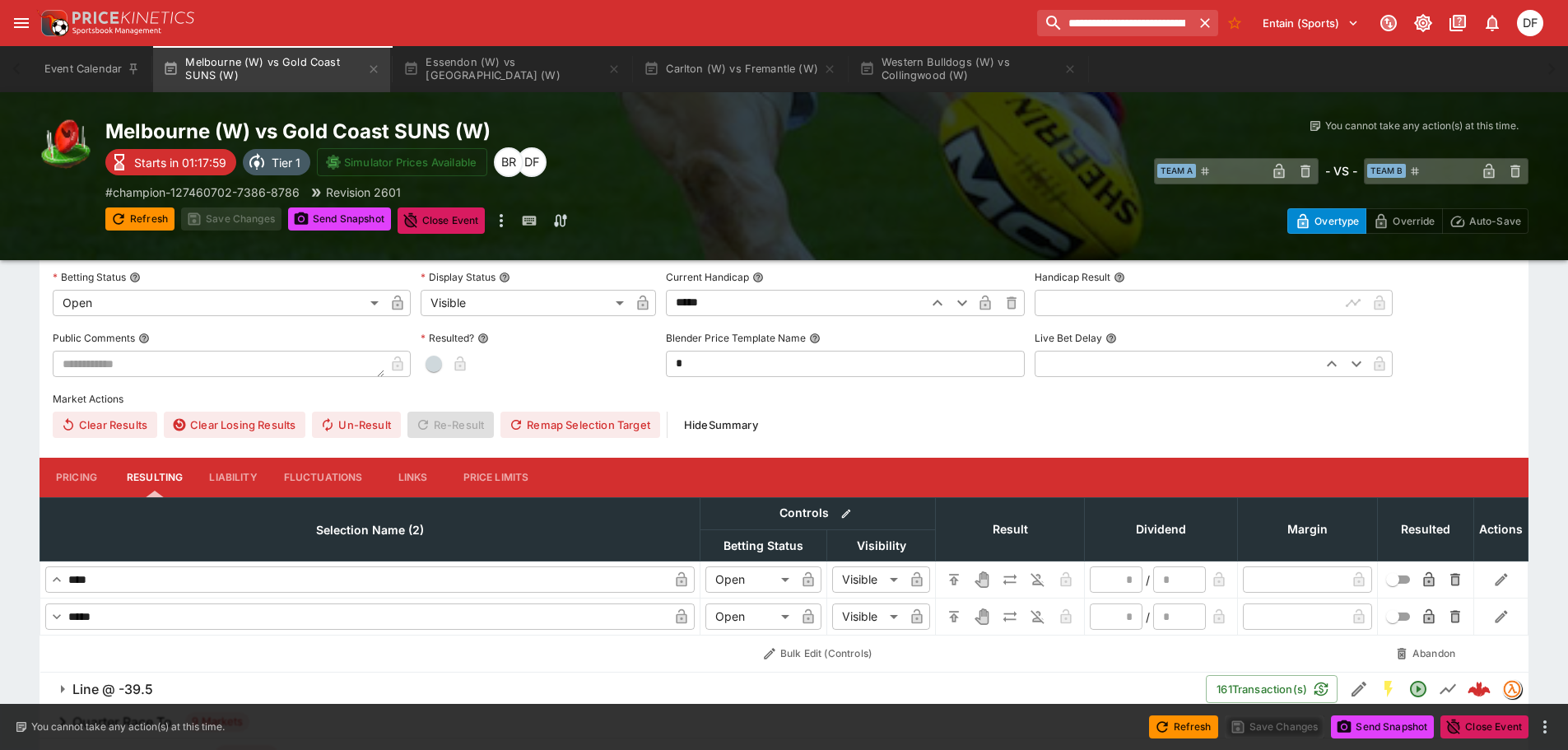
click at [234, 475] on button "Liability" at bounding box center [233, 478] width 74 height 40
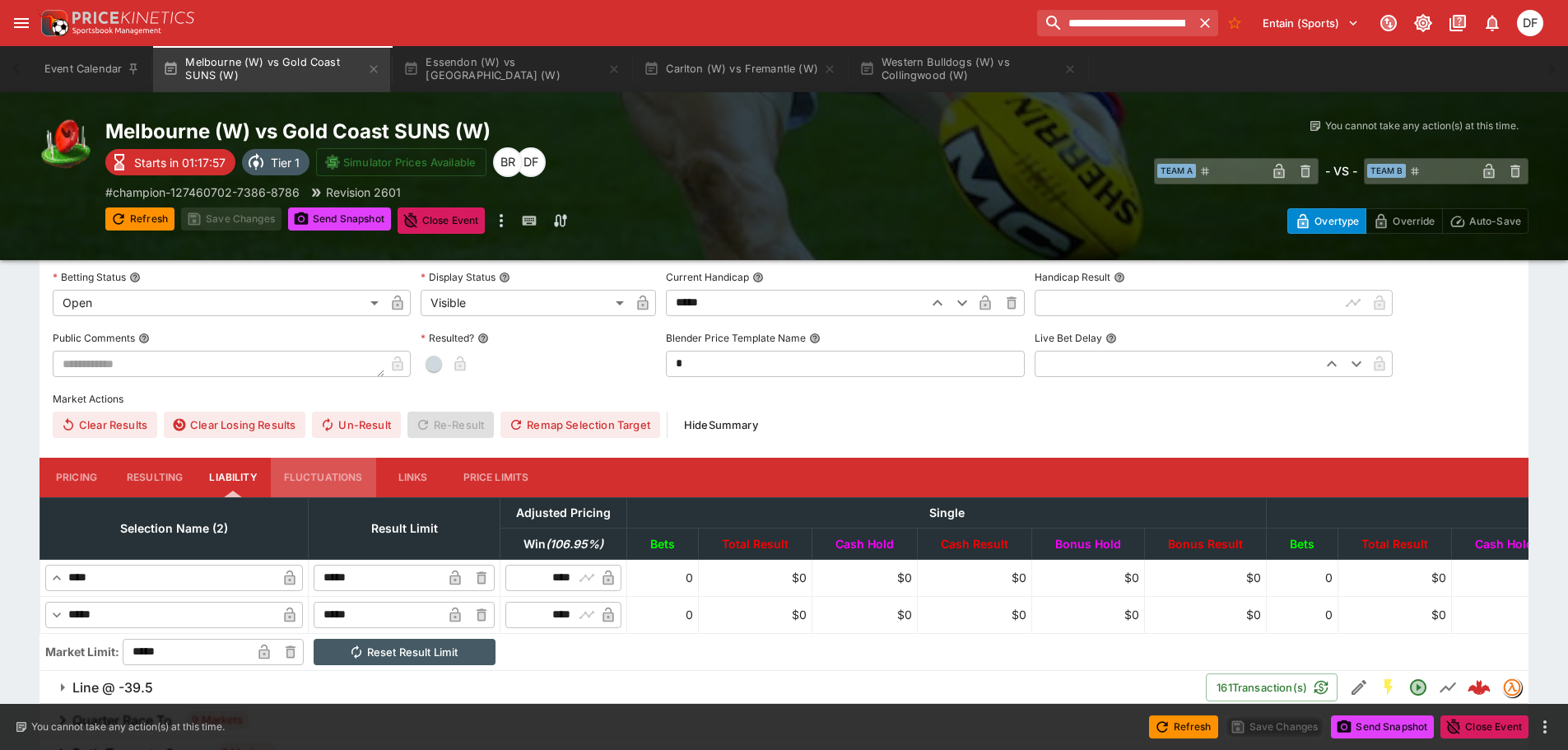
click at [323, 473] on button "Fluctuations" at bounding box center [323, 478] width 105 height 40
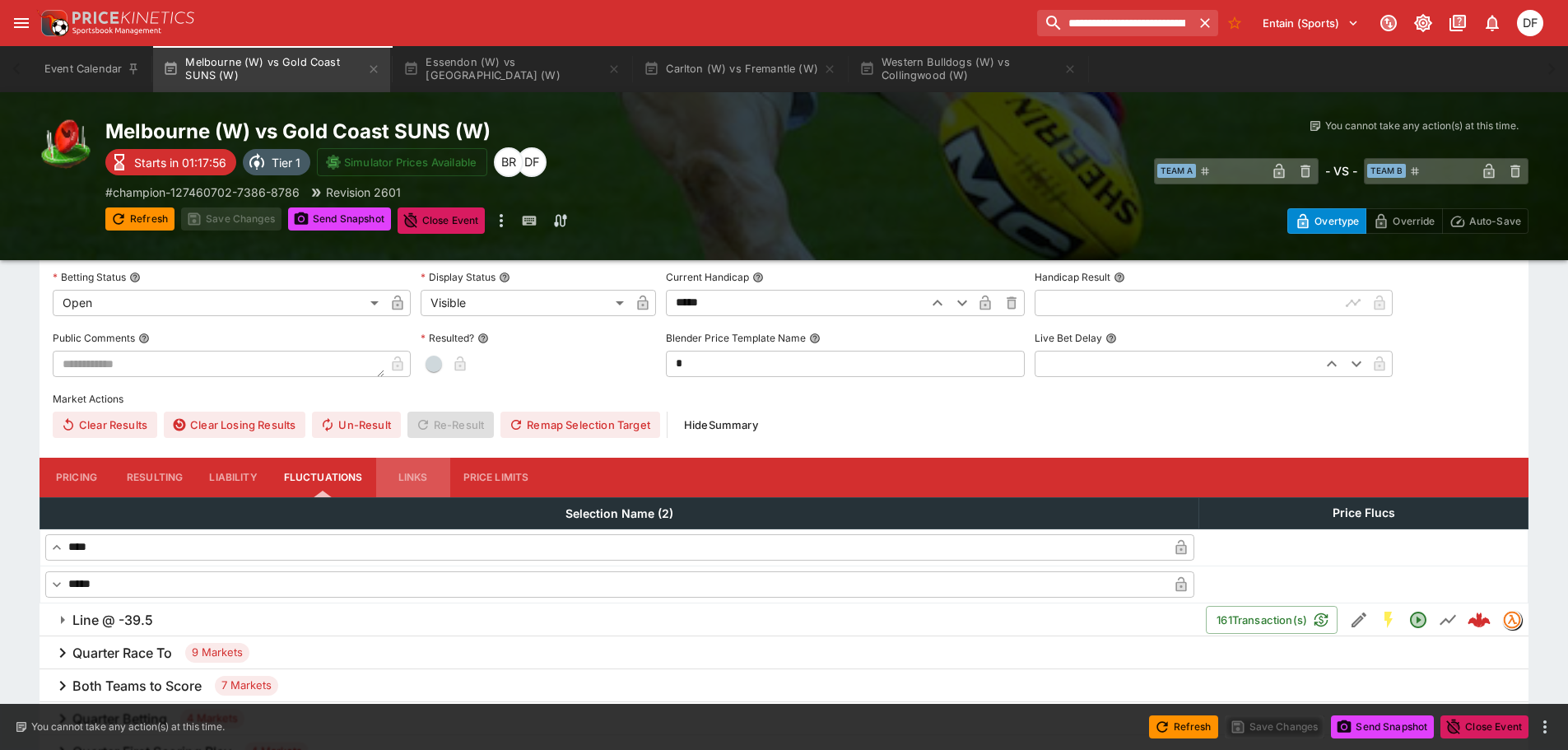
click at [411, 477] on button "Links" at bounding box center [414, 478] width 74 height 40
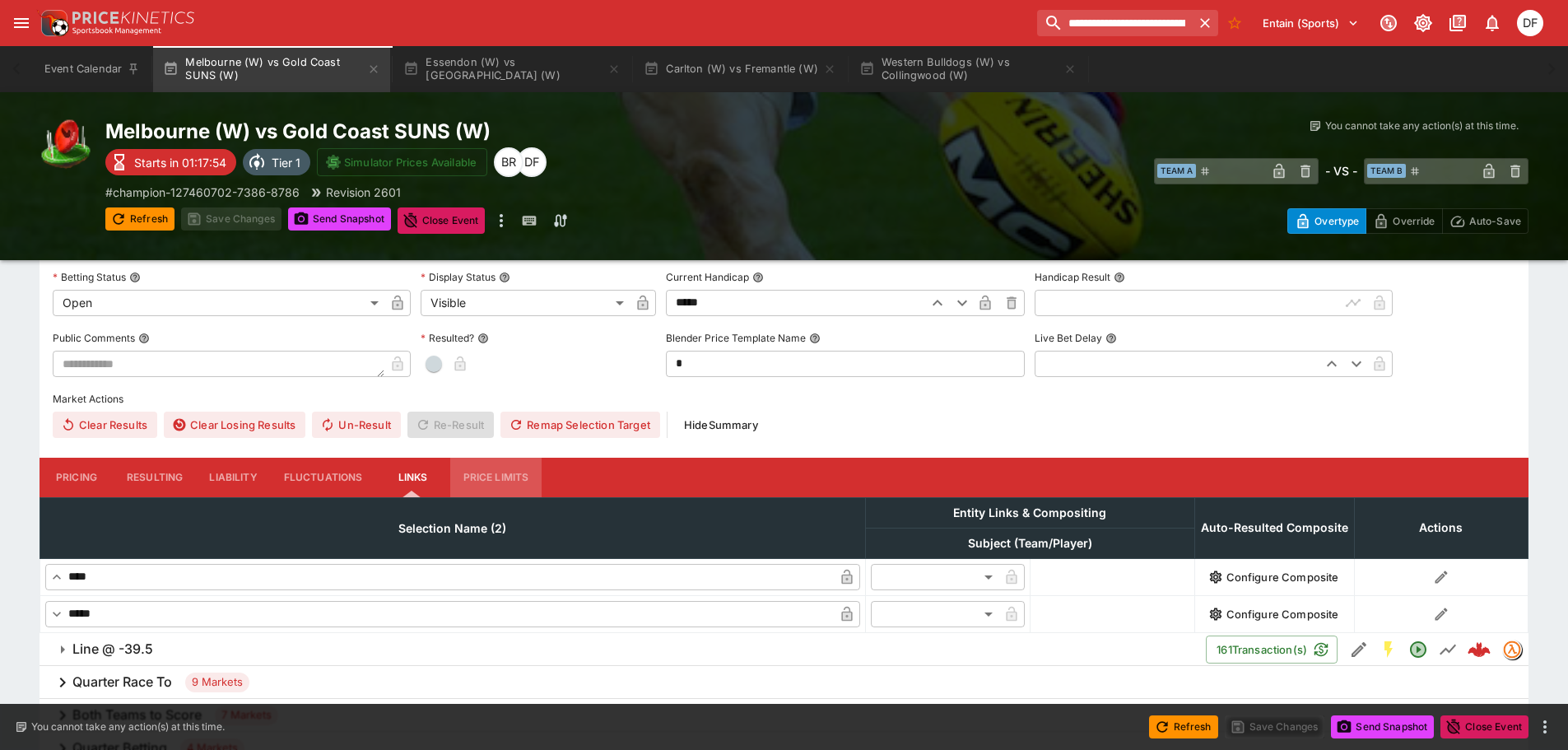
click at [489, 479] on button "Price Limits" at bounding box center [496, 478] width 92 height 40
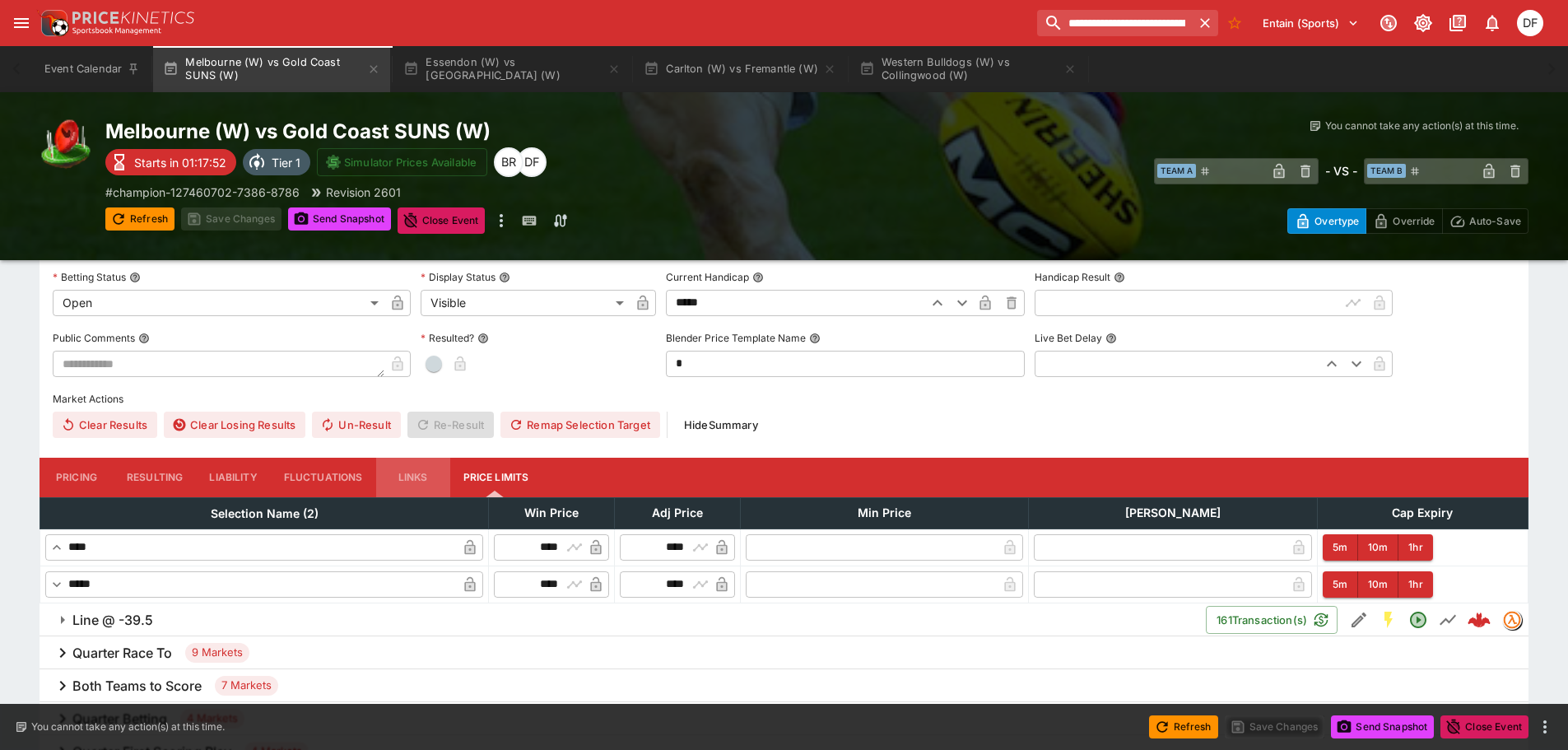
click at [415, 472] on button "Links" at bounding box center [414, 478] width 74 height 40
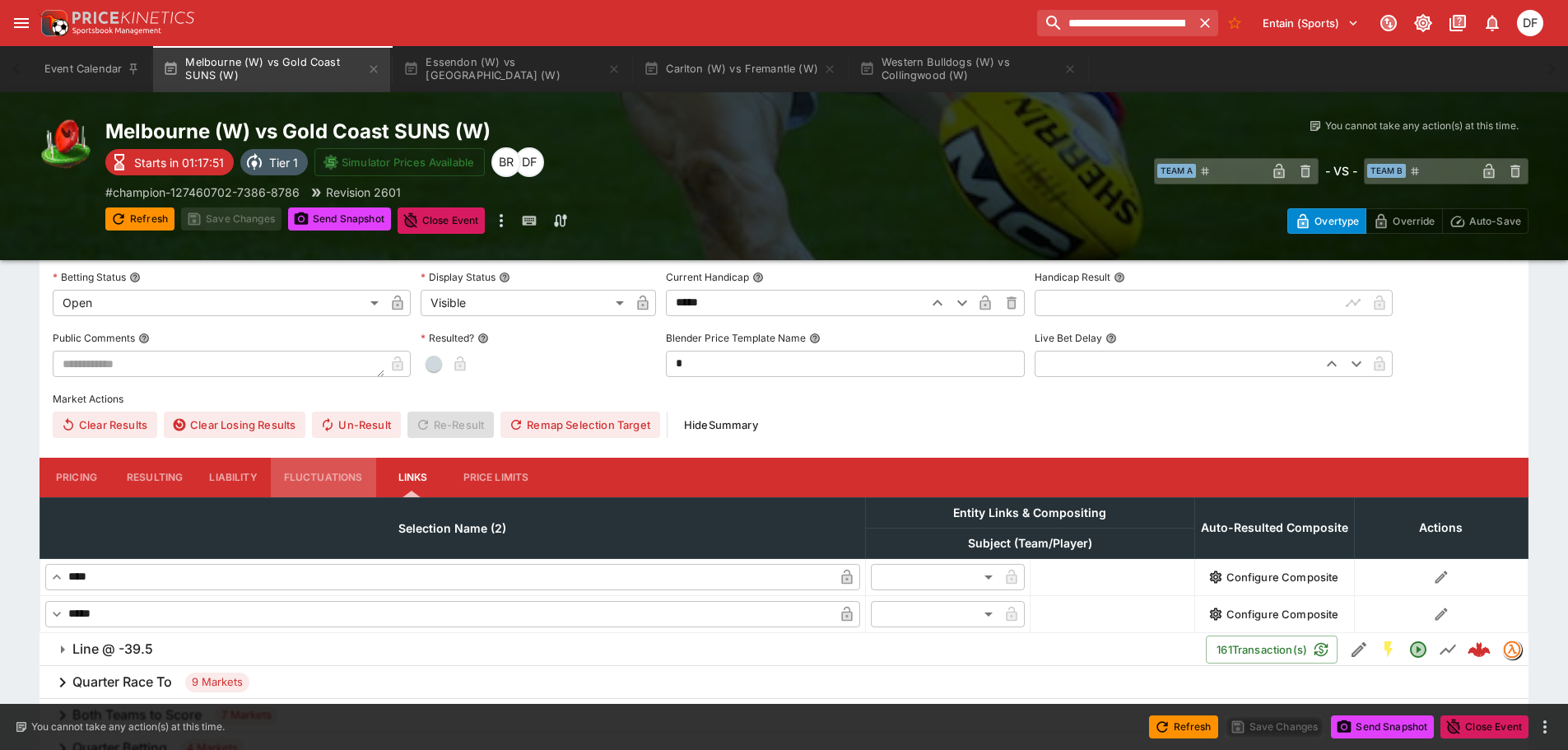
click at [329, 472] on button "Fluctuations" at bounding box center [323, 478] width 105 height 40
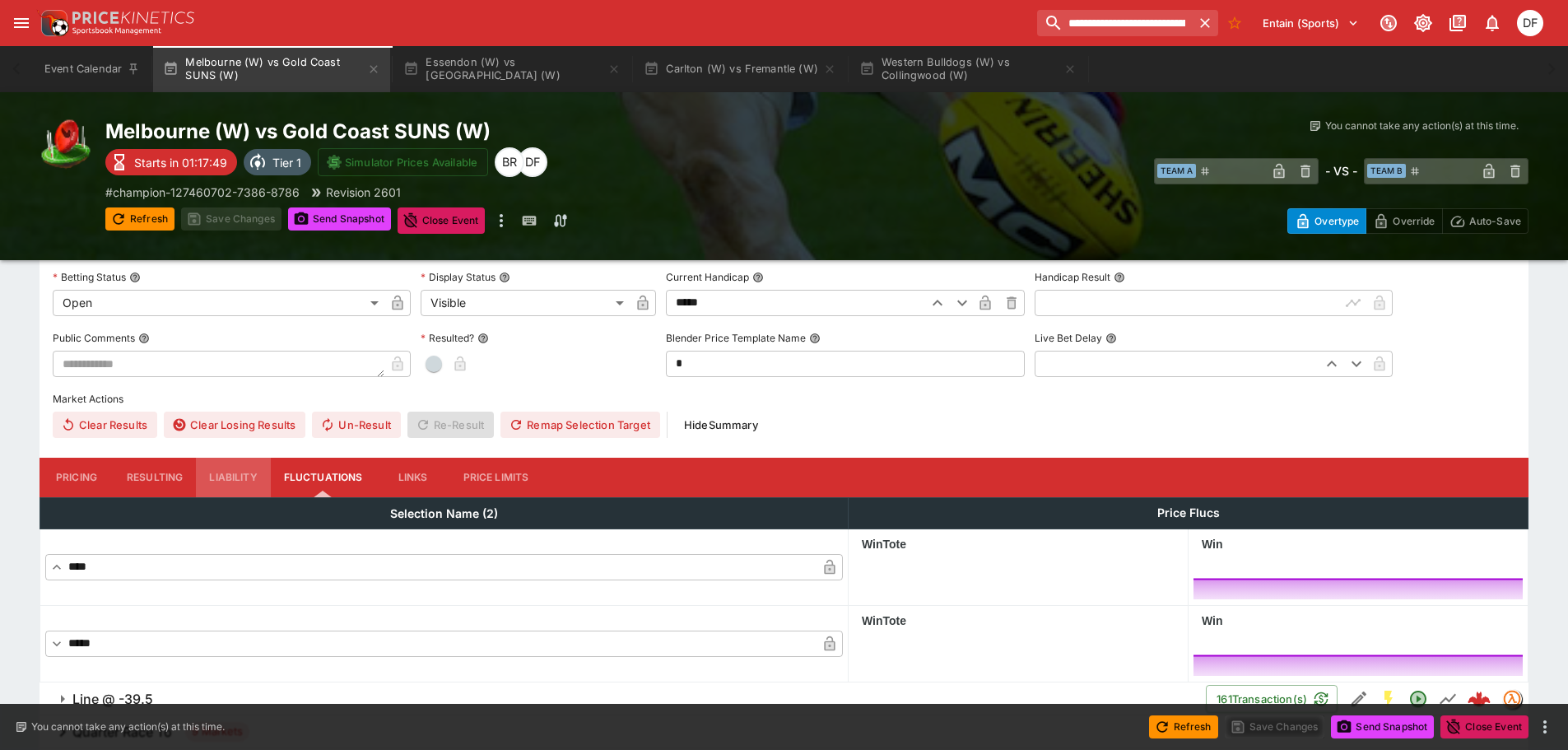
click at [249, 473] on button "Liability" at bounding box center [233, 478] width 74 height 40
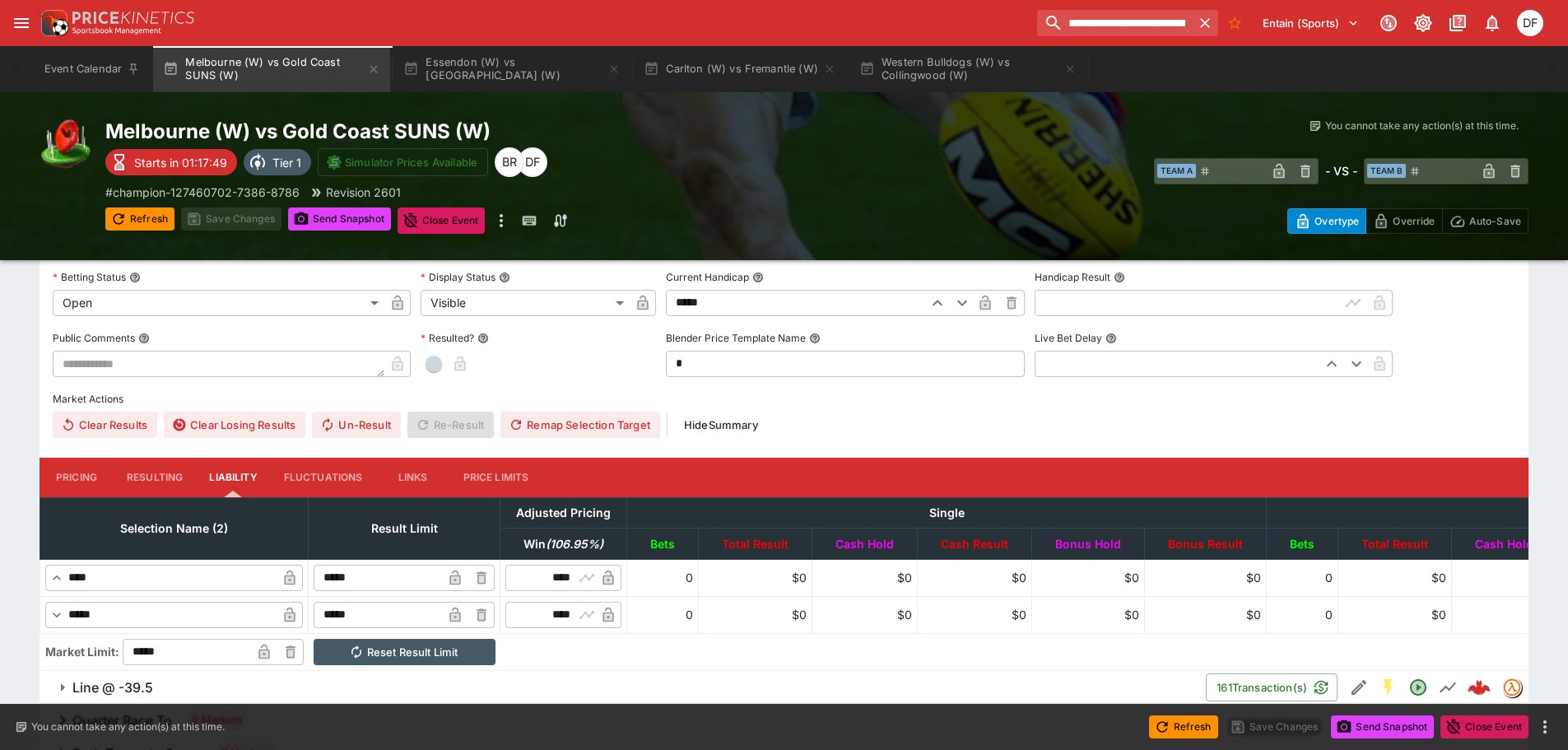
click at [170, 472] on button "Resulting" at bounding box center [154, 478] width 83 height 40
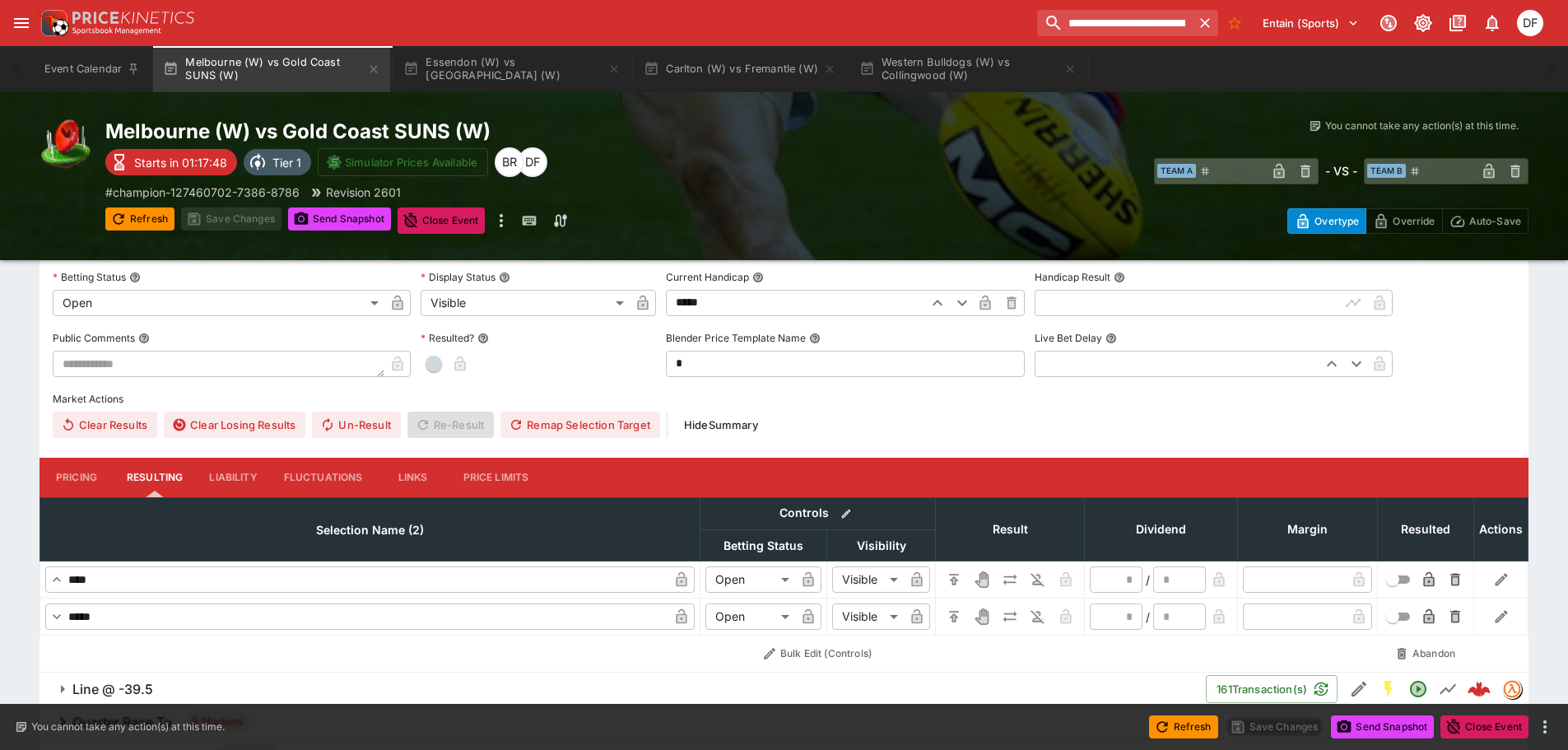
click at [90, 480] on button "Pricing" at bounding box center [77, 478] width 74 height 40
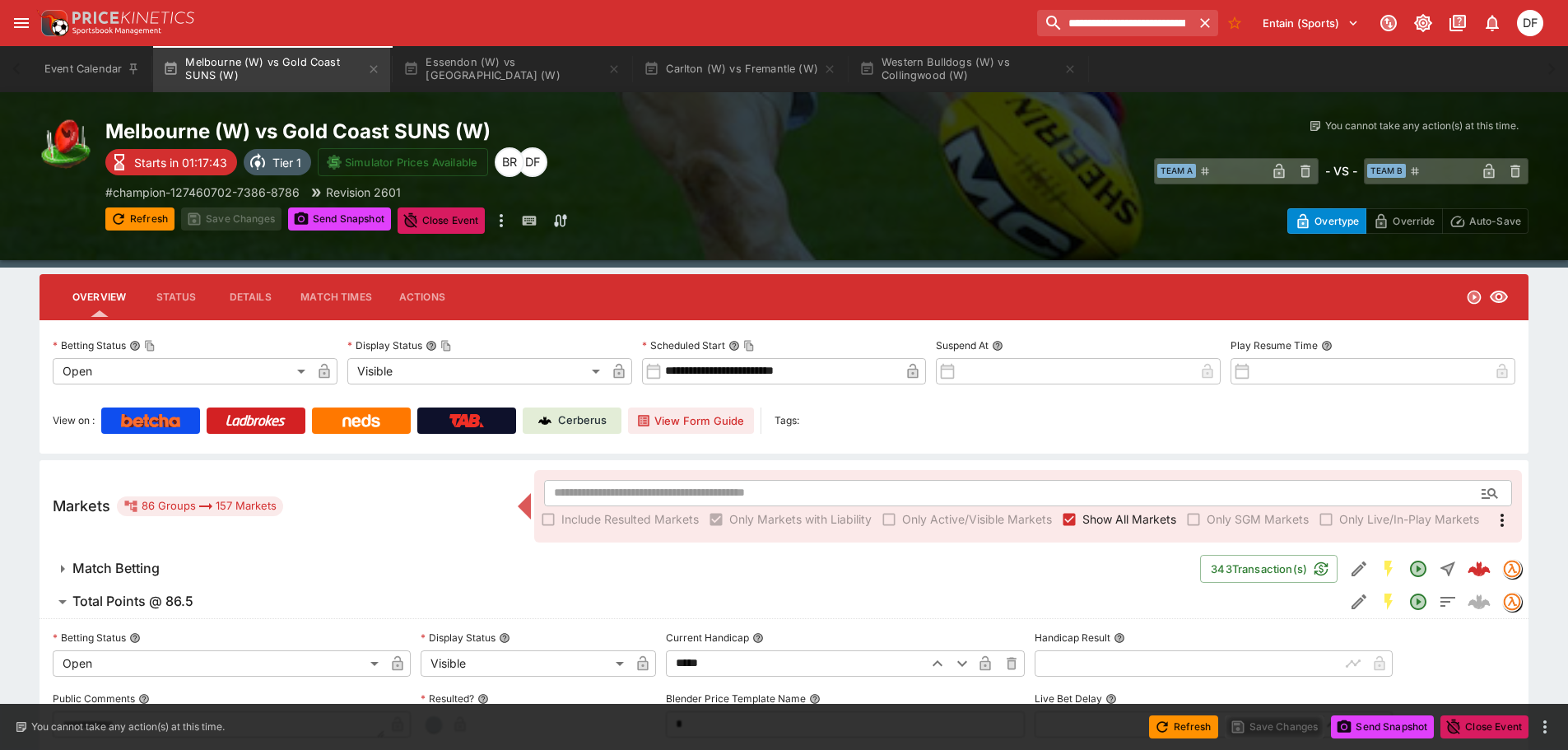
scroll to position [0, 0]
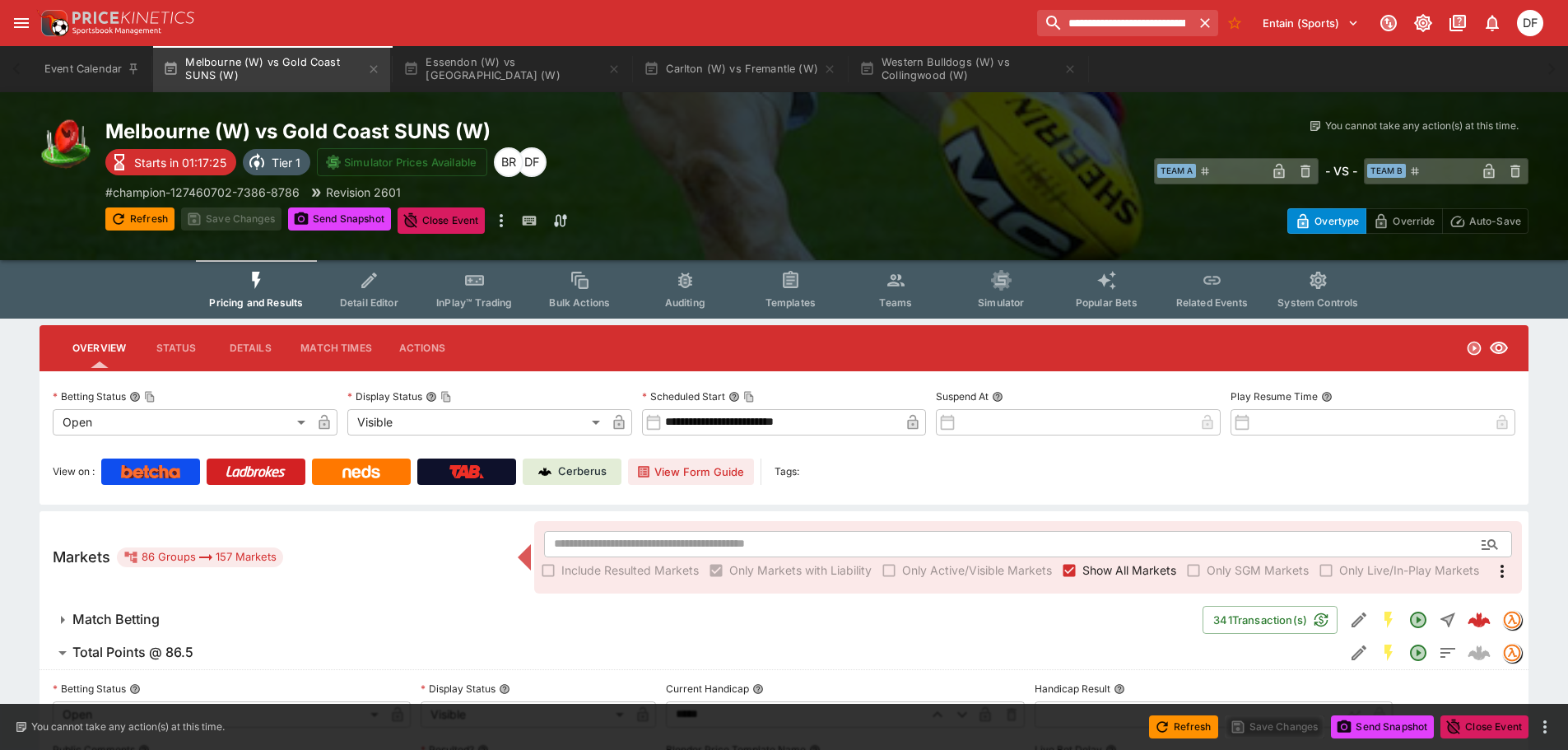
drag, startPoint x: 8, startPoint y: 585, endPoint x: 19, endPoint y: 589, distance: 11.7
click at [437, 346] on button "Actions" at bounding box center [423, 348] width 74 height 40
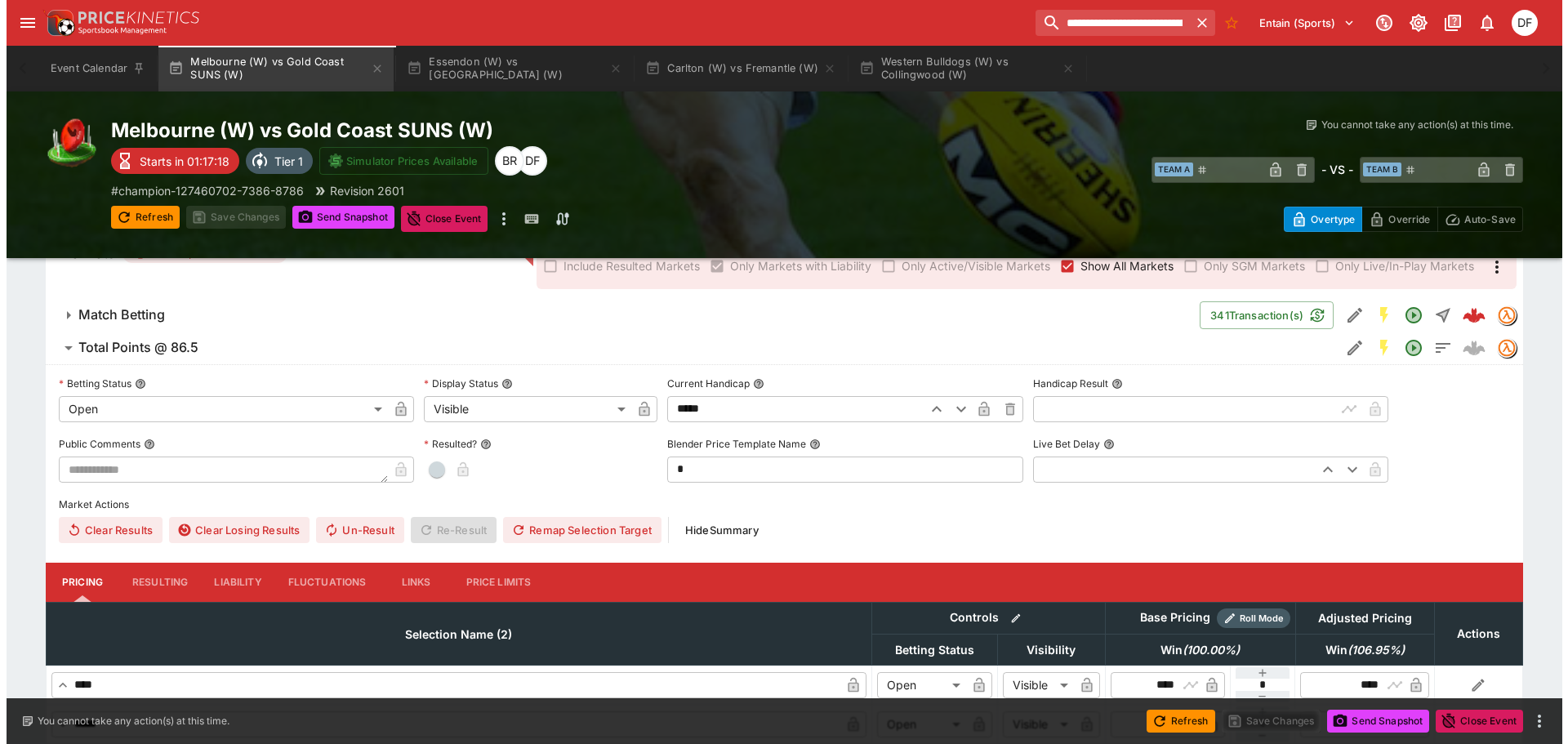
scroll to position [245, 0]
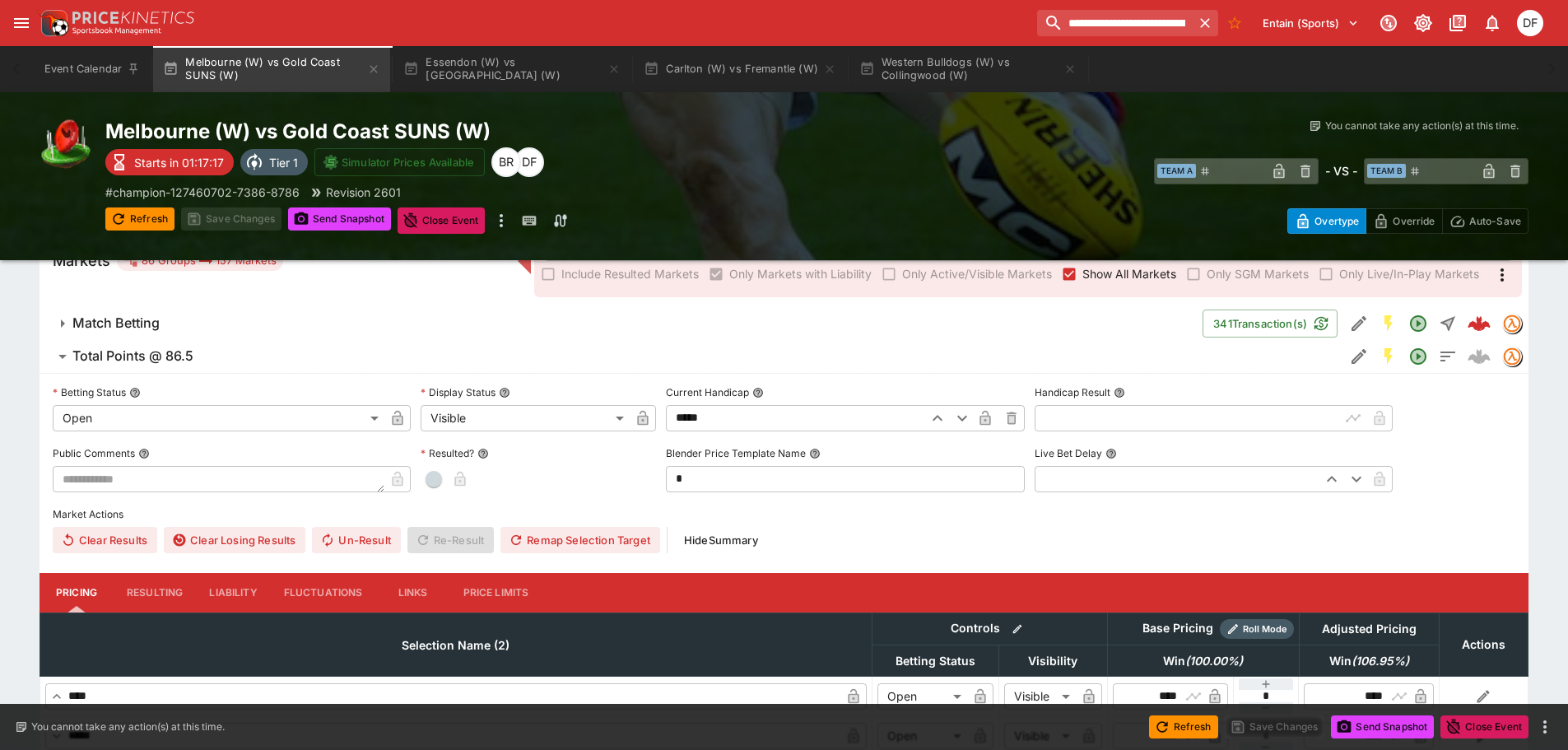
click at [146, 368] on button "Total Points @ 86.5" at bounding box center [692, 356] width 1305 height 33
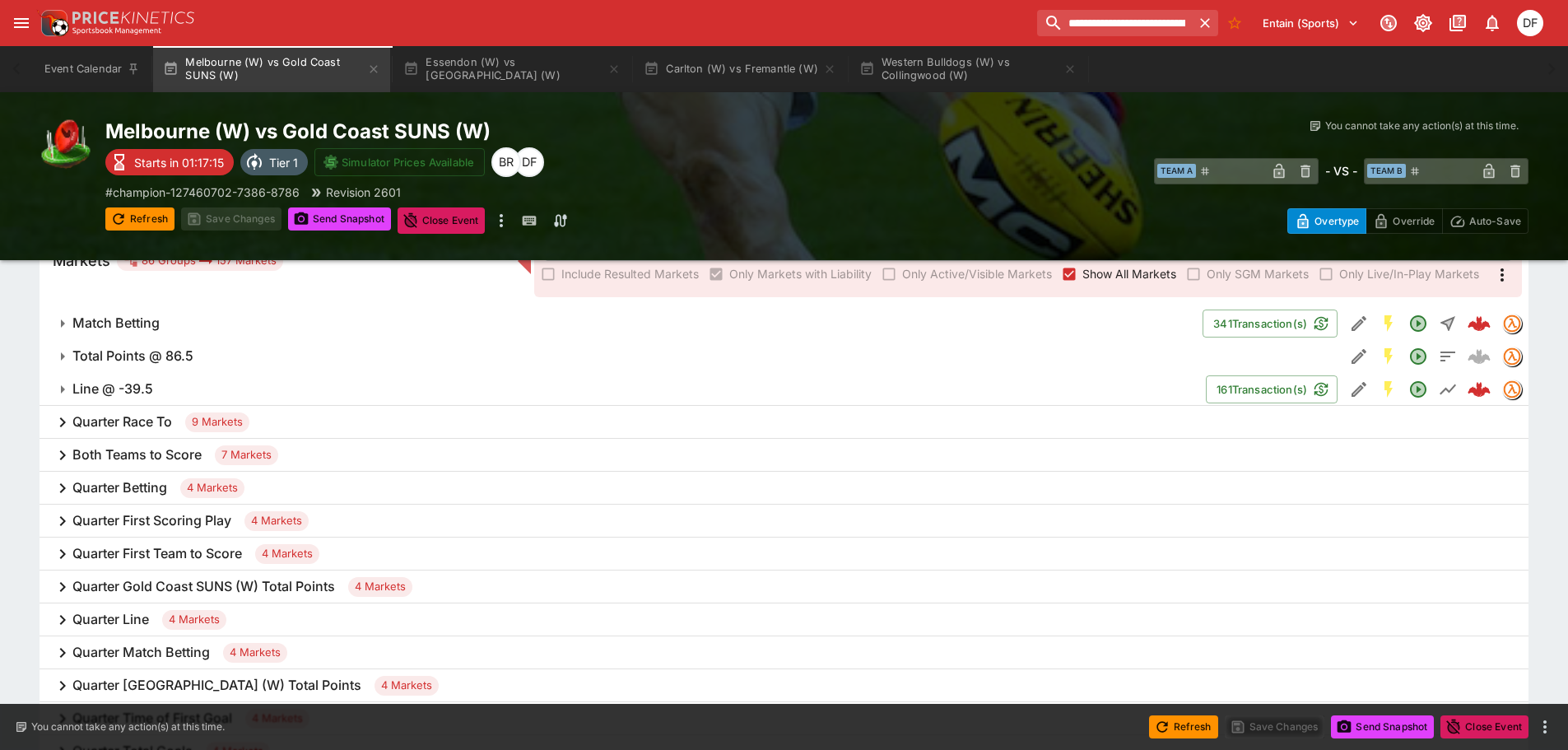
click at [168, 354] on h6 "Total Points @ 86.5" at bounding box center [133, 356] width 121 height 18
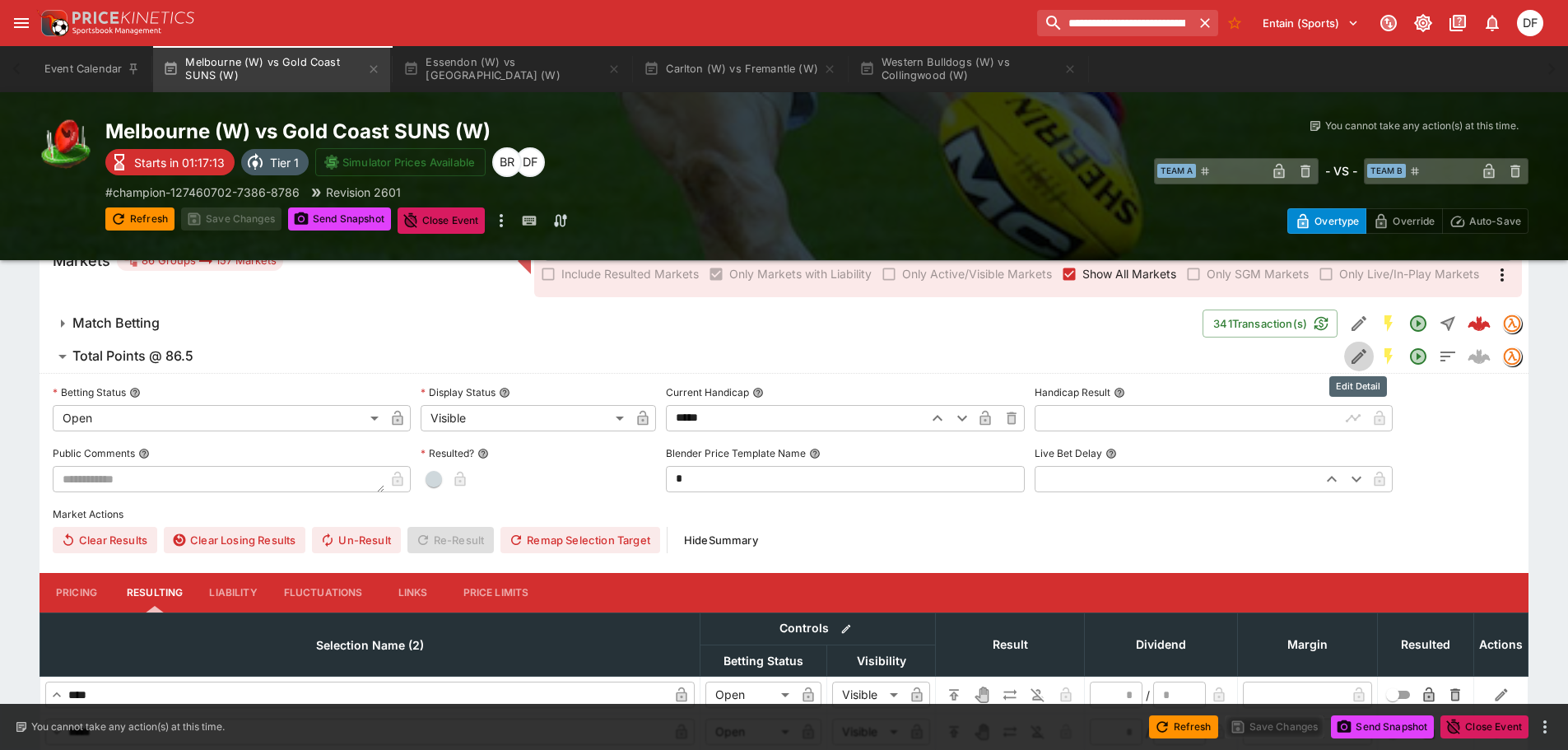
click at [1359, 362] on icon "Edit Detail" at bounding box center [1359, 356] width 20 height 20
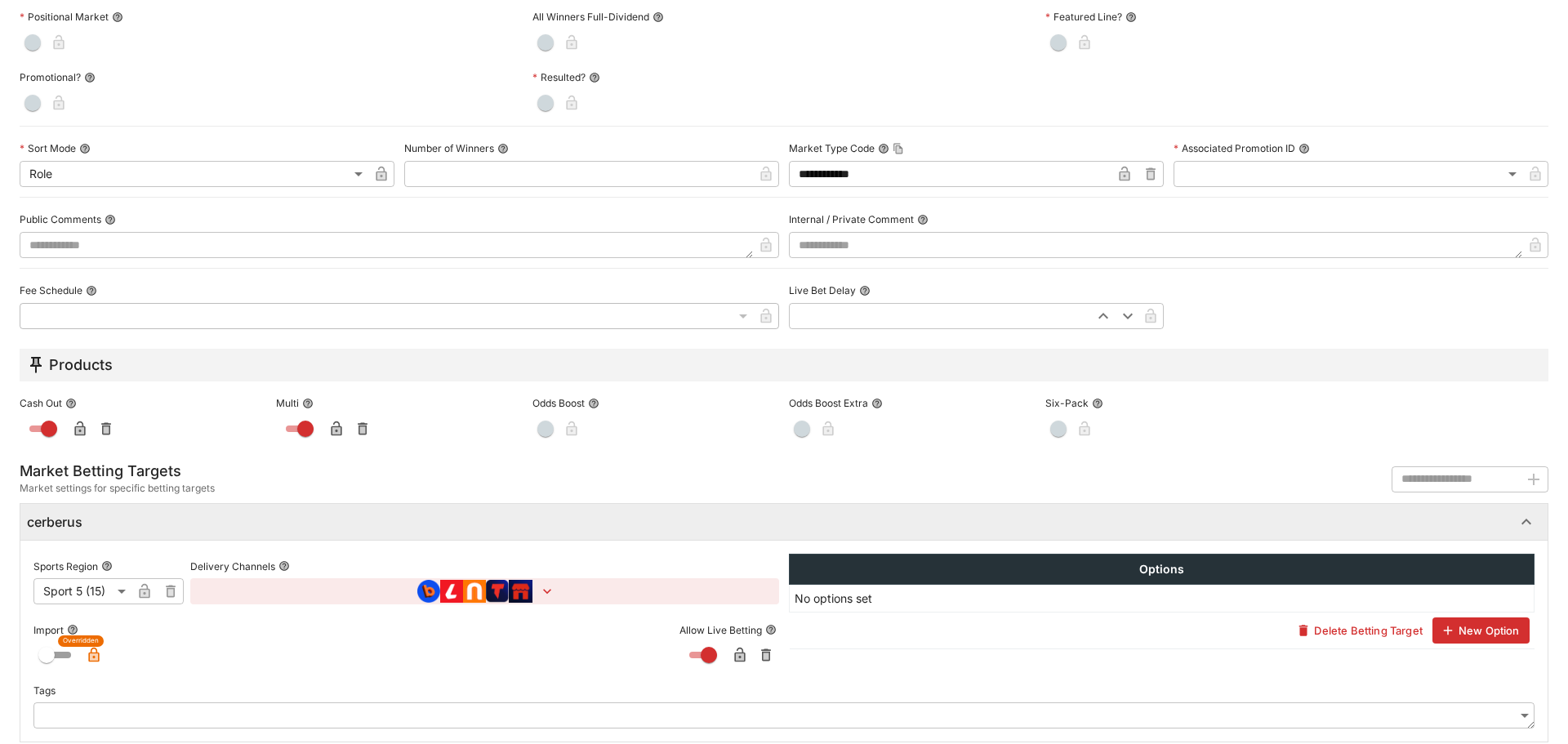
scroll to position [687, 0]
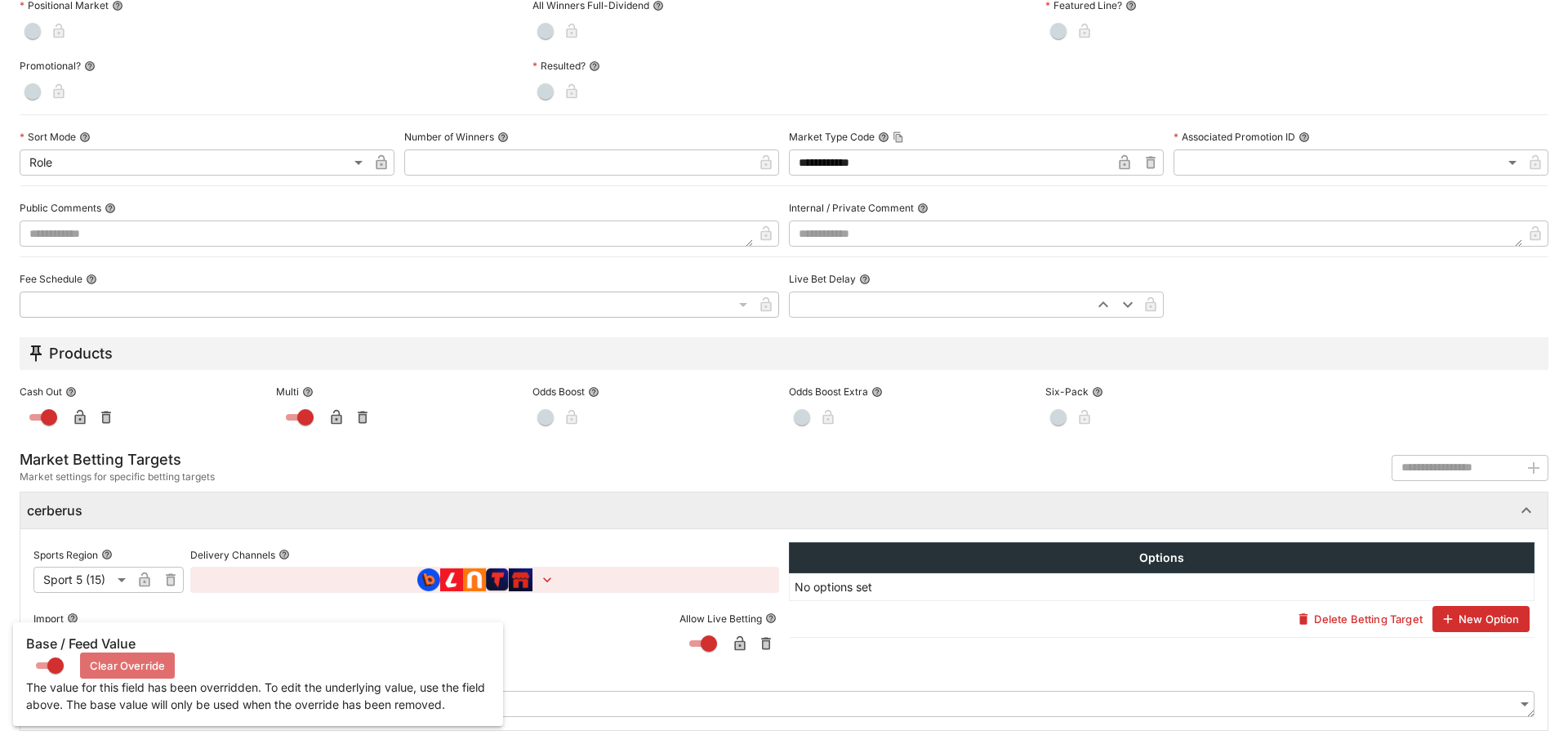
click at [130, 664] on button "Clear Override" at bounding box center [127, 666] width 95 height 26
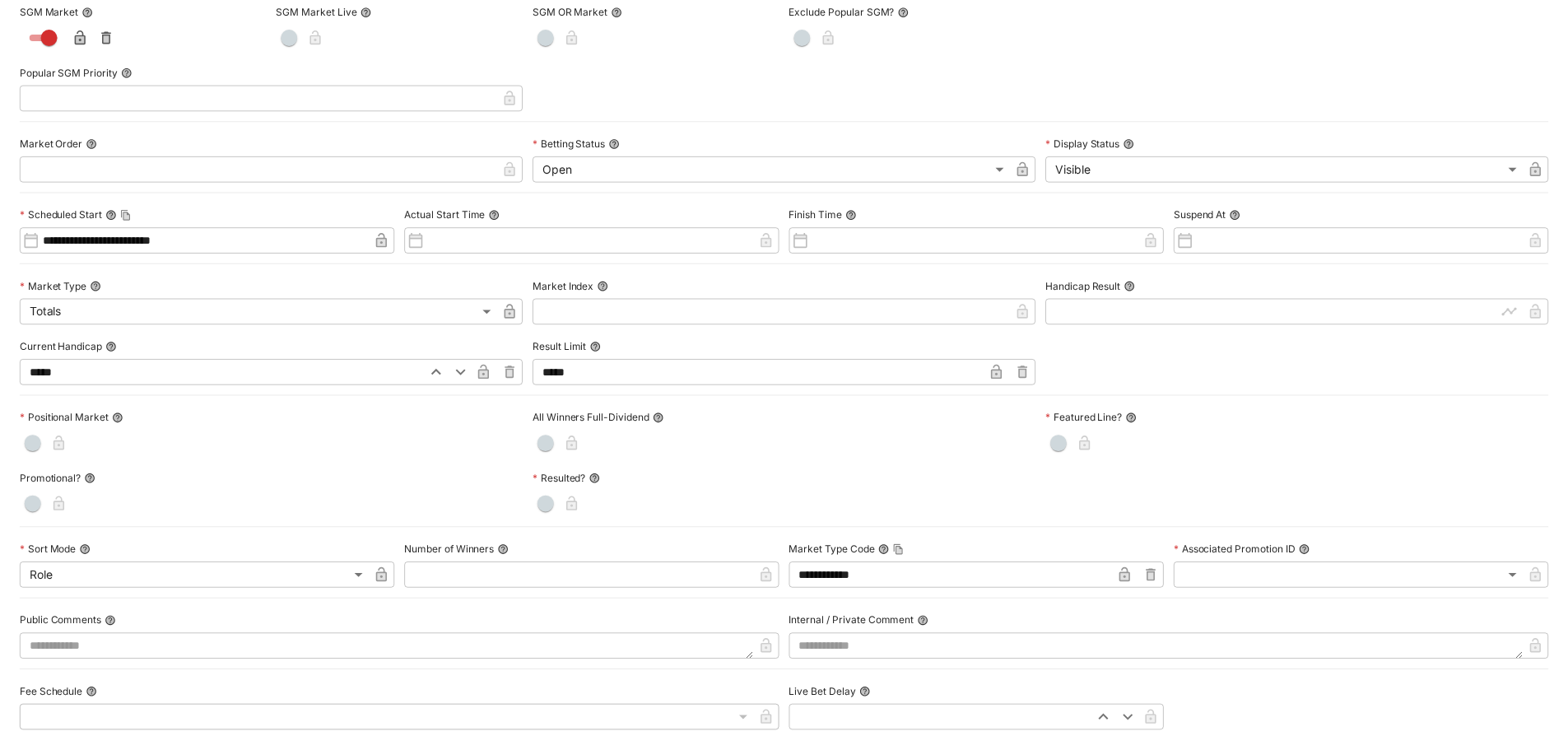
scroll to position [0, 0]
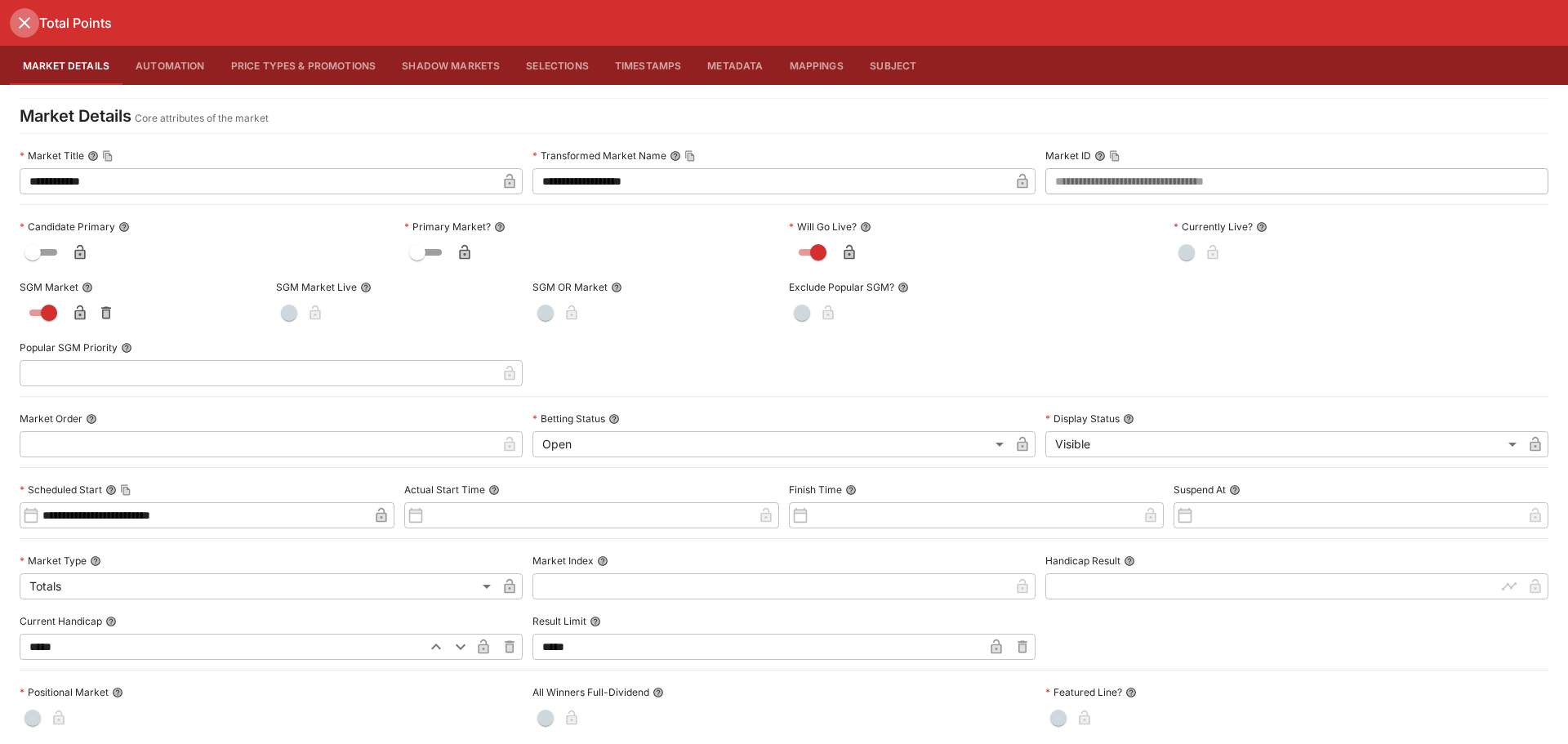
click at [23, 28] on icon "close" at bounding box center [24, 22] width 19 height 19
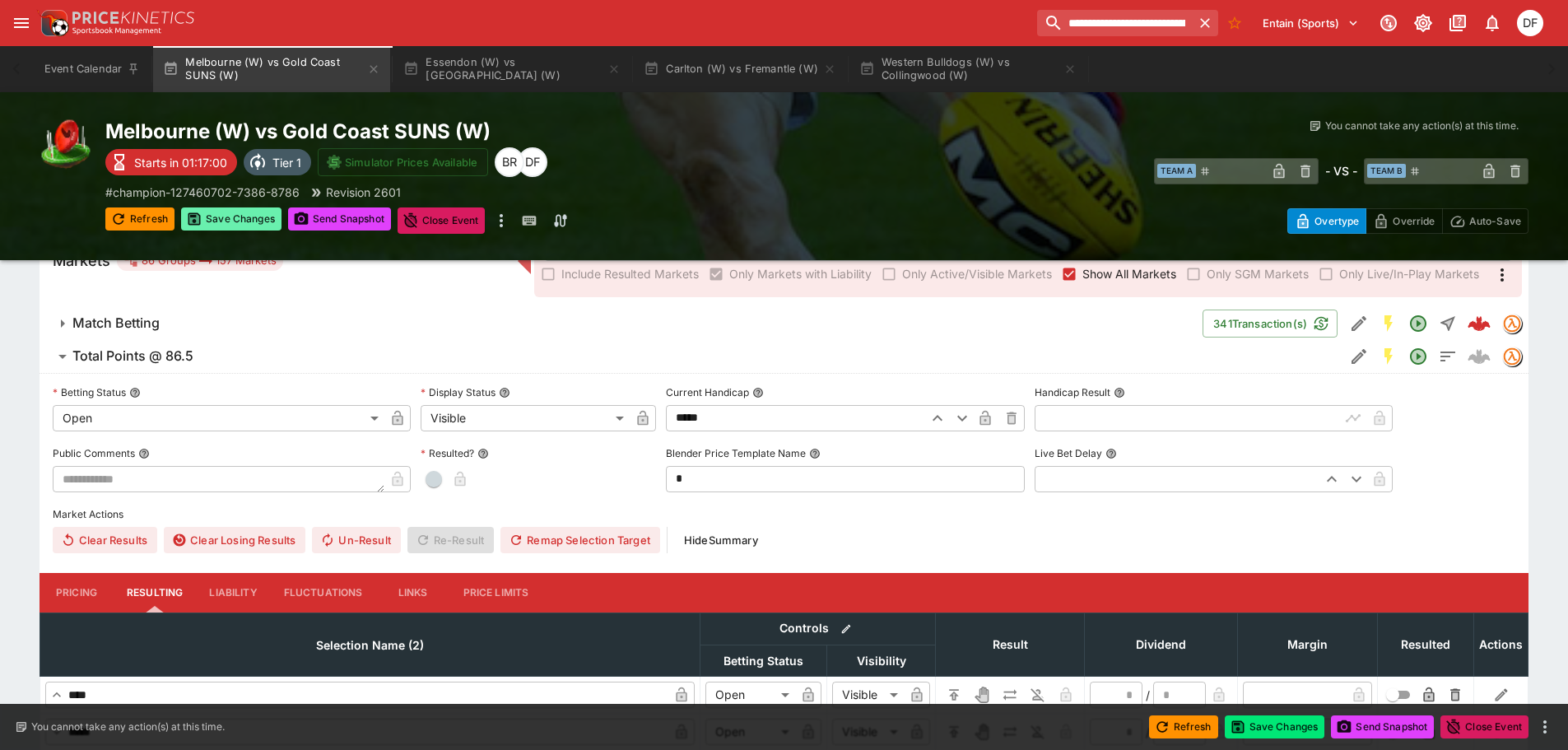
click at [225, 220] on button "Save Changes" at bounding box center [231, 218] width 100 height 23
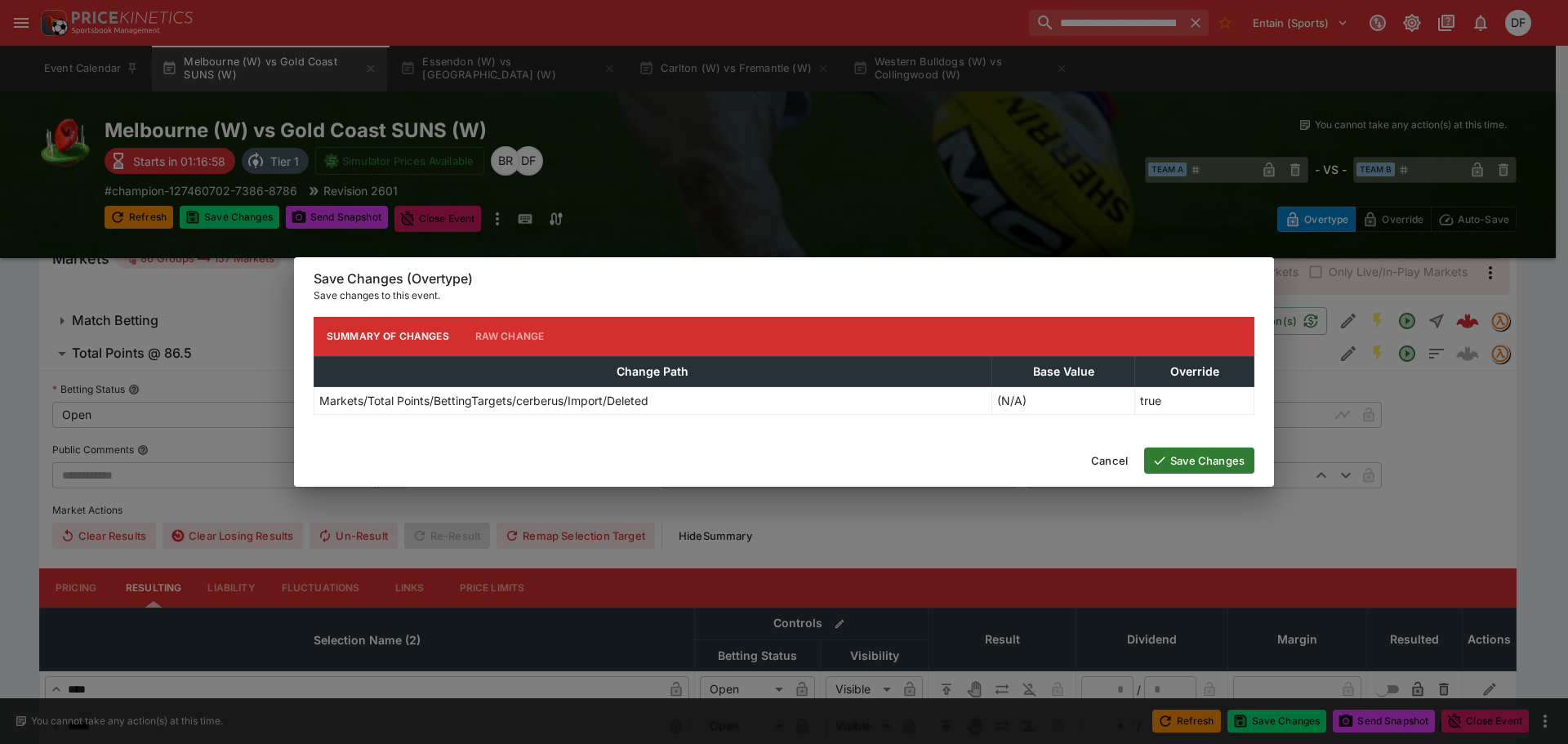
click at [1191, 457] on button "Save Changes" at bounding box center [1199, 460] width 111 height 26
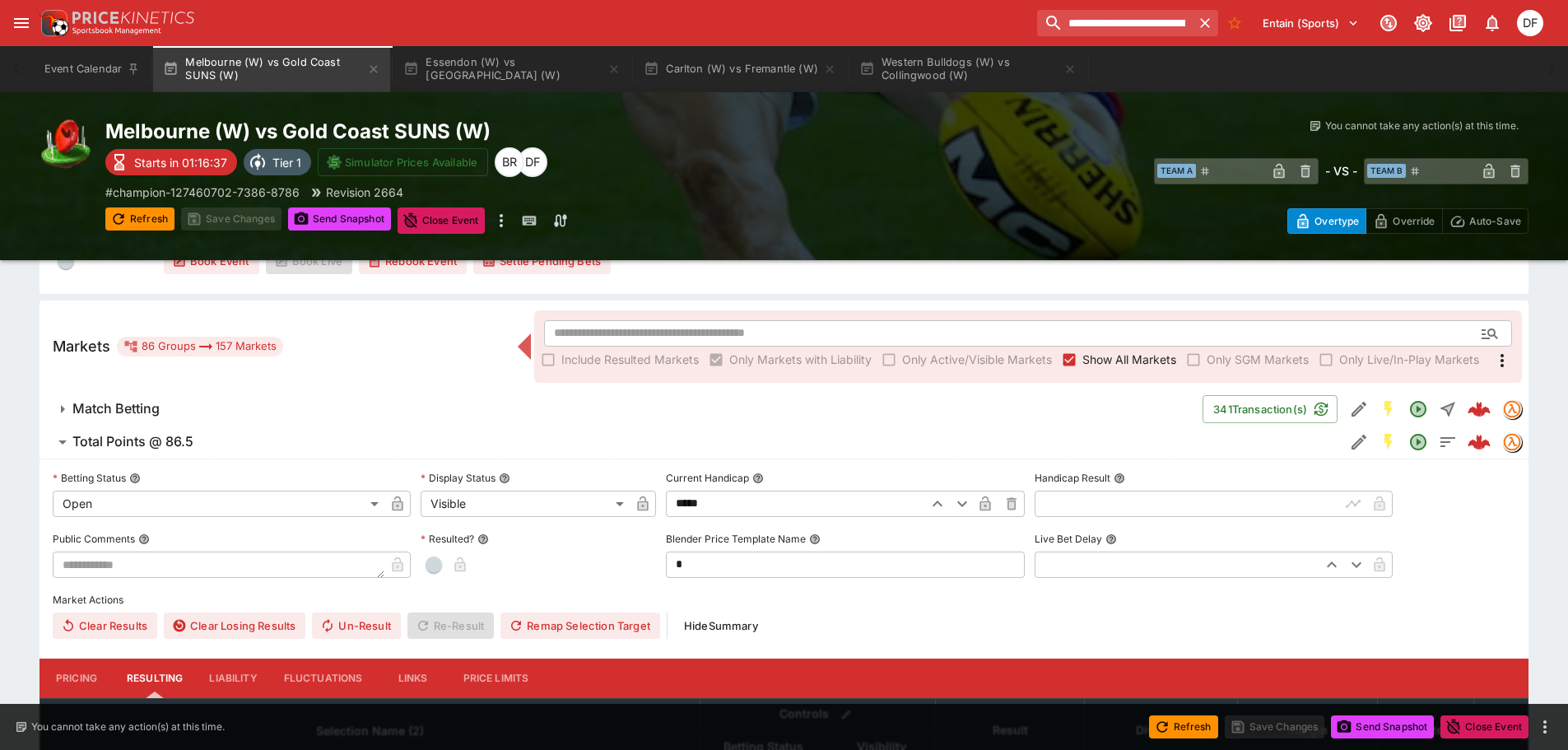
scroll to position [83, 0]
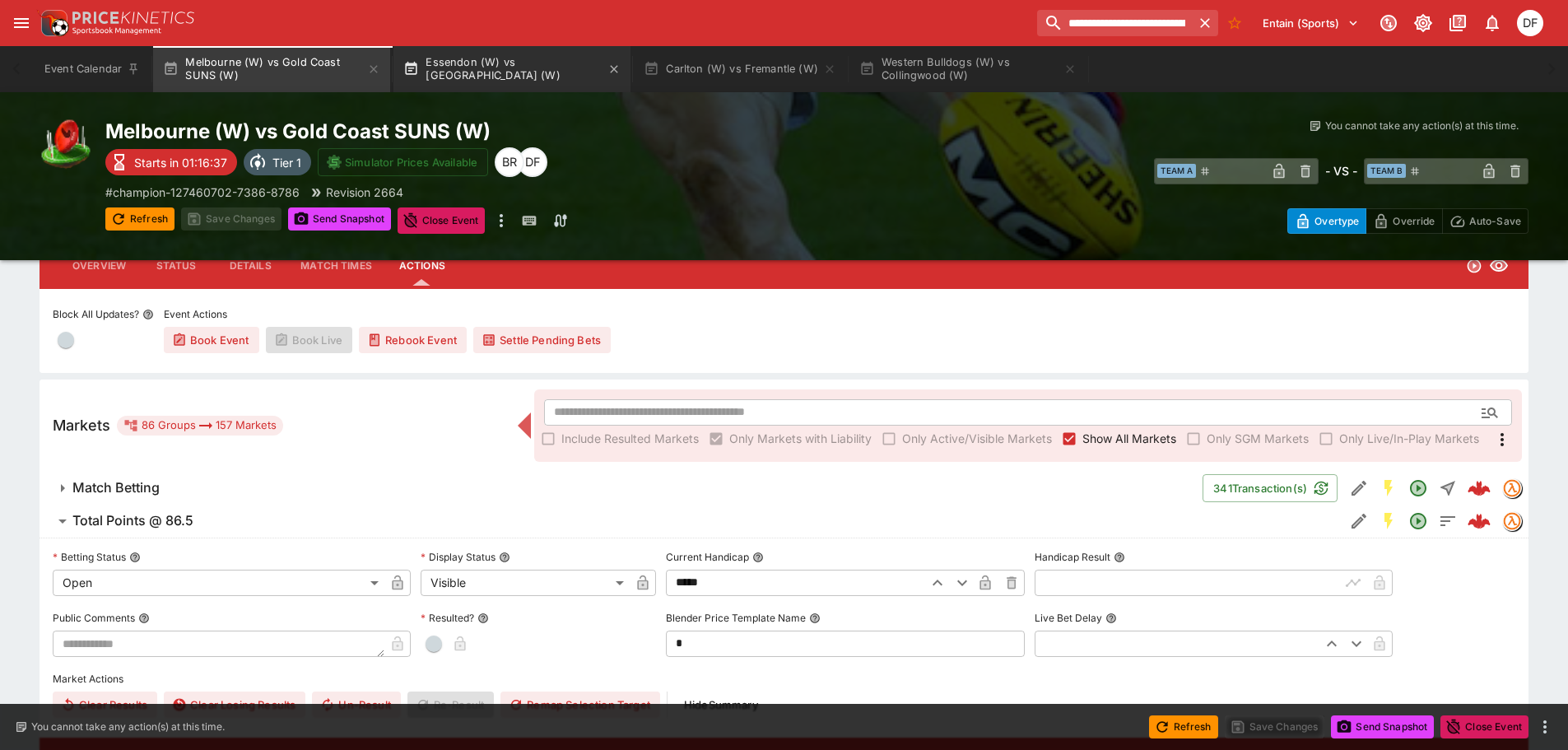
click at [505, 72] on button "Essendon (W) vs [GEOGRAPHIC_DATA] (W)" at bounding box center [511, 70] width 237 height 46
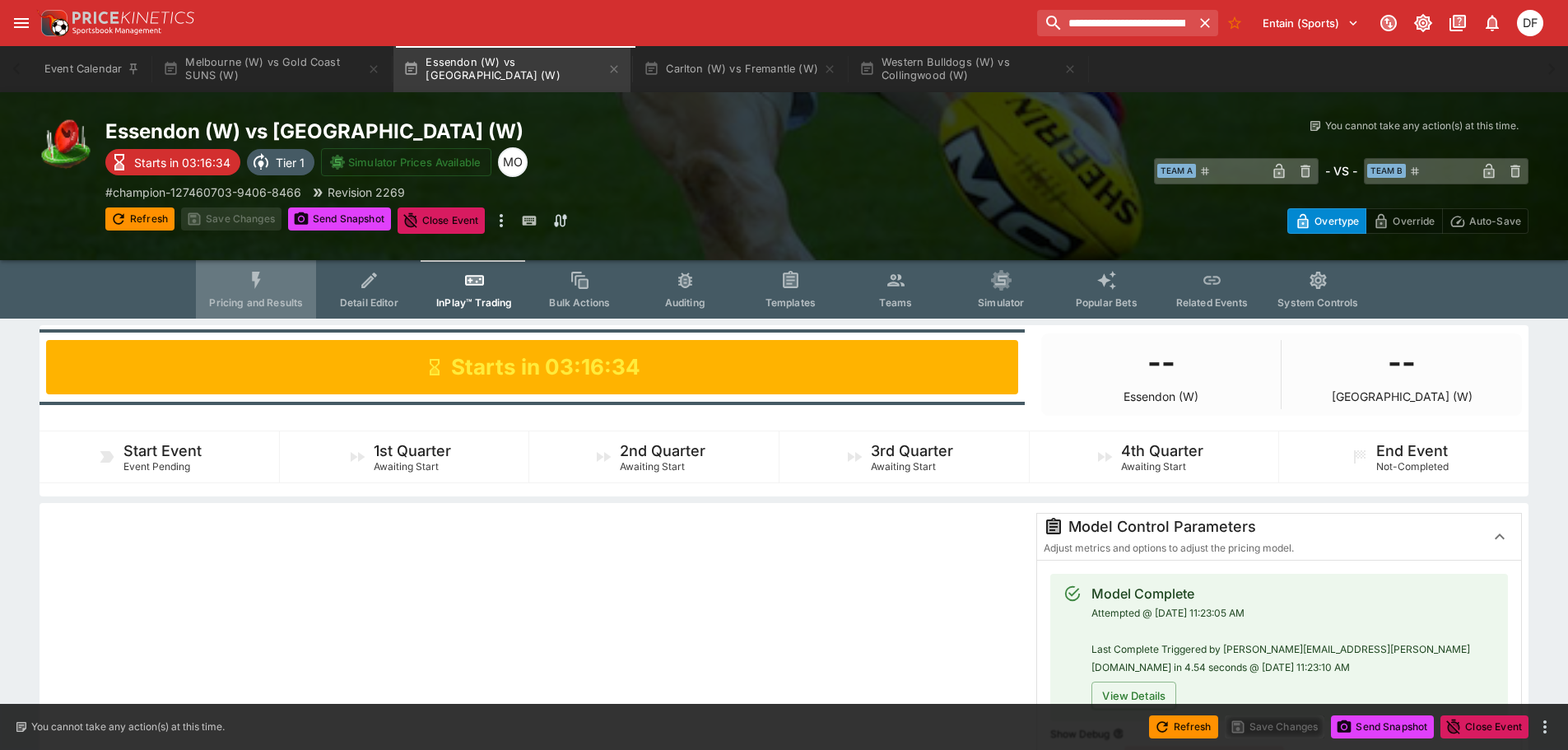
click at [242, 267] on button "Pricing and Results" at bounding box center [256, 289] width 120 height 59
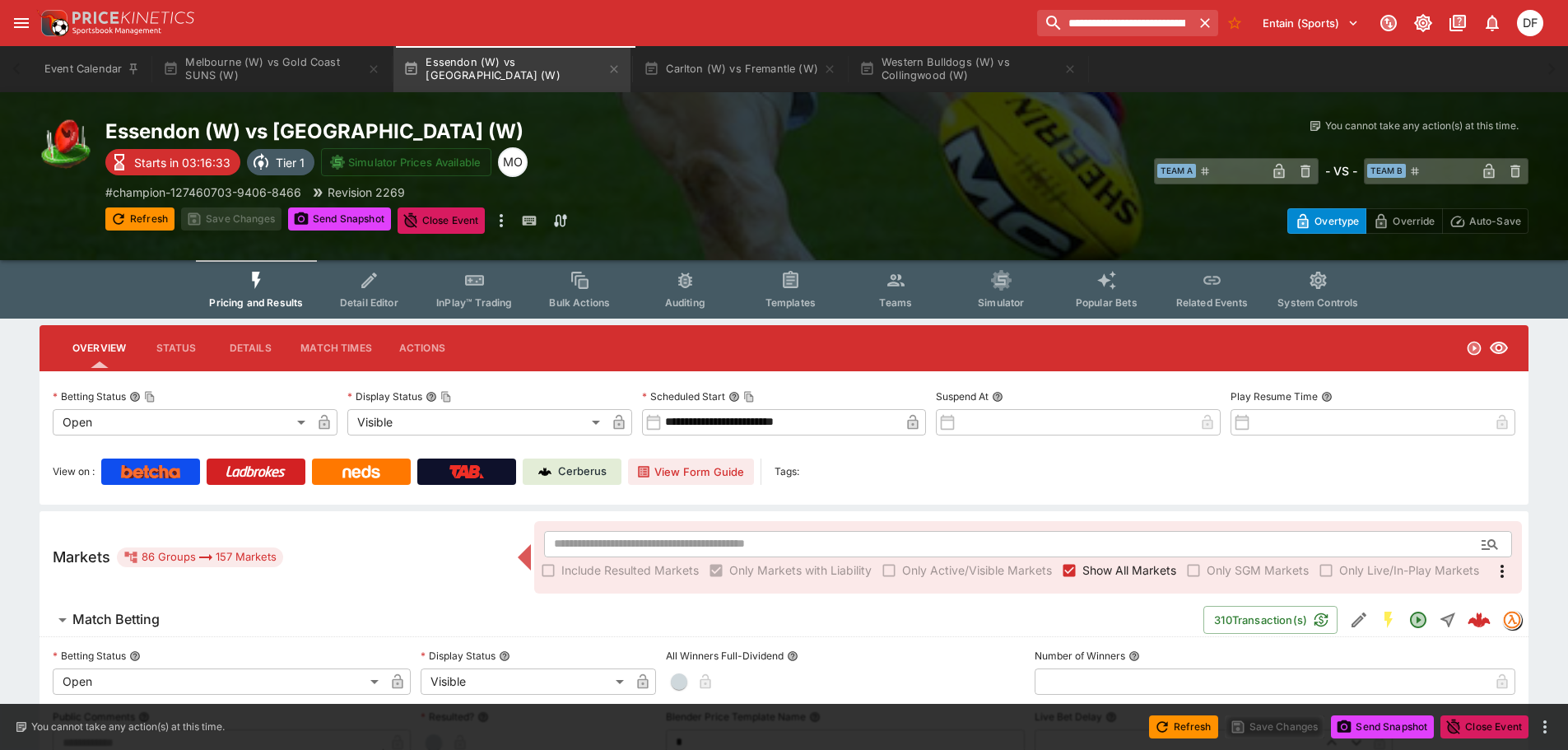
click at [108, 615] on h6 "Match Betting" at bounding box center [116, 619] width 87 height 18
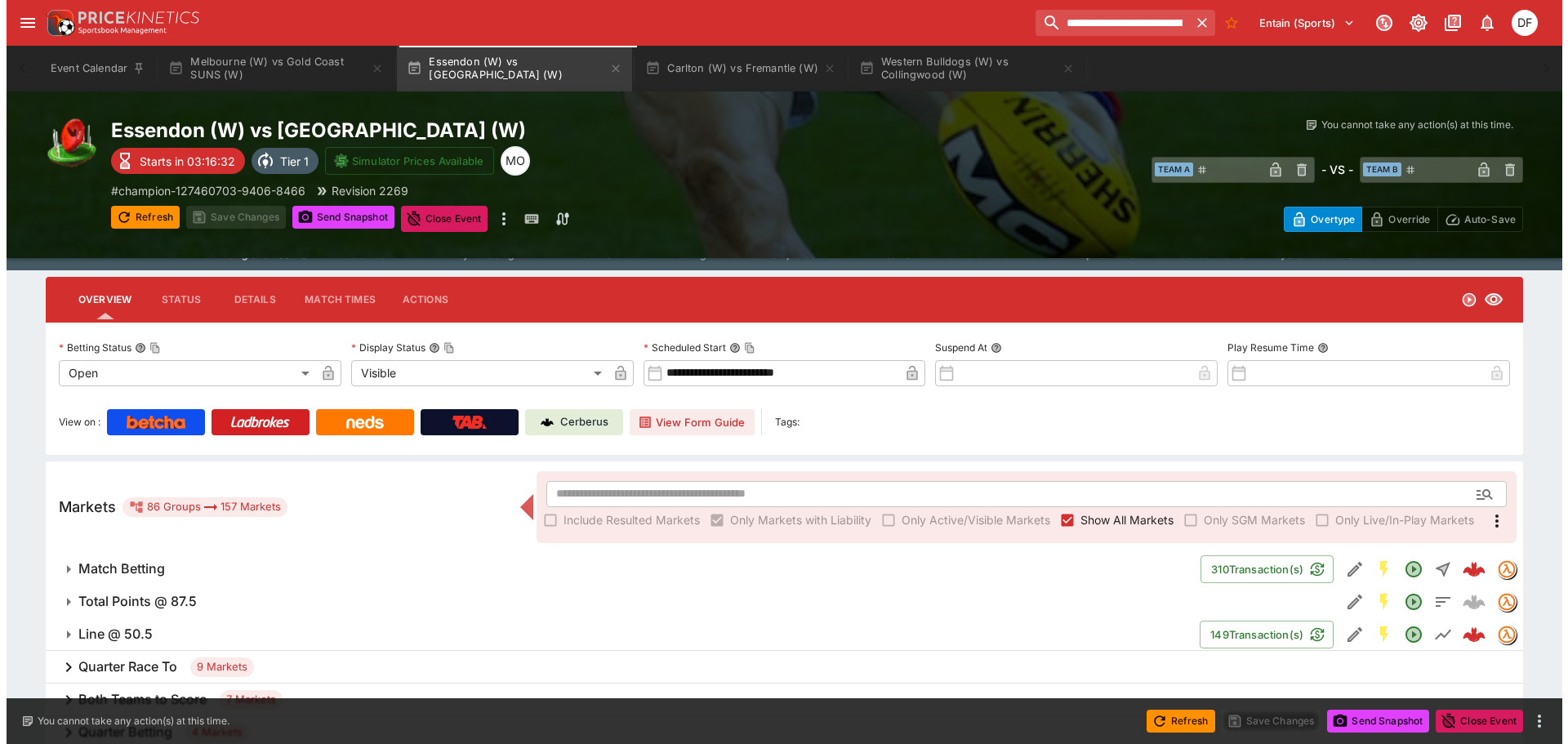
scroll to position [82, 0]
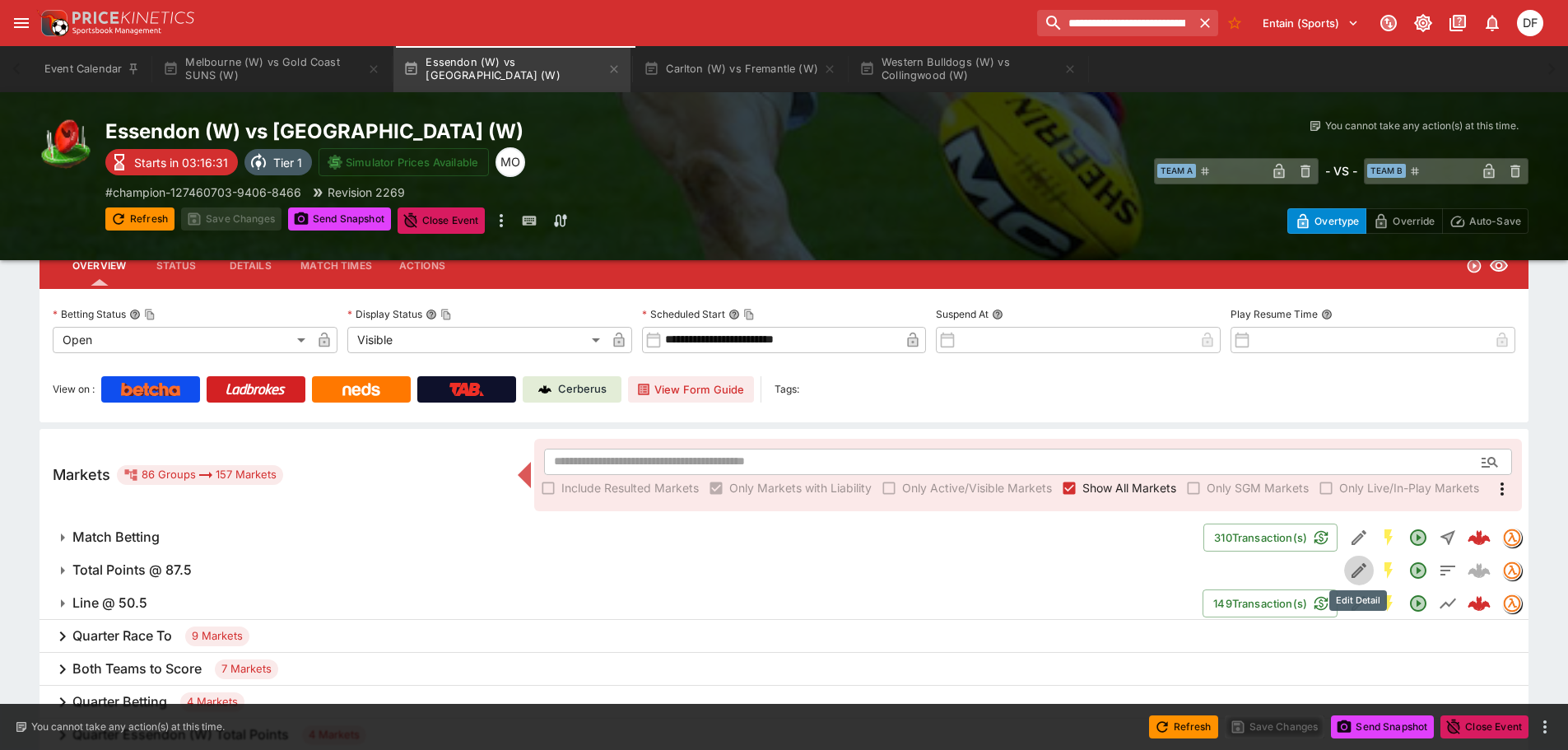
click at [1358, 568] on icon "Edit Detail" at bounding box center [1359, 571] width 15 height 15
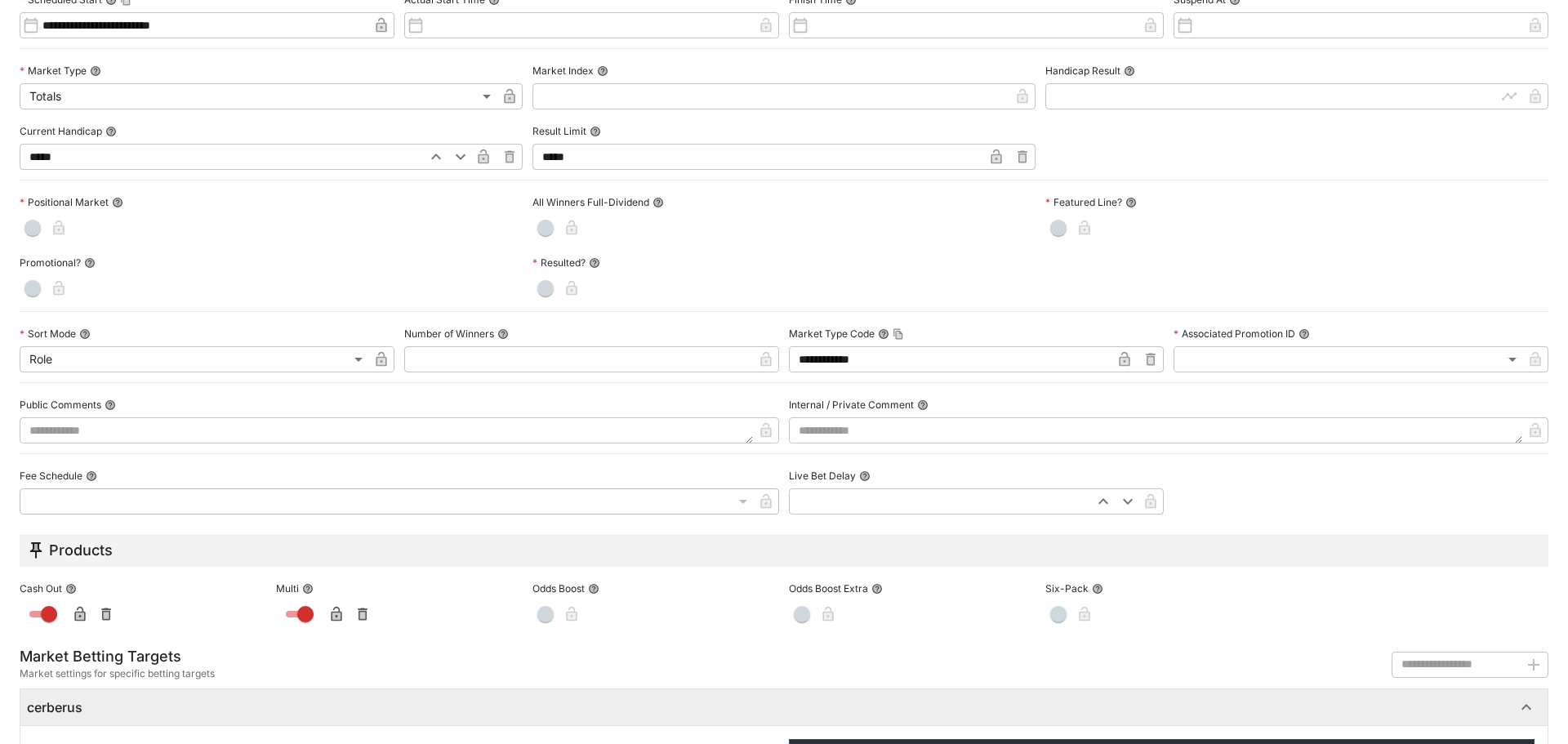
scroll to position [687, 0]
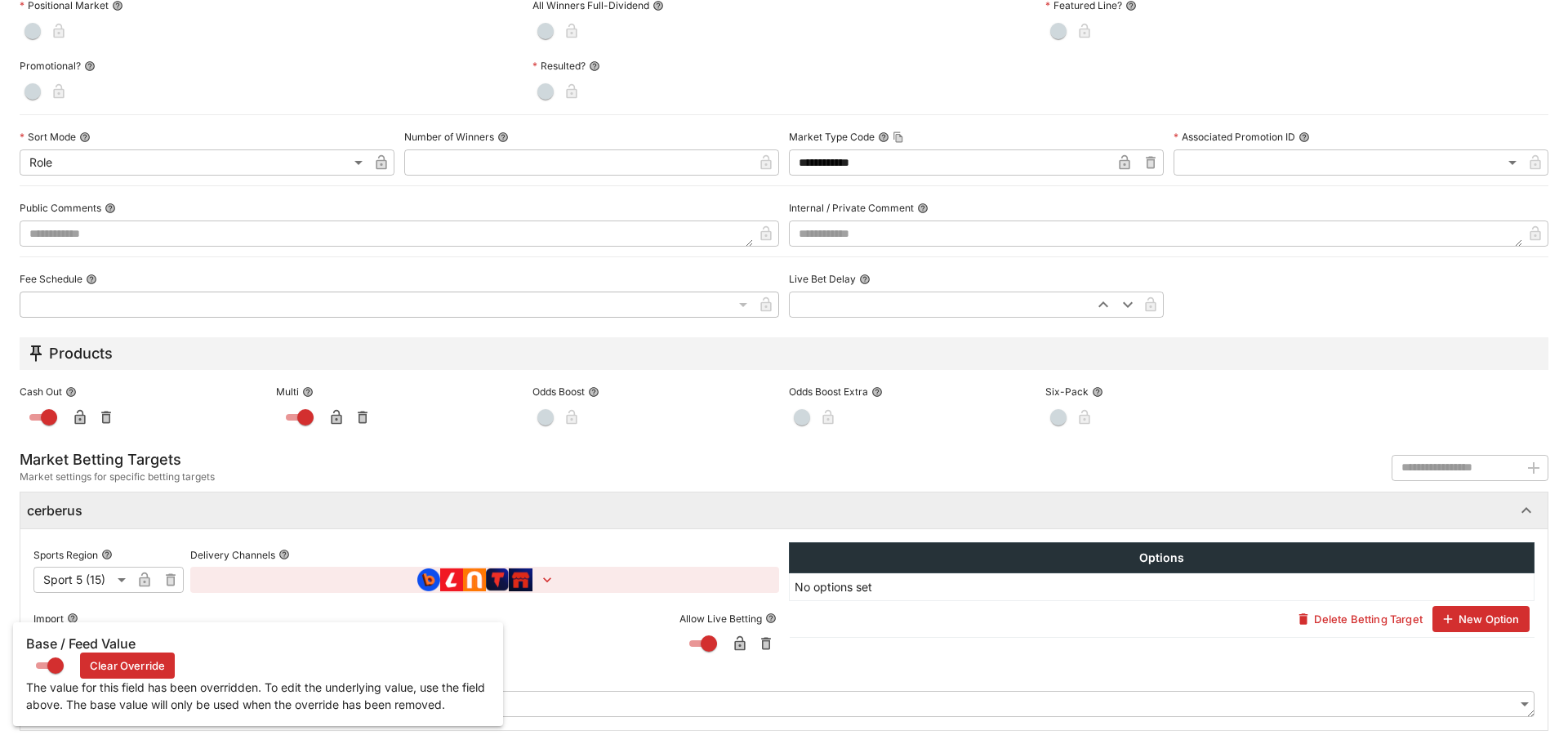
click at [96, 639] on h6 "Base / Feed Value" at bounding box center [257, 644] width 464 height 18
click at [142, 668] on button "Clear Override" at bounding box center [127, 666] width 95 height 26
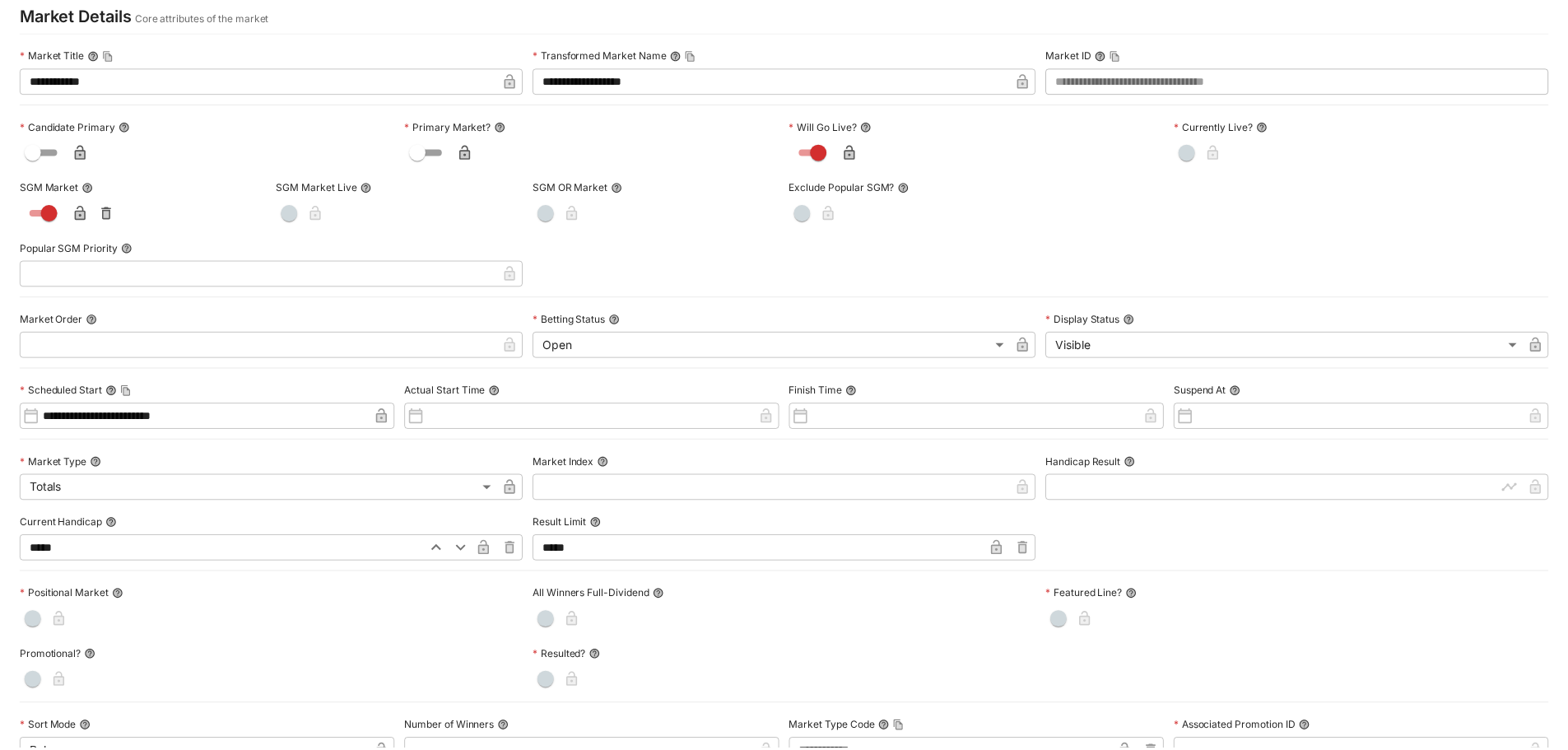
scroll to position [0, 0]
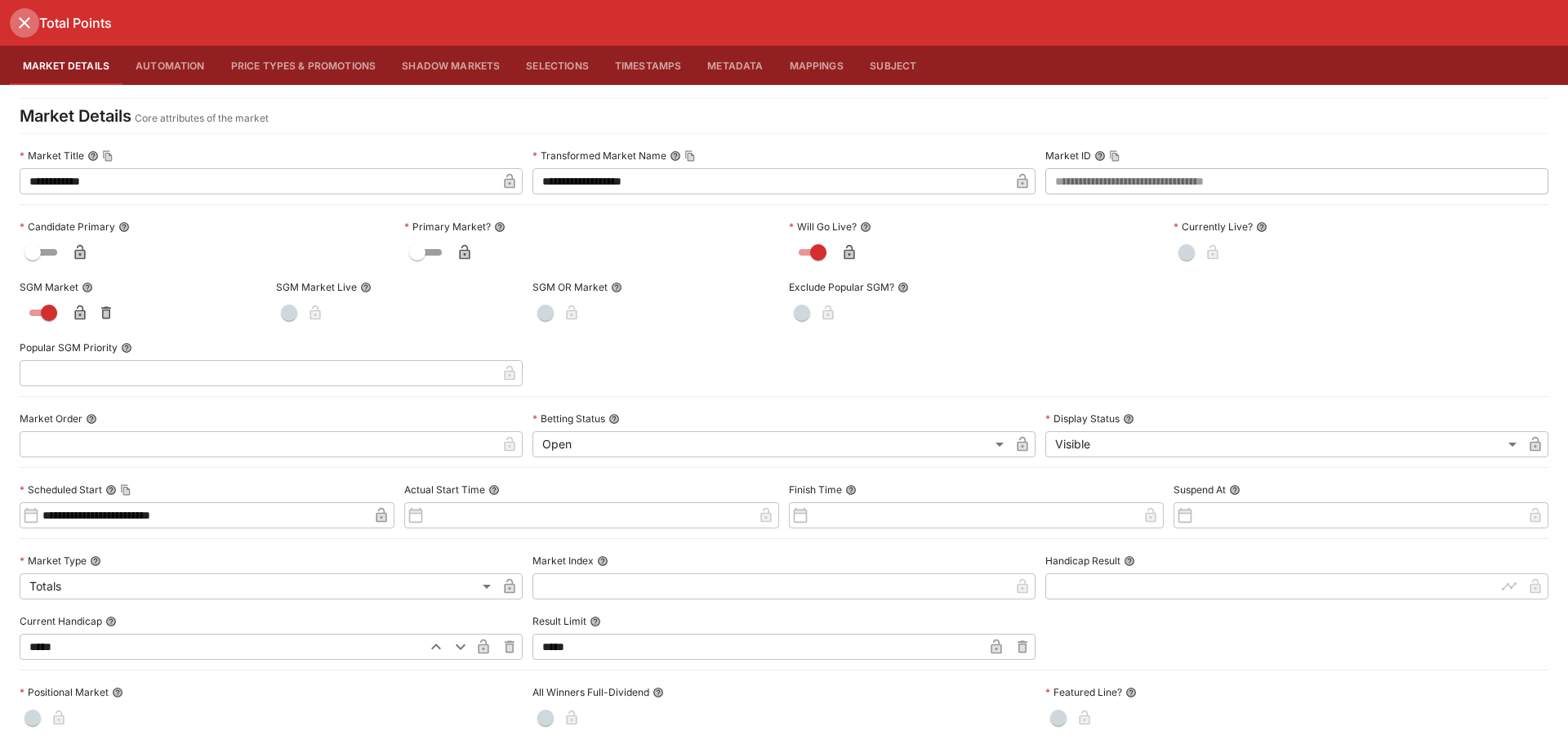
click at [18, 17] on icon "close" at bounding box center [24, 22] width 19 height 19
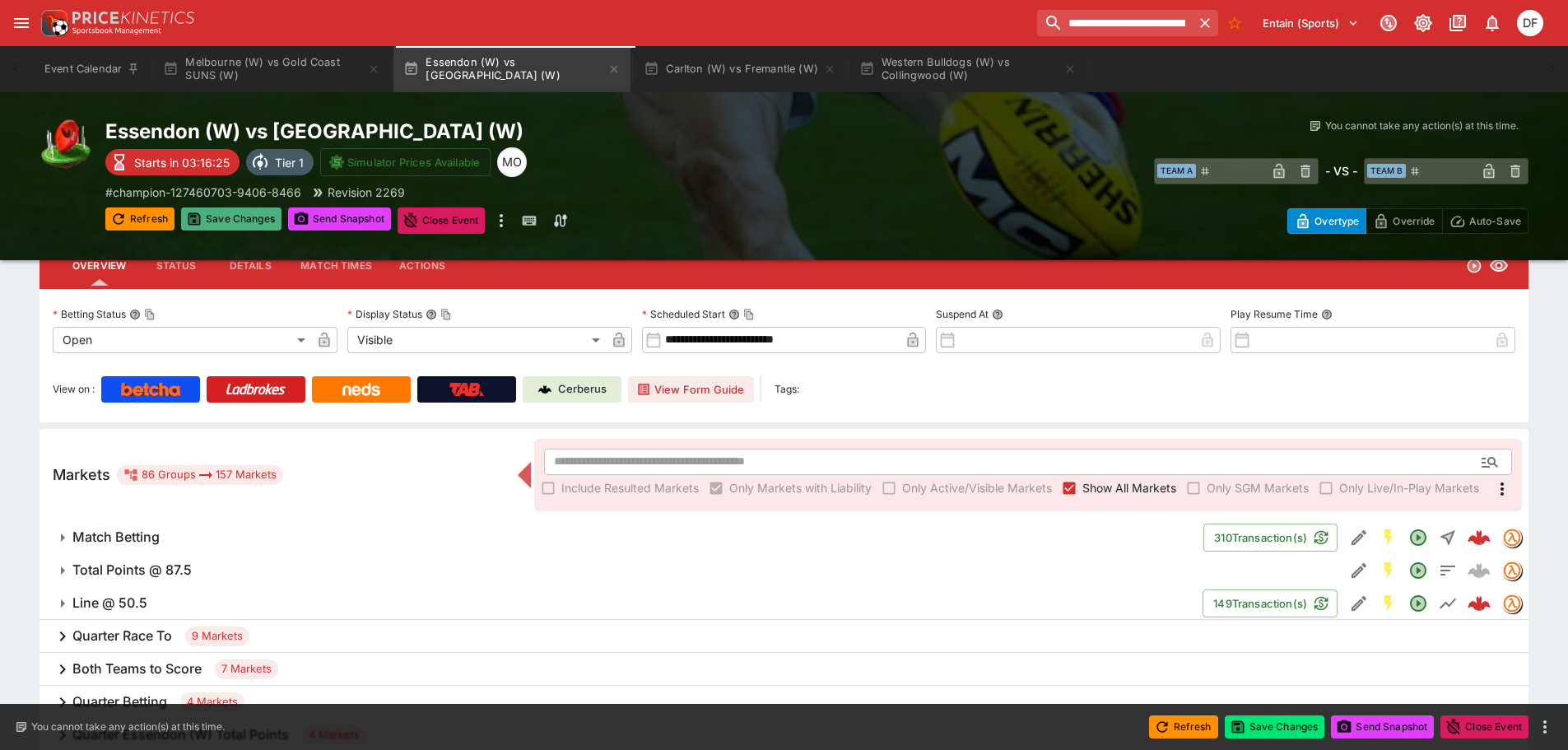
click at [214, 223] on button "Save Changes" at bounding box center [231, 218] width 100 height 23
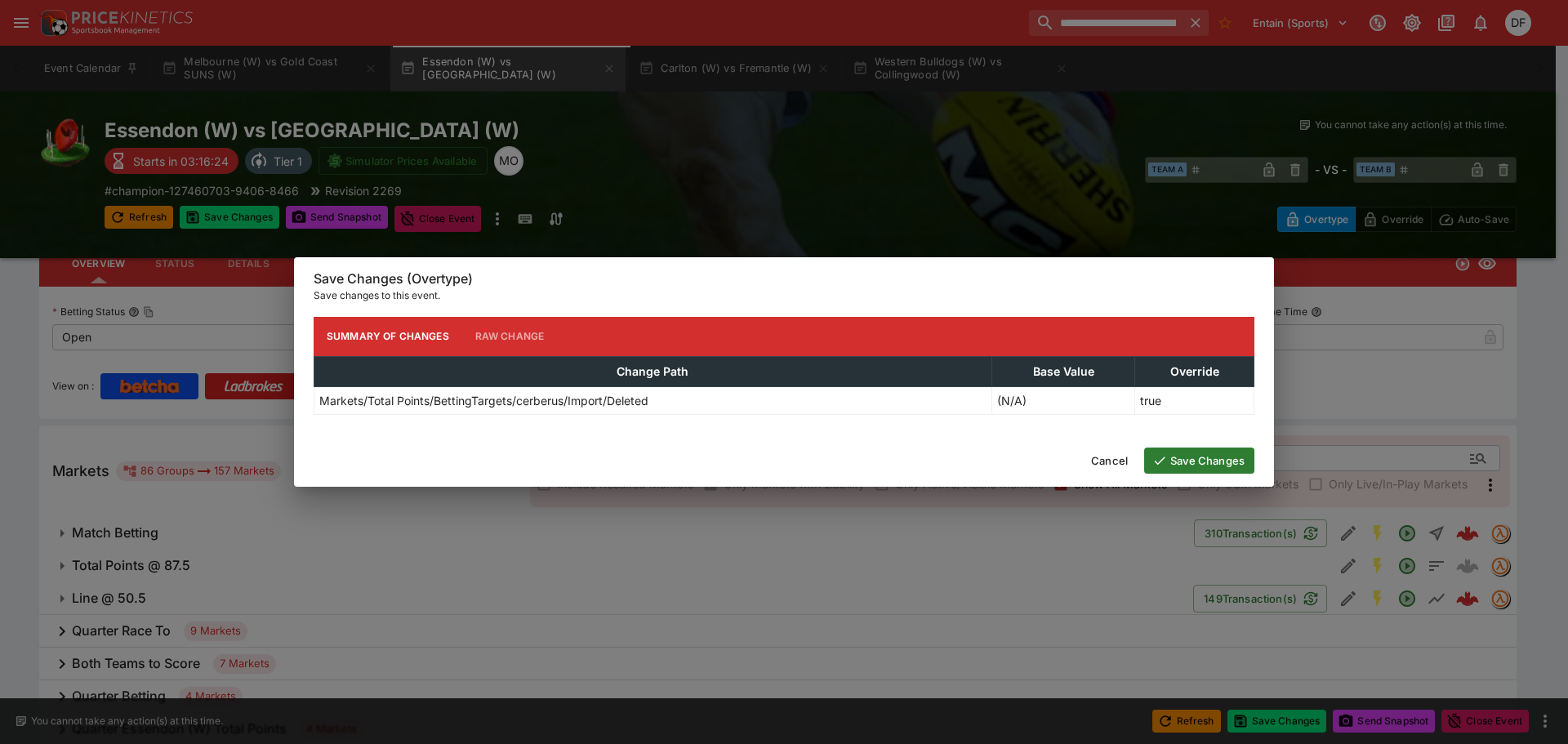
click at [1184, 453] on button "Save Changes" at bounding box center [1199, 460] width 111 height 26
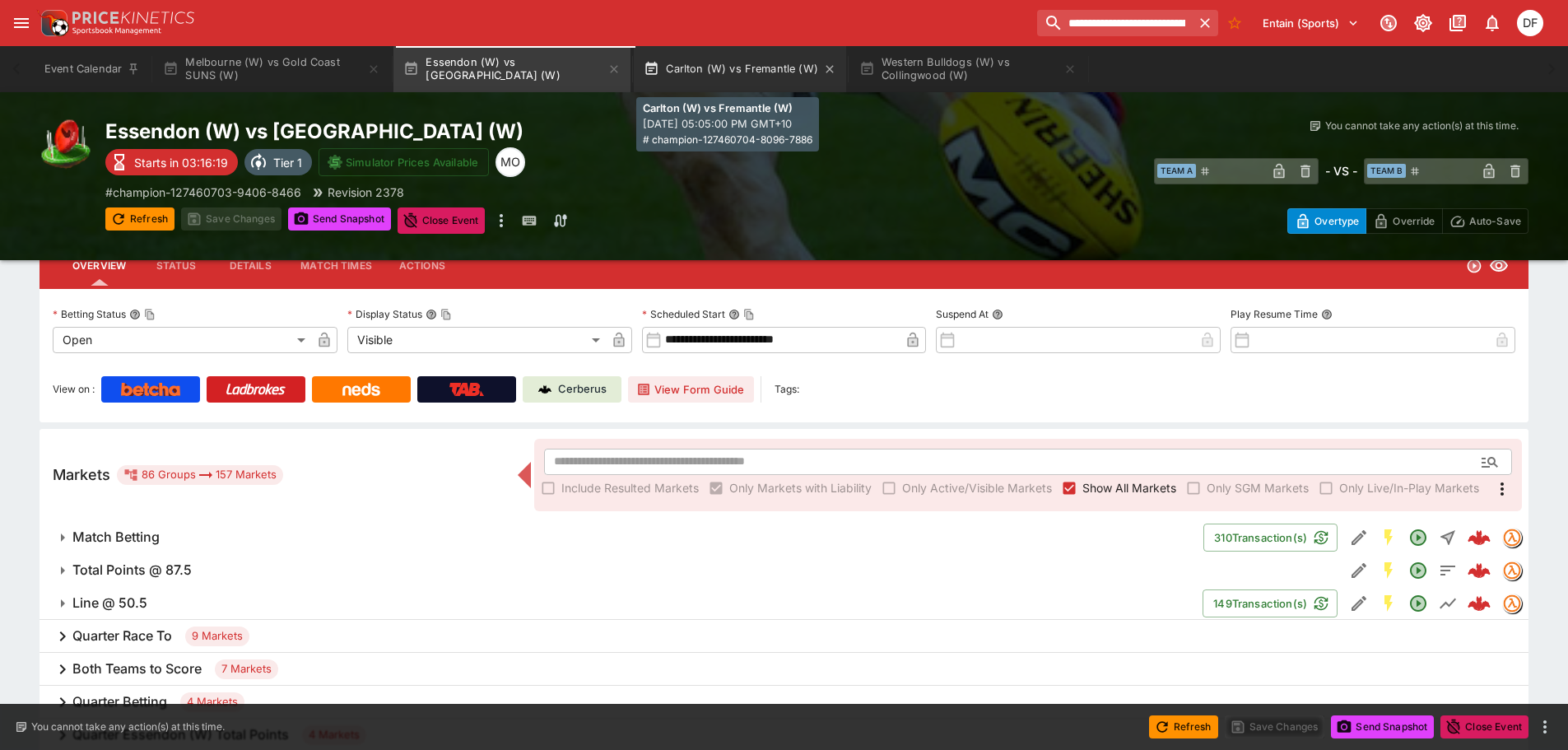
click at [760, 69] on button "Carlton (W) vs Fremantle (W)" at bounding box center [740, 70] width 213 height 46
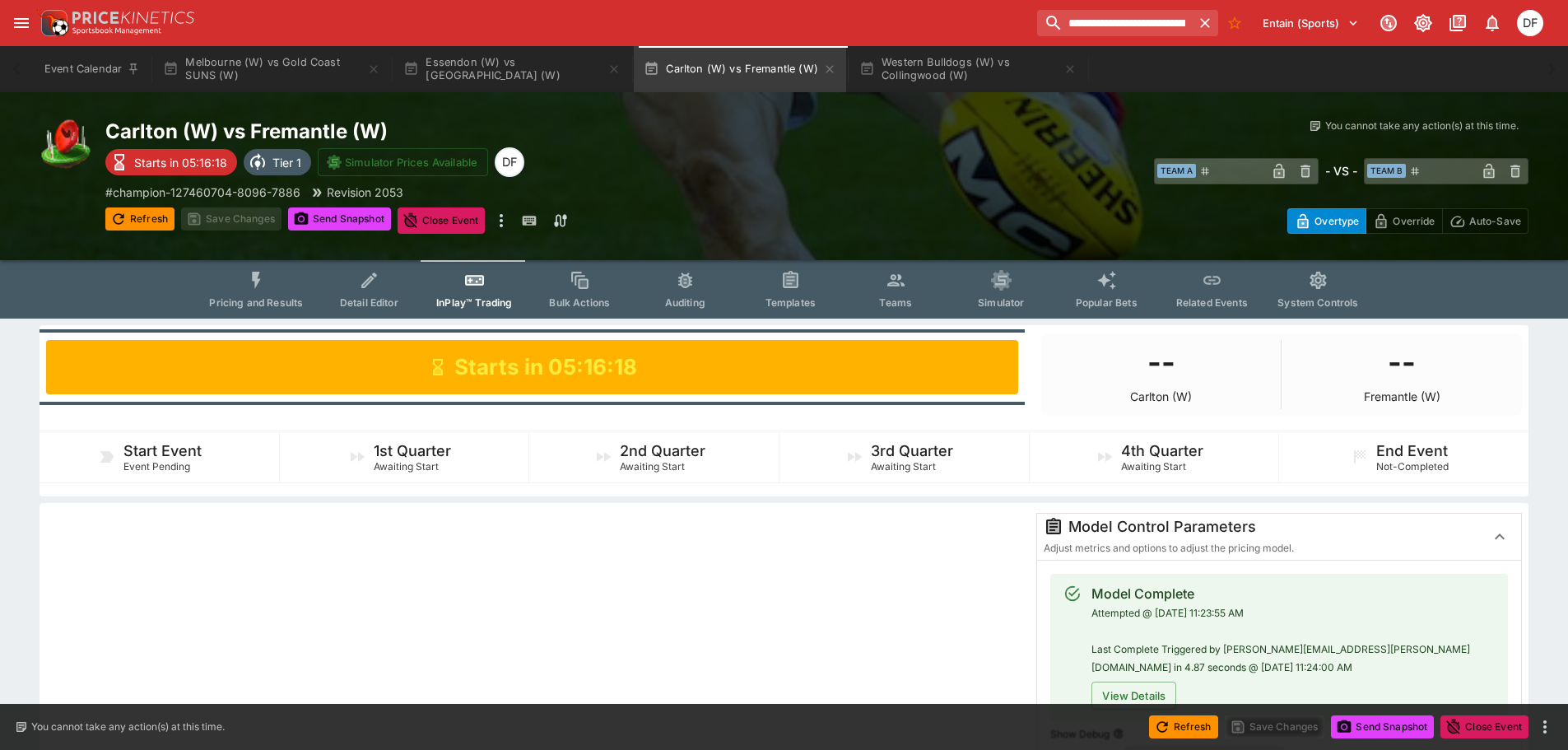
click at [256, 283] on icon "Event type filters" at bounding box center [257, 281] width 21 height 21
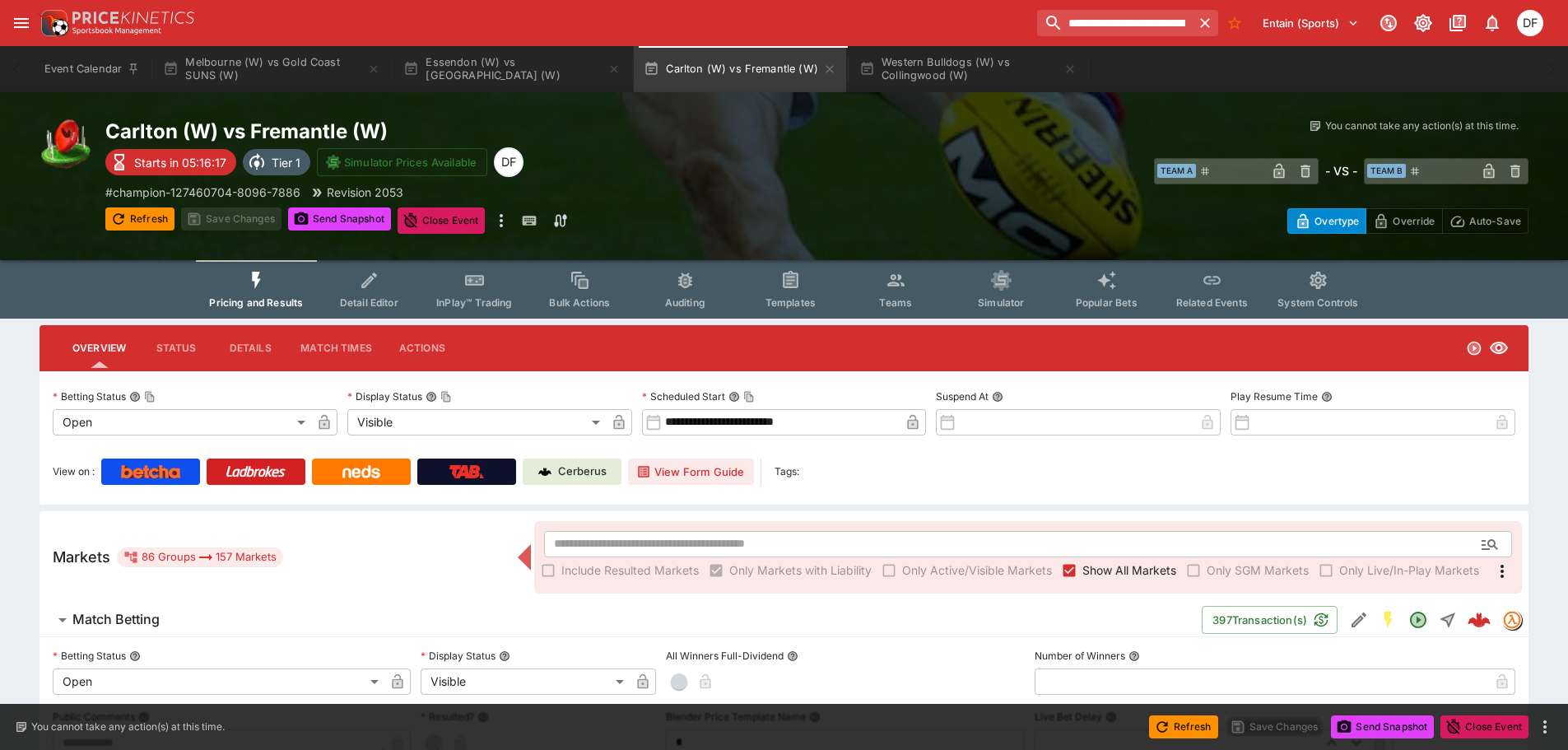
click at [138, 622] on h6 "Match Betting" at bounding box center [116, 619] width 87 height 18
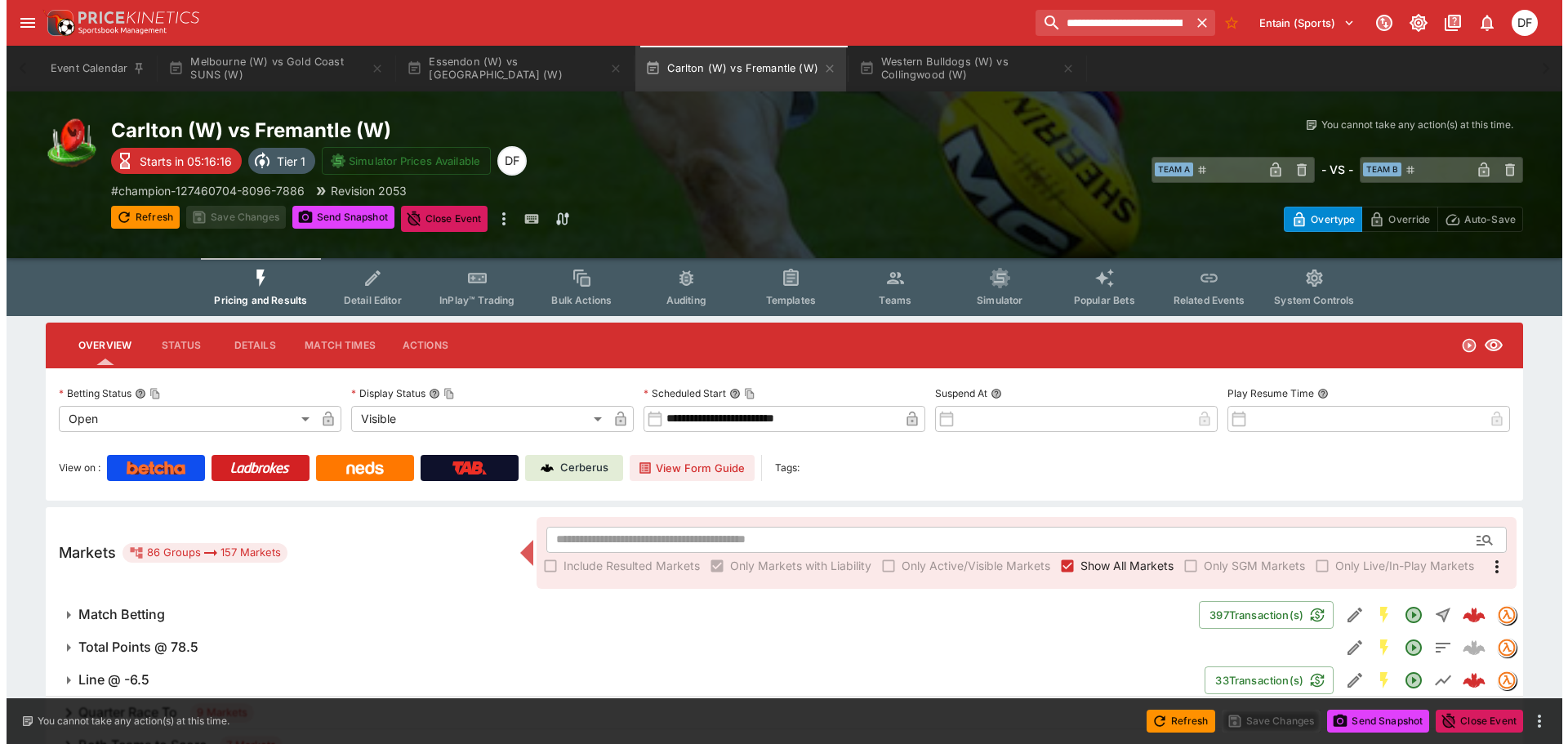
scroll to position [82, 0]
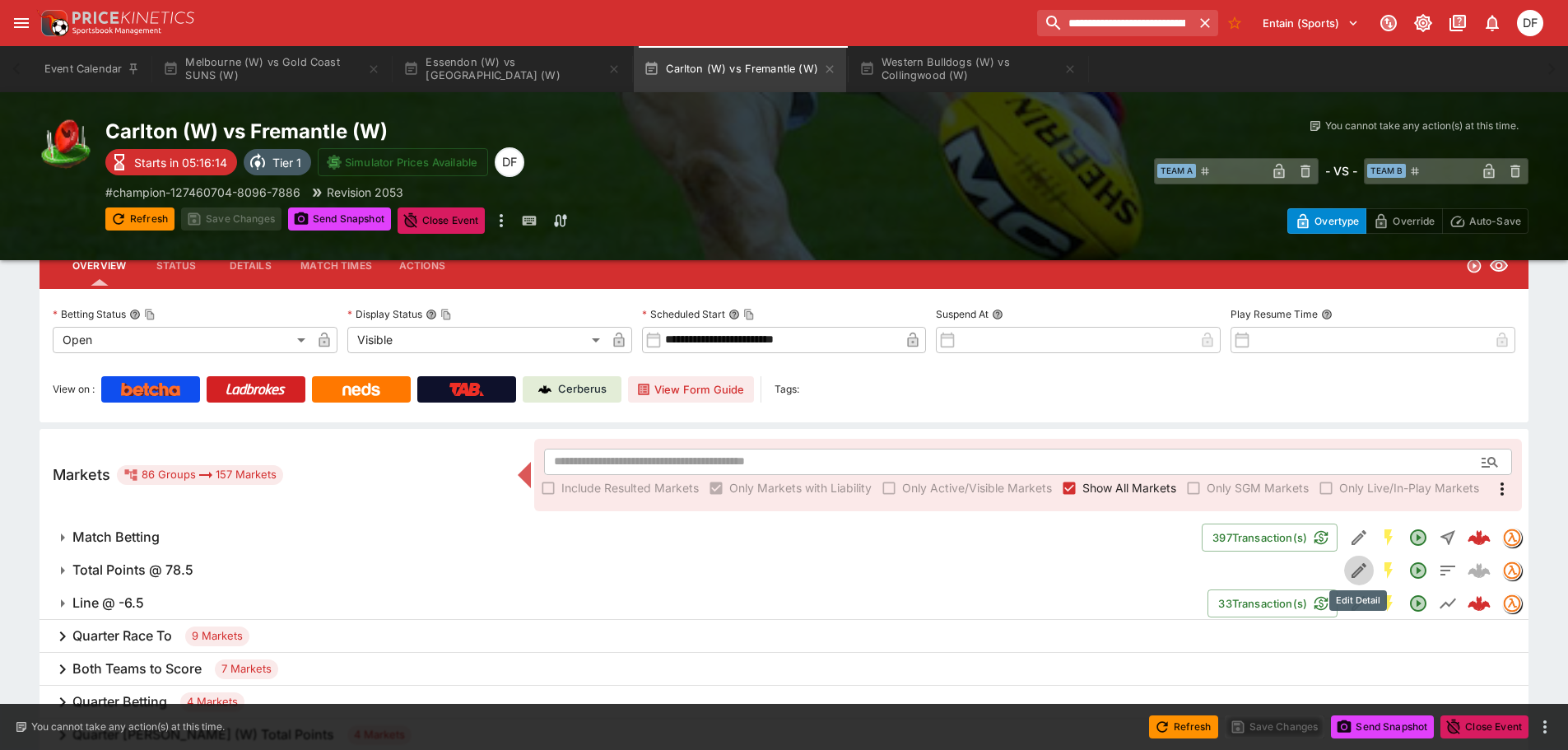
click at [1353, 569] on icon "Edit Detail" at bounding box center [1359, 570] width 20 height 20
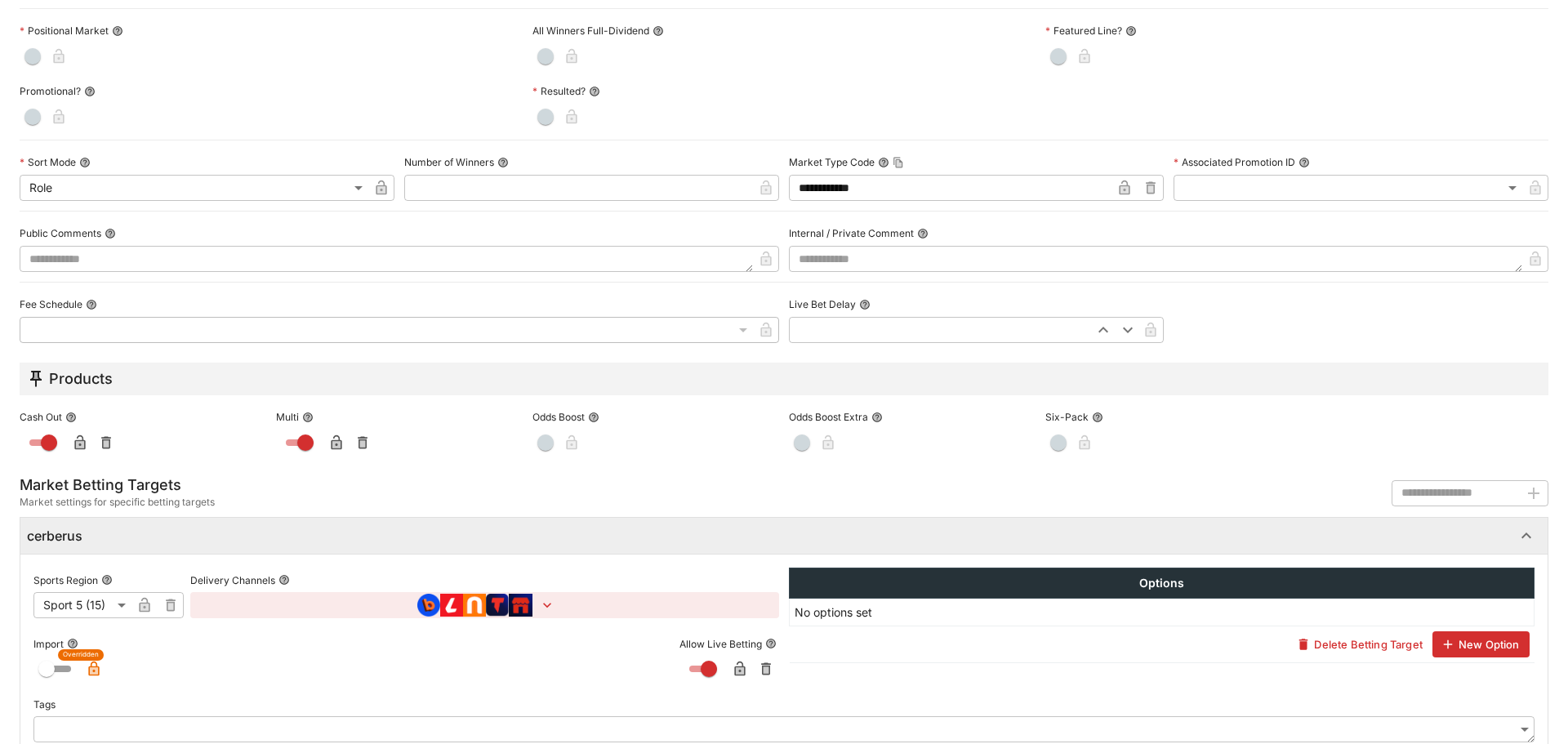
scroll to position [687, 0]
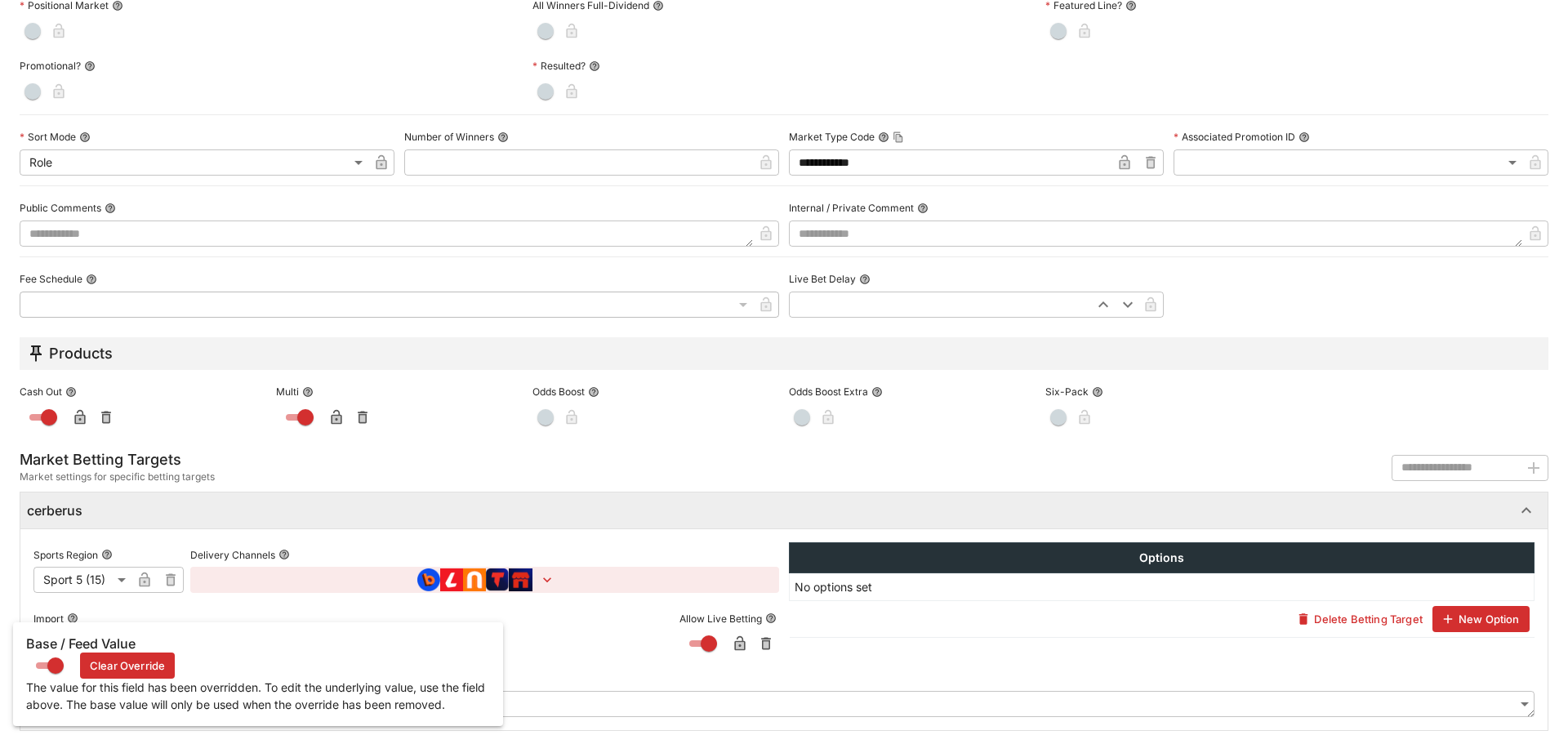
click at [95, 640] on h6 "Base / Feed Value" at bounding box center [257, 644] width 464 height 18
click at [112, 658] on button "Clear Override" at bounding box center [127, 666] width 95 height 26
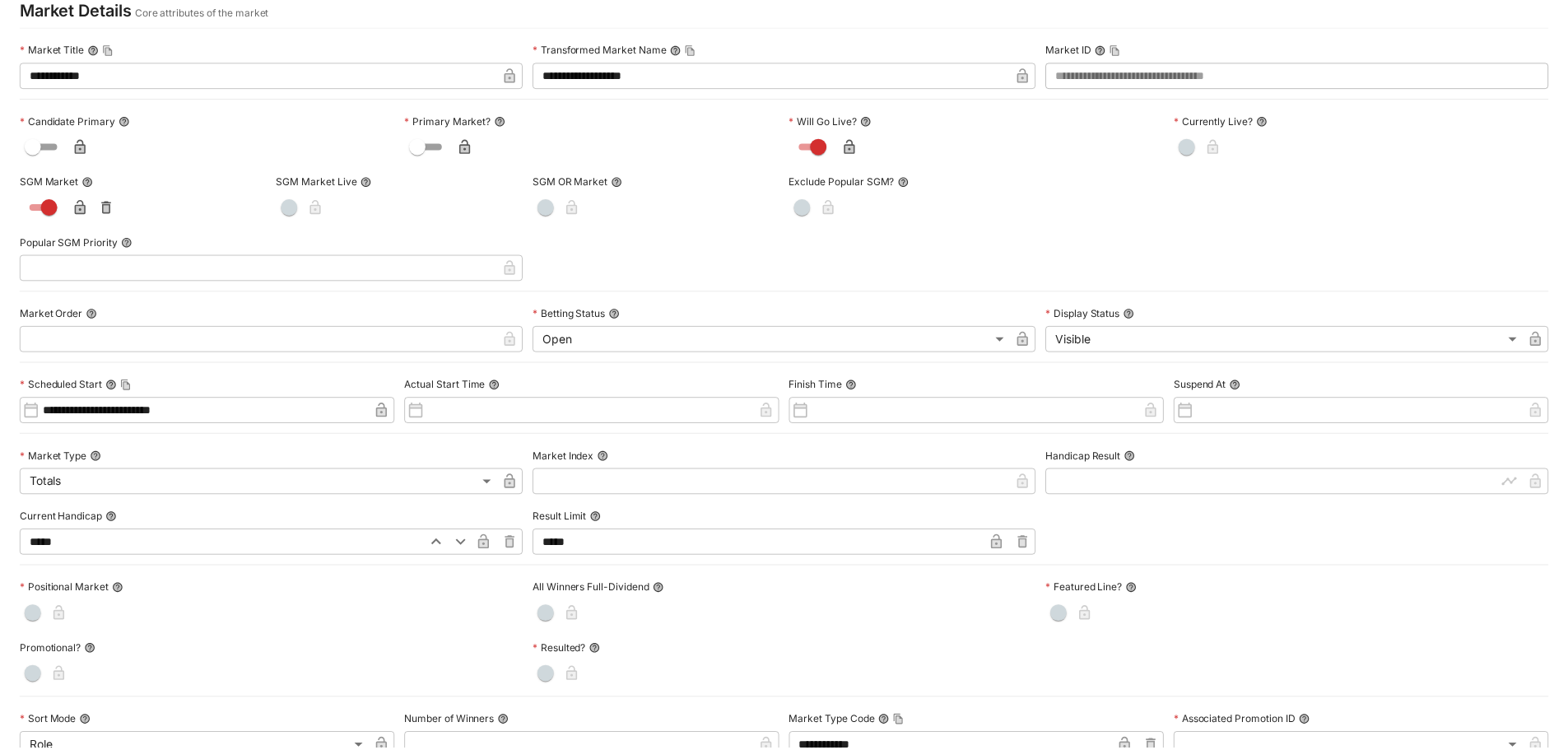
scroll to position [0, 0]
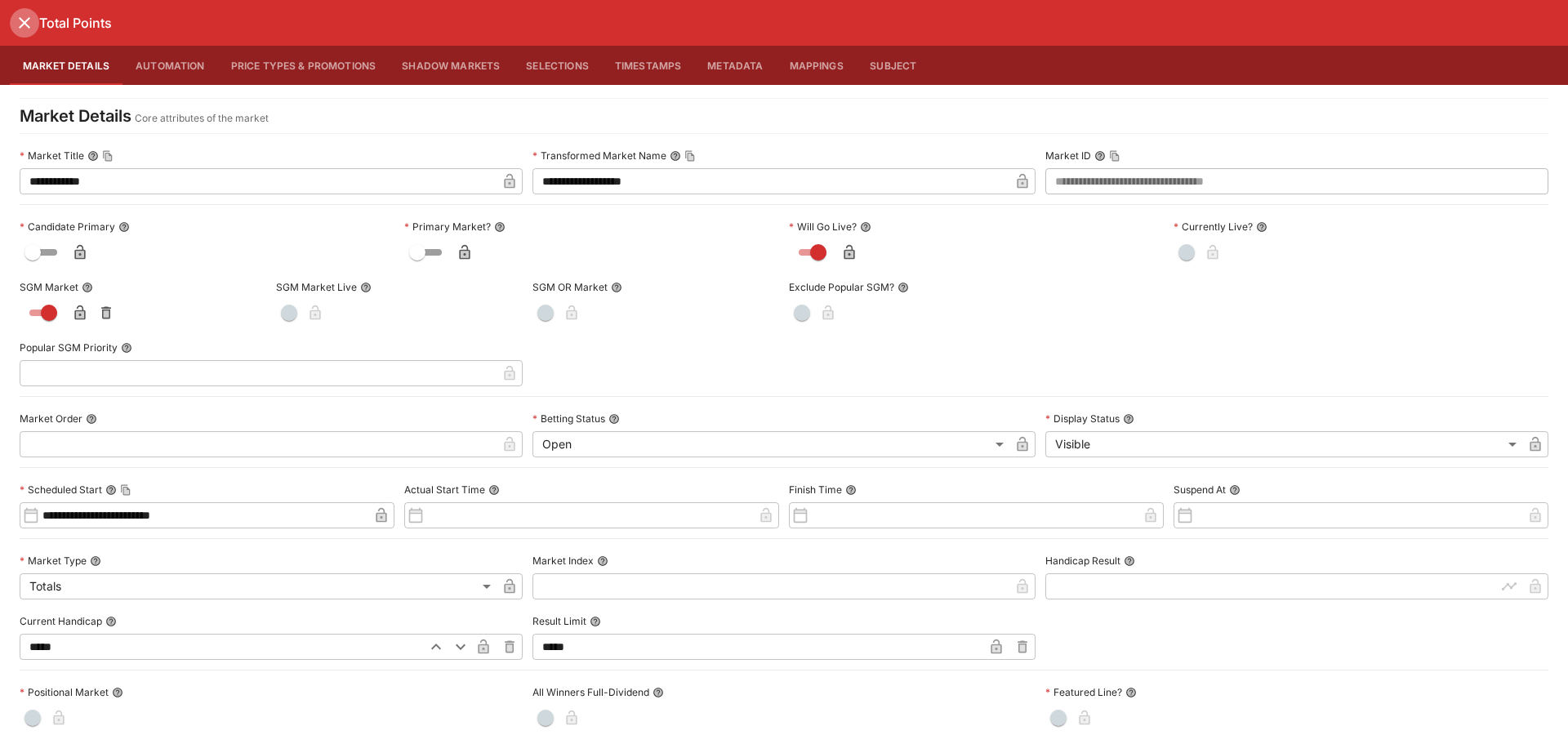
click at [25, 26] on icon "close" at bounding box center [24, 22] width 19 height 19
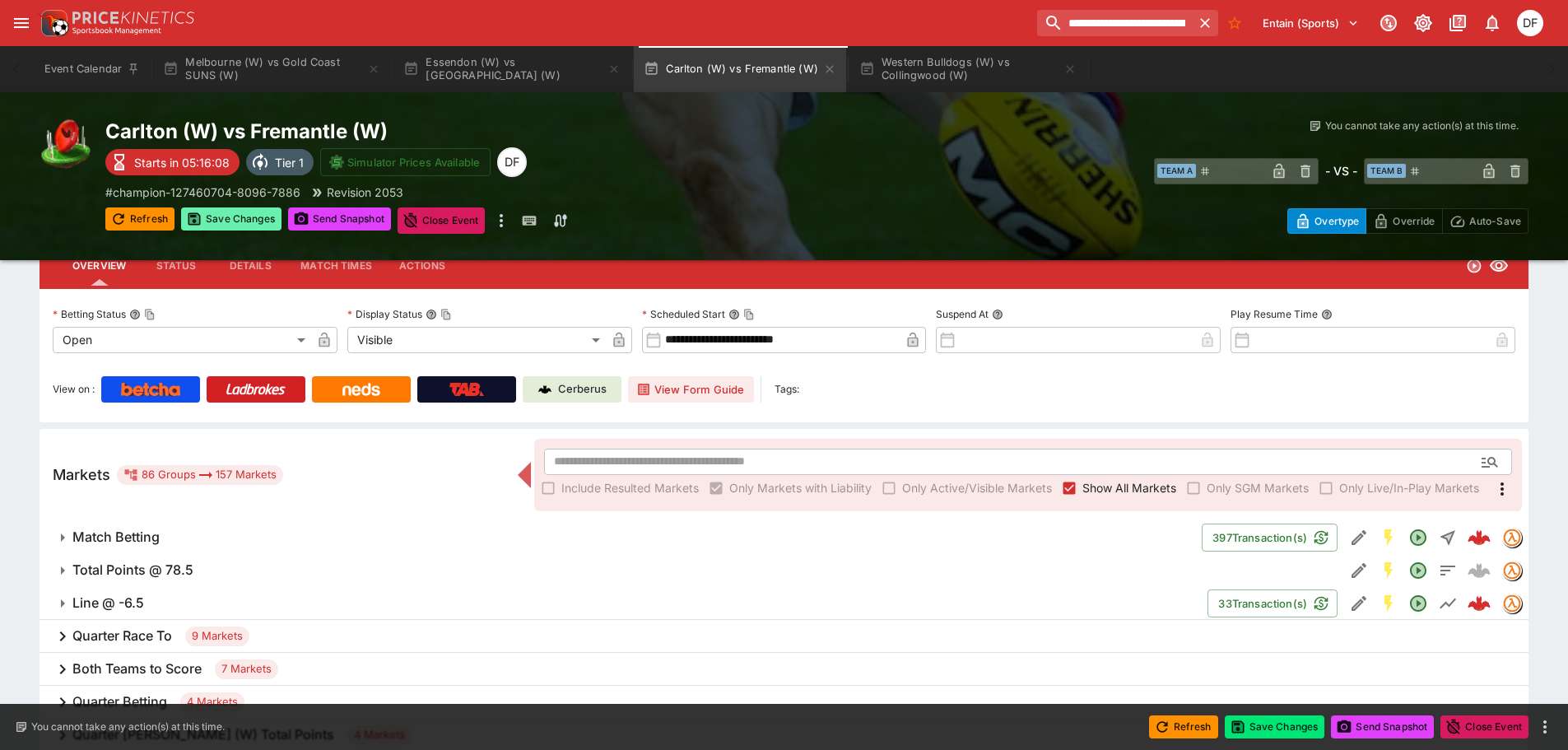
click at [247, 209] on button "Save Changes" at bounding box center [231, 218] width 100 height 23
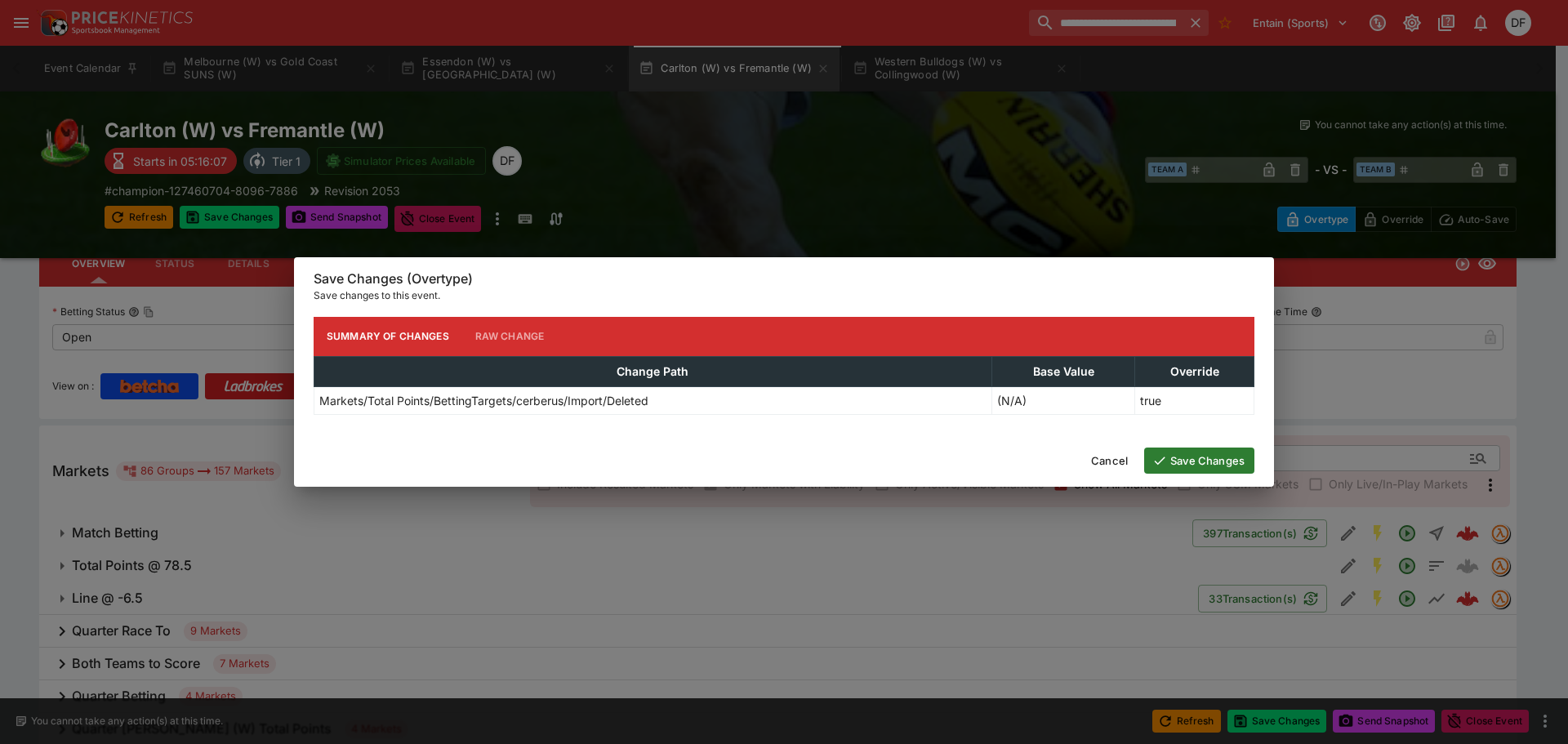
click at [1231, 461] on button "Save Changes" at bounding box center [1199, 460] width 111 height 26
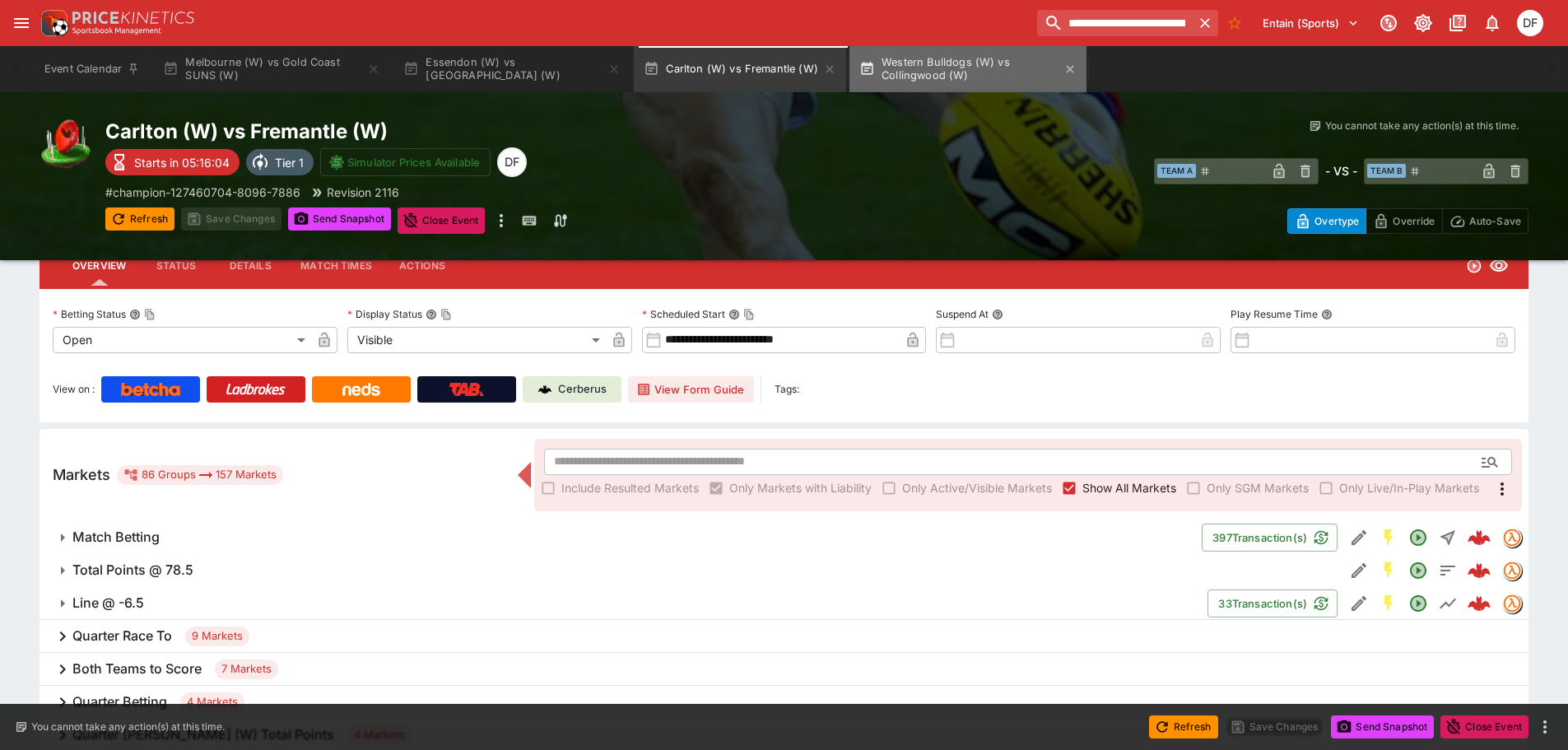
click at [948, 72] on button "Western Bulldogs (W) vs Collingwood (W)" at bounding box center [968, 70] width 237 height 46
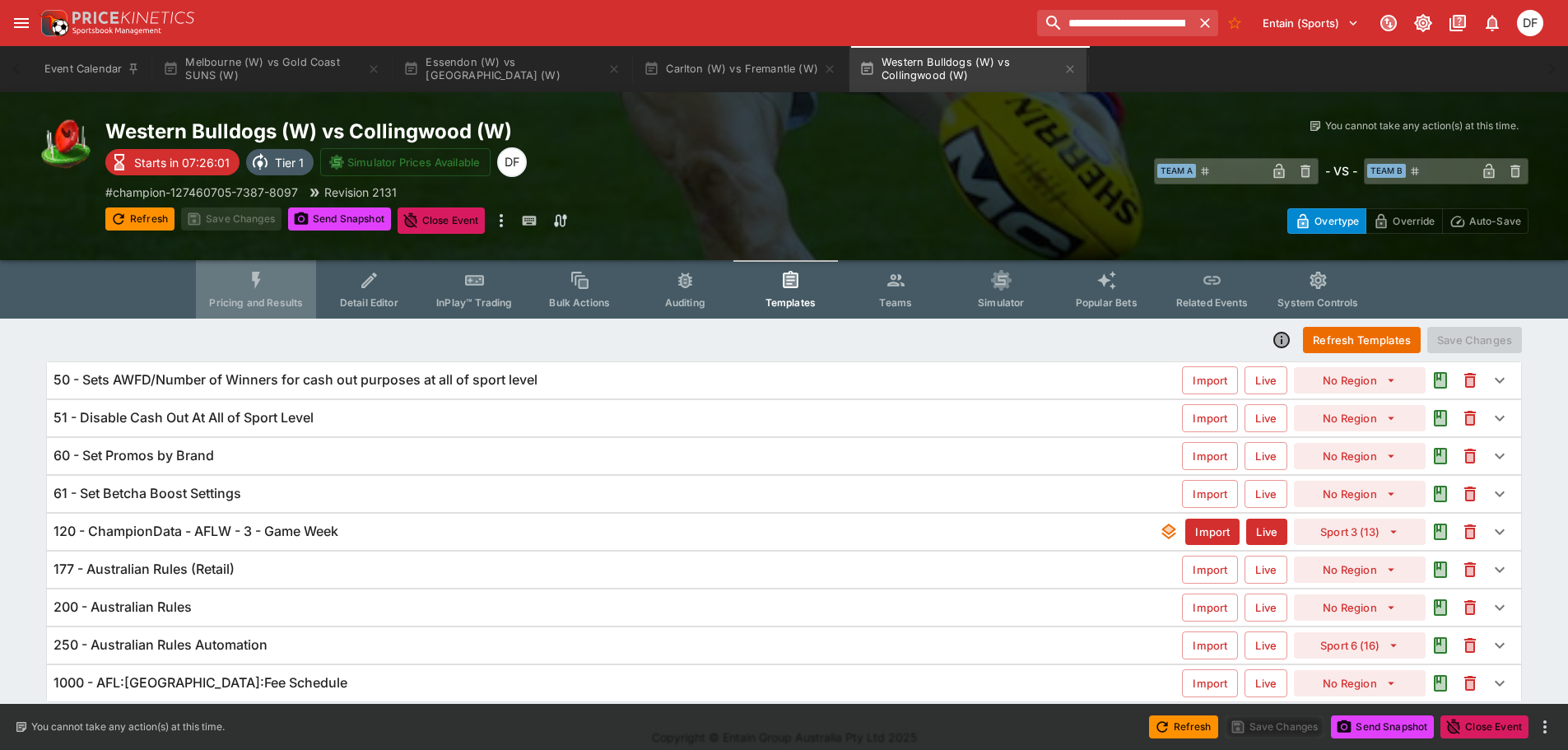
click at [225, 301] on span "Pricing and Results" at bounding box center [256, 302] width 94 height 12
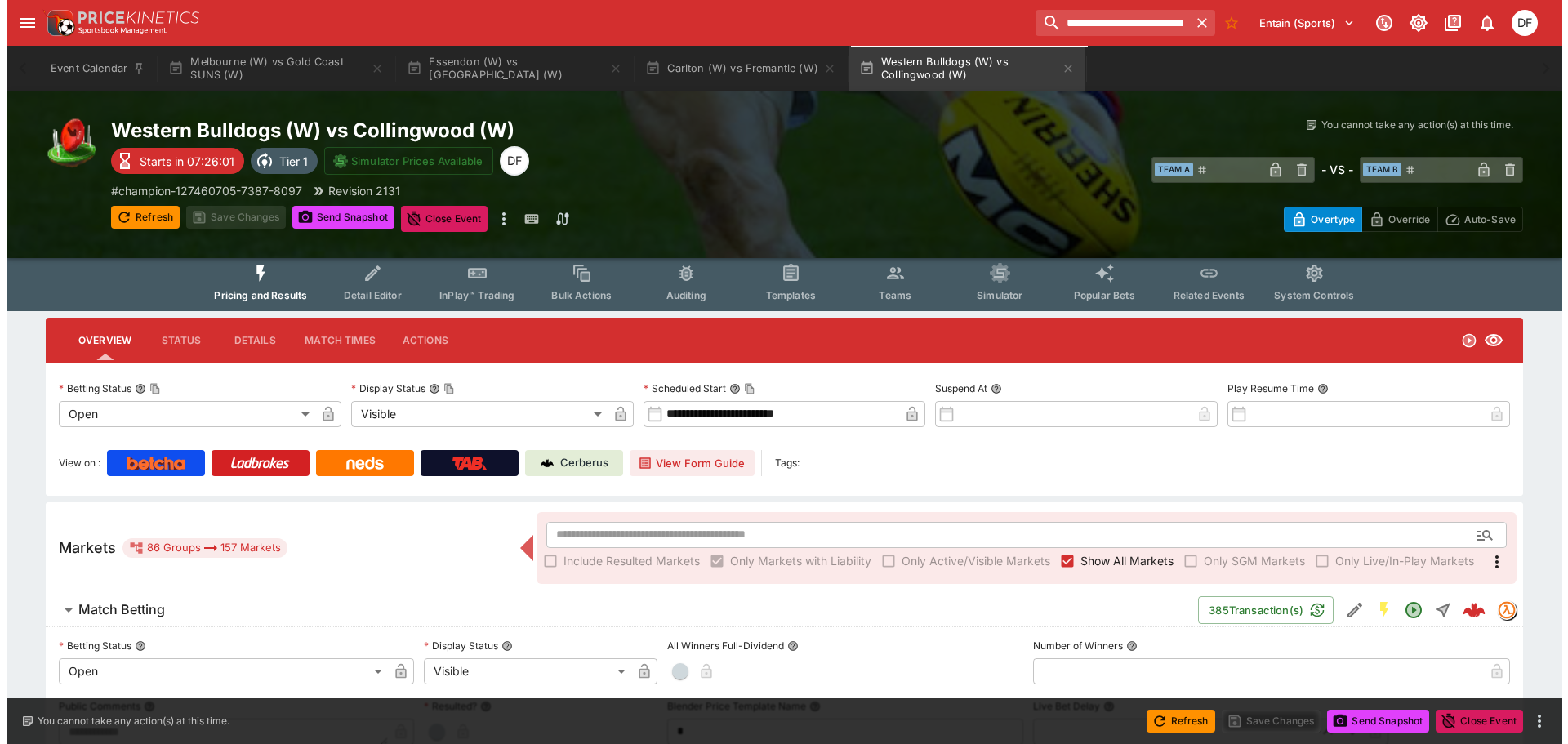
scroll to position [163, 0]
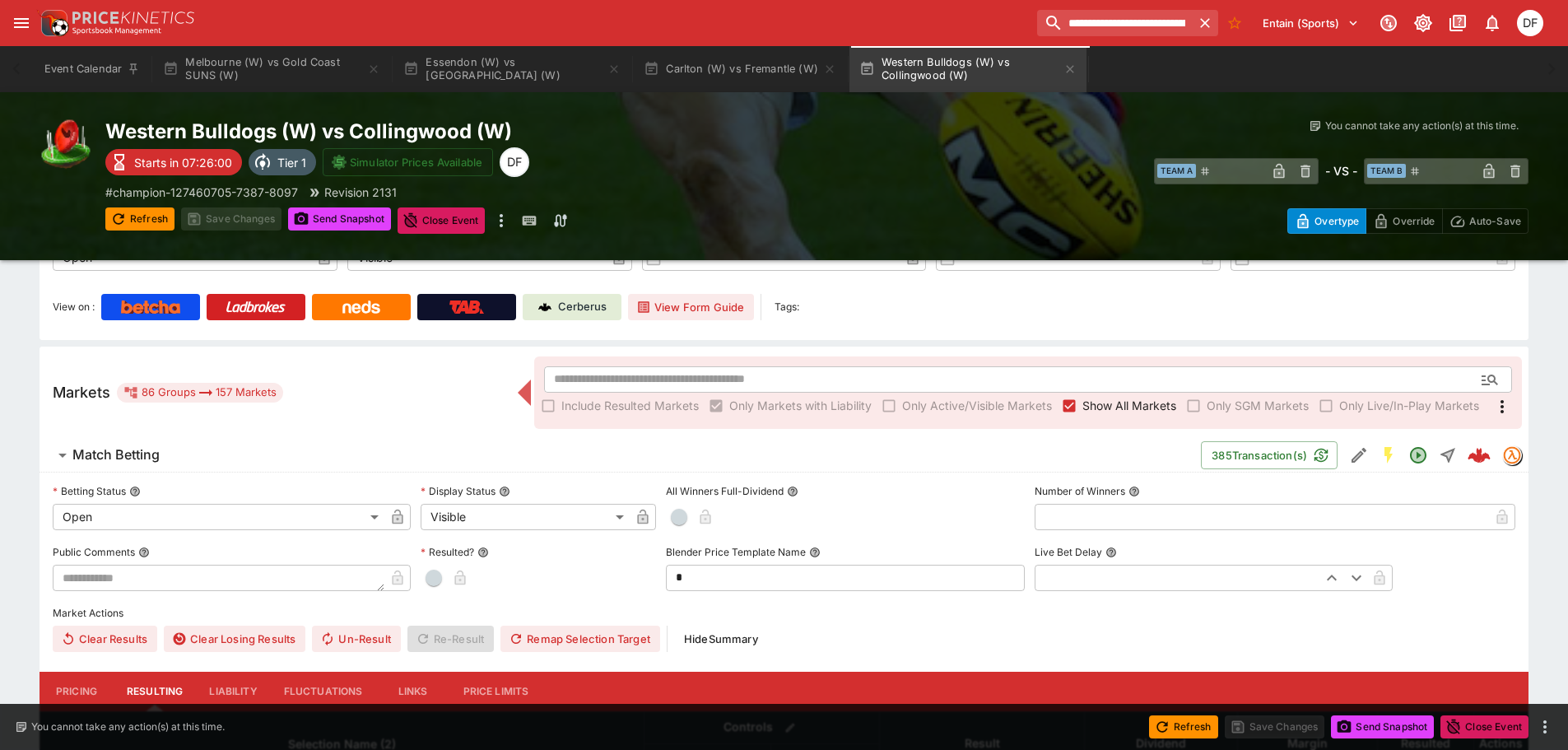
click at [146, 457] on h6 "Match Betting" at bounding box center [116, 454] width 87 height 18
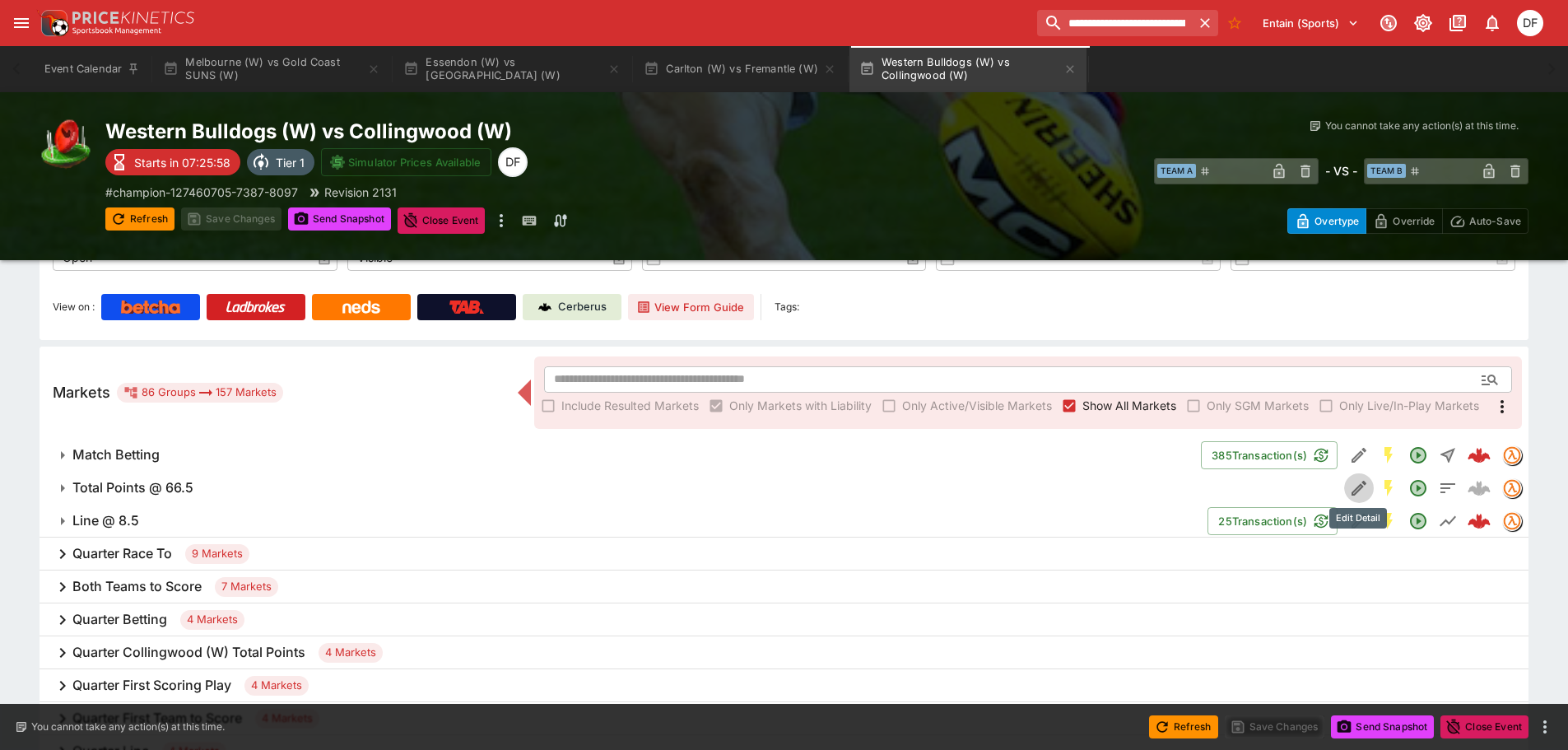
click at [1346, 483] on button "Edit Detail" at bounding box center [1360, 488] width 30 height 30
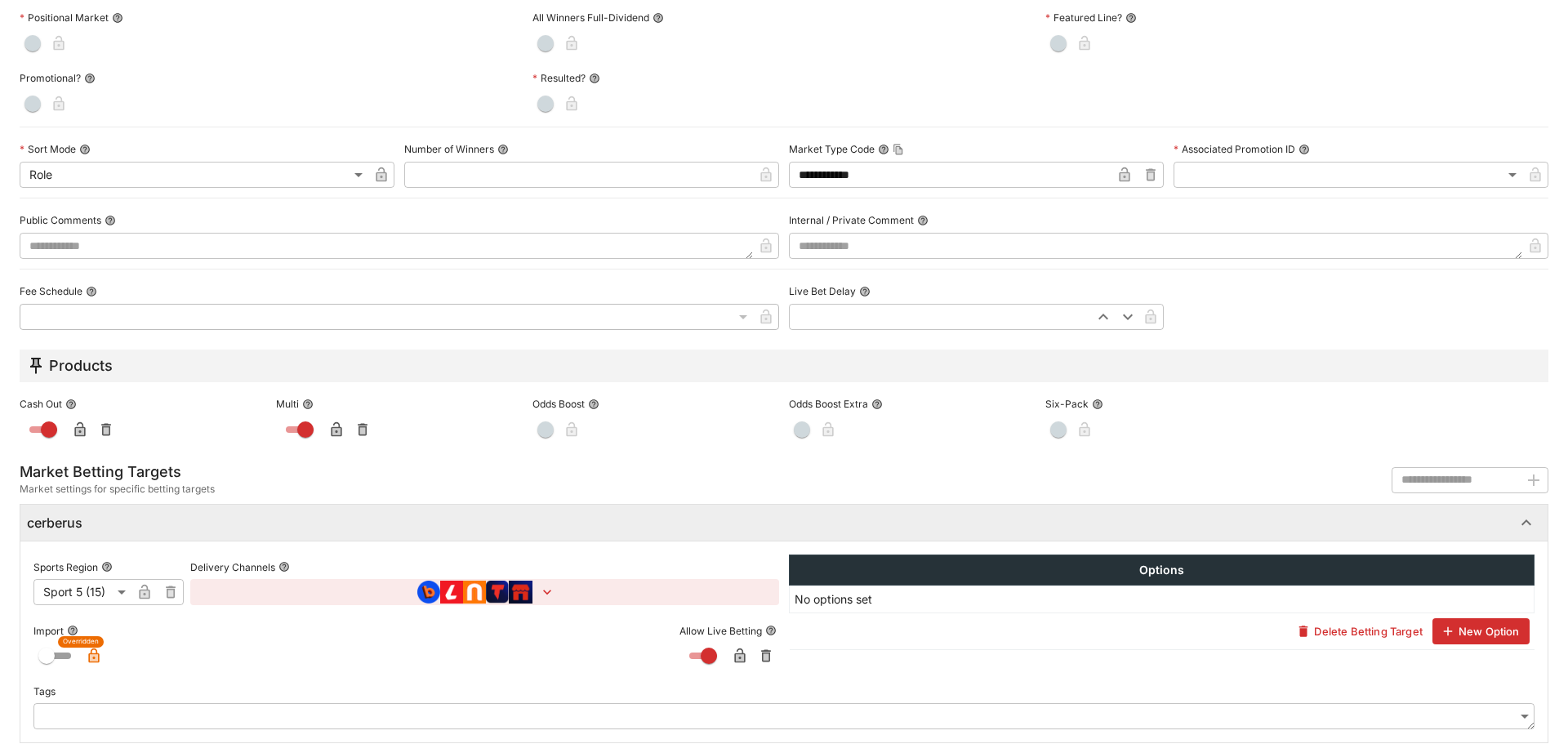
scroll to position [687, 0]
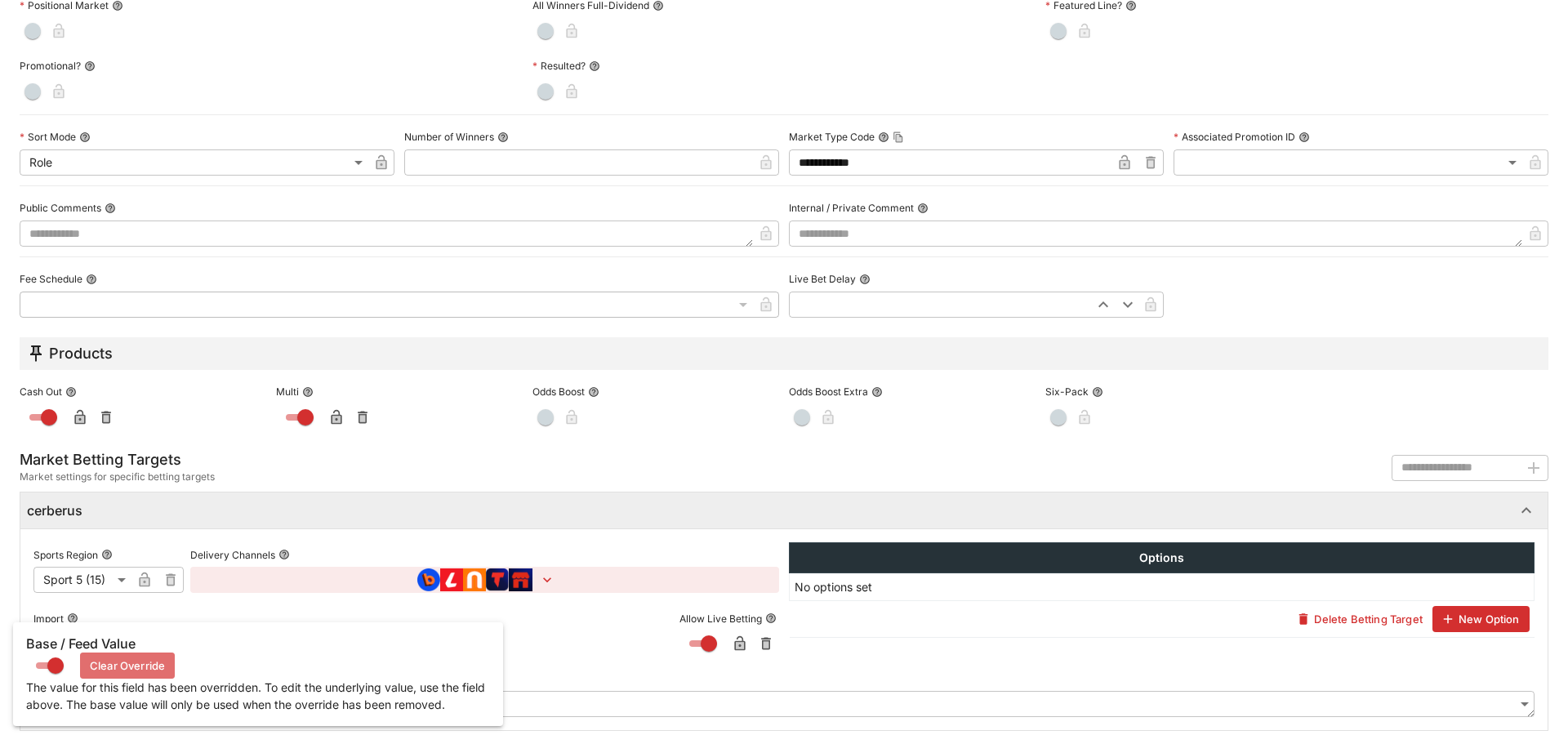
click at [108, 663] on button "Clear Override" at bounding box center [127, 666] width 95 height 26
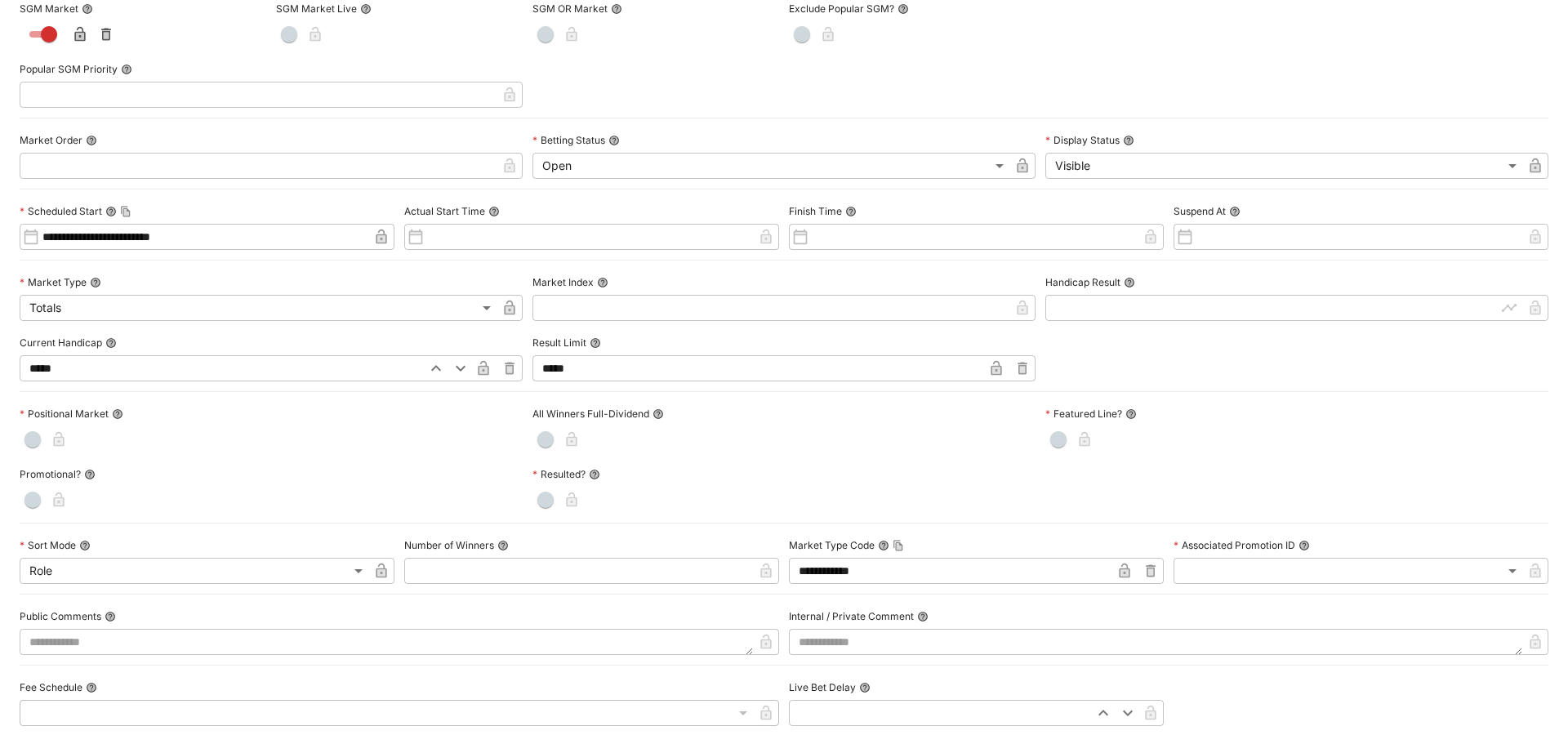
scroll to position [0, 0]
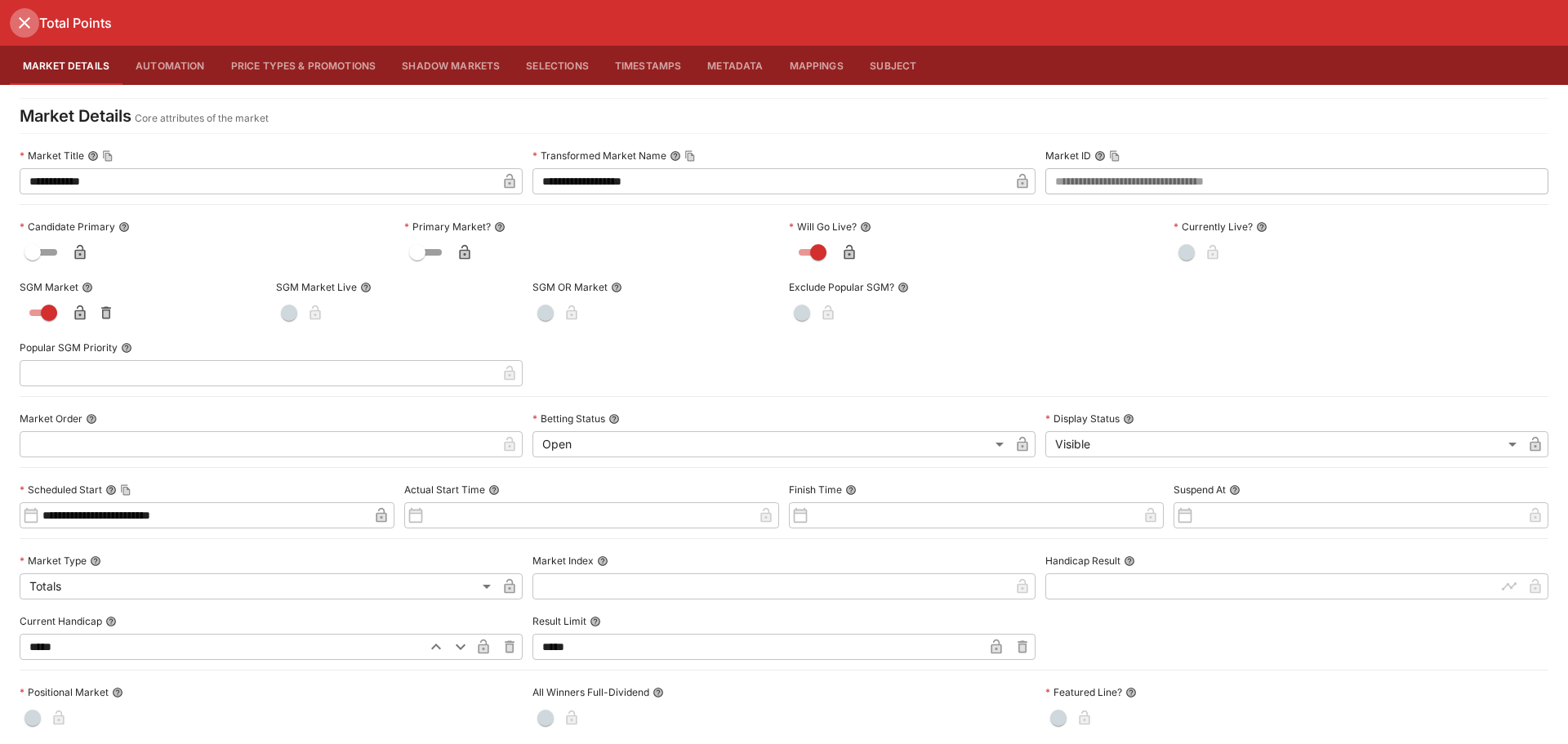
click at [25, 27] on icon "close" at bounding box center [24, 22] width 19 height 19
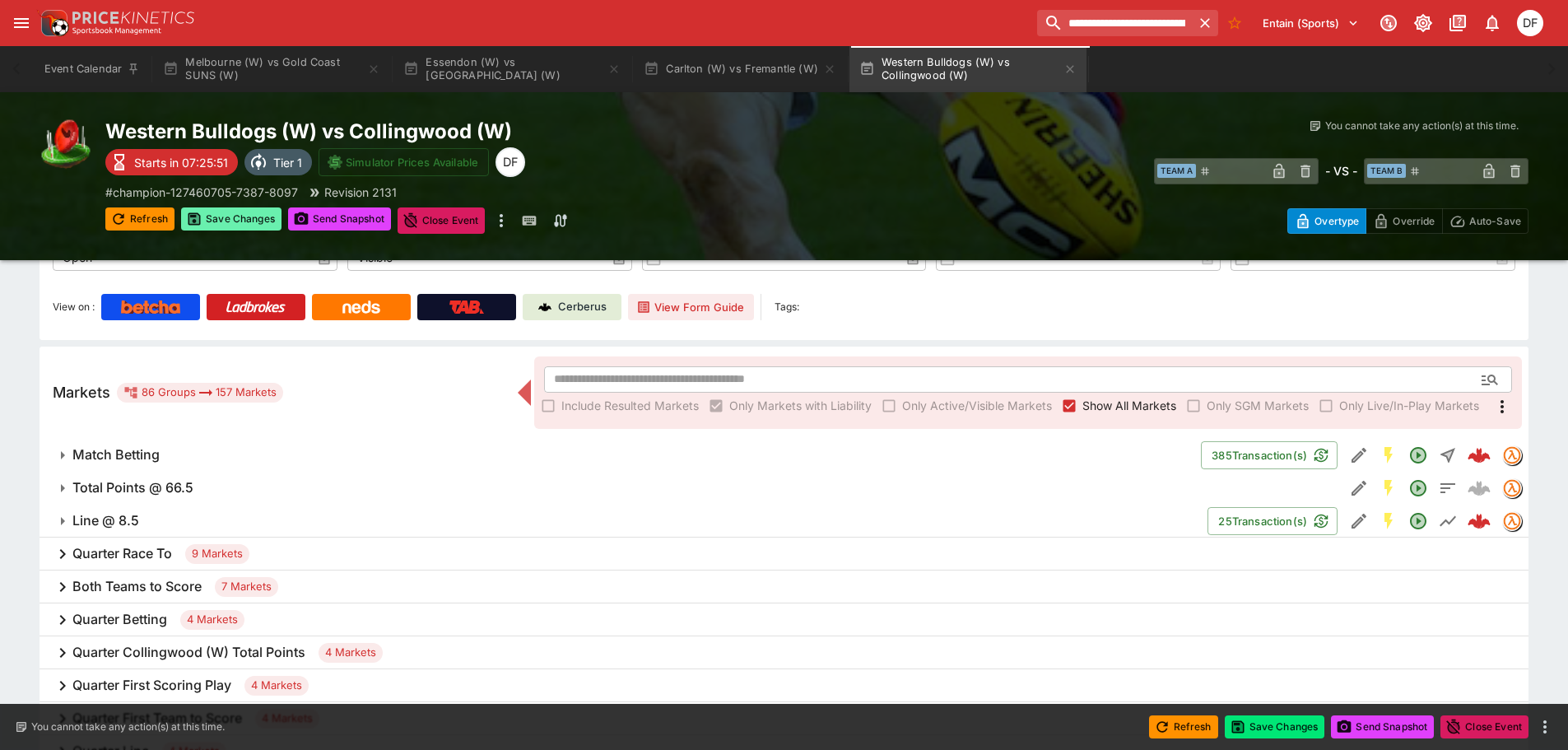
click at [240, 222] on button "Save Changes" at bounding box center [231, 218] width 100 height 23
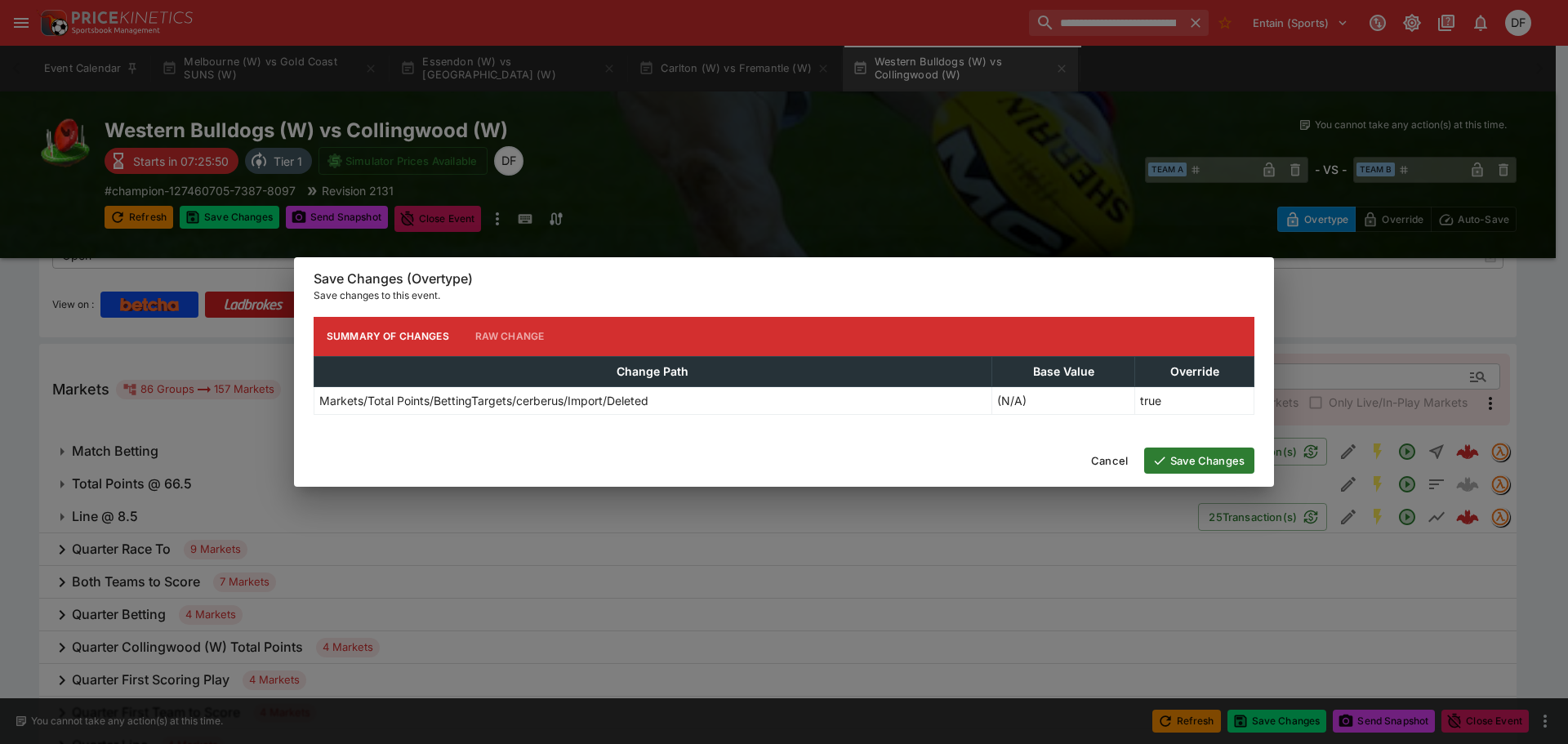
click at [1174, 461] on button "Save Changes" at bounding box center [1199, 460] width 111 height 26
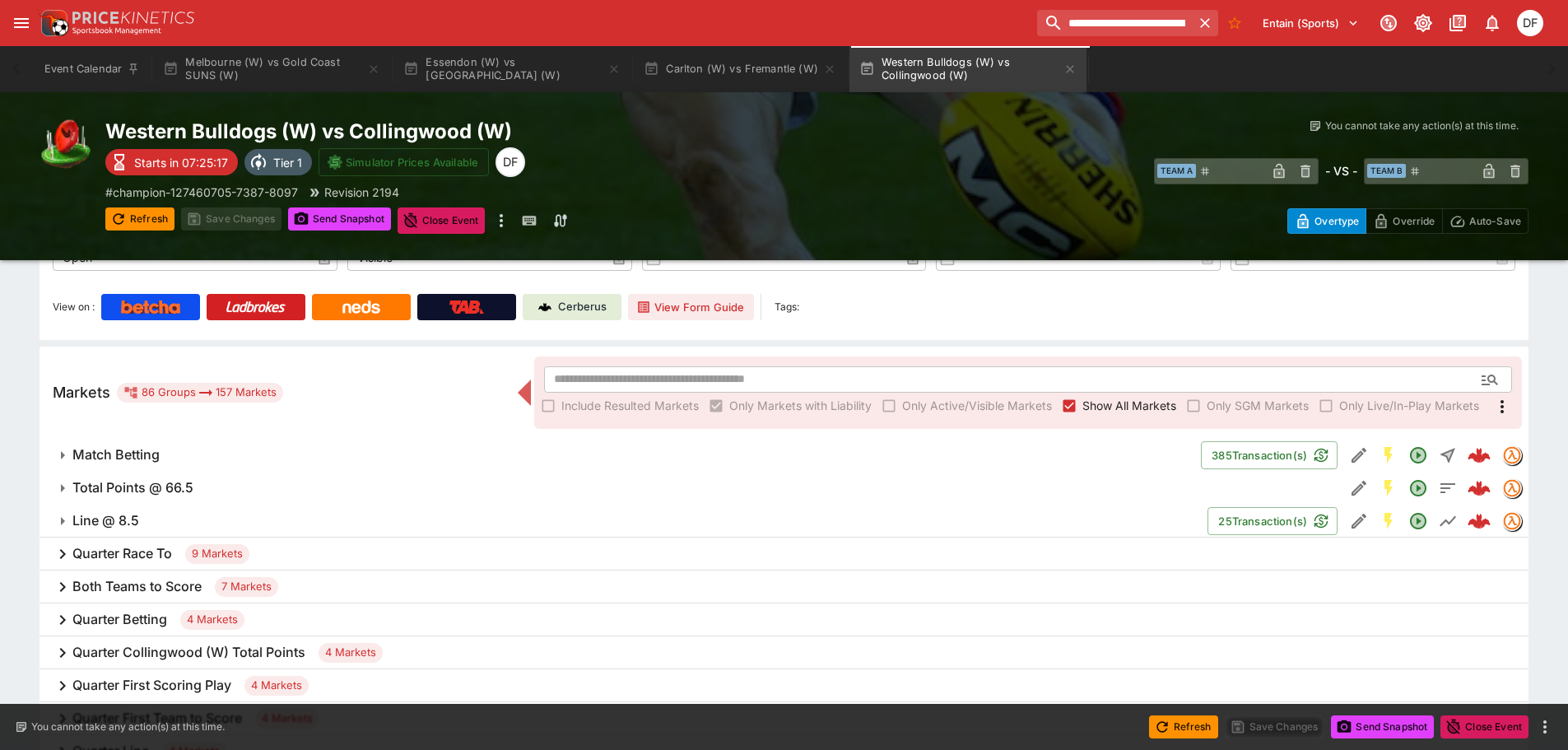
click at [162, 475] on button "Total Points @ 66.5" at bounding box center [692, 488] width 1305 height 33
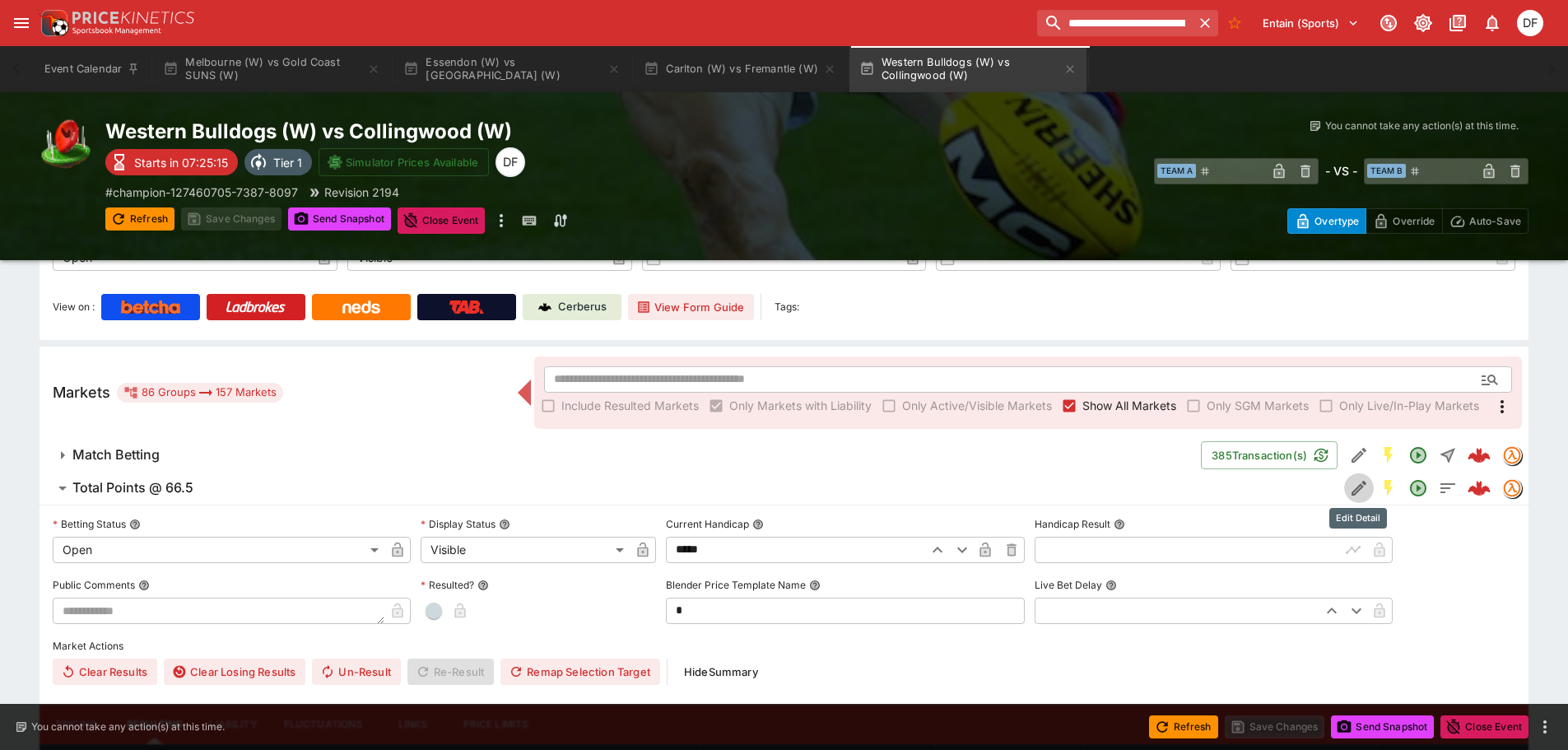
click at [1347, 485] on button "Edit Detail" at bounding box center [1360, 488] width 30 height 30
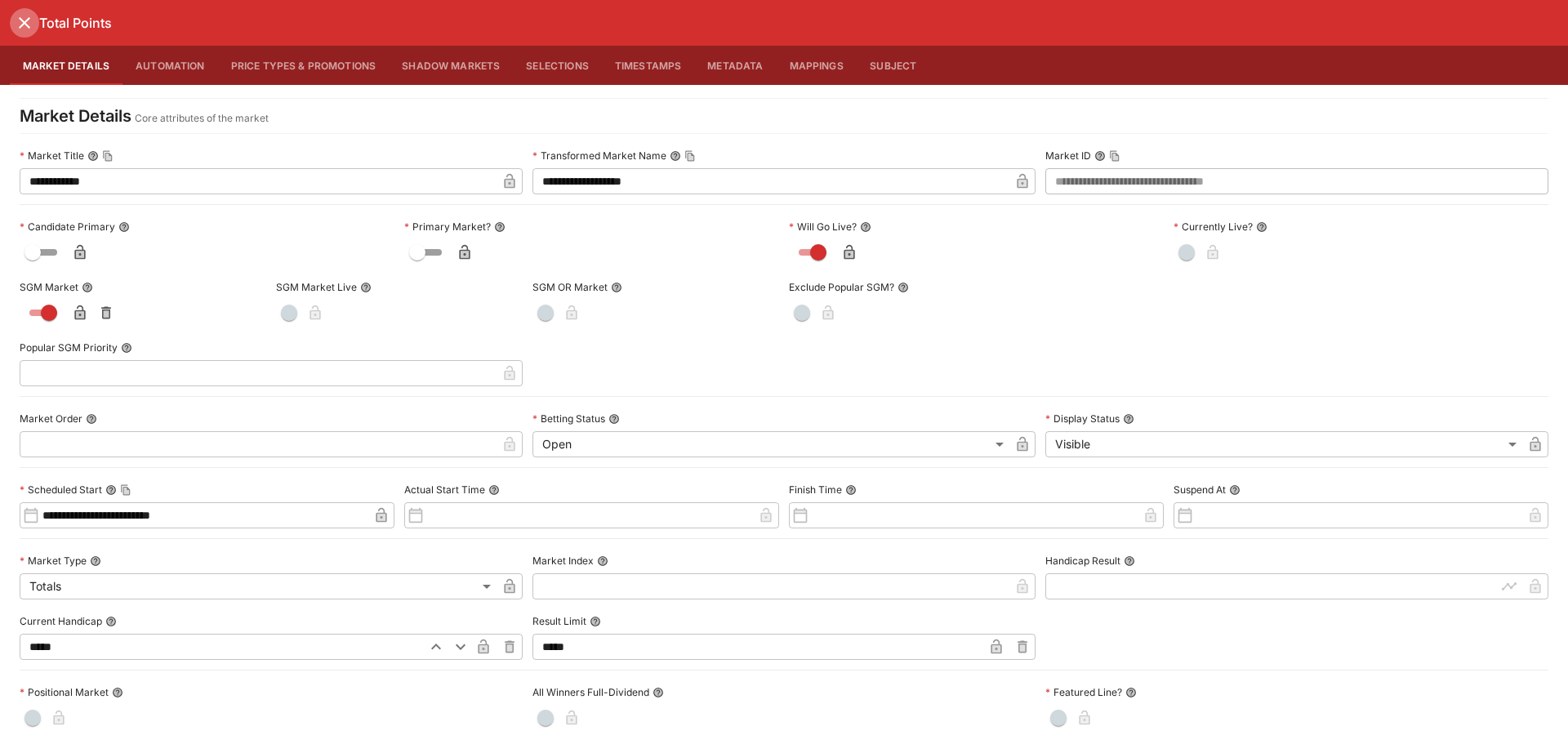
click at [28, 23] on icon "close" at bounding box center [24, 22] width 19 height 19
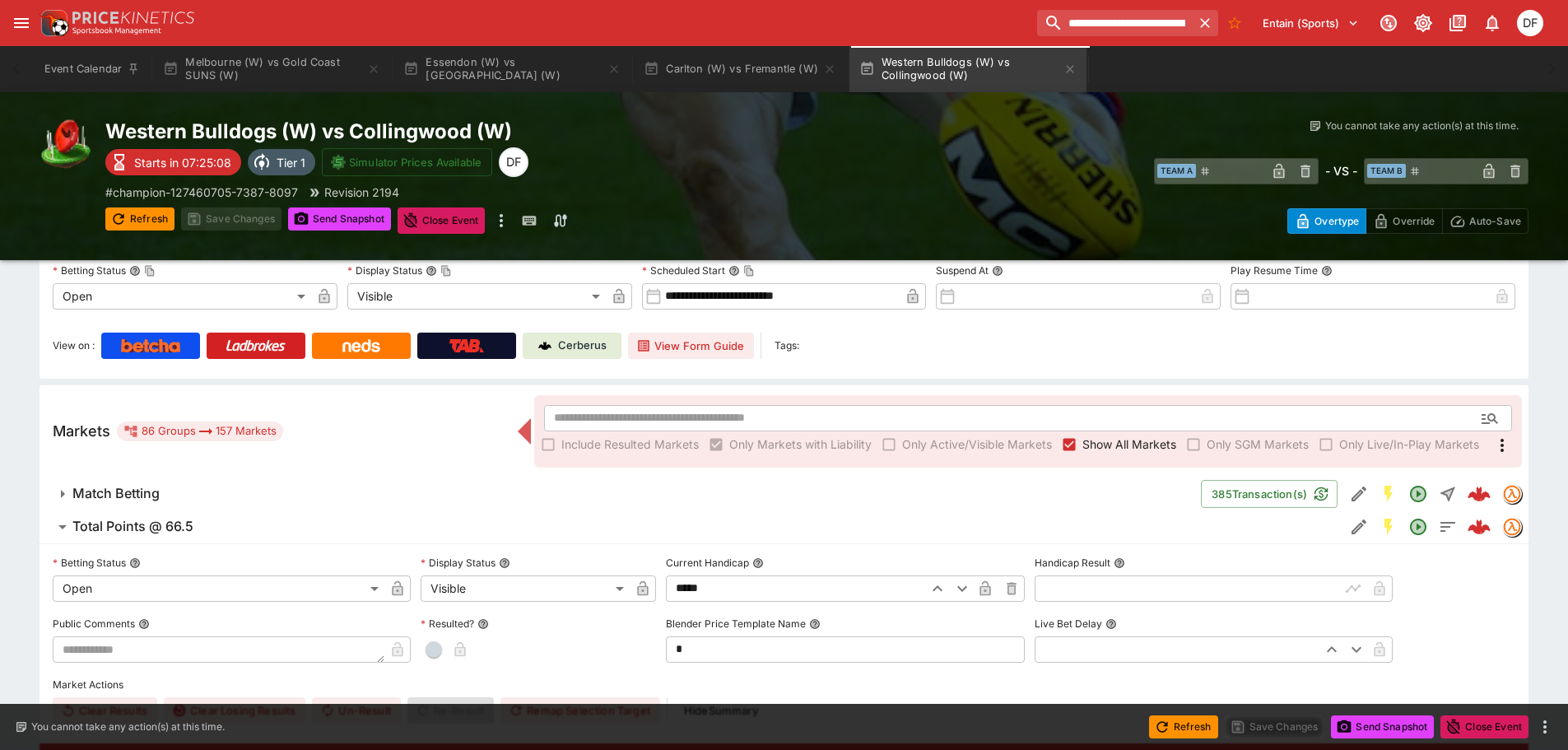
scroll to position [164, 0]
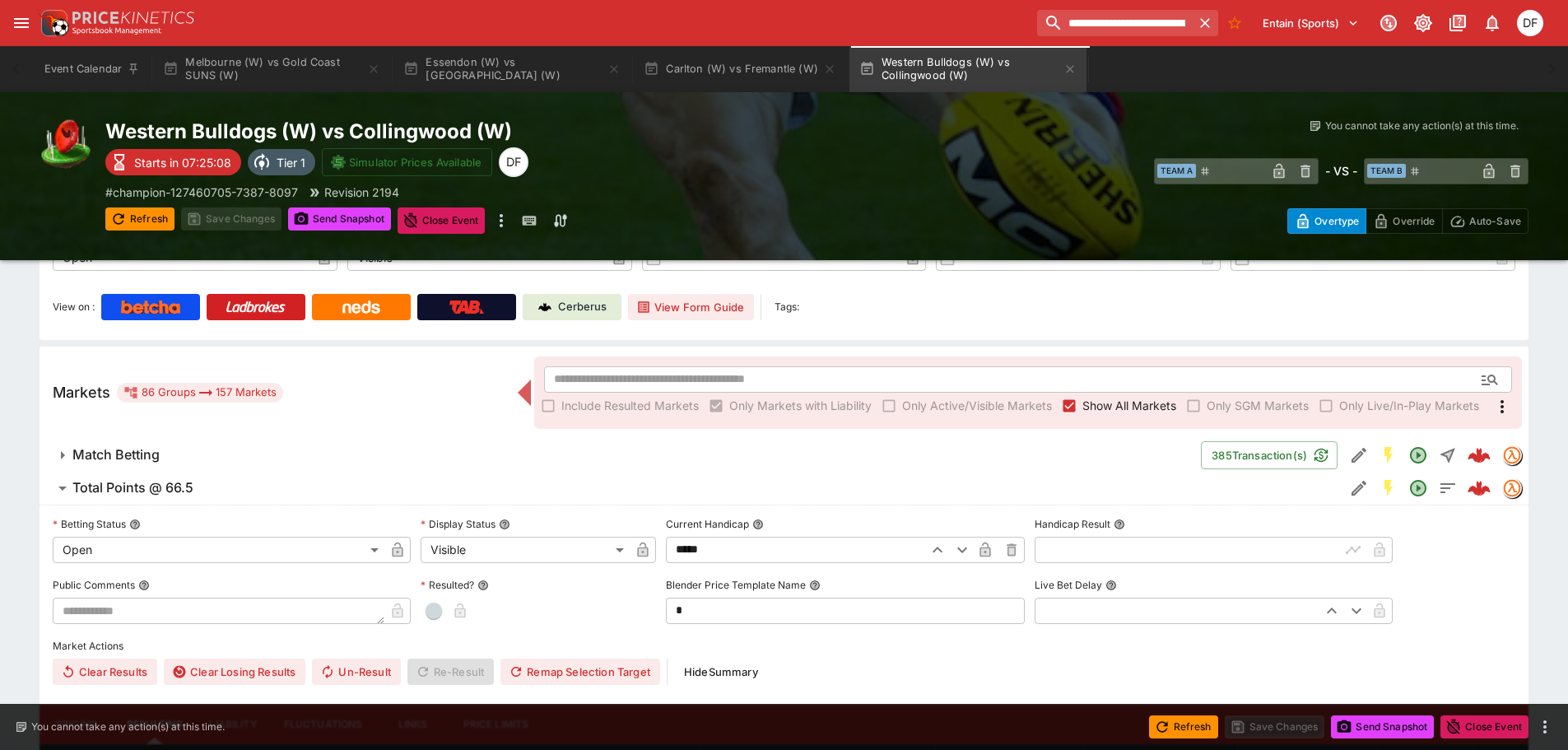
click at [183, 493] on h6 "Total Points @ 66.5" at bounding box center [133, 488] width 121 height 18
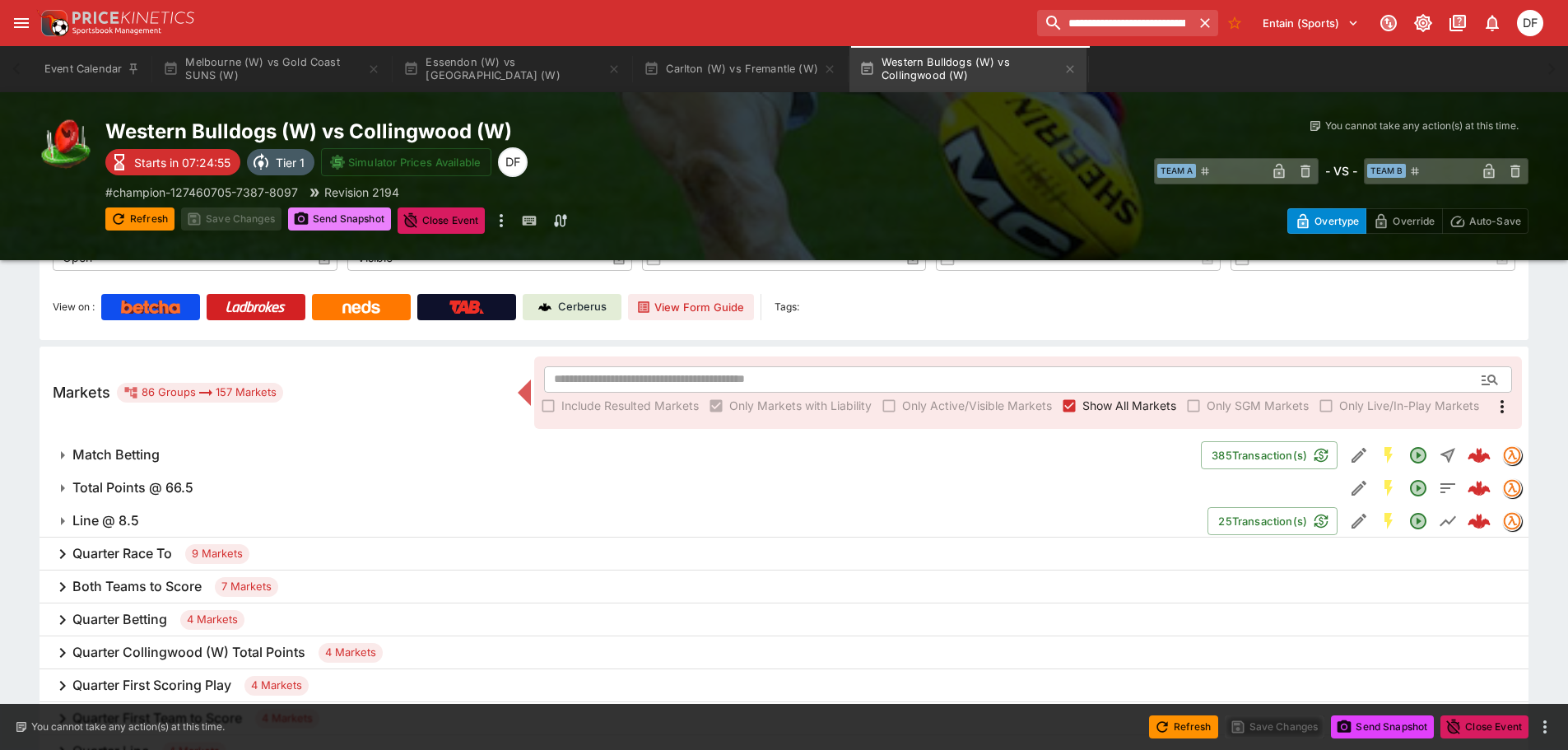
click at [336, 218] on button "Send Snapshot" at bounding box center [339, 218] width 103 height 23
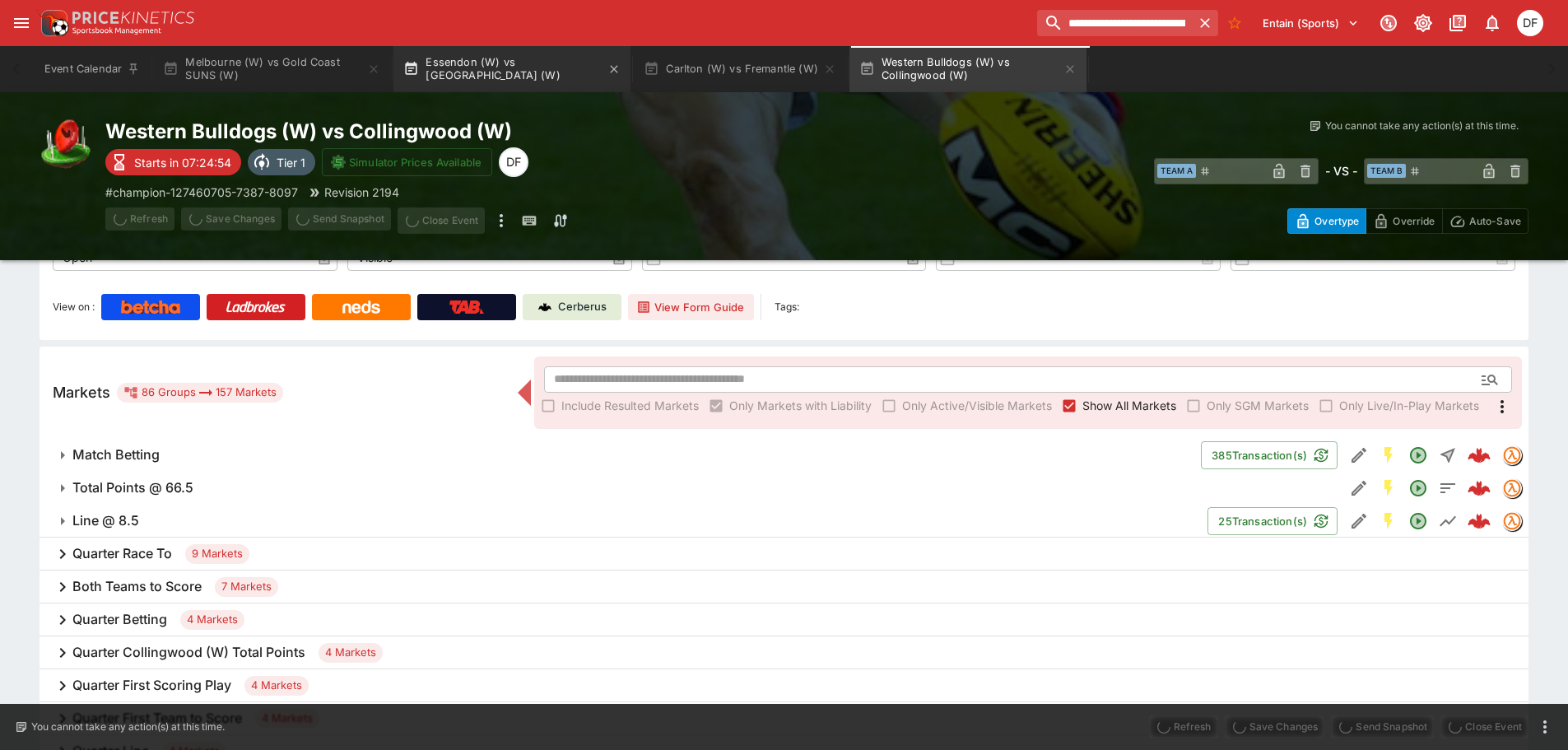
click at [458, 69] on button "Essendon (W) vs [GEOGRAPHIC_DATA] (W)" at bounding box center [511, 70] width 237 height 46
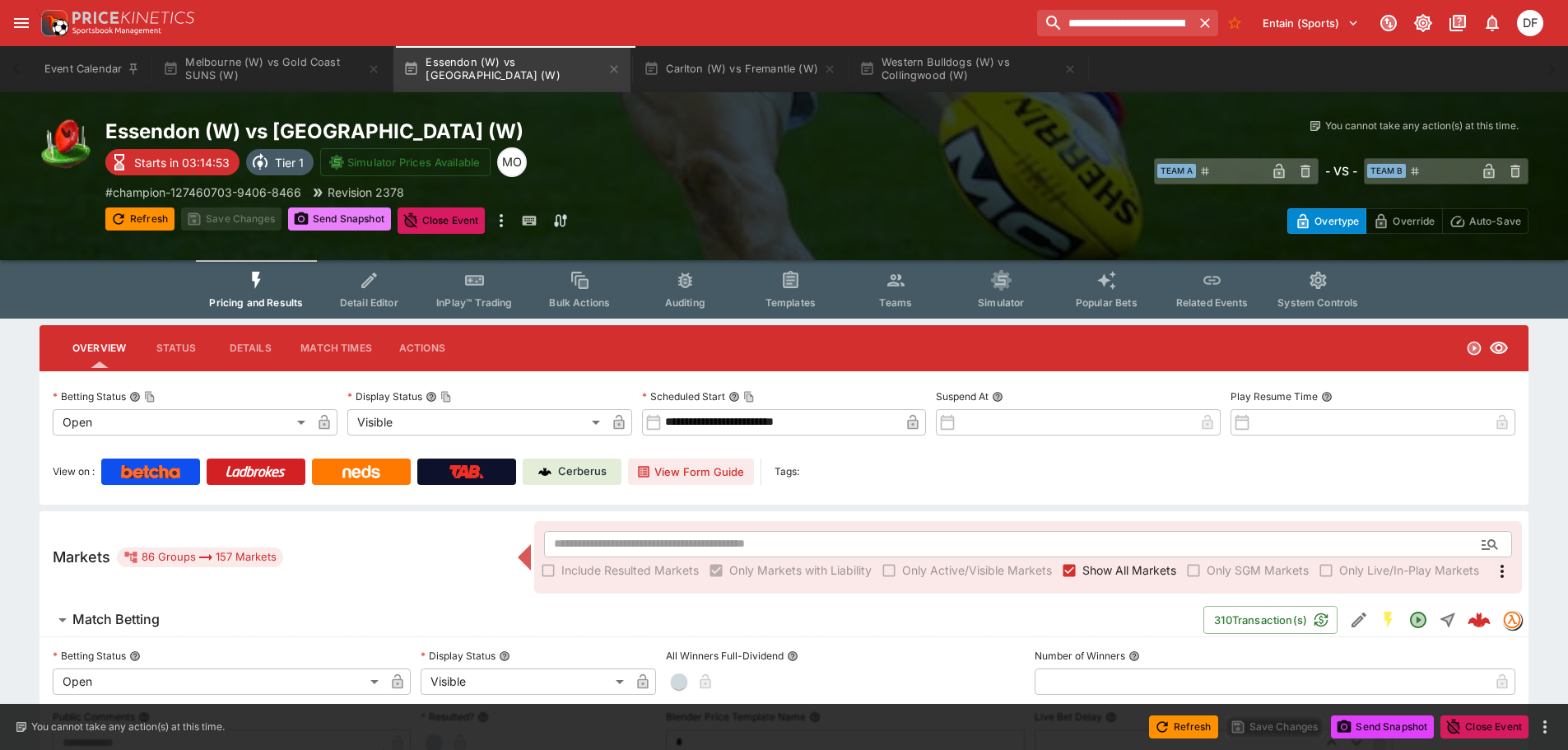
click at [343, 219] on button "Send Snapshot" at bounding box center [339, 218] width 103 height 23
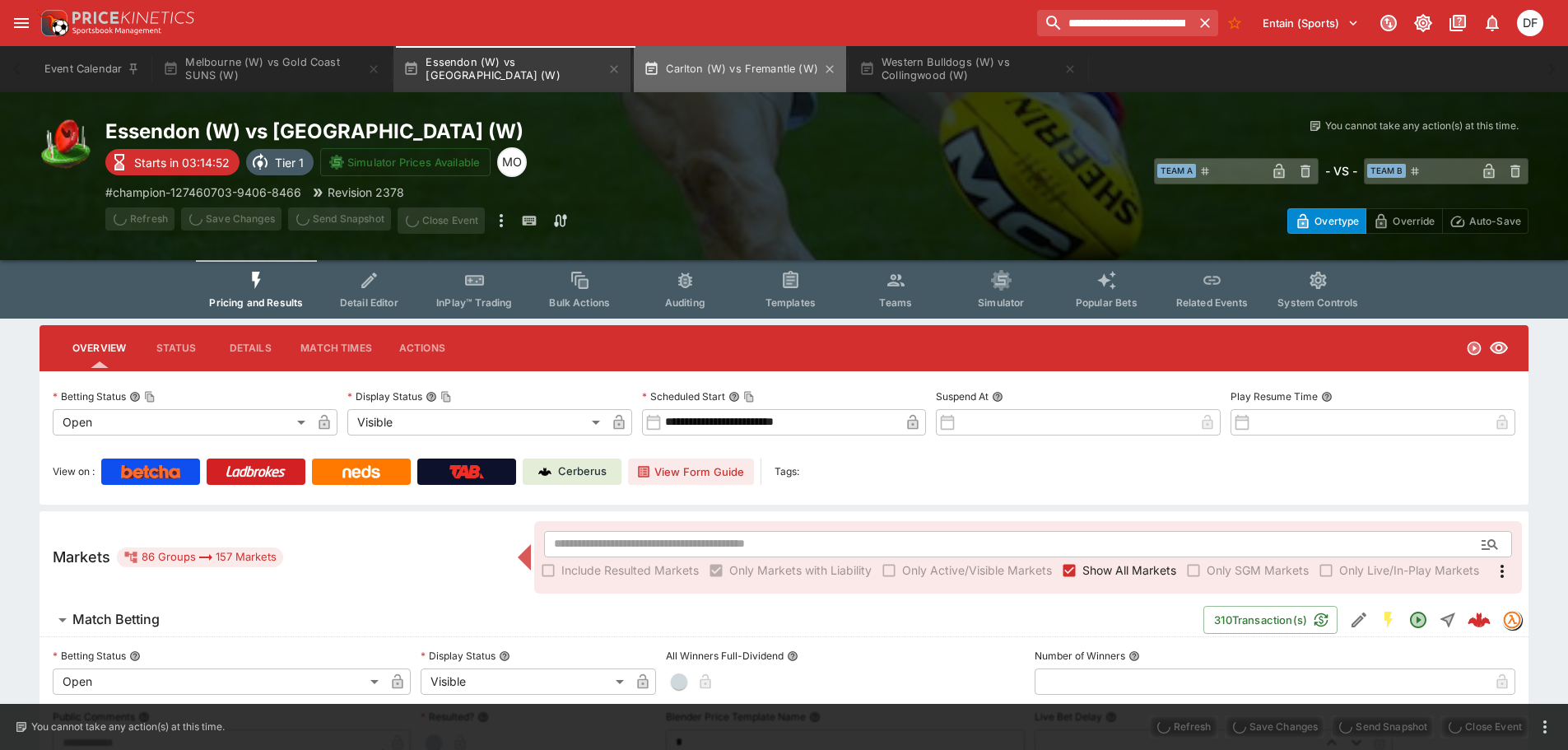
click at [746, 63] on button "Carlton (W) vs Fremantle (W)" at bounding box center [740, 70] width 213 height 46
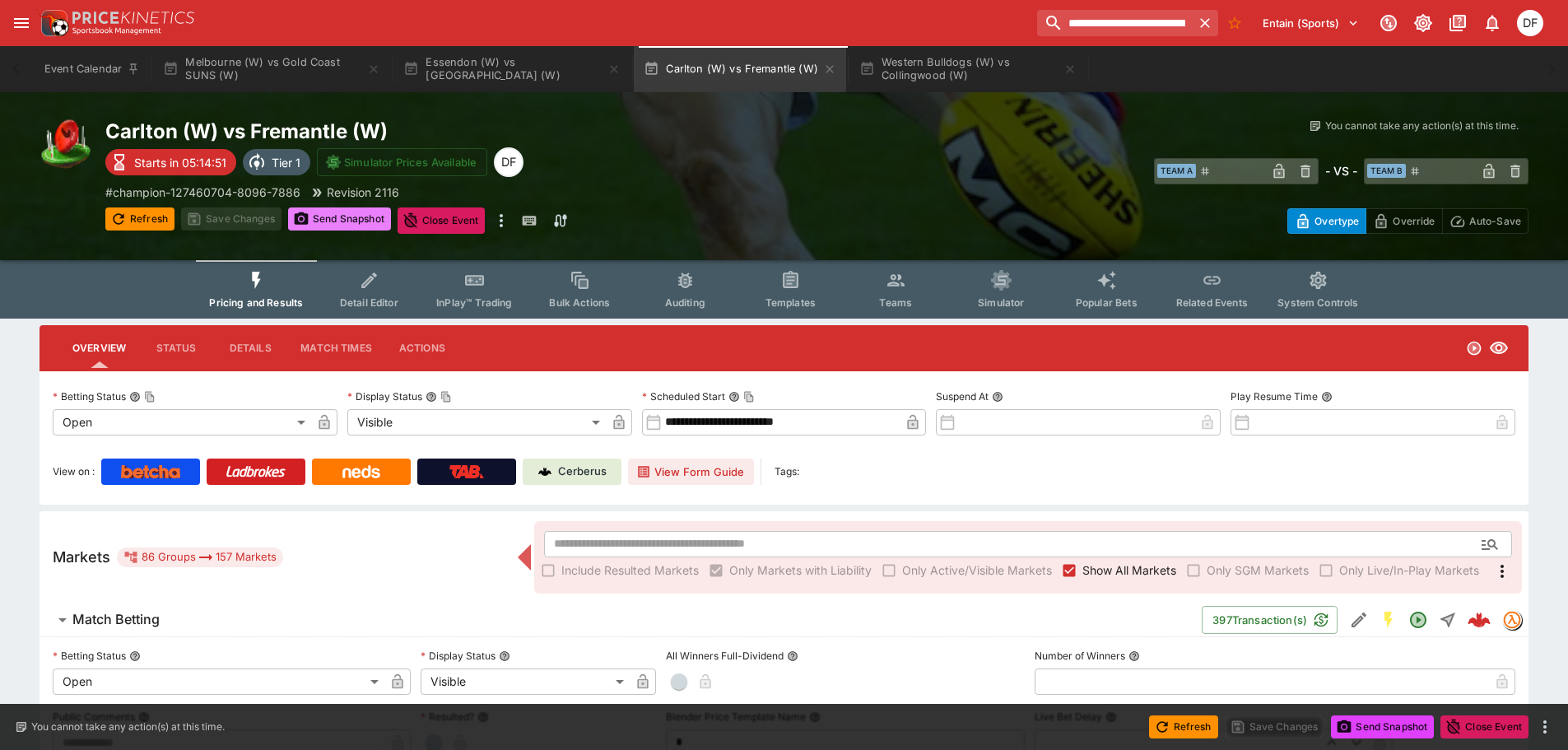
click at [364, 217] on button "Send Snapshot" at bounding box center [339, 218] width 103 height 23
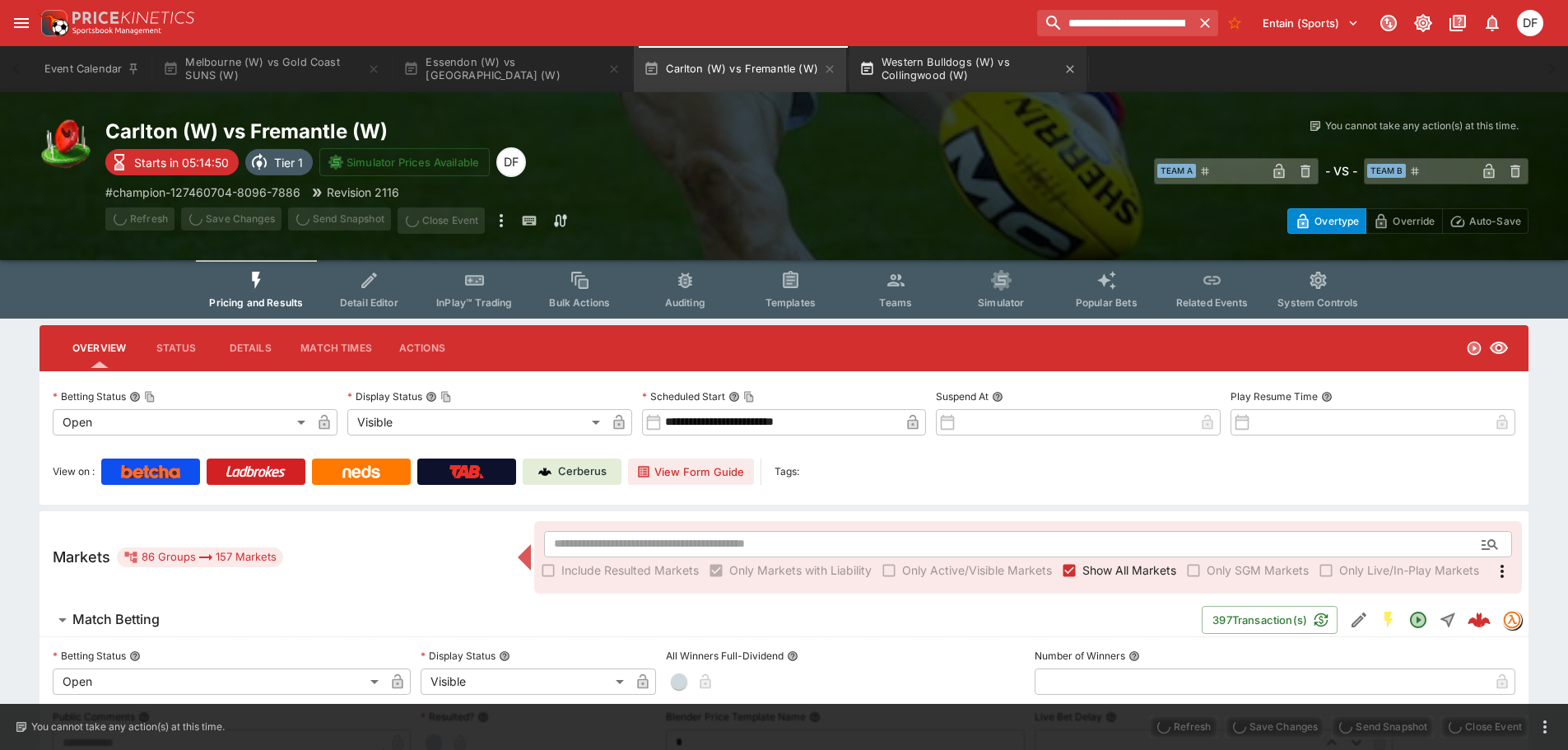
click at [946, 58] on button "Western Bulldogs (W) vs Collingwood (W)" at bounding box center [968, 70] width 237 height 46
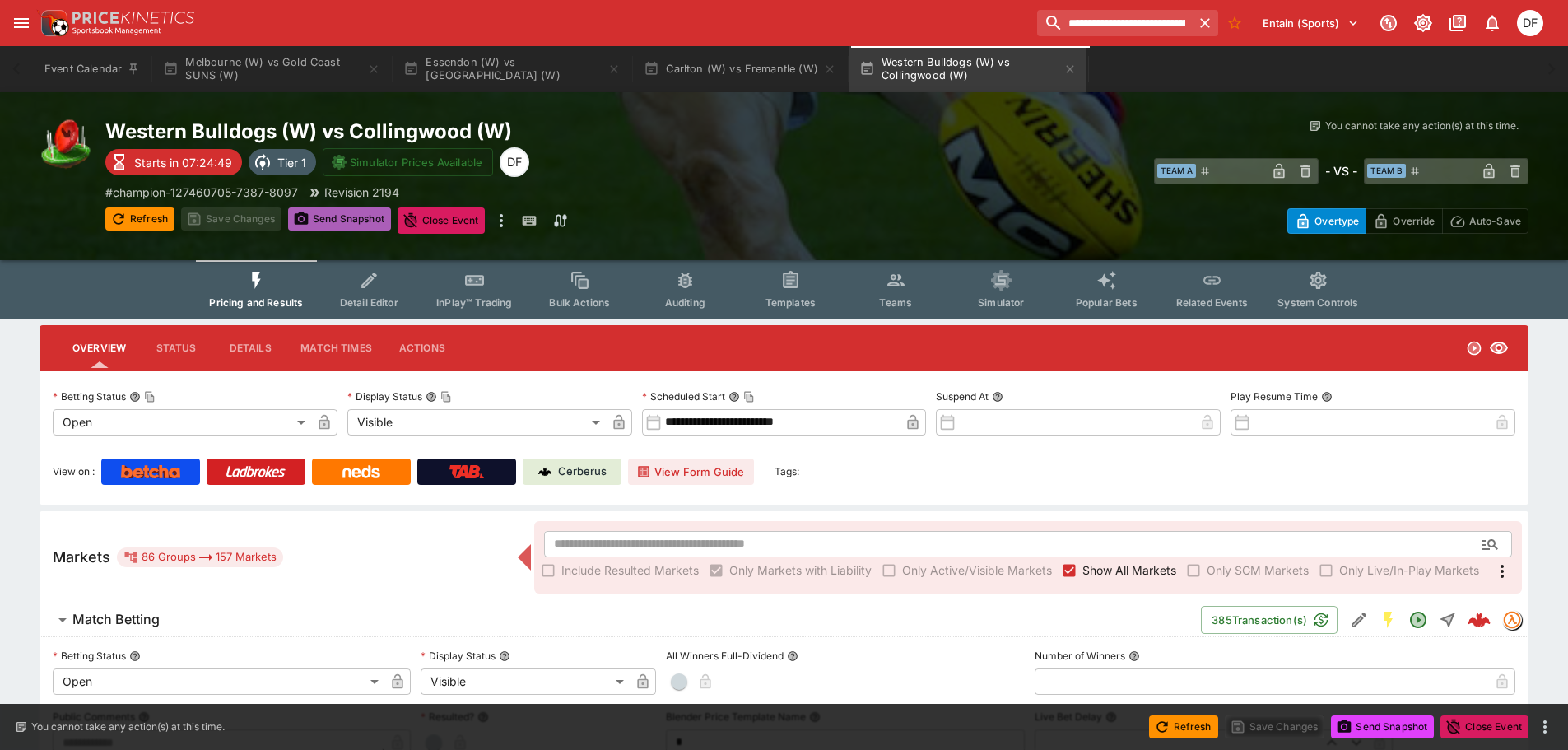
click at [357, 222] on button "Send Snapshot" at bounding box center [339, 218] width 103 height 23
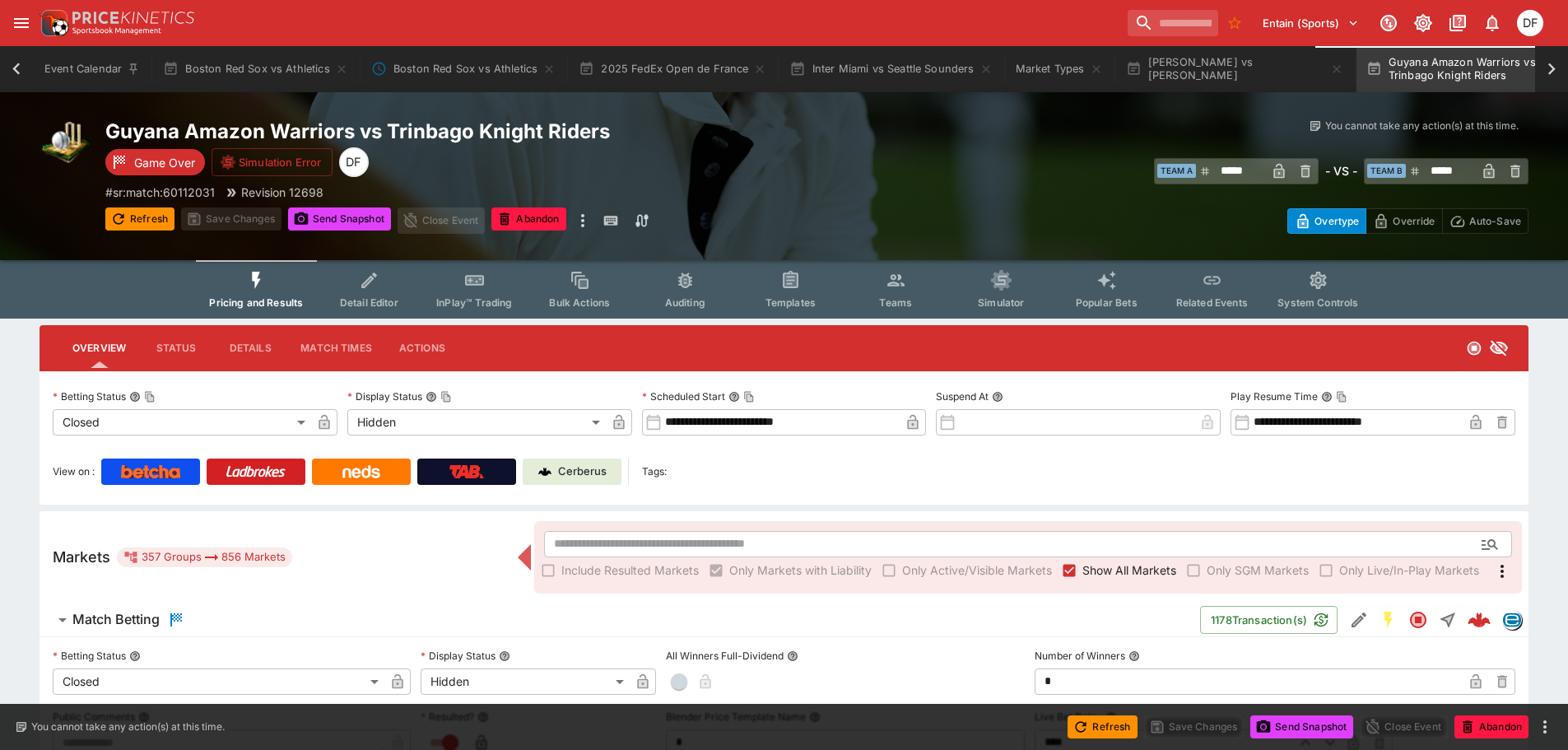
scroll to position [0, 7]
